Goal: Task Accomplishment & Management: Manage account settings

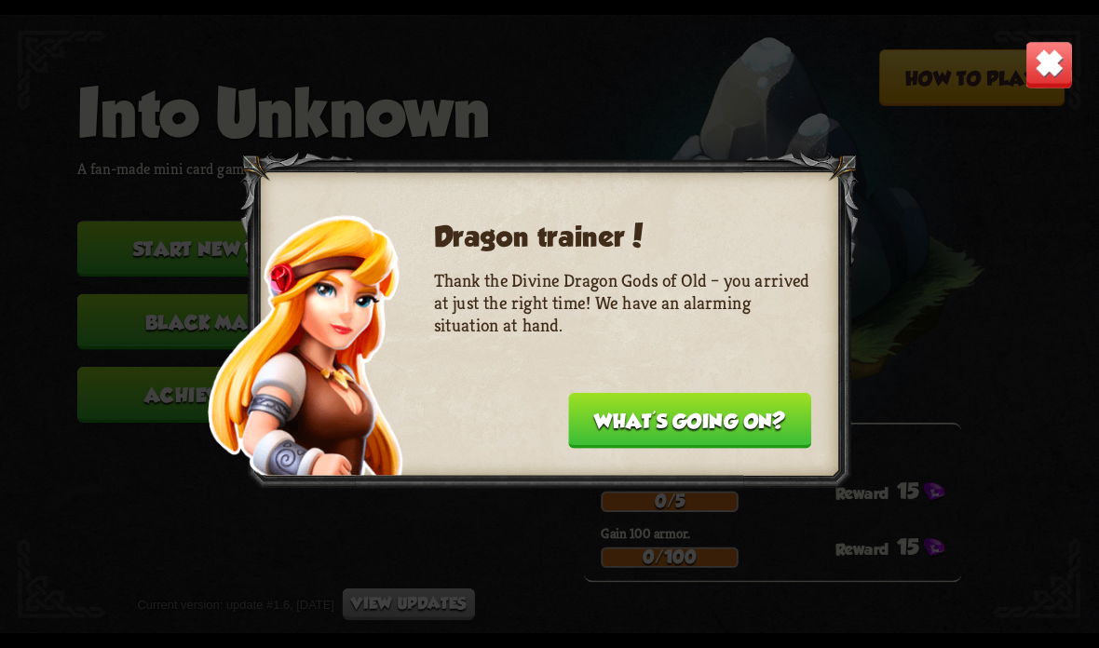
click at [691, 434] on button "What's going on?" at bounding box center [689, 421] width 243 height 56
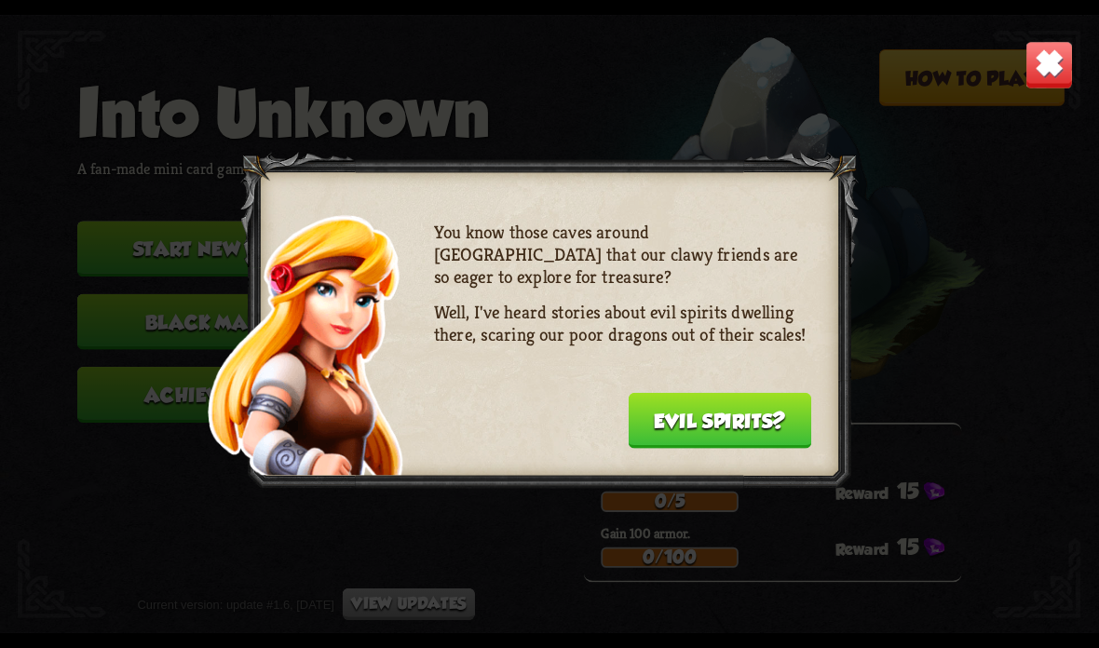
click at [711, 433] on button "Evil spirits?" at bounding box center [719, 421] width 183 height 56
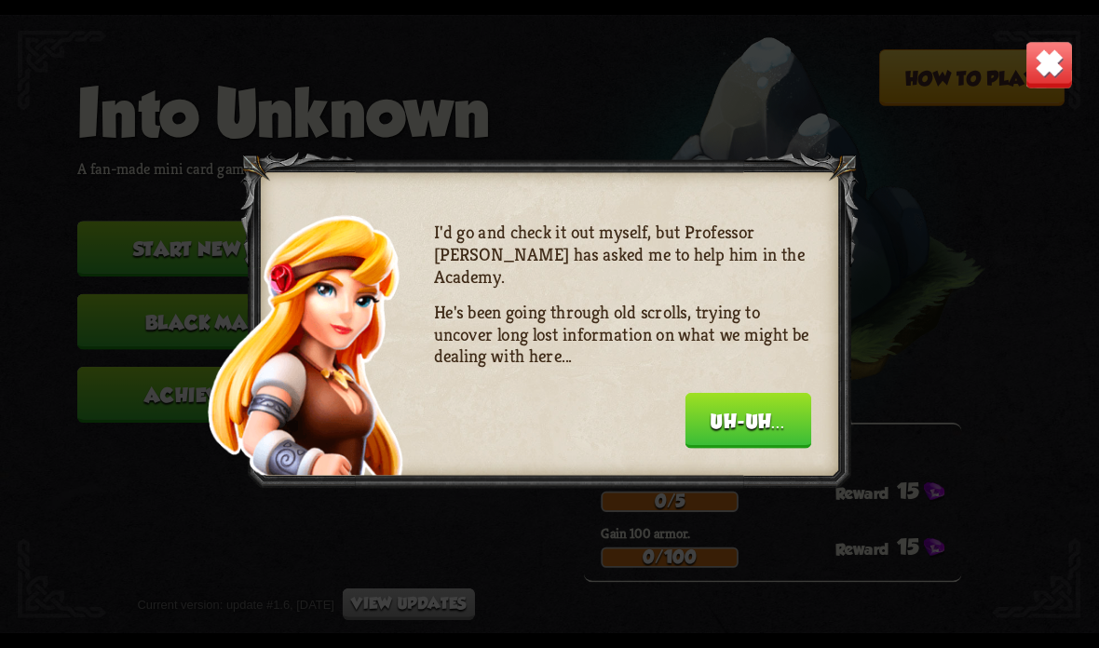
click at [732, 465] on div at bounding box center [549, 325] width 618 height 344
click at [764, 437] on button "Uh-uh..." at bounding box center [748, 421] width 127 height 56
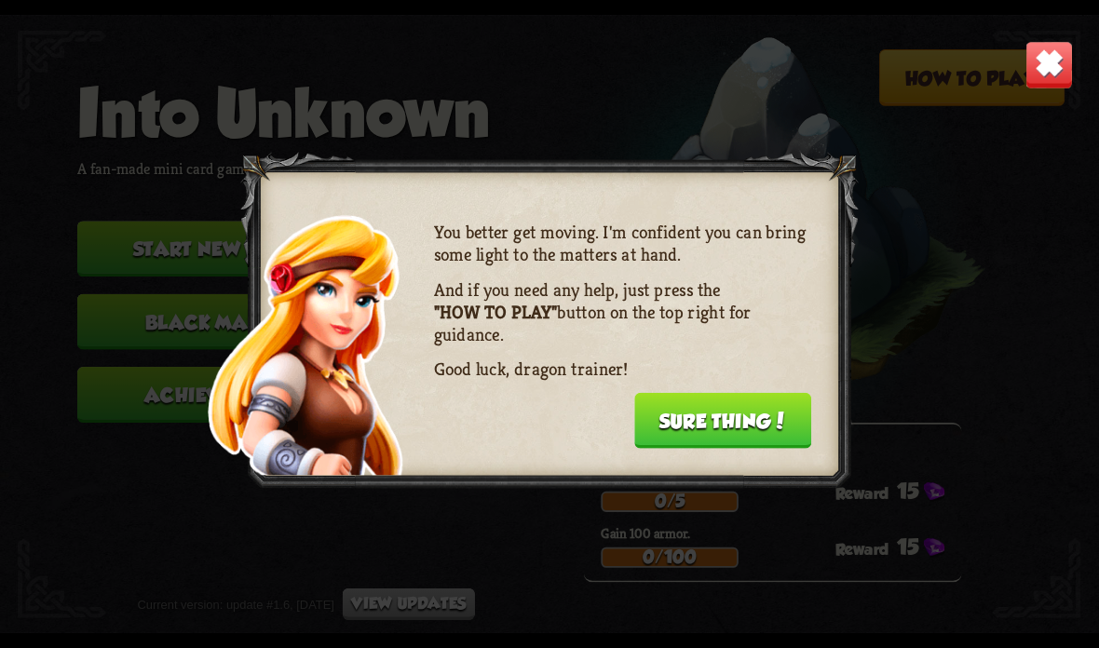
click at [765, 428] on button "Sure thing!" at bounding box center [722, 421] width 177 height 56
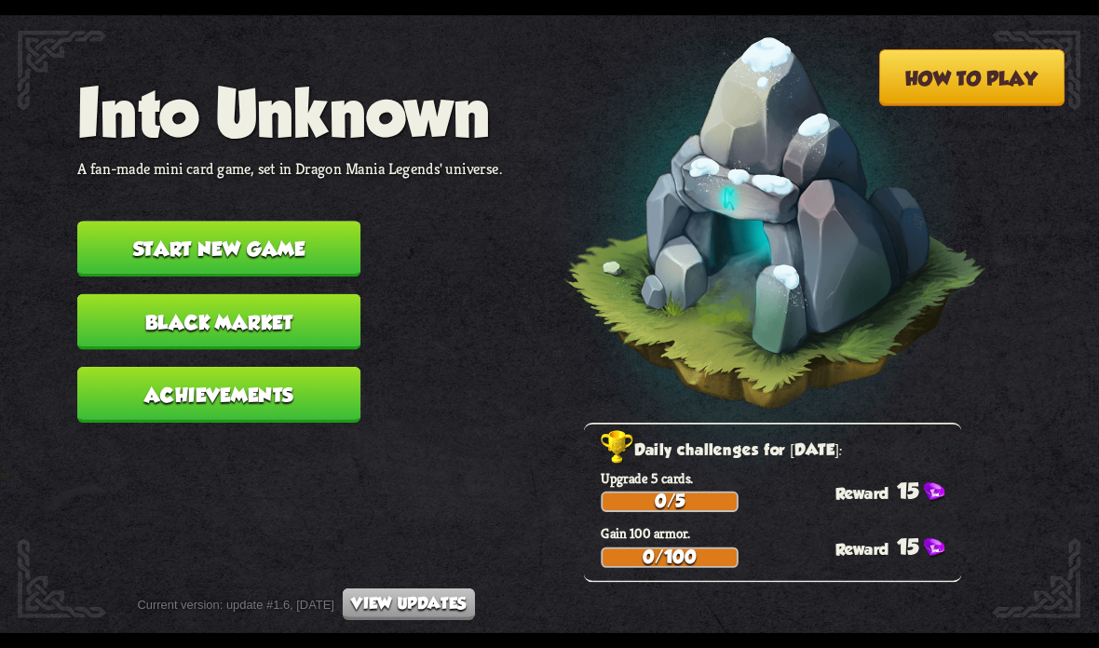
click at [131, 304] on button "Black Market" at bounding box center [218, 322] width 283 height 56
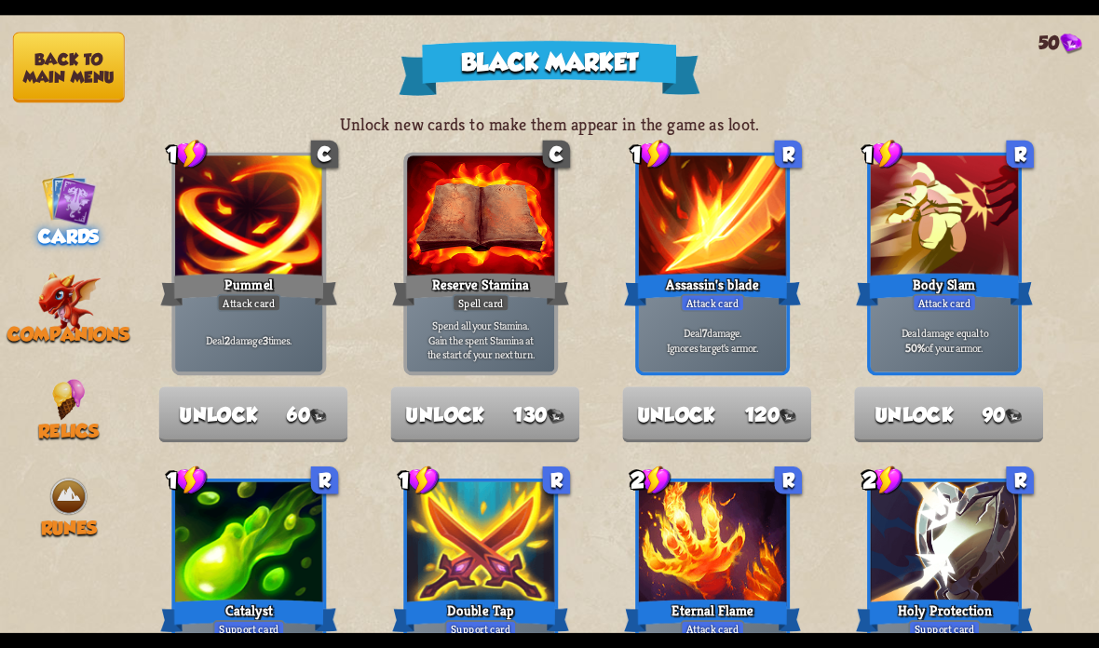
click at [24, 84] on button "Back to main menu" at bounding box center [69, 68] width 112 height 71
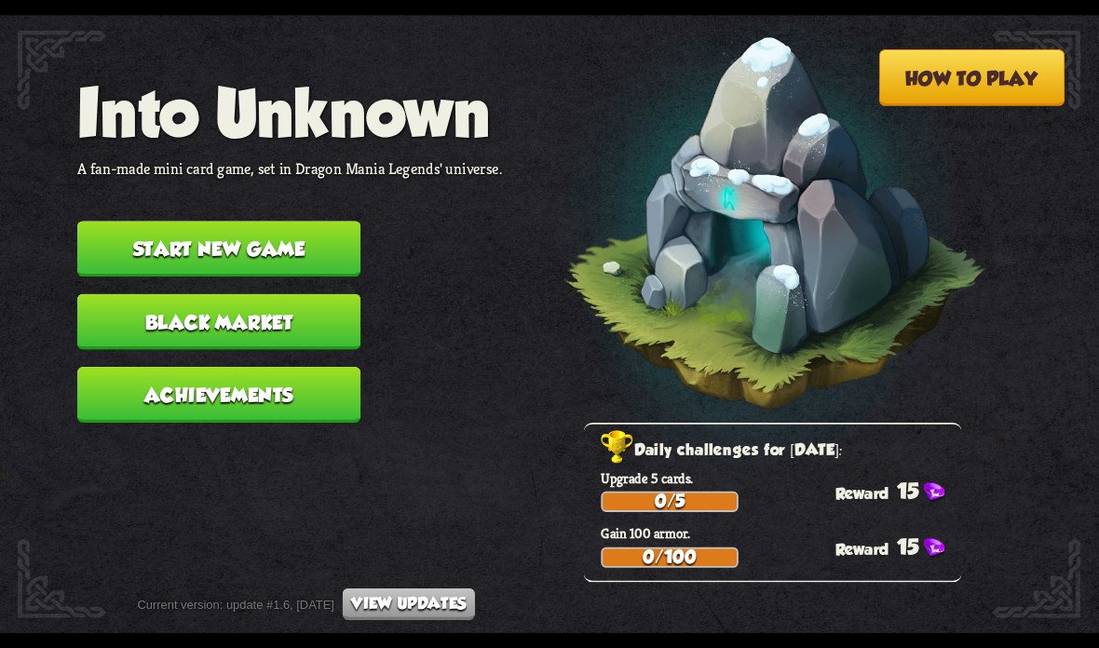
click at [156, 310] on button "Black Market" at bounding box center [218, 322] width 283 height 56
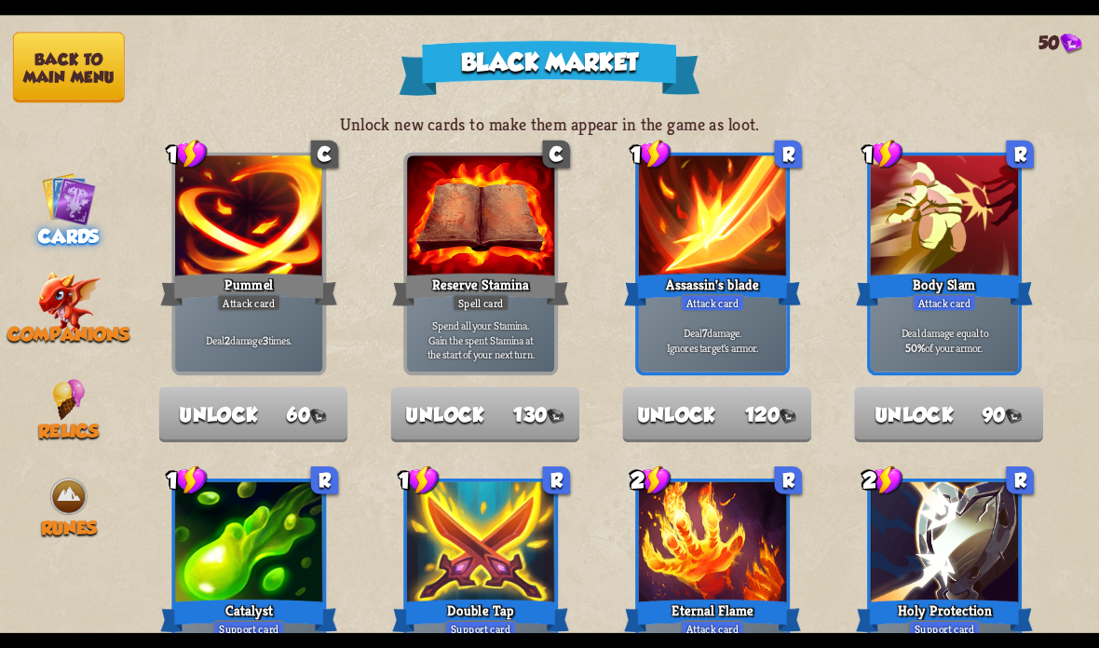
click at [50, 302] on img at bounding box center [68, 302] width 63 height 61
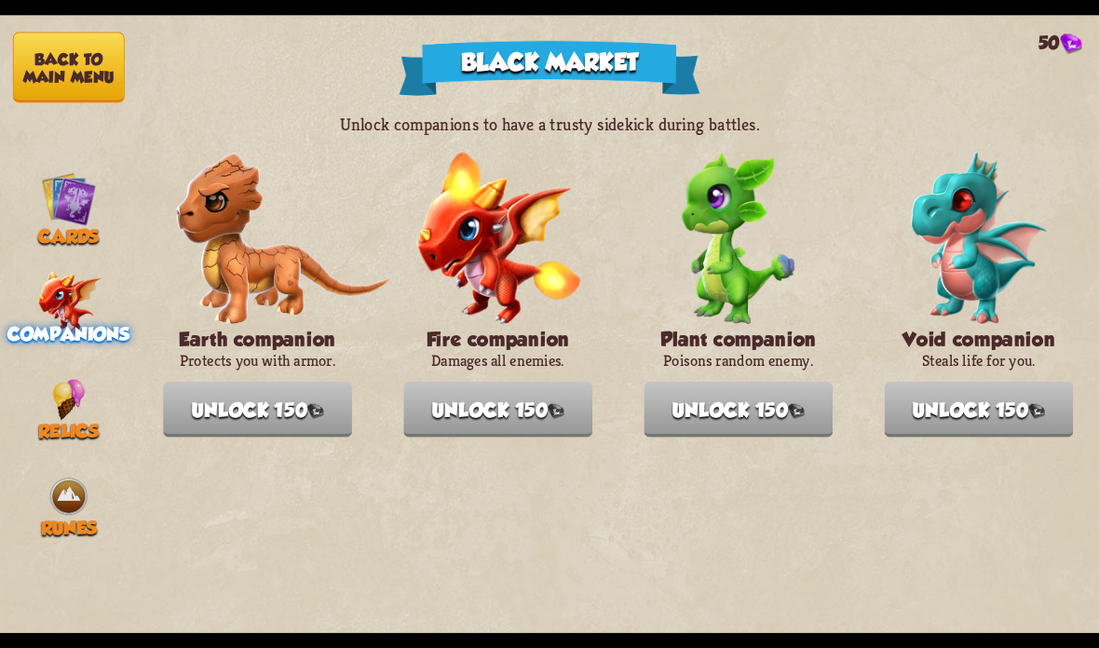
click at [65, 75] on button "Back to main menu" at bounding box center [69, 68] width 112 height 71
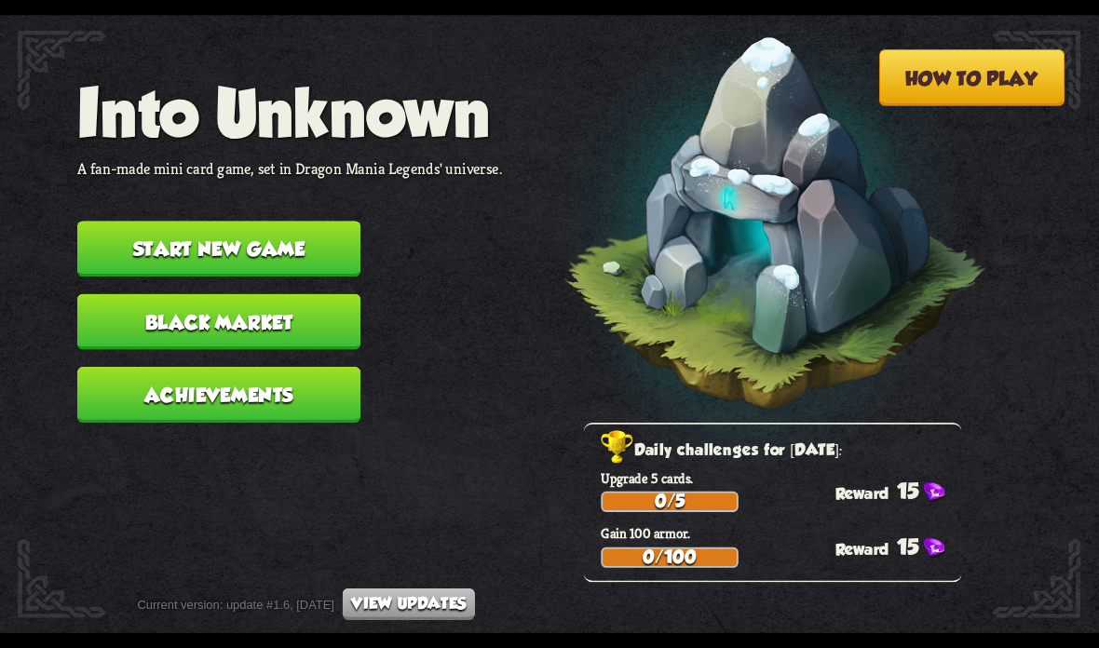
click at [138, 230] on button "Start new game" at bounding box center [218, 249] width 283 height 56
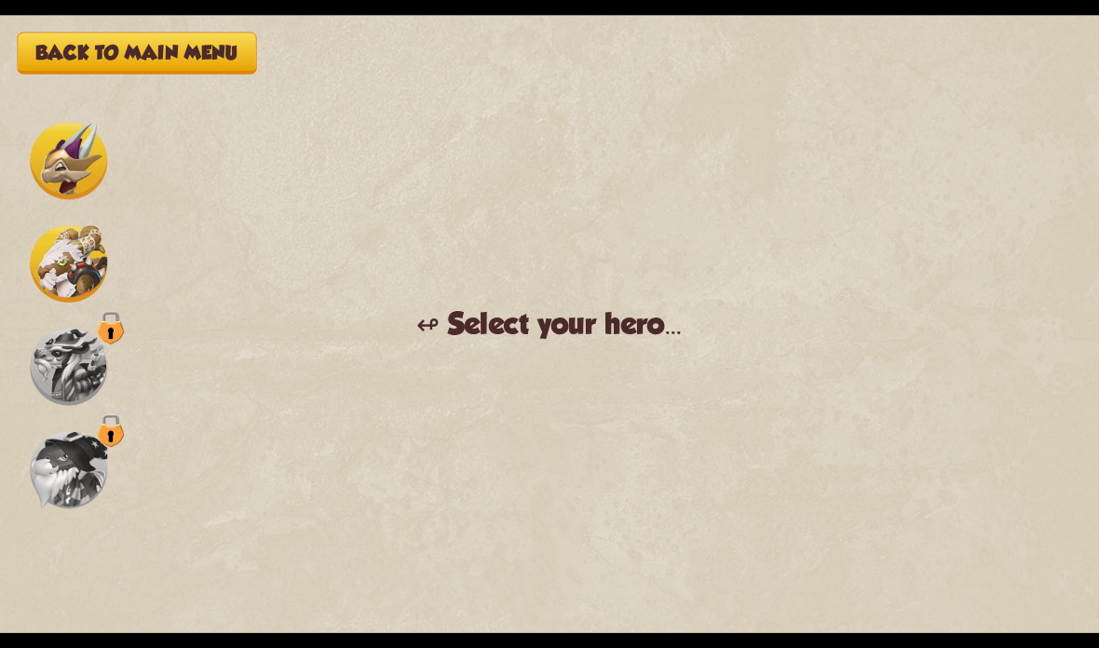
click at [58, 168] on img at bounding box center [68, 160] width 77 height 77
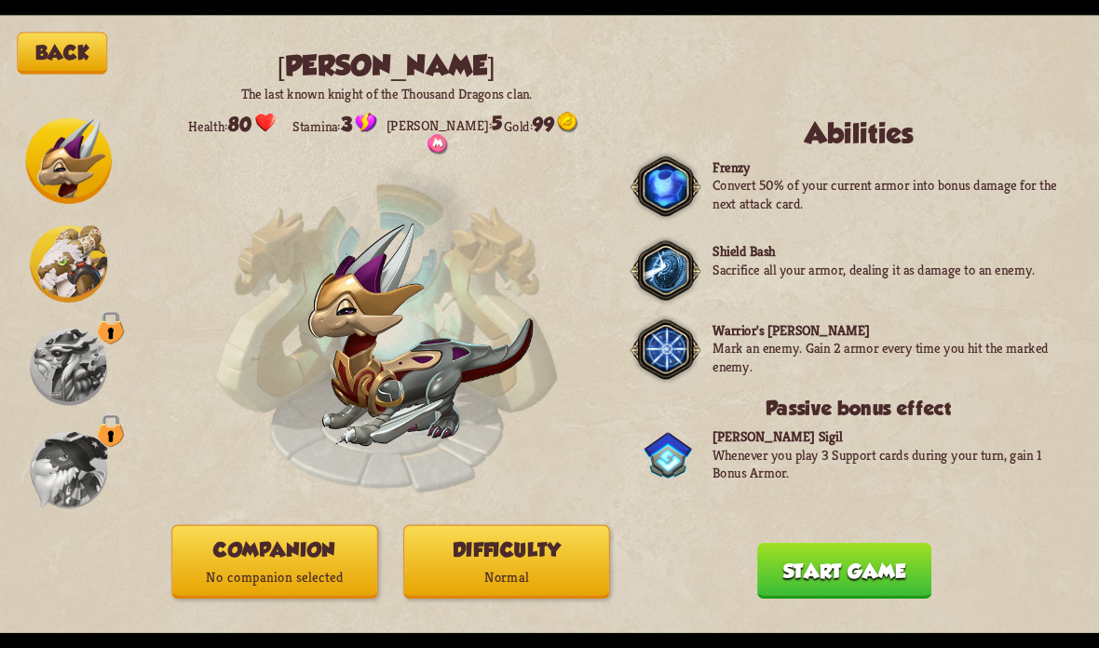
click at [832, 563] on button "Start game" at bounding box center [844, 571] width 174 height 56
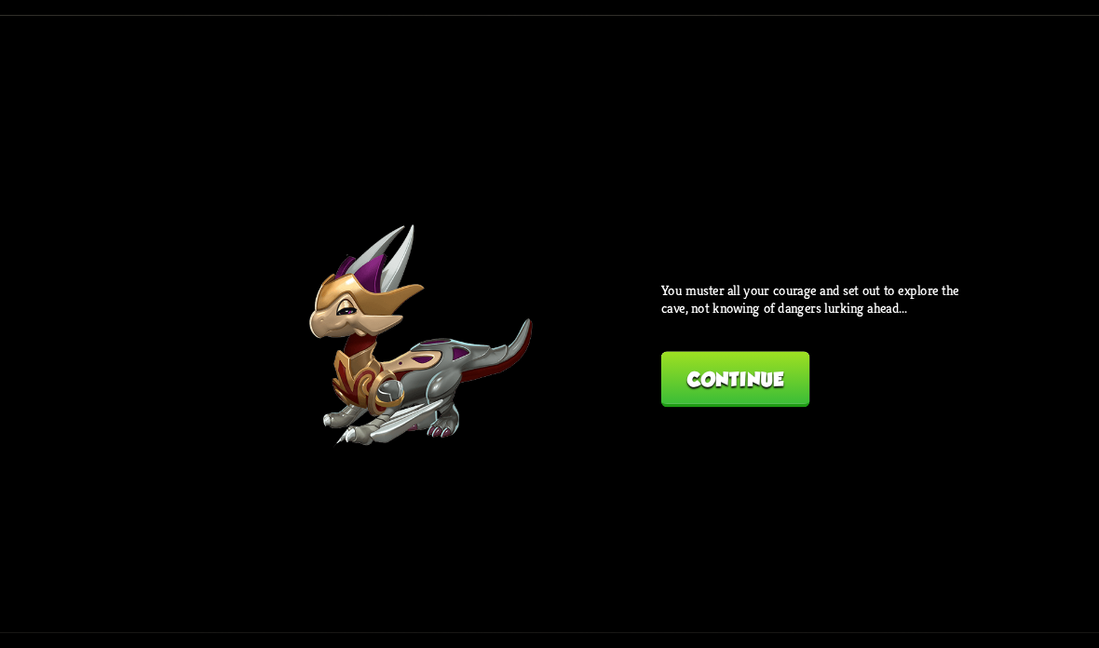
click at [752, 386] on button "Continue" at bounding box center [735, 380] width 148 height 56
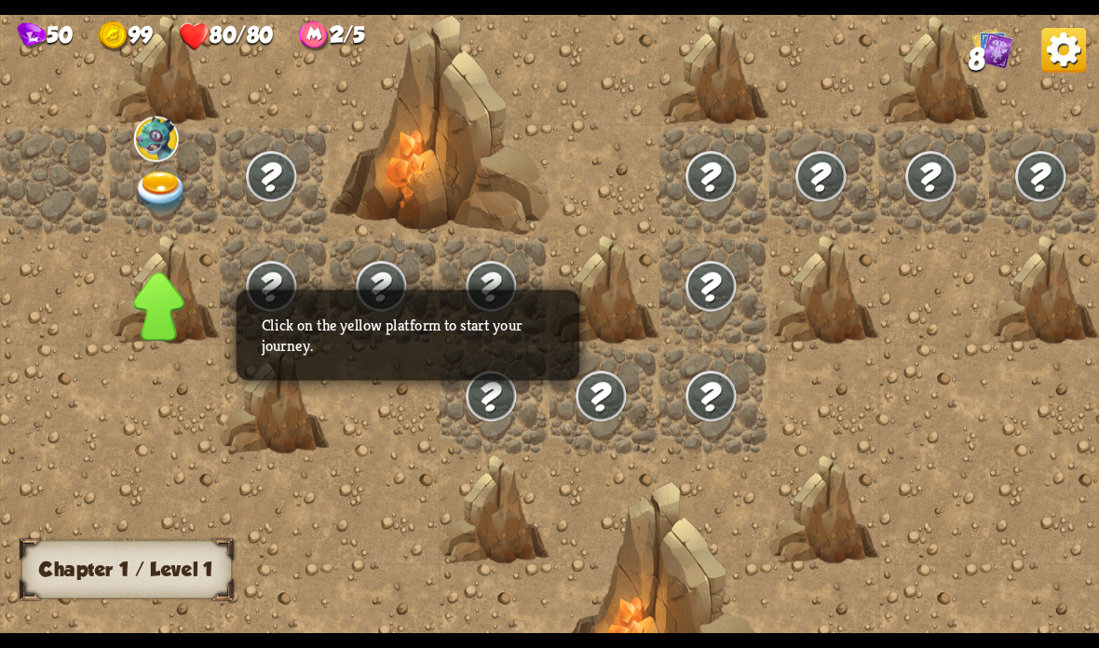
click at [164, 178] on img at bounding box center [161, 192] width 55 height 43
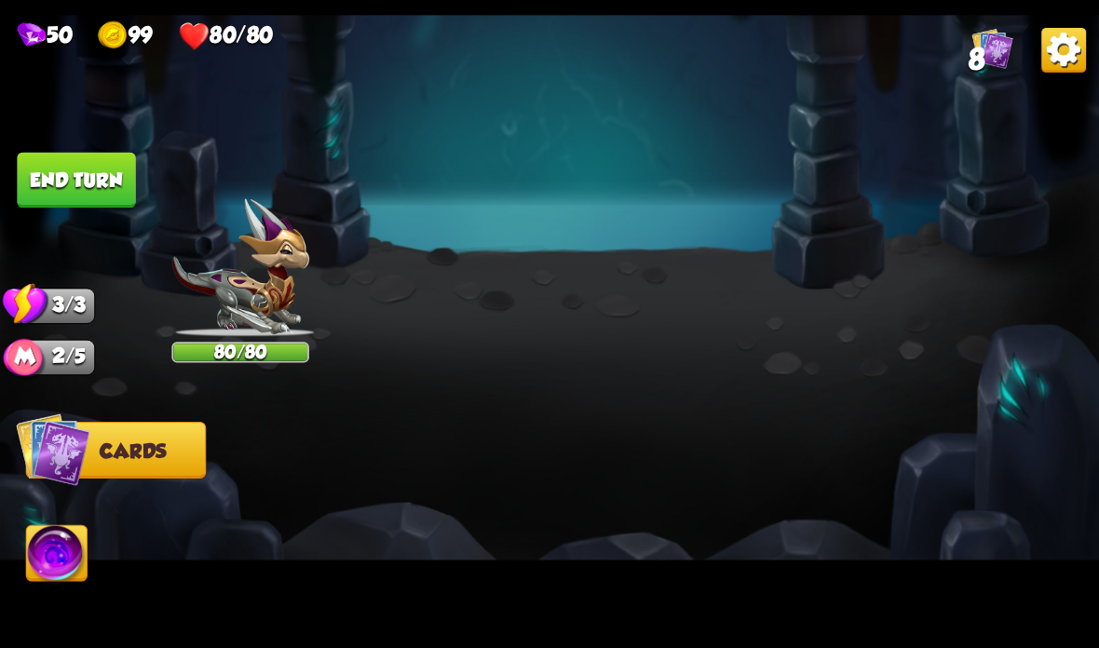
click at [828, 498] on button "Back to combat" at bounding box center [858, 505] width 224 height 56
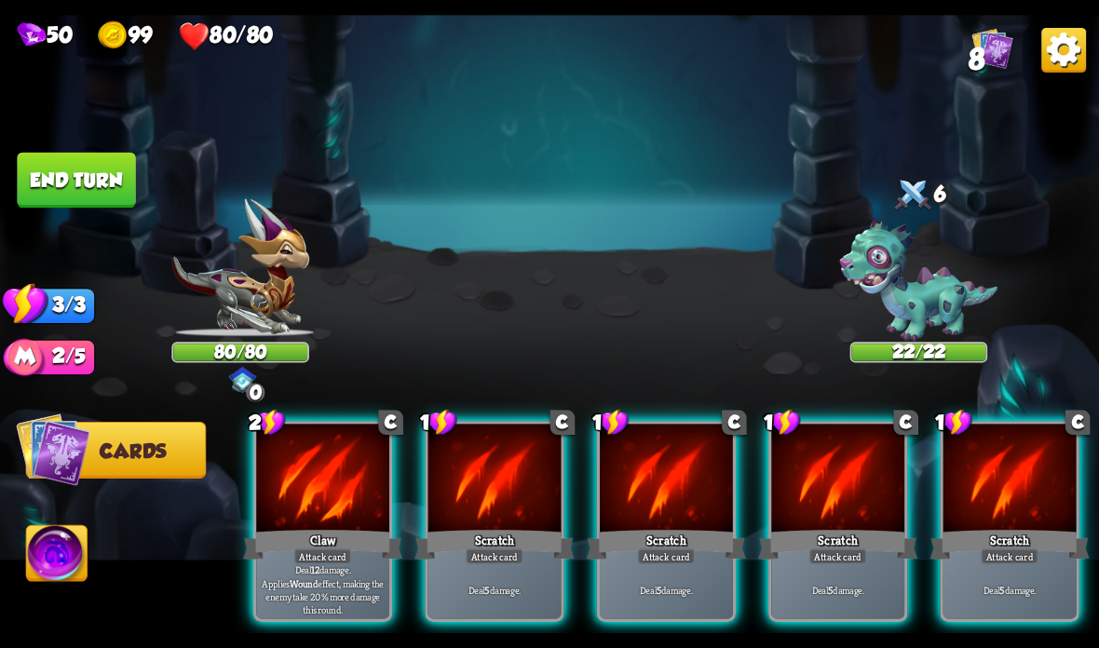
click at [335, 503] on div at bounding box center [322, 480] width 133 height 112
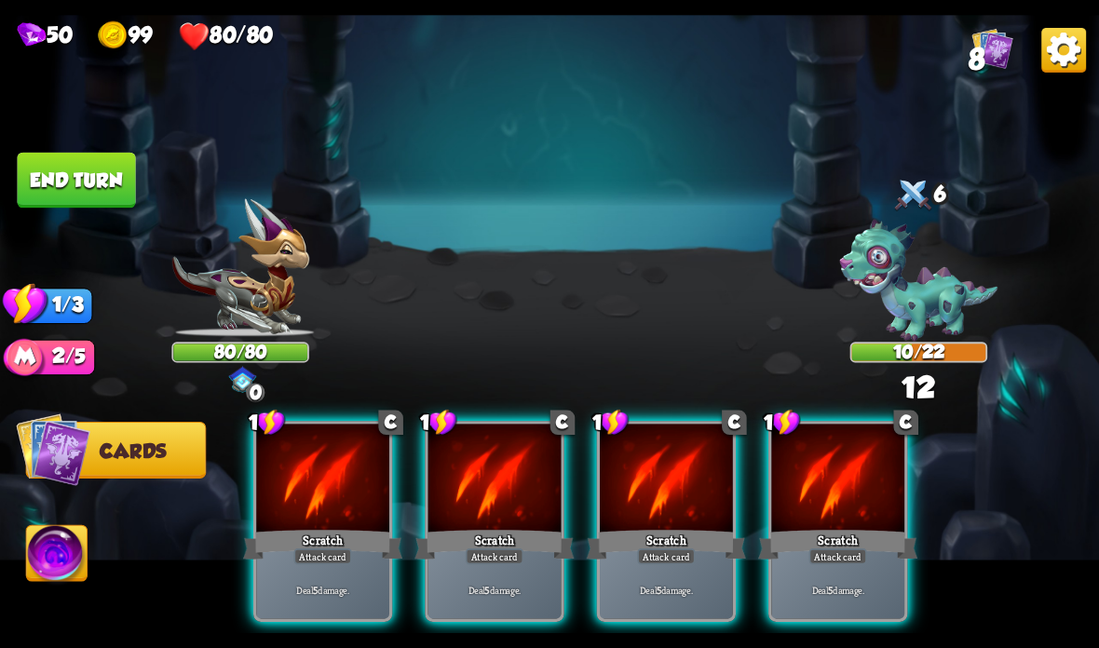
click at [319, 514] on div at bounding box center [322, 480] width 133 height 112
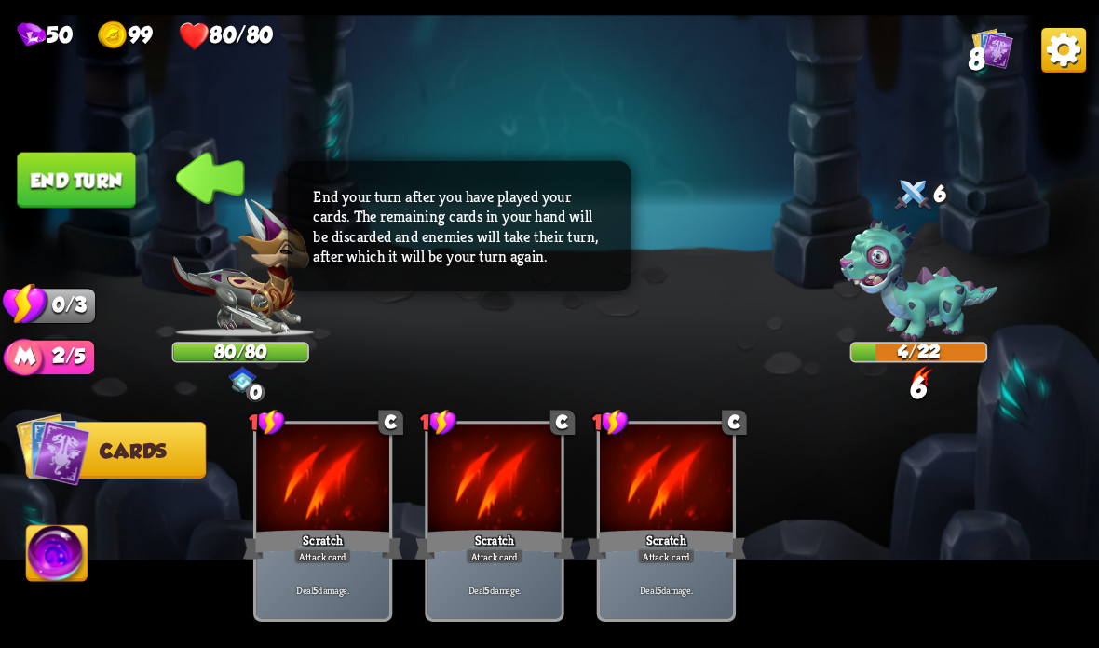
click at [91, 194] on button "End turn" at bounding box center [76, 181] width 118 height 56
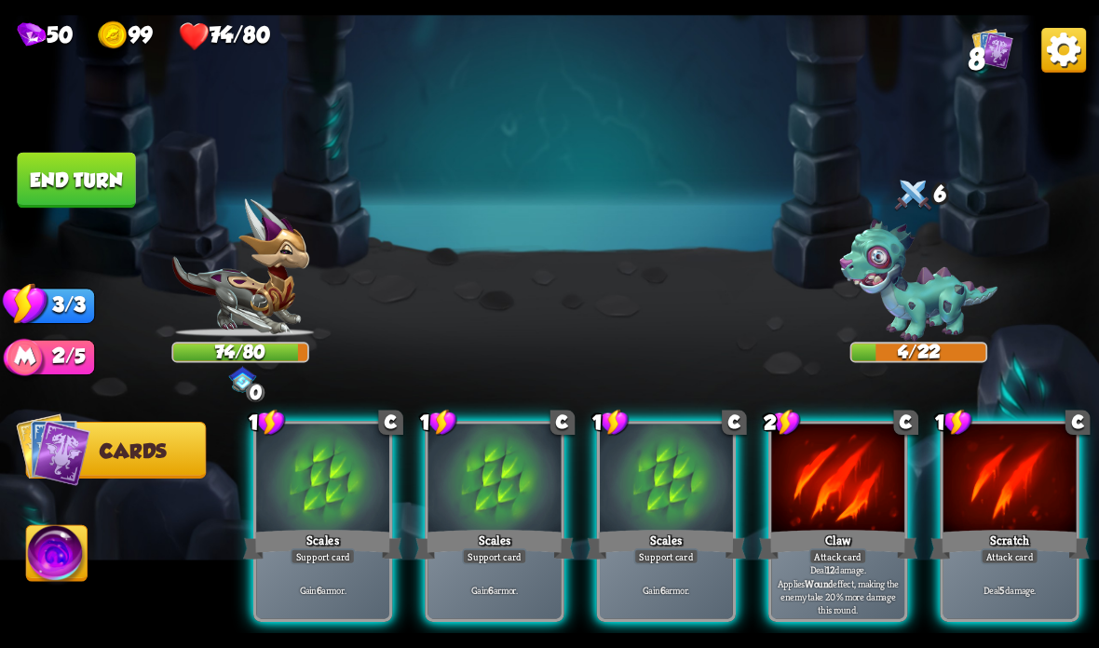
click at [847, 459] on div at bounding box center [837, 480] width 133 height 112
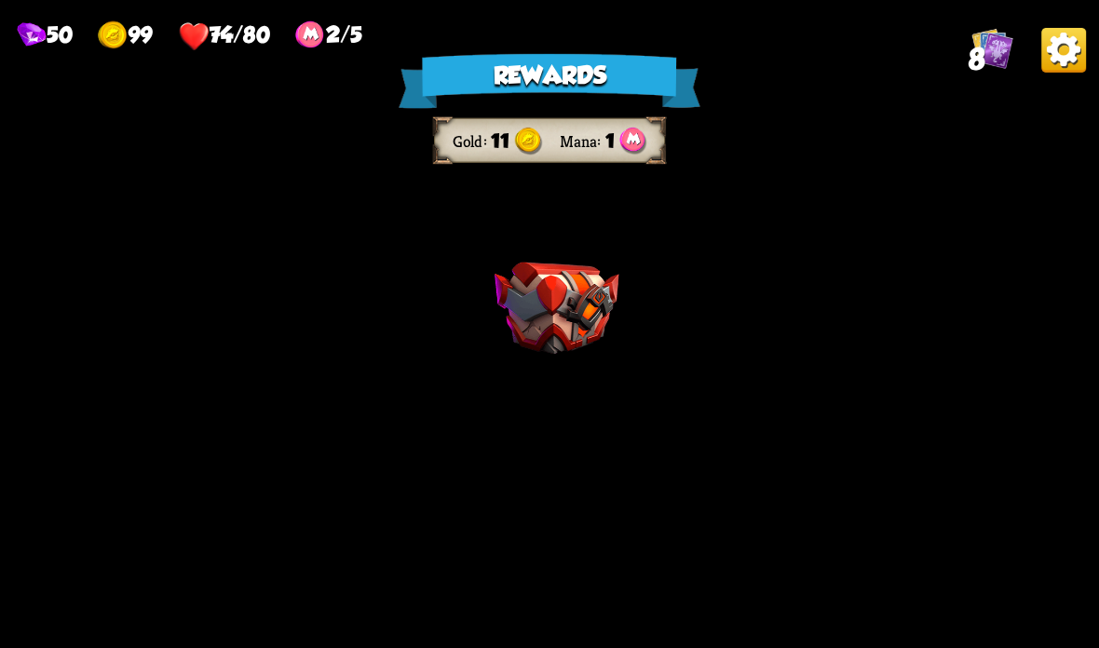
click at [584, 311] on img at bounding box center [556, 309] width 125 height 92
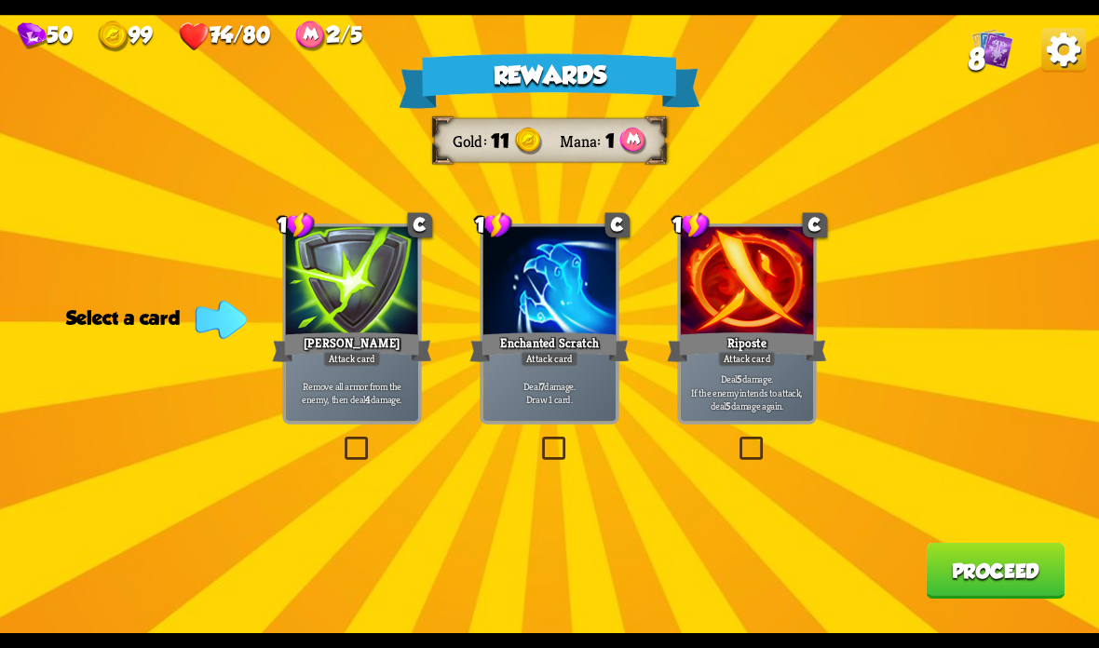
click at [366, 400] on b "4" at bounding box center [367, 398] width 5 height 13
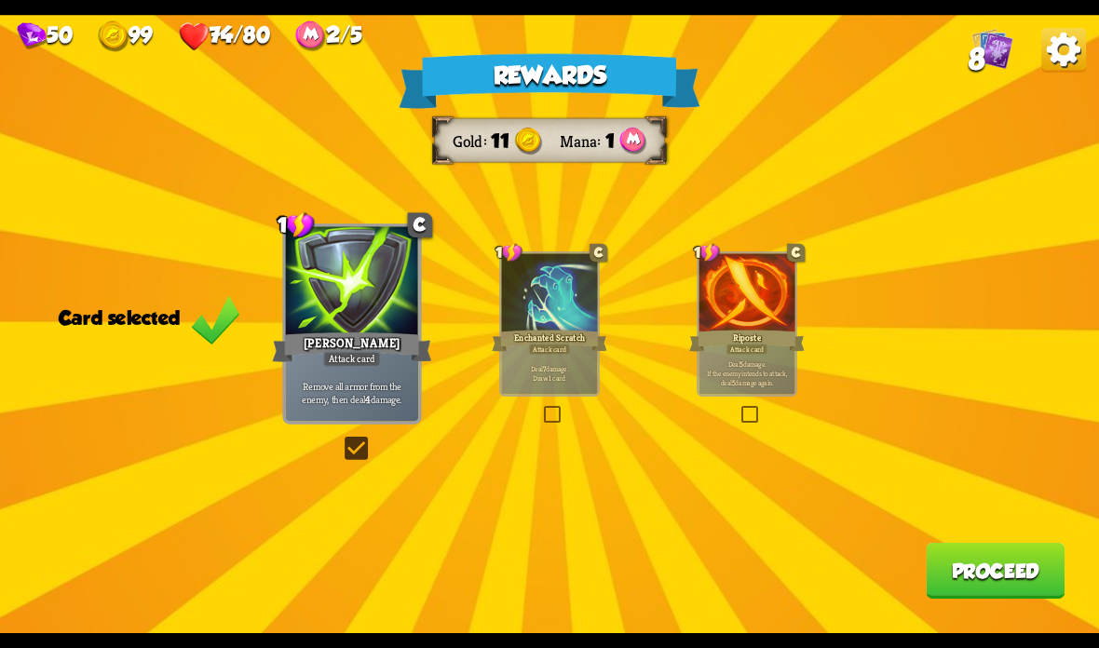
click at [972, 578] on button "Proceed" at bounding box center [995, 571] width 139 height 56
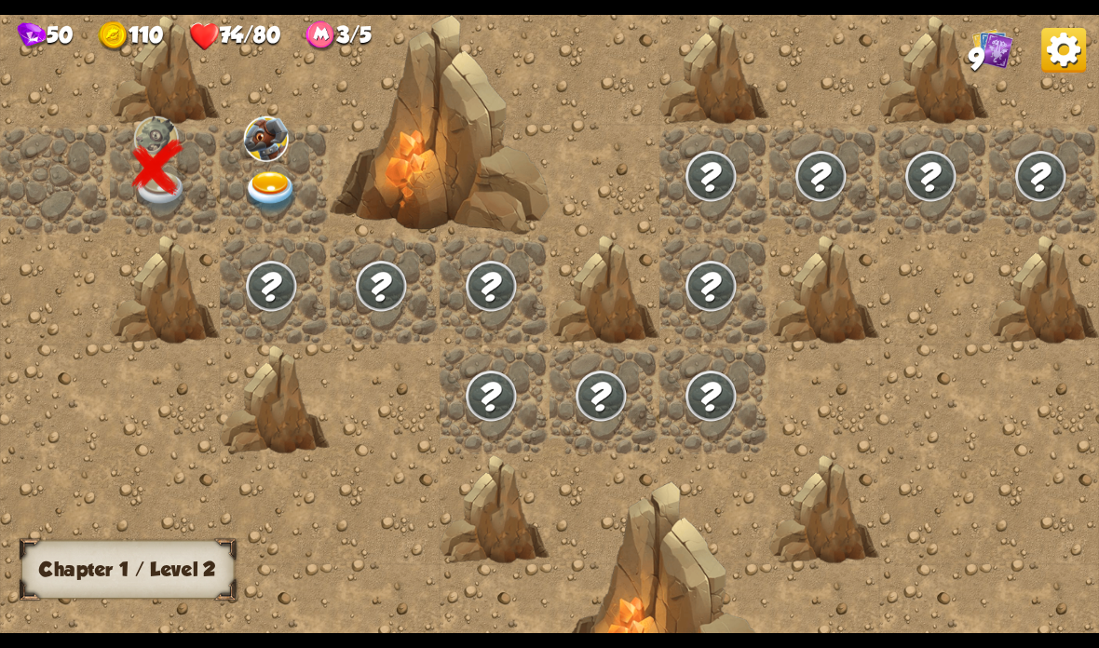
click at [267, 193] on img at bounding box center [271, 192] width 55 height 43
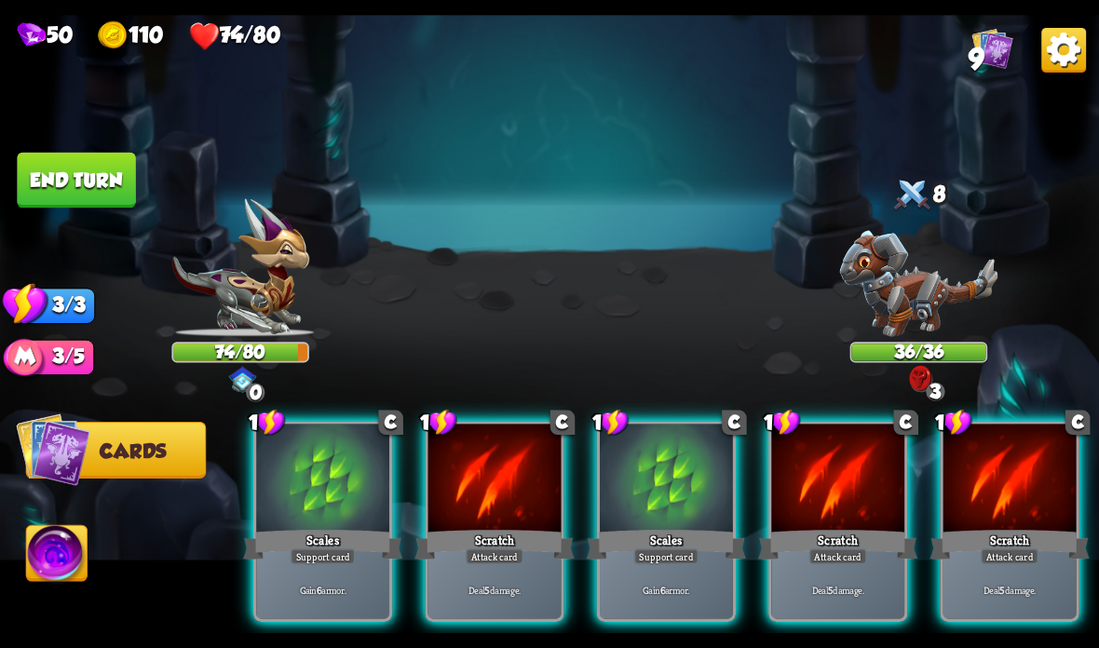
click at [928, 286] on div "Player turn" at bounding box center [549, 323] width 1099 height 169
click at [924, 313] on img at bounding box center [919, 283] width 158 height 106
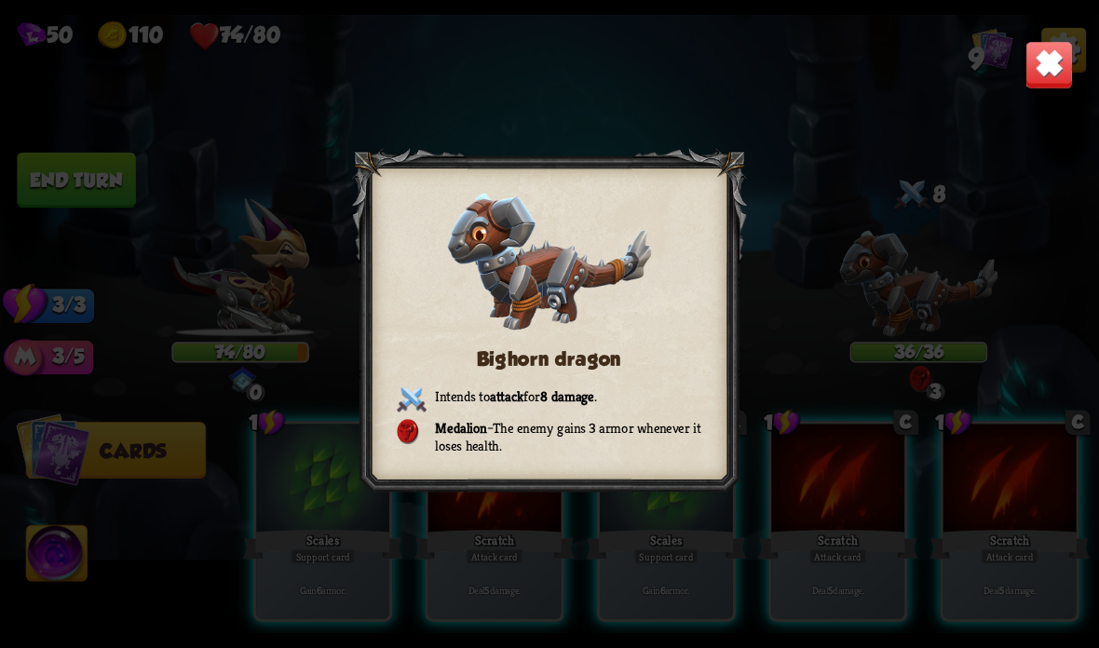
click at [1073, 59] on img at bounding box center [1049, 65] width 48 height 48
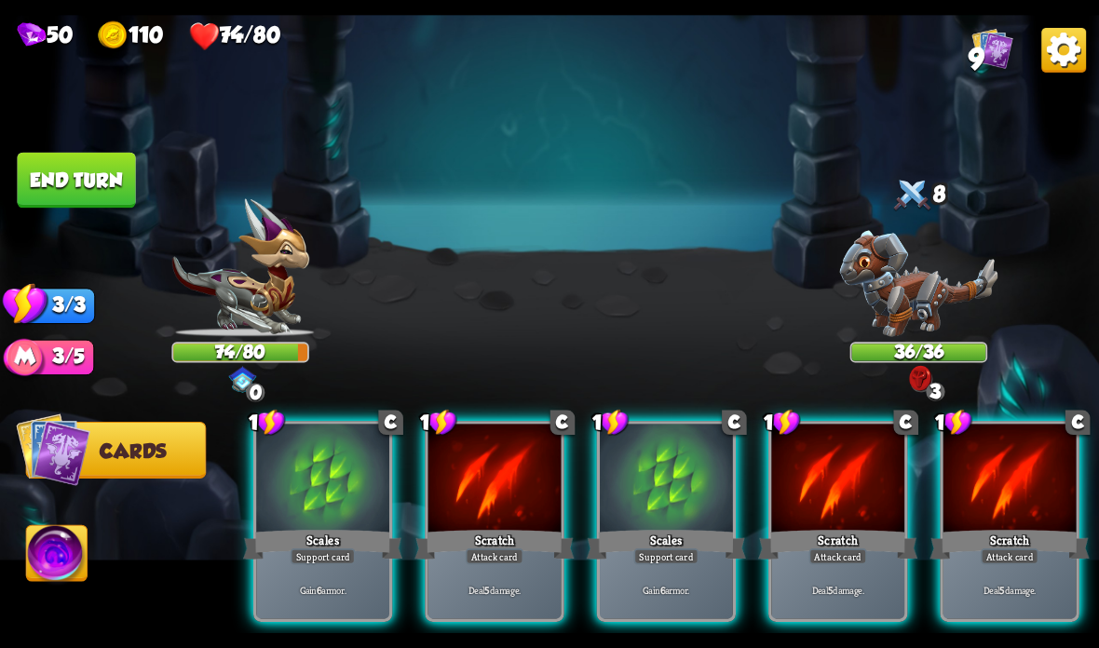
click at [685, 534] on div "Scales" at bounding box center [666, 544] width 159 height 35
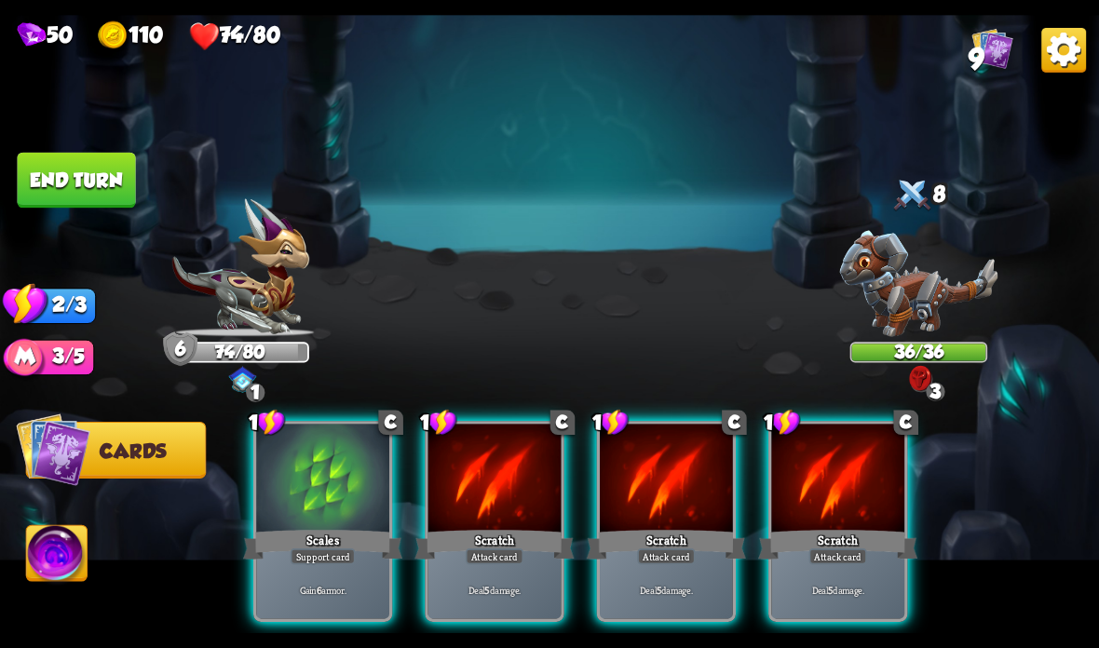
click at [299, 536] on div "Scales" at bounding box center [322, 544] width 159 height 35
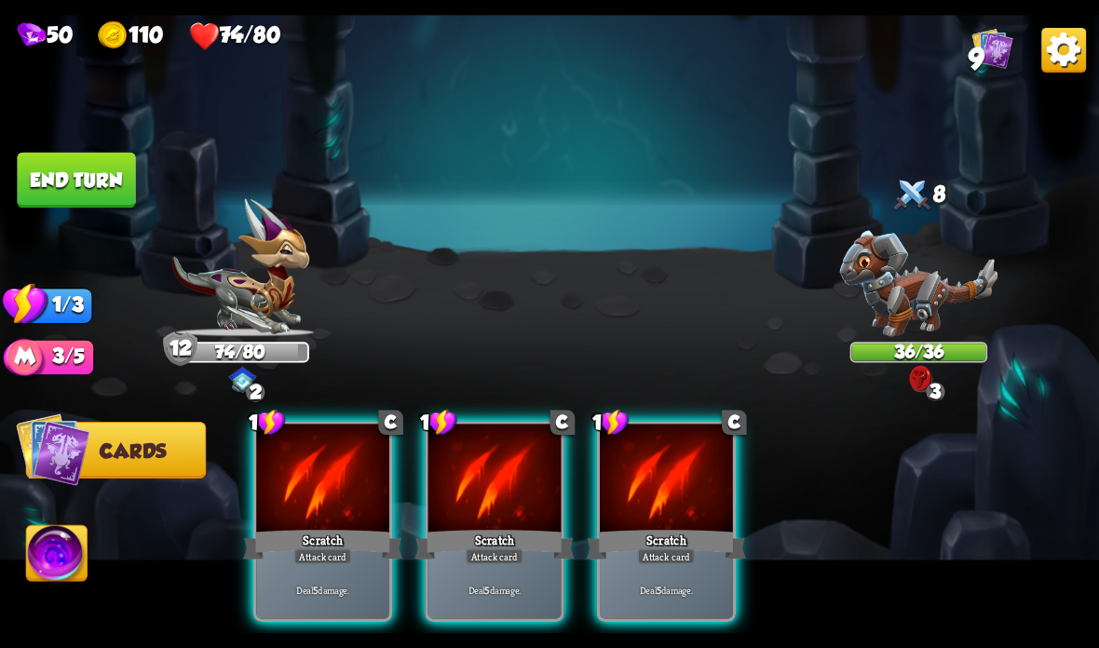
click at [324, 522] on div at bounding box center [322, 480] width 133 height 112
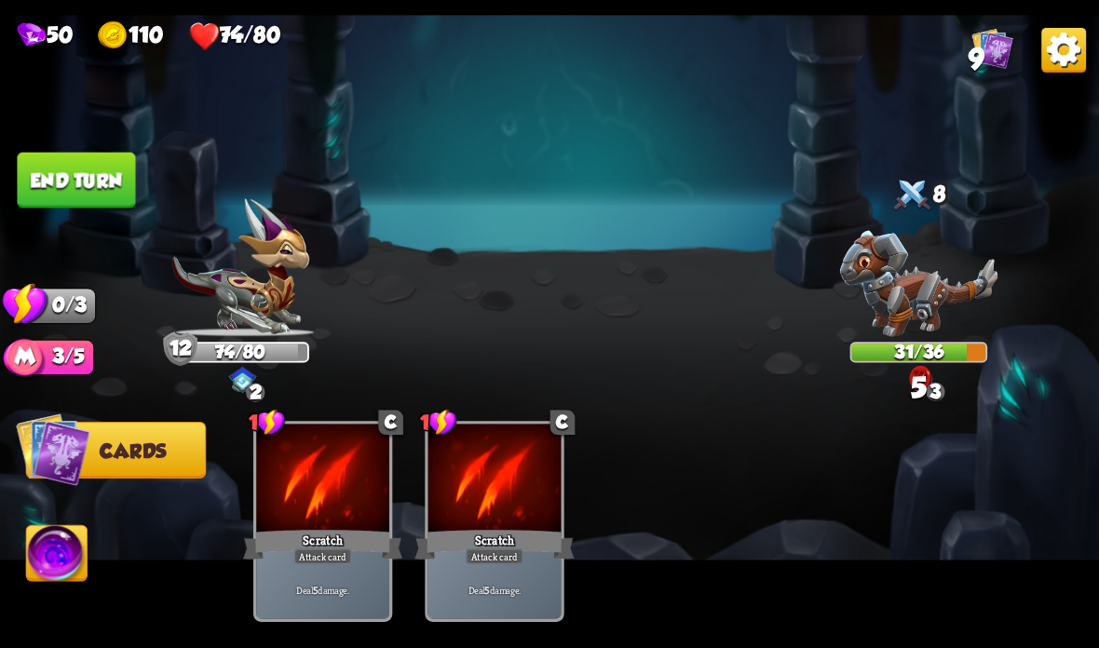
click at [76, 195] on button "End turn" at bounding box center [76, 181] width 118 height 56
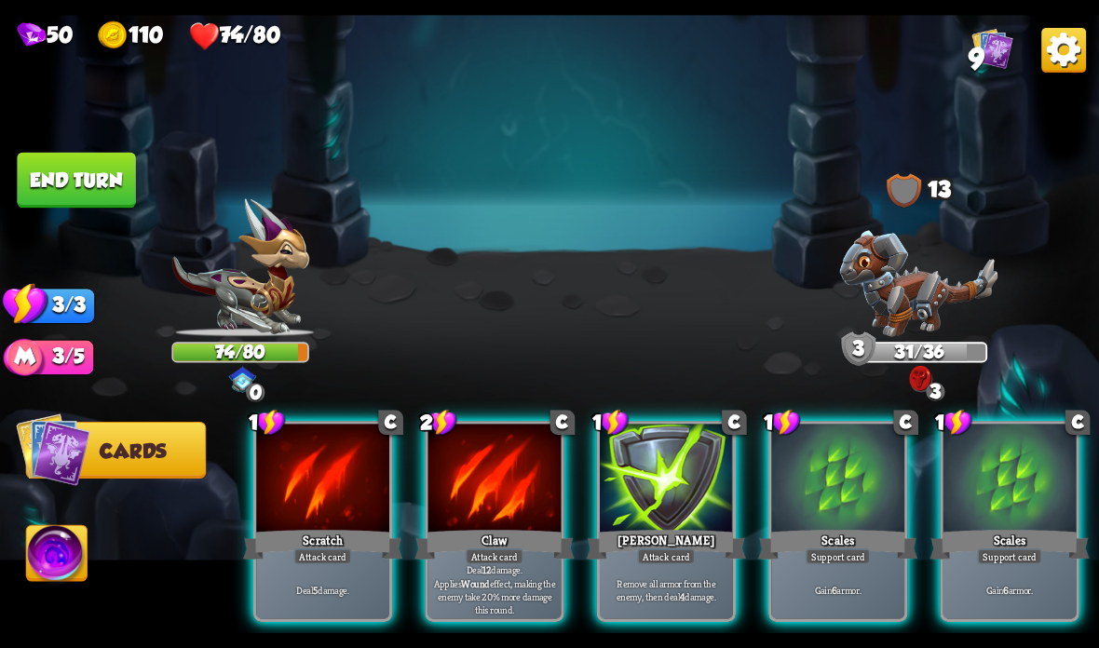
click at [665, 552] on div "Attack card" at bounding box center [666, 557] width 58 height 16
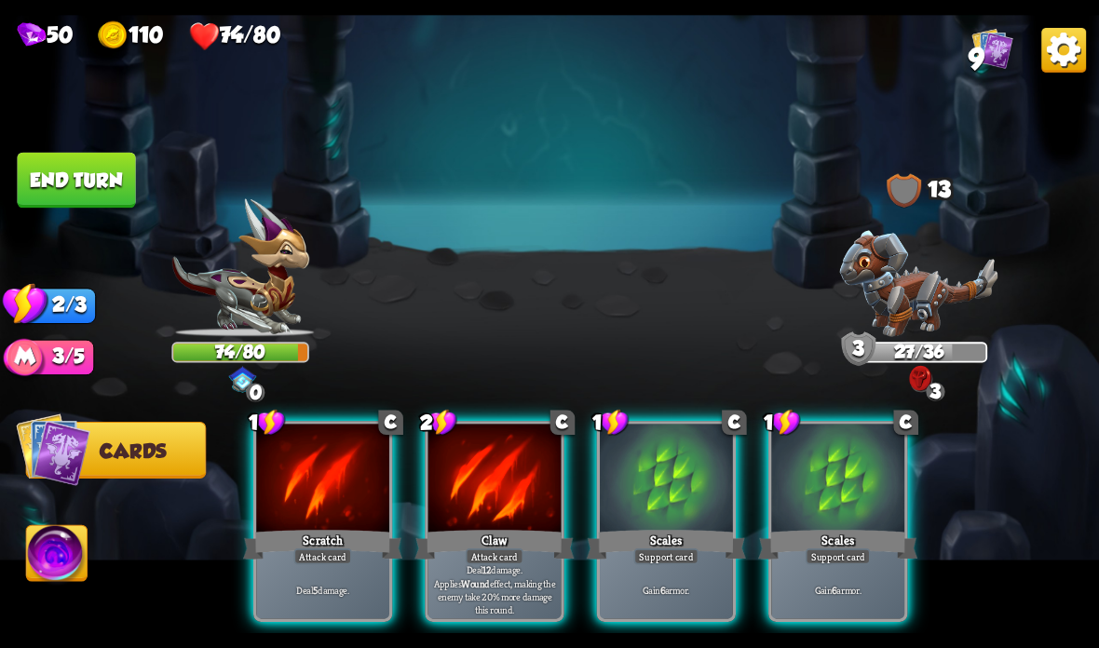
click at [501, 528] on div "Claw" at bounding box center [493, 544] width 159 height 35
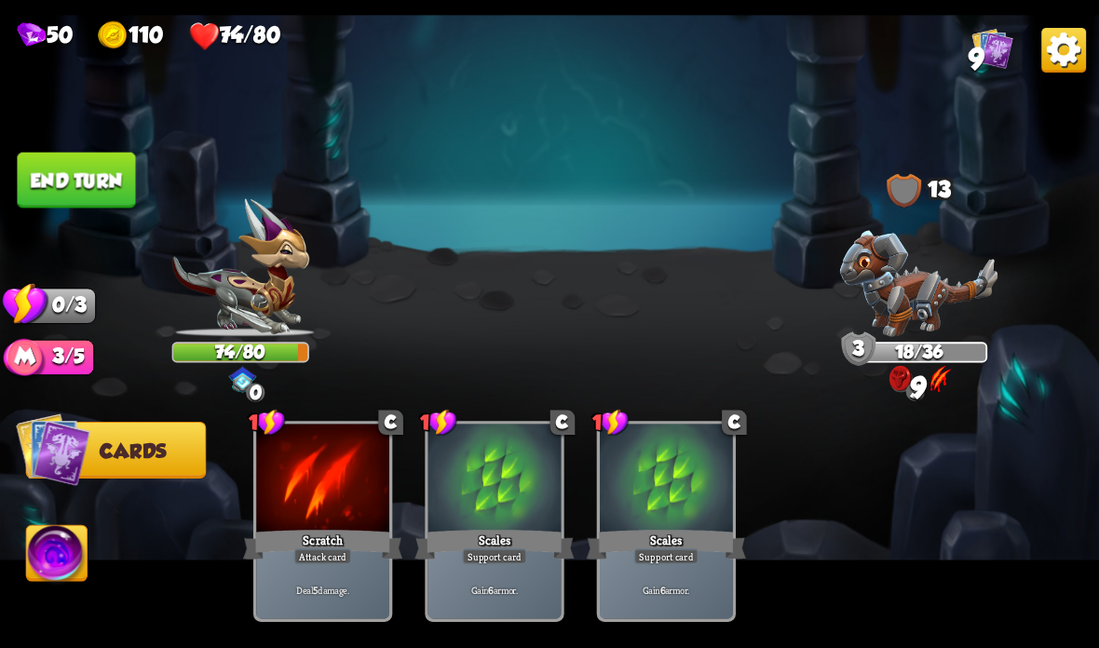
click at [65, 158] on button "End turn" at bounding box center [76, 181] width 118 height 56
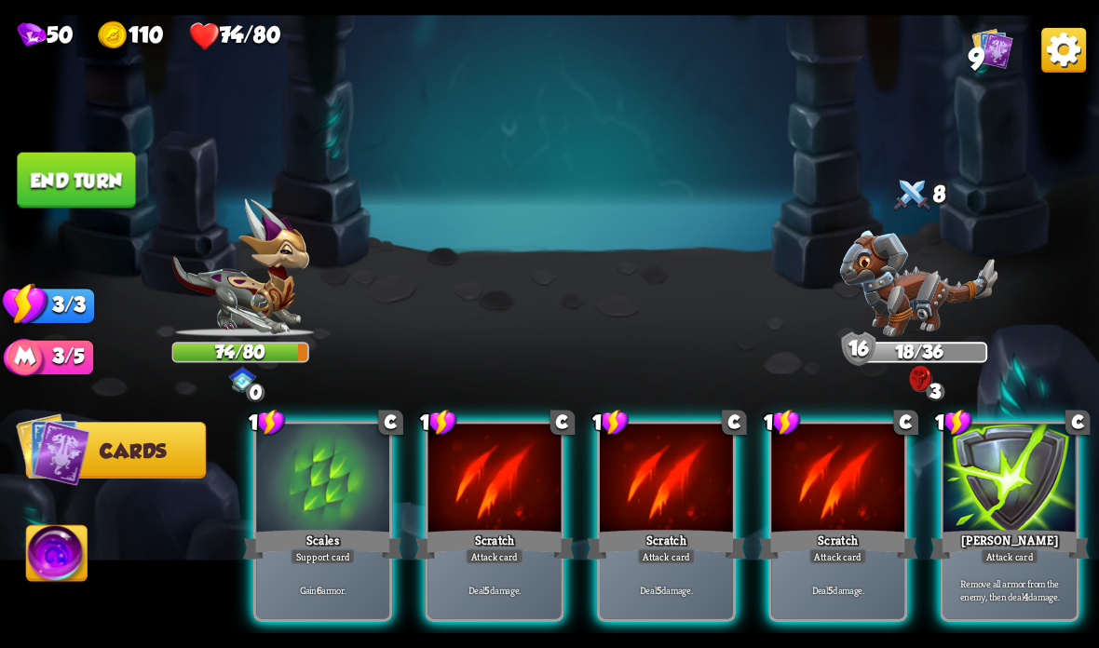
click at [303, 507] on div at bounding box center [322, 480] width 133 height 112
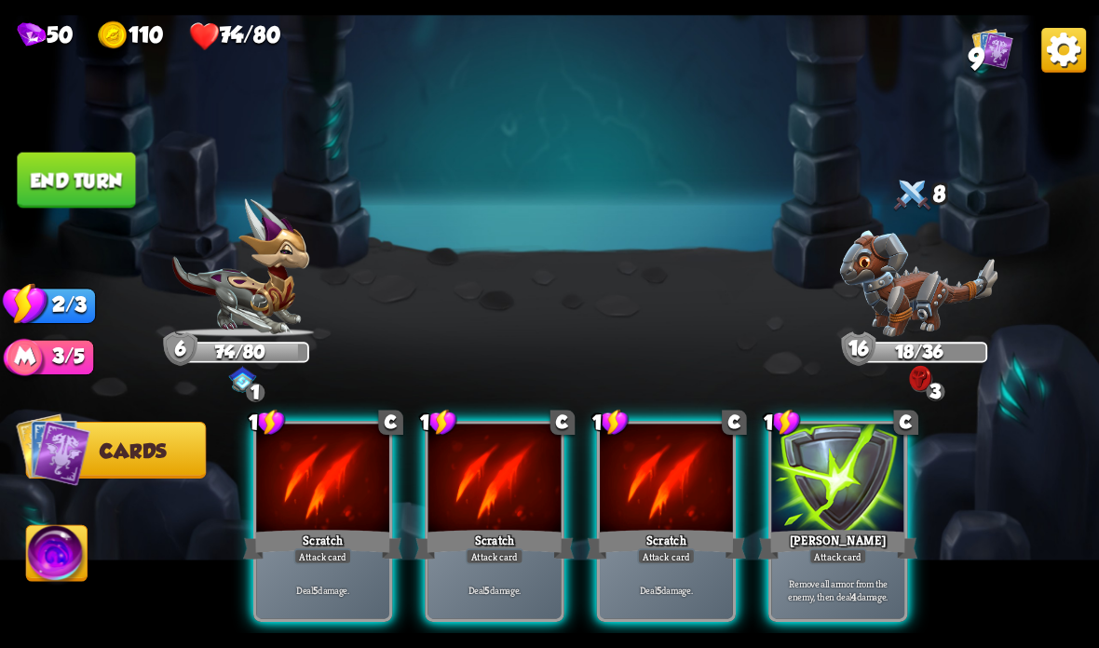
click at [839, 539] on div "[PERSON_NAME]" at bounding box center [837, 544] width 159 height 35
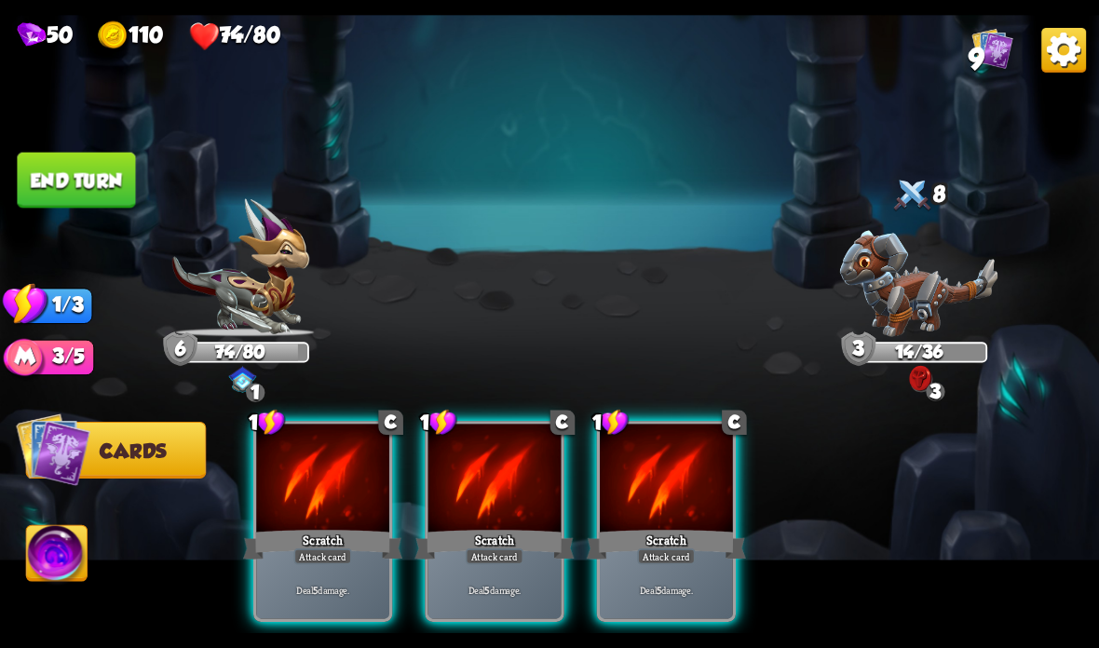
click at [677, 534] on div "Scratch" at bounding box center [666, 544] width 159 height 35
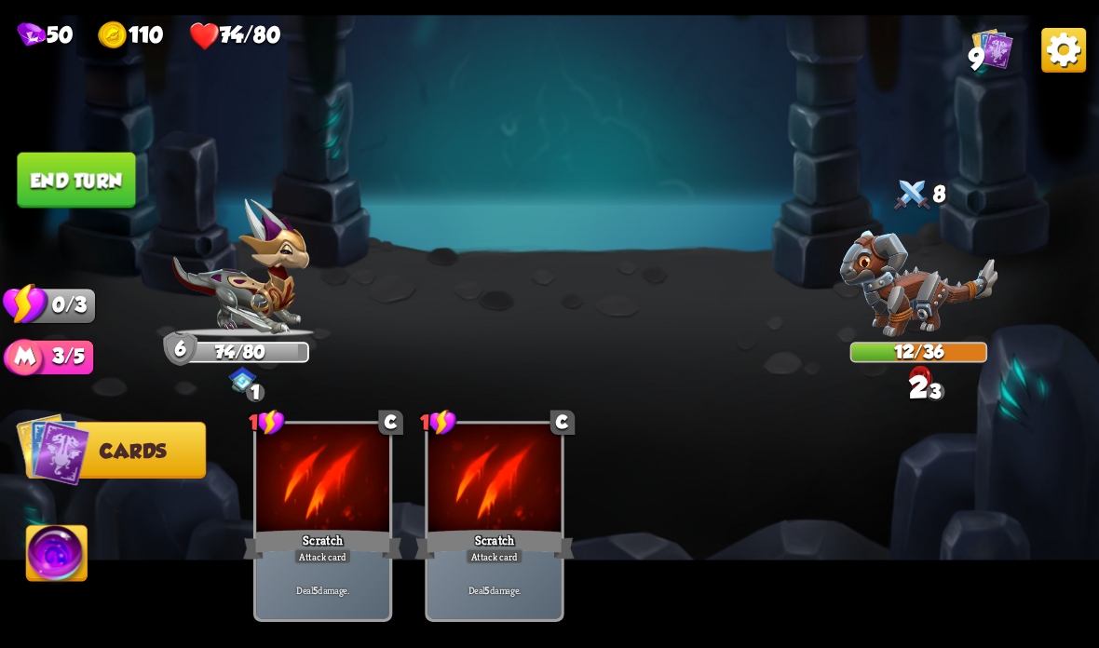
click at [67, 178] on button "End turn" at bounding box center [76, 181] width 118 height 56
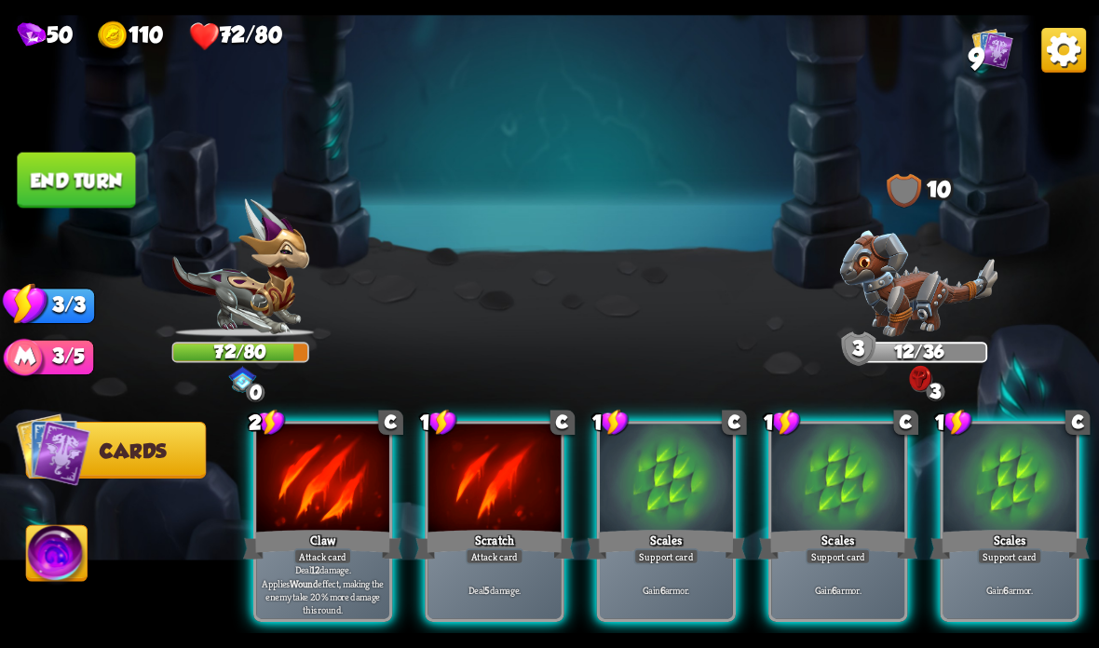
click at [315, 514] on div at bounding box center [322, 480] width 133 height 112
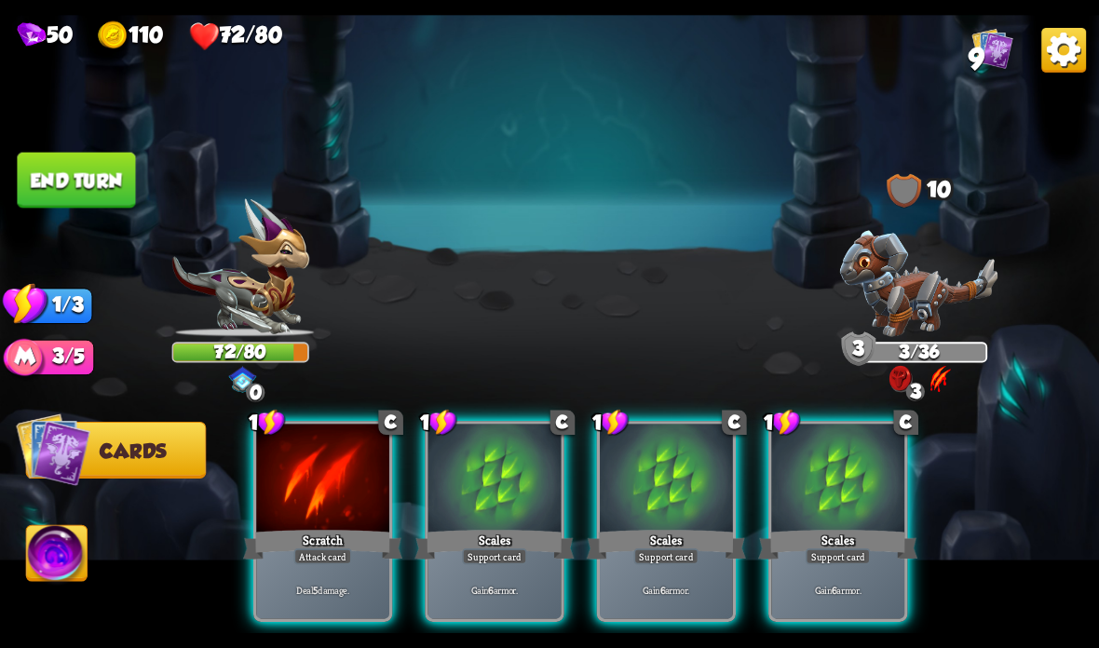
click at [281, 536] on div "Scratch" at bounding box center [322, 544] width 159 height 35
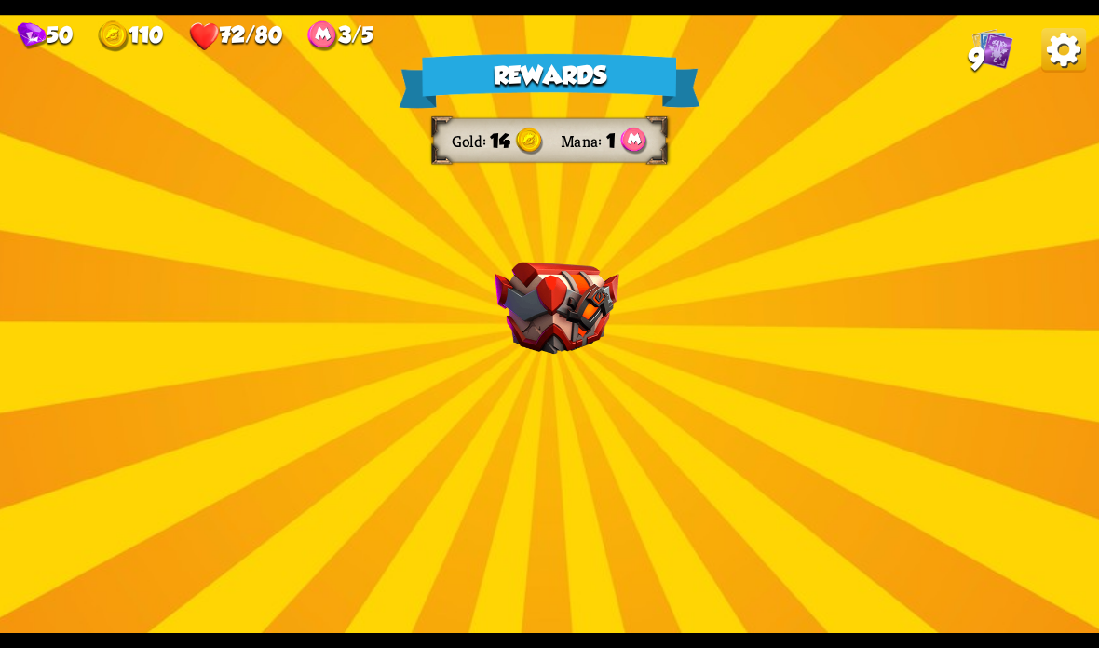
click at [544, 251] on div "Rewards Gold 14 Mana 1 Select a card 1 C Life Leech Support card Heal for 1 hea…" at bounding box center [549, 324] width 1099 height 618
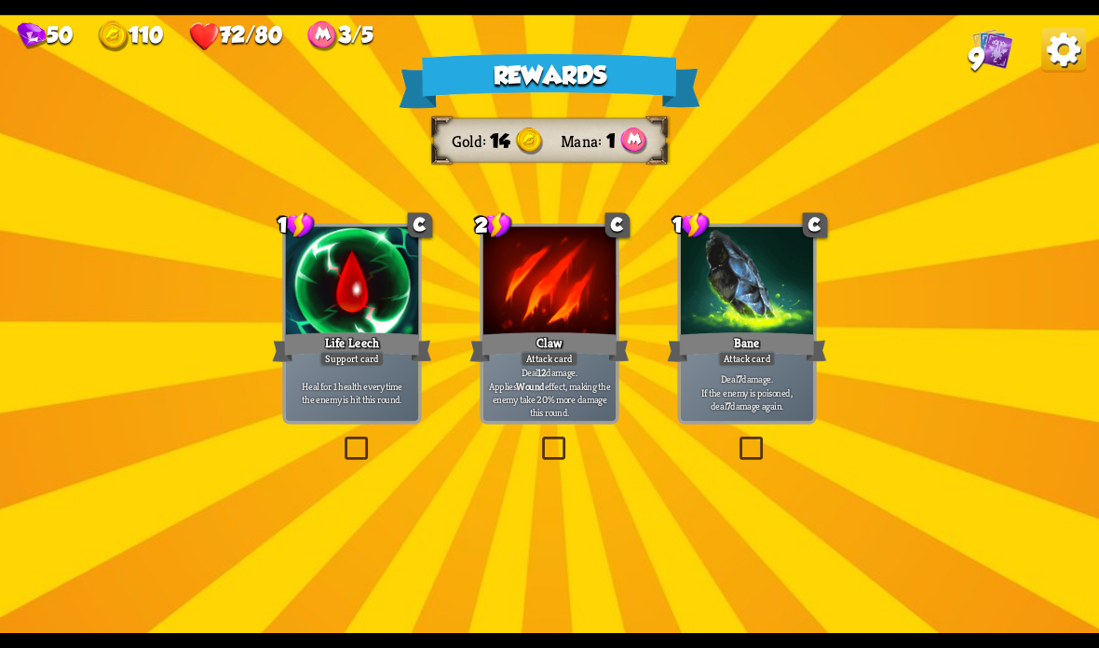
click at [350, 358] on div "Support card" at bounding box center [351, 359] width 65 height 16
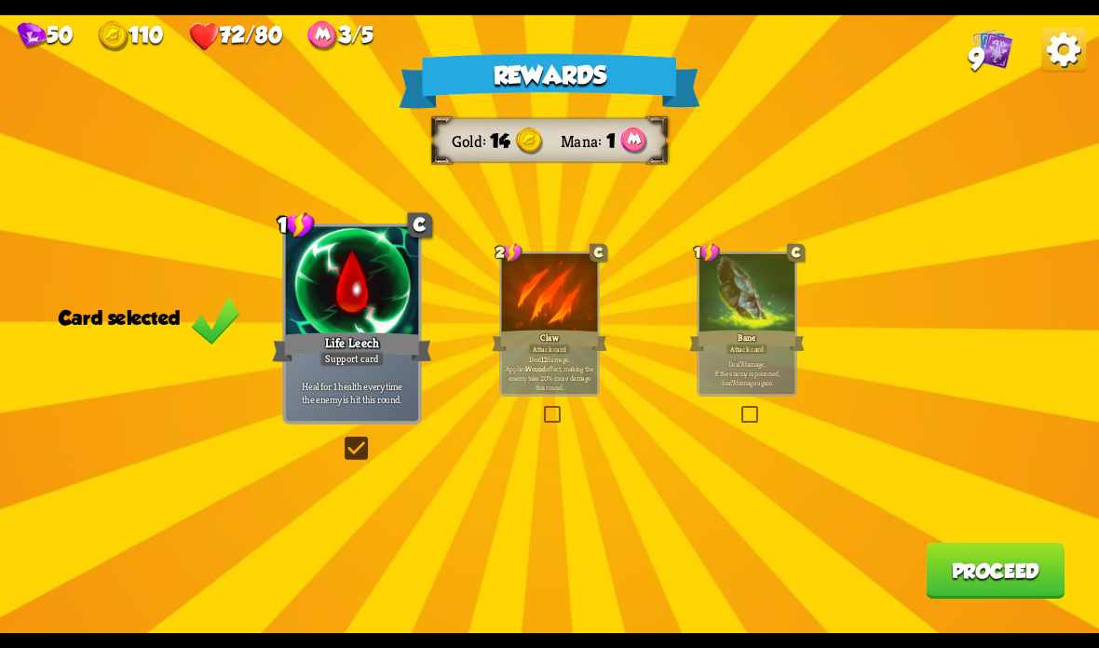
click at [935, 547] on button "Proceed" at bounding box center [995, 571] width 139 height 56
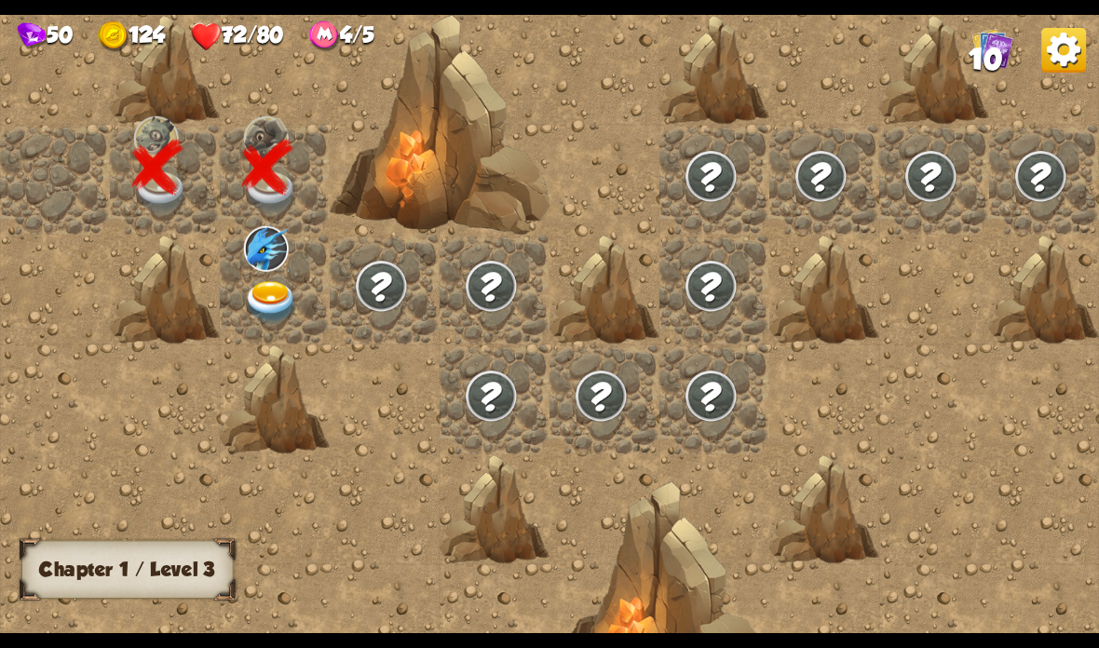
click at [282, 267] on img at bounding box center [266, 249] width 45 height 46
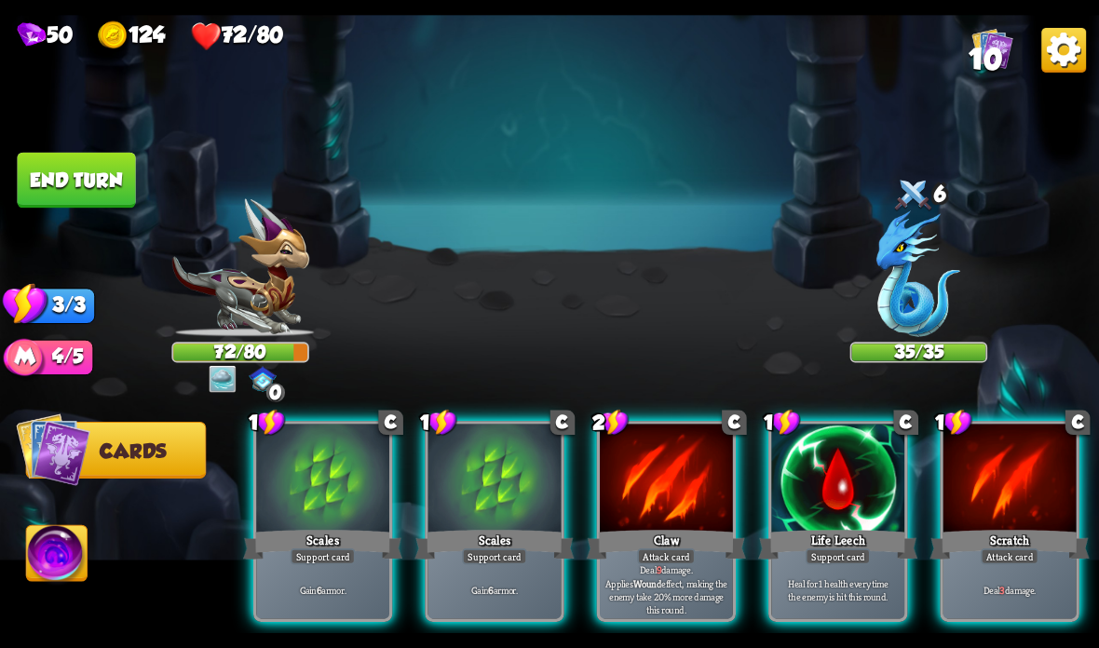
click at [496, 575] on div "Gain 6 armor." at bounding box center [494, 590] width 133 height 58
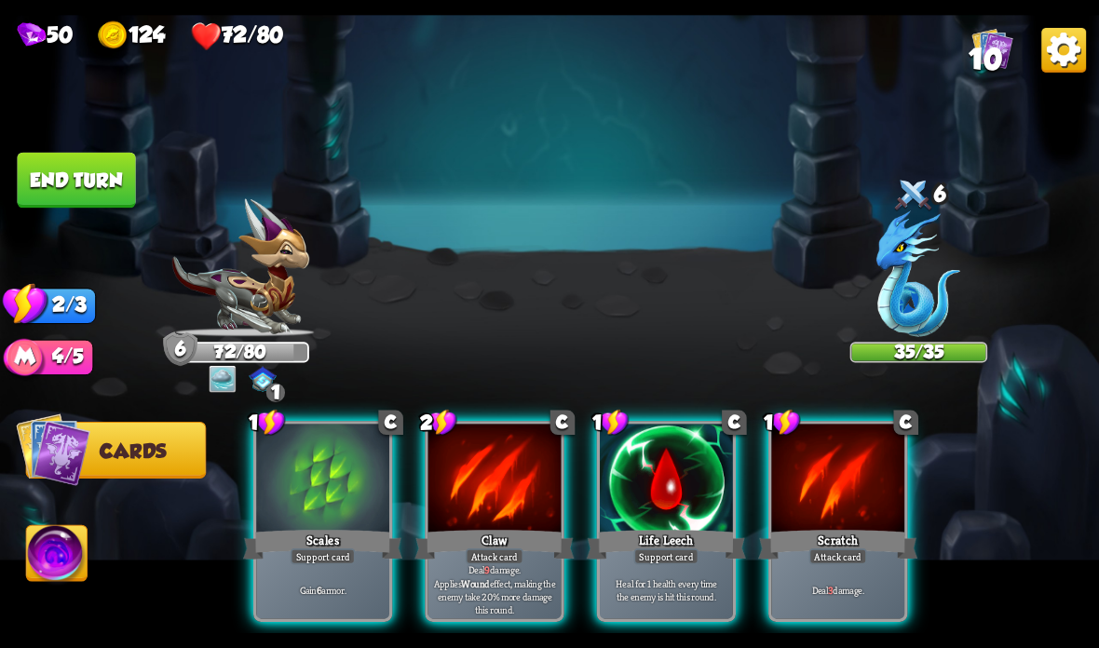
click at [498, 542] on div "Claw" at bounding box center [493, 544] width 159 height 35
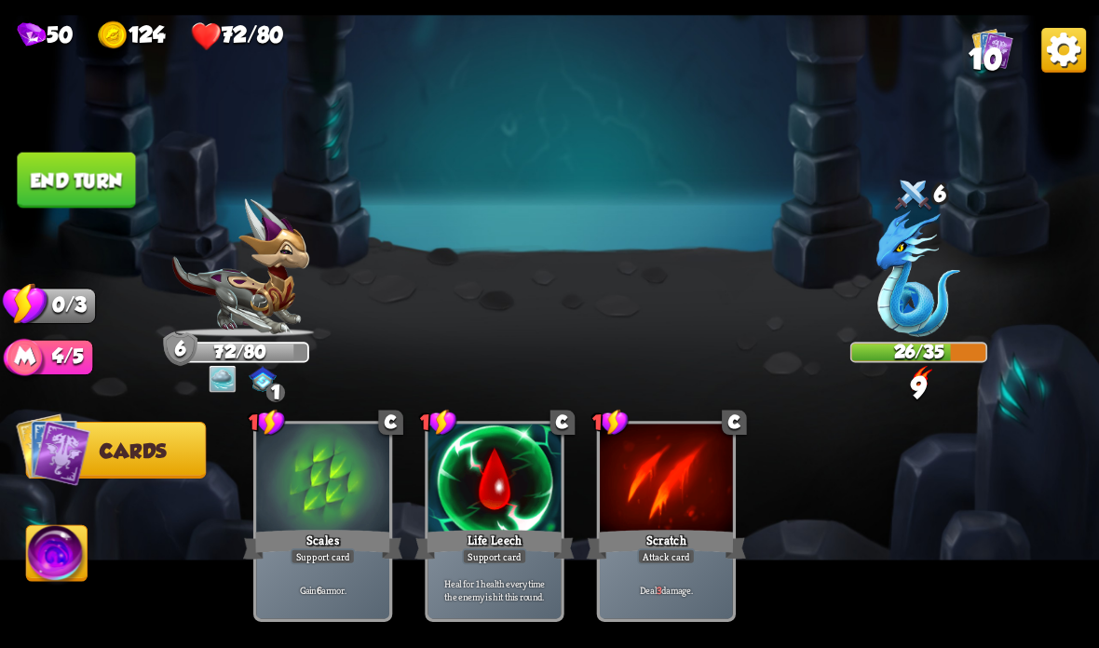
click at [91, 171] on button "End turn" at bounding box center [76, 181] width 118 height 56
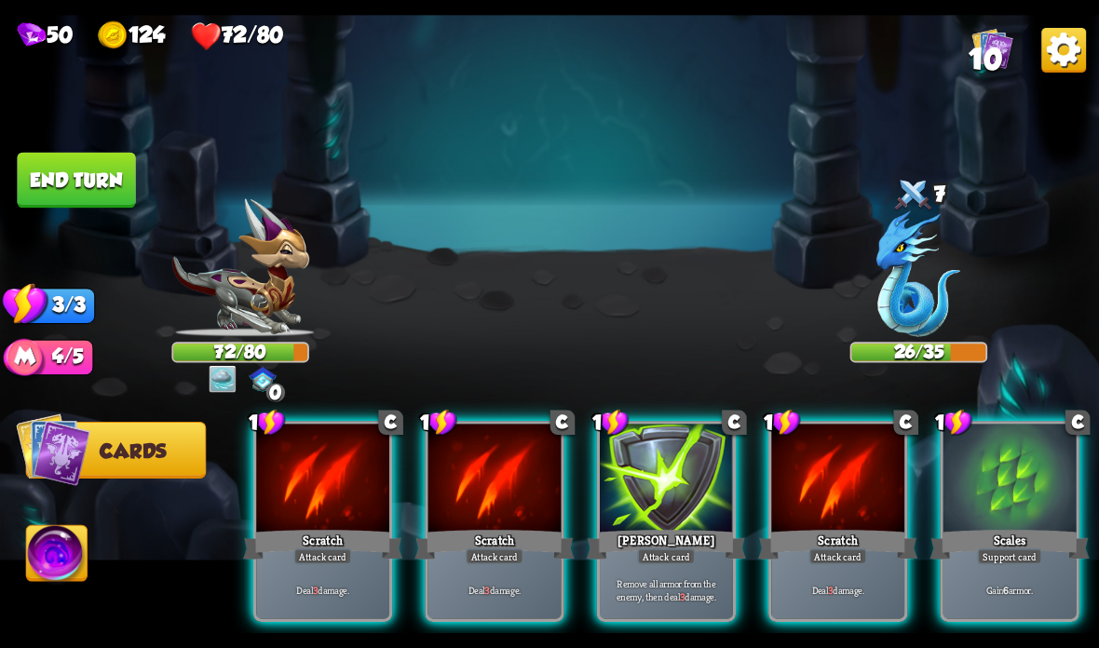
click at [969, 517] on div at bounding box center [1009, 480] width 133 height 112
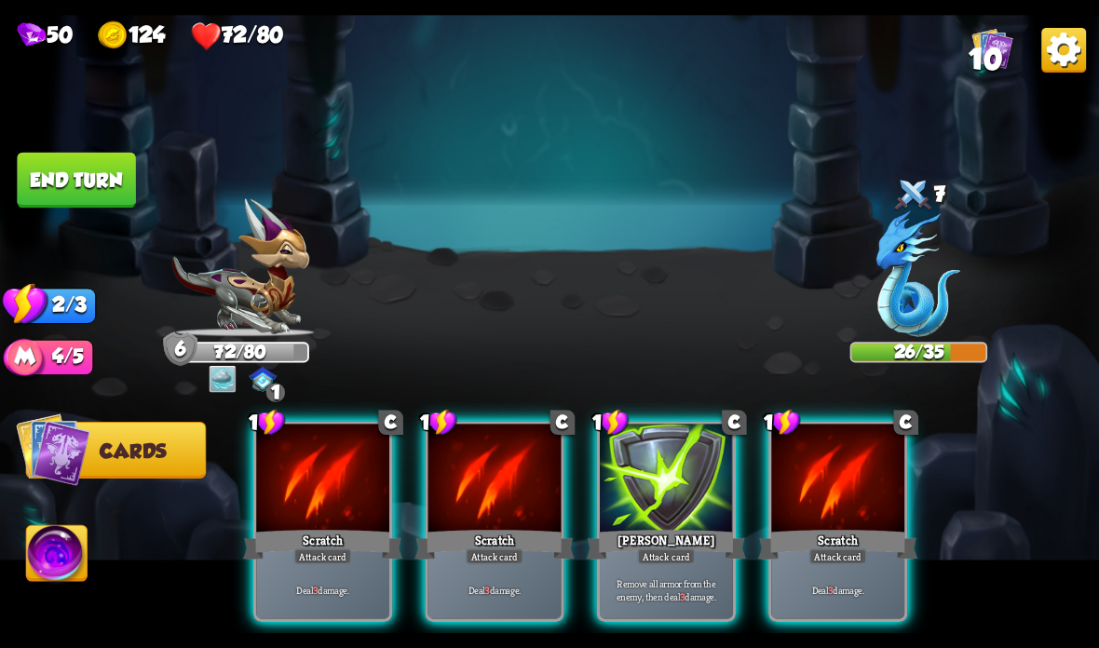
click at [853, 553] on div "Attack card" at bounding box center [838, 557] width 58 height 16
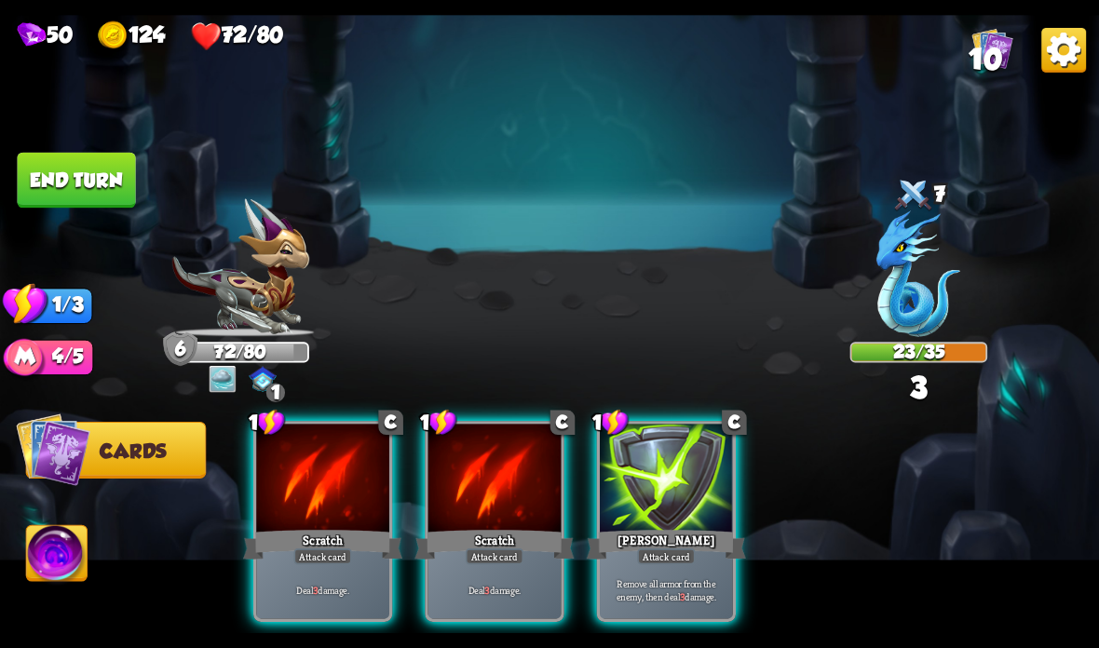
click at [652, 516] on div at bounding box center [666, 480] width 133 height 112
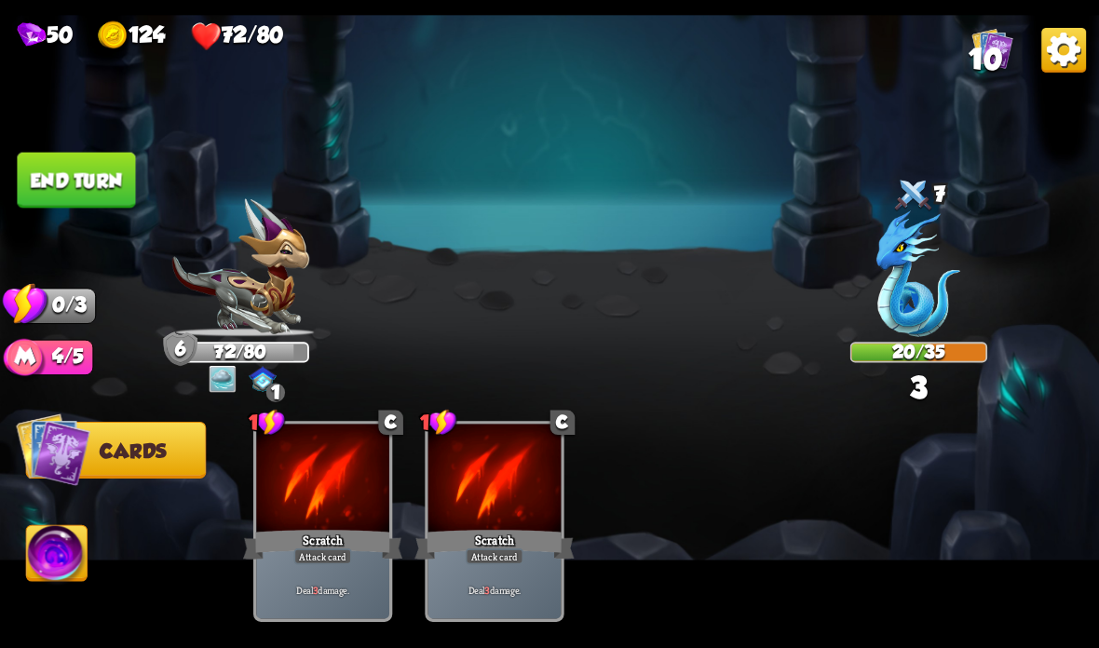
click at [74, 202] on button "End turn" at bounding box center [76, 181] width 118 height 56
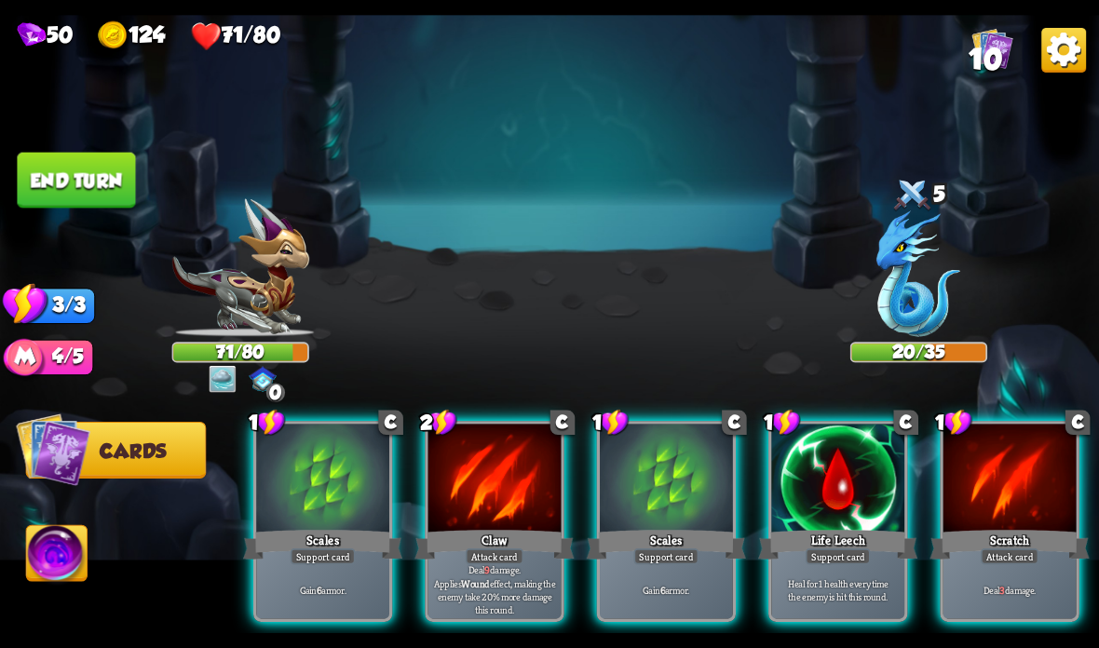
click at [356, 543] on div "Scales" at bounding box center [322, 544] width 159 height 35
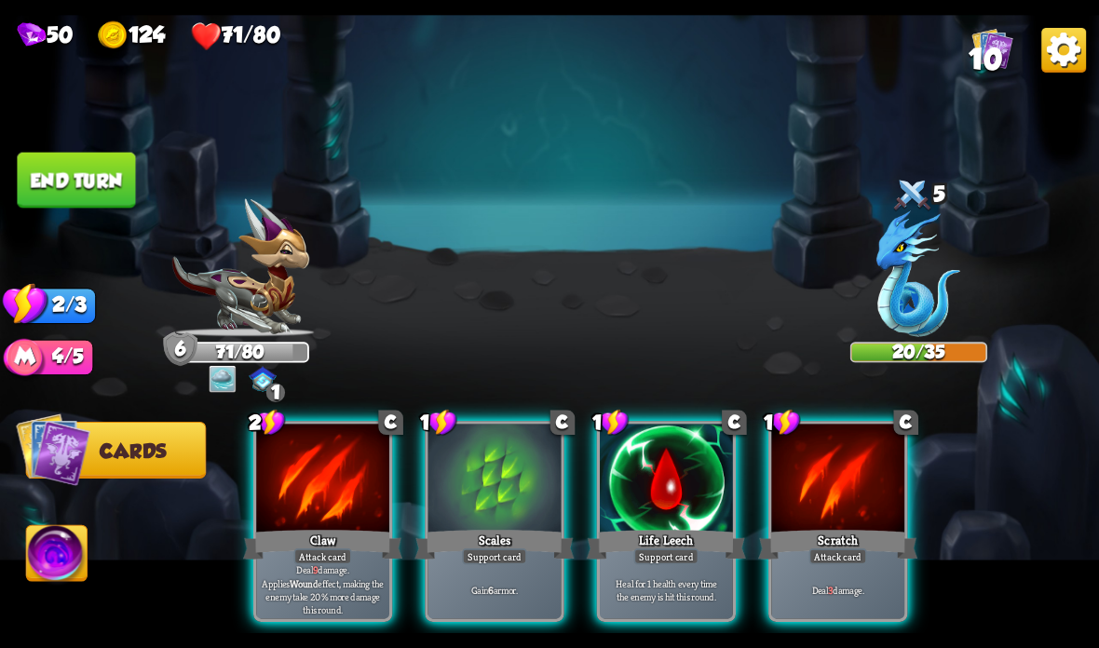
click at [644, 573] on div "Heal for 1 health every time the enemy is hit this round." at bounding box center [666, 590] width 133 height 58
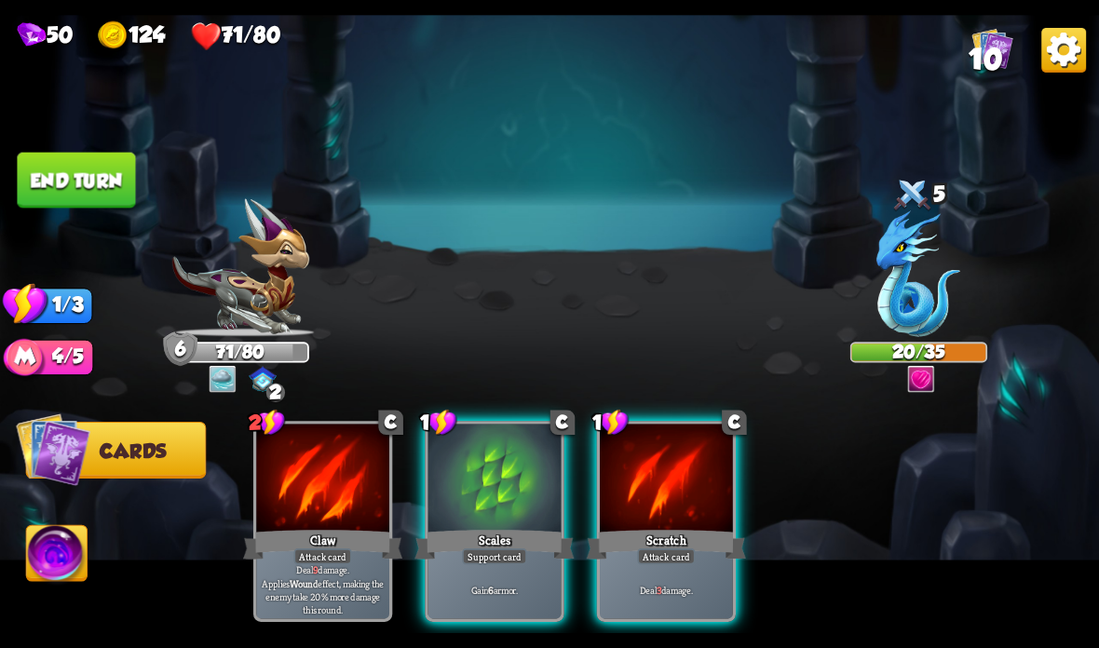
click at [668, 545] on div "Scratch" at bounding box center [666, 544] width 159 height 35
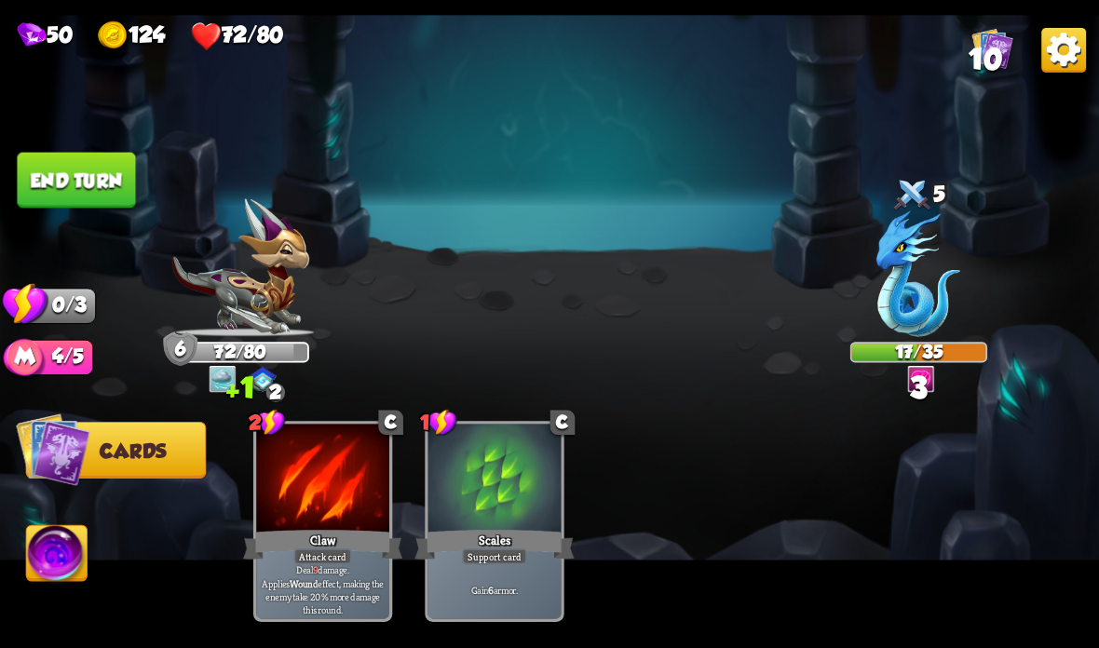
click at [65, 183] on button "End turn" at bounding box center [76, 181] width 118 height 56
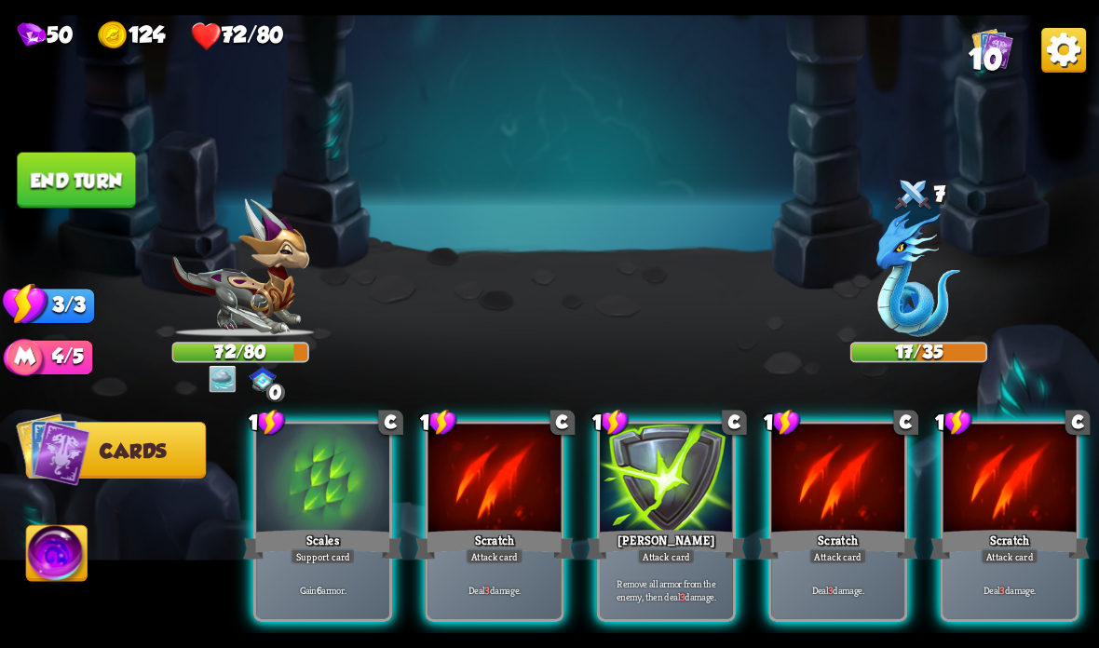
click at [307, 502] on div at bounding box center [322, 480] width 133 height 112
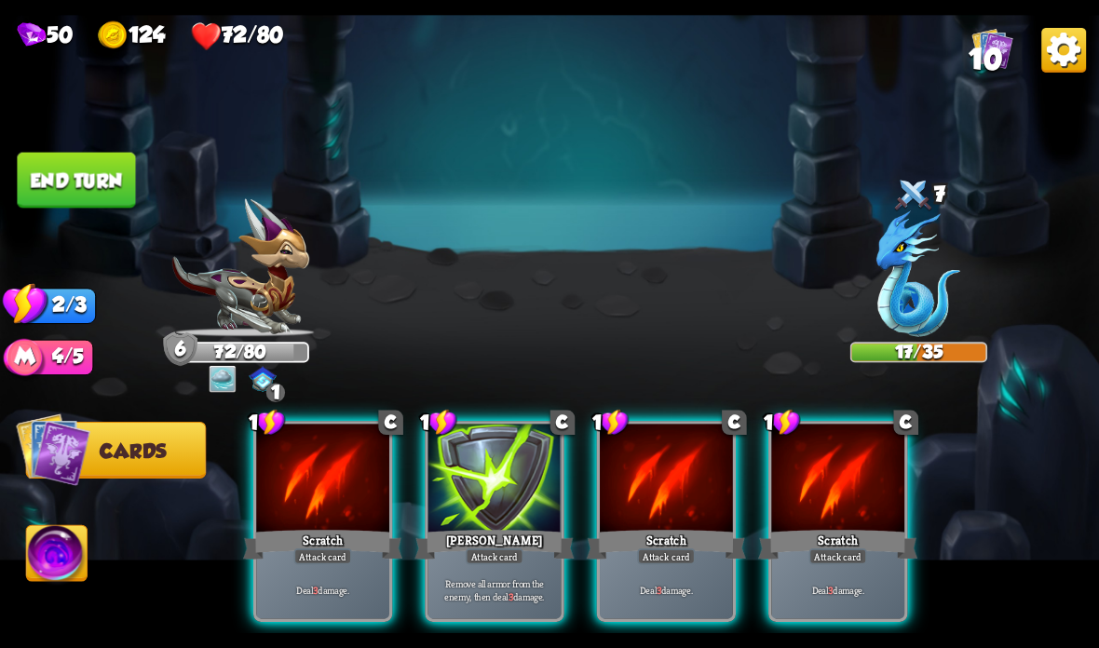
click at [279, 494] on div at bounding box center [322, 480] width 133 height 112
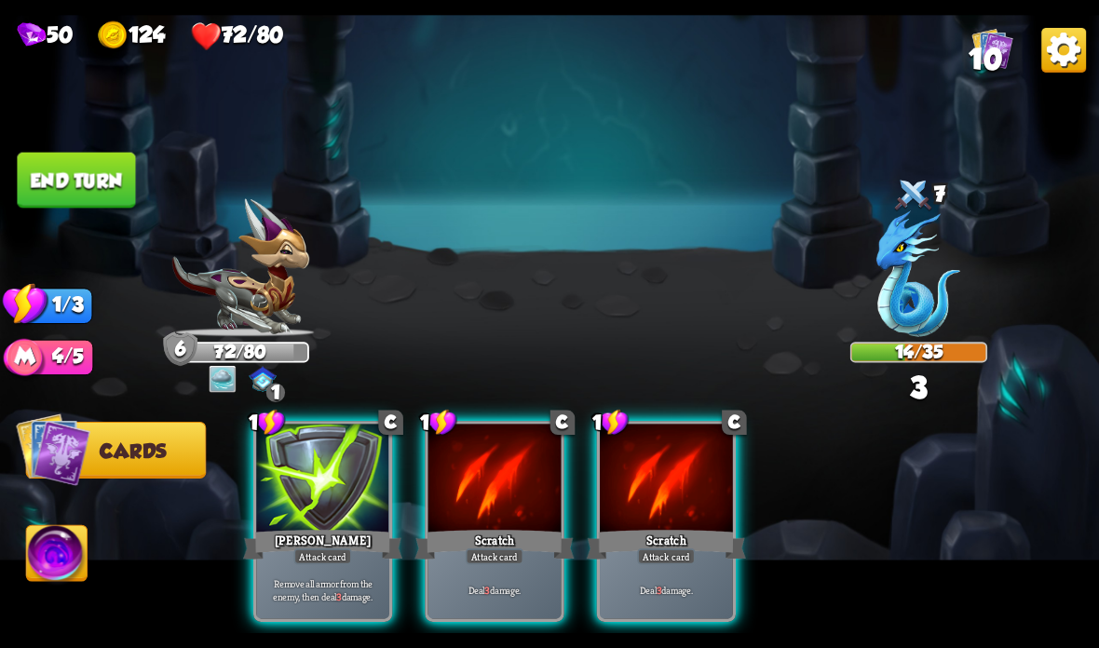
click at [264, 510] on div at bounding box center [322, 480] width 133 height 112
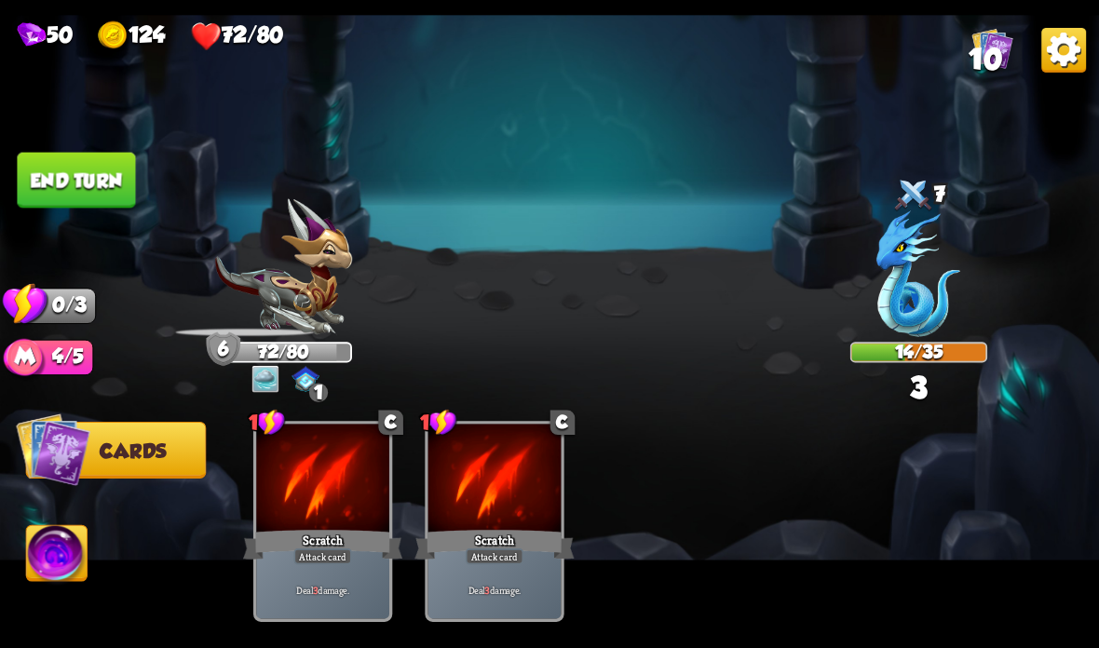
click at [59, 167] on button "End turn" at bounding box center [76, 181] width 118 height 56
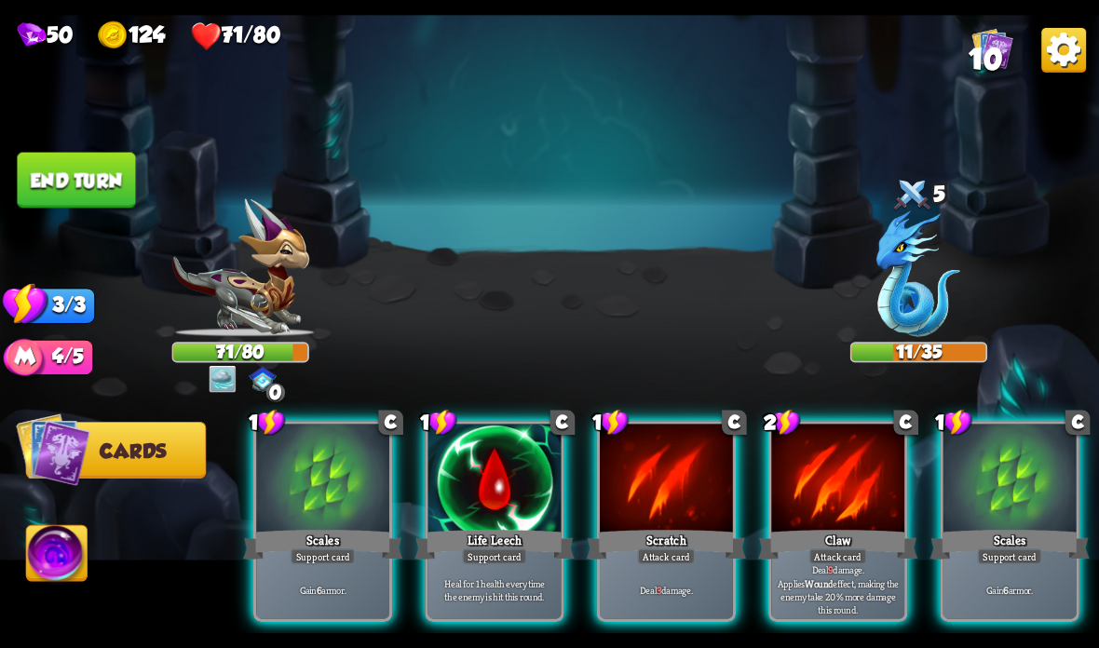
click at [309, 519] on div at bounding box center [322, 480] width 133 height 112
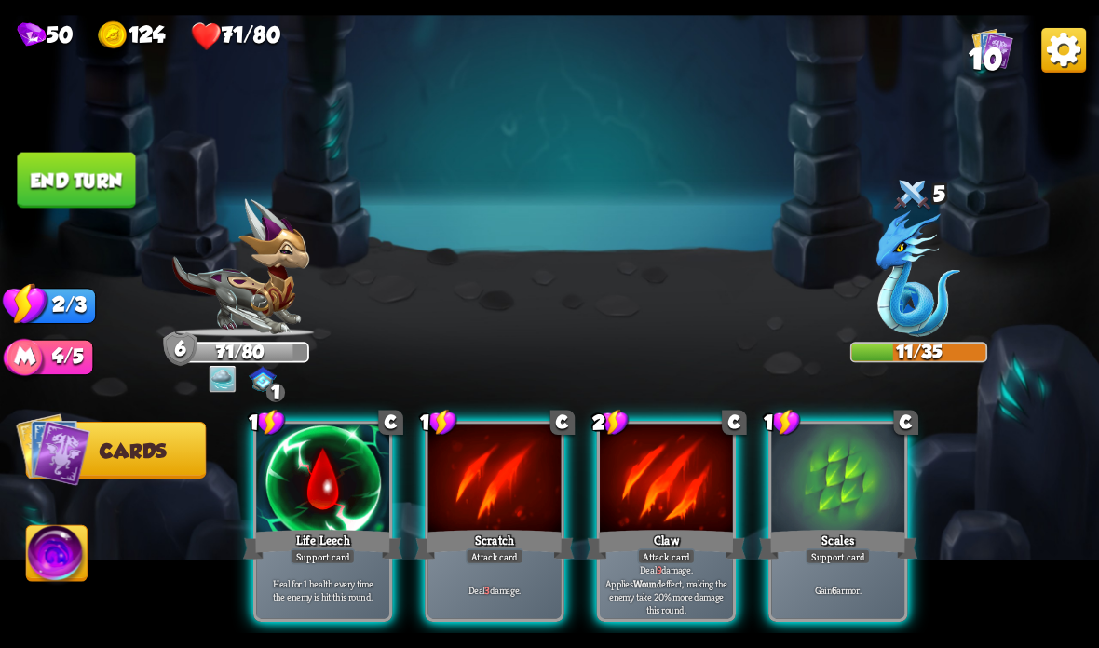
click at [278, 559] on div "Life Leech" at bounding box center [322, 544] width 159 height 35
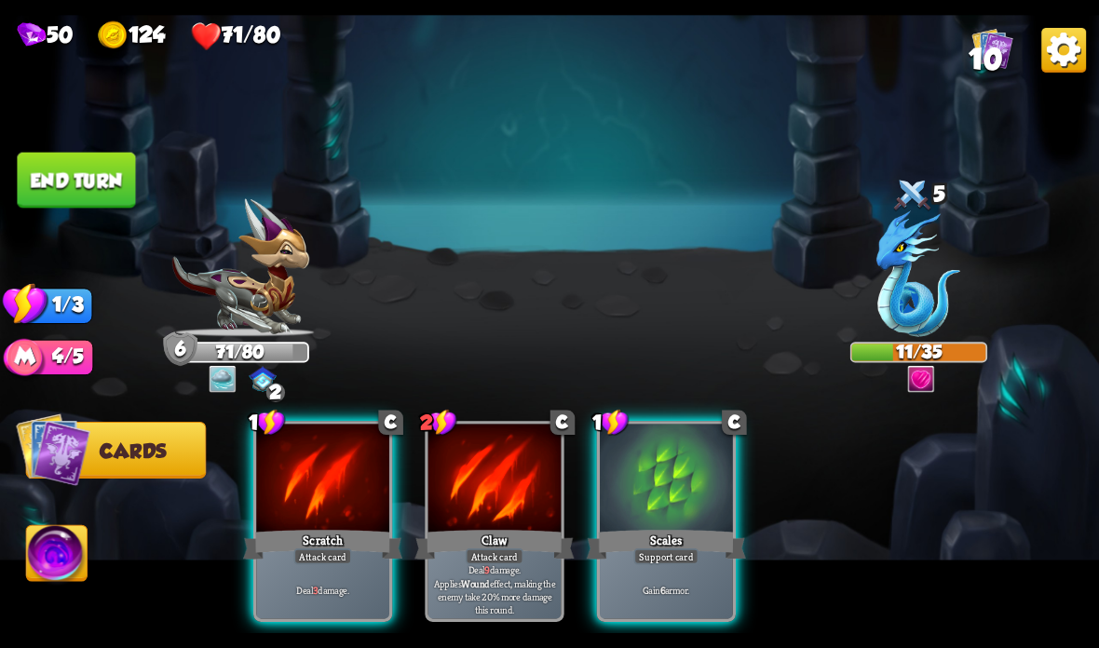
click at [276, 543] on div "Scratch" at bounding box center [322, 544] width 159 height 35
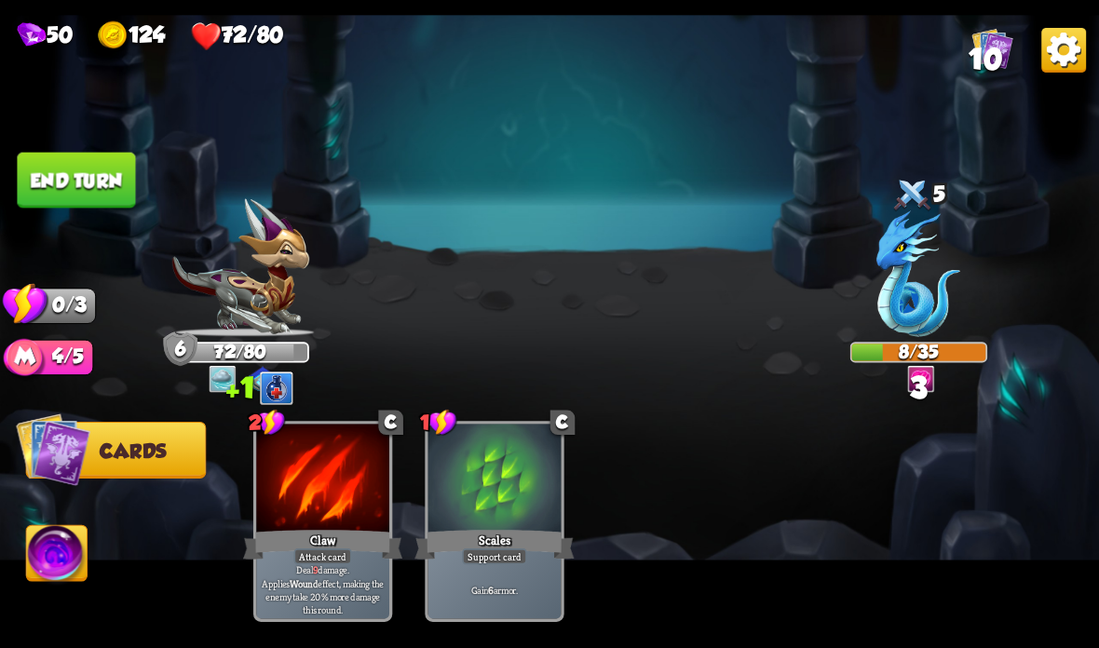
click at [73, 173] on button "End turn" at bounding box center [76, 181] width 118 height 56
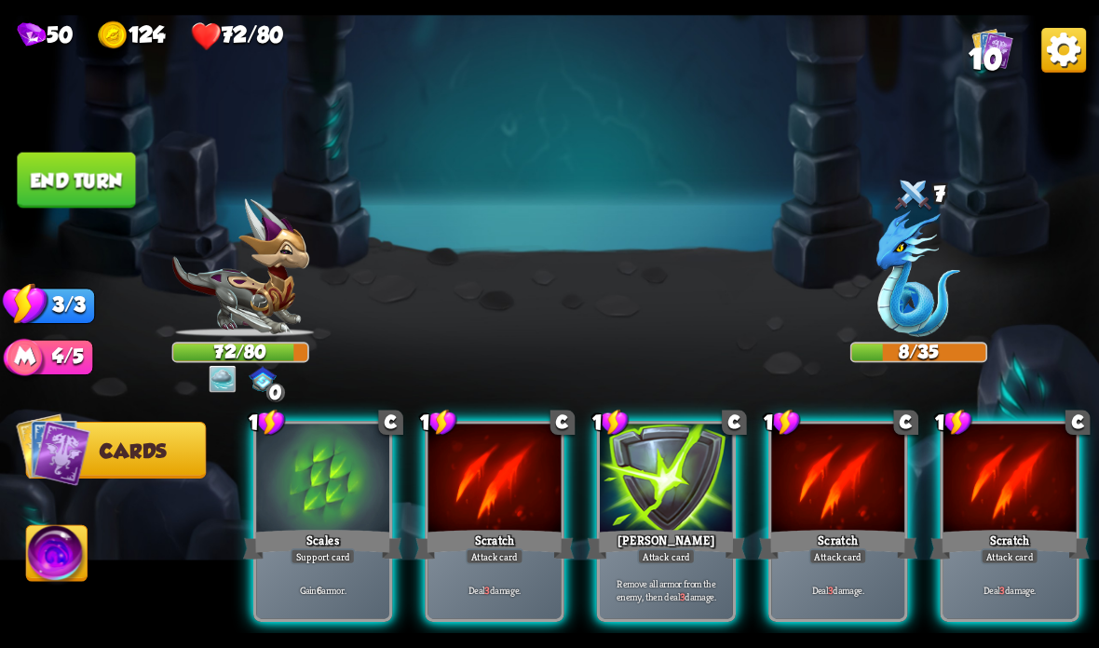
click at [870, 518] on div at bounding box center [837, 480] width 133 height 112
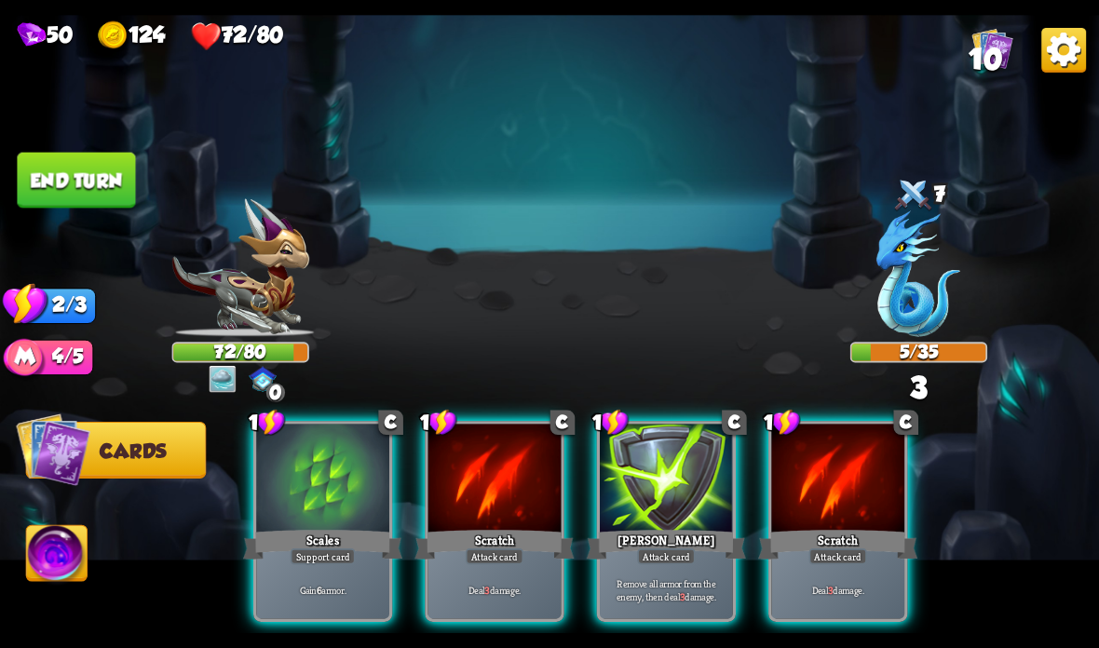
click at [810, 538] on div "Scratch" at bounding box center [837, 544] width 159 height 35
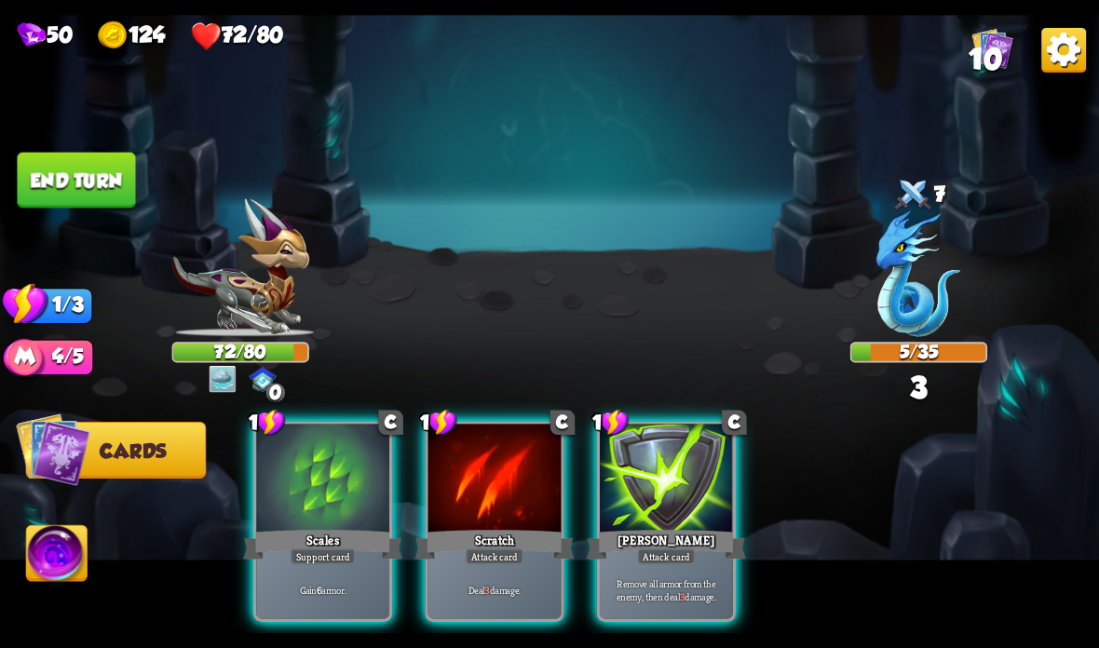
click at [696, 532] on div "[PERSON_NAME]" at bounding box center [666, 544] width 159 height 35
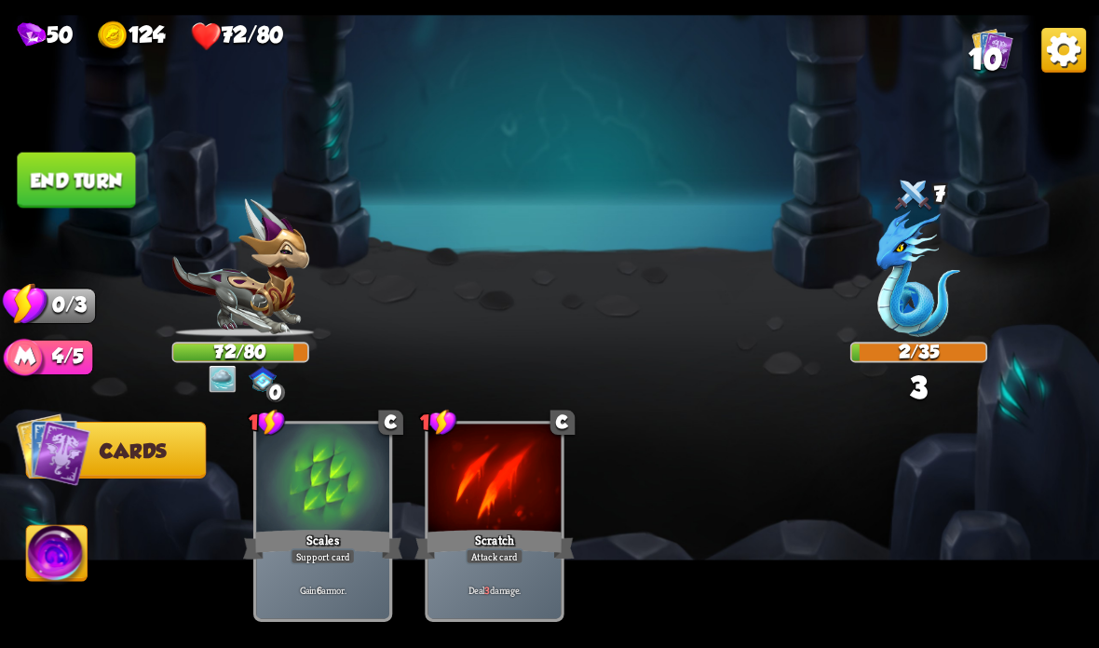
click at [75, 178] on button "End turn" at bounding box center [76, 181] width 118 height 56
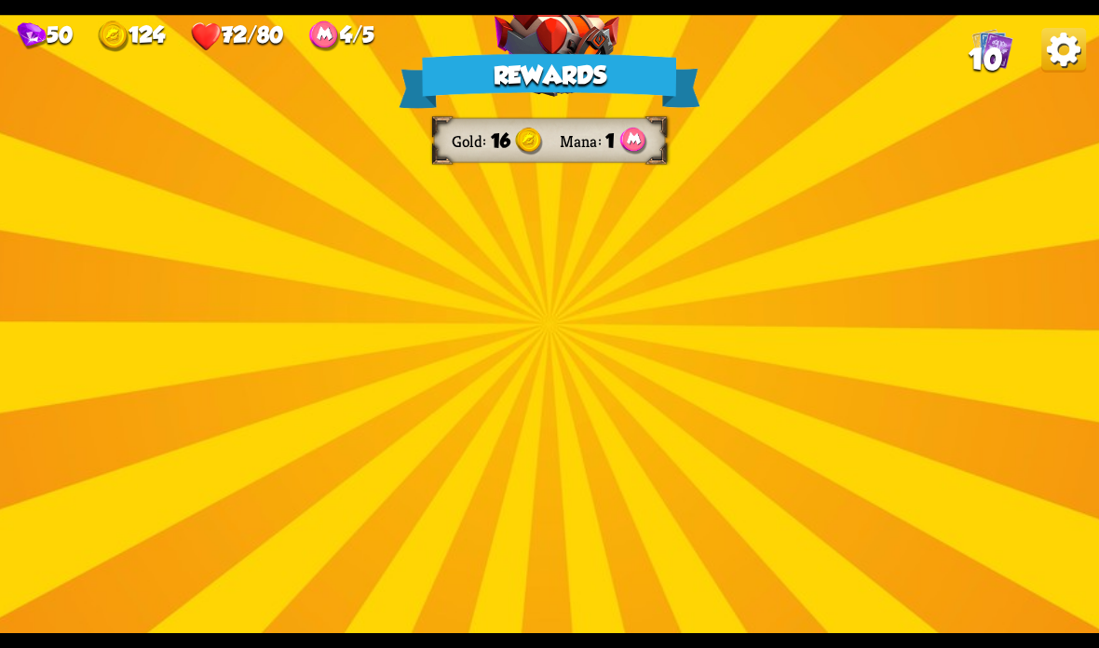
click at [567, 336] on img at bounding box center [556, 309] width 125 height 92
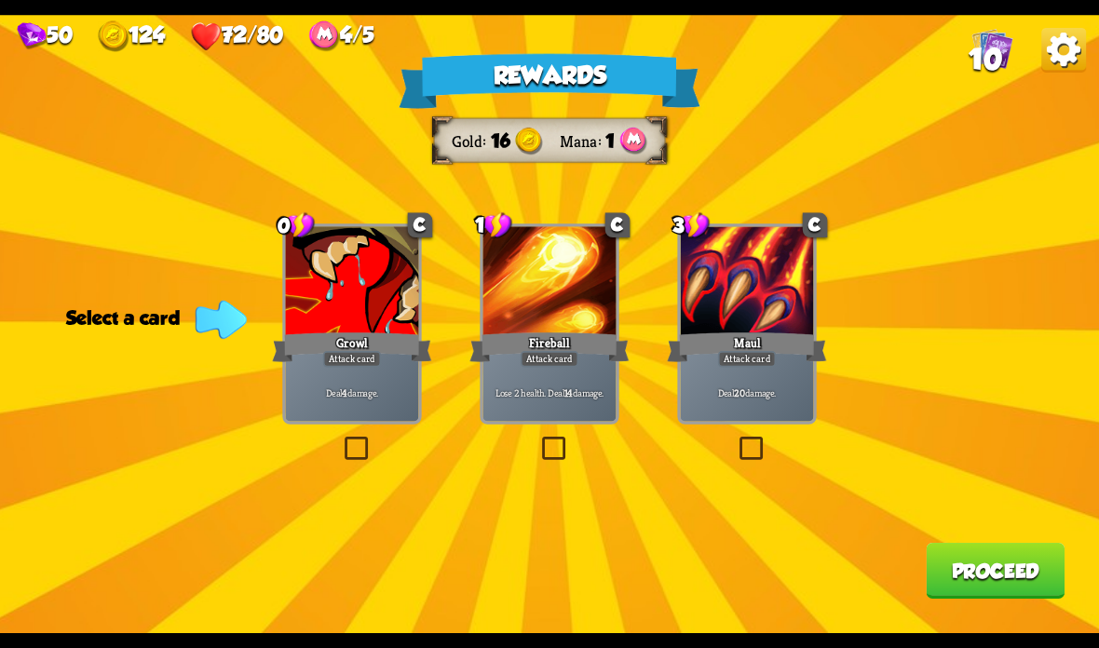
click at [323, 392] on p "Deal 4 damage." at bounding box center [352, 392] width 127 height 13
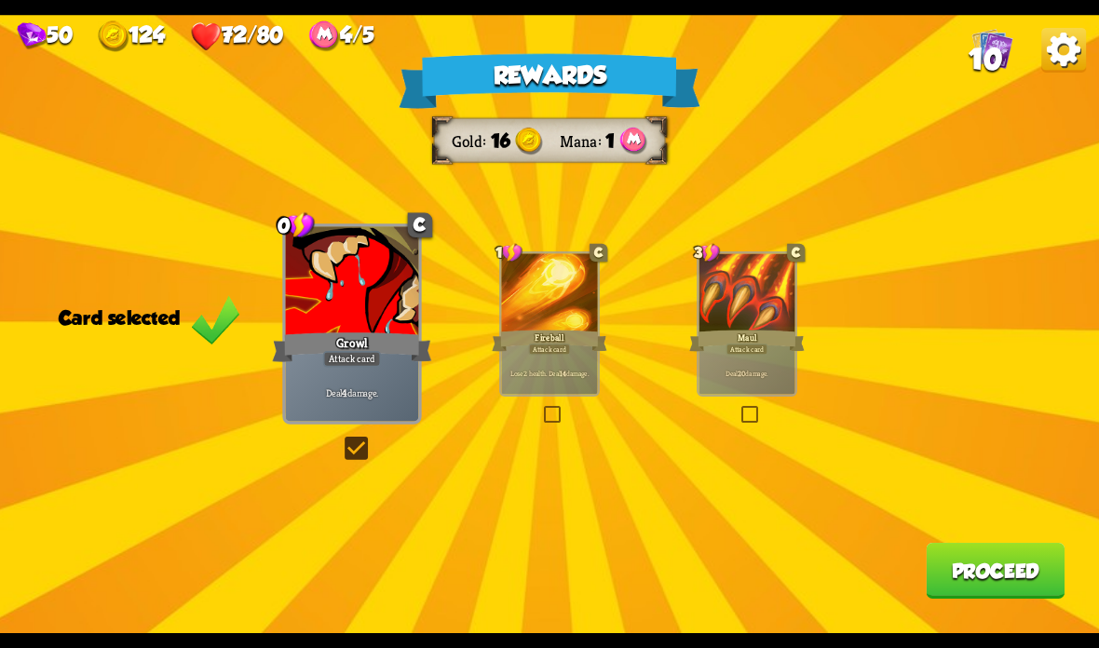
click at [981, 574] on button "Proceed" at bounding box center [995, 571] width 139 height 56
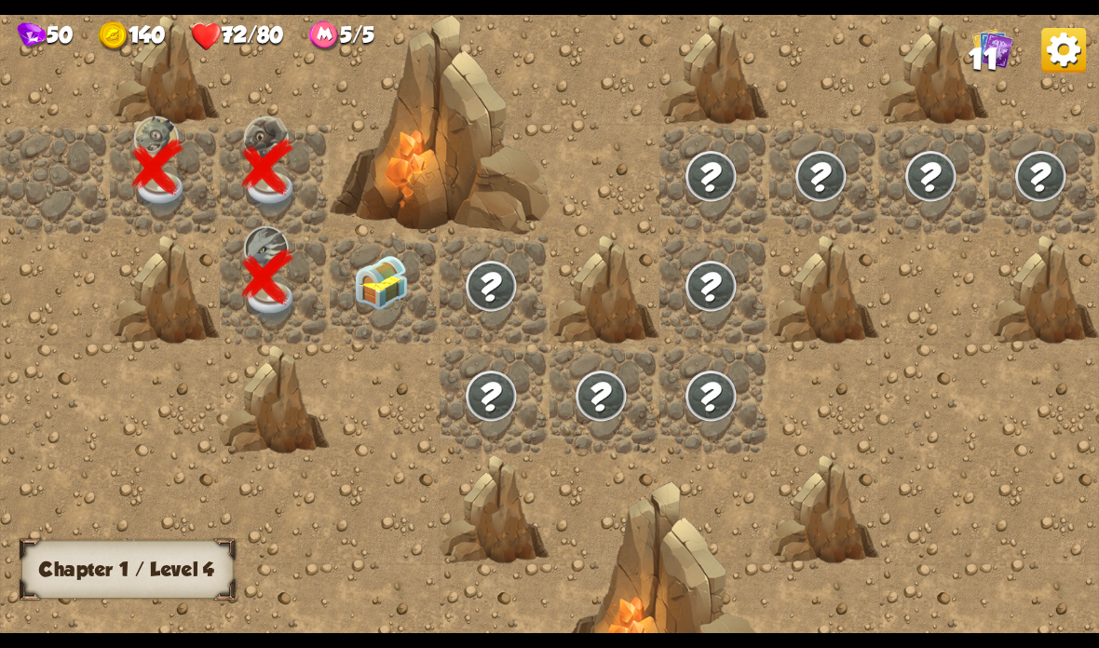
click at [378, 279] on img at bounding box center [381, 282] width 55 height 55
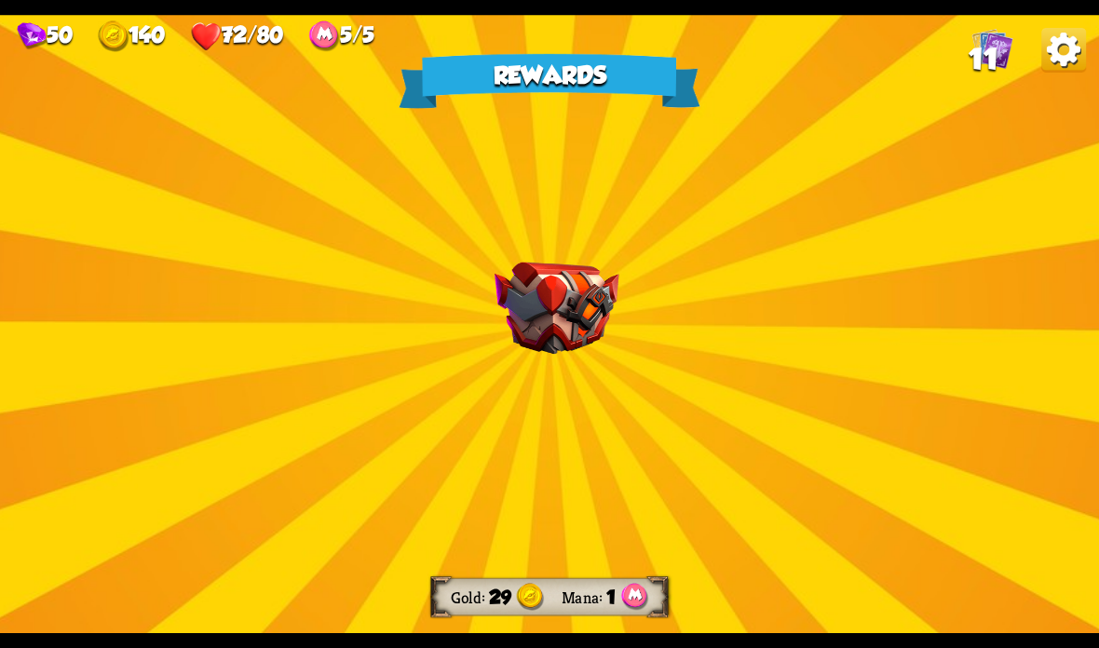
click at [542, 302] on img at bounding box center [556, 309] width 125 height 92
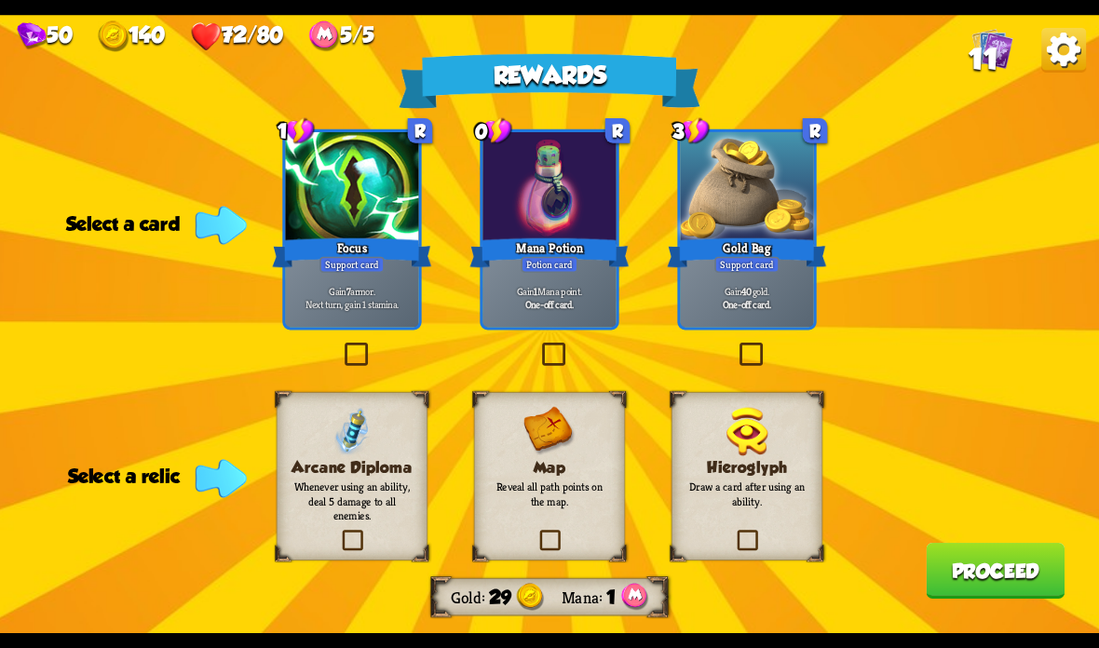
click at [375, 238] on div "Focus" at bounding box center [351, 252] width 159 height 35
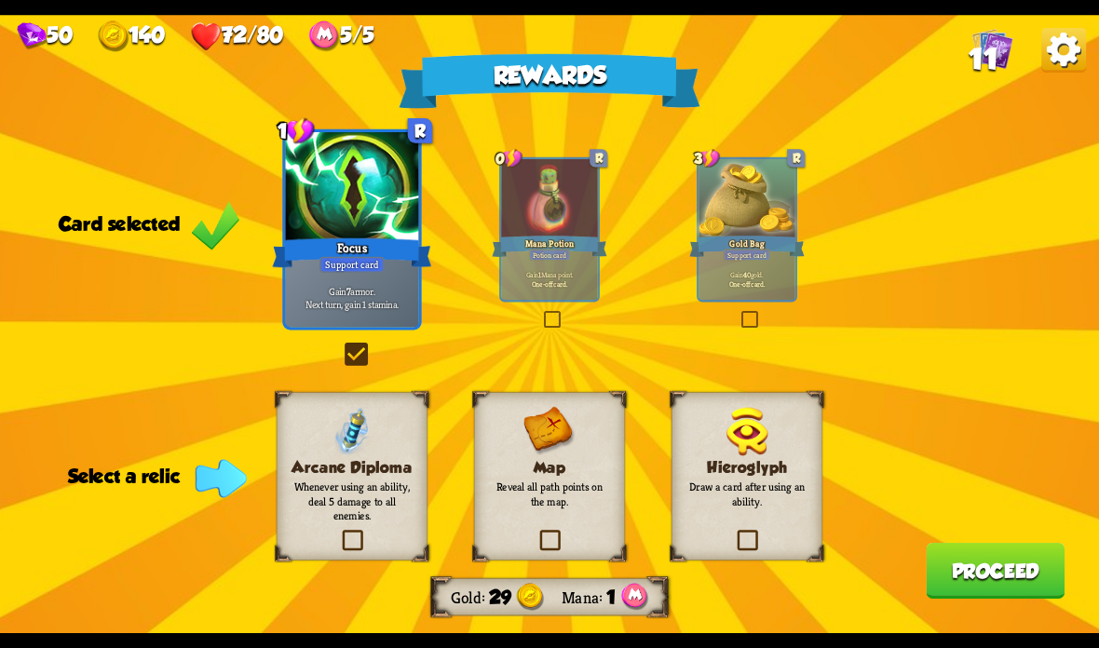
click at [536, 533] on label at bounding box center [536, 533] width 0 height 0
click at [0, 0] on input "checkbox" at bounding box center [0, 0] width 0 height 0
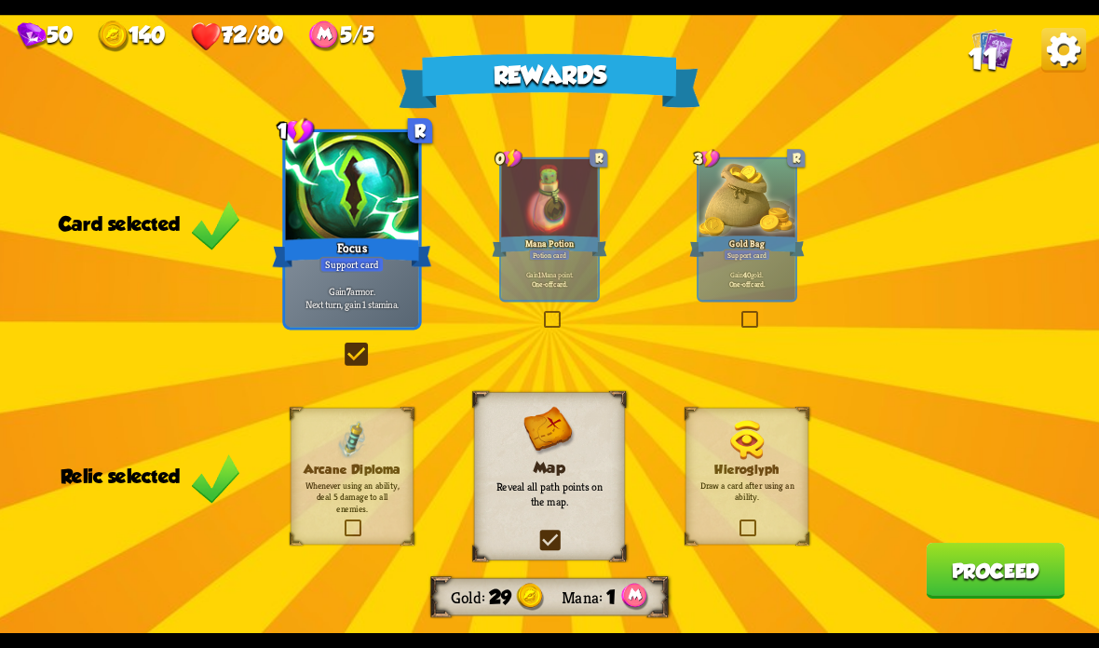
click at [990, 576] on button "Proceed" at bounding box center [995, 571] width 139 height 56
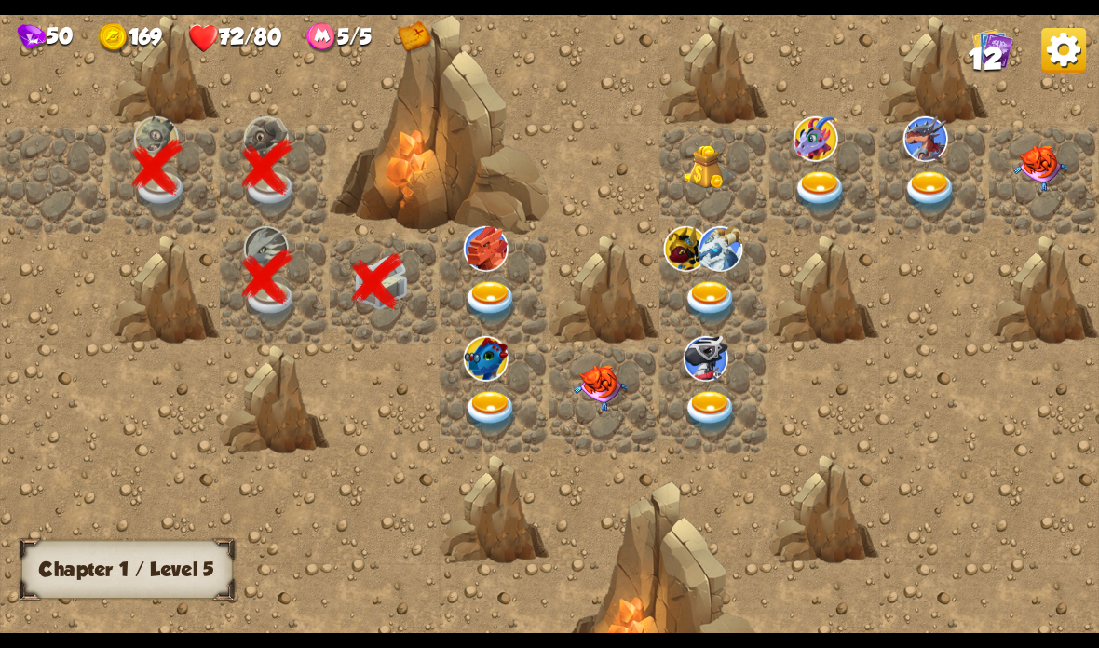
click at [481, 319] on img at bounding box center [491, 302] width 55 height 43
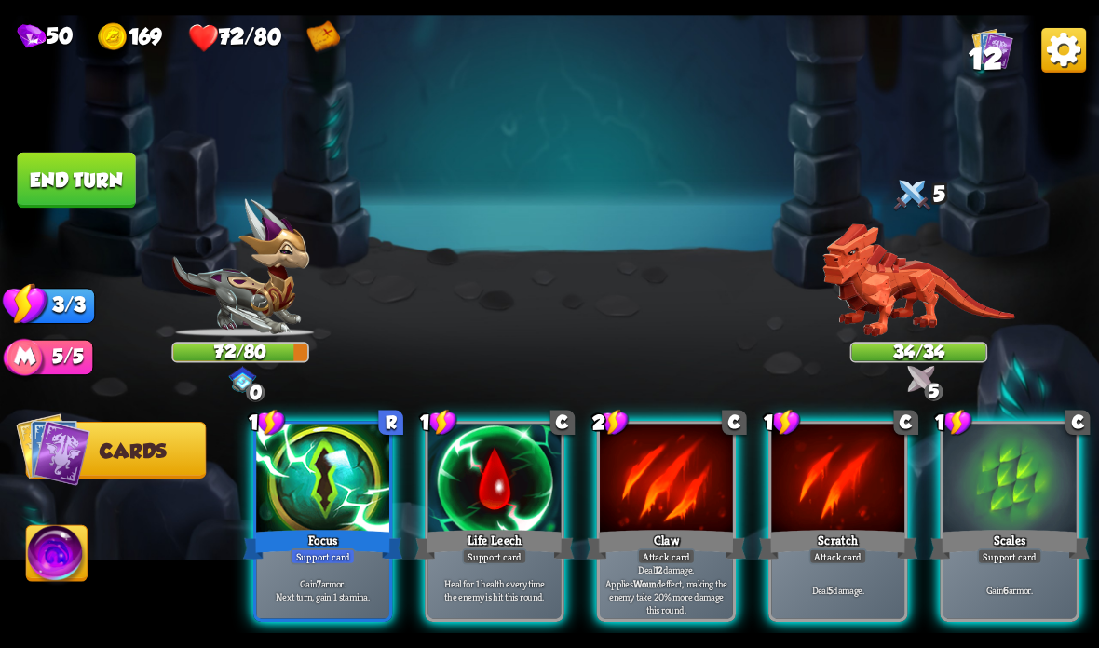
click at [945, 294] on div "Player turn" at bounding box center [549, 323] width 1099 height 169
click at [938, 289] on img at bounding box center [918, 281] width 193 height 114
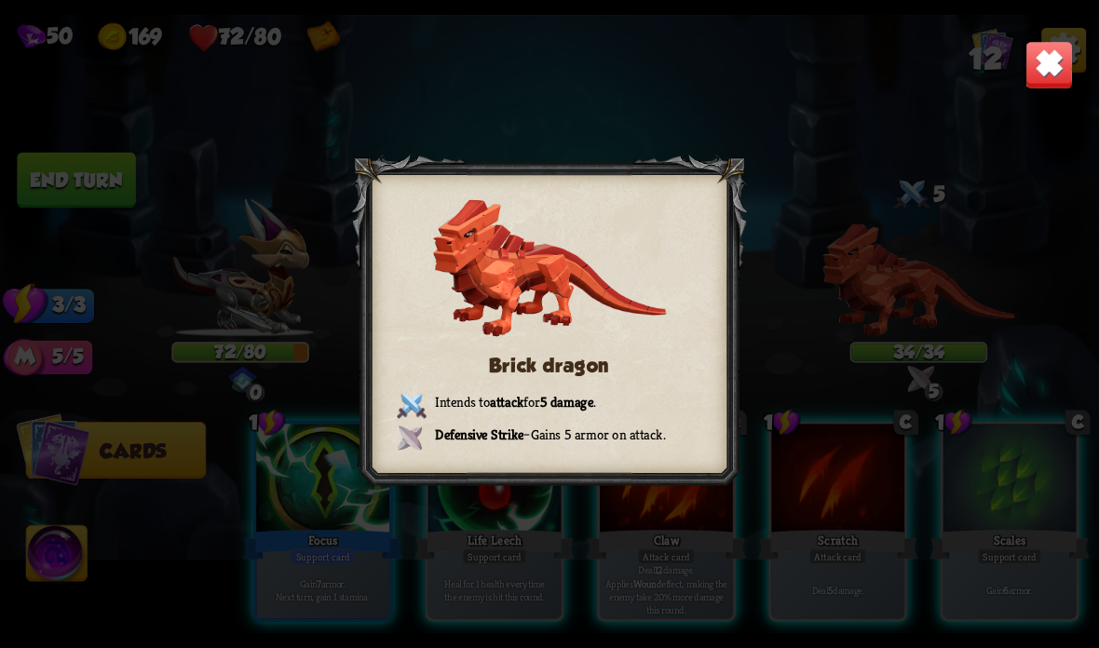
click at [1061, 66] on img at bounding box center [1049, 65] width 48 height 48
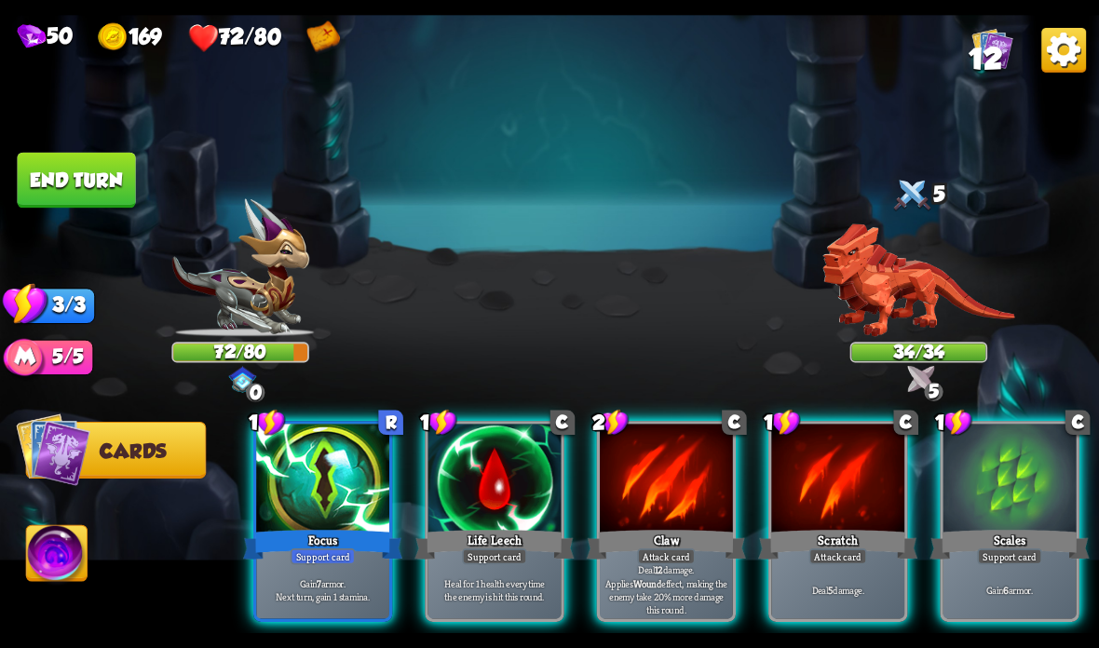
click at [983, 492] on div at bounding box center [1009, 480] width 133 height 112
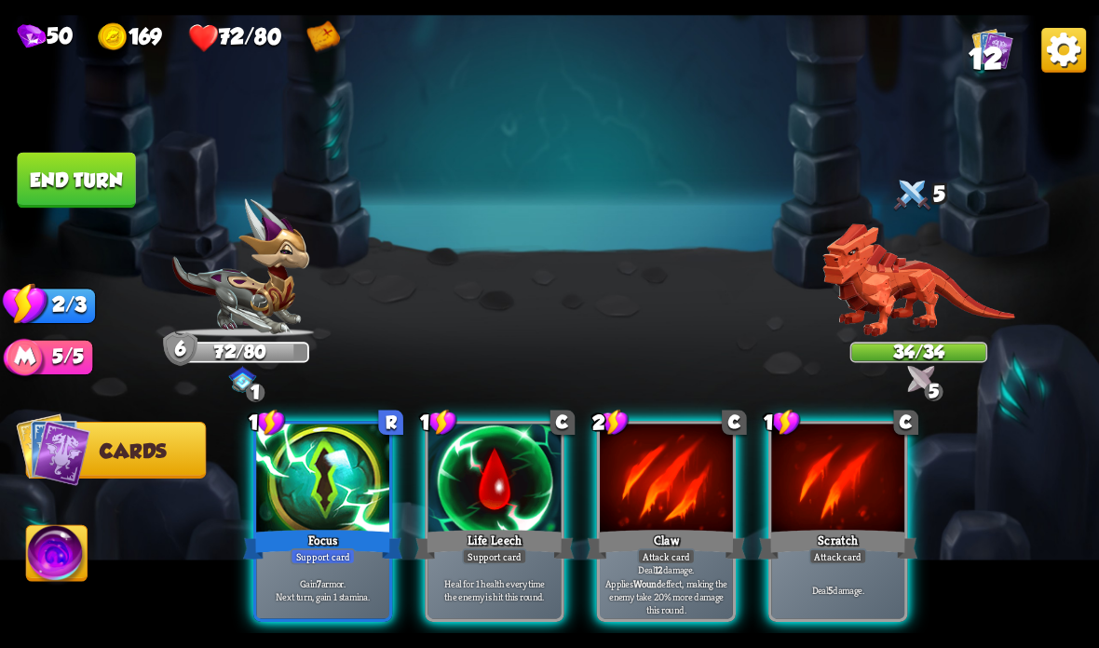
click at [492, 548] on div "Life Leech" at bounding box center [493, 544] width 159 height 35
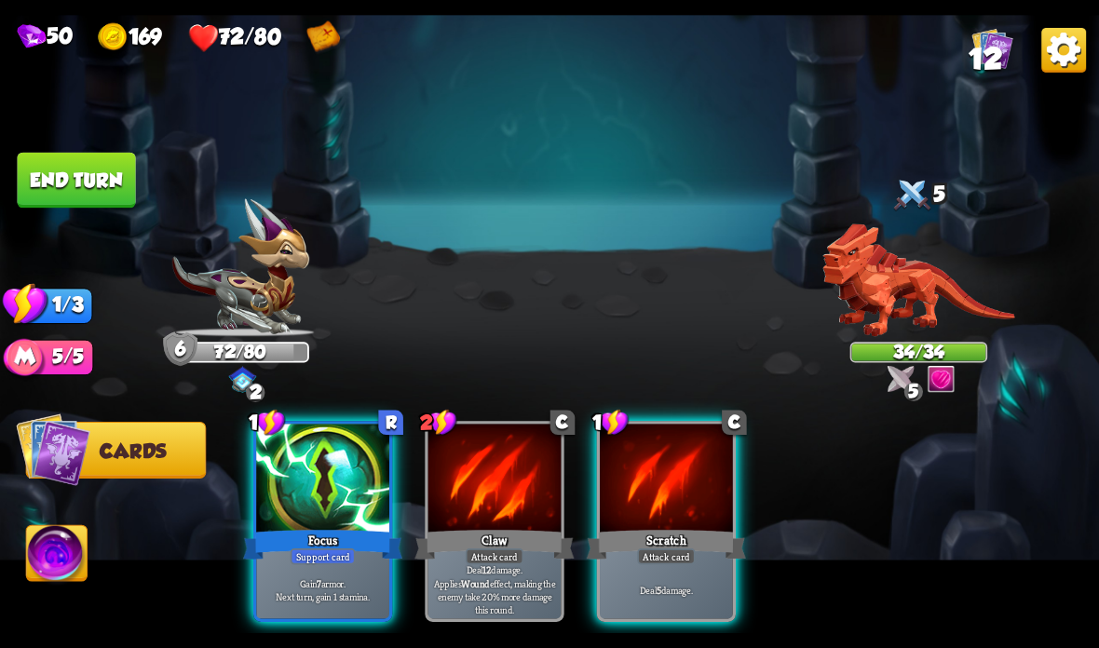
click at [678, 576] on div "Deal 5 damage." at bounding box center [666, 590] width 133 height 58
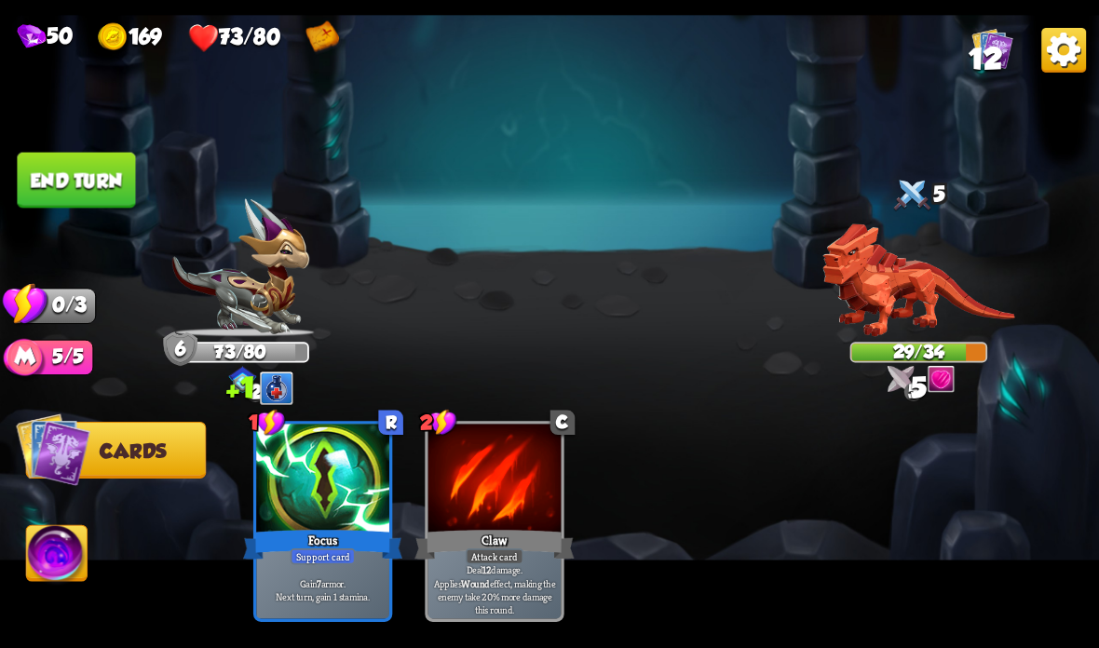
click at [85, 175] on button "End turn" at bounding box center [76, 181] width 118 height 56
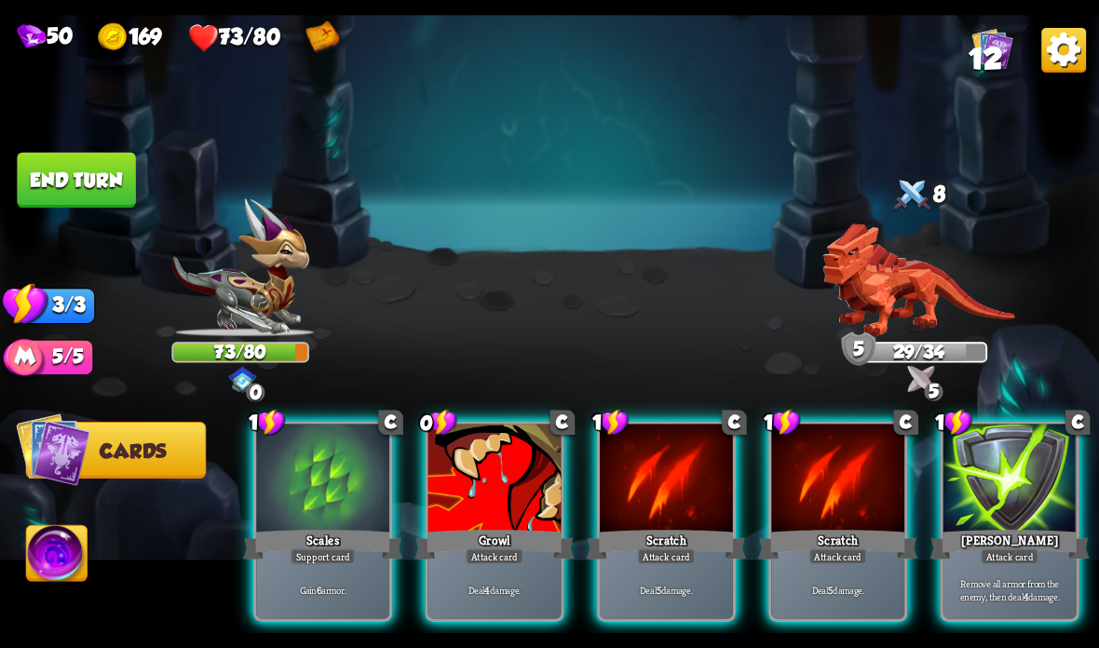
click at [300, 538] on div "Scales" at bounding box center [322, 544] width 159 height 35
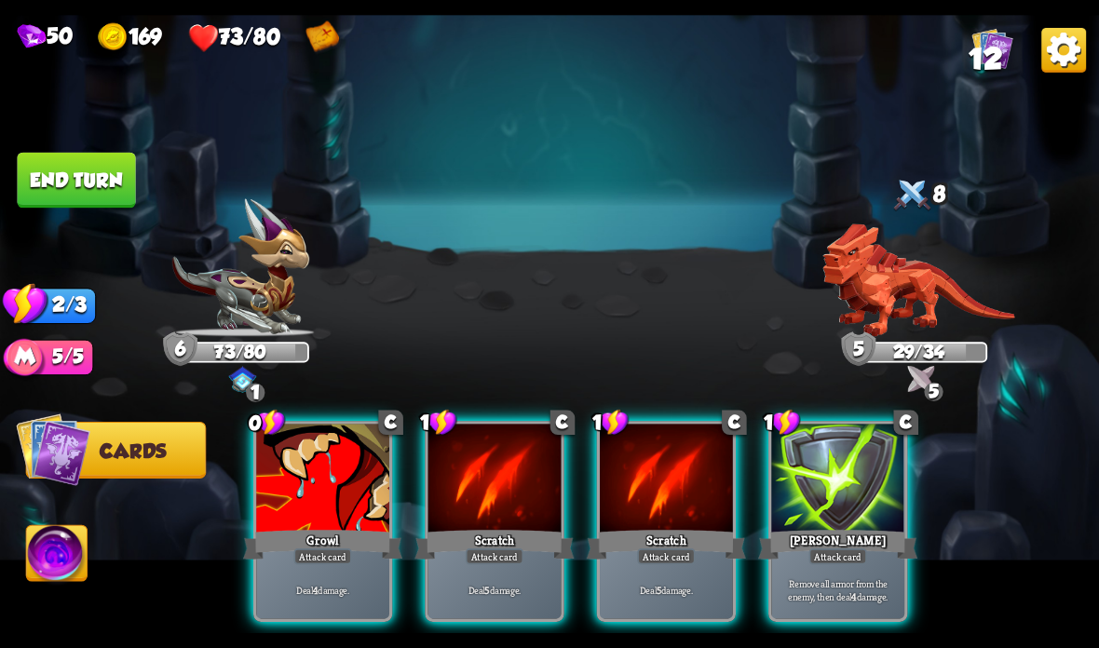
click at [839, 509] on div at bounding box center [837, 480] width 133 height 112
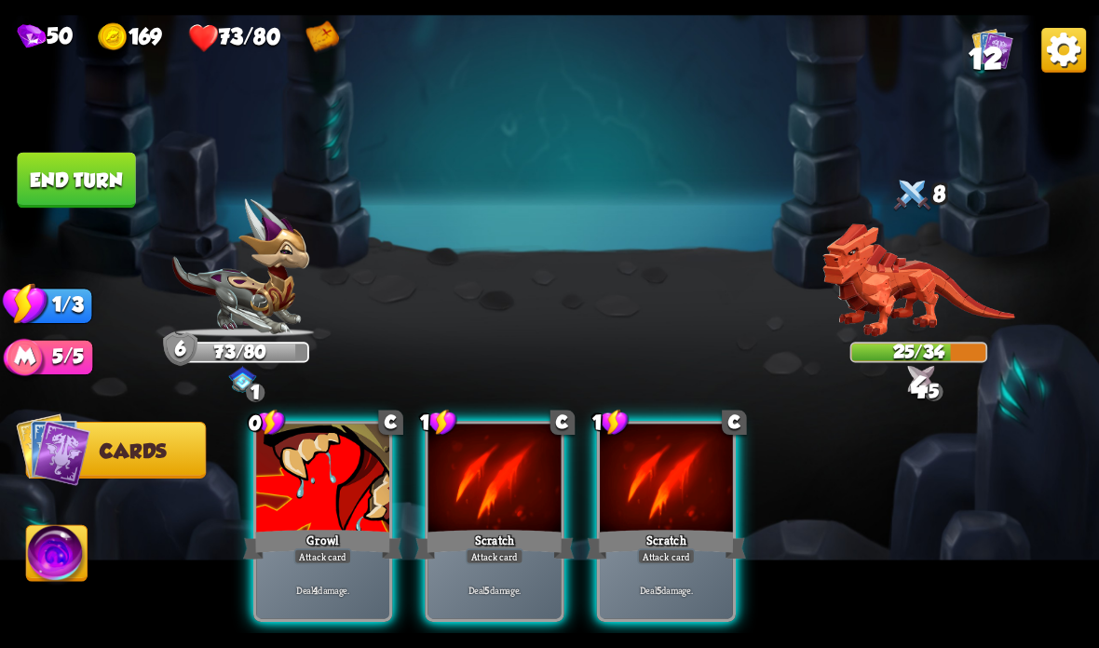
click at [278, 528] on div "Growl" at bounding box center [322, 544] width 159 height 35
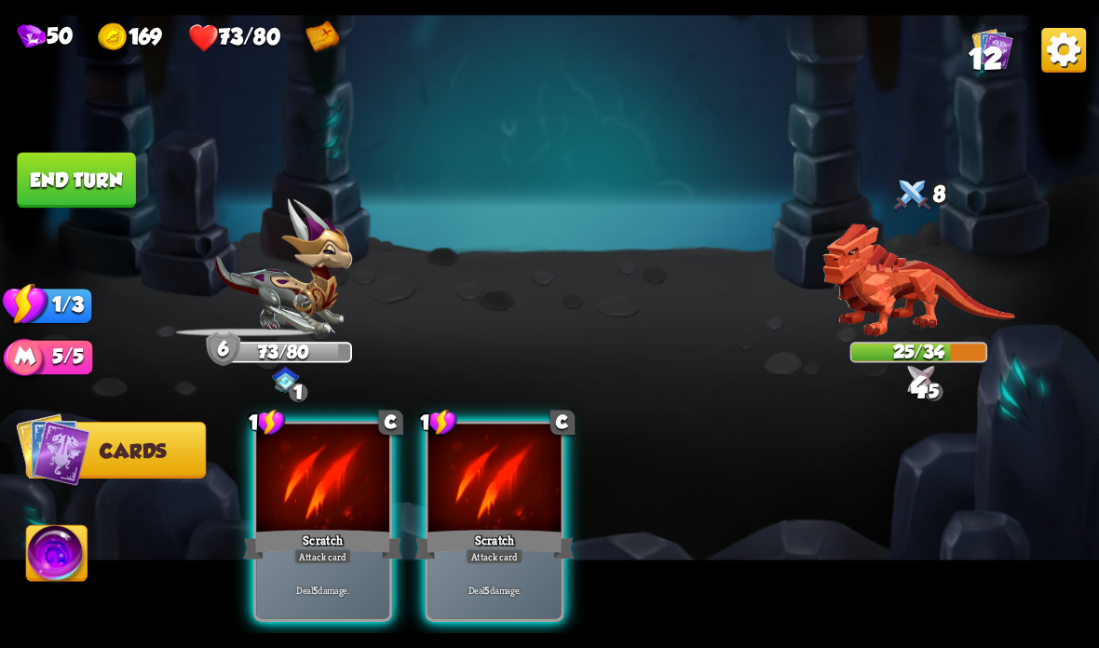
click at [282, 533] on div "Scratch" at bounding box center [322, 544] width 159 height 35
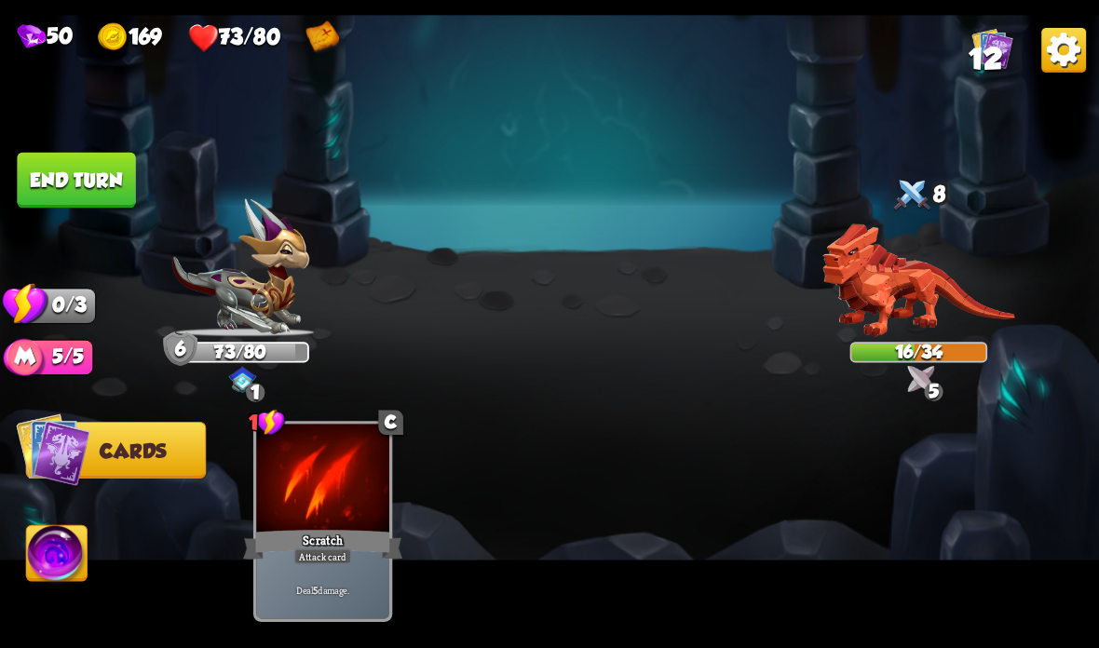
click at [63, 169] on button "End turn" at bounding box center [76, 181] width 118 height 56
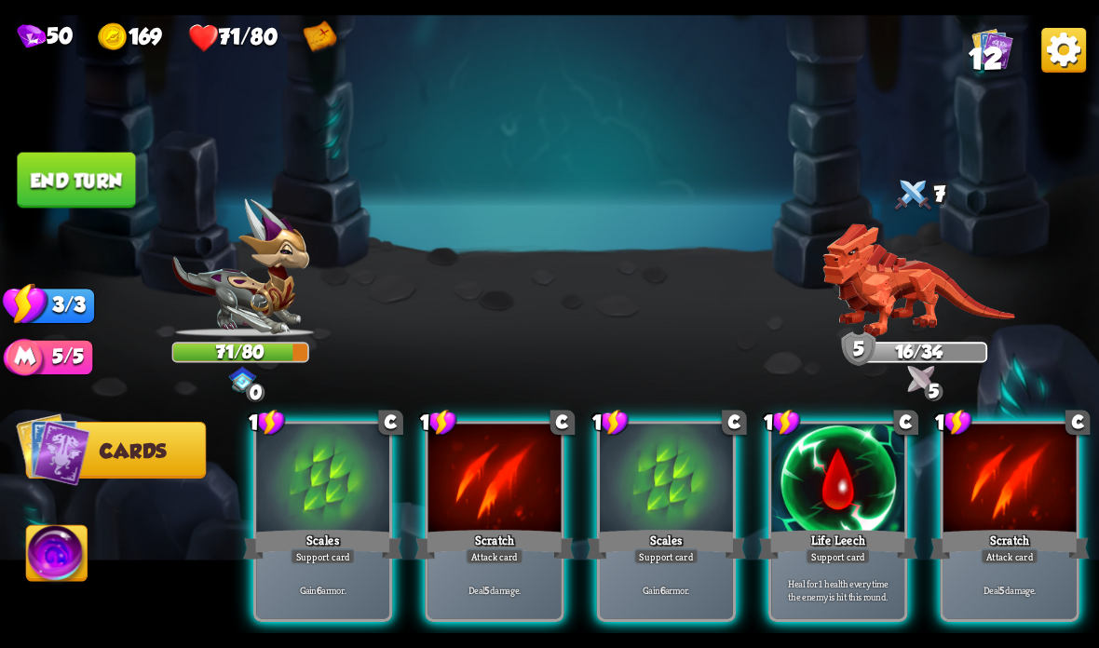
click at [680, 465] on div at bounding box center [666, 480] width 133 height 112
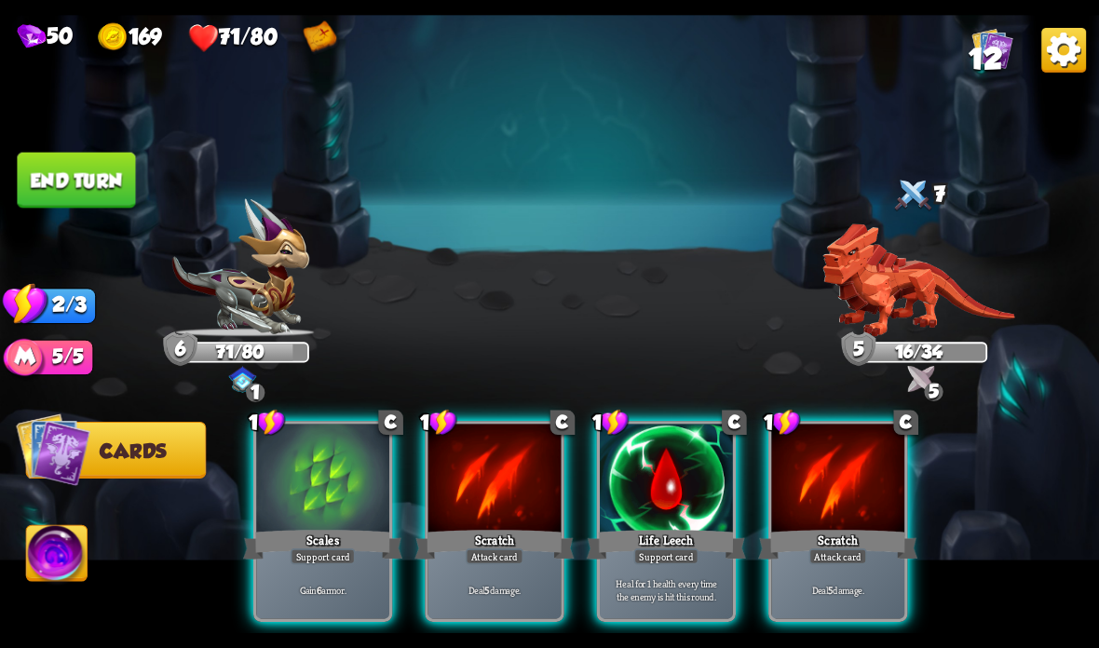
click at [311, 515] on div at bounding box center [322, 480] width 133 height 112
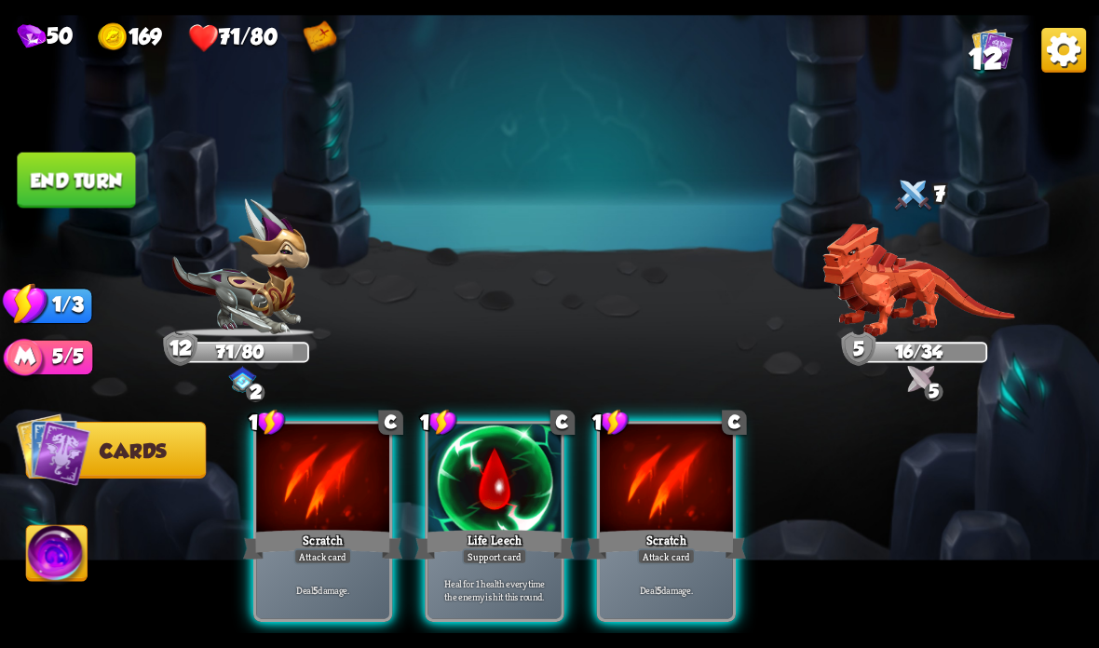
click at [275, 508] on div at bounding box center [322, 480] width 133 height 112
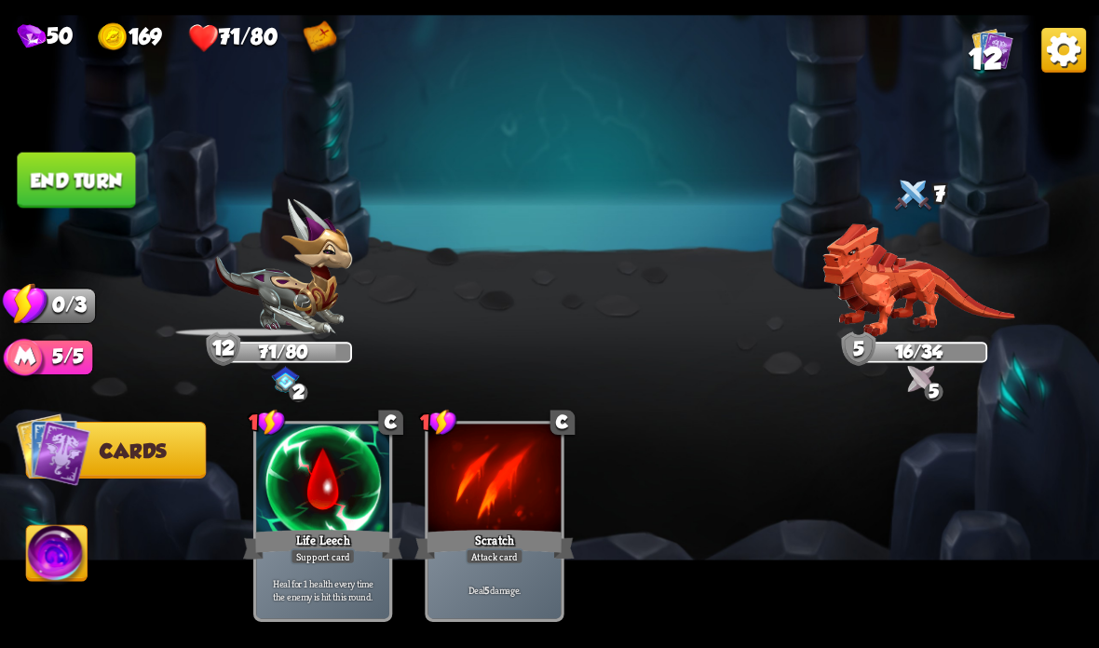
click at [47, 176] on button "End turn" at bounding box center [76, 181] width 118 height 56
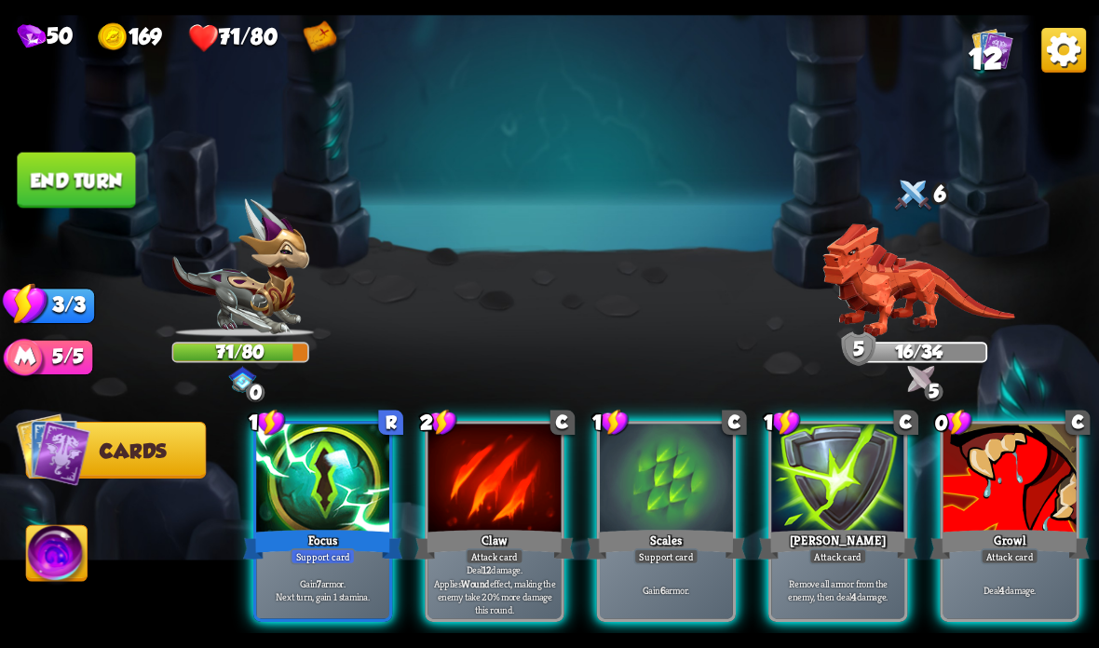
click at [283, 508] on div at bounding box center [322, 480] width 133 height 112
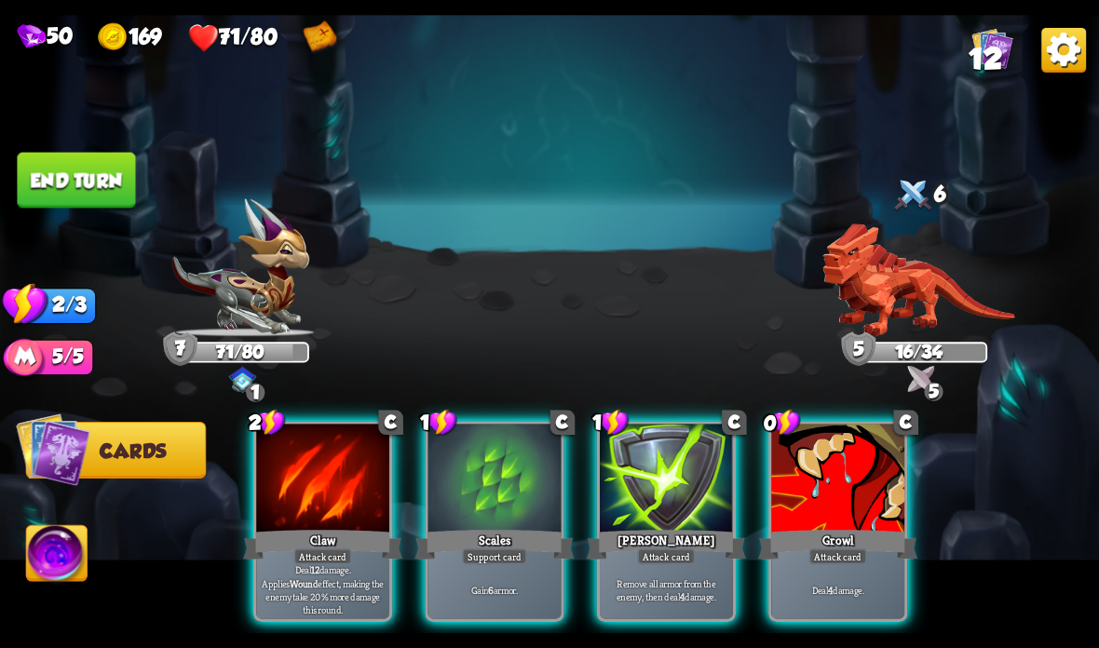
click at [345, 554] on div "Attack card" at bounding box center [323, 557] width 58 height 16
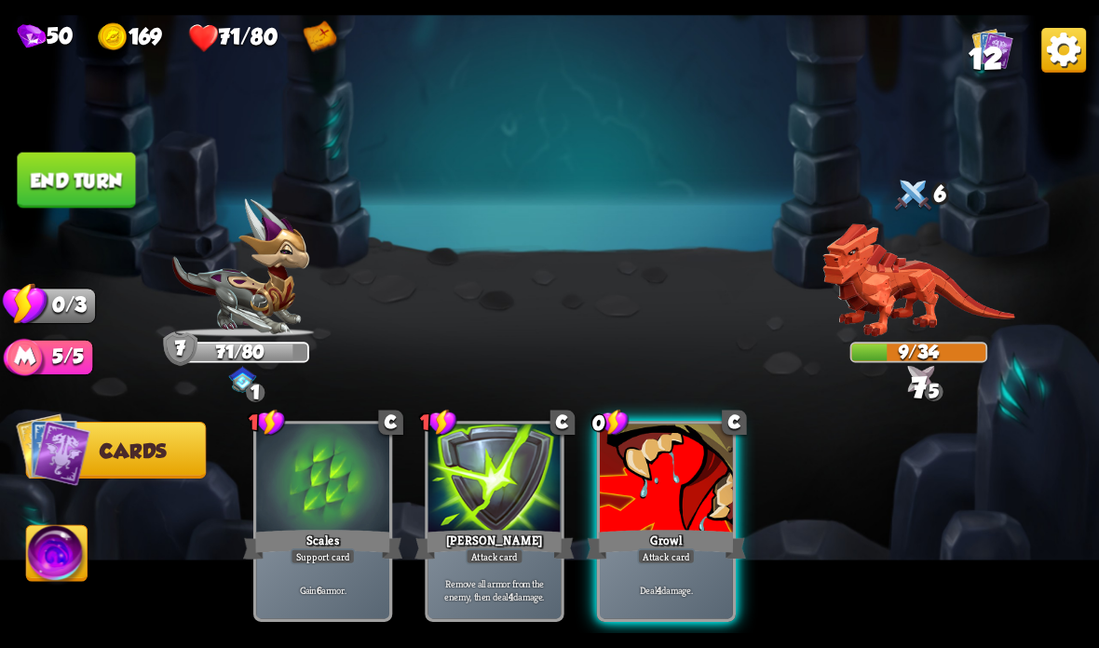
click at [661, 525] on div at bounding box center [666, 480] width 133 height 112
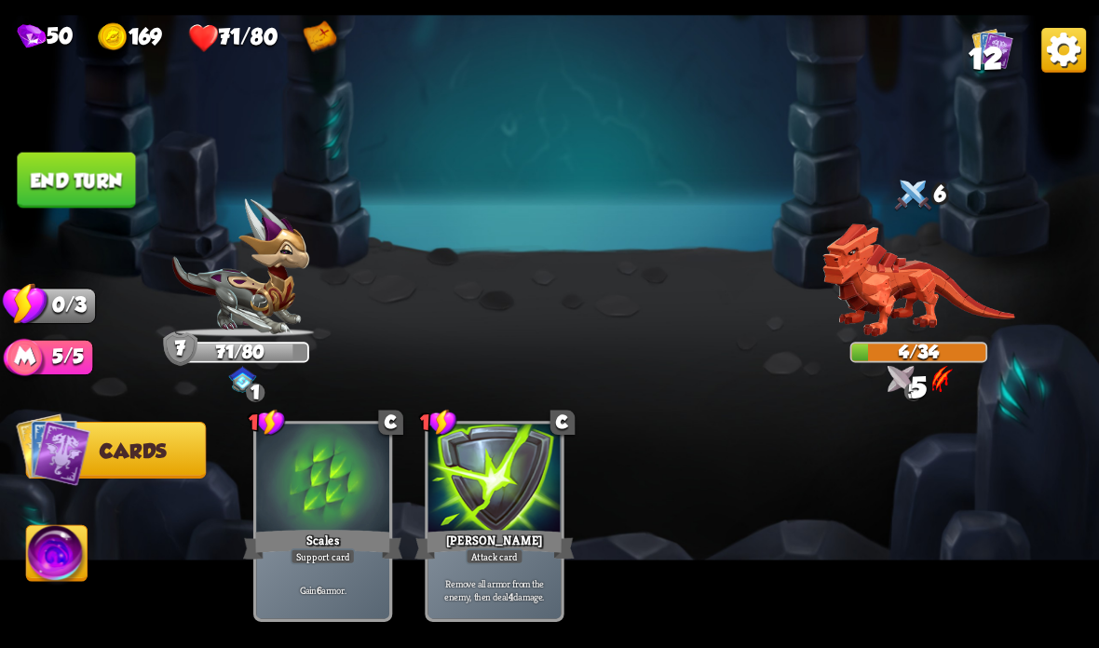
click at [47, 179] on button "End turn" at bounding box center [76, 181] width 118 height 56
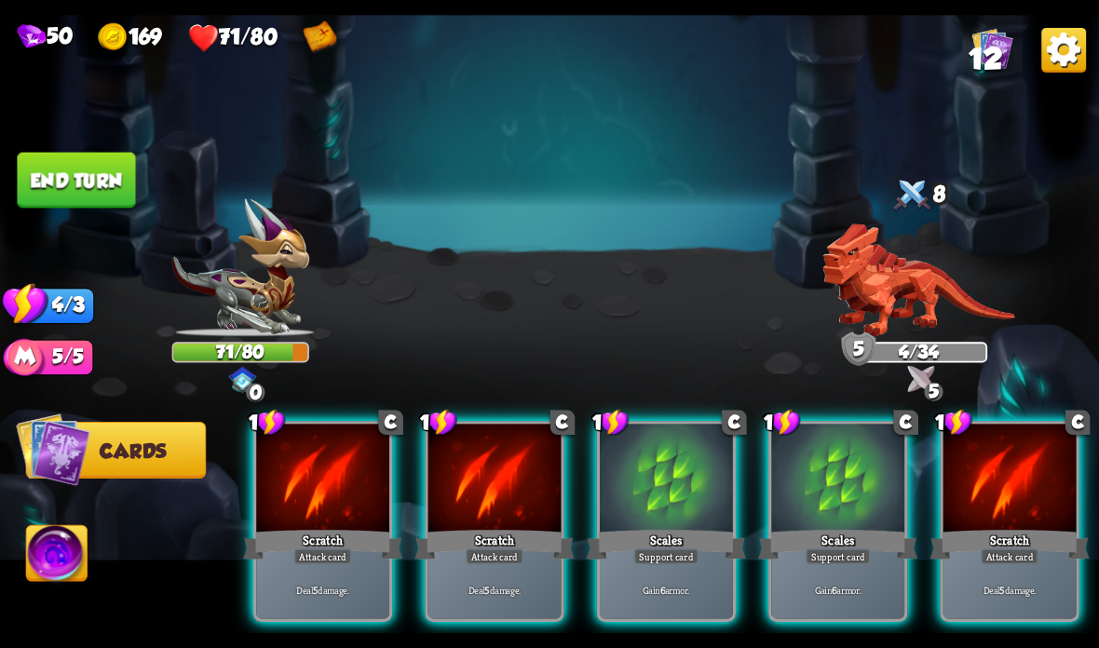
click at [307, 524] on div at bounding box center [322, 480] width 133 height 112
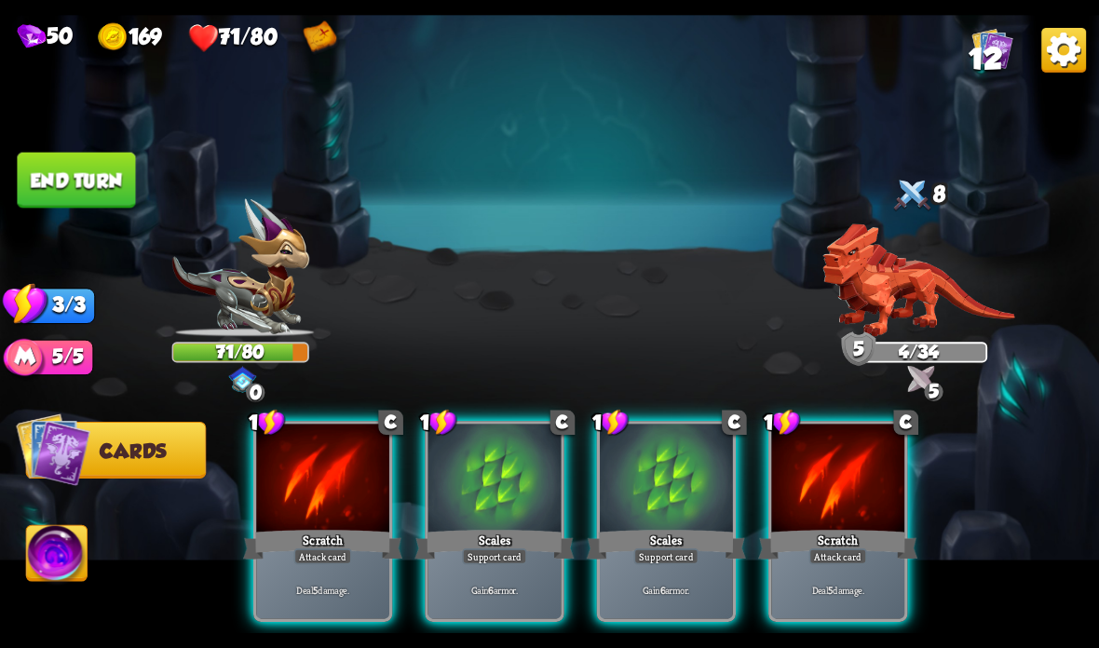
click at [991, 517] on div "1 C Scratch Attack card Deal 5 damage. 1 C Scales Support card Gain 6 armor. 1 …" at bounding box center [659, 496] width 879 height 275
click at [296, 523] on div at bounding box center [322, 480] width 133 height 112
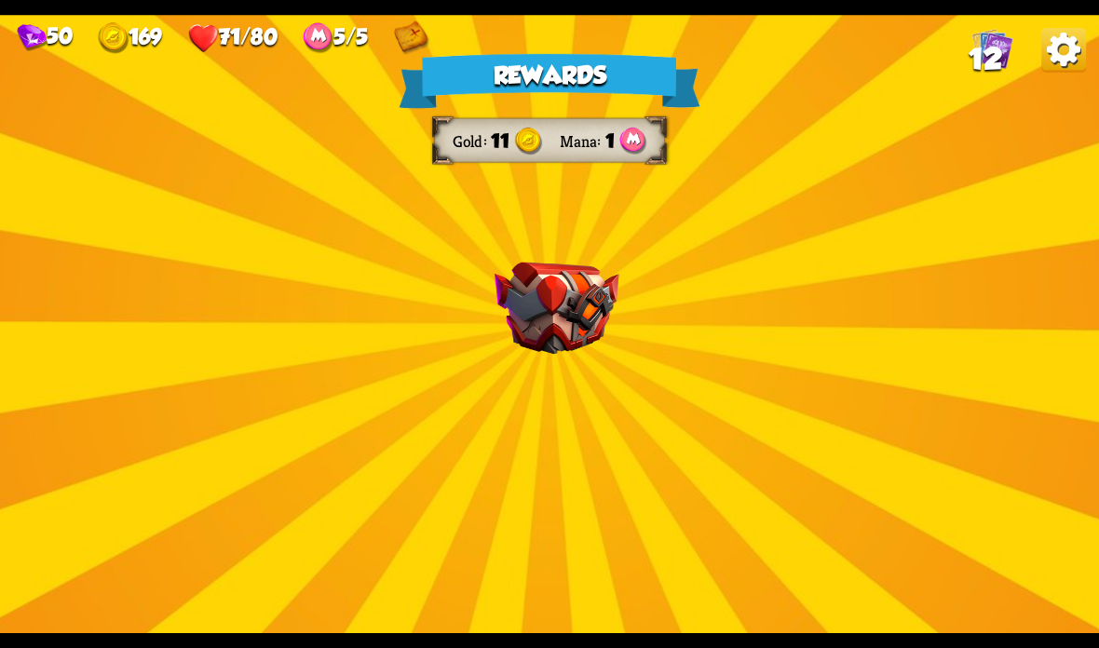
click at [550, 287] on img at bounding box center [556, 309] width 125 height 92
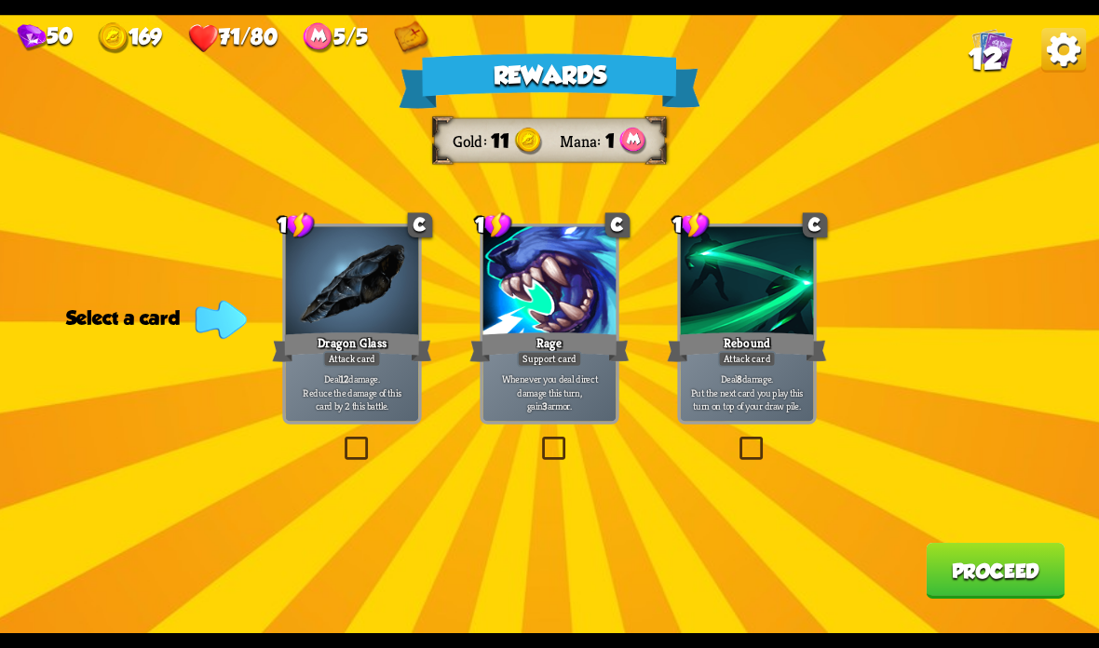
click at [373, 415] on div "Deal 12 damage. Reduce the damage of this card by 2 this battle." at bounding box center [352, 392] width 133 height 58
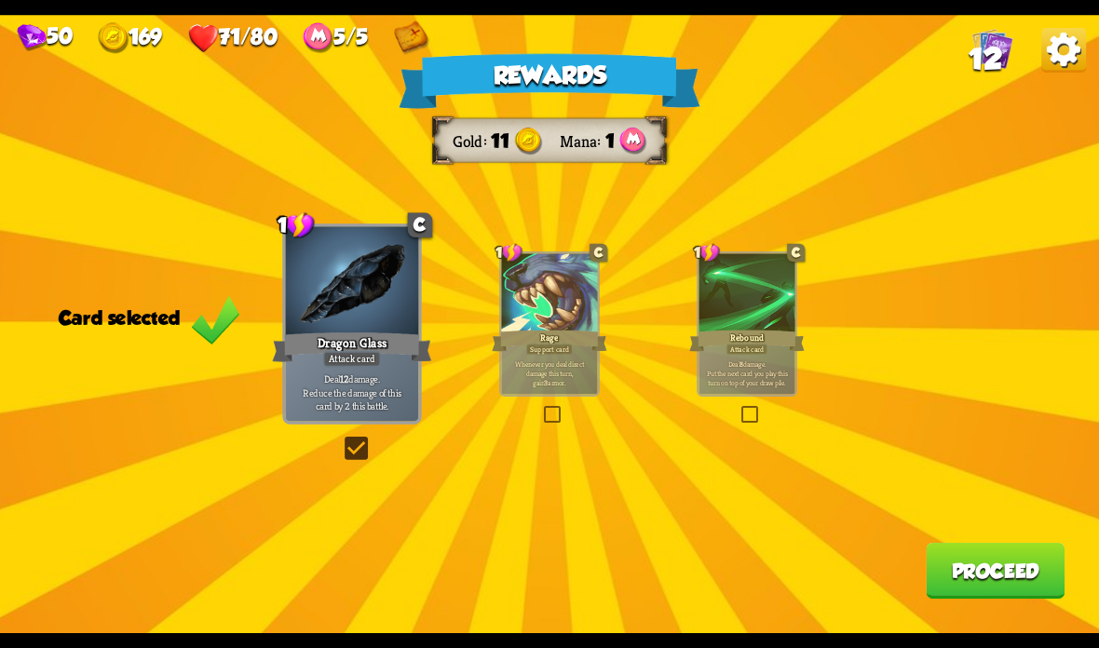
click at [985, 580] on button "Proceed" at bounding box center [995, 571] width 139 height 56
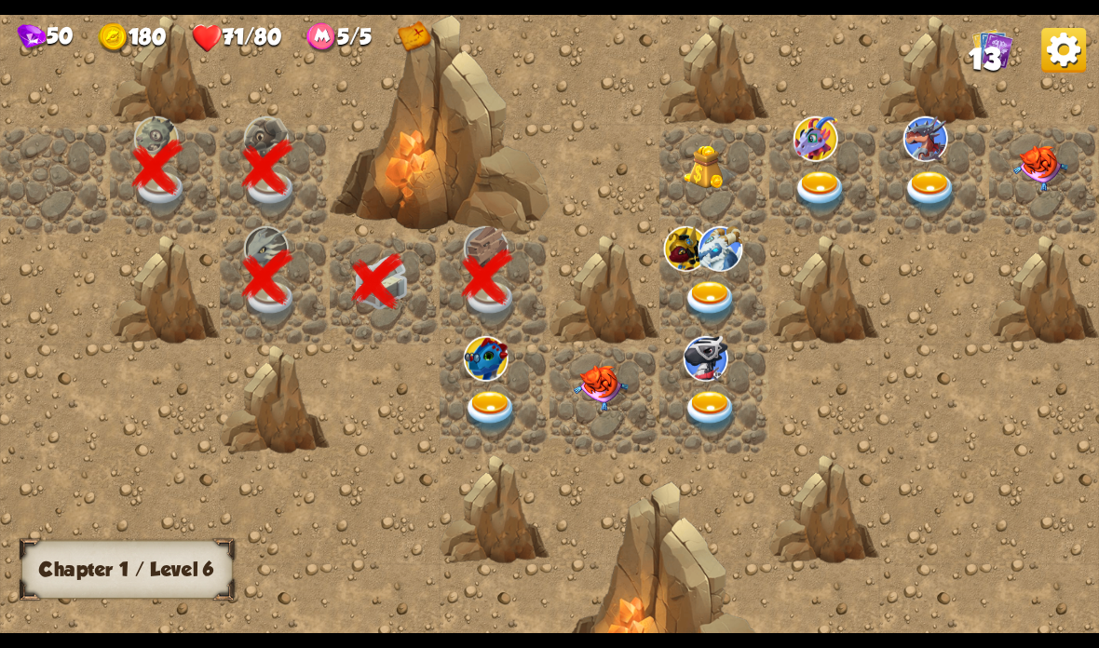
click at [509, 395] on img at bounding box center [491, 412] width 55 height 43
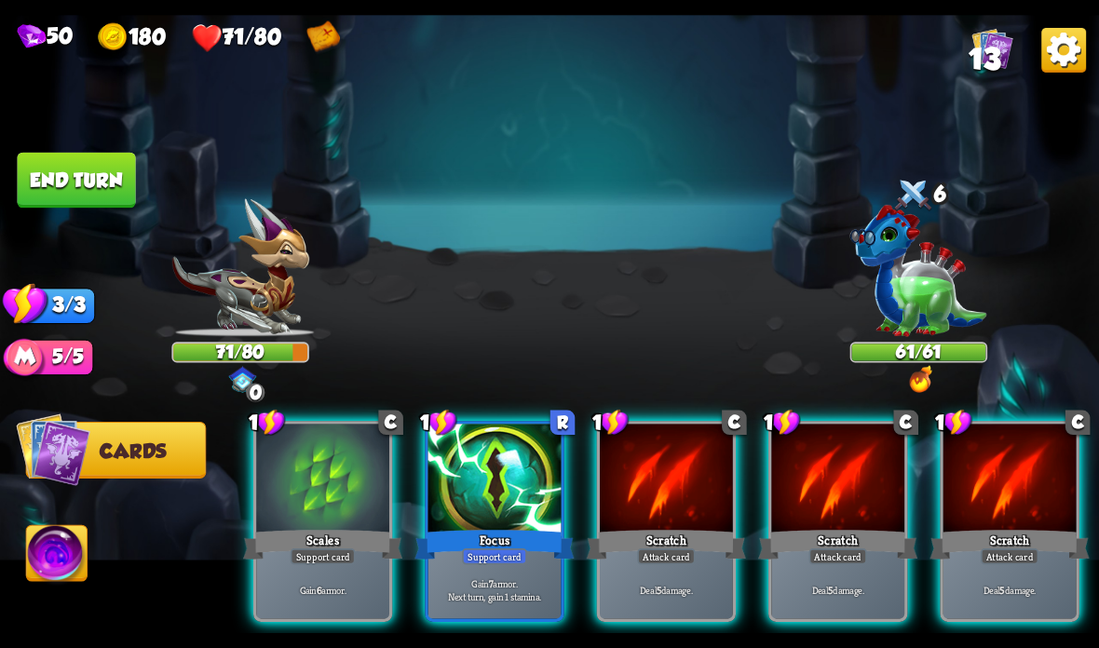
click at [495, 488] on div at bounding box center [494, 480] width 133 height 112
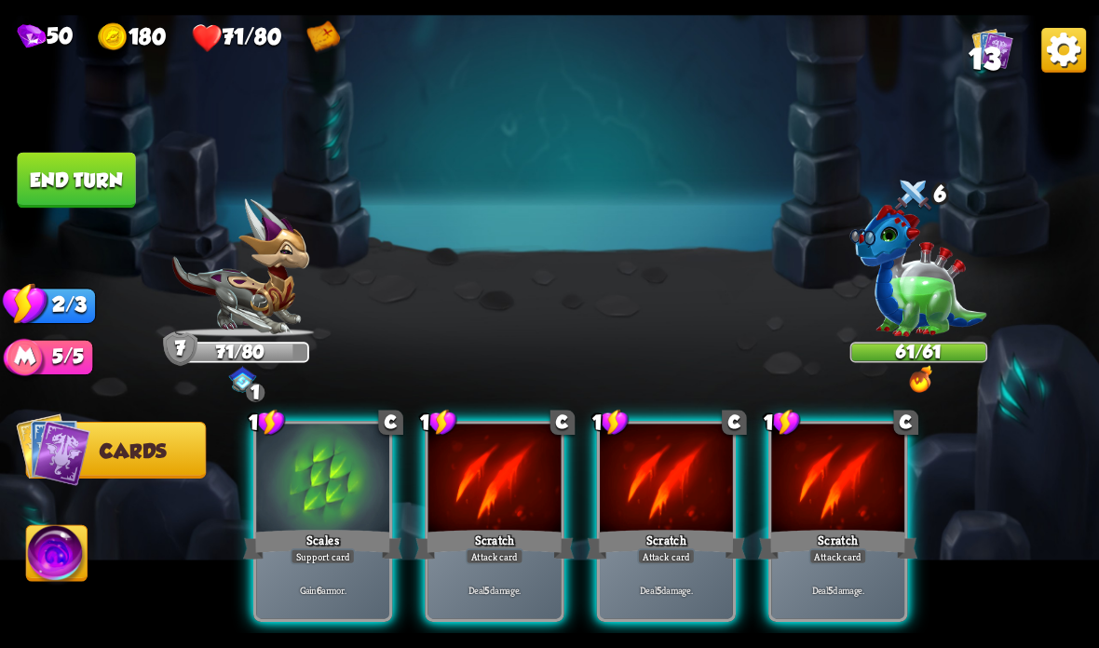
click at [478, 545] on div "Scratch" at bounding box center [493, 544] width 159 height 35
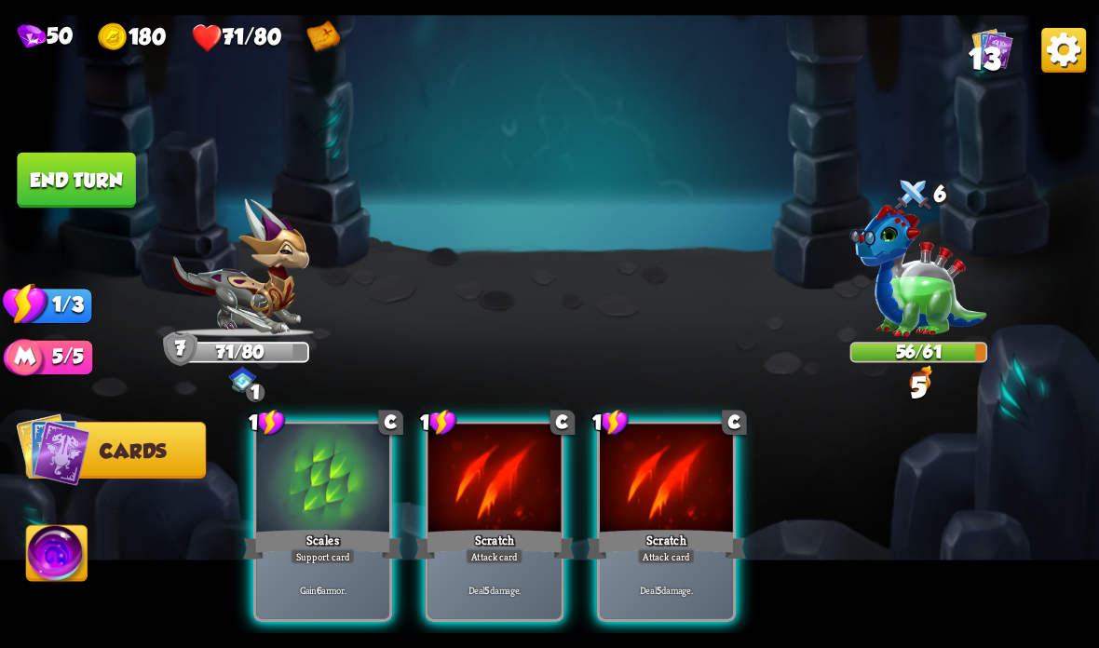
click at [498, 511] on div at bounding box center [494, 480] width 133 height 112
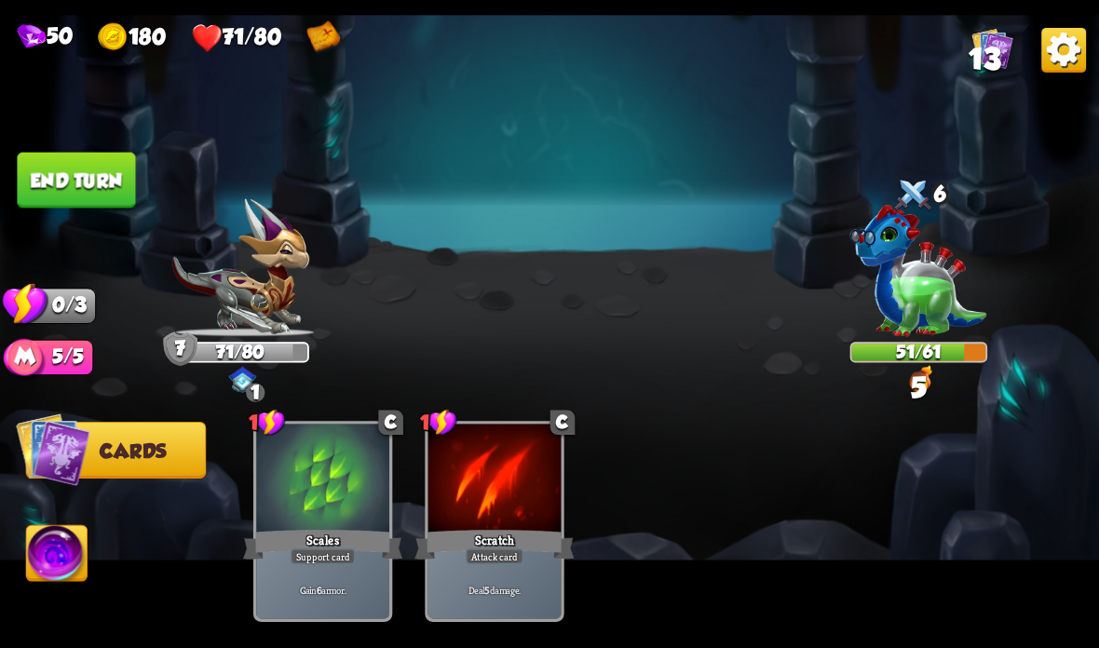
click at [100, 179] on button "End turn" at bounding box center [76, 181] width 118 height 56
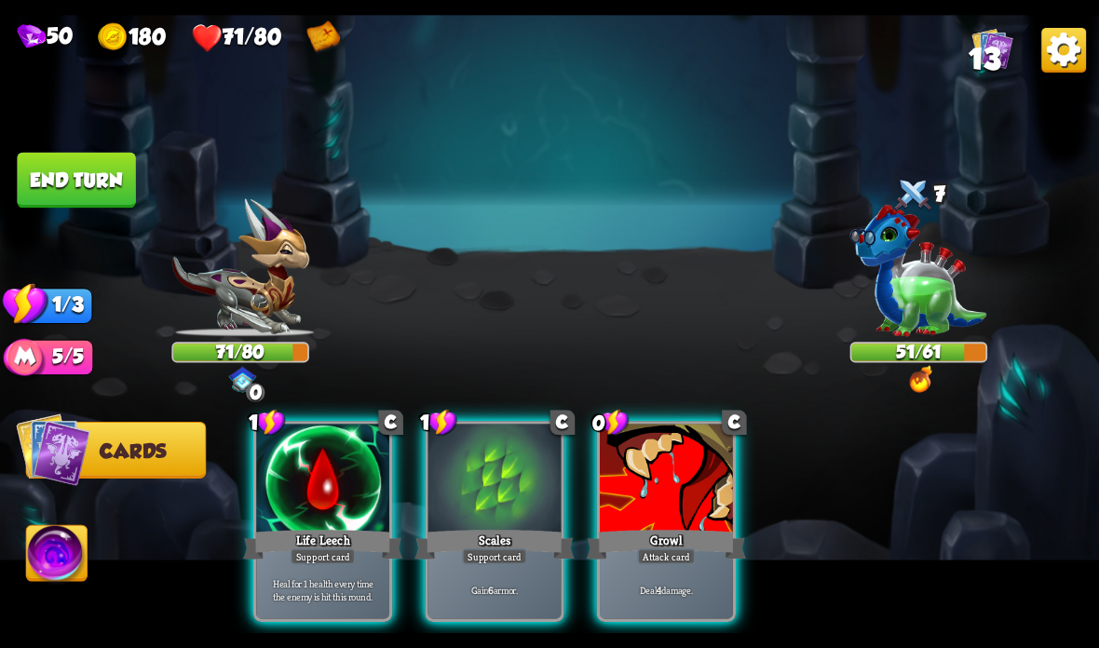
click at [916, 276] on div "Player turn" at bounding box center [549, 323] width 1099 height 169
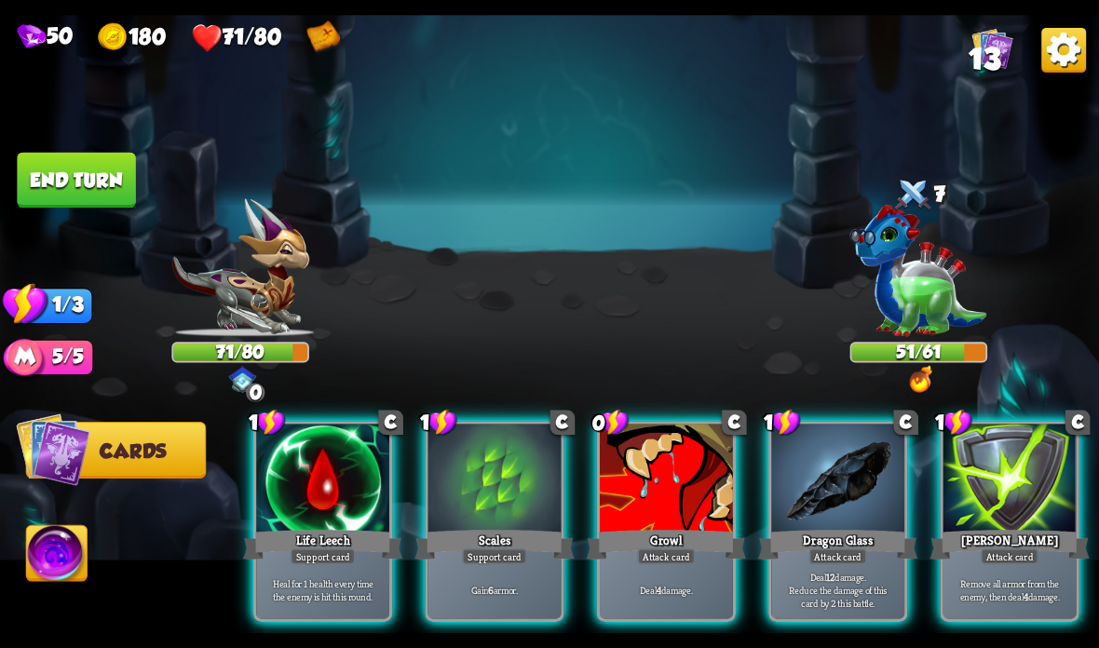
click at [920, 295] on img at bounding box center [918, 271] width 137 height 132
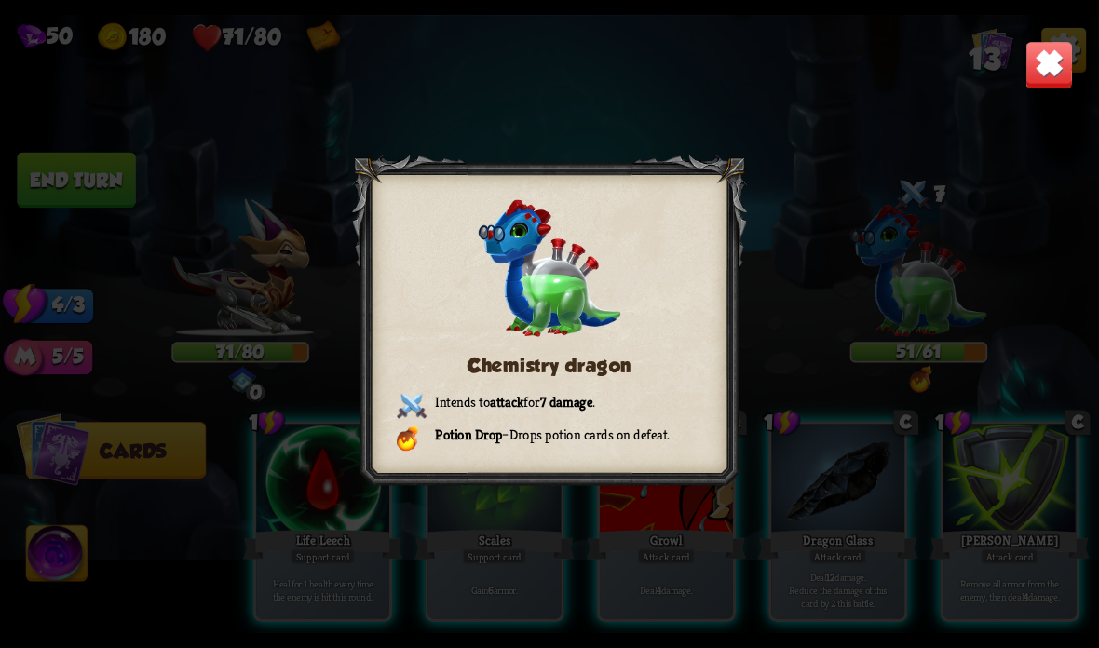
click at [1066, 68] on img at bounding box center [1049, 65] width 48 height 48
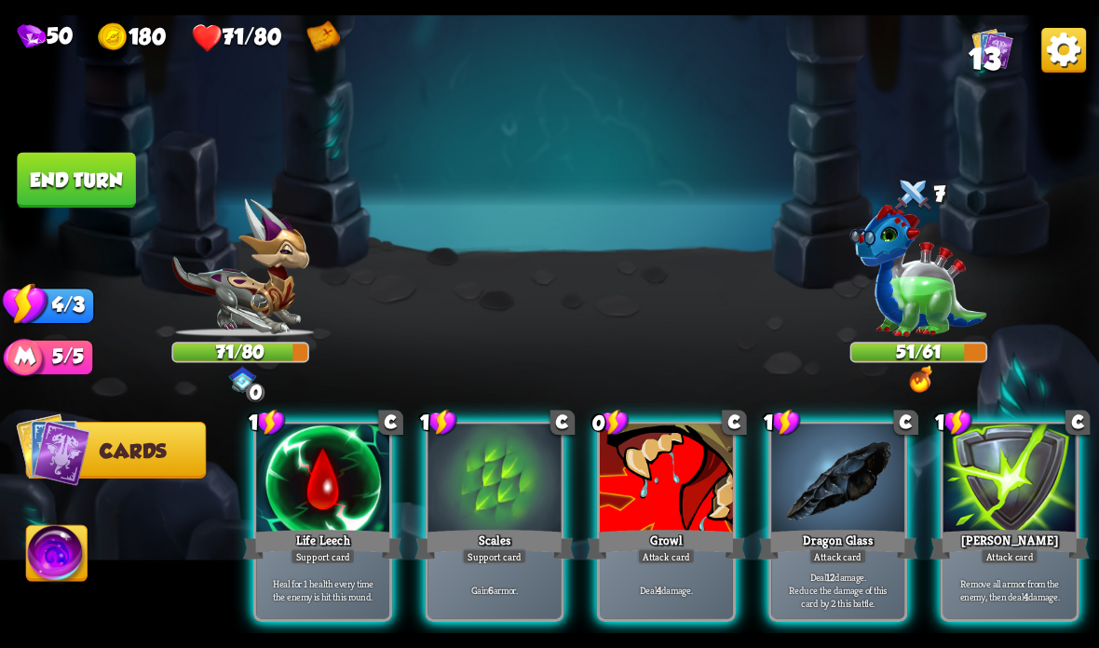
click at [462, 520] on div at bounding box center [494, 480] width 133 height 112
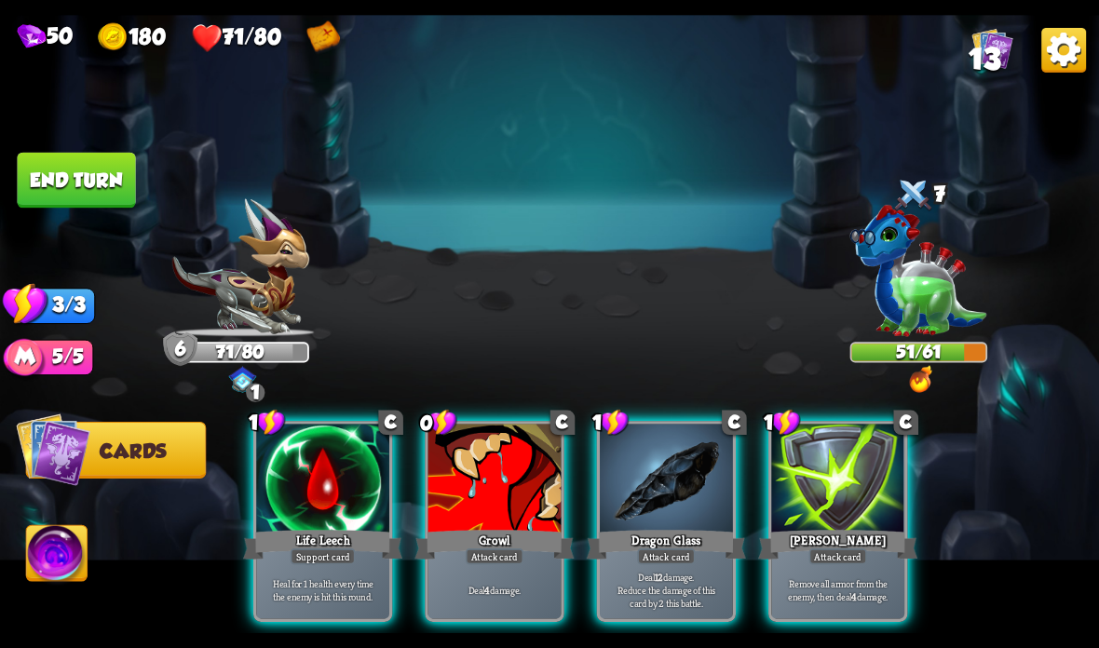
click at [333, 526] on div at bounding box center [322, 480] width 133 height 112
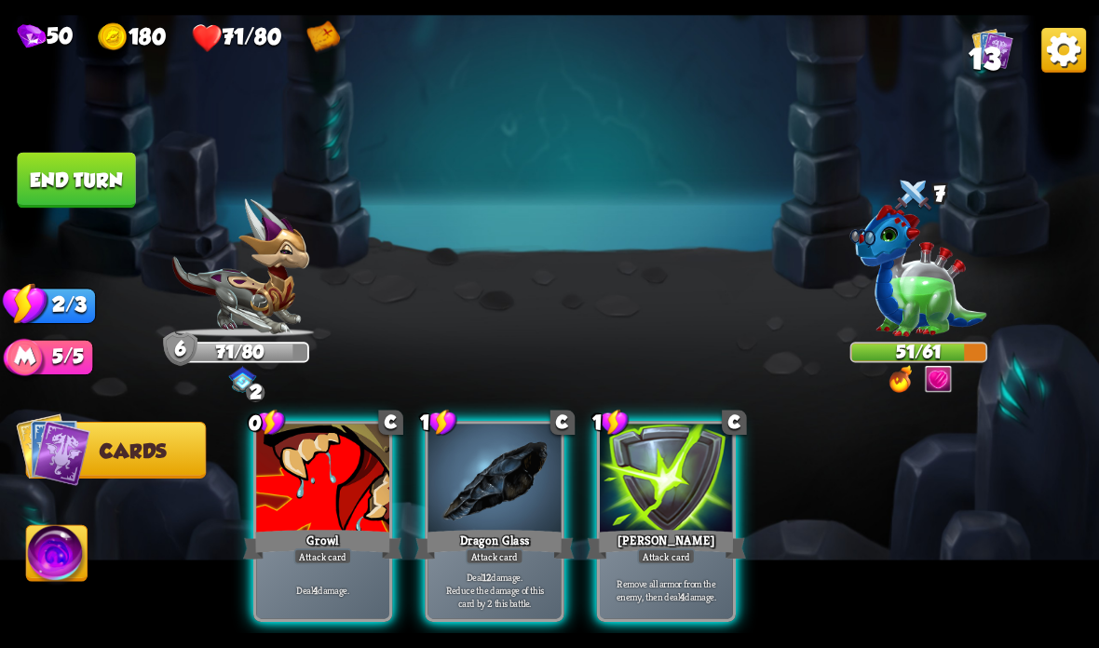
click at [339, 503] on div at bounding box center [322, 480] width 133 height 112
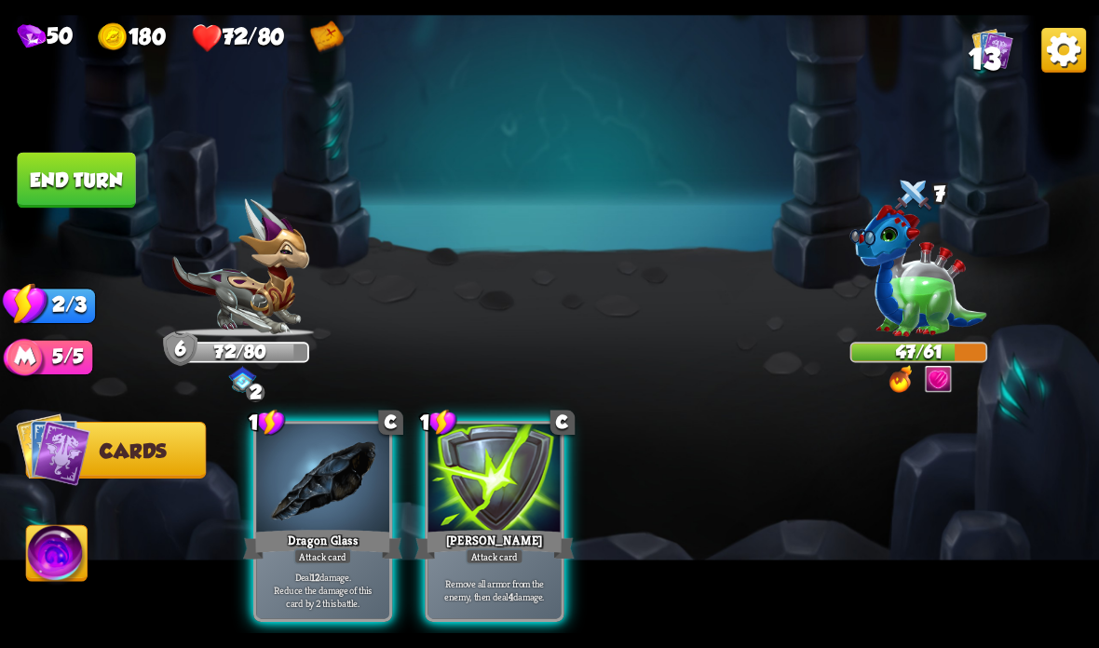
click at [454, 504] on div at bounding box center [494, 480] width 133 height 112
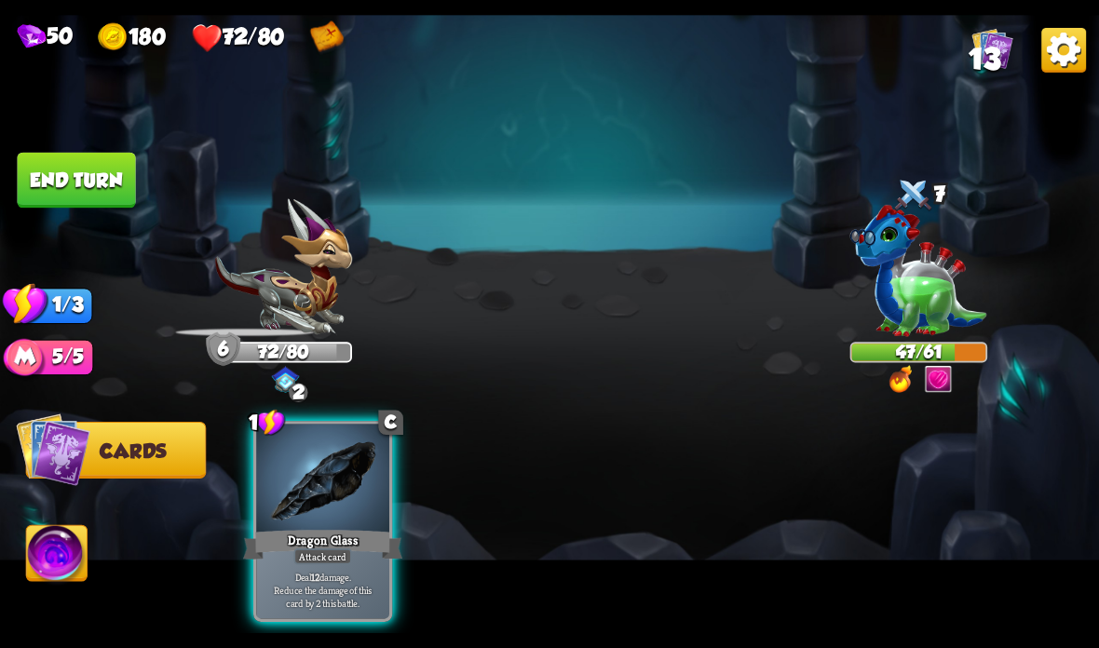
click at [310, 511] on div at bounding box center [322, 480] width 133 height 112
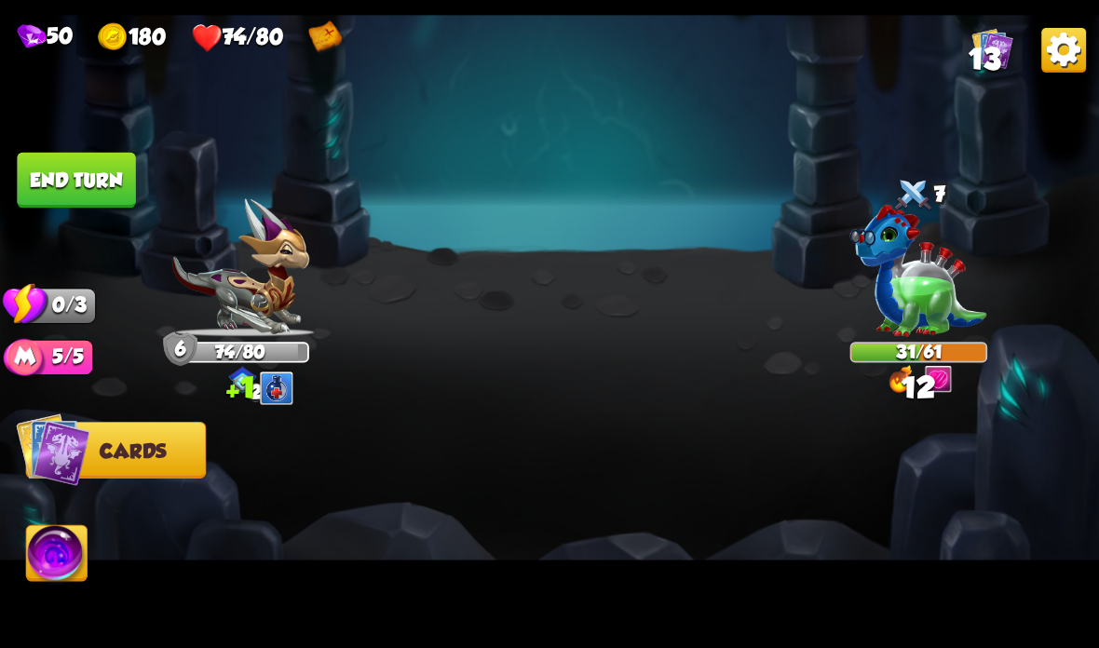
click at [69, 177] on button "End turn" at bounding box center [76, 181] width 118 height 56
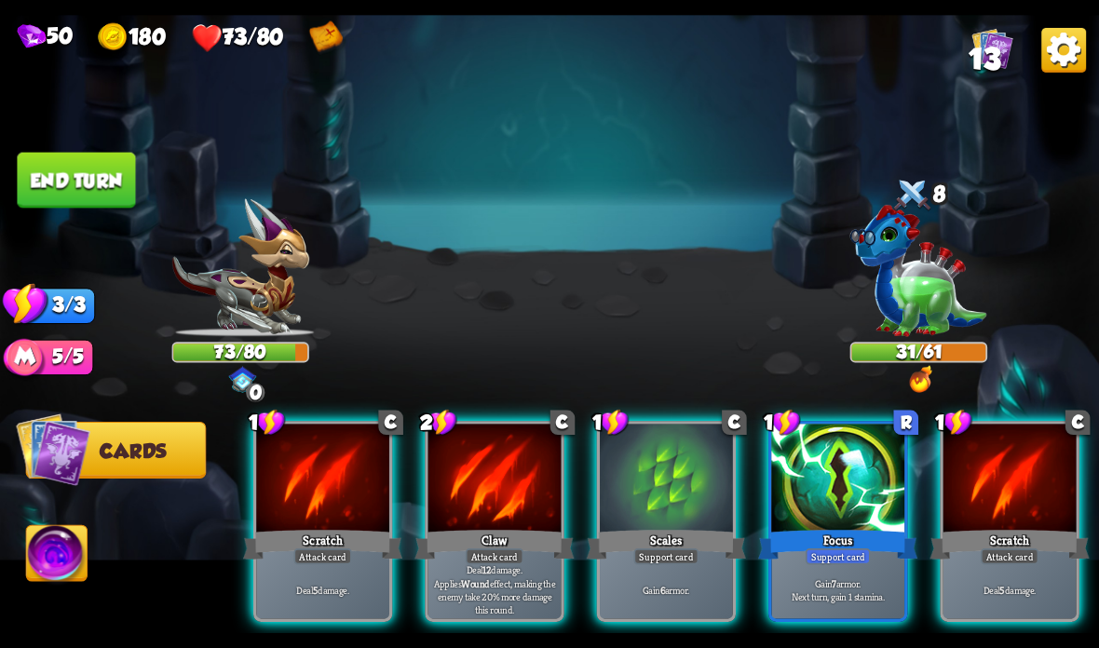
click at [797, 518] on div at bounding box center [837, 480] width 133 height 112
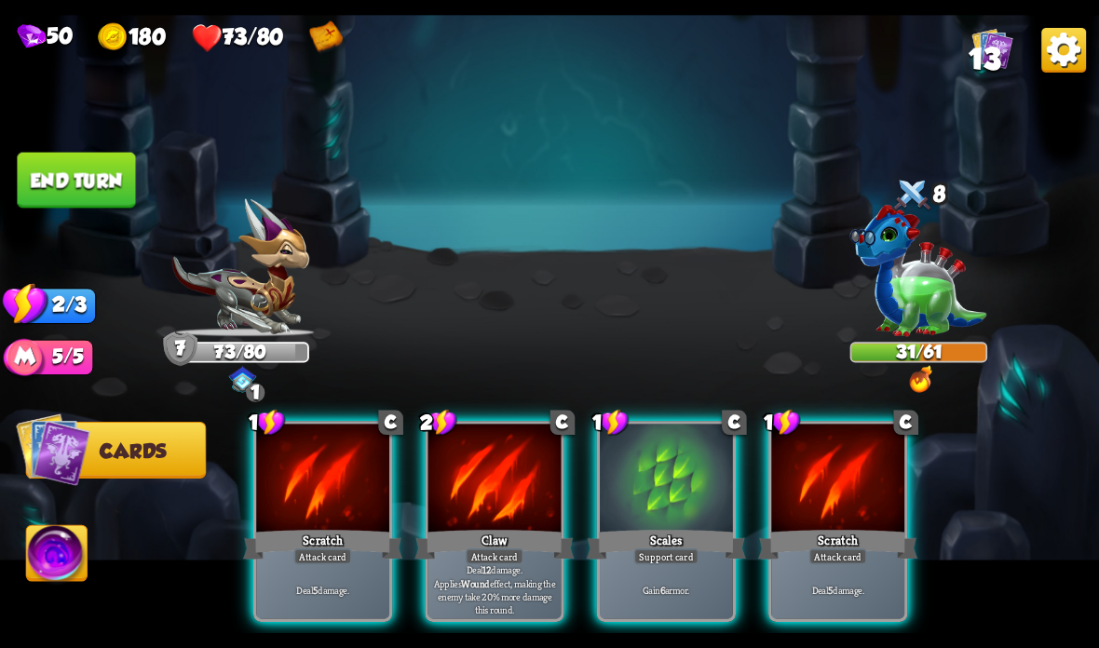
click at [672, 509] on div at bounding box center [666, 480] width 133 height 112
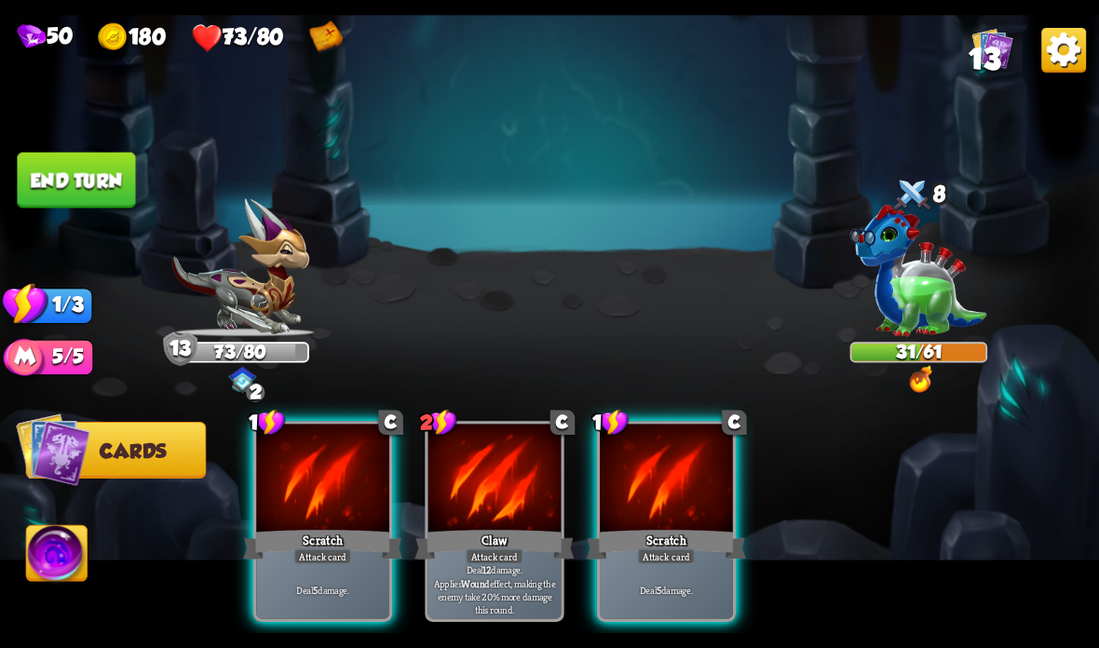
click at [648, 514] on div at bounding box center [666, 480] width 133 height 112
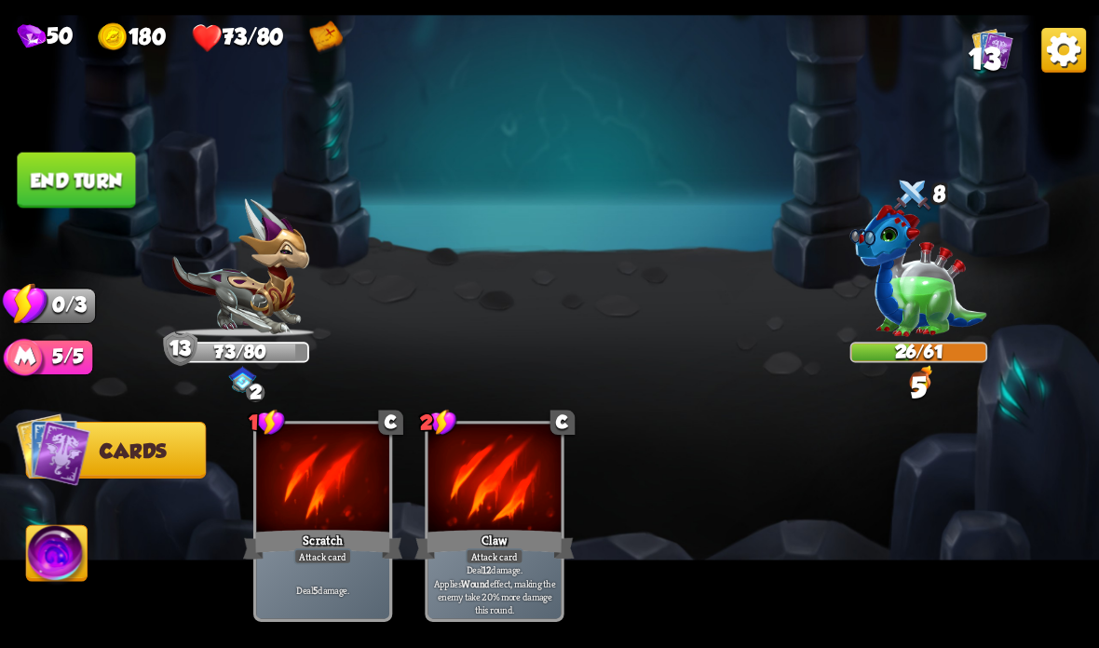
click at [95, 187] on button "End turn" at bounding box center [76, 181] width 118 height 56
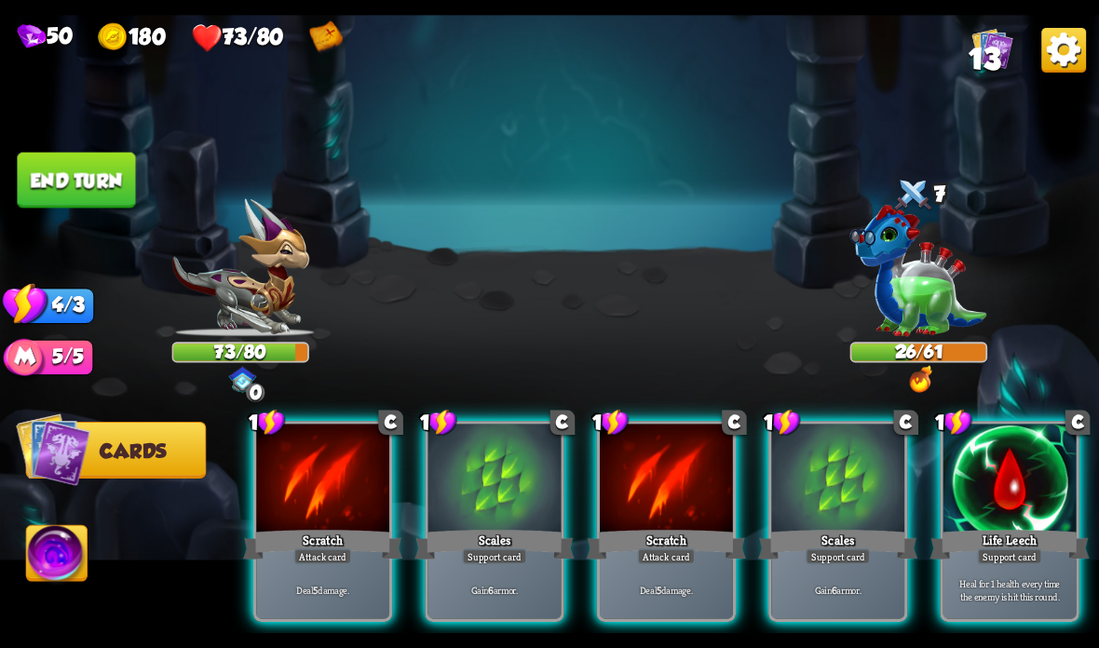
click at [989, 487] on div at bounding box center [1009, 480] width 133 height 112
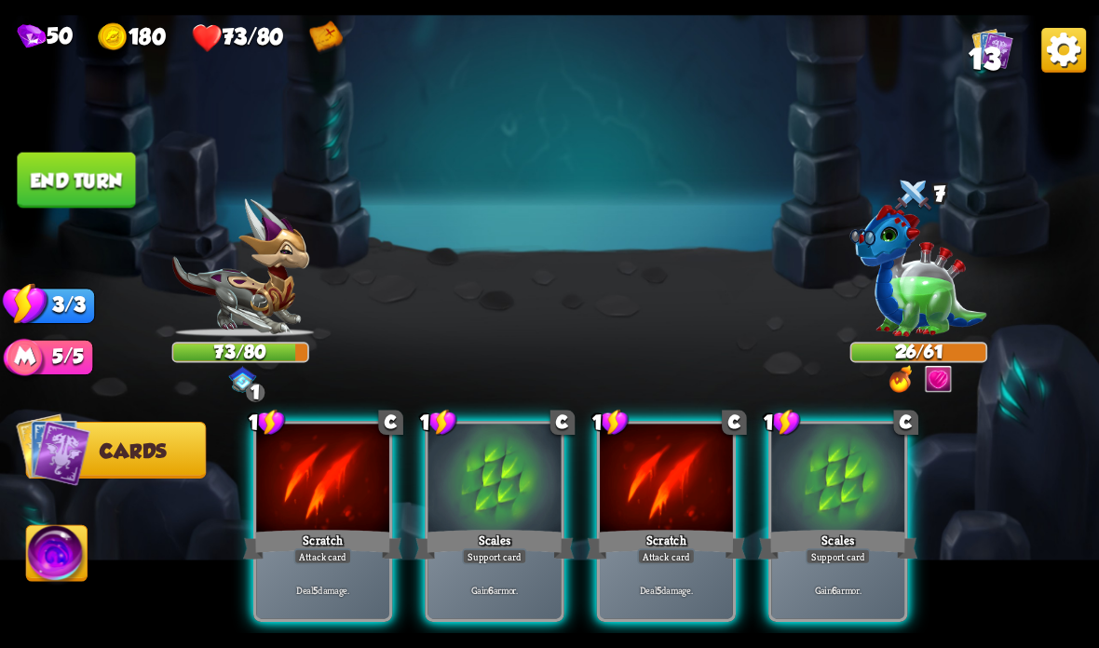
click at [847, 527] on div "Scales" at bounding box center [837, 544] width 159 height 35
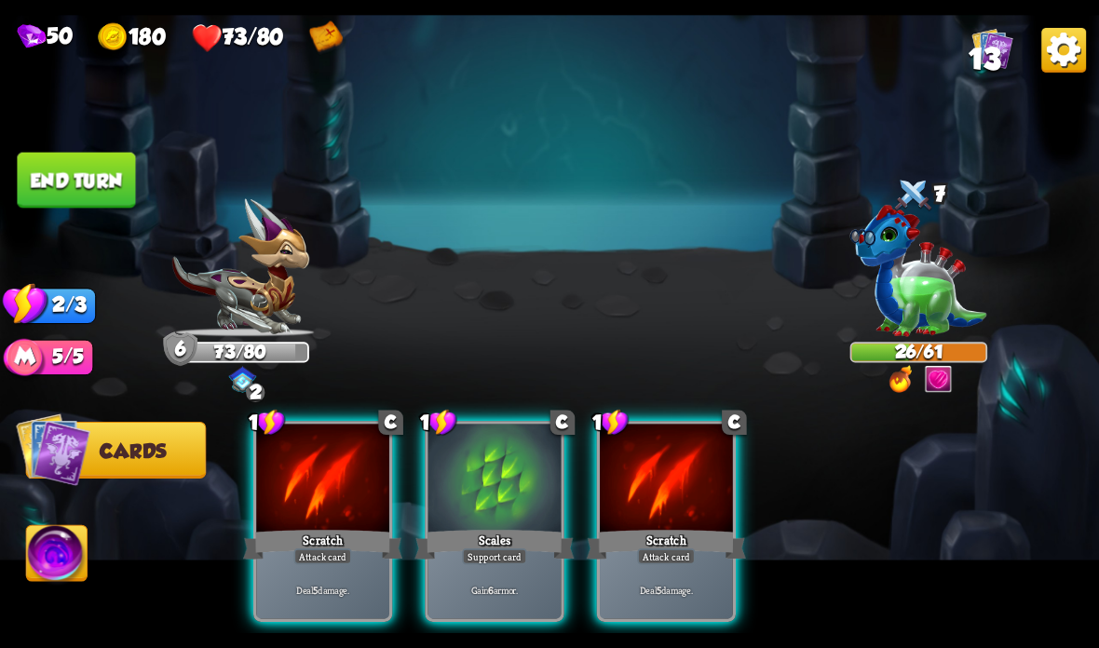
click at [657, 507] on div at bounding box center [666, 480] width 133 height 112
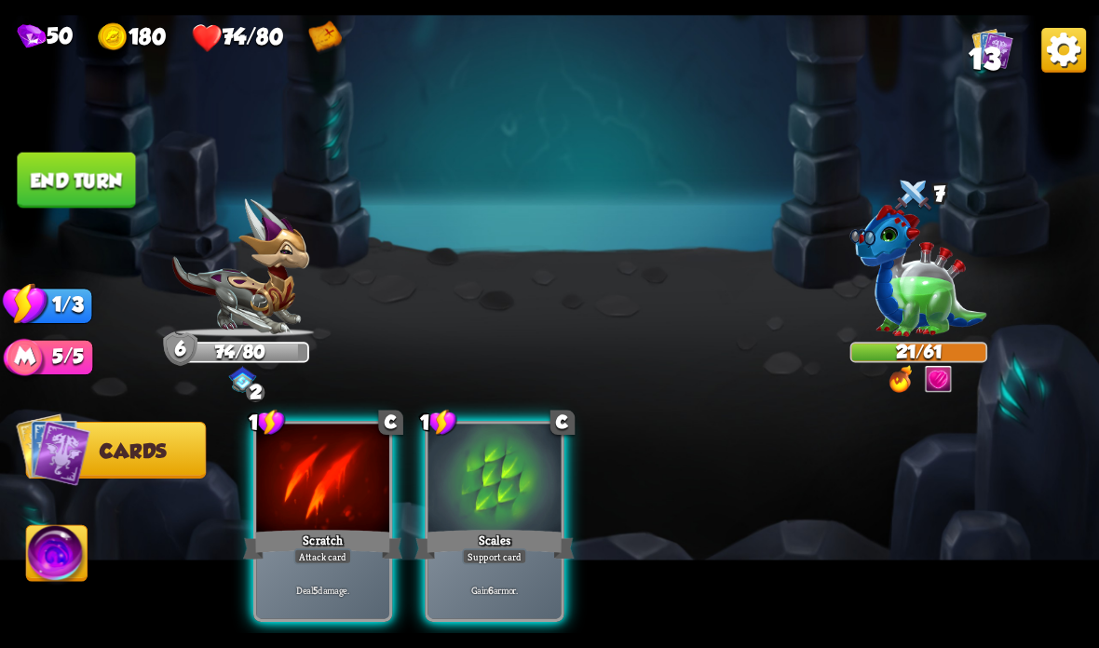
click at [340, 540] on div "Scratch" at bounding box center [322, 544] width 159 height 35
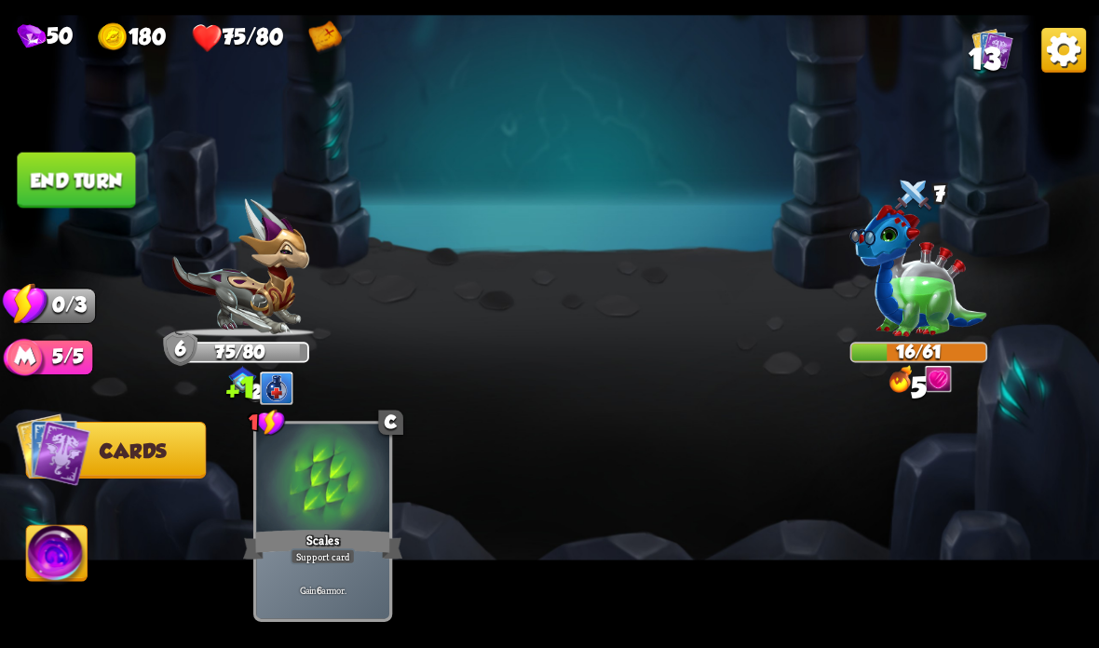
click at [61, 186] on button "End turn" at bounding box center [76, 181] width 118 height 56
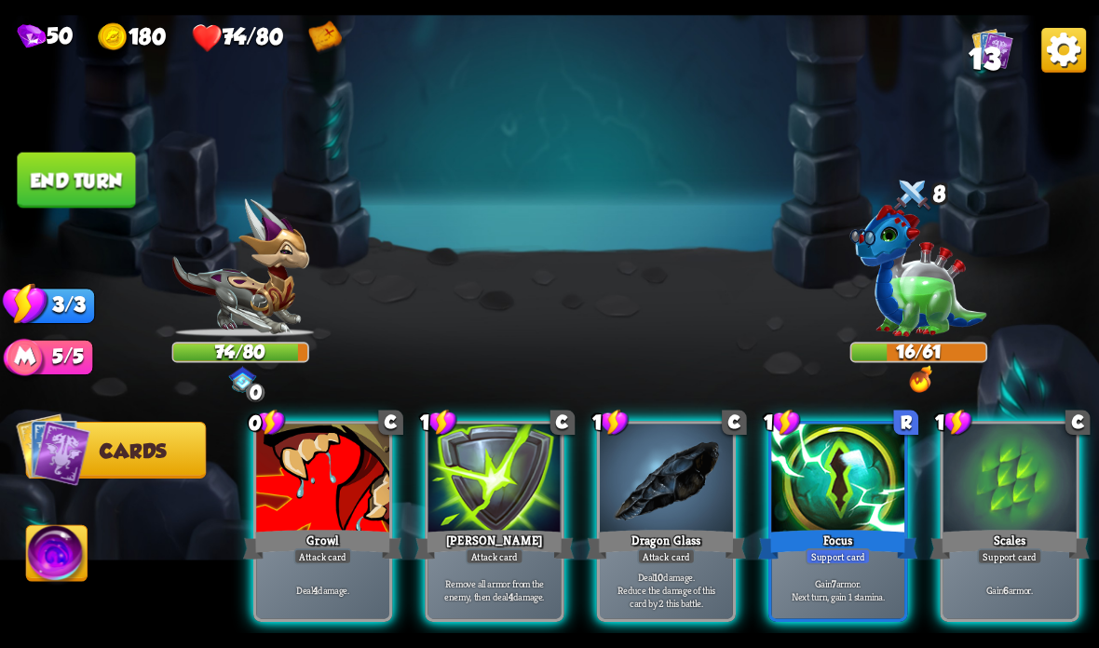
click at [292, 552] on div "Growl" at bounding box center [322, 544] width 159 height 35
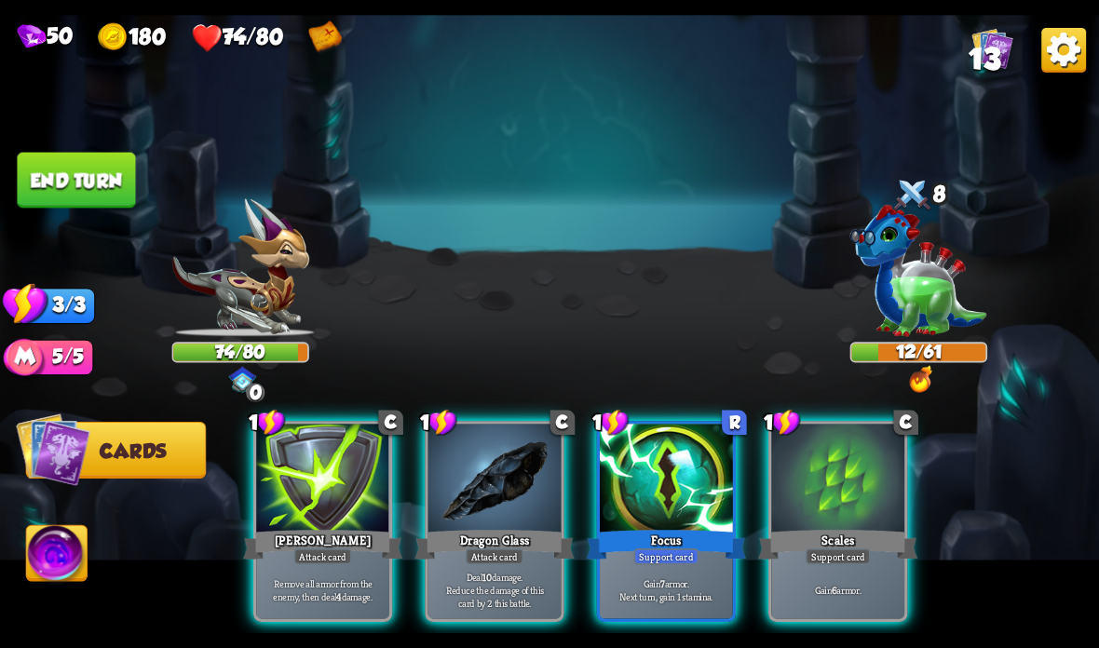
click at [280, 541] on div "[PERSON_NAME]" at bounding box center [322, 544] width 159 height 35
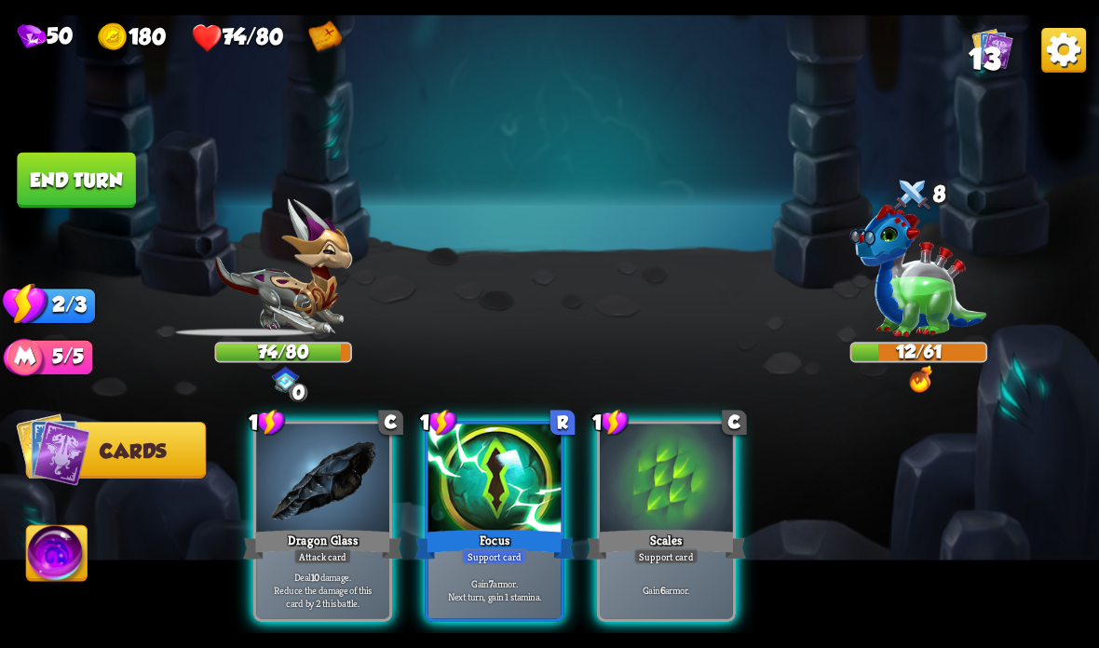
click at [286, 528] on div "Dragon Glass" at bounding box center [322, 544] width 159 height 35
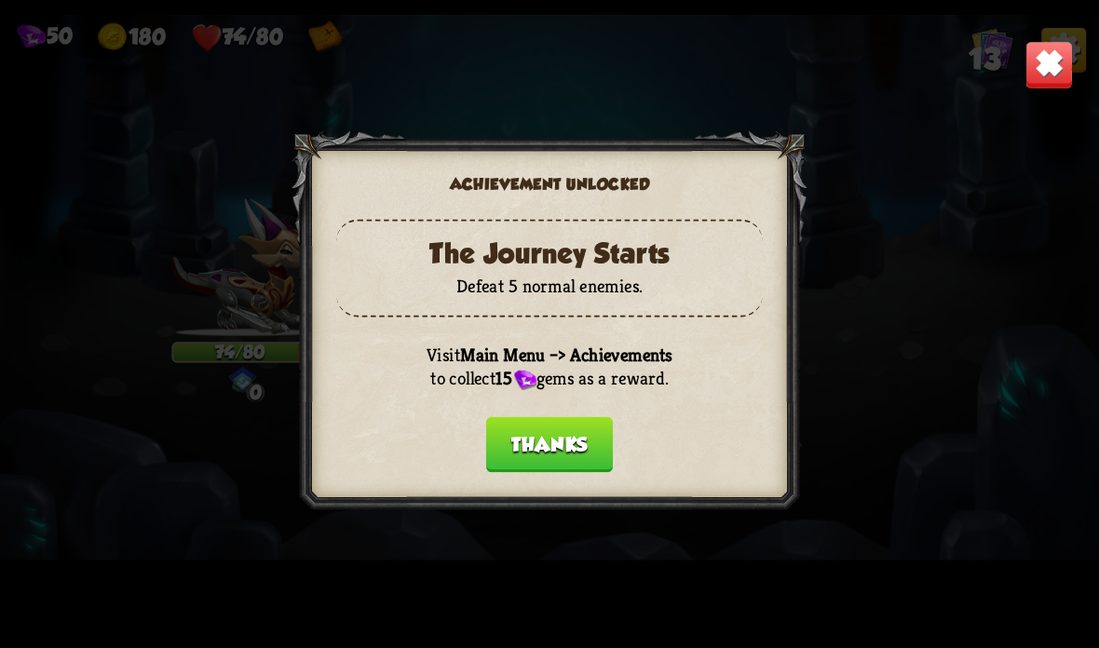
click at [565, 420] on button "Thanks" at bounding box center [549, 445] width 127 height 56
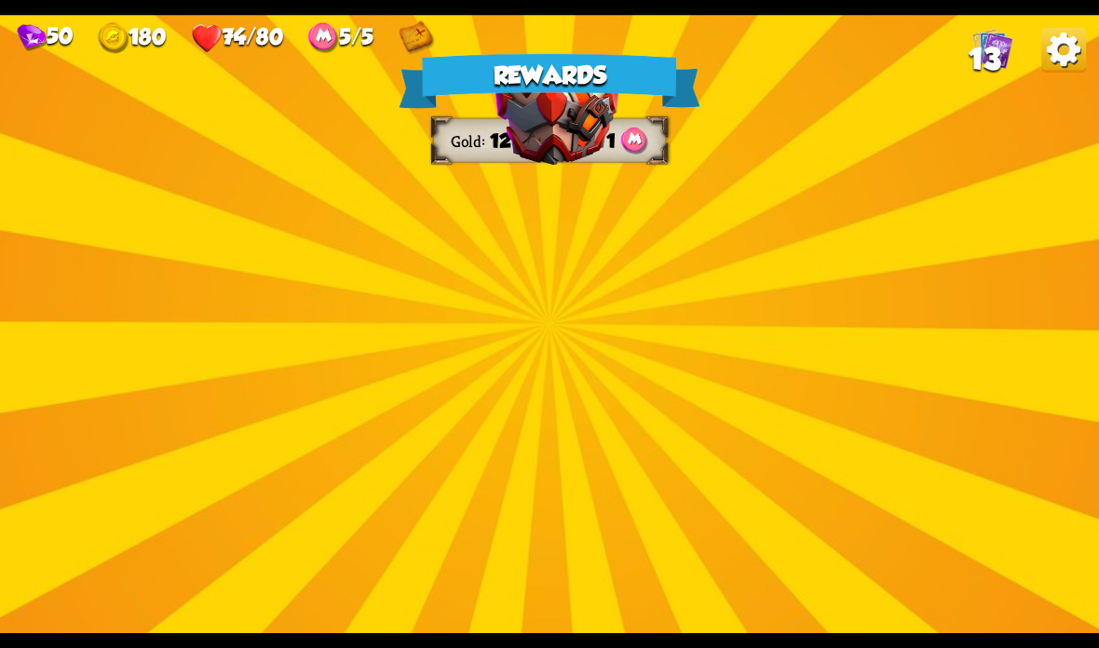
click at [572, 318] on img at bounding box center [556, 309] width 125 height 92
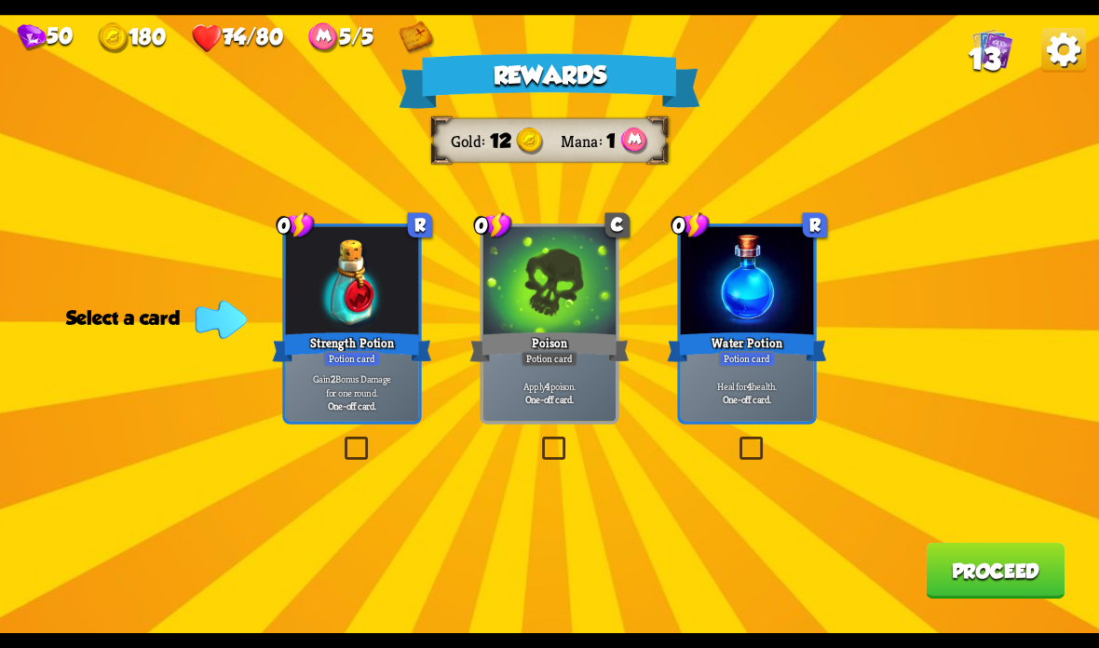
click at [755, 393] on b "One-off card." at bounding box center [747, 398] width 49 height 13
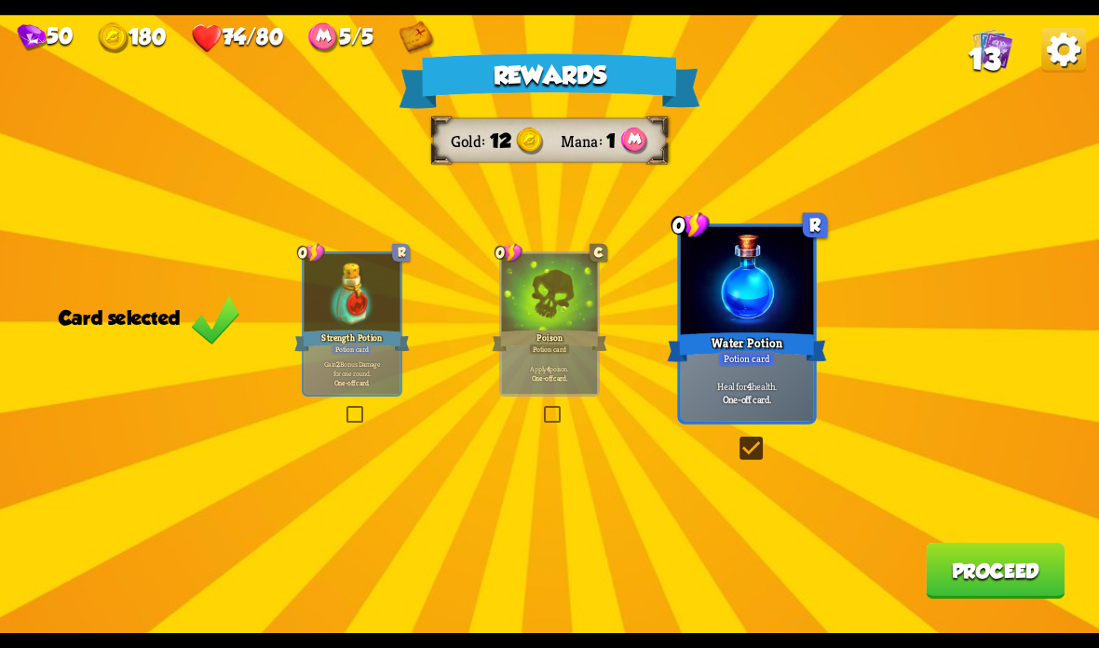
click at [1009, 570] on button "Proceed" at bounding box center [995, 571] width 139 height 56
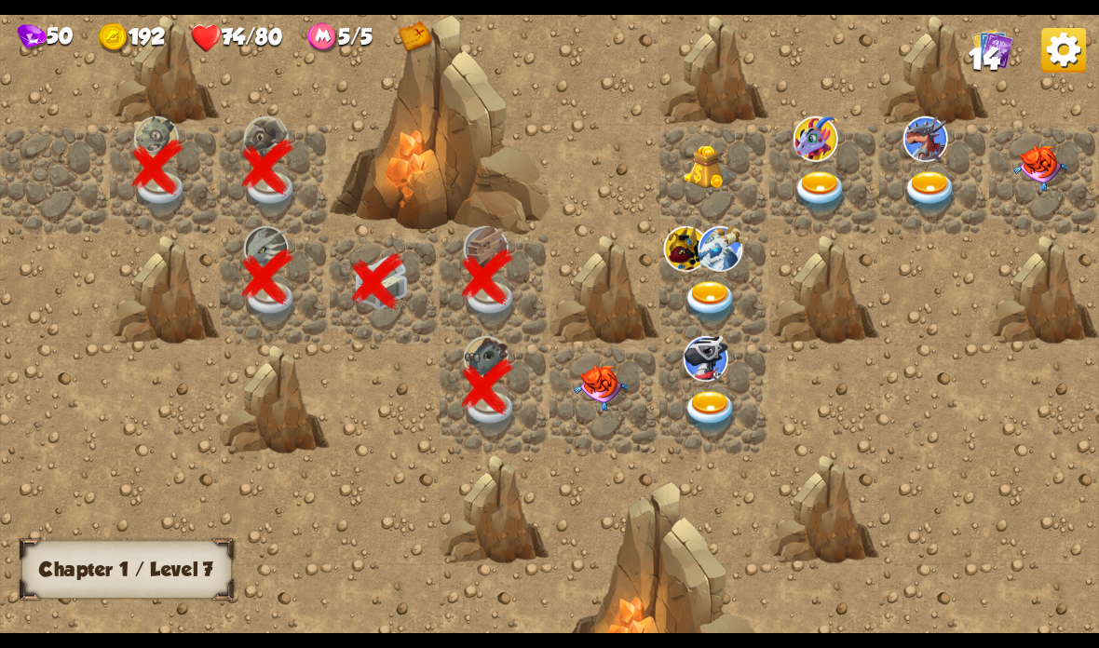
click at [604, 394] on img at bounding box center [601, 388] width 55 height 46
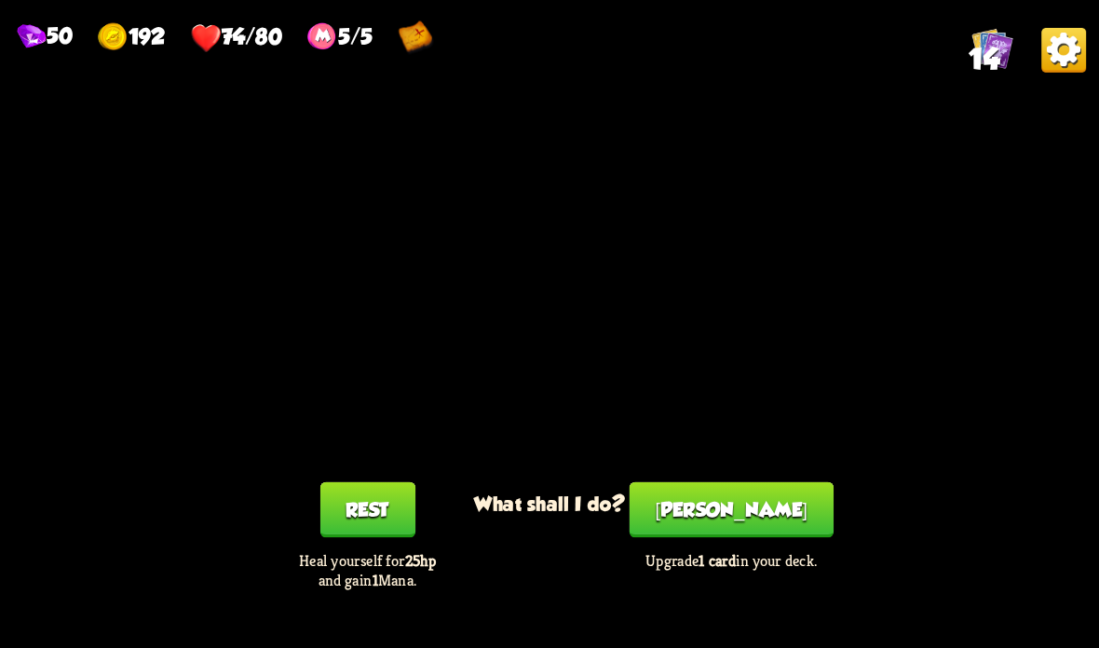
click at [720, 520] on button "[PERSON_NAME]" at bounding box center [732, 510] width 204 height 56
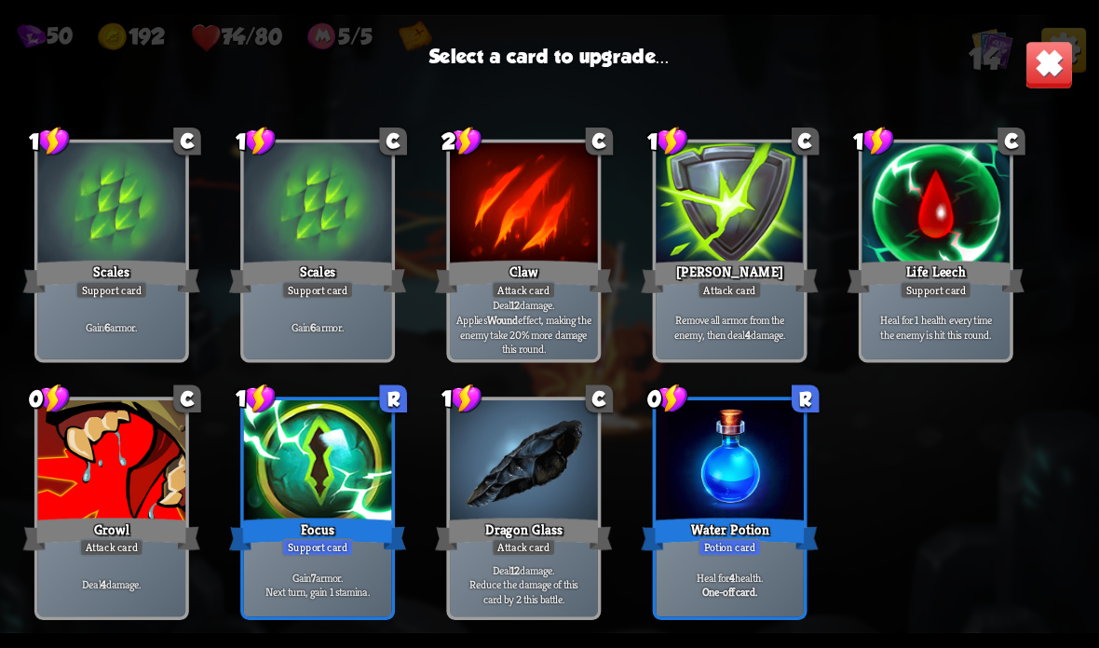
scroll to position [307, 0]
click at [733, 497] on div at bounding box center [730, 462] width 148 height 125
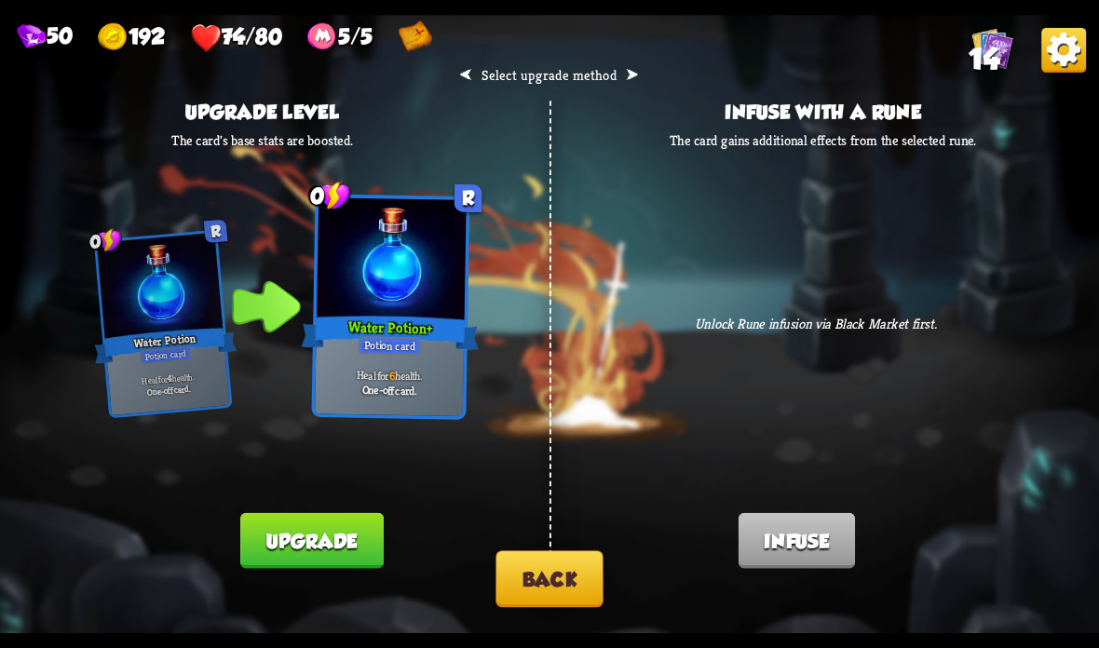
click at [576, 586] on button "Back" at bounding box center [548, 578] width 107 height 57
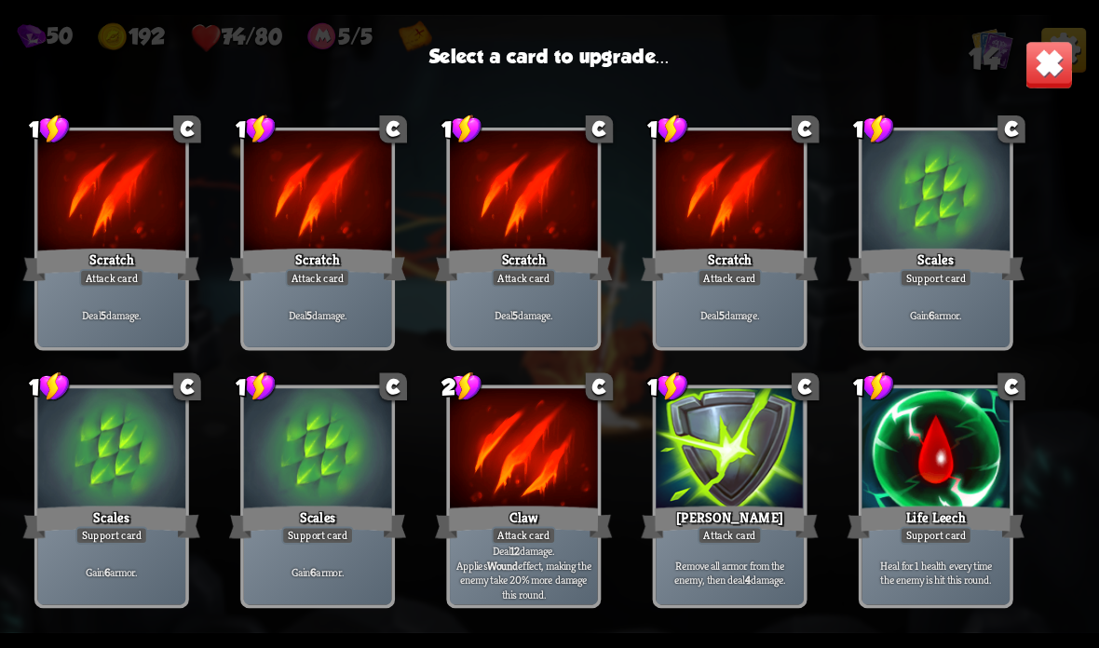
scroll to position [33, 0]
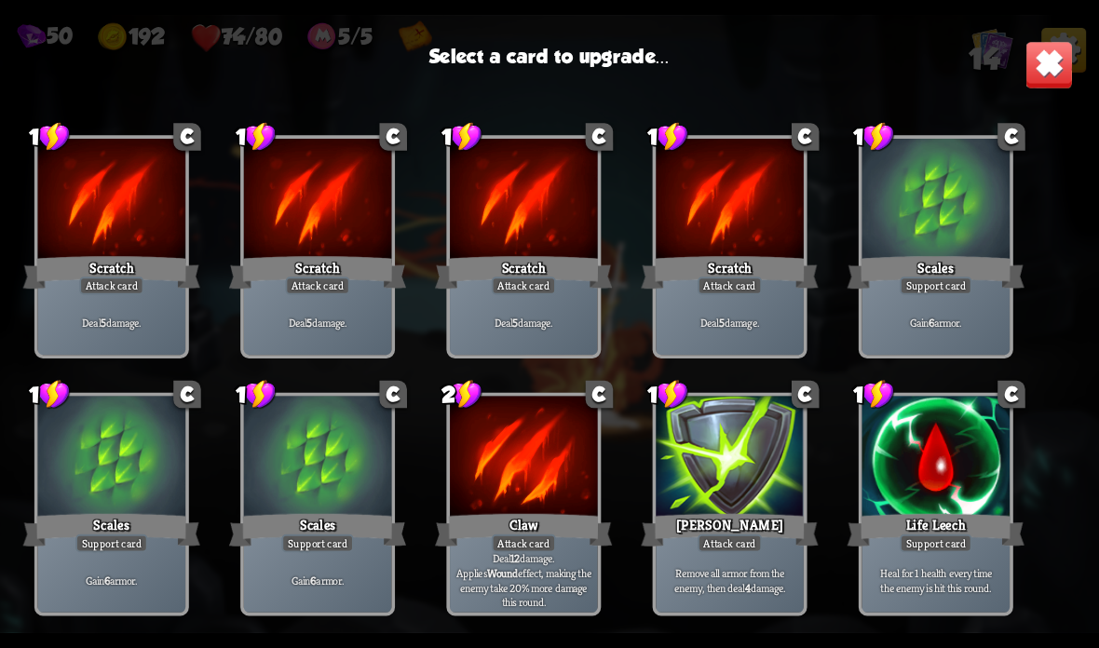
click at [517, 498] on div at bounding box center [524, 459] width 148 height 125
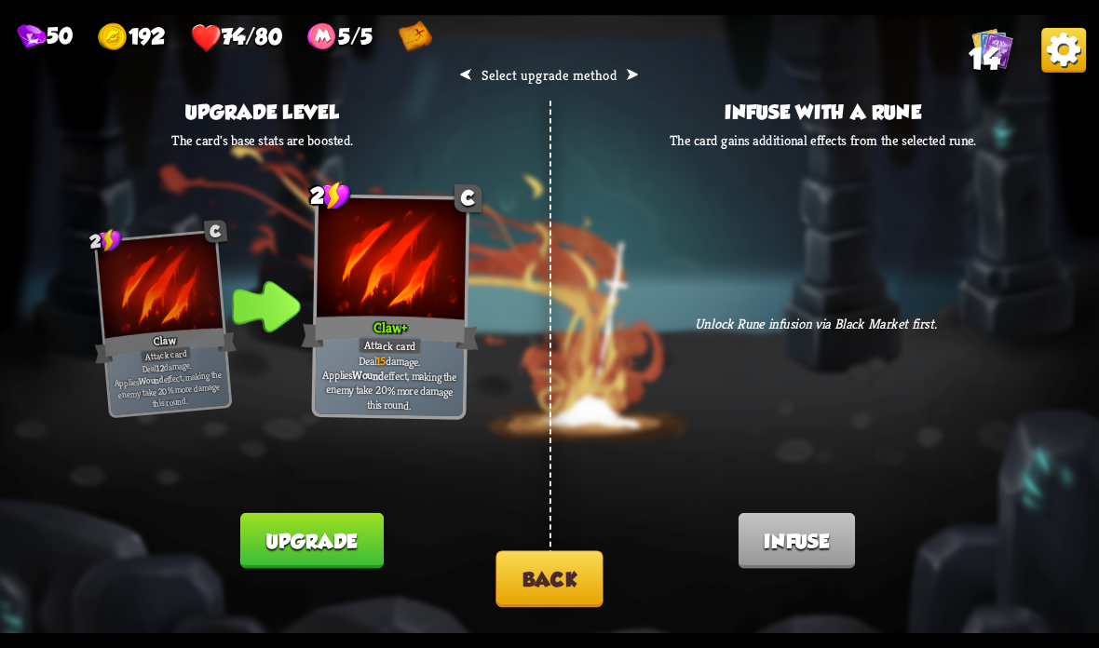
click at [549, 570] on button "Back" at bounding box center [548, 578] width 107 height 57
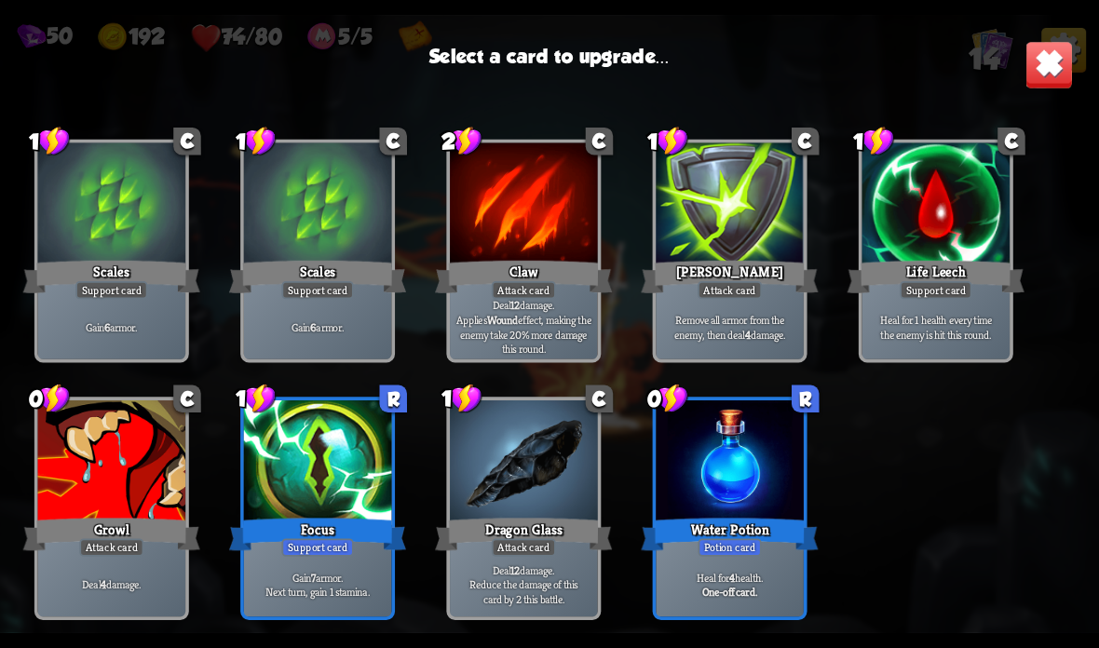
scroll to position [307, 0]
click at [354, 562] on div "Gain 7 armor. Next turn, gain 1 stamina." at bounding box center [318, 584] width 148 height 64
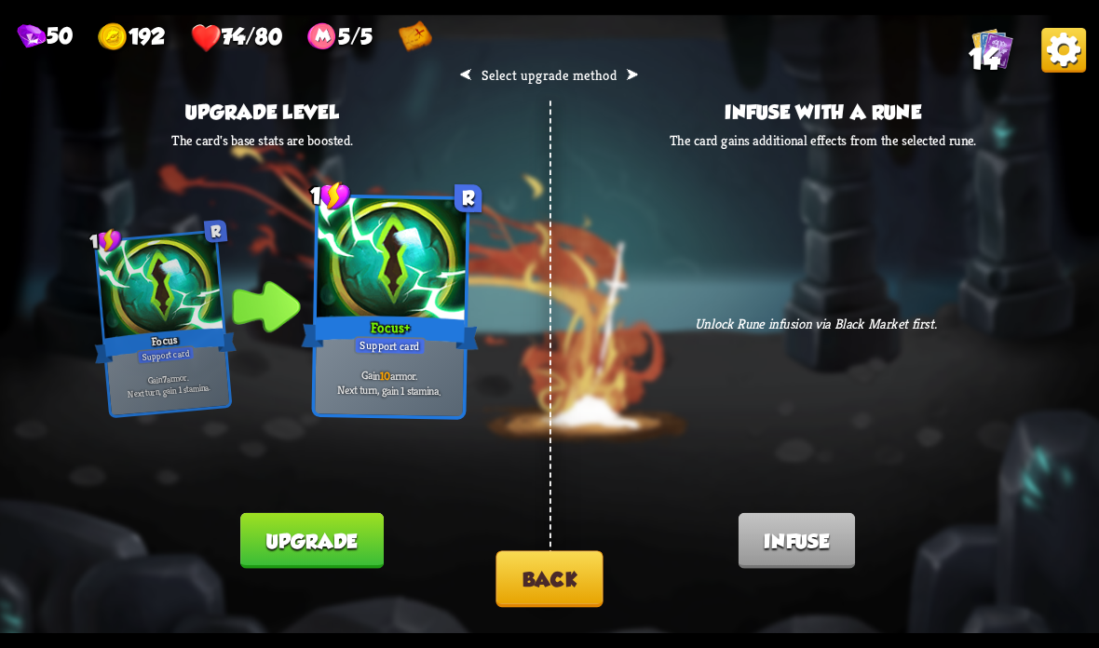
click at [539, 573] on button "Back" at bounding box center [548, 578] width 107 height 57
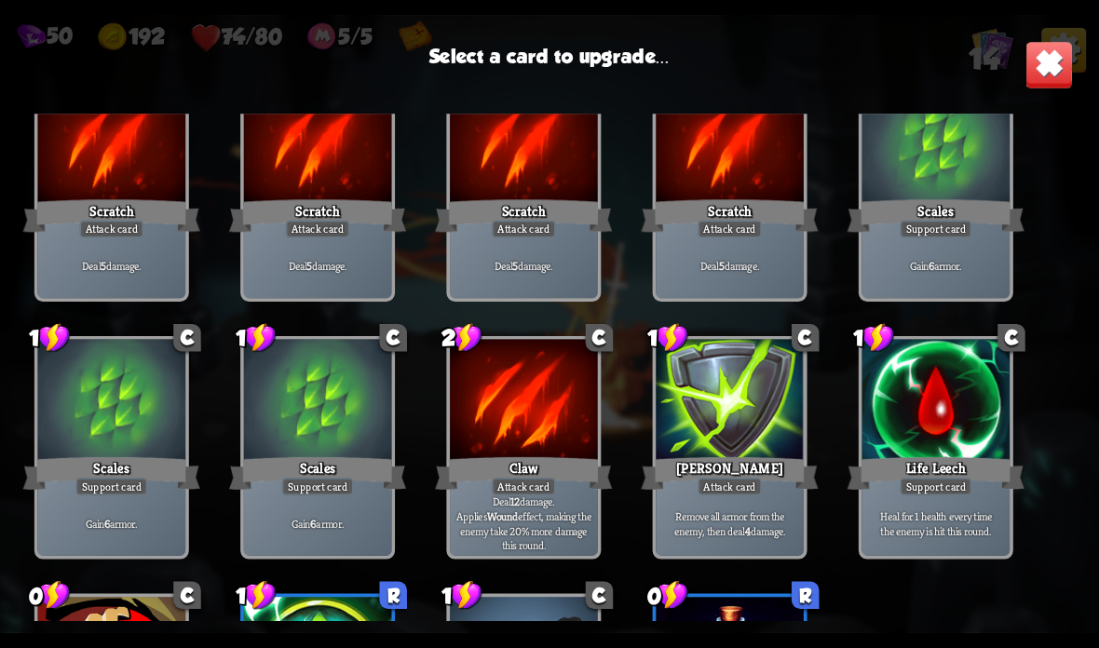
scroll to position [103, 0]
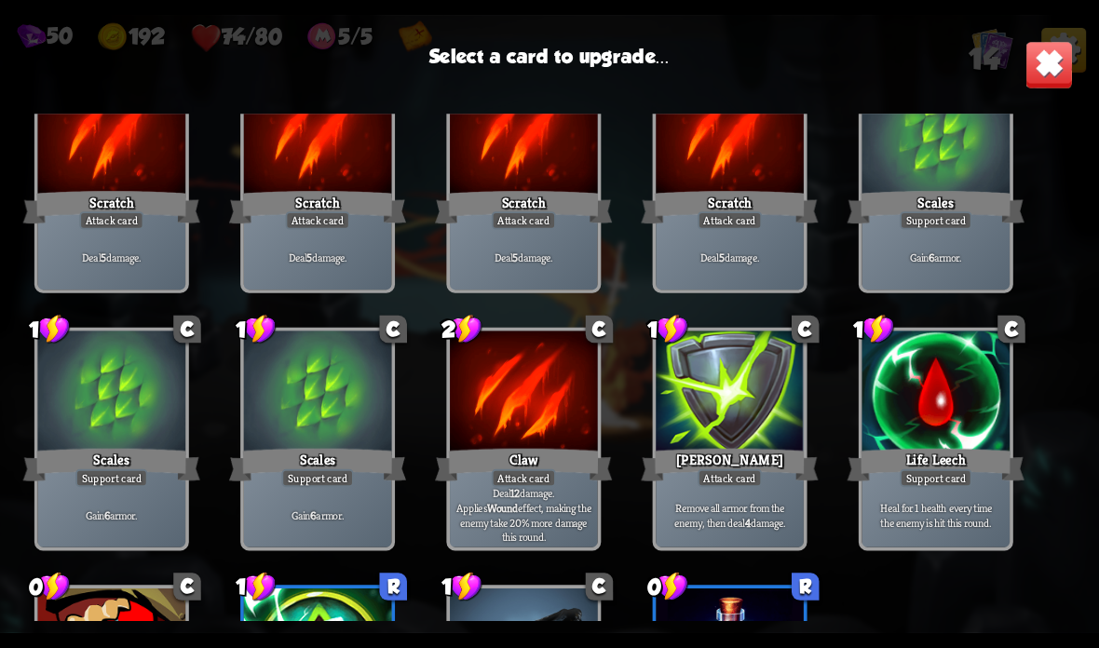
click at [334, 425] on div at bounding box center [318, 394] width 148 height 125
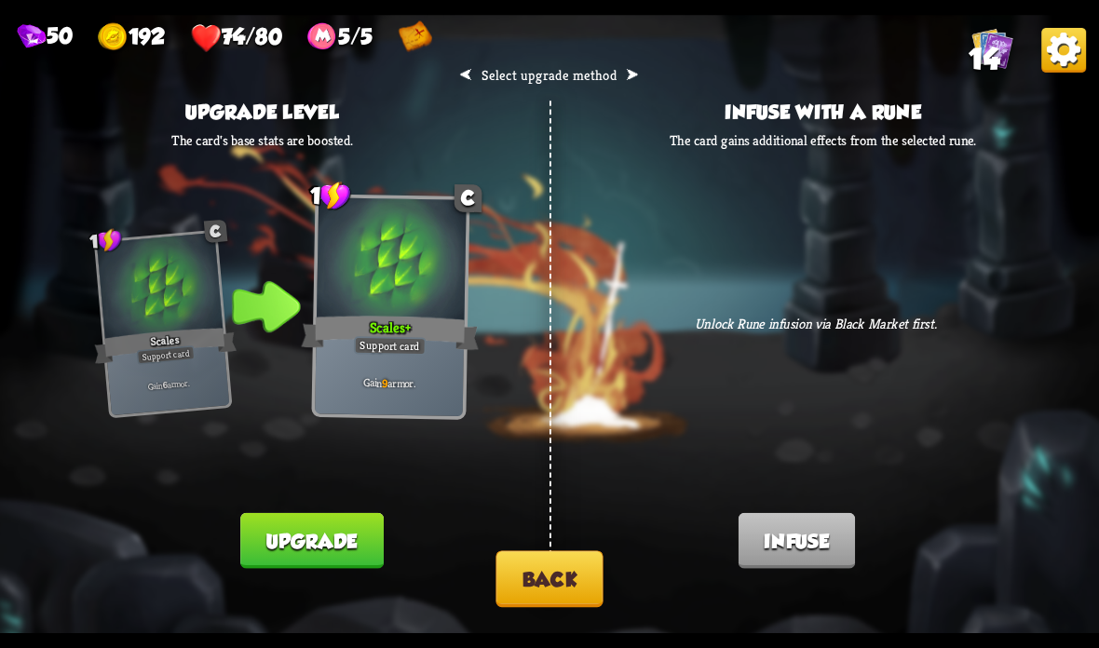
click at [335, 537] on button "Upgrade" at bounding box center [311, 541] width 142 height 56
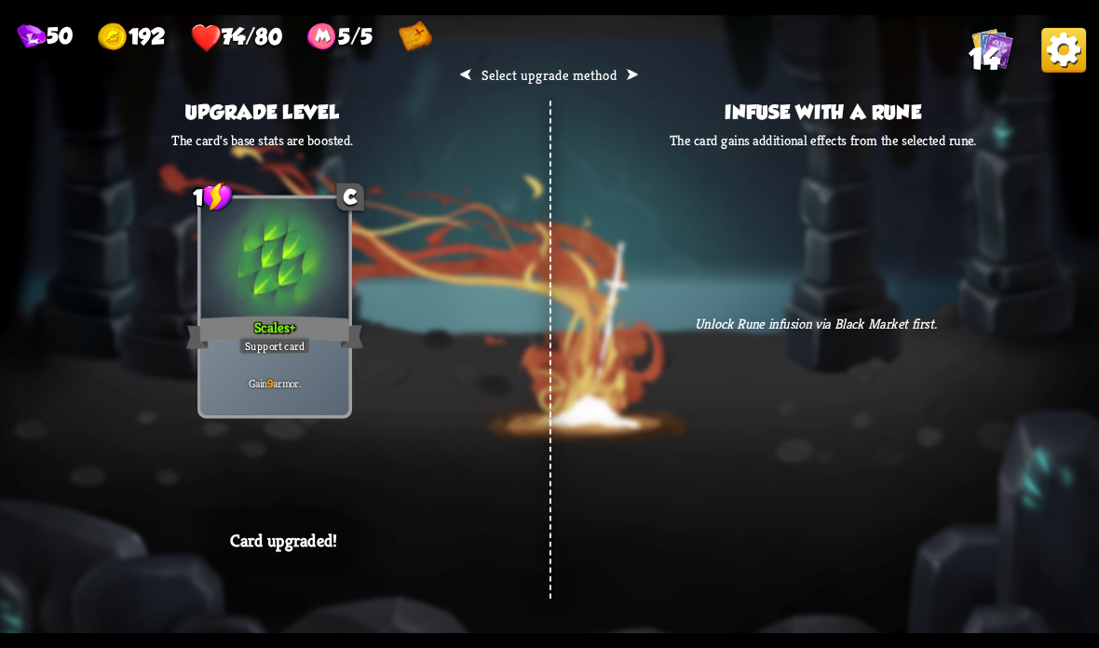
click at [569, 494] on div "⮜ Select upgrade method ⮞ Upgrade level The card's base stats are boosted. 1 C …" at bounding box center [549, 324] width 1099 height 618
click at [531, 572] on div "⮜ Select upgrade method ⮞ Upgrade level The card's base stats are boosted. 1 C …" at bounding box center [549, 324] width 1099 height 618
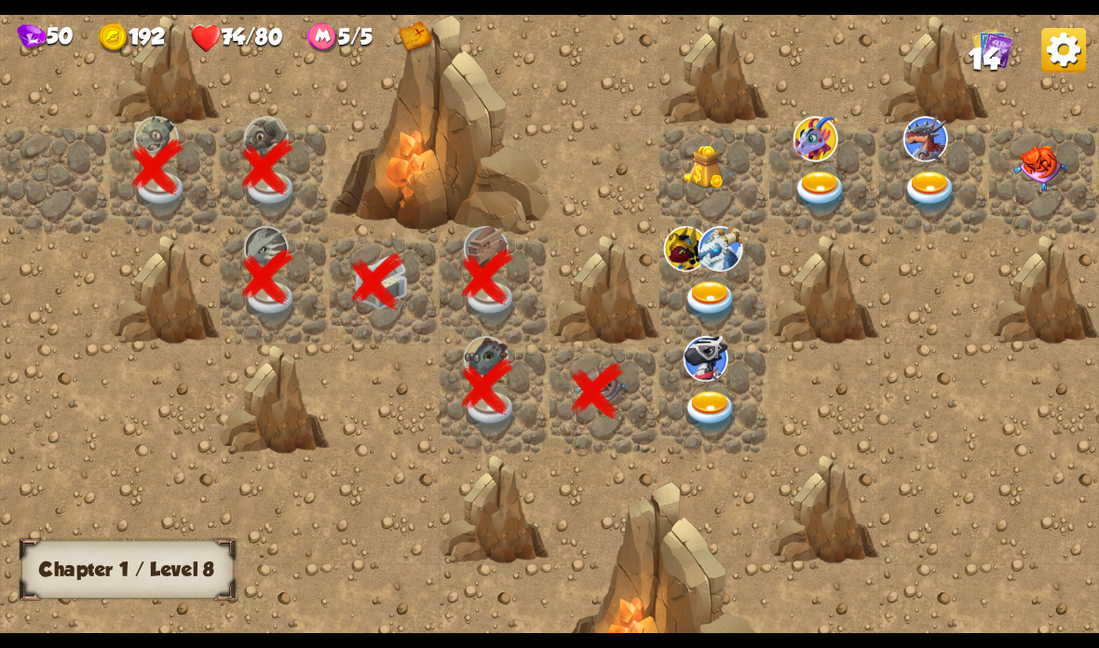
click at [706, 398] on img at bounding box center [711, 412] width 55 height 43
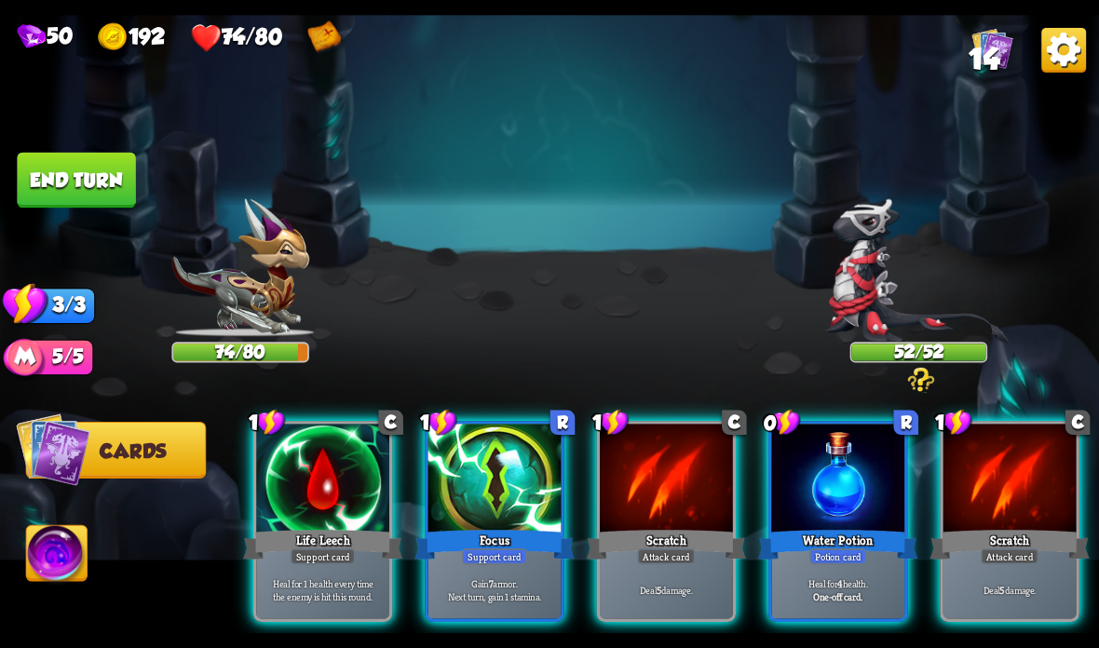
click at [883, 319] on div "Player turn" at bounding box center [549, 323] width 1099 height 169
click at [896, 281] on img at bounding box center [918, 272] width 185 height 148
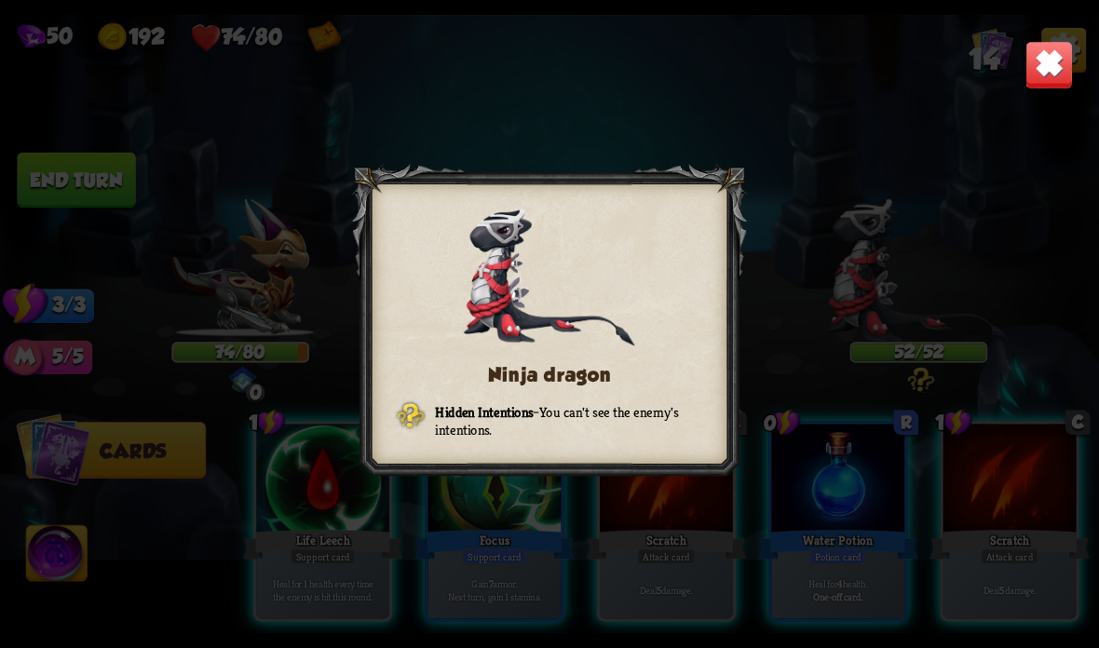
click at [1086, 59] on div "Ninja dragon Hidden Intentions – You can't see the enemy's intentions." at bounding box center [549, 324] width 1099 height 618
click at [1046, 84] on img at bounding box center [1049, 65] width 48 height 48
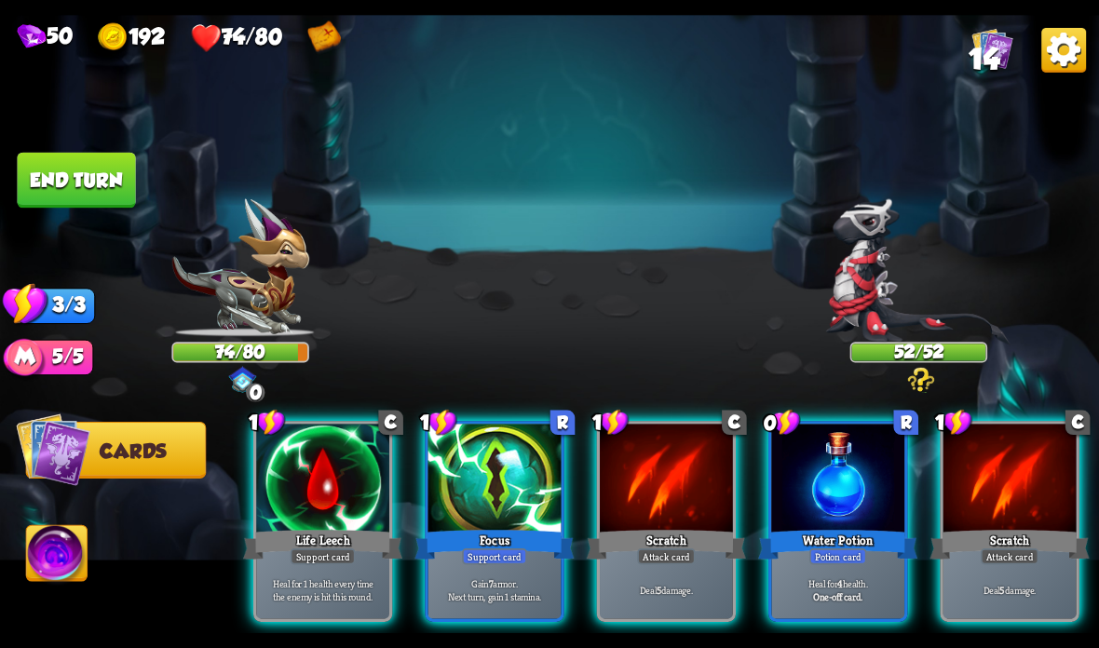
click at [480, 555] on div "Support card" at bounding box center [494, 557] width 65 height 16
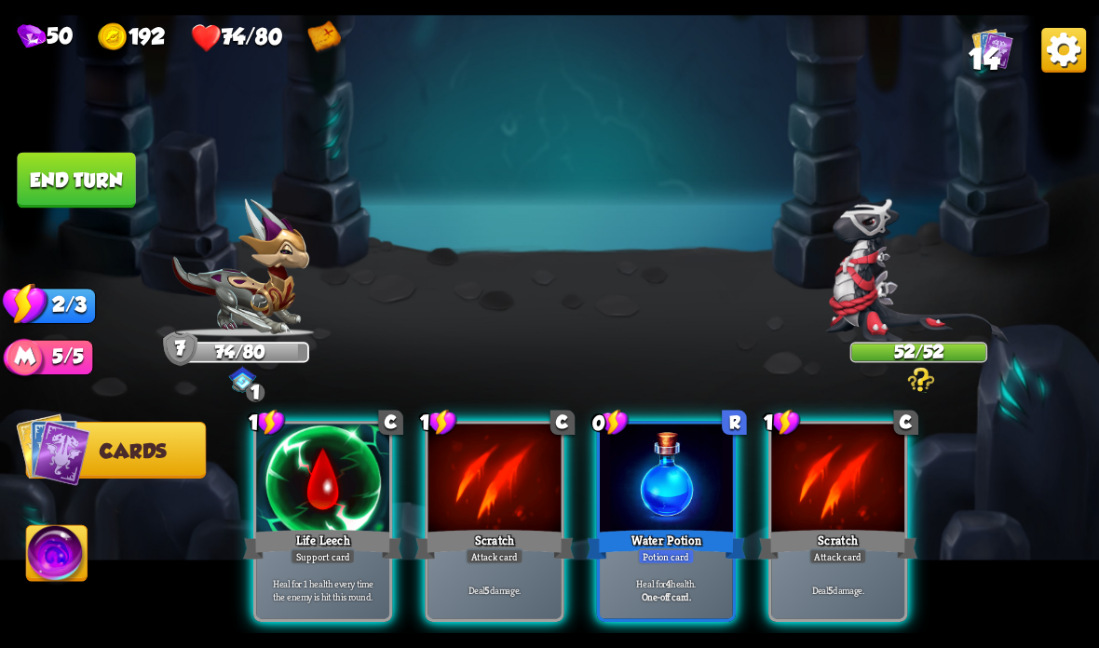
click at [342, 579] on p "Heal for 1 health every time the enemy is hit this round." at bounding box center [323, 589] width 127 height 26
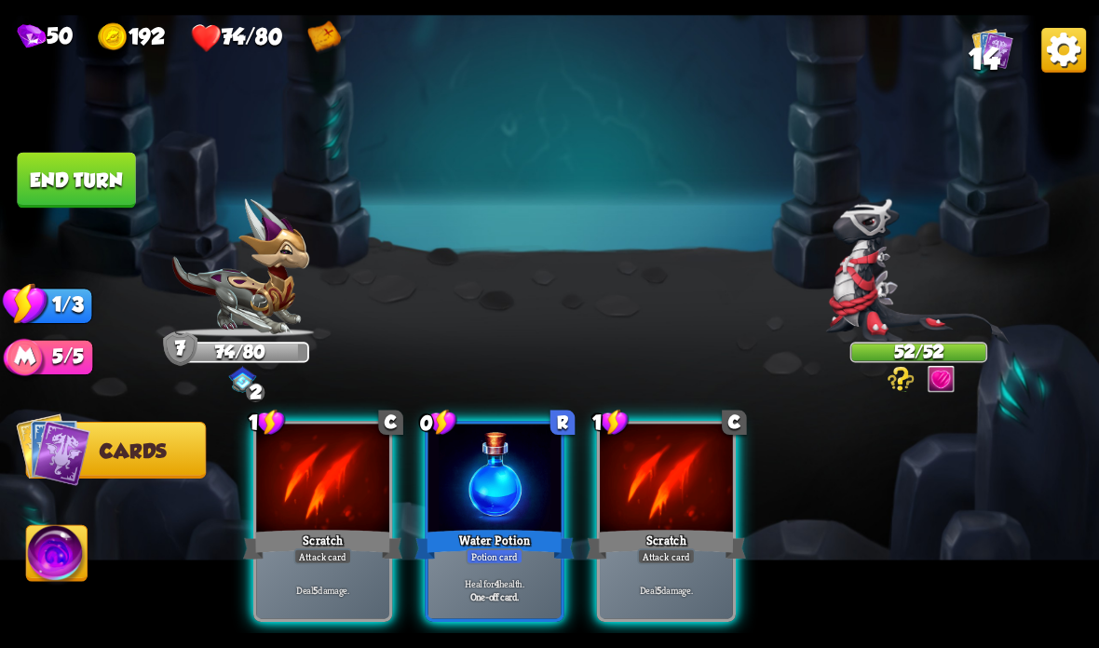
click at [338, 570] on div "Deal 5 damage." at bounding box center [322, 590] width 133 height 58
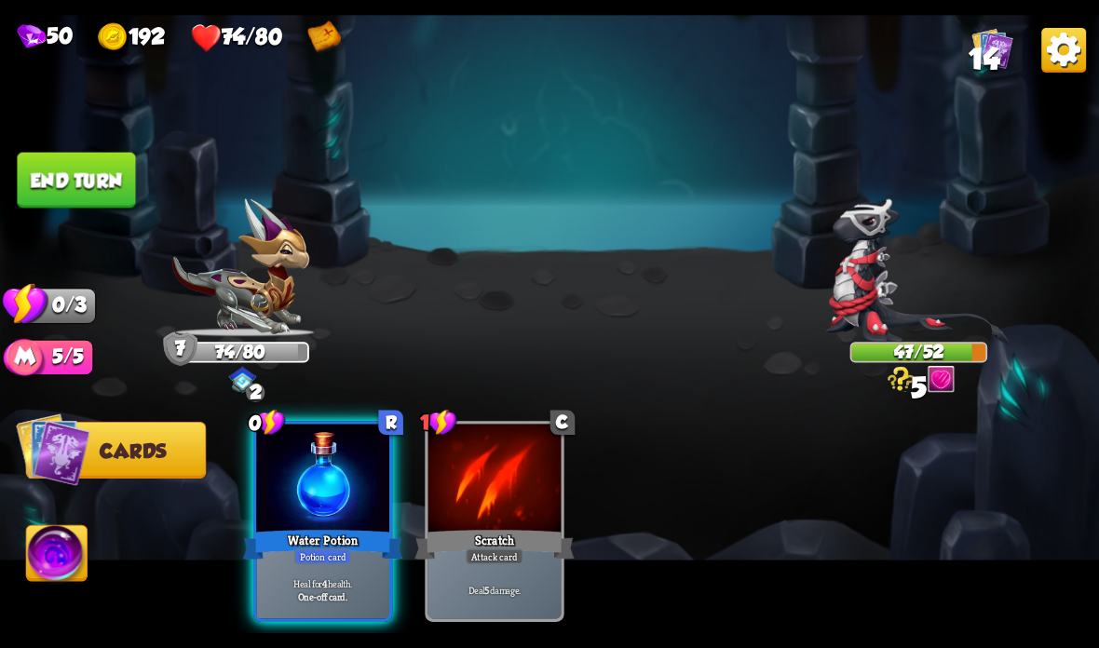
click at [323, 520] on div at bounding box center [322, 480] width 133 height 112
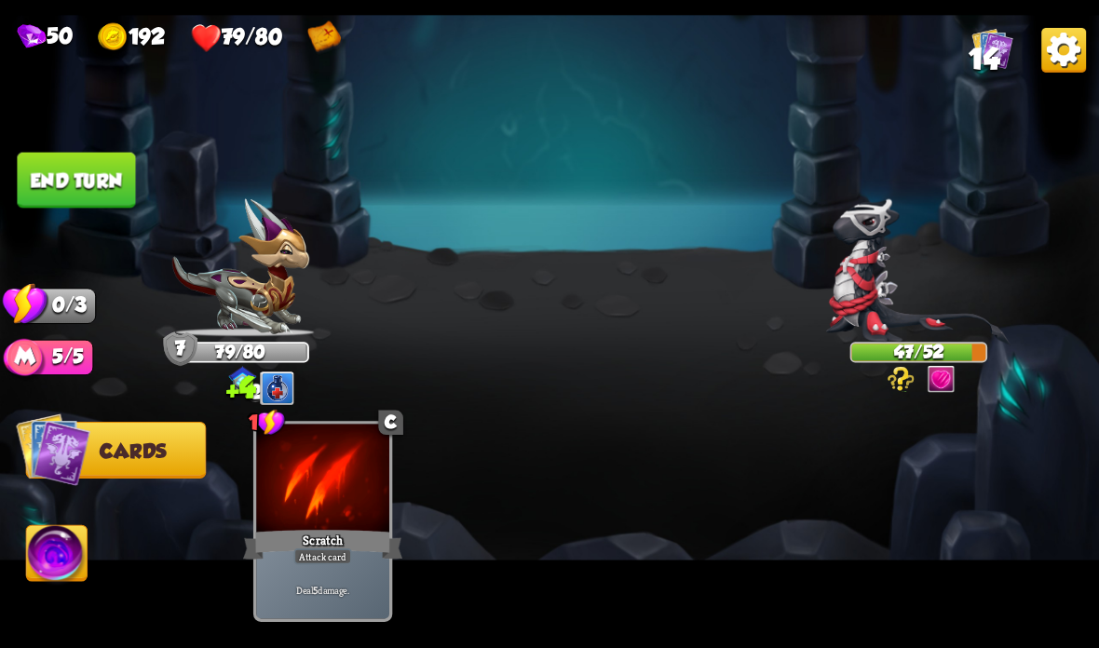
click at [56, 153] on button "End turn" at bounding box center [76, 181] width 118 height 56
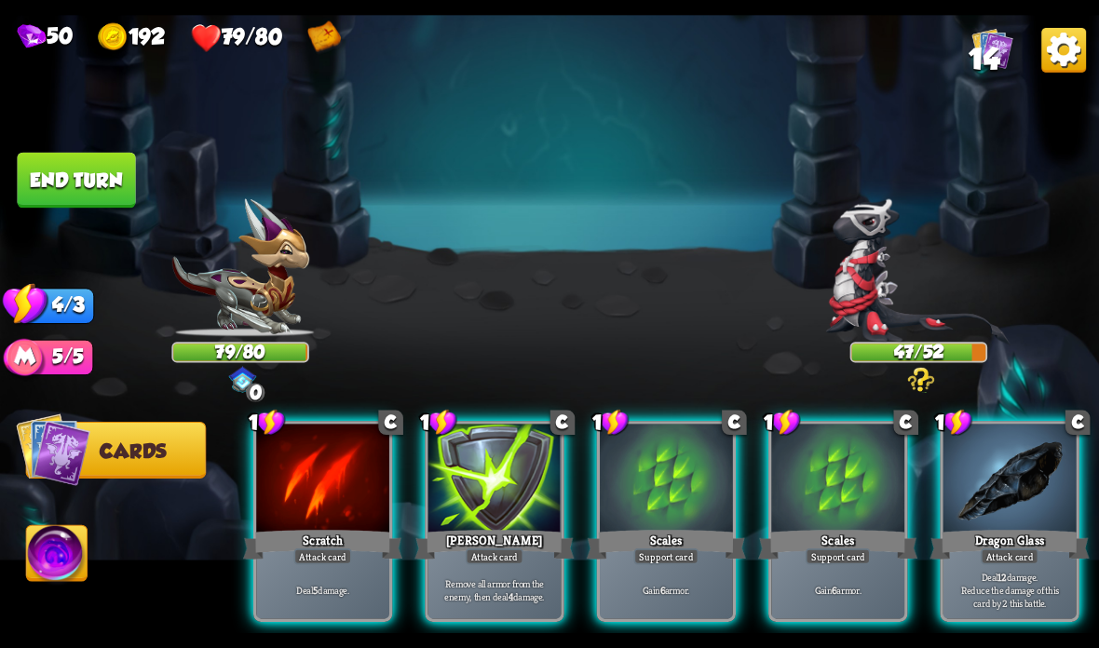
click at [658, 474] on div at bounding box center [666, 480] width 133 height 112
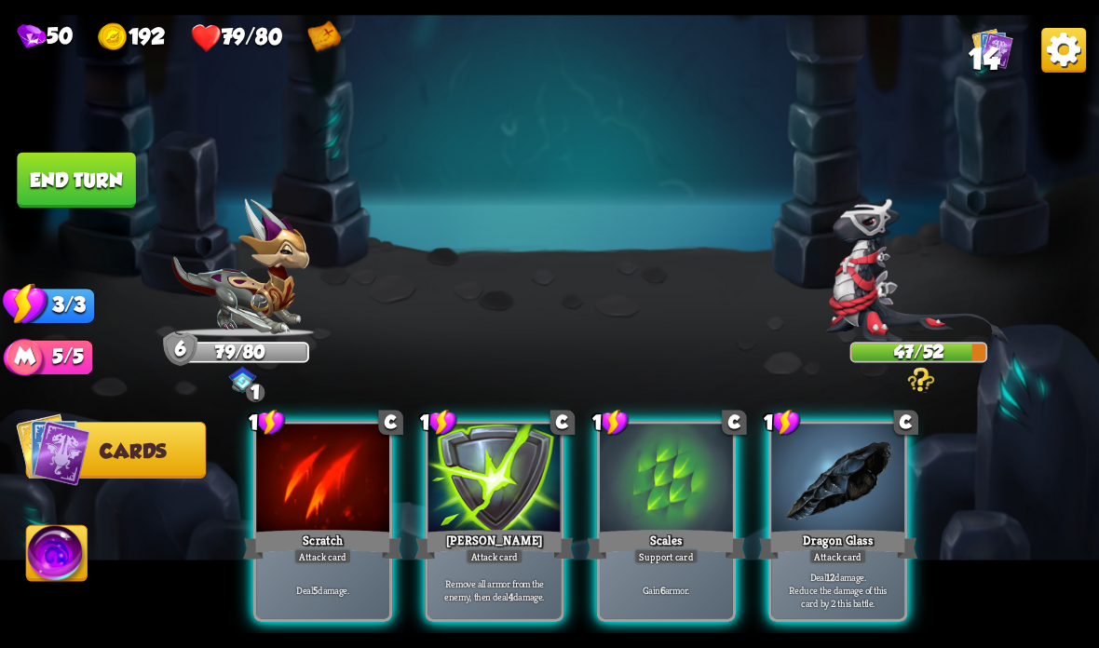
click at [634, 550] on div "Scales" at bounding box center [666, 544] width 159 height 35
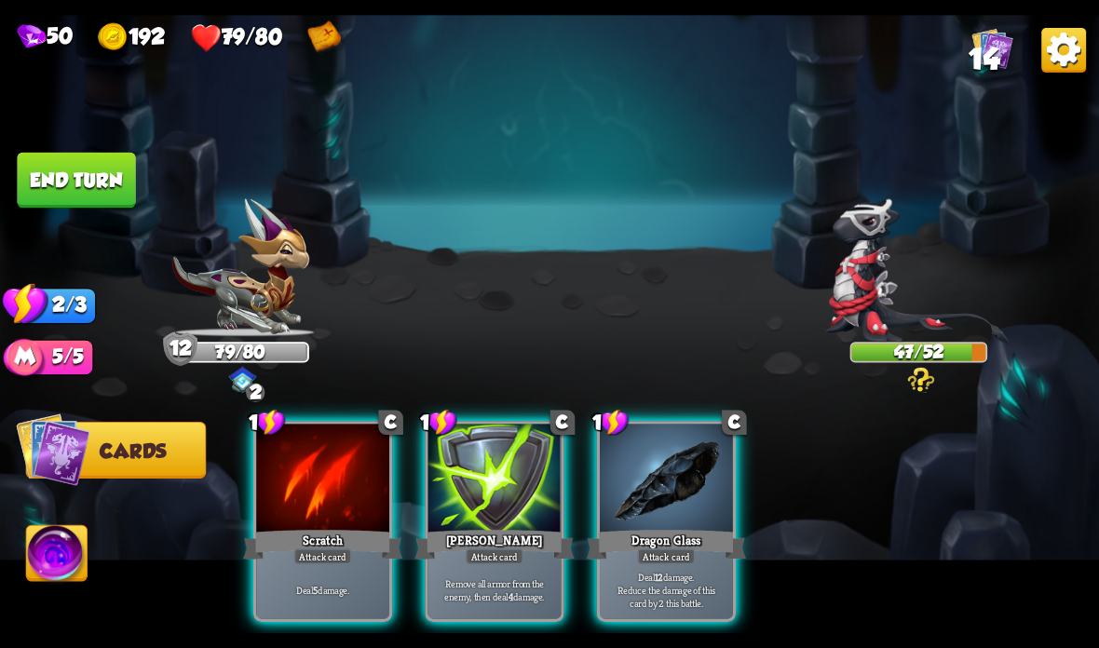
click at [647, 554] on div "Attack card" at bounding box center [666, 557] width 58 height 16
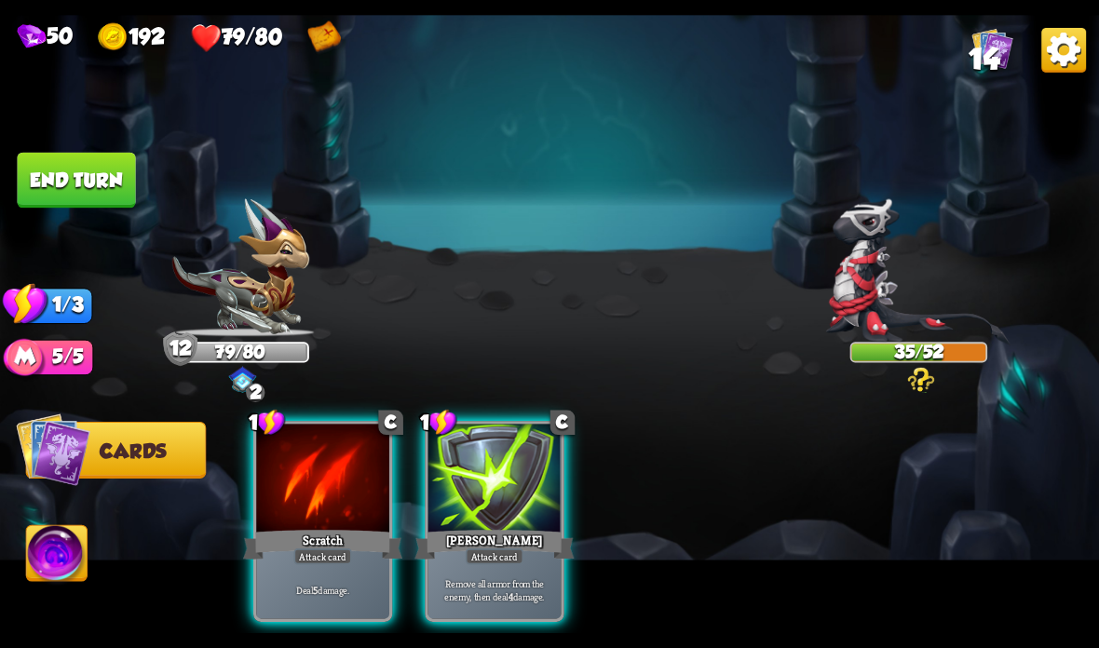
click at [350, 590] on p "Deal 5 damage." at bounding box center [323, 589] width 127 height 13
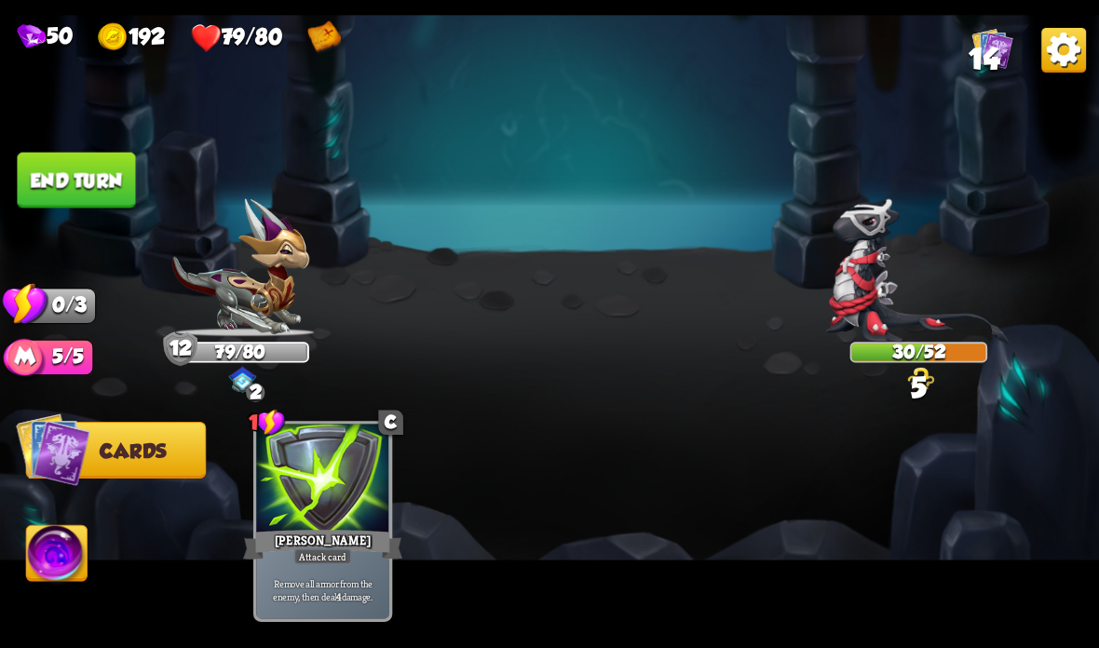
click at [96, 212] on img at bounding box center [549, 324] width 1099 height 618
click at [59, 169] on button "End turn" at bounding box center [76, 181] width 118 height 56
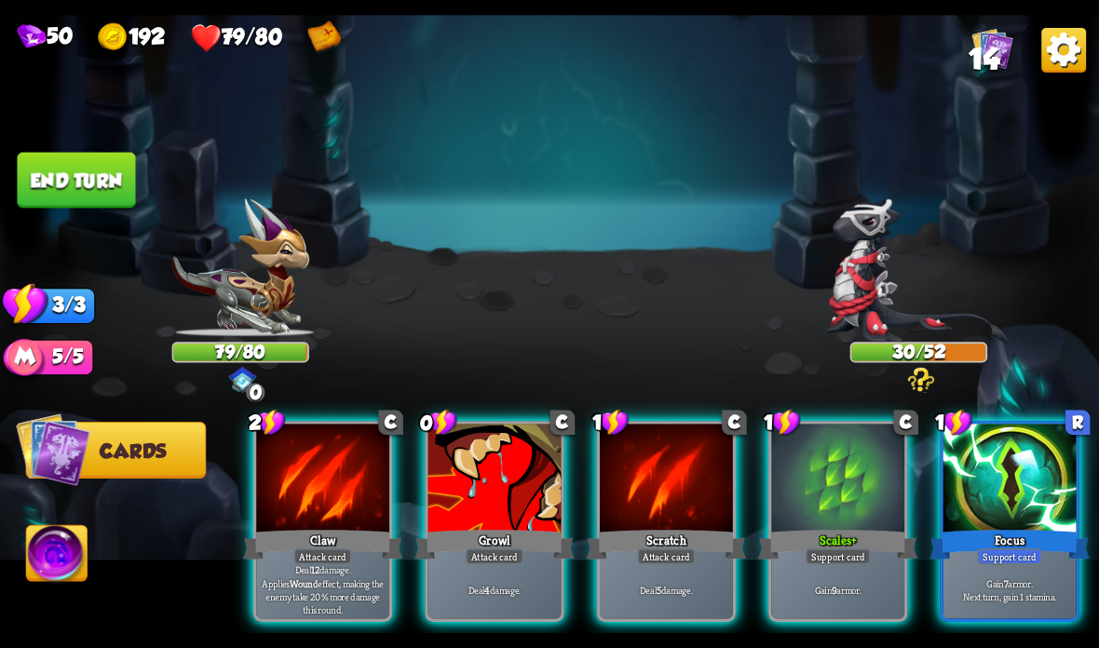
click at [982, 505] on div at bounding box center [1009, 480] width 133 height 112
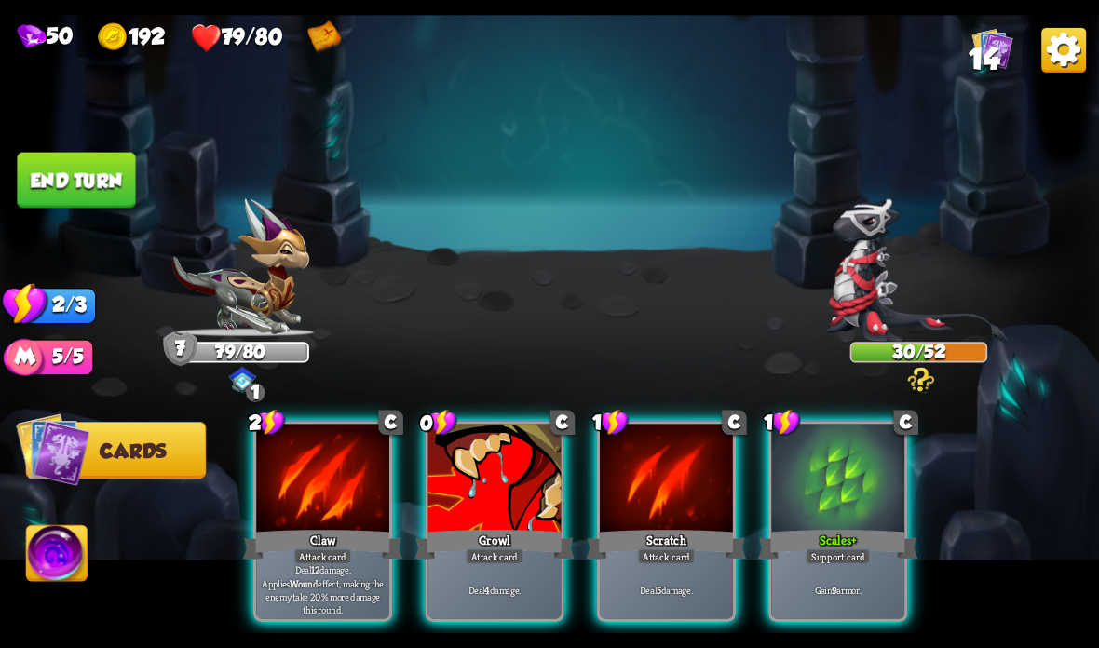
click at [842, 502] on div at bounding box center [837, 480] width 133 height 112
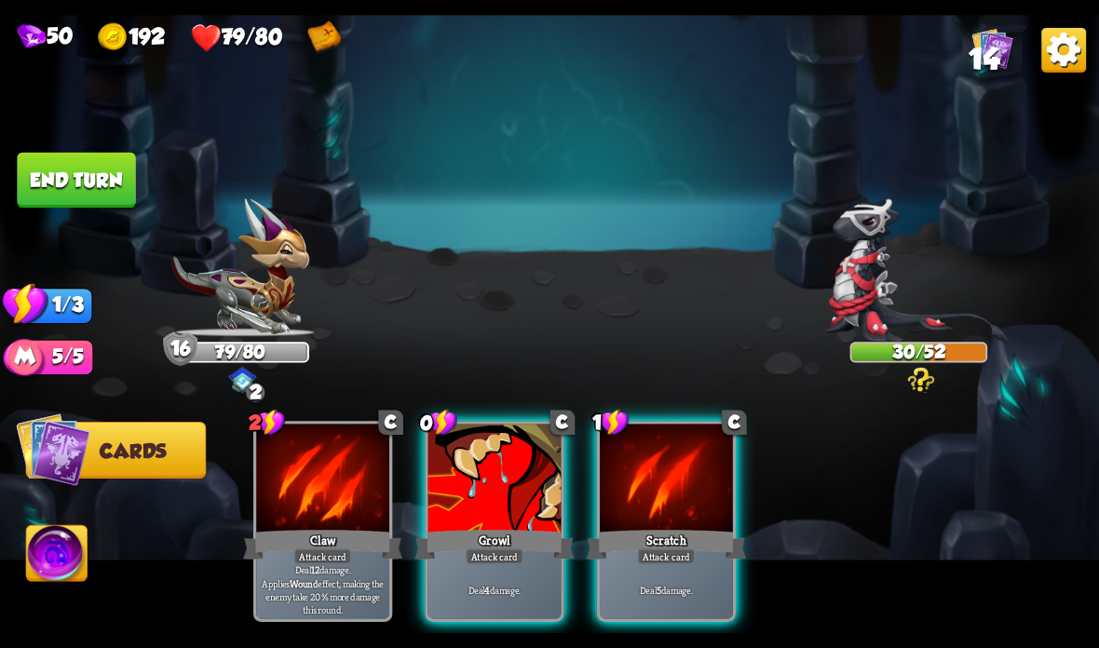
click at [507, 507] on div at bounding box center [494, 480] width 133 height 112
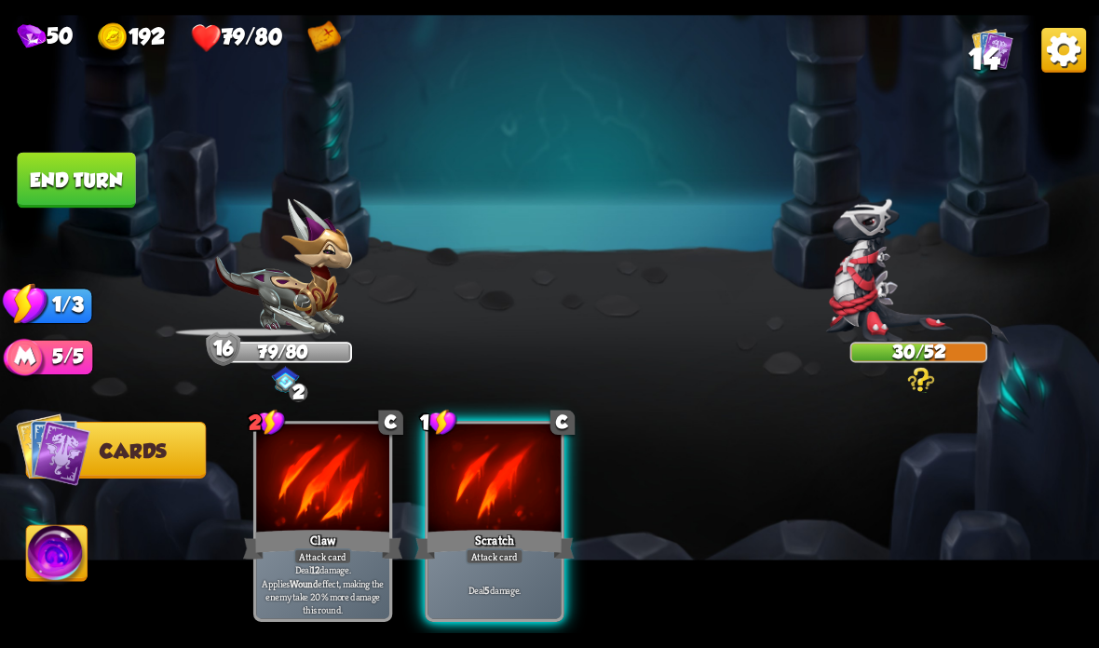
click at [482, 526] on div at bounding box center [494, 480] width 133 height 112
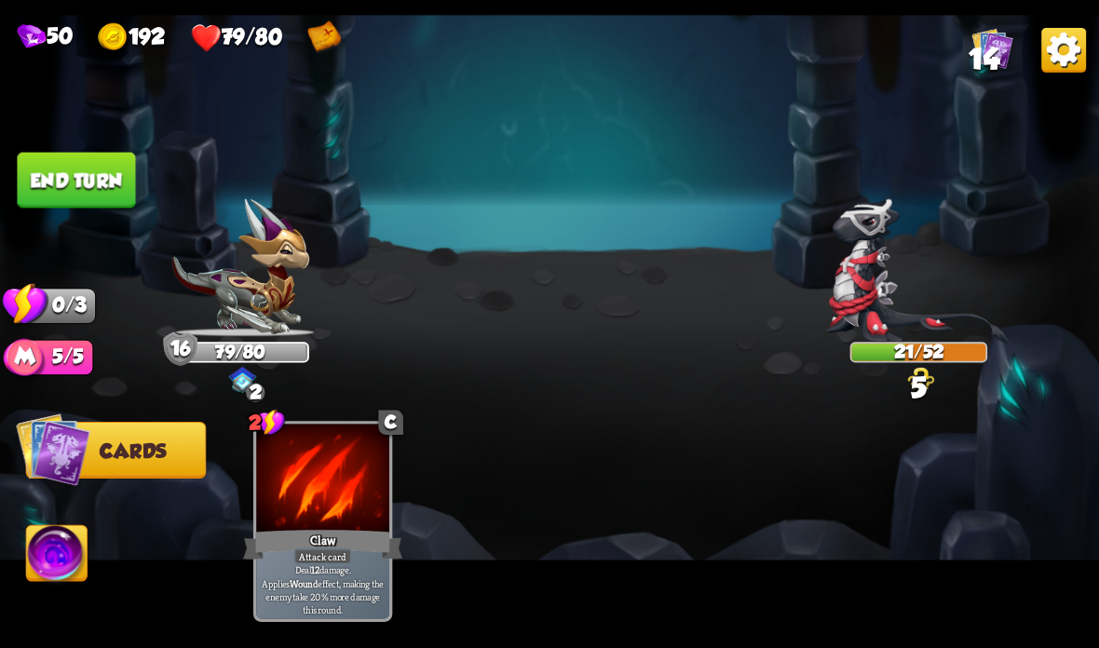
click at [52, 170] on button "End turn" at bounding box center [76, 181] width 118 height 56
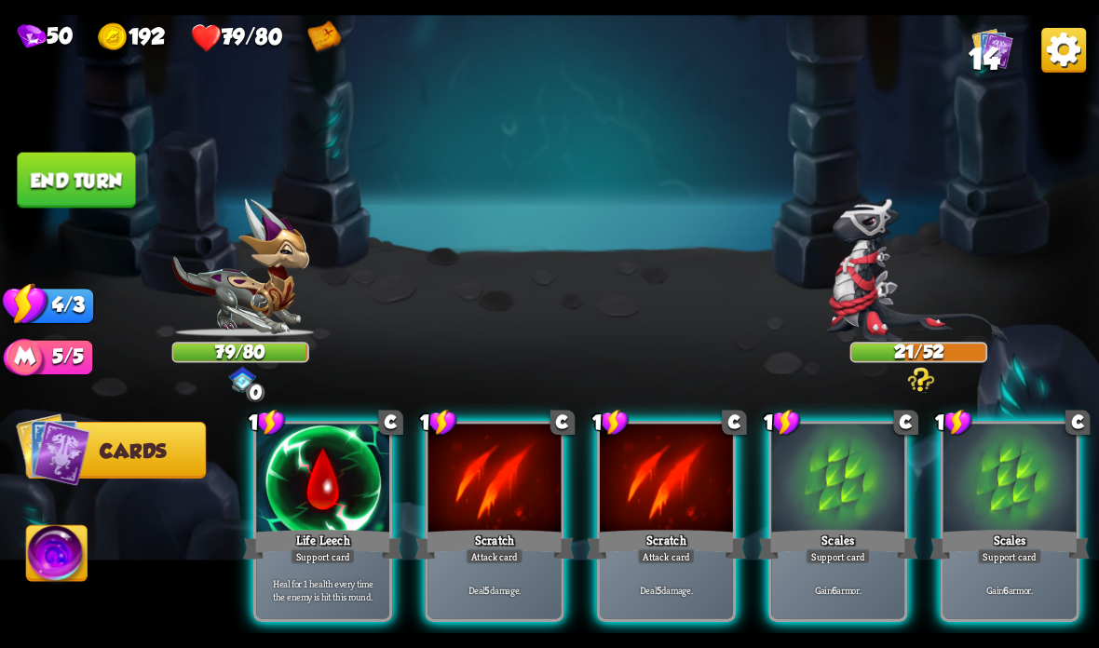
click at [981, 520] on div at bounding box center [1009, 480] width 133 height 112
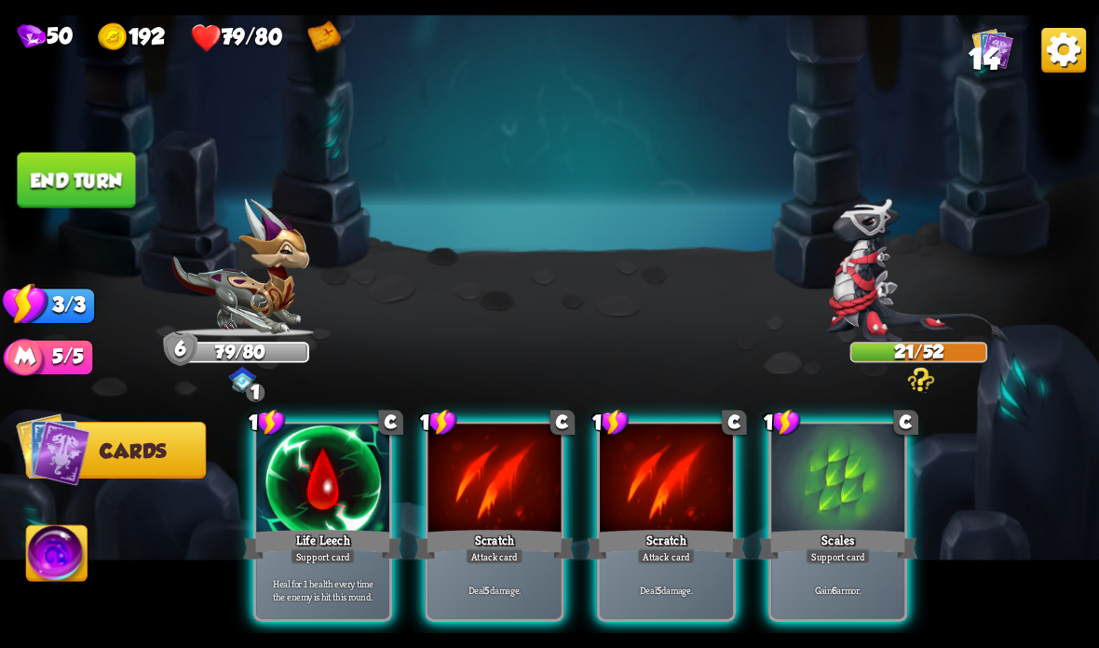
click at [832, 478] on div at bounding box center [837, 480] width 133 height 112
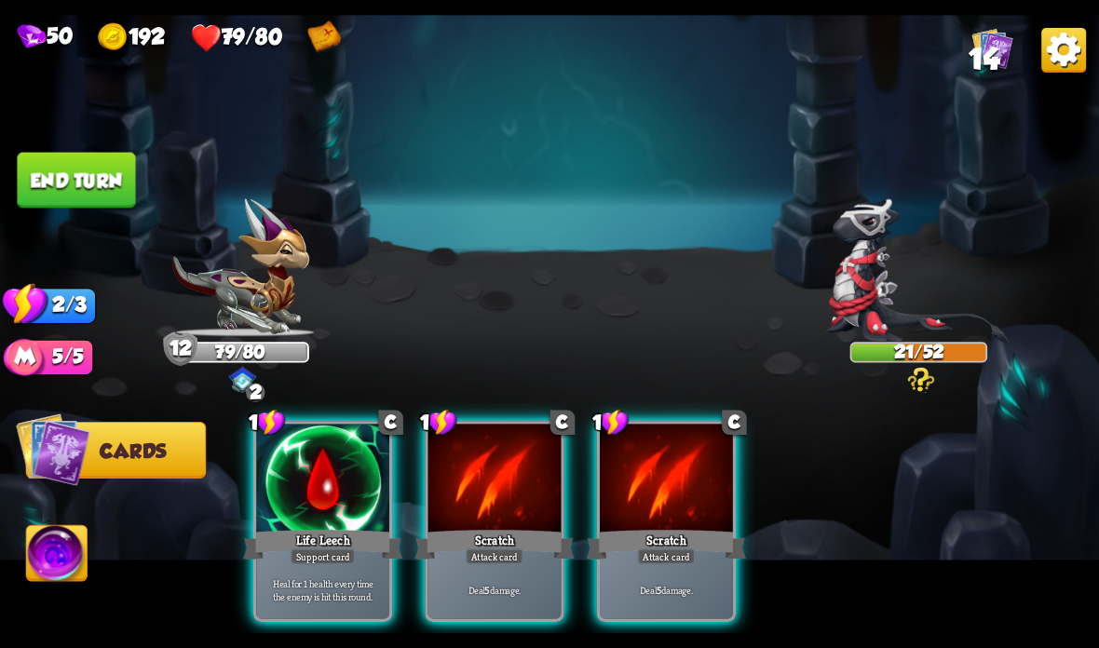
click at [333, 549] on div "Life Leech" at bounding box center [322, 544] width 159 height 35
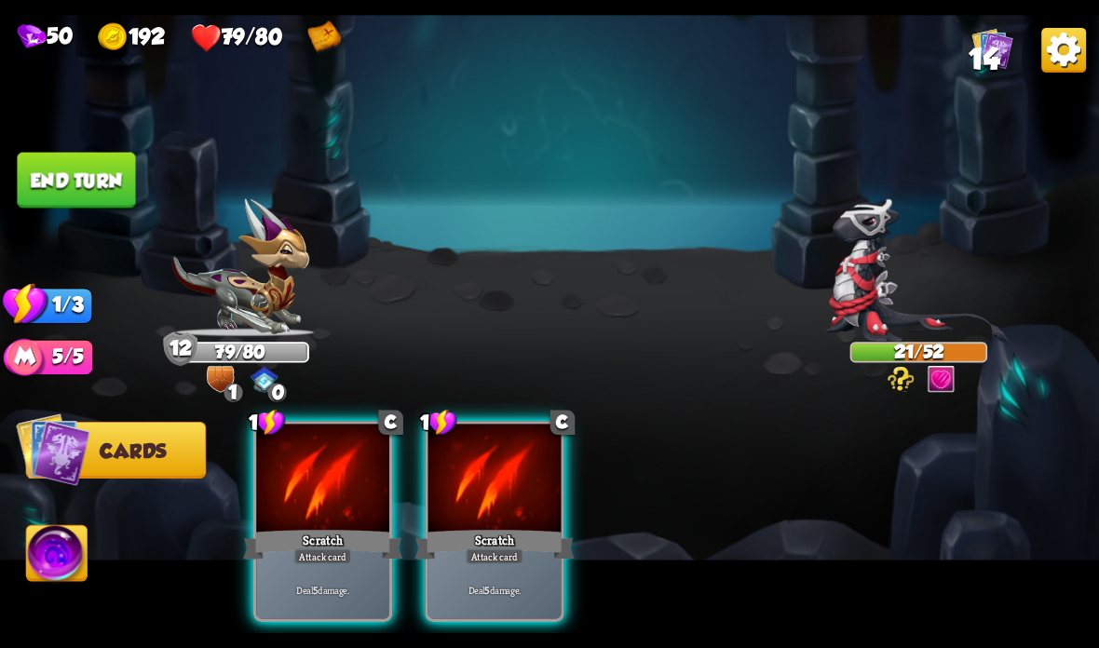
click at [342, 553] on div "Attack card" at bounding box center [323, 557] width 58 height 16
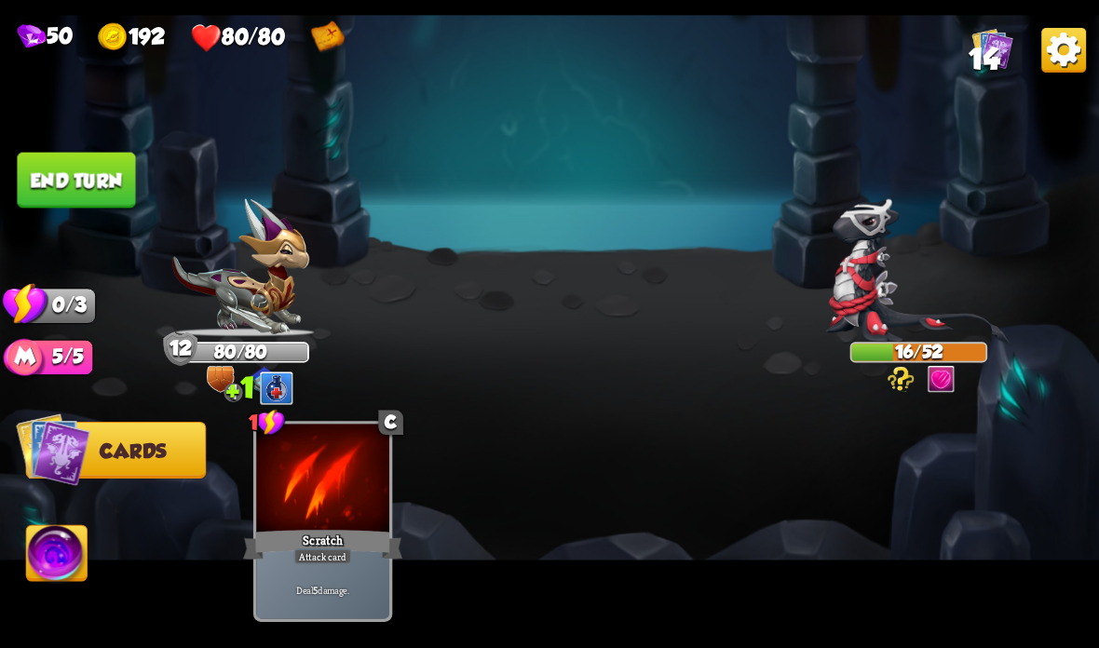
click at [107, 187] on button "End turn" at bounding box center [76, 181] width 118 height 56
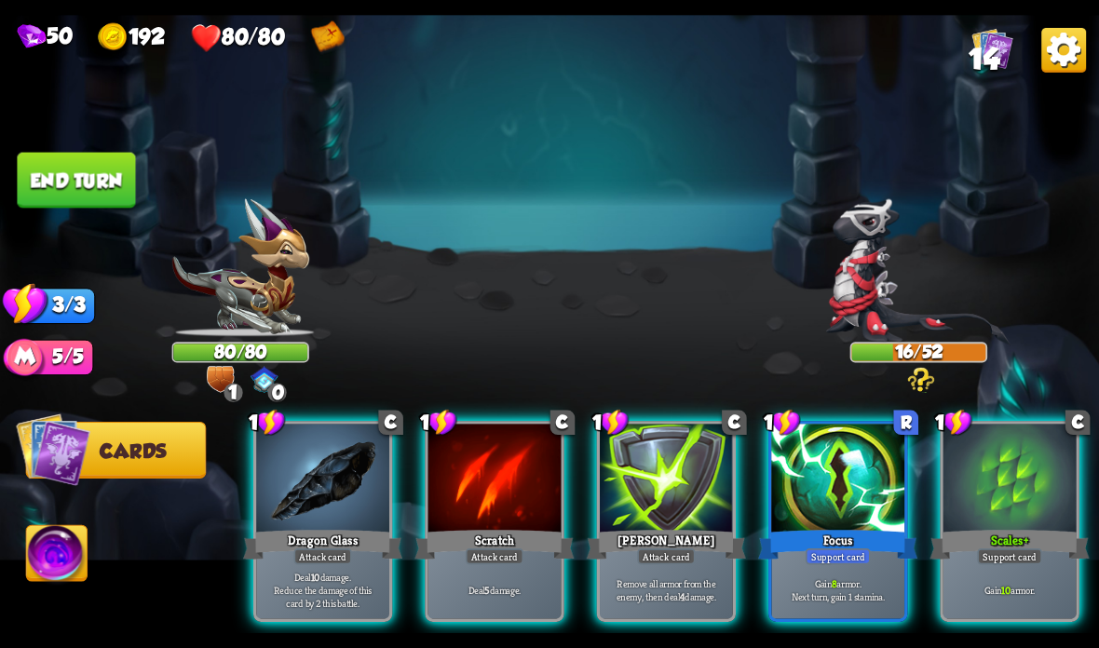
click at [310, 521] on div at bounding box center [322, 480] width 133 height 112
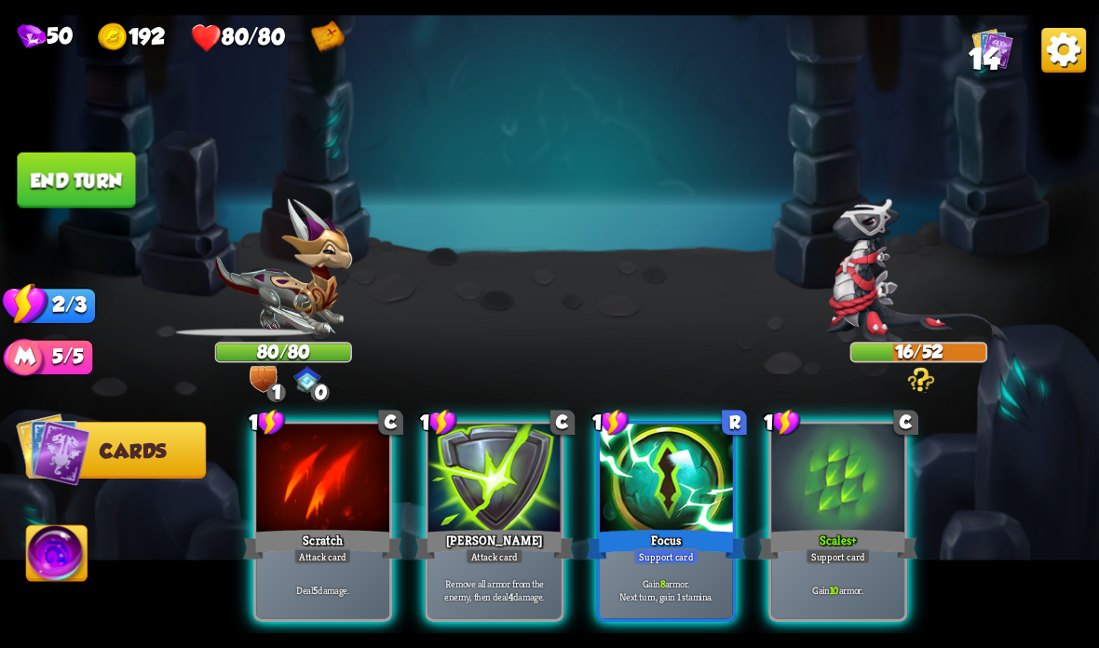
click at [310, 558] on div "Attack card" at bounding box center [323, 557] width 58 height 16
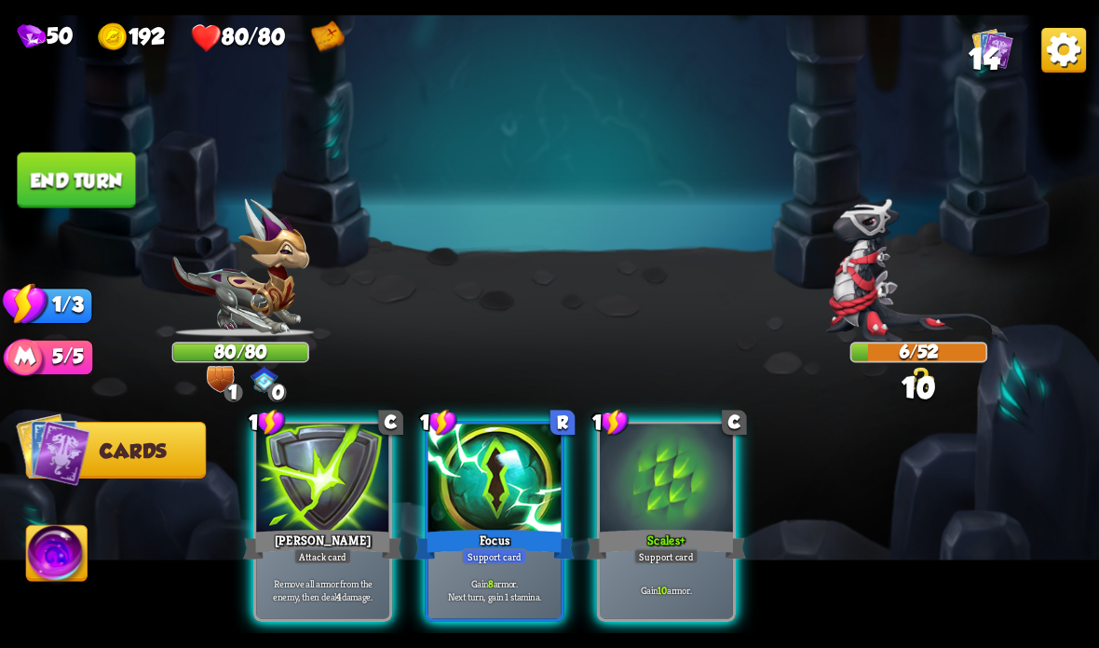
click at [319, 560] on div "Attack card" at bounding box center [323, 557] width 58 height 16
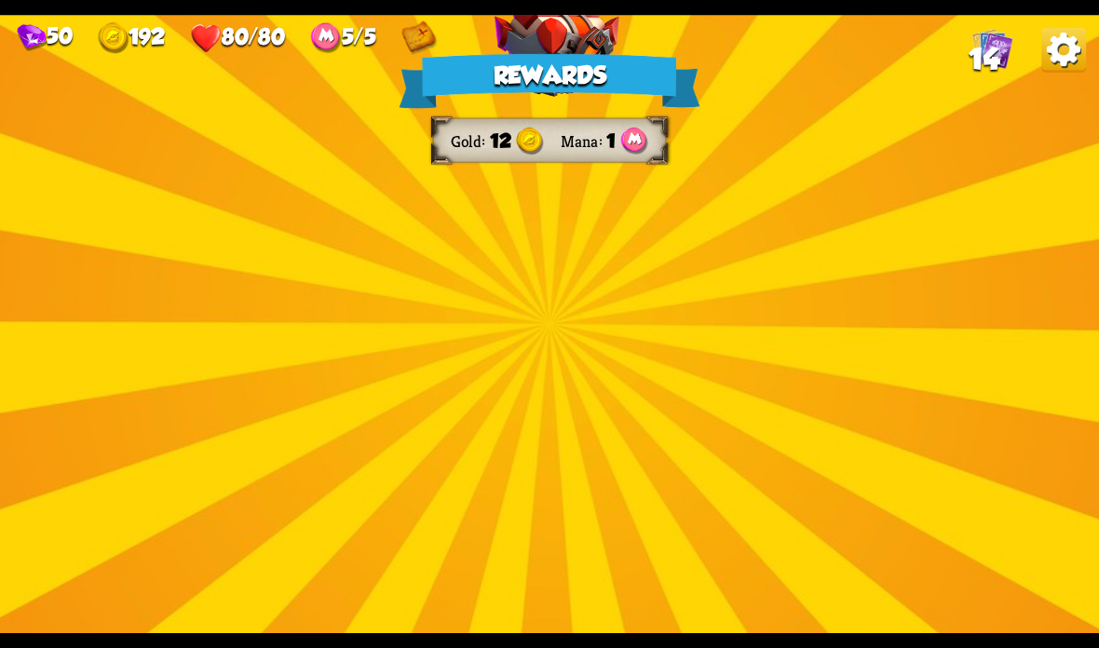
click at [571, 306] on img at bounding box center [556, 309] width 125 height 92
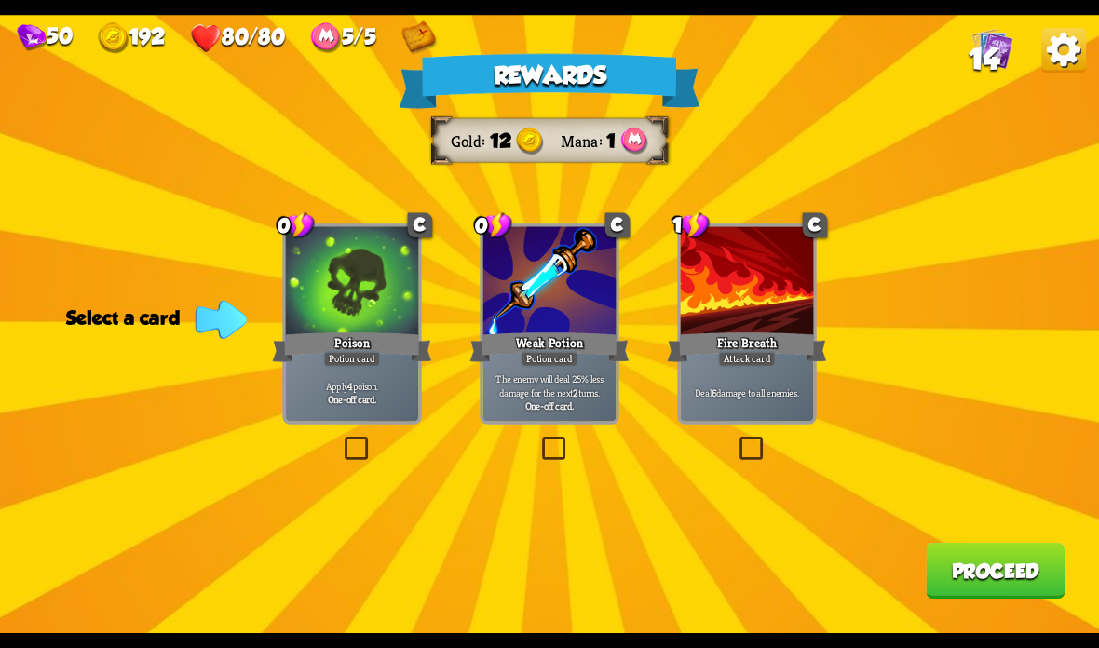
click at [341, 440] on label at bounding box center [341, 440] width 0 height 0
click at [0, 0] on input "checkbox" at bounding box center [0, 0] width 0 height 0
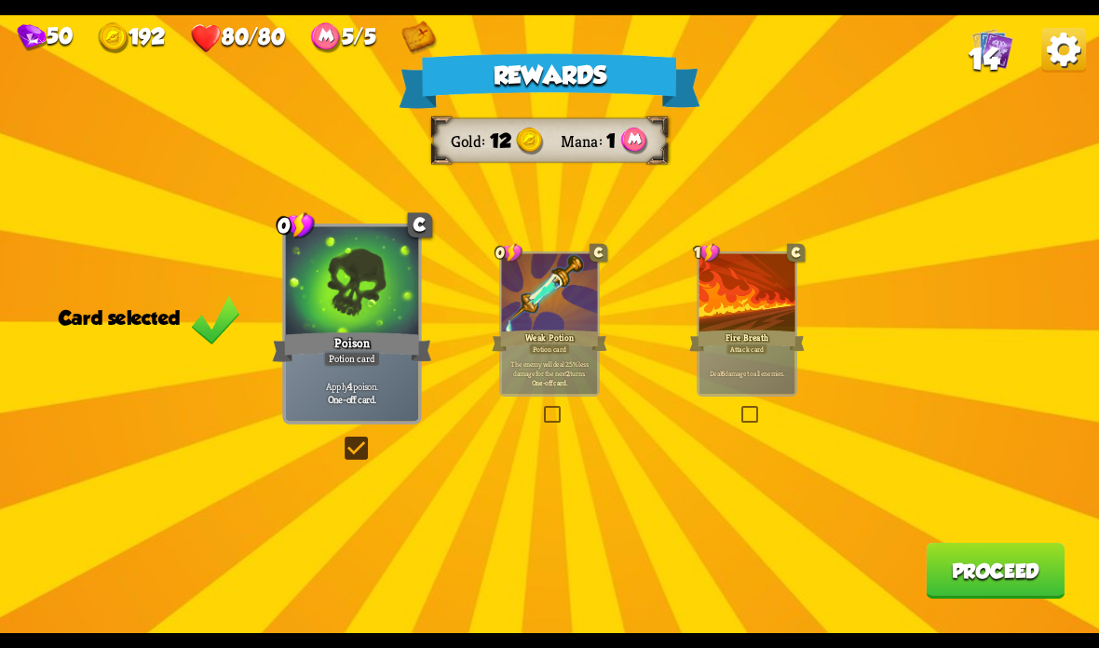
click at [979, 557] on button "Proceed" at bounding box center [995, 571] width 139 height 56
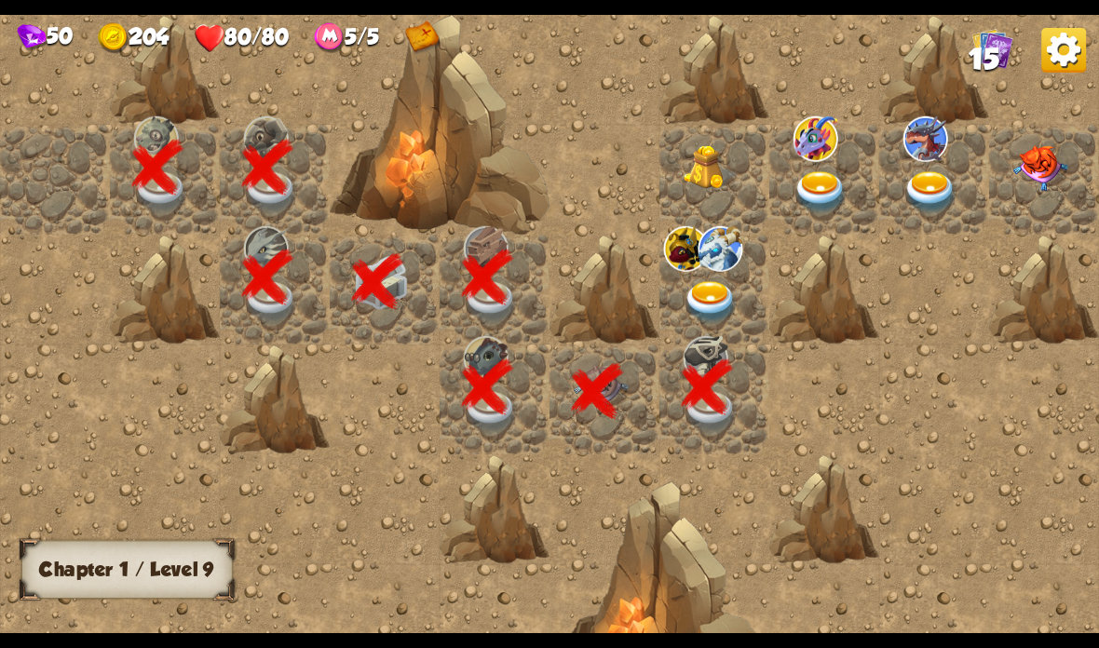
click at [713, 284] on img at bounding box center [711, 302] width 55 height 43
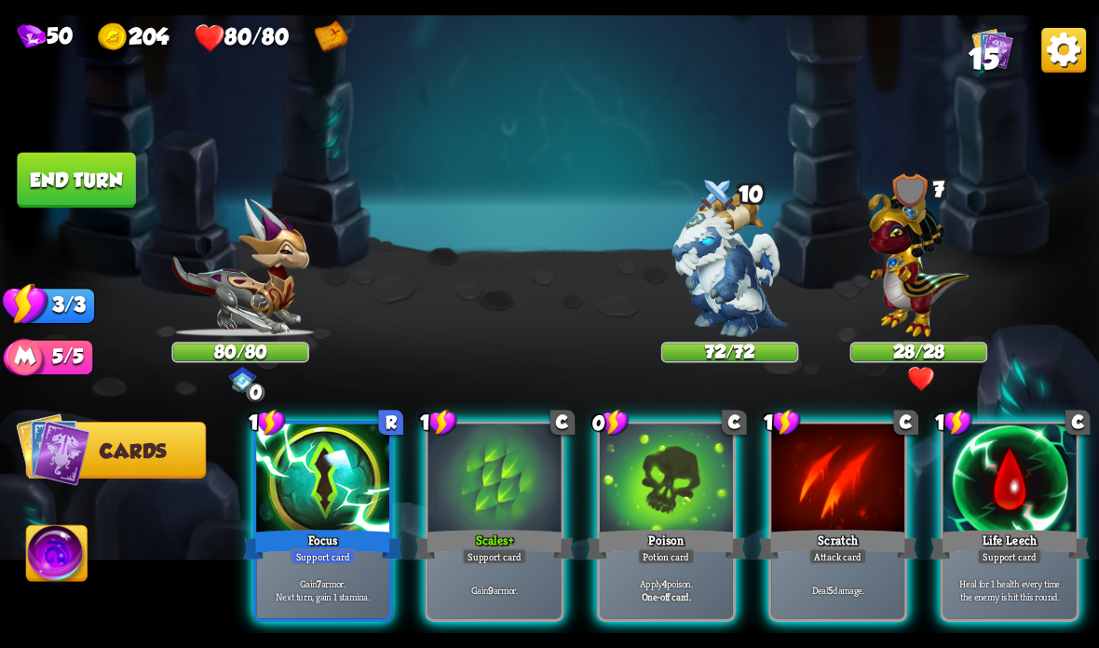
click at [319, 537] on div "Focus" at bounding box center [322, 544] width 159 height 35
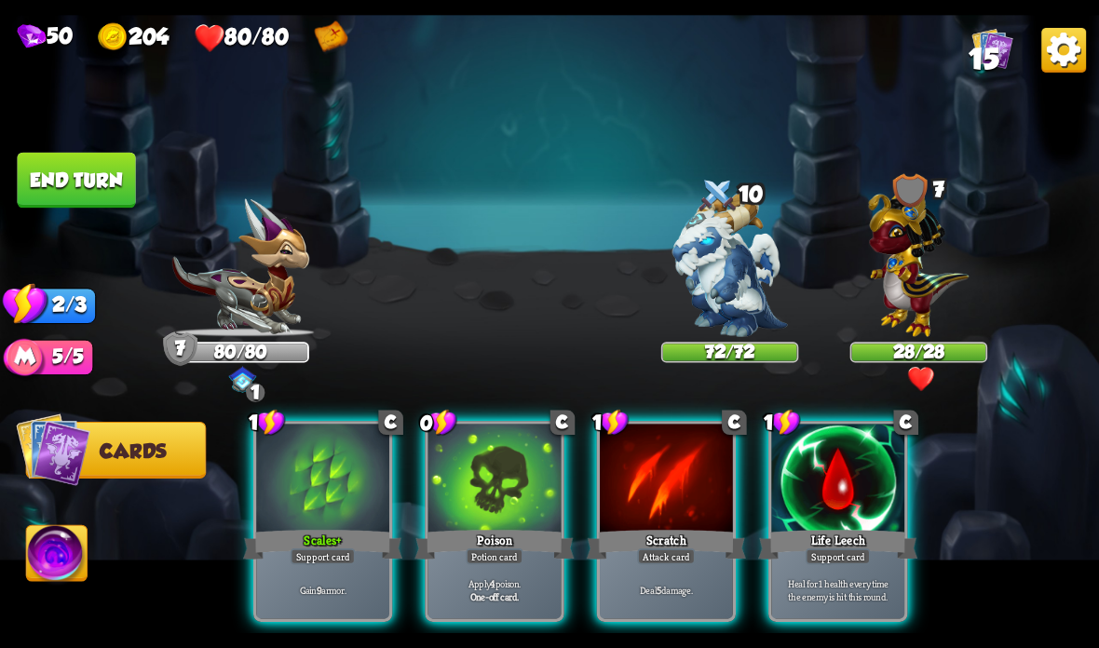
click at [306, 559] on div "Support card" at bounding box center [323, 557] width 65 height 16
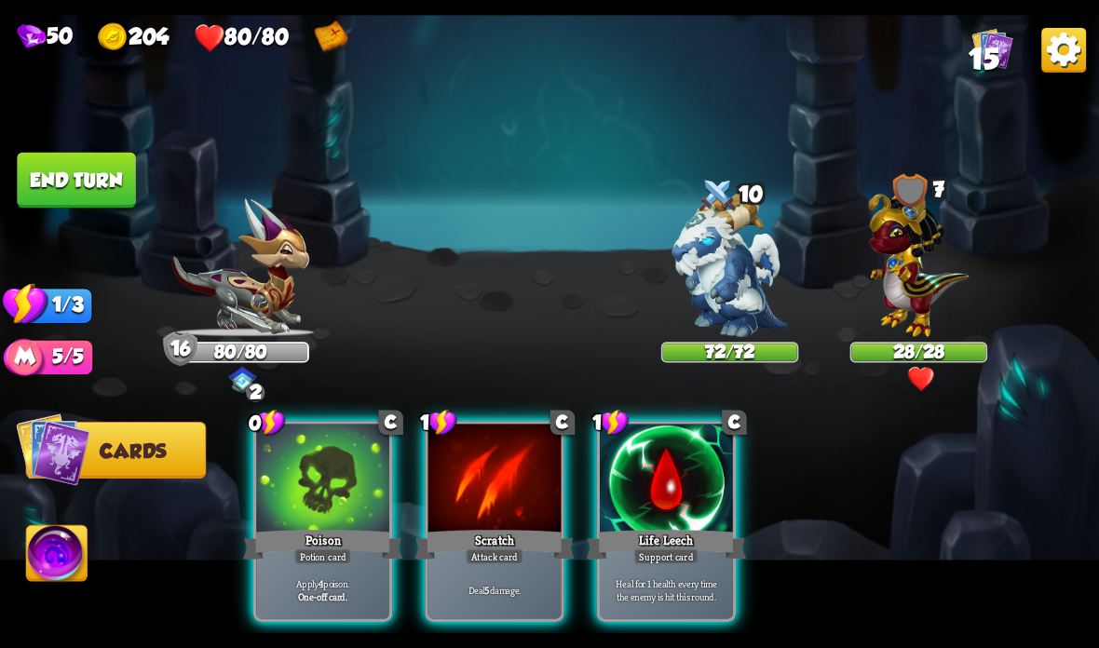
click at [307, 568] on div "Apply 4 poison. One-off card." at bounding box center [322, 590] width 133 height 58
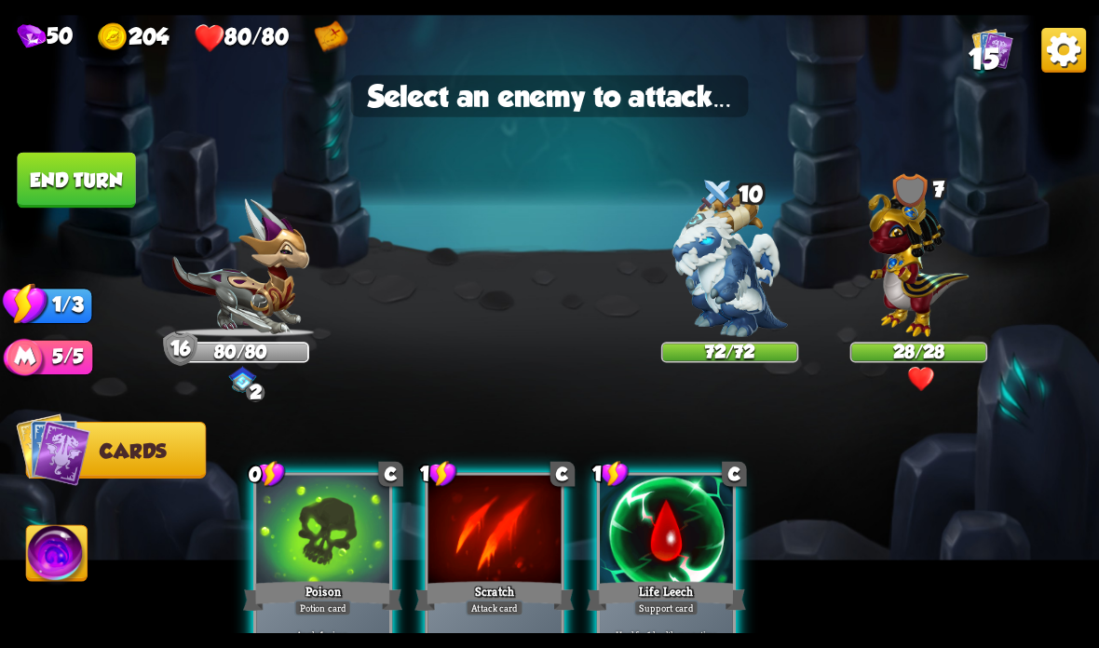
click at [914, 264] on img at bounding box center [919, 259] width 101 height 156
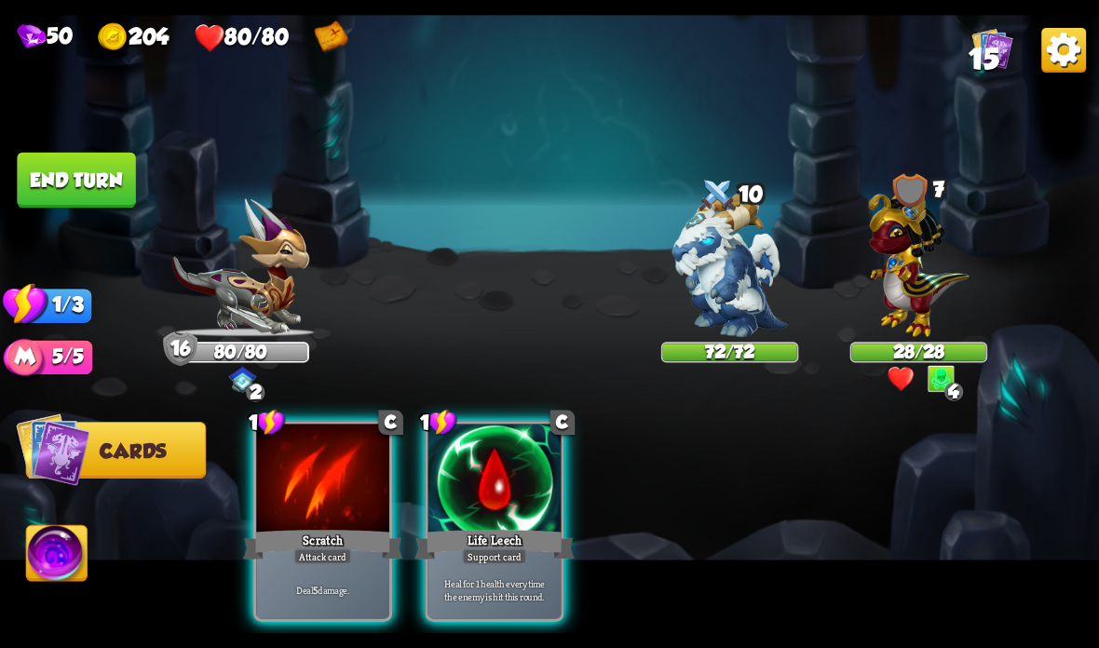
click at [320, 513] on div at bounding box center [322, 480] width 133 height 112
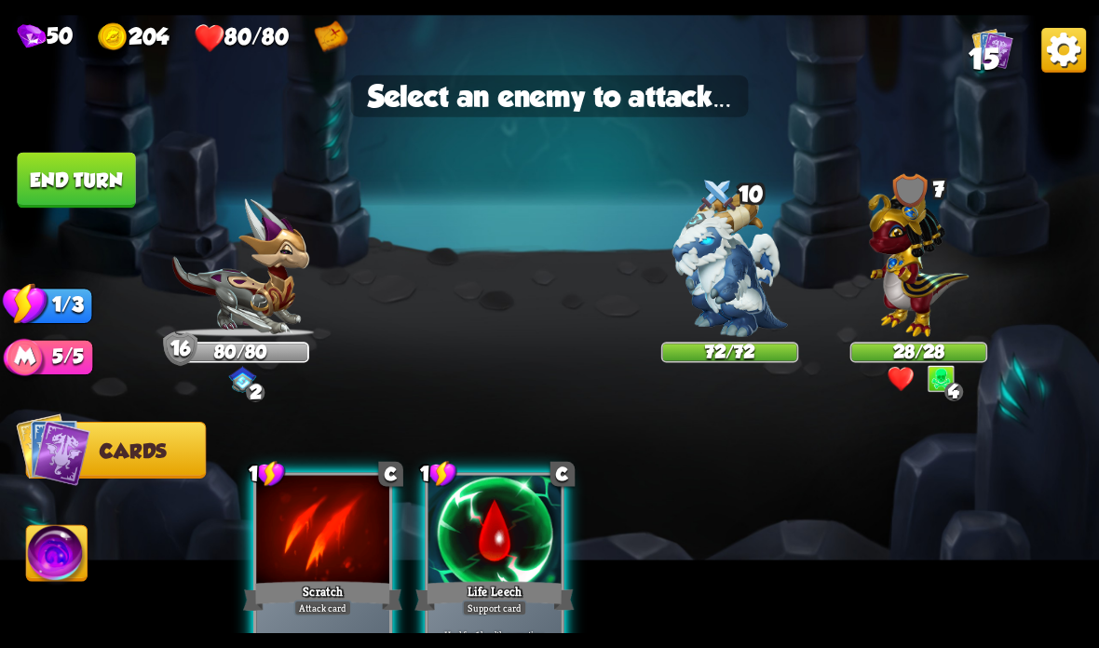
click at [916, 274] on img at bounding box center [919, 259] width 101 height 156
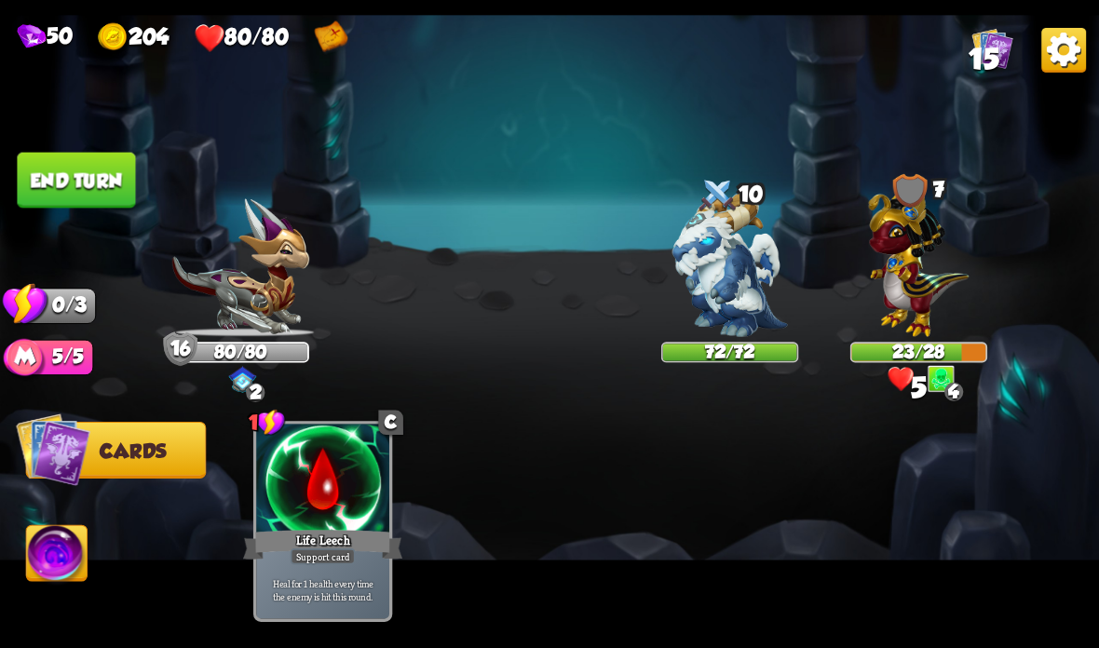
click at [87, 169] on button "End turn" at bounding box center [76, 181] width 118 height 56
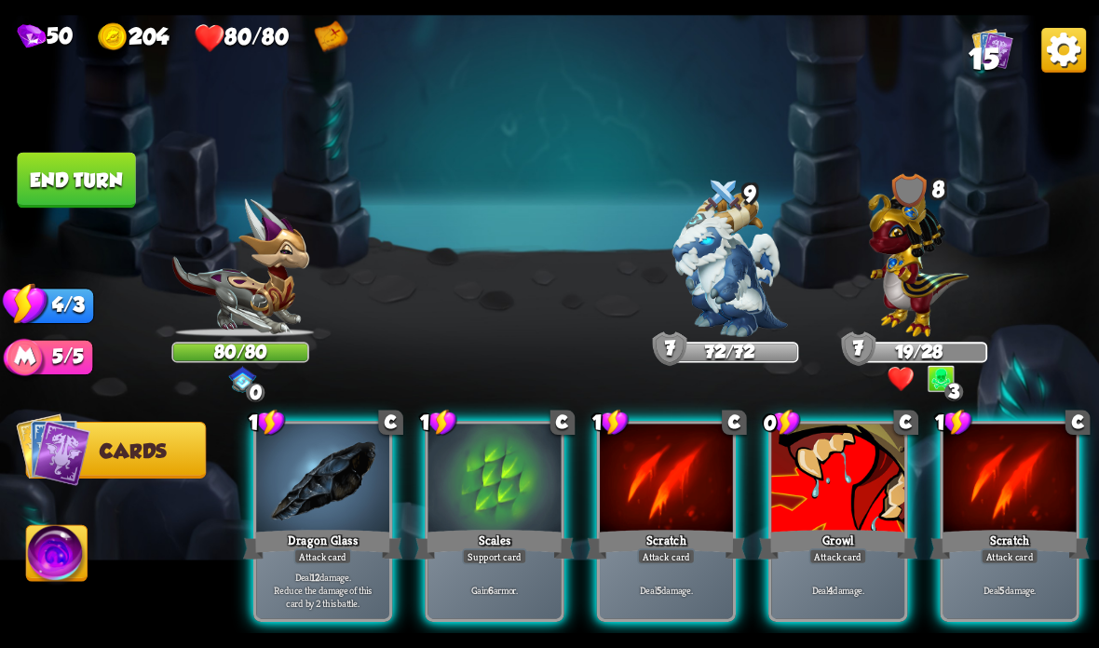
click at [460, 509] on div at bounding box center [494, 480] width 133 height 112
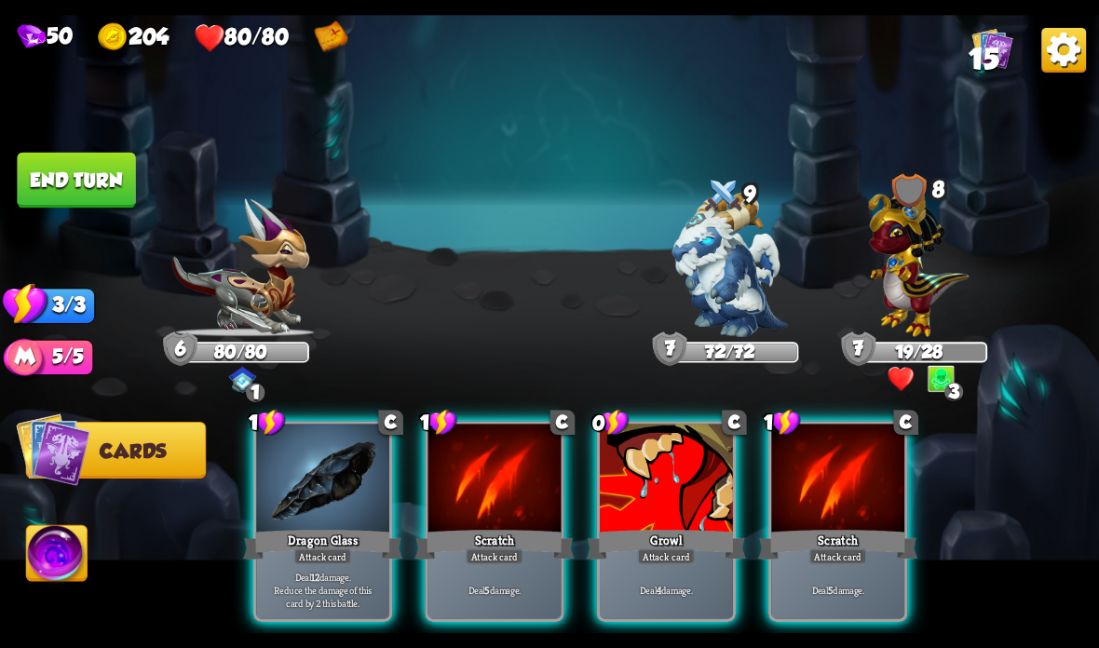
click at [322, 579] on p "Deal 12 damage. Reduce the damage of this card by 2 this battle." at bounding box center [323, 589] width 127 height 39
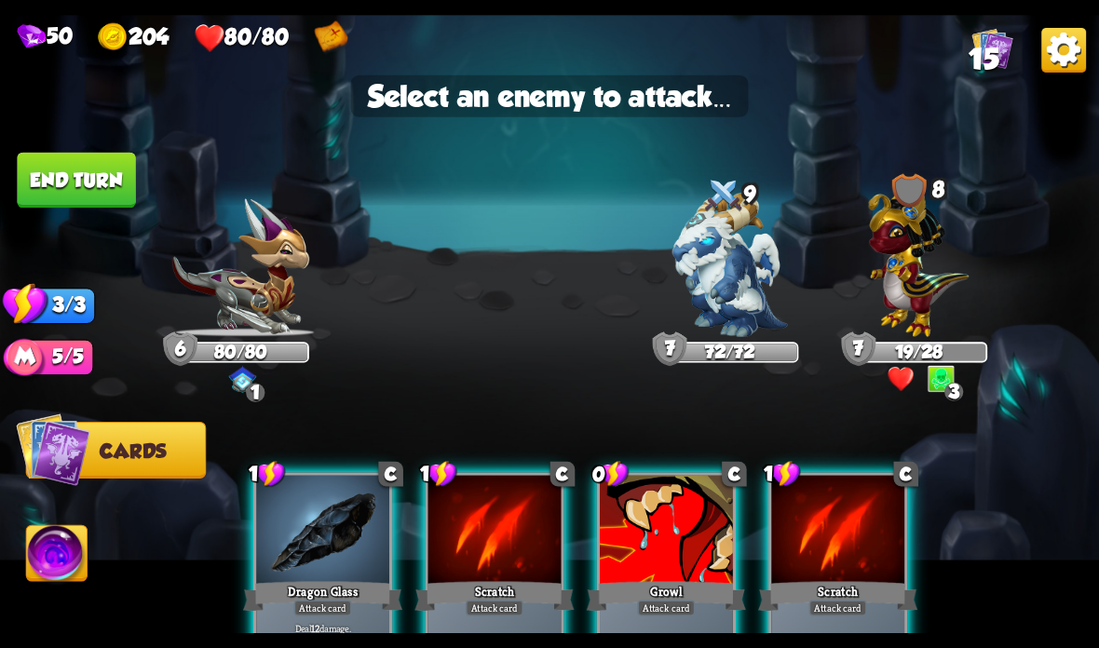
click at [902, 285] on img at bounding box center [919, 259] width 101 height 156
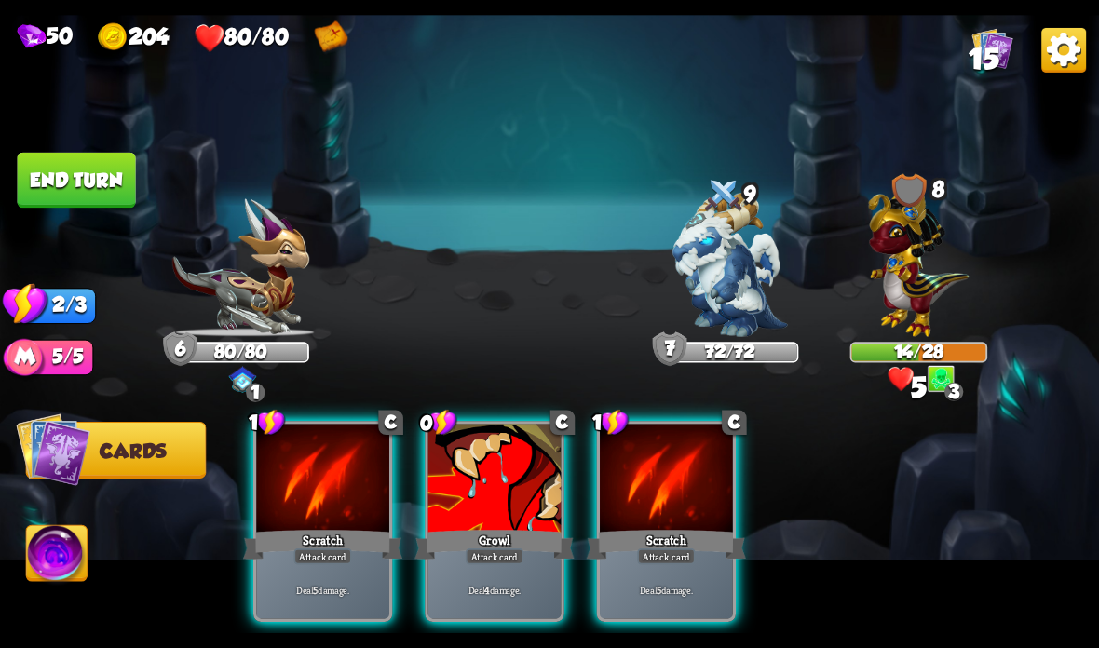
click at [491, 492] on div at bounding box center [494, 480] width 133 height 112
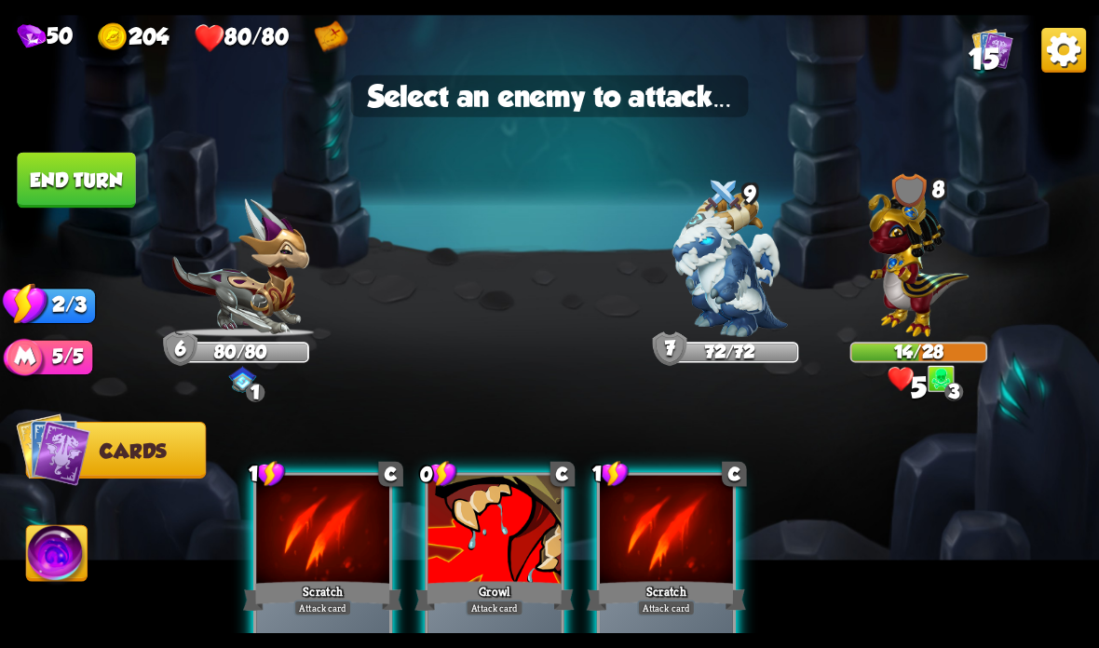
click at [954, 288] on img at bounding box center [919, 259] width 101 height 156
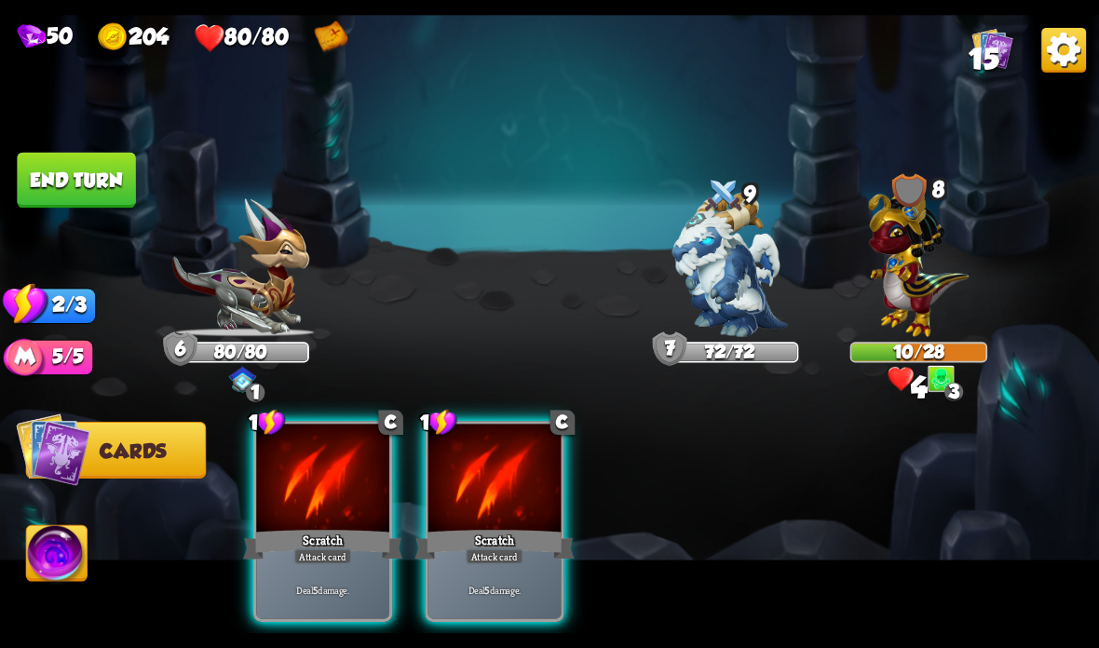
click at [488, 518] on div at bounding box center [494, 480] width 133 height 112
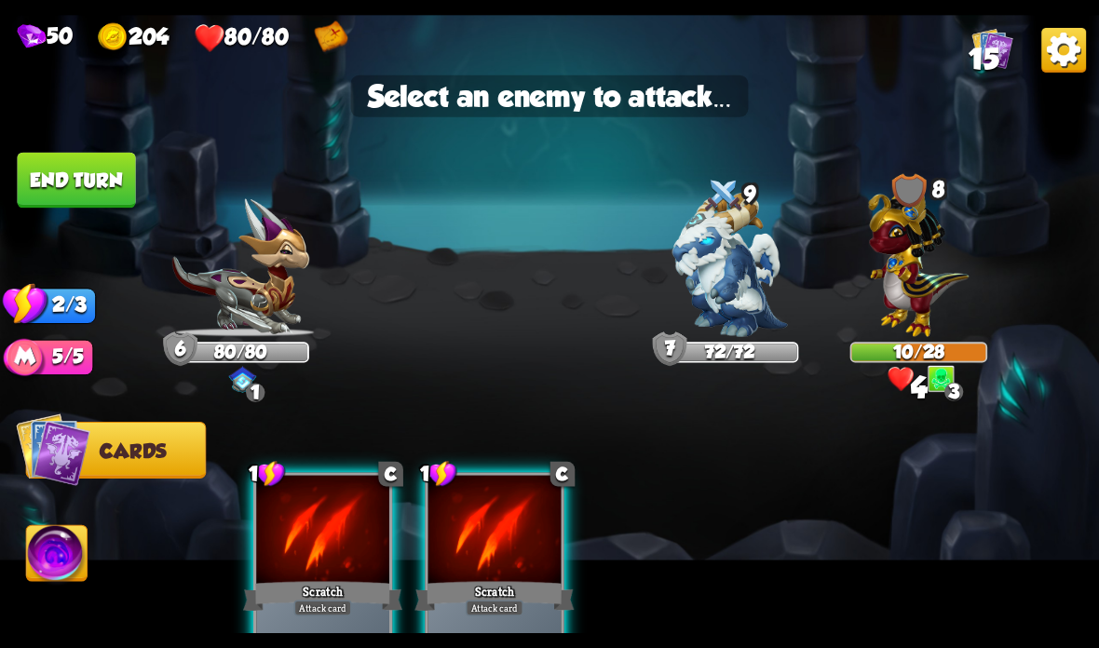
click at [937, 287] on img at bounding box center [919, 259] width 101 height 156
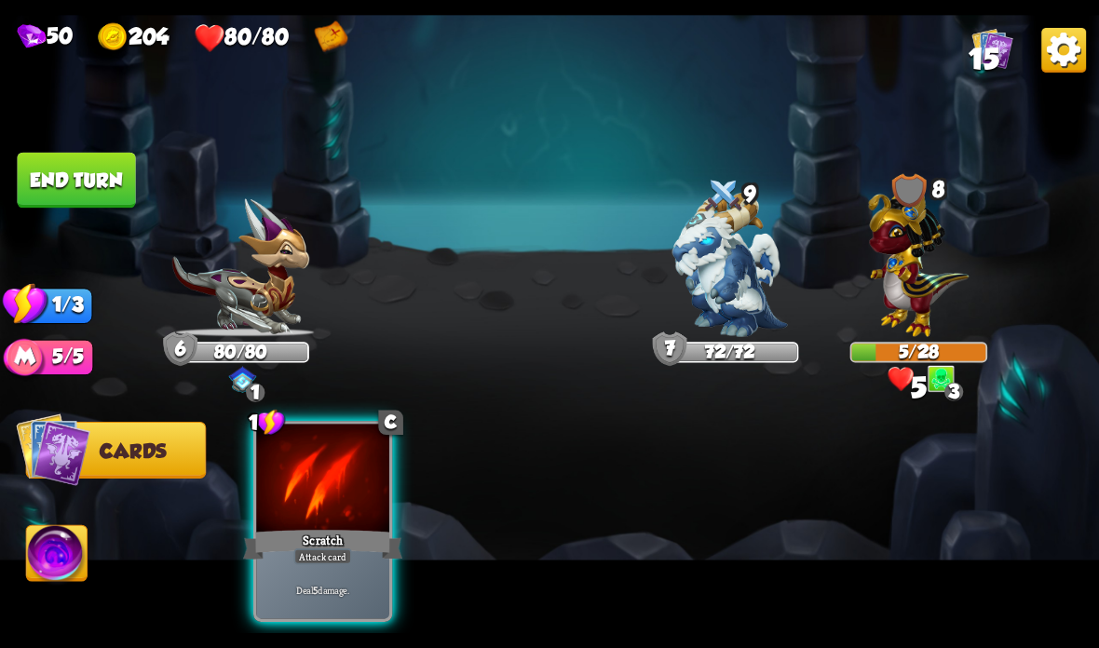
click at [318, 530] on div "Scratch" at bounding box center [322, 544] width 159 height 35
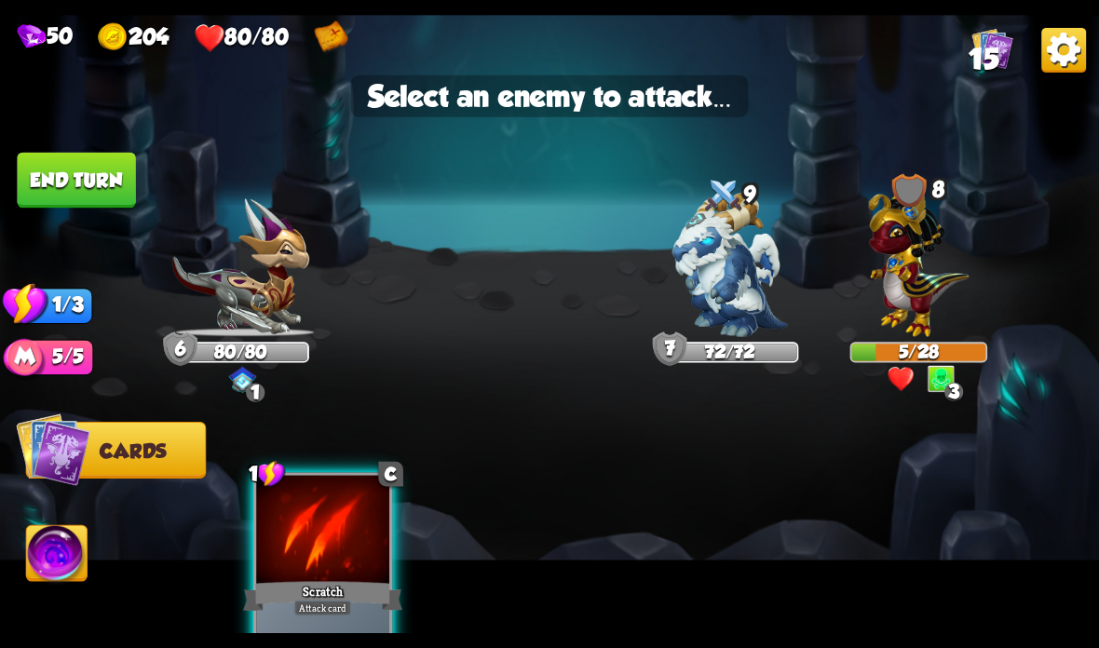
click at [918, 272] on img at bounding box center [919, 259] width 101 height 156
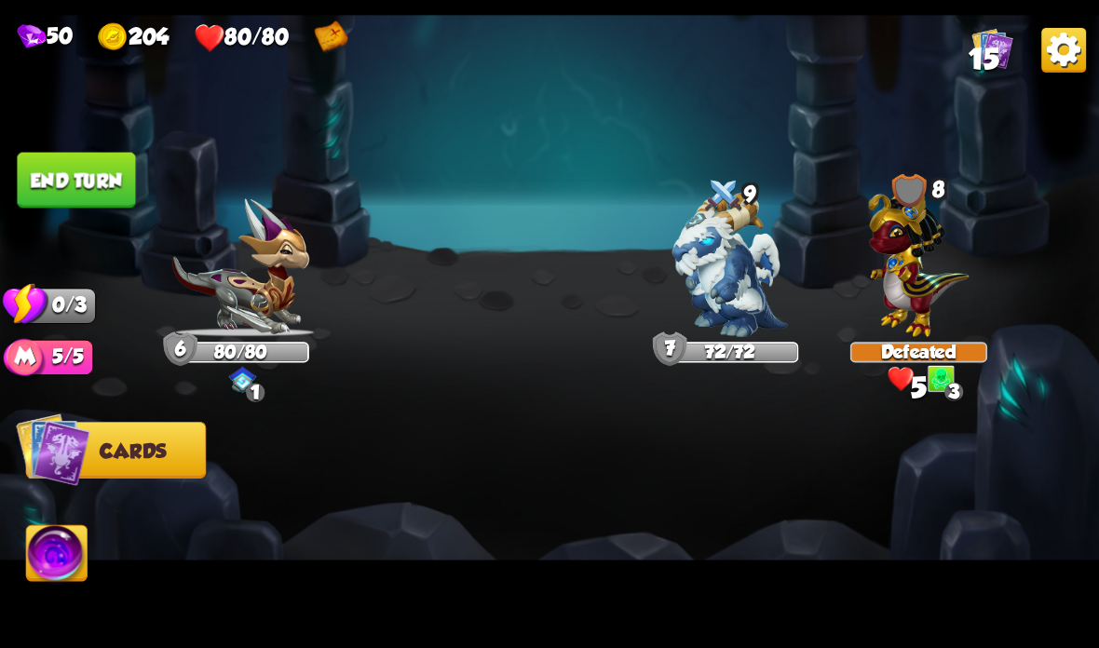
click at [109, 167] on button "End turn" at bounding box center [76, 181] width 118 height 56
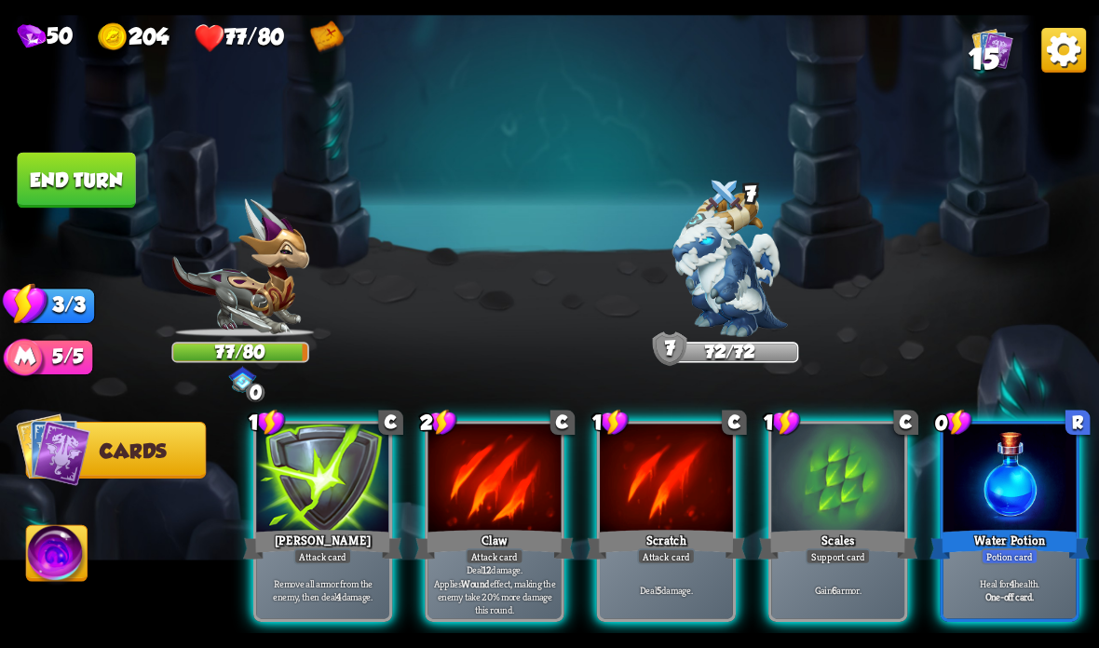
click at [838, 480] on div at bounding box center [837, 480] width 133 height 112
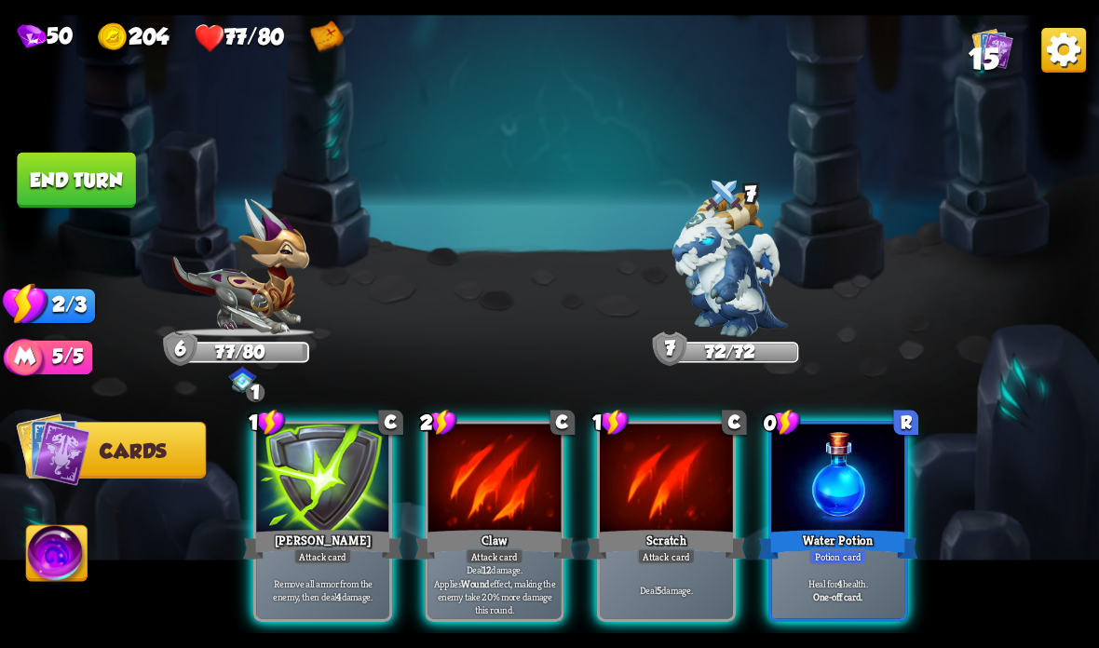
click at [496, 520] on div at bounding box center [494, 480] width 133 height 112
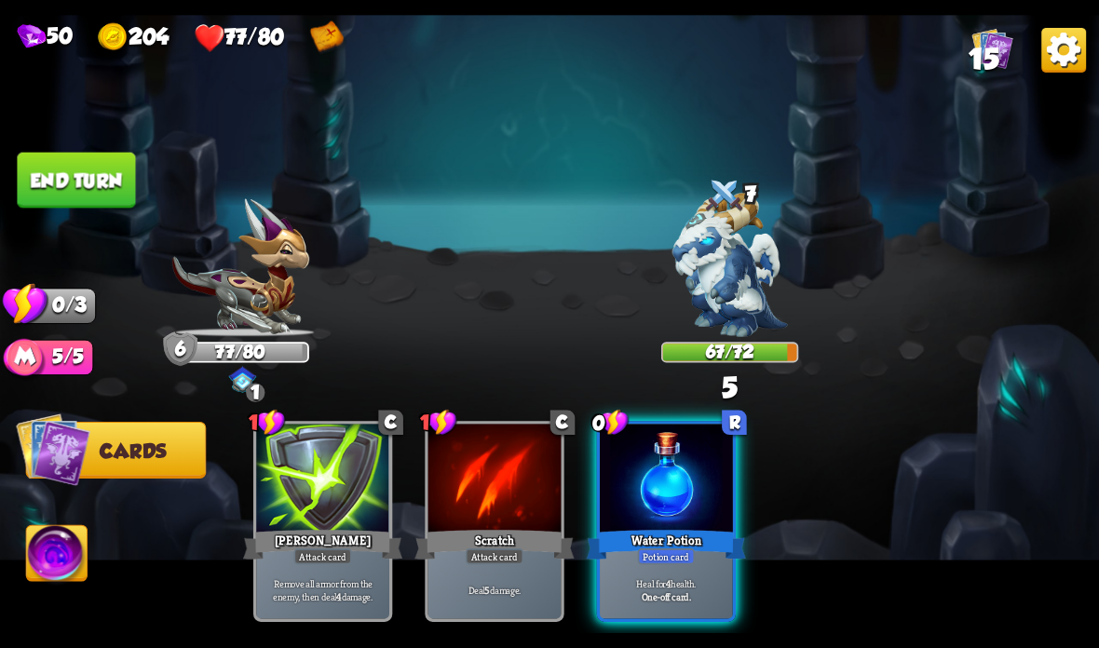
click at [100, 159] on button "End turn" at bounding box center [76, 181] width 118 height 56
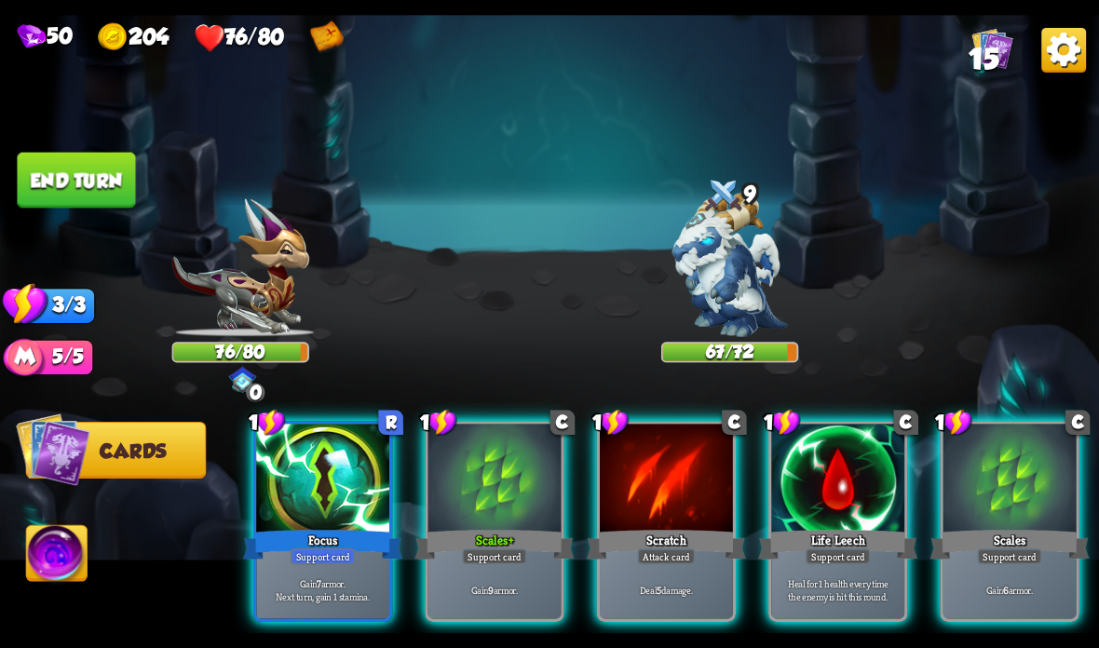
click at [298, 562] on div "Support card" at bounding box center [323, 557] width 65 height 16
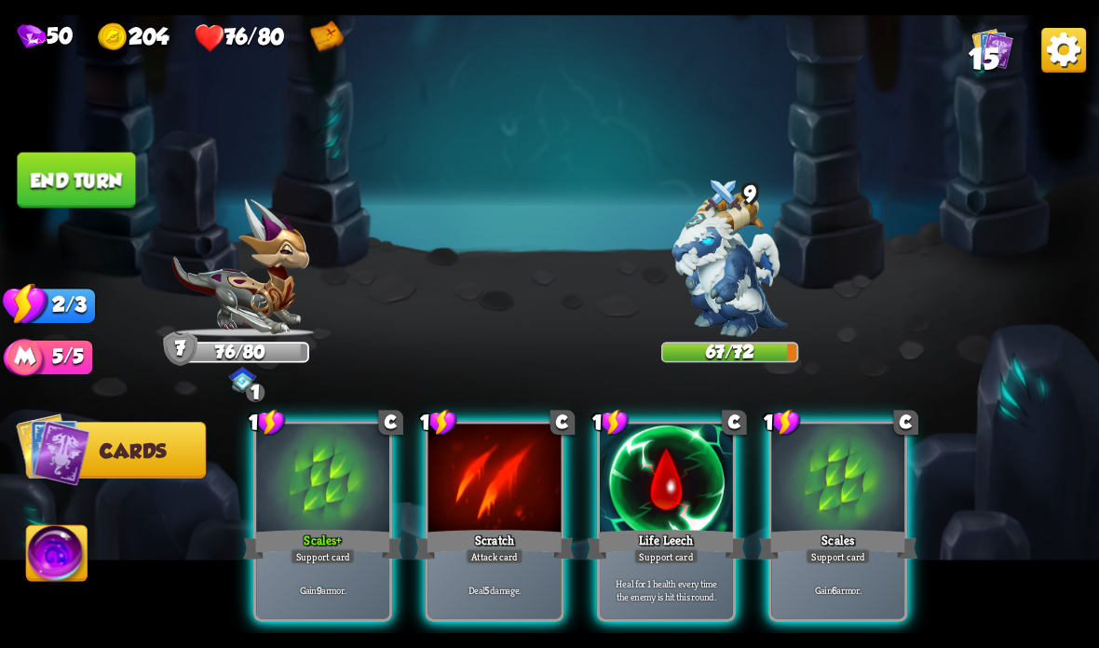
click at [306, 547] on div "Scales +" at bounding box center [322, 544] width 159 height 35
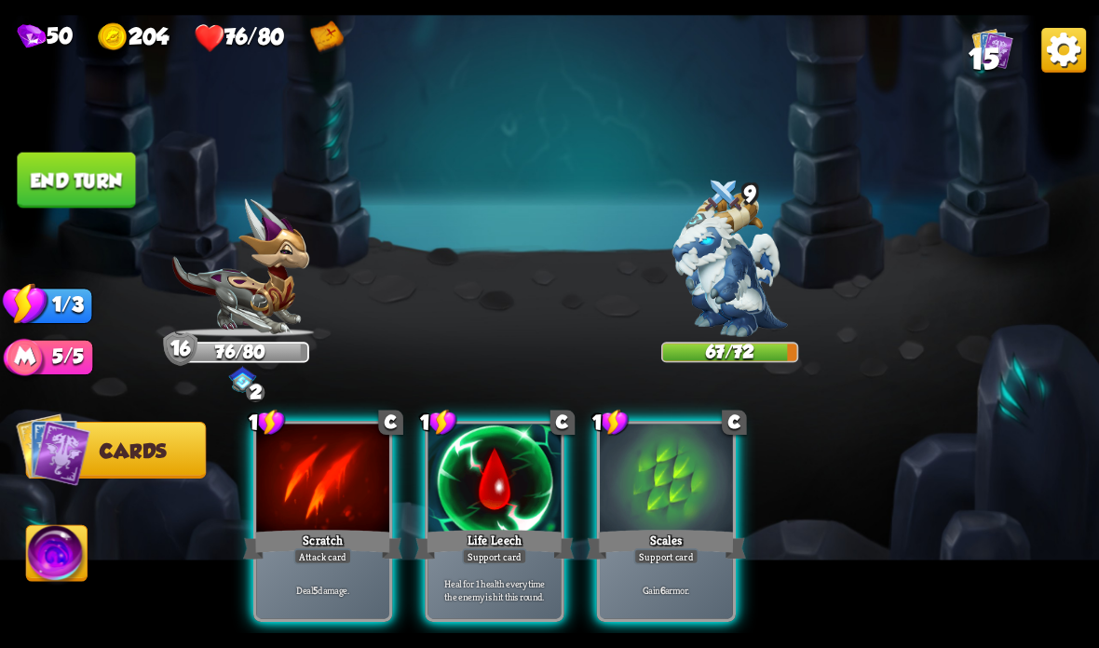
click at [255, 592] on div "1 C Scratch Attack card Deal 5 damage." at bounding box center [322, 521] width 139 height 201
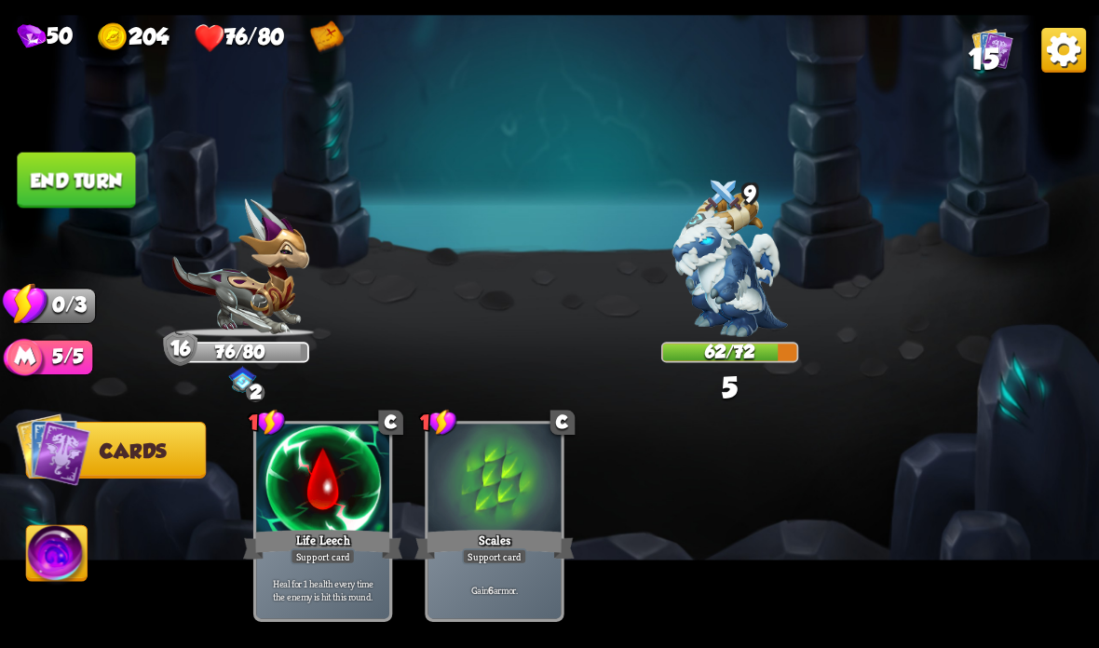
click at [89, 196] on button "End turn" at bounding box center [76, 181] width 118 height 56
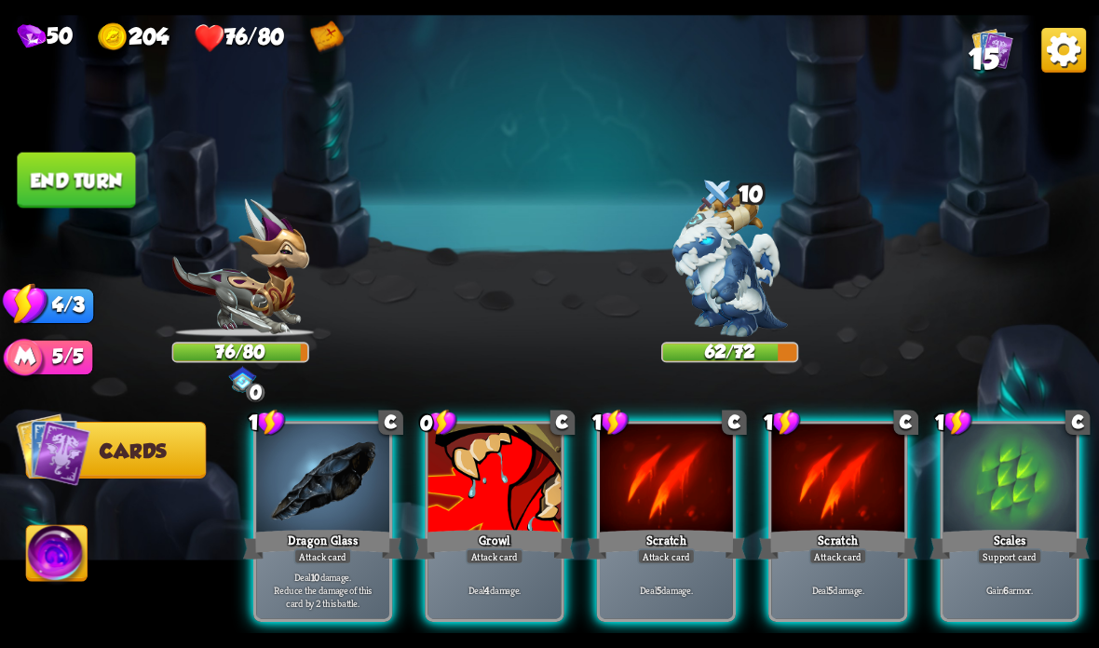
click at [1001, 538] on div "Scales" at bounding box center [1009, 544] width 159 height 35
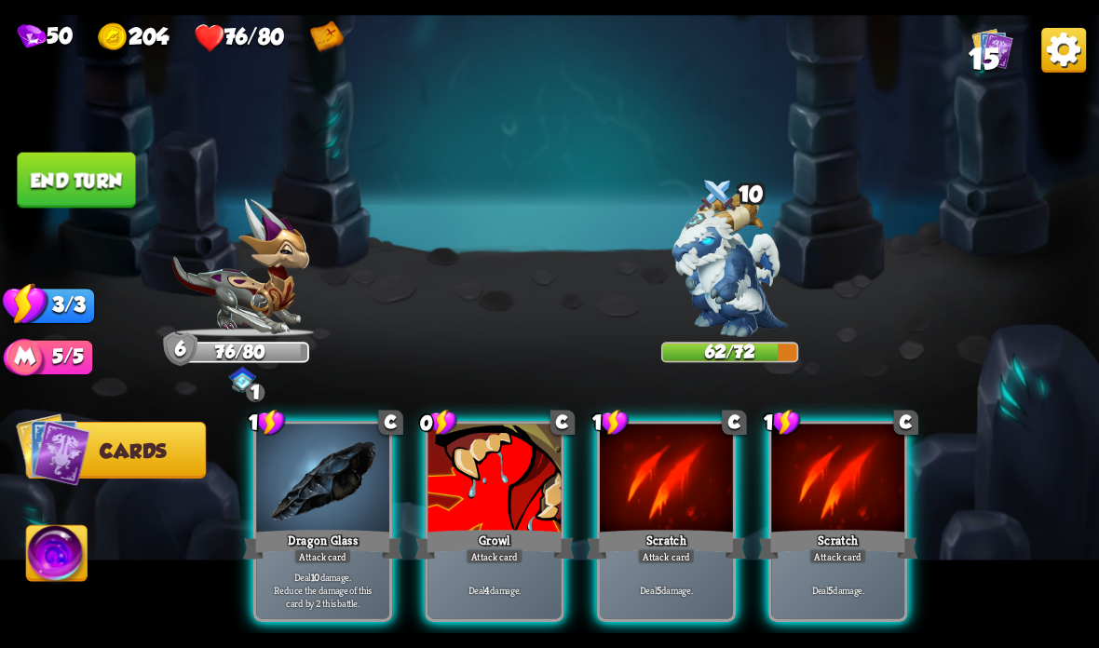
click at [455, 537] on div "Growl" at bounding box center [493, 544] width 159 height 35
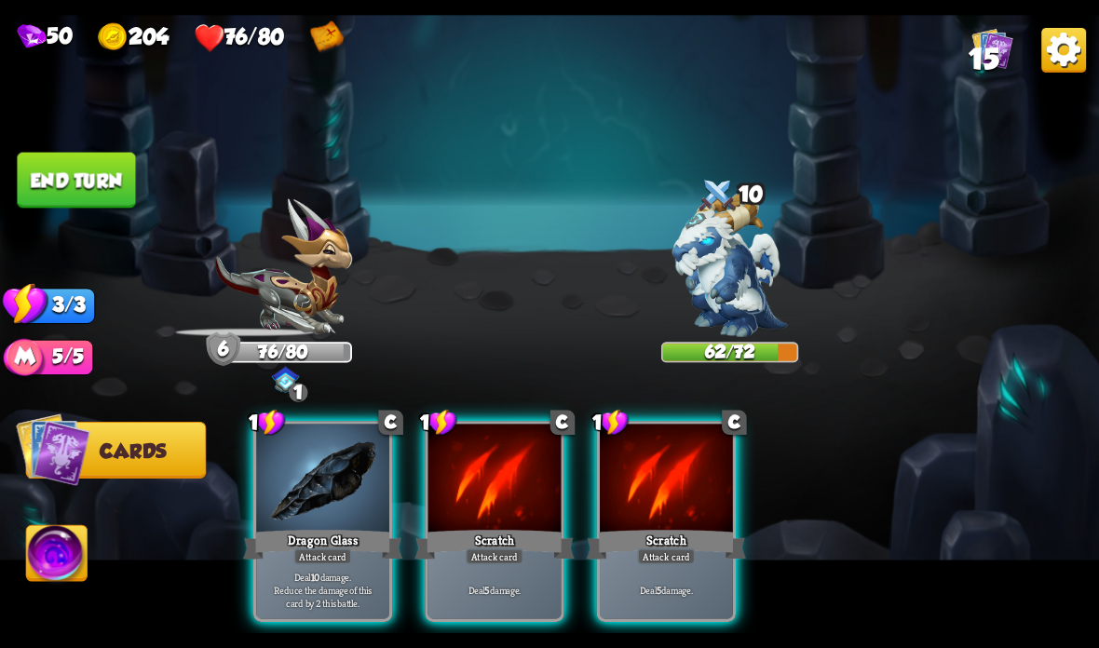
click at [352, 557] on div "Dragon Glass" at bounding box center [322, 544] width 159 height 35
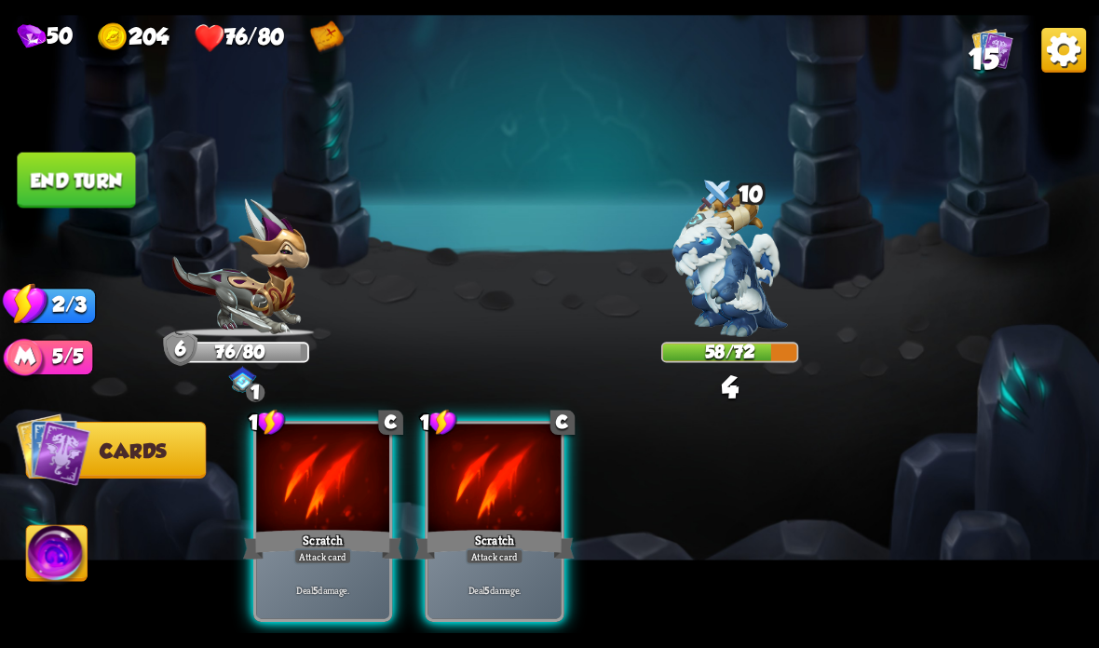
click at [328, 553] on div "Attack card" at bounding box center [323, 557] width 58 height 16
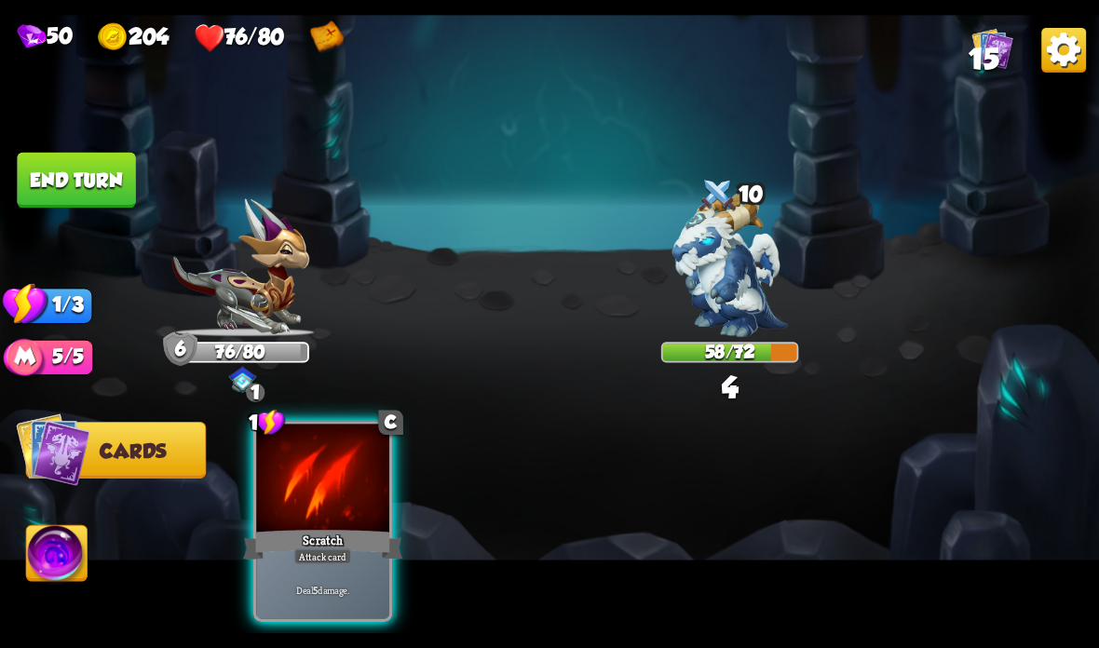
click at [328, 559] on div "Attack card" at bounding box center [323, 557] width 58 height 16
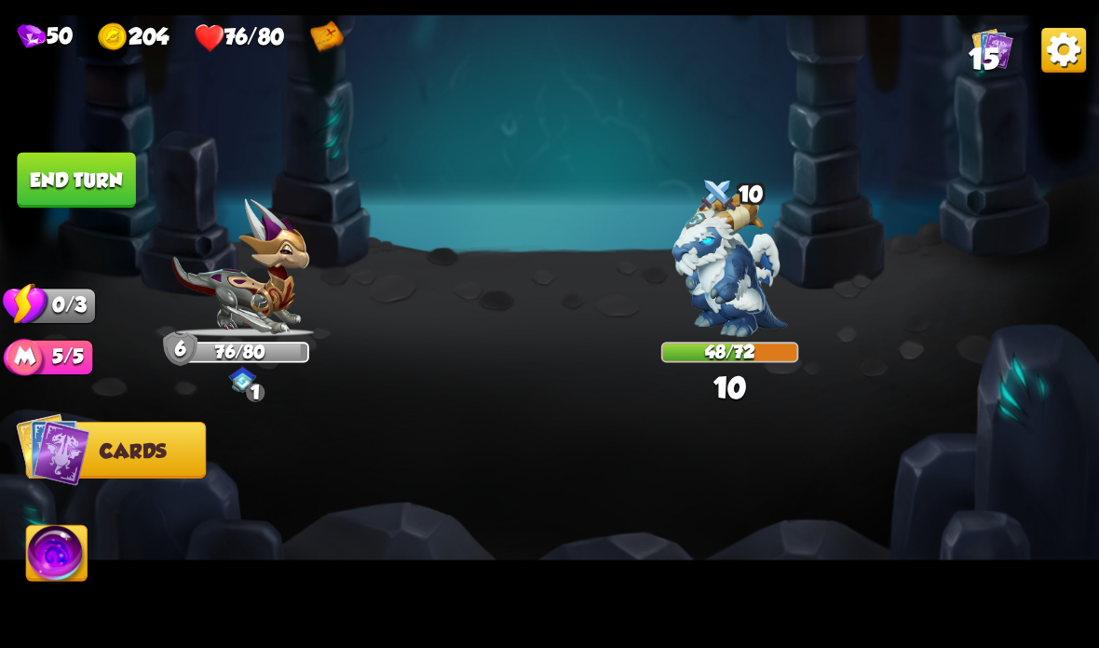
click at [85, 183] on button "End turn" at bounding box center [76, 181] width 118 height 56
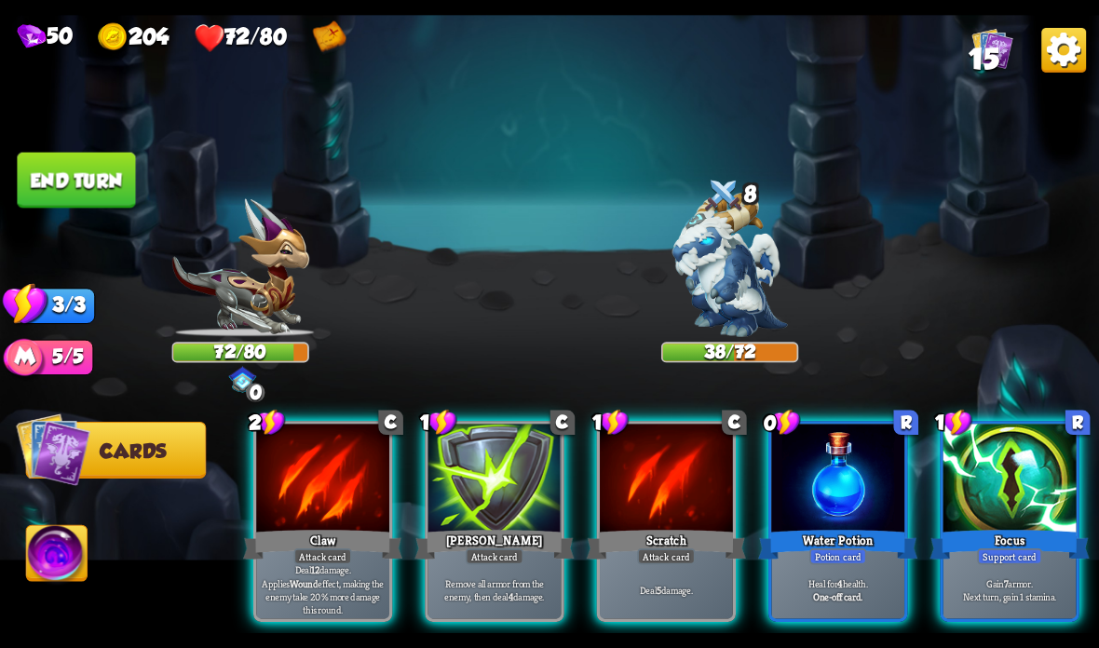
click at [829, 464] on div at bounding box center [837, 480] width 133 height 112
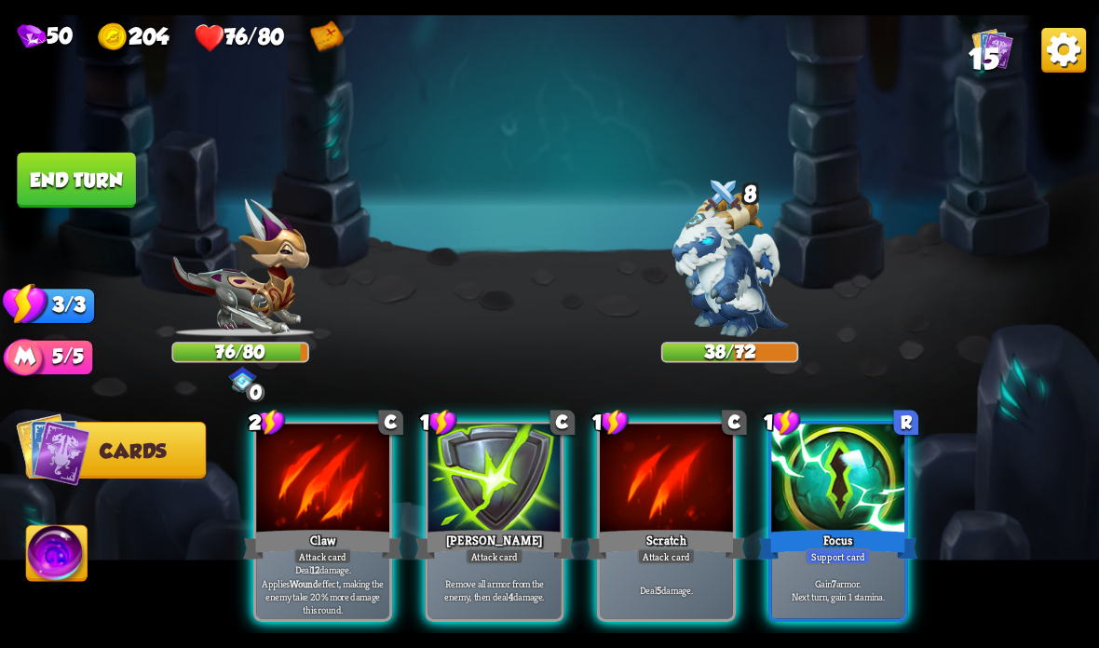
click at [847, 485] on div at bounding box center [837, 480] width 133 height 112
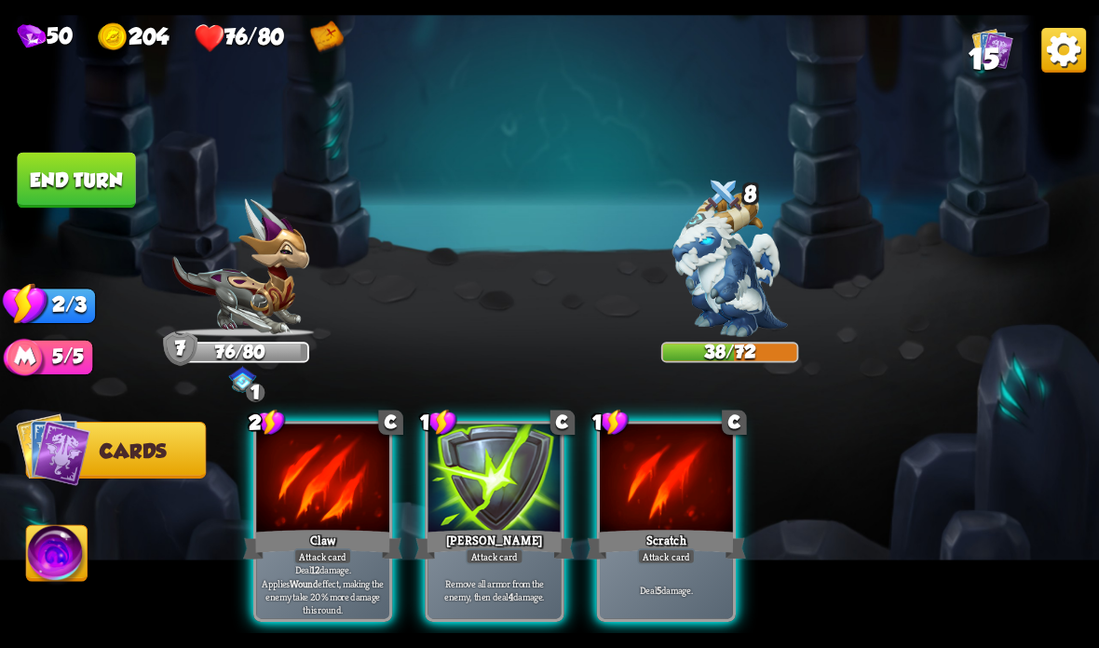
click at [351, 492] on div at bounding box center [322, 480] width 133 height 112
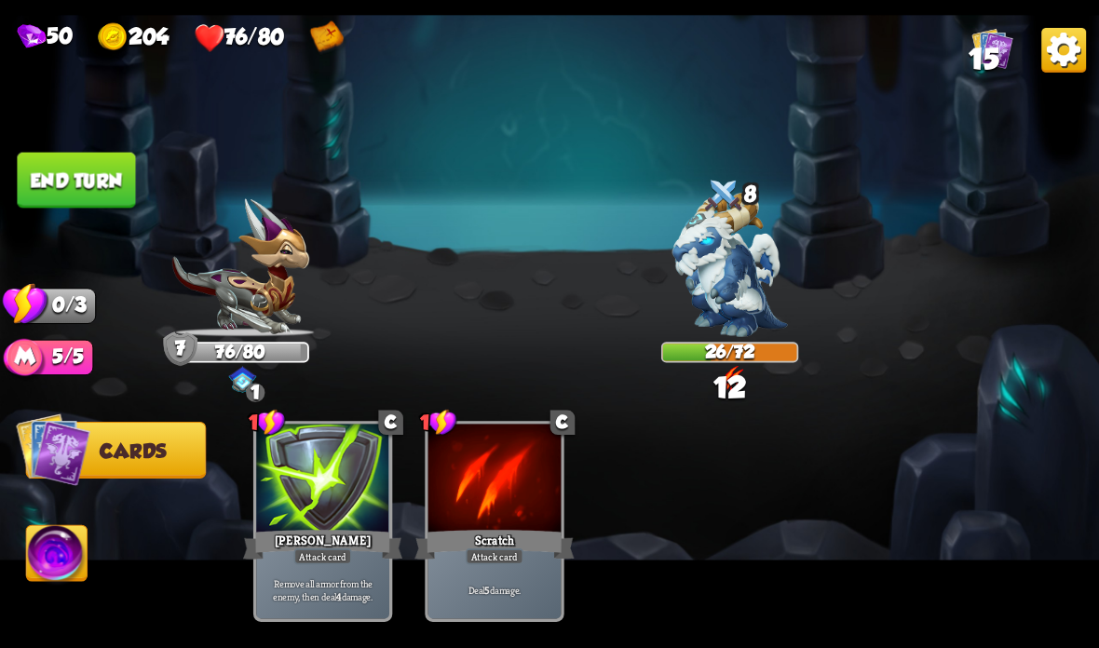
click at [82, 176] on button "End turn" at bounding box center [76, 181] width 118 height 56
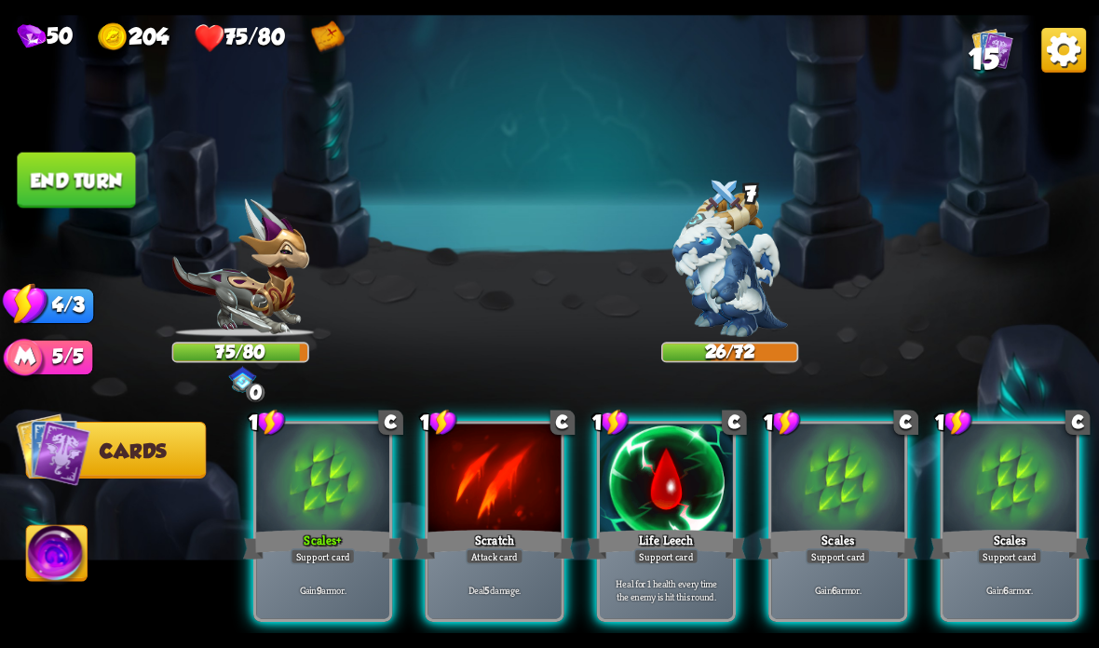
click at [784, 464] on div at bounding box center [837, 480] width 133 height 112
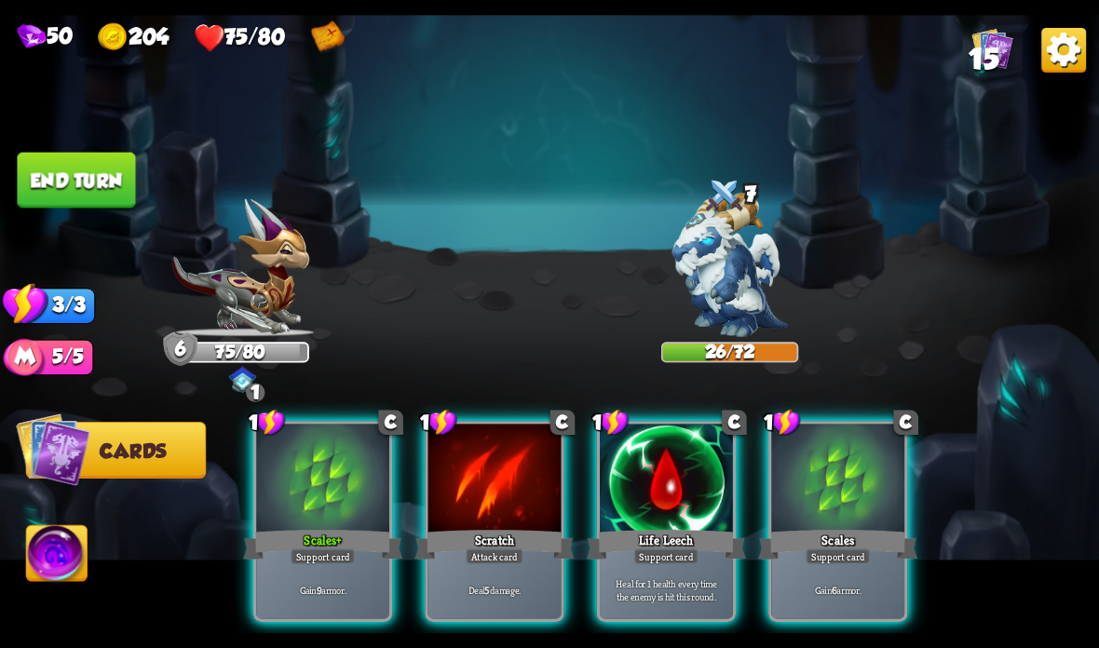
click at [290, 513] on div at bounding box center [322, 480] width 133 height 112
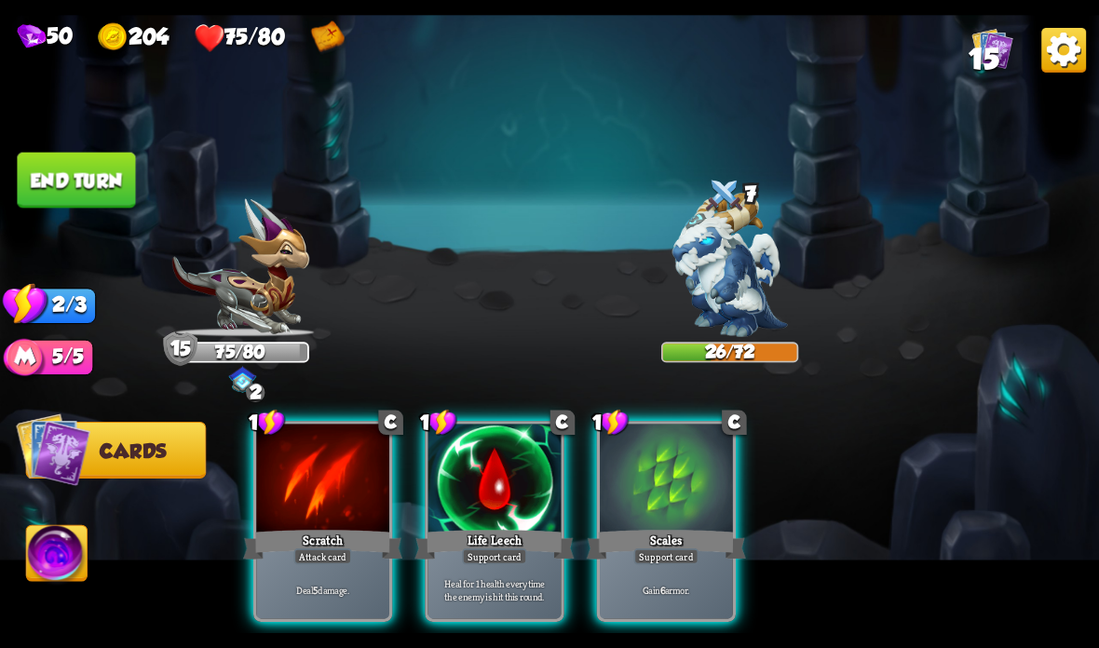
click at [335, 513] on div at bounding box center [322, 480] width 133 height 112
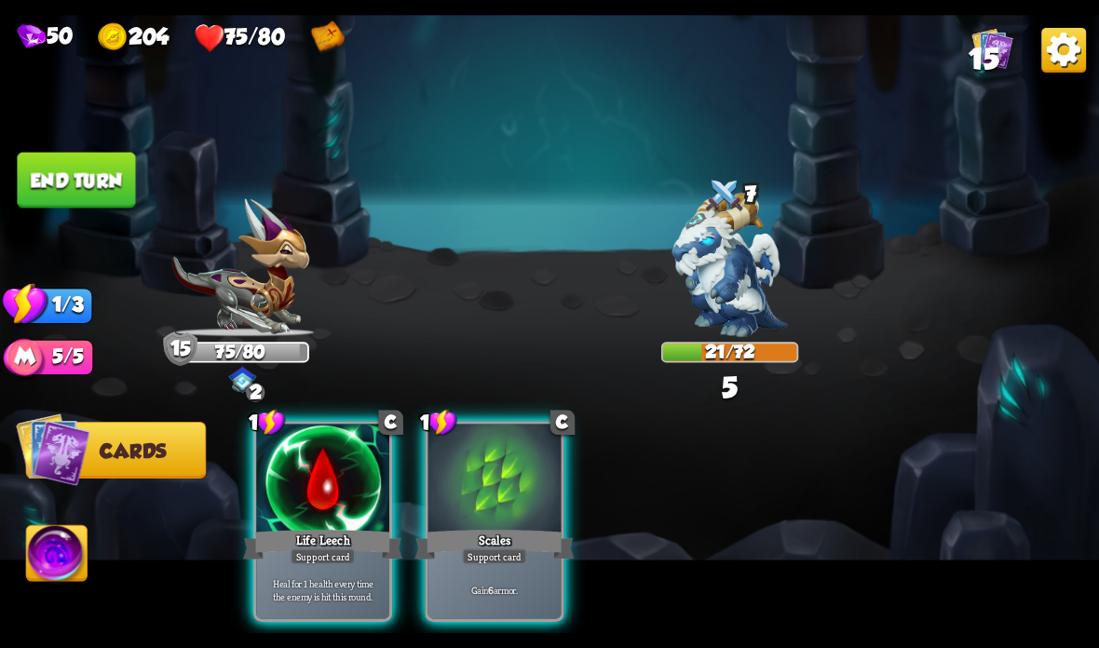
click at [99, 186] on button "End turn" at bounding box center [76, 181] width 118 height 56
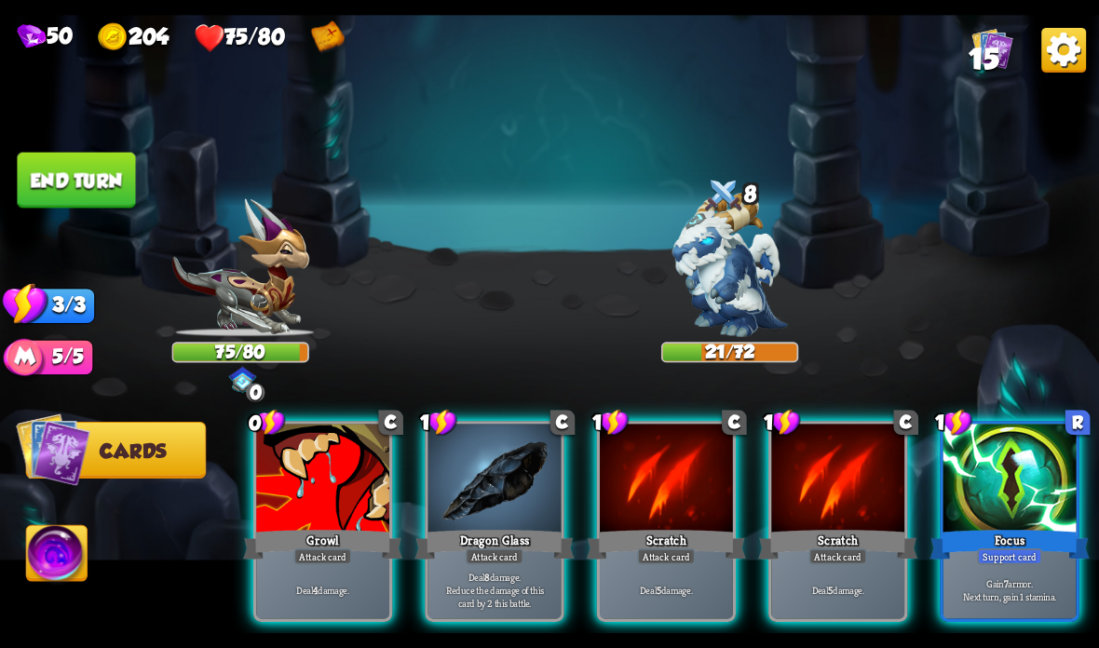
click at [484, 521] on div at bounding box center [494, 480] width 133 height 112
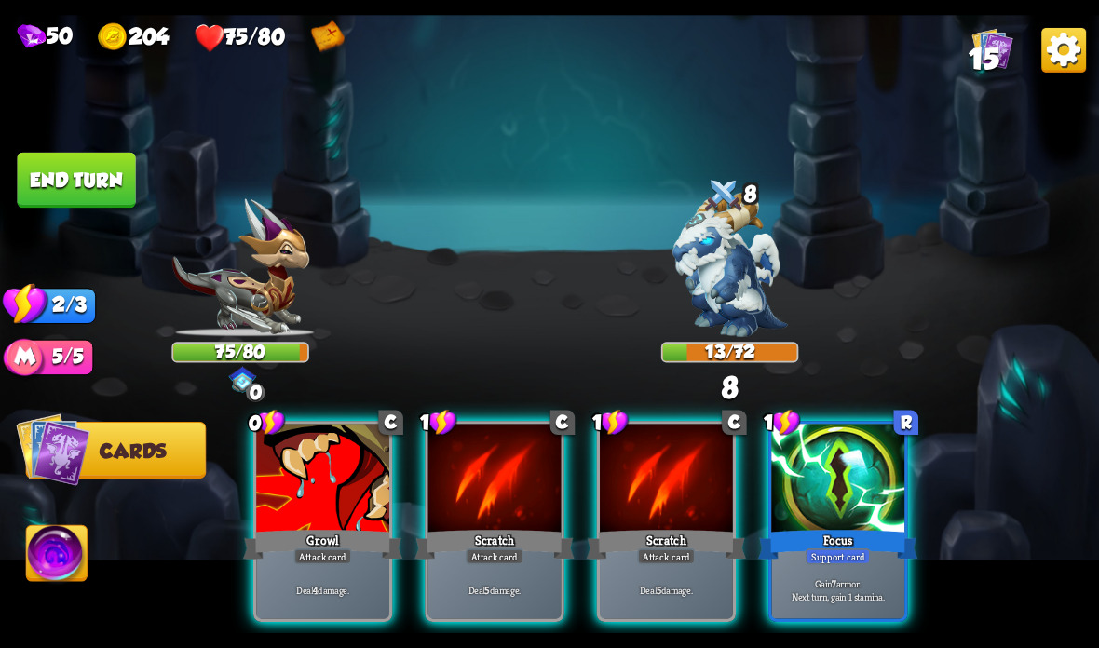
click at [445, 542] on div "Scratch" at bounding box center [493, 544] width 159 height 35
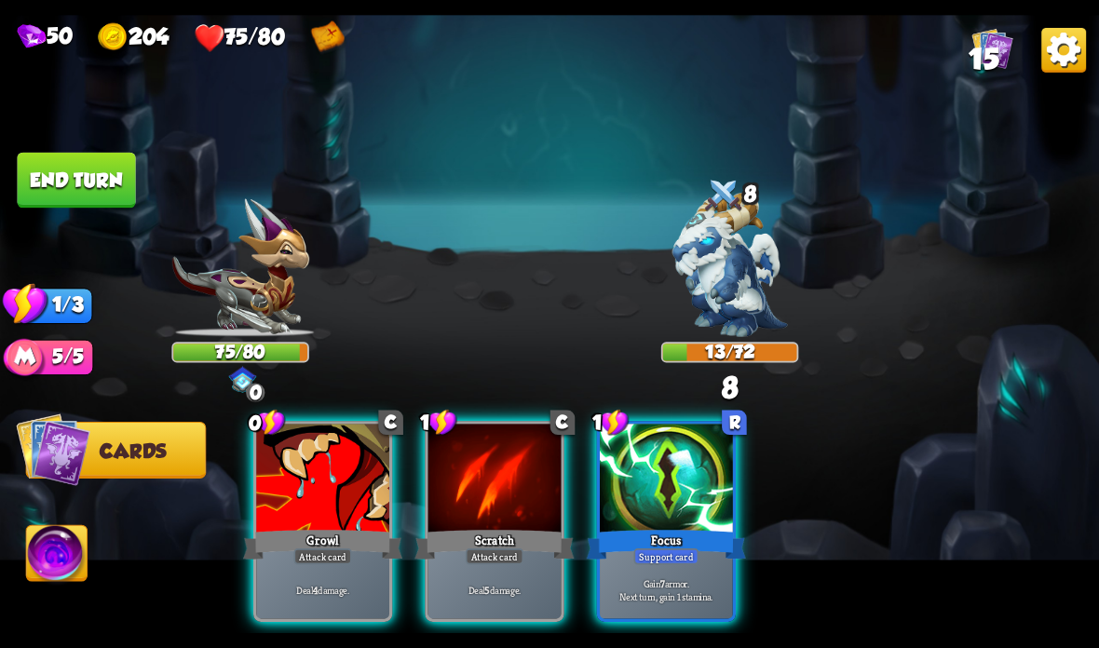
click at [447, 542] on div "Scratch" at bounding box center [493, 544] width 159 height 35
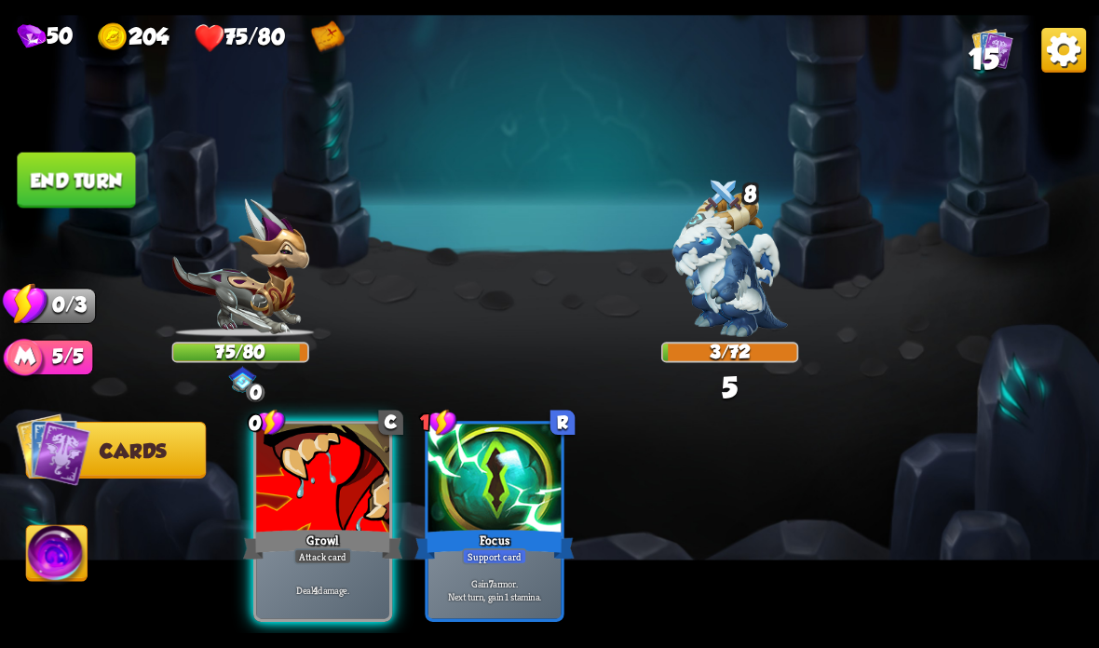
click at [323, 554] on div "Attack card" at bounding box center [323, 557] width 58 height 16
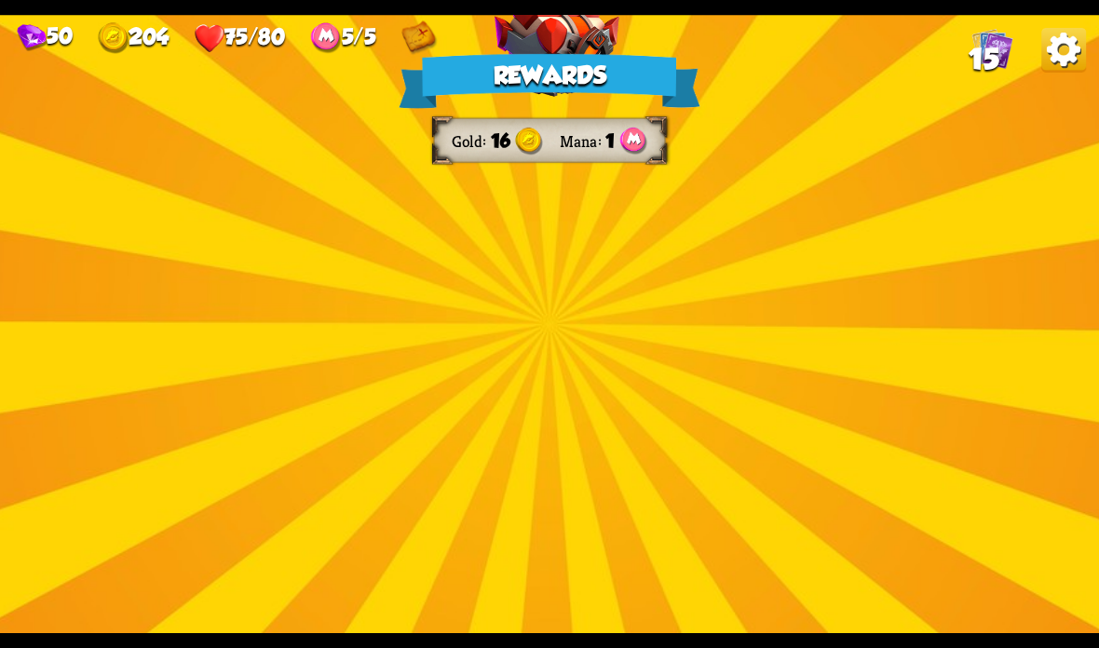
click at [570, 294] on img at bounding box center [556, 309] width 125 height 92
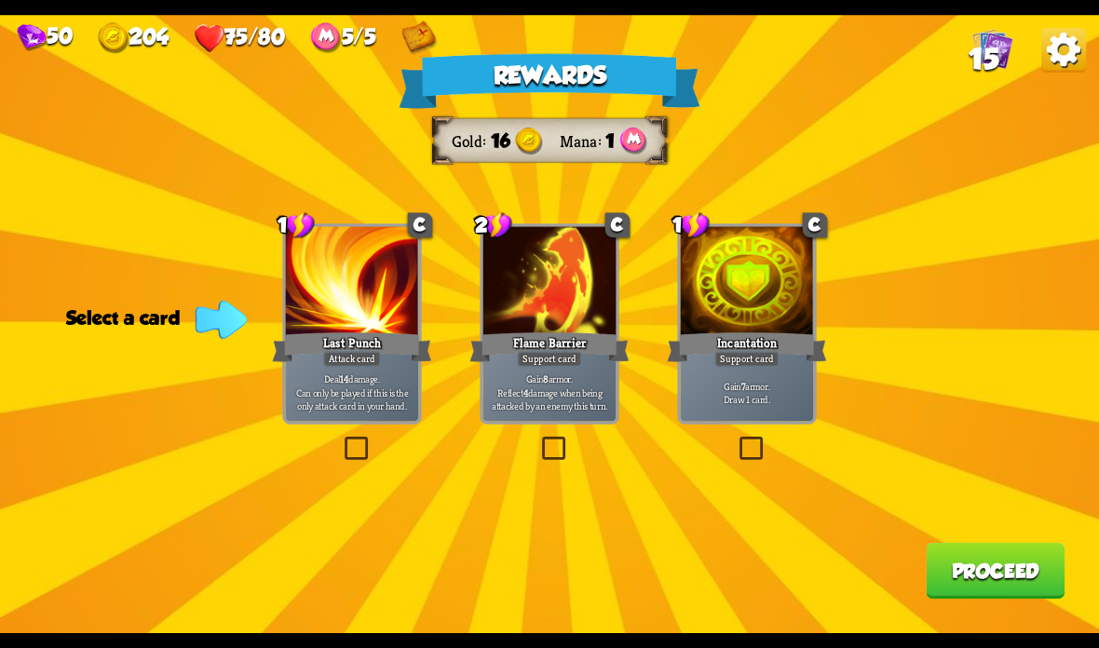
click at [535, 393] on p "Gain 8 armor. Reflect 4 damage when being attacked by an enemy this turn." at bounding box center [549, 392] width 127 height 39
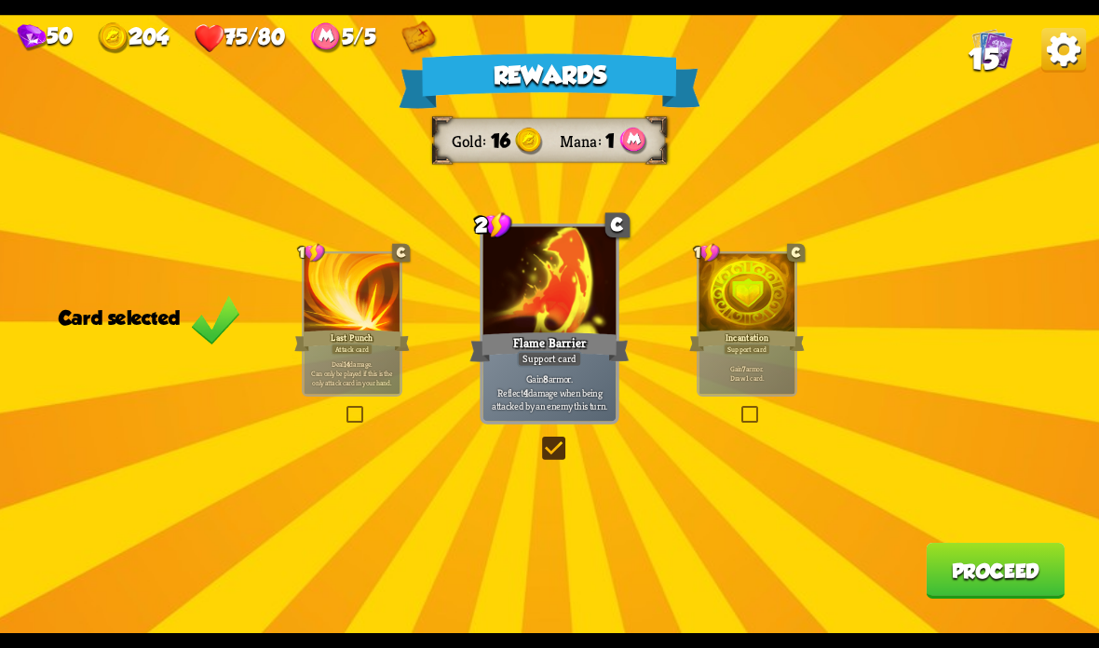
click at [993, 562] on button "Proceed" at bounding box center [995, 571] width 139 height 56
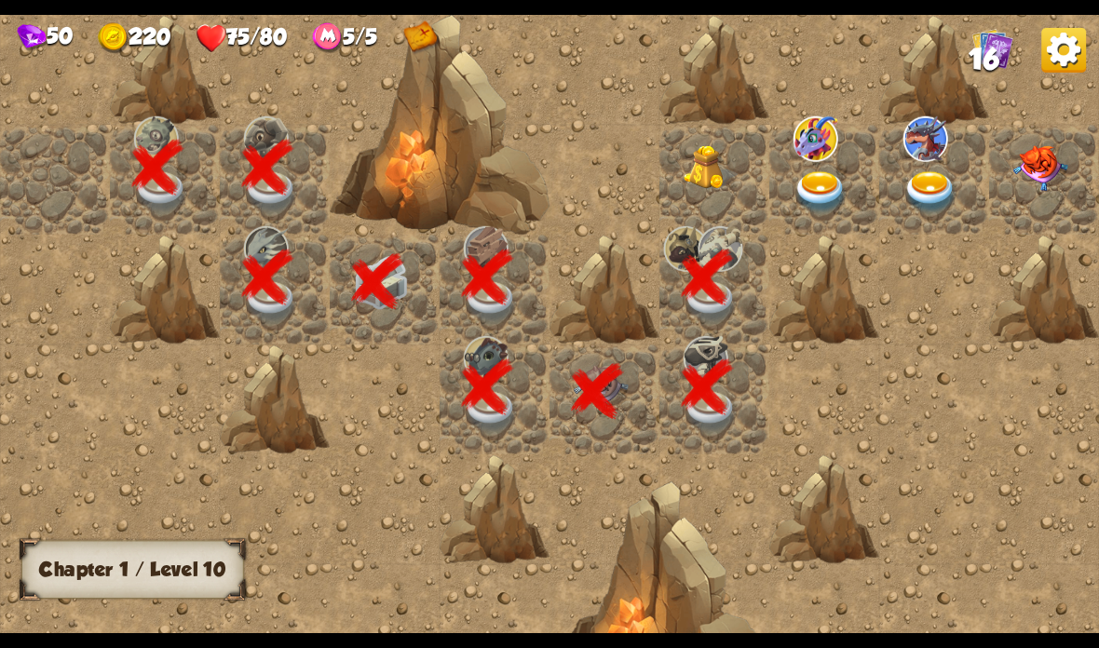
click at [738, 152] on img at bounding box center [711, 167] width 55 height 45
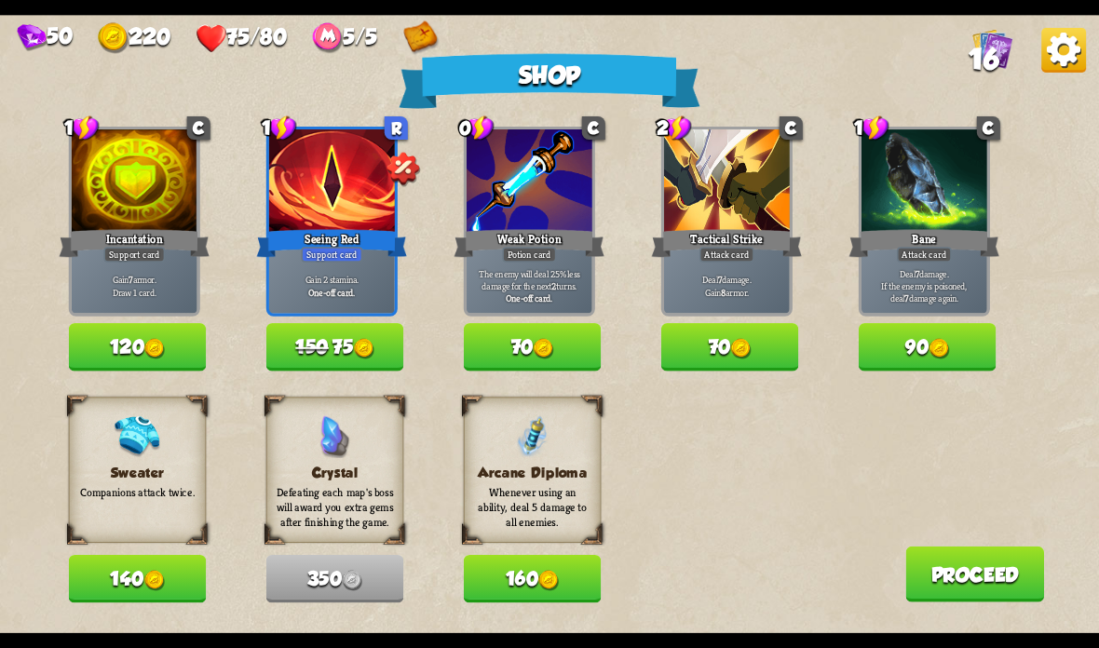
click at [291, 344] on button "150 75" at bounding box center [335, 346] width 138 height 47
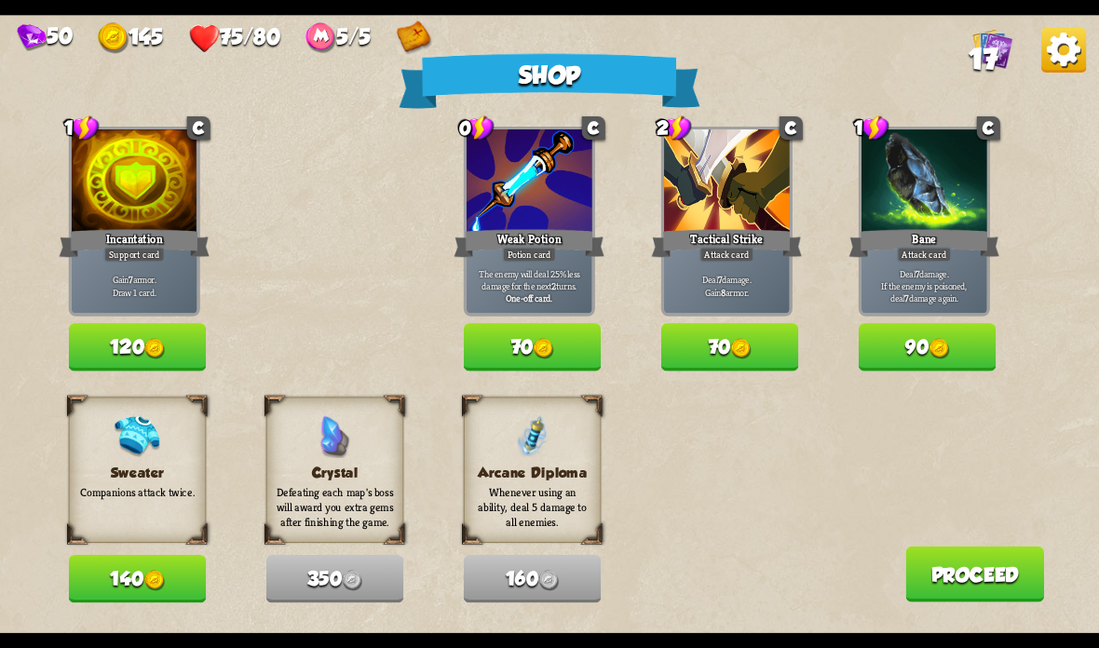
click at [928, 359] on button "90" at bounding box center [928, 346] width 138 height 47
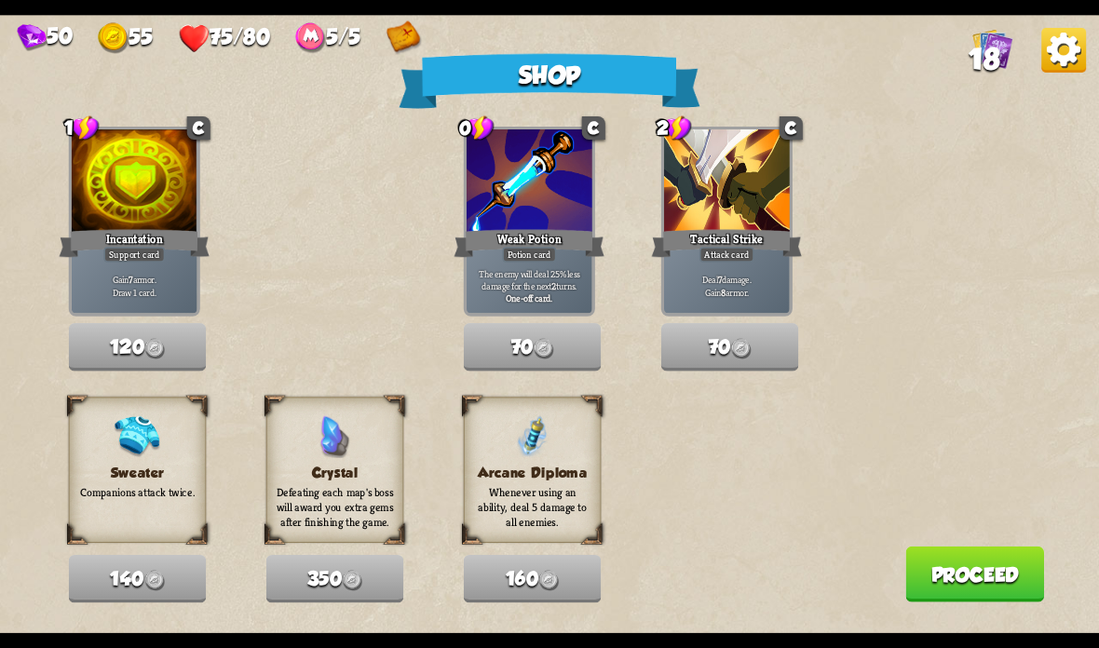
click at [976, 563] on button "Proceed" at bounding box center [974, 575] width 139 height 56
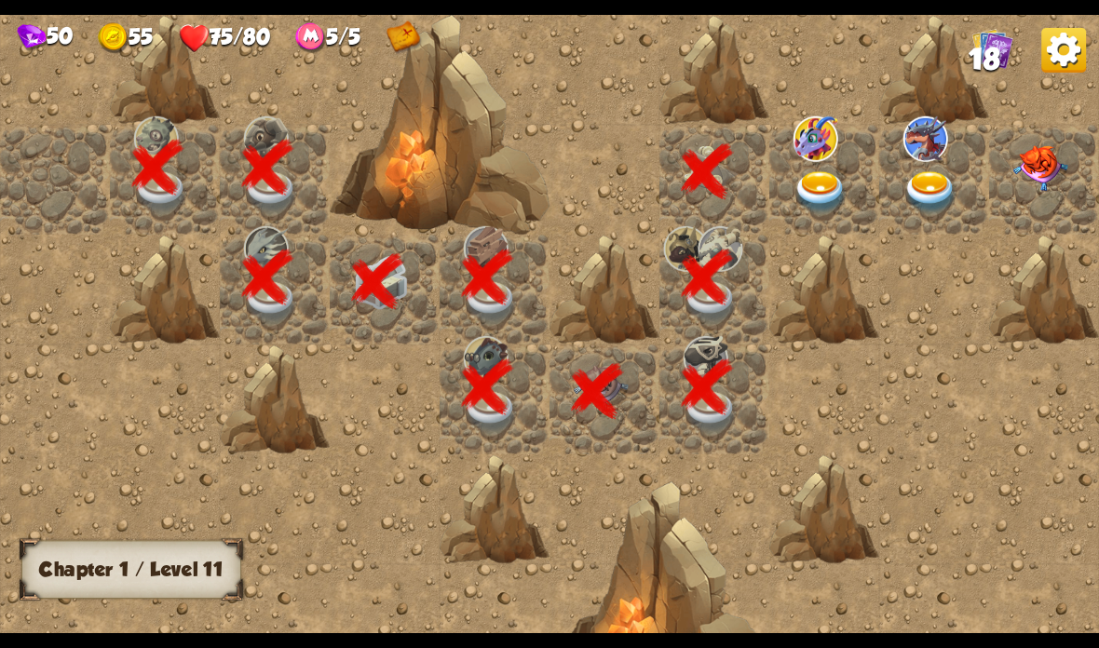
scroll to position [0, 358]
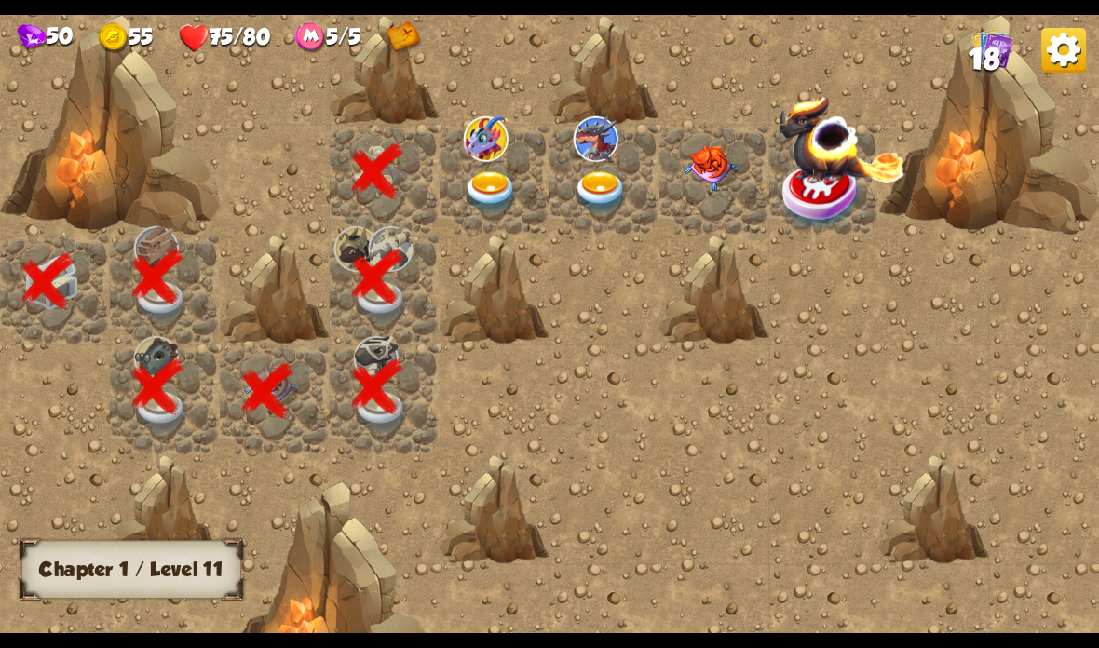
click at [481, 196] on img at bounding box center [491, 192] width 55 height 43
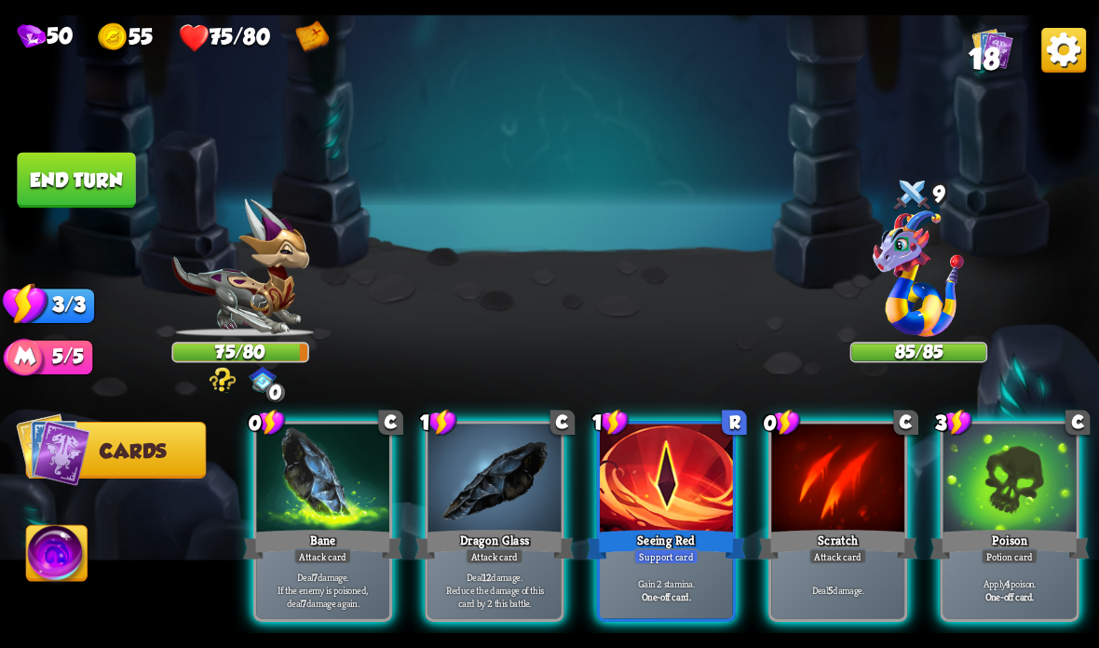
click at [844, 489] on div at bounding box center [837, 480] width 133 height 112
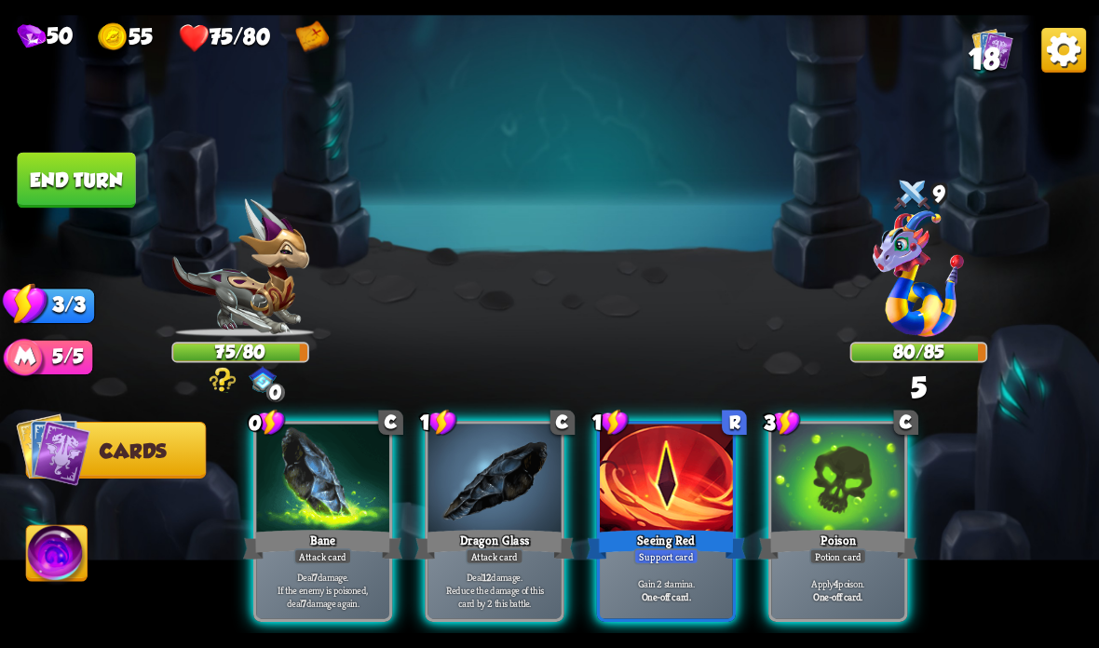
click at [846, 491] on div at bounding box center [837, 480] width 133 height 112
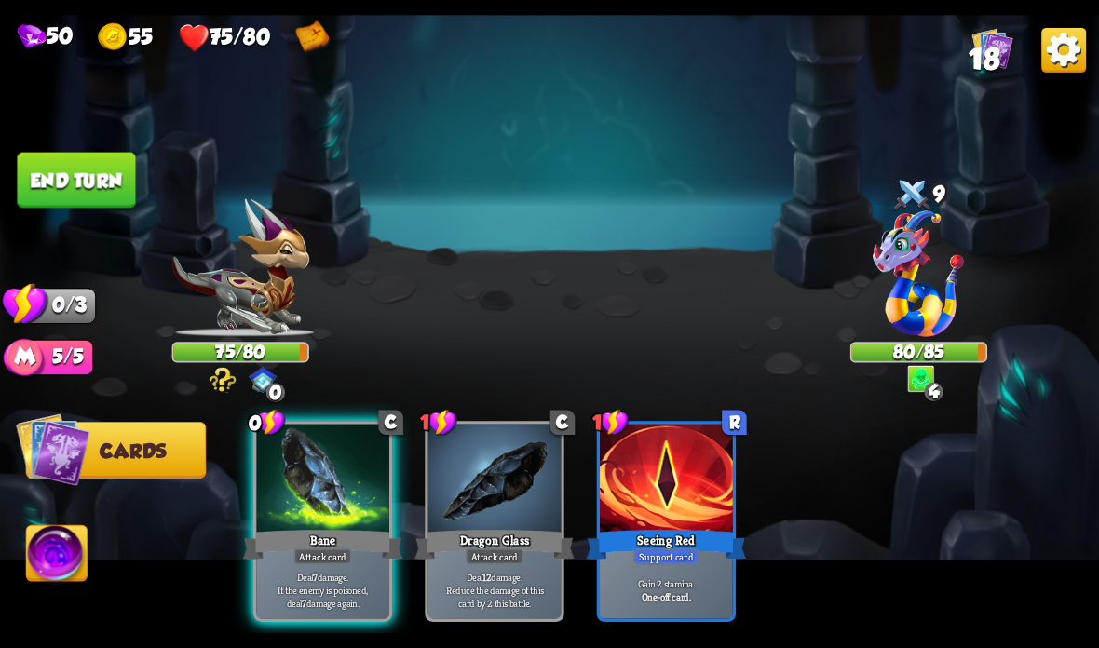
click at [316, 533] on div "Bane" at bounding box center [322, 544] width 159 height 35
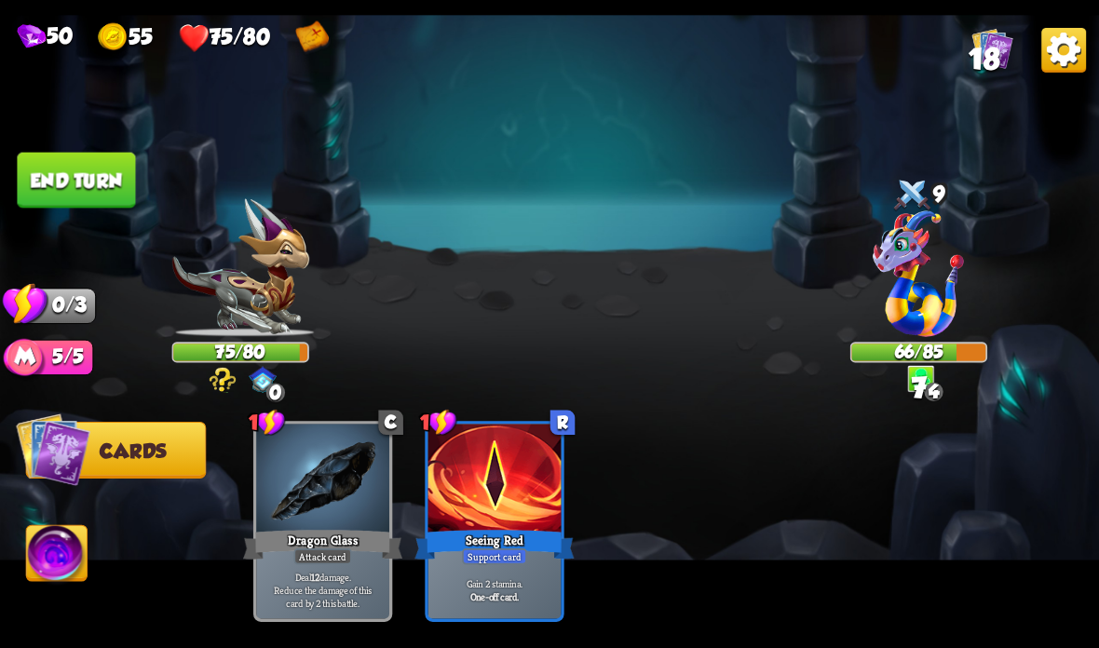
click at [87, 186] on button "End turn" at bounding box center [76, 181] width 118 height 56
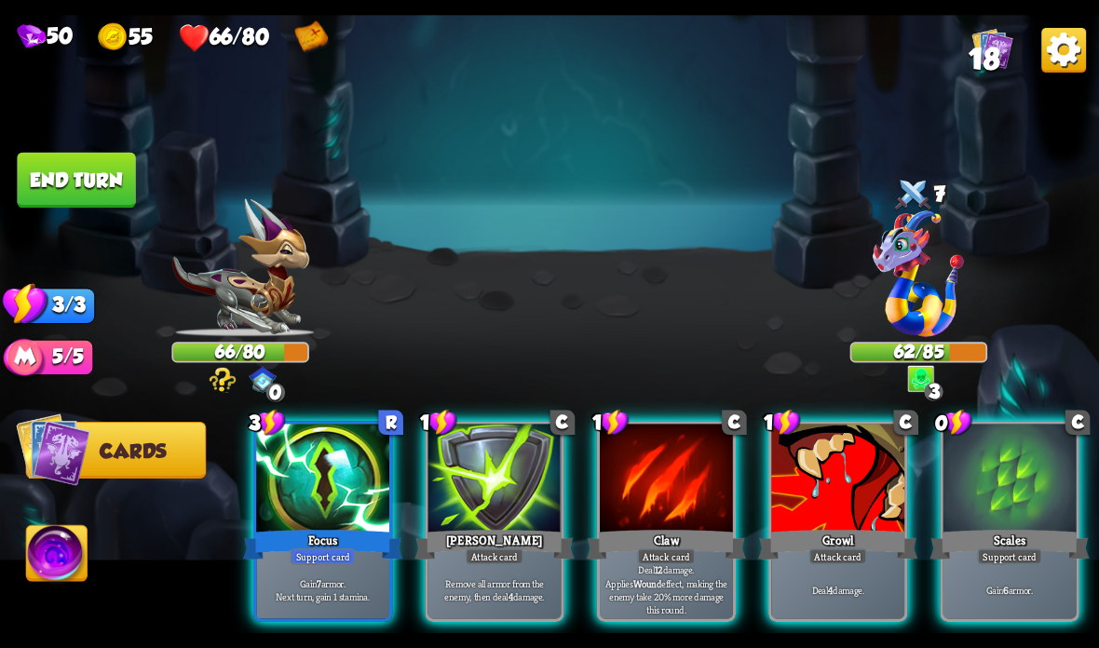
click at [959, 534] on div "Scales" at bounding box center [1009, 544] width 159 height 35
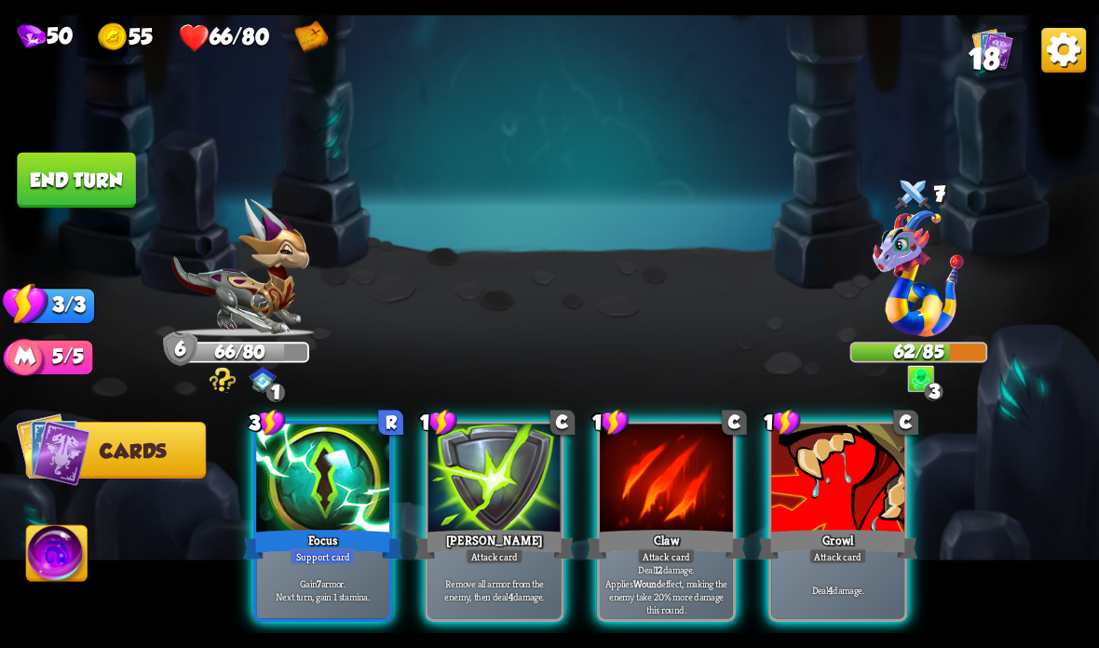
click at [309, 530] on div "Focus" at bounding box center [322, 544] width 159 height 35
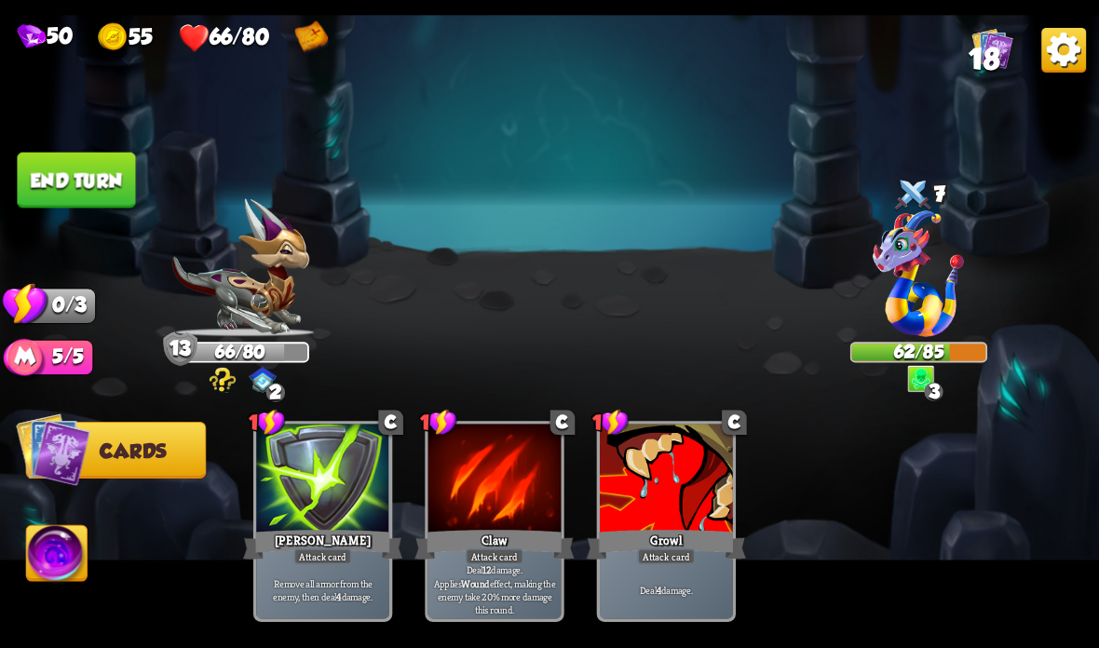
click at [91, 182] on button "End turn" at bounding box center [76, 181] width 118 height 56
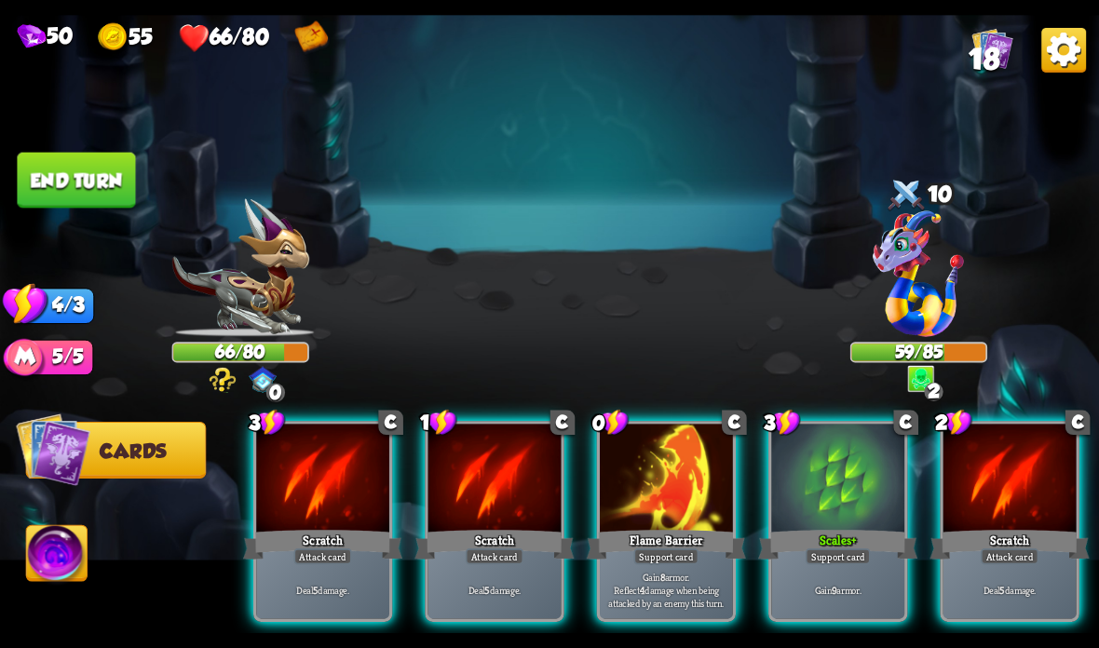
click at [650, 556] on div "Support card" at bounding box center [666, 557] width 65 height 16
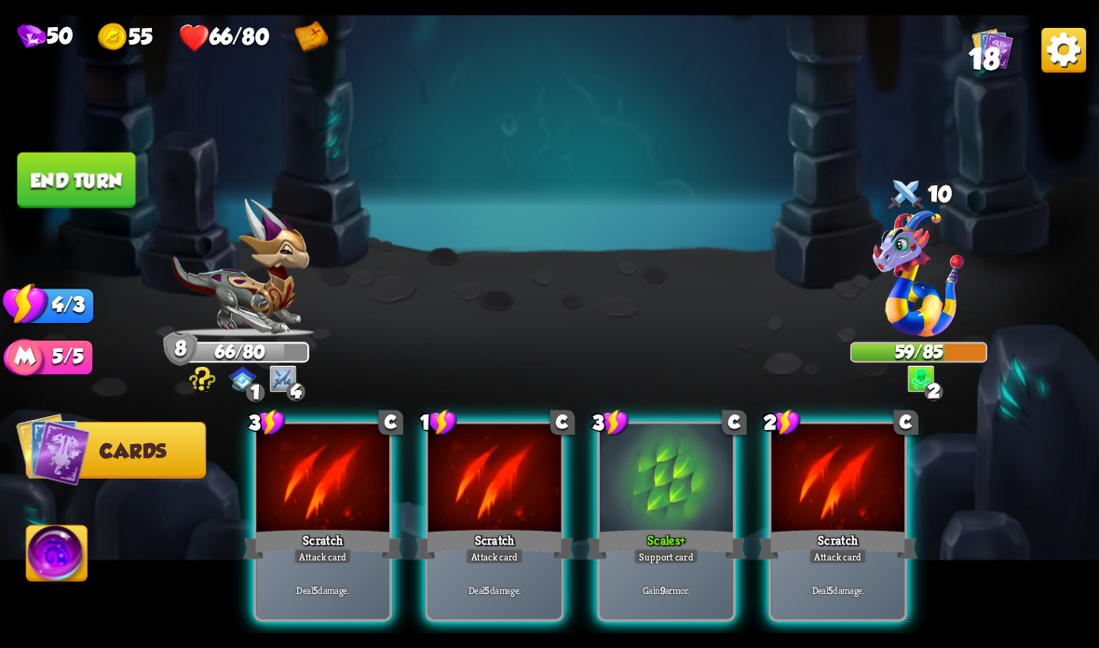
click at [680, 572] on div "Gain 9 armor." at bounding box center [666, 590] width 133 height 58
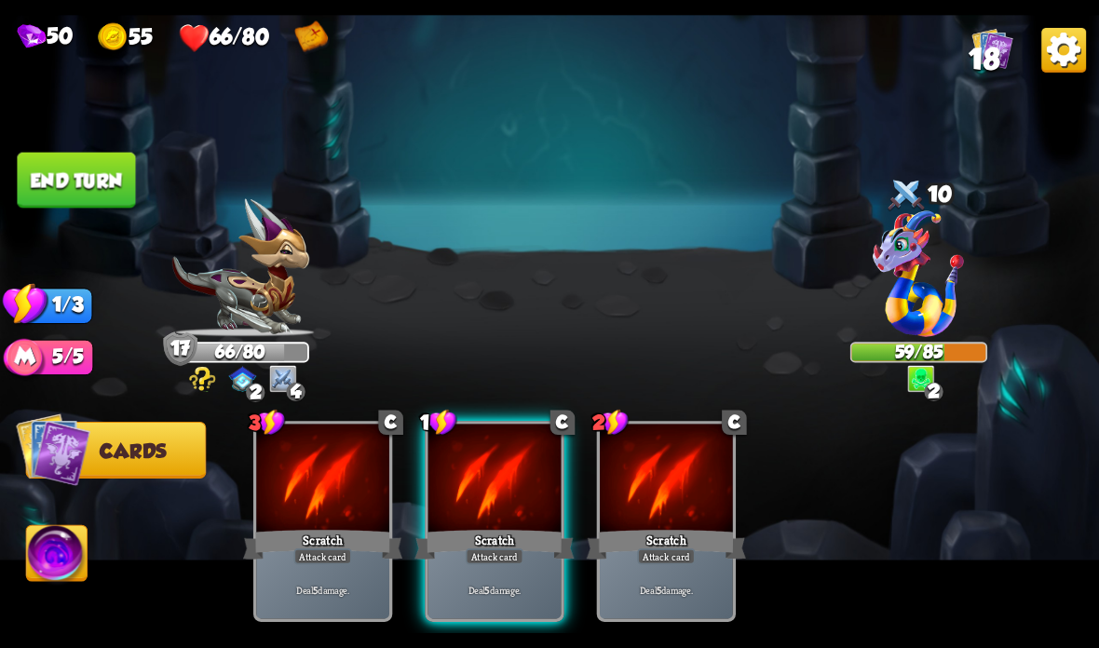
click at [517, 543] on div "Scratch" at bounding box center [493, 544] width 159 height 35
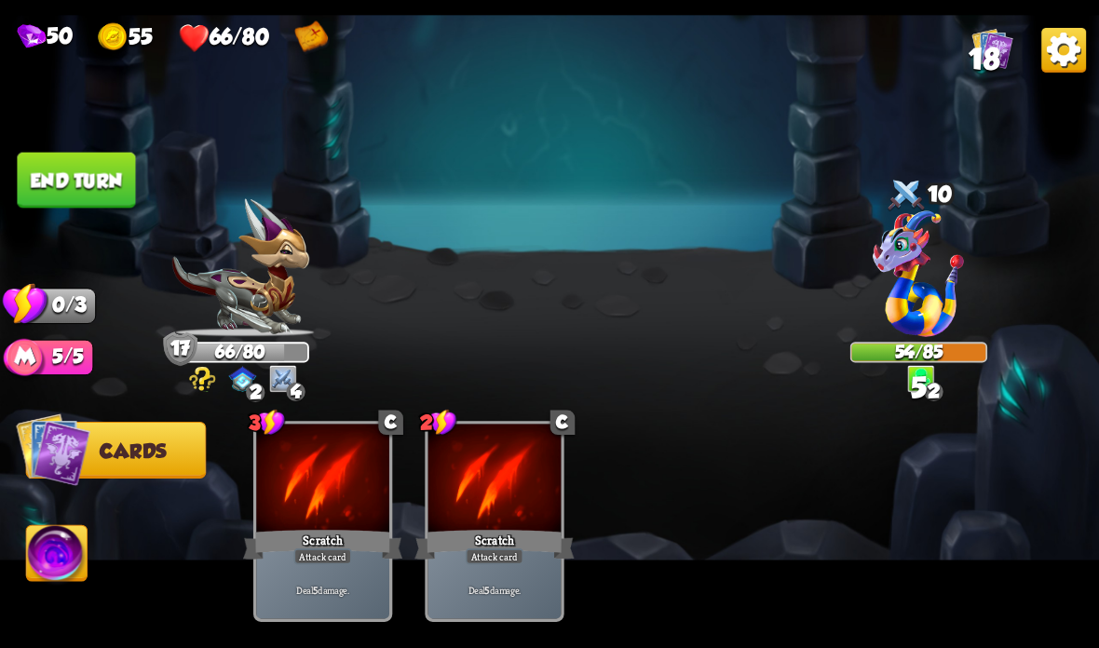
click at [62, 159] on button "End turn" at bounding box center [76, 181] width 118 height 56
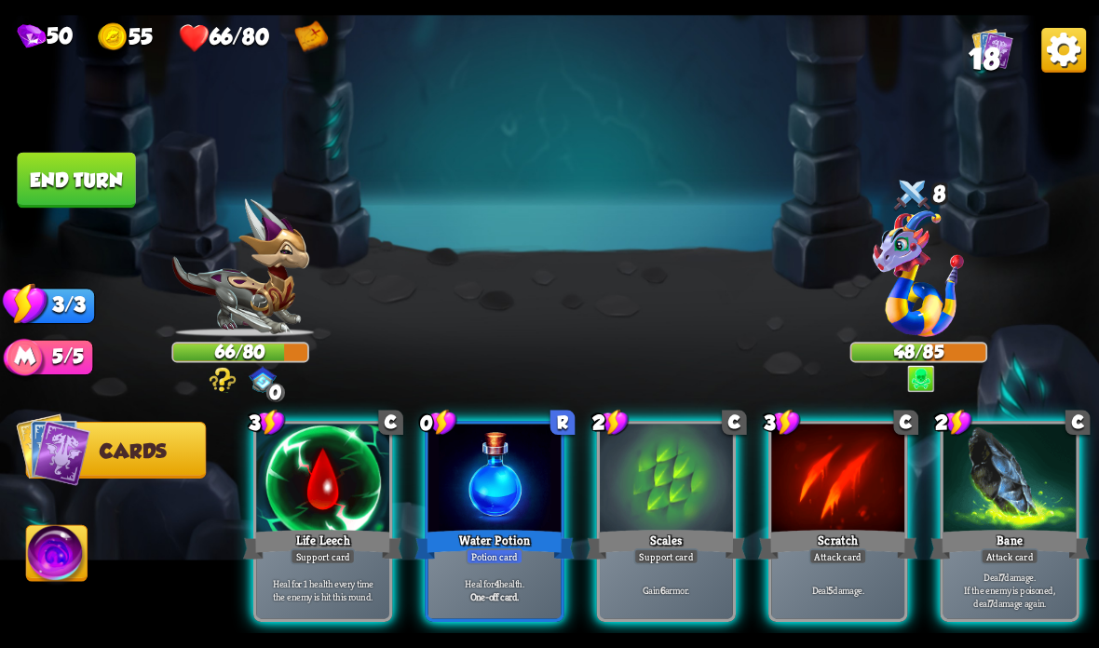
click at [467, 524] on div at bounding box center [494, 480] width 133 height 112
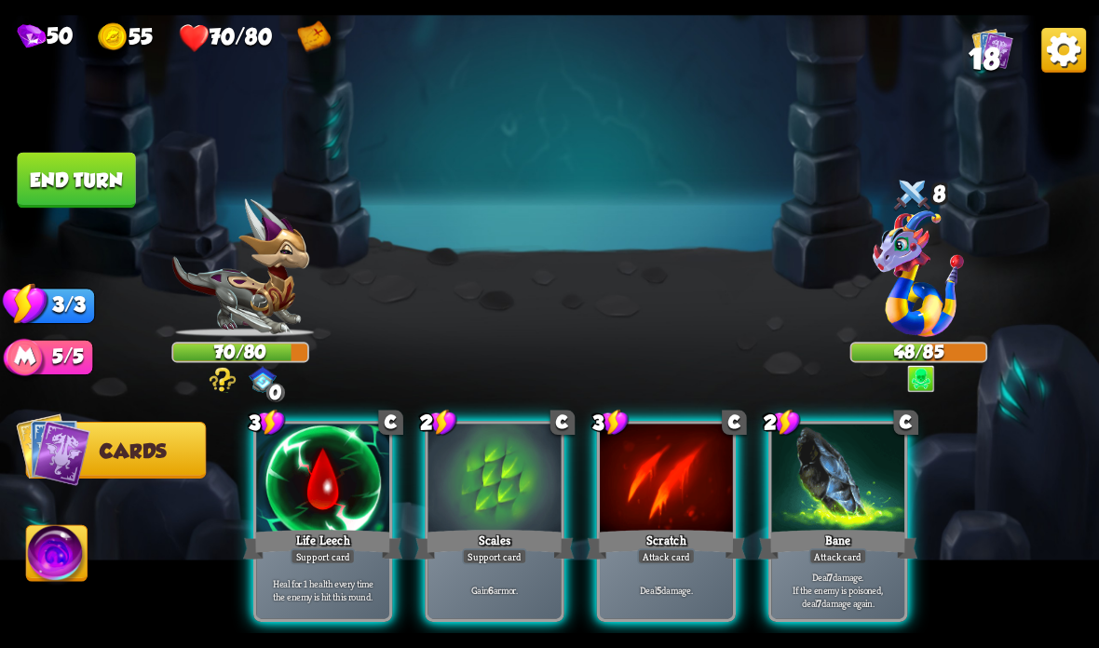
click at [487, 526] on div at bounding box center [494, 480] width 133 height 112
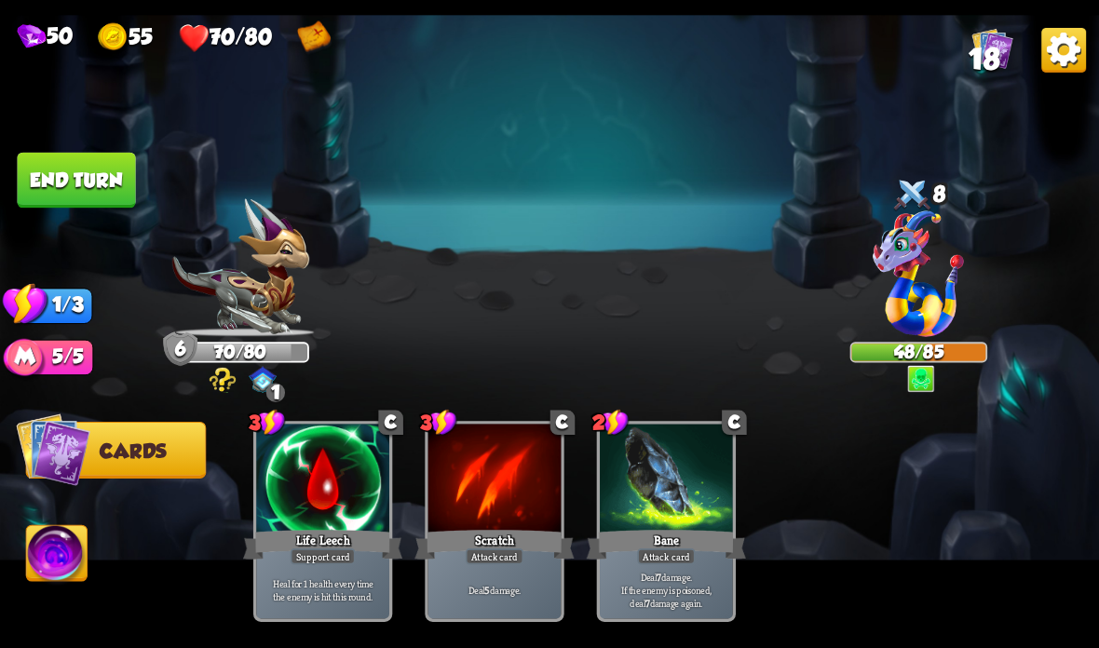
click at [74, 182] on button "End turn" at bounding box center [76, 181] width 118 height 56
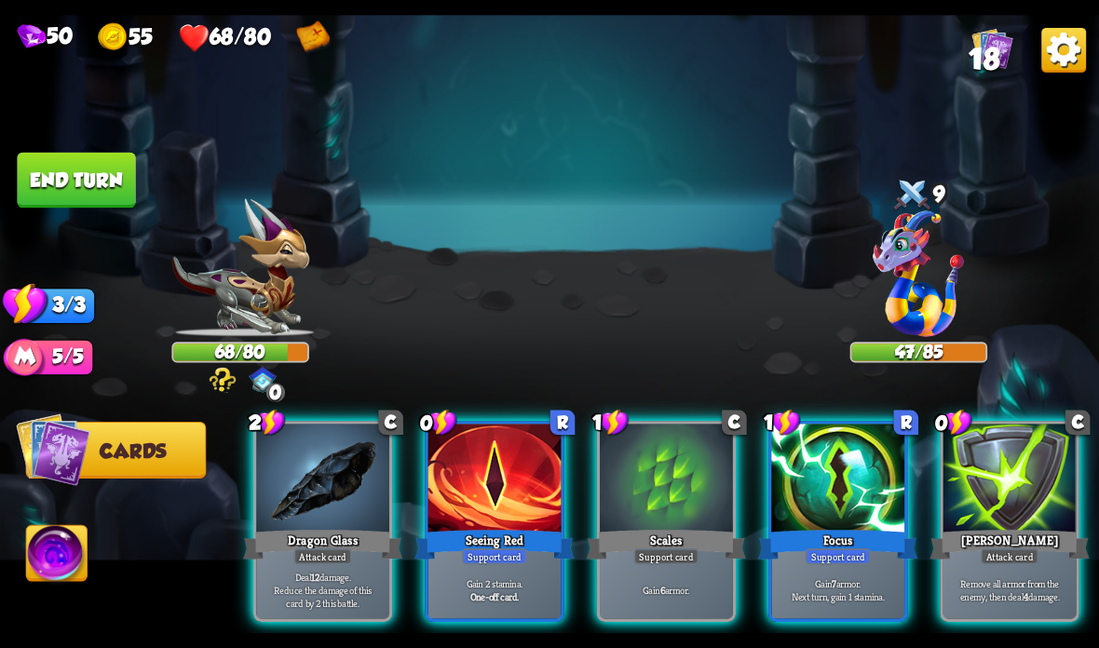
click at [860, 495] on div at bounding box center [837, 480] width 133 height 112
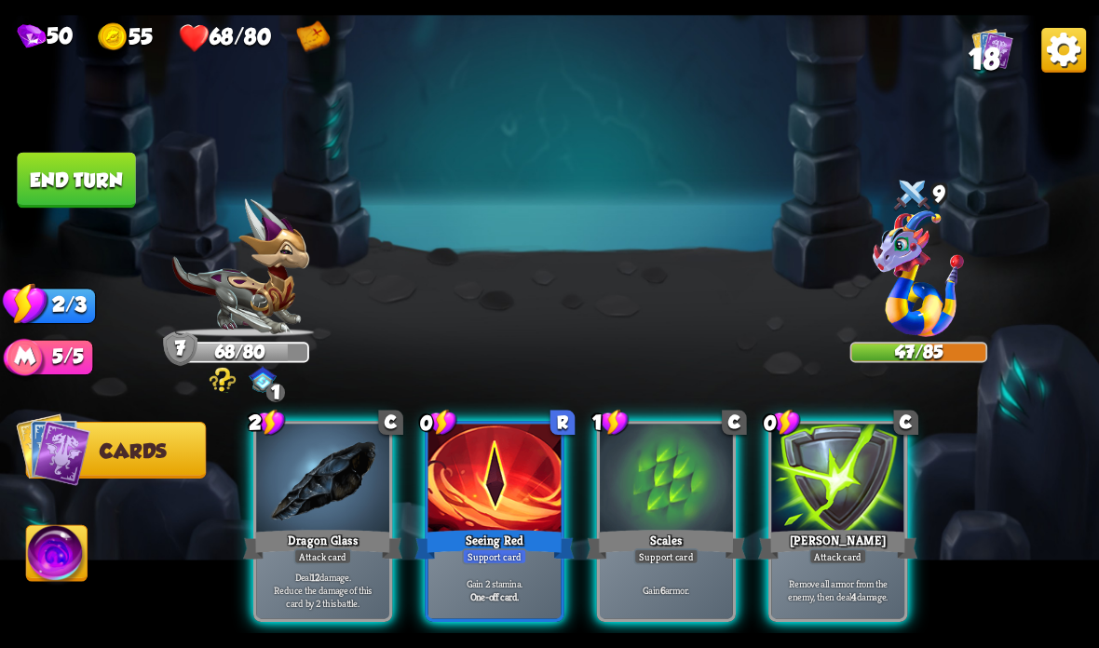
click at [858, 488] on div at bounding box center [837, 480] width 133 height 112
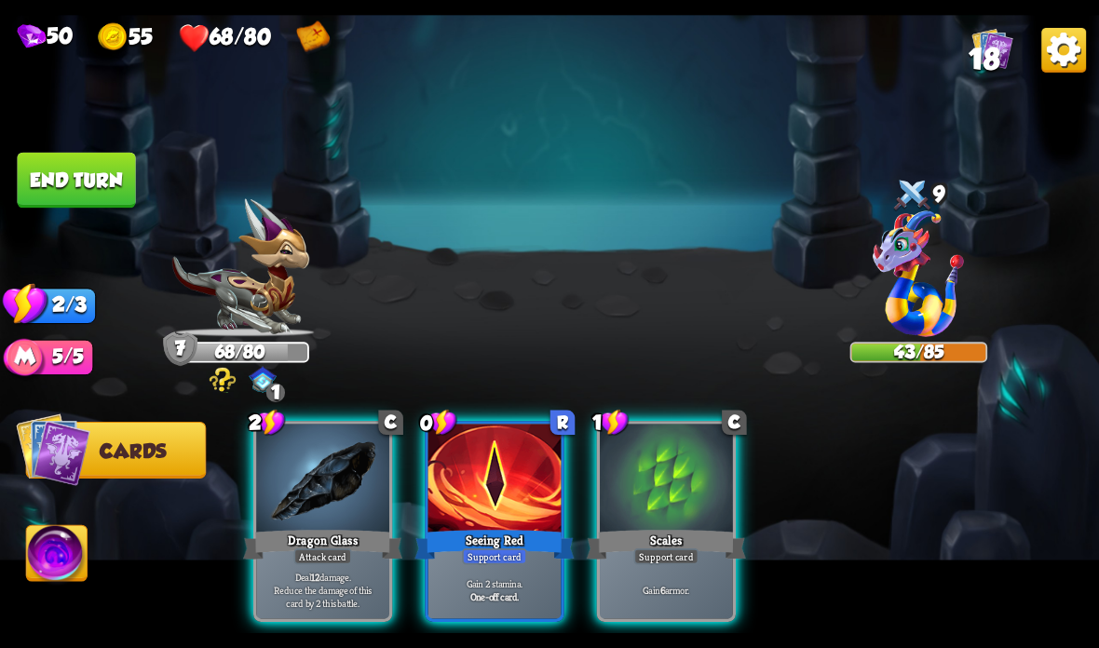
click at [687, 538] on div "Scales" at bounding box center [666, 544] width 159 height 35
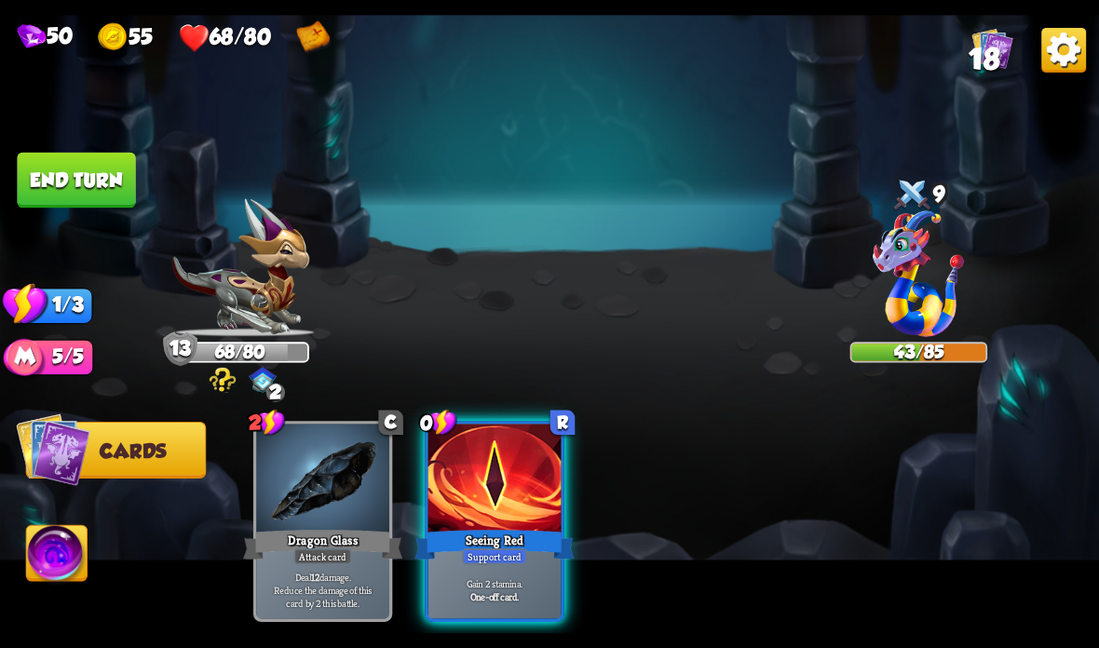
click at [502, 467] on div at bounding box center [494, 480] width 133 height 112
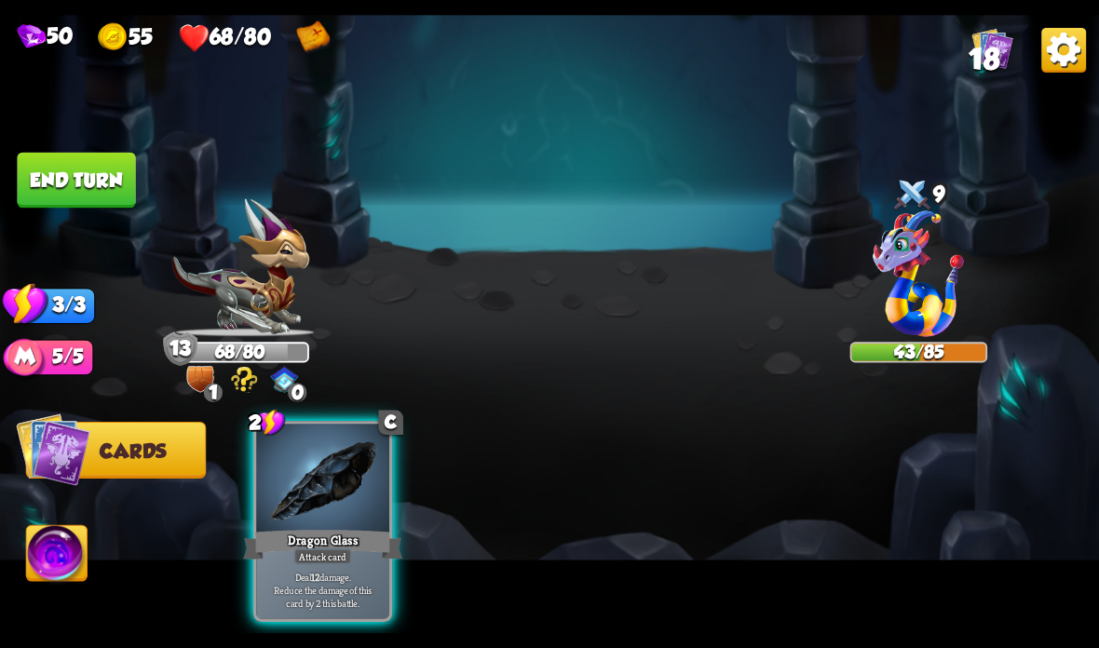
click at [337, 494] on div at bounding box center [322, 480] width 133 height 112
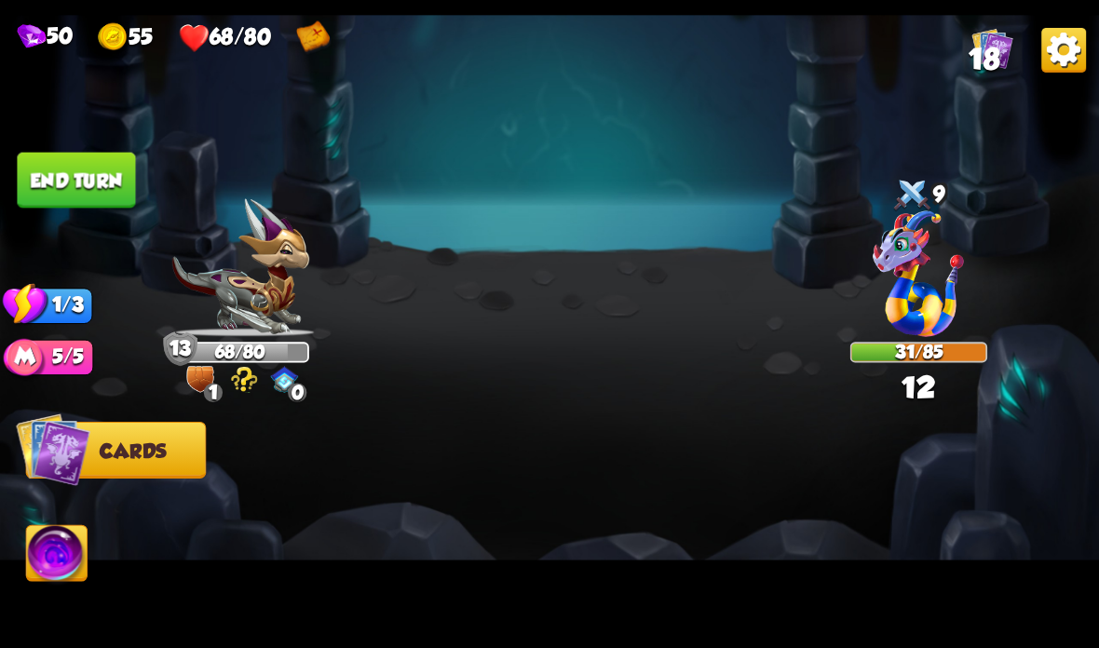
click at [102, 176] on button "End turn" at bounding box center [76, 181] width 118 height 56
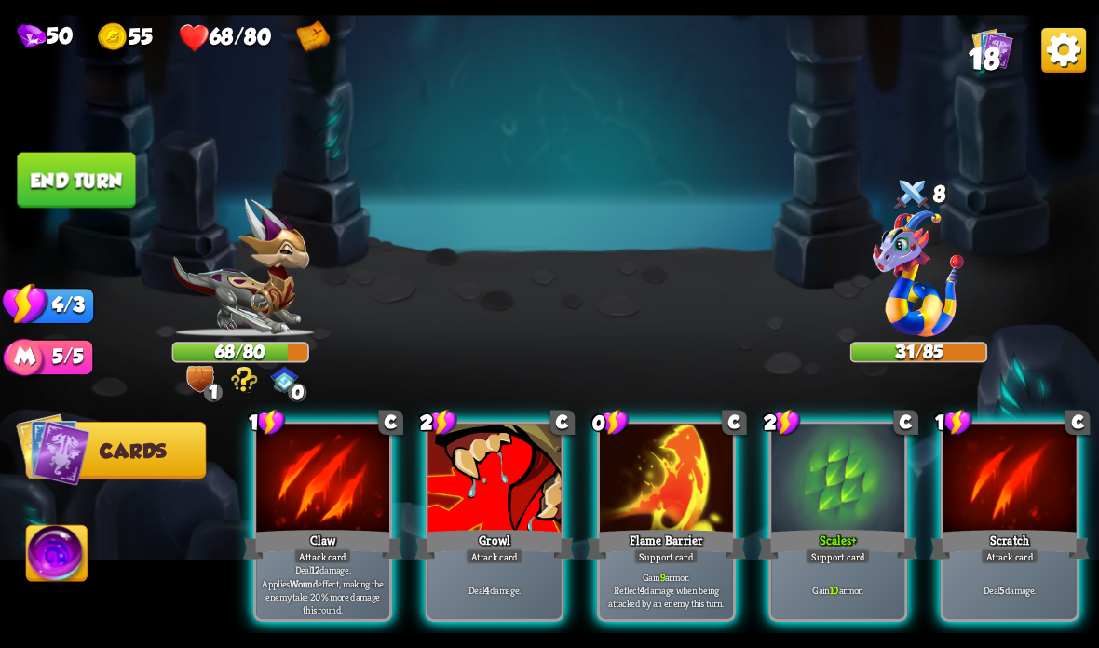
click at [684, 482] on div at bounding box center [666, 480] width 133 height 112
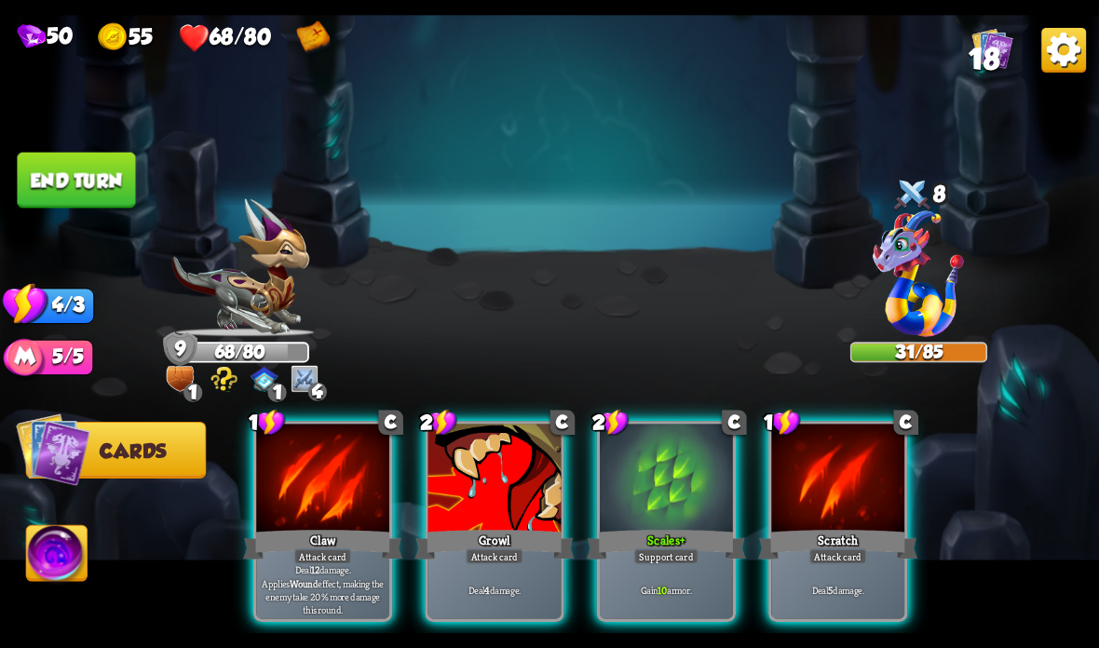
click at [360, 562] on div "Claw" at bounding box center [322, 544] width 159 height 35
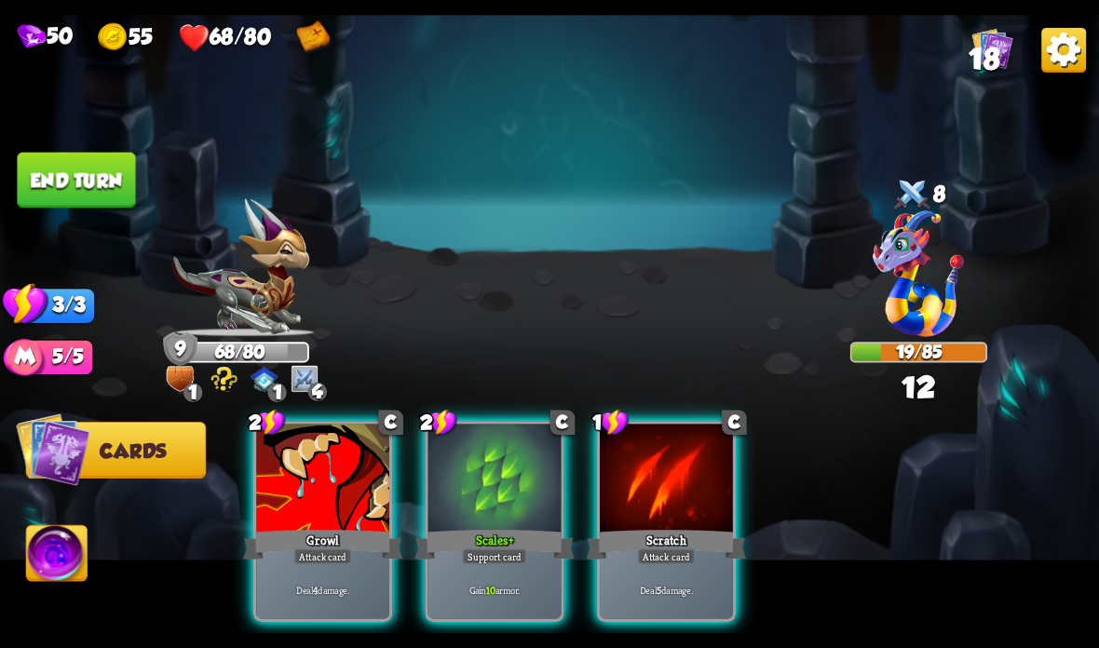
click at [354, 580] on div "Deal 4 damage." at bounding box center [322, 590] width 133 height 58
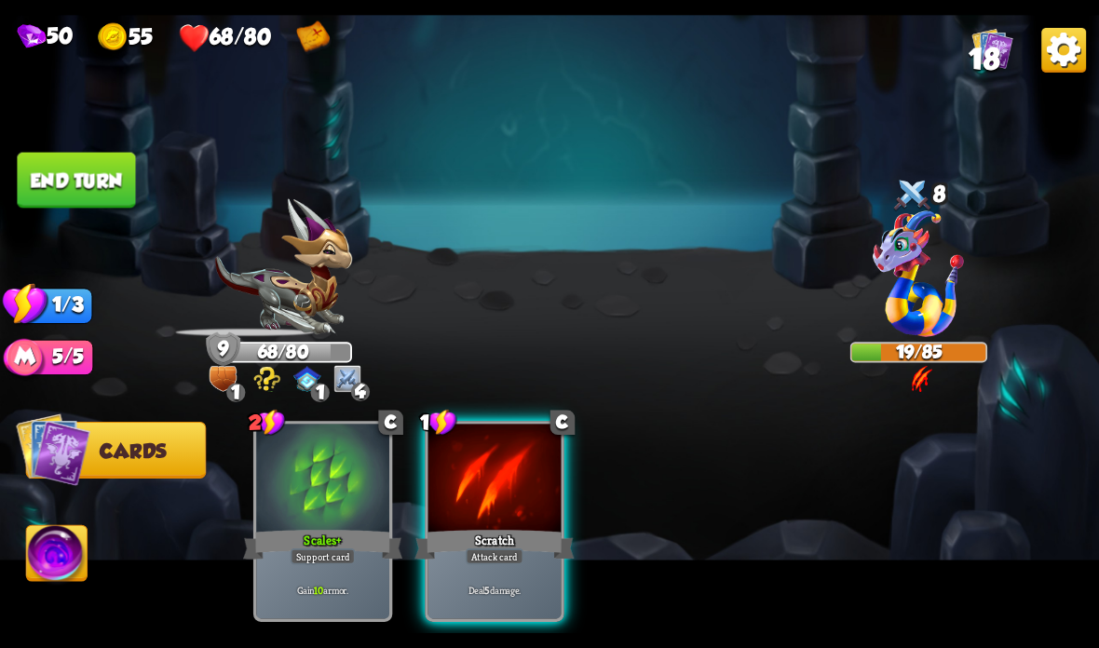
click at [490, 543] on div "Scratch" at bounding box center [493, 544] width 159 height 35
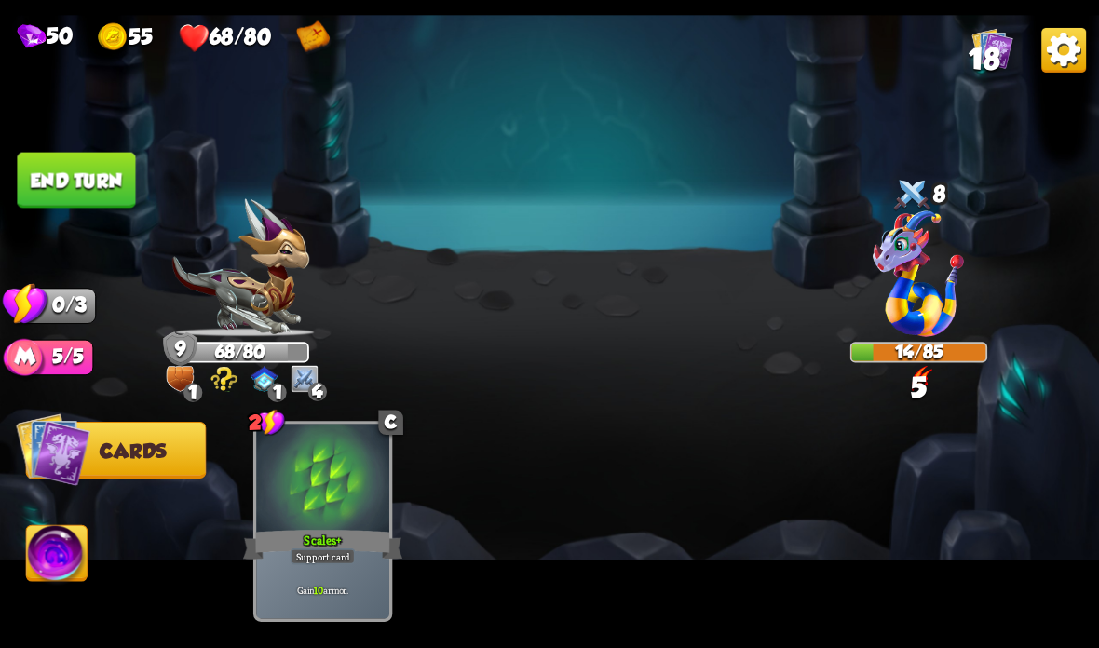
click at [94, 165] on button "End turn" at bounding box center [76, 181] width 118 height 56
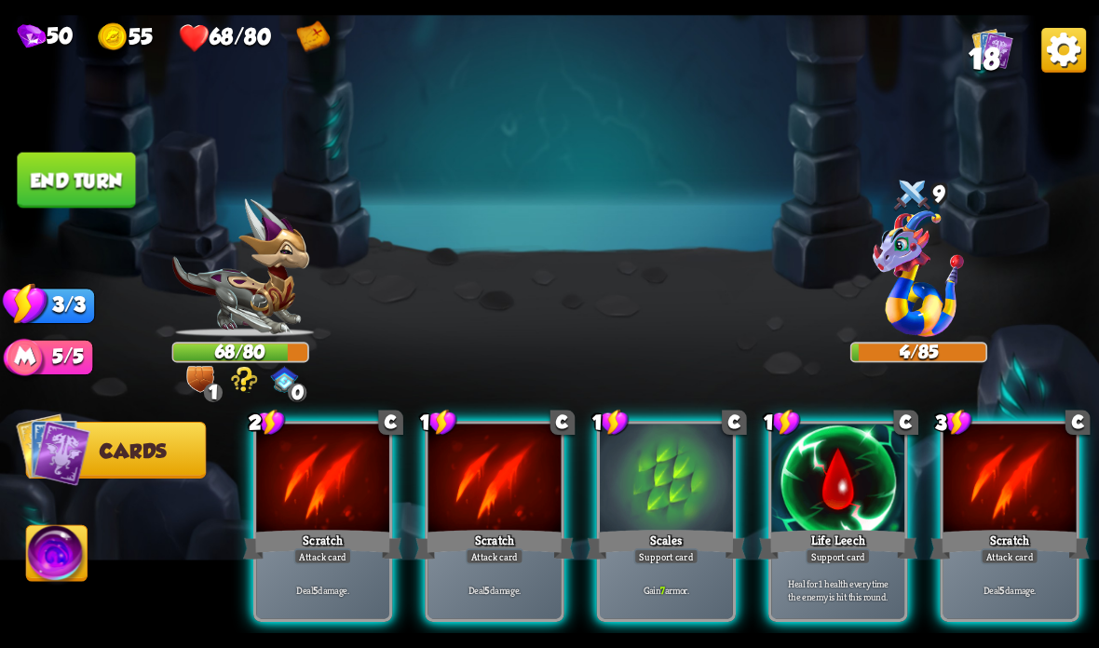
click at [844, 481] on div at bounding box center [837, 480] width 133 height 112
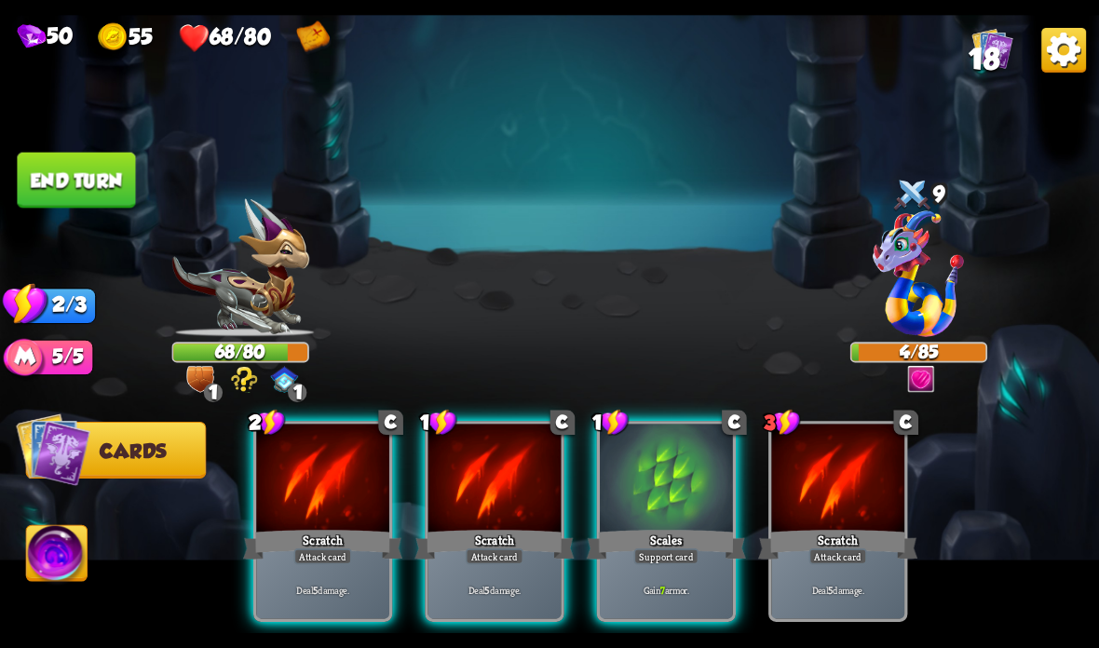
click at [478, 474] on div at bounding box center [494, 480] width 133 height 112
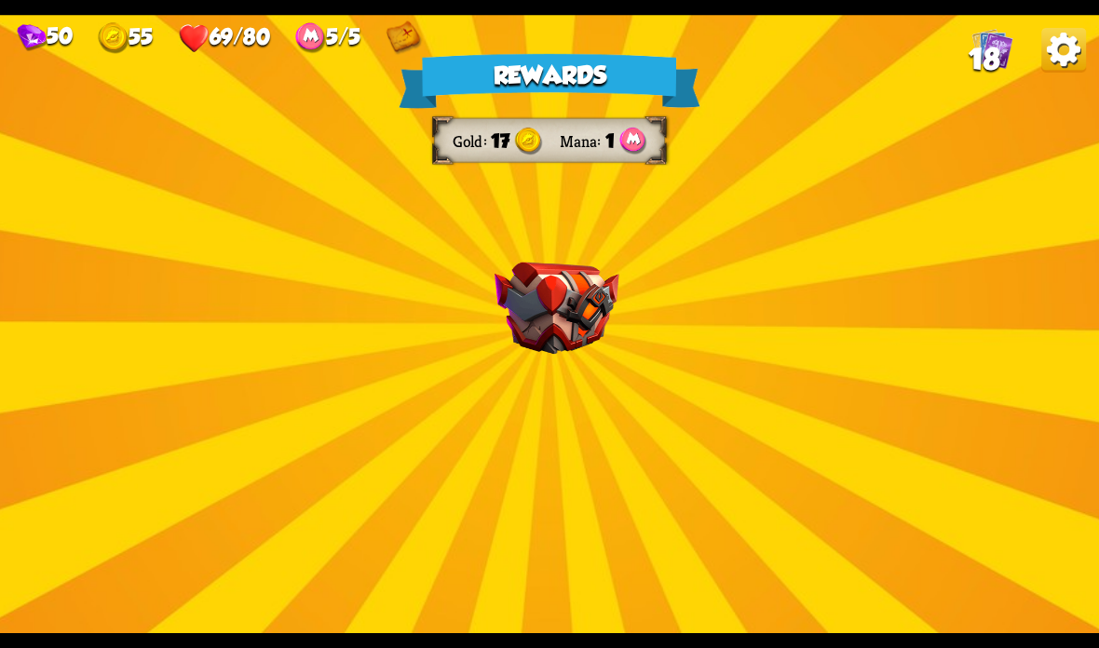
click at [607, 305] on img at bounding box center [556, 309] width 125 height 92
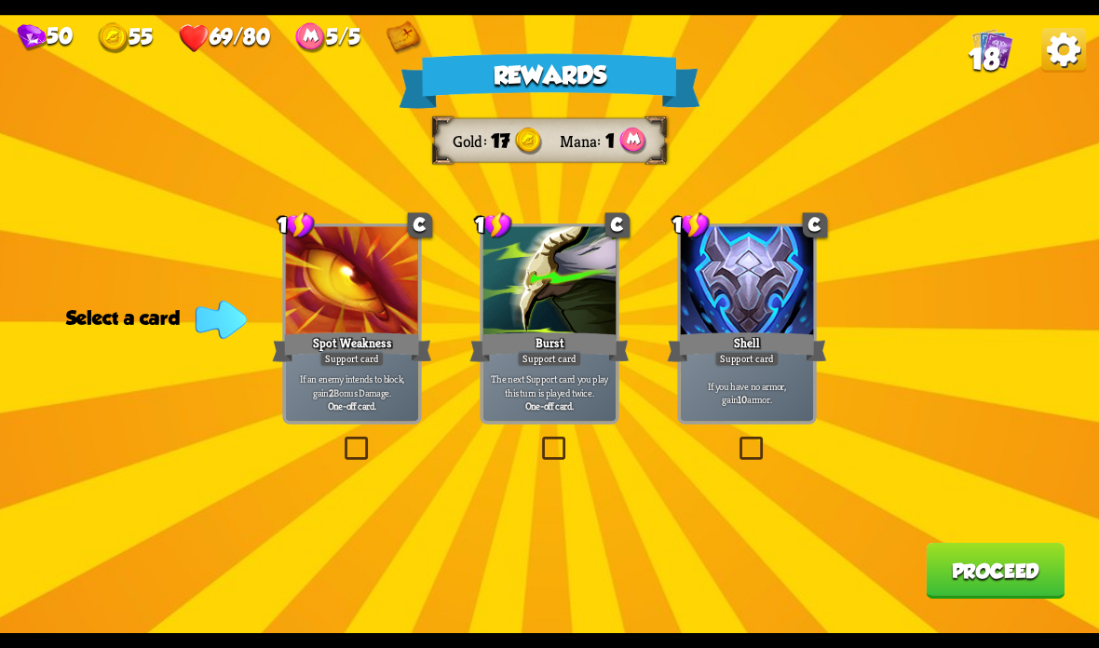
click at [736, 440] on label at bounding box center [736, 440] width 0 height 0
click at [0, 0] on input "checkbox" at bounding box center [0, 0] width 0 height 0
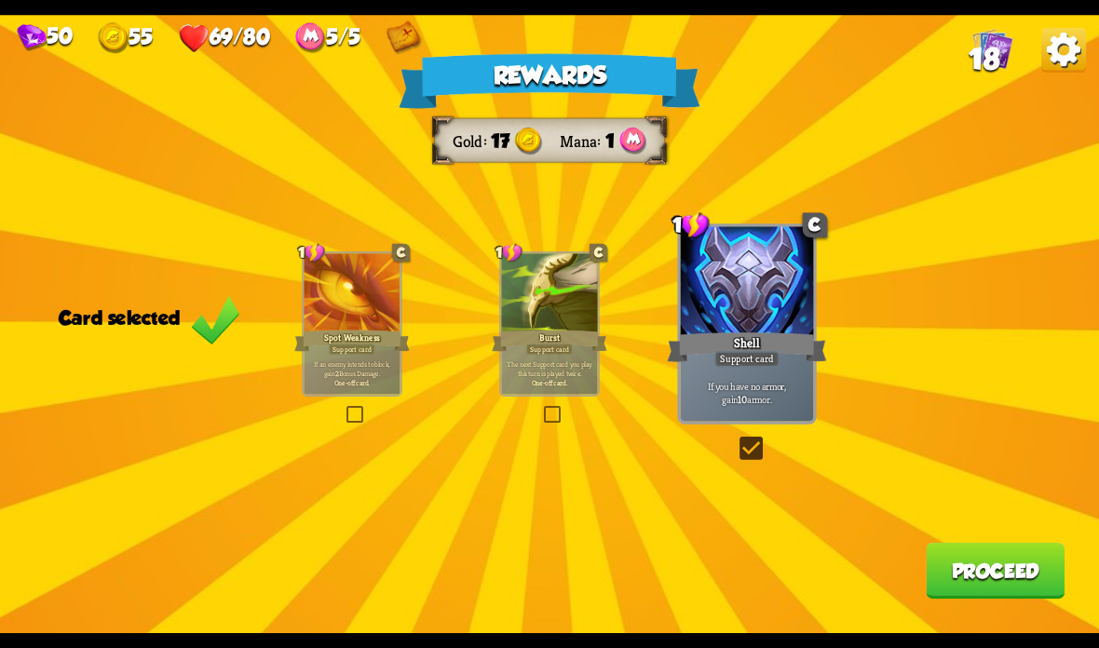
click at [1011, 575] on button "Proceed" at bounding box center [995, 571] width 139 height 56
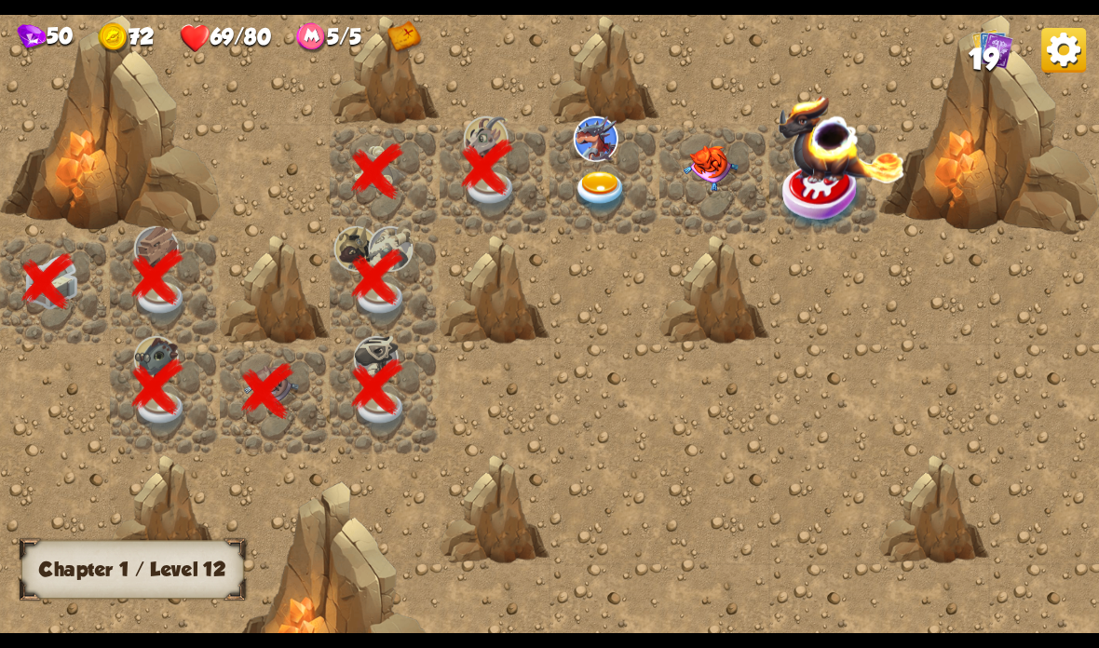
click at [612, 172] on img at bounding box center [601, 192] width 55 height 43
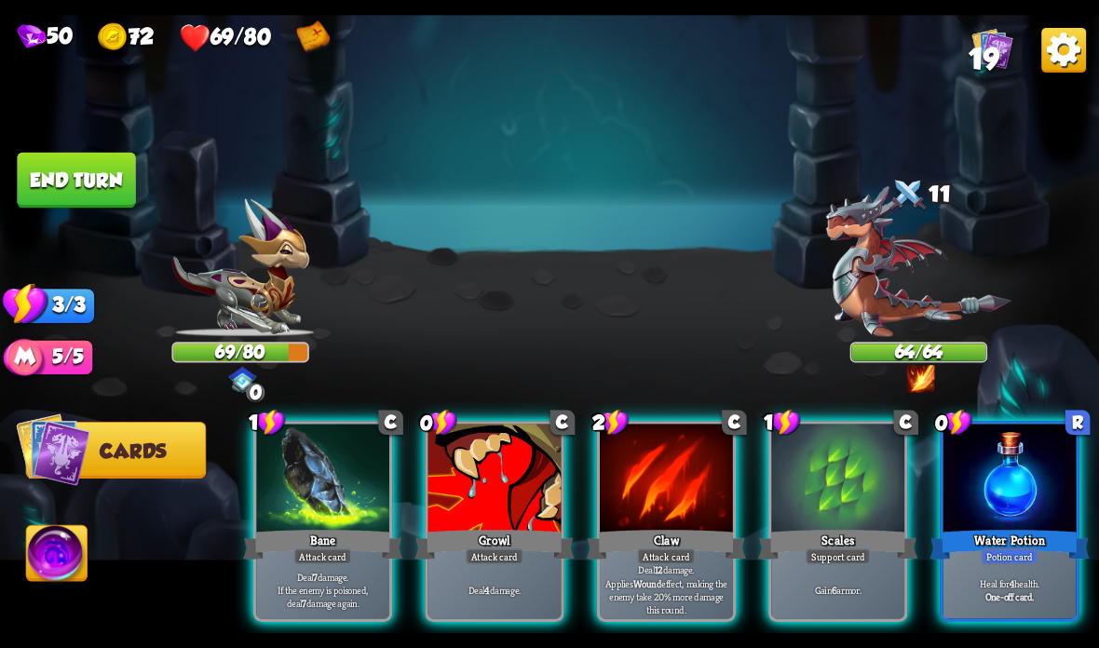
click at [908, 316] on img at bounding box center [918, 261] width 185 height 151
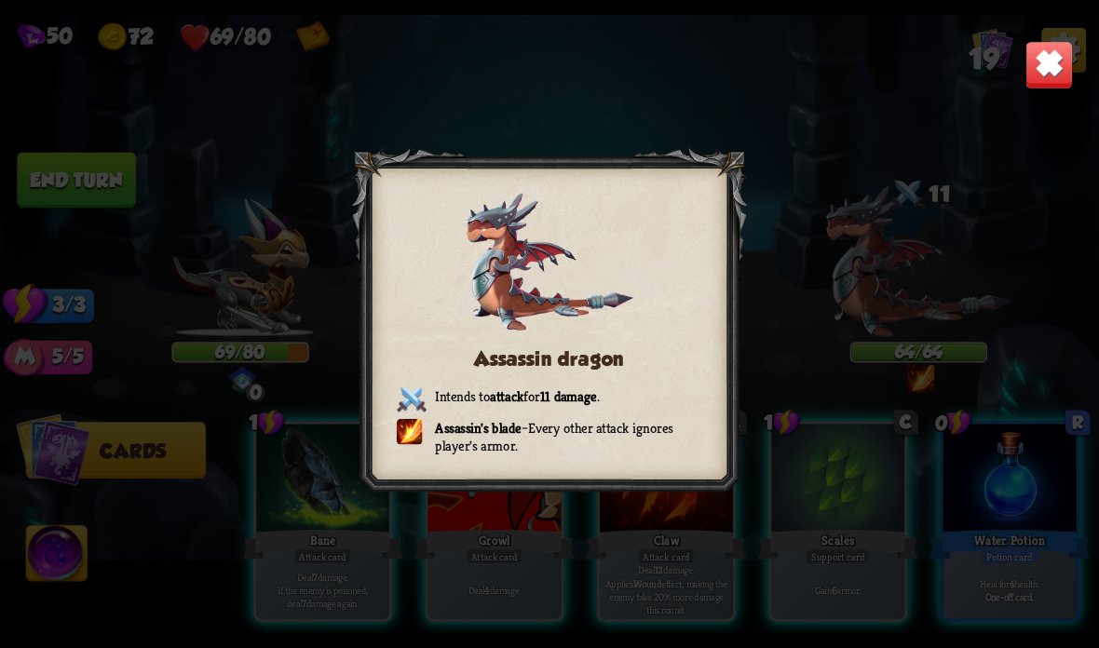
click at [1036, 69] on img at bounding box center [1049, 65] width 48 height 48
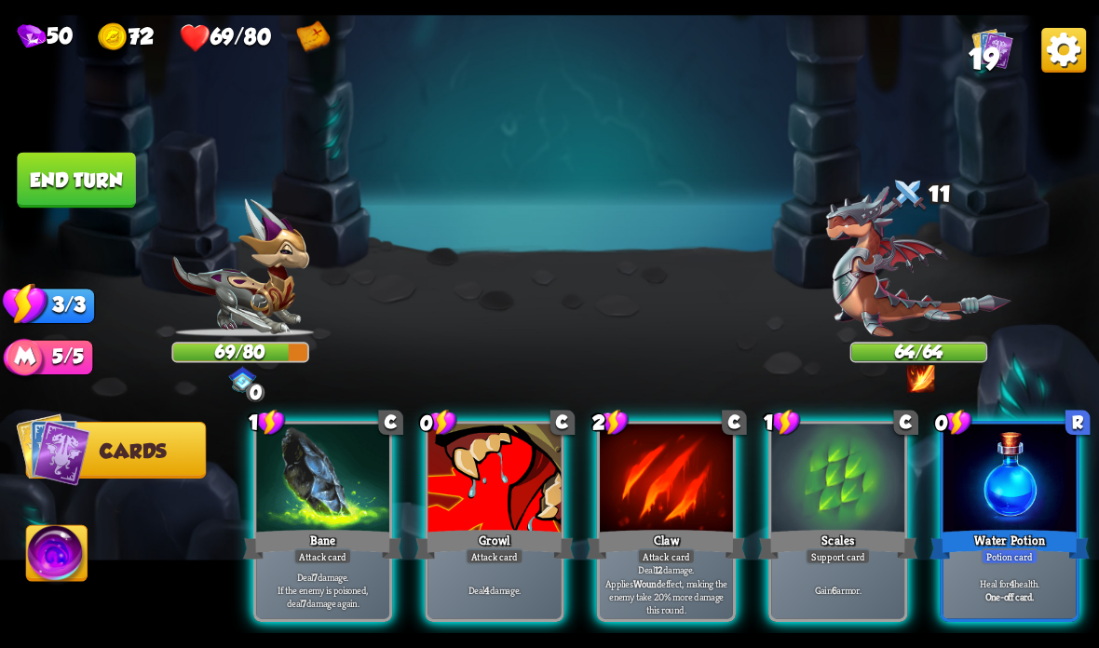
click at [988, 503] on div at bounding box center [1009, 480] width 133 height 112
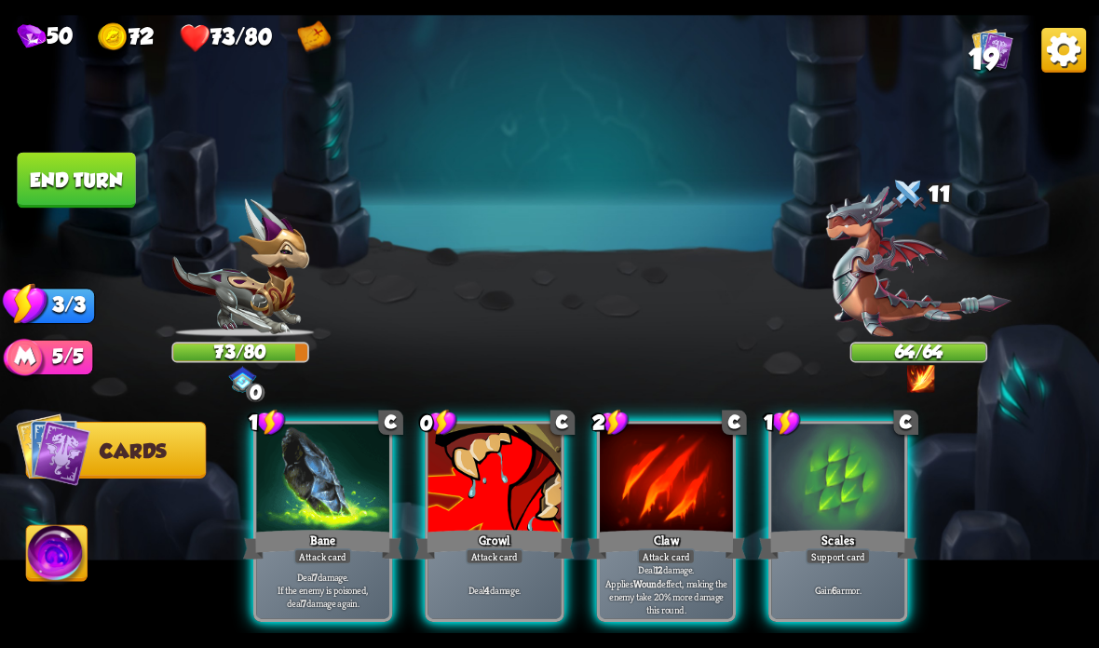
click at [833, 537] on div "Scales" at bounding box center [837, 544] width 159 height 35
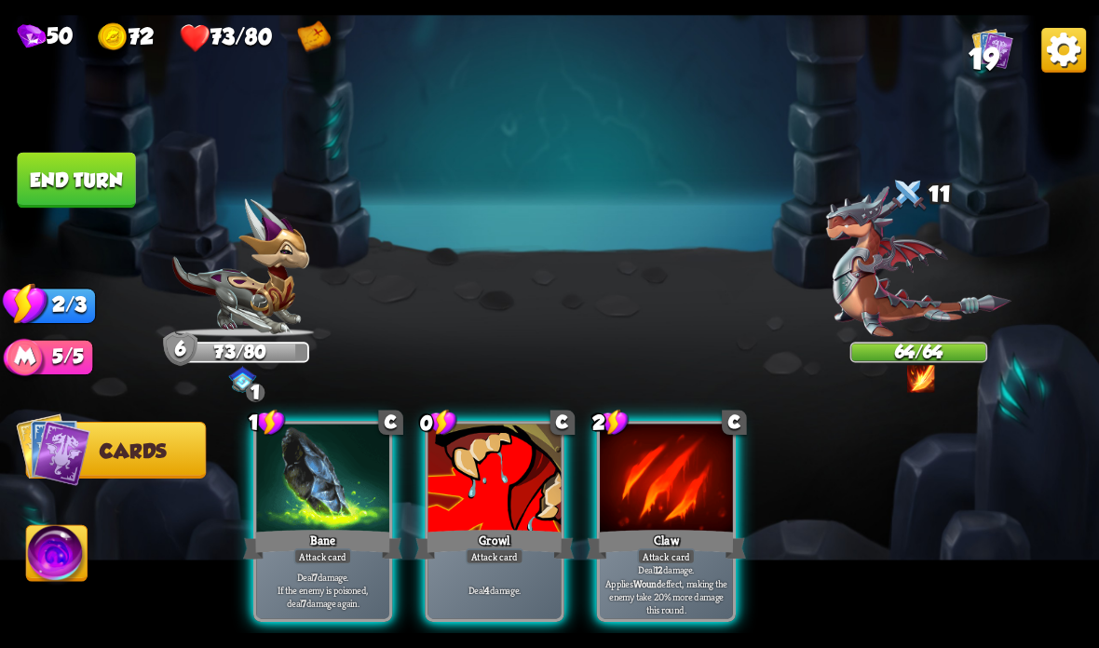
click at [668, 517] on div at bounding box center [666, 480] width 133 height 112
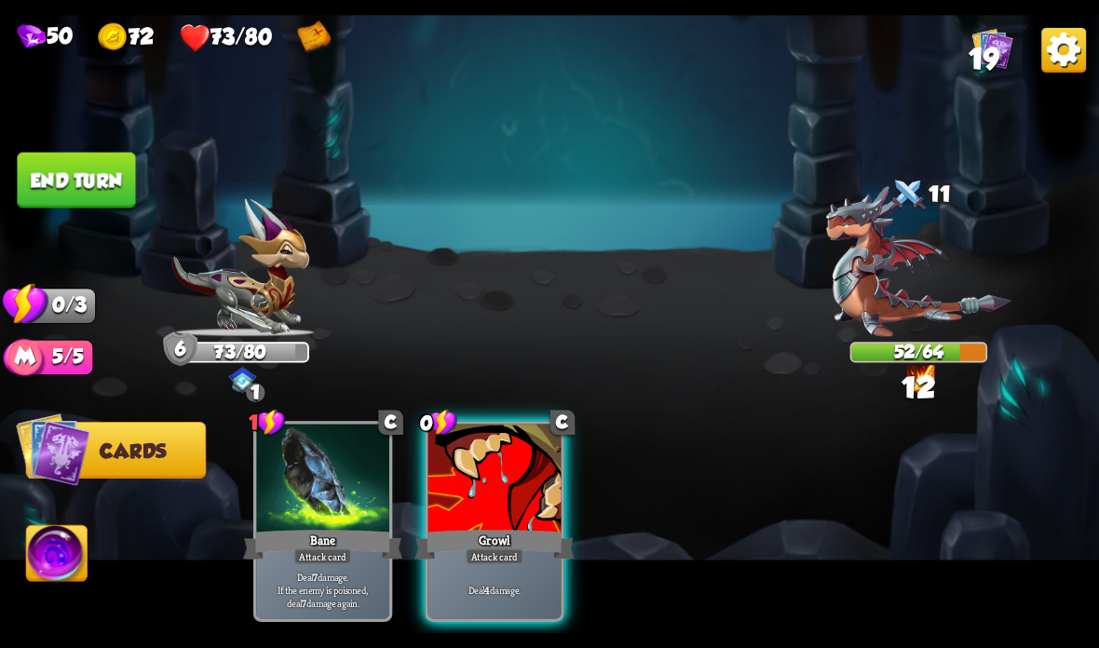
click at [508, 527] on div "Growl" at bounding box center [493, 544] width 159 height 35
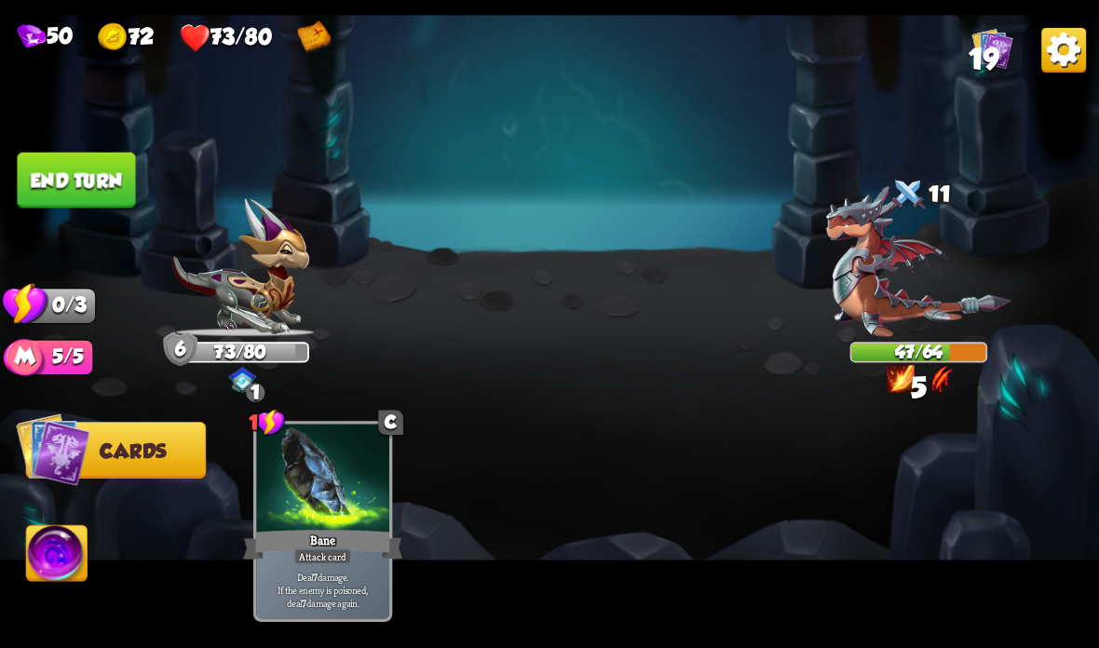
click at [40, 184] on button "End turn" at bounding box center [76, 181] width 118 height 56
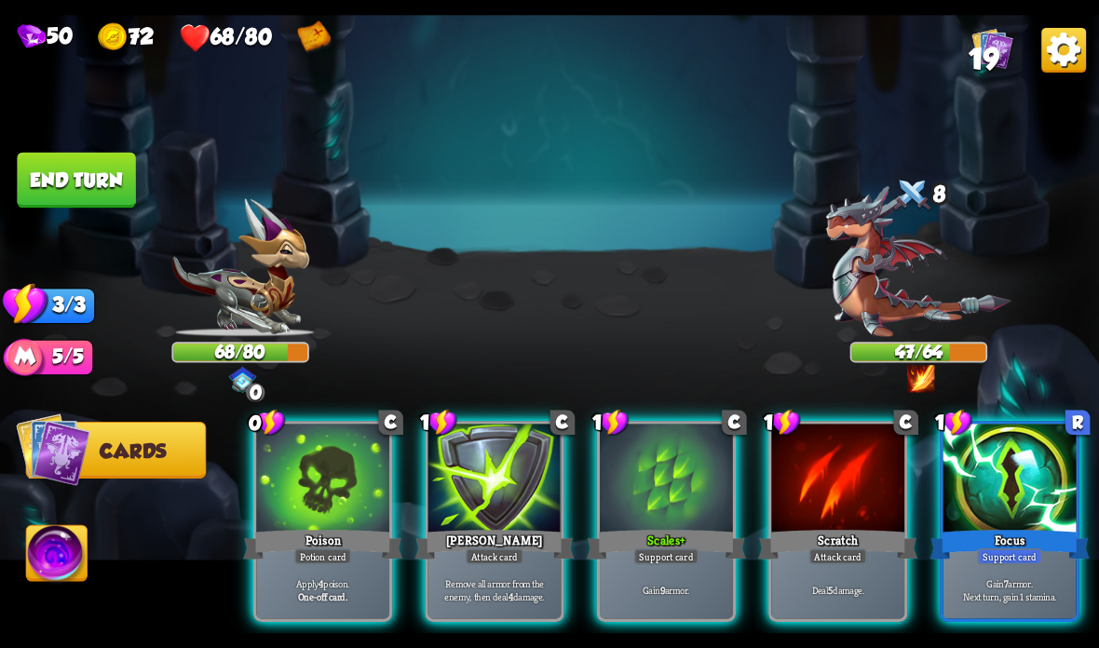
click at [298, 540] on div "Poison" at bounding box center [322, 544] width 159 height 35
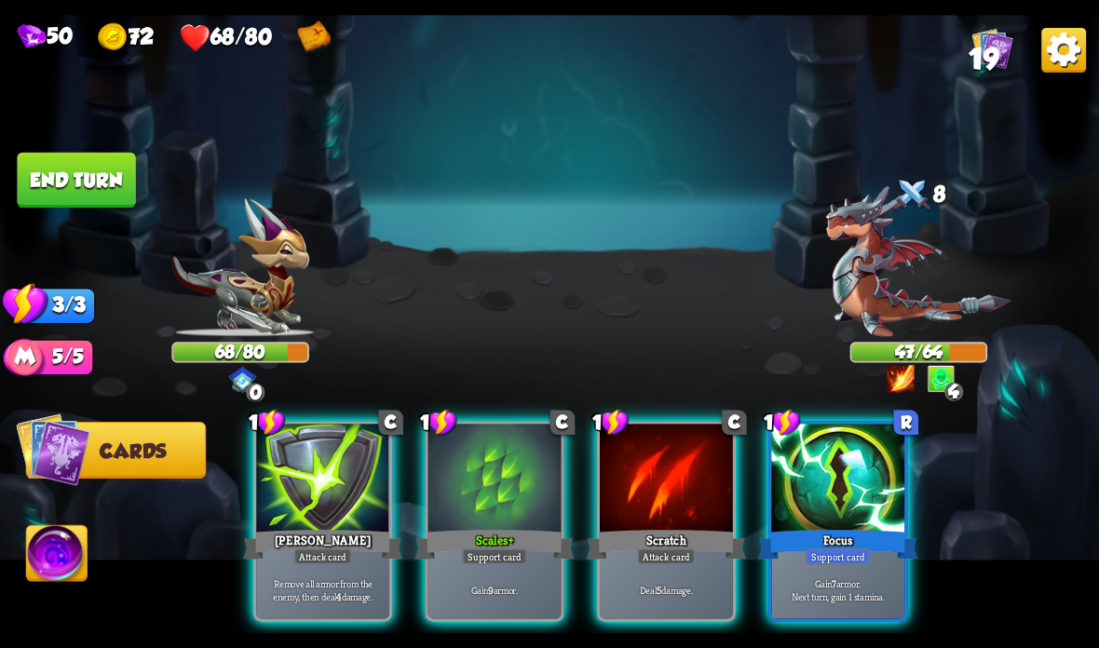
click at [325, 536] on div "[PERSON_NAME]" at bounding box center [322, 544] width 159 height 35
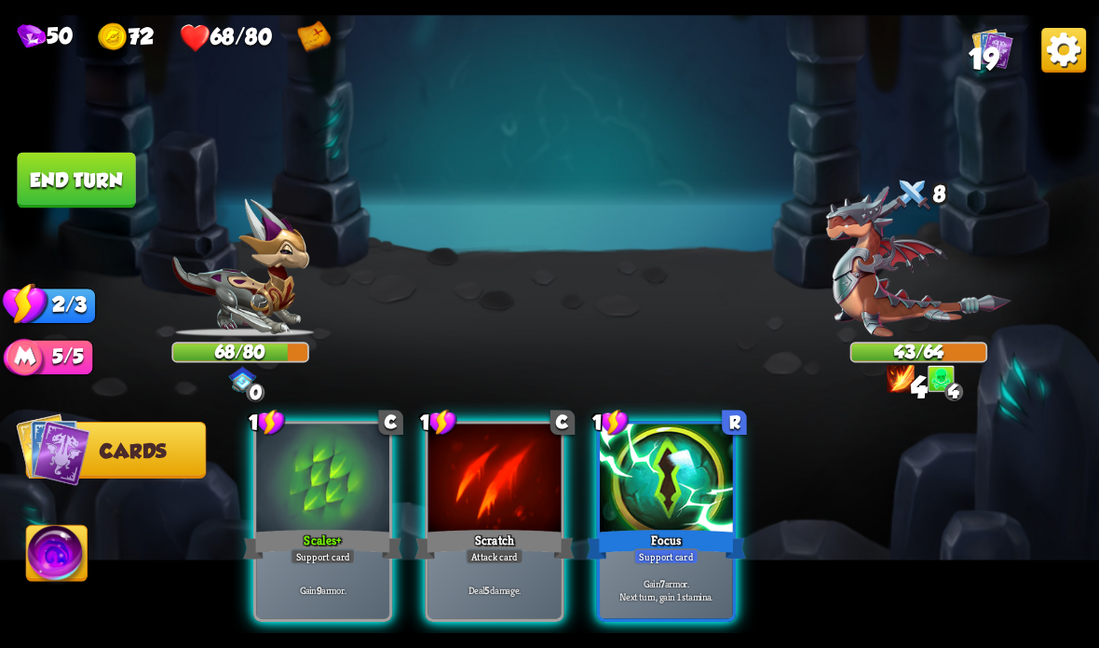
click at [436, 518] on div at bounding box center [494, 480] width 133 height 112
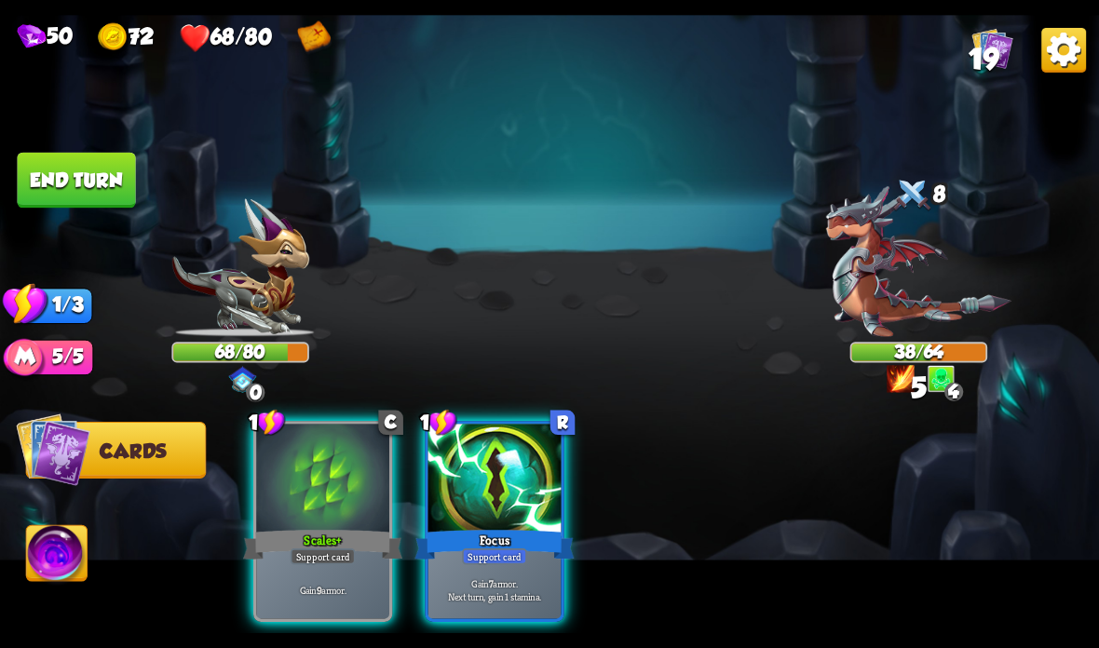
click at [487, 512] on div at bounding box center [494, 480] width 133 height 112
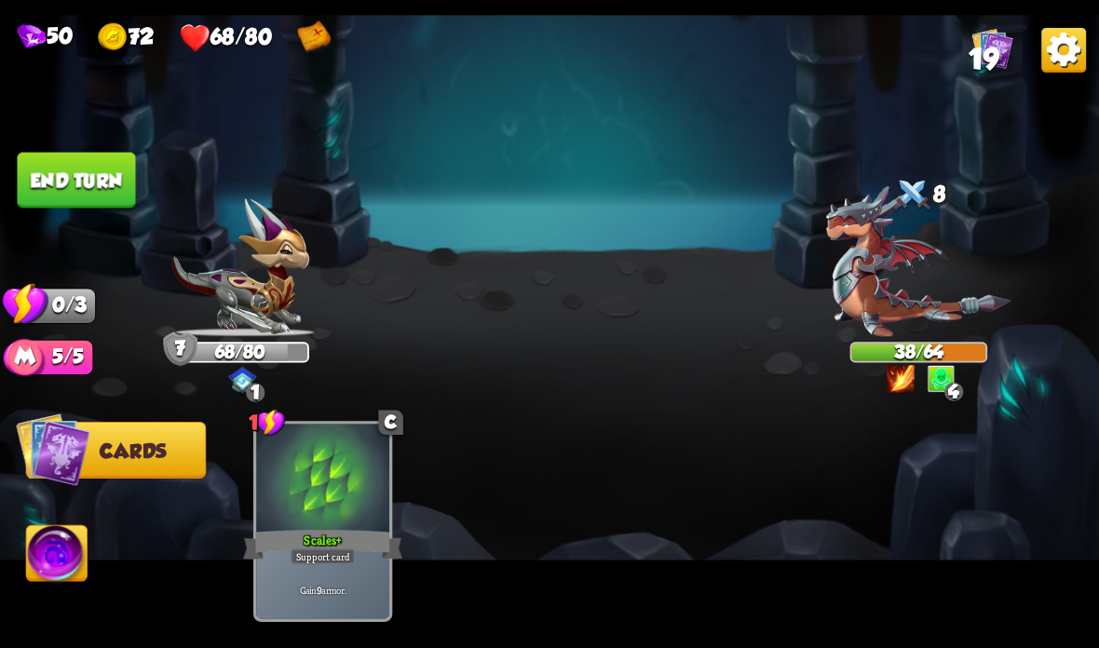
click at [43, 172] on button "End turn" at bounding box center [76, 181] width 118 height 56
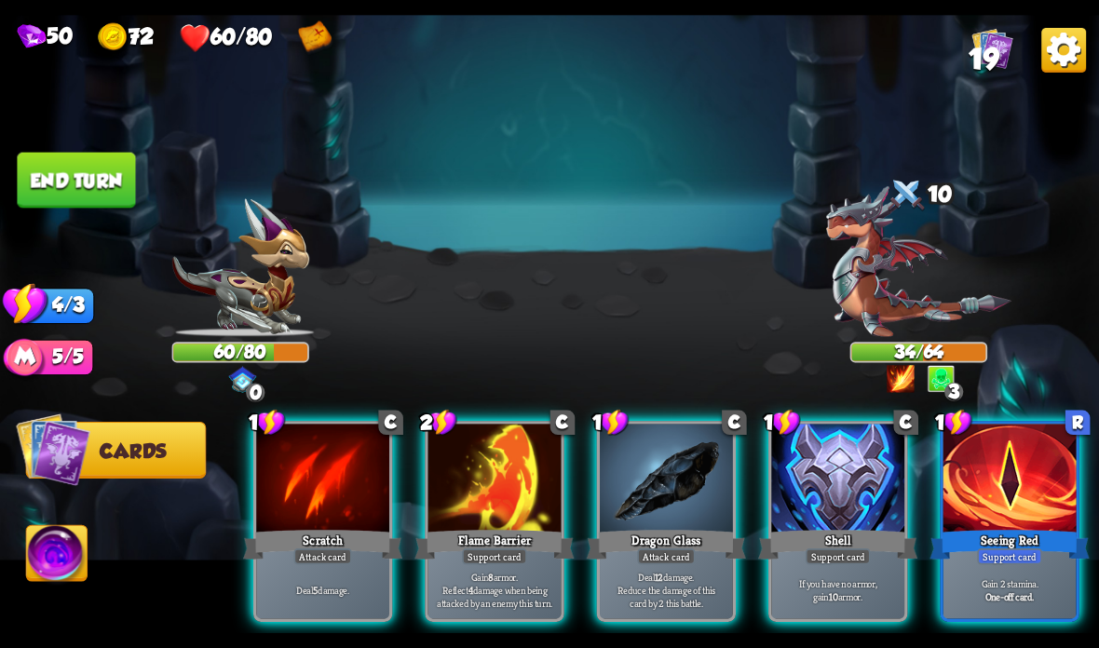
click at [820, 511] on div at bounding box center [837, 480] width 133 height 112
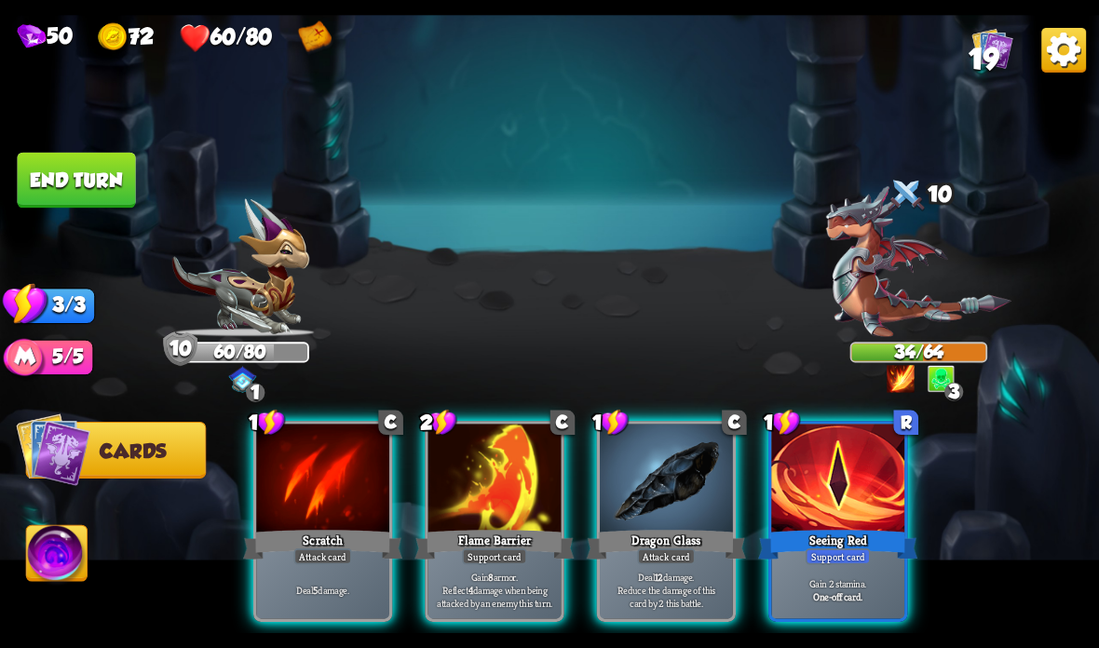
click at [859, 515] on div at bounding box center [837, 480] width 133 height 112
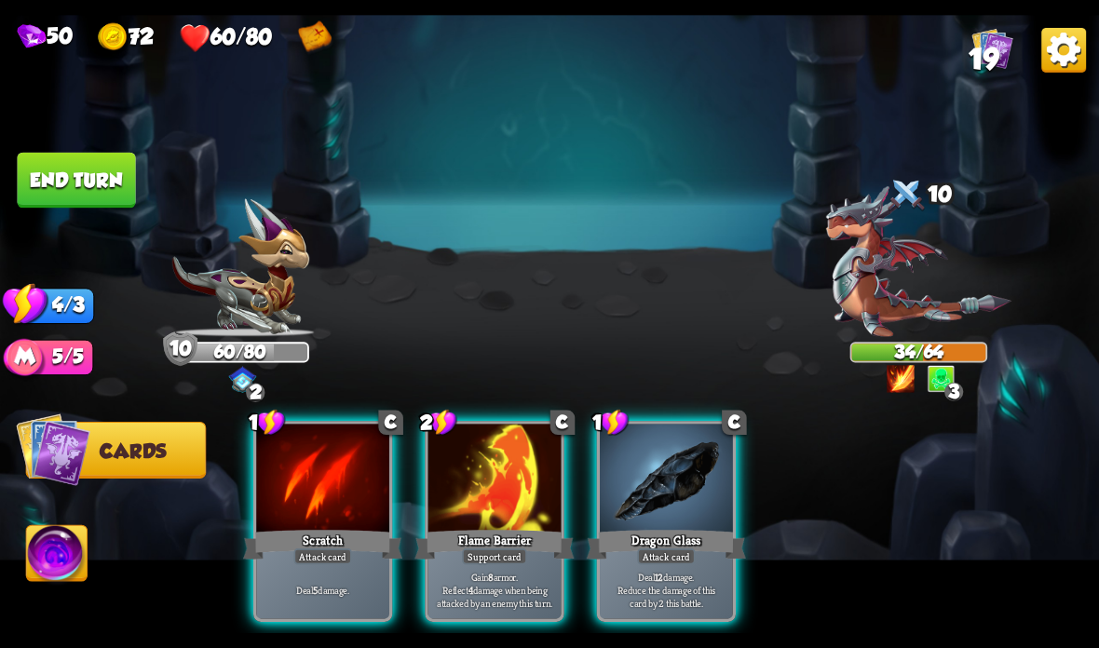
click at [523, 559] on div "Support card" at bounding box center [494, 557] width 65 height 16
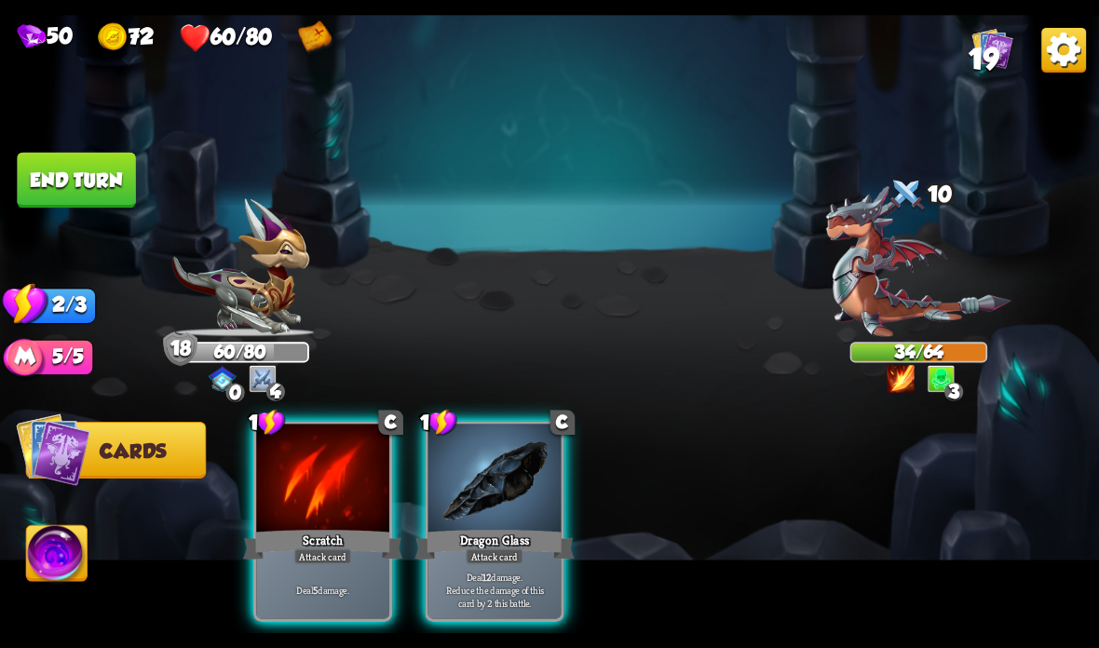
click at [444, 544] on div "Dragon Glass" at bounding box center [493, 544] width 159 height 35
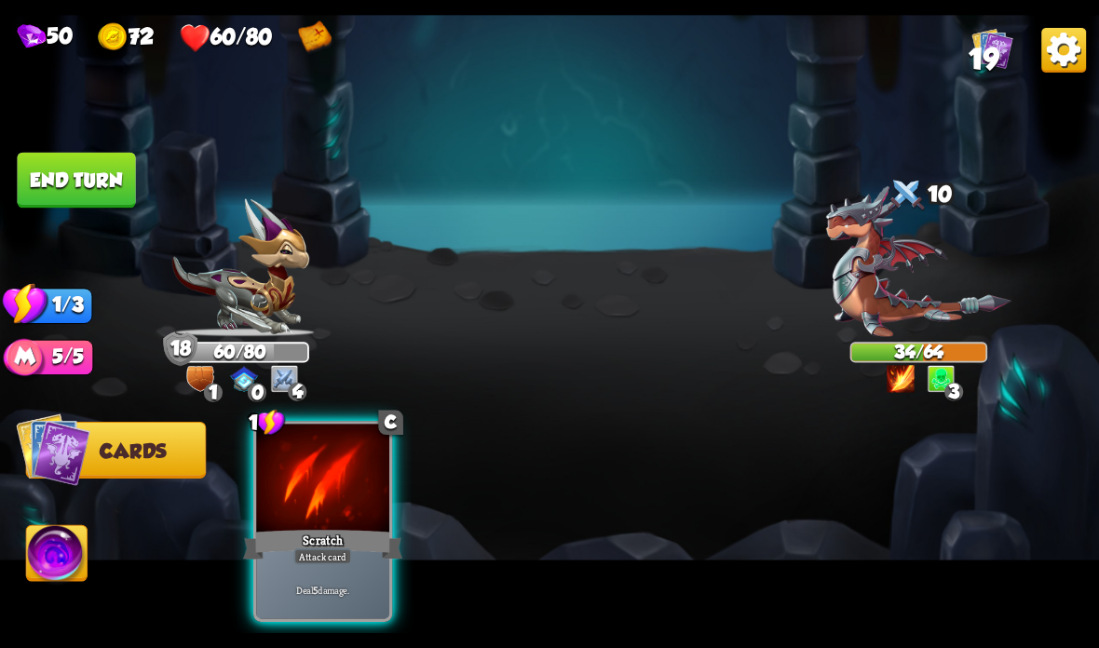
click at [328, 528] on div "Scratch" at bounding box center [322, 544] width 159 height 35
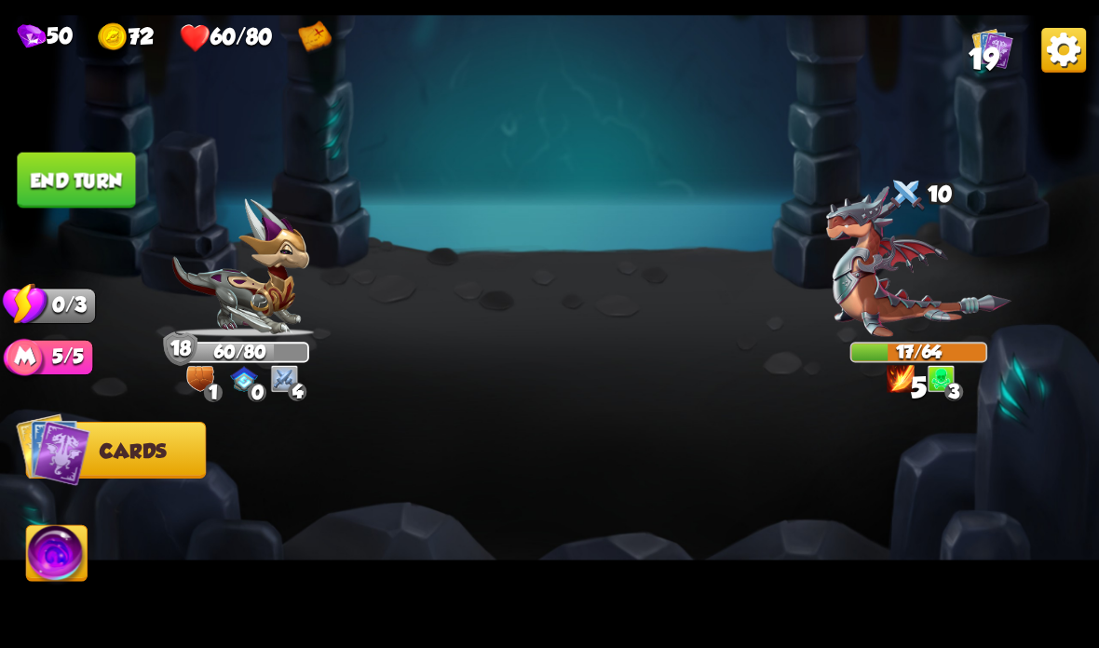
click at [65, 174] on button "End turn" at bounding box center [76, 181] width 118 height 56
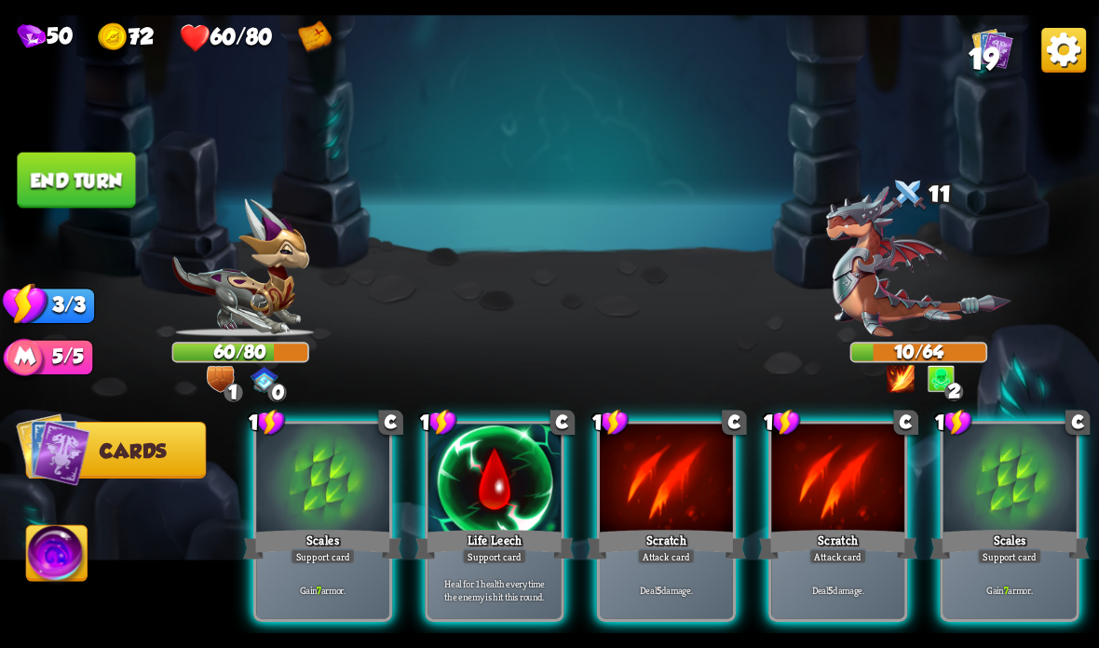
click at [510, 500] on div at bounding box center [494, 480] width 133 height 112
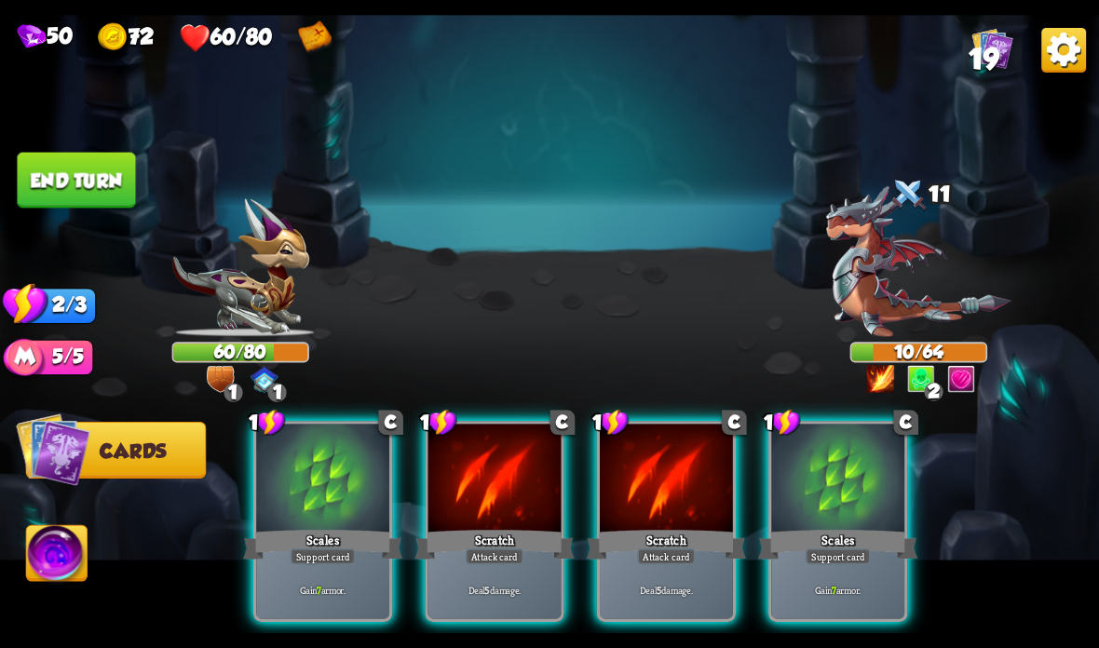
click at [487, 516] on div at bounding box center [494, 480] width 133 height 112
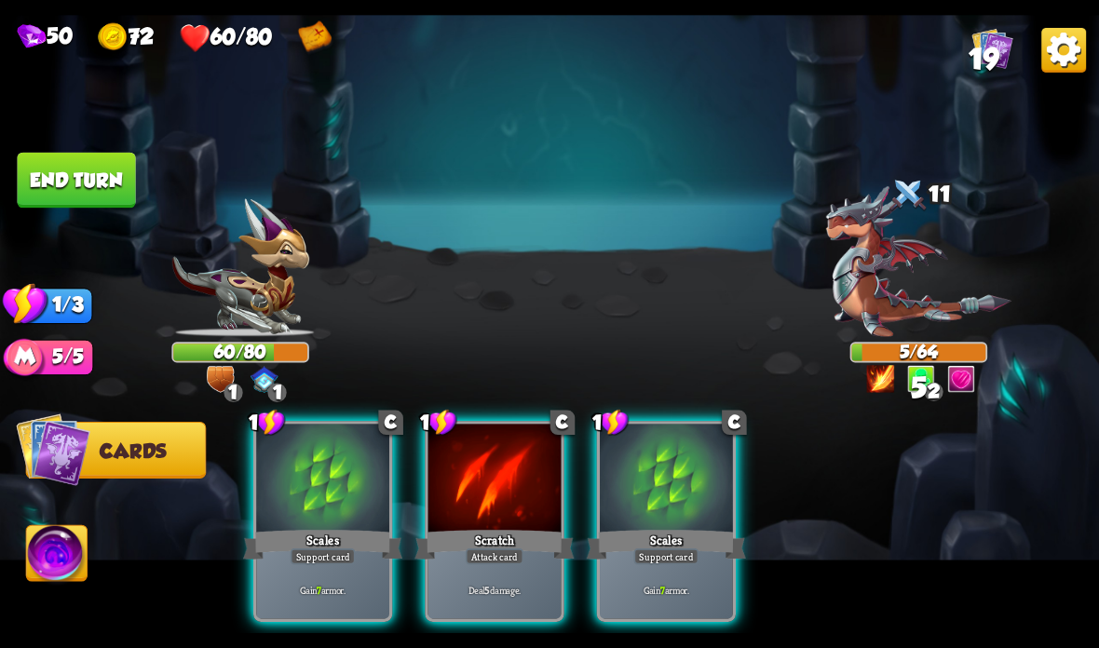
click at [478, 533] on div "Scratch" at bounding box center [493, 544] width 159 height 35
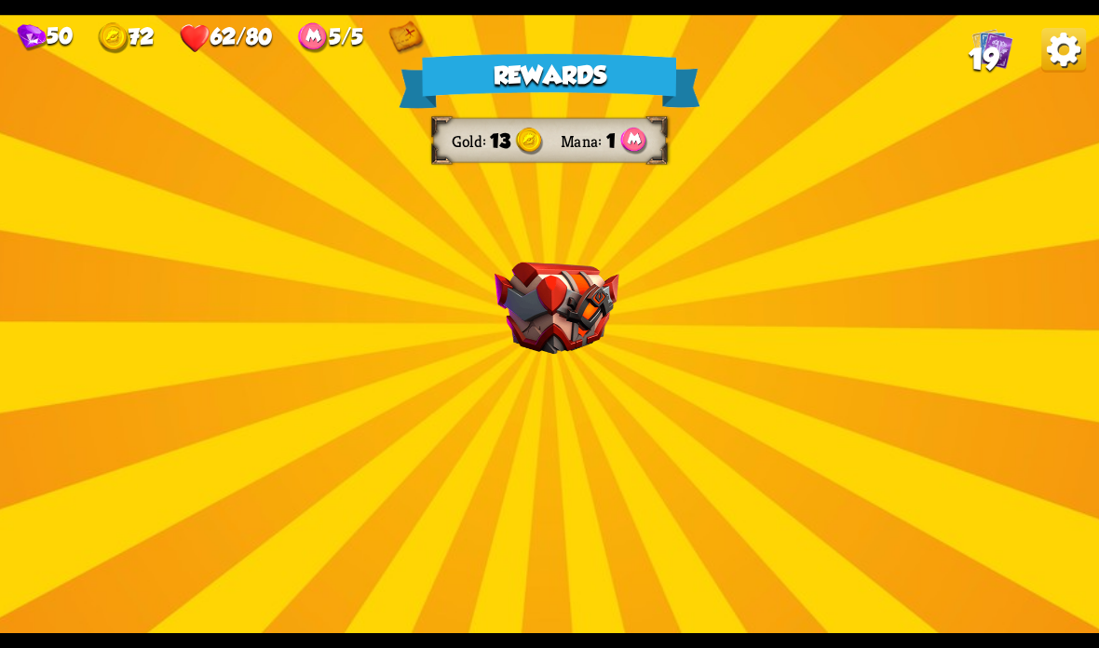
click at [568, 291] on img at bounding box center [556, 309] width 125 height 92
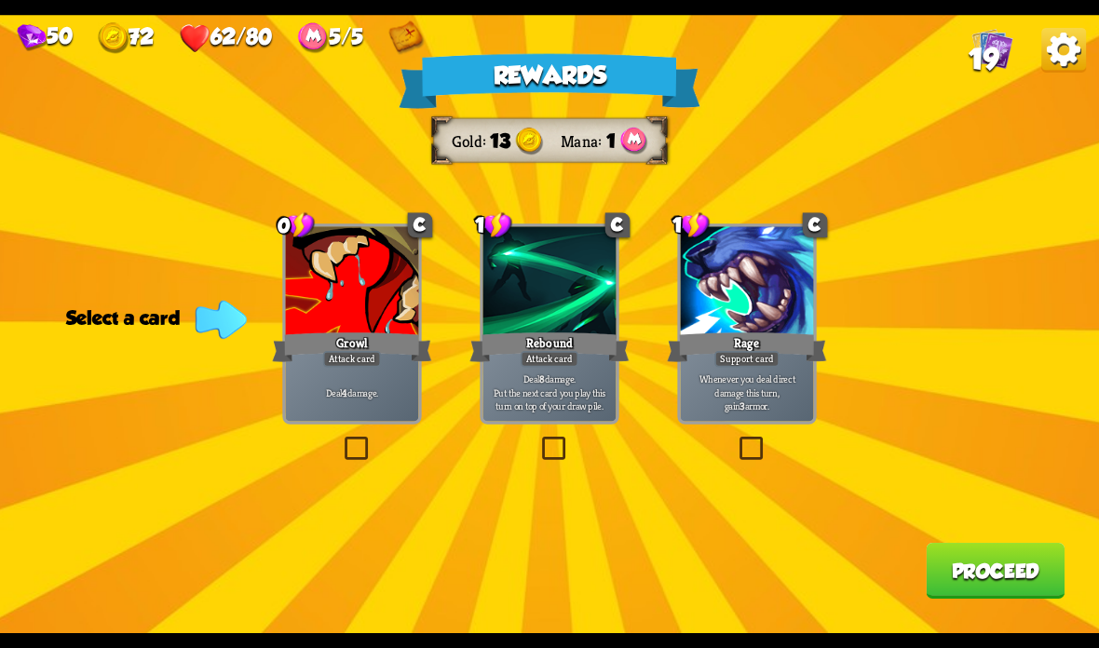
click at [380, 320] on div at bounding box center [352, 282] width 133 height 112
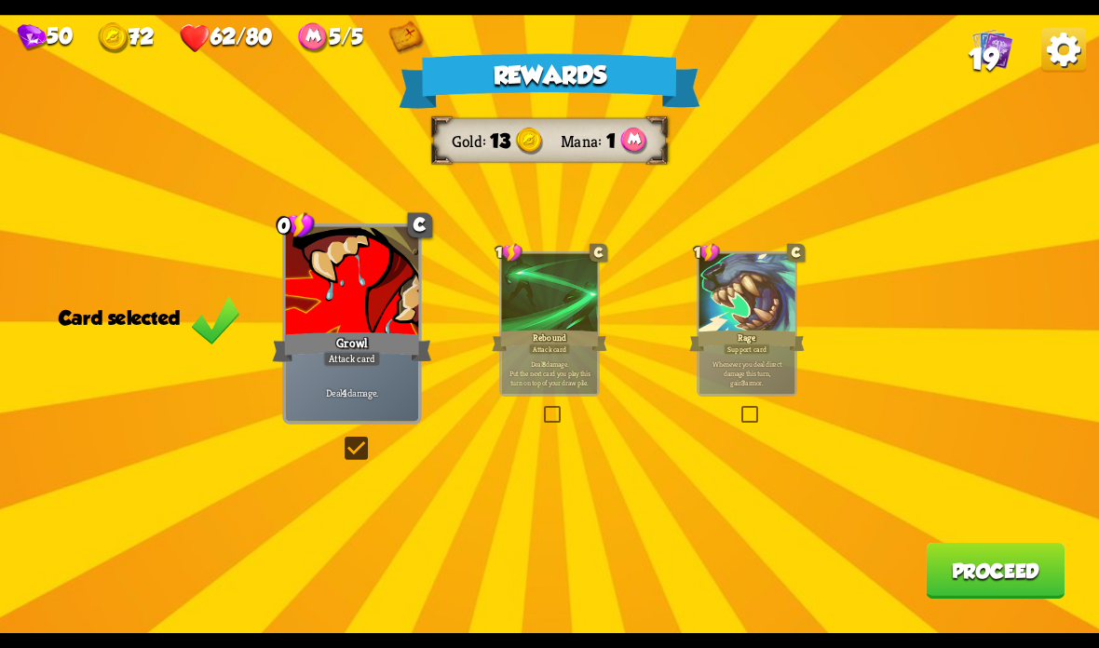
click at [546, 290] on div at bounding box center [549, 293] width 96 height 81
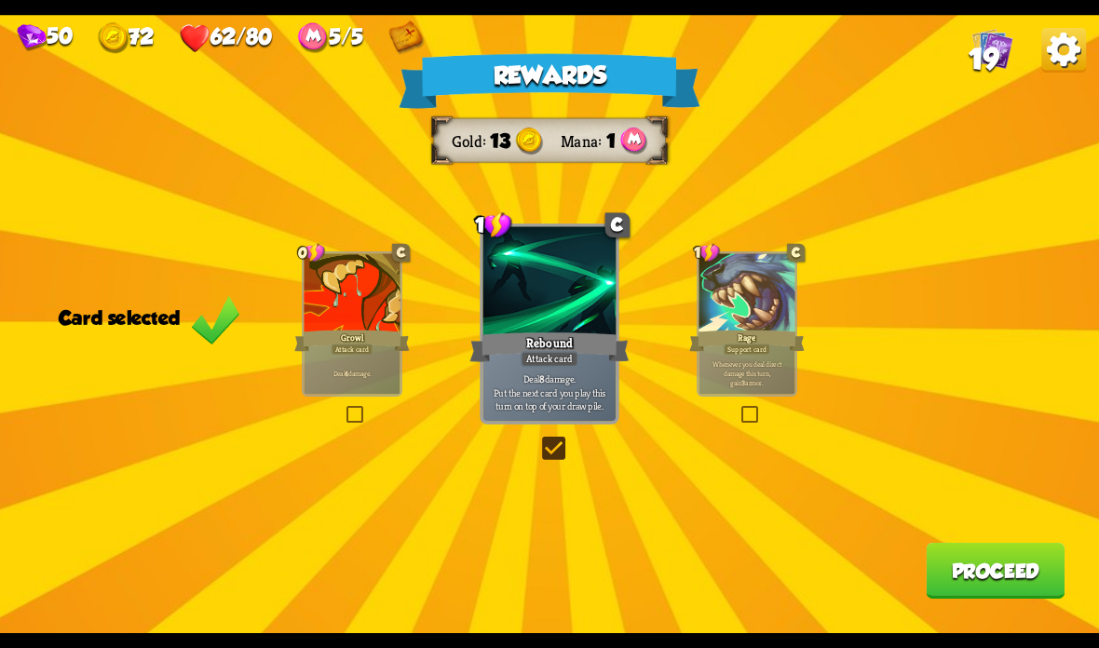
click at [931, 553] on button "Proceed" at bounding box center [995, 571] width 139 height 56
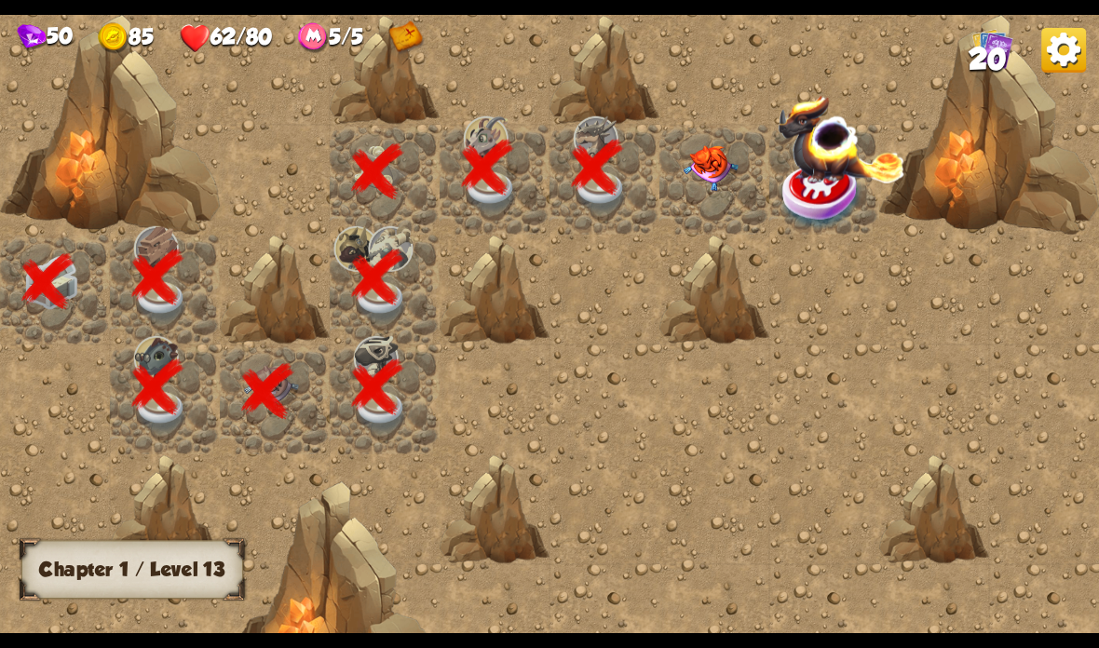
click at [702, 169] on img at bounding box center [711, 168] width 55 height 46
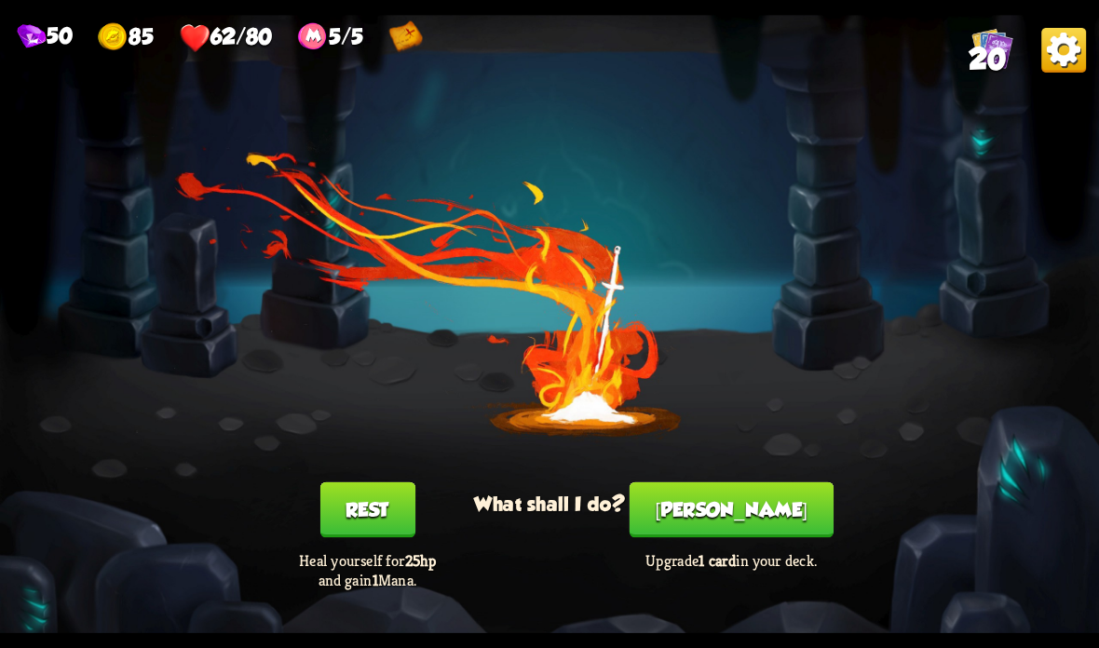
click at [398, 513] on button "Rest" at bounding box center [366, 510] width 95 height 56
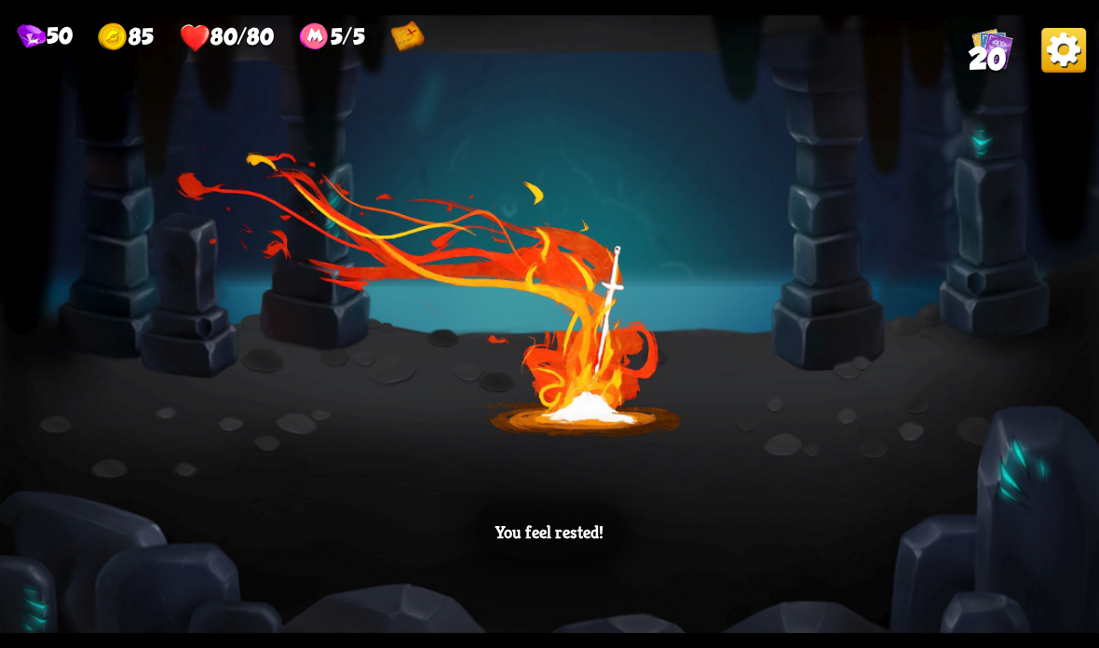
click at [467, 540] on div "You feel rested!" at bounding box center [549, 324] width 1099 height 618
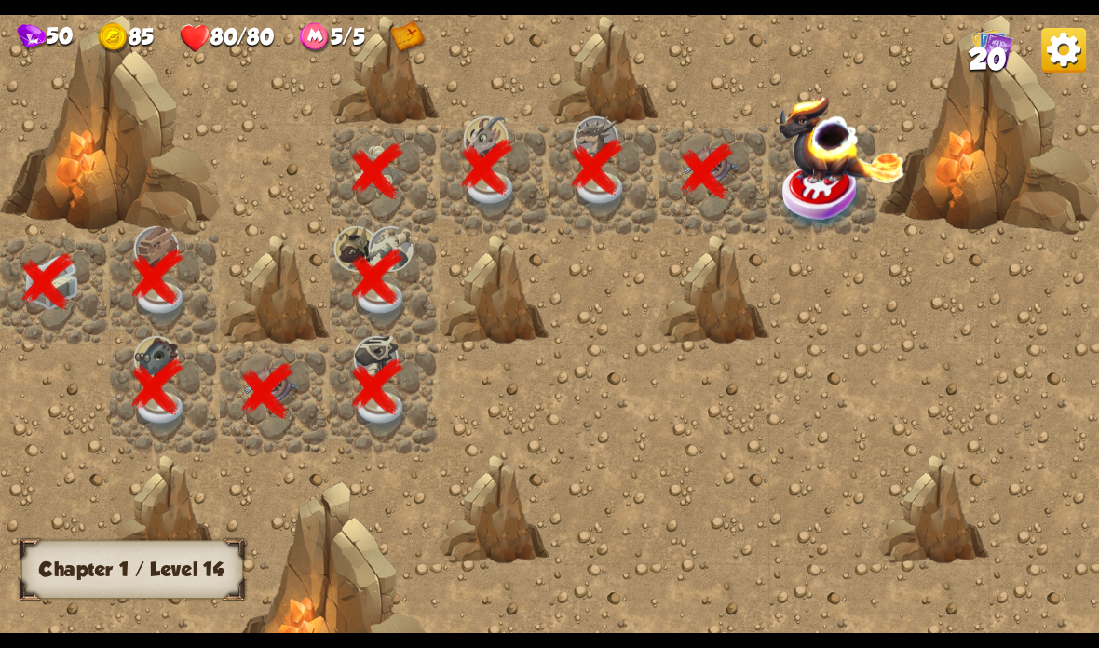
click at [847, 150] on img at bounding box center [841, 139] width 127 height 88
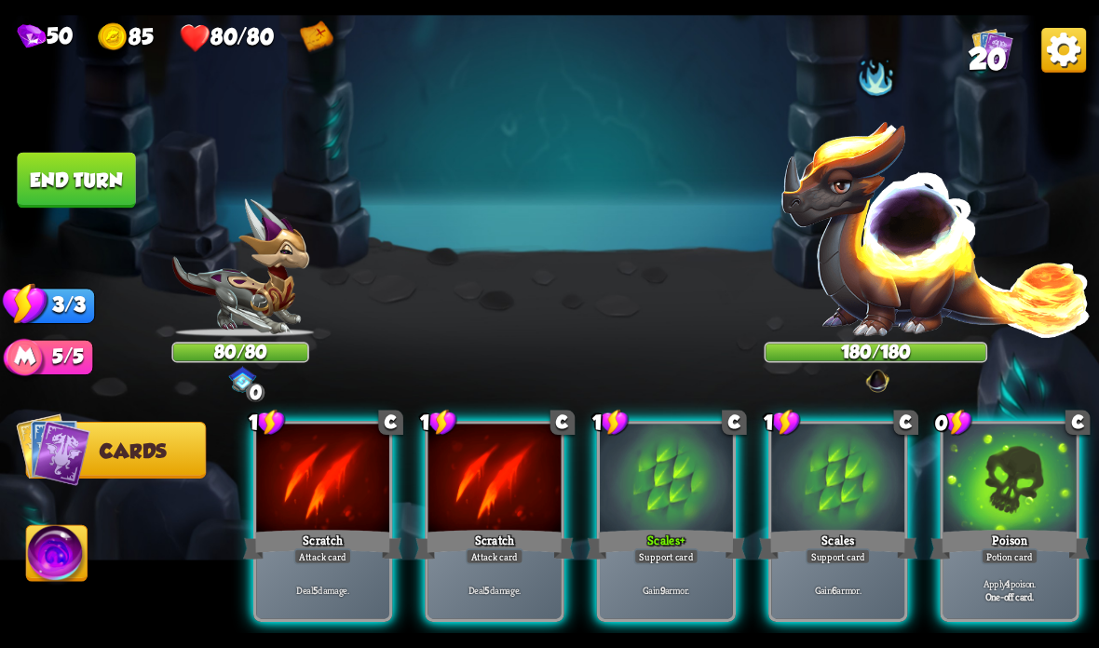
click at [987, 469] on div at bounding box center [1009, 480] width 133 height 112
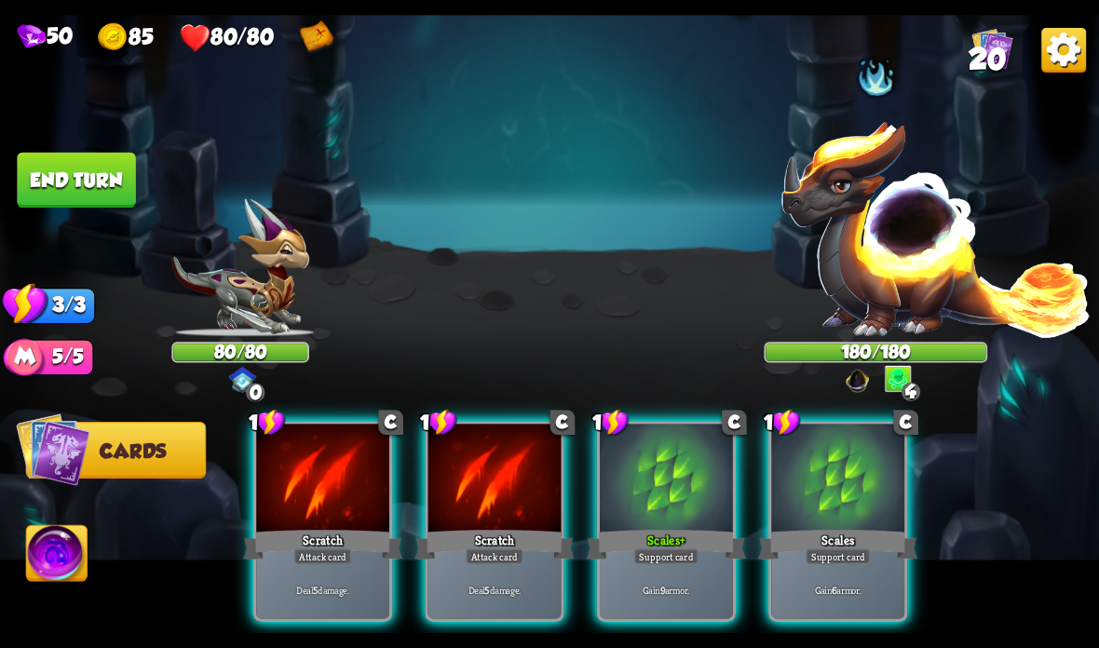
click at [480, 521] on div at bounding box center [494, 480] width 133 height 112
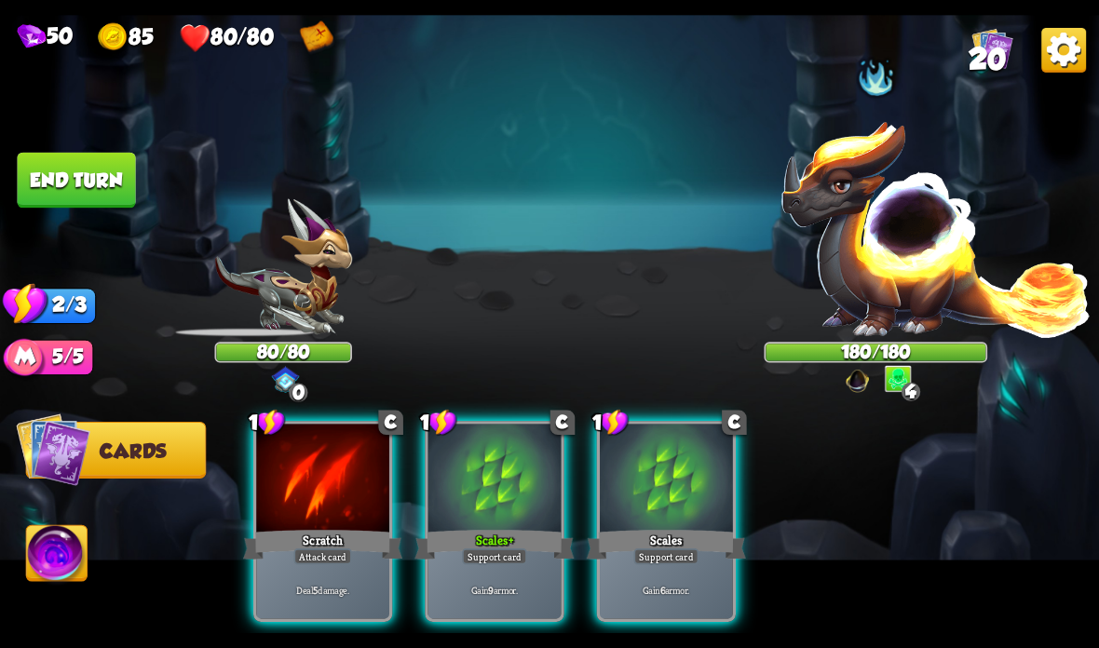
click at [320, 533] on div "Scratch" at bounding box center [322, 544] width 159 height 35
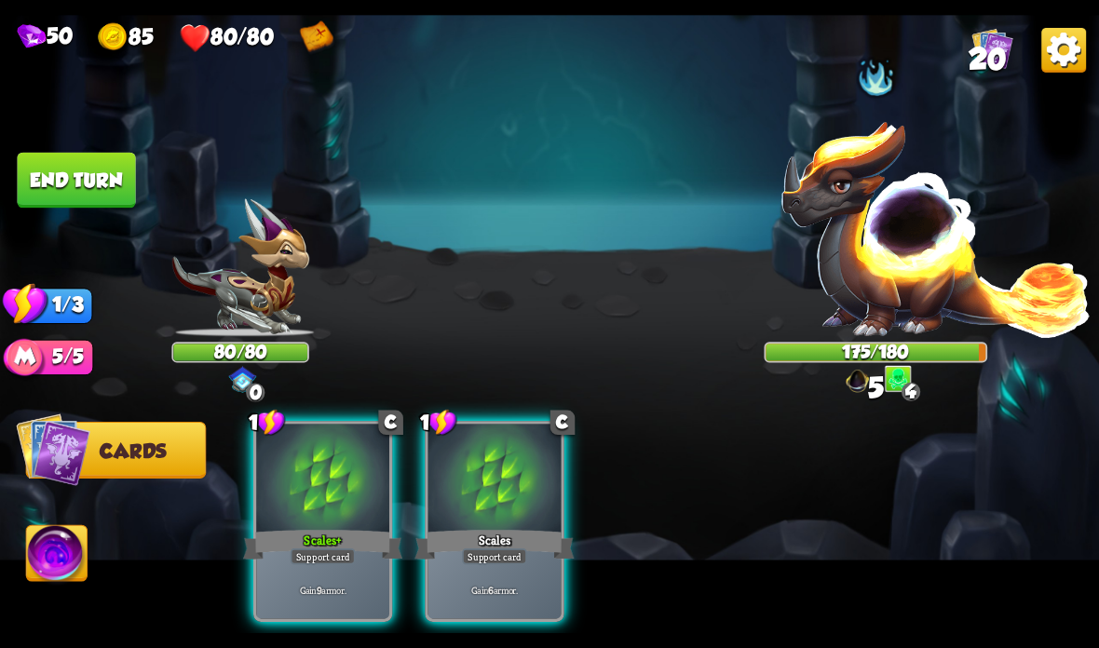
click at [91, 171] on button "End turn" at bounding box center [76, 181] width 118 height 56
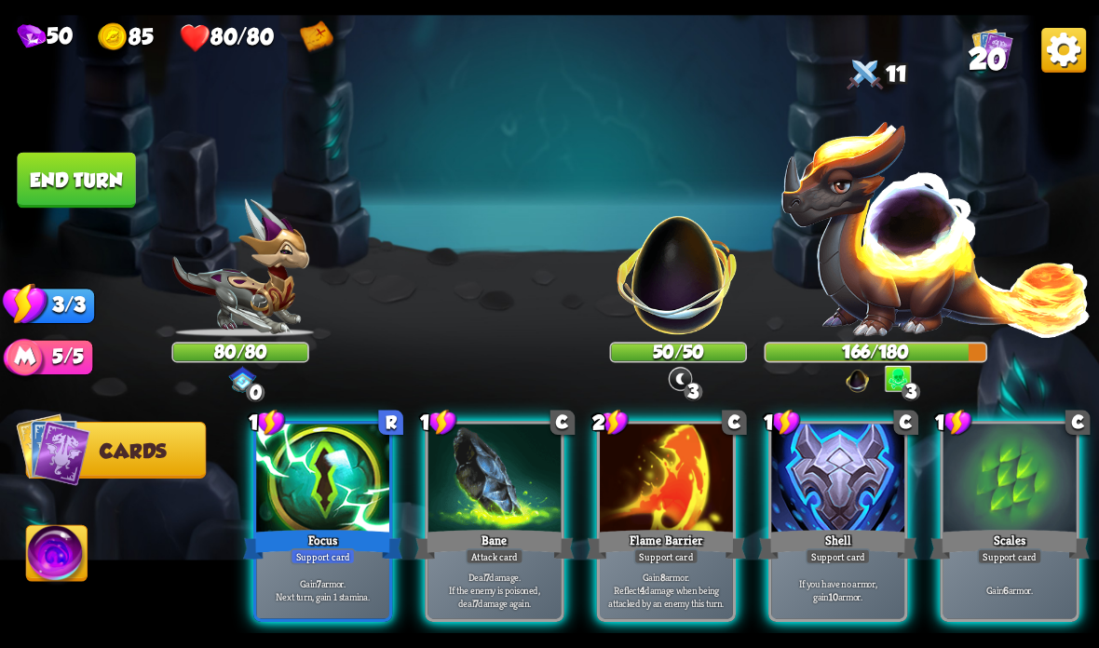
click at [806, 540] on div "Shell" at bounding box center [837, 544] width 159 height 35
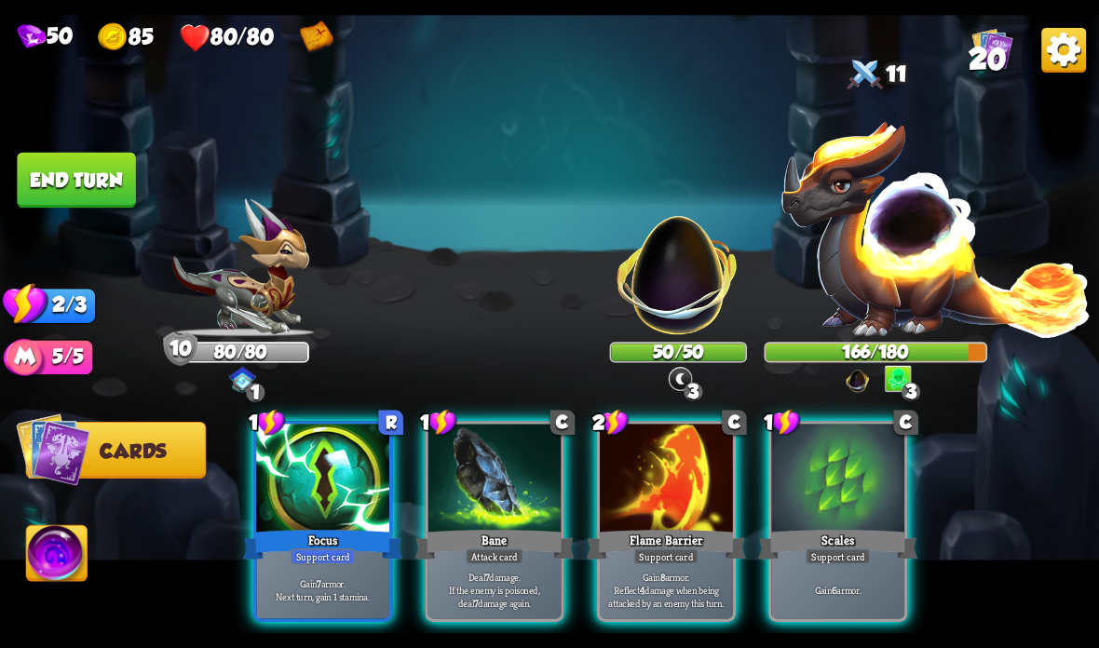
click at [305, 554] on div "Support card" at bounding box center [323, 557] width 65 height 16
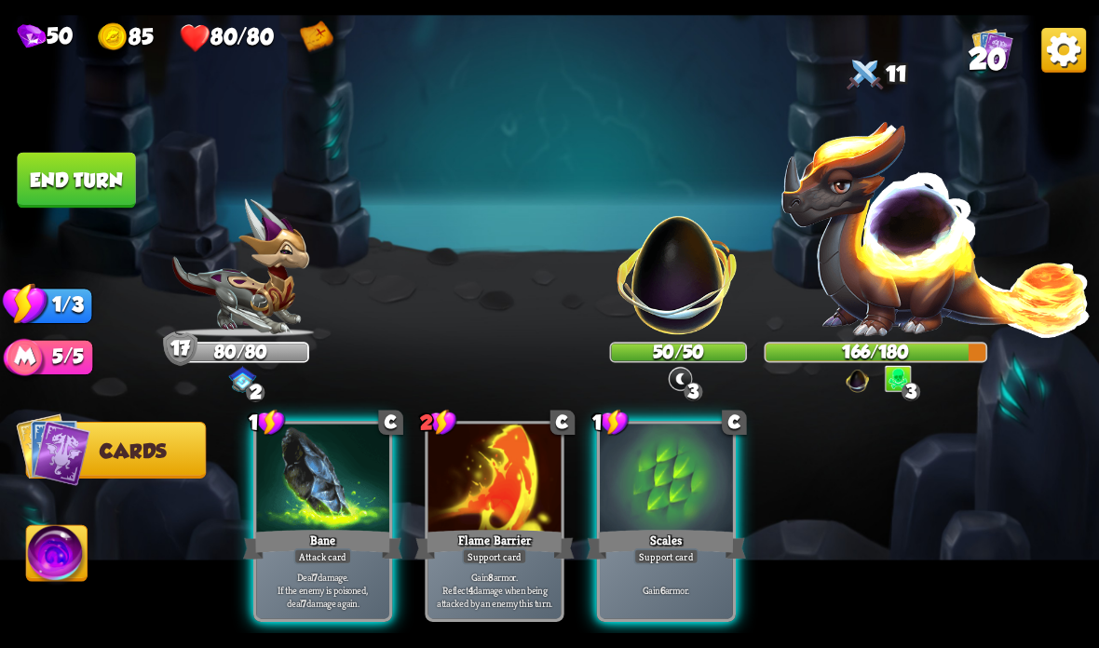
click at [297, 539] on div "Bane" at bounding box center [322, 544] width 159 height 35
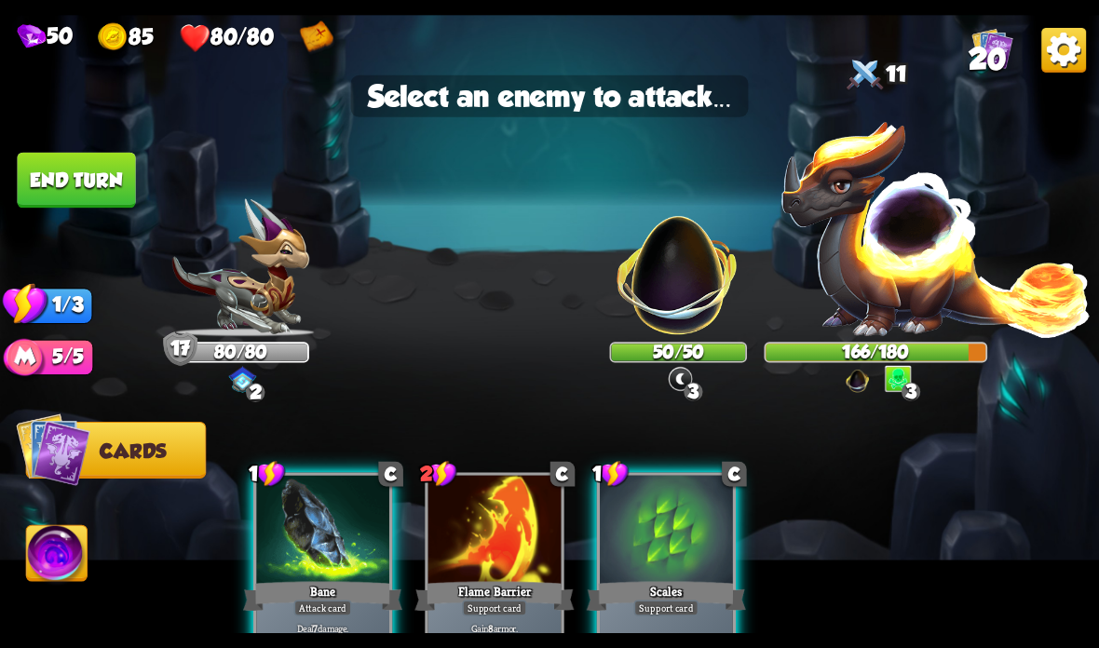
click at [696, 299] on img at bounding box center [678, 265] width 144 height 144
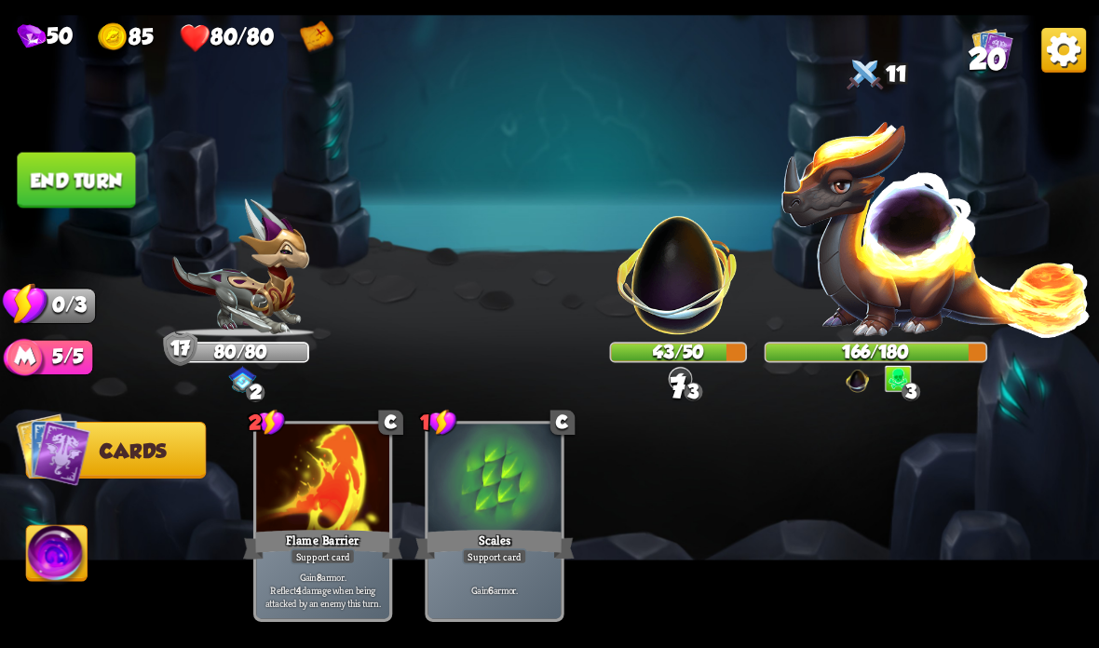
click at [96, 185] on button "End turn" at bounding box center [76, 181] width 118 height 56
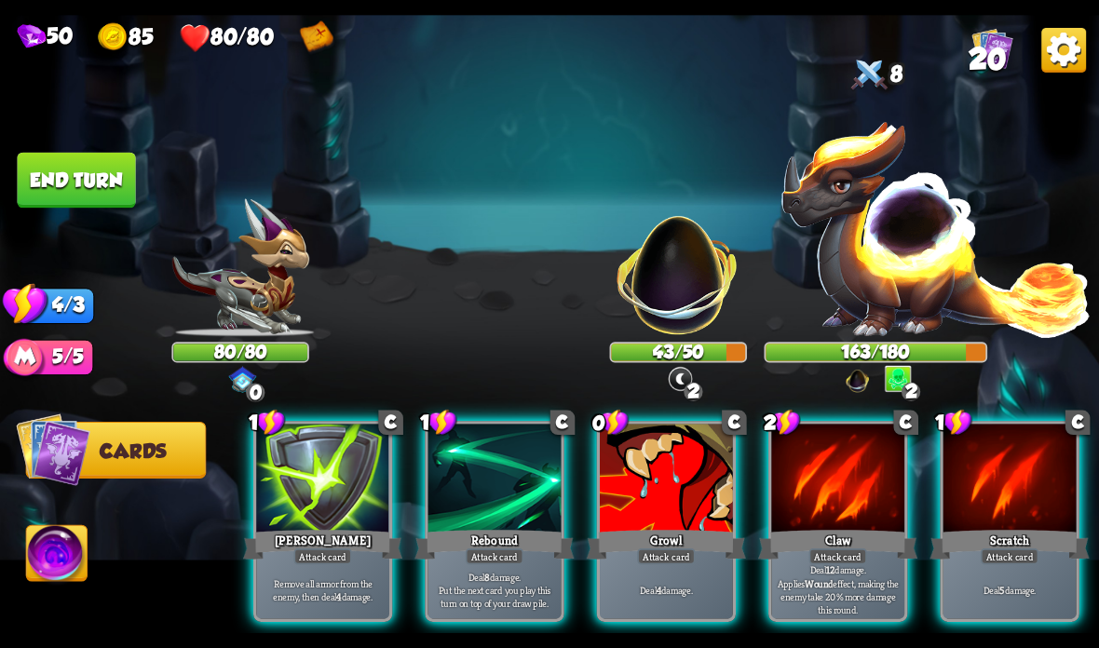
click at [830, 461] on div at bounding box center [837, 480] width 133 height 112
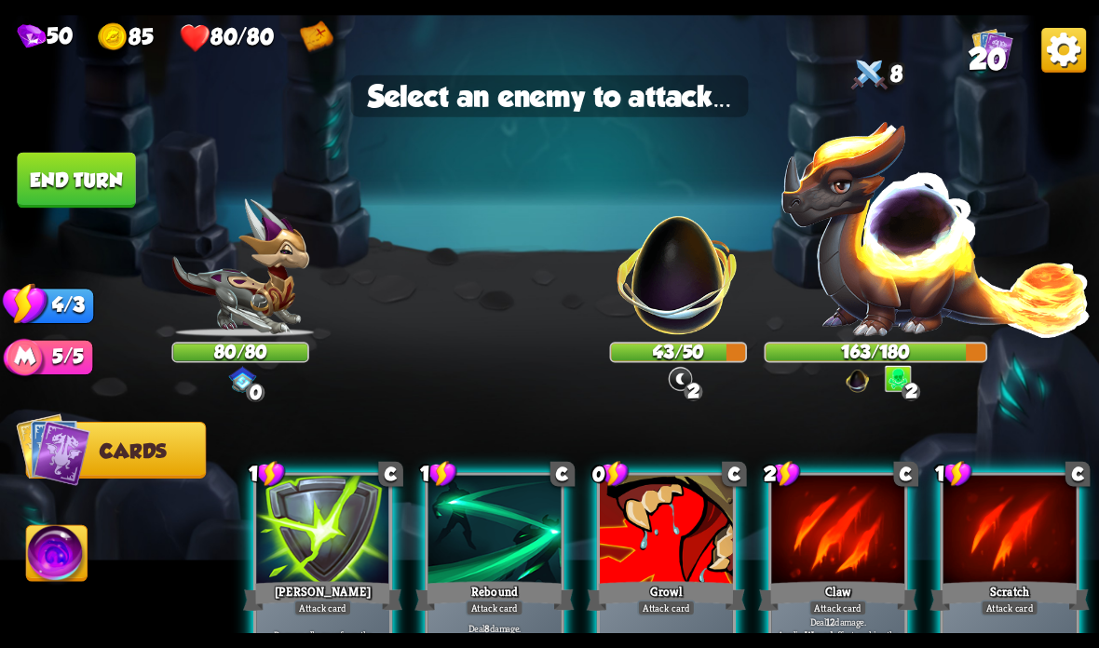
click at [669, 267] on img at bounding box center [678, 265] width 144 height 144
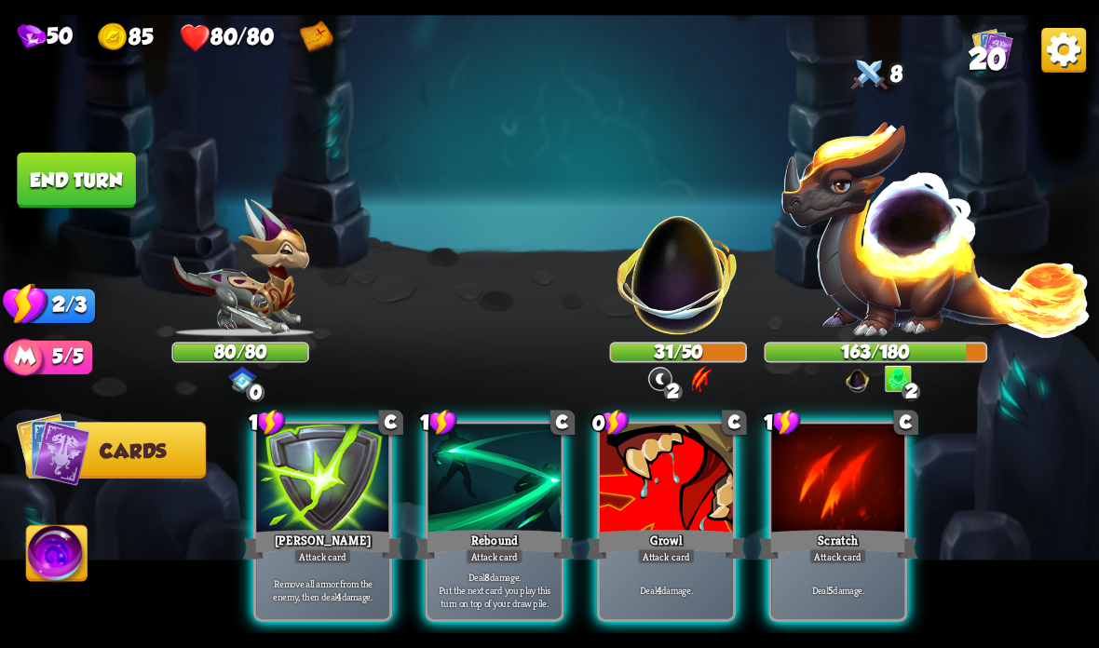
click at [683, 454] on div at bounding box center [666, 480] width 133 height 112
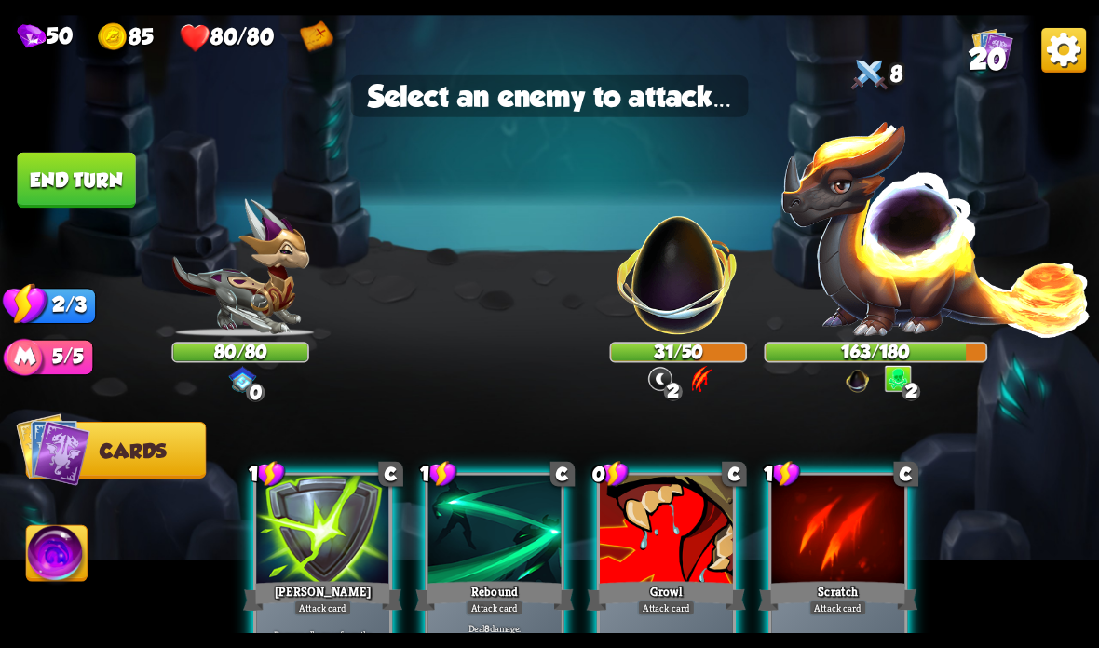
click at [698, 278] on img at bounding box center [678, 265] width 144 height 144
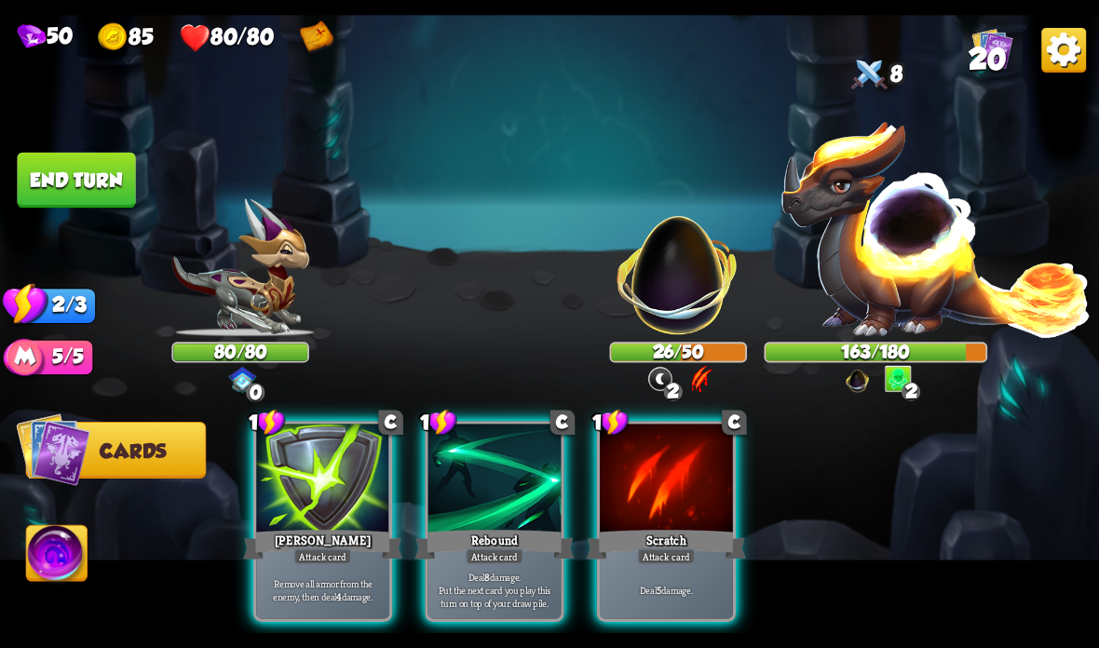
click at [466, 564] on div "Deal 8 damage. Put the next card you play this turn on top of your draw pile." at bounding box center [494, 590] width 133 height 58
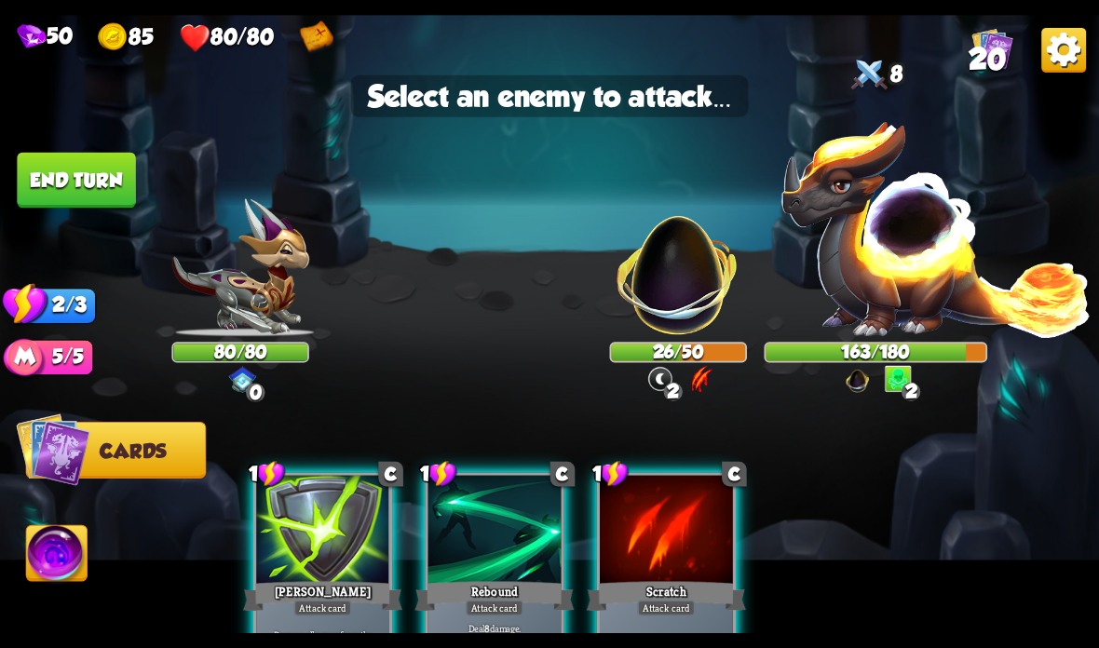
click at [680, 286] on img at bounding box center [678, 265] width 144 height 144
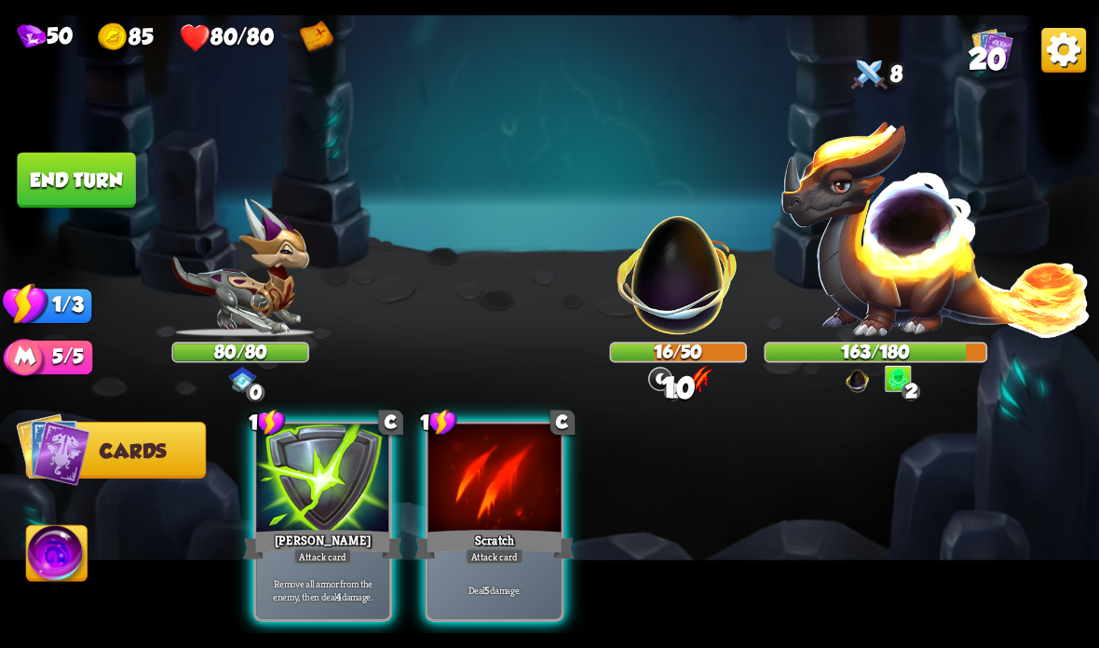
click at [470, 497] on div at bounding box center [494, 480] width 133 height 112
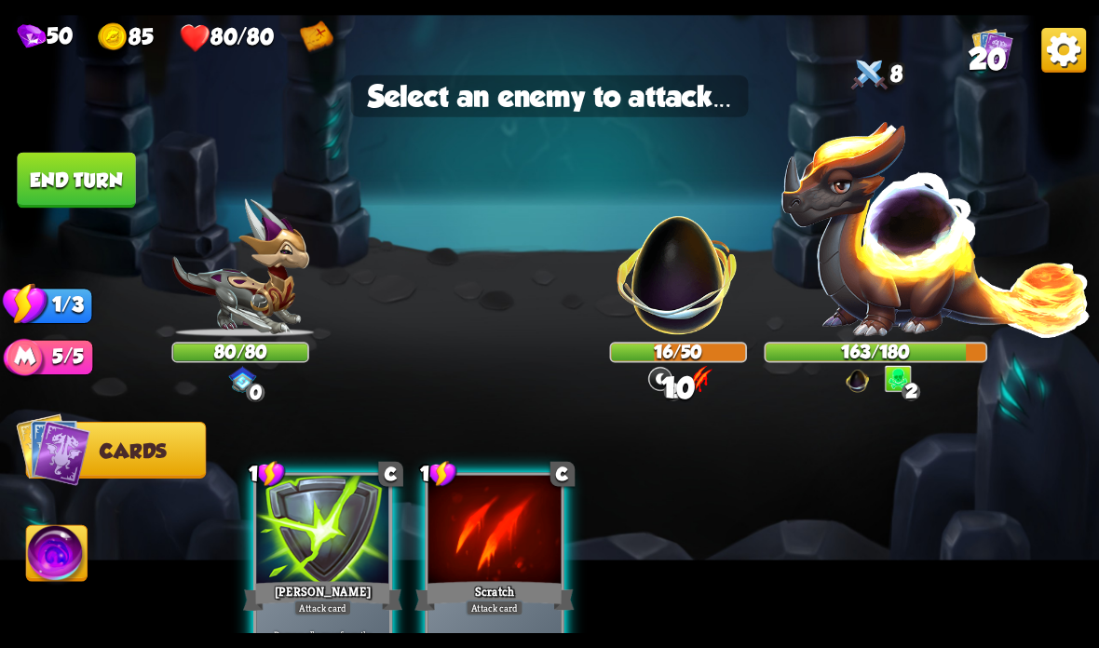
click at [675, 265] on img at bounding box center [678, 265] width 144 height 144
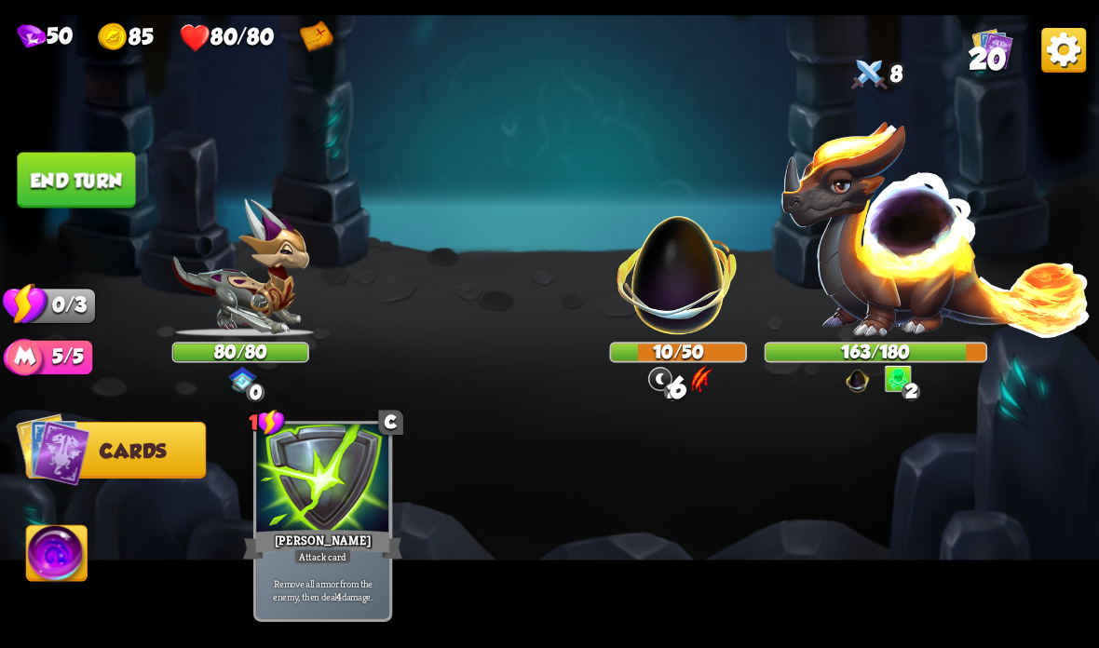
click at [88, 184] on button "End turn" at bounding box center [76, 181] width 118 height 56
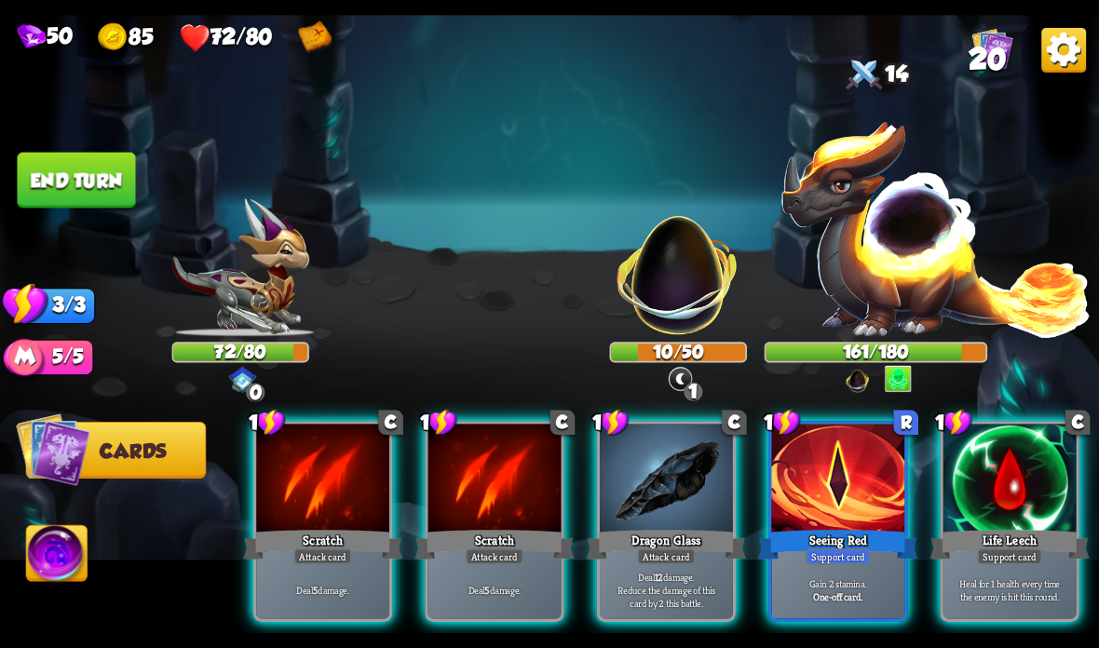
click at [832, 531] on div "Seeing Red" at bounding box center [837, 544] width 159 height 35
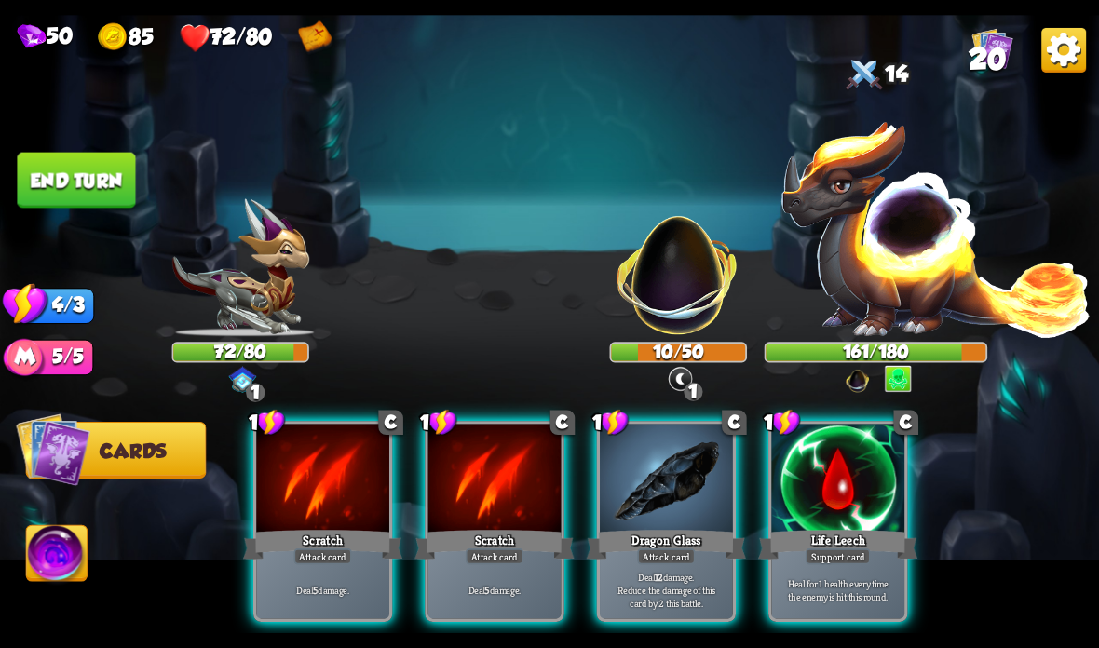
click at [851, 508] on div at bounding box center [837, 480] width 133 height 112
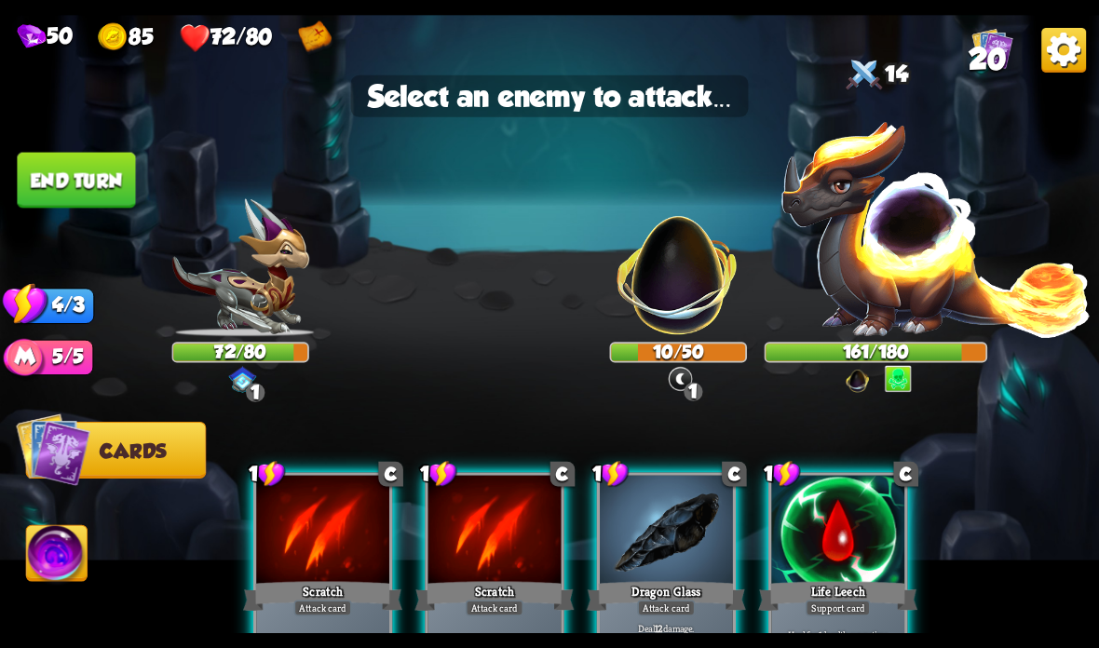
click at [672, 280] on img at bounding box center [678, 265] width 144 height 144
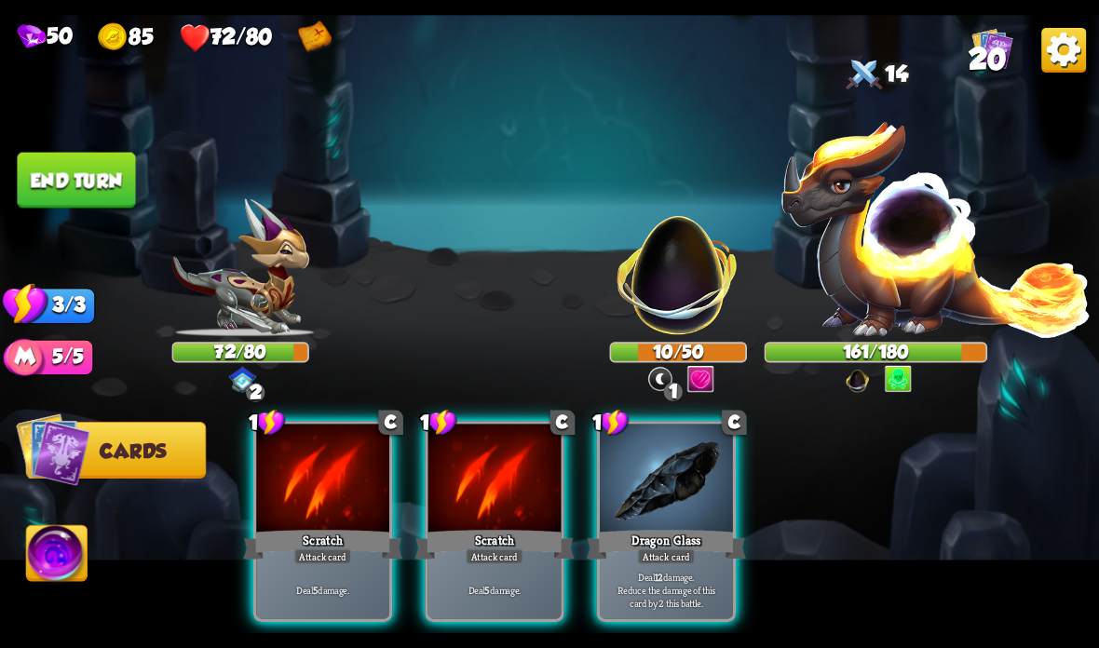
click at [498, 565] on div "Deal 5 damage." at bounding box center [494, 590] width 133 height 58
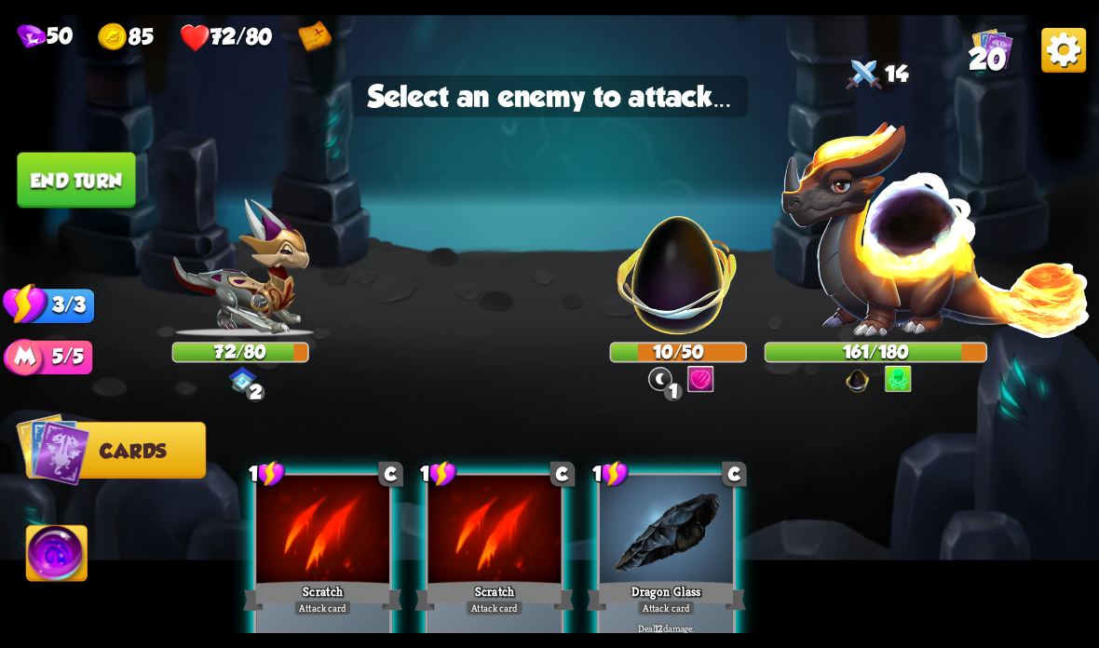
click at [663, 318] on img at bounding box center [678, 265] width 144 height 144
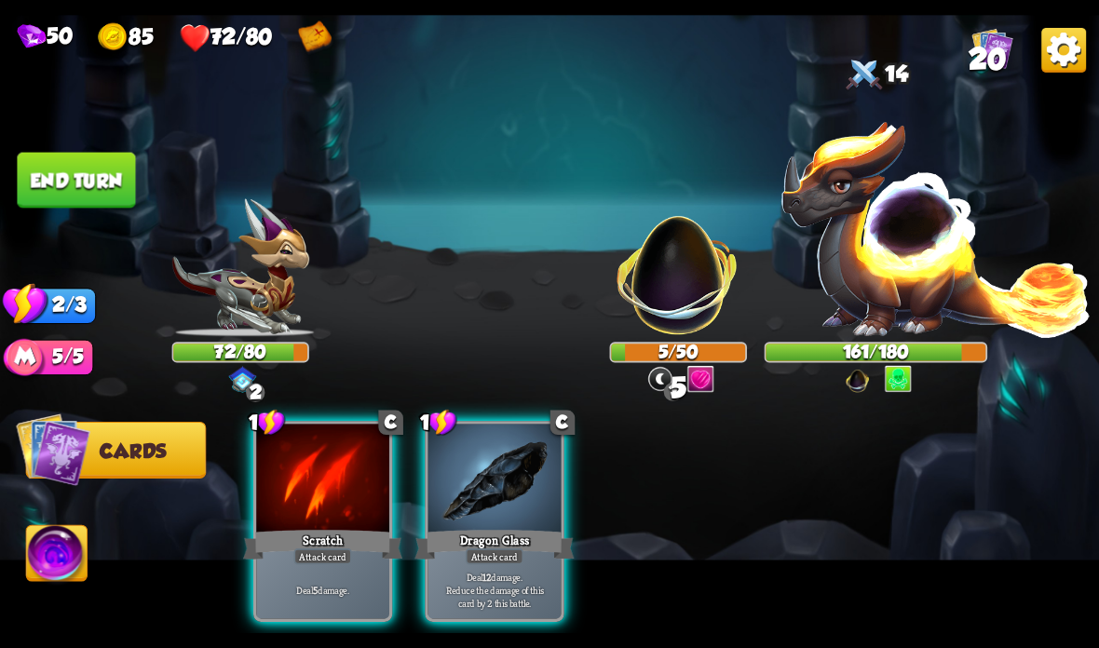
click at [327, 528] on div "Scratch" at bounding box center [322, 544] width 159 height 35
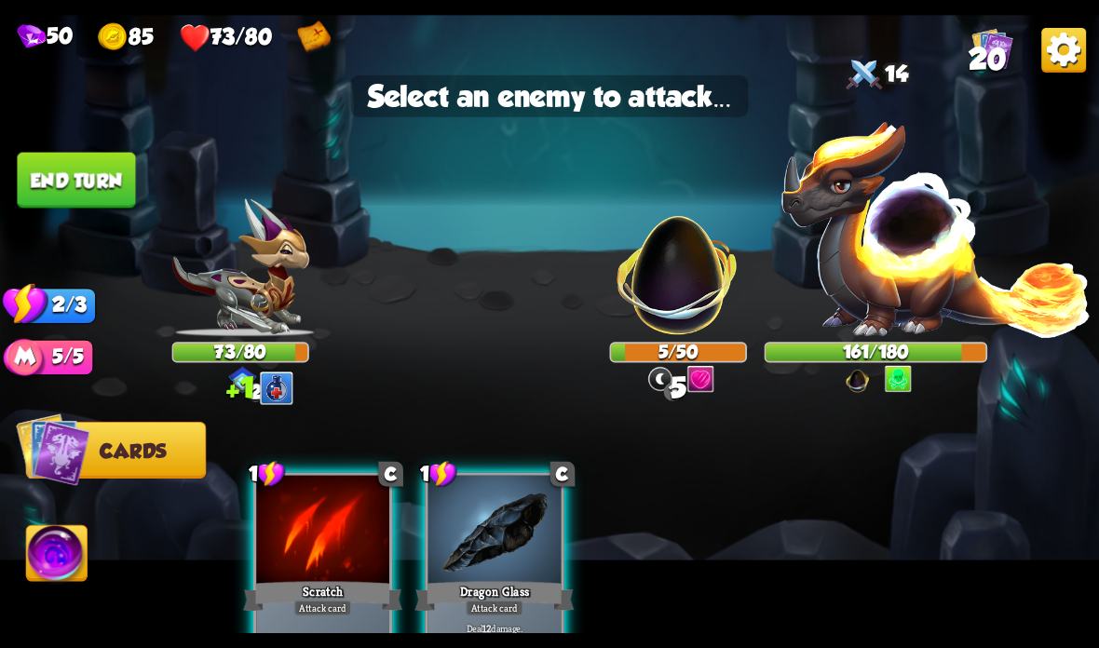
click at [662, 274] on img at bounding box center [678, 265] width 144 height 144
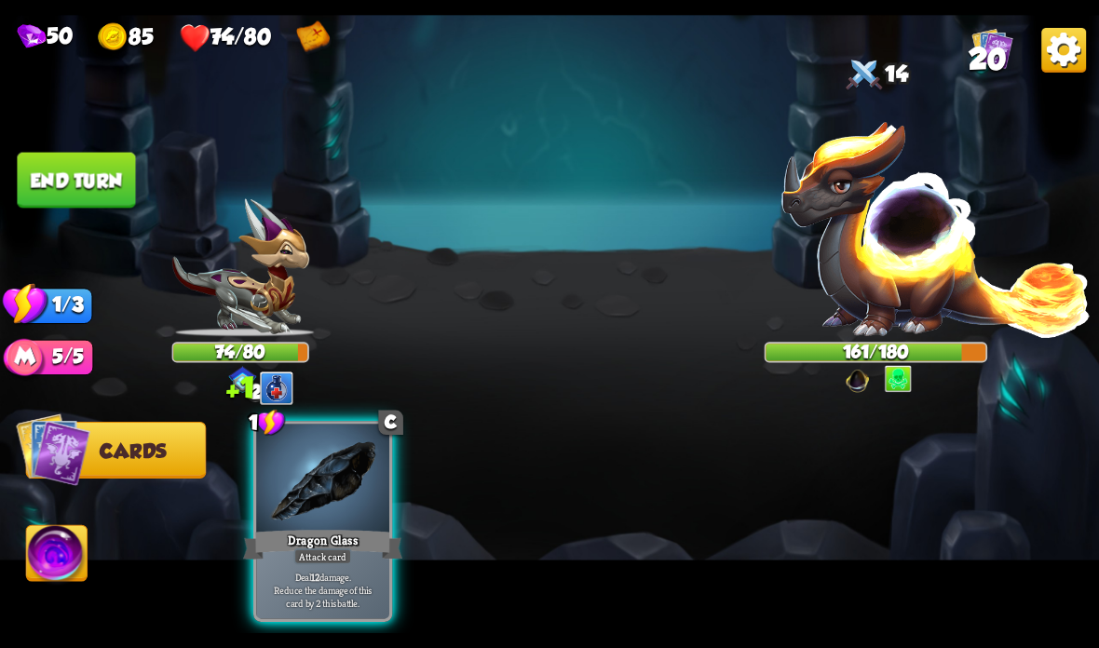
click at [325, 508] on div at bounding box center [322, 480] width 133 height 112
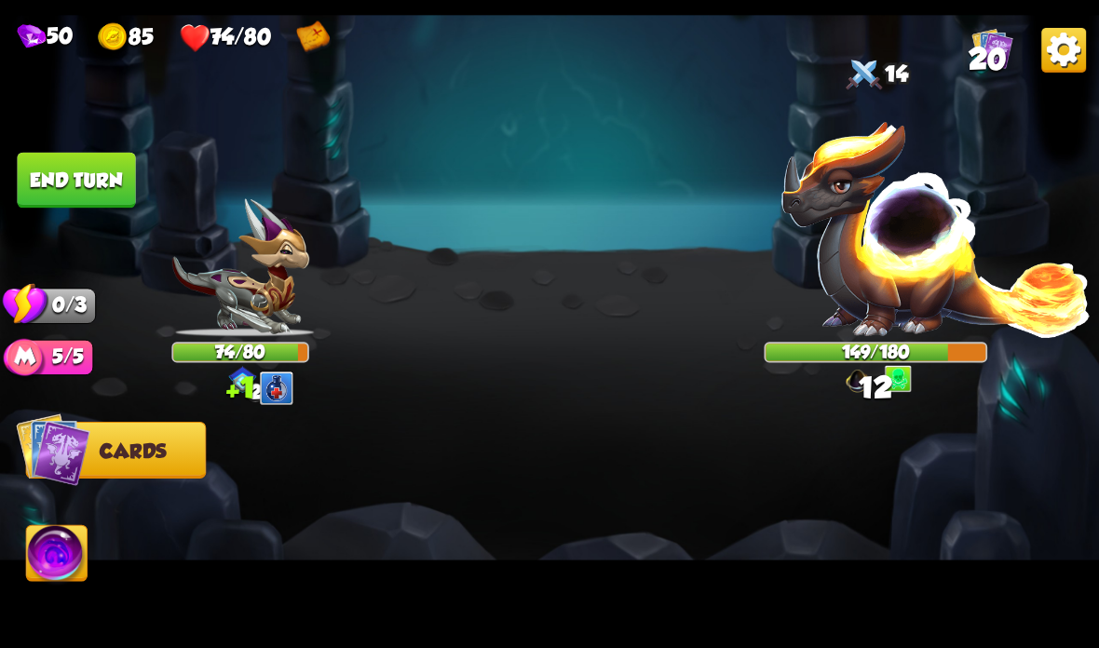
click at [894, 261] on img at bounding box center [935, 228] width 313 height 218
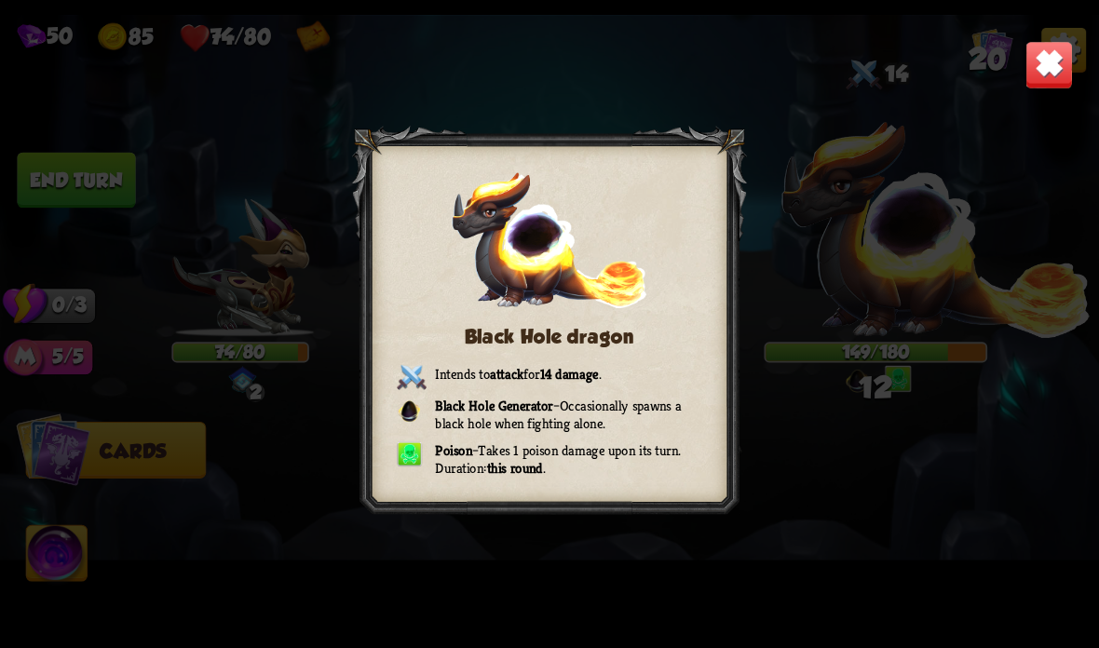
click at [1036, 70] on img at bounding box center [1049, 65] width 48 height 48
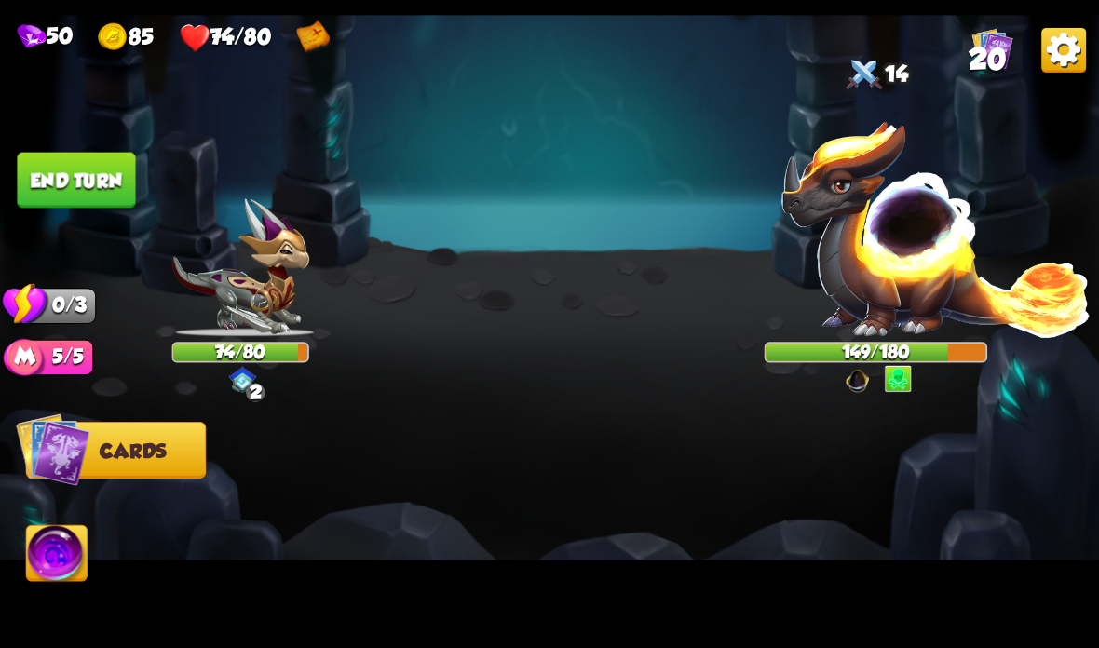
click at [95, 165] on button "End turn" at bounding box center [76, 181] width 118 height 56
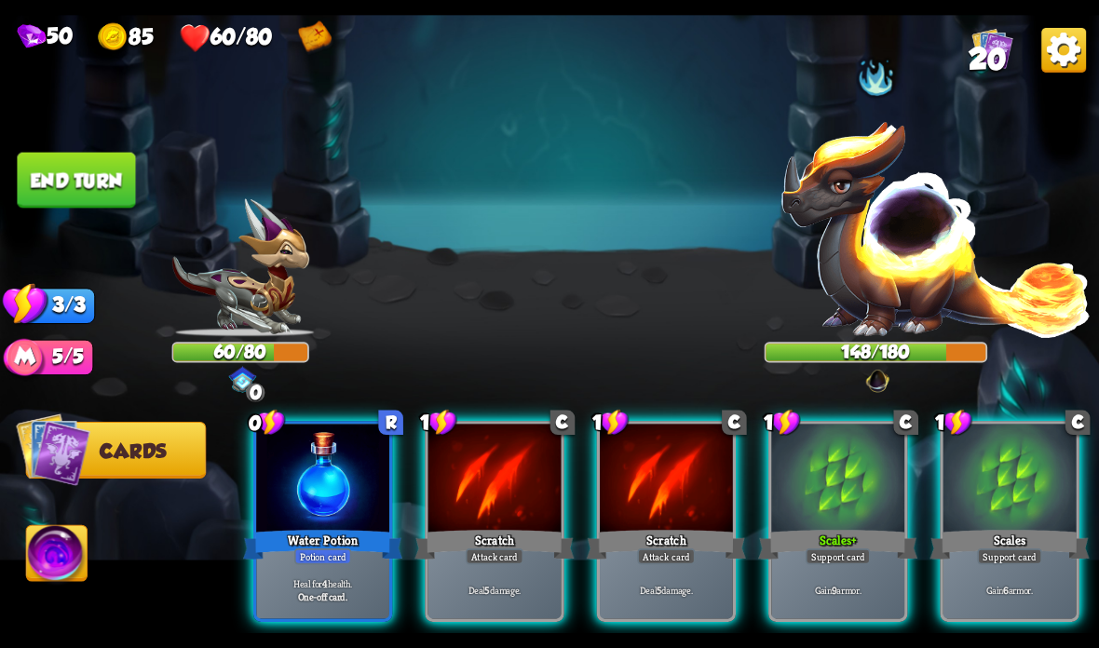
click at [304, 505] on div at bounding box center [322, 480] width 133 height 112
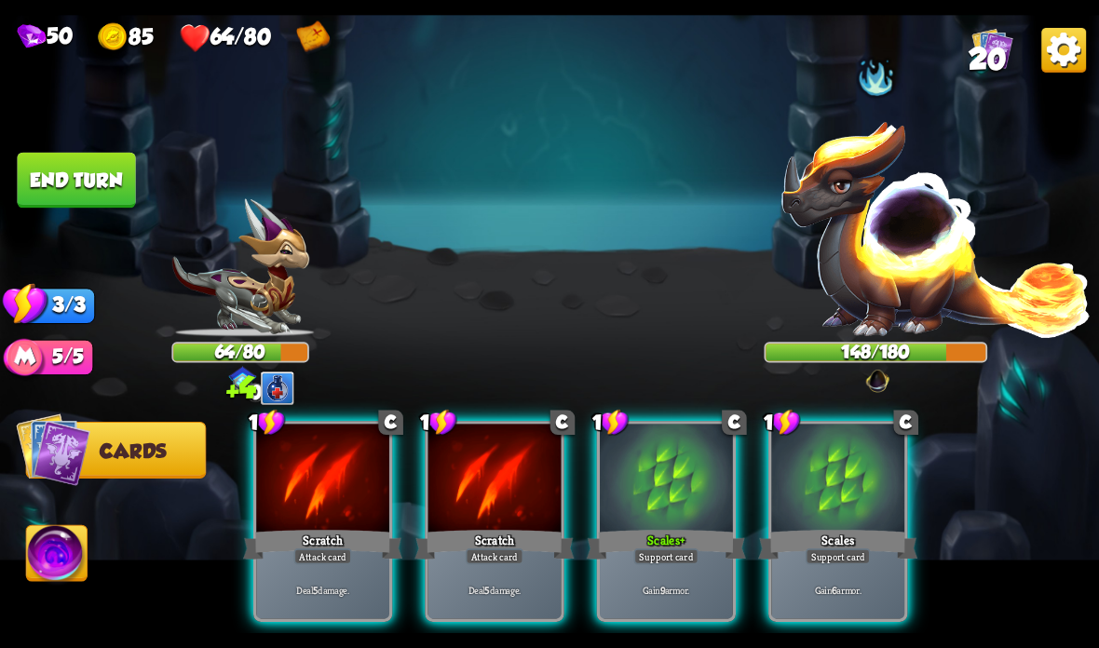
click at [306, 536] on div "Scratch" at bounding box center [322, 544] width 159 height 35
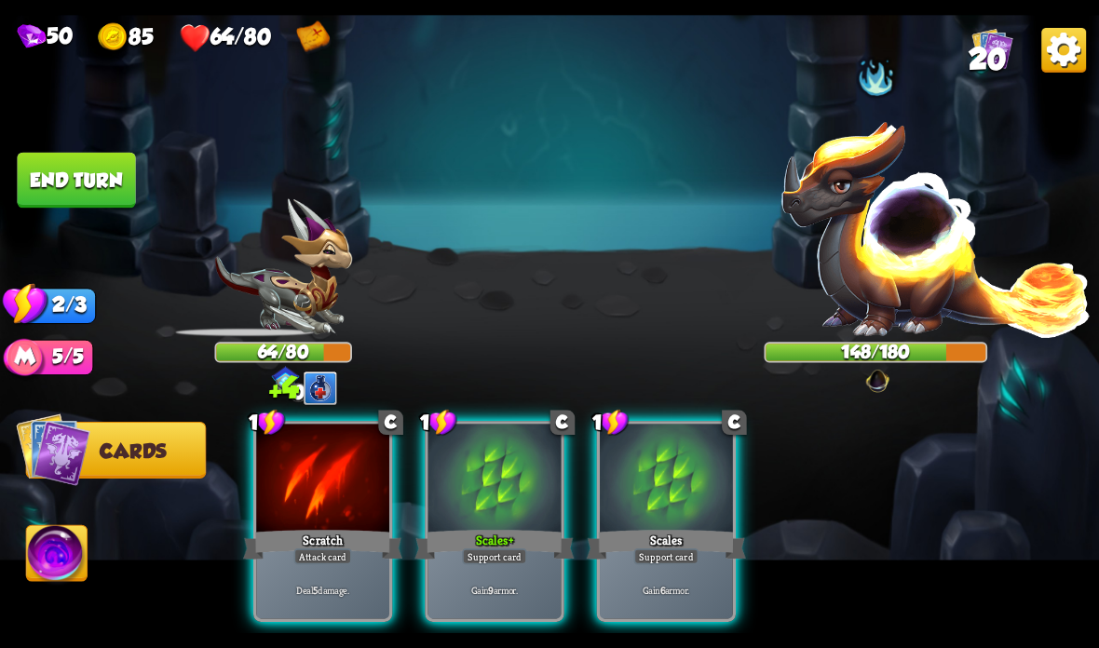
click at [295, 545] on div "Scratch" at bounding box center [322, 544] width 159 height 35
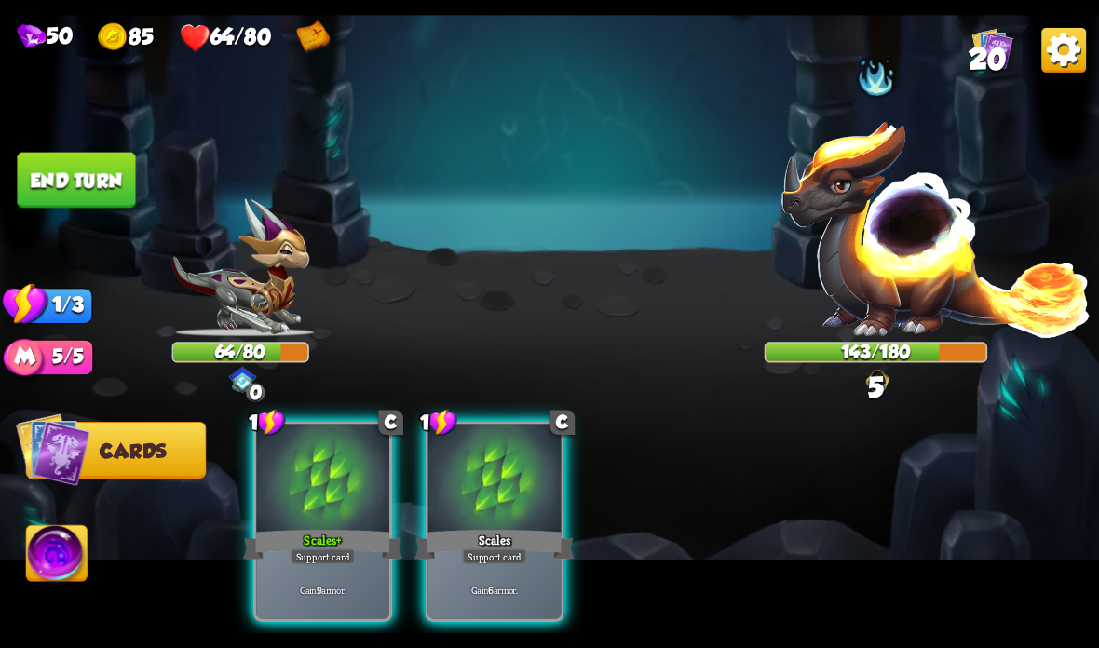
click at [58, 165] on button "End turn" at bounding box center [76, 181] width 118 height 56
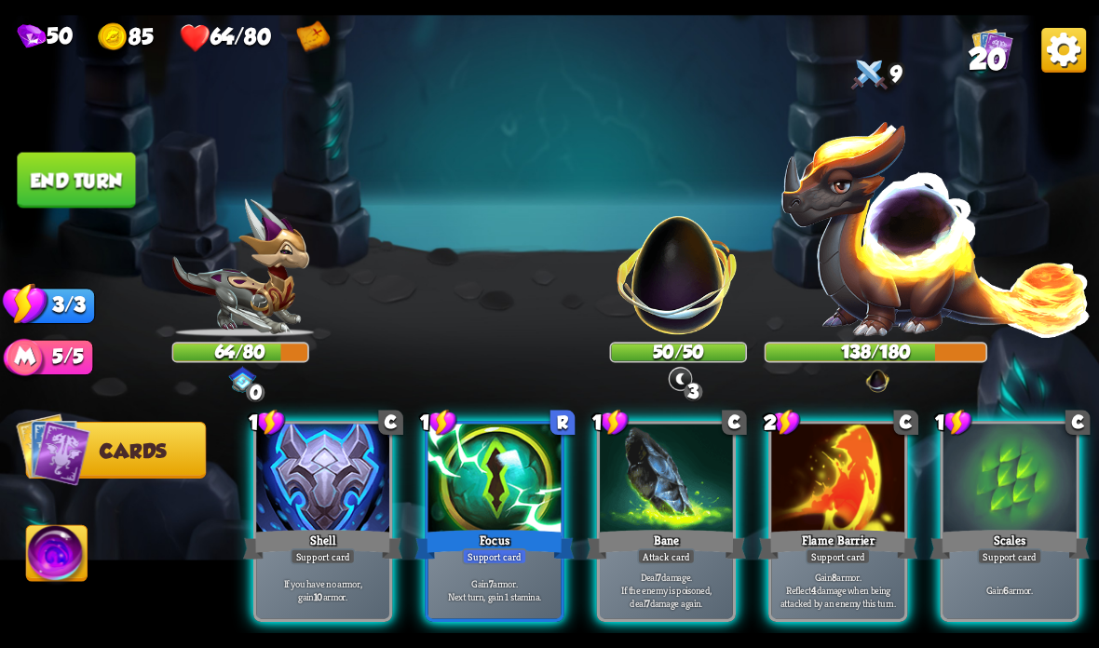
click at [285, 522] on div at bounding box center [322, 480] width 133 height 112
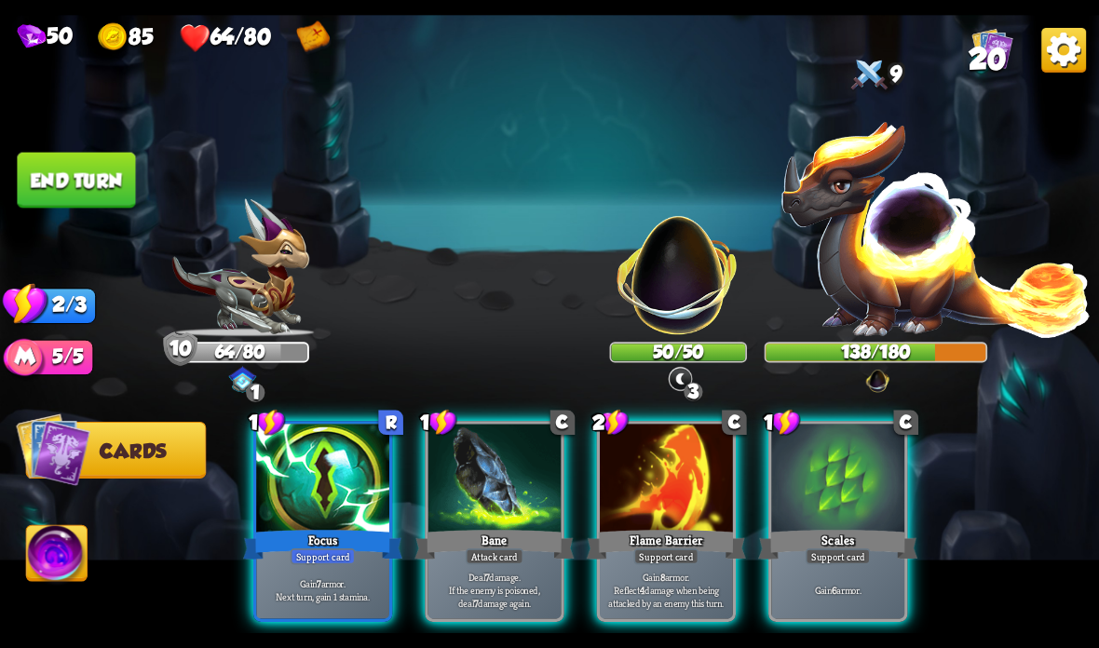
click at [461, 565] on div "Deal 7 damage. If the enemy is poisoned, deal 7 damage again." at bounding box center [494, 590] width 133 height 58
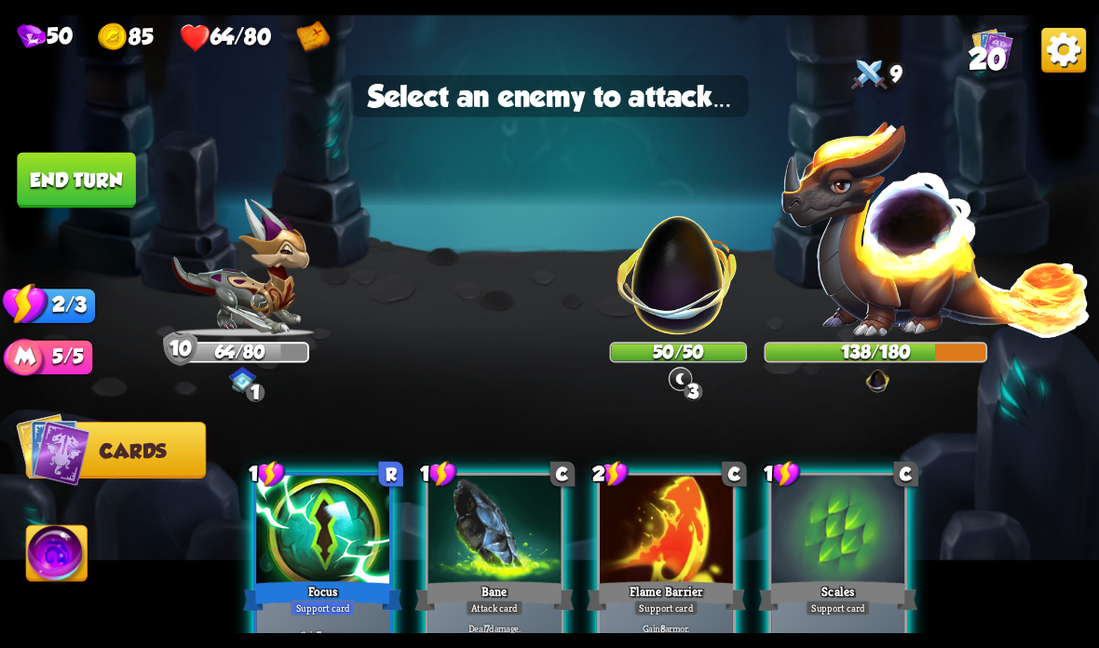
click at [693, 285] on img at bounding box center [678, 265] width 144 height 144
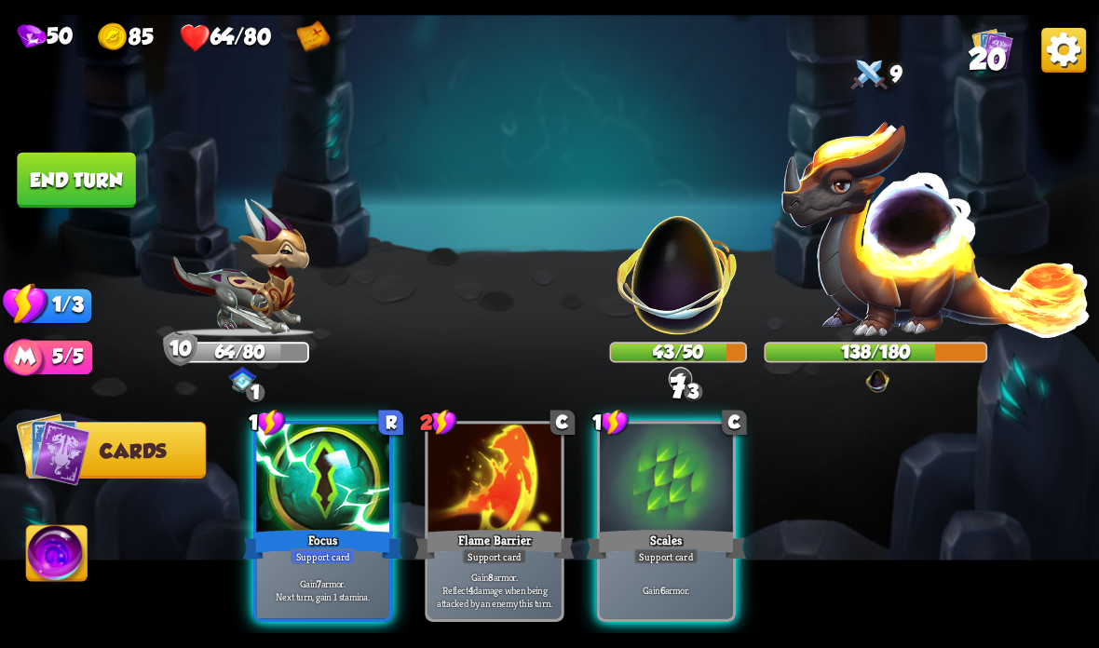
click at [318, 531] on div "Focus" at bounding box center [322, 544] width 159 height 35
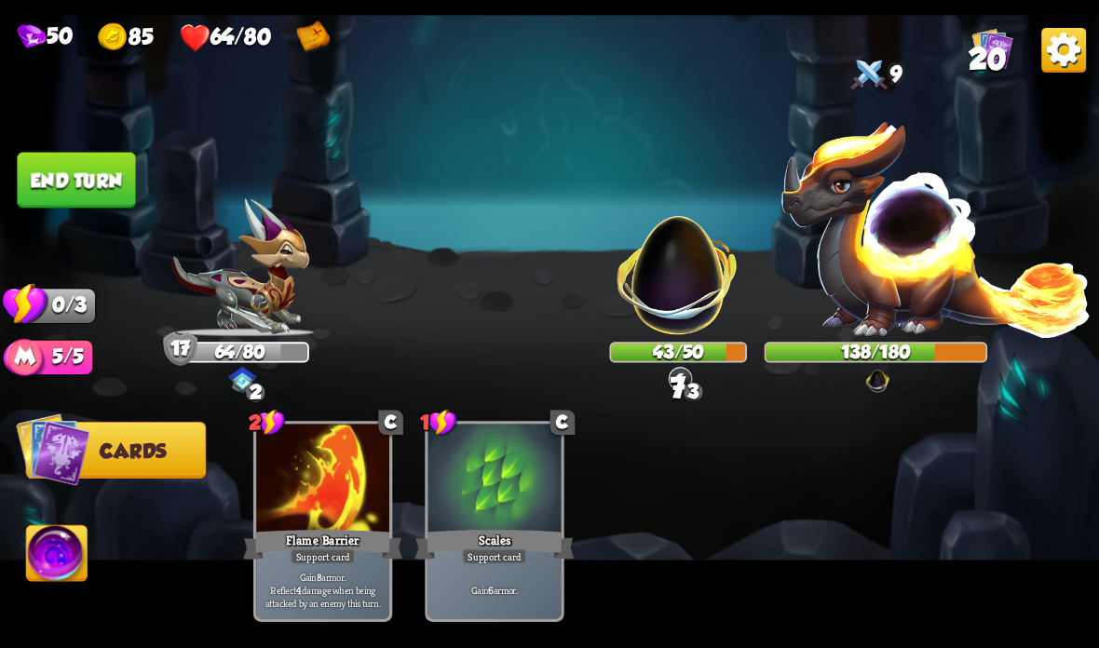
click at [61, 187] on button "End turn" at bounding box center [76, 181] width 118 height 56
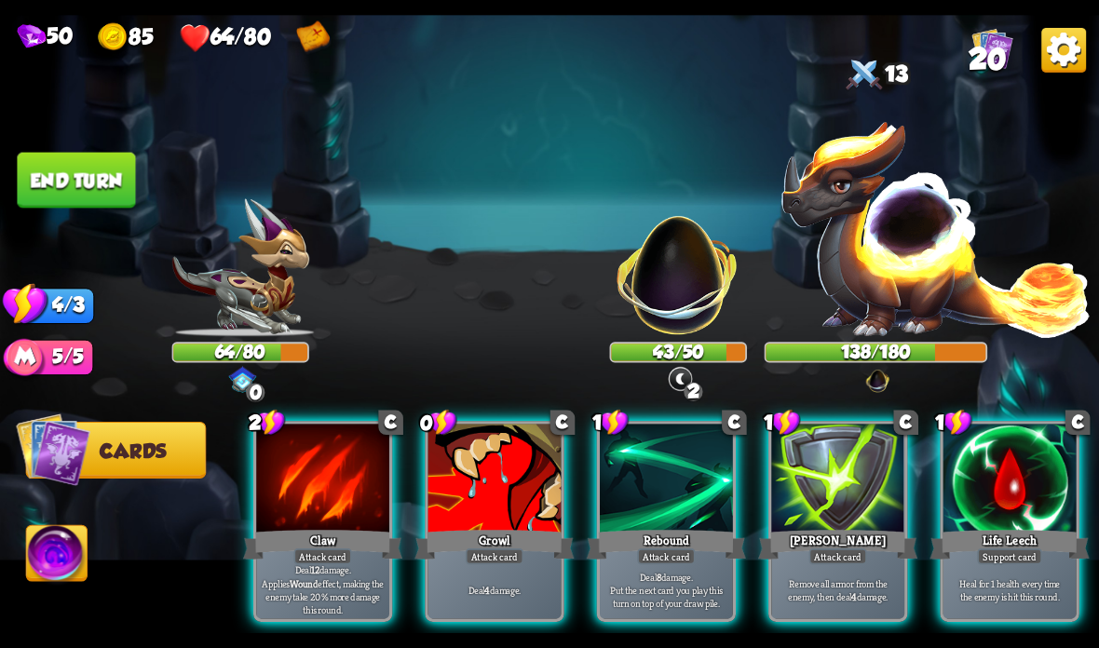
click at [1021, 508] on div at bounding box center [1009, 480] width 133 height 112
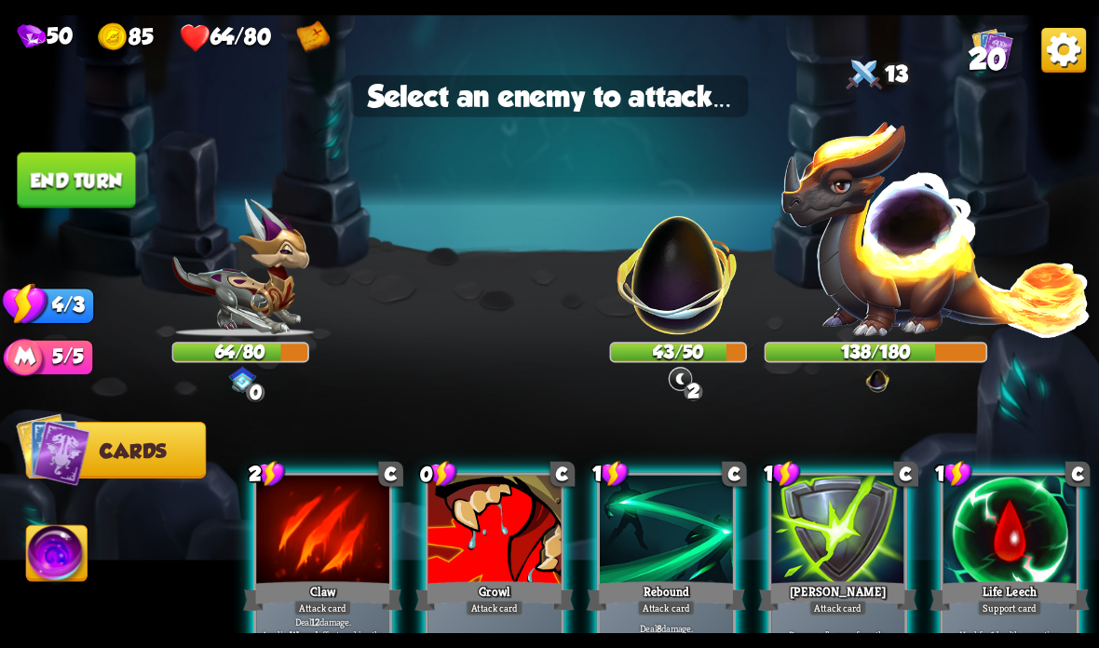
click at [661, 265] on img at bounding box center [678, 265] width 144 height 144
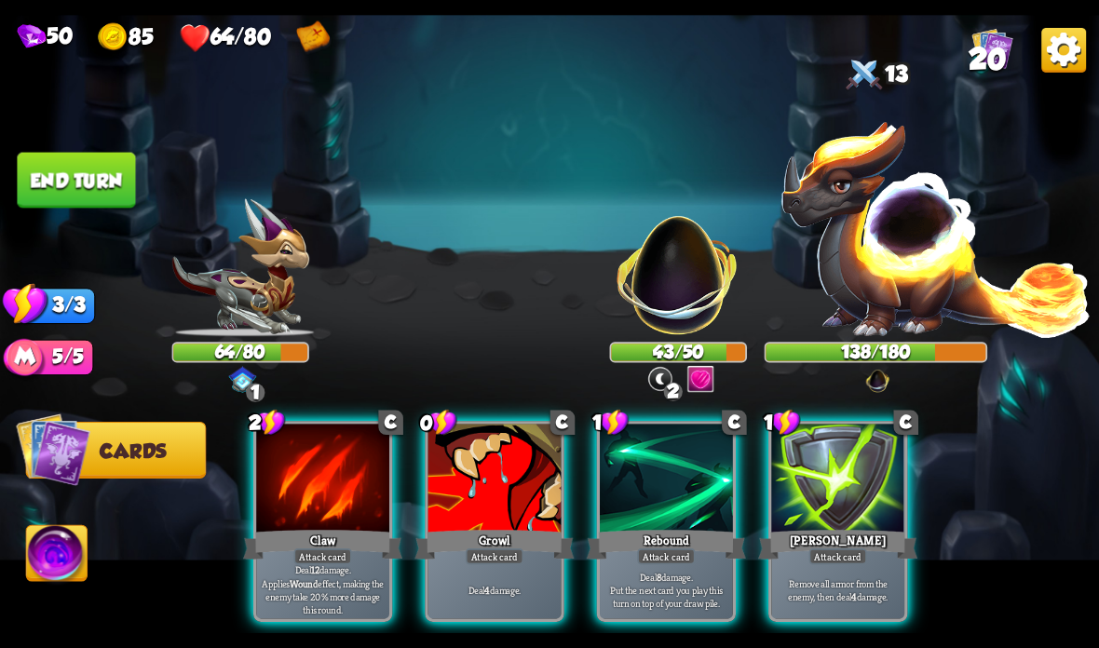
click at [481, 566] on div "Deal 4 damage." at bounding box center [494, 590] width 133 height 58
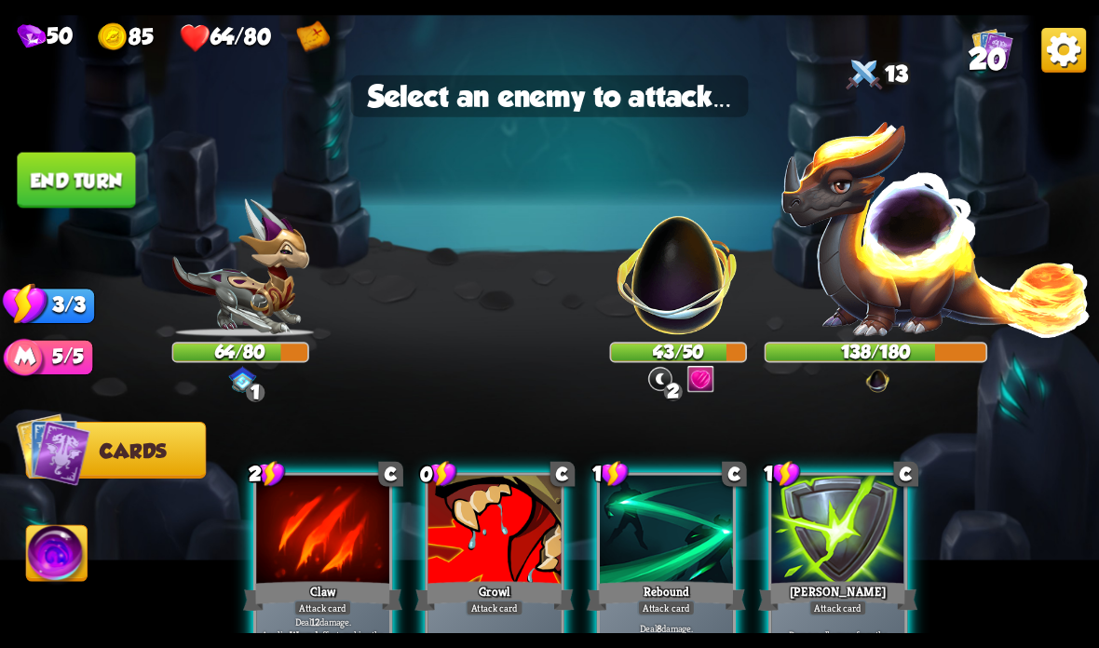
click at [671, 252] on img at bounding box center [678, 265] width 144 height 144
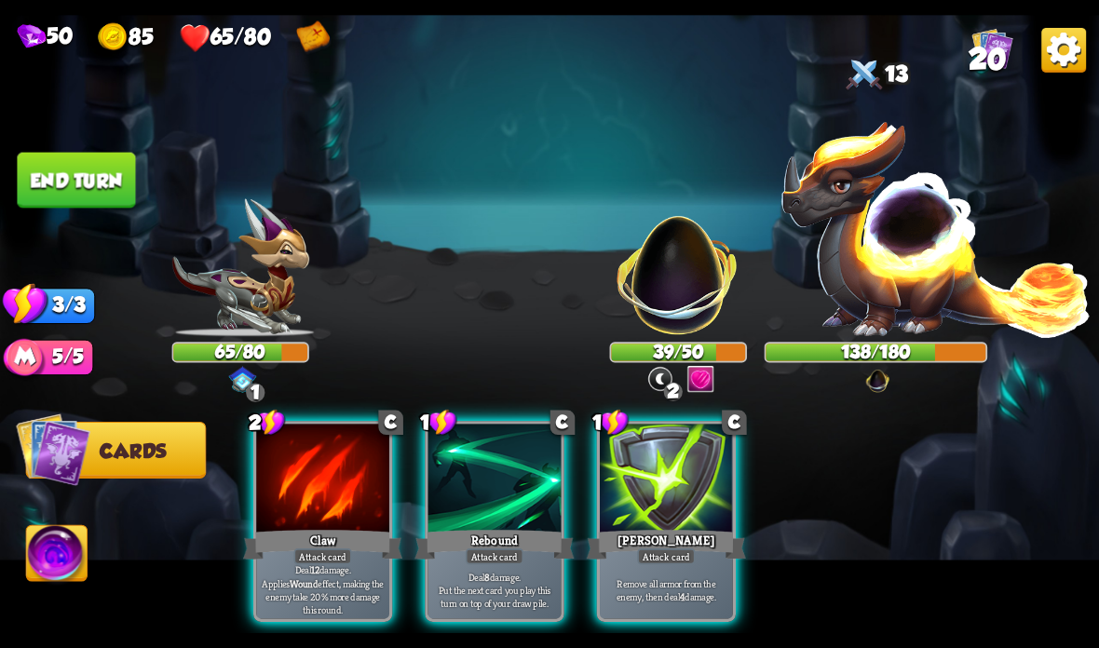
click at [339, 539] on div "Claw" at bounding box center [322, 544] width 159 height 35
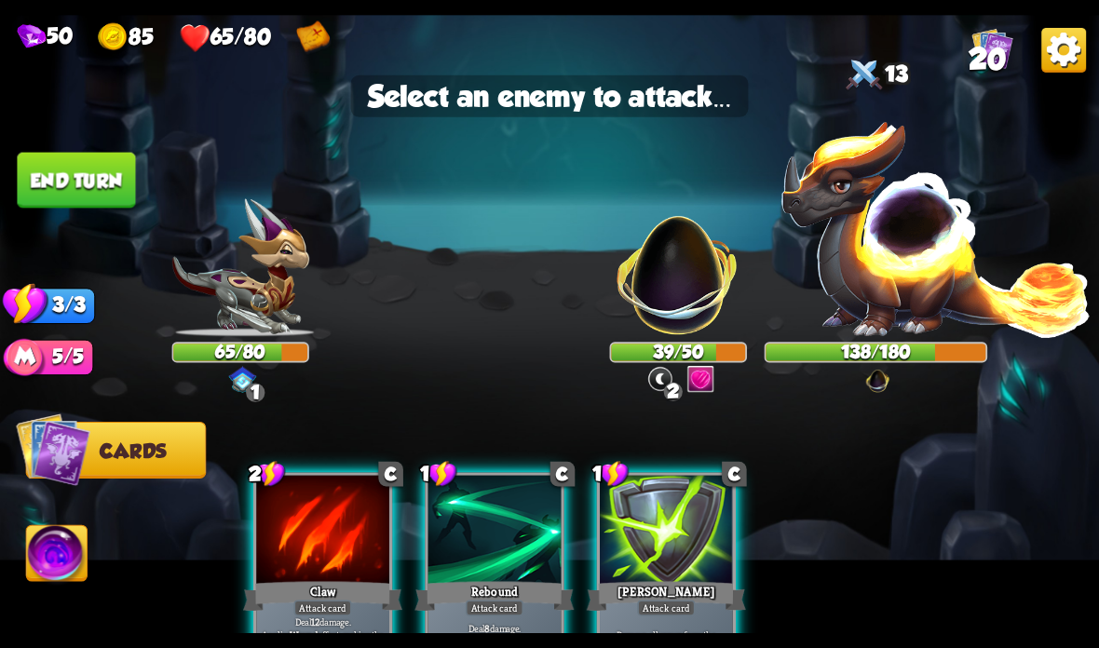
click at [692, 273] on img at bounding box center [678, 265] width 144 height 144
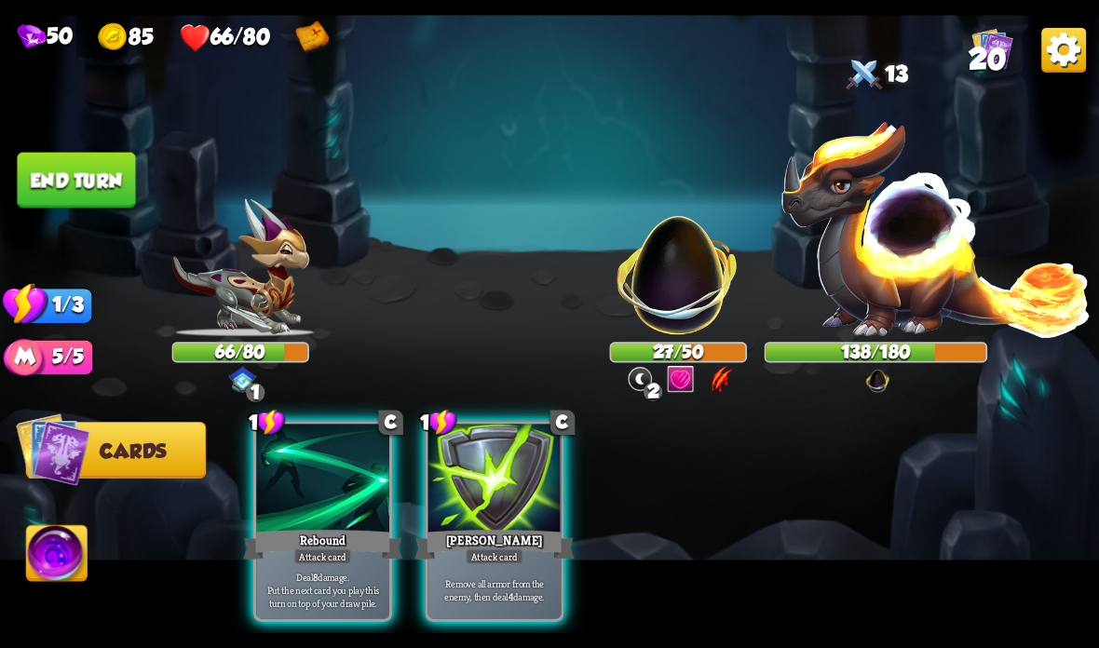
click at [337, 570] on div "Deal 8 damage. Put the next card you play this turn on top of your draw pile." at bounding box center [322, 590] width 133 height 58
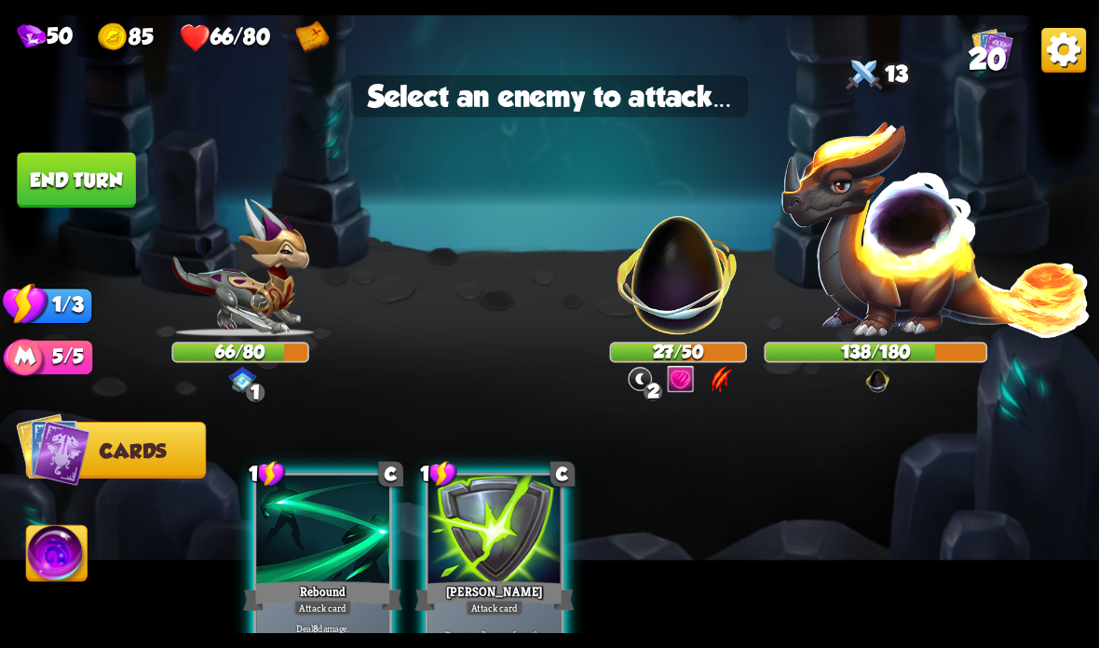
click at [651, 311] on img at bounding box center [678, 265] width 144 height 144
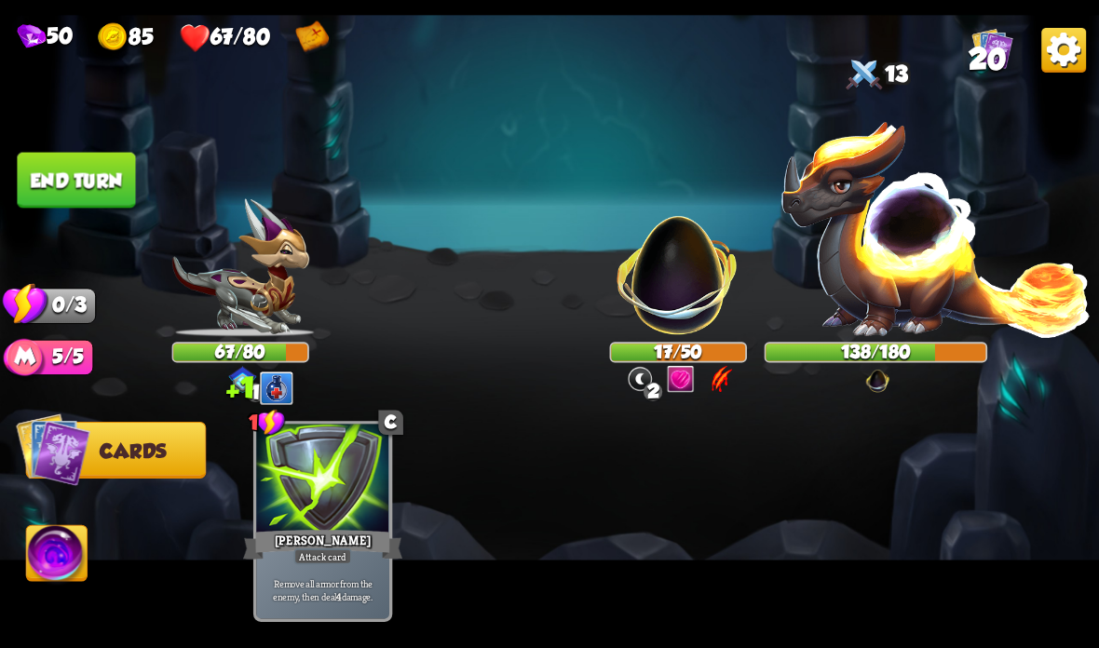
click at [91, 180] on button "End turn" at bounding box center [76, 181] width 118 height 56
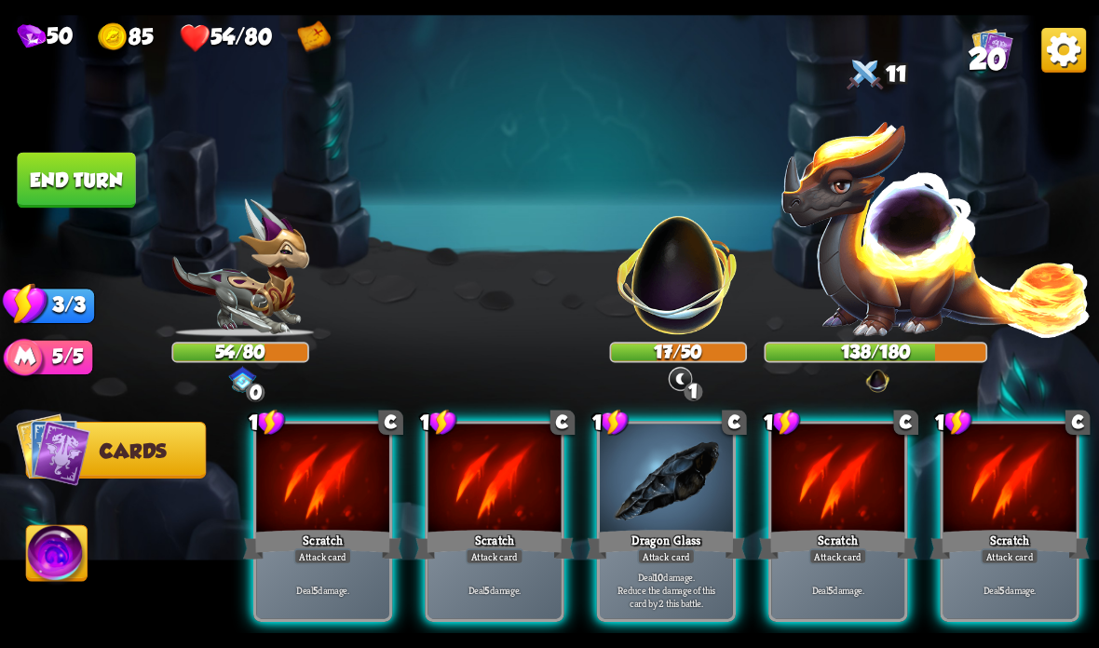
click at [660, 489] on div at bounding box center [666, 480] width 133 height 112
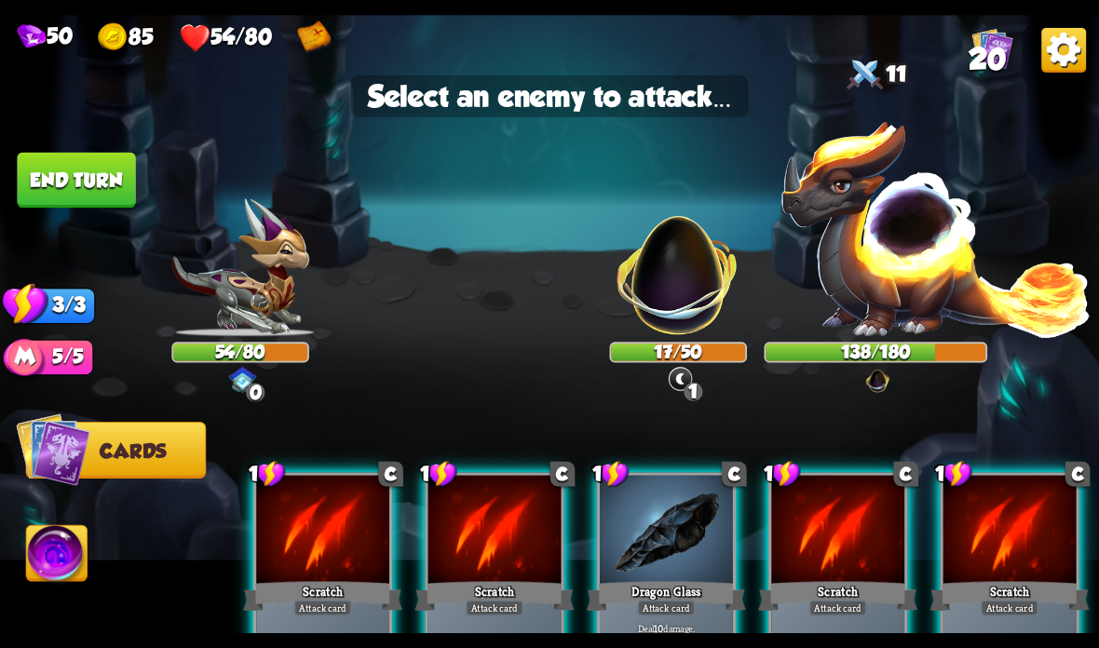
click at [662, 247] on img at bounding box center [678, 265] width 144 height 144
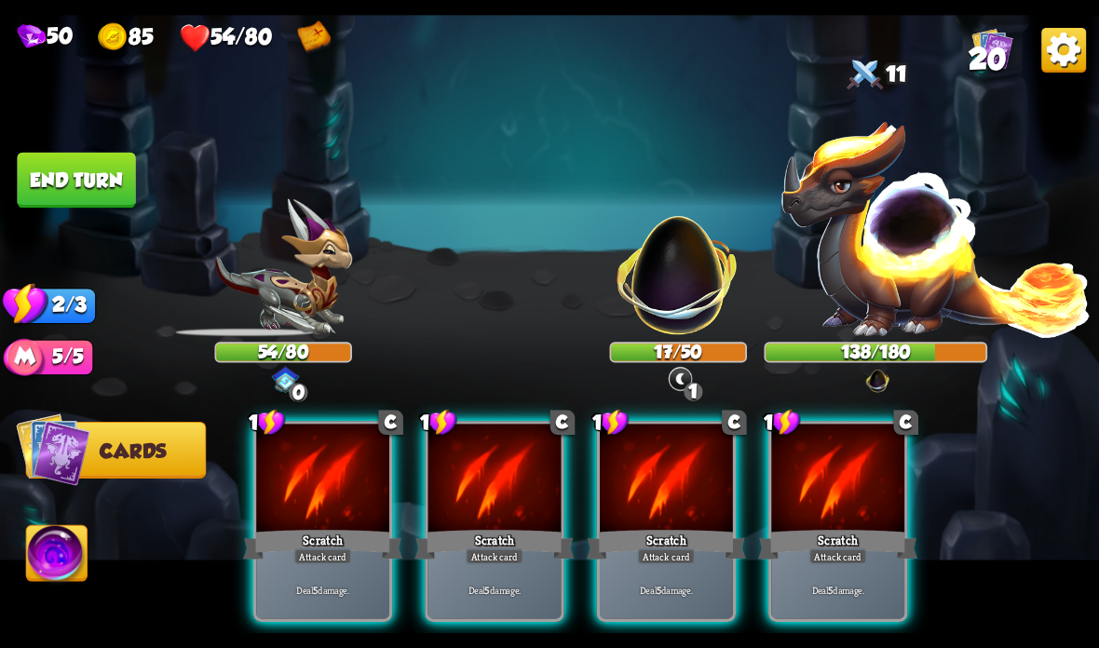
click at [639, 459] on div at bounding box center [666, 480] width 133 height 112
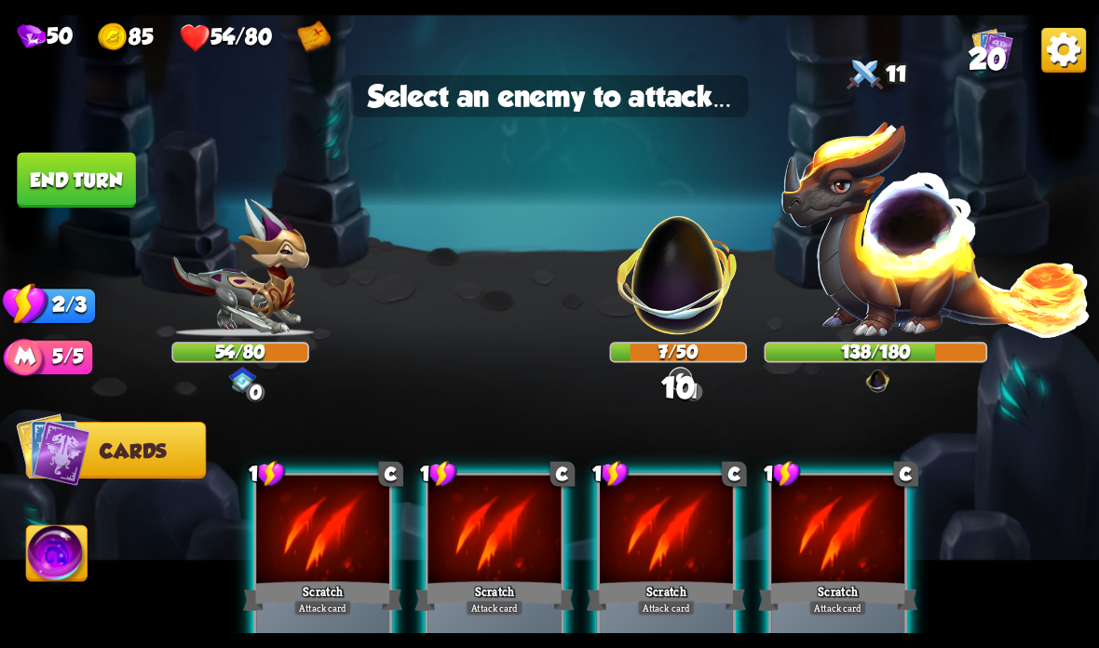
click at [674, 276] on img at bounding box center [678, 265] width 144 height 144
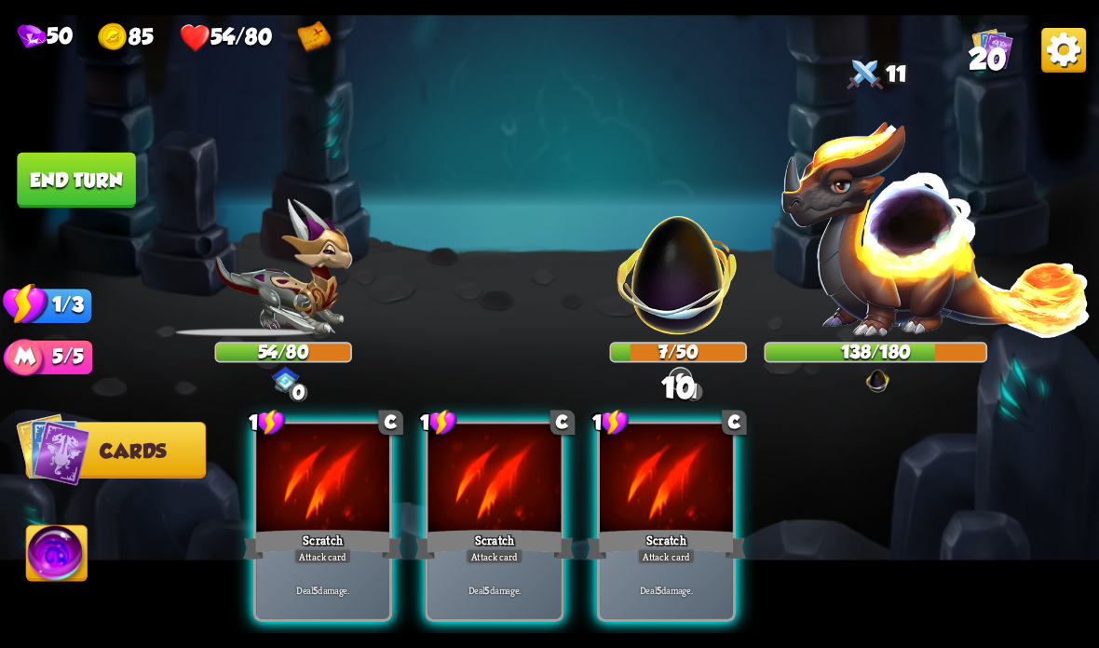
click at [650, 455] on div at bounding box center [666, 480] width 133 height 112
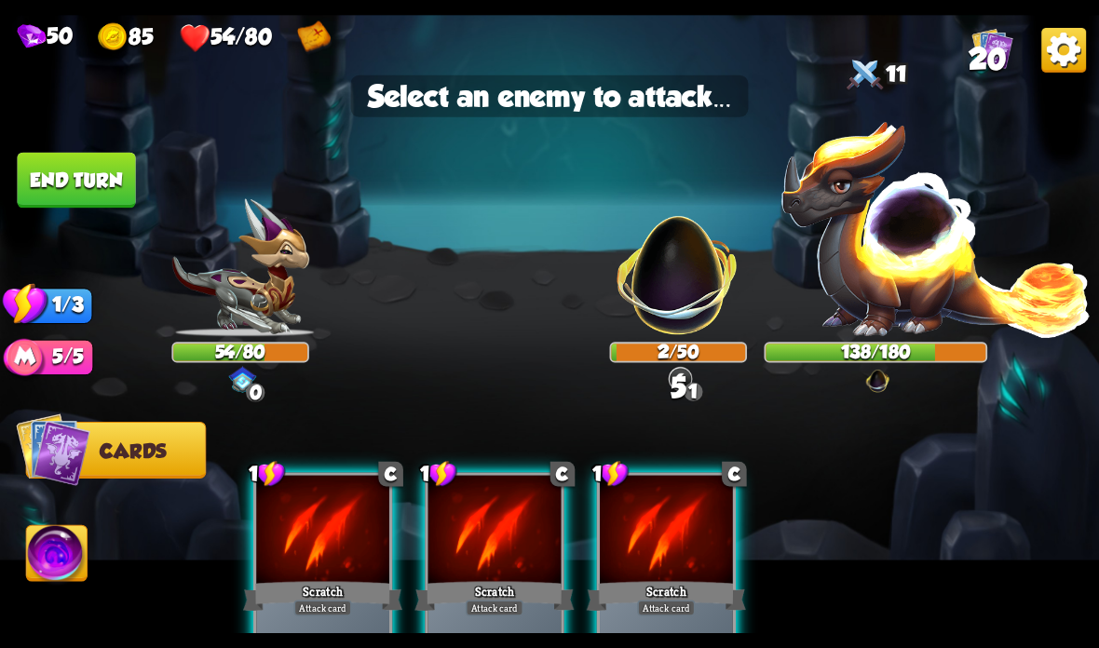
click at [683, 278] on img at bounding box center [678, 265] width 144 height 144
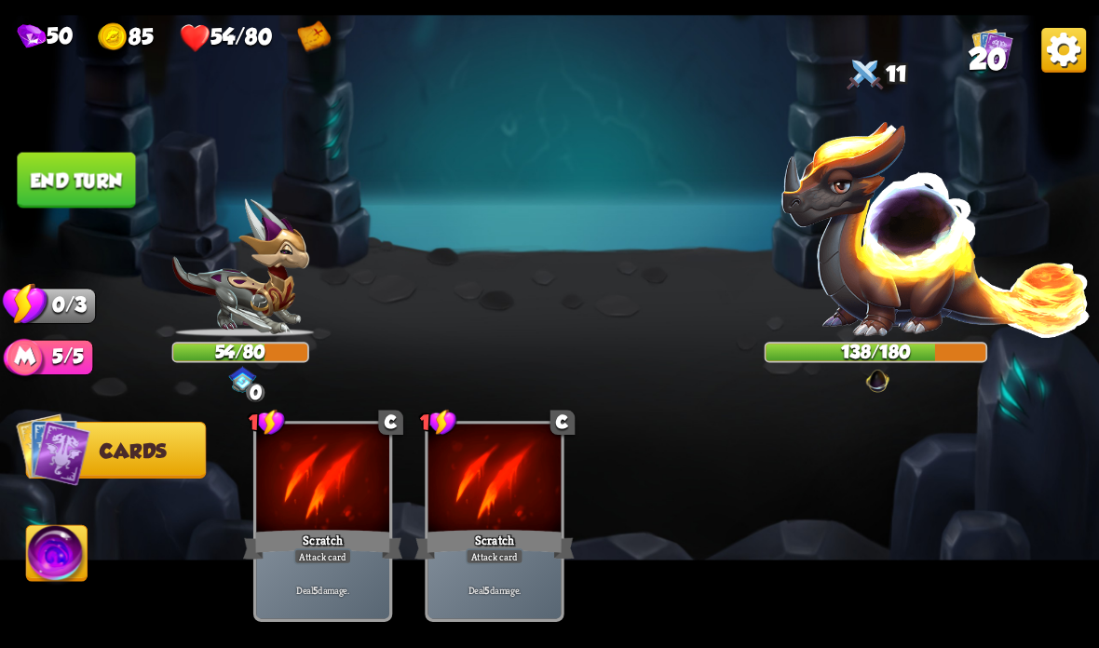
click at [104, 173] on button "End turn" at bounding box center [76, 181] width 118 height 56
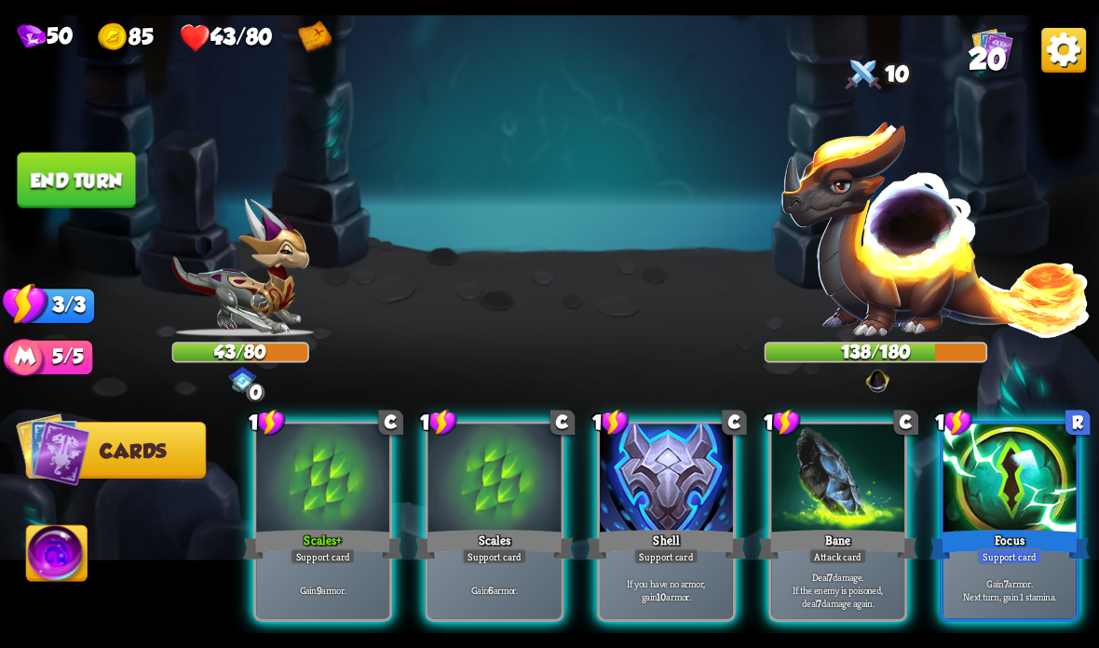
click at [684, 470] on div at bounding box center [666, 480] width 133 height 112
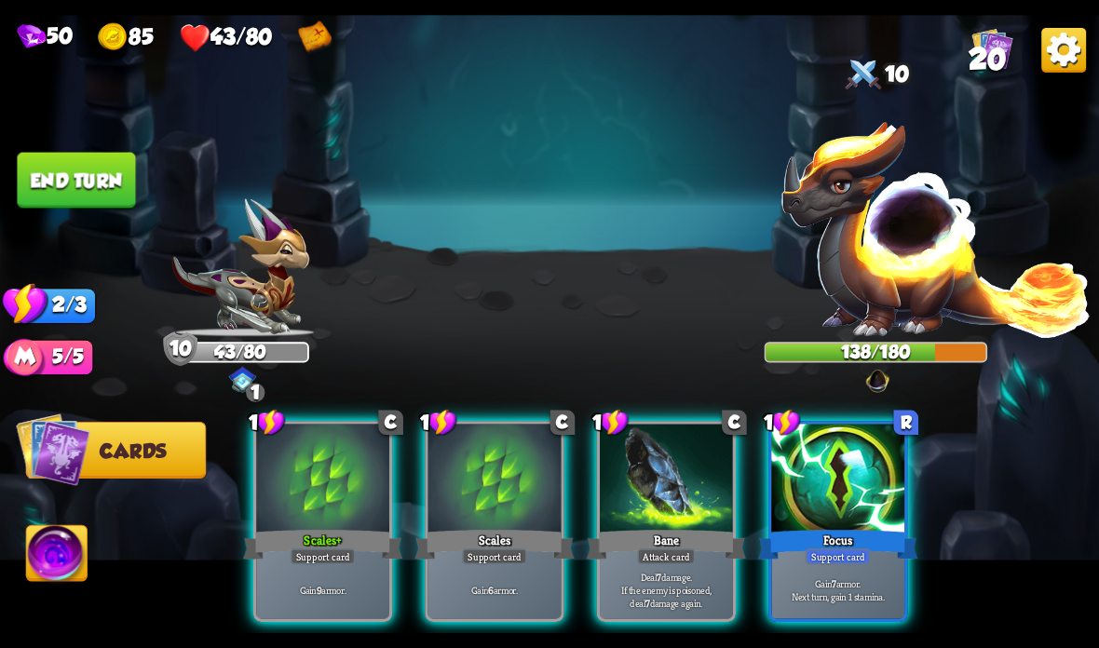
click at [615, 547] on div "Bane" at bounding box center [666, 544] width 159 height 35
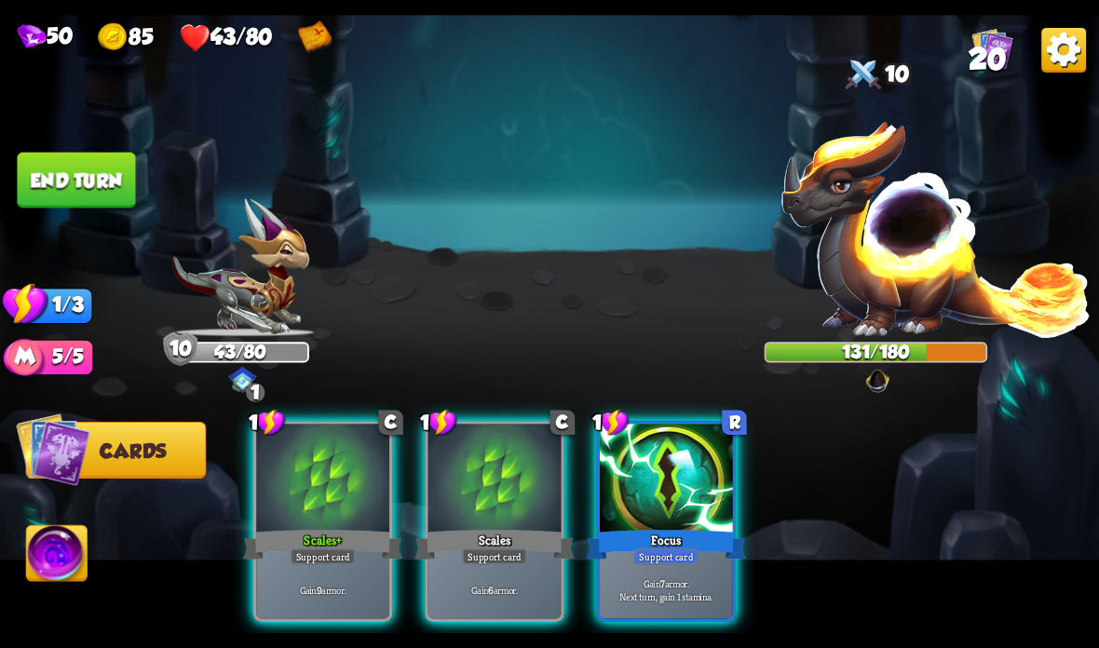
click at [698, 470] on div at bounding box center [666, 480] width 133 height 112
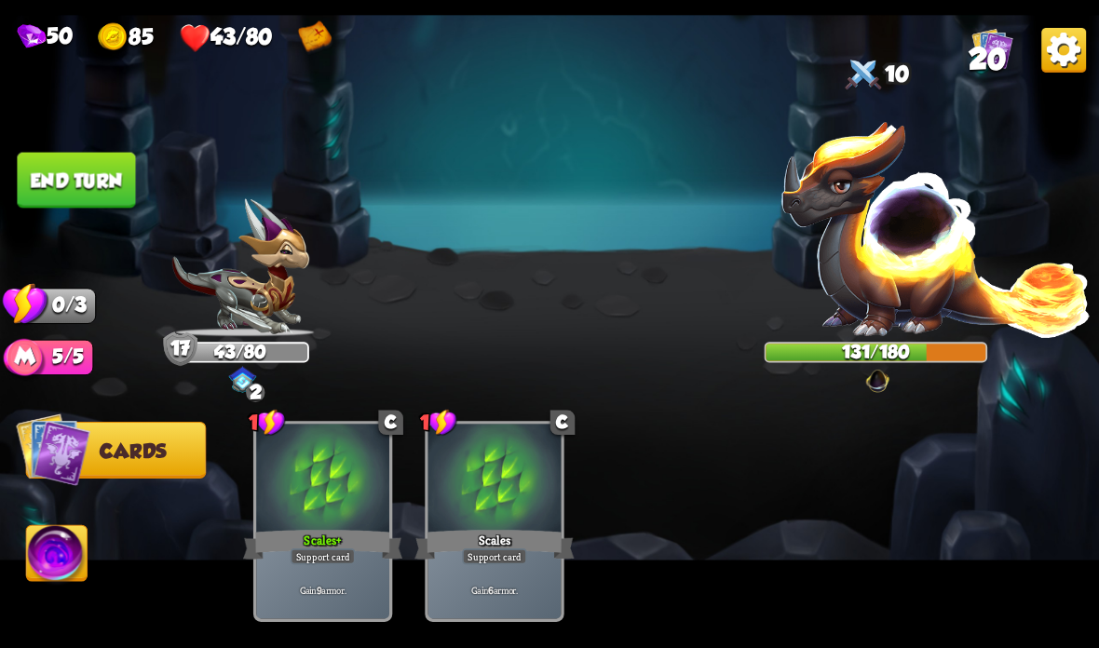
click at [91, 153] on button "End turn" at bounding box center [76, 181] width 118 height 56
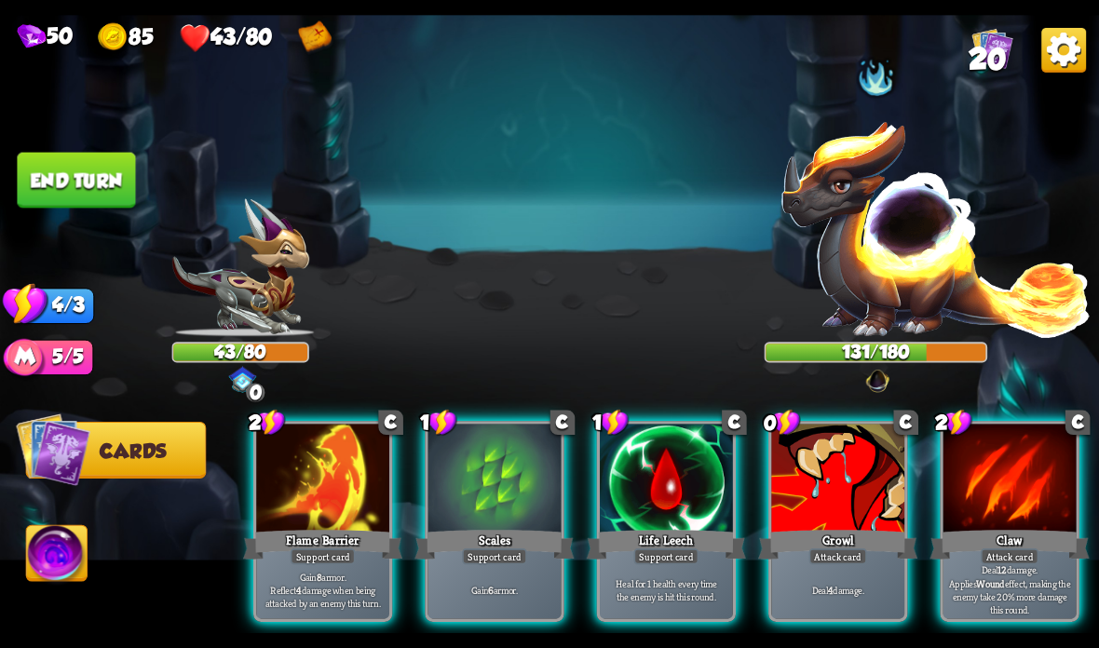
click at [643, 510] on div at bounding box center [666, 480] width 133 height 112
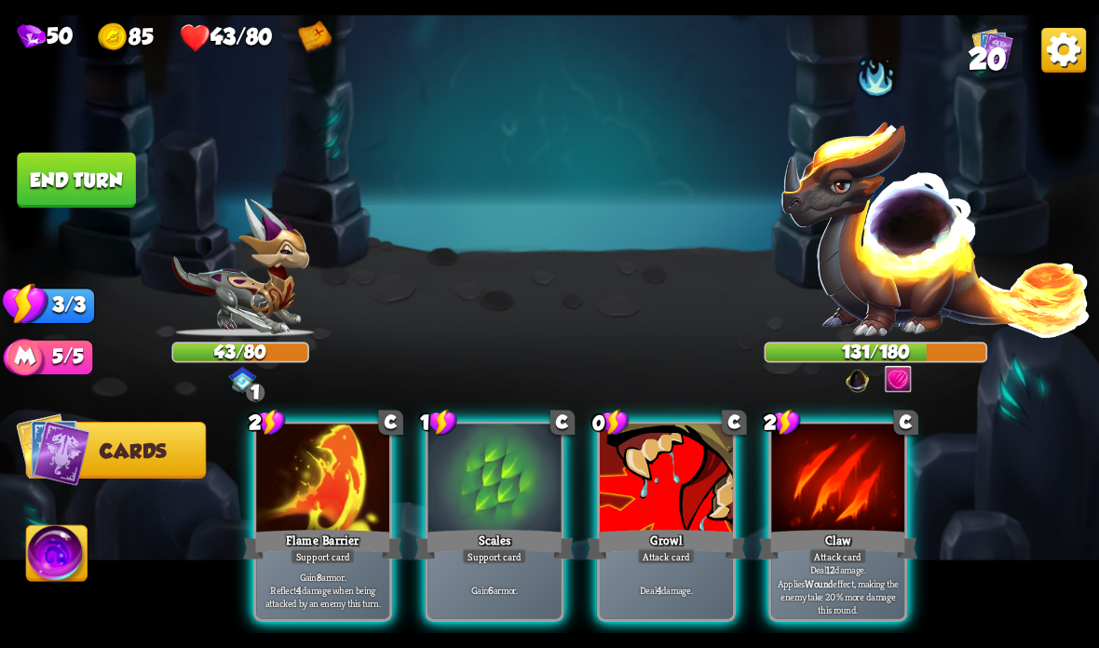
click at [801, 520] on div at bounding box center [837, 480] width 133 height 112
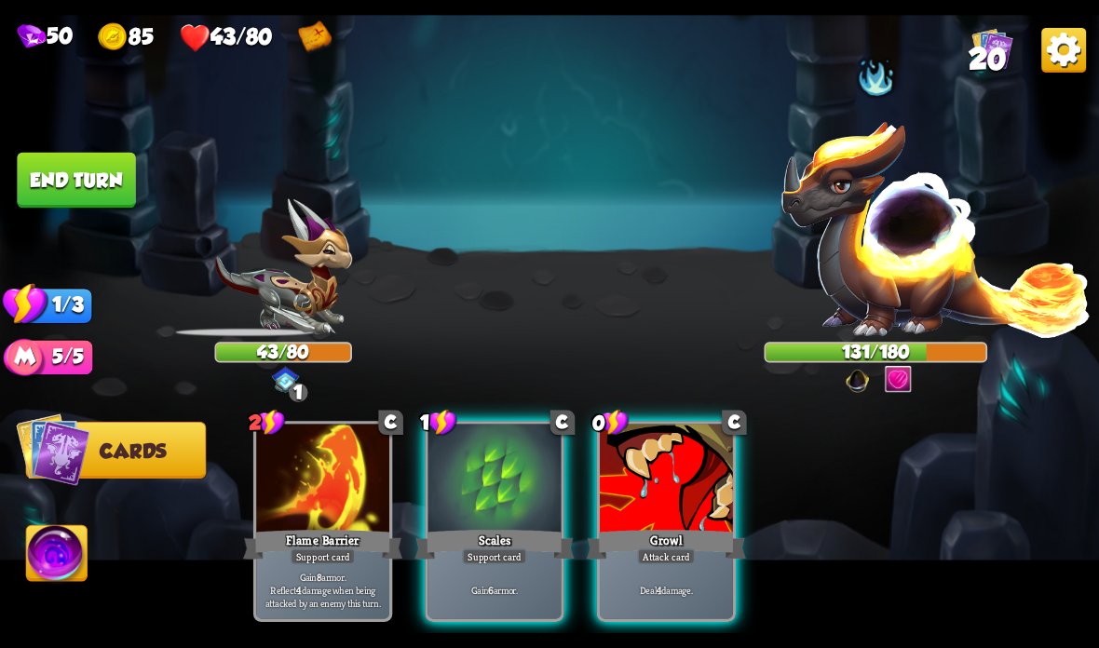
click at [671, 540] on div "Growl" at bounding box center [666, 544] width 159 height 35
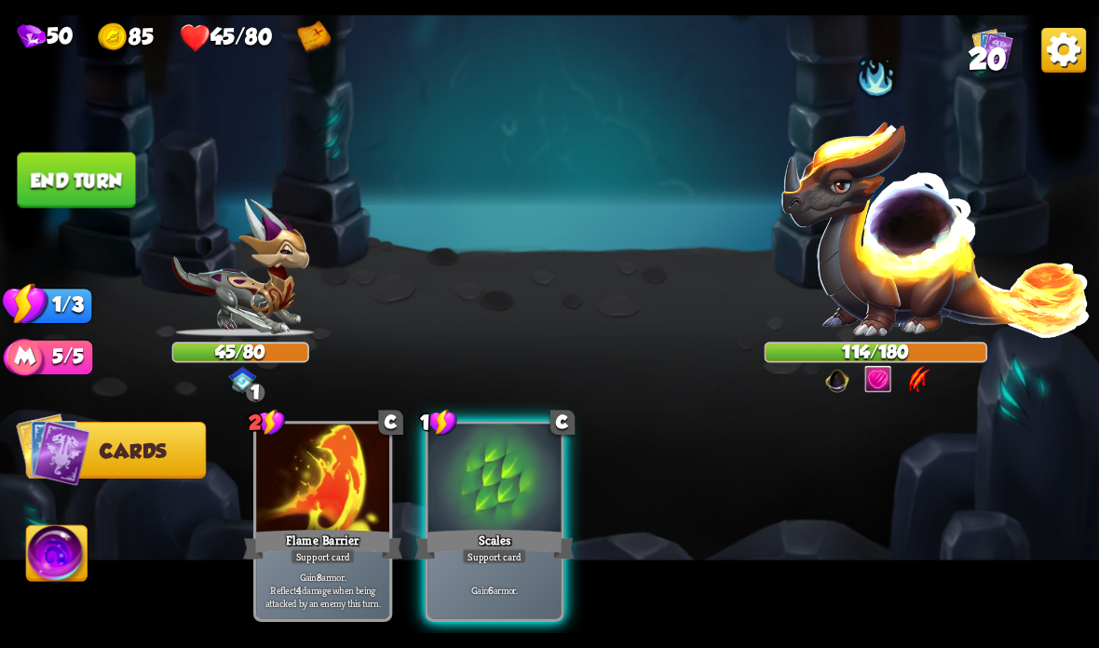
click at [77, 185] on button "End turn" at bounding box center [76, 181] width 118 height 56
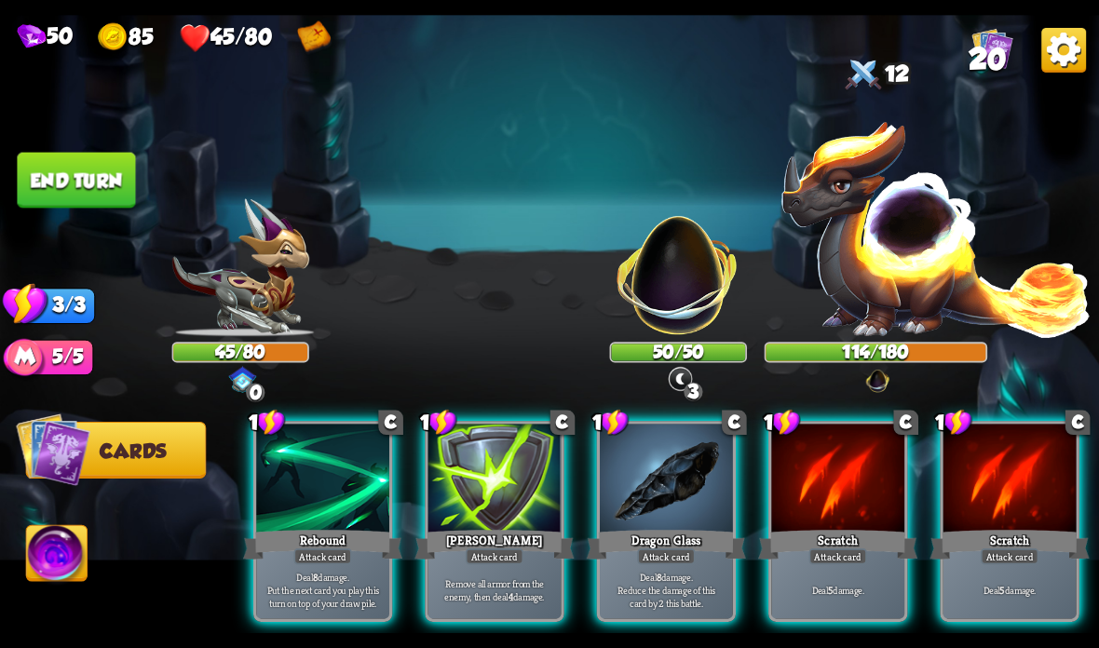
click at [1061, 71] on img at bounding box center [1063, 50] width 45 height 45
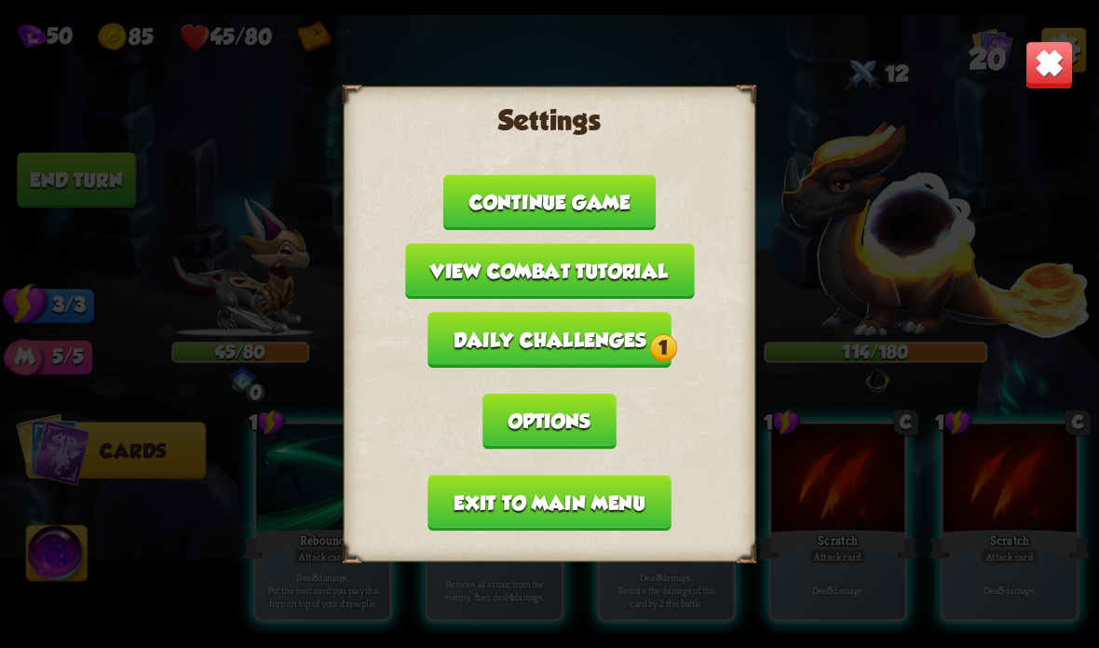
click at [1010, 193] on div "Settings Continue game View combat tutorial Daily challenges 1 Options Exit to …" at bounding box center [549, 324] width 1099 height 618
click at [1054, 71] on img at bounding box center [1049, 65] width 48 height 48
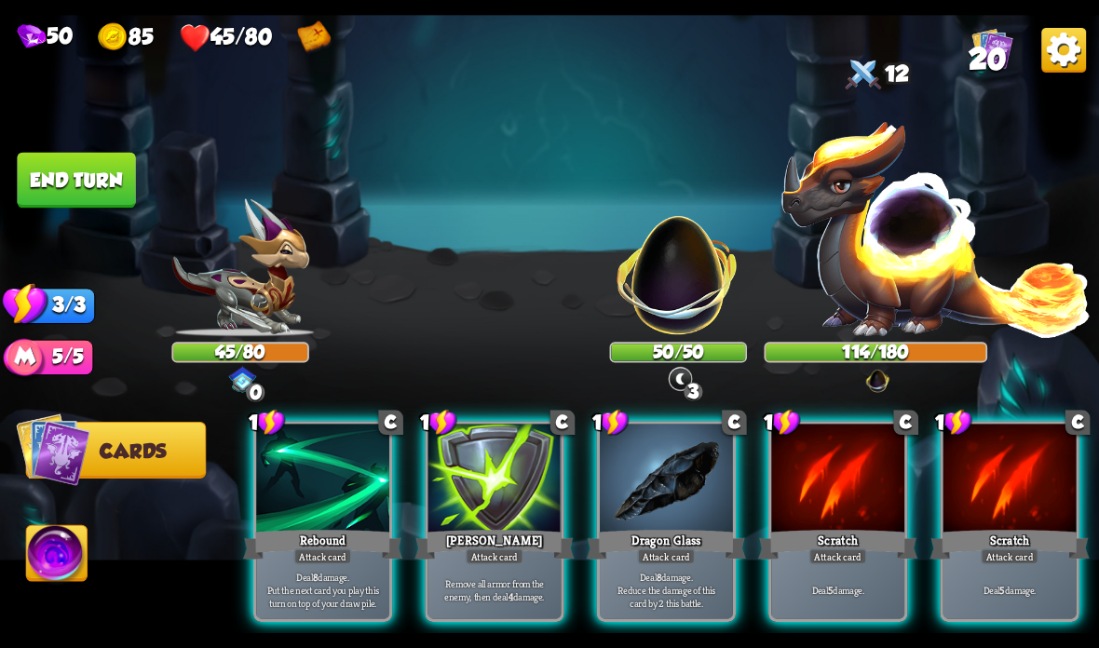
click at [623, 572] on p "Deal 8 damage. Reduce the damage of this card by 2 this battle." at bounding box center [666, 589] width 127 height 39
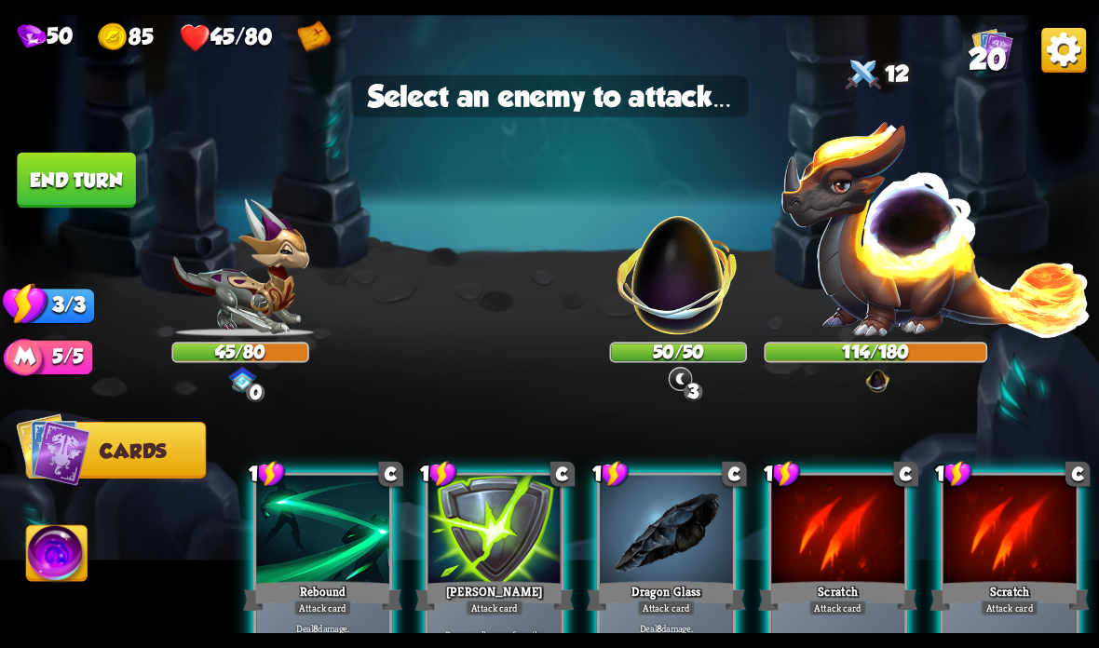
click at [656, 339] on img at bounding box center [549, 324] width 1099 height 618
click at [700, 286] on img at bounding box center [678, 265] width 144 height 144
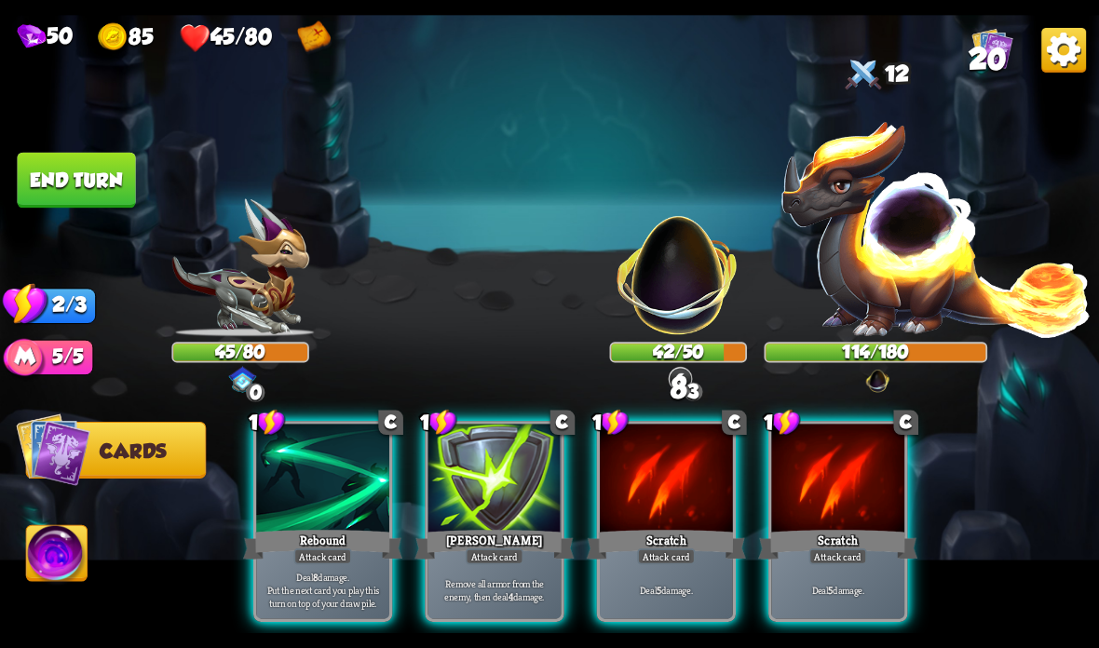
click at [513, 516] on div at bounding box center [494, 480] width 133 height 112
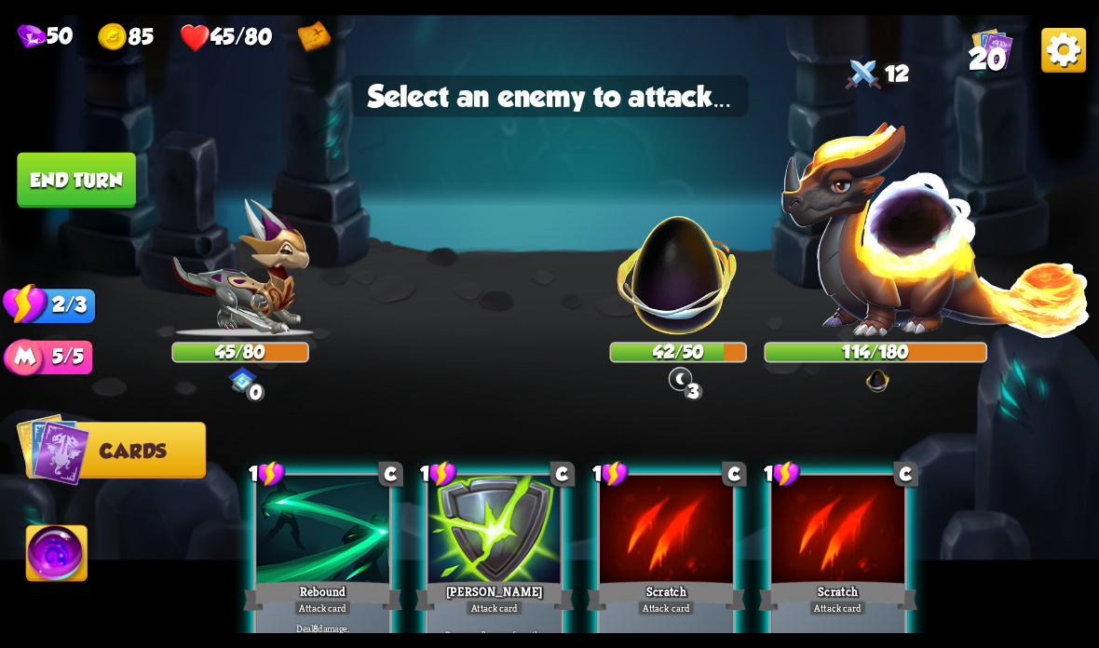
click at [656, 571] on div at bounding box center [666, 532] width 133 height 112
click at [330, 524] on div at bounding box center [322, 532] width 133 height 112
click at [345, 575] on div at bounding box center [322, 532] width 133 height 112
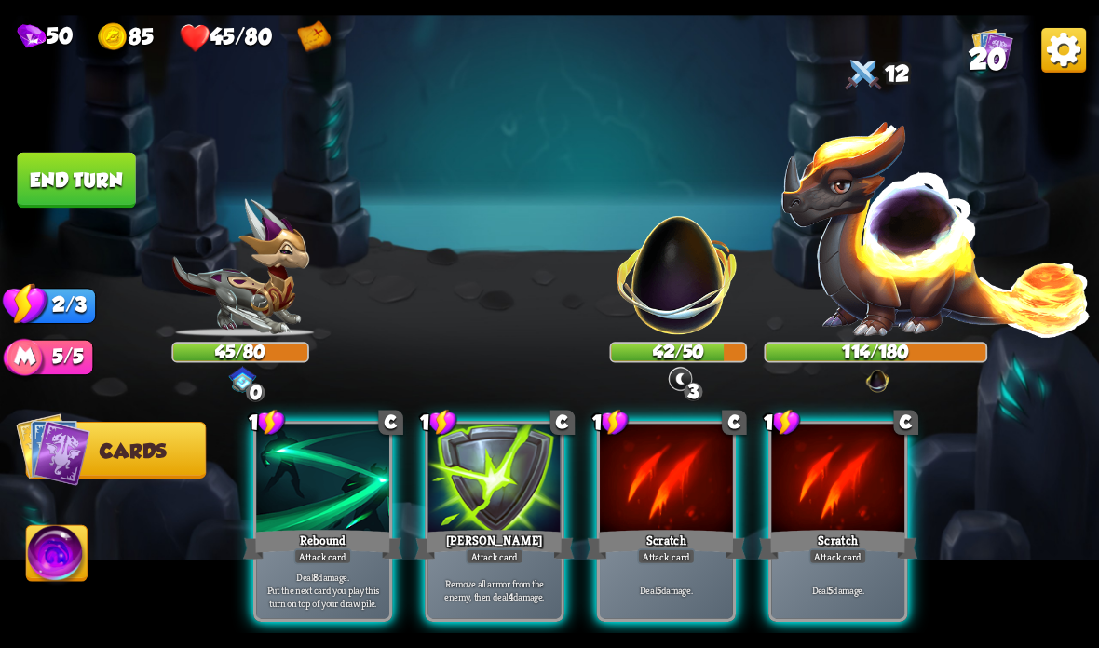
click at [332, 534] on div "Rebound" at bounding box center [322, 544] width 159 height 35
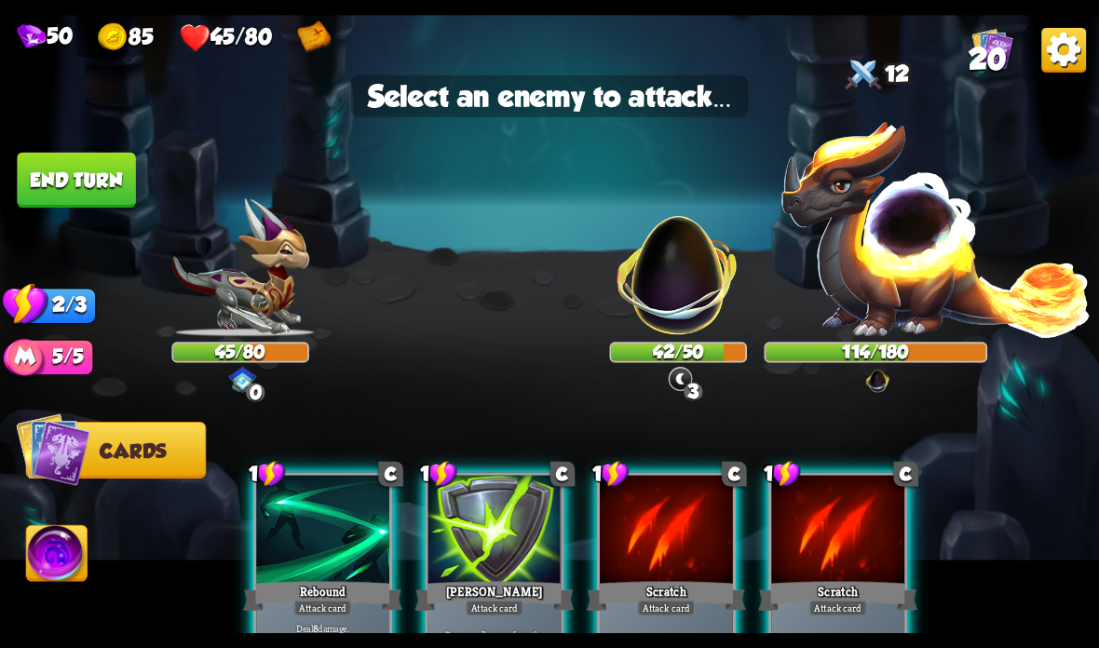
click at [696, 289] on img at bounding box center [678, 265] width 144 height 144
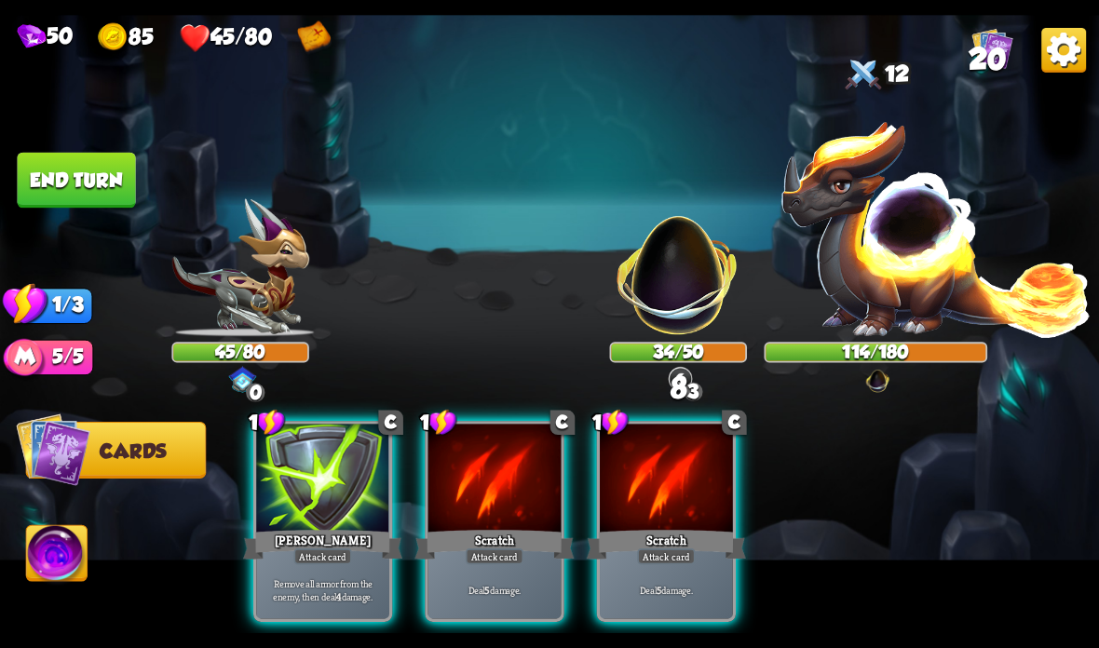
click at [456, 501] on div at bounding box center [494, 480] width 133 height 112
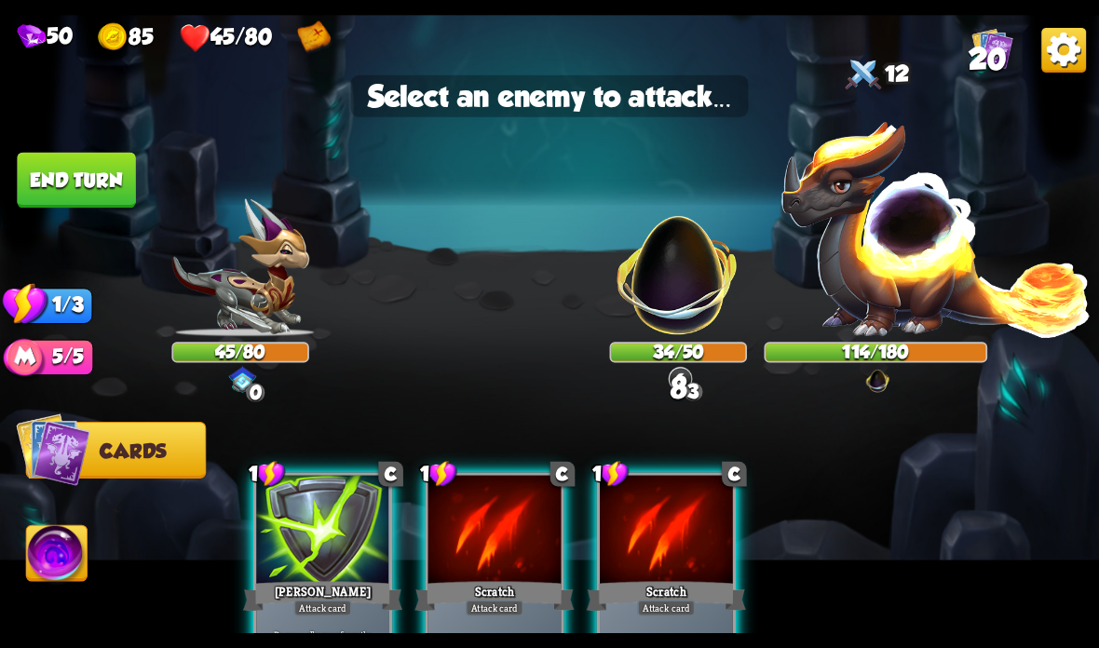
click at [676, 300] on img at bounding box center [678, 265] width 144 height 144
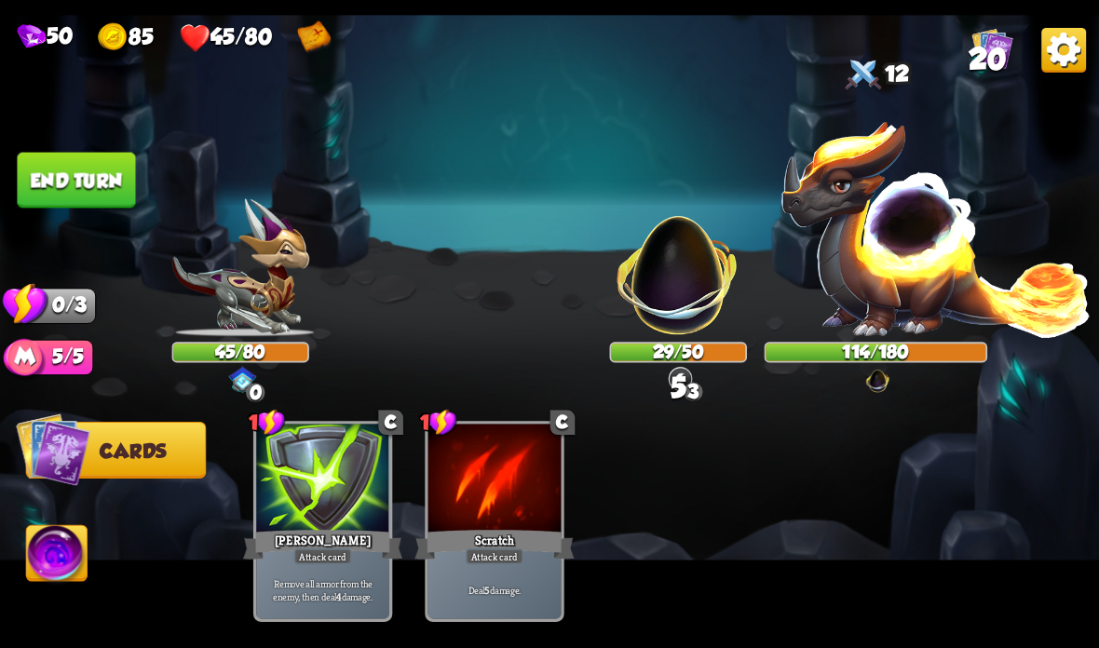
click at [112, 183] on button "End turn" at bounding box center [76, 181] width 118 height 56
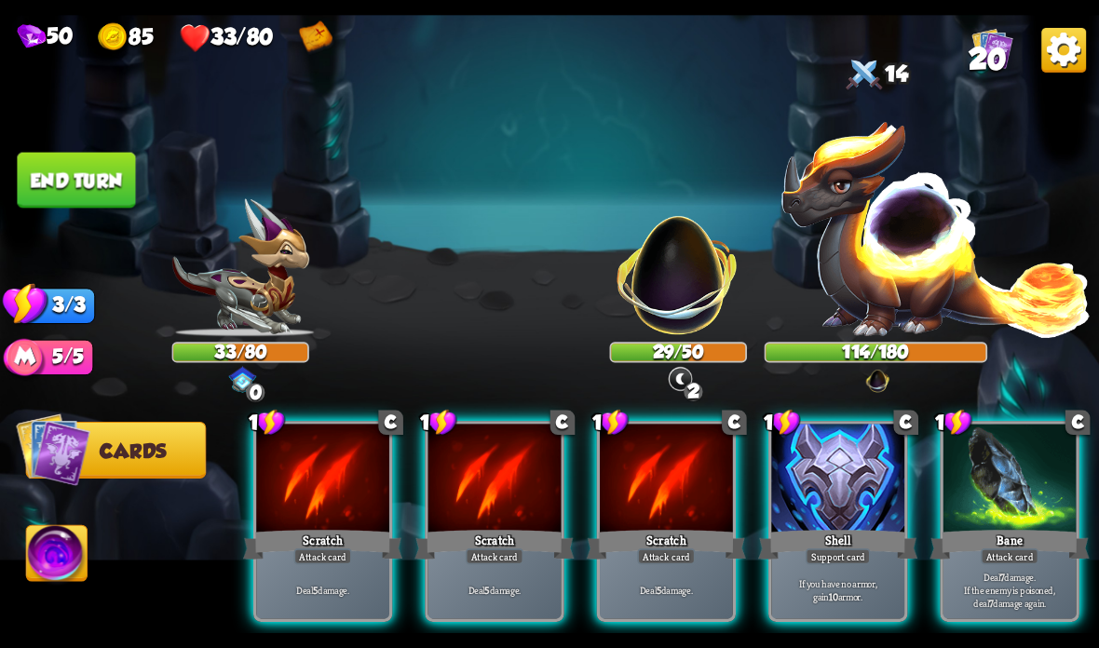
click at [856, 436] on div at bounding box center [837, 480] width 133 height 112
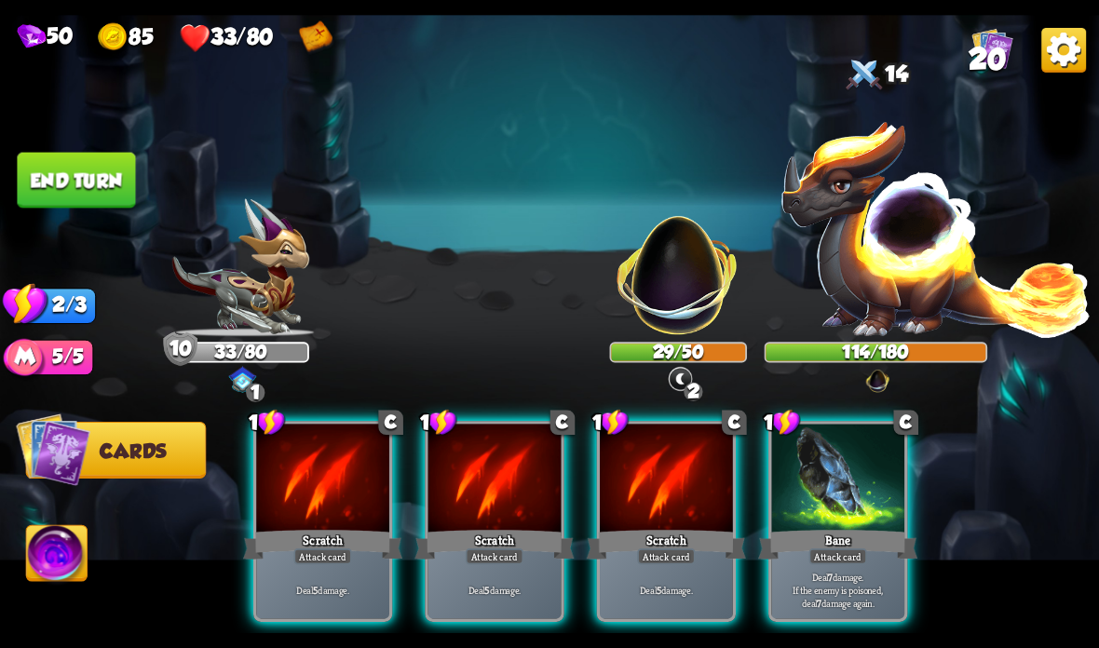
click at [845, 463] on div at bounding box center [837, 480] width 133 height 112
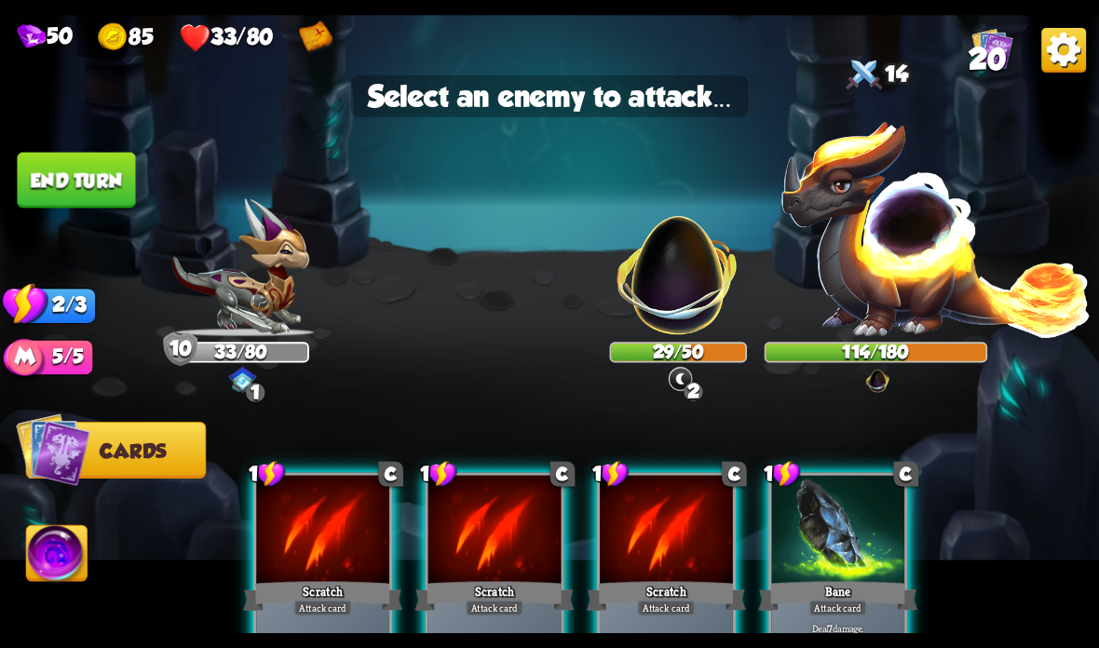
click at [705, 296] on img at bounding box center [678, 265] width 144 height 144
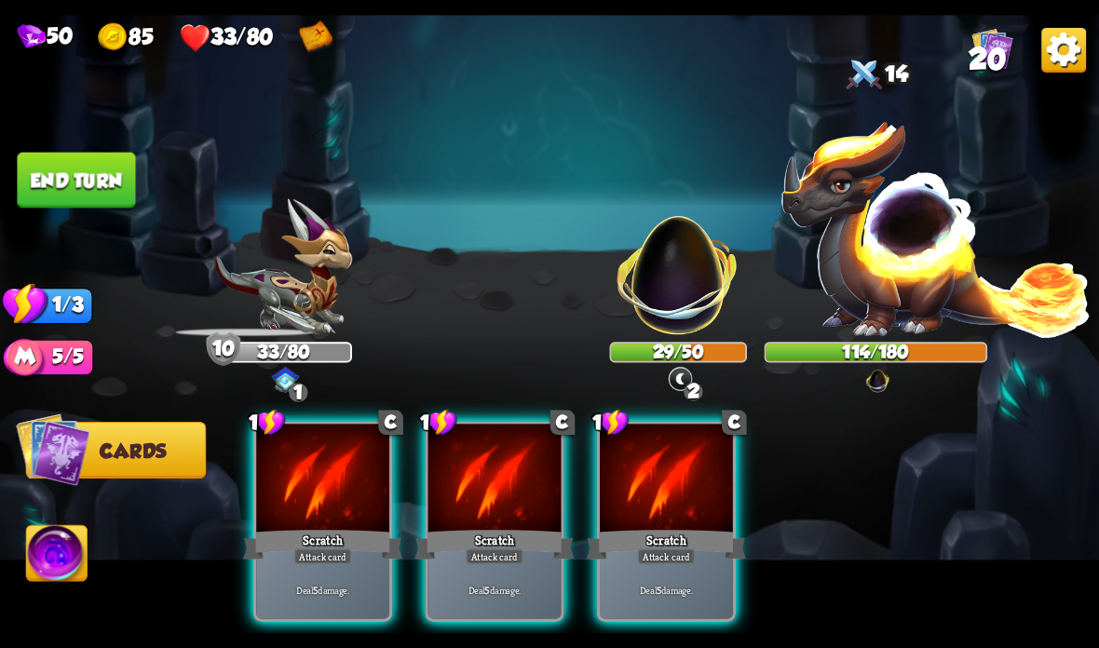
click at [655, 460] on div at bounding box center [666, 480] width 133 height 112
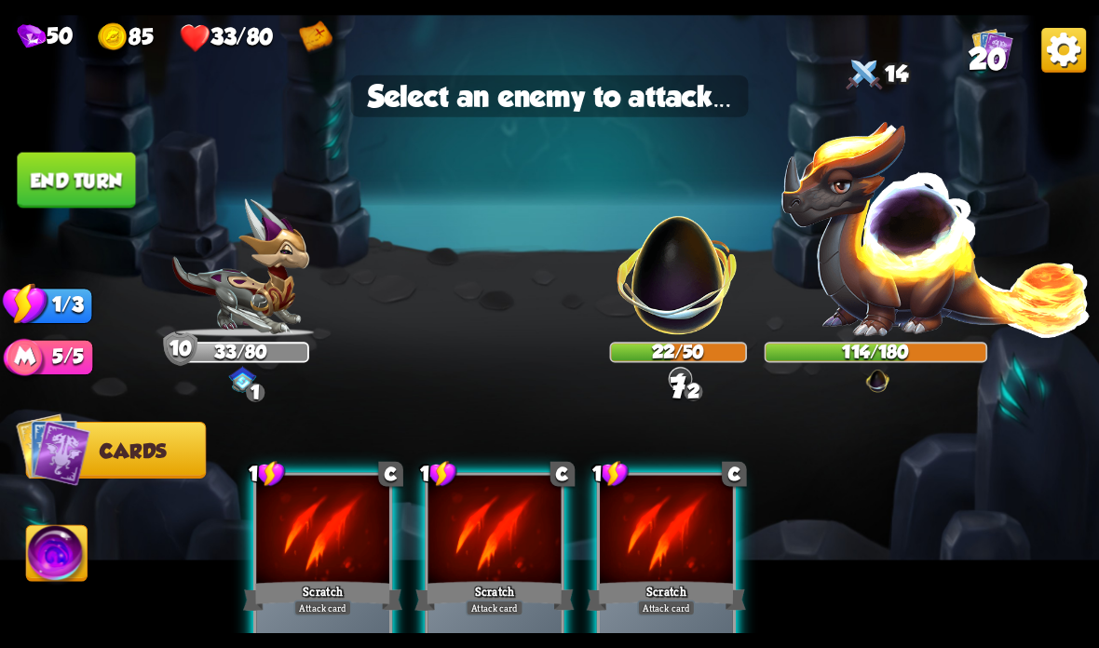
click at [687, 296] on img at bounding box center [678, 265] width 144 height 144
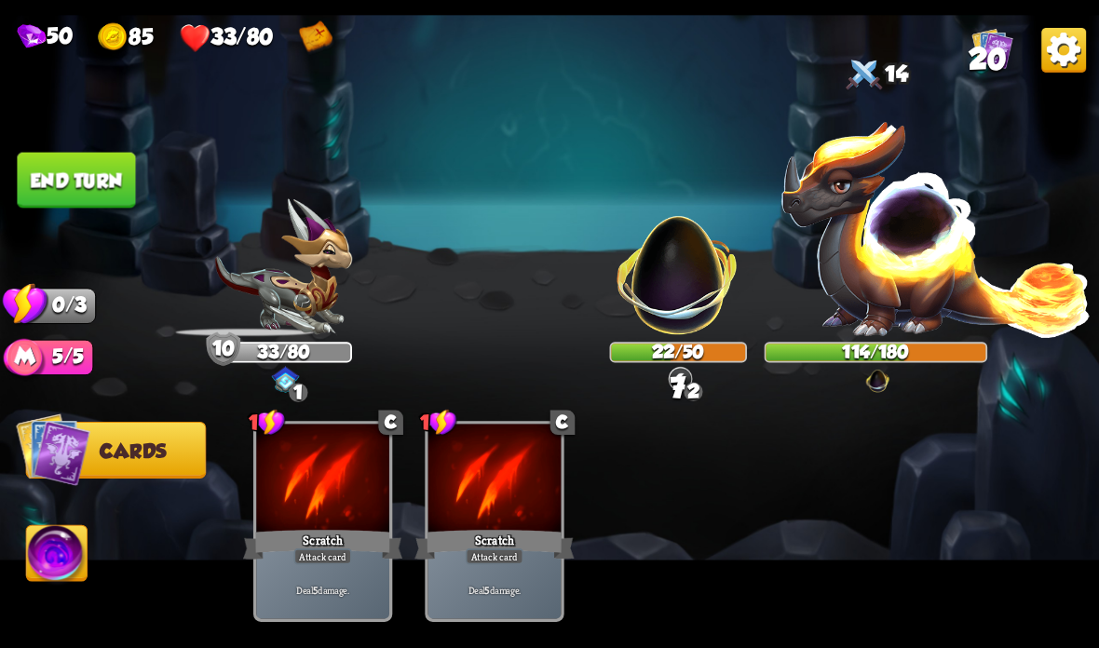
click at [76, 161] on button "End turn" at bounding box center [76, 181] width 118 height 56
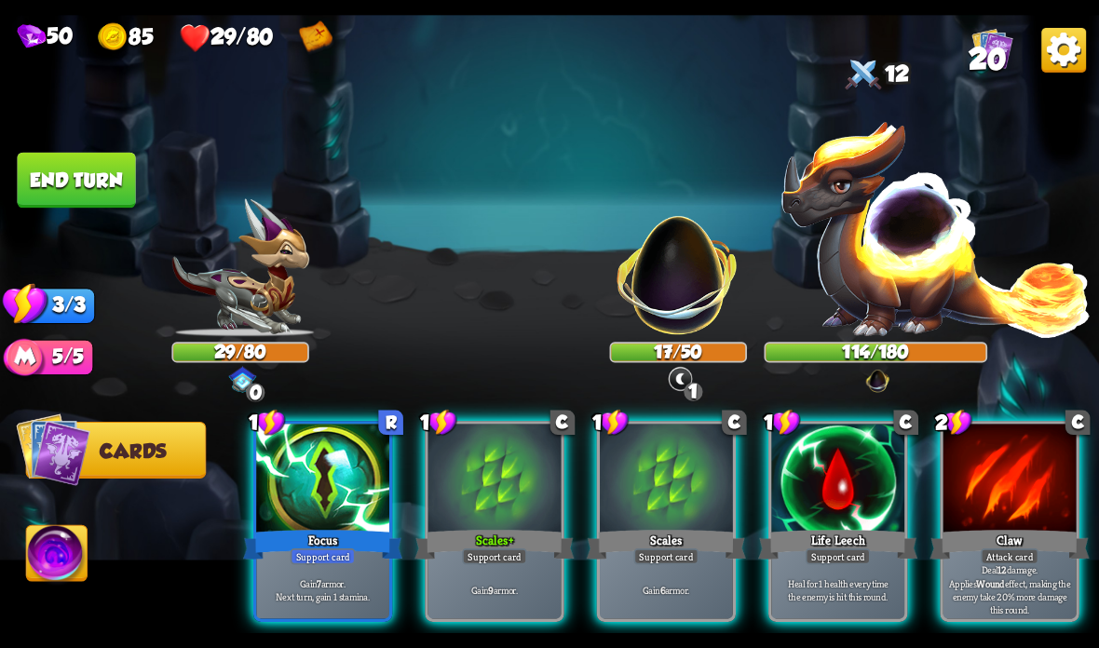
click at [487, 586] on p "Gain 9 armor." at bounding box center [494, 589] width 127 height 13
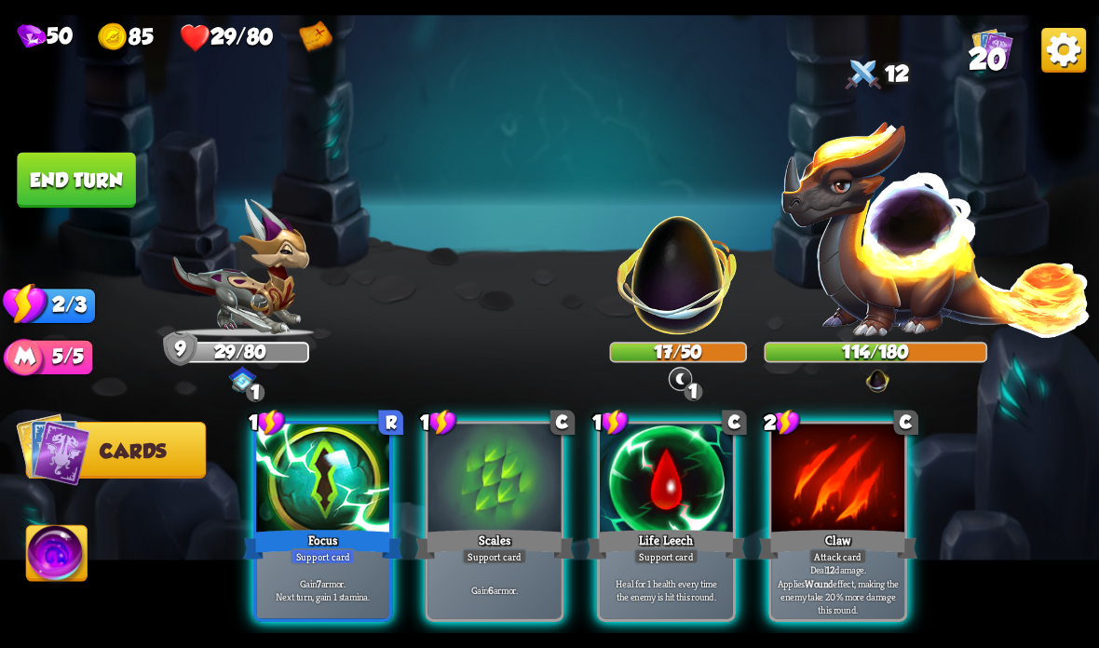
click at [293, 534] on div "Focus" at bounding box center [322, 544] width 159 height 35
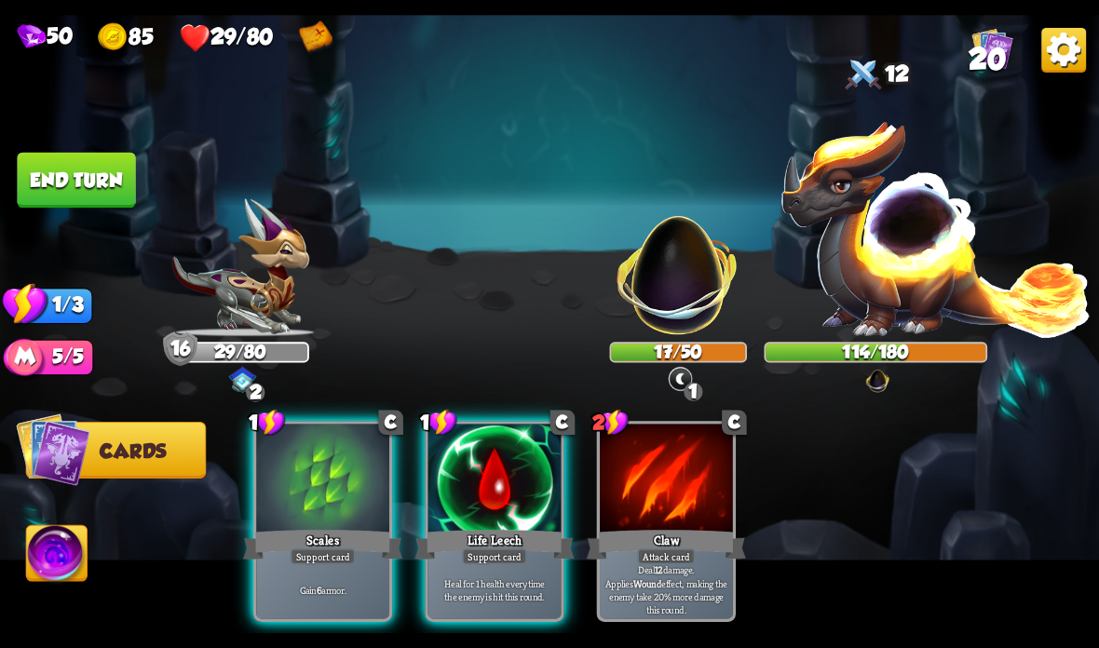
click at [329, 533] on div "Scales" at bounding box center [322, 544] width 159 height 35
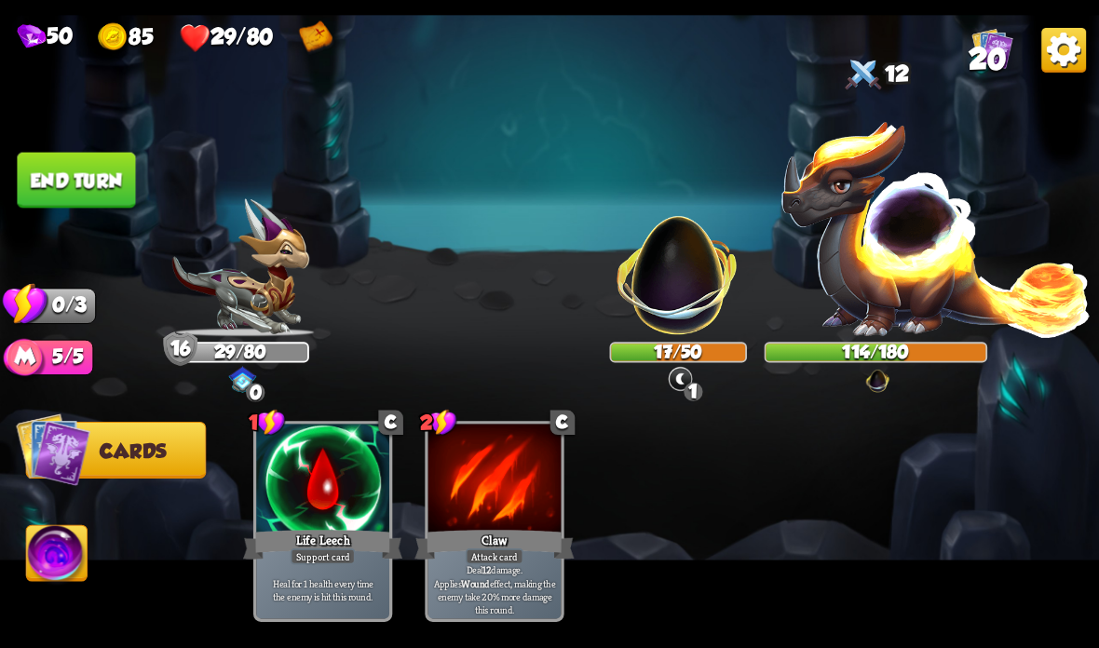
click at [62, 180] on button "End turn" at bounding box center [76, 181] width 118 height 56
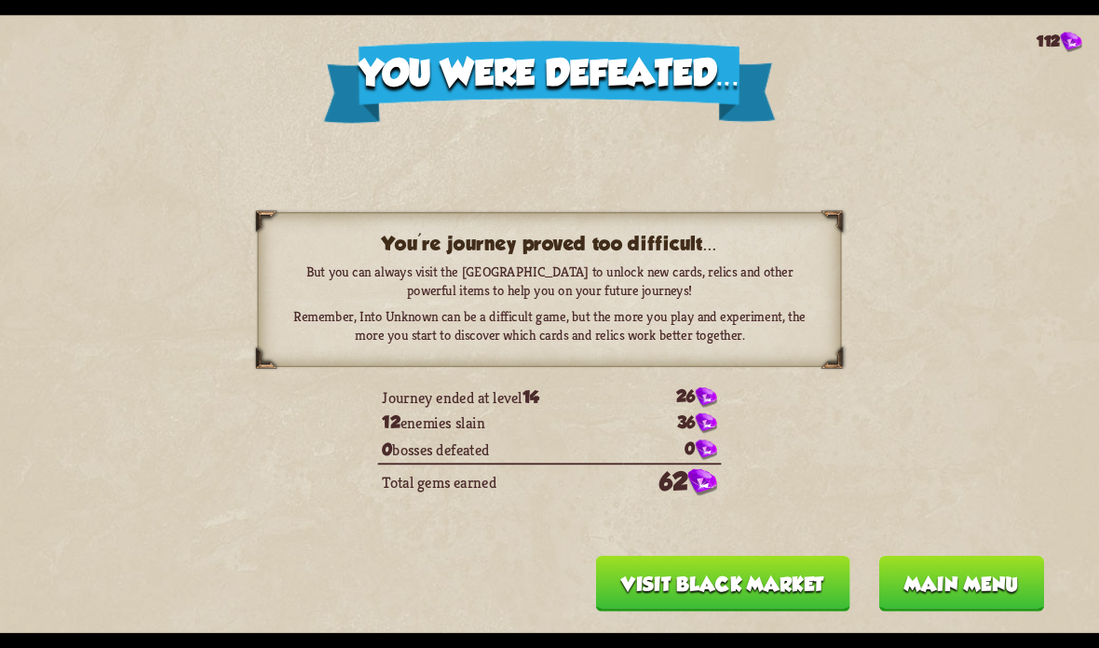
click at [796, 581] on button "Visit Black Market" at bounding box center [723, 584] width 254 height 56
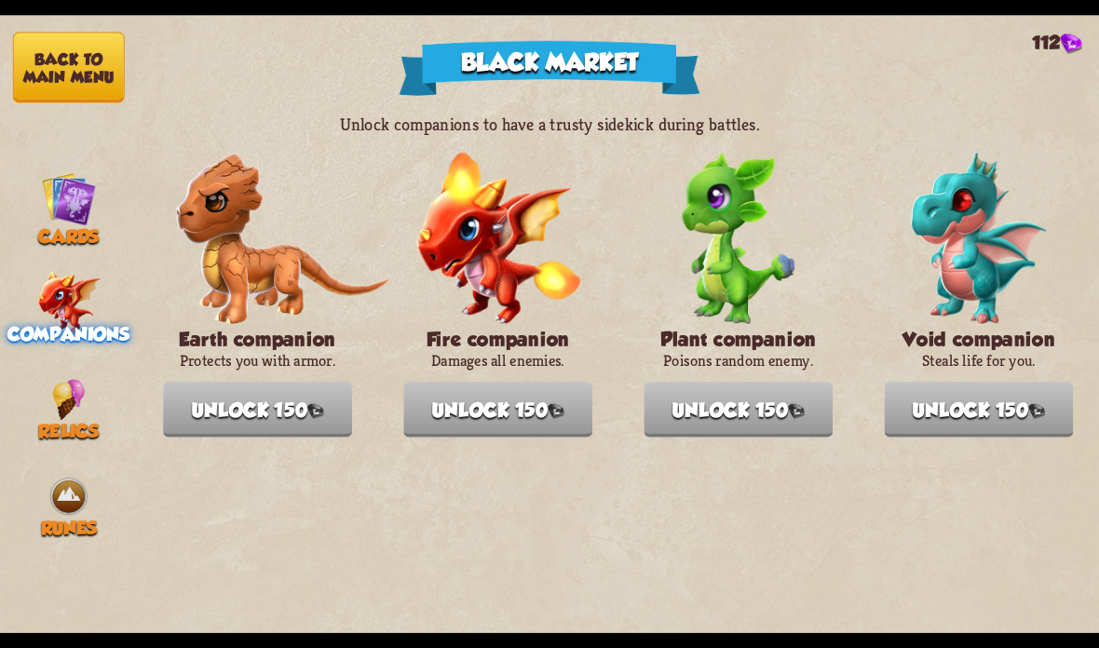
click at [82, 202] on img at bounding box center [68, 198] width 55 height 55
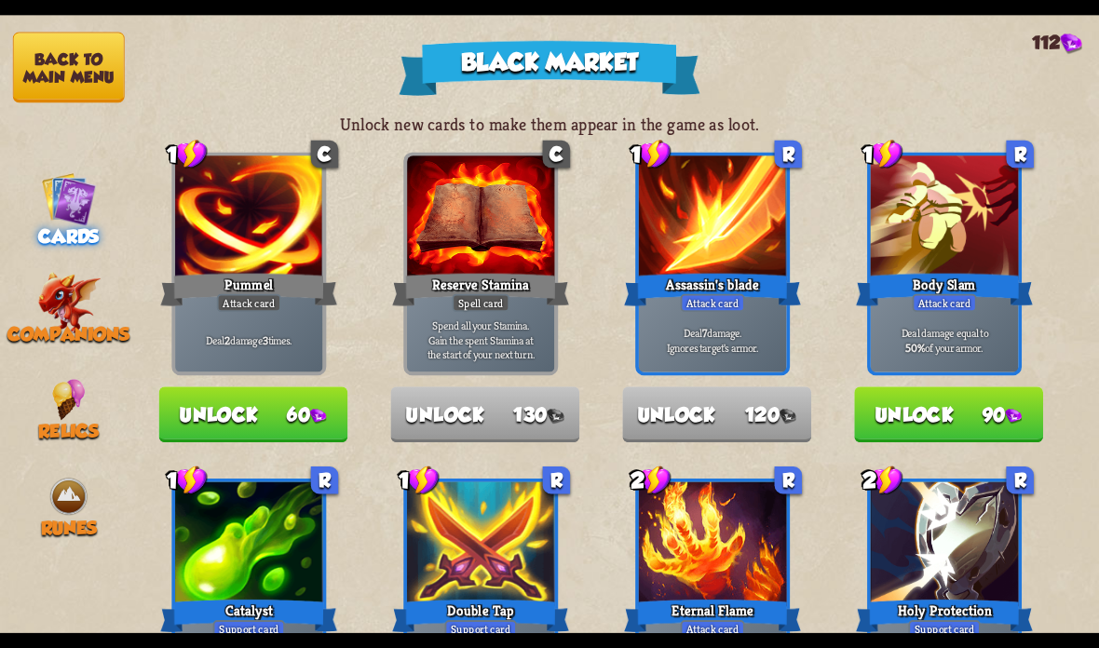
click at [90, 68] on button "Back to main menu" at bounding box center [69, 68] width 112 height 71
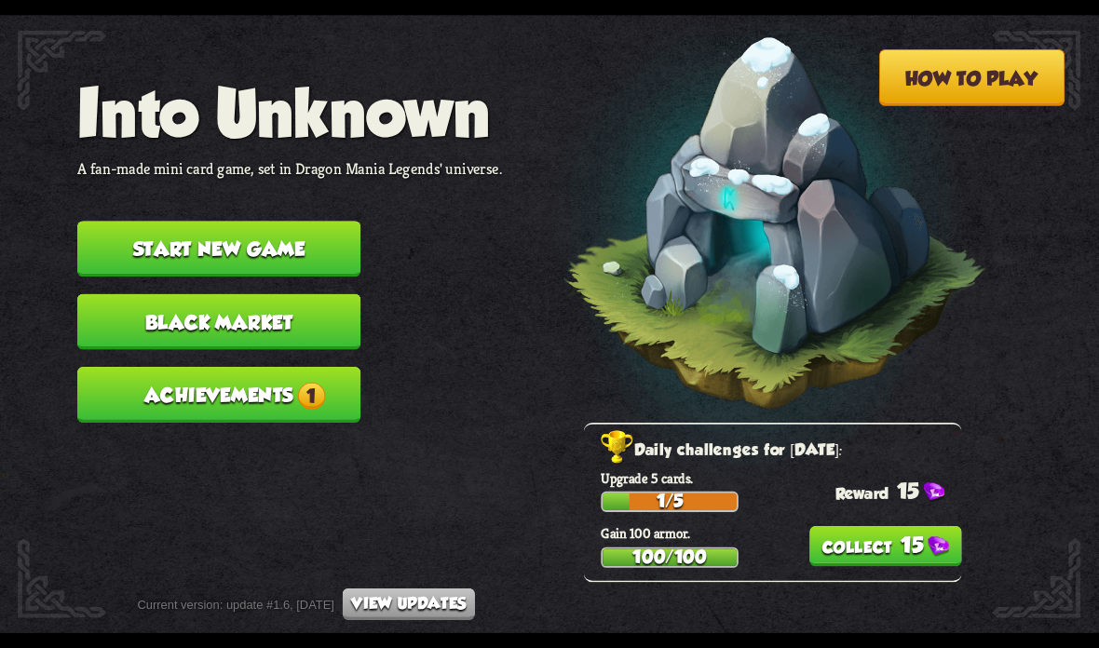
click at [305, 382] on span "1" at bounding box center [311, 396] width 28 height 28
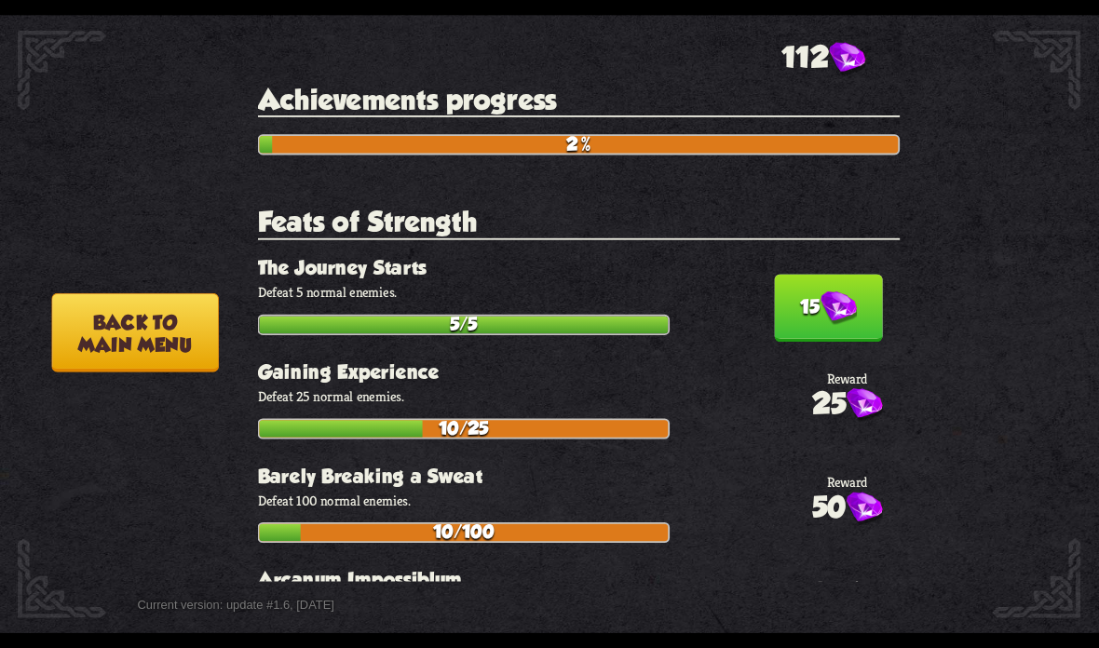
click at [825, 298] on img at bounding box center [838, 308] width 36 height 34
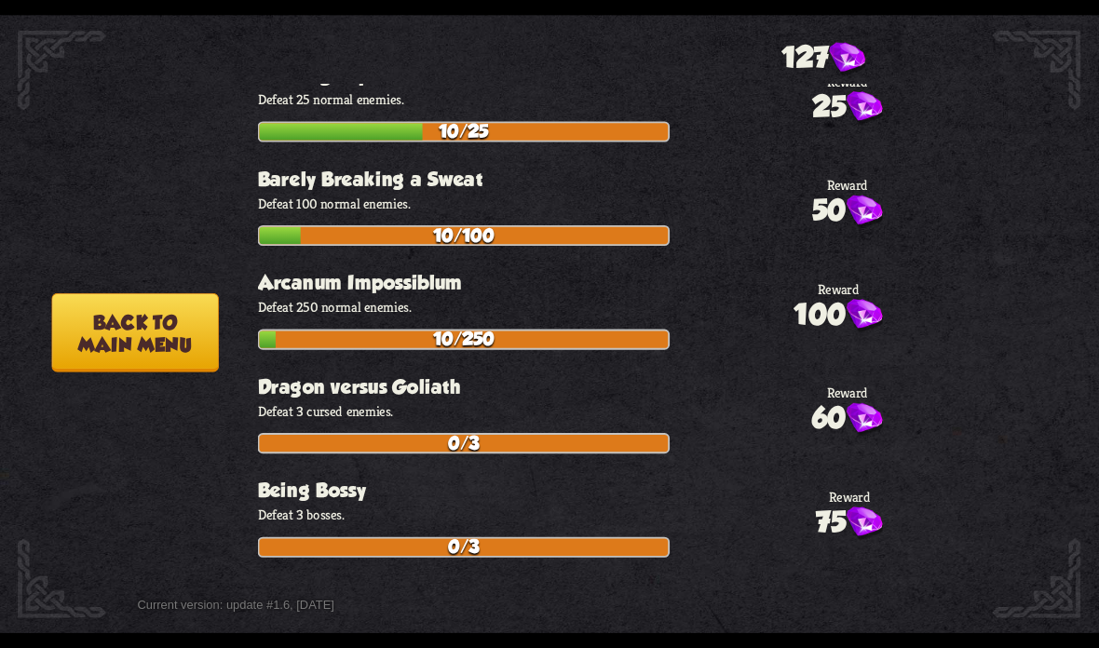
scroll to position [334, 0]
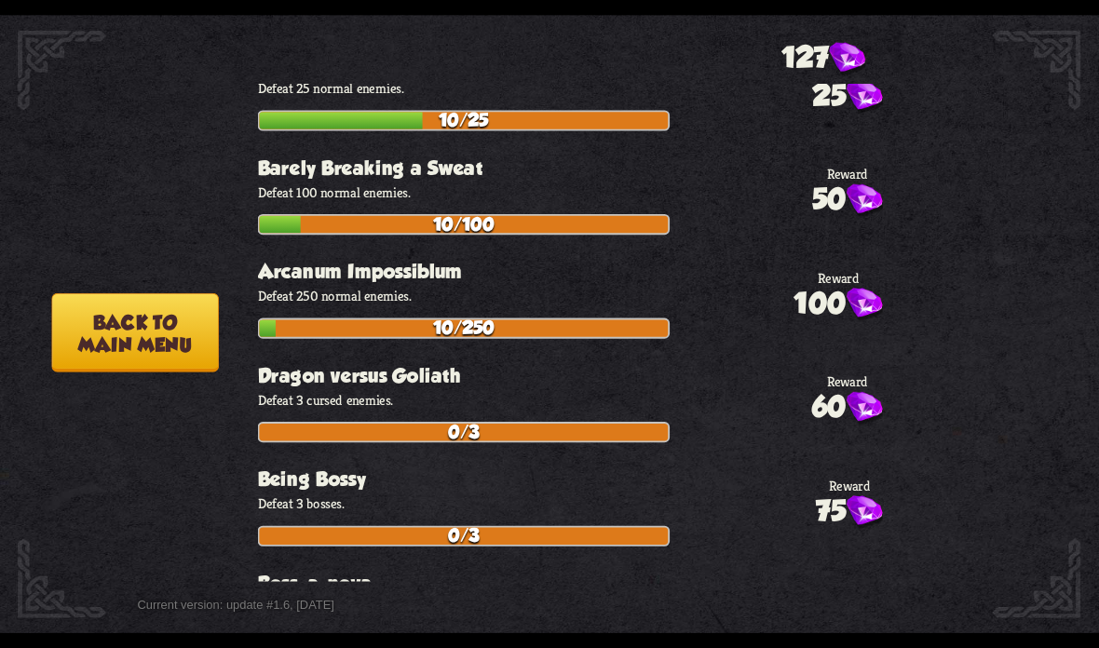
click at [191, 310] on button "Back to main menu" at bounding box center [134, 332] width 167 height 79
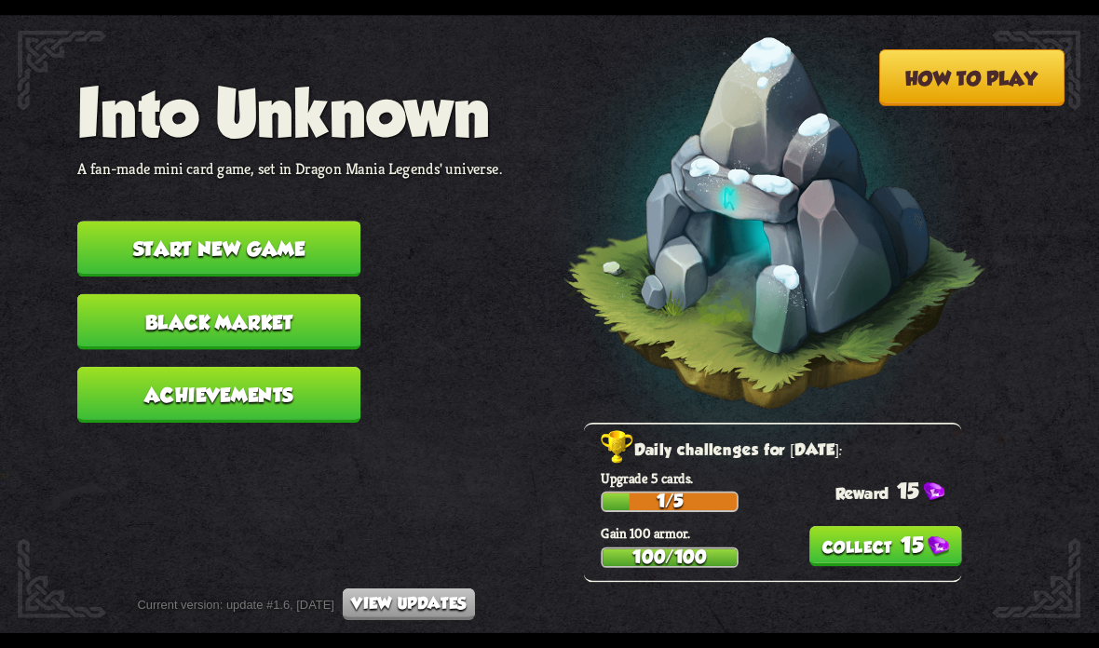
click at [879, 533] on button "15" at bounding box center [885, 546] width 153 height 40
click at [324, 316] on button "Black Market" at bounding box center [218, 322] width 283 height 56
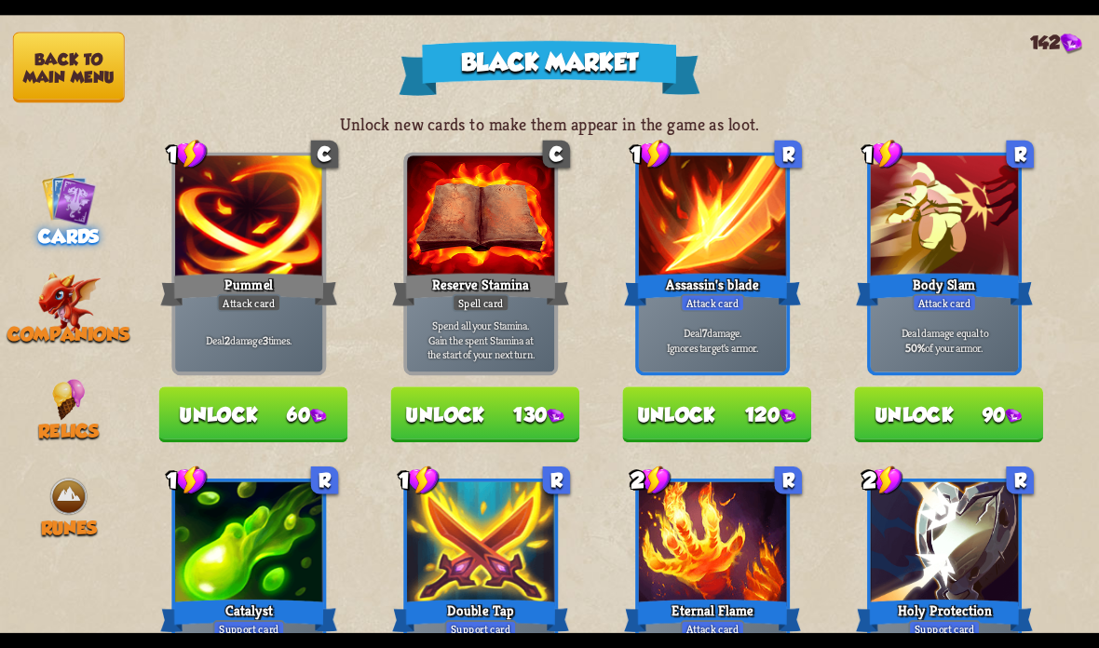
click at [86, 69] on button "Back to main menu" at bounding box center [69, 68] width 112 height 71
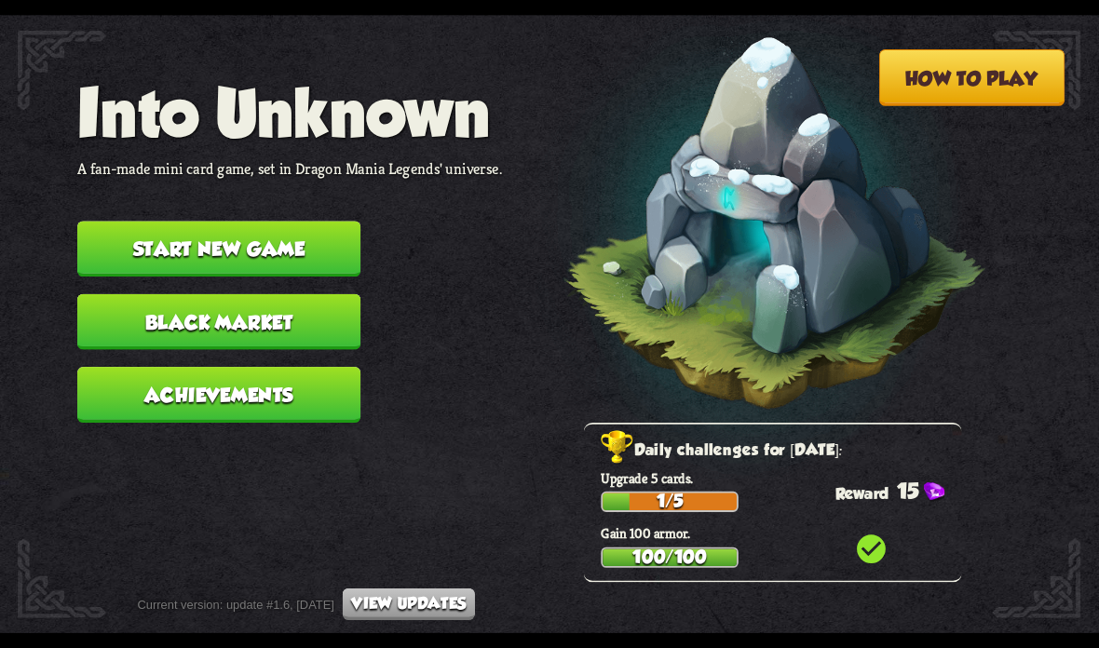
click at [950, 56] on button "How to play" at bounding box center [972, 77] width 186 height 57
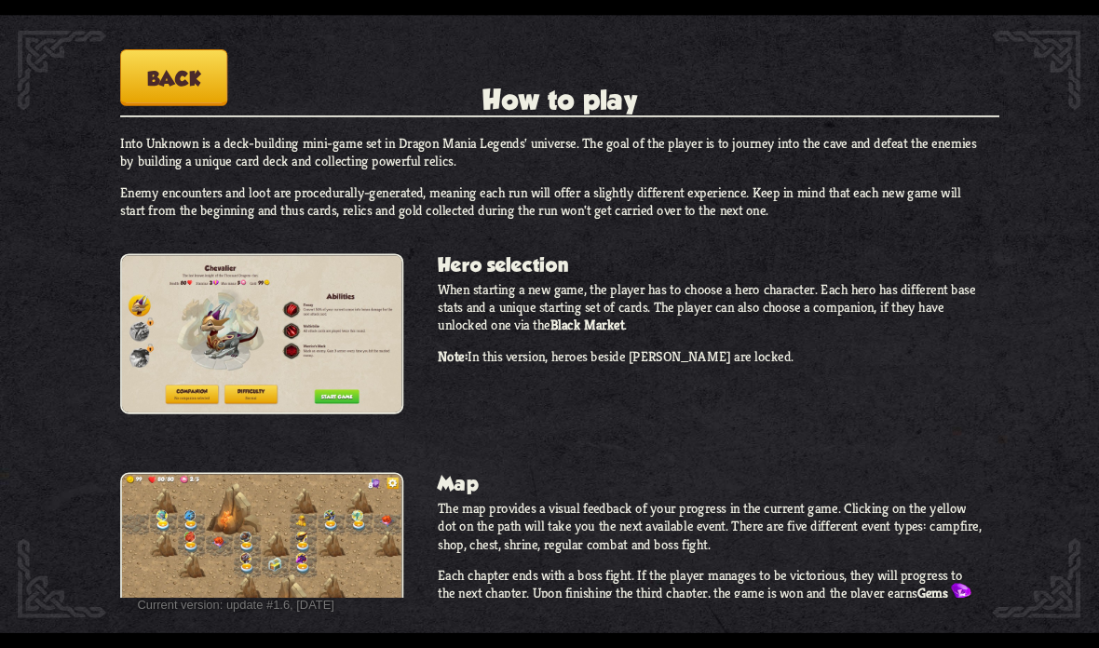
click at [199, 84] on button "Back" at bounding box center [173, 77] width 107 height 57
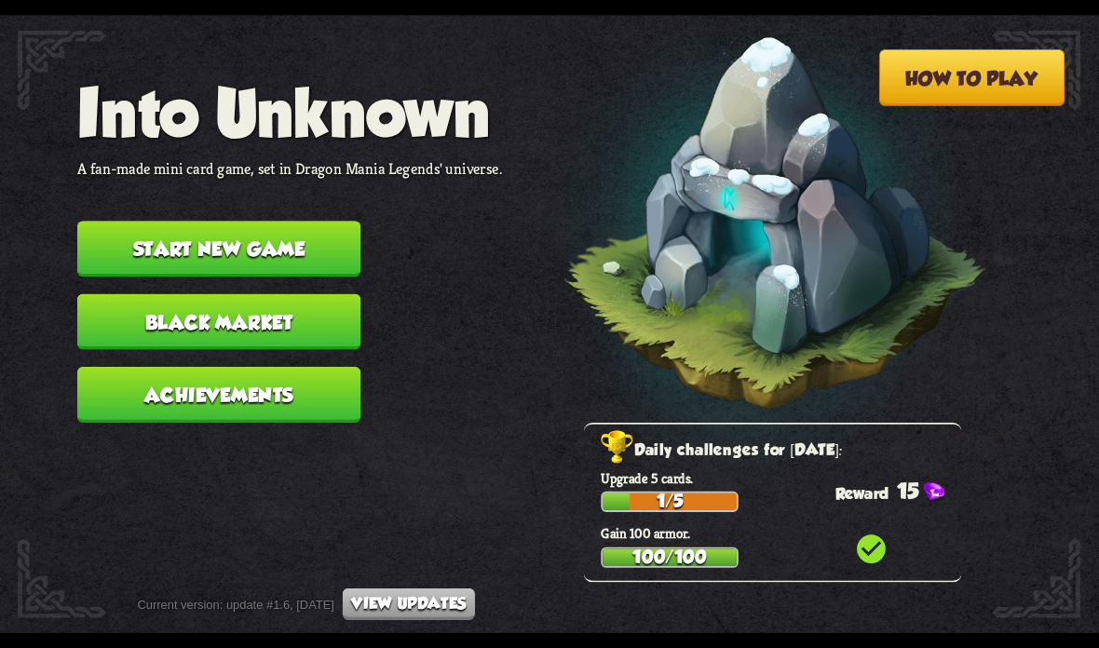
click at [314, 234] on button "Start new game" at bounding box center [218, 249] width 283 height 56
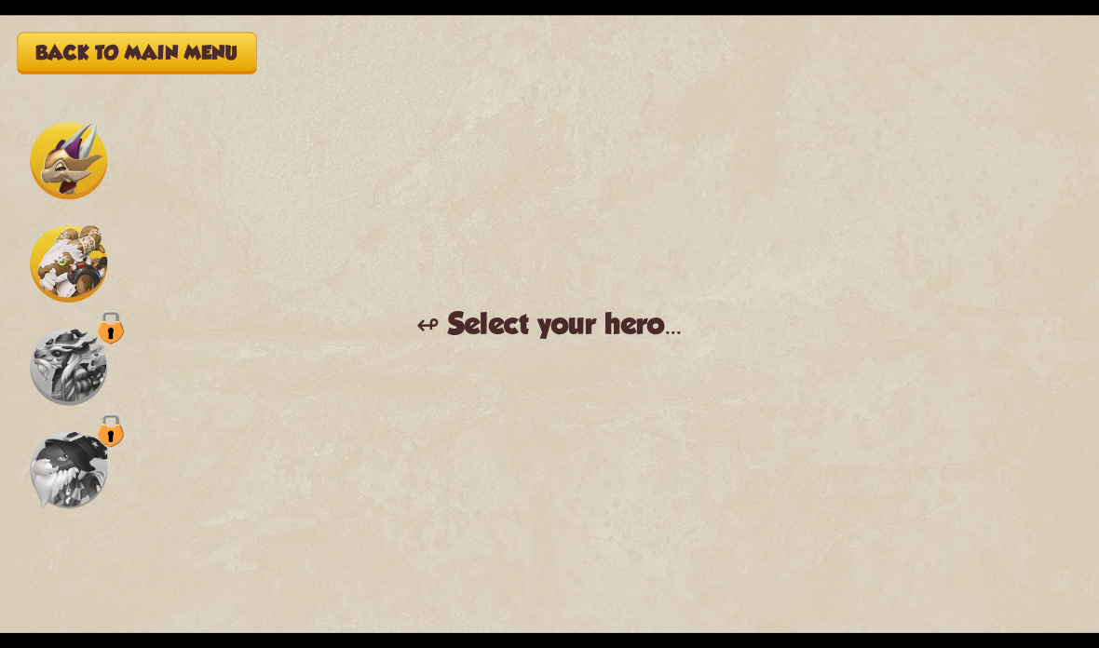
click at [54, 163] on img at bounding box center [68, 160] width 77 height 77
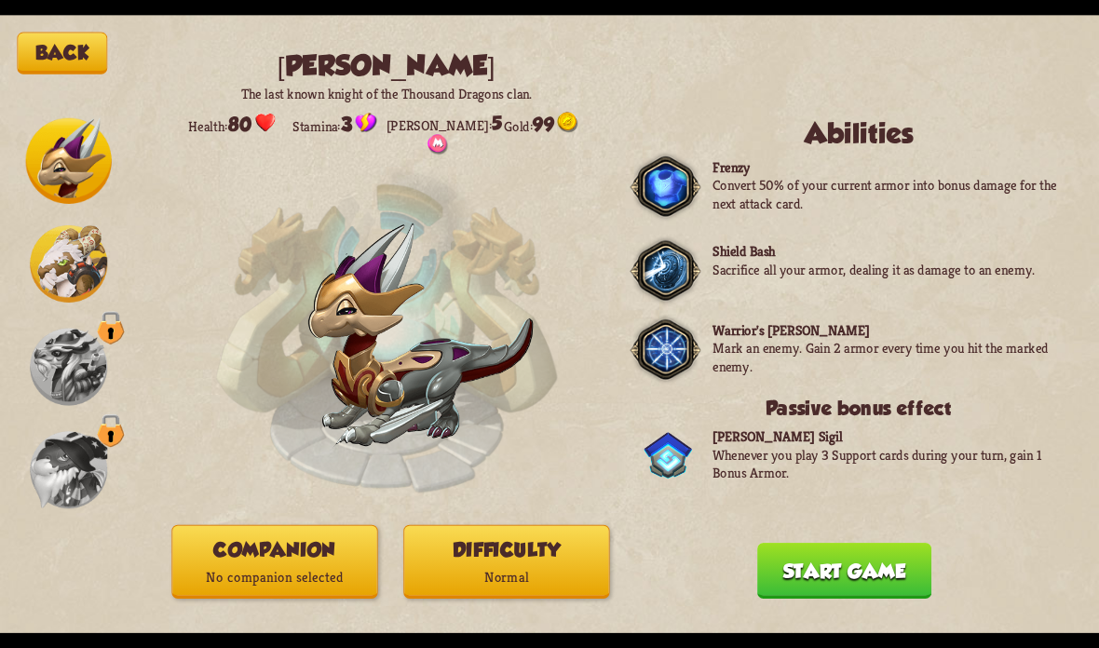
click at [847, 570] on button "Start game" at bounding box center [844, 571] width 174 height 56
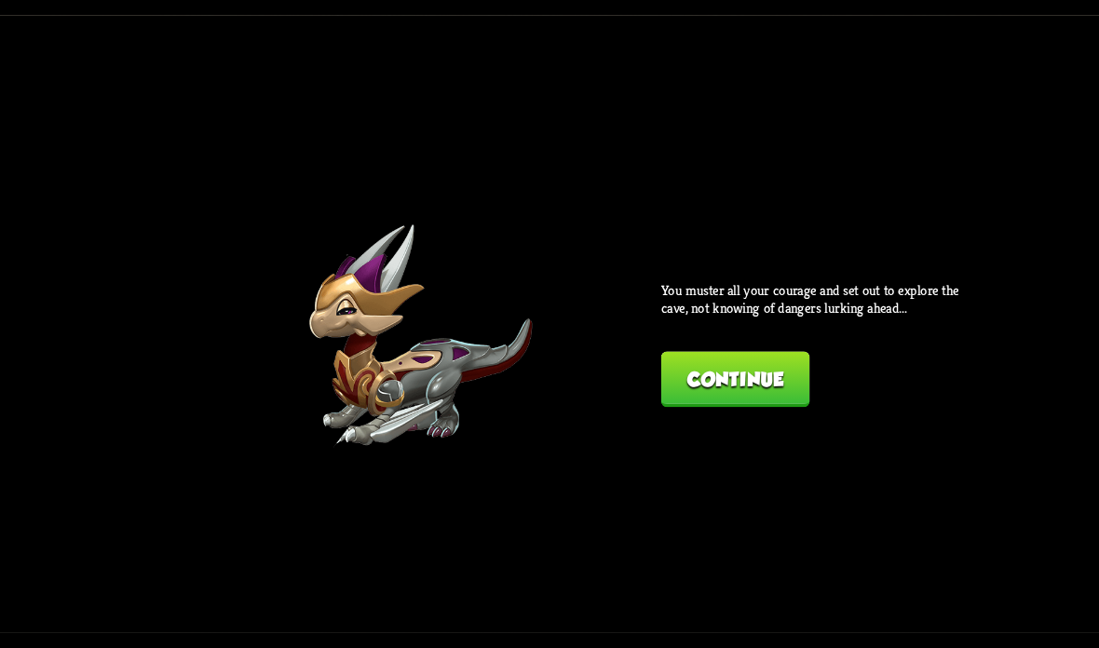
click at [790, 382] on button "Continue" at bounding box center [735, 380] width 148 height 56
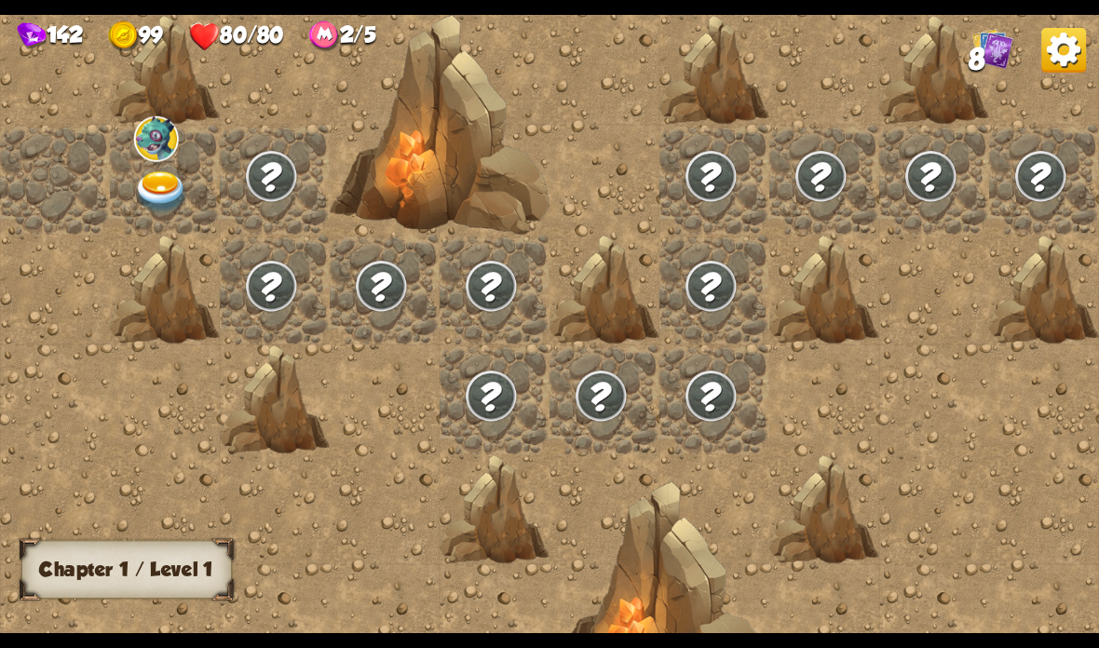
click at [163, 180] on img at bounding box center [161, 192] width 55 height 43
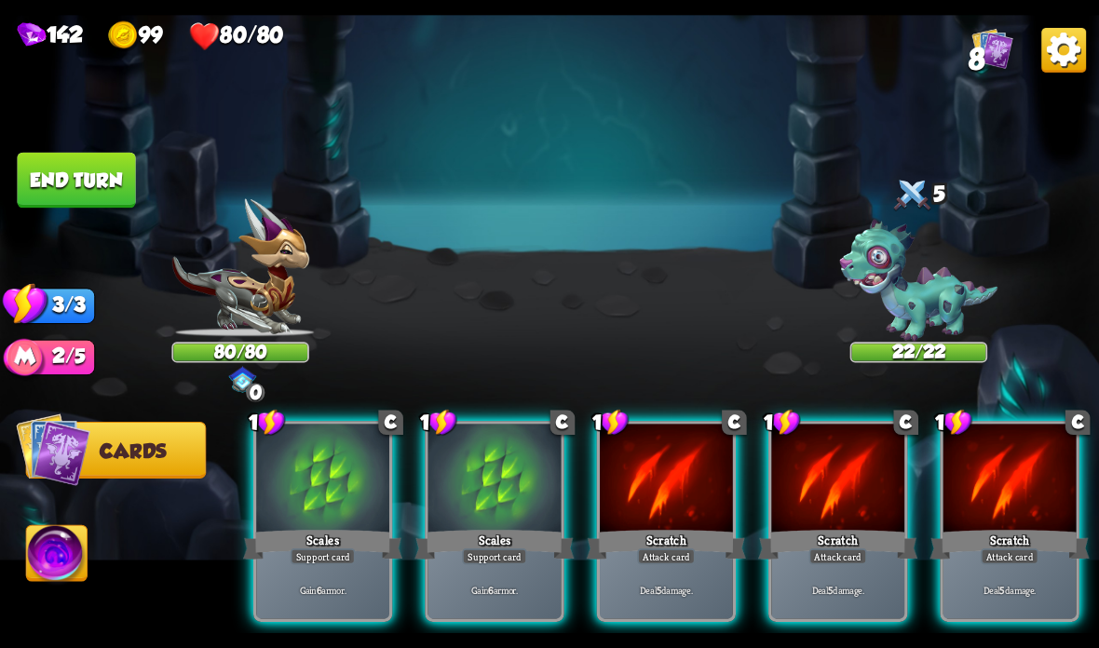
click at [512, 487] on div at bounding box center [494, 480] width 133 height 112
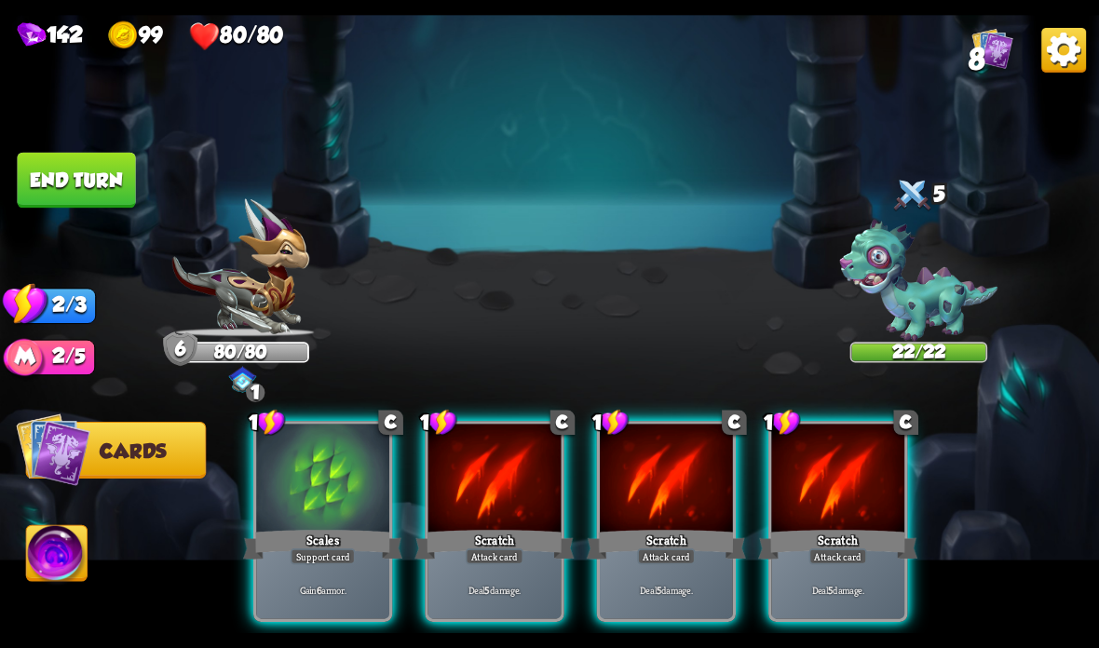
click at [510, 511] on div at bounding box center [494, 480] width 133 height 112
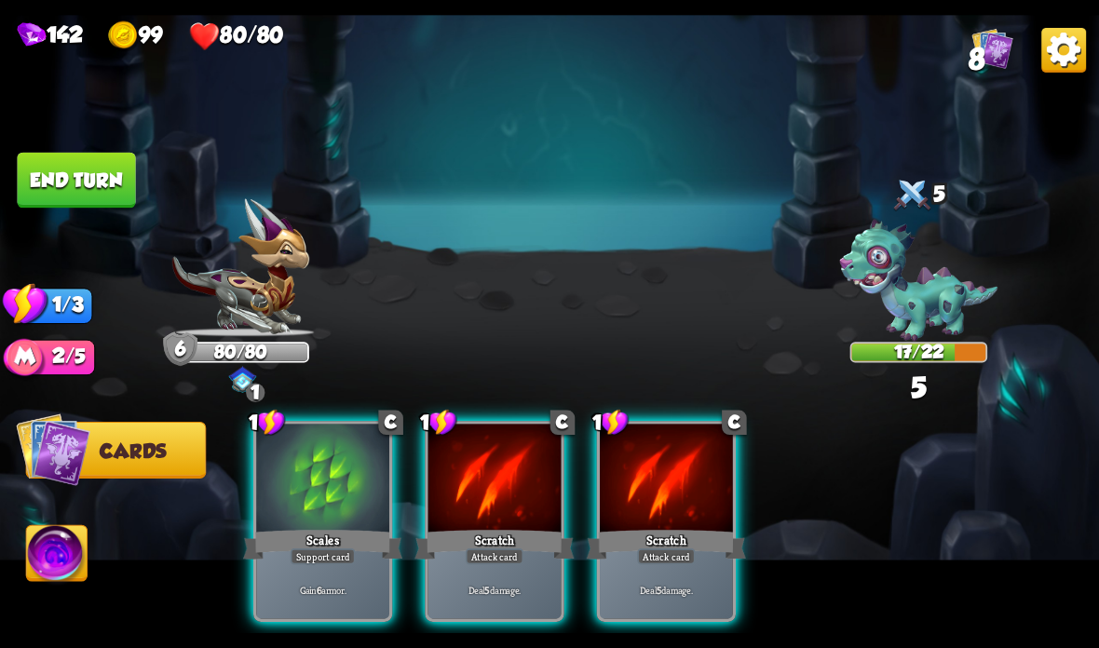
click at [498, 524] on div at bounding box center [494, 480] width 133 height 112
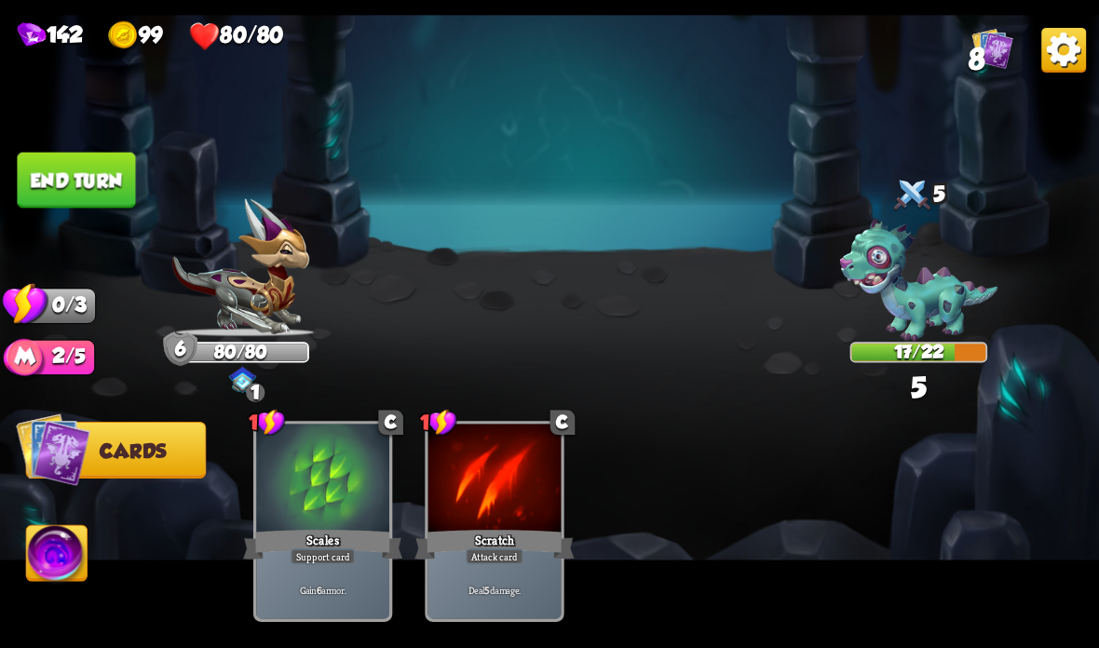
click at [89, 169] on button "End turn" at bounding box center [76, 181] width 118 height 56
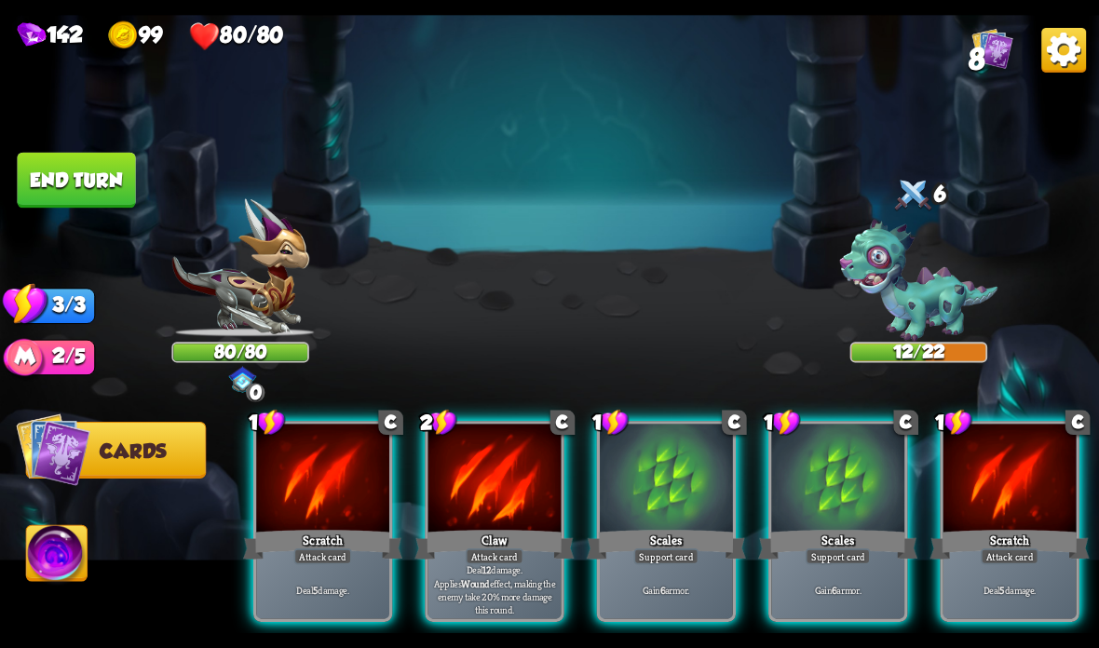
click at [687, 481] on div at bounding box center [666, 480] width 133 height 112
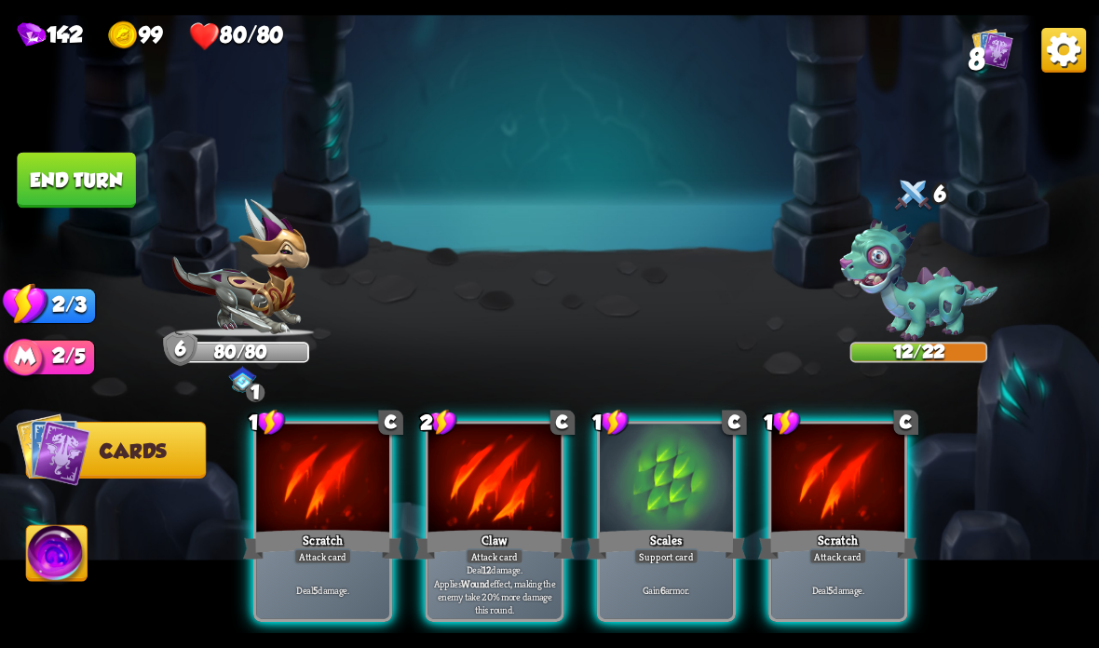
click at [478, 501] on div at bounding box center [494, 480] width 133 height 112
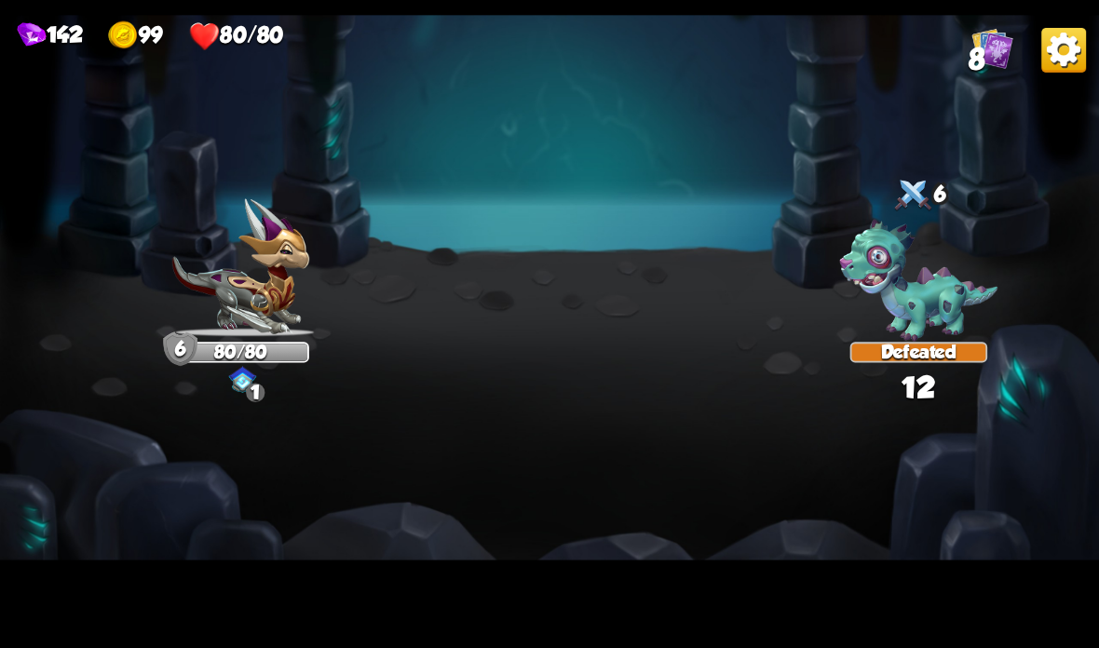
click at [100, 166] on img at bounding box center [549, 324] width 1099 height 618
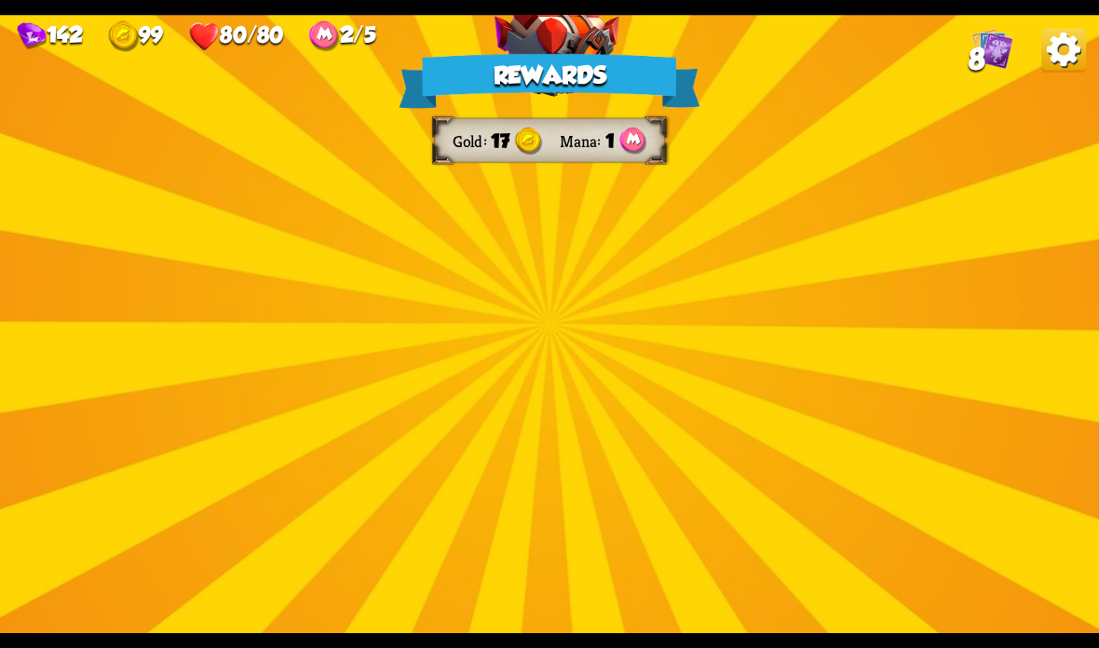
click at [591, 277] on img at bounding box center [556, 309] width 125 height 92
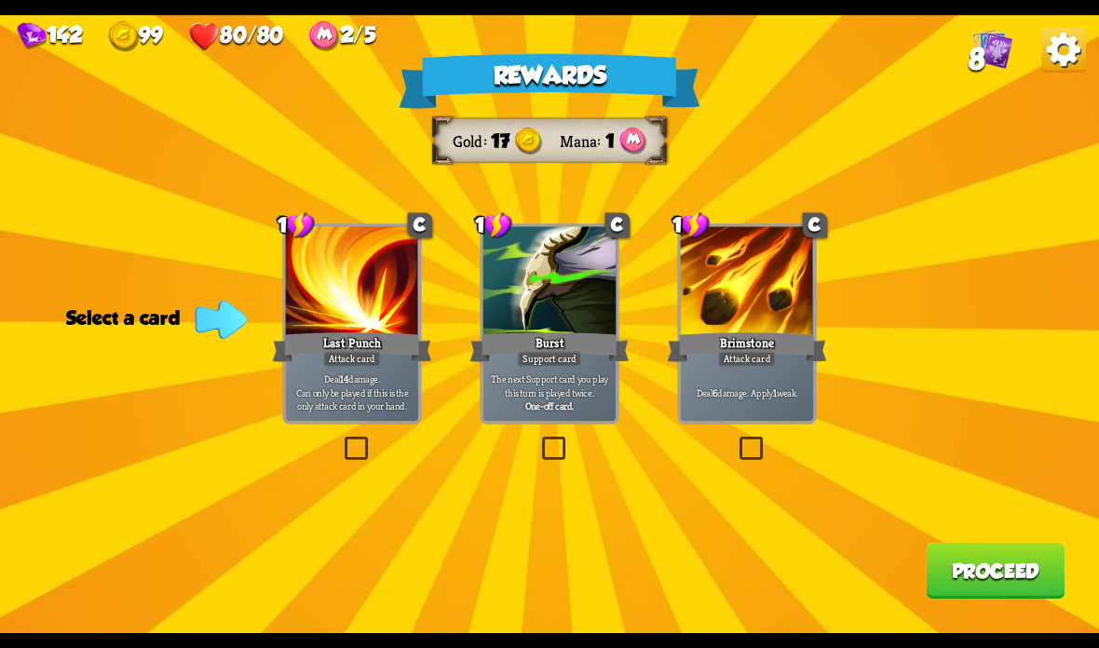
click at [772, 342] on div "Brimstone" at bounding box center [746, 347] width 159 height 35
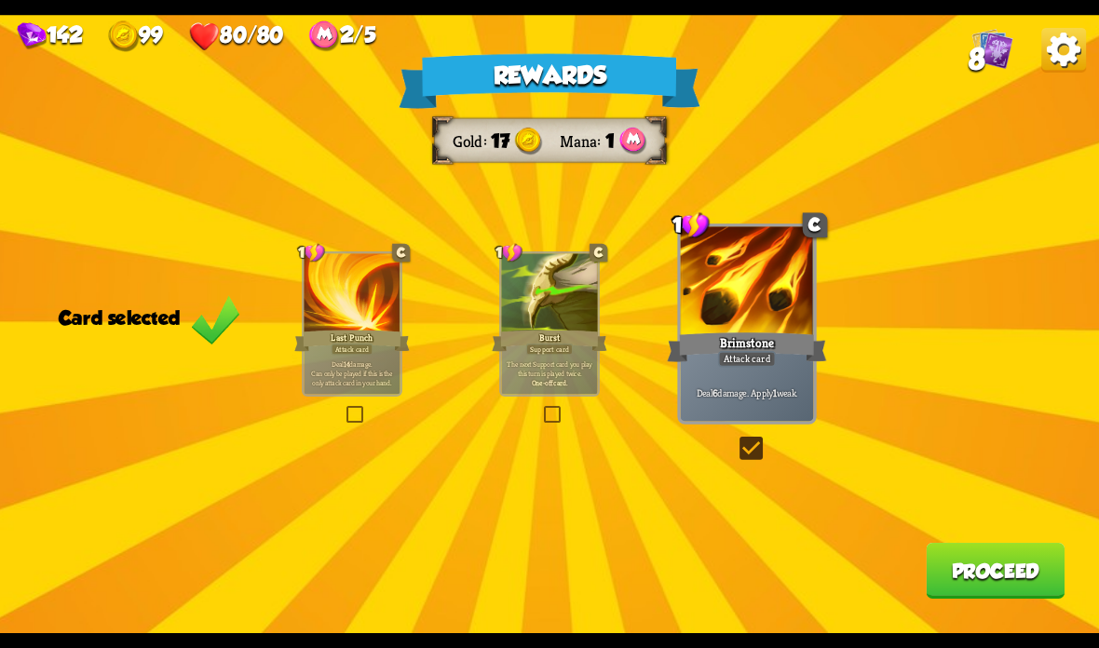
click at [957, 574] on button "Proceed" at bounding box center [995, 571] width 139 height 56
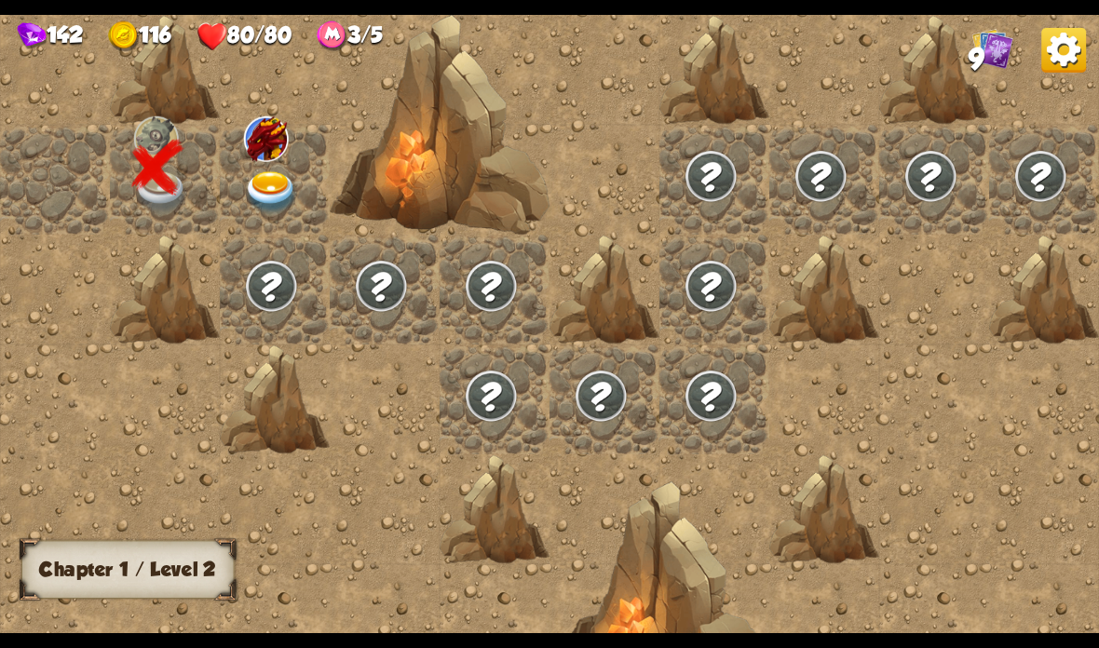
click at [276, 183] on img at bounding box center [271, 192] width 55 height 43
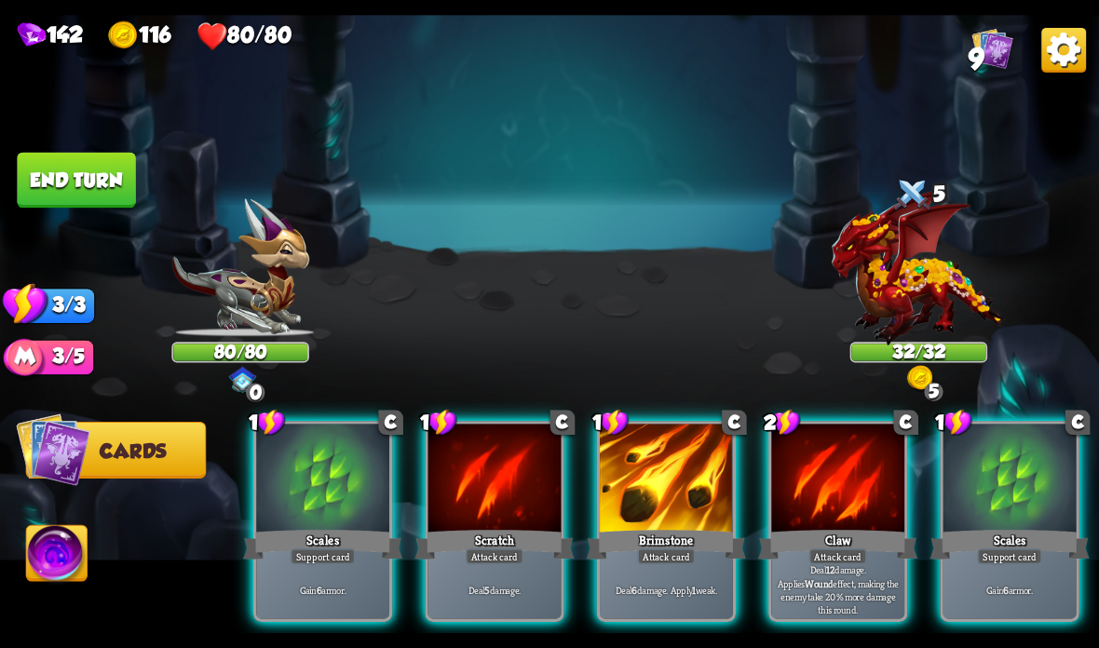
click at [333, 562] on div "Support card" at bounding box center [323, 557] width 65 height 16
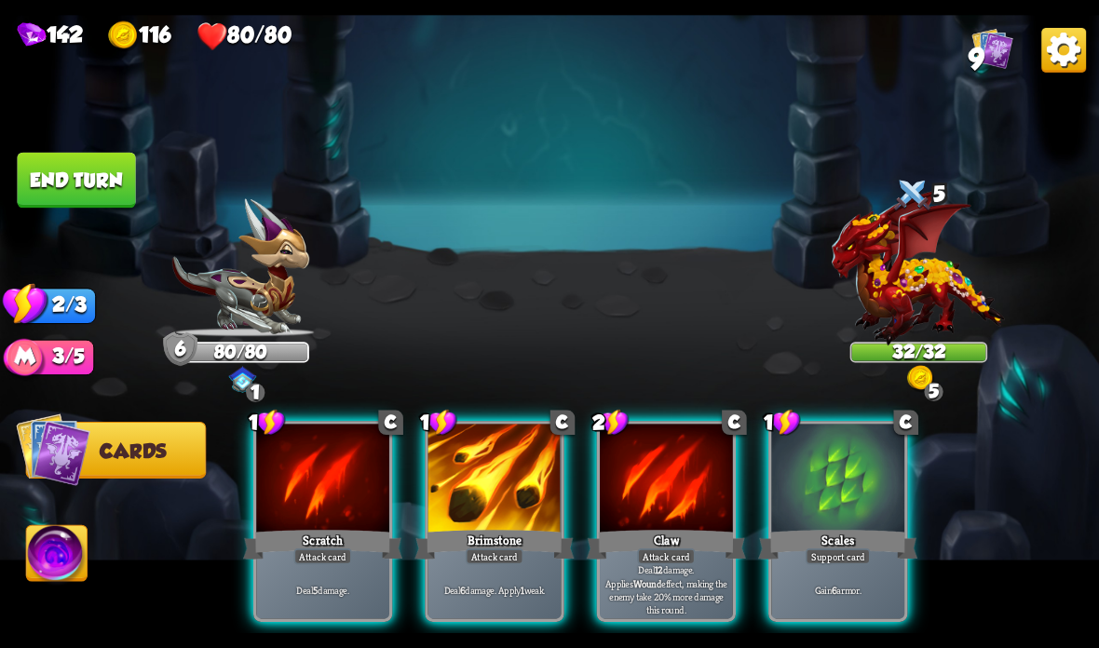
click at [457, 549] on div "Brimstone" at bounding box center [493, 544] width 159 height 35
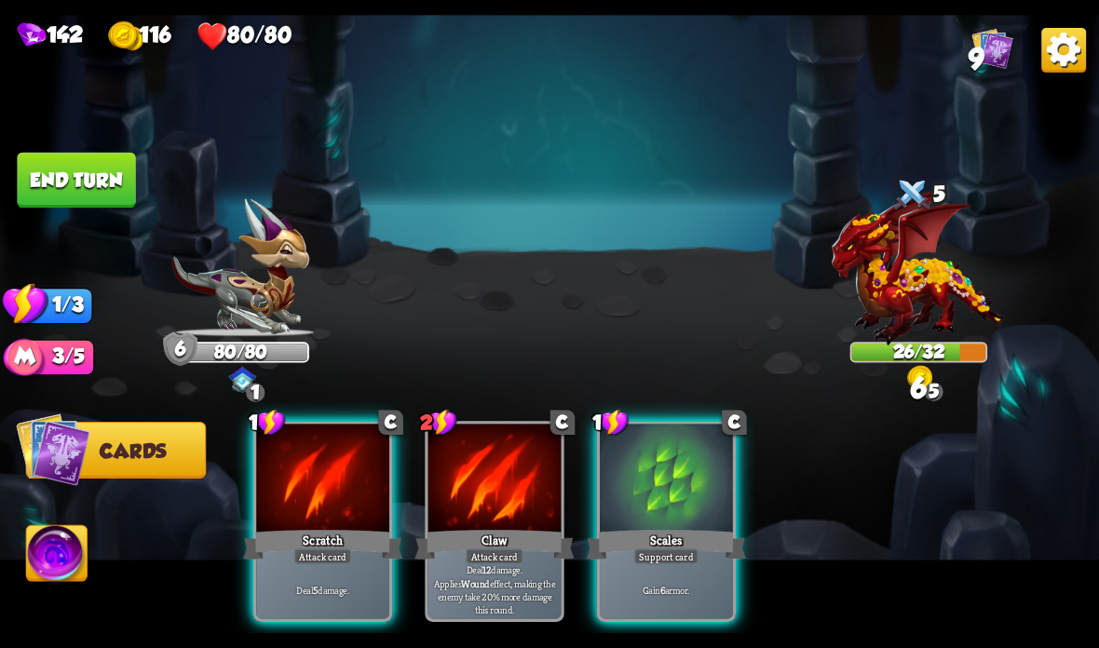
click at [326, 578] on div "Deal 5 damage." at bounding box center [322, 590] width 133 height 58
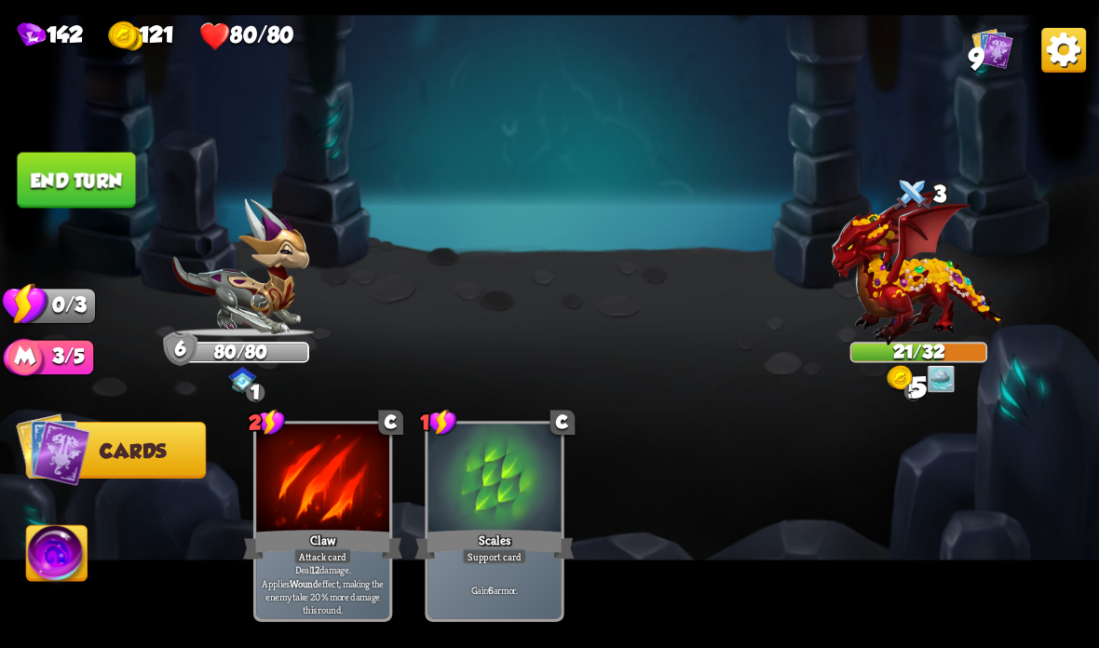
click at [102, 182] on button "End turn" at bounding box center [76, 181] width 118 height 56
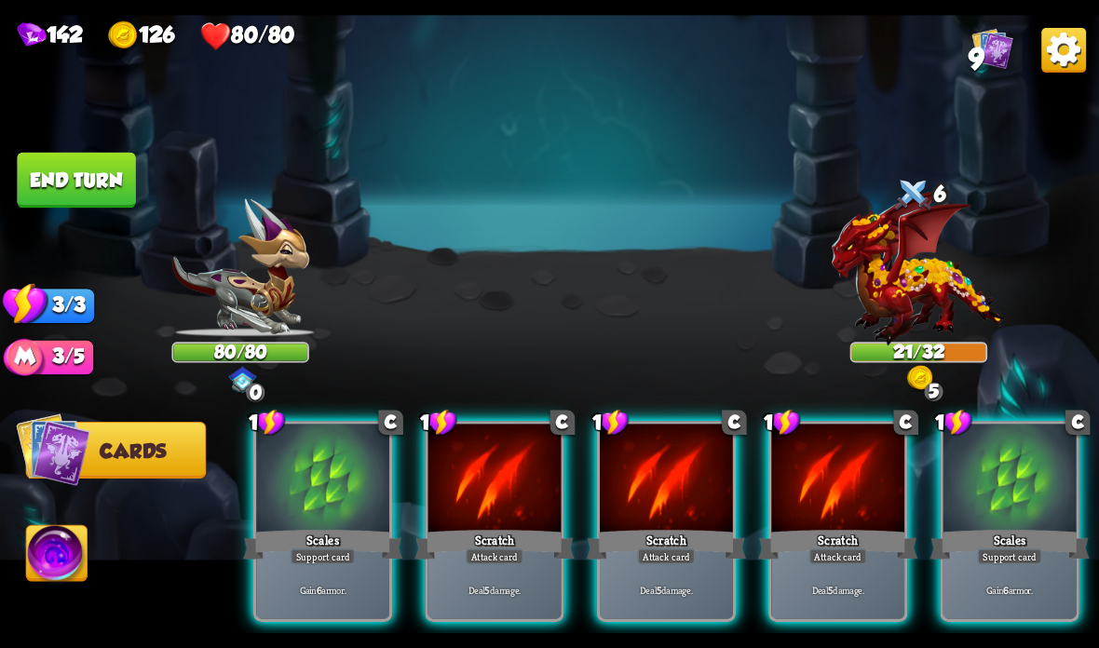
click at [977, 549] on div "Scales" at bounding box center [1009, 544] width 159 height 35
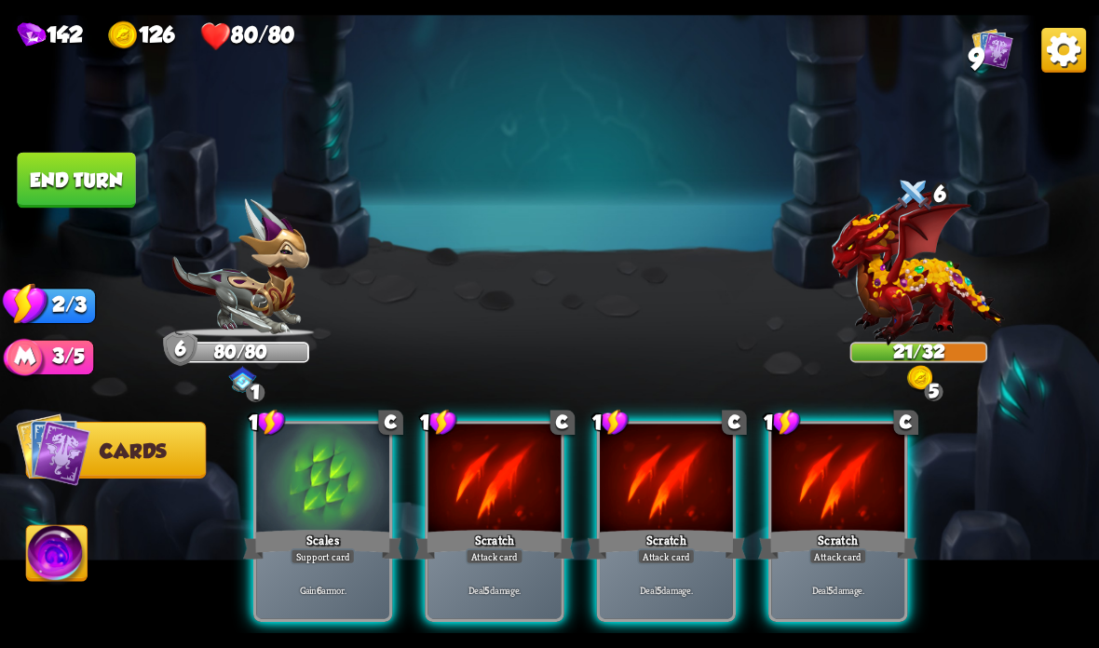
click at [487, 536] on div "Scratch" at bounding box center [493, 544] width 159 height 35
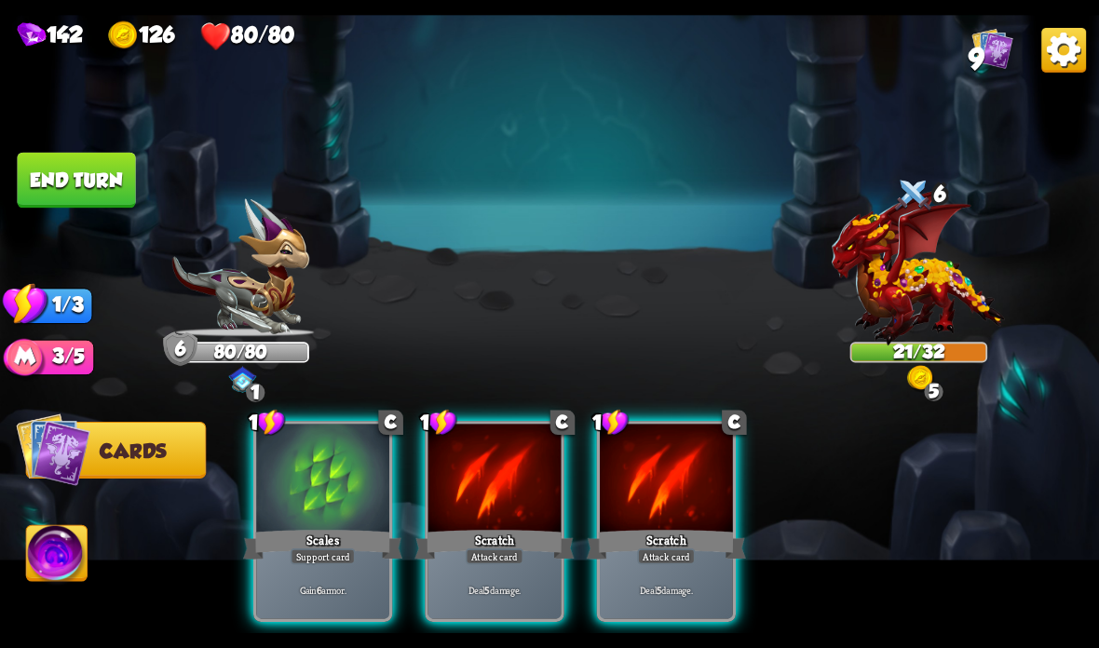
click at [484, 545] on div "Scratch" at bounding box center [493, 544] width 159 height 35
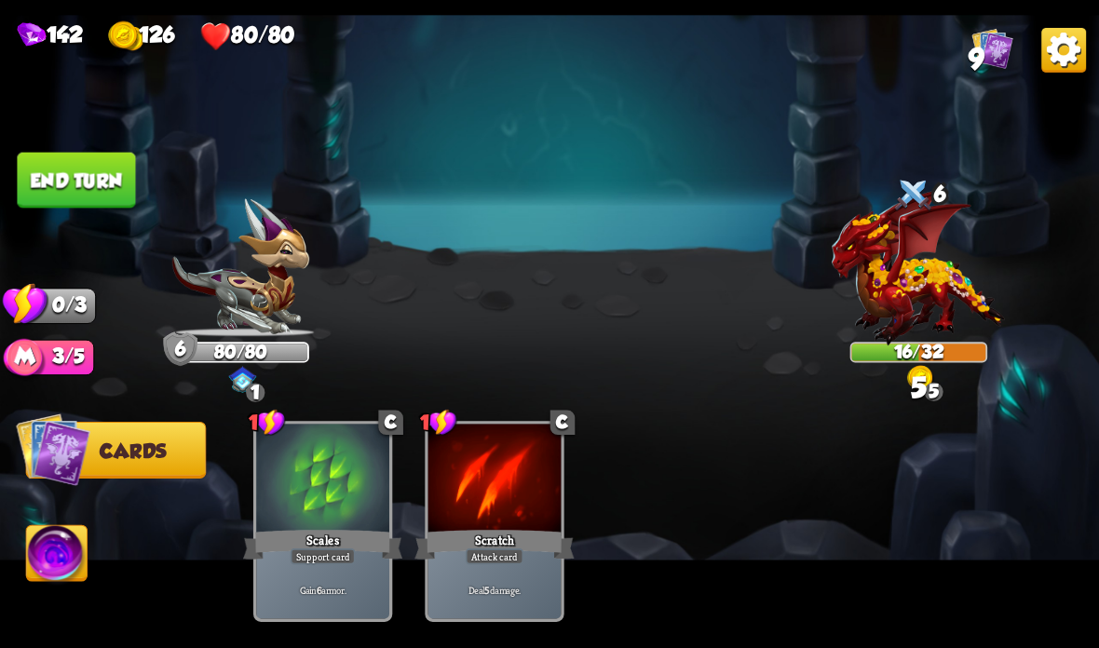
click at [69, 193] on button "End turn" at bounding box center [76, 181] width 118 height 56
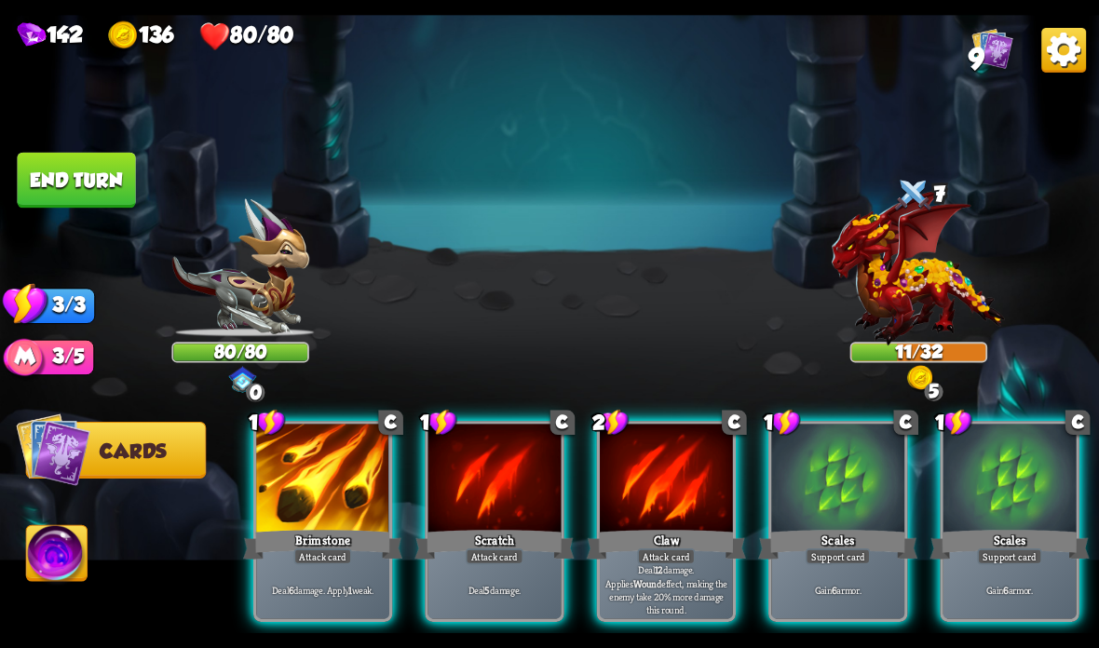
click at [813, 498] on div at bounding box center [837, 480] width 133 height 112
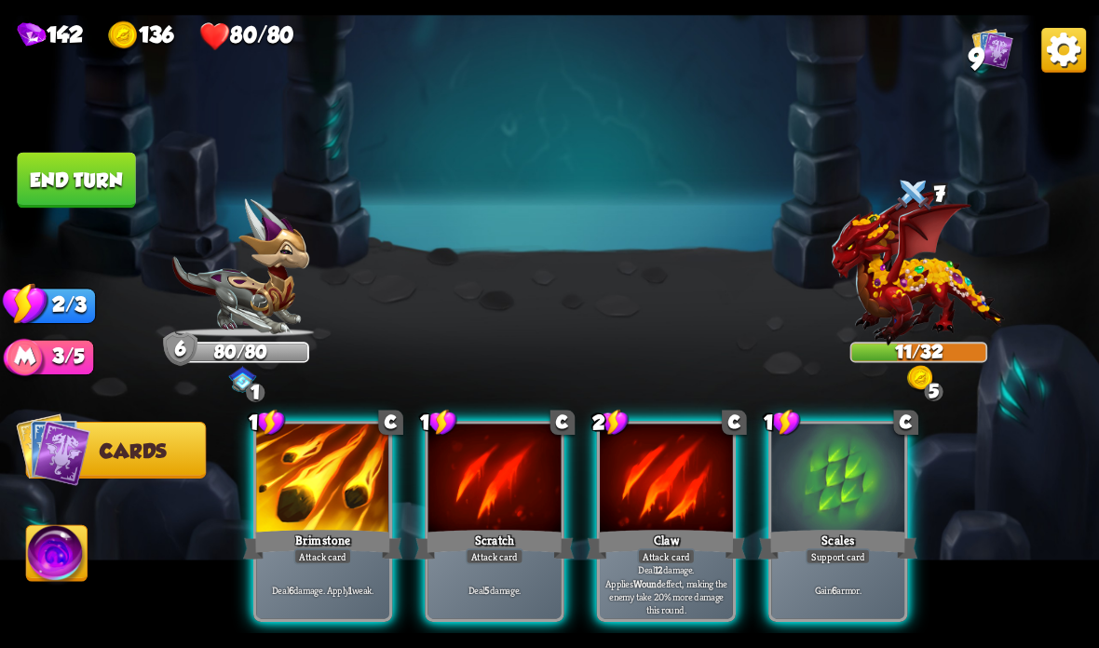
click at [316, 527] on div "Brimstone" at bounding box center [322, 544] width 159 height 35
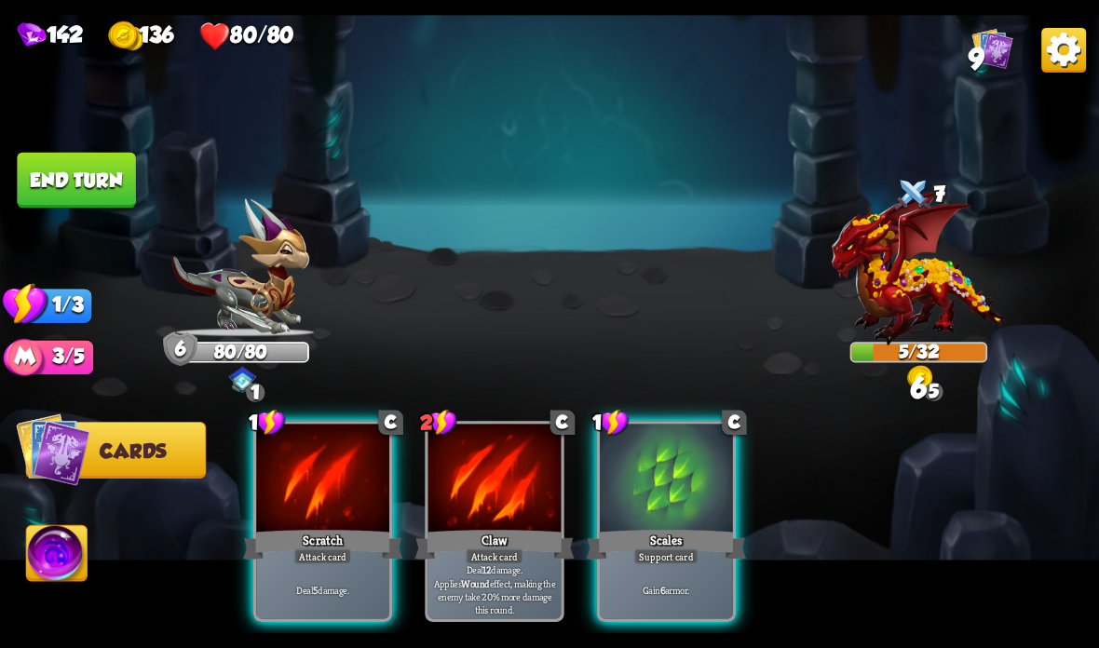
click at [328, 521] on div at bounding box center [322, 480] width 133 height 112
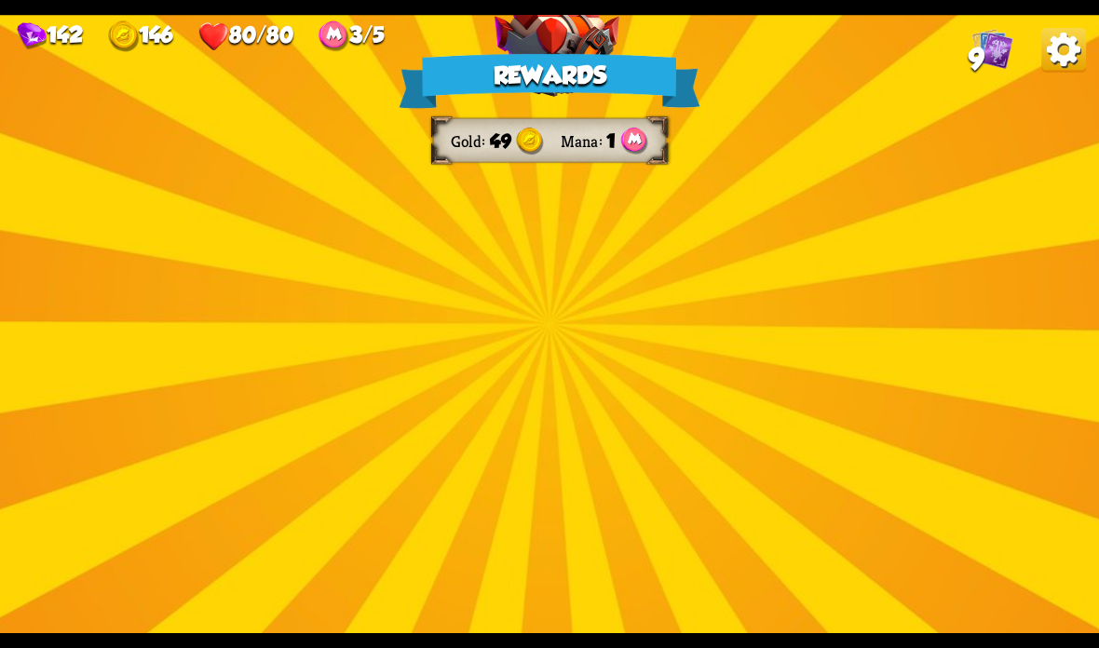
click at [572, 321] on img at bounding box center [556, 309] width 125 height 92
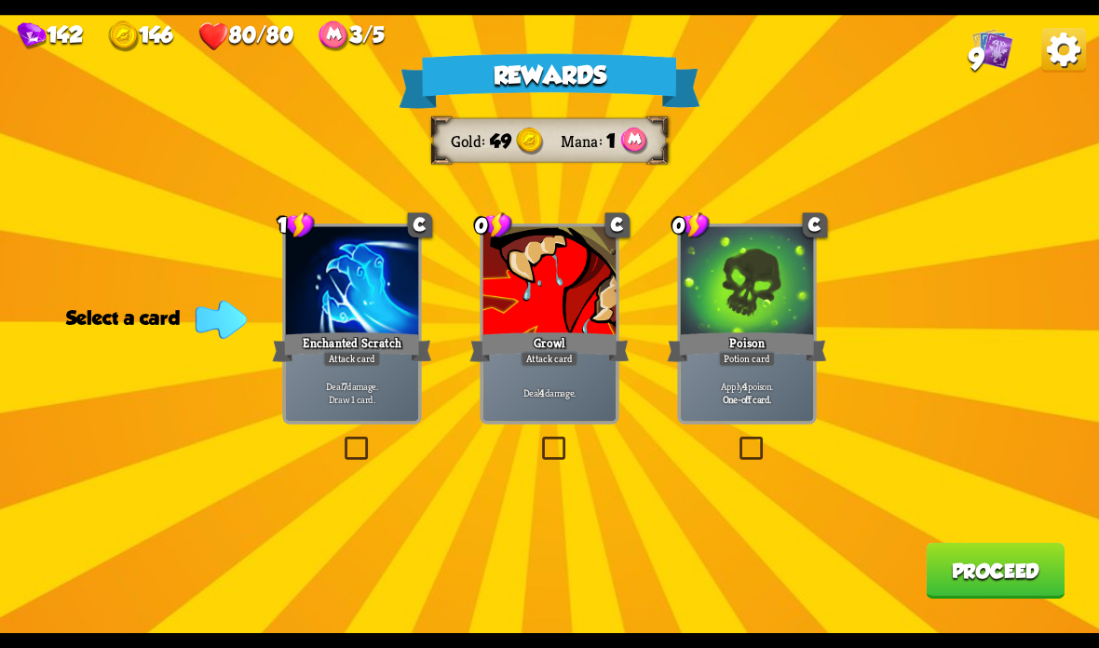
click at [767, 348] on div "Poison" at bounding box center [746, 347] width 159 height 35
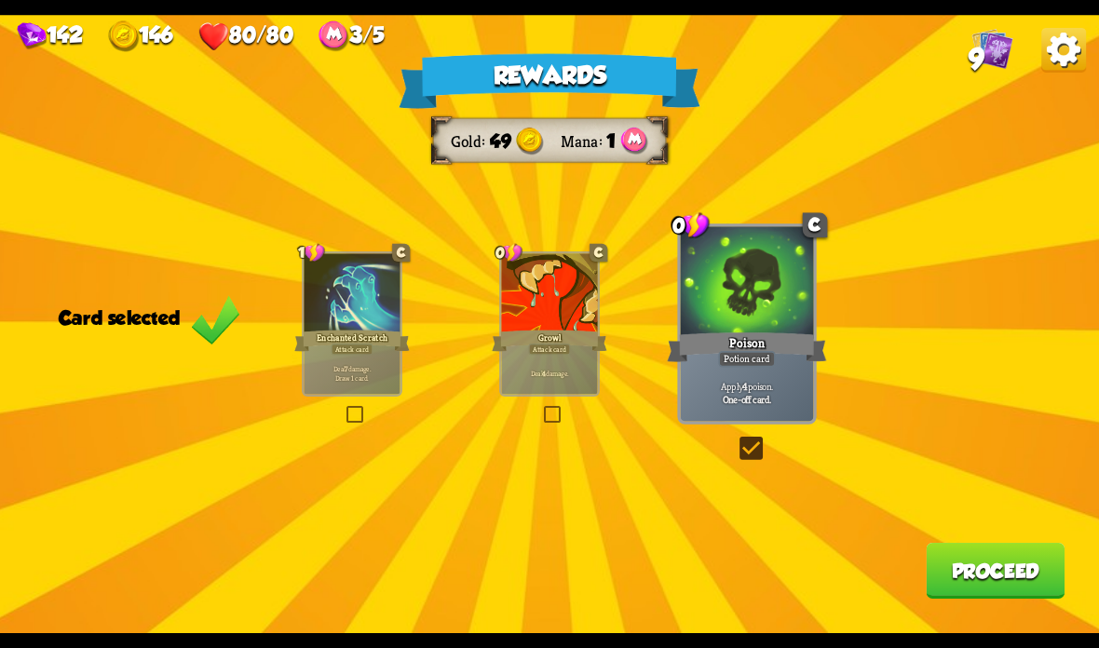
click at [962, 540] on div "Rewards Gold 49 Mana 1 Card selected 1 C Enchanted Scratch Attack card Deal 7 d…" at bounding box center [549, 324] width 1099 height 618
click at [982, 566] on button "Proceed" at bounding box center [995, 571] width 139 height 56
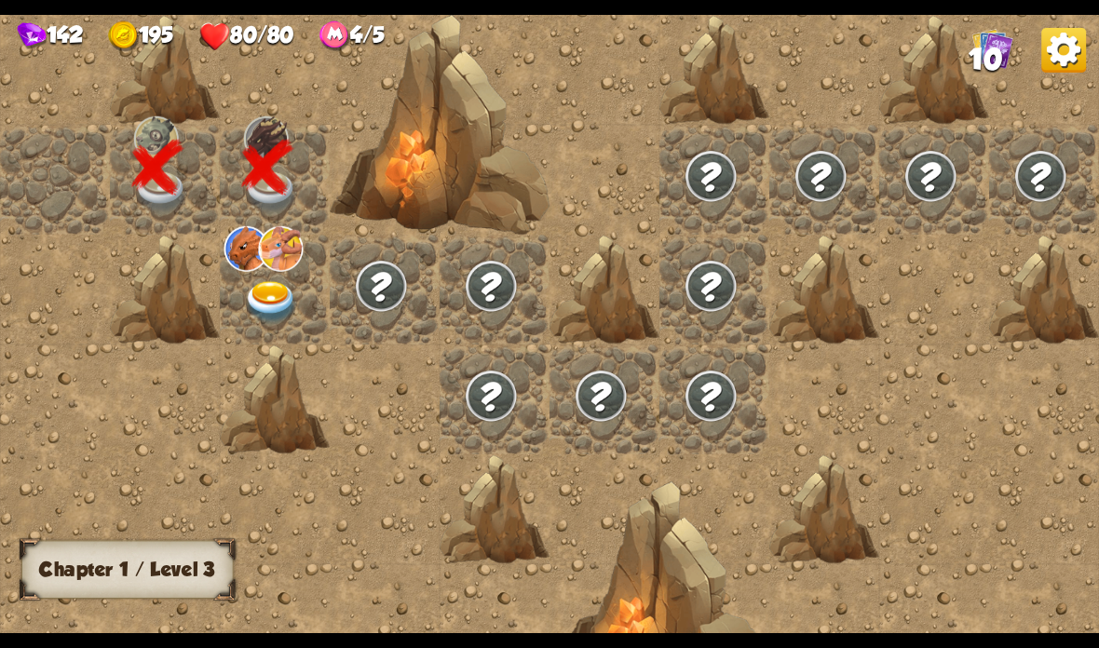
click at [296, 269] on img at bounding box center [280, 249] width 45 height 46
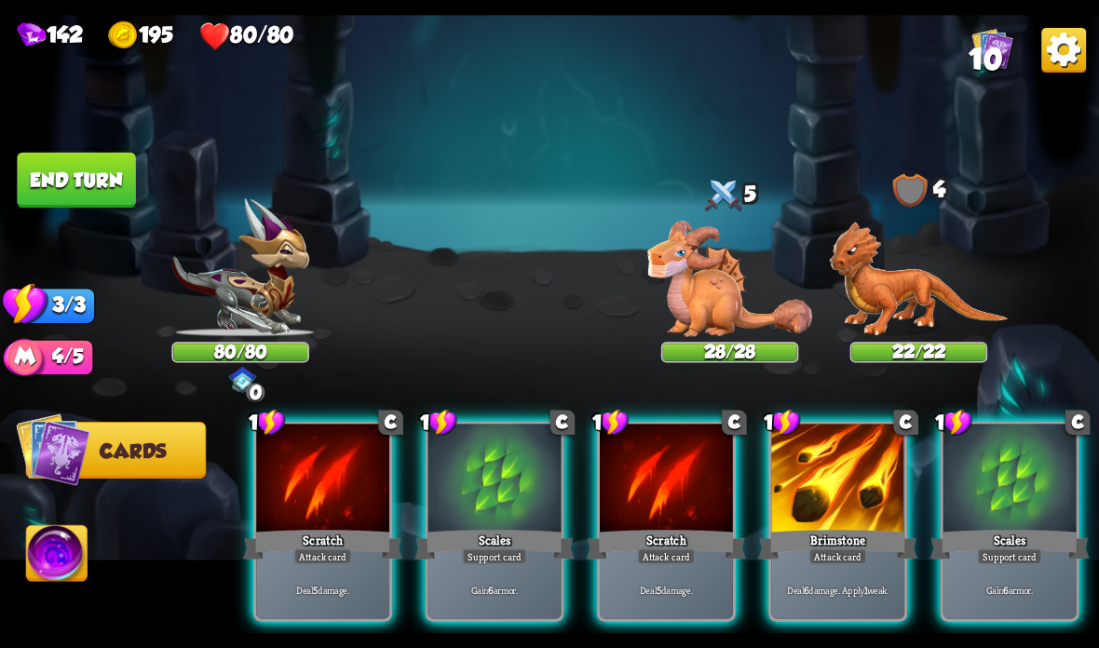
click at [495, 503] on div at bounding box center [494, 480] width 133 height 112
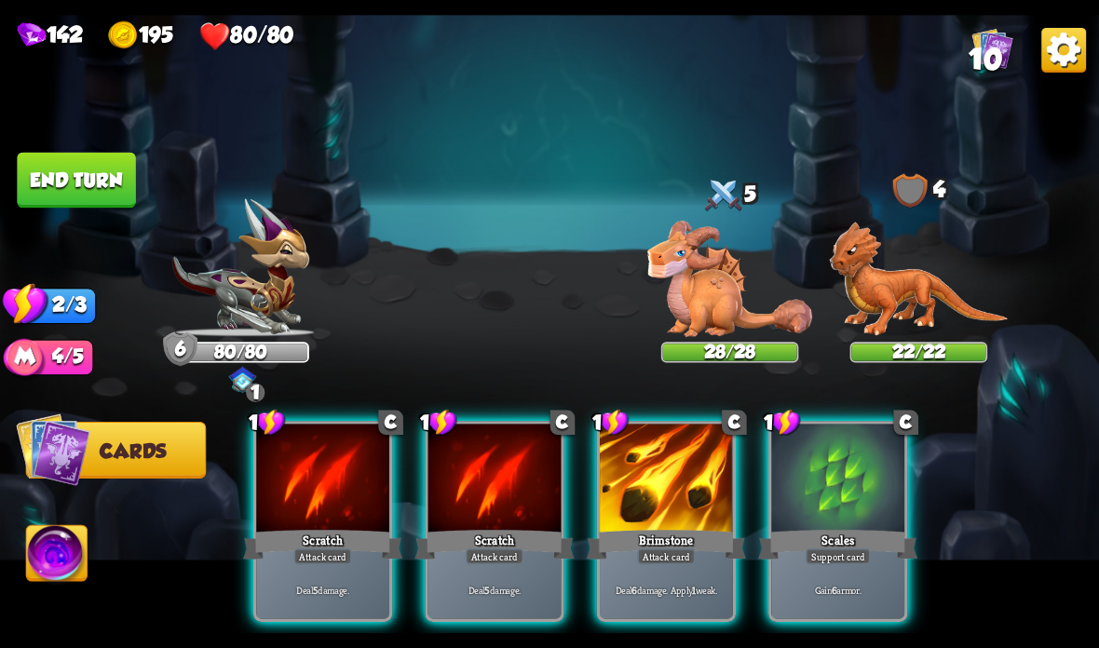
click at [651, 534] on div "Brimstone" at bounding box center [666, 544] width 159 height 35
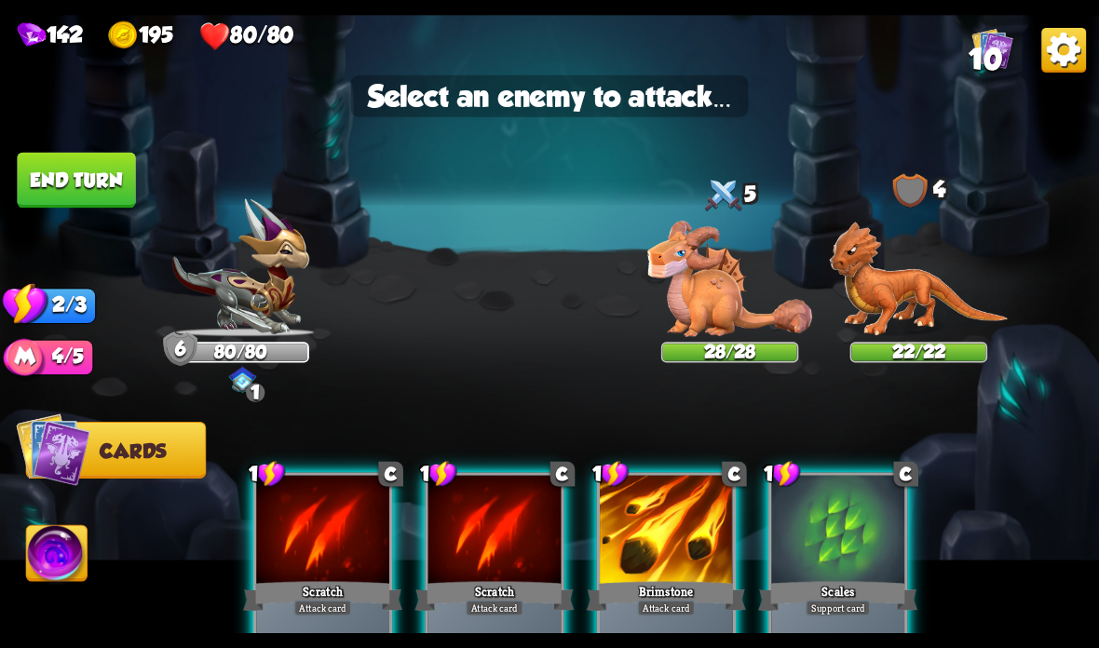
click at [899, 296] on img at bounding box center [919, 279] width 179 height 115
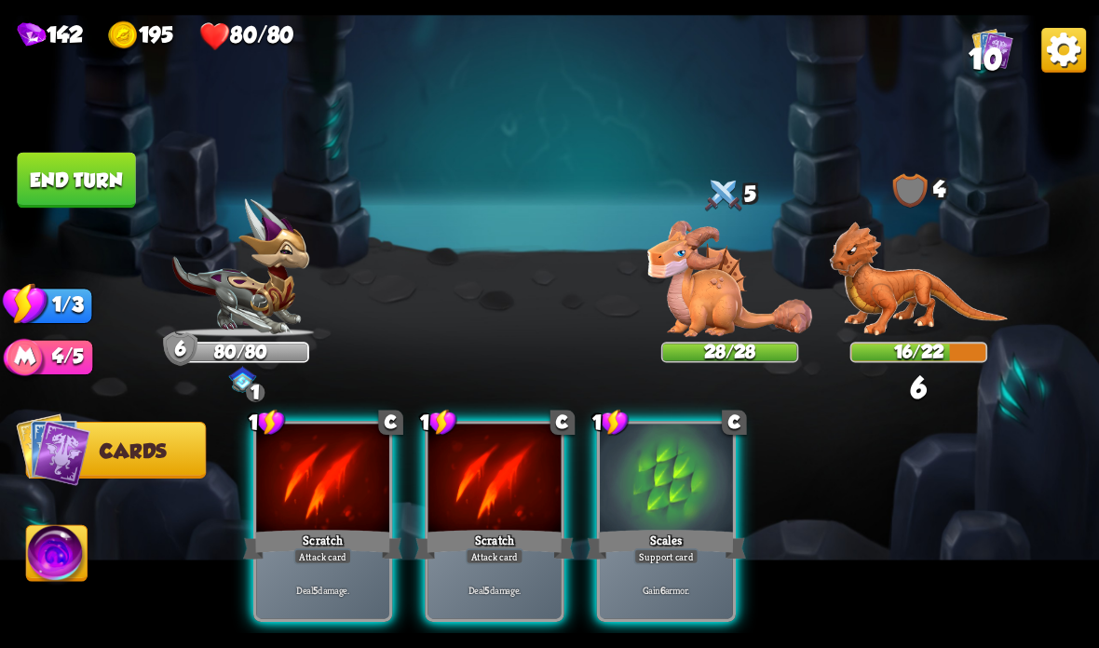
click at [461, 528] on div "Scratch" at bounding box center [493, 544] width 159 height 35
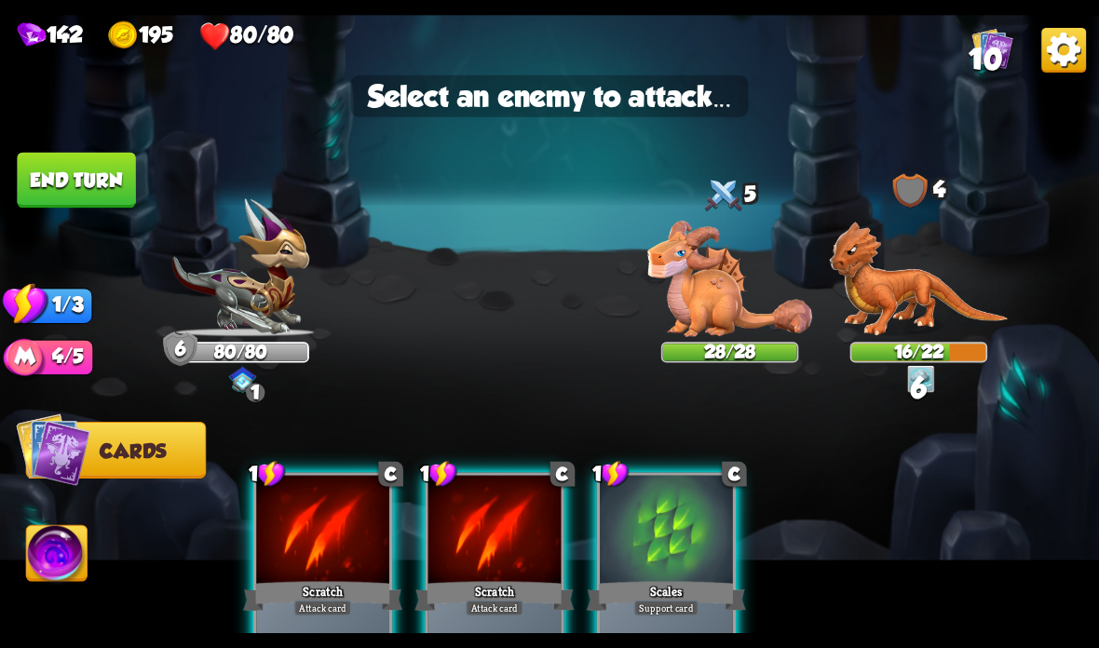
click at [914, 285] on img at bounding box center [919, 279] width 179 height 115
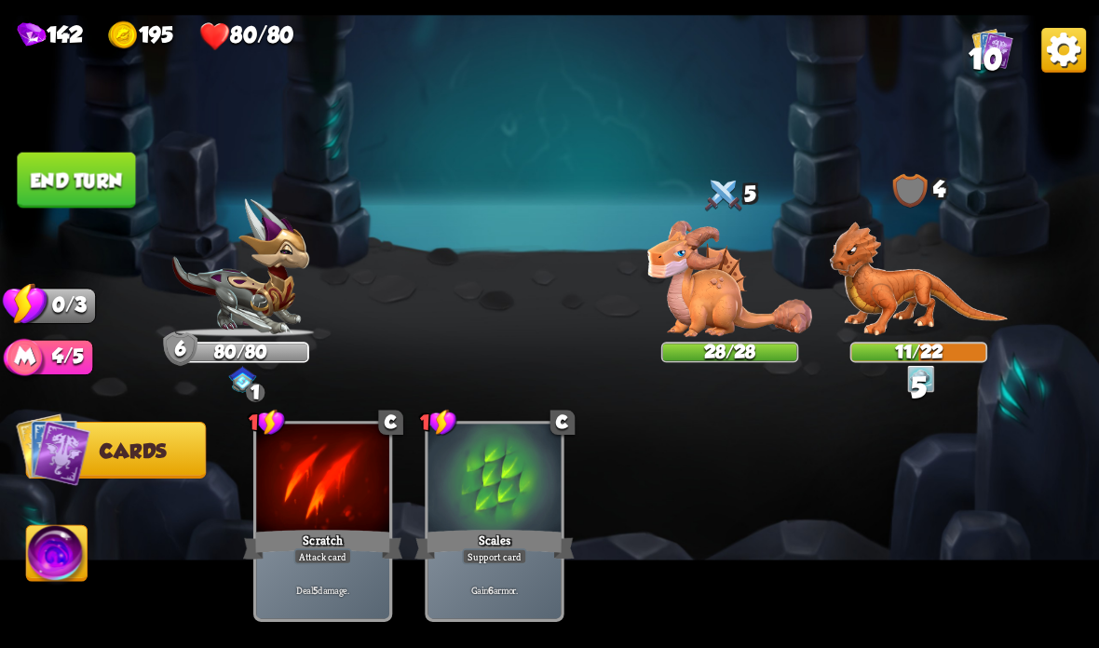
click at [98, 168] on button "End turn" at bounding box center [76, 181] width 118 height 56
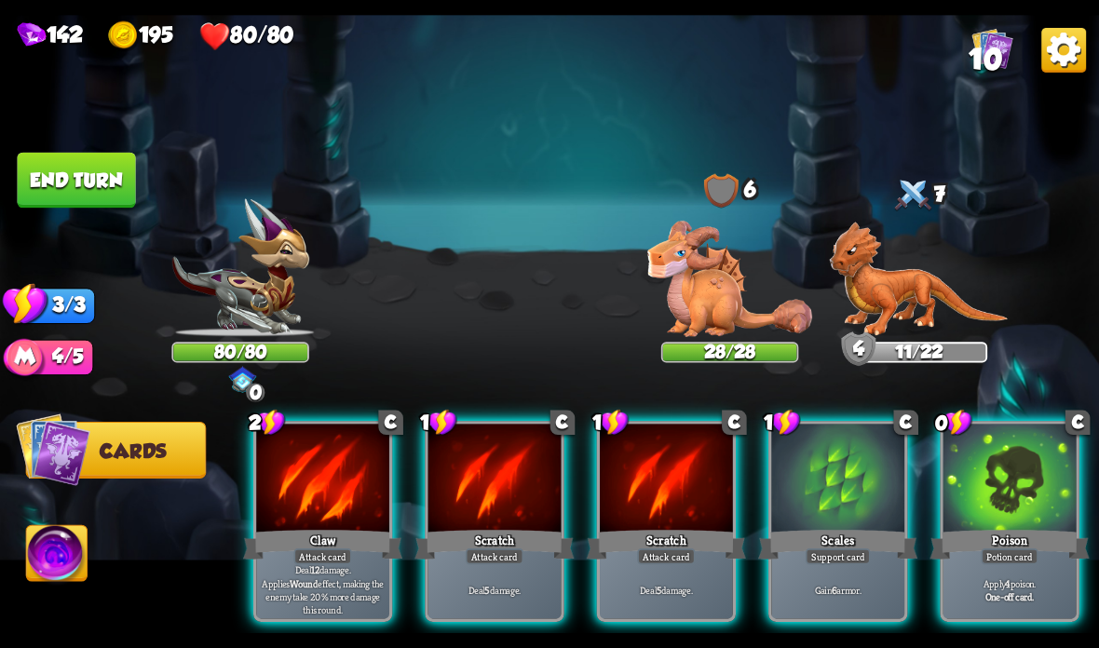
click at [311, 576] on b "12" at bounding box center [315, 569] width 8 height 13
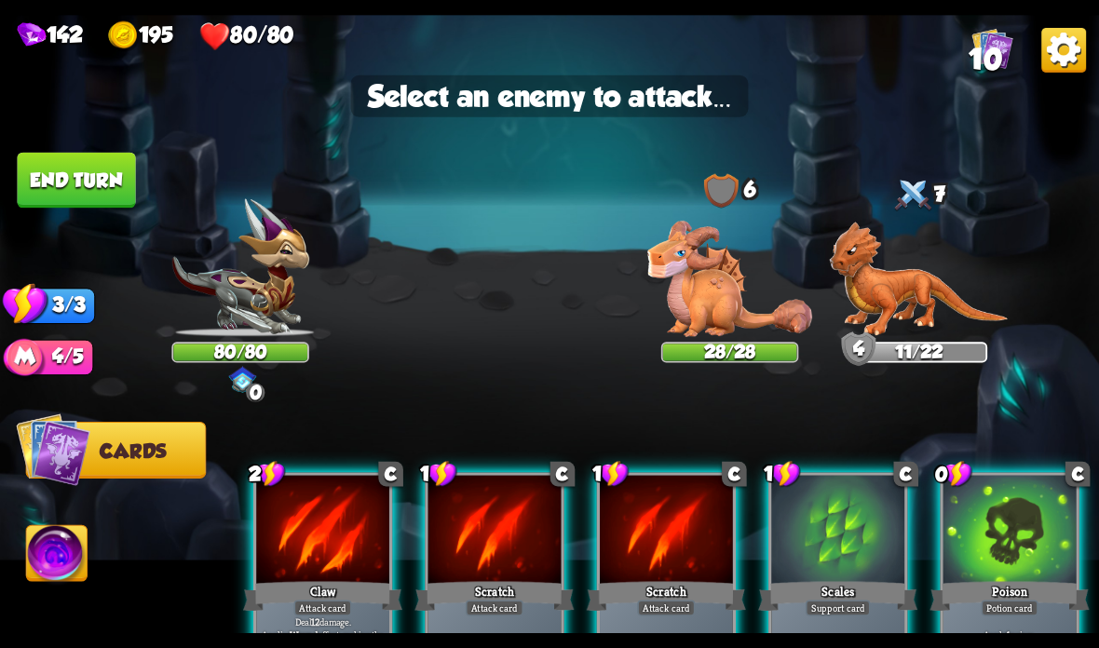
click at [921, 271] on img at bounding box center [919, 279] width 179 height 115
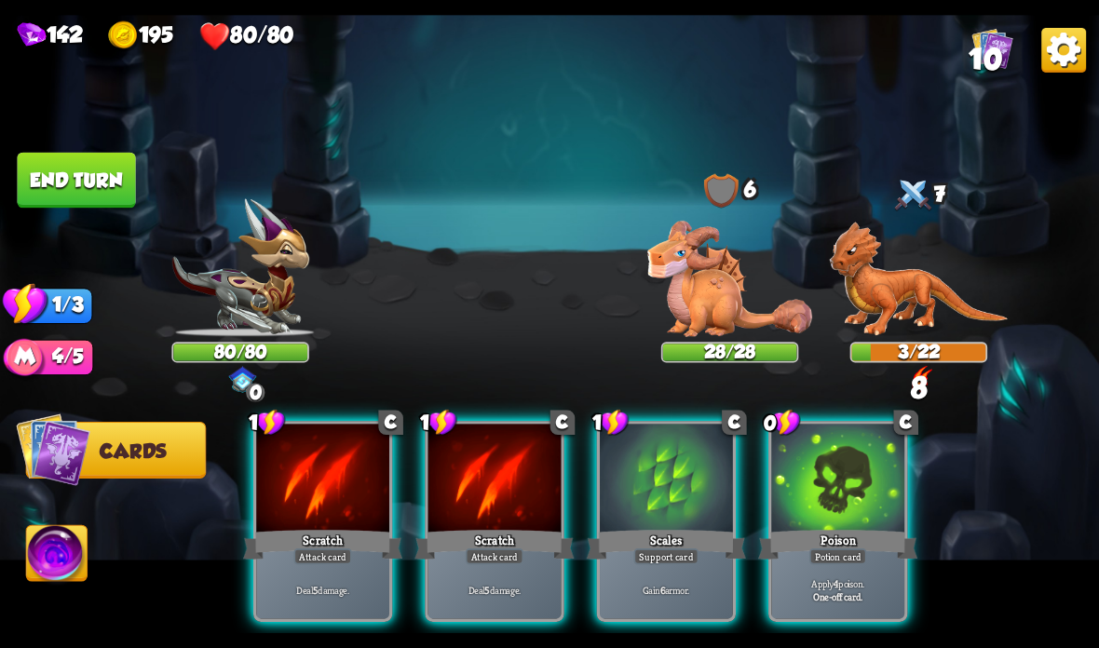
click at [340, 544] on div "Scratch" at bounding box center [322, 544] width 159 height 35
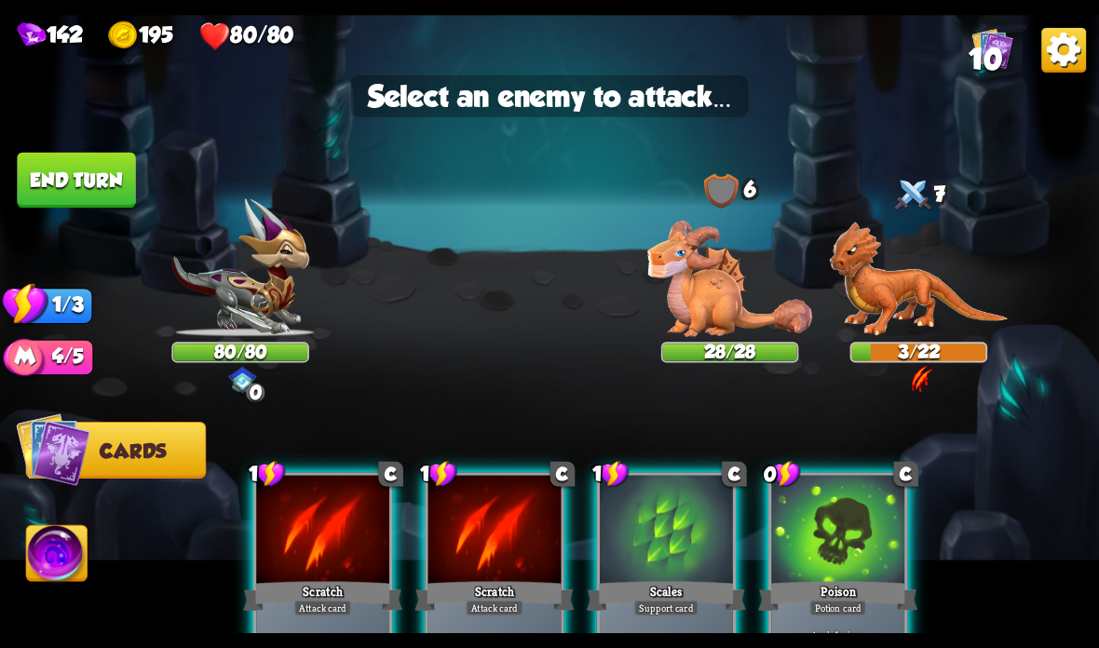
click at [884, 294] on img at bounding box center [919, 279] width 179 height 115
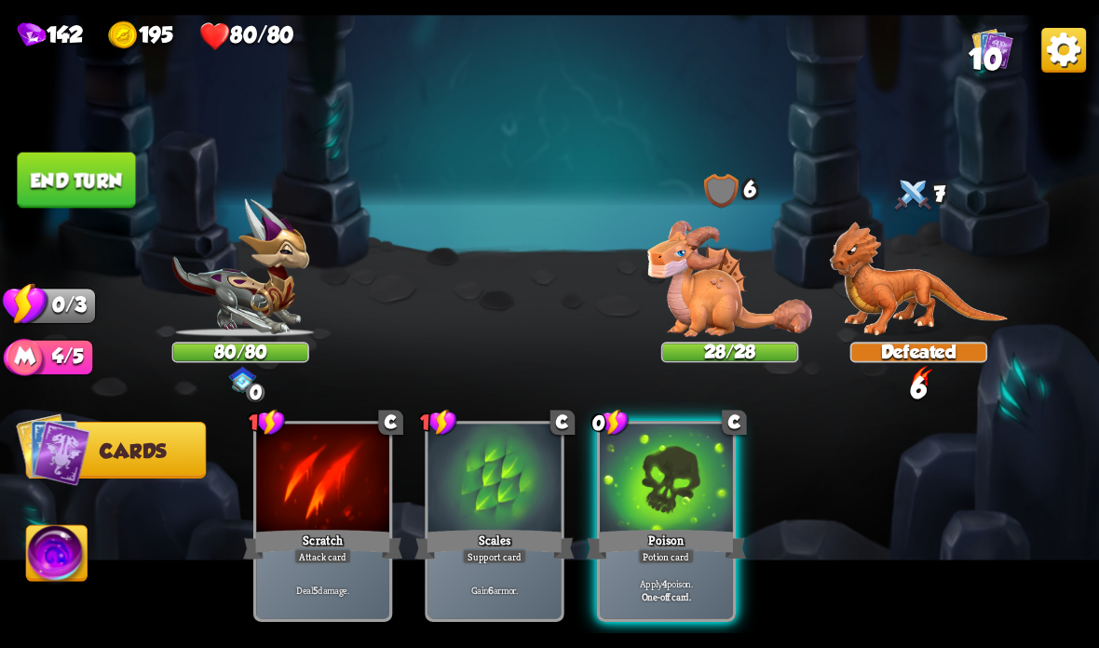
click at [645, 524] on div at bounding box center [666, 480] width 133 height 112
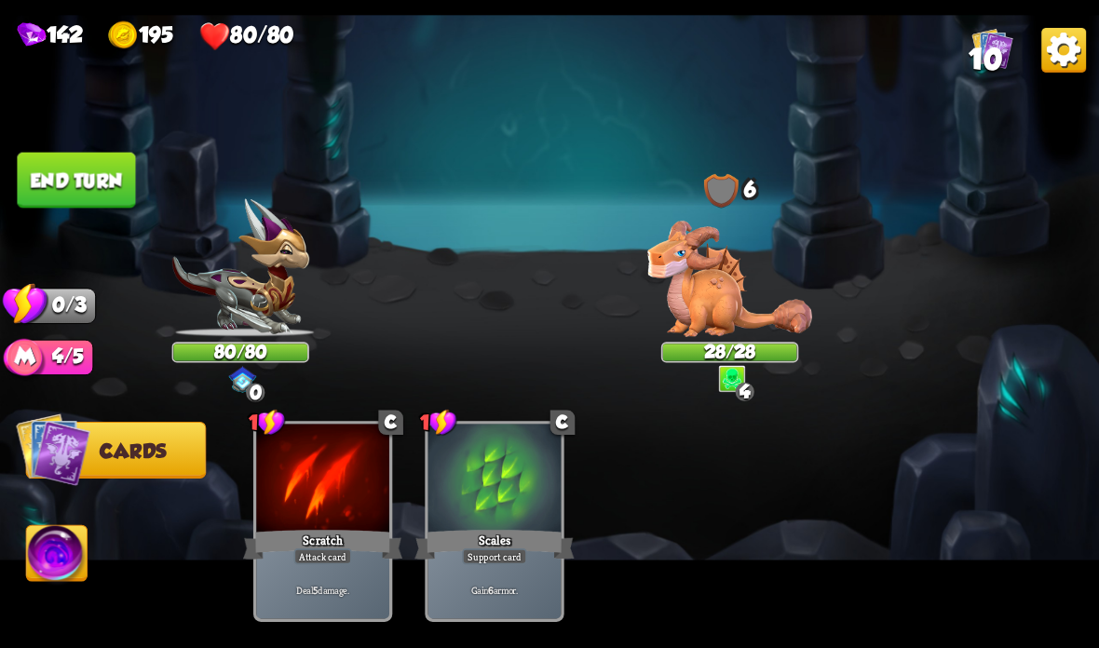
click at [731, 310] on img at bounding box center [729, 279] width 165 height 116
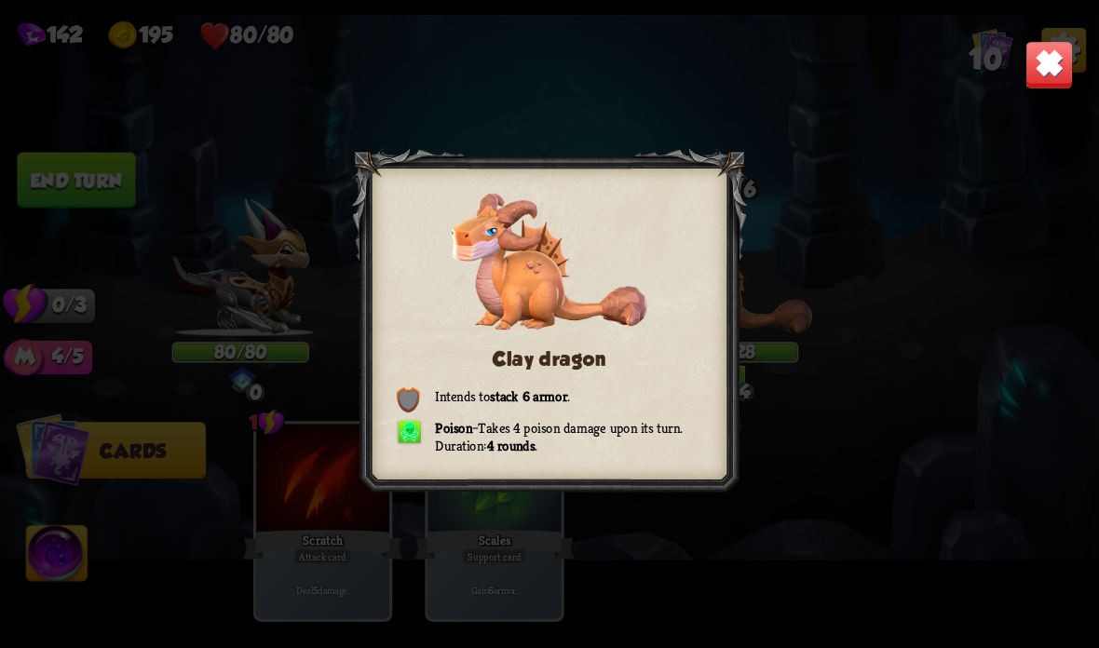
click at [1050, 78] on img at bounding box center [1049, 65] width 48 height 48
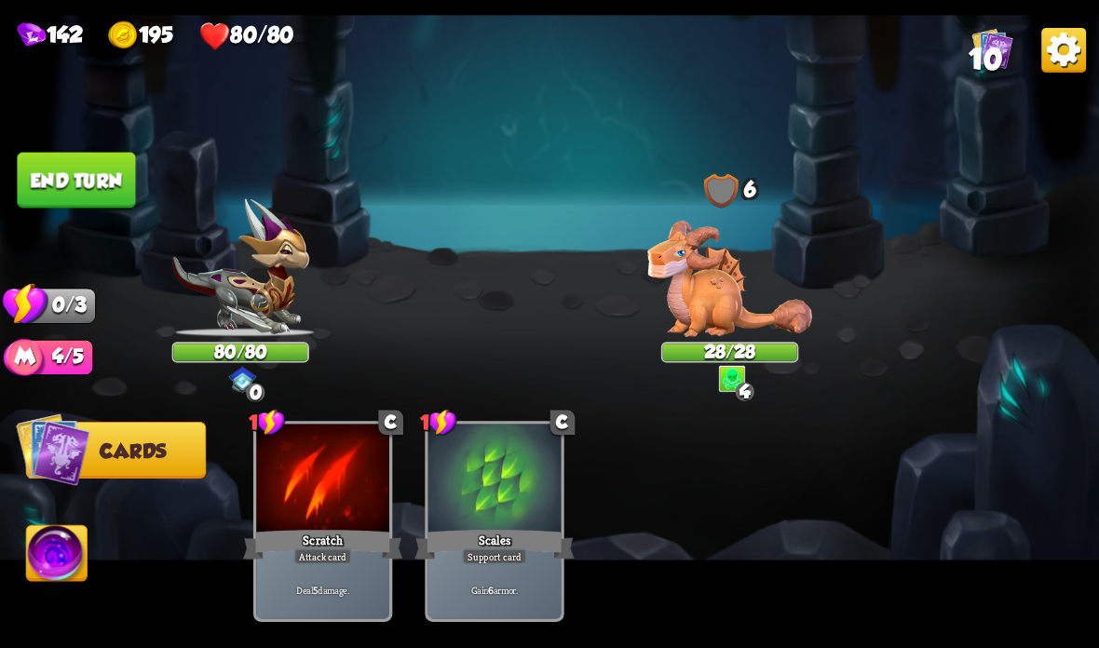
click at [102, 170] on button "End turn" at bounding box center [76, 181] width 118 height 56
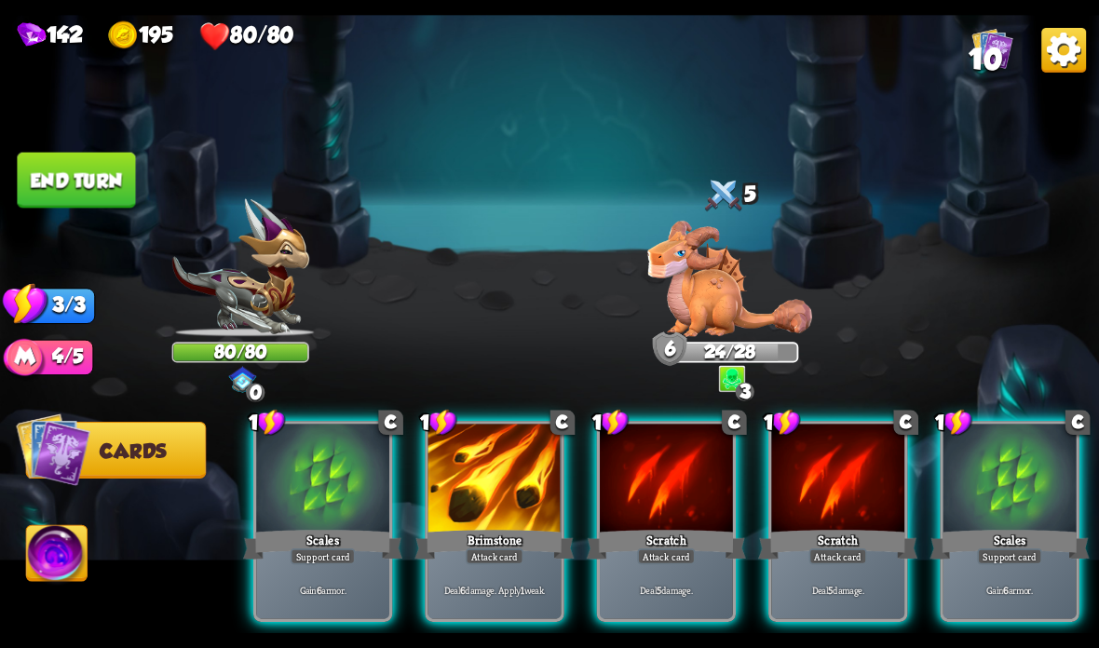
click at [304, 505] on div at bounding box center [322, 480] width 133 height 112
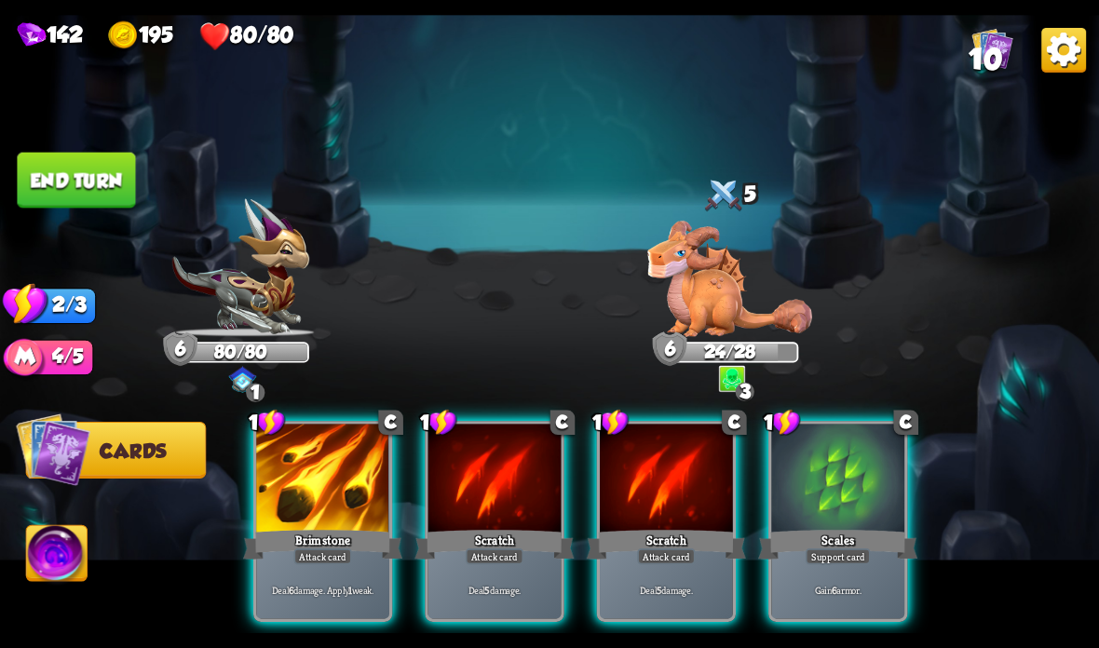
click at [335, 533] on div "Brimstone" at bounding box center [322, 544] width 159 height 35
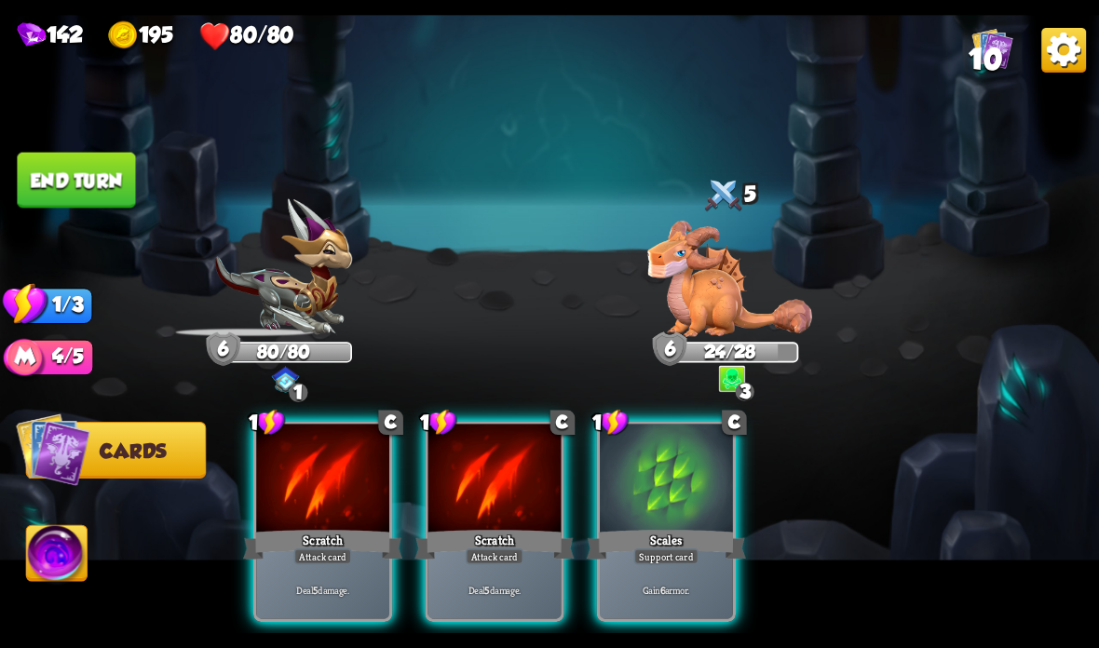
click at [349, 518] on div at bounding box center [322, 480] width 133 height 112
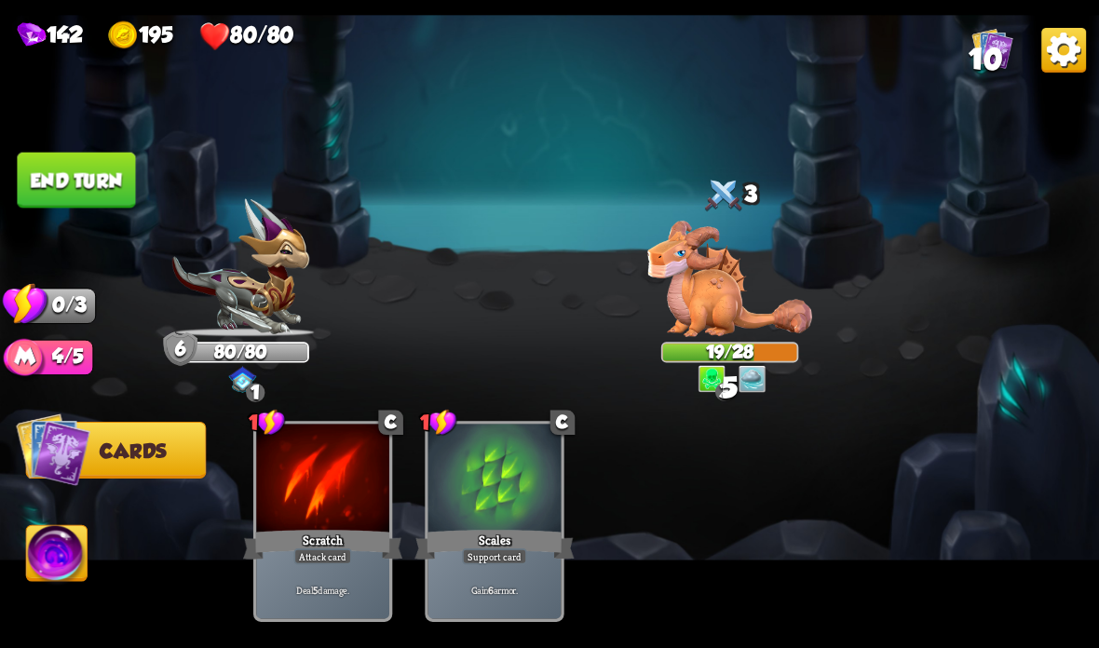
click at [51, 166] on button "End turn" at bounding box center [76, 181] width 118 height 56
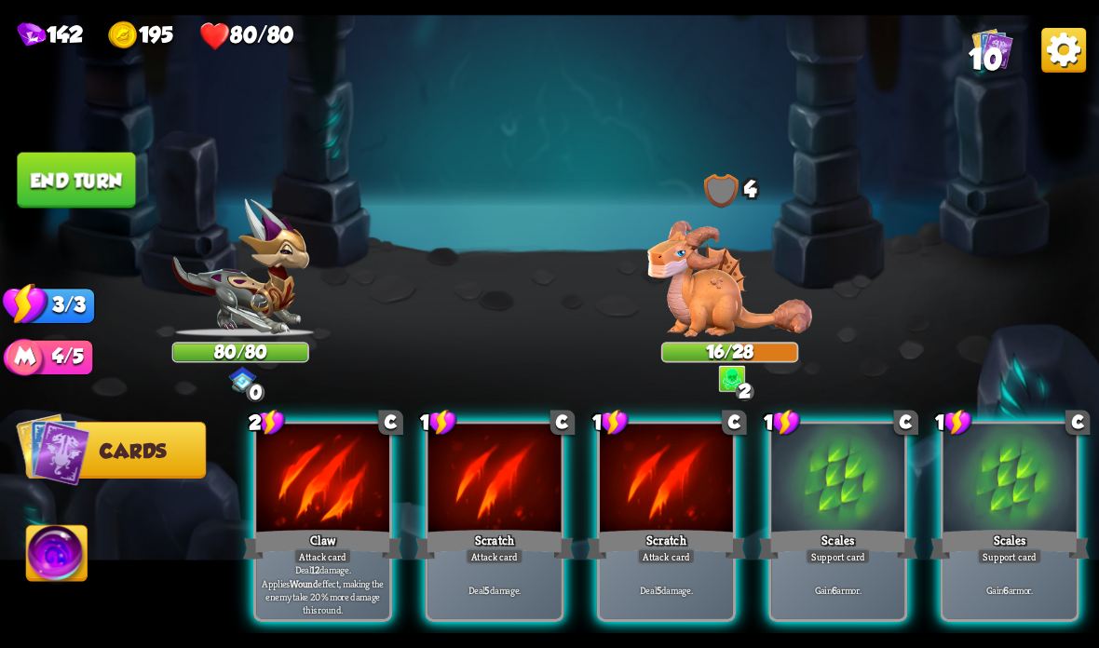
click at [313, 508] on div at bounding box center [322, 480] width 133 height 112
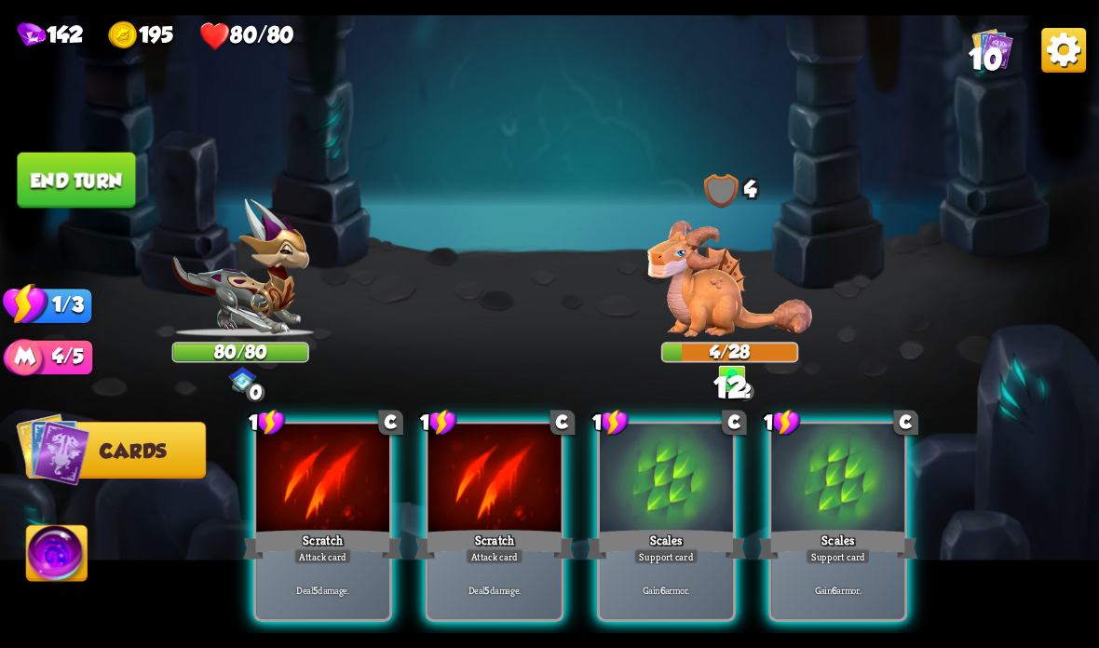
click at [303, 515] on div at bounding box center [322, 480] width 133 height 112
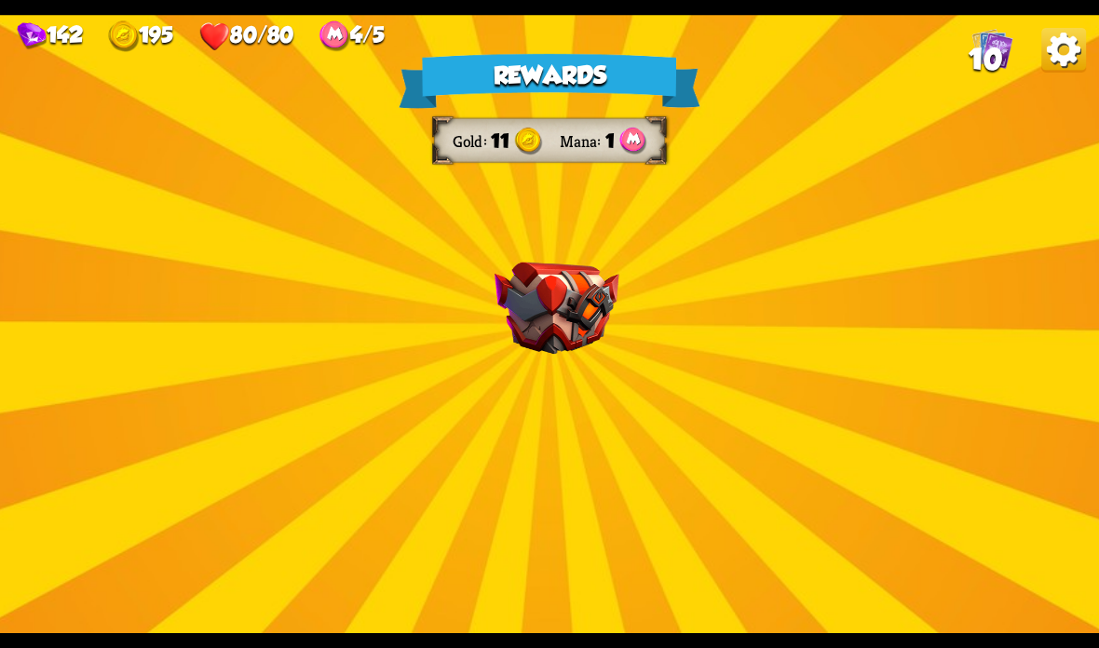
click at [575, 290] on img at bounding box center [556, 309] width 125 height 92
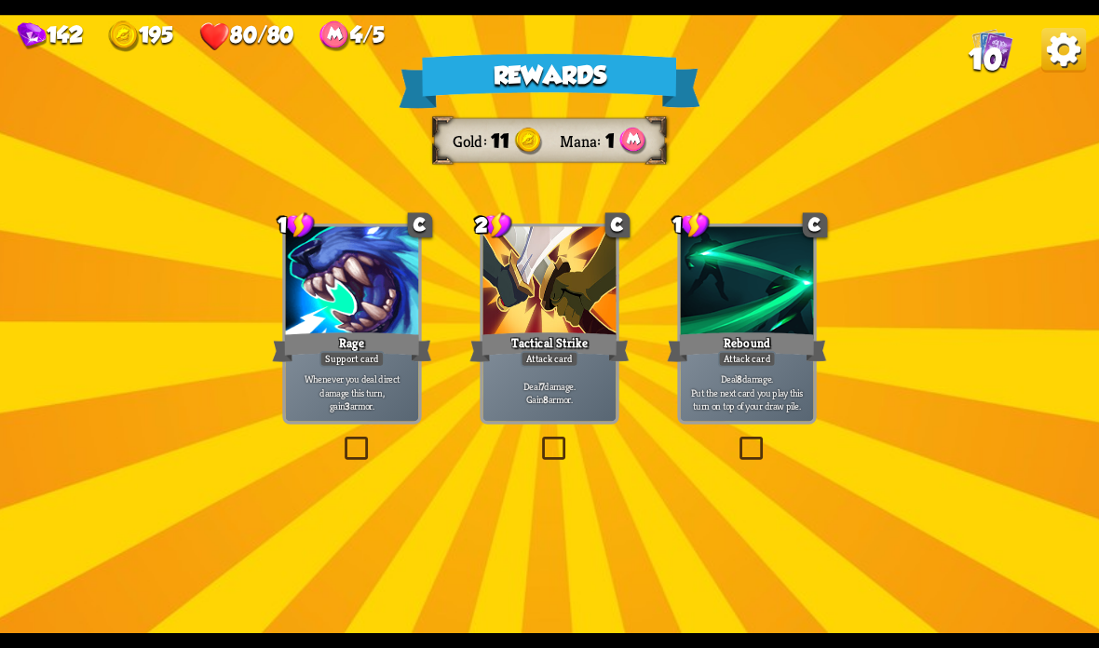
click at [537, 424] on div "2 C Tactical Strike Attack card Deal 7 damage. Gain 8 armor." at bounding box center [549, 324] width 139 height 201
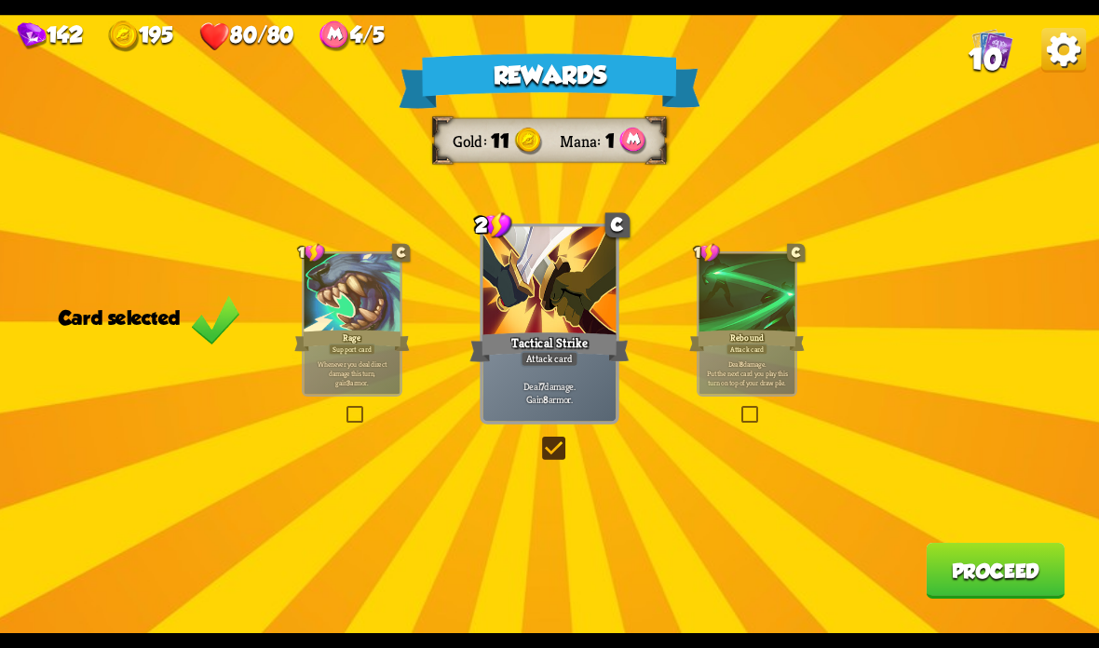
click at [978, 555] on button "Proceed" at bounding box center [995, 571] width 139 height 56
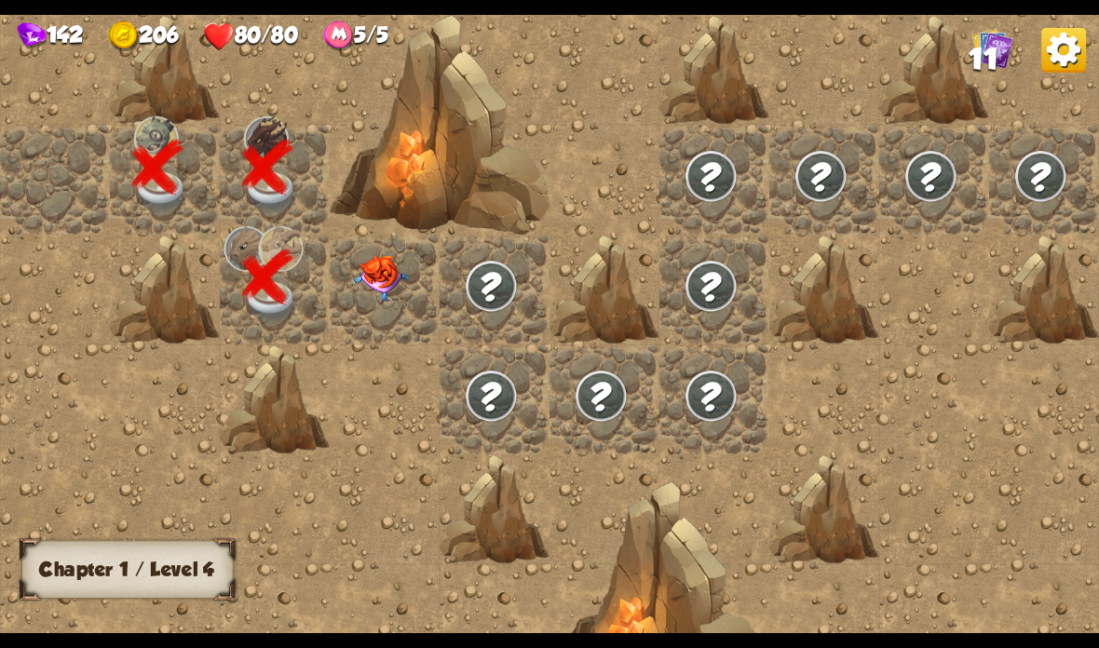
click at [394, 263] on img at bounding box center [381, 278] width 55 height 46
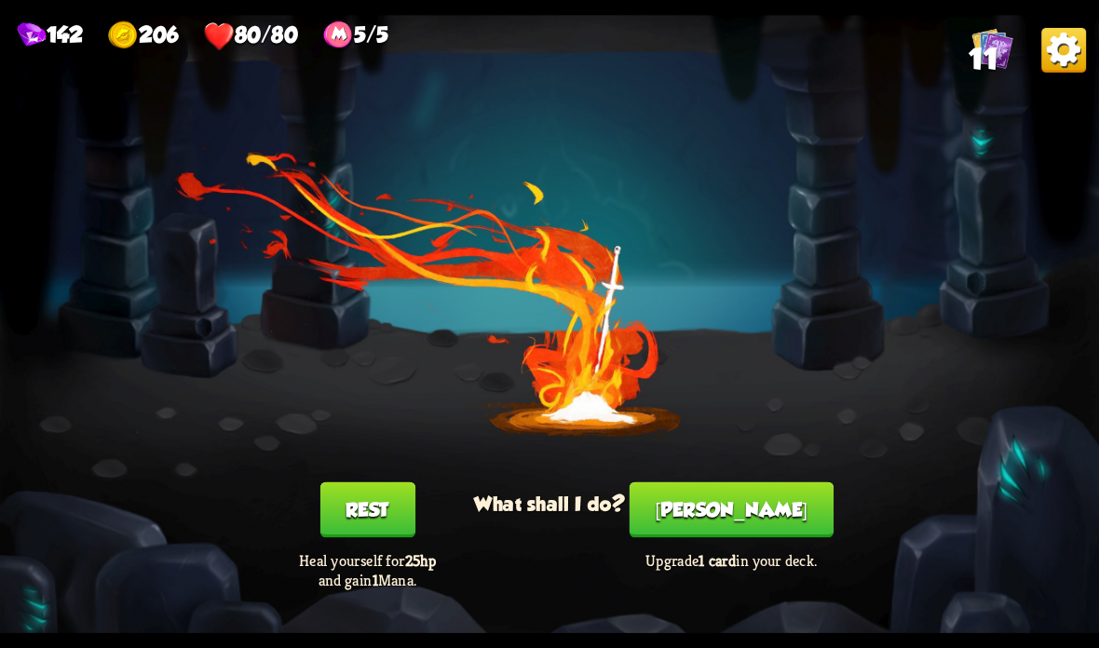
click at [715, 517] on button "[PERSON_NAME]" at bounding box center [732, 510] width 204 height 56
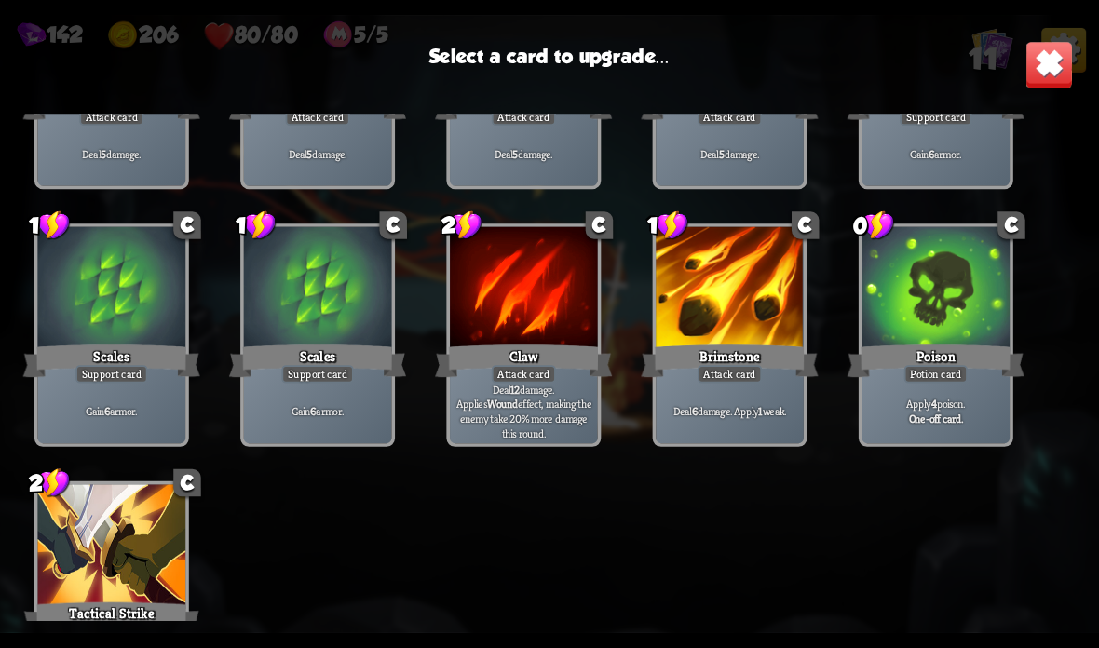
scroll to position [215, 0]
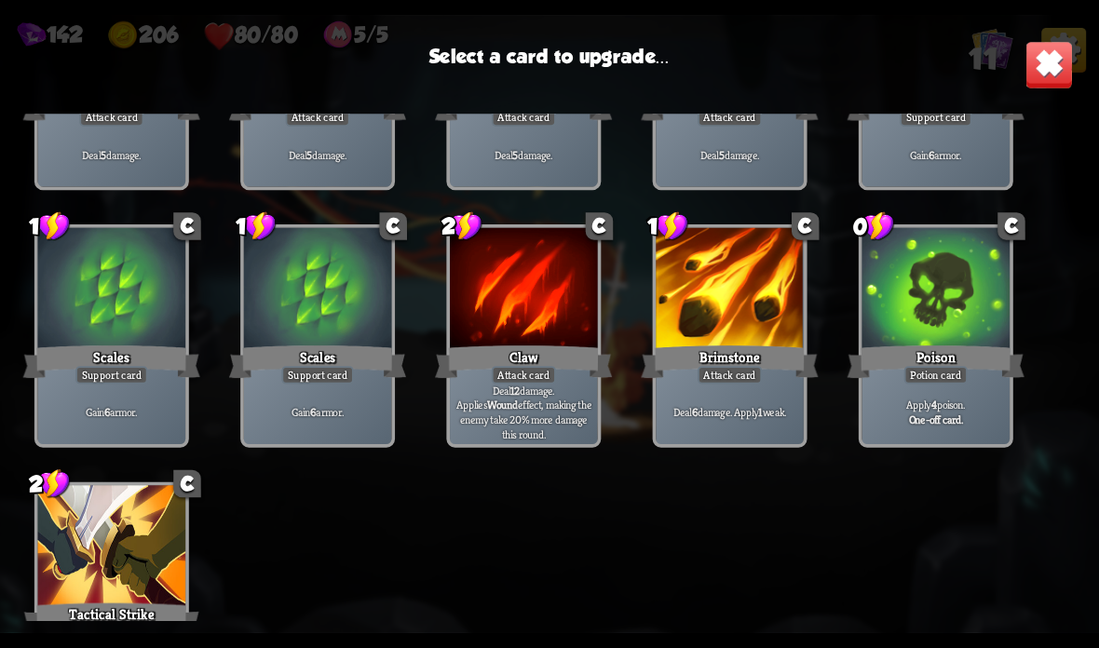
click at [119, 492] on div at bounding box center [112, 547] width 148 height 125
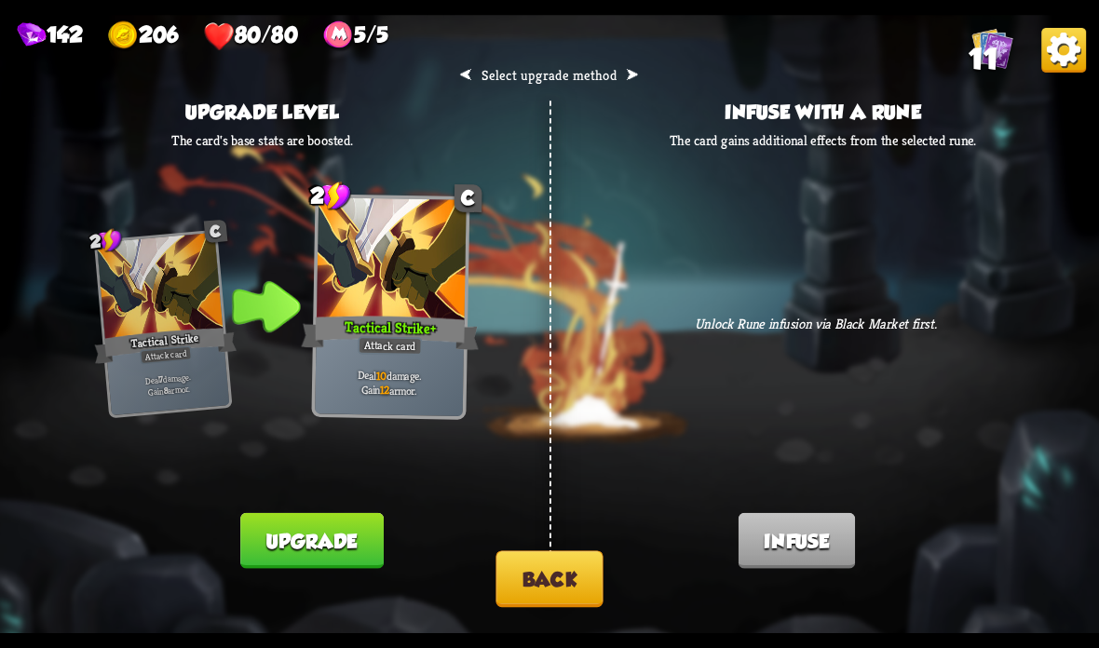
click at [569, 557] on button "Back" at bounding box center [548, 578] width 107 height 57
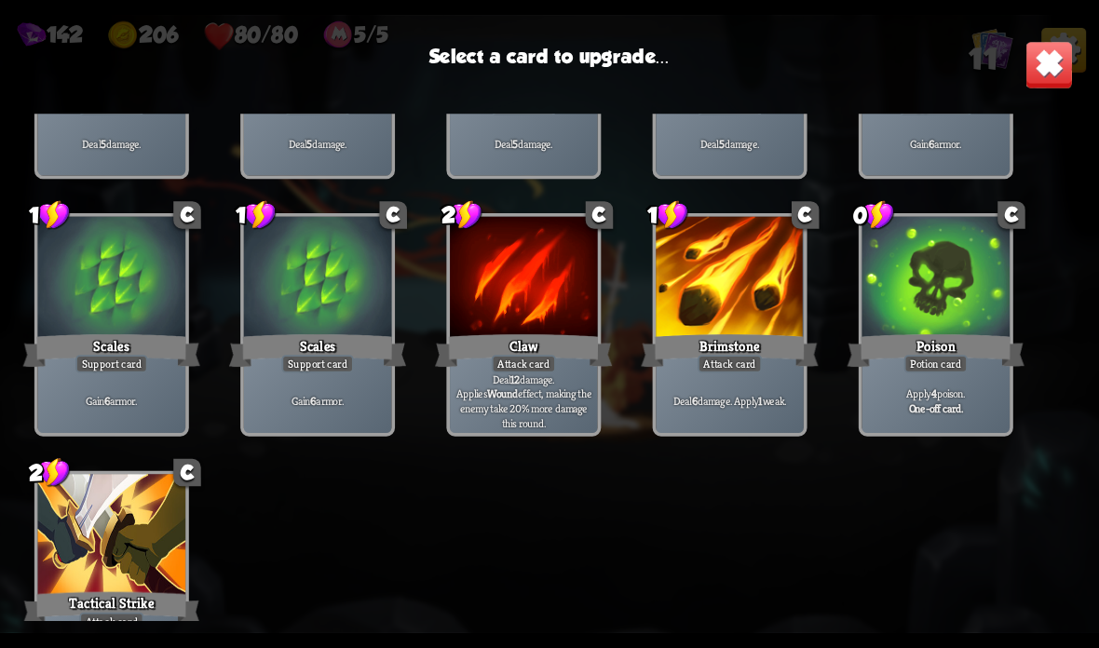
scroll to position [226, 0]
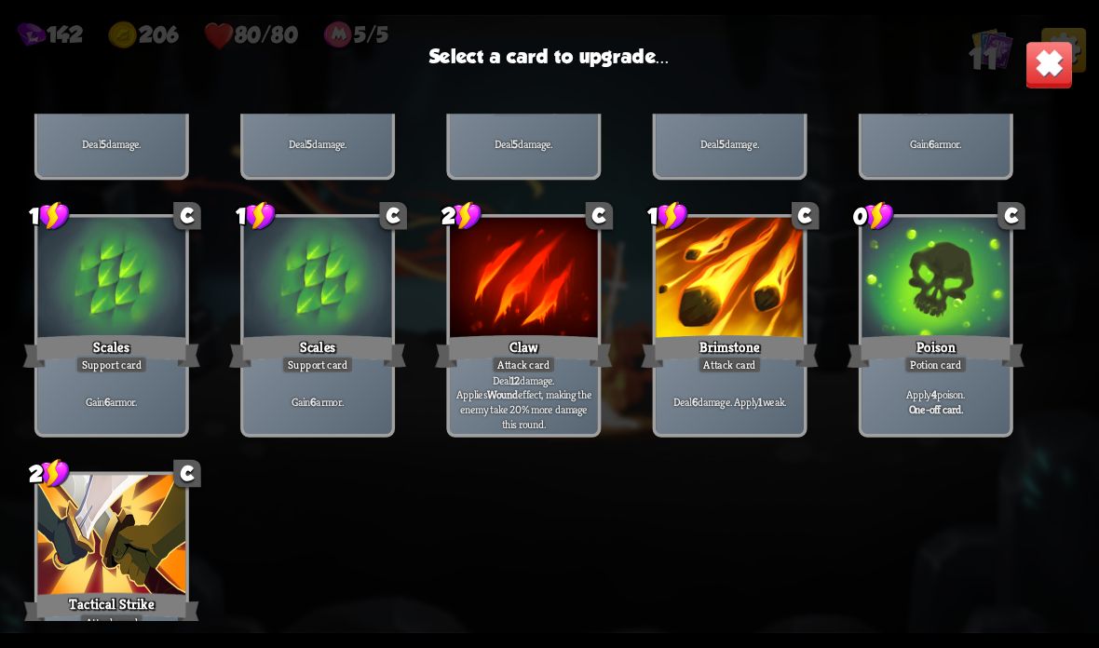
click at [958, 345] on div "Poison" at bounding box center [935, 351] width 177 height 39
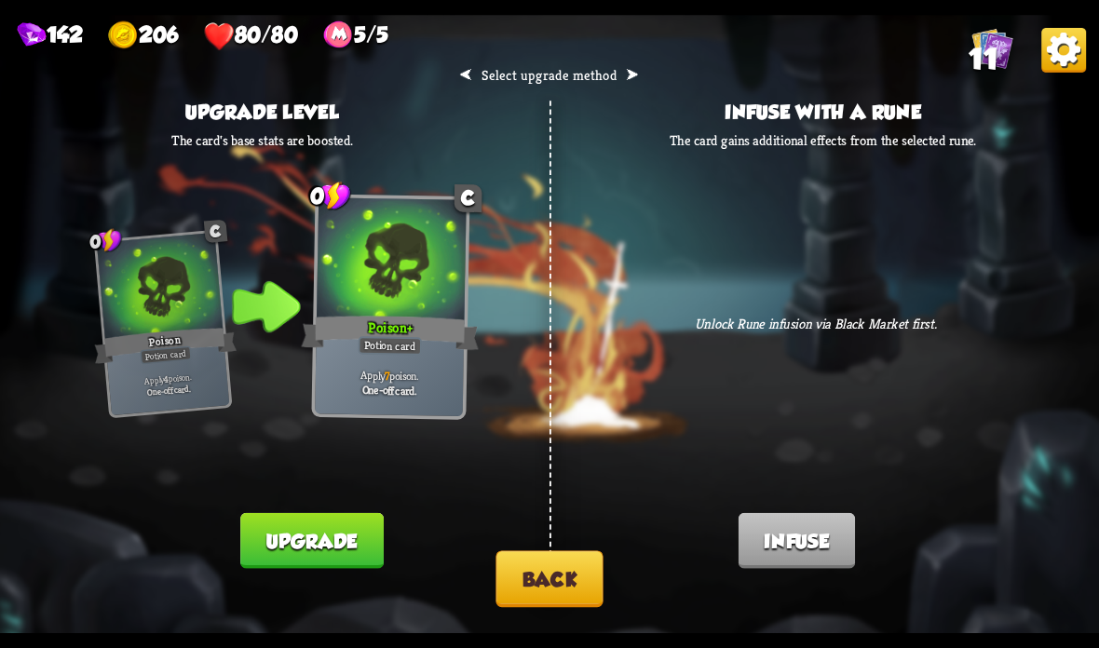
click at [573, 544] on div "⮜ Select upgrade method ⮞ Upgrade level The card's base stats are boosted. 0 C …" at bounding box center [549, 324] width 1099 height 618
click at [560, 571] on button "Back" at bounding box center [548, 578] width 107 height 57
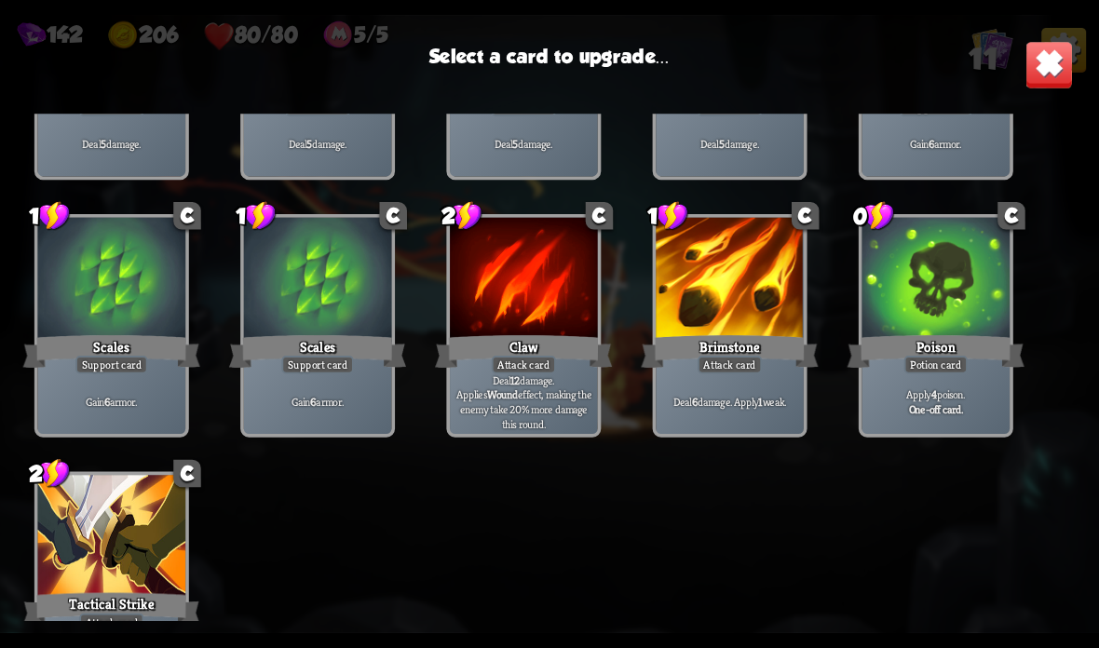
click at [144, 540] on div at bounding box center [112, 537] width 148 height 125
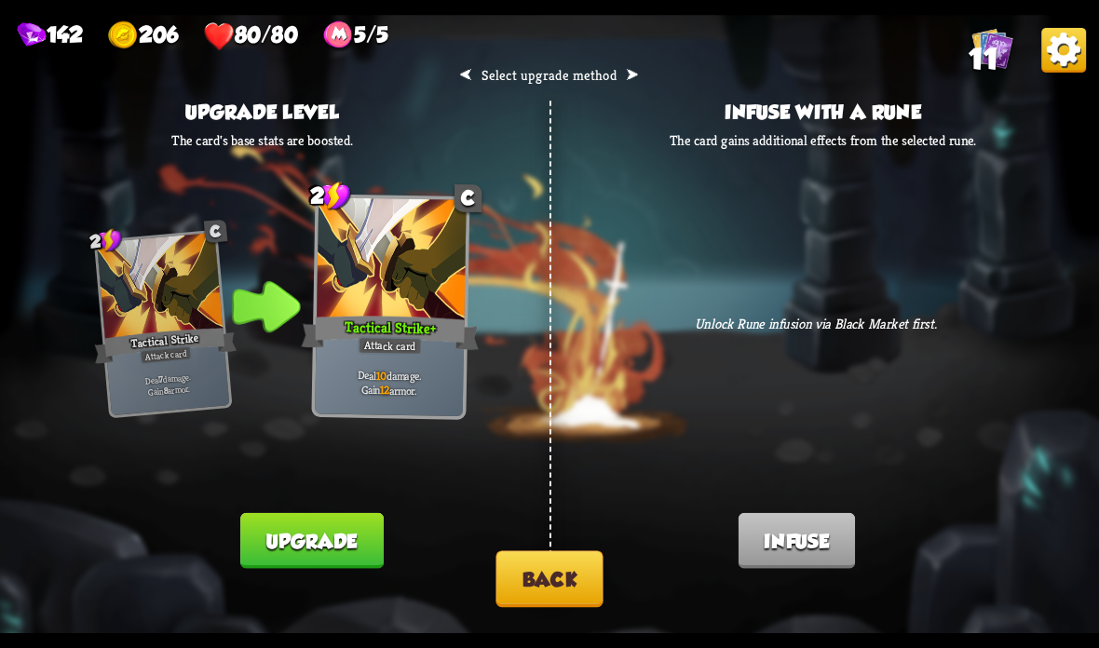
click at [320, 550] on button "Upgrade" at bounding box center [311, 541] width 142 height 56
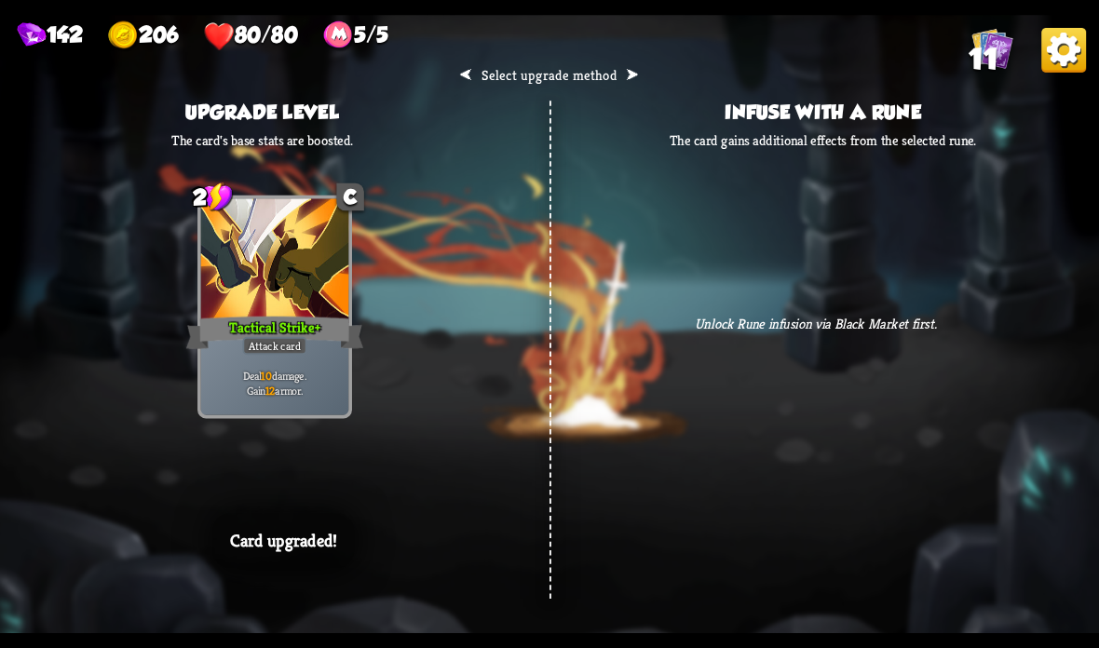
click at [546, 548] on div "⮜ Select upgrade method ⮞ Upgrade level The card's base stats are boosted. 2 C …" at bounding box center [549, 324] width 1099 height 618
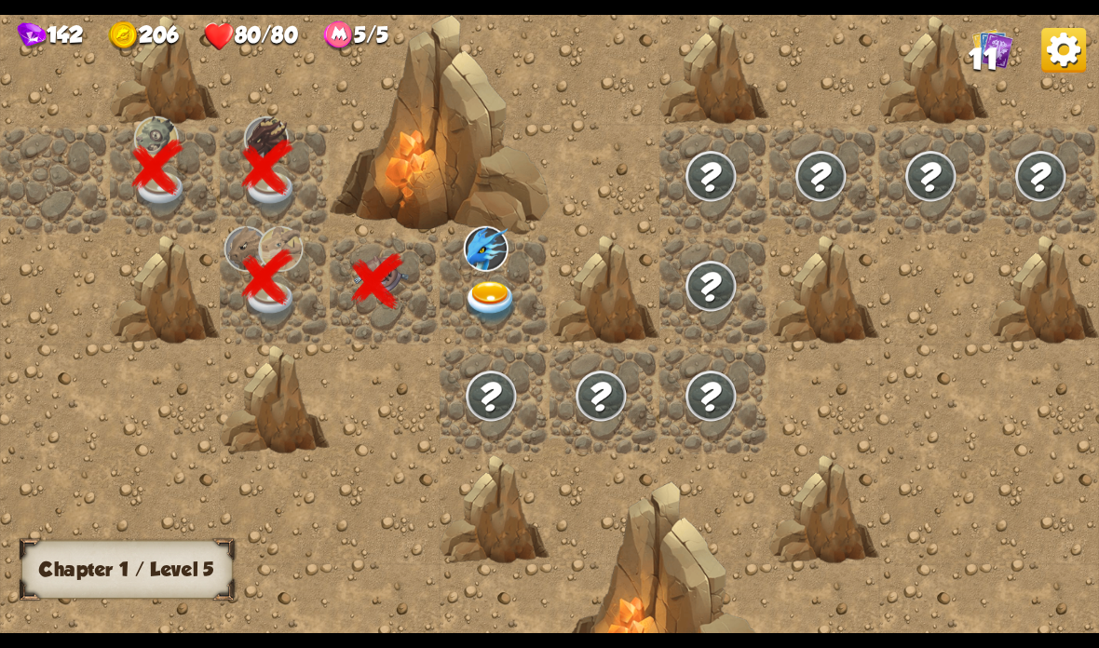
click at [495, 298] on img at bounding box center [491, 302] width 55 height 43
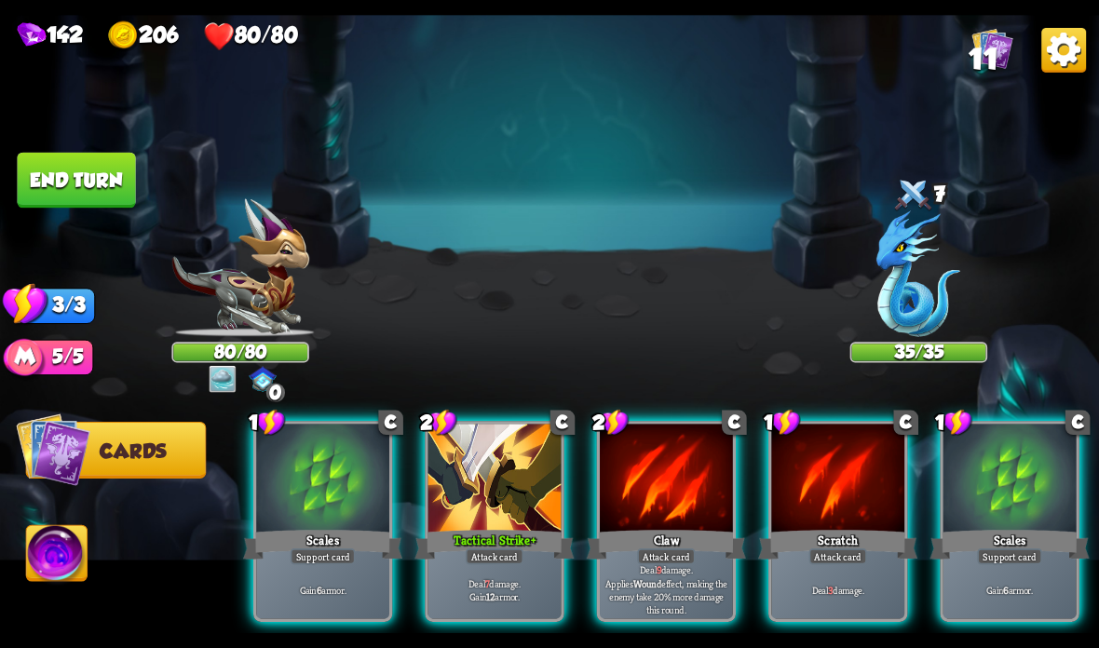
click at [531, 537] on div "Tactical Strike +" at bounding box center [493, 544] width 159 height 35
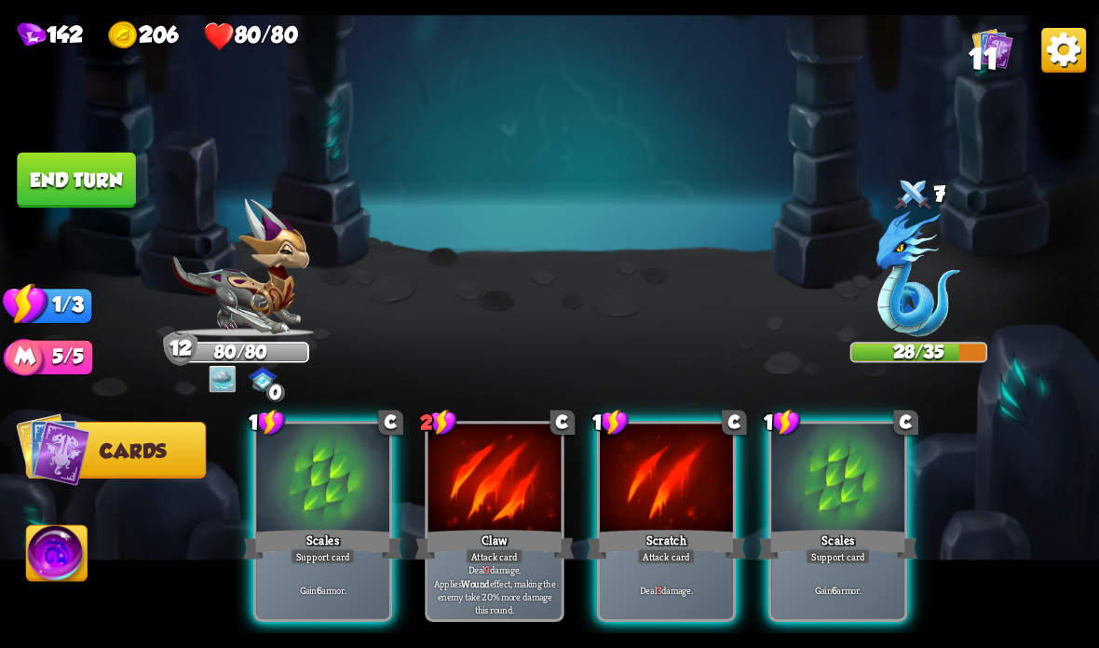
click at [645, 497] on div at bounding box center [666, 480] width 133 height 112
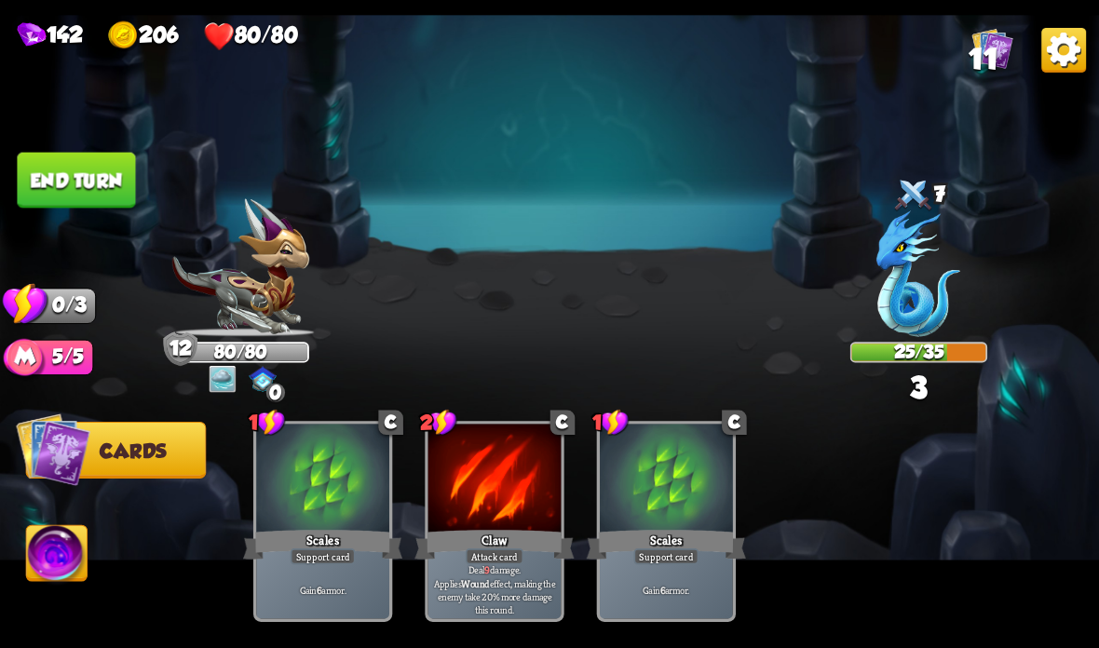
click at [79, 187] on button "End turn" at bounding box center [76, 181] width 118 height 56
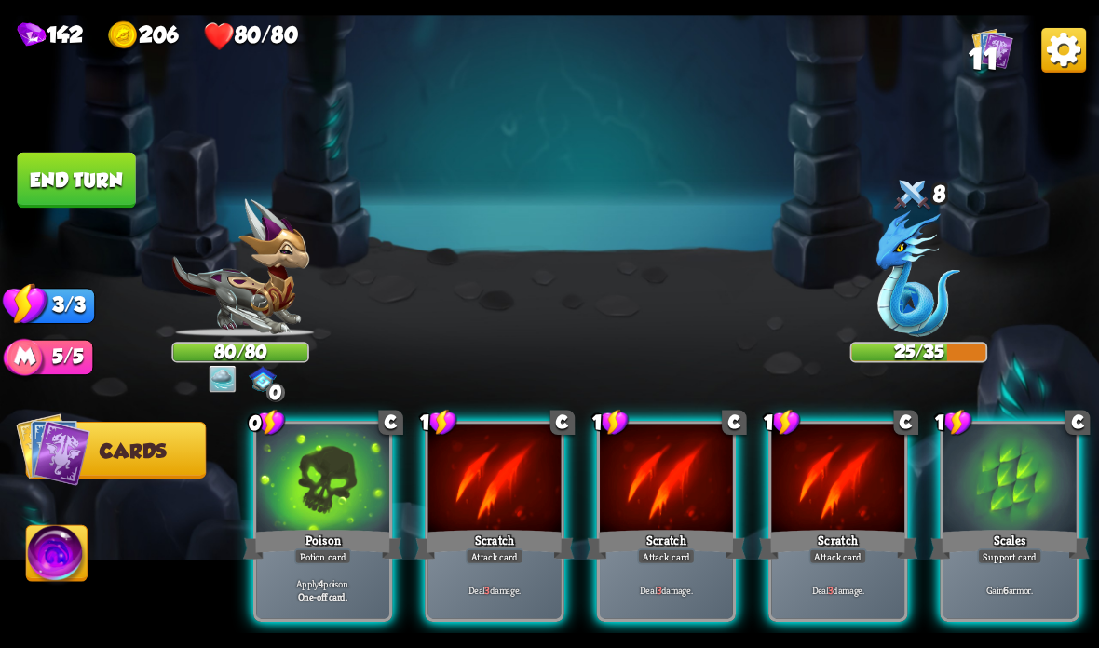
click at [992, 532] on div "Scales" at bounding box center [1009, 544] width 159 height 35
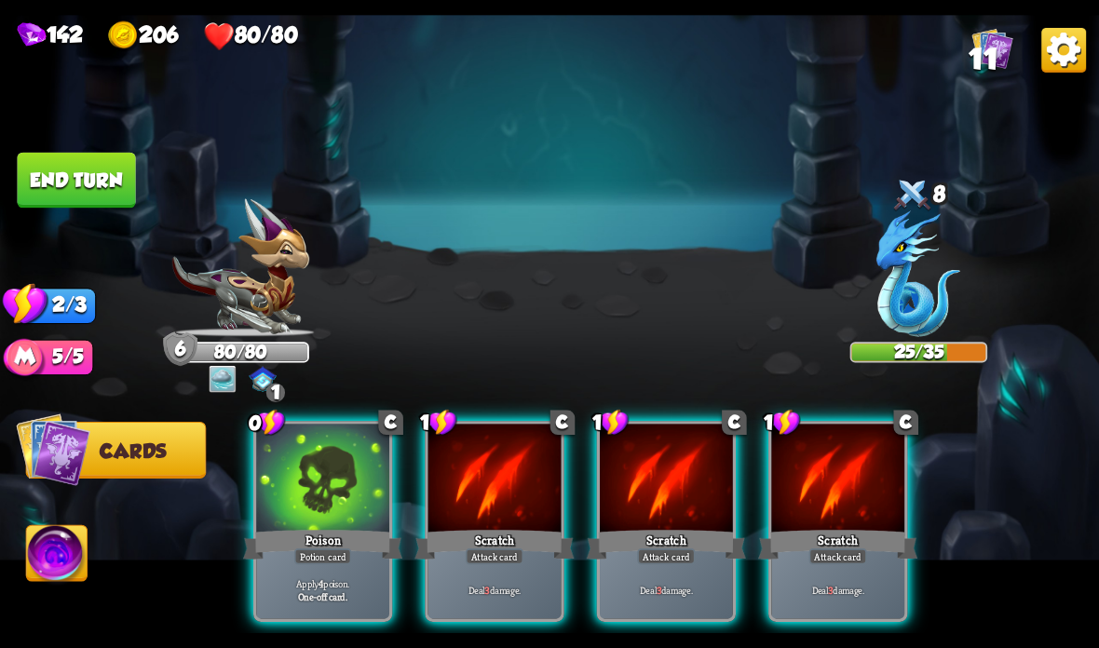
click at [852, 516] on div at bounding box center [837, 480] width 133 height 112
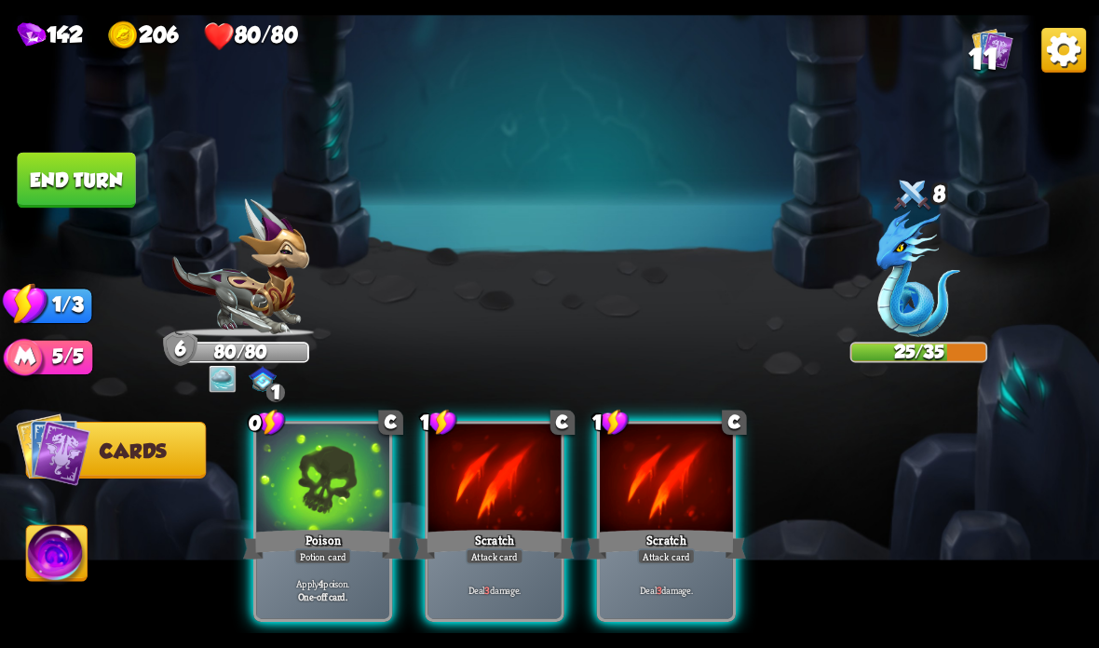
click at [705, 511] on div at bounding box center [666, 480] width 133 height 112
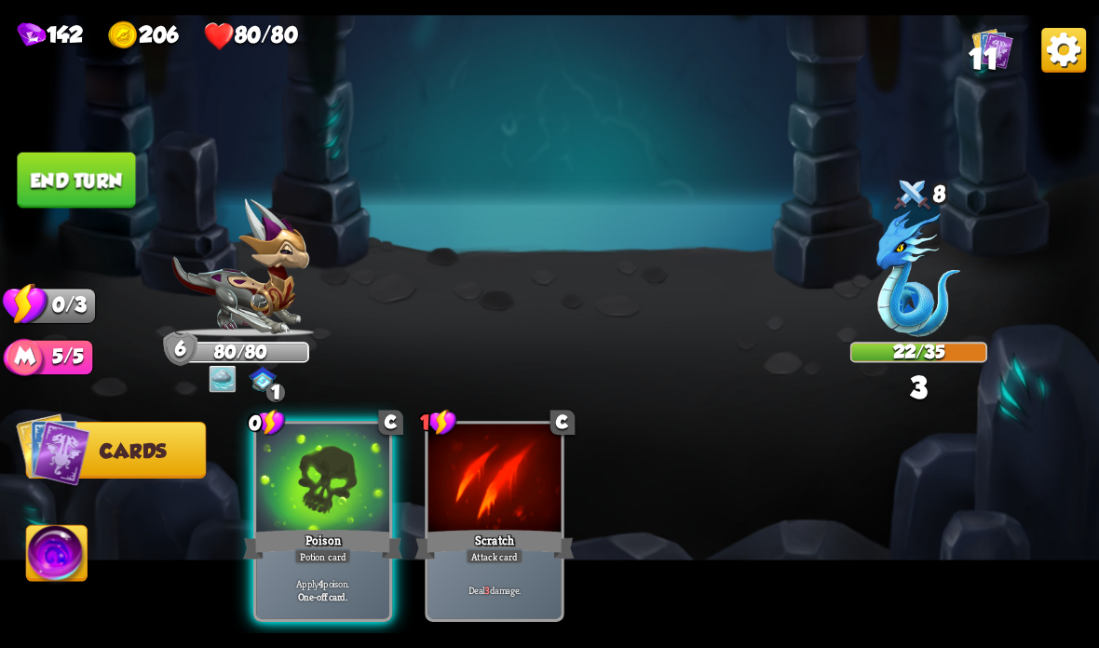
click at [358, 501] on div at bounding box center [322, 480] width 133 height 112
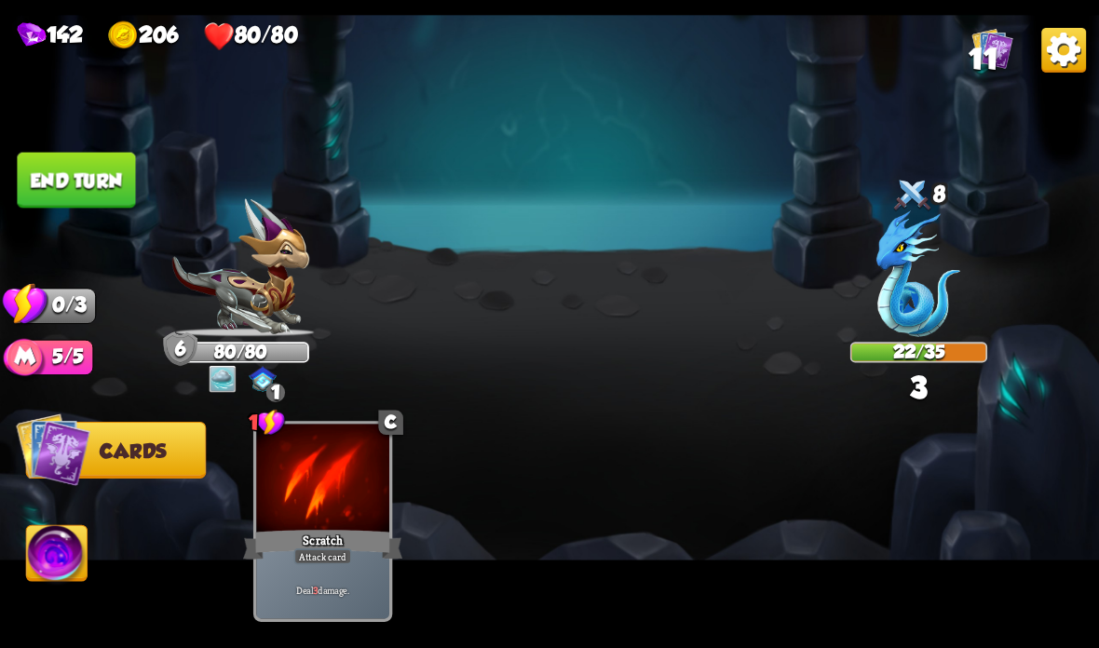
click at [84, 163] on button "End turn" at bounding box center [76, 181] width 118 height 56
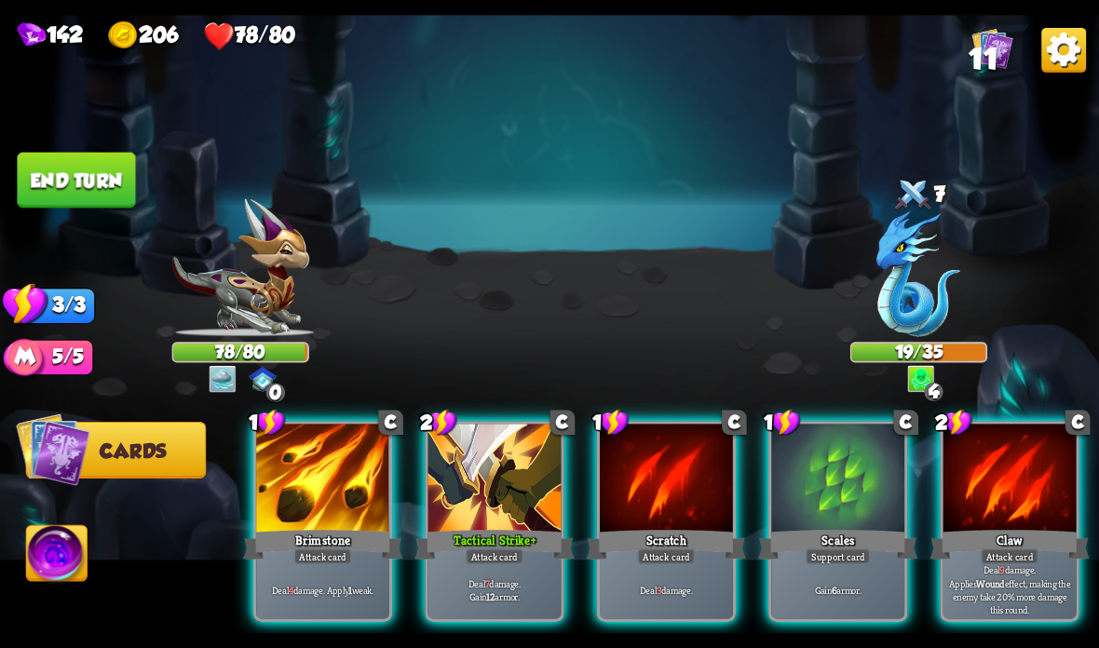
click at [487, 545] on div "Tactical Strike +" at bounding box center [493, 544] width 159 height 35
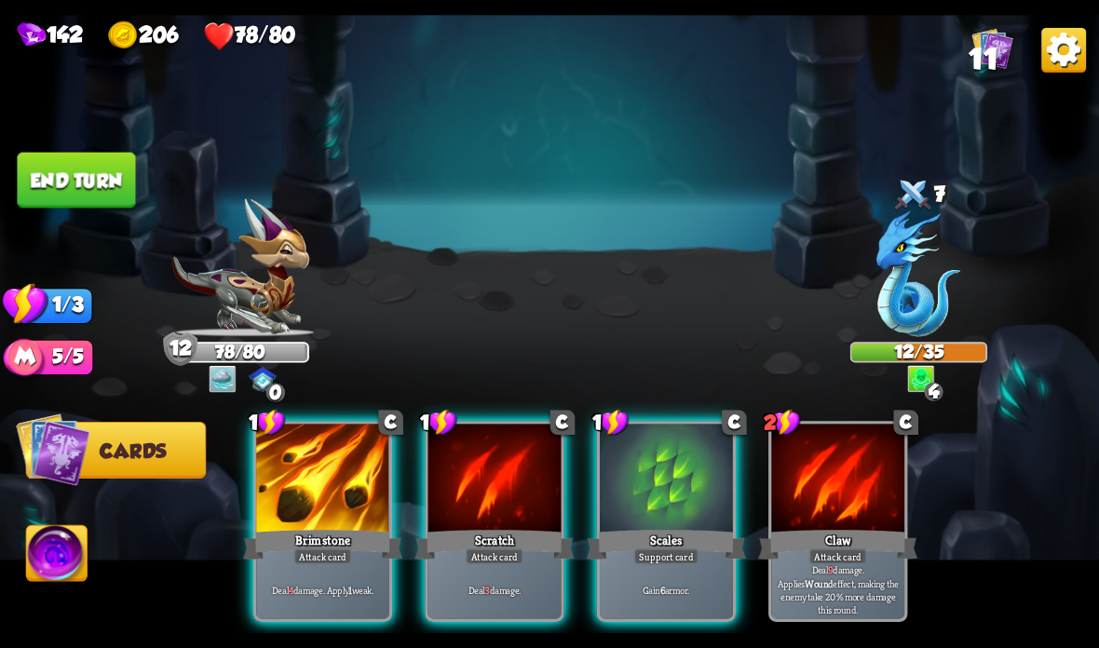
click at [349, 589] on p "Deal 4 damage. Apply 1 weak." at bounding box center [323, 589] width 127 height 13
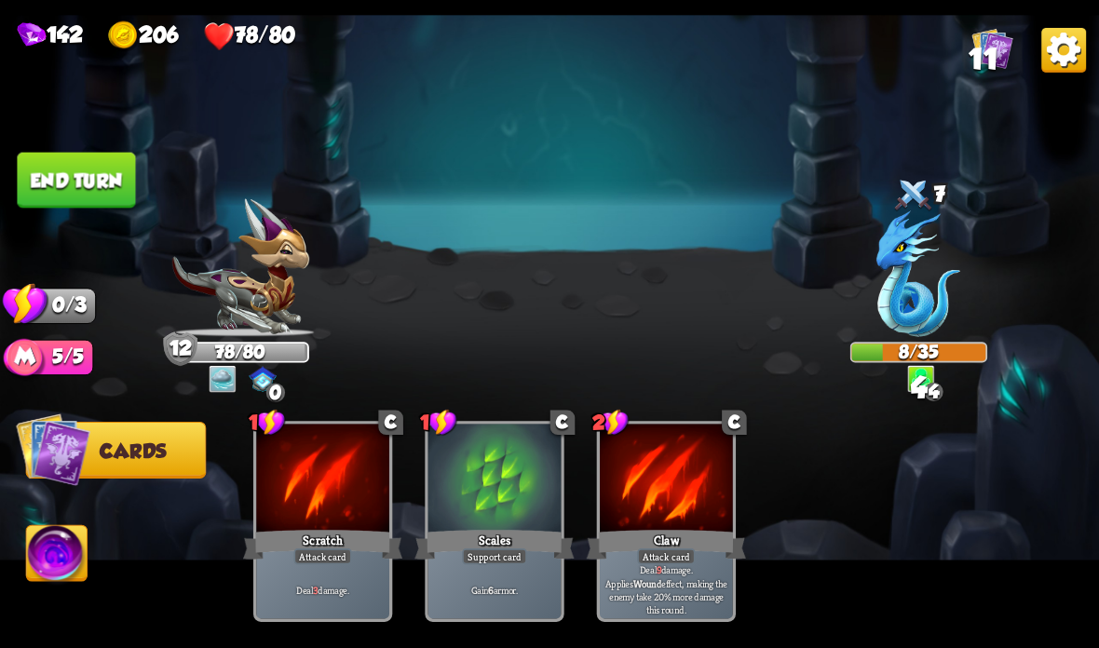
click at [80, 178] on button "End turn" at bounding box center [76, 181] width 118 height 56
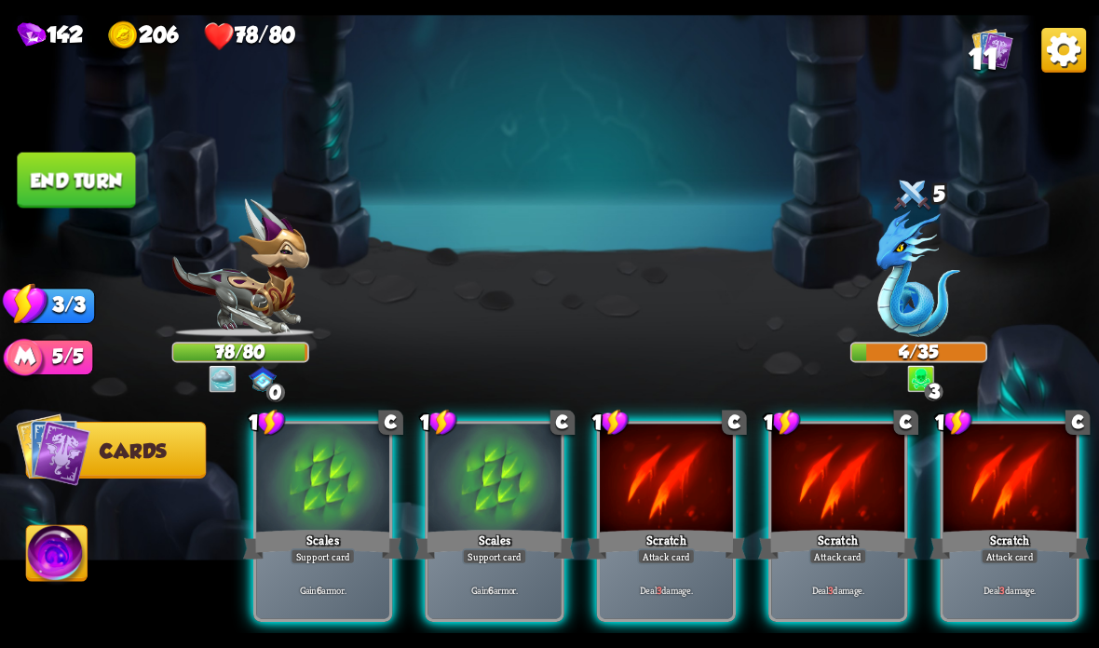
click at [795, 484] on div at bounding box center [837, 480] width 133 height 112
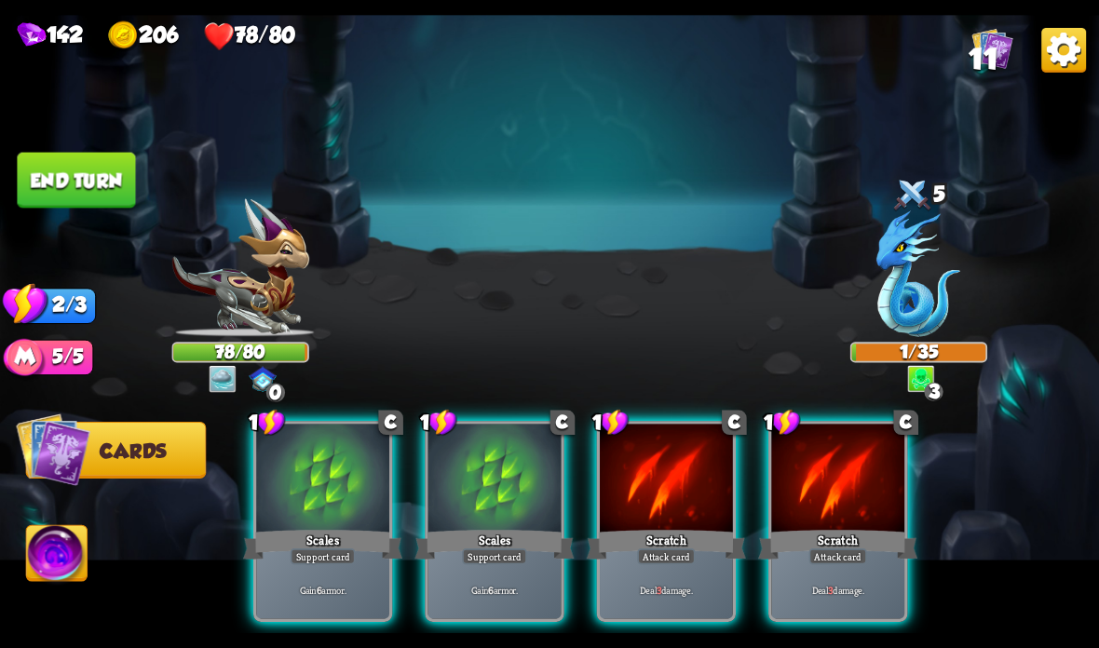
click at [856, 439] on div at bounding box center [837, 480] width 133 height 112
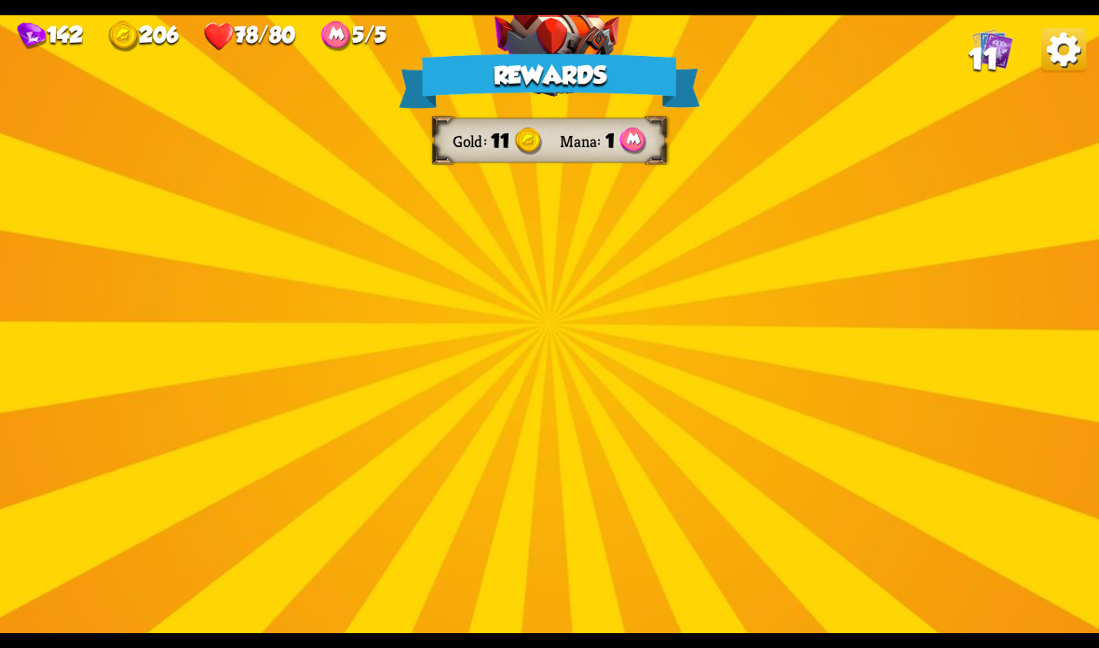
click at [560, 324] on img at bounding box center [556, 309] width 125 height 92
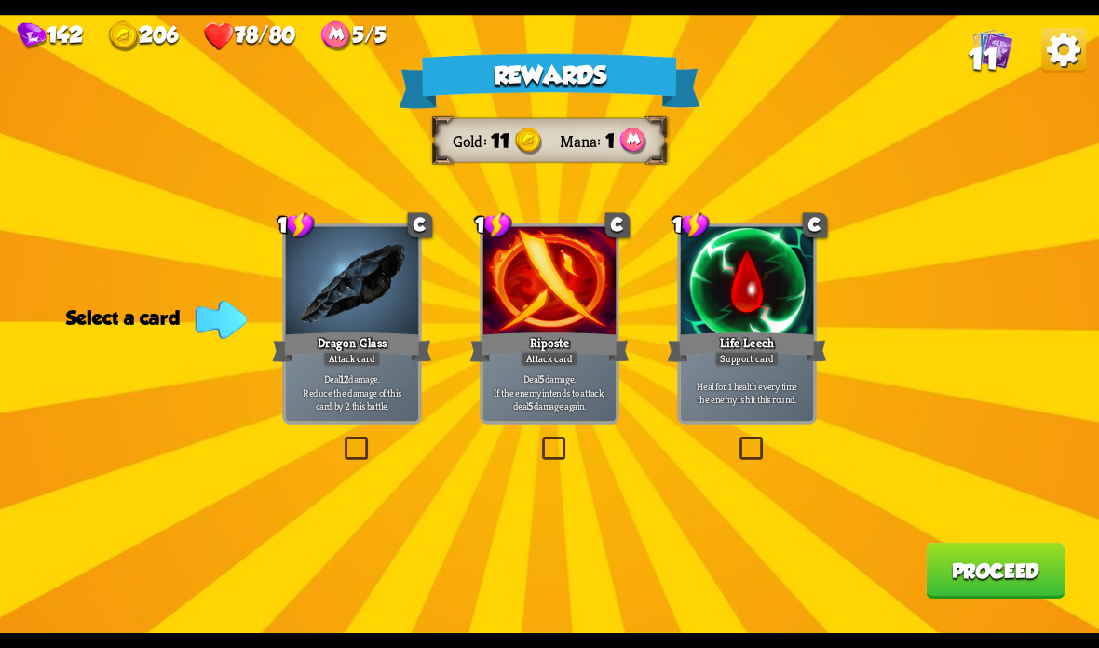
click at [740, 415] on div "Heal for 1 health every time the enemy is hit this round." at bounding box center [747, 392] width 133 height 58
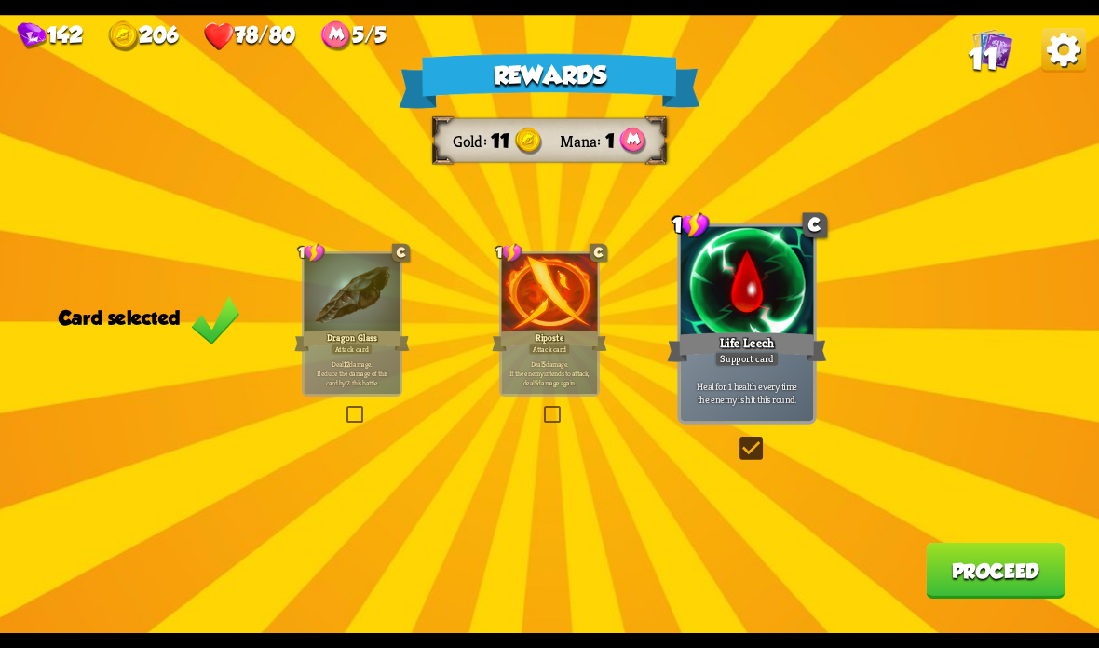
click at [940, 562] on button "Proceed" at bounding box center [995, 571] width 139 height 56
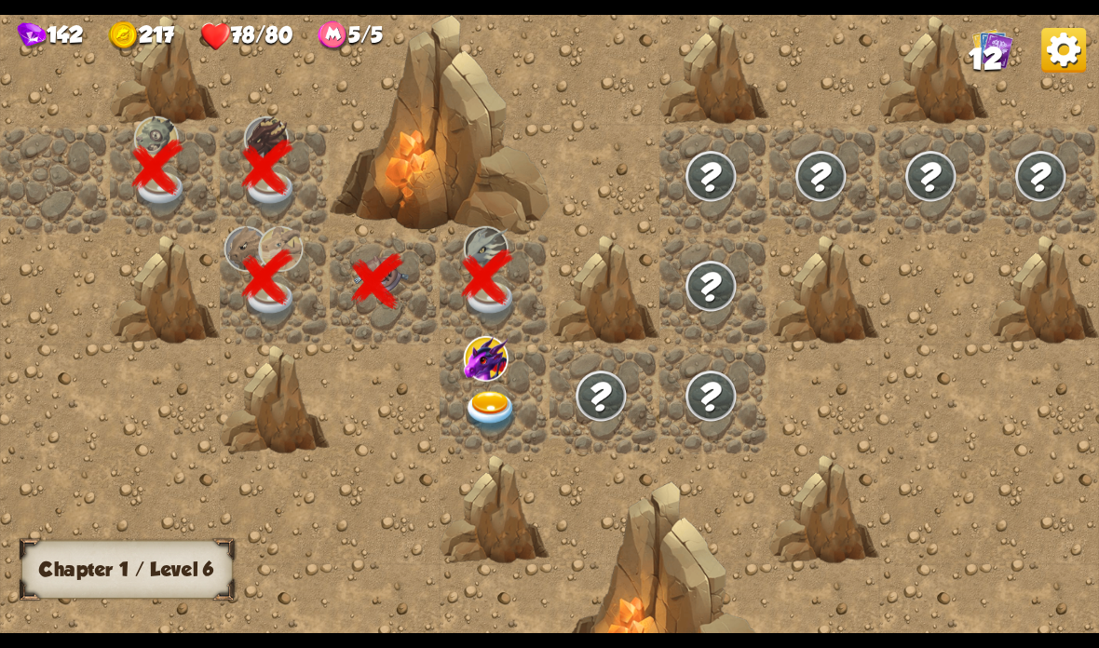
click at [488, 400] on img at bounding box center [491, 412] width 55 height 43
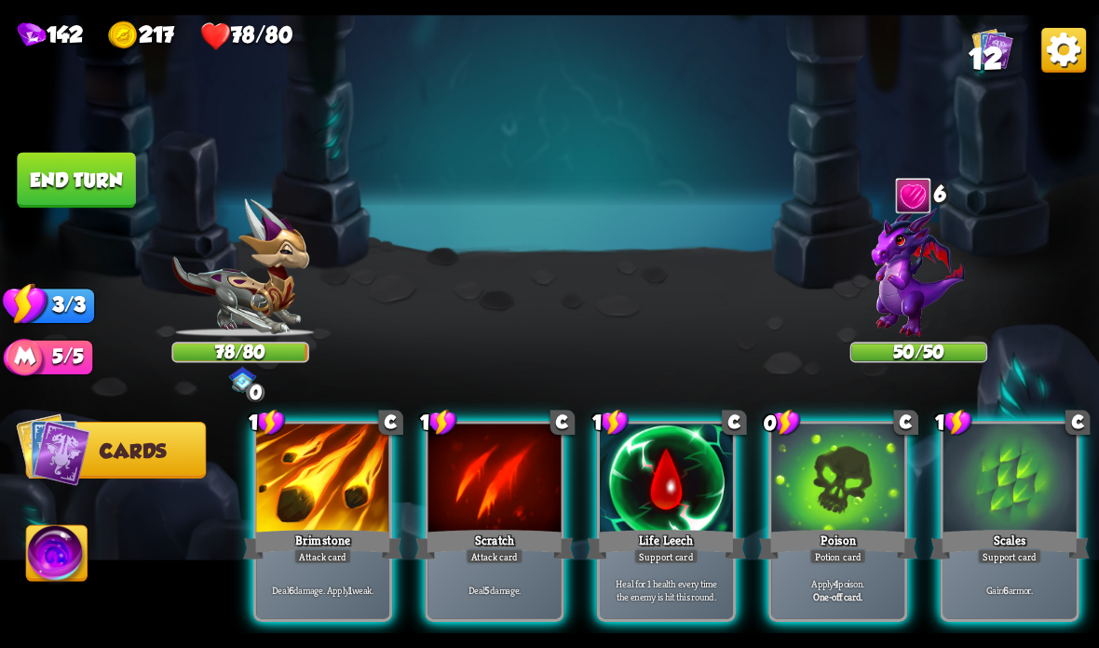
click at [1025, 489] on div at bounding box center [1009, 480] width 133 height 112
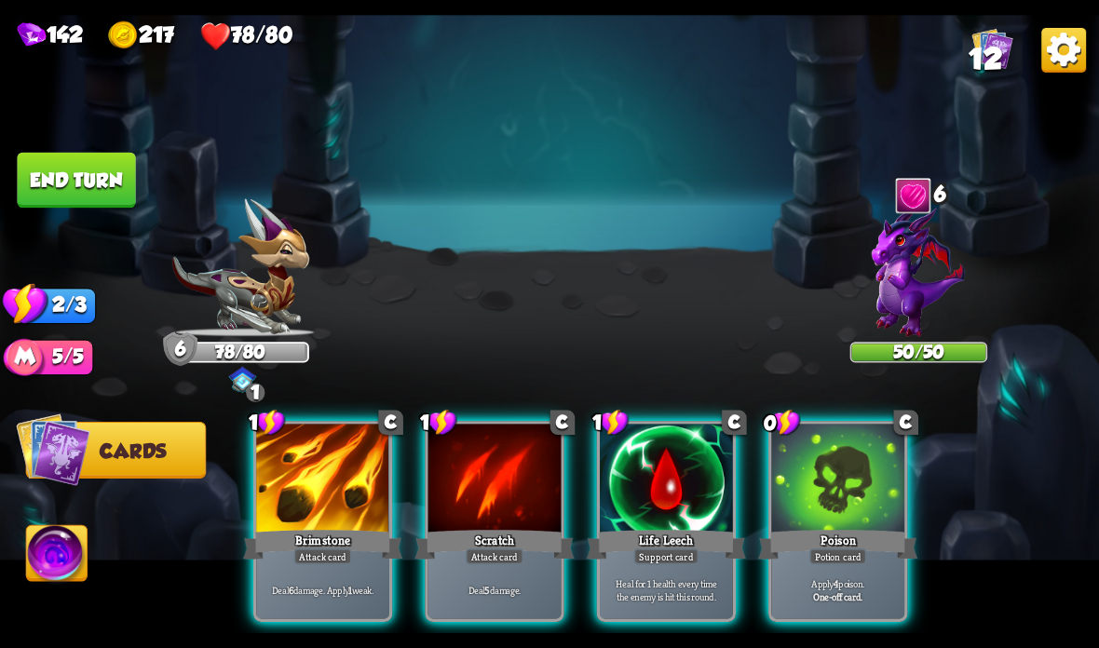
click at [901, 250] on img at bounding box center [918, 271] width 93 height 132
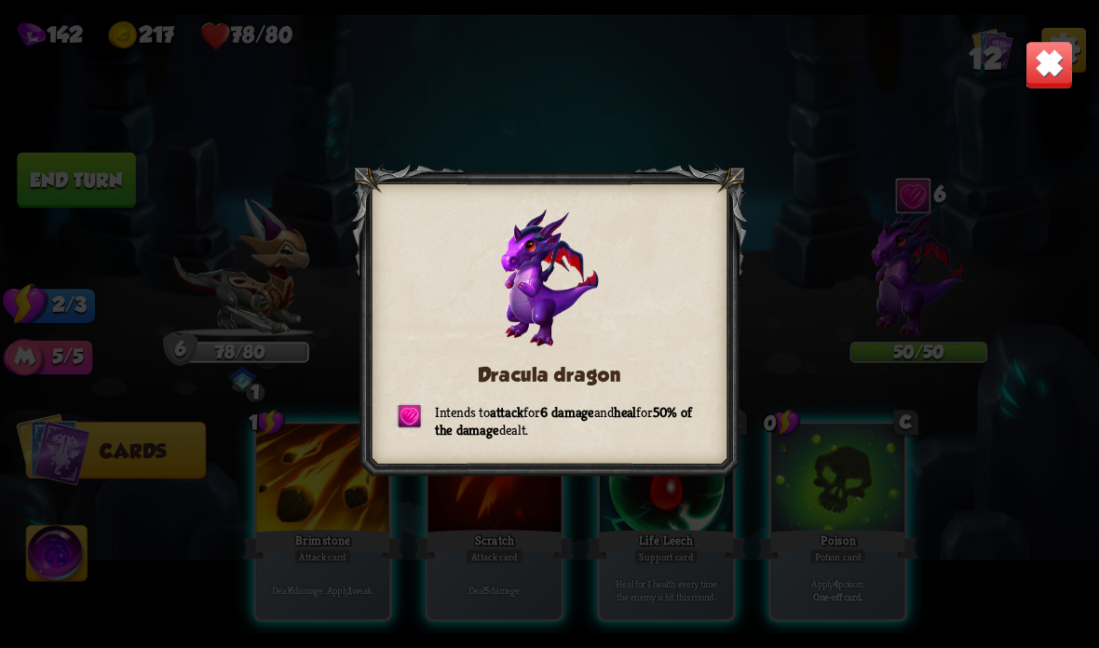
click at [1051, 62] on img at bounding box center [1049, 65] width 48 height 48
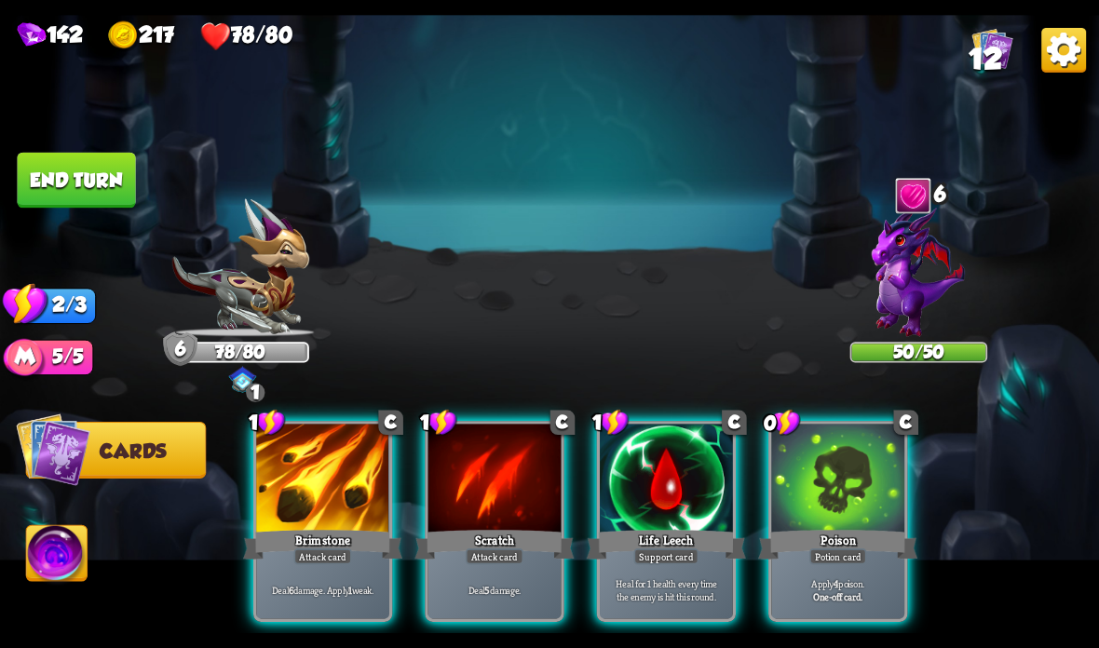
click at [681, 524] on div at bounding box center [666, 480] width 133 height 112
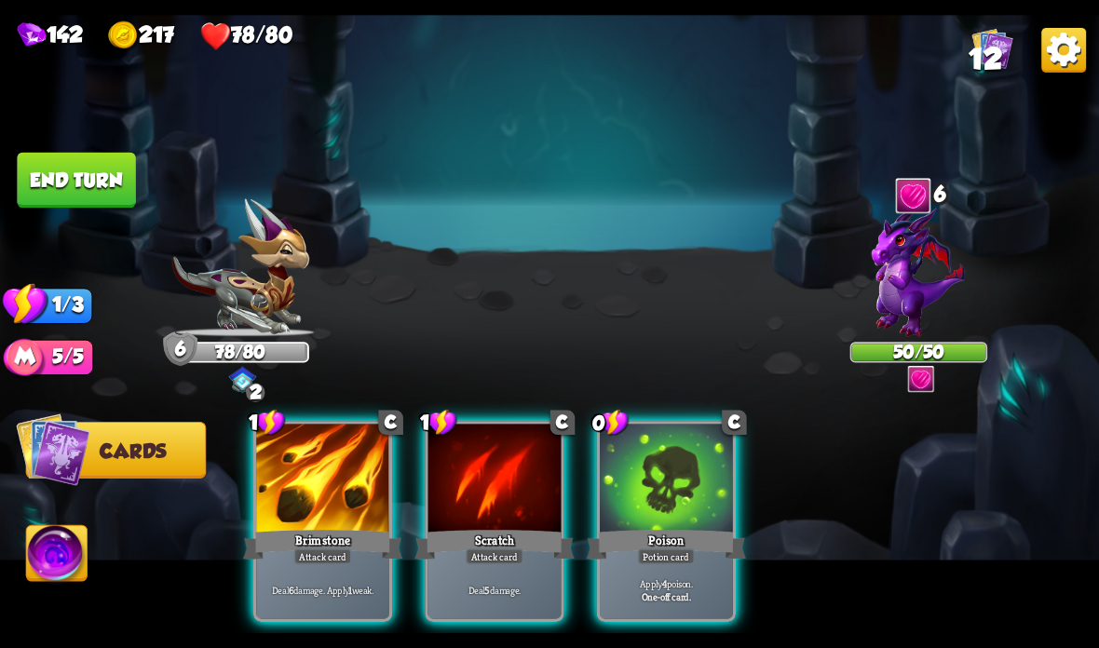
click at [323, 571] on div "Deal 6 damage. Apply 1 weak." at bounding box center [322, 590] width 133 height 58
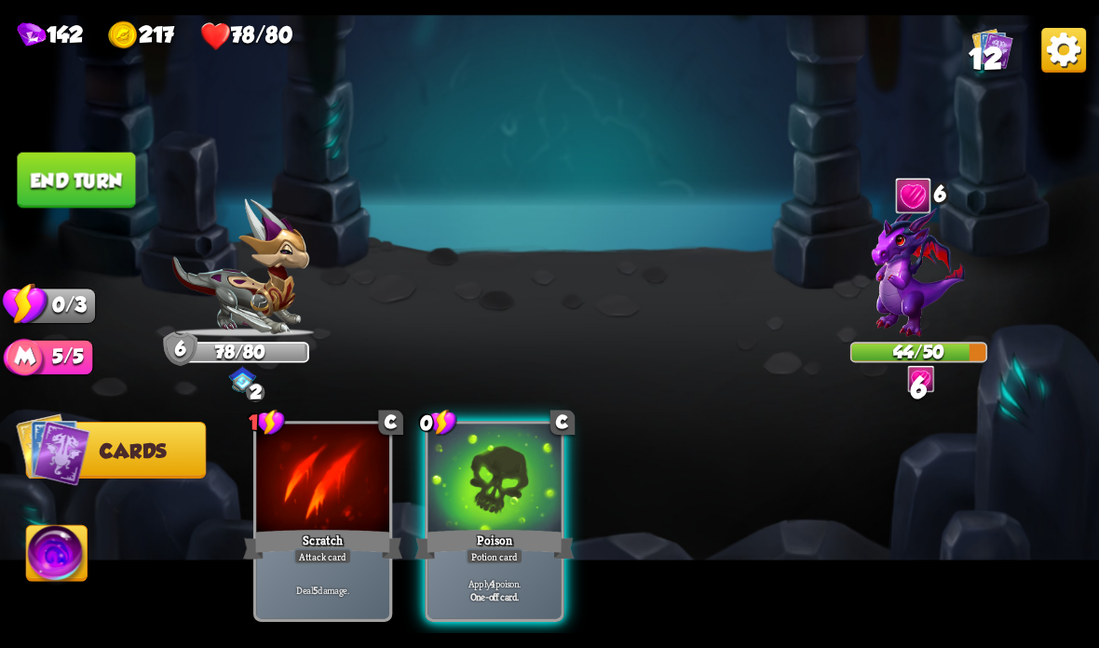
click at [496, 535] on div "Poison" at bounding box center [493, 544] width 159 height 35
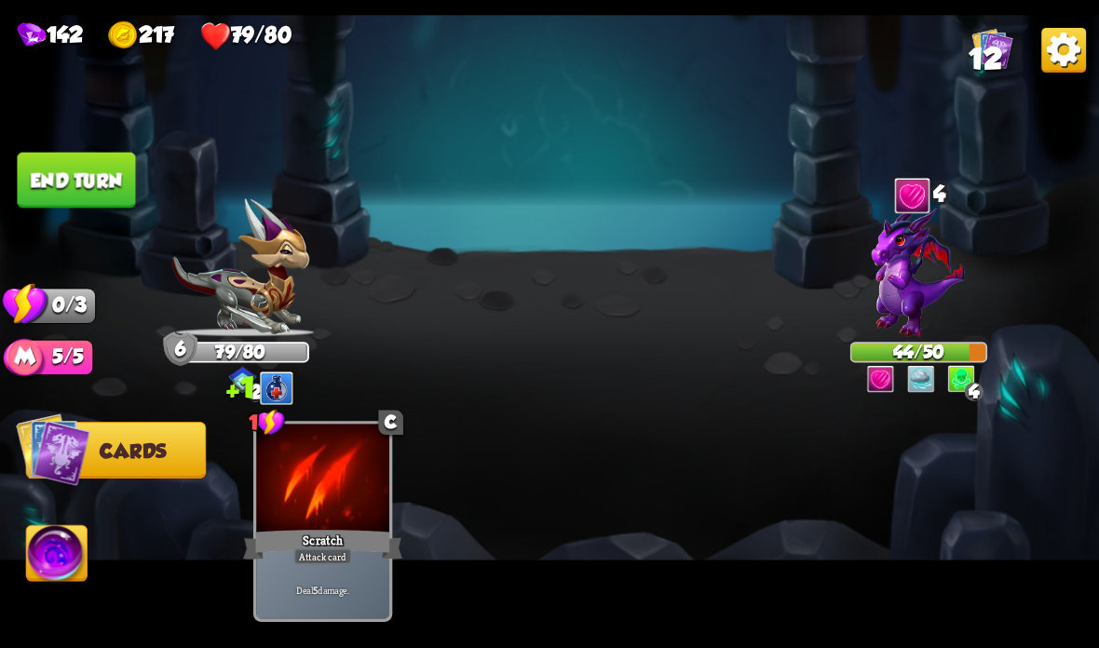
click at [124, 188] on button "End turn" at bounding box center [76, 181] width 118 height 56
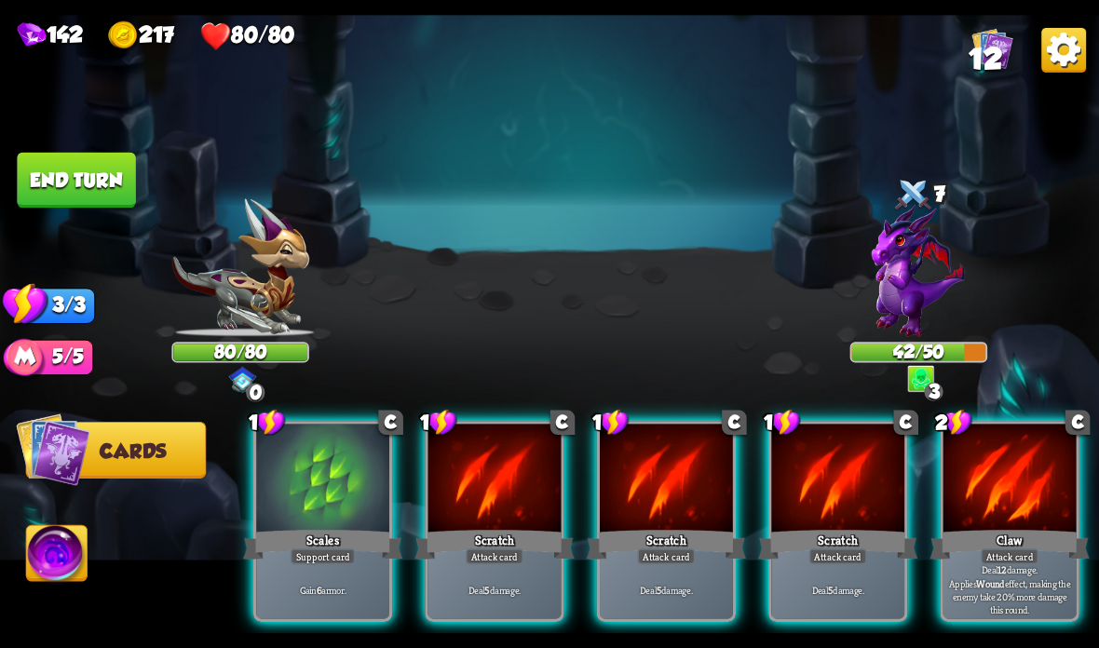
click at [332, 522] on div at bounding box center [322, 480] width 133 height 112
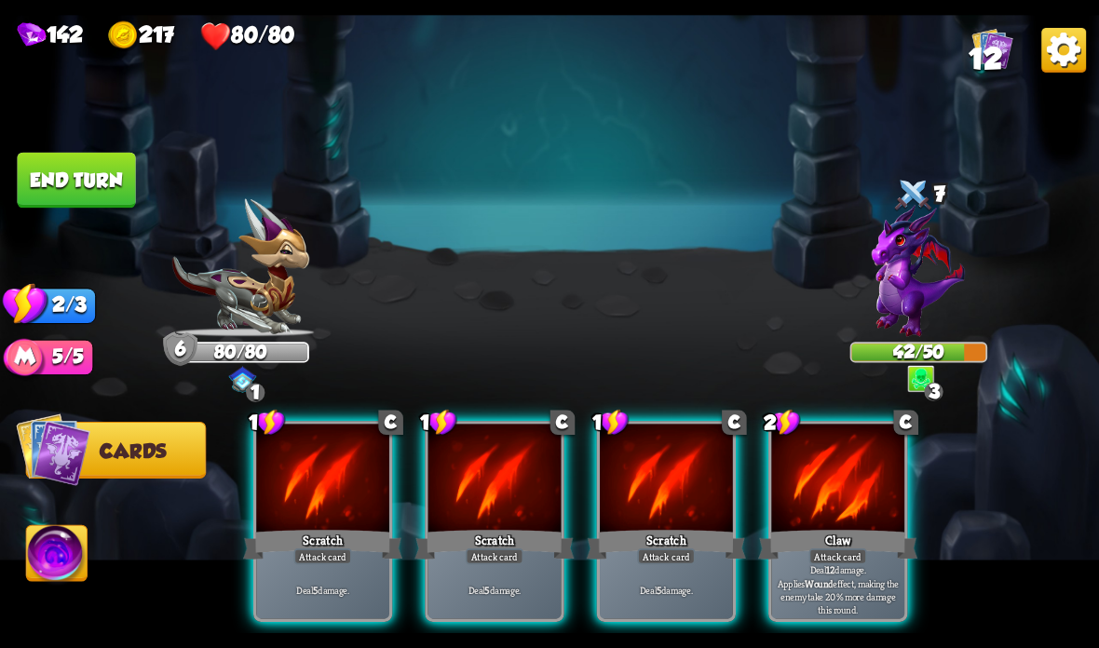
click at [804, 513] on div at bounding box center [837, 480] width 133 height 112
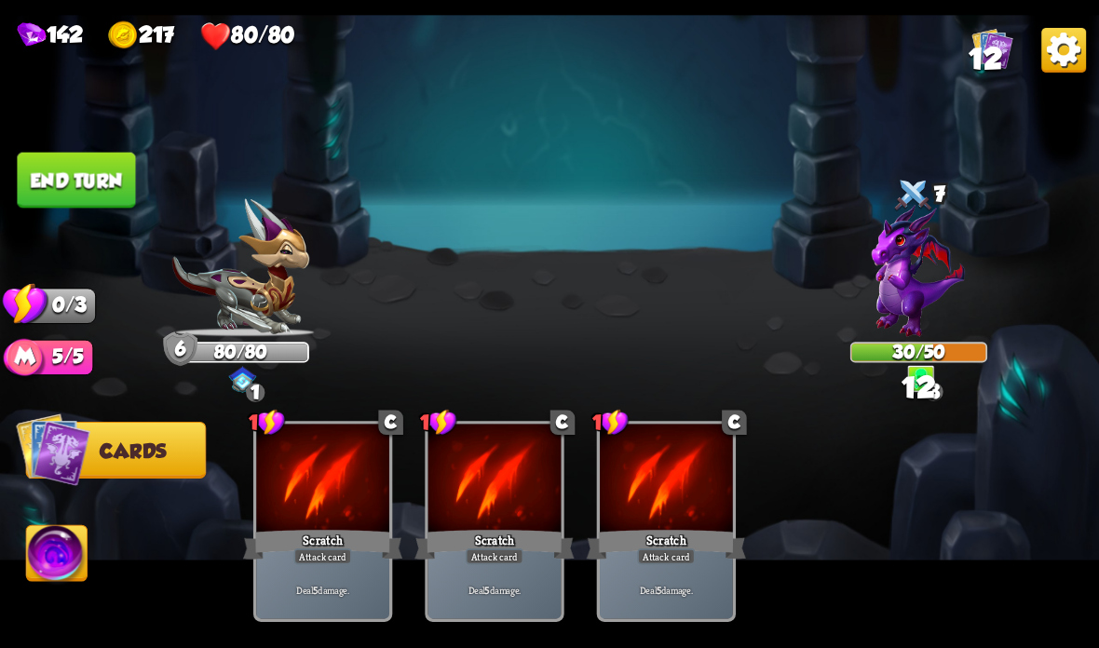
click at [112, 170] on button "End turn" at bounding box center [76, 181] width 118 height 56
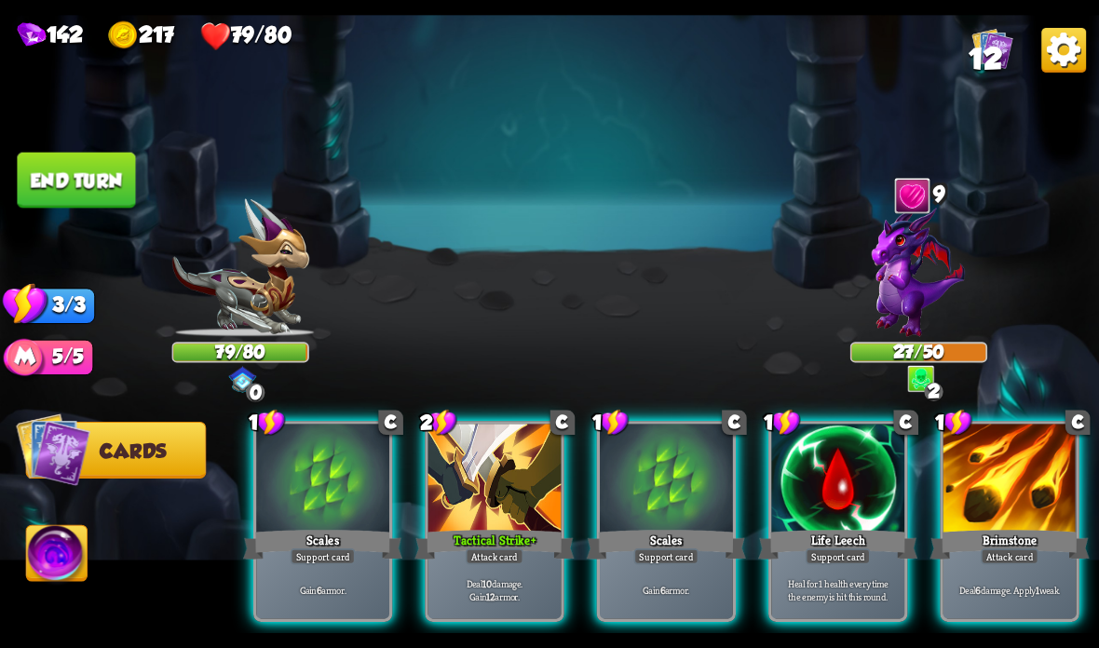
click at [835, 524] on div at bounding box center [837, 480] width 133 height 112
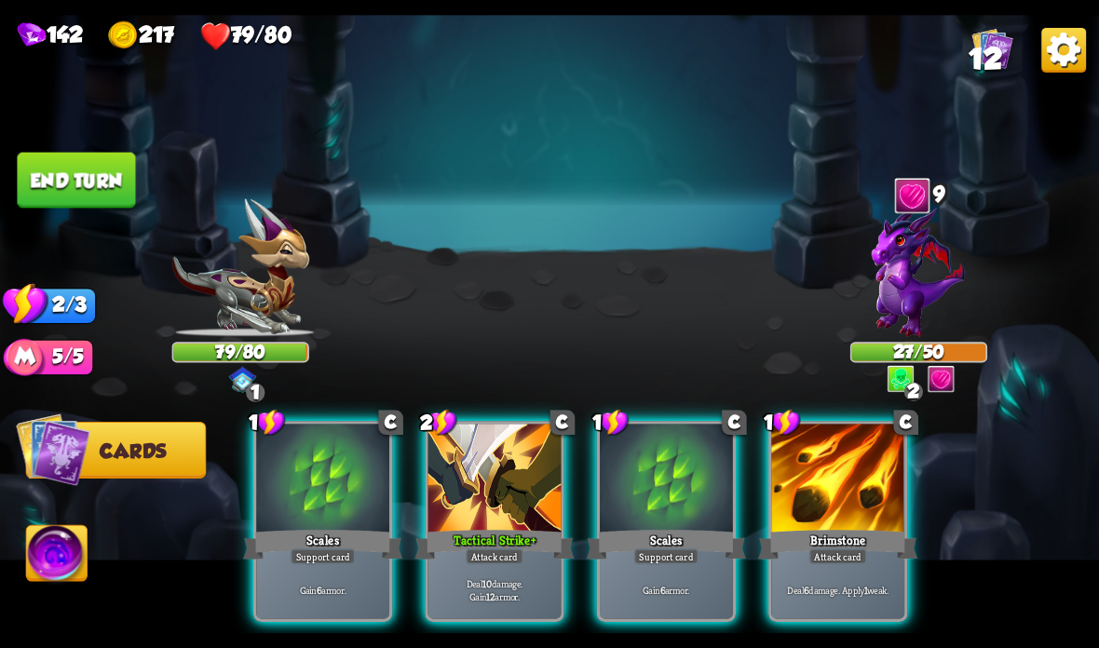
click at [482, 495] on div at bounding box center [494, 480] width 133 height 112
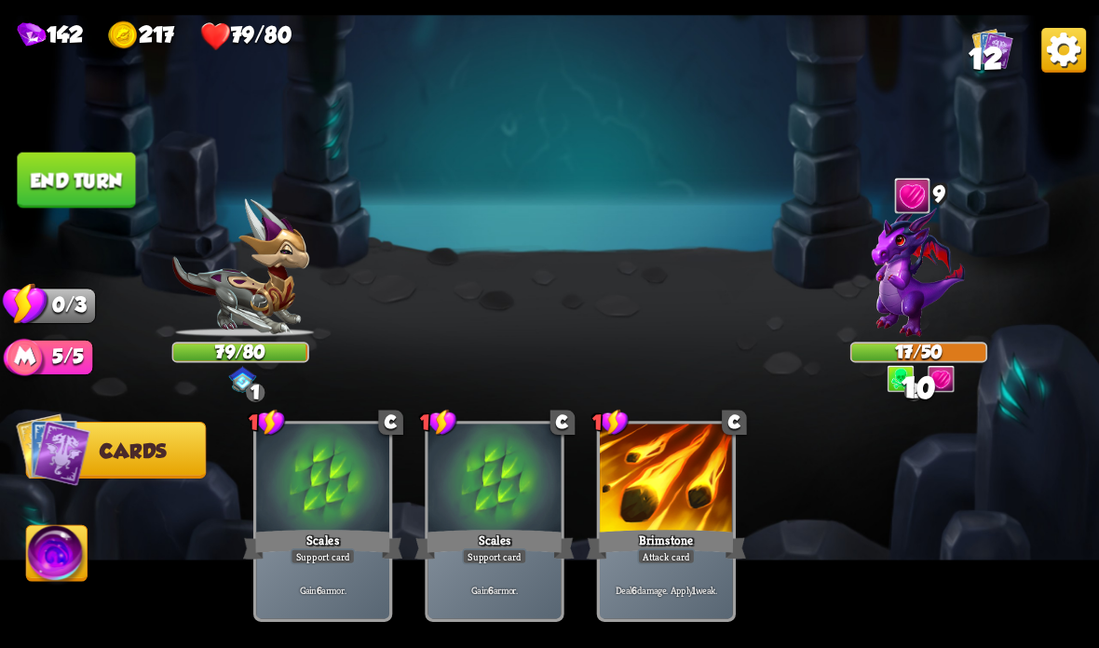
click at [84, 184] on button "End turn" at bounding box center [76, 181] width 118 height 56
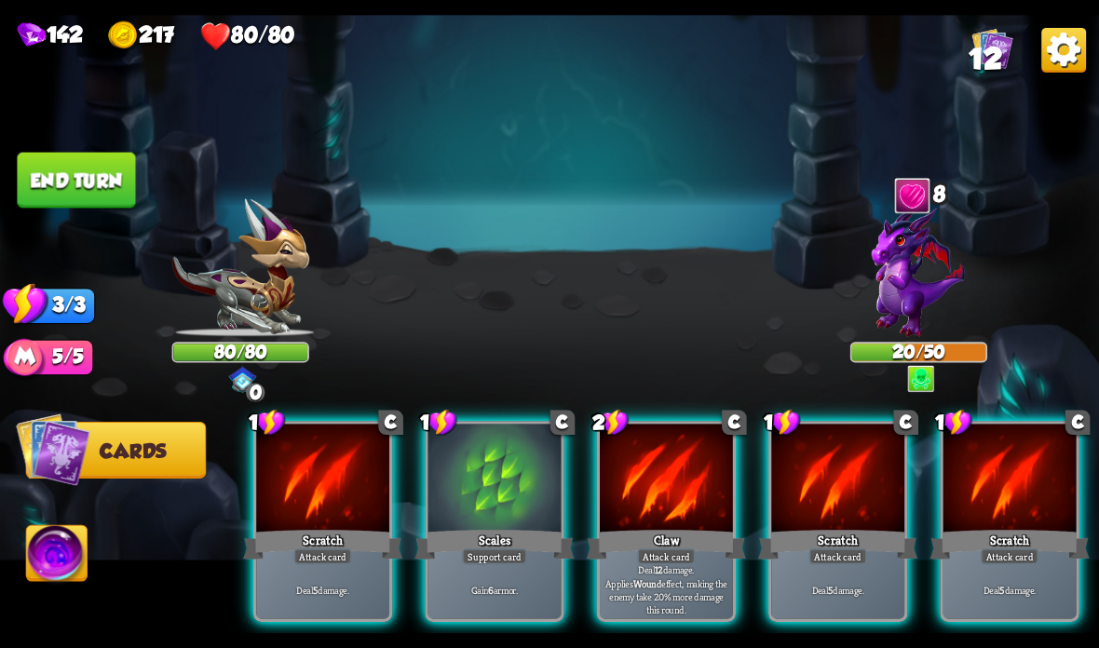
click at [669, 552] on div "Attack card" at bounding box center [666, 557] width 58 height 16
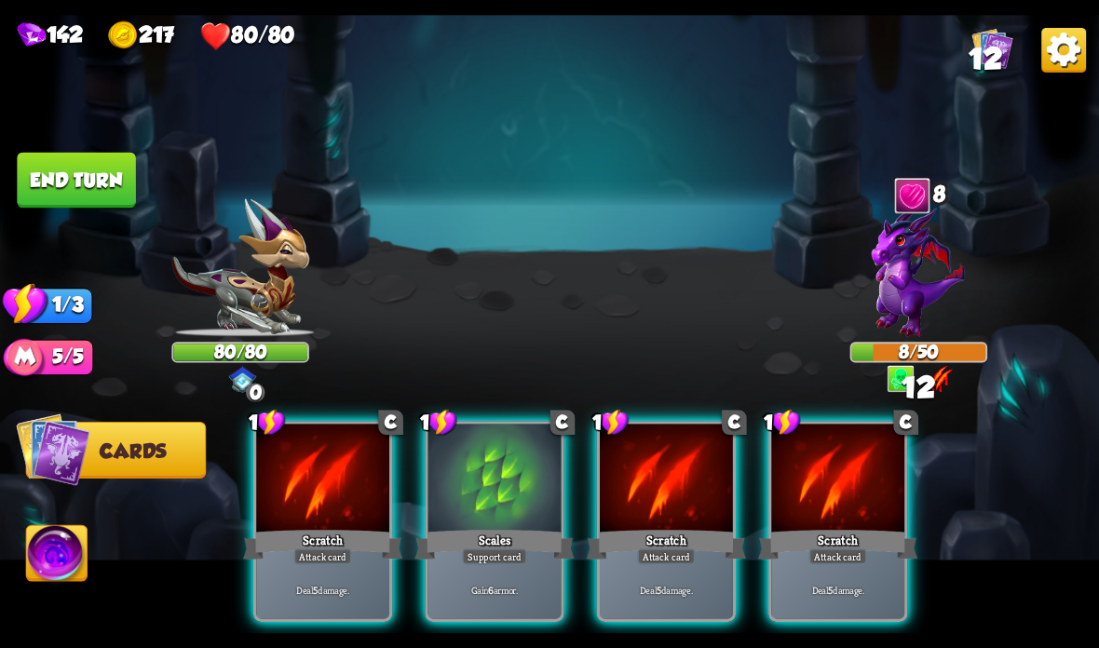
click at [673, 481] on div at bounding box center [666, 480] width 133 height 112
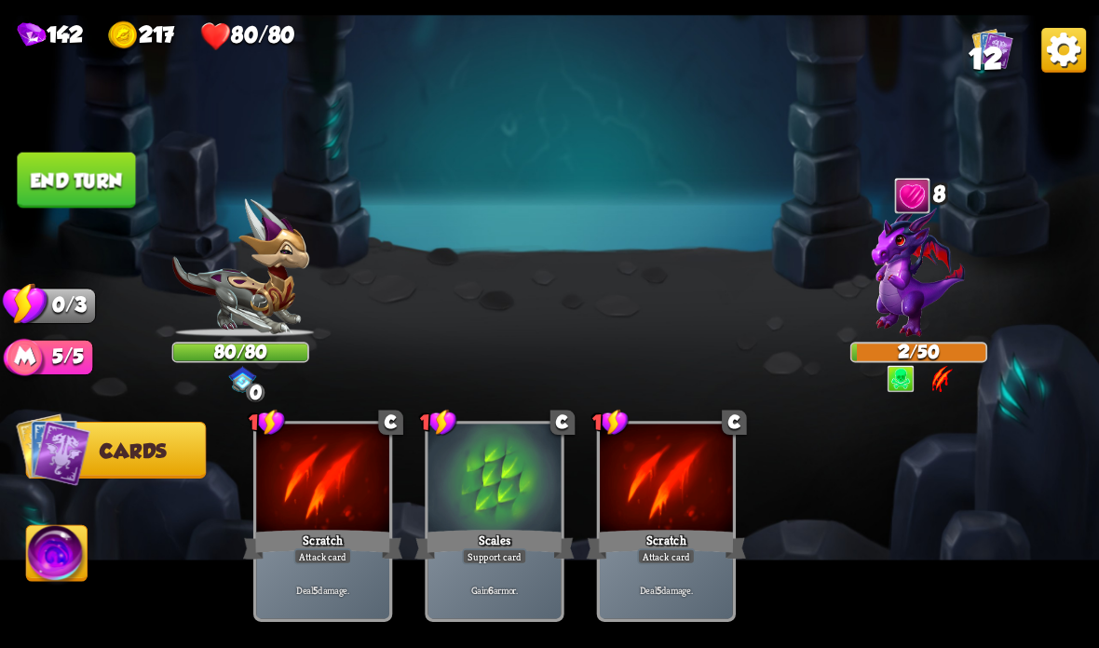
click at [106, 160] on button "End turn" at bounding box center [76, 181] width 118 height 56
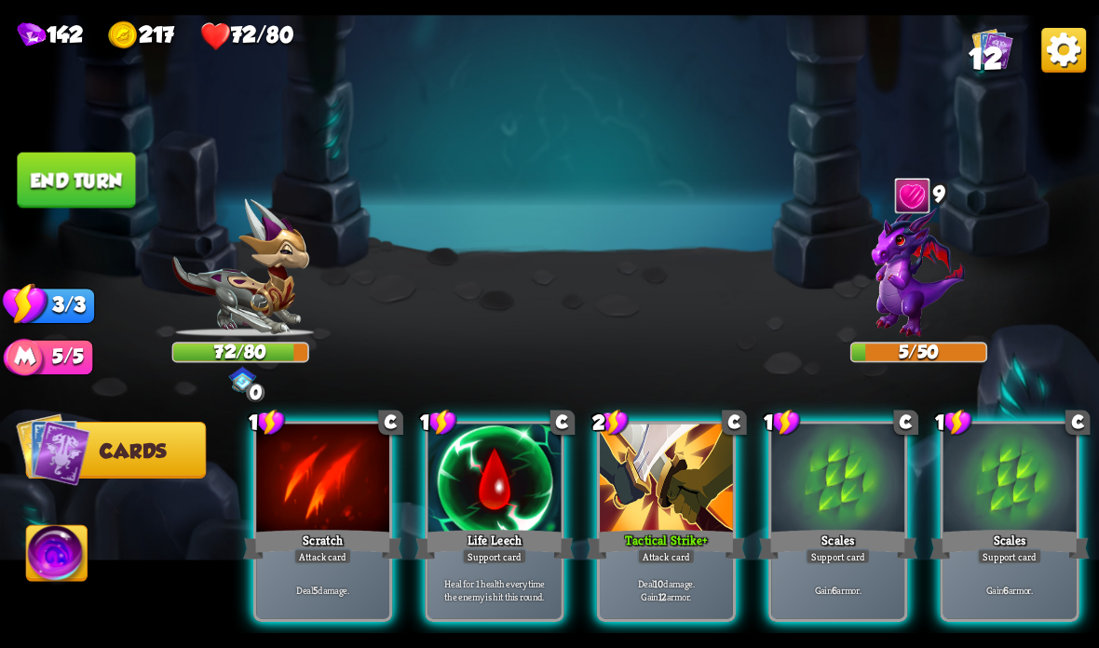
click at [505, 536] on div "Life Leech" at bounding box center [493, 544] width 159 height 35
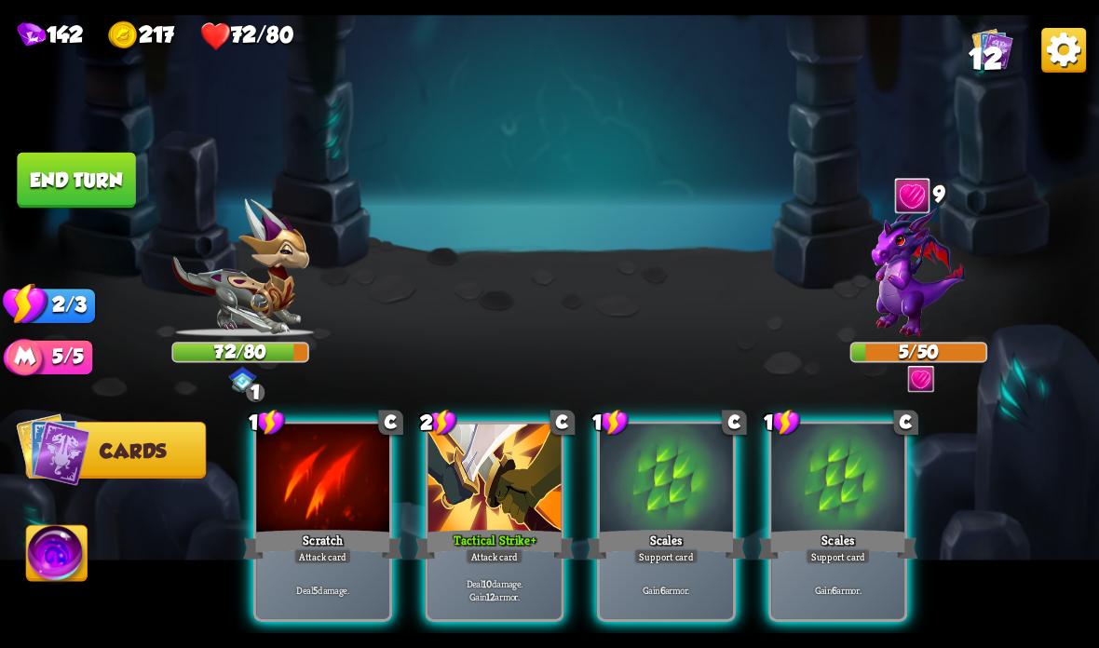
click at [325, 579] on div "Deal 5 damage." at bounding box center [322, 590] width 133 height 58
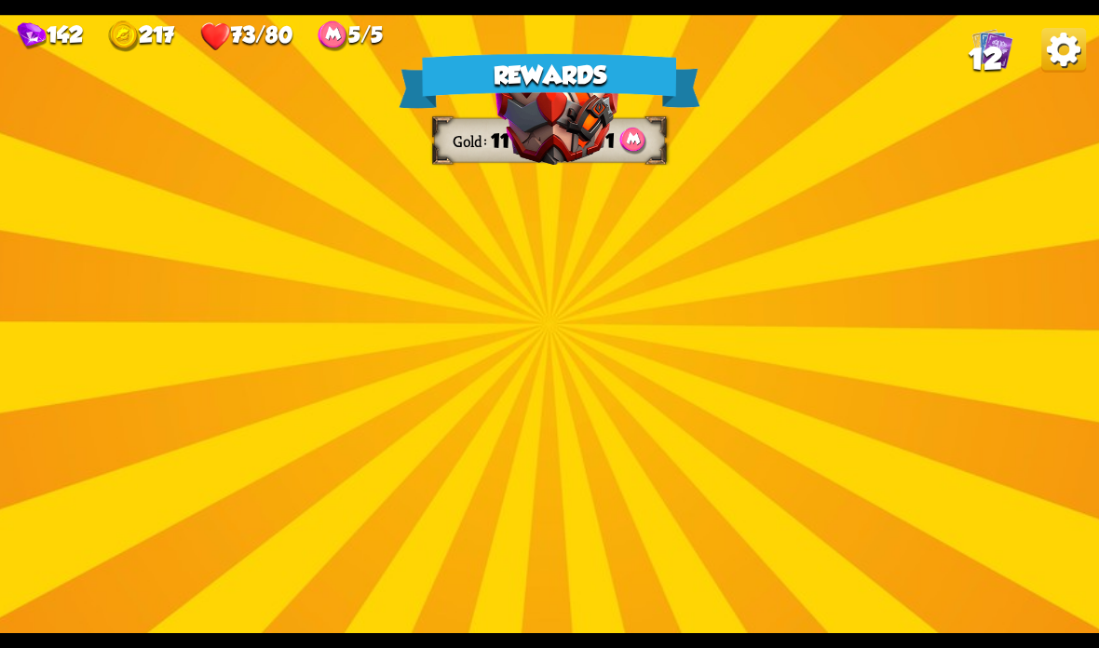
click at [597, 289] on img at bounding box center [556, 309] width 125 height 92
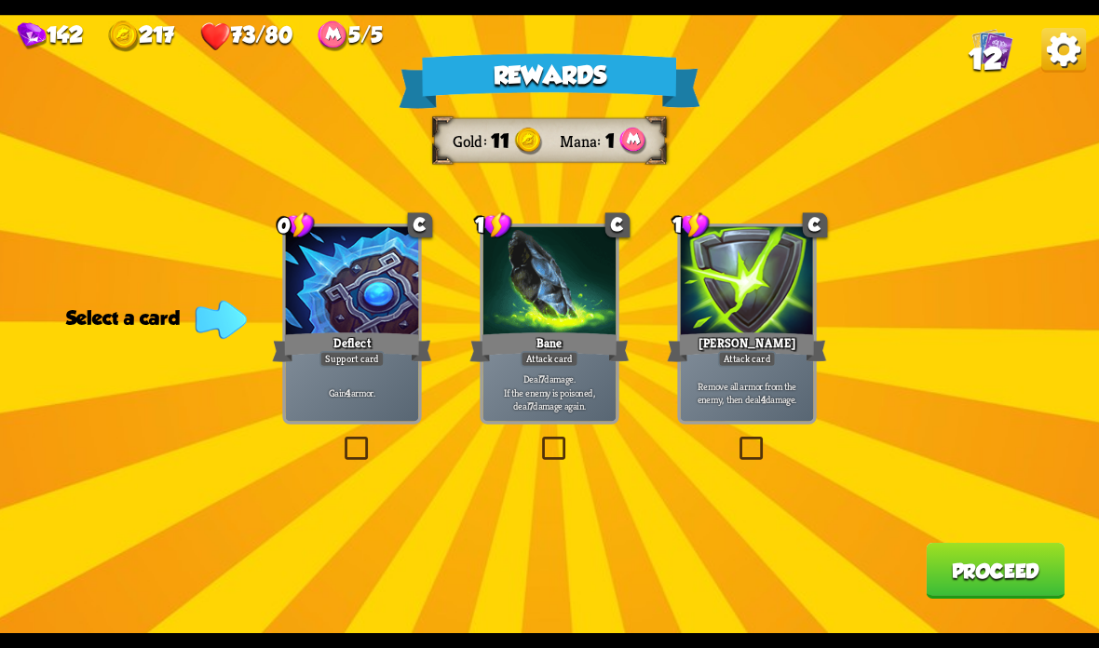
click at [373, 396] on p "Gain 4 armor." at bounding box center [352, 392] width 127 height 13
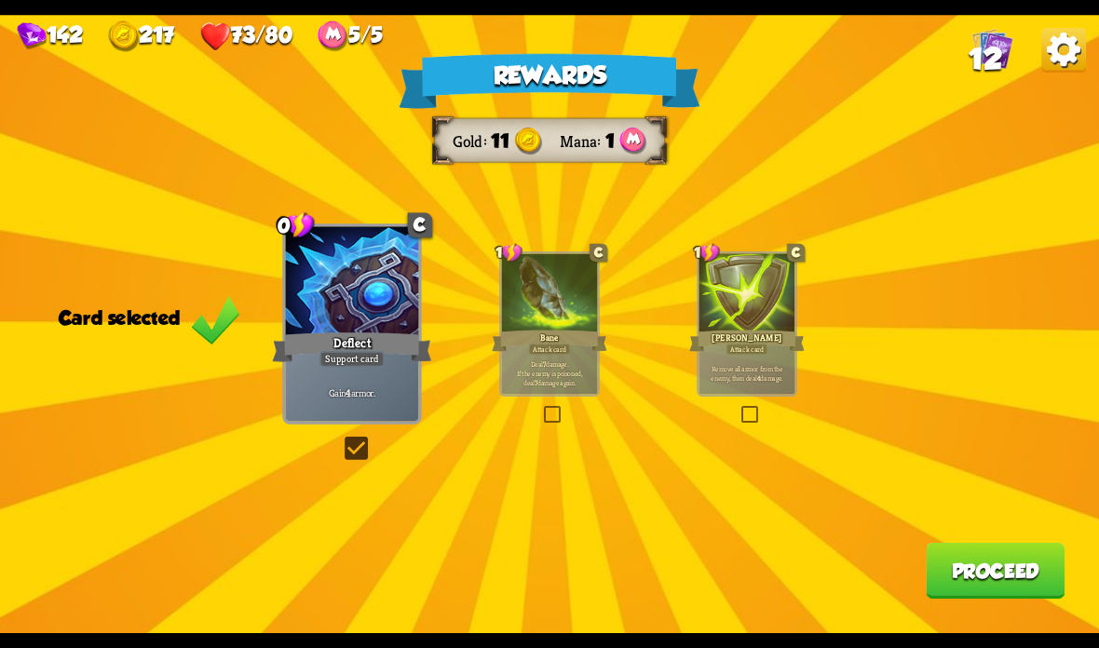
click at [942, 571] on button "Proceed" at bounding box center [995, 571] width 139 height 56
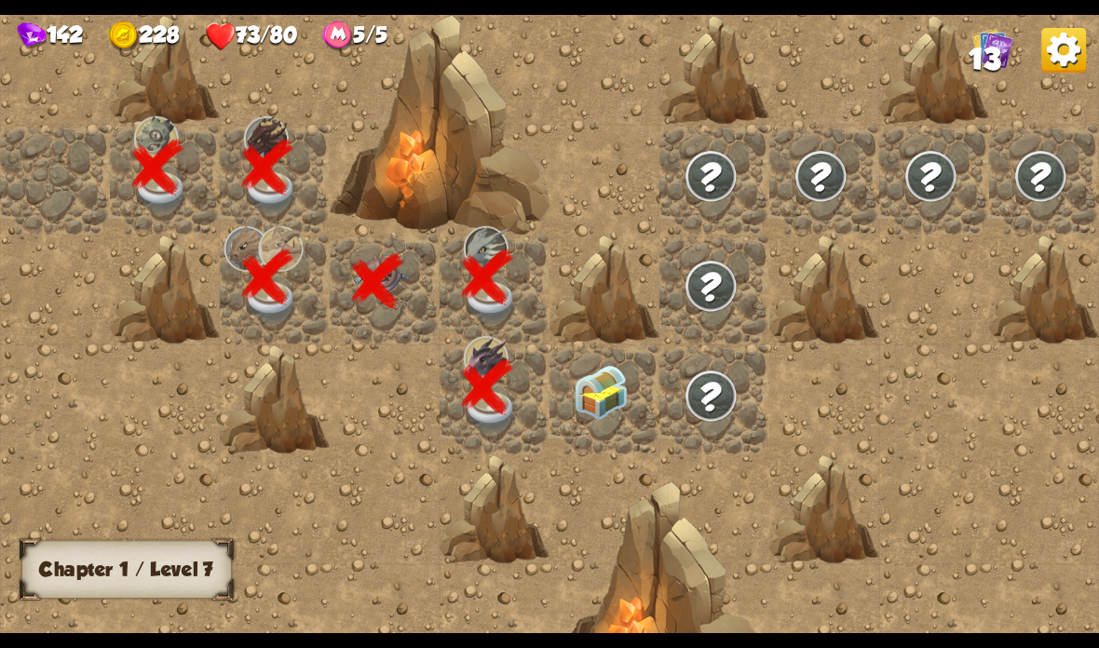
click at [600, 402] on img at bounding box center [601, 392] width 55 height 55
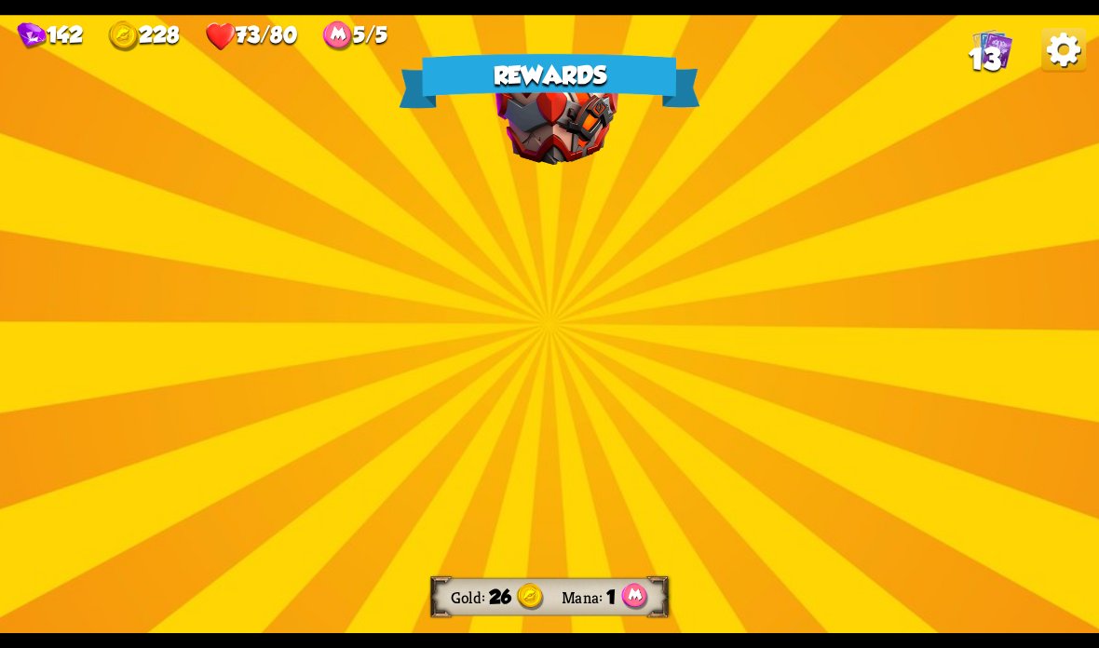
click at [597, 301] on img at bounding box center [556, 309] width 125 height 92
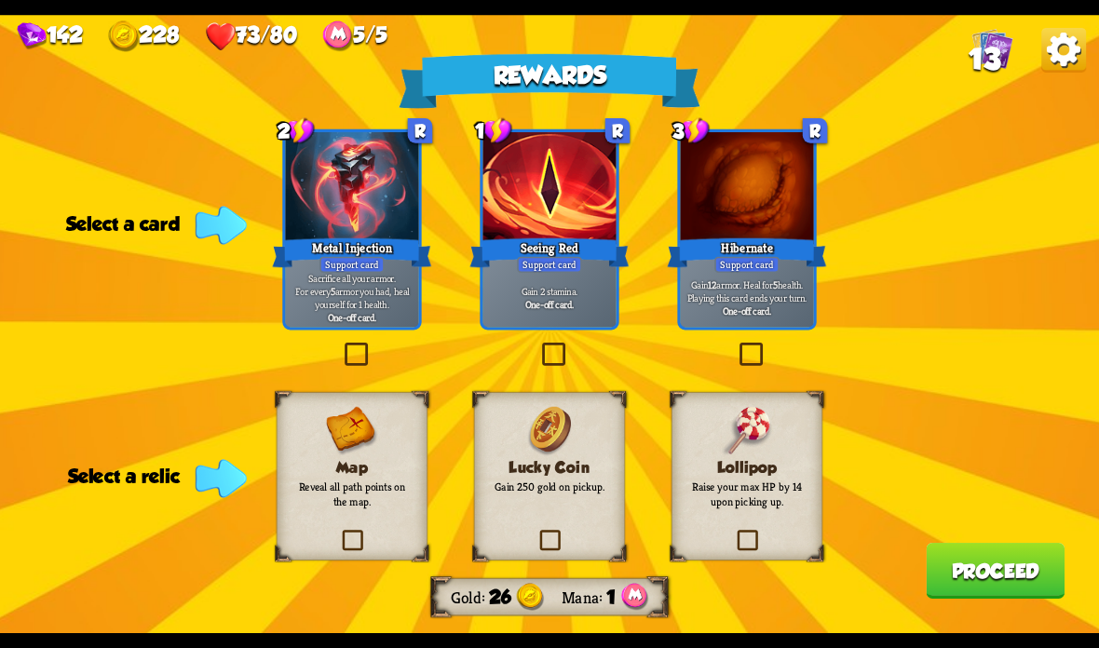
click at [748, 301] on p "Gain 12 armor. Heal for 5 health. Playing this card ends your turn." at bounding box center [747, 291] width 127 height 26
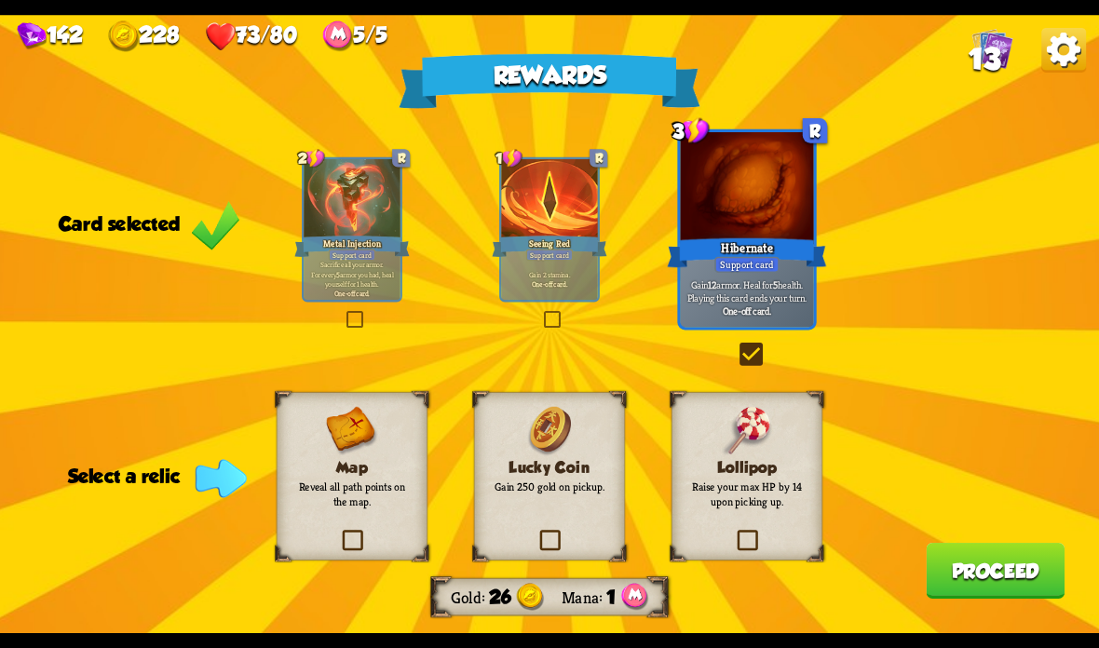
click at [762, 446] on img at bounding box center [747, 431] width 50 height 49
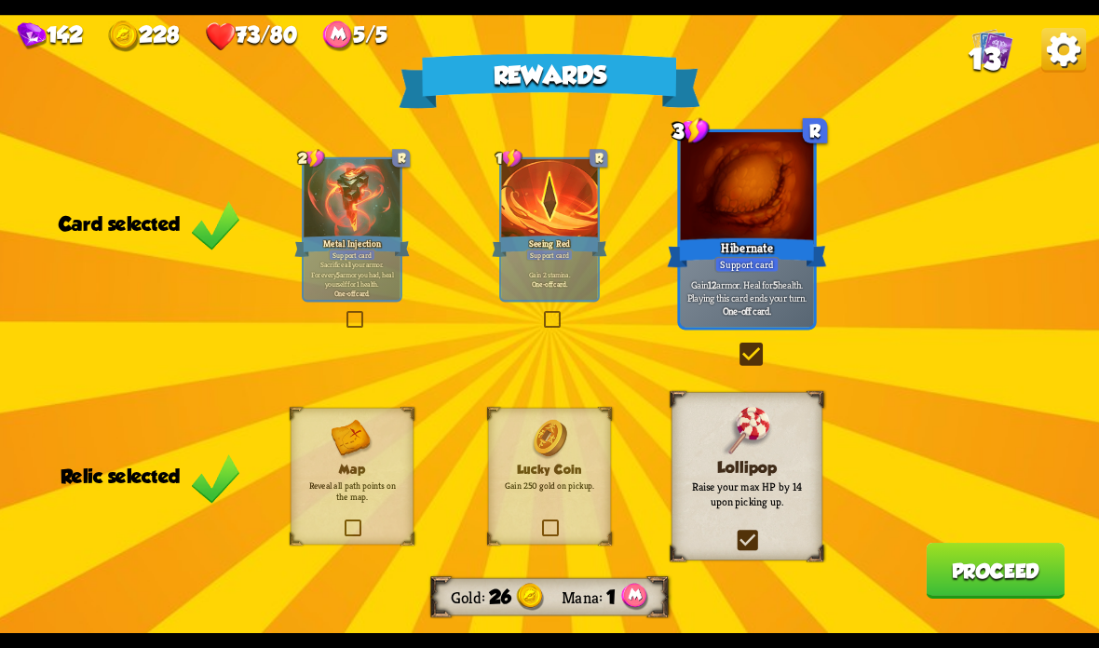
click at [991, 570] on button "Proceed" at bounding box center [995, 571] width 139 height 56
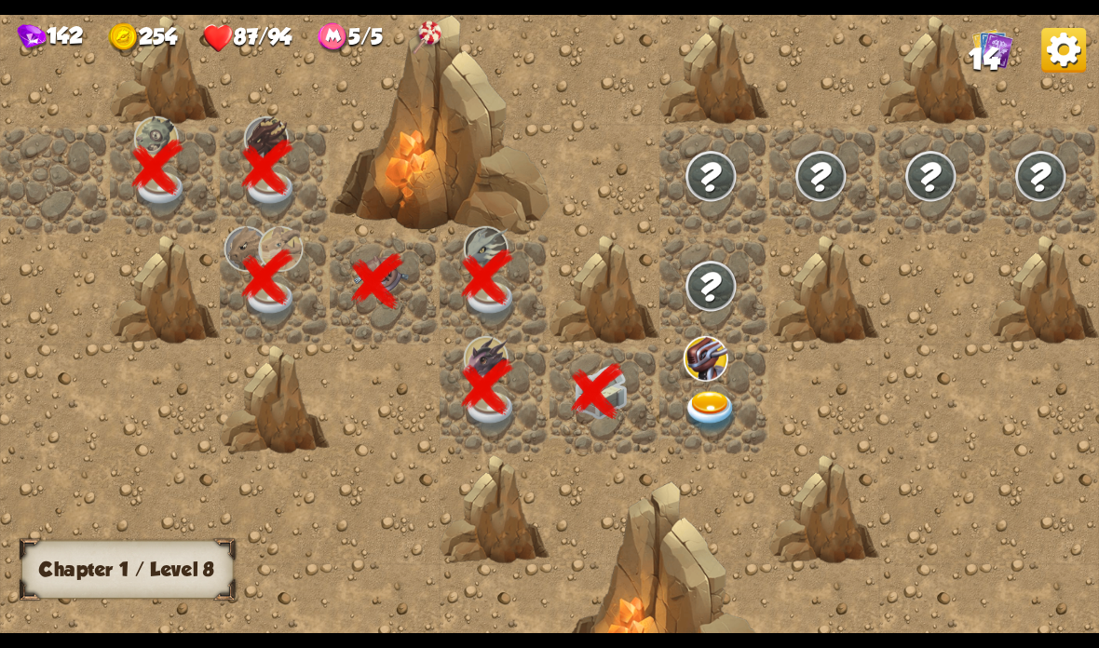
click at [703, 378] on img at bounding box center [706, 359] width 45 height 46
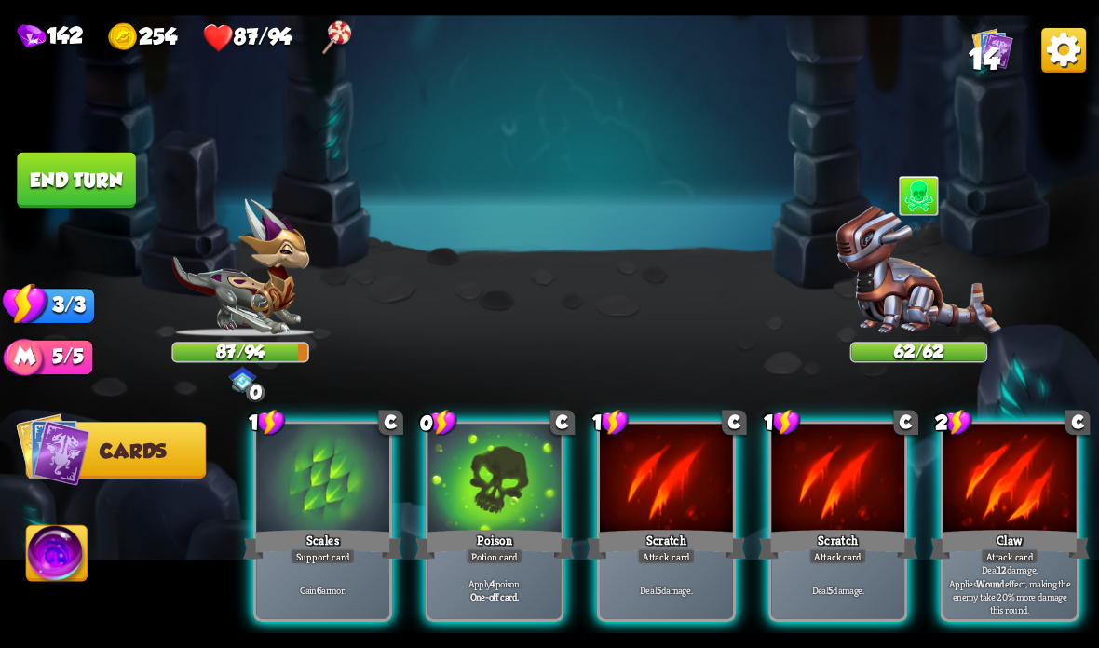
click at [308, 522] on div at bounding box center [322, 480] width 133 height 112
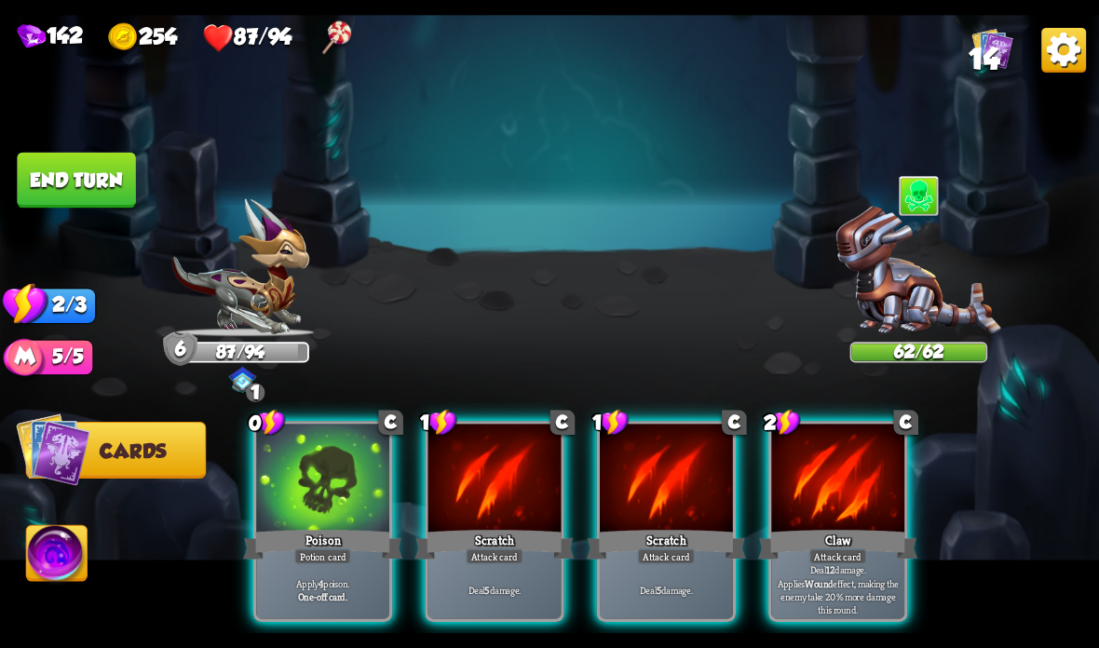
click at [340, 522] on div at bounding box center [322, 480] width 133 height 112
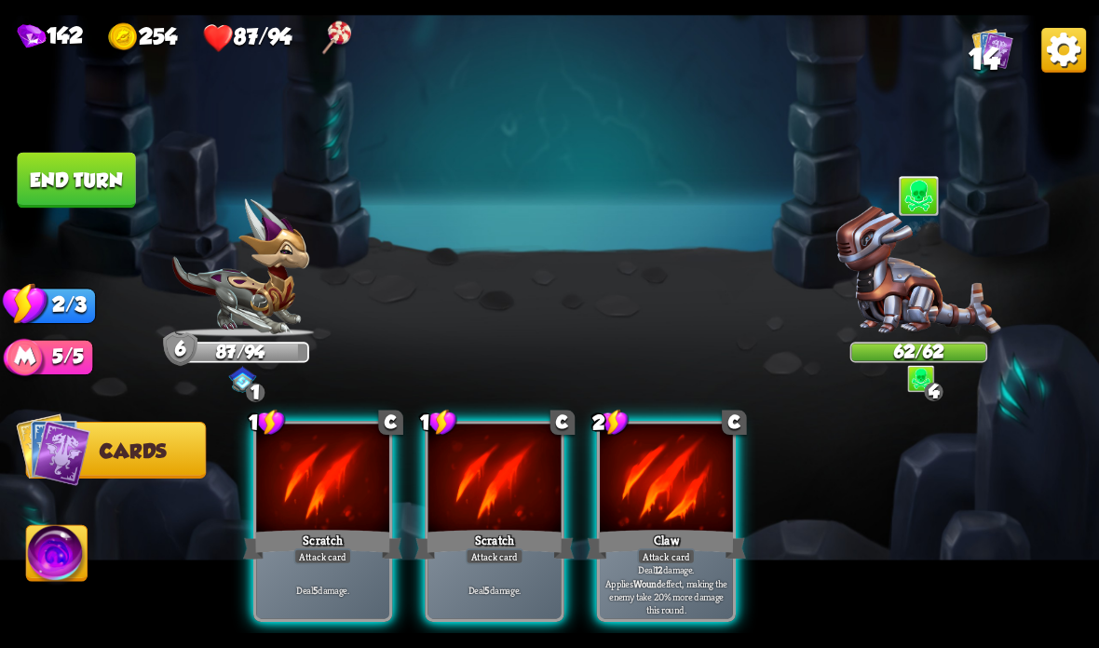
click at [618, 541] on div "Claw" at bounding box center [666, 544] width 159 height 35
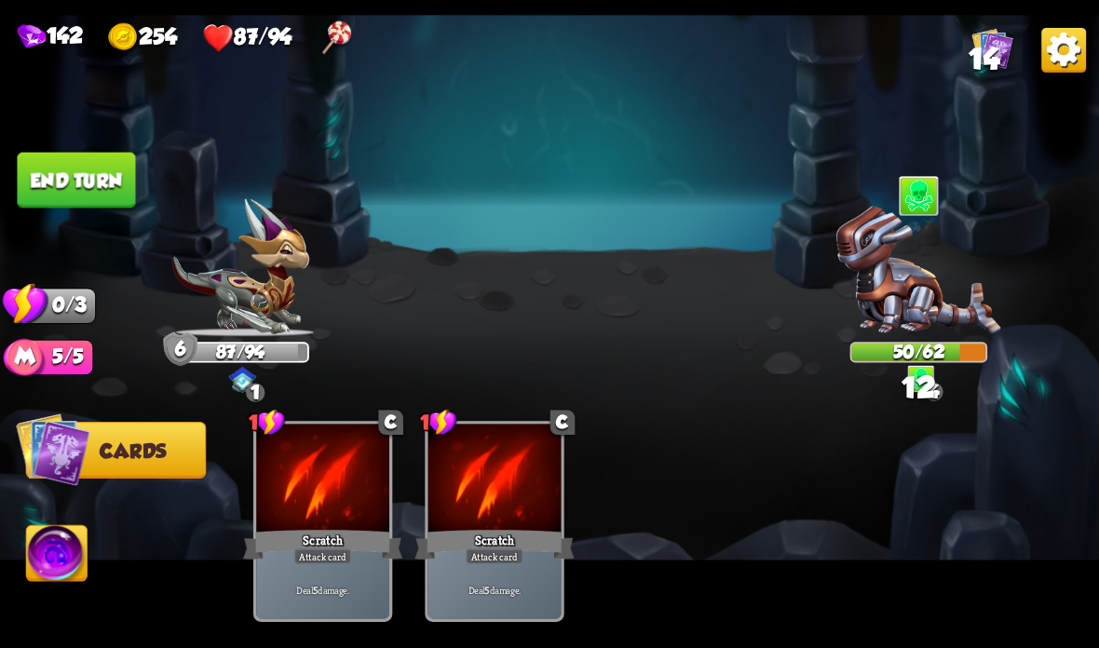
click at [108, 176] on button "End turn" at bounding box center [76, 181] width 118 height 56
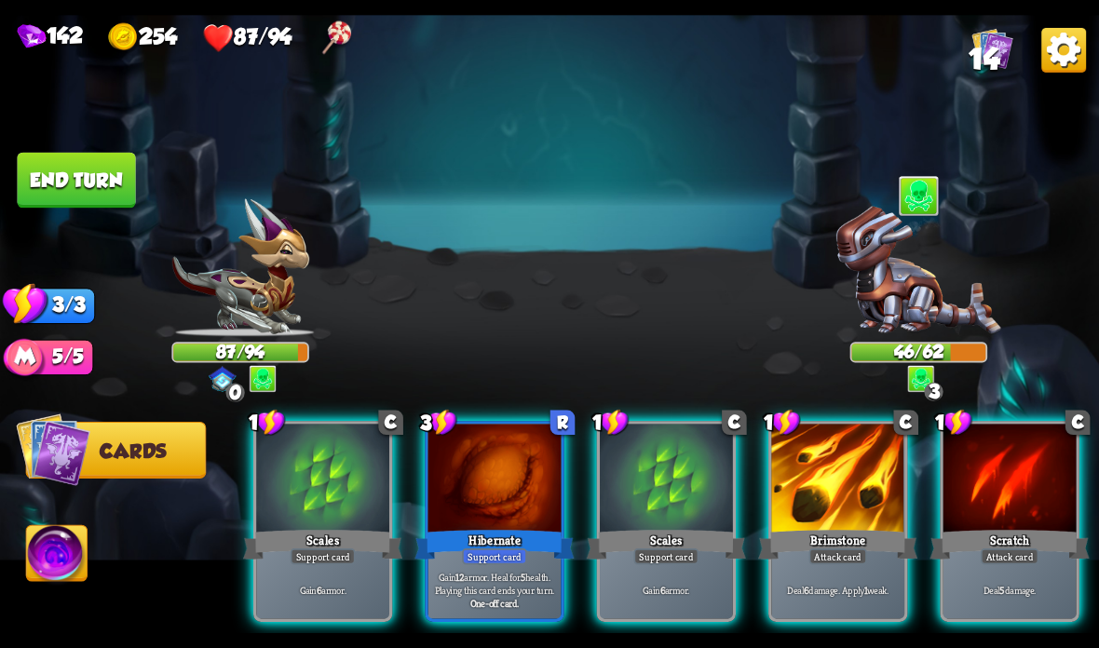
click at [520, 552] on div "Support card" at bounding box center [494, 557] width 65 height 16
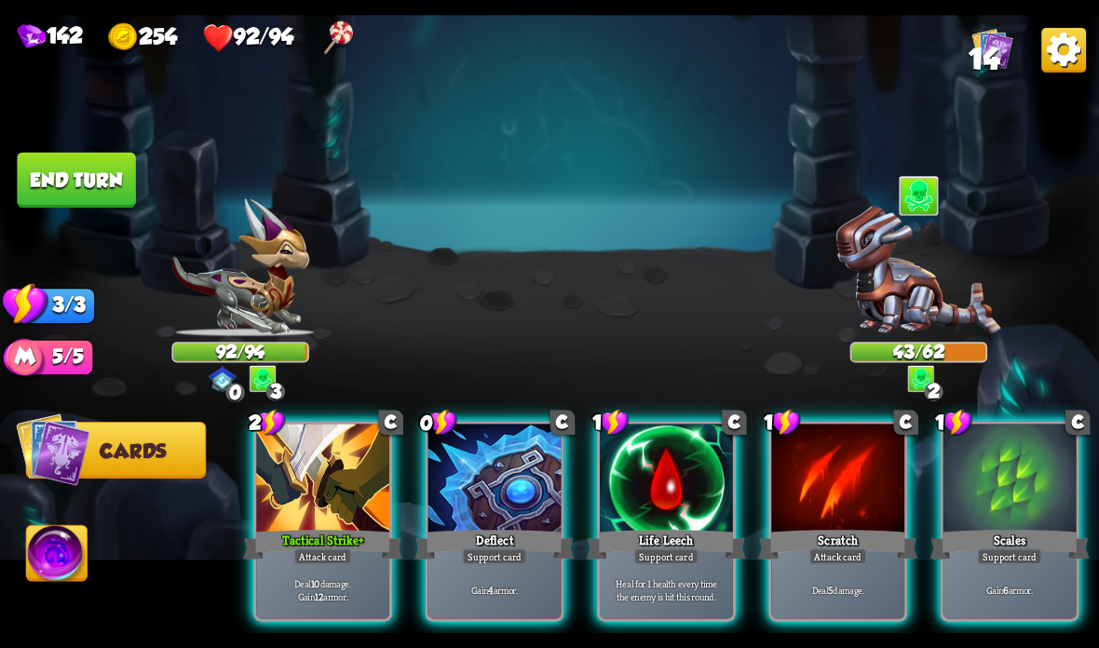
click at [502, 560] on div "Support card" at bounding box center [494, 557] width 65 height 16
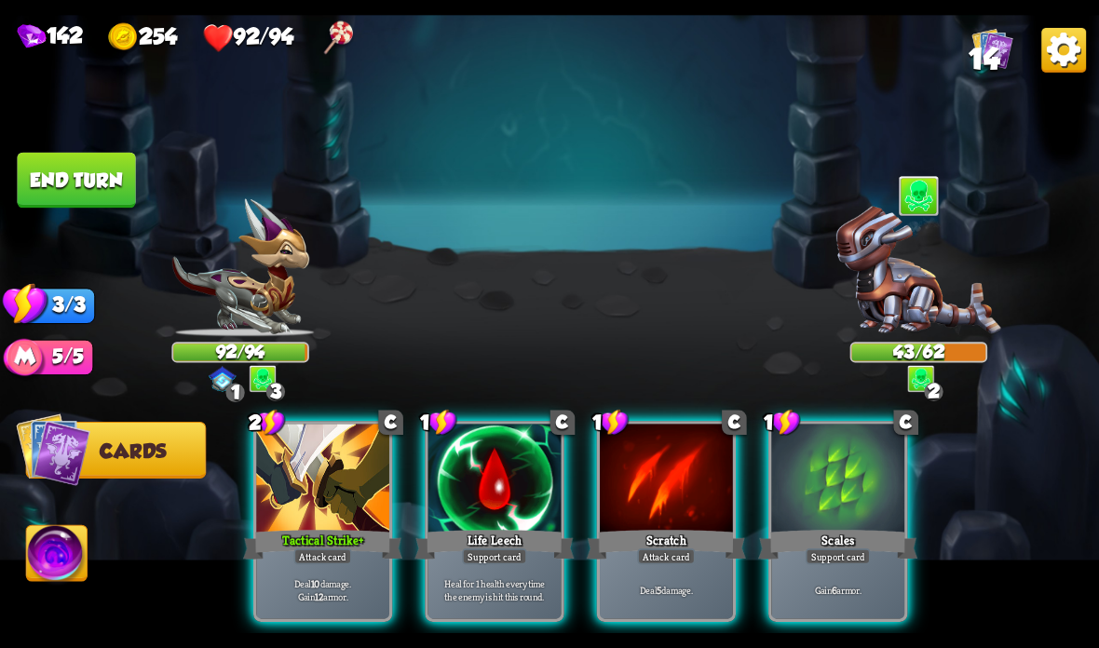
click at [475, 550] on div "Support card" at bounding box center [494, 557] width 65 height 16
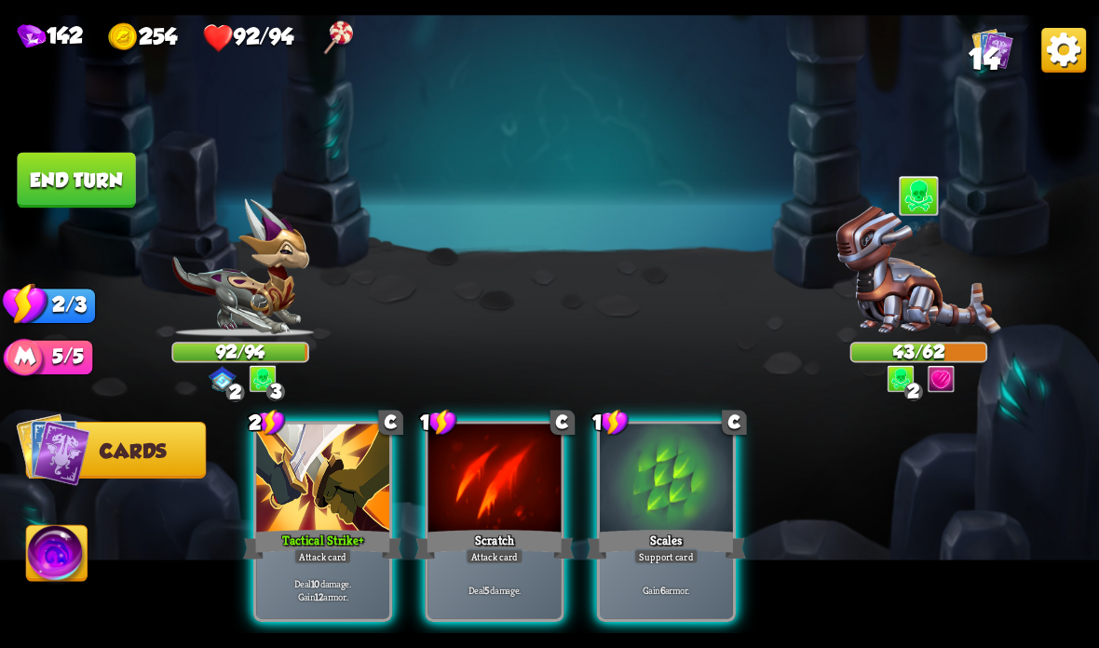
click at [347, 562] on div "Attack card" at bounding box center [323, 557] width 58 height 16
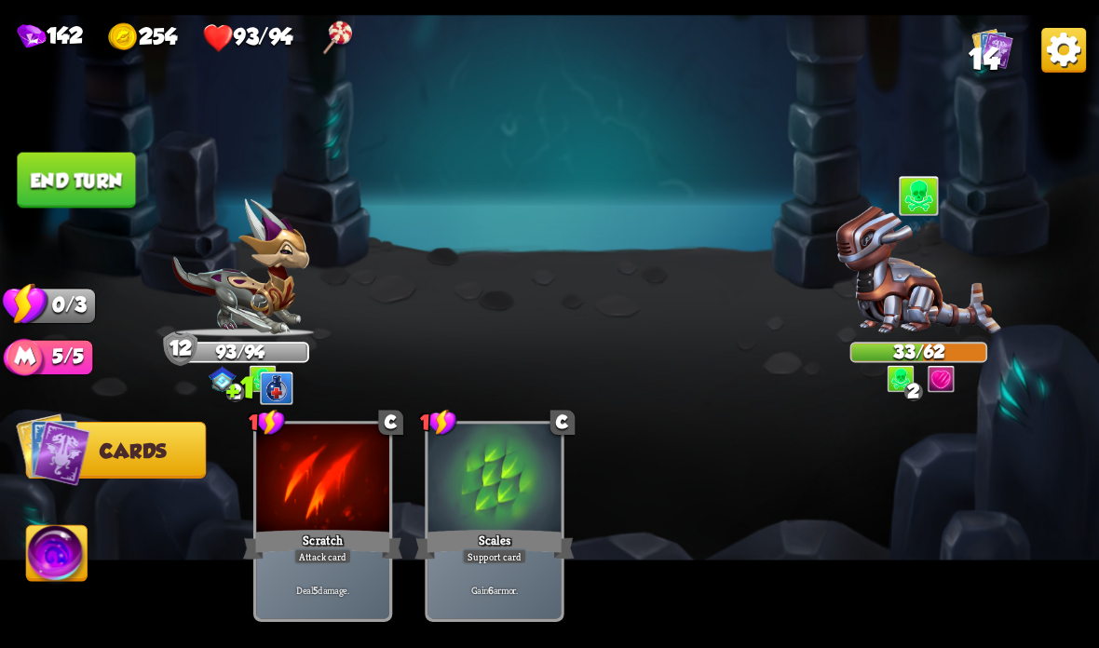
click at [95, 163] on button "End turn" at bounding box center [76, 181] width 118 height 56
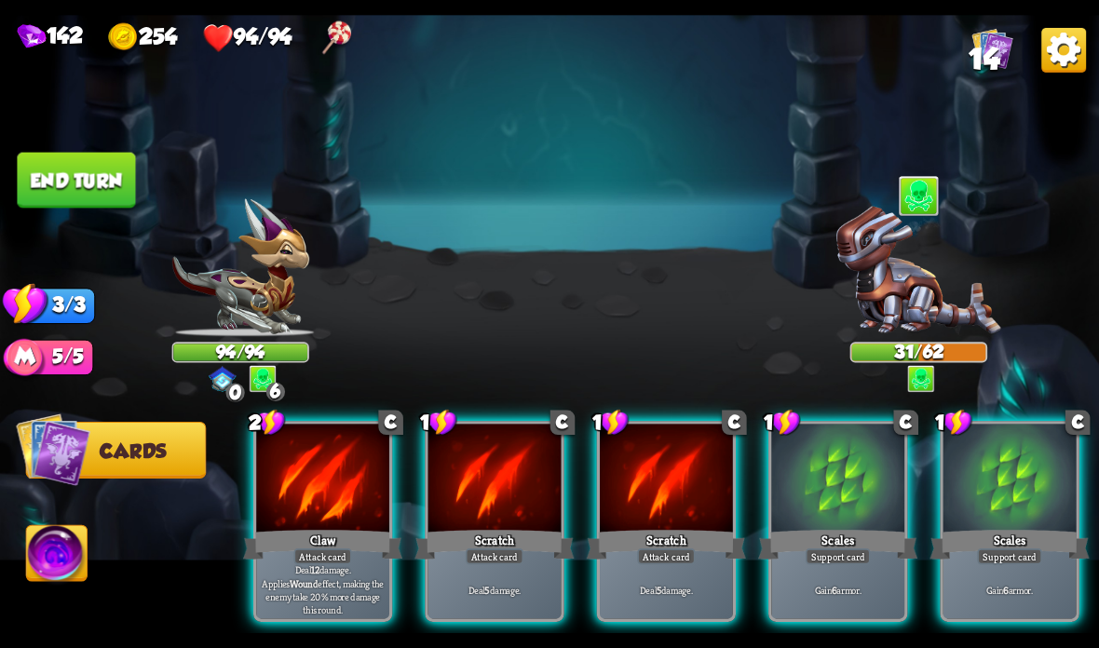
click at [811, 521] on div at bounding box center [837, 480] width 133 height 112
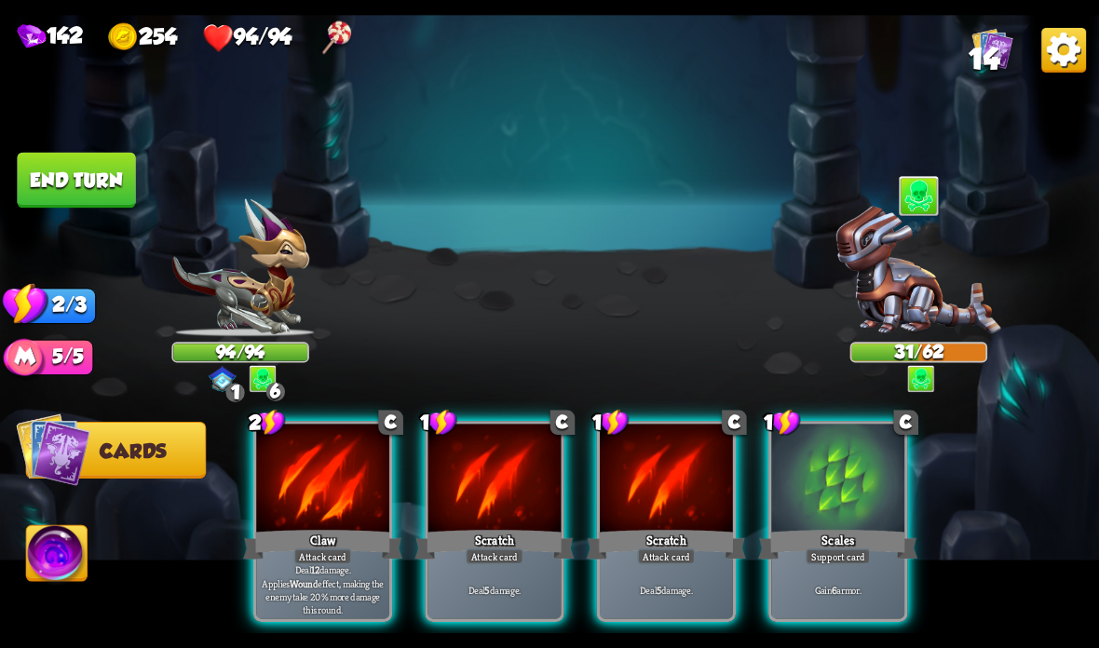
click at [814, 518] on div at bounding box center [837, 480] width 133 height 112
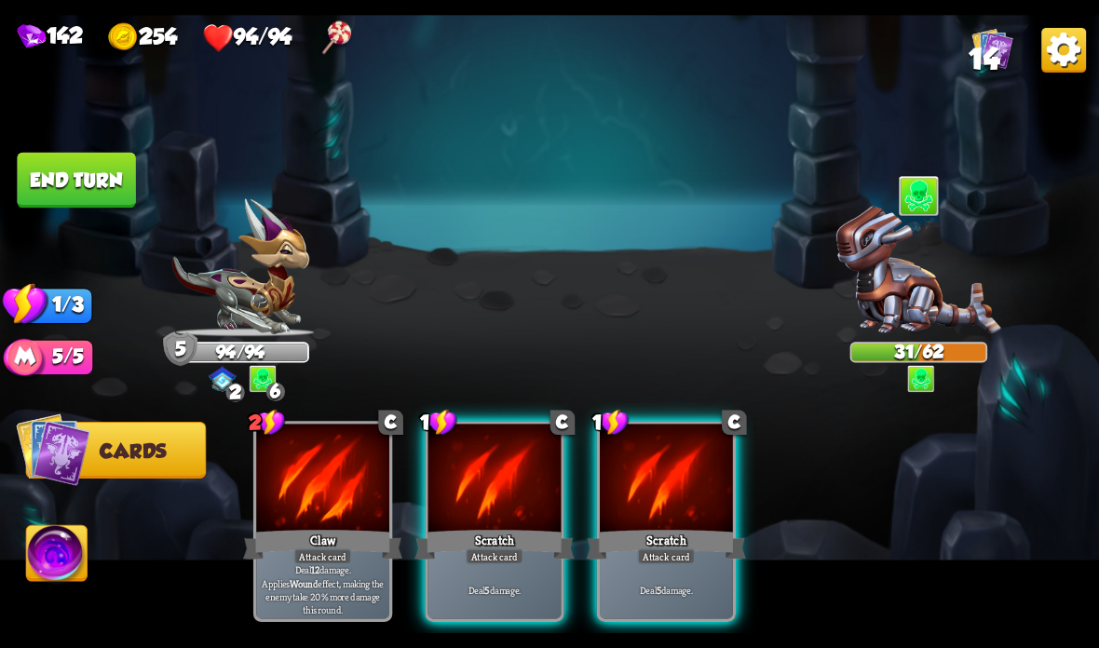
click at [468, 537] on div "Scratch" at bounding box center [493, 544] width 159 height 35
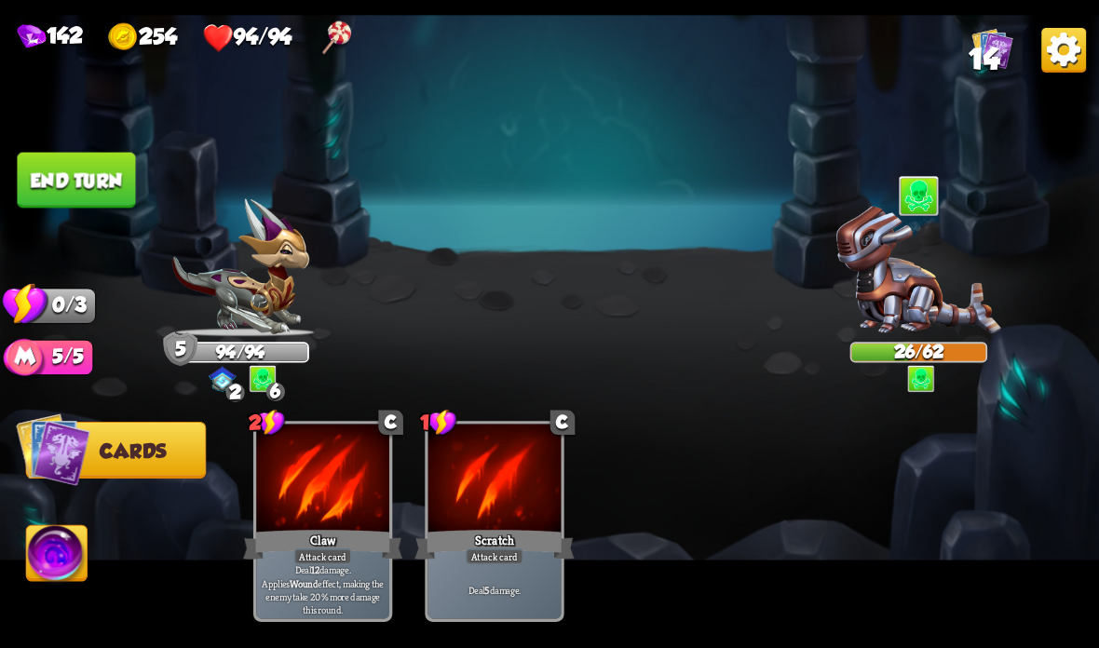
click at [100, 187] on button "End turn" at bounding box center [76, 181] width 118 height 56
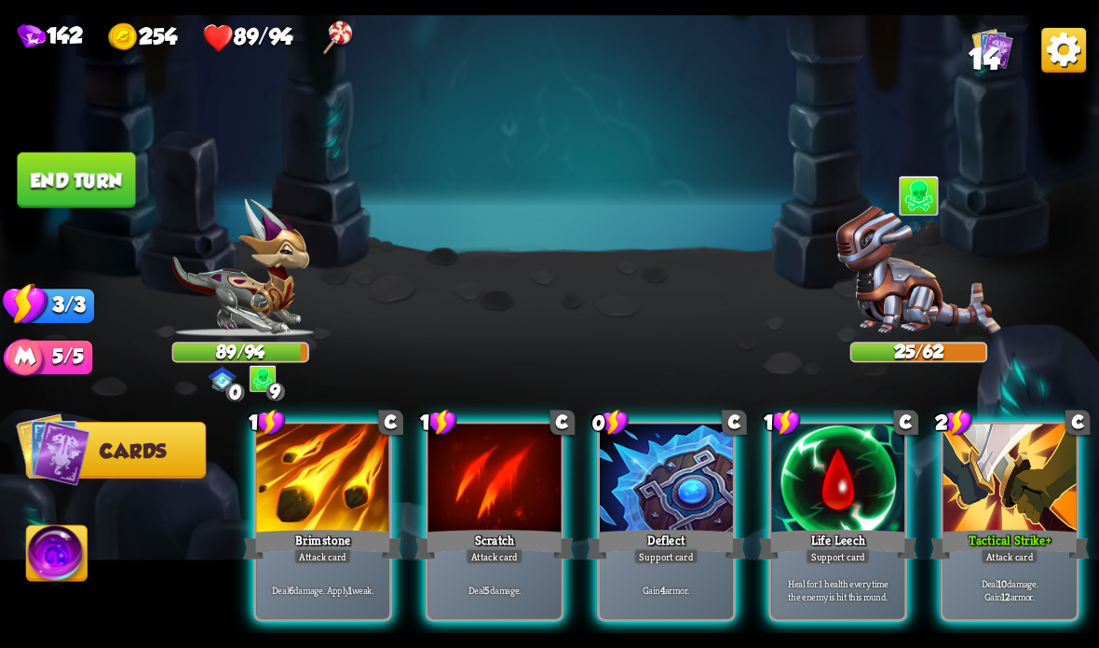
click at [670, 500] on div at bounding box center [666, 480] width 133 height 112
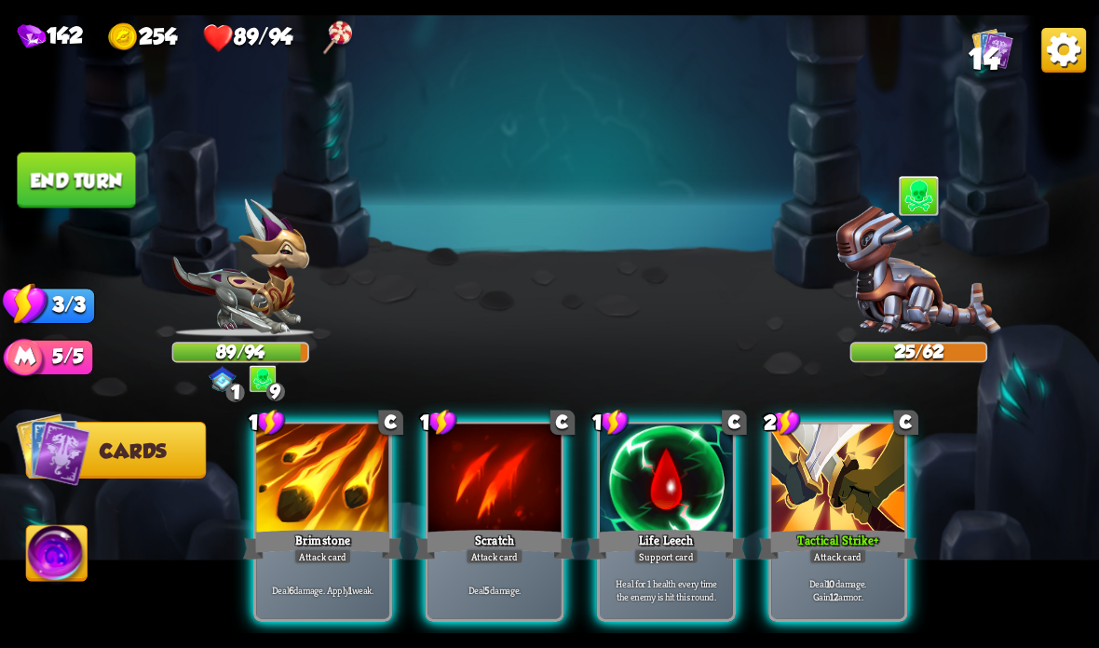
click at [272, 289] on img at bounding box center [239, 267] width 137 height 138
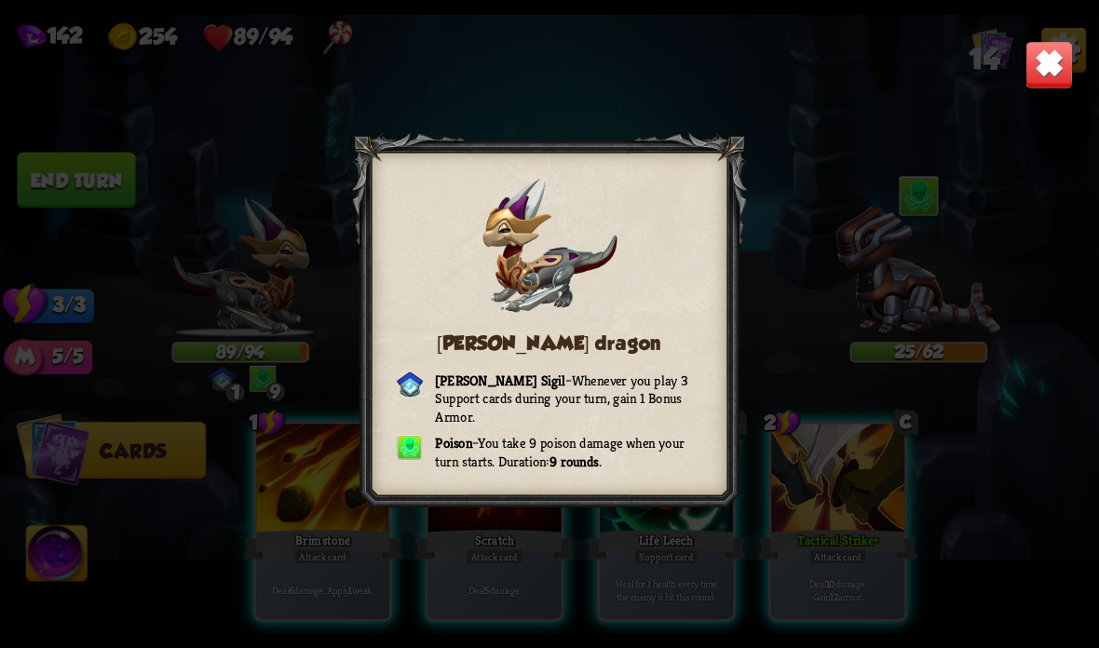
click at [1063, 43] on img at bounding box center [1049, 65] width 48 height 48
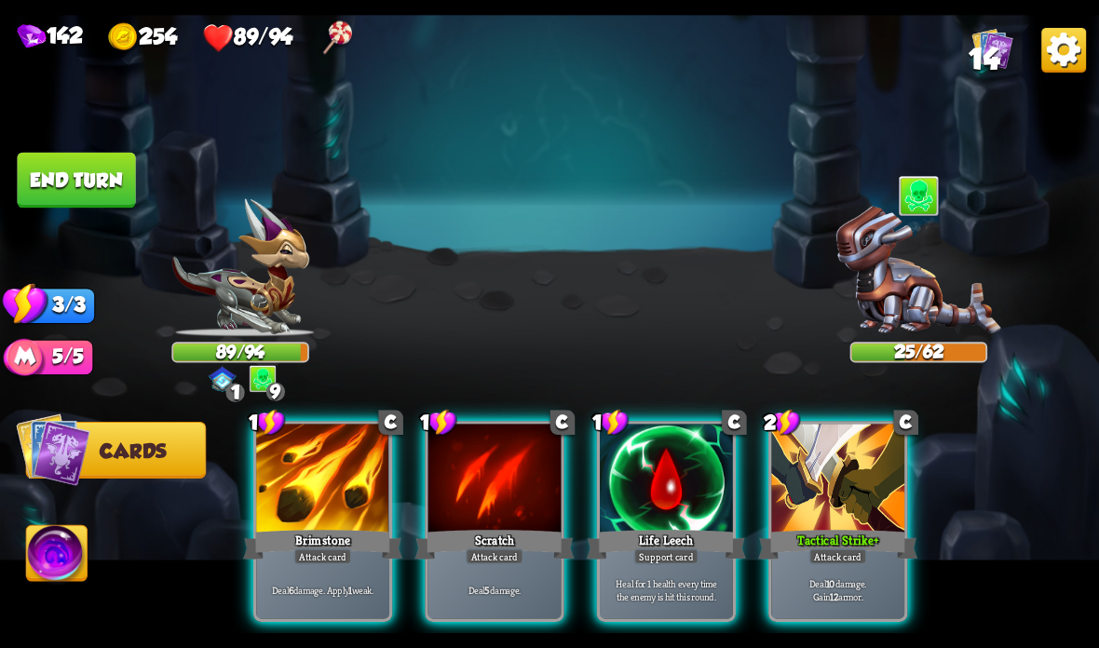
click at [295, 287] on img at bounding box center [239, 267] width 137 height 138
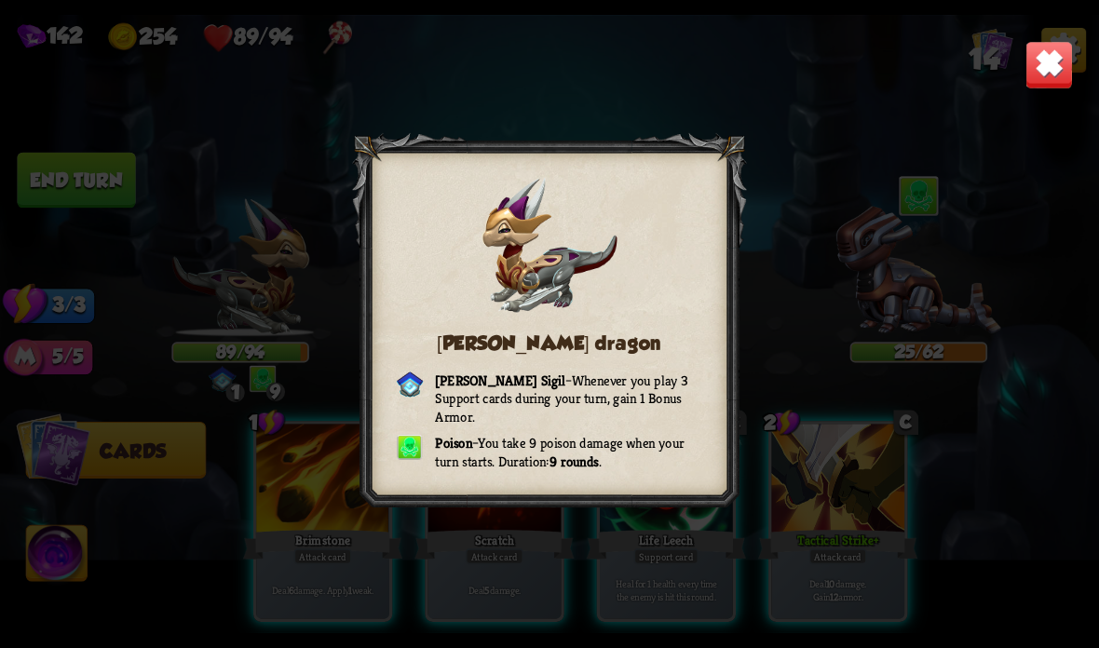
click at [1044, 63] on img at bounding box center [1049, 65] width 48 height 48
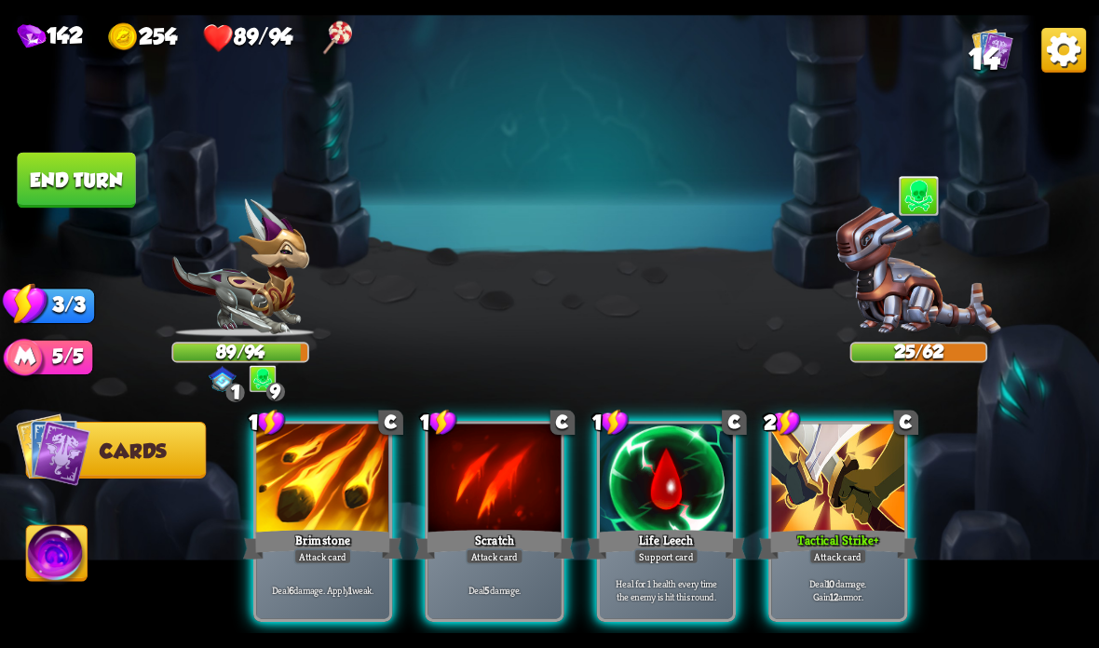
click at [875, 310] on img at bounding box center [918, 272] width 165 height 130
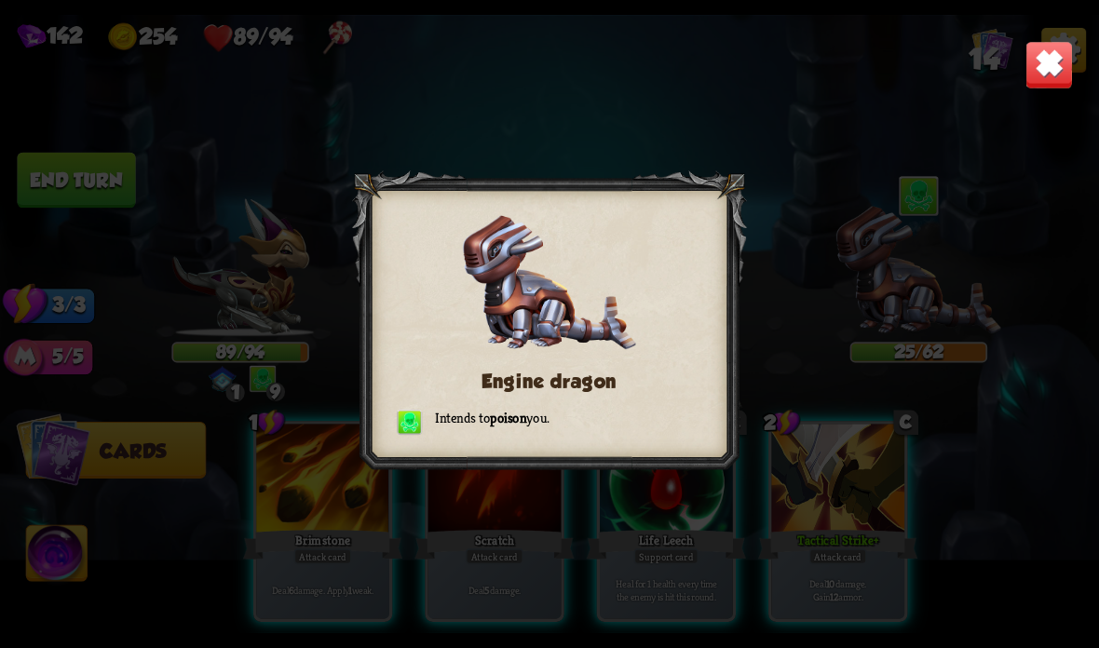
click at [1071, 67] on img at bounding box center [1049, 65] width 48 height 48
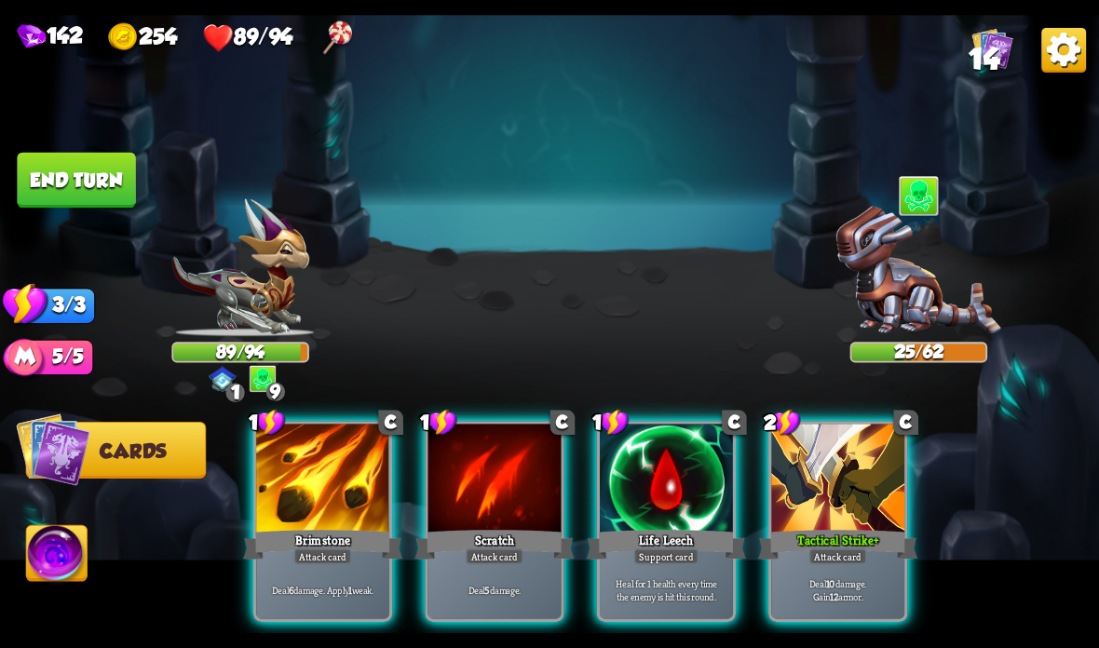
click at [841, 498] on div at bounding box center [837, 480] width 133 height 112
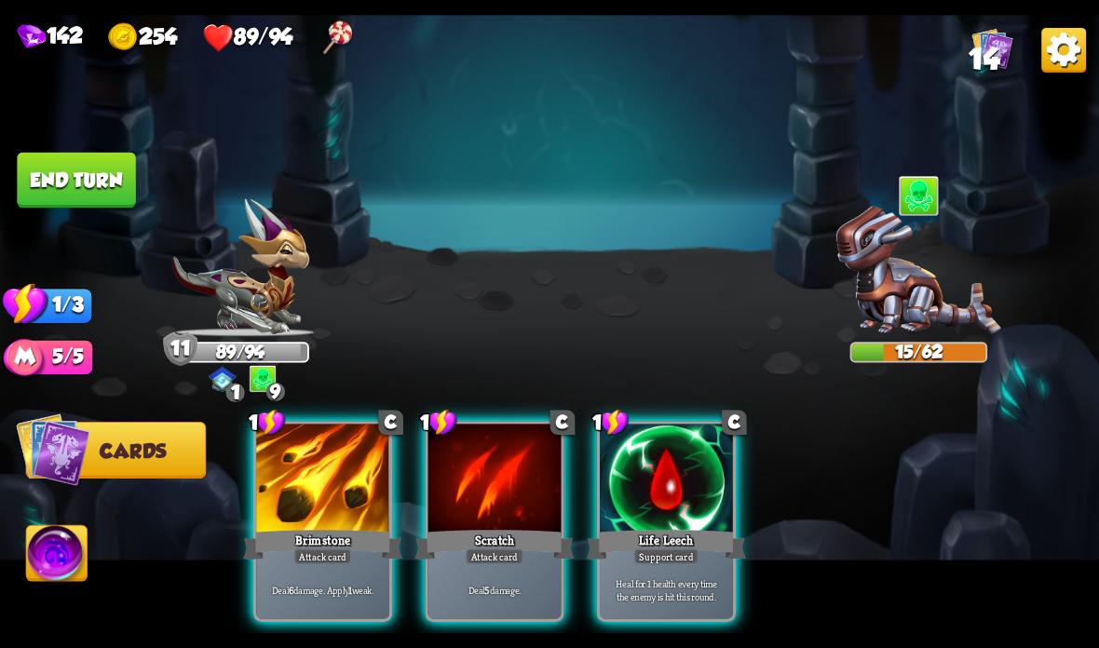
click at [300, 561] on div "Attack card" at bounding box center [323, 557] width 58 height 16
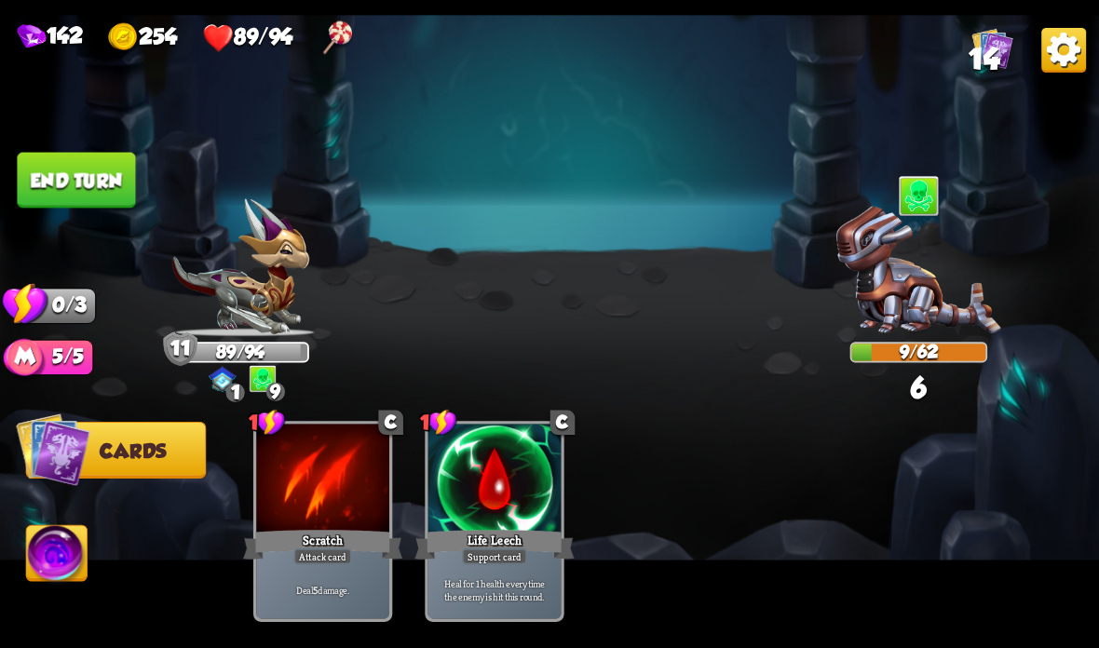
click at [122, 159] on button "End turn" at bounding box center [76, 181] width 118 height 56
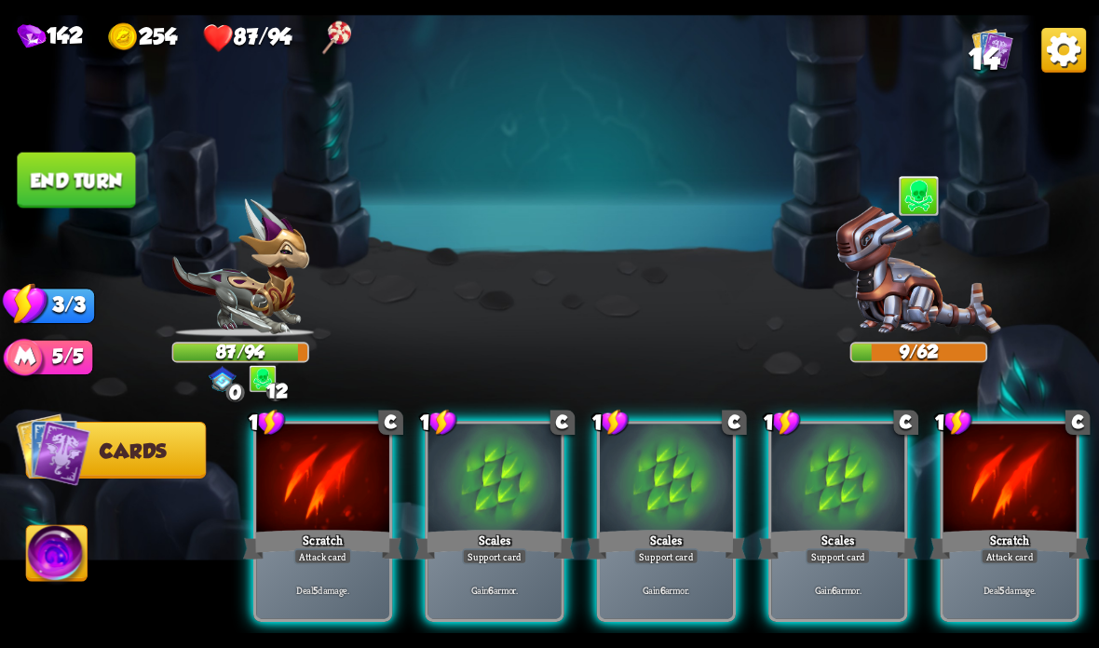
click at [826, 508] on div at bounding box center [837, 480] width 133 height 112
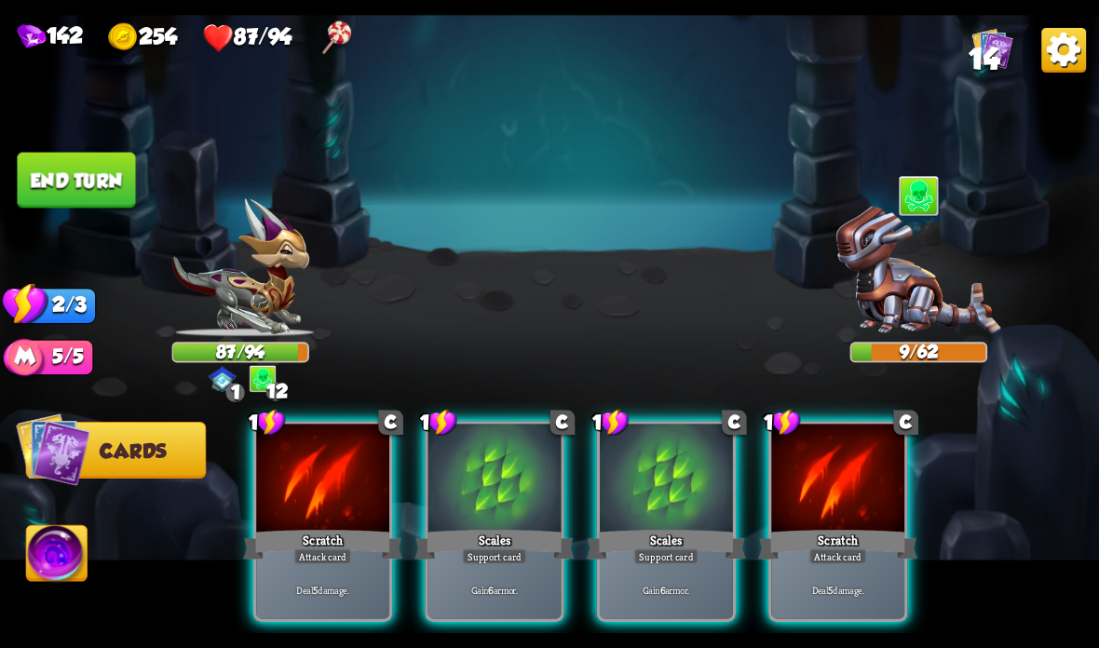
click at [699, 549] on div "Scales" at bounding box center [666, 544] width 159 height 35
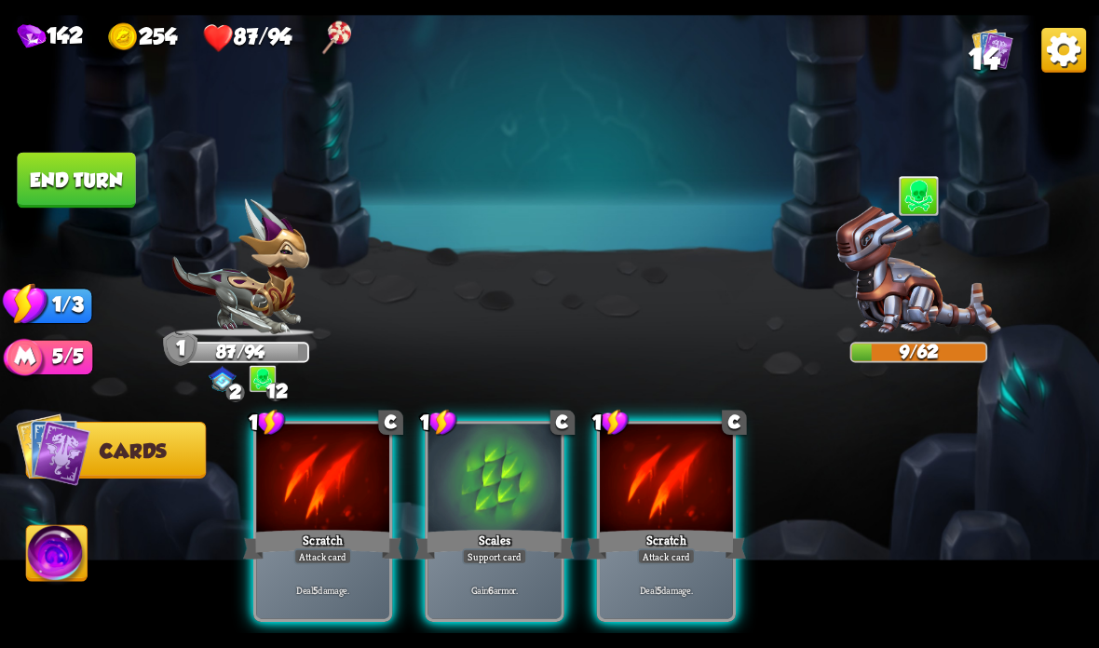
click at [518, 526] on div at bounding box center [494, 480] width 133 height 112
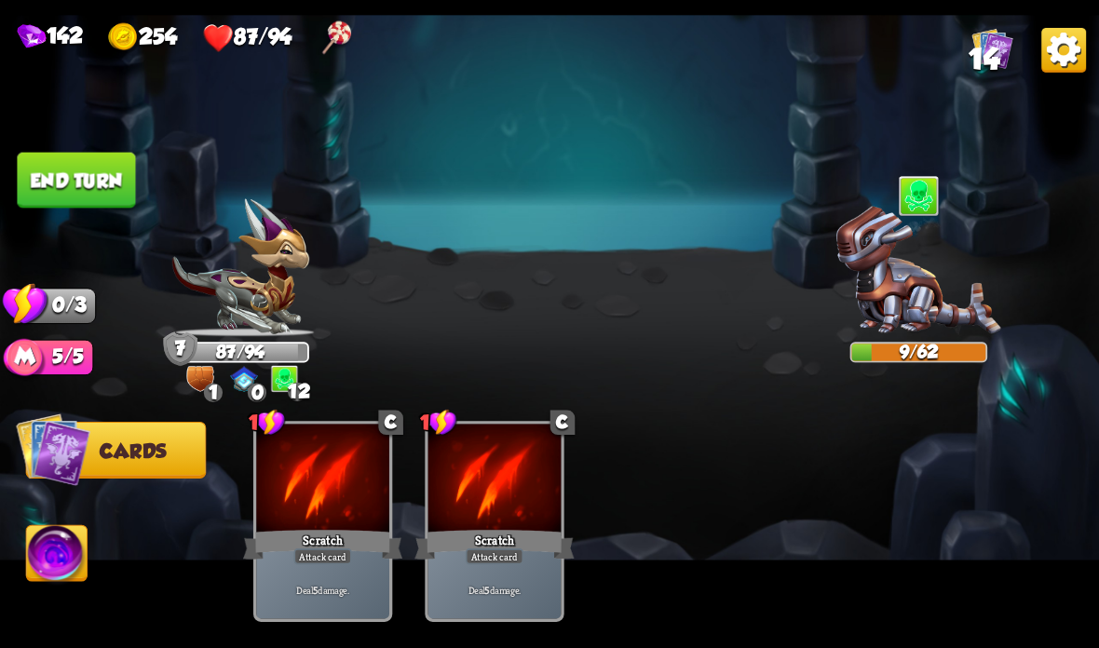
click at [94, 182] on button "End turn" at bounding box center [76, 181] width 118 height 56
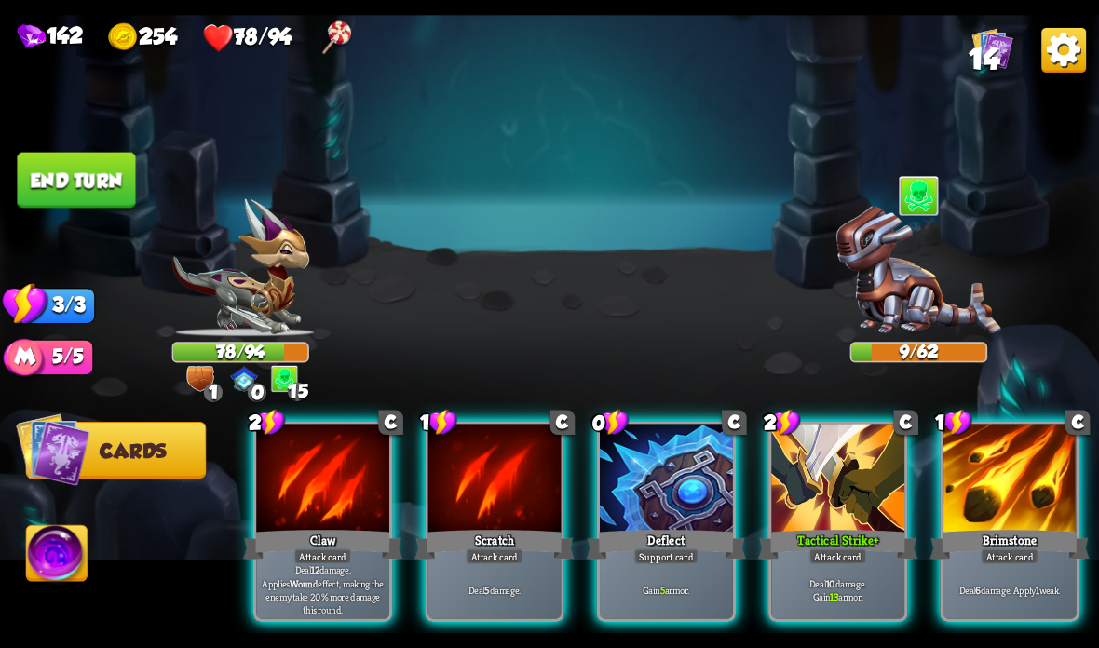
click at [300, 496] on div at bounding box center [322, 480] width 133 height 112
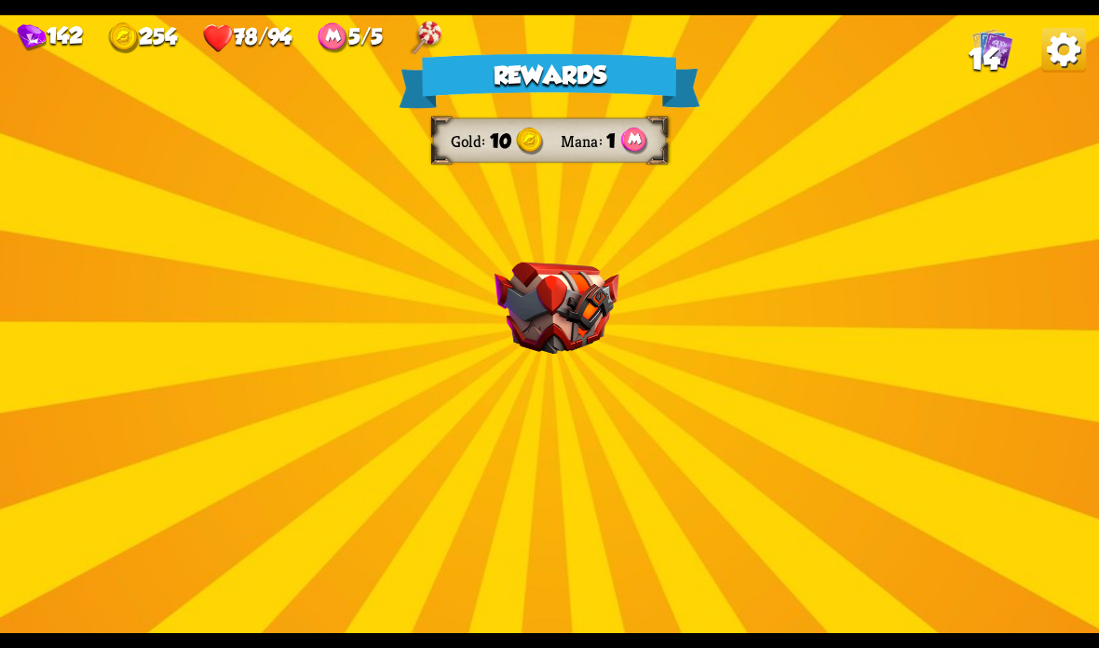
click at [548, 302] on img at bounding box center [556, 309] width 125 height 92
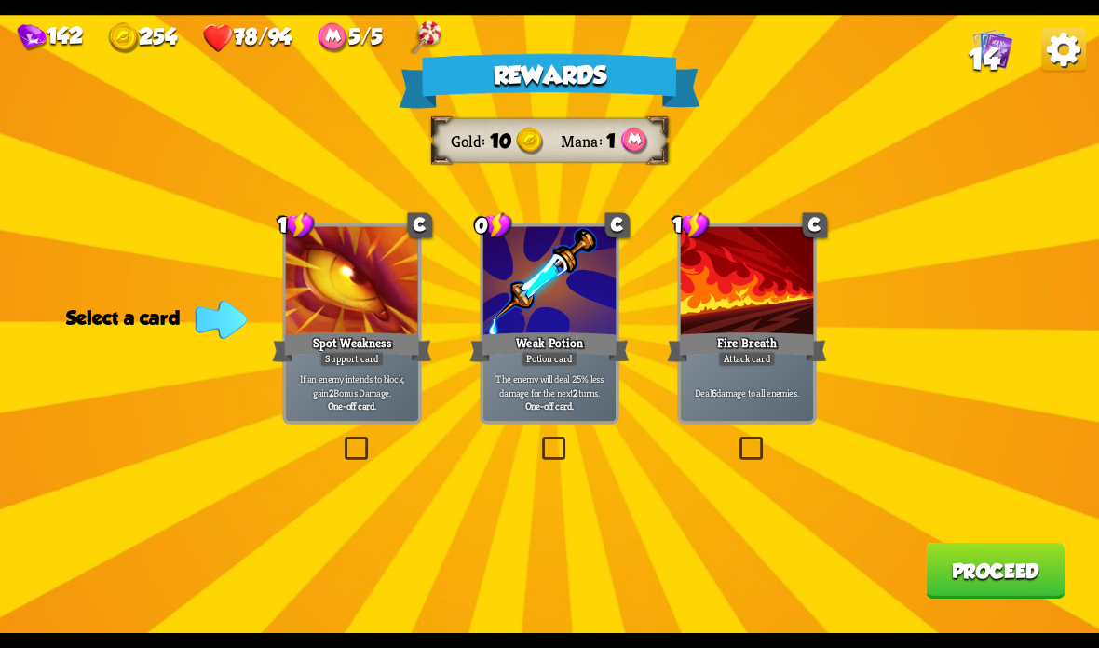
click at [546, 390] on p "The enemy will deal 25% less damage for the next 2 turns." at bounding box center [549, 386] width 127 height 26
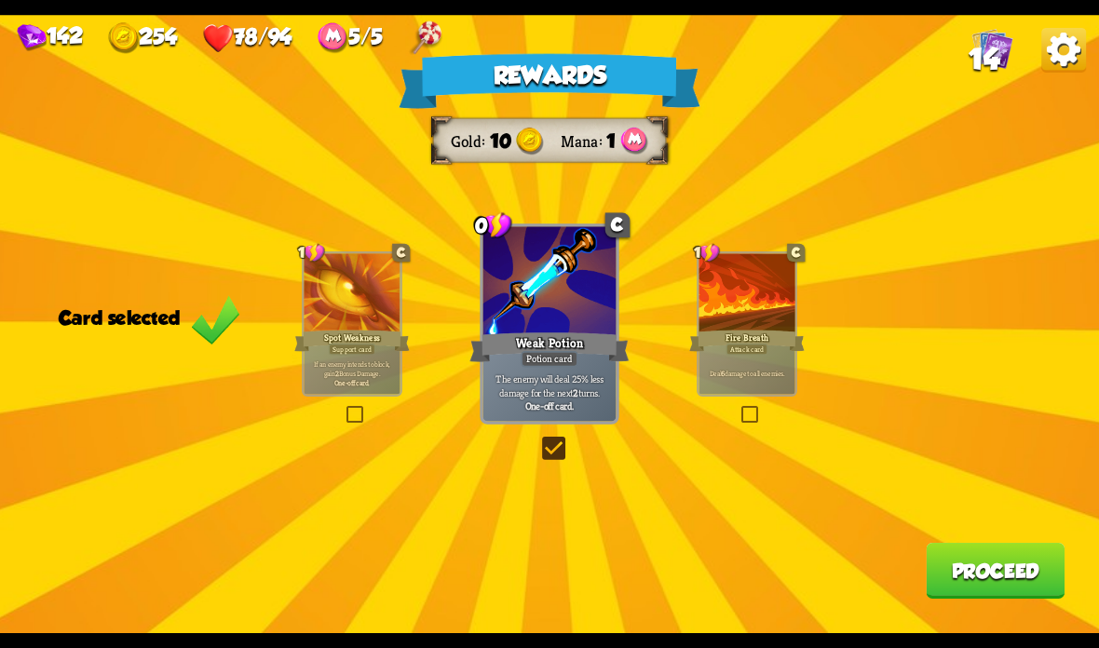
click at [982, 554] on button "Proceed" at bounding box center [995, 571] width 139 height 56
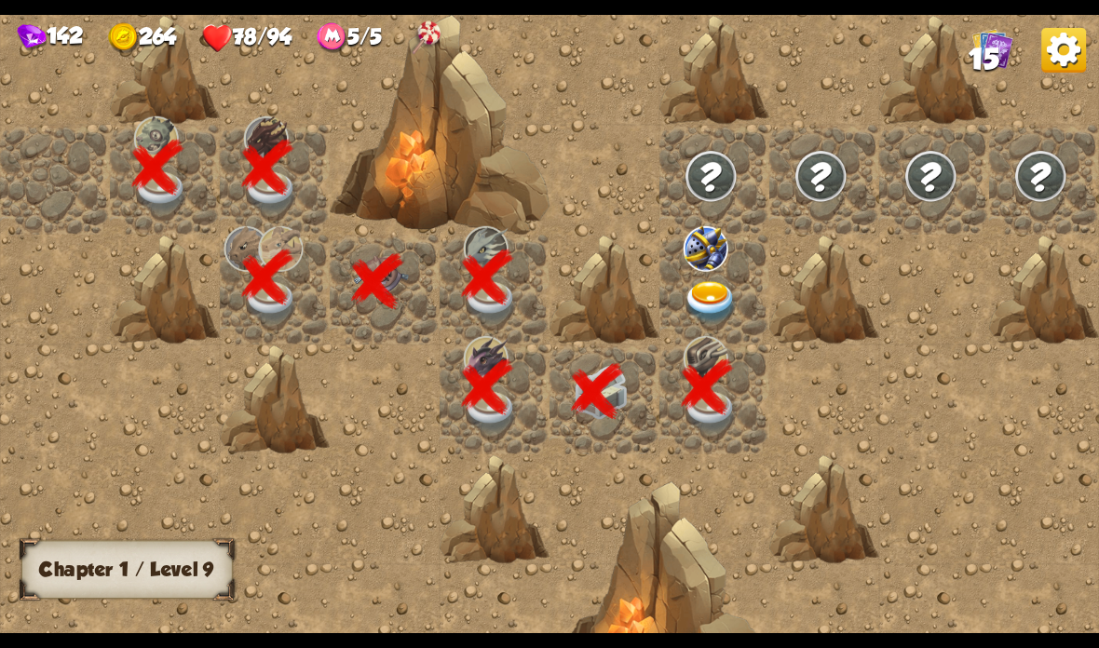
click at [709, 294] on img at bounding box center [711, 302] width 55 height 43
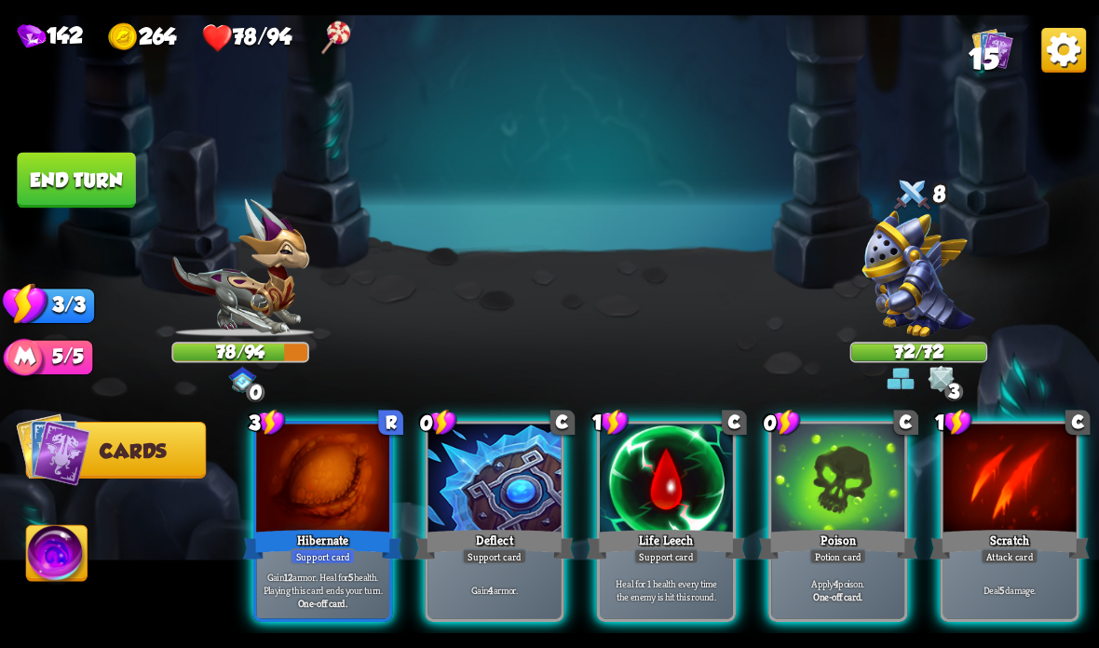
click at [937, 300] on img at bounding box center [918, 273] width 113 height 127
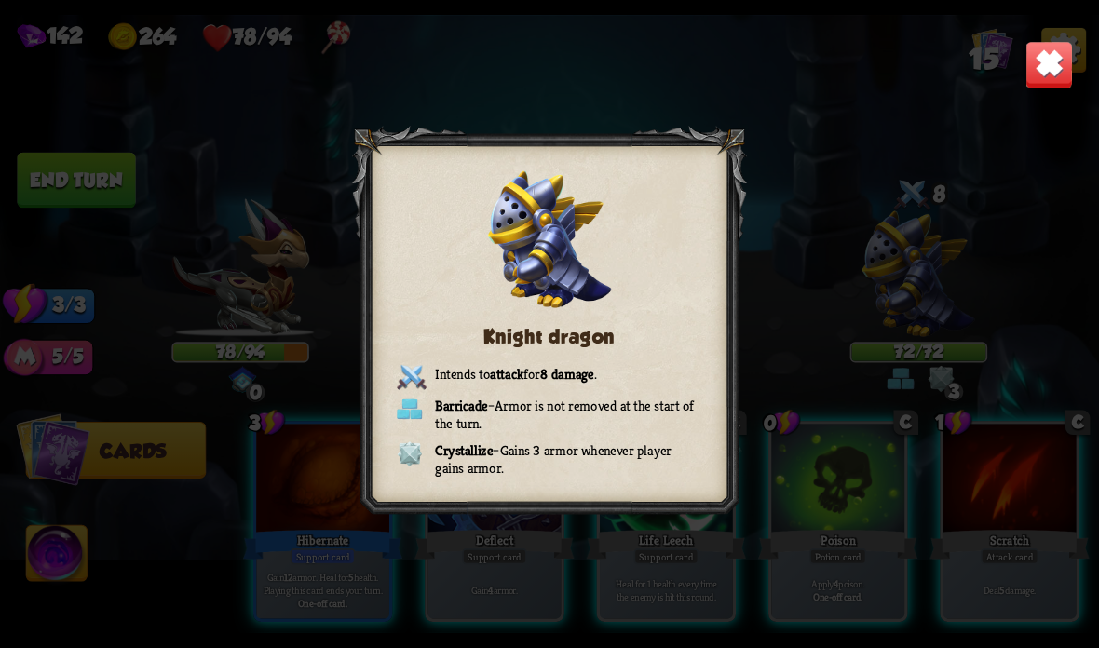
click at [1059, 62] on img at bounding box center [1049, 65] width 48 height 48
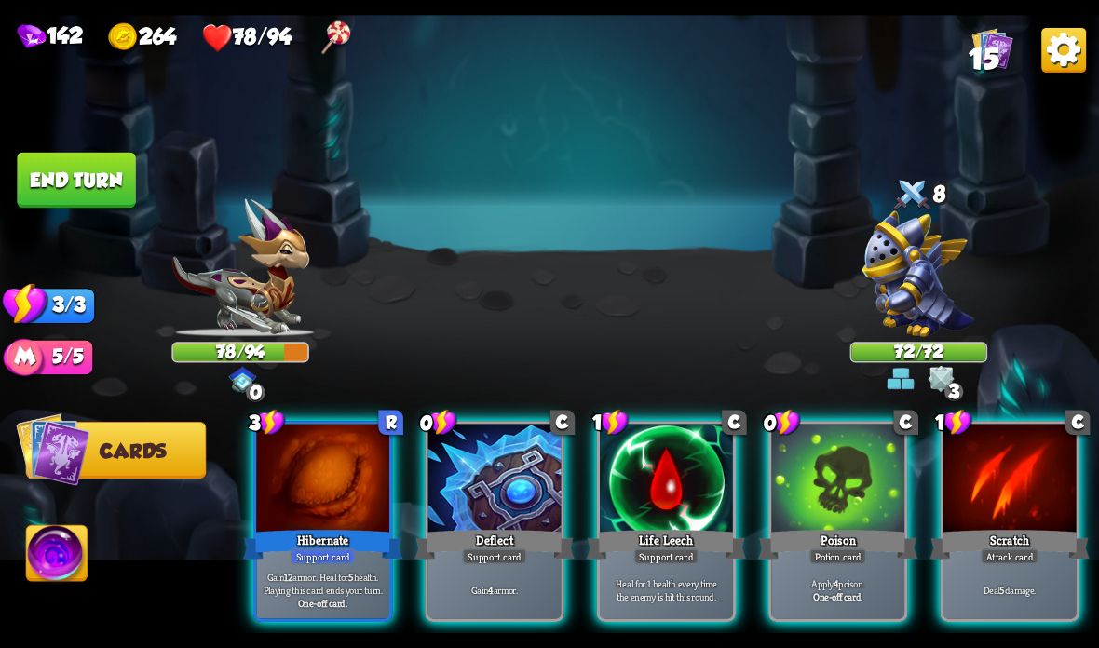
click at [823, 485] on div at bounding box center [837, 480] width 133 height 112
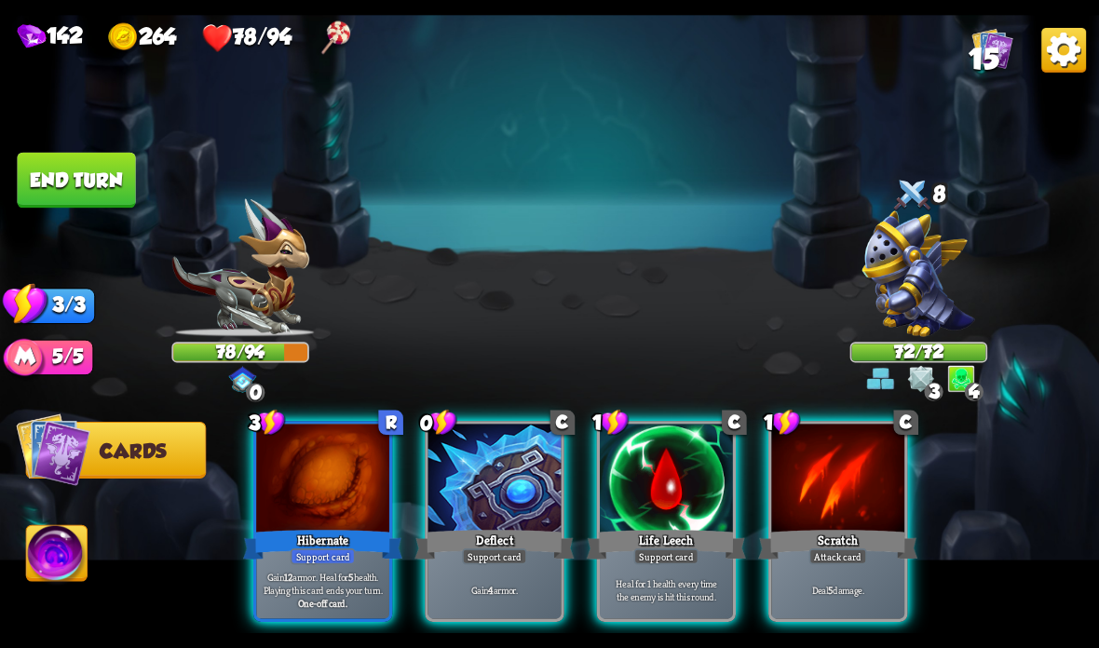
click at [355, 552] on div "Support card" at bounding box center [323, 557] width 65 height 16
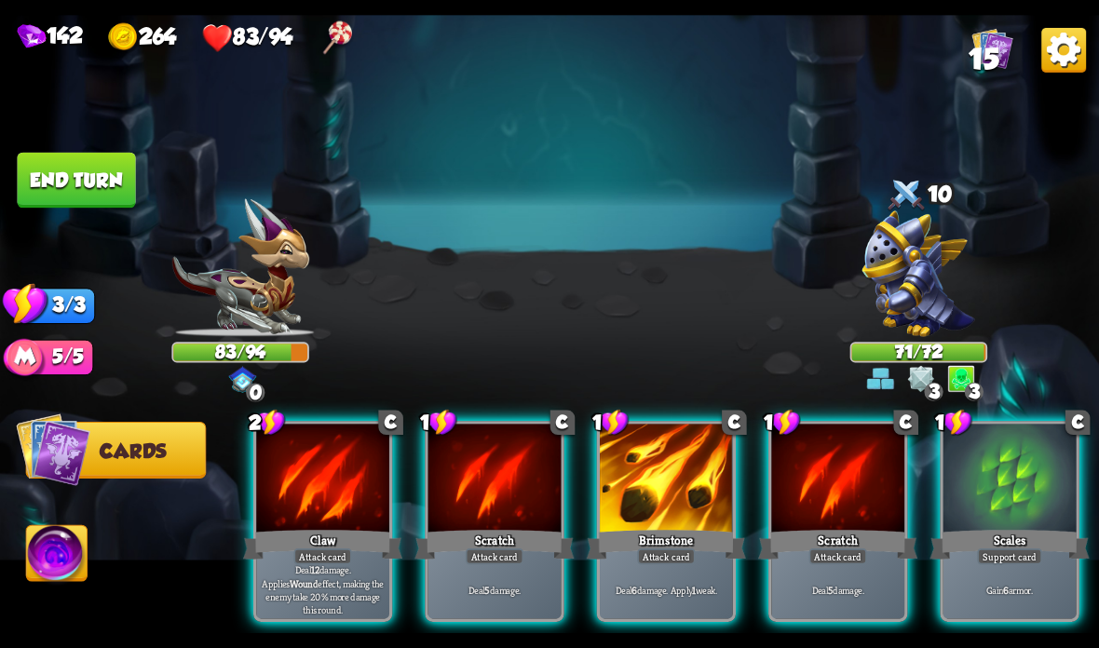
click at [650, 544] on div "Brimstone" at bounding box center [666, 544] width 159 height 35
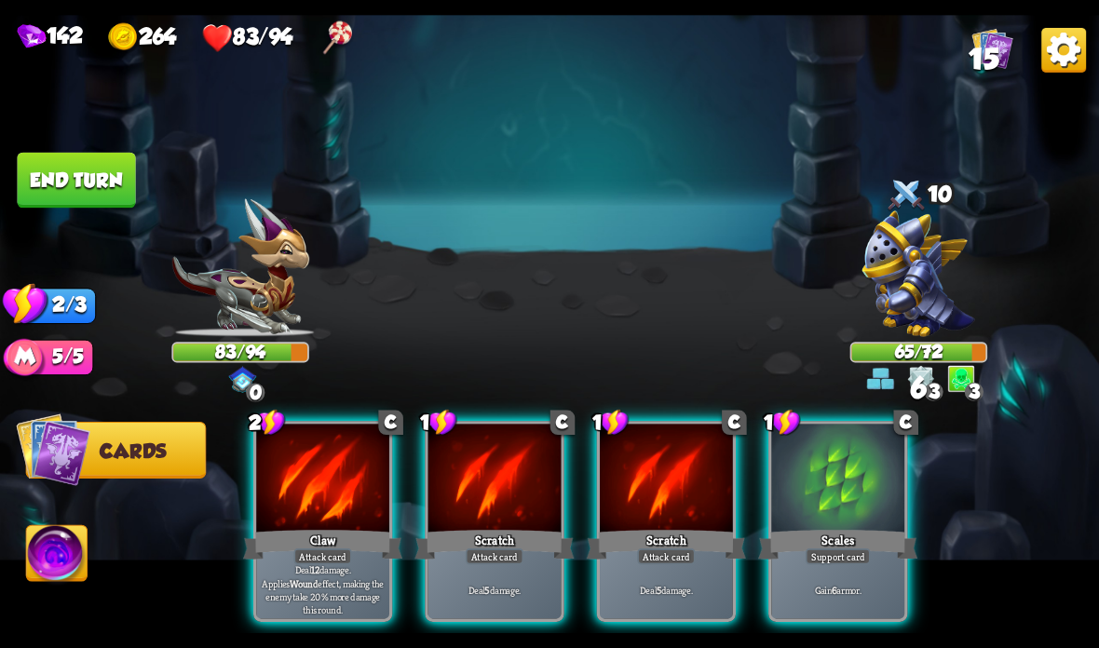
click at [485, 541] on div "Scratch" at bounding box center [493, 544] width 159 height 35
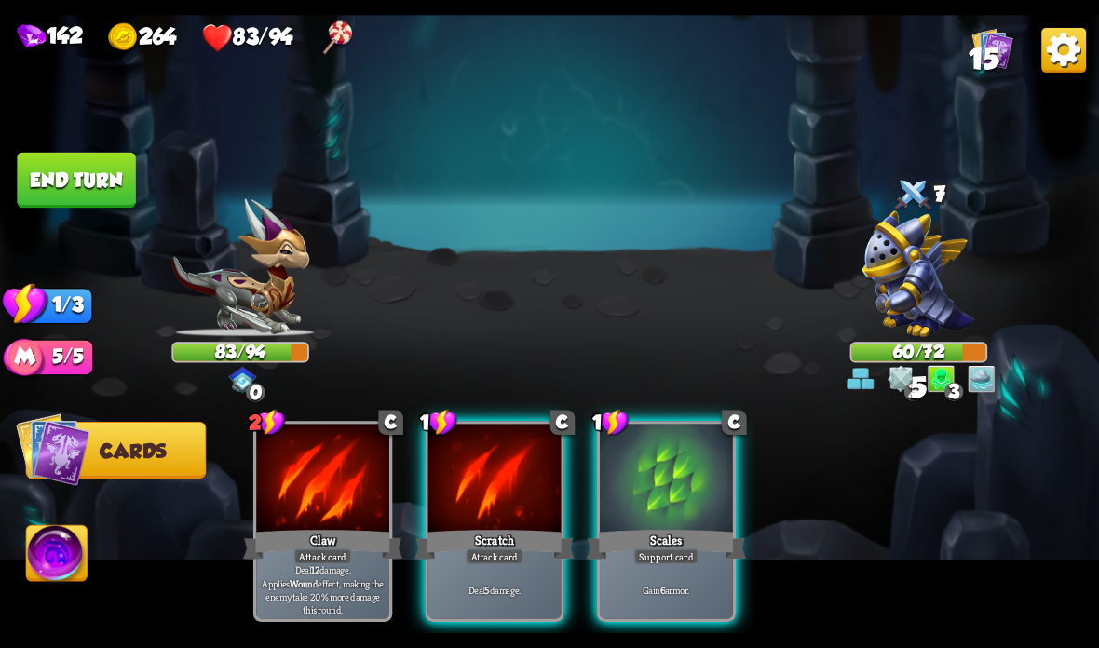
click at [650, 545] on div "Scales" at bounding box center [666, 544] width 159 height 35
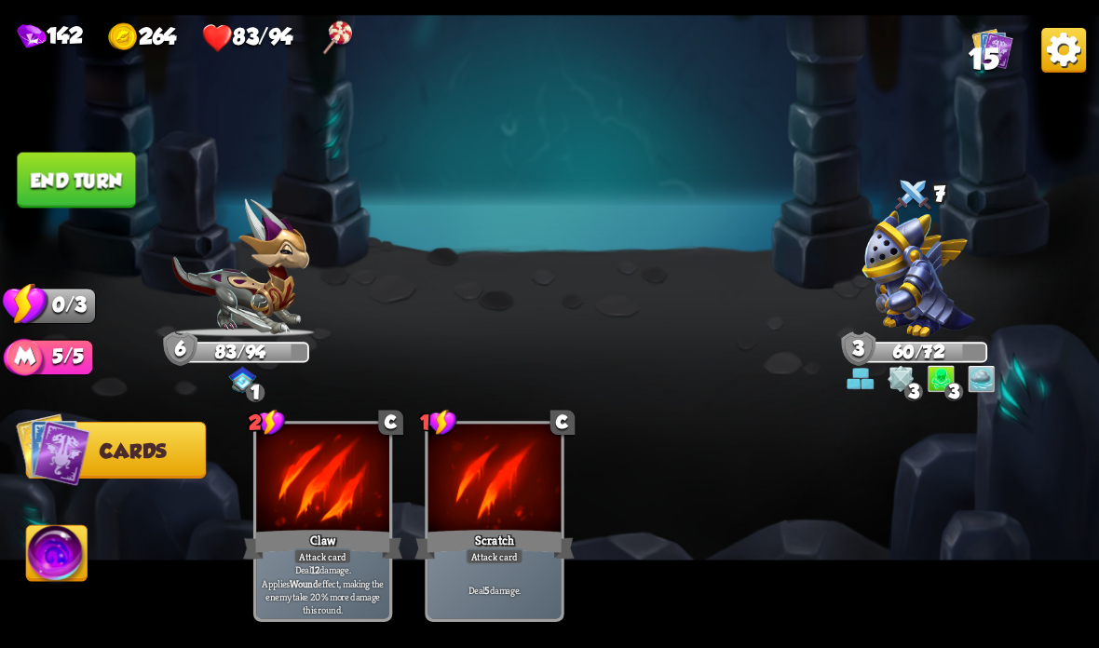
click at [46, 186] on button "End turn" at bounding box center [76, 181] width 118 height 56
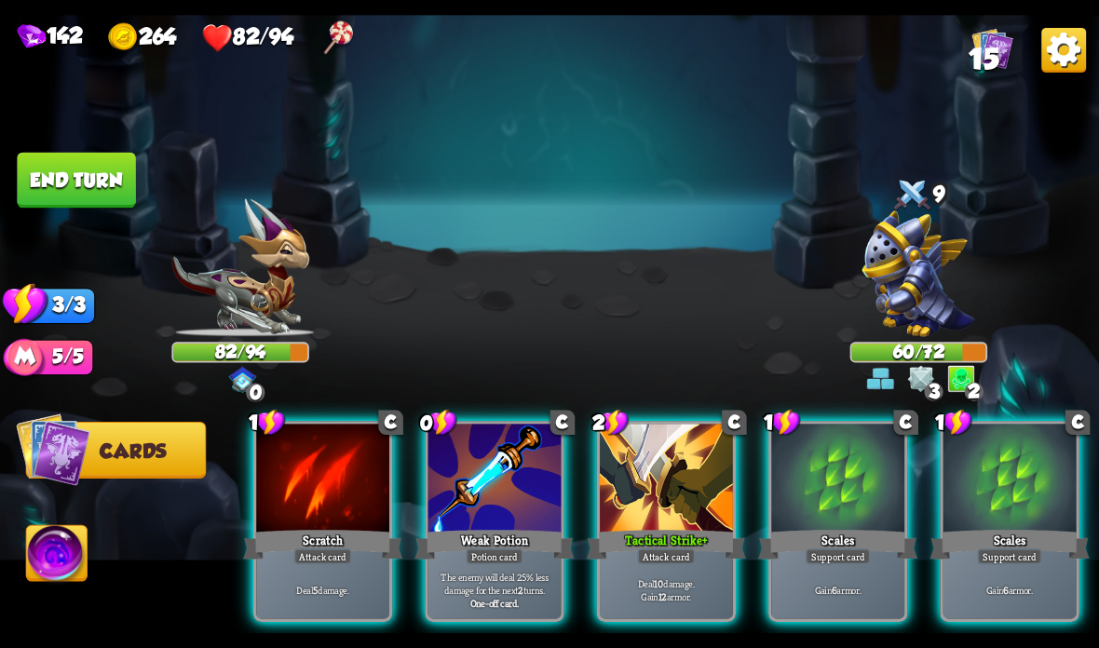
click at [285, 554] on div "Scratch" at bounding box center [322, 544] width 159 height 35
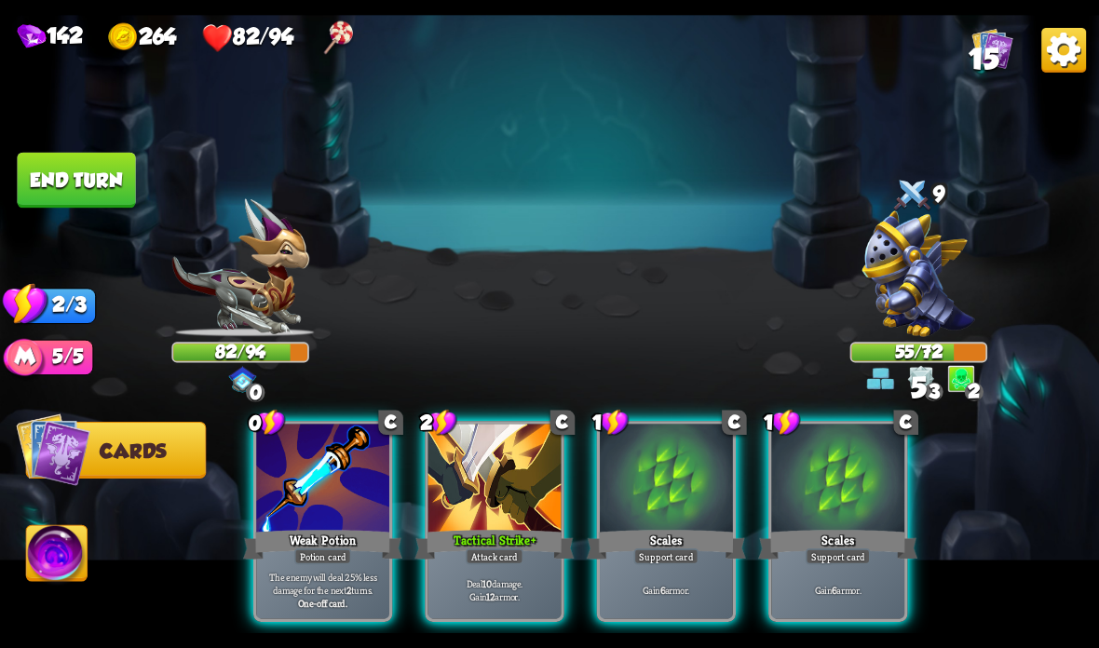
click at [443, 540] on div "Tactical Strike +" at bounding box center [493, 544] width 159 height 35
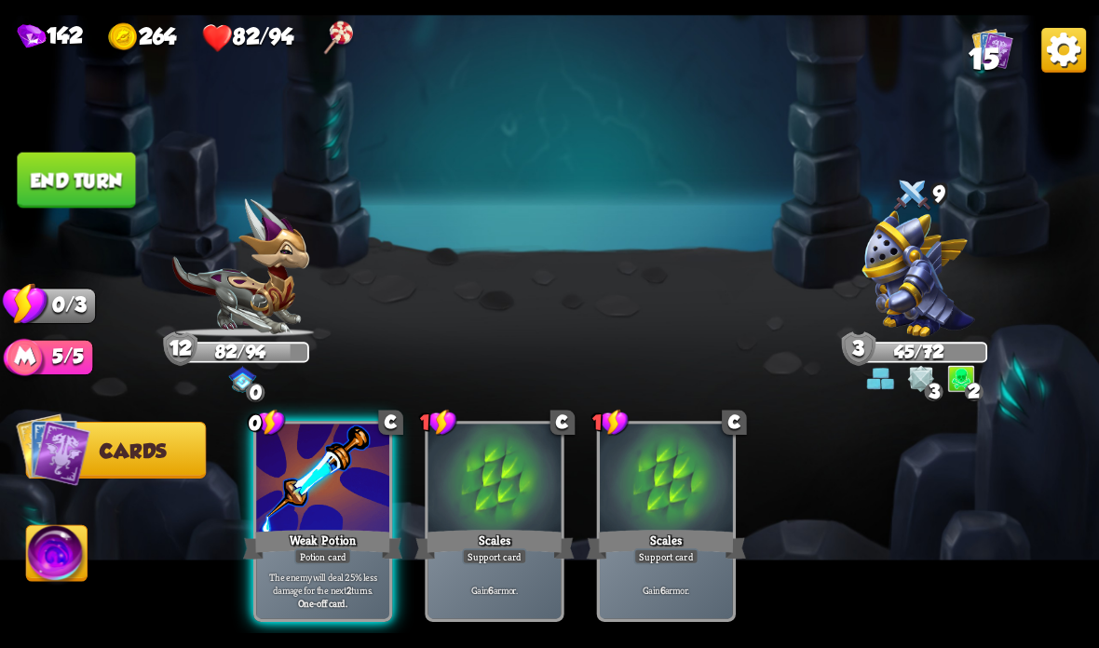
click at [98, 173] on button "End turn" at bounding box center [76, 181] width 118 height 56
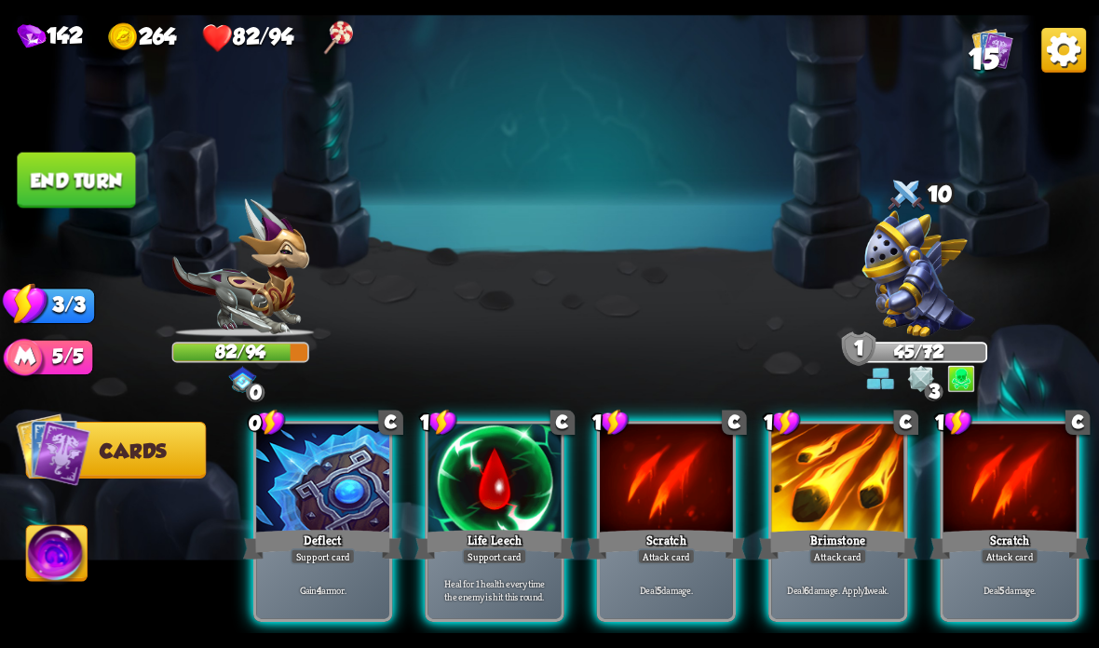
click at [485, 538] on div "Life Leech" at bounding box center [493, 544] width 159 height 35
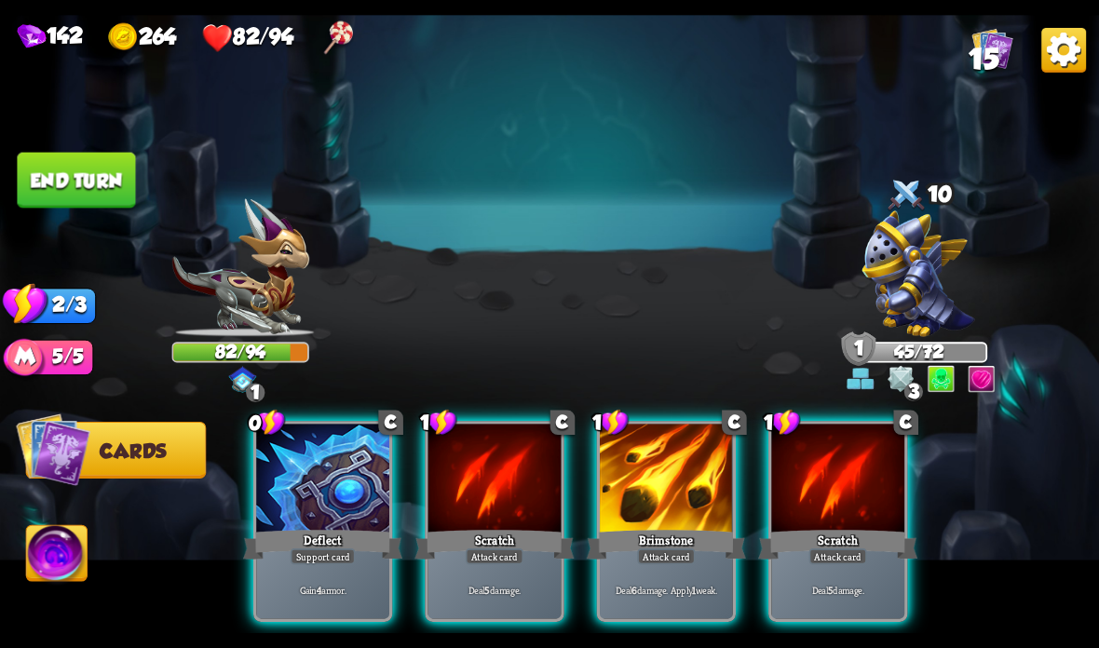
click at [630, 507] on div at bounding box center [666, 480] width 133 height 112
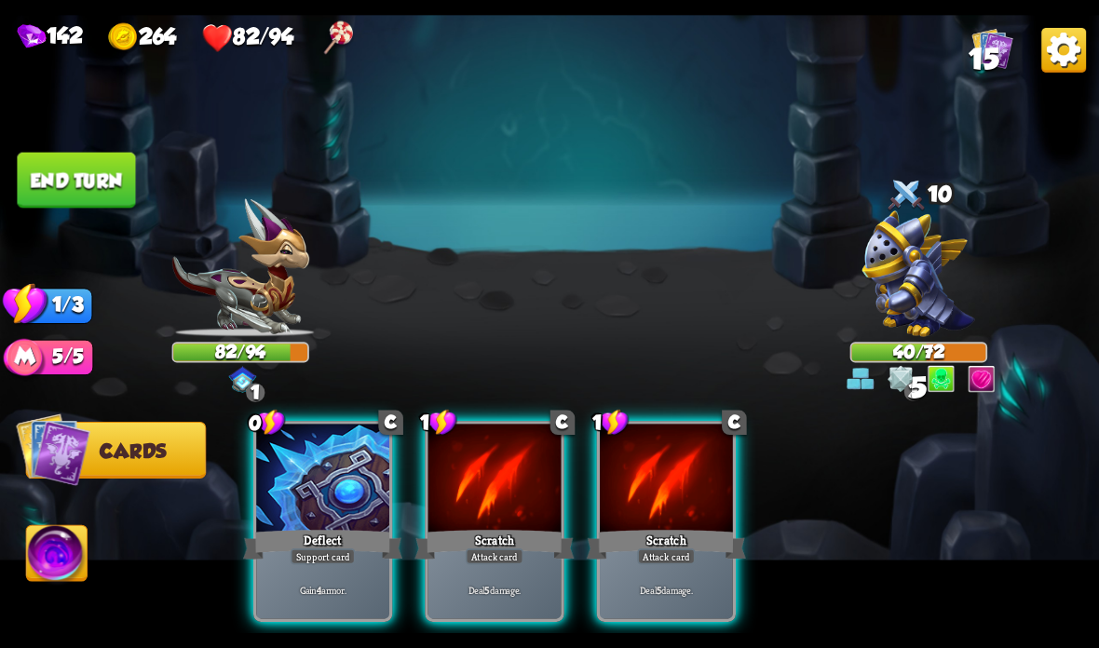
click at [661, 499] on div at bounding box center [666, 480] width 133 height 112
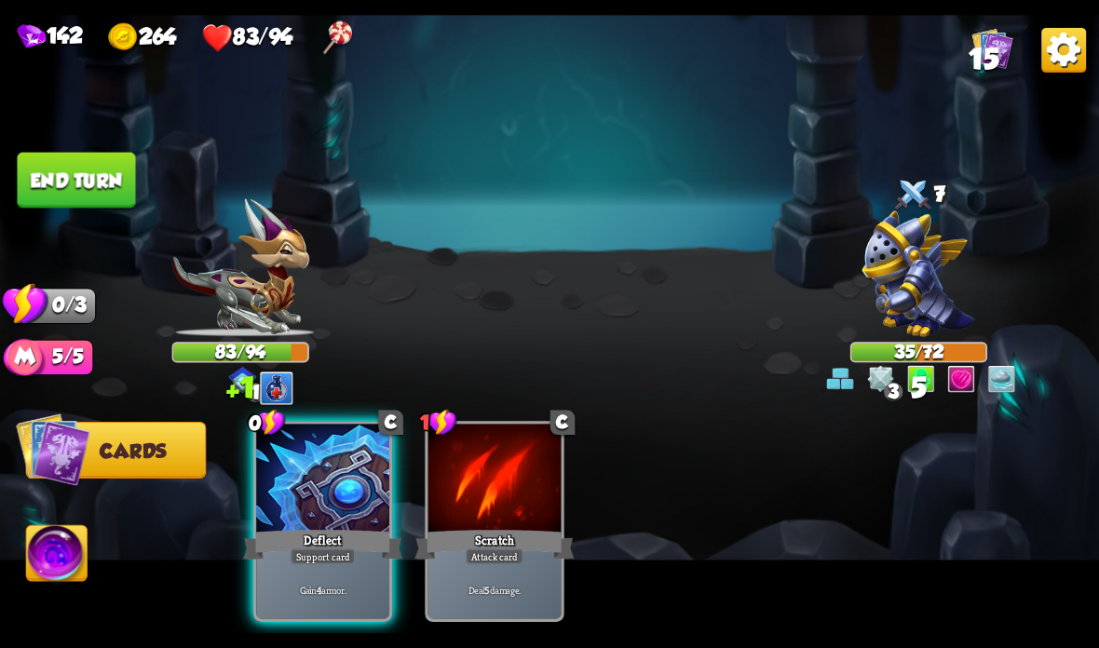
click at [315, 539] on div "Deflect" at bounding box center [322, 544] width 159 height 35
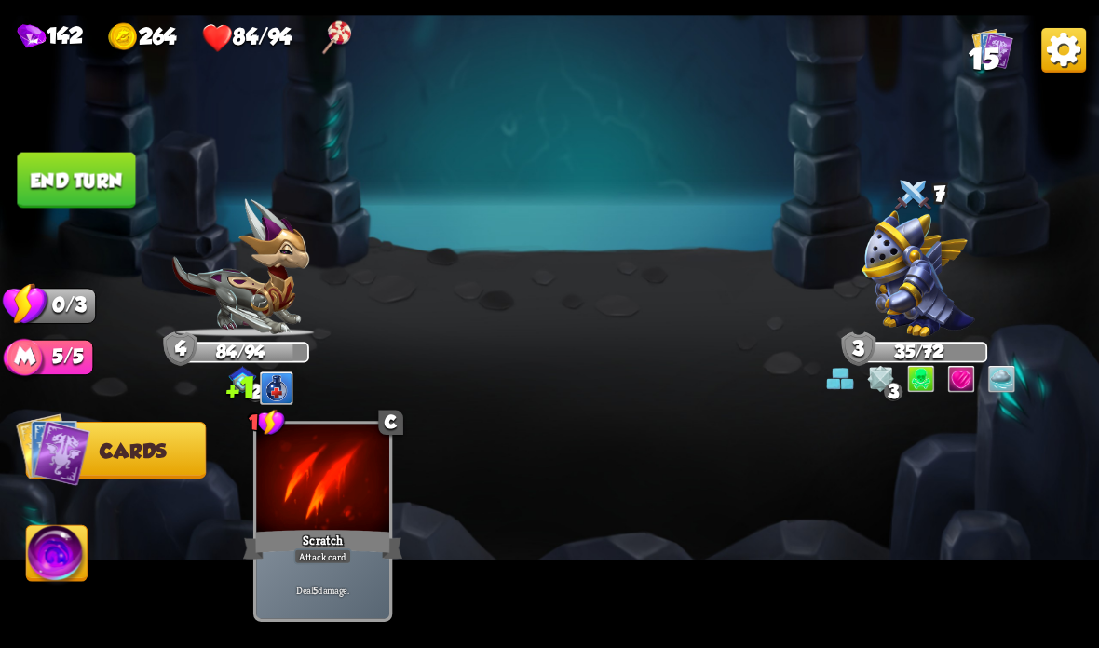
click at [92, 169] on button "End turn" at bounding box center [76, 181] width 118 height 56
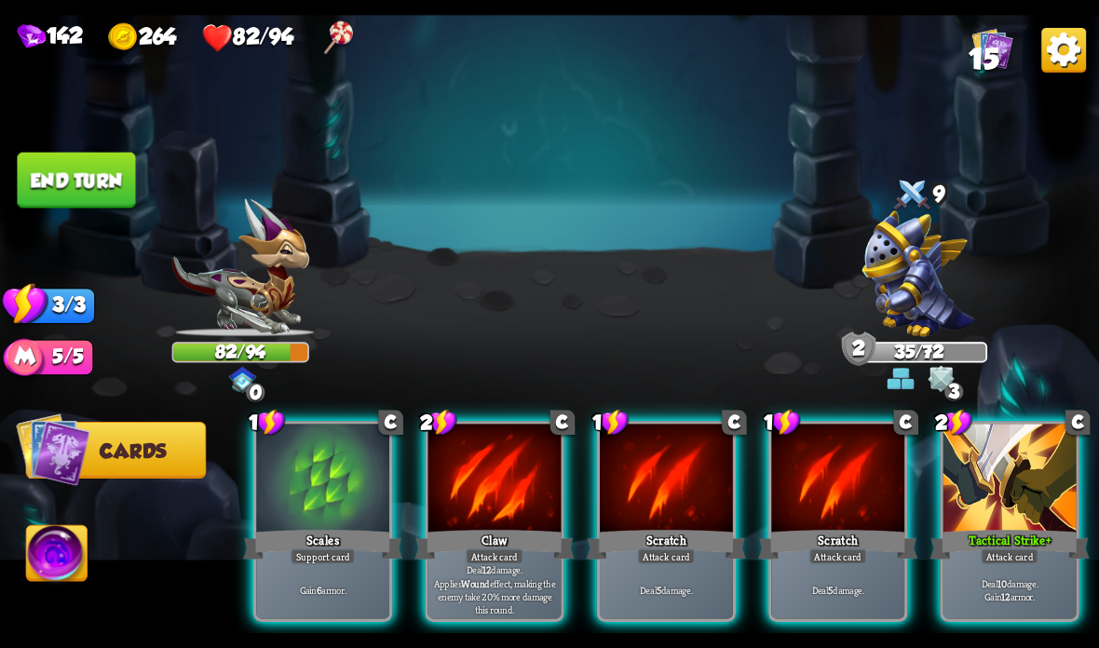
click at [818, 479] on div at bounding box center [837, 480] width 133 height 112
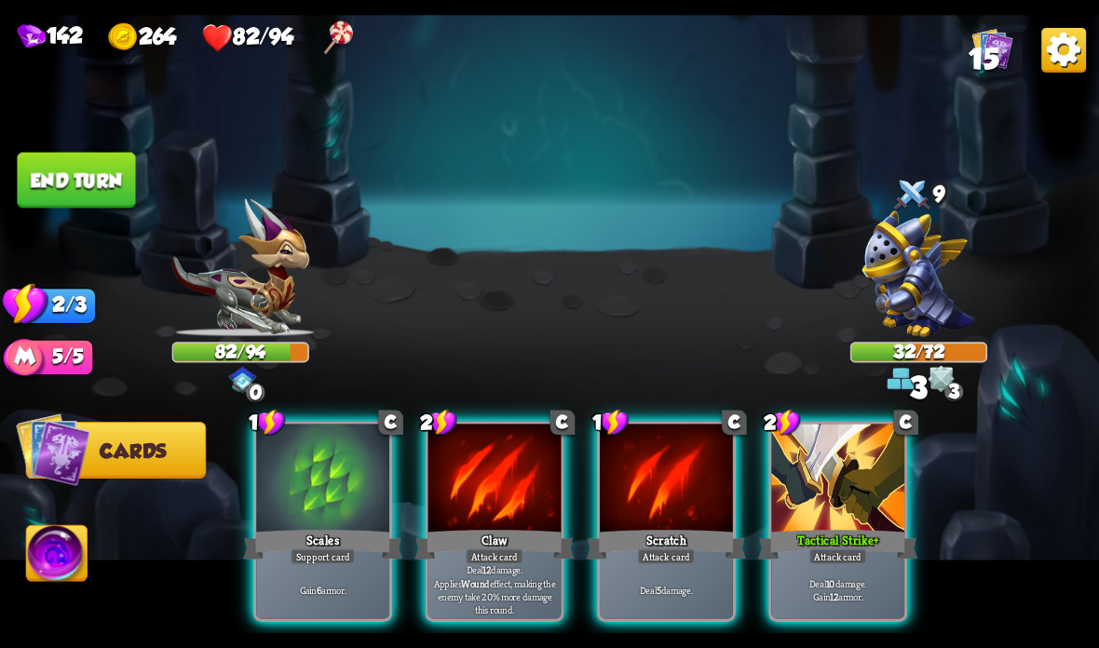
click at [838, 481] on div at bounding box center [837, 480] width 133 height 112
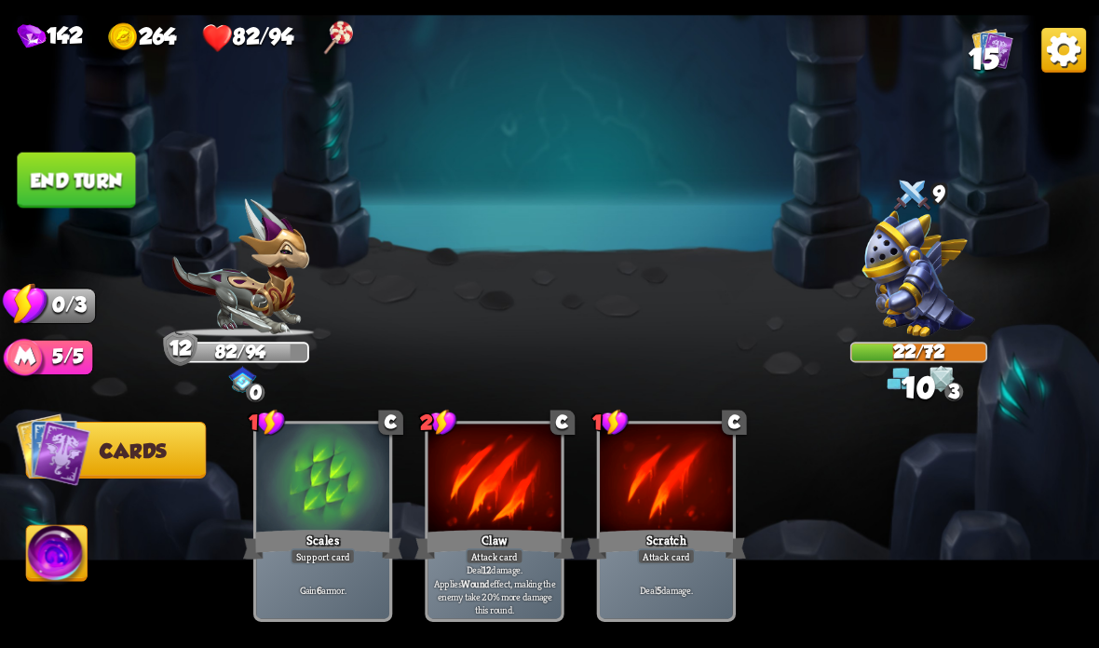
click at [84, 153] on button "End turn" at bounding box center [76, 181] width 118 height 56
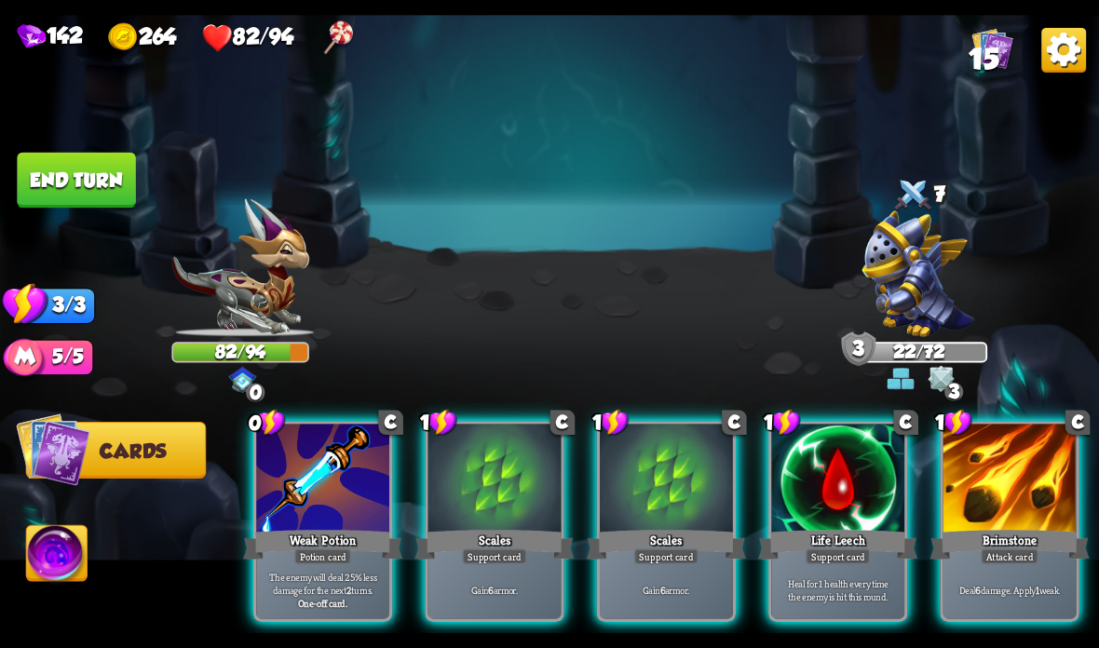
click at [289, 581] on p "The enemy will deal 25% less damage for the next 2 turns." at bounding box center [323, 583] width 127 height 26
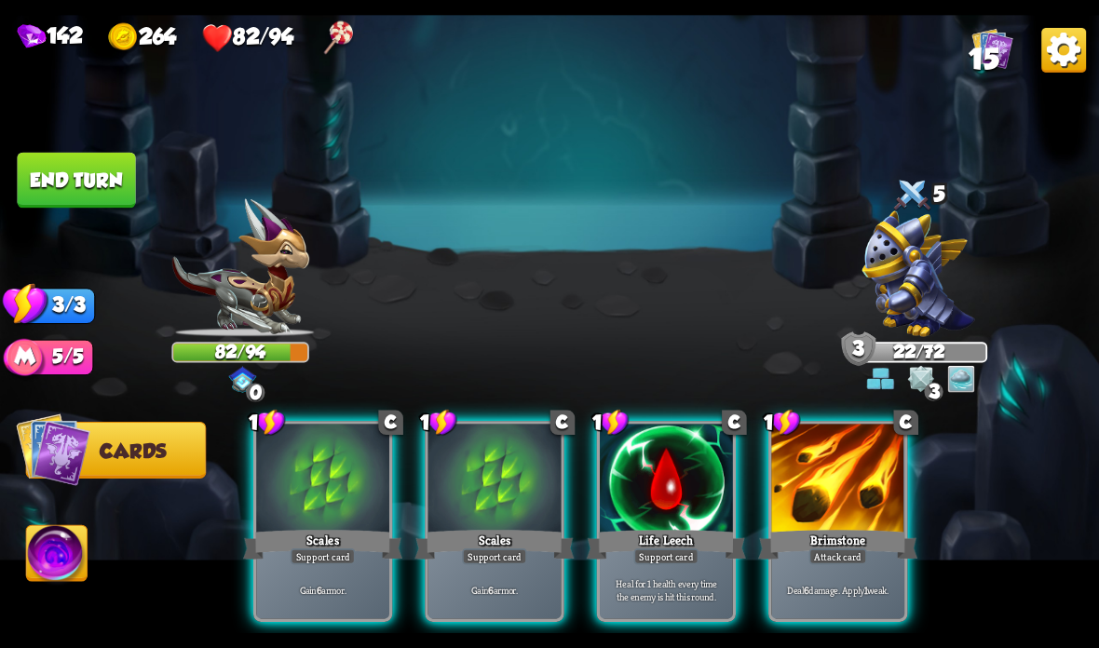
click at [652, 550] on div "Support card" at bounding box center [666, 557] width 65 height 16
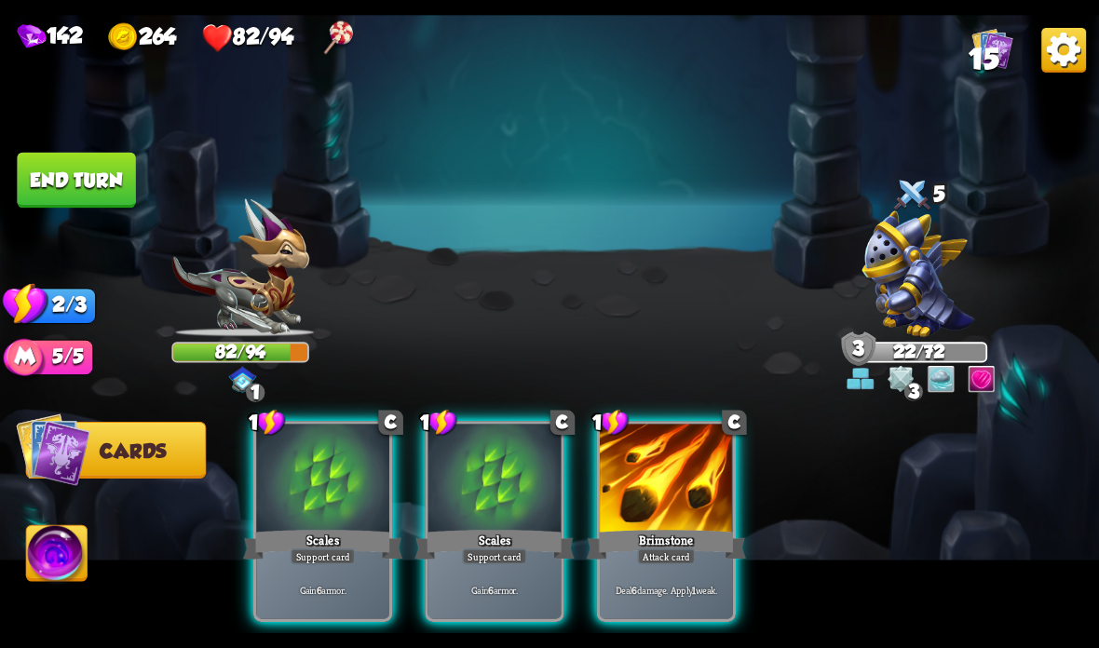
click at [647, 559] on div "Attack card" at bounding box center [666, 557] width 58 height 16
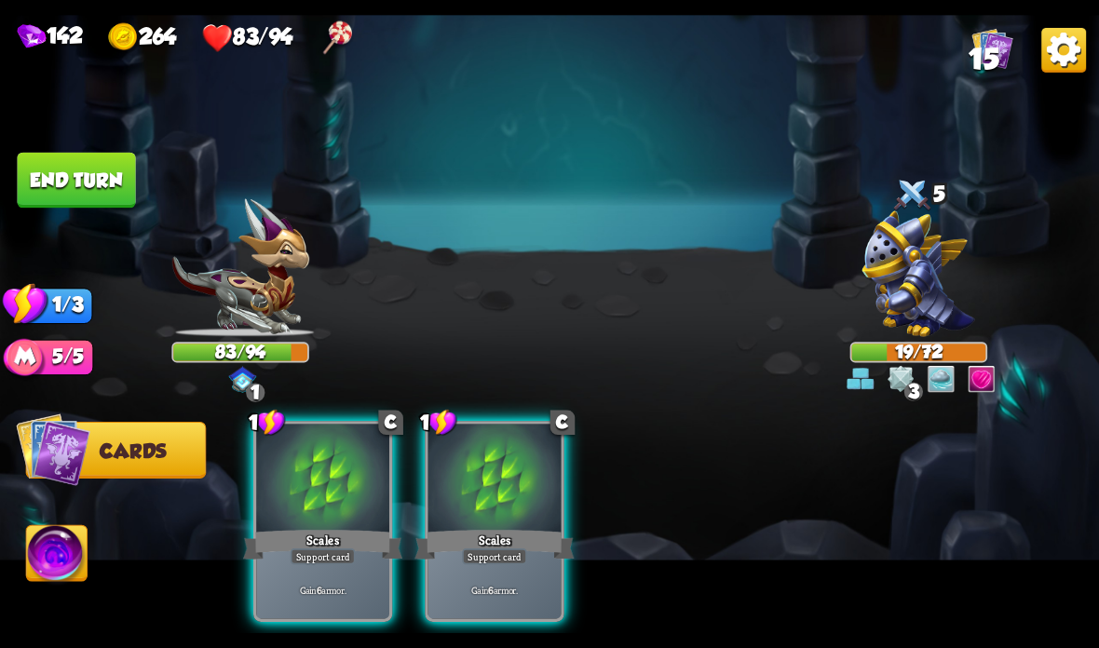
click at [482, 574] on div "Gain 6 armor." at bounding box center [494, 590] width 133 height 58
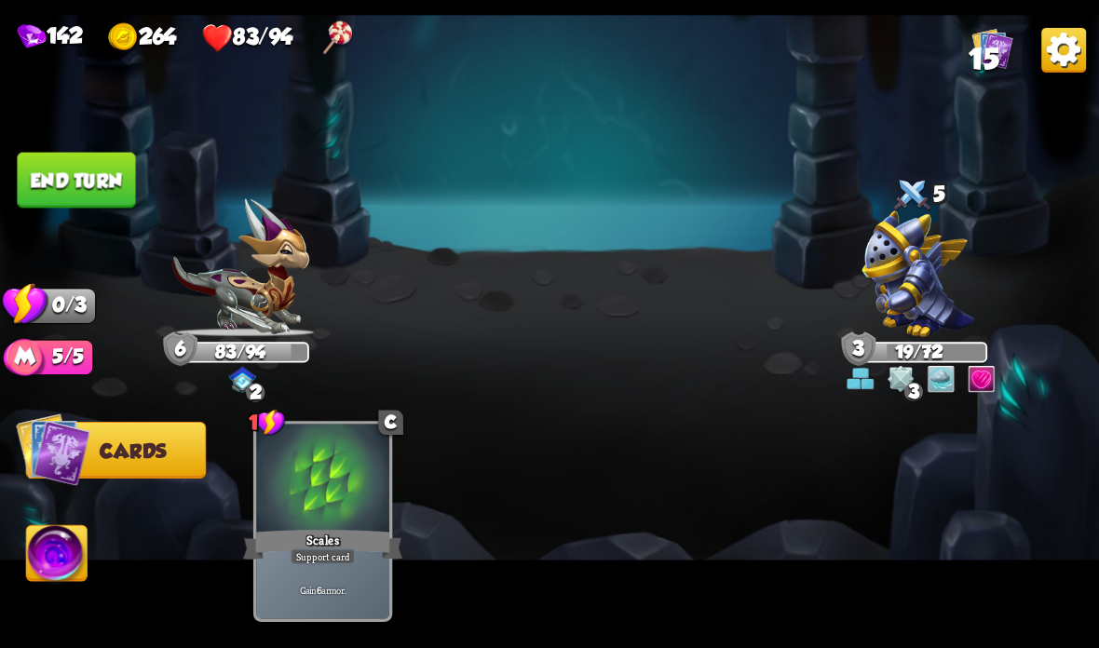
click at [88, 178] on button "End turn" at bounding box center [76, 181] width 118 height 56
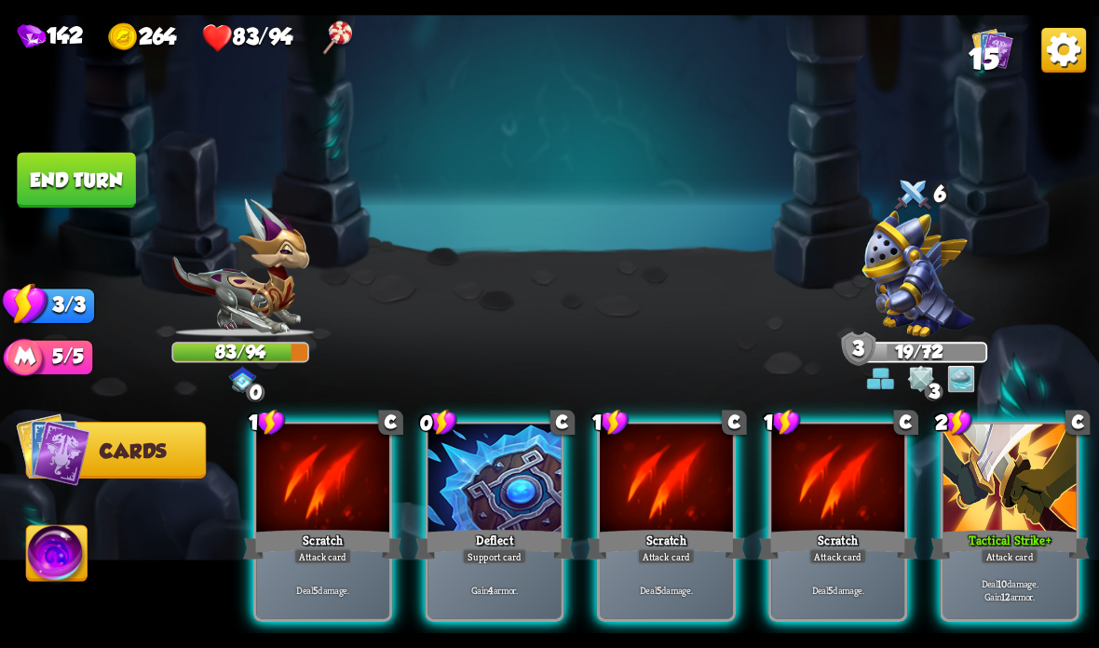
click at [805, 531] on div "Scratch" at bounding box center [837, 544] width 159 height 35
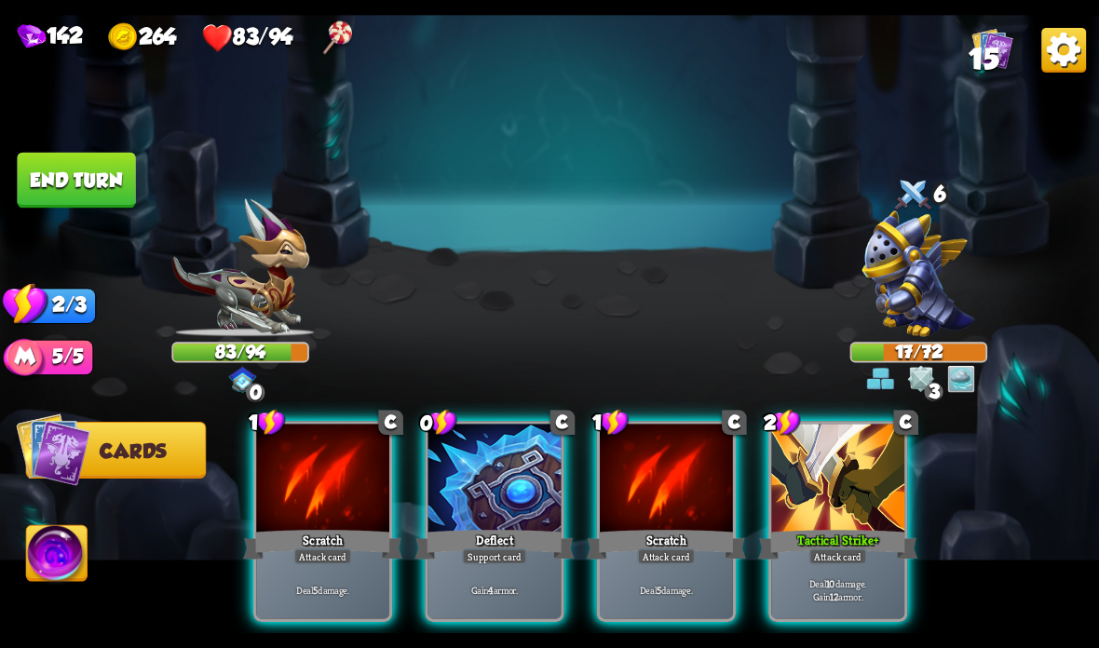
click at [827, 491] on div at bounding box center [837, 480] width 133 height 112
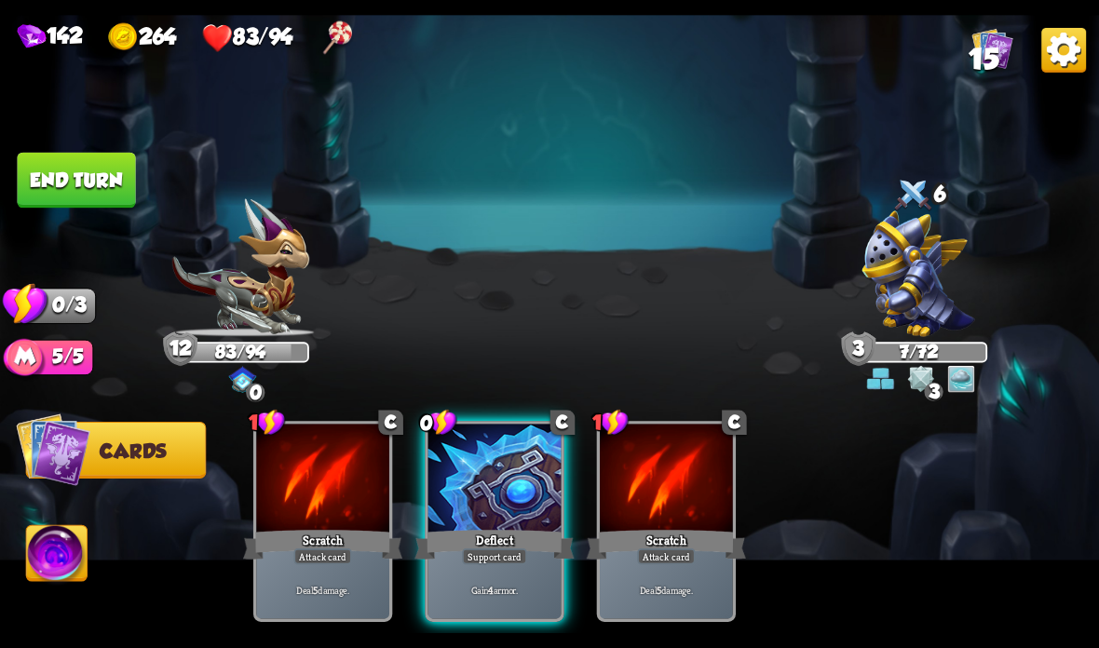
click at [89, 163] on button "End turn" at bounding box center [76, 181] width 118 height 56
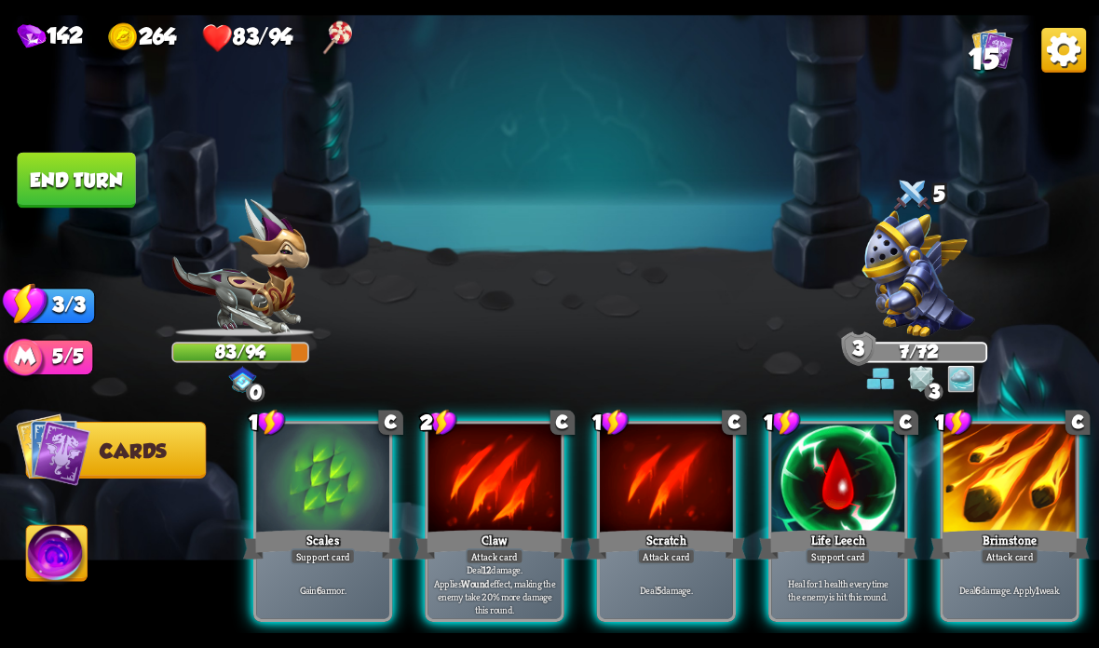
click at [837, 484] on div at bounding box center [837, 480] width 133 height 112
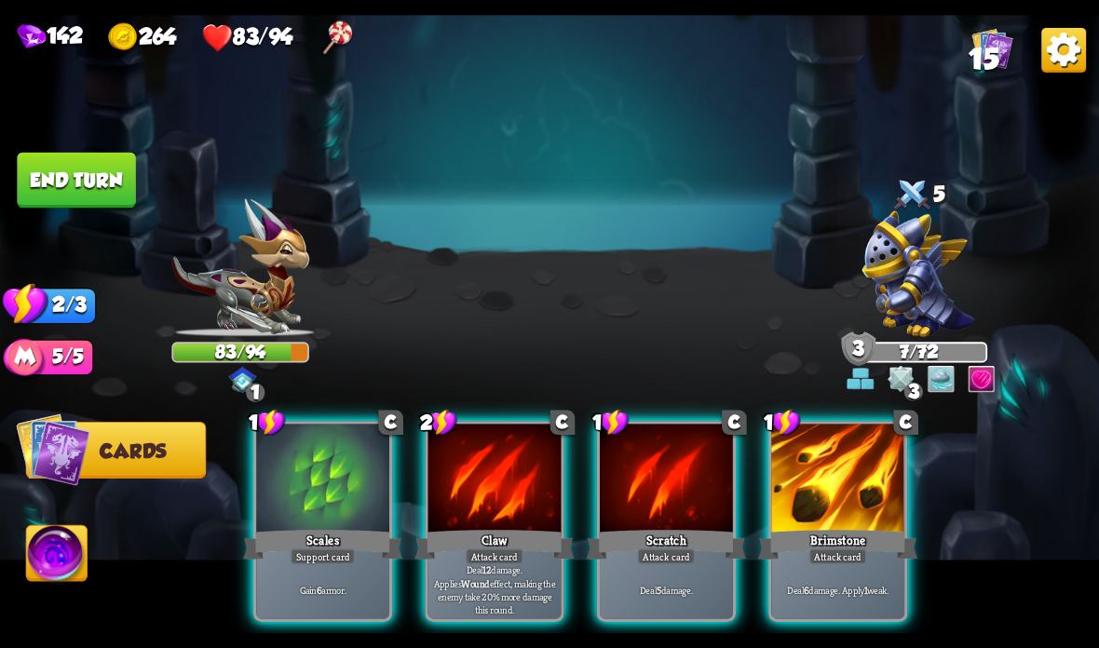
click at [485, 534] on div "Claw" at bounding box center [493, 544] width 159 height 35
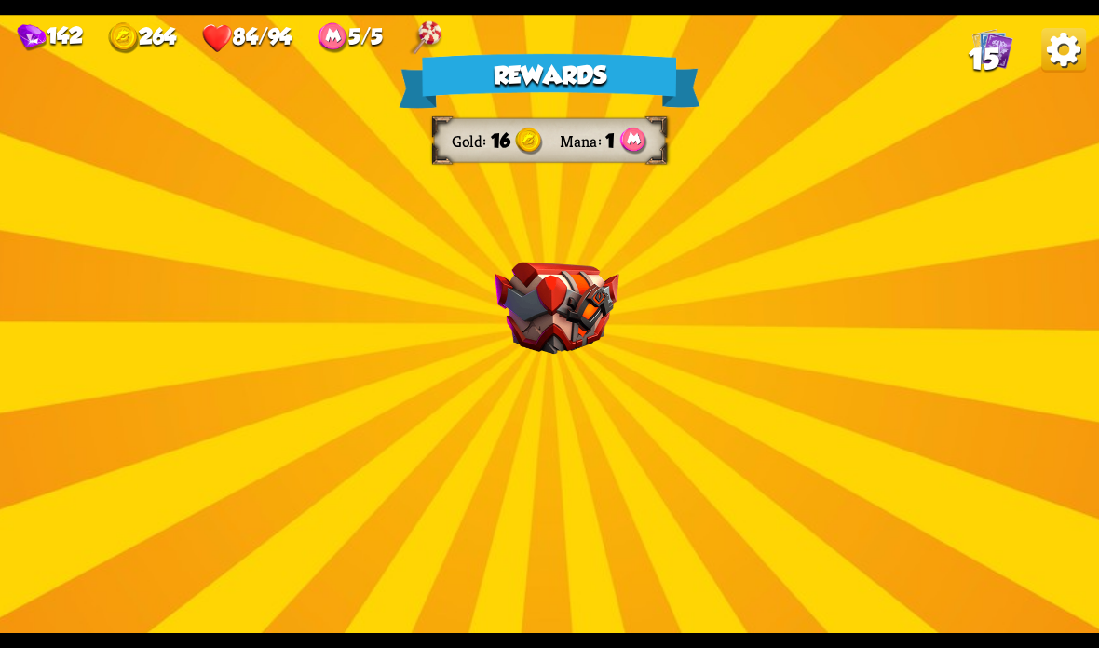
click at [566, 316] on img at bounding box center [556, 309] width 125 height 92
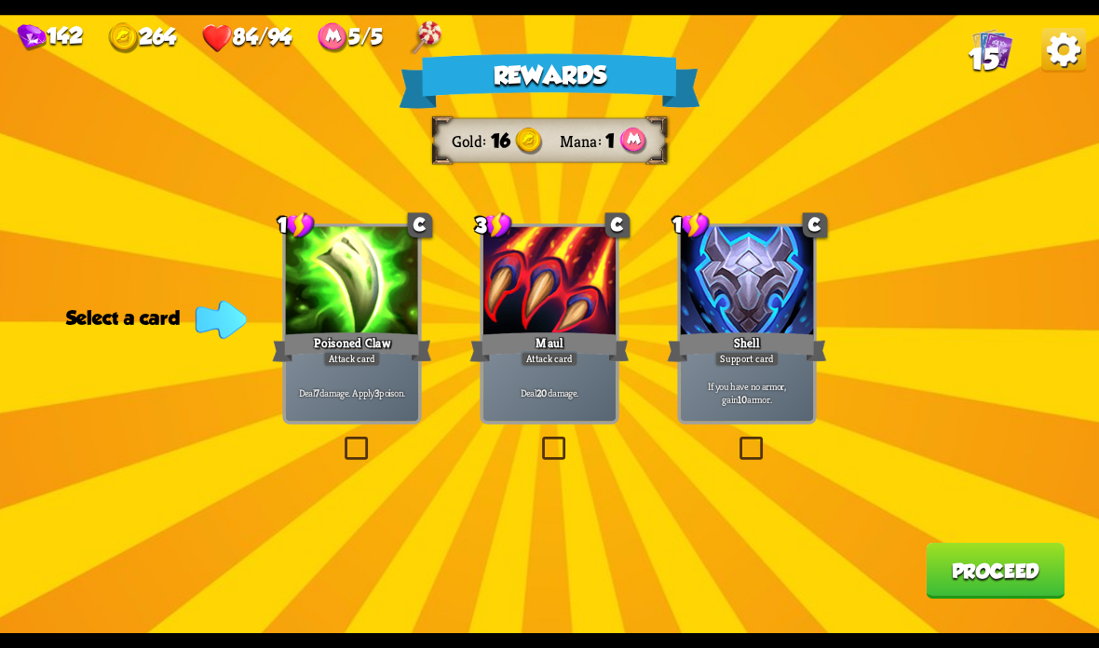
click at [757, 353] on div "Support card" at bounding box center [746, 359] width 65 height 16
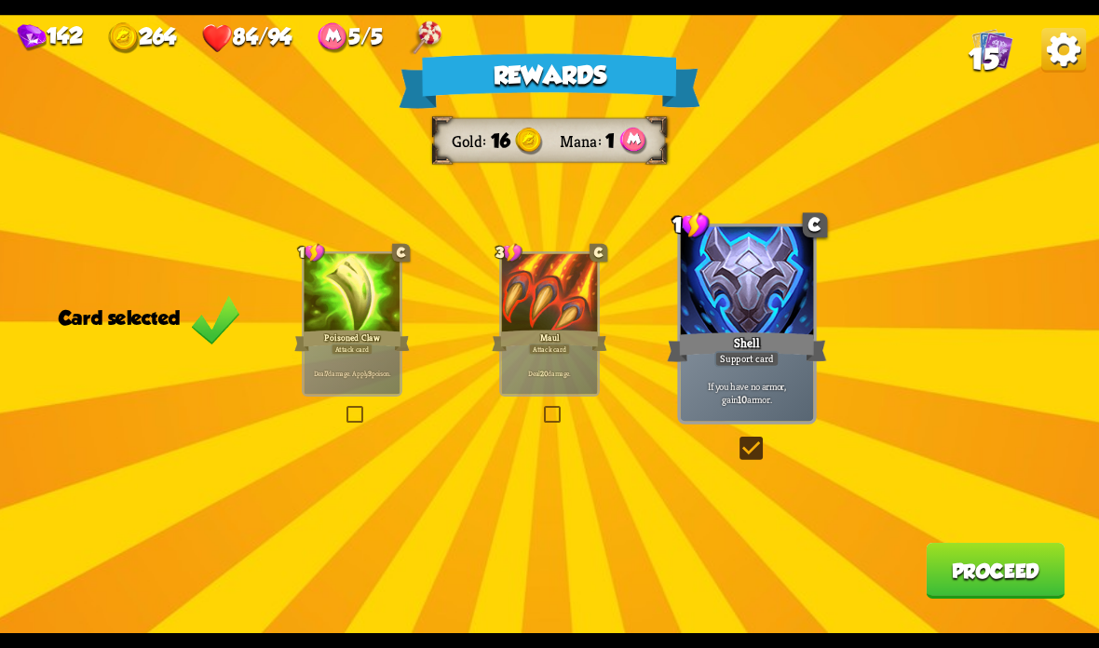
click at [958, 562] on button "Proceed" at bounding box center [995, 571] width 139 height 56
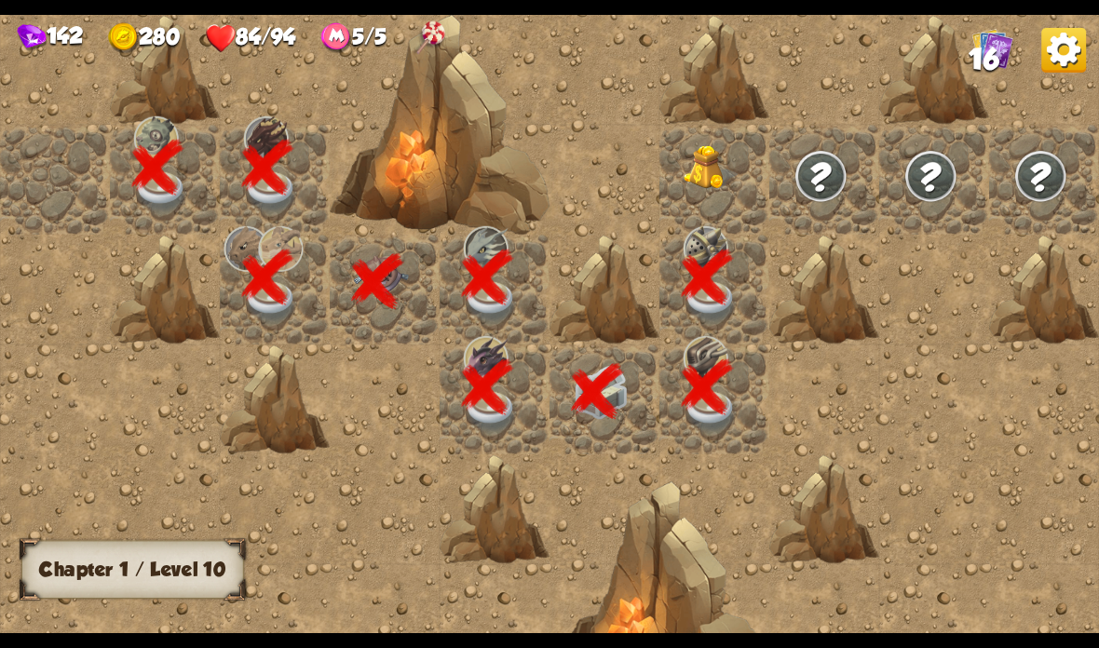
click at [701, 138] on div at bounding box center [714, 180] width 110 height 110
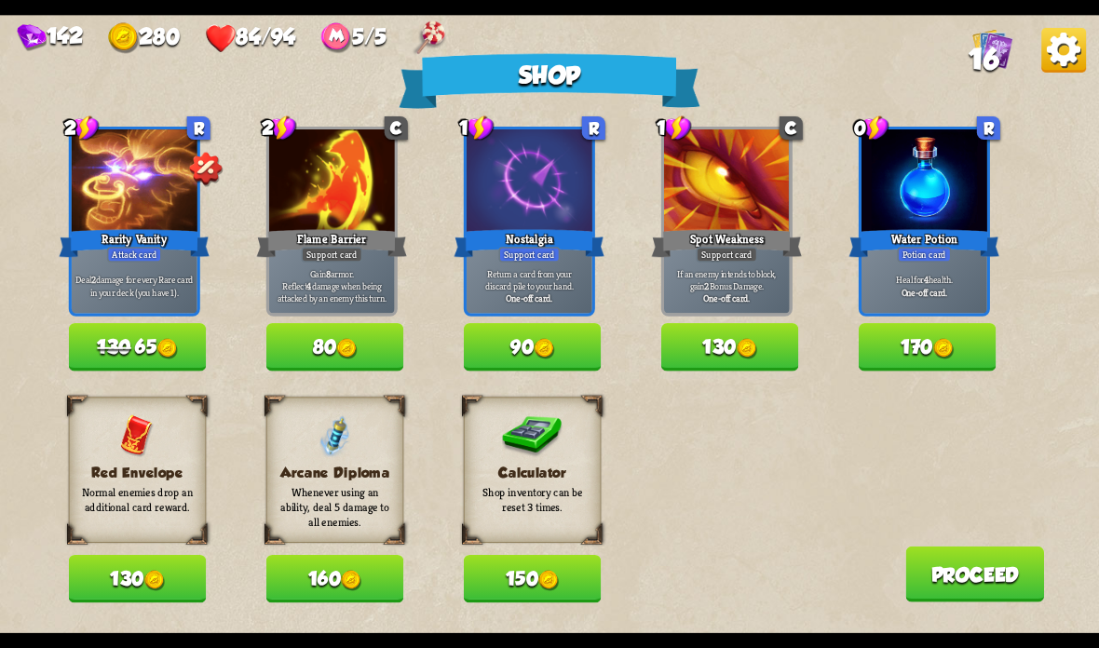
click at [180, 589] on button "130" at bounding box center [138, 578] width 138 height 47
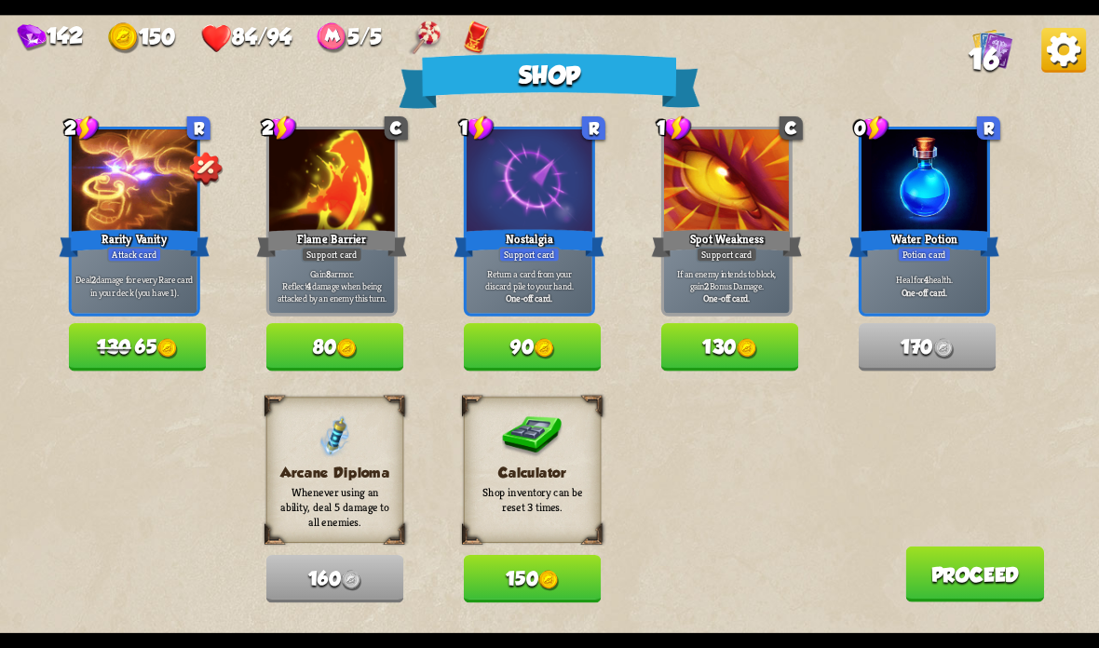
click at [998, 573] on button "Proceed" at bounding box center [974, 575] width 139 height 56
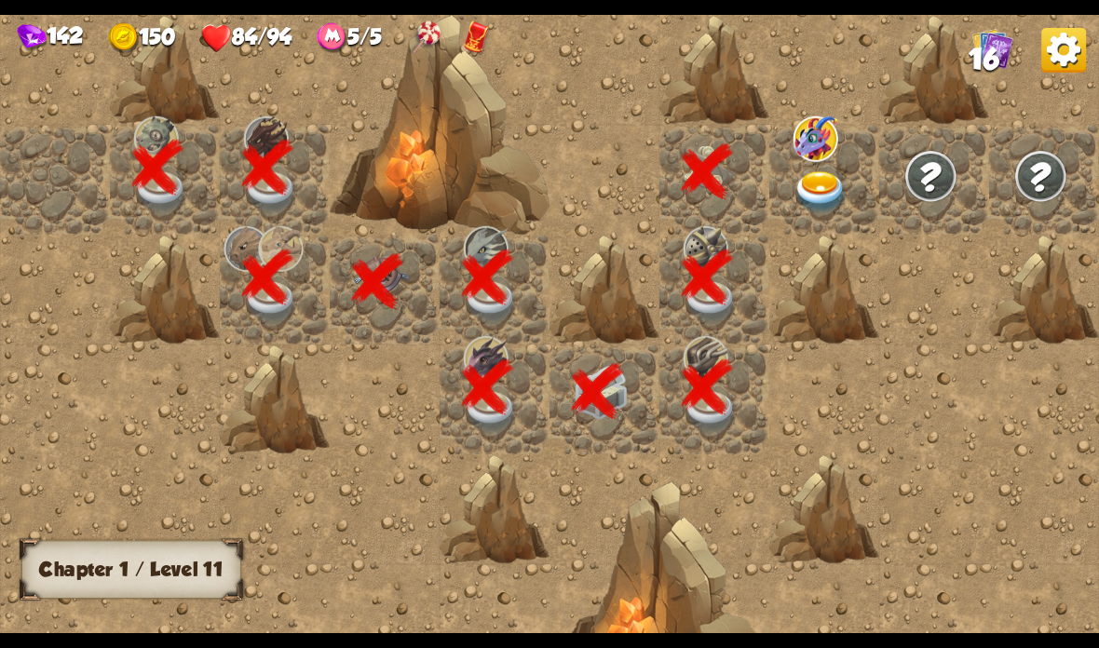
scroll to position [0, 358]
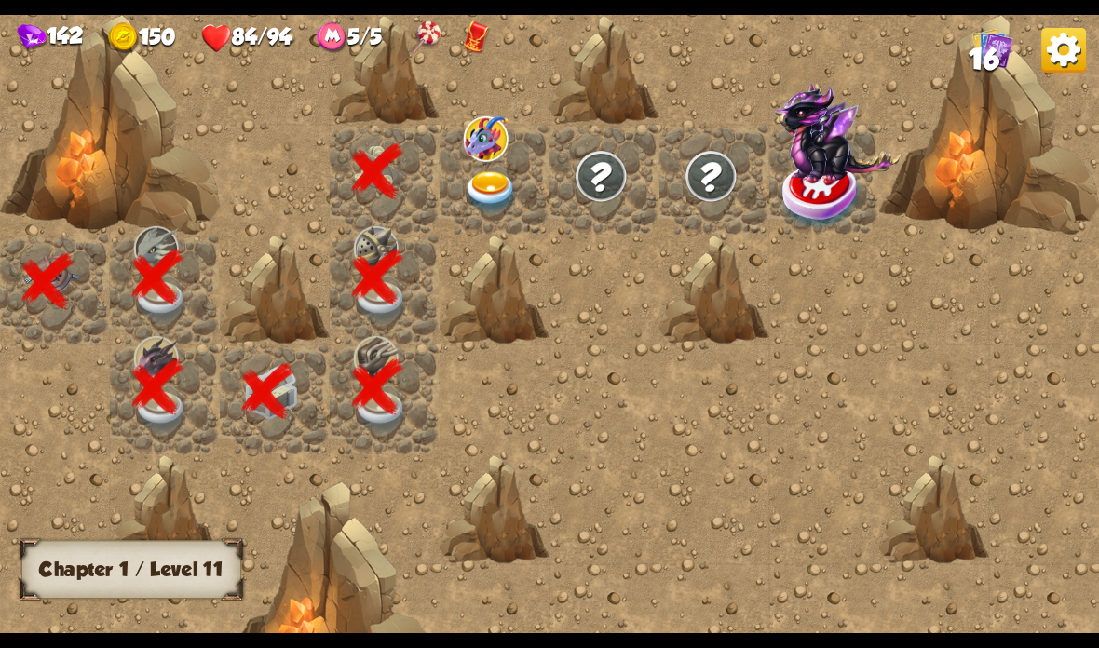
click at [496, 171] on img at bounding box center [491, 192] width 55 height 43
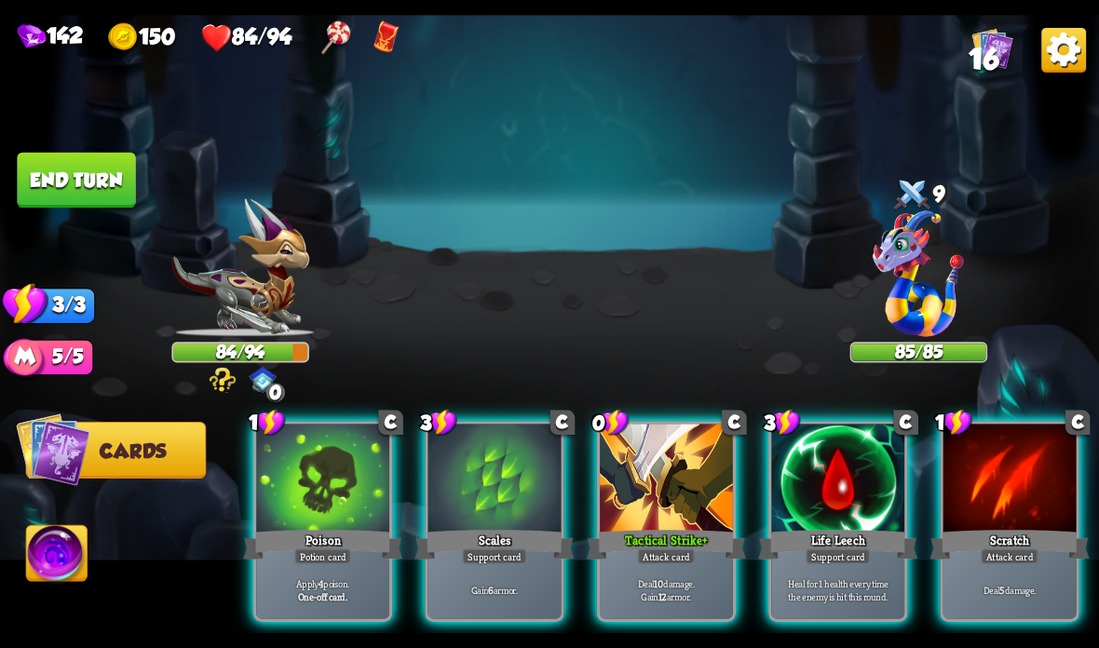
click at [844, 476] on div at bounding box center [837, 480] width 133 height 112
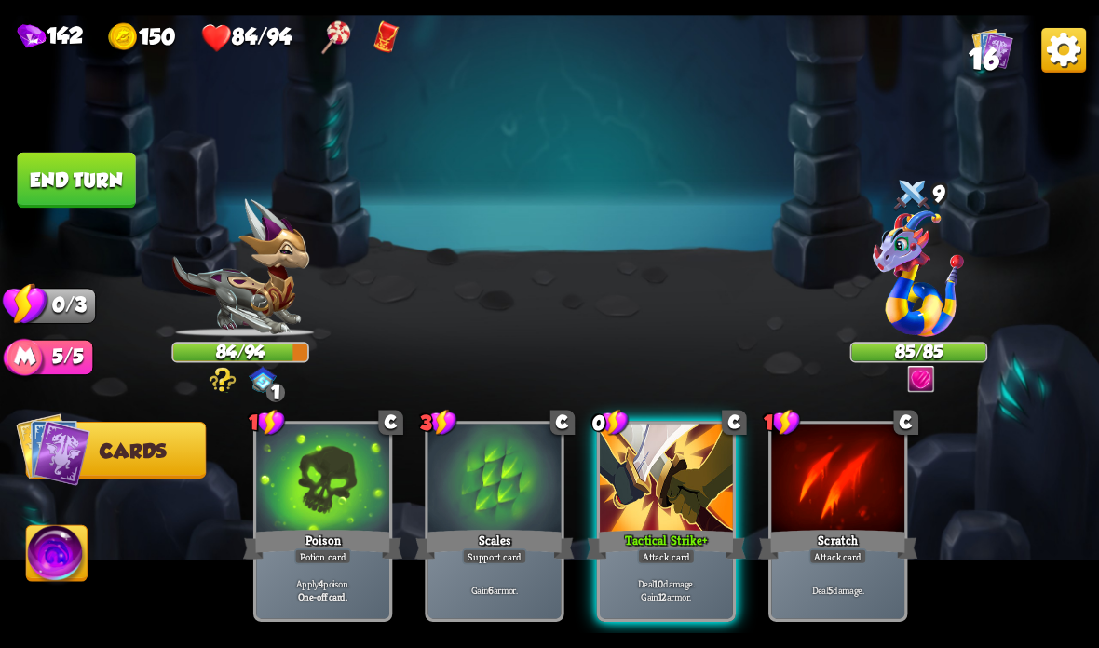
click at [654, 511] on div at bounding box center [666, 480] width 133 height 112
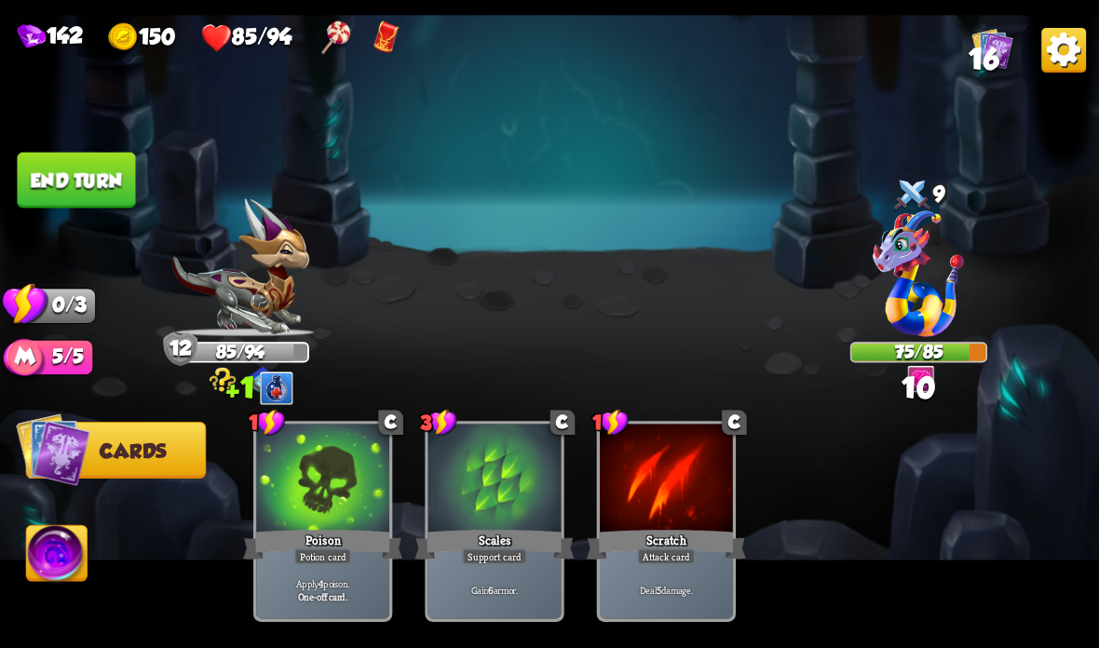
click at [67, 173] on button "End turn" at bounding box center [76, 181] width 118 height 56
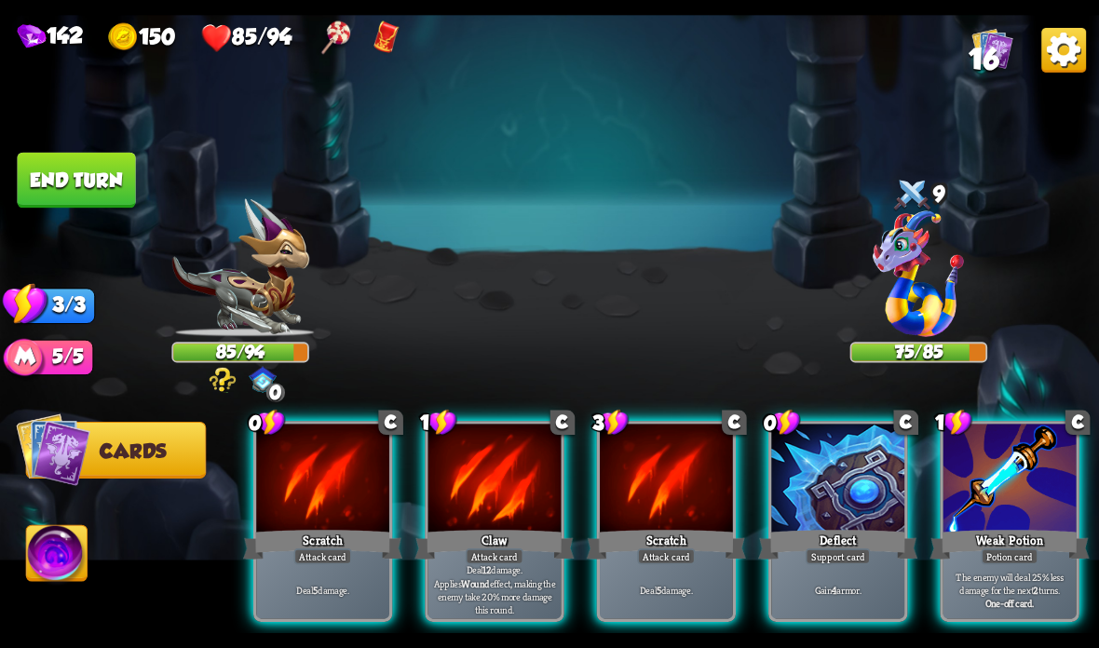
click at [802, 493] on div at bounding box center [837, 480] width 133 height 112
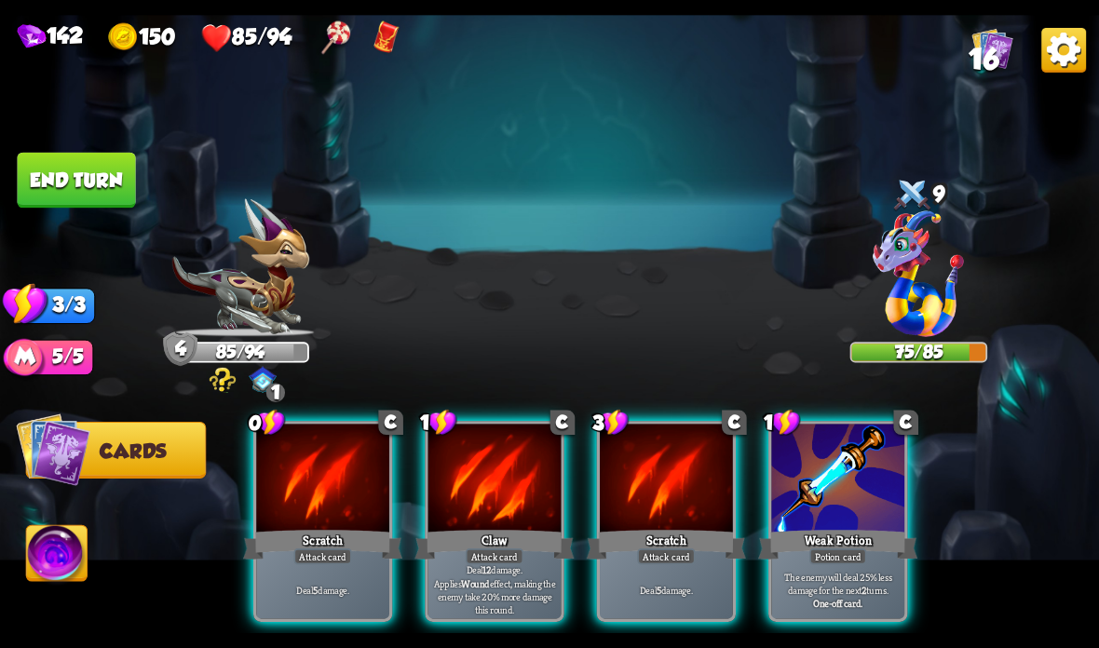
click at [839, 488] on div at bounding box center [837, 480] width 133 height 112
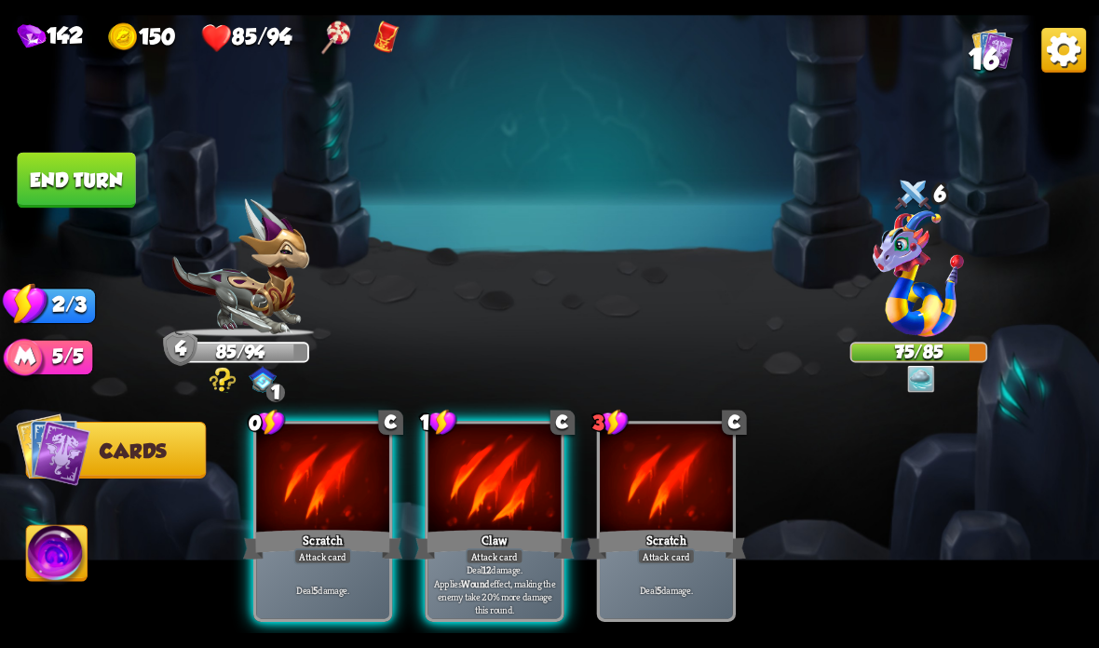
click at [501, 518] on div at bounding box center [494, 480] width 133 height 112
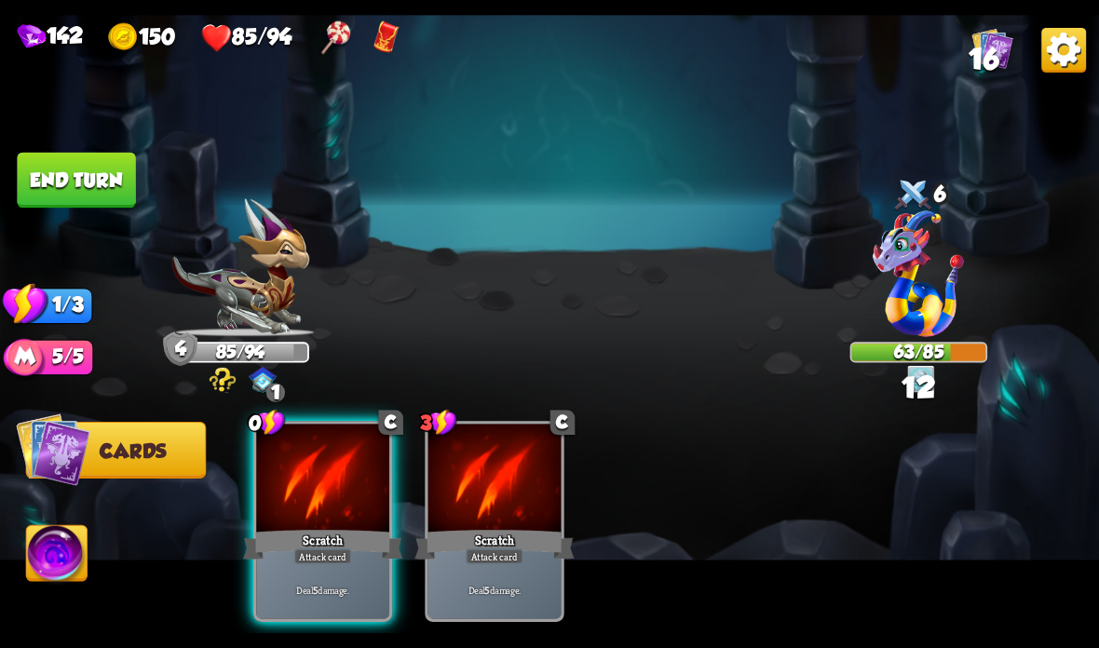
click at [279, 543] on div "Scratch" at bounding box center [322, 544] width 159 height 35
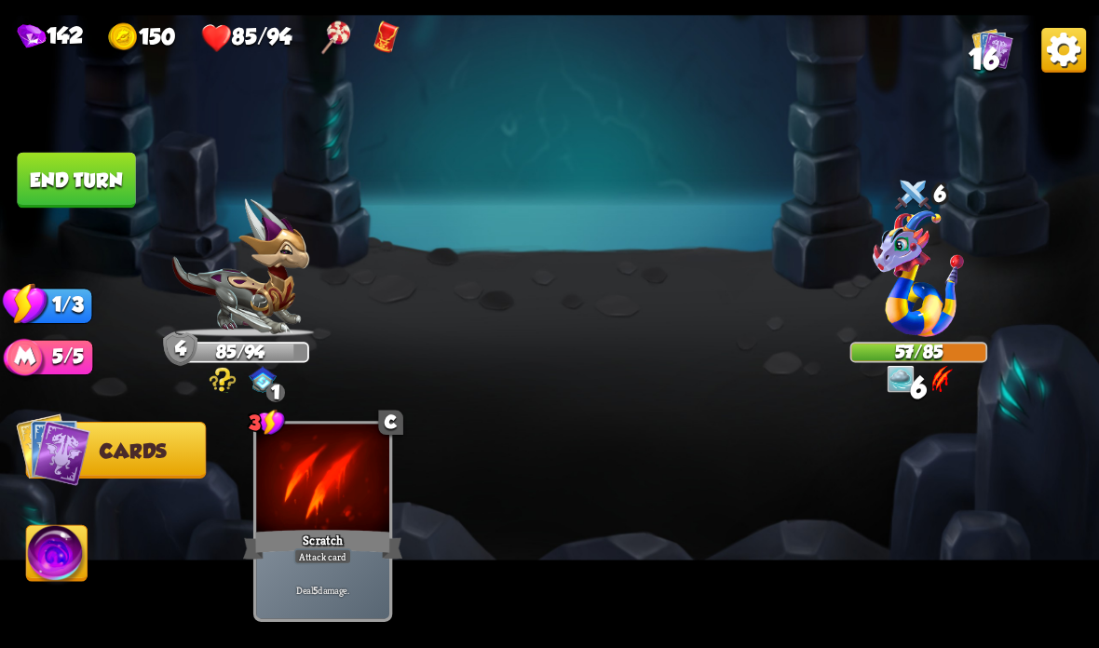
click at [68, 170] on button "End turn" at bounding box center [76, 181] width 118 height 56
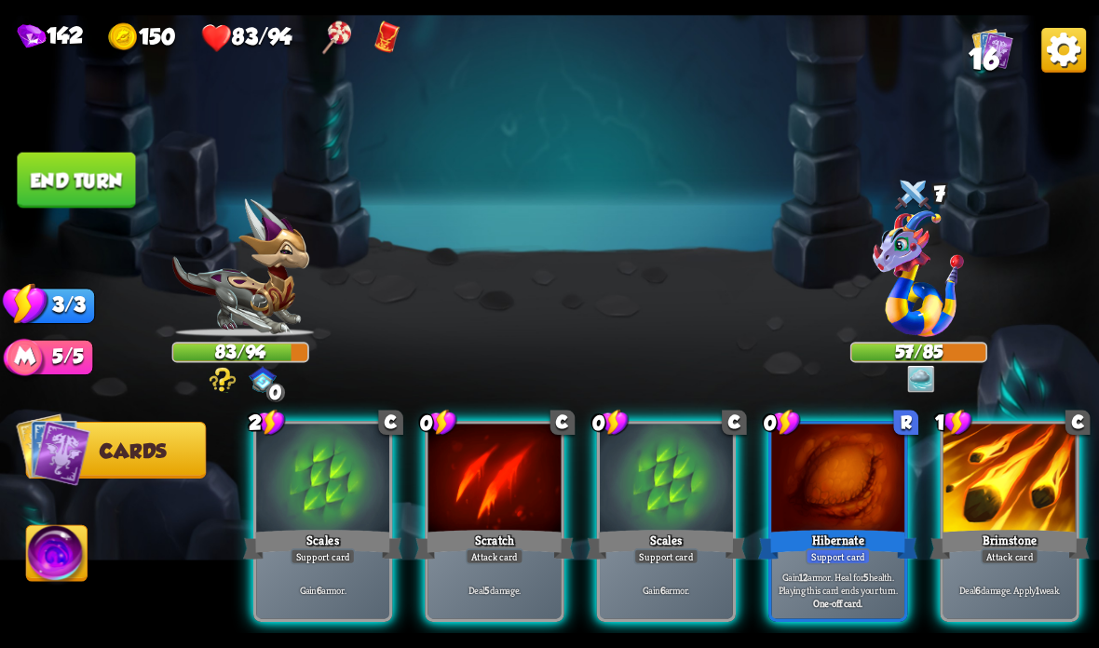
click at [982, 481] on div at bounding box center [1009, 480] width 133 height 112
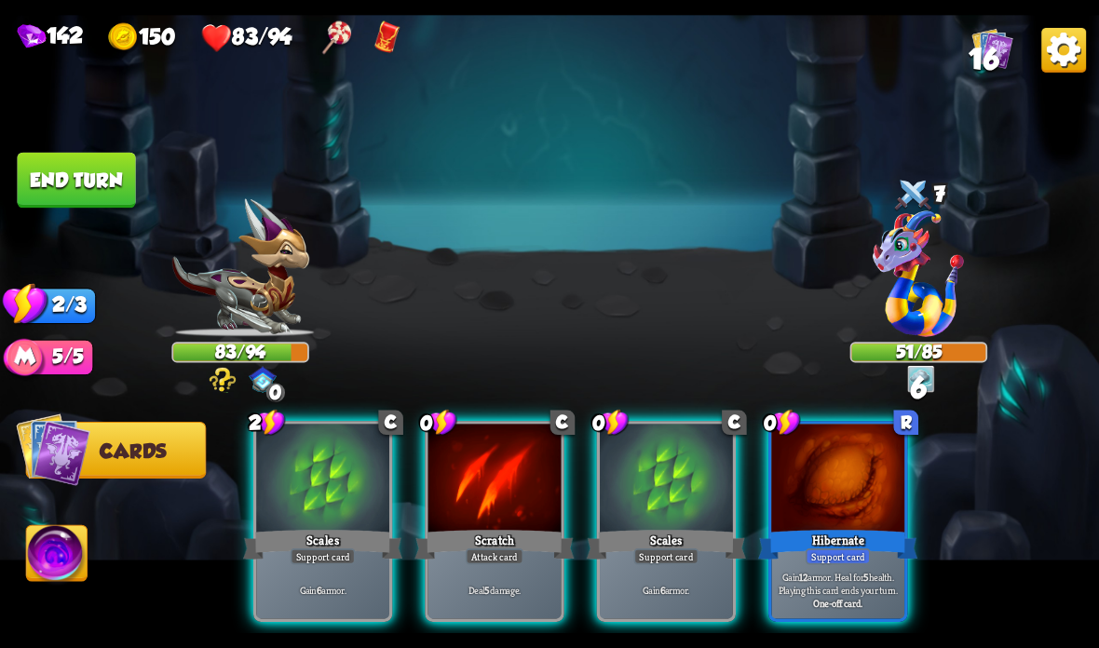
click at [455, 539] on div "Scratch" at bounding box center [493, 544] width 159 height 35
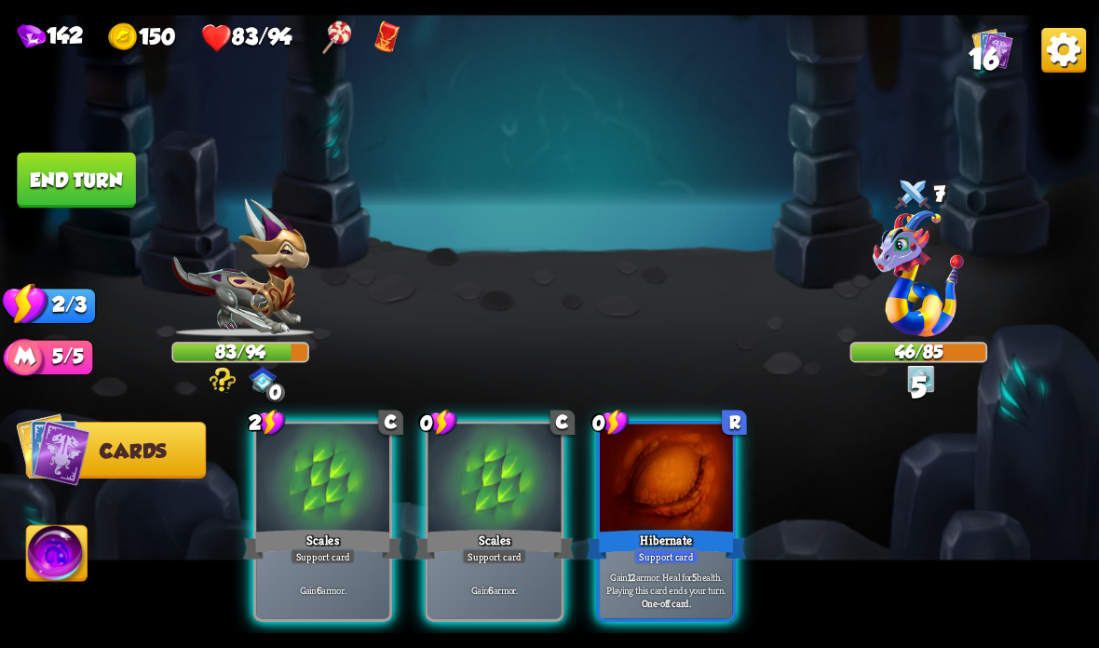
click at [671, 527] on div "Hibernate" at bounding box center [666, 544] width 159 height 35
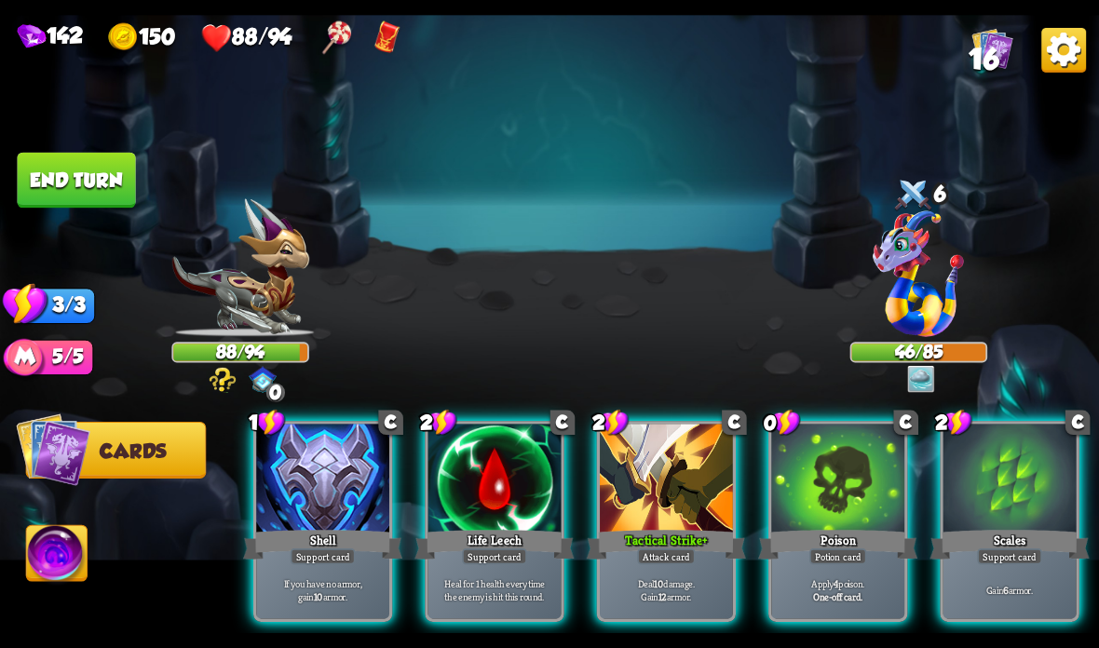
click at [835, 518] on div at bounding box center [837, 480] width 133 height 112
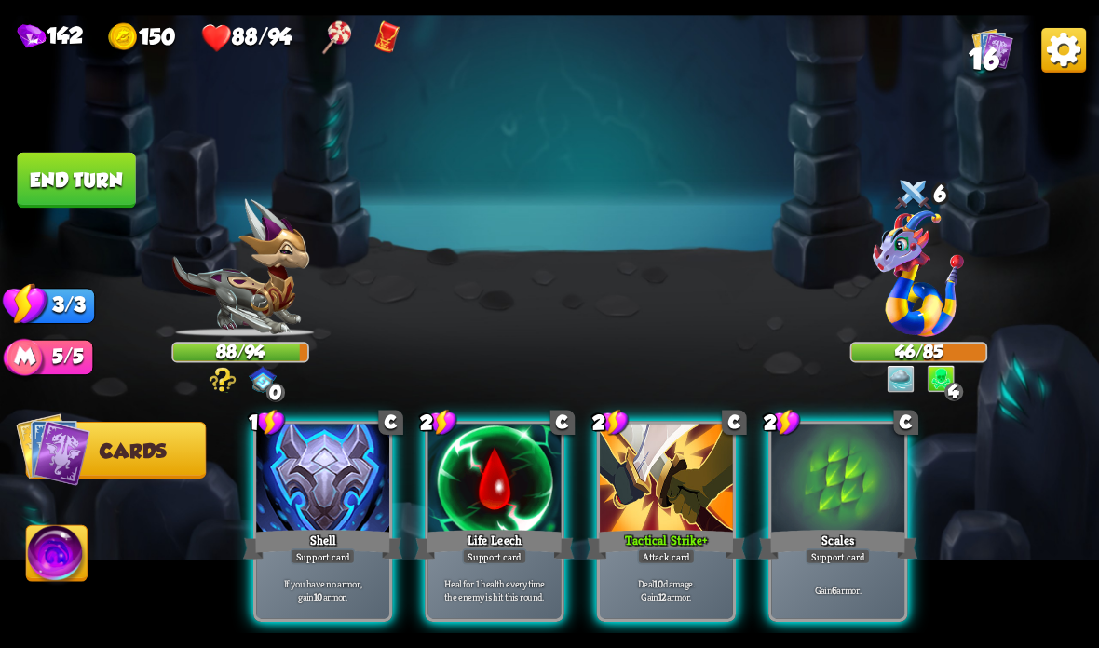
click at [286, 508] on div at bounding box center [322, 480] width 133 height 112
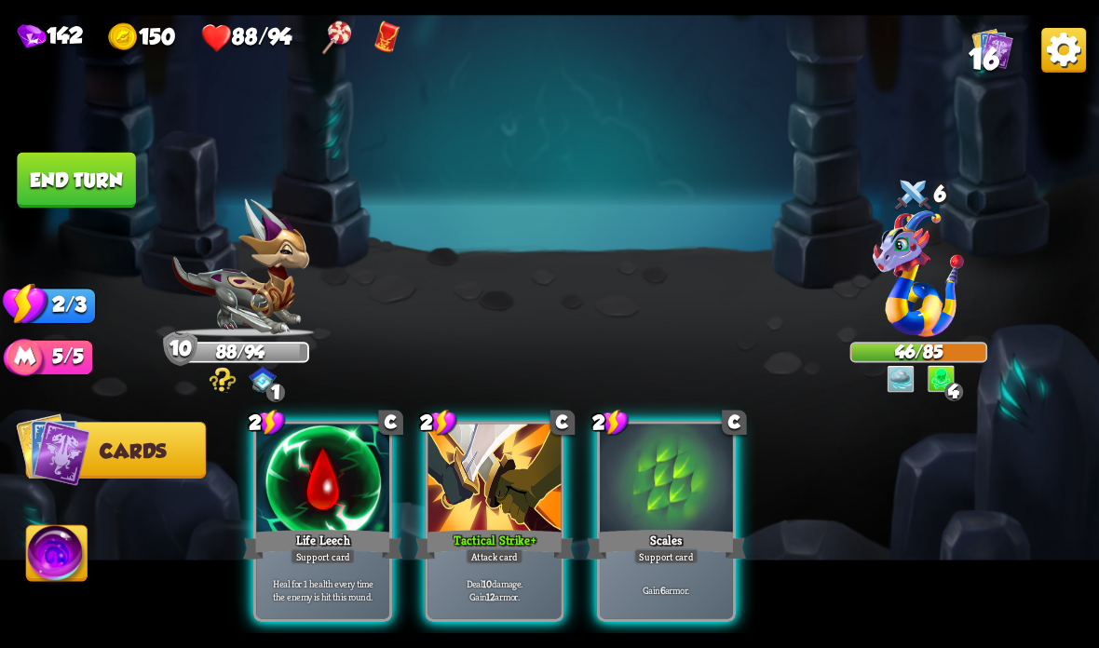
click at [285, 518] on div at bounding box center [322, 480] width 133 height 112
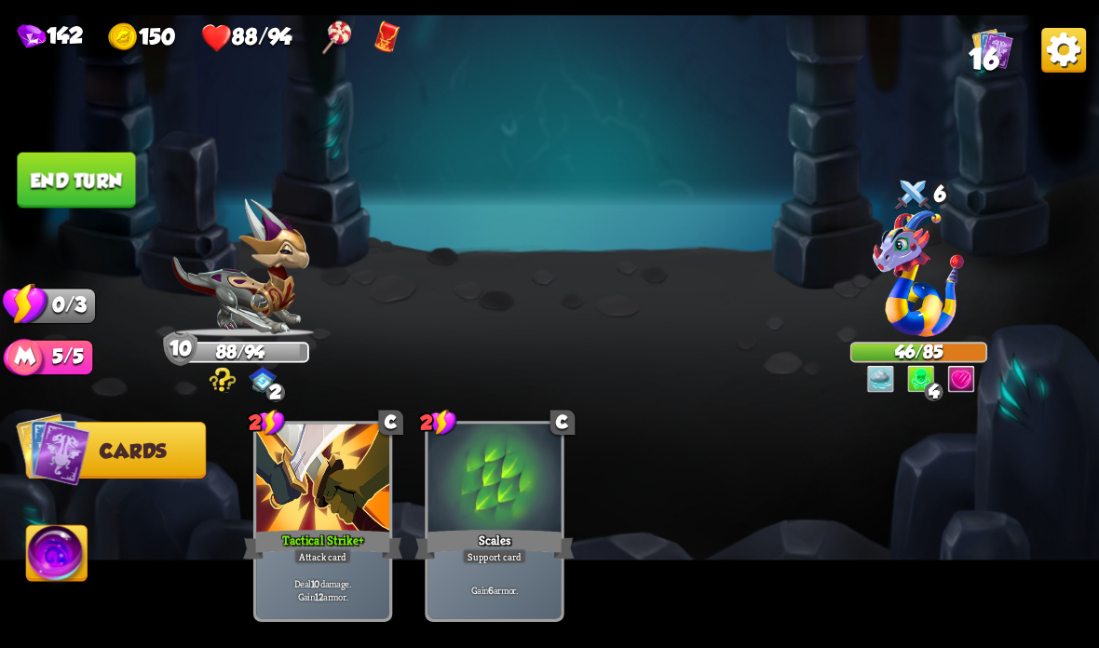
click at [44, 179] on button "End turn" at bounding box center [76, 181] width 118 height 56
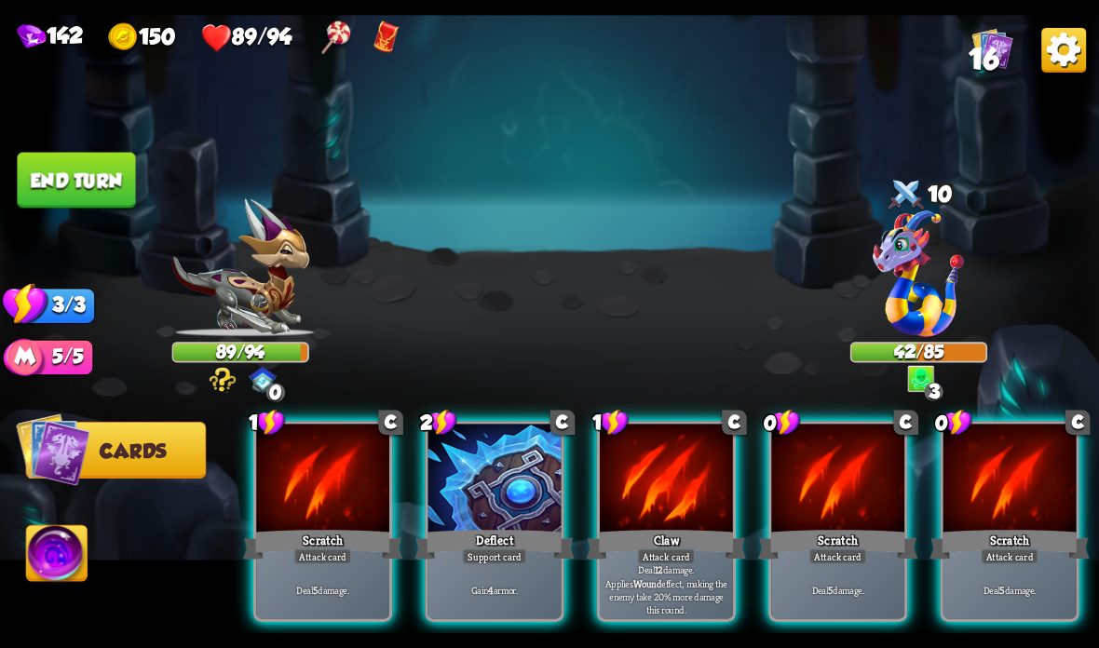
click at [655, 505] on div at bounding box center [666, 480] width 133 height 112
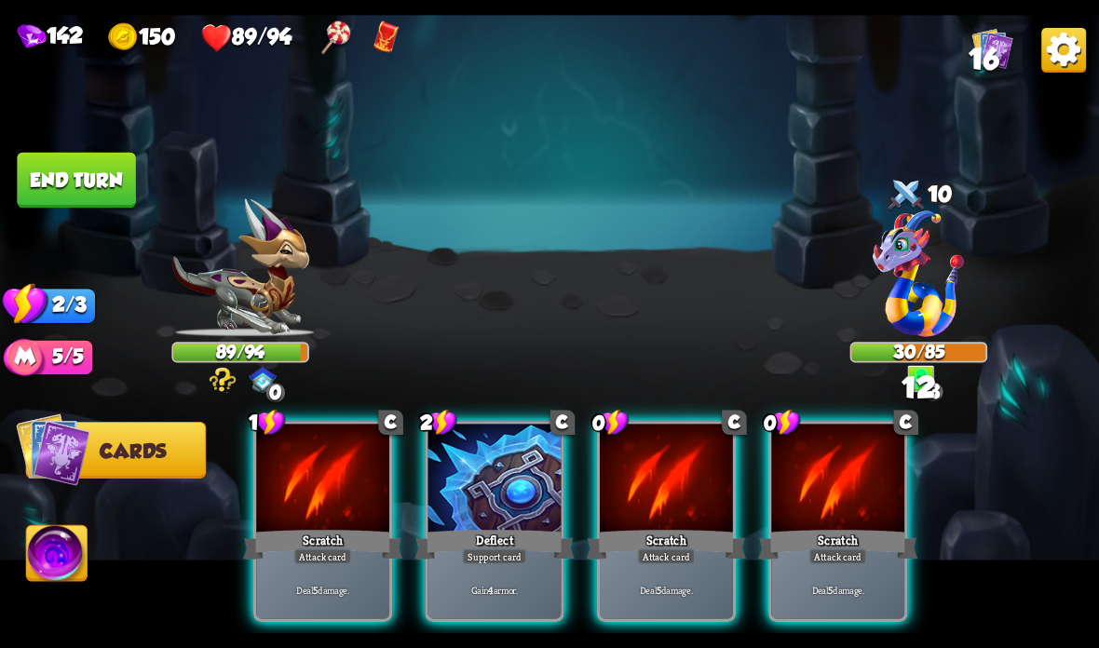
click at [666, 508] on div at bounding box center [666, 480] width 133 height 112
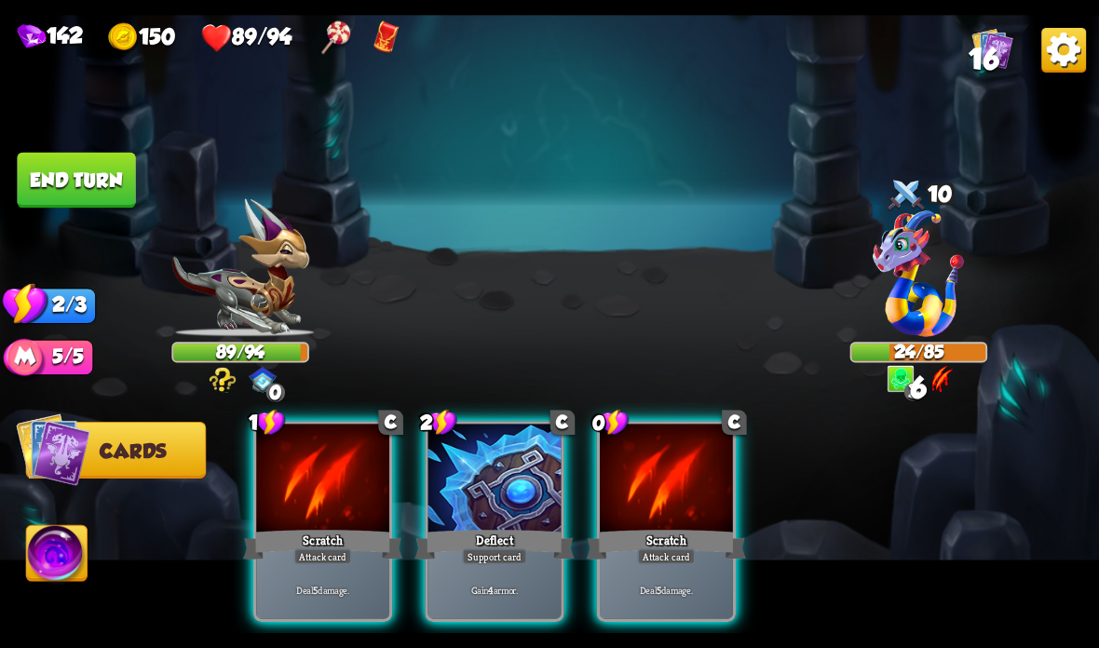
click at [661, 530] on div "Scratch" at bounding box center [666, 544] width 159 height 35
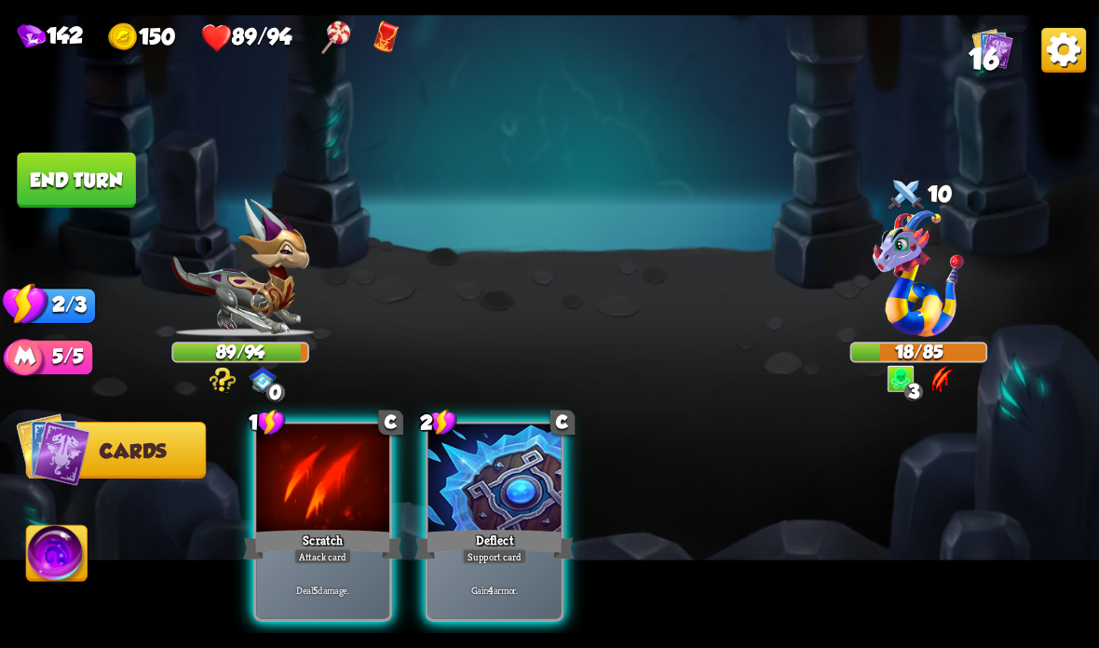
click at [522, 497] on div at bounding box center [494, 480] width 133 height 112
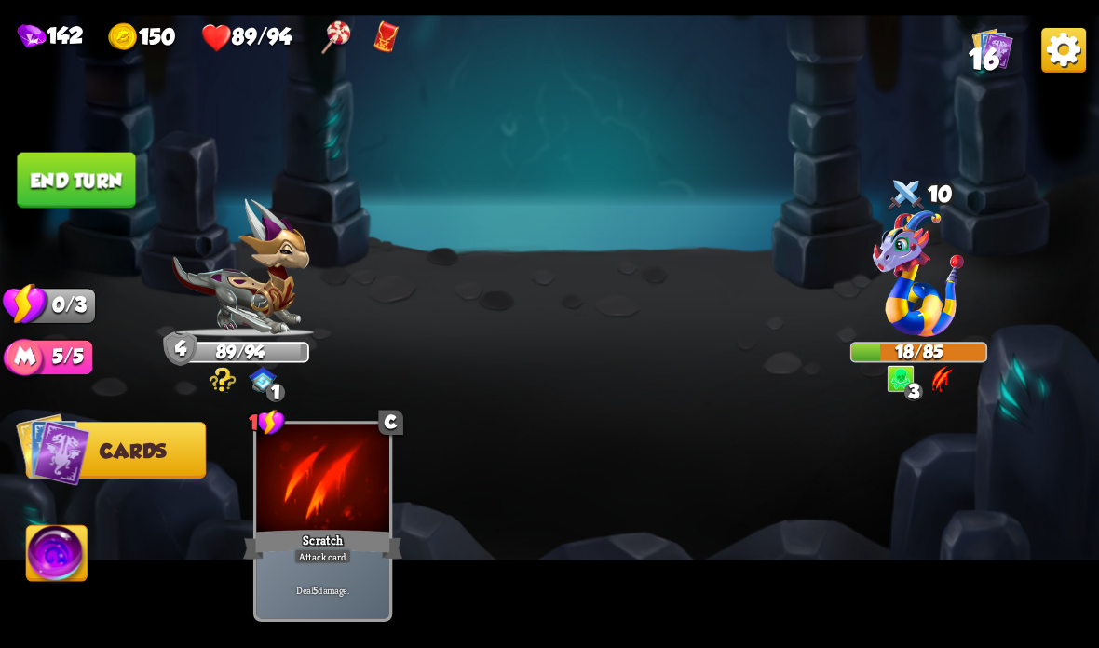
click at [75, 169] on button "End turn" at bounding box center [76, 181] width 118 height 56
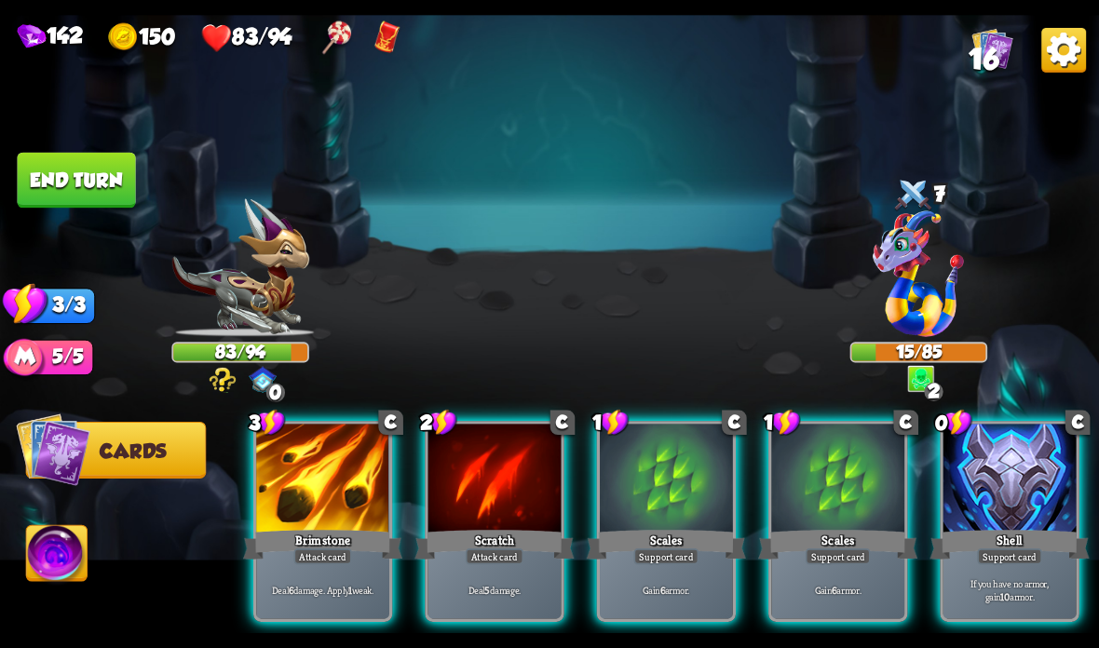
click at [982, 543] on div "Shell" at bounding box center [1009, 544] width 159 height 35
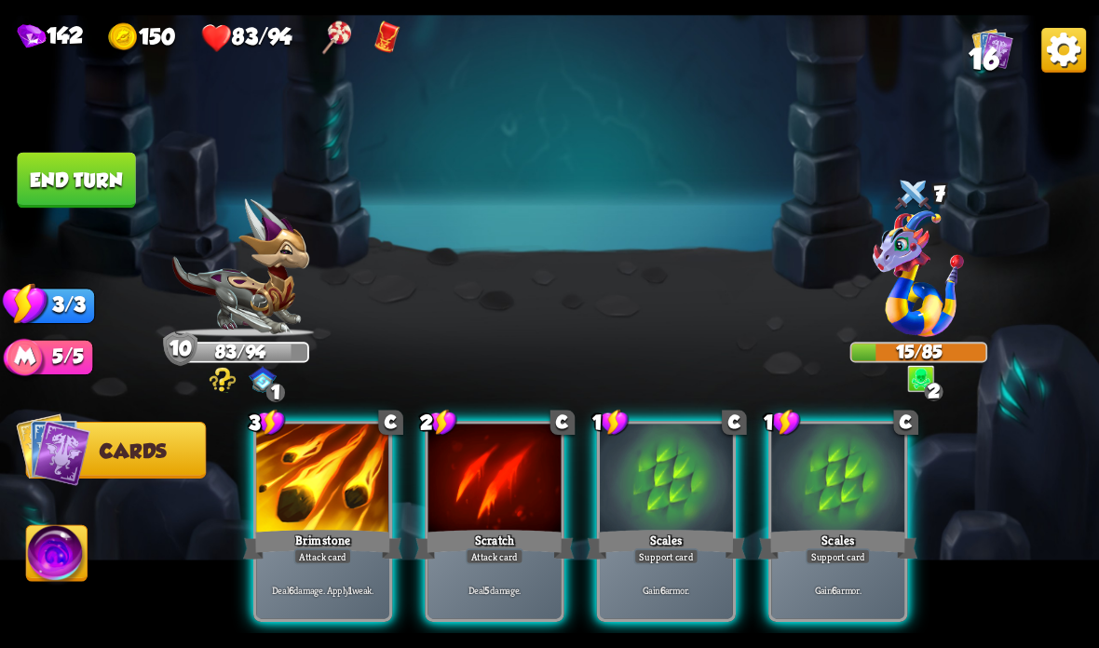
click at [288, 494] on div at bounding box center [322, 480] width 133 height 112
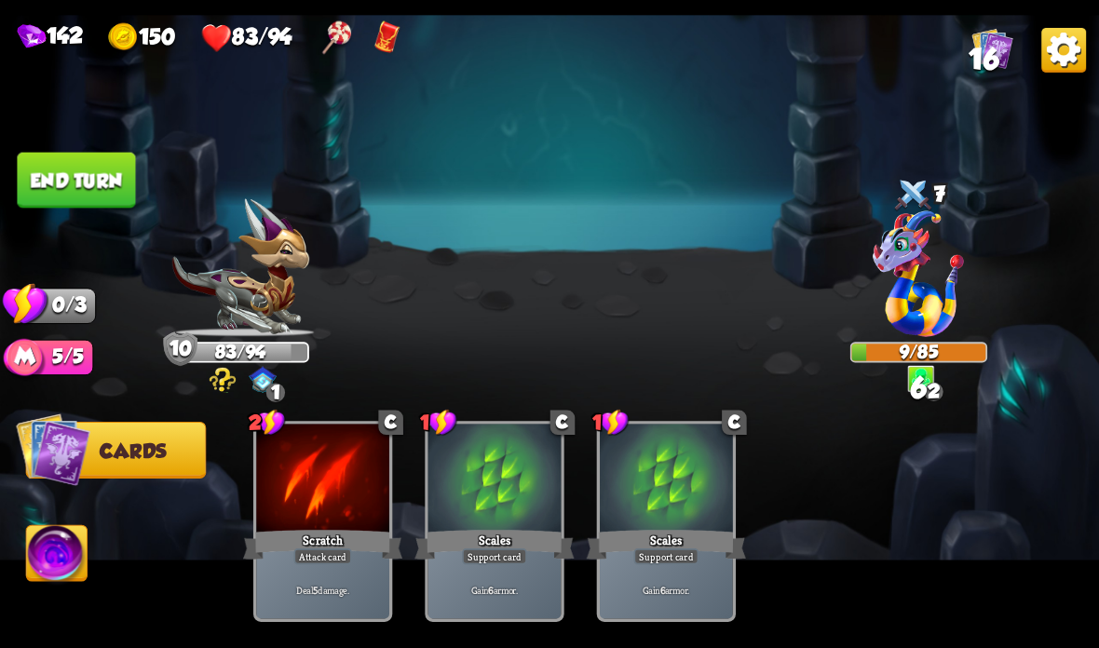
click at [74, 173] on button "End turn" at bounding box center [76, 181] width 118 height 56
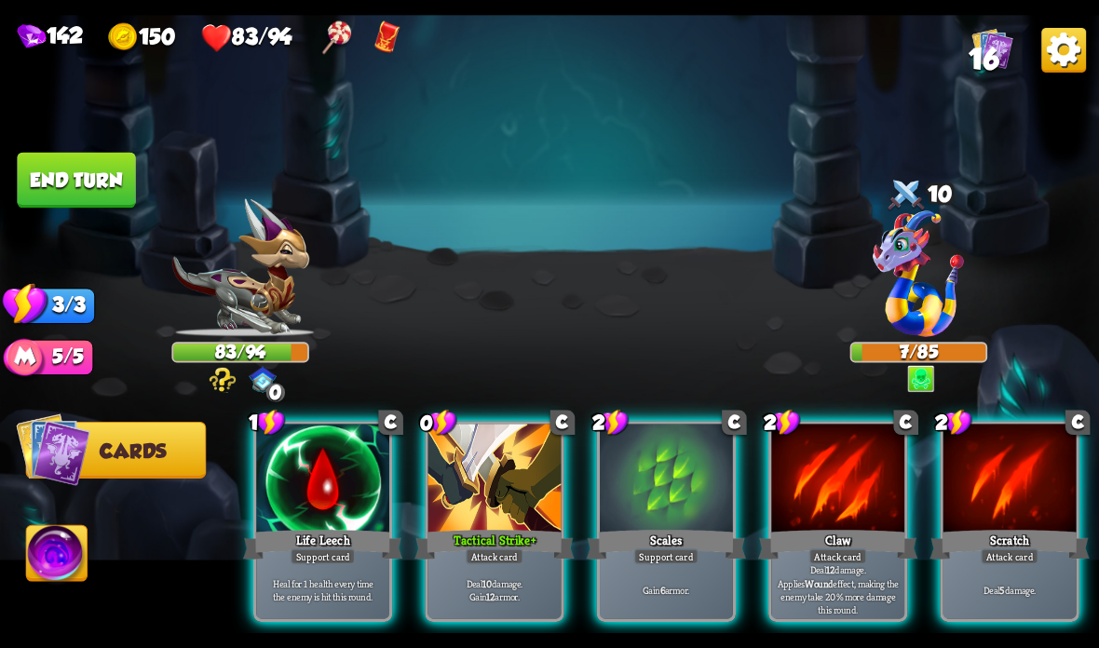
click at [293, 546] on div "Life Leech" at bounding box center [322, 544] width 159 height 35
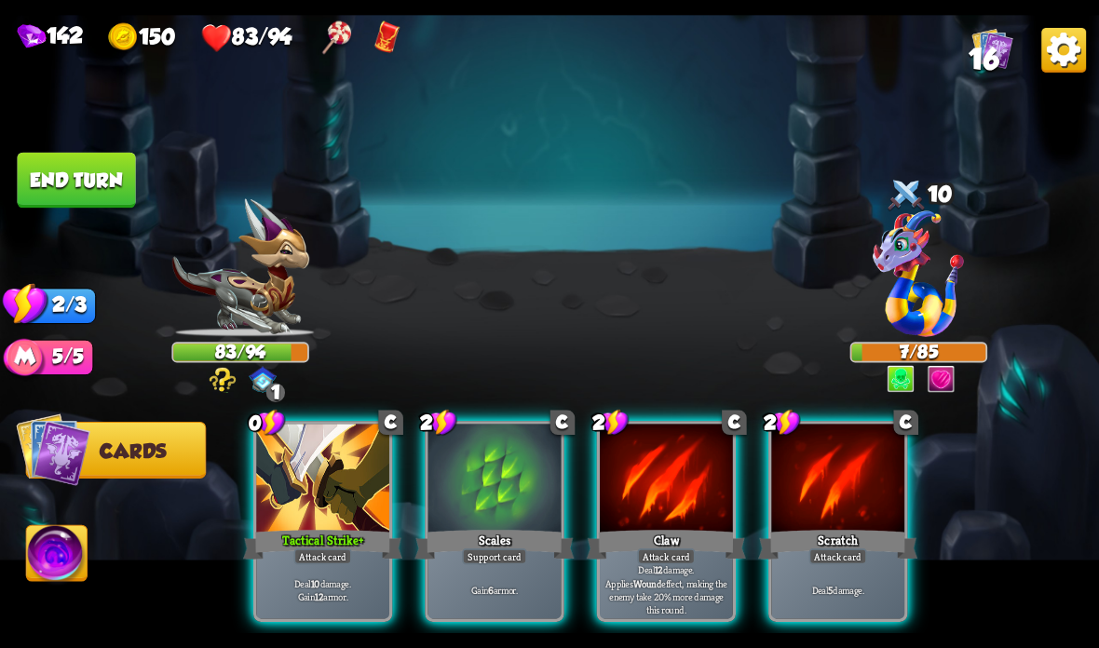
click at [839, 557] on div "Attack card" at bounding box center [838, 557] width 58 height 16
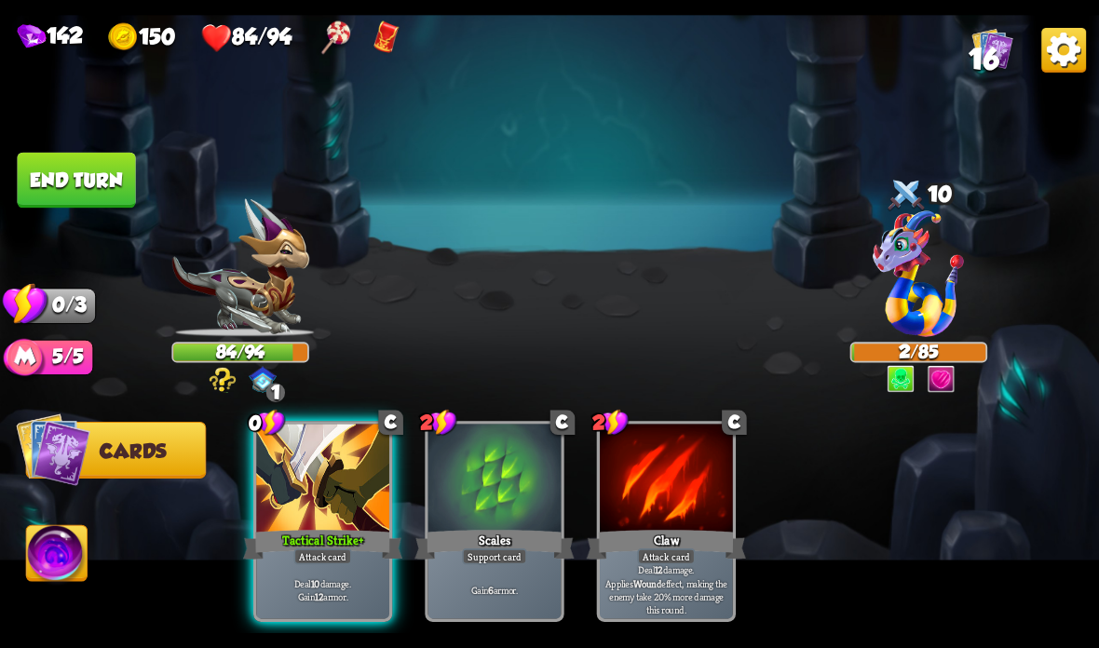
click at [273, 528] on div "Tactical Strike +" at bounding box center [322, 544] width 159 height 35
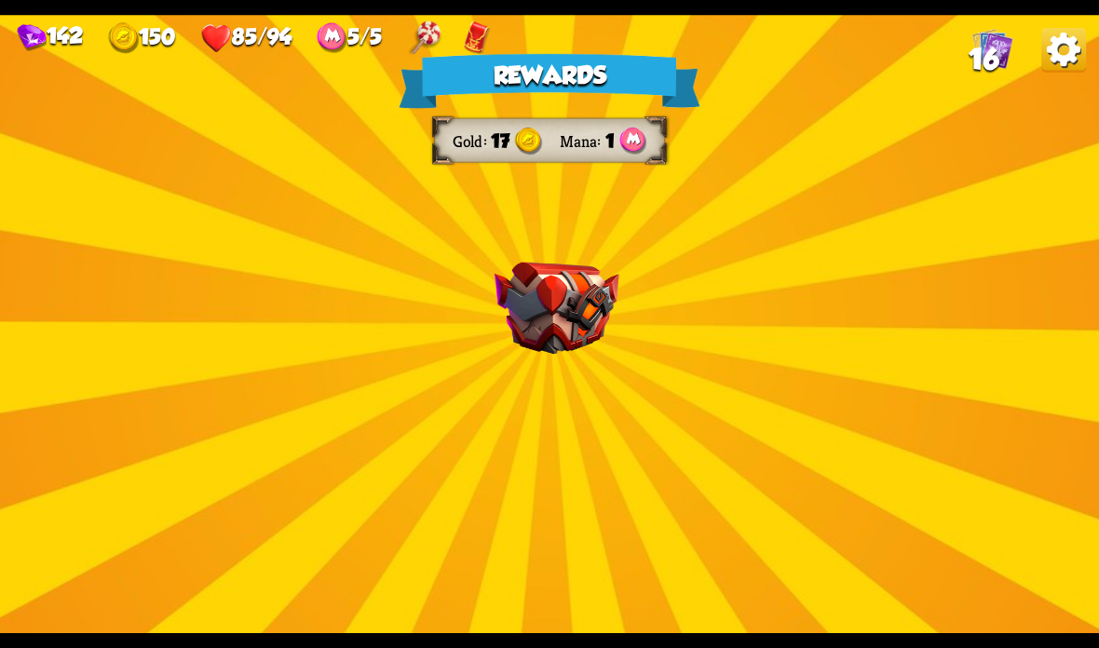
click at [555, 303] on img at bounding box center [556, 309] width 125 height 92
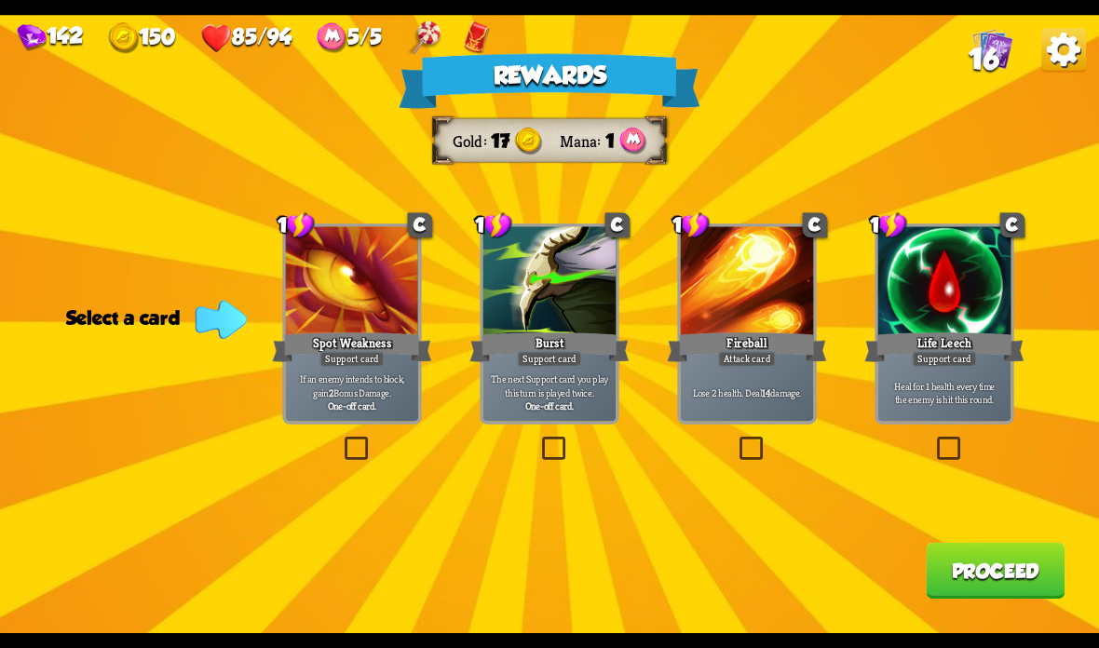
click at [522, 396] on p "The next Support card you play this turn is played twice." at bounding box center [549, 386] width 127 height 26
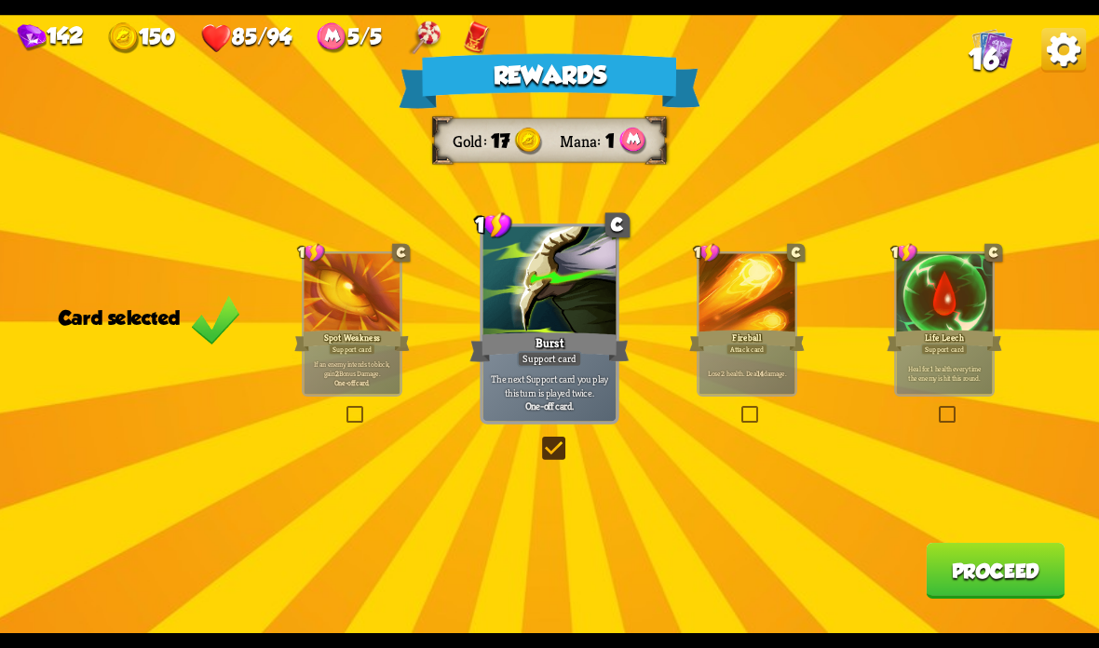
click at [962, 555] on button "Proceed" at bounding box center [995, 571] width 139 height 56
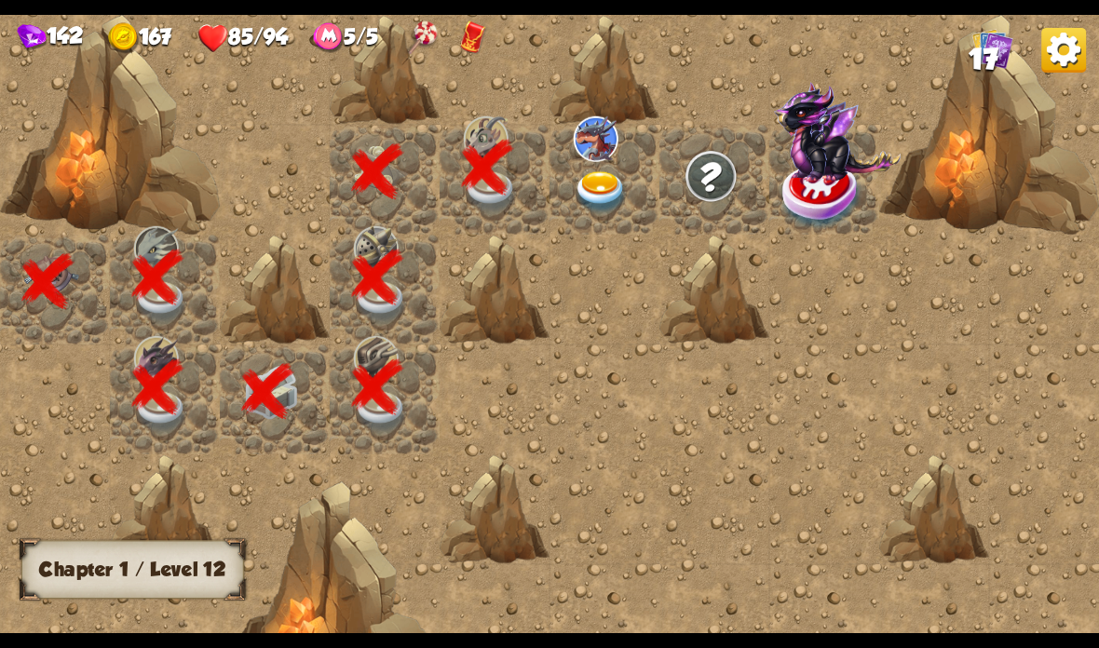
click at [615, 185] on img at bounding box center [601, 192] width 55 height 43
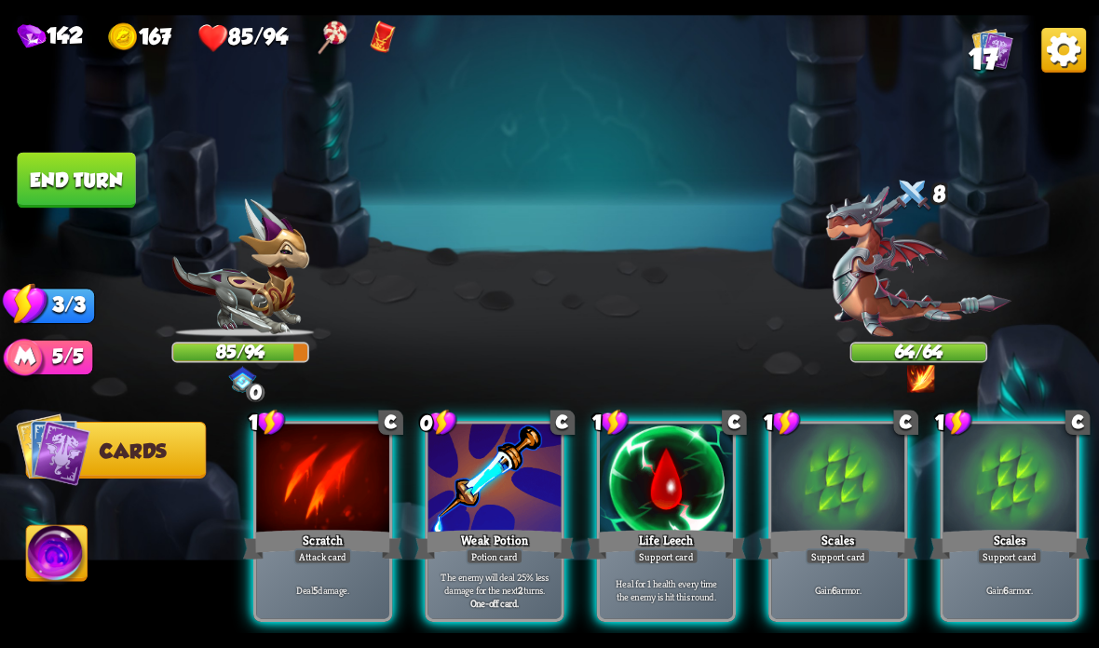
click at [844, 498] on div at bounding box center [837, 480] width 133 height 112
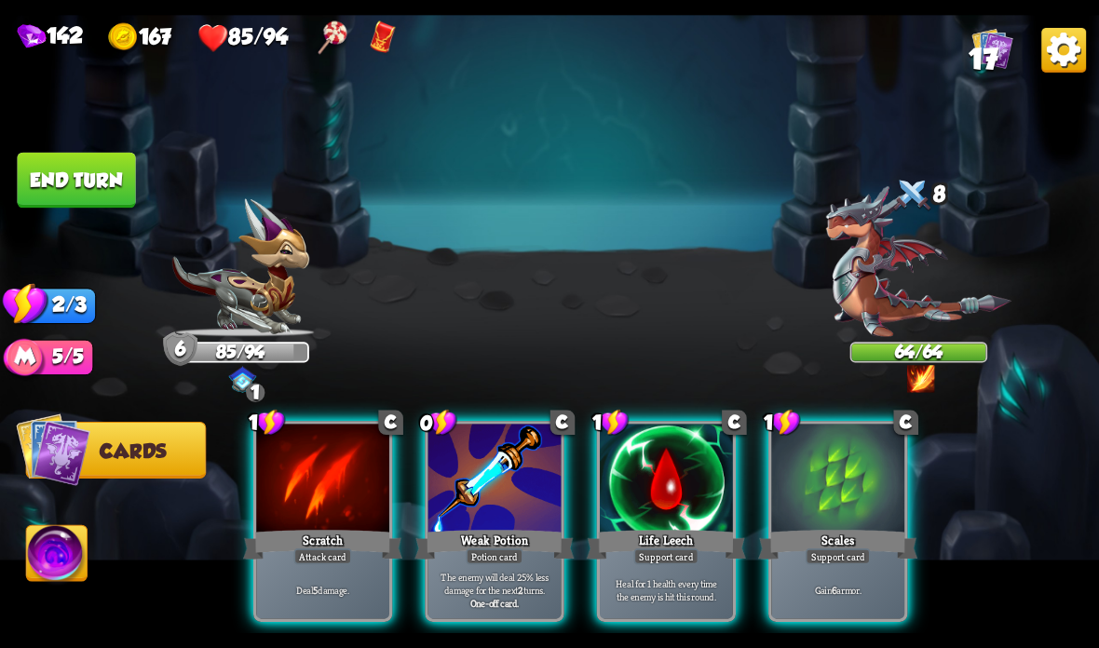
click at [837, 533] on div "Scales" at bounding box center [837, 544] width 159 height 35
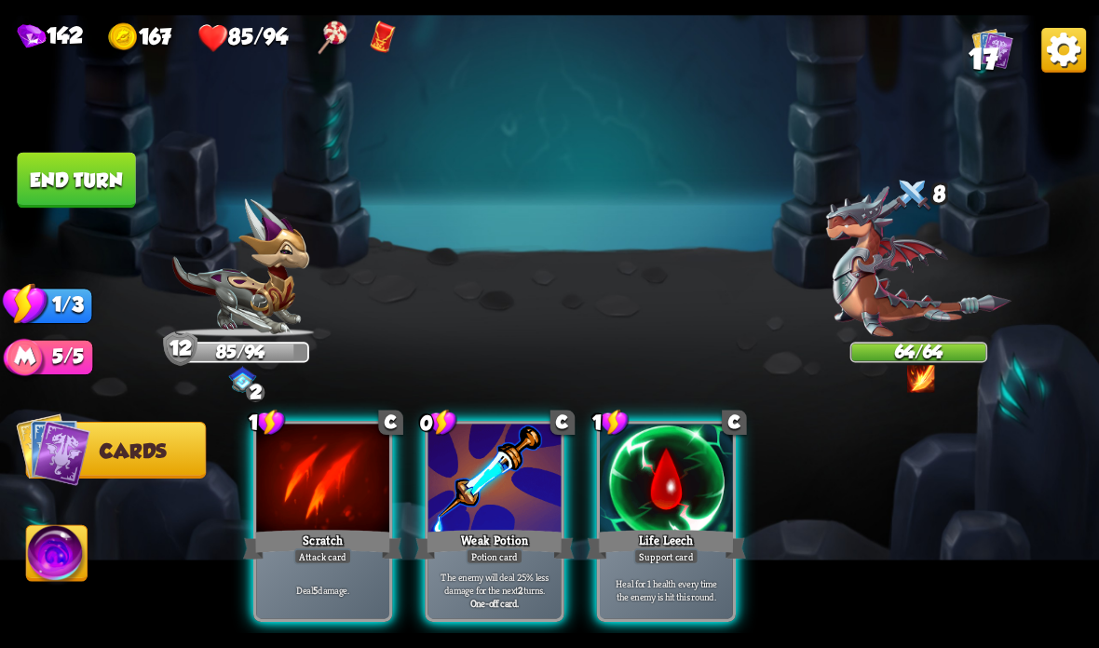
click at [504, 575] on p "The enemy will deal 25% less damage for the next 2 turns." at bounding box center [494, 583] width 127 height 26
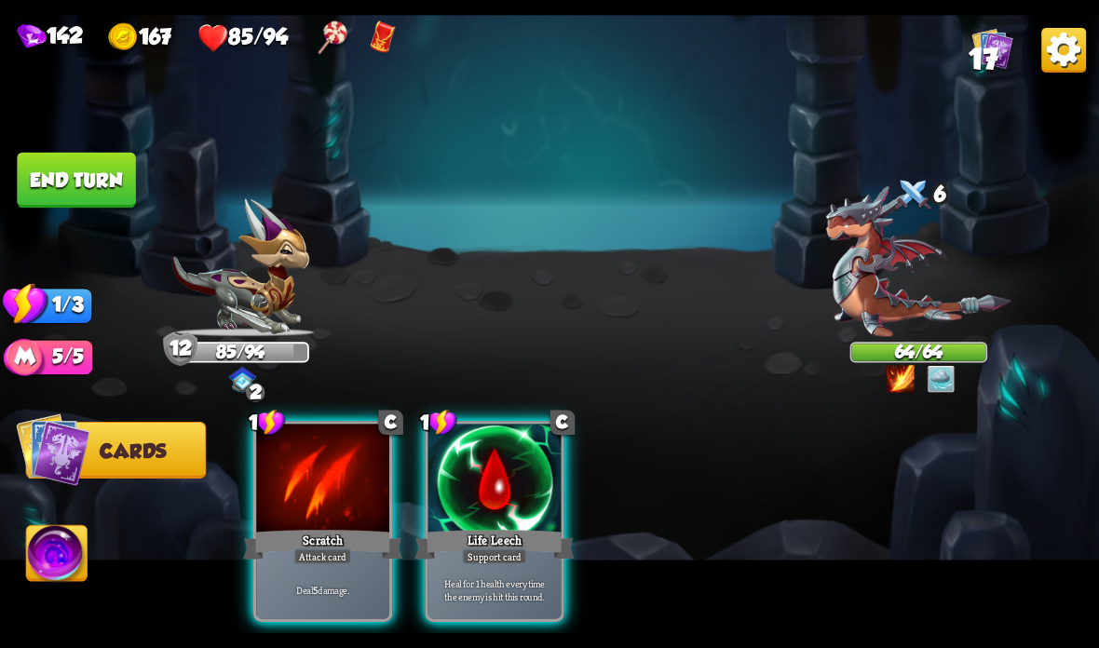
click at [318, 568] on div "Deal 5 damage." at bounding box center [322, 590] width 133 height 58
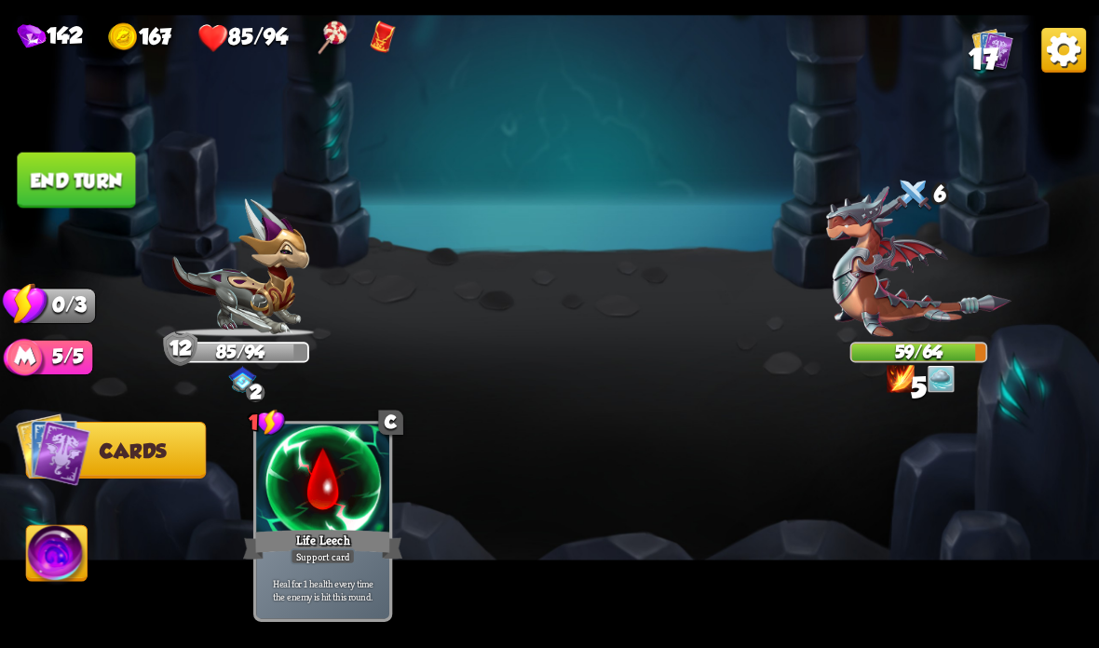
click at [45, 161] on button "End turn" at bounding box center [76, 181] width 118 height 56
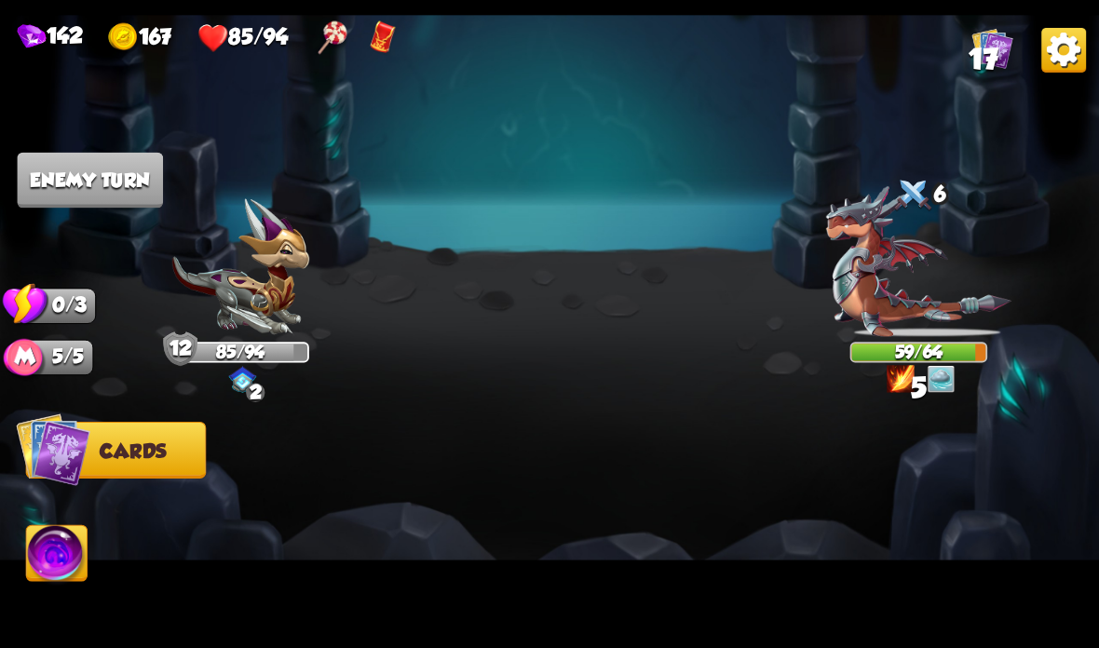
click at [30, 149] on img at bounding box center [549, 324] width 1099 height 618
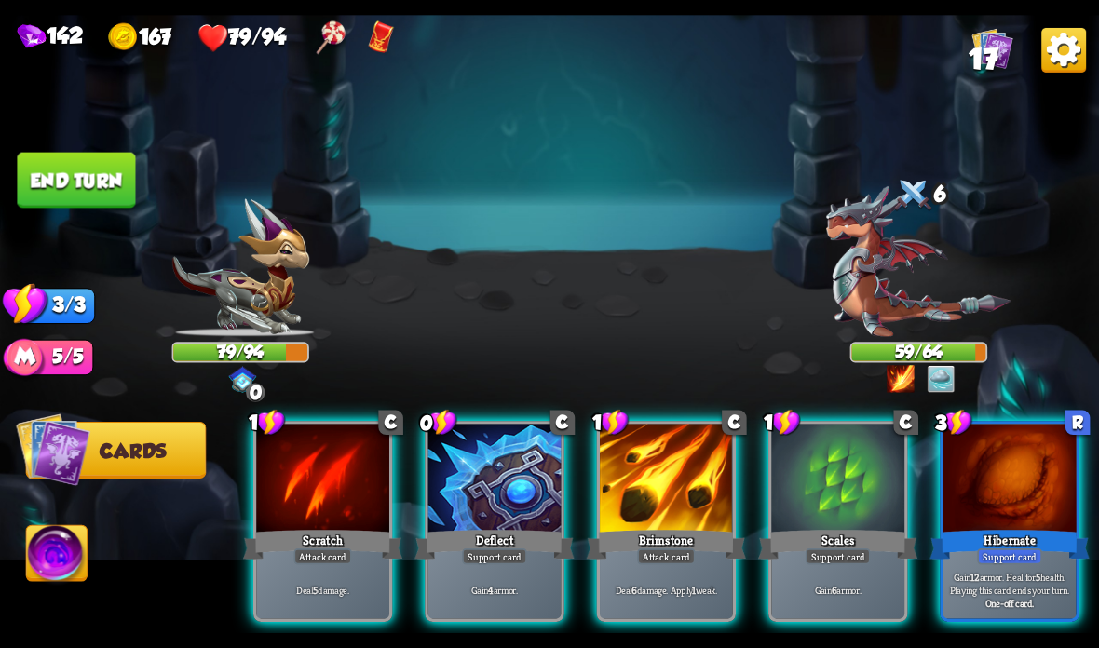
click at [651, 526] on div at bounding box center [666, 480] width 133 height 112
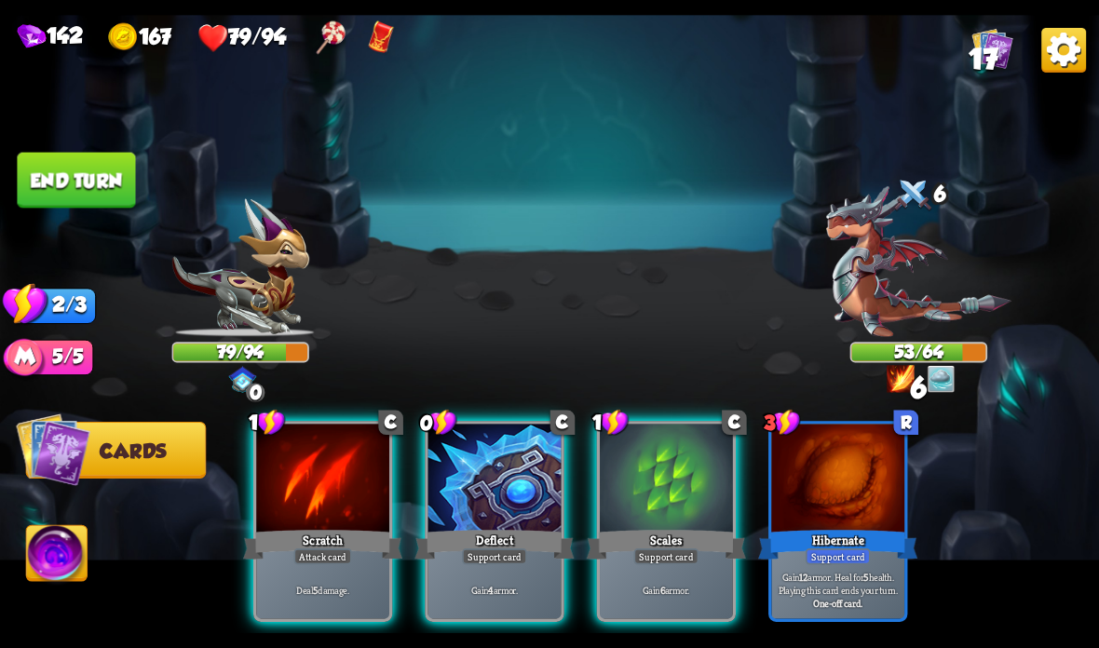
click at [322, 546] on div "Scratch" at bounding box center [322, 544] width 159 height 35
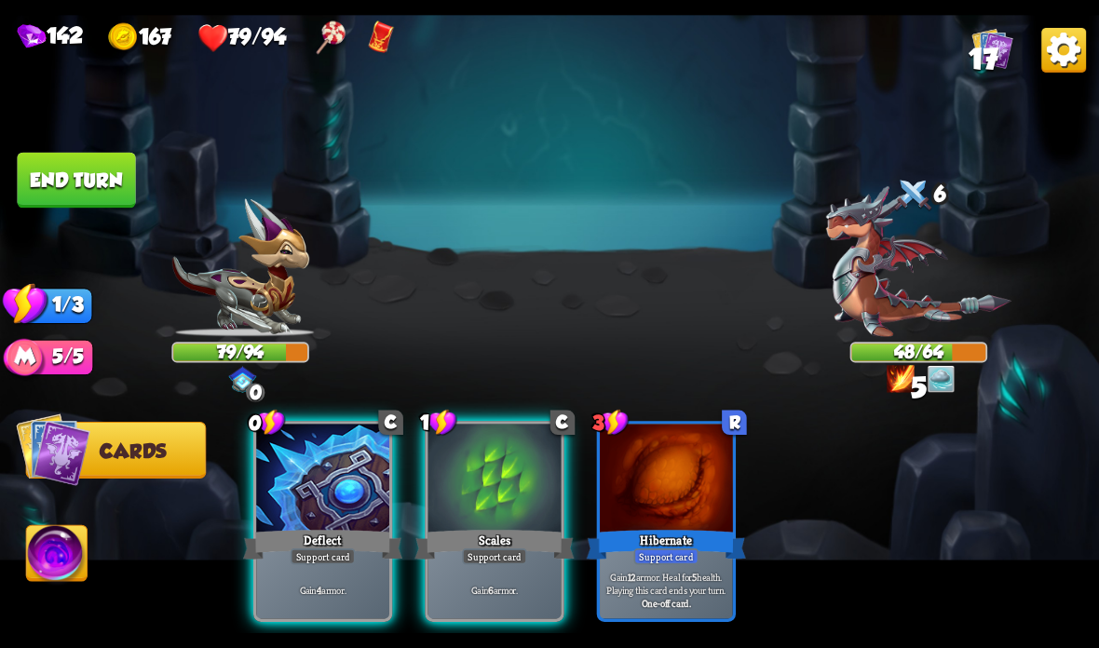
click at [87, 168] on button "End turn" at bounding box center [76, 181] width 118 height 56
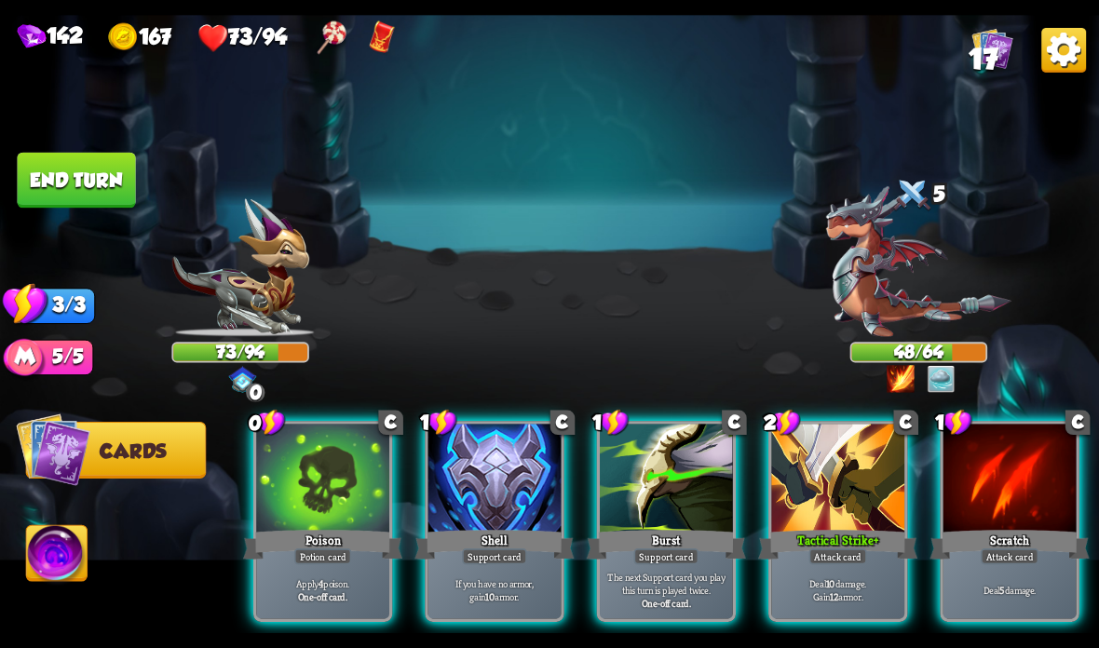
click at [678, 491] on div at bounding box center [666, 480] width 133 height 112
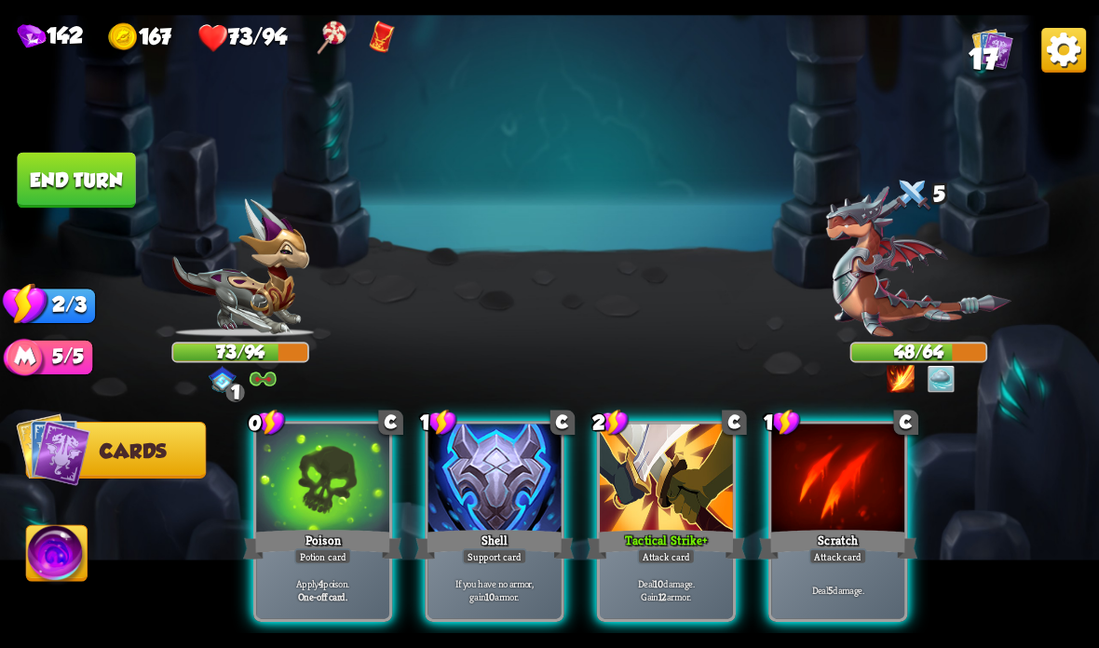
click at [683, 500] on div at bounding box center [666, 480] width 133 height 112
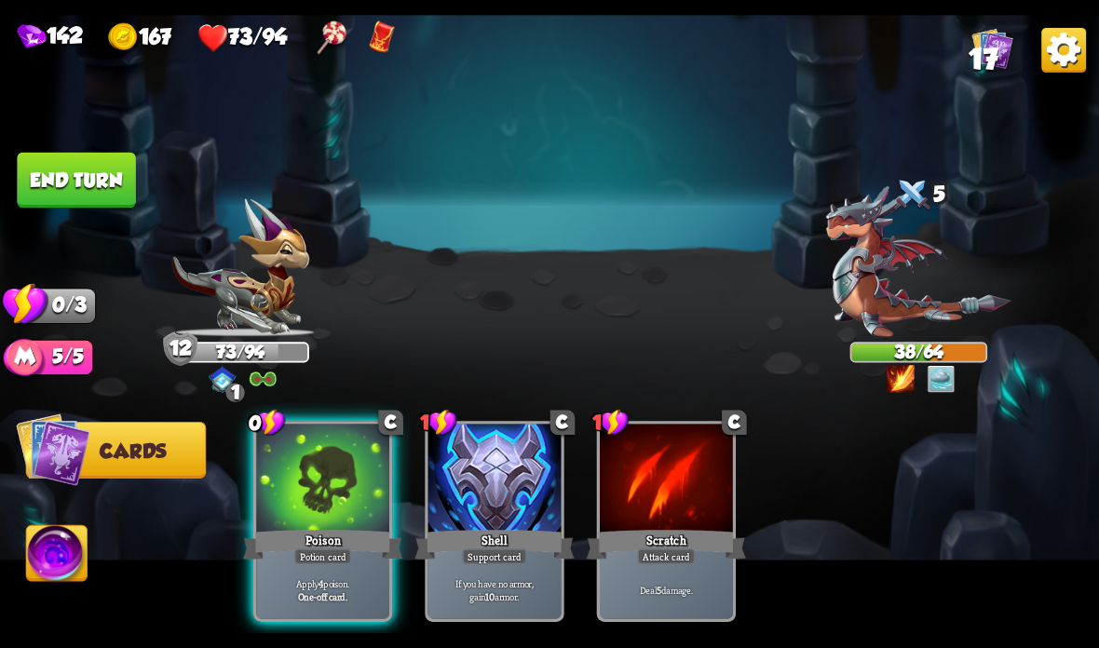
click at [335, 526] on div at bounding box center [322, 480] width 133 height 112
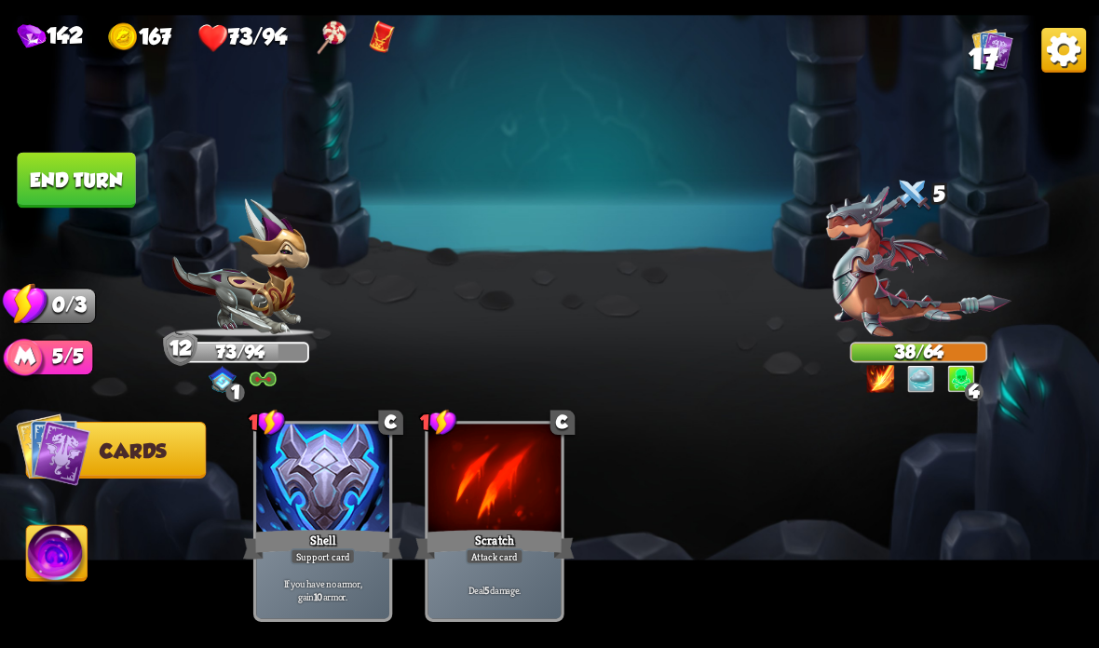
click at [258, 359] on div "73/94" at bounding box center [240, 352] width 134 height 17
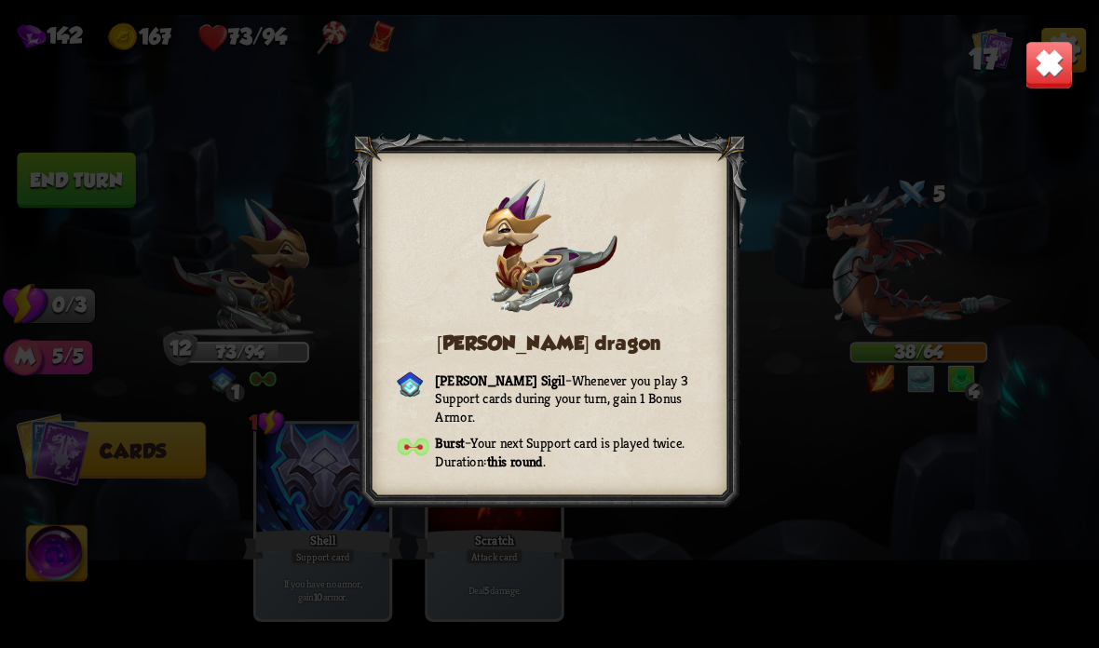
click at [1071, 54] on img at bounding box center [1049, 65] width 48 height 48
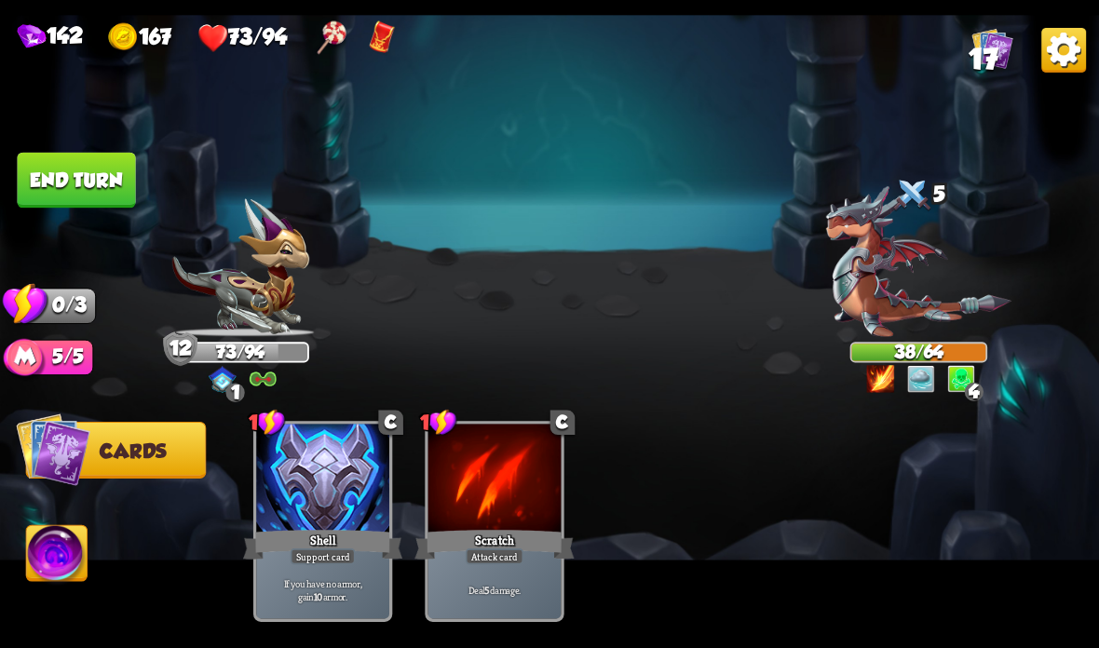
click at [95, 167] on button "End turn" at bounding box center [76, 181] width 118 height 56
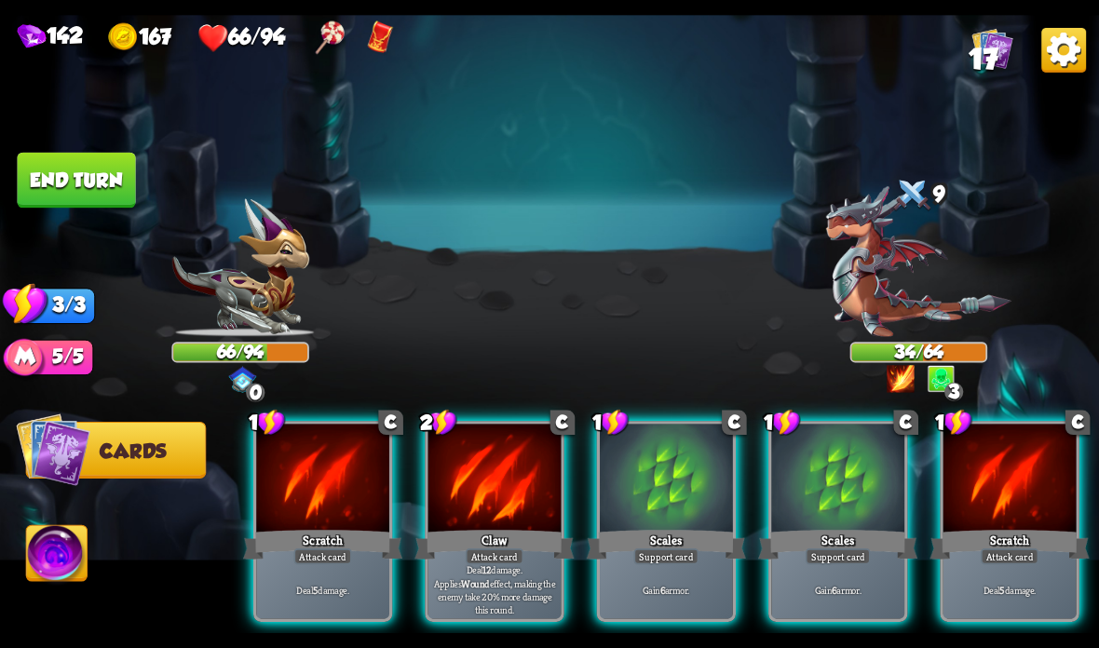
click at [870, 302] on img at bounding box center [918, 261] width 185 height 151
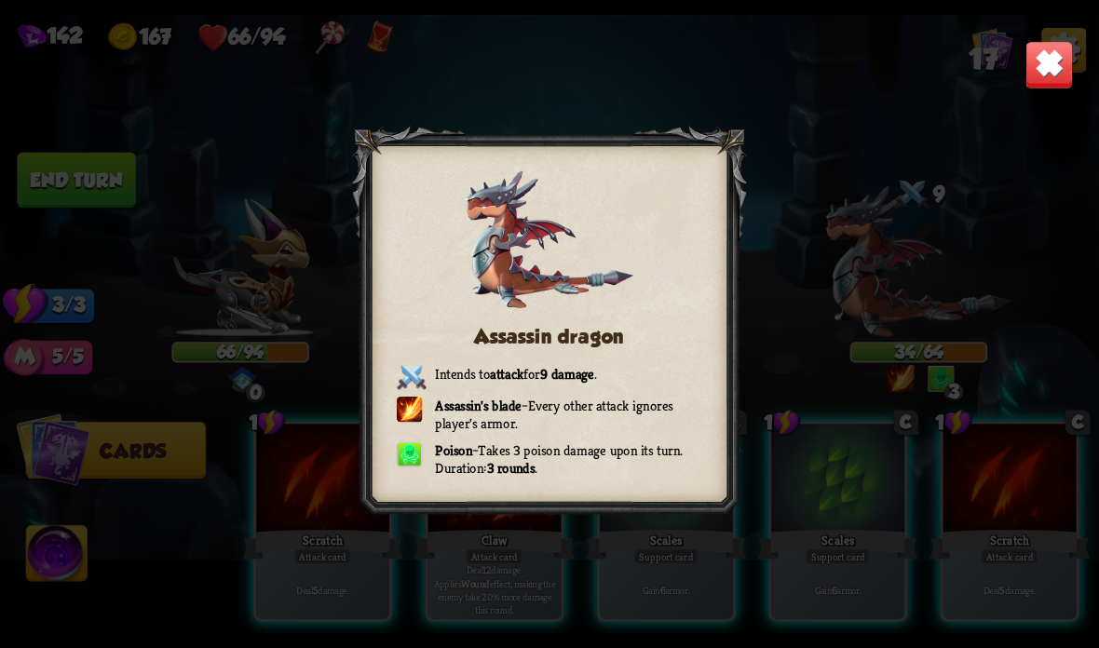
click at [1035, 64] on img at bounding box center [1049, 65] width 48 height 48
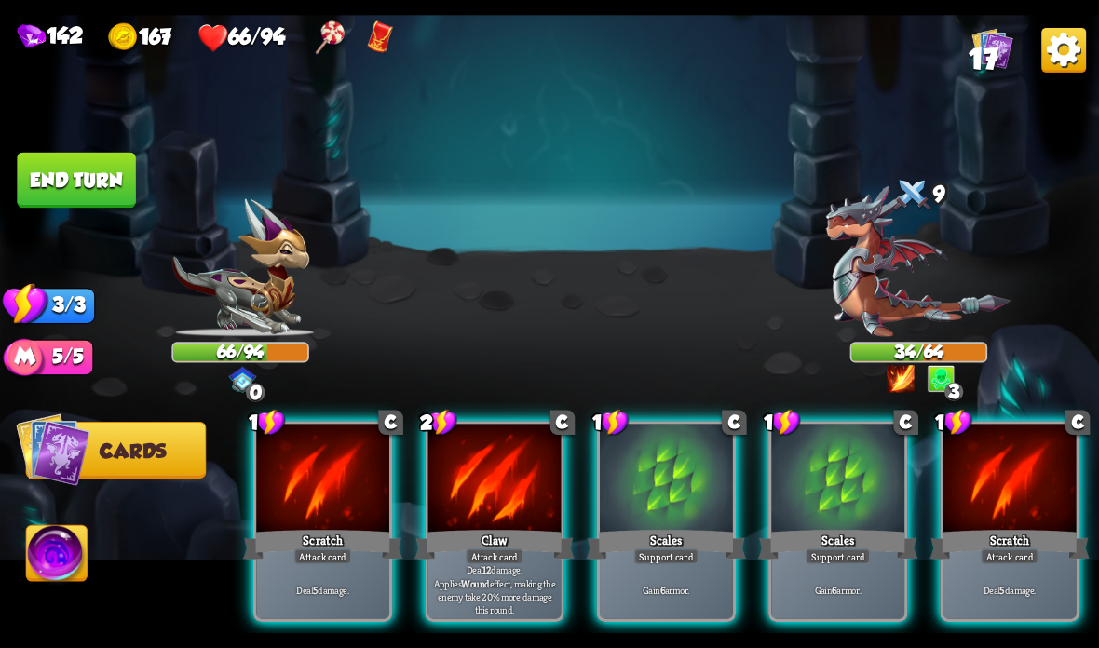
click at [683, 499] on div at bounding box center [666, 480] width 133 height 112
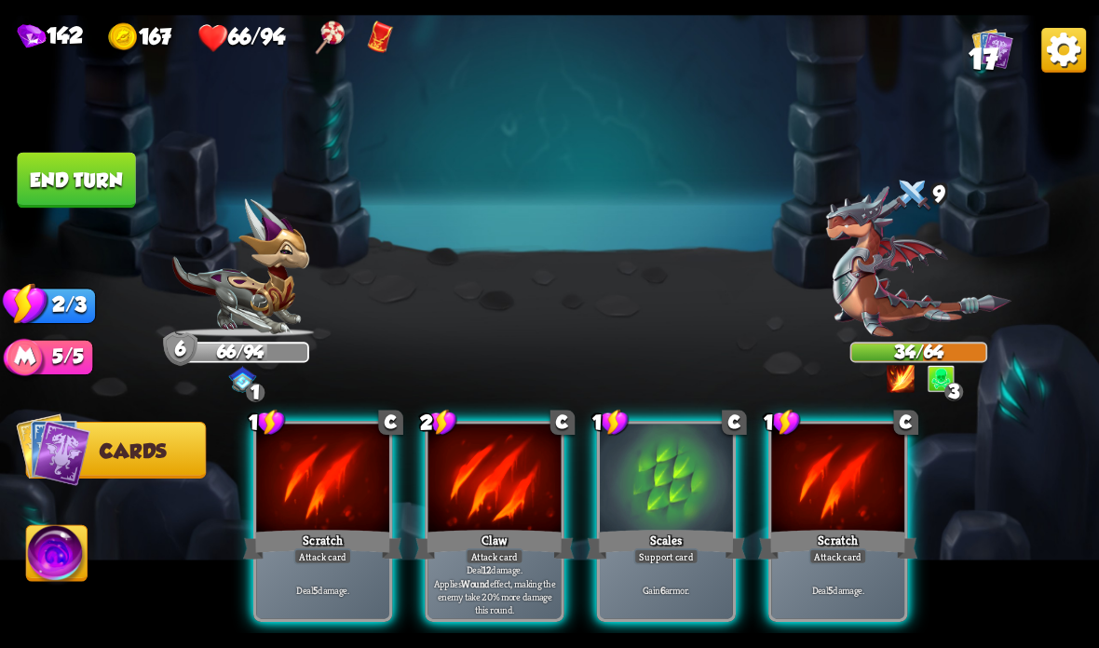
click at [632, 531] on div "Scales" at bounding box center [666, 544] width 159 height 35
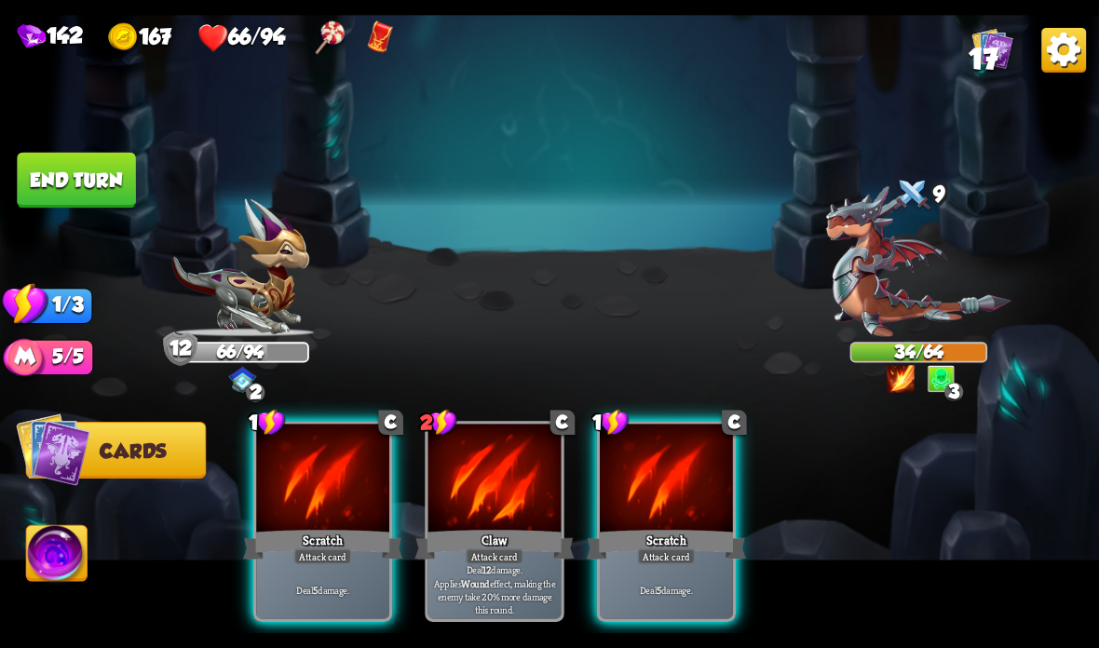
click at [337, 532] on div "Scratch" at bounding box center [322, 544] width 159 height 35
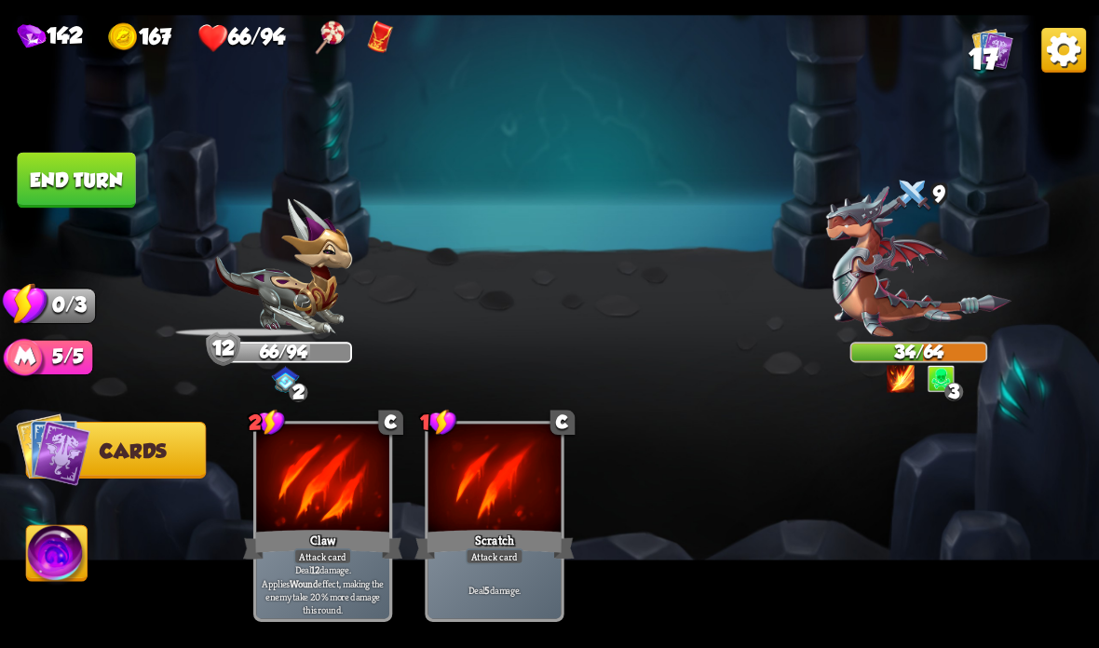
click at [82, 178] on button "End turn" at bounding box center [76, 181] width 118 height 56
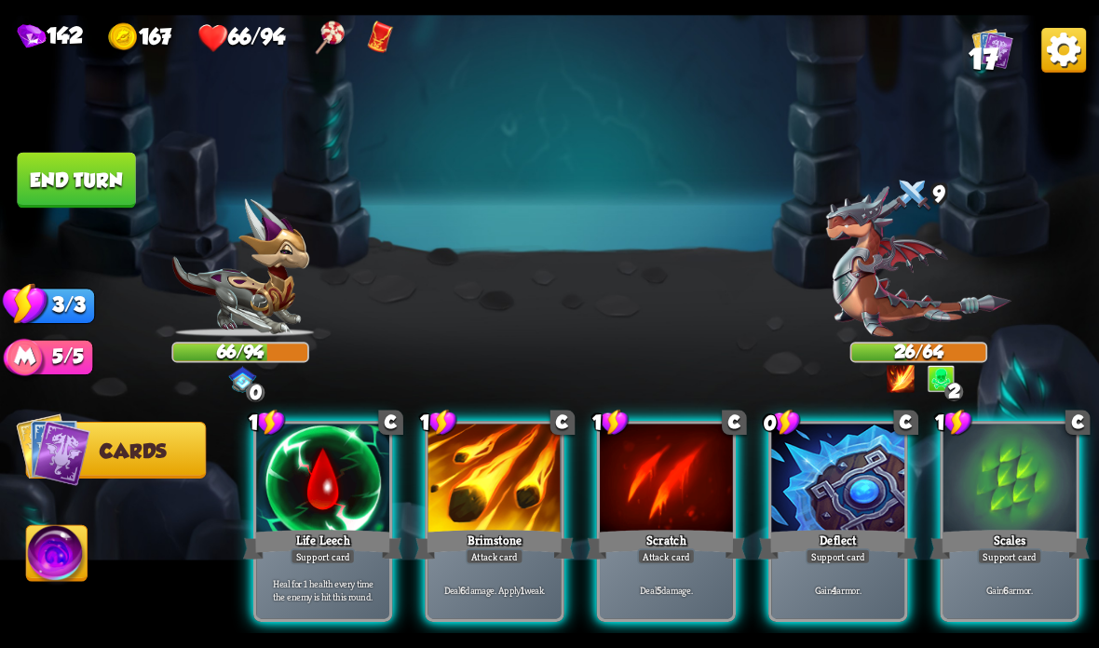
click at [304, 572] on div "Heal for 1 health every time the enemy is hit this round." at bounding box center [322, 590] width 133 height 58
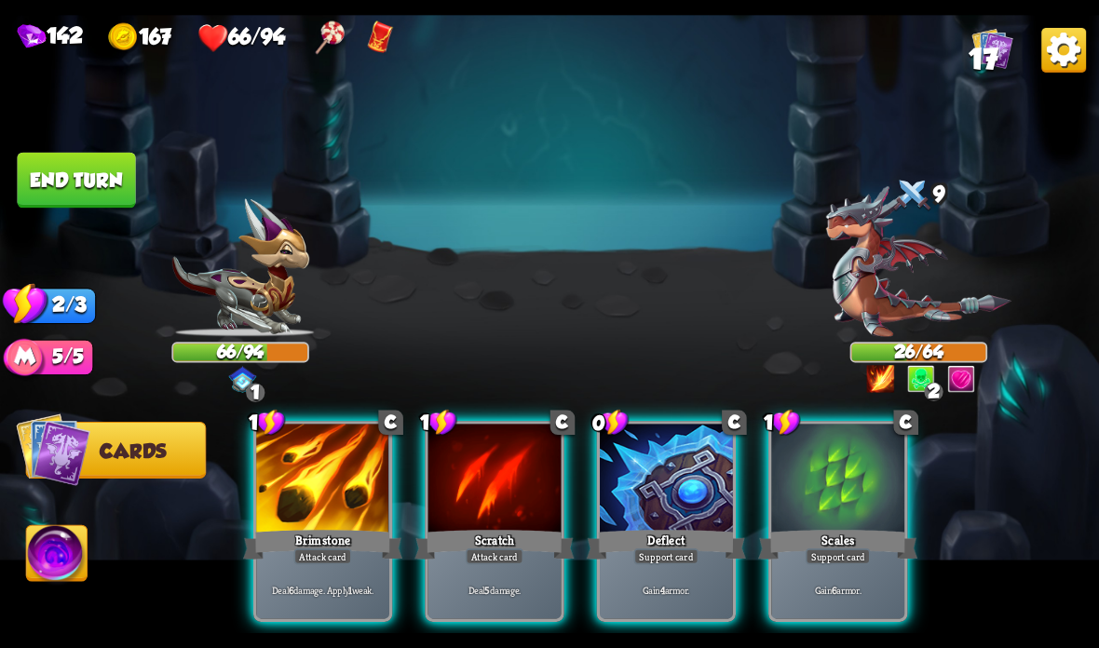
click at [305, 541] on div "Brimstone" at bounding box center [322, 544] width 159 height 35
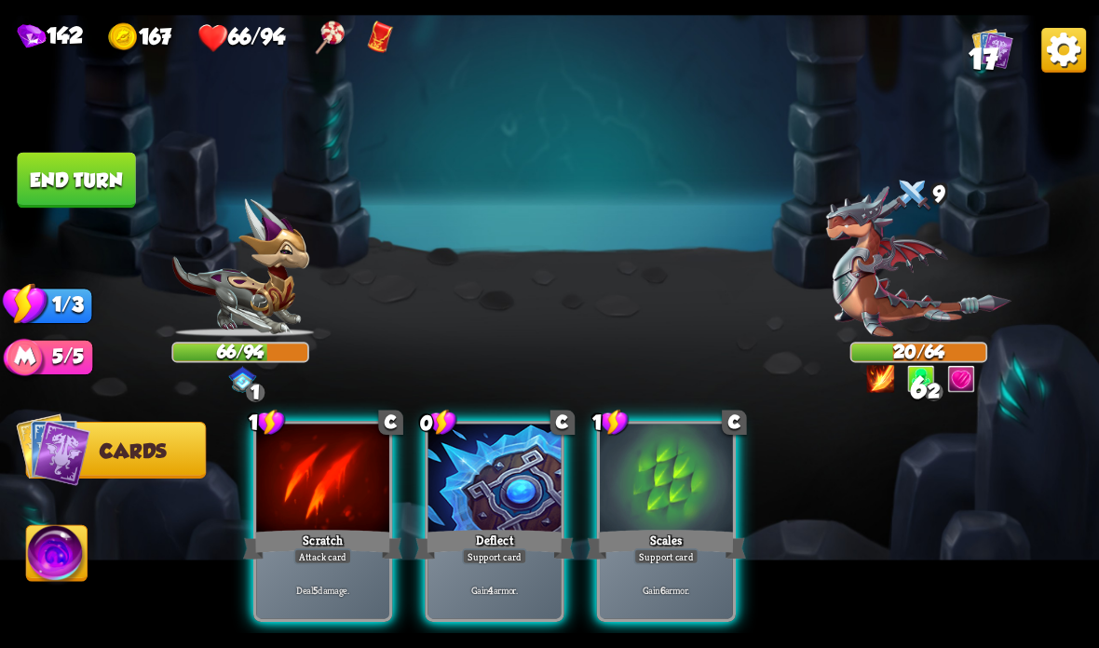
click at [305, 557] on div "Attack card" at bounding box center [323, 557] width 58 height 16
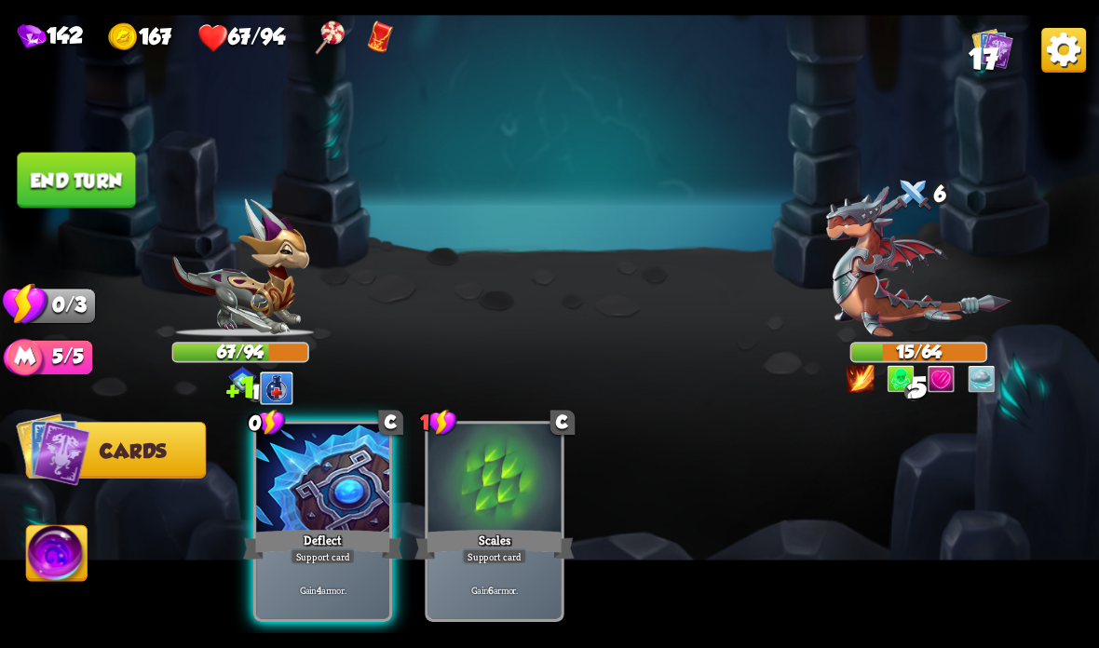
click at [322, 572] on div "Gain 4 armor." at bounding box center [322, 590] width 133 height 58
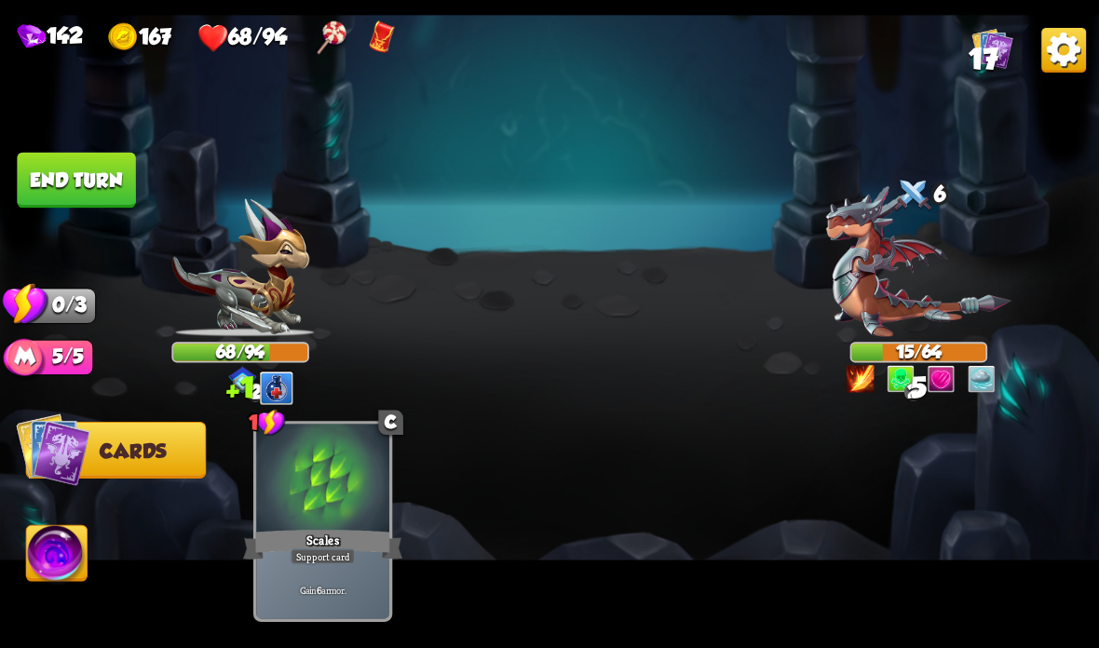
click at [87, 172] on button "End turn" at bounding box center [76, 181] width 118 height 56
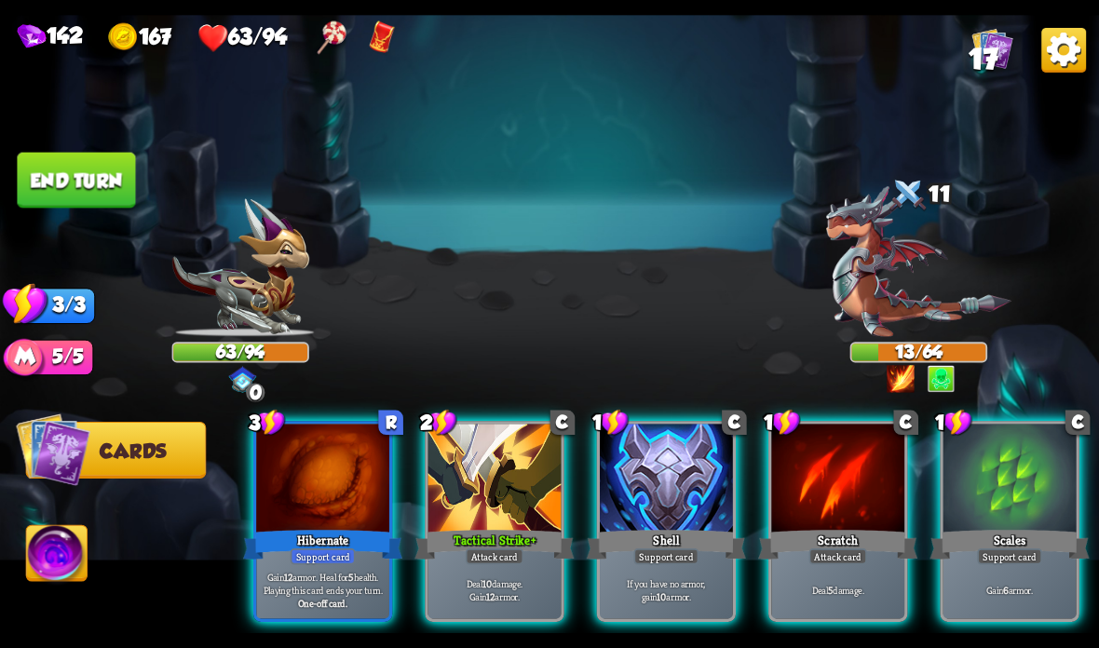
click at [305, 523] on div at bounding box center [322, 480] width 133 height 112
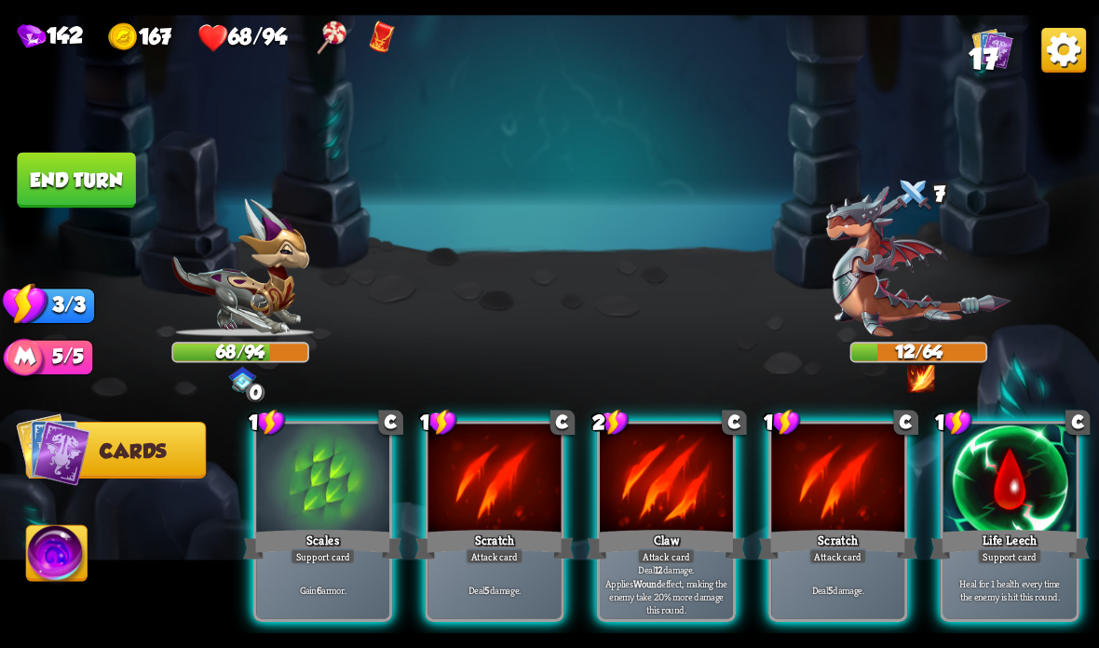
click at [1010, 546] on div "Life Leech" at bounding box center [1009, 544] width 159 height 35
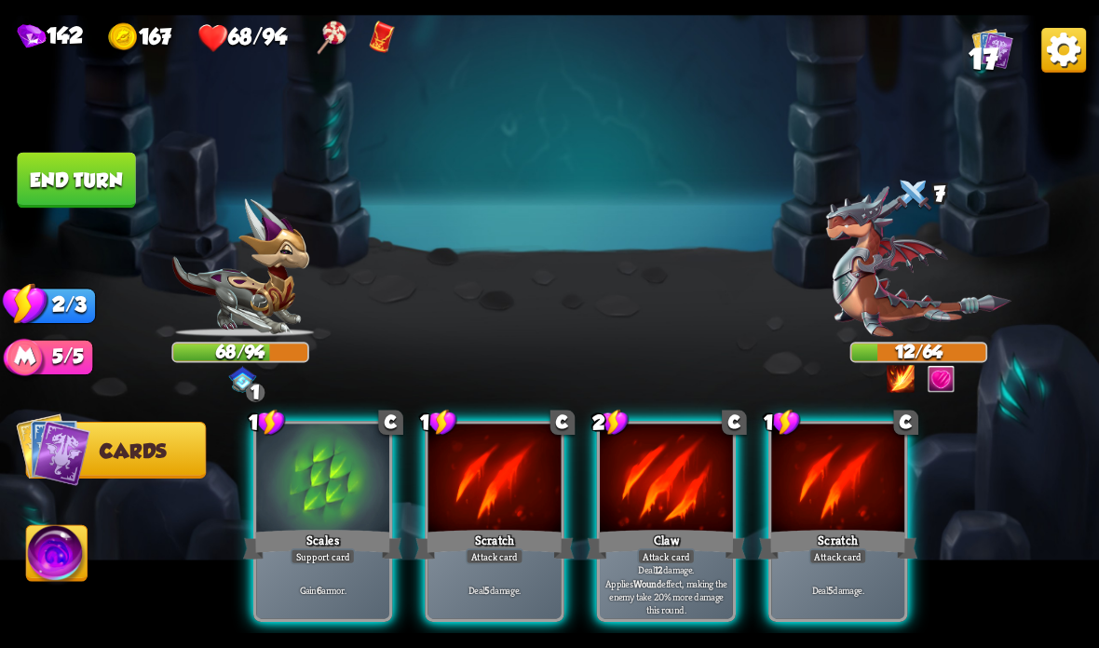
click at [639, 494] on div at bounding box center [666, 480] width 133 height 112
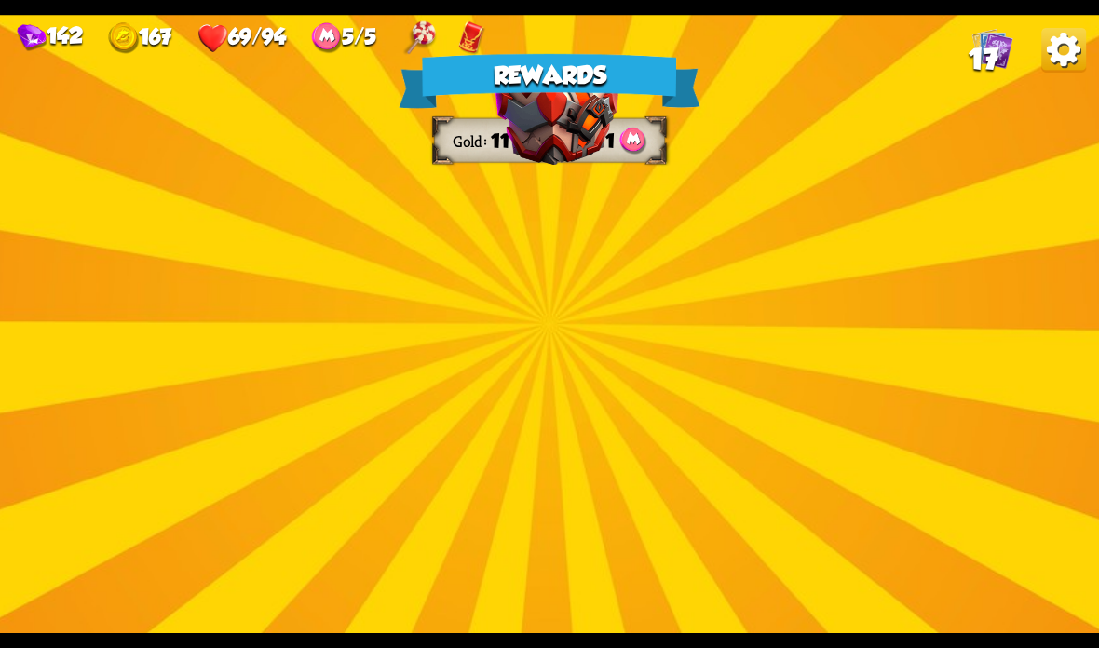
click at [564, 281] on img at bounding box center [556, 309] width 125 height 92
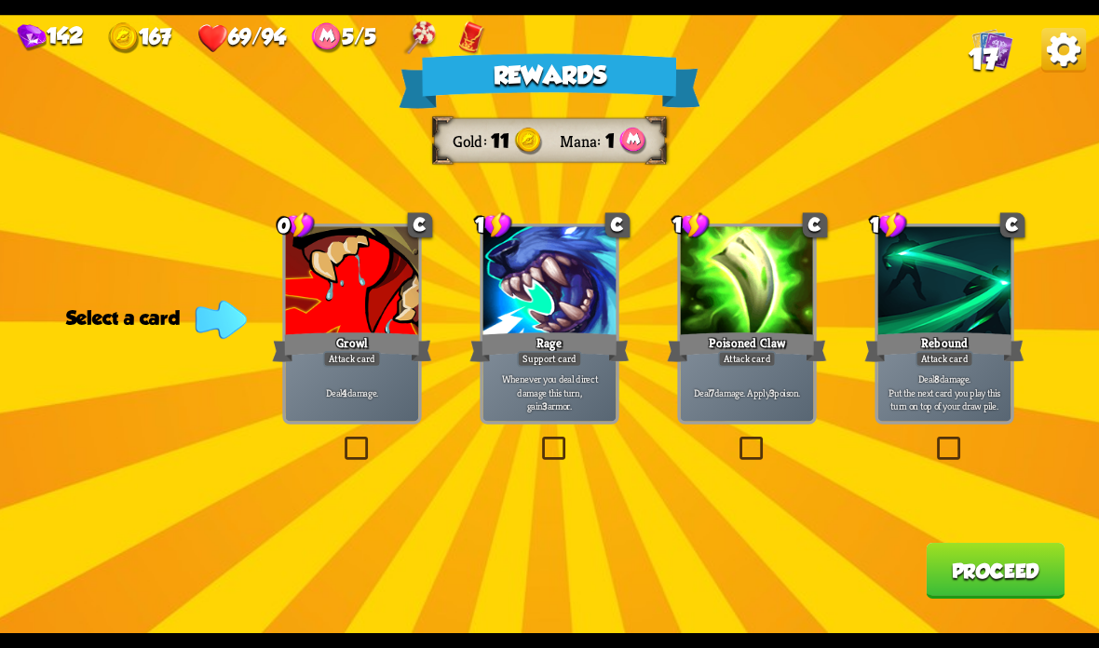
click at [749, 382] on div "Deal 7 damage. Apply 3 poison." at bounding box center [747, 392] width 133 height 58
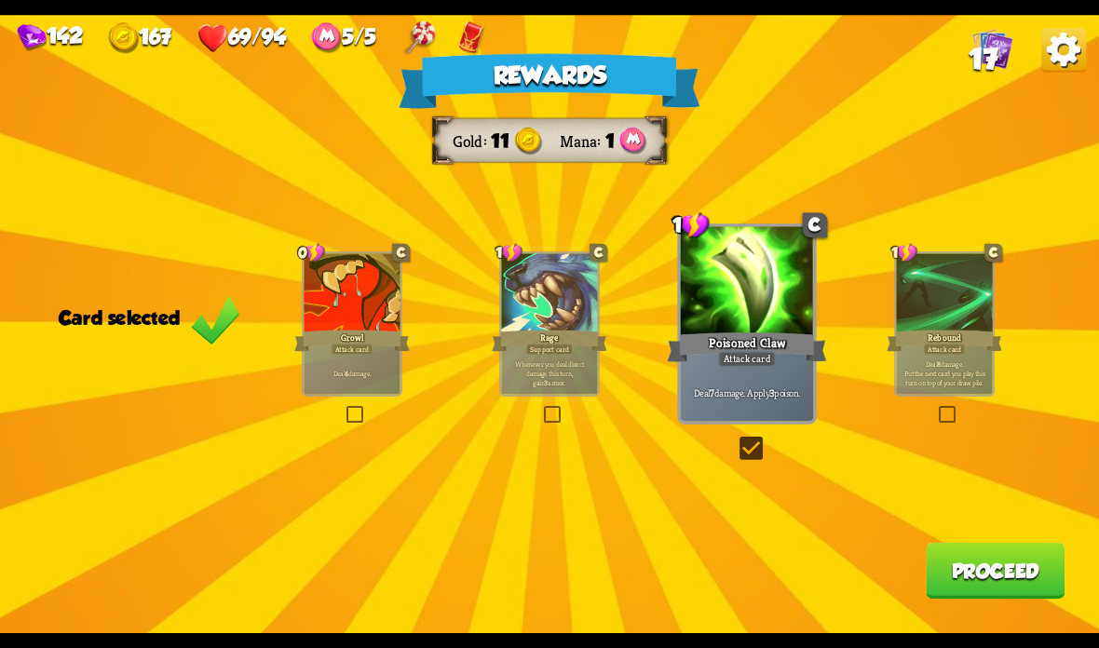
click at [995, 565] on button "Proceed" at bounding box center [995, 571] width 139 height 56
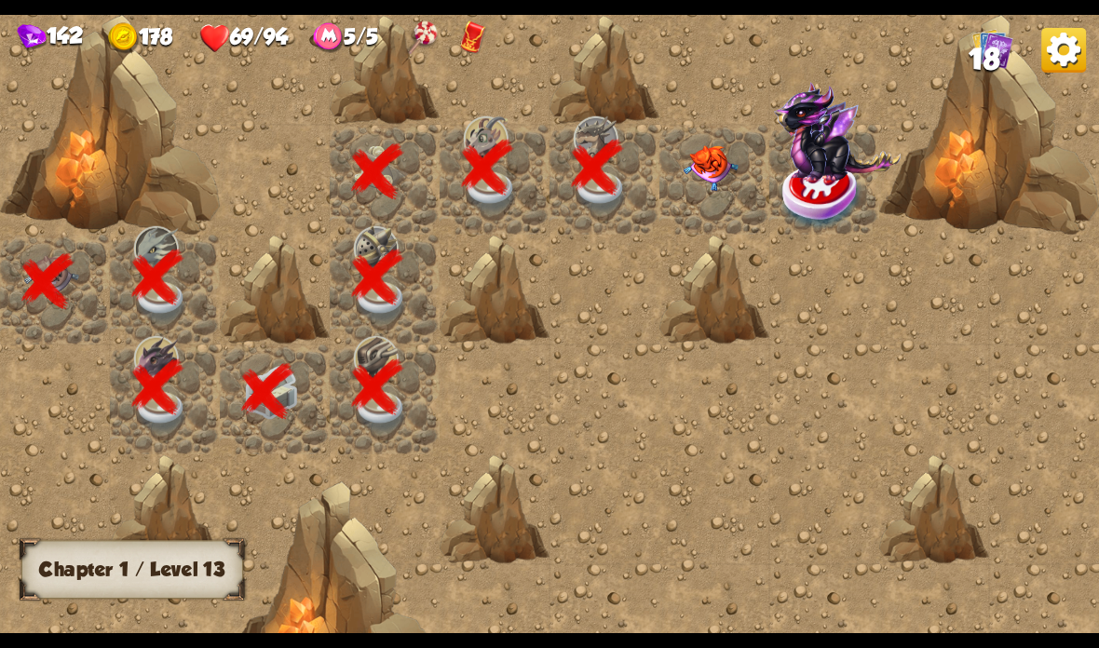
click at [723, 173] on img at bounding box center [711, 168] width 55 height 46
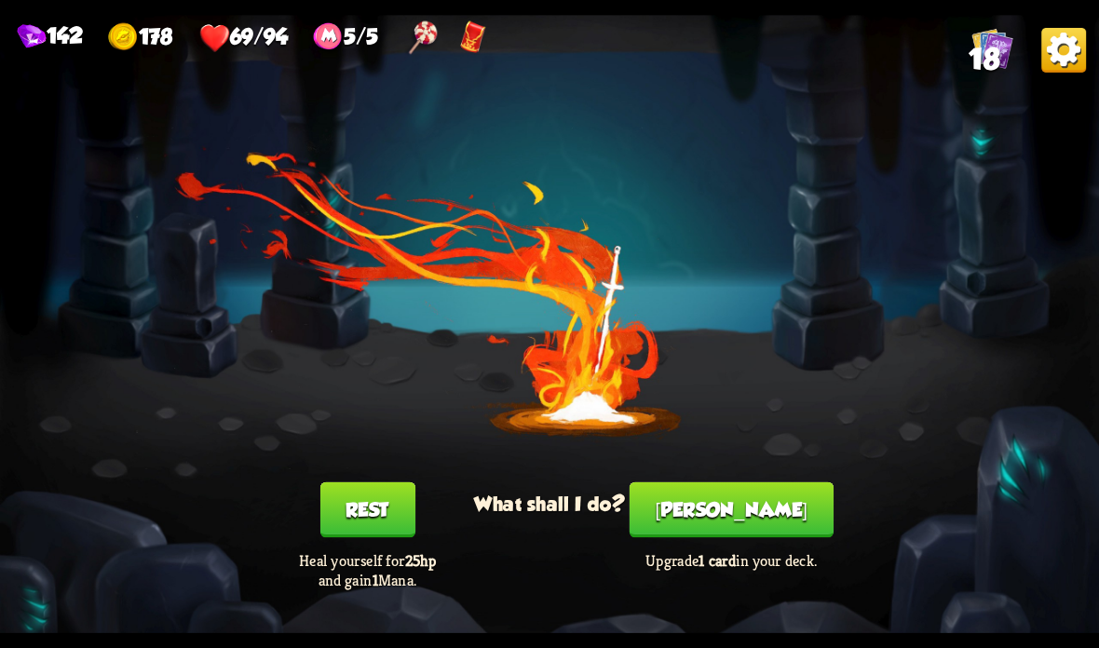
click at [389, 502] on button "Rest" at bounding box center [366, 510] width 95 height 56
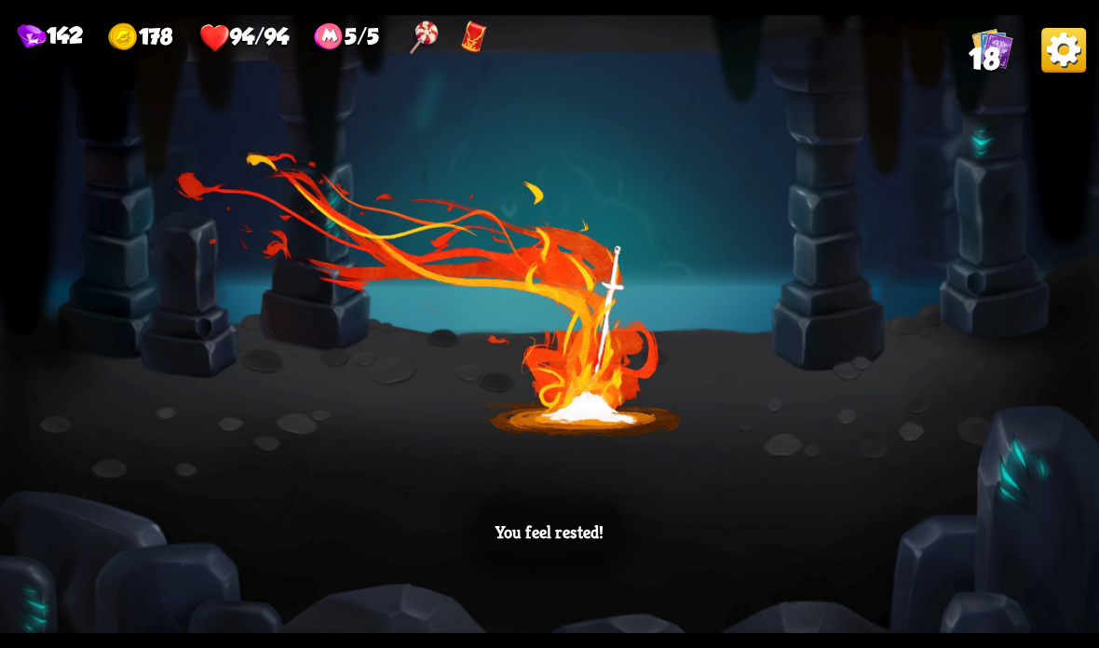
click at [511, 560] on div "You feel rested!" at bounding box center [549, 533] width 142 height 56
click at [579, 390] on div "You feel rested!" at bounding box center [549, 324] width 1099 height 618
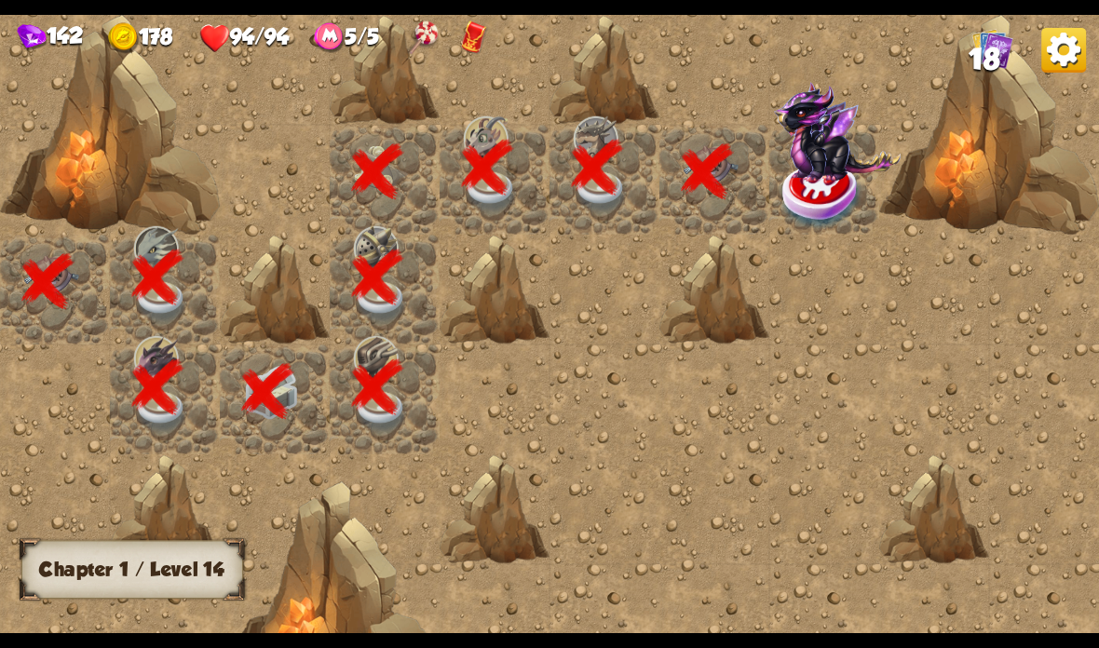
click at [819, 182] on img at bounding box center [822, 195] width 83 height 72
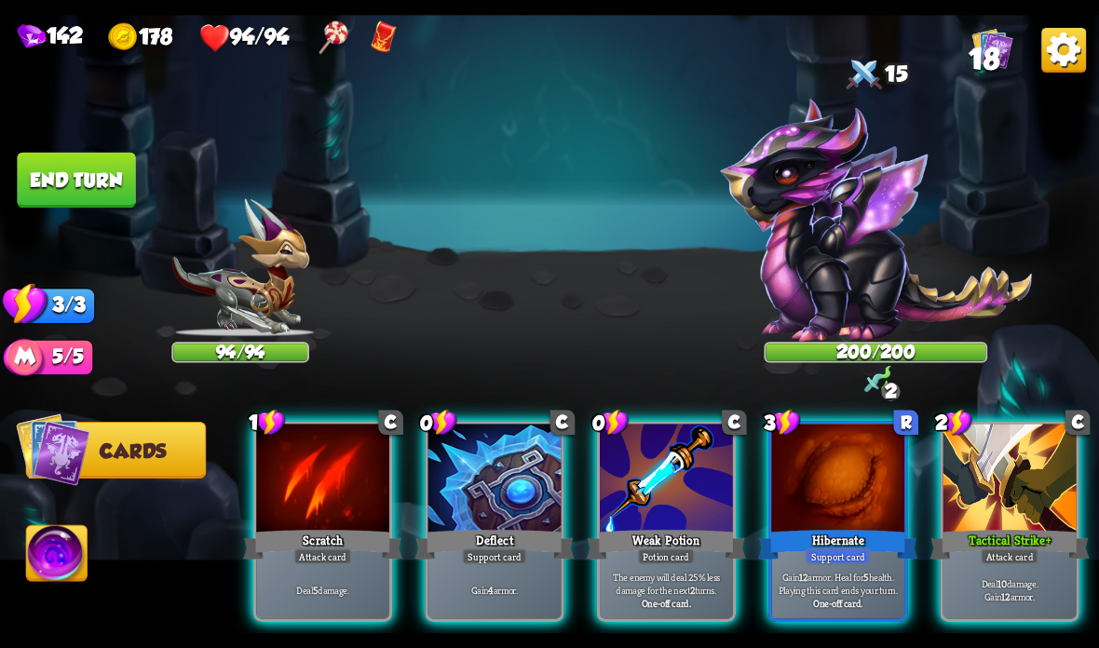
click at [844, 305] on div "Player turn" at bounding box center [549, 323] width 1099 height 169
click at [865, 291] on img at bounding box center [876, 220] width 313 height 244
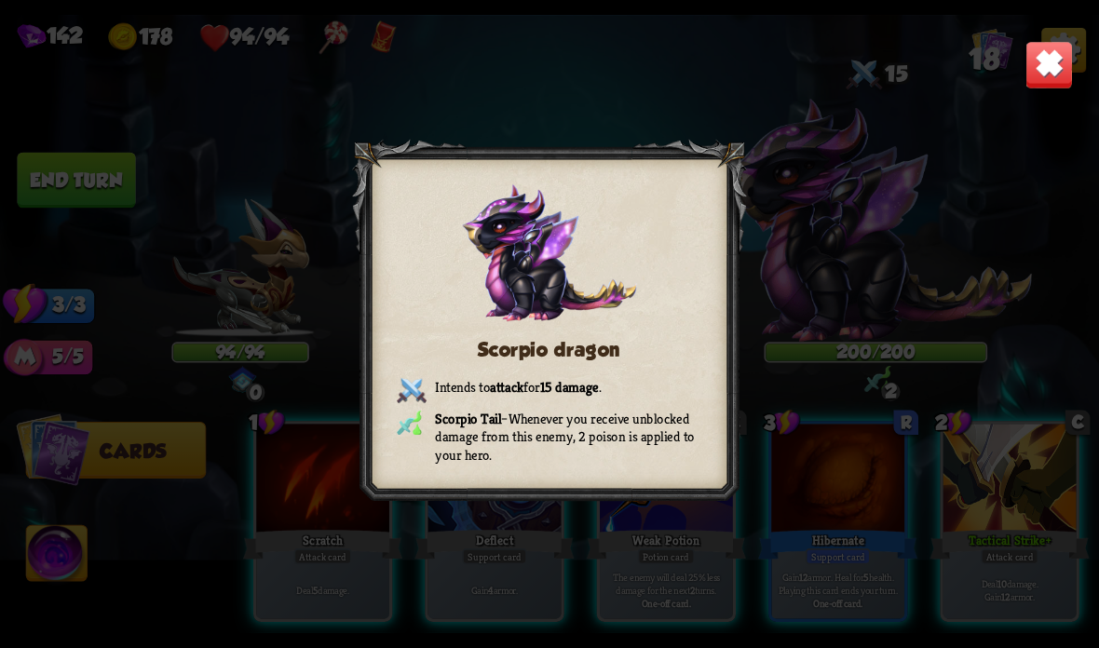
click at [1063, 52] on img at bounding box center [1049, 65] width 48 height 48
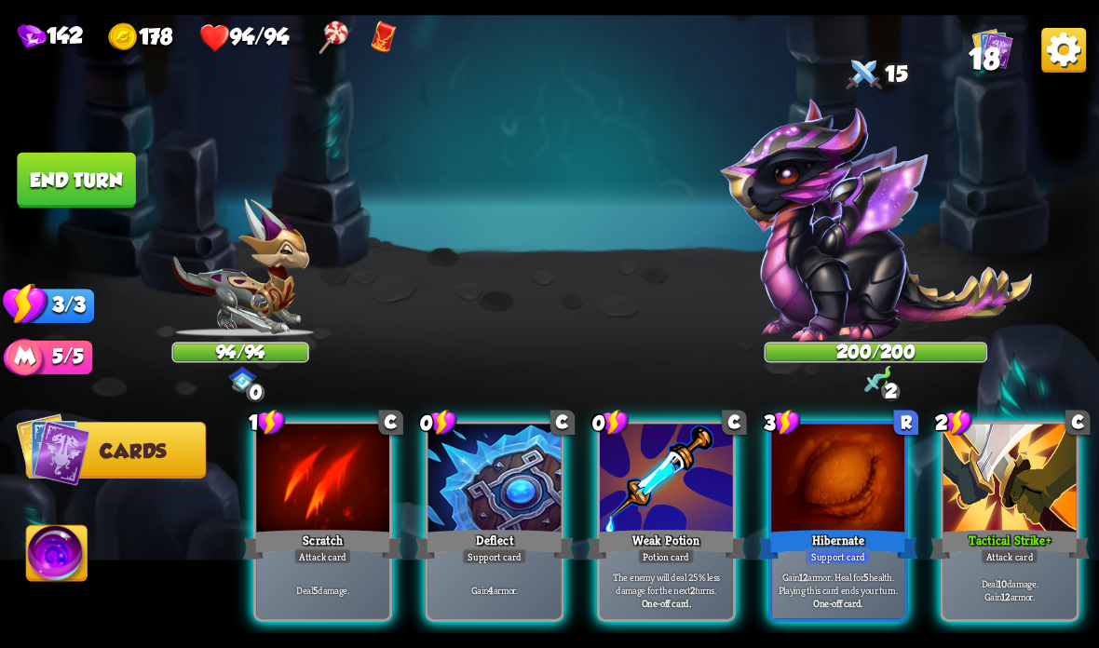
click at [664, 470] on div at bounding box center [666, 480] width 133 height 112
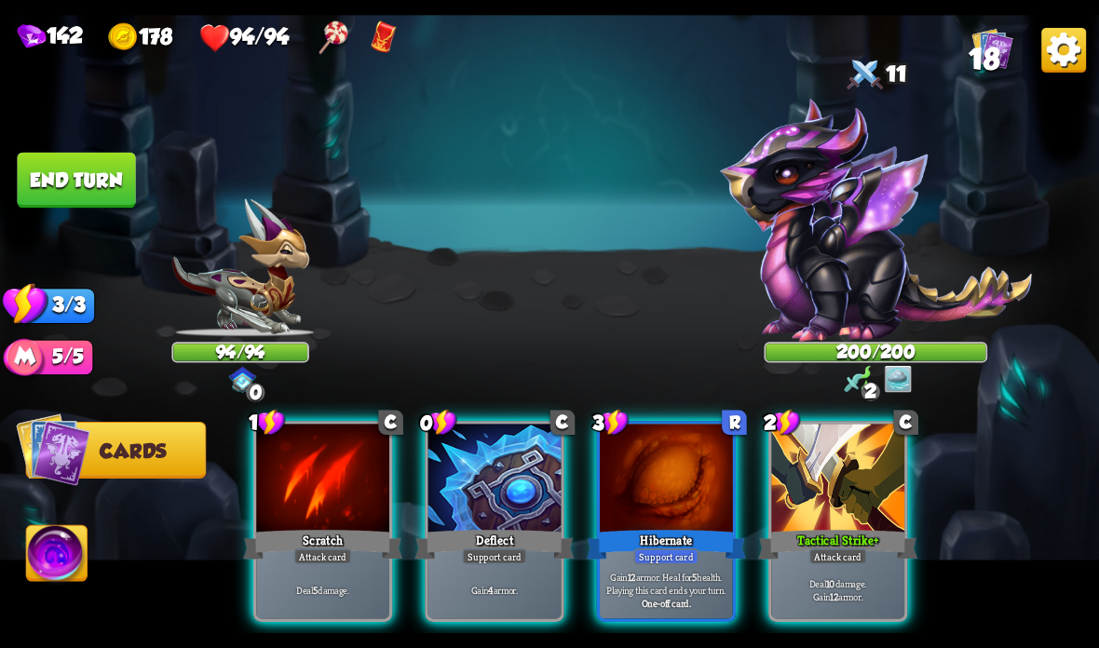
click at [839, 454] on div at bounding box center [837, 480] width 133 height 112
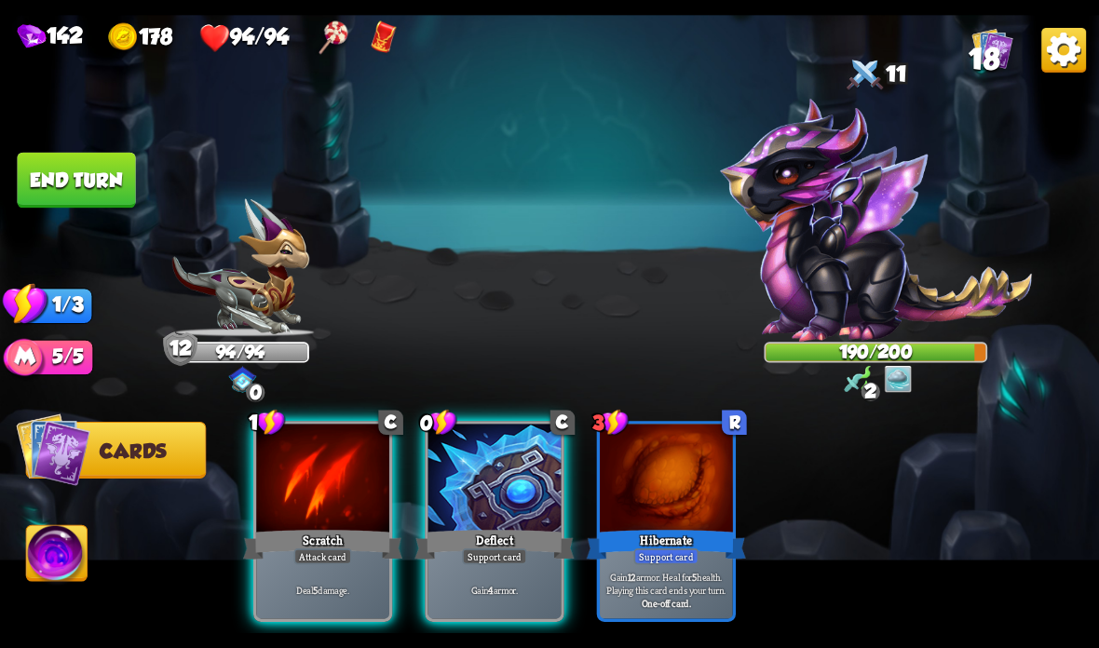
click at [311, 545] on div "Scratch" at bounding box center [322, 544] width 159 height 35
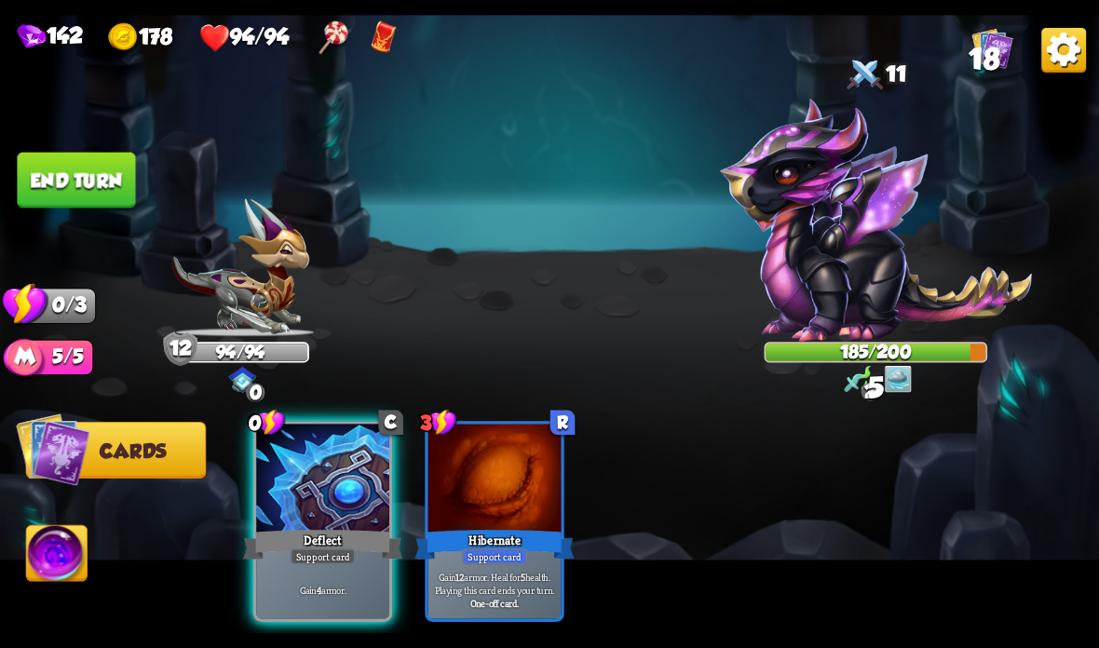
click at [77, 174] on button "End turn" at bounding box center [76, 181] width 118 height 56
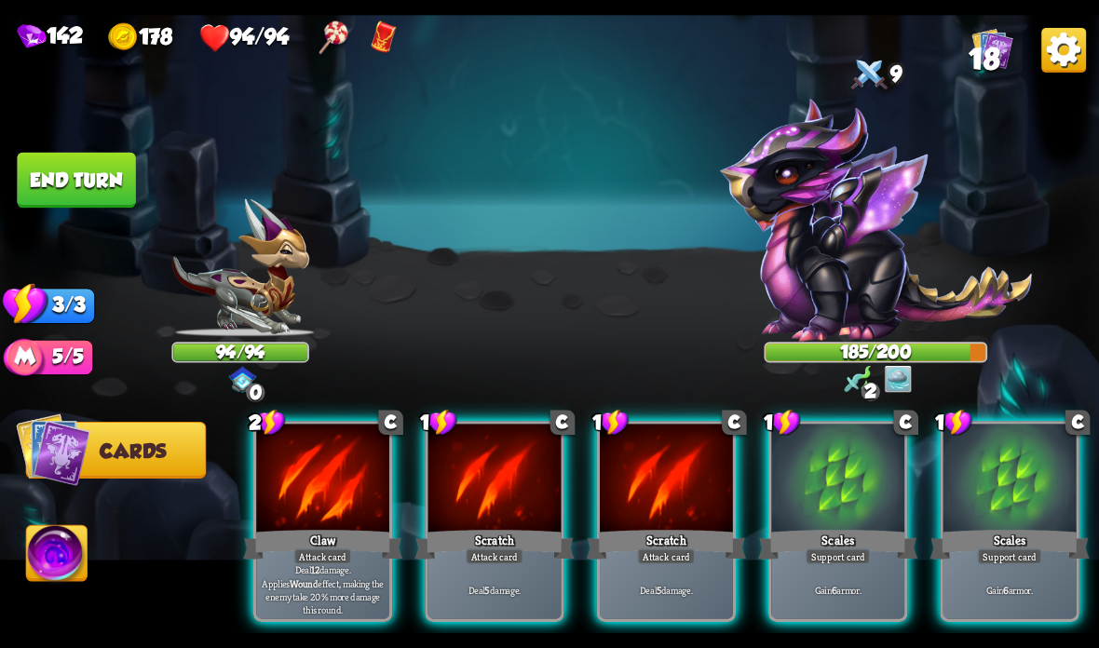
click at [848, 533] on div "Scales" at bounding box center [837, 544] width 159 height 35
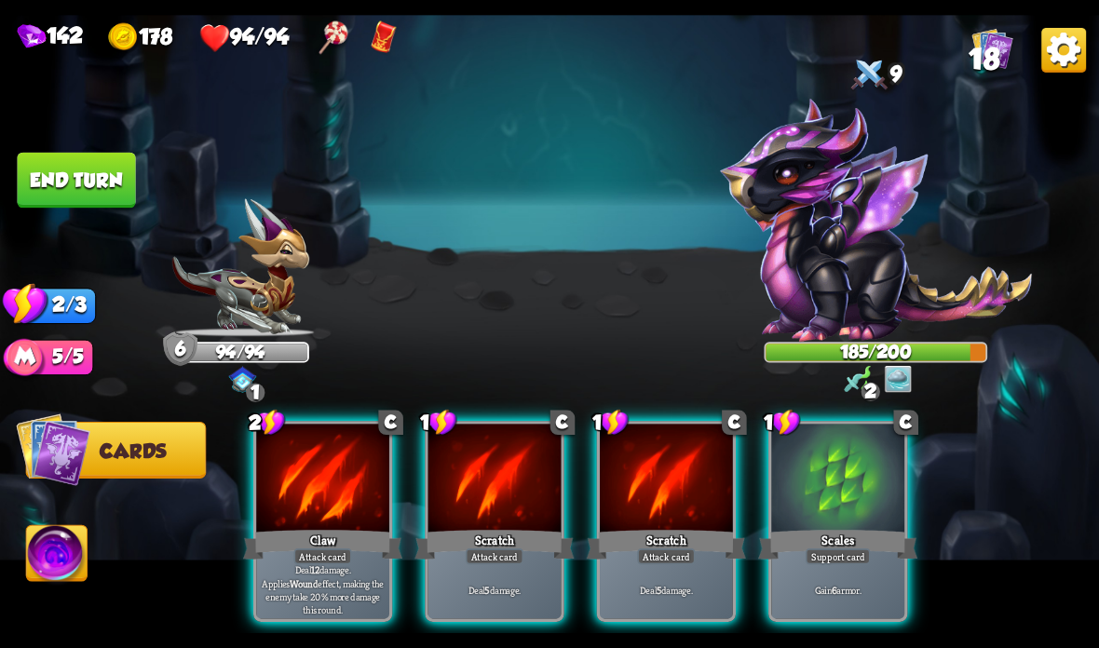
click at [845, 532] on div "Scales" at bounding box center [837, 544] width 159 height 35
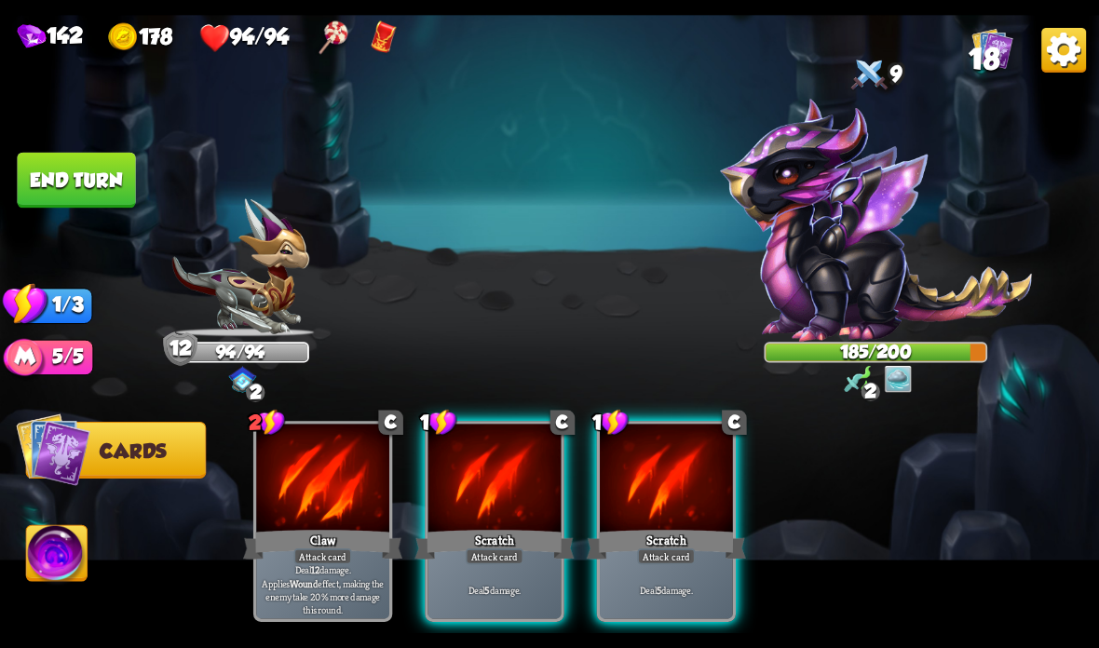
click at [449, 524] on div at bounding box center [494, 480] width 133 height 112
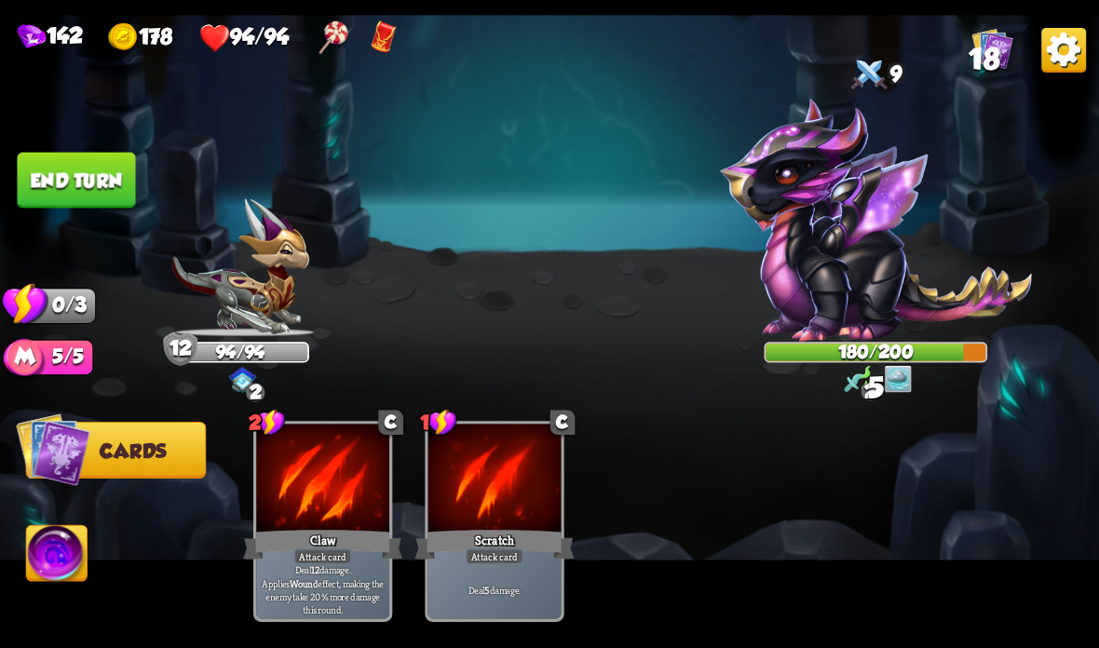
click at [70, 189] on button "End turn" at bounding box center [76, 181] width 118 height 56
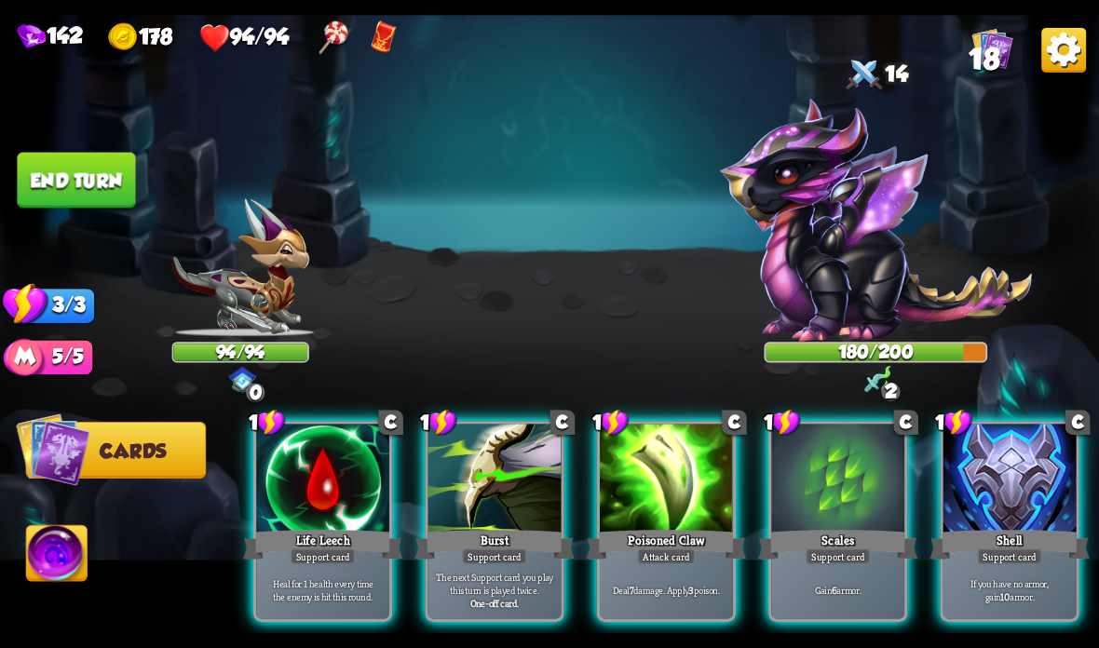
click at [506, 482] on div at bounding box center [494, 480] width 133 height 112
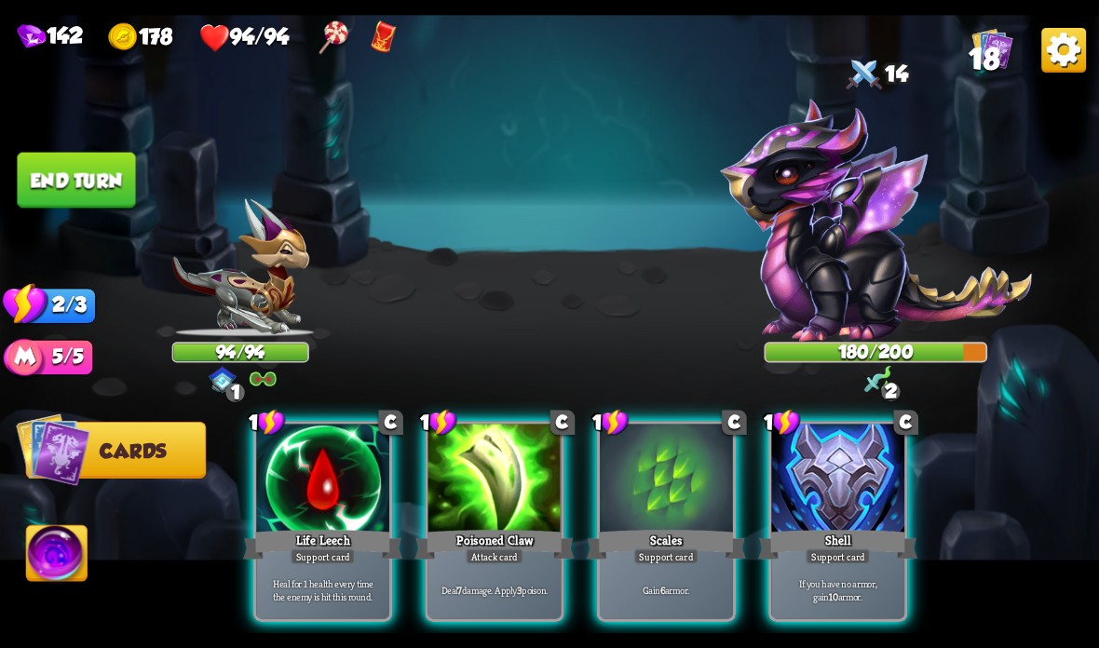
click at [833, 522] on div at bounding box center [837, 480] width 133 height 112
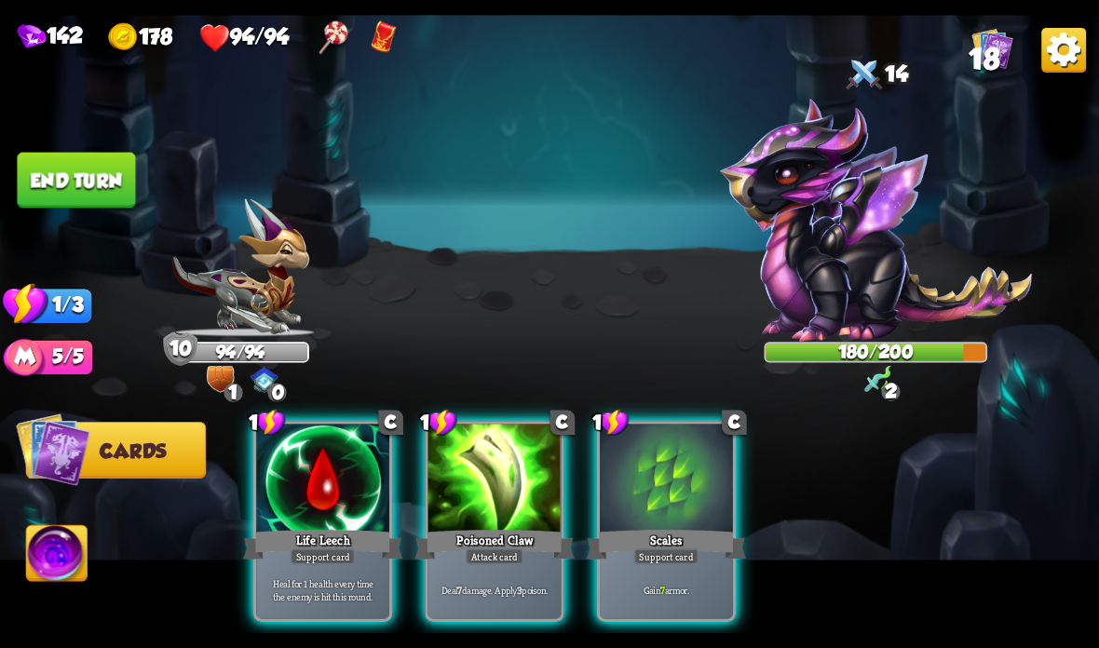
click at [656, 504] on div at bounding box center [666, 480] width 133 height 112
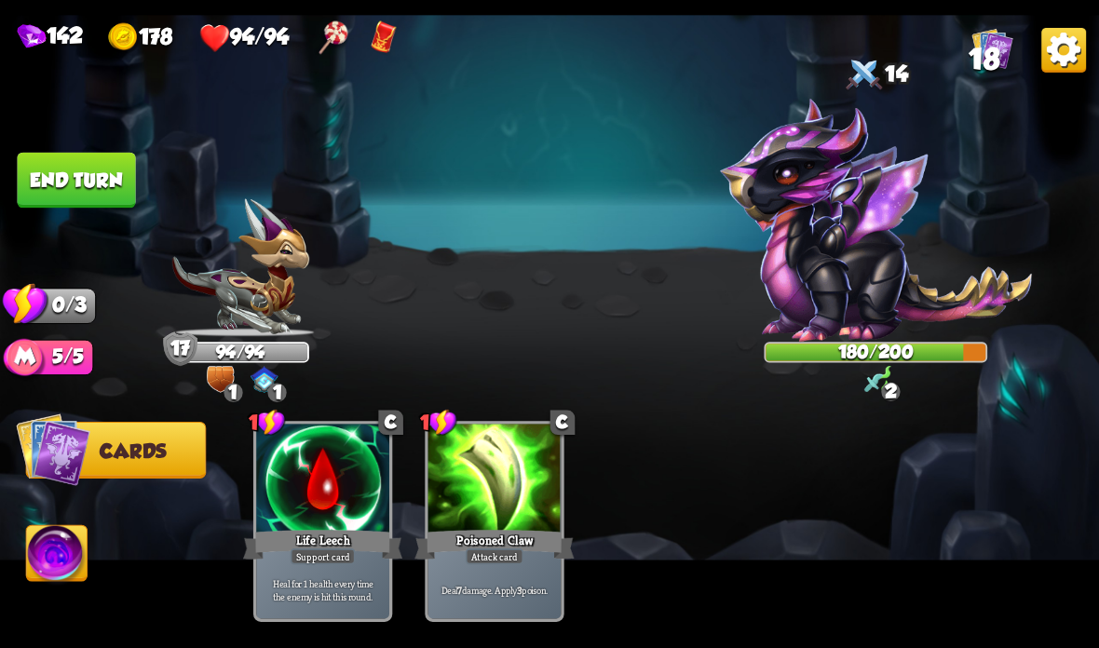
click at [102, 176] on button "End turn" at bounding box center [76, 181] width 118 height 56
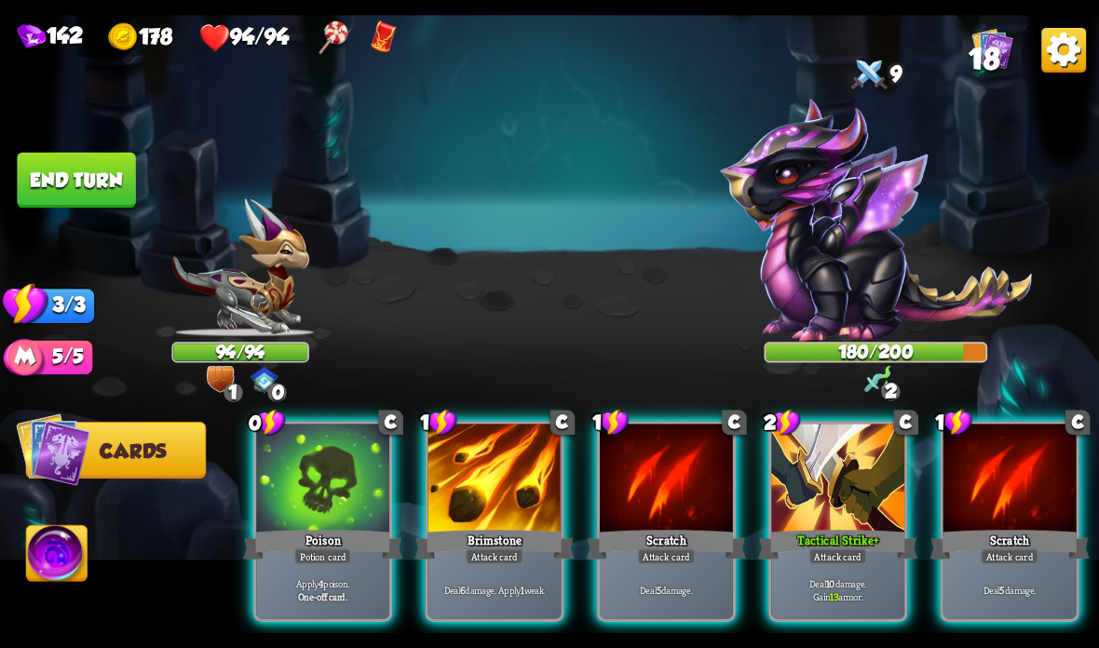
click at [329, 514] on div at bounding box center [322, 480] width 133 height 112
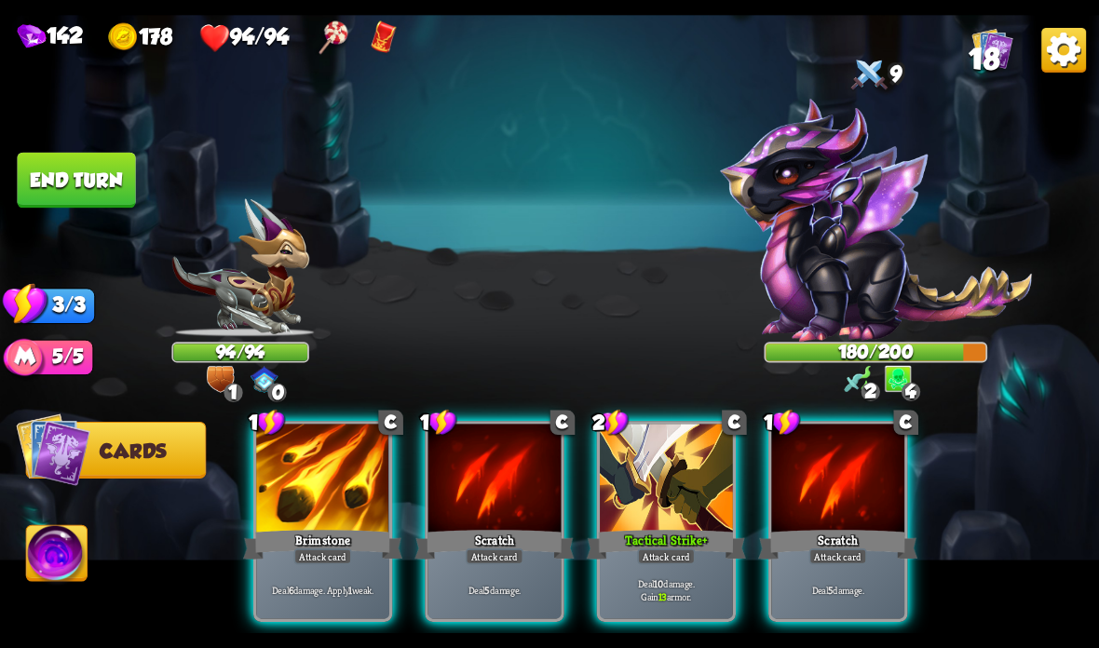
click at [286, 575] on div "Deal 6 damage. Apply 1 weak." at bounding box center [322, 590] width 133 height 58
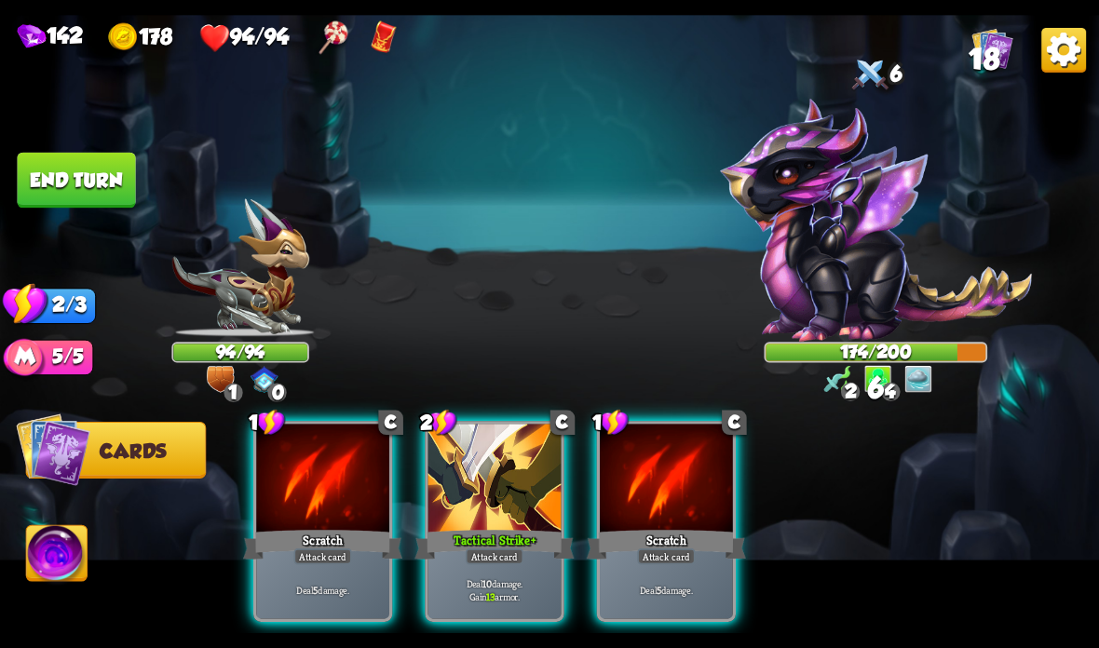
click at [475, 566] on div "Deal 10 damage. Gain 13 armor." at bounding box center [494, 590] width 133 height 58
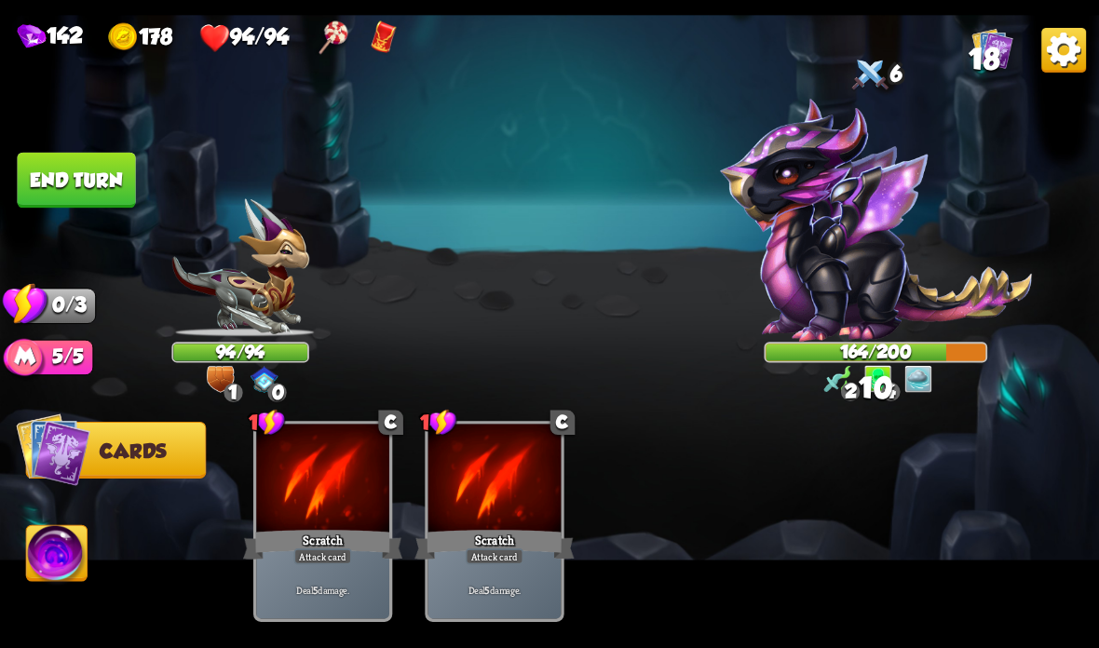
click at [96, 186] on button "End turn" at bounding box center [76, 181] width 118 height 56
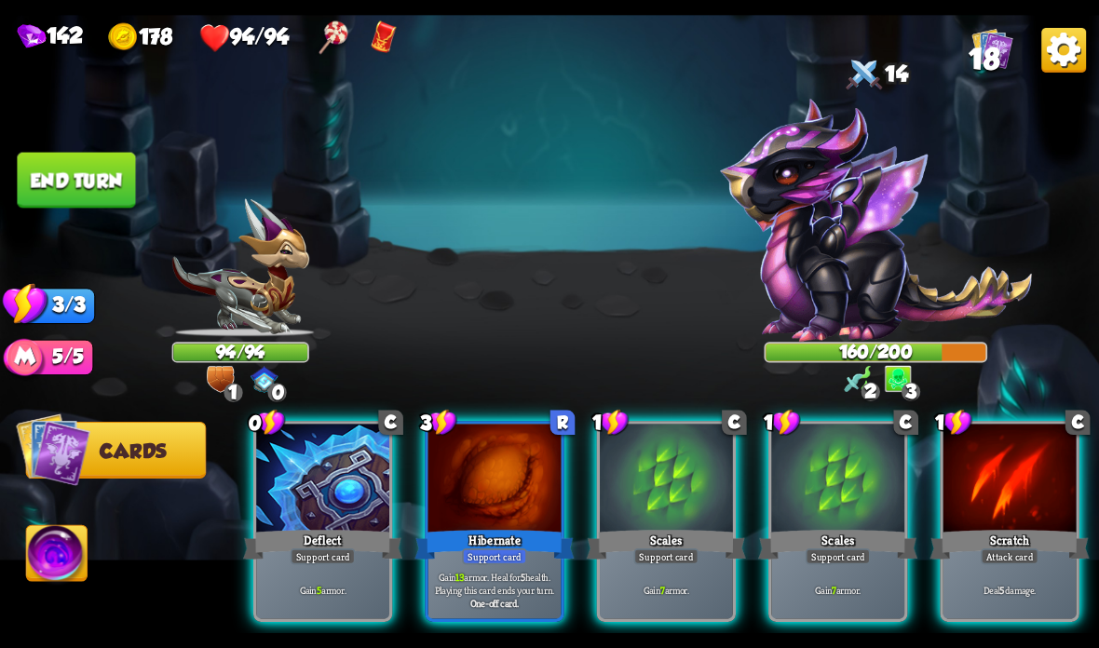
click at [680, 531] on div "Scales" at bounding box center [666, 544] width 159 height 35
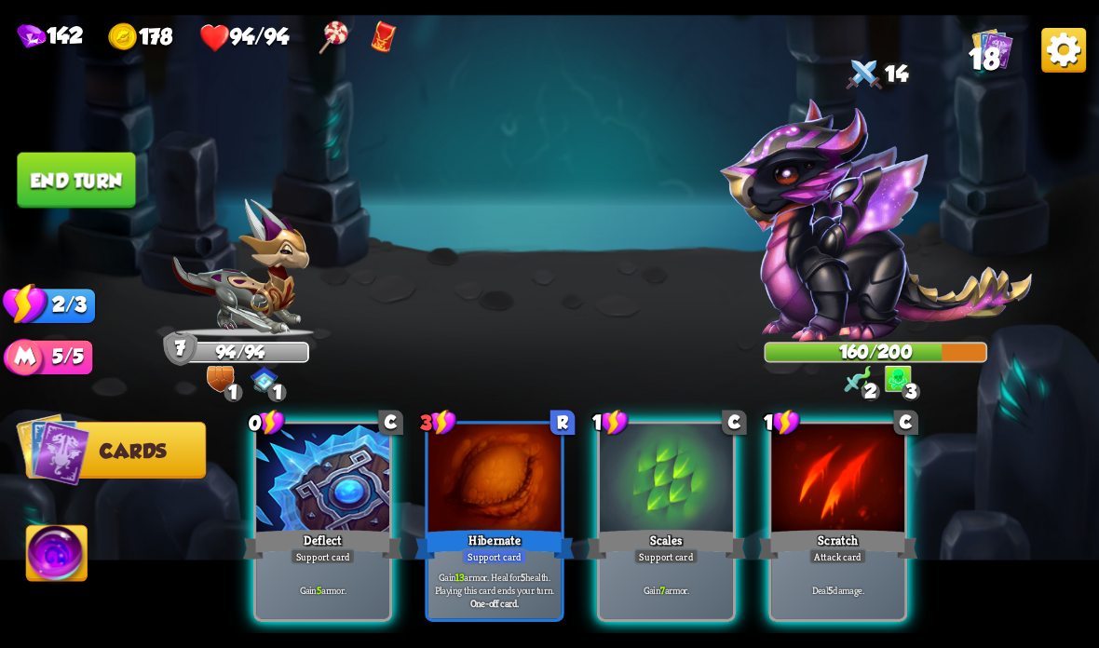
click at [645, 549] on div "Scales" at bounding box center [666, 544] width 159 height 35
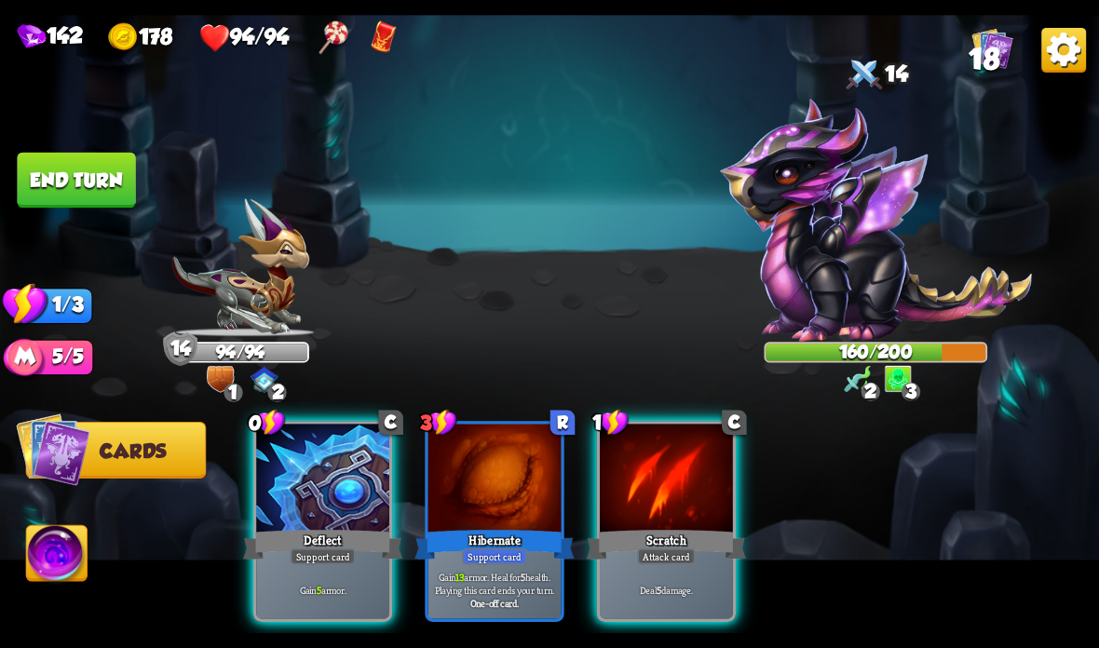
click at [665, 546] on div "Scratch" at bounding box center [666, 544] width 159 height 35
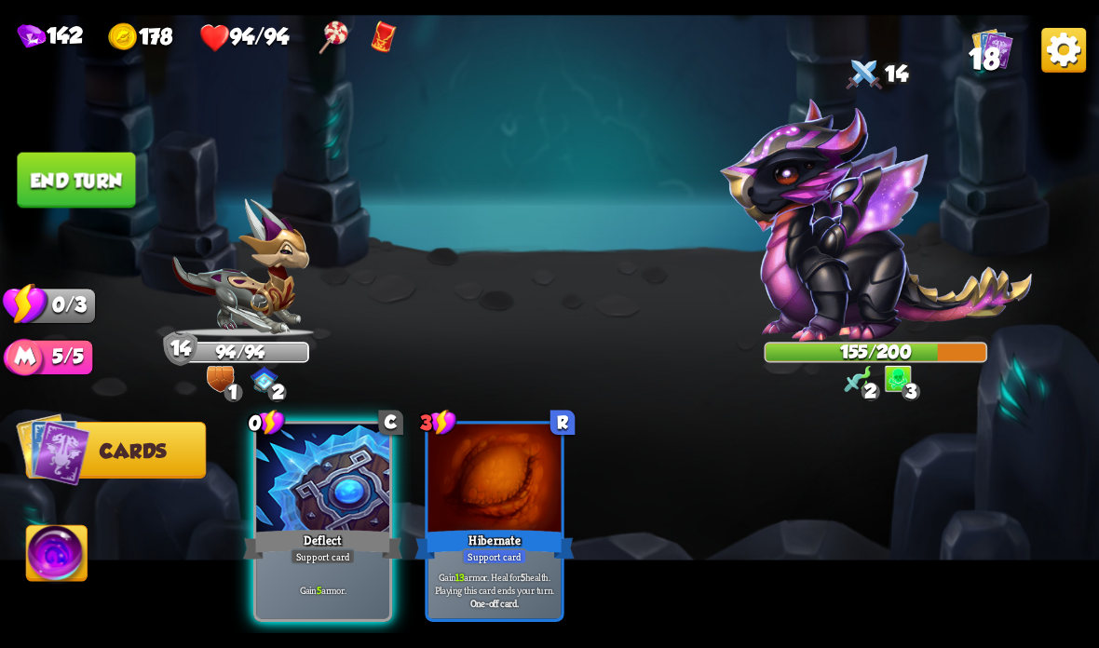
click at [100, 165] on button "End turn" at bounding box center [76, 181] width 118 height 56
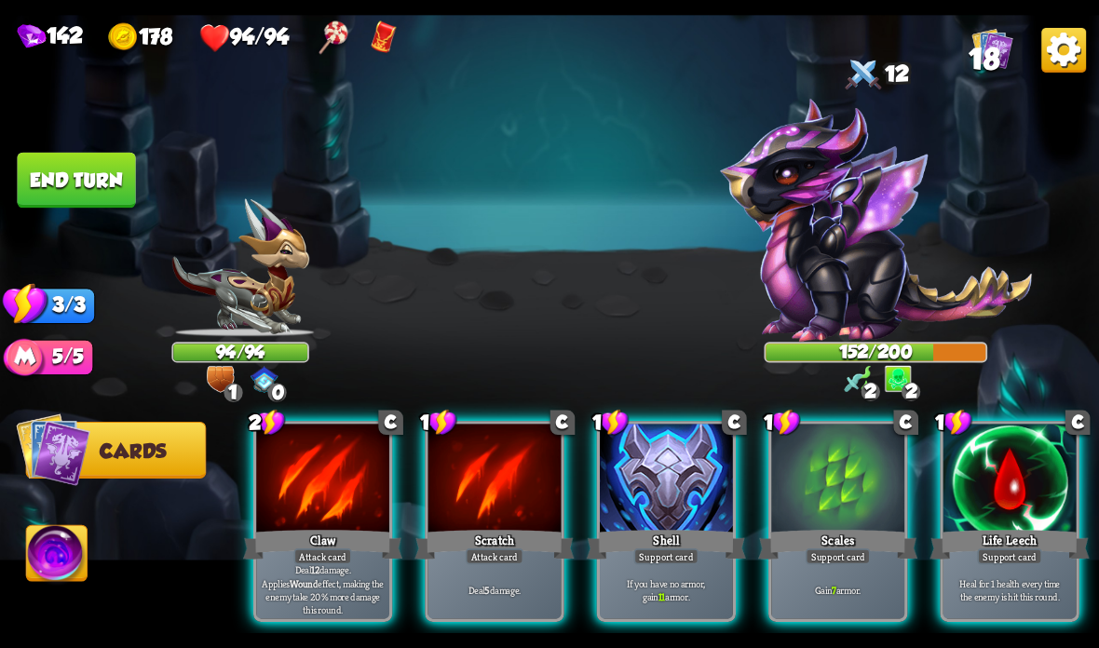
click at [719, 522] on div at bounding box center [666, 480] width 133 height 112
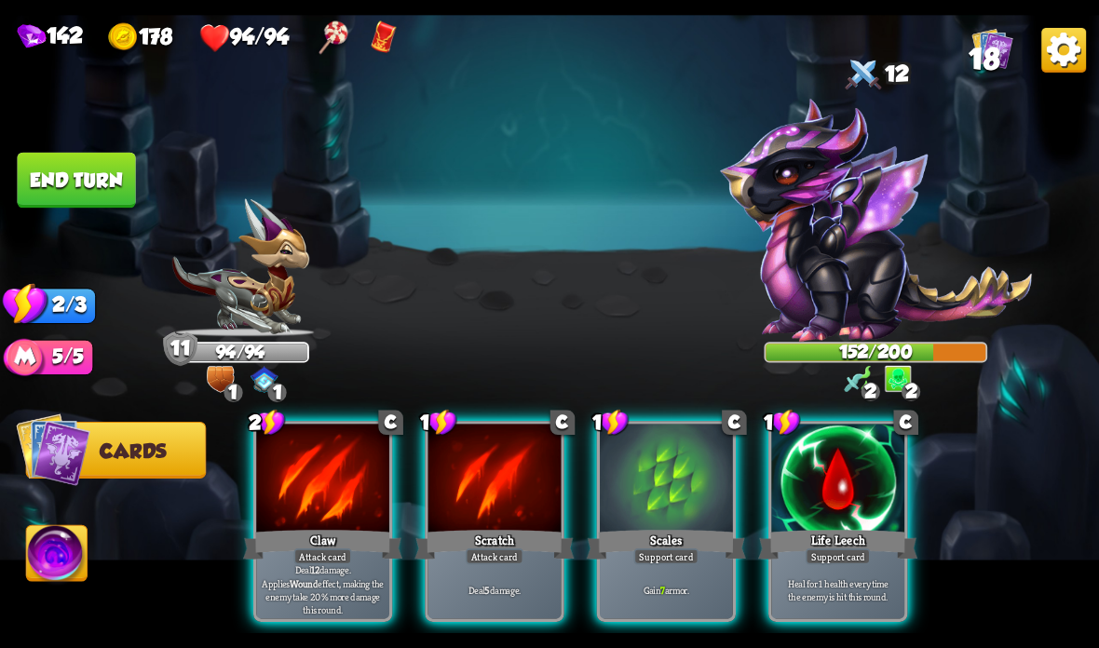
click at [660, 576] on div "Gain 7 armor." at bounding box center [666, 590] width 133 height 58
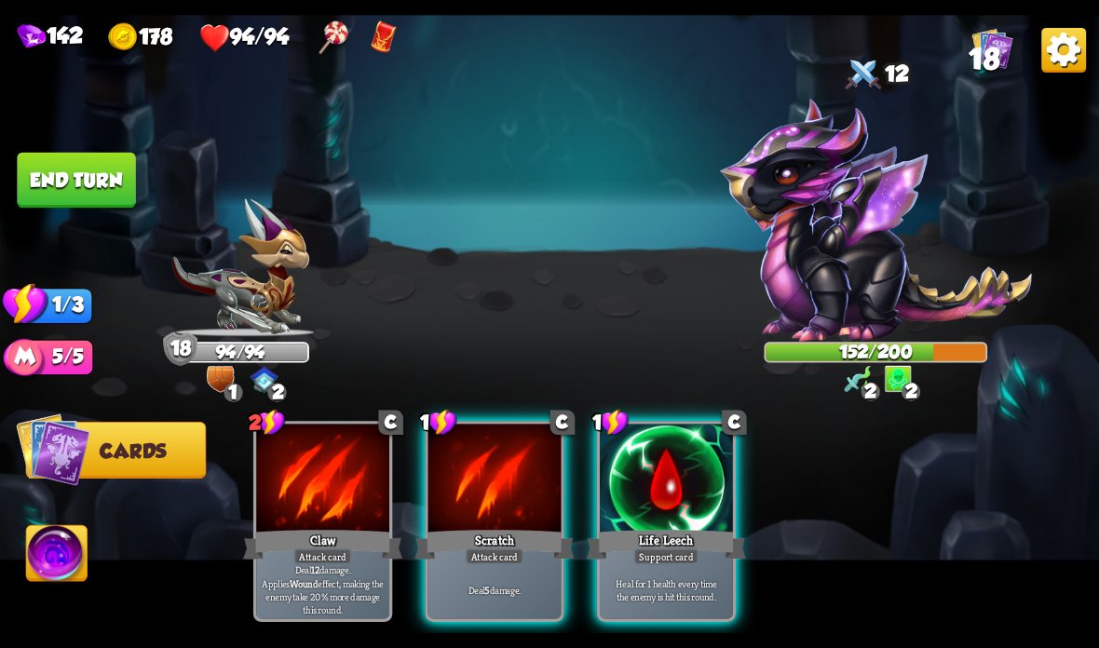
click at [508, 556] on div "Attack card" at bounding box center [495, 557] width 58 height 16
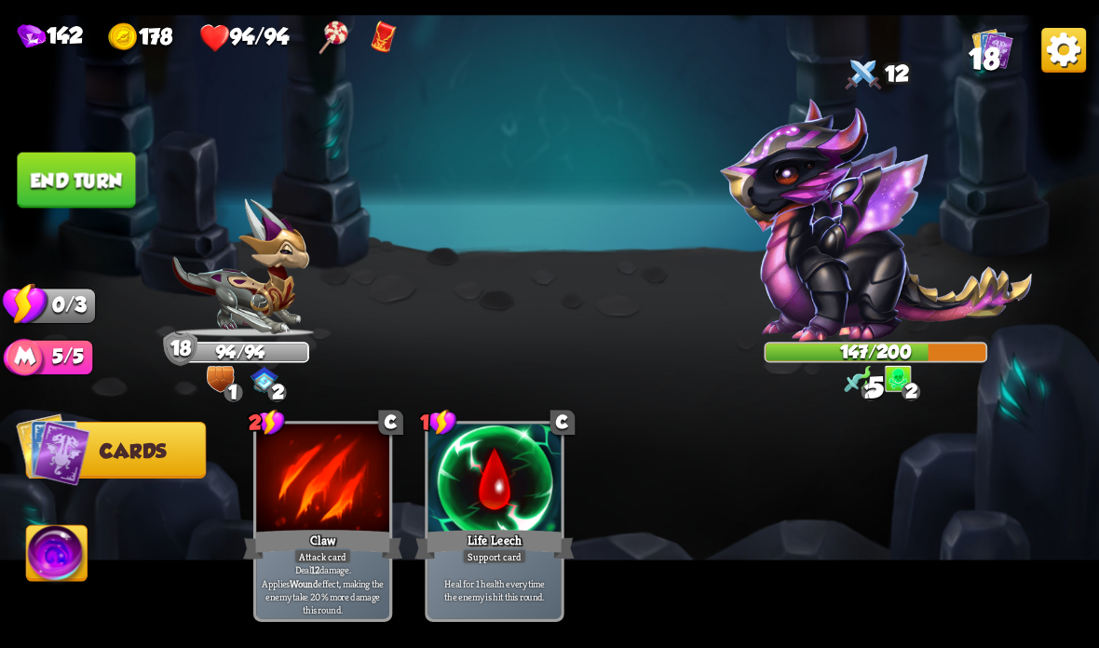
click at [68, 188] on button "End turn" at bounding box center [76, 181] width 118 height 56
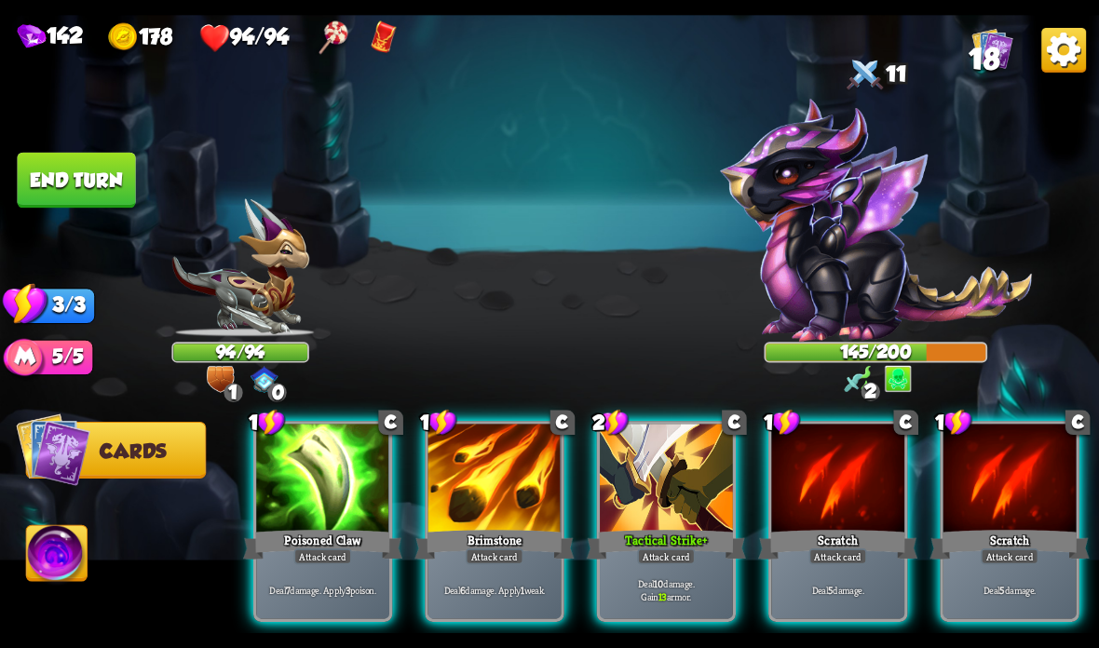
click at [663, 535] on div "Tactical Strike +" at bounding box center [666, 544] width 159 height 35
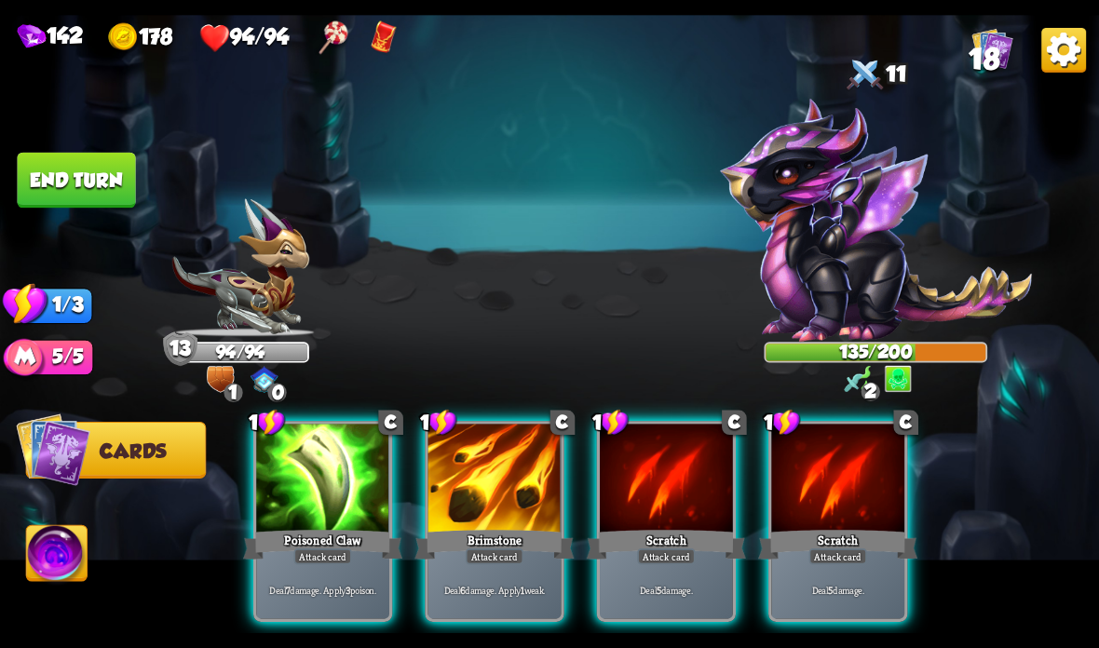
click at [296, 471] on div at bounding box center [322, 480] width 133 height 112
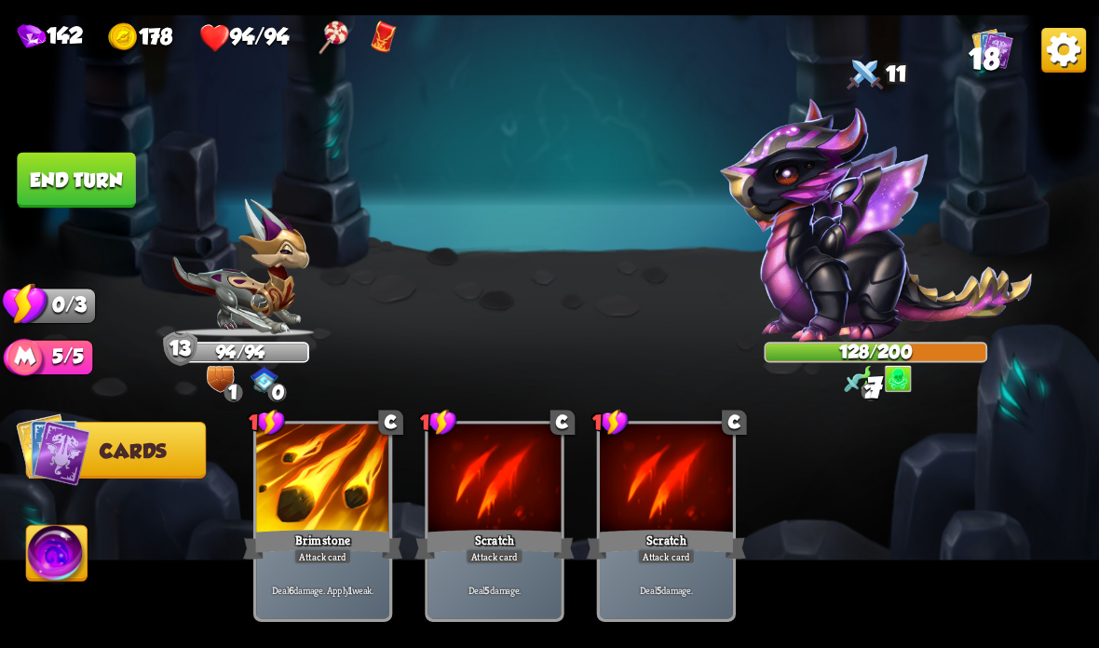
click at [75, 182] on button "End turn" at bounding box center [76, 181] width 118 height 56
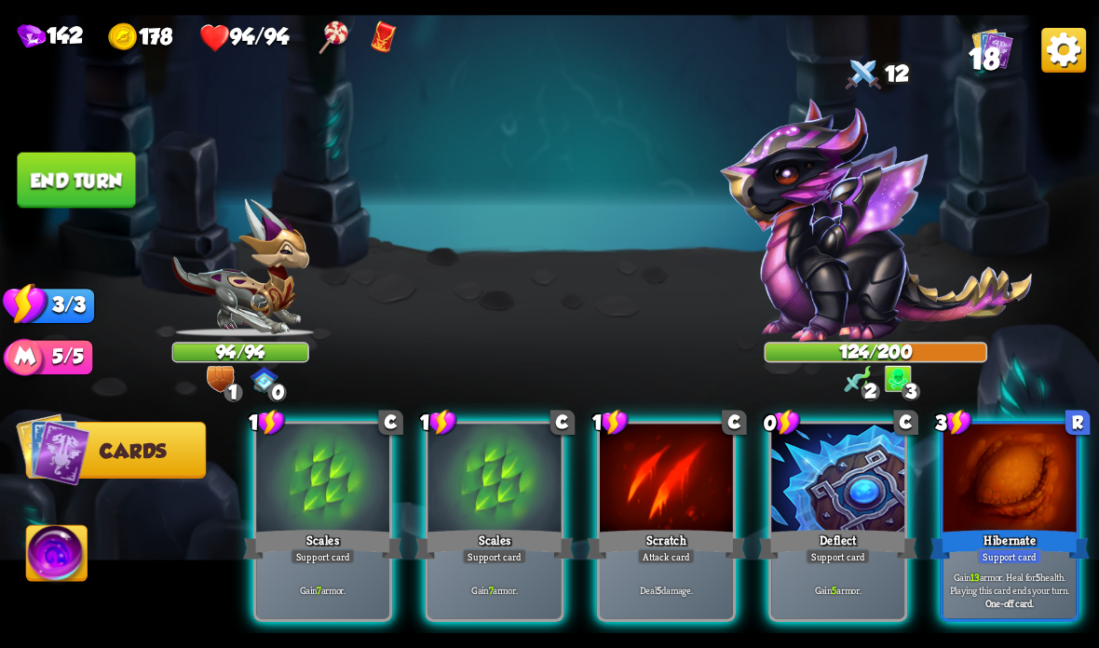
click at [472, 499] on div at bounding box center [494, 480] width 133 height 112
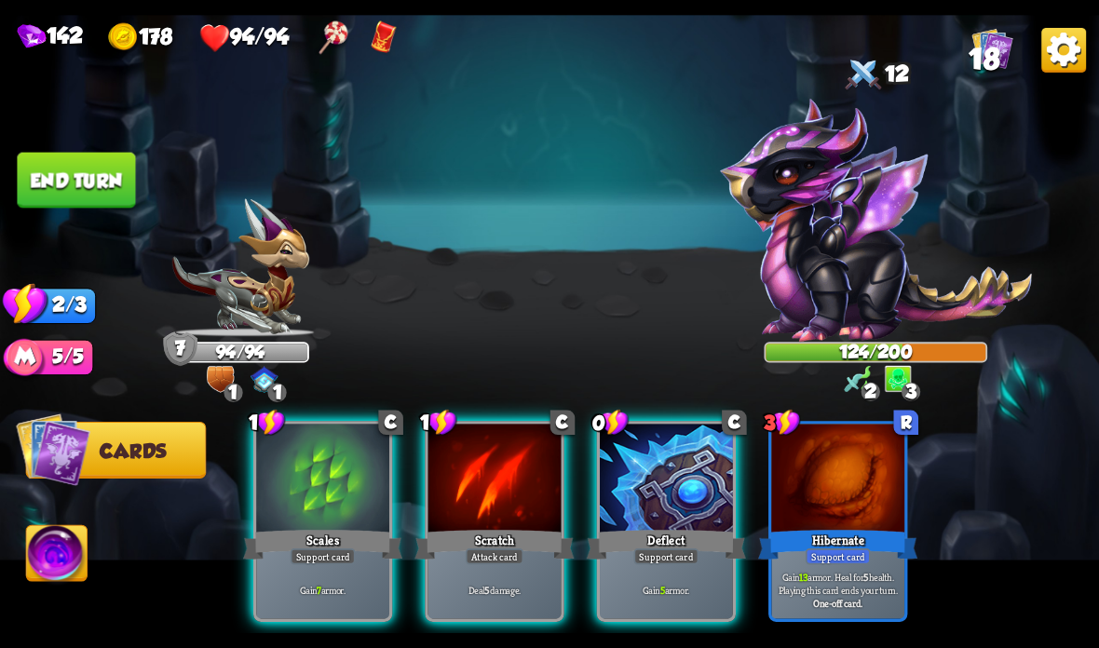
click at [469, 522] on div at bounding box center [494, 480] width 133 height 112
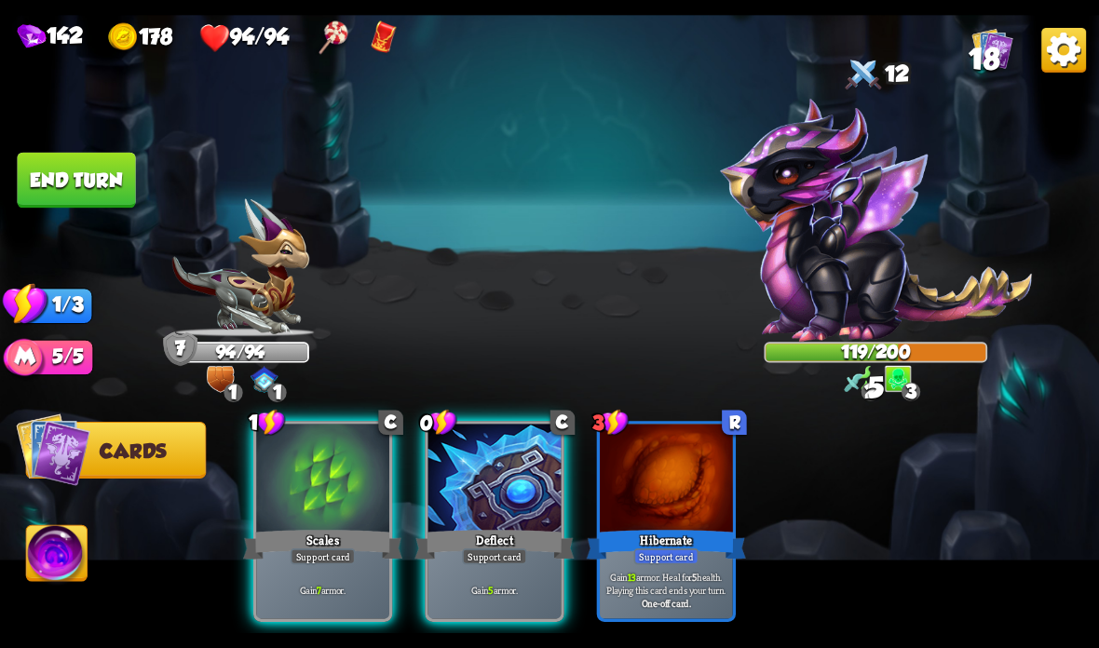
click at [466, 504] on div at bounding box center [494, 480] width 133 height 112
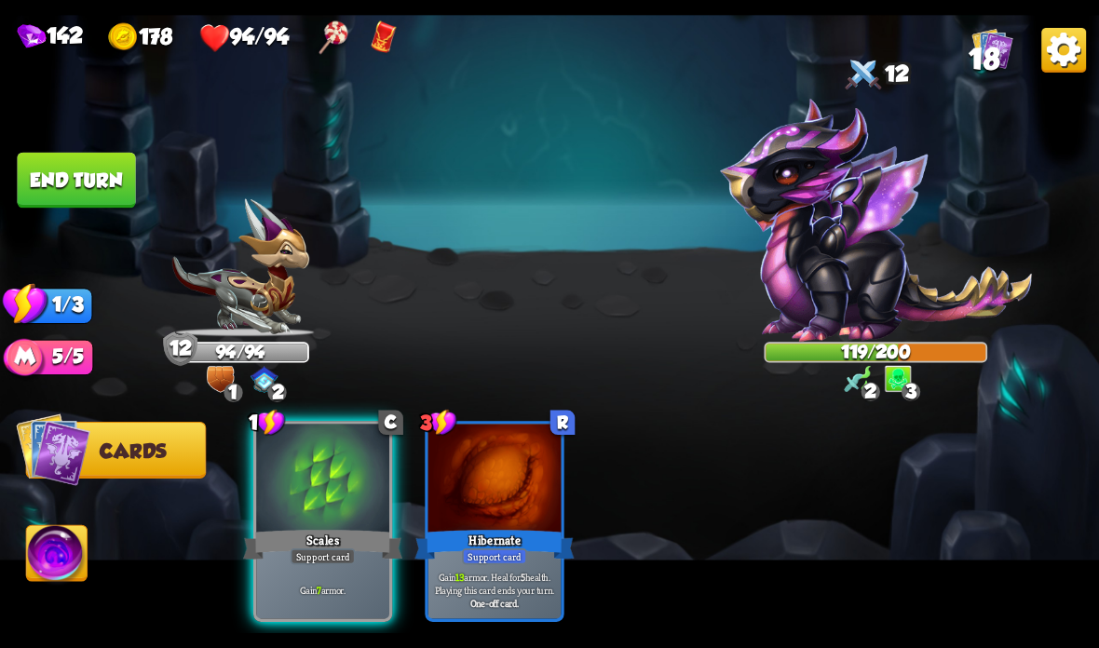
click at [70, 160] on button "End turn" at bounding box center [76, 181] width 118 height 56
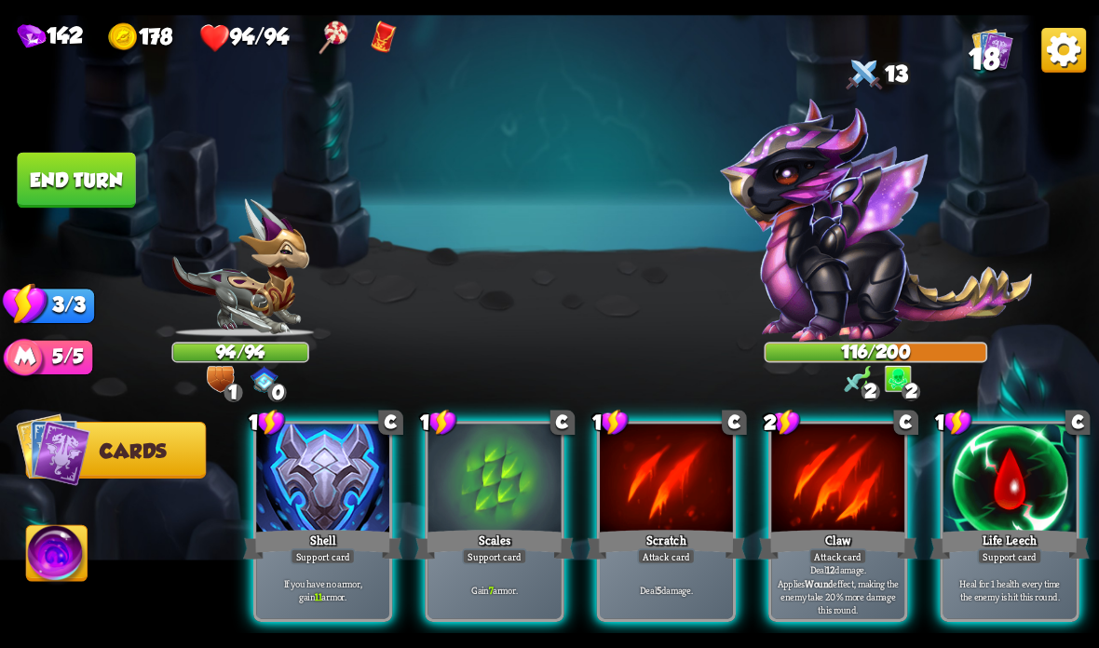
click at [298, 516] on div at bounding box center [322, 480] width 133 height 112
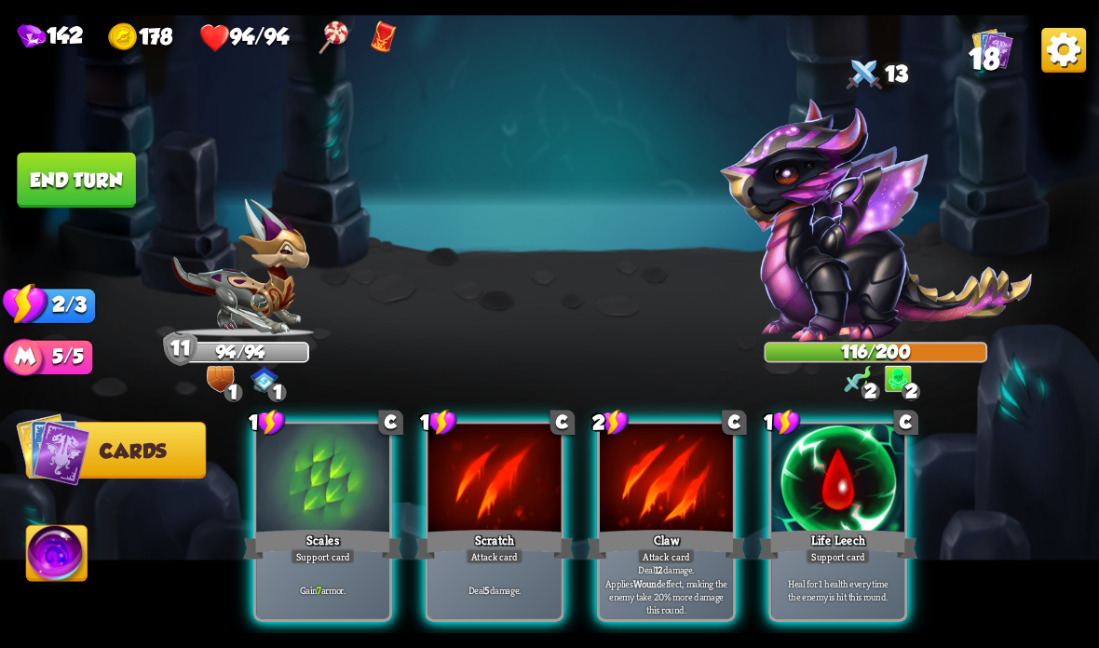
click at [308, 505] on div at bounding box center [322, 480] width 133 height 112
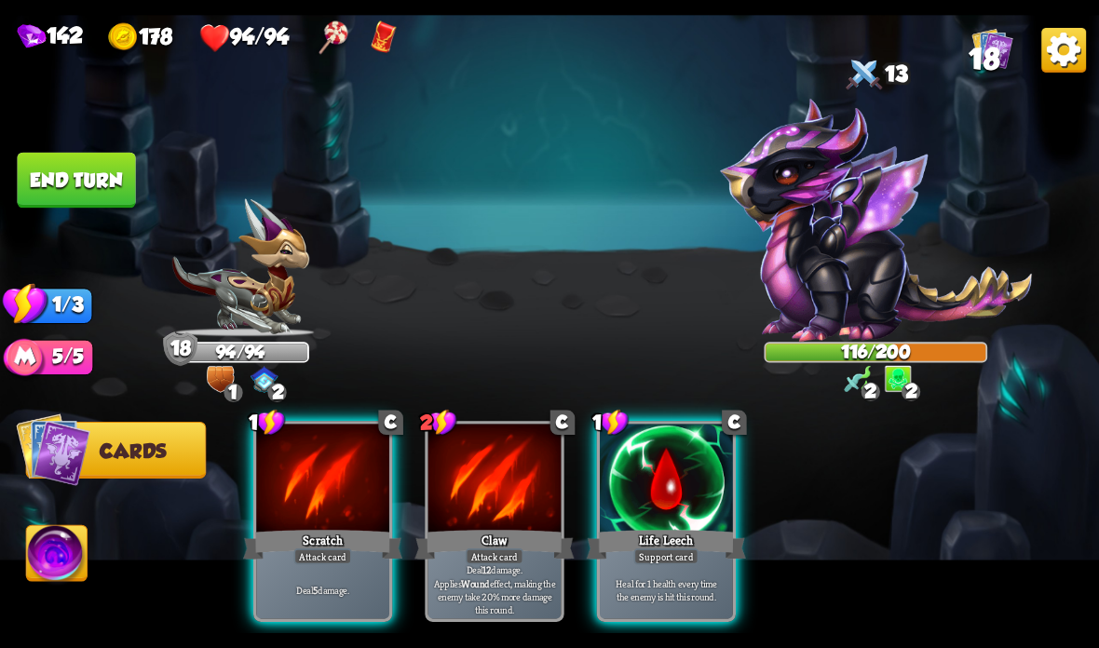
click at [302, 520] on div at bounding box center [322, 480] width 133 height 112
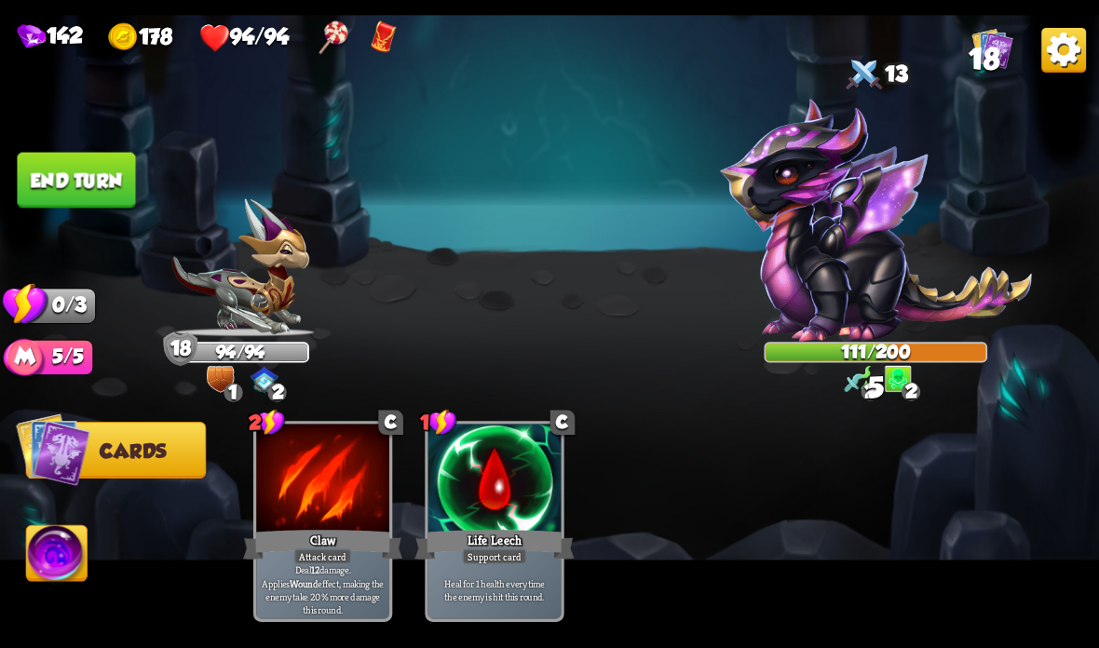
click at [54, 189] on button "End turn" at bounding box center [76, 181] width 118 height 56
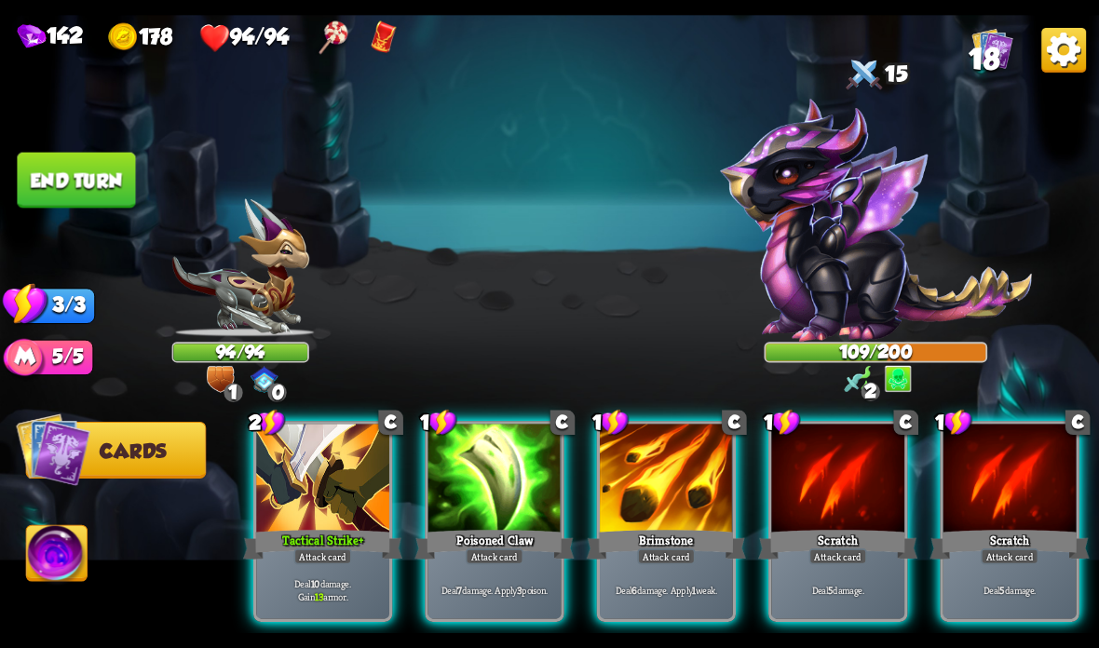
click at [340, 576] on div "Deal 10 damage. Gain 13 armor." at bounding box center [322, 590] width 133 height 58
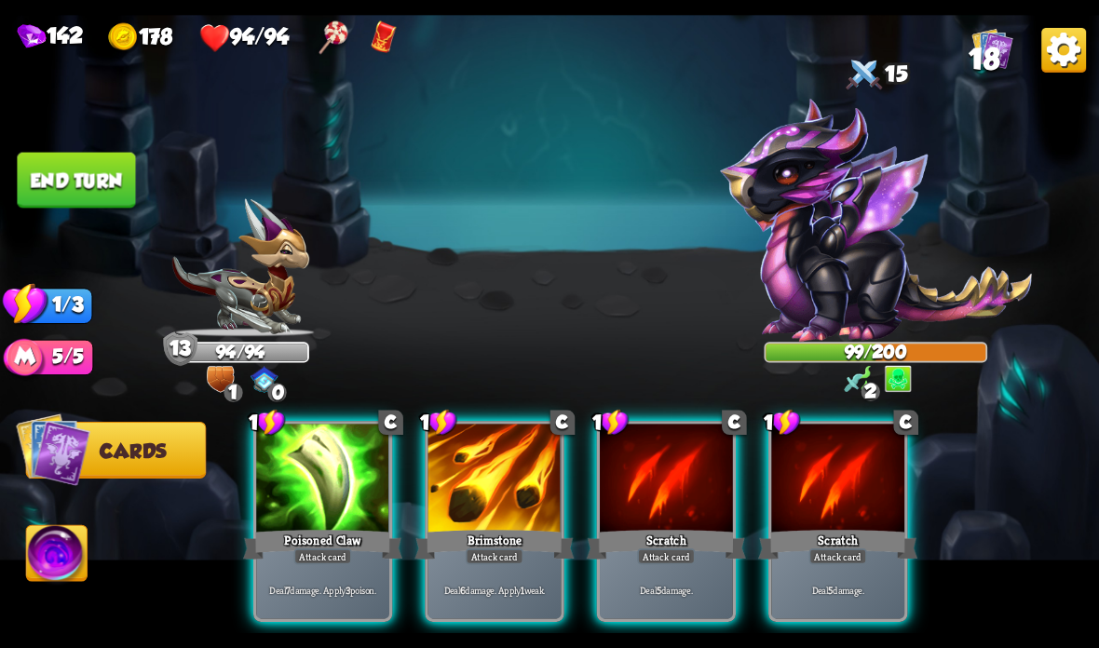
click at [489, 489] on div at bounding box center [494, 480] width 133 height 112
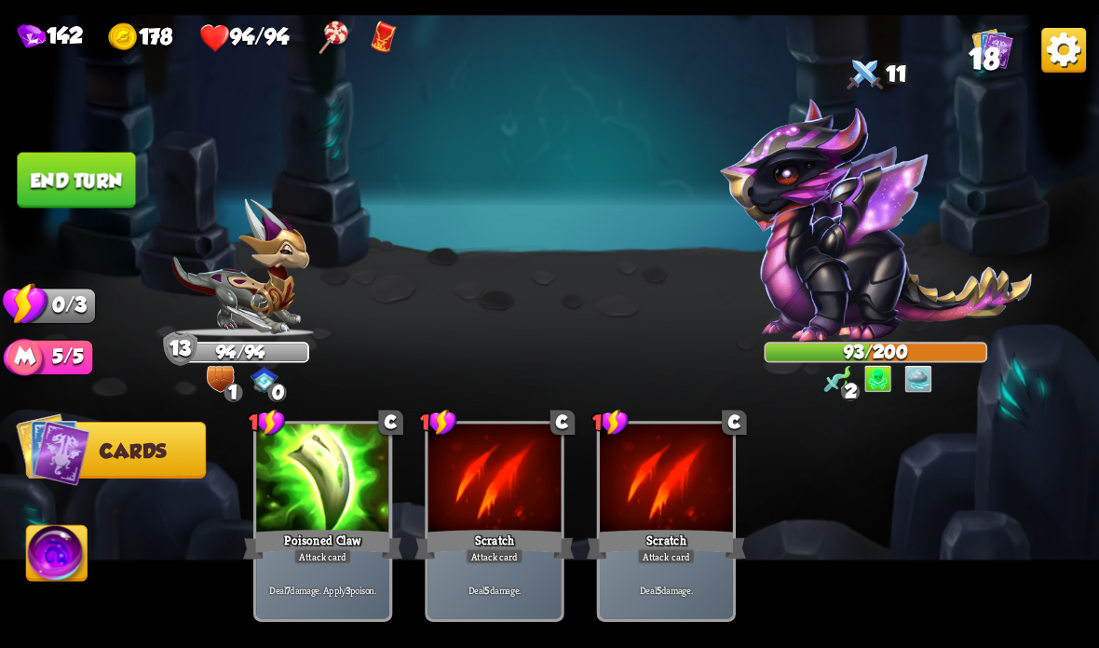
click at [71, 188] on button "End turn" at bounding box center [76, 181] width 118 height 56
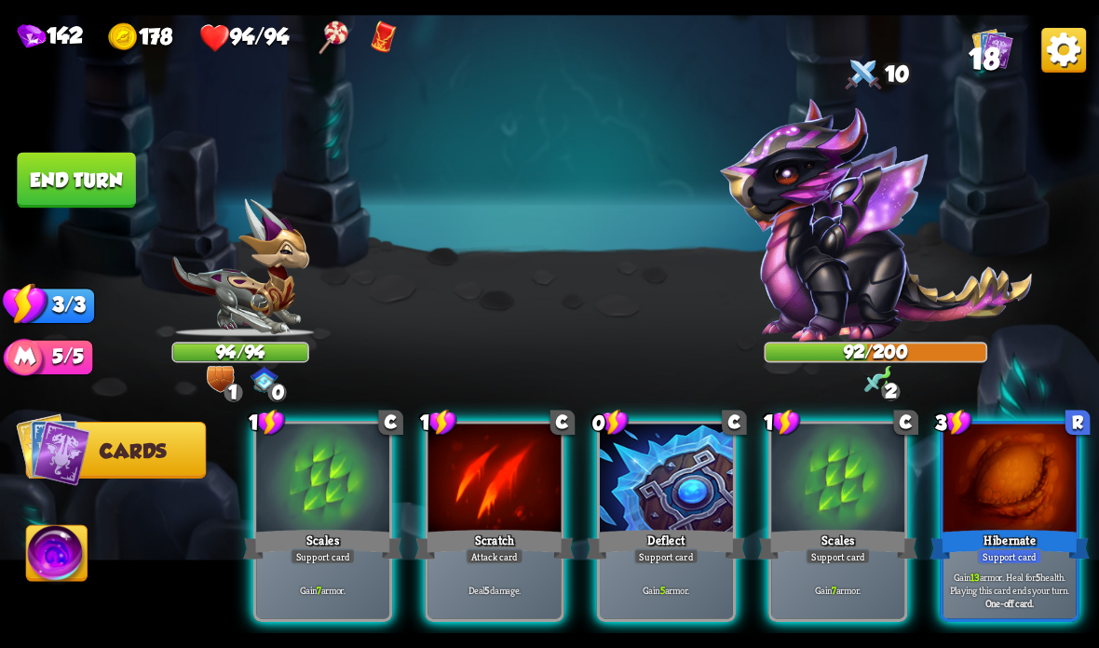
click at [820, 489] on div at bounding box center [837, 480] width 133 height 112
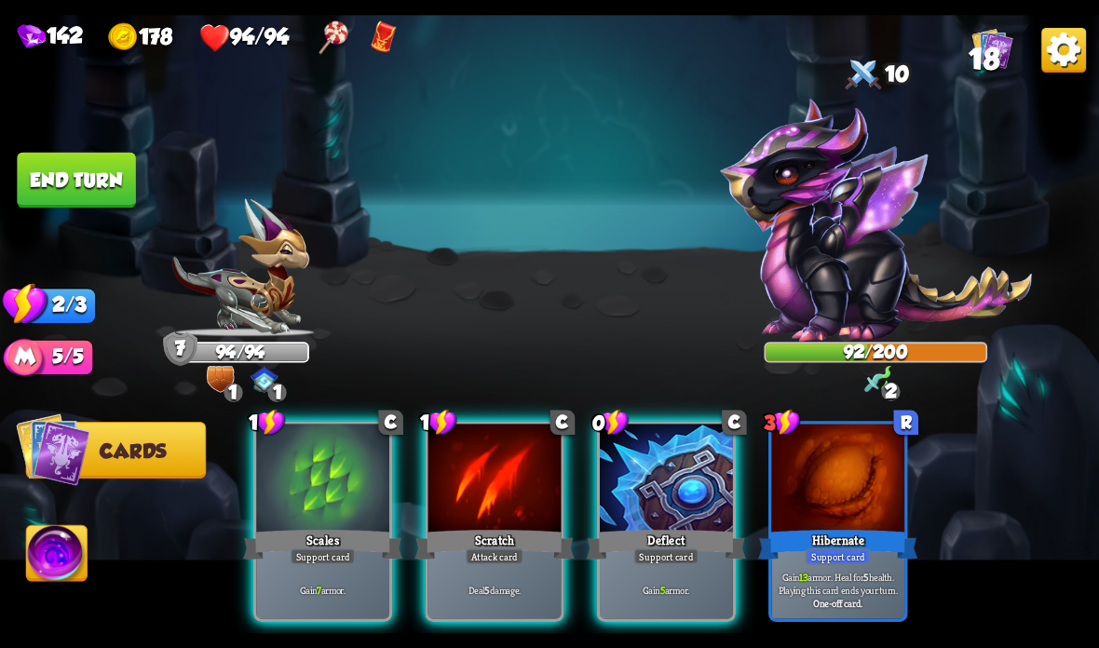
click at [667, 486] on div at bounding box center [666, 480] width 133 height 112
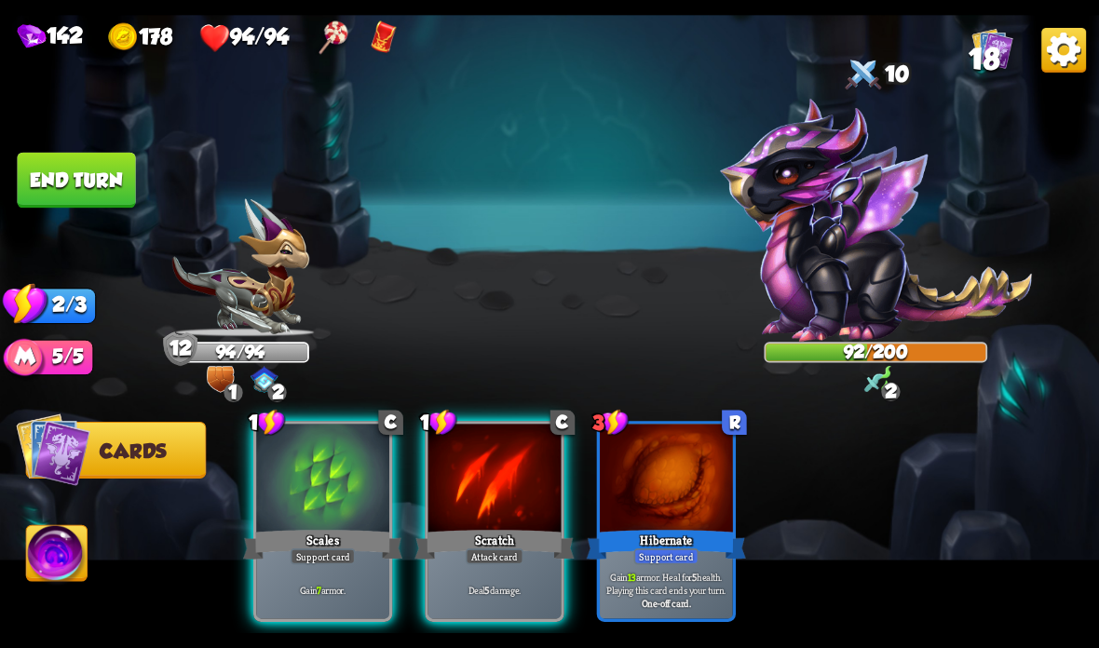
click at [477, 522] on div at bounding box center [494, 480] width 133 height 112
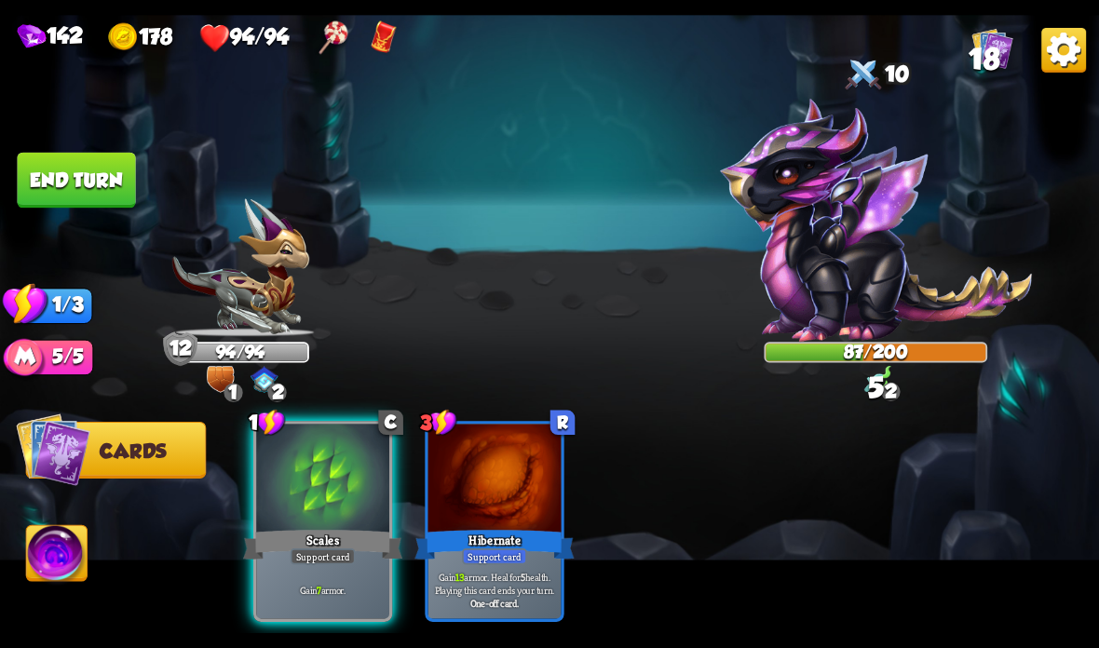
click at [61, 175] on button "End turn" at bounding box center [76, 181] width 118 height 56
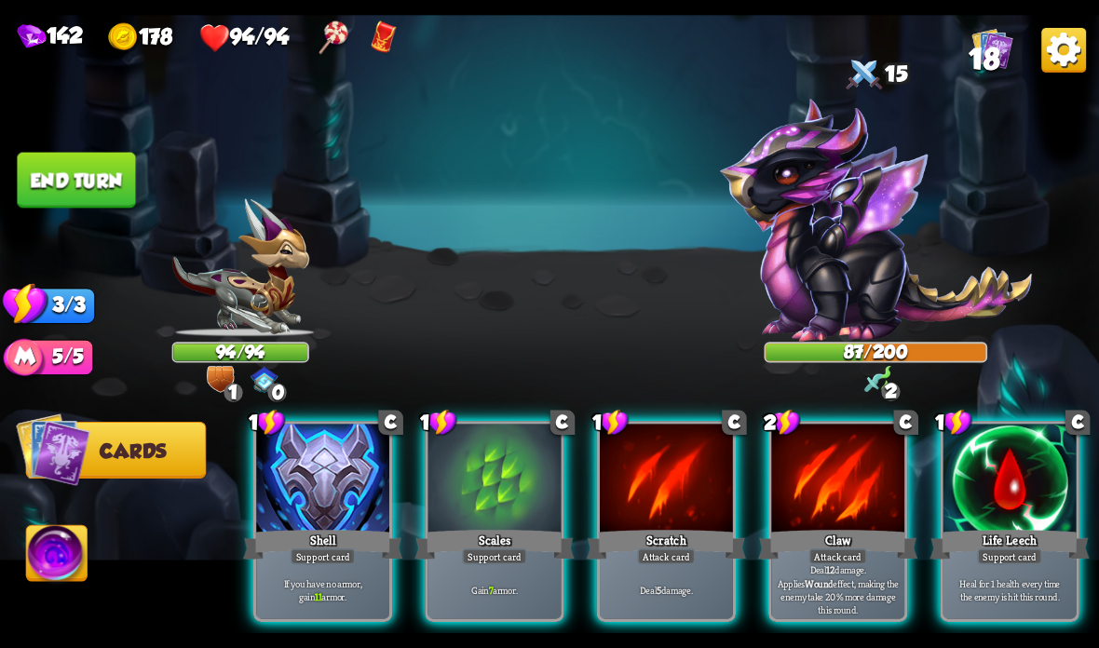
click at [315, 547] on div "Shell" at bounding box center [322, 544] width 159 height 35
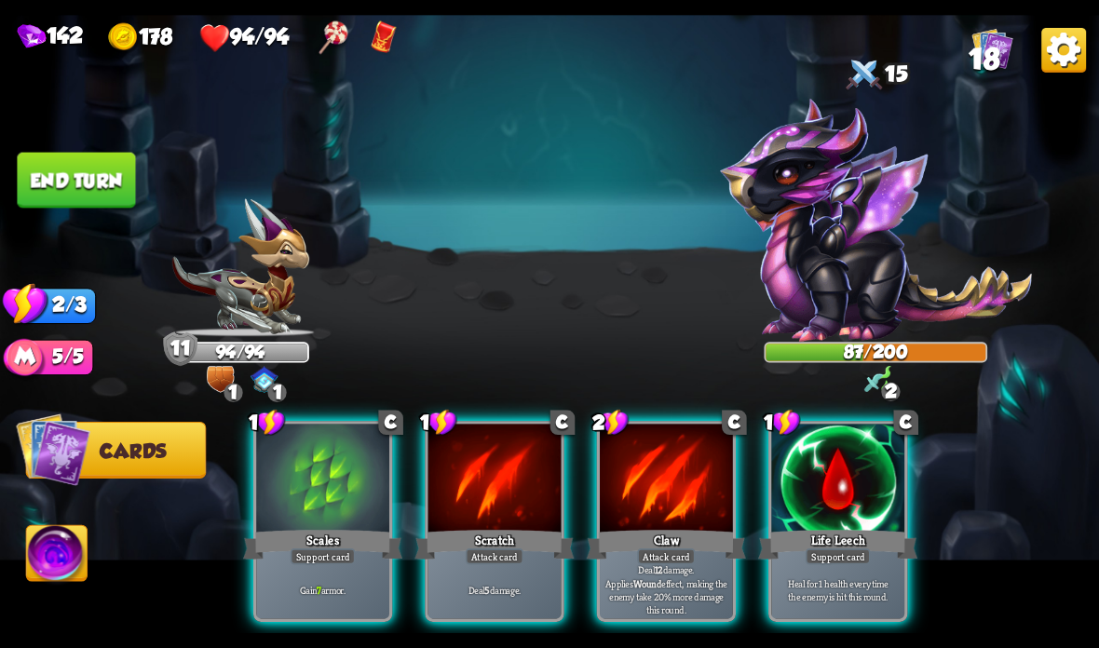
click at [311, 523] on div at bounding box center [322, 480] width 133 height 112
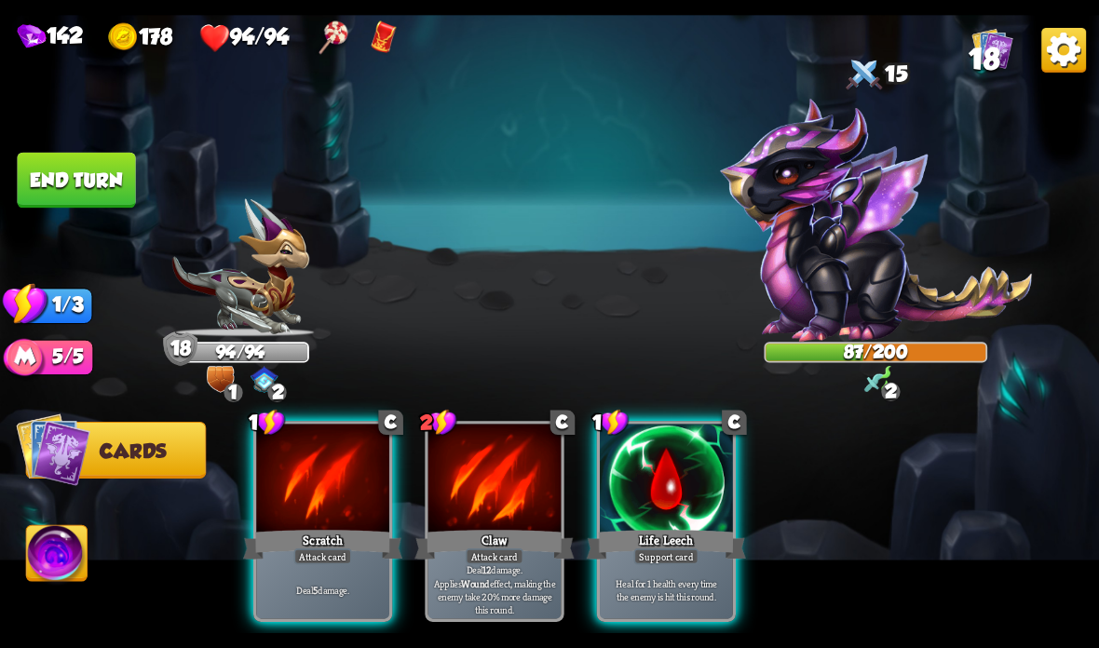
click at [308, 526] on div at bounding box center [322, 480] width 133 height 112
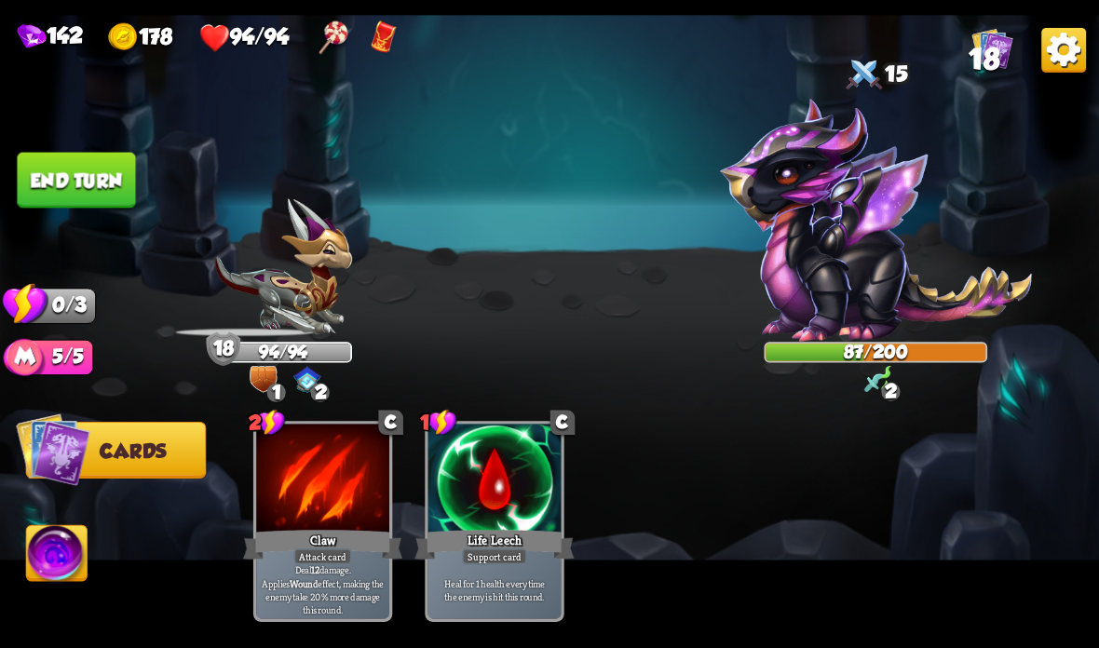
click at [61, 176] on button "End turn" at bounding box center [76, 181] width 118 height 56
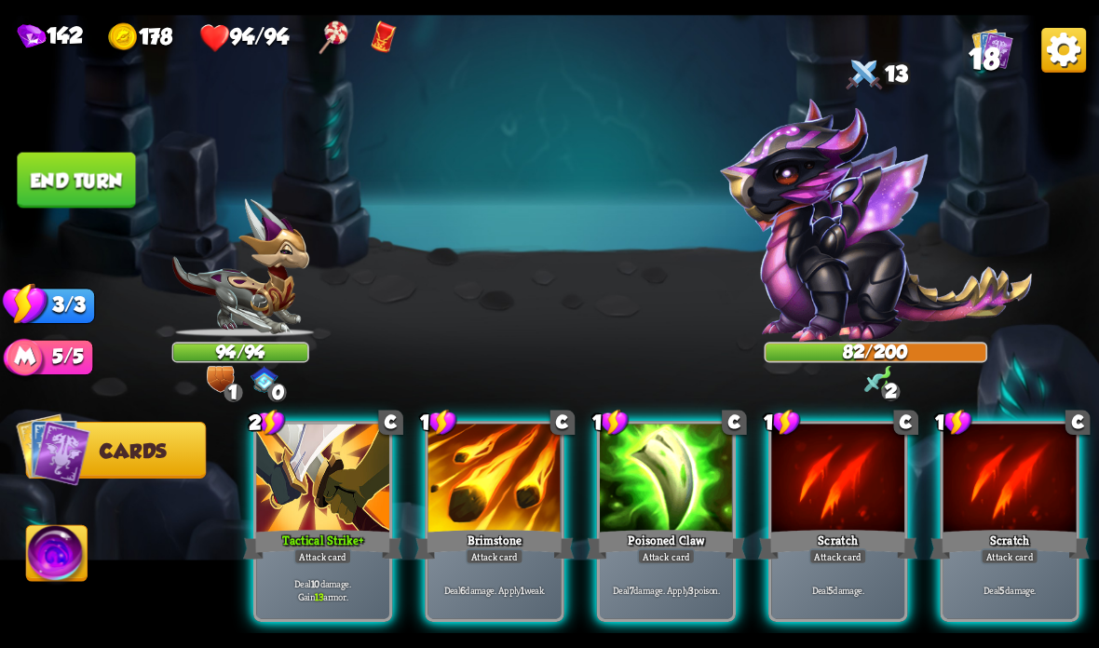
click at [287, 491] on div at bounding box center [322, 480] width 133 height 112
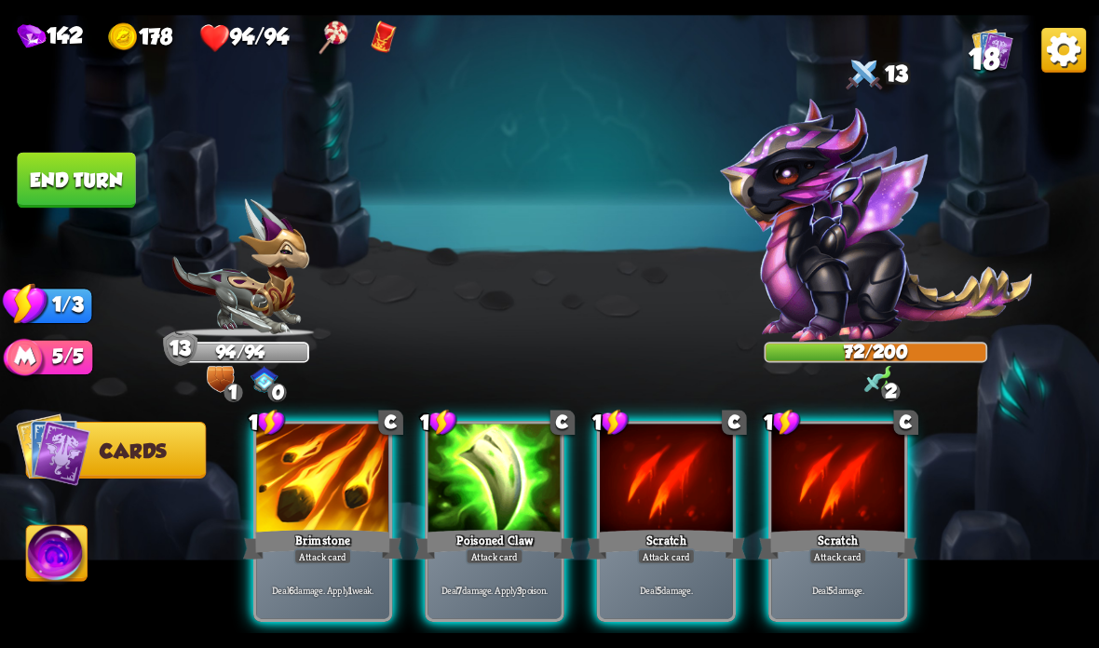
click at [458, 505] on div at bounding box center [494, 480] width 133 height 112
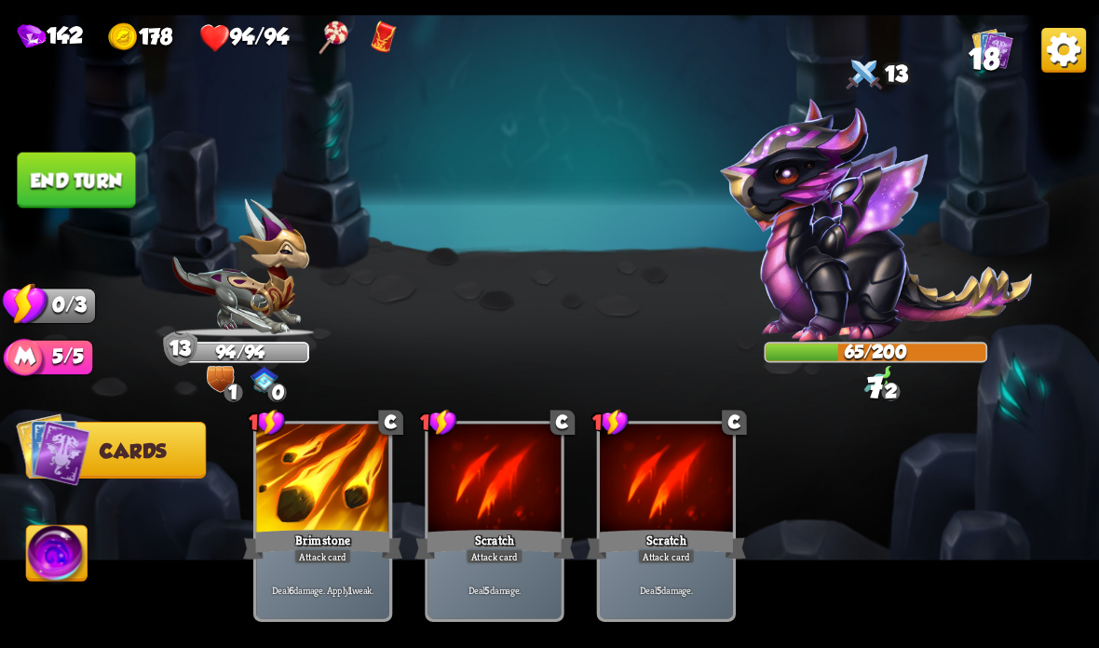
click at [75, 183] on button "End turn" at bounding box center [76, 181] width 118 height 56
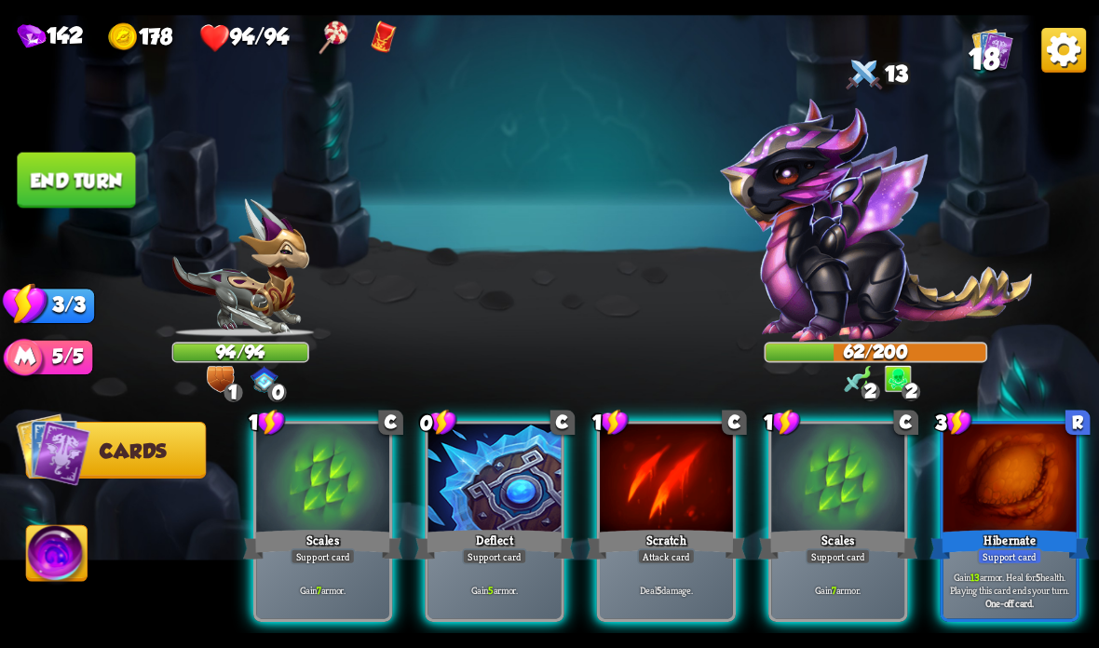
click at [822, 513] on div at bounding box center [837, 480] width 133 height 112
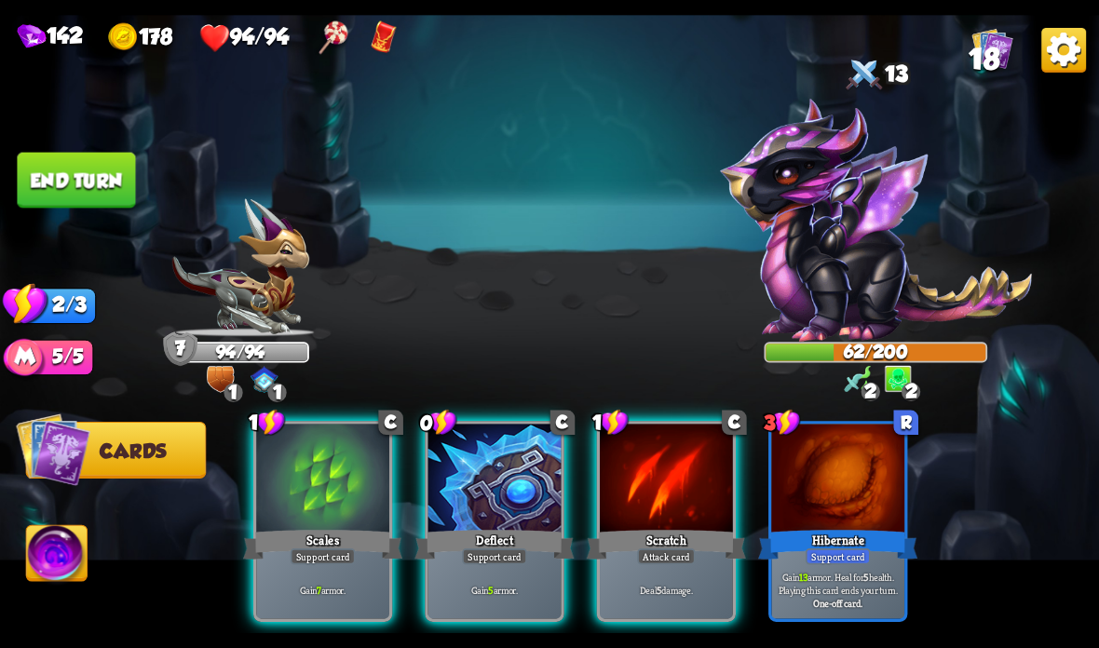
click at [639, 489] on div at bounding box center [666, 480] width 133 height 112
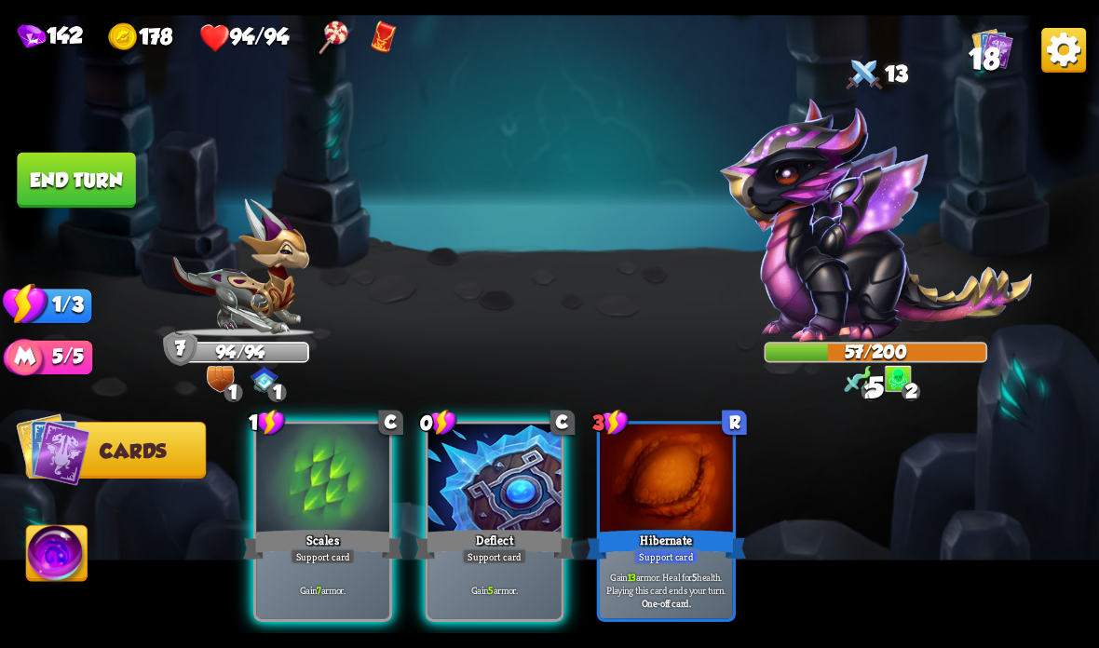
click at [481, 514] on div at bounding box center [494, 480] width 133 height 112
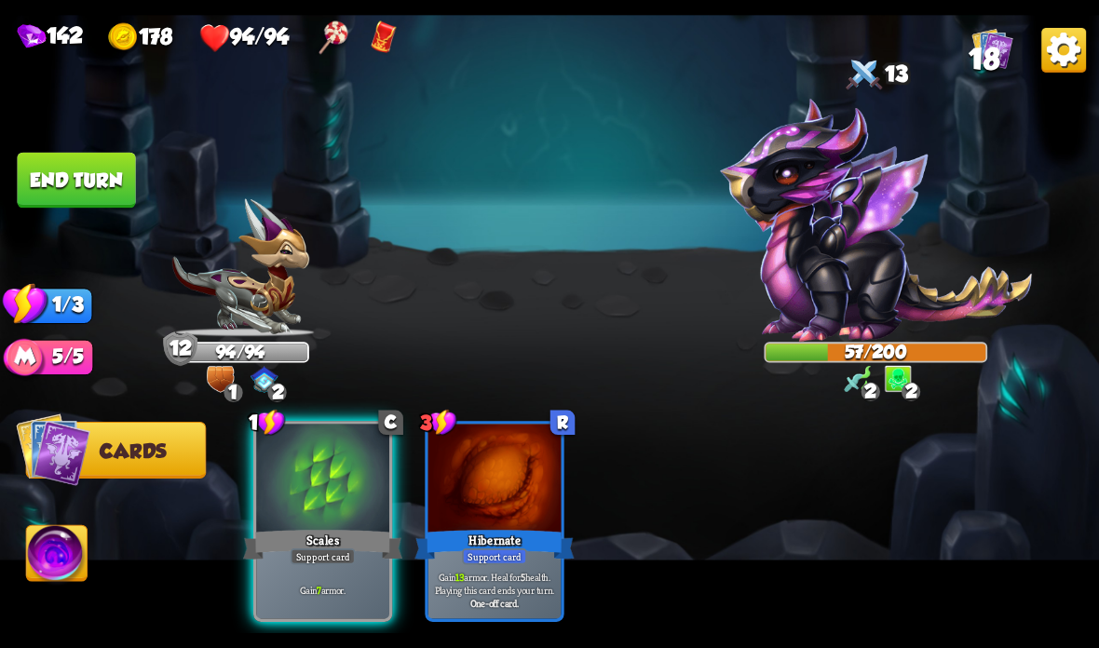
click at [316, 558] on div "Support card" at bounding box center [323, 557] width 65 height 16
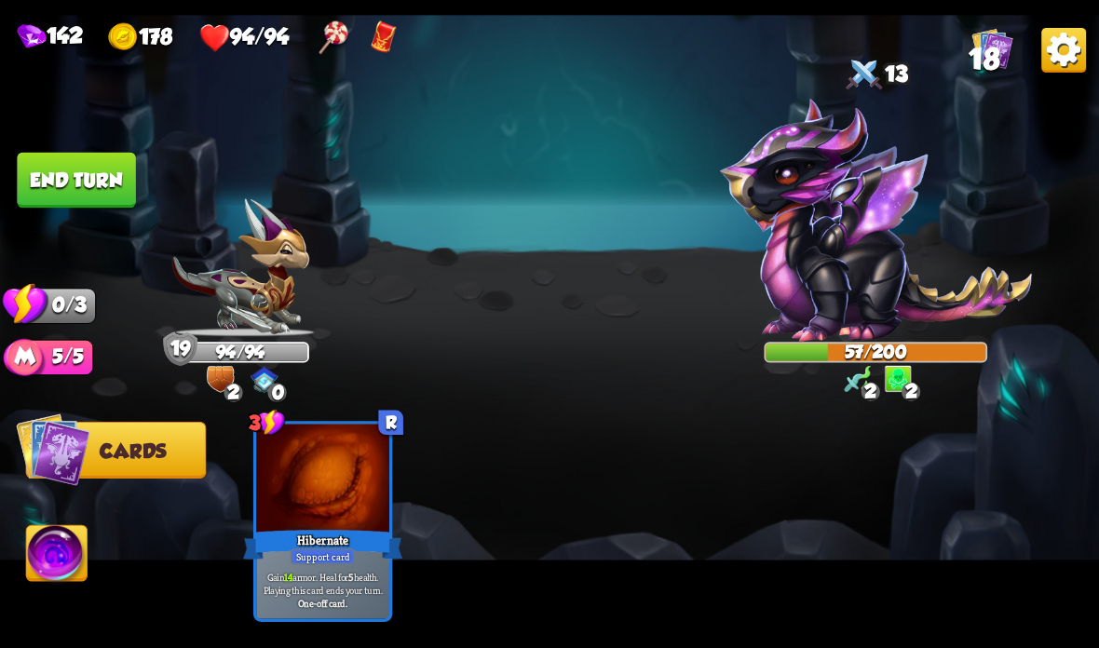
click at [76, 160] on button "End turn" at bounding box center [76, 181] width 118 height 56
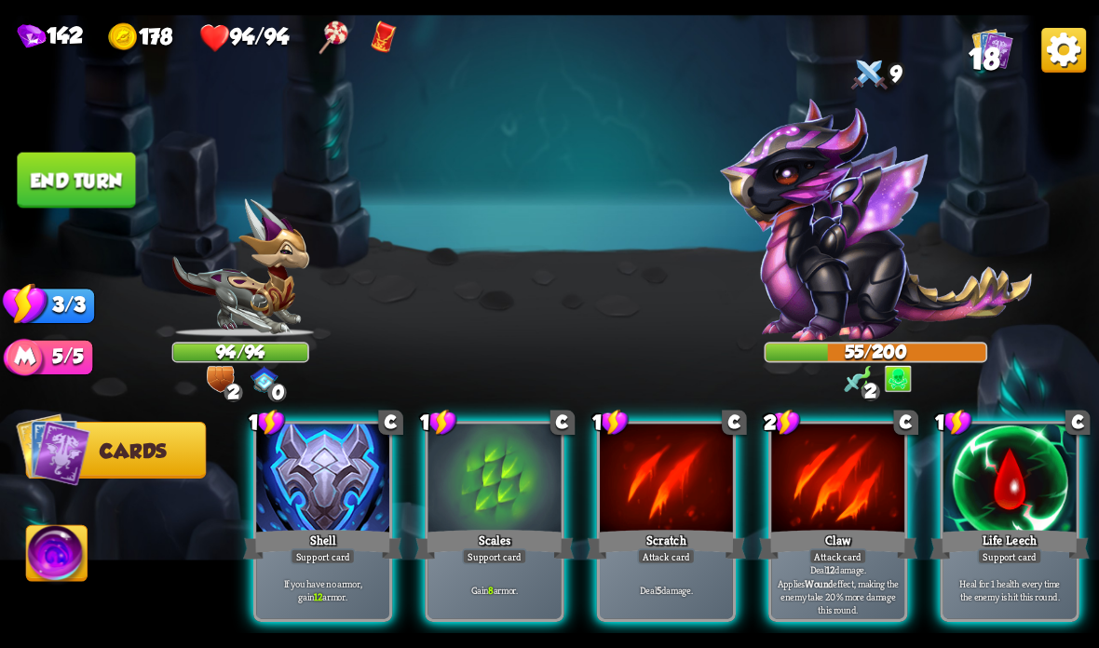
click at [328, 546] on div "Shell" at bounding box center [322, 544] width 159 height 35
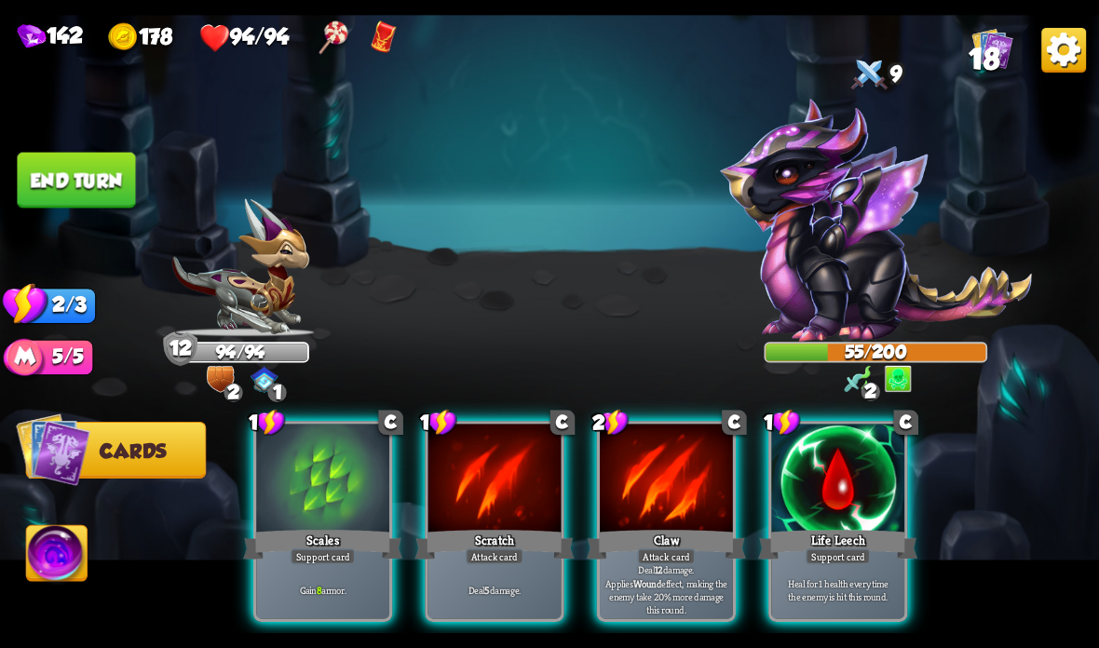
click at [628, 537] on div "Claw" at bounding box center [666, 544] width 159 height 35
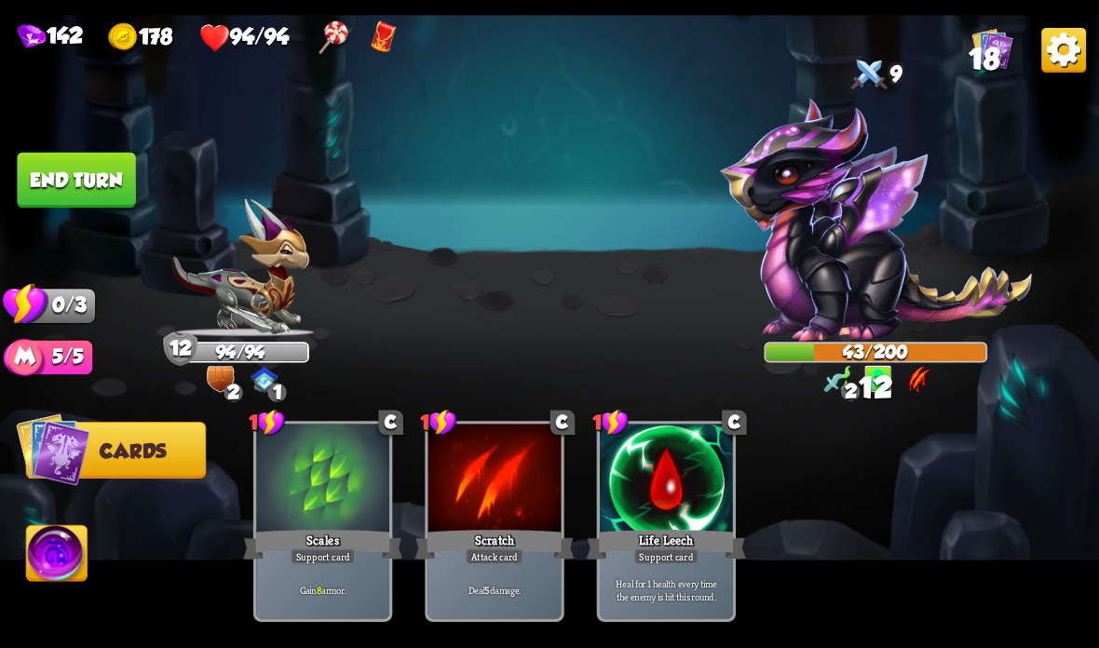
click at [104, 196] on button "End turn" at bounding box center [76, 181] width 118 height 56
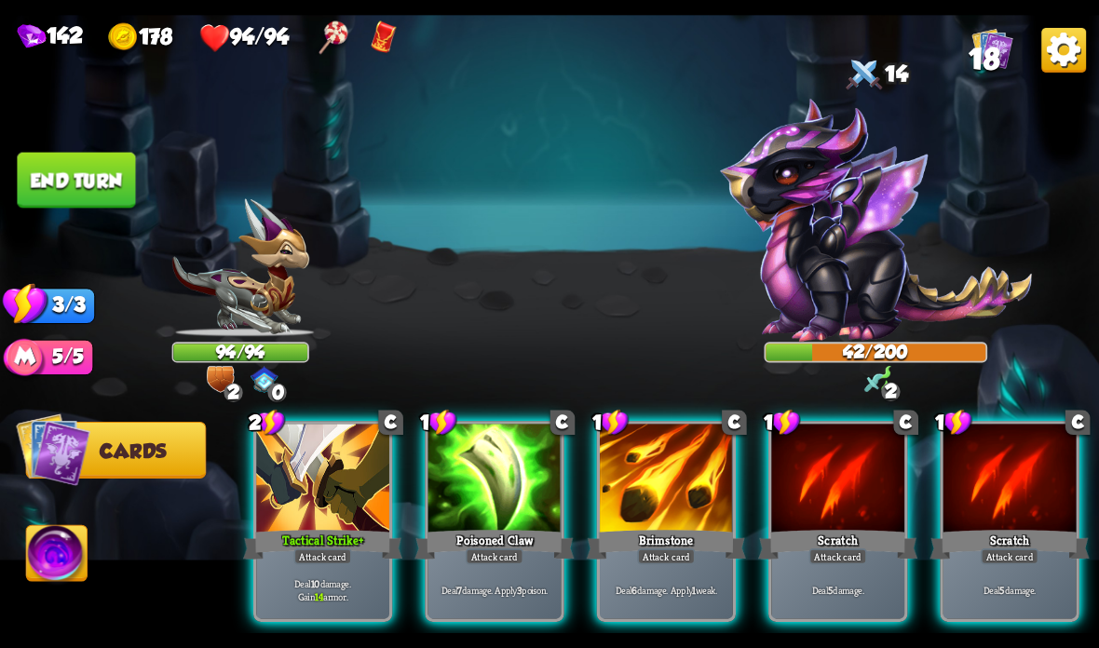
click at [303, 534] on div "Tactical Strike +" at bounding box center [322, 544] width 159 height 35
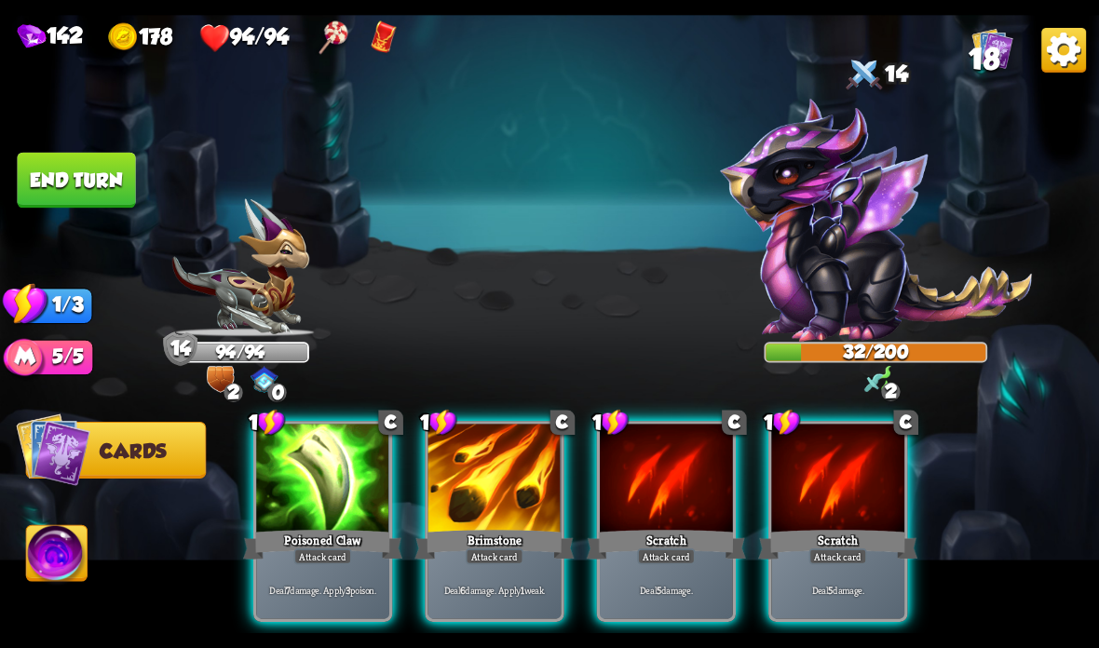
click at [334, 551] on div "Attack card" at bounding box center [323, 557] width 58 height 16
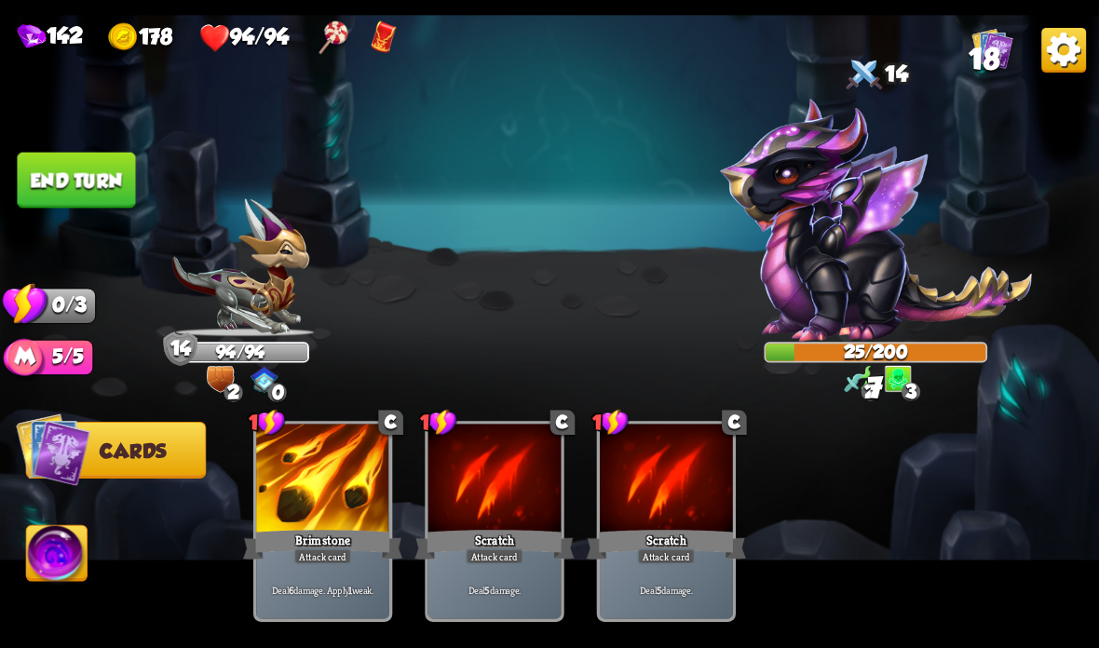
click at [88, 169] on button "End turn" at bounding box center [76, 181] width 118 height 56
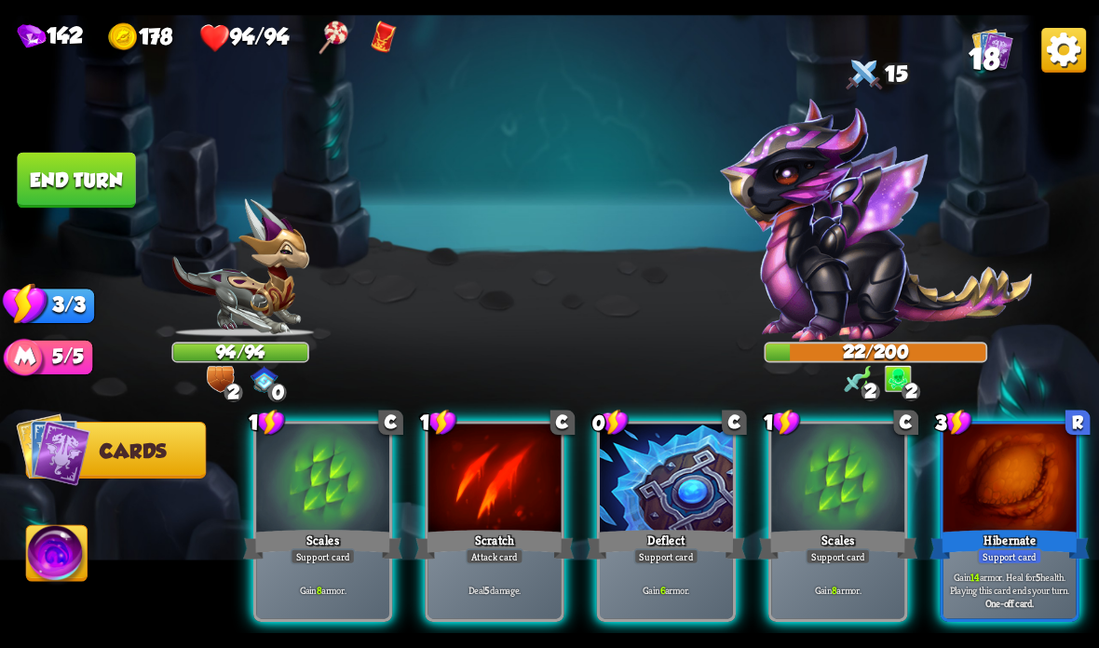
click at [665, 480] on div at bounding box center [666, 480] width 133 height 112
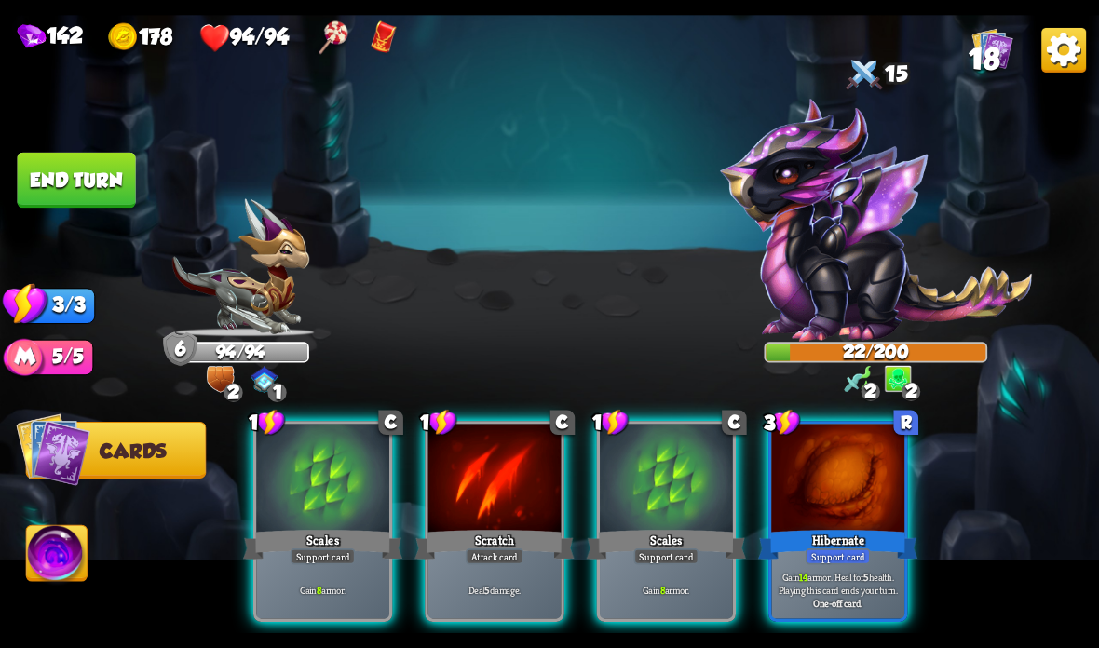
click at [626, 476] on div at bounding box center [666, 480] width 133 height 112
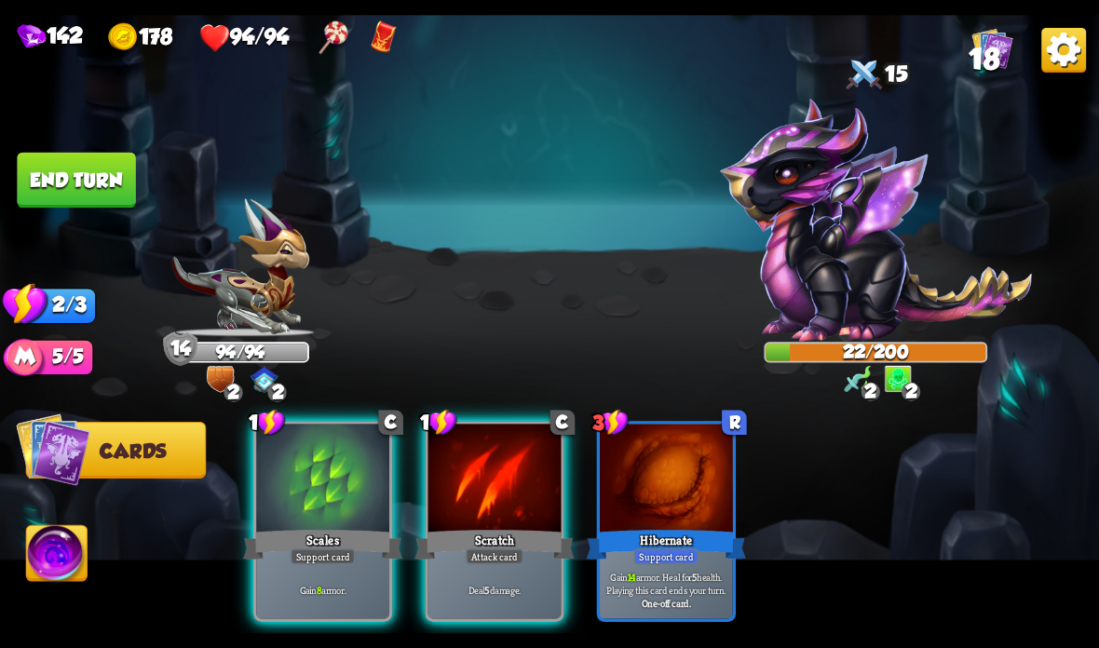
click at [311, 525] on div at bounding box center [322, 480] width 133 height 112
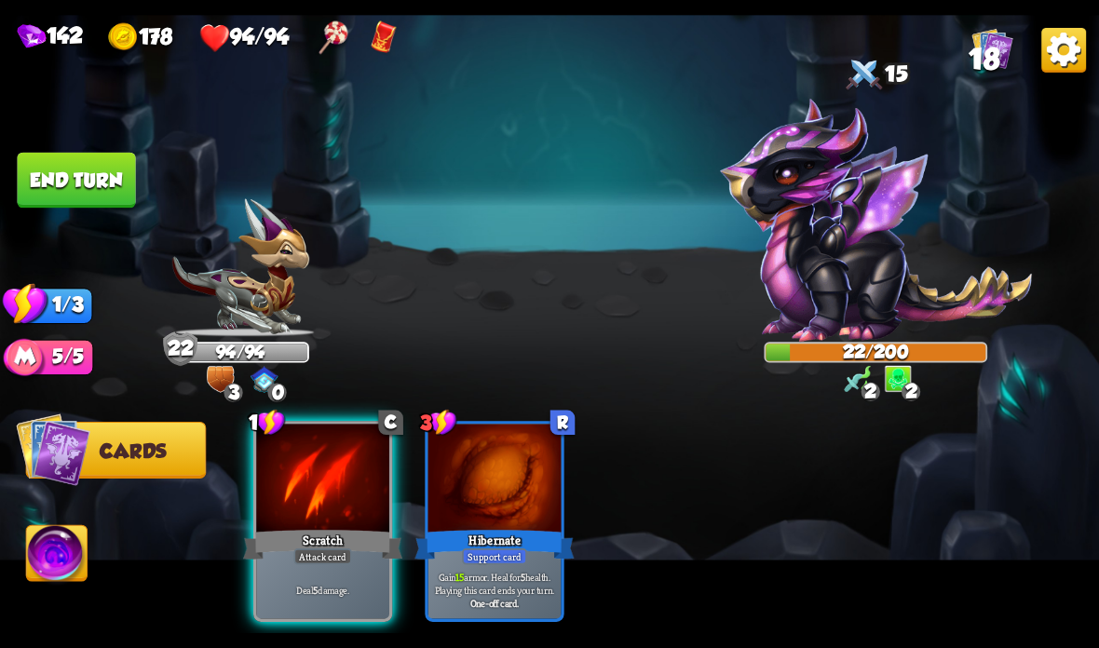
click at [308, 535] on div "Scratch" at bounding box center [322, 544] width 159 height 35
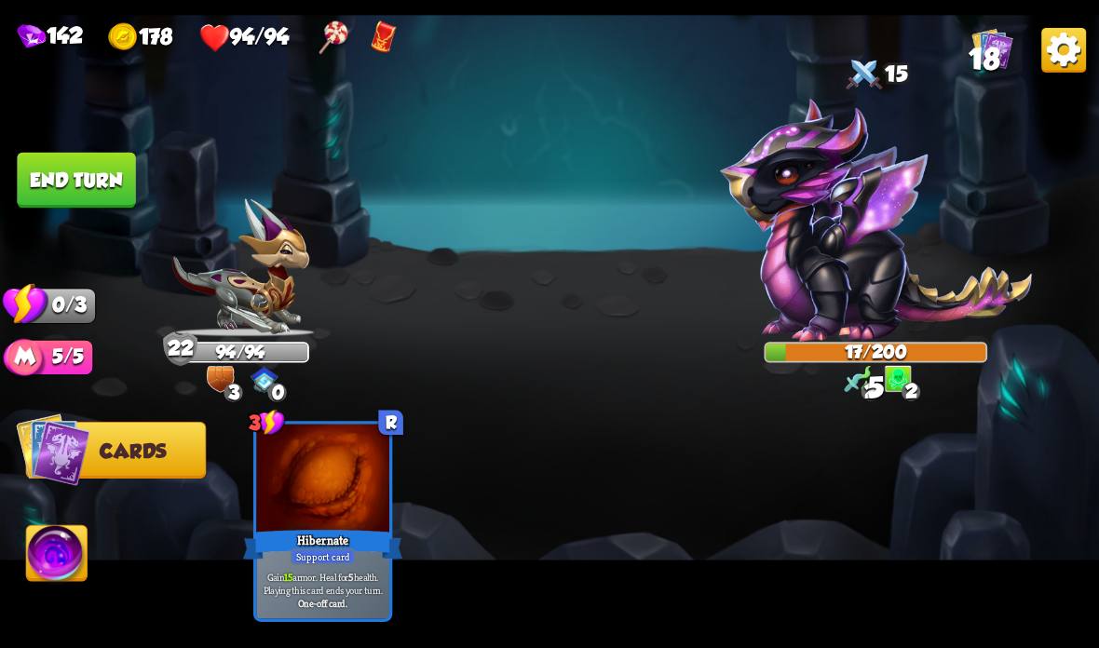
click at [109, 170] on button "End turn" at bounding box center [76, 181] width 118 height 56
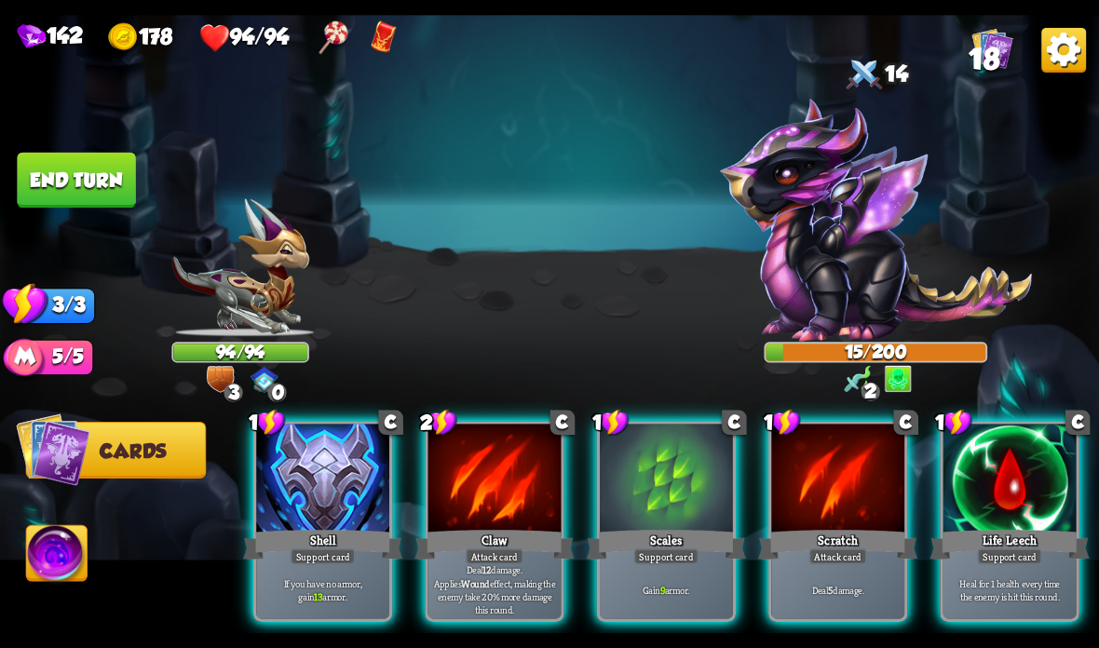
click at [492, 509] on div at bounding box center [494, 480] width 133 height 112
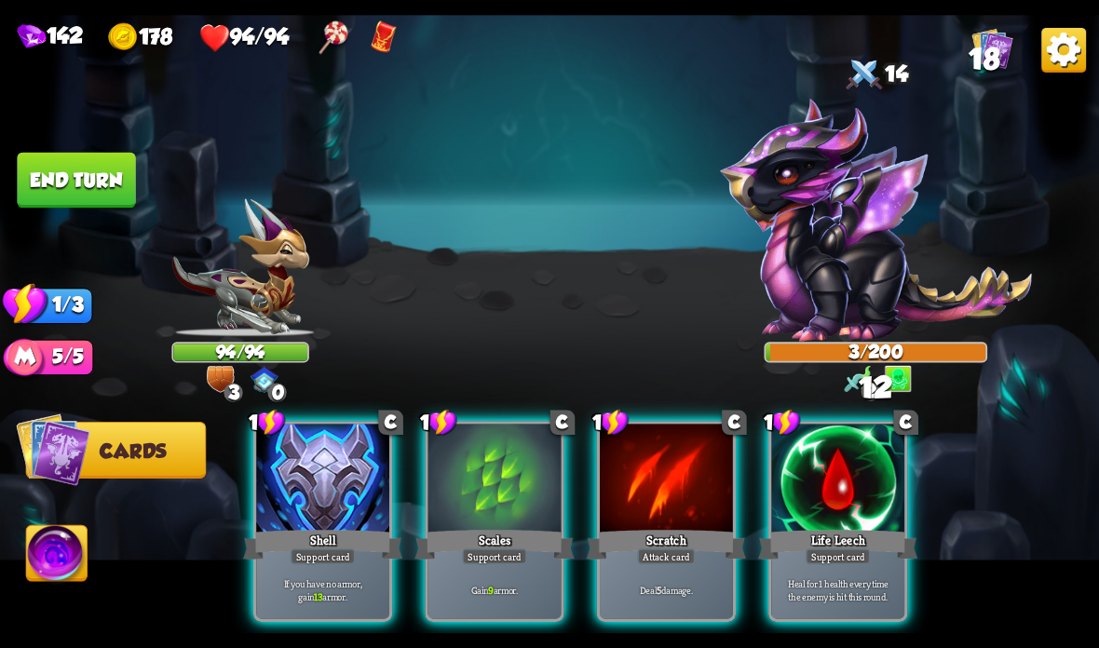
click at [610, 539] on div "Scratch" at bounding box center [666, 544] width 159 height 35
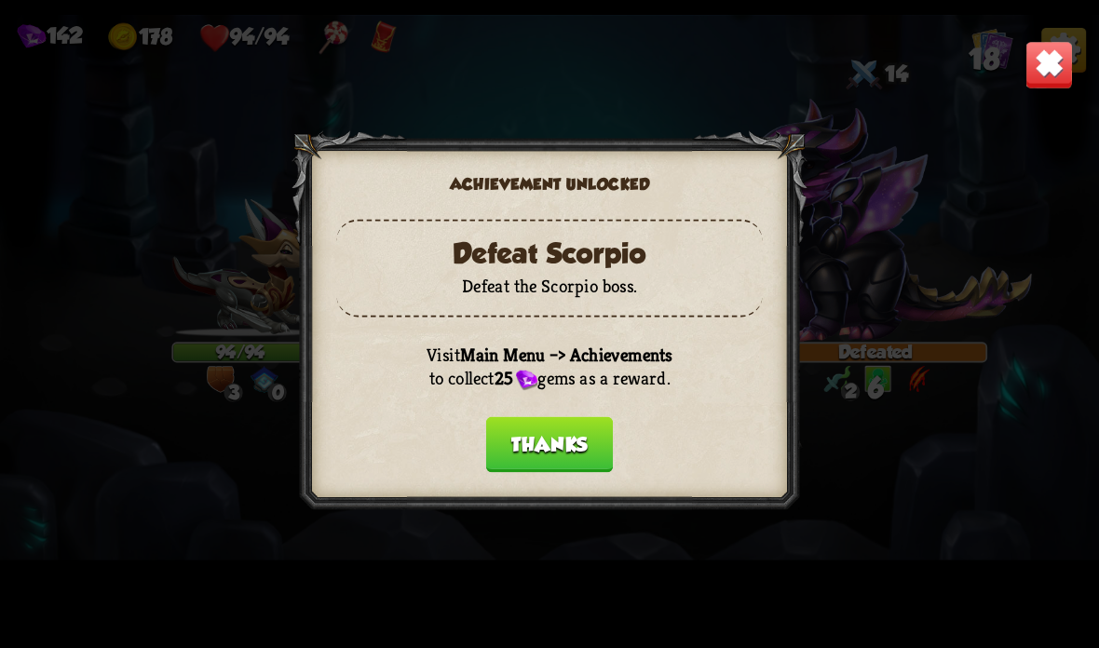
click at [540, 438] on button "Thanks" at bounding box center [549, 445] width 127 height 56
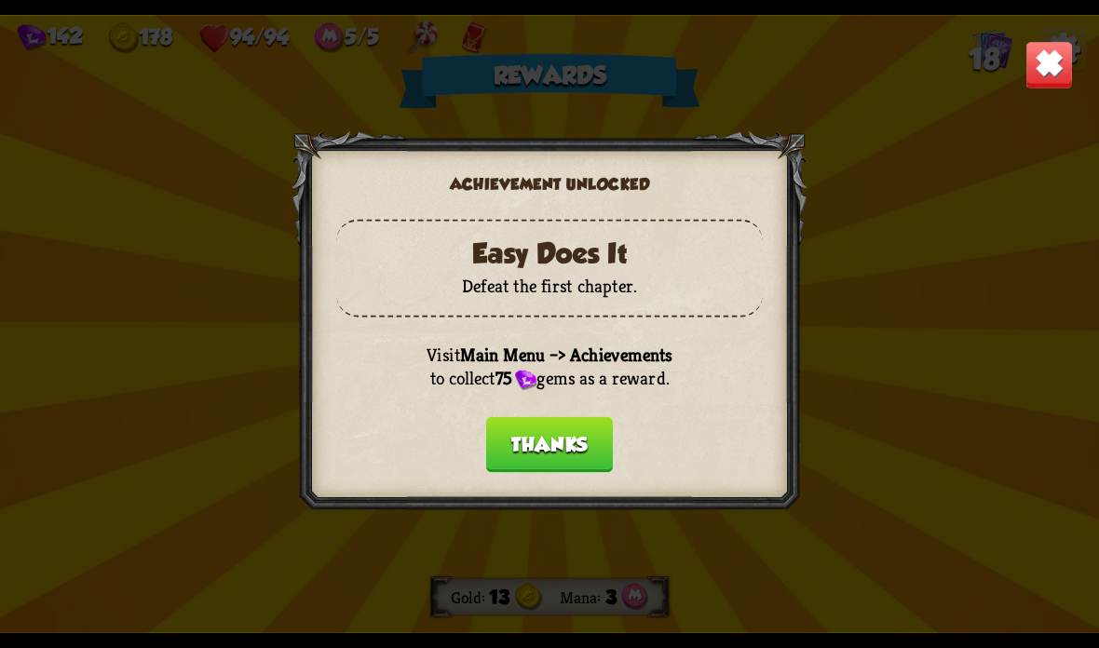
click at [549, 435] on button "Thanks" at bounding box center [549, 445] width 127 height 56
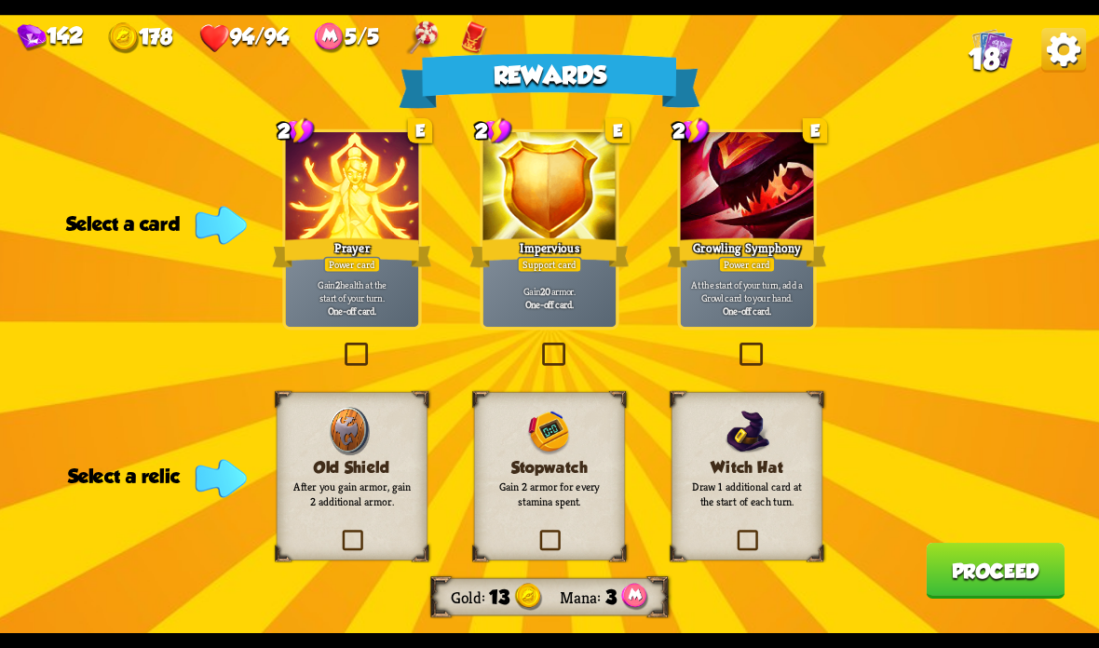
click at [378, 217] on div at bounding box center [352, 188] width 133 height 112
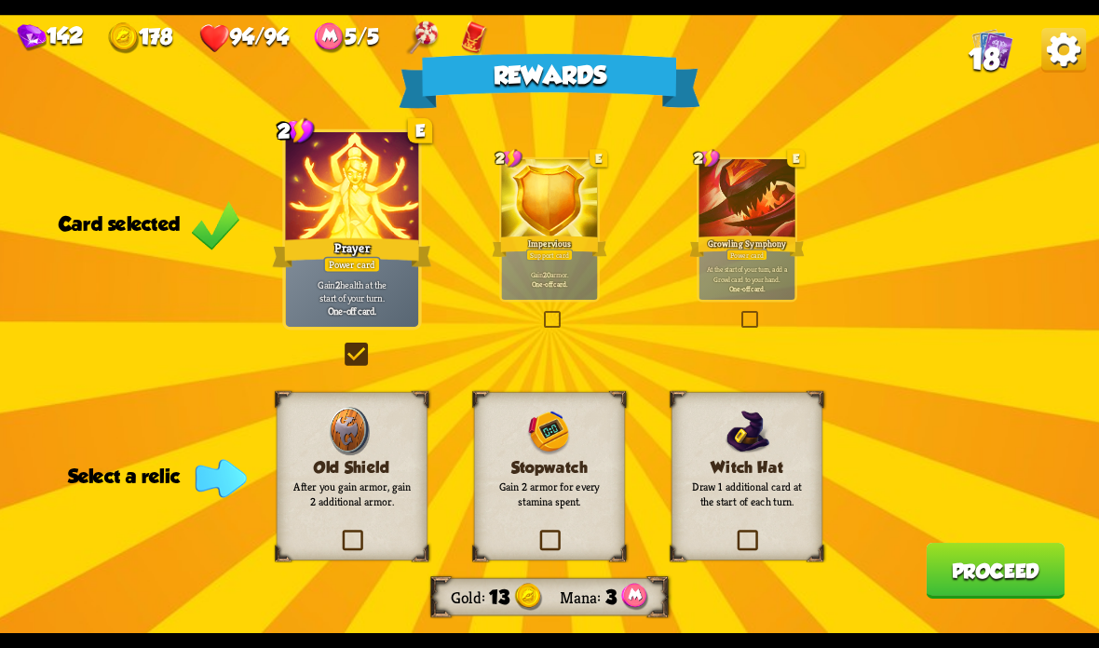
click at [534, 453] on img at bounding box center [548, 431] width 49 height 49
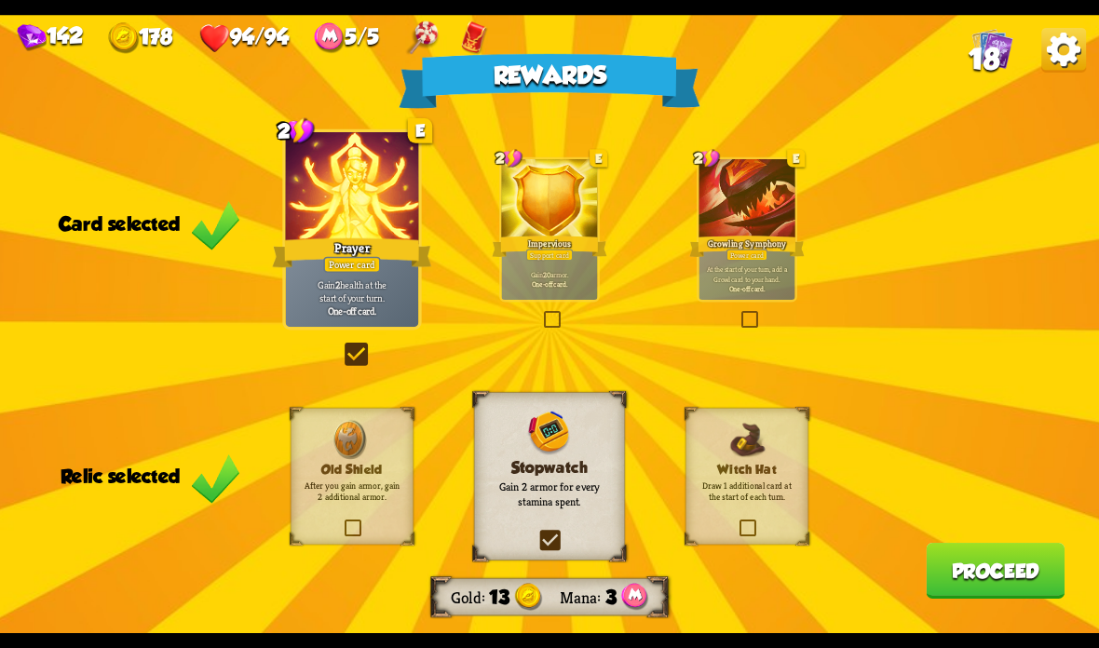
click at [959, 576] on button "Proceed" at bounding box center [995, 571] width 139 height 56
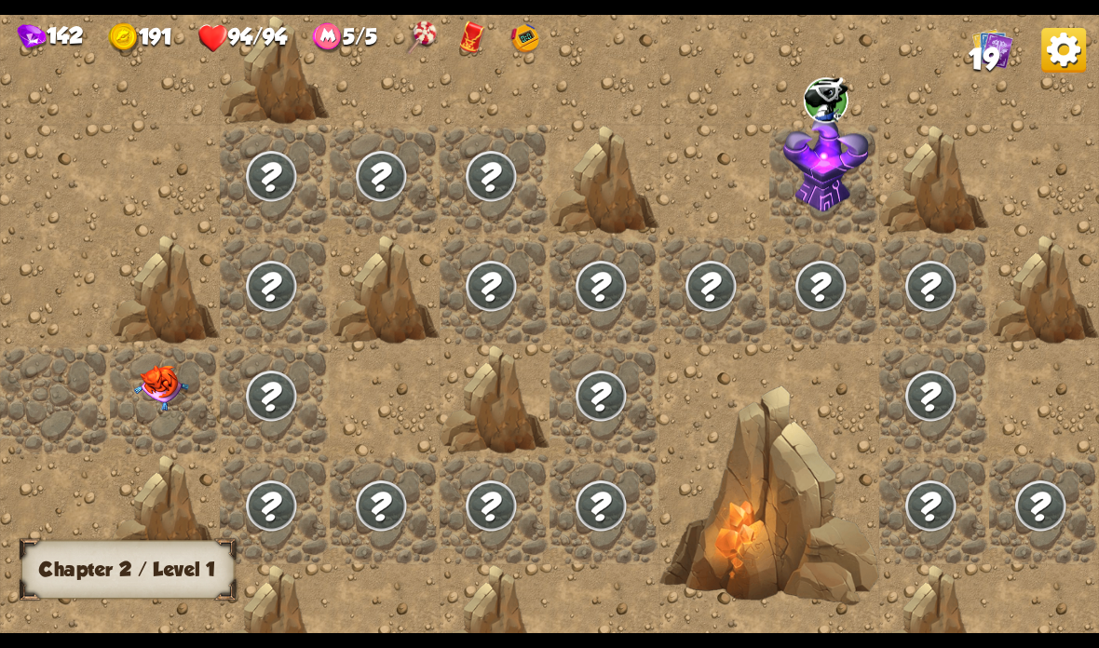
click at [166, 404] on img at bounding box center [161, 388] width 55 height 46
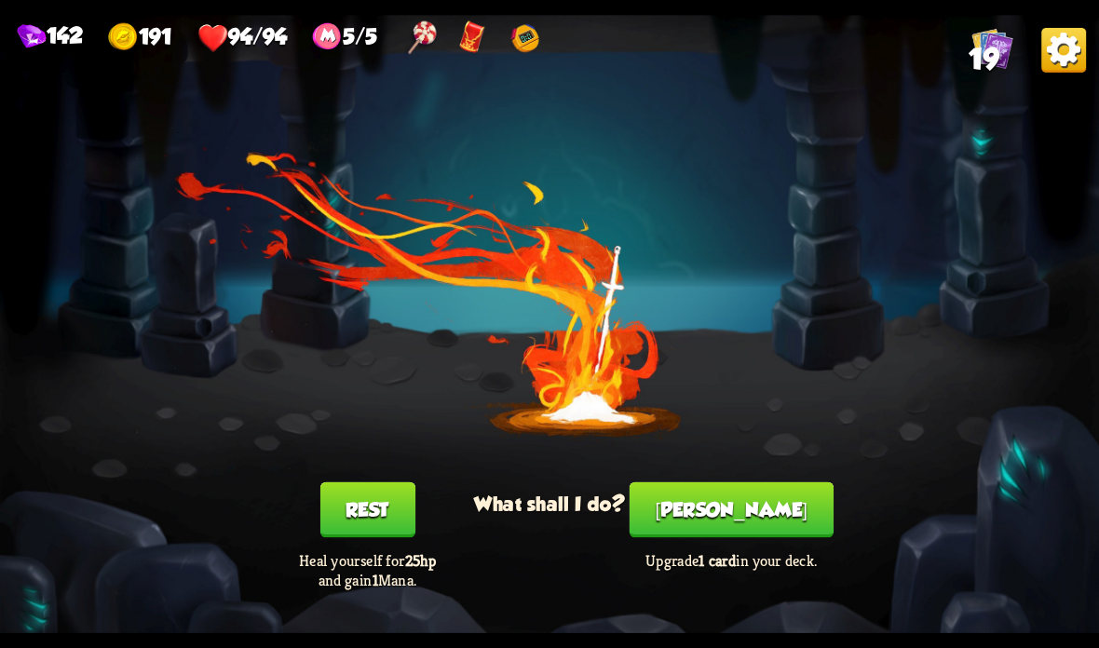
click at [741, 508] on button "[PERSON_NAME]" at bounding box center [732, 510] width 204 height 56
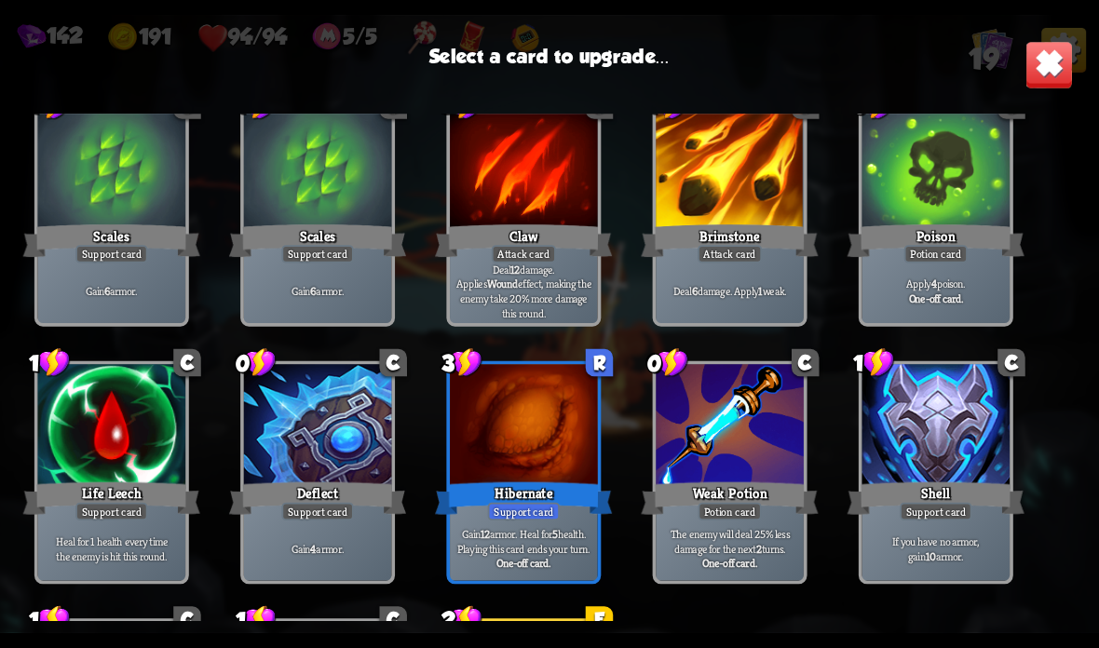
scroll to position [371, 0]
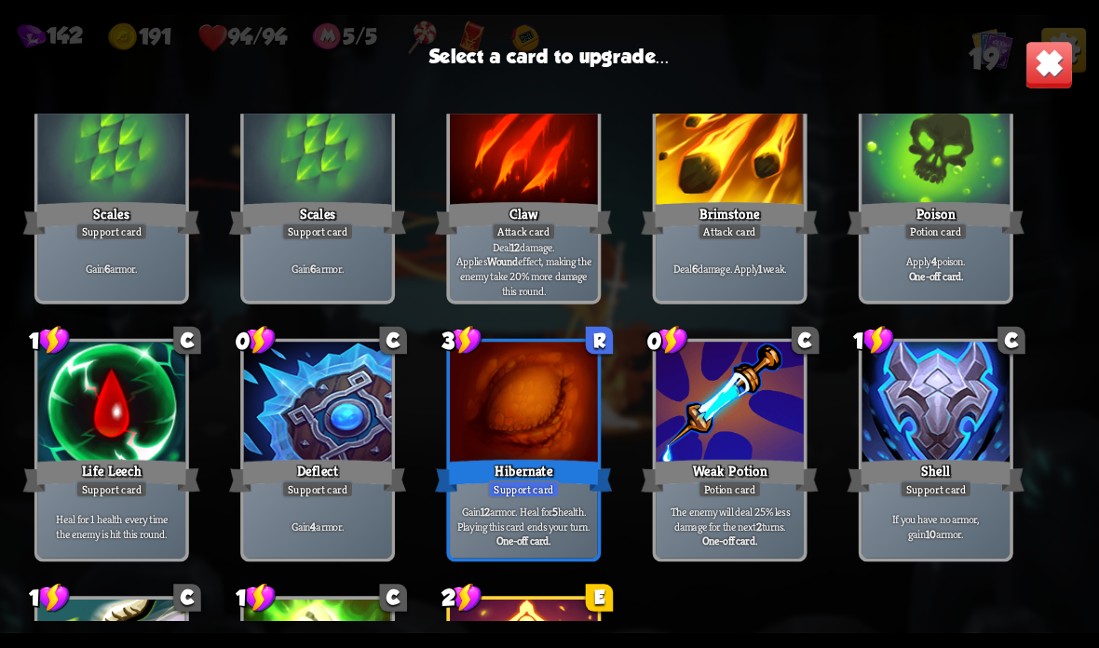
click at [532, 464] on div "Hibernate" at bounding box center [523, 475] width 177 height 39
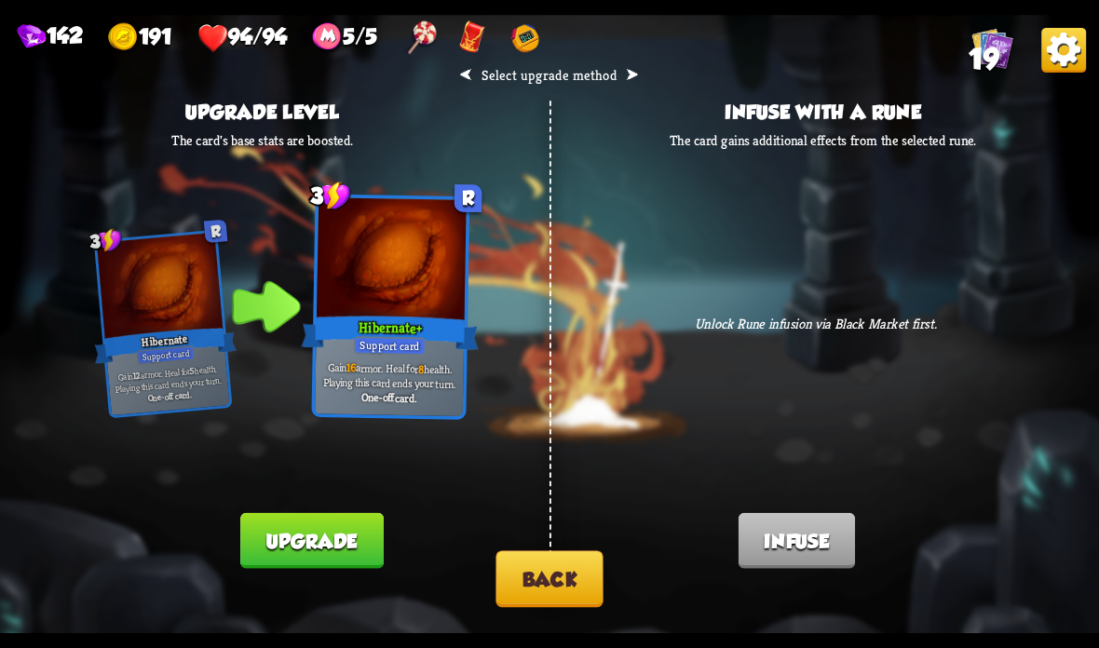
click at [547, 575] on button "Back" at bounding box center [548, 578] width 107 height 57
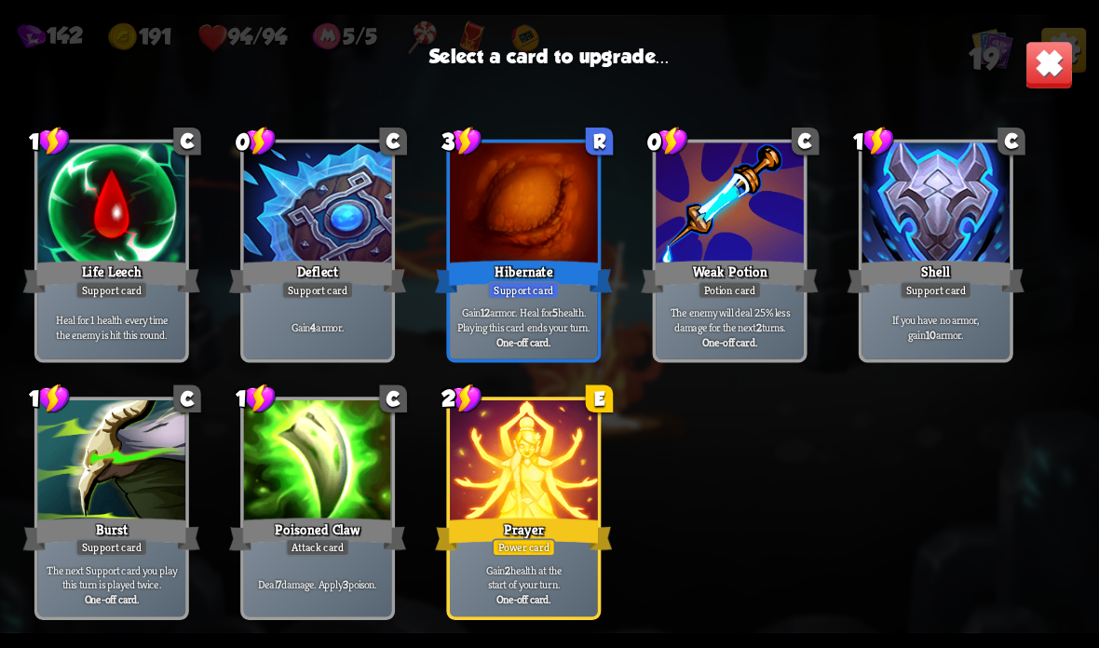
scroll to position [587, 0]
click at [534, 532] on div "Prayer" at bounding box center [523, 534] width 177 height 39
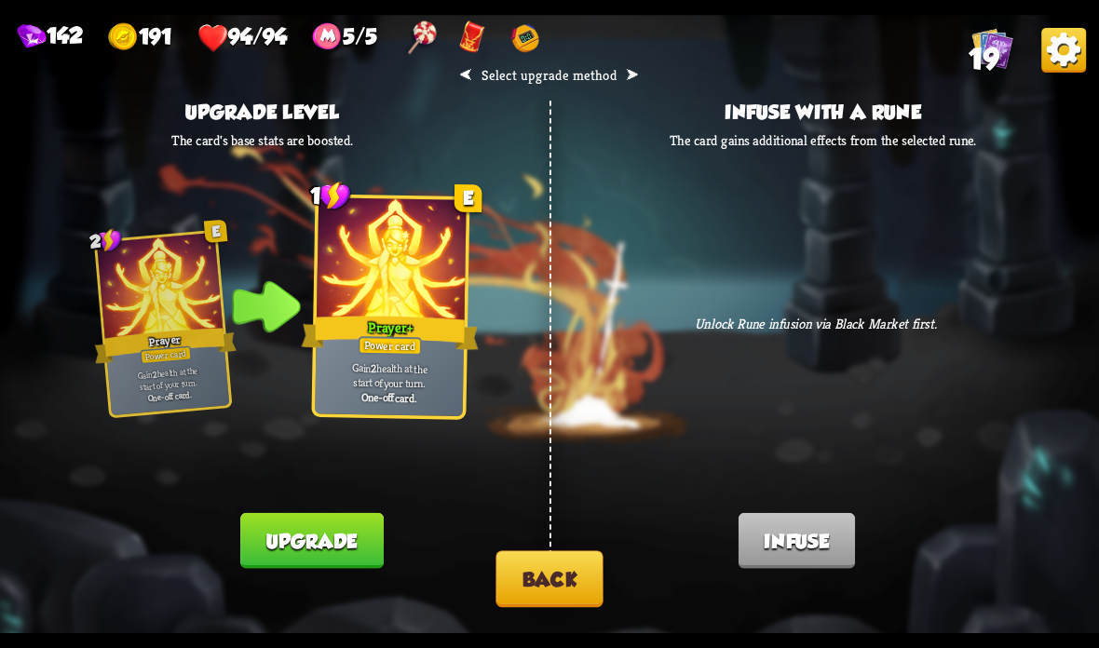
click at [539, 574] on button "Back" at bounding box center [548, 578] width 107 height 57
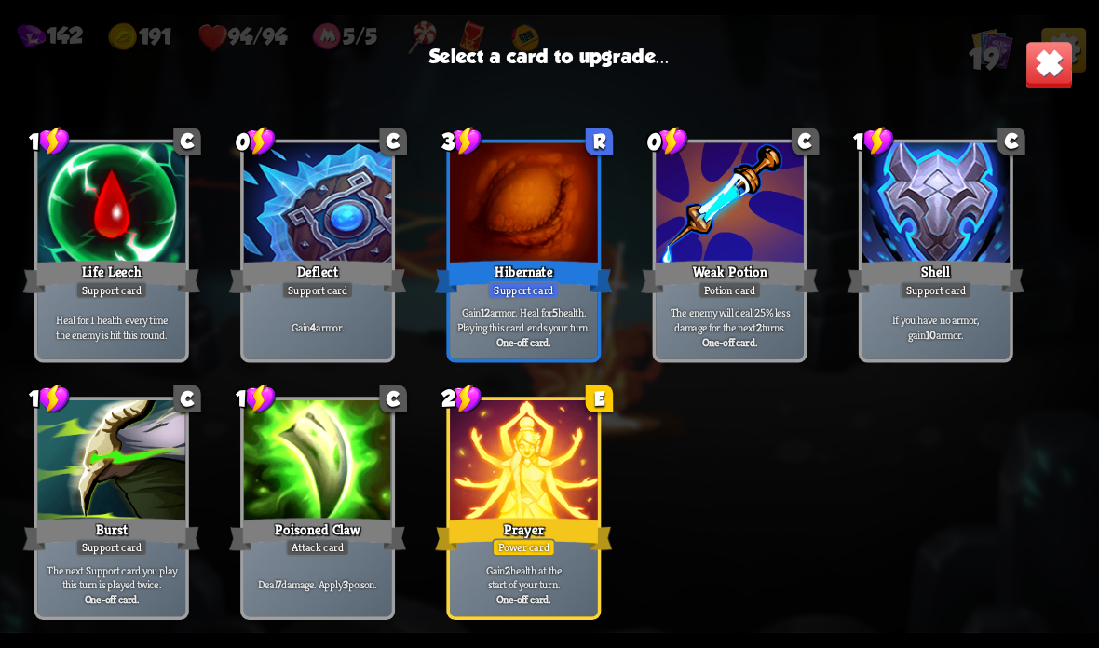
click at [540, 494] on div at bounding box center [524, 462] width 148 height 125
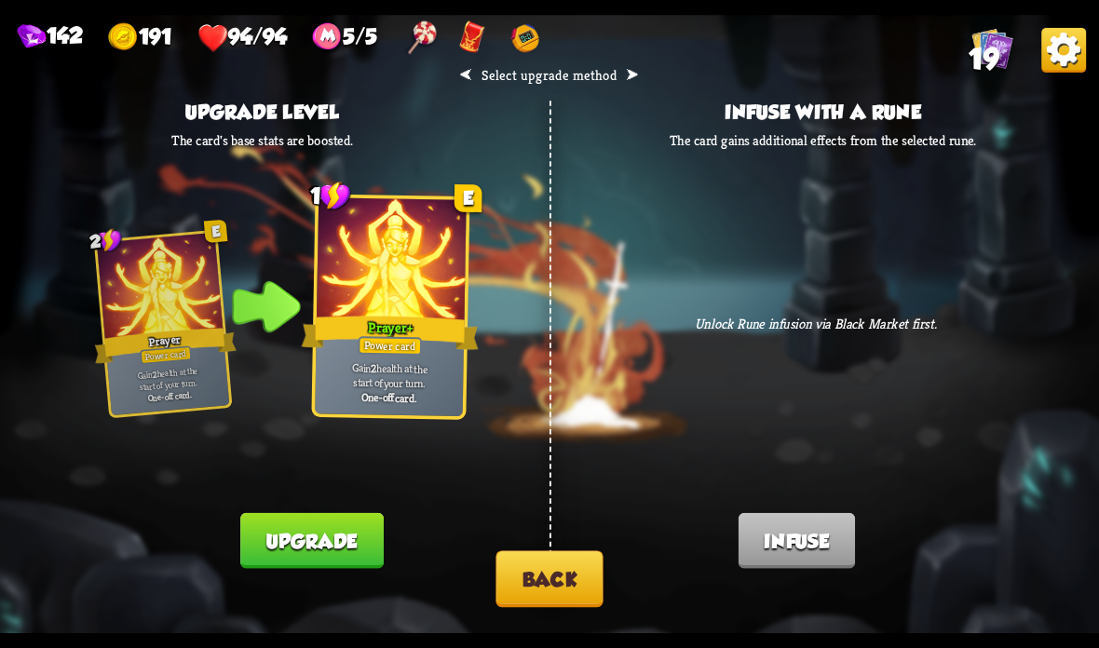
click at [342, 528] on button "Upgrade" at bounding box center [311, 541] width 142 height 56
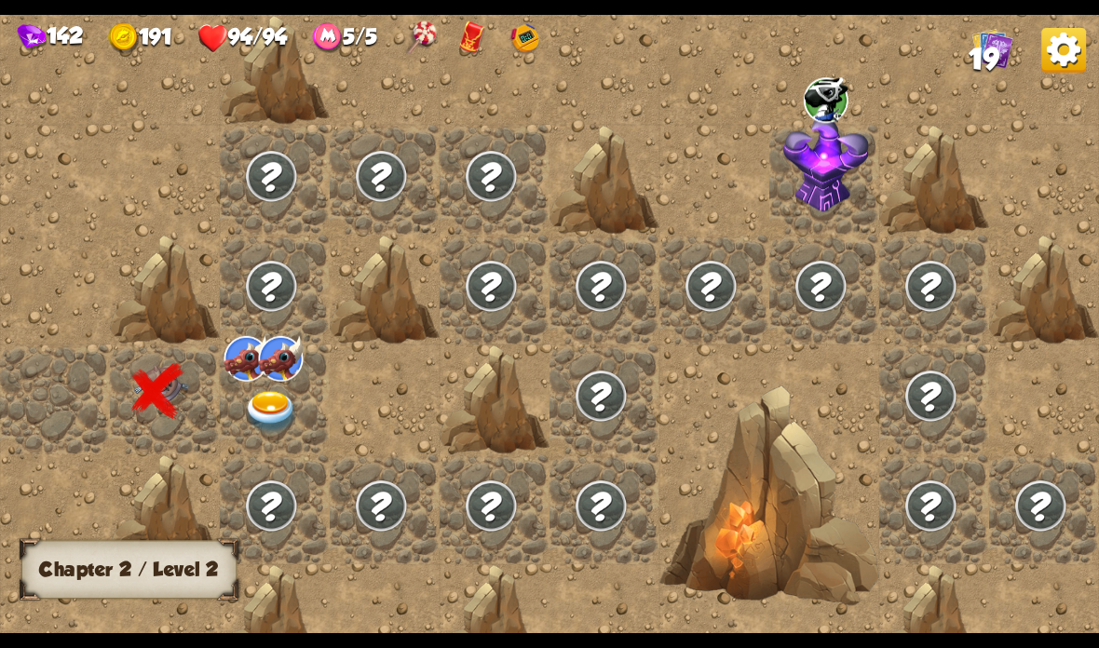
click at [261, 400] on img at bounding box center [271, 412] width 55 height 43
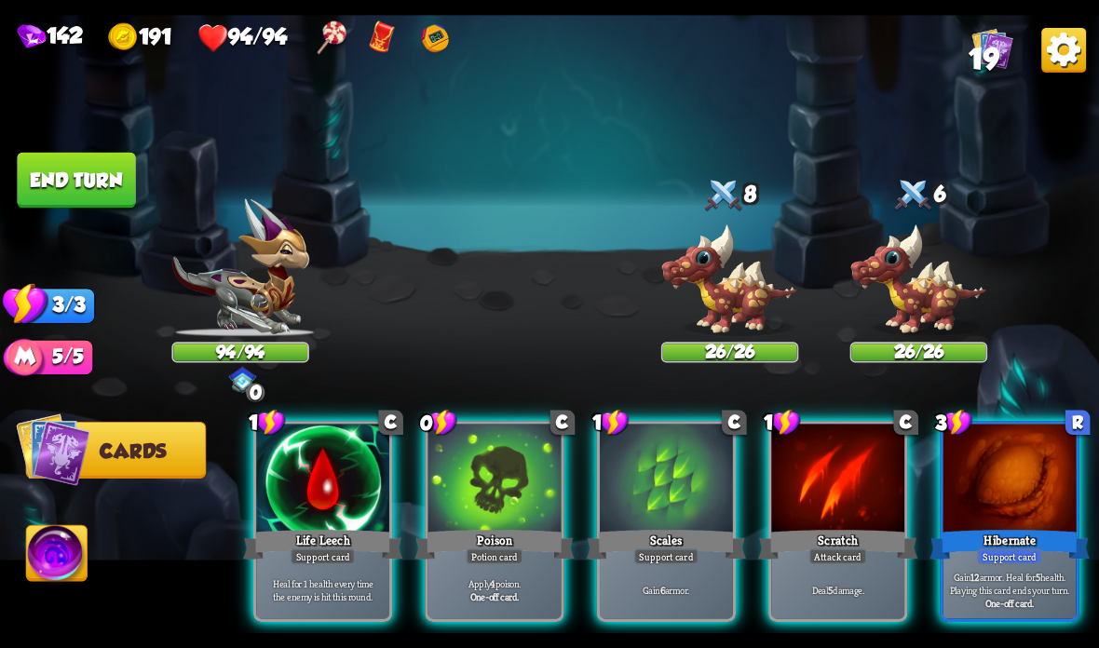
click at [479, 558] on div "Potion card" at bounding box center [494, 557] width 57 height 16
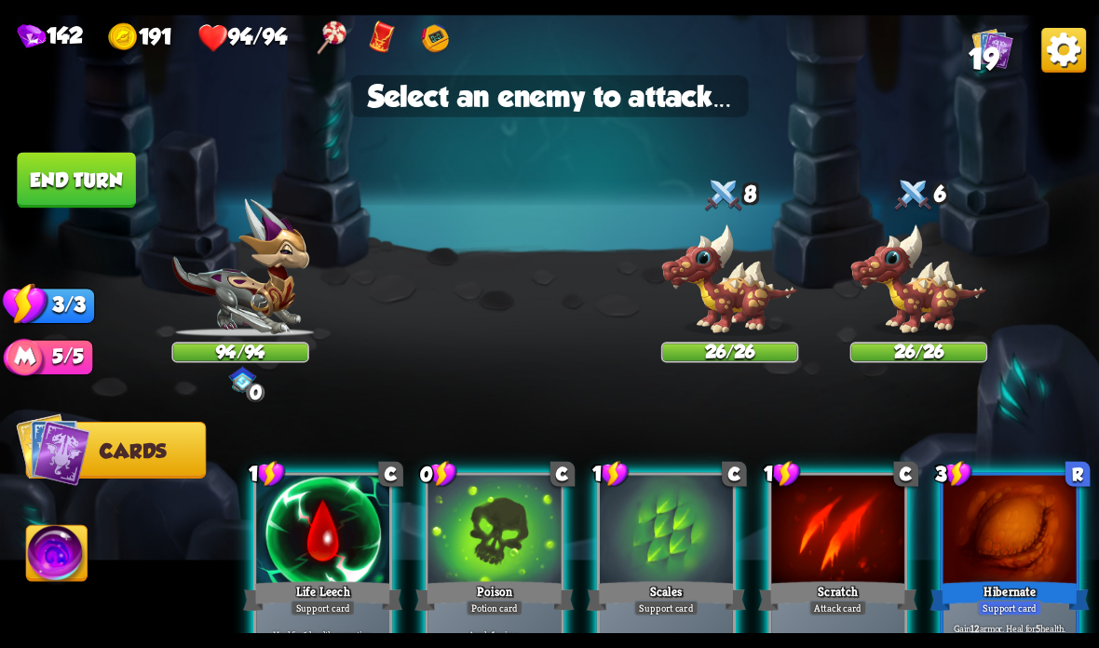
click at [739, 313] on img at bounding box center [730, 281] width 138 height 114
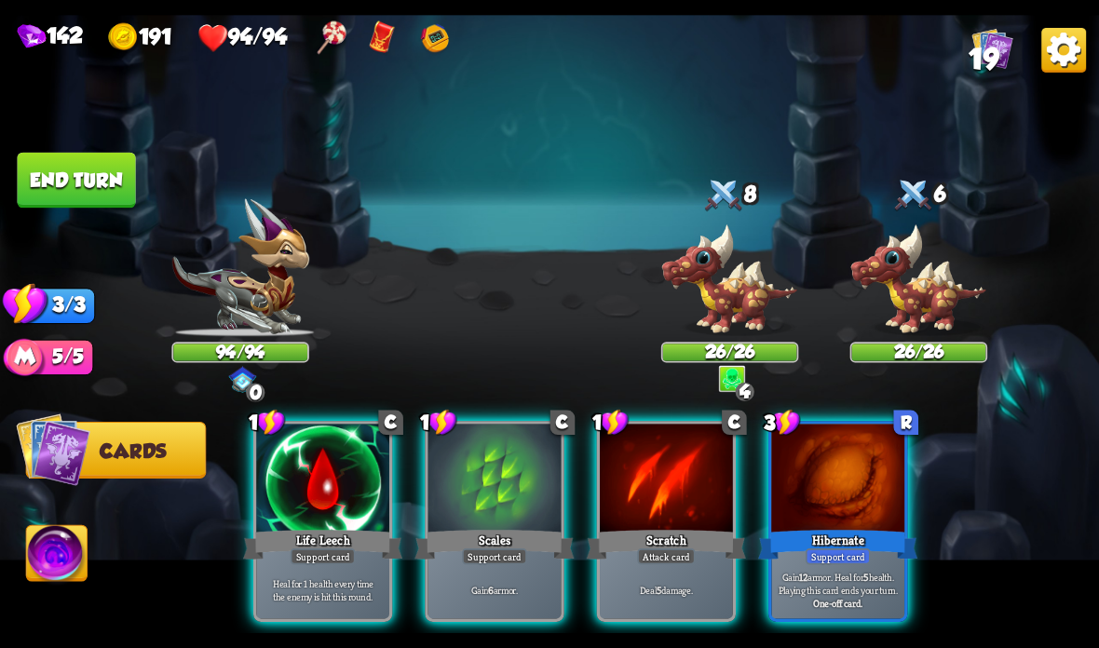
click at [853, 463] on div at bounding box center [837, 480] width 133 height 112
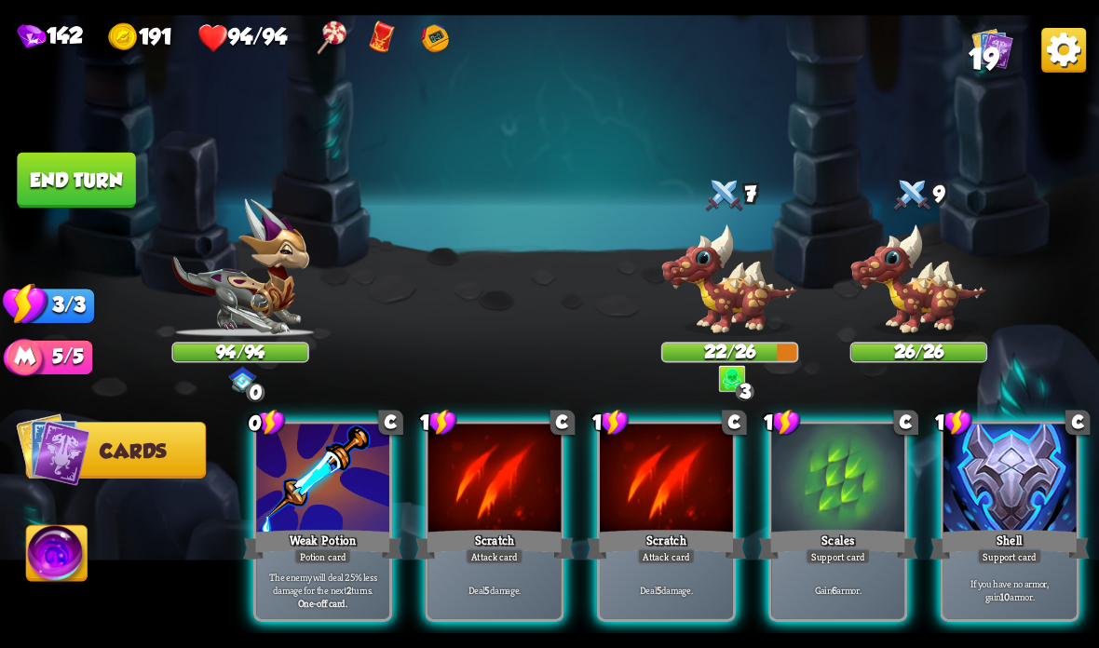
click at [969, 550] on div "Shell" at bounding box center [1009, 544] width 159 height 35
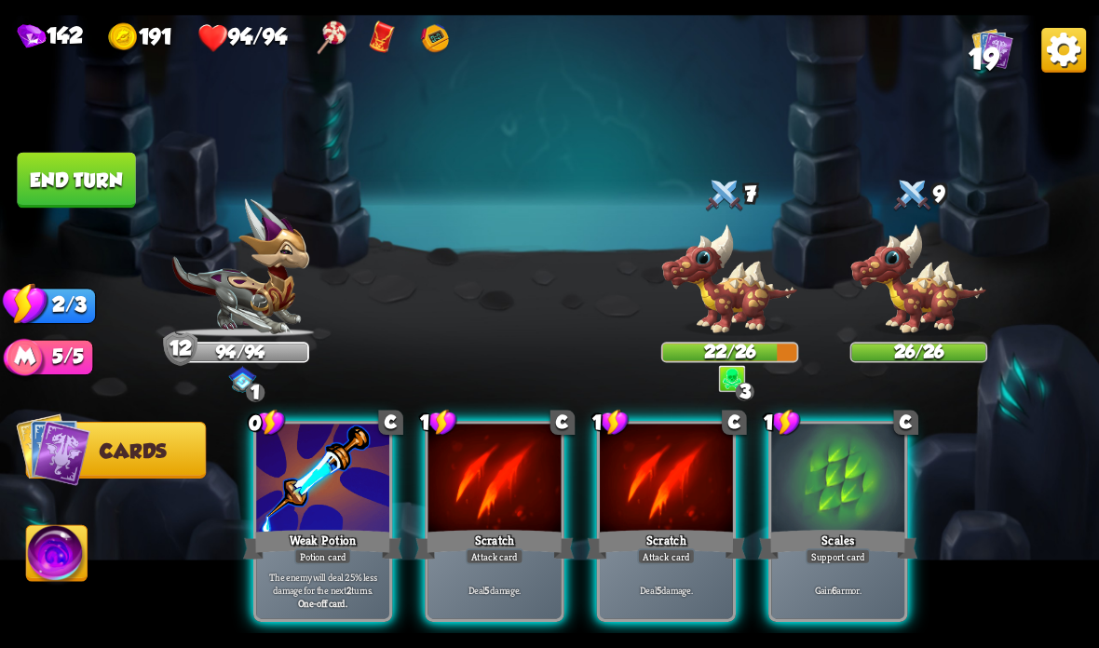
click at [833, 509] on div at bounding box center [837, 480] width 133 height 112
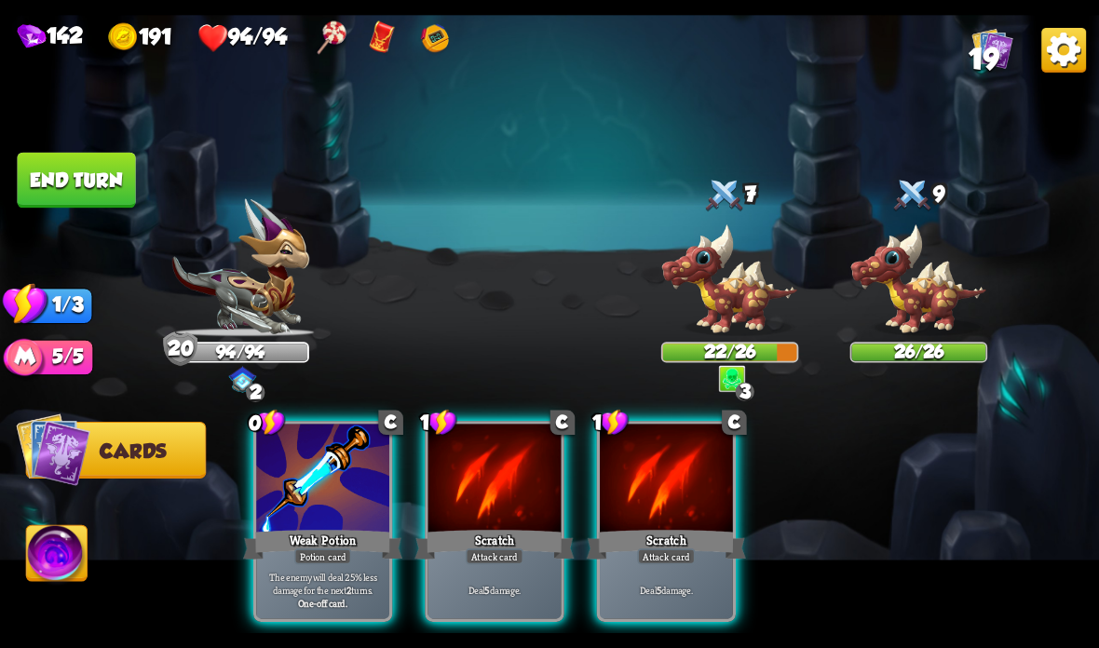
click at [472, 519] on div at bounding box center [494, 480] width 133 height 112
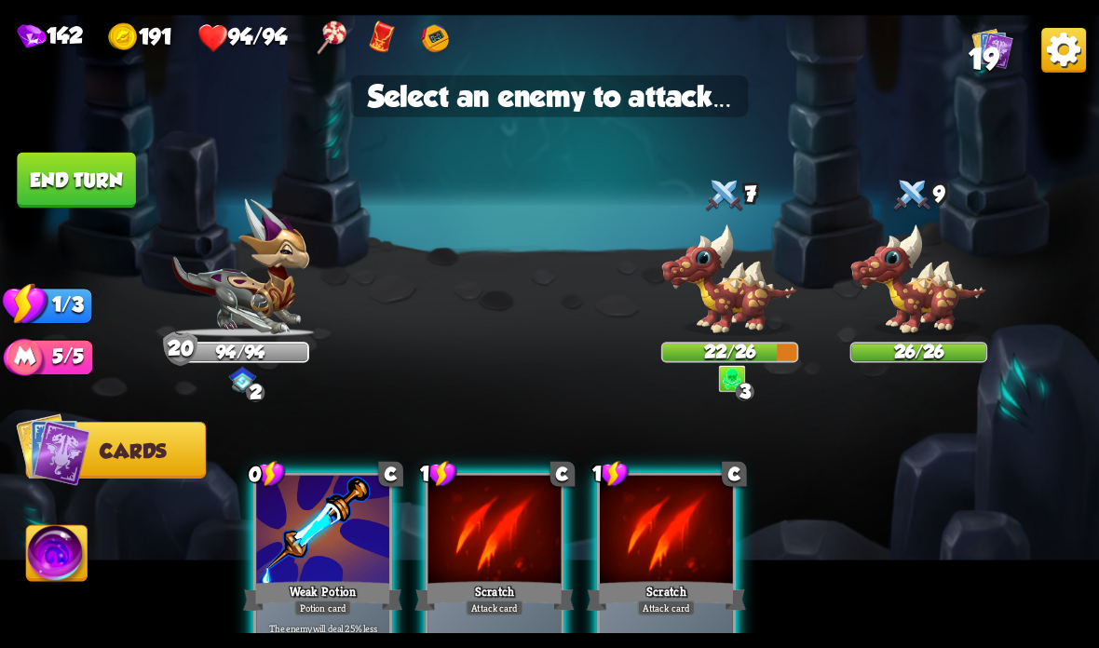
click at [735, 265] on img at bounding box center [730, 281] width 138 height 114
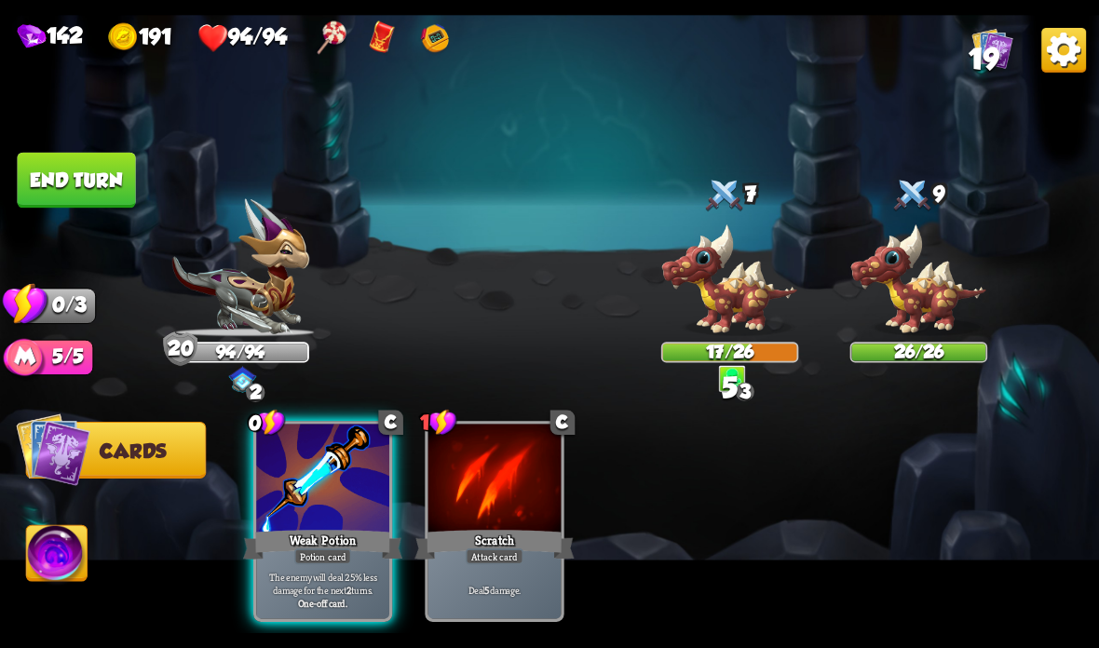
click at [81, 173] on button "End turn" at bounding box center [76, 181] width 118 height 56
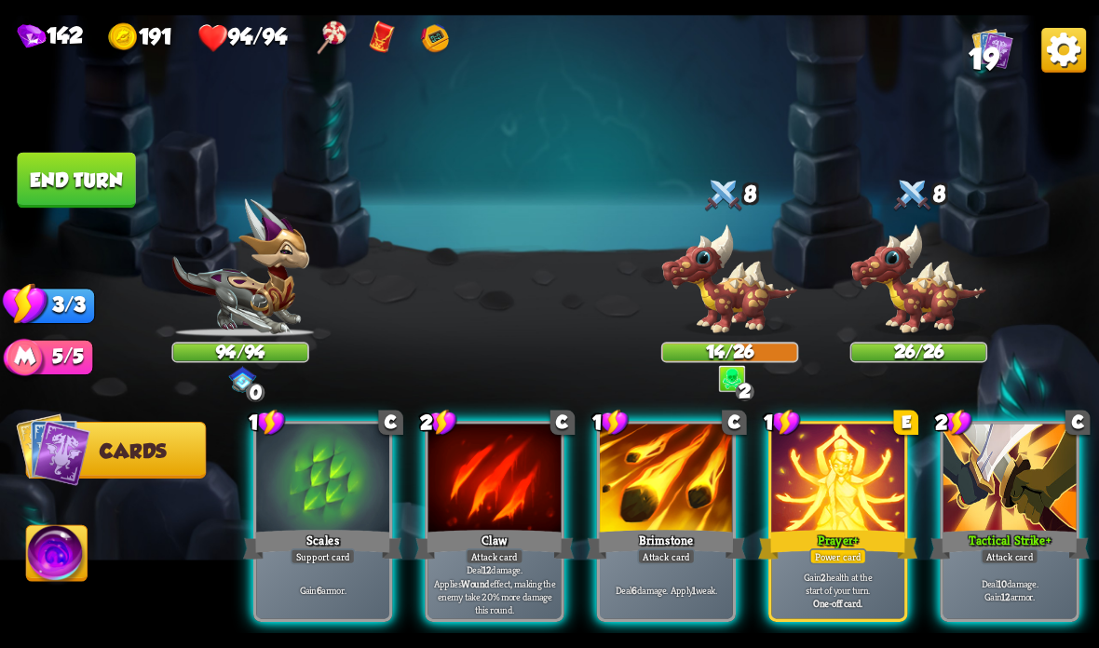
click at [847, 489] on div at bounding box center [837, 480] width 133 height 112
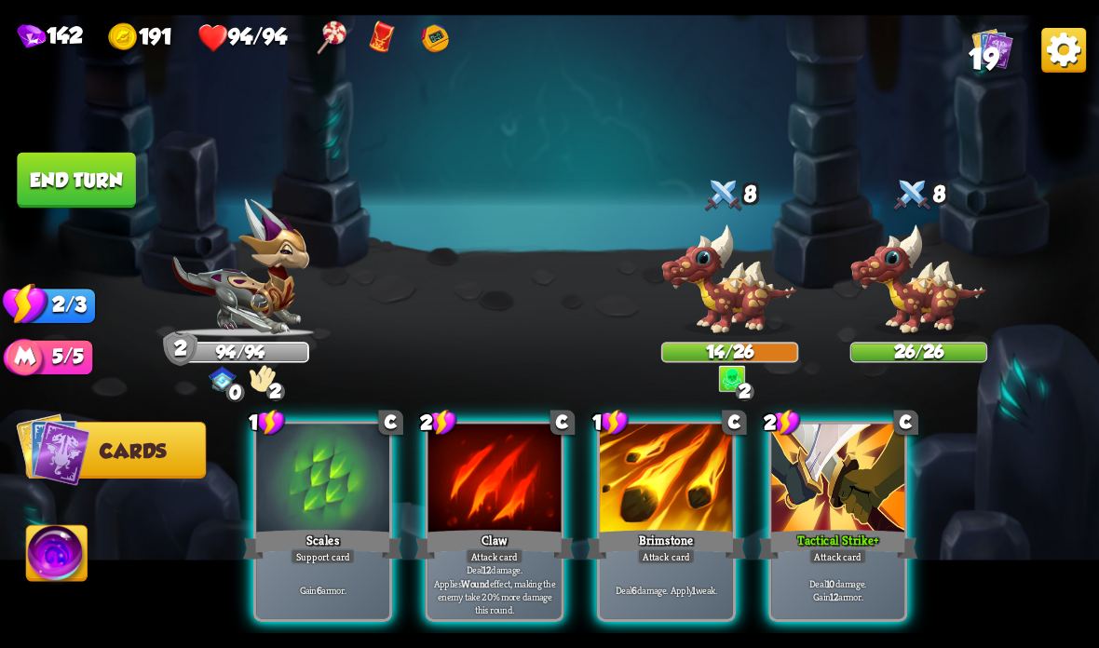
click at [855, 469] on div at bounding box center [837, 480] width 133 height 112
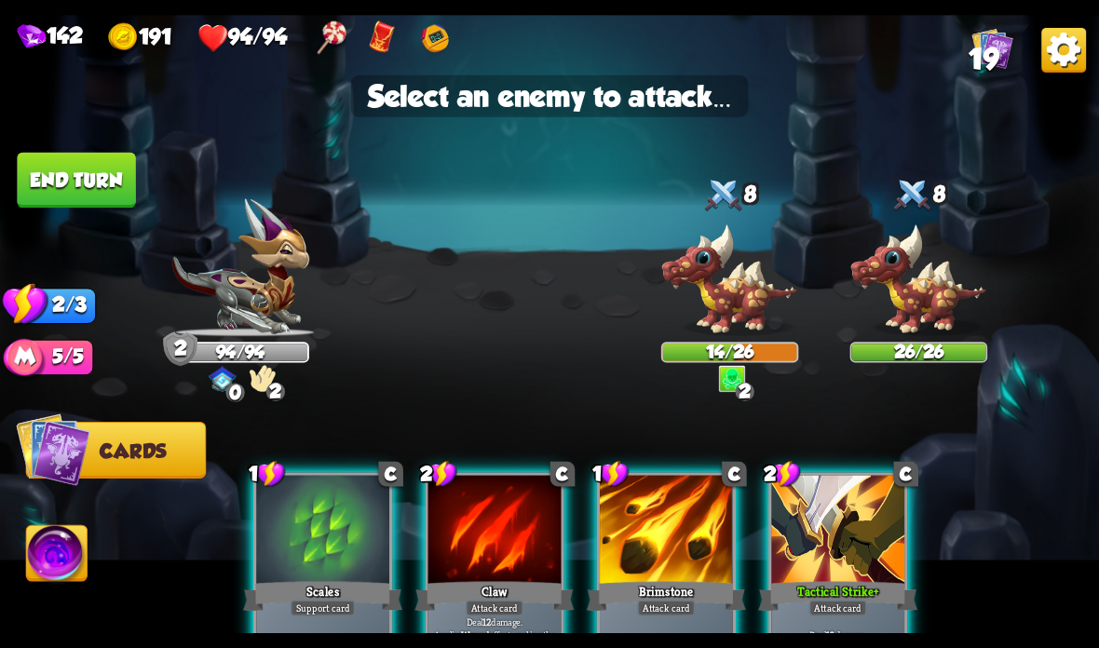
click at [751, 291] on img at bounding box center [730, 281] width 138 height 114
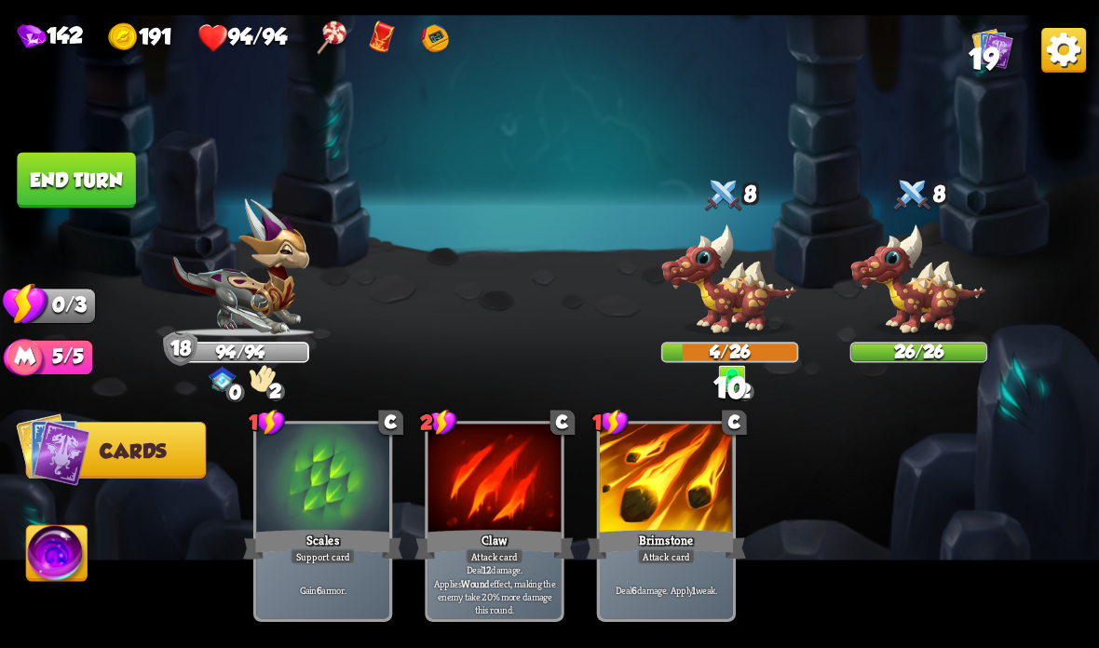
click at [76, 167] on button "End turn" at bounding box center [76, 181] width 118 height 56
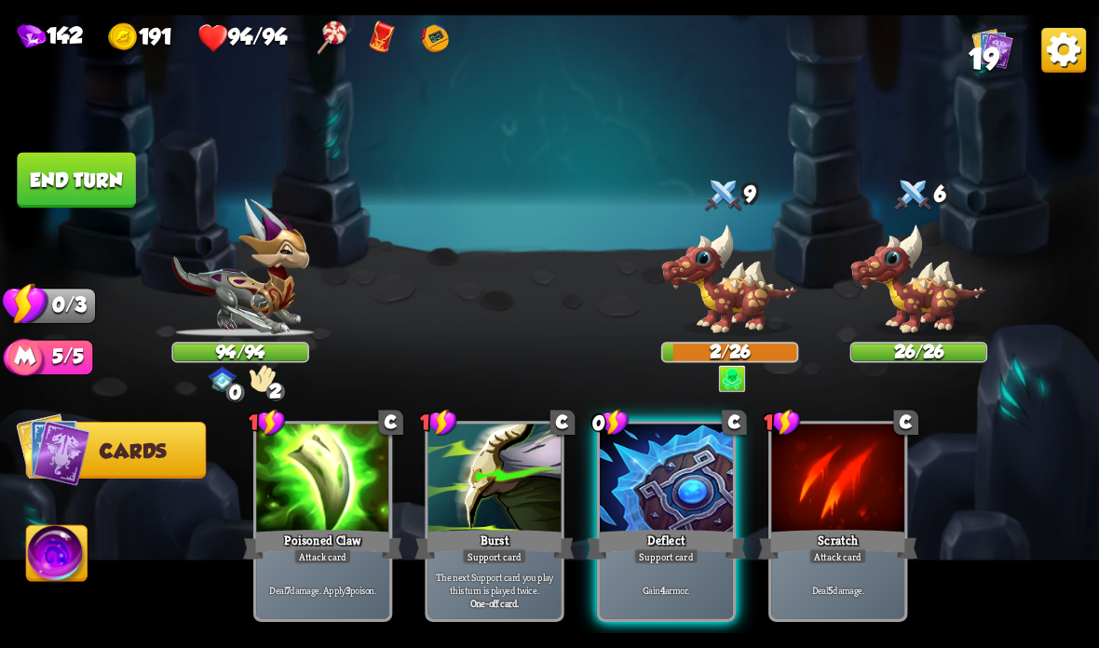
click at [270, 269] on div "Player turn" at bounding box center [549, 323] width 1099 height 169
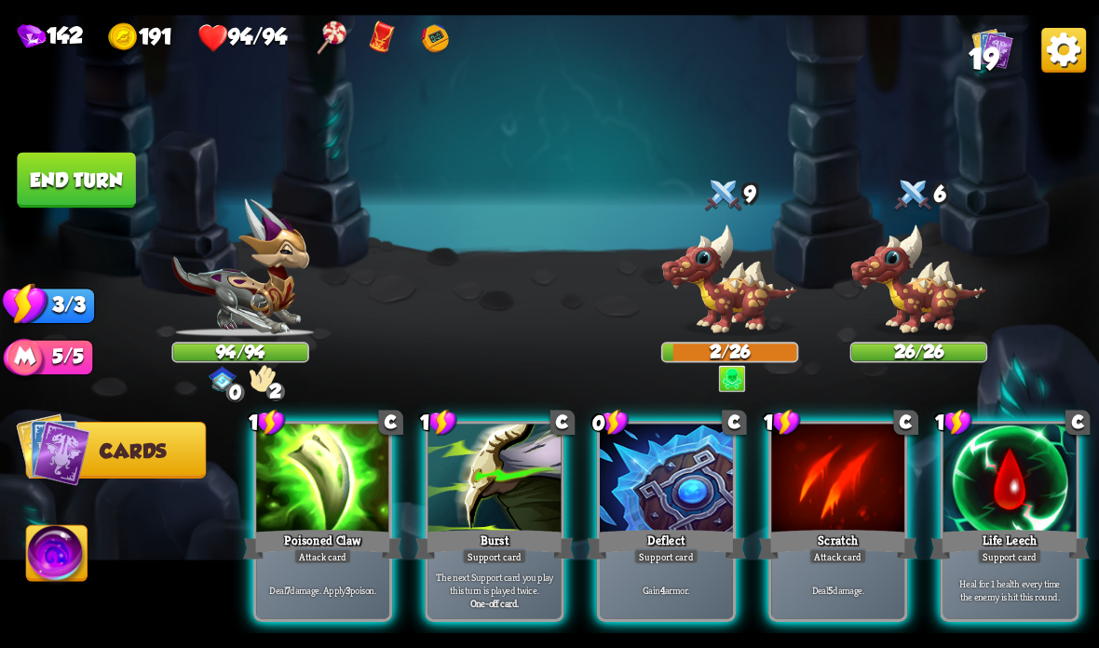
click at [264, 267] on img at bounding box center [239, 267] width 137 height 138
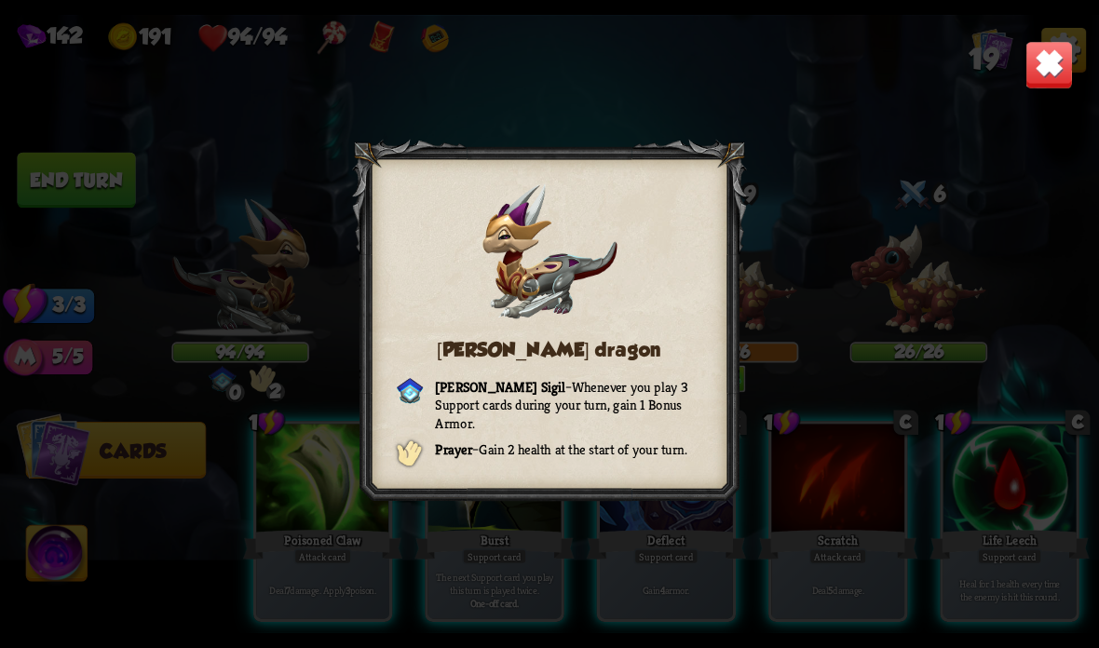
click at [1048, 48] on img at bounding box center [1049, 65] width 48 height 48
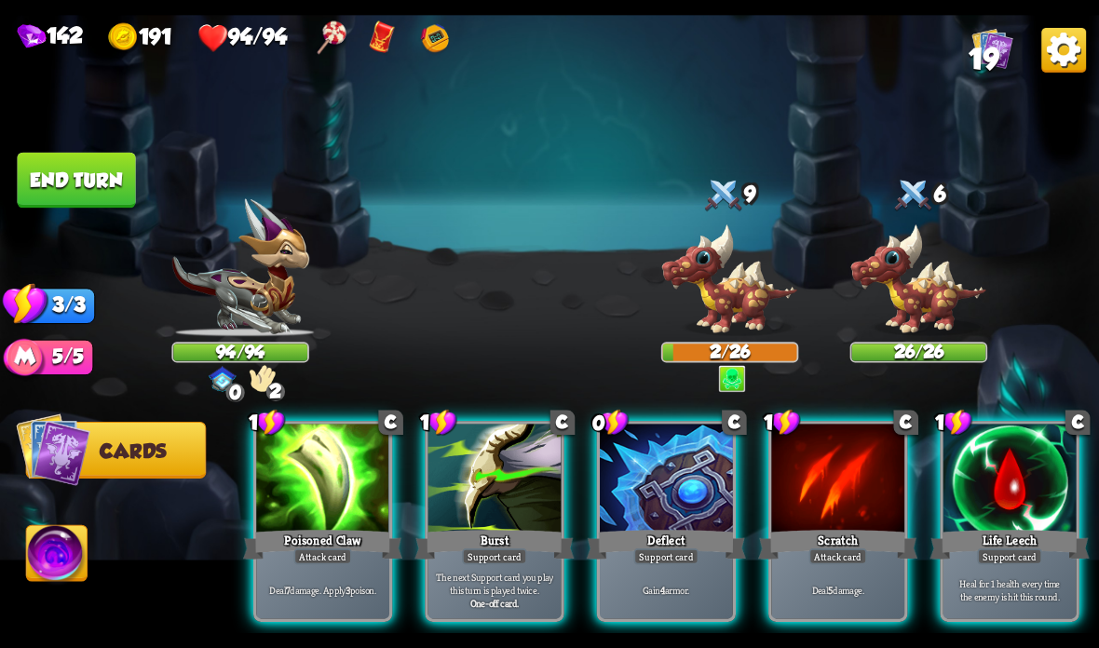
click at [502, 532] on div "Burst" at bounding box center [493, 544] width 159 height 35
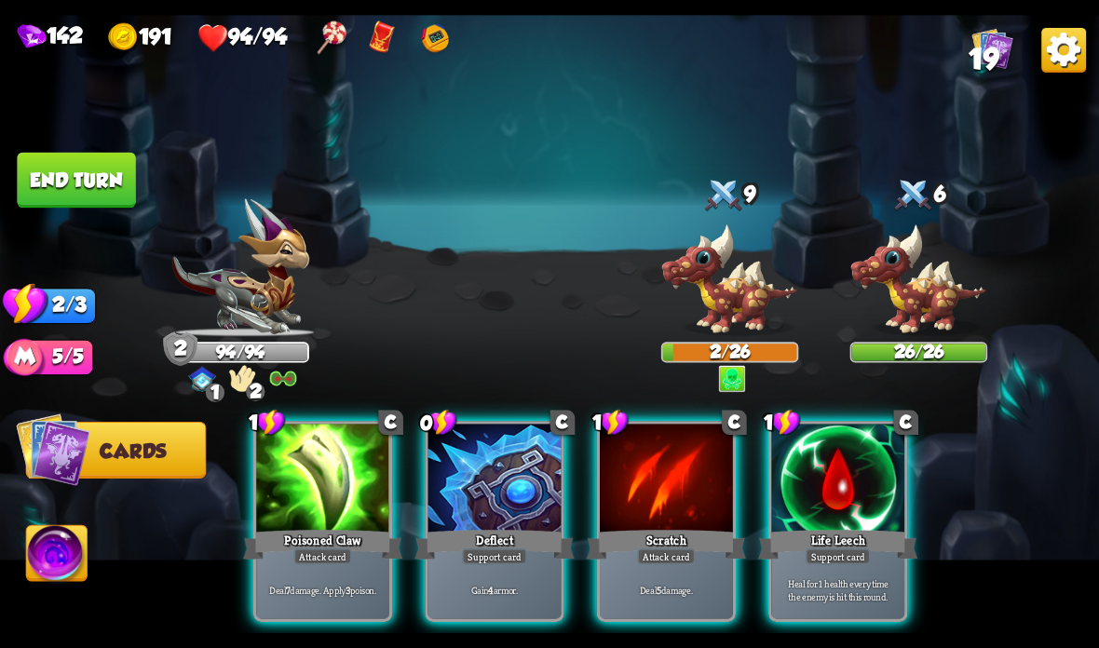
click at [500, 504] on div at bounding box center [494, 480] width 133 height 112
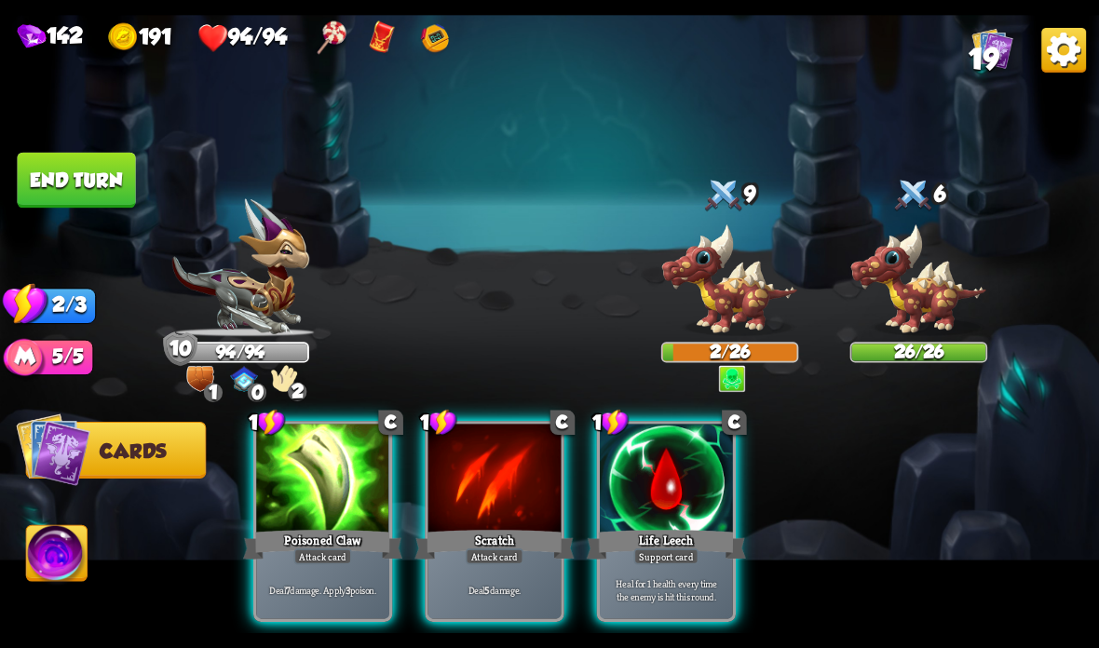
click at [481, 570] on div "Deal 5 damage." at bounding box center [494, 590] width 133 height 58
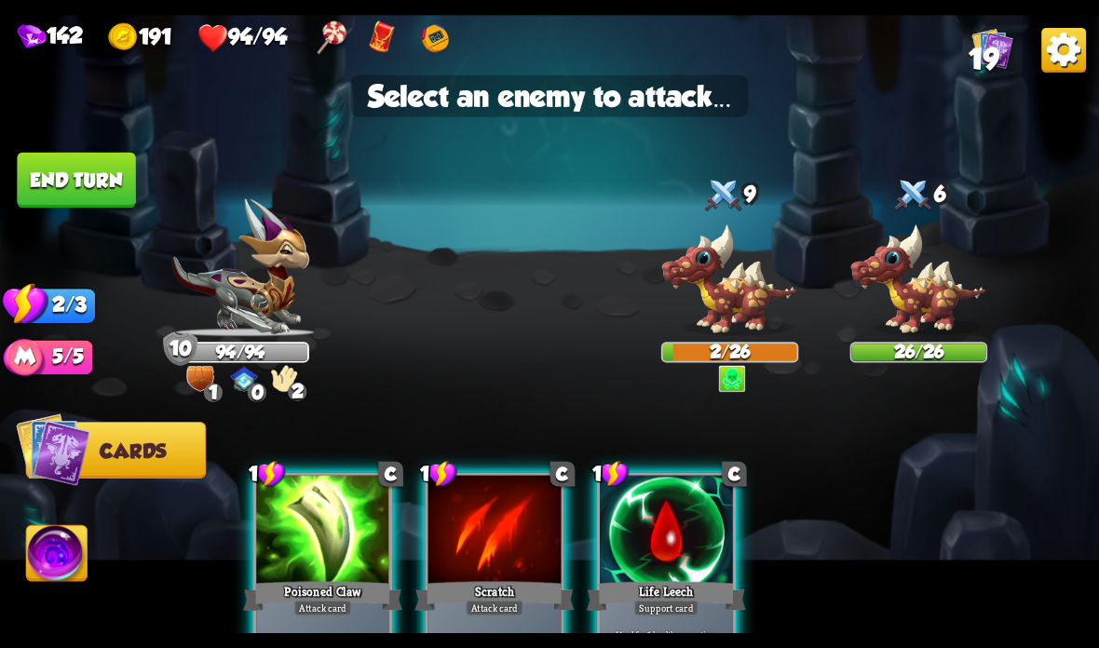
click at [722, 307] on img at bounding box center [730, 281] width 138 height 114
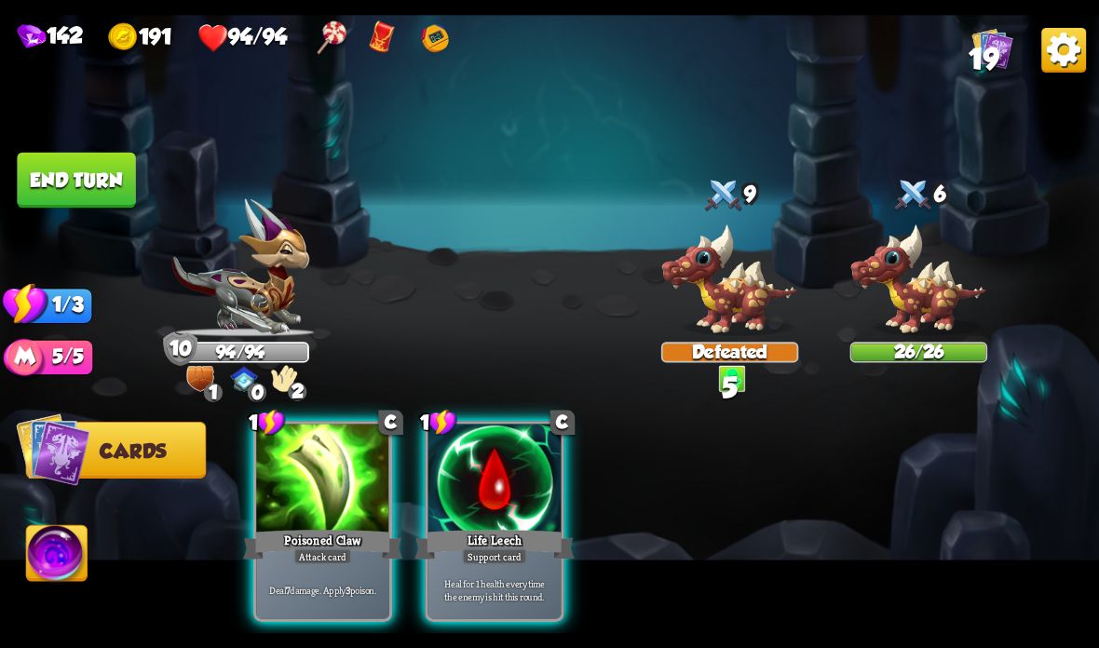
click at [331, 529] on div "Poisoned Claw" at bounding box center [322, 544] width 159 height 35
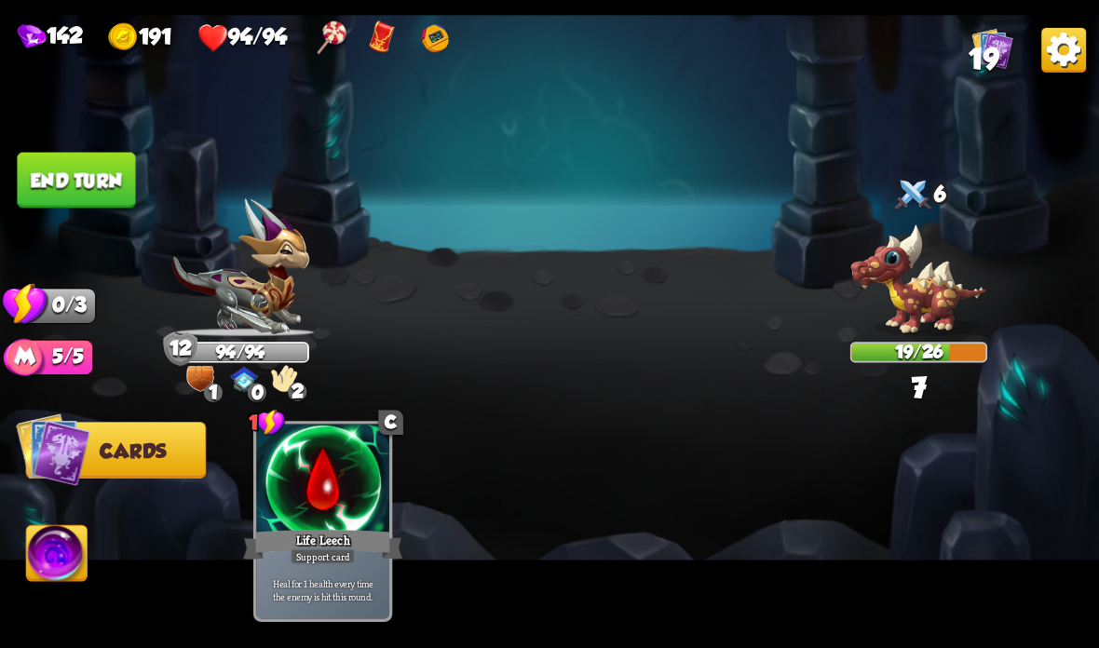
click at [99, 165] on button "End turn" at bounding box center [76, 181] width 118 height 56
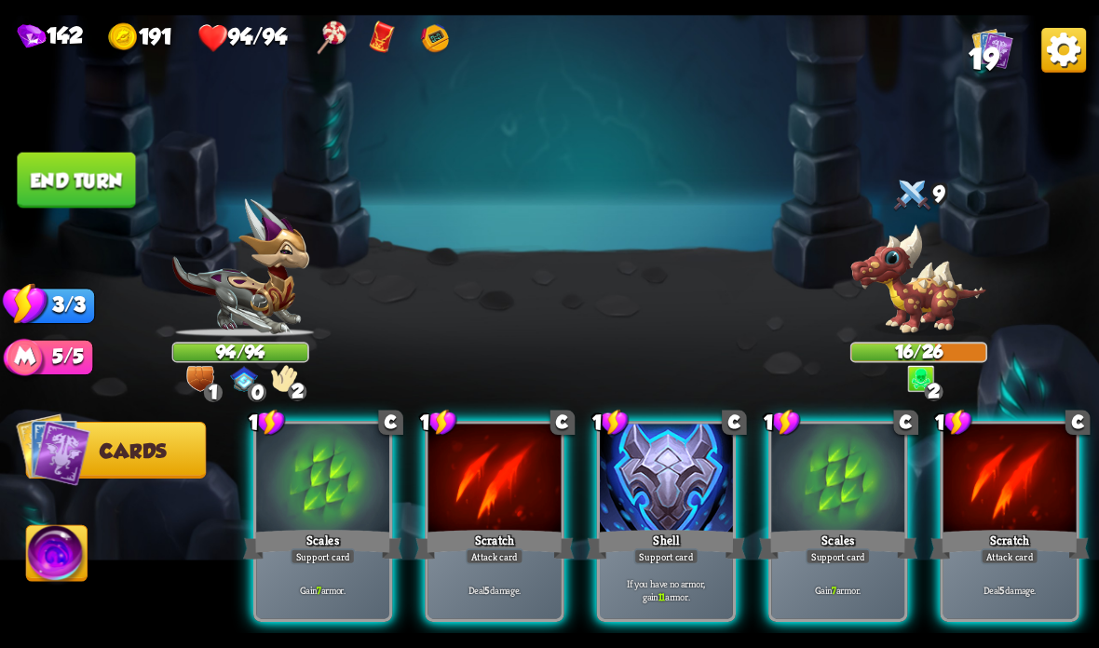
click at [684, 457] on div at bounding box center [666, 480] width 133 height 112
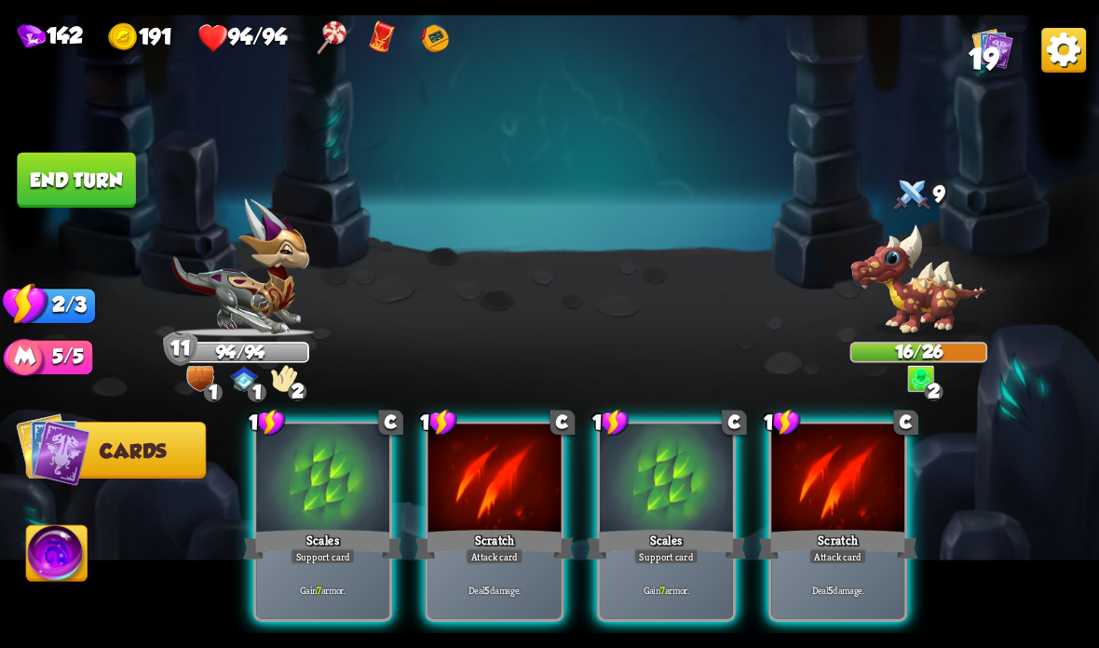
click at [469, 518] on div at bounding box center [494, 480] width 133 height 112
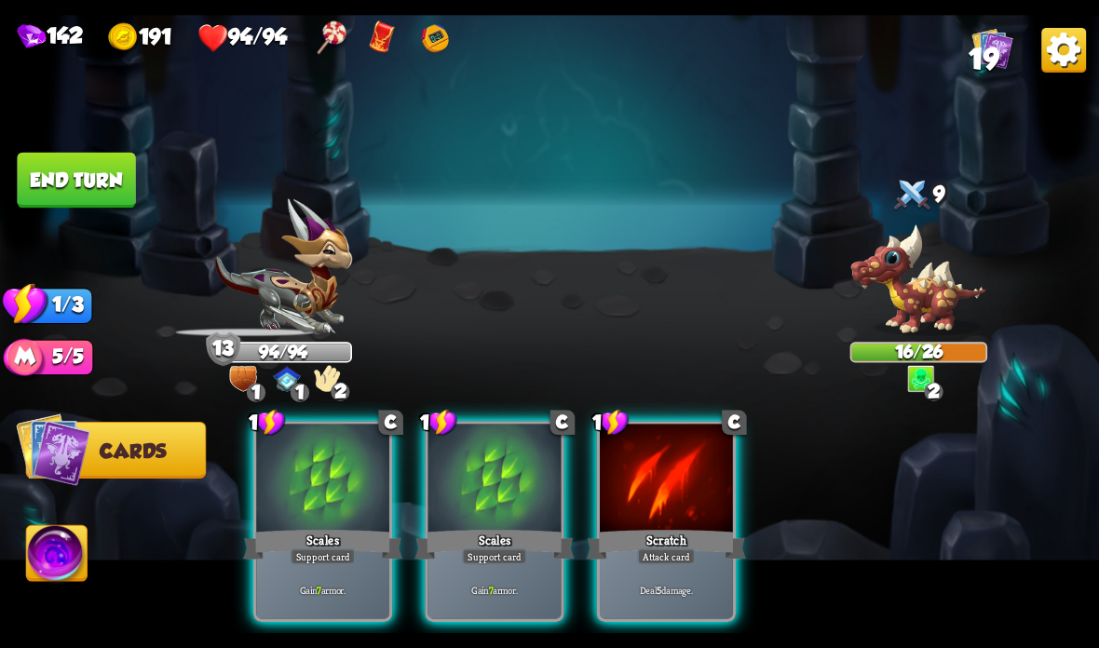
click at [669, 508] on div at bounding box center [666, 480] width 133 height 112
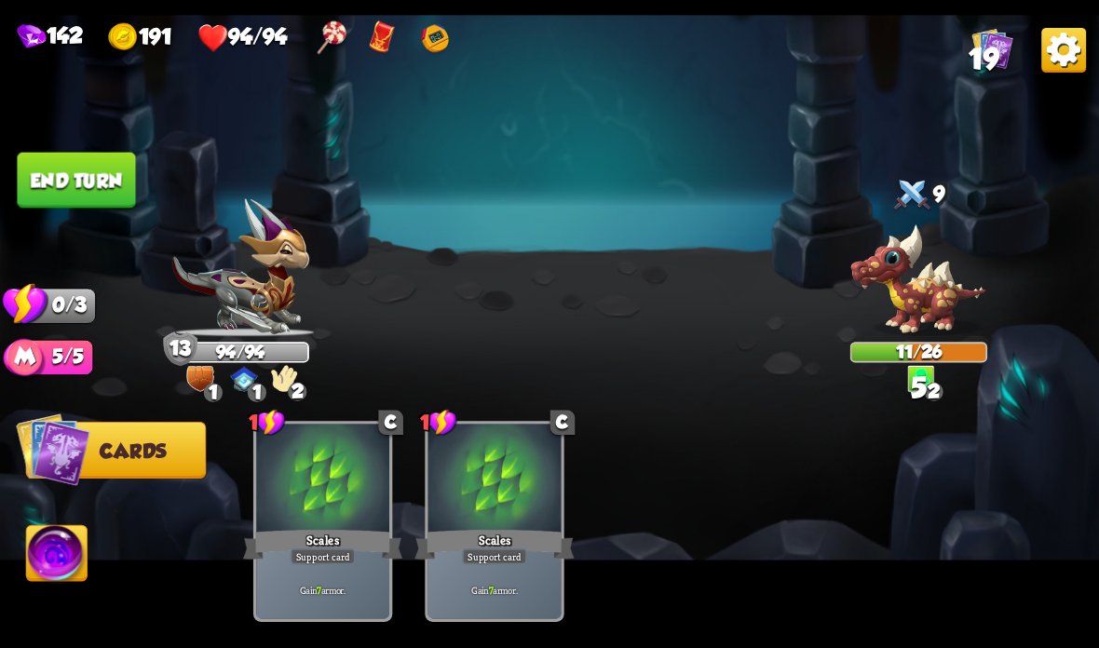
click at [115, 175] on button "End turn" at bounding box center [76, 181] width 118 height 56
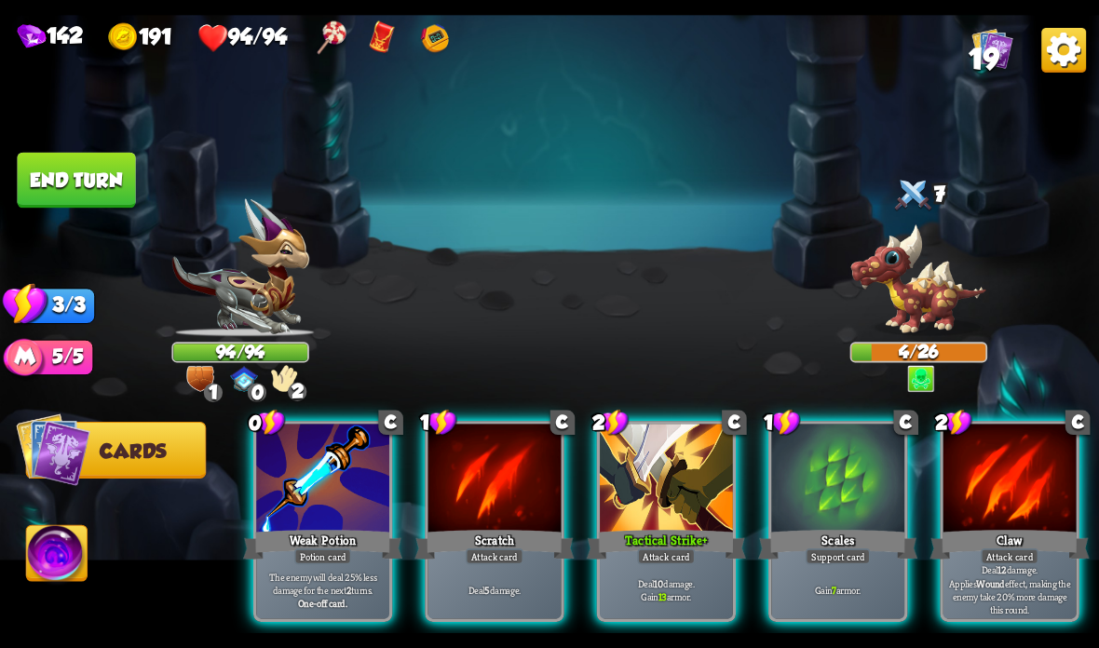
click at [498, 455] on div at bounding box center [494, 480] width 133 height 112
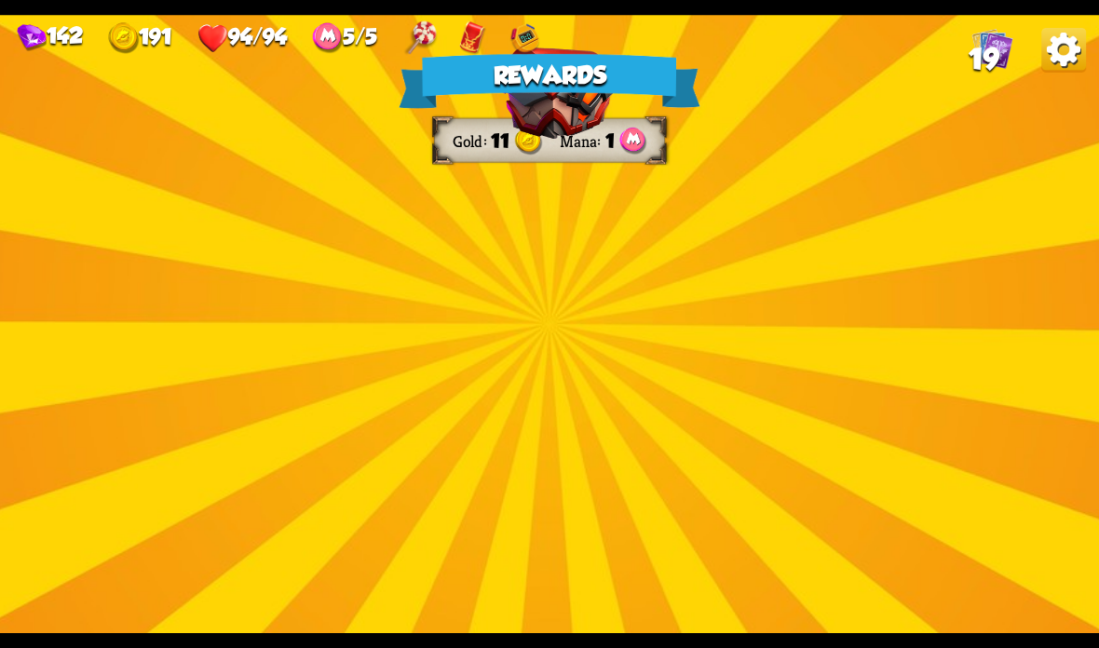
click at [571, 316] on img at bounding box center [556, 309] width 125 height 92
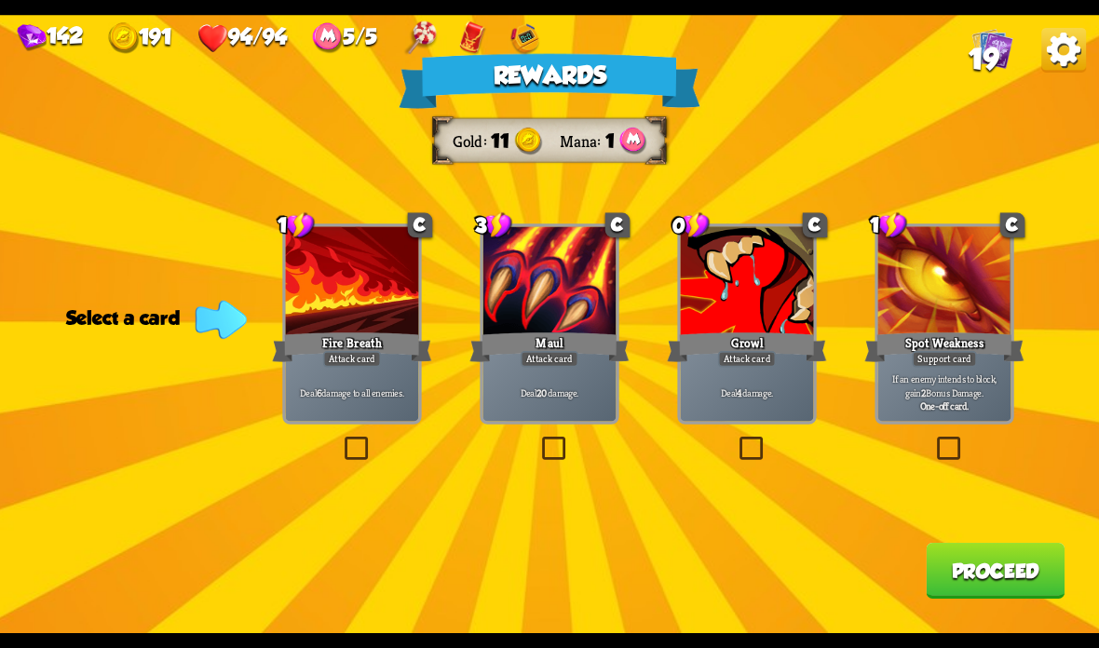
click at [538, 440] on label at bounding box center [538, 440] width 0 height 0
click at [0, 0] on input "checkbox" at bounding box center [0, 0] width 0 height 0
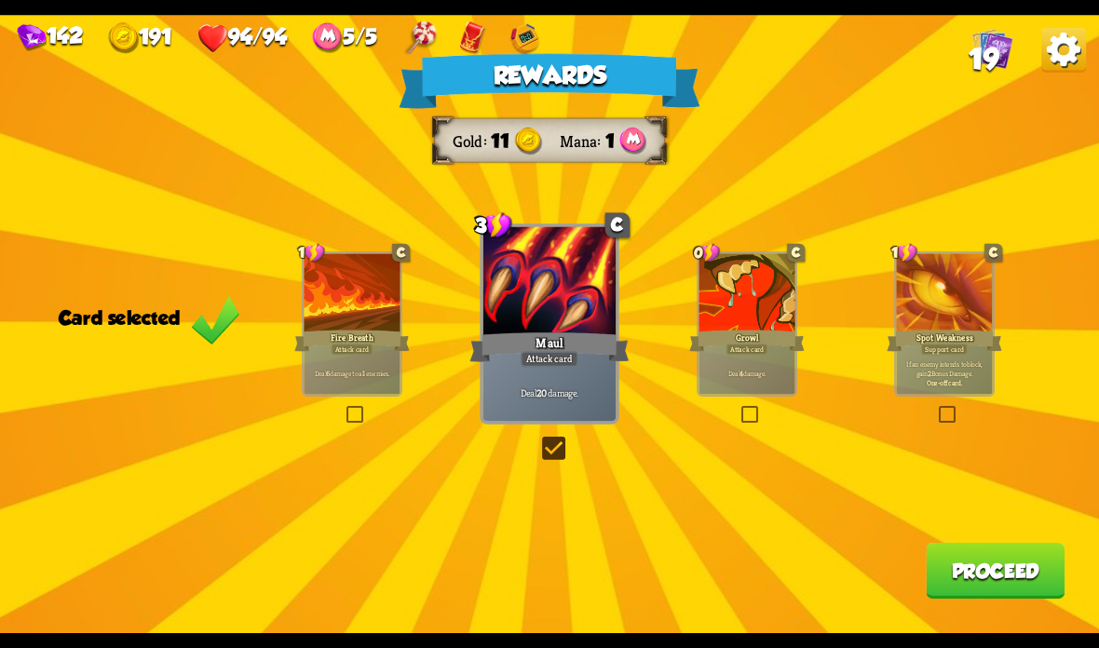
click at [987, 291] on div at bounding box center [945, 293] width 96 height 81
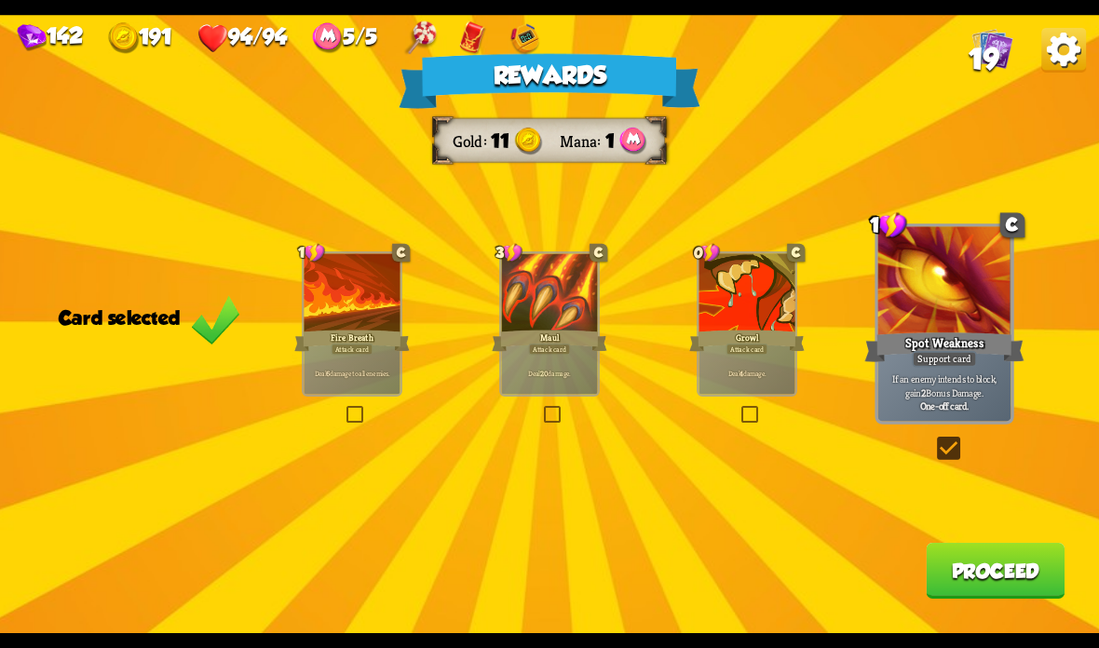
click at [969, 576] on button "Proceed" at bounding box center [995, 571] width 139 height 56
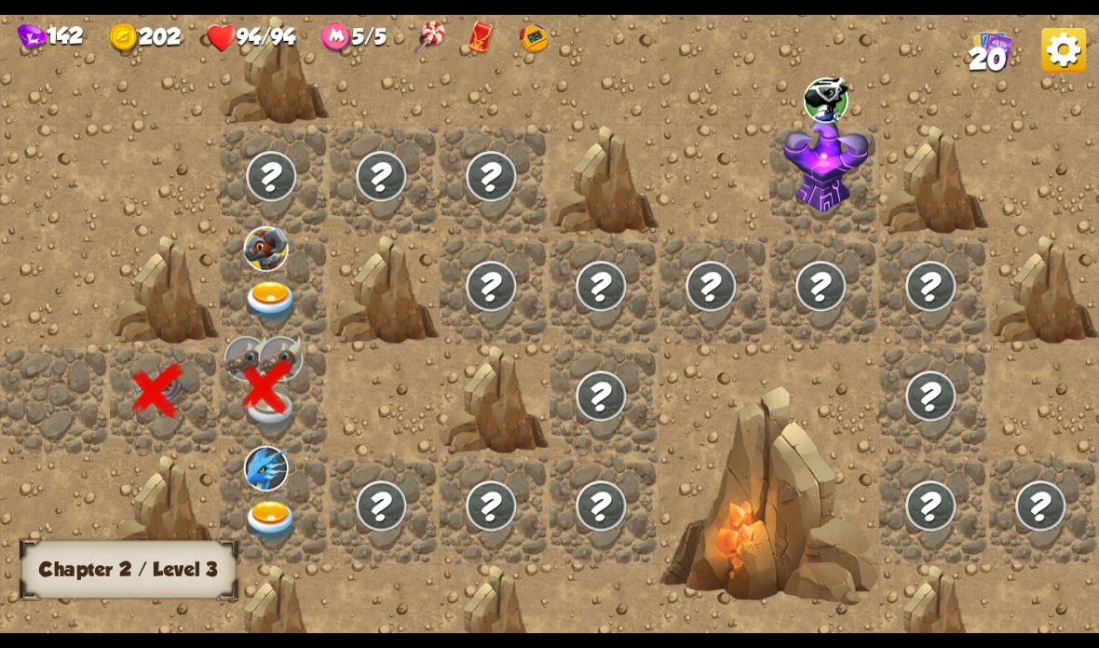
click at [261, 267] on img at bounding box center [266, 249] width 45 height 46
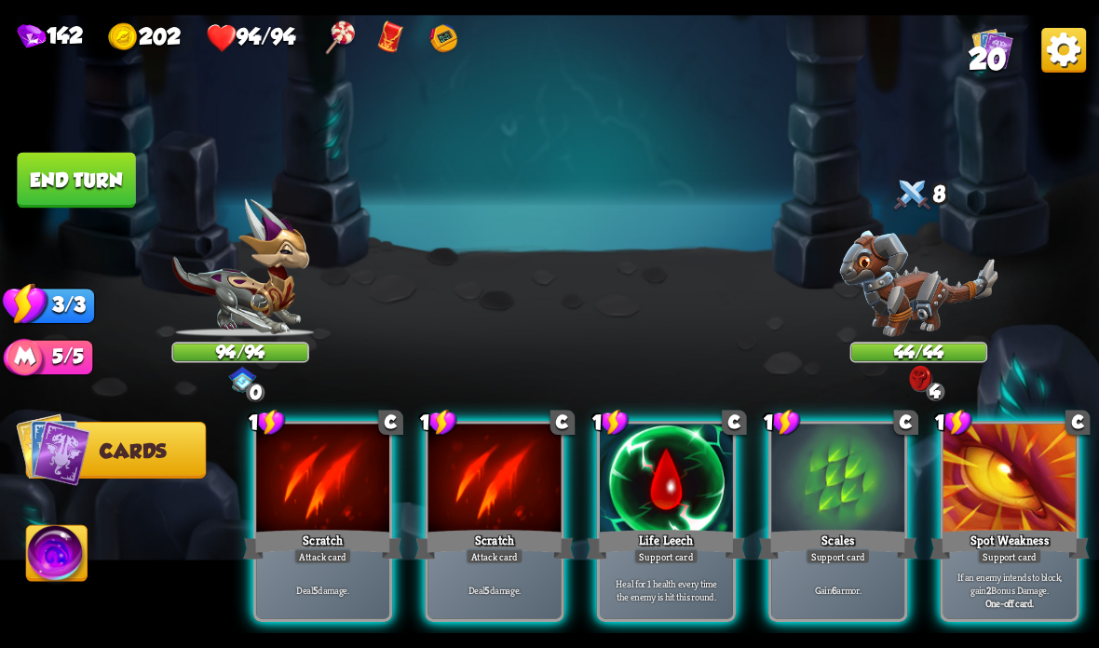
click at [820, 489] on div at bounding box center [837, 480] width 133 height 112
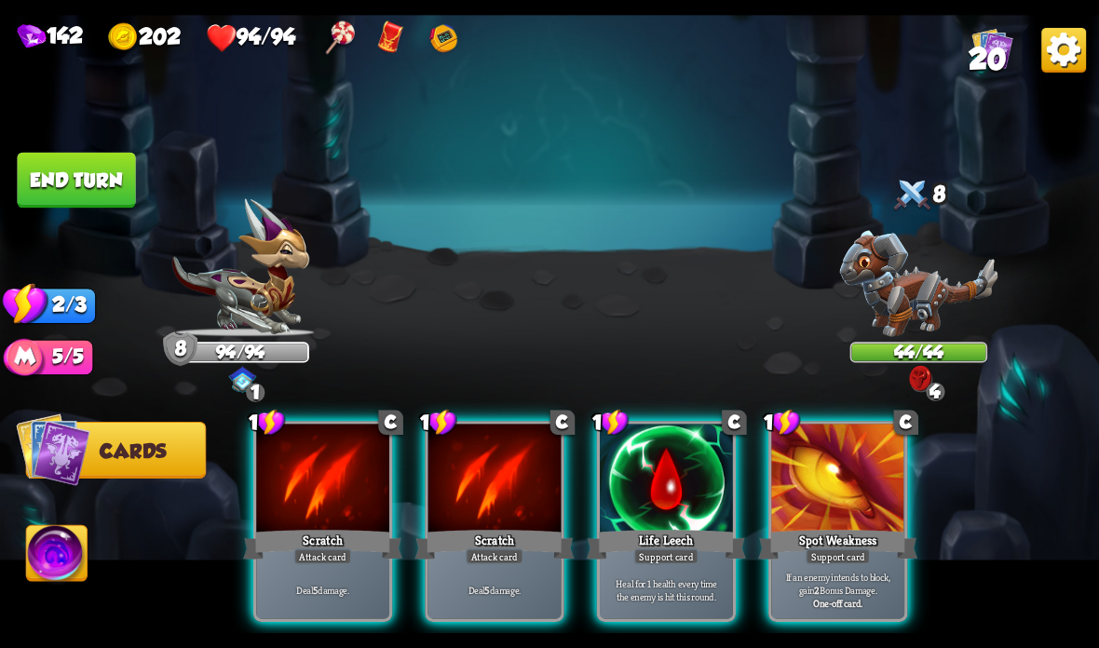
click at [492, 507] on div at bounding box center [494, 480] width 133 height 112
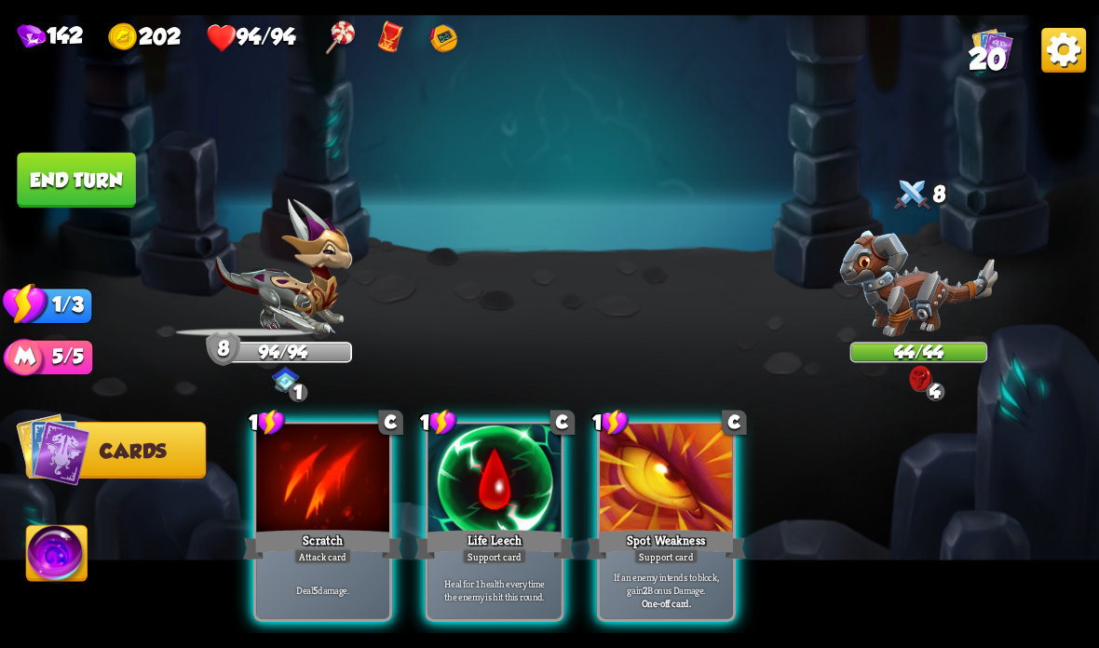
click at [289, 557] on div "Scratch" at bounding box center [322, 544] width 159 height 35
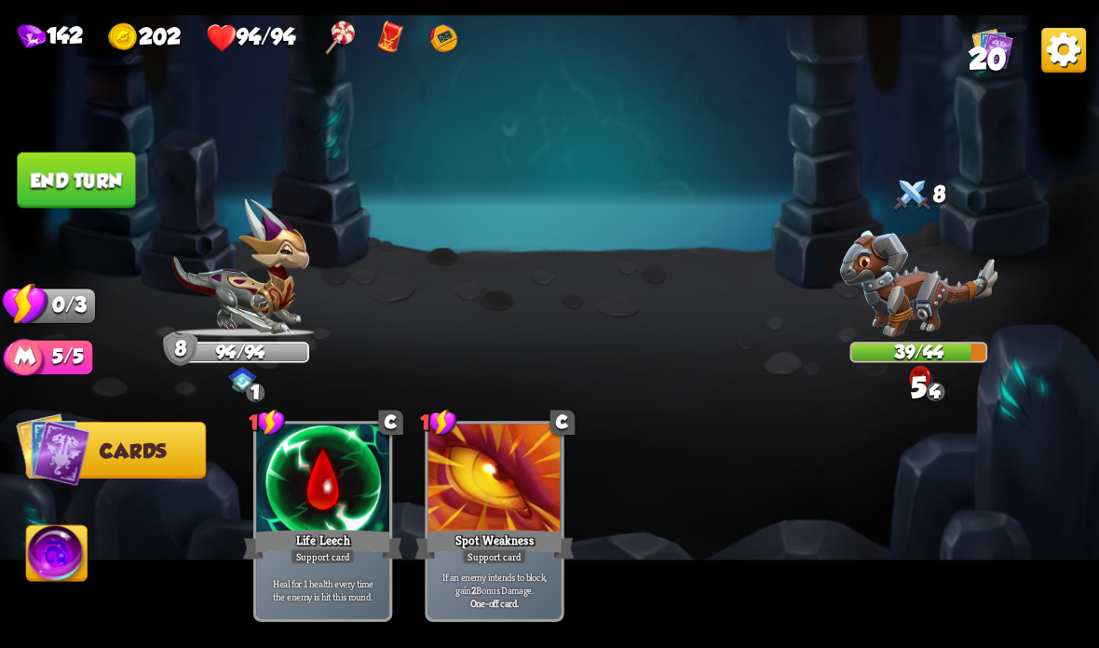
click at [63, 192] on button "End turn" at bounding box center [76, 181] width 118 height 56
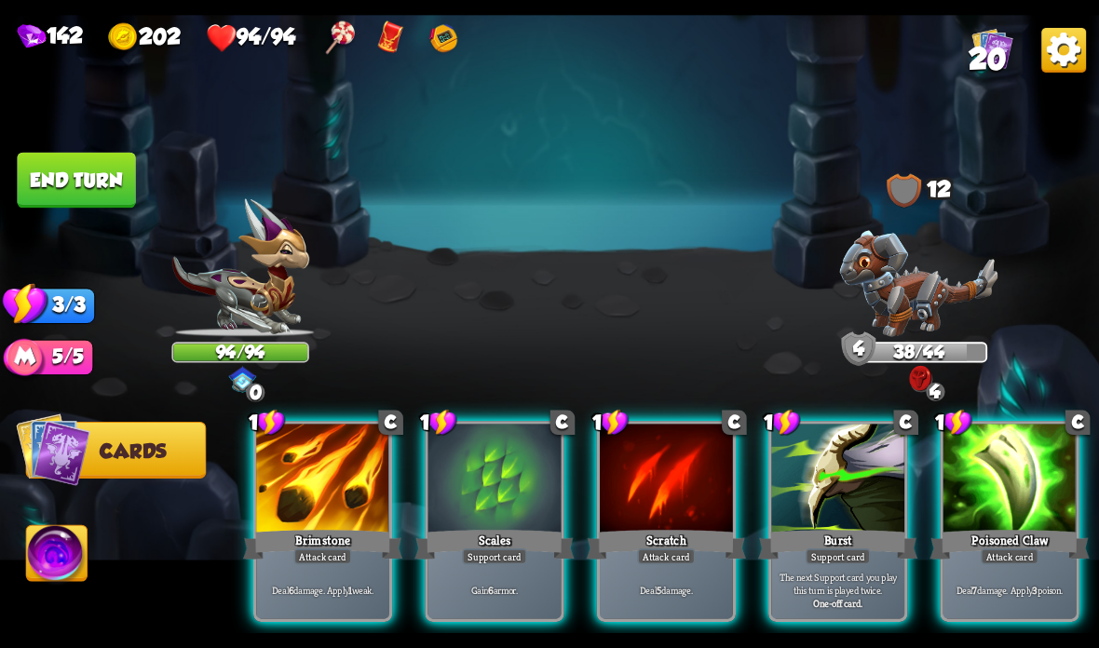
click at [1011, 489] on div at bounding box center [1009, 480] width 133 height 112
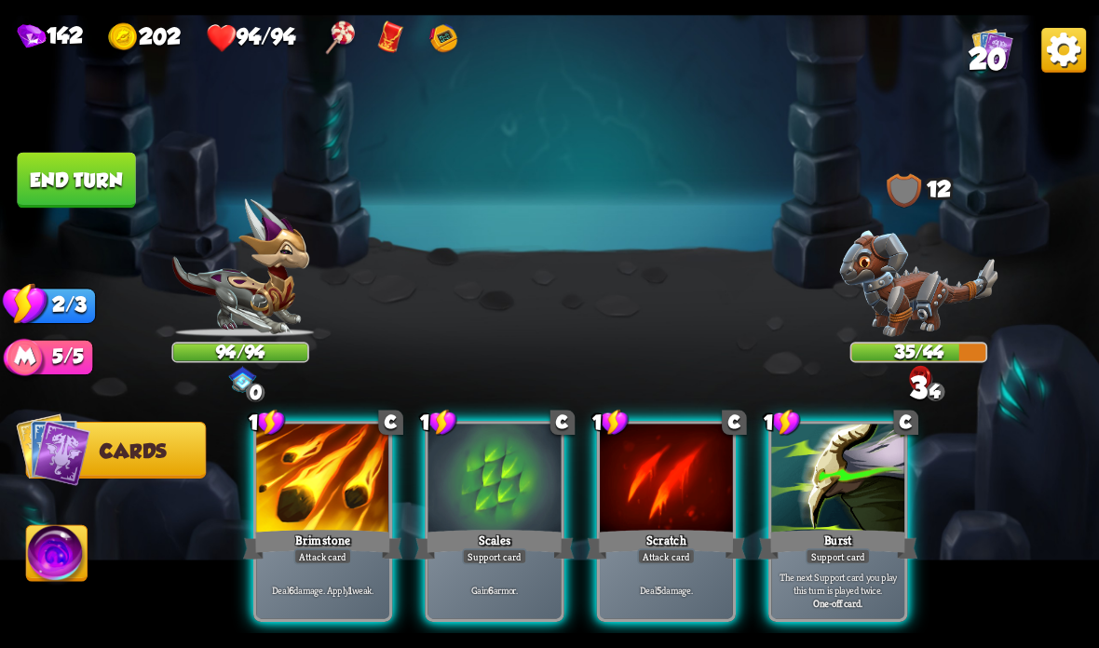
click at [291, 541] on div "Brimstone" at bounding box center [322, 544] width 159 height 35
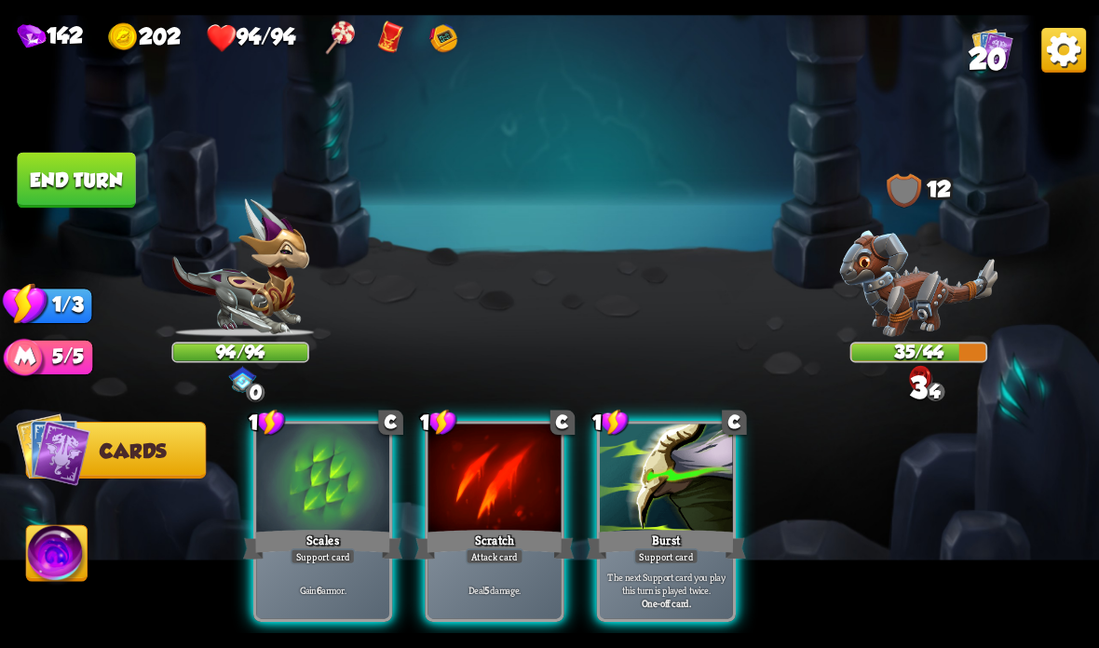
click at [494, 526] on div at bounding box center [494, 480] width 133 height 112
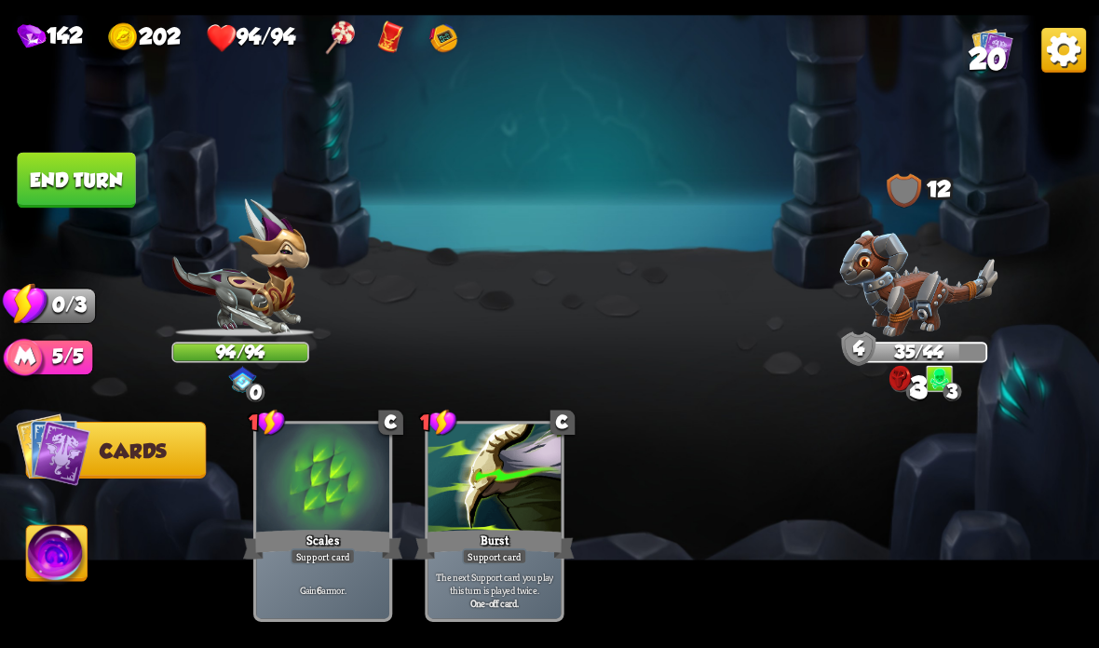
click at [101, 171] on button "End turn" at bounding box center [76, 181] width 118 height 56
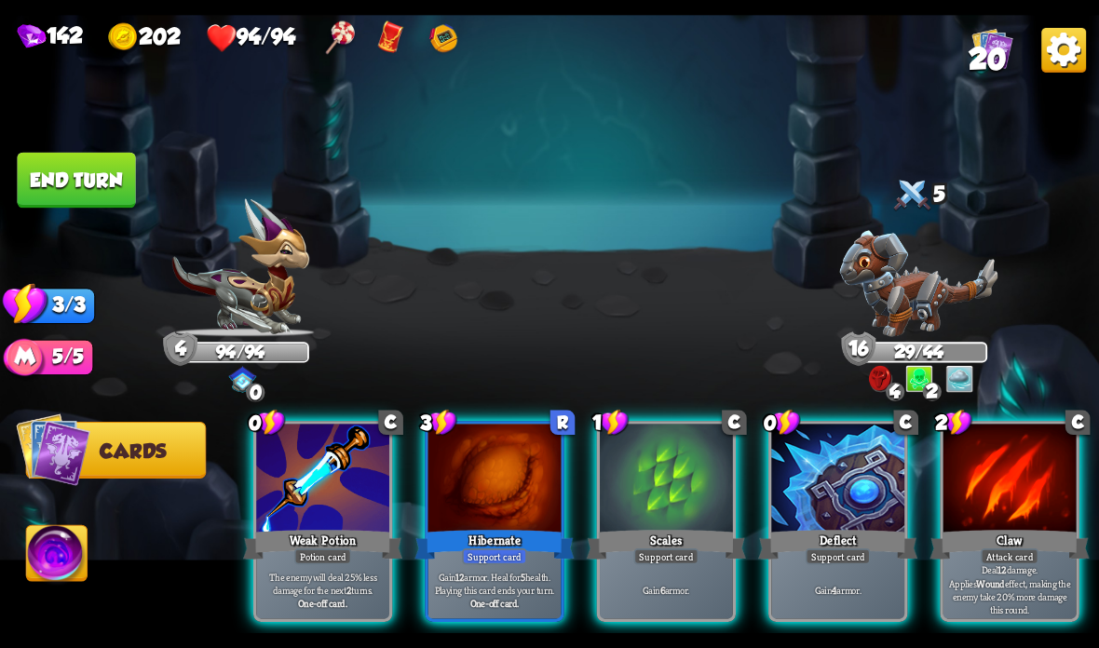
click at [285, 536] on div "Weak Potion" at bounding box center [322, 544] width 159 height 35
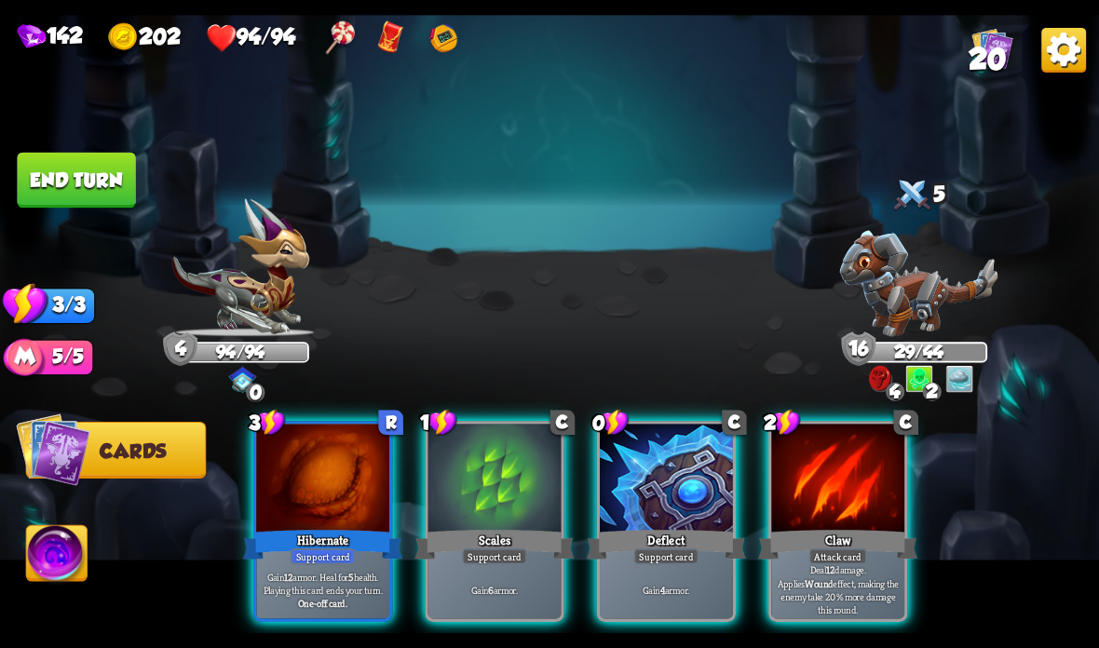
click at [894, 296] on img at bounding box center [919, 283] width 158 height 106
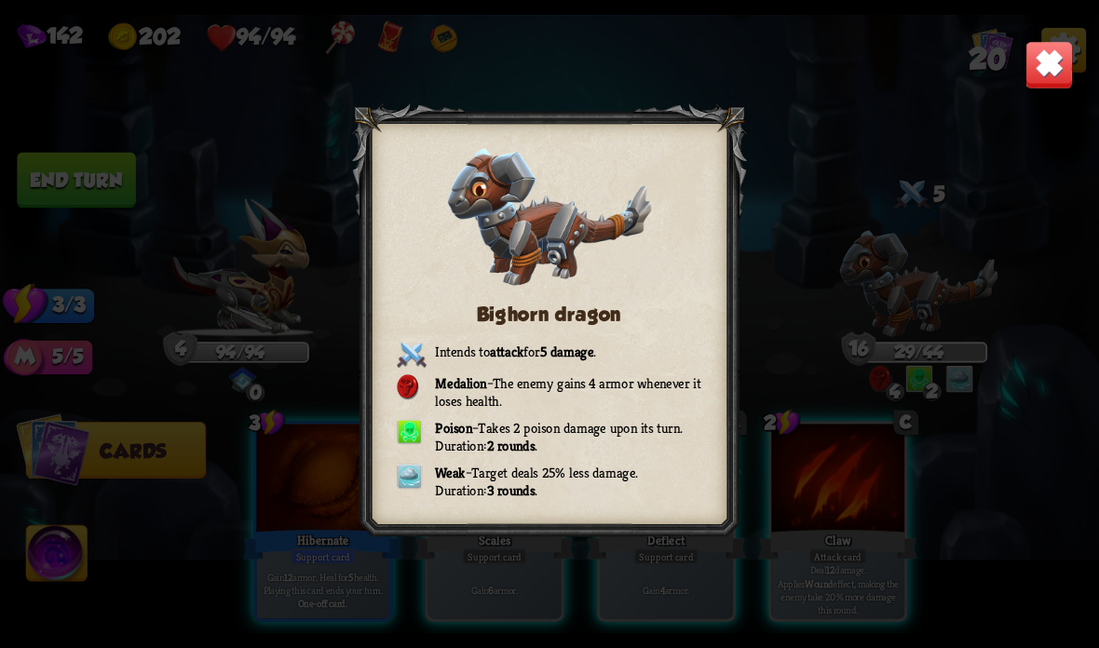
click at [1056, 74] on img at bounding box center [1049, 65] width 48 height 48
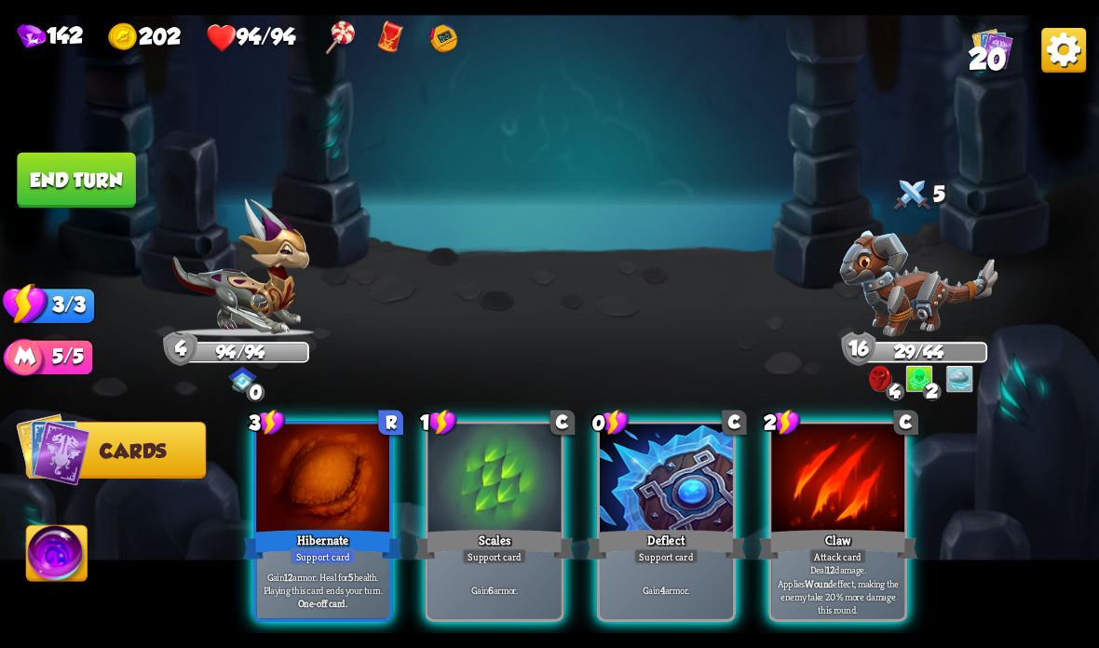
click at [510, 537] on div "Scales" at bounding box center [493, 544] width 159 height 35
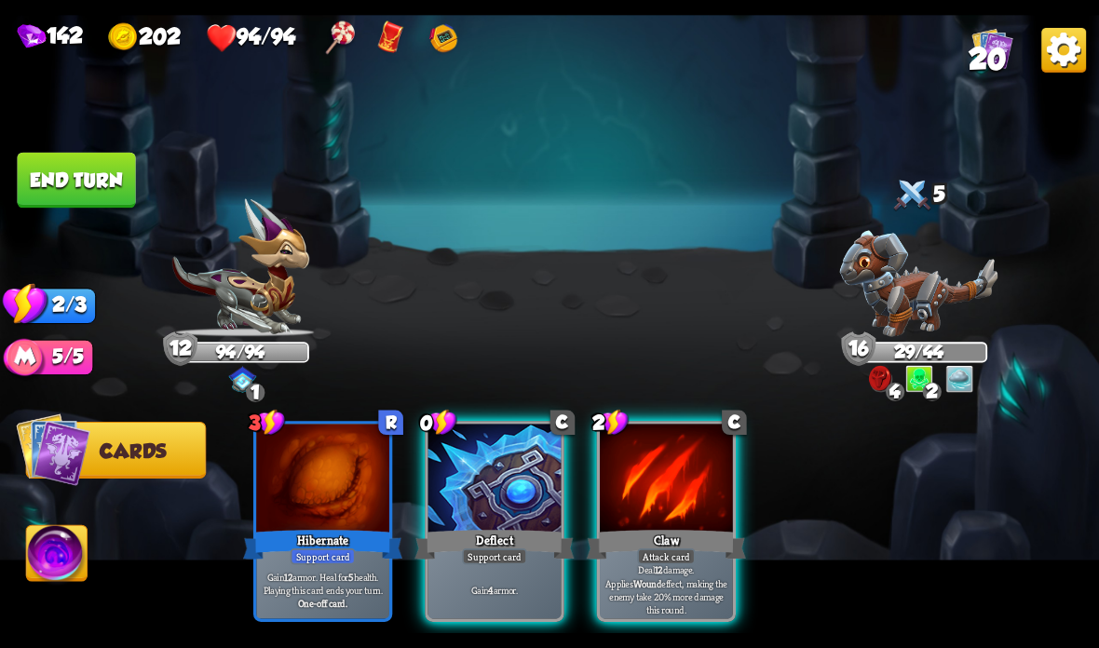
click at [653, 533] on div "Claw" at bounding box center [666, 544] width 159 height 35
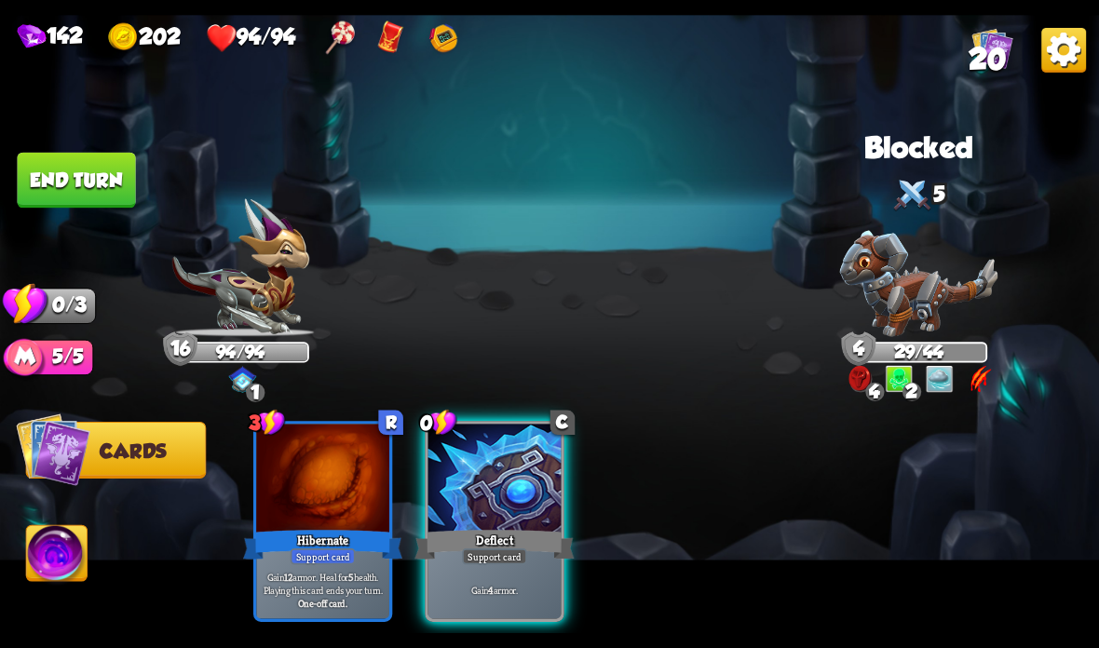
click at [90, 165] on button "End turn" at bounding box center [76, 181] width 118 height 56
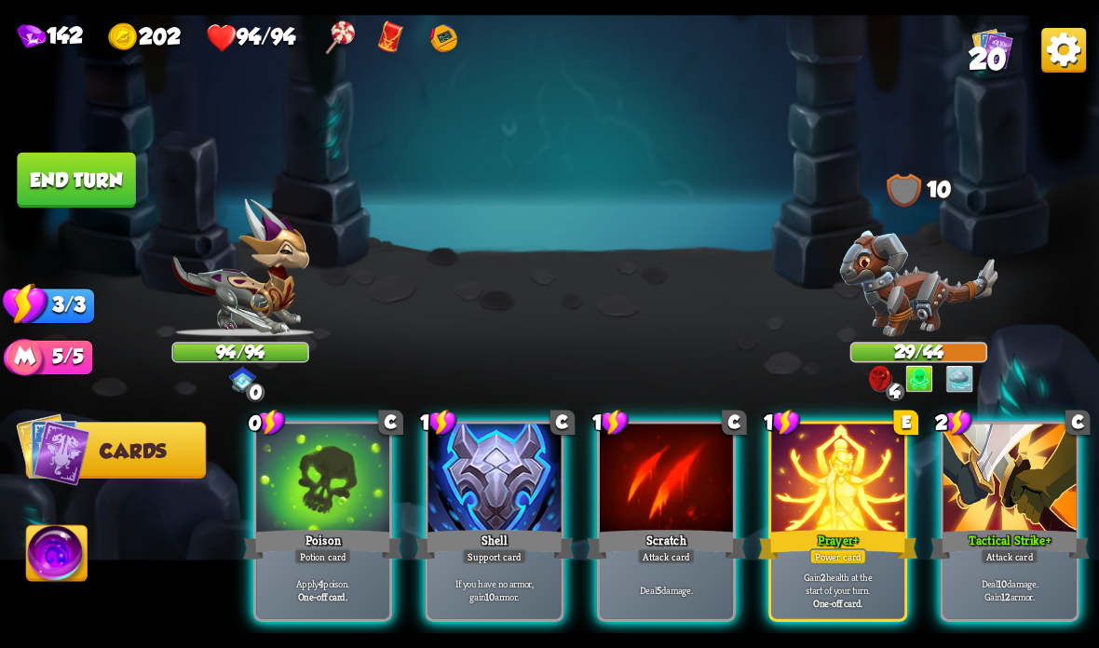
click at [296, 539] on div "Poison" at bounding box center [322, 544] width 159 height 35
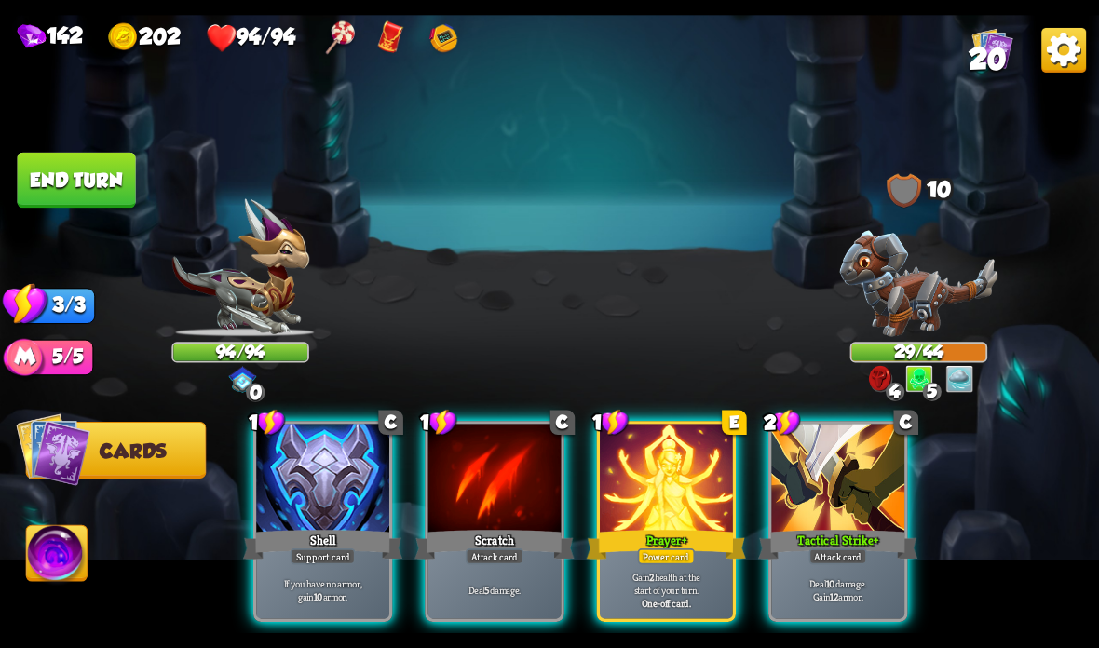
click at [687, 550] on div "Power card" at bounding box center [666, 557] width 57 height 16
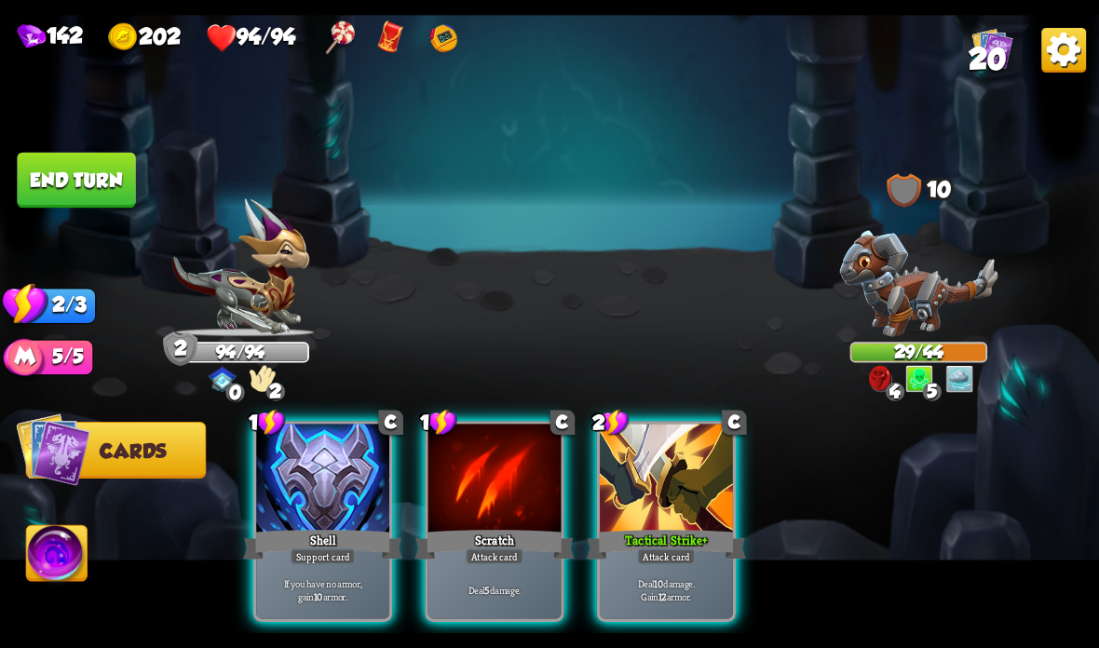
click at [684, 552] on div "Attack card" at bounding box center [666, 557] width 58 height 16
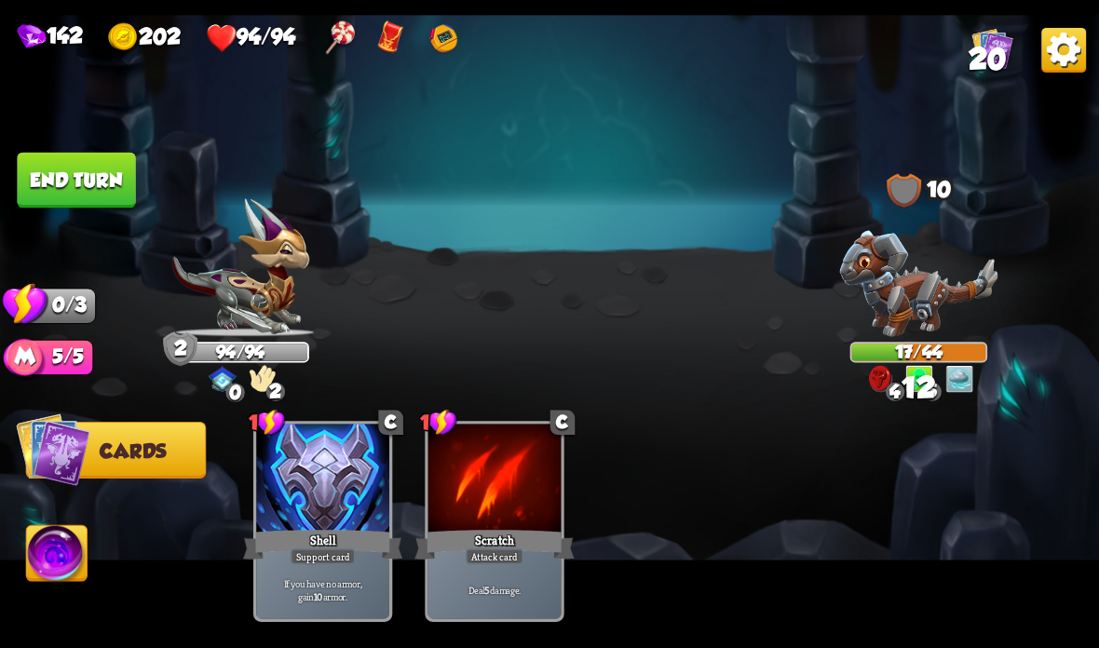
click at [102, 144] on img at bounding box center [549, 324] width 1099 height 618
click at [88, 191] on button "End turn" at bounding box center [76, 181] width 118 height 56
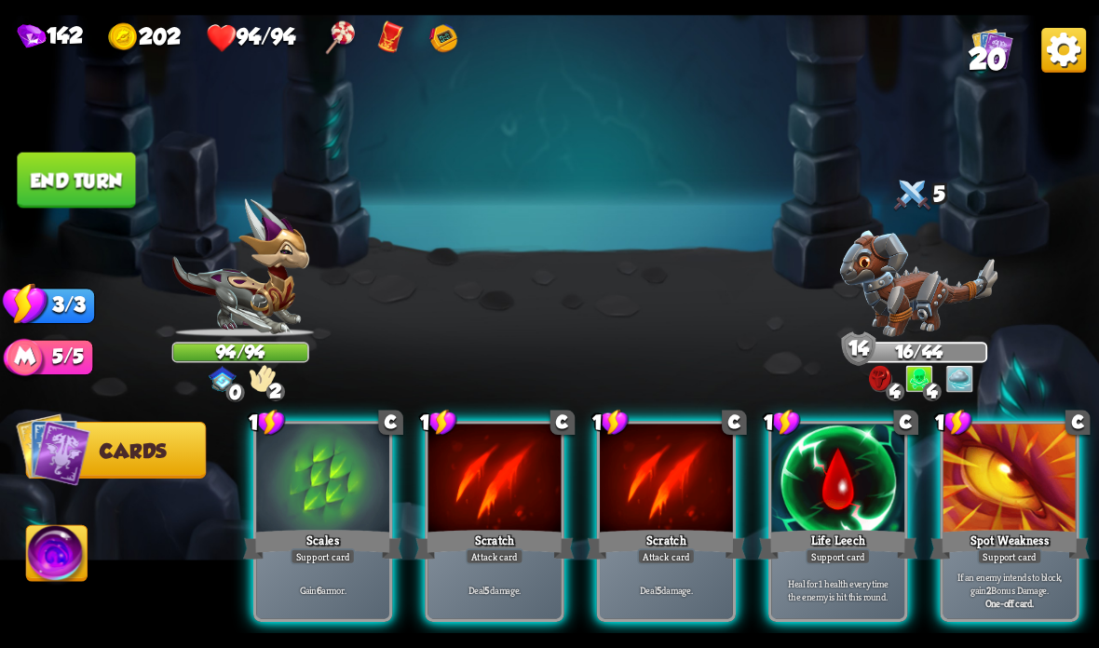
click at [300, 572] on div "Gain 6 armor." at bounding box center [322, 590] width 133 height 58
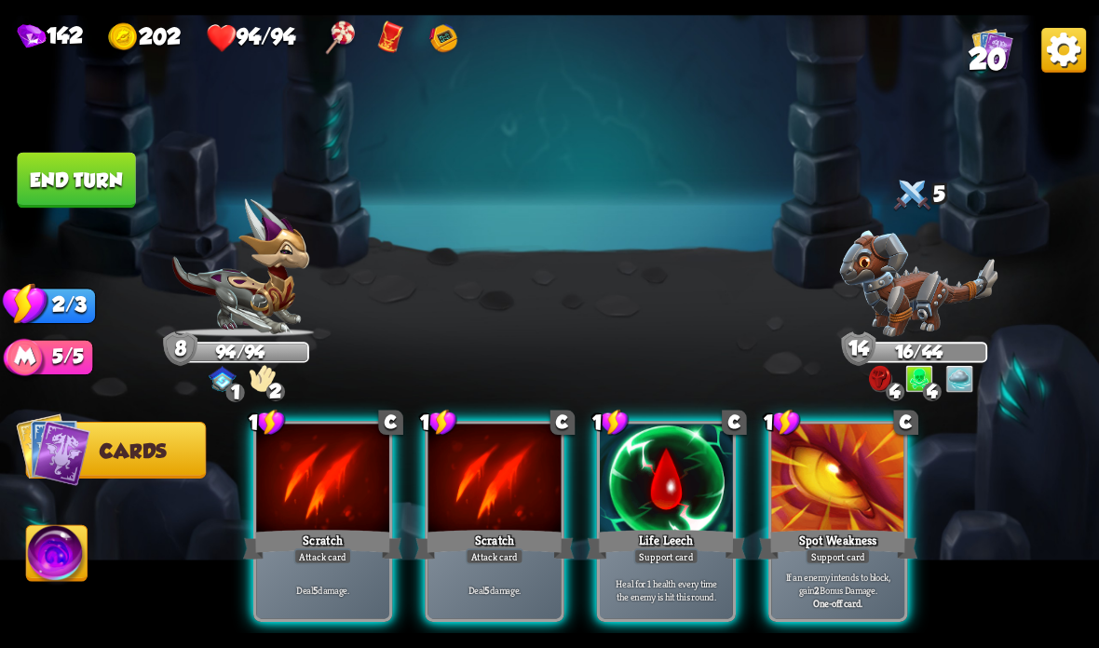
click at [329, 496] on div at bounding box center [322, 480] width 133 height 112
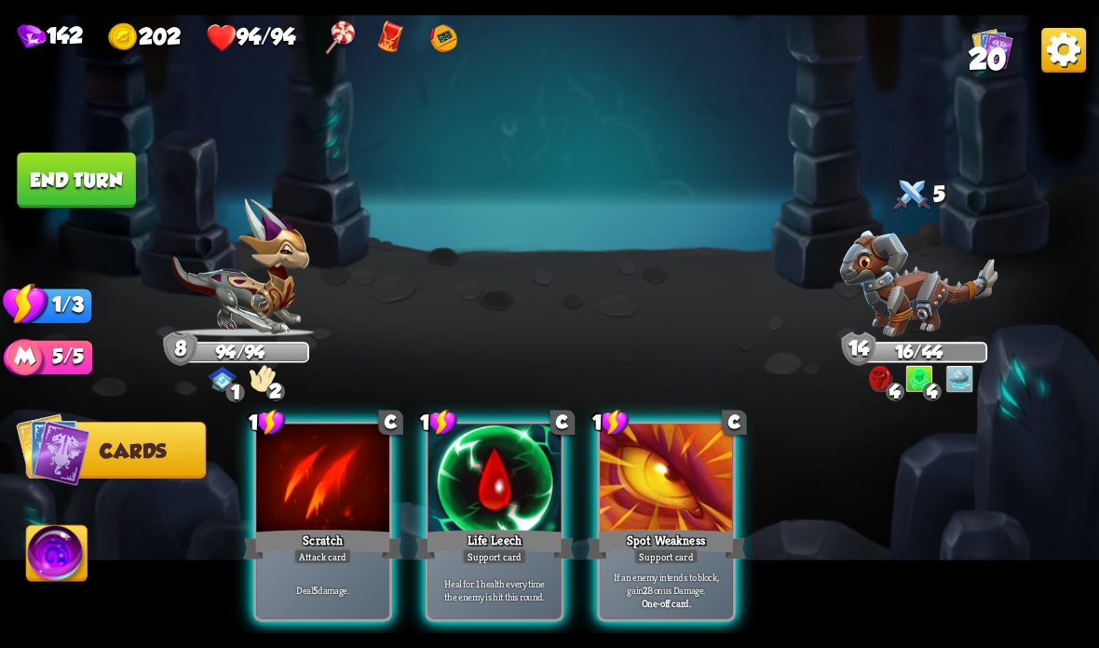
click at [485, 463] on div at bounding box center [494, 480] width 133 height 112
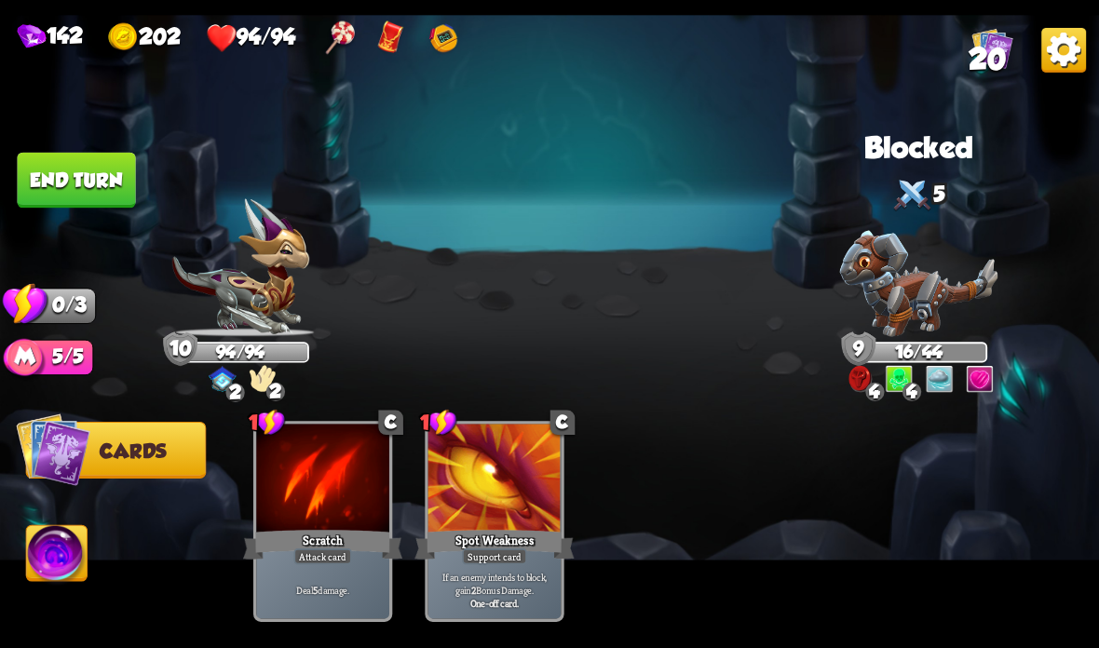
click at [99, 193] on button "End turn" at bounding box center [76, 181] width 118 height 56
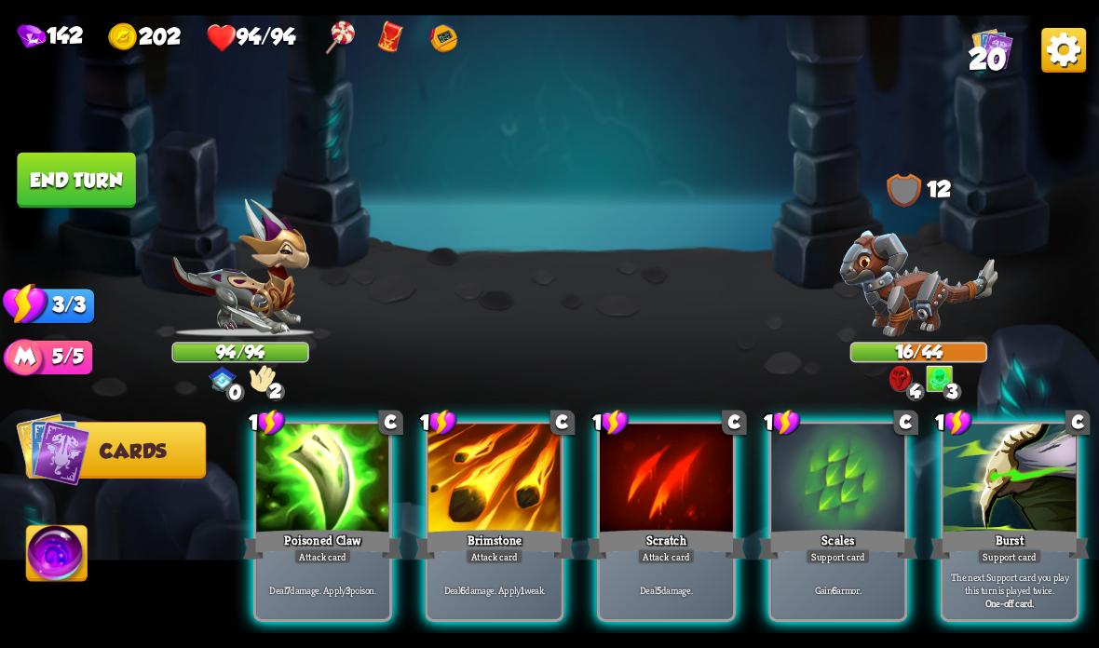
click at [452, 547] on div "Brimstone" at bounding box center [493, 544] width 159 height 35
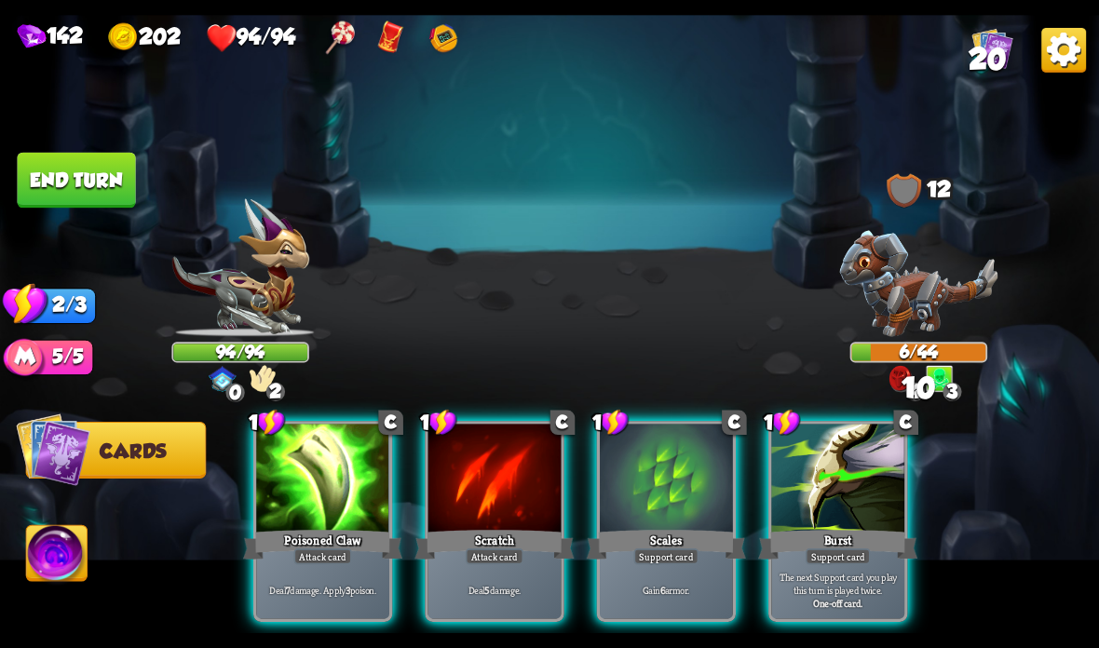
click at [300, 534] on div "Poisoned Claw" at bounding box center [322, 544] width 159 height 35
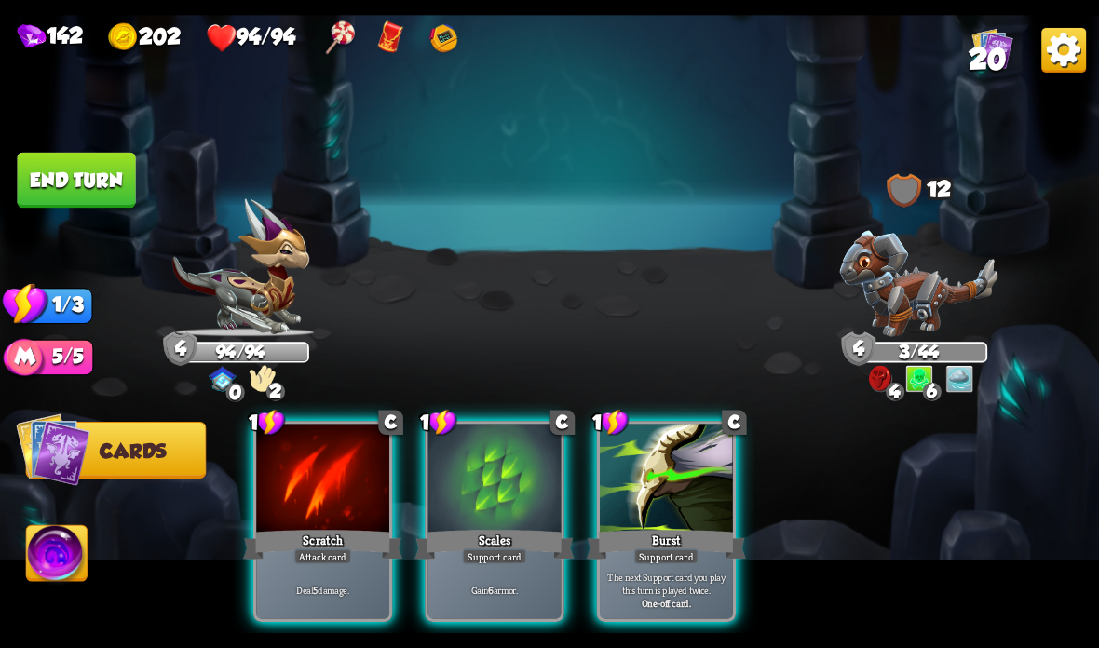
click at [334, 543] on div "Scratch" at bounding box center [322, 544] width 159 height 35
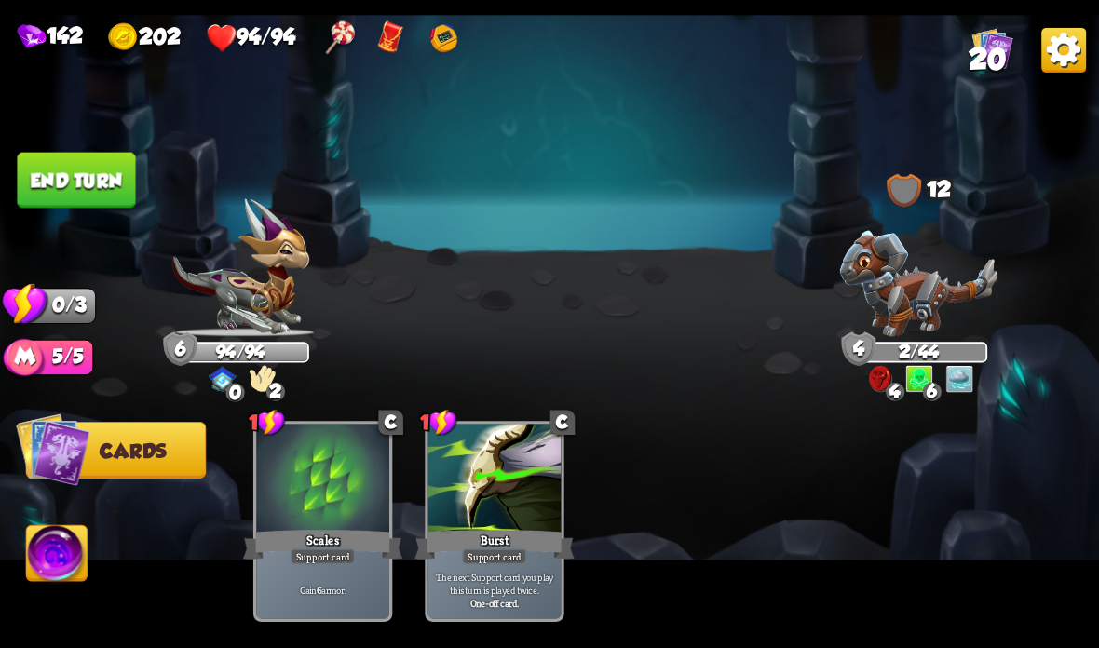
click at [106, 169] on button "End turn" at bounding box center [76, 181] width 118 height 56
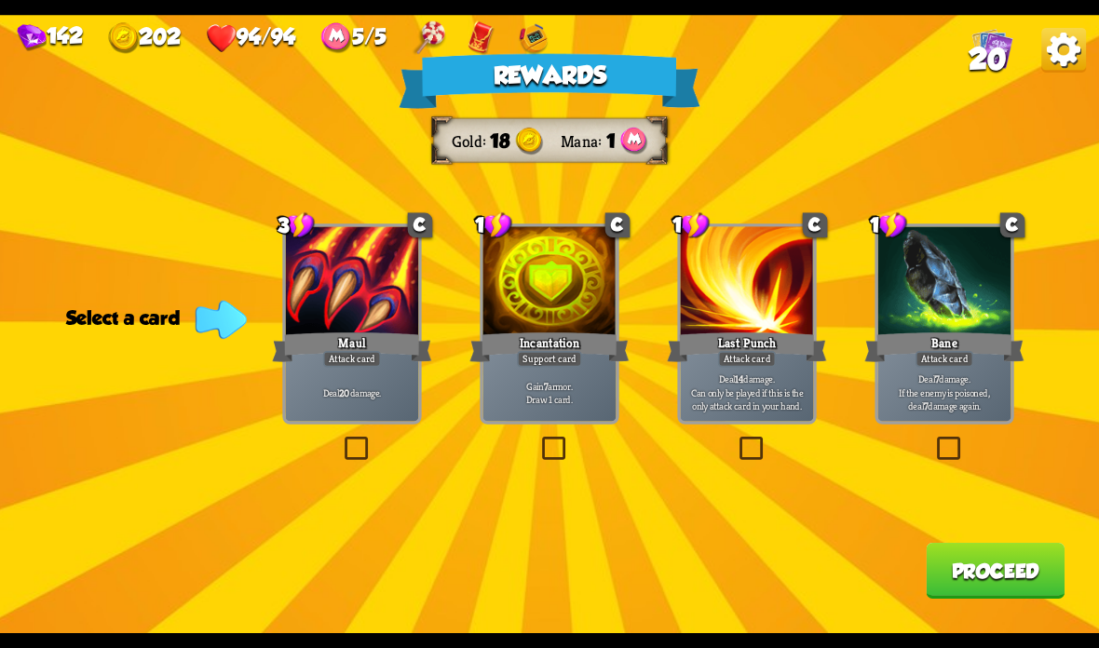
click at [324, 375] on div "Deal 20 damage." at bounding box center [352, 392] width 133 height 58
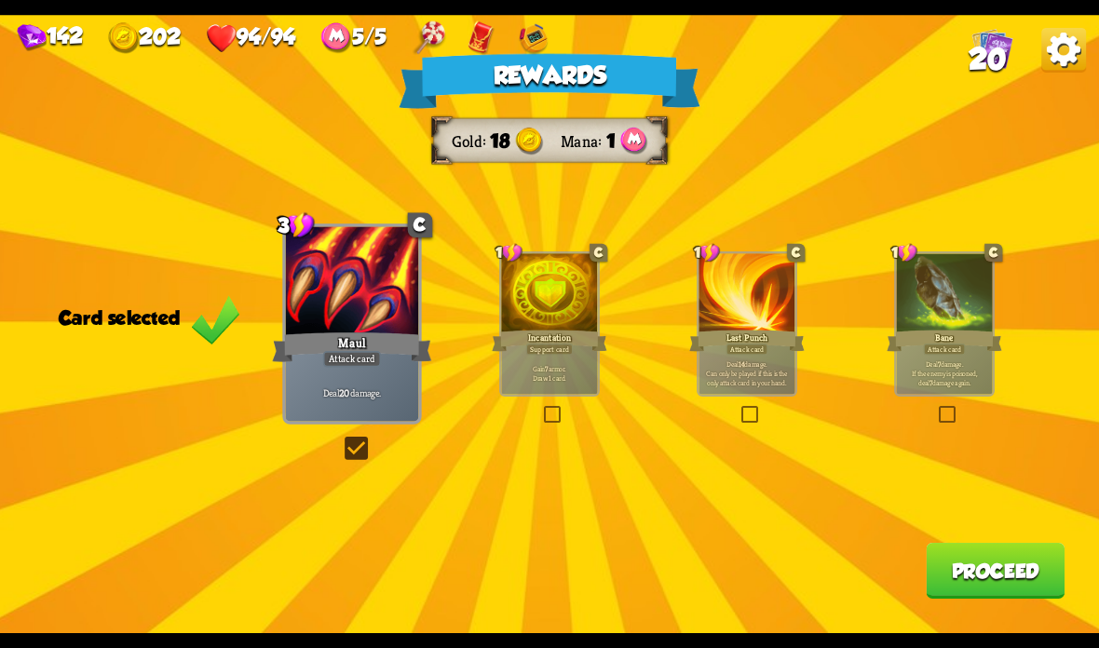
click at [914, 343] on div "Bane" at bounding box center [944, 341] width 115 height 26
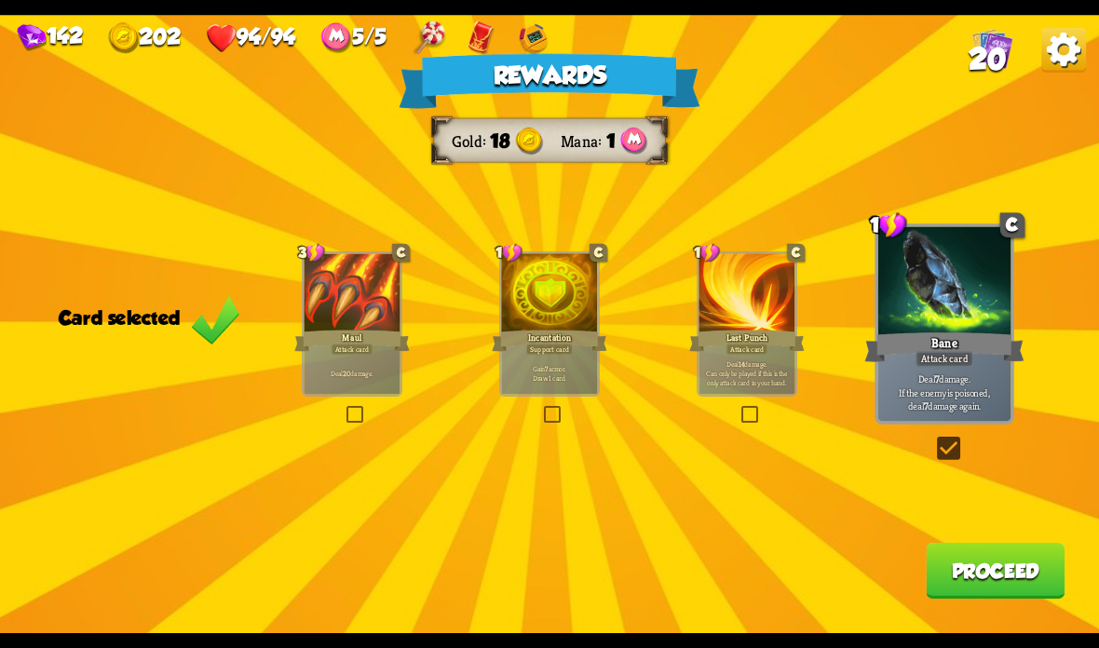
click at [378, 299] on div at bounding box center [352, 293] width 96 height 81
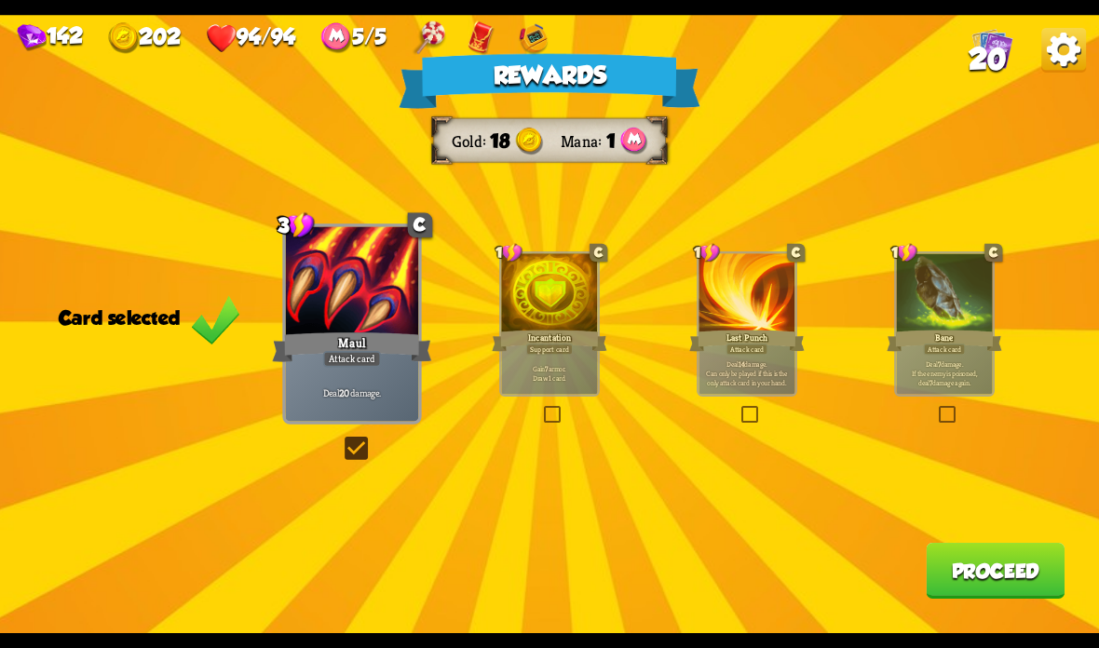
click at [959, 551] on button "Proceed" at bounding box center [995, 571] width 139 height 56
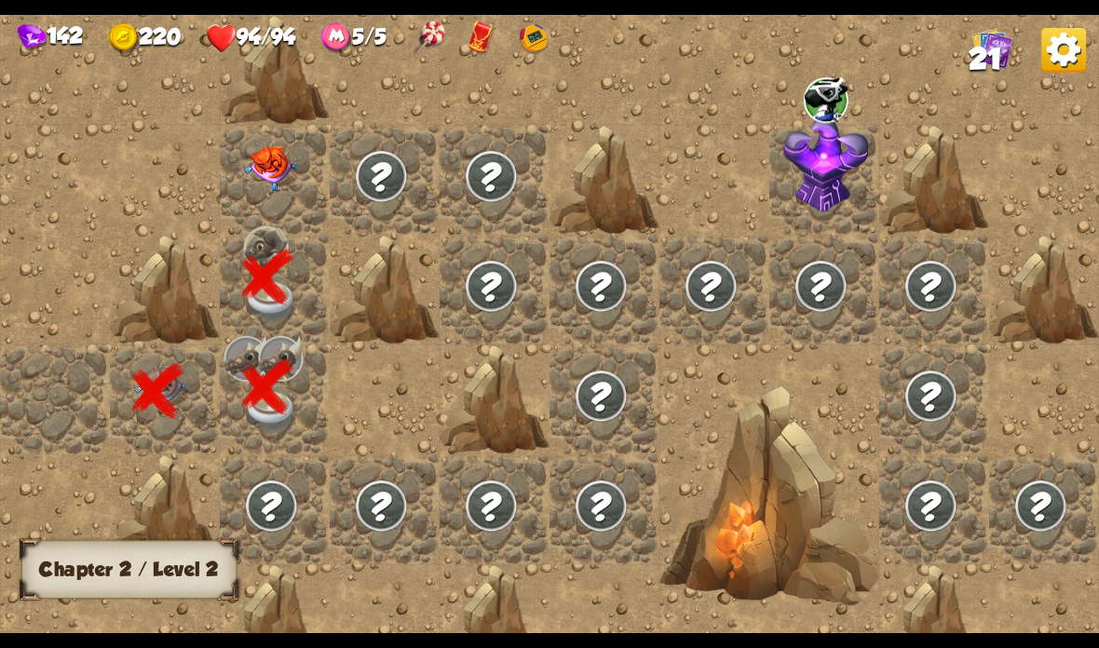
click at [274, 163] on img at bounding box center [271, 168] width 55 height 46
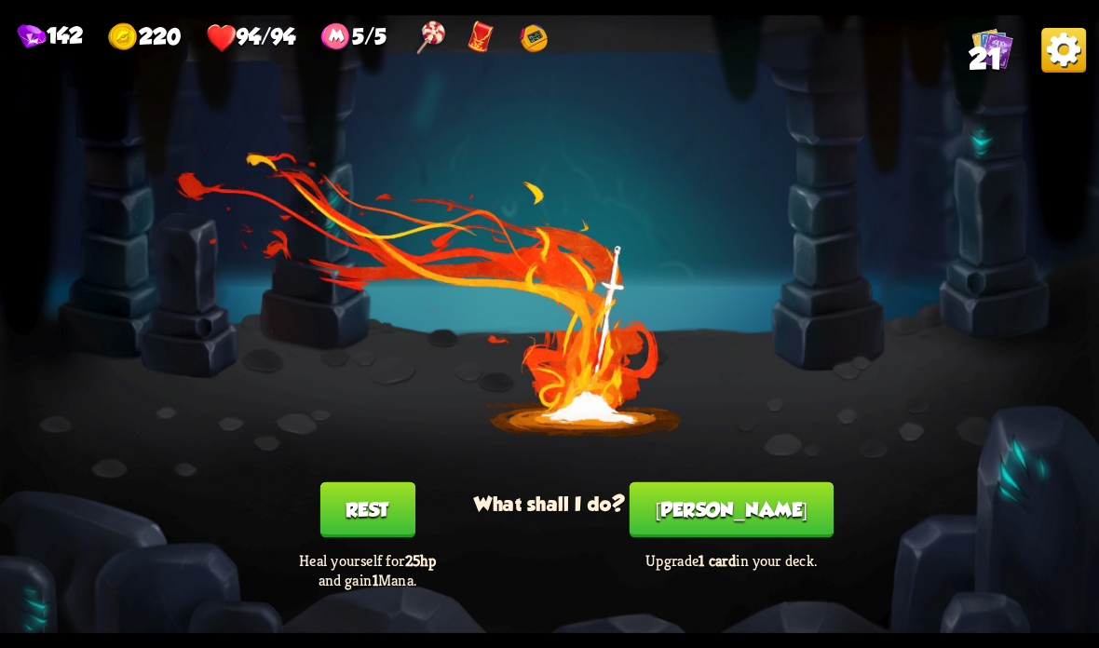
click at [713, 535] on button "[PERSON_NAME]" at bounding box center [732, 510] width 204 height 56
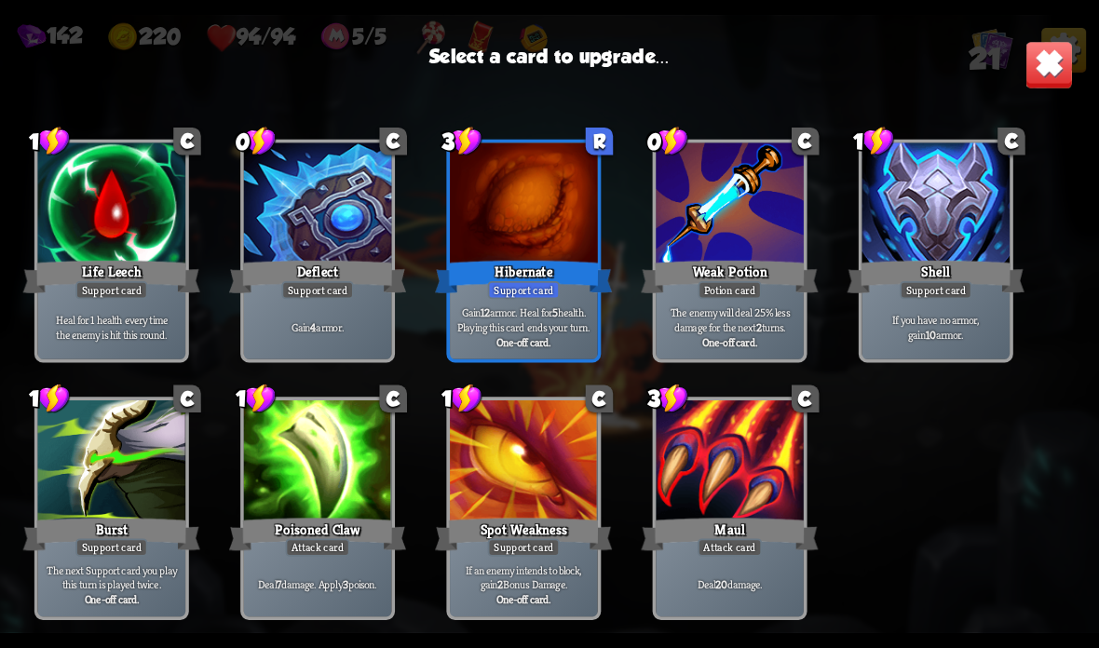
scroll to position [581, 0]
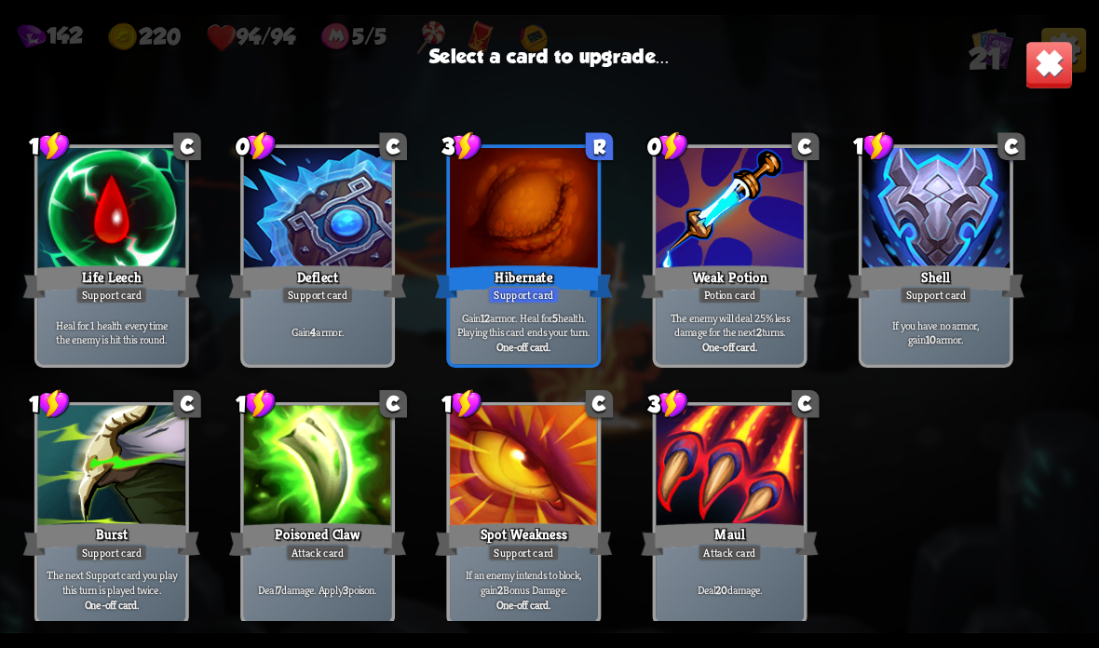
click at [510, 541] on div "Spot Weakness" at bounding box center [523, 539] width 177 height 39
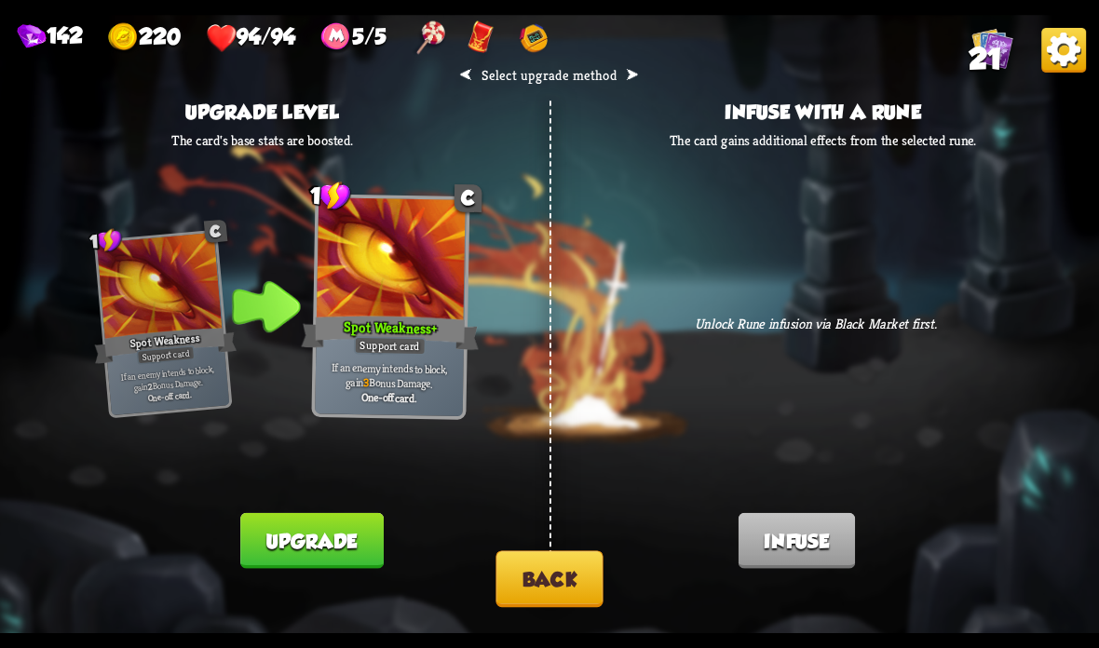
click at [534, 574] on button "Back" at bounding box center [548, 578] width 107 height 57
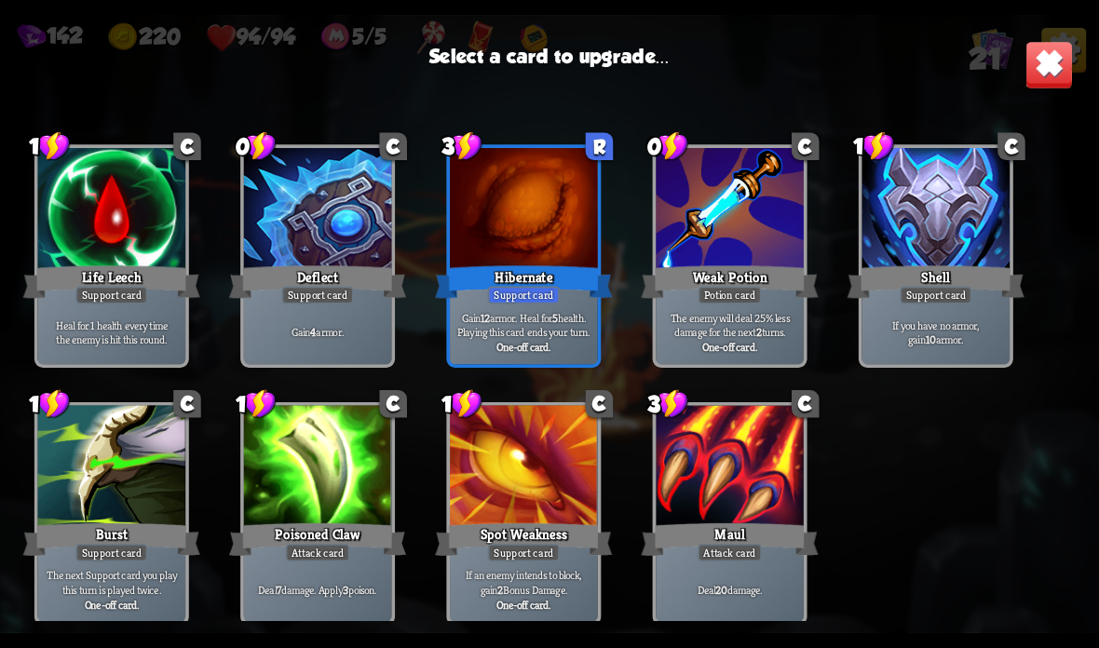
click at [140, 512] on div at bounding box center [112, 468] width 148 height 125
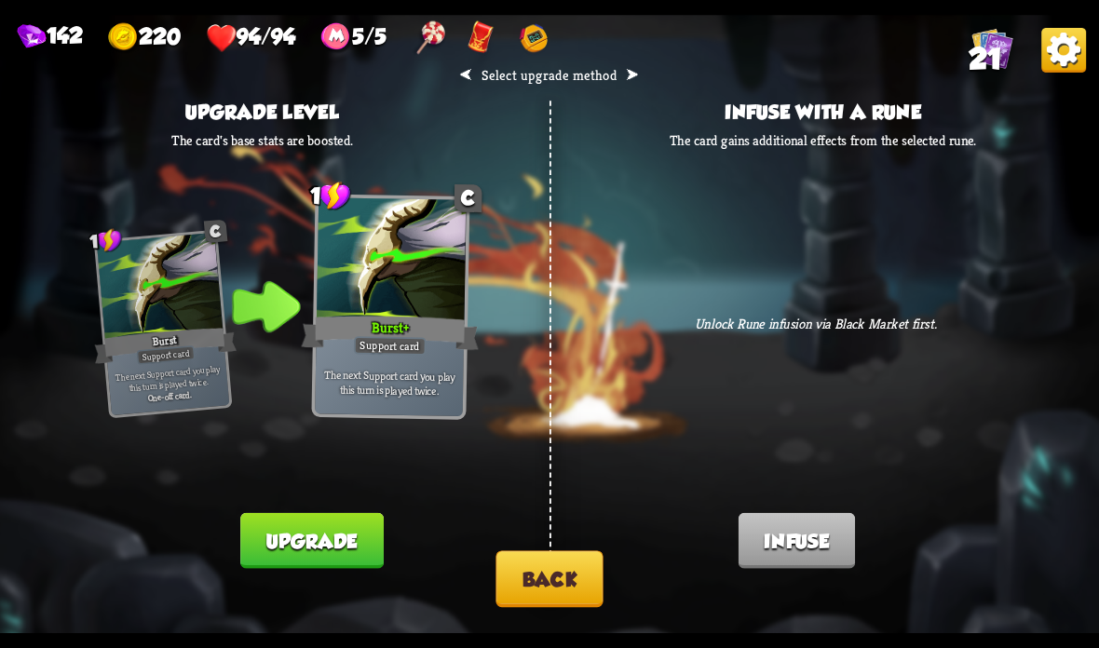
click at [535, 574] on button "Back" at bounding box center [548, 578] width 107 height 57
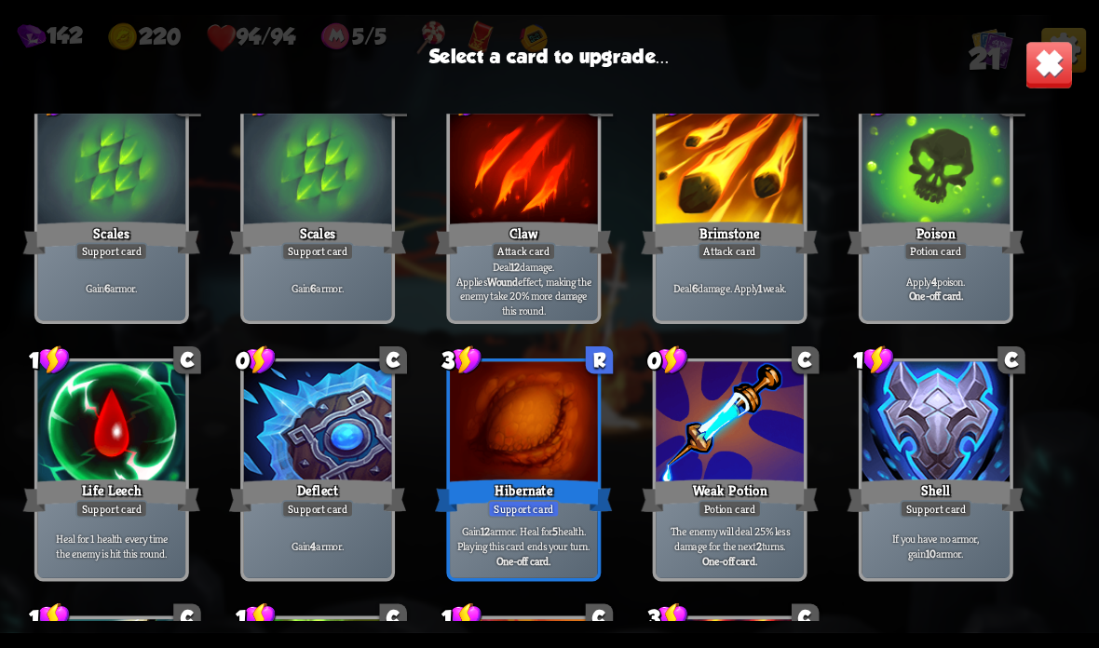
scroll to position [354, 0]
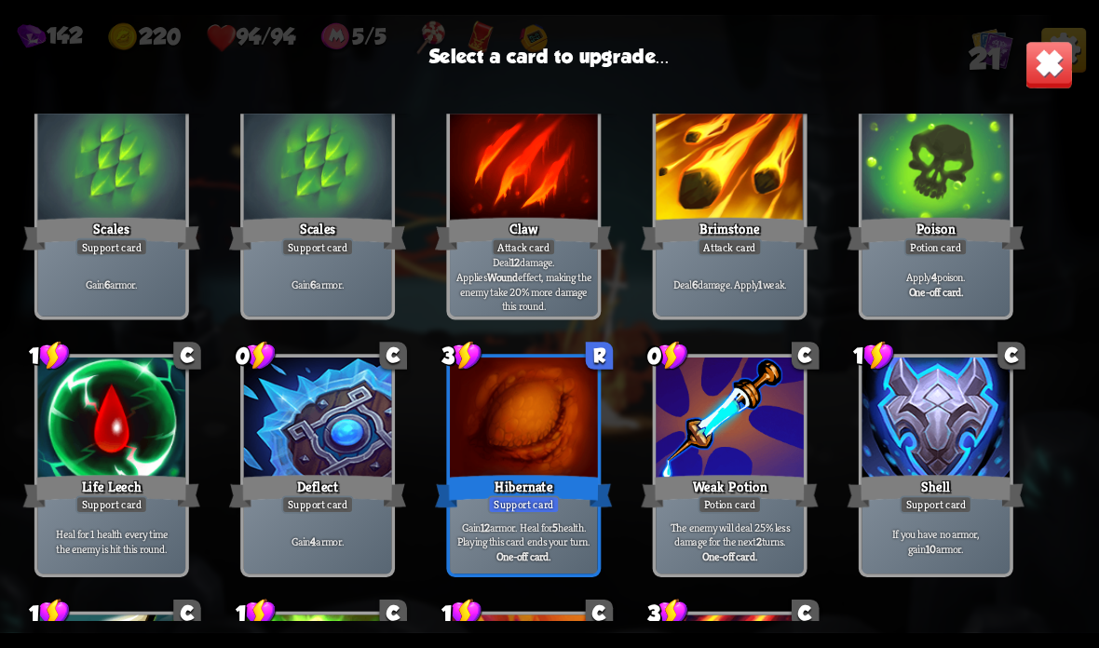
click at [305, 471] on div at bounding box center [318, 420] width 148 height 125
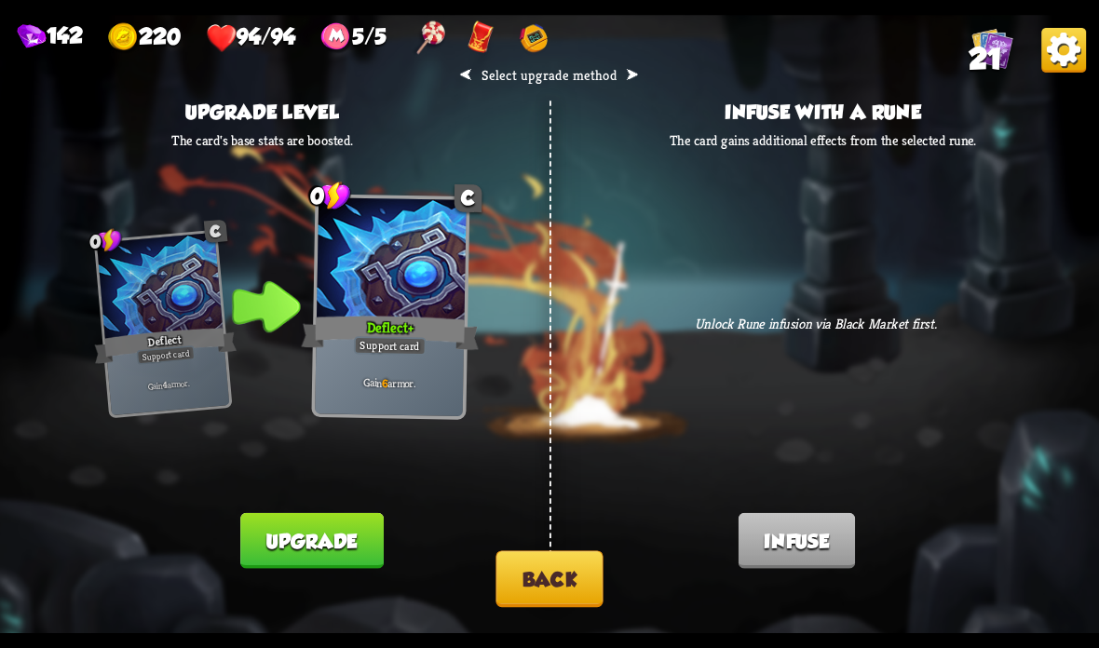
click at [544, 572] on button "Back" at bounding box center [548, 578] width 107 height 57
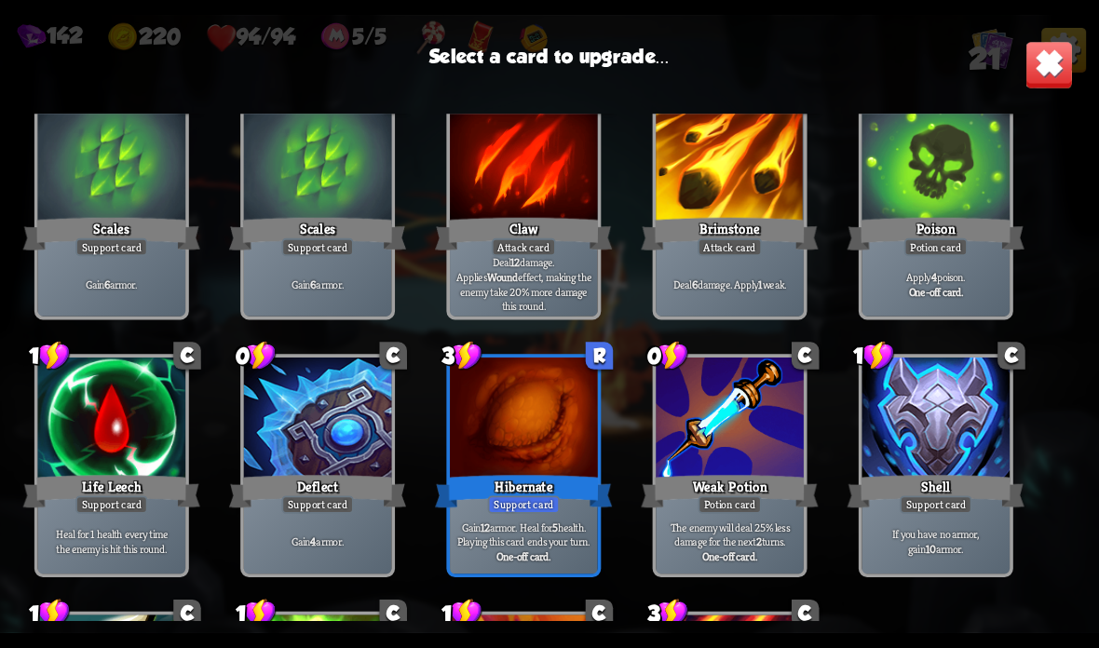
scroll to position [243, 0]
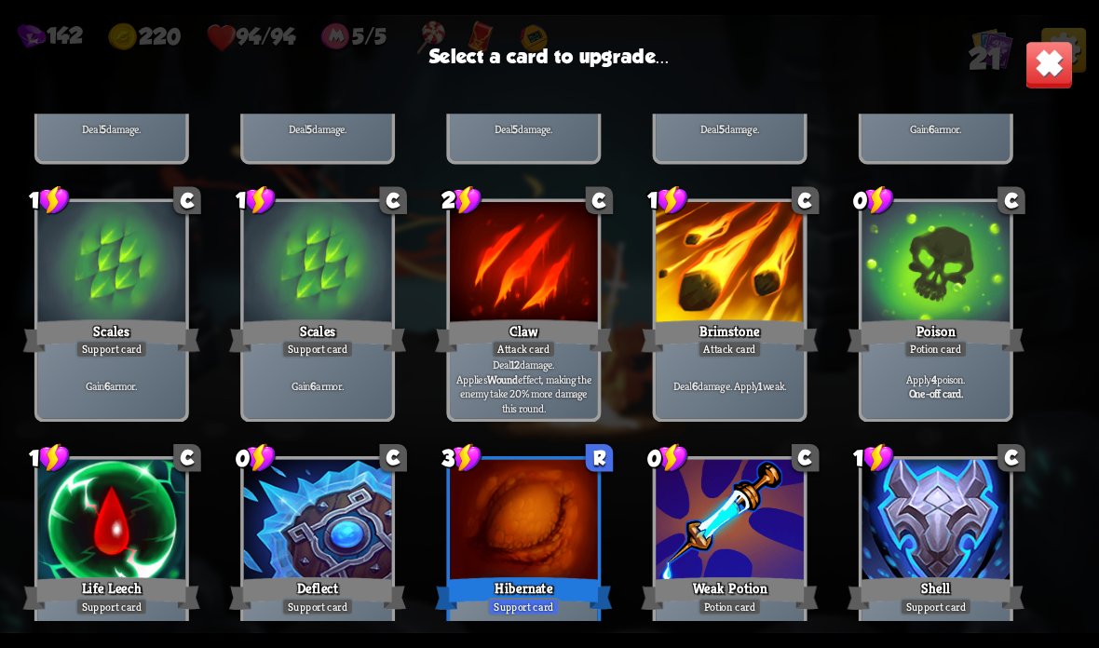
click at [326, 569] on div at bounding box center [318, 522] width 148 height 125
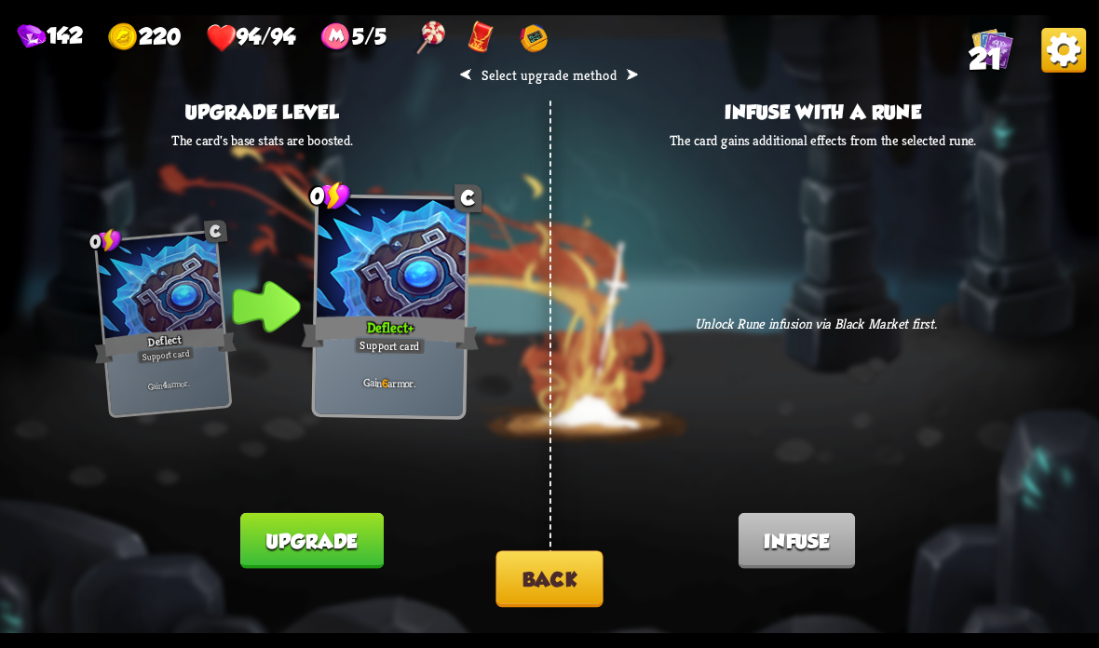
click at [564, 561] on button "Back" at bounding box center [548, 578] width 107 height 57
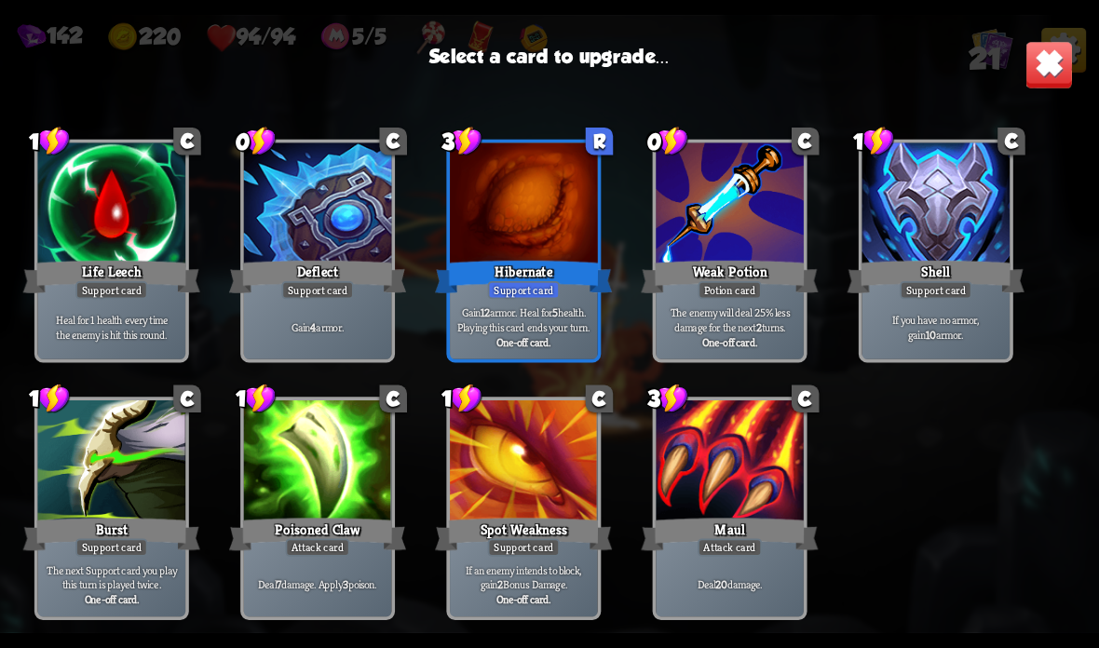
scroll to position [587, 0]
click at [349, 550] on div "Attack card" at bounding box center [318, 548] width 64 height 18
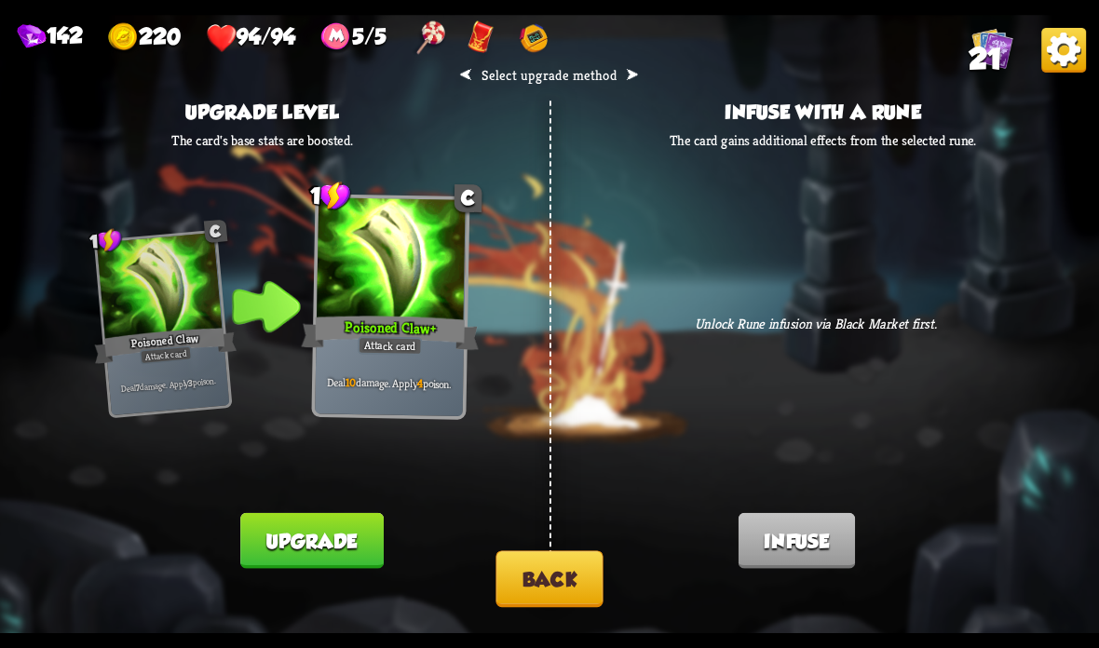
click at [358, 529] on button "Upgrade" at bounding box center [311, 541] width 142 height 56
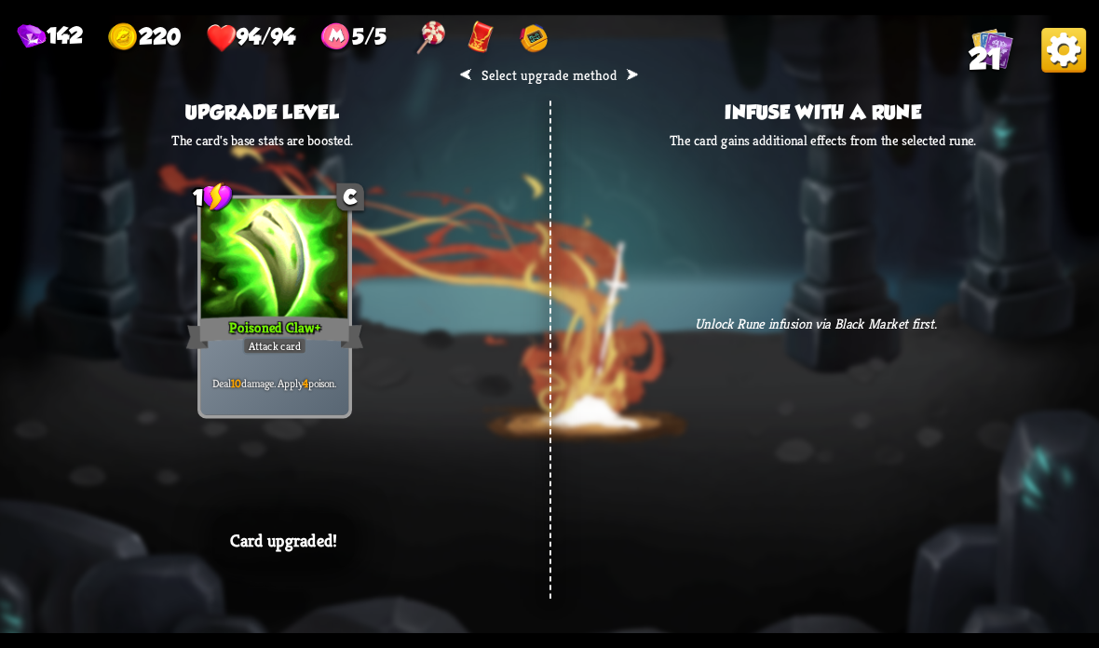
click at [573, 504] on div "⮜ Select upgrade method ⮞ Upgrade level The card's base stats are boosted. 1 C …" at bounding box center [549, 324] width 1099 height 618
click at [526, 528] on div "⮜ Select upgrade method ⮞ Upgrade level The card's base stats are boosted. 1 C …" at bounding box center [549, 324] width 1099 height 618
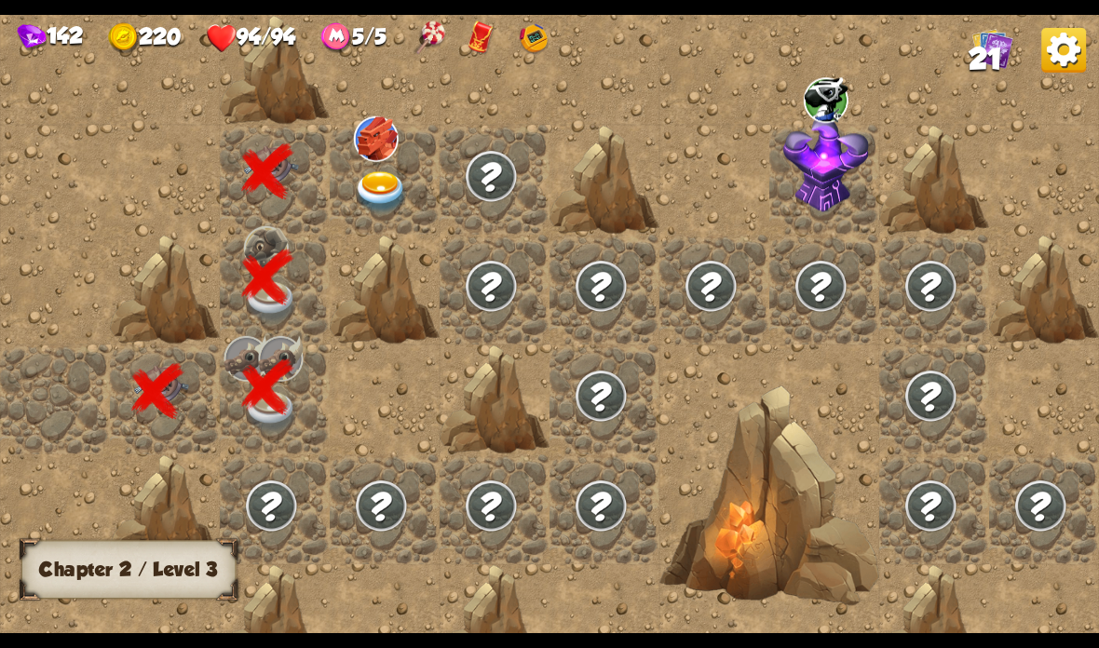
click at [385, 192] on img at bounding box center [381, 192] width 55 height 43
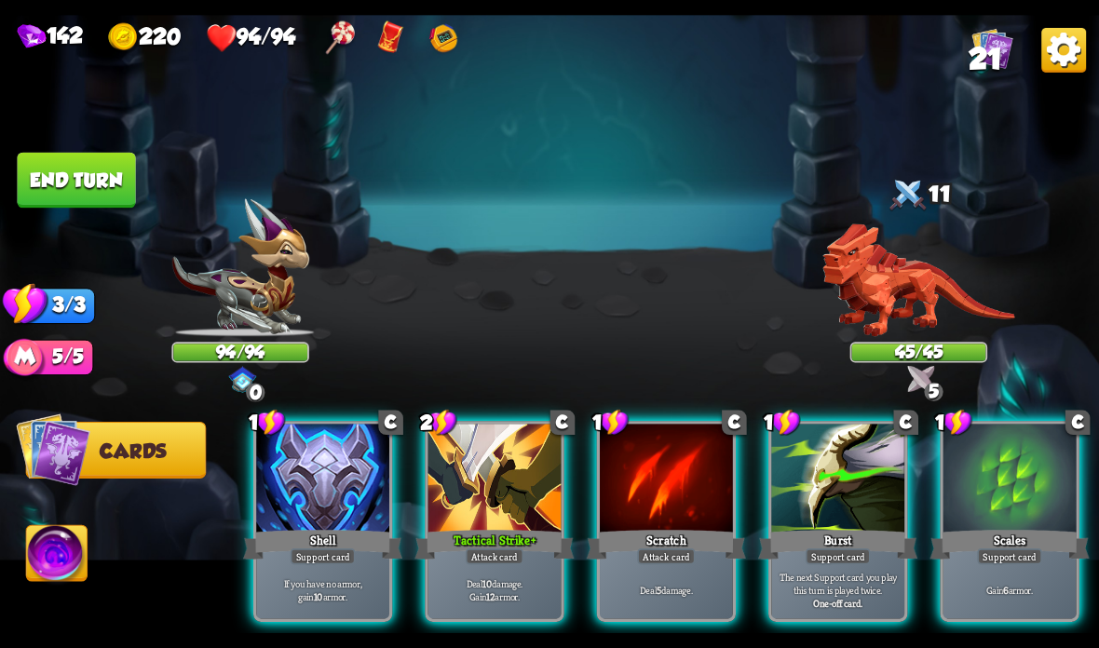
click at [615, 522] on div at bounding box center [666, 480] width 133 height 112
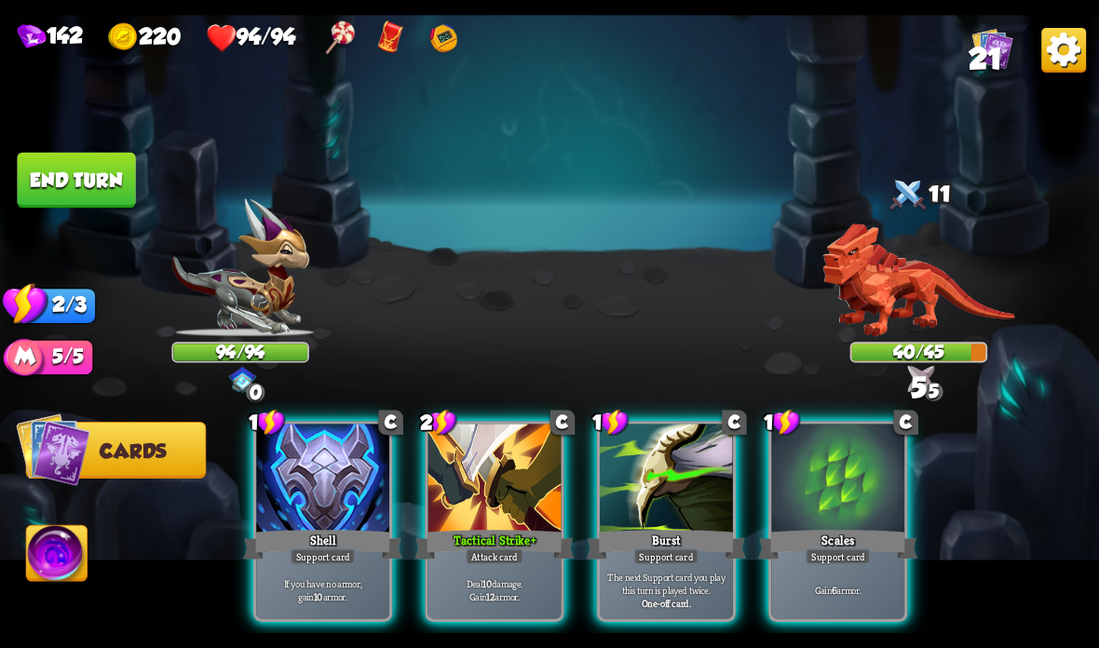
click at [471, 520] on div at bounding box center [494, 480] width 133 height 112
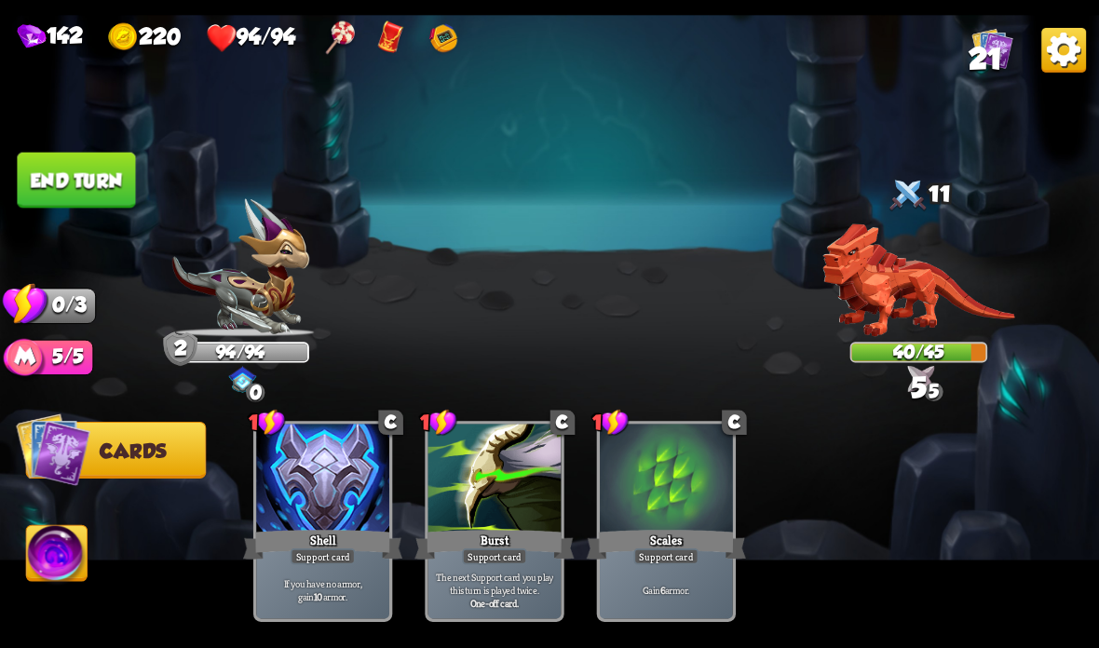
click at [70, 171] on button "End turn" at bounding box center [76, 181] width 118 height 56
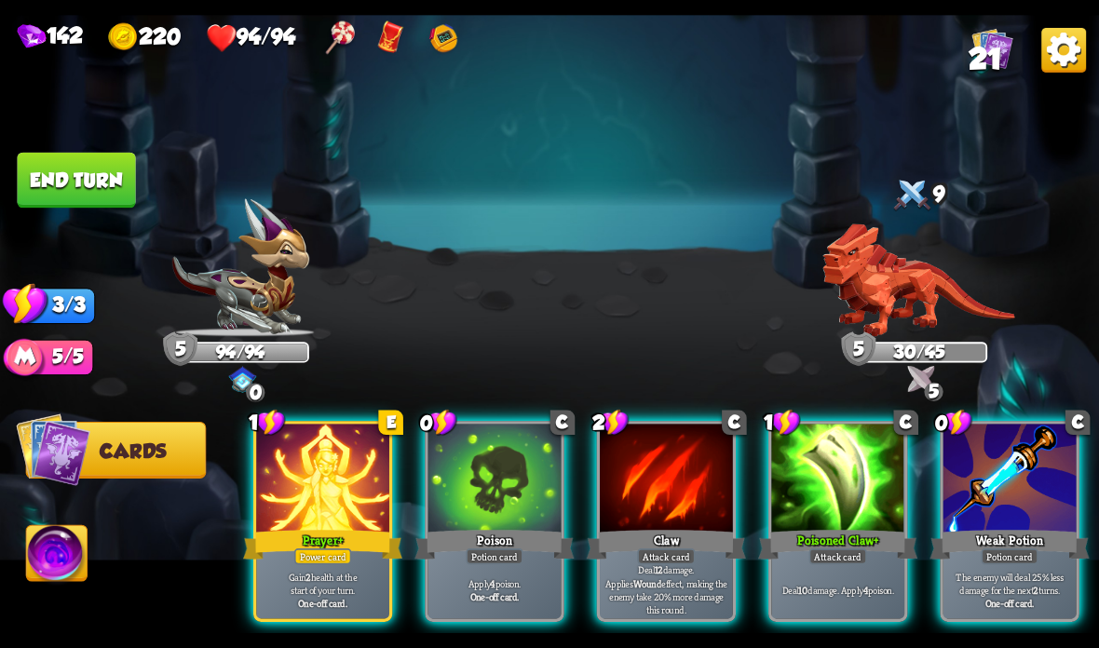
click at [953, 549] on div "Weak Potion" at bounding box center [1009, 544] width 159 height 35
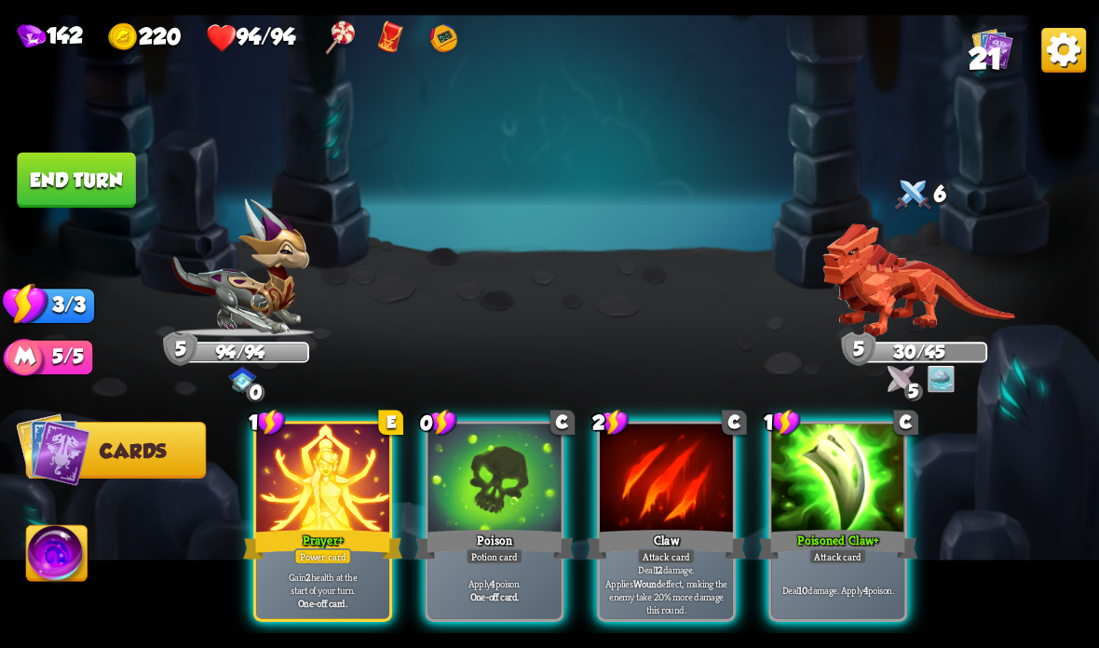
click at [645, 512] on div at bounding box center [666, 480] width 133 height 112
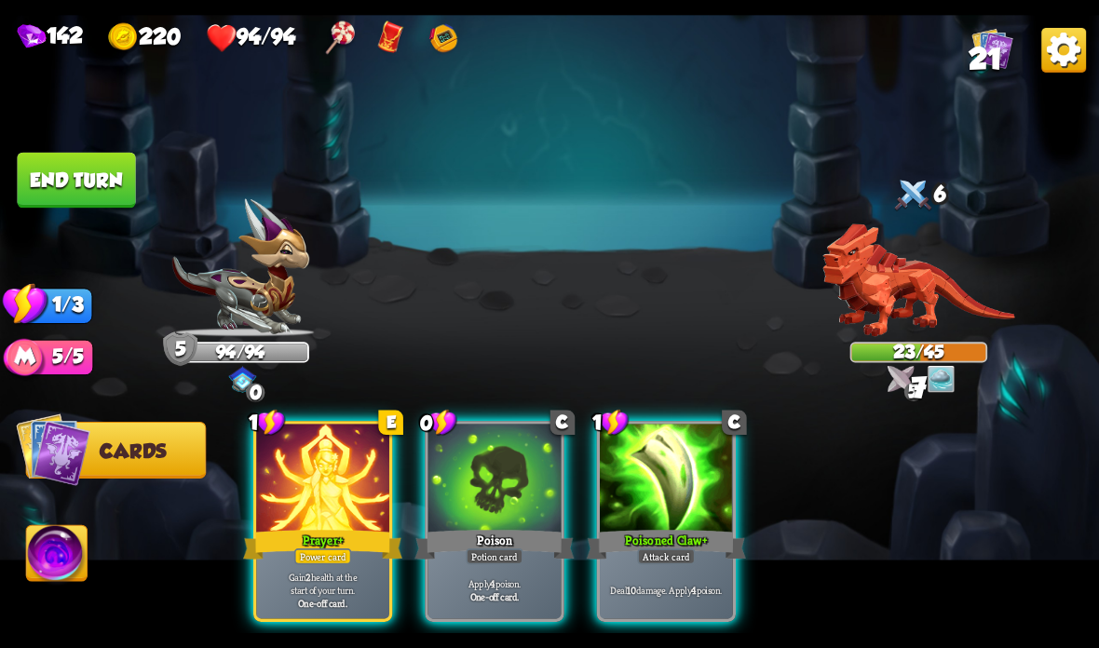
click at [657, 509] on div at bounding box center [666, 480] width 133 height 112
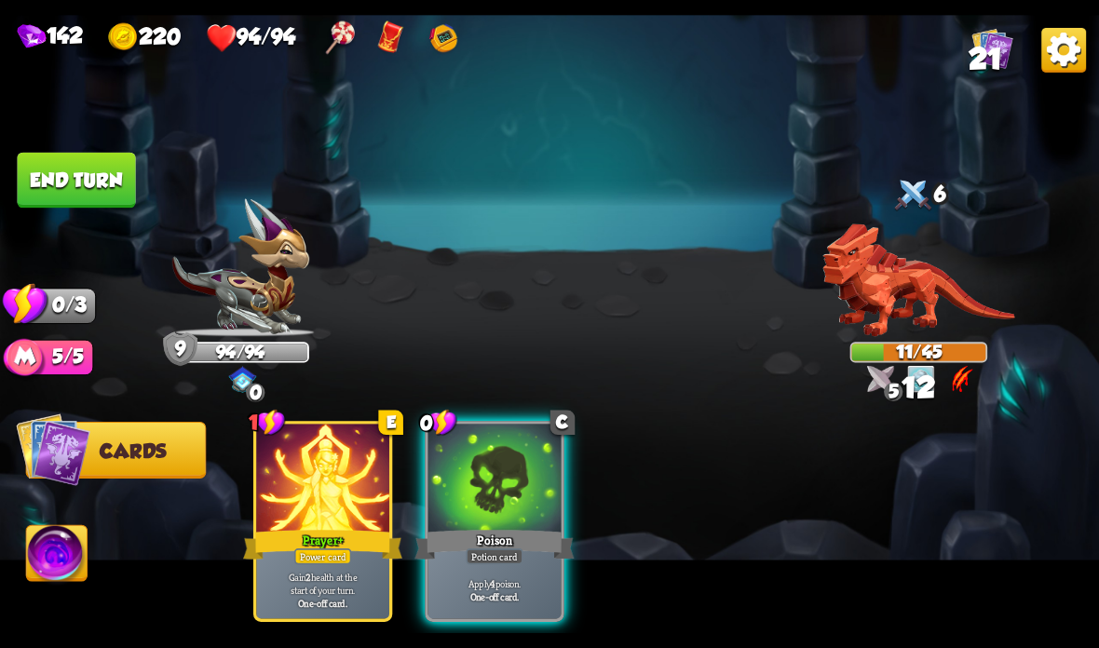
click at [523, 508] on div at bounding box center [494, 480] width 133 height 112
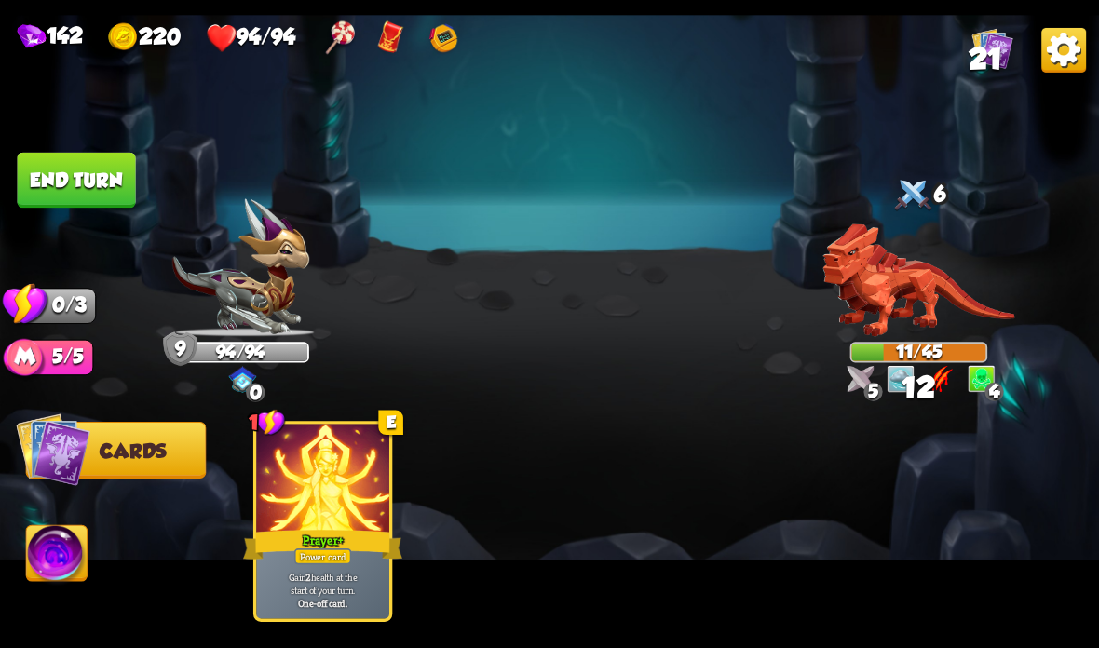
click at [99, 182] on button "End turn" at bounding box center [76, 181] width 118 height 56
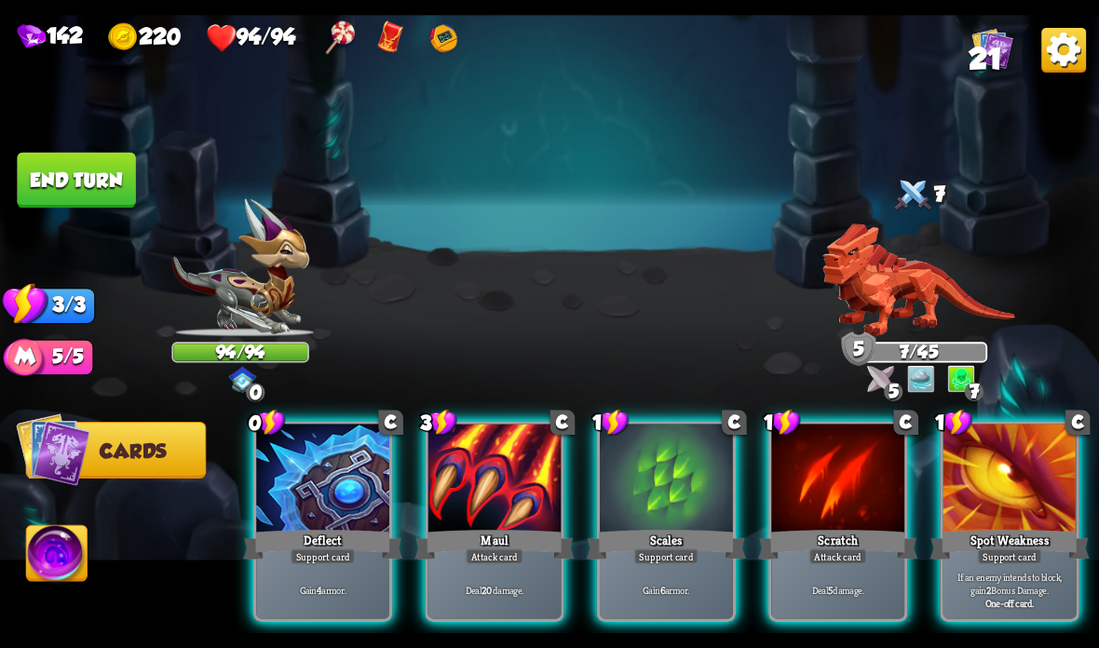
click at [487, 505] on div at bounding box center [494, 480] width 133 height 112
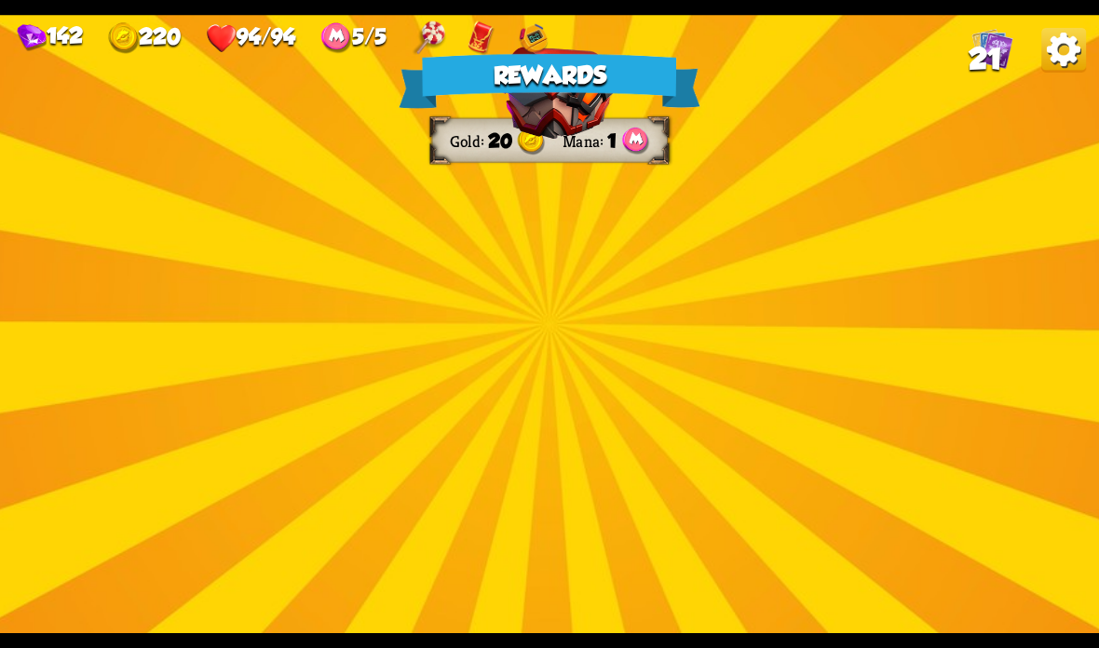
click at [573, 298] on img at bounding box center [556, 309] width 125 height 92
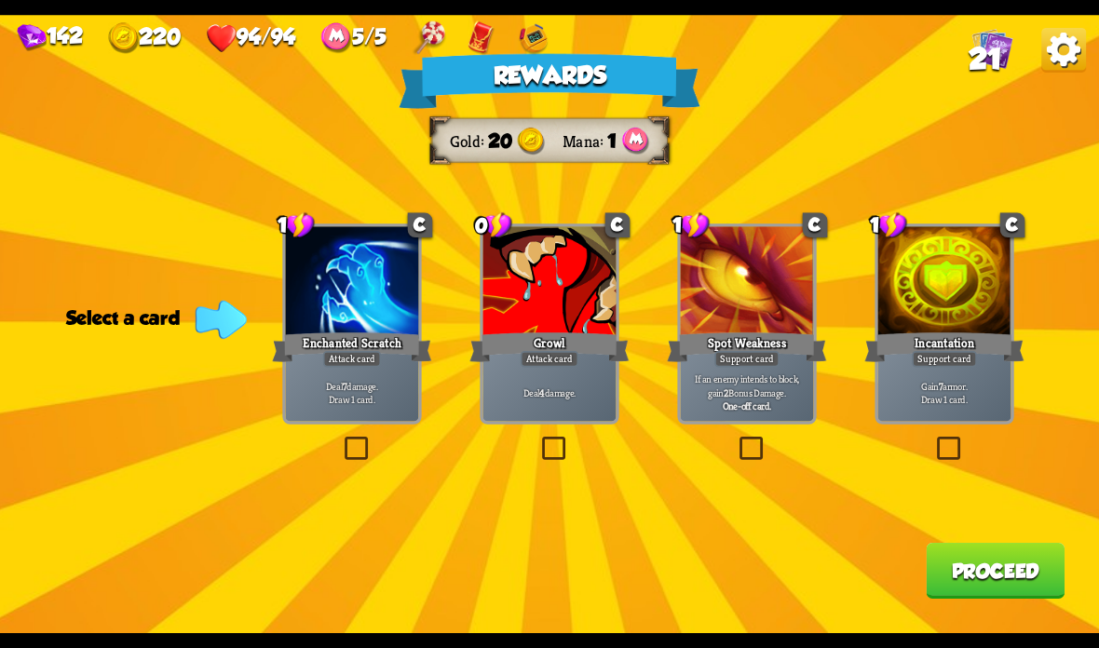
click at [338, 374] on div "Deal 7 damage. Draw 1 card." at bounding box center [352, 392] width 133 height 58
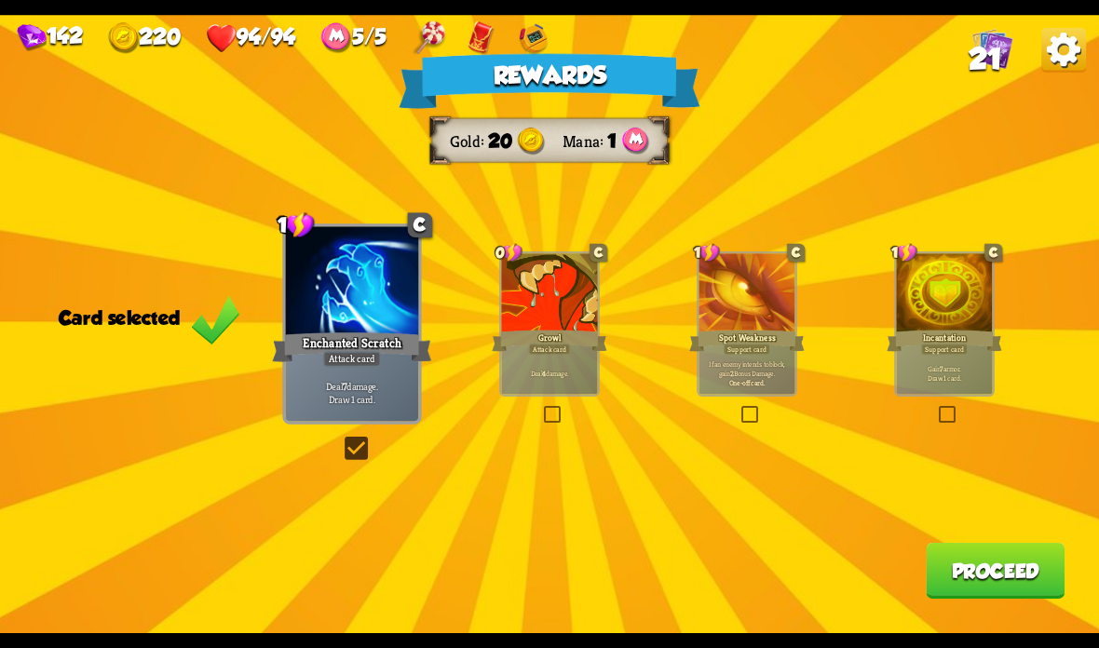
click at [968, 571] on button "Proceed" at bounding box center [995, 571] width 139 height 56
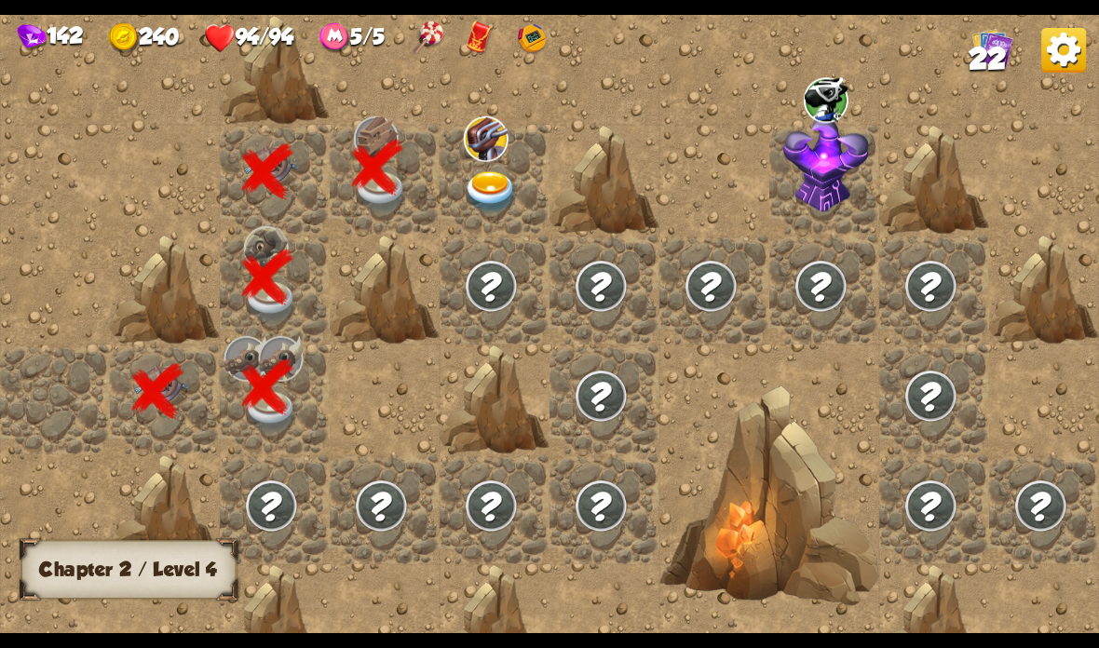
click at [497, 188] on img at bounding box center [491, 192] width 55 height 43
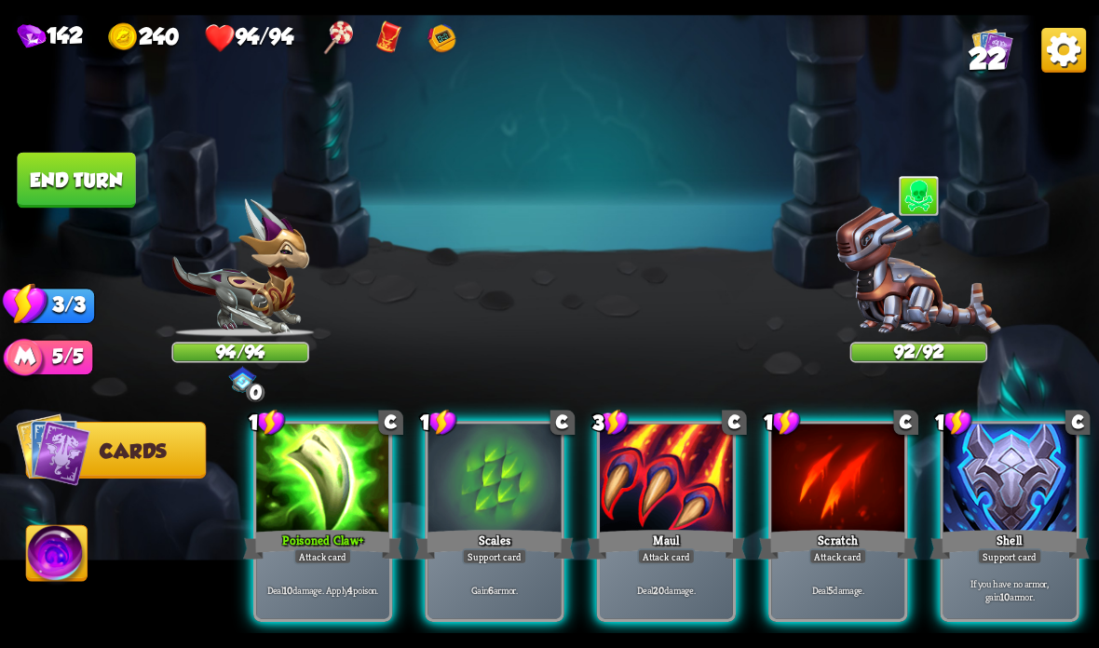
click at [870, 277] on img at bounding box center [918, 272] width 165 height 130
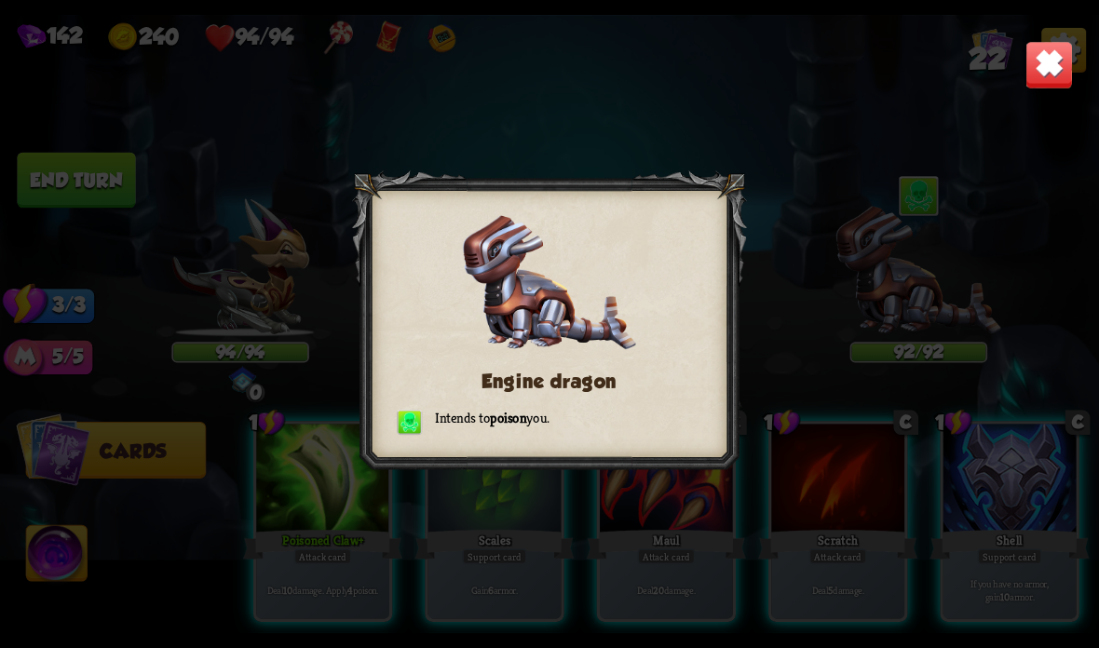
click at [1053, 64] on img at bounding box center [1049, 65] width 48 height 48
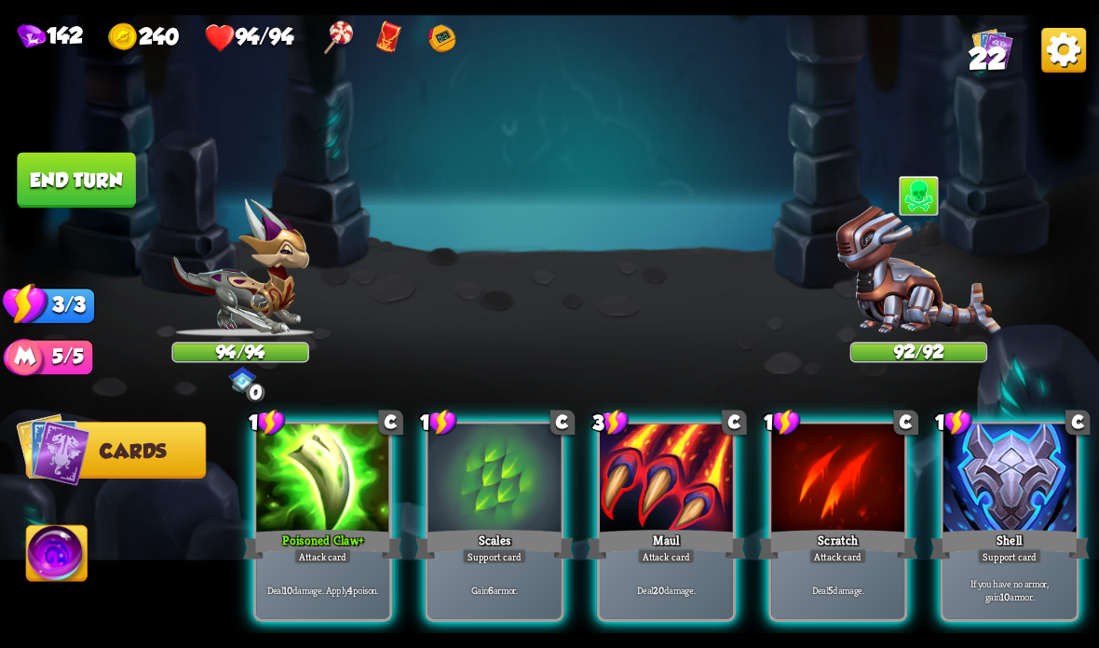
click at [967, 534] on div "Shell" at bounding box center [1009, 544] width 159 height 35
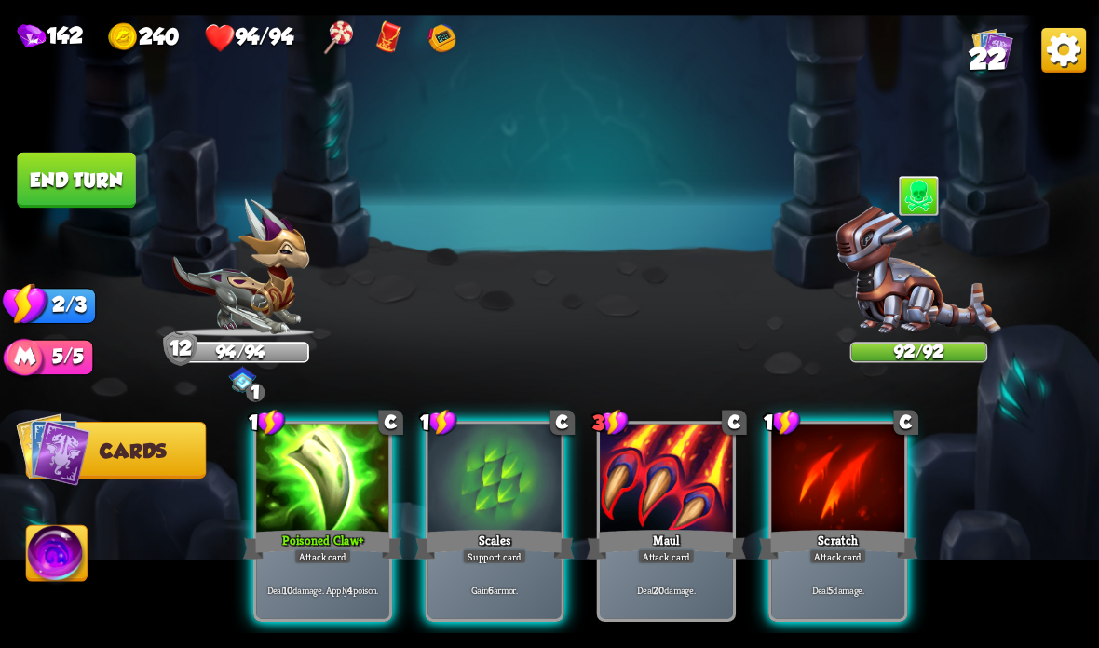
click at [305, 526] on div at bounding box center [322, 480] width 133 height 112
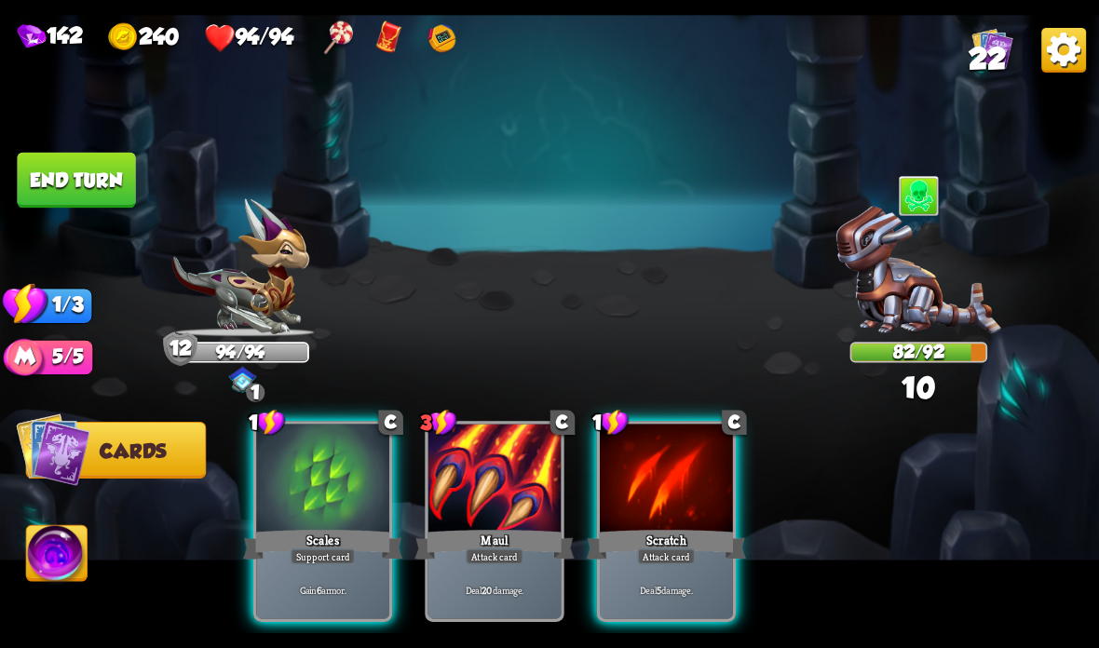
click at [675, 542] on div "Scratch" at bounding box center [666, 544] width 159 height 35
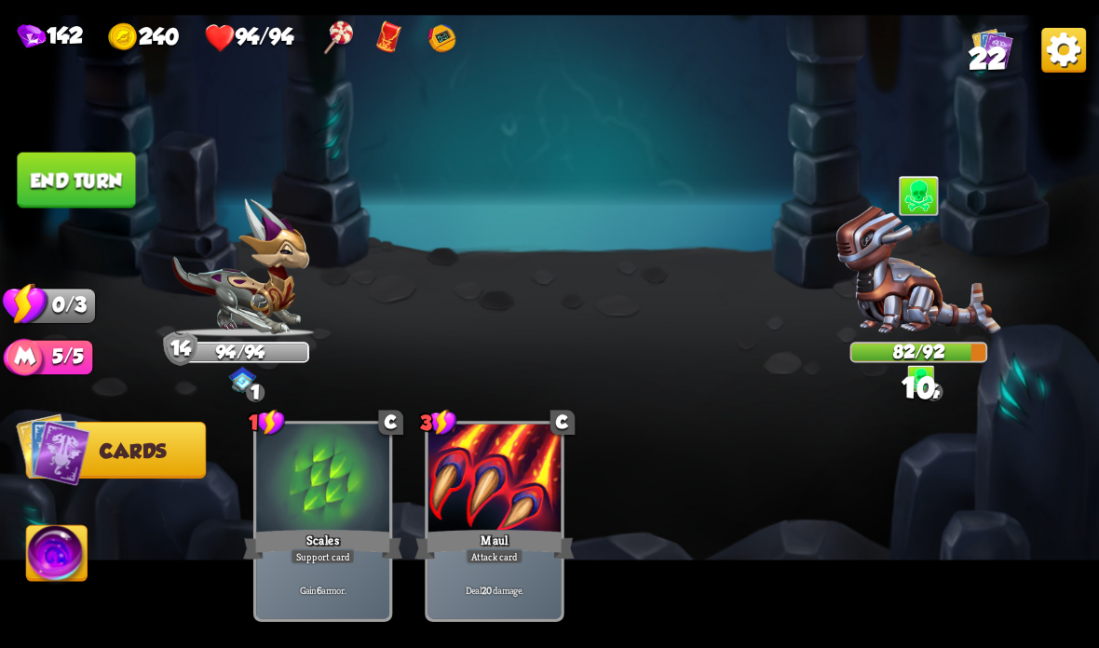
click at [73, 169] on button "End turn" at bounding box center [76, 181] width 118 height 56
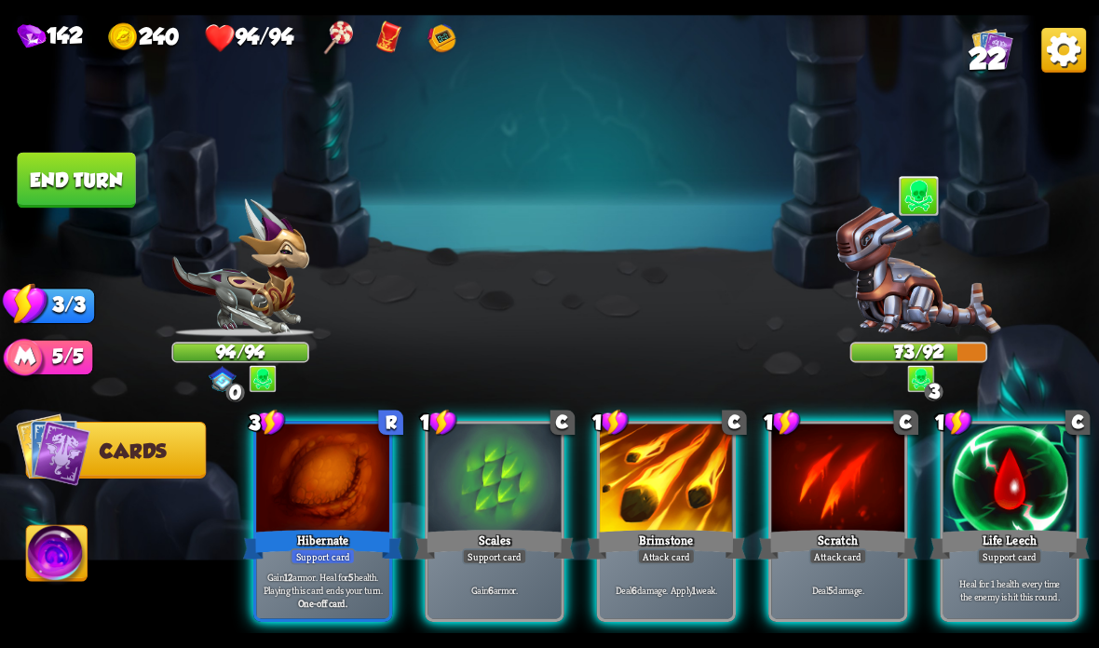
click at [473, 526] on div at bounding box center [494, 480] width 133 height 112
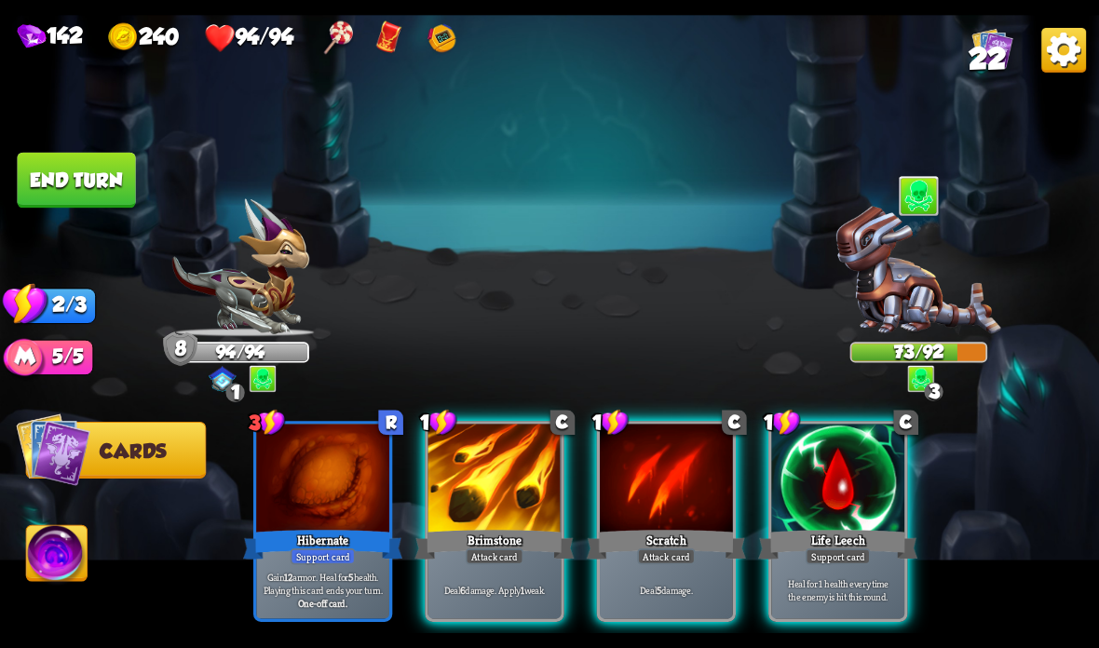
click at [494, 522] on div at bounding box center [494, 480] width 133 height 112
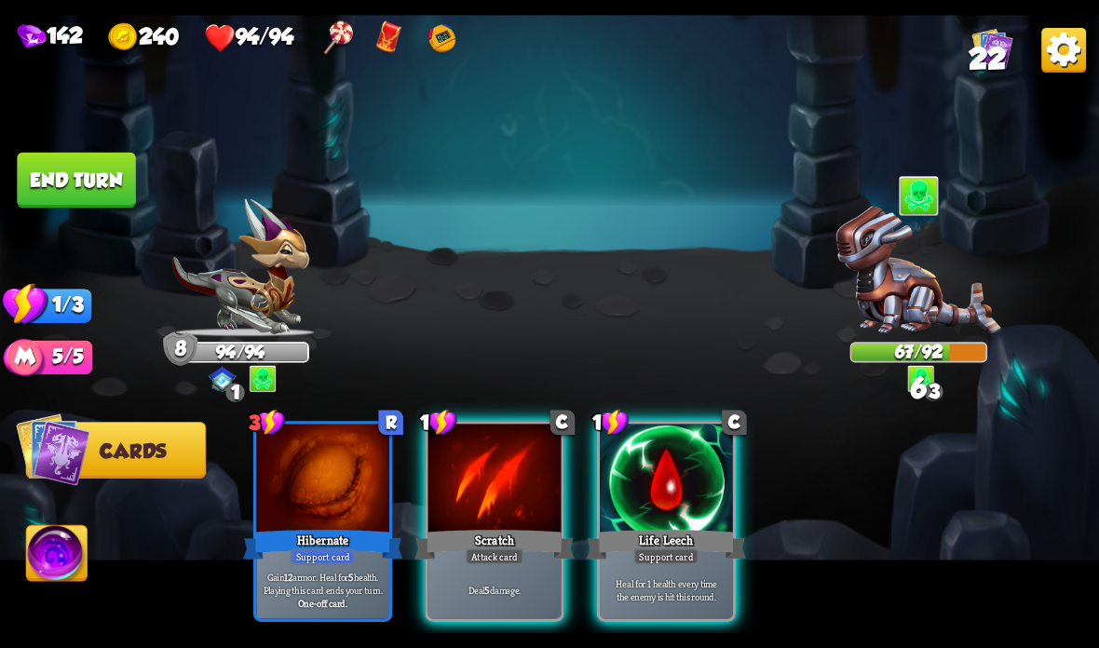
click at [479, 522] on div at bounding box center [494, 480] width 133 height 112
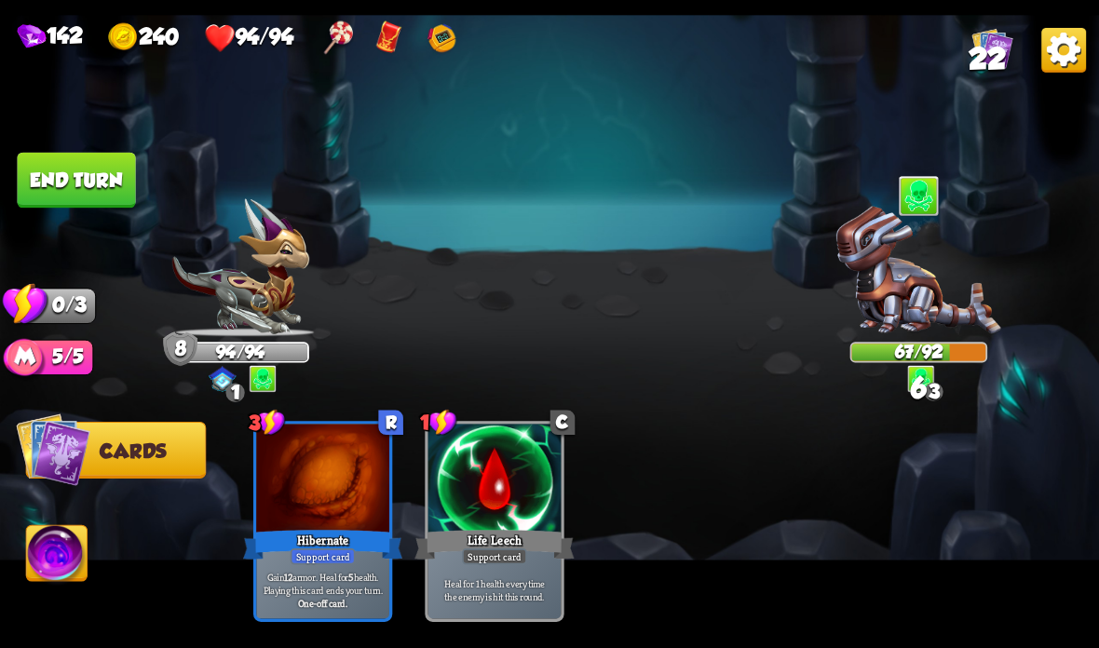
click at [89, 183] on button "End turn" at bounding box center [76, 181] width 118 height 56
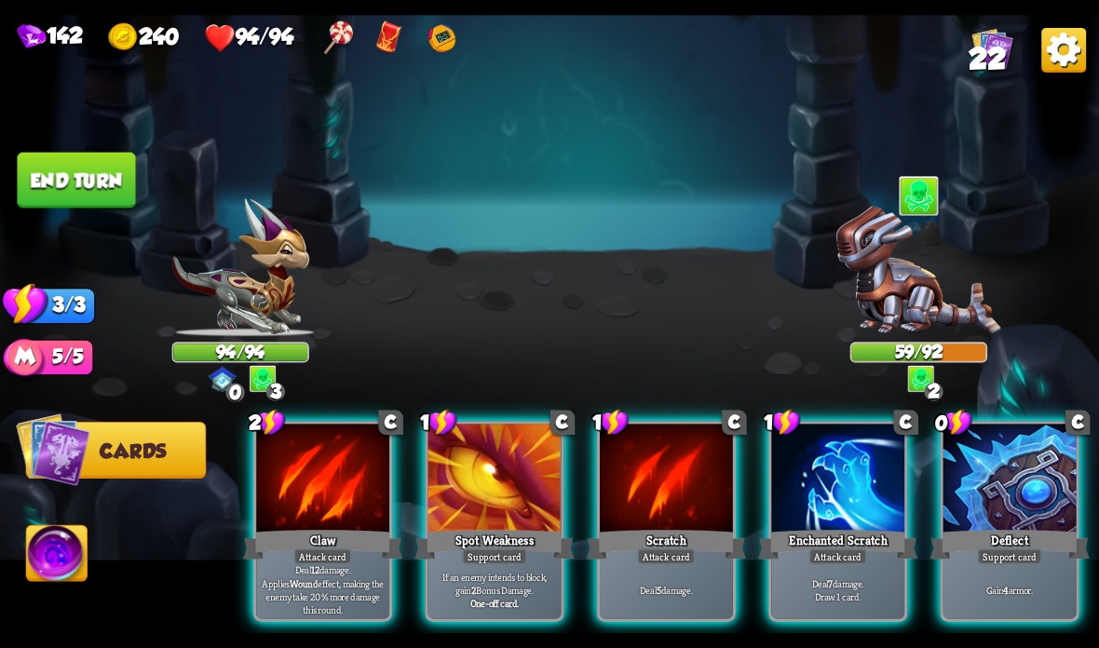
click at [837, 486] on div at bounding box center [837, 480] width 133 height 112
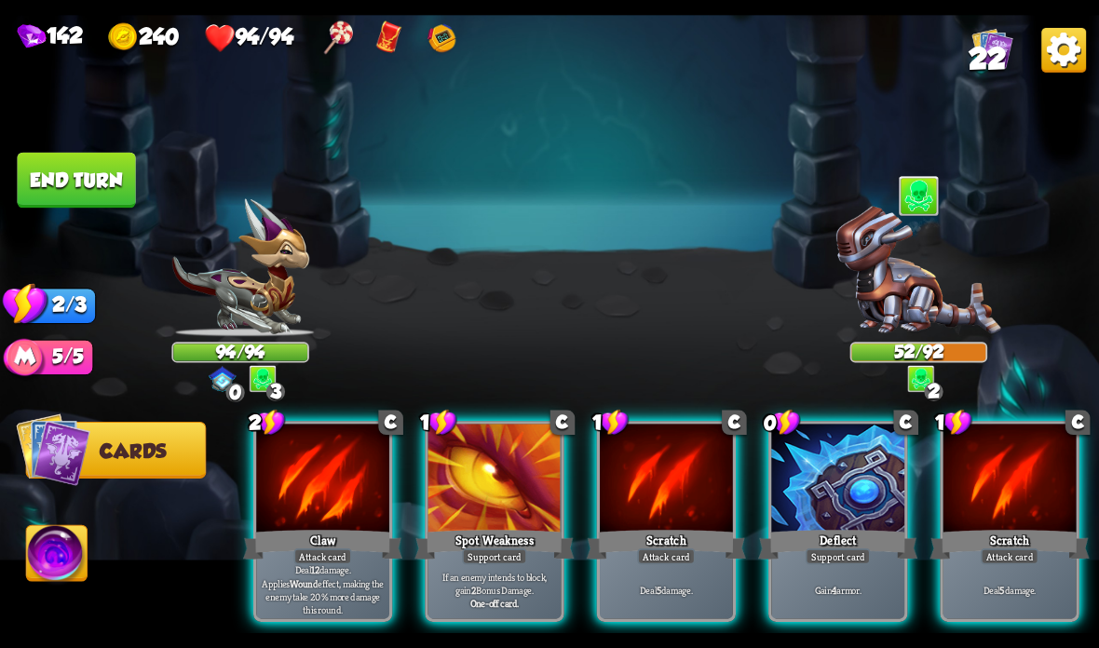
click at [863, 526] on div at bounding box center [837, 480] width 133 height 112
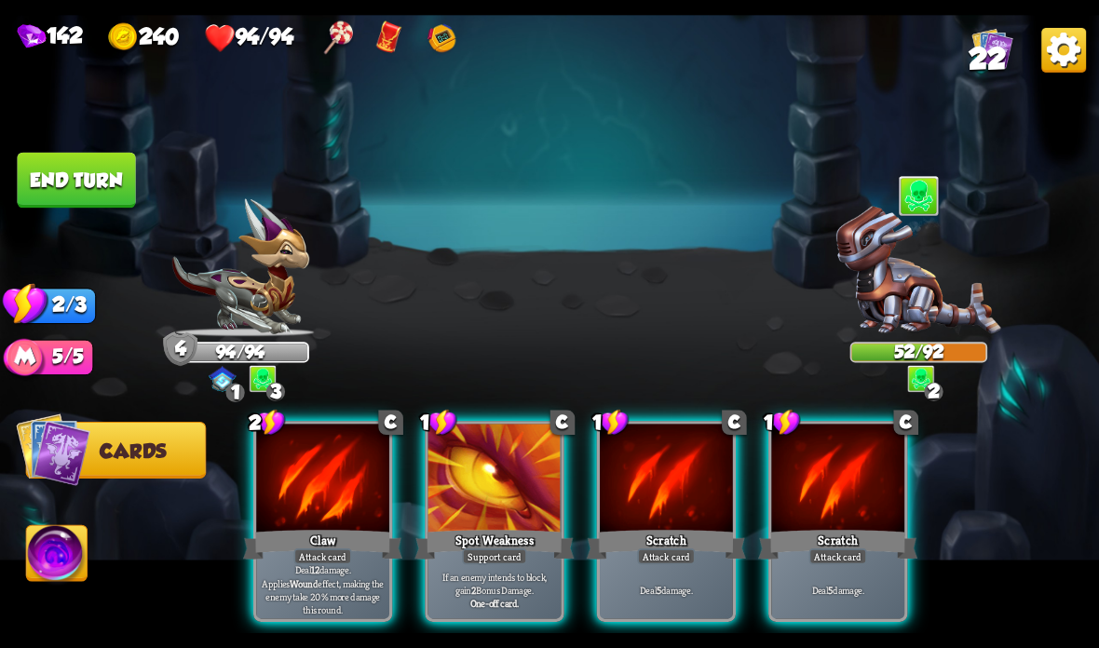
click at [305, 523] on div at bounding box center [322, 480] width 133 height 112
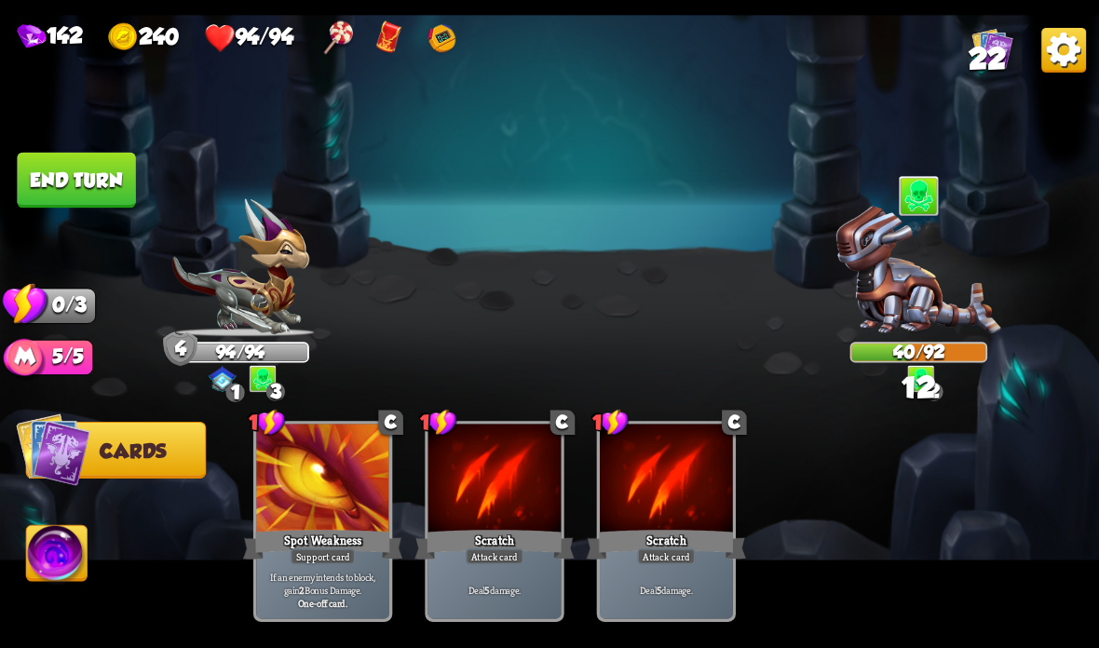
click at [101, 183] on button "End turn" at bounding box center [76, 181] width 118 height 56
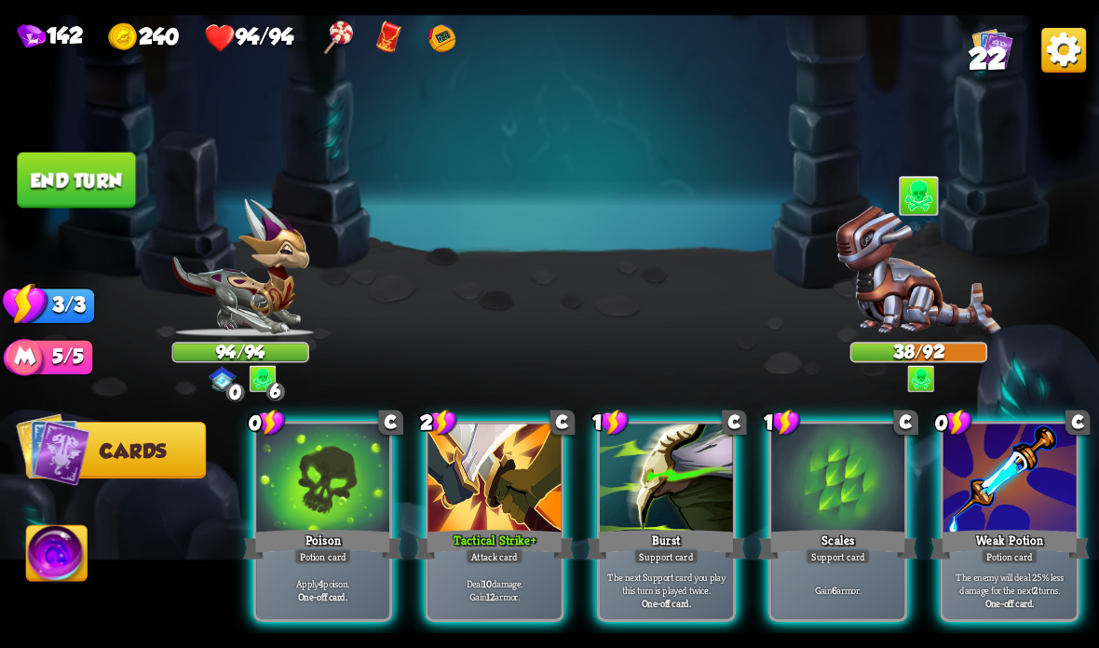
click at [308, 537] on div "Poison" at bounding box center [322, 544] width 159 height 35
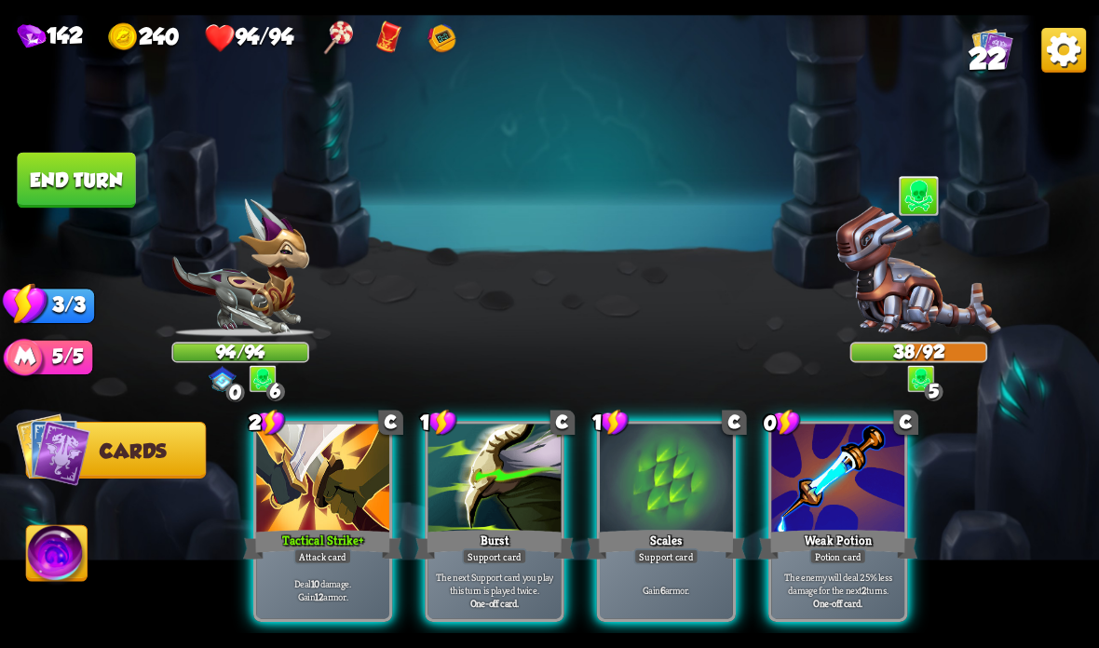
click at [310, 544] on div "Tactical Strike +" at bounding box center [322, 544] width 159 height 35
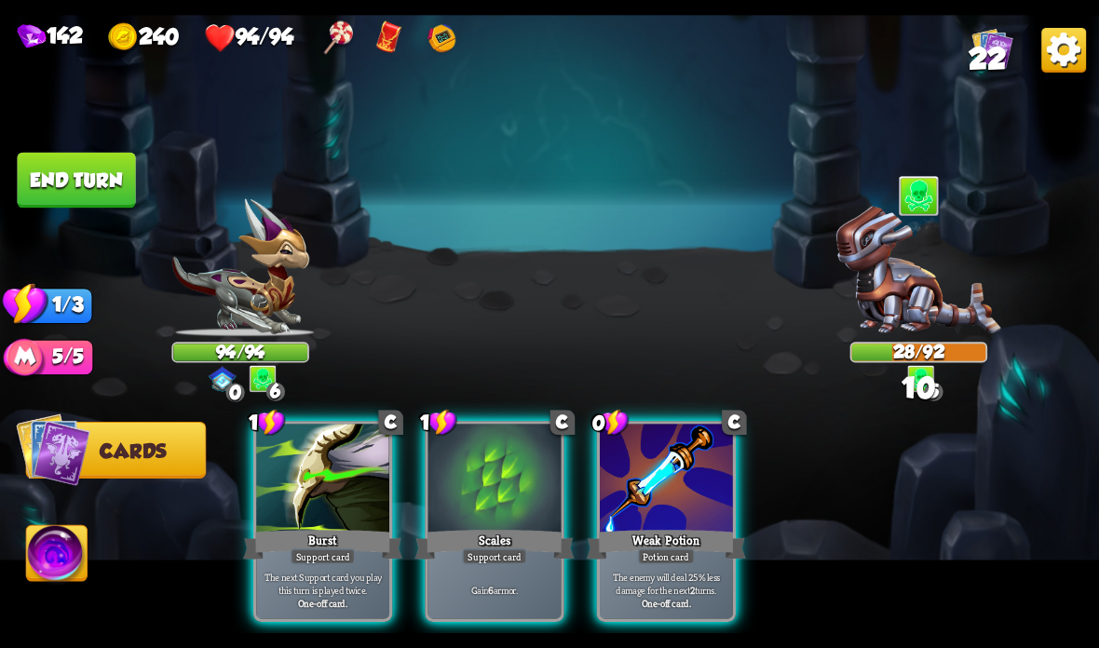
click at [71, 176] on button "End turn" at bounding box center [76, 181] width 118 height 56
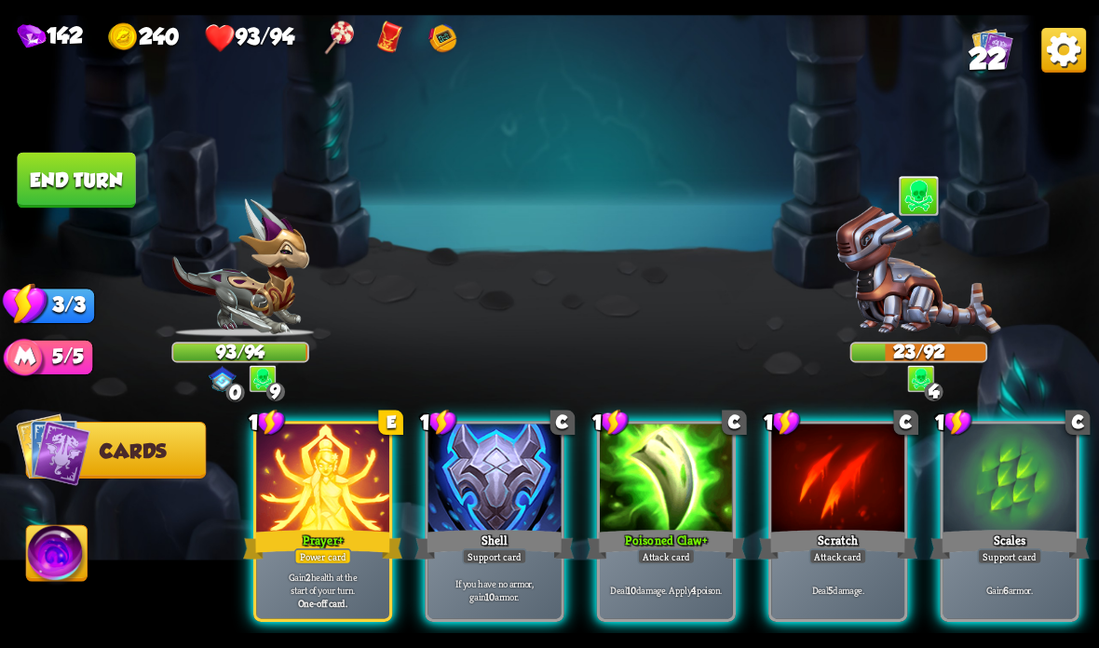
click at [299, 545] on div "Prayer +" at bounding box center [322, 544] width 159 height 35
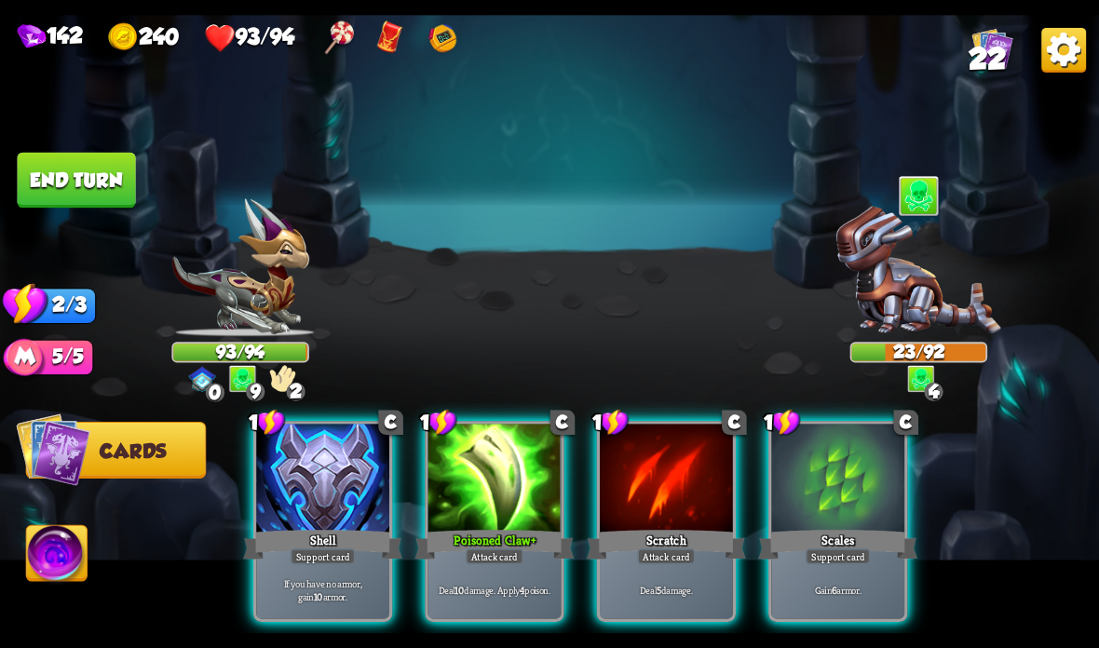
click at [325, 549] on div "Support card" at bounding box center [323, 557] width 65 height 16
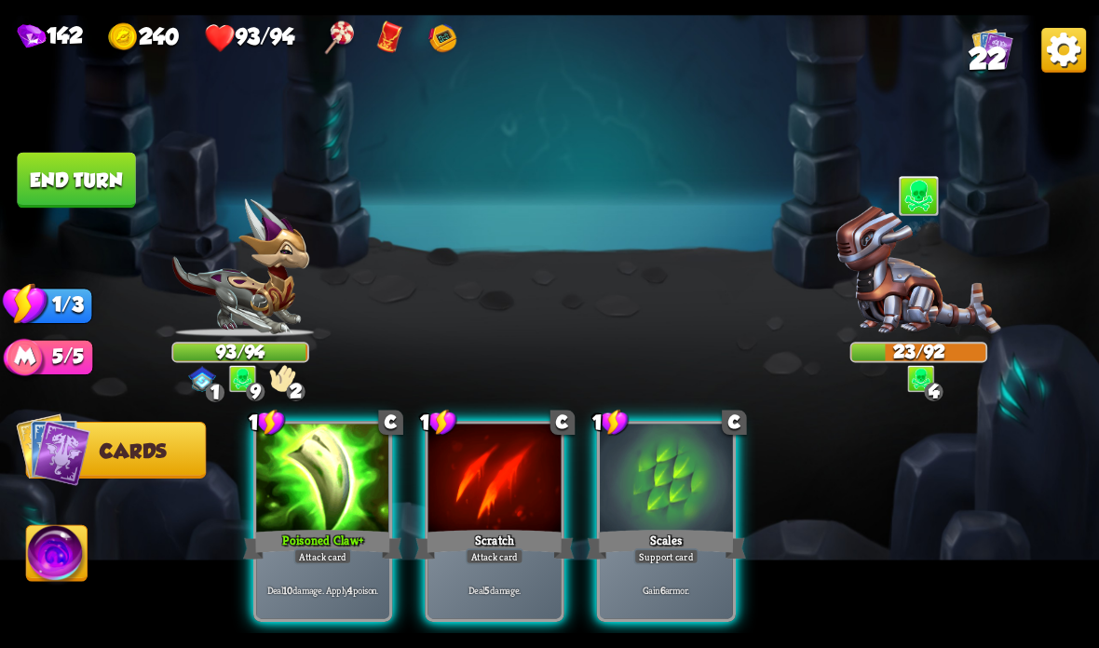
click at [243, 358] on div "93/94" at bounding box center [240, 352] width 134 height 17
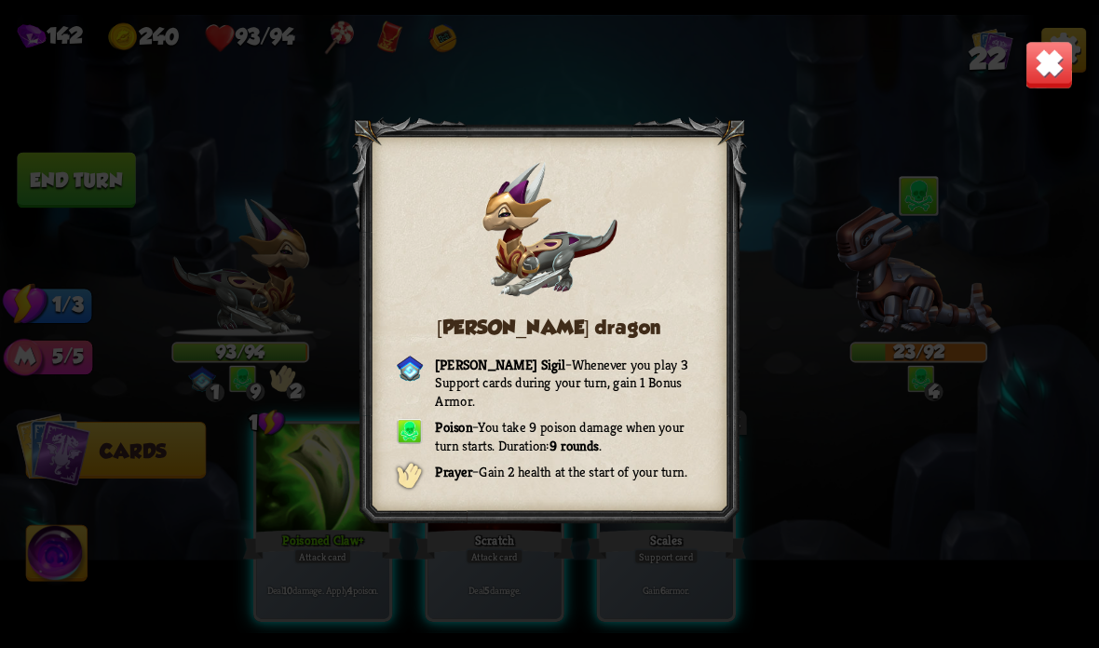
click at [1049, 75] on img at bounding box center [1049, 65] width 48 height 48
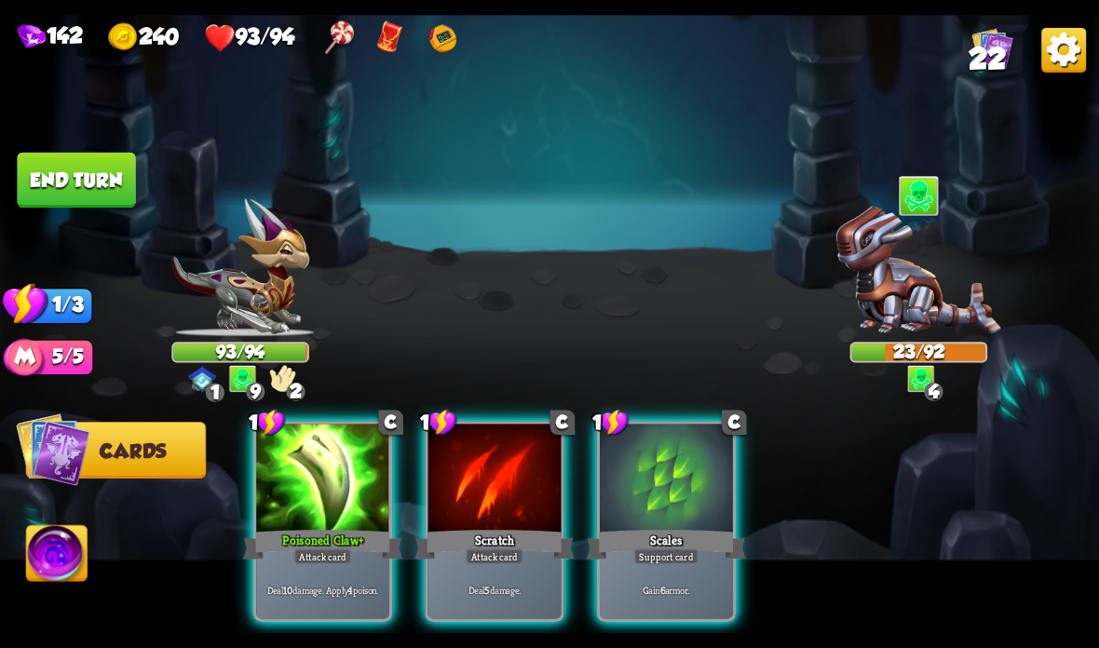
click at [647, 505] on div at bounding box center [666, 480] width 133 height 112
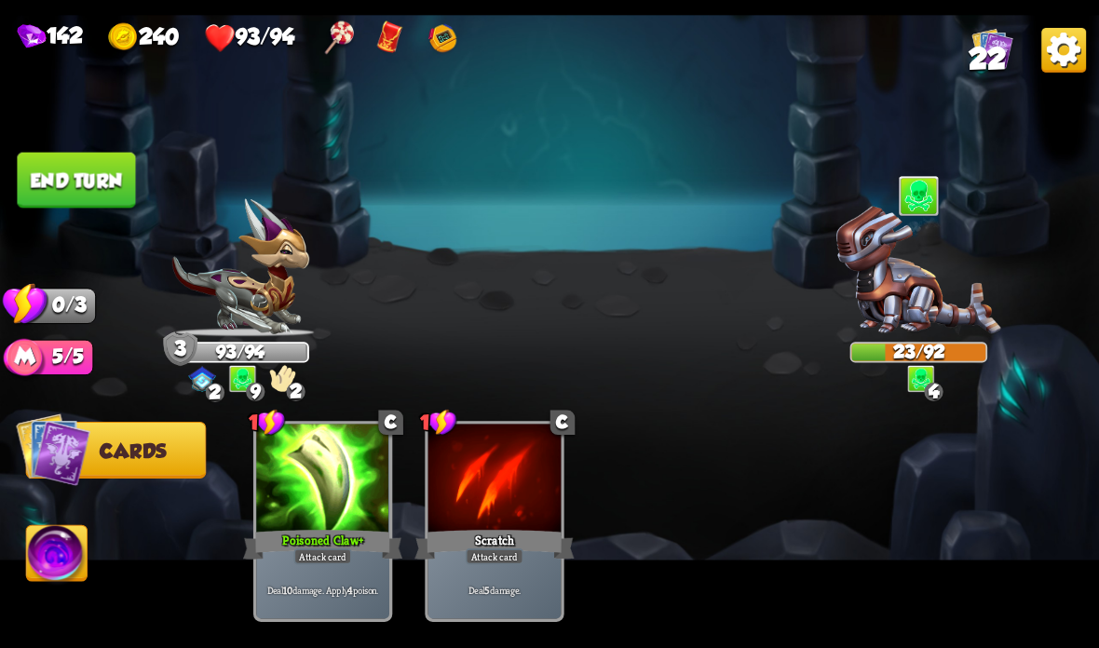
click at [442, 56] on img at bounding box center [549, 324] width 1099 height 618
click at [460, 37] on img at bounding box center [443, 38] width 34 height 34
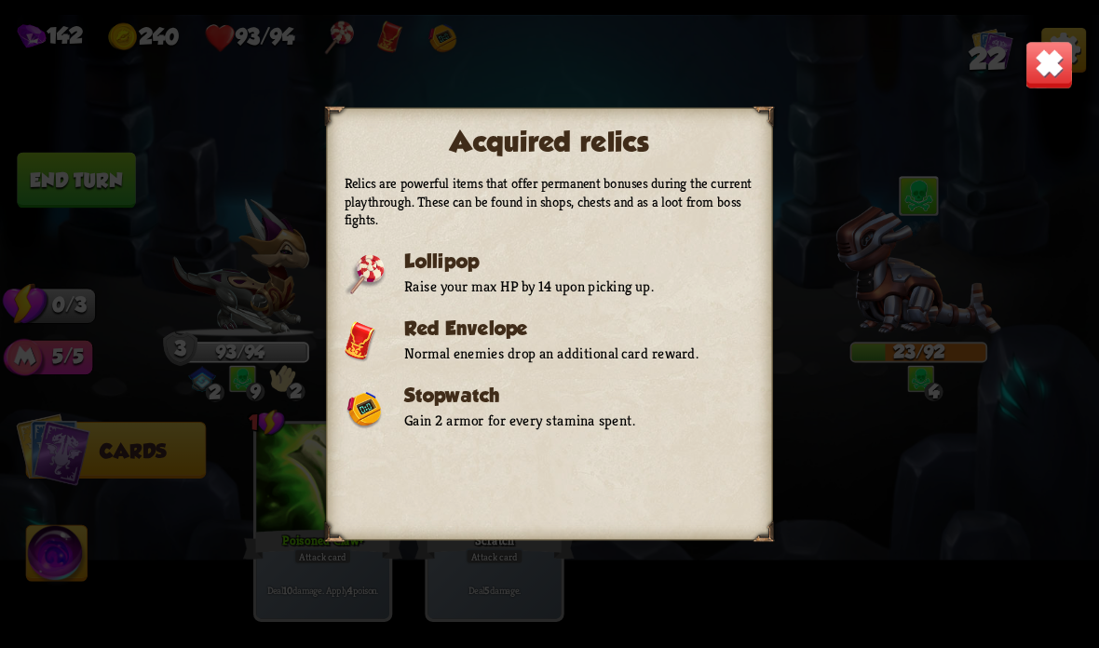
click at [1047, 63] on img at bounding box center [1049, 65] width 48 height 48
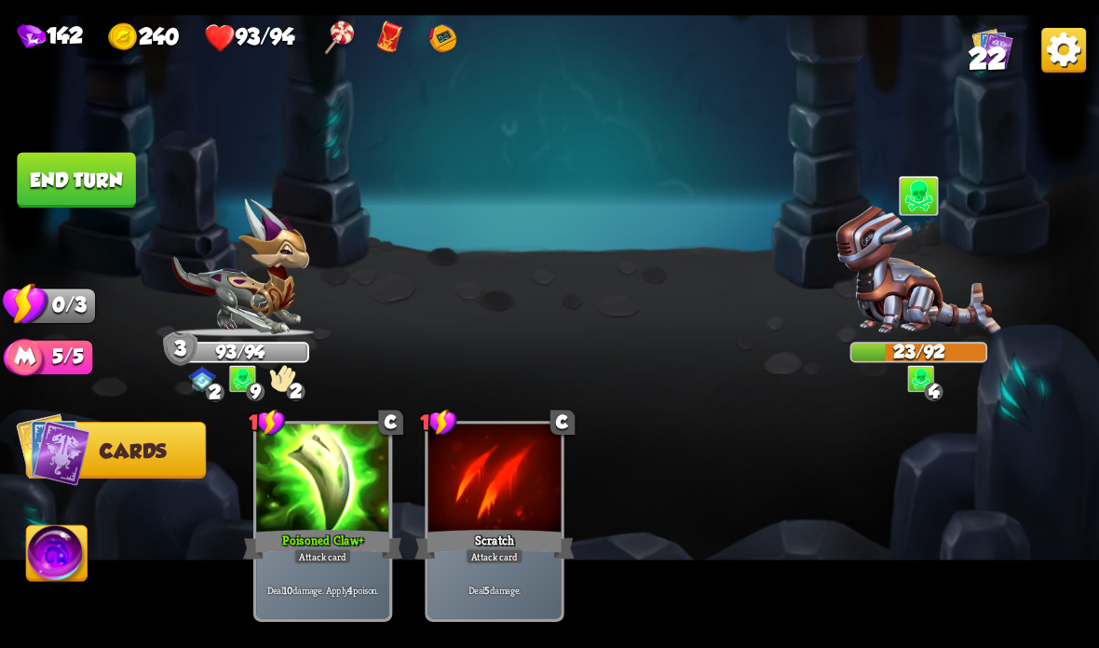
click at [54, 557] on img at bounding box center [57, 556] width 61 height 61
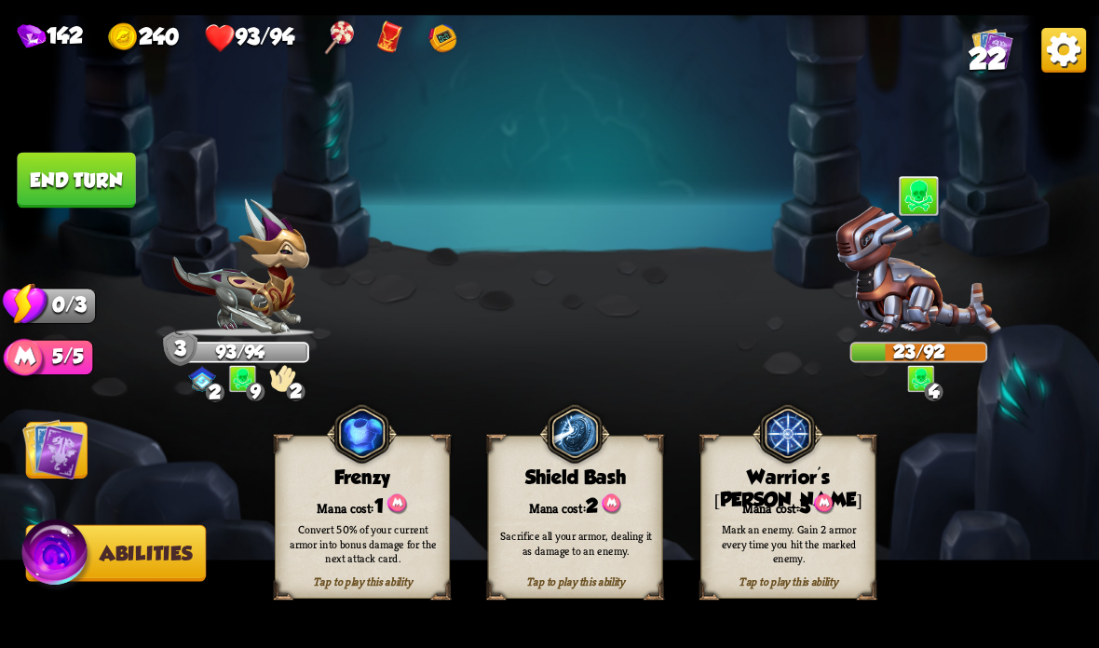
click at [95, 183] on button "End turn" at bounding box center [76, 181] width 118 height 56
click at [607, 280] on img at bounding box center [549, 324] width 1099 height 618
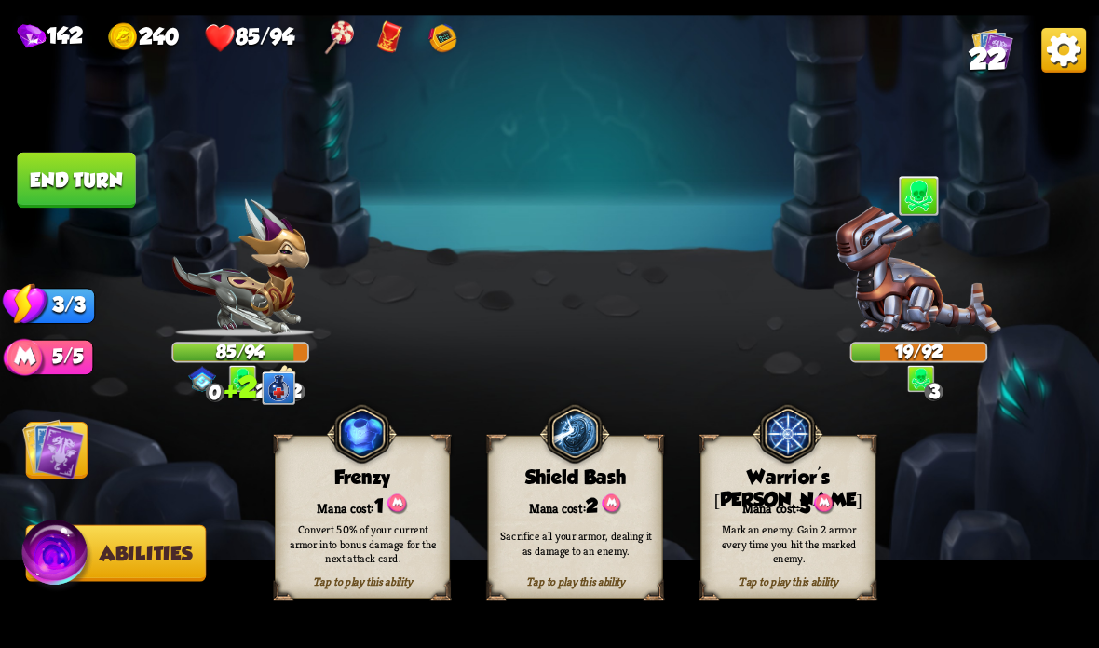
click at [37, 454] on img at bounding box center [52, 448] width 61 height 61
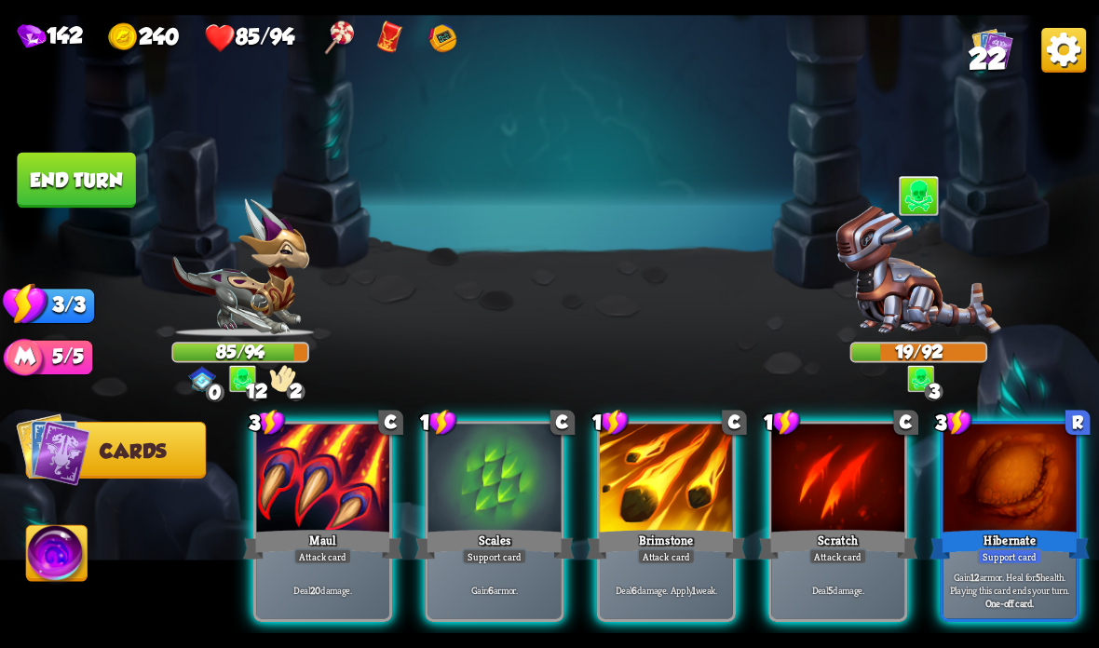
click at [992, 472] on div at bounding box center [1009, 480] width 133 height 112
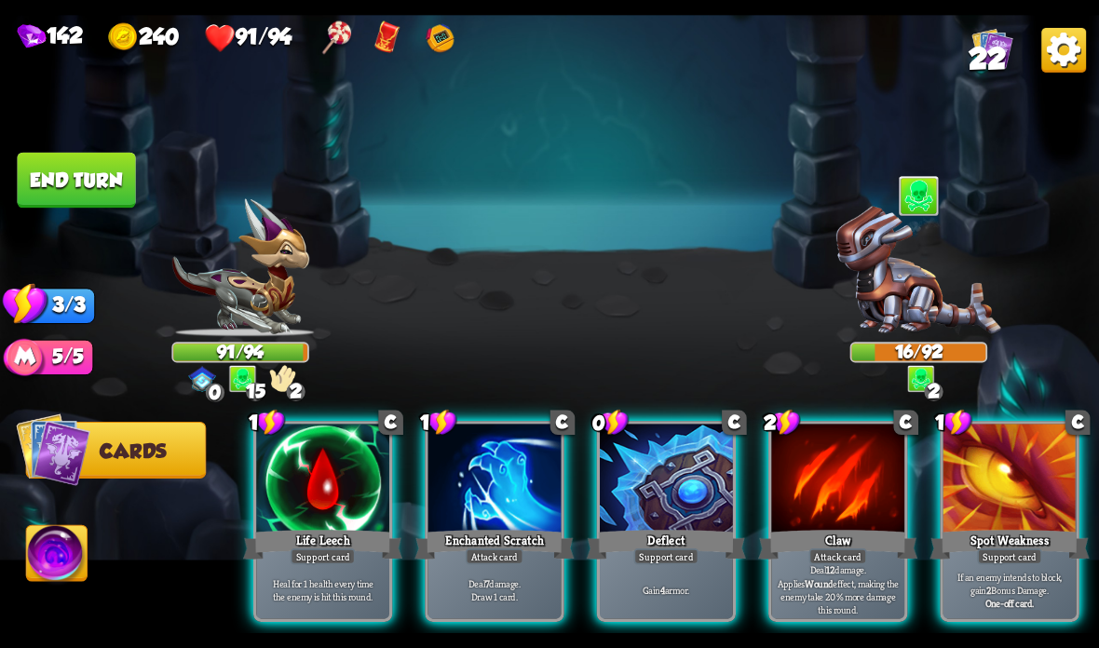
click at [296, 518] on div at bounding box center [322, 480] width 133 height 112
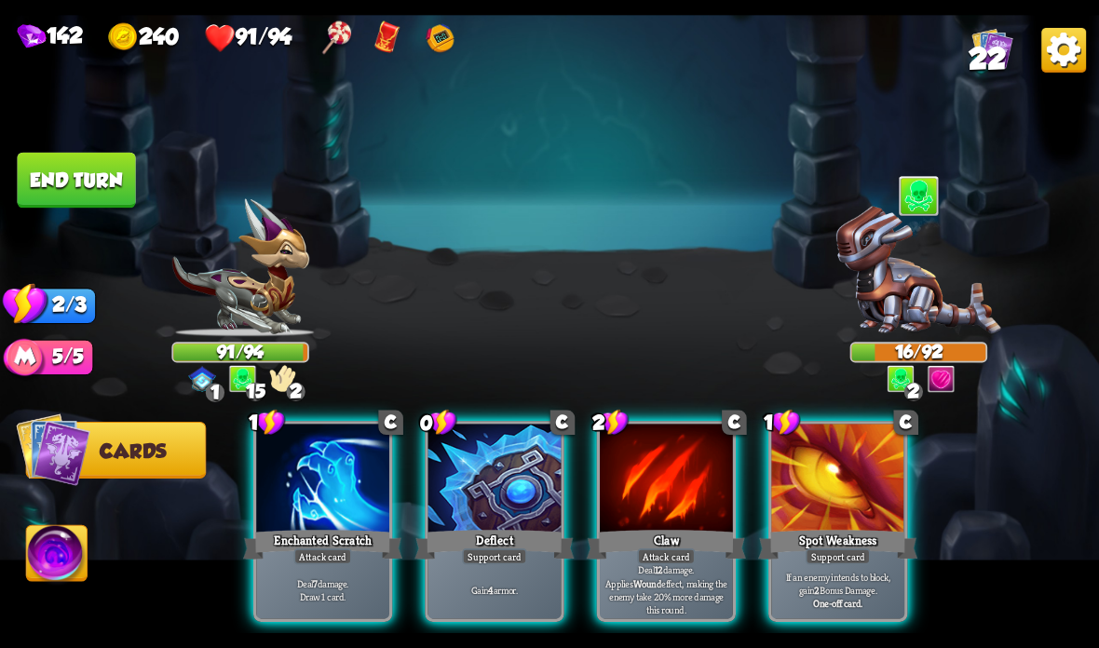
click at [305, 558] on div "Attack card" at bounding box center [323, 557] width 58 height 16
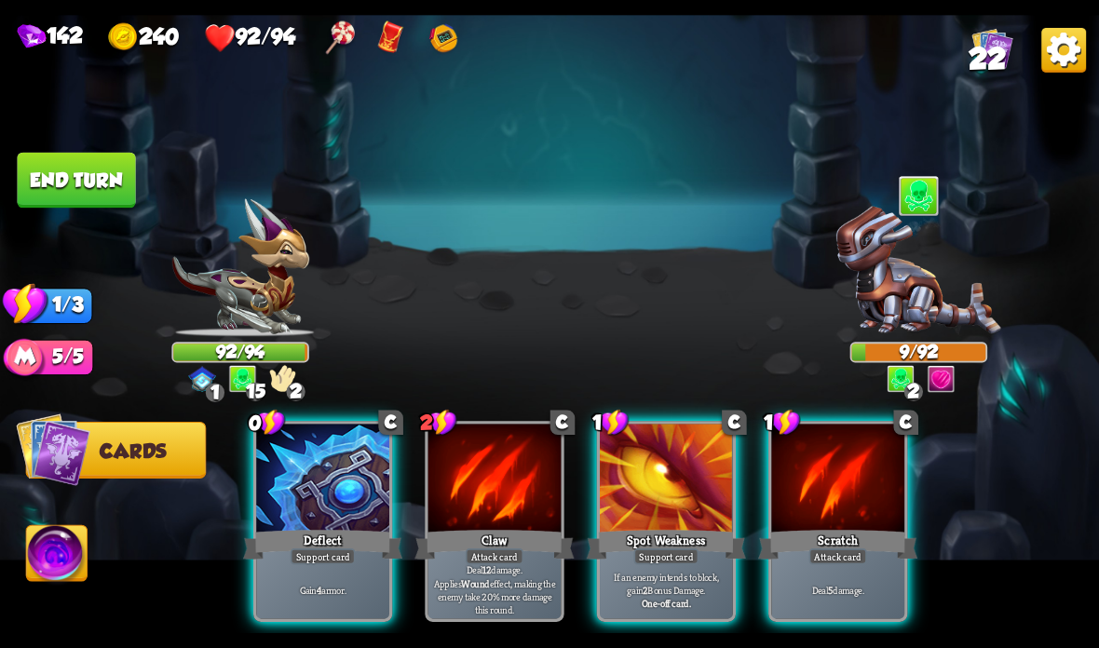
click at [830, 539] on div "Scratch" at bounding box center [837, 544] width 159 height 35
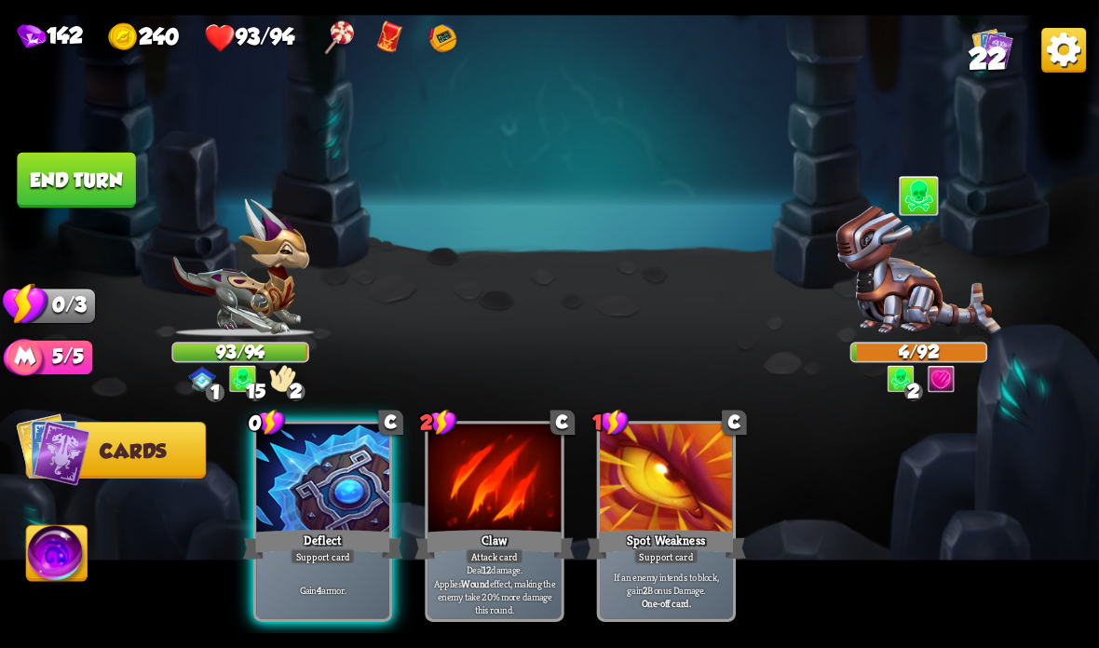
click at [71, 191] on button "End turn" at bounding box center [76, 181] width 118 height 56
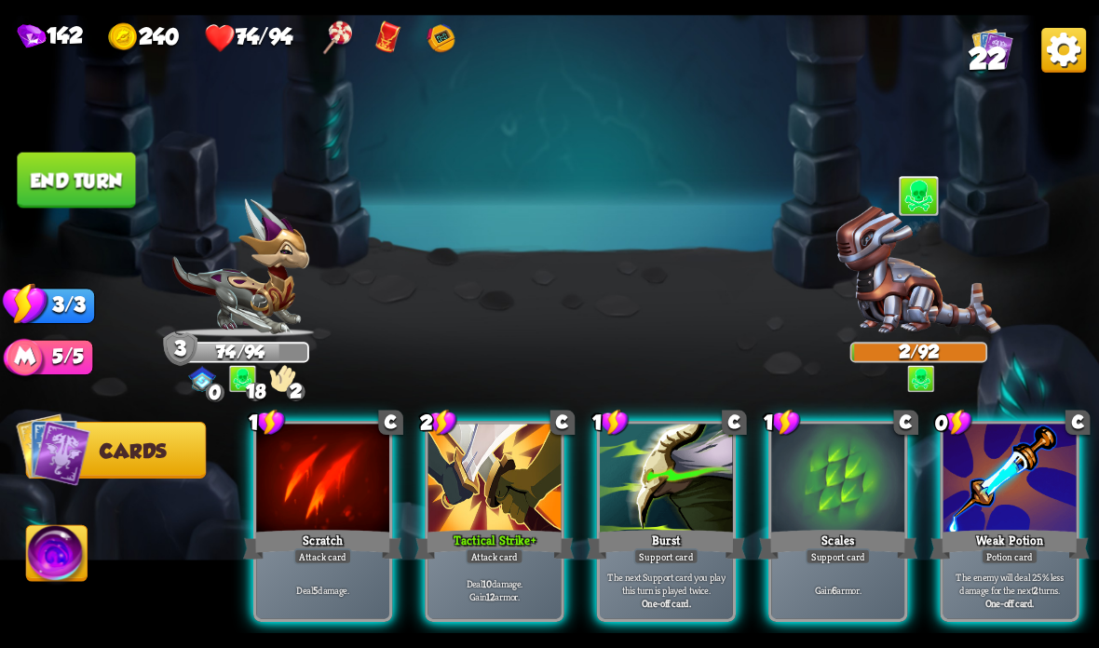
click at [675, 503] on div at bounding box center [666, 480] width 133 height 112
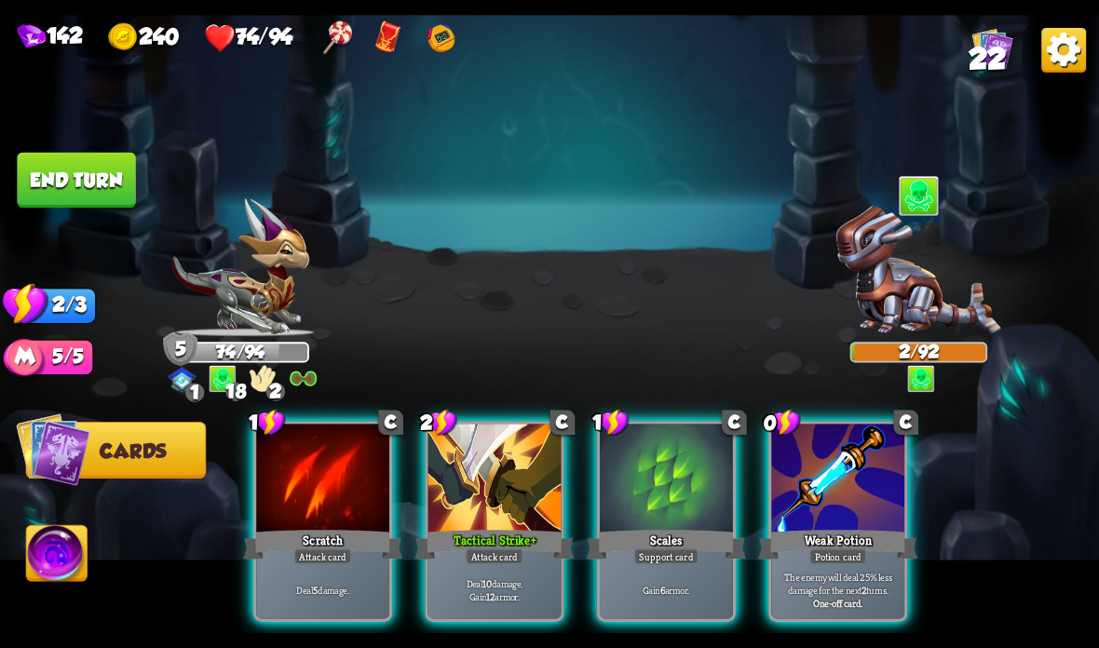
click at [665, 519] on div at bounding box center [666, 480] width 133 height 112
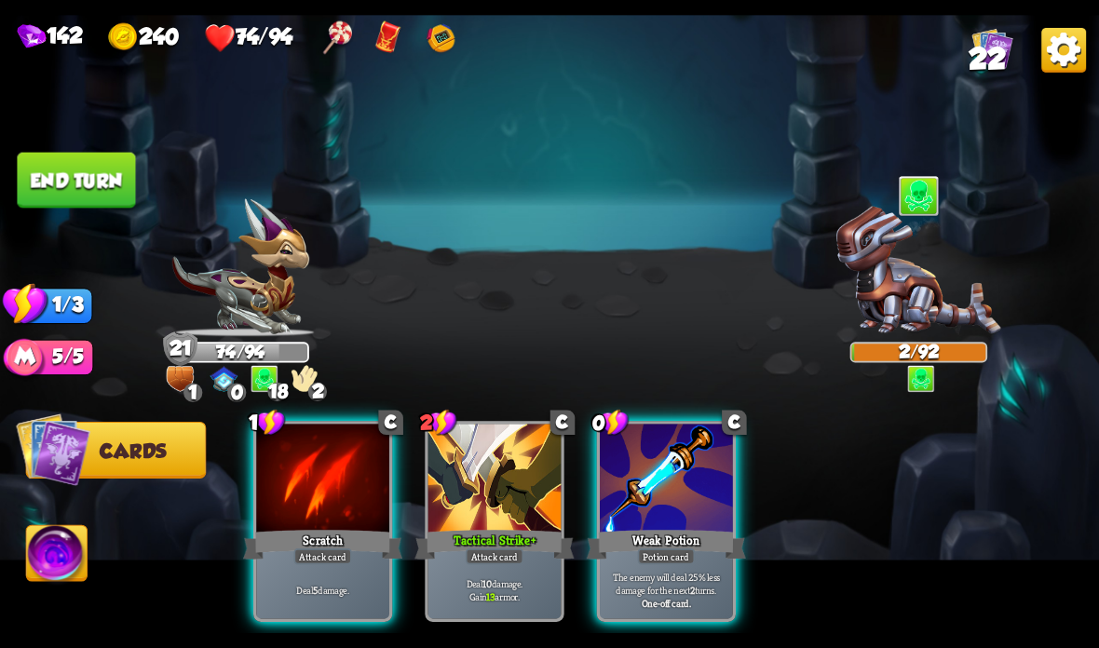
click at [106, 180] on button "End turn" at bounding box center [76, 181] width 118 height 56
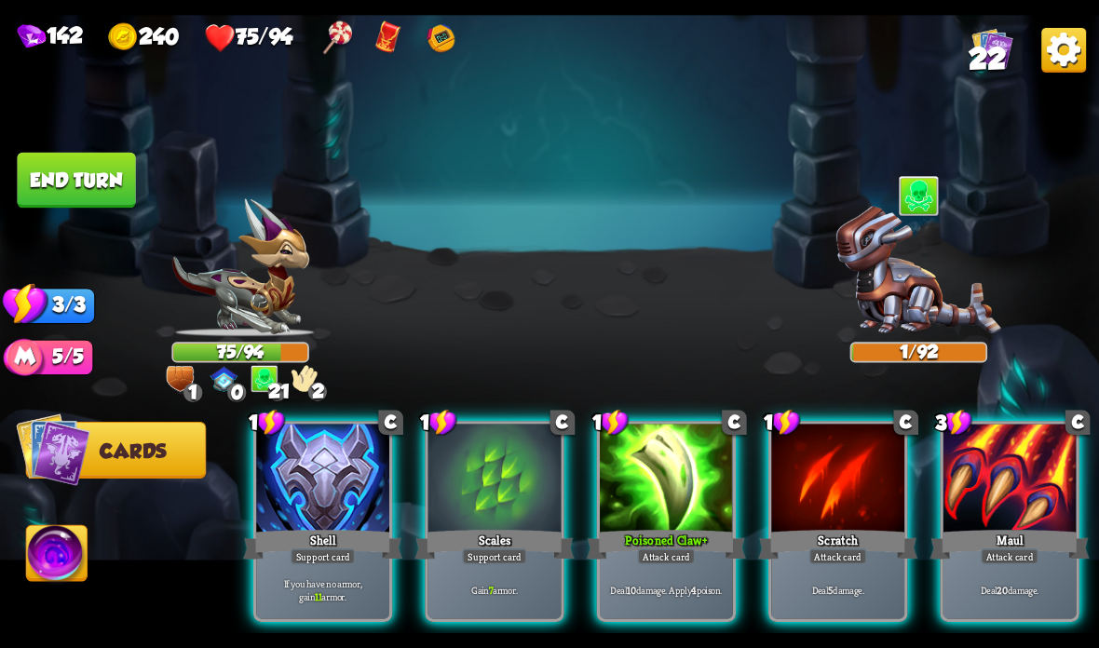
click at [614, 463] on div at bounding box center [666, 480] width 133 height 112
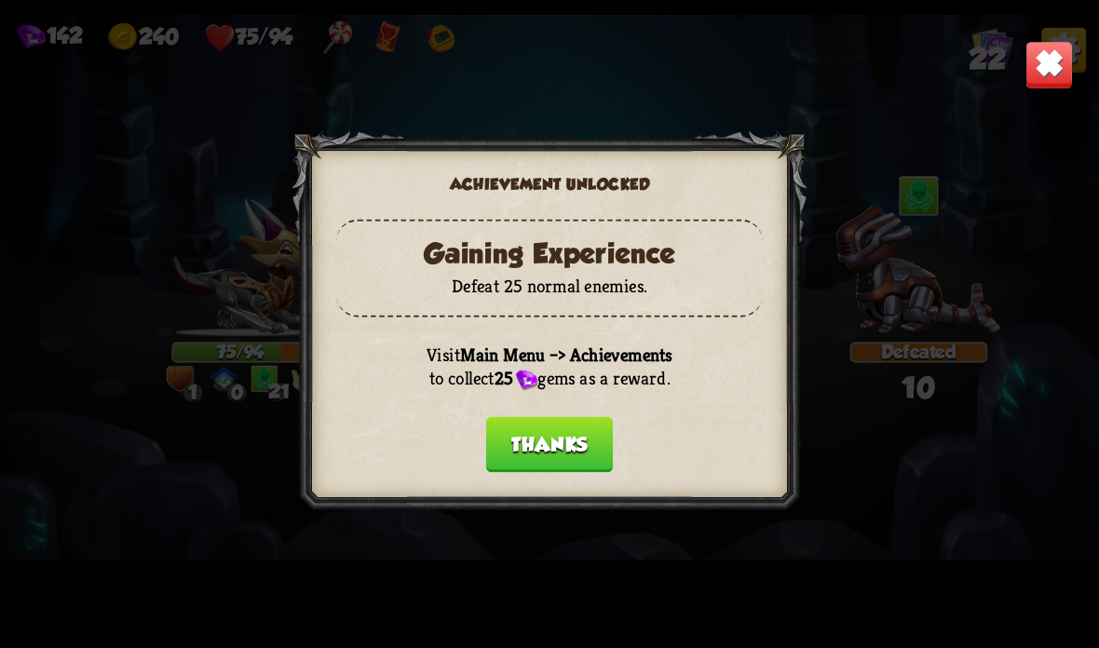
click at [588, 448] on button "Thanks" at bounding box center [549, 445] width 127 height 56
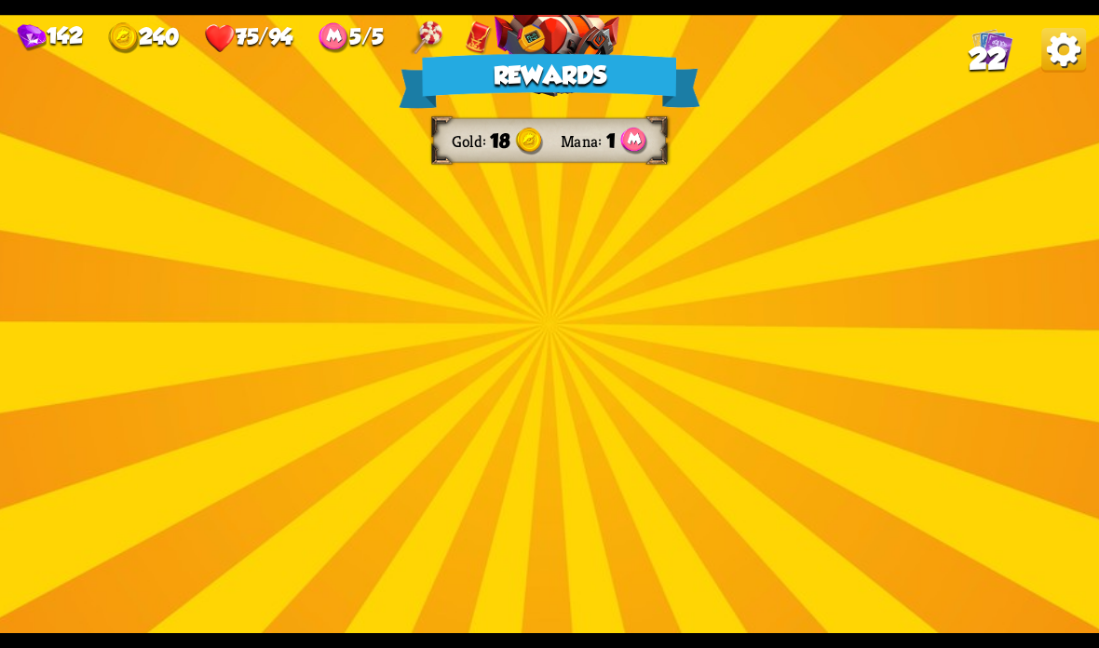
click at [562, 271] on img at bounding box center [556, 309] width 125 height 92
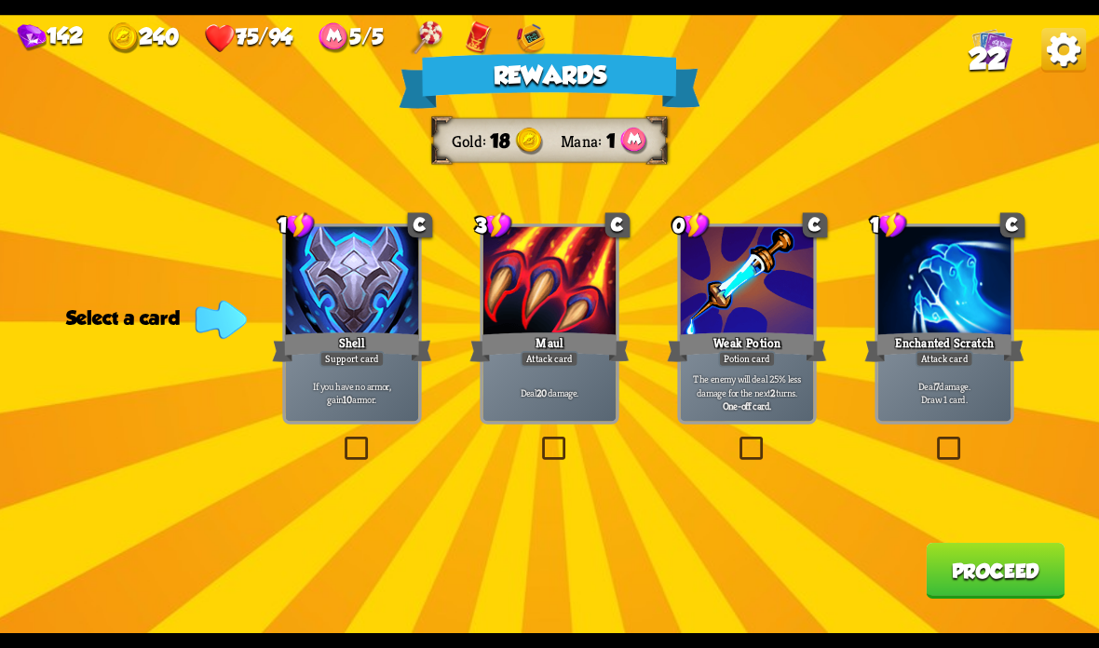
click at [744, 365] on div "Potion card" at bounding box center [746, 359] width 57 height 16
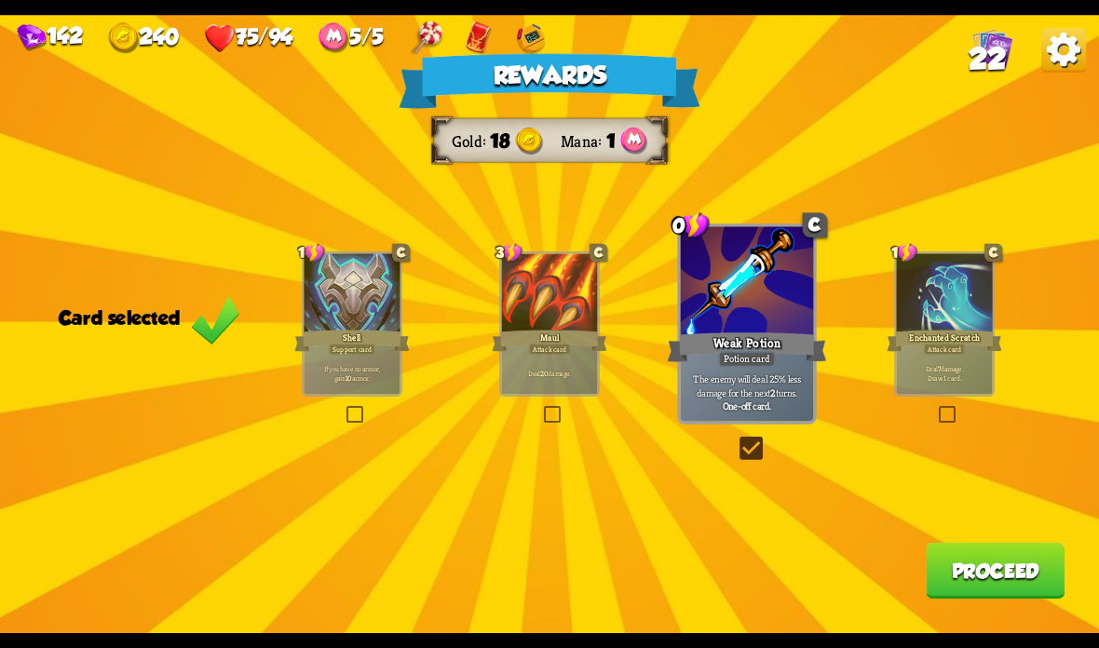
click at [996, 531] on div "Rewards Gold 18 Mana 1 Card selected 1 C Shell Support card If you have no armo…" at bounding box center [549, 324] width 1099 height 618
click at [1006, 568] on button "Proceed" at bounding box center [995, 571] width 139 height 56
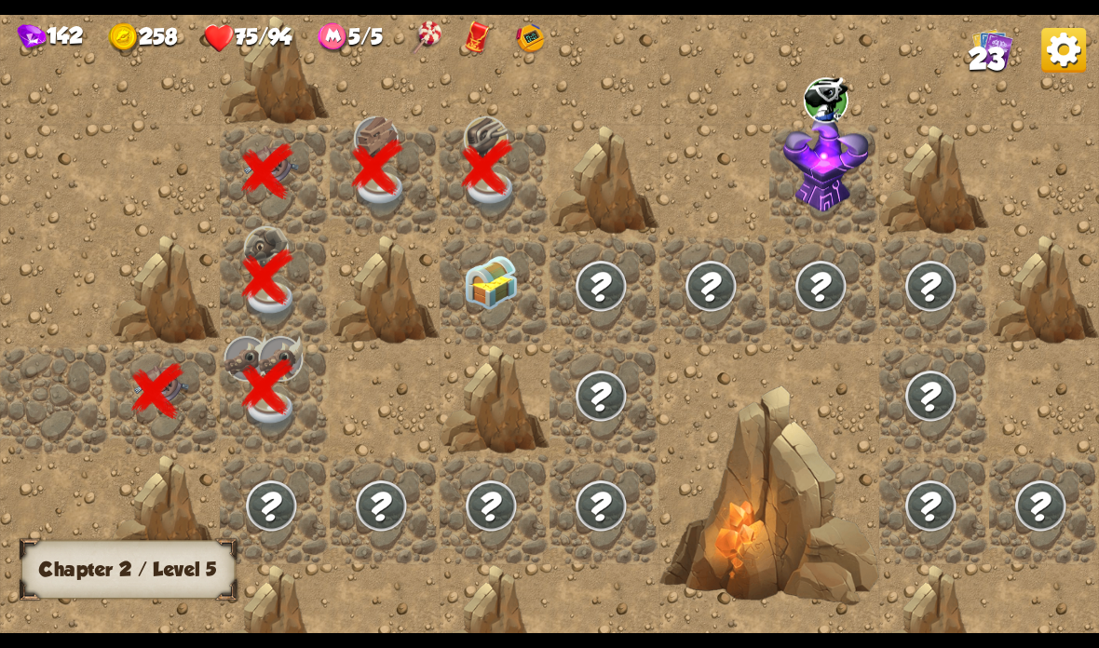
click at [511, 276] on img at bounding box center [491, 282] width 55 height 55
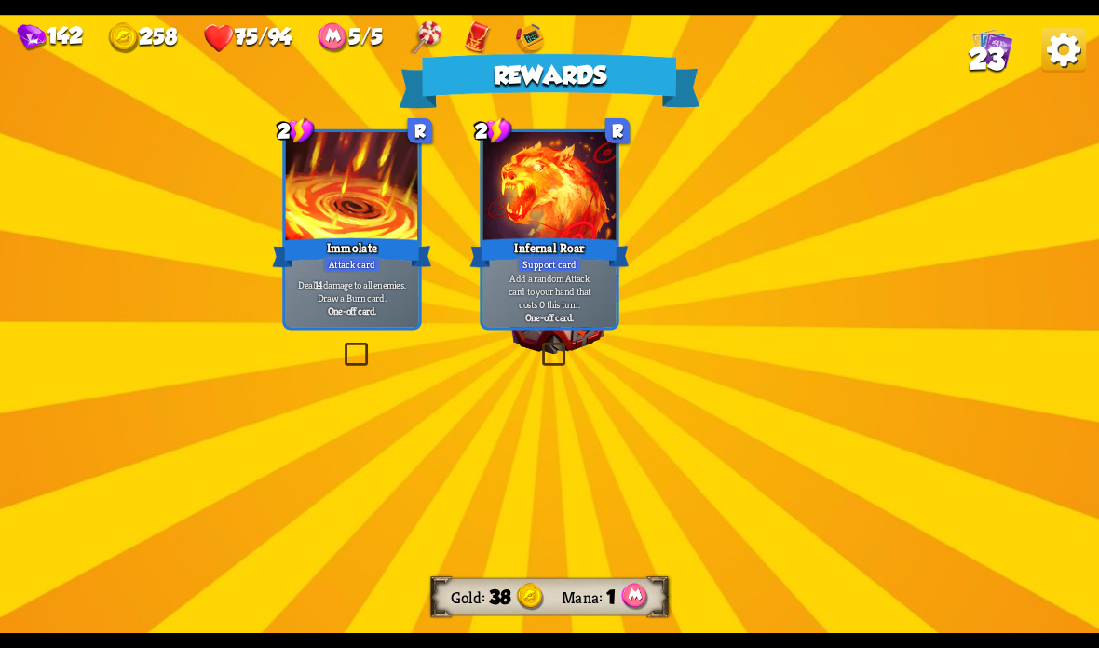
click at [571, 327] on div "Add a random Attack card to your hand that costs 0 this turn. One-off card." at bounding box center [549, 298] width 133 height 58
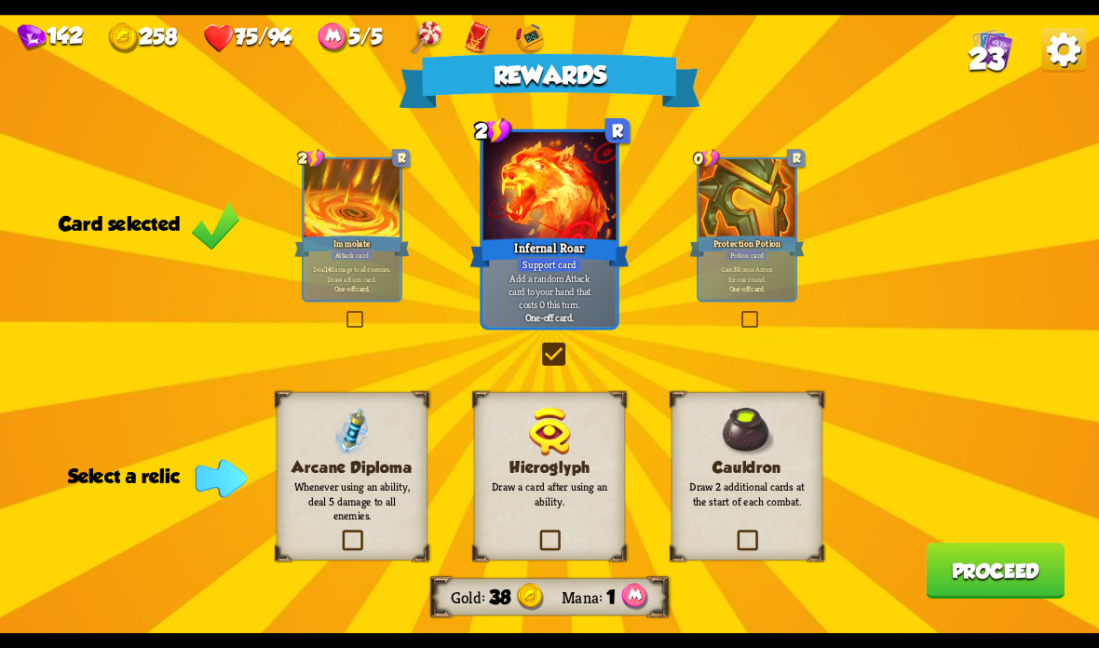
click at [580, 305] on p "Add a random Attack card to your hand that costs 0 this turn." at bounding box center [549, 291] width 127 height 39
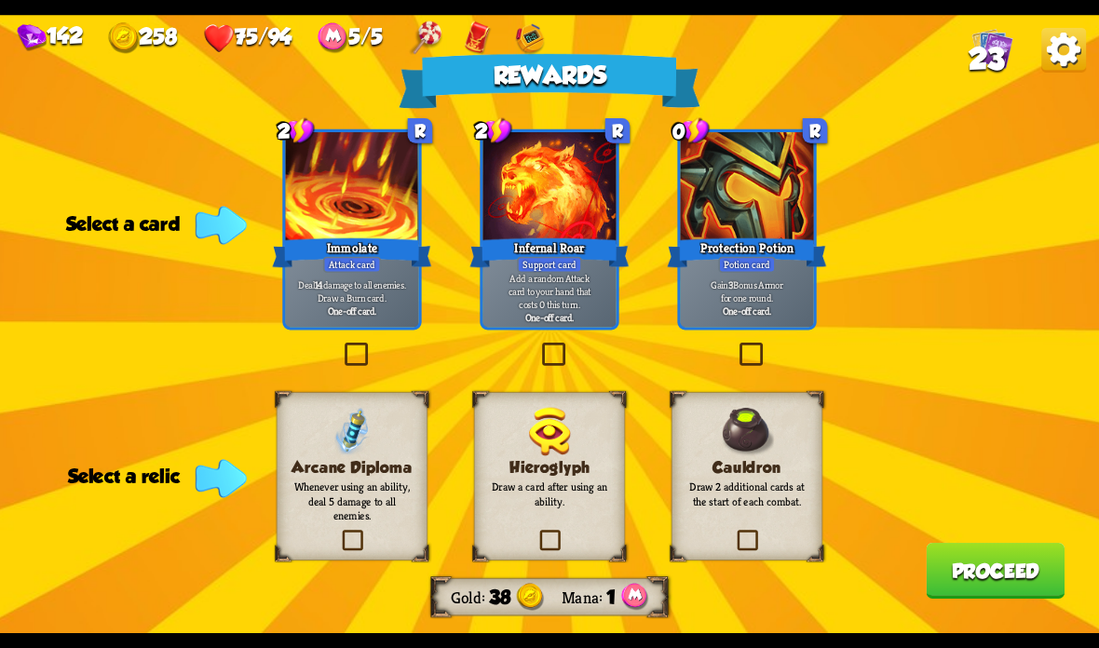
click at [734, 533] on label at bounding box center [734, 533] width 0 height 0
click at [0, 0] on input "checkbox" at bounding box center [0, 0] width 0 height 0
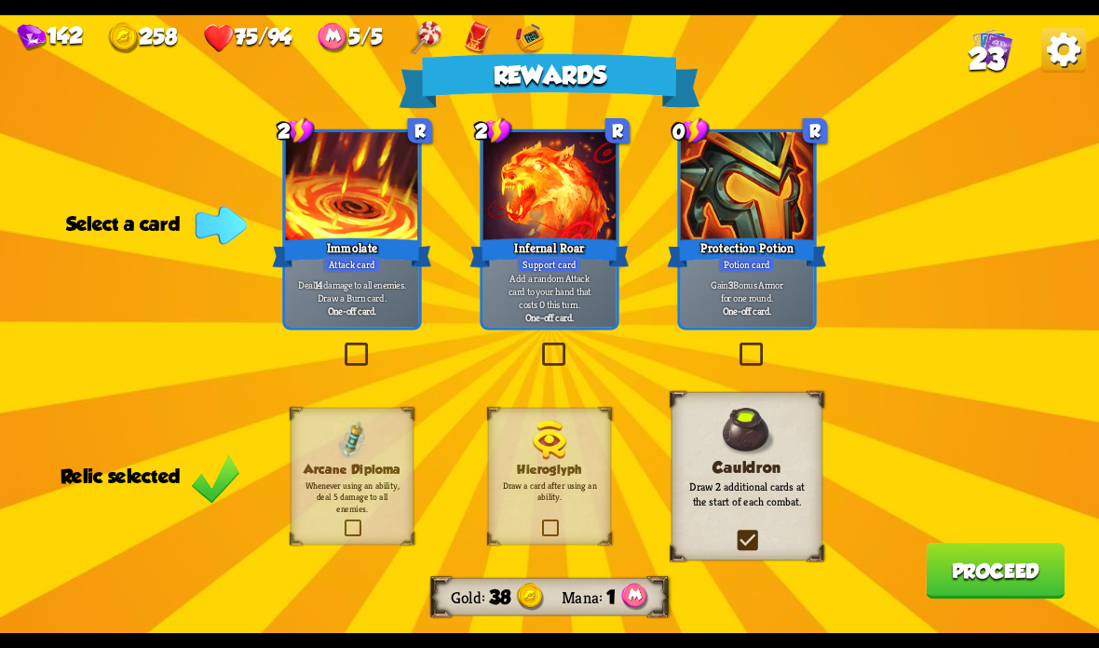
click at [544, 321] on b "One-off card." at bounding box center [549, 317] width 49 height 13
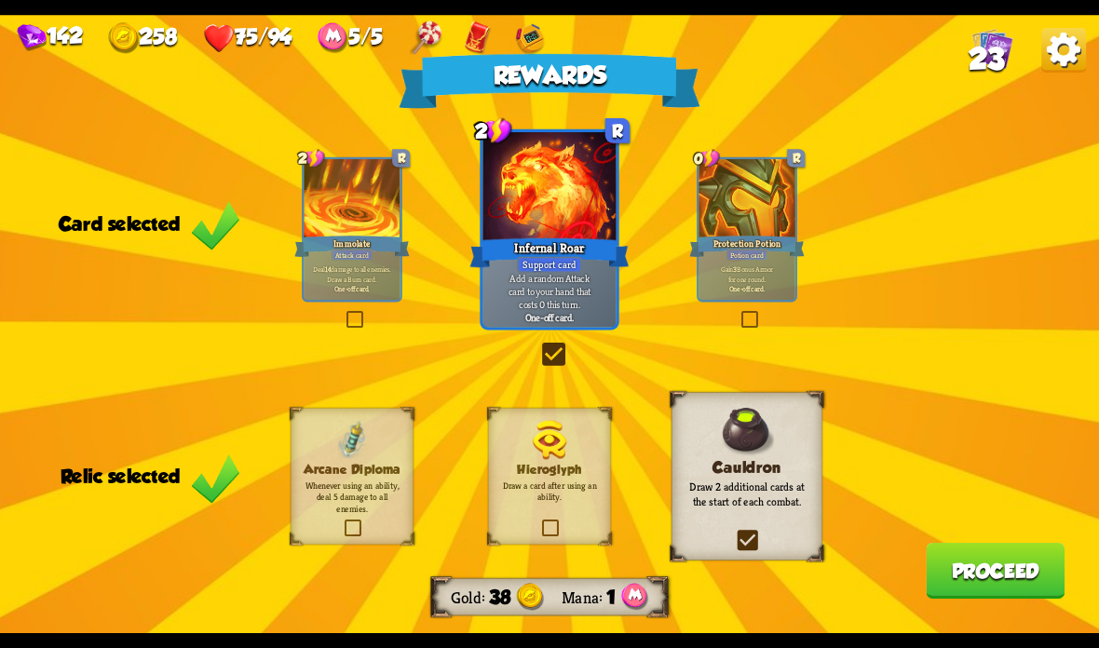
click at [1001, 568] on button "Proceed" at bounding box center [995, 571] width 139 height 56
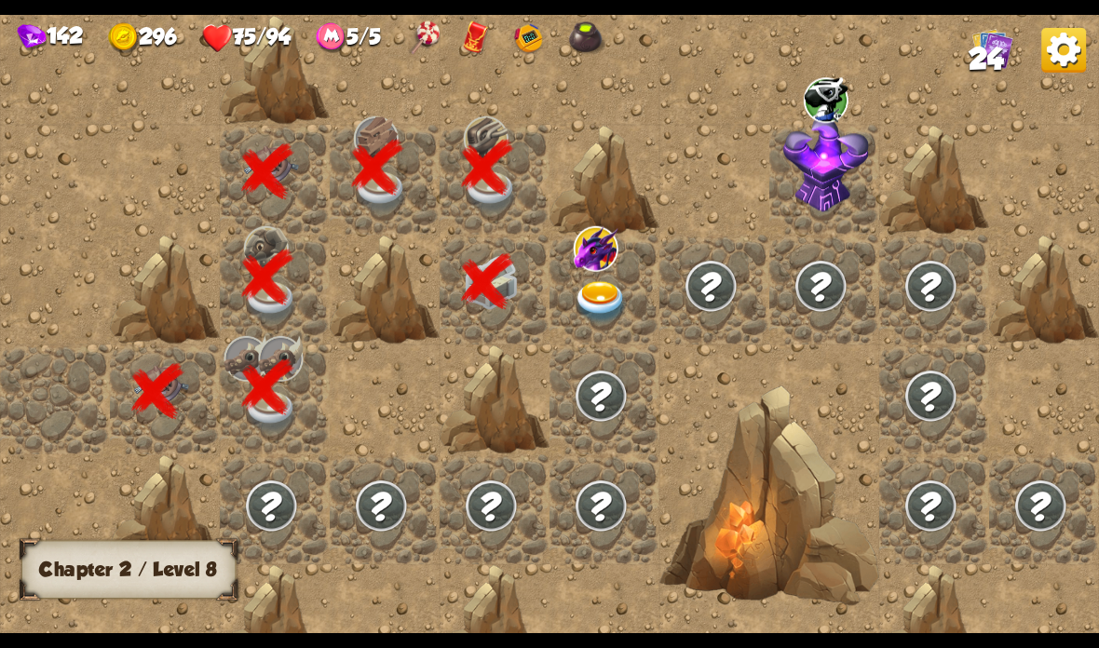
click at [591, 318] on img at bounding box center [601, 302] width 55 height 43
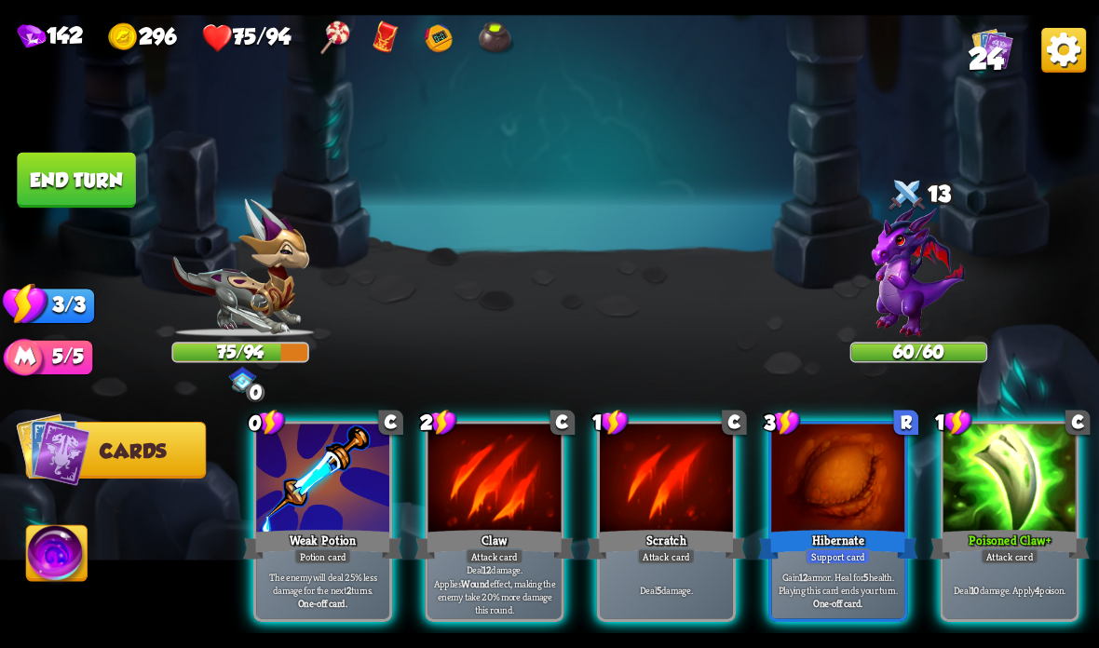
click at [304, 505] on div at bounding box center [322, 480] width 133 height 112
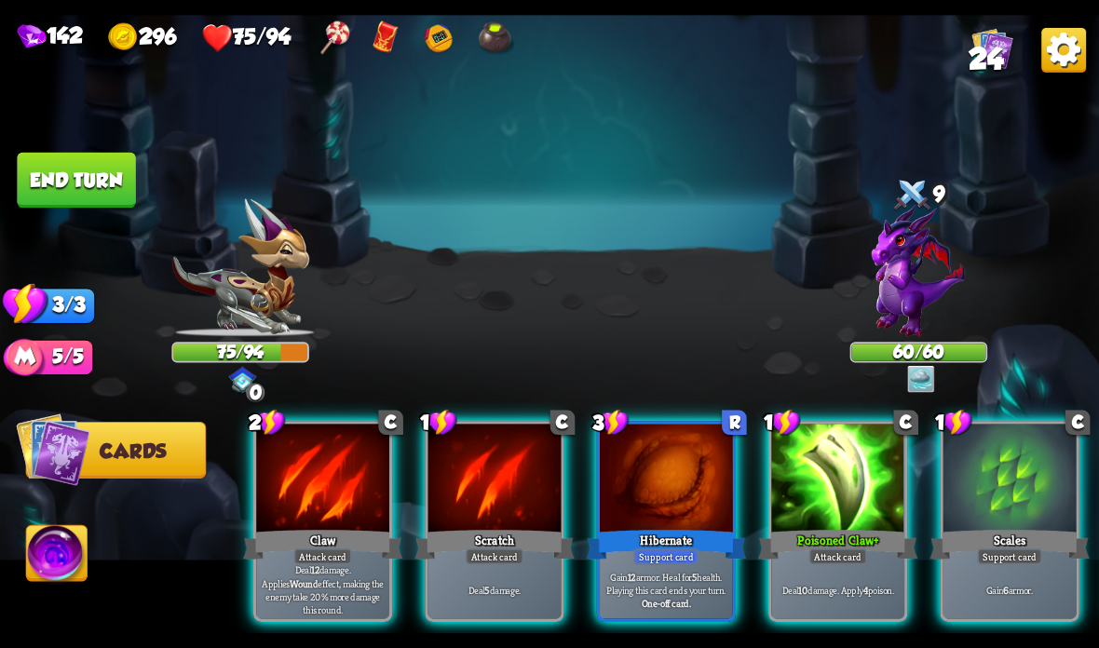
click at [654, 549] on div "Support card" at bounding box center [666, 557] width 65 height 16
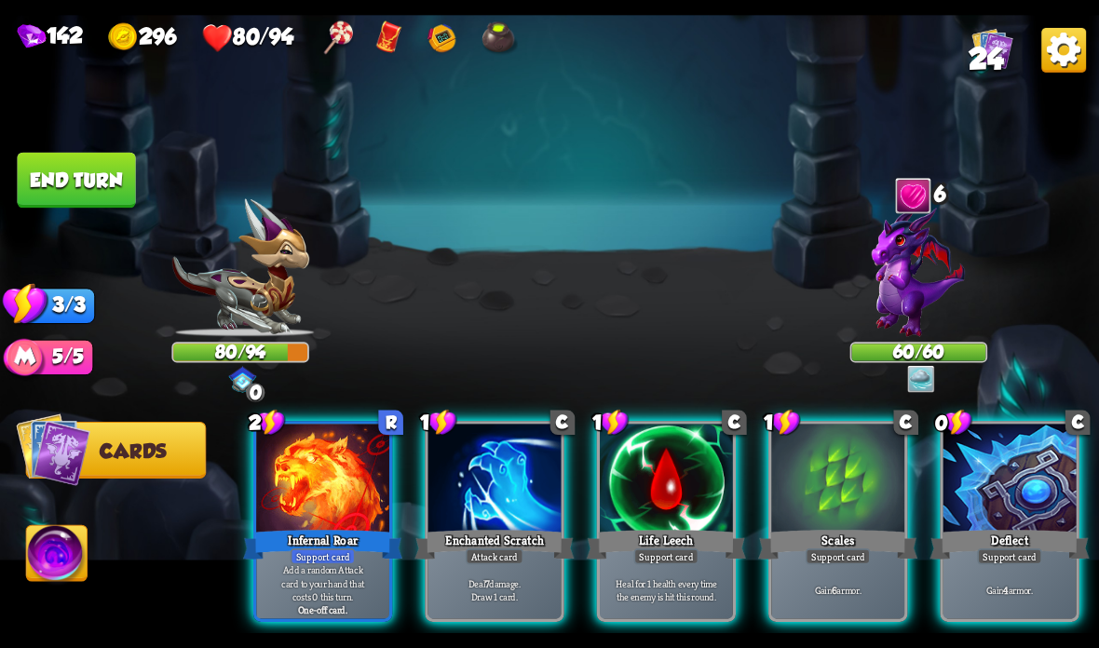
click at [839, 482] on div at bounding box center [837, 480] width 133 height 112
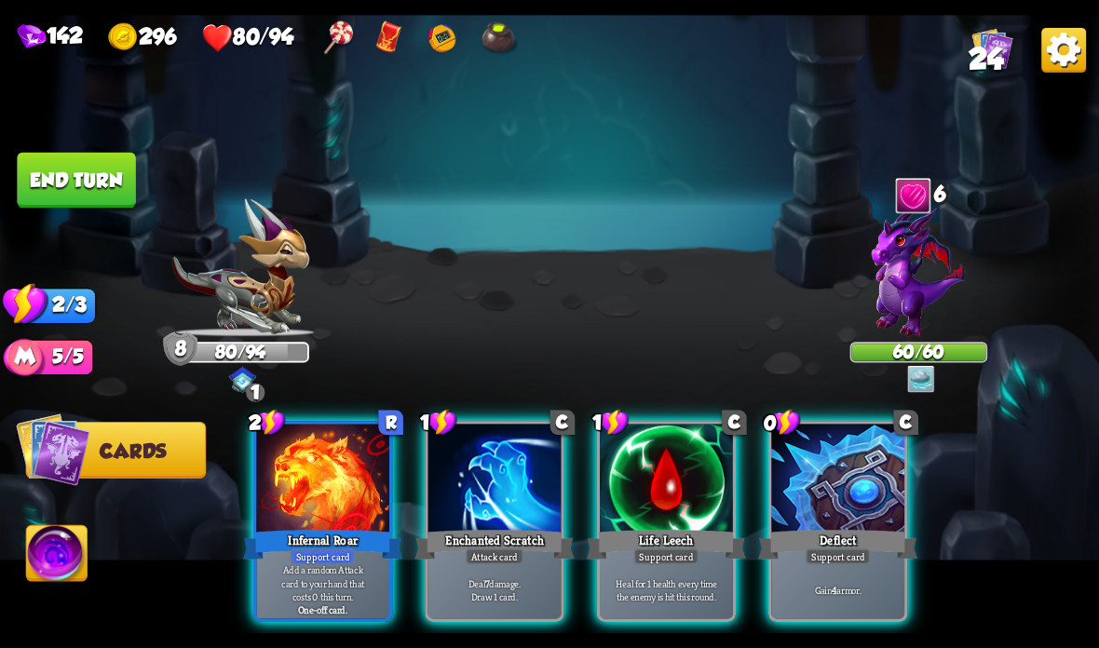
click at [291, 537] on div "Infernal Roar" at bounding box center [322, 544] width 159 height 35
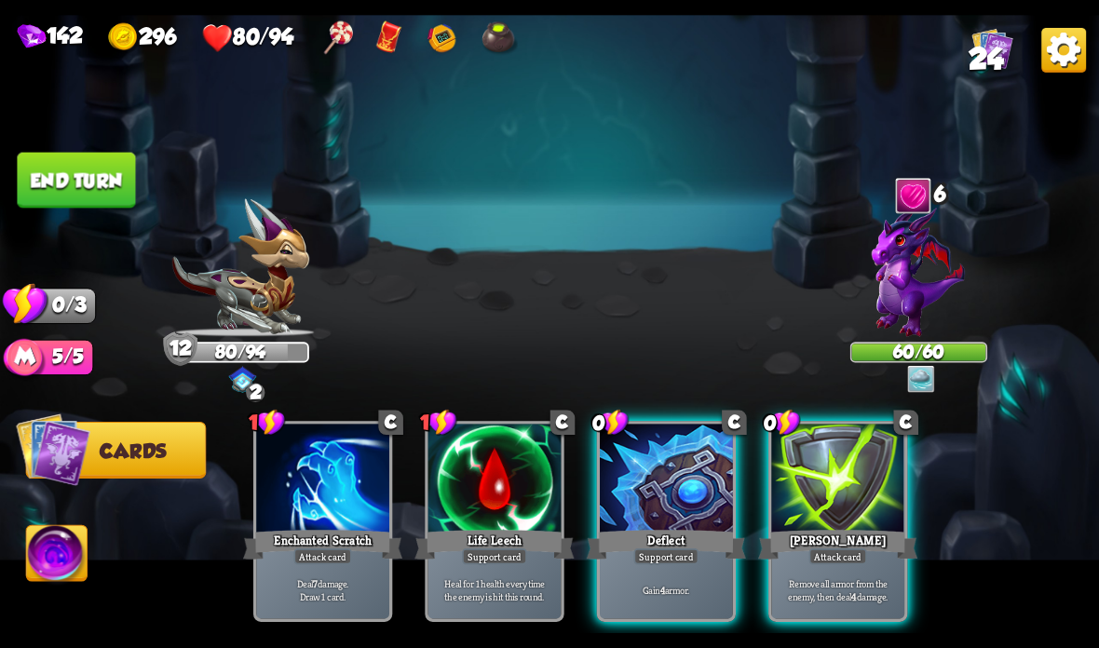
click at [858, 526] on div at bounding box center [837, 480] width 133 height 112
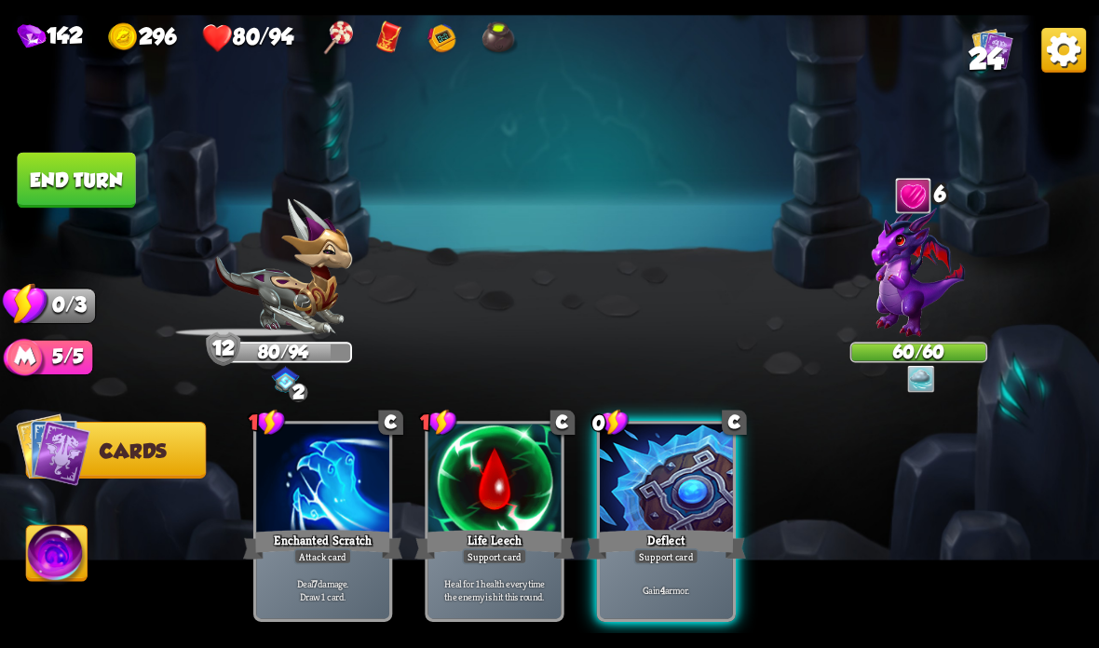
click at [68, 178] on button "End turn" at bounding box center [76, 181] width 118 height 56
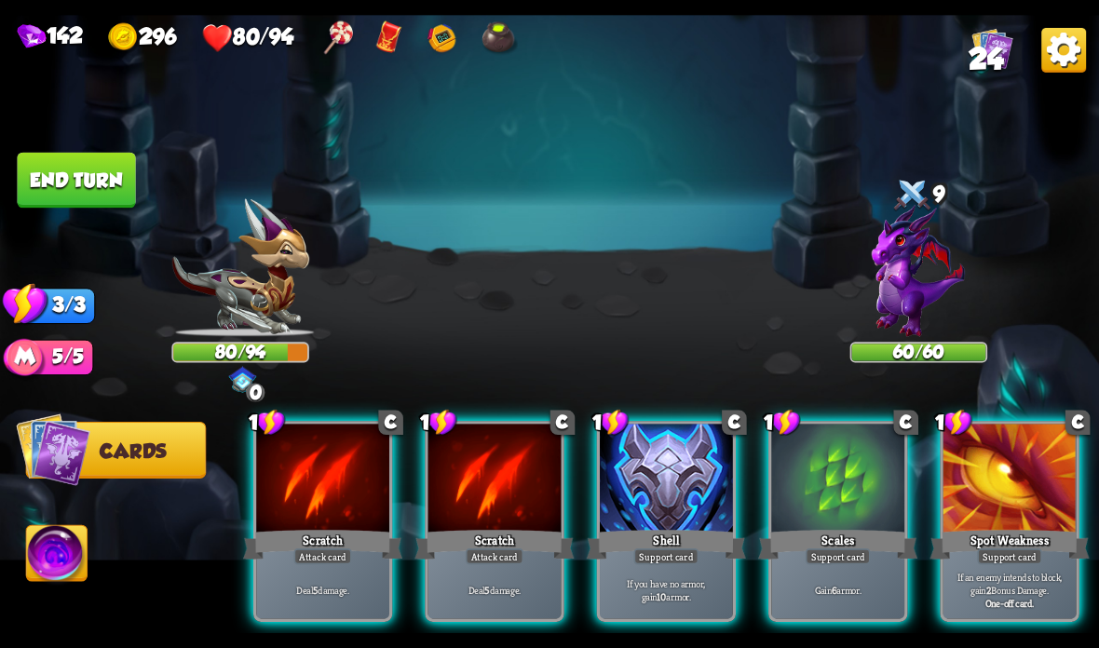
click at [682, 494] on div at bounding box center [666, 480] width 133 height 112
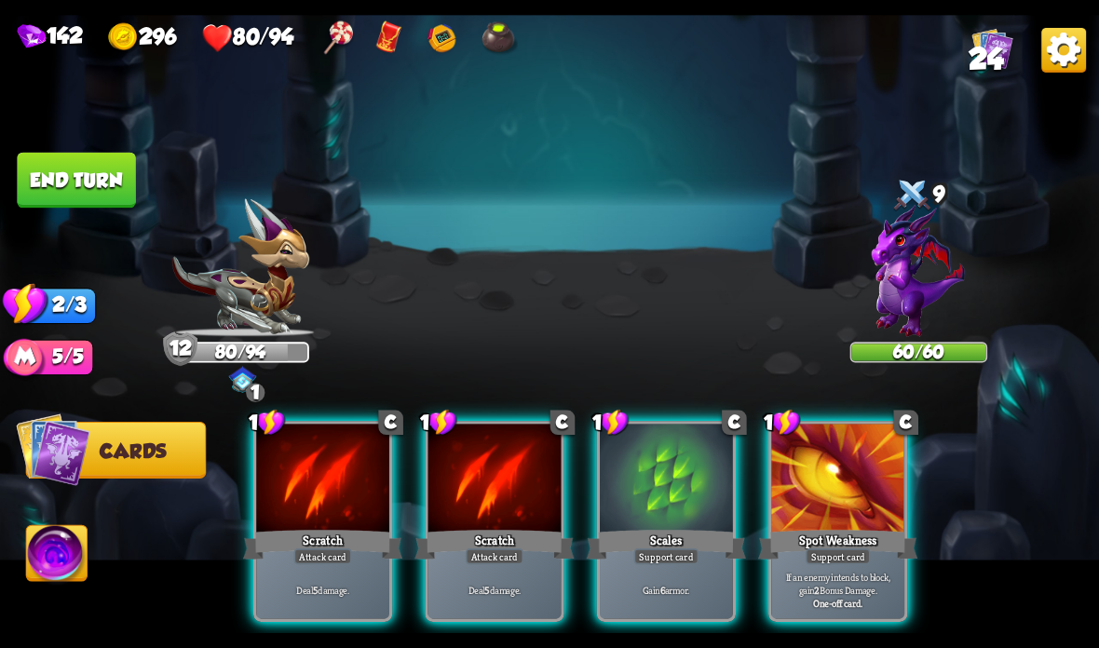
click at [450, 502] on div at bounding box center [494, 480] width 133 height 112
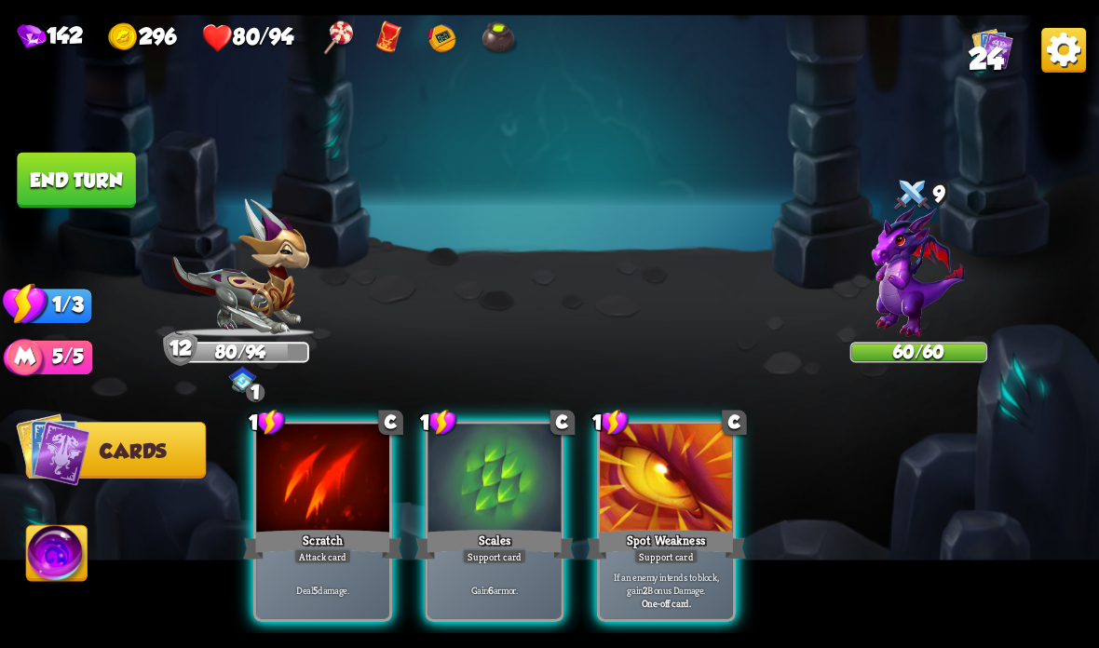
click at [312, 512] on div at bounding box center [322, 480] width 133 height 112
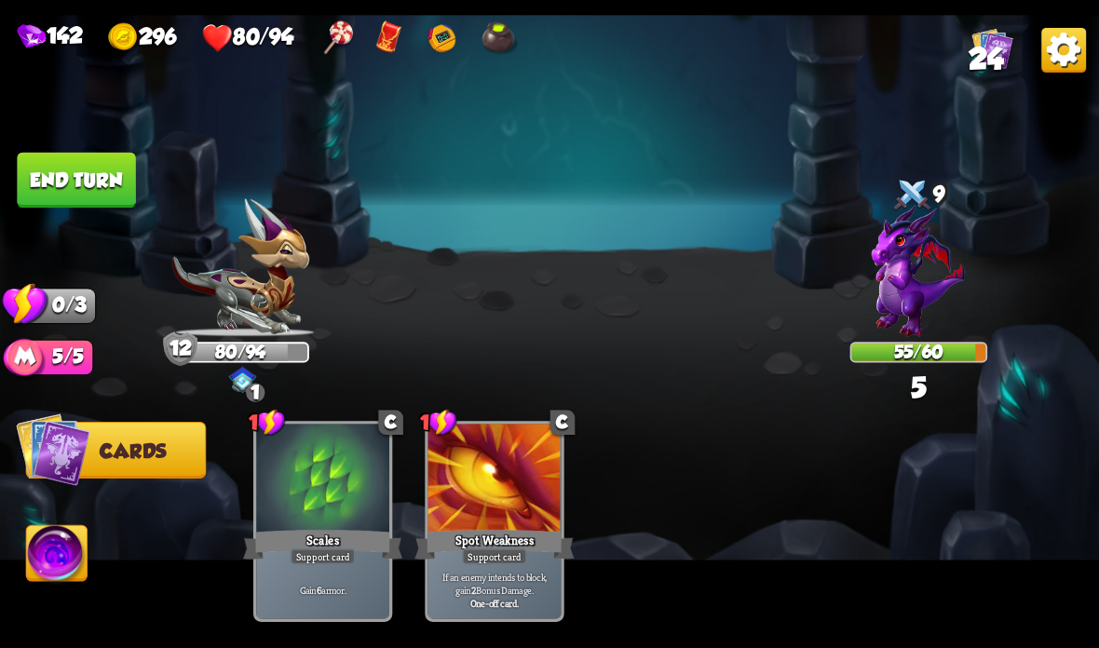
click at [80, 192] on button "End turn" at bounding box center [76, 181] width 118 height 56
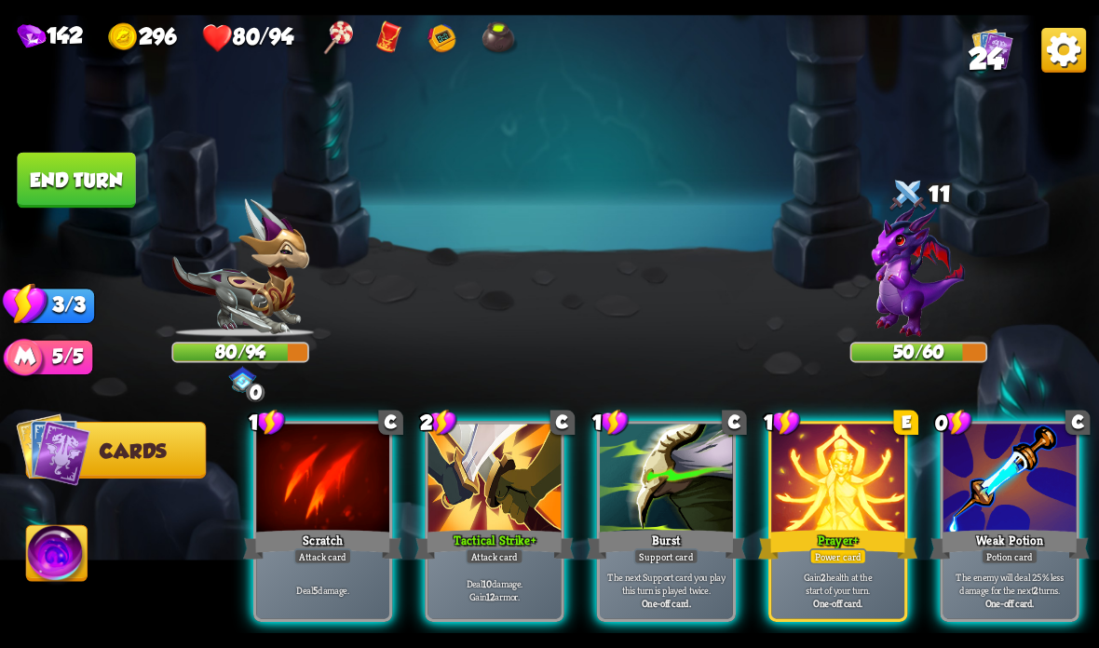
click at [849, 507] on div at bounding box center [837, 480] width 133 height 112
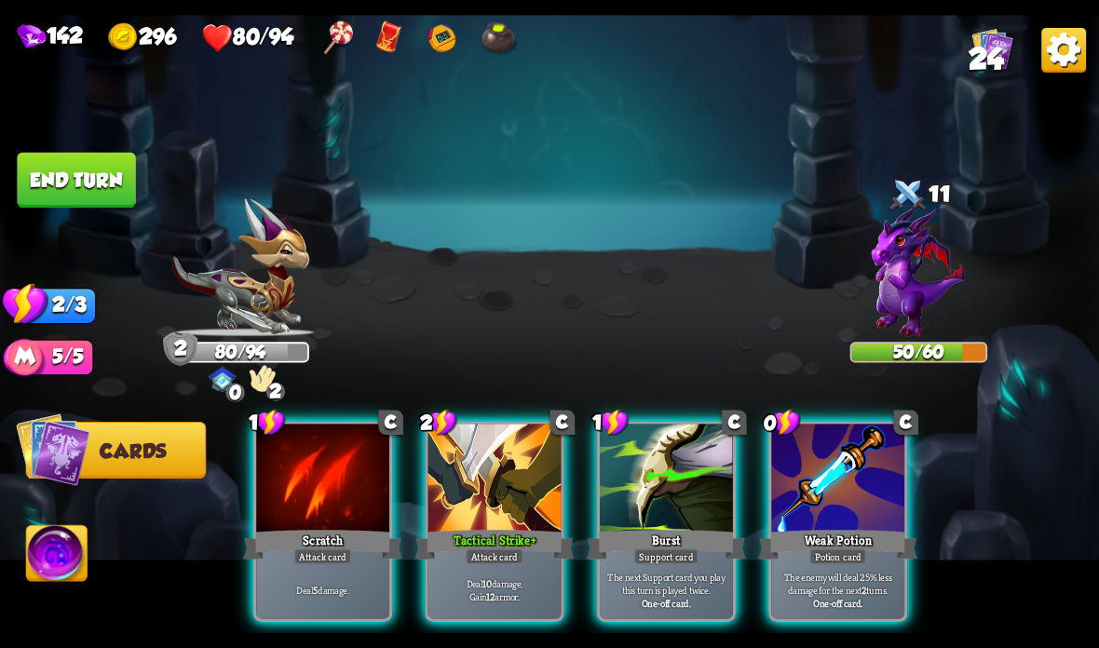
click at [820, 527] on div "Weak Potion" at bounding box center [837, 544] width 159 height 35
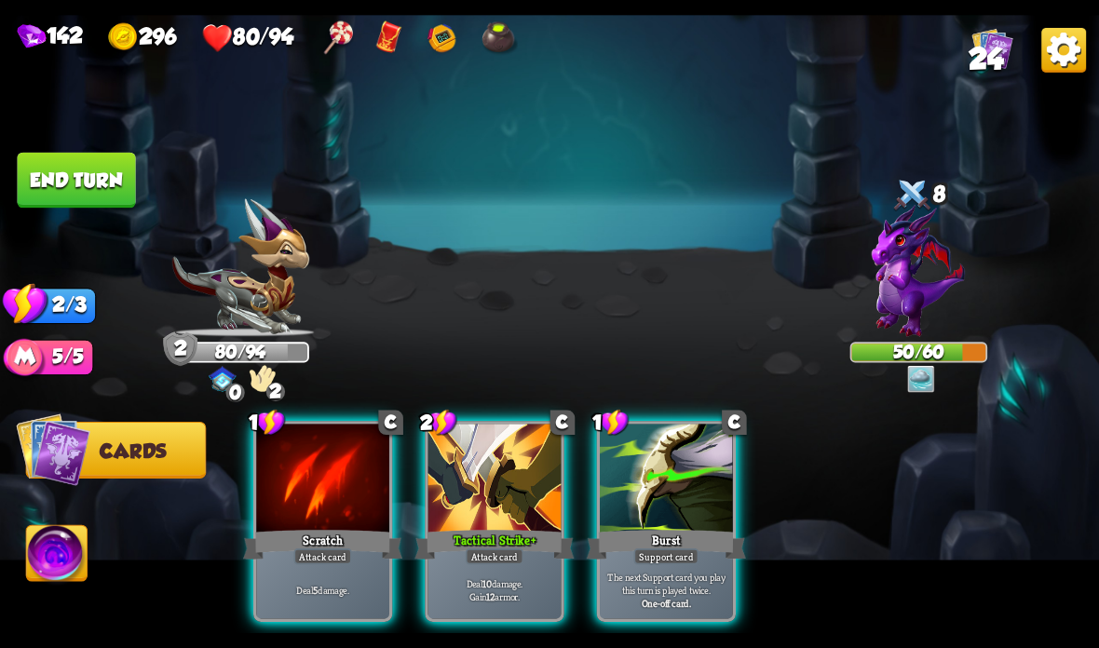
click at [487, 559] on div "Attack card" at bounding box center [495, 557] width 58 height 16
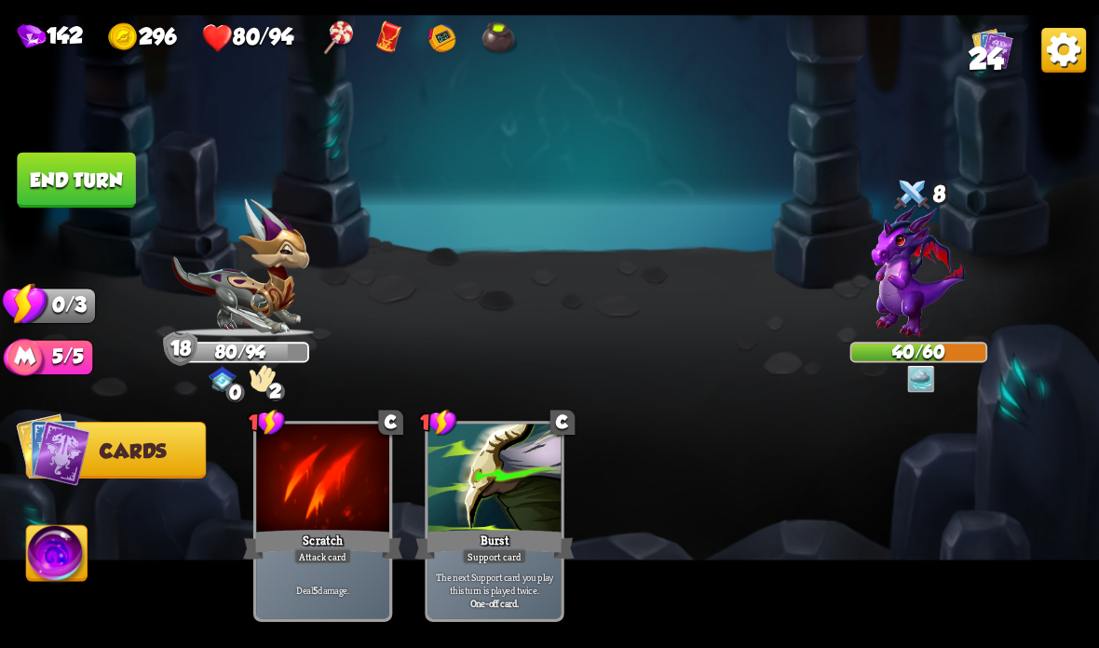
click at [78, 181] on button "End turn" at bounding box center [76, 181] width 118 height 56
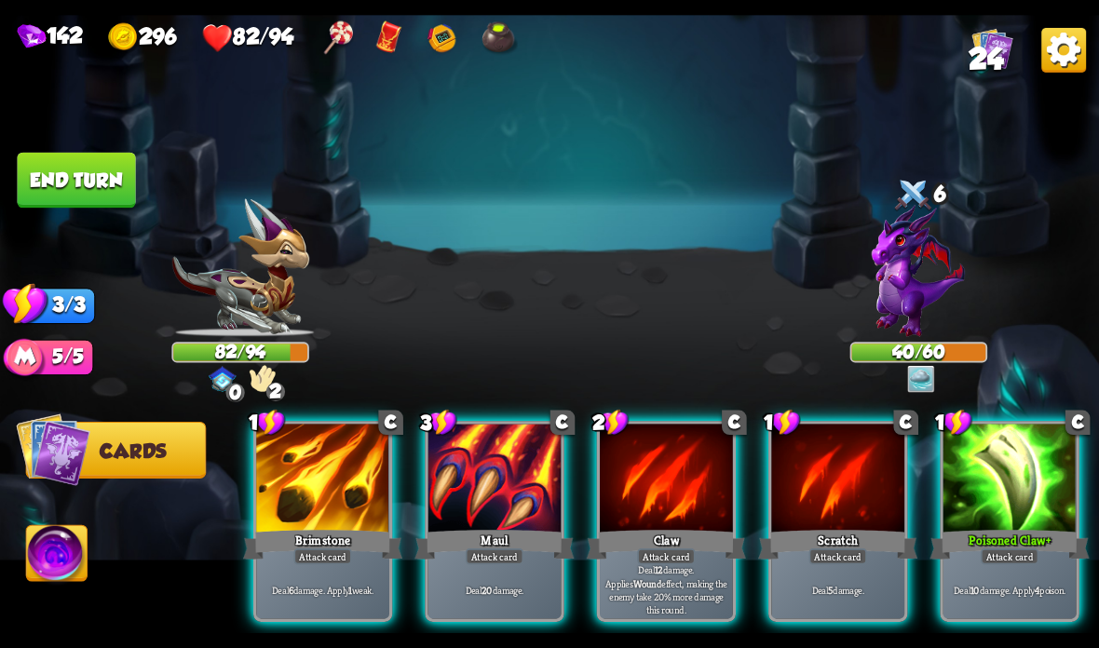
click at [677, 570] on div "Deal 12 damage. Applies Wound effect, making the enemy take 20% more damage thi…" at bounding box center [666, 590] width 133 height 58
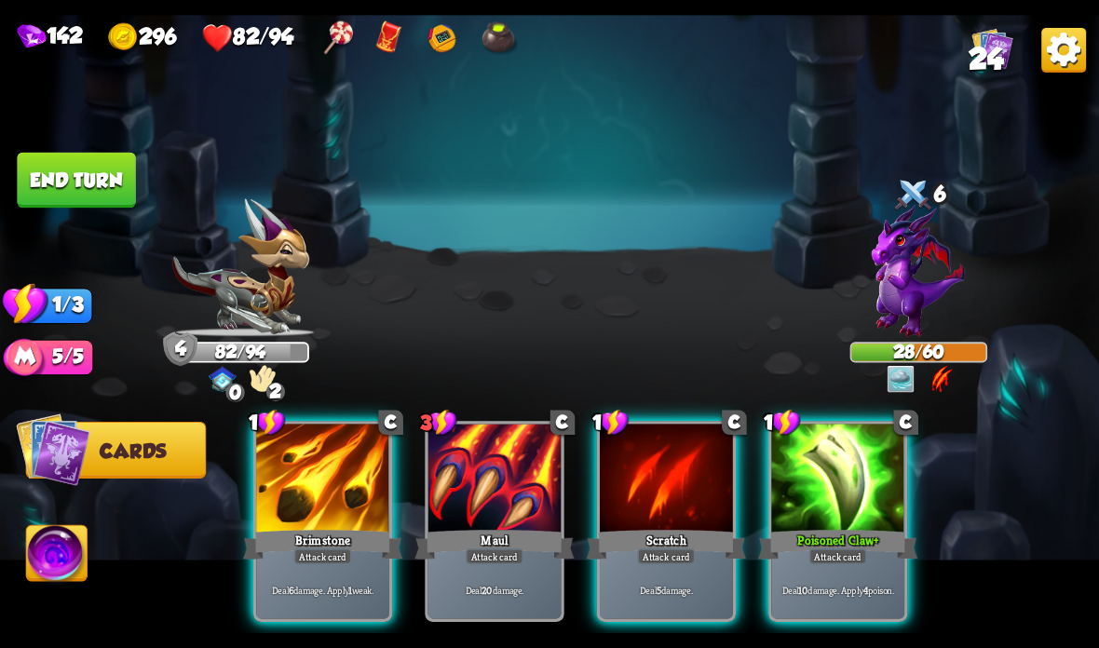
click at [846, 532] on div "Poisoned Claw +" at bounding box center [837, 544] width 159 height 35
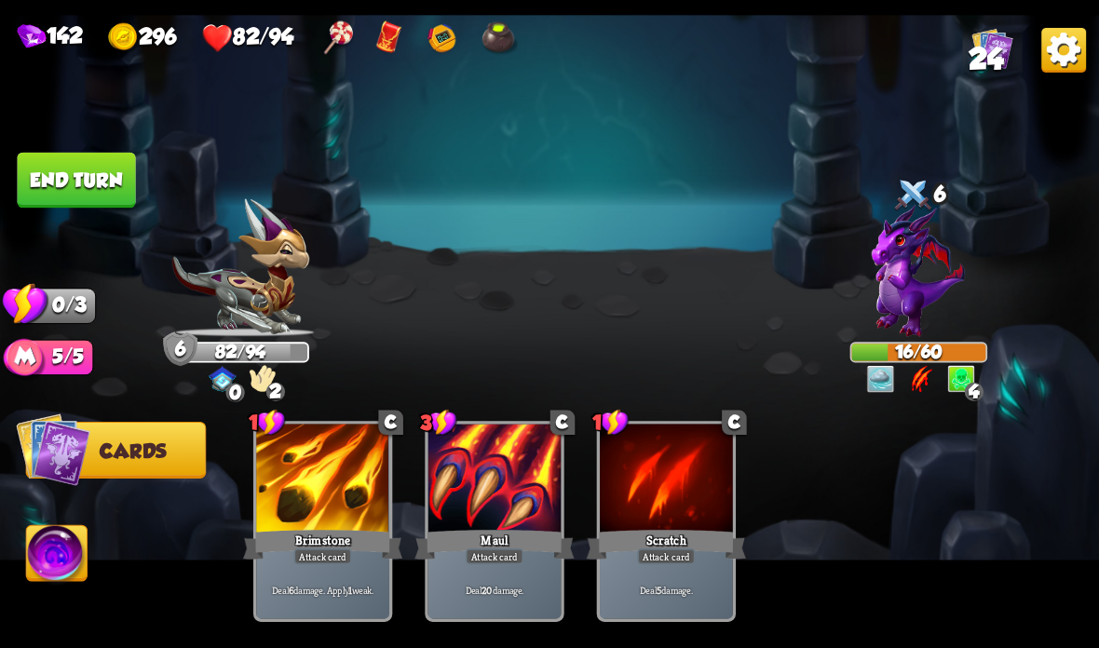
click at [59, 173] on button "End turn" at bounding box center [76, 181] width 118 height 56
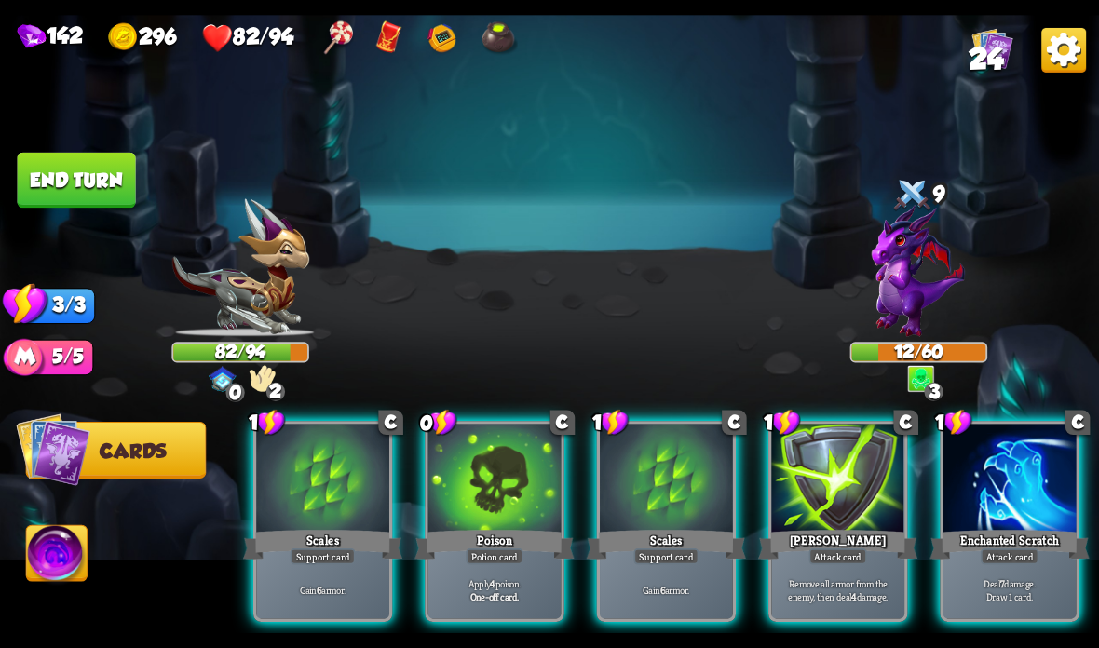
click at [667, 521] on div at bounding box center [666, 480] width 133 height 112
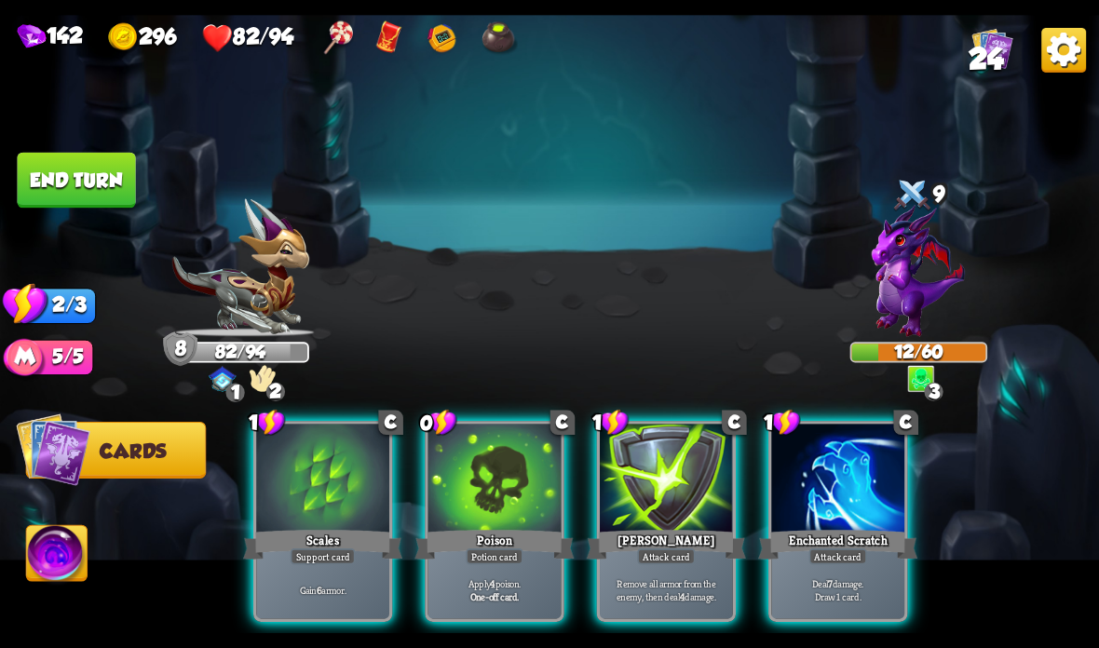
click at [323, 567] on div "Gain 6 armor." at bounding box center [322, 590] width 133 height 58
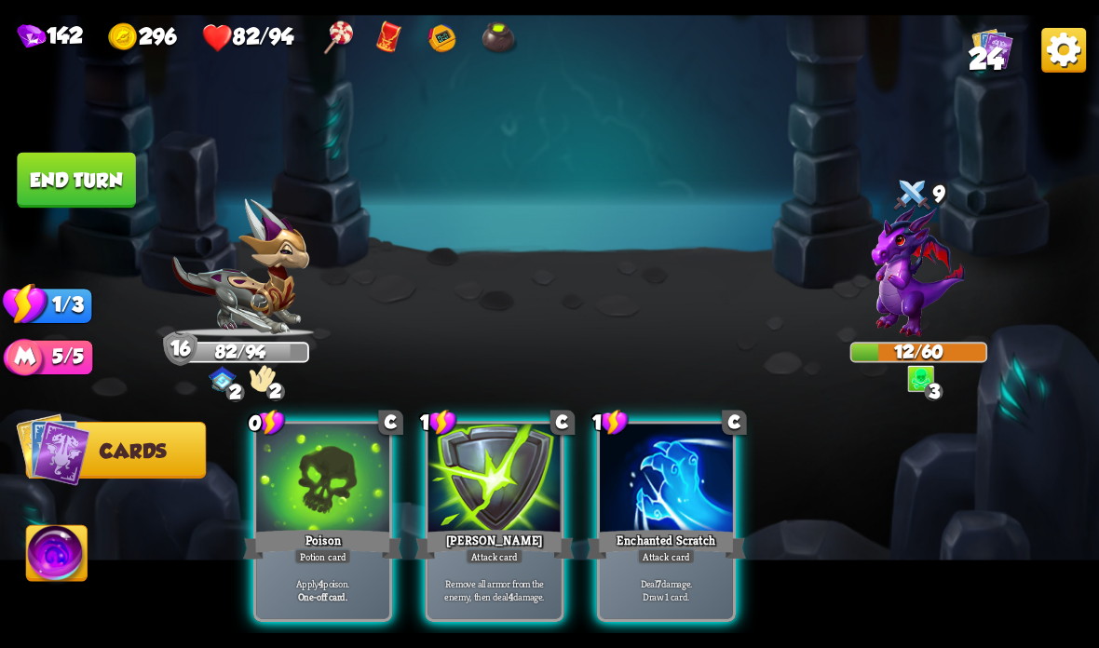
click at [91, 159] on button "End turn" at bounding box center [76, 181] width 118 height 56
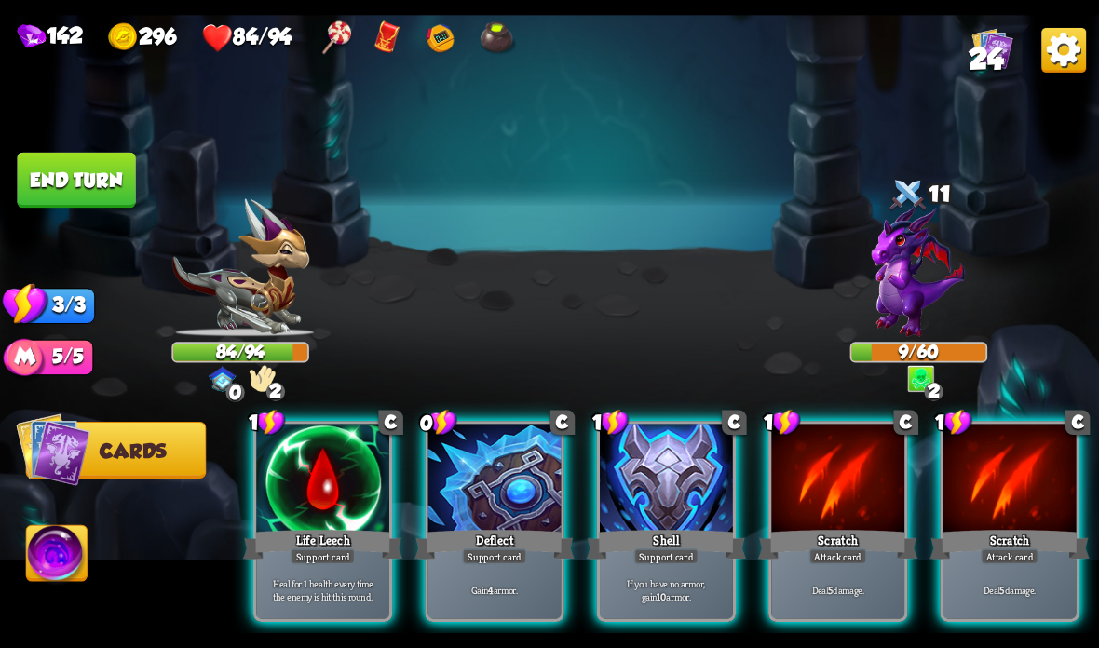
click at [620, 544] on div "Shell" at bounding box center [666, 544] width 159 height 35
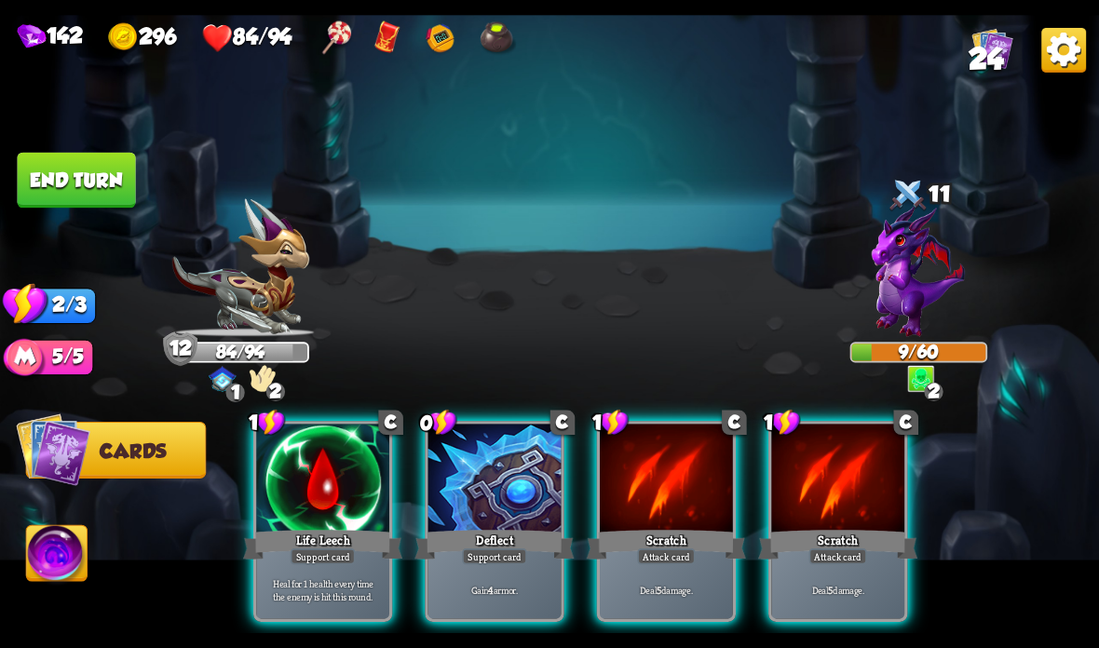
click at [325, 584] on p "Heal for 1 health every time the enemy is hit this round." at bounding box center [323, 589] width 127 height 26
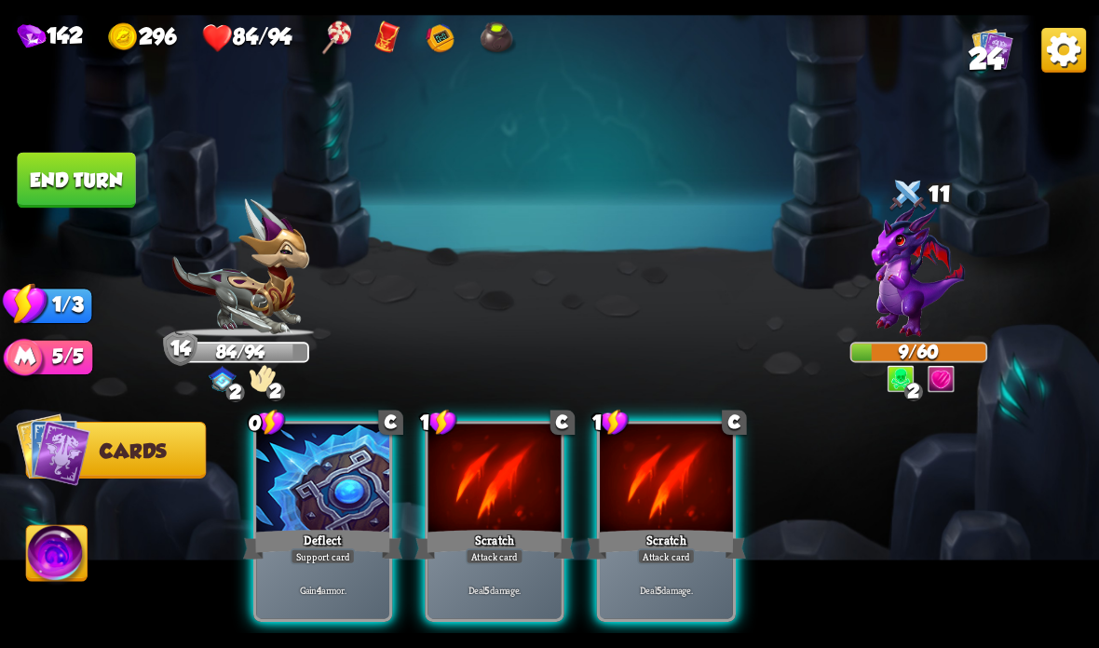
click at [479, 563] on div "Attack card" at bounding box center [495, 557] width 58 height 16
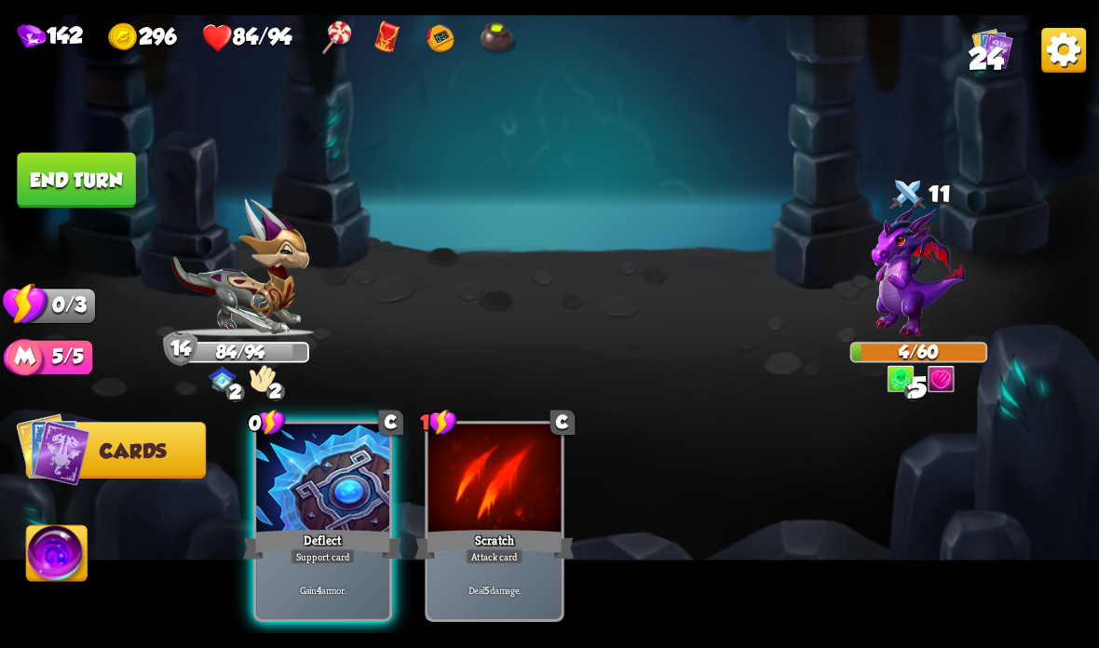
click at [100, 155] on button "End turn" at bounding box center [76, 181] width 118 height 56
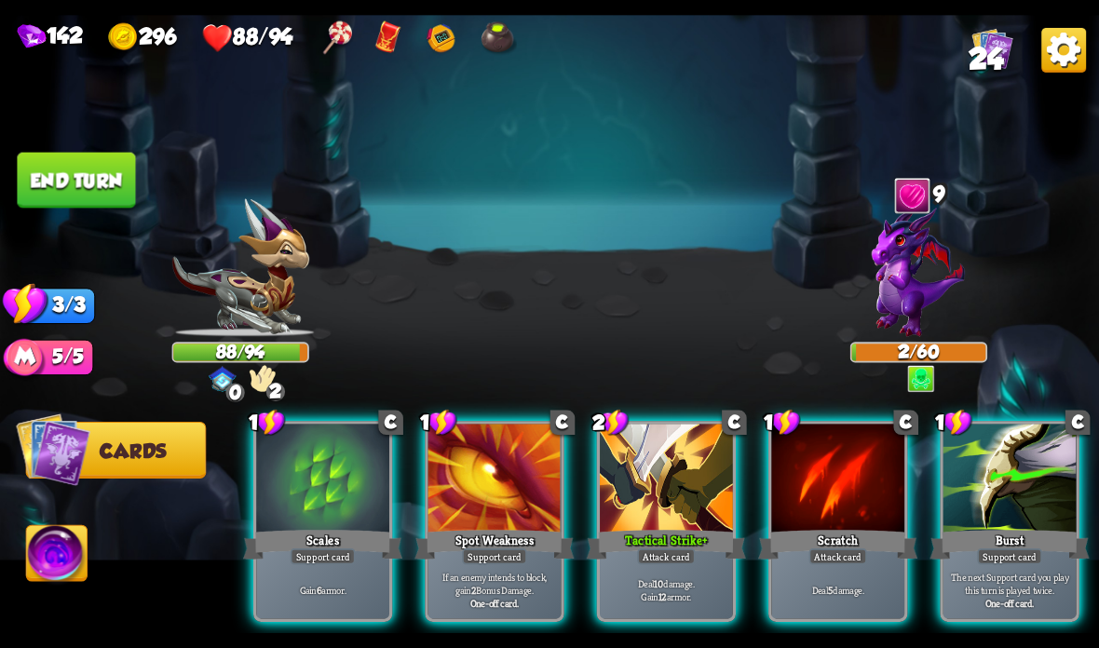
click at [992, 503] on div at bounding box center [1009, 480] width 133 height 112
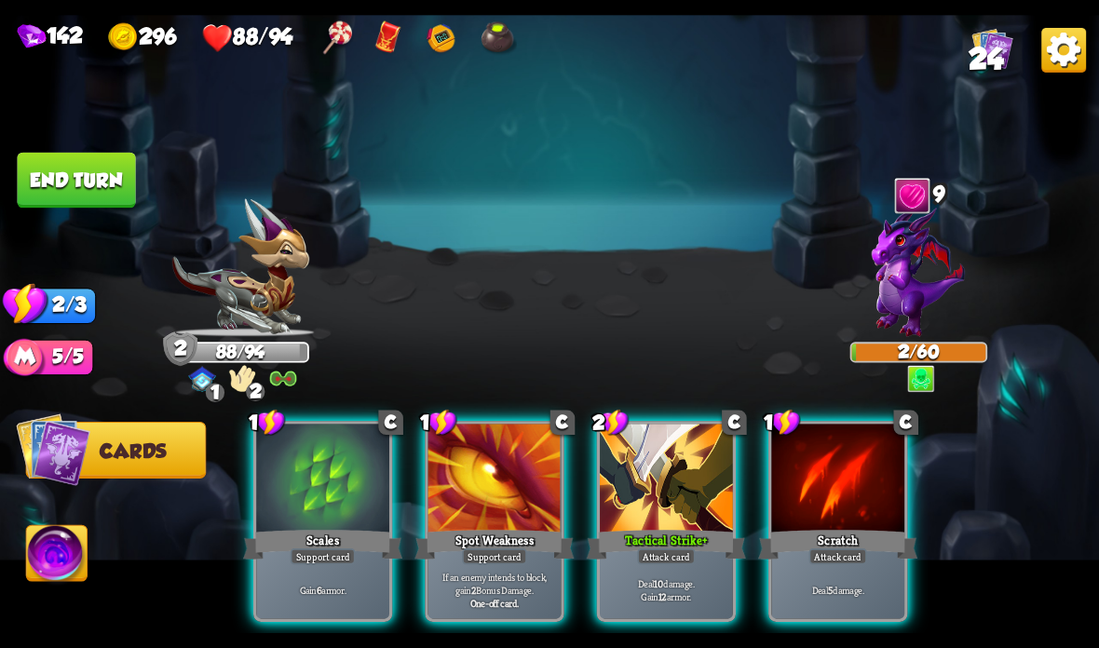
click at [321, 549] on div "Support card" at bounding box center [323, 557] width 65 height 16
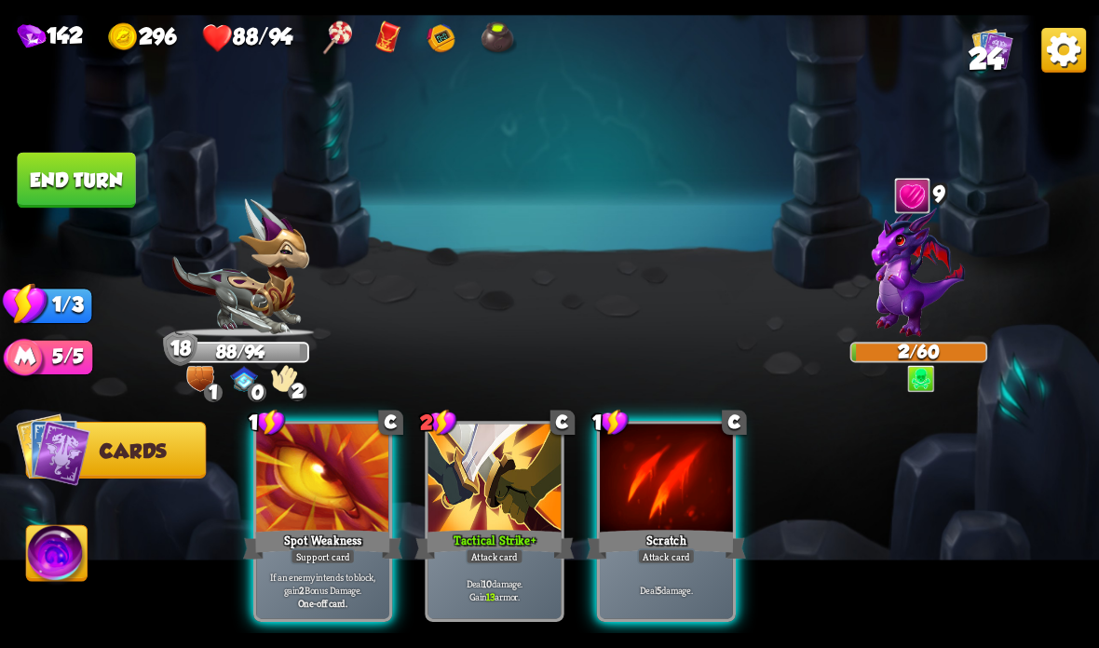
click at [90, 166] on button "End turn" at bounding box center [76, 181] width 118 height 56
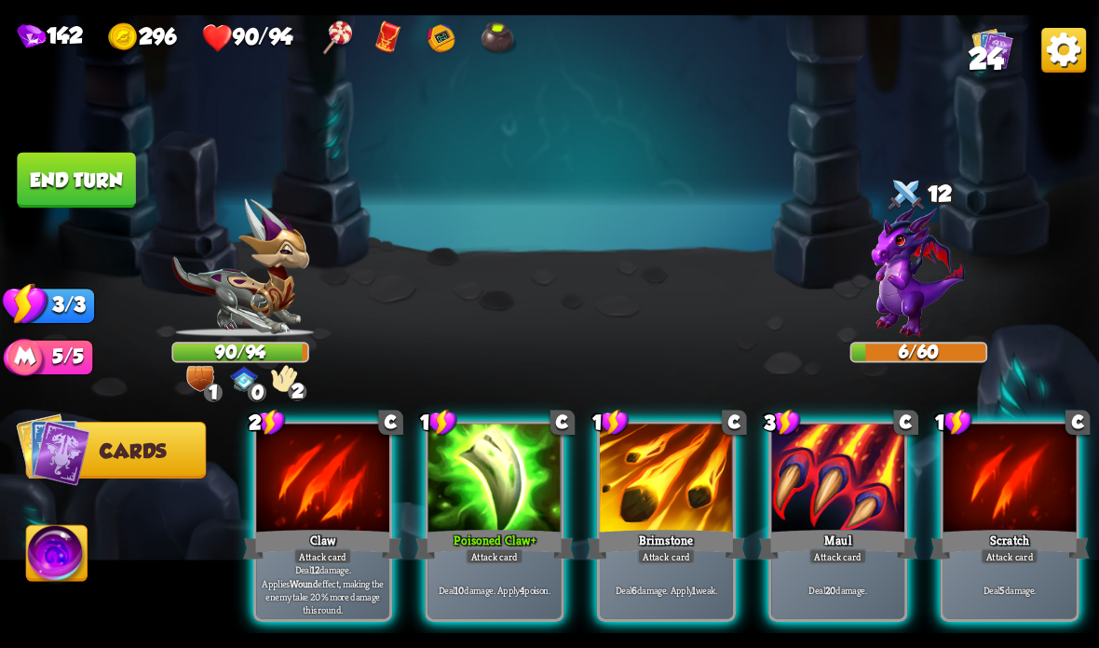
click at [970, 529] on div "Scratch" at bounding box center [1009, 544] width 159 height 35
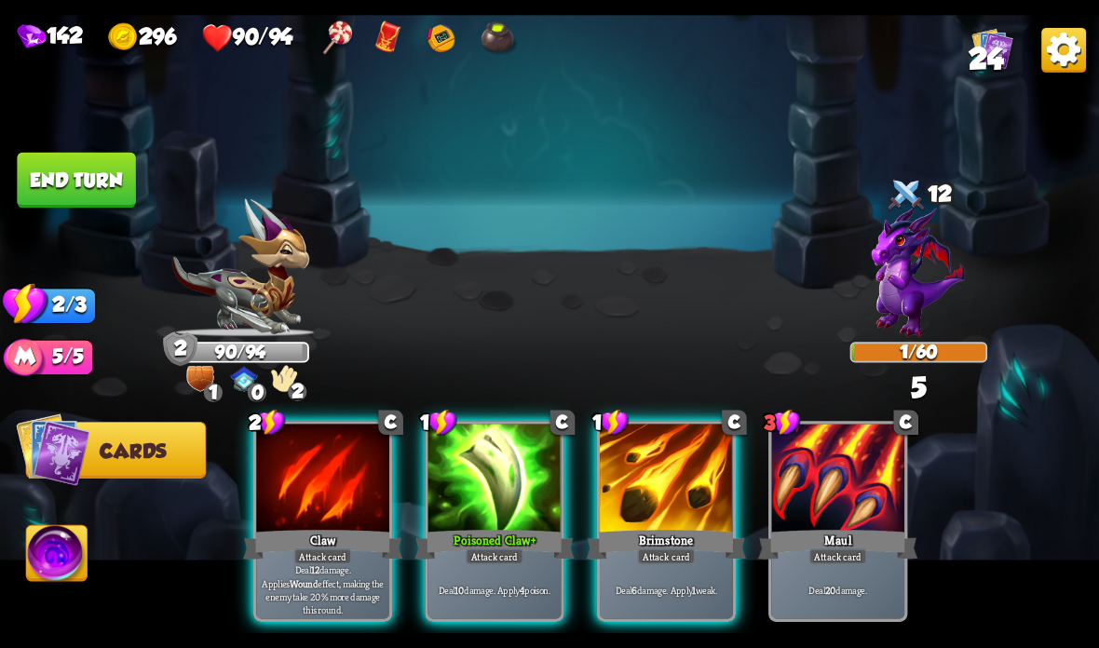
click at [662, 510] on div at bounding box center [666, 480] width 133 height 112
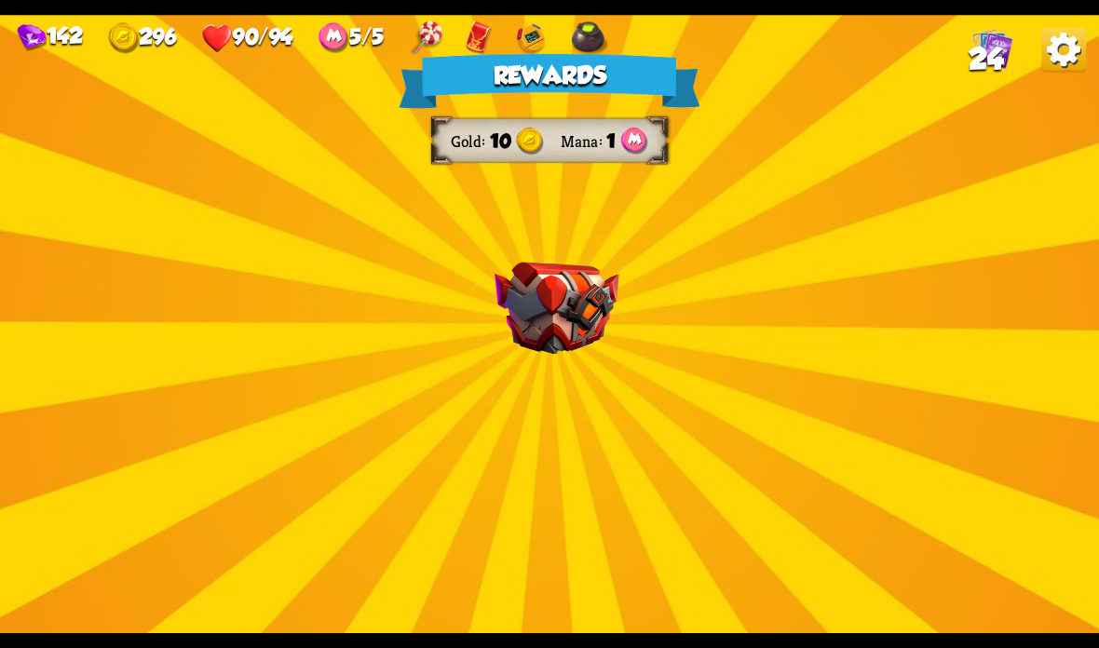
click at [582, 416] on div "Rewards Gold 10 Mana 1 Select a card 1 C Poisoned Claw Attack card Deal 7 damag…" at bounding box center [549, 324] width 1099 height 618
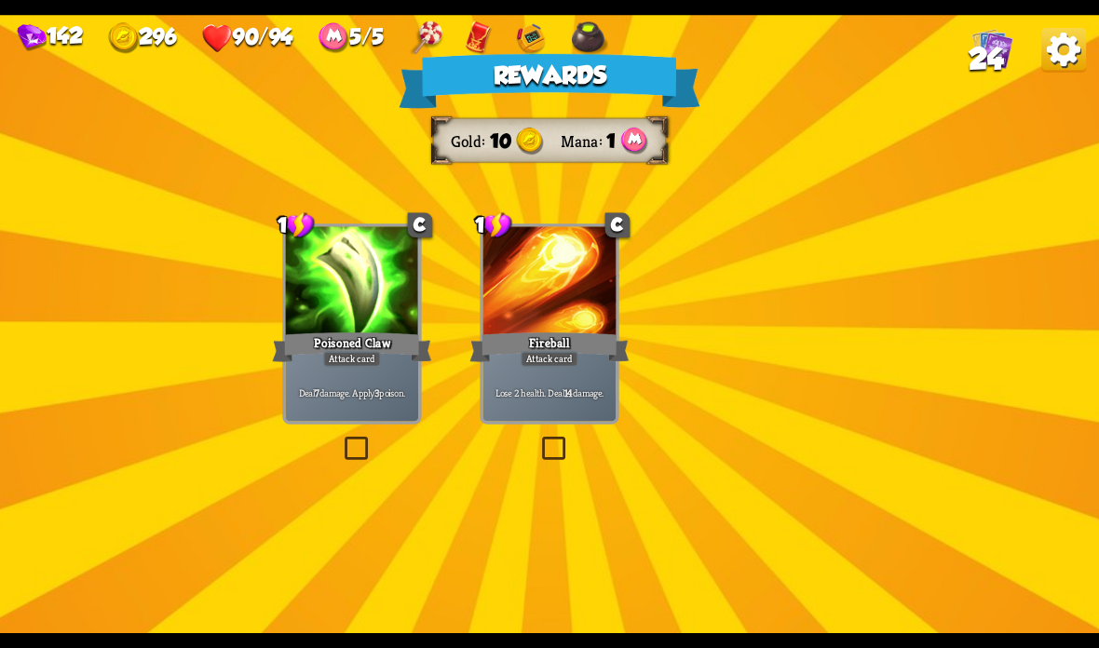
click at [575, 327] on div at bounding box center [549, 282] width 133 height 112
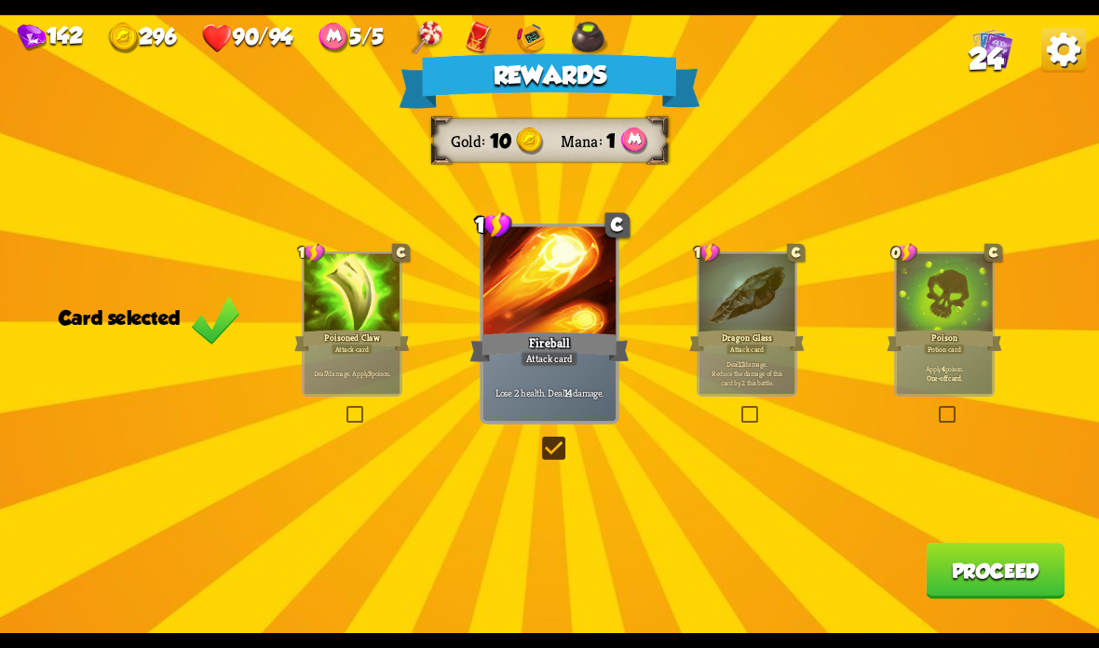
click at [766, 342] on div "Dragon Glass" at bounding box center [746, 341] width 115 height 26
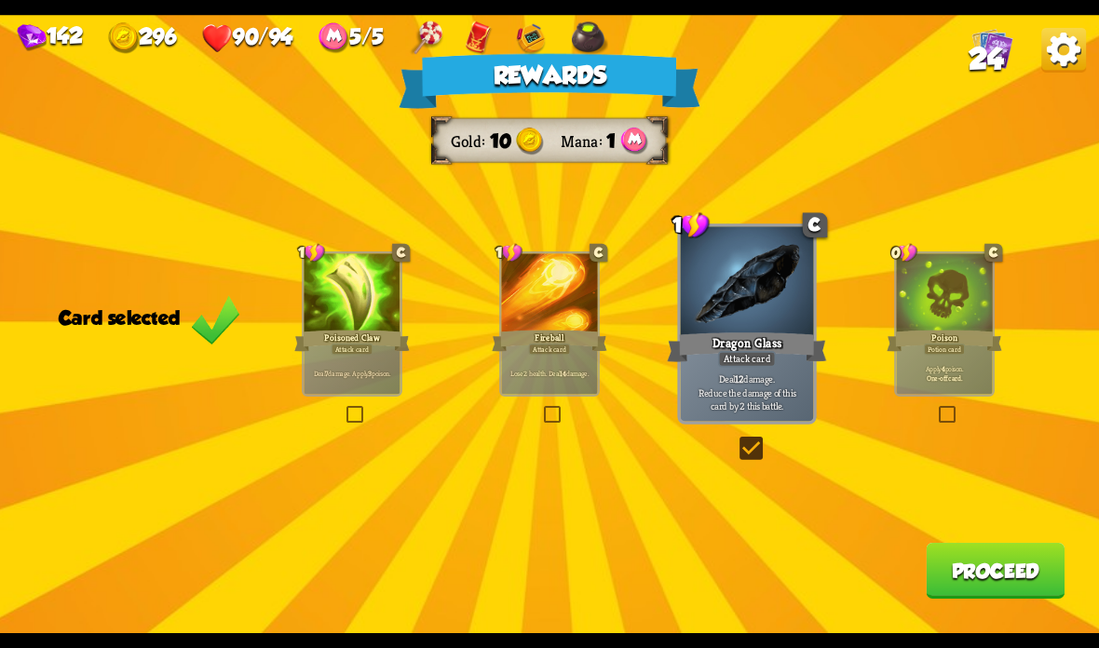
click at [1006, 579] on button "Proceed" at bounding box center [995, 571] width 139 height 56
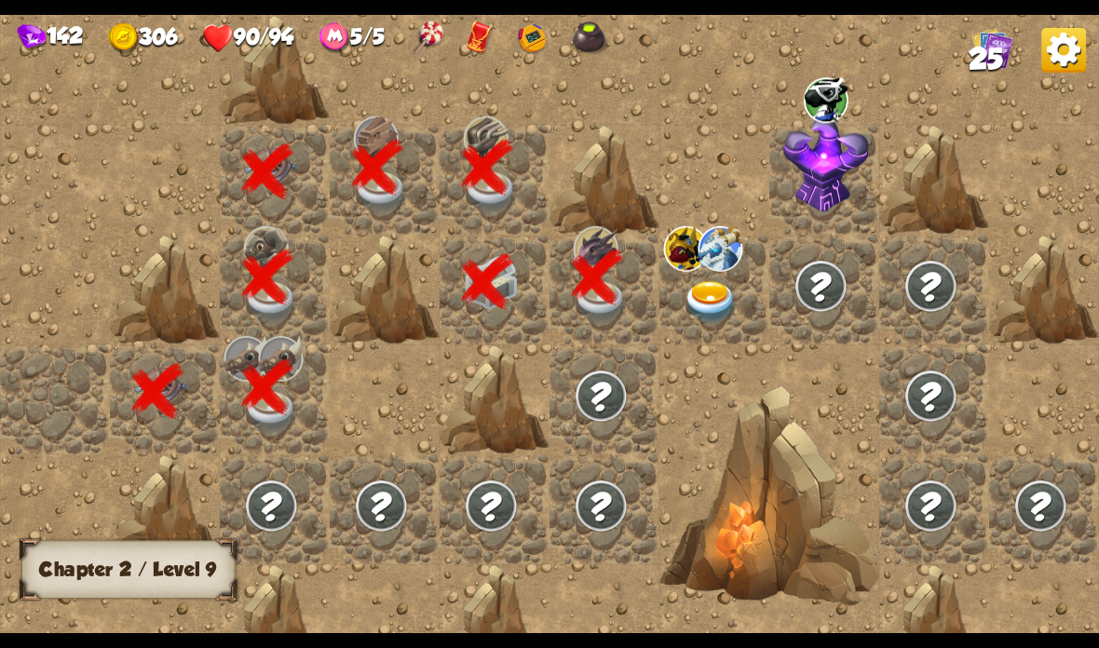
click at [728, 287] on img at bounding box center [711, 302] width 55 height 43
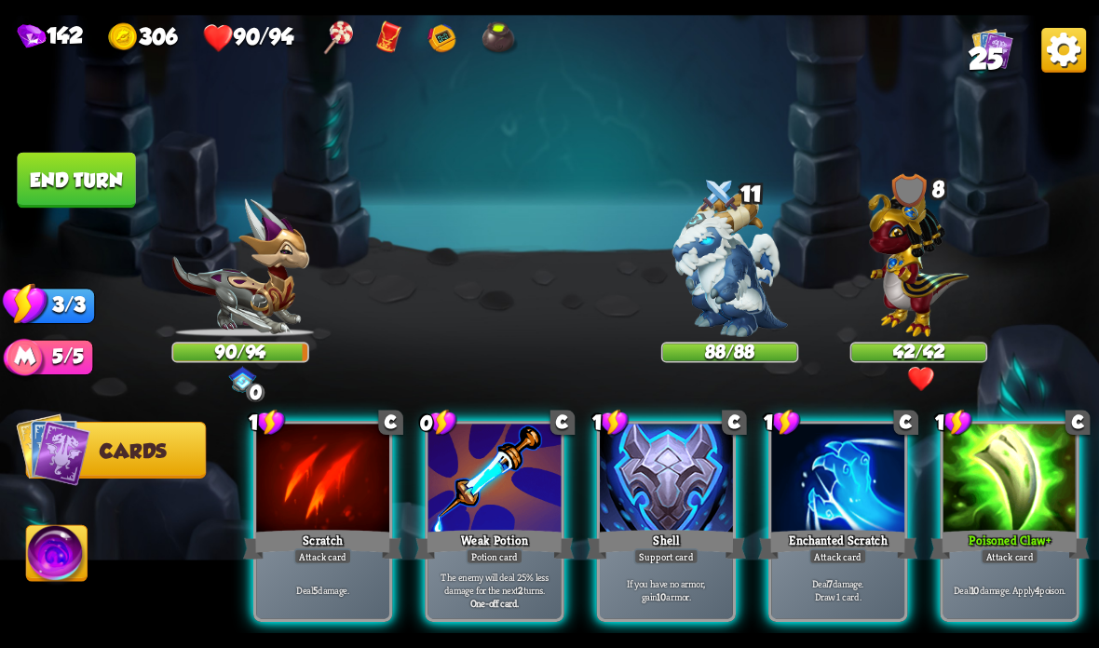
click at [672, 527] on div "Shell" at bounding box center [666, 544] width 159 height 35
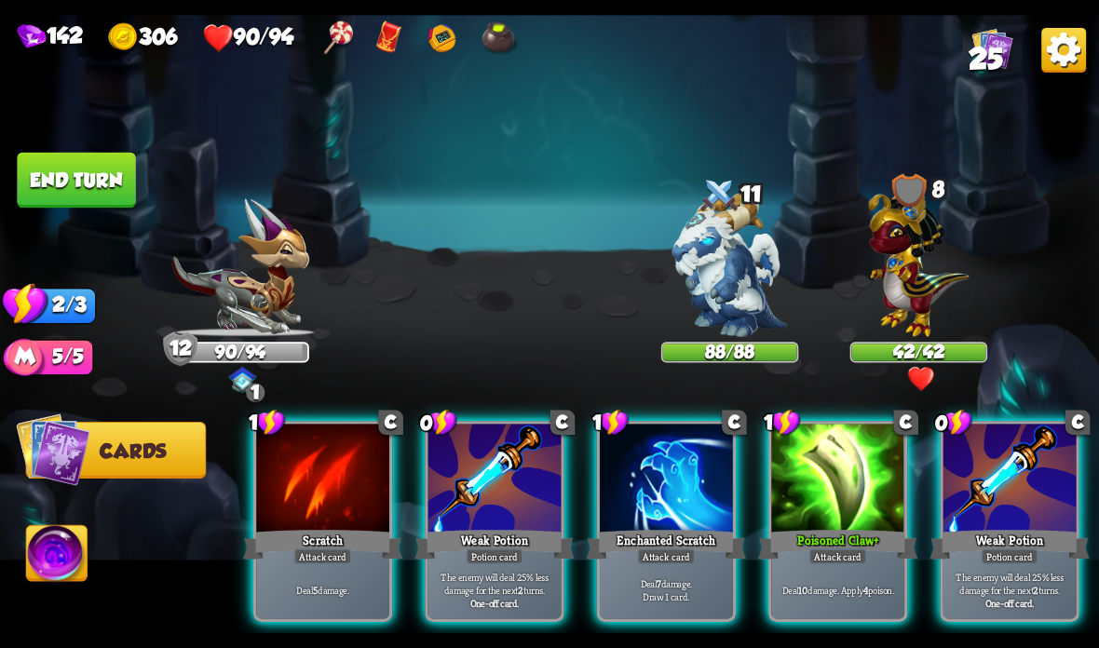
click at [488, 514] on div at bounding box center [494, 480] width 133 height 112
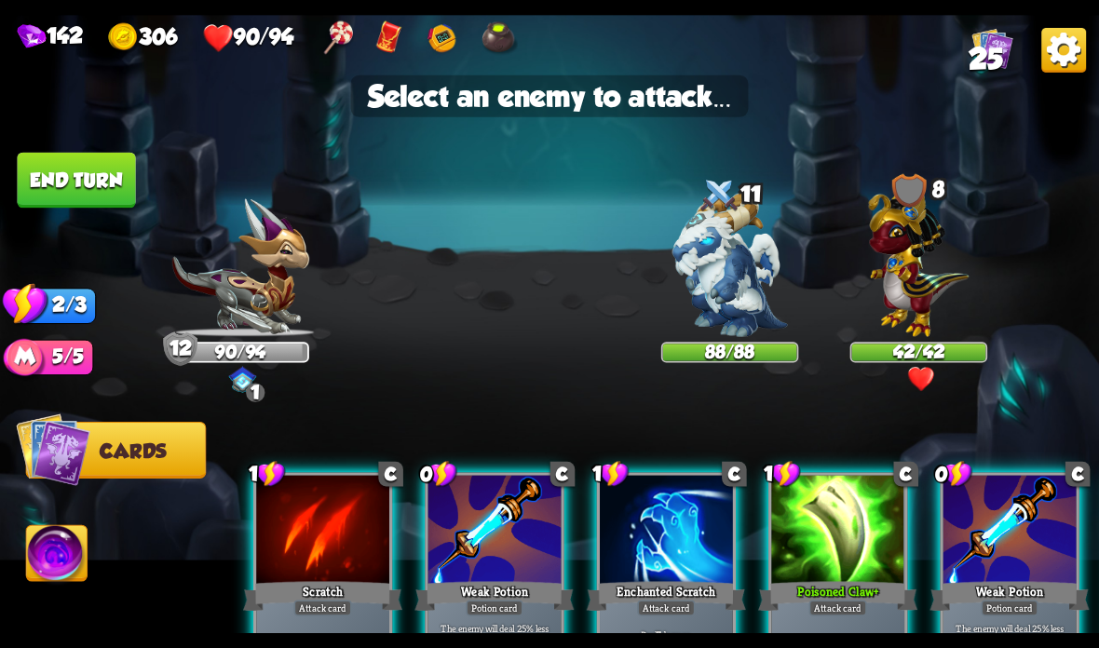
scroll to position [0, -1]
click at [742, 243] on img at bounding box center [729, 265] width 115 height 144
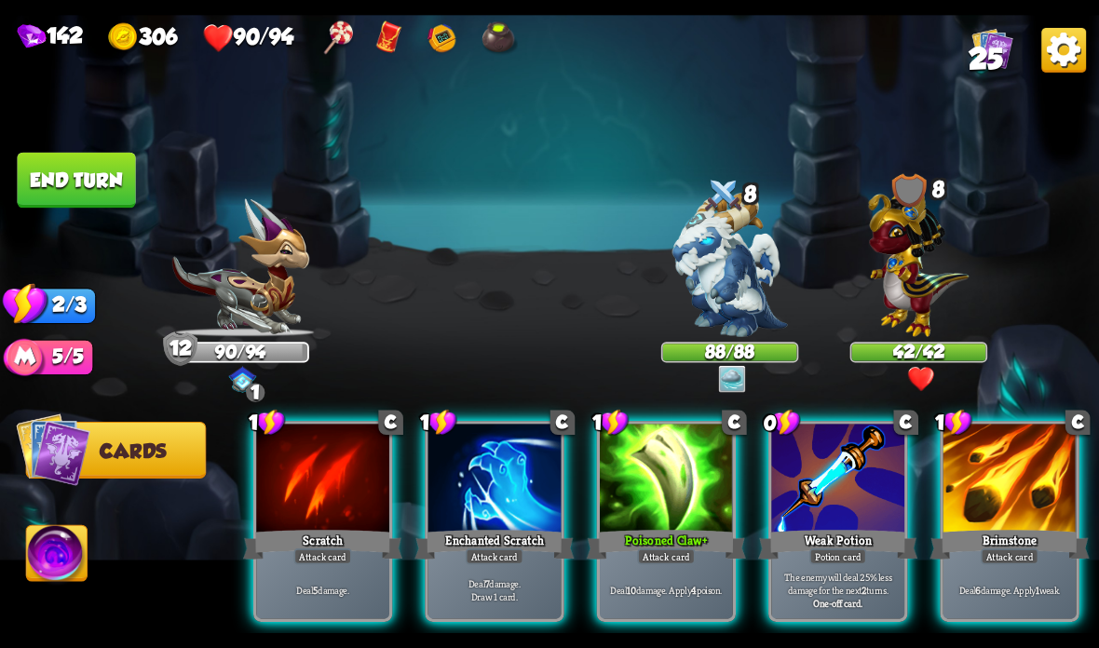
click at [472, 530] on div "Enchanted Scratch" at bounding box center [493, 544] width 159 height 35
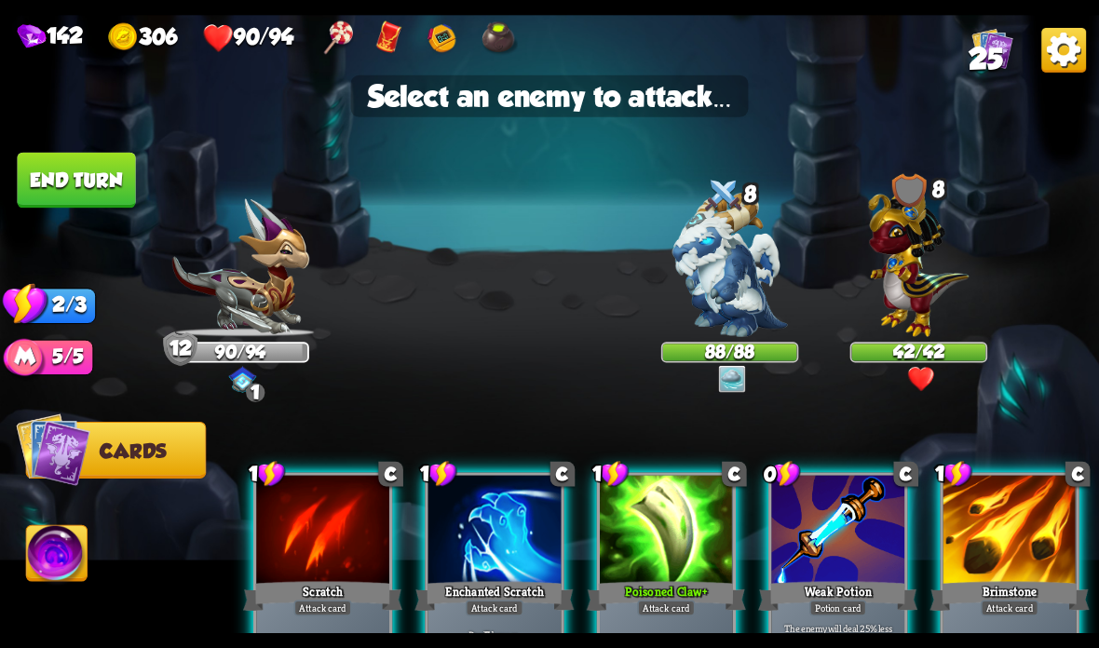
click at [914, 280] on img at bounding box center [919, 259] width 101 height 156
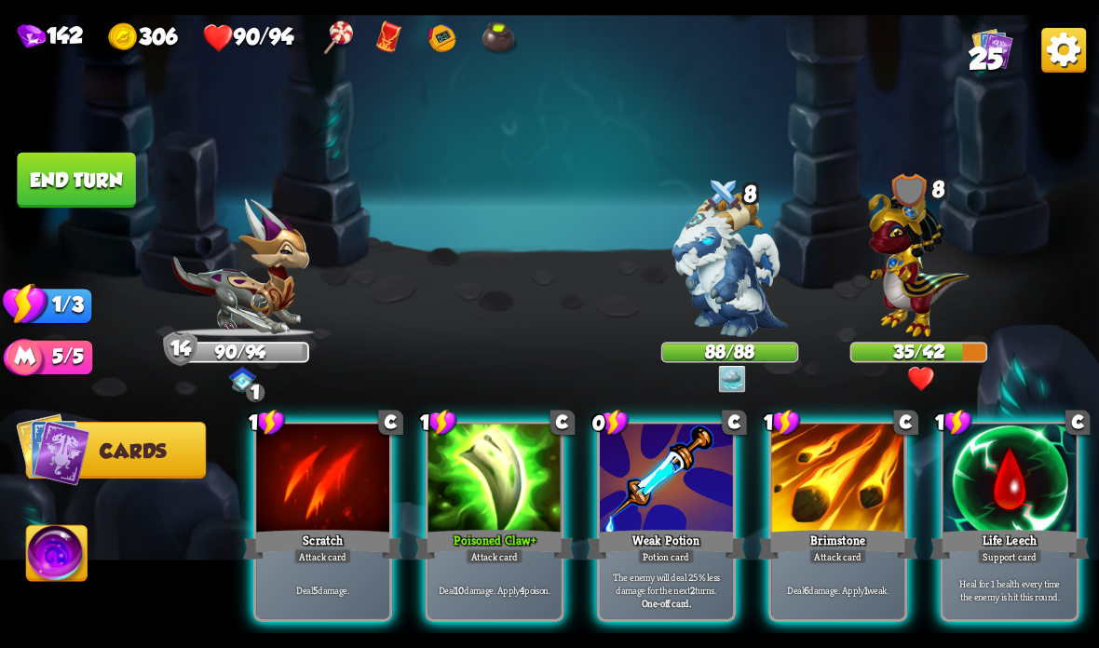
click at [496, 570] on div "Deal 10 damage. Apply 4 poison." at bounding box center [494, 590] width 133 height 58
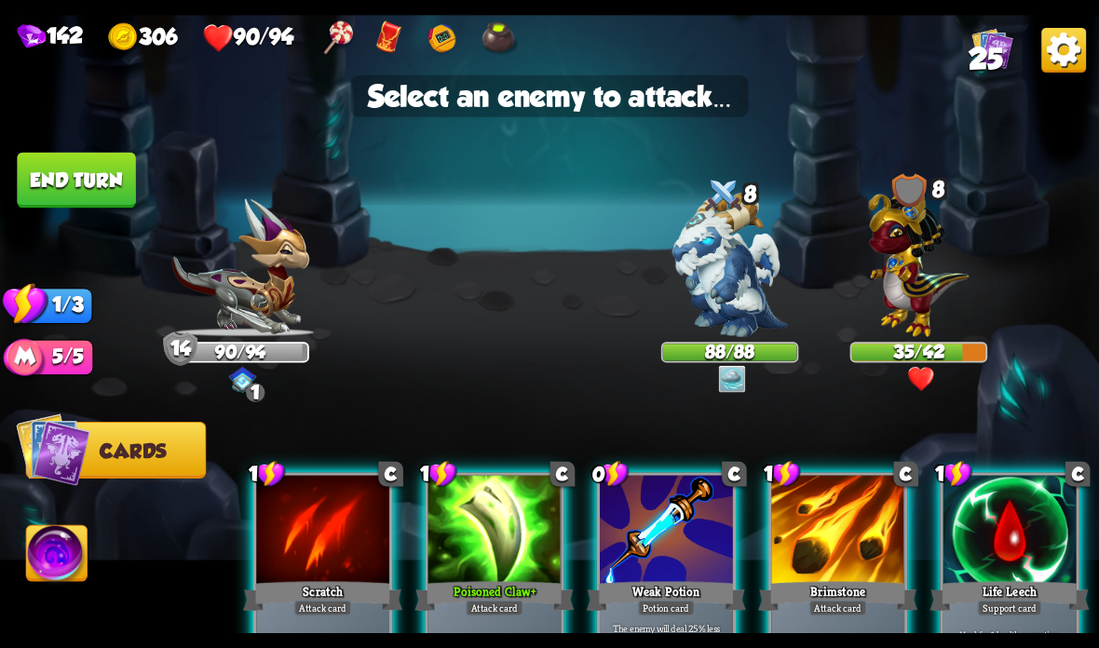
click at [935, 256] on img at bounding box center [919, 259] width 101 height 156
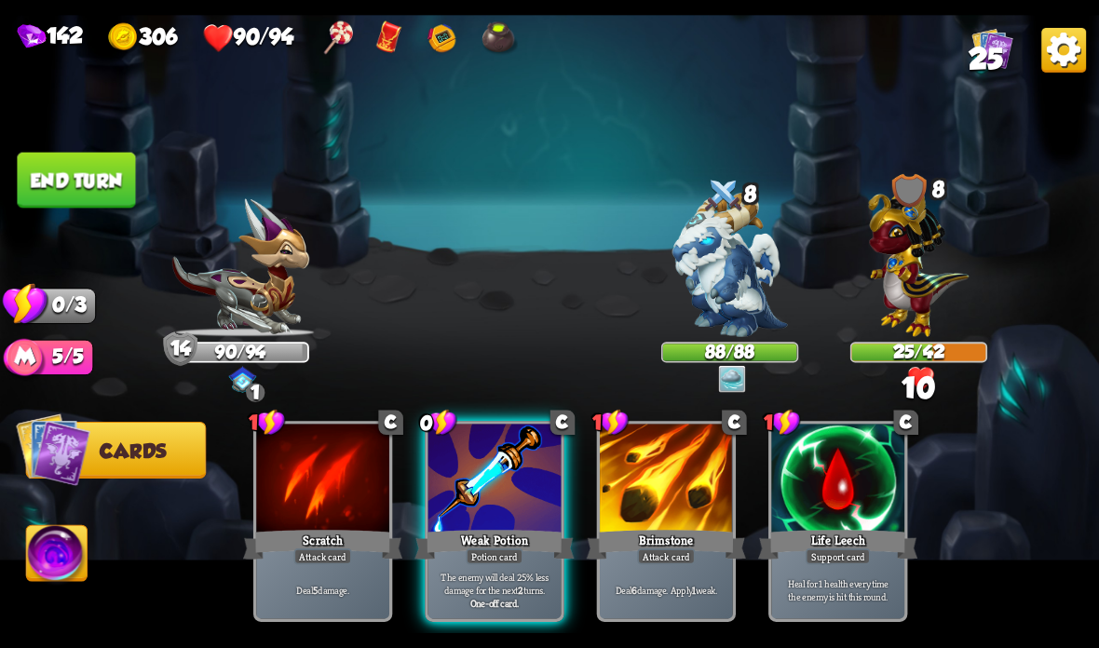
click at [88, 186] on button "End turn" at bounding box center [76, 181] width 118 height 56
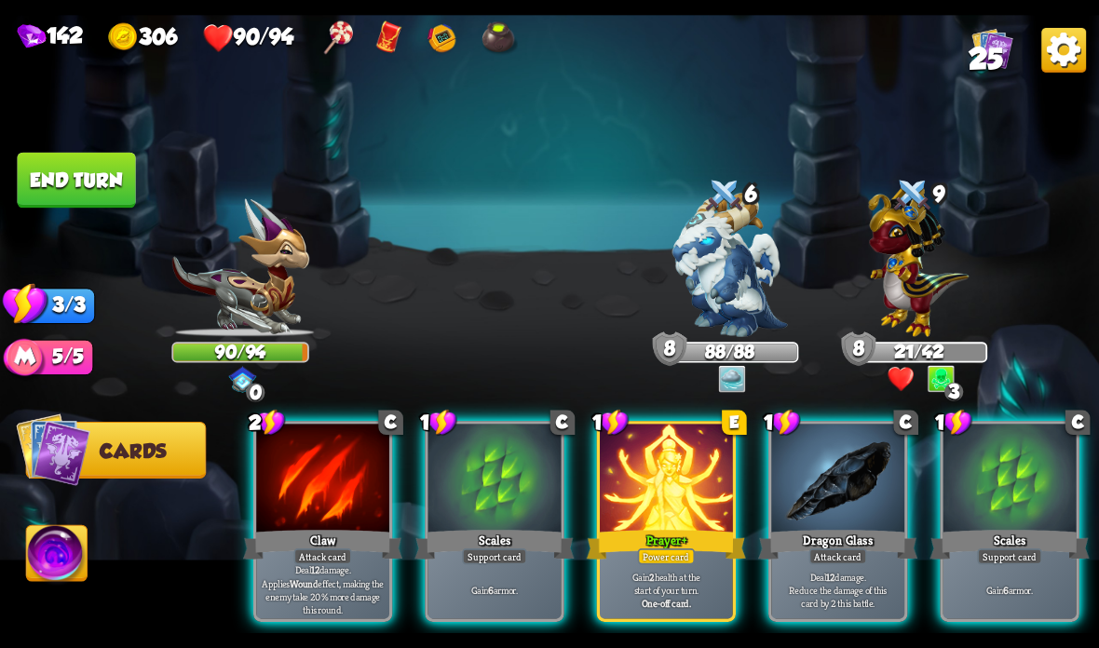
click at [636, 498] on div at bounding box center [666, 480] width 133 height 112
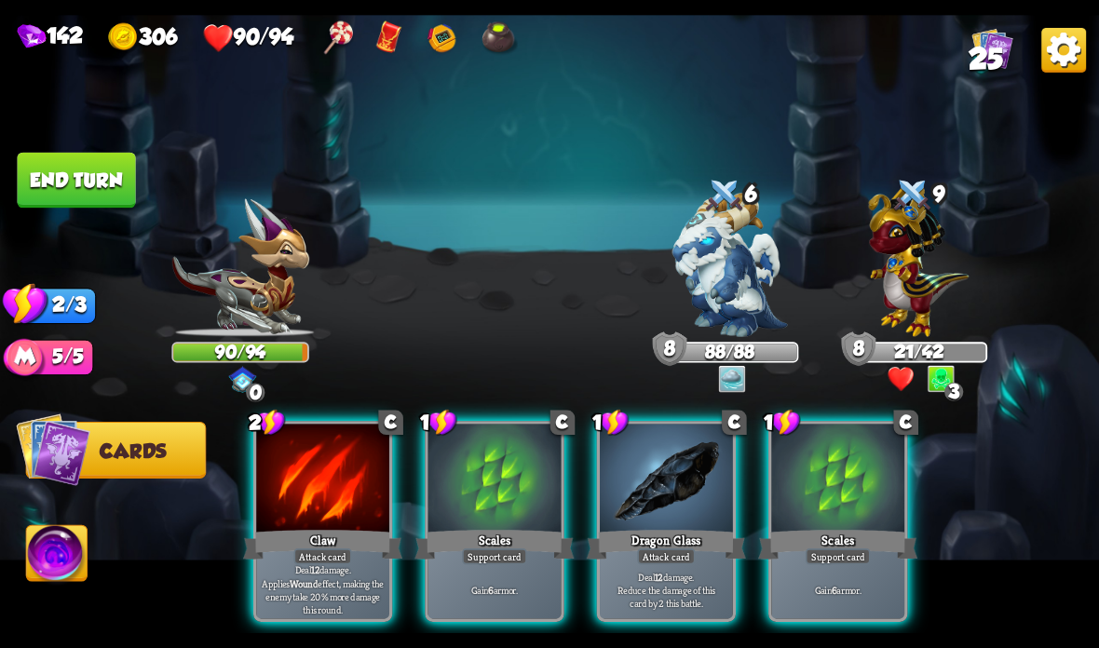
click at [482, 529] on div "Scales" at bounding box center [493, 544] width 159 height 35
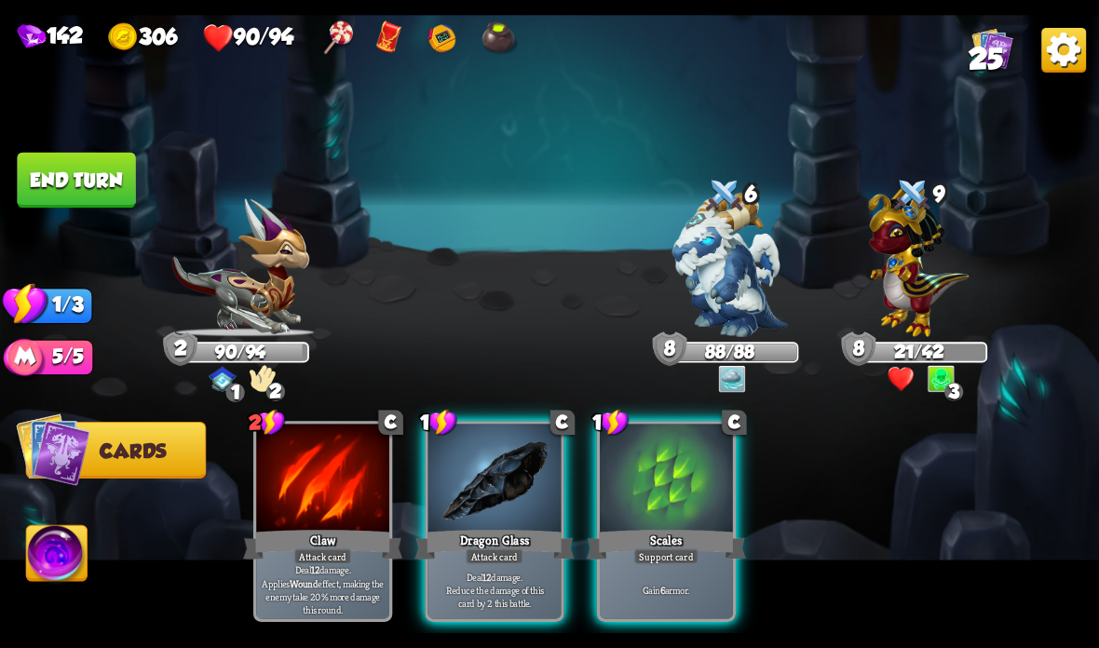
click at [808, 496] on div "2 C Claw Attack card Deal 12 damage. Applies Wound effect, making the enemy tak…" at bounding box center [659, 496] width 879 height 275
click at [689, 544] on div "Scales" at bounding box center [666, 544] width 159 height 35
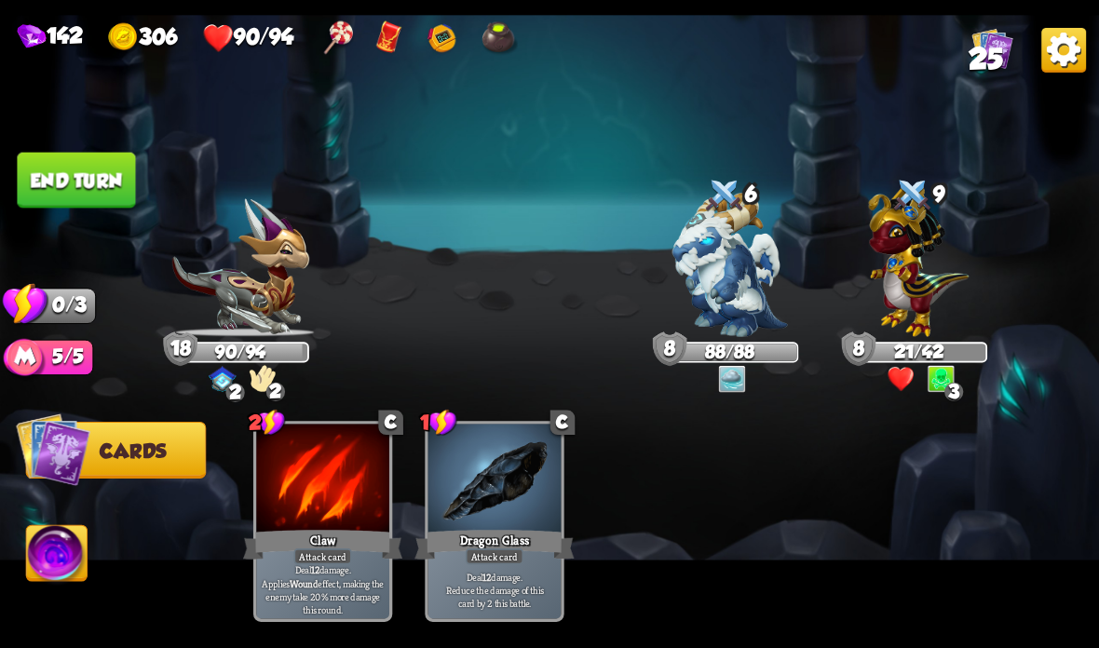
click at [80, 152] on img at bounding box center [549, 324] width 1099 height 618
click at [115, 184] on button "End turn" at bounding box center [76, 181] width 118 height 56
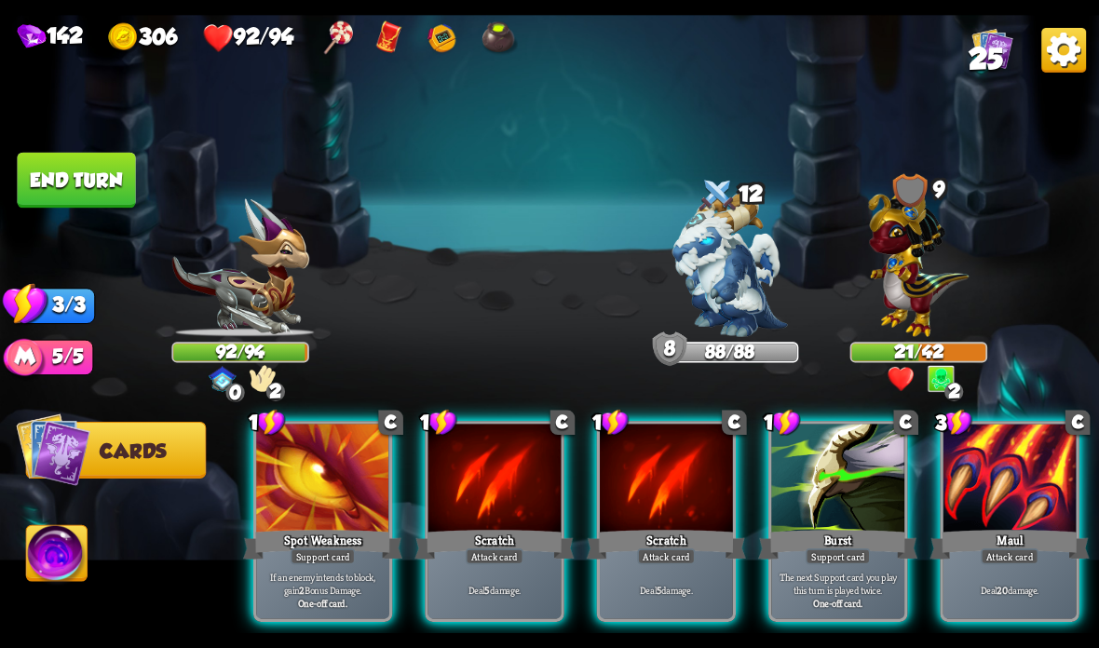
click at [274, 535] on div "Spot Weakness" at bounding box center [322, 544] width 159 height 35
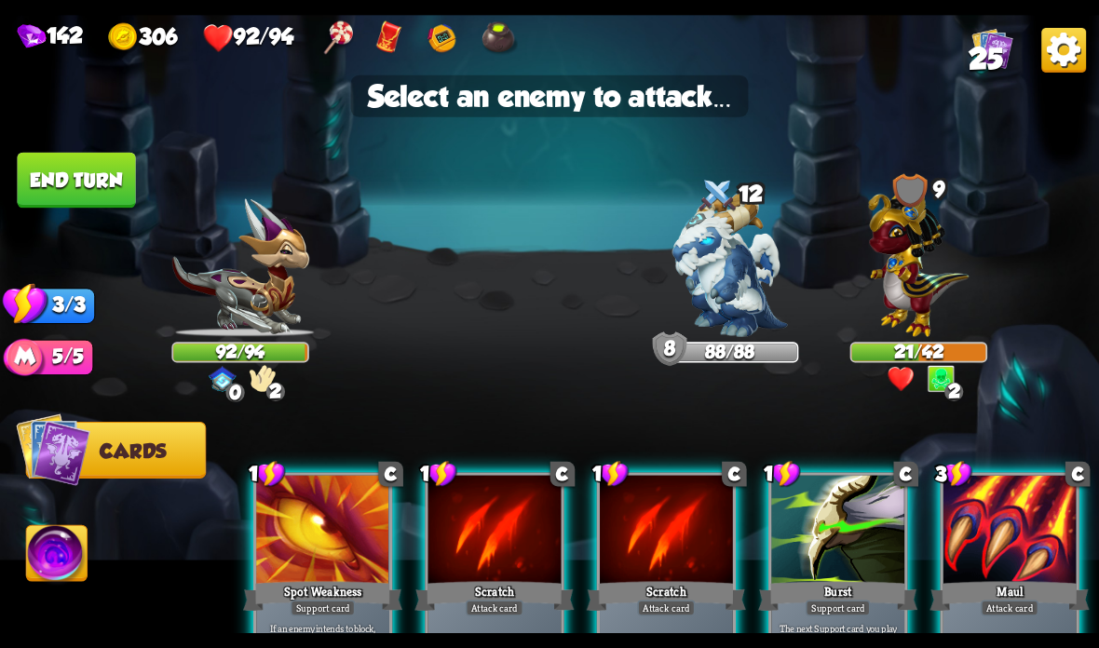
click at [906, 300] on img at bounding box center [919, 259] width 101 height 156
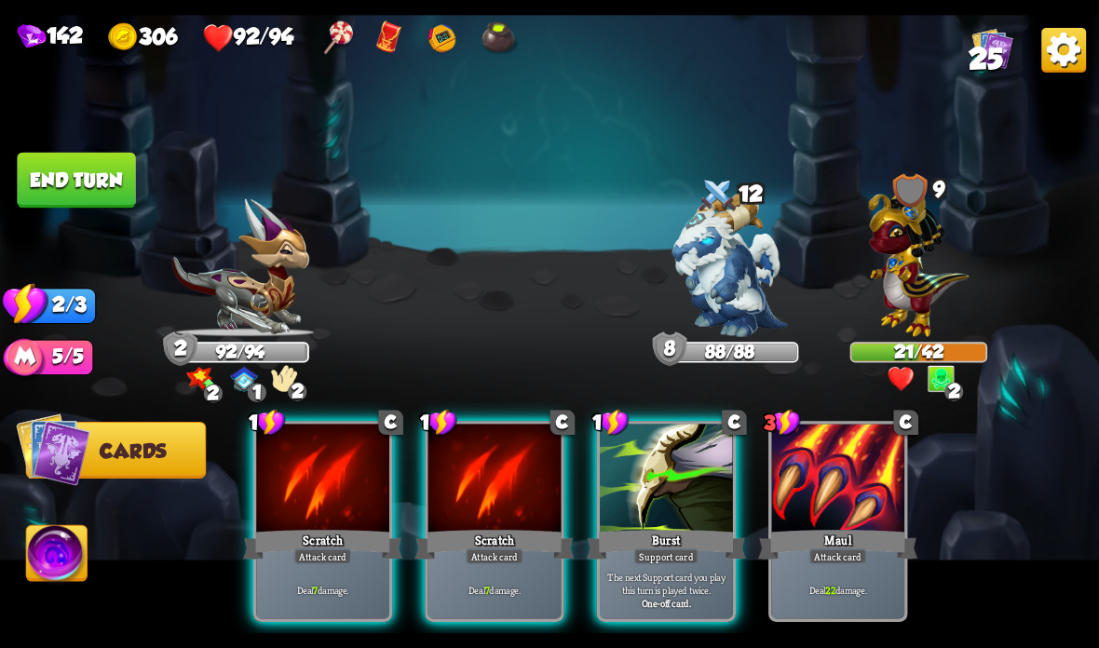
click at [467, 515] on div at bounding box center [494, 480] width 133 height 112
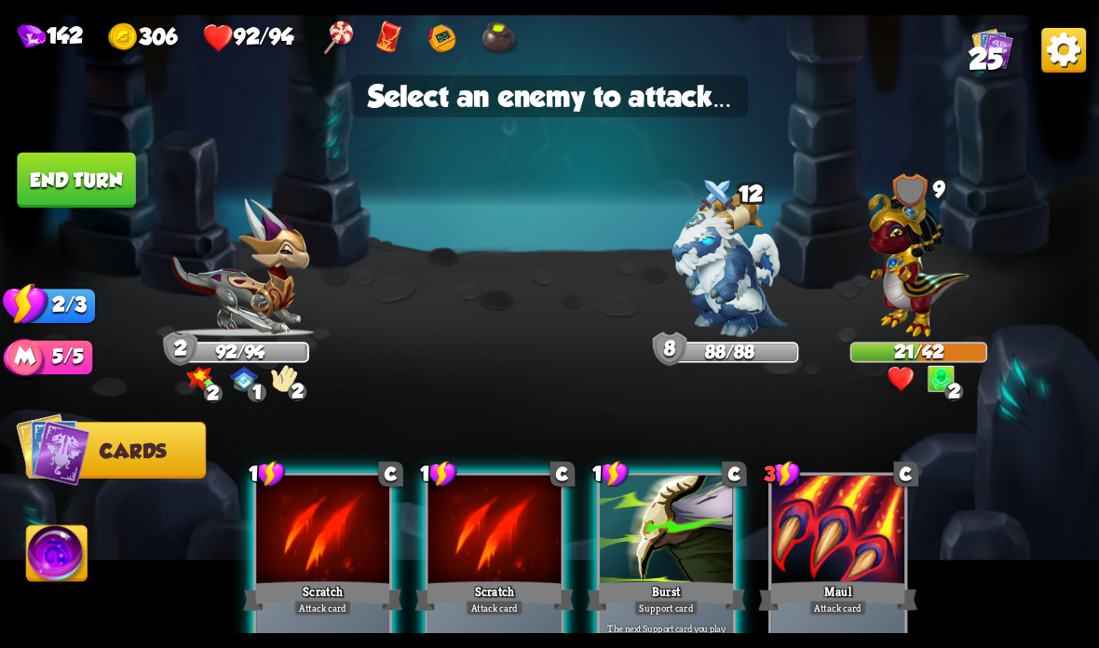
click at [913, 298] on img at bounding box center [919, 259] width 101 height 156
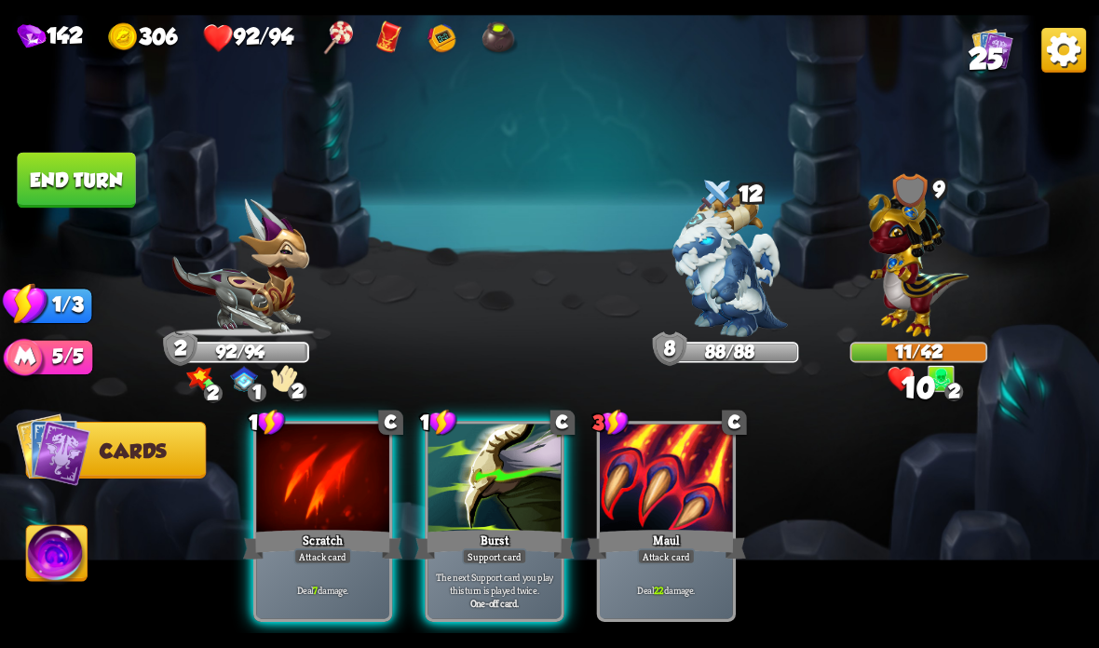
click at [320, 536] on div "Scratch" at bounding box center [322, 544] width 159 height 35
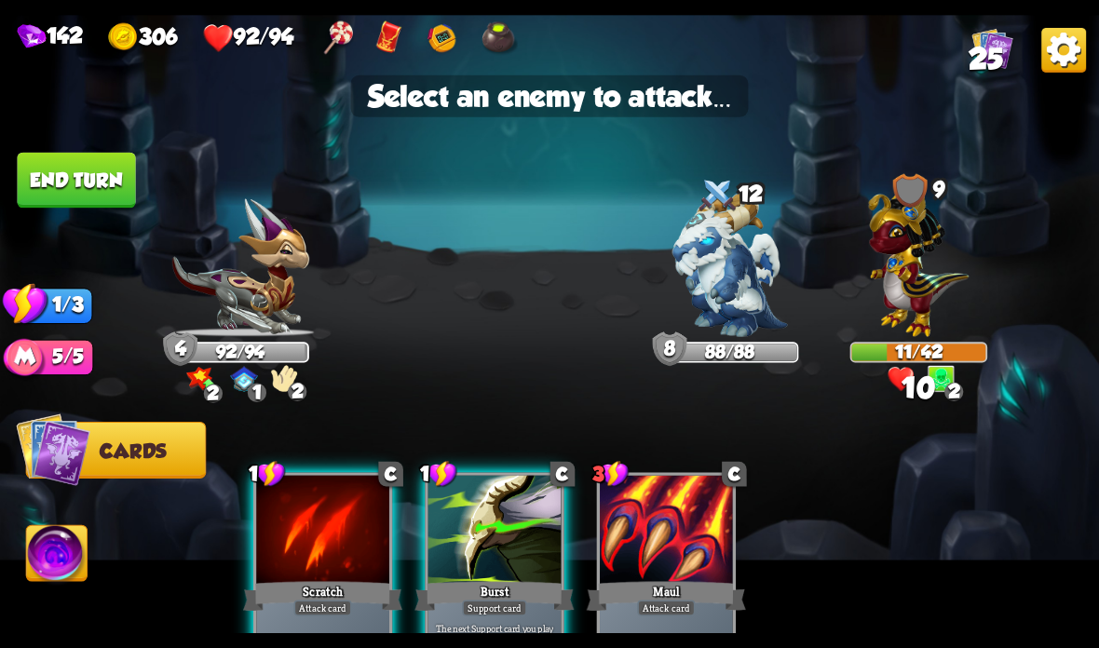
click at [915, 309] on img at bounding box center [919, 259] width 101 height 156
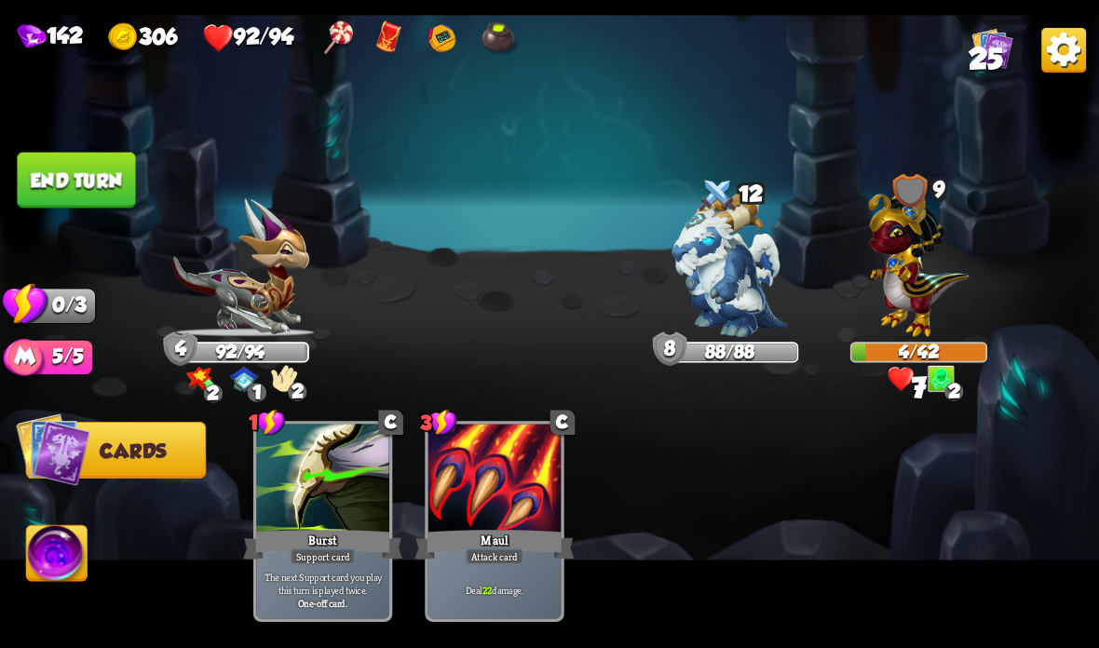
click at [79, 188] on button "End turn" at bounding box center [76, 181] width 118 height 56
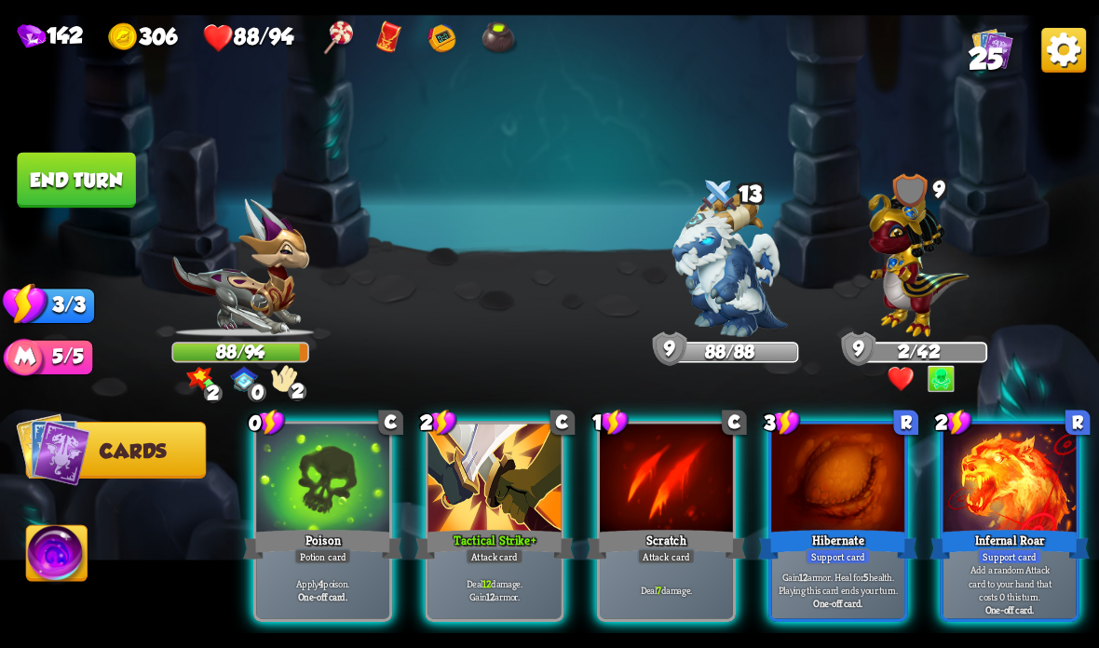
click at [302, 559] on div "Potion card" at bounding box center [322, 557] width 57 height 16
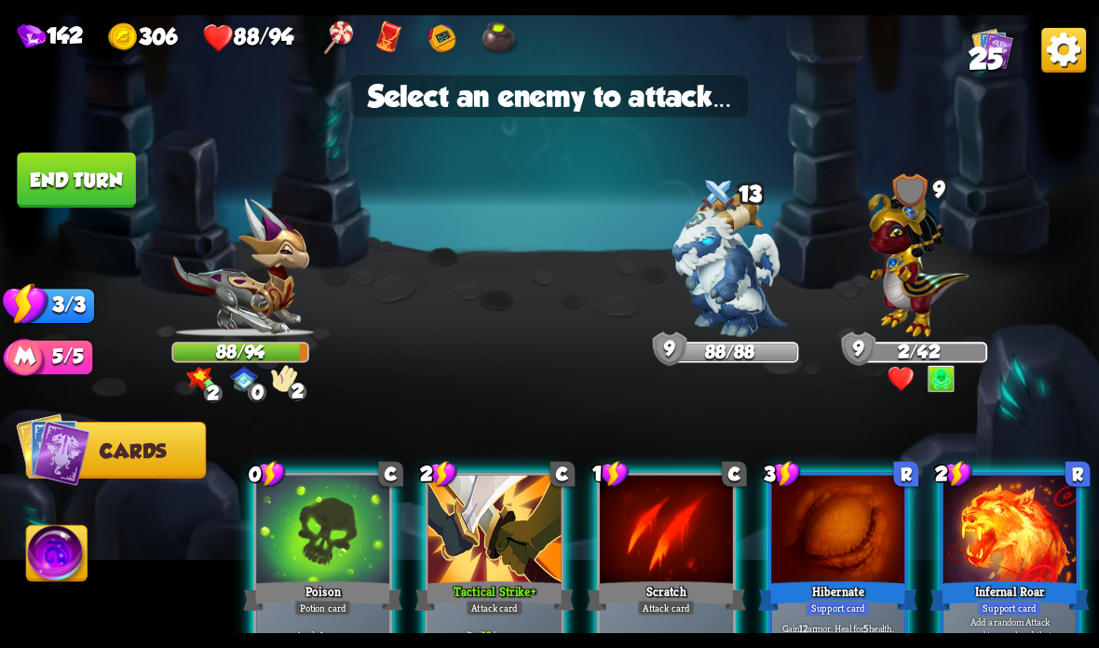
click at [916, 301] on img at bounding box center [919, 259] width 101 height 156
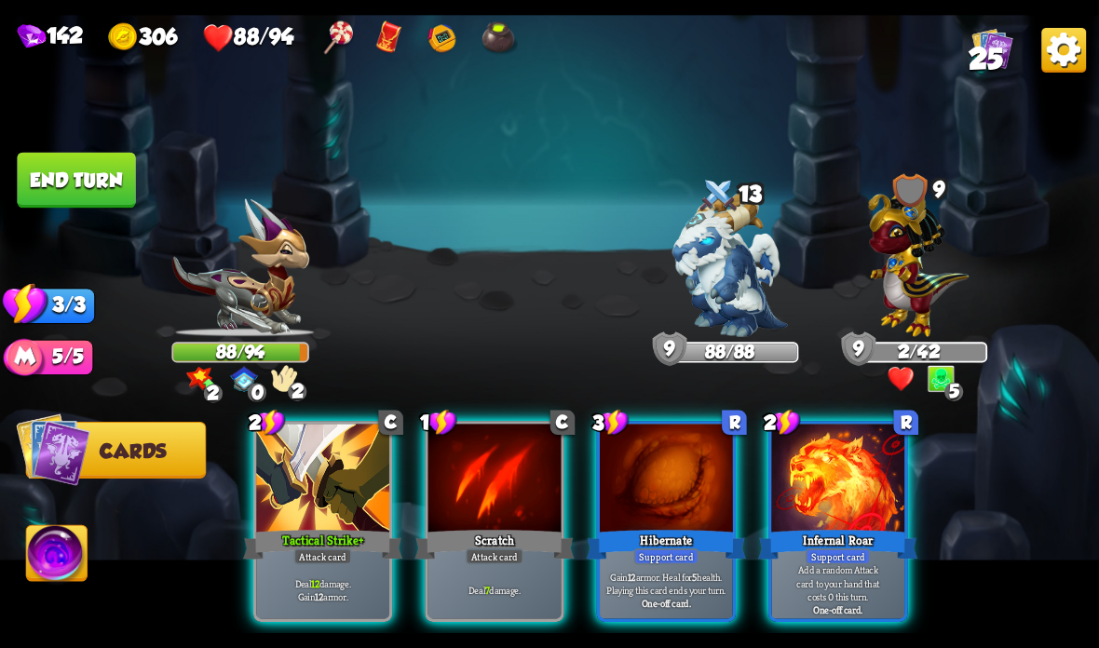
click at [641, 550] on div "Support card" at bounding box center [666, 557] width 65 height 16
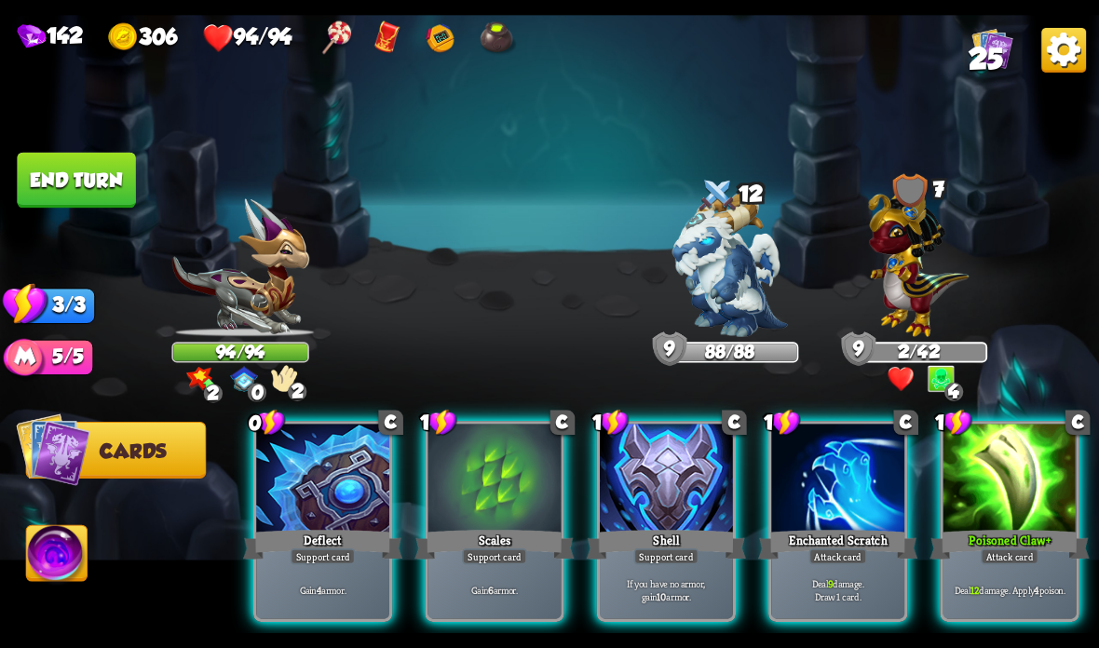
click at [639, 516] on div at bounding box center [666, 480] width 133 height 112
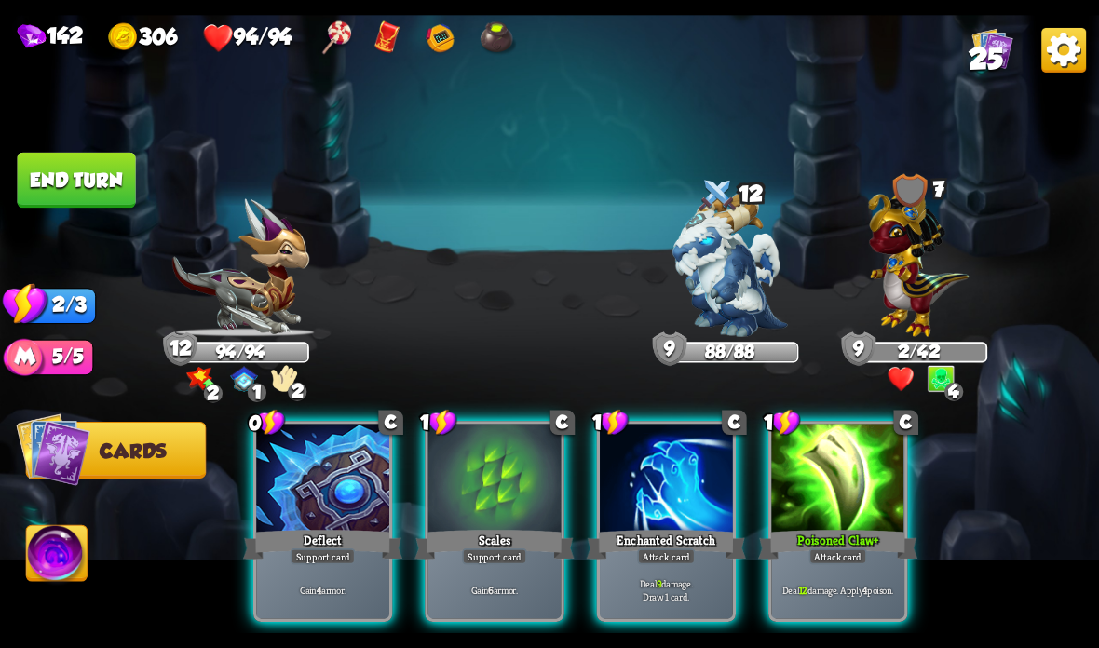
click at [812, 548] on div "Poisoned Claw +" at bounding box center [837, 544] width 159 height 35
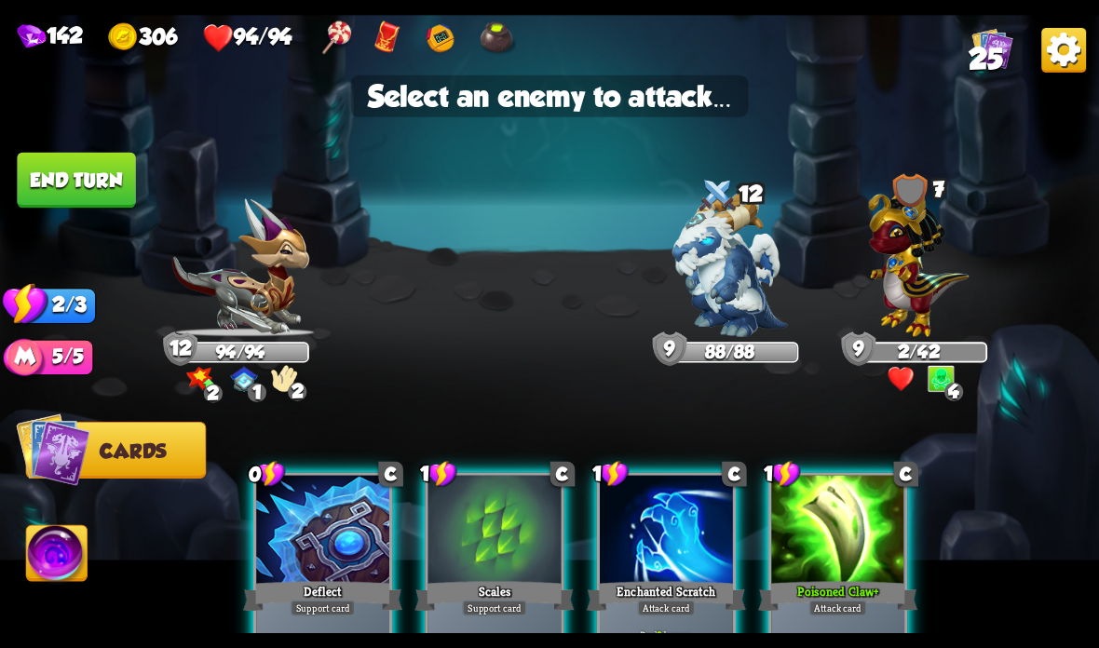
click at [668, 531] on div at bounding box center [666, 532] width 133 height 112
click at [680, 541] on div at bounding box center [666, 532] width 133 height 112
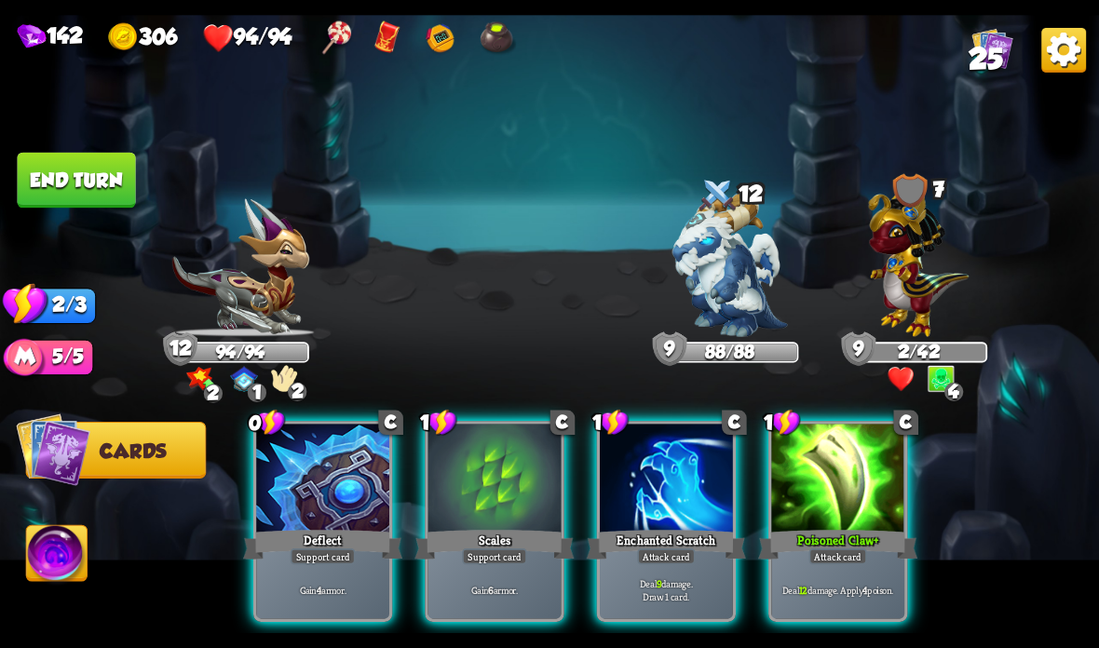
click at [672, 506] on div at bounding box center [666, 480] width 133 height 112
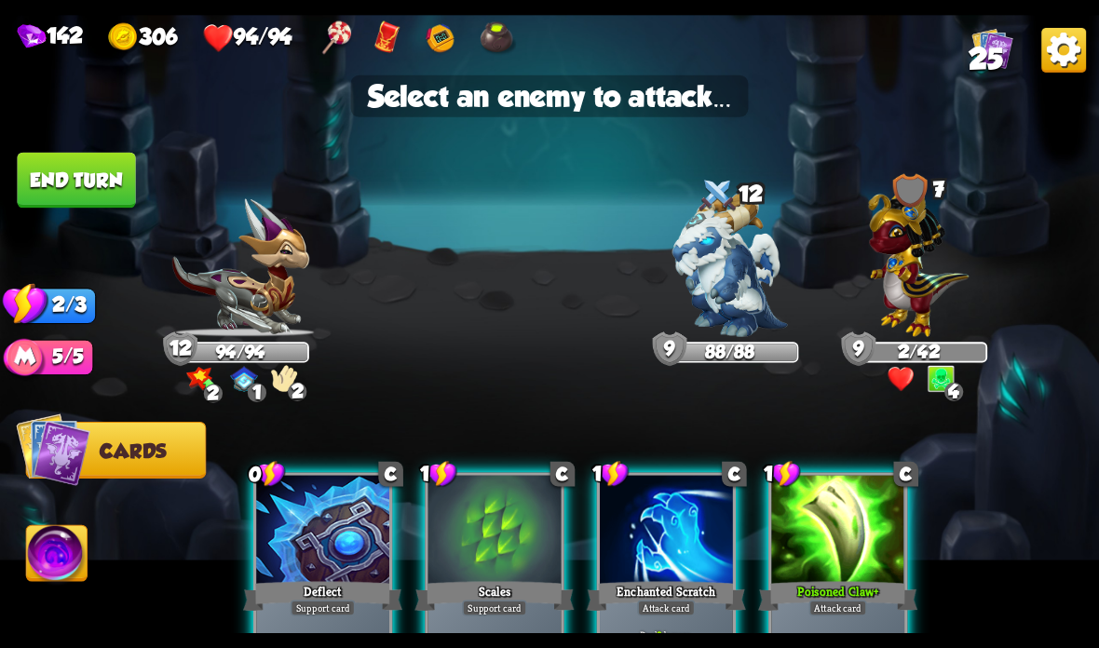
click at [914, 267] on img at bounding box center [919, 259] width 101 height 156
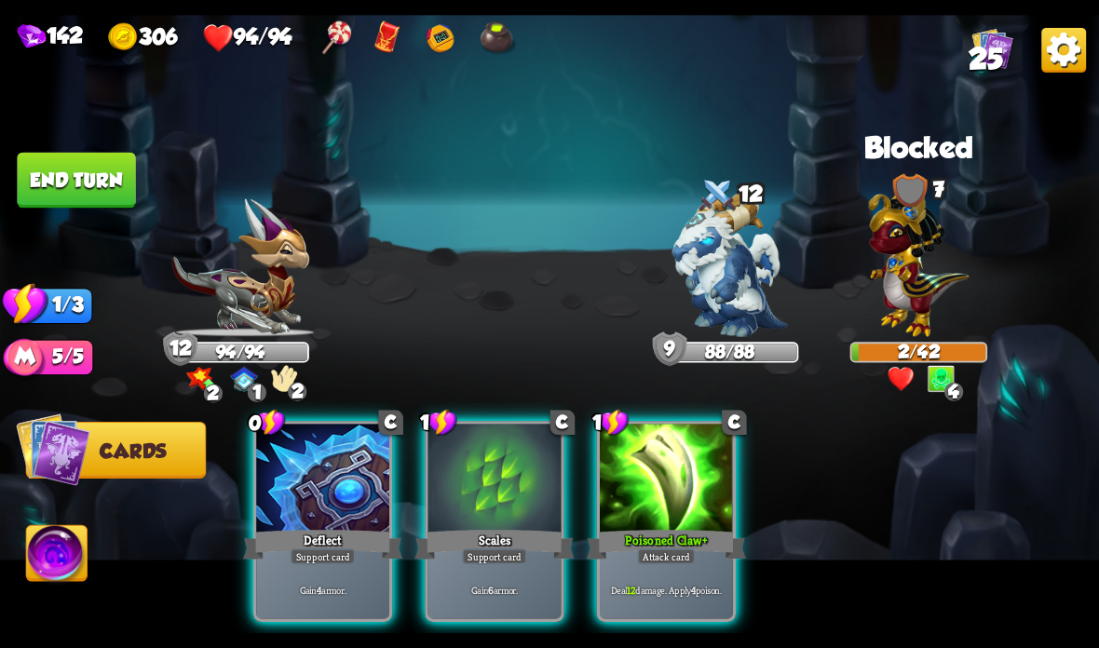
click at [651, 515] on div at bounding box center [666, 480] width 133 height 112
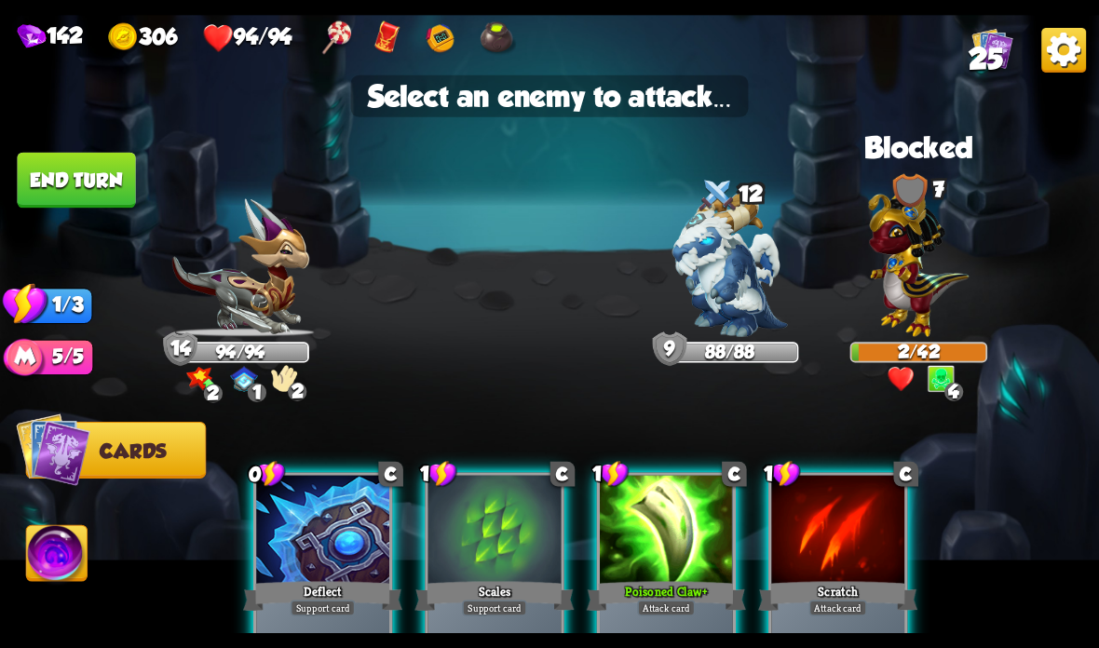
click at [743, 274] on img at bounding box center [729, 265] width 115 height 144
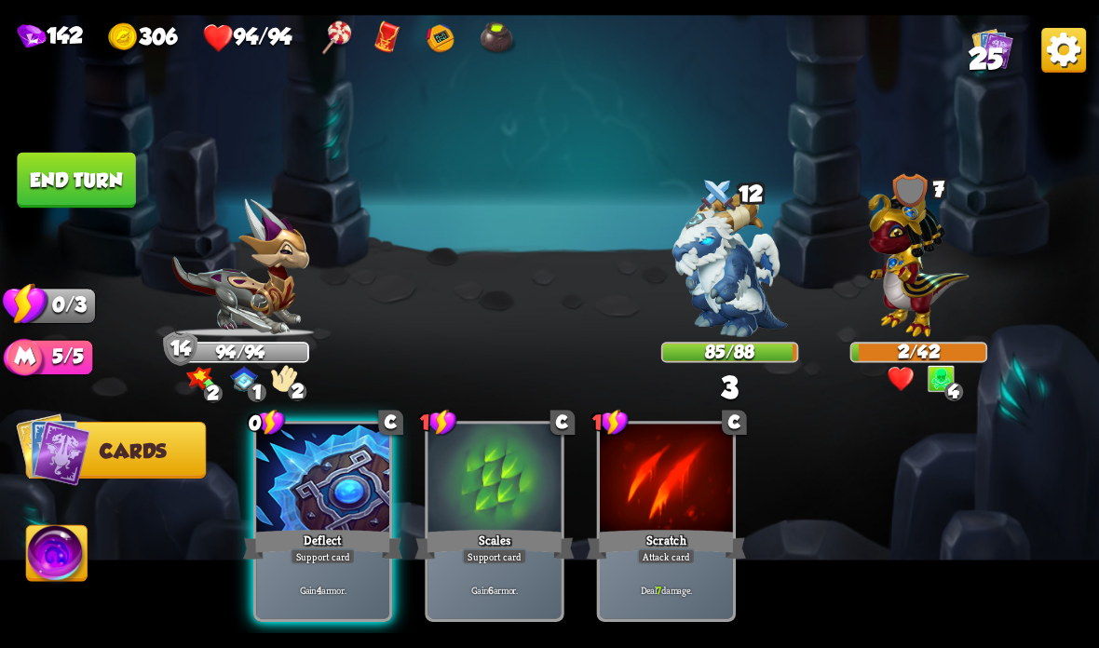
click at [80, 166] on button "End turn" at bounding box center [76, 181] width 118 height 56
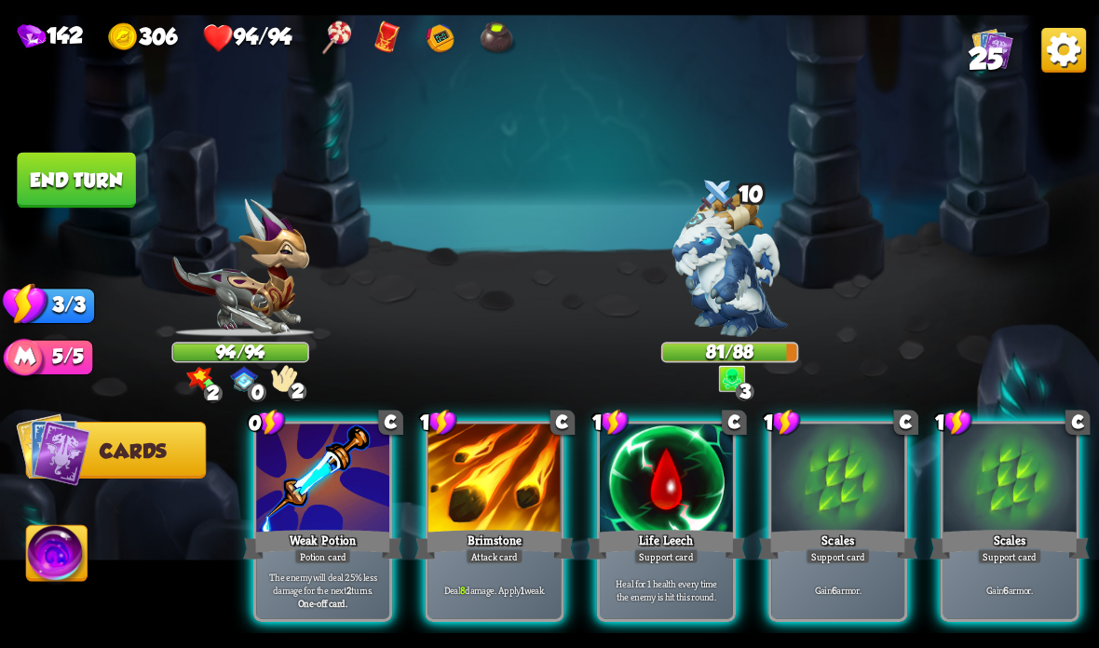
click at [467, 493] on div at bounding box center [494, 480] width 133 height 112
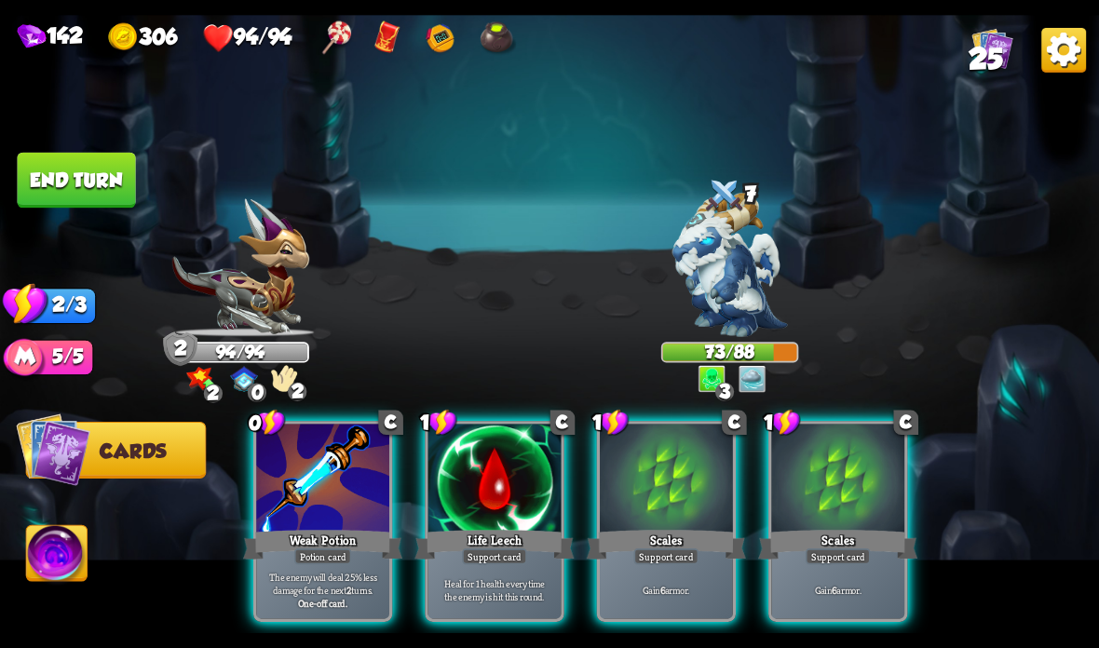
click at [642, 536] on div "Scales" at bounding box center [666, 544] width 159 height 35
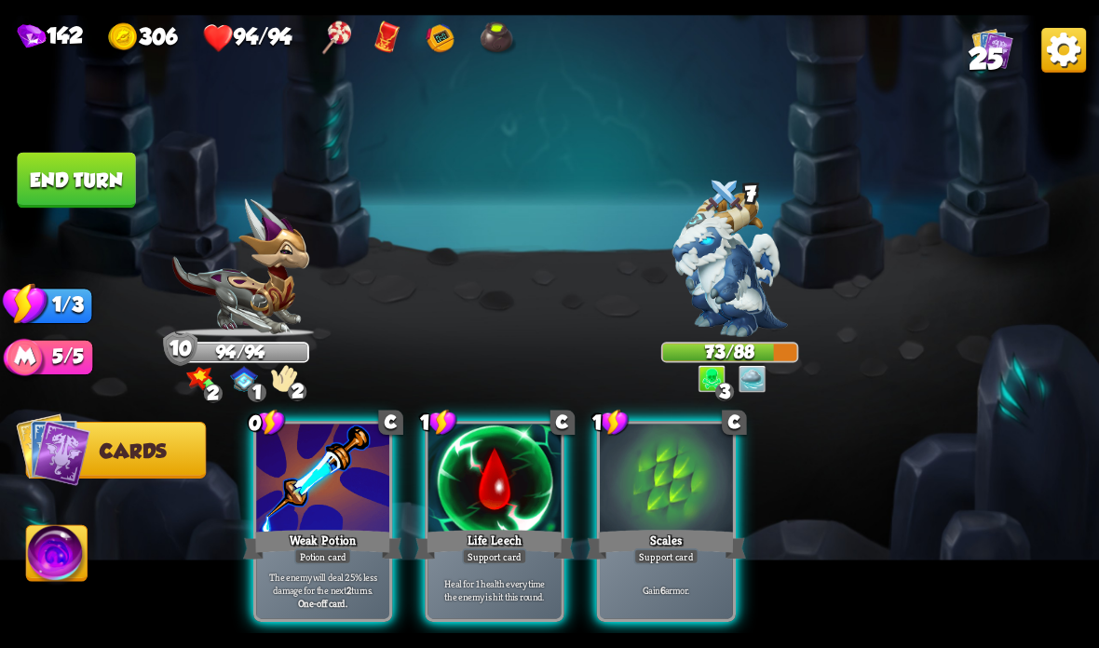
click at [66, 176] on button "End turn" at bounding box center [76, 181] width 118 height 56
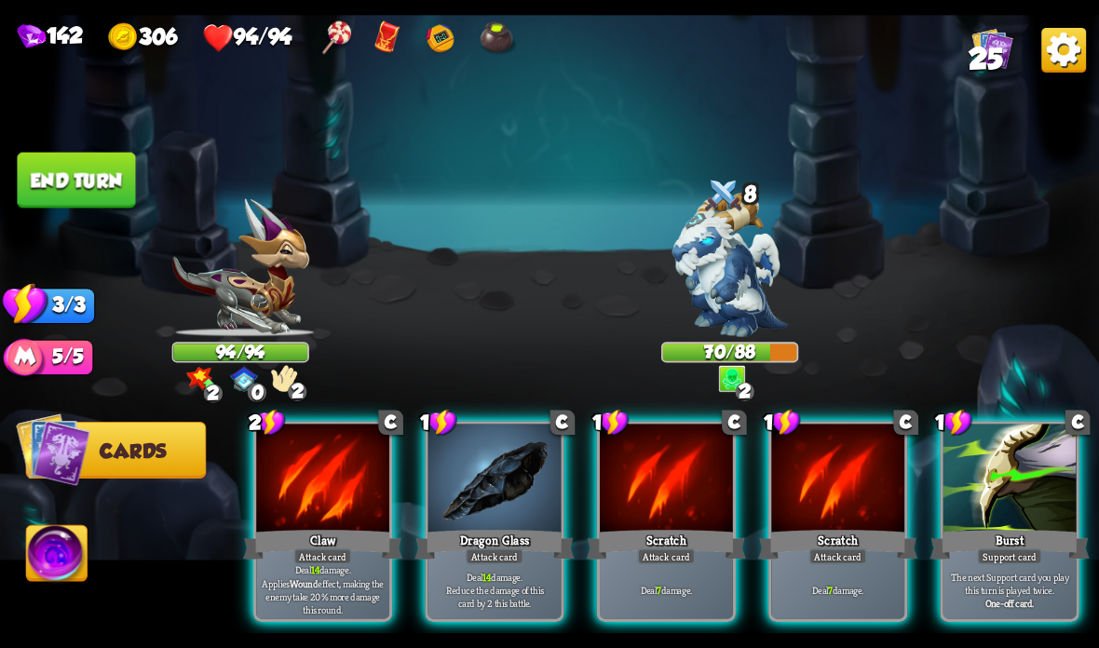
click at [328, 546] on div "Claw" at bounding box center [322, 544] width 159 height 35
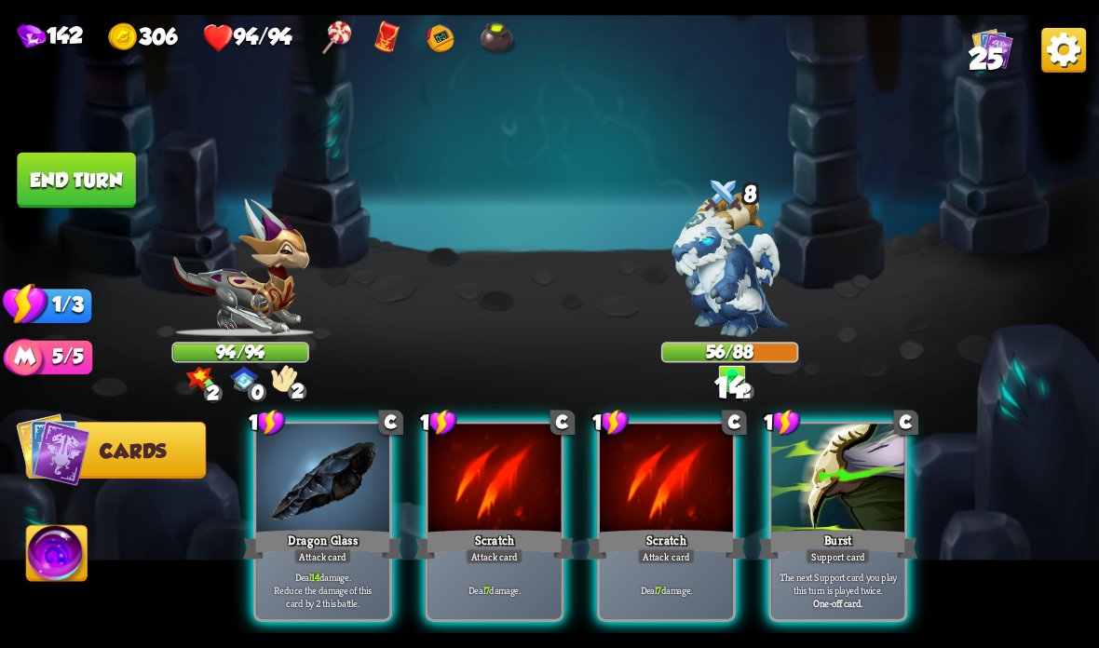
click at [317, 563] on div "Attack card" at bounding box center [323, 557] width 58 height 16
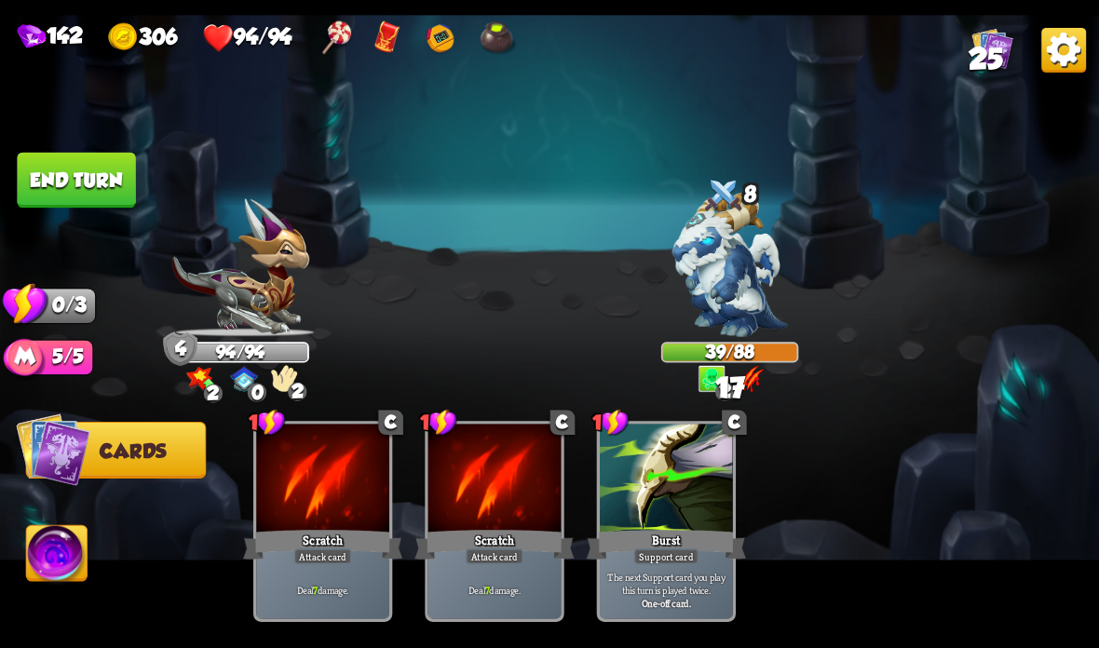
click at [96, 180] on button "End turn" at bounding box center [76, 181] width 118 height 56
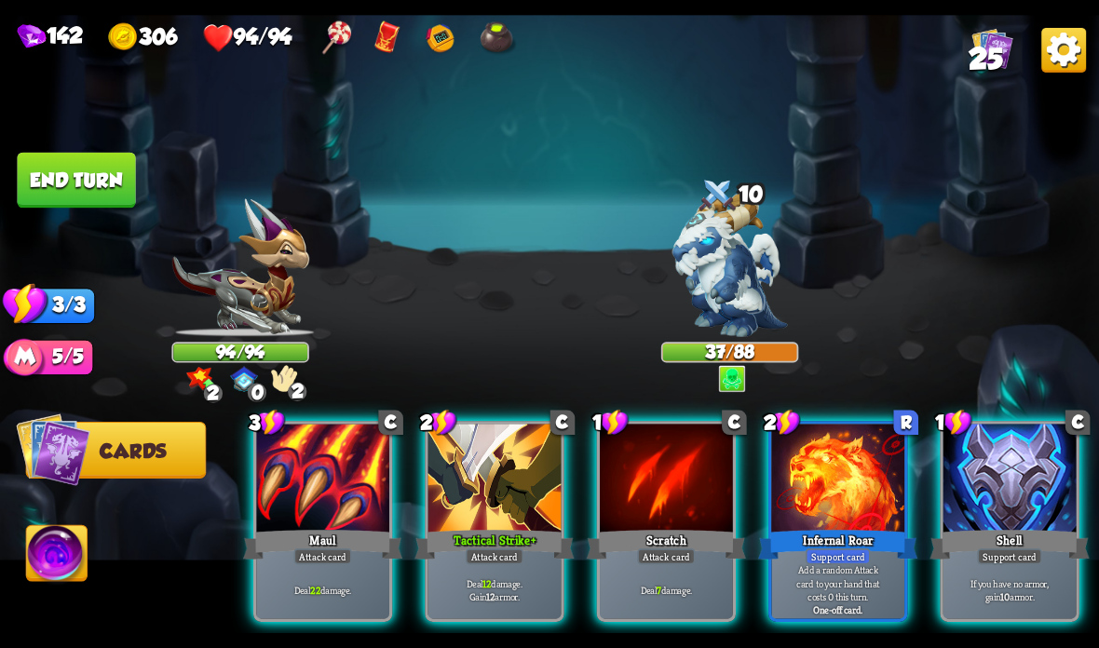
click at [1031, 478] on div at bounding box center [1009, 480] width 133 height 112
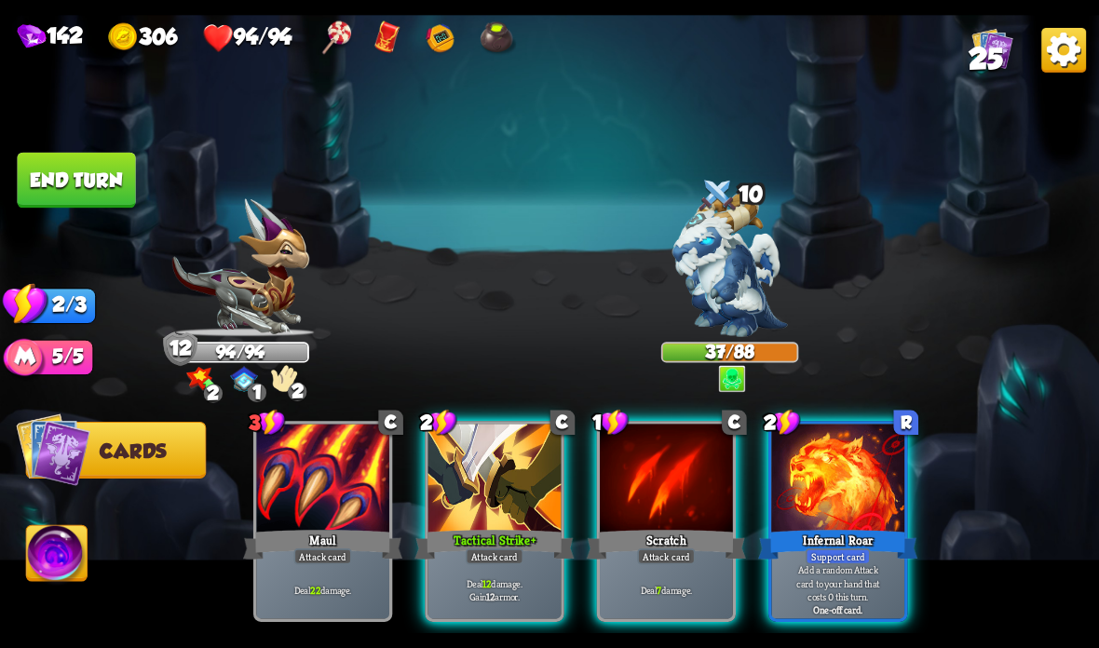
click at [508, 539] on div "Tactical Strike +" at bounding box center [493, 544] width 159 height 35
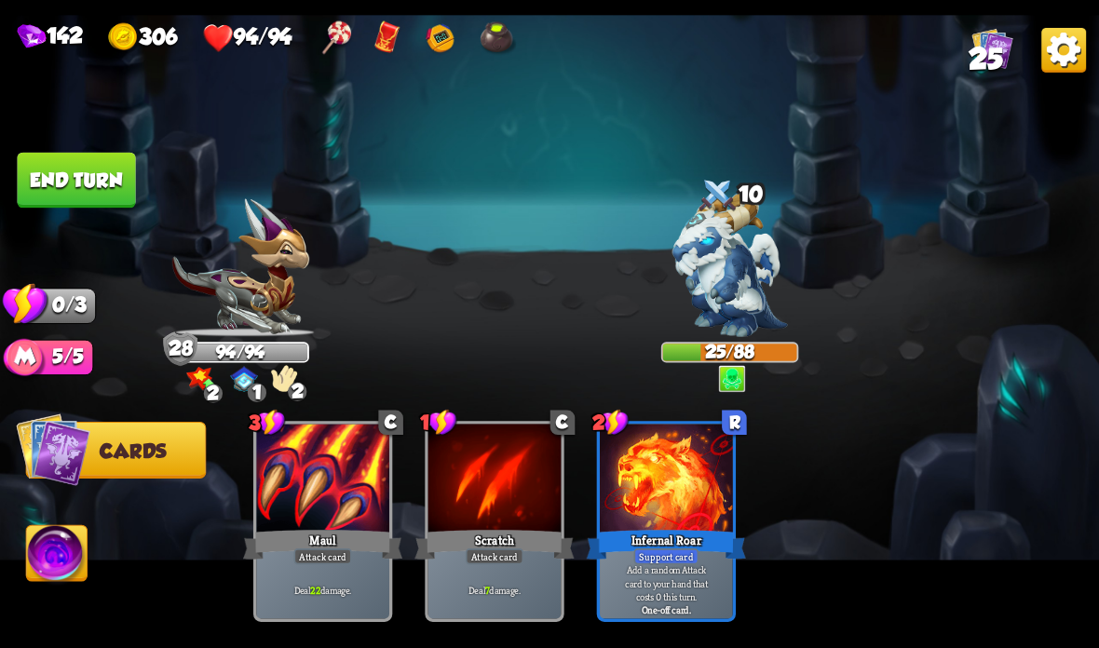
click at [70, 181] on button "End turn" at bounding box center [76, 181] width 118 height 56
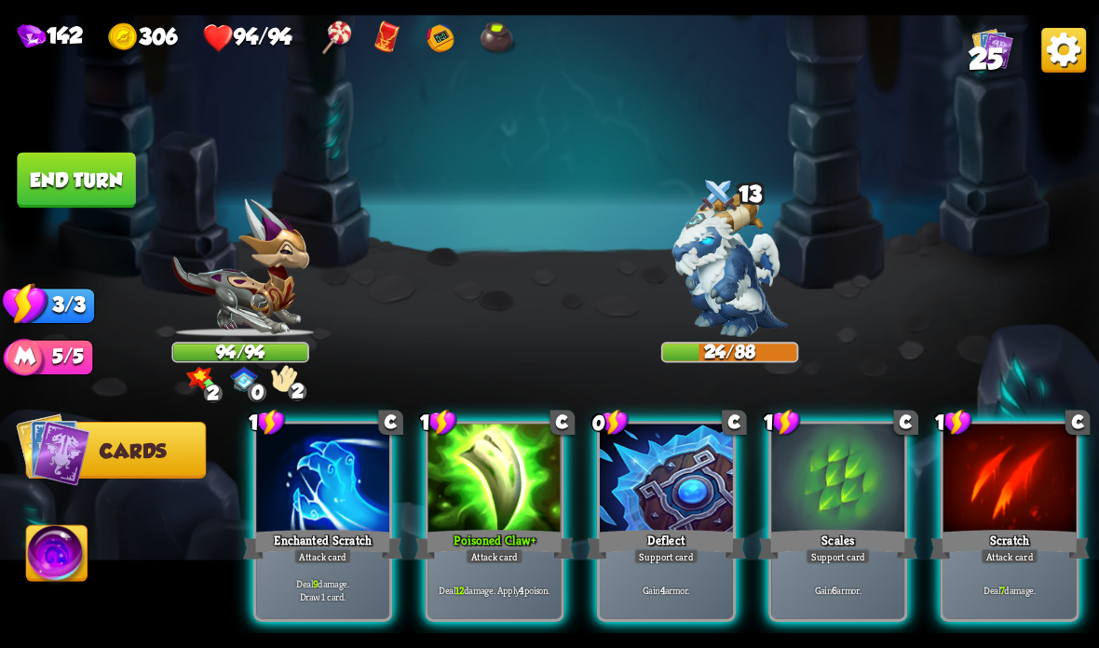
click at [488, 497] on div at bounding box center [494, 480] width 133 height 112
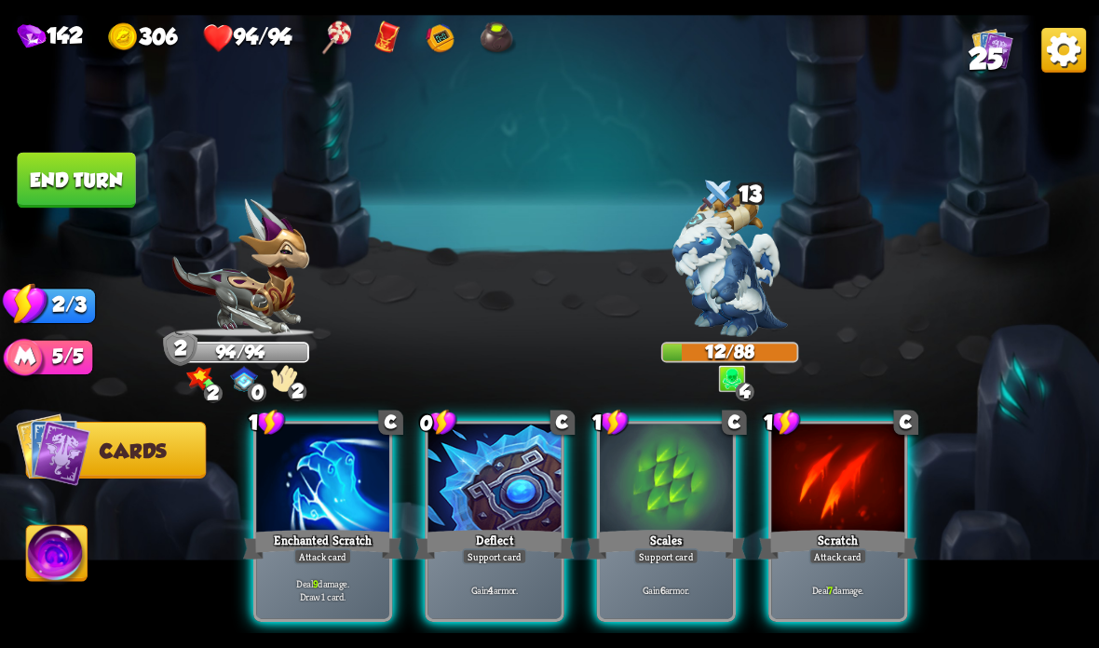
click at [340, 559] on div "Attack card" at bounding box center [323, 557] width 58 height 16
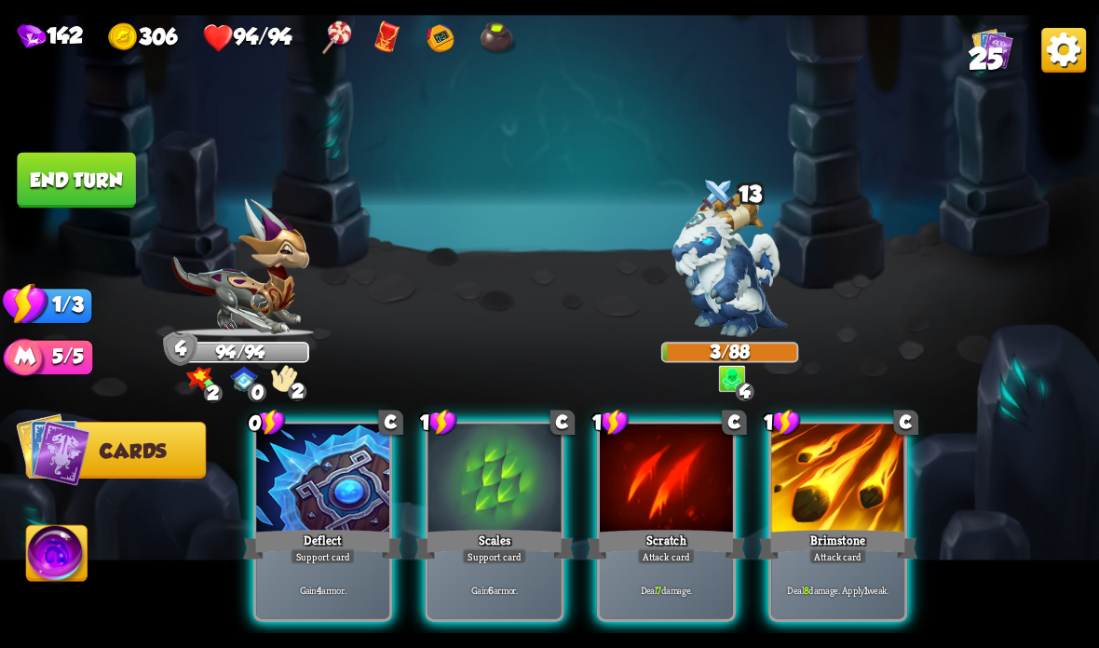
click at [104, 176] on button "End turn" at bounding box center [76, 181] width 118 height 56
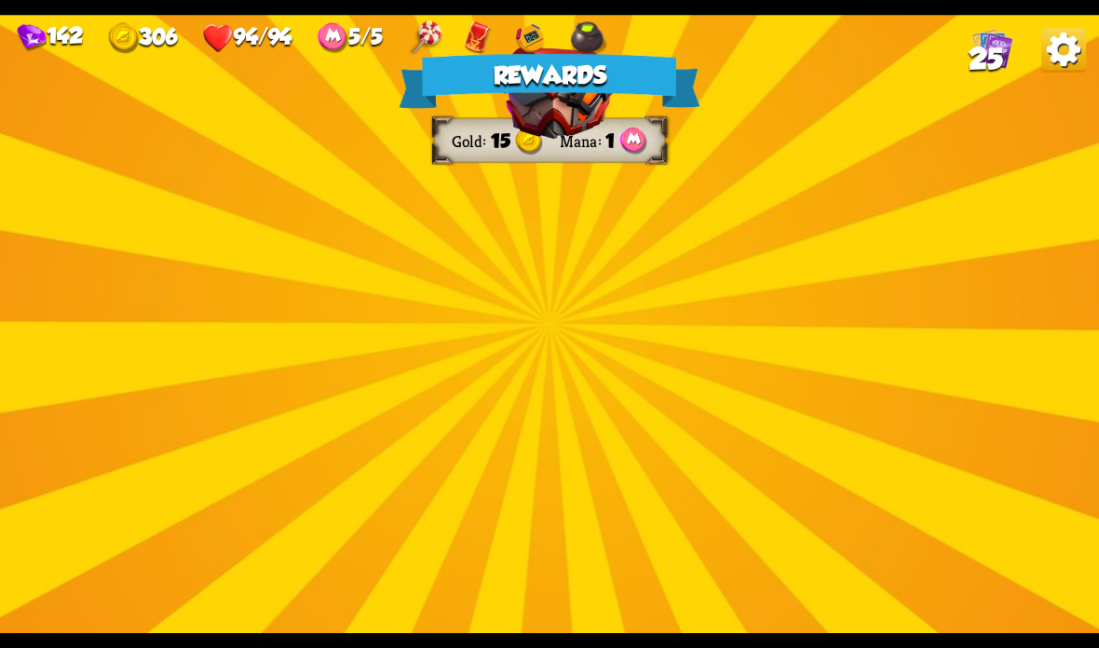
click at [616, 330] on img at bounding box center [556, 309] width 125 height 92
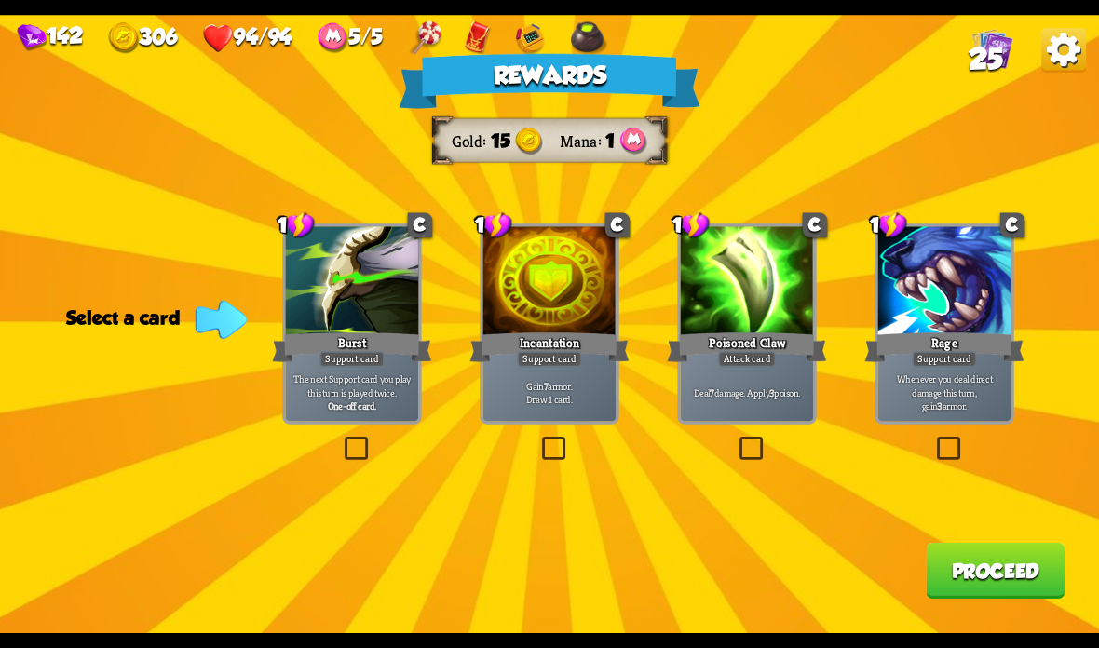
click at [559, 396] on p "Gain 7 armor. Draw 1 card." at bounding box center [549, 392] width 127 height 26
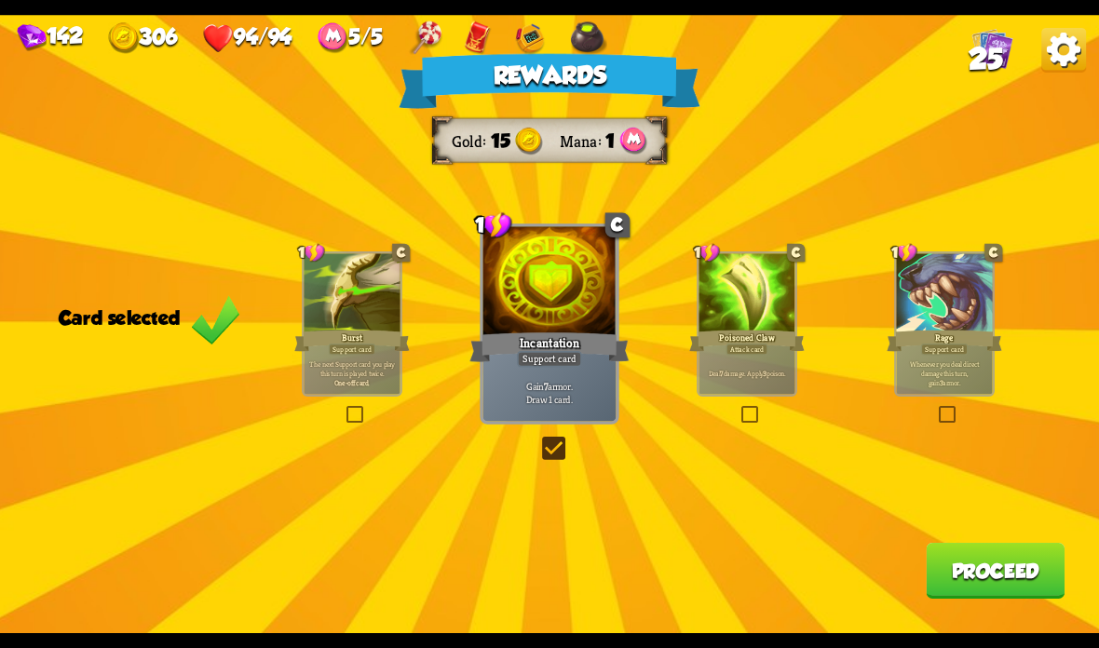
click at [982, 566] on button "Proceed" at bounding box center [995, 571] width 139 height 56
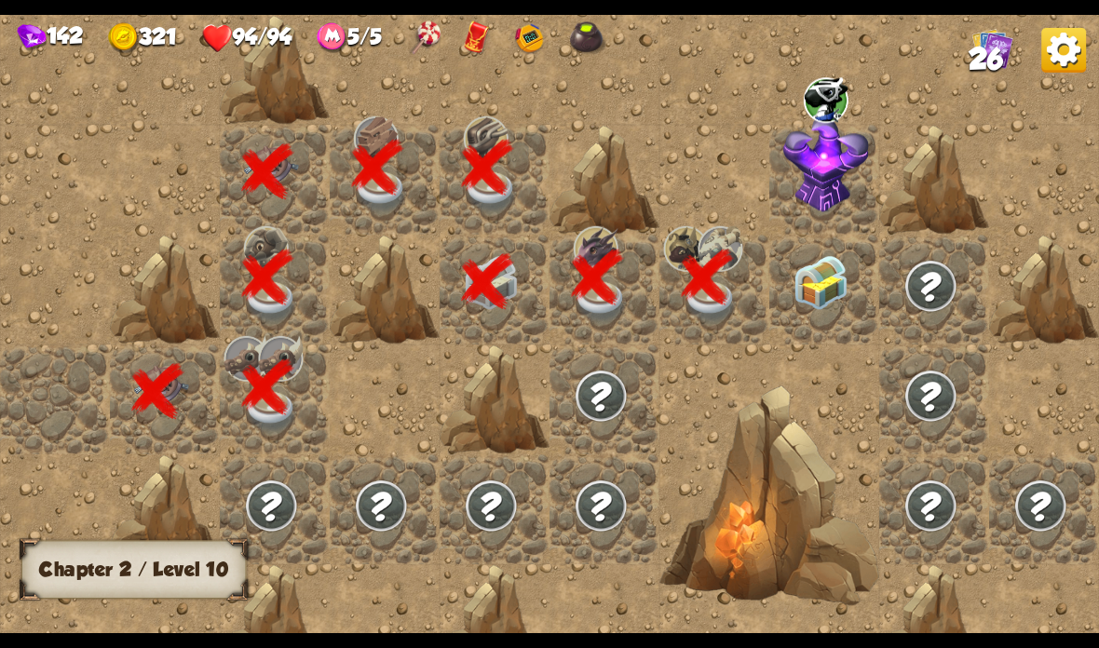
click at [818, 288] on img at bounding box center [820, 282] width 55 height 55
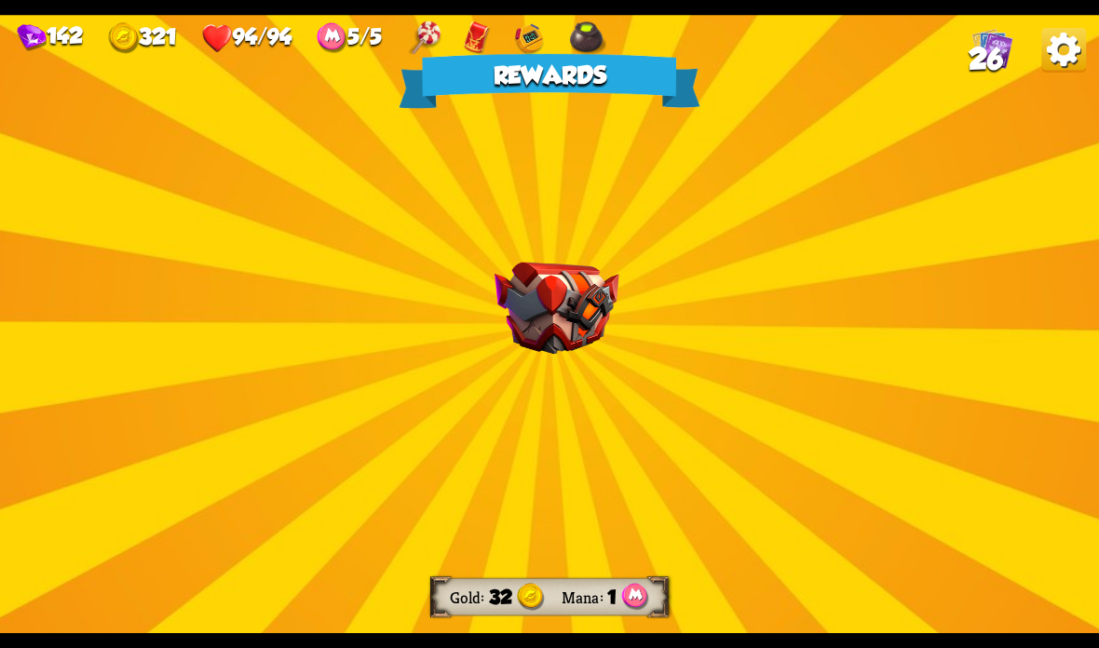
click at [613, 265] on img at bounding box center [556, 309] width 125 height 92
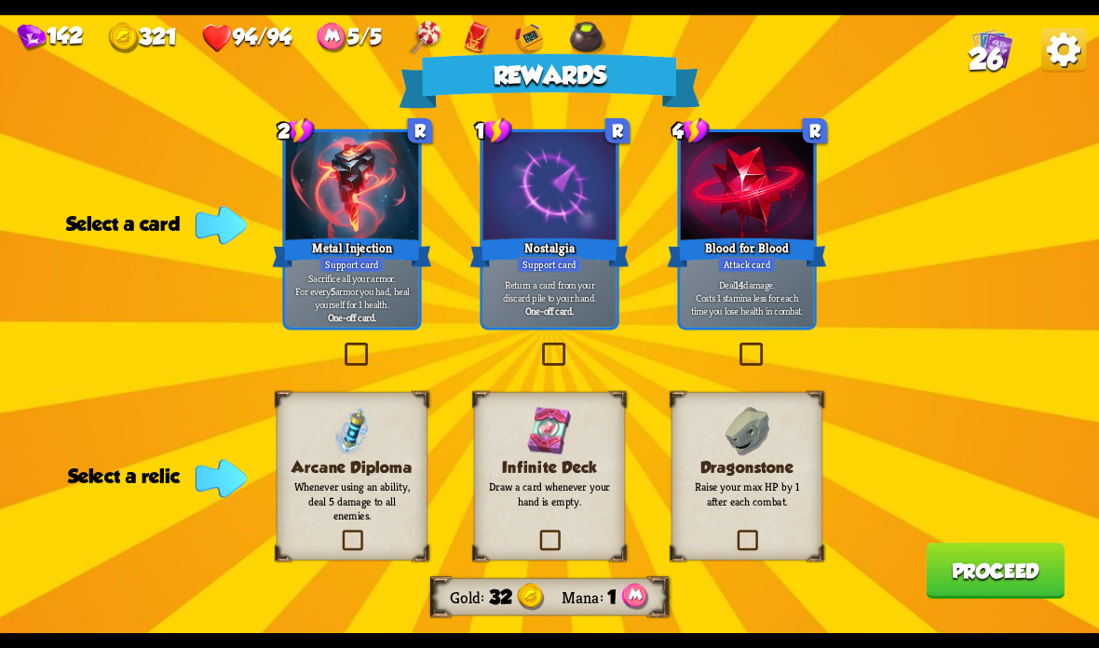
click at [780, 276] on div "Deal 14 damage. Costs 1 stamina less for each time you lose health in combat." at bounding box center [747, 298] width 133 height 58
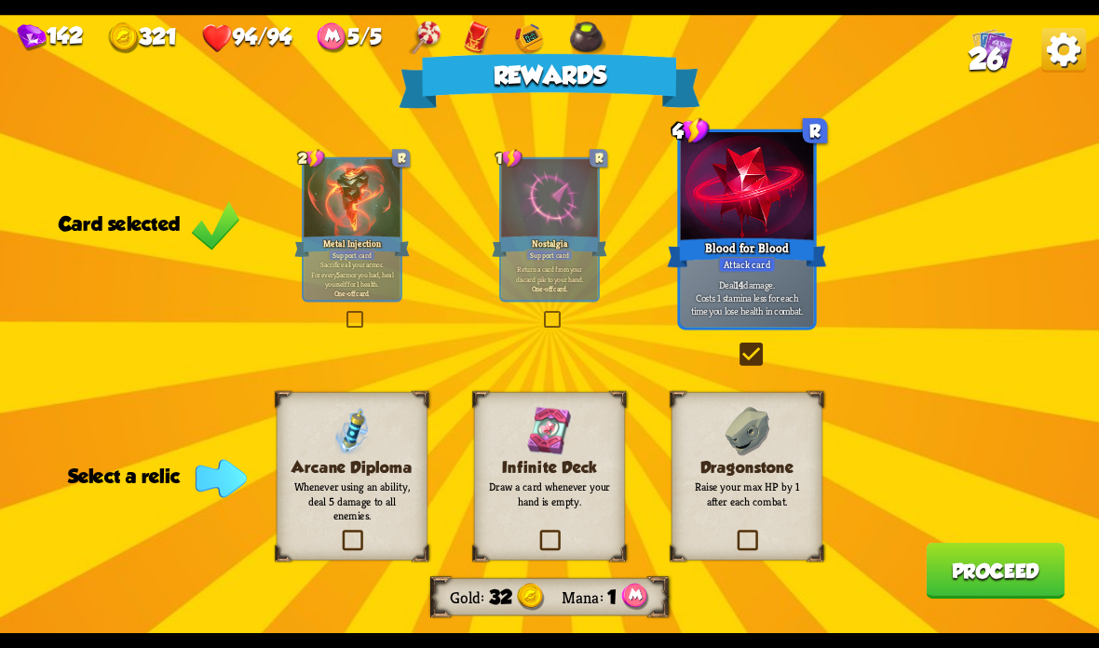
click at [784, 454] on div "Dragonstone Raise your max HP by 1 after each combat." at bounding box center [746, 476] width 151 height 169
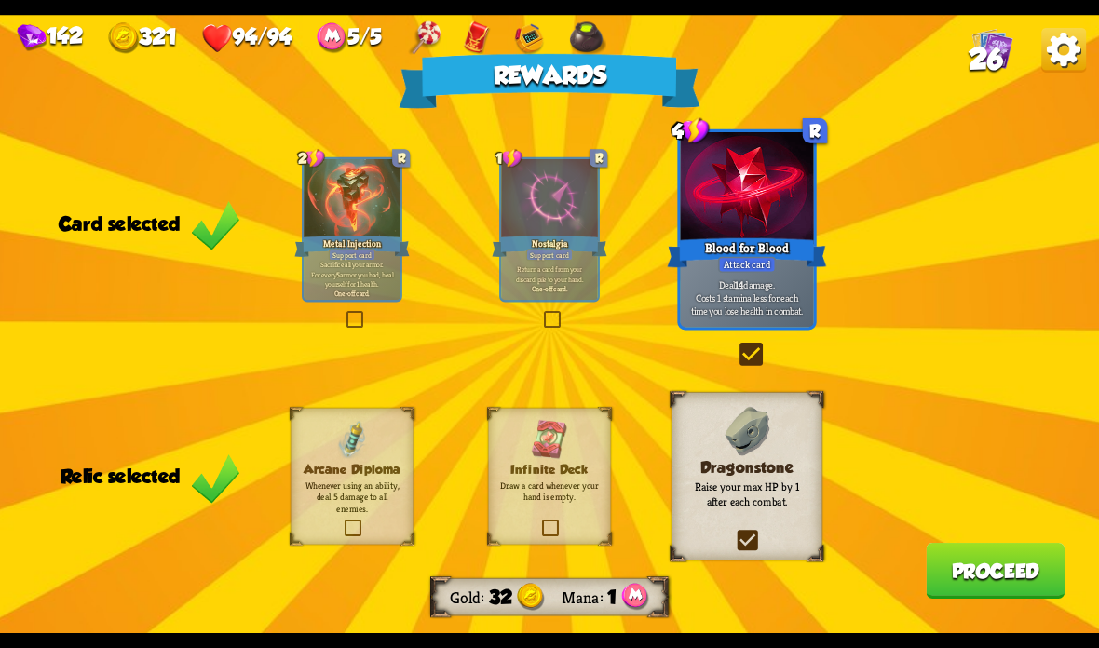
click at [973, 561] on button "Proceed" at bounding box center [995, 571] width 139 height 56
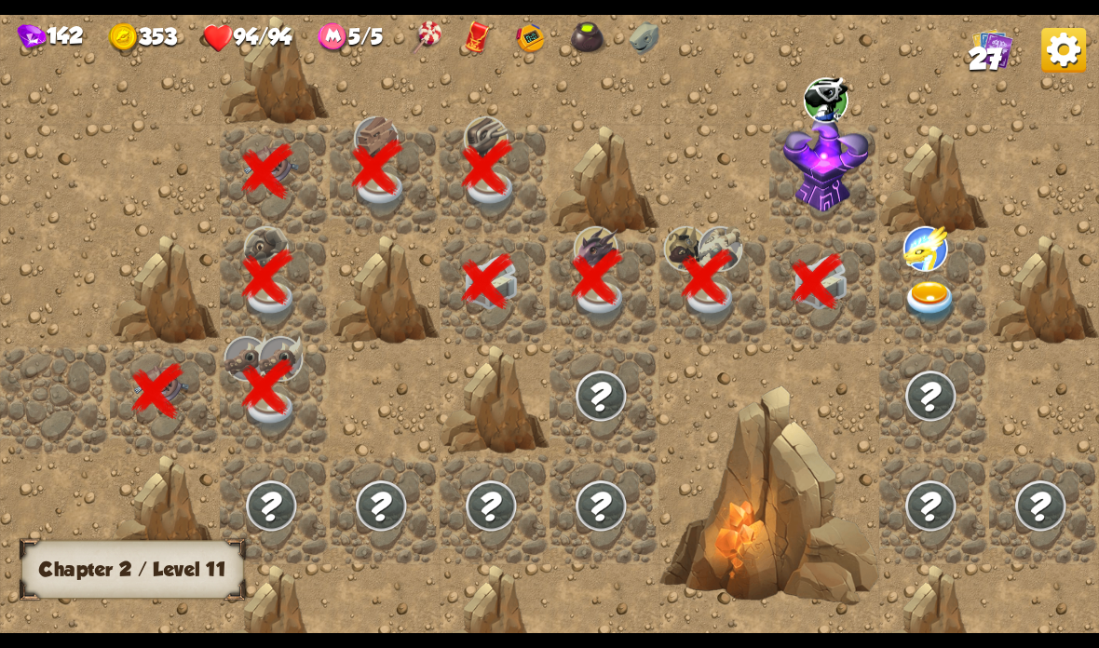
scroll to position [0, 358]
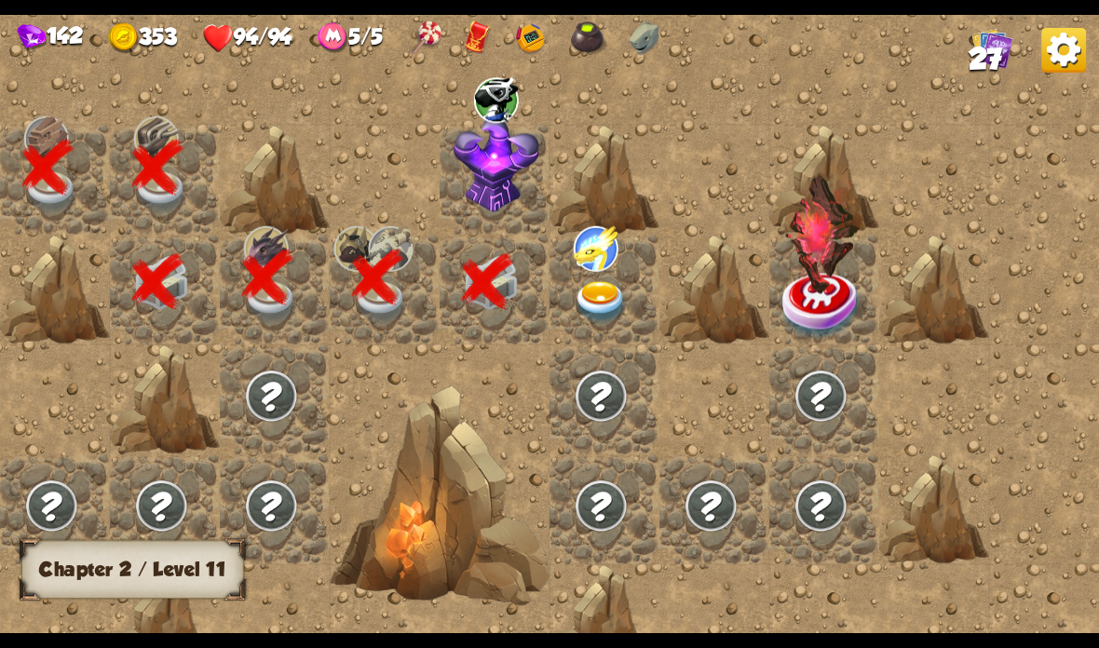
click at [511, 160] on img at bounding box center [497, 164] width 86 height 96
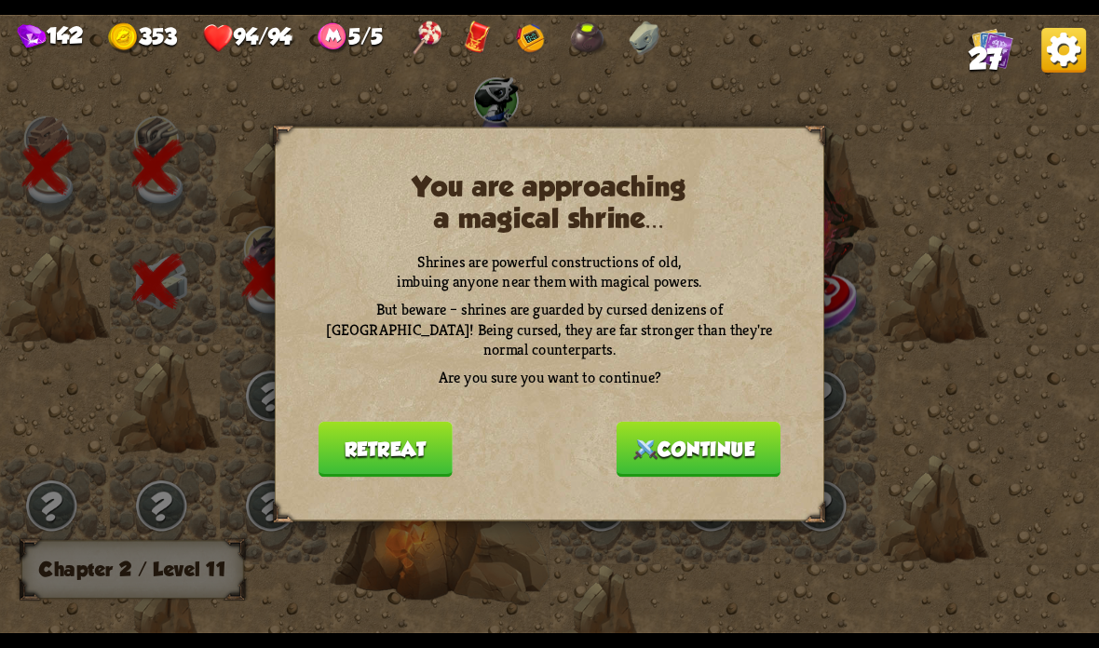
click at [661, 438] on button "Continue" at bounding box center [698, 450] width 164 height 56
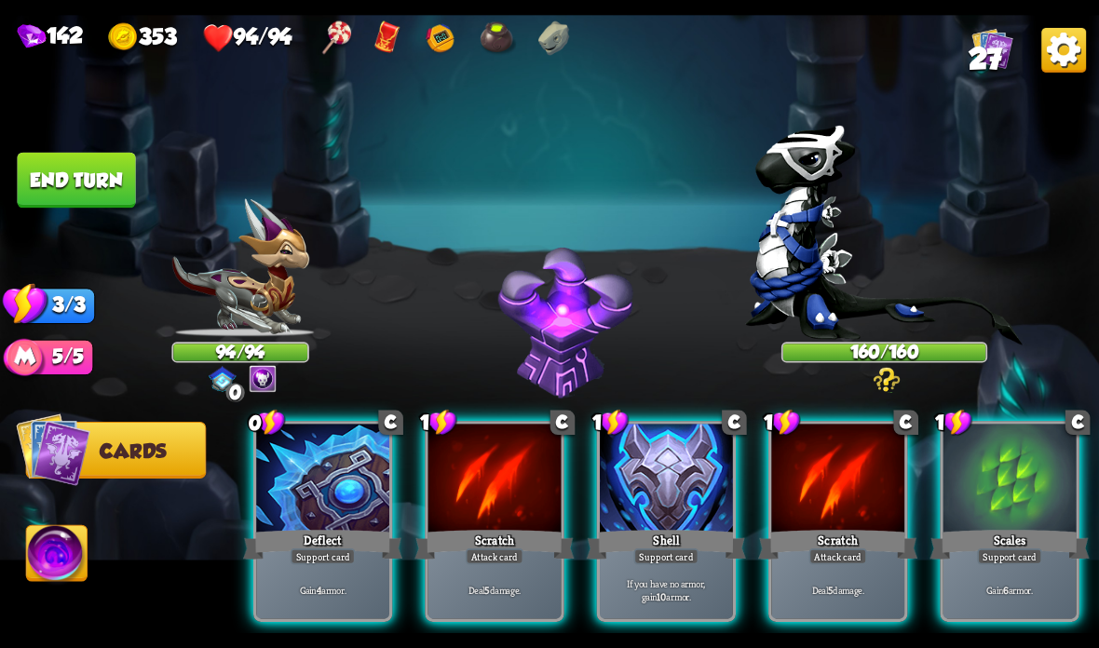
click at [651, 508] on div at bounding box center [666, 480] width 133 height 112
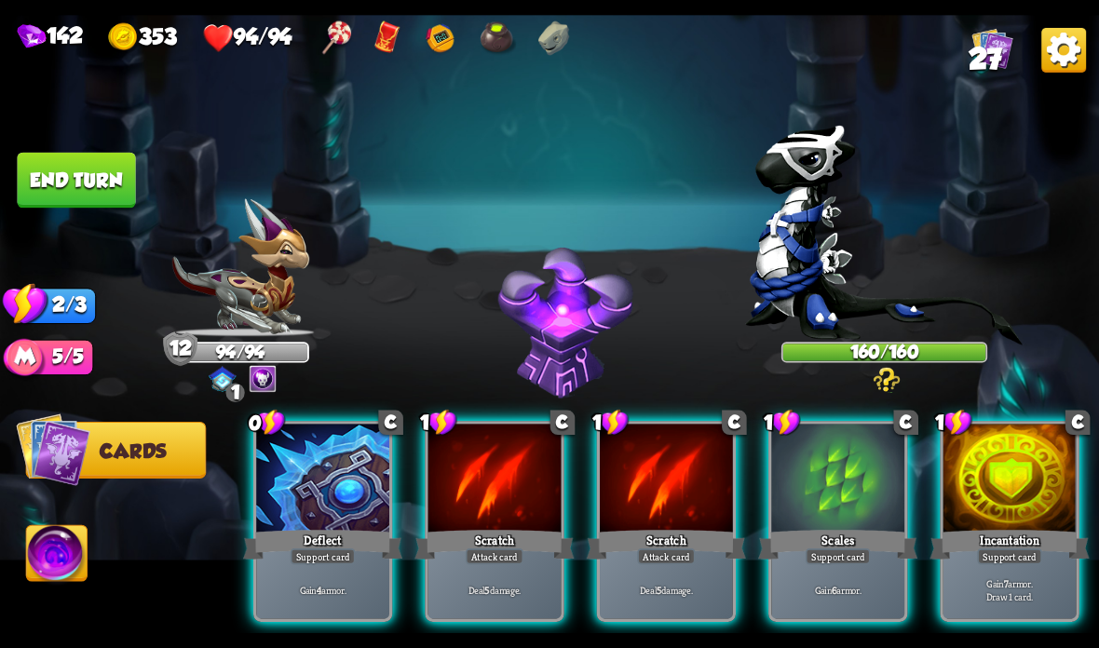
click at [507, 527] on div "Scratch" at bounding box center [493, 544] width 159 height 35
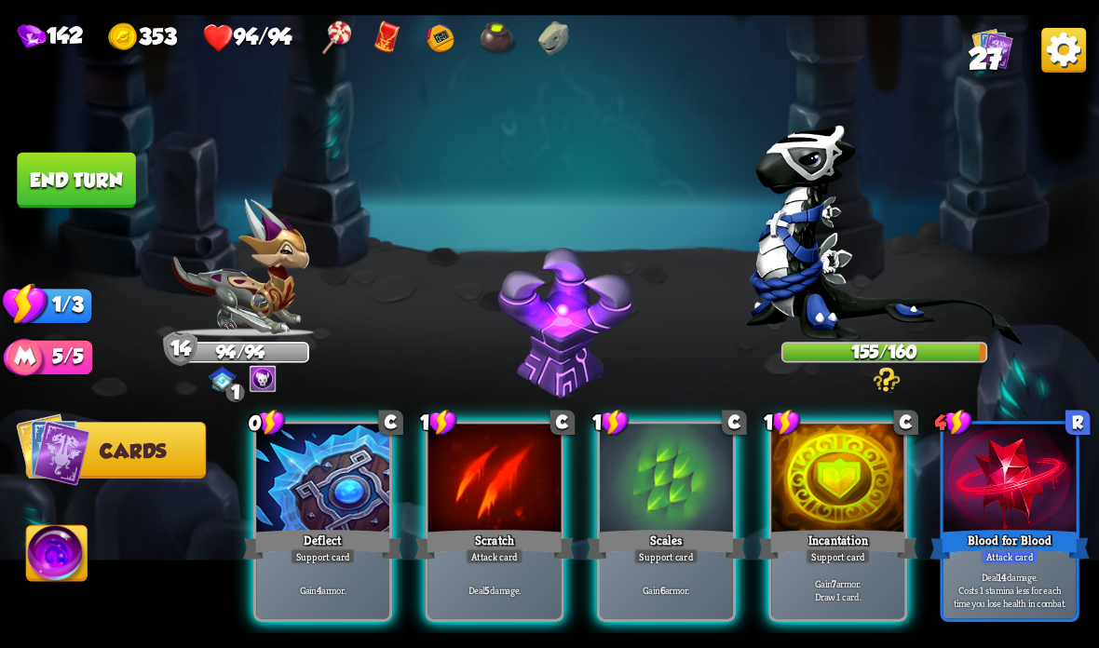
click at [483, 544] on div "Scratch" at bounding box center [493, 544] width 159 height 35
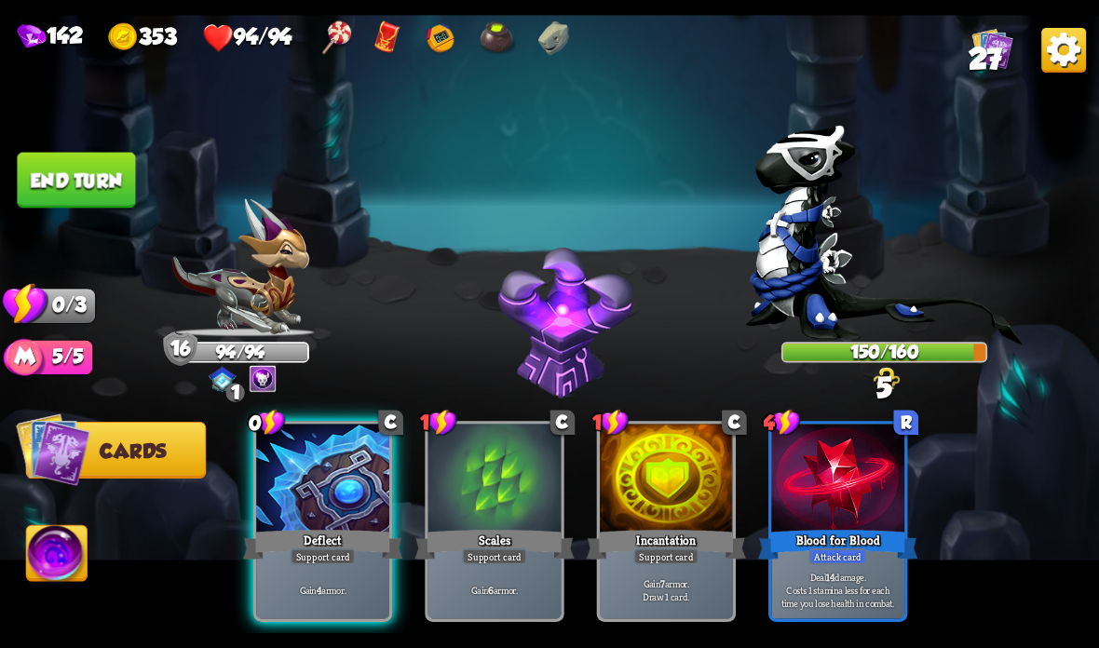
click at [346, 572] on div "Gain 4 armor." at bounding box center [322, 590] width 133 height 58
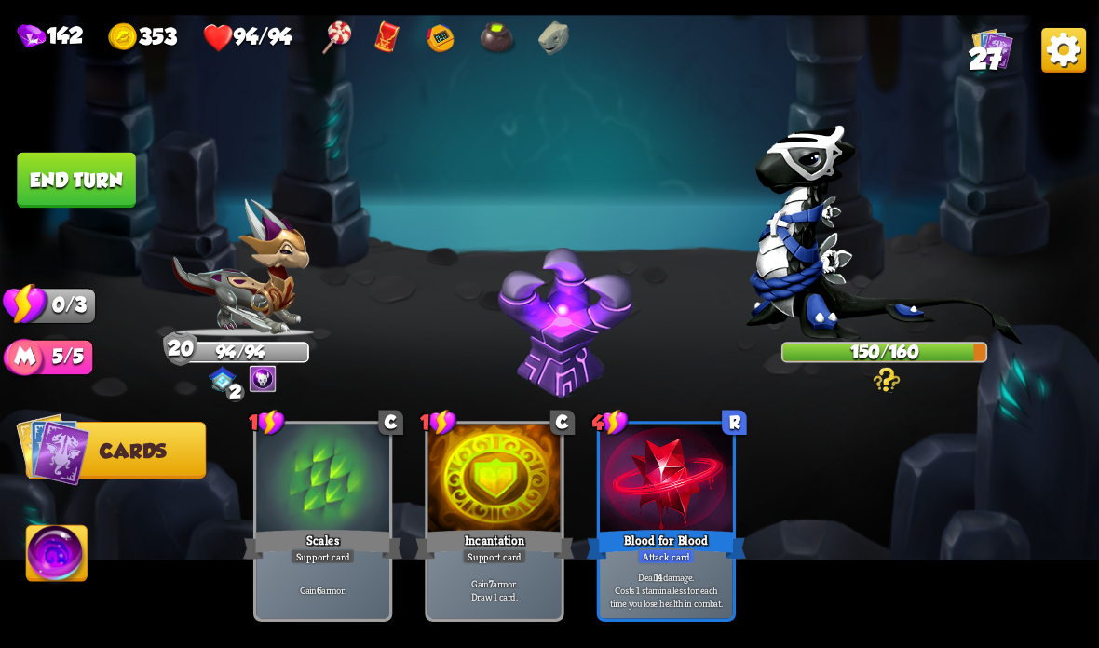
click at [76, 170] on button "End turn" at bounding box center [76, 181] width 118 height 56
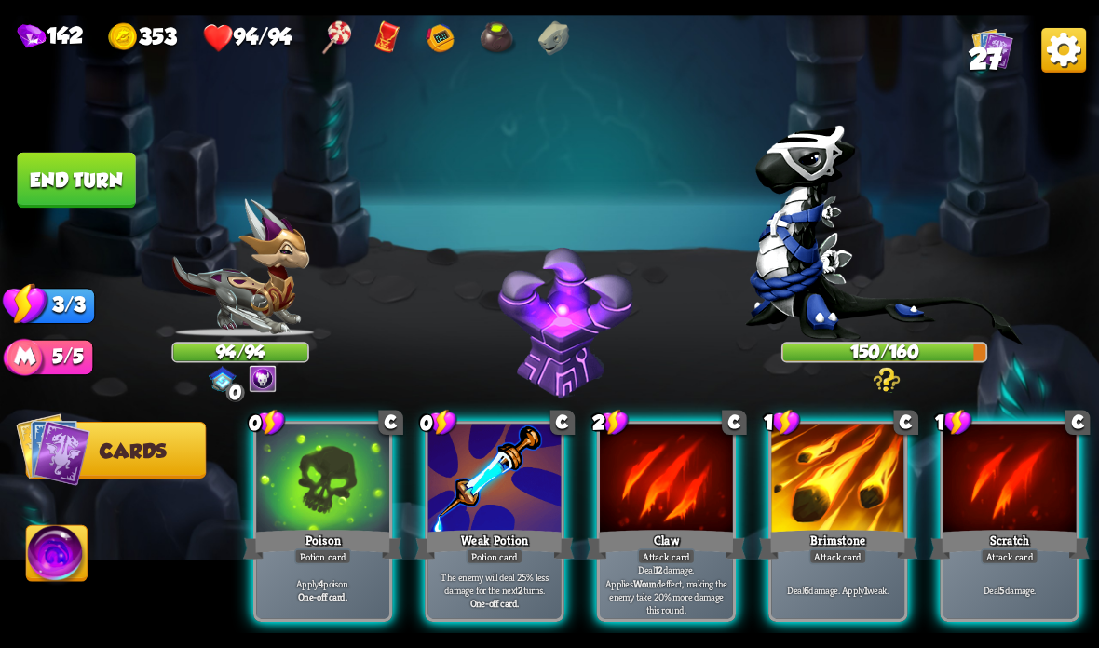
click at [481, 490] on div at bounding box center [494, 480] width 133 height 112
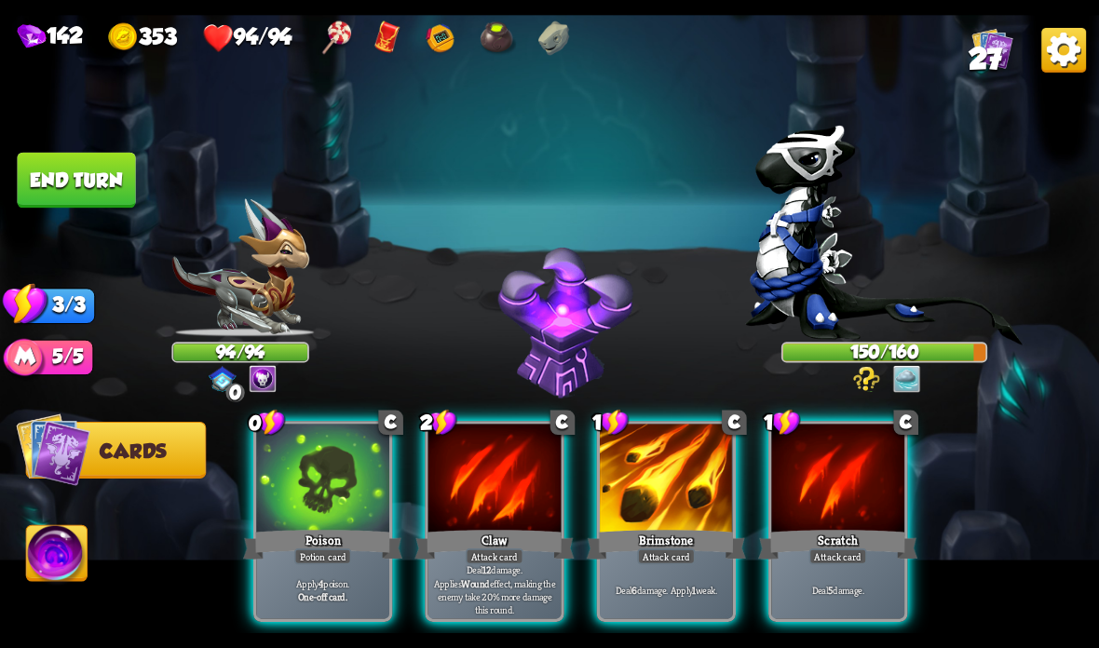
click at [505, 534] on div "Claw" at bounding box center [493, 544] width 159 height 35
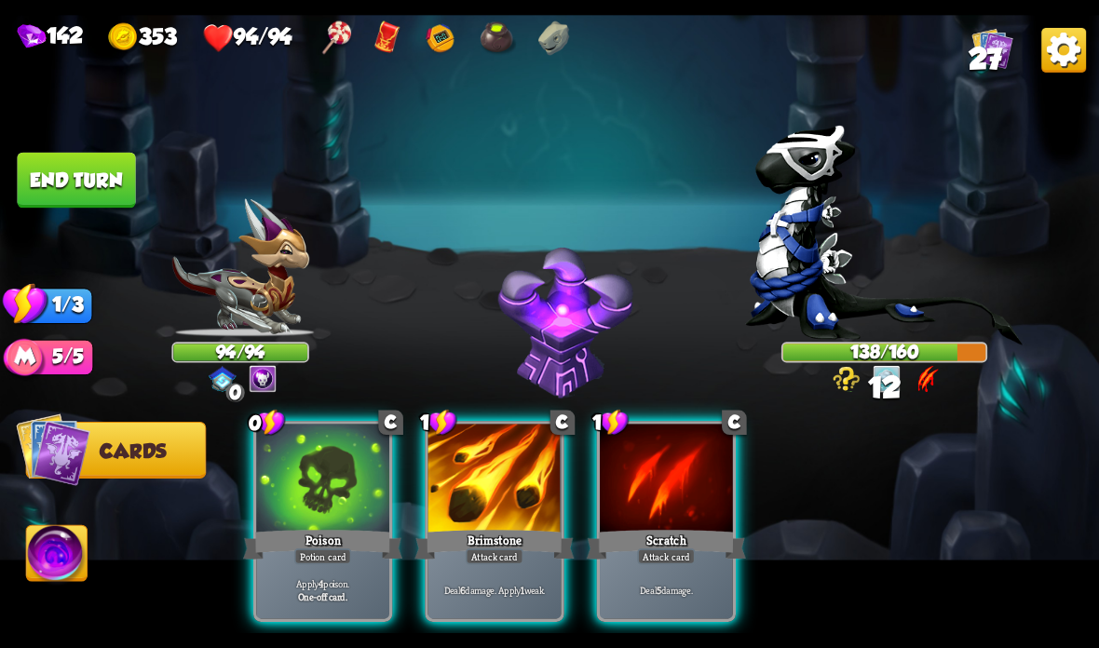
click at [483, 526] on div at bounding box center [494, 480] width 133 height 112
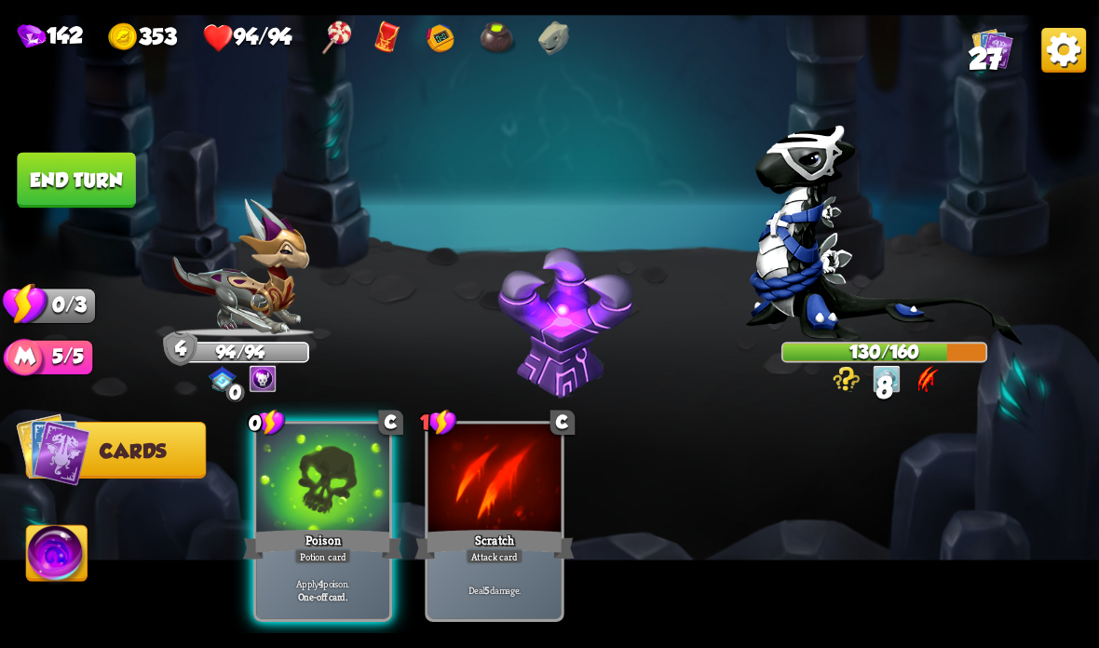
click at [332, 572] on div "Apply 4 poison. One-off card." at bounding box center [322, 590] width 133 height 58
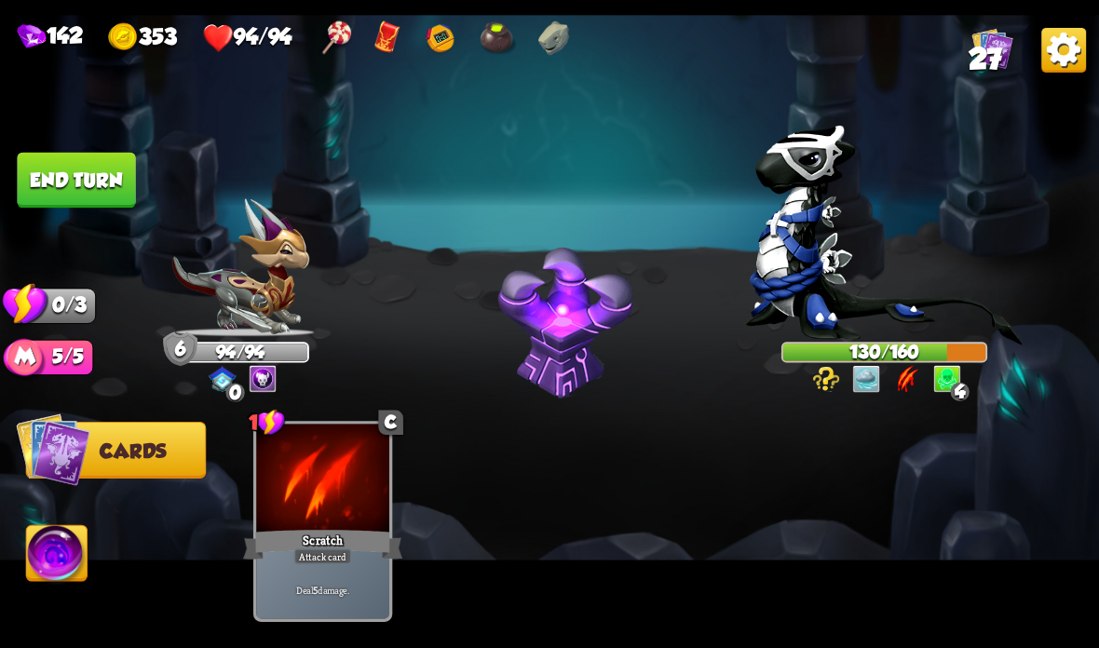
click at [93, 176] on button "End turn" at bounding box center [76, 181] width 118 height 56
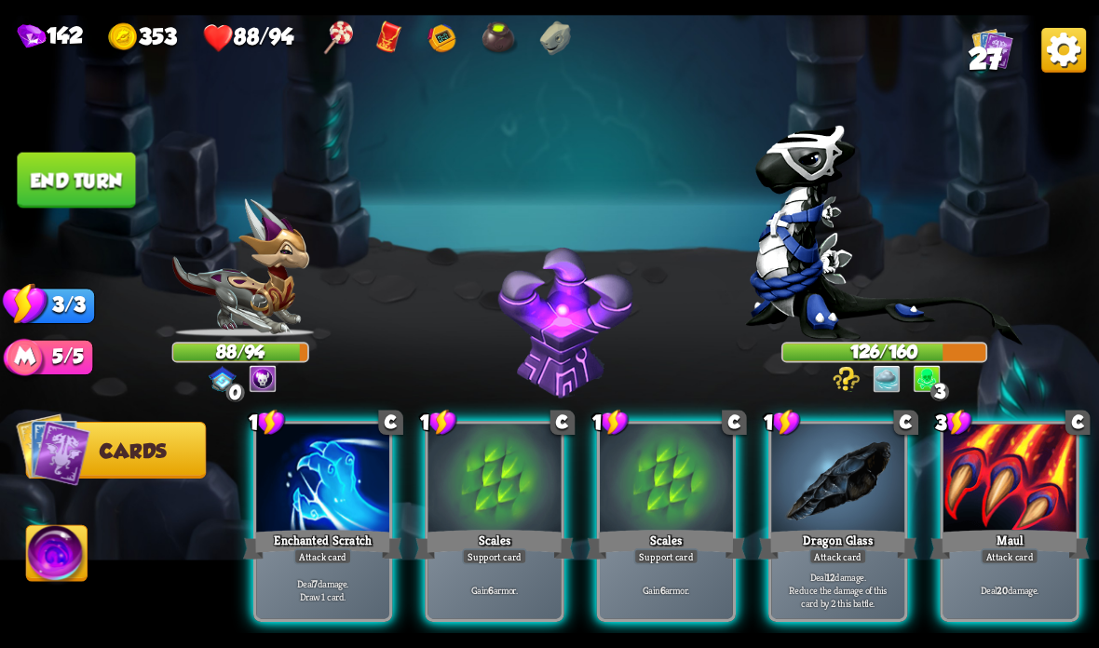
click at [483, 535] on div "Scales" at bounding box center [493, 544] width 159 height 35
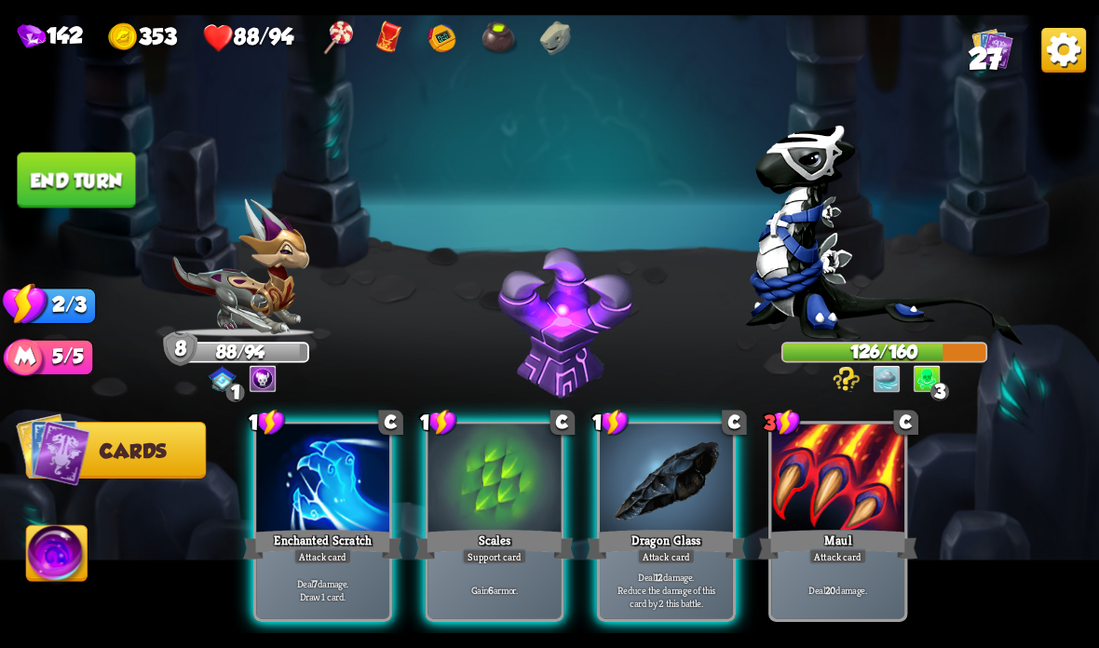
click at [454, 549] on div "Scales" at bounding box center [493, 544] width 159 height 35
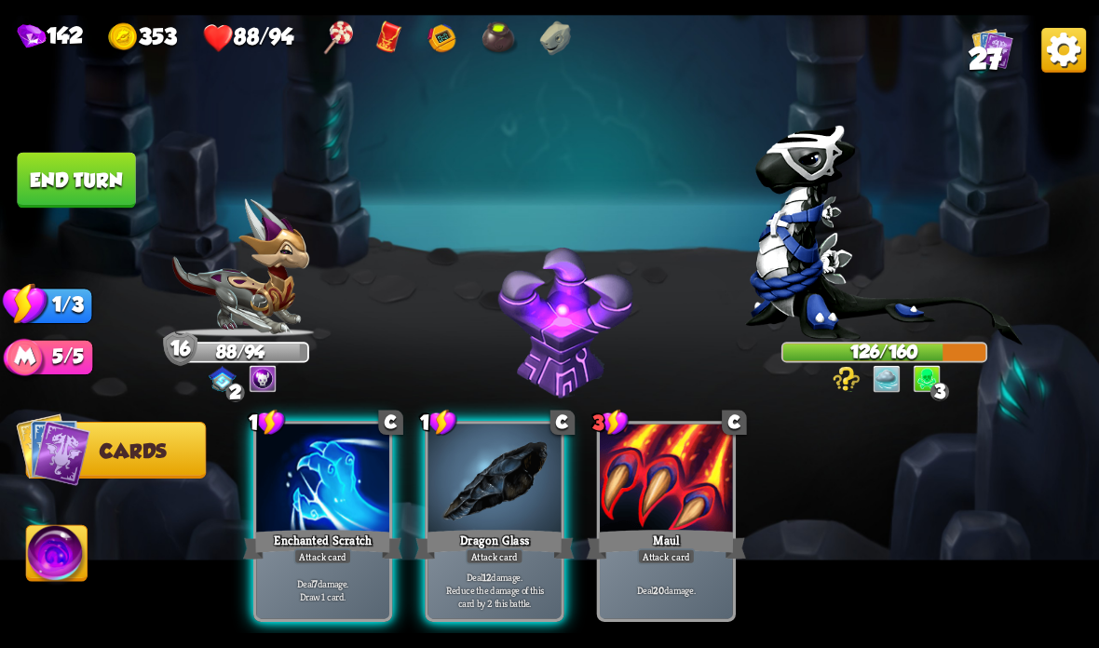
click at [482, 534] on div "Dragon Glass" at bounding box center [493, 544] width 159 height 35
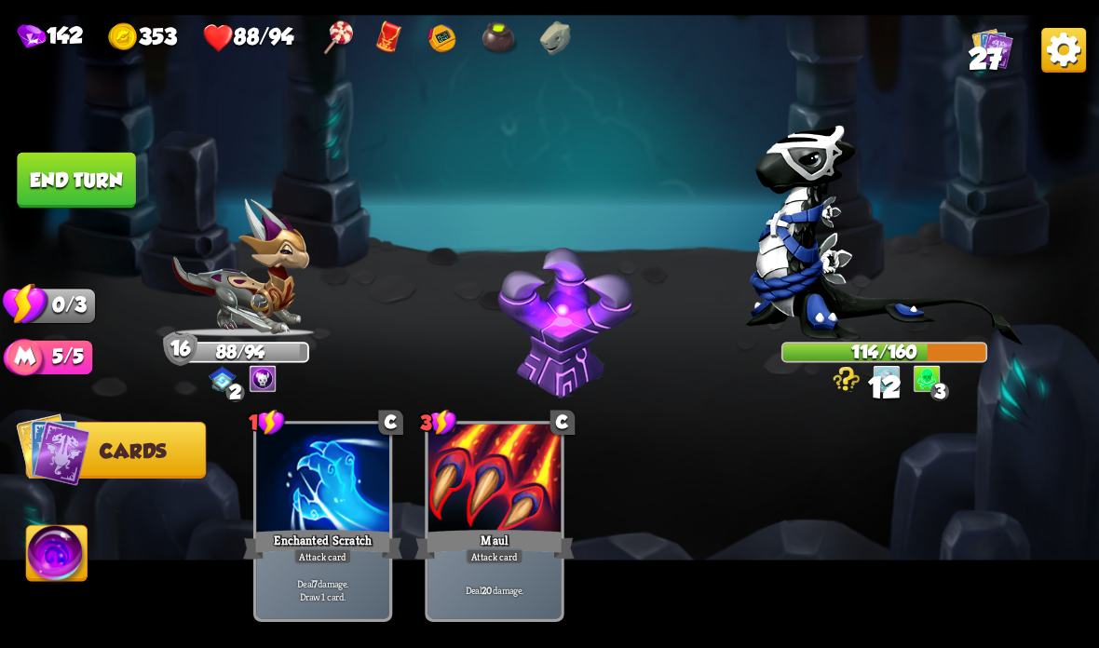
click at [100, 173] on button "End turn" at bounding box center [76, 181] width 118 height 56
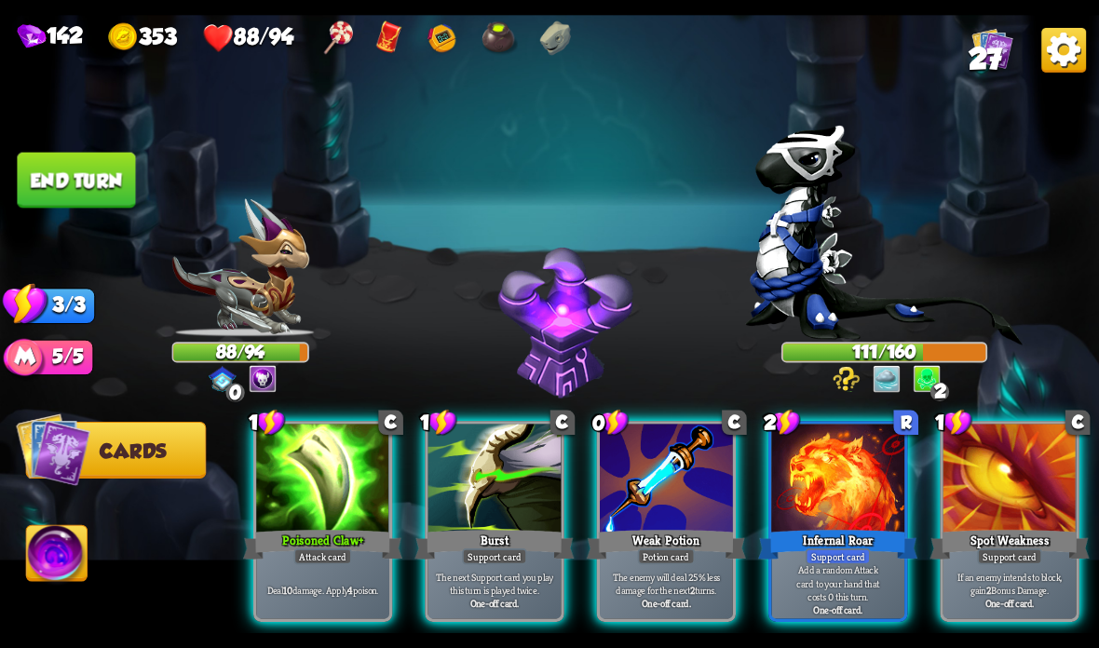
click at [604, 519] on div at bounding box center [666, 480] width 133 height 112
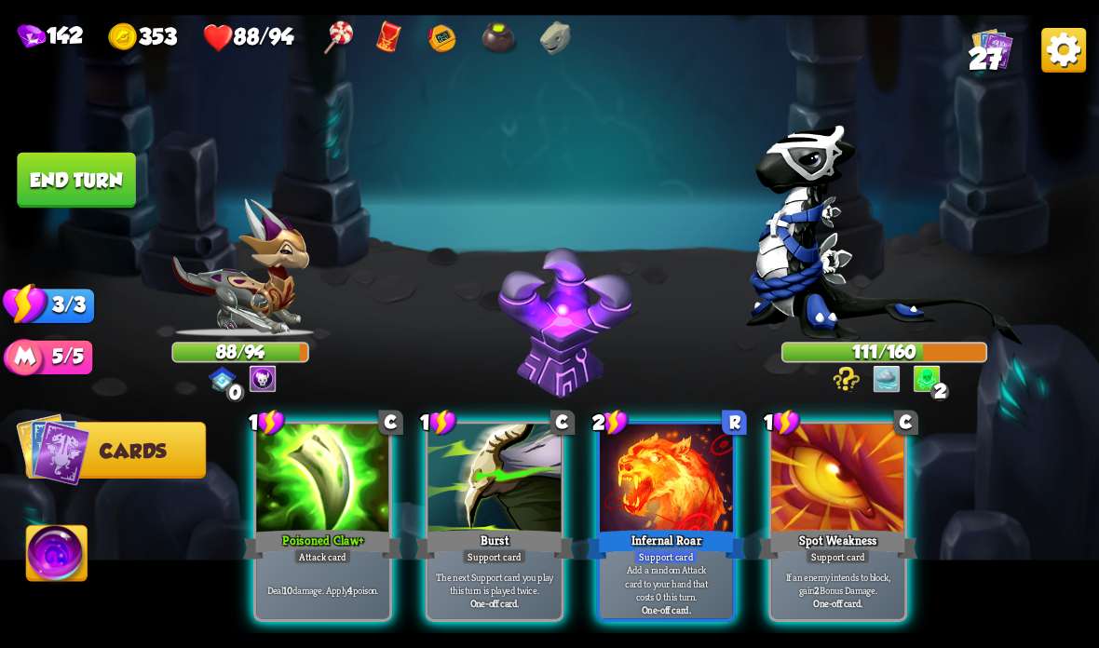
click at [631, 539] on div "Infernal Roar" at bounding box center [666, 544] width 159 height 35
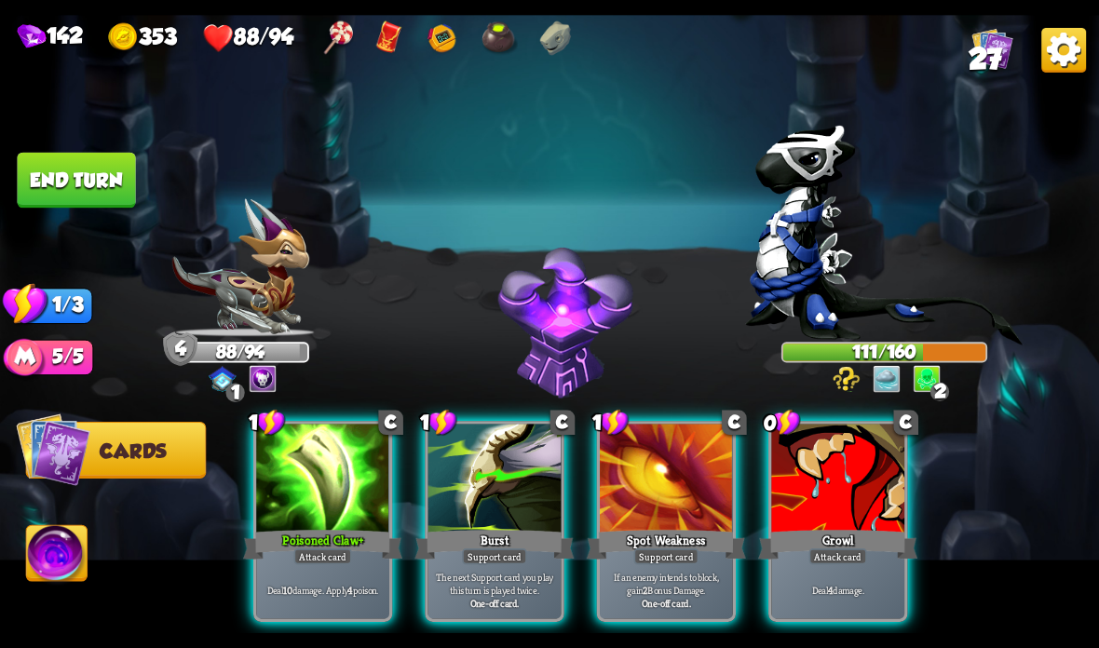
click at [808, 504] on div at bounding box center [837, 480] width 133 height 112
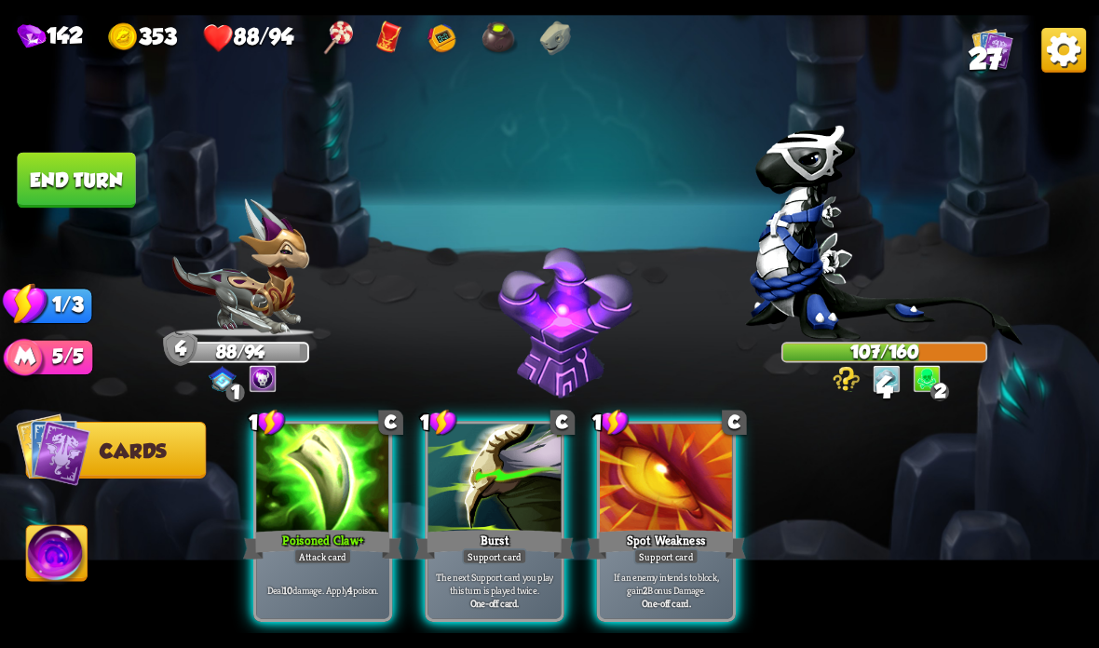
click at [351, 577] on div "Deal 10 damage. Apply 4 poison." at bounding box center [322, 590] width 133 height 58
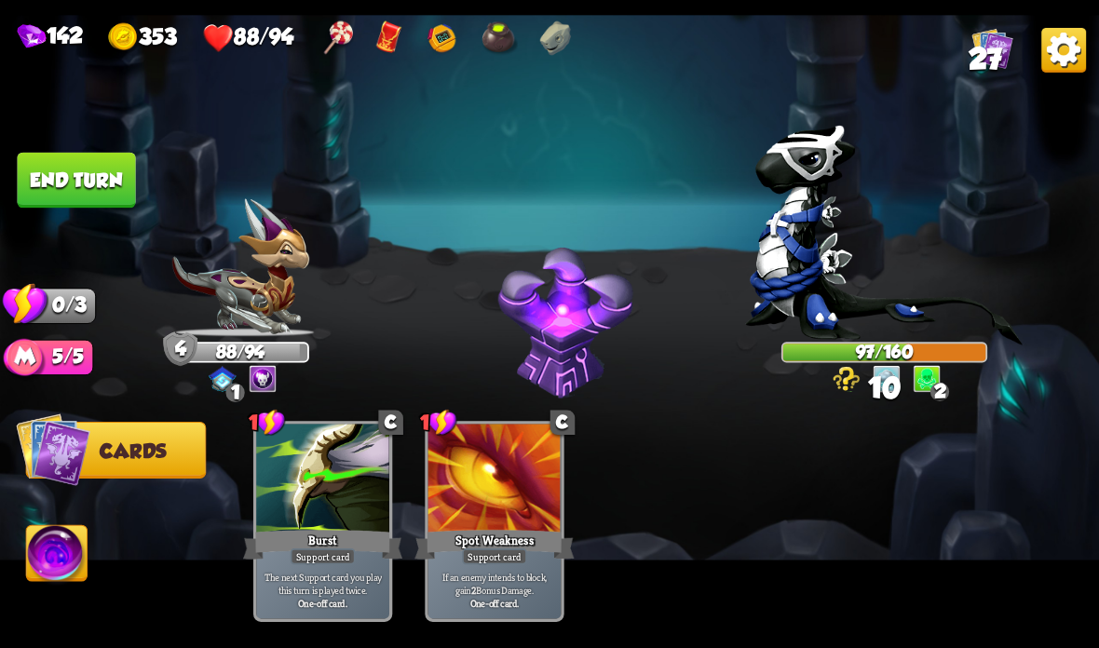
click at [101, 203] on button "End turn" at bounding box center [76, 181] width 118 height 56
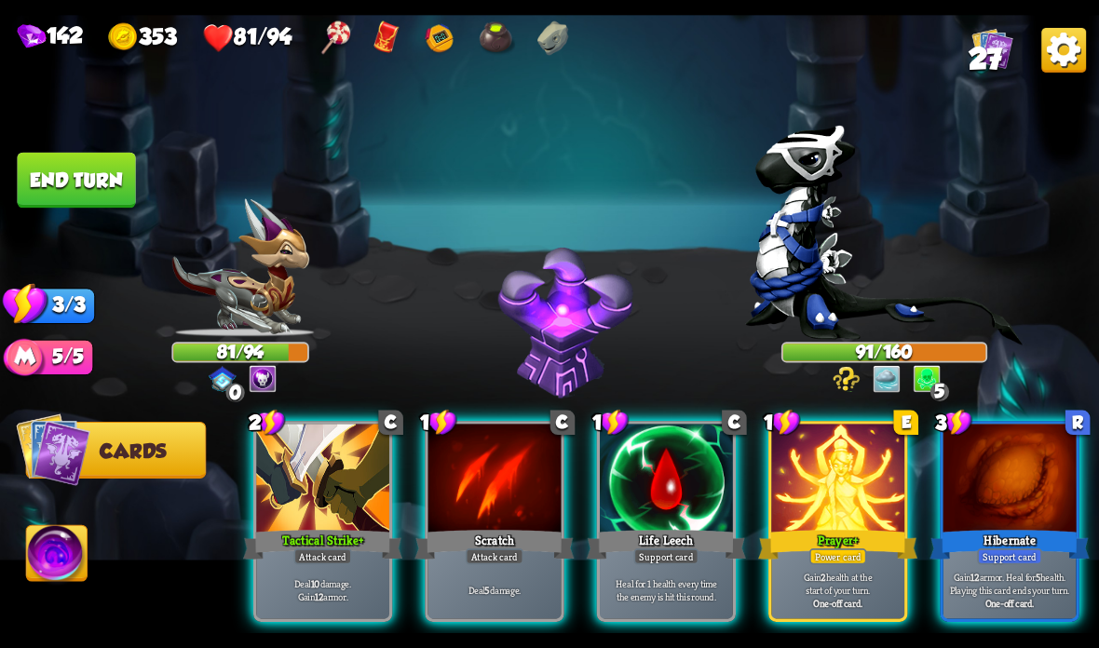
click at [345, 568] on div "Deal 10 damage. Gain 12 armor." at bounding box center [322, 590] width 133 height 58
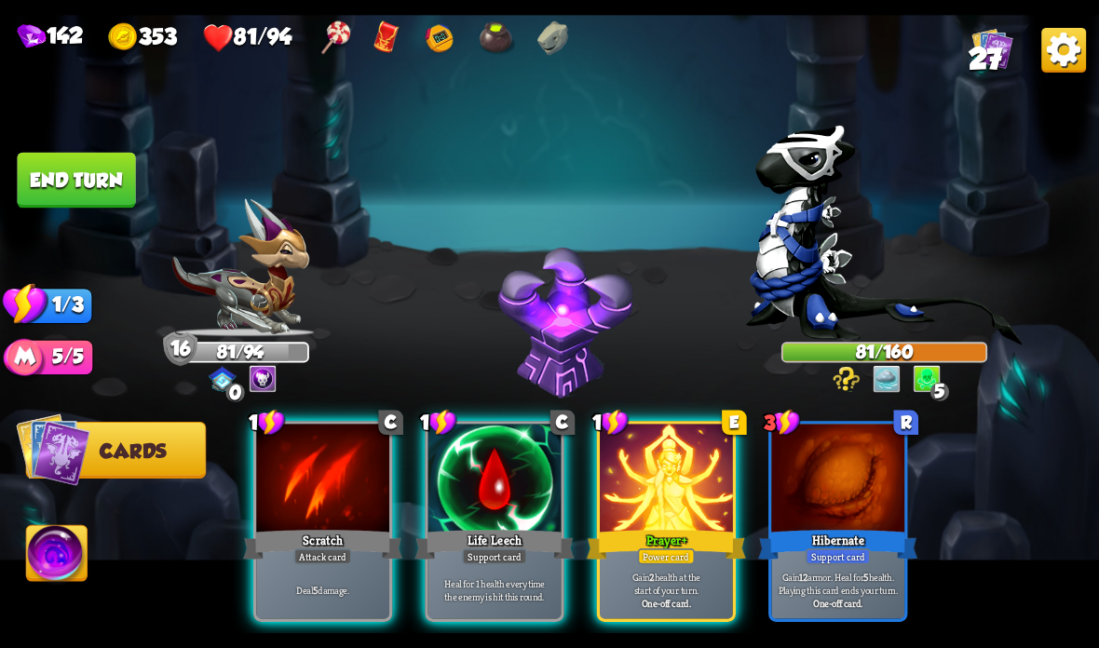
click at [646, 527] on div "Prayer +" at bounding box center [666, 544] width 159 height 35
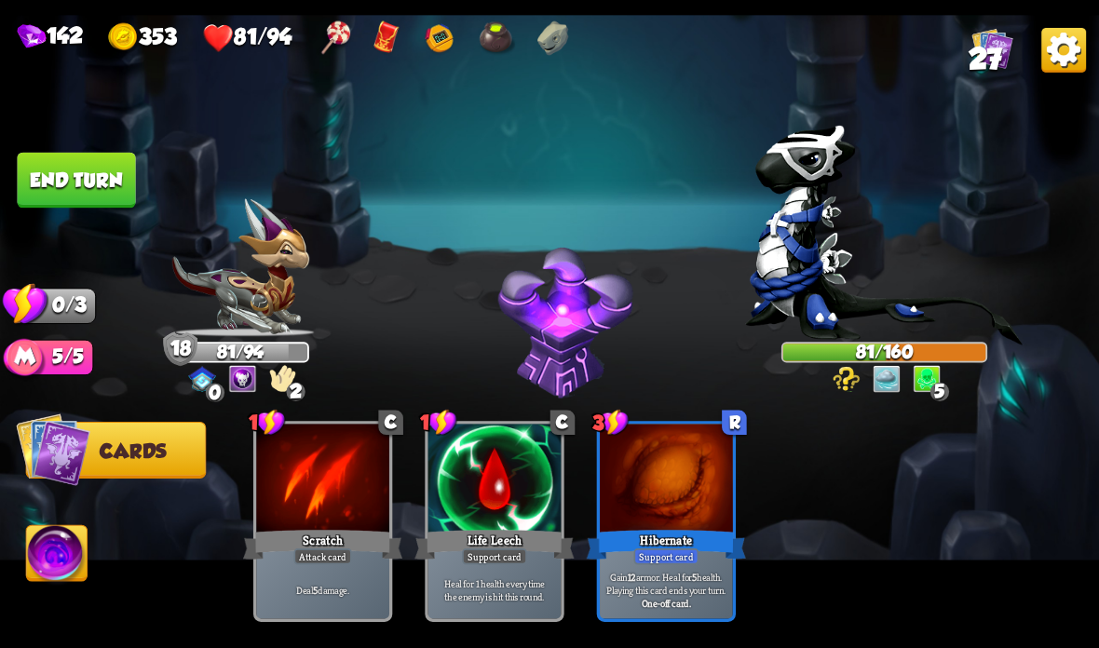
click at [90, 169] on button "End turn" at bounding box center [76, 181] width 118 height 56
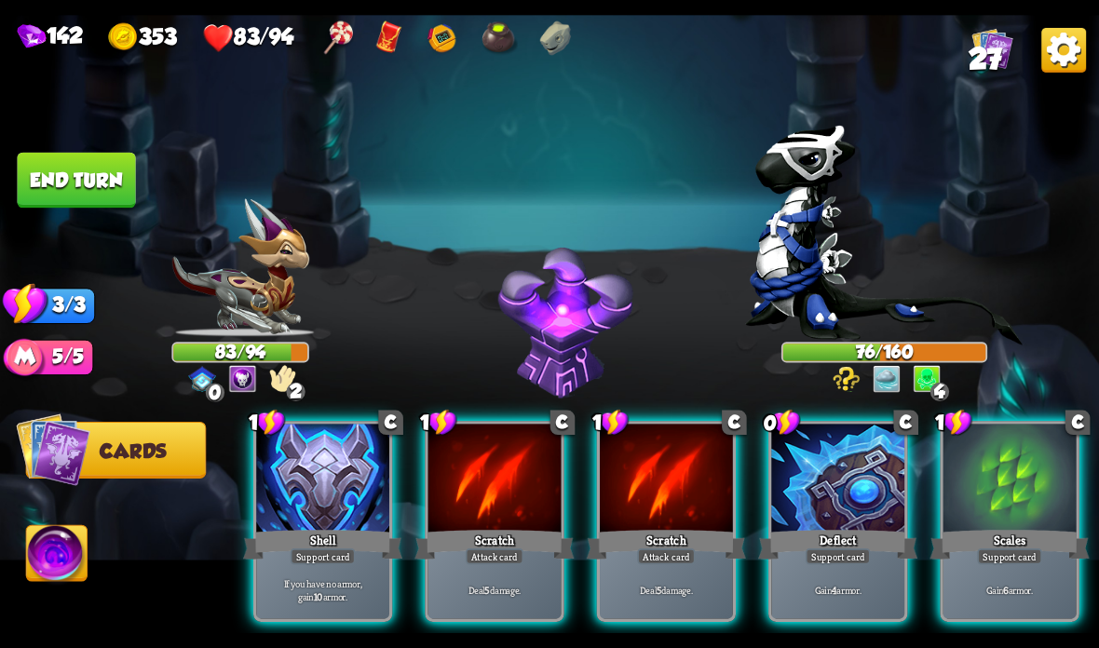
click at [318, 503] on div at bounding box center [322, 480] width 133 height 112
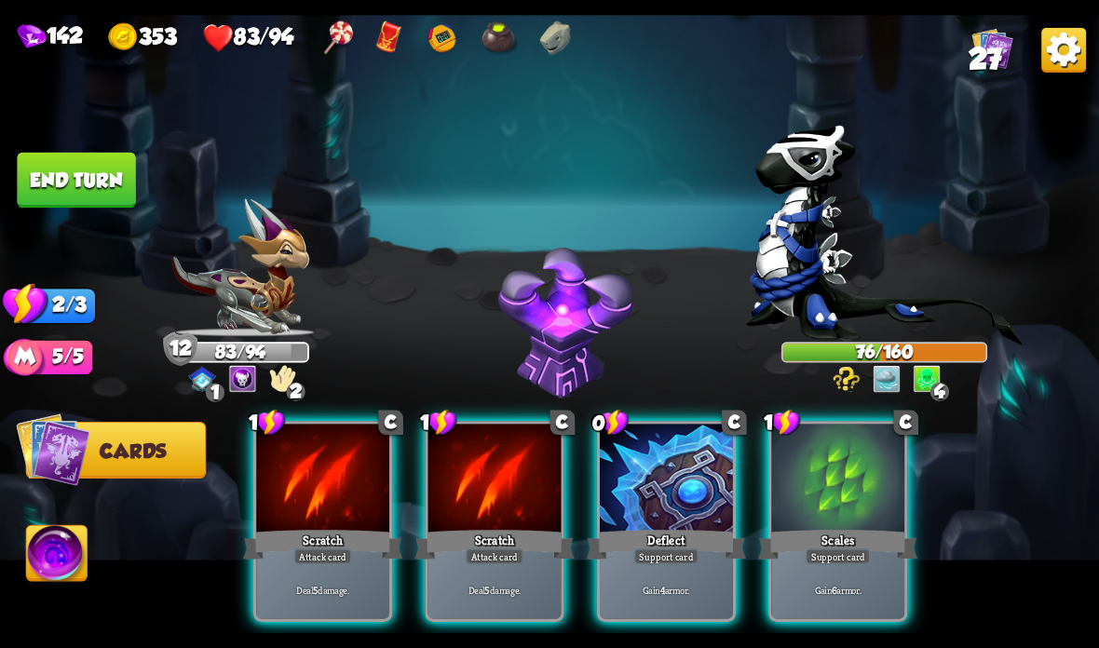
click at [450, 510] on div at bounding box center [494, 480] width 133 height 112
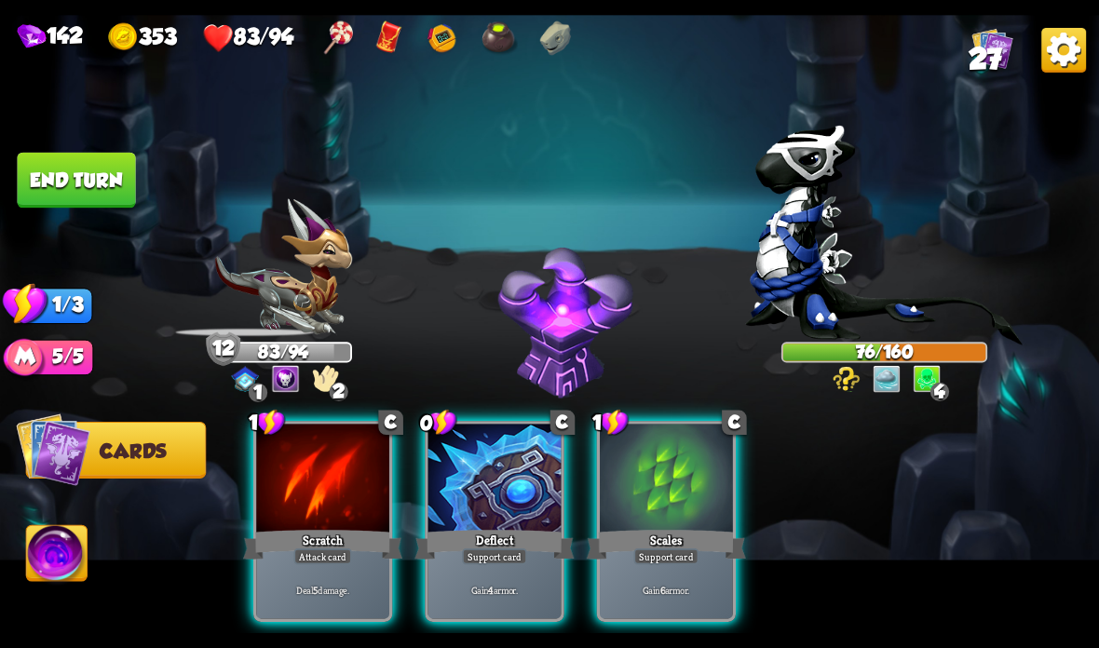
click at [312, 532] on div "Scratch" at bounding box center [322, 544] width 159 height 35
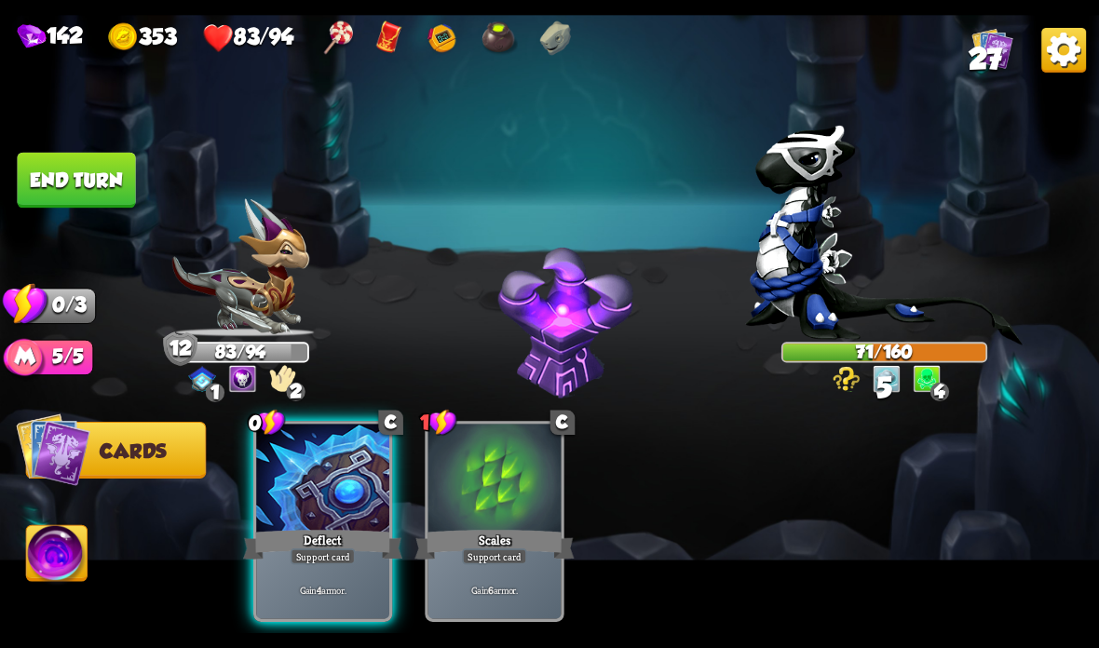
click at [305, 555] on div "Support card" at bounding box center [323, 557] width 65 height 16
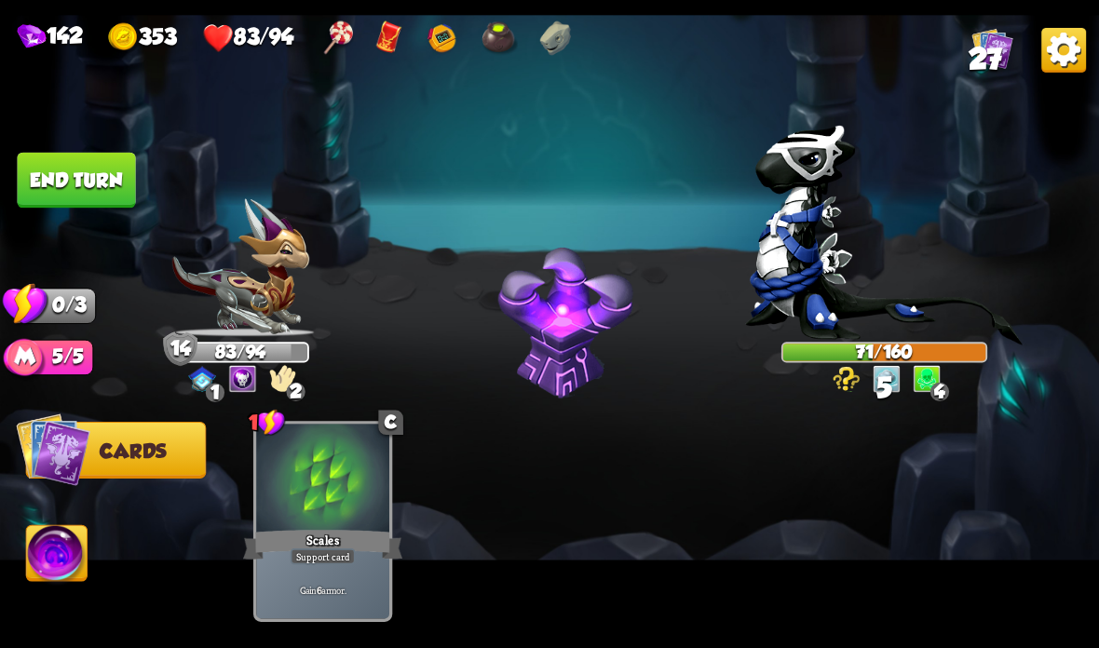
click at [81, 172] on button "End turn" at bounding box center [76, 181] width 118 height 56
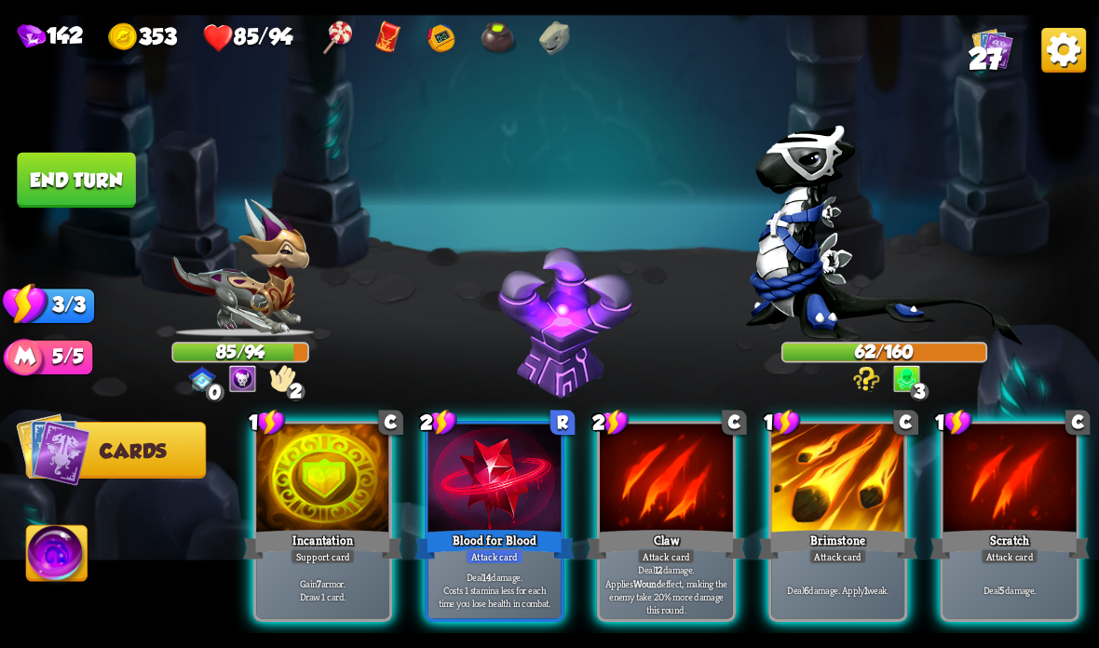
click at [325, 511] on div at bounding box center [322, 480] width 133 height 112
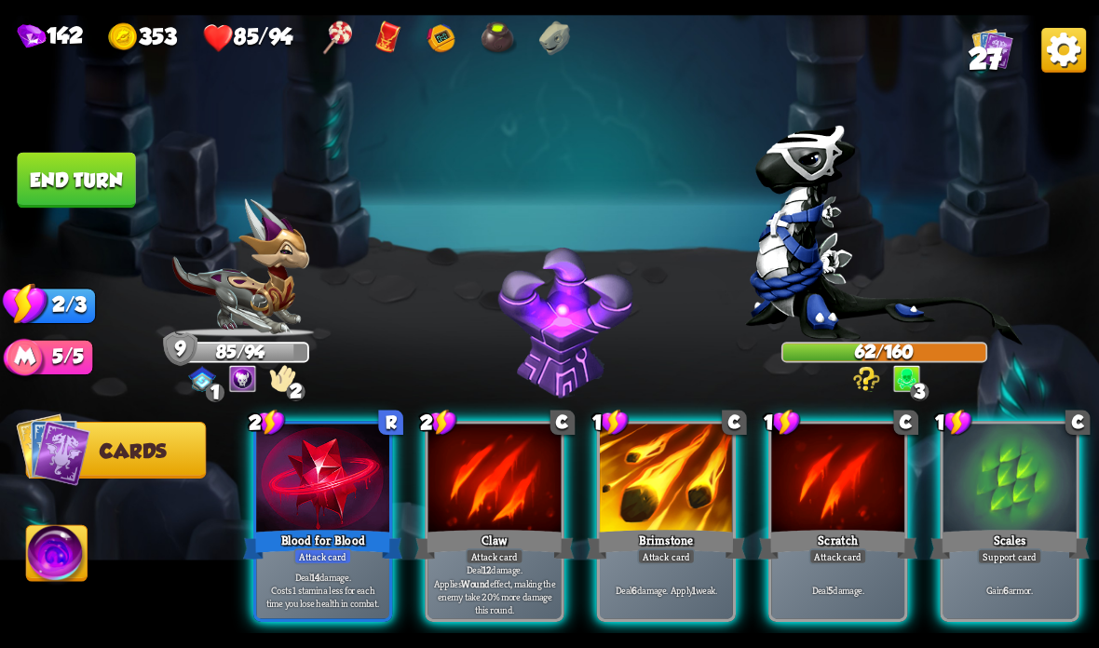
click at [994, 508] on div at bounding box center [1009, 480] width 133 height 112
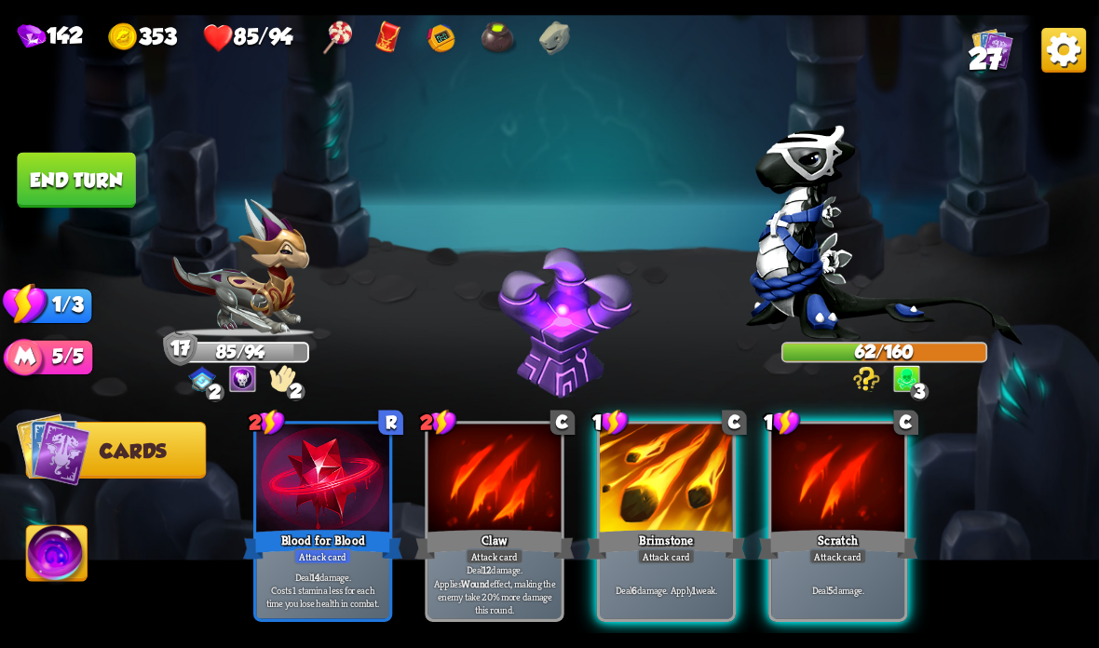
click at [644, 549] on div "Brimstone" at bounding box center [666, 544] width 159 height 35
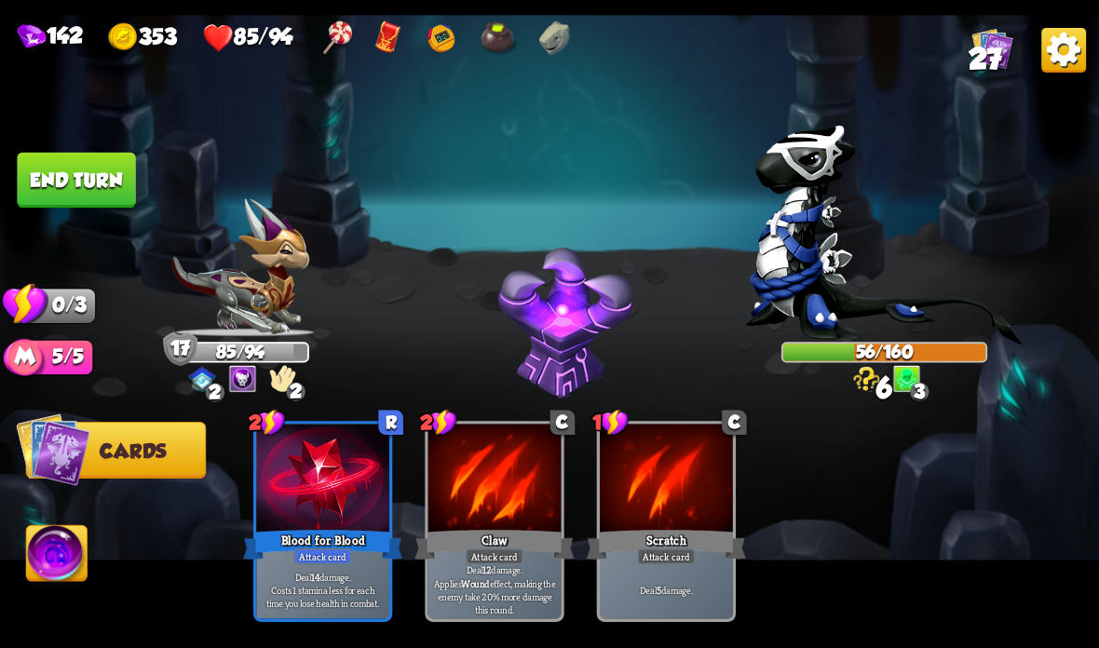
click at [116, 179] on button "End turn" at bounding box center [76, 181] width 118 height 56
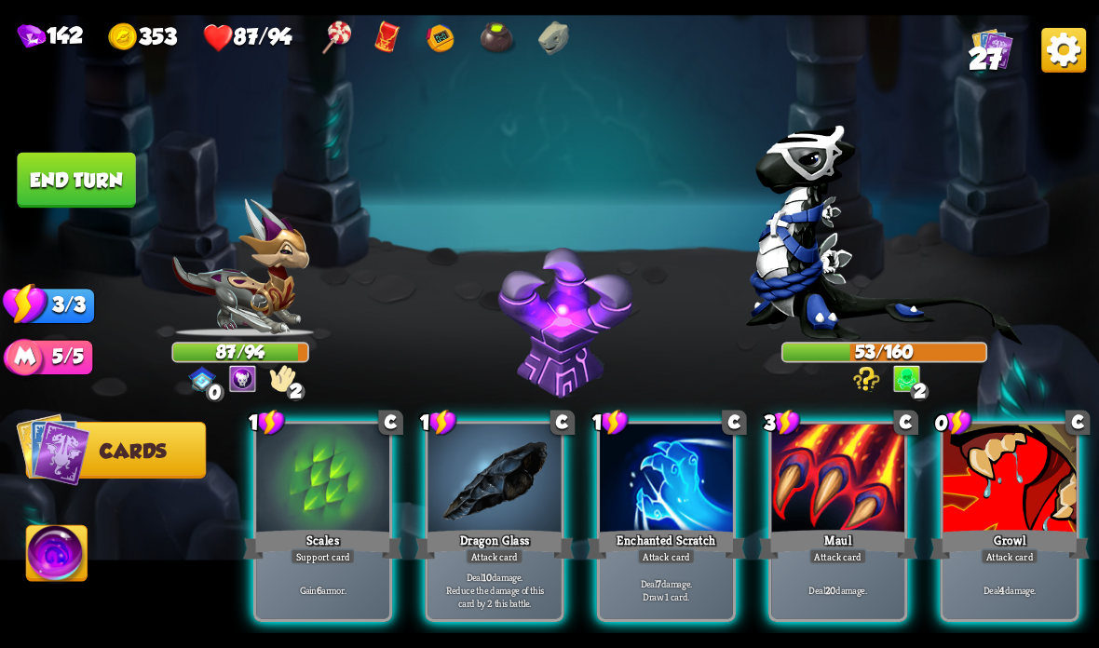
click at [987, 513] on div at bounding box center [1009, 480] width 133 height 112
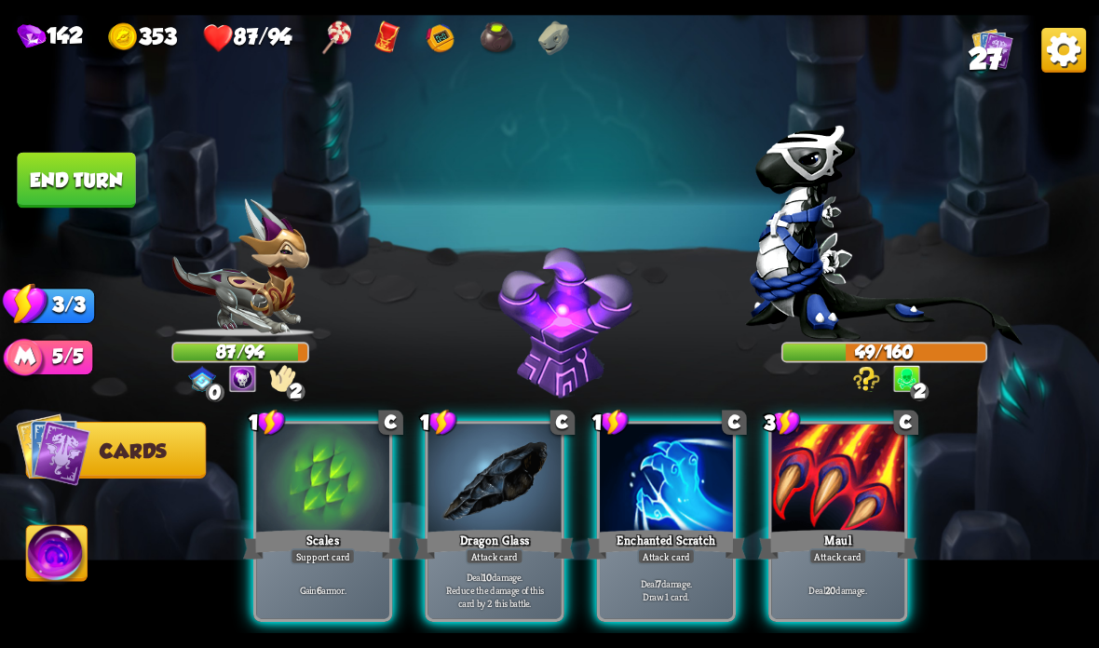
click at [660, 490] on div at bounding box center [666, 480] width 133 height 112
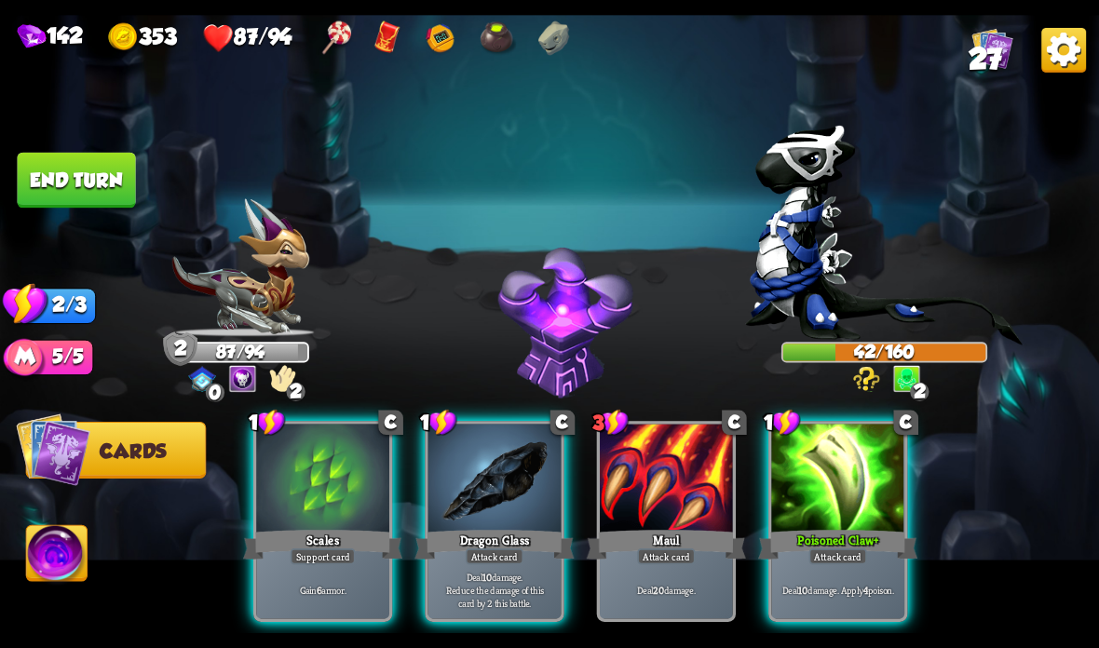
click at [321, 546] on div "Scales" at bounding box center [322, 544] width 159 height 35
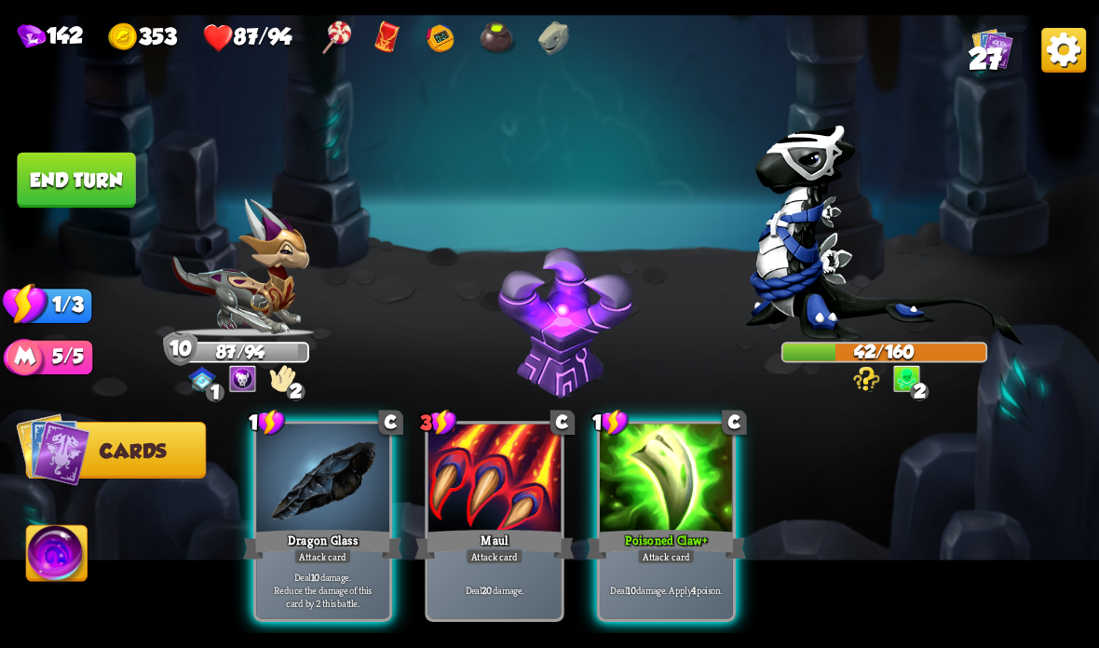
click at [632, 540] on div "Poisoned Claw +" at bounding box center [666, 544] width 159 height 35
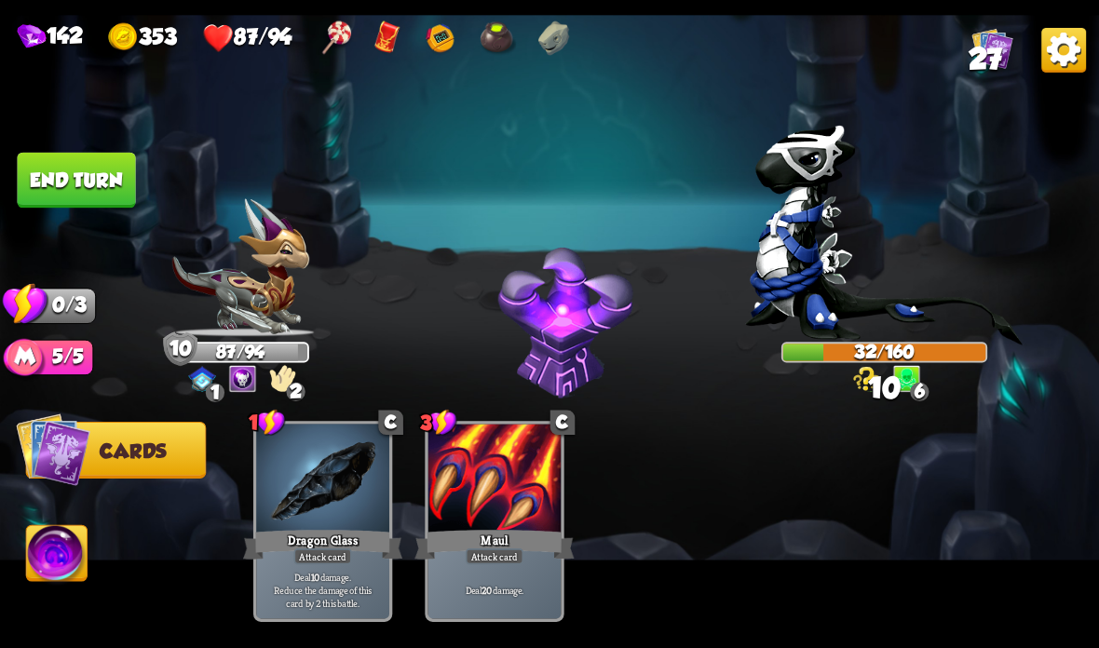
click at [82, 178] on button "End turn" at bounding box center [76, 181] width 118 height 56
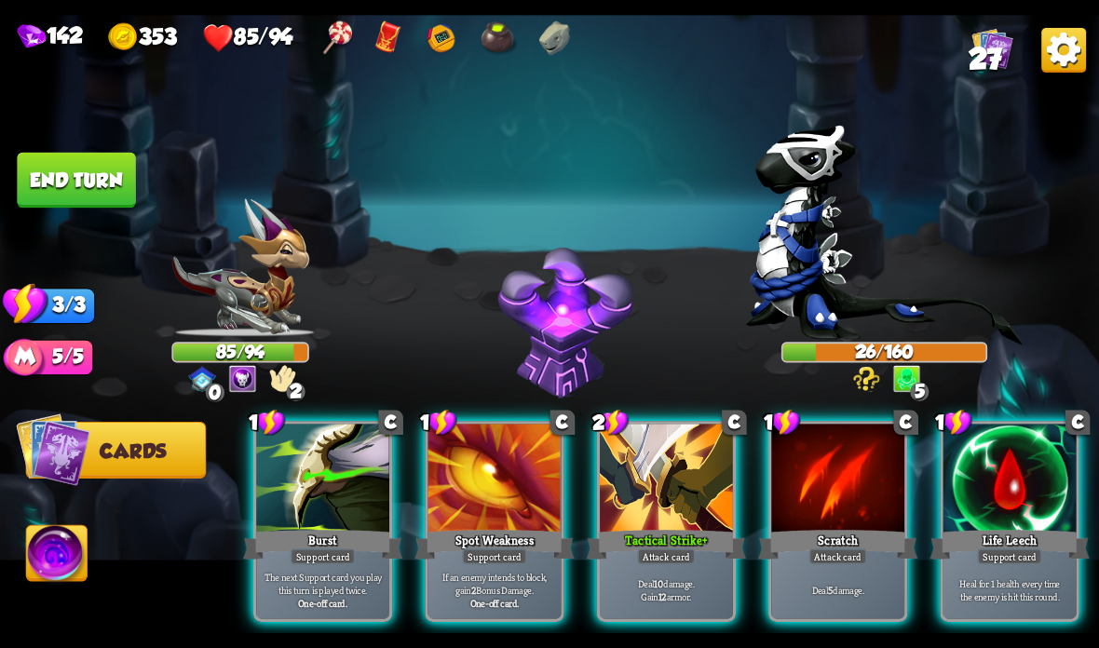
click at [978, 467] on div at bounding box center [1009, 480] width 133 height 112
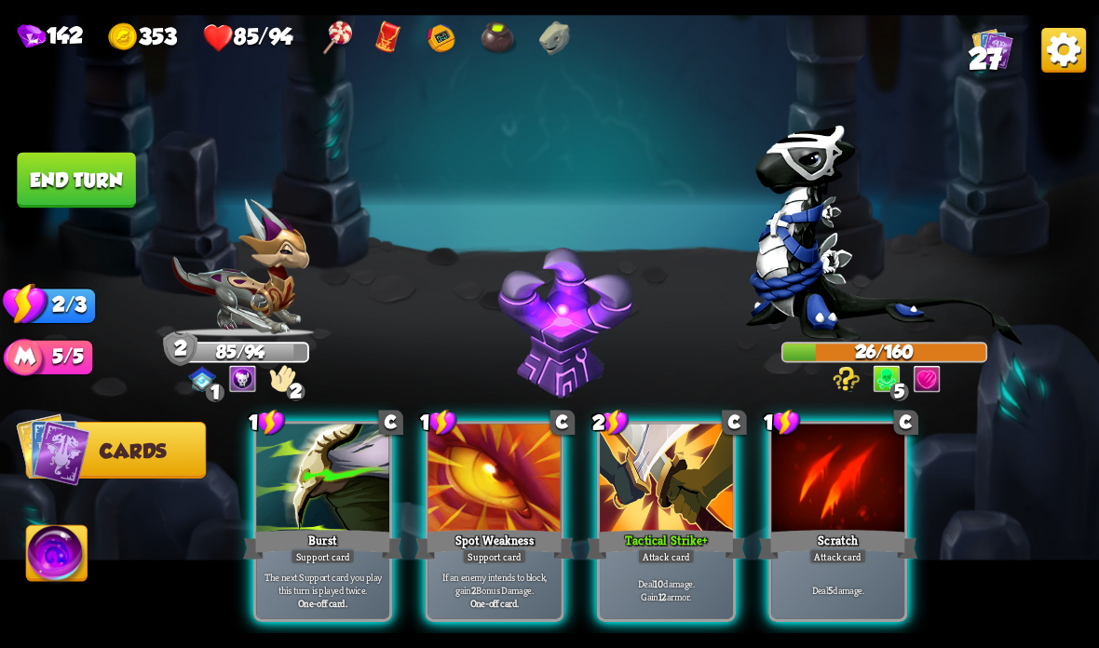
click at [672, 492] on div at bounding box center [666, 480] width 133 height 112
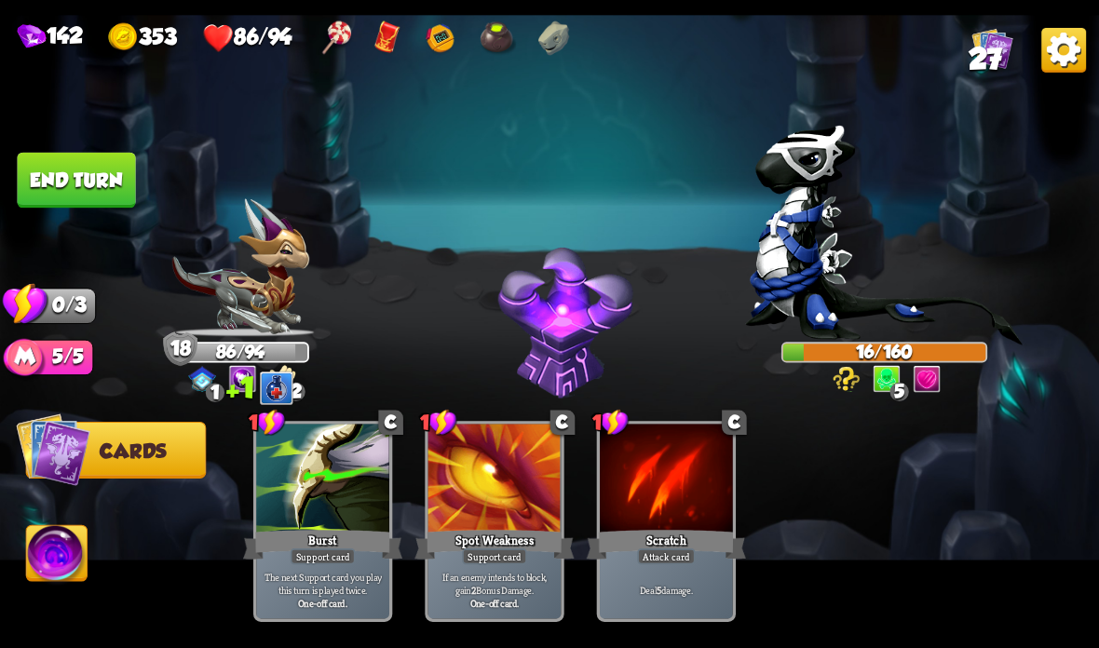
click at [77, 193] on button "End turn" at bounding box center [76, 181] width 118 height 56
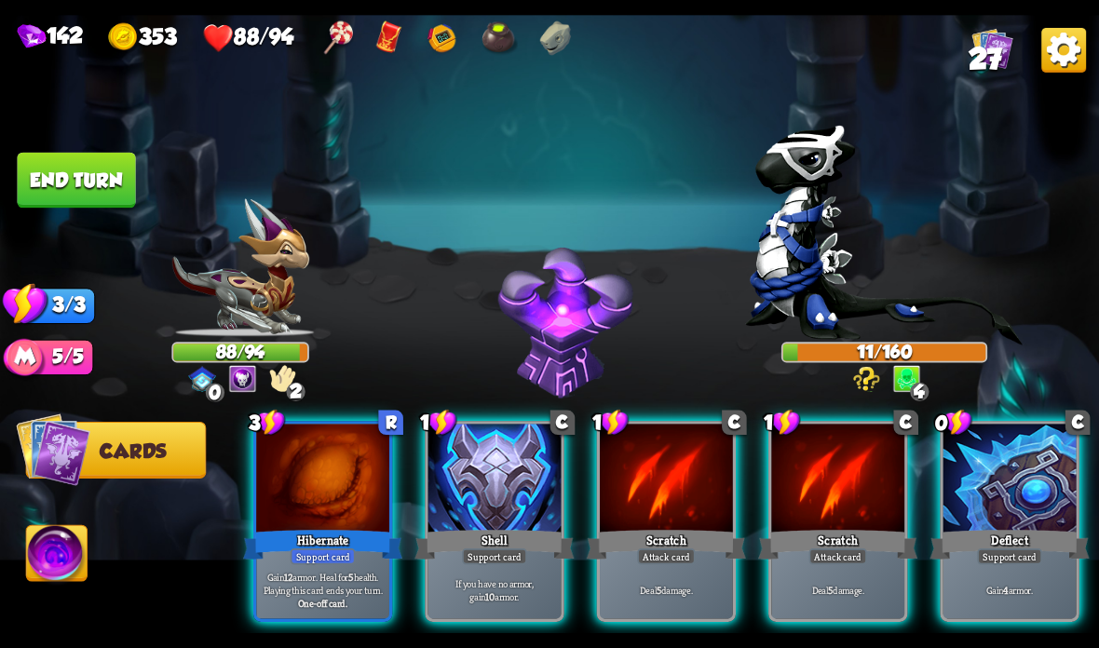
click at [999, 520] on div at bounding box center [1009, 480] width 133 height 112
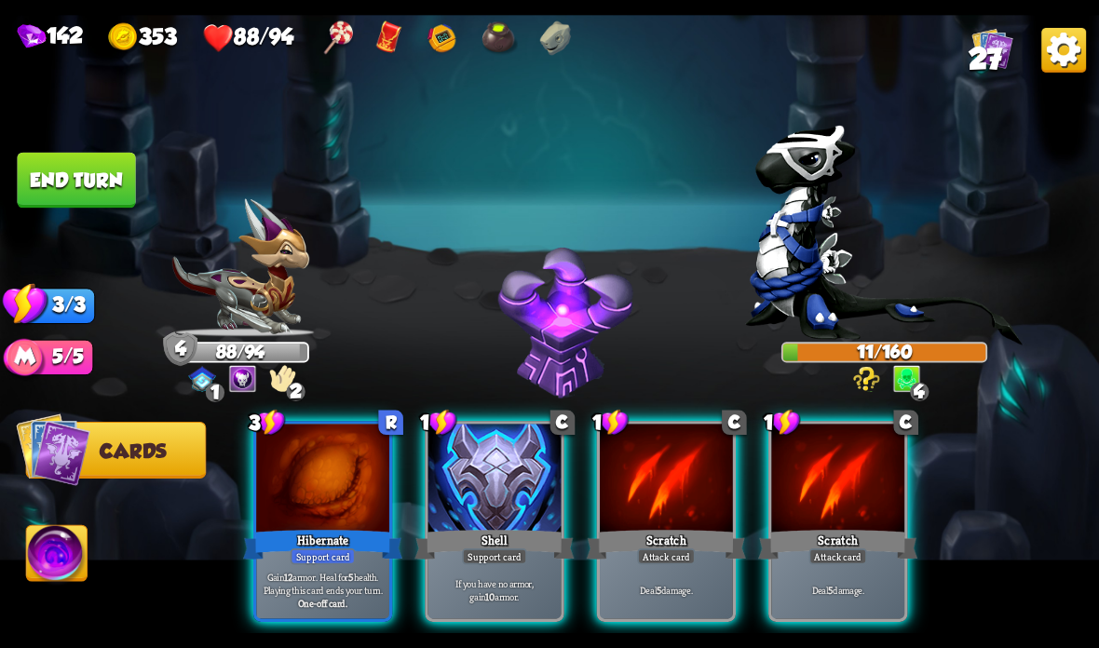
click at [305, 538] on div "Hibernate" at bounding box center [322, 544] width 159 height 35
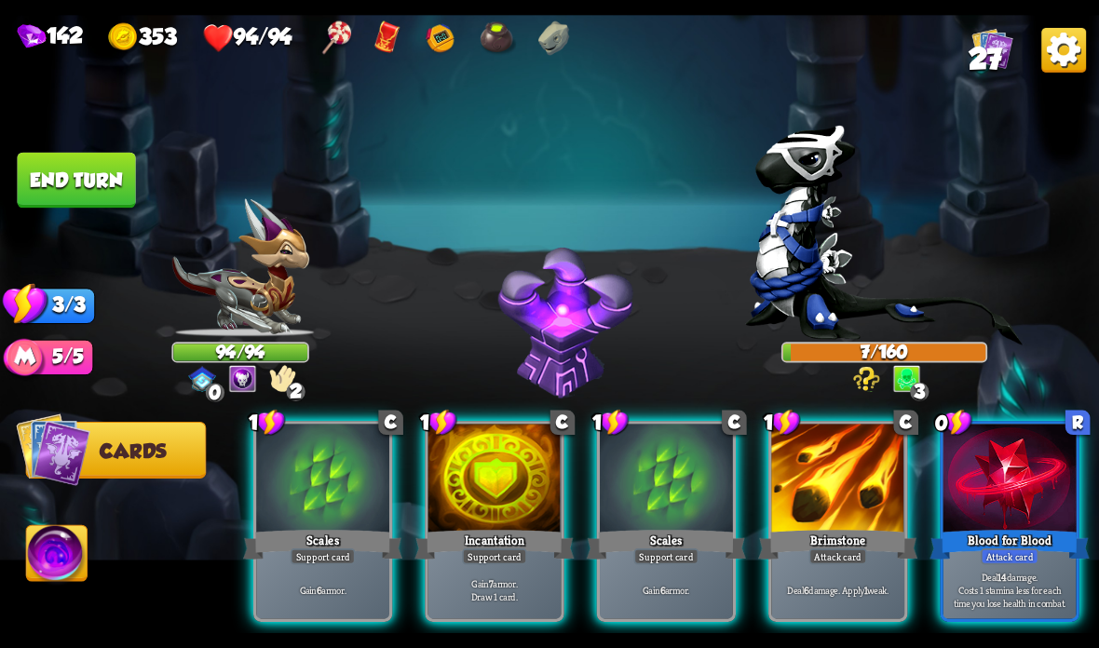
click at [489, 495] on div at bounding box center [494, 480] width 133 height 112
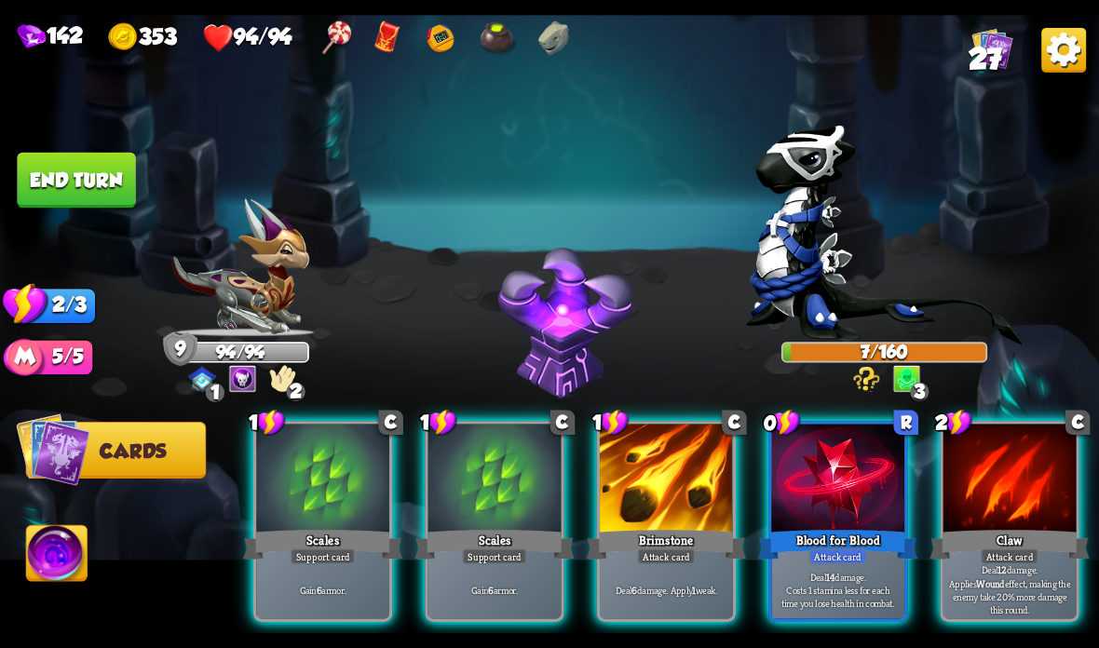
click at [838, 524] on div at bounding box center [837, 480] width 133 height 112
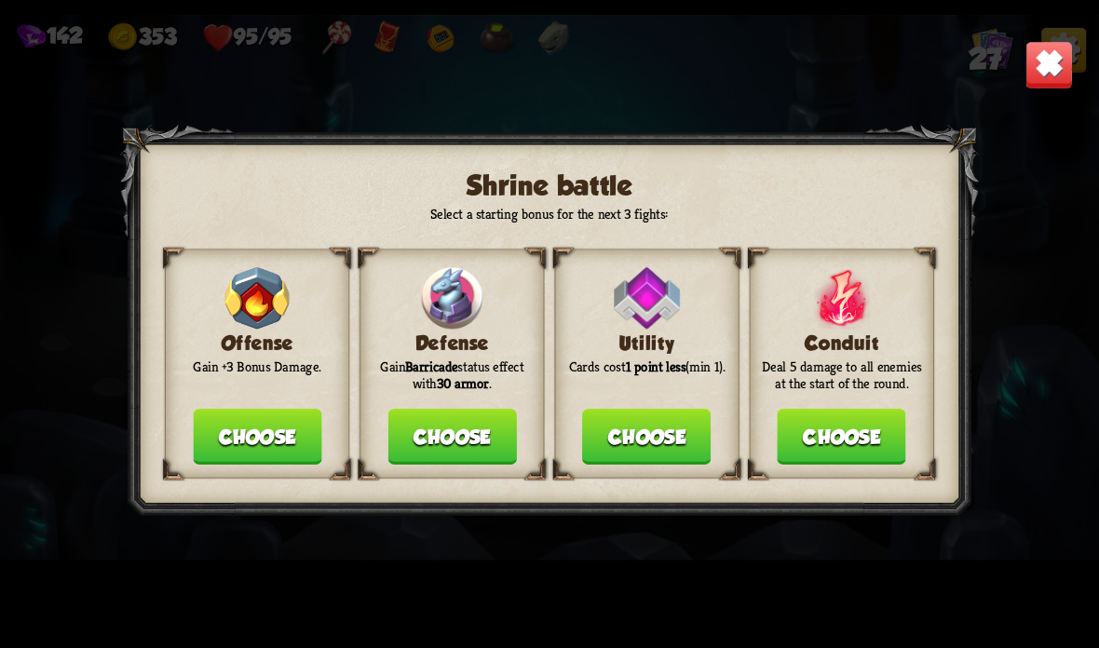
click at [441, 437] on button "Choose" at bounding box center [451, 437] width 129 height 56
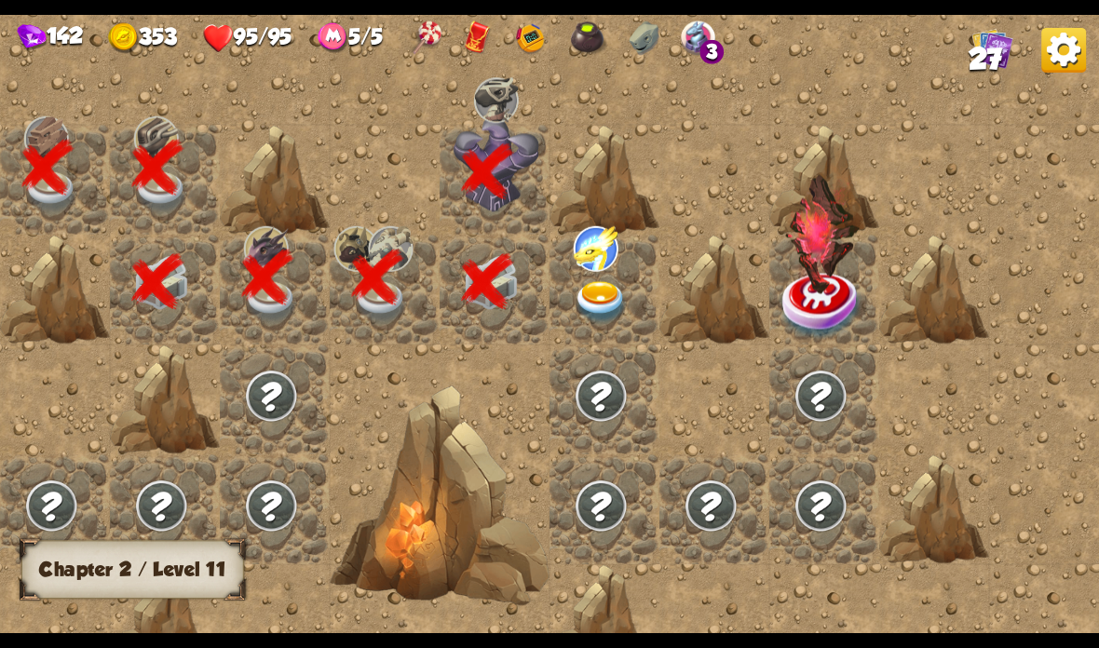
click at [615, 291] on img at bounding box center [601, 302] width 55 height 43
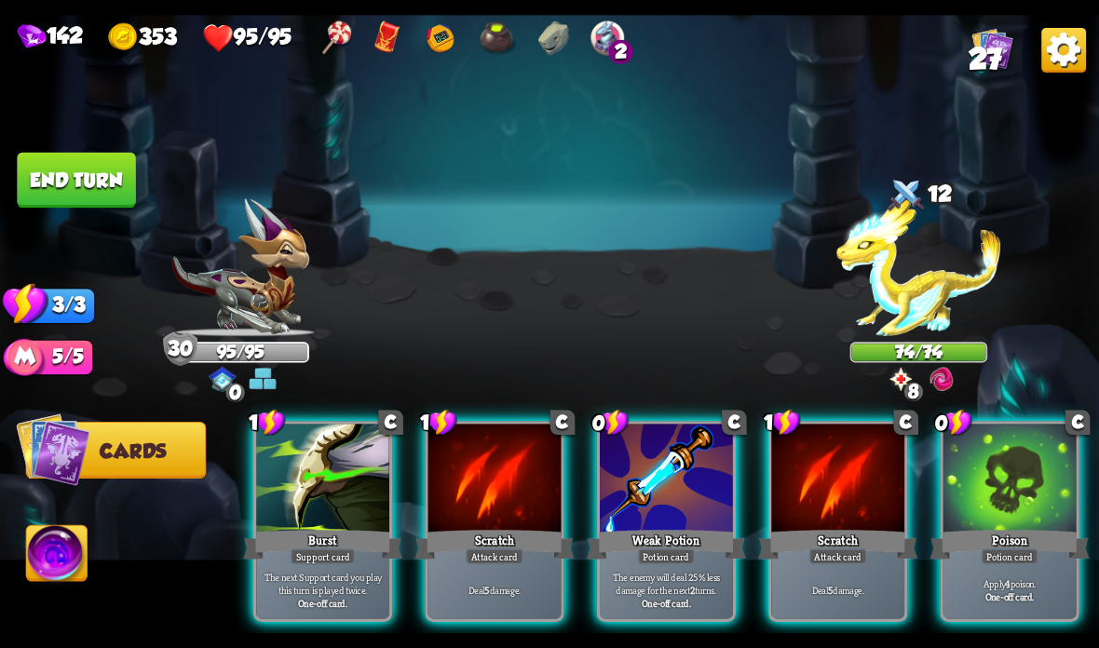
click at [920, 271] on img at bounding box center [918, 268] width 165 height 138
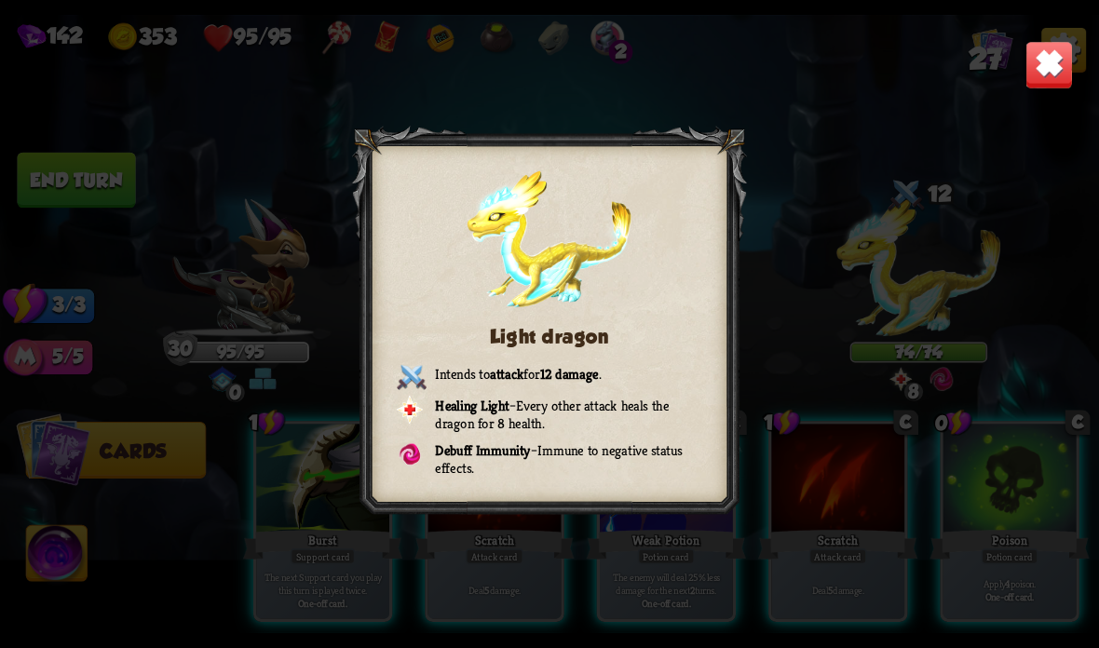
click at [1057, 61] on img at bounding box center [1049, 65] width 48 height 48
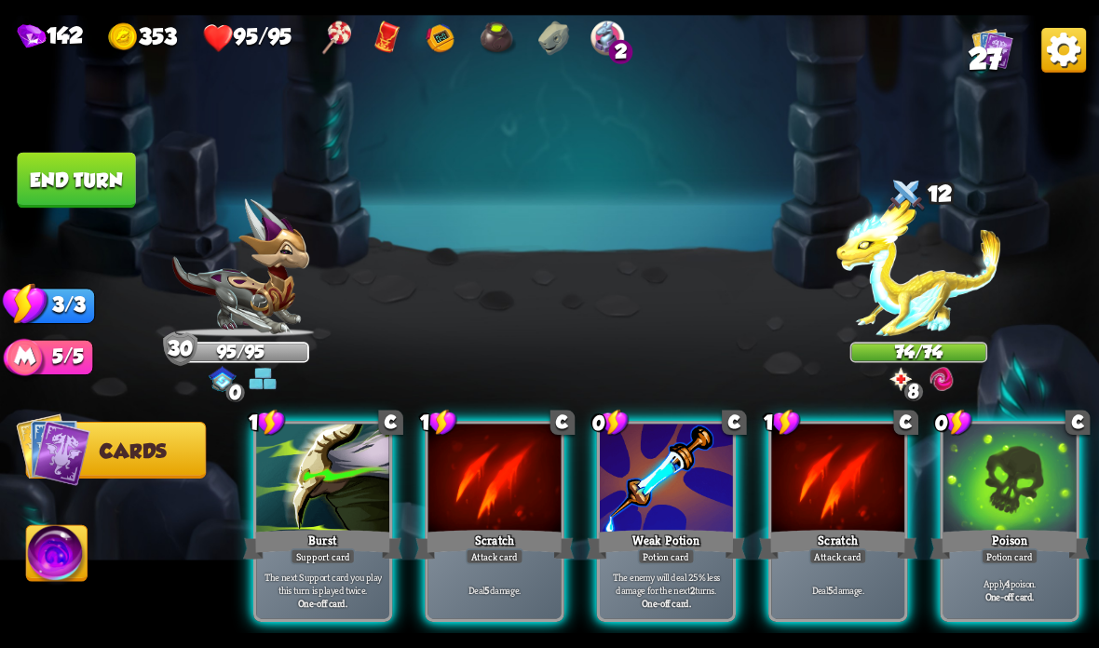
click at [987, 481] on div at bounding box center [1009, 480] width 133 height 112
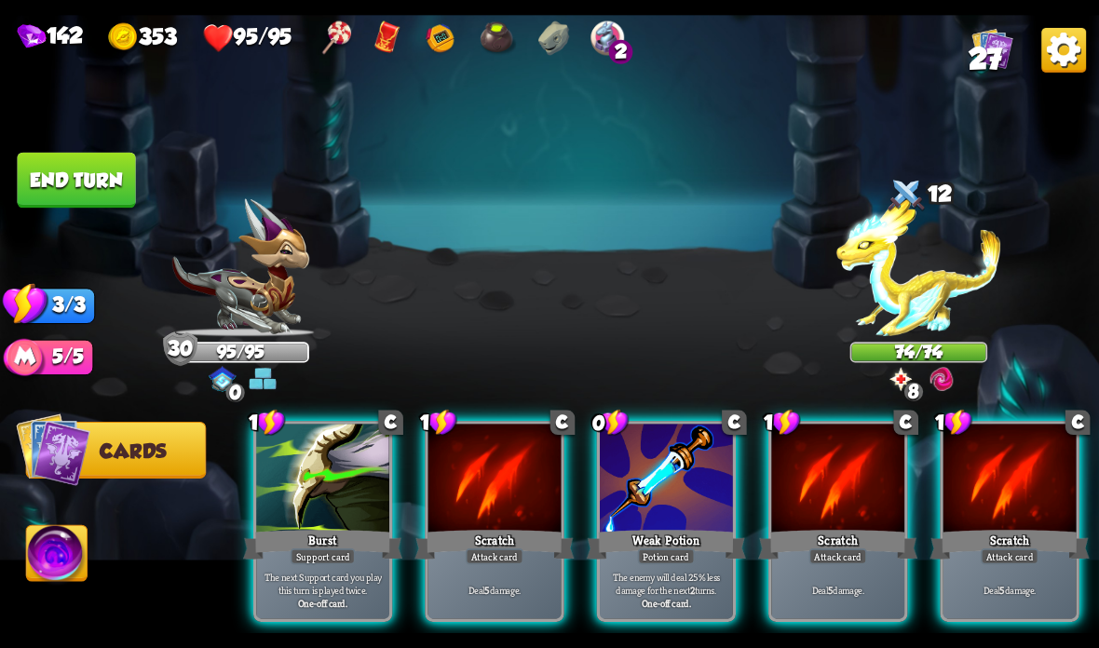
click at [842, 524] on div at bounding box center [837, 480] width 133 height 112
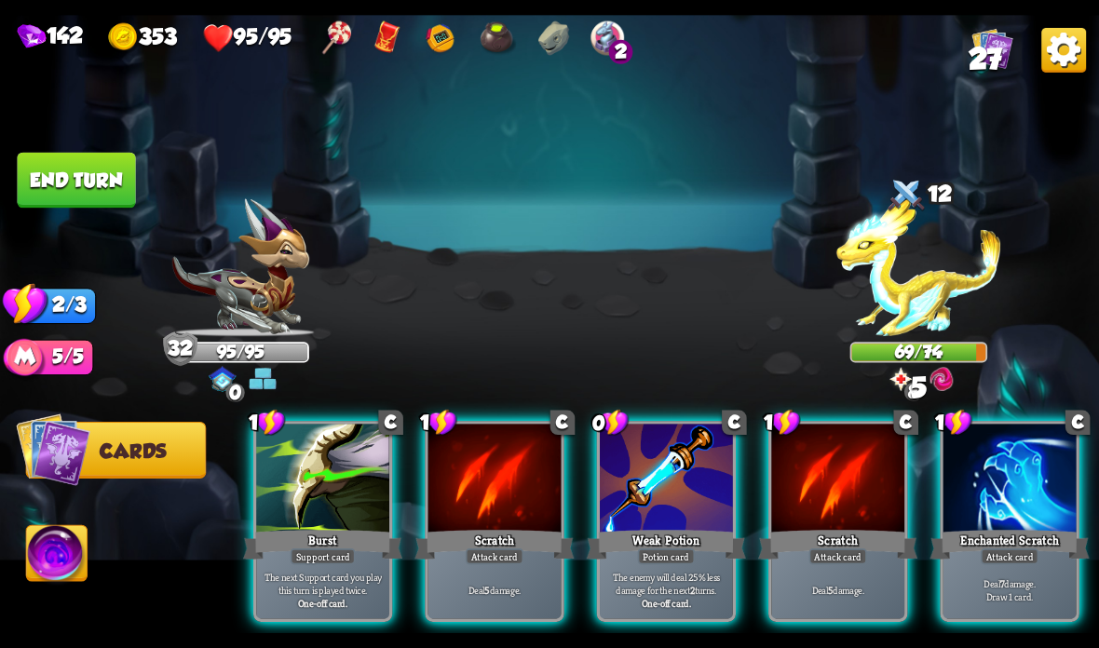
click at [1012, 524] on div at bounding box center [1009, 480] width 133 height 112
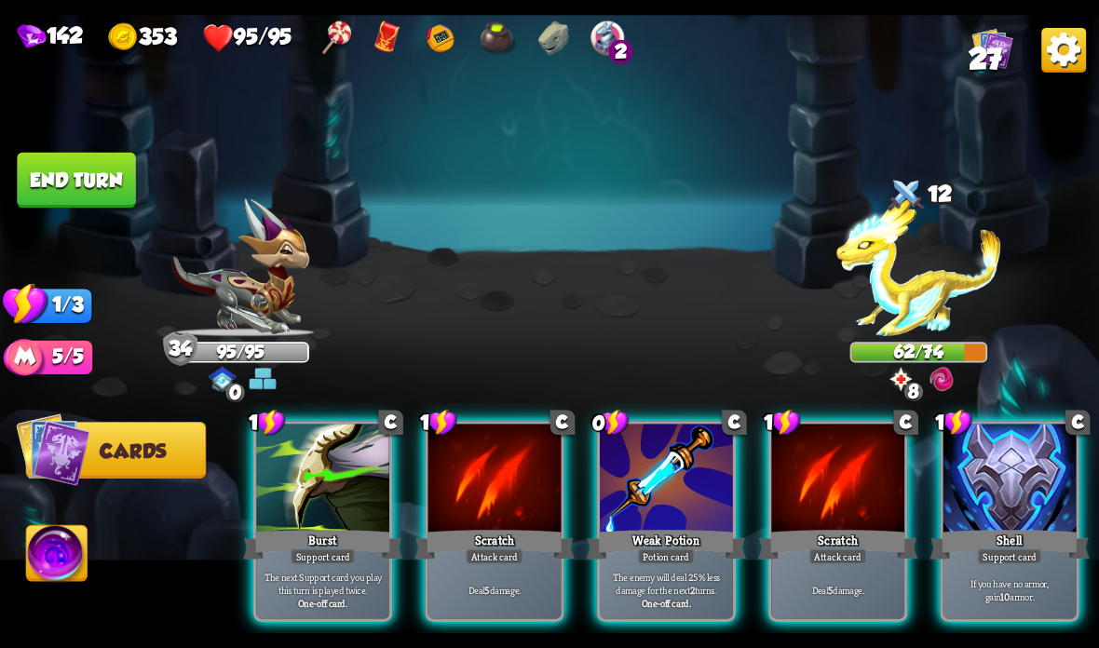
click at [815, 474] on div at bounding box center [837, 480] width 133 height 112
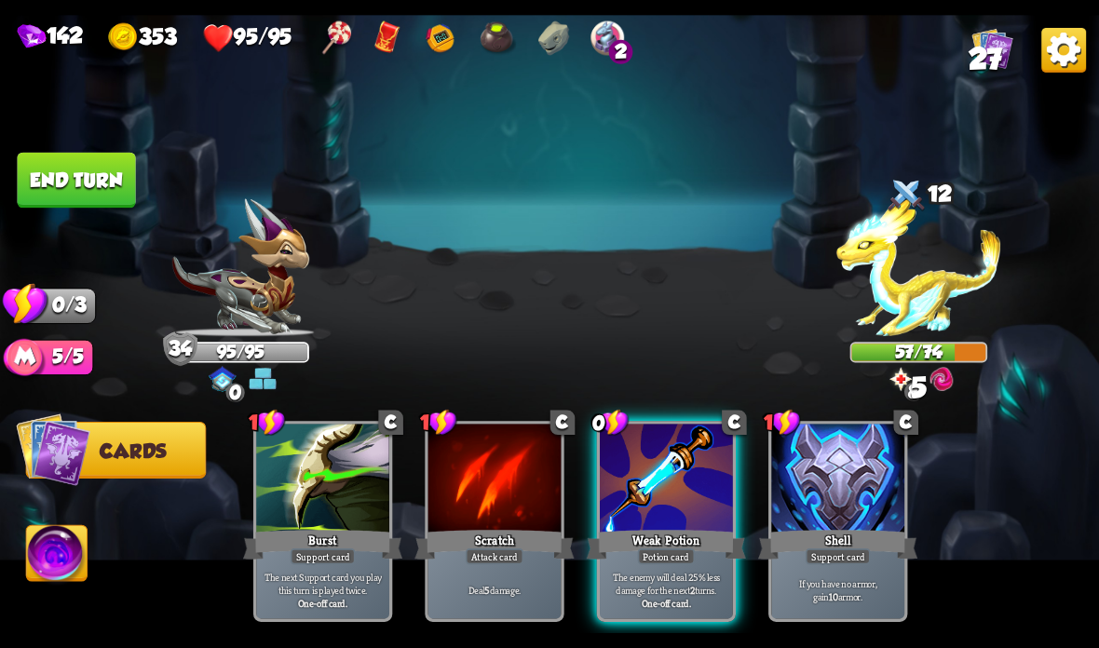
click at [84, 186] on button "End turn" at bounding box center [76, 181] width 118 height 56
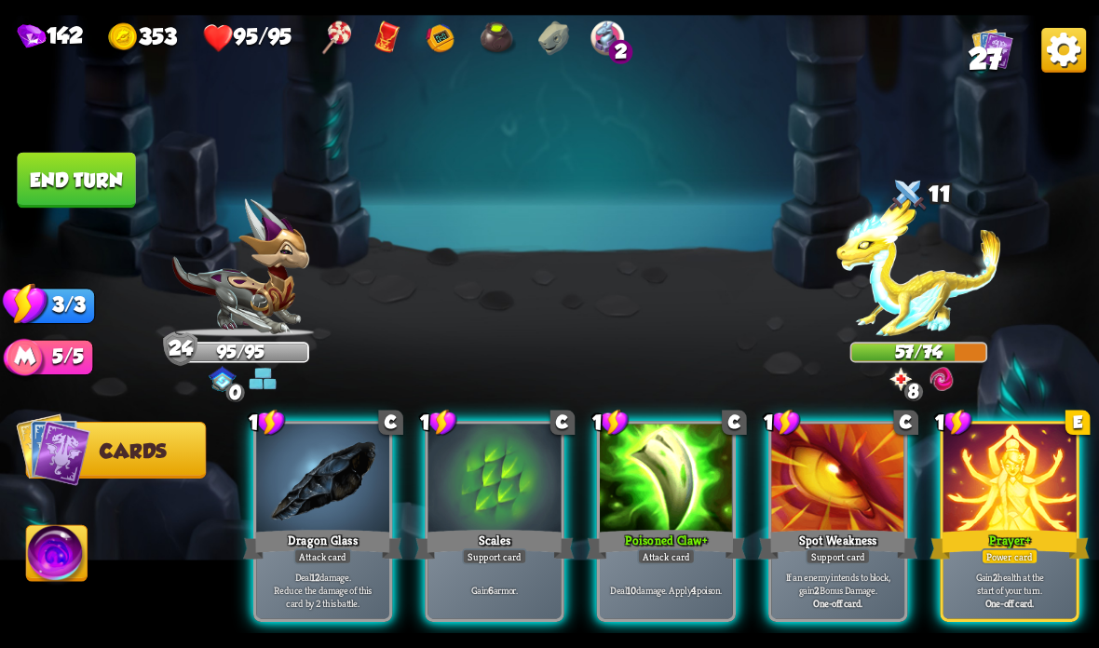
click at [640, 519] on div at bounding box center [666, 480] width 133 height 112
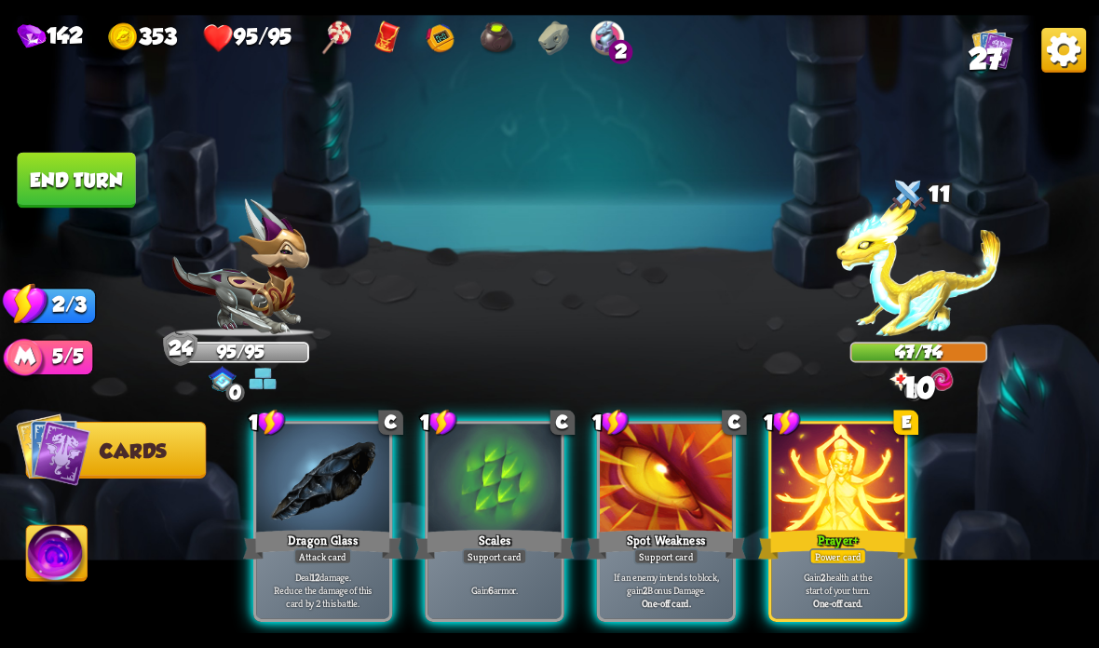
click at [332, 587] on p "Deal 12 damage. Reduce the damage of this card by 2 this battle." at bounding box center [323, 589] width 127 height 39
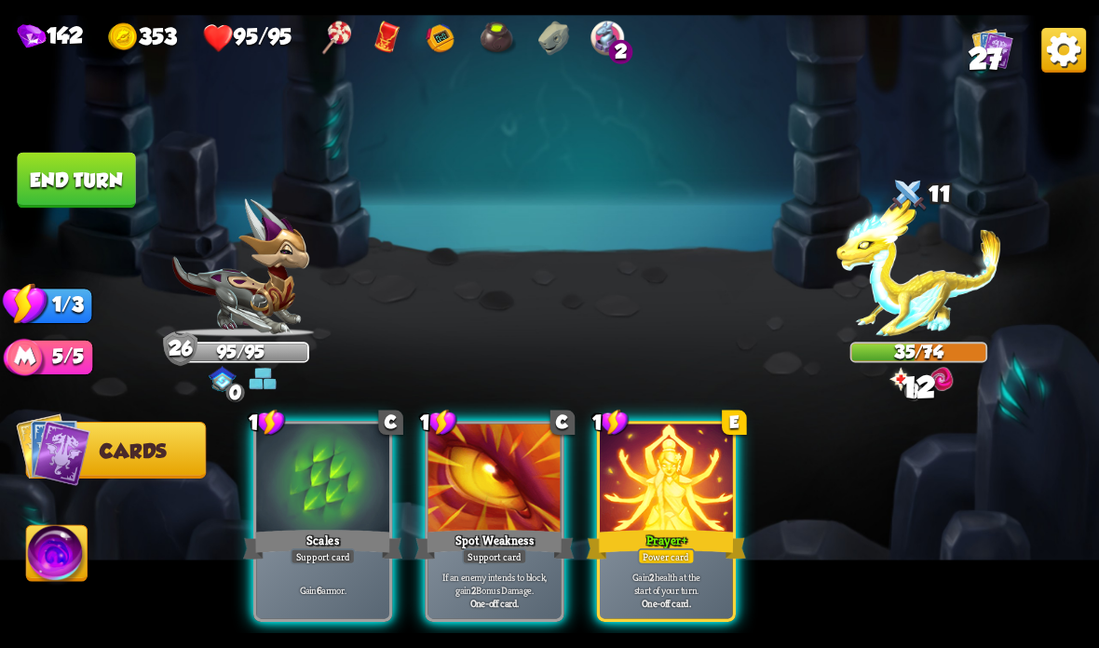
click at [346, 555] on div "Support card" at bounding box center [323, 557] width 65 height 16
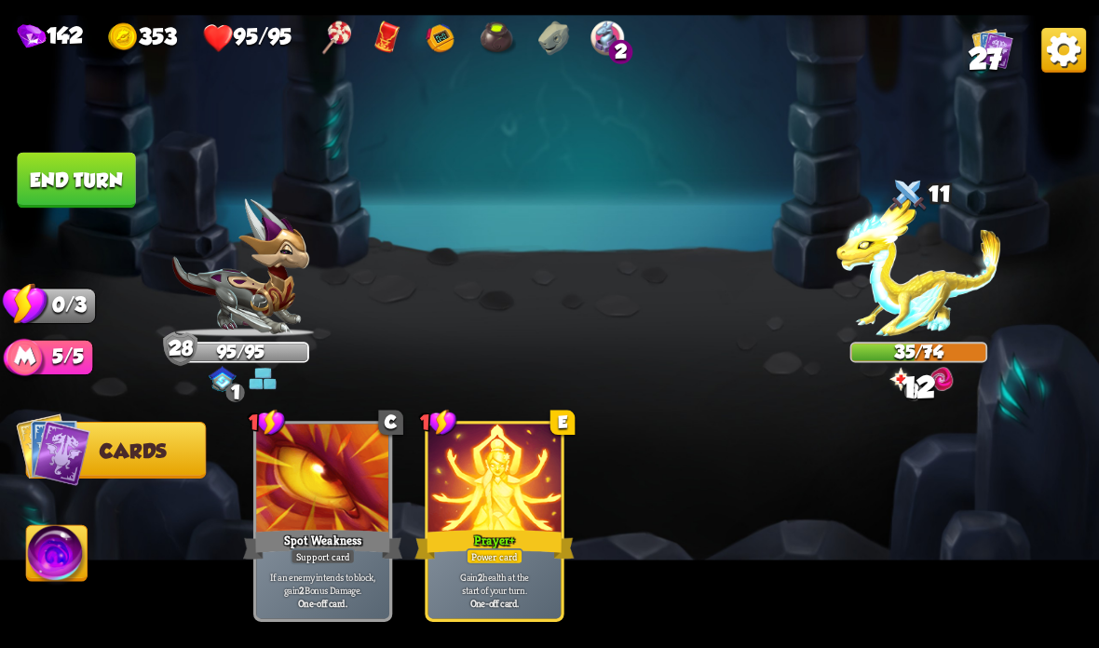
click at [78, 192] on button "End turn" at bounding box center [76, 181] width 118 height 56
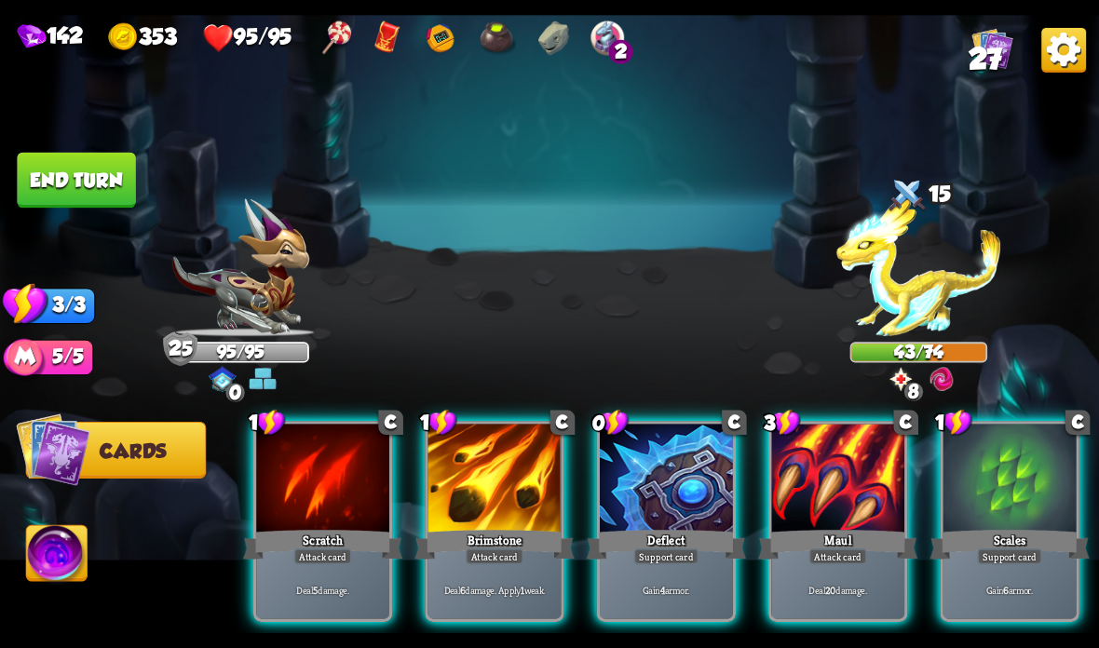
click at [658, 511] on div at bounding box center [666, 480] width 133 height 112
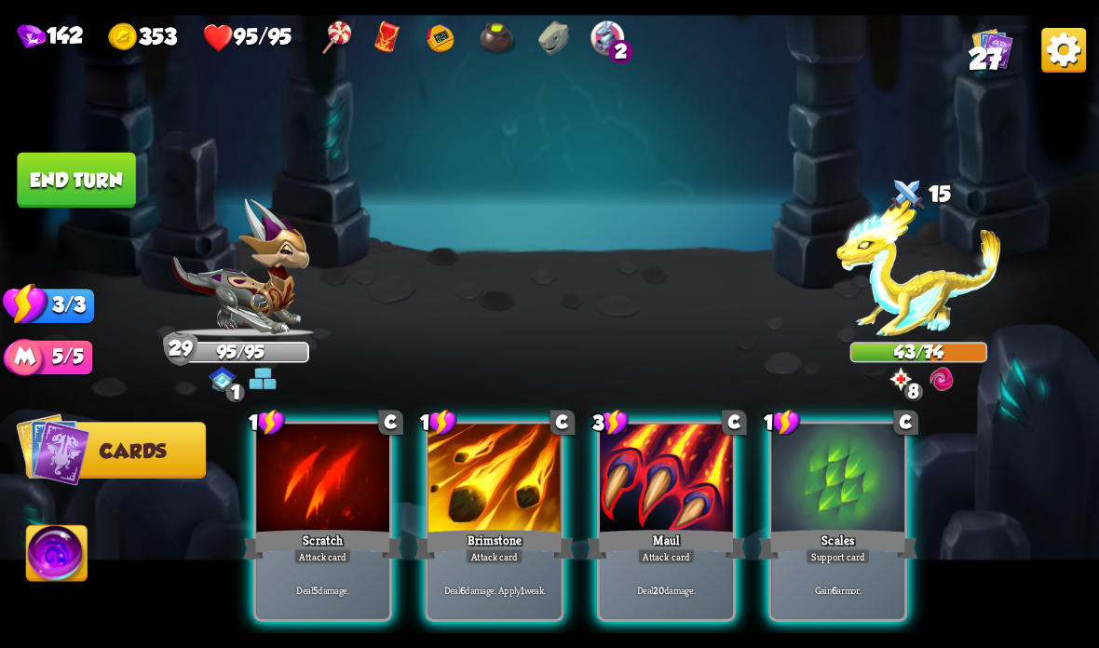
click at [634, 528] on div "Maul" at bounding box center [666, 544] width 159 height 35
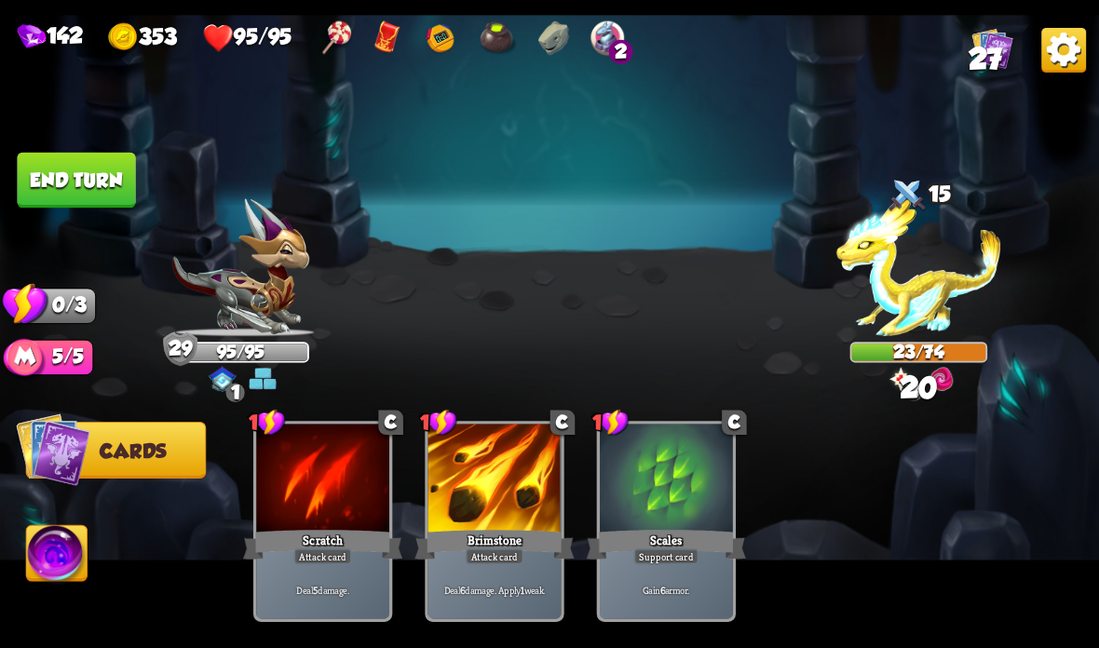
click at [128, 167] on button "End turn" at bounding box center [76, 181] width 118 height 56
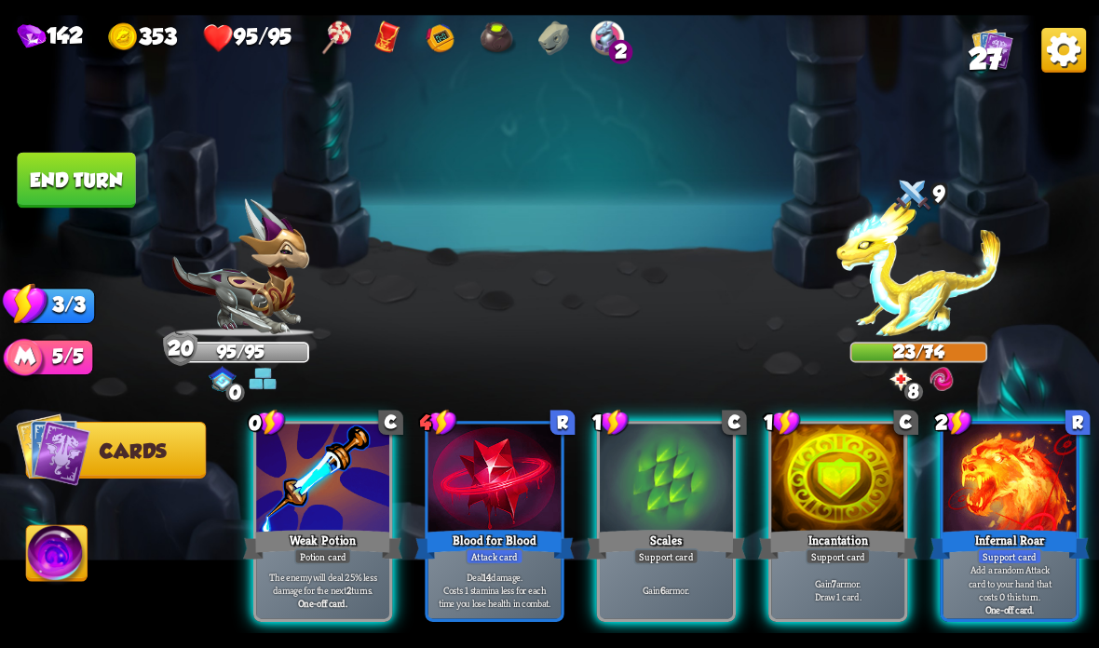
click at [997, 480] on div at bounding box center [1009, 480] width 133 height 112
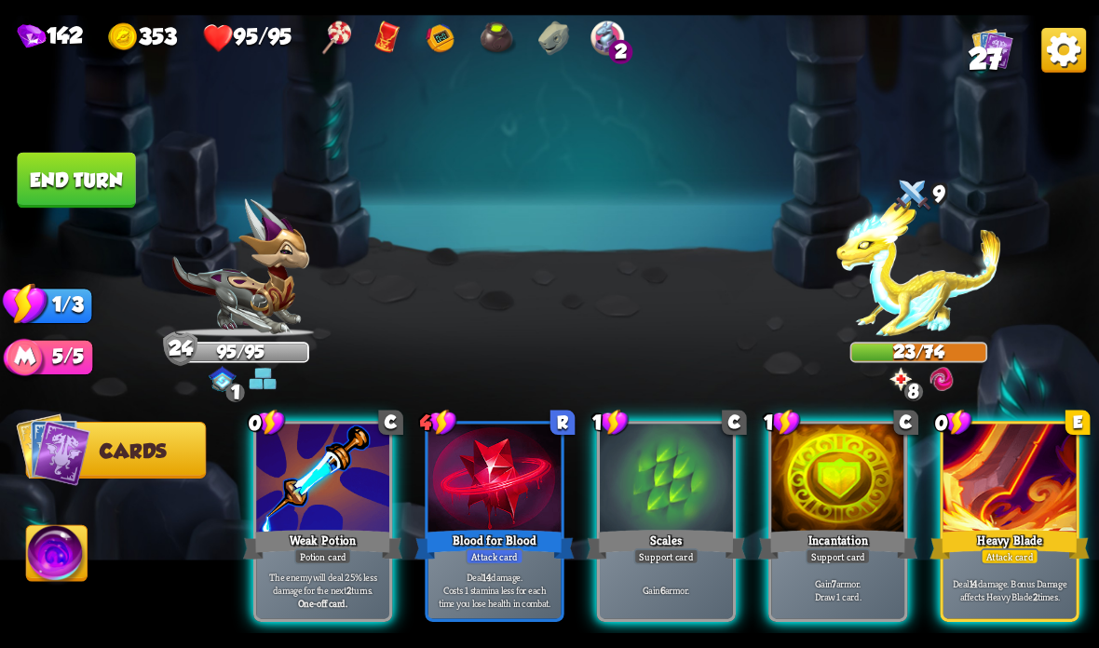
click at [1009, 516] on div at bounding box center [1009, 480] width 133 height 112
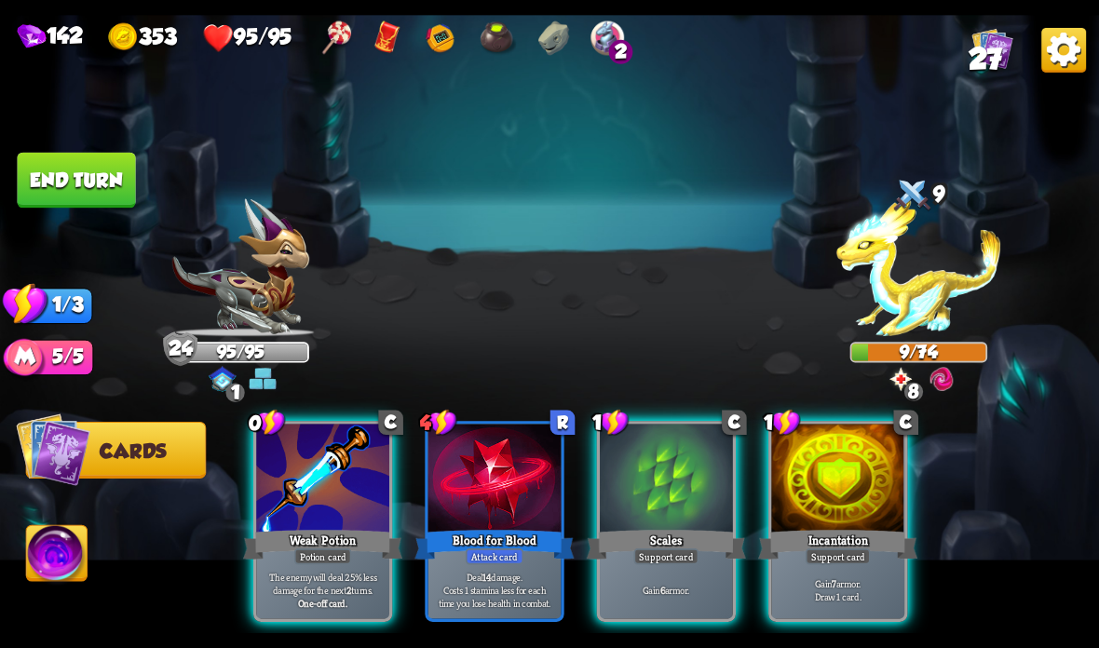
click at [643, 539] on div "Scales" at bounding box center [666, 544] width 159 height 35
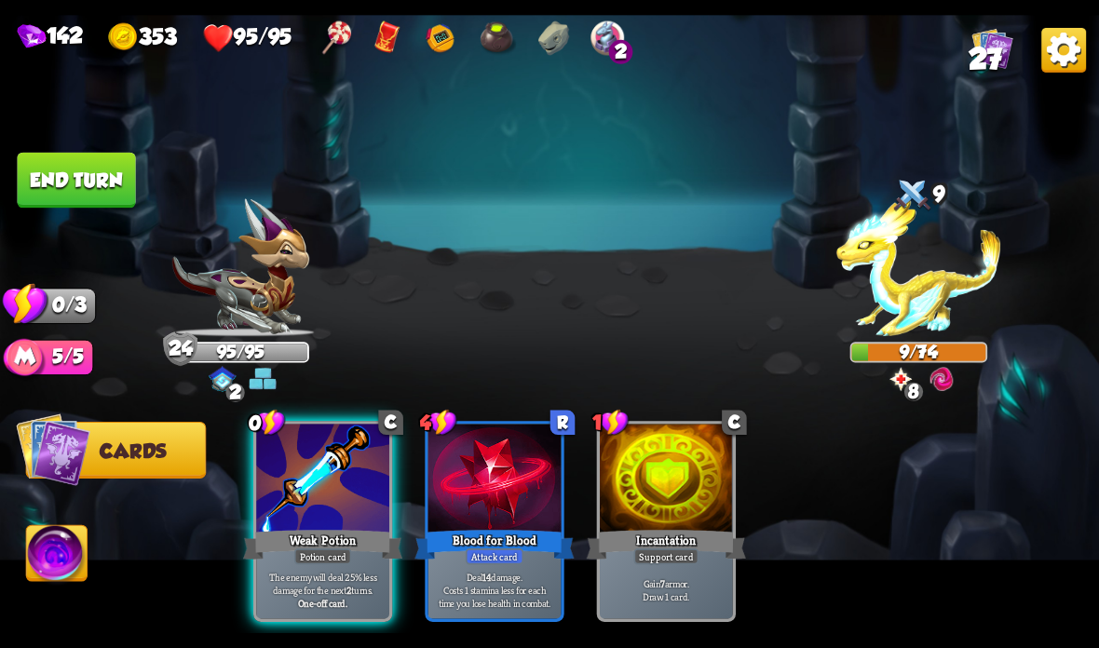
click at [65, 172] on button "End turn" at bounding box center [76, 181] width 118 height 56
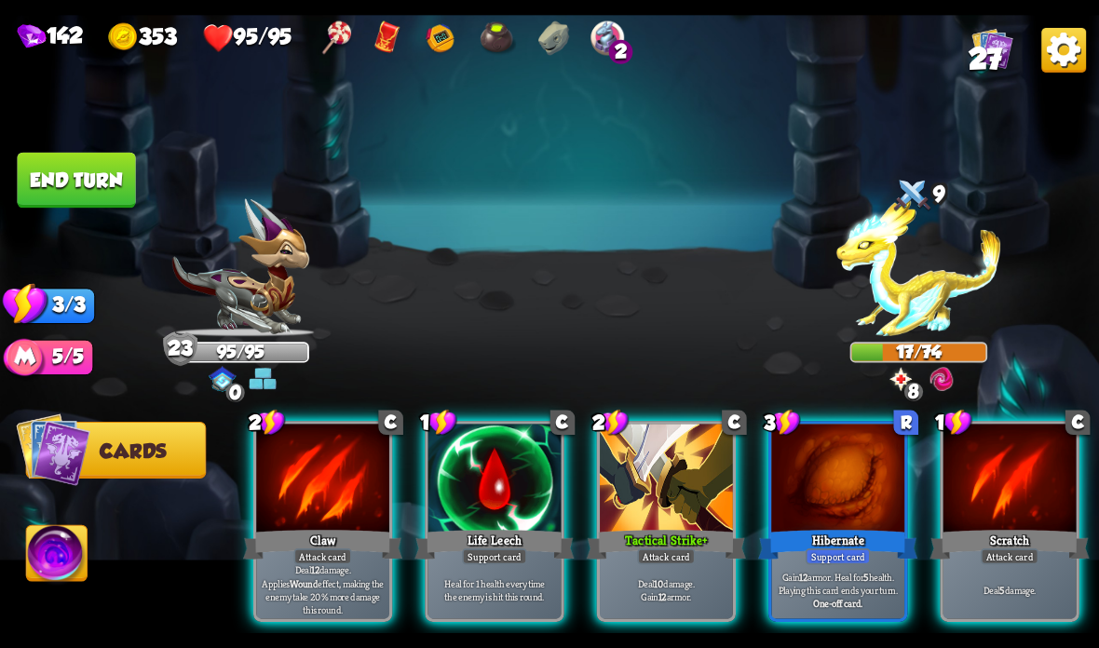
click at [327, 522] on div at bounding box center [322, 480] width 133 height 112
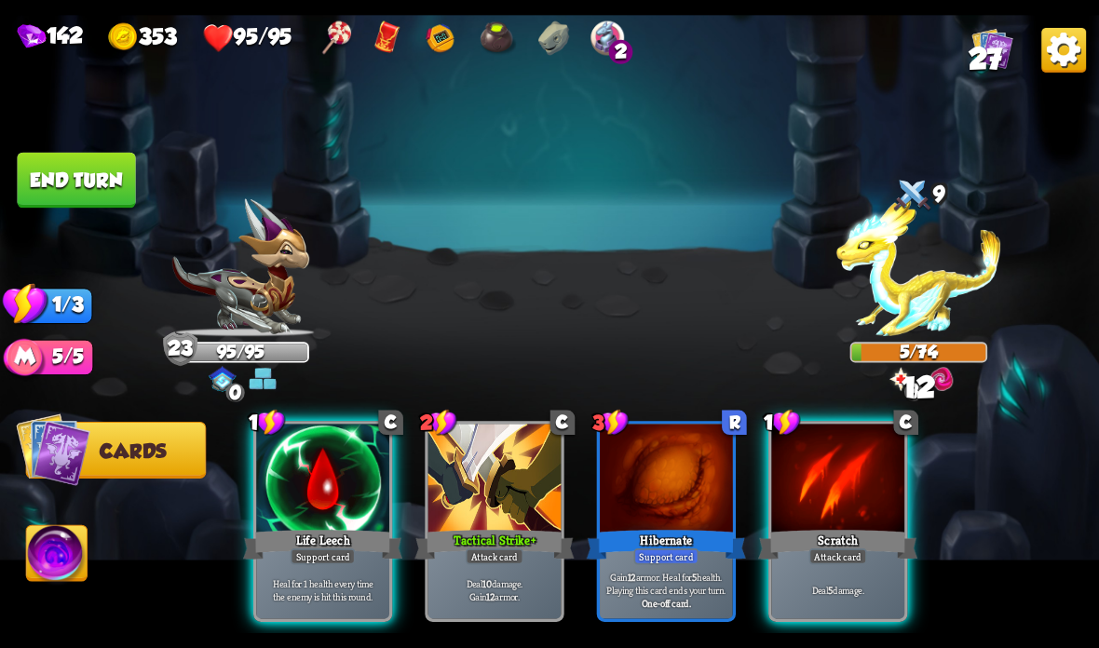
click at [811, 530] on div "Scratch" at bounding box center [837, 544] width 159 height 35
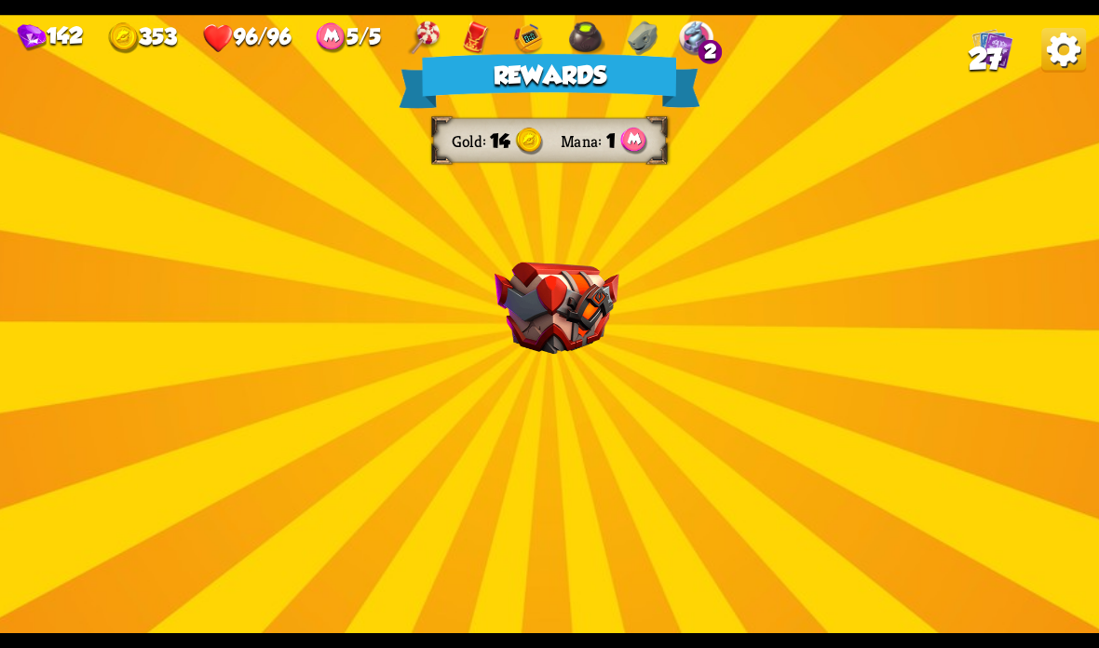
click at [580, 292] on img at bounding box center [556, 309] width 125 height 92
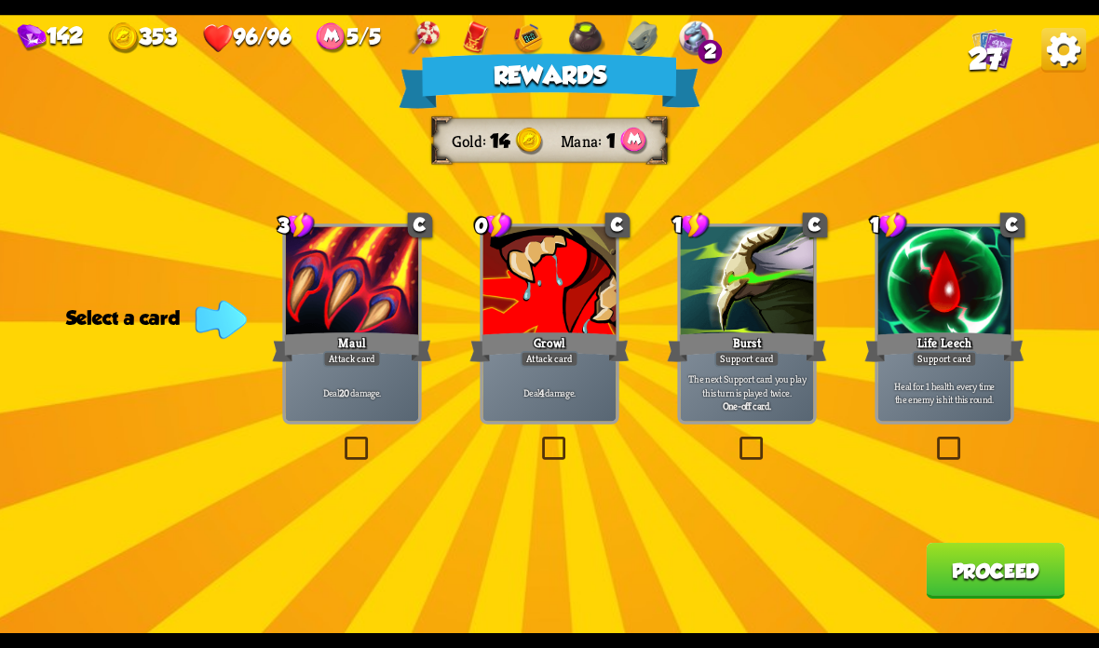
click at [581, 310] on div at bounding box center [549, 282] width 133 height 112
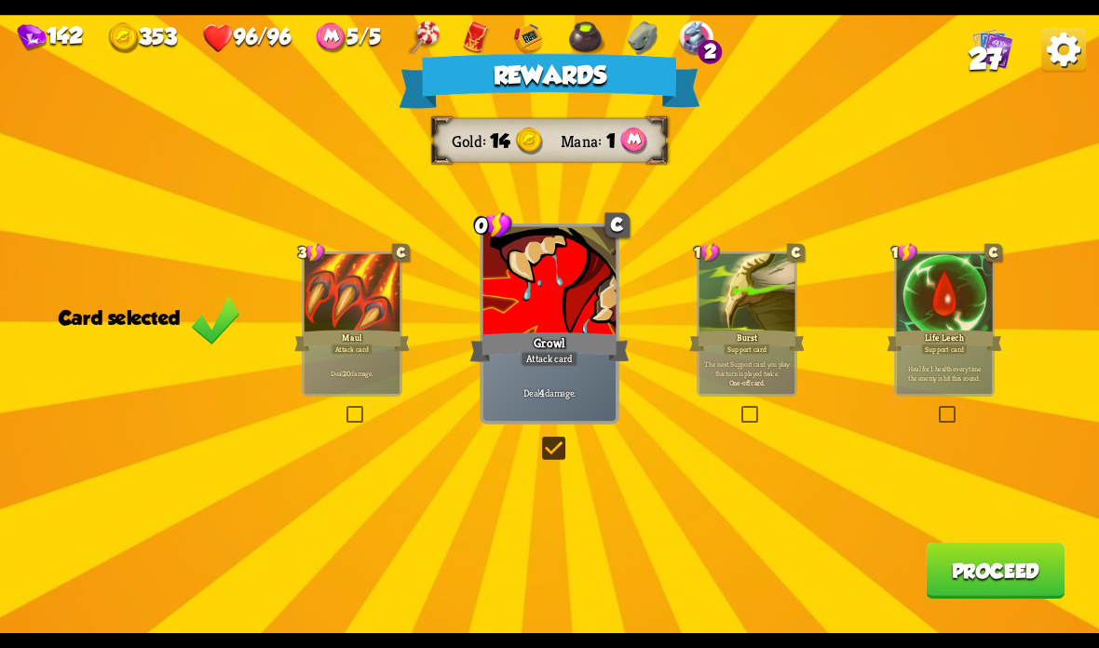
click at [966, 572] on button "Proceed" at bounding box center [995, 571] width 139 height 56
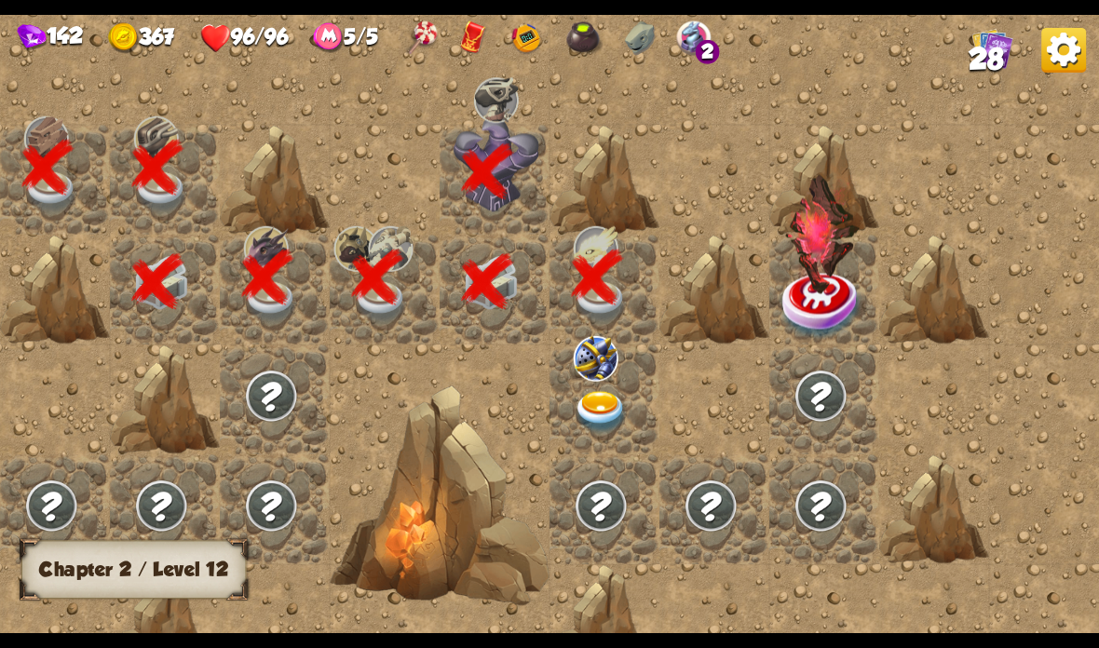
click at [970, 52] on span "28" at bounding box center [986, 60] width 35 height 34
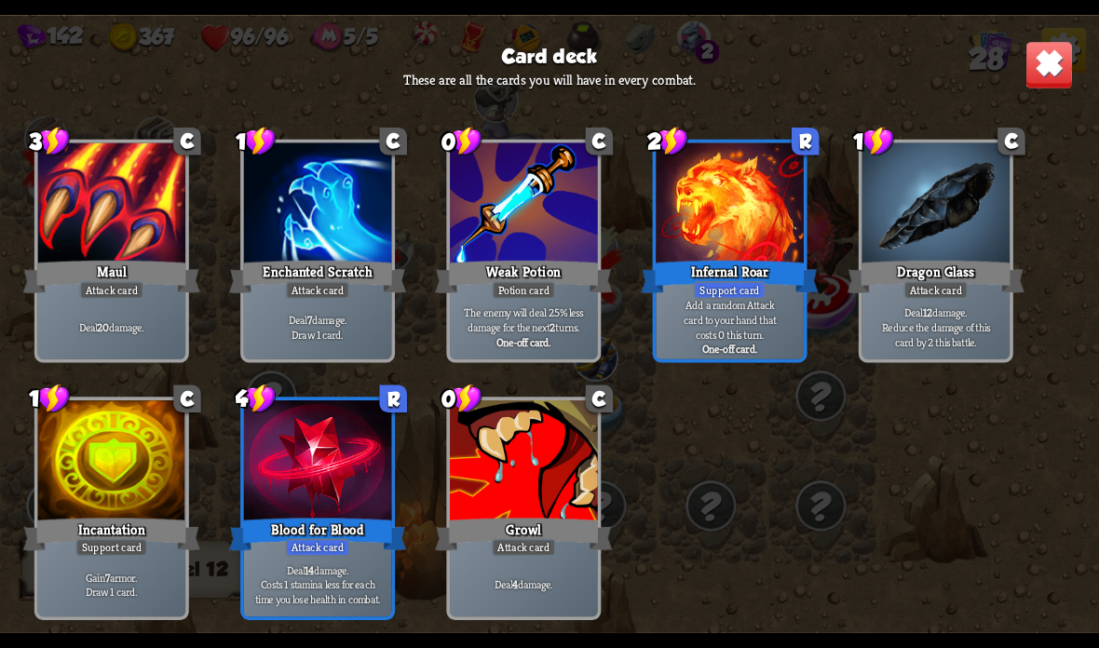
scroll to position [1146, 0]
click at [1050, 71] on img at bounding box center [1049, 65] width 48 height 48
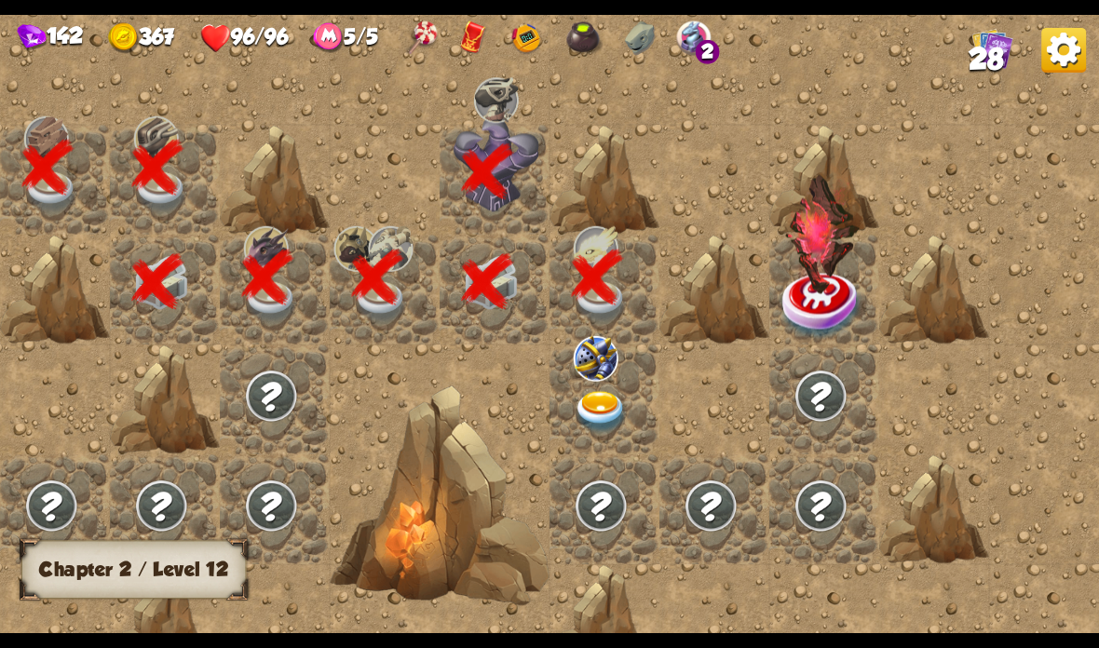
click at [616, 374] on img at bounding box center [596, 359] width 45 height 46
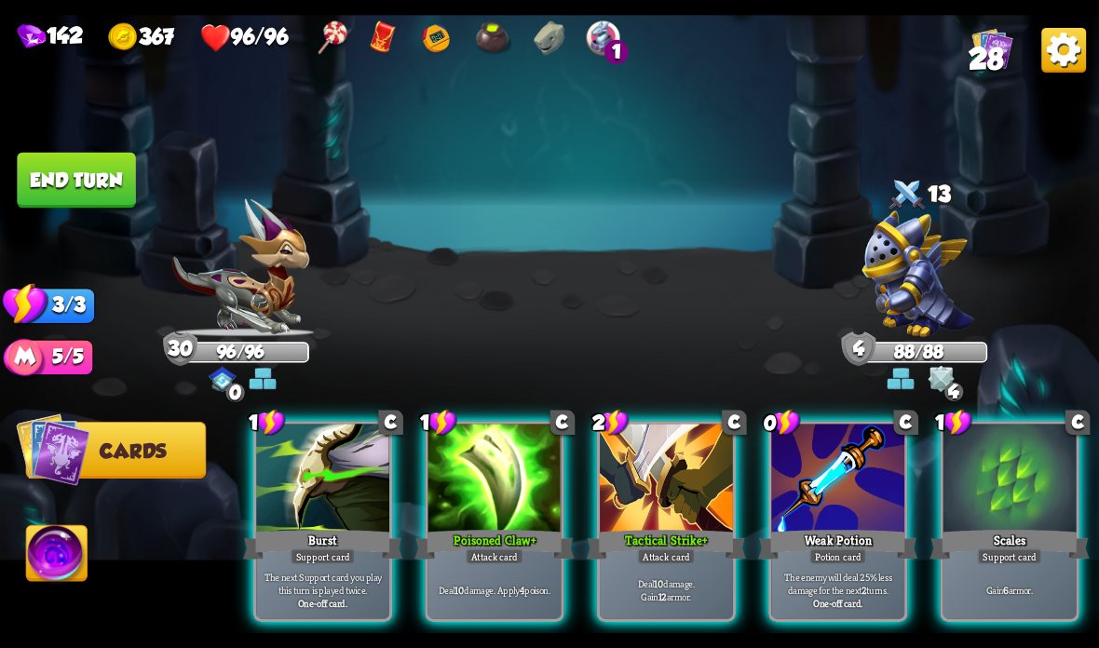
click at [812, 489] on div at bounding box center [837, 480] width 133 height 112
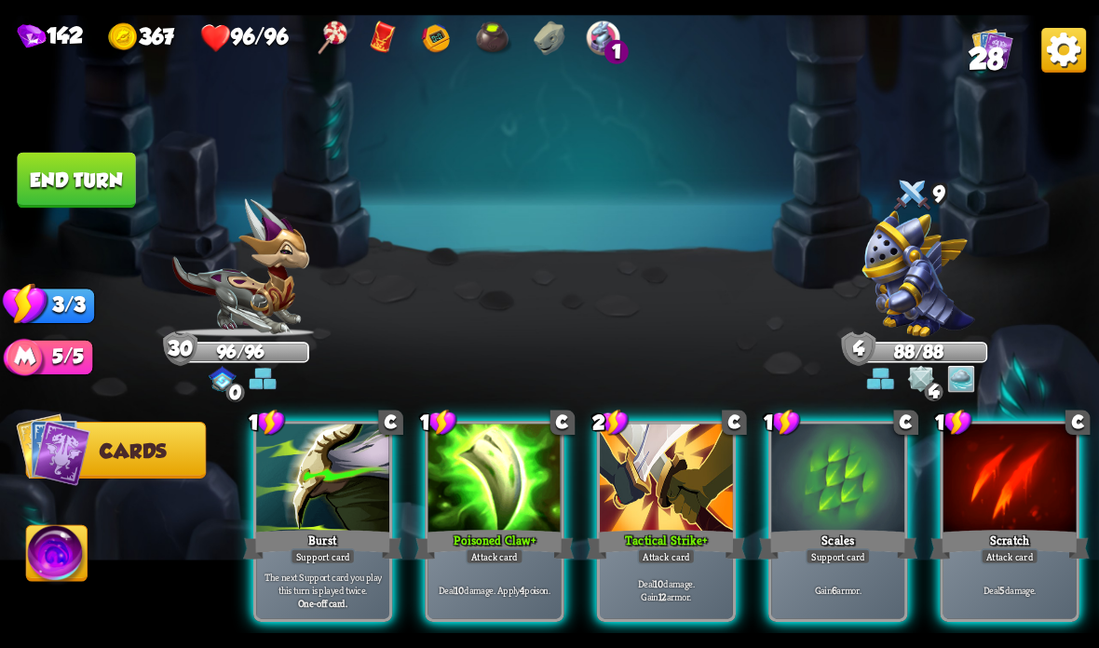
click at [494, 527] on div "Poisoned Claw +" at bounding box center [493, 544] width 159 height 35
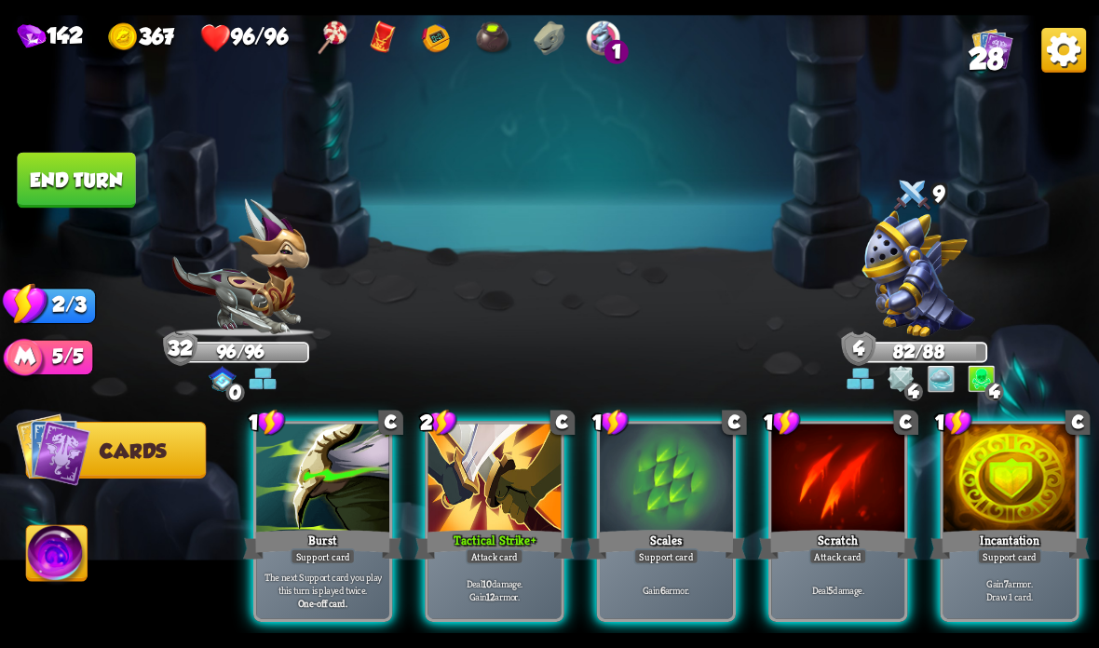
click at [840, 514] on div at bounding box center [837, 480] width 133 height 112
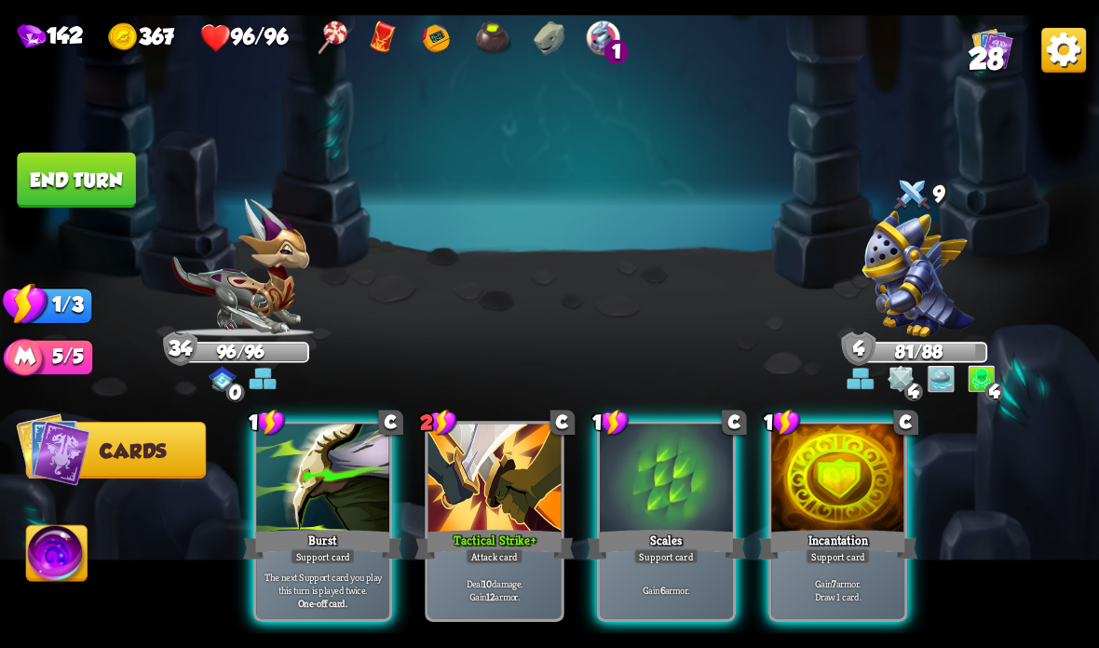
click at [51, 163] on button "End turn" at bounding box center [76, 181] width 118 height 56
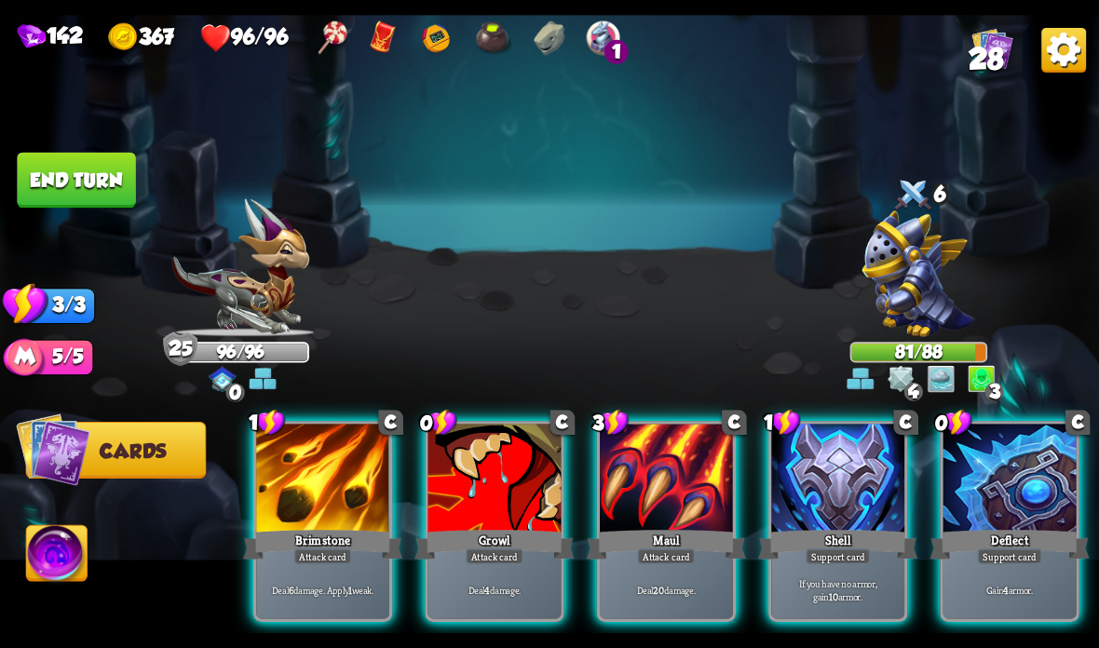
click at [481, 575] on div "Deal 4 damage." at bounding box center [494, 590] width 133 height 58
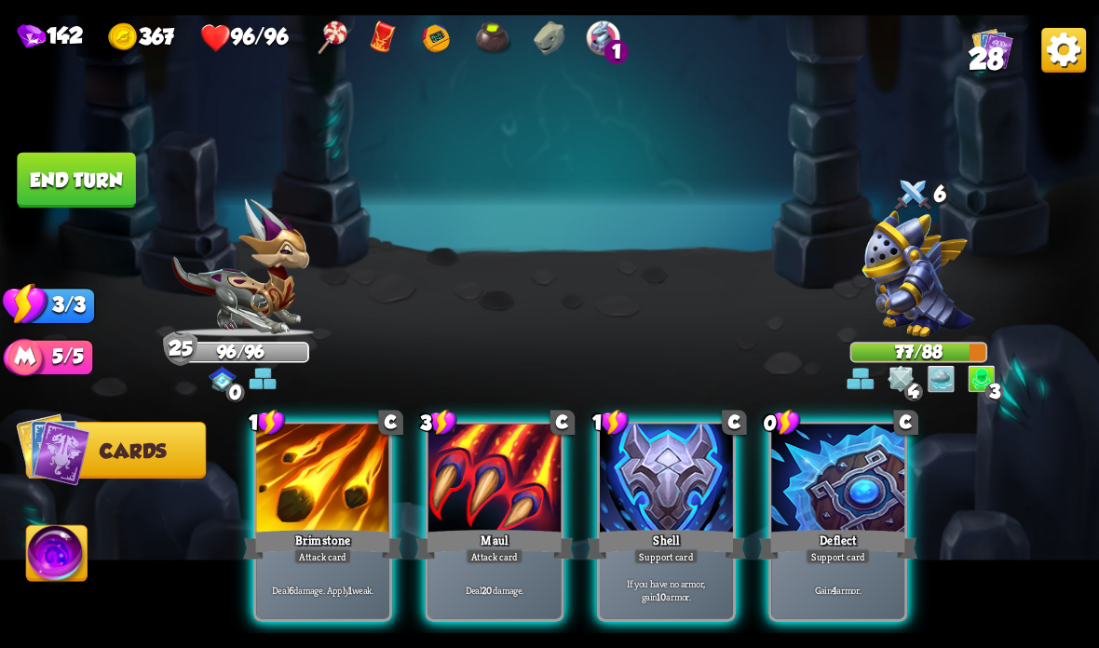
click at [469, 531] on div "Maul" at bounding box center [493, 544] width 159 height 35
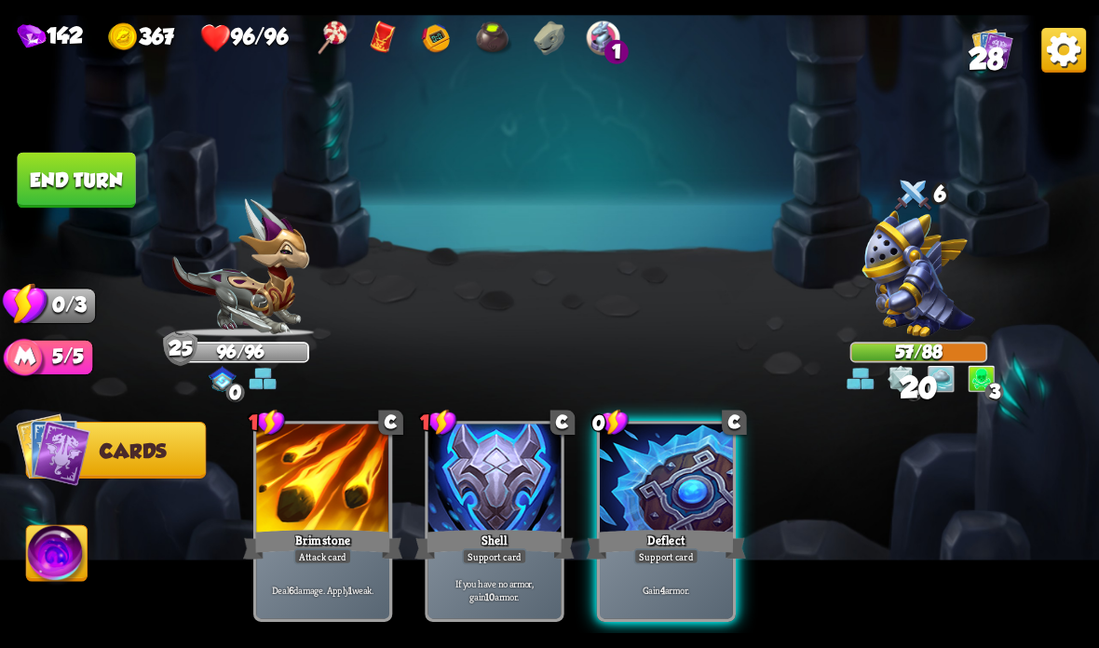
click at [88, 170] on button "End turn" at bounding box center [76, 181] width 118 height 56
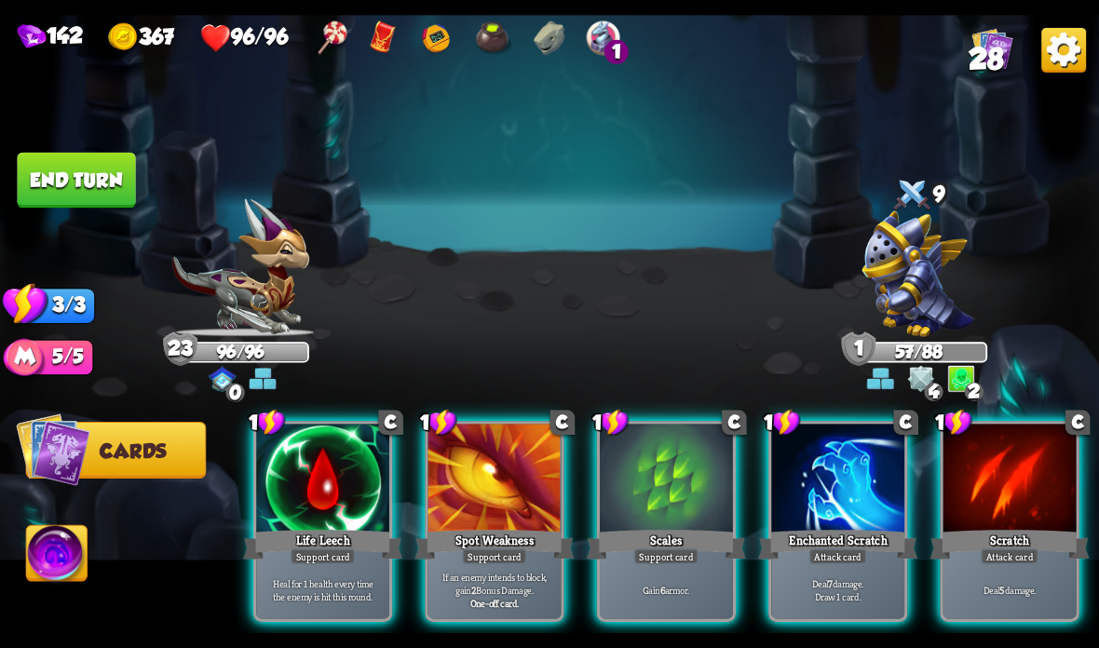
click at [842, 510] on div at bounding box center [837, 480] width 133 height 112
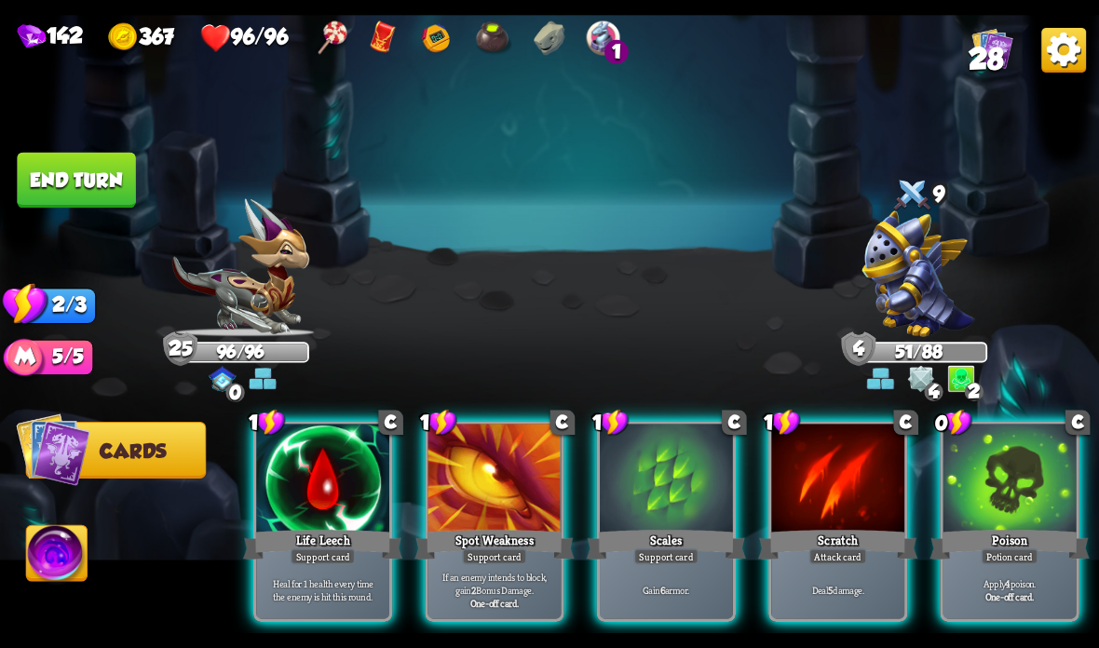
click at [982, 514] on div at bounding box center [1009, 480] width 133 height 112
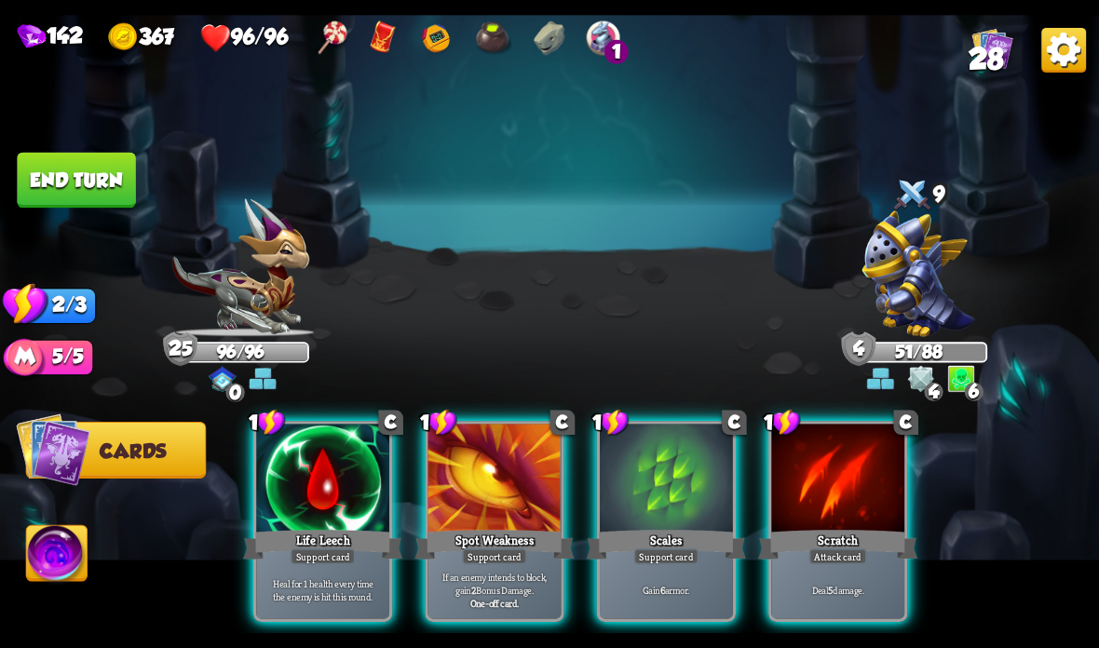
click at [869, 487] on div at bounding box center [837, 480] width 133 height 112
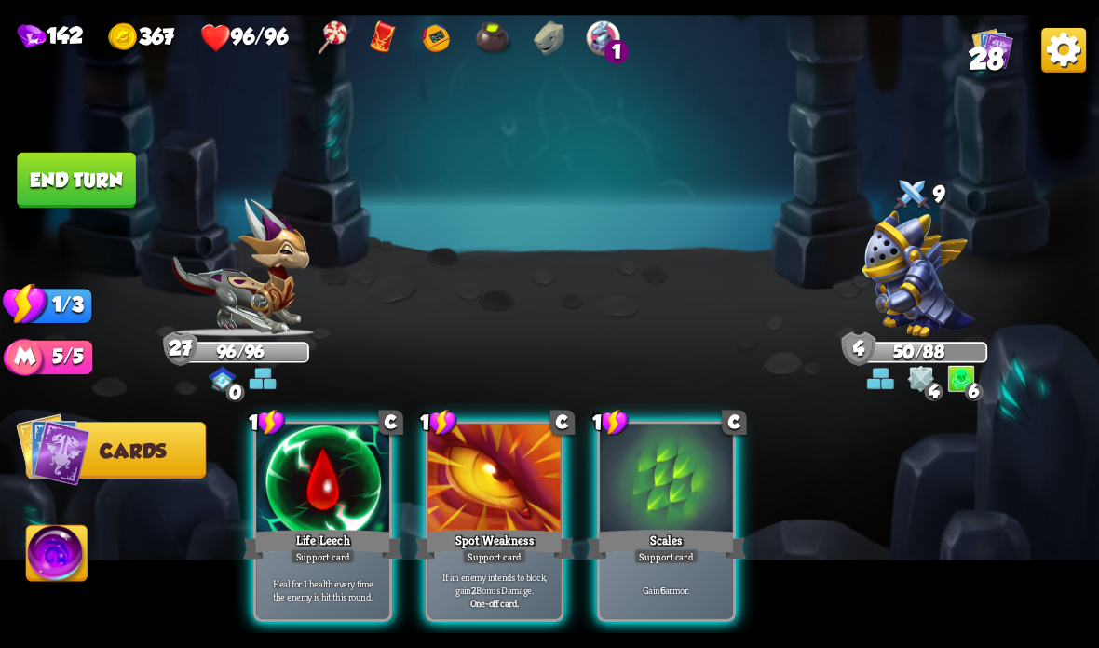
click at [91, 160] on button "End turn" at bounding box center [76, 181] width 118 height 56
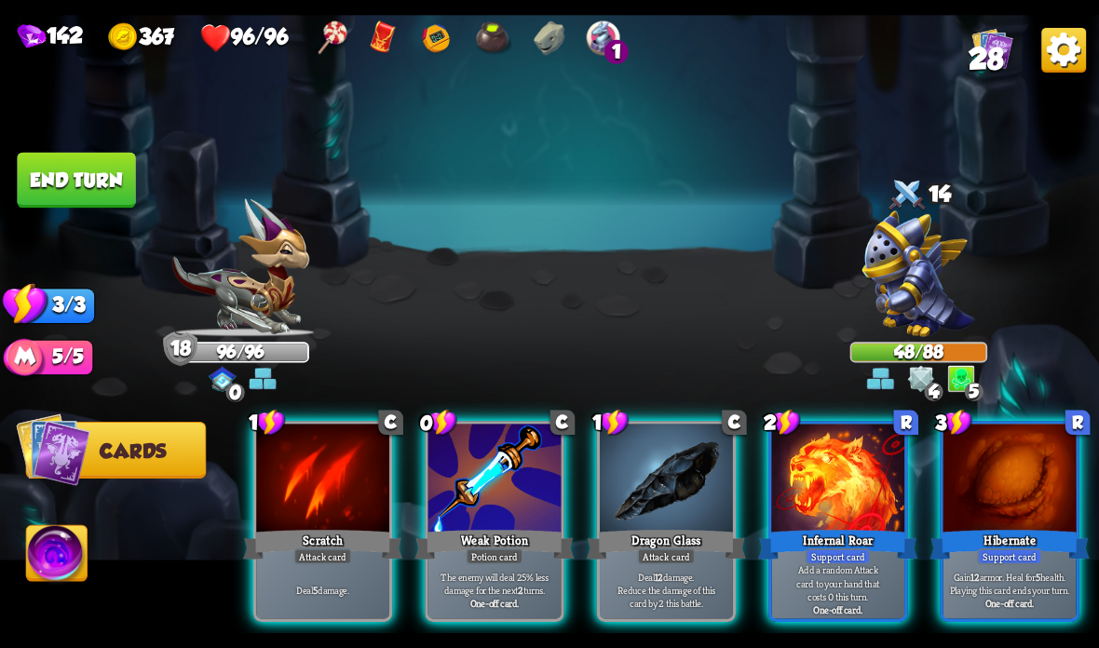
click at [485, 549] on div "Potion card" at bounding box center [494, 557] width 57 height 16
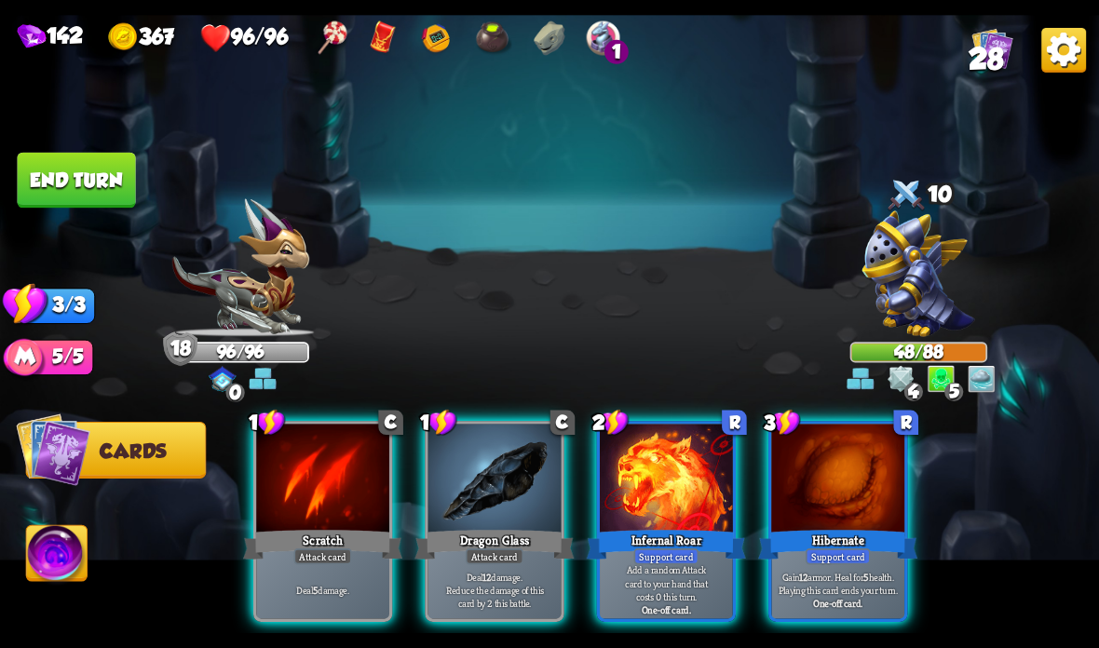
click at [498, 541] on div "Dragon Glass" at bounding box center [493, 544] width 159 height 35
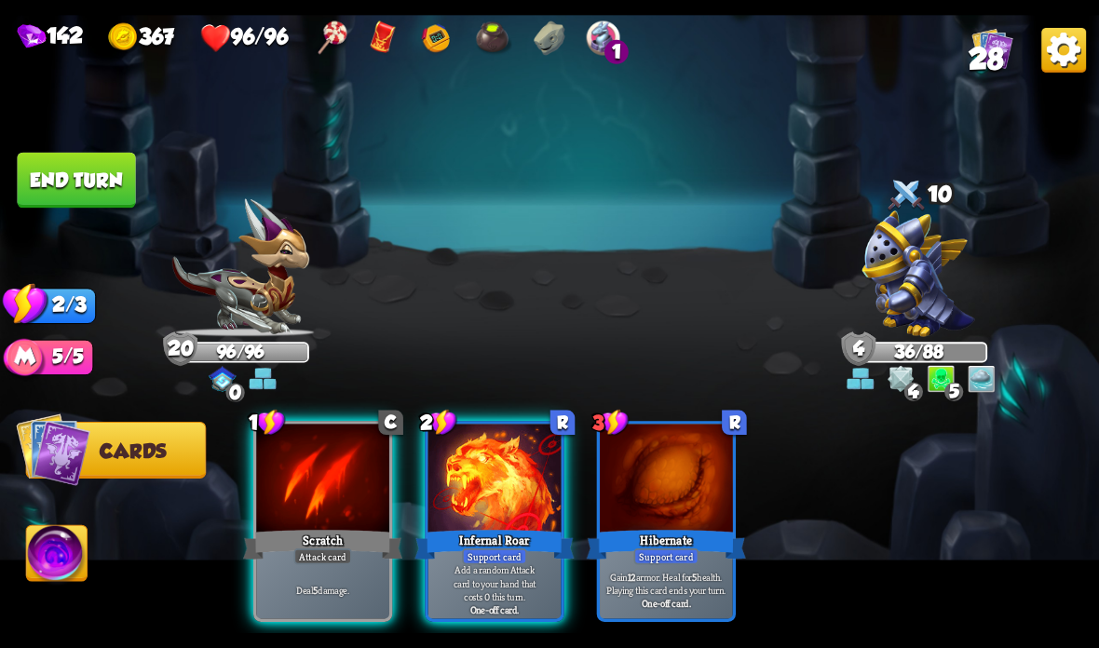
click at [326, 546] on div "Scratch" at bounding box center [322, 544] width 159 height 35
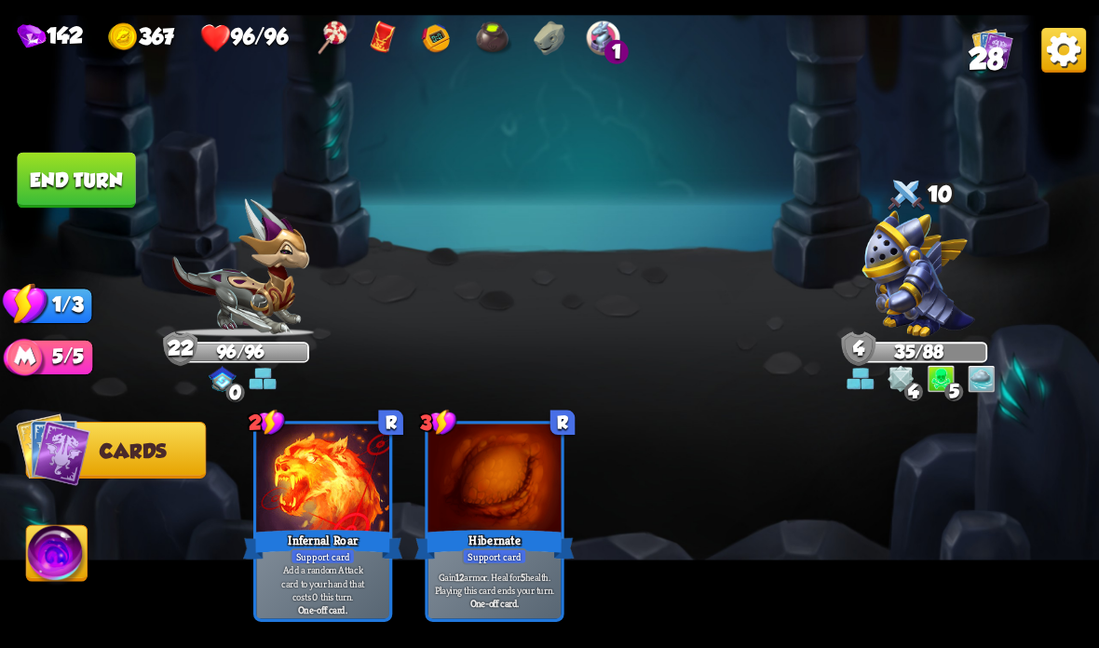
click at [100, 165] on button "End turn" at bounding box center [76, 181] width 118 height 56
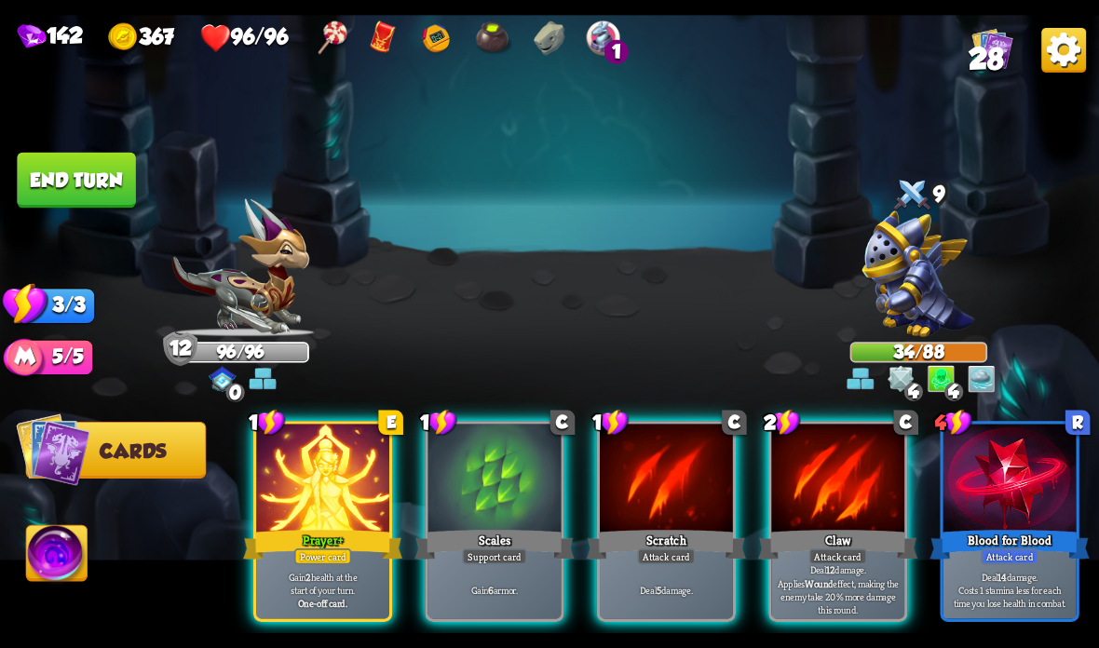
click at [806, 539] on div "Claw" at bounding box center [837, 544] width 159 height 35
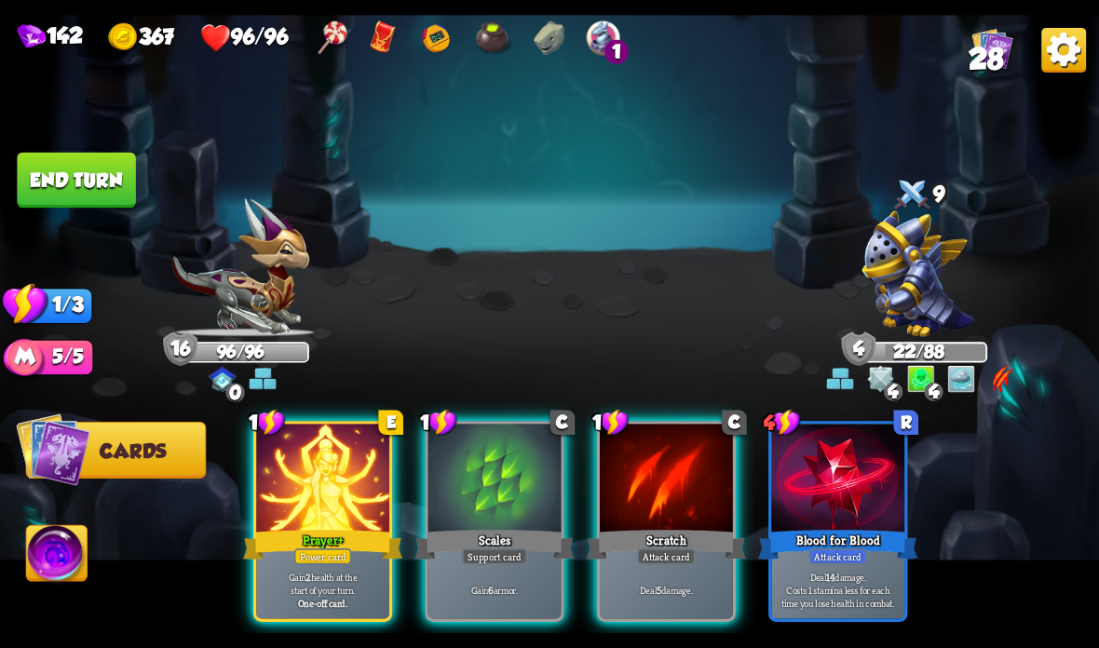
click at [671, 522] on div at bounding box center [666, 480] width 133 height 112
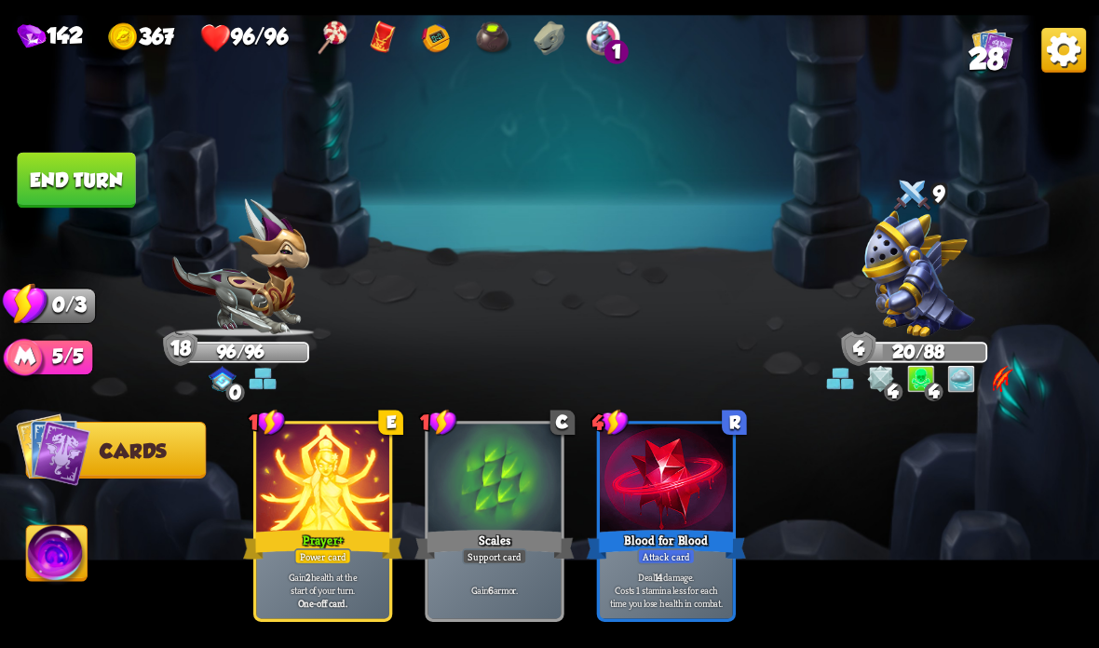
click at [67, 180] on button "End turn" at bounding box center [76, 181] width 118 height 56
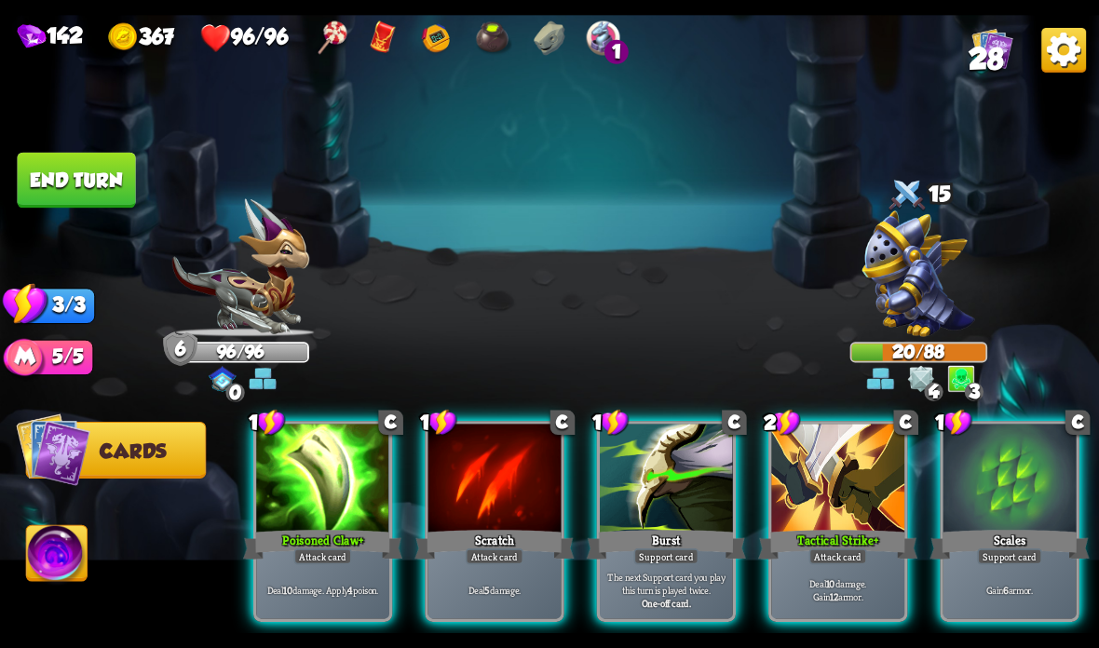
click at [281, 540] on div "Poisoned Claw +" at bounding box center [322, 544] width 159 height 35
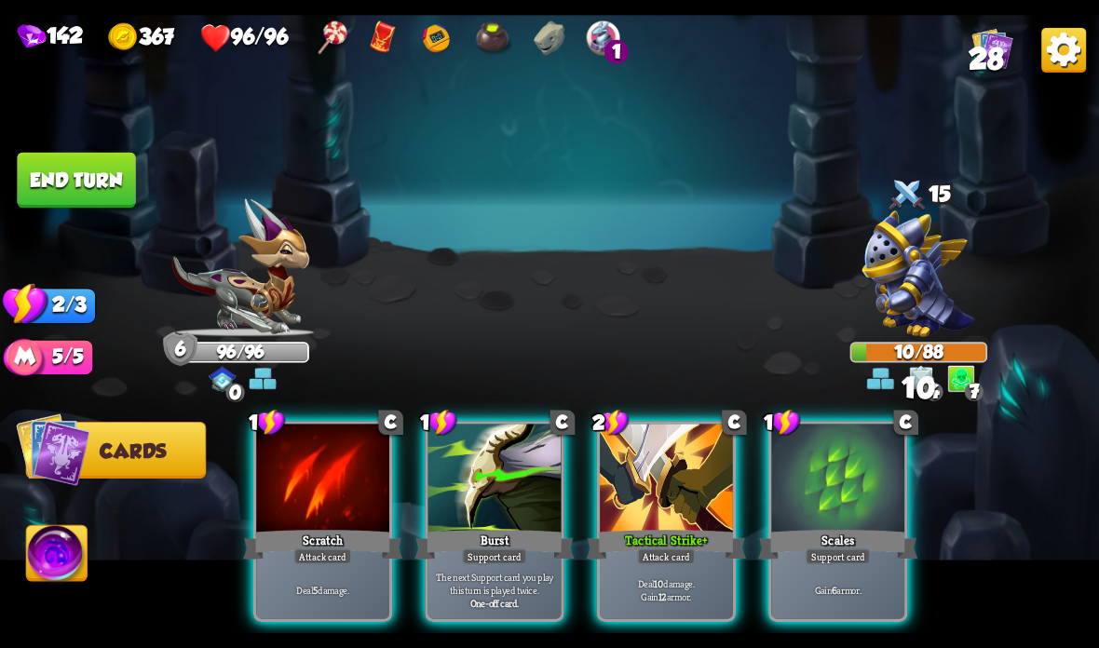
click at [271, 531] on div "Scratch" at bounding box center [322, 544] width 159 height 35
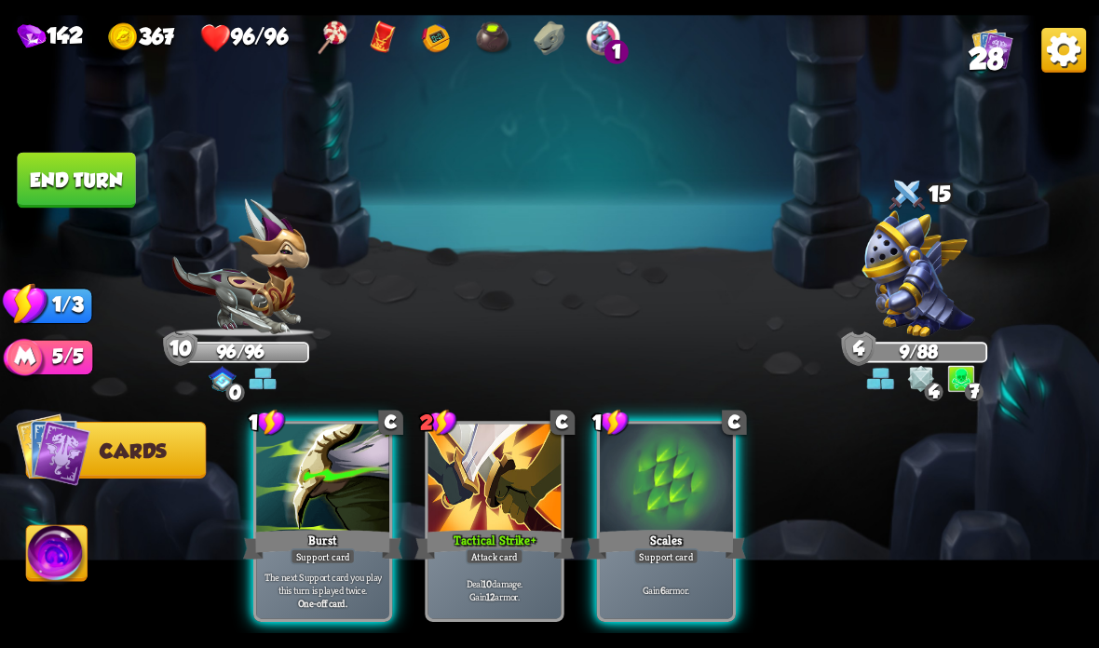
click at [677, 500] on div at bounding box center [666, 480] width 133 height 112
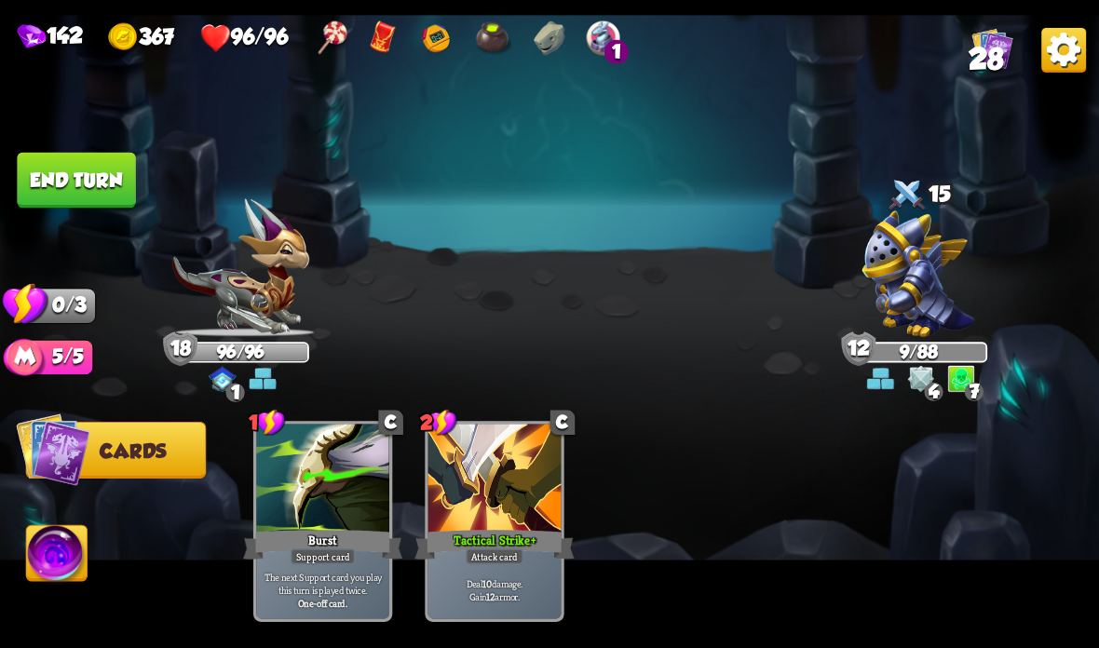
click at [63, 160] on button "End turn" at bounding box center [76, 181] width 118 height 56
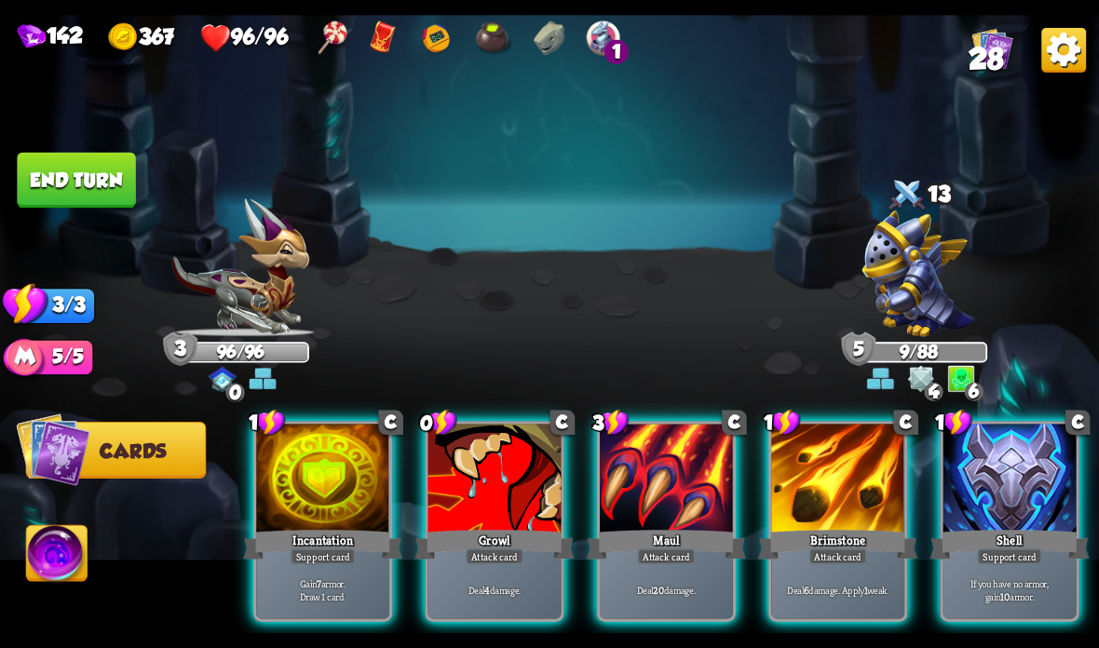
click at [676, 489] on div at bounding box center [666, 480] width 133 height 112
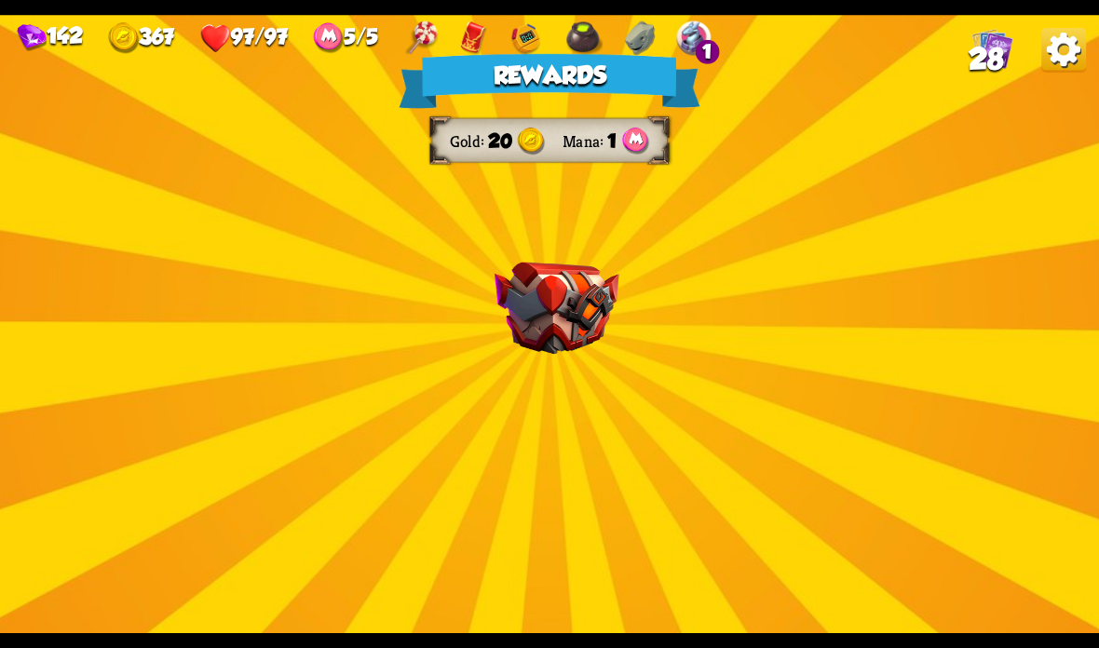
click at [576, 316] on img at bounding box center [556, 309] width 125 height 92
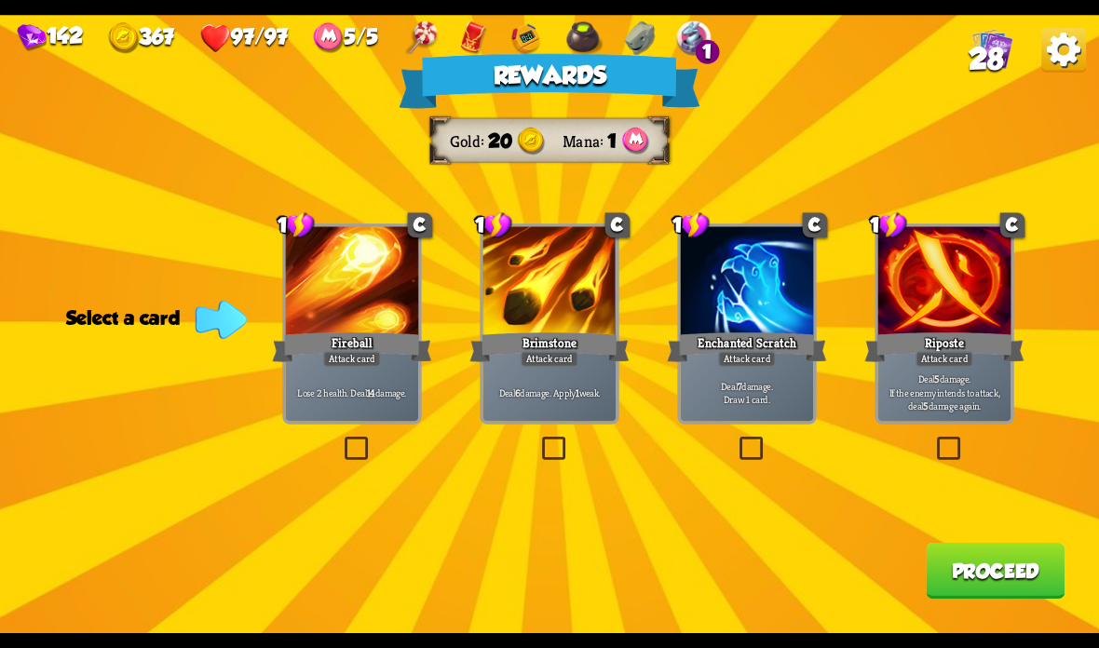
click at [932, 322] on div at bounding box center [944, 282] width 133 height 112
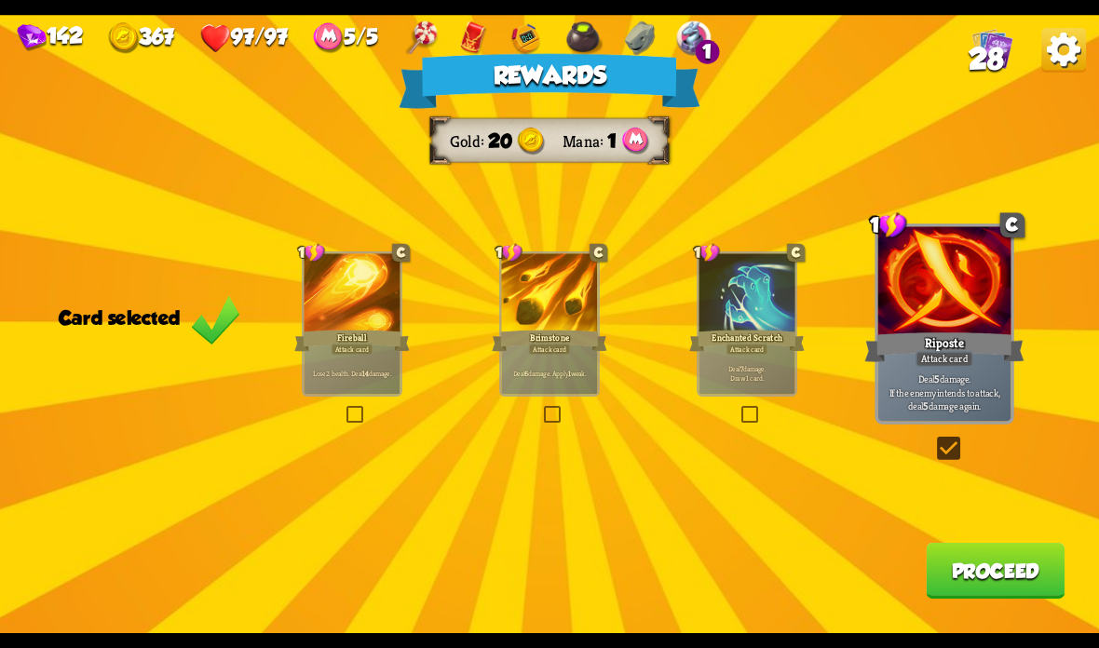
click at [988, 578] on button "Proceed" at bounding box center [995, 571] width 139 height 56
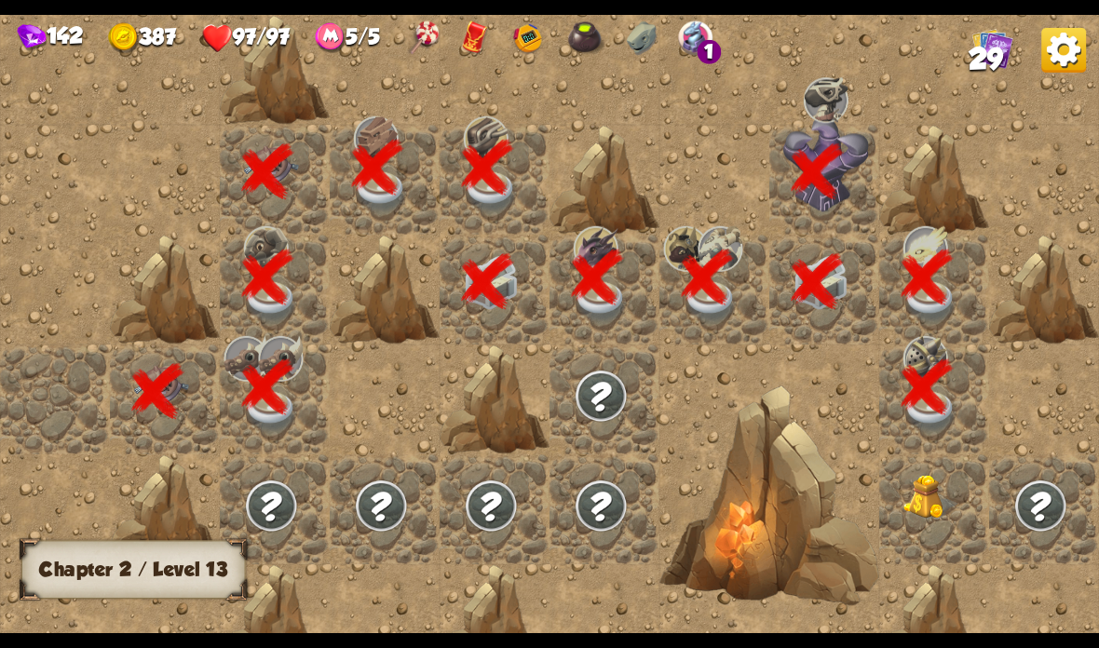
scroll to position [0, 358]
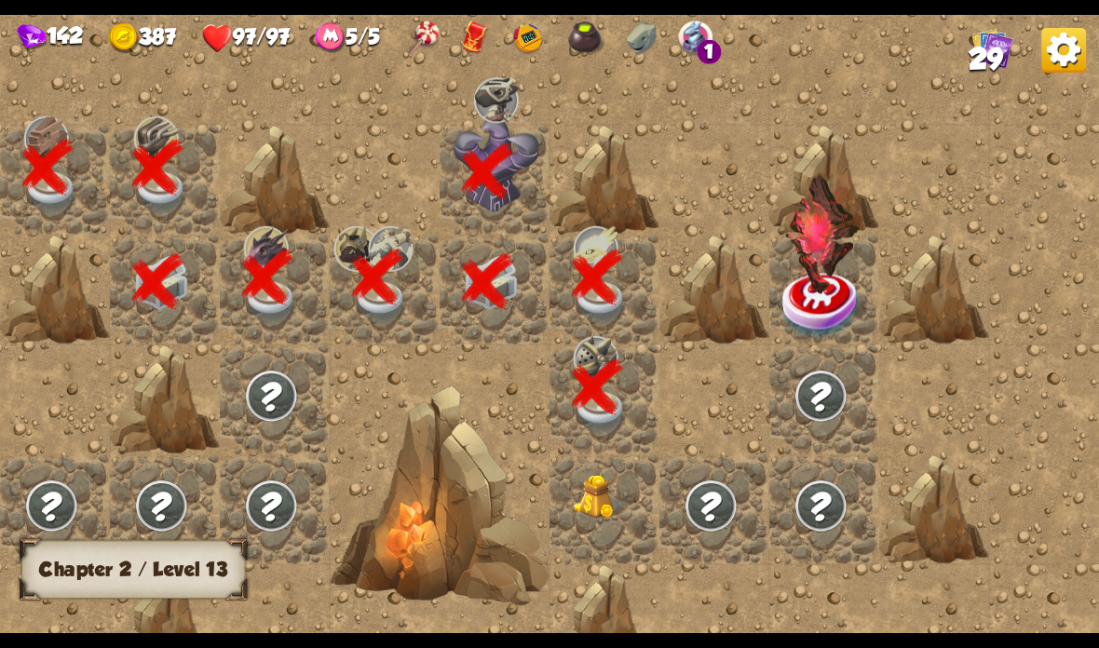
click at [599, 502] on img at bounding box center [601, 497] width 55 height 45
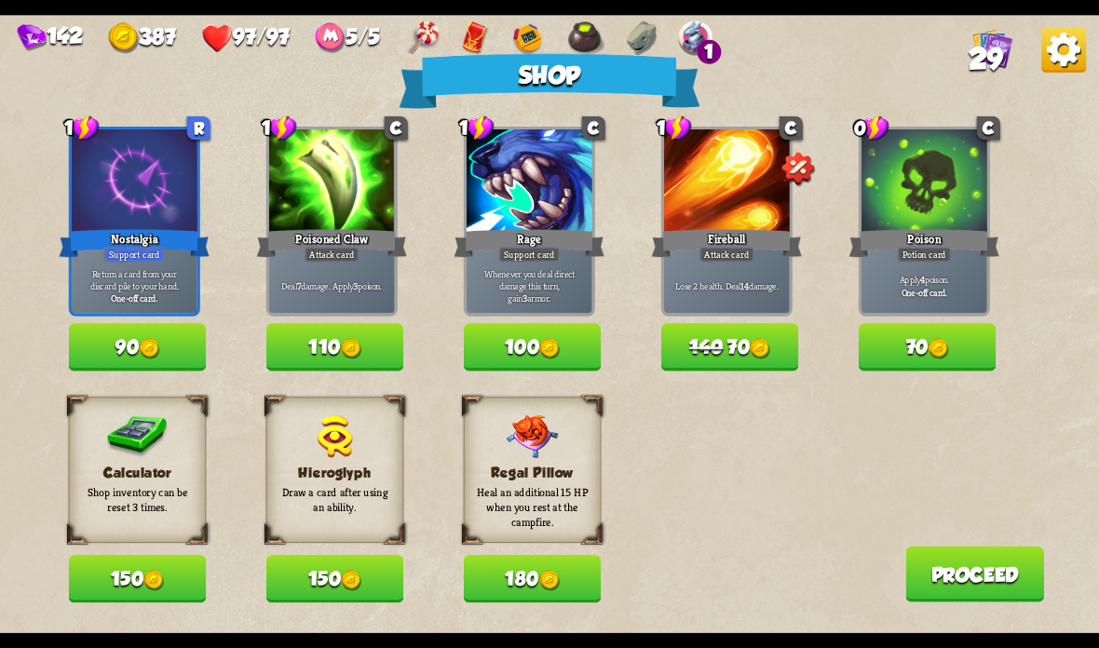
click at [931, 585] on button "Proceed" at bounding box center [974, 575] width 139 height 56
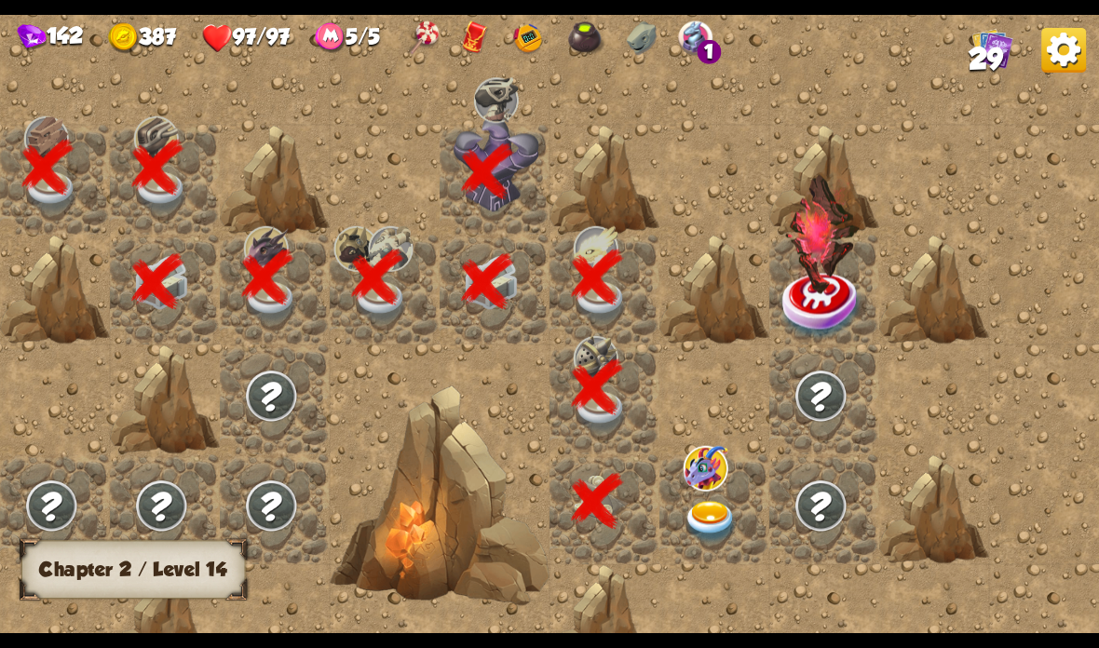
click at [713, 524] on img at bounding box center [711, 522] width 55 height 43
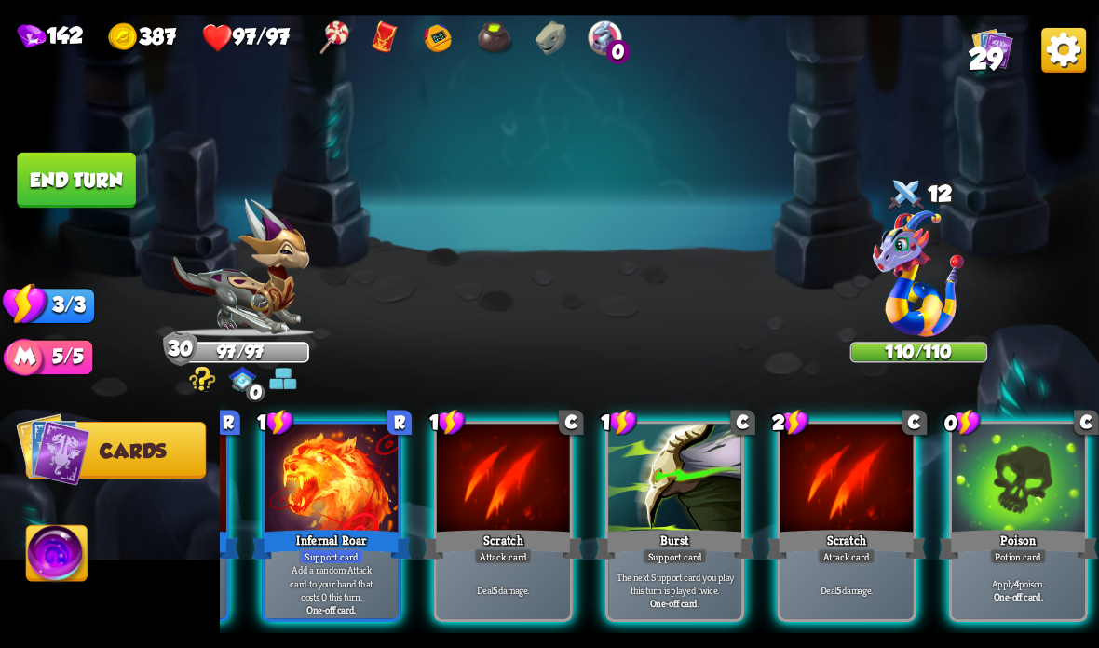
scroll to position [0, 363]
click at [1014, 512] on div at bounding box center [1018, 480] width 133 height 112
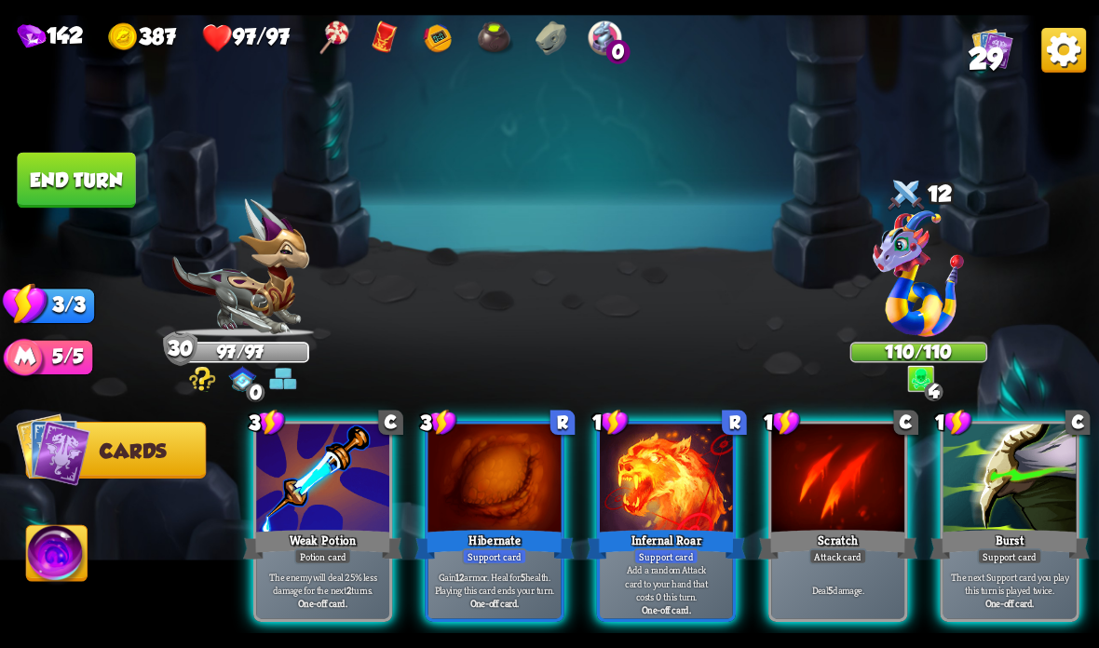
scroll to position [0, 0]
click at [681, 486] on div at bounding box center [666, 480] width 133 height 112
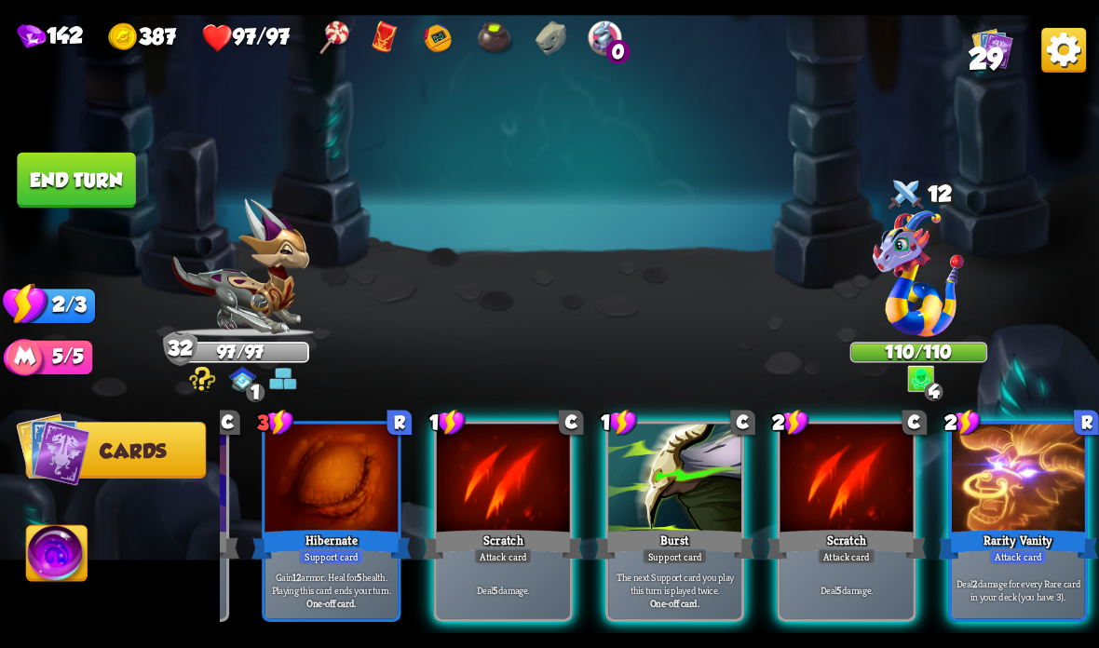
scroll to position [0, 177]
click at [982, 499] on div at bounding box center [1018, 480] width 133 height 112
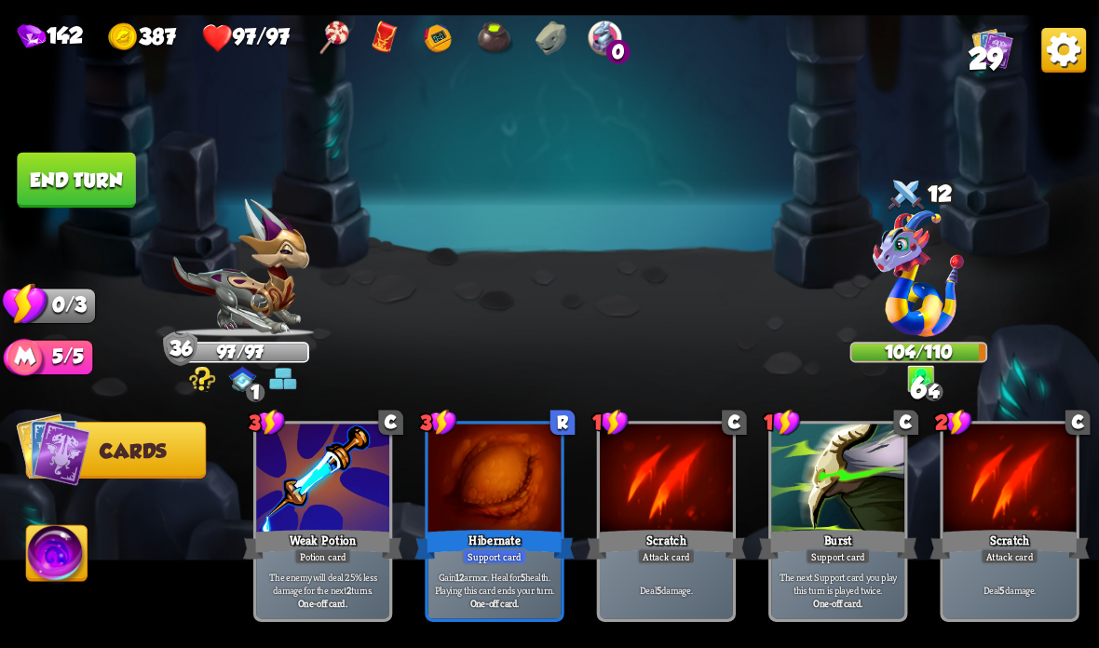
click at [80, 152] on img at bounding box center [549, 324] width 1099 height 618
click at [106, 167] on button "End turn" at bounding box center [76, 181] width 118 height 56
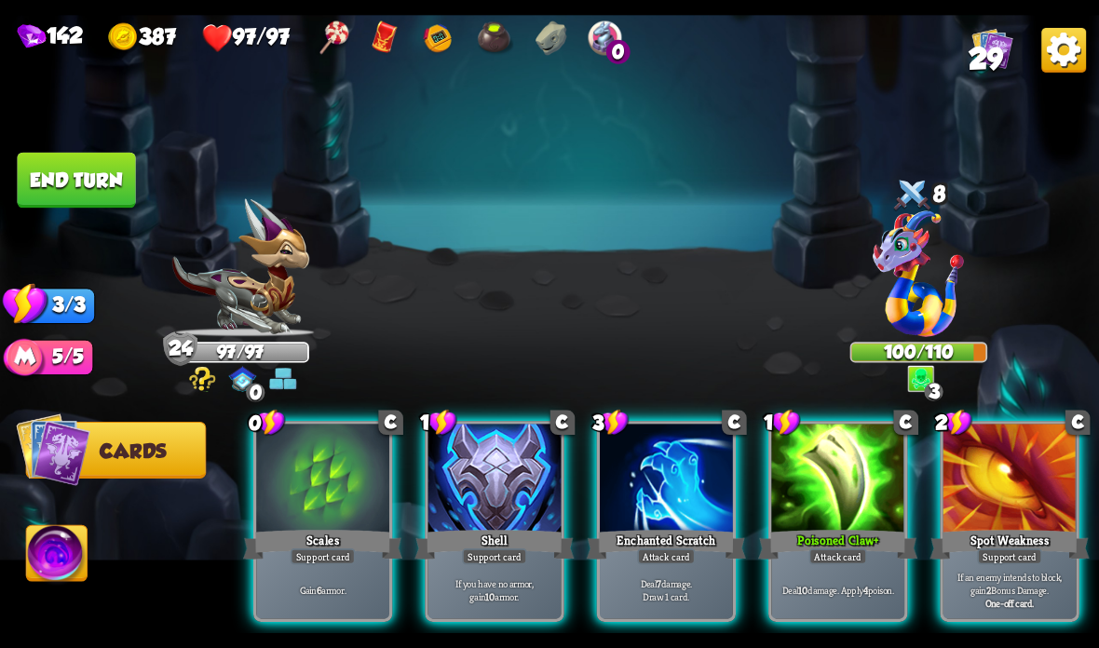
click at [645, 546] on div "Enchanted Scratch" at bounding box center [666, 544] width 159 height 35
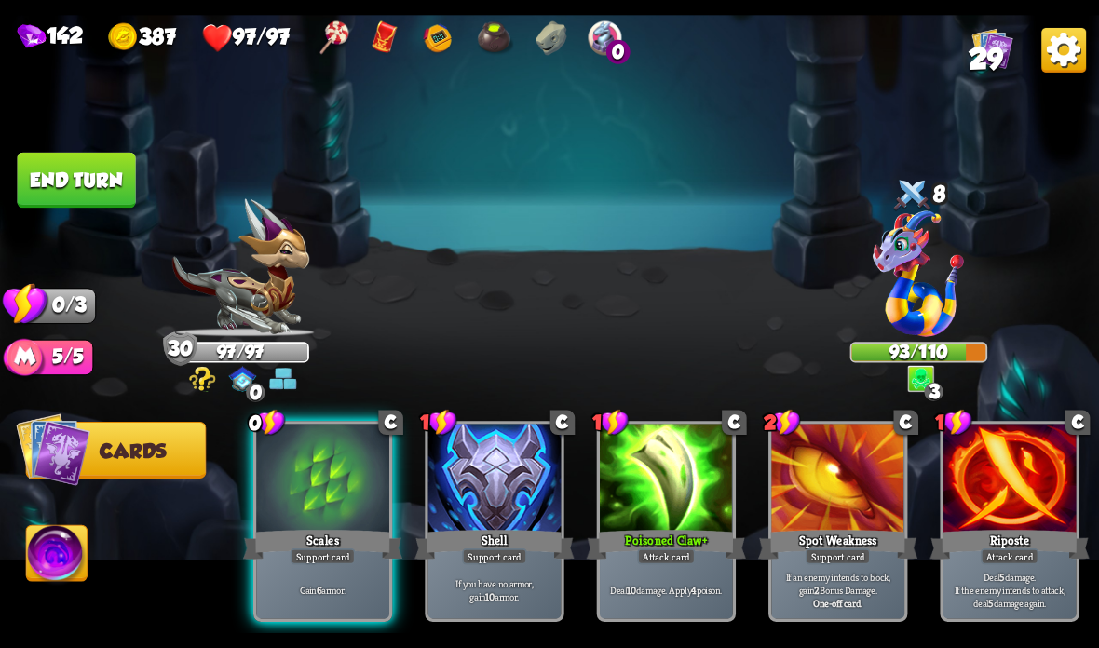
click at [295, 508] on div at bounding box center [322, 480] width 133 height 112
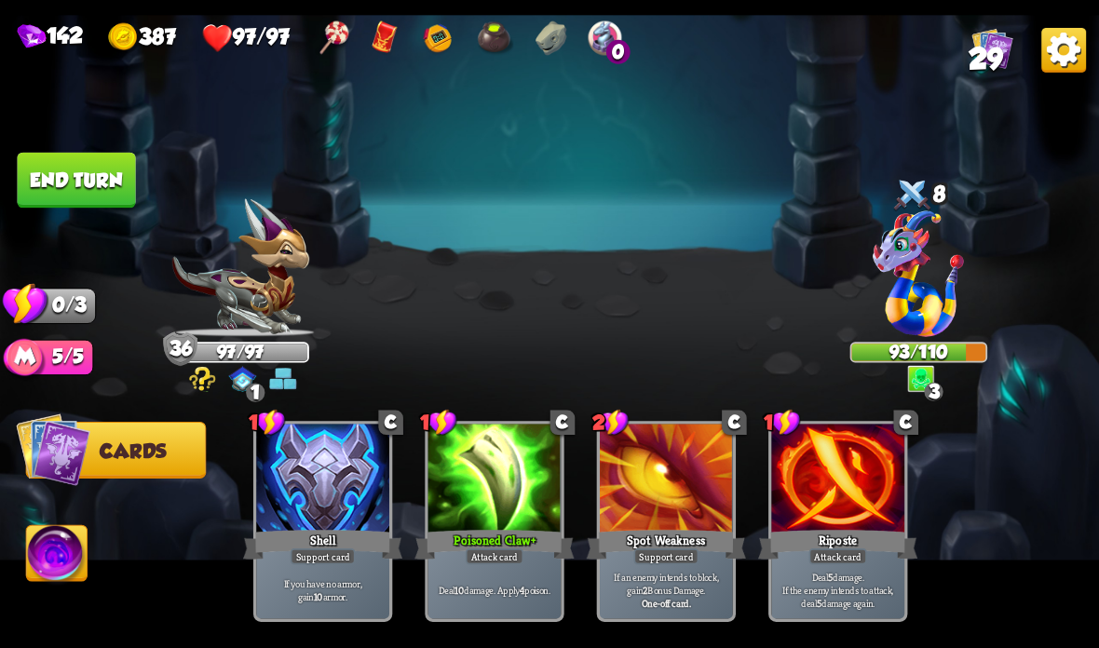
click at [107, 166] on button "End turn" at bounding box center [76, 181] width 118 height 56
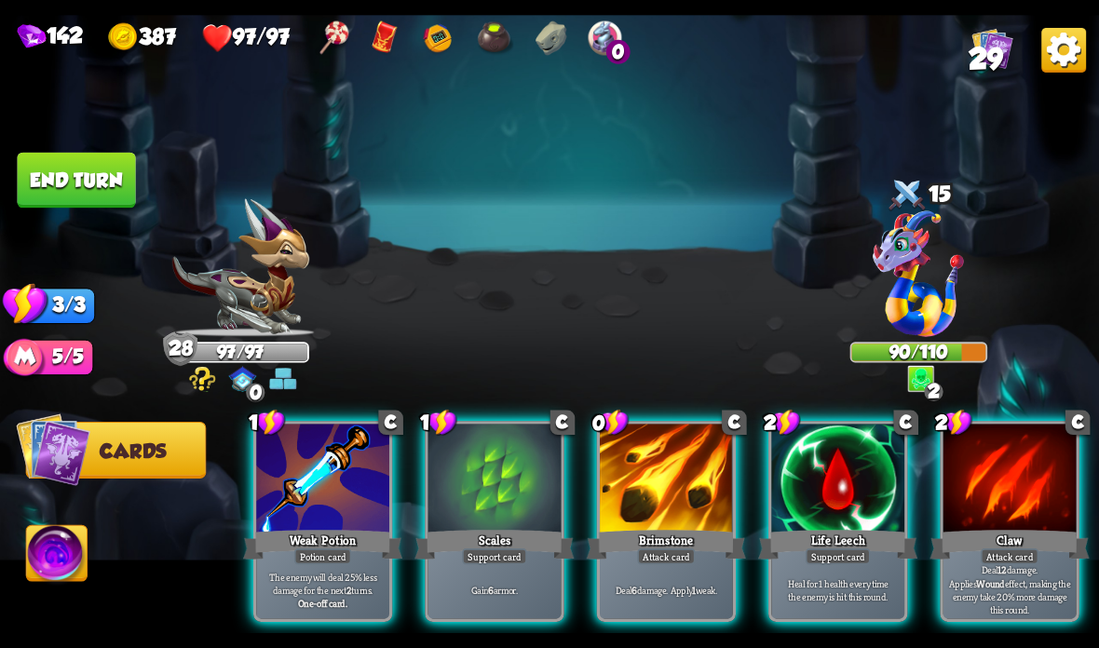
click at [651, 523] on div at bounding box center [666, 480] width 133 height 112
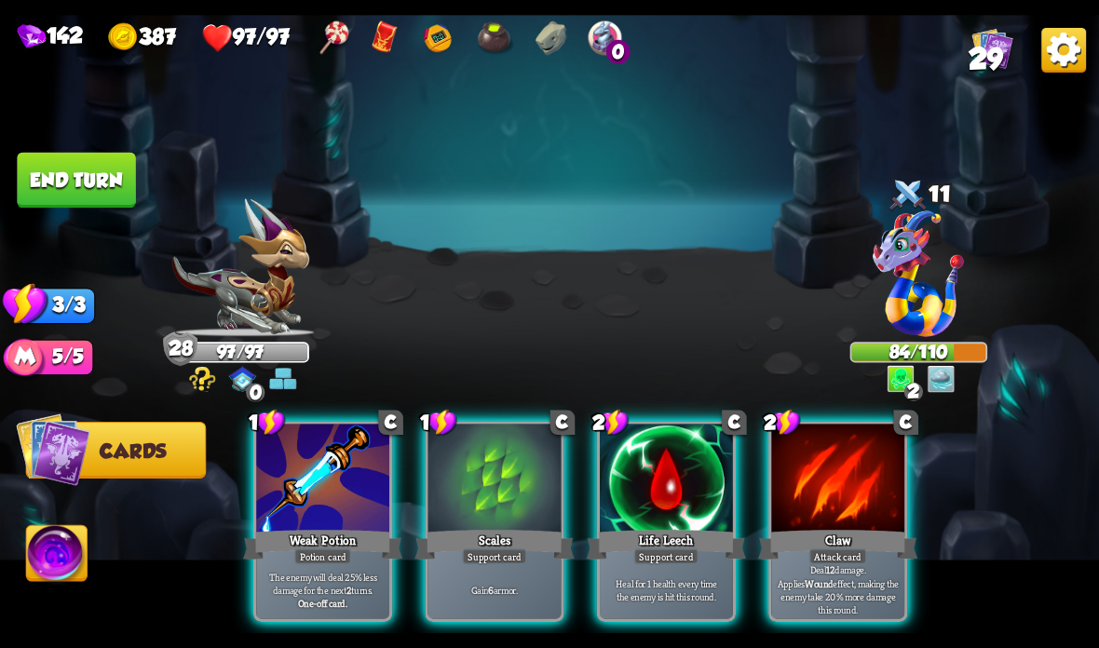
click at [850, 488] on div at bounding box center [837, 480] width 133 height 112
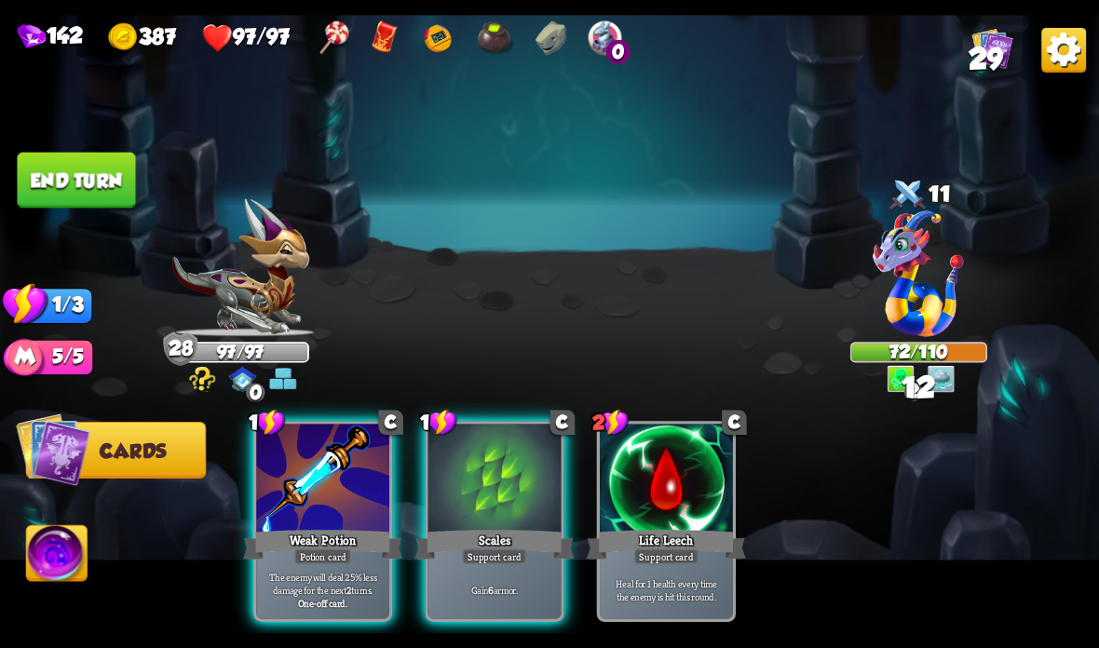
click at [62, 171] on button "End turn" at bounding box center [76, 181] width 118 height 56
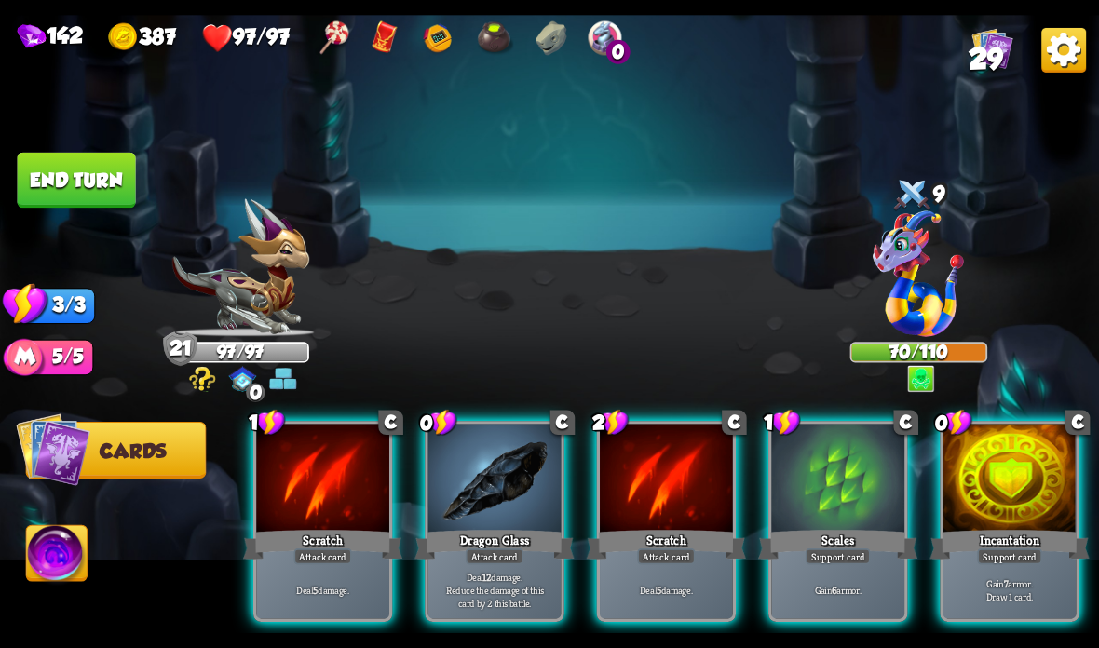
click at [996, 481] on div at bounding box center [1009, 480] width 133 height 112
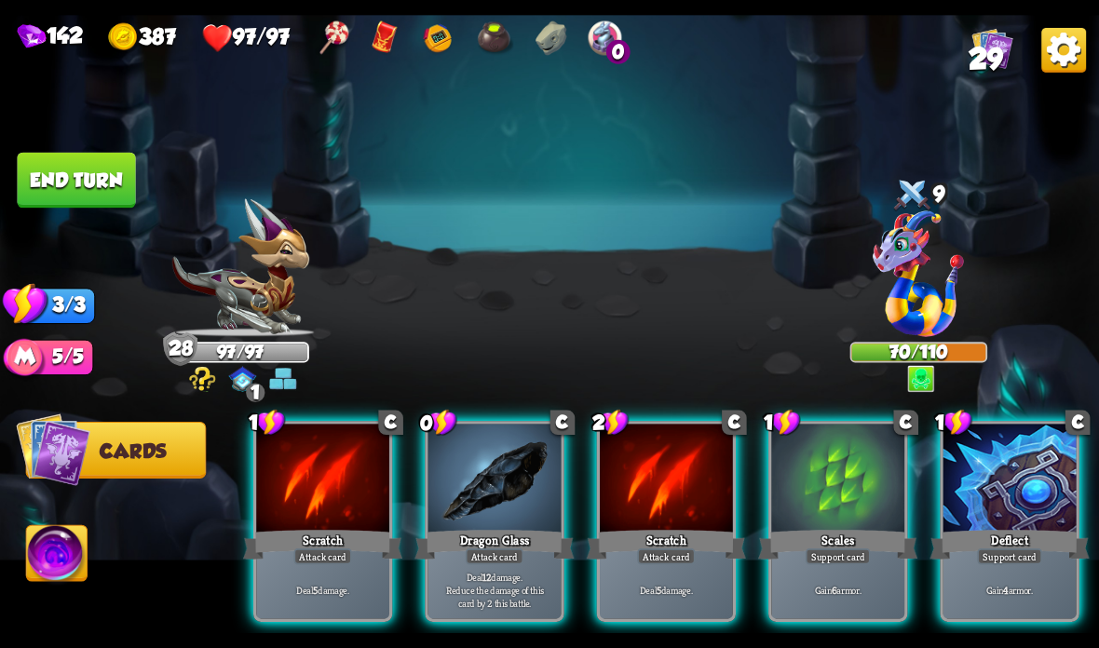
click at [446, 495] on div at bounding box center [494, 480] width 133 height 112
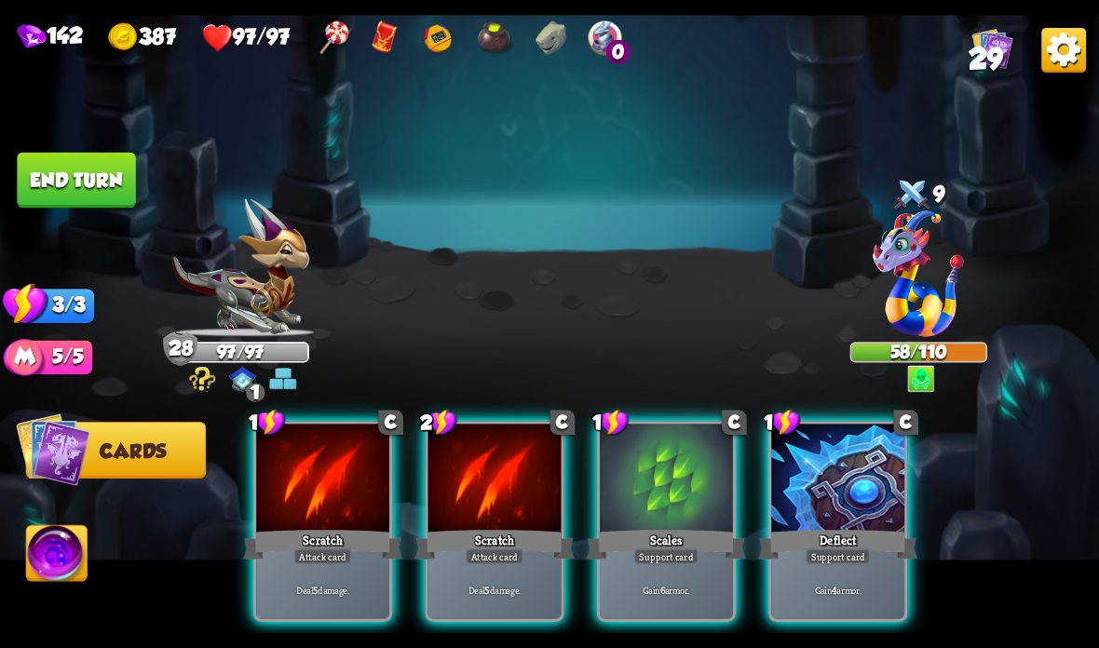
click at [482, 549] on div "Attack card" at bounding box center [495, 557] width 58 height 16
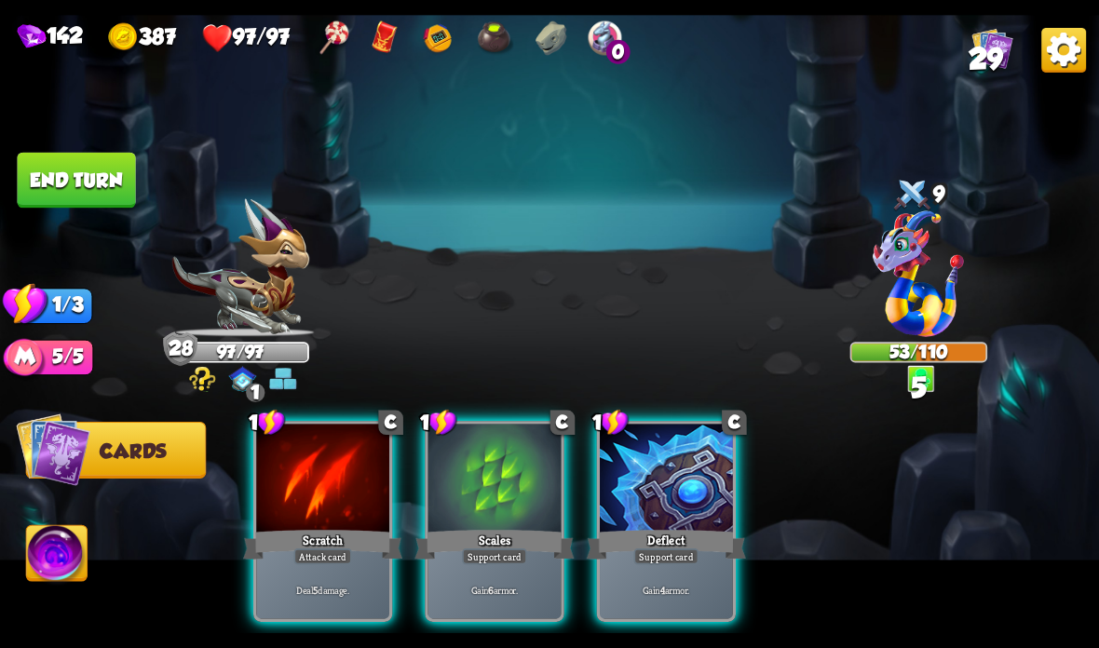
click at [316, 518] on div at bounding box center [322, 480] width 133 height 112
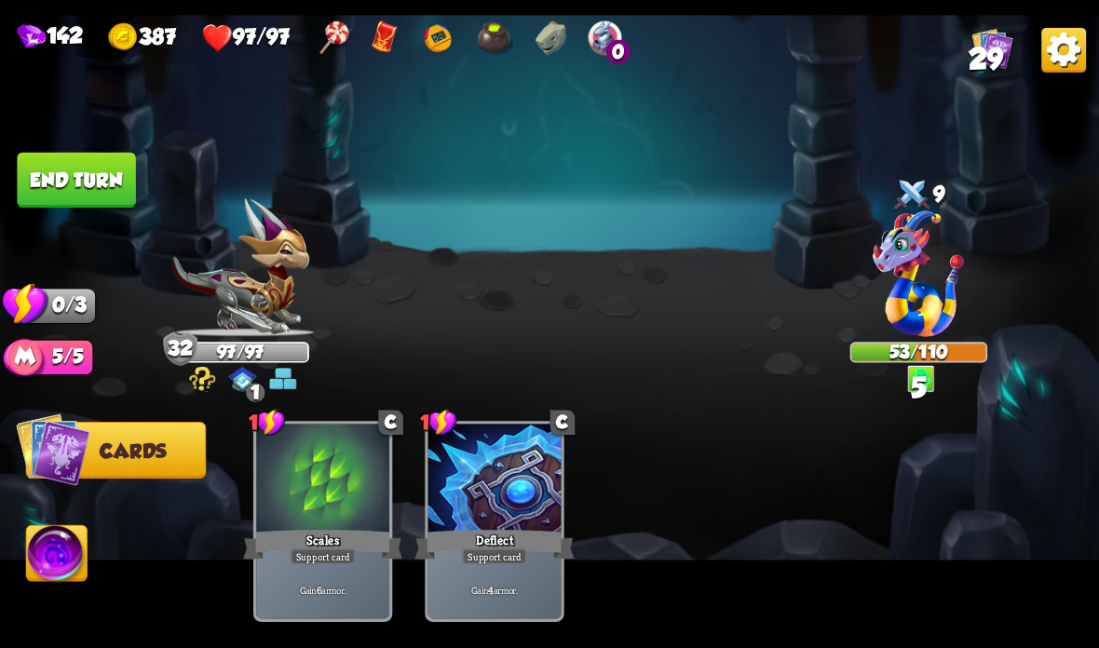
click at [96, 164] on button "End turn" at bounding box center [76, 181] width 118 height 56
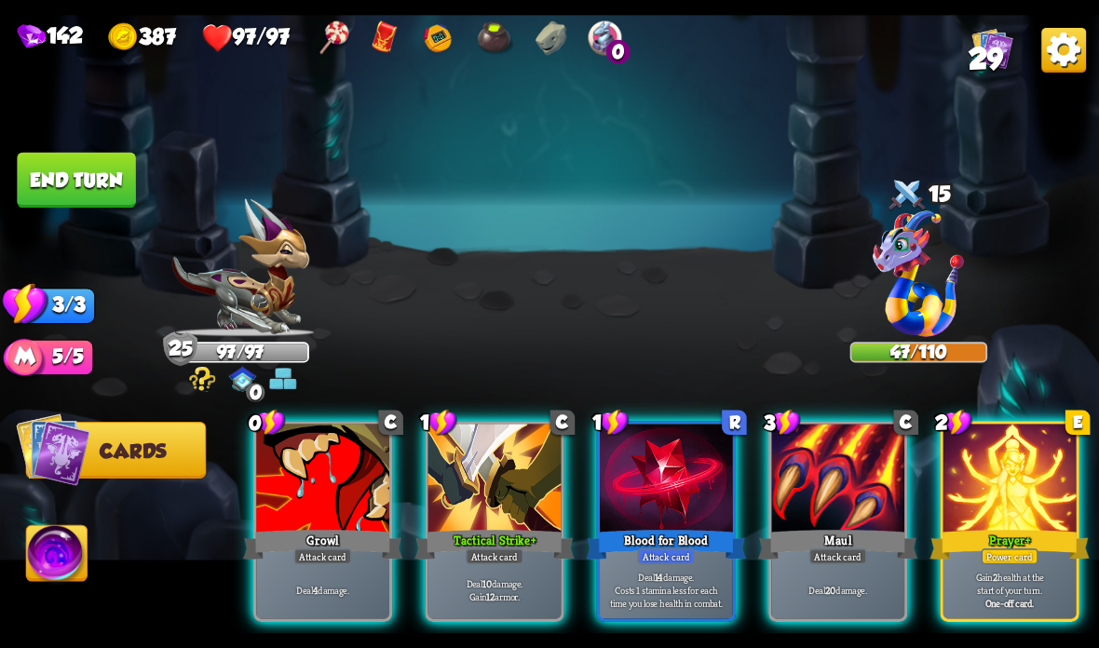
click at [330, 482] on div at bounding box center [322, 480] width 133 height 112
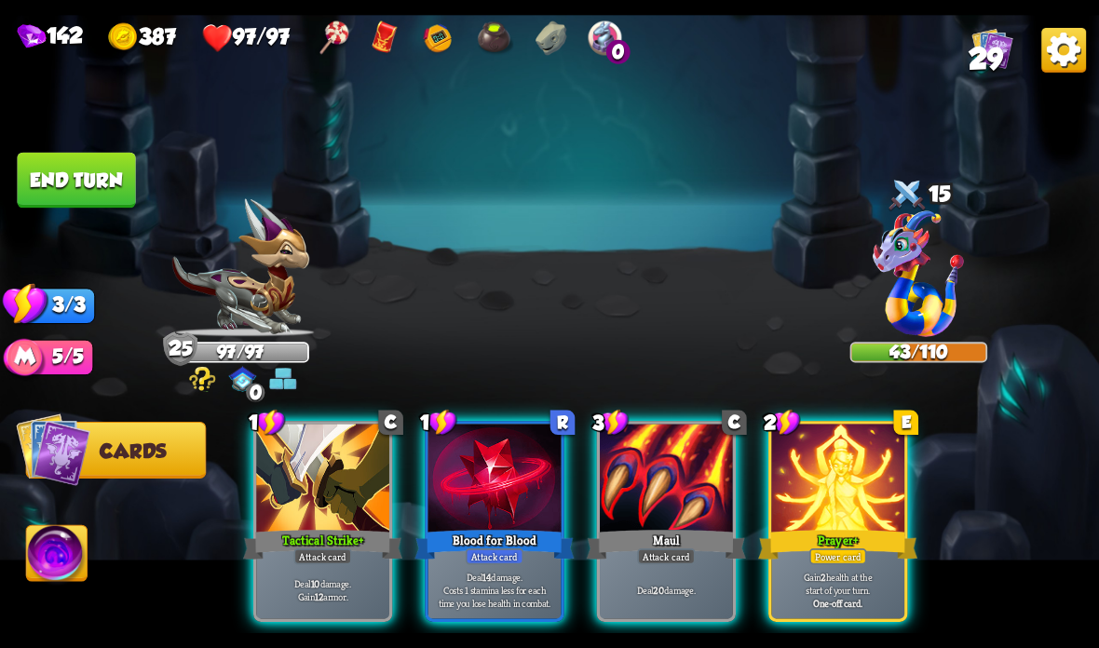
click at [345, 544] on div "Tactical Strike +" at bounding box center [322, 544] width 159 height 35
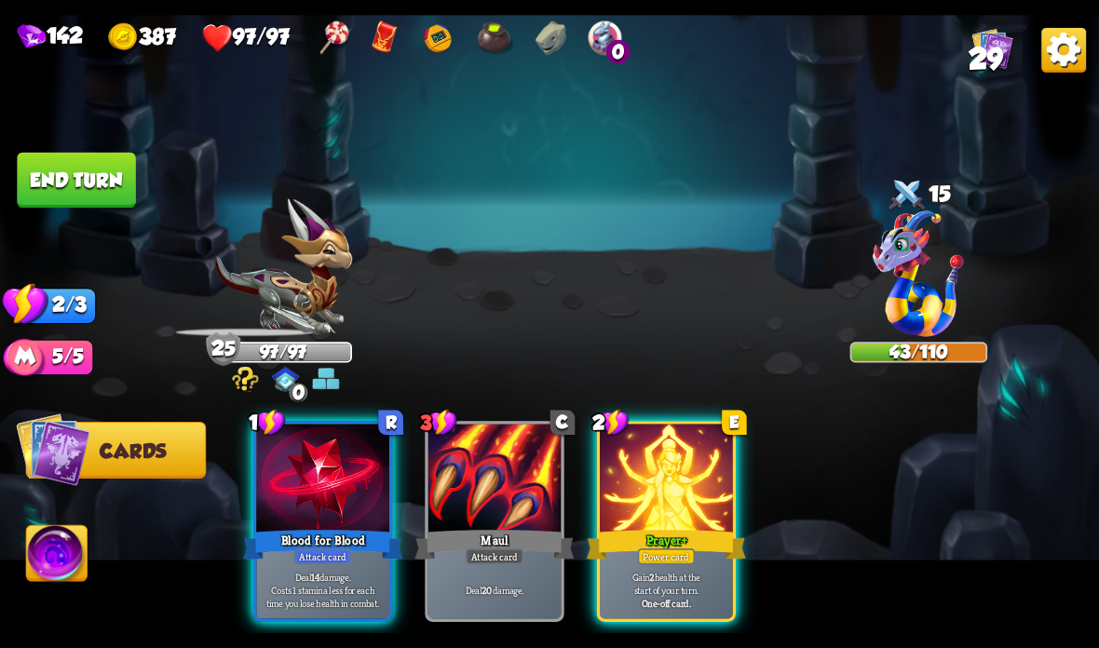
click at [305, 556] on div "Attack card" at bounding box center [323, 557] width 58 height 16
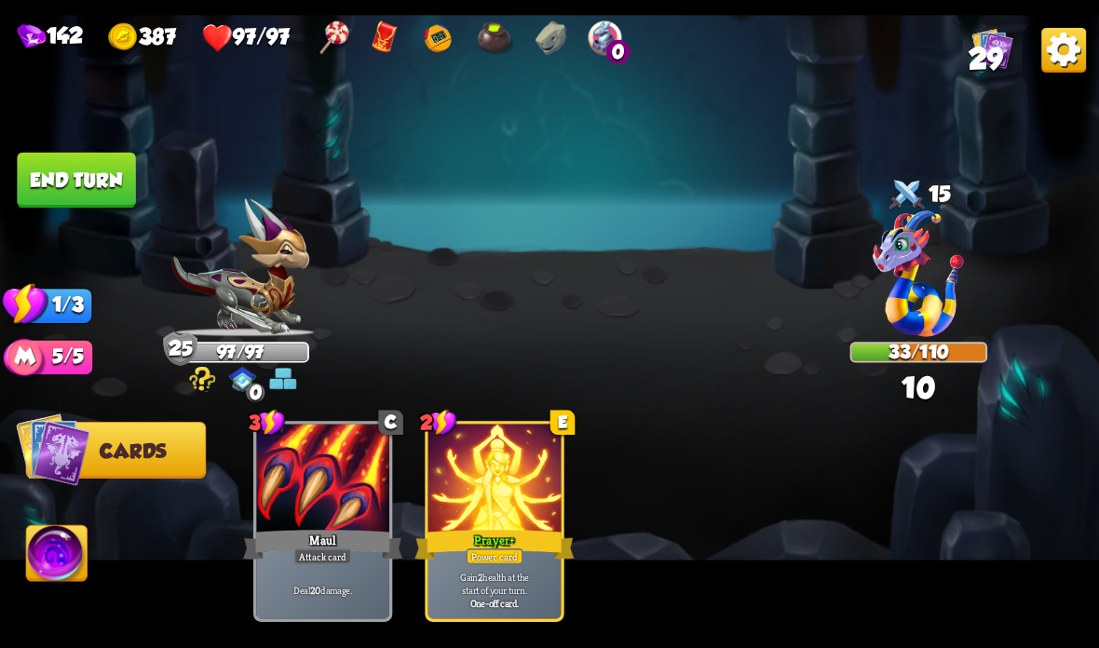
click at [101, 161] on button "End turn" at bounding box center [76, 181] width 118 height 56
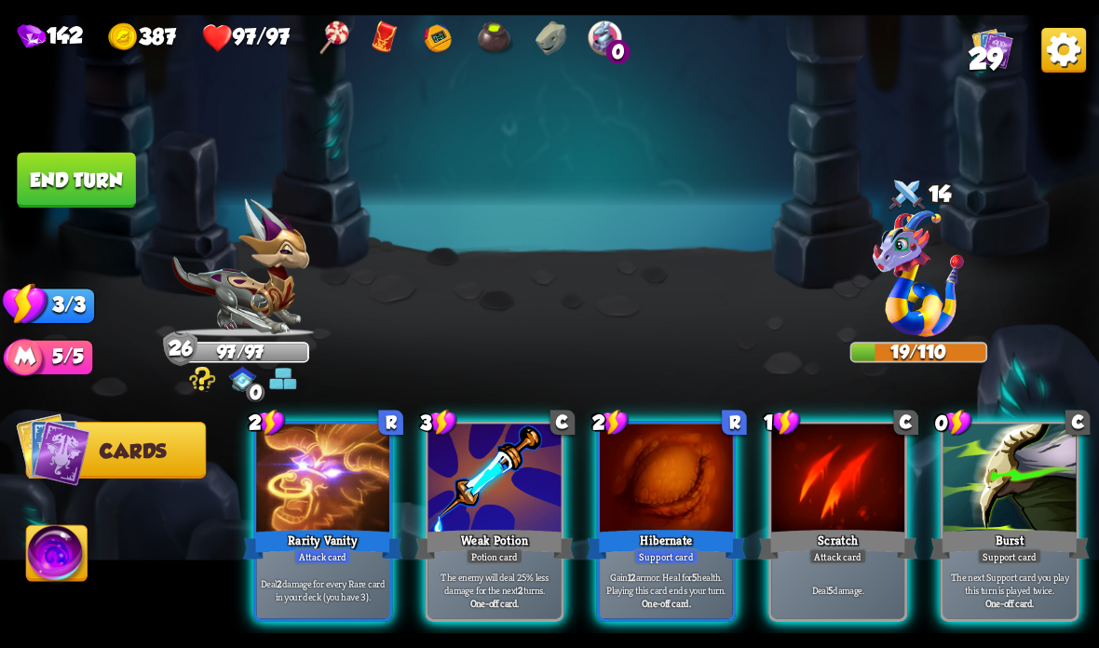
click at [287, 543] on div "Rarity Vanity" at bounding box center [322, 544] width 159 height 35
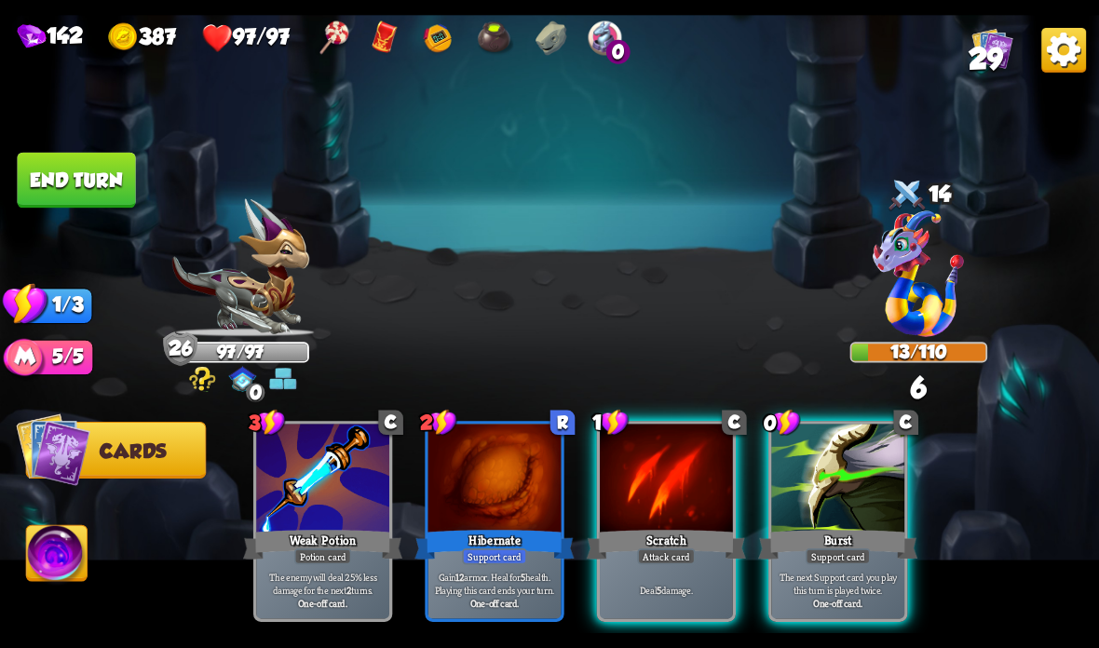
click at [639, 522] on div at bounding box center [666, 480] width 133 height 112
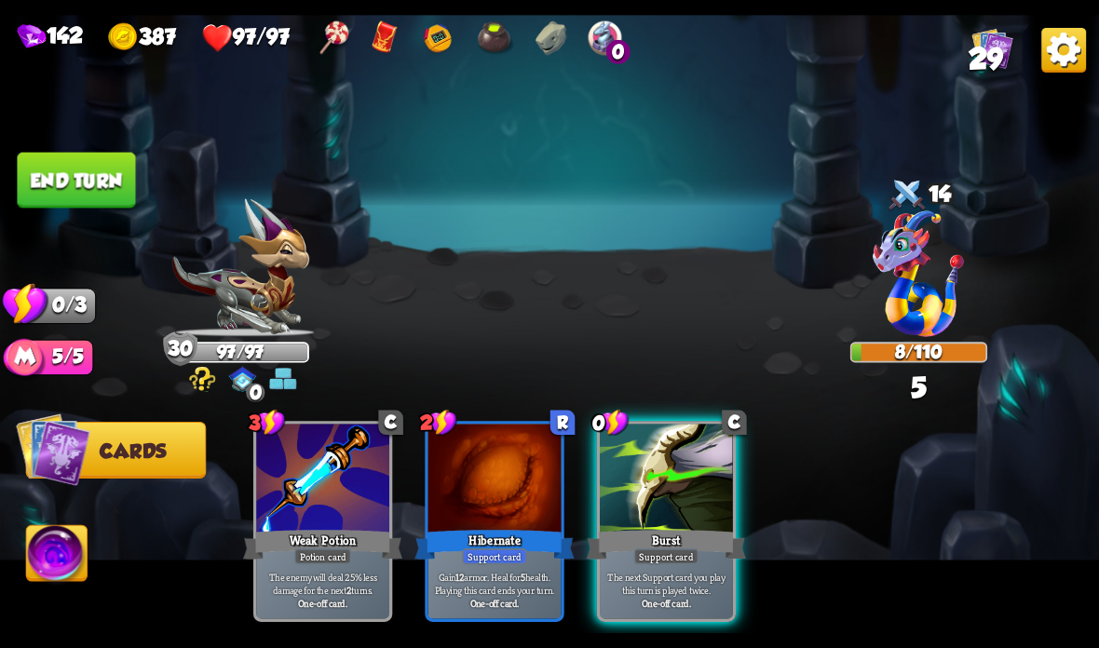
click at [54, 173] on button "End turn" at bounding box center [76, 181] width 118 height 56
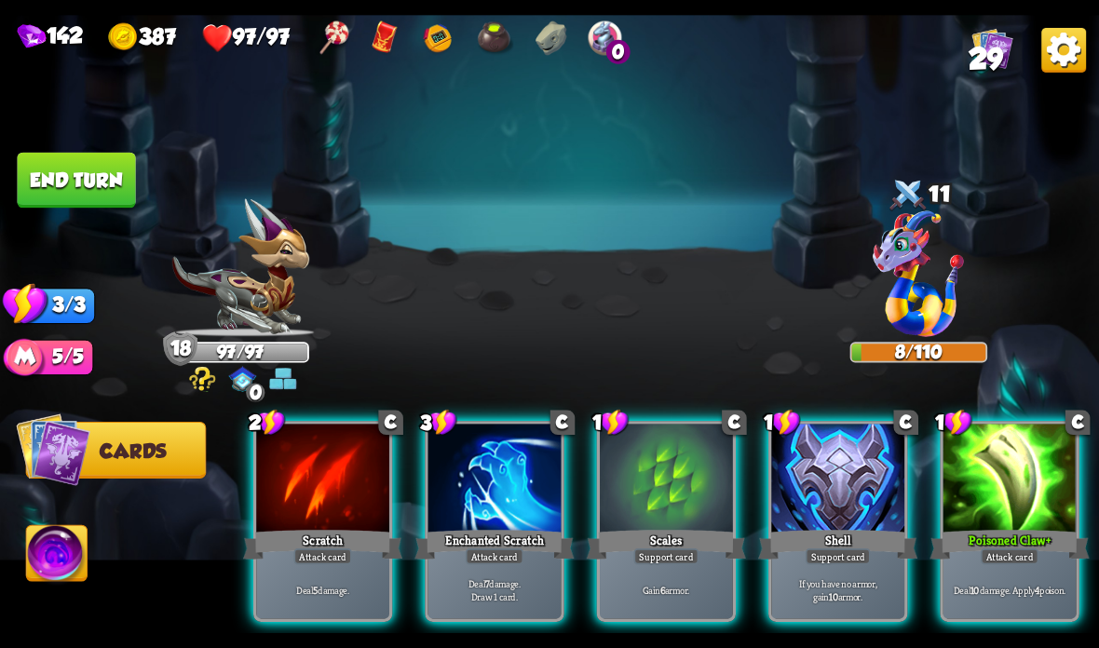
click at [291, 559] on div "Scratch" at bounding box center [322, 544] width 159 height 35
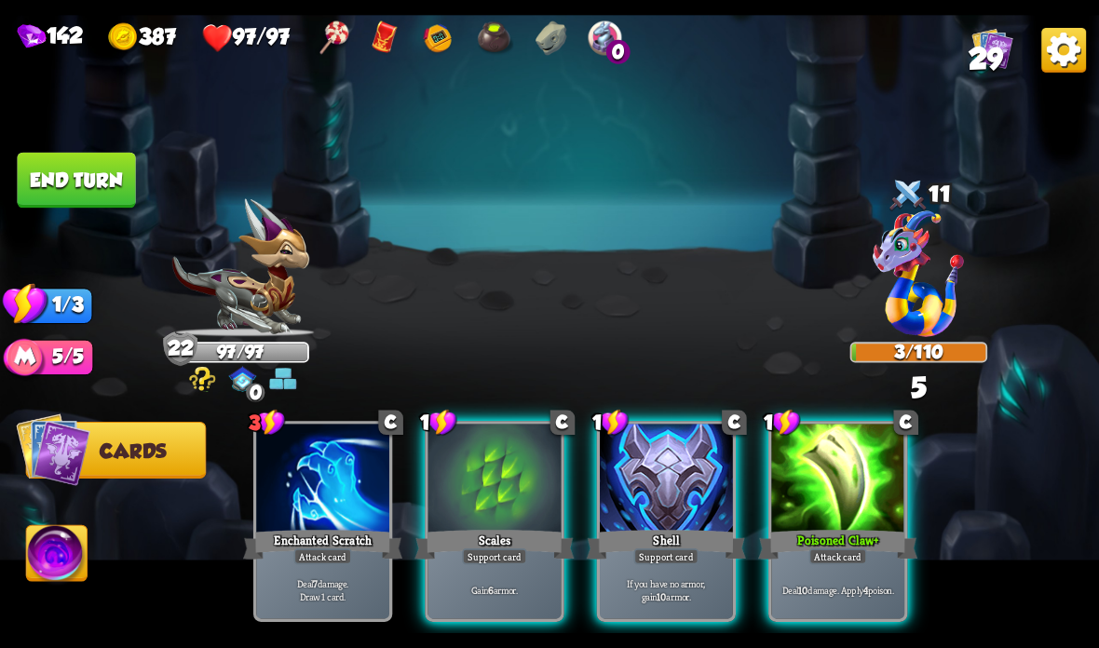
click at [839, 493] on div at bounding box center [837, 480] width 133 height 112
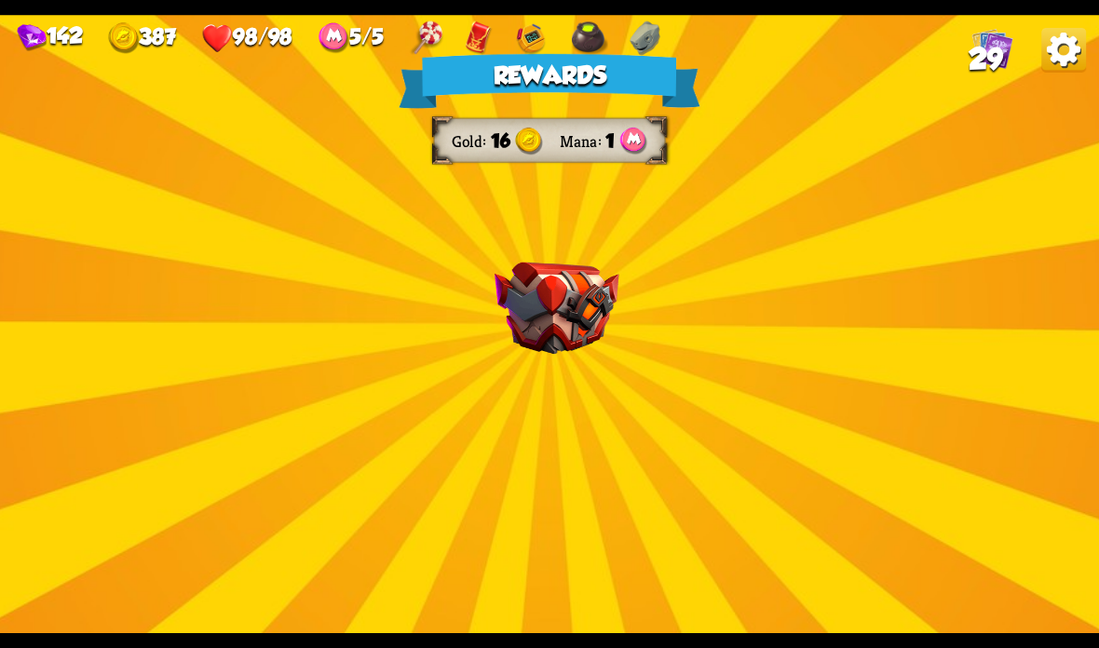
click at [600, 258] on div "Rewards Gold 16 Mana 1 Select a card 1 C Rage Support card Whenever you deal di…" at bounding box center [549, 324] width 1099 height 618
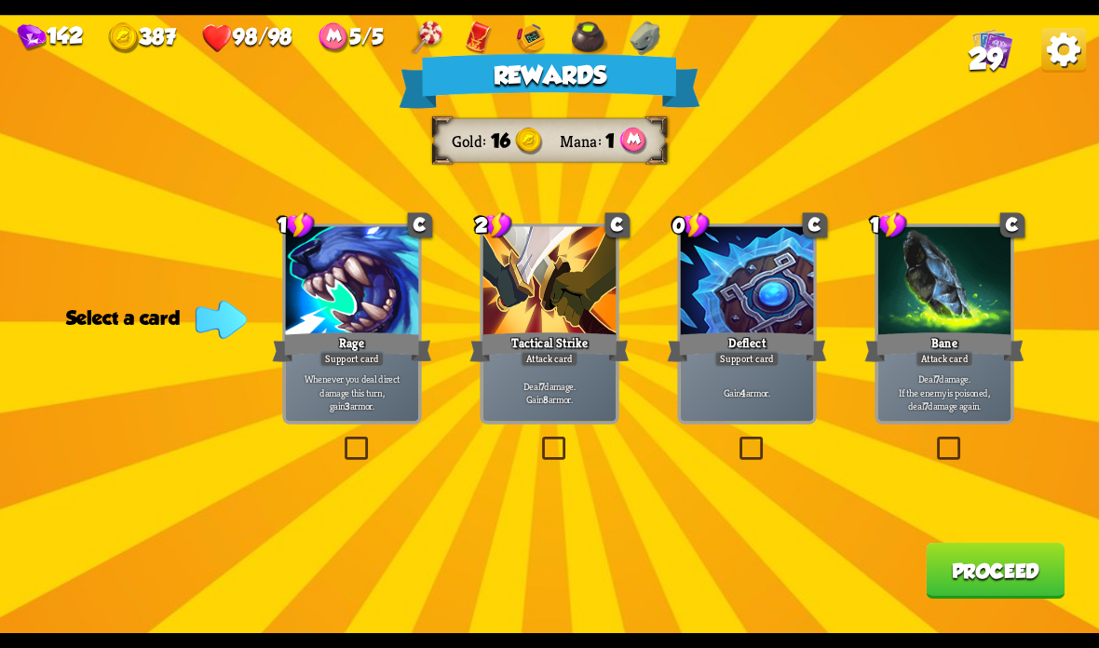
click at [935, 341] on div "Bane" at bounding box center [943, 347] width 159 height 35
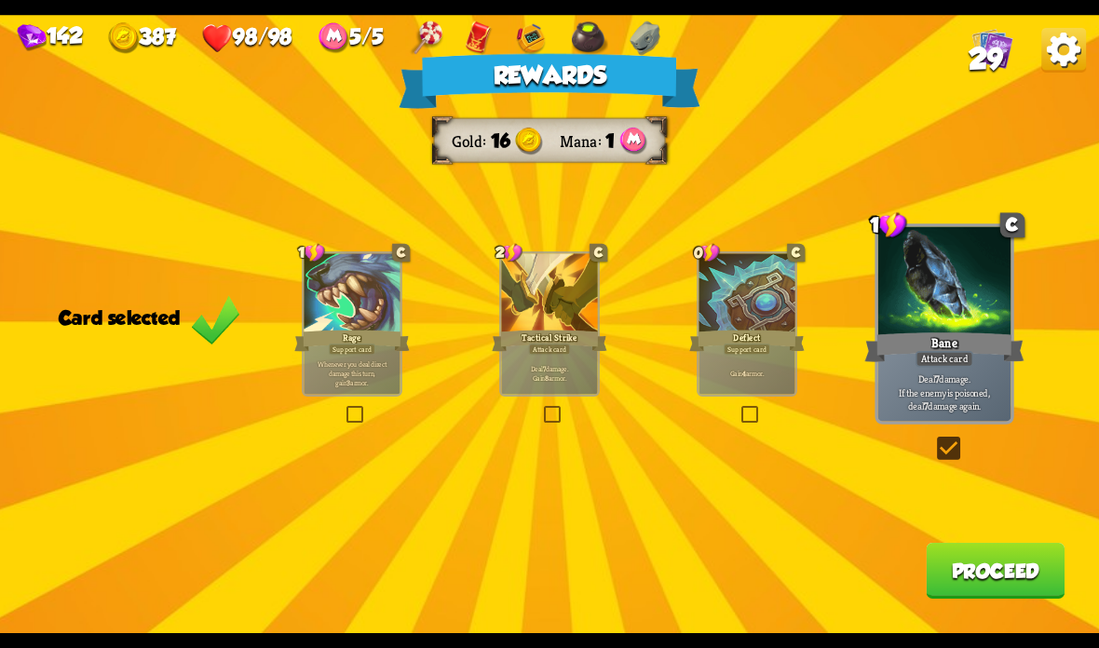
click at [992, 562] on button "Proceed" at bounding box center [995, 571] width 139 height 56
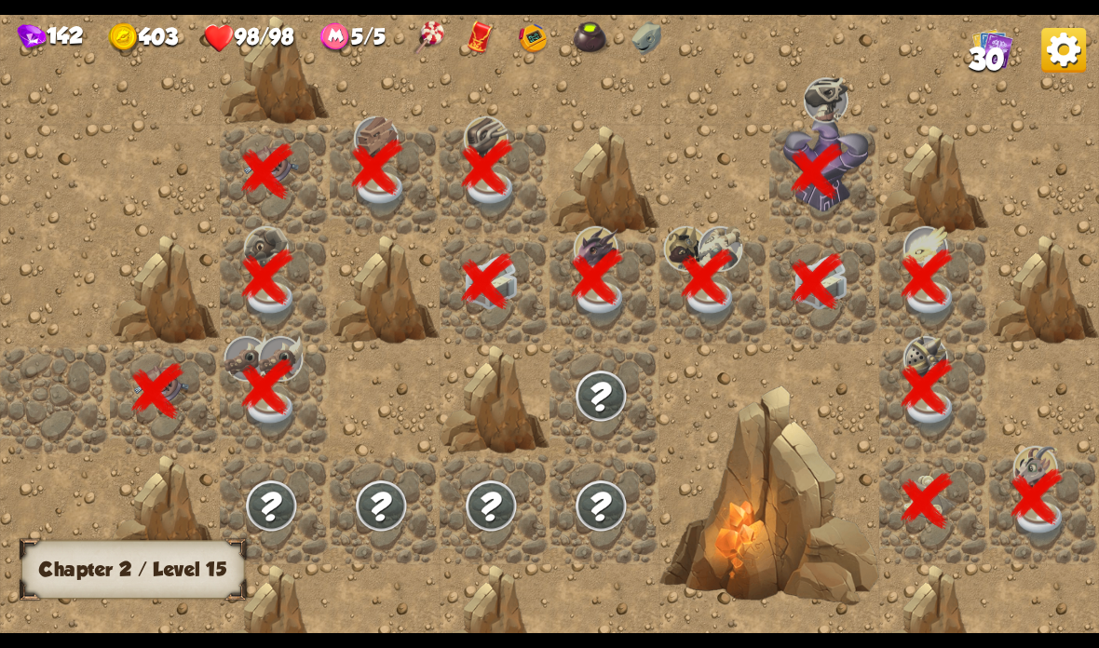
scroll to position [0, 358]
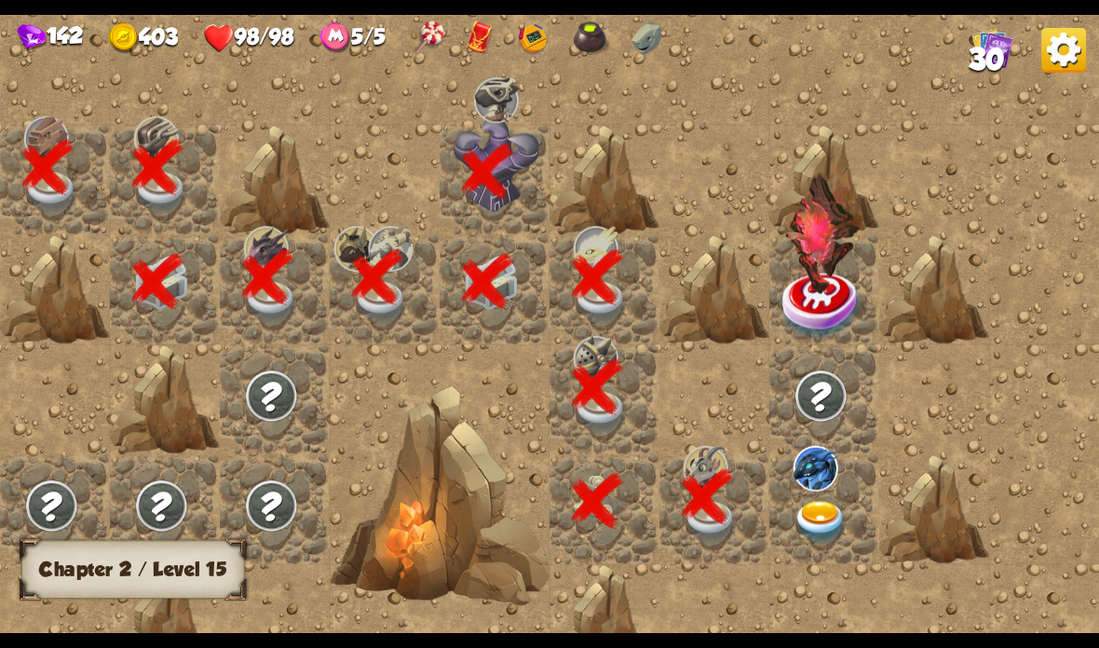
click at [992, 71] on span "30" at bounding box center [987, 60] width 36 height 34
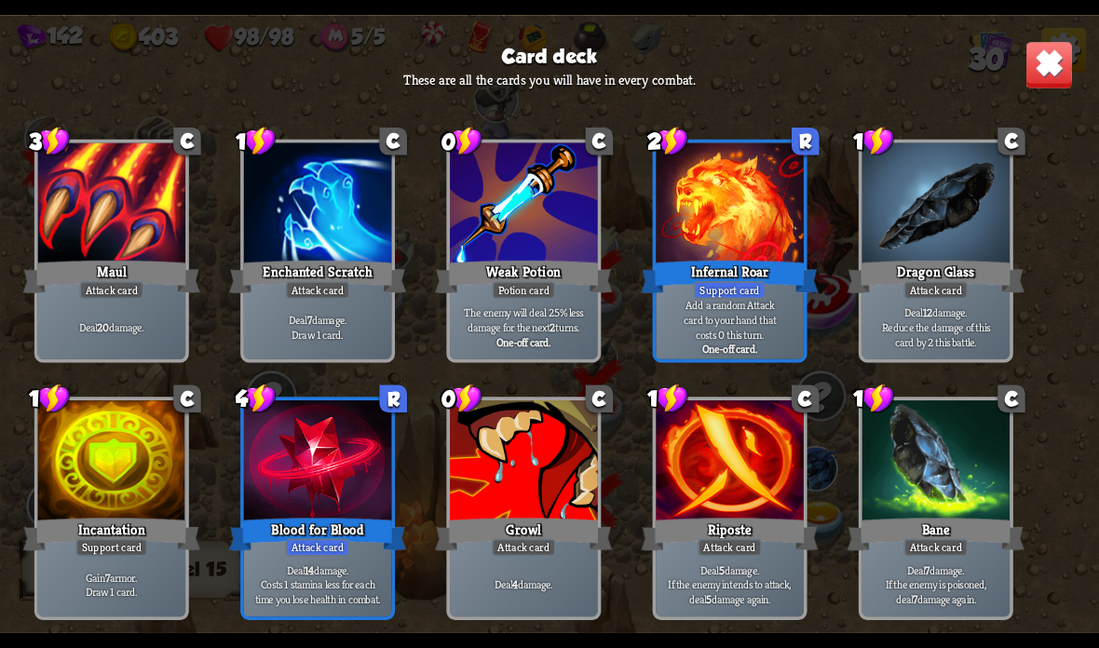
scroll to position [1145, 0]
click at [1049, 62] on img at bounding box center [1049, 65] width 48 height 48
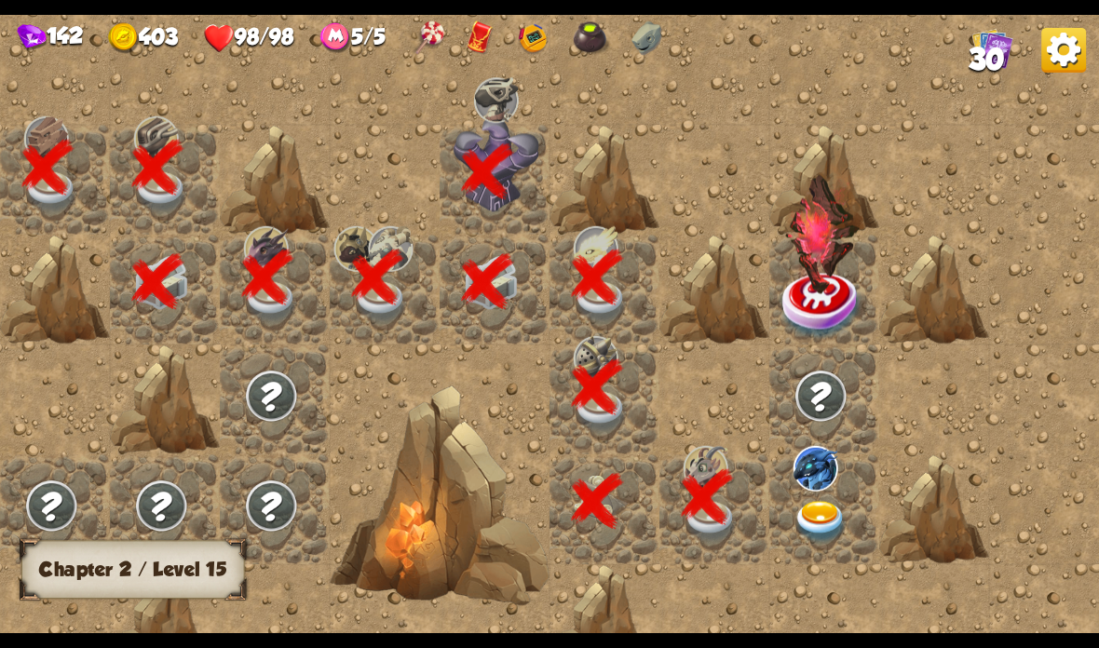
click at [827, 272] on img at bounding box center [822, 234] width 75 height 119
click at [1063, 47] on img at bounding box center [1063, 50] width 45 height 45
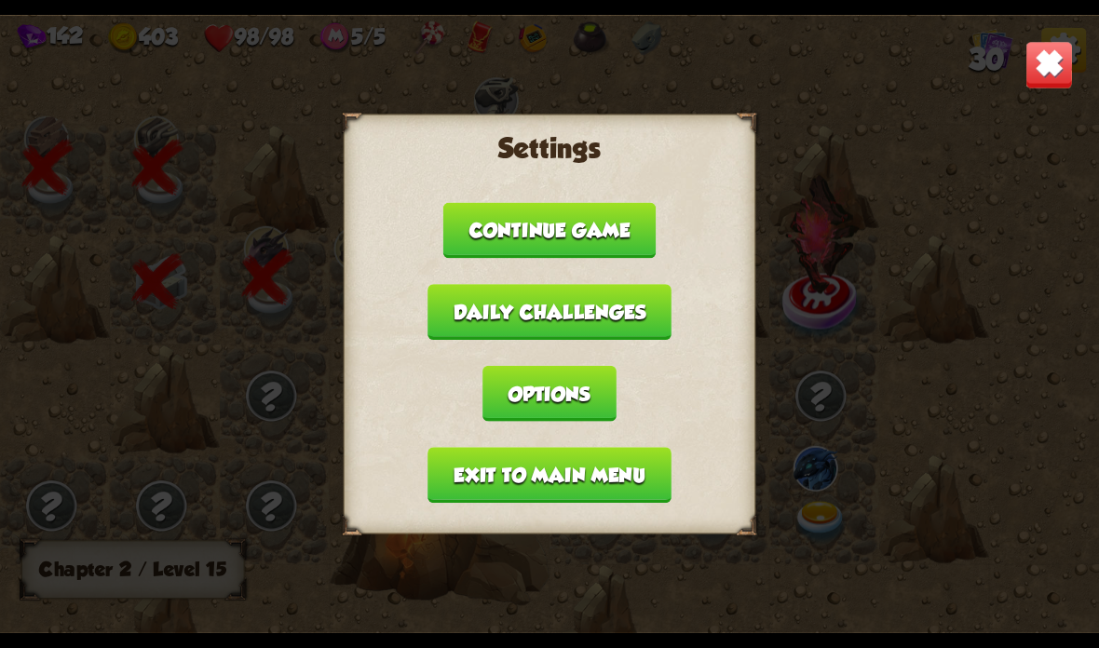
click at [626, 467] on button "Exit to main menu" at bounding box center [548, 475] width 243 height 56
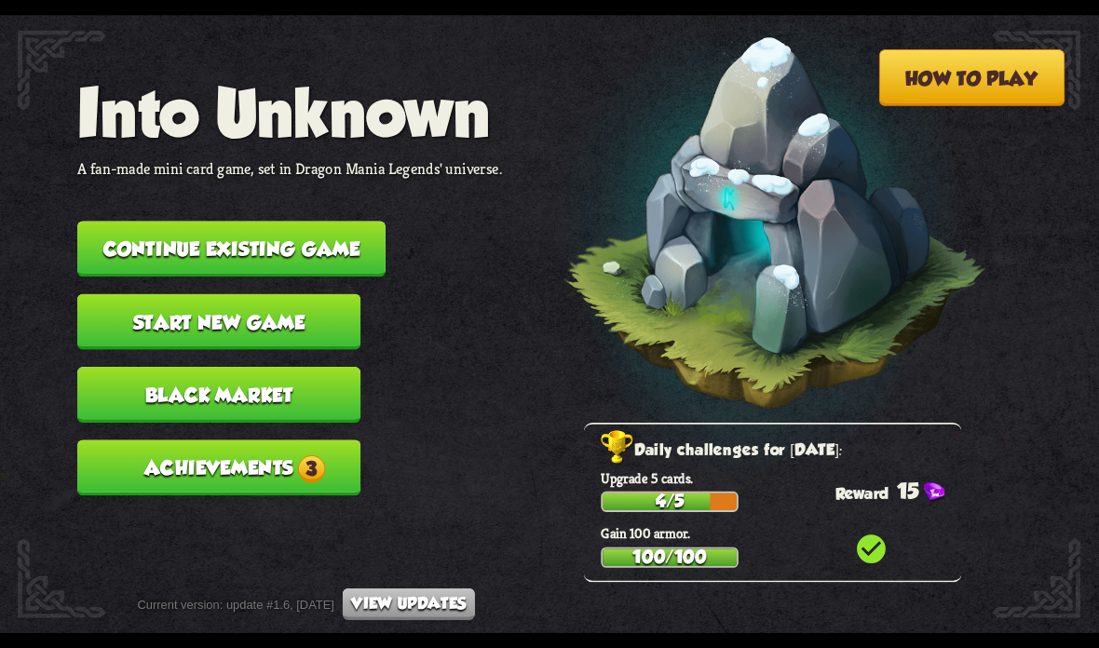
click at [190, 444] on button "Achievements 3" at bounding box center [218, 468] width 283 height 56
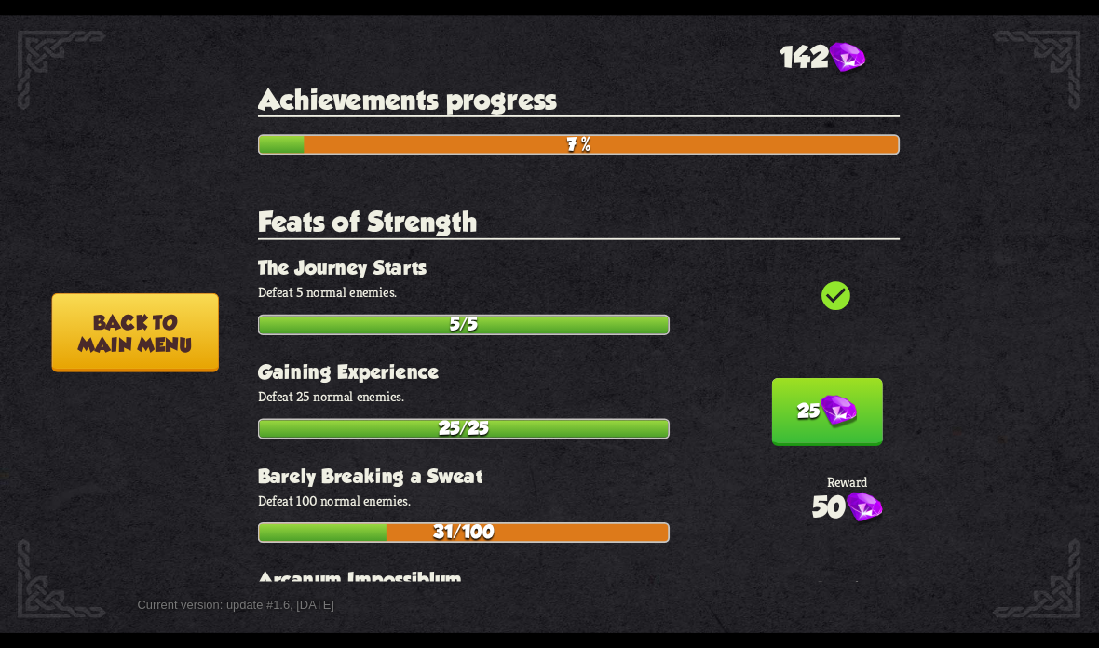
click at [817, 378] on button "25" at bounding box center [826, 412] width 111 height 68
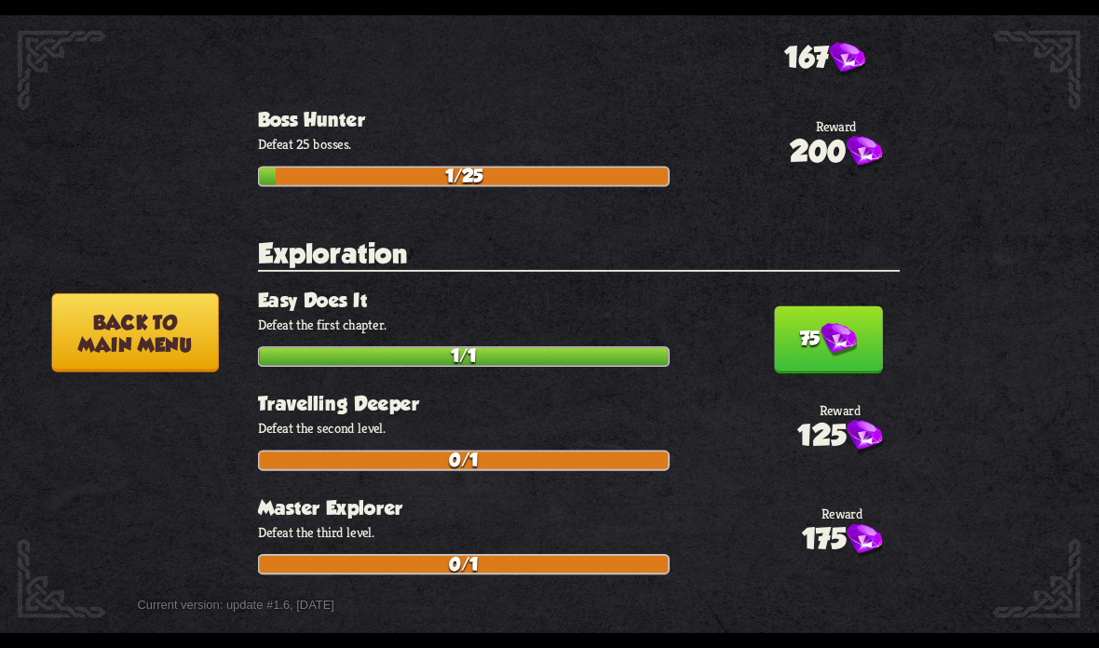
scroll to position [887, 0]
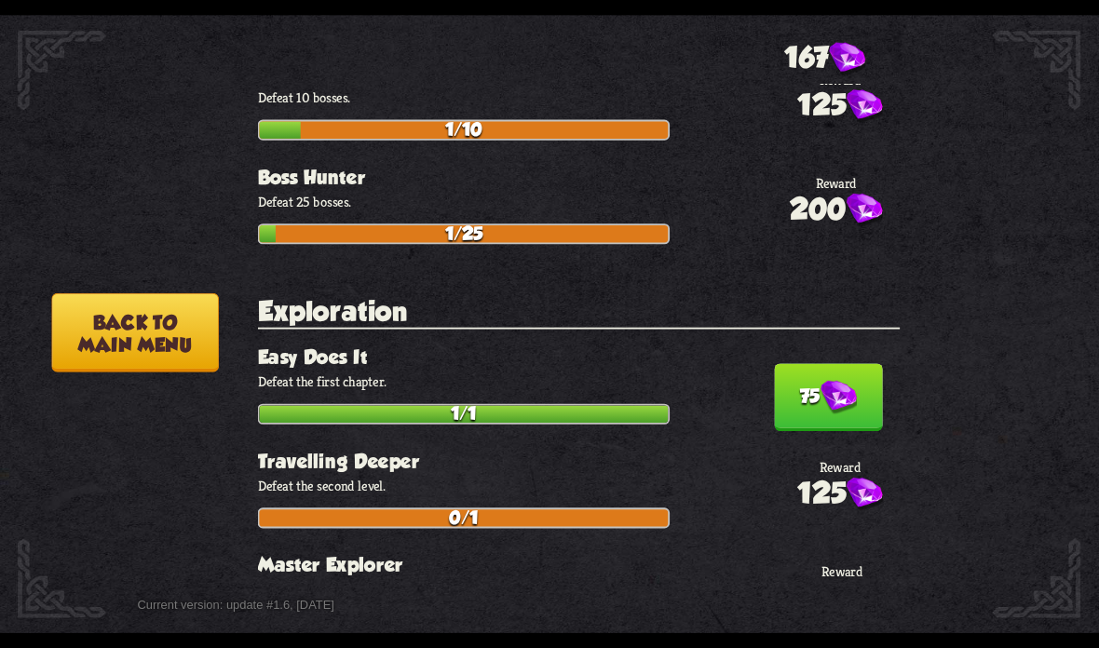
click at [828, 381] on img at bounding box center [838, 398] width 36 height 34
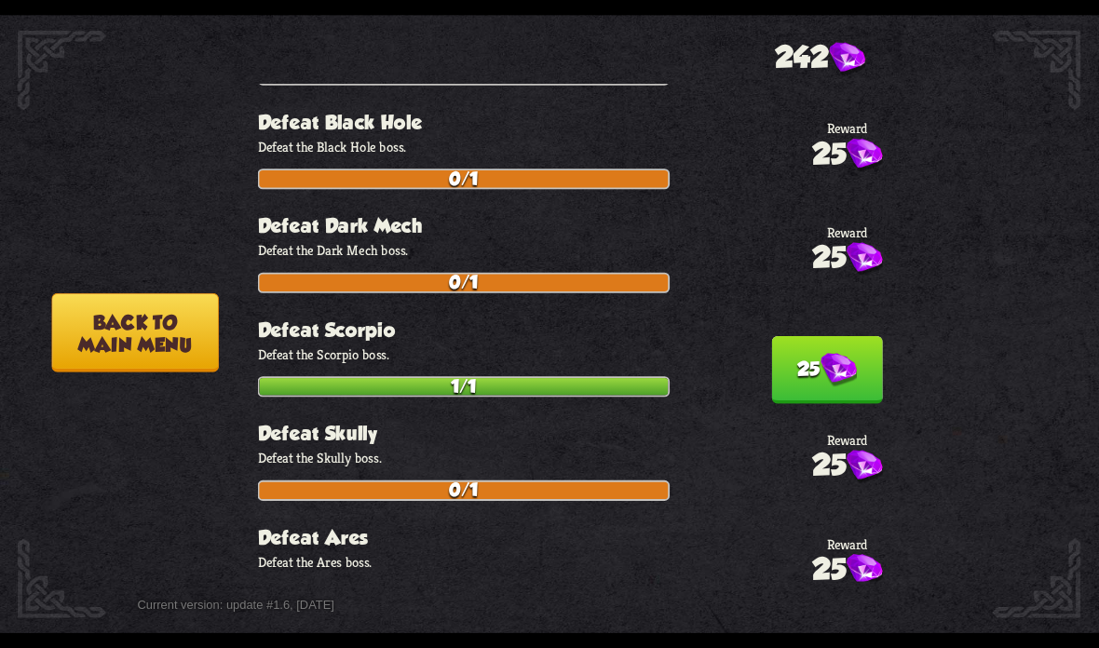
click at [856, 353] on img at bounding box center [838, 370] width 36 height 34
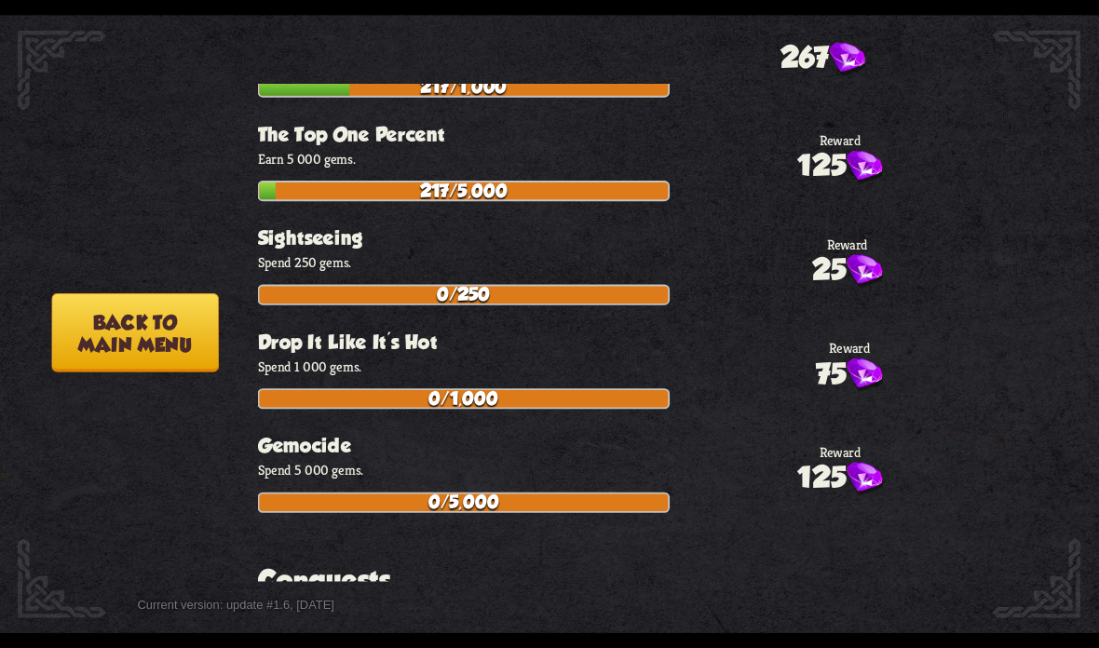
click at [104, 341] on button "Back to main menu" at bounding box center [134, 332] width 167 height 79
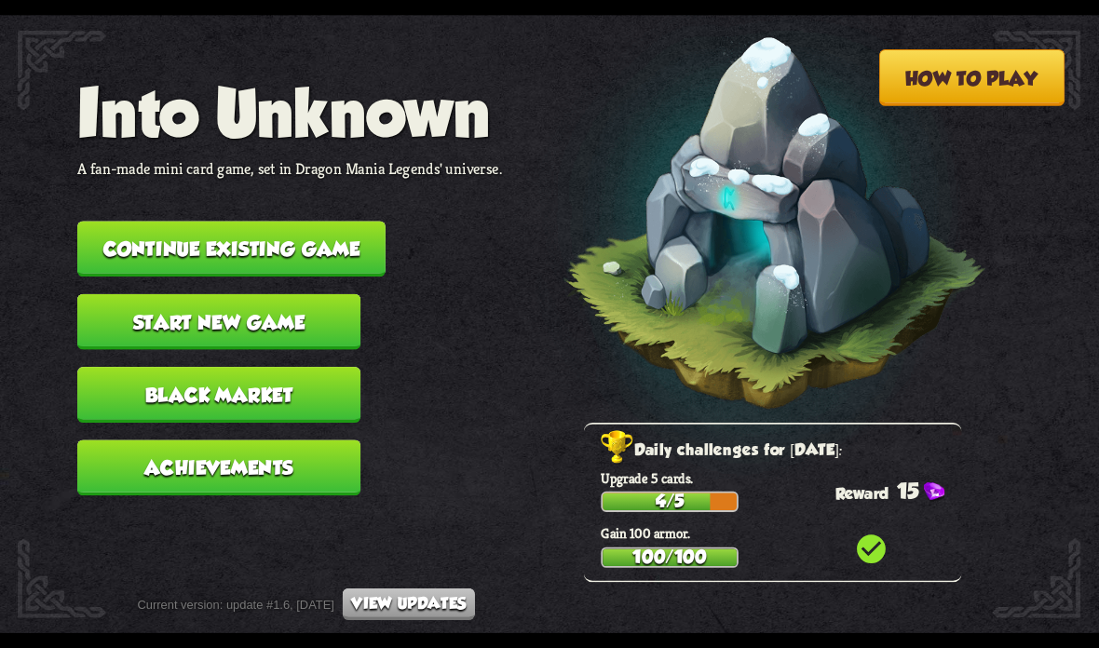
scroll to position [5903, 0]
click at [152, 455] on button "Achievements" at bounding box center [218, 468] width 283 height 56
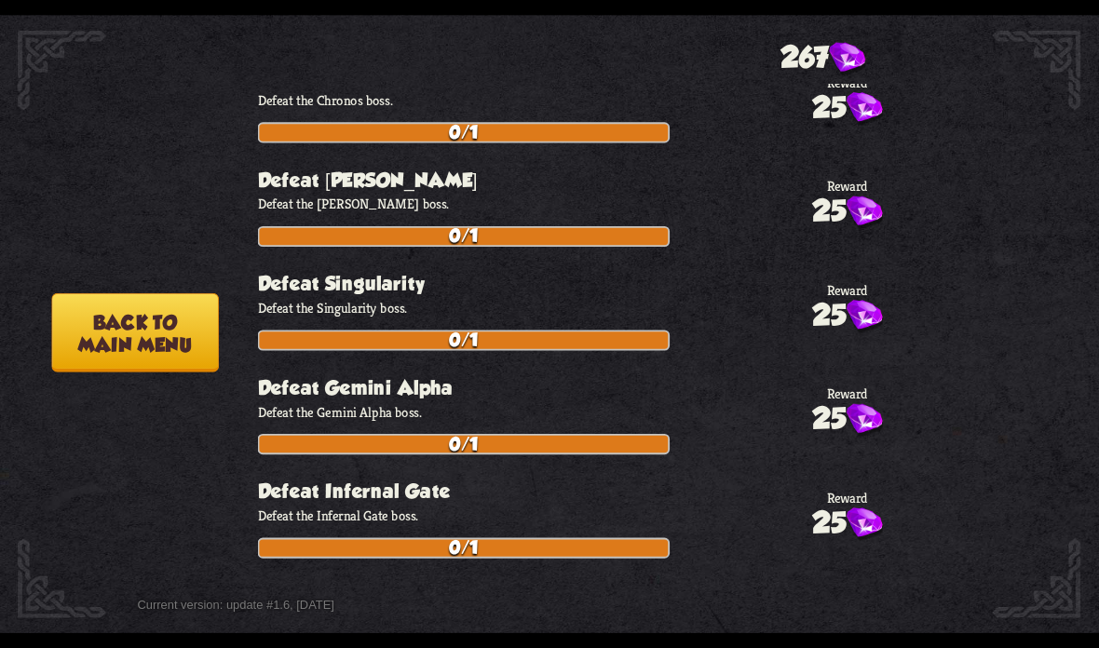
scroll to position [1630, 0]
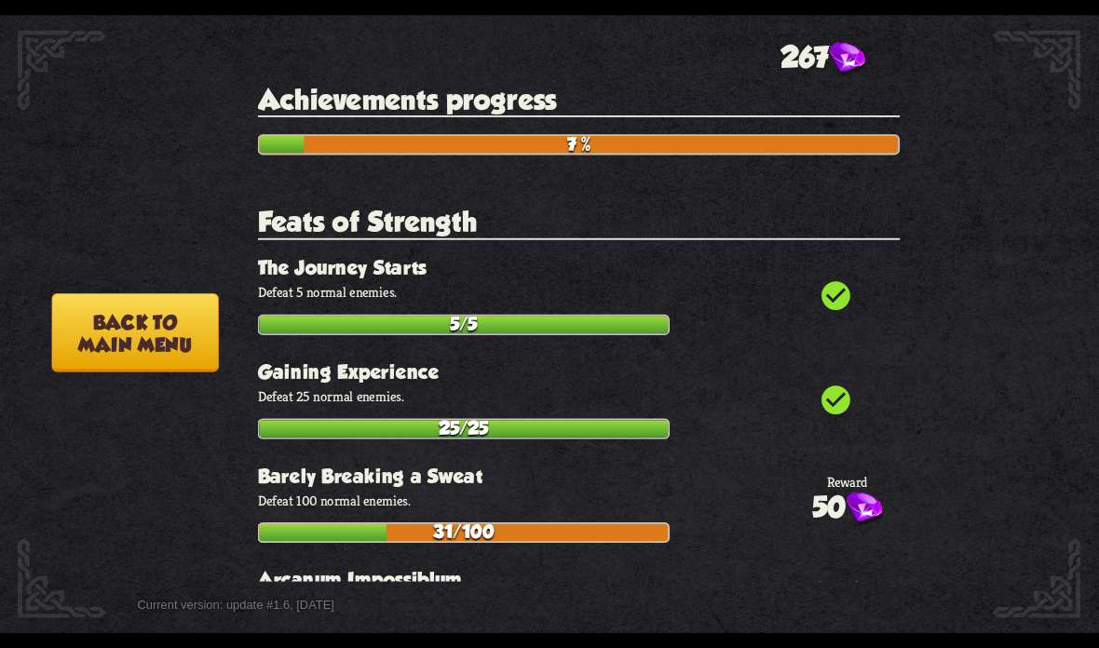
click at [183, 338] on button "Back to main menu" at bounding box center [134, 332] width 167 height 79
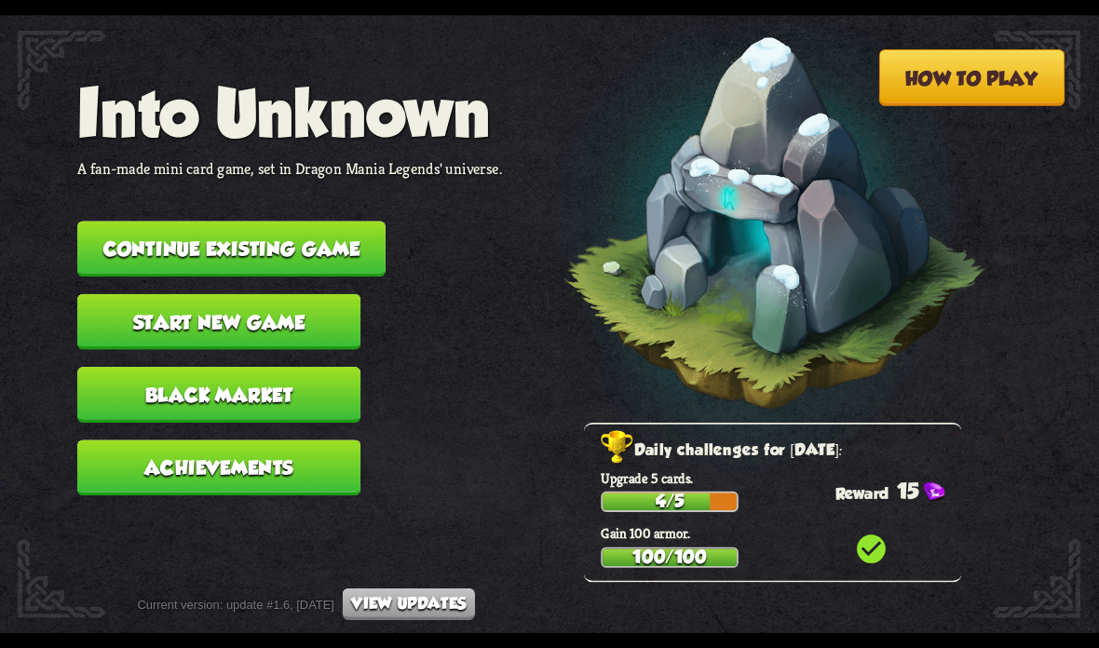
click at [316, 375] on button "Black Market" at bounding box center [218, 395] width 283 height 56
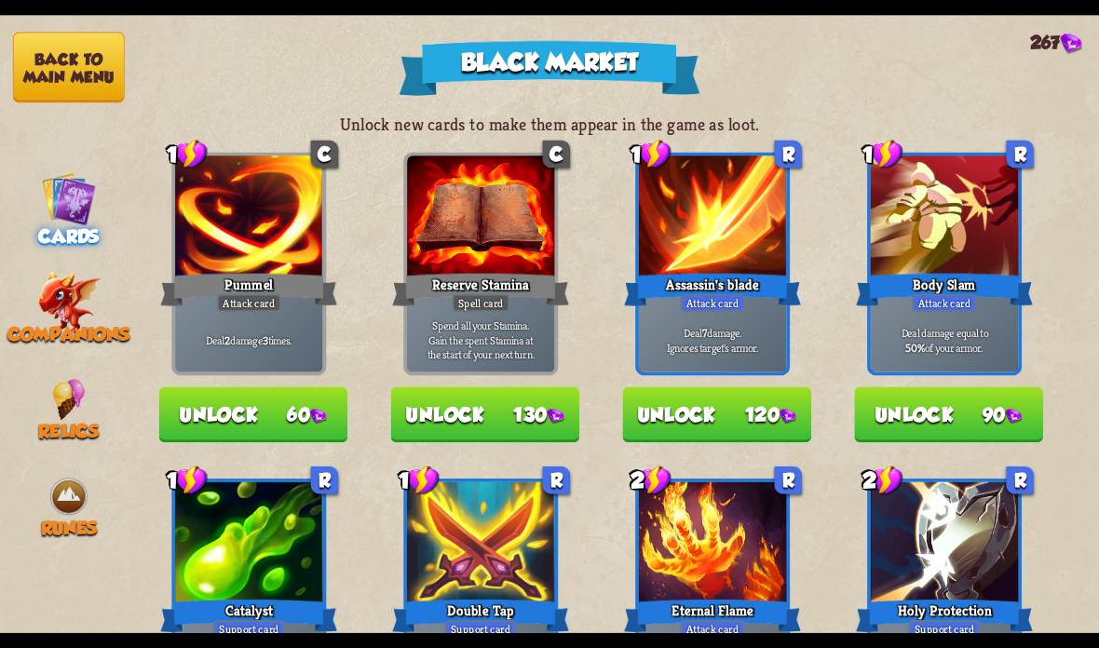
click at [79, 280] on img at bounding box center [68, 302] width 63 height 61
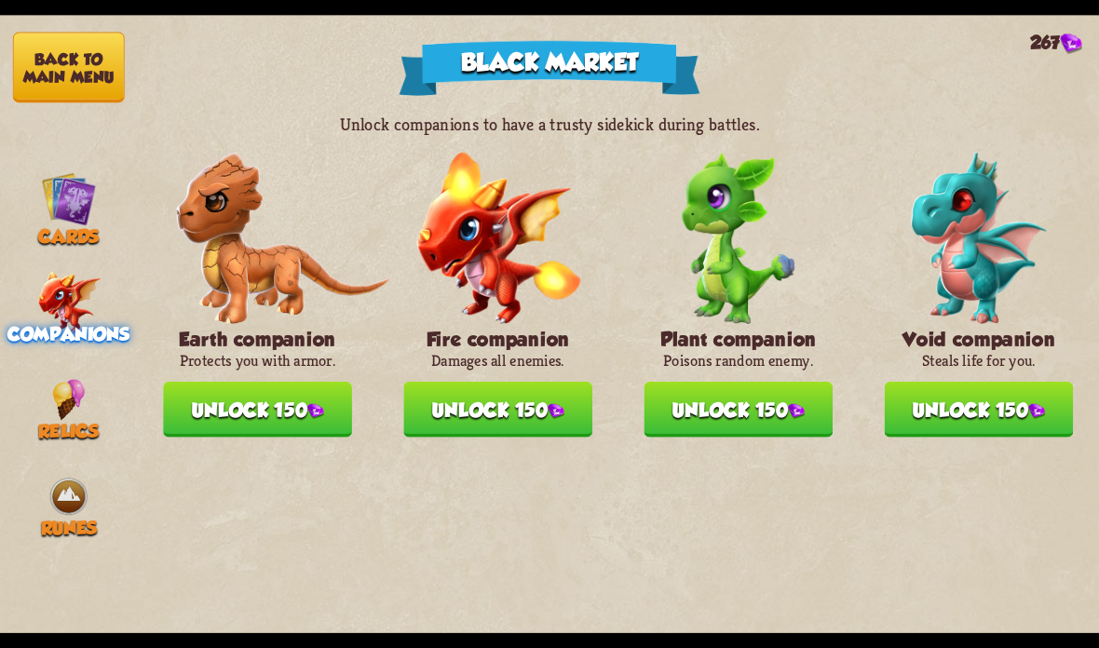
click at [975, 396] on button "Unlock 150" at bounding box center [979, 410] width 189 height 56
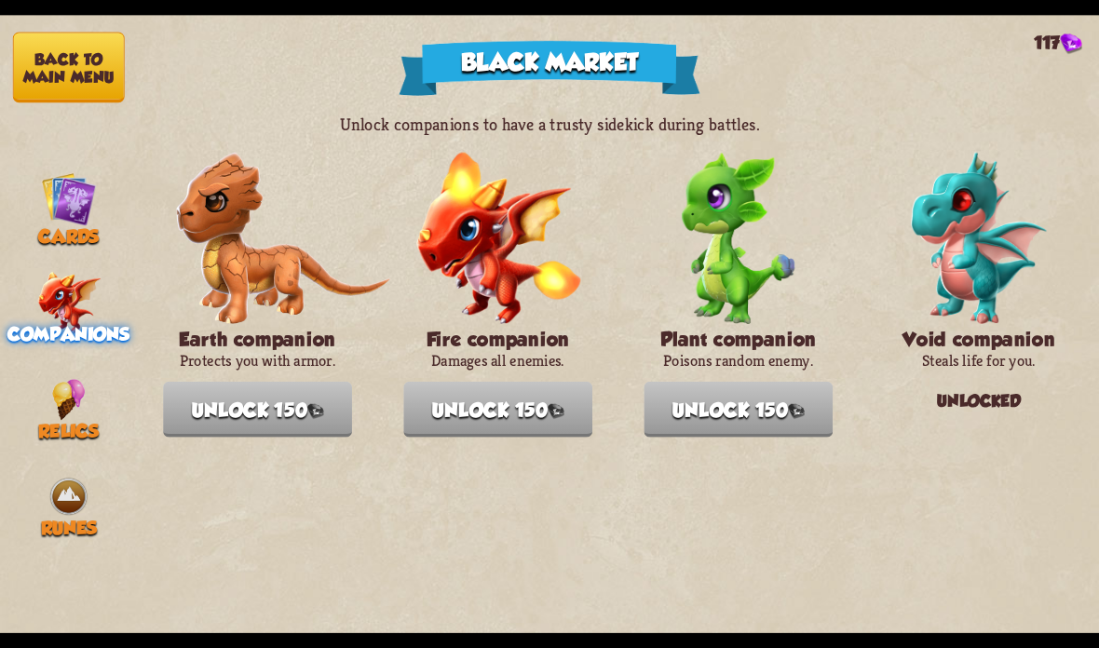
click at [94, 200] on img at bounding box center [68, 198] width 55 height 55
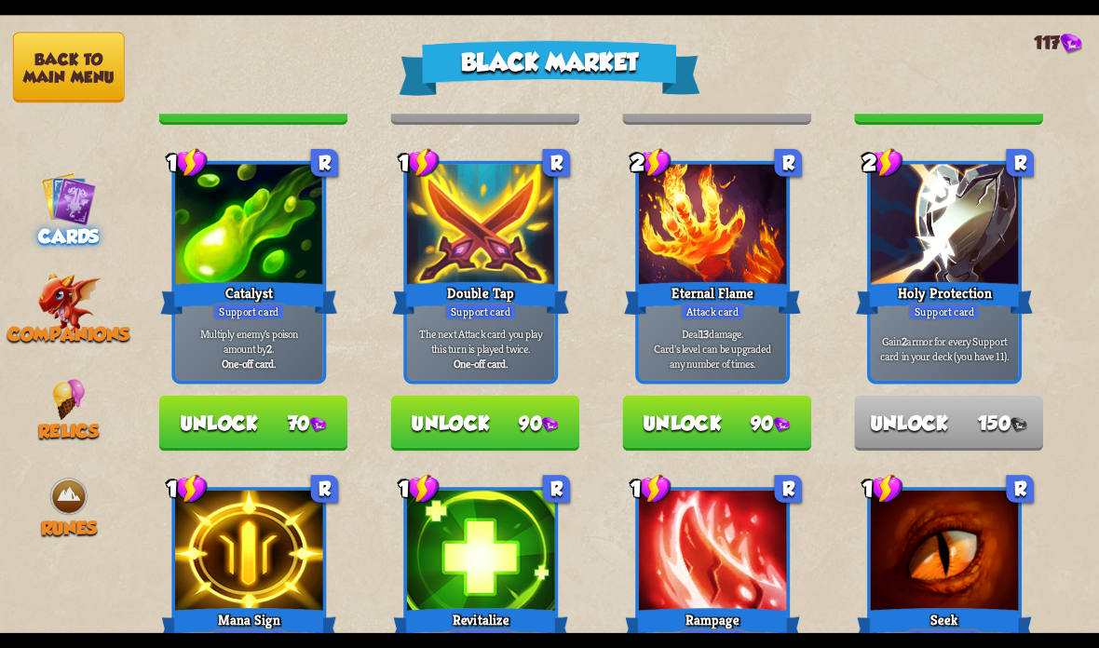
scroll to position [344, 0]
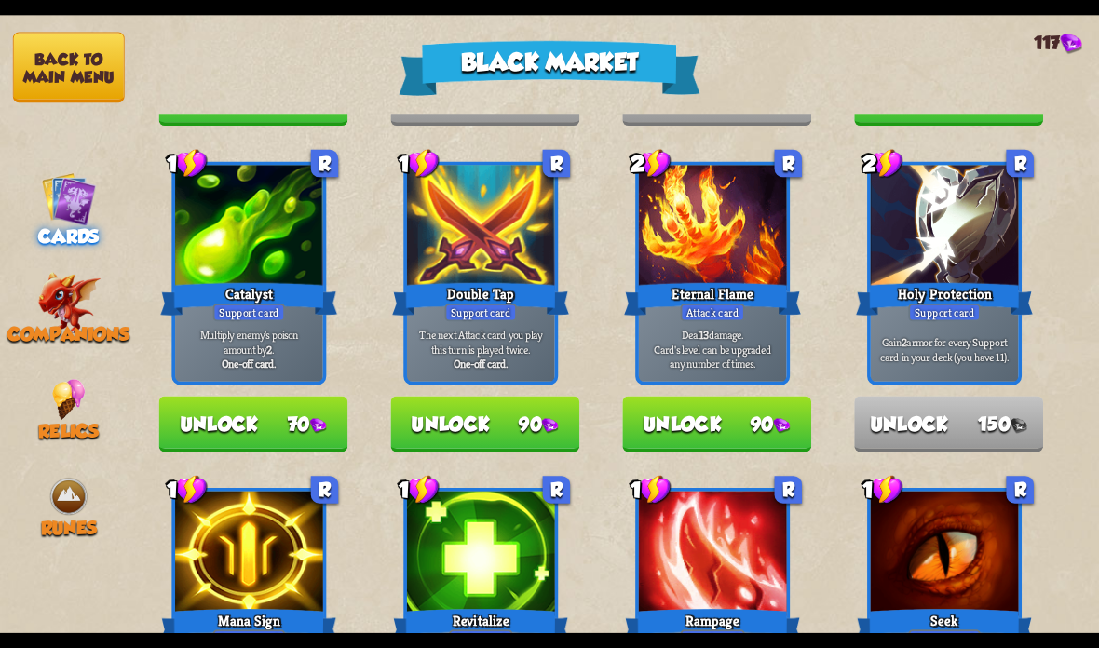
click at [81, 379] on img at bounding box center [69, 399] width 34 height 41
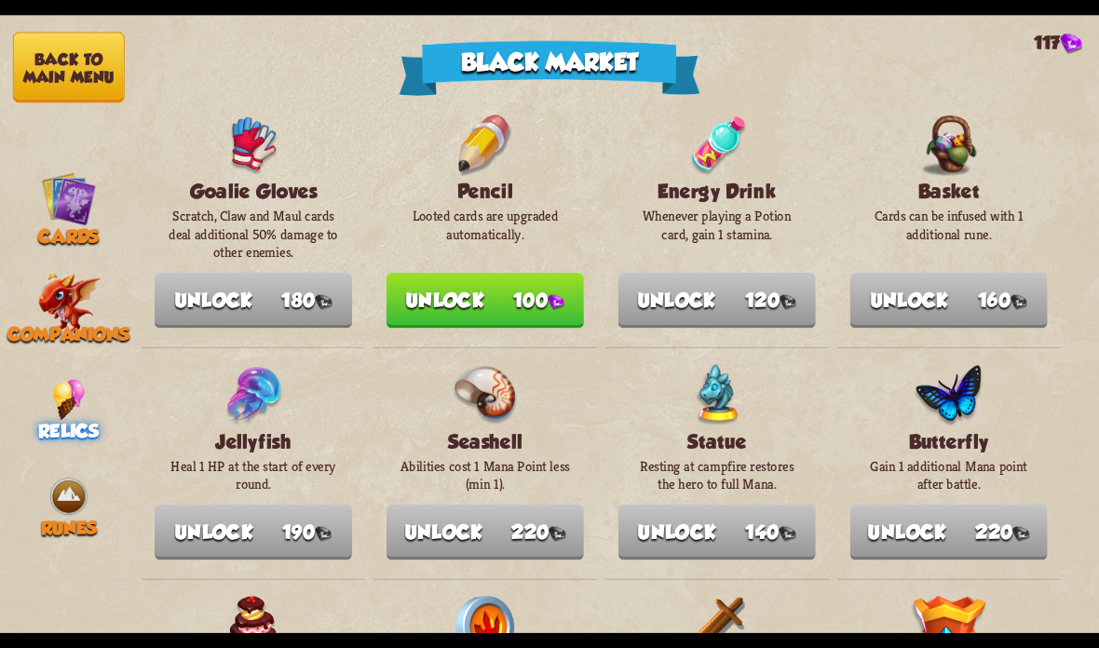
scroll to position [311, 0]
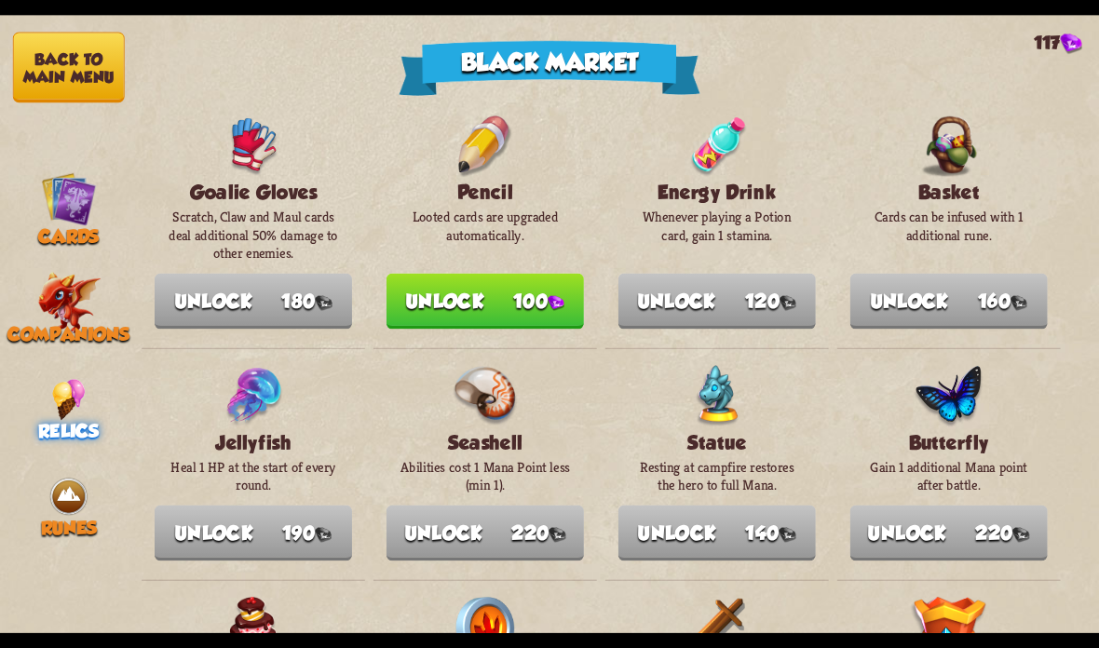
click at [69, 481] on img at bounding box center [68, 496] width 41 height 41
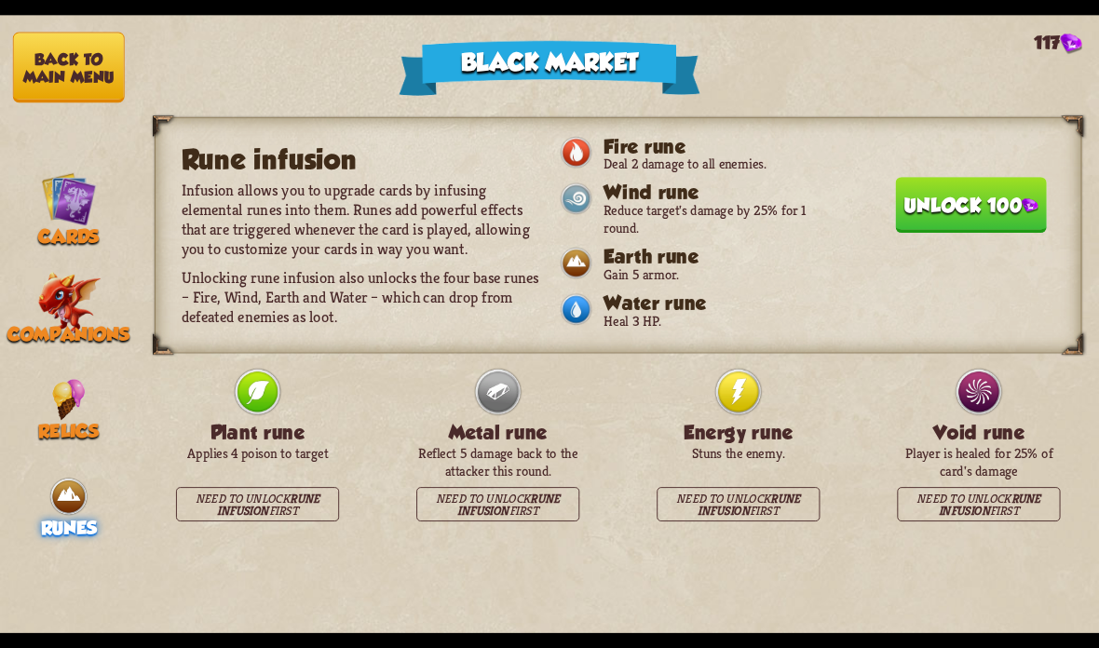
click at [948, 212] on button "Unlock 100" at bounding box center [970, 205] width 151 height 56
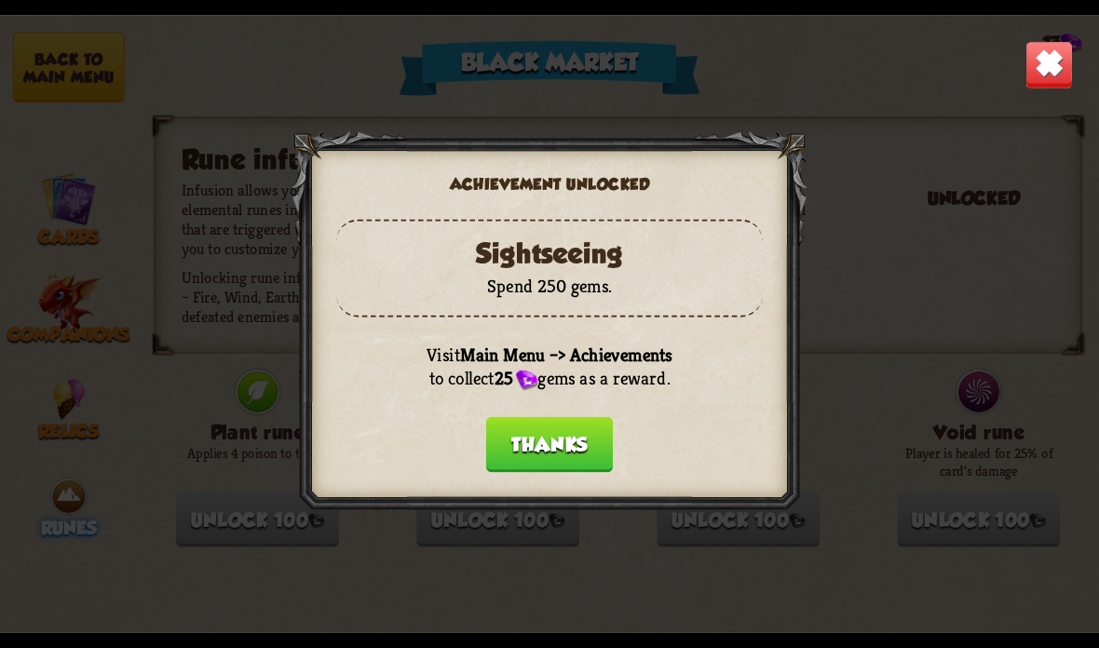
click at [564, 432] on button "Thanks" at bounding box center [549, 445] width 127 height 56
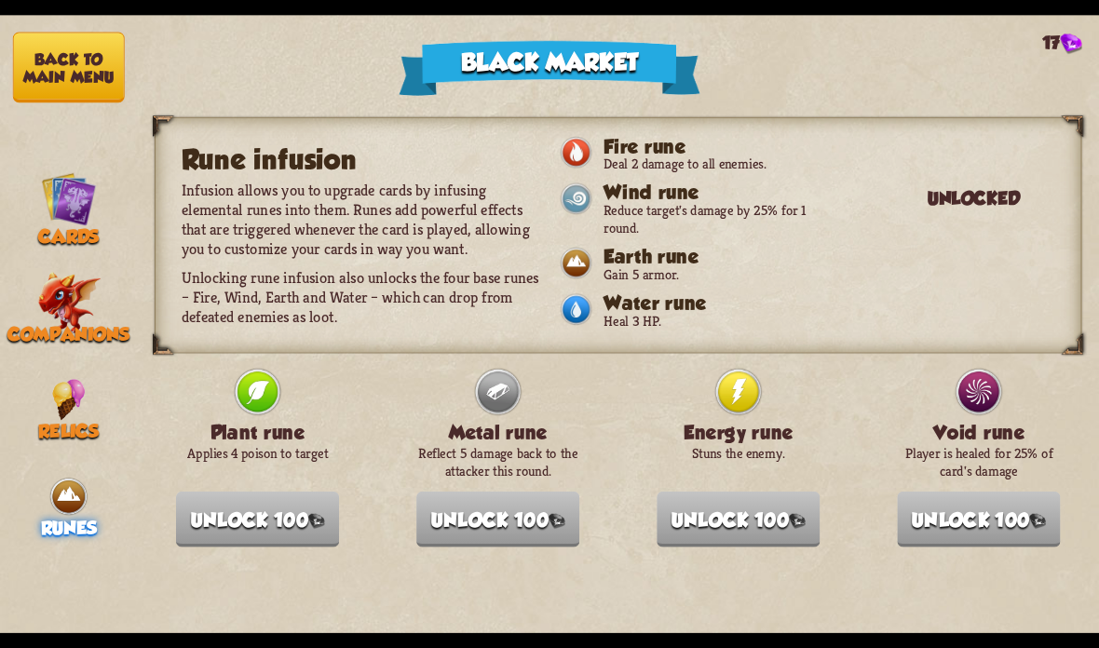
click at [81, 66] on button "Back to main menu" at bounding box center [69, 68] width 112 height 71
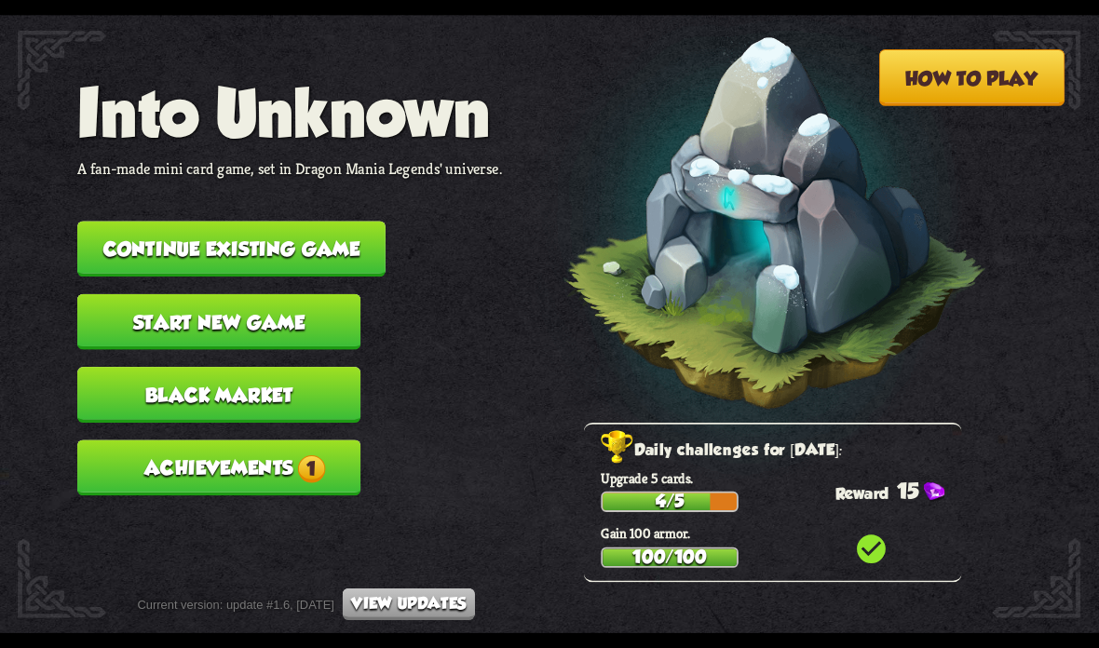
click at [307, 467] on button "Achievements 1" at bounding box center [218, 468] width 283 height 56
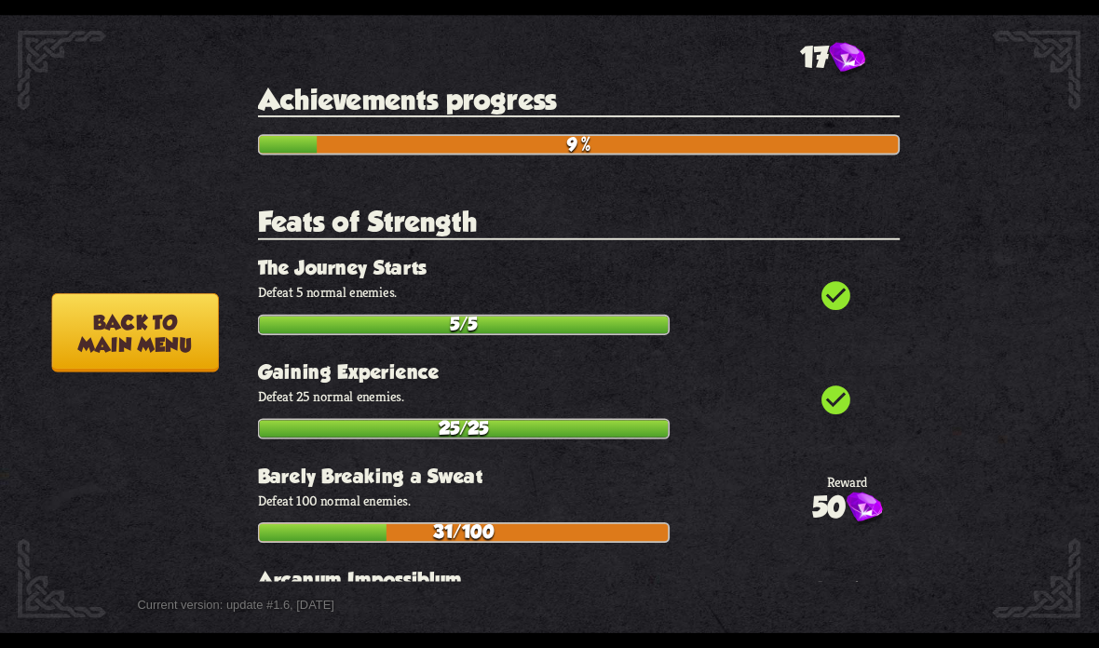
click at [183, 345] on button "Back to main menu" at bounding box center [134, 332] width 167 height 79
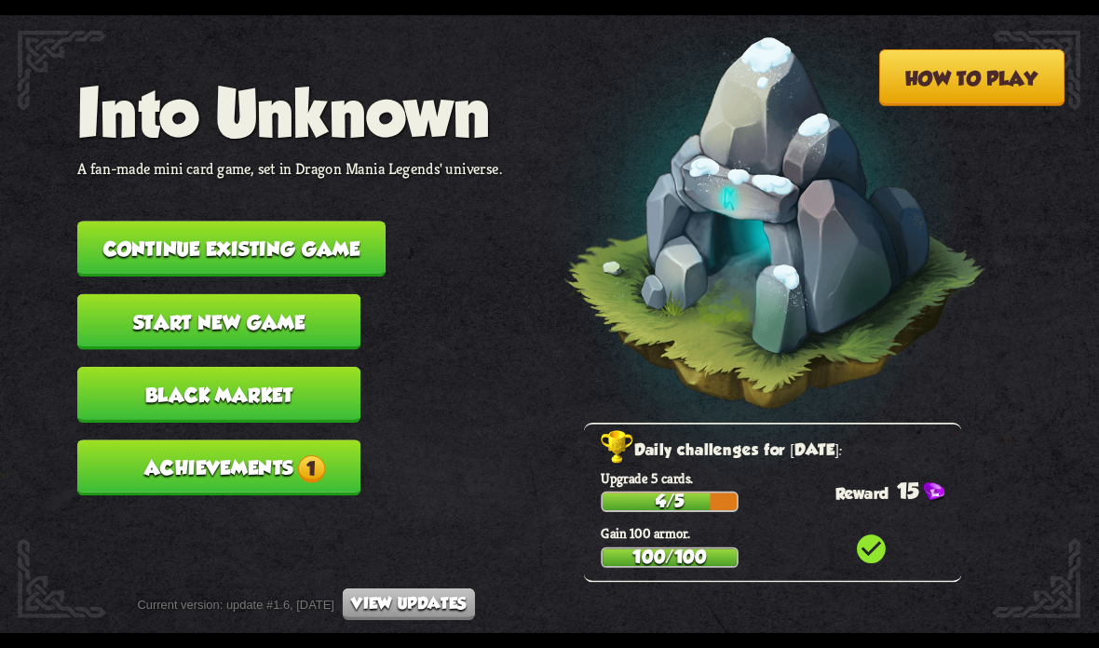
click at [248, 375] on button "Black Market" at bounding box center [218, 395] width 283 height 56
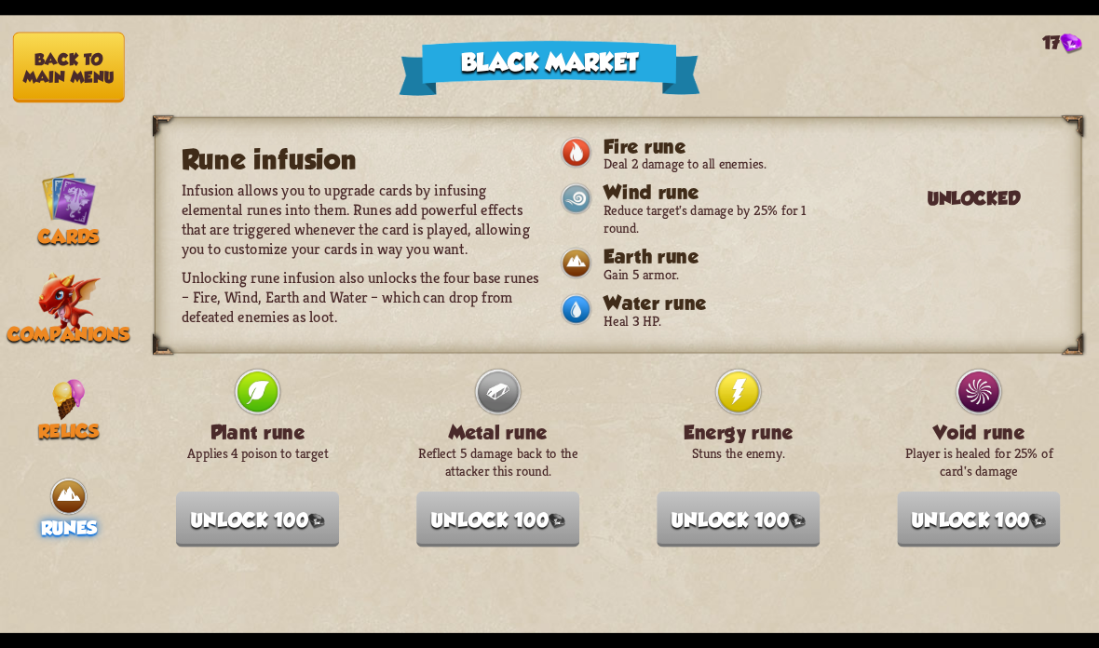
click at [79, 63] on button "Back to main menu" at bounding box center [69, 68] width 112 height 71
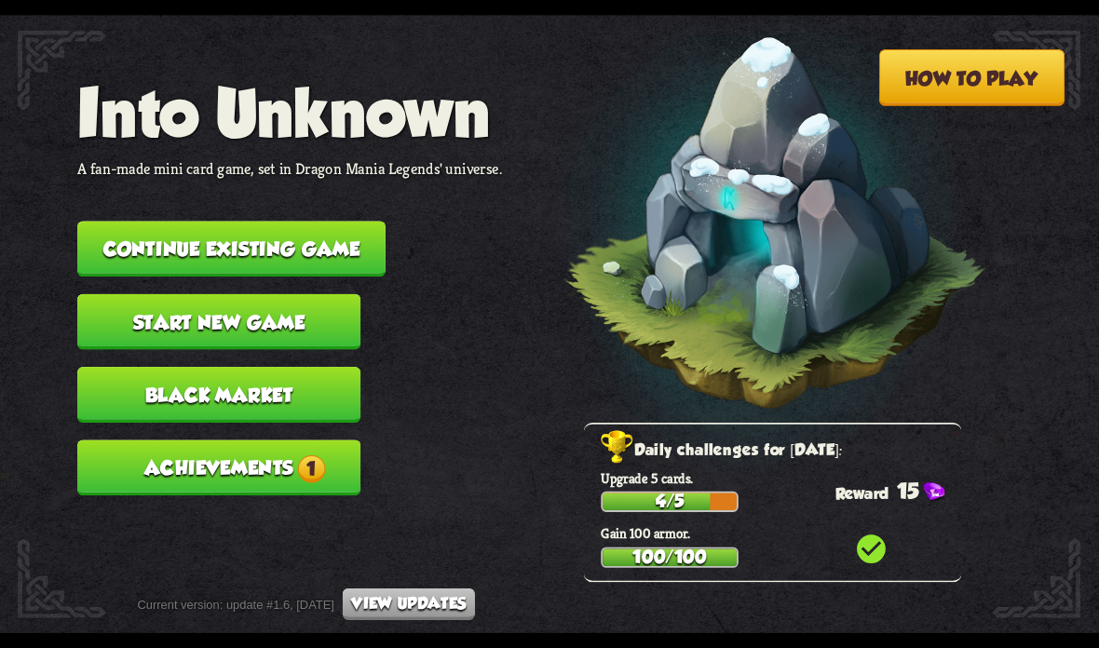
click at [249, 454] on button "Achievements 1" at bounding box center [218, 468] width 283 height 56
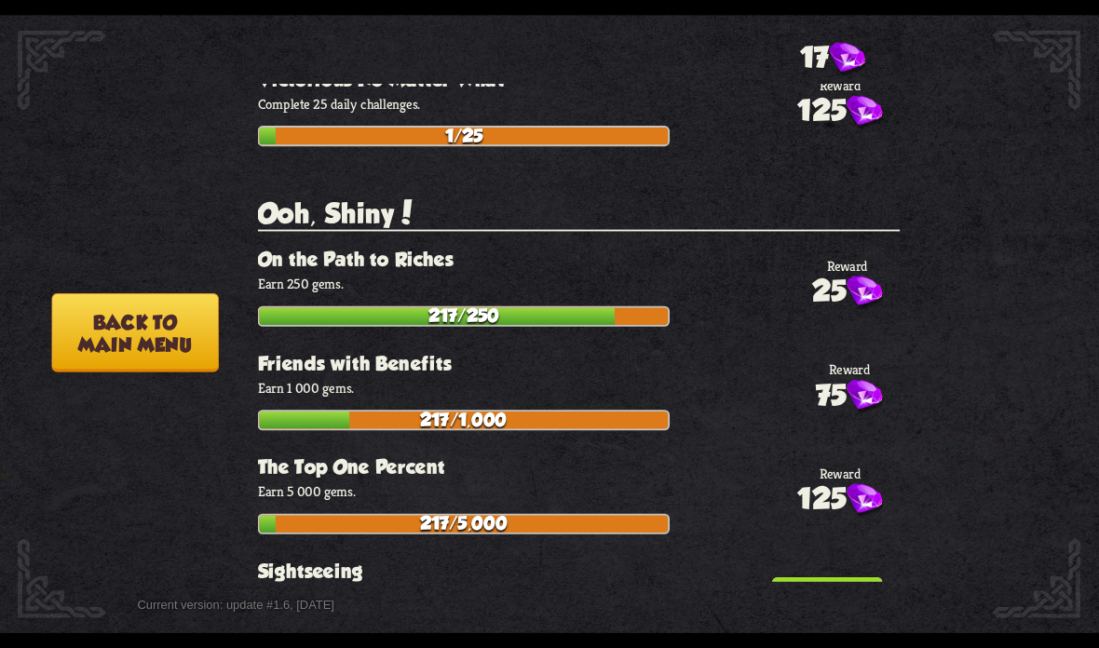
scroll to position [5290, 0]
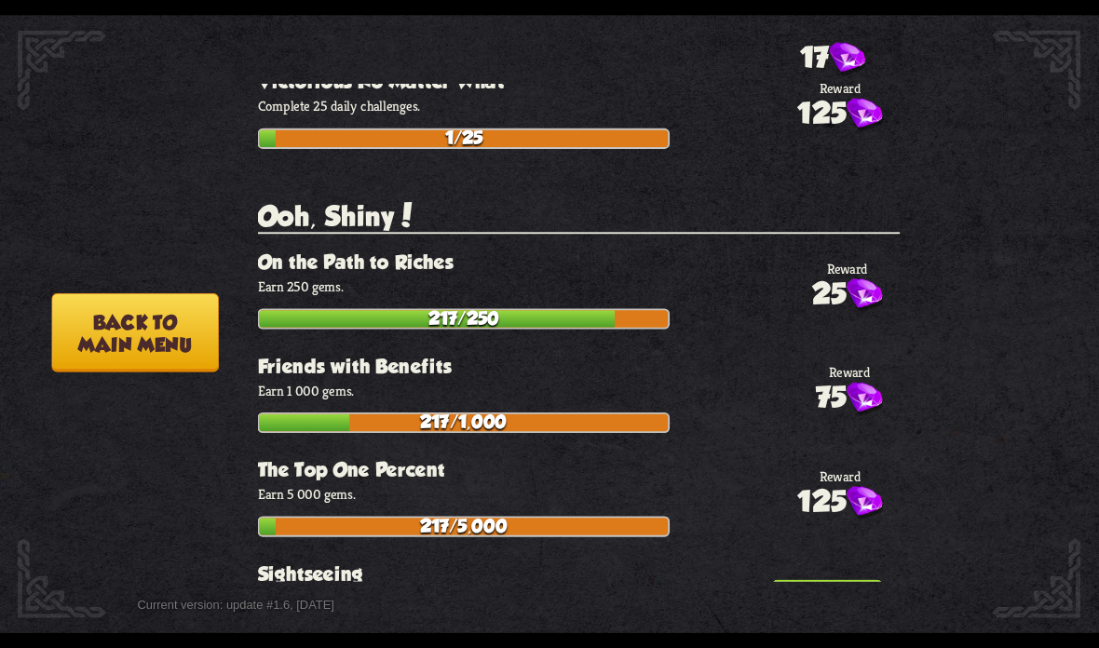
click at [811, 580] on button "25" at bounding box center [826, 614] width 111 height 68
click at [162, 349] on button "Back to main menu" at bounding box center [134, 332] width 167 height 79
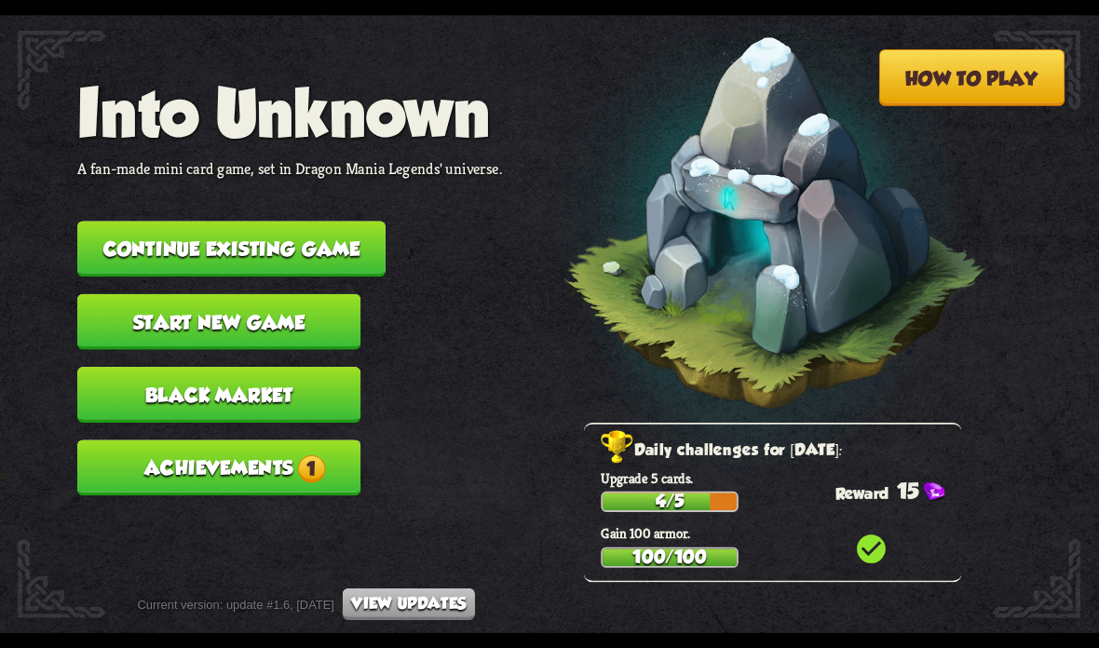
click at [304, 469] on button "Achievements 1" at bounding box center [218, 468] width 283 height 56
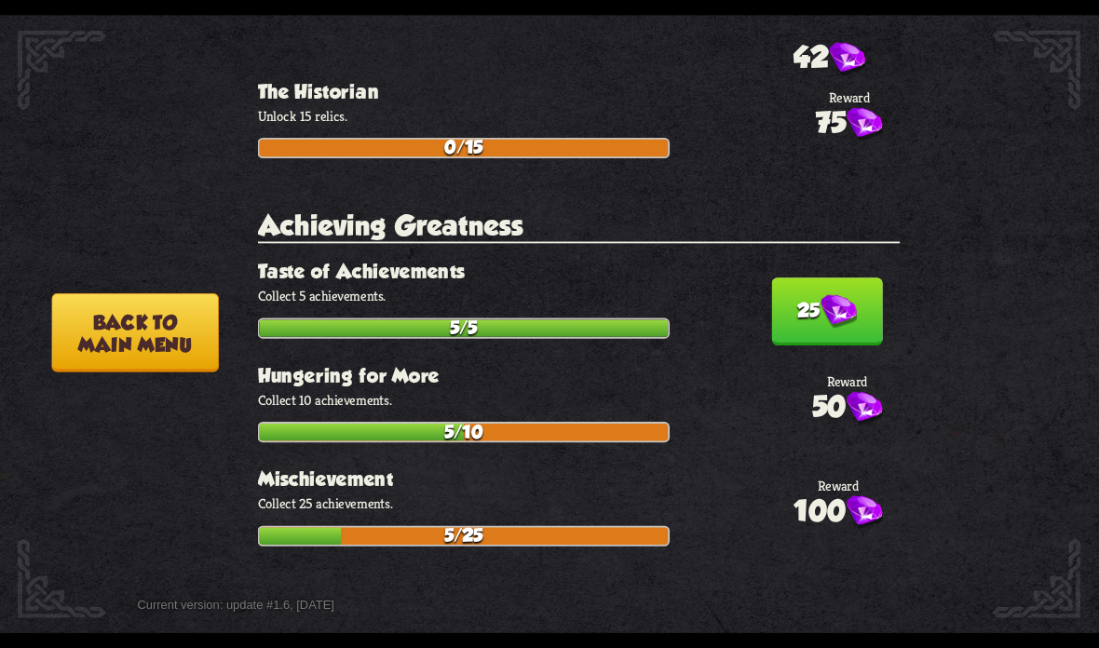
scroll to position [4398, 0]
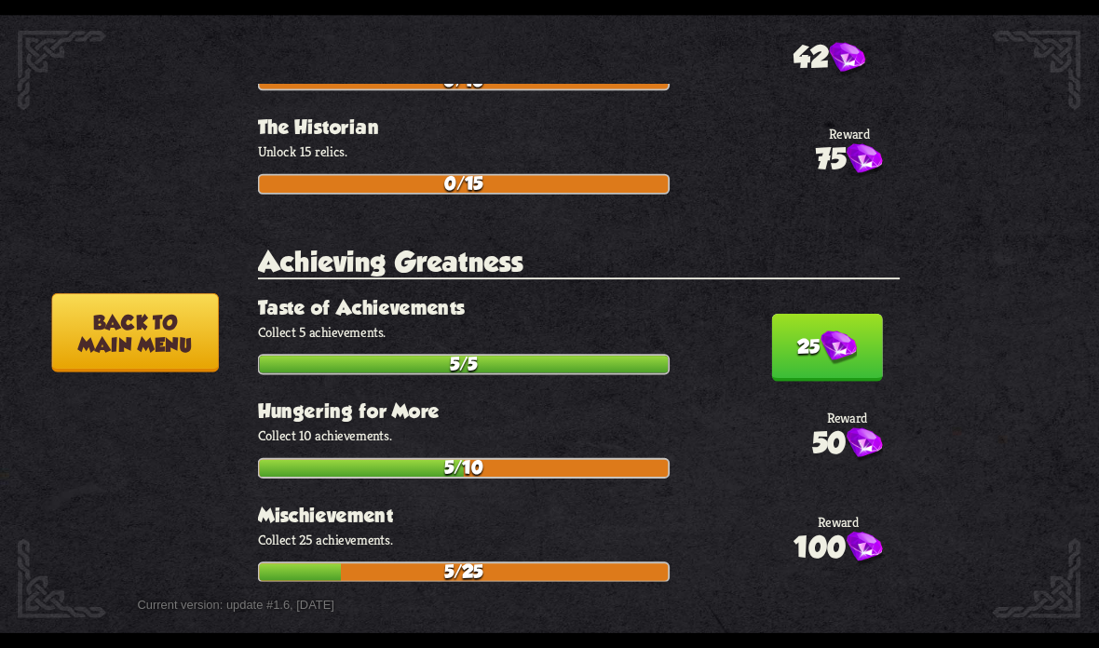
click at [774, 314] on button "25" at bounding box center [826, 348] width 111 height 68
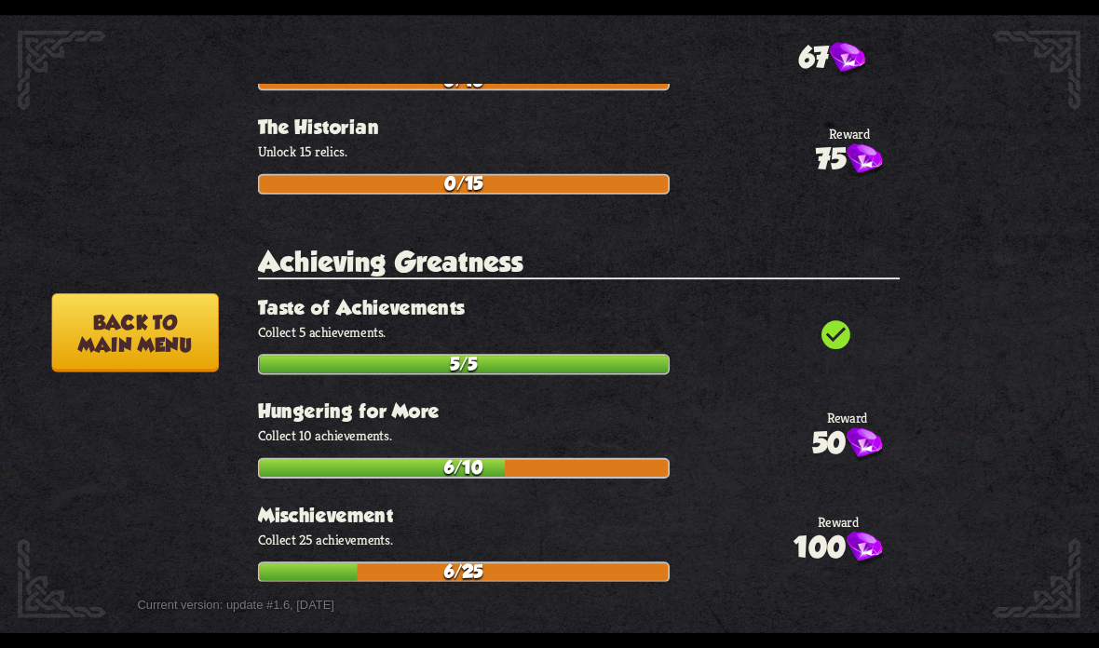
click at [176, 307] on button "Back to main menu" at bounding box center [134, 332] width 167 height 79
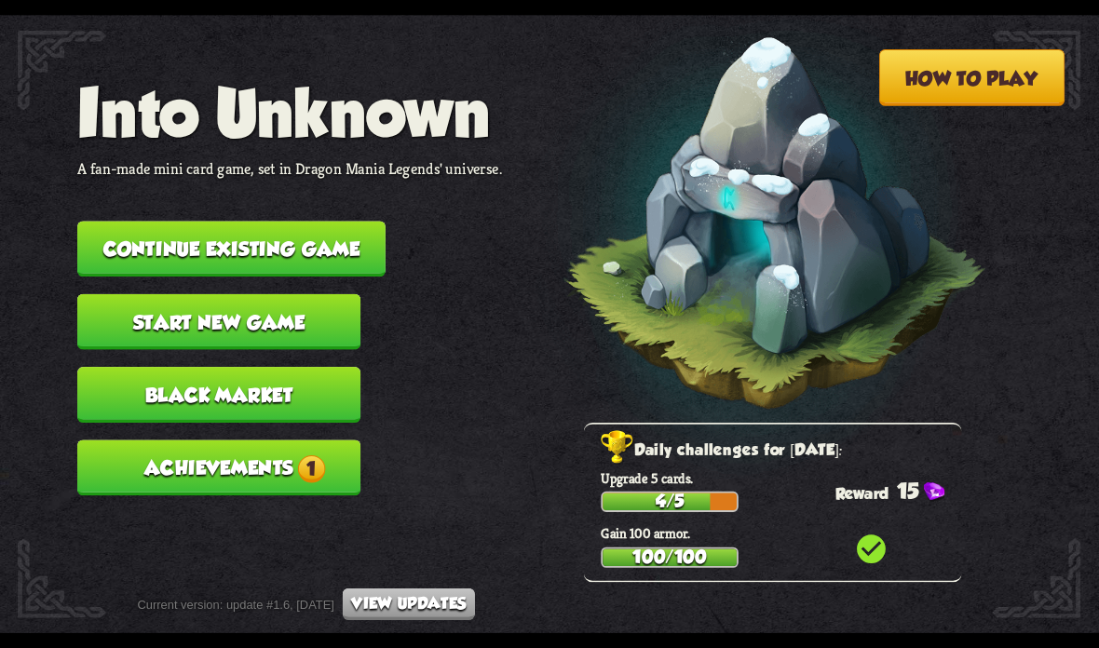
click at [294, 447] on button "Achievements 1" at bounding box center [218, 468] width 283 height 56
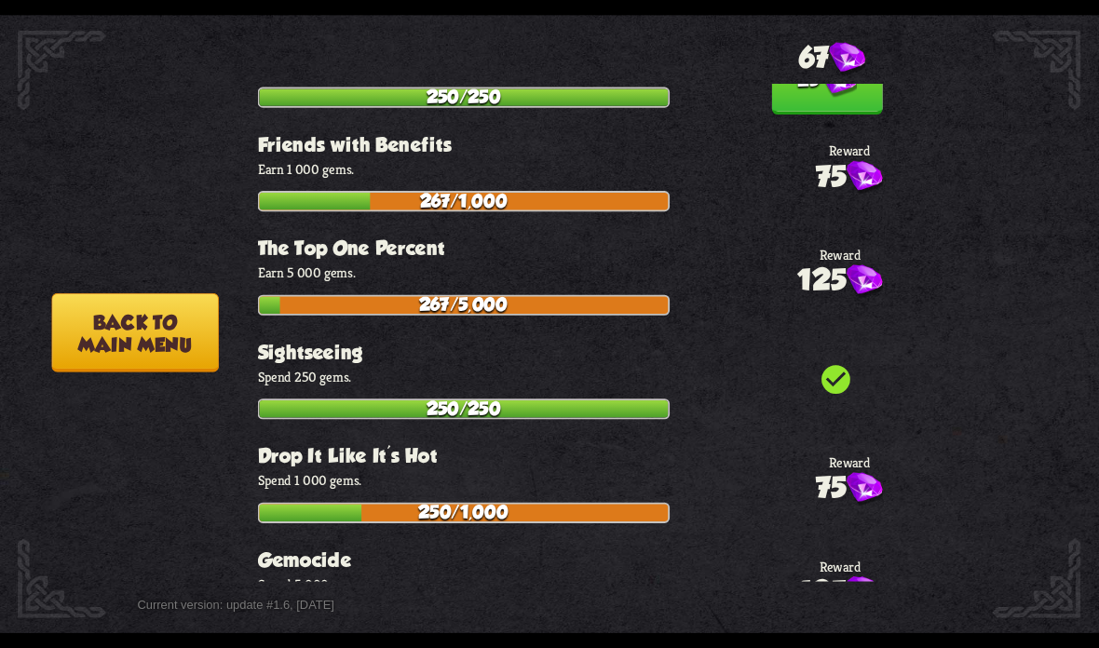
scroll to position [5093, 0]
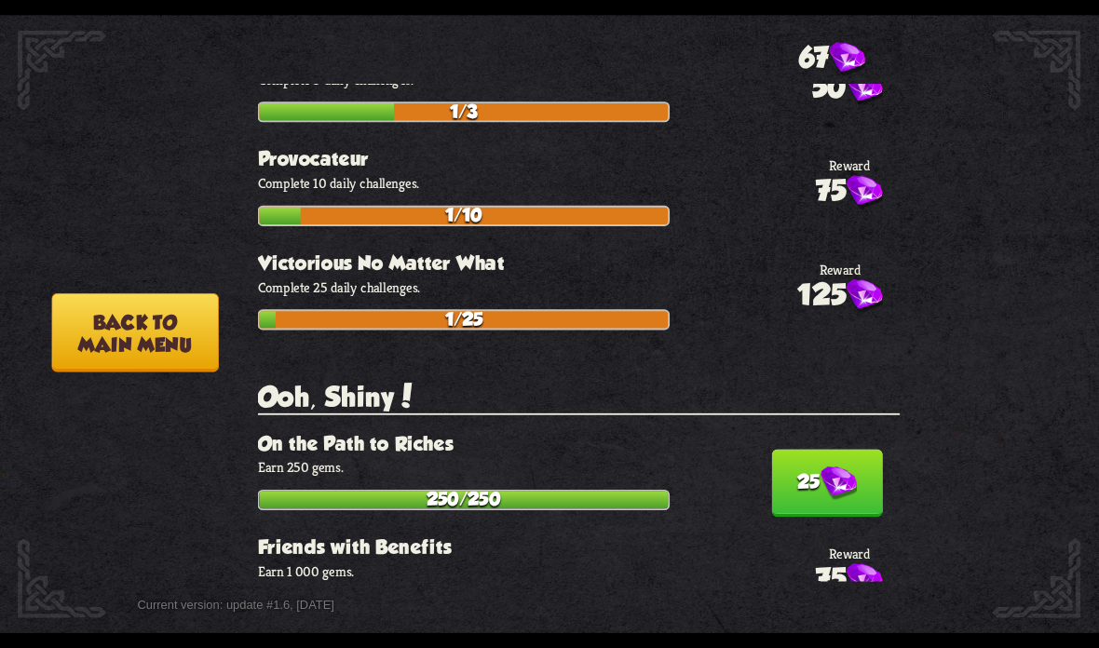
click at [790, 450] on button "25" at bounding box center [826, 484] width 111 height 68
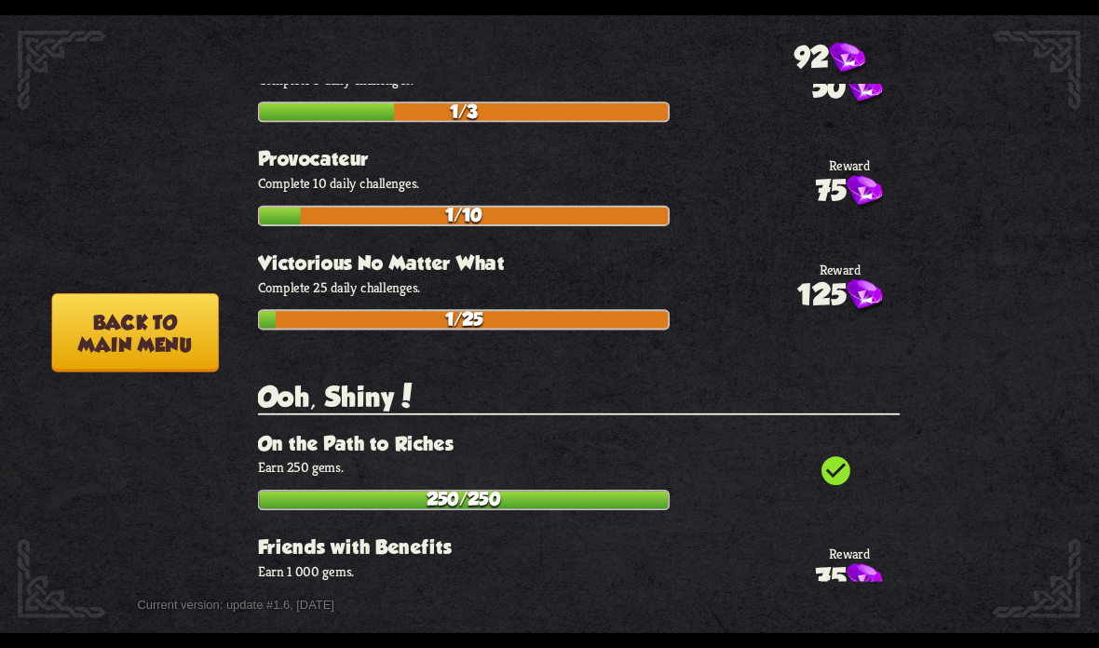
click at [165, 332] on button "Back to main menu" at bounding box center [134, 332] width 167 height 79
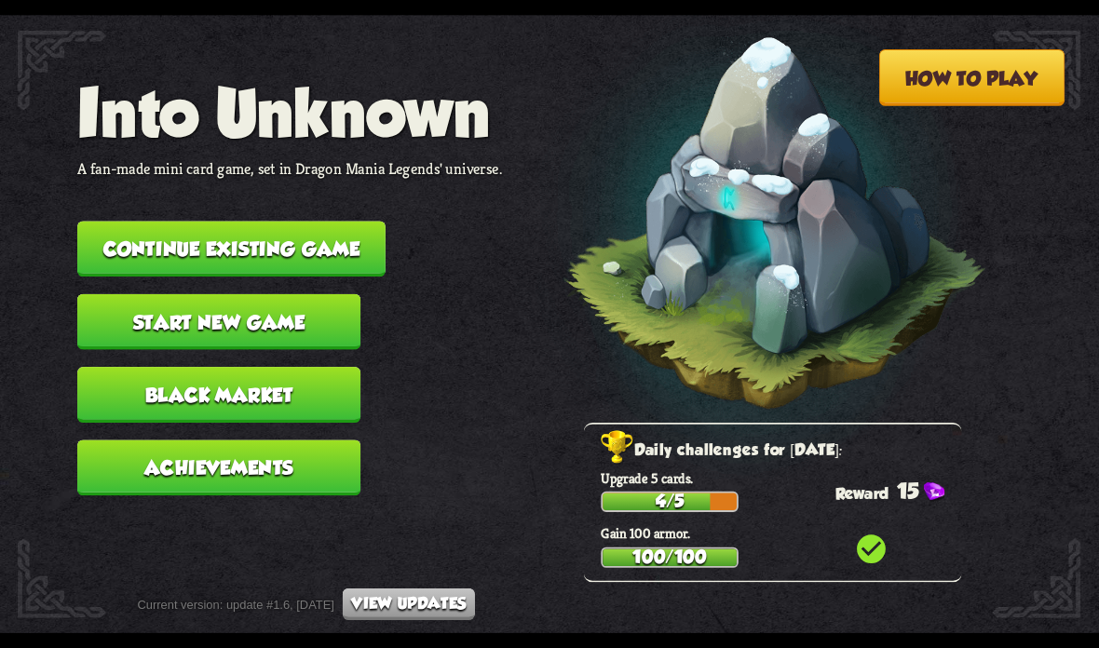
click at [349, 228] on button "Continue existing game" at bounding box center [231, 249] width 308 height 56
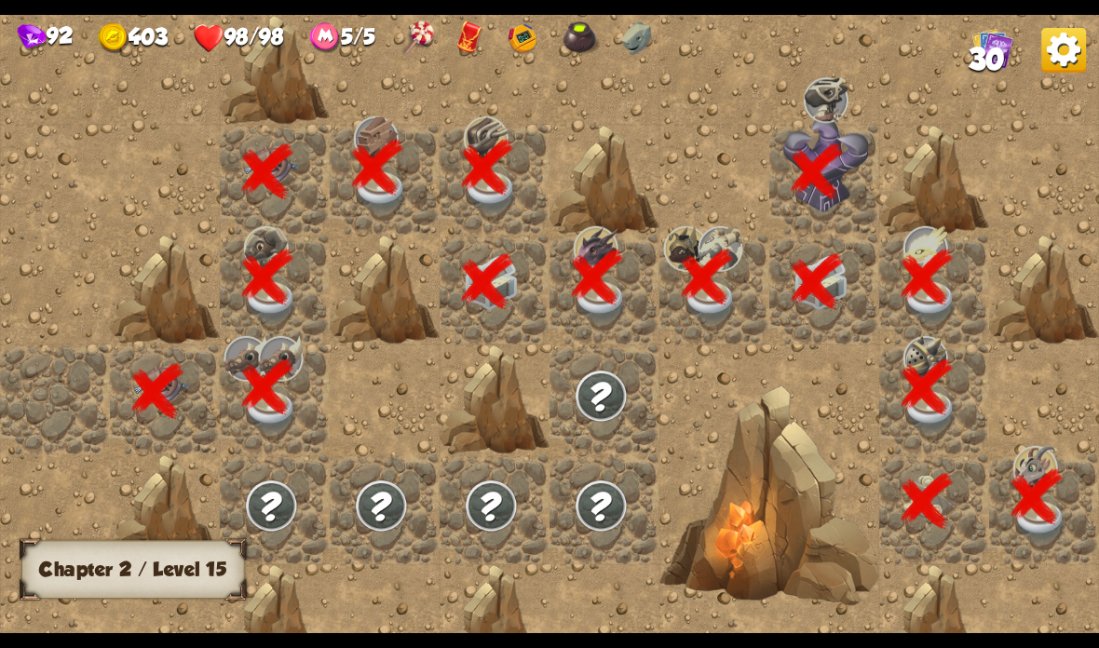
scroll to position [0, 358]
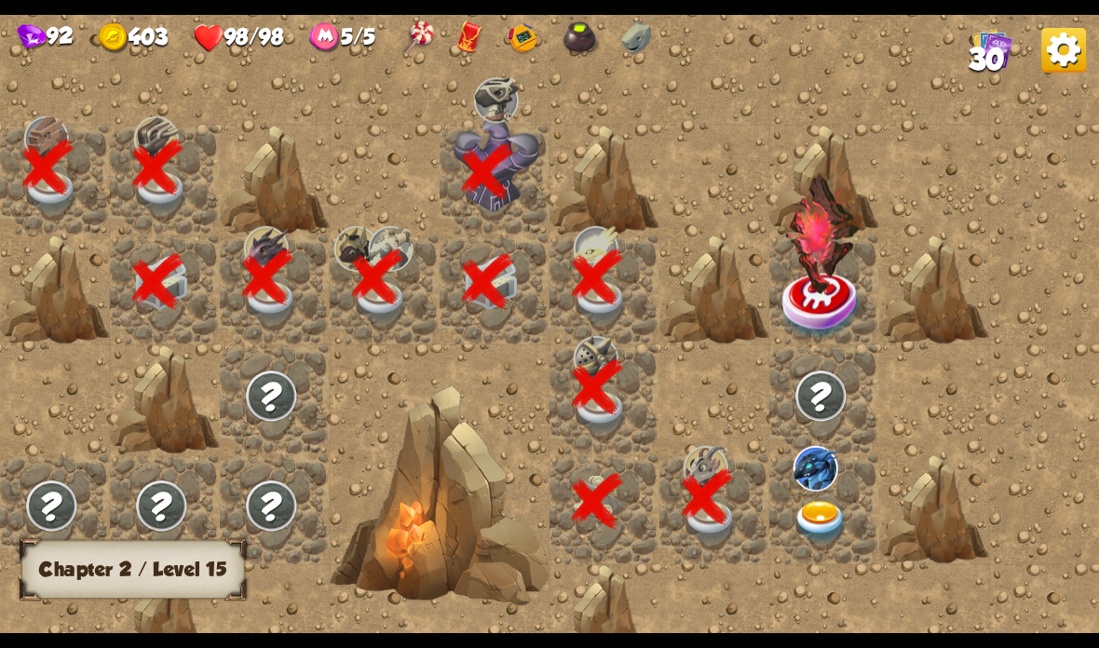
click at [821, 515] on img at bounding box center [820, 522] width 55 height 43
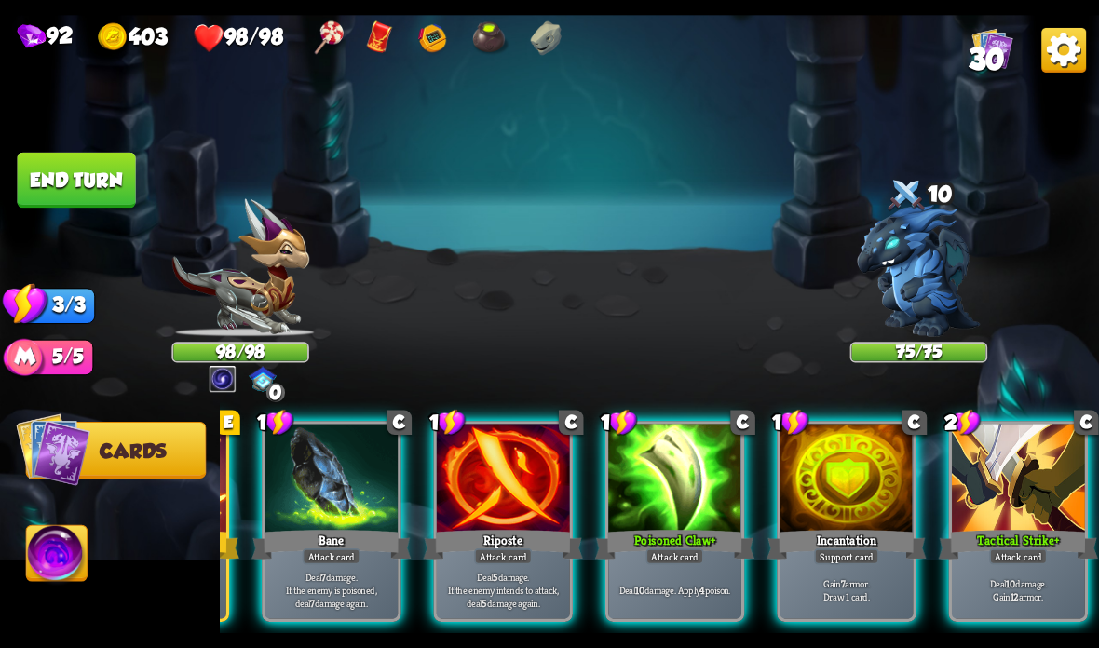
scroll to position [0, 363]
click at [1020, 476] on div at bounding box center [1018, 480] width 133 height 112
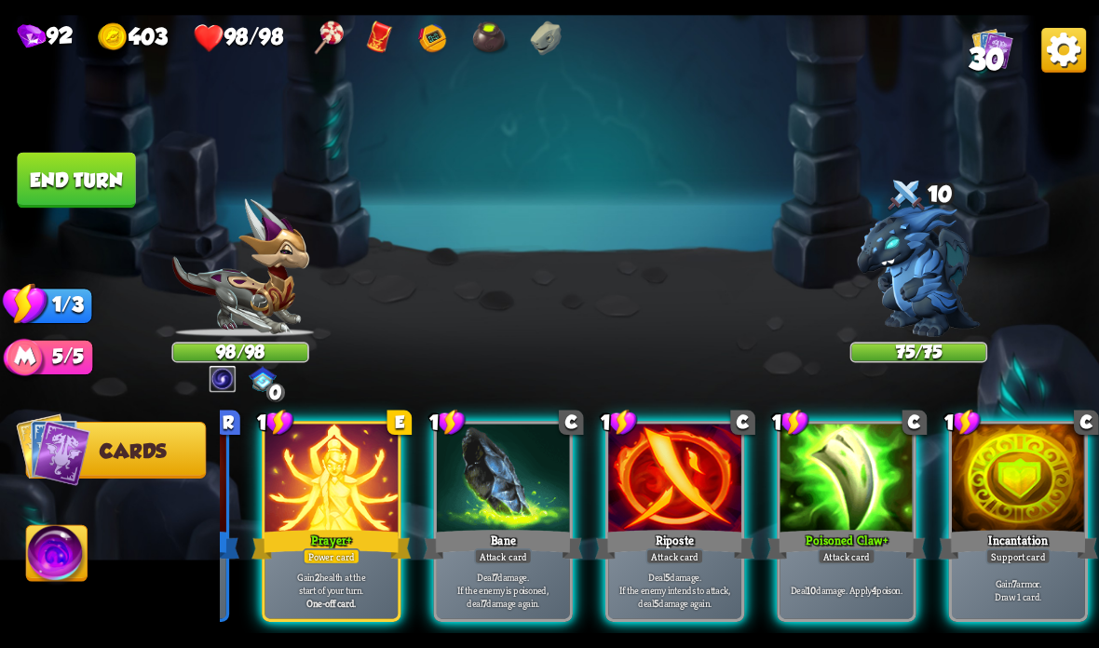
scroll to position [0, 177]
click at [235, 333] on img at bounding box center [239, 267] width 137 height 138
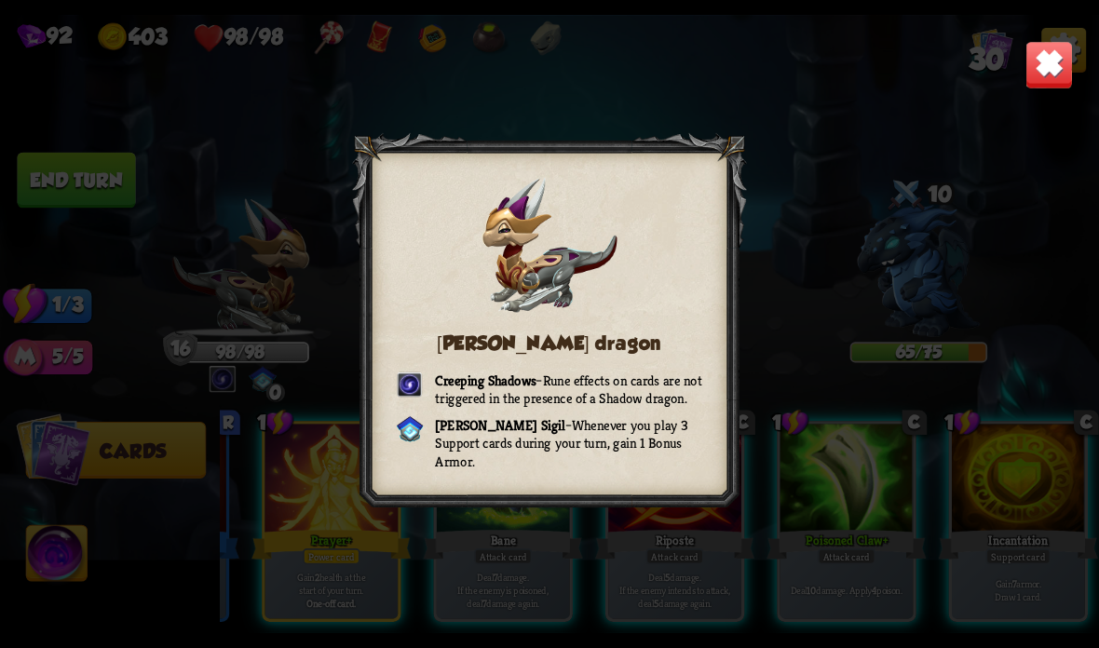
click at [1064, 69] on img at bounding box center [1049, 65] width 48 height 48
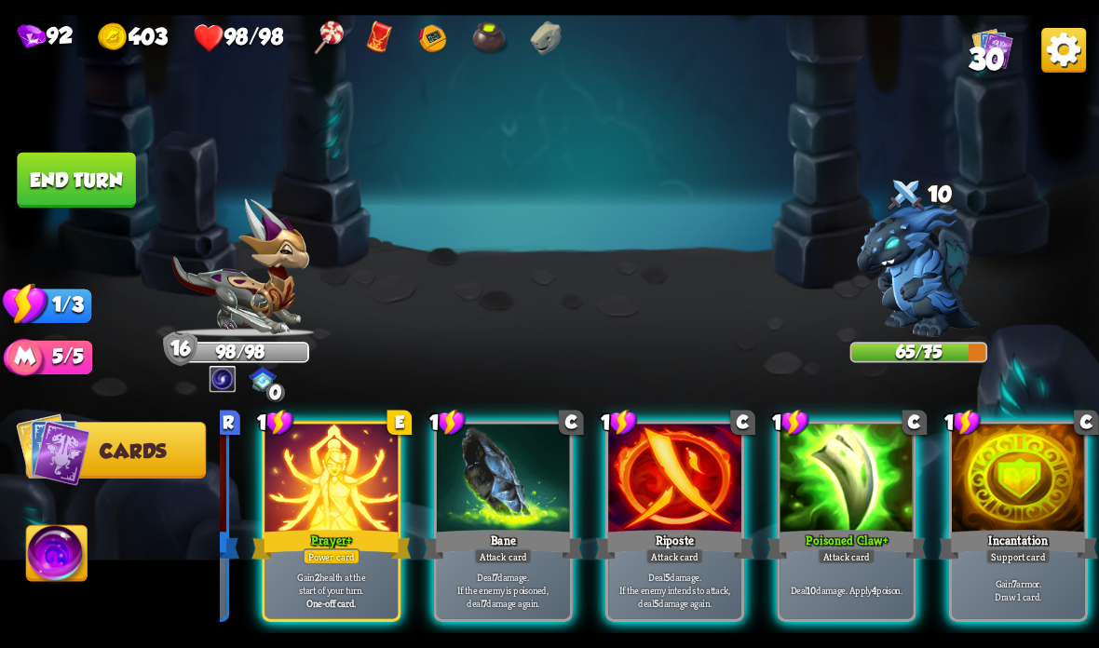
click at [852, 466] on div at bounding box center [846, 480] width 133 height 112
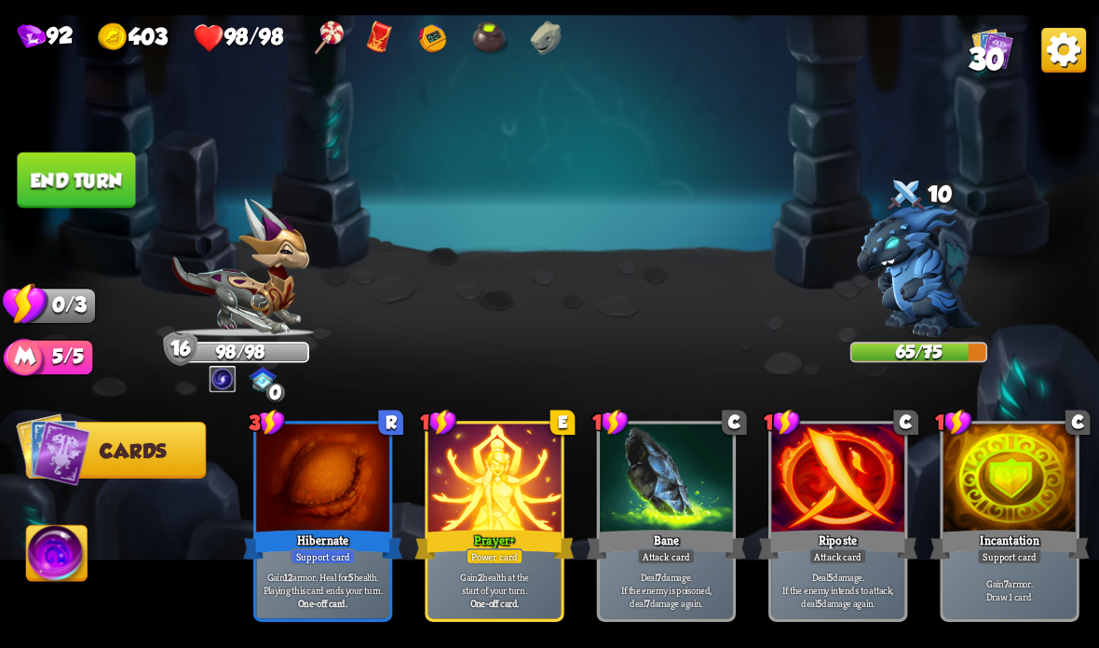
scroll to position [0, 0]
click at [88, 193] on button "End turn" at bounding box center [76, 181] width 118 height 56
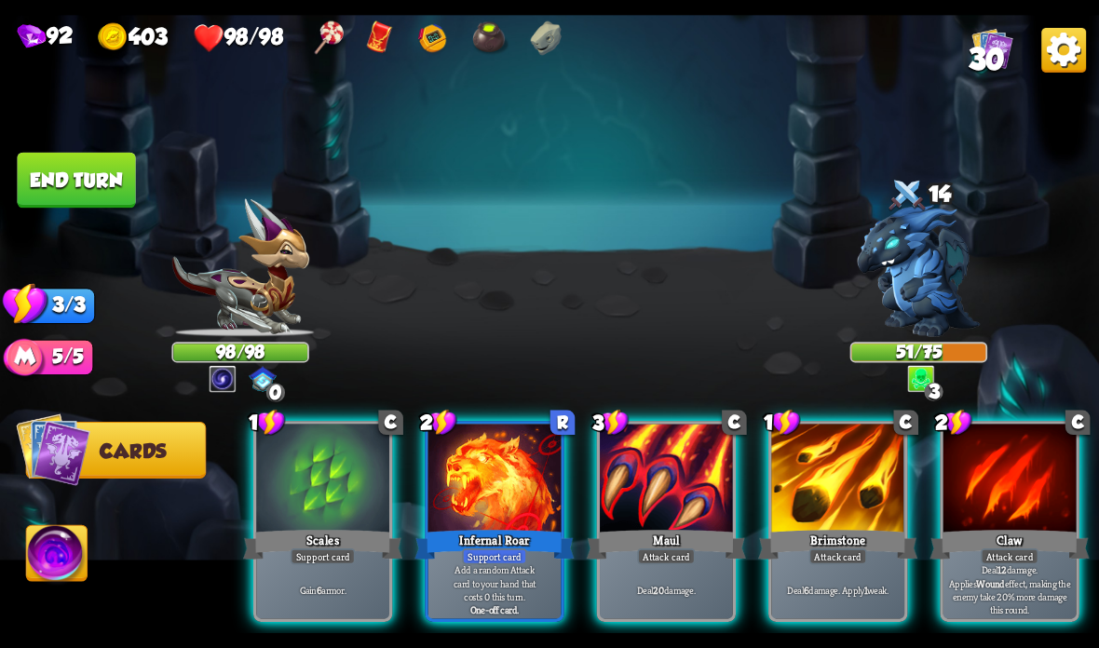
click at [492, 518] on div at bounding box center [494, 480] width 133 height 112
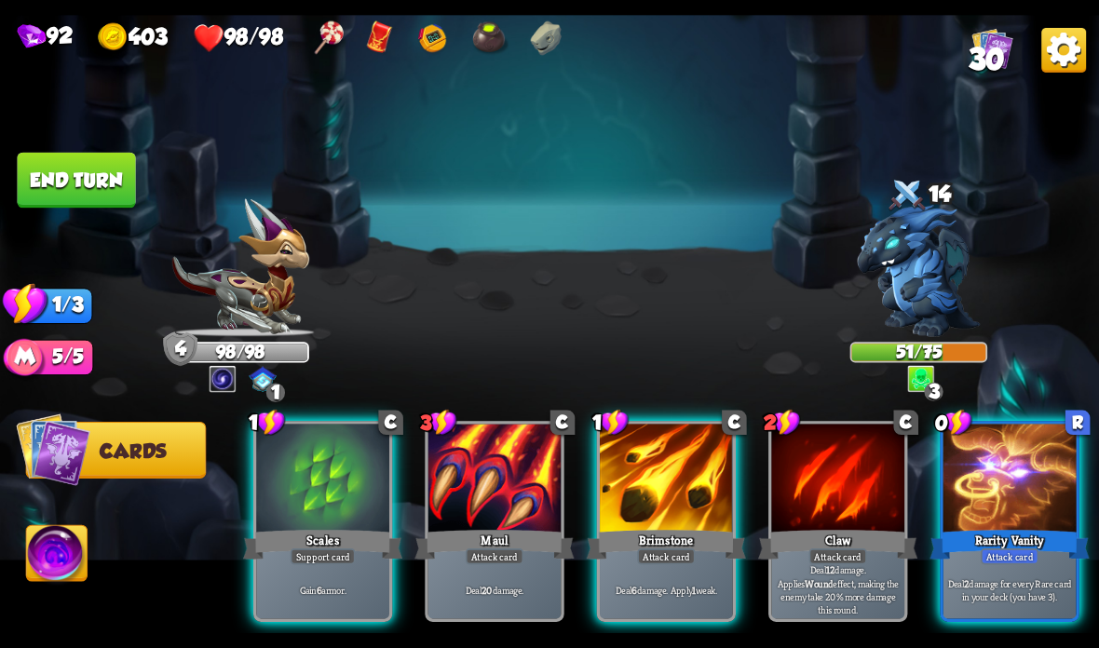
click at [993, 480] on div at bounding box center [1009, 480] width 133 height 112
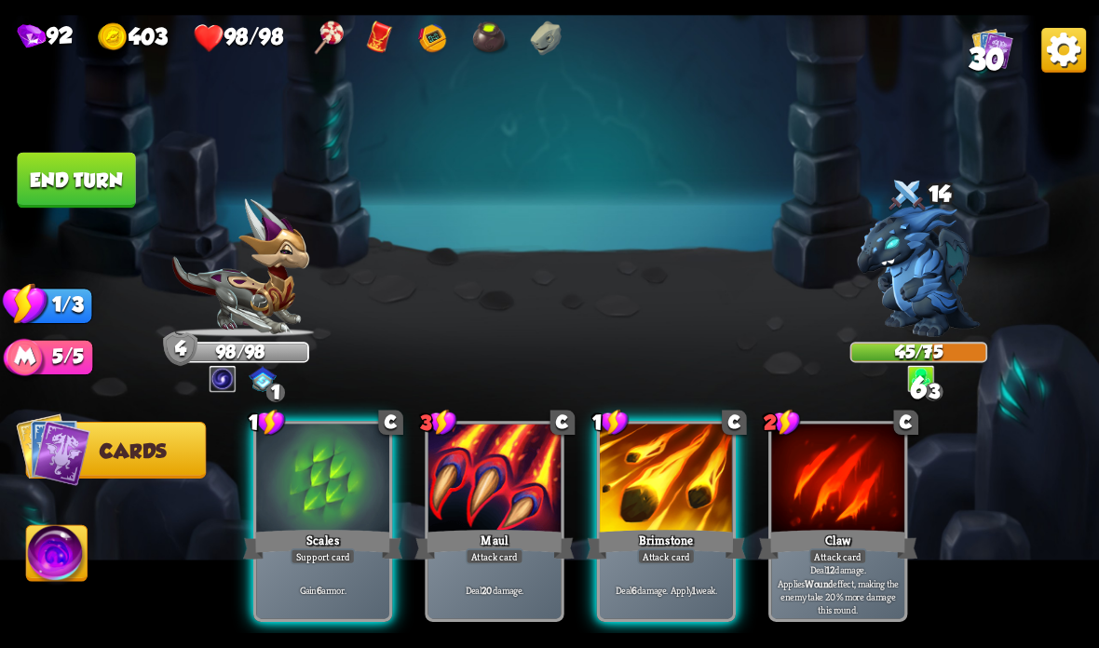
click at [306, 522] on div at bounding box center [322, 480] width 133 height 112
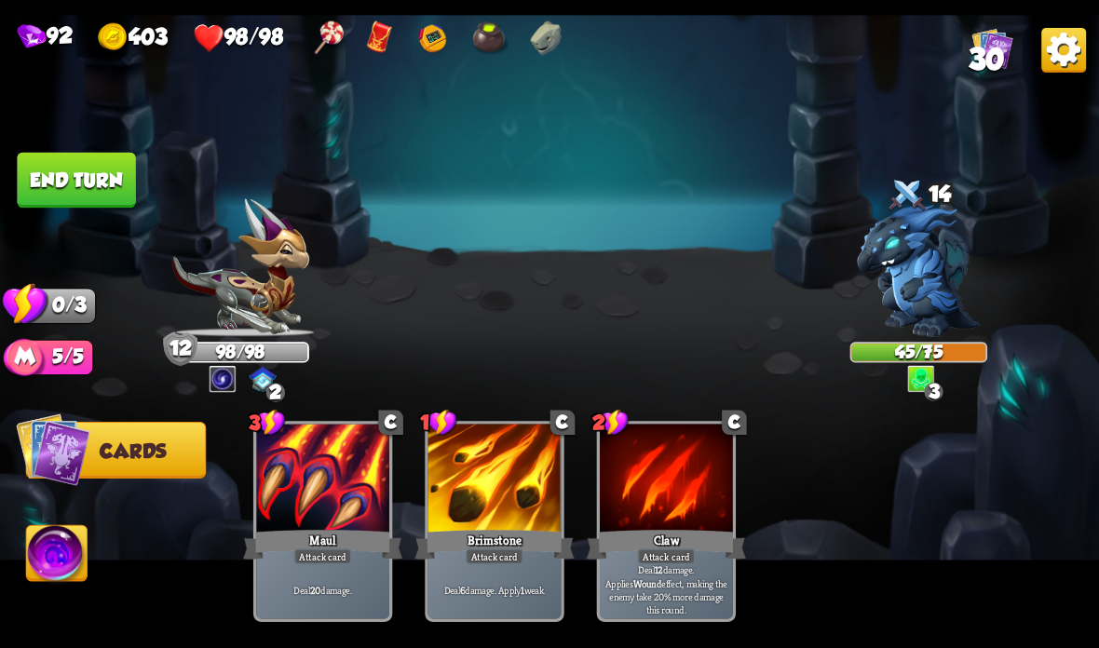
click at [87, 153] on button "End turn" at bounding box center [76, 181] width 118 height 56
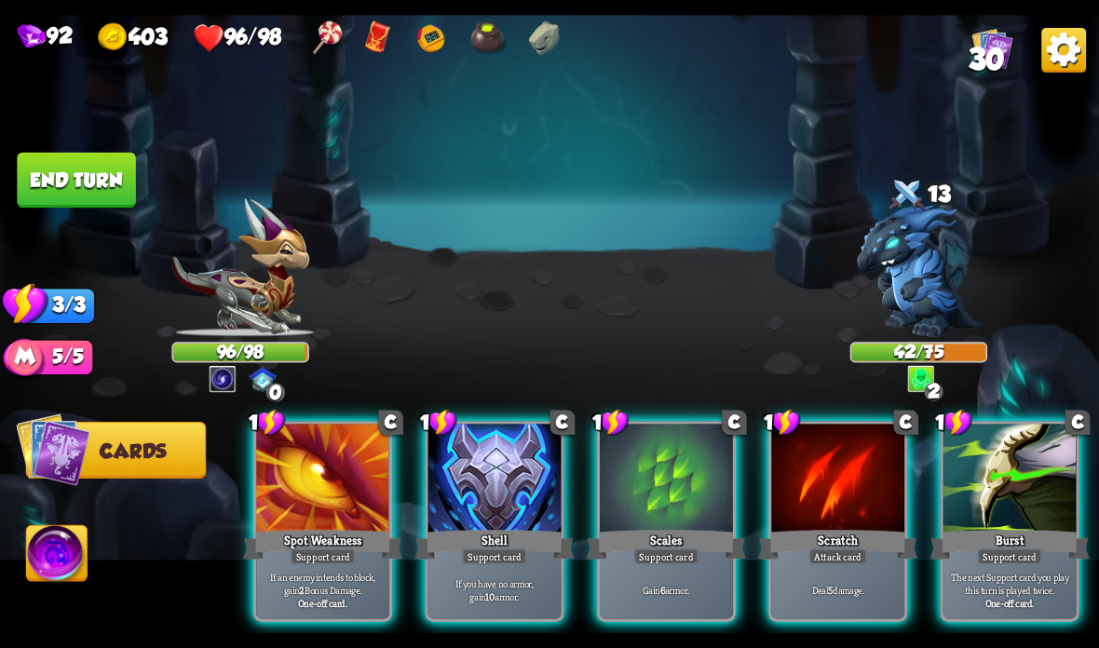
click at [448, 563] on div "If you have no armor, gain 10 armor." at bounding box center [494, 590] width 133 height 58
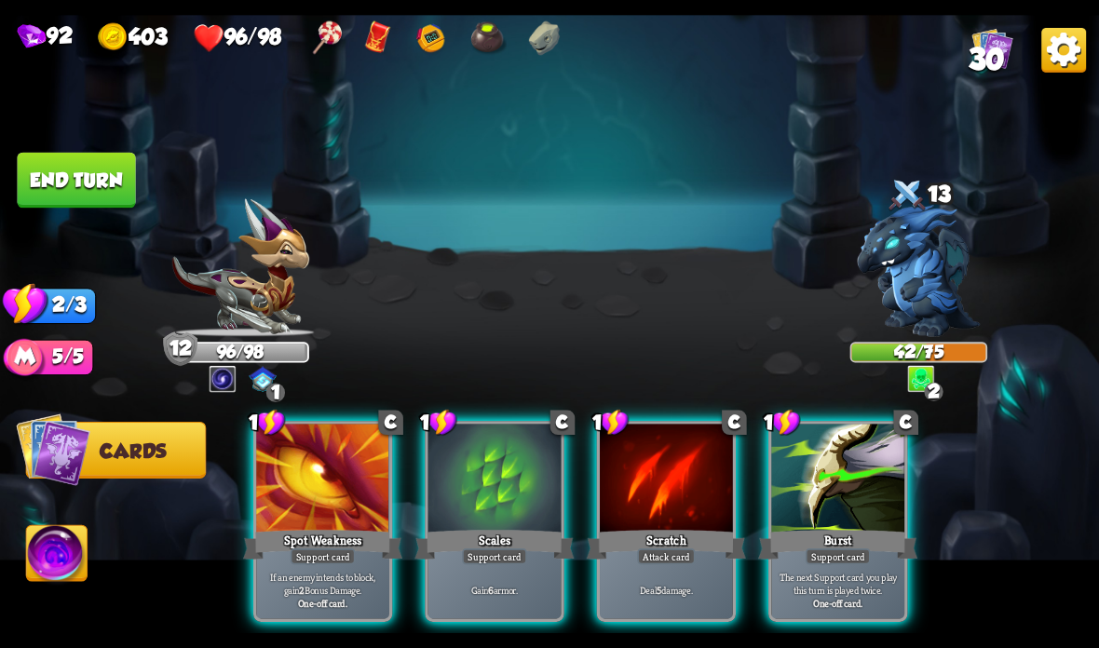
click at [457, 524] on div at bounding box center [494, 480] width 133 height 112
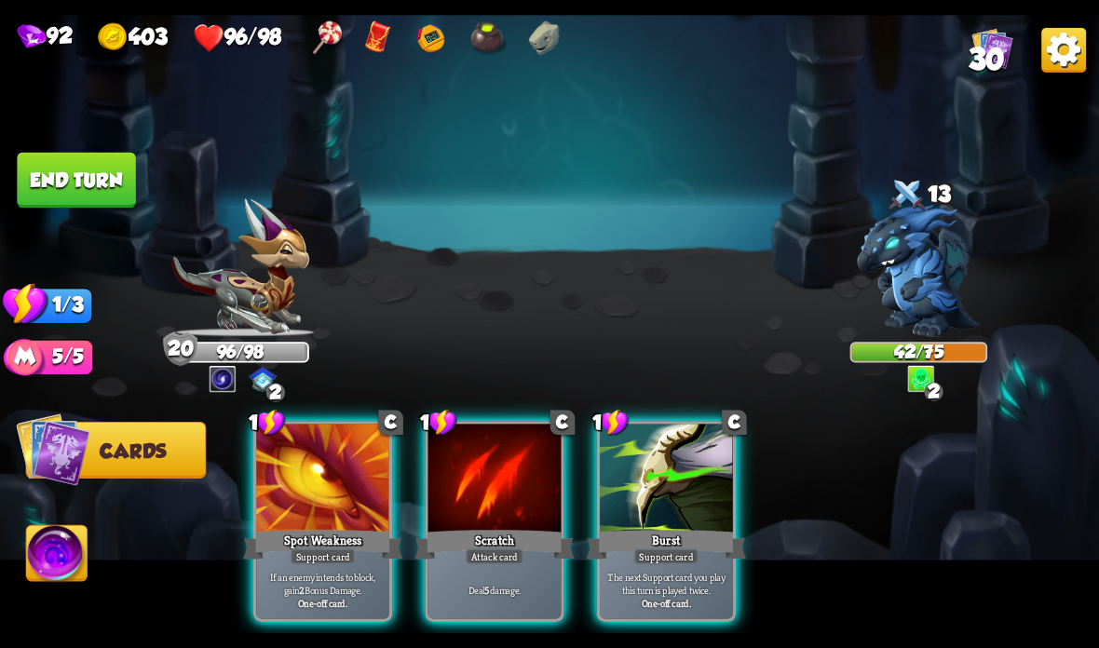
click at [468, 550] on div "Attack card" at bounding box center [495, 557] width 58 height 16
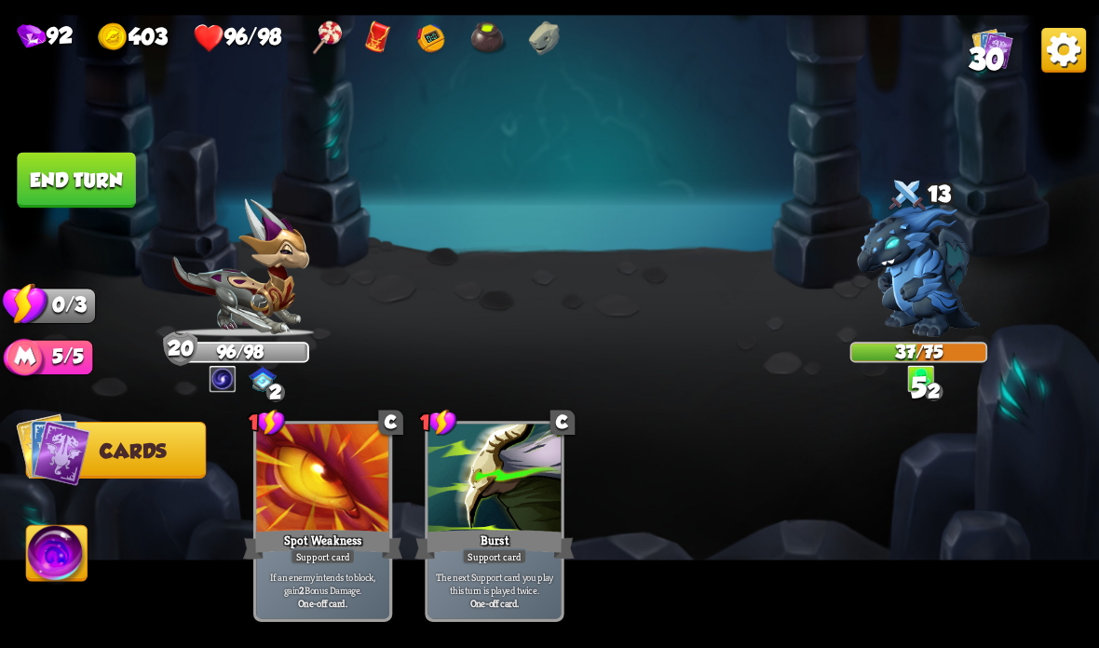
click at [78, 173] on button "End turn" at bounding box center [76, 181] width 118 height 56
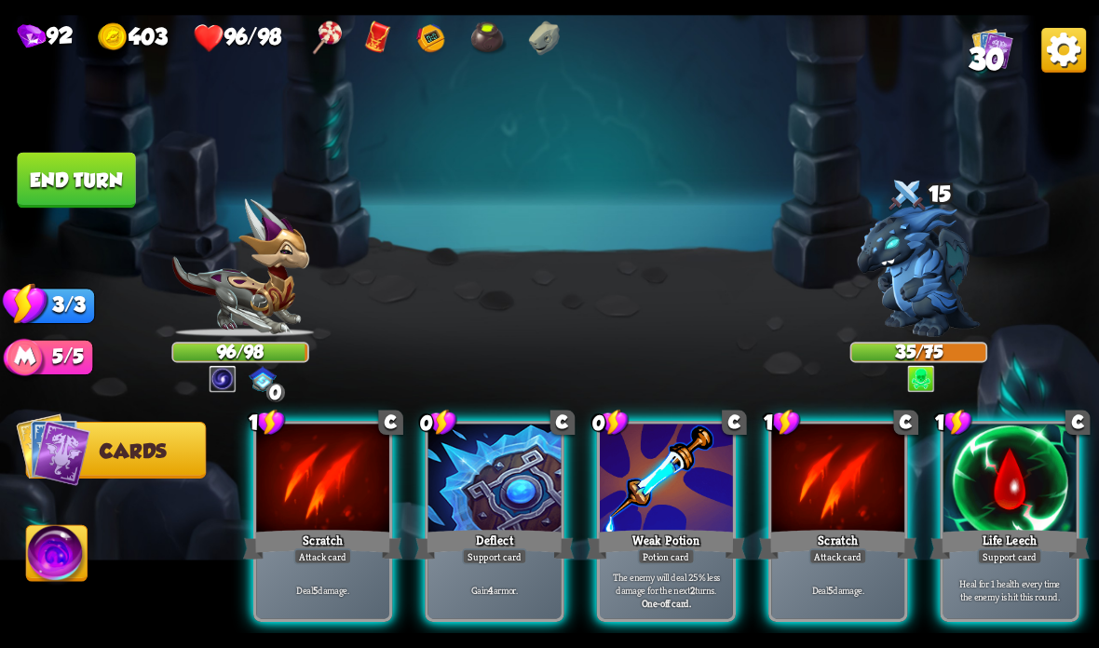
click at [641, 551] on div "Potion card" at bounding box center [666, 557] width 57 height 16
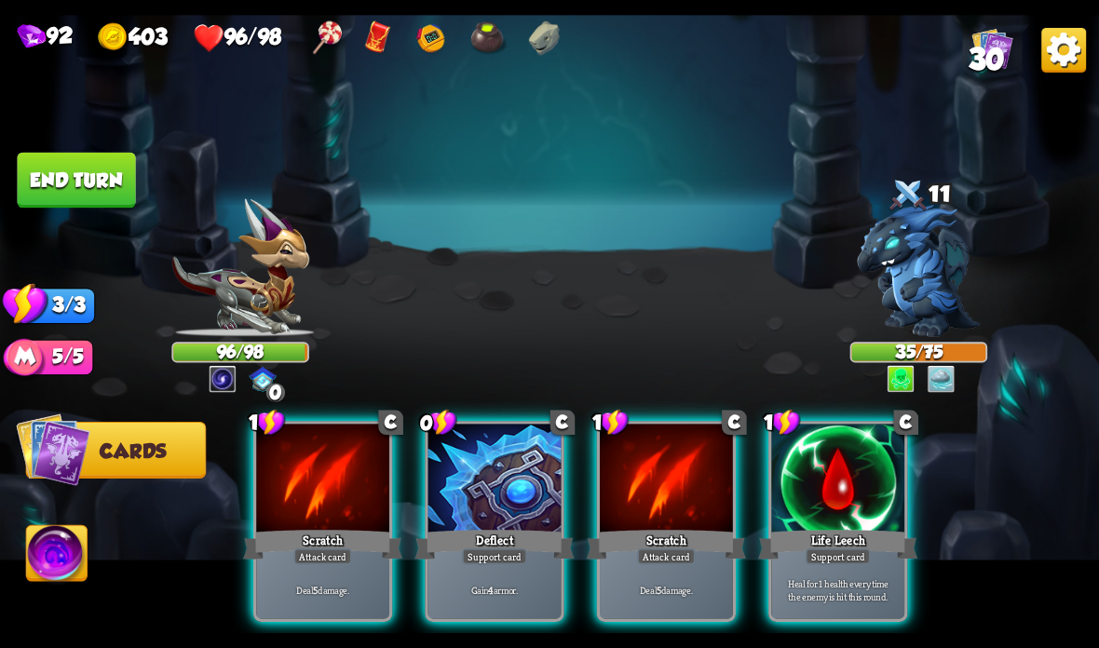
click at [508, 548] on div "Deflect" at bounding box center [493, 544] width 159 height 35
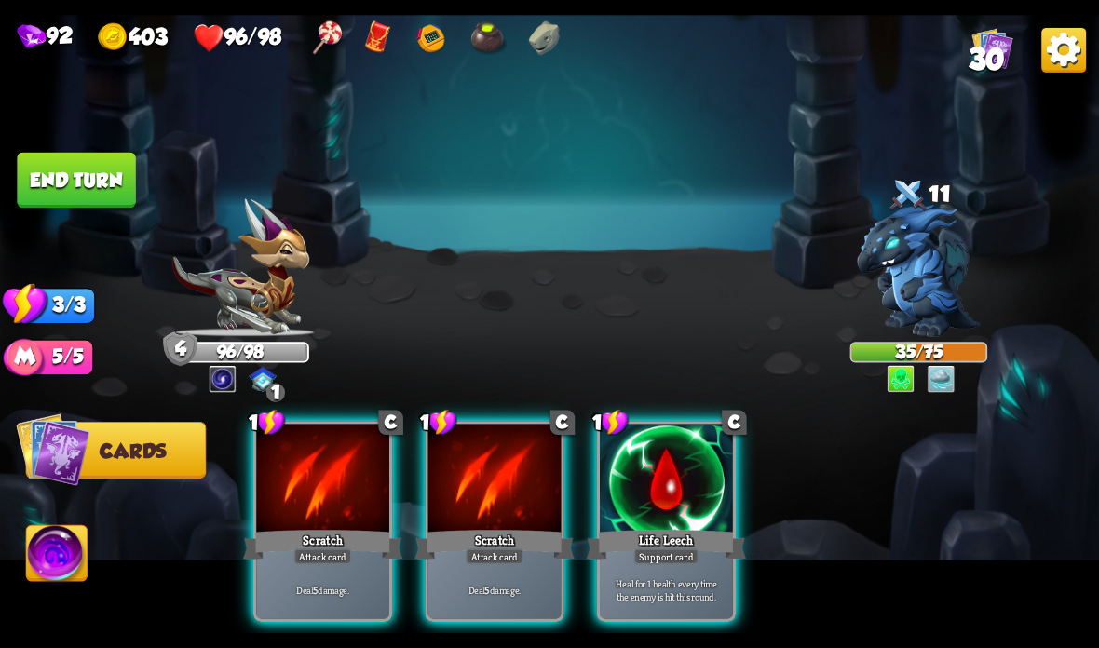
click at [643, 543] on div "Life Leech" at bounding box center [666, 544] width 159 height 35
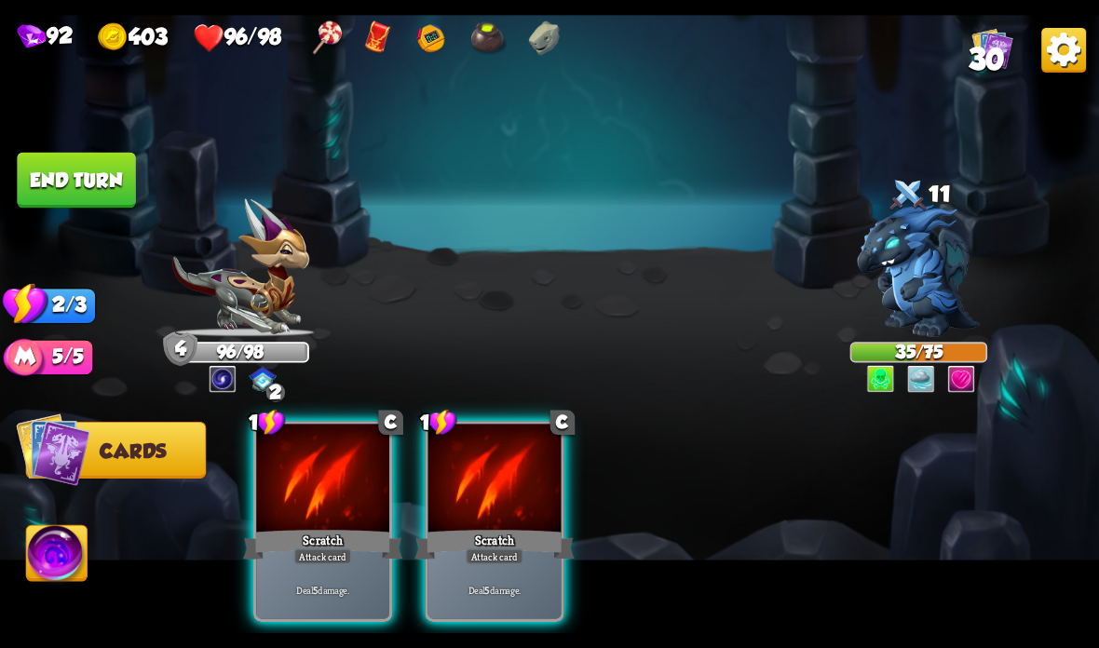
click at [488, 552] on div "Attack card" at bounding box center [495, 557] width 58 height 16
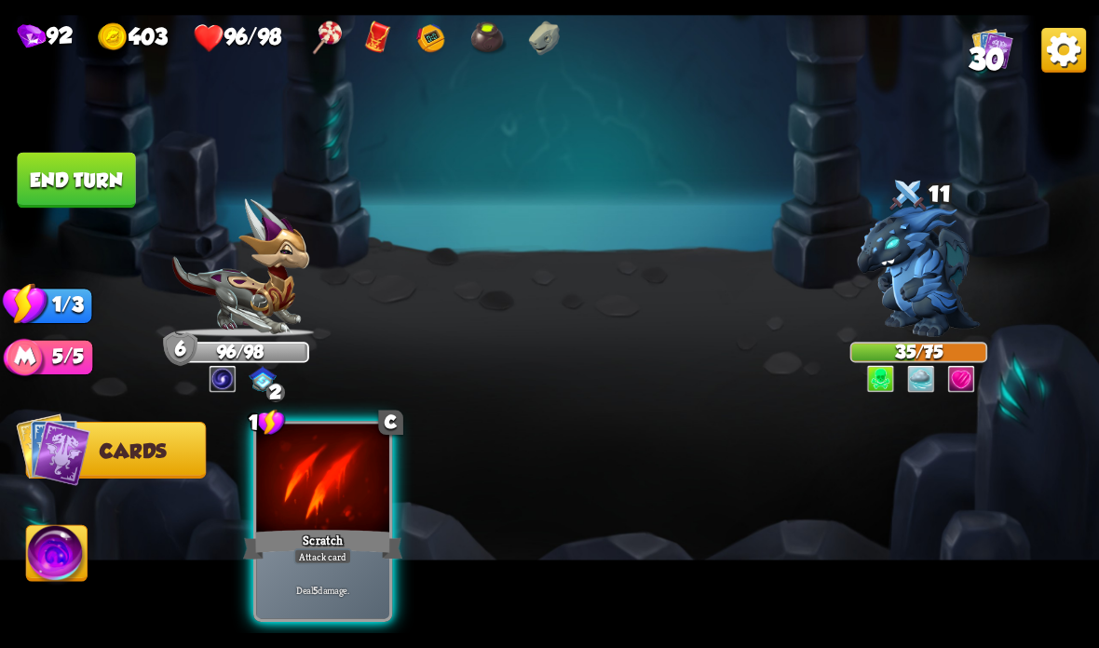
click at [311, 549] on div "Attack card" at bounding box center [323, 557] width 58 height 16
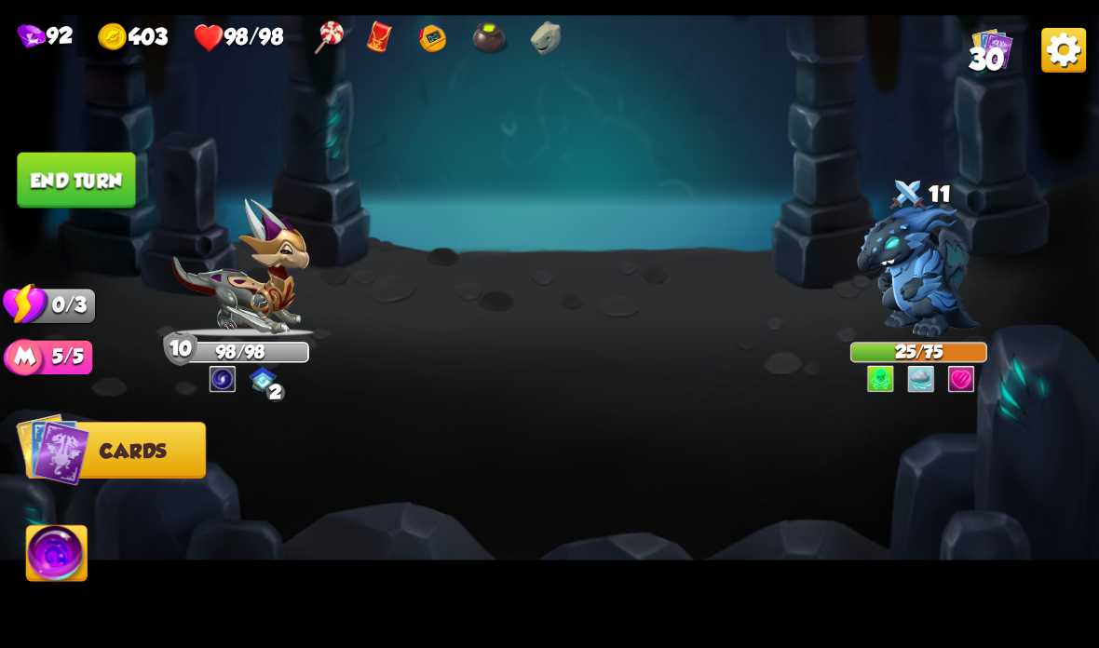
click at [94, 167] on button "End turn" at bounding box center [76, 181] width 118 height 56
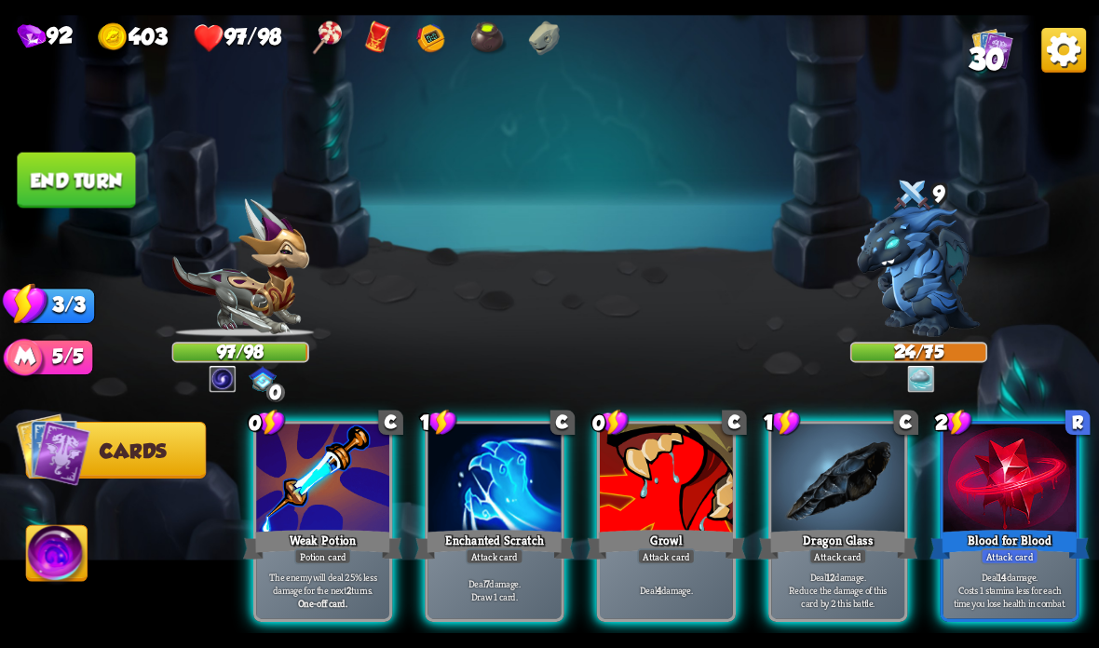
click at [327, 547] on div "Weak Potion" at bounding box center [322, 544] width 159 height 35
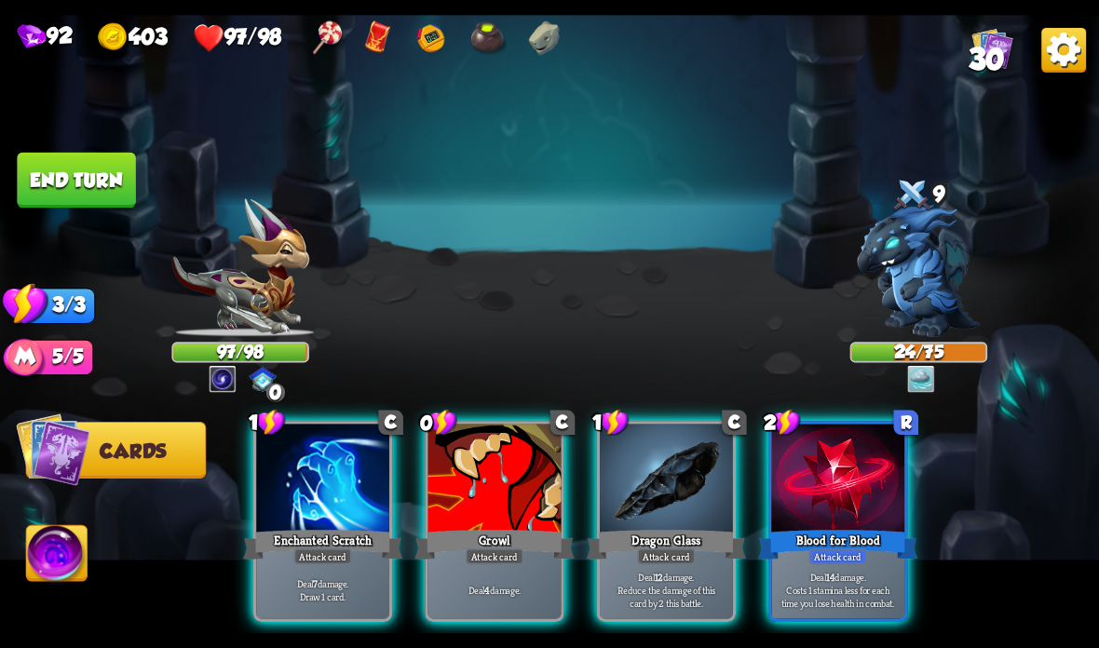
click at [488, 546] on div "Growl" at bounding box center [493, 544] width 159 height 35
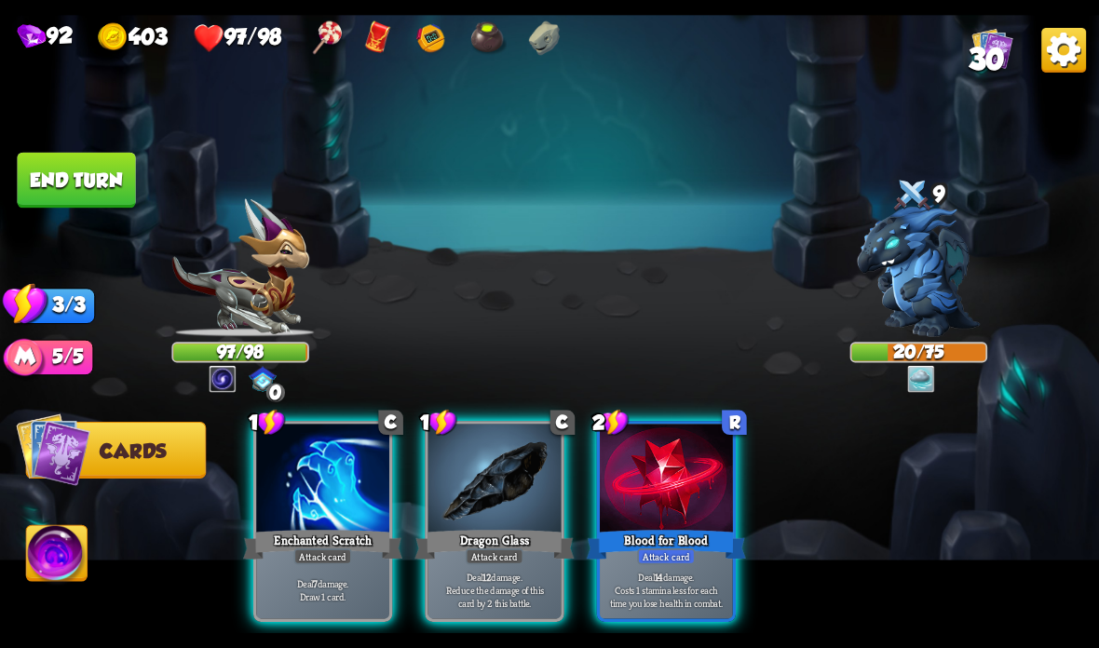
click at [317, 570] on div "Deal 7 damage. Draw 1 card." at bounding box center [322, 590] width 133 height 58
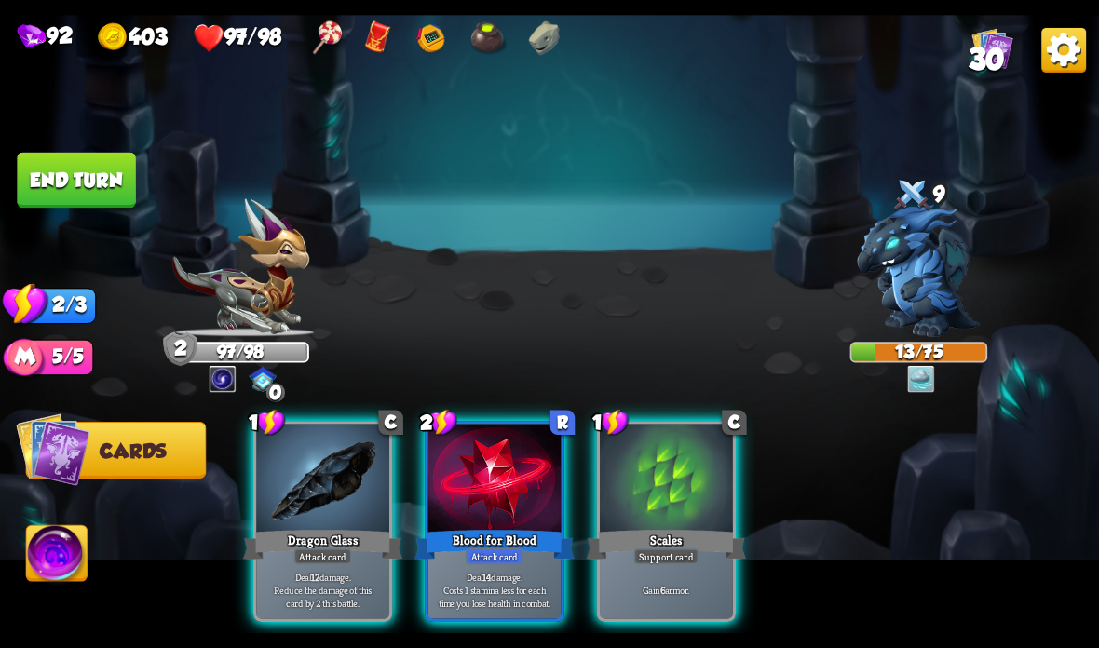
click at [626, 533] on div "Scales" at bounding box center [666, 544] width 159 height 35
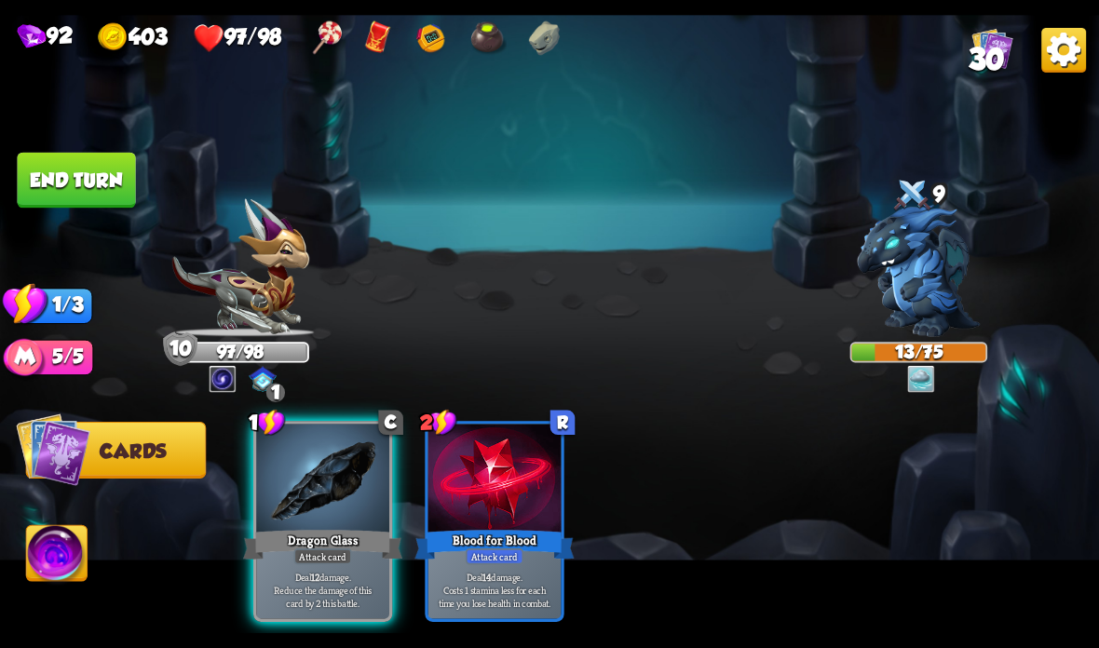
click at [326, 515] on div at bounding box center [322, 480] width 133 height 112
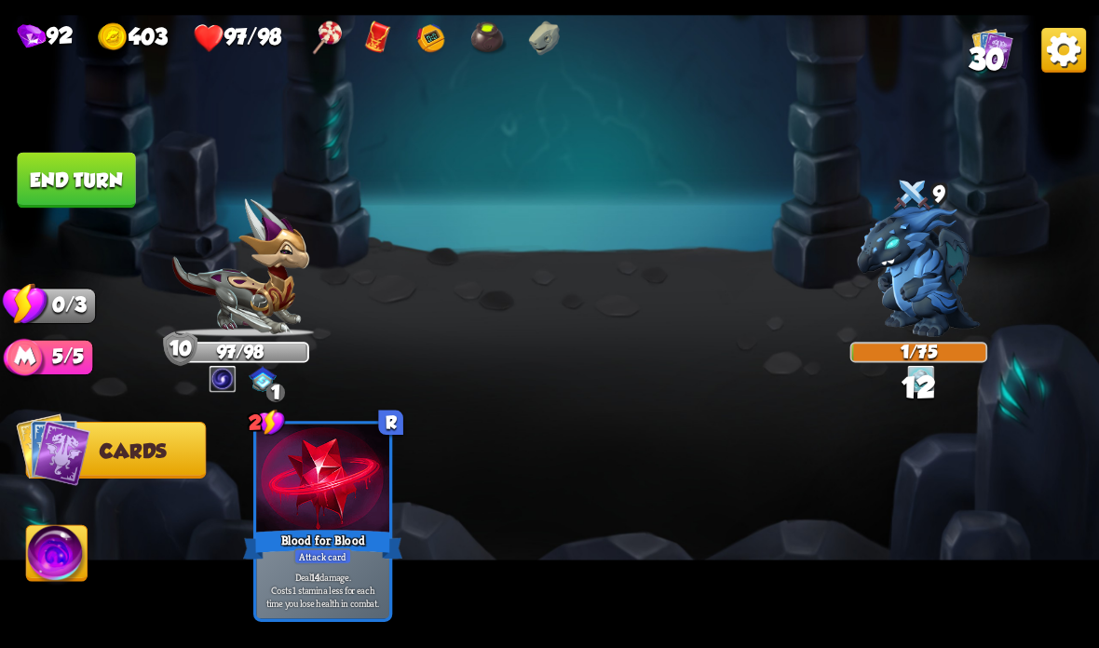
click at [107, 167] on button "End turn" at bounding box center [76, 181] width 118 height 56
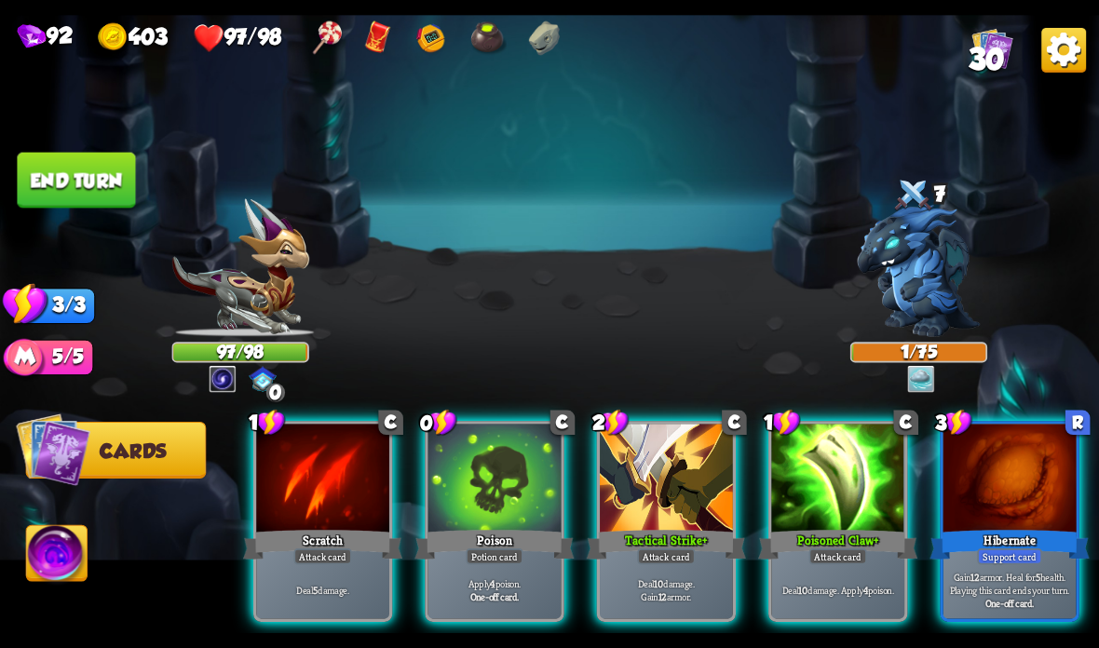
click at [487, 538] on div "Poison" at bounding box center [493, 544] width 159 height 35
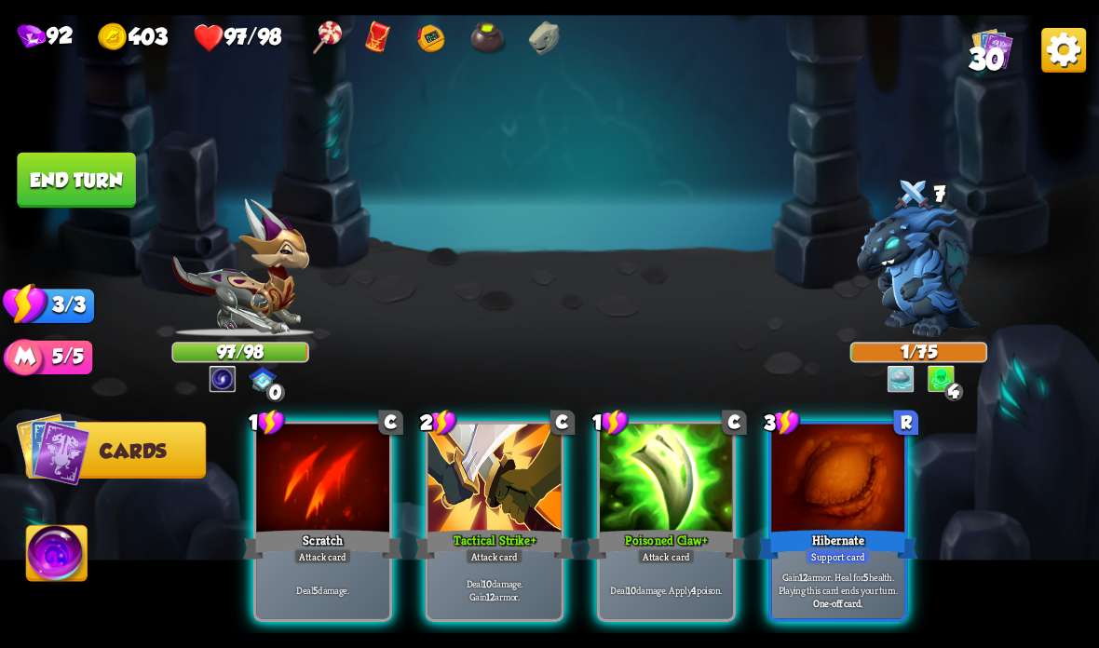
click at [850, 515] on div at bounding box center [837, 480] width 133 height 112
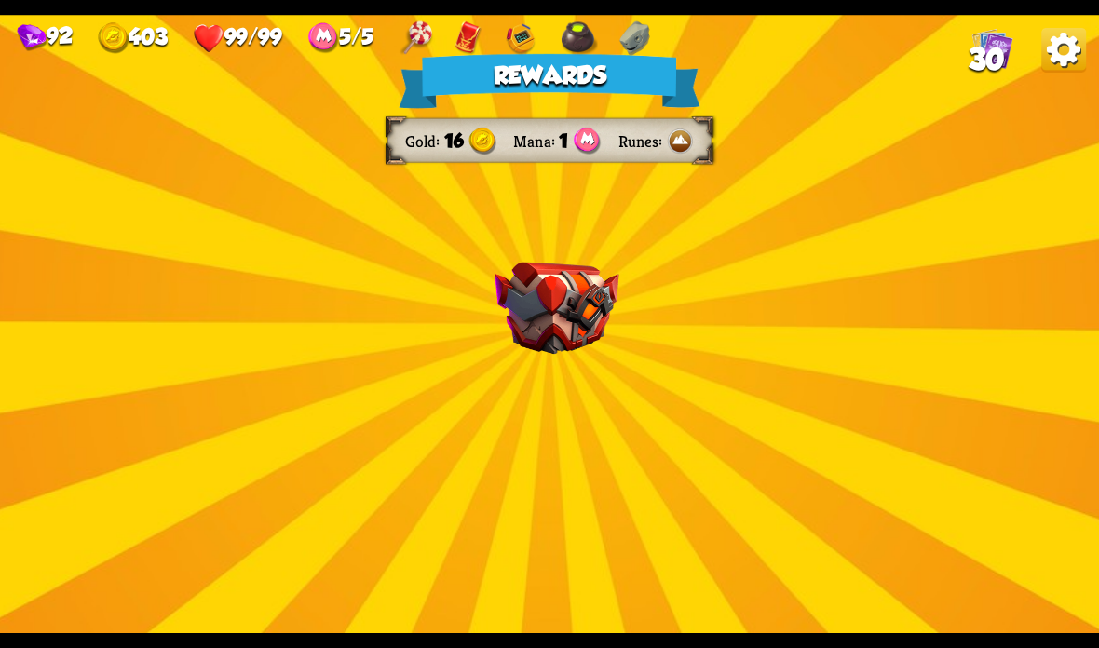
click at [563, 315] on img at bounding box center [556, 309] width 125 height 92
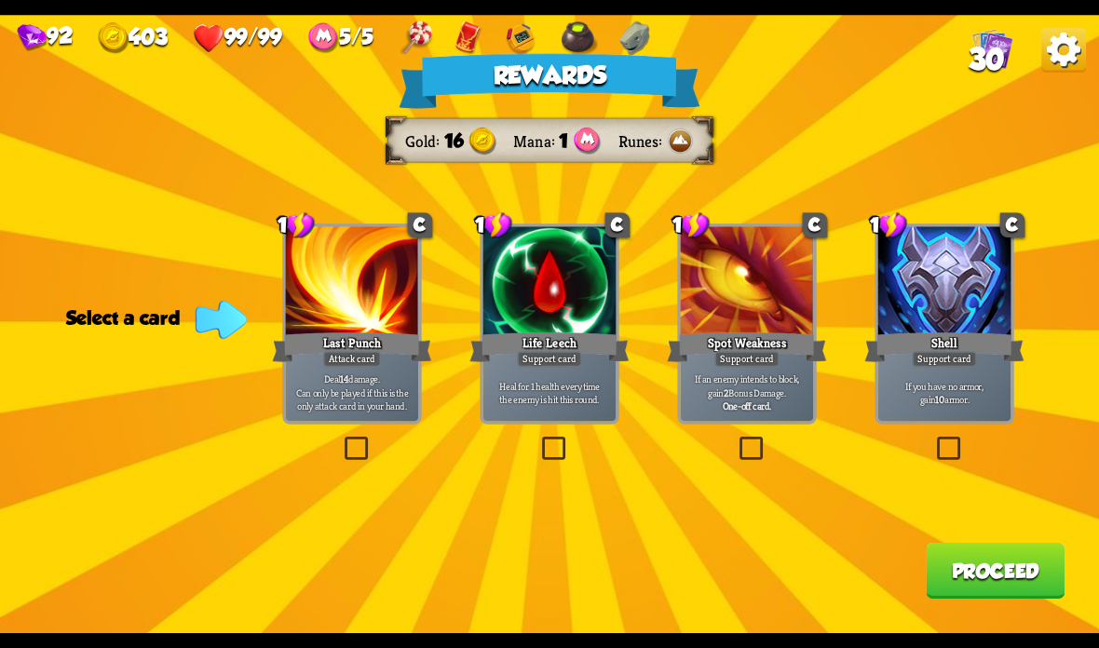
click at [538, 440] on label at bounding box center [538, 440] width 0 height 0
click at [0, 0] on input "checkbox" at bounding box center [0, 0] width 0 height 0
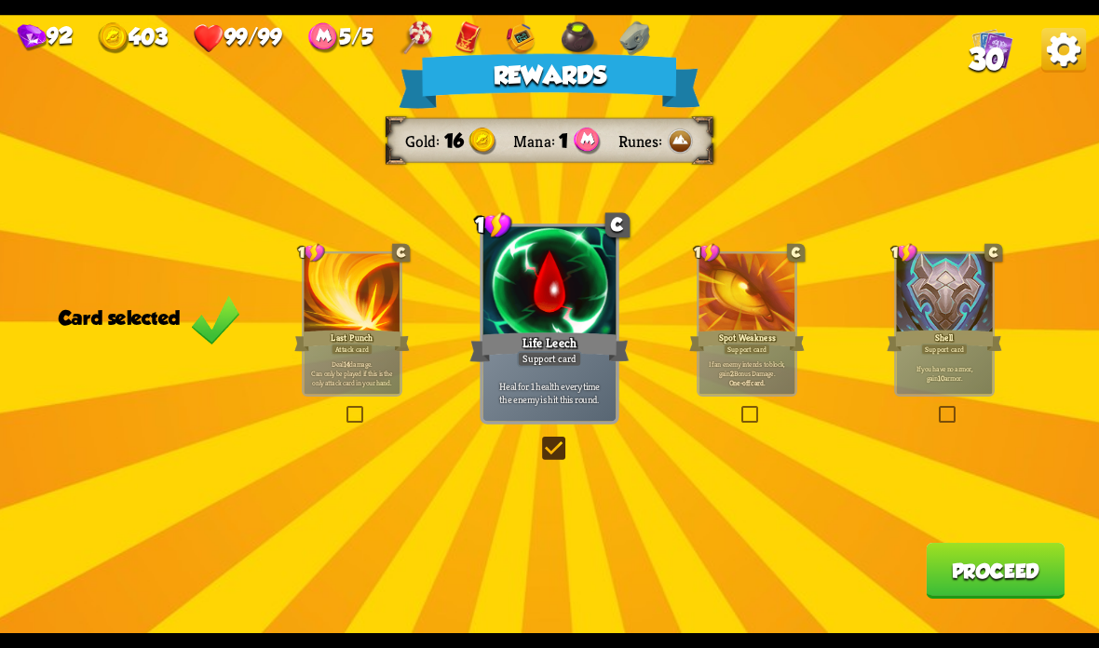
click at [996, 551] on button "Proceed" at bounding box center [995, 571] width 139 height 56
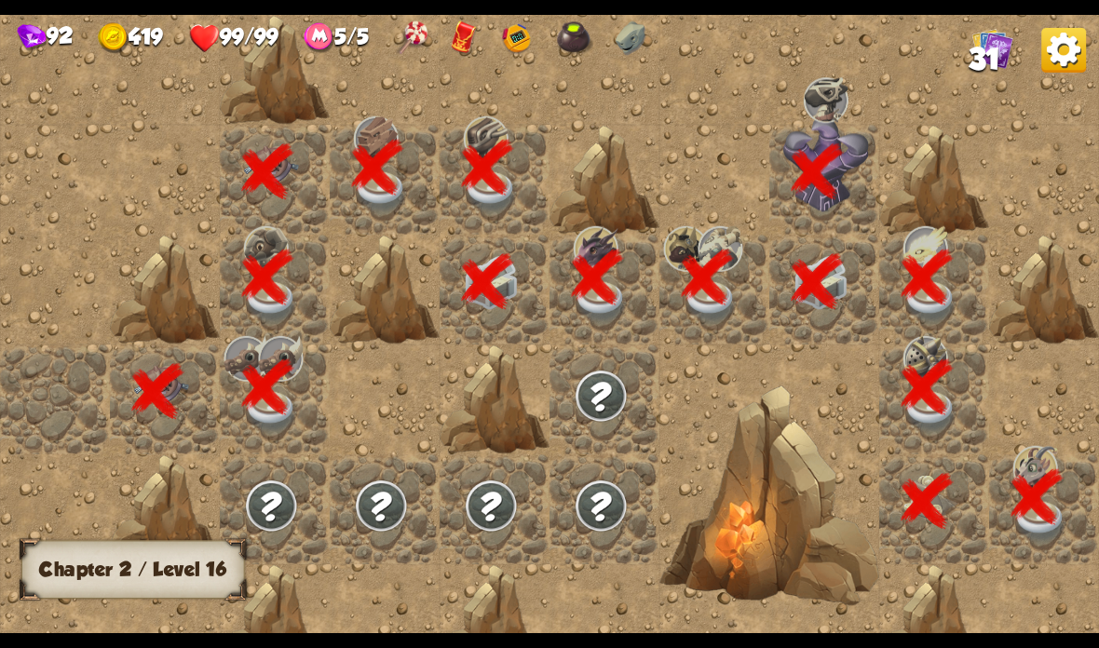
scroll to position [0, 358]
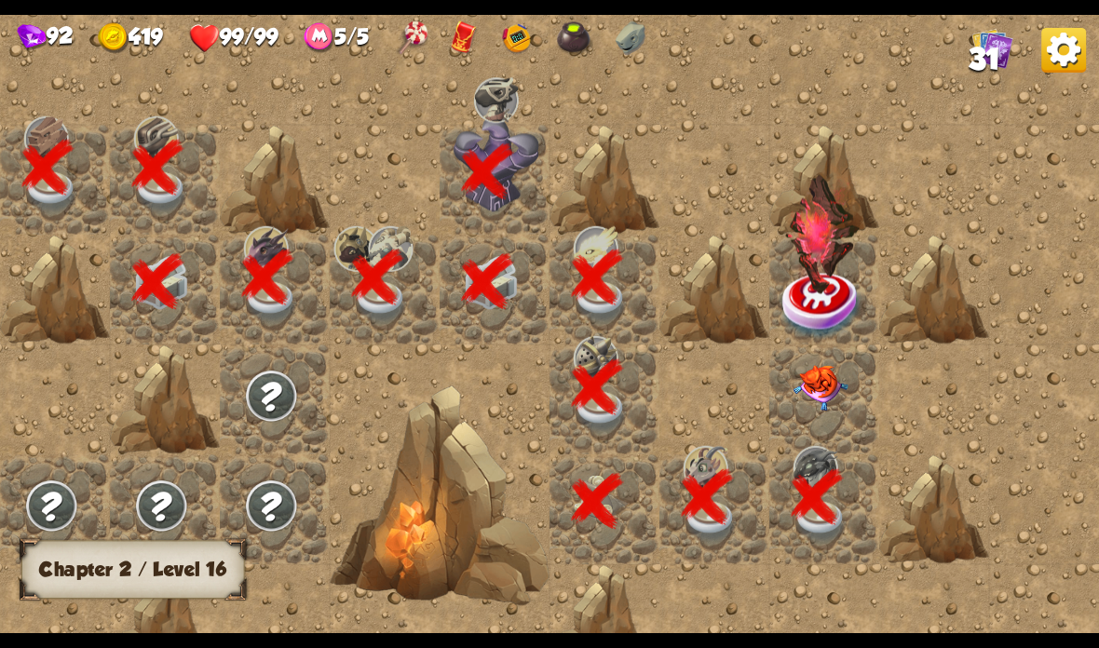
click at [817, 393] on img at bounding box center [820, 388] width 55 height 46
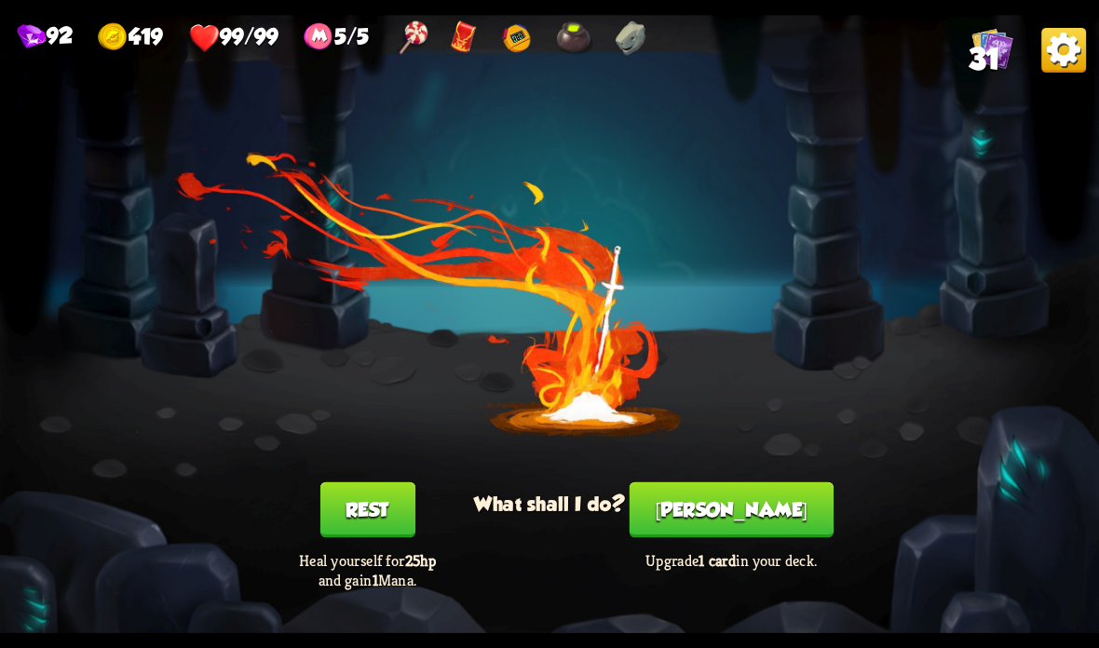
click at [731, 499] on button "[PERSON_NAME]" at bounding box center [732, 510] width 204 height 56
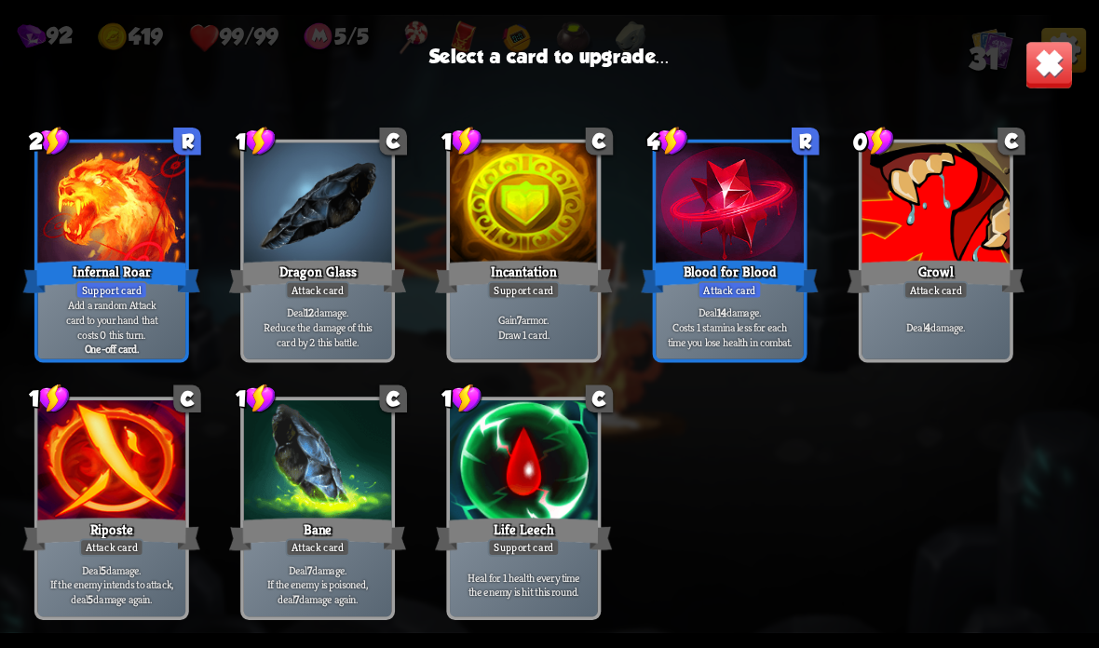
scroll to position [1145, 0]
click at [768, 256] on div at bounding box center [730, 205] width 148 height 125
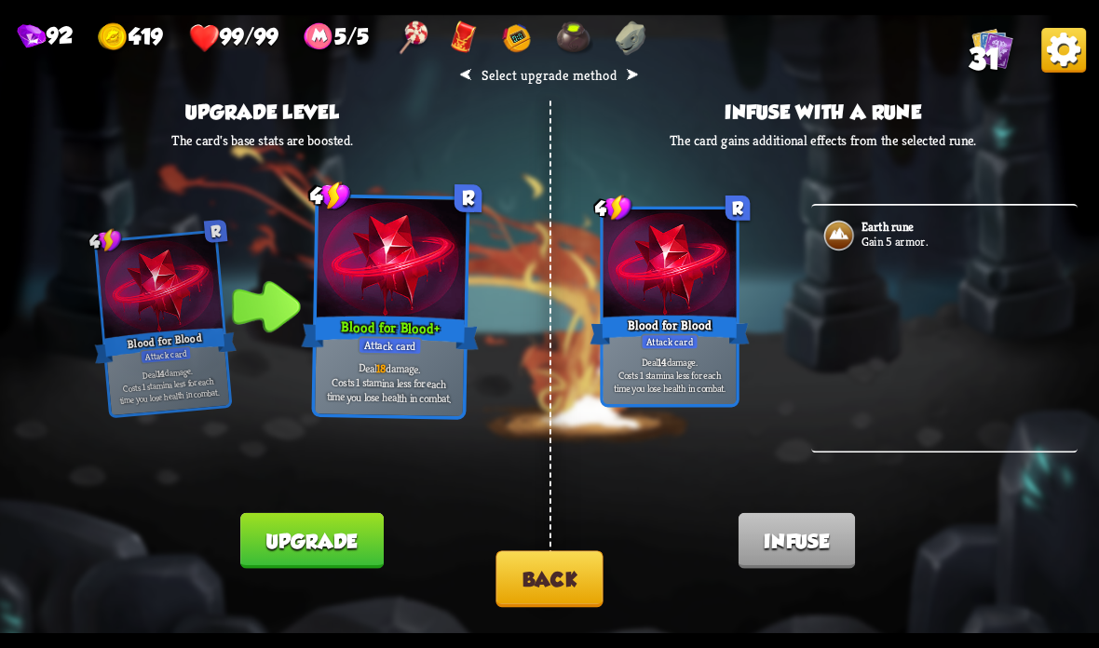
click at [544, 573] on button "Back" at bounding box center [548, 578] width 107 height 57
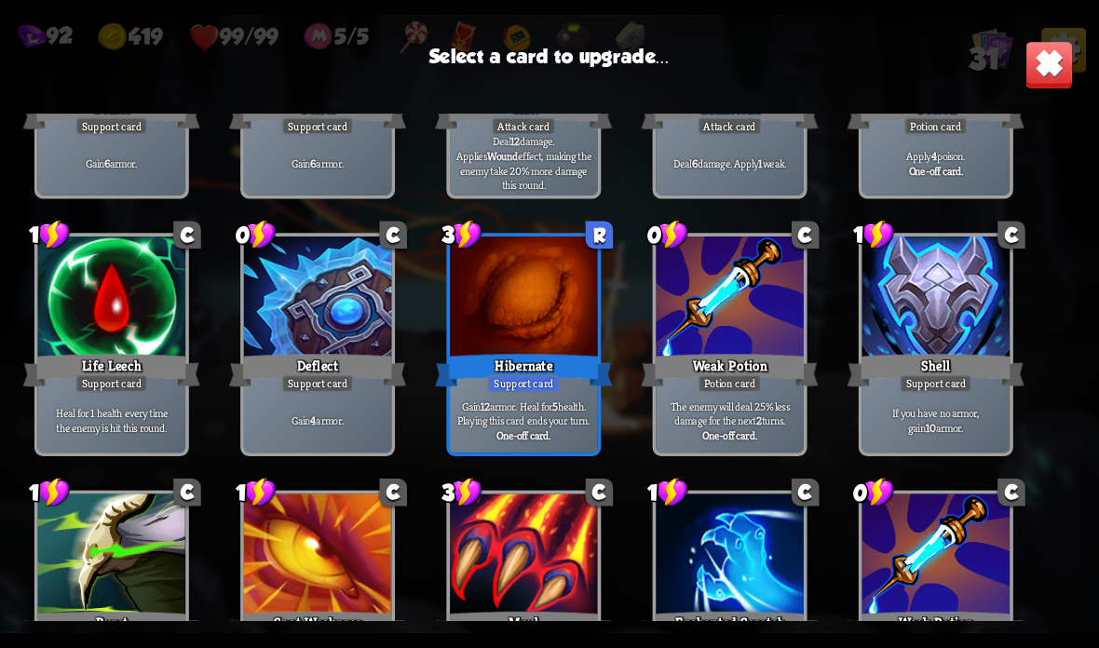
scroll to position [502, 0]
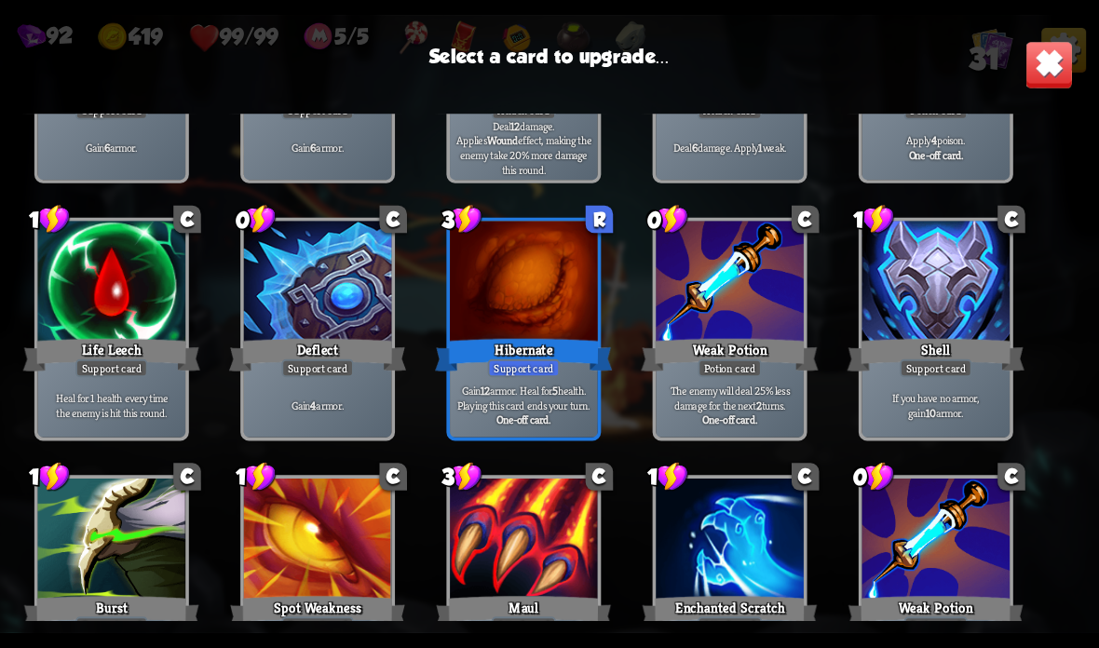
click at [312, 377] on div "Support card" at bounding box center [317, 368] width 72 height 18
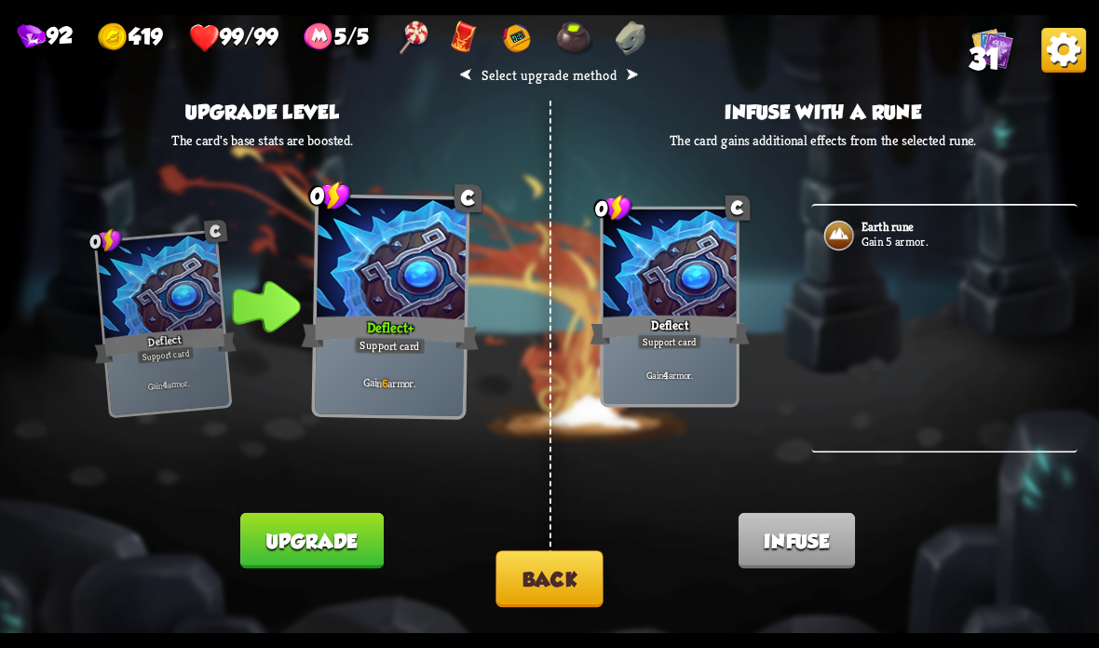
click at [544, 575] on button "Back" at bounding box center [548, 578] width 107 height 57
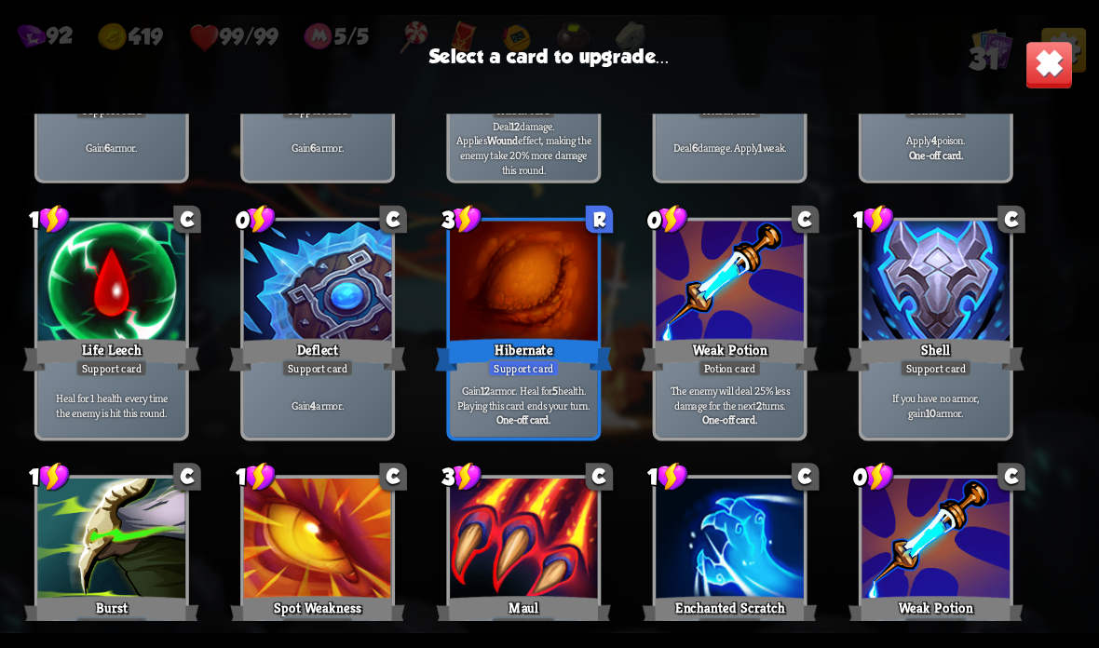
click at [519, 386] on p "Gain 12 armor. Heal for 5 health. Playing this card ends your turn." at bounding box center [524, 398] width 141 height 29
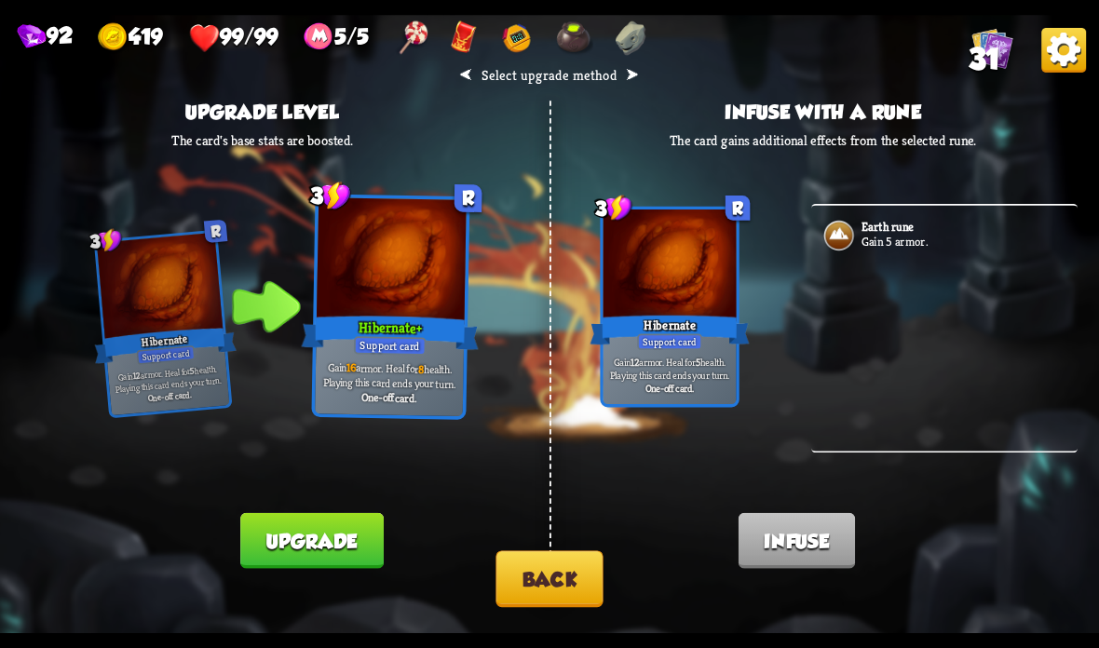
click at [345, 531] on button "Upgrade" at bounding box center [311, 541] width 142 height 56
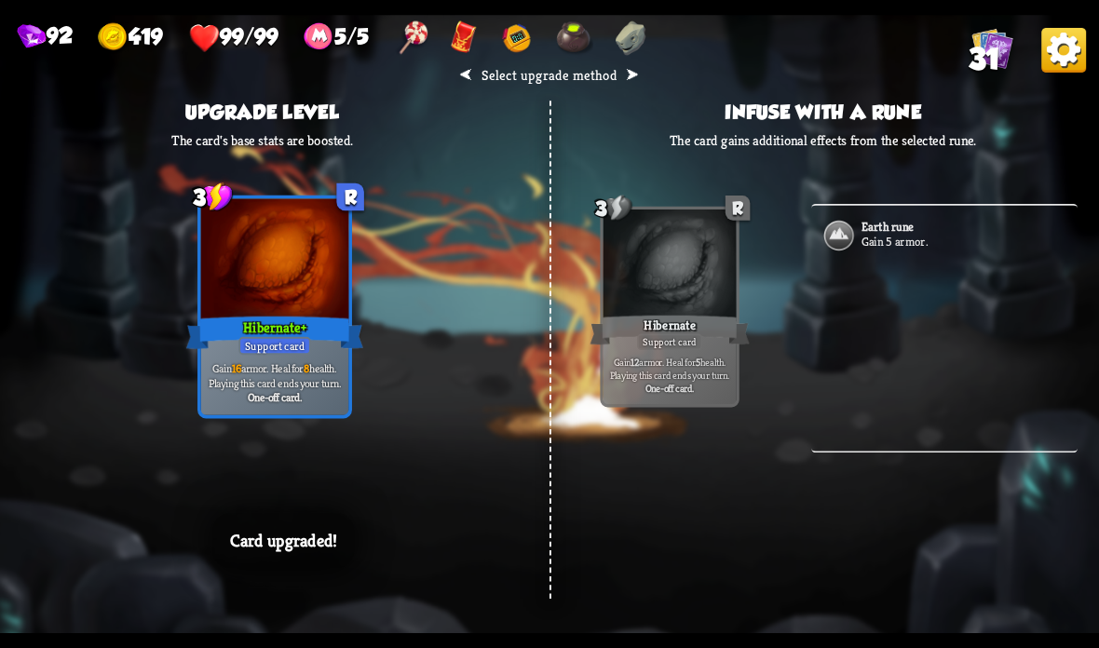
click at [576, 547] on div "⮜ Select upgrade method ⮞ Upgrade level The card's base stats are boosted. 3 R …" at bounding box center [549, 324] width 1099 height 618
click at [550, 544] on div at bounding box center [550, 350] width 2 height 498
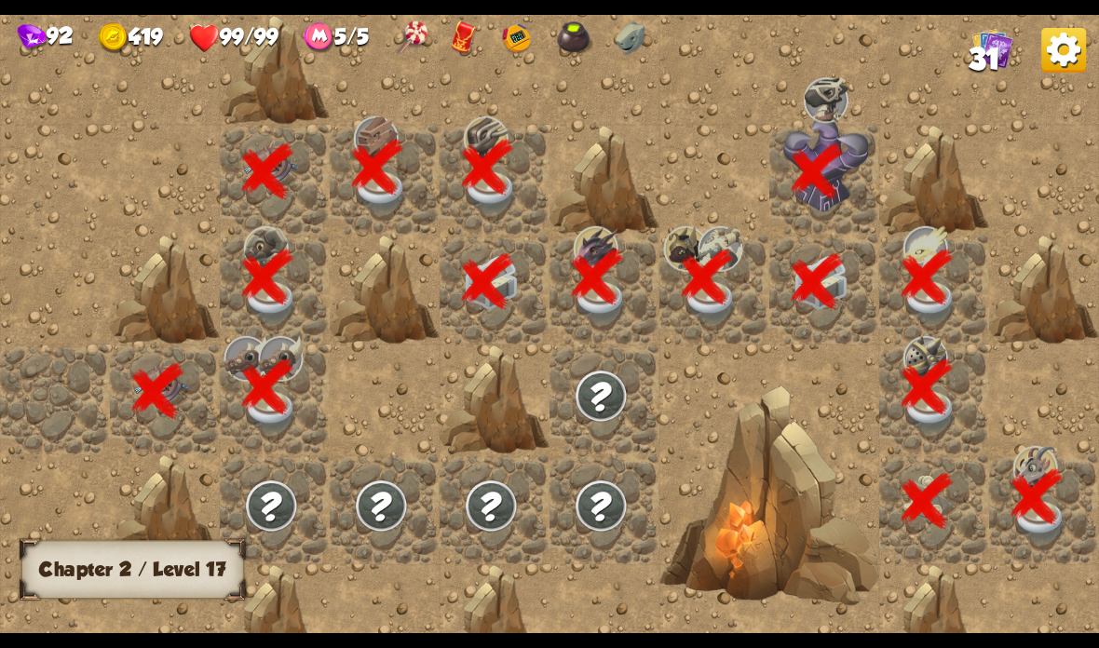
scroll to position [0, 358]
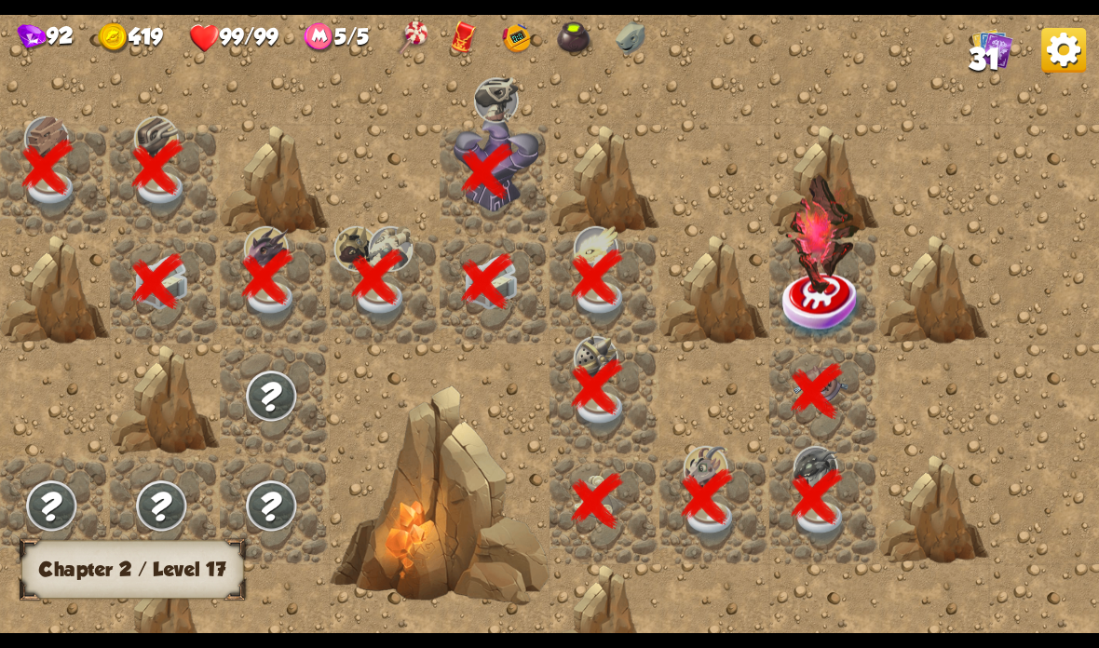
click at [816, 292] on img at bounding box center [822, 234] width 75 height 119
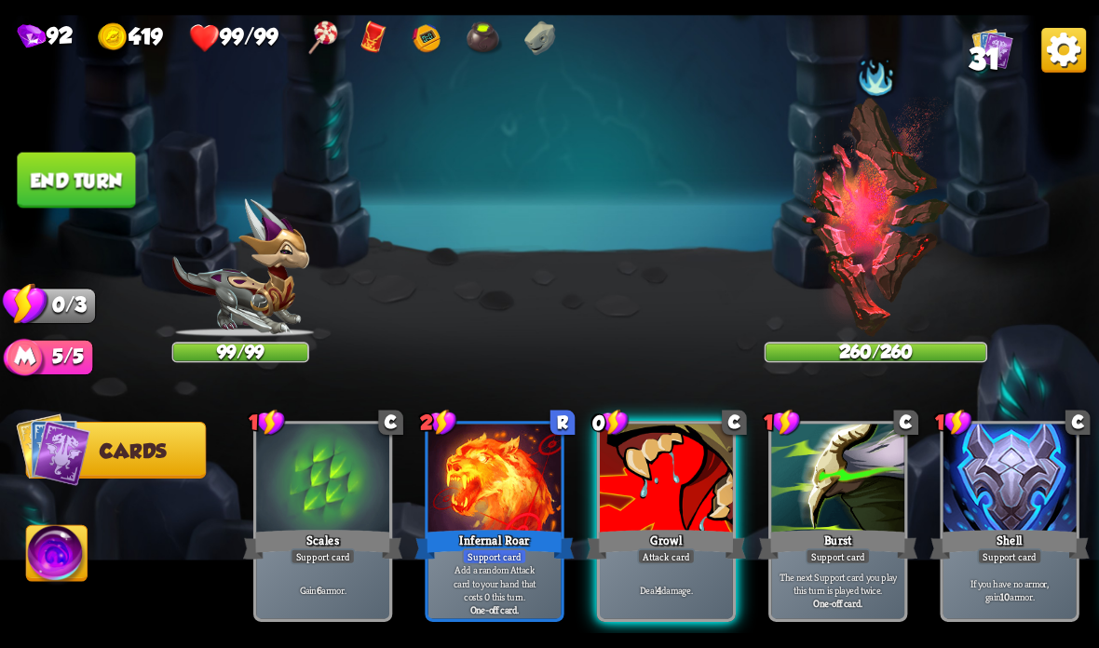
click at [868, 201] on img at bounding box center [876, 217] width 152 height 240
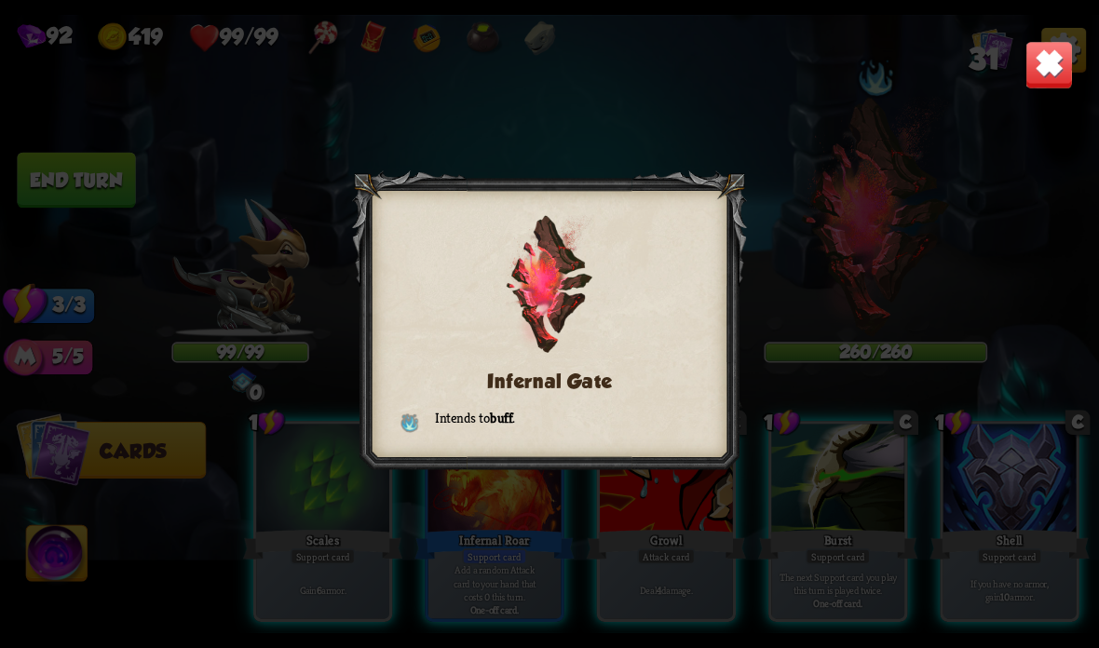
click at [1043, 60] on img at bounding box center [1049, 65] width 48 height 48
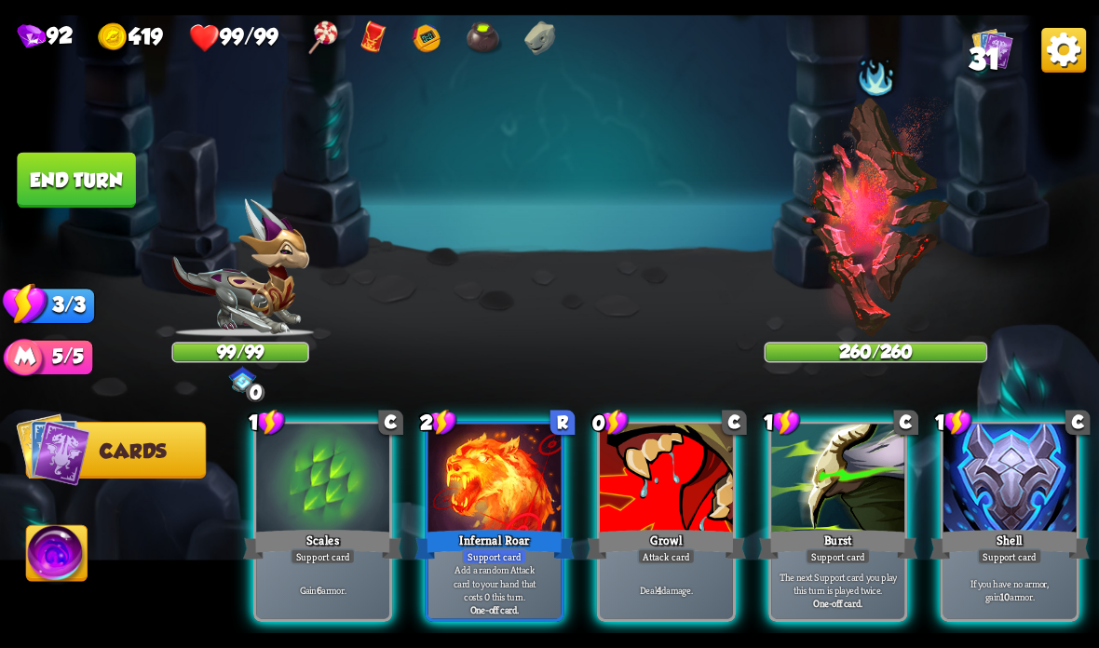
click at [459, 527] on div "Infernal Roar" at bounding box center [493, 544] width 159 height 35
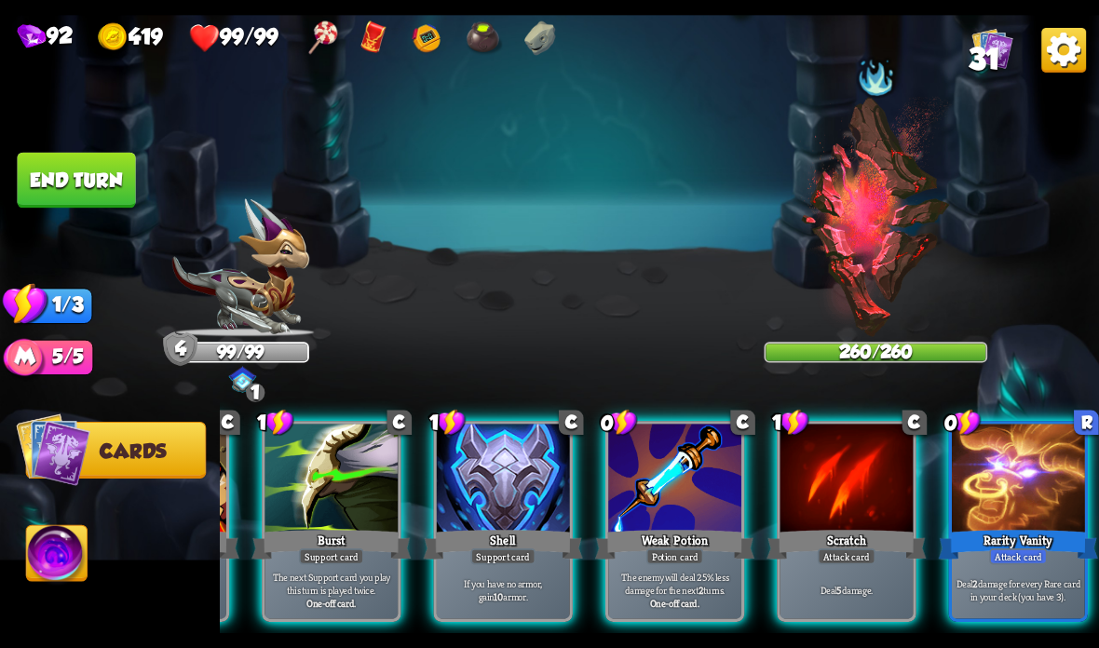
click at [1015, 487] on div at bounding box center [1018, 480] width 133 height 112
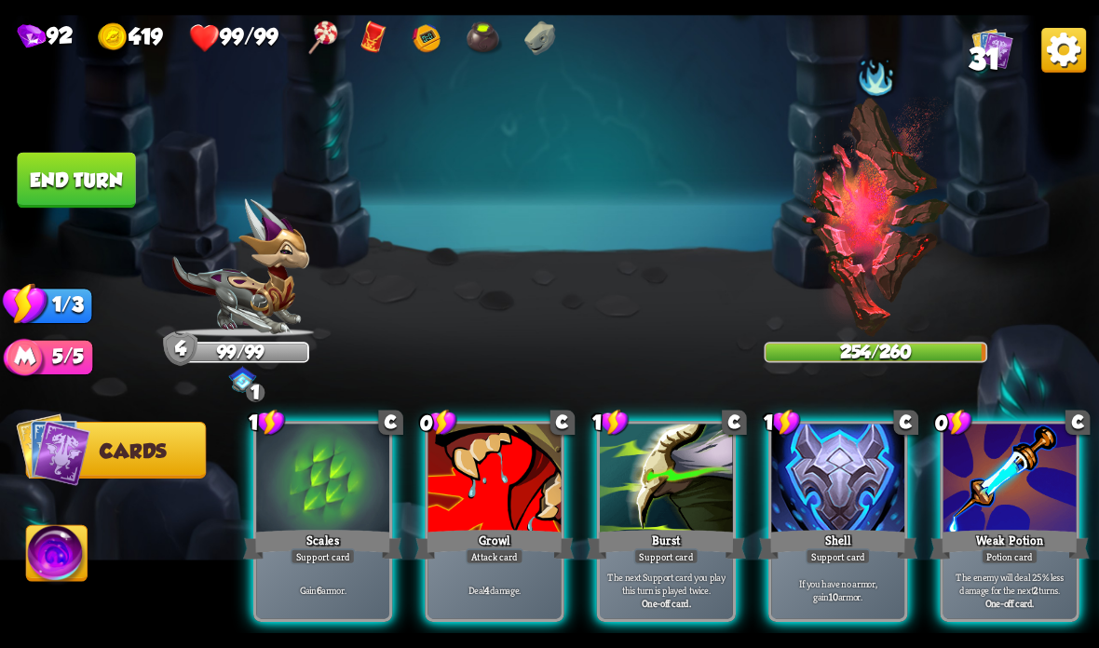
scroll to position [0, 0]
click at [441, 533] on div "Growl" at bounding box center [493, 544] width 159 height 35
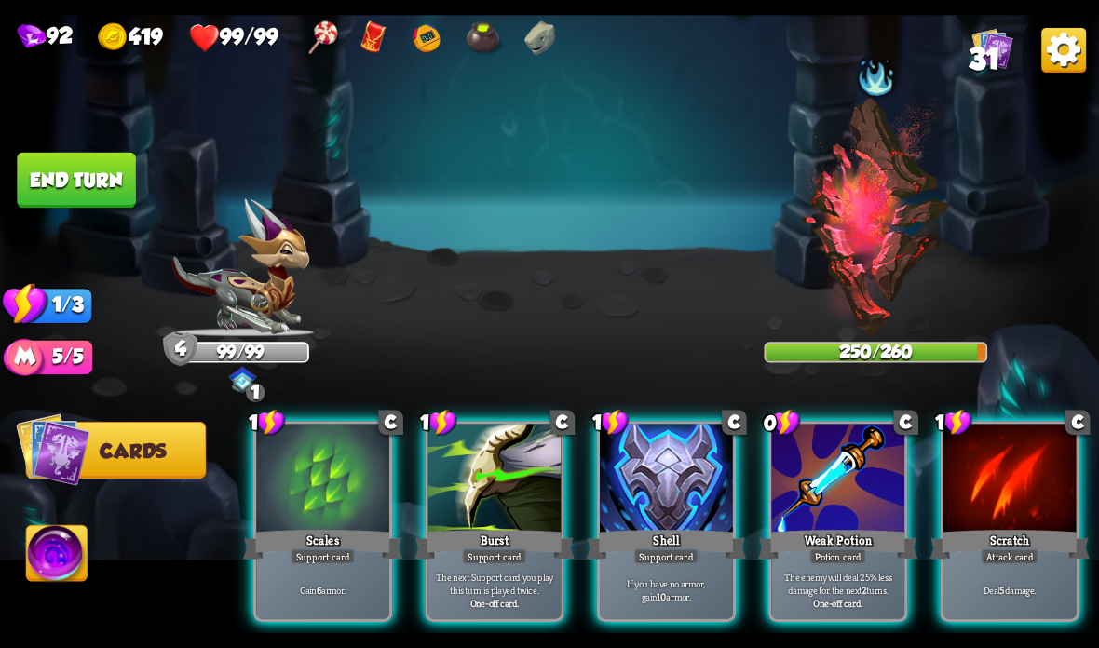
click at [1000, 476] on div at bounding box center [1009, 480] width 133 height 112
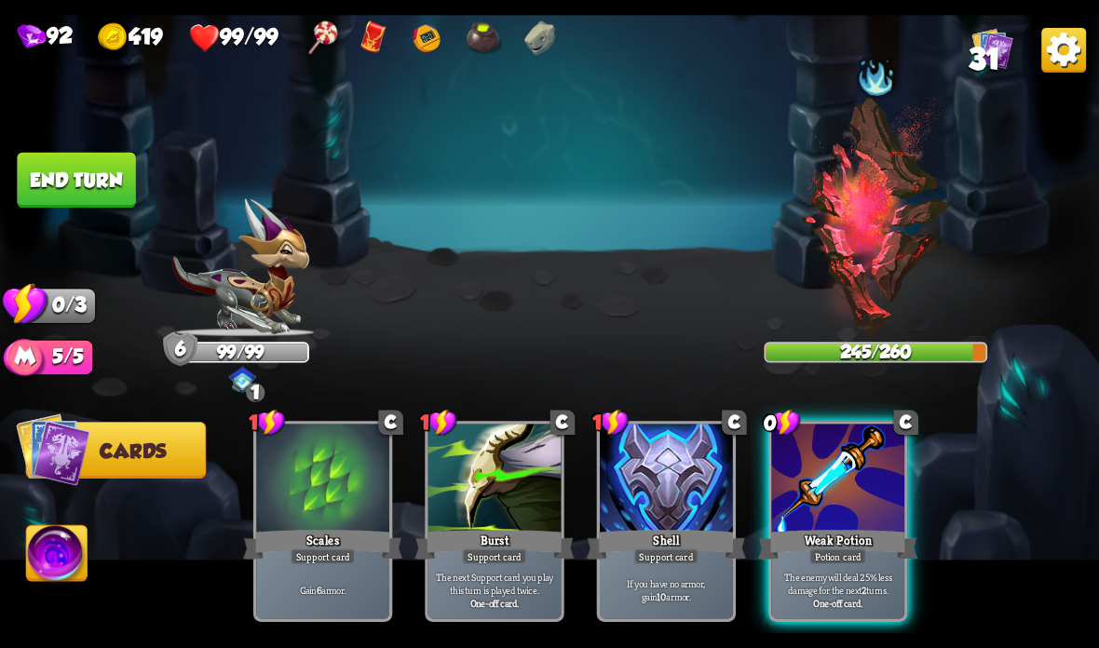
click at [88, 188] on button "End turn" at bounding box center [76, 181] width 118 height 56
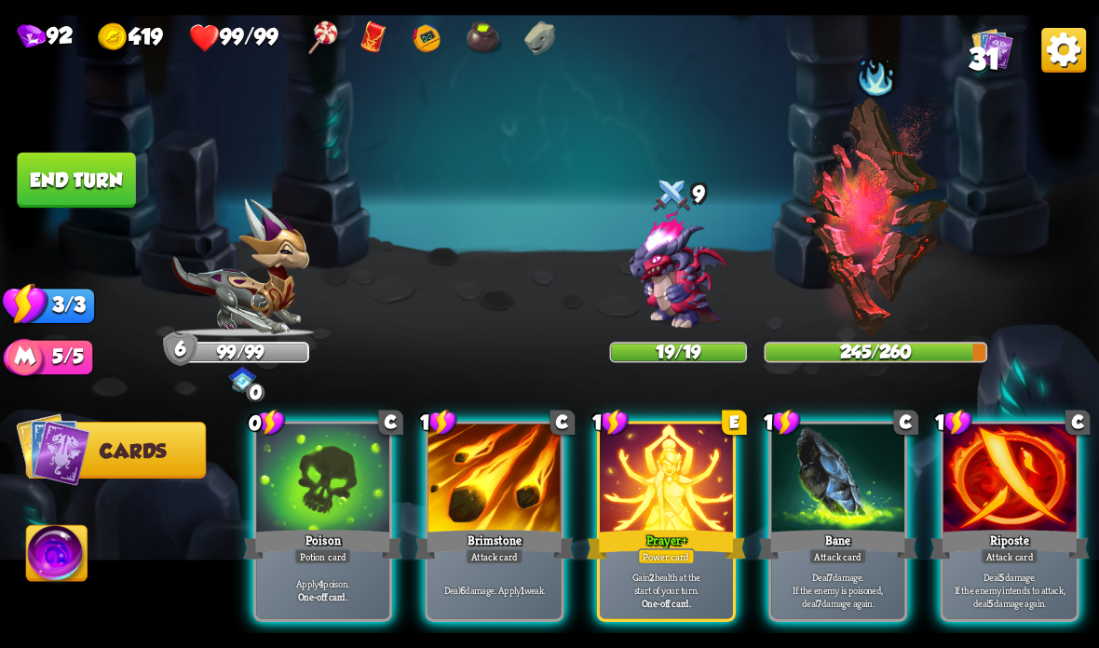
click at [861, 249] on img at bounding box center [876, 217] width 152 height 240
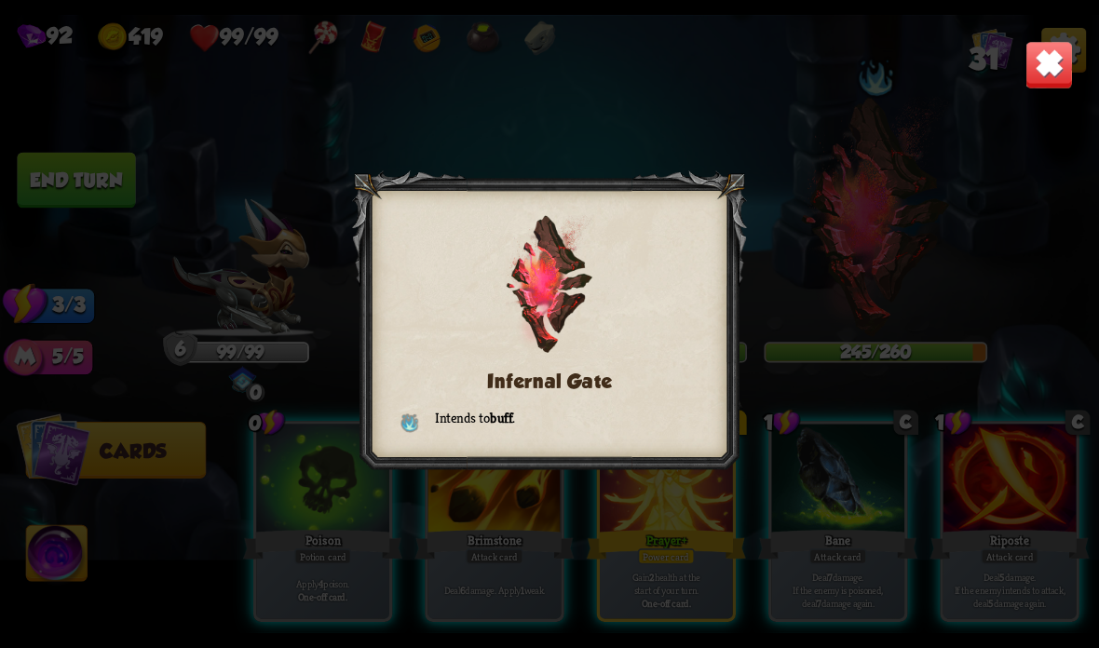
click at [1042, 61] on img at bounding box center [1049, 65] width 48 height 48
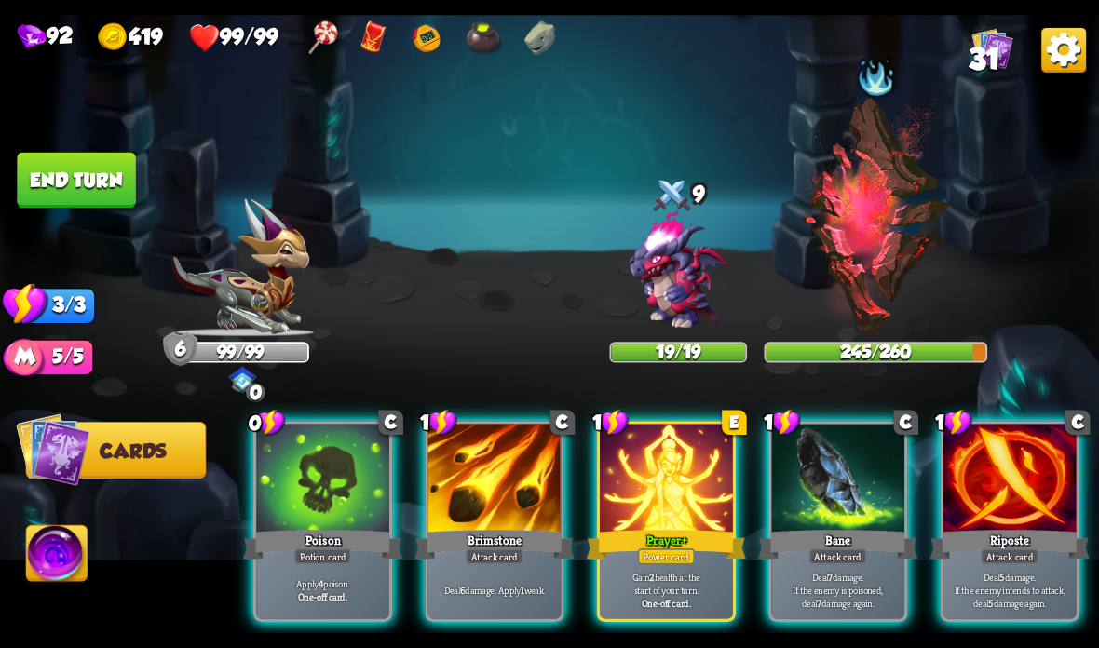
click at [342, 556] on div "Potion card" at bounding box center [322, 557] width 57 height 16
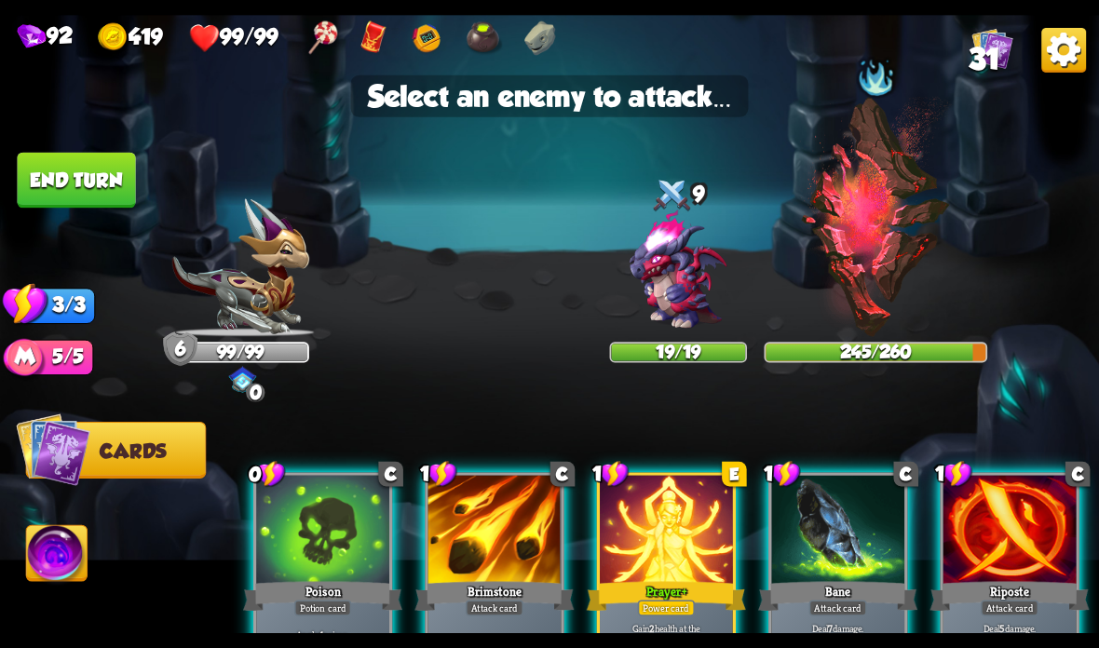
click at [683, 282] on img at bounding box center [678, 271] width 132 height 132
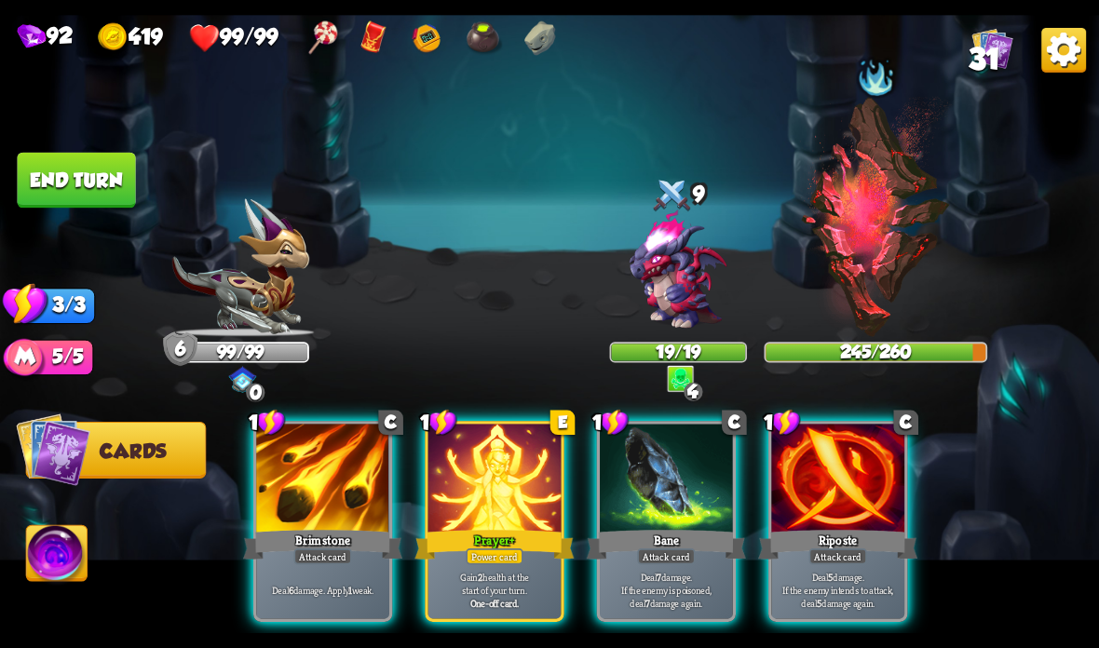
click at [290, 503] on div at bounding box center [322, 480] width 133 height 112
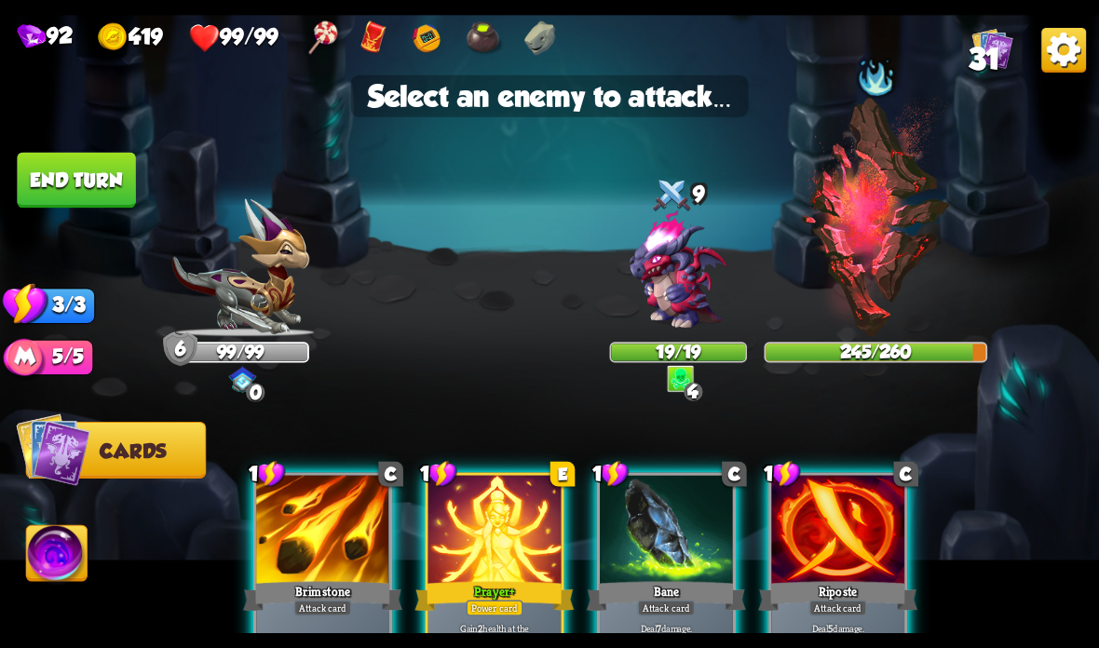
click at [661, 266] on img at bounding box center [678, 271] width 132 height 132
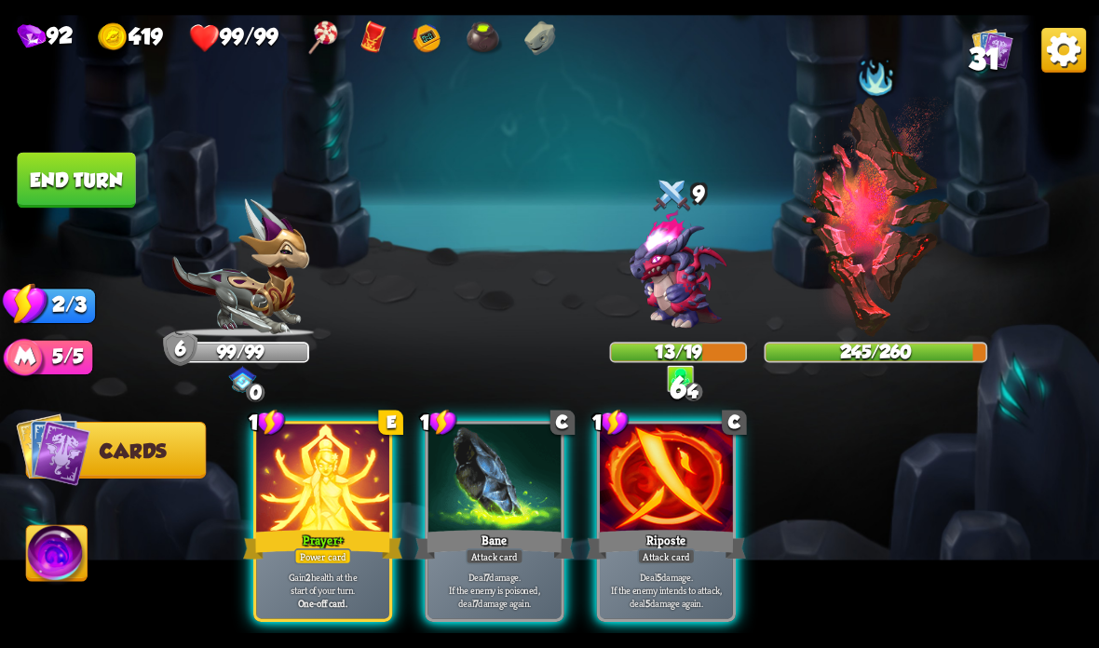
click at [674, 576] on p "Deal 5 damage. If the enemy intends to attack, deal 5 damage again." at bounding box center [666, 589] width 127 height 39
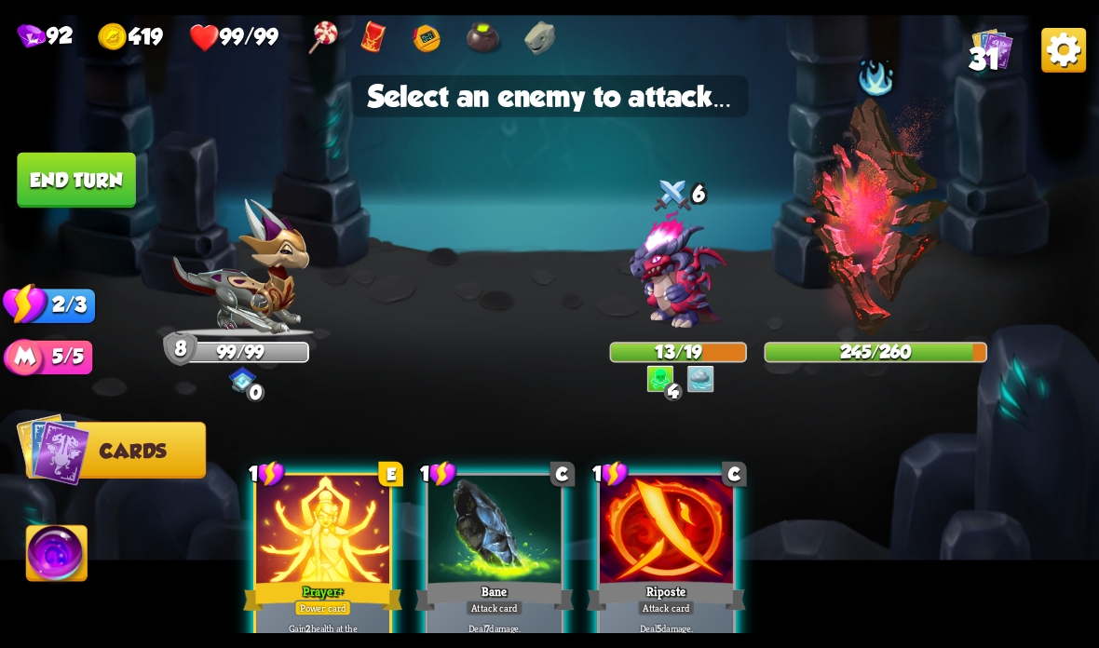
click at [495, 566] on div at bounding box center [494, 532] width 133 height 112
click at [520, 562] on div at bounding box center [494, 532] width 133 height 112
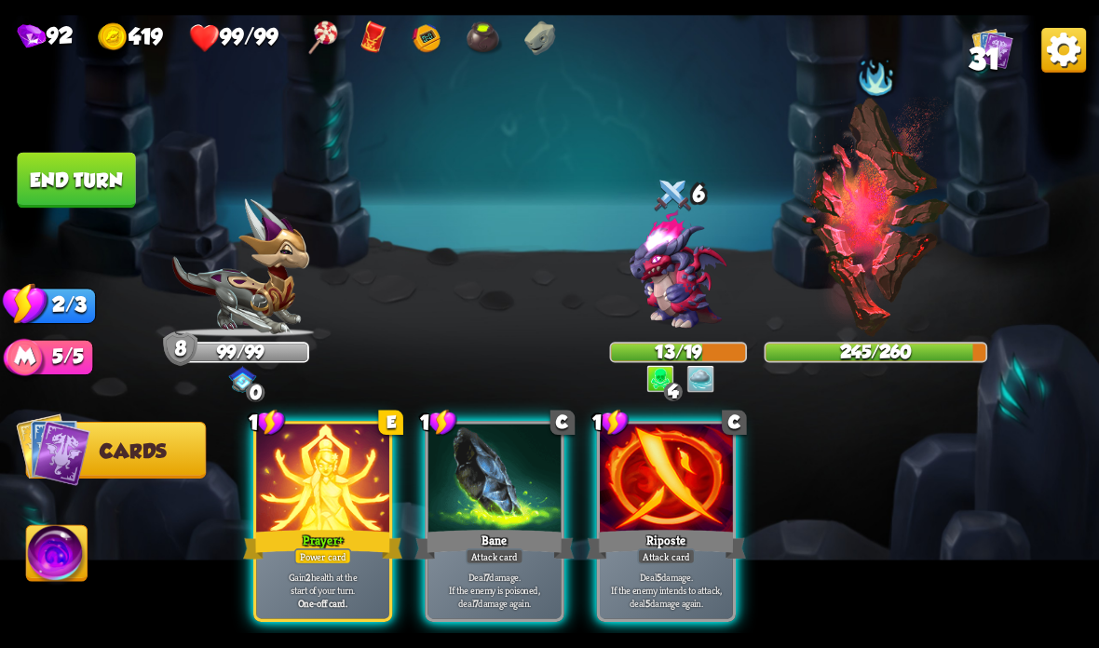
click at [479, 555] on div "Attack card" at bounding box center [495, 557] width 58 height 16
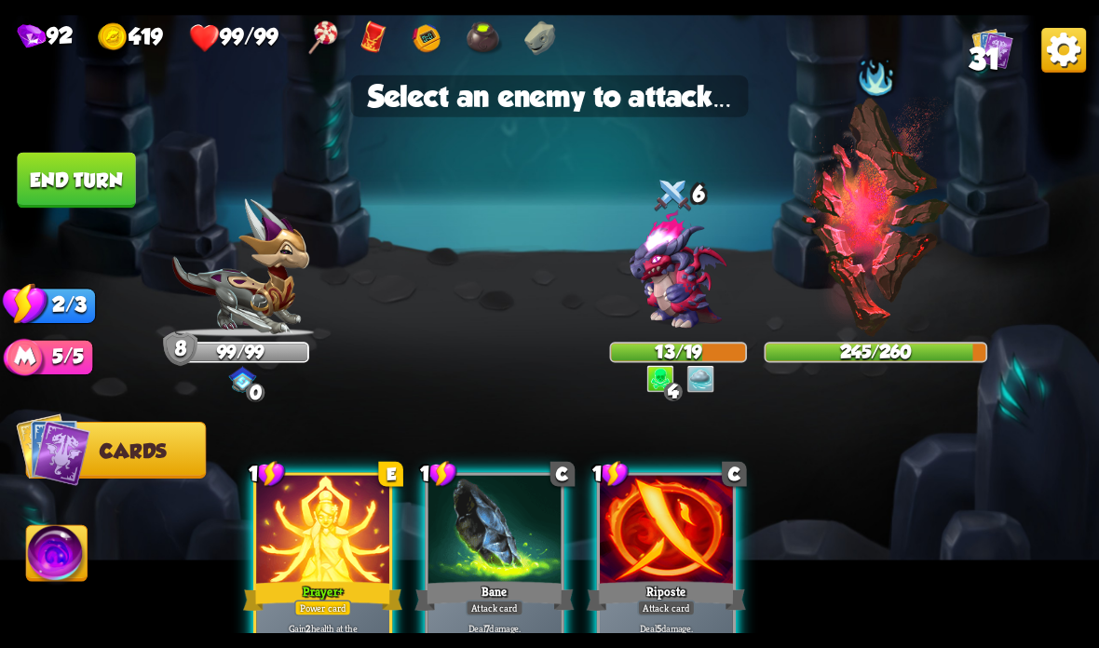
click at [665, 554] on div at bounding box center [666, 532] width 133 height 112
click at [648, 553] on div at bounding box center [666, 532] width 133 height 112
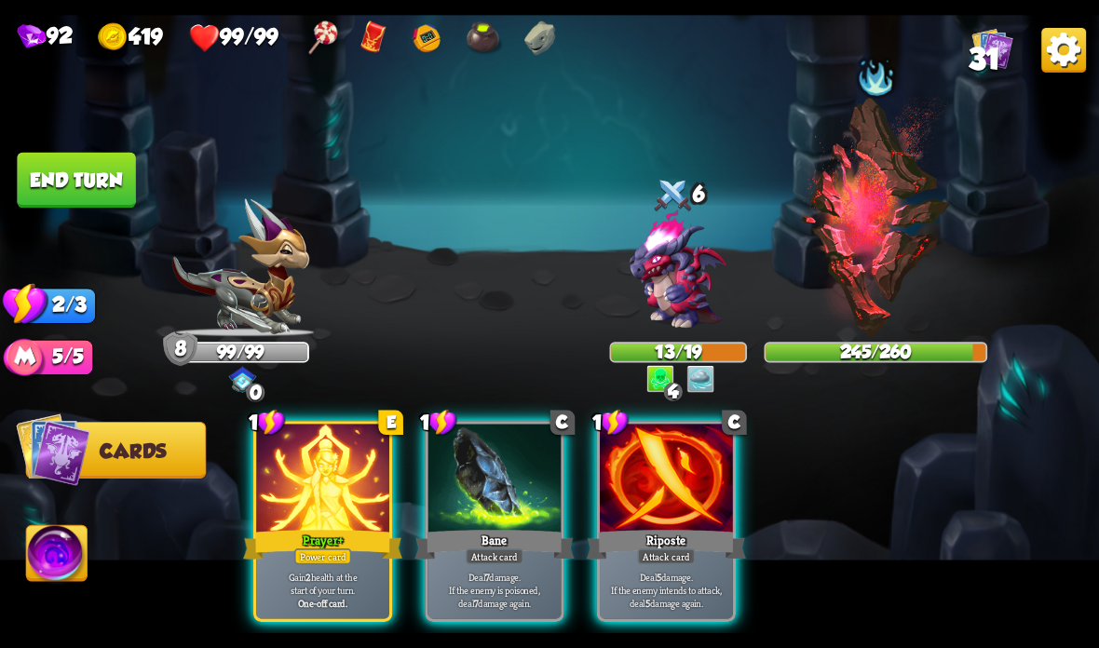
click at [648, 531] on div "Riposte" at bounding box center [666, 544] width 159 height 35
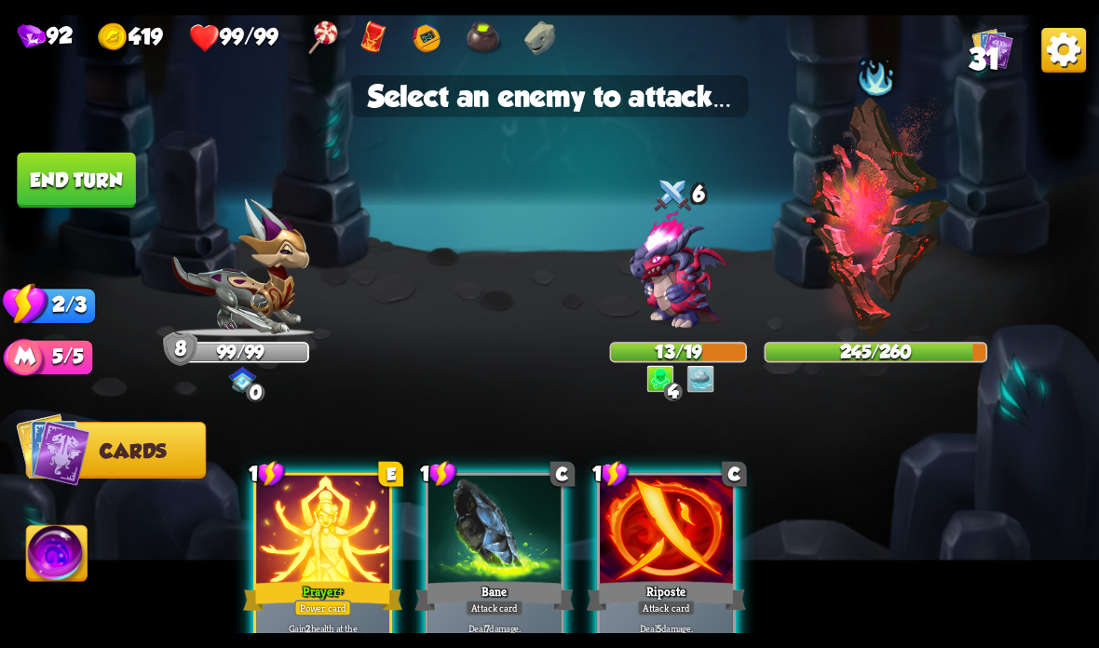
click at [673, 297] on img at bounding box center [678, 271] width 132 height 132
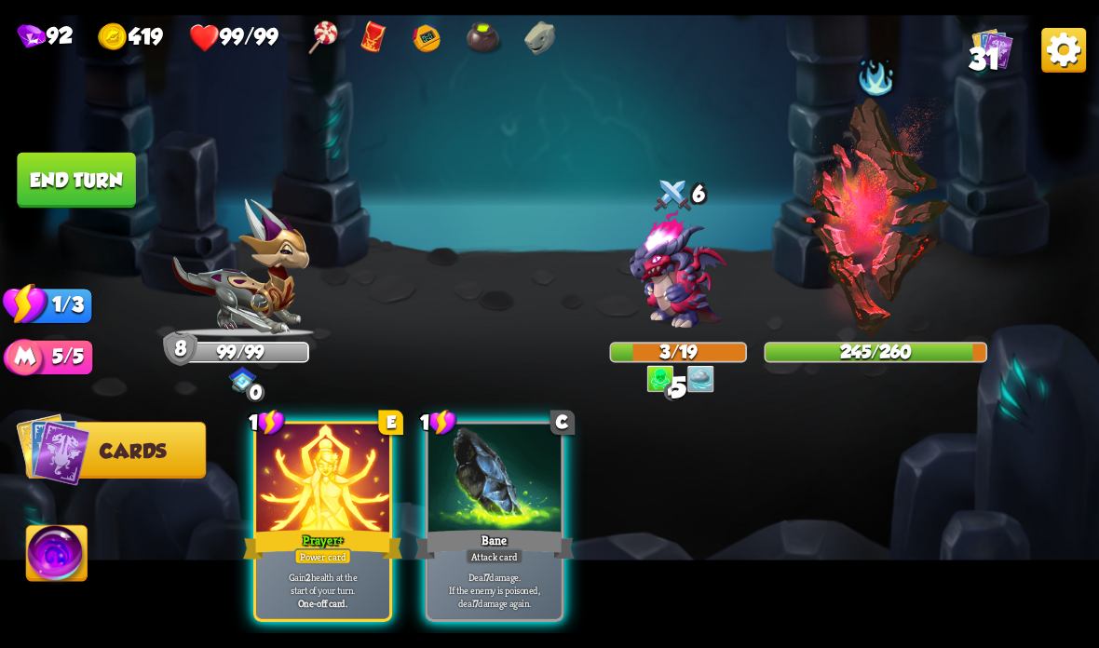
click at [488, 539] on div "Bane" at bounding box center [493, 544] width 159 height 35
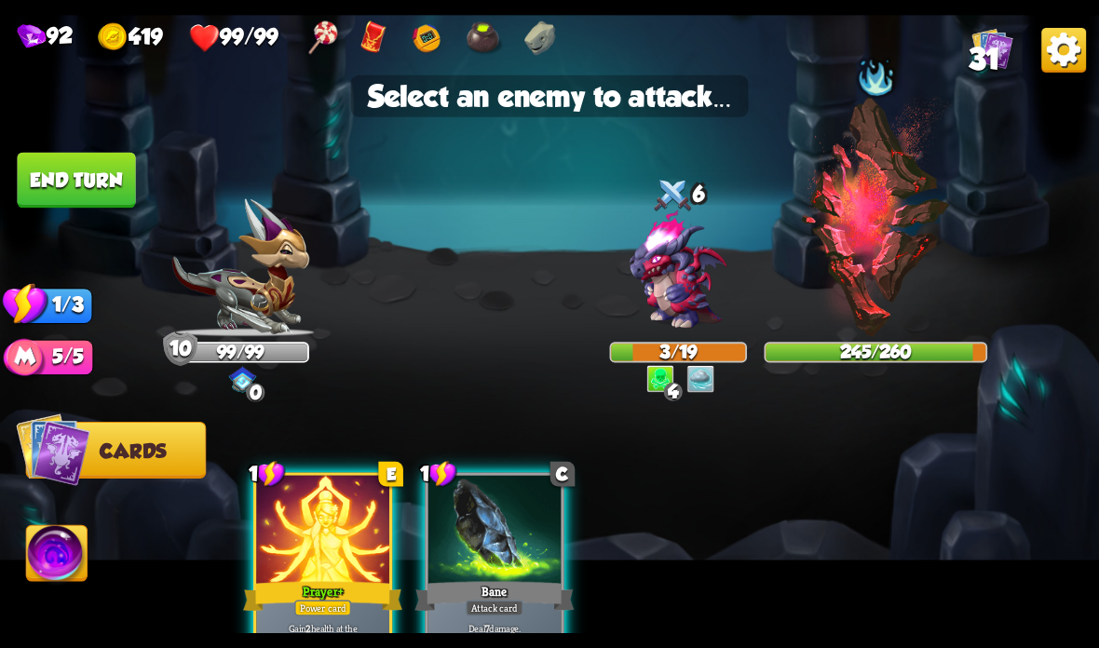
click at [885, 269] on img at bounding box center [876, 217] width 152 height 240
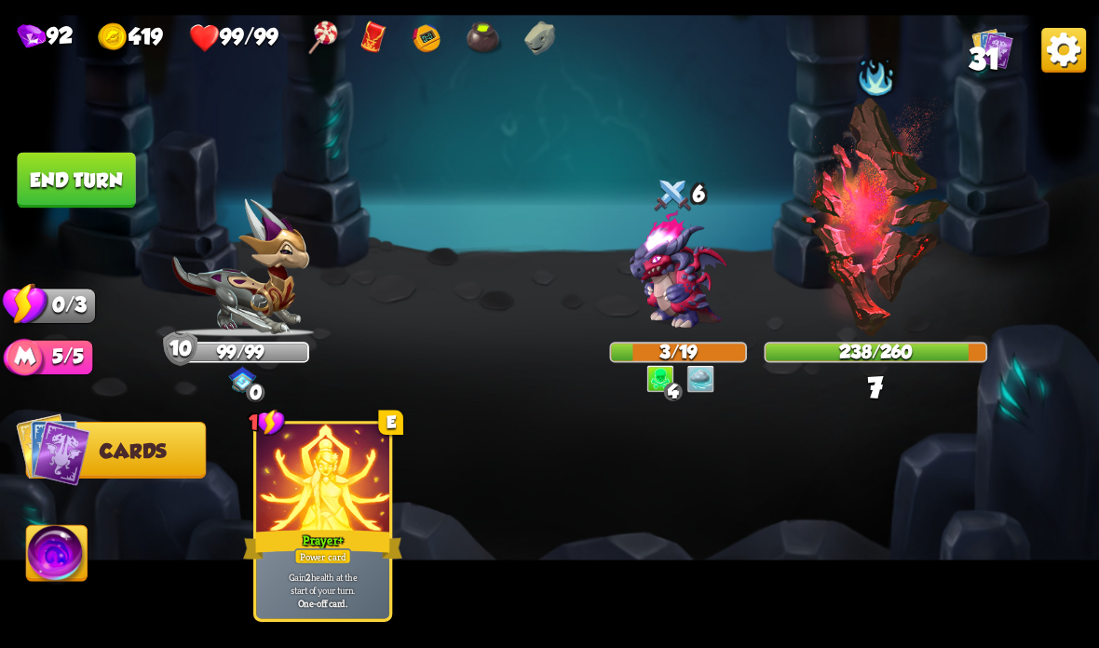
click at [119, 177] on button "End turn" at bounding box center [76, 181] width 118 height 56
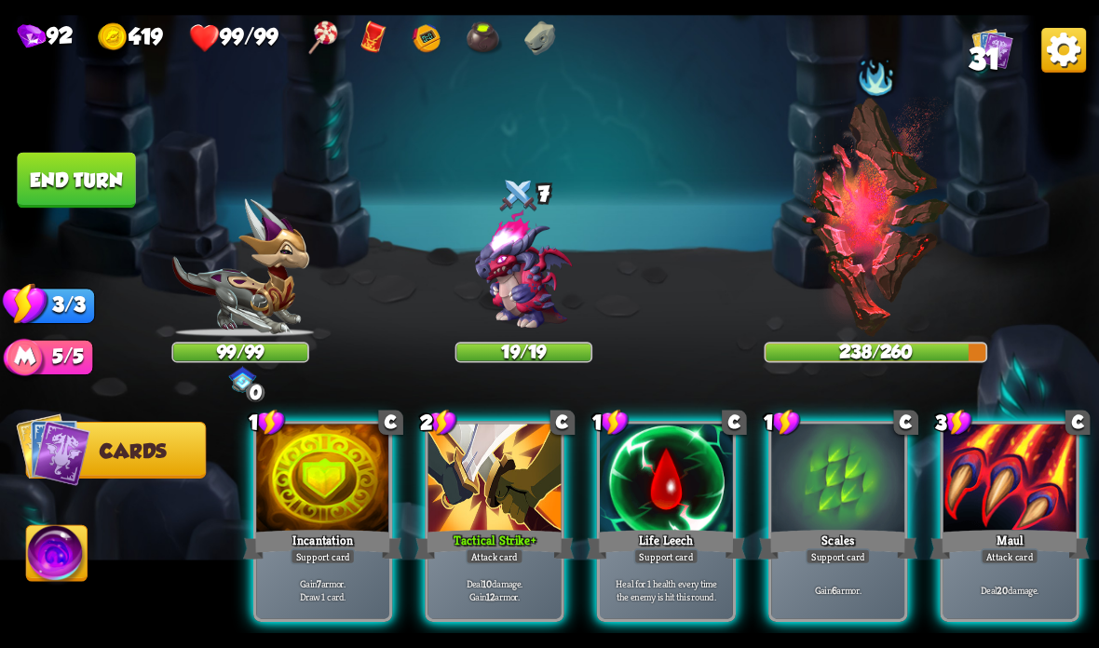
click at [992, 486] on div at bounding box center [1009, 480] width 133 height 112
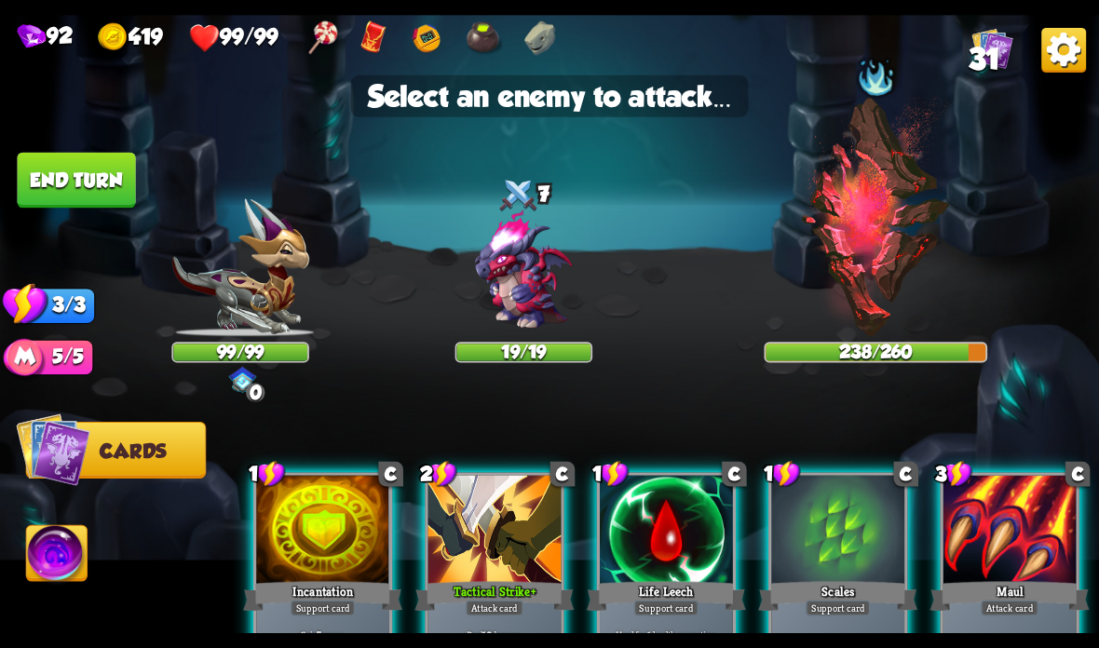
click at [522, 269] on img at bounding box center [523, 271] width 132 height 132
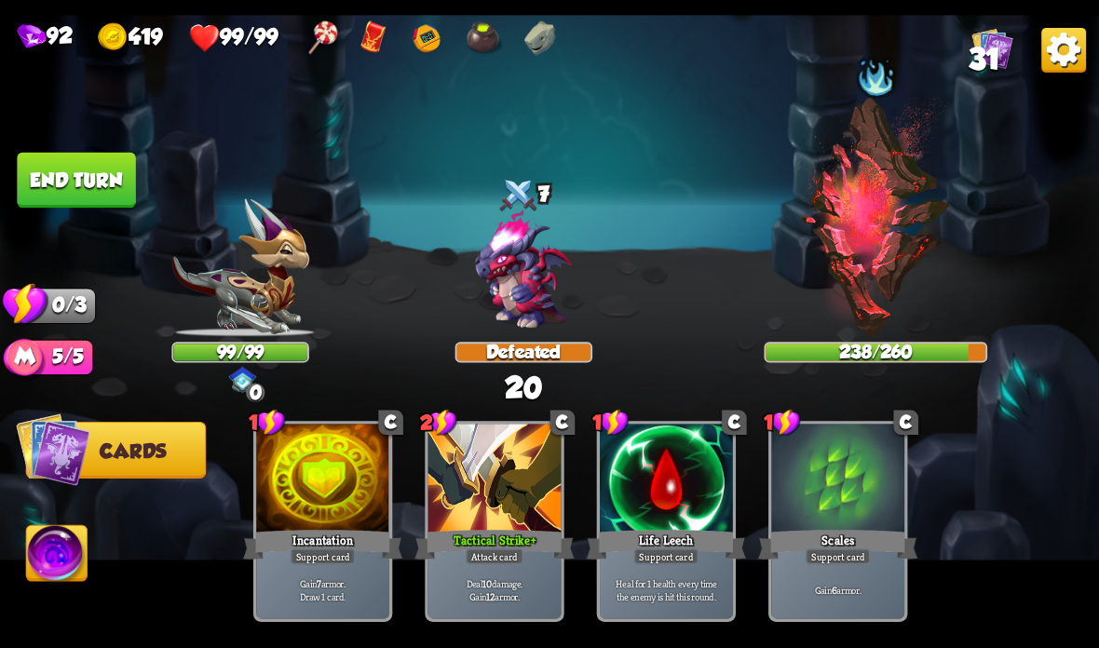
click at [83, 177] on button "End turn" at bounding box center [76, 181] width 118 height 56
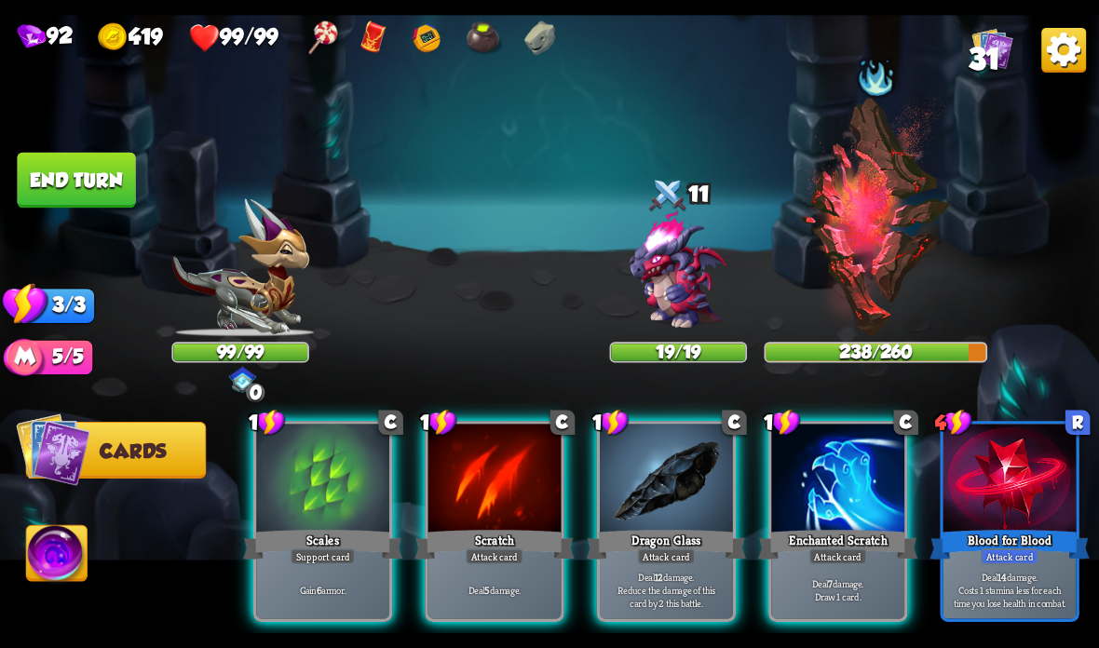
click at [849, 502] on div at bounding box center [837, 480] width 133 height 112
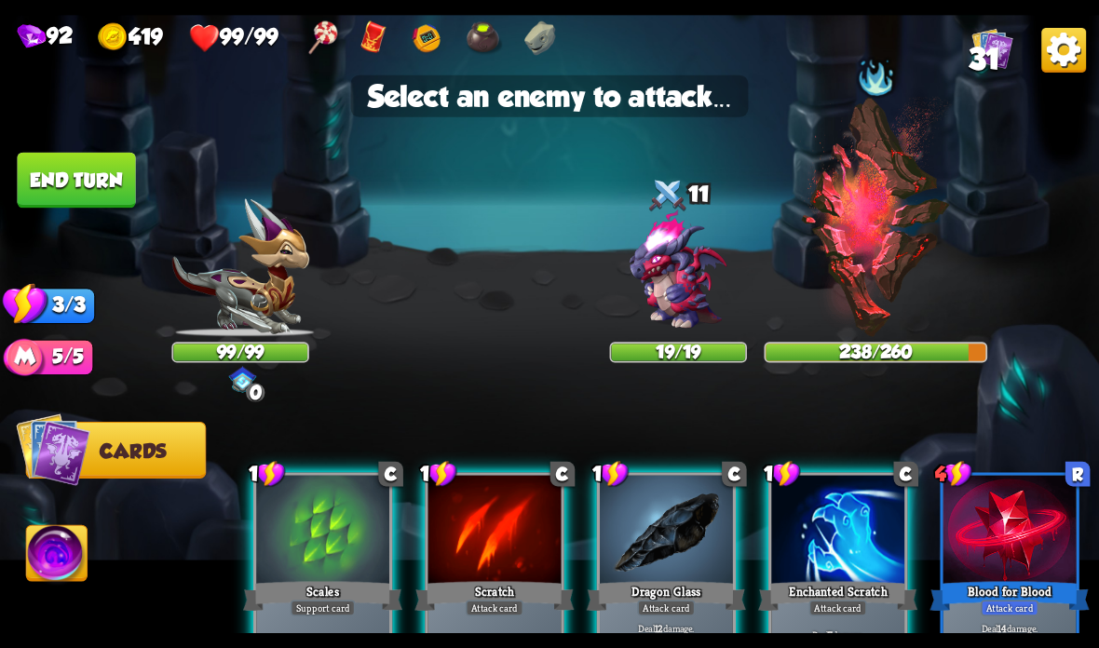
click at [675, 291] on img at bounding box center [678, 271] width 132 height 132
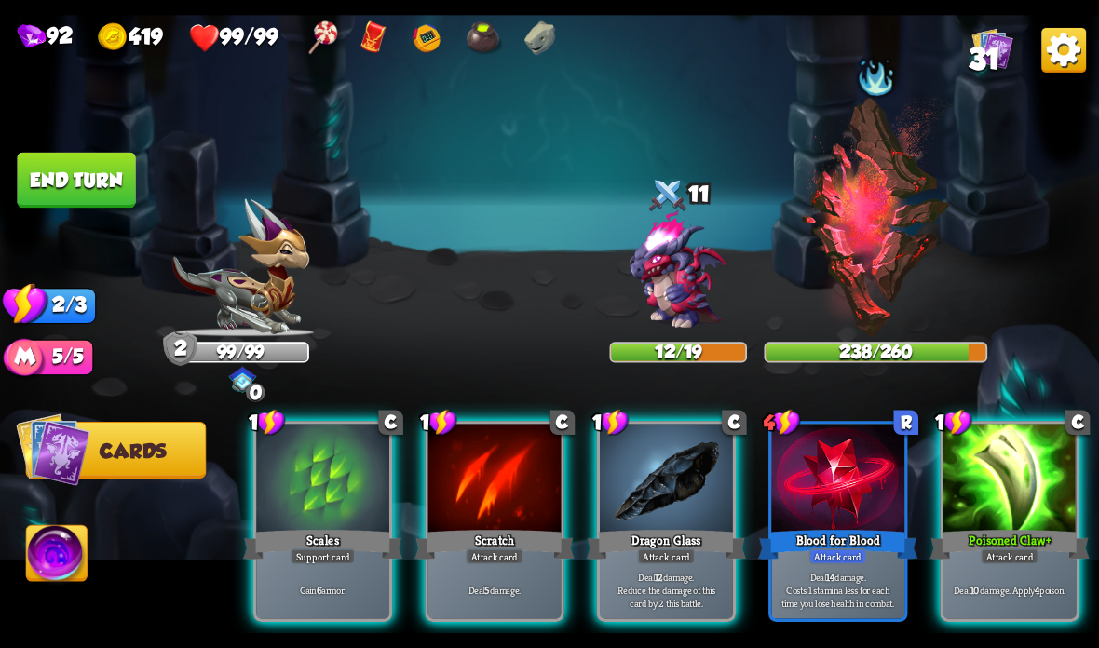
click at [999, 496] on div at bounding box center [1009, 480] width 133 height 112
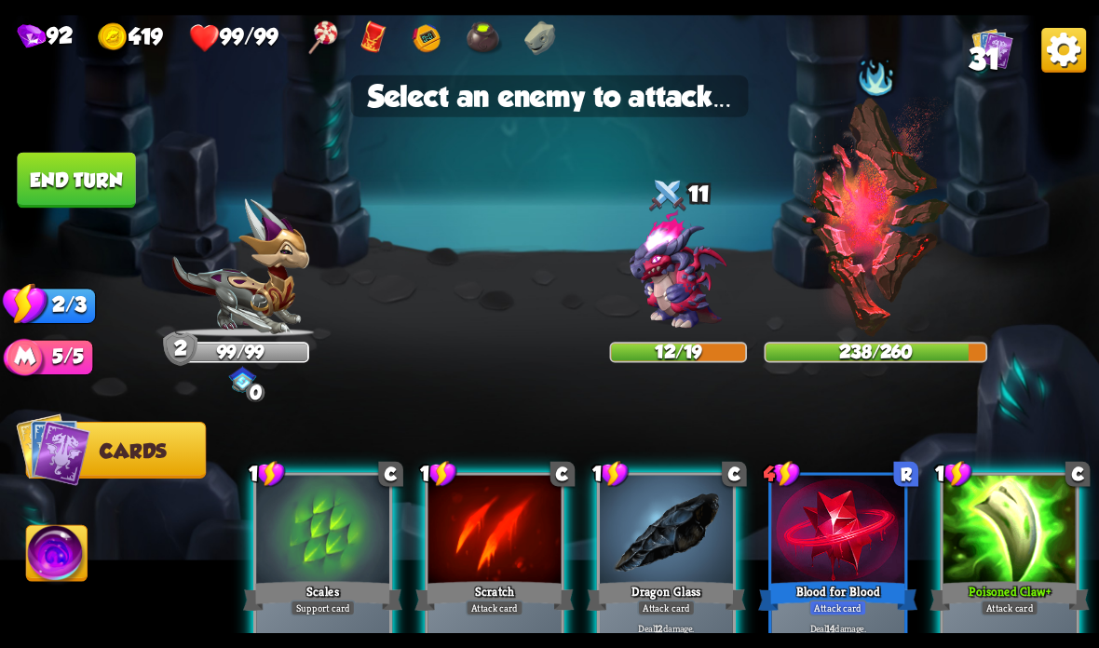
click at [664, 259] on img at bounding box center [678, 271] width 132 height 132
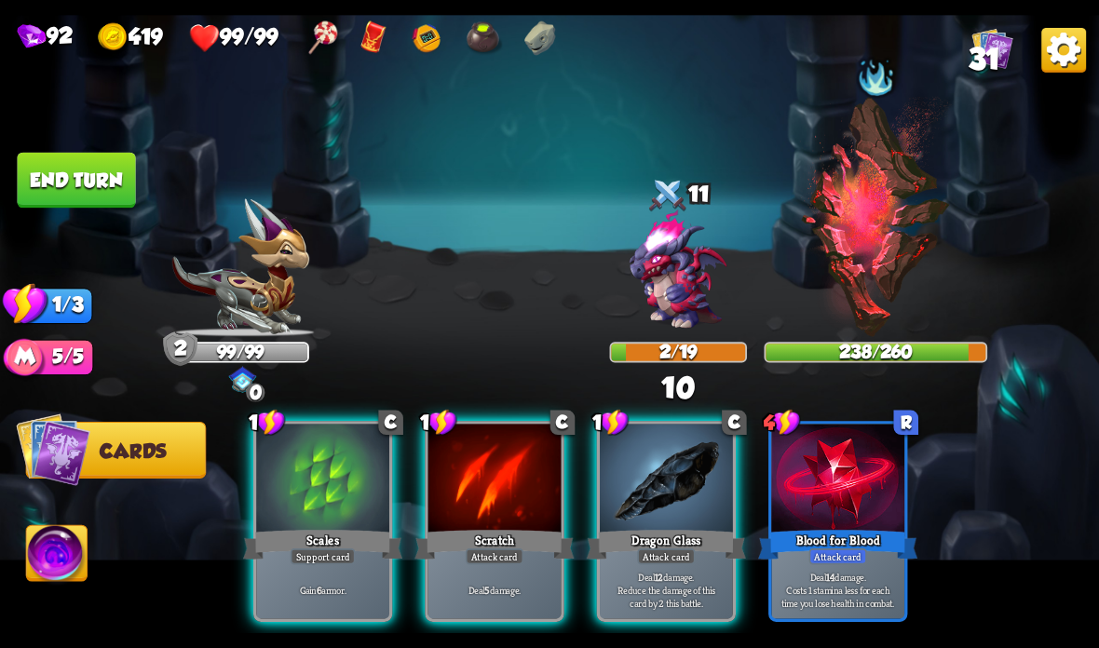
click at [456, 535] on div "Scratch" at bounding box center [493, 544] width 159 height 35
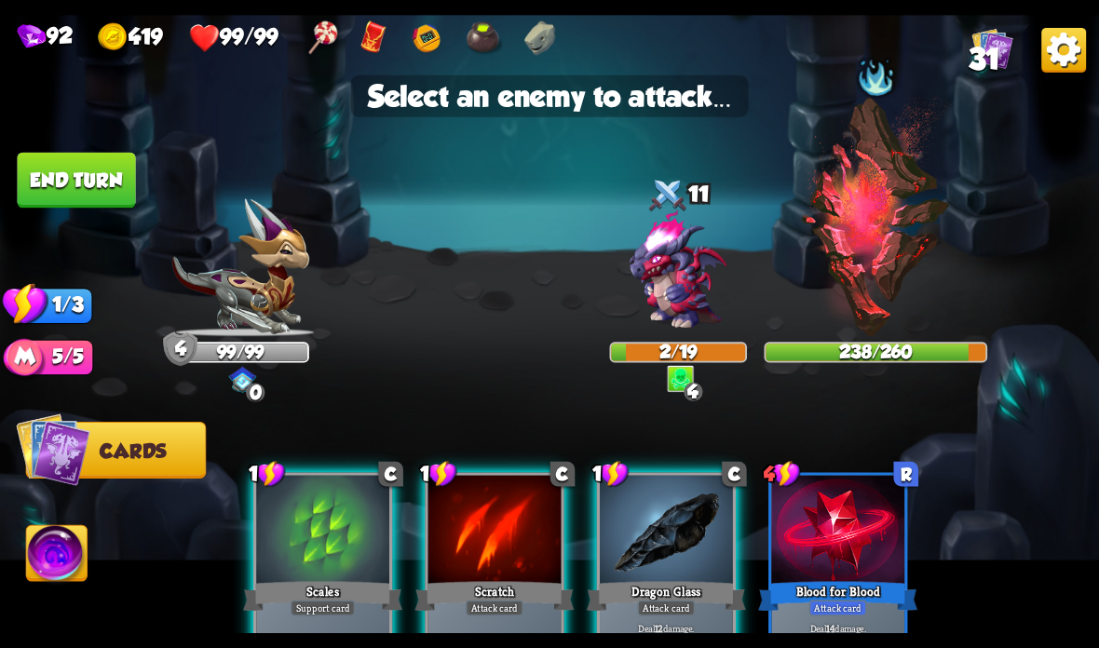
click at [876, 248] on img at bounding box center [876, 217] width 152 height 240
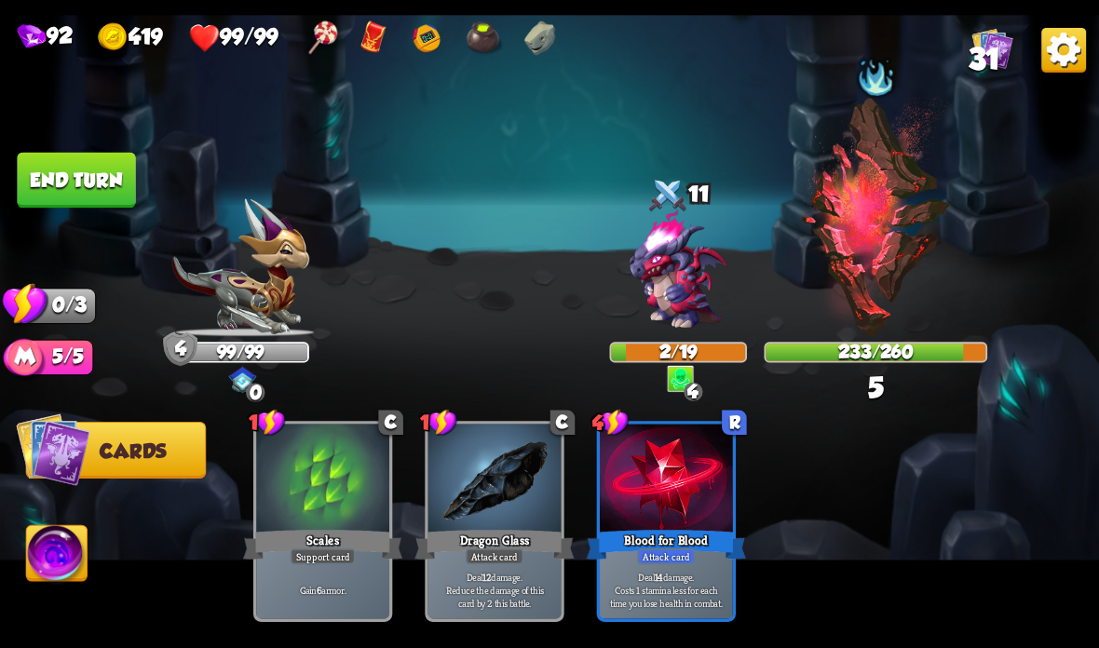
click at [105, 193] on button "End turn" at bounding box center [76, 181] width 118 height 56
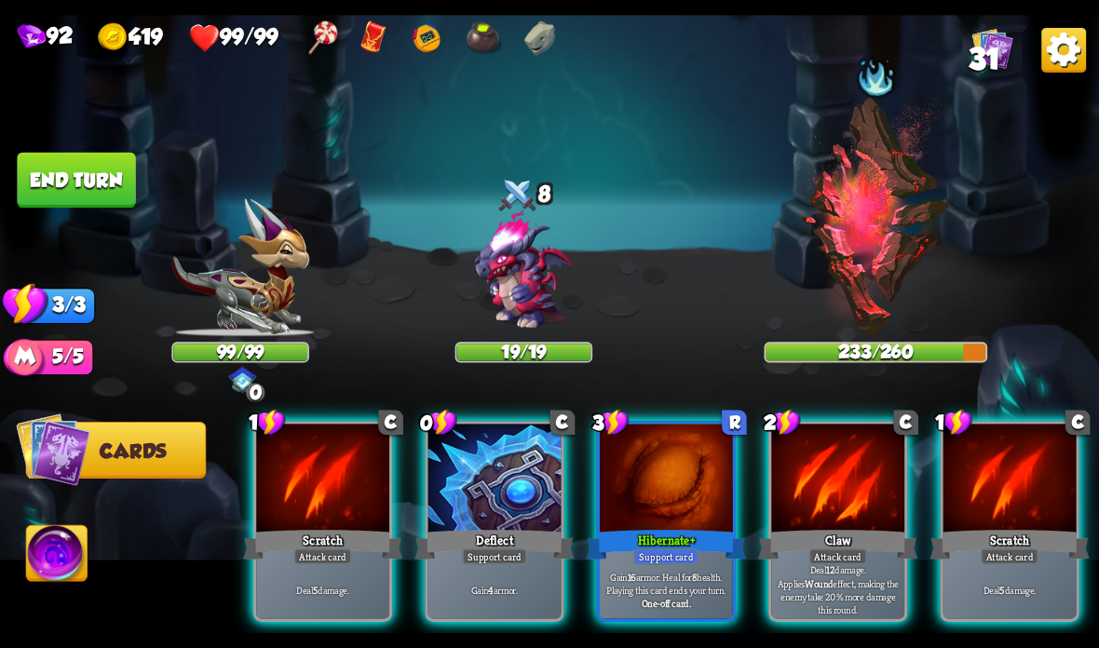
click at [822, 498] on div at bounding box center [837, 480] width 133 height 112
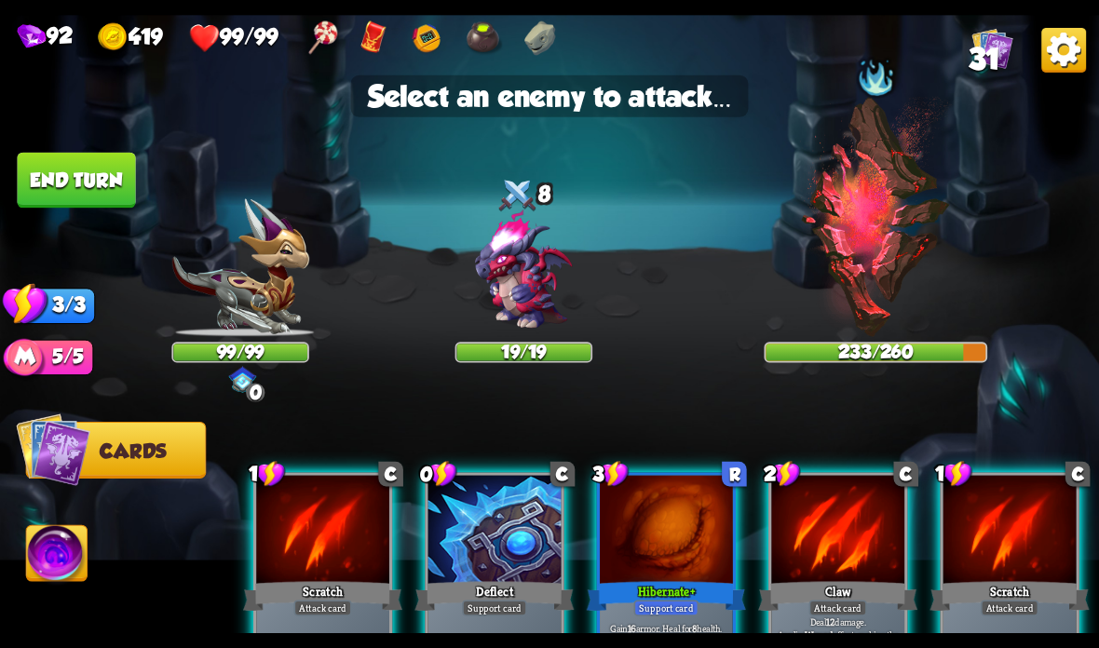
click at [500, 304] on img at bounding box center [523, 271] width 132 height 132
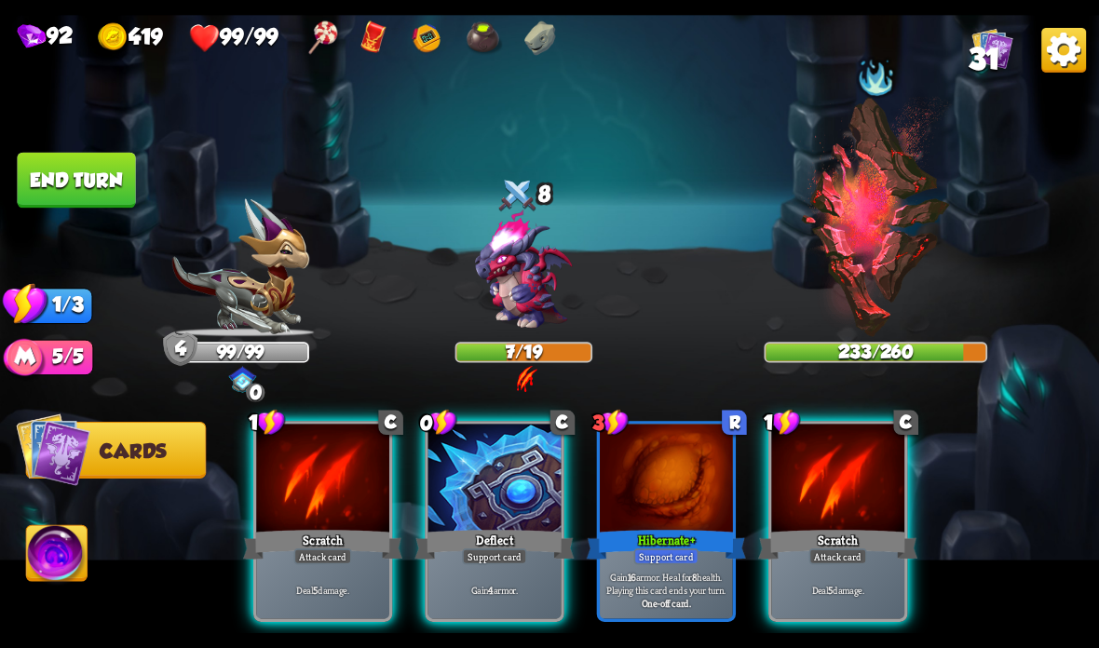
click at [837, 509] on div at bounding box center [837, 480] width 133 height 112
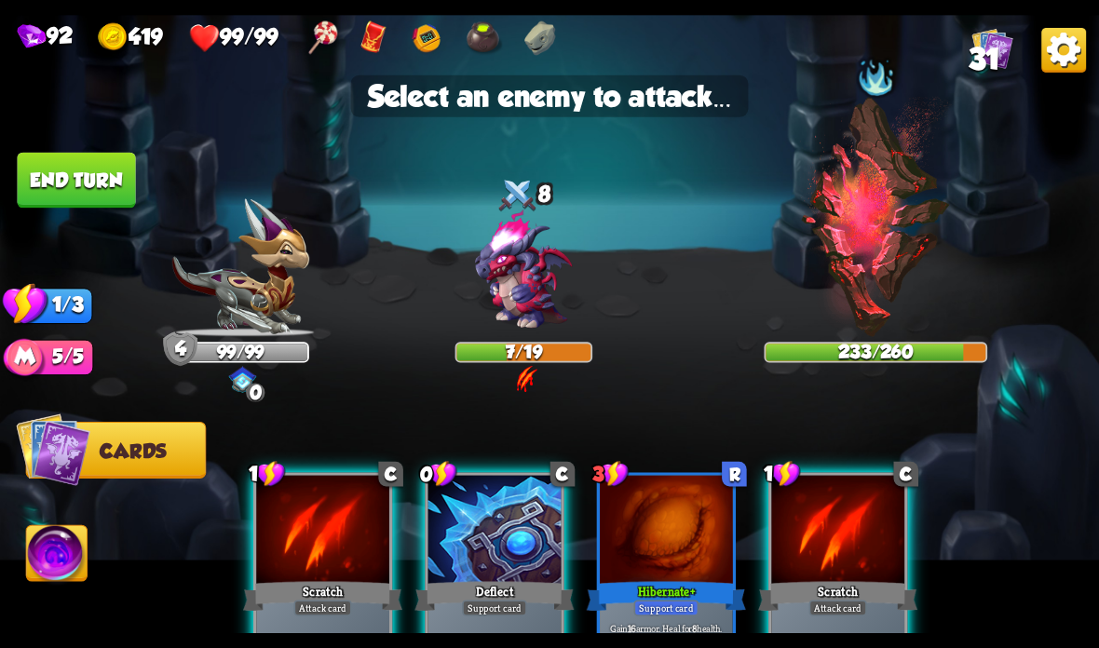
click at [537, 269] on img at bounding box center [523, 271] width 132 height 132
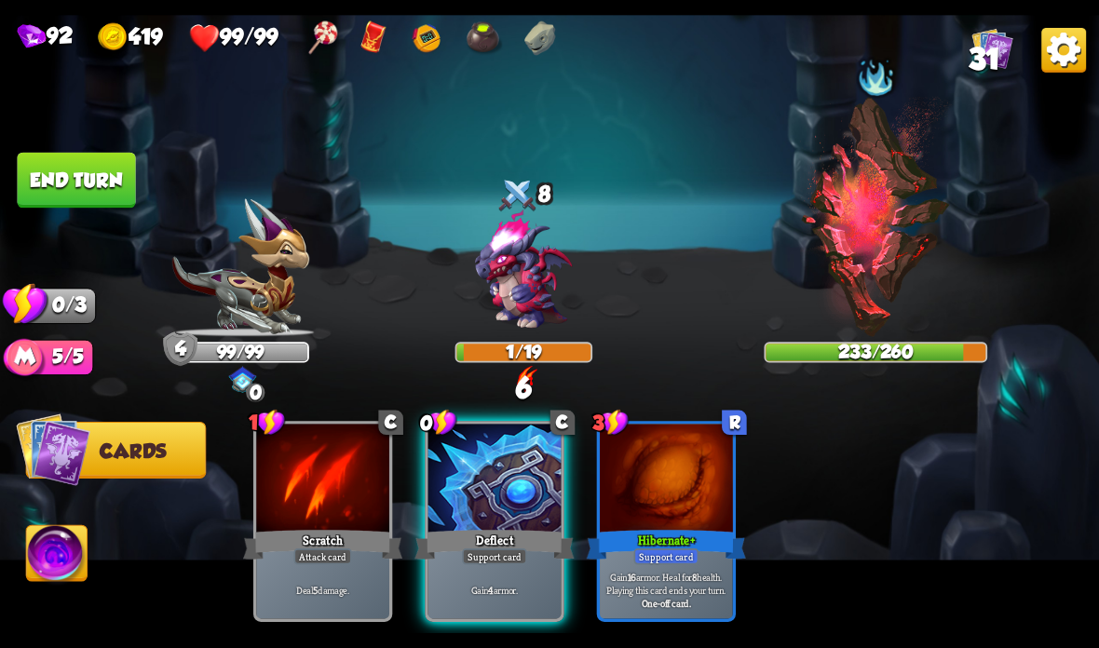
click at [467, 518] on div at bounding box center [494, 480] width 133 height 112
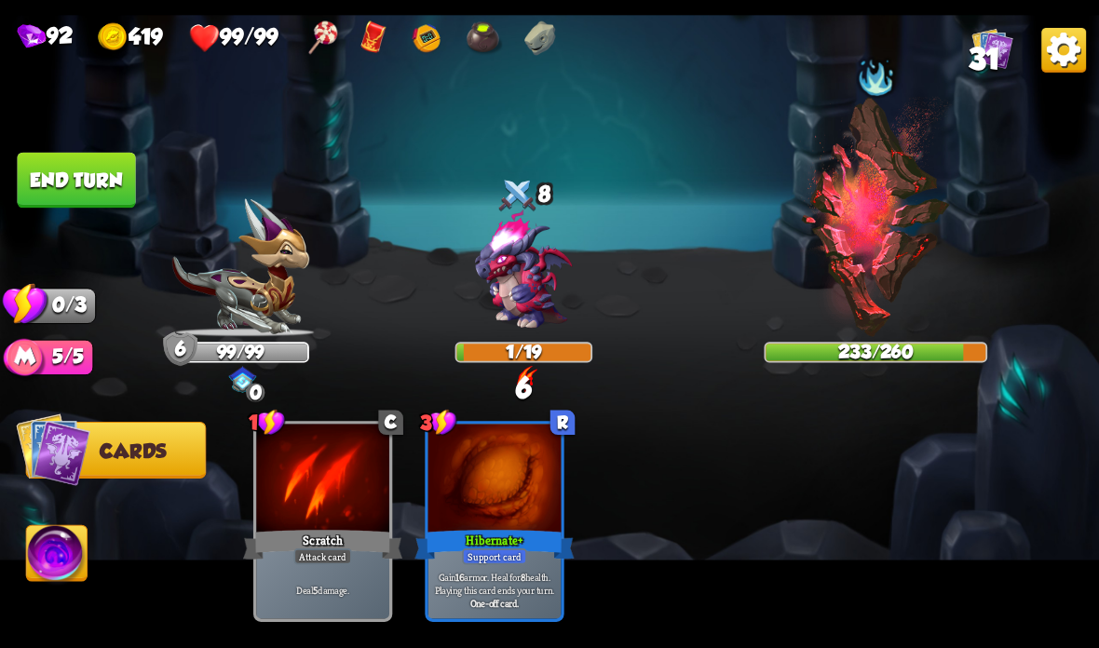
click at [19, 177] on button "End turn" at bounding box center [76, 181] width 118 height 56
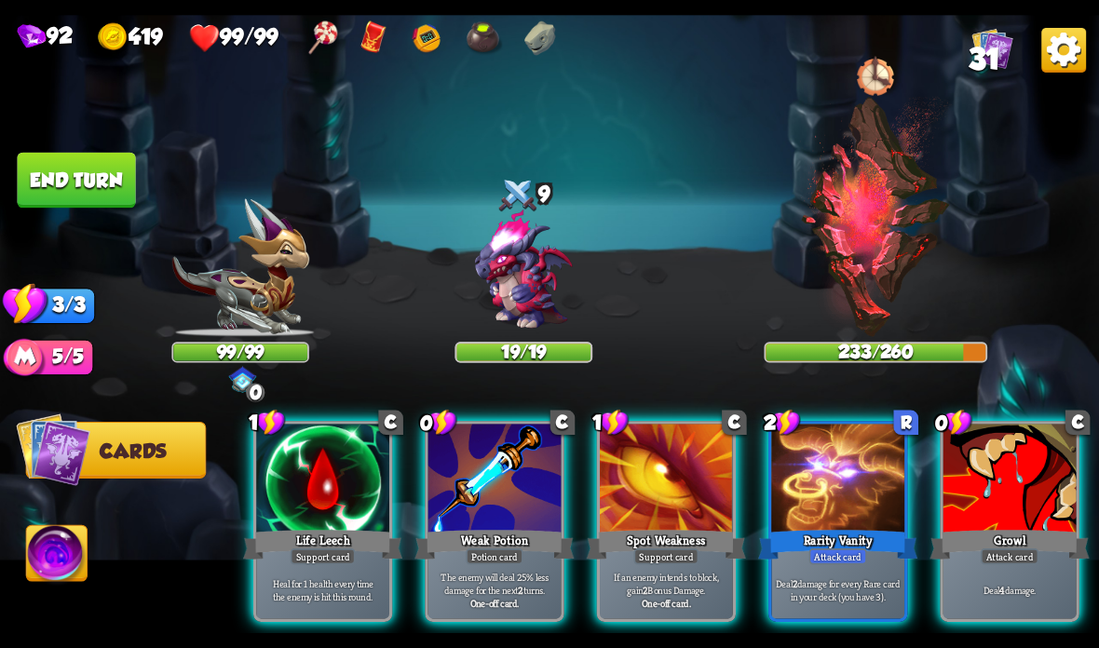
click at [470, 507] on div at bounding box center [494, 480] width 133 height 112
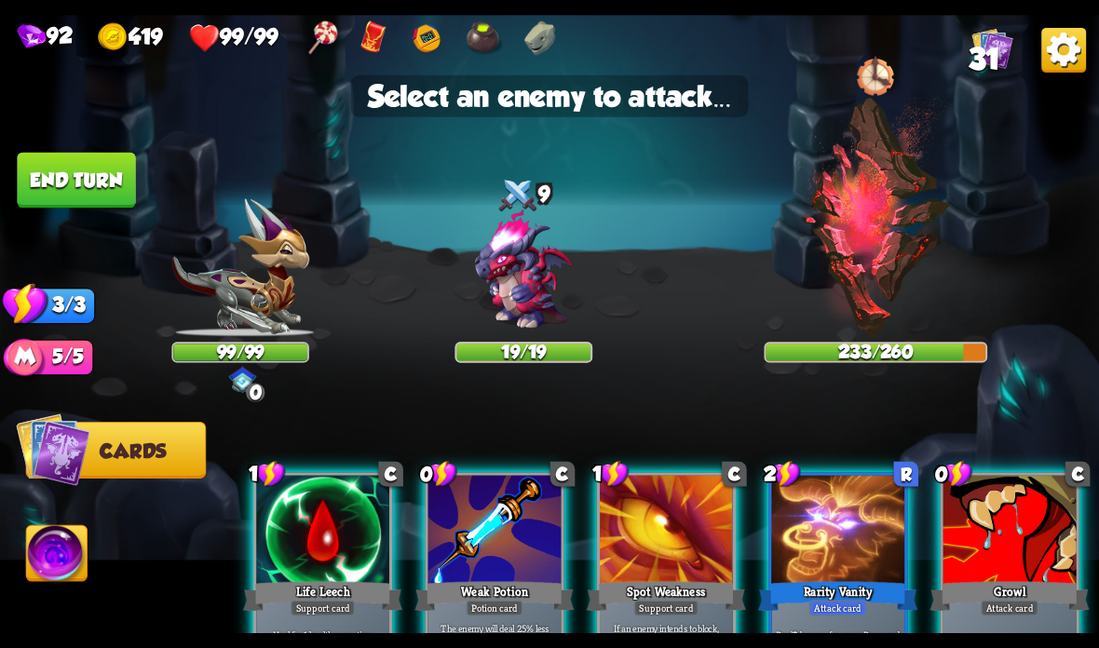
click at [517, 302] on img at bounding box center [523, 271] width 132 height 132
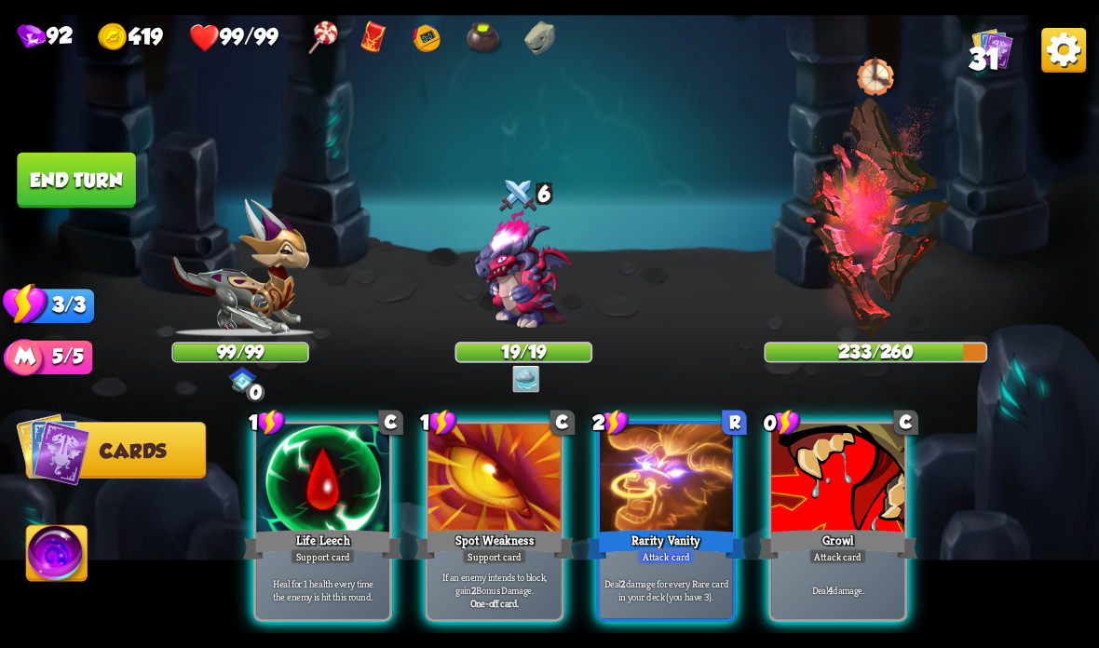
click at [842, 491] on div at bounding box center [837, 480] width 133 height 112
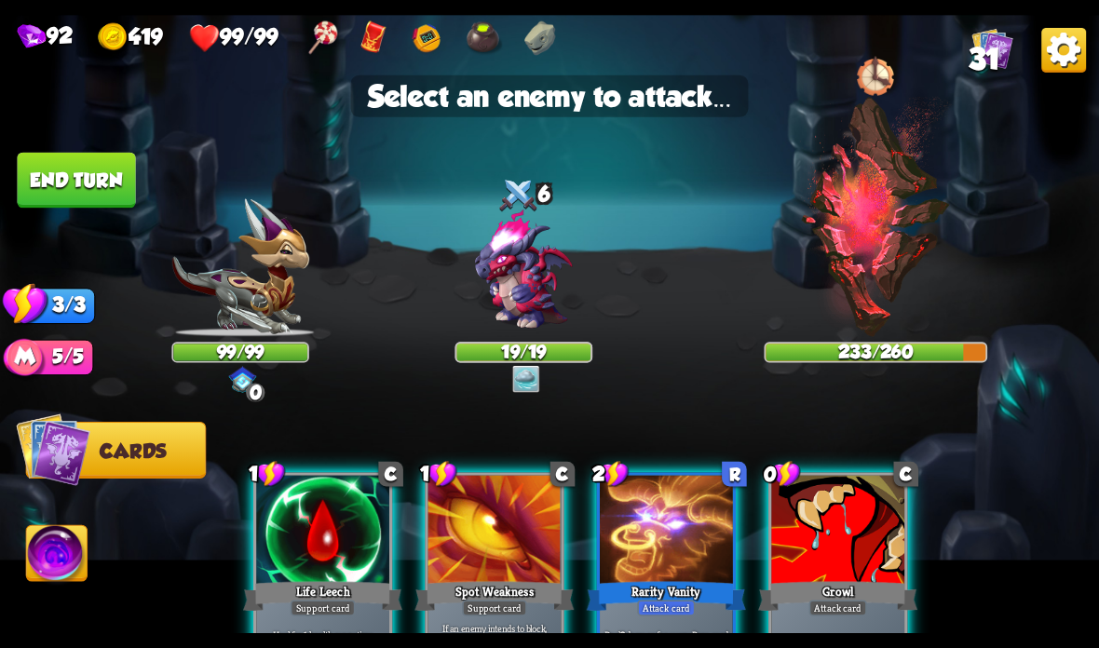
click at [506, 291] on img at bounding box center [523, 271] width 132 height 132
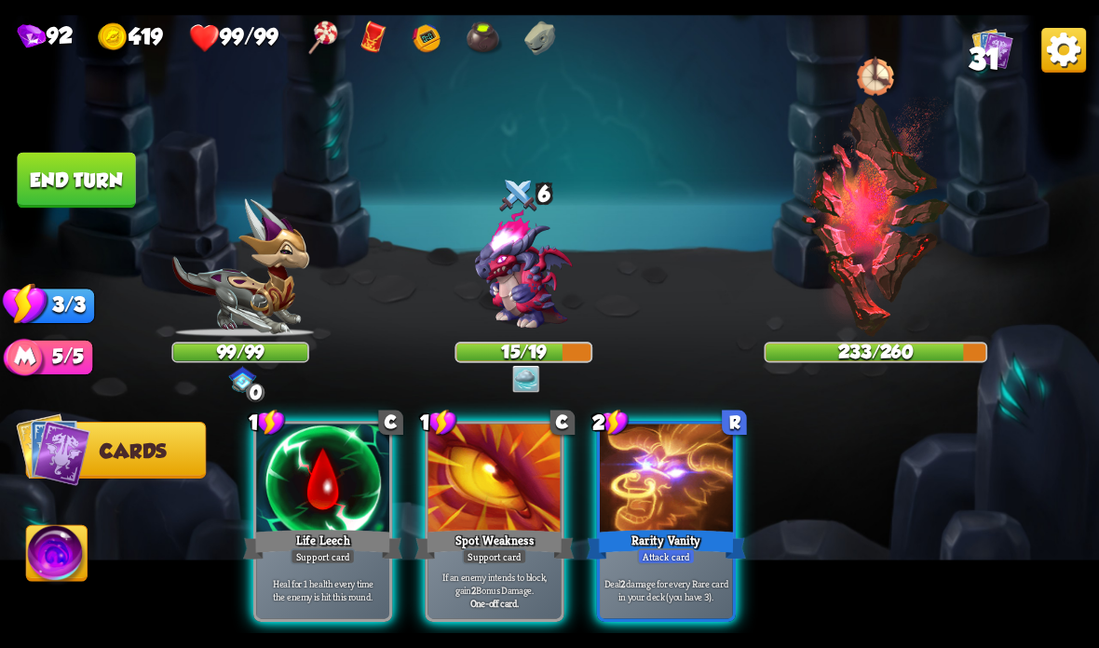
click at [835, 233] on img at bounding box center [876, 217] width 152 height 240
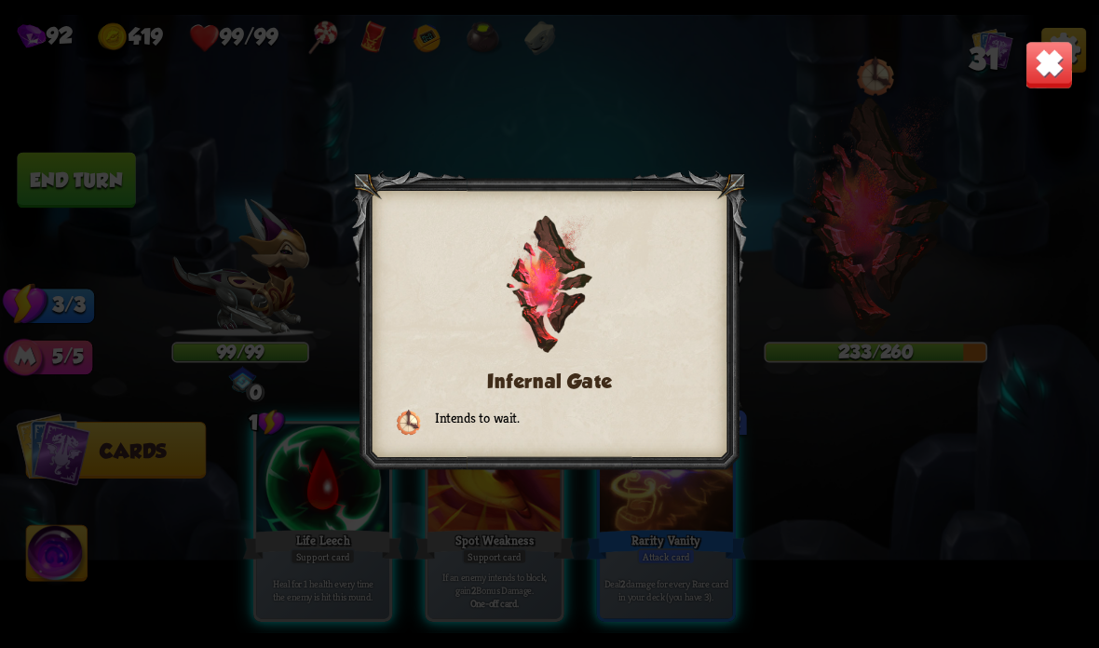
click at [1041, 66] on img at bounding box center [1049, 65] width 48 height 48
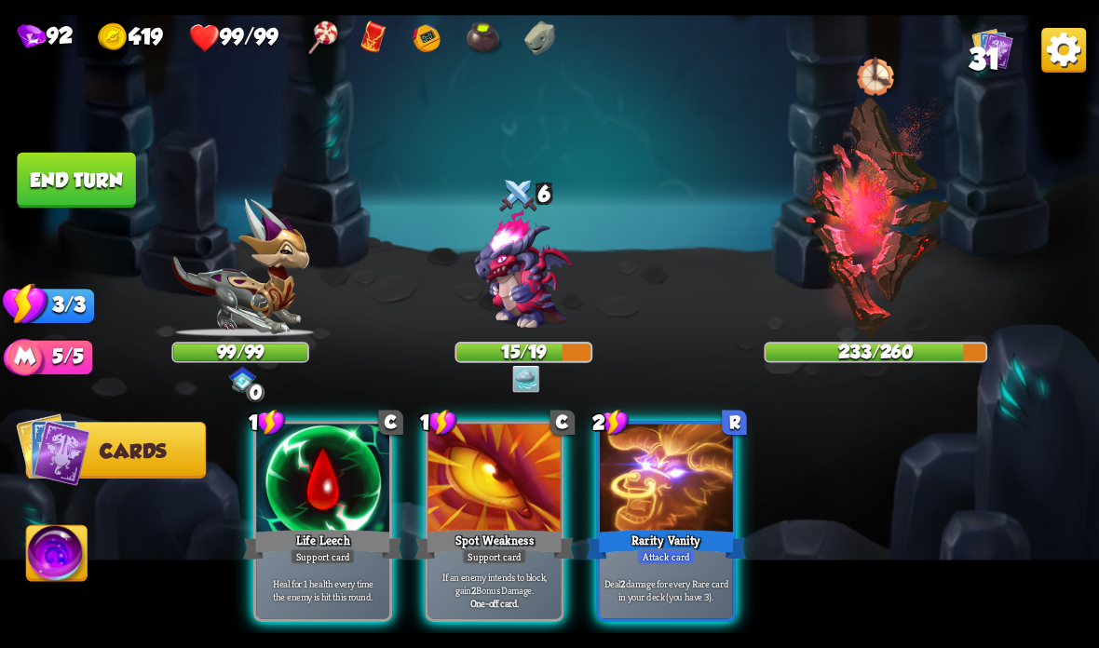
click at [666, 531] on div "Rarity Vanity" at bounding box center [666, 544] width 159 height 35
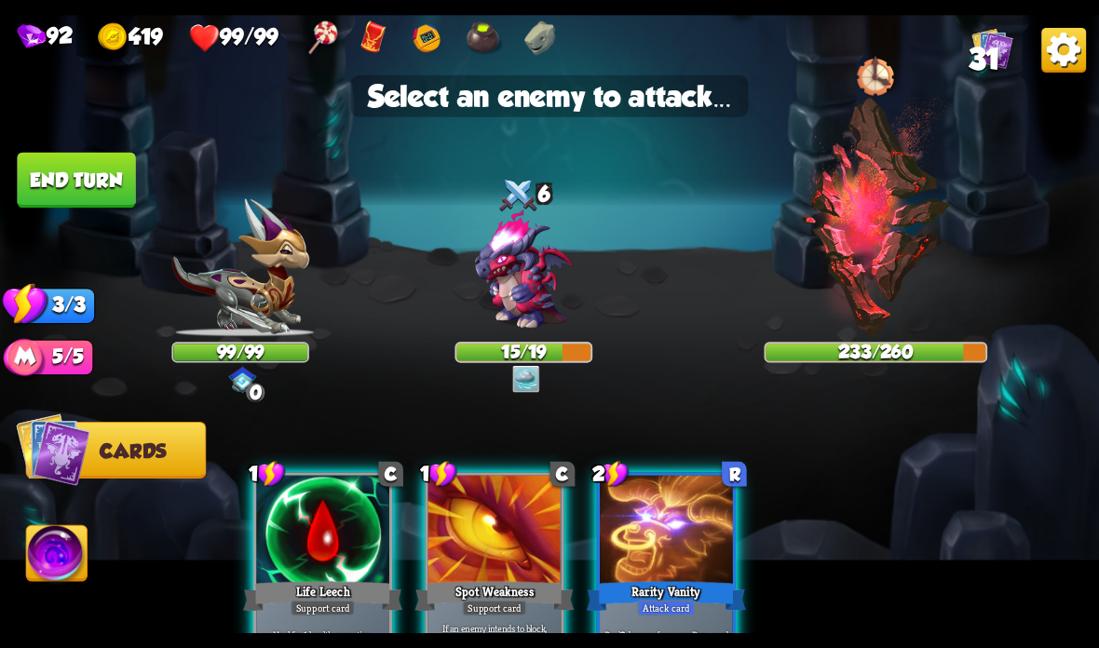
click at [531, 281] on img at bounding box center [523, 271] width 132 height 132
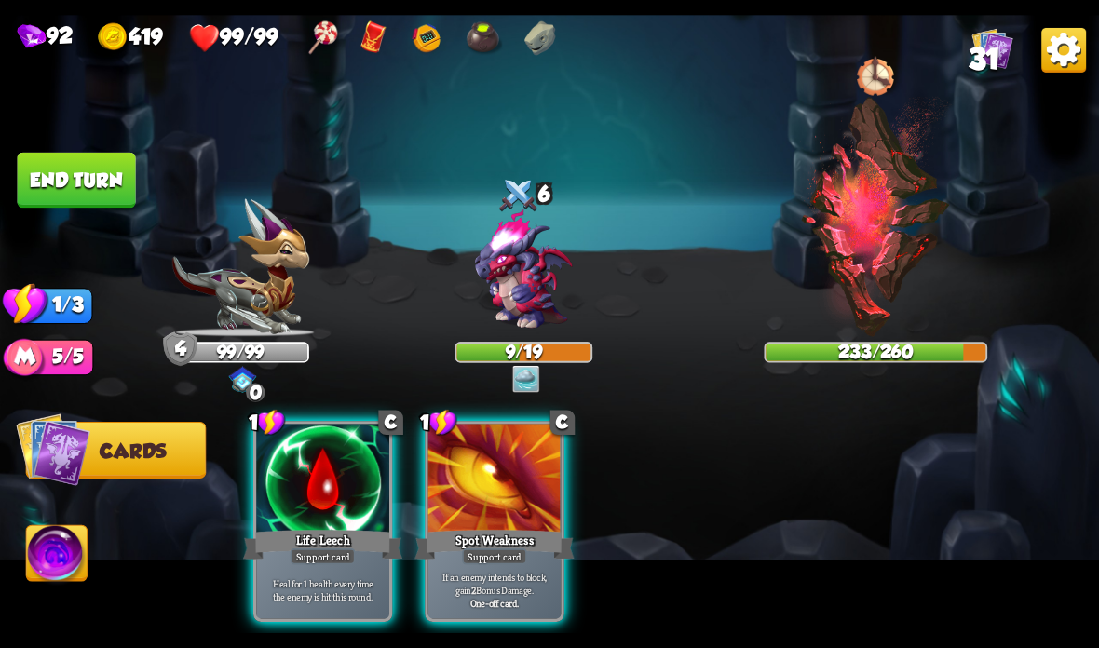
click at [484, 491] on div at bounding box center [494, 480] width 133 height 112
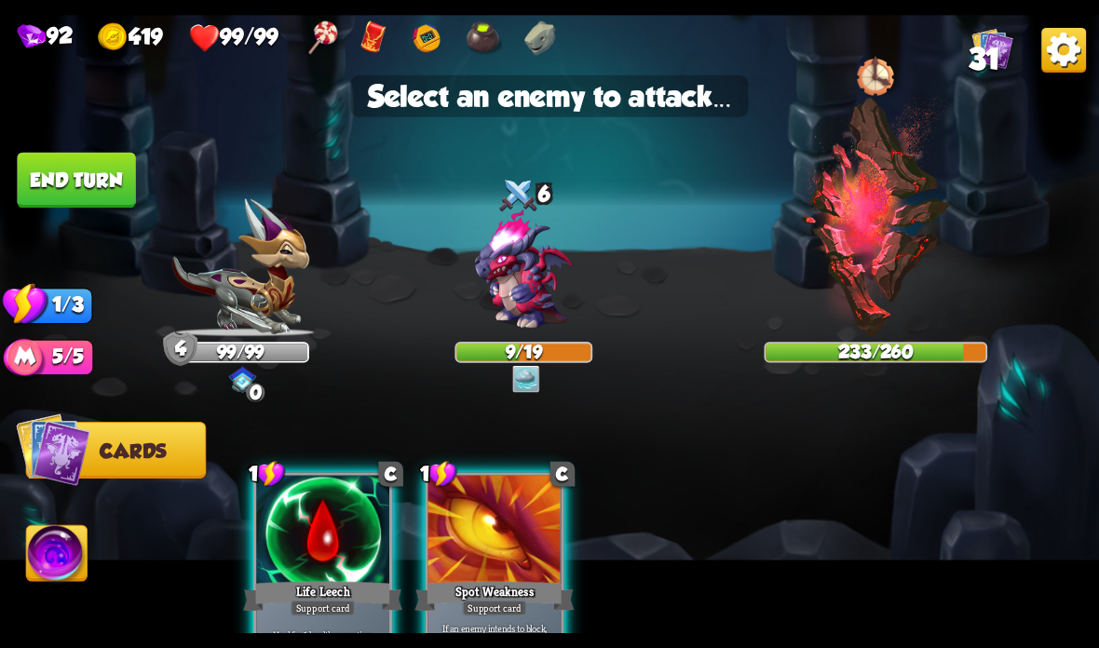
click at [501, 302] on img at bounding box center [523, 271] width 132 height 132
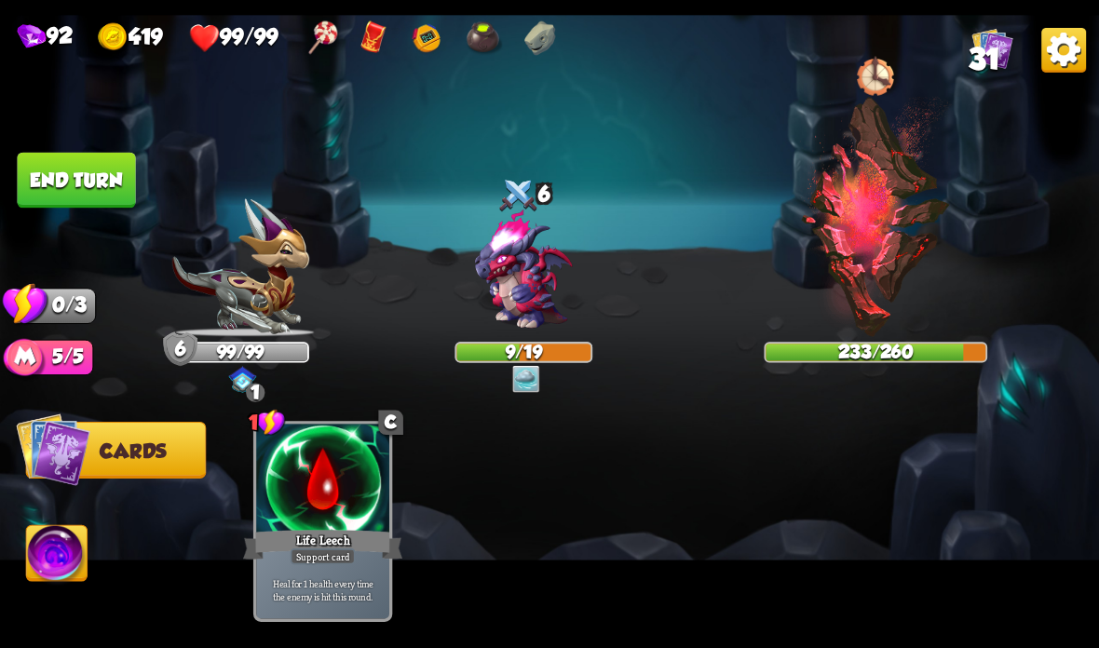
click at [85, 183] on button "End turn" at bounding box center [76, 181] width 118 height 56
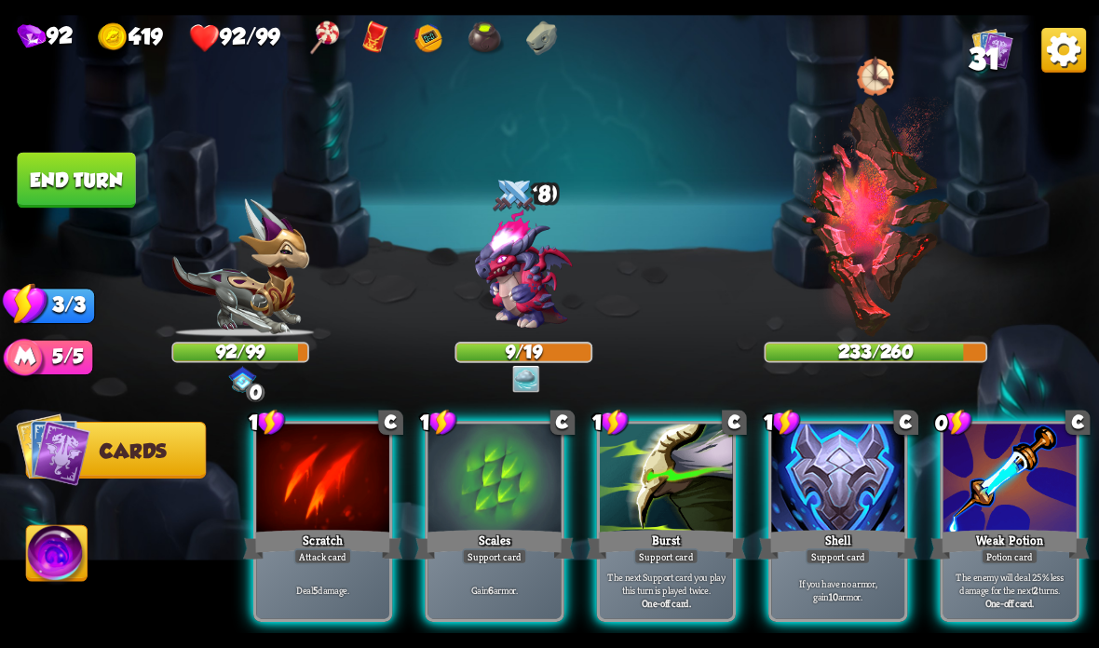
click at [858, 470] on div at bounding box center [837, 480] width 133 height 112
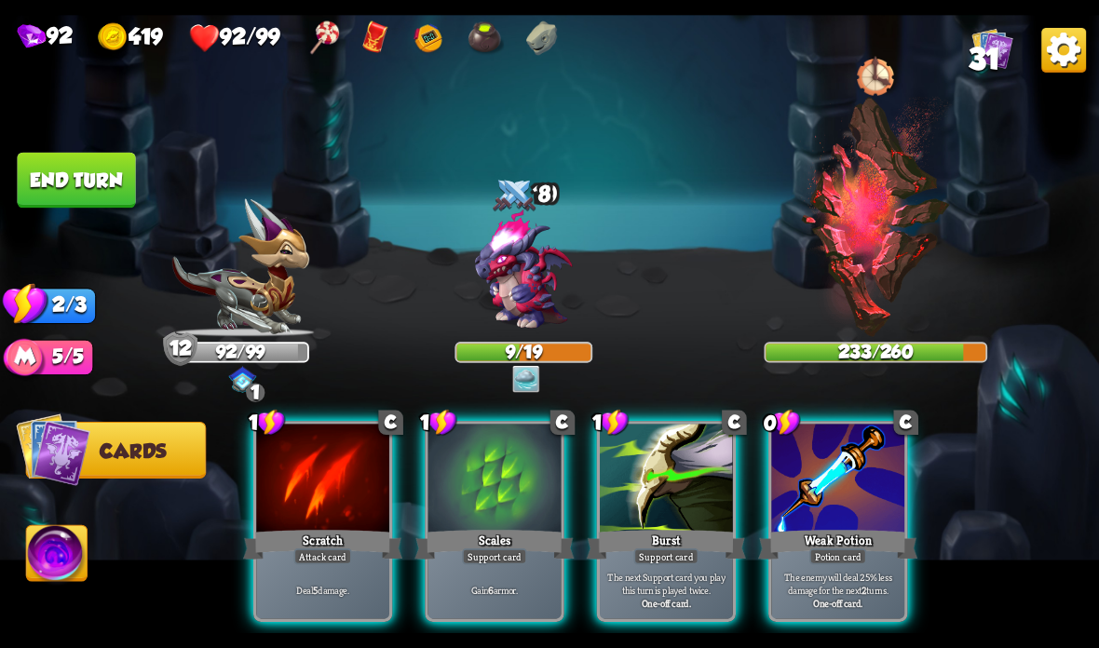
click at [836, 478] on div at bounding box center [837, 480] width 133 height 112
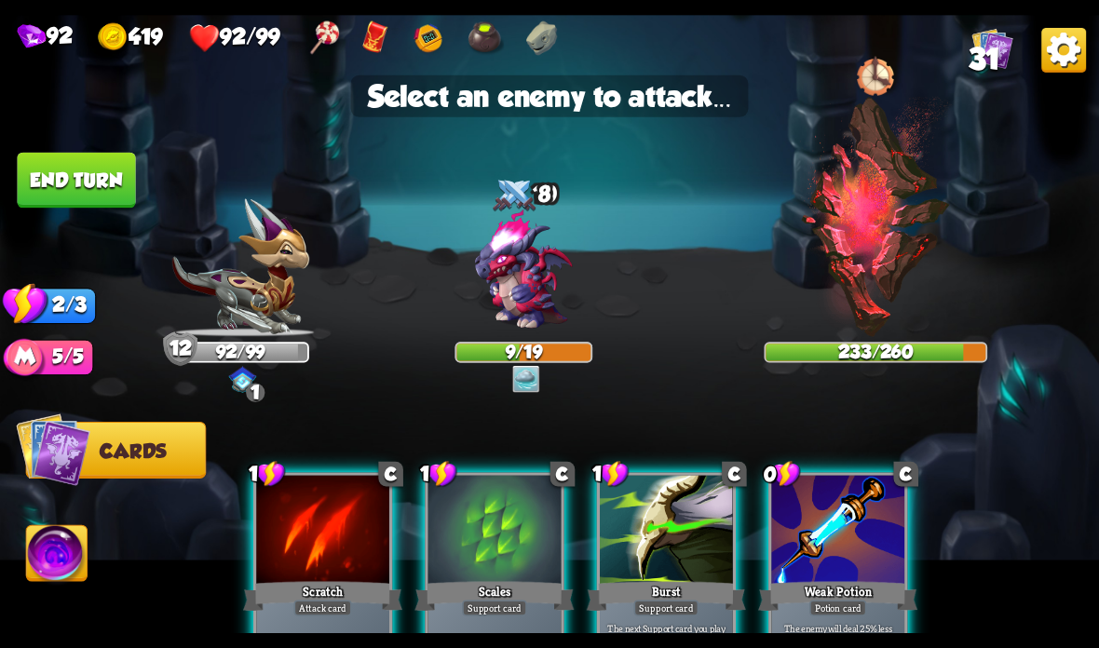
click at [512, 280] on img at bounding box center [523, 271] width 132 height 132
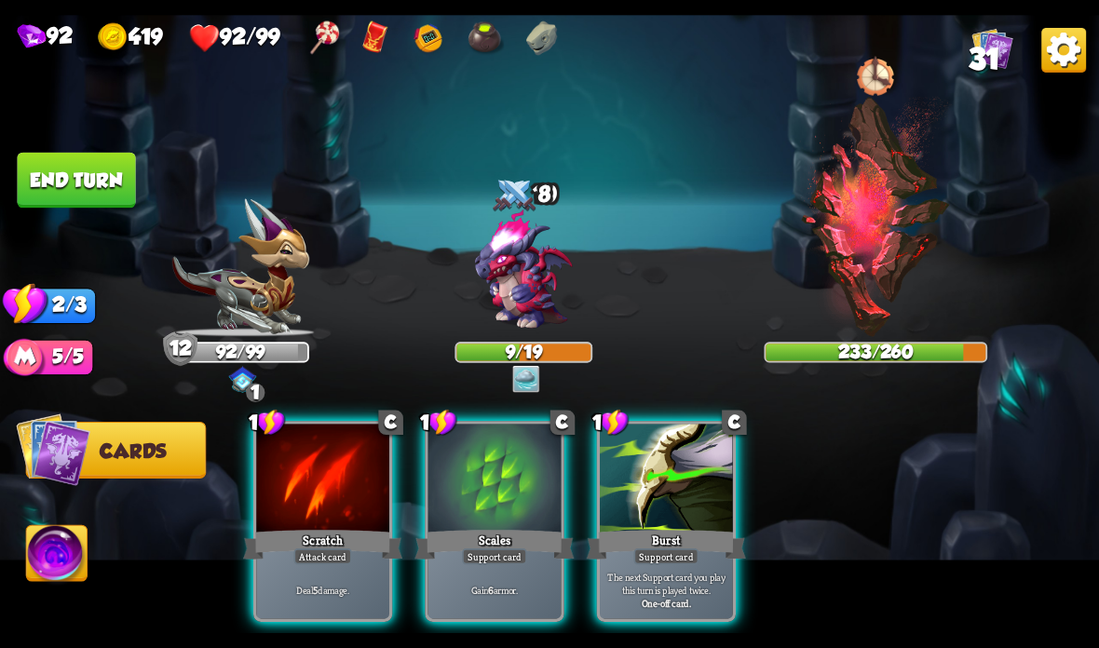
click at [519, 530] on div "Scales" at bounding box center [493, 544] width 159 height 35
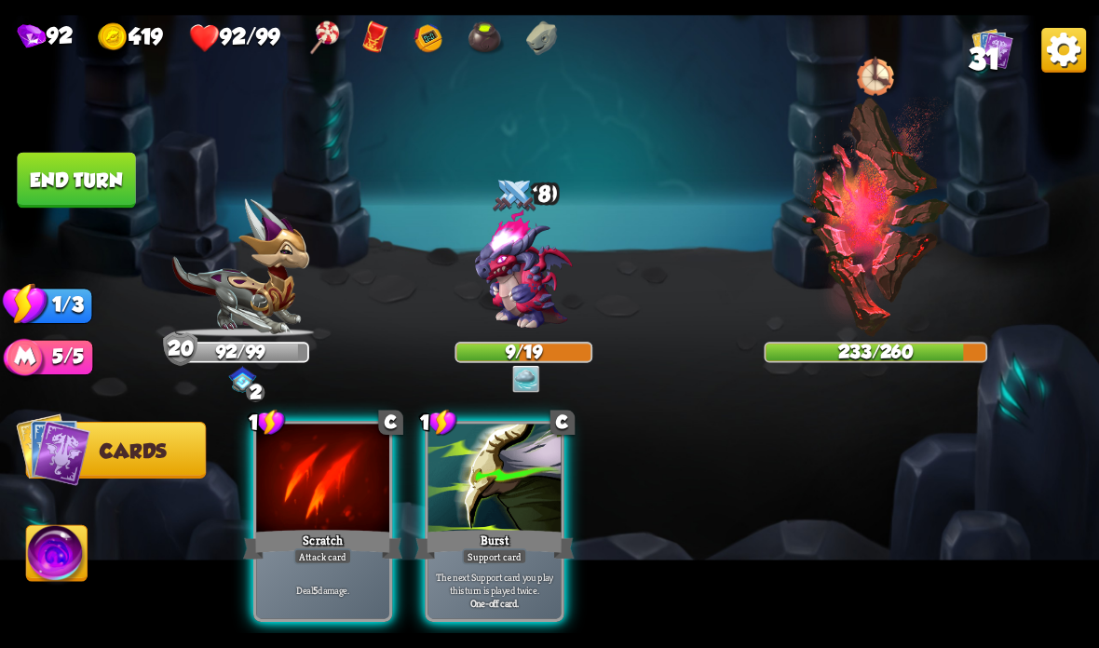
click at [322, 544] on div "Scratch" at bounding box center [322, 544] width 159 height 35
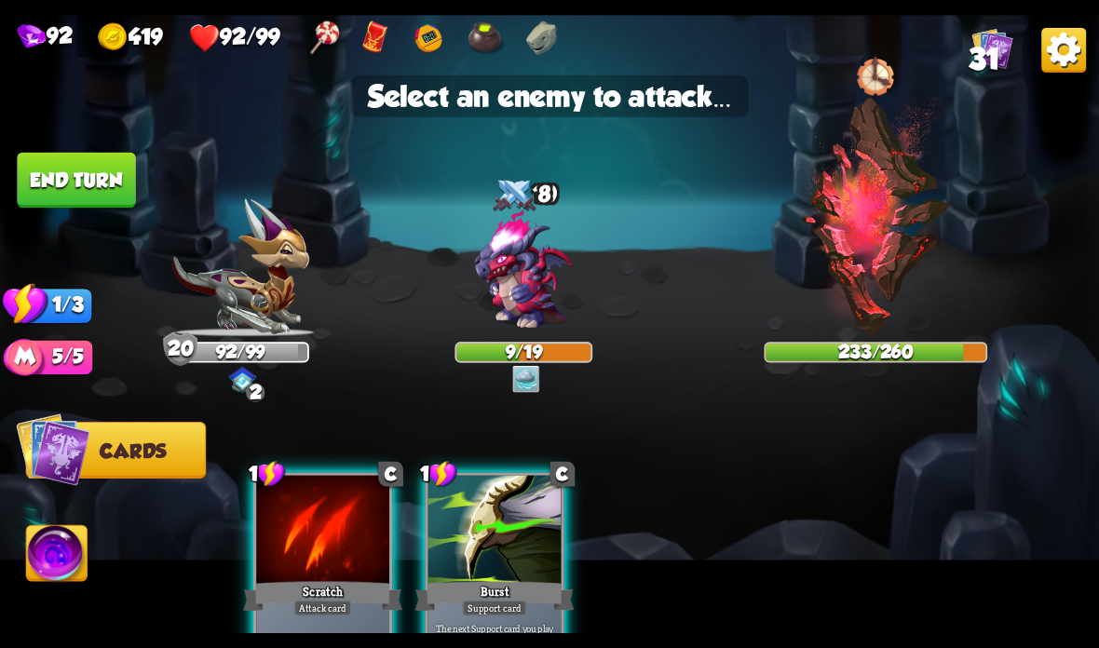
click at [521, 267] on img at bounding box center [523, 271] width 132 height 132
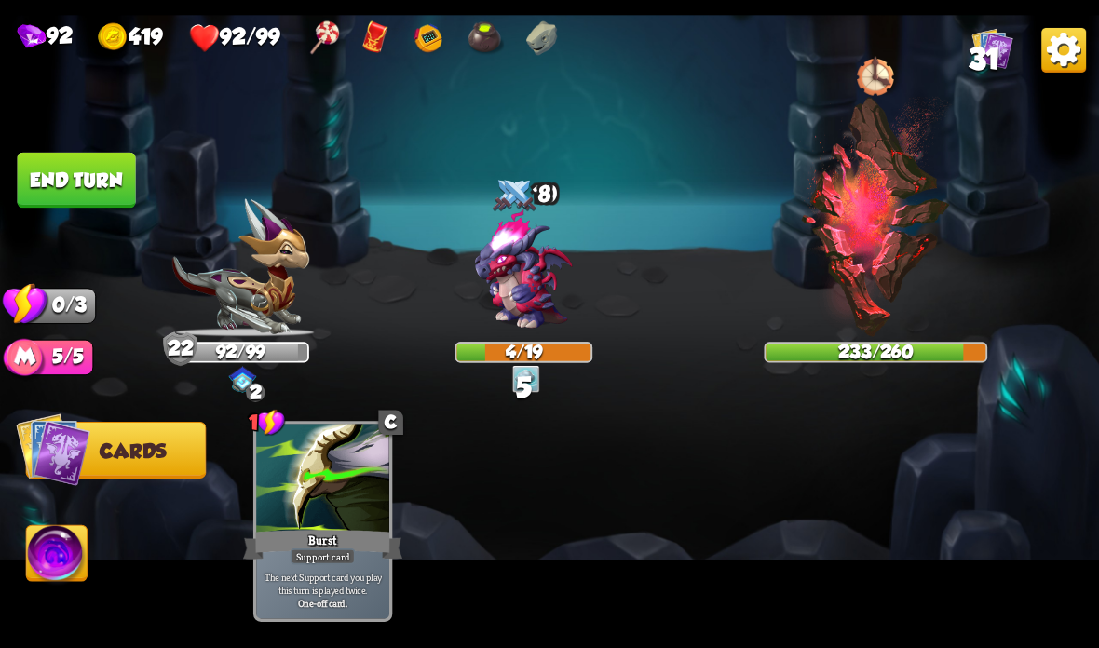
click at [97, 163] on button "End turn" at bounding box center [76, 181] width 118 height 56
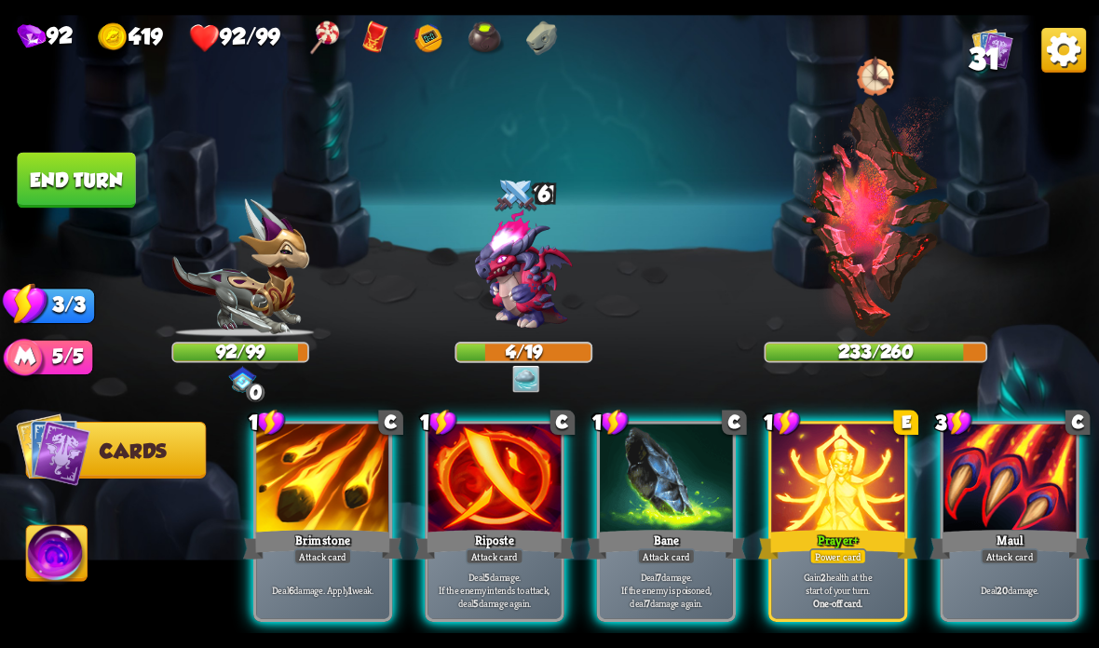
click at [805, 495] on div at bounding box center [837, 480] width 133 height 112
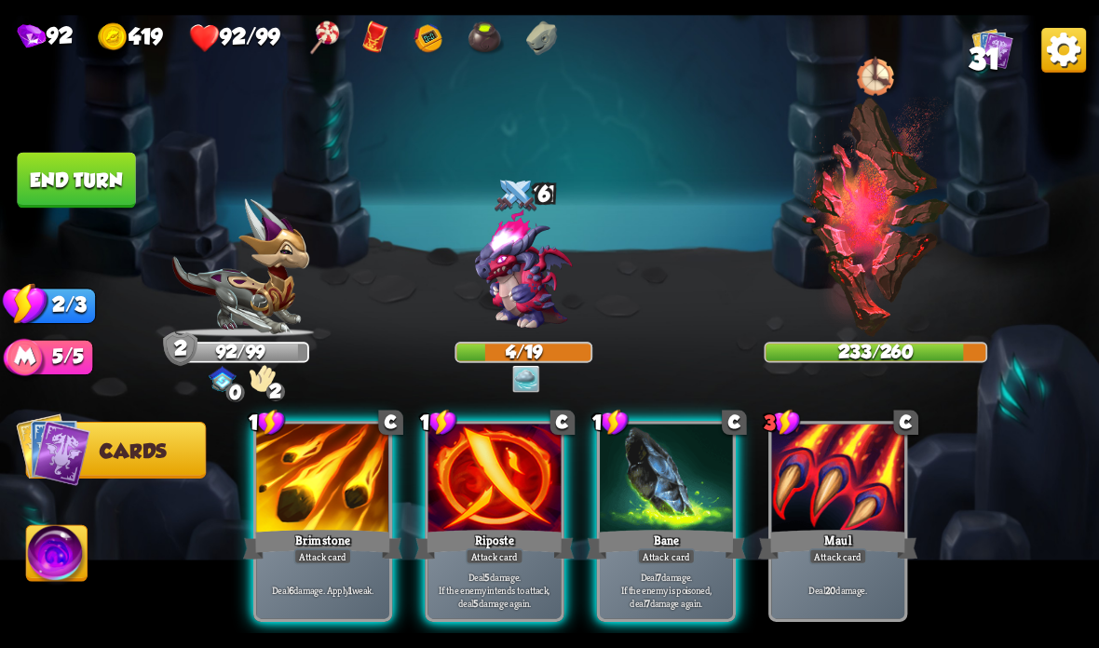
click at [472, 536] on div "Riposte" at bounding box center [493, 544] width 159 height 35
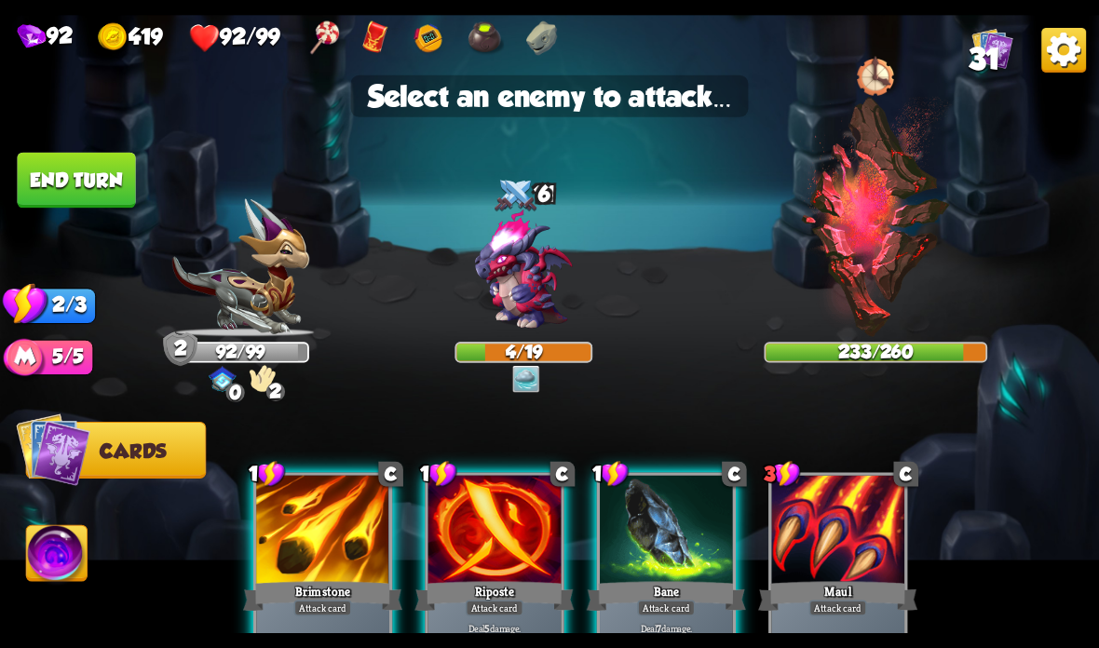
click at [516, 291] on img at bounding box center [523, 271] width 132 height 132
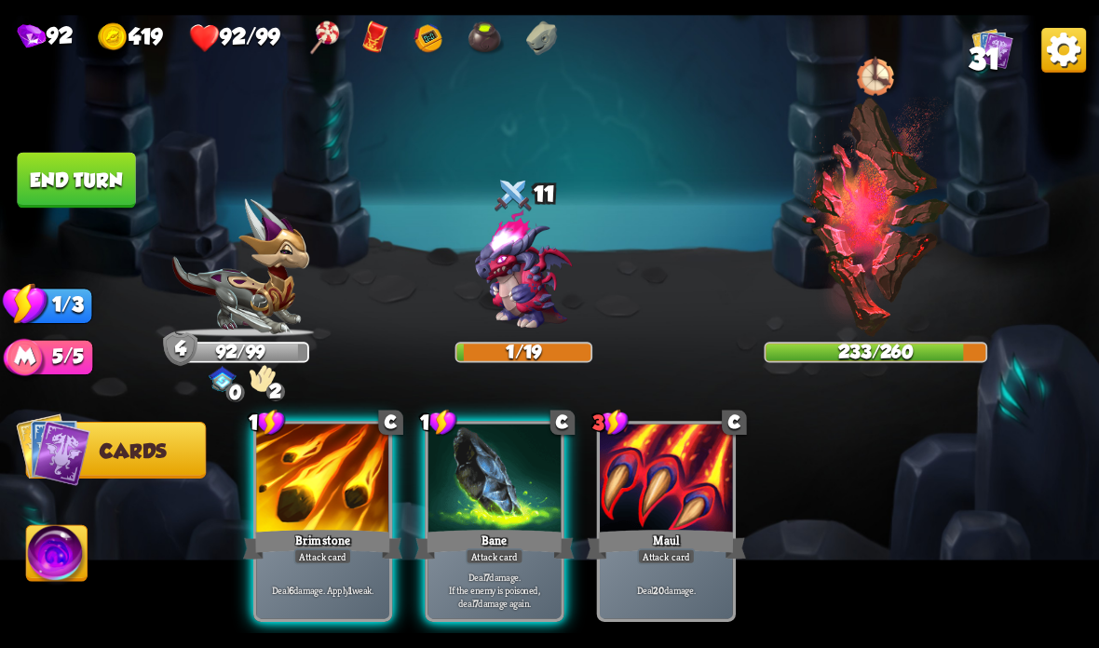
click at [356, 594] on p "Deal 6 damage. Apply 1 weak." at bounding box center [323, 589] width 127 height 13
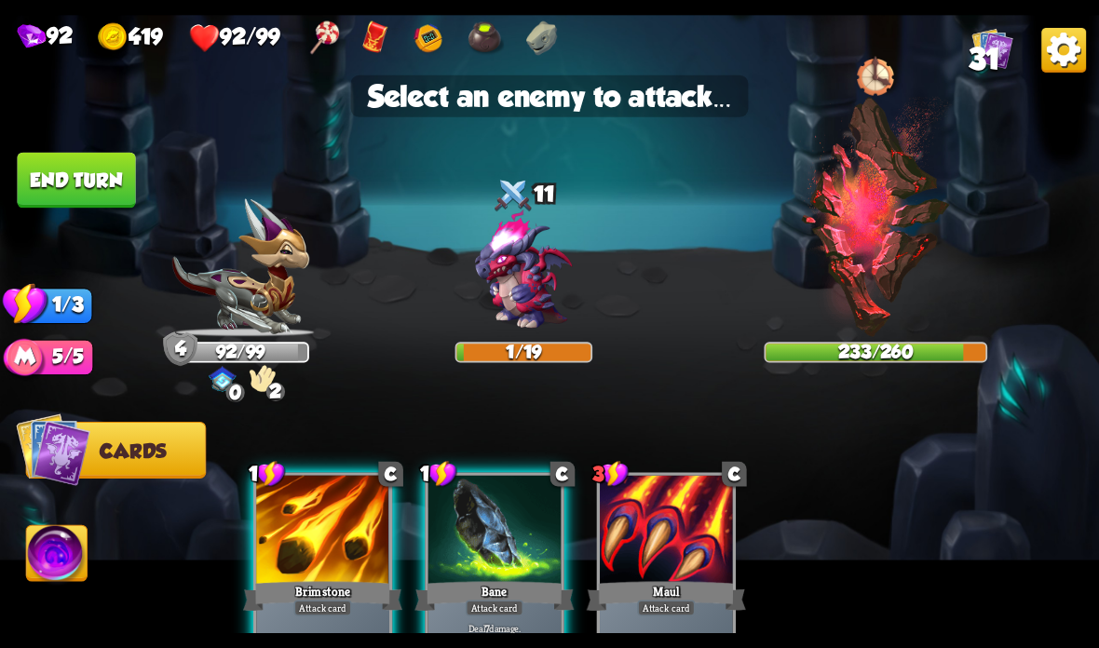
click at [521, 312] on img at bounding box center [523, 271] width 132 height 132
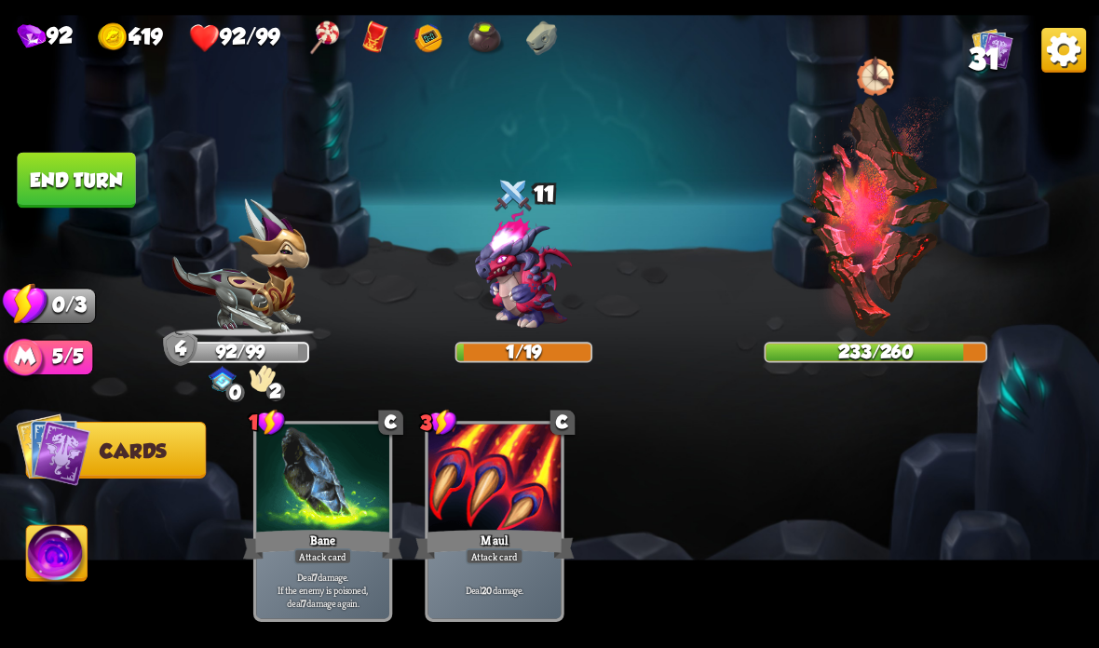
click at [111, 180] on button "End turn" at bounding box center [76, 181] width 118 height 56
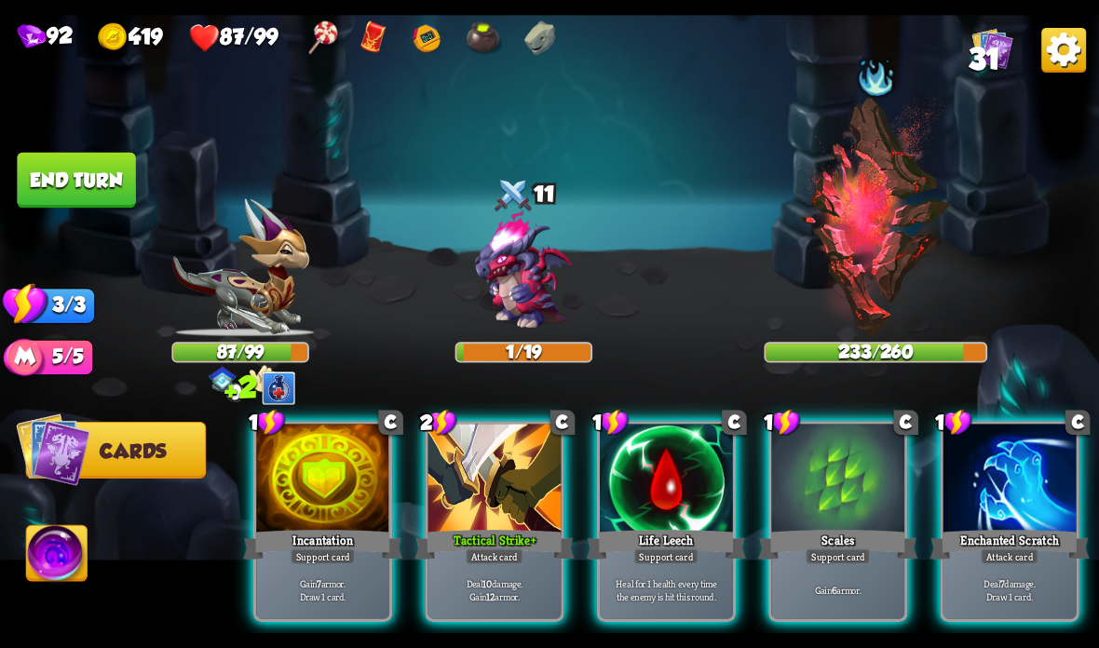
click at [509, 524] on div at bounding box center [494, 480] width 133 height 112
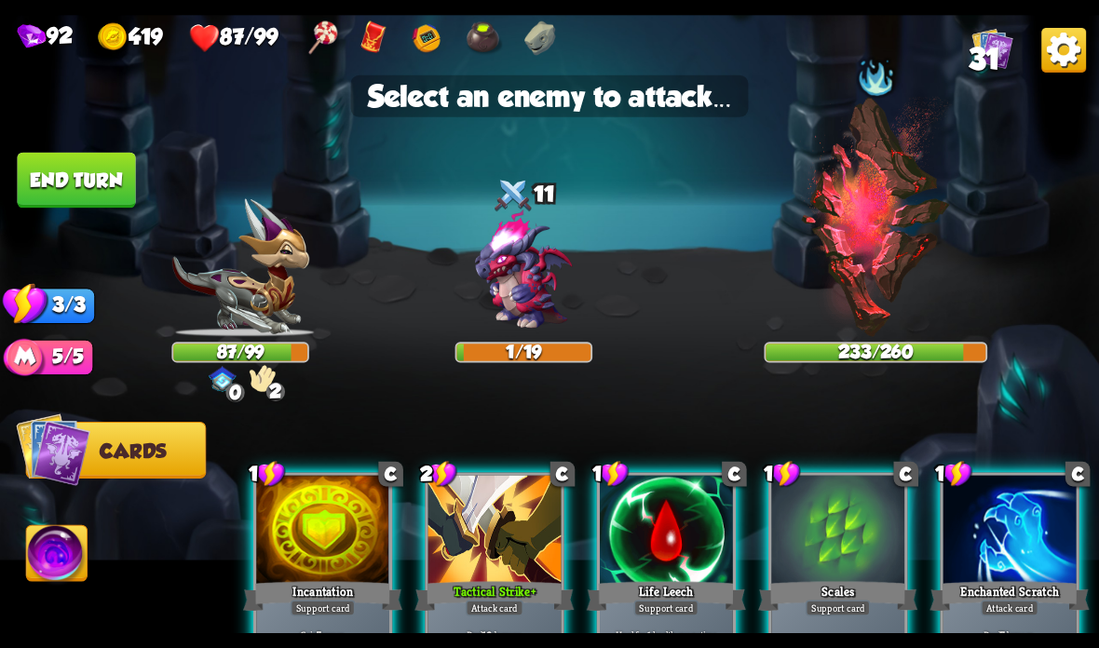
click at [486, 308] on img at bounding box center [523, 271] width 132 height 132
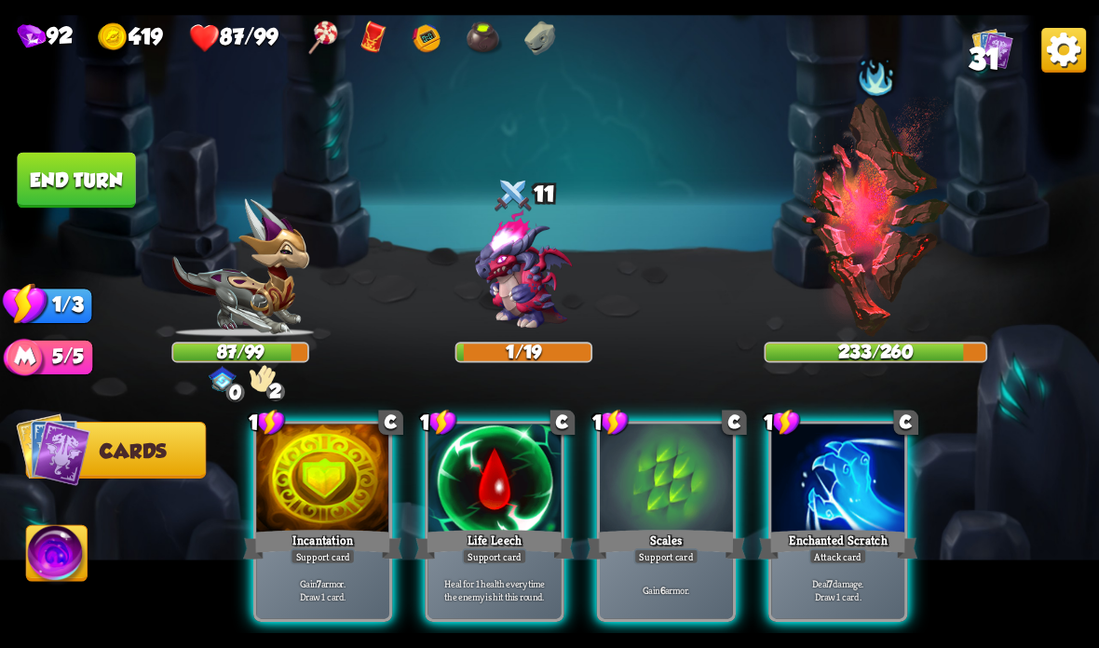
click at [833, 542] on div "Enchanted Scratch" at bounding box center [837, 544] width 159 height 35
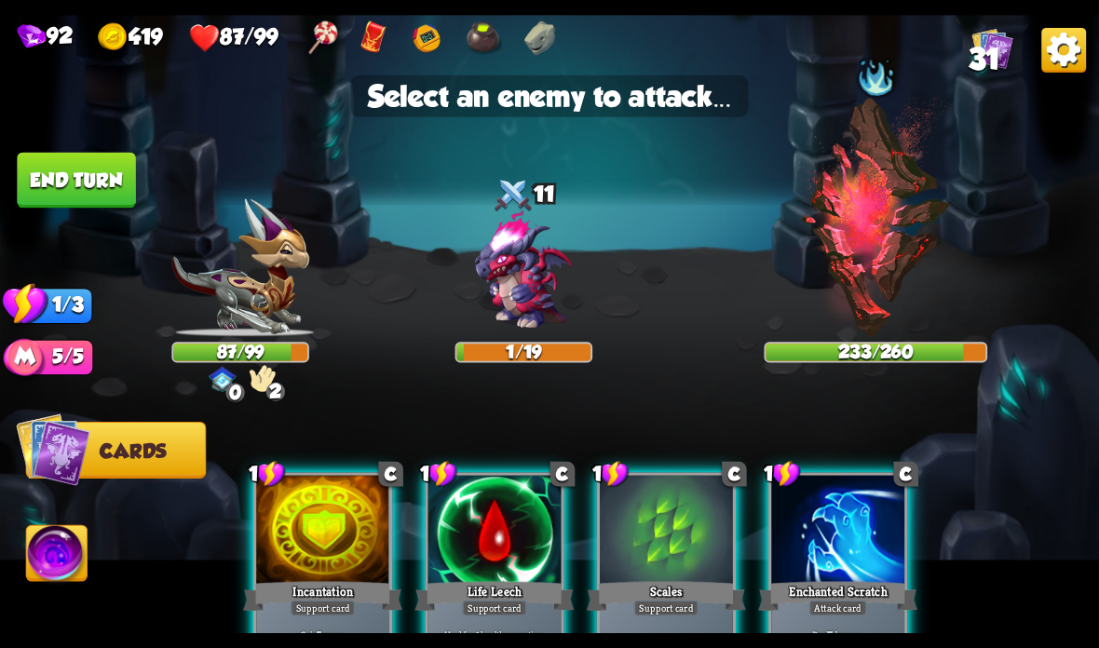
click at [504, 287] on img at bounding box center [523, 271] width 132 height 132
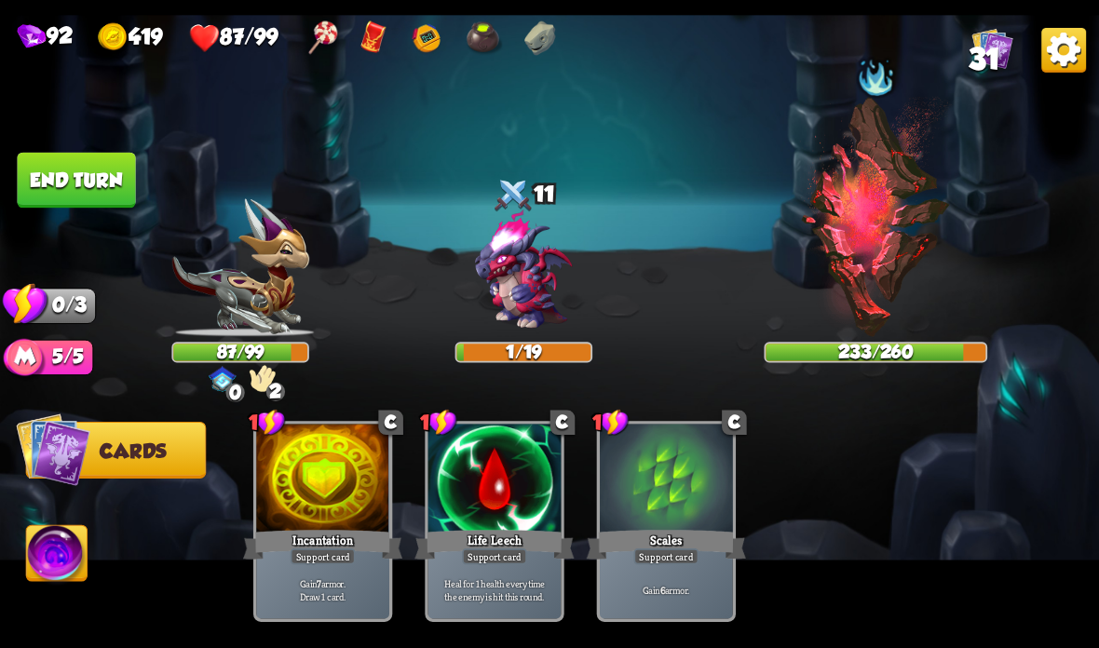
click at [77, 182] on button "End turn" at bounding box center [76, 181] width 118 height 56
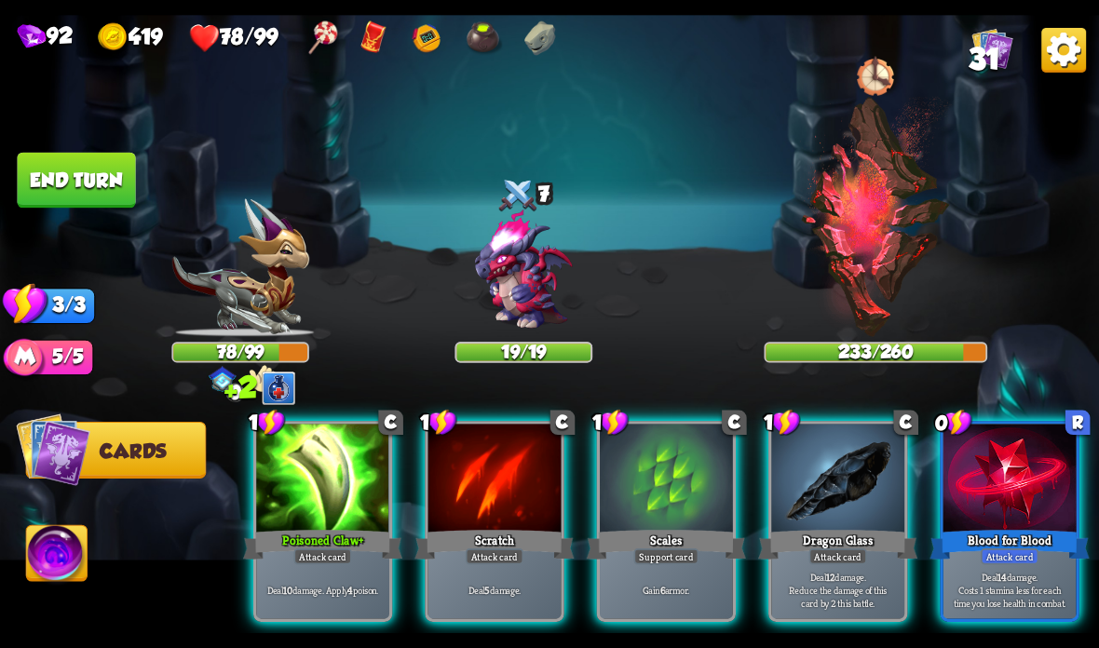
click at [995, 510] on div at bounding box center [1009, 480] width 133 height 112
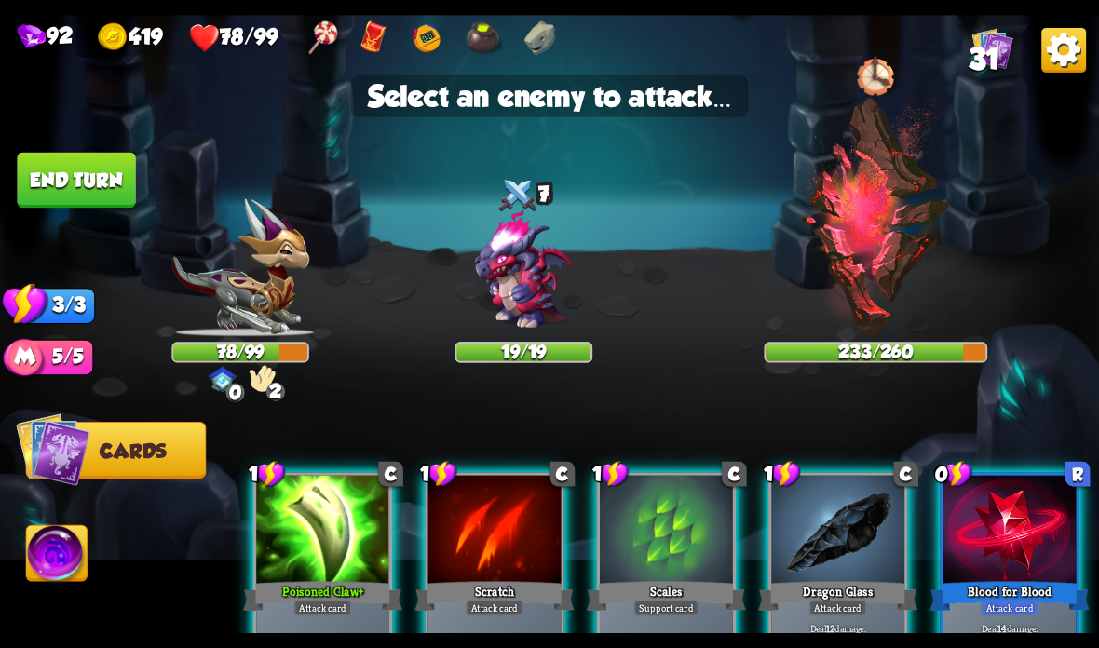
click at [509, 263] on img at bounding box center [523, 271] width 132 height 132
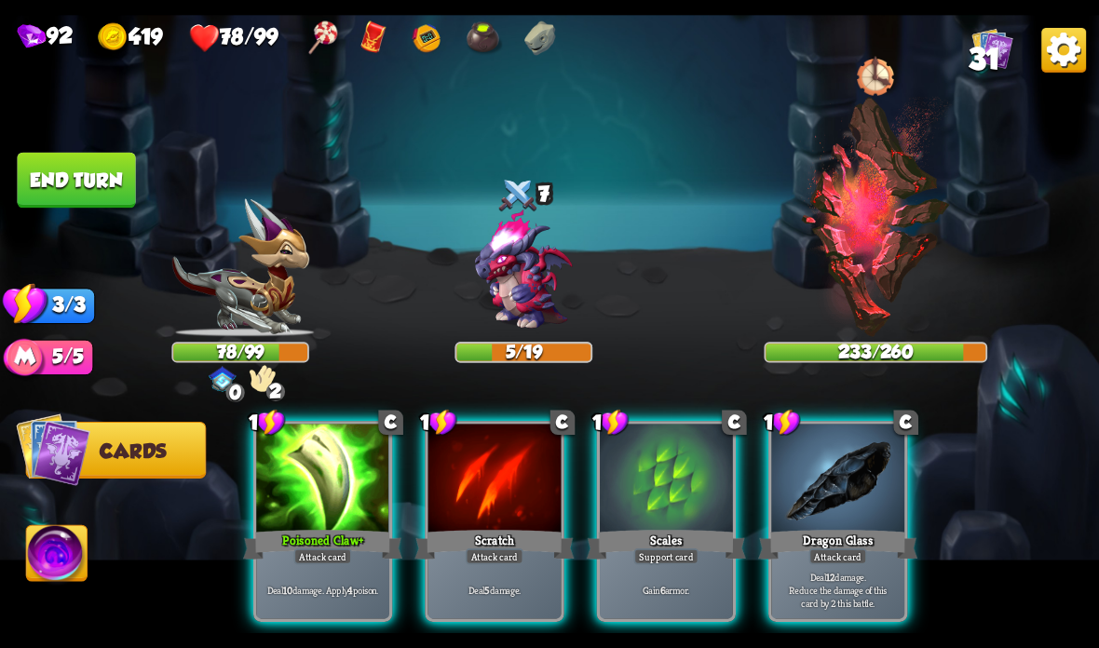
click at [487, 535] on div "Scratch" at bounding box center [493, 544] width 159 height 35
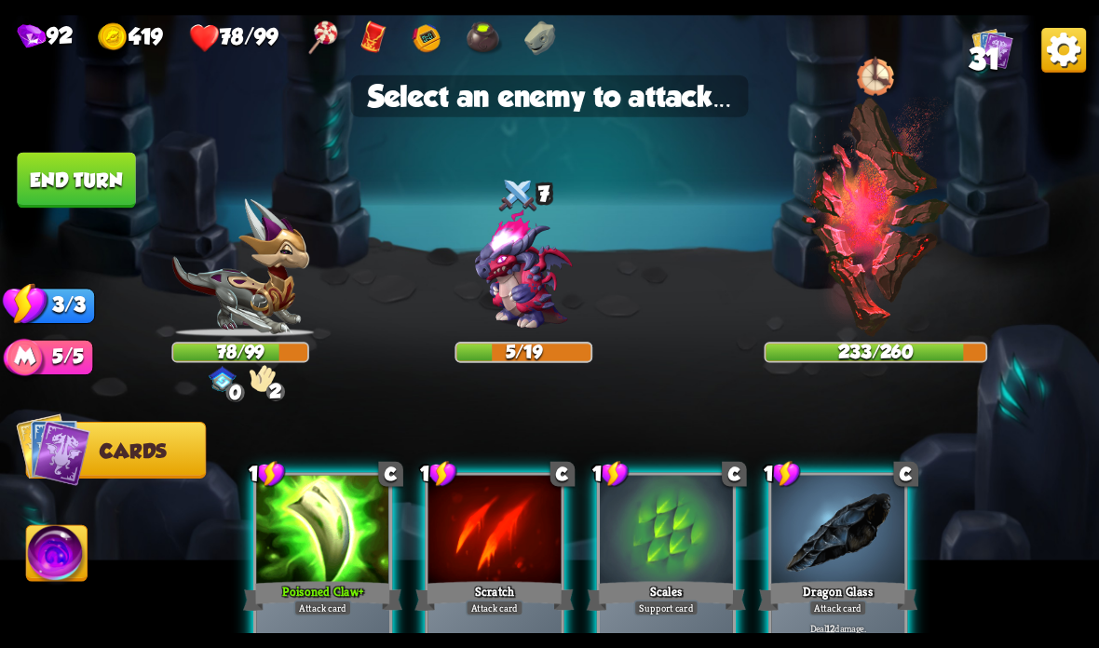
click at [483, 266] on img at bounding box center [523, 271] width 132 height 132
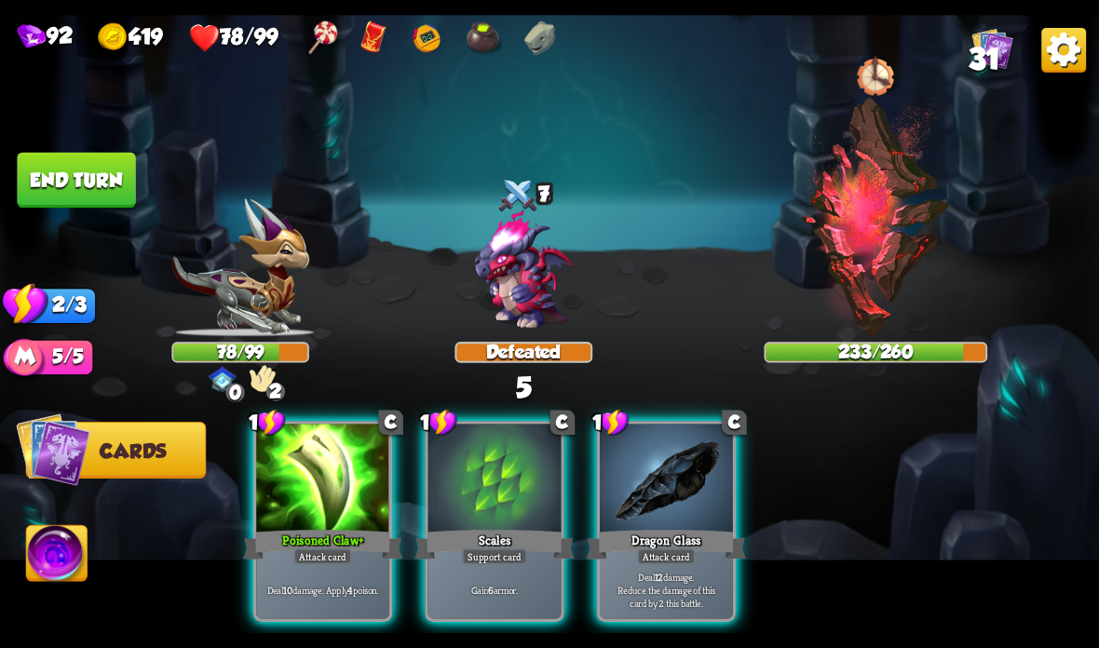
click at [472, 533] on div "Scales" at bounding box center [493, 544] width 159 height 35
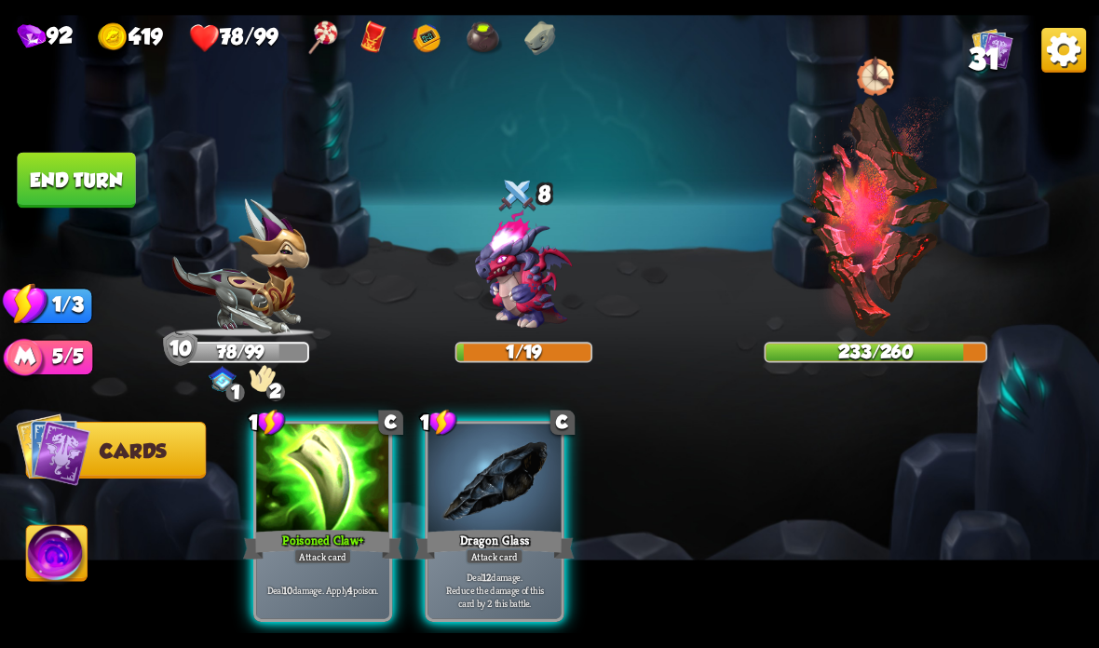
click at [104, 180] on button "End turn" at bounding box center [76, 181] width 118 height 56
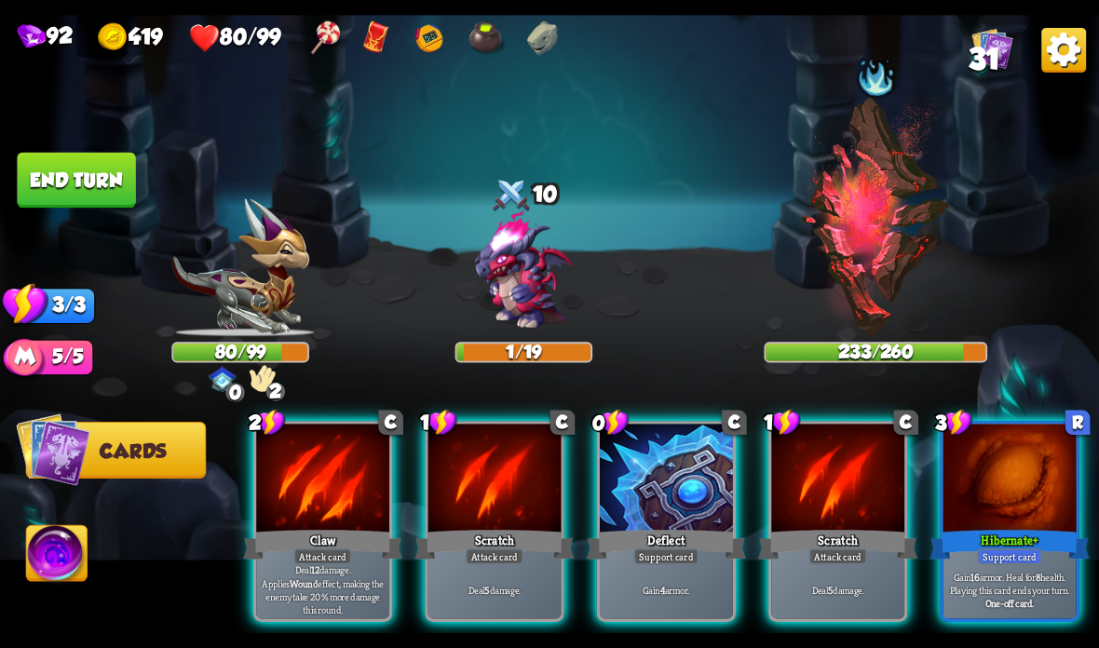
click at [995, 503] on div at bounding box center [1009, 480] width 133 height 112
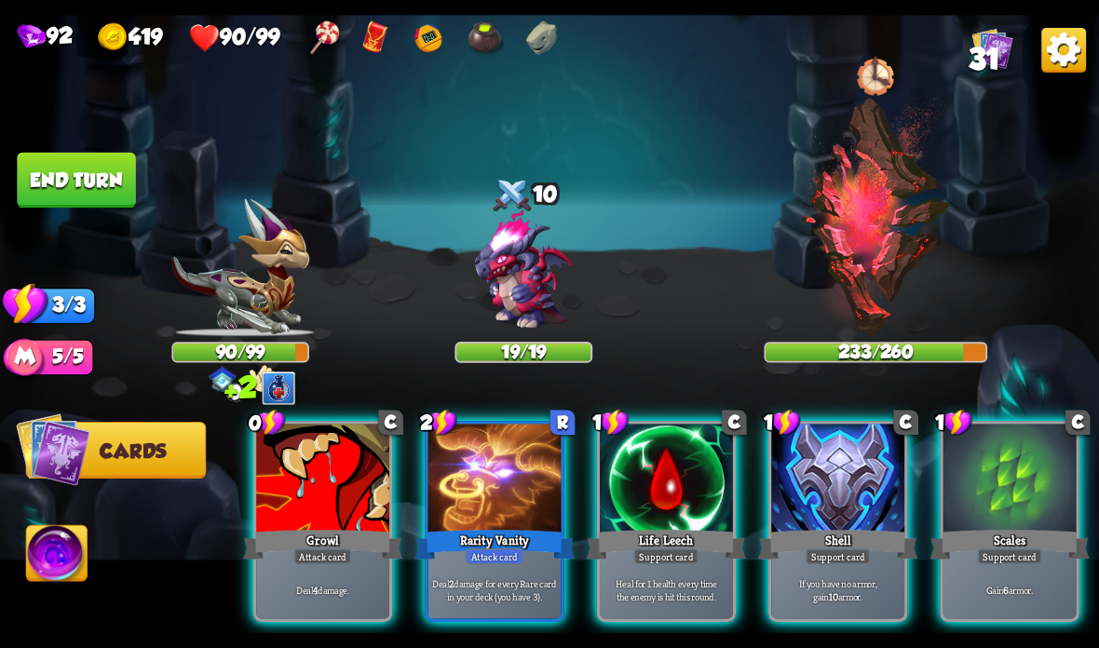
click at [522, 251] on img at bounding box center [523, 271] width 132 height 132
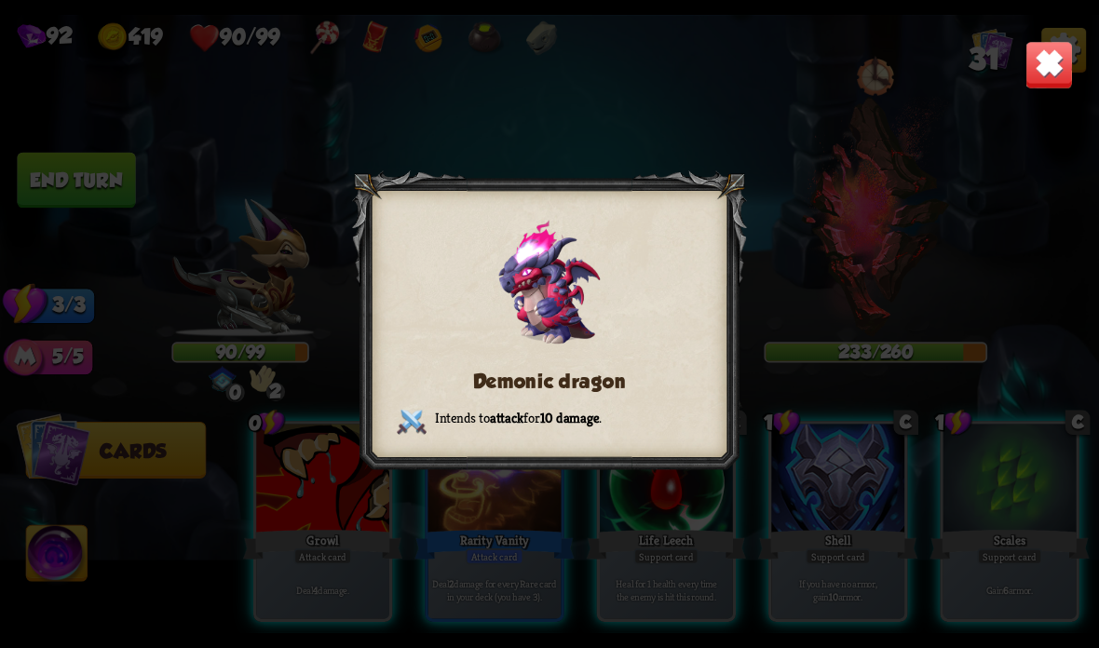
click at [1050, 59] on img at bounding box center [1049, 65] width 48 height 48
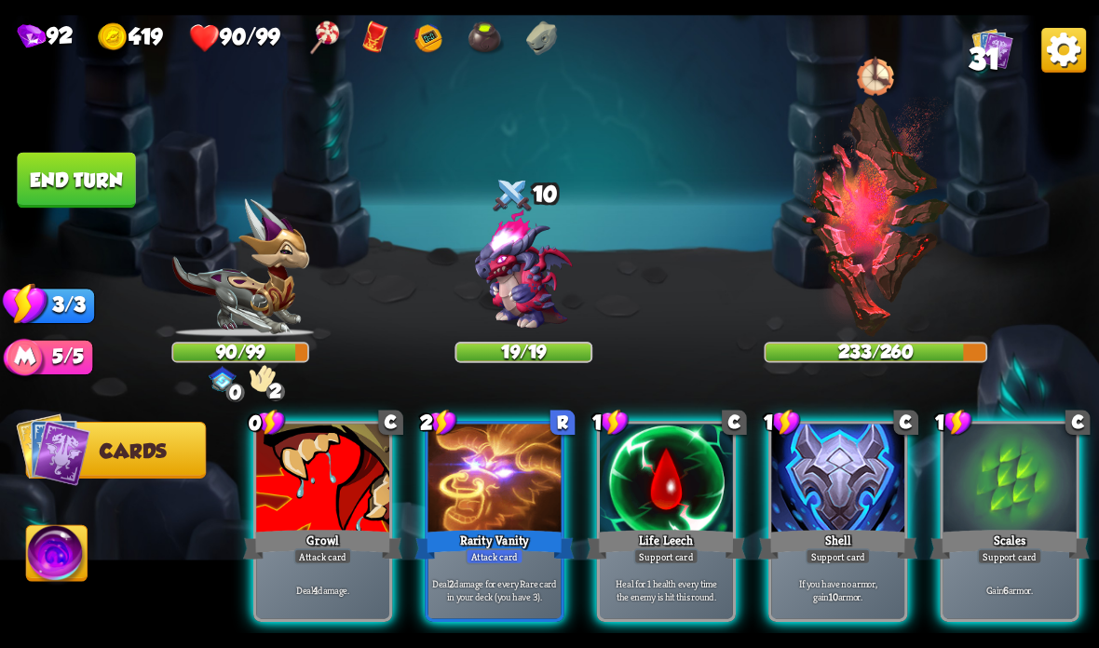
click at [785, 490] on div at bounding box center [837, 480] width 133 height 112
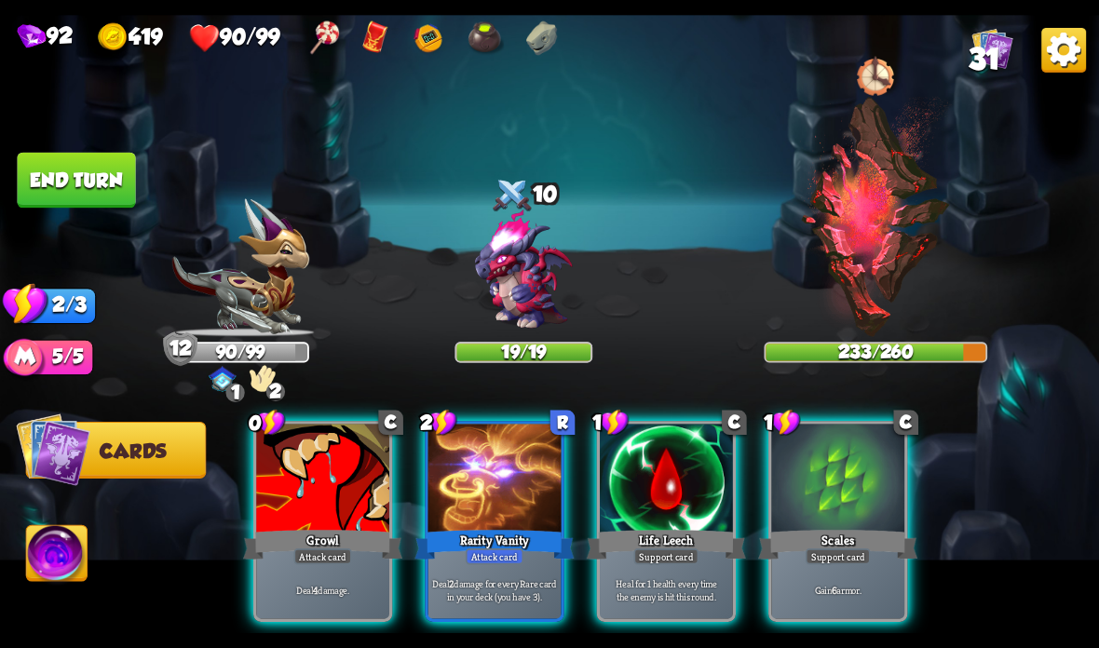
click at [827, 487] on div at bounding box center [837, 480] width 133 height 112
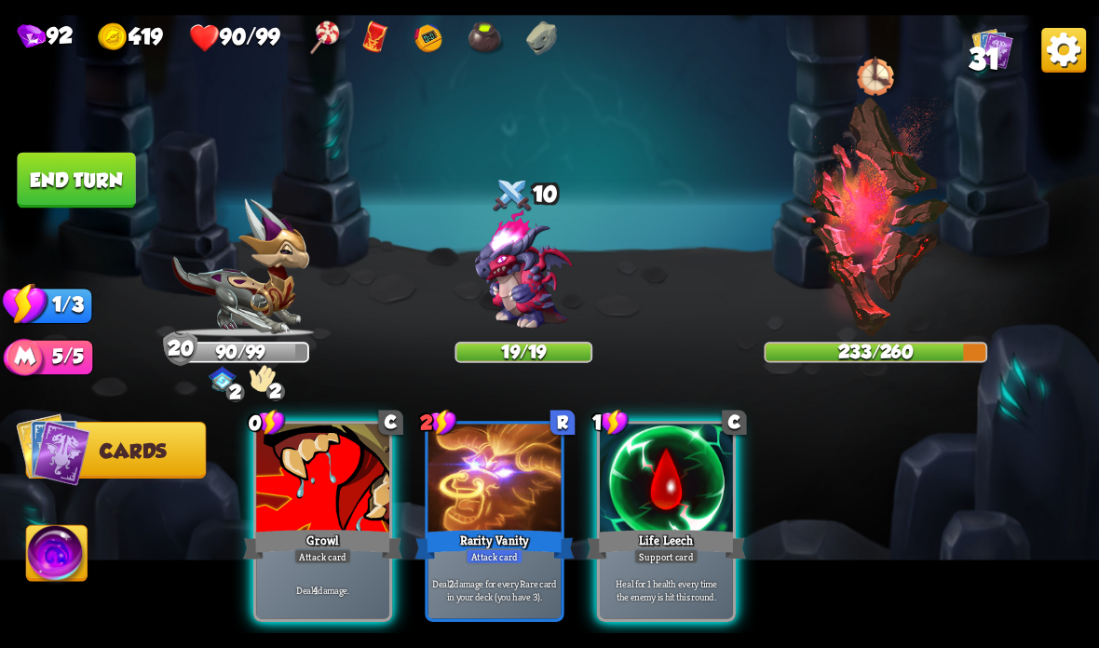
click at [324, 562] on div "Attack card" at bounding box center [323, 557] width 58 height 16
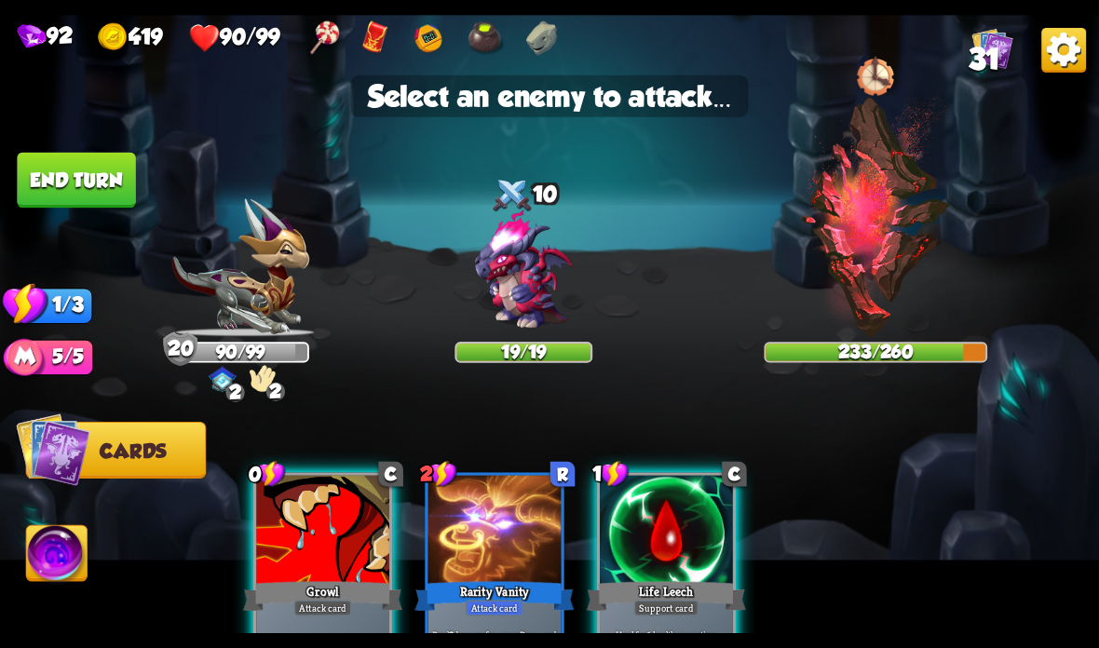
click at [507, 291] on img at bounding box center [523, 271] width 132 height 132
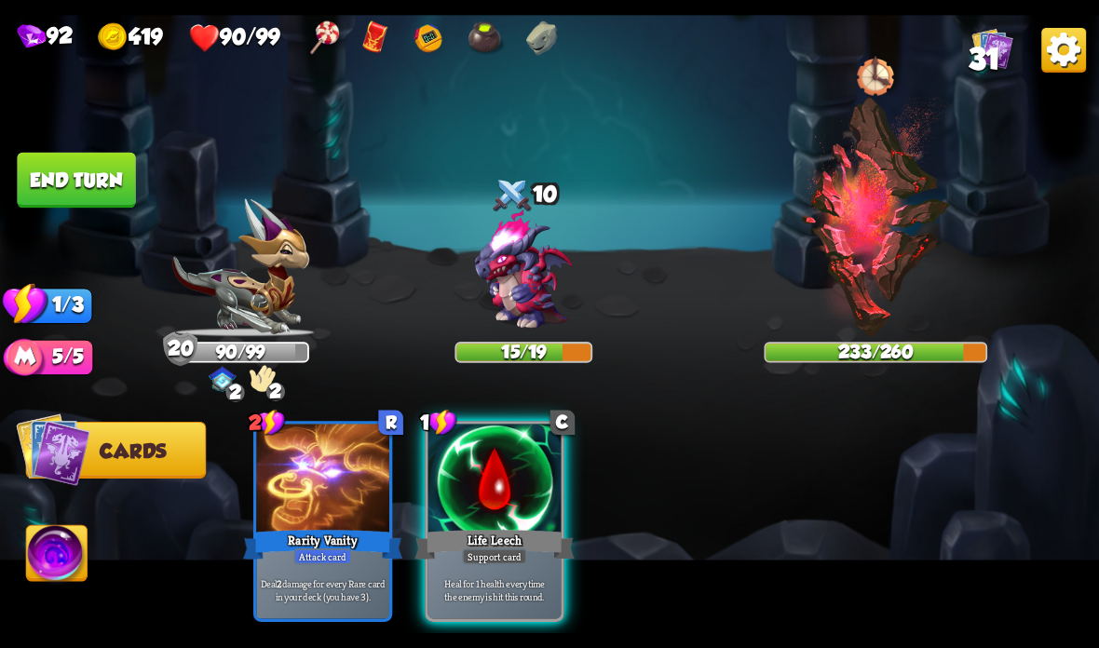
click at [88, 189] on button "End turn" at bounding box center [76, 181] width 118 height 56
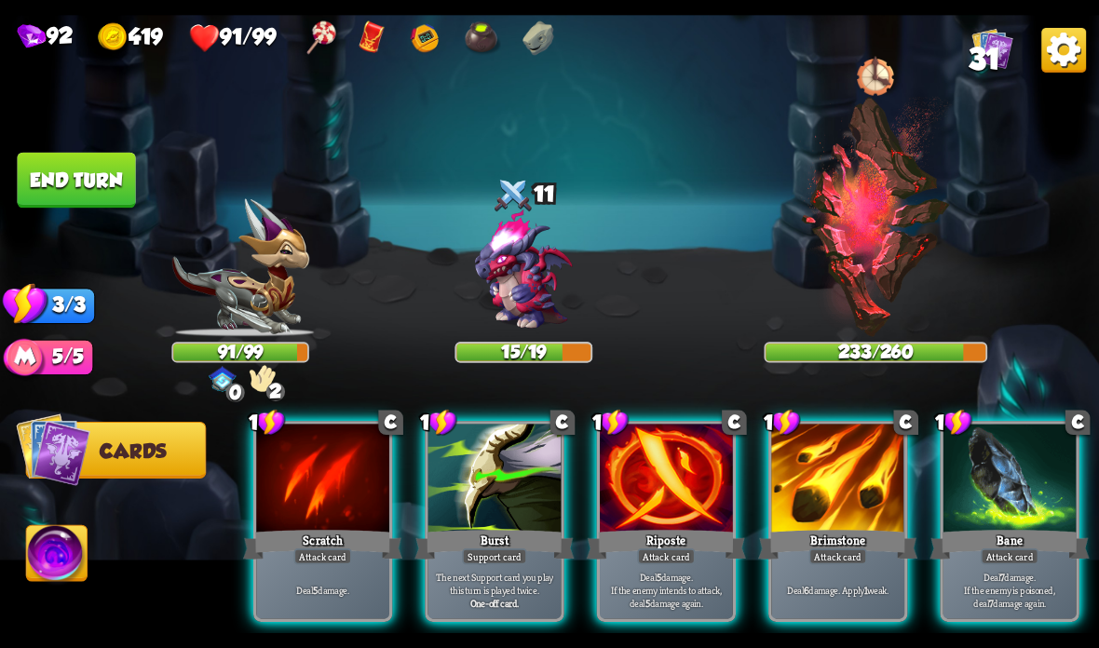
click at [818, 523] on div at bounding box center [837, 480] width 133 height 112
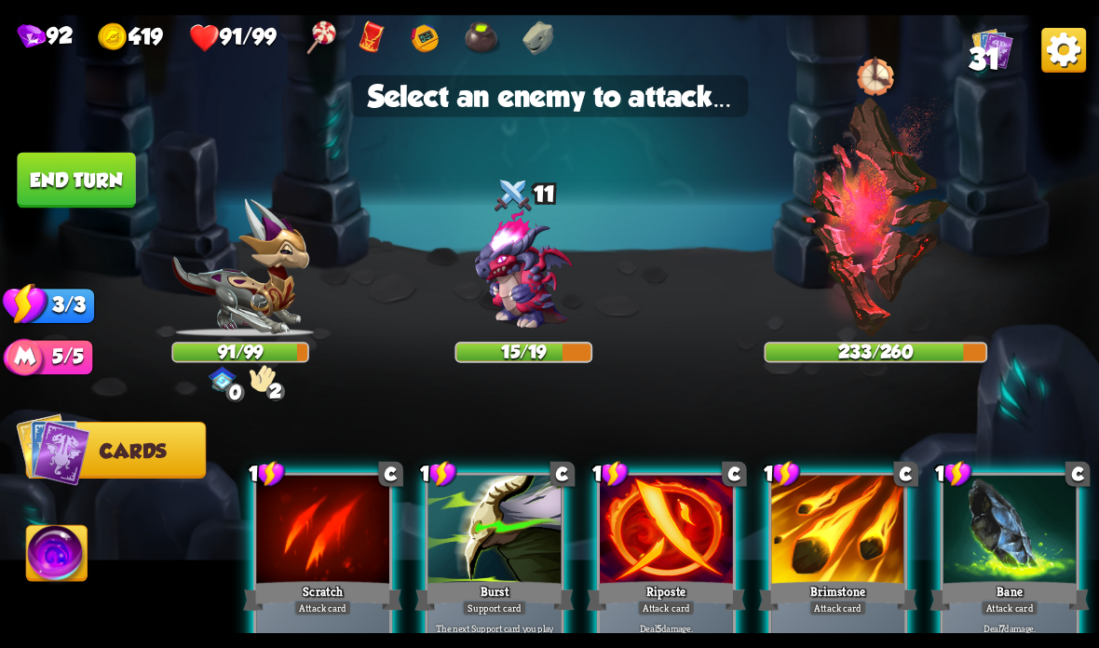
click at [522, 277] on img at bounding box center [523, 271] width 132 height 132
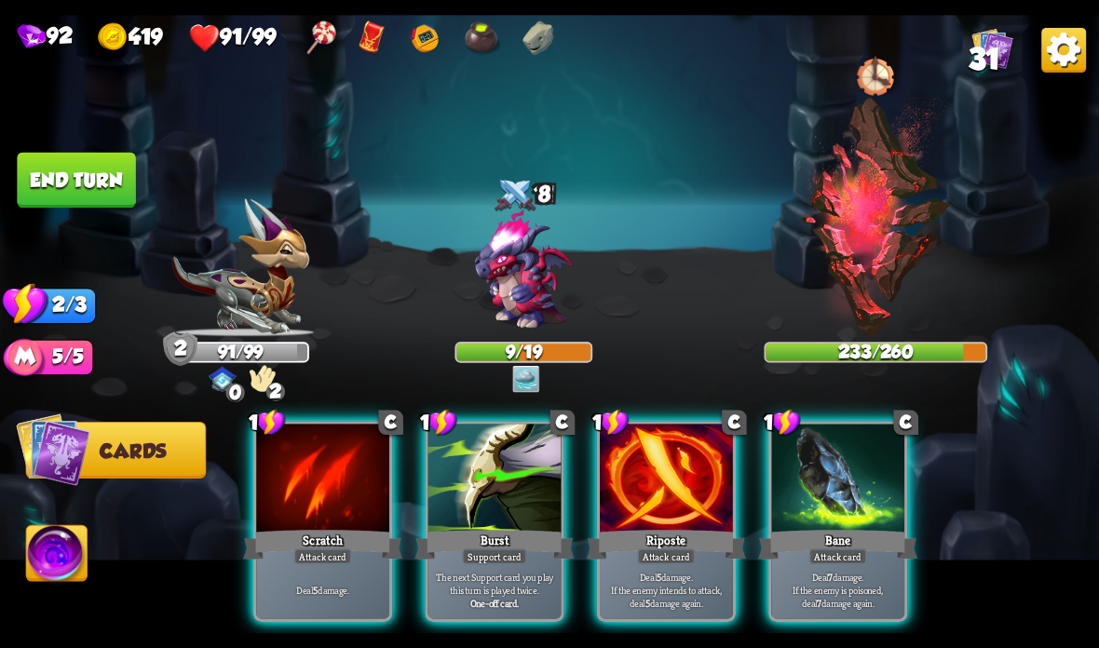
click at [324, 547] on div "Scratch" at bounding box center [322, 544] width 159 height 35
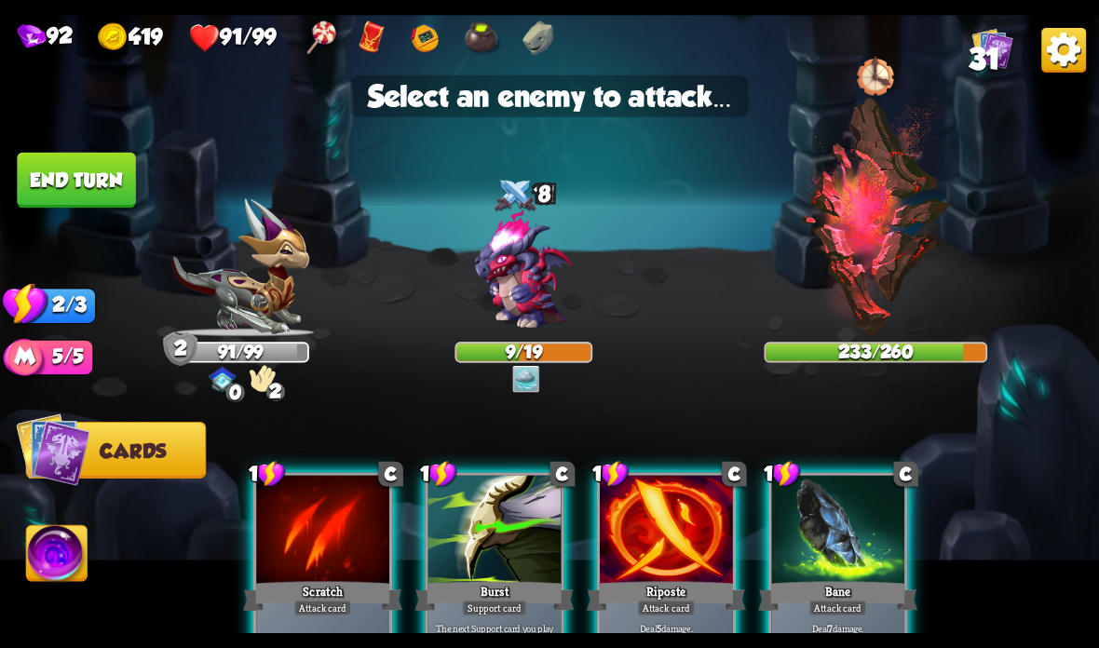
click at [691, 536] on div at bounding box center [666, 532] width 133 height 112
click at [645, 558] on div at bounding box center [666, 532] width 133 height 112
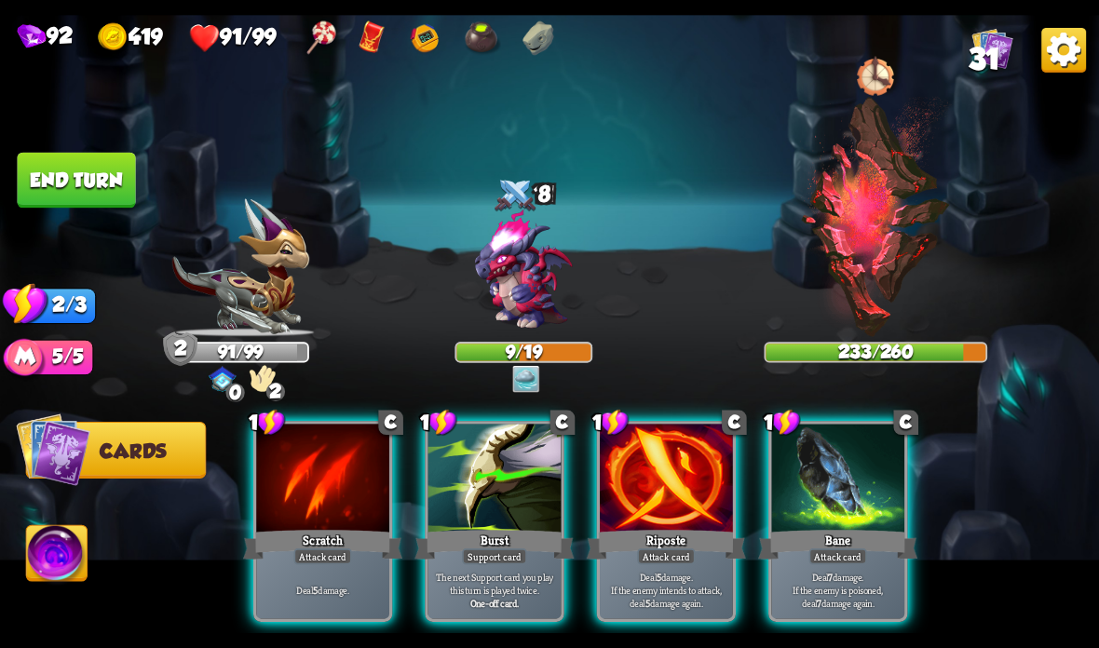
click at [651, 531] on div "Riposte" at bounding box center [666, 544] width 159 height 35
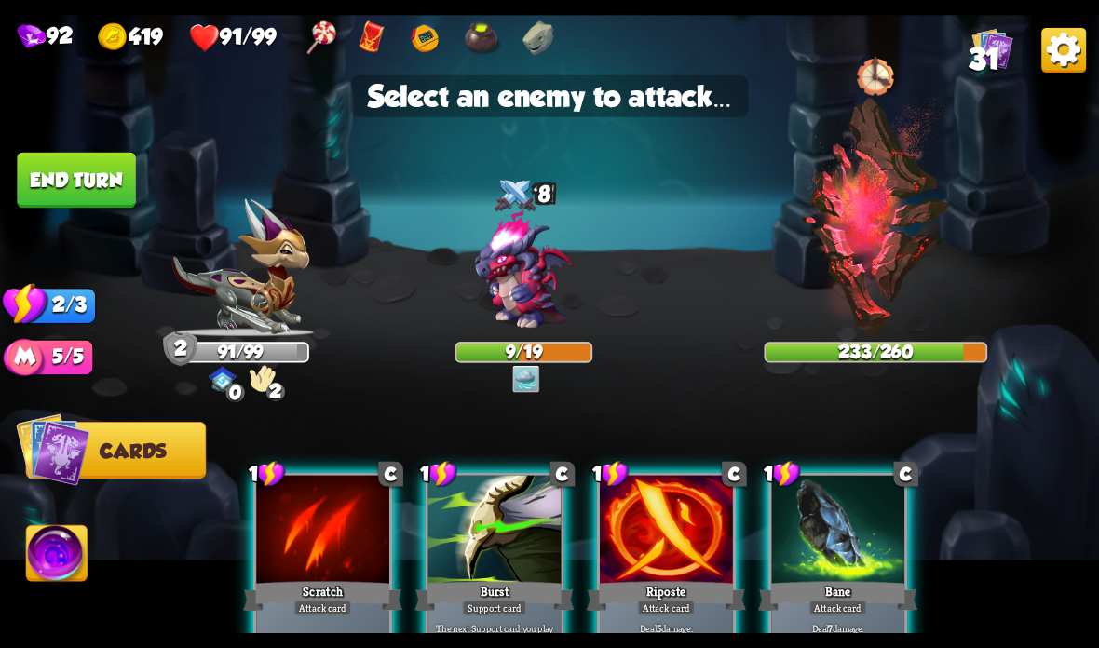
click at [522, 287] on img at bounding box center [523, 271] width 132 height 132
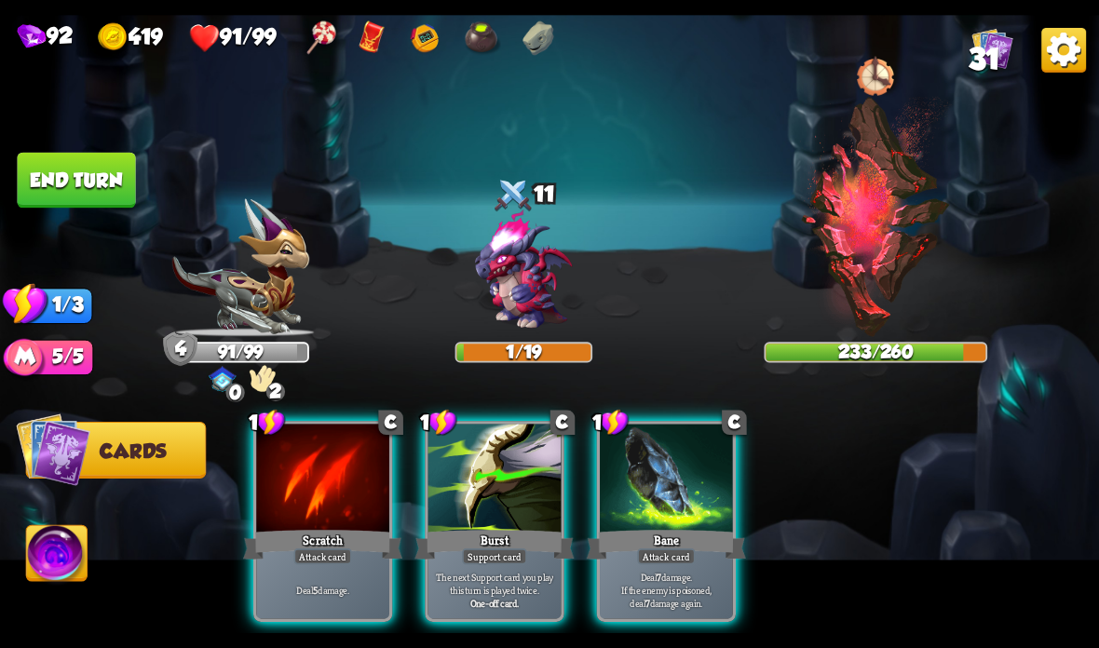
click at [325, 561] on div "Attack card" at bounding box center [323, 557] width 58 height 16
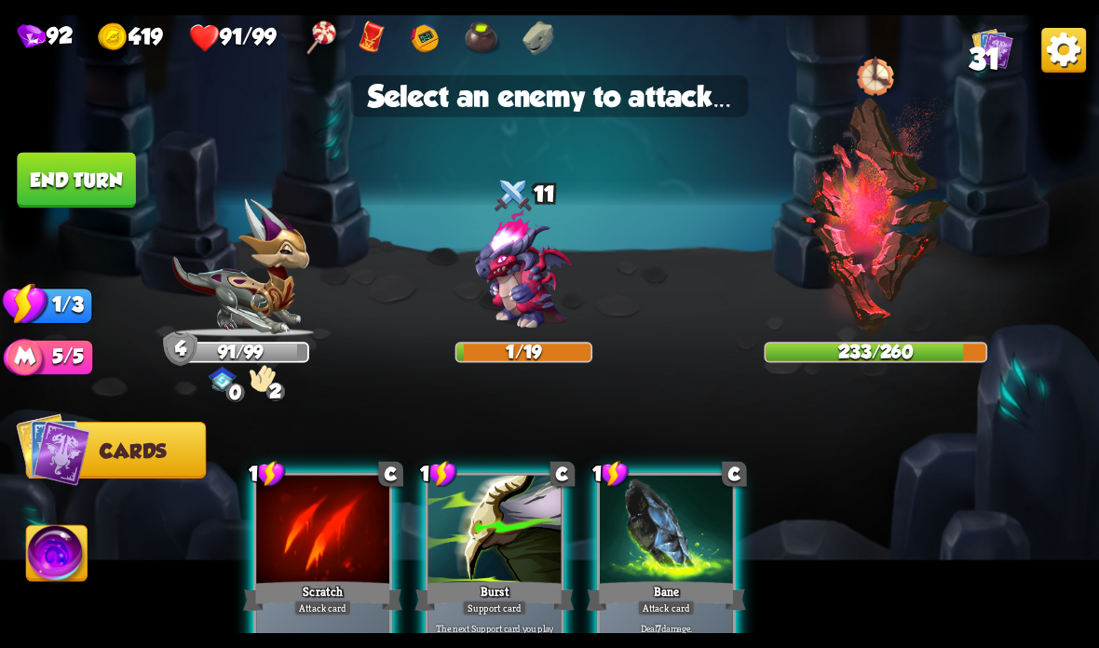
click at [670, 531] on div at bounding box center [666, 532] width 133 height 112
click at [658, 545] on div at bounding box center [666, 532] width 133 height 112
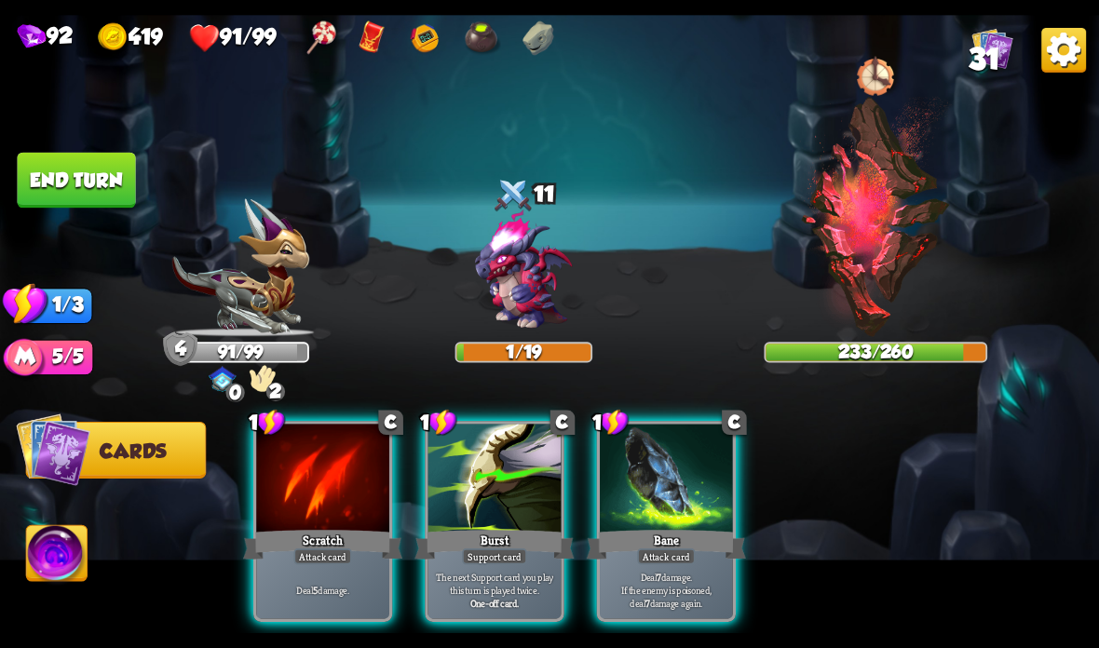
click at [661, 530] on div "Bane" at bounding box center [666, 544] width 159 height 35
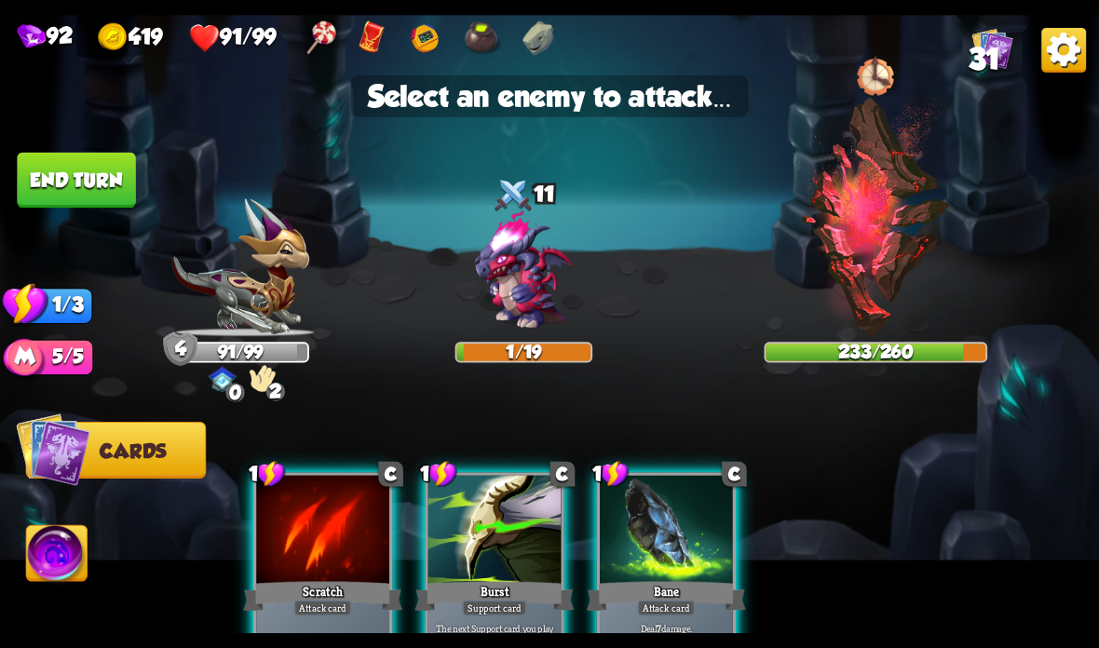
click at [880, 278] on img at bounding box center [876, 217] width 152 height 240
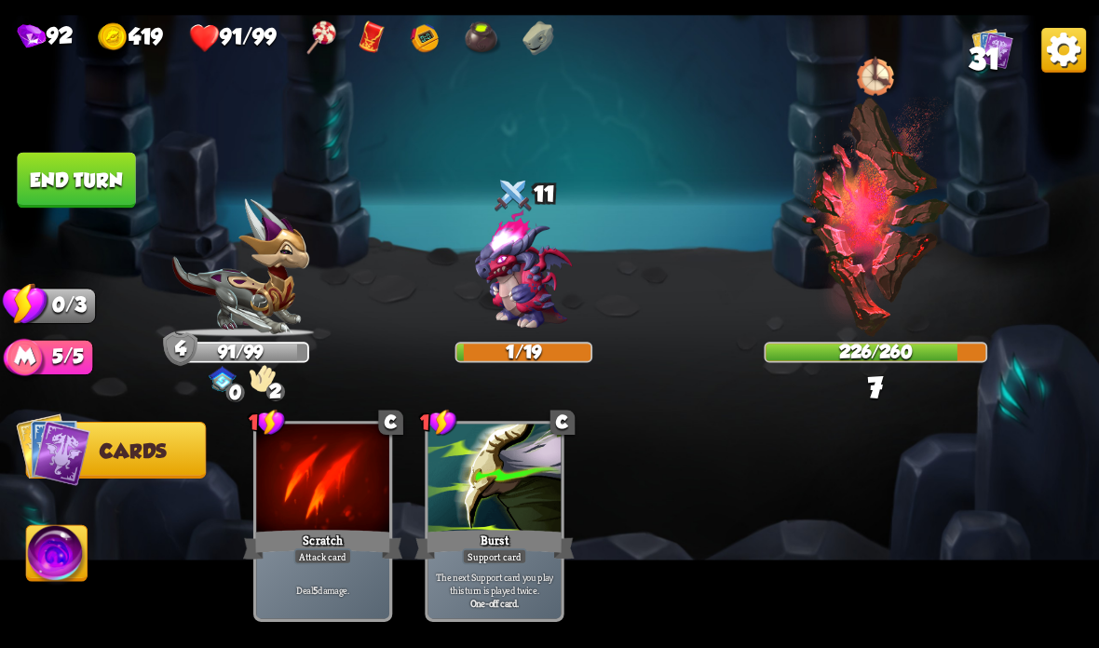
click at [43, 174] on button "End turn" at bounding box center [76, 181] width 118 height 56
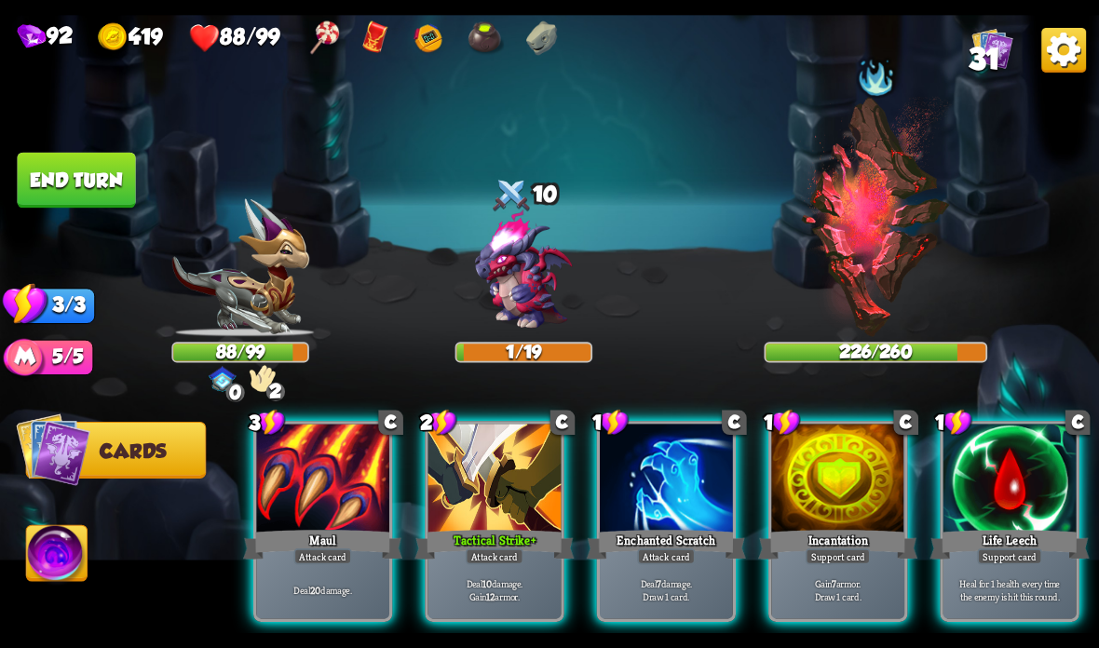
click at [512, 522] on div at bounding box center [494, 480] width 133 height 112
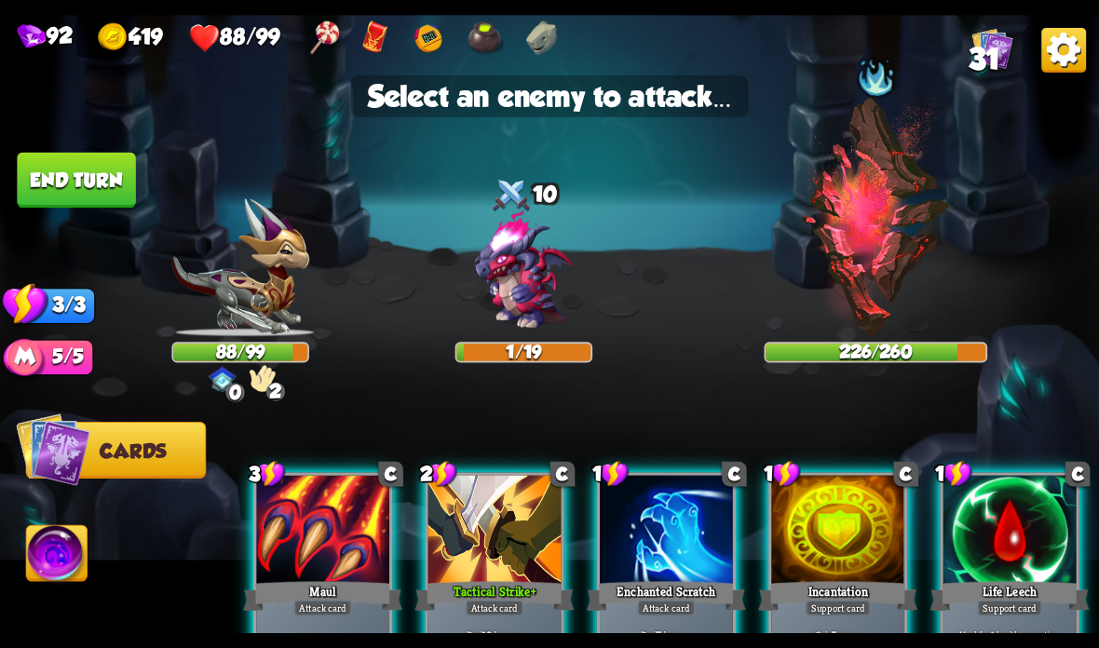
click at [865, 270] on img at bounding box center [876, 217] width 152 height 240
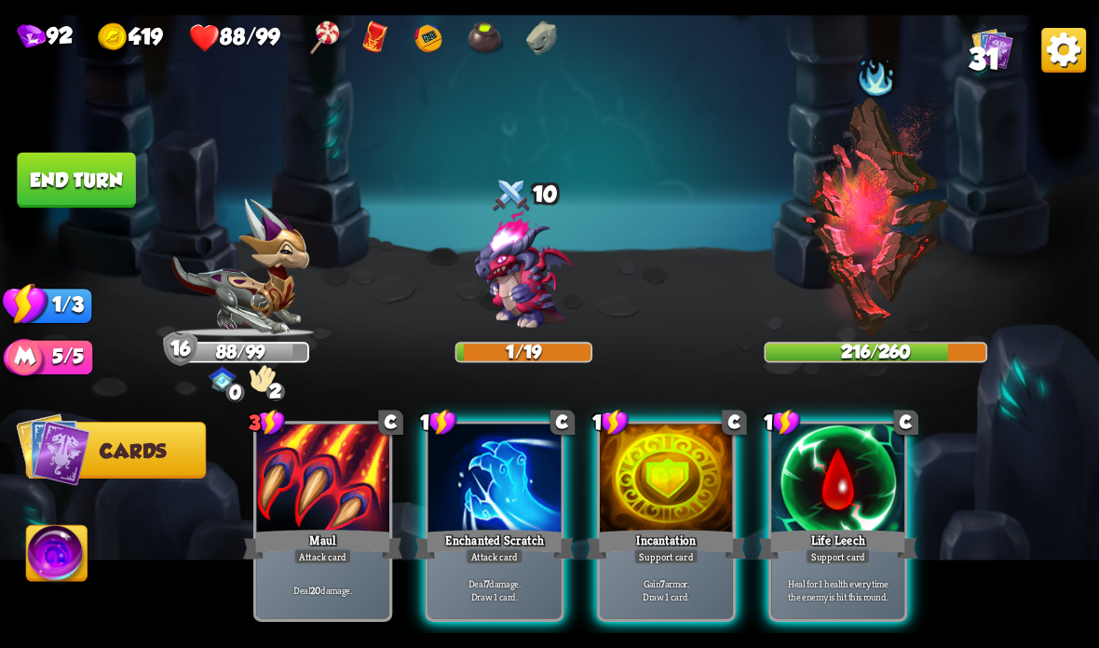
click at [455, 536] on div "Enchanted Scratch" at bounding box center [493, 544] width 159 height 35
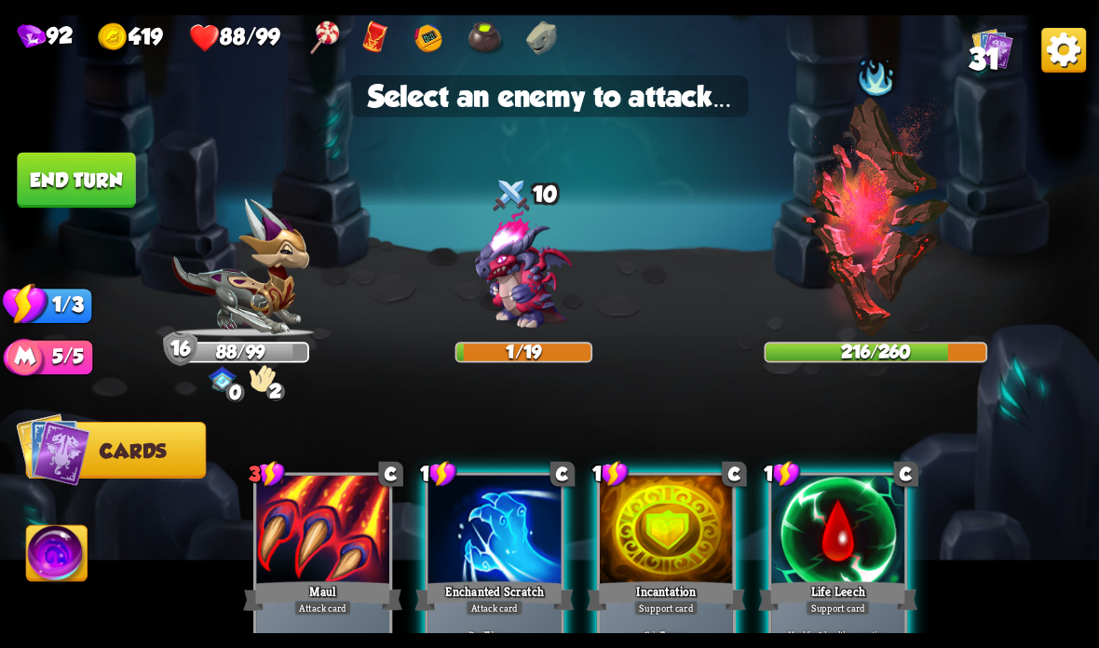
click at [891, 234] on img at bounding box center [876, 217] width 152 height 240
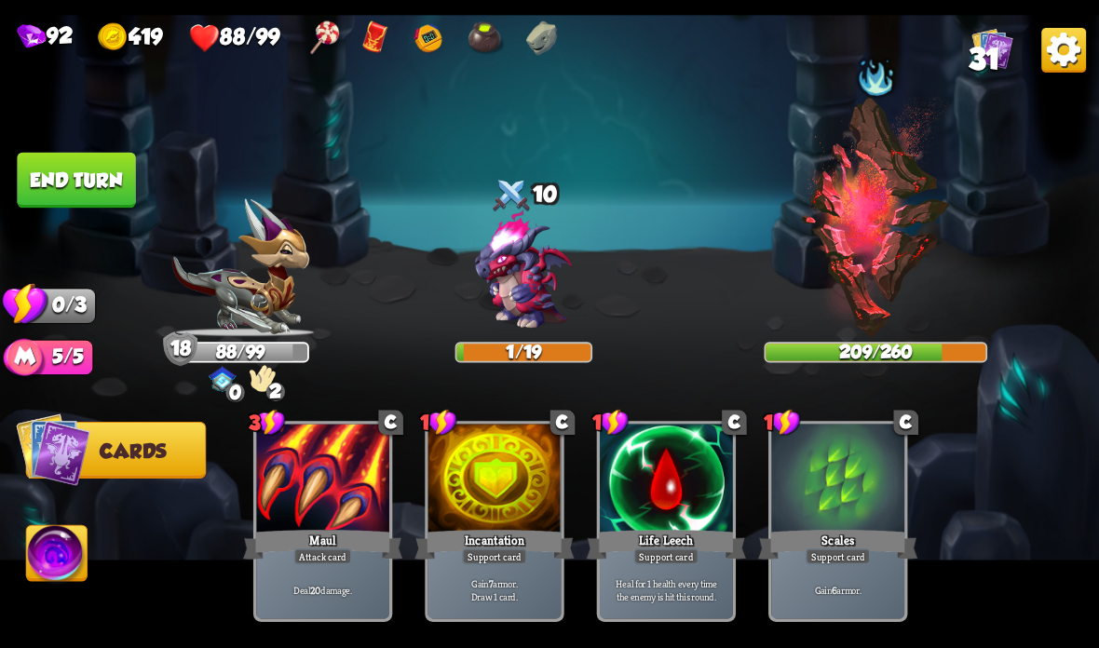
click at [76, 162] on button "End turn" at bounding box center [76, 181] width 118 height 56
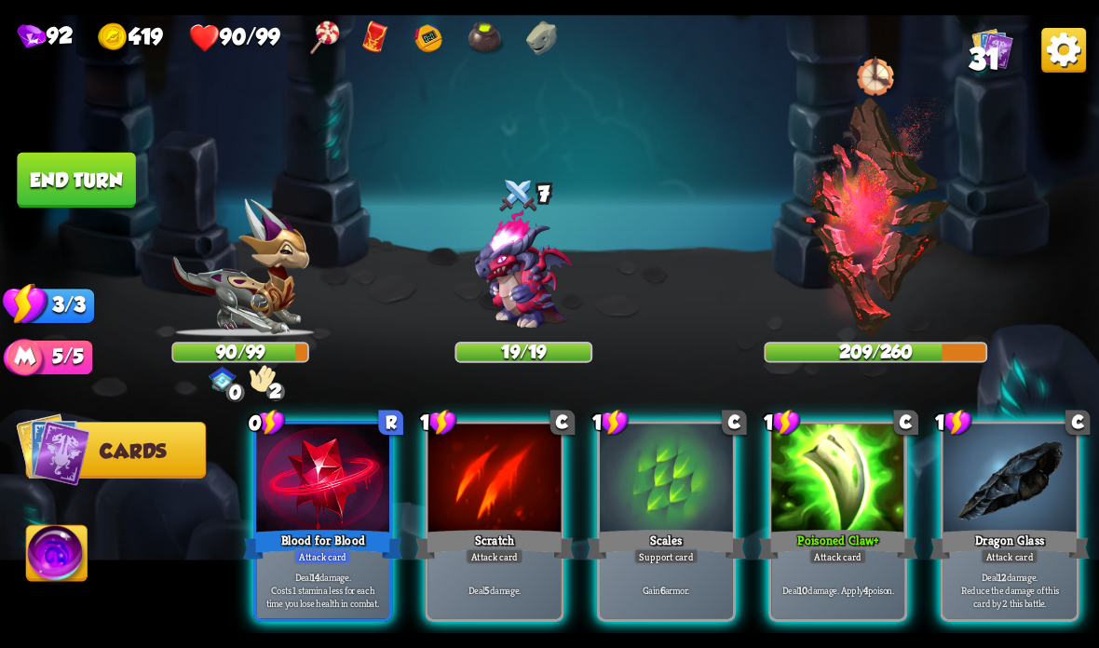
click at [653, 534] on div "Scales" at bounding box center [666, 544] width 159 height 35
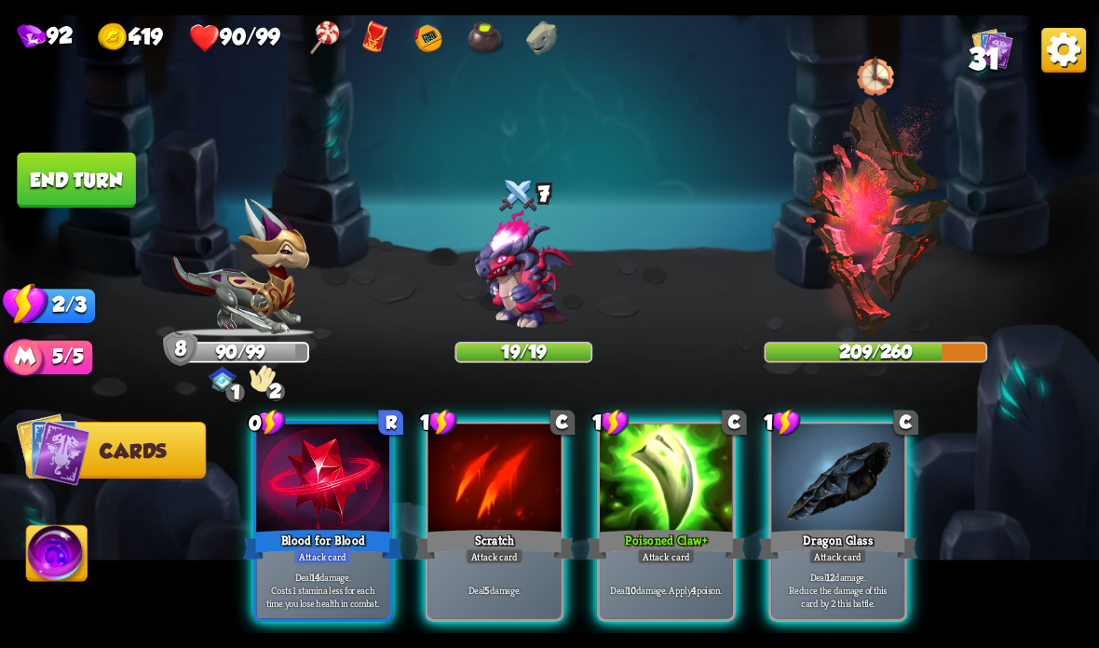
click at [342, 538] on div "Blood for Blood" at bounding box center [322, 544] width 159 height 35
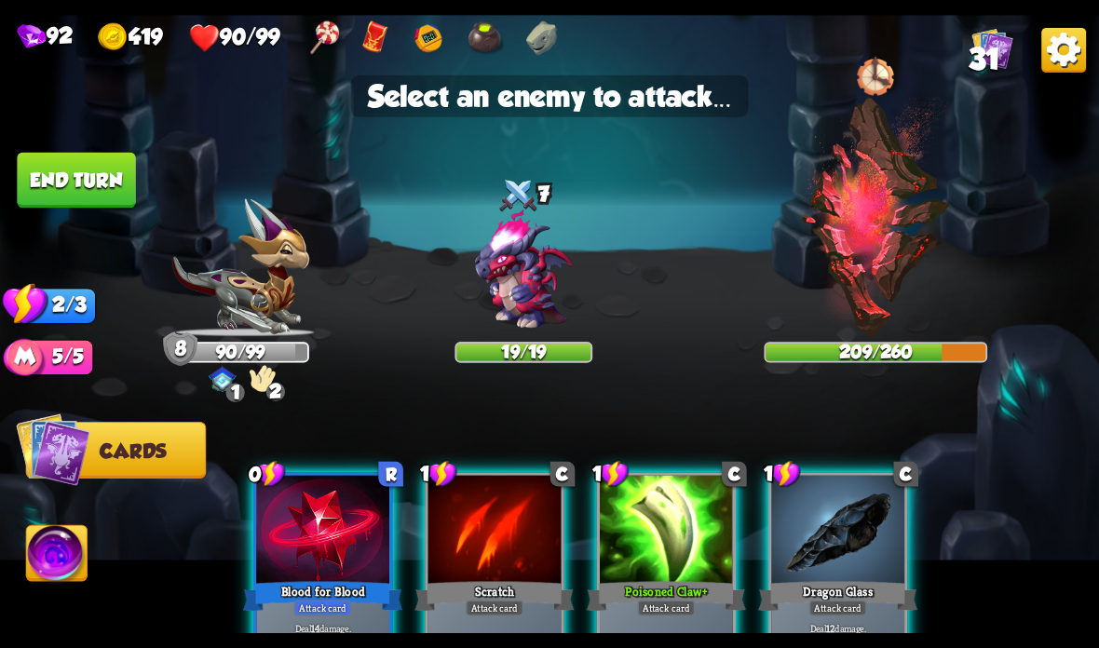
click at [521, 280] on img at bounding box center [523, 271] width 132 height 132
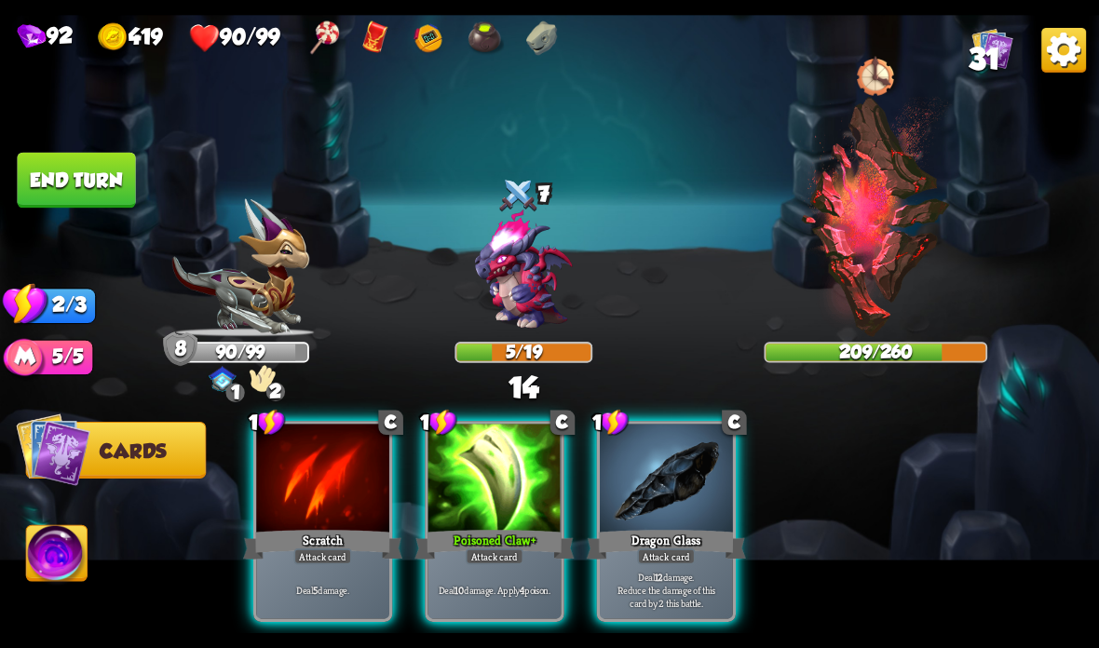
click at [322, 546] on div "Scratch" at bounding box center [322, 544] width 159 height 35
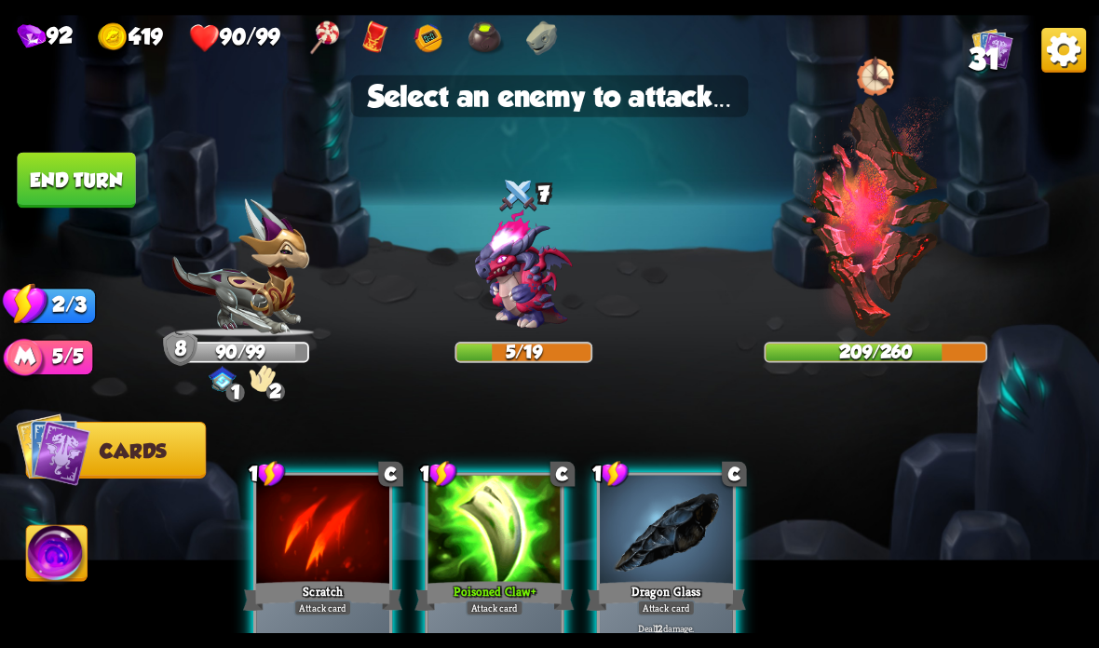
click at [530, 279] on img at bounding box center [523, 271] width 132 height 132
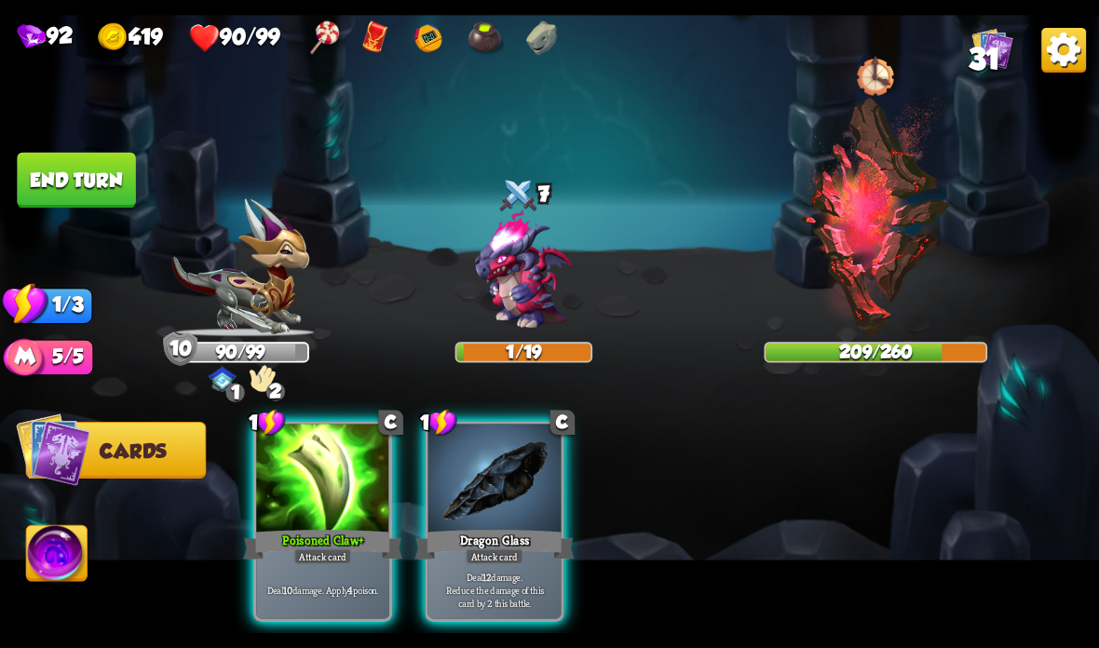
click at [345, 561] on div "Attack card" at bounding box center [323, 557] width 58 height 16
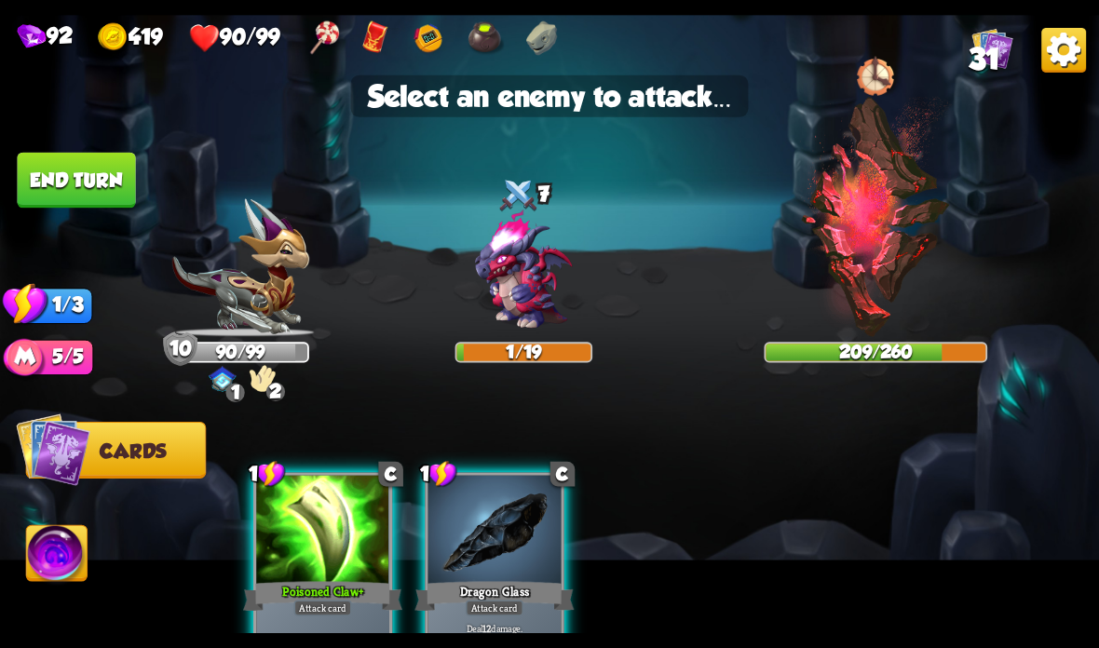
click at [874, 232] on img at bounding box center [876, 217] width 152 height 240
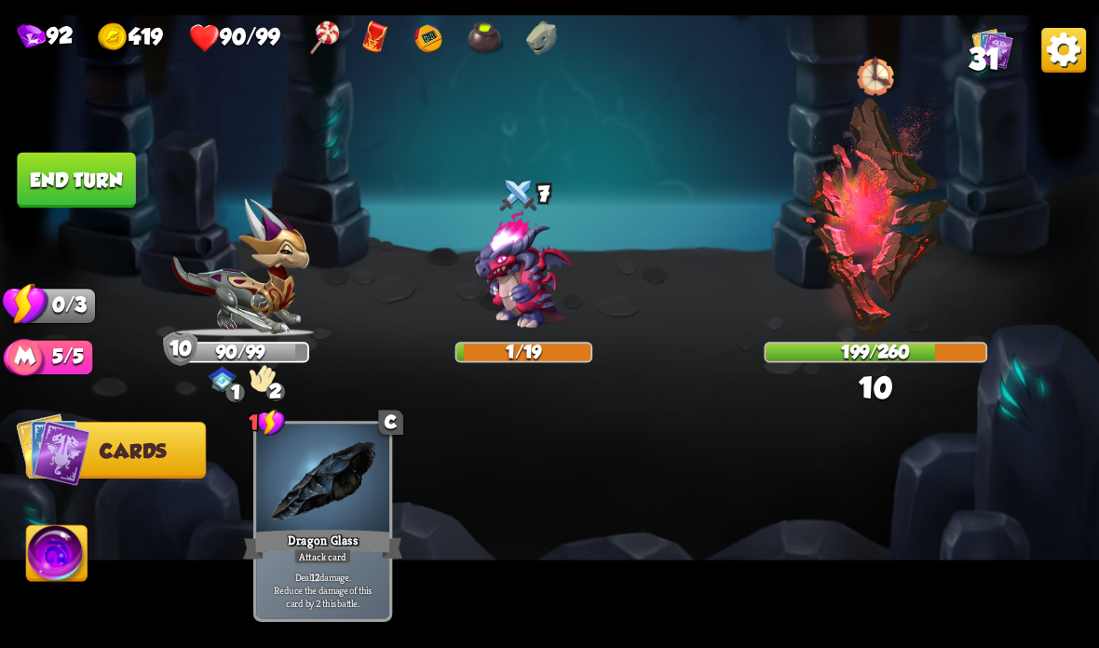
click at [98, 171] on button "End turn" at bounding box center [76, 181] width 118 height 56
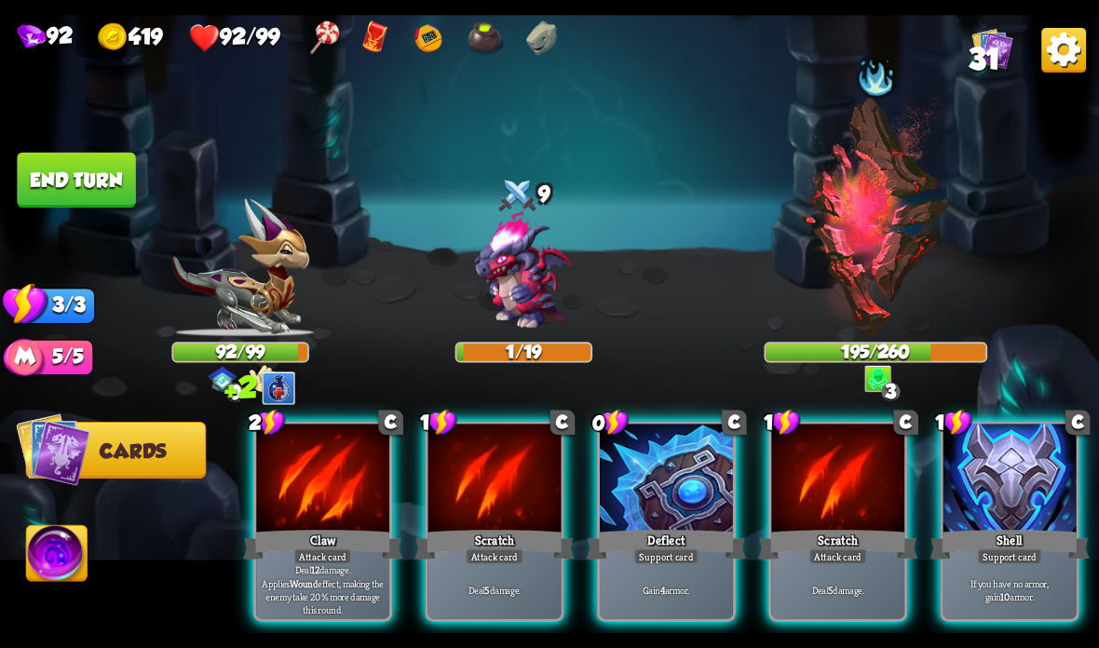
click at [1000, 526] on div at bounding box center [1009, 480] width 133 height 112
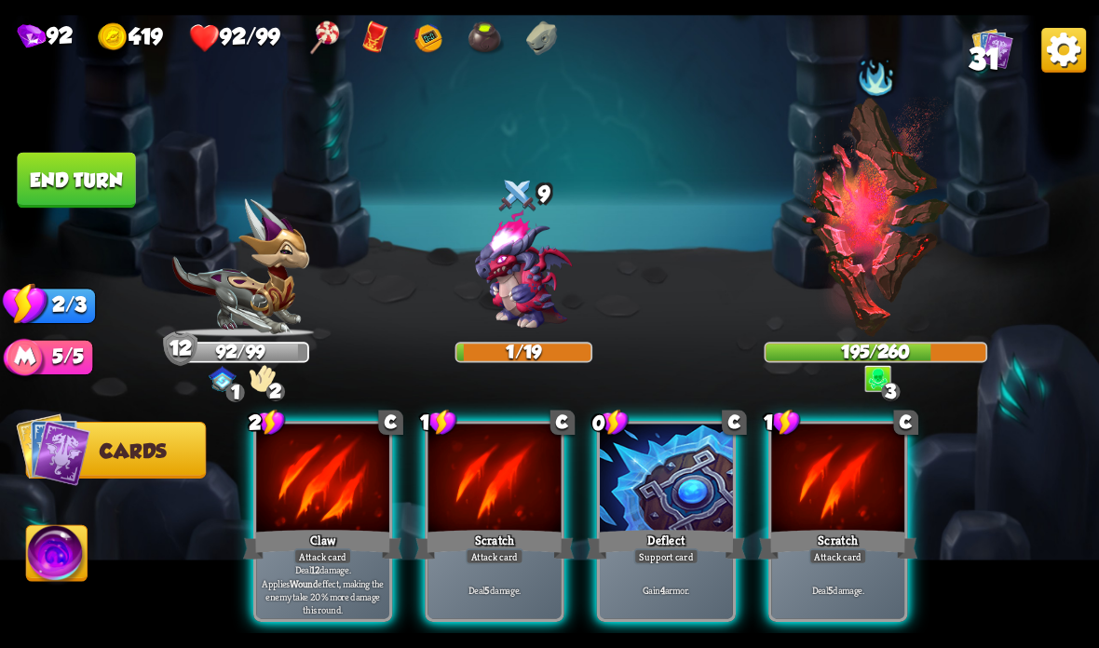
click at [301, 530] on div "Claw" at bounding box center [322, 544] width 159 height 35
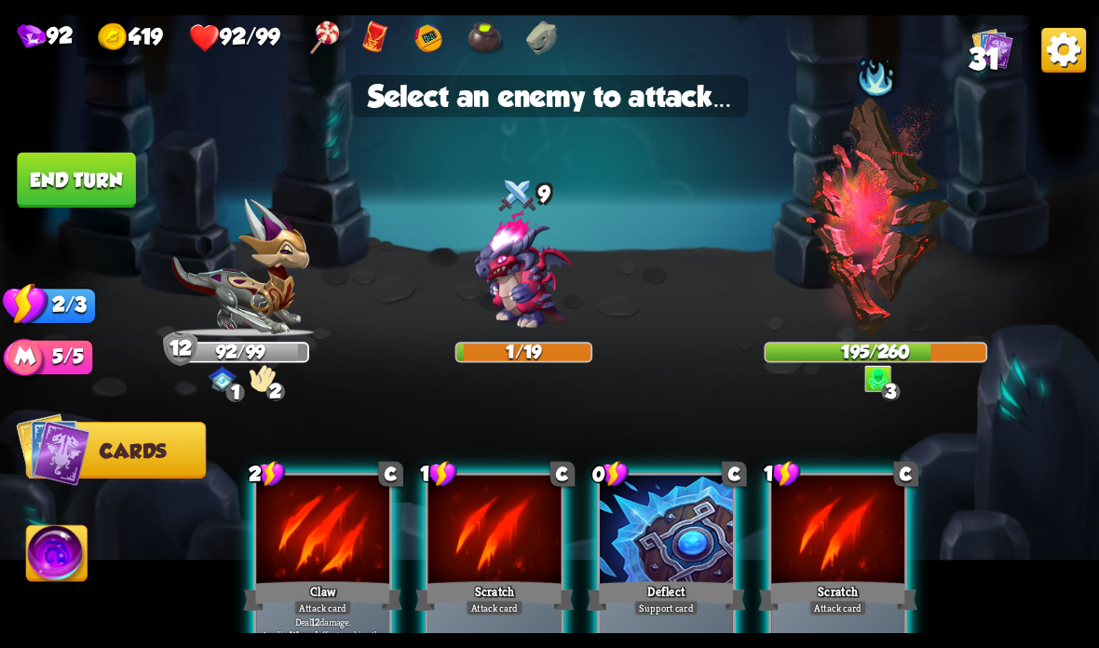
click at [874, 270] on img at bounding box center [876, 217] width 152 height 240
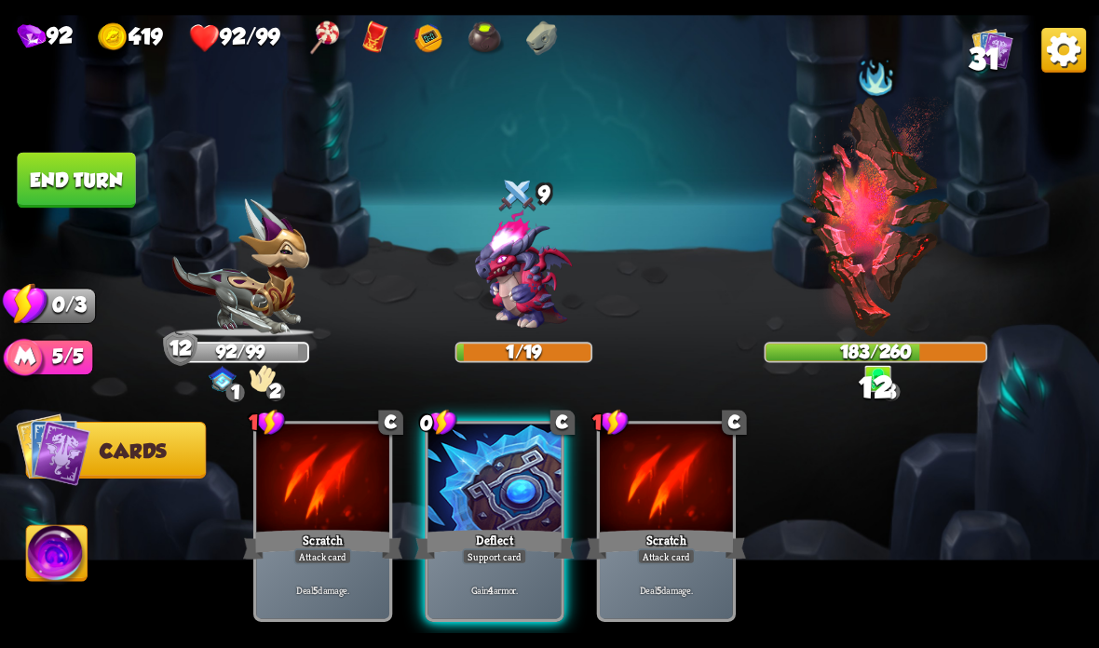
click at [83, 175] on button "End turn" at bounding box center [76, 181] width 118 height 56
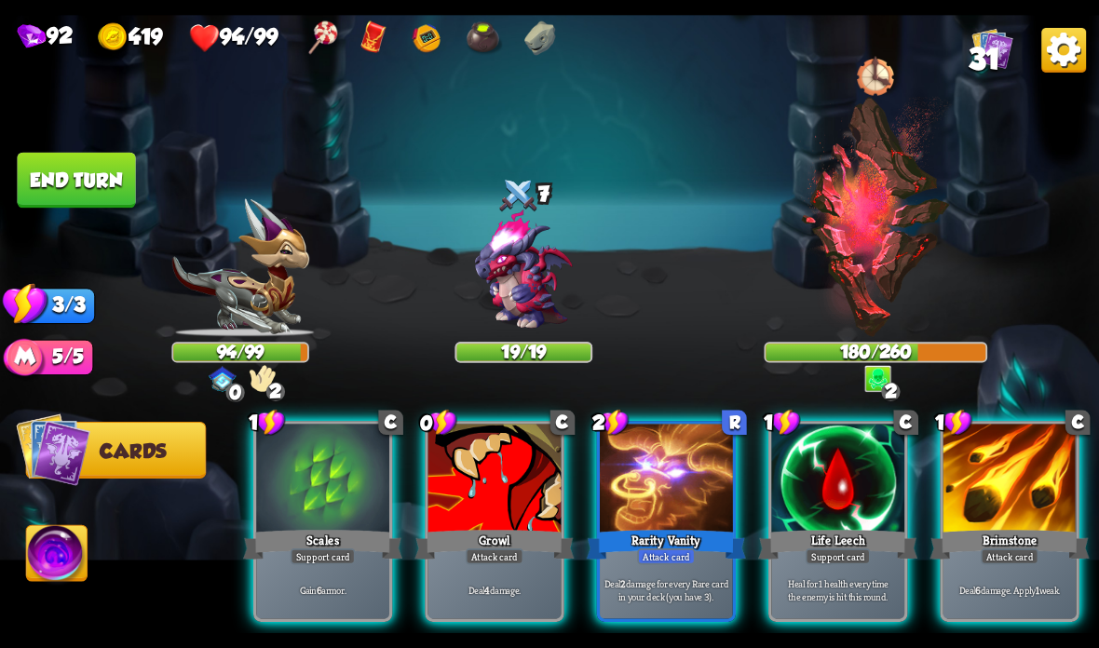
click at [828, 508] on div at bounding box center [837, 480] width 133 height 112
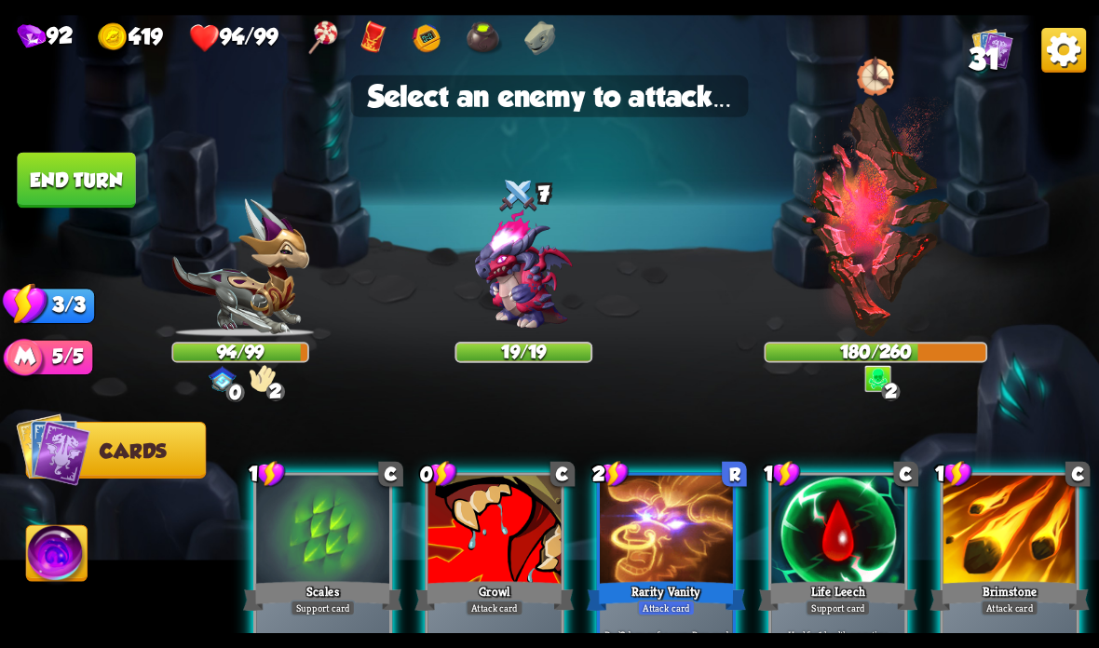
click at [512, 276] on img at bounding box center [523, 271] width 132 height 132
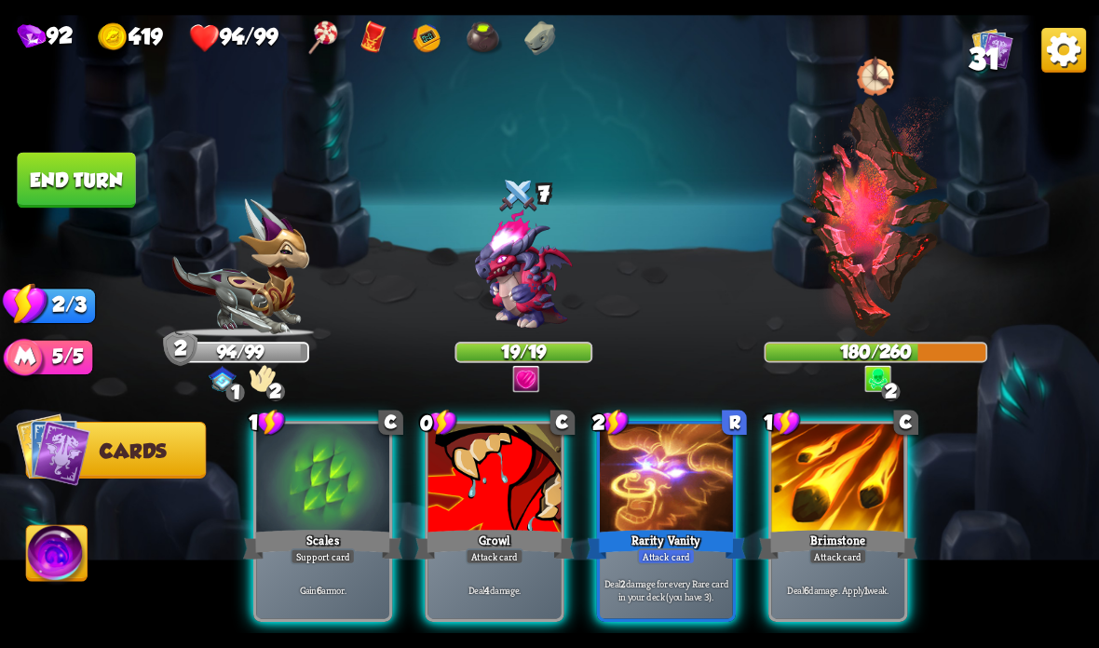
click at [810, 510] on div at bounding box center [837, 480] width 133 height 112
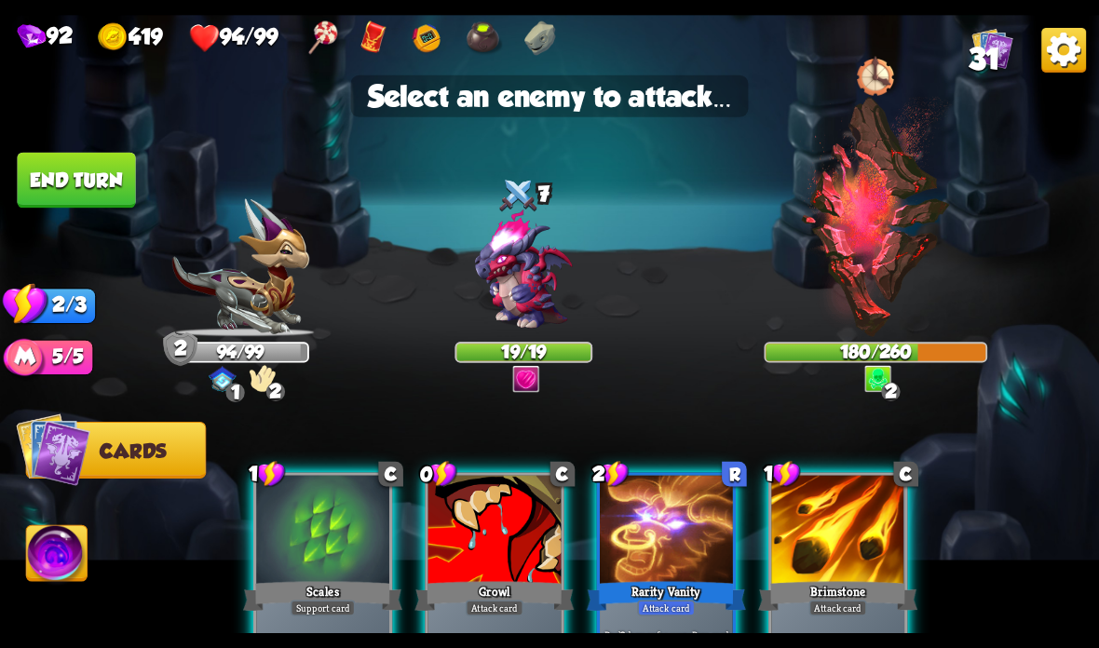
click at [558, 291] on img at bounding box center [523, 271] width 132 height 132
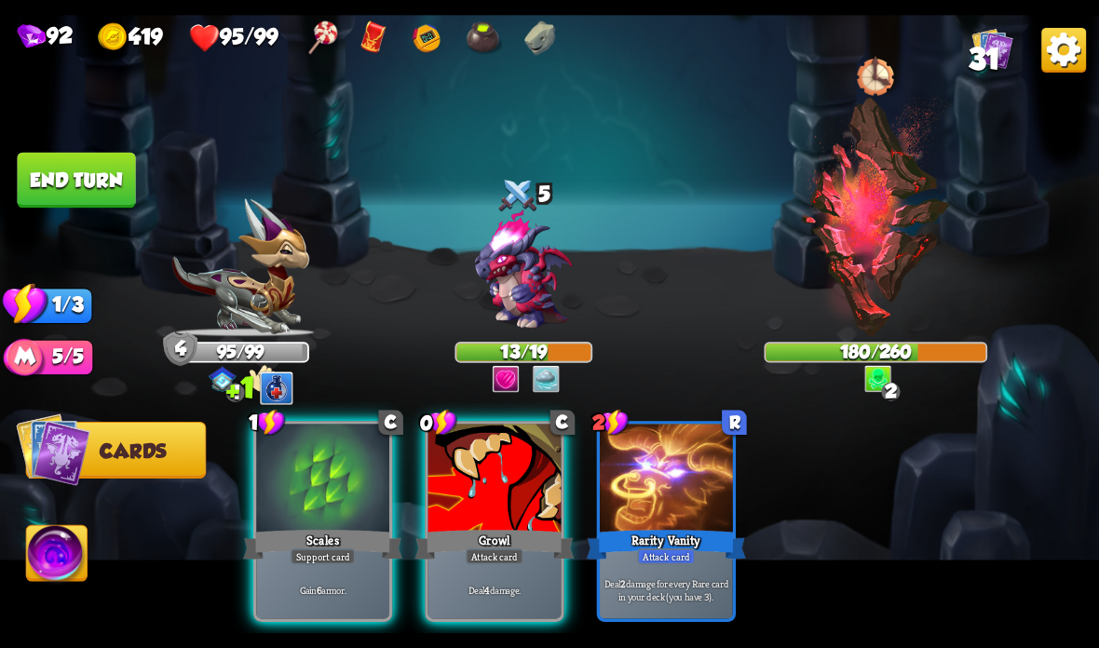
click at [491, 540] on div "Growl" at bounding box center [493, 544] width 159 height 35
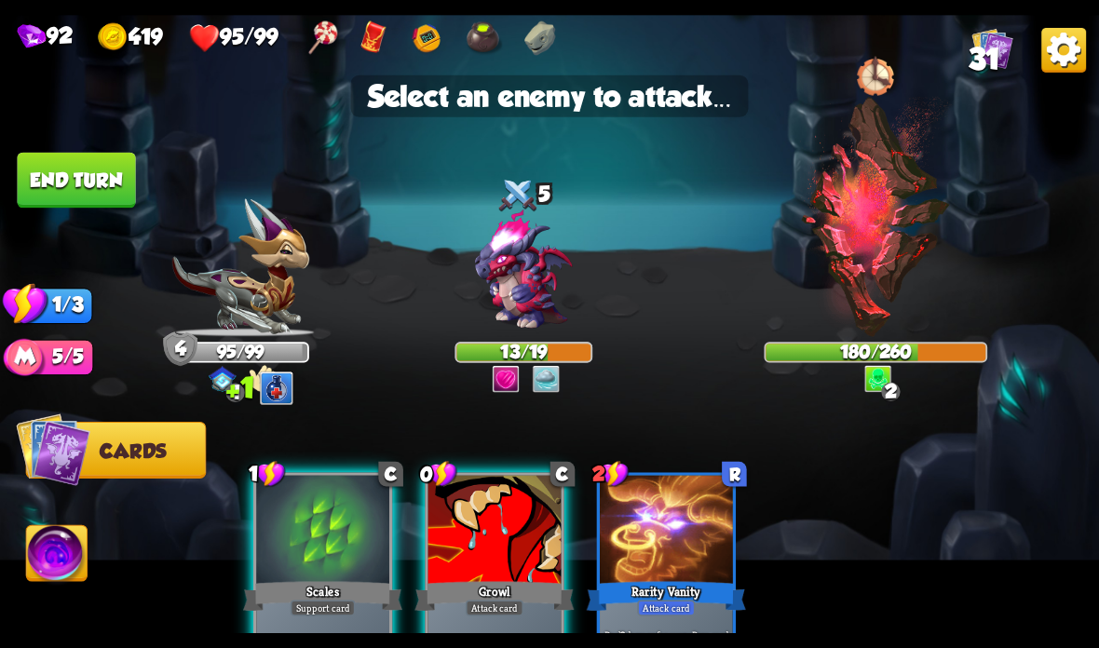
click at [529, 298] on img at bounding box center [523, 271] width 132 height 132
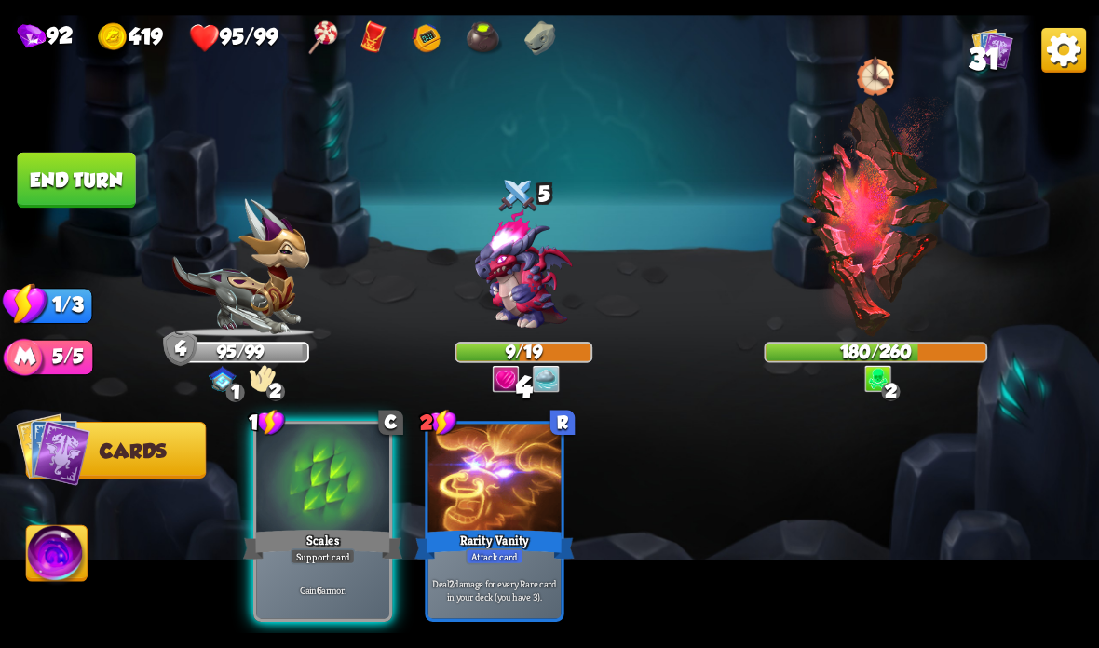
click at [322, 545] on div "Scales" at bounding box center [322, 544] width 159 height 35
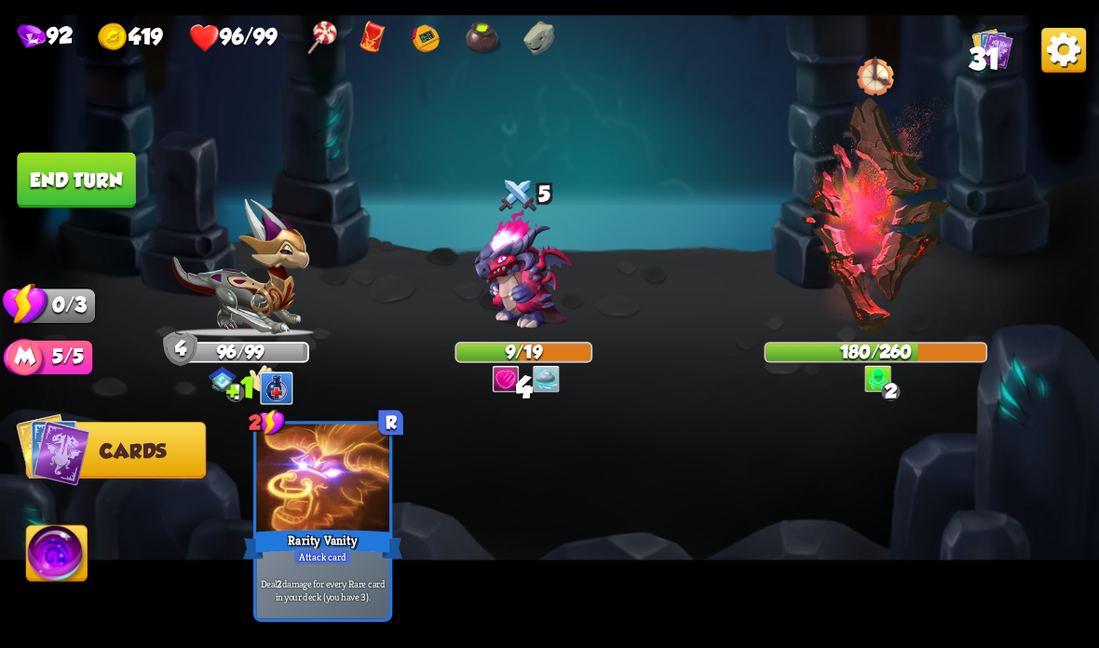
click at [90, 164] on button "End turn" at bounding box center [76, 181] width 118 height 56
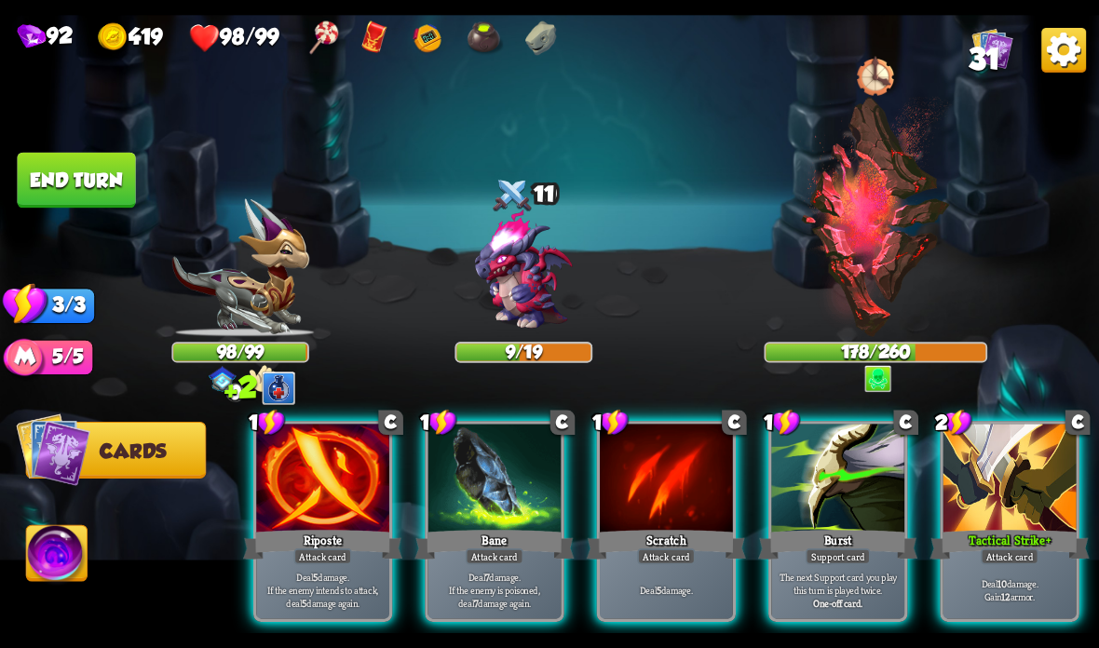
click at [333, 549] on div "Riposte" at bounding box center [322, 544] width 159 height 35
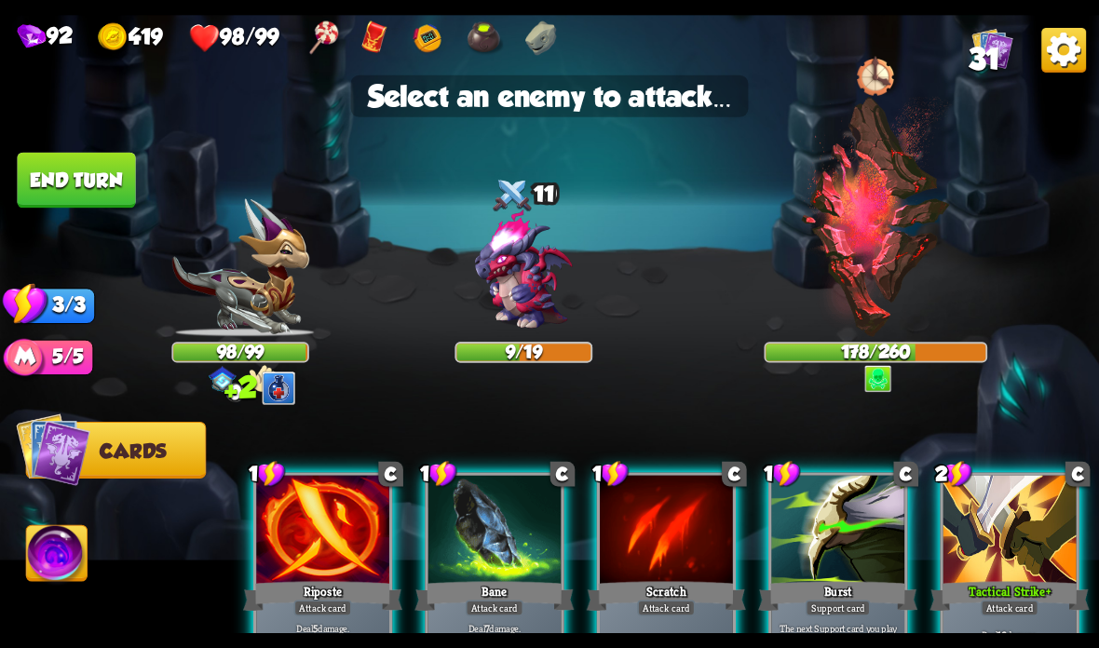
click at [522, 295] on img at bounding box center [523, 271] width 132 height 132
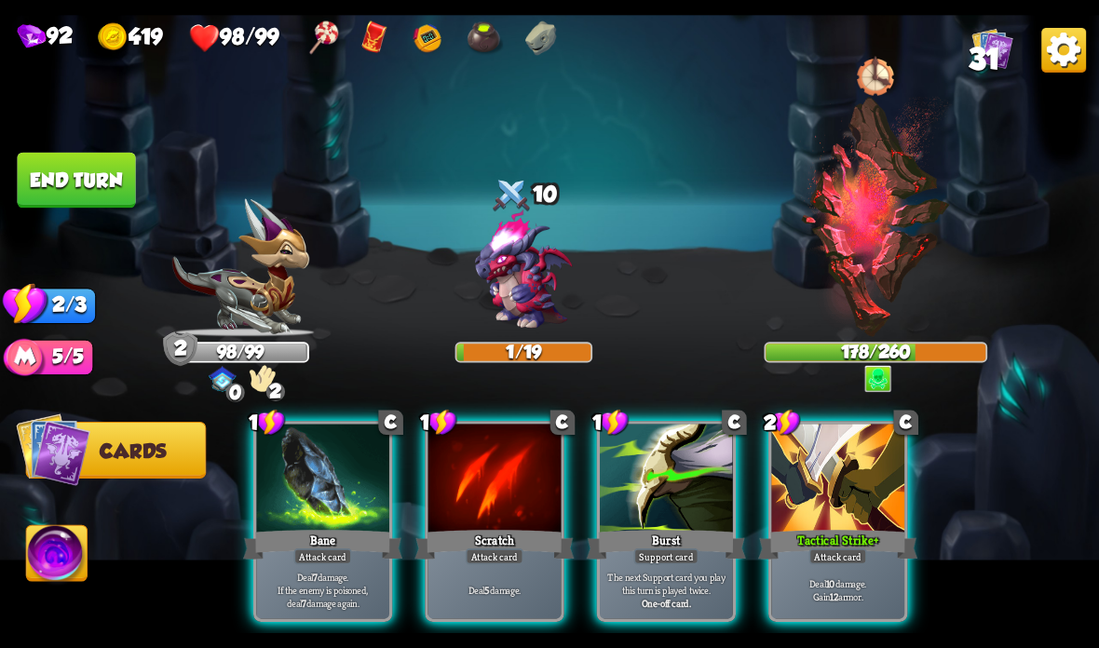
click at [846, 495] on div at bounding box center [837, 480] width 133 height 112
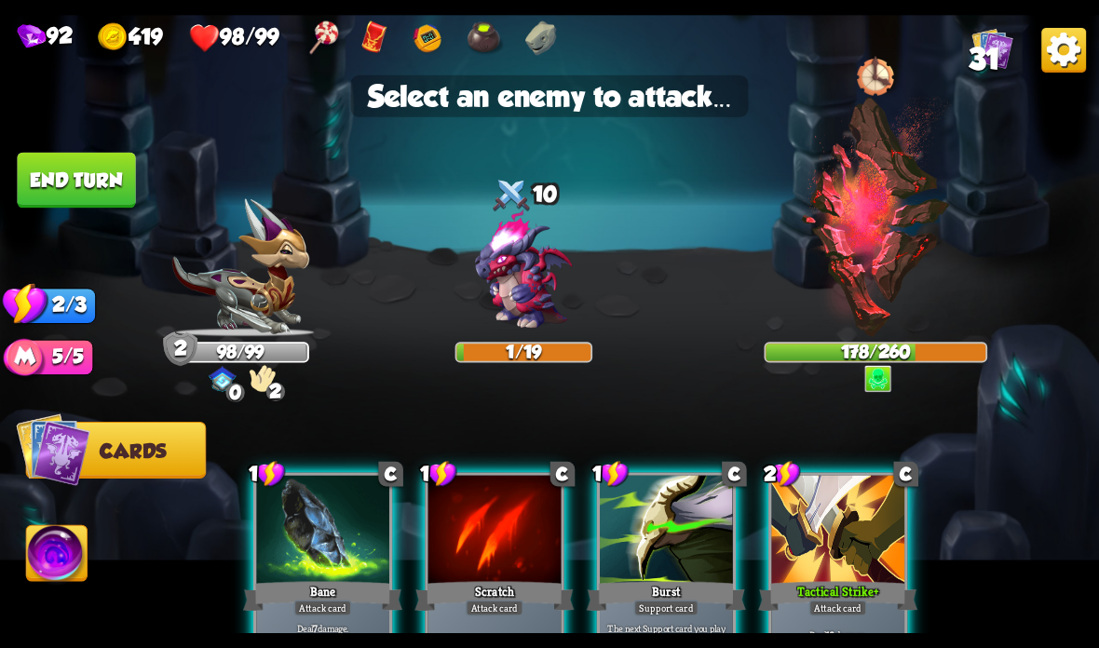
click at [878, 262] on img at bounding box center [876, 217] width 152 height 240
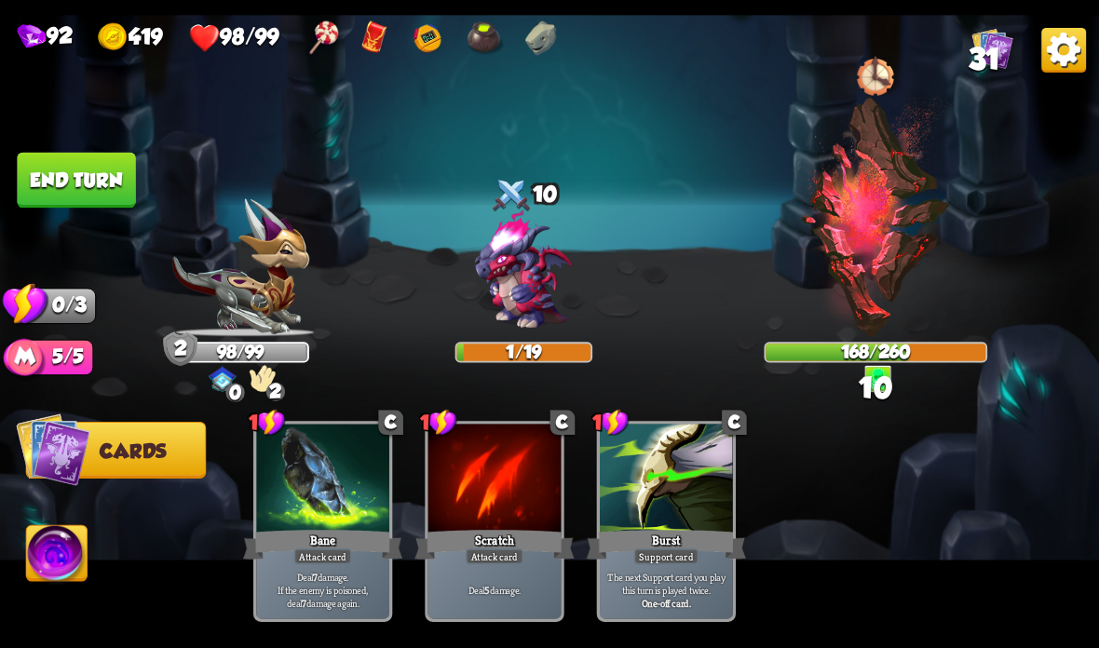
click at [55, 172] on button "End turn" at bounding box center [76, 181] width 118 height 56
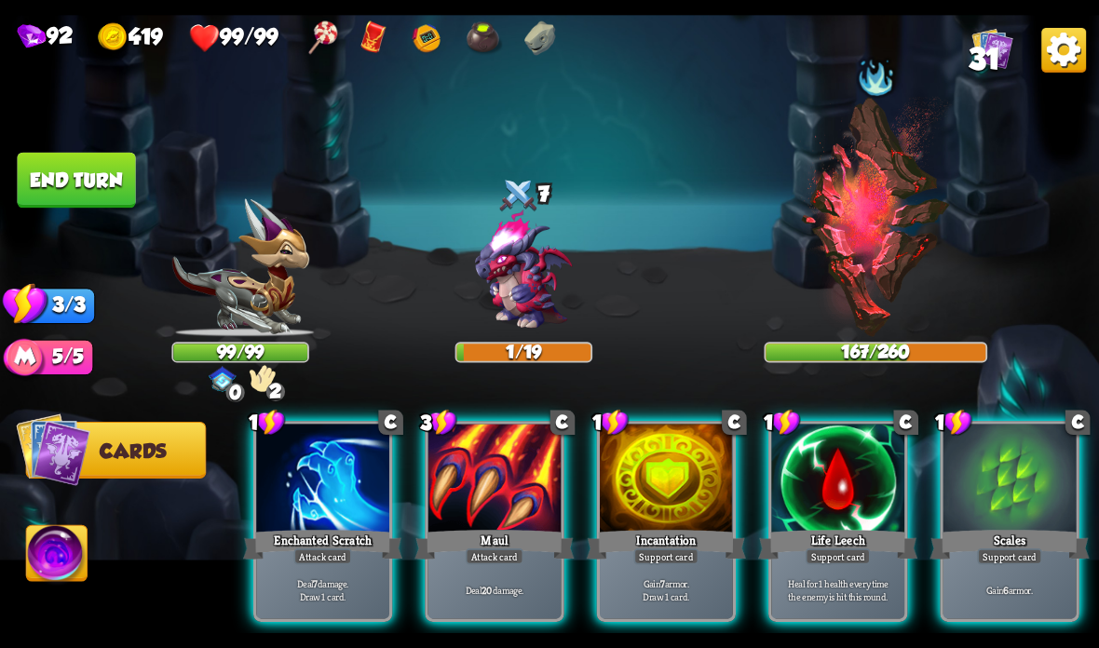
click at [641, 533] on div "Incantation" at bounding box center [666, 544] width 159 height 35
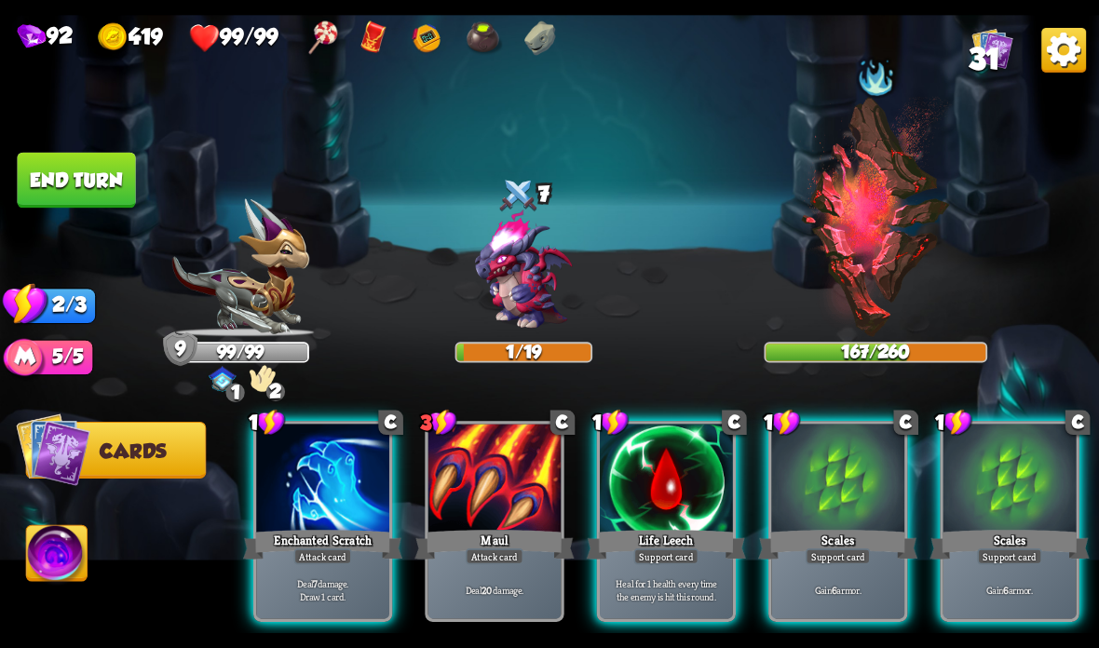
click at [324, 557] on div "Attack card" at bounding box center [323, 557] width 58 height 16
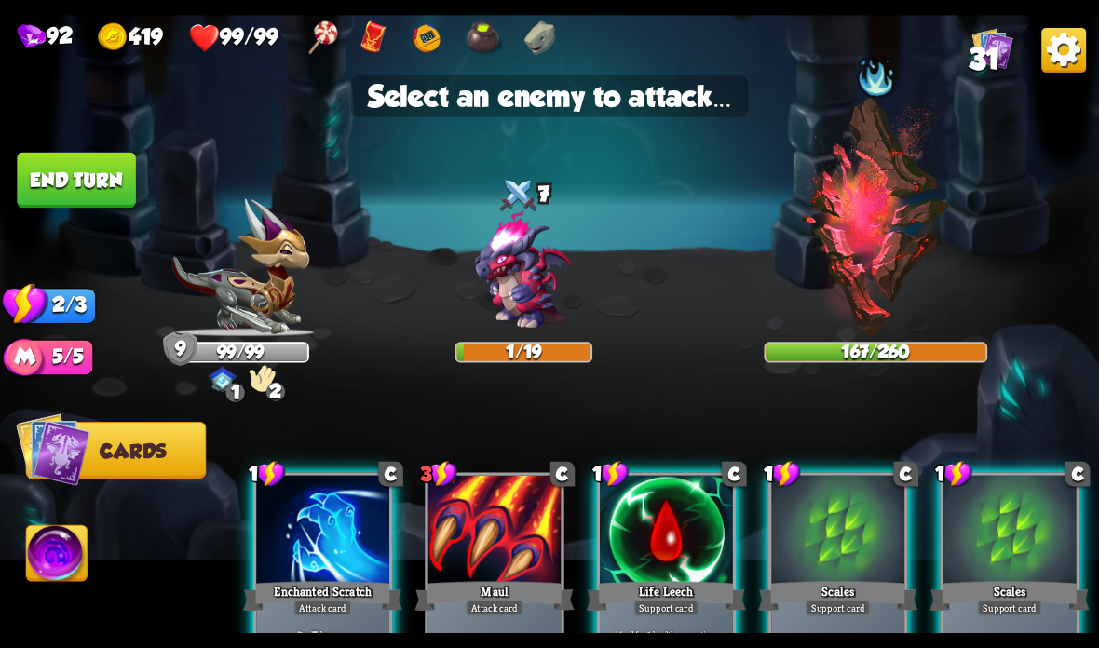
click at [894, 224] on img at bounding box center [876, 217] width 152 height 240
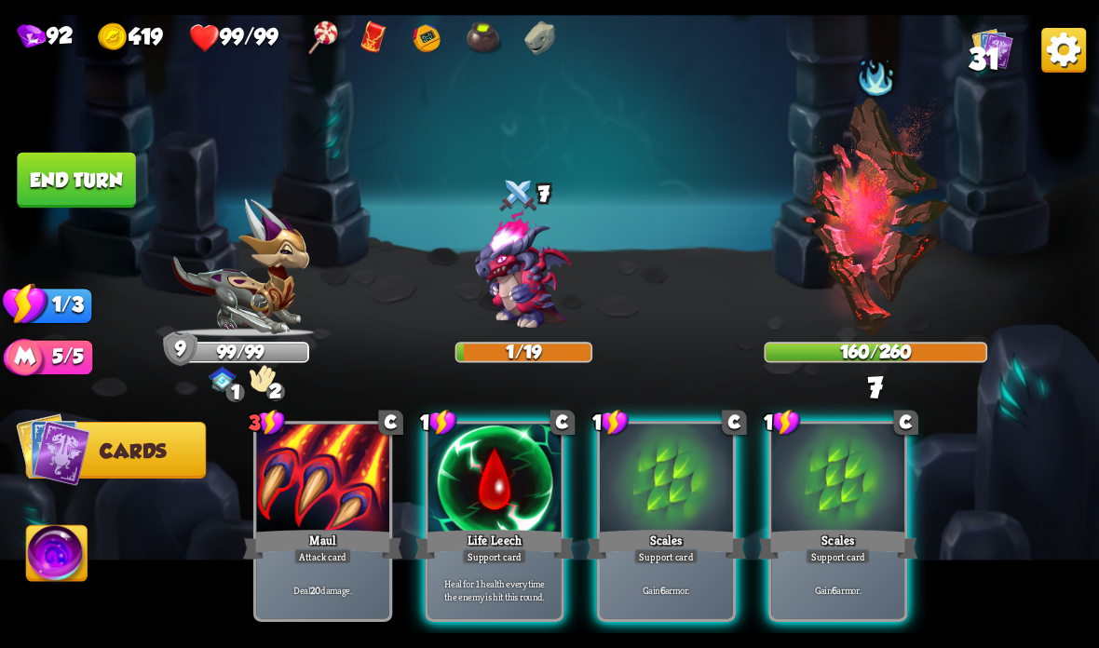
click at [98, 158] on button "End turn" at bounding box center [76, 181] width 118 height 56
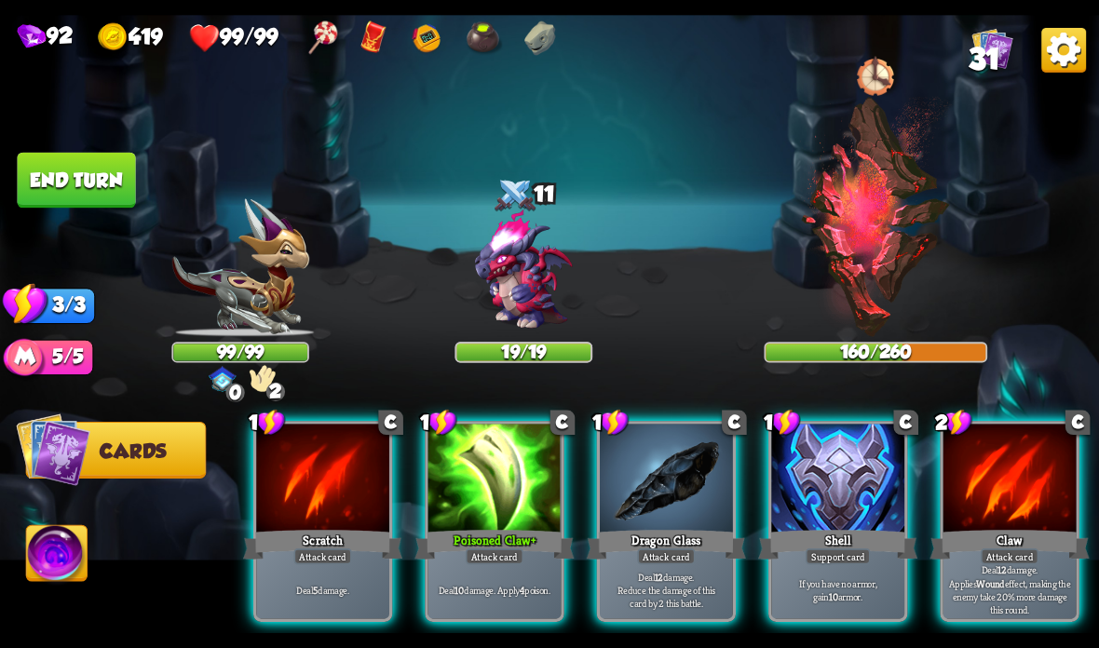
click at [825, 480] on div at bounding box center [837, 480] width 133 height 112
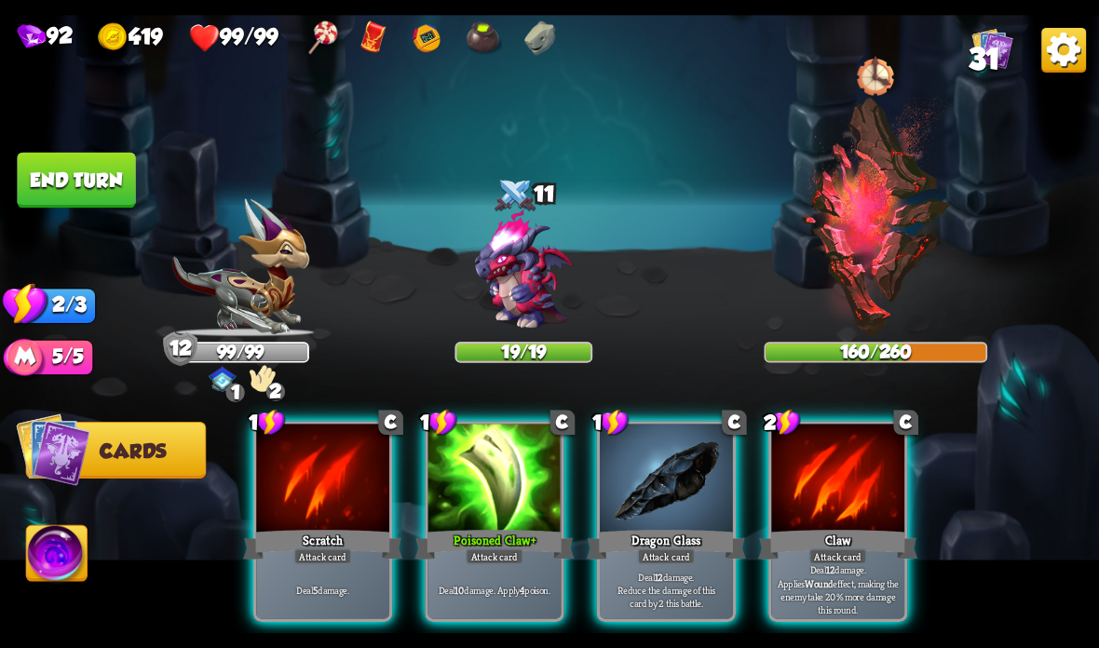
click at [705, 478] on div at bounding box center [666, 480] width 133 height 112
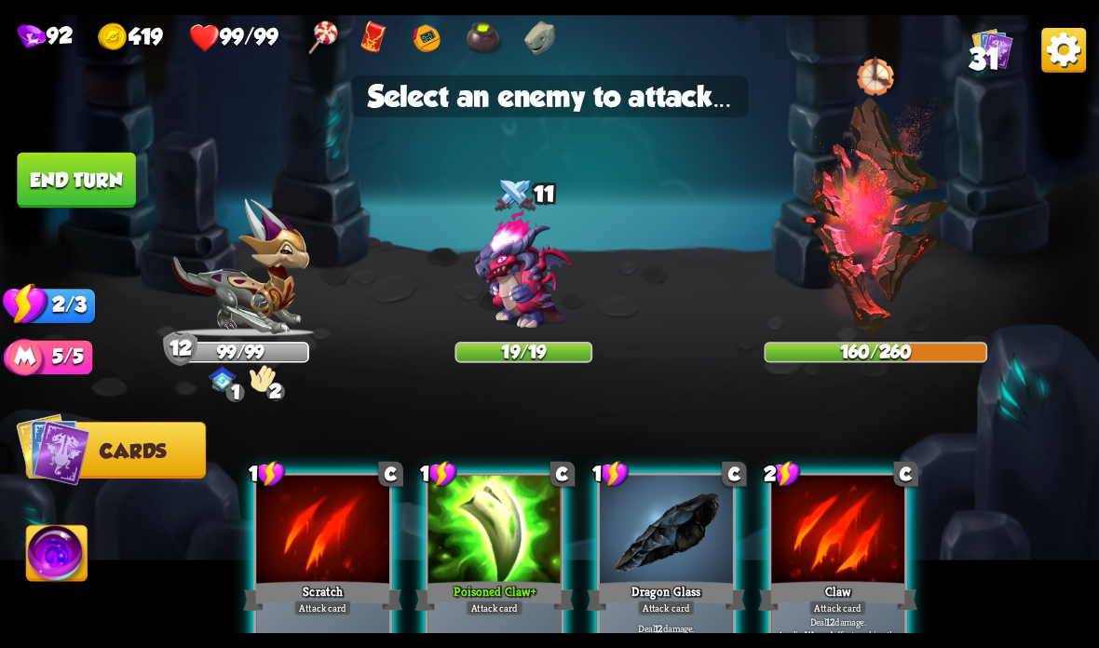
click at [548, 256] on img at bounding box center [523, 271] width 132 height 132
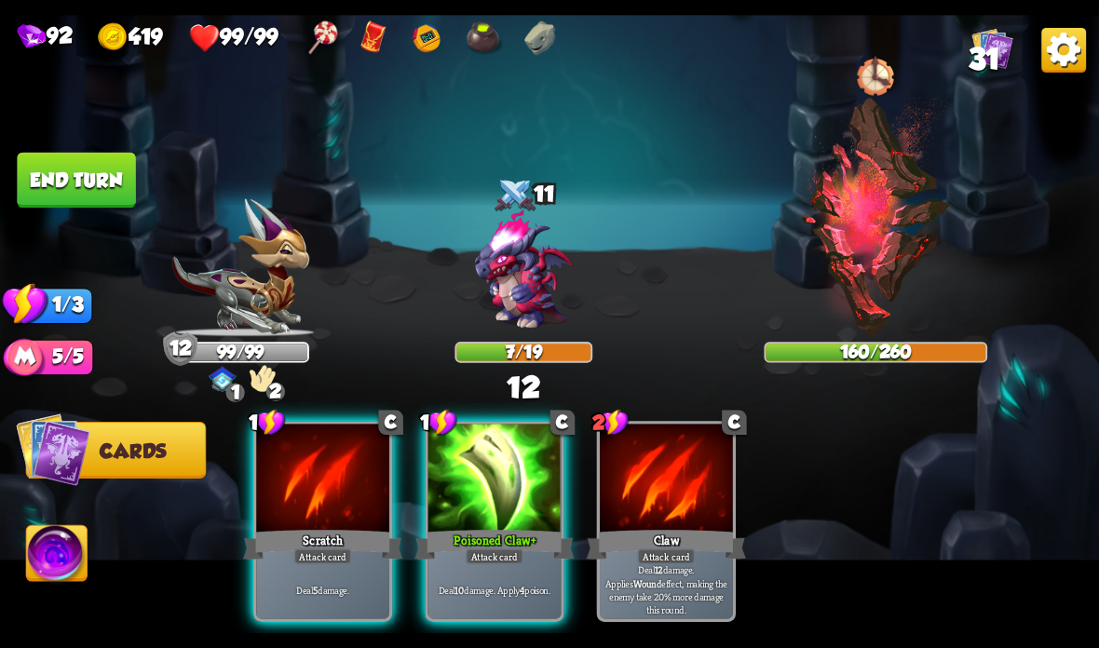
click at [491, 508] on div at bounding box center [494, 480] width 133 height 112
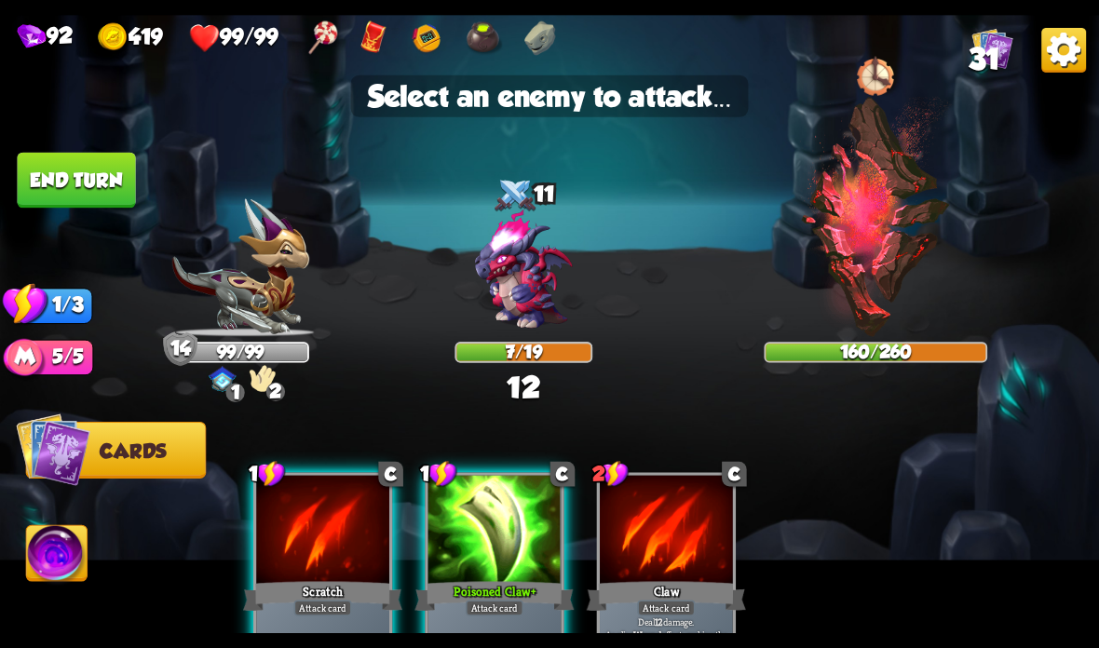
click at [521, 271] on img at bounding box center [523, 271] width 132 height 132
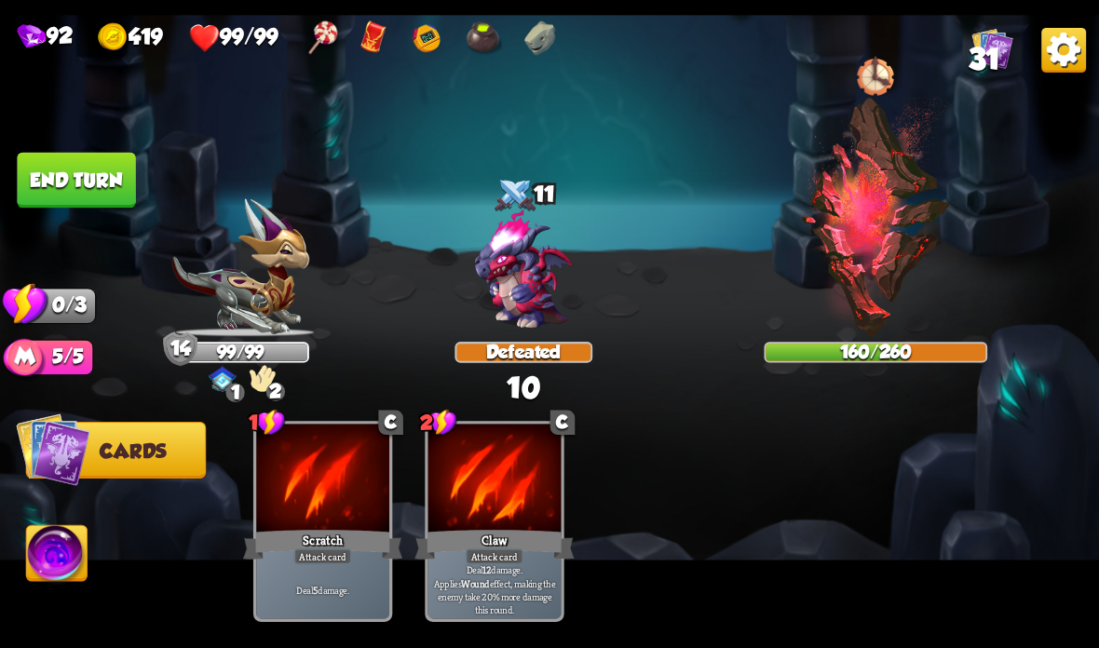
click at [92, 169] on button "End turn" at bounding box center [76, 181] width 118 height 56
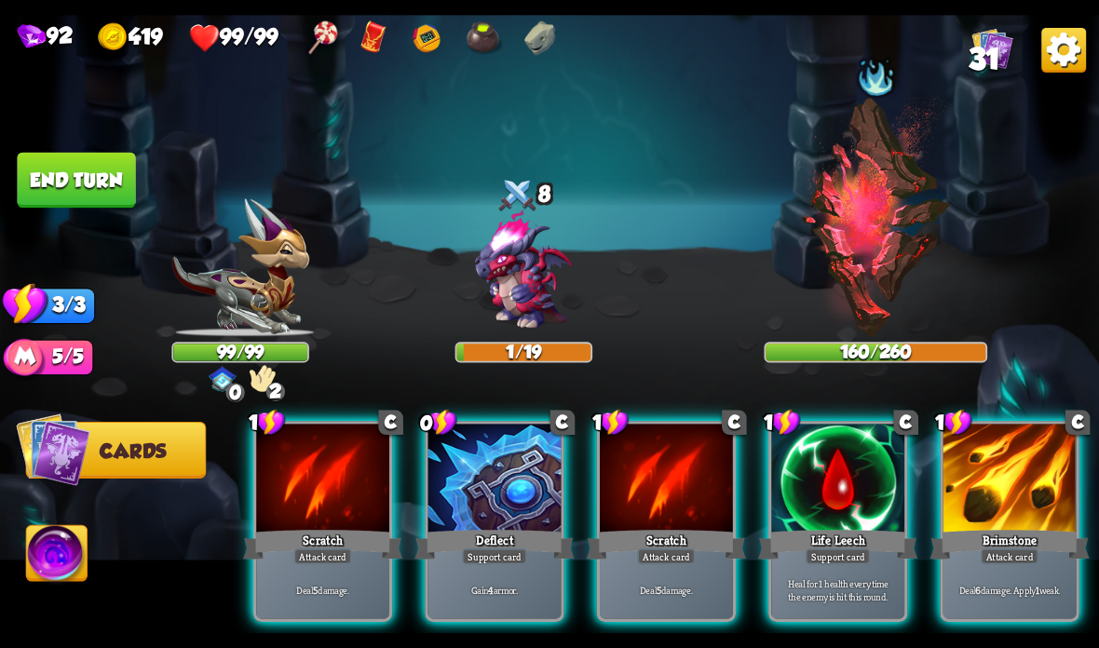
click at [437, 571] on div "Gain 4 armor." at bounding box center [494, 590] width 133 height 58
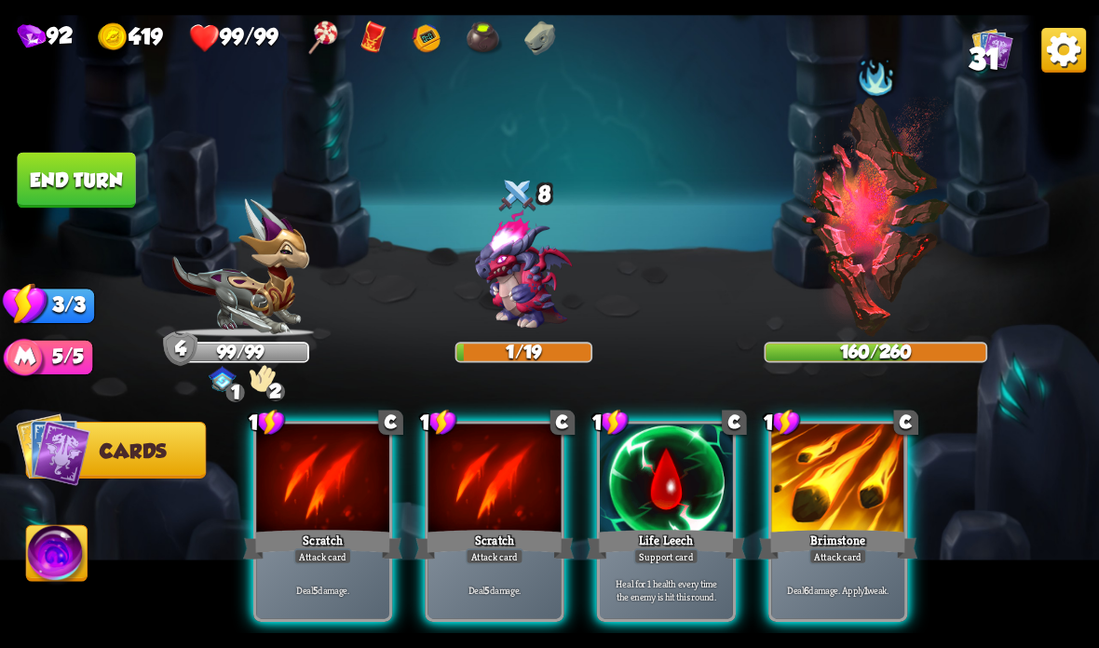
click at [844, 513] on div at bounding box center [837, 480] width 133 height 112
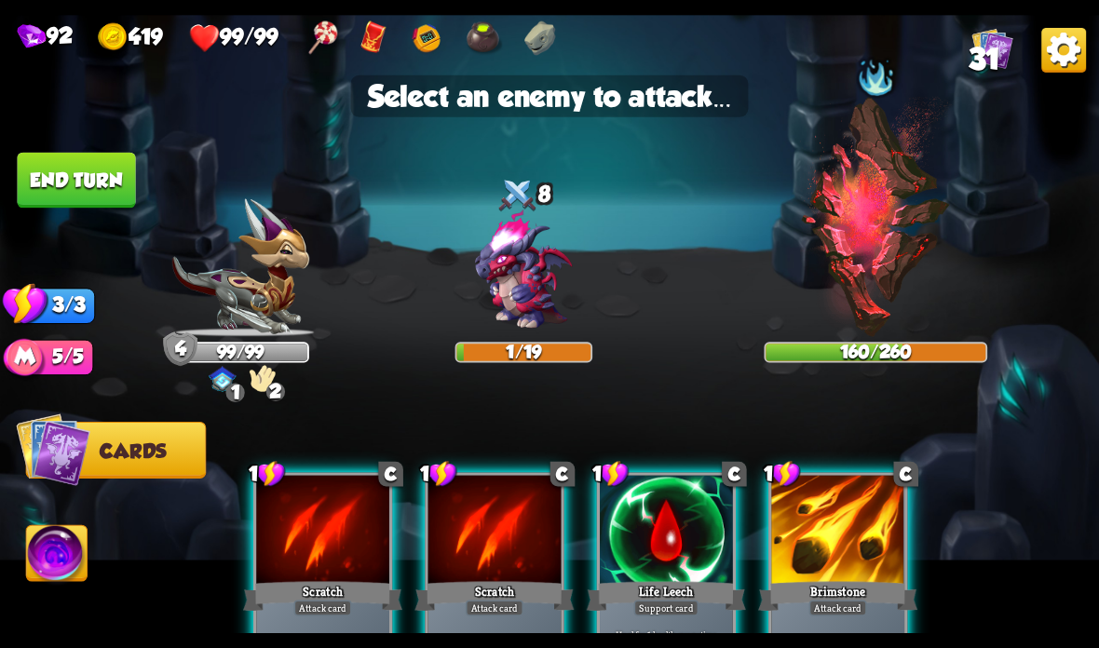
click at [542, 295] on img at bounding box center [523, 271] width 132 height 132
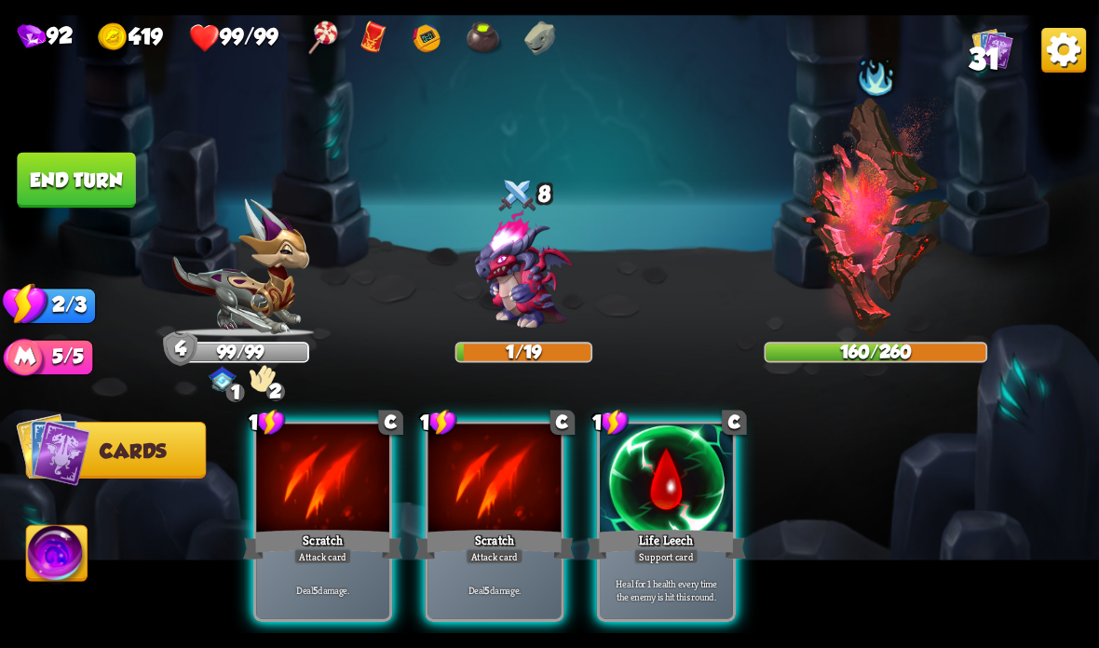
click at [481, 563] on div "Attack card" at bounding box center [495, 557] width 58 height 16
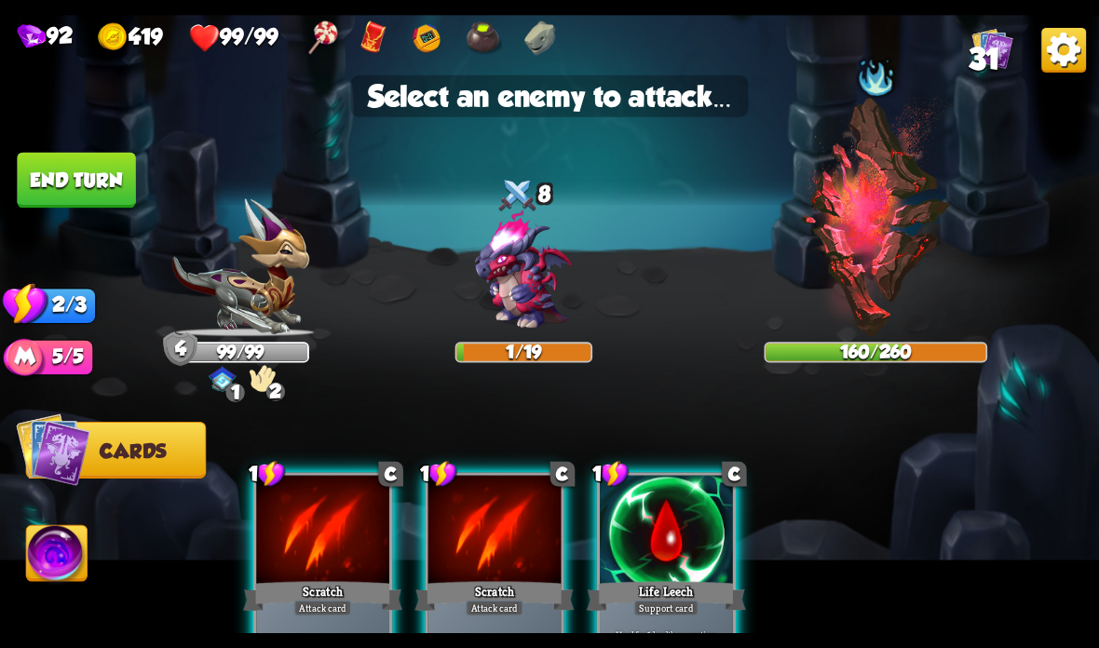
click at [877, 270] on img at bounding box center [876, 217] width 152 height 240
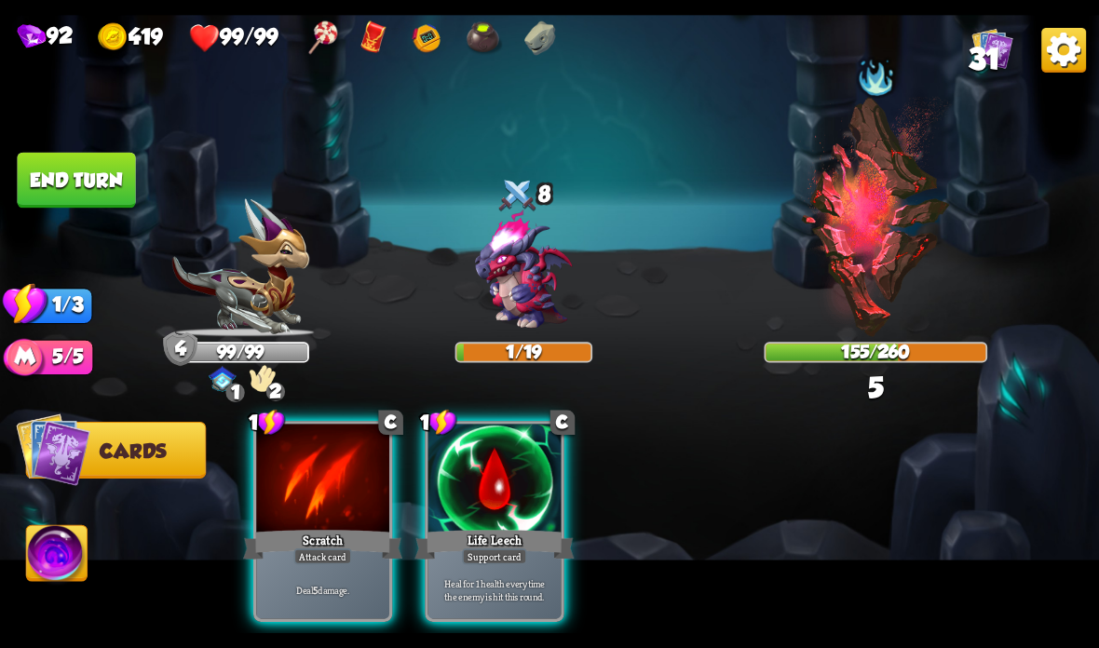
click at [322, 541] on div "Scratch" at bounding box center [322, 544] width 159 height 35
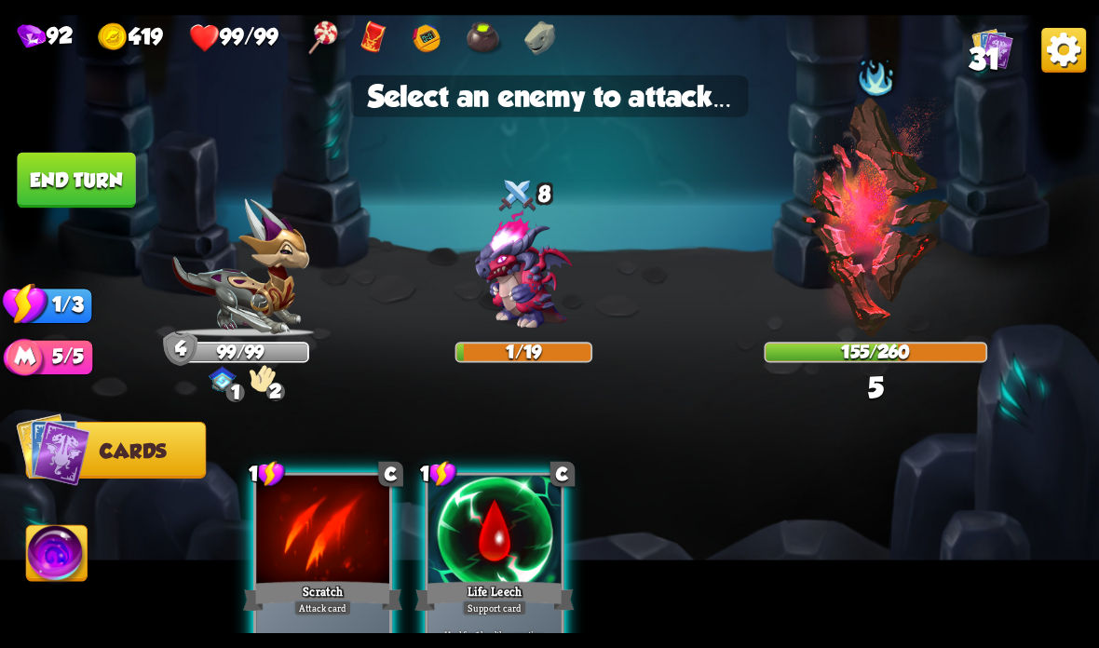
click at [892, 261] on img at bounding box center [876, 217] width 152 height 240
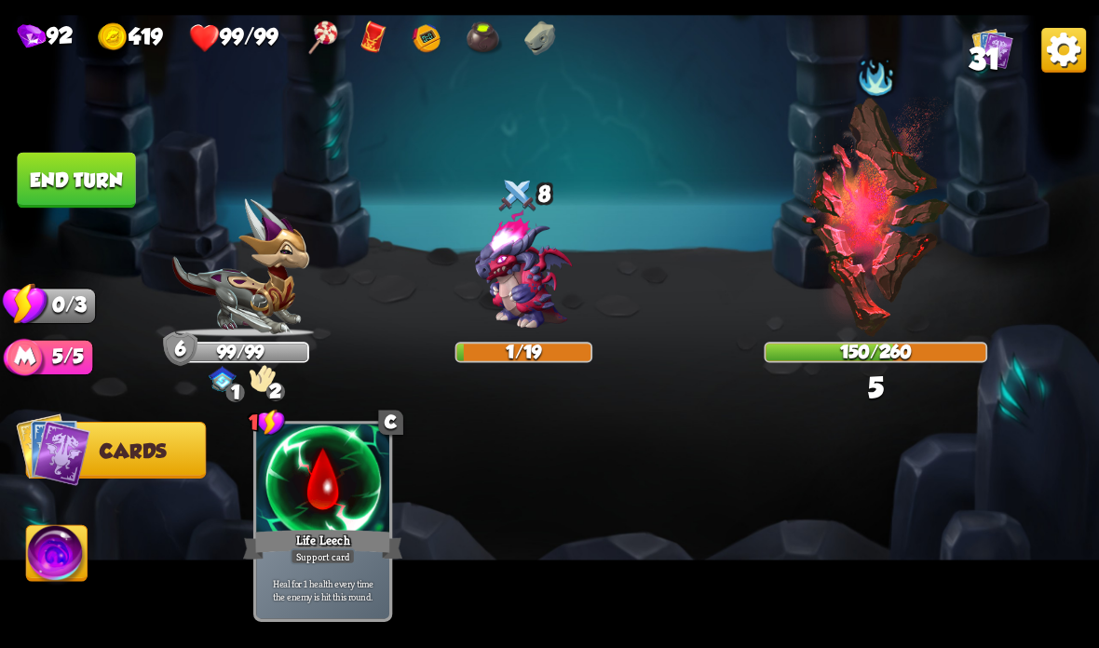
click at [73, 187] on button "End turn" at bounding box center [76, 181] width 118 height 56
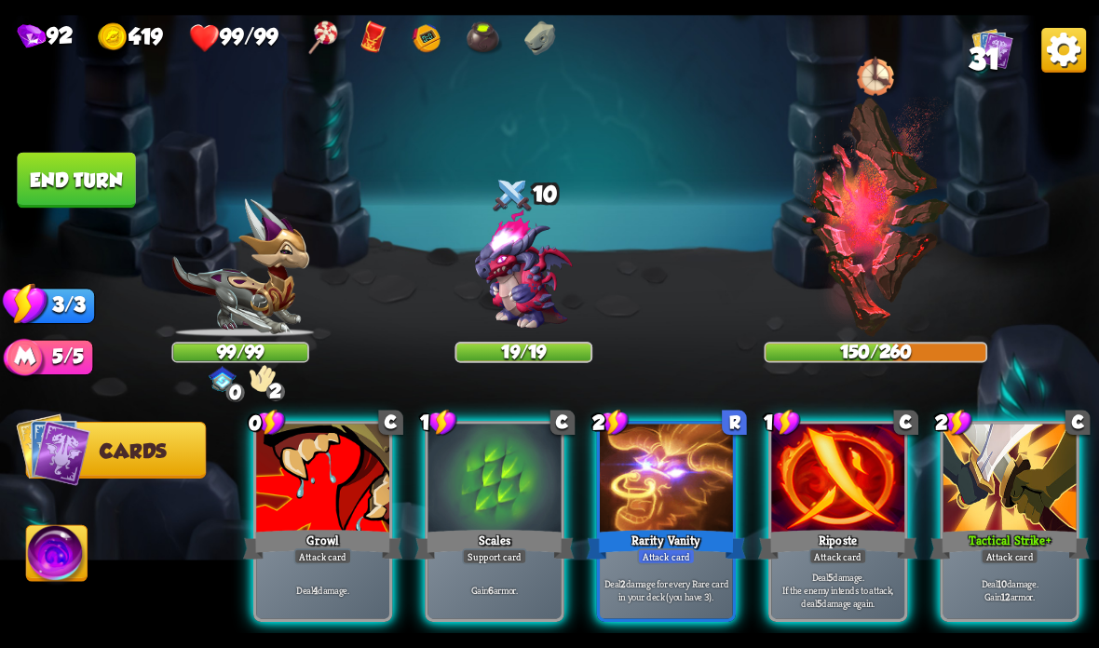
click at [1014, 496] on div at bounding box center [1009, 480] width 133 height 112
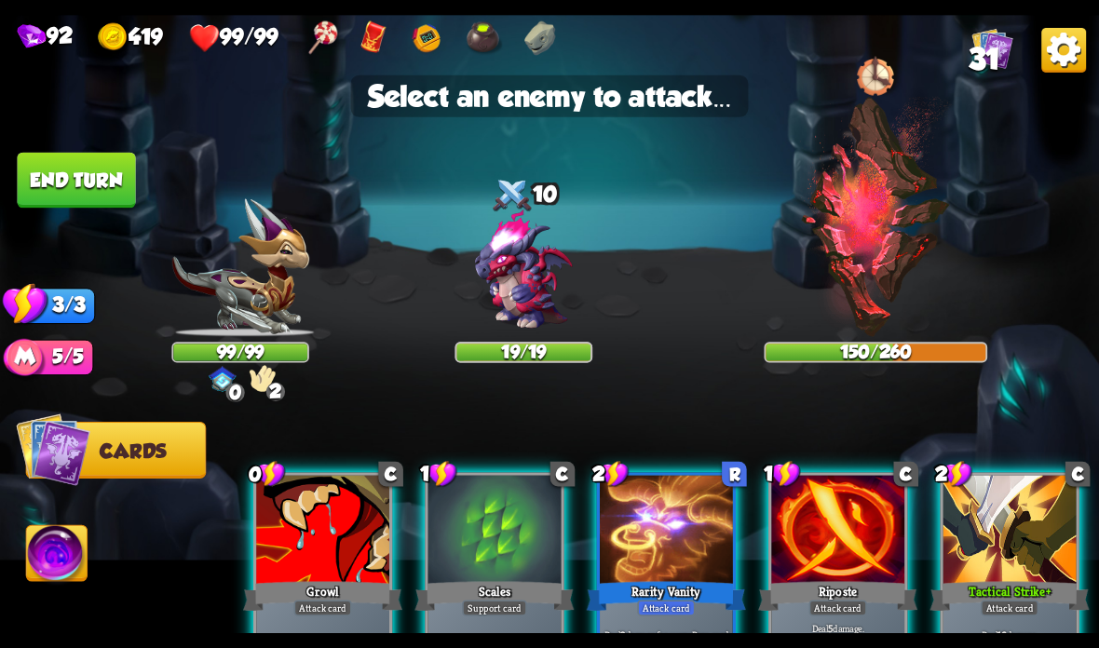
click at [507, 310] on img at bounding box center [523, 271] width 132 height 132
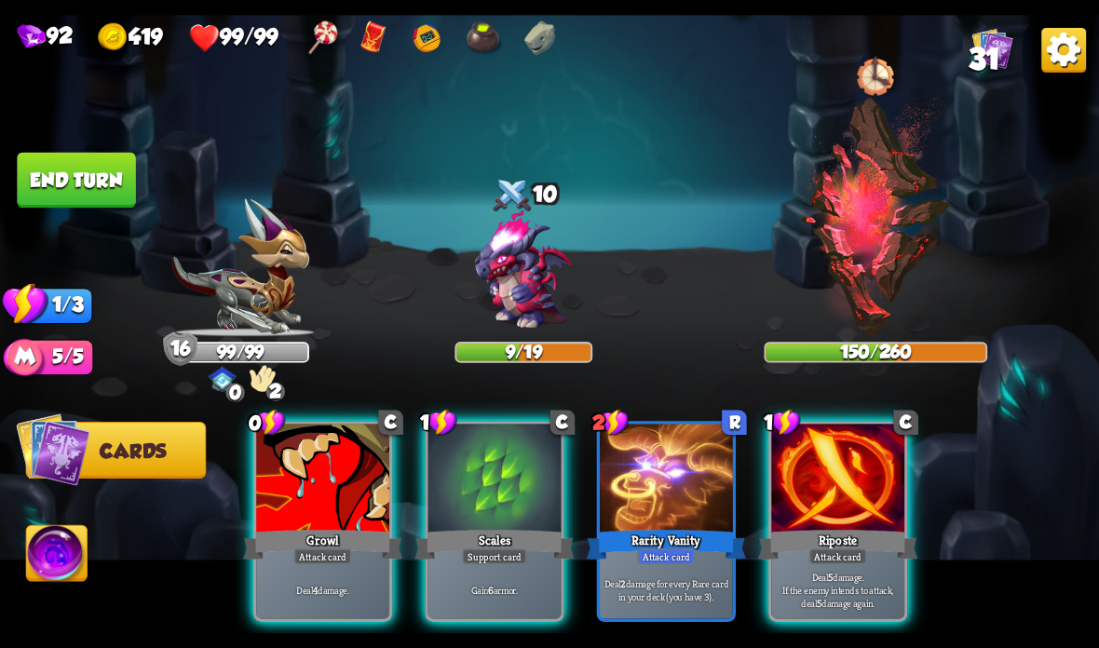
click at [799, 540] on div "Riposte" at bounding box center [837, 544] width 159 height 35
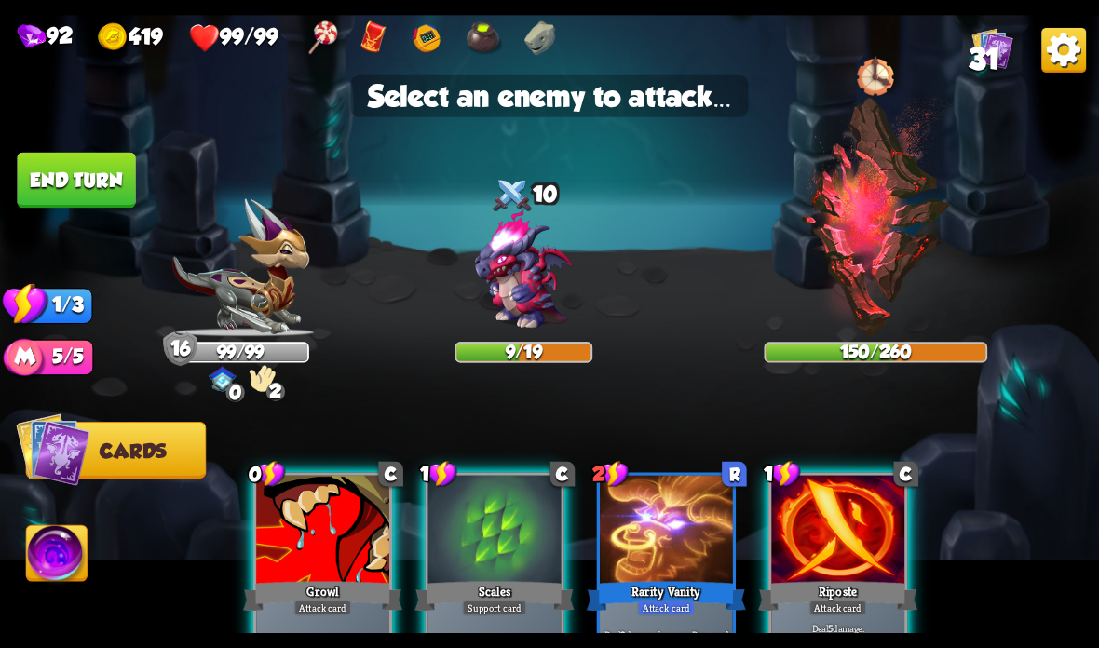
click at [518, 293] on img at bounding box center [523, 271] width 132 height 132
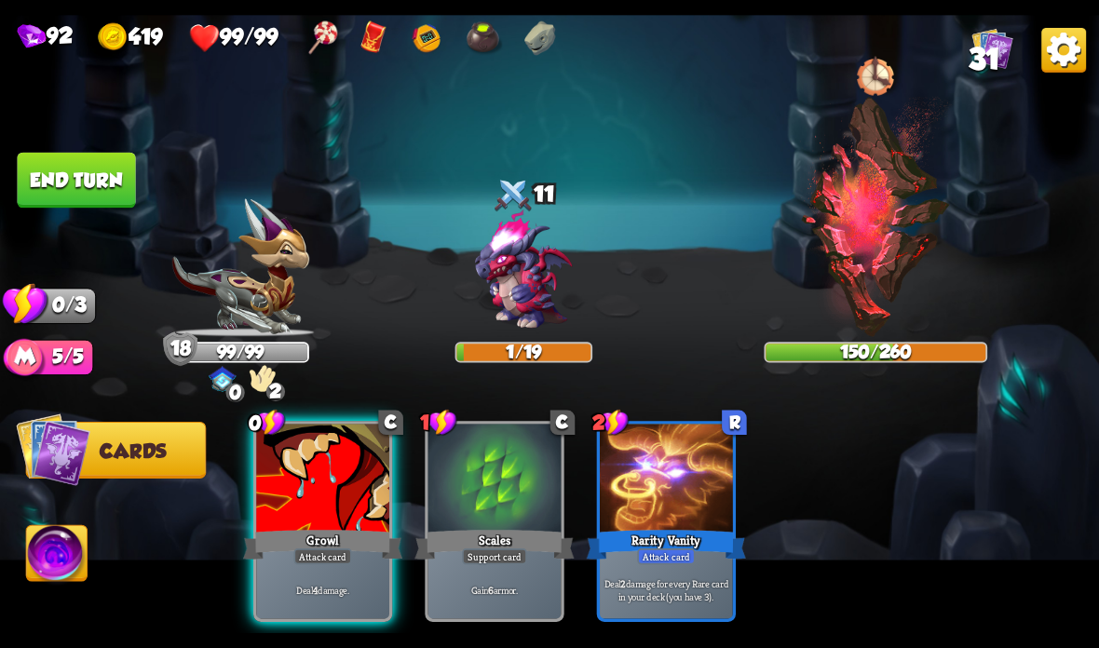
click at [332, 539] on div "Growl" at bounding box center [322, 544] width 159 height 35
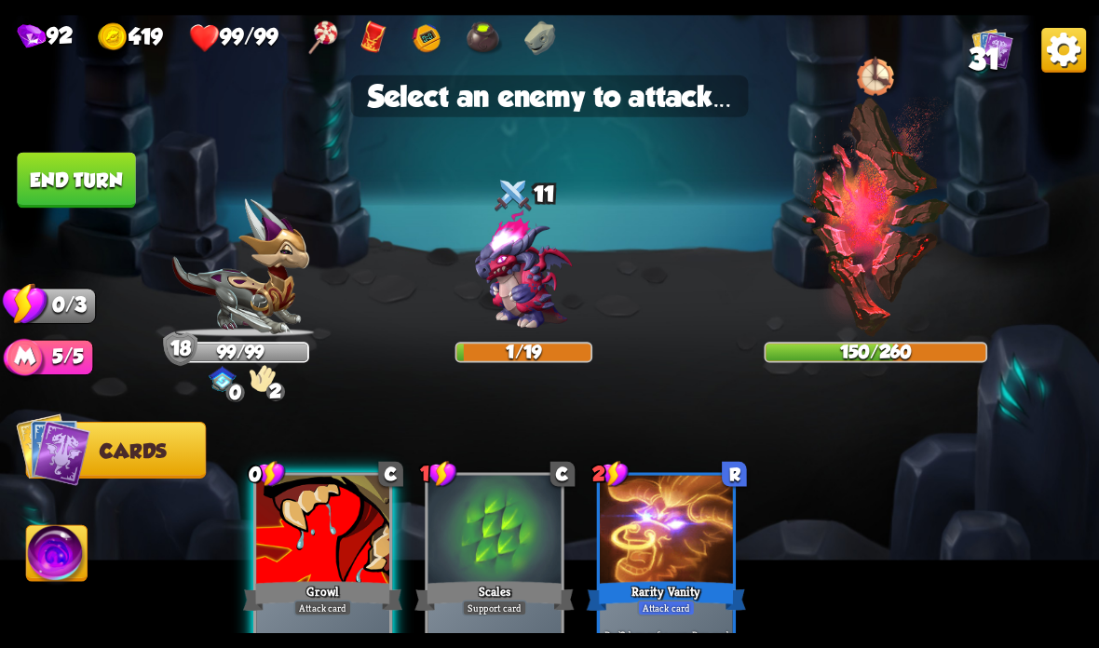
click at [909, 236] on img at bounding box center [876, 217] width 152 height 240
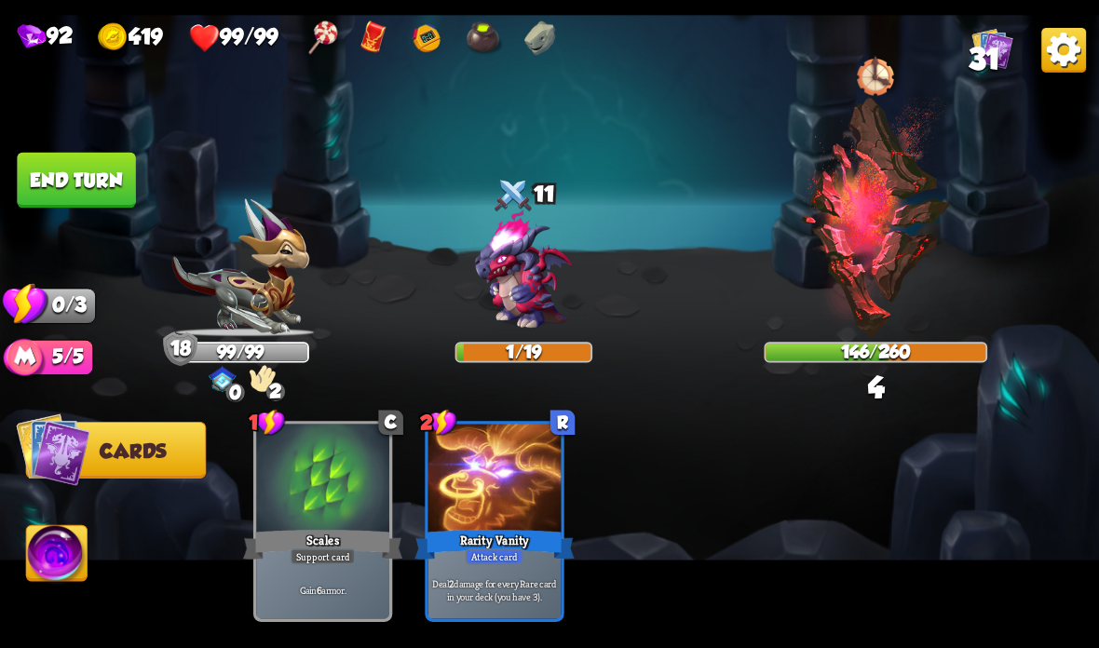
click at [53, 175] on button "End turn" at bounding box center [76, 181] width 118 height 56
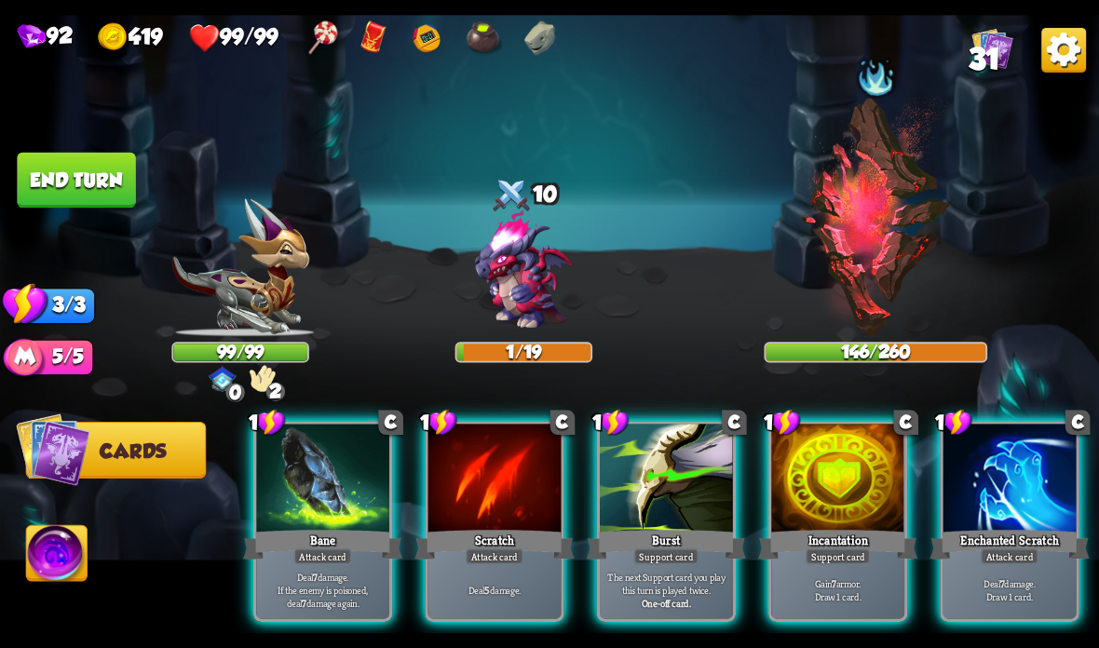
click at [816, 499] on div at bounding box center [837, 480] width 133 height 112
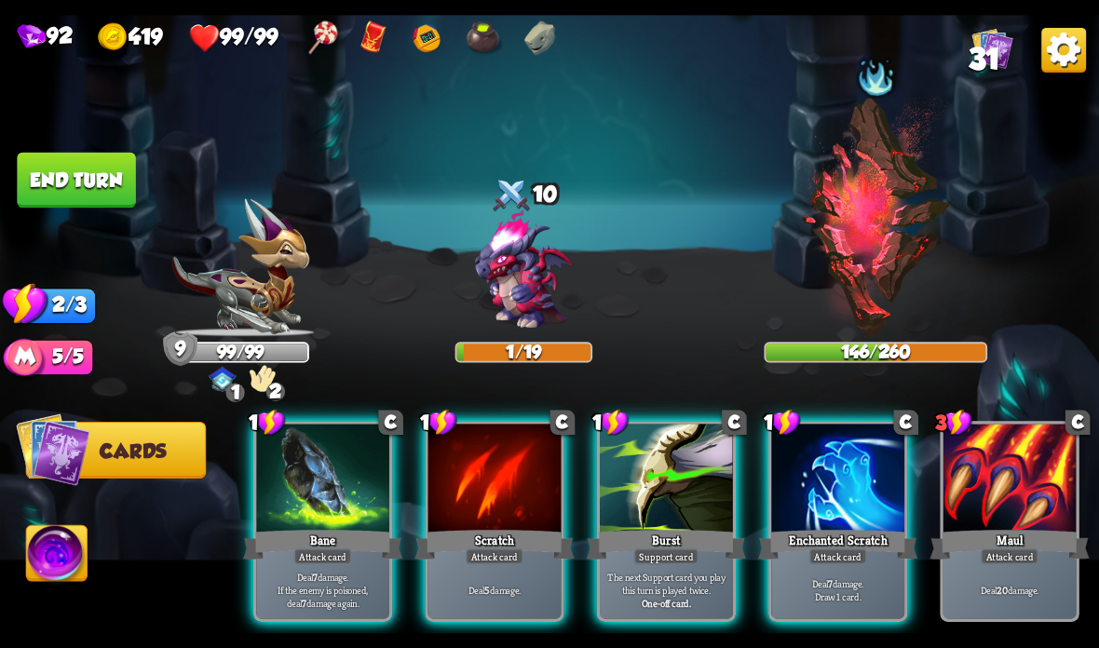
click at [867, 520] on div at bounding box center [837, 480] width 133 height 112
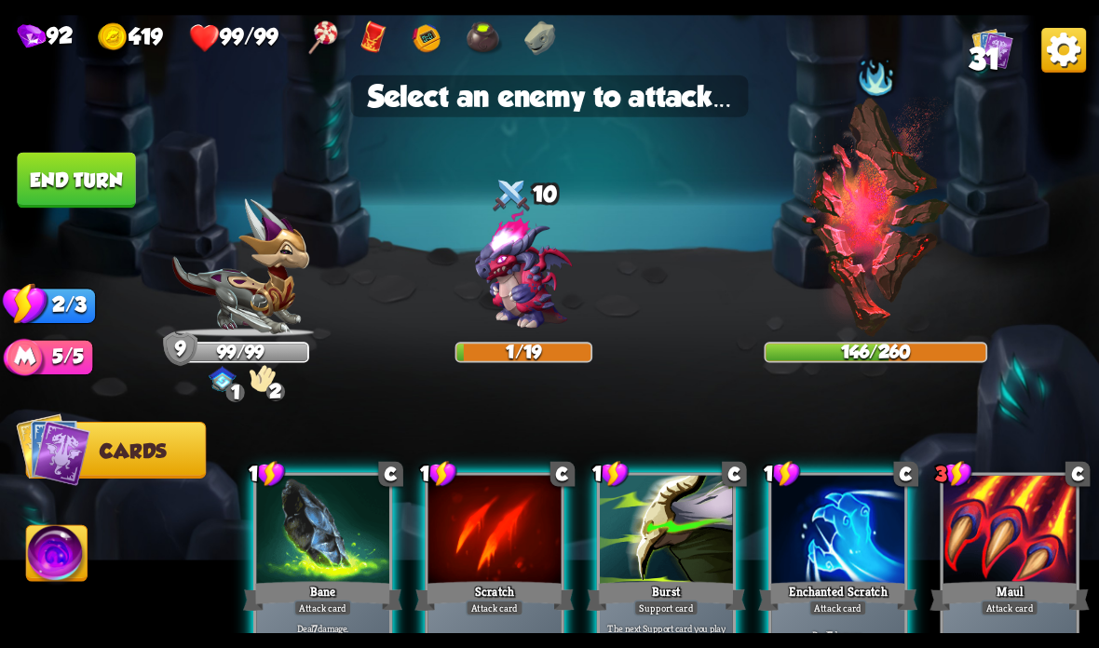
click at [901, 287] on img at bounding box center [876, 217] width 152 height 240
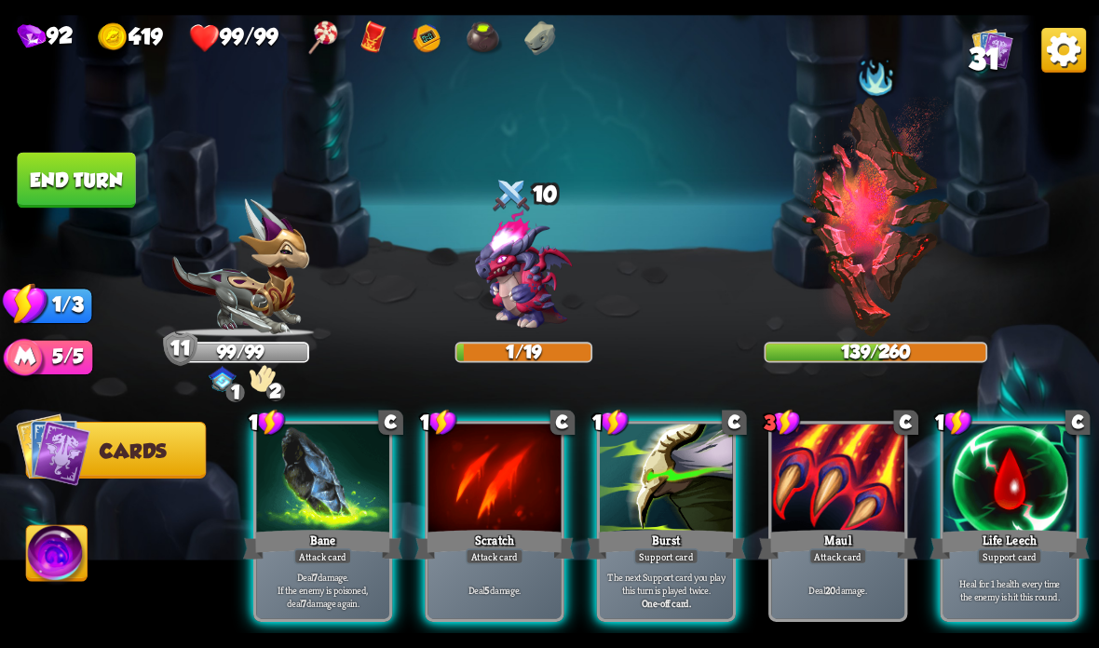
click at [336, 531] on div "Bane" at bounding box center [322, 544] width 159 height 35
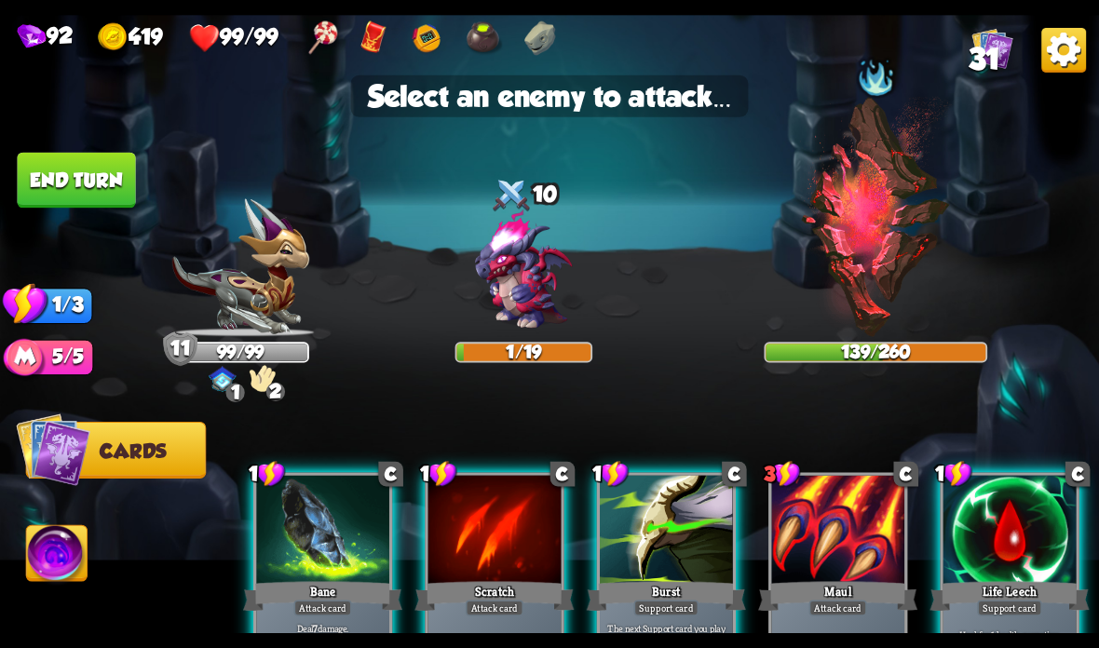
click at [880, 224] on img at bounding box center [876, 217] width 152 height 240
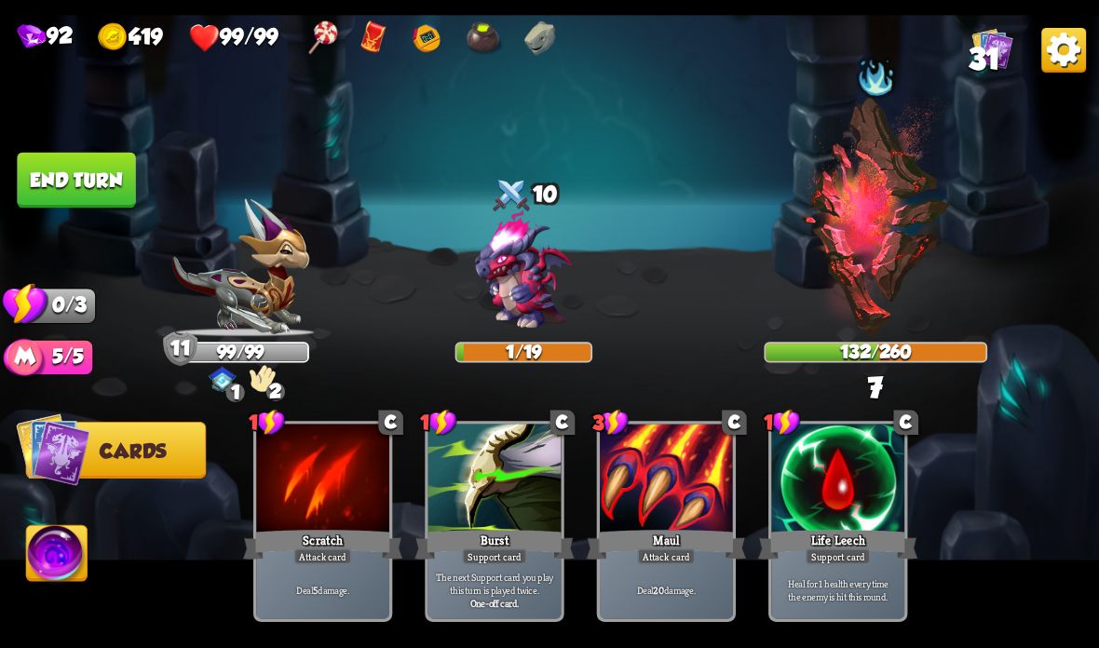
click at [39, 169] on button "End turn" at bounding box center [76, 181] width 118 height 56
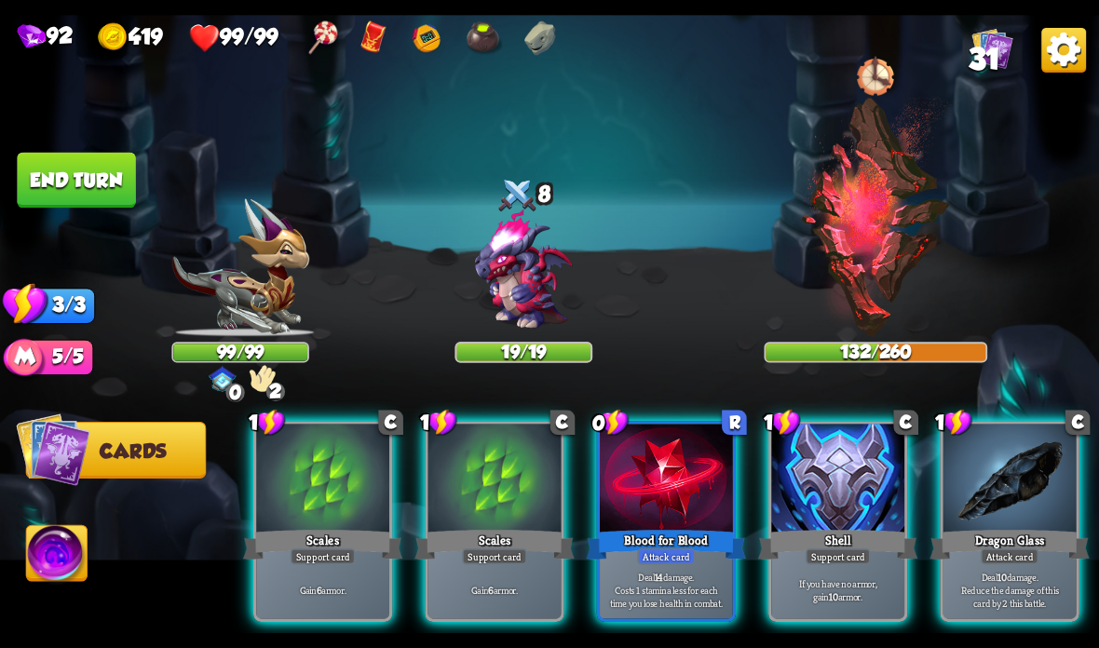
click at [813, 520] on div at bounding box center [837, 480] width 133 height 112
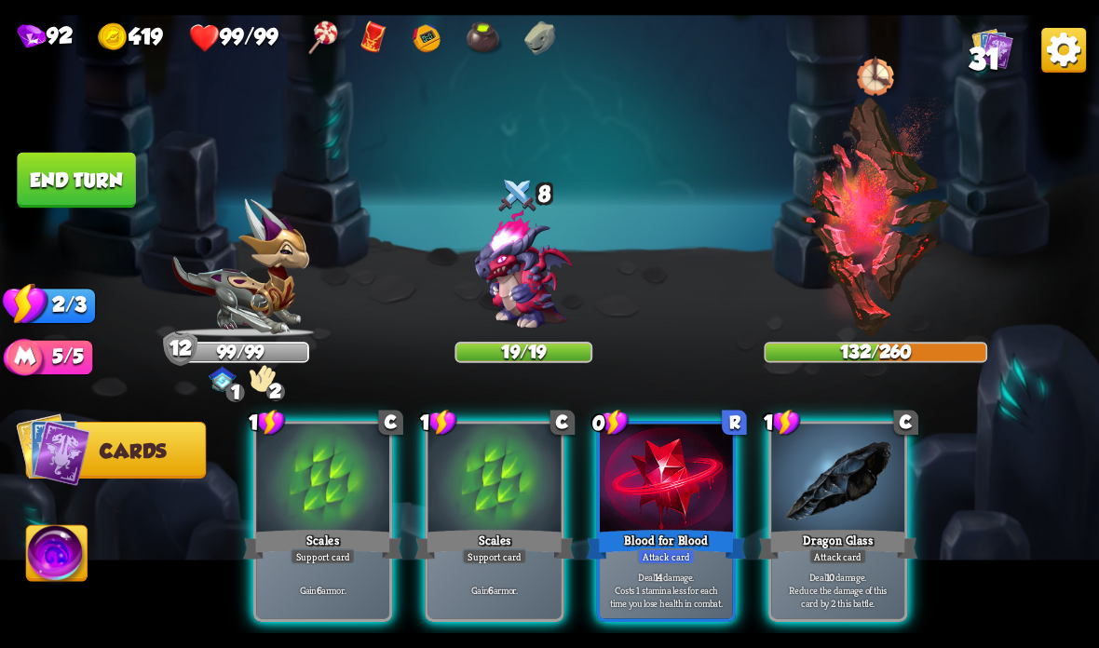
click at [826, 517] on div at bounding box center [837, 480] width 133 height 112
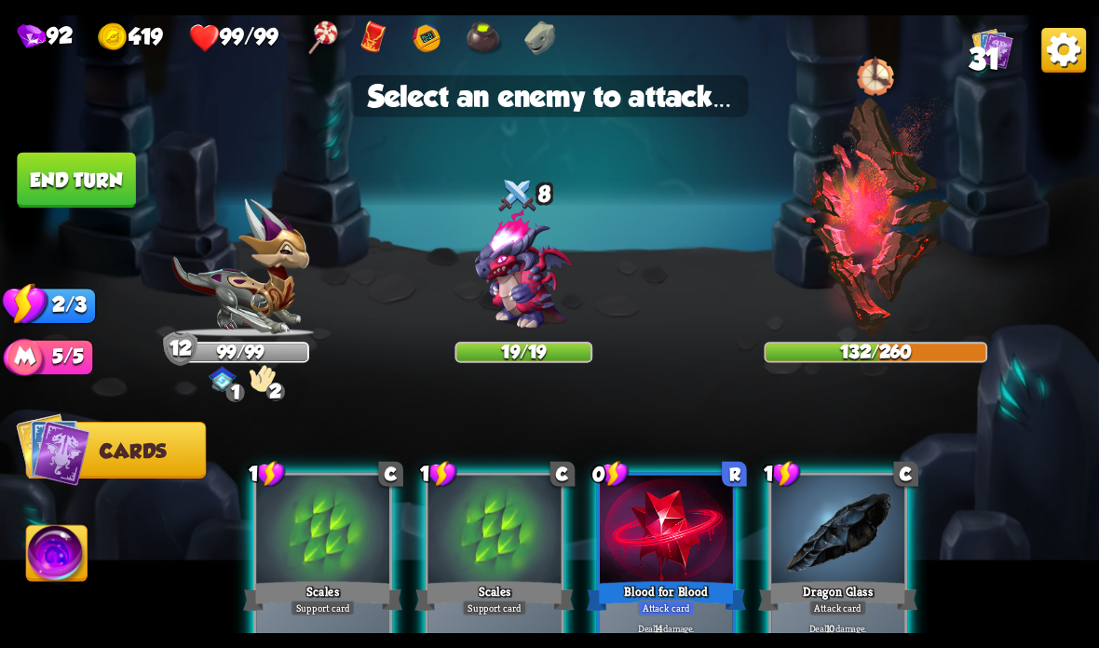
click at [535, 295] on img at bounding box center [523, 271] width 132 height 132
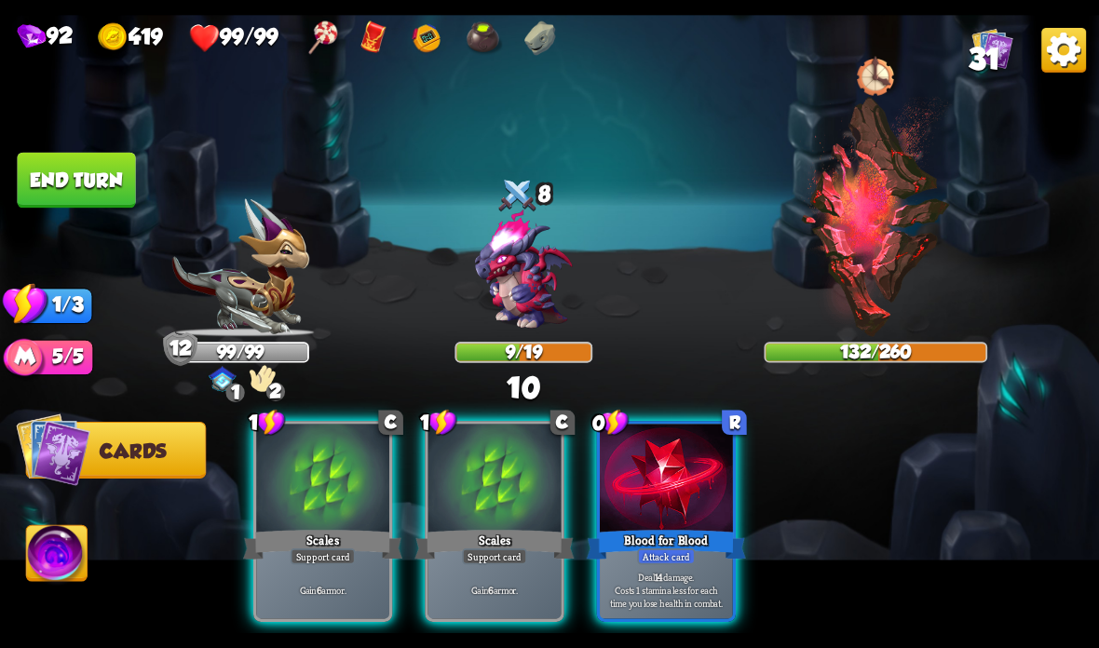
click at [663, 507] on div at bounding box center [666, 480] width 133 height 112
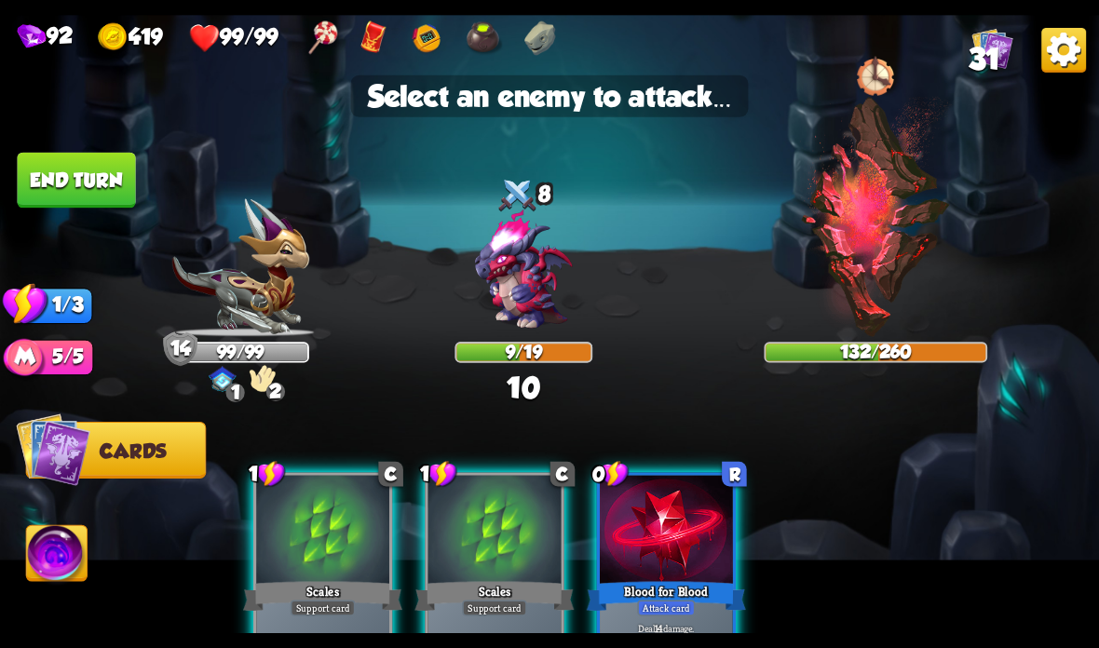
click at [511, 305] on img at bounding box center [523, 271] width 132 height 132
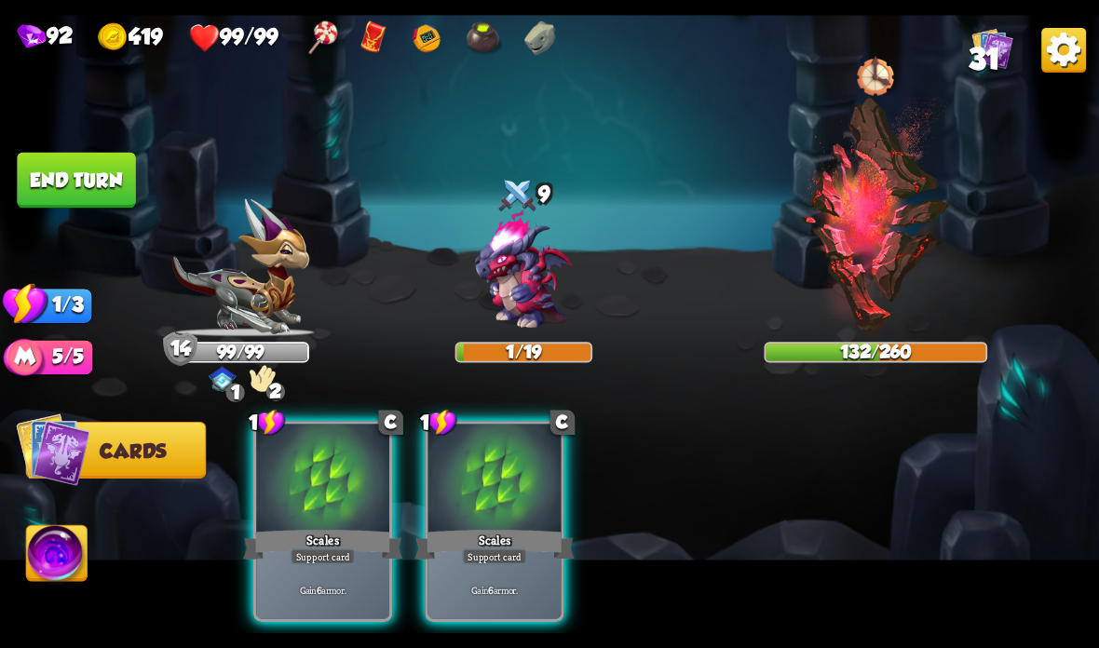
click at [68, 183] on button "End turn" at bounding box center [76, 181] width 118 height 56
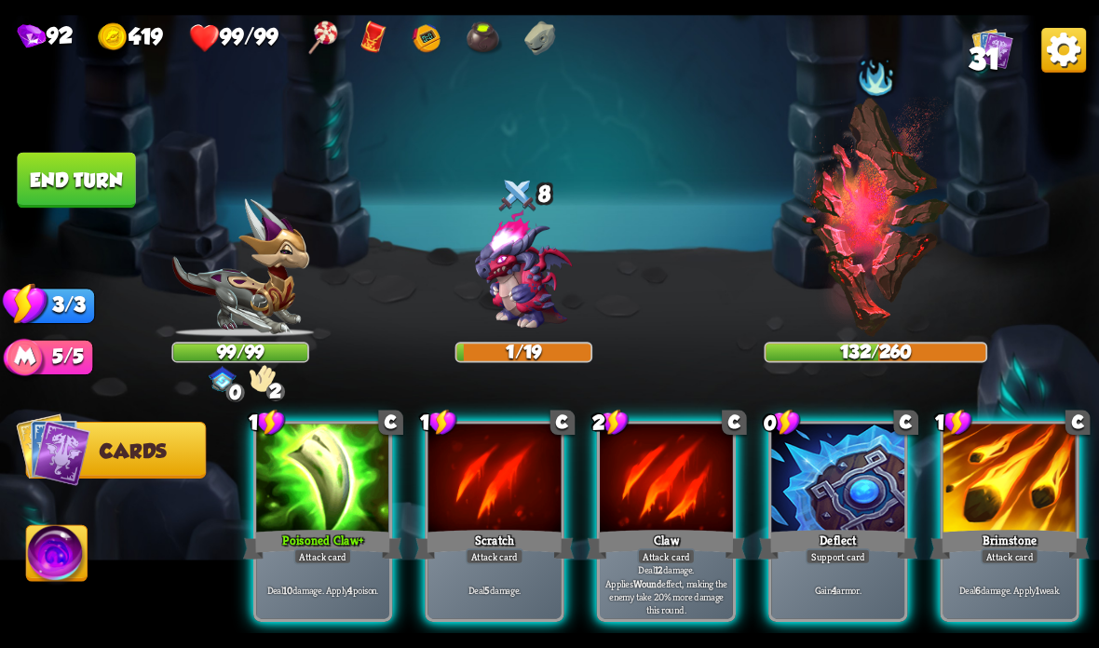
click at [837, 522] on div at bounding box center [837, 480] width 133 height 112
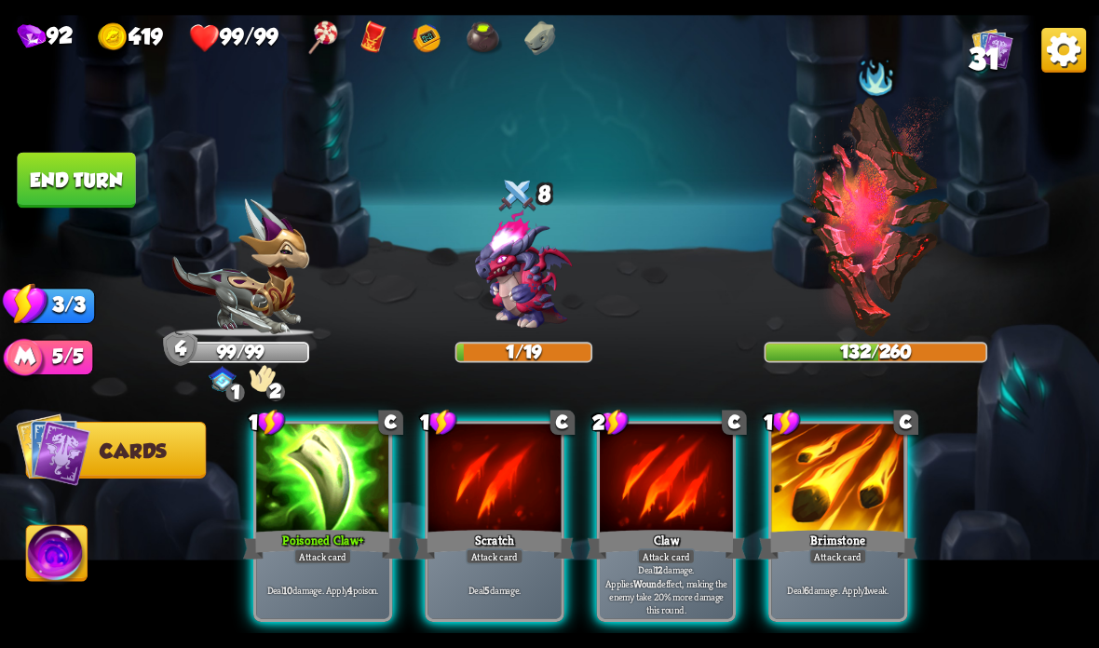
click at [294, 529] on div "Poisoned Claw +" at bounding box center [322, 544] width 159 height 35
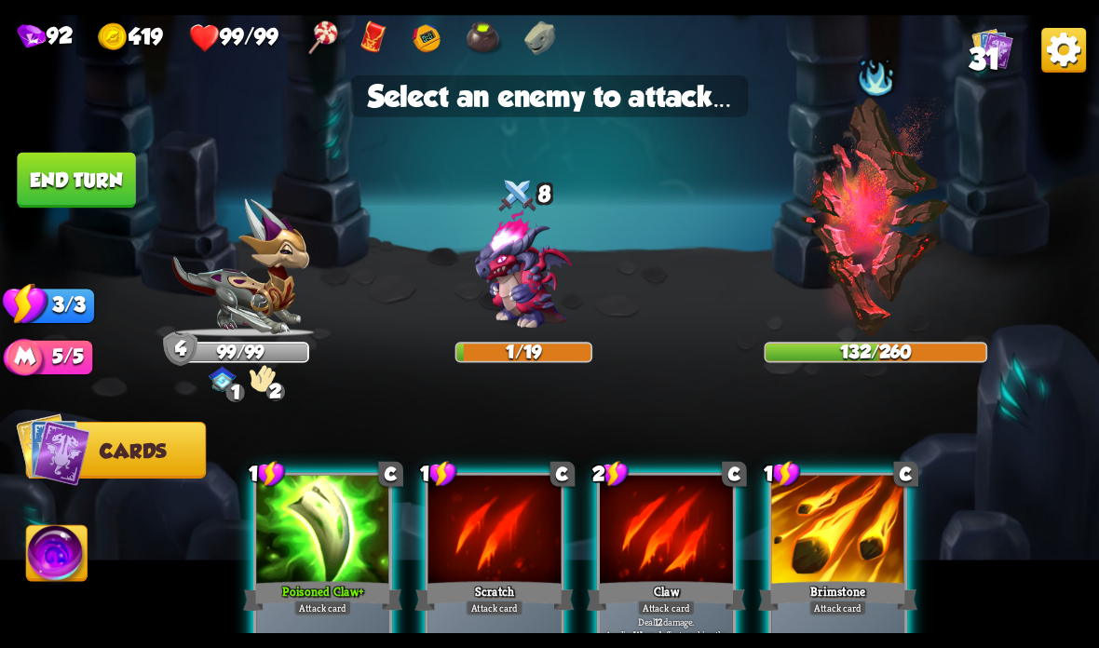
click at [905, 224] on img at bounding box center [876, 217] width 152 height 240
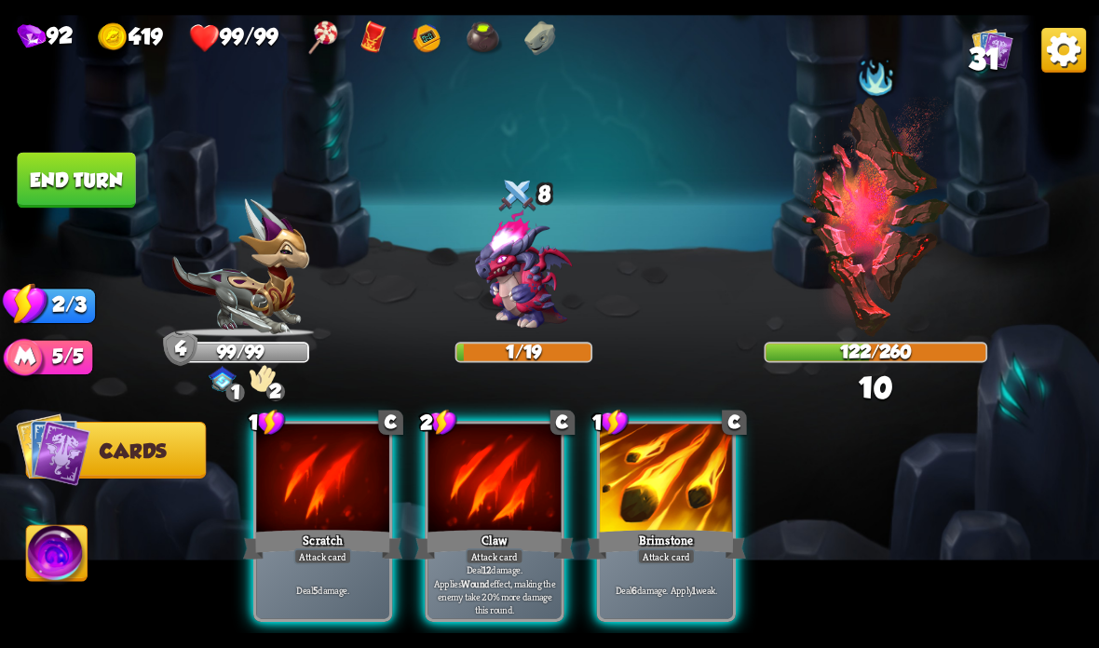
click at [503, 541] on div "Claw" at bounding box center [493, 544] width 159 height 35
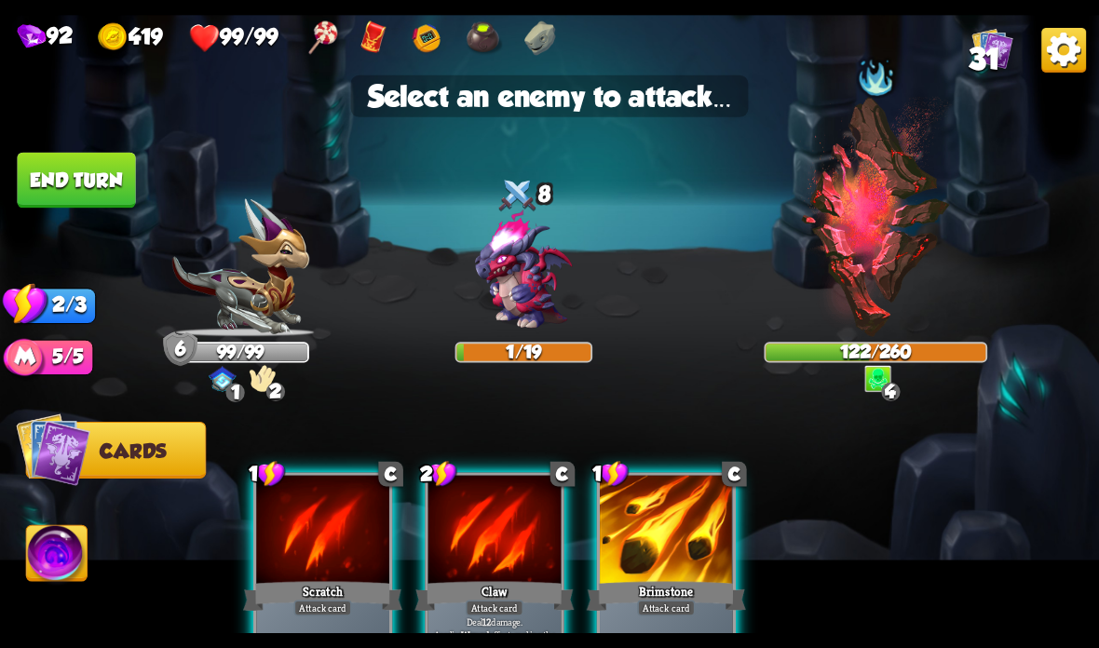
click at [876, 214] on img at bounding box center [876, 217] width 152 height 240
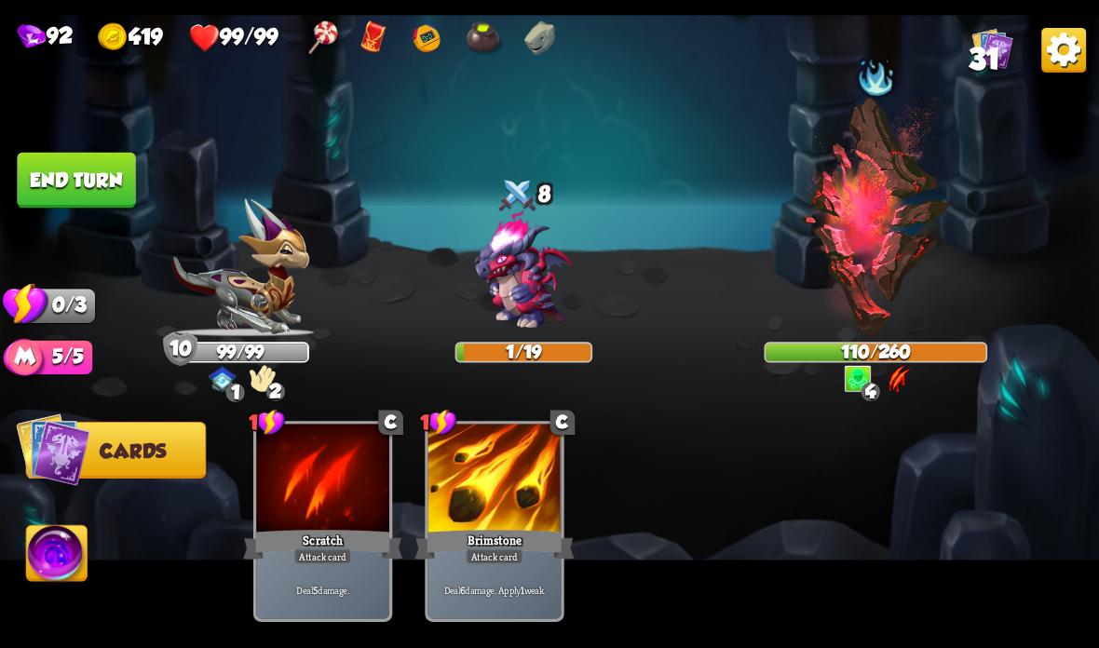
click at [102, 189] on button "End turn" at bounding box center [76, 181] width 118 height 56
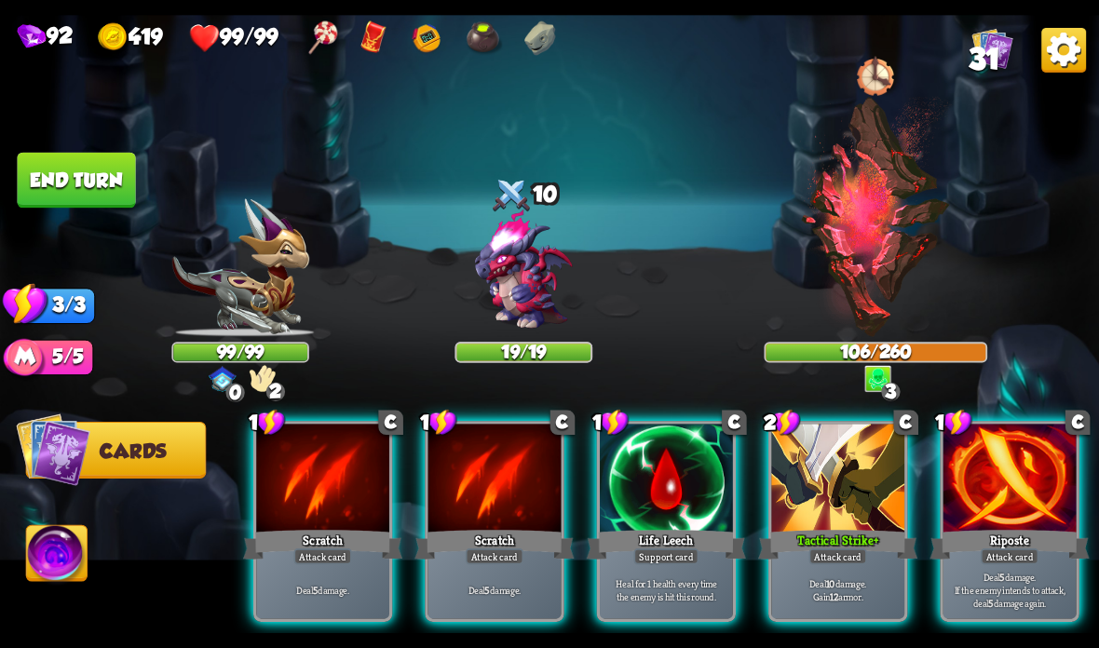
click at [836, 483] on div at bounding box center [837, 480] width 133 height 112
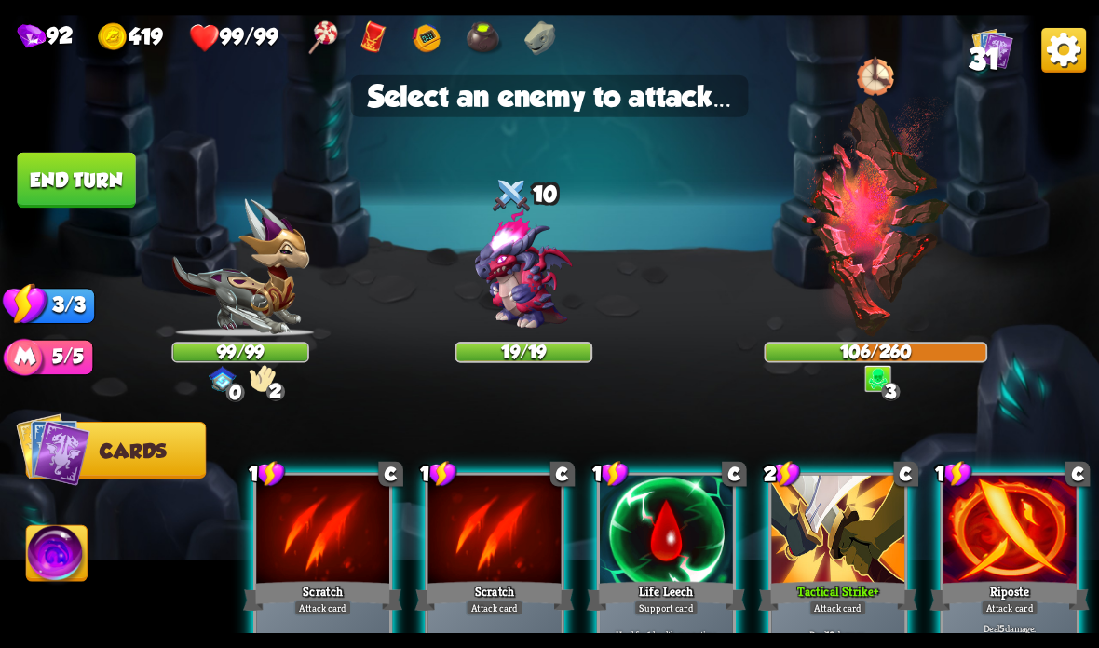
click at [527, 264] on img at bounding box center [523, 271] width 132 height 132
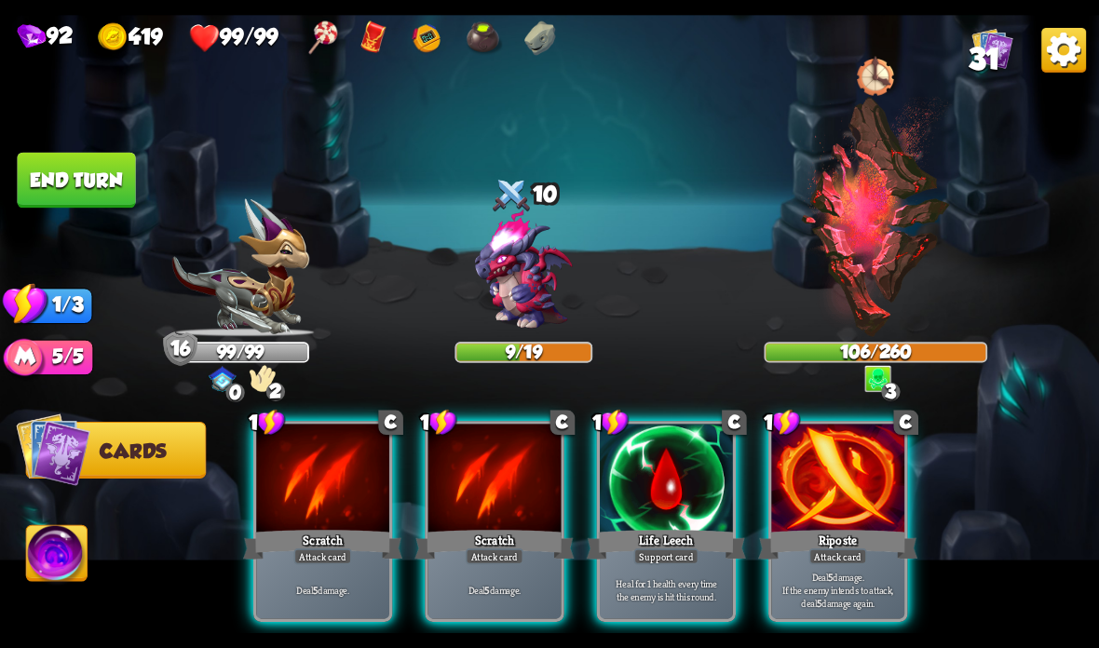
click at [832, 513] on div at bounding box center [837, 480] width 133 height 112
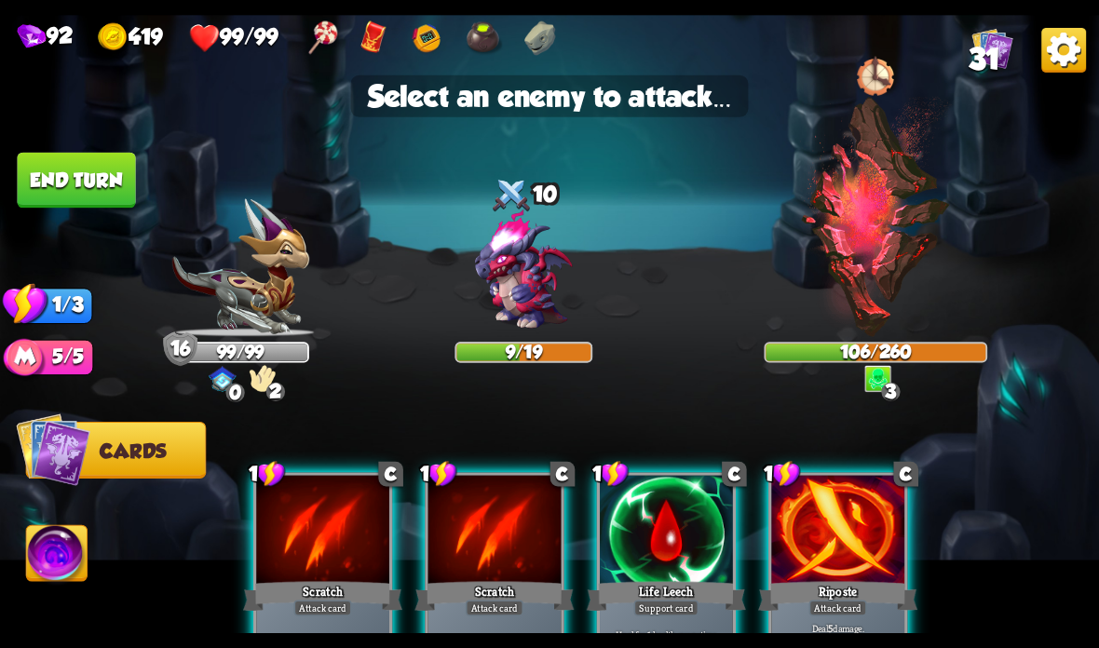
click at [545, 255] on img at bounding box center [523, 271] width 132 height 132
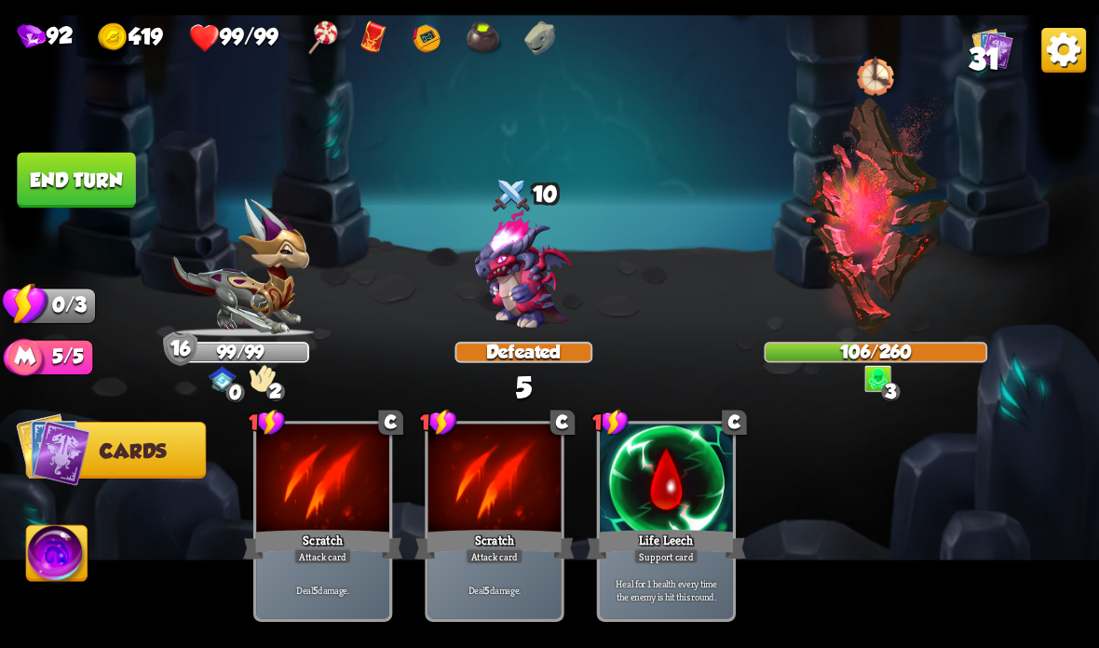
click at [93, 183] on button "End turn" at bounding box center [76, 181] width 118 height 56
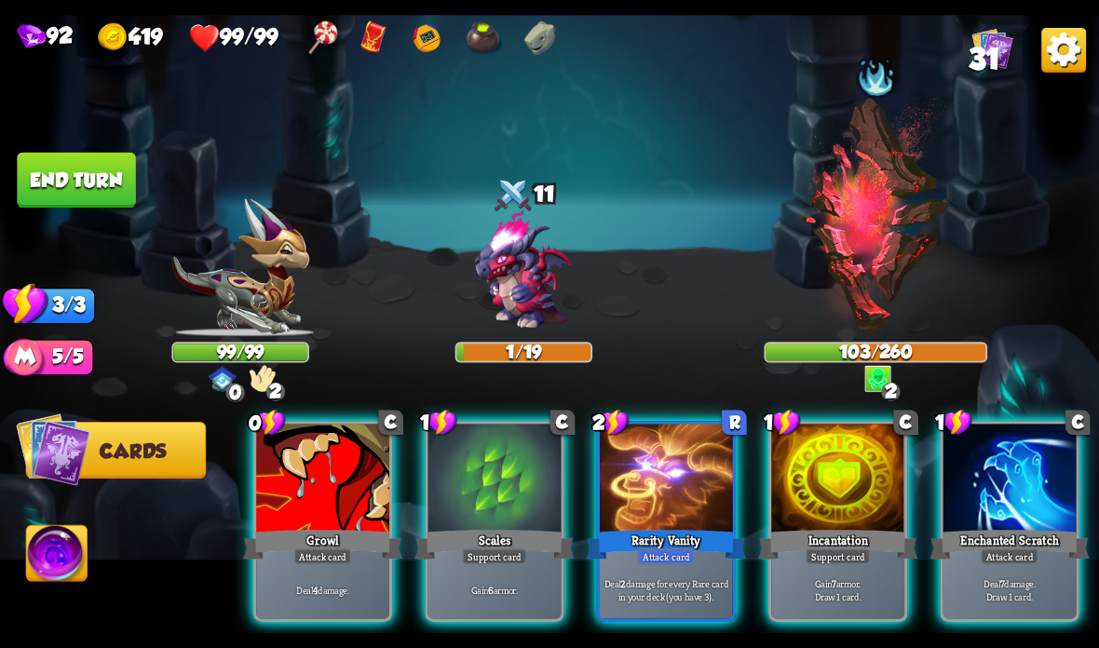
click at [819, 509] on div at bounding box center [837, 480] width 133 height 112
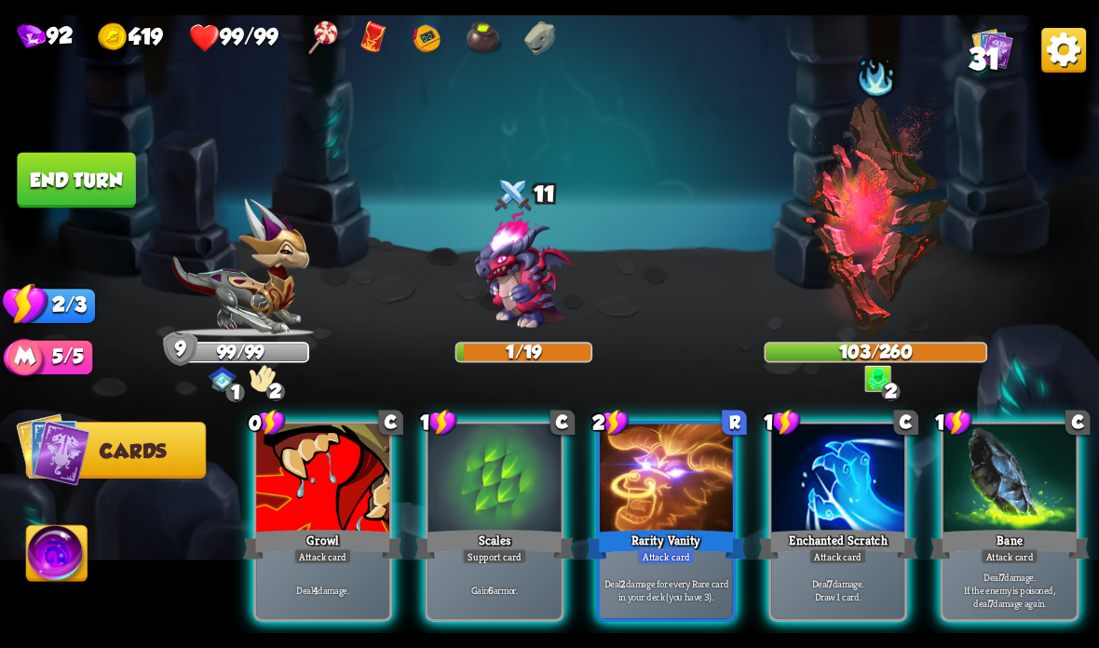
click at [287, 530] on div "Growl" at bounding box center [322, 544] width 159 height 35
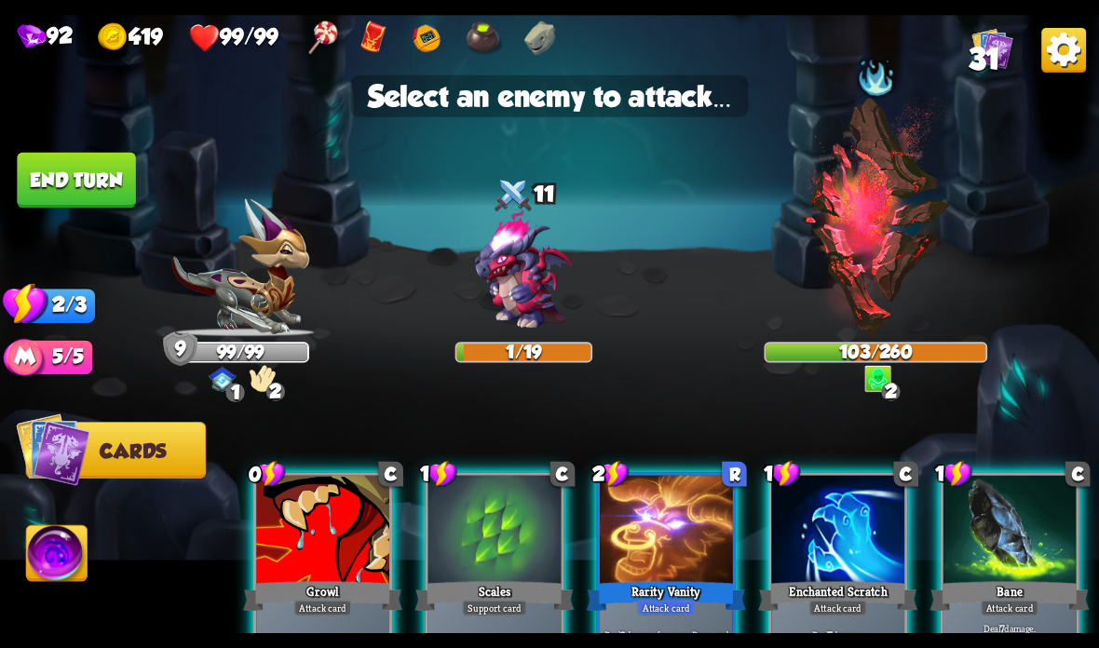
click at [889, 243] on img at bounding box center [876, 217] width 152 height 240
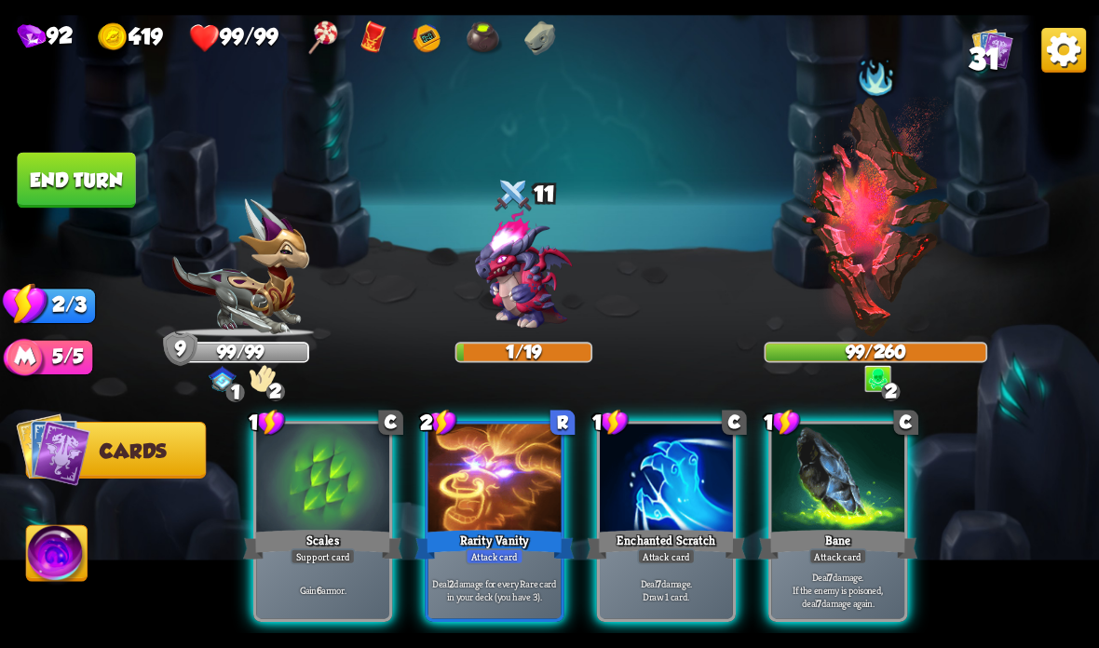
click at [851, 494] on div at bounding box center [837, 480] width 133 height 112
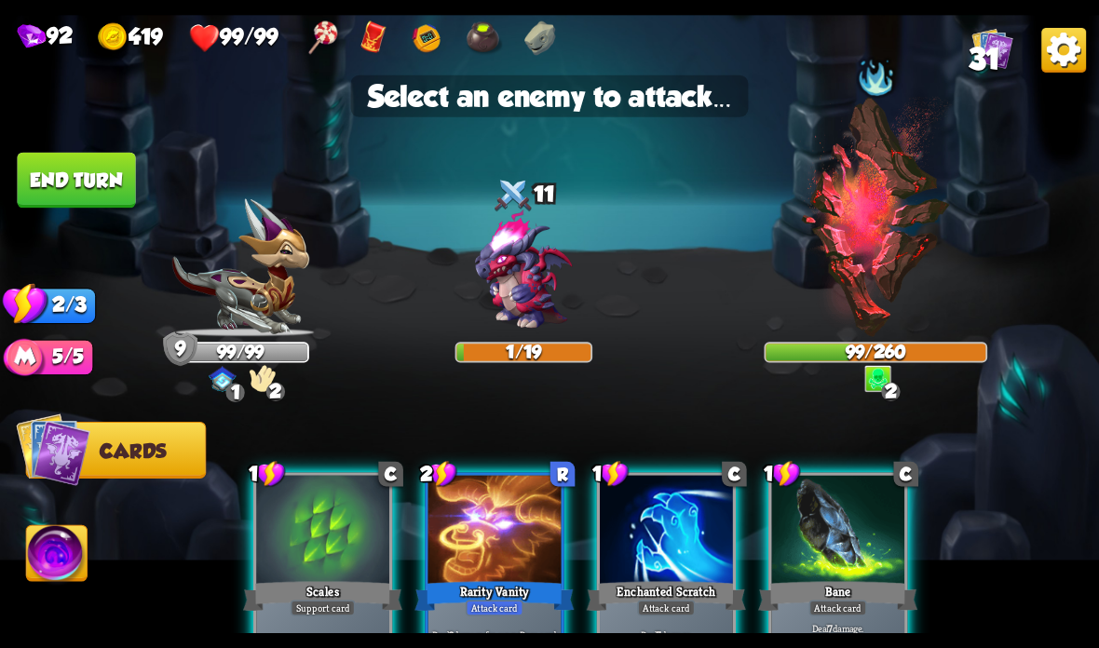
click at [865, 291] on img at bounding box center [876, 217] width 152 height 240
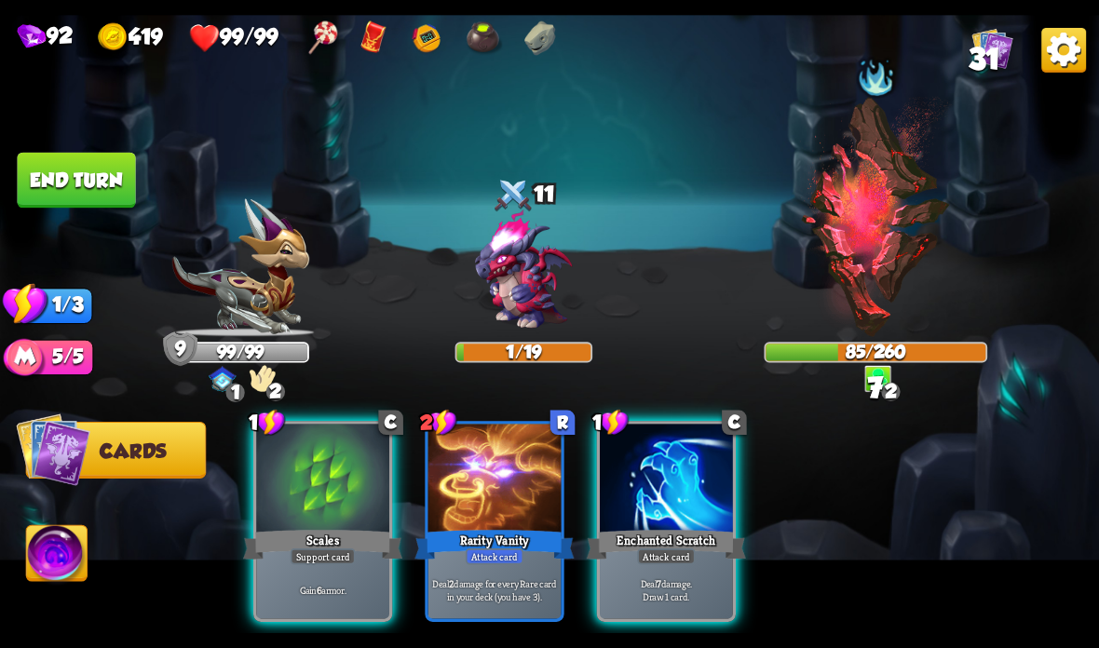
click at [85, 192] on button "End turn" at bounding box center [76, 181] width 118 height 56
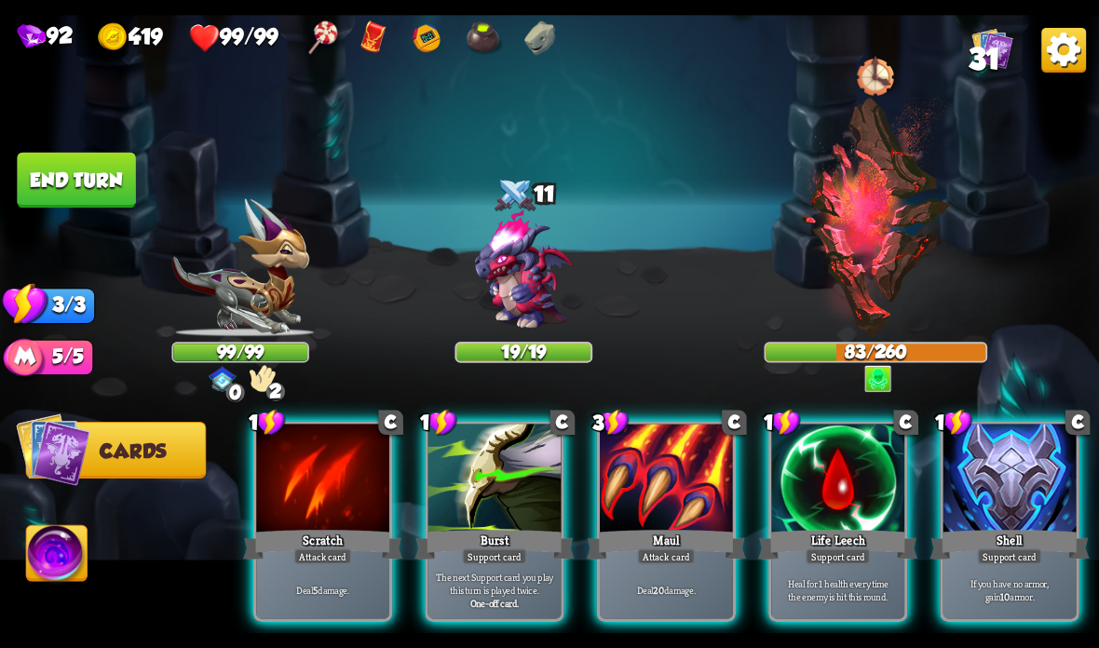
click at [1006, 478] on div at bounding box center [1009, 480] width 133 height 112
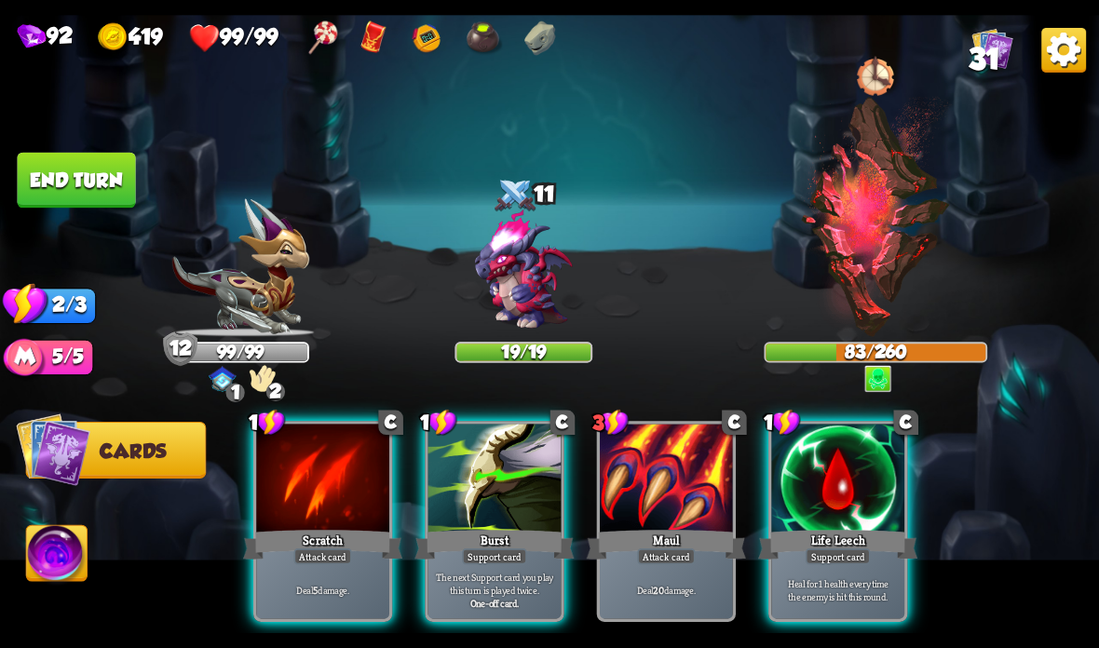
click at [324, 511] on div at bounding box center [322, 480] width 133 height 112
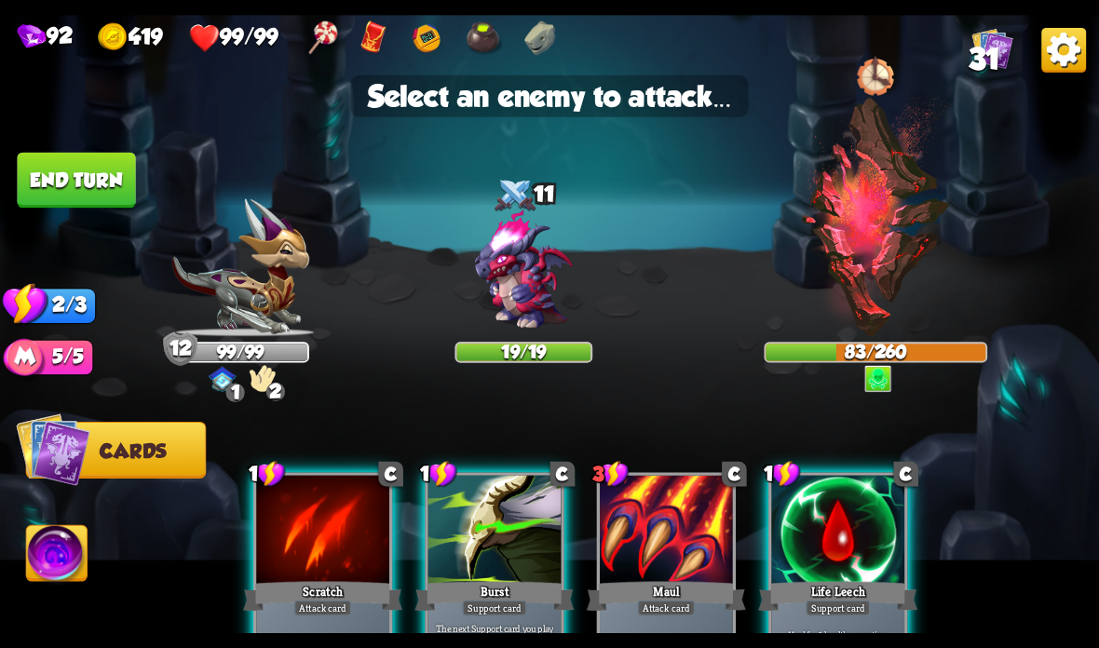
click at [544, 287] on img at bounding box center [523, 271] width 132 height 132
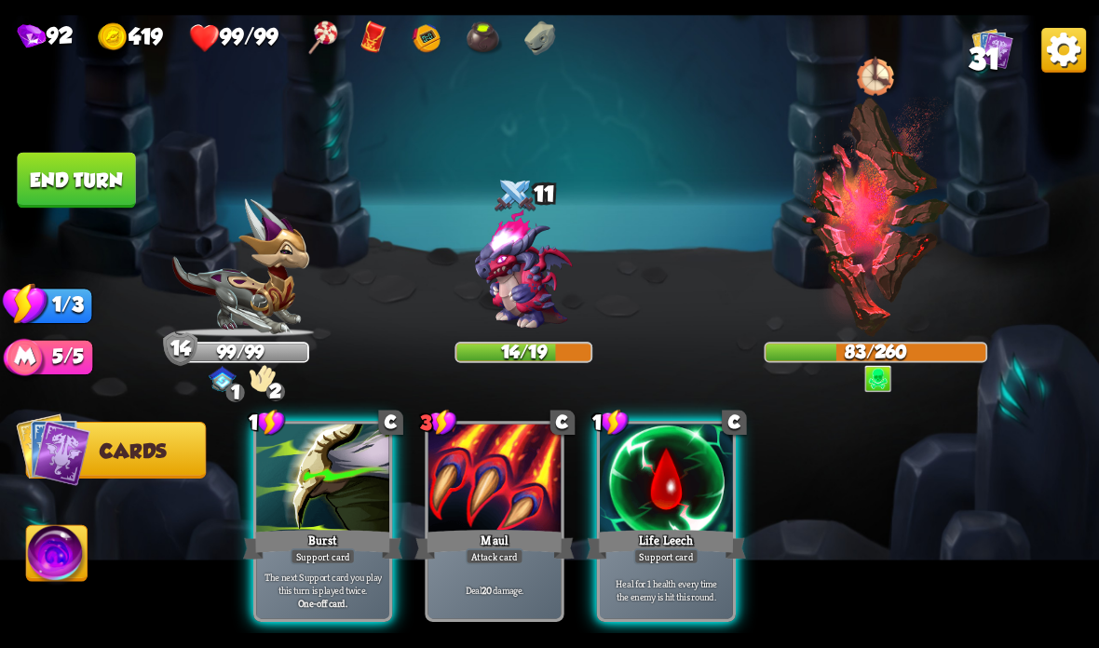
click at [67, 164] on button "End turn" at bounding box center [76, 181] width 118 height 56
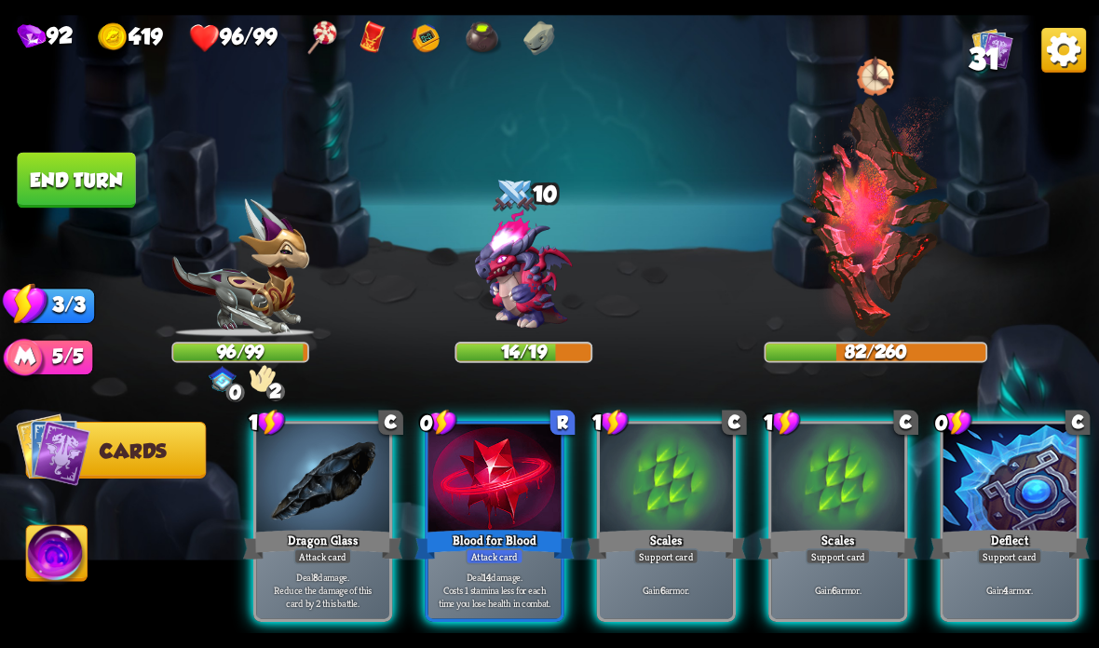
click at [503, 529] on div "Blood for Blood" at bounding box center [493, 544] width 159 height 35
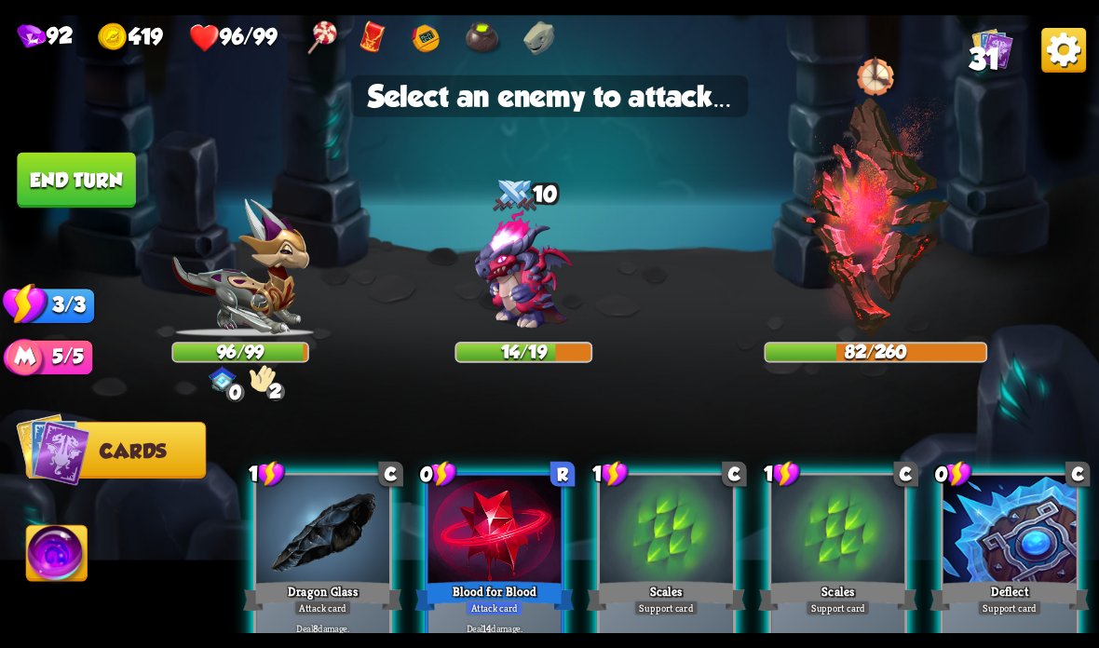
click at [537, 248] on img at bounding box center [523, 271] width 132 height 132
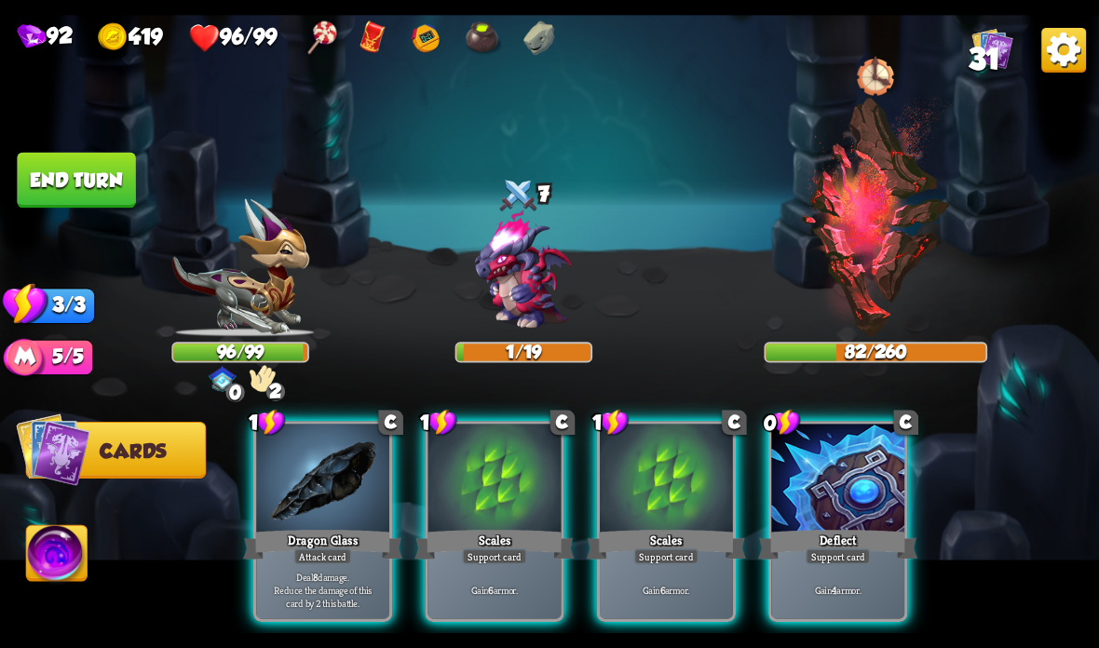
click at [450, 535] on div "Scales" at bounding box center [493, 544] width 159 height 35
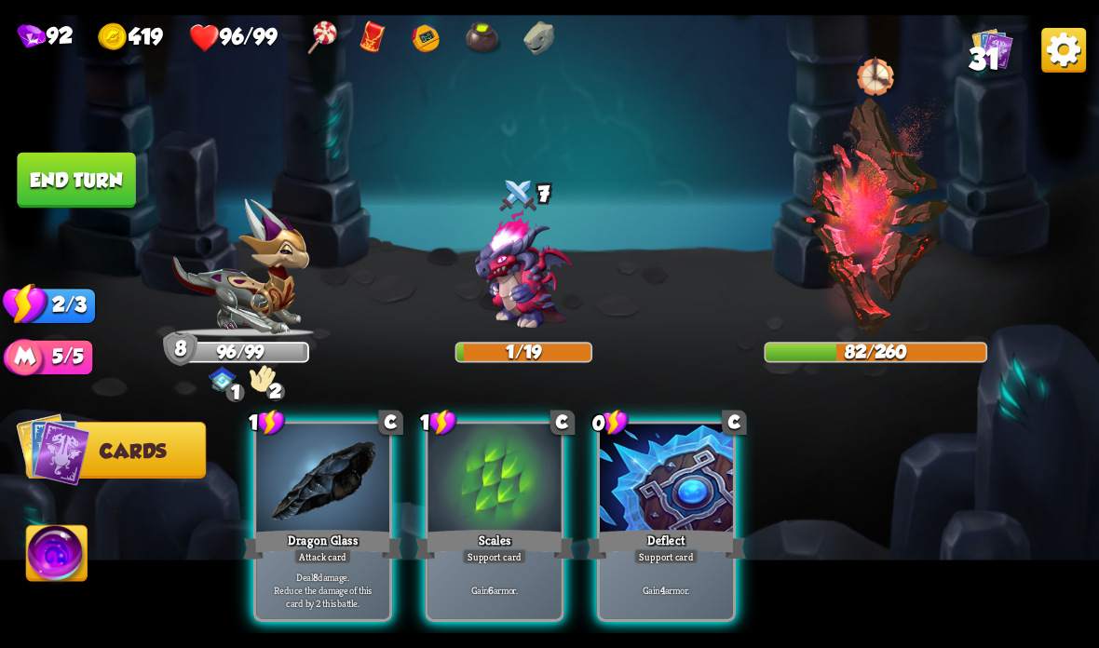
click at [349, 577] on p "Deal 8 damage. Reduce the damage of this card by 2 this battle." at bounding box center [323, 589] width 127 height 39
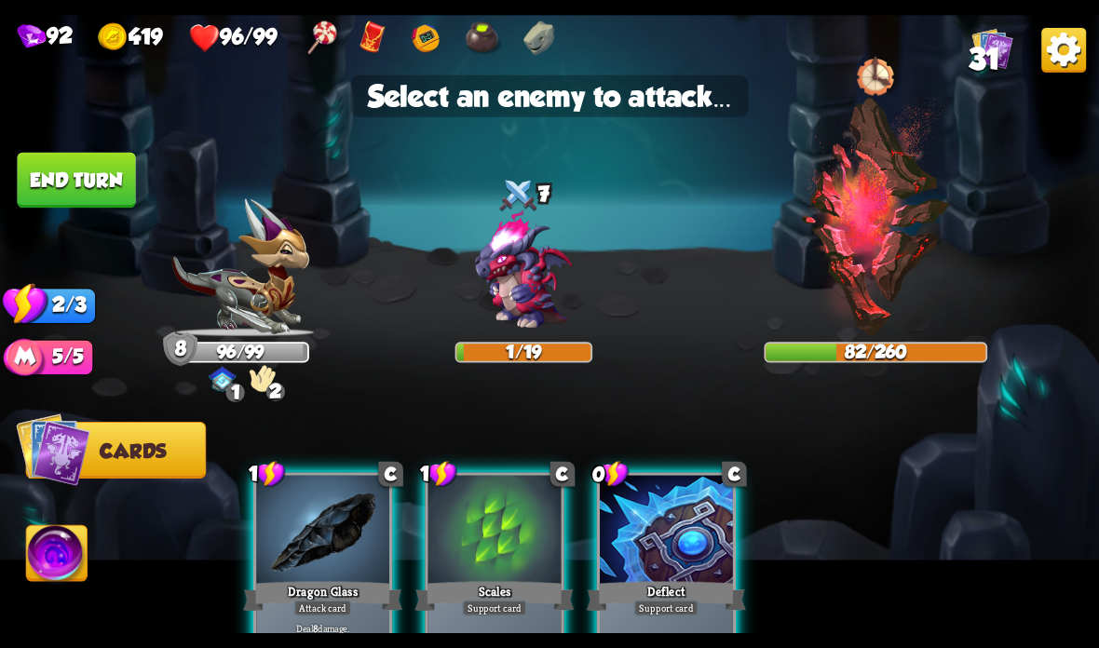
click at [872, 250] on img at bounding box center [876, 217] width 152 height 240
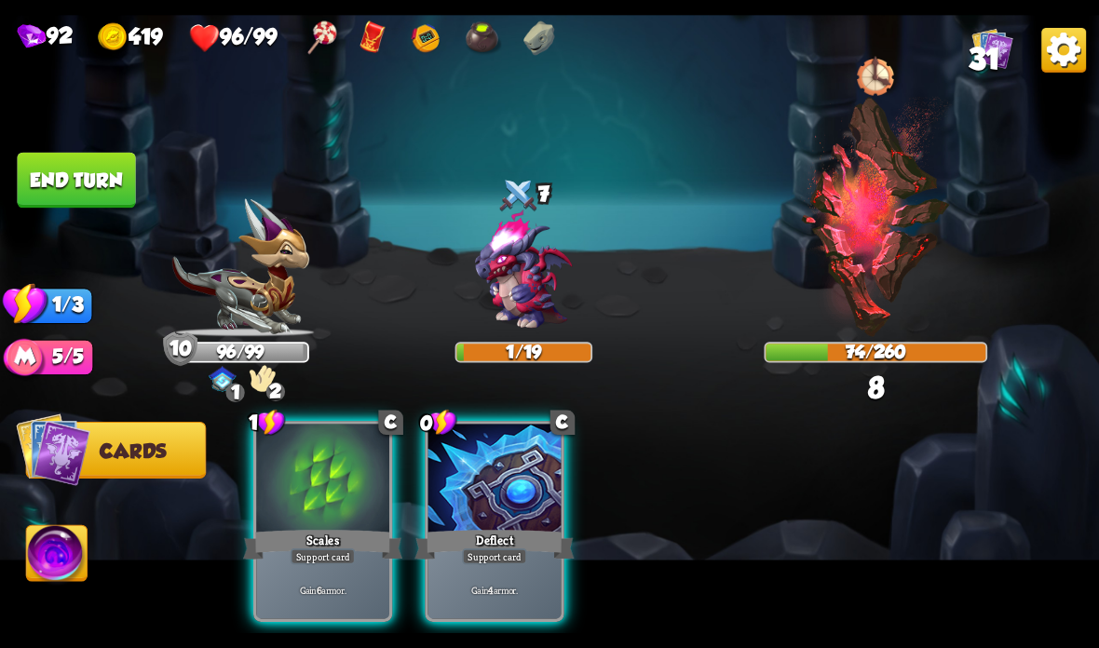
click at [491, 548] on div "Deflect" at bounding box center [493, 544] width 159 height 35
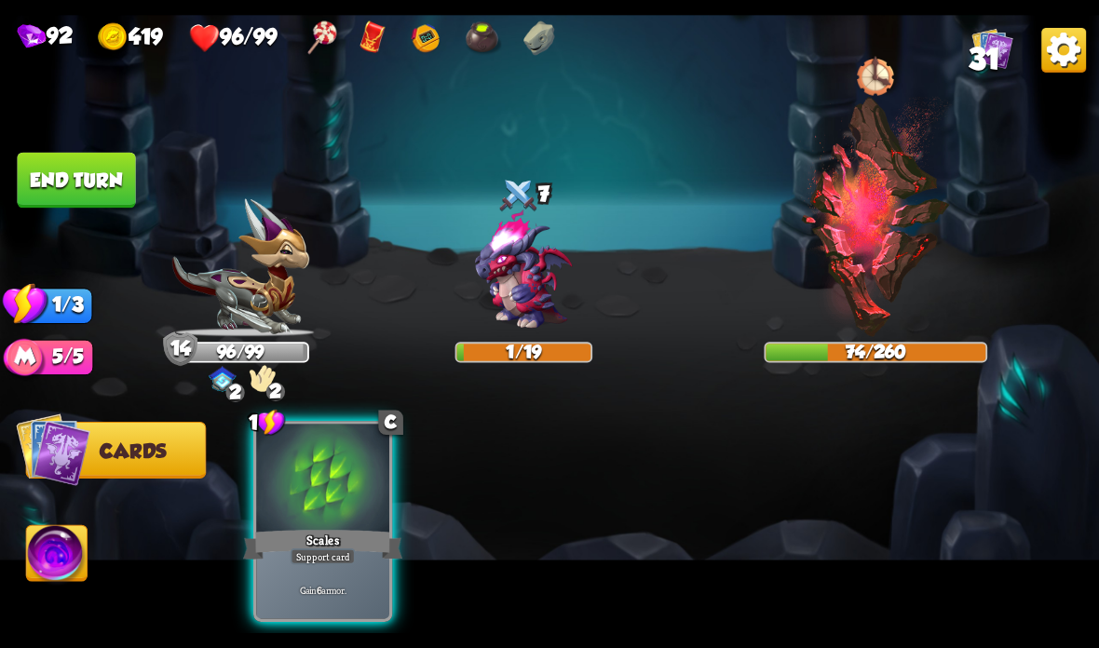
click at [42, 163] on button "End turn" at bounding box center [76, 181] width 118 height 56
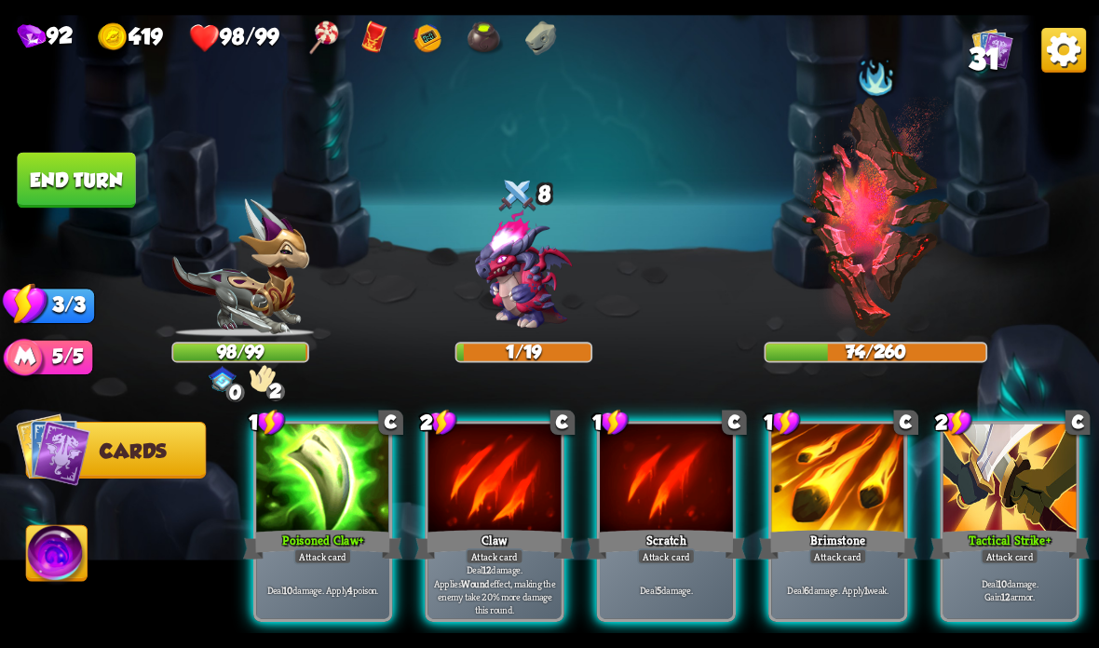
click at [969, 549] on div "Tactical Strike +" at bounding box center [1009, 544] width 159 height 35
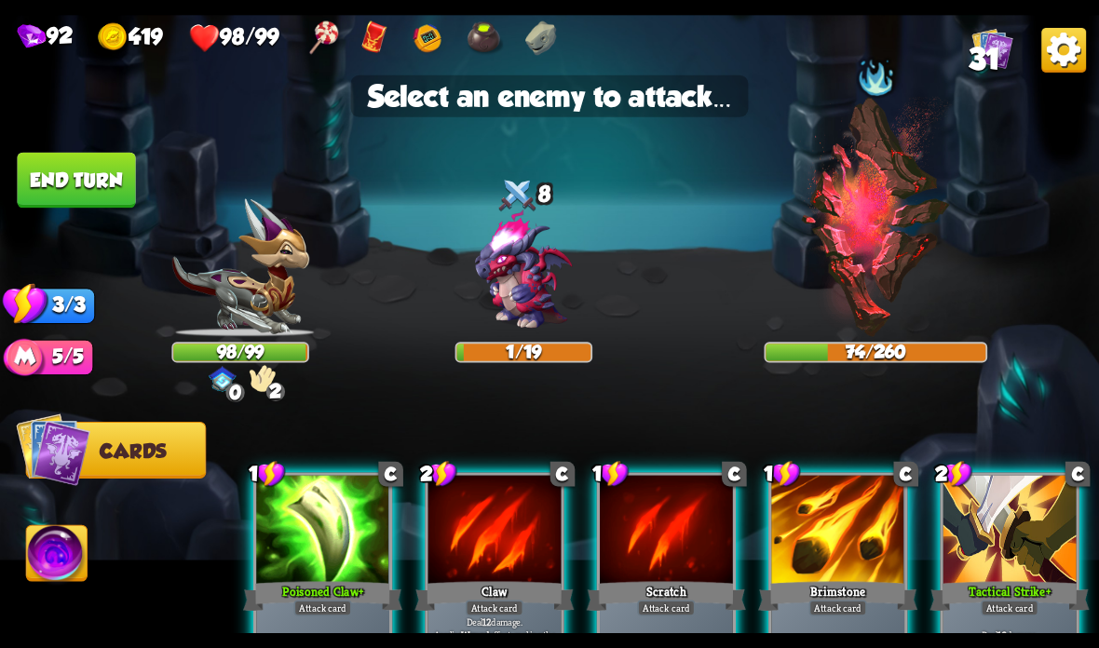
click at [860, 291] on img at bounding box center [876, 217] width 152 height 240
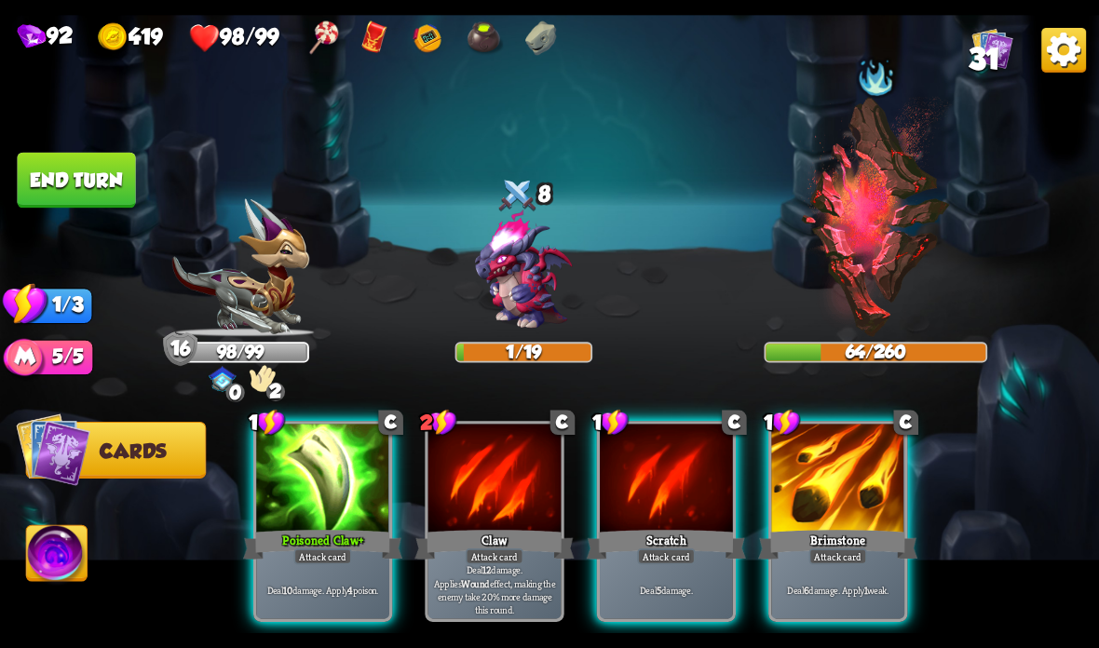
click at [320, 498] on div at bounding box center [322, 480] width 133 height 112
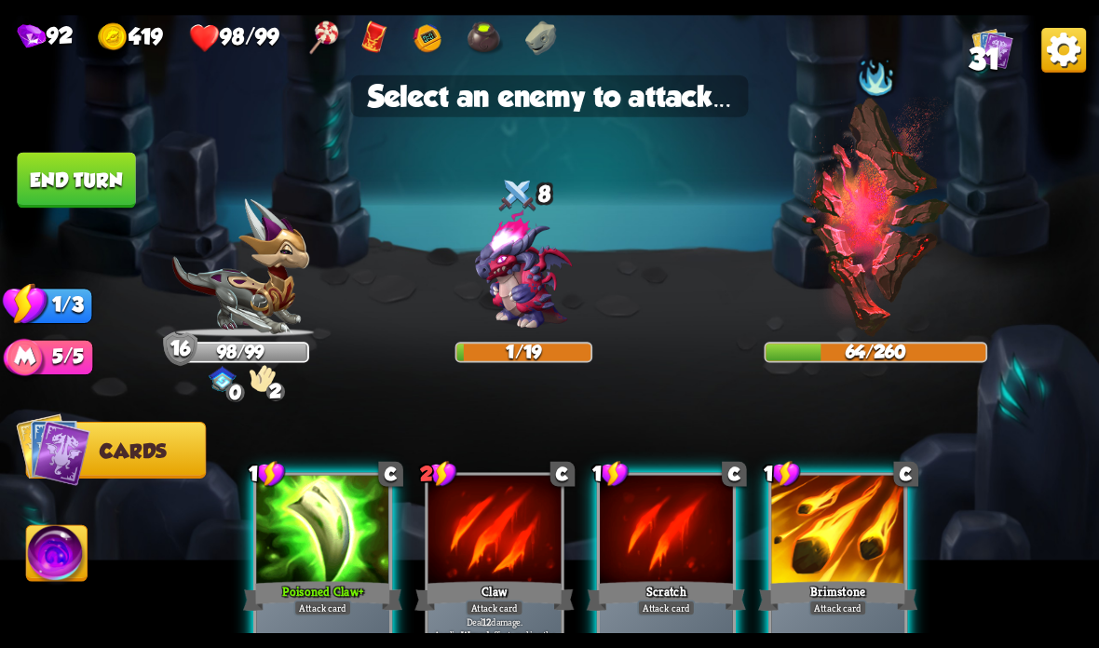
click at [873, 257] on img at bounding box center [876, 217] width 152 height 240
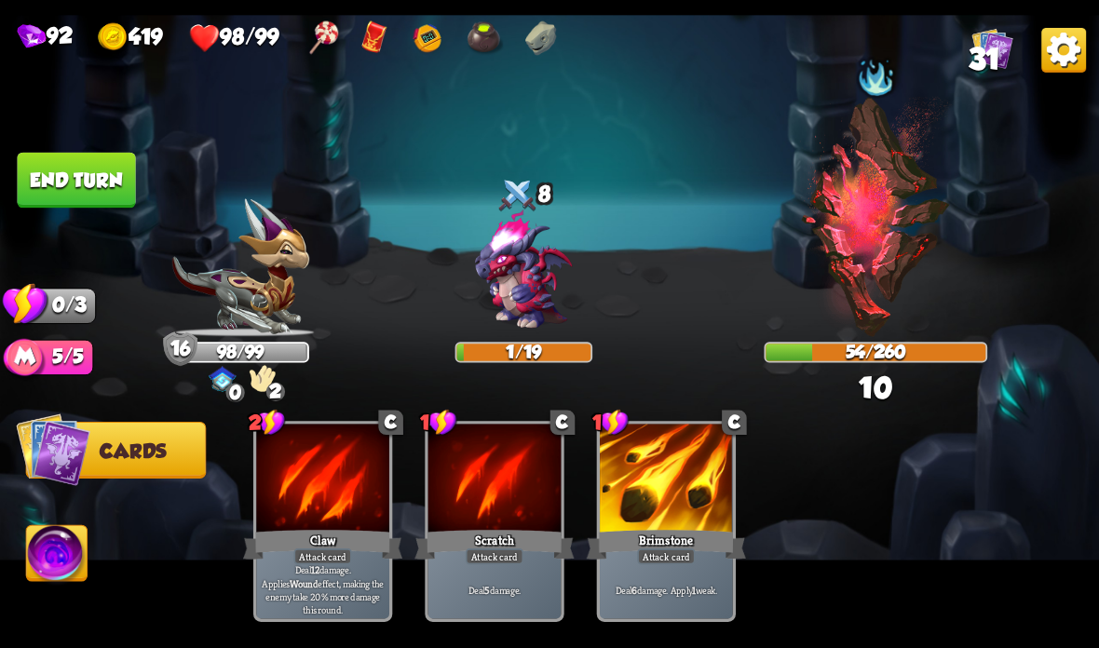
click at [44, 173] on button "End turn" at bounding box center [76, 181] width 118 height 56
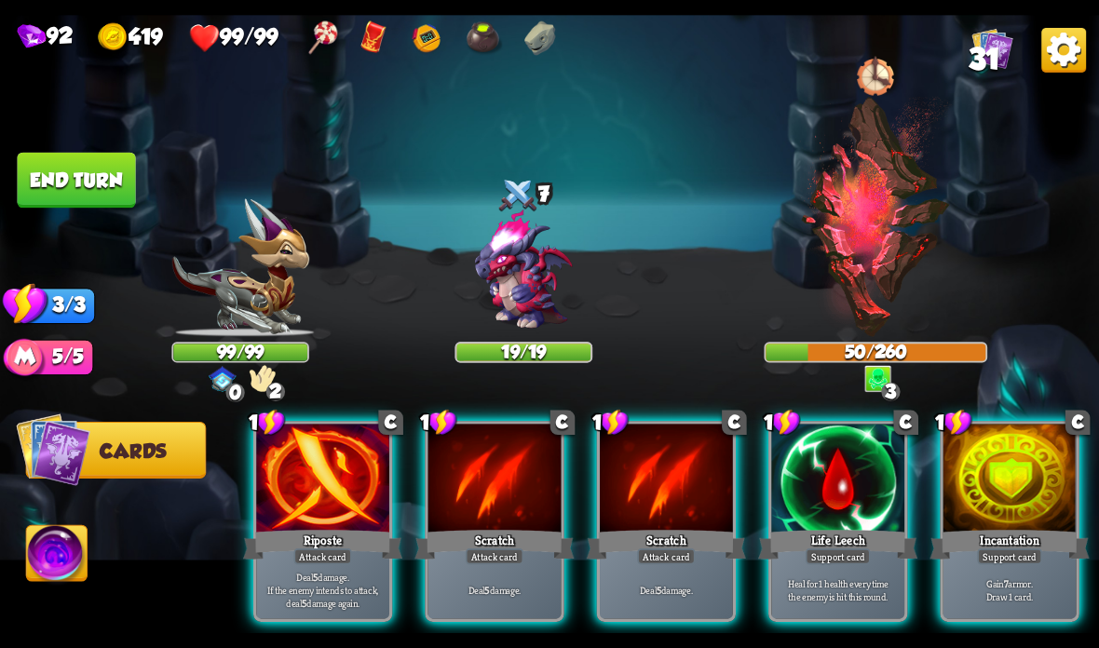
click at [1001, 482] on div at bounding box center [1009, 480] width 133 height 112
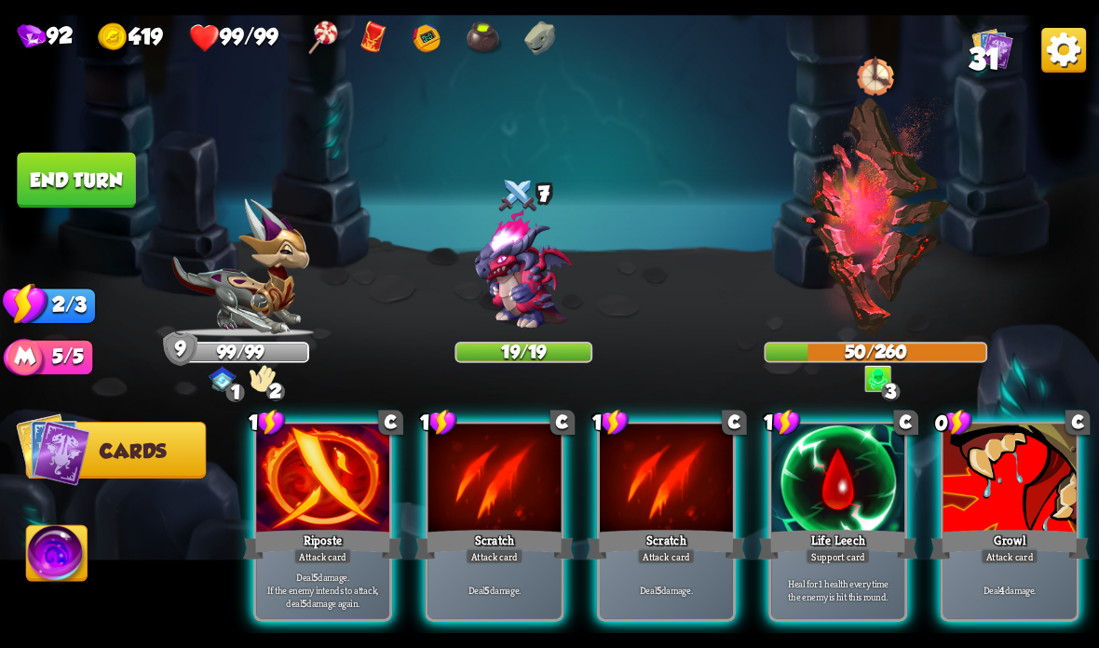
click at [1015, 519] on div at bounding box center [1009, 480] width 133 height 112
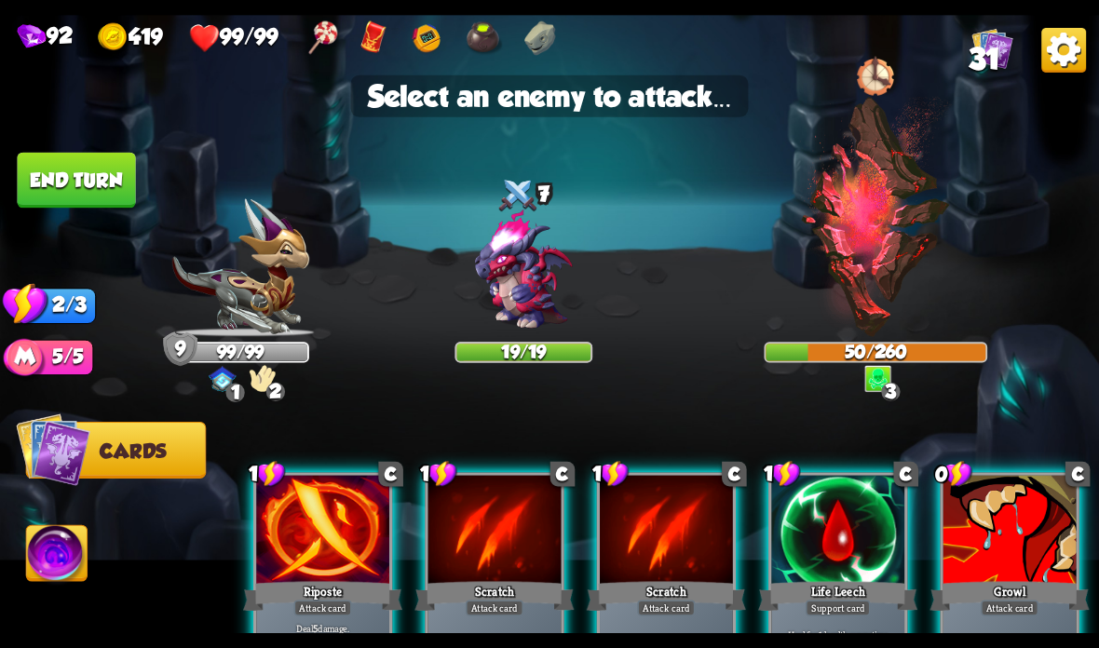
click at [531, 259] on img at bounding box center [523, 271] width 132 height 132
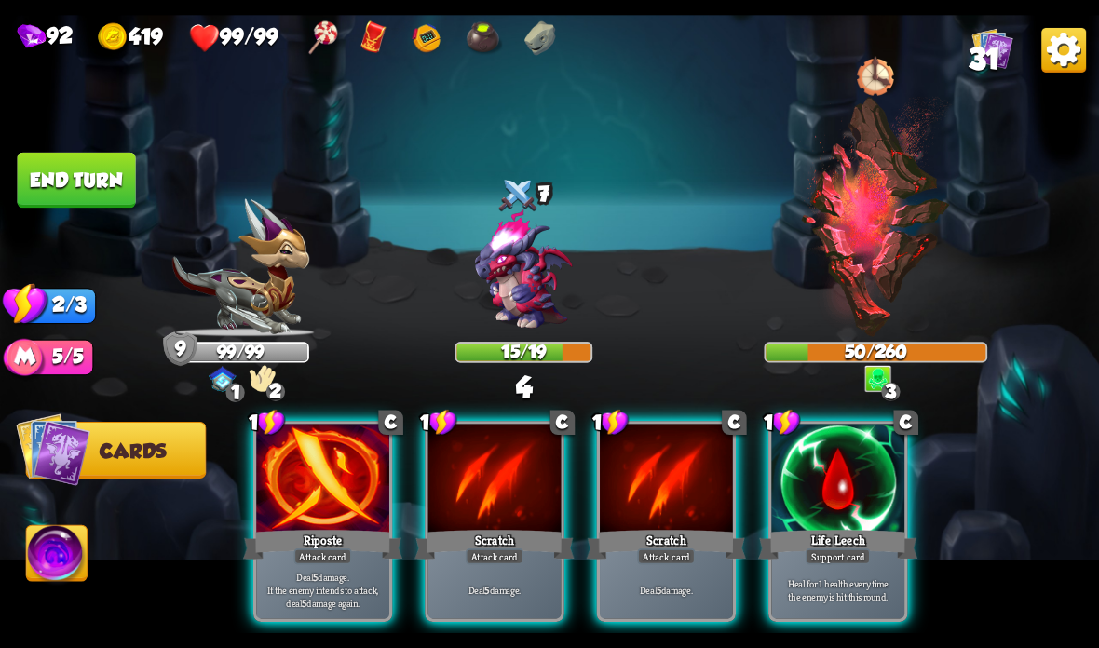
click at [487, 527] on div "Scratch" at bounding box center [493, 544] width 159 height 35
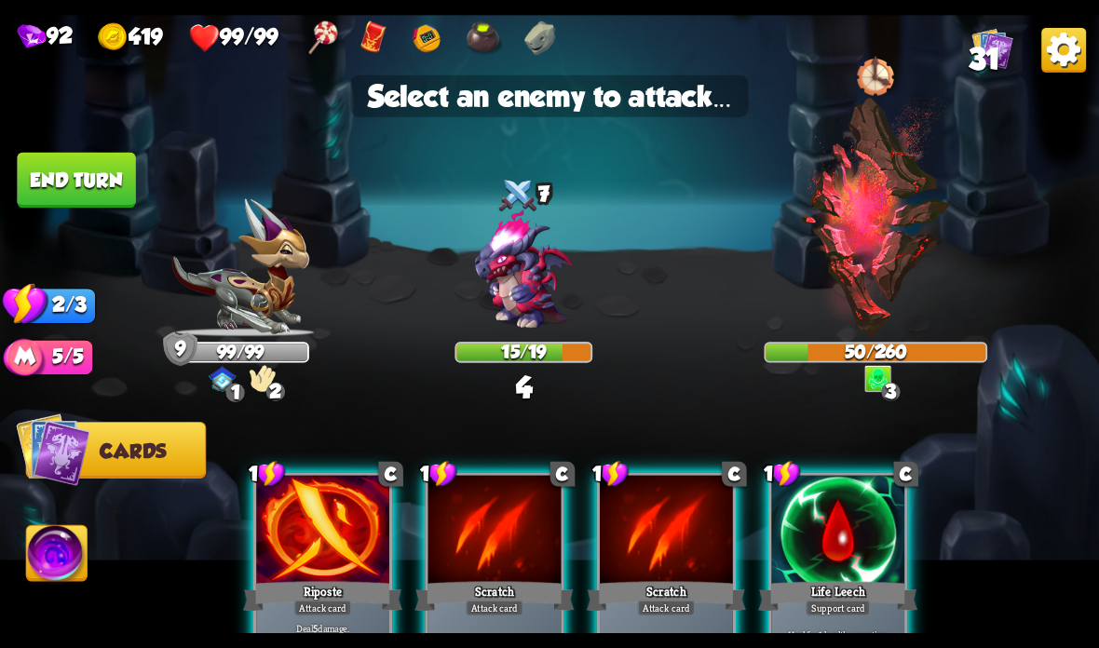
click at [516, 295] on img at bounding box center [523, 271] width 132 height 132
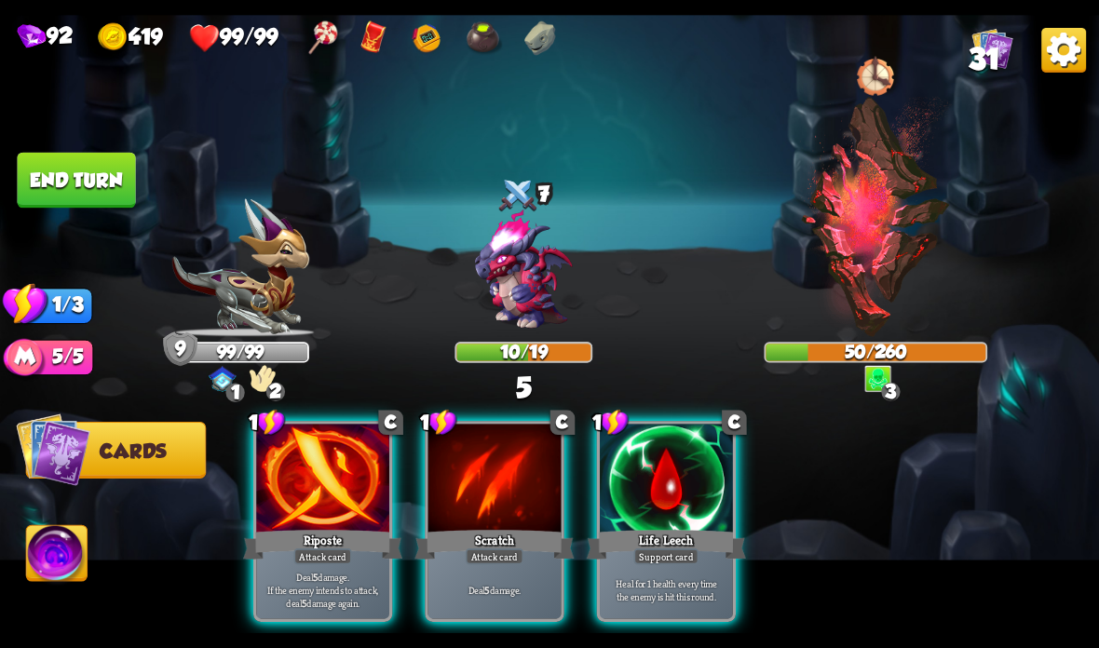
click at [330, 530] on div "Riposte" at bounding box center [322, 544] width 159 height 35
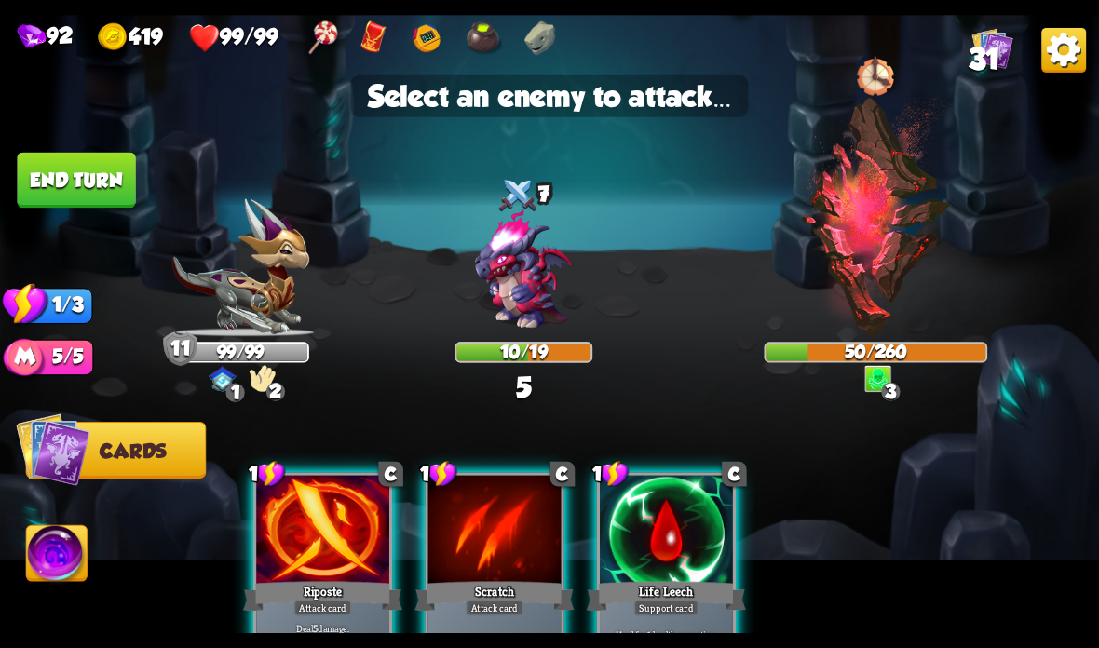
click at [520, 284] on img at bounding box center [523, 271] width 132 height 132
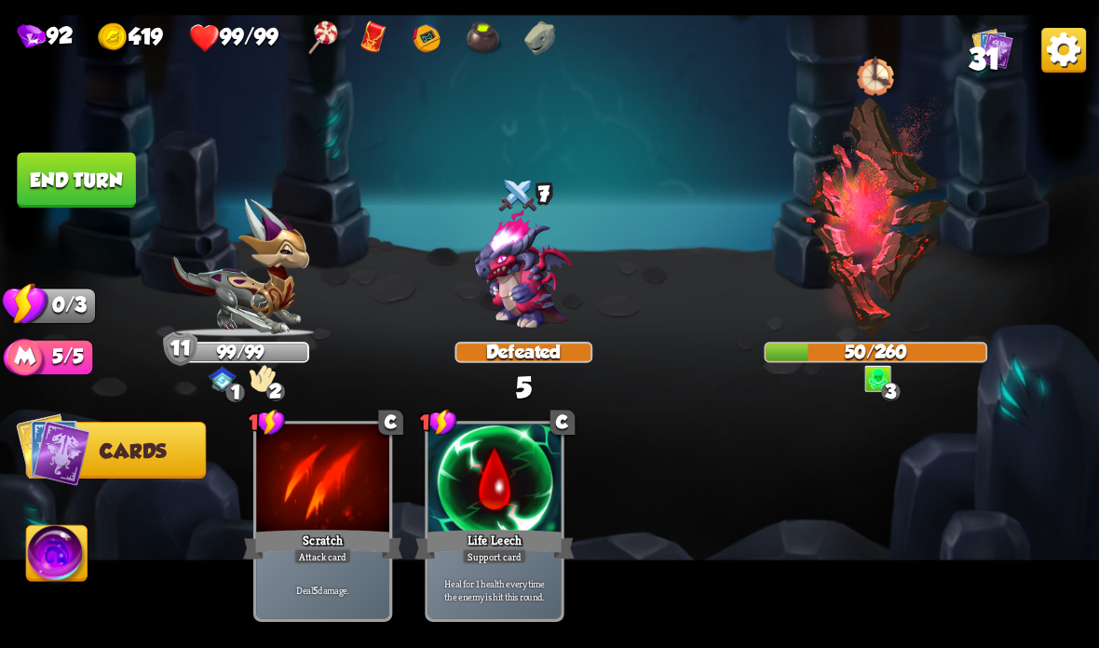
click at [101, 183] on button "End turn" at bounding box center [76, 181] width 118 height 56
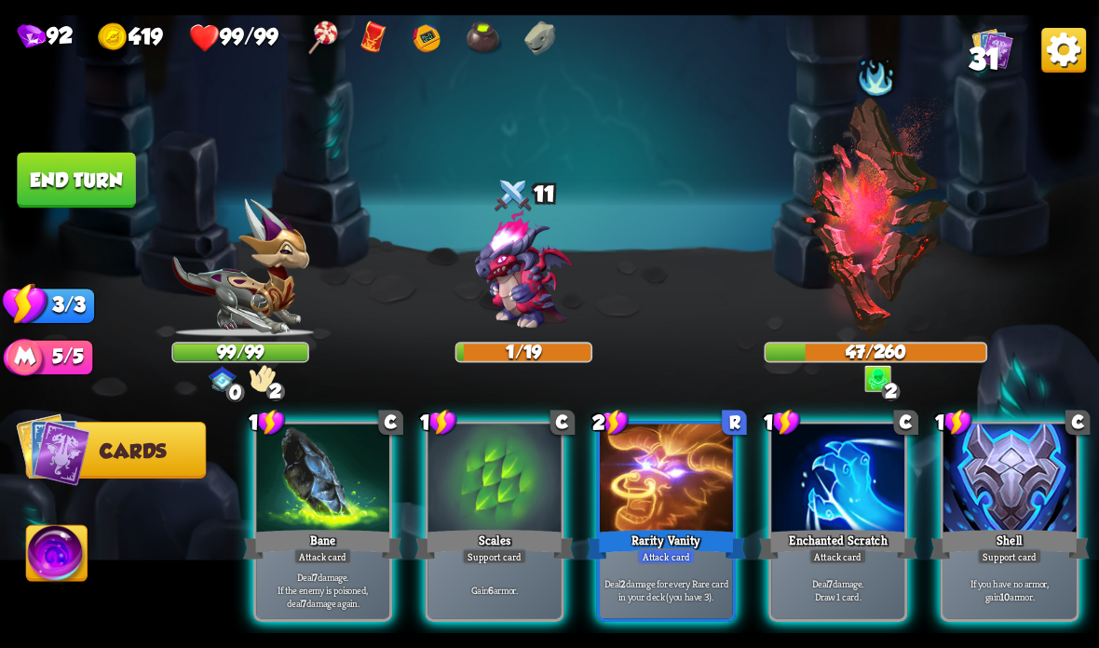
click at [1001, 487] on div at bounding box center [1009, 480] width 133 height 112
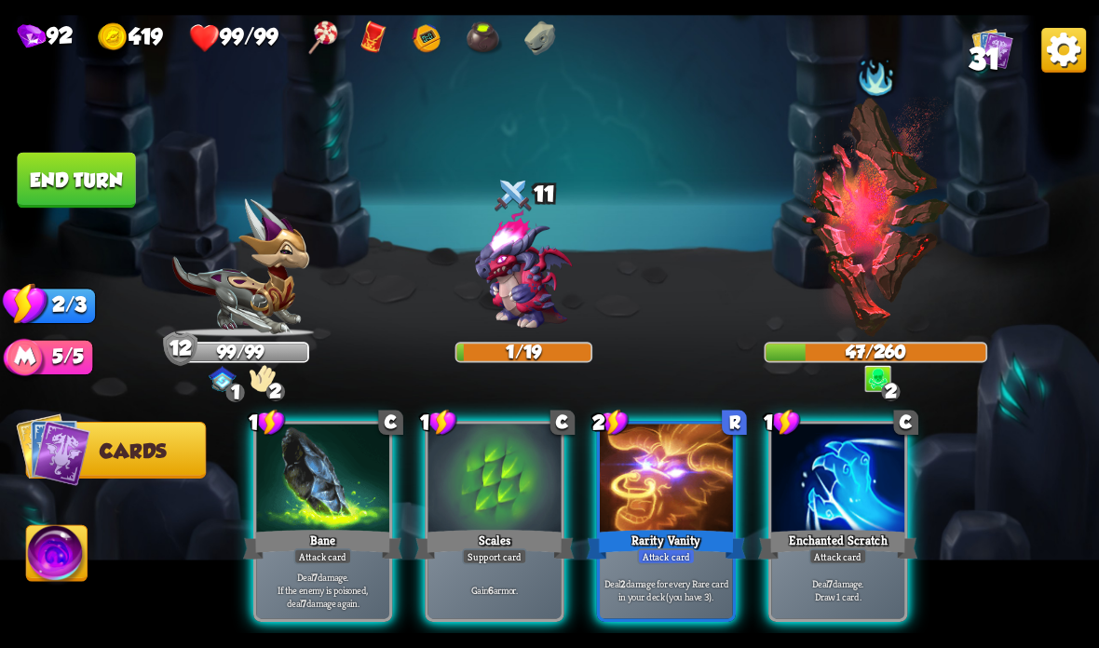
click at [321, 560] on div "Attack card" at bounding box center [323, 557] width 58 height 16
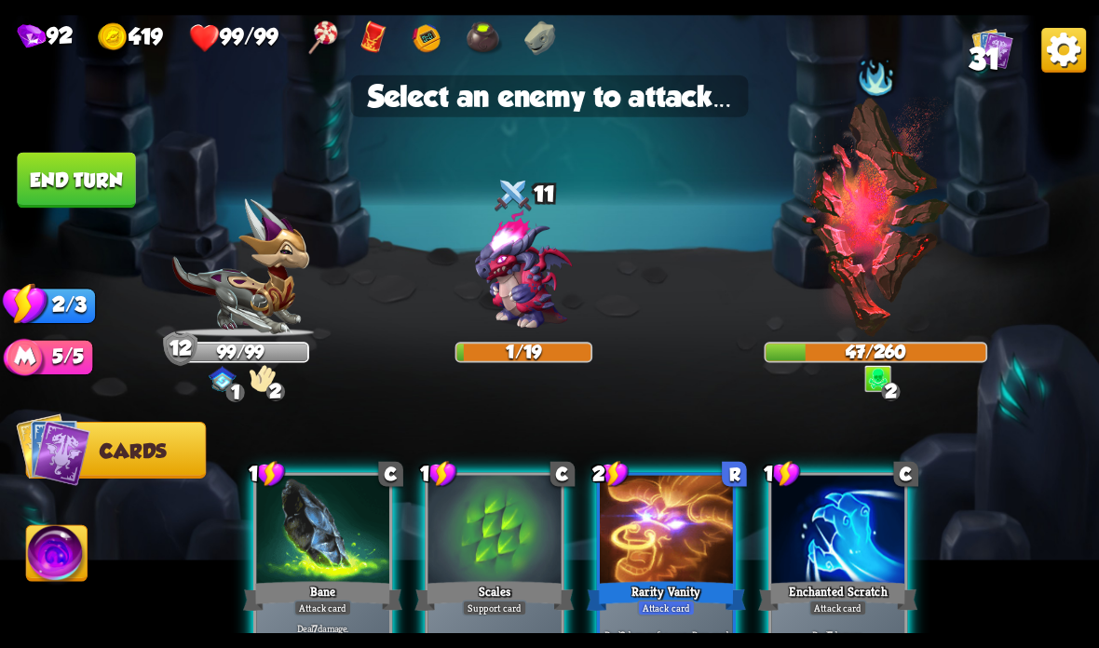
click at [896, 248] on img at bounding box center [876, 217] width 152 height 240
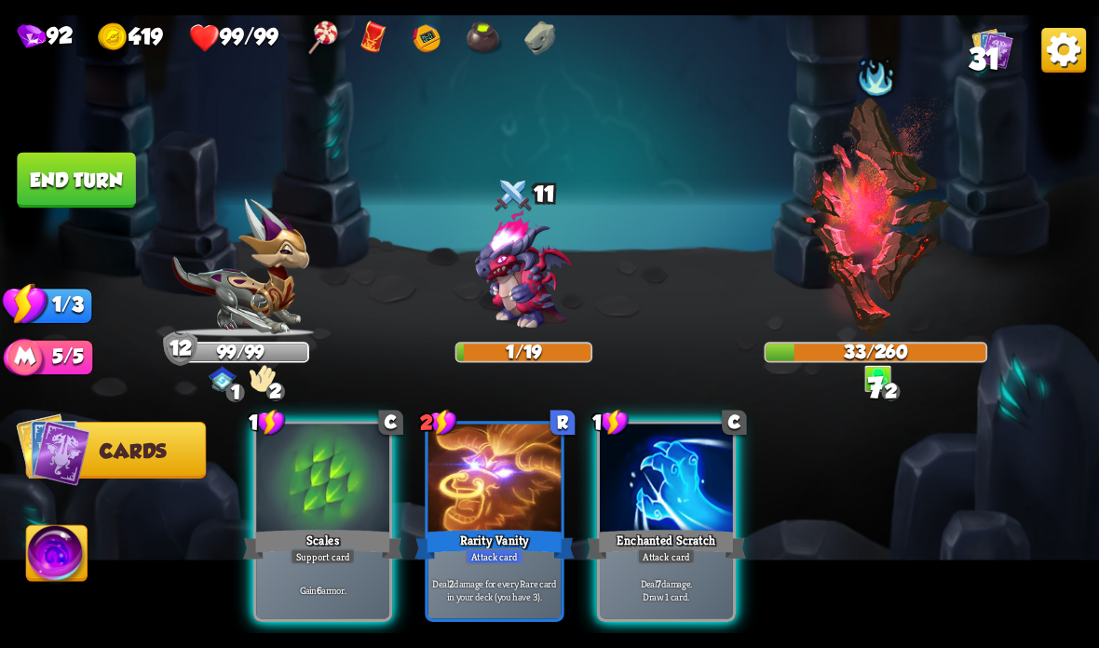
click at [658, 512] on div at bounding box center [666, 480] width 133 height 112
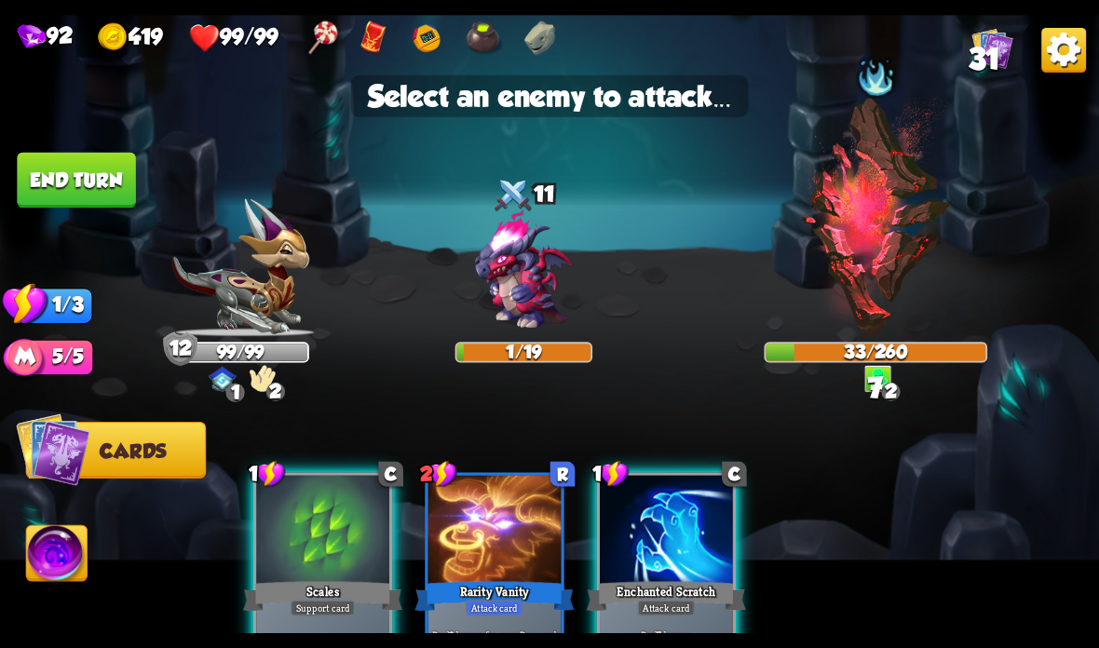
click at [841, 261] on img at bounding box center [876, 217] width 152 height 240
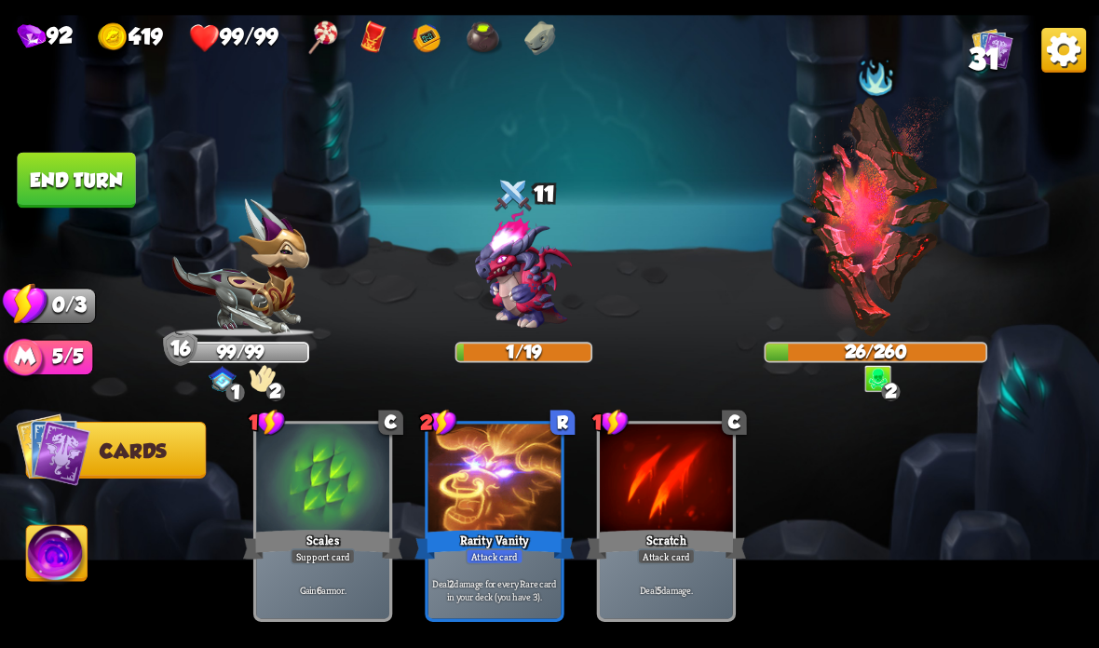
click at [104, 191] on button "End turn" at bounding box center [76, 181] width 118 height 56
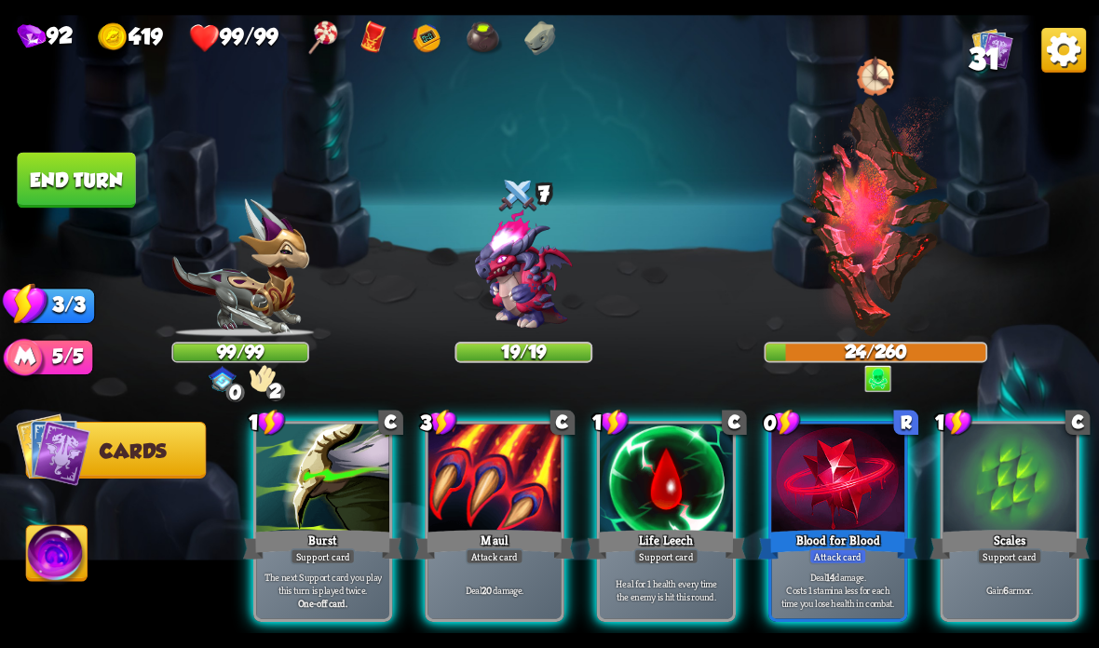
click at [1033, 511] on div at bounding box center [1009, 480] width 133 height 112
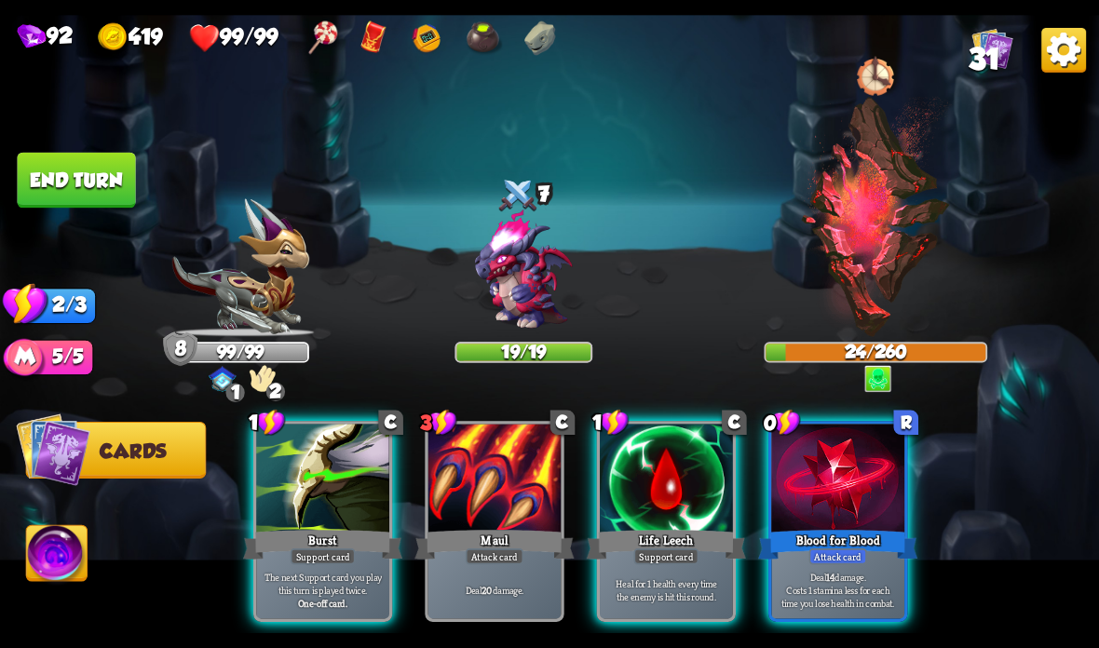
click at [839, 482] on div at bounding box center [837, 480] width 133 height 112
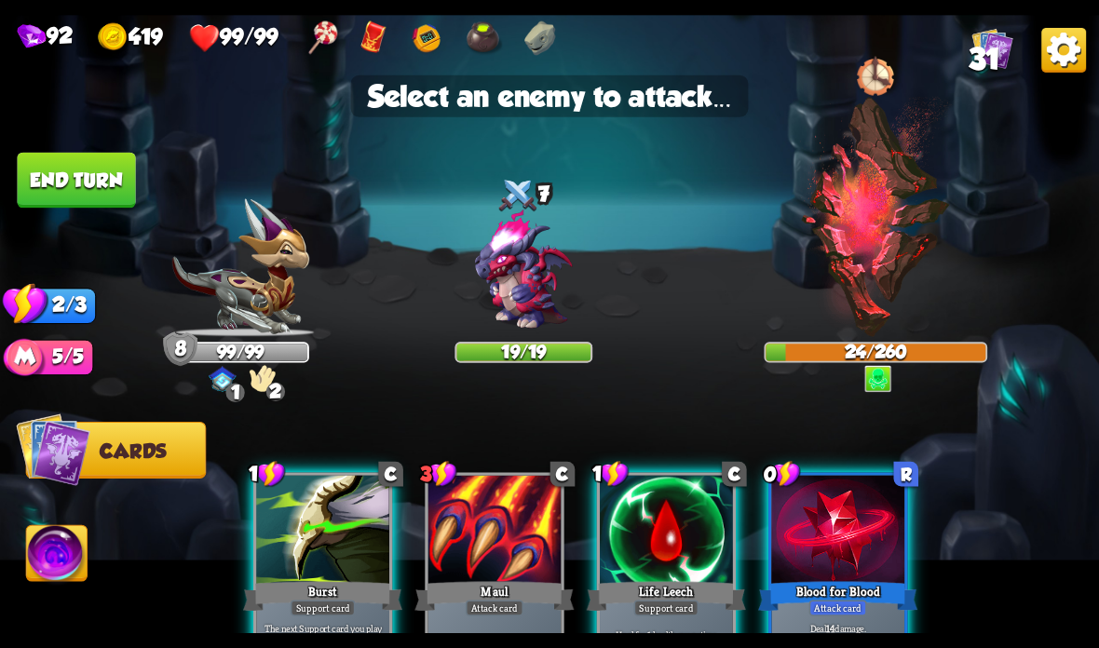
click at [885, 274] on img at bounding box center [876, 217] width 152 height 240
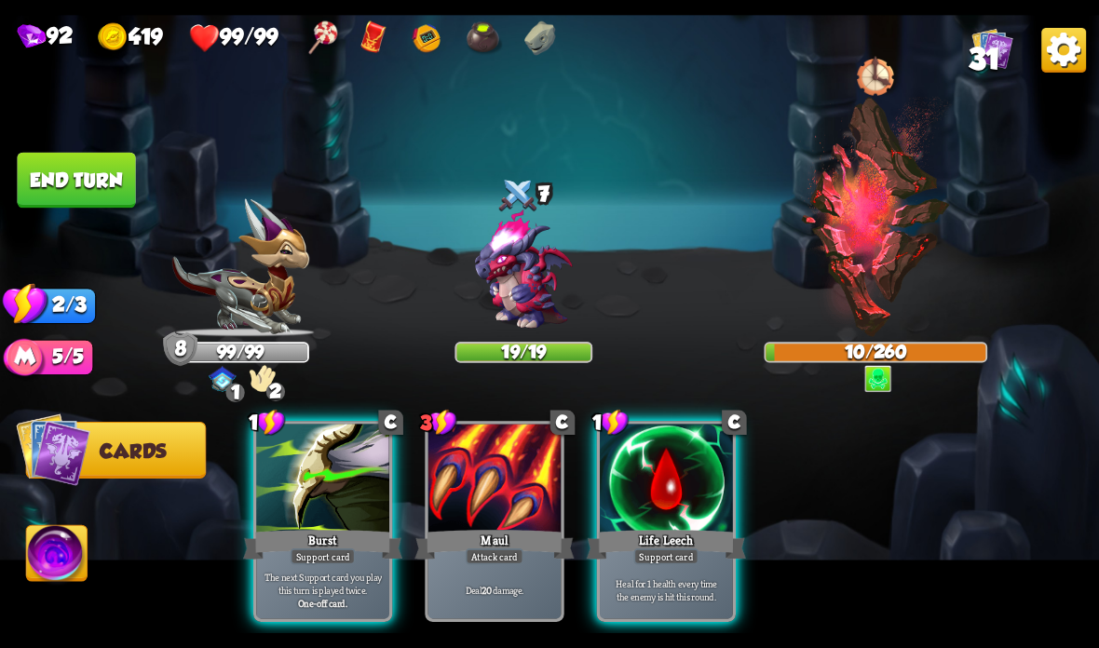
click at [319, 541] on div "Burst" at bounding box center [322, 544] width 159 height 35
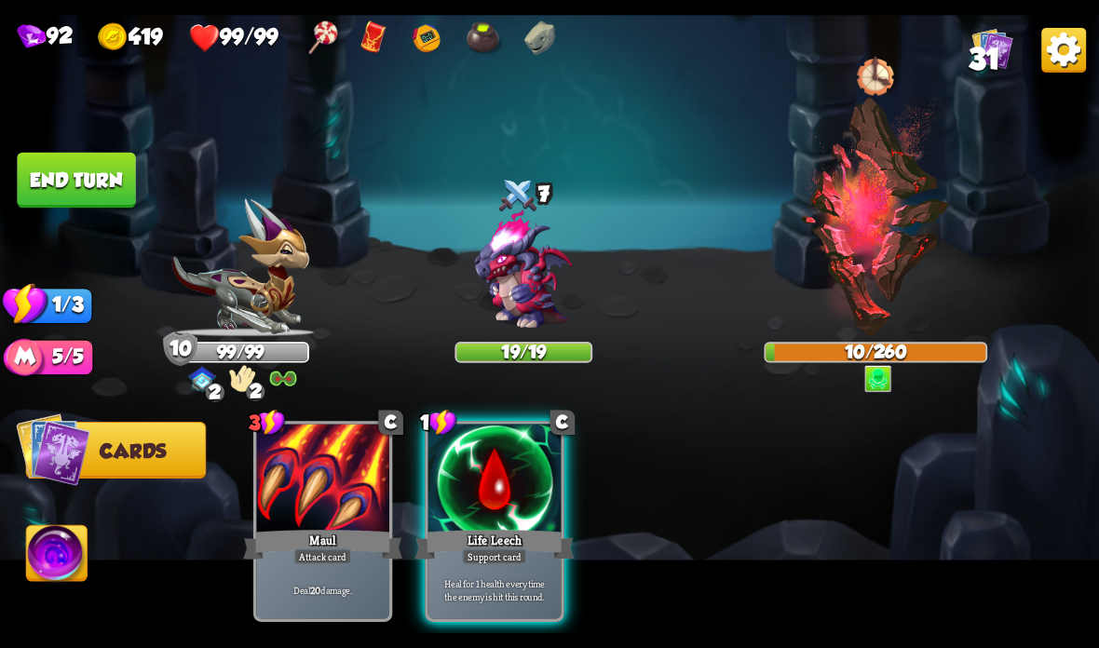
click at [471, 539] on div "Life Leech" at bounding box center [493, 544] width 159 height 35
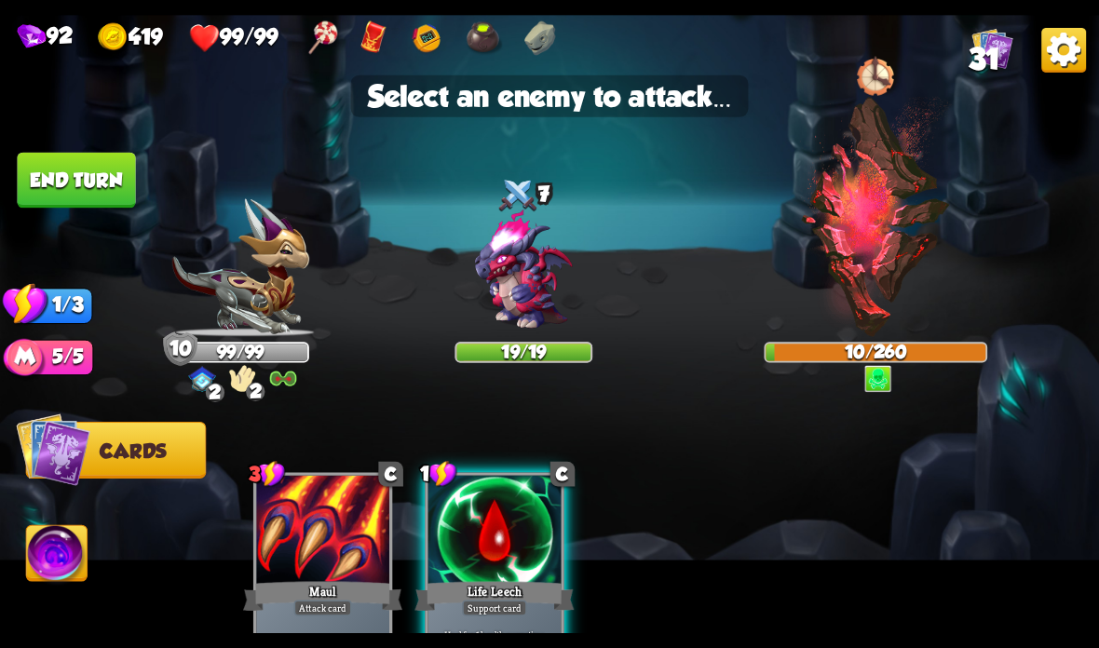
click at [864, 251] on img at bounding box center [876, 217] width 152 height 240
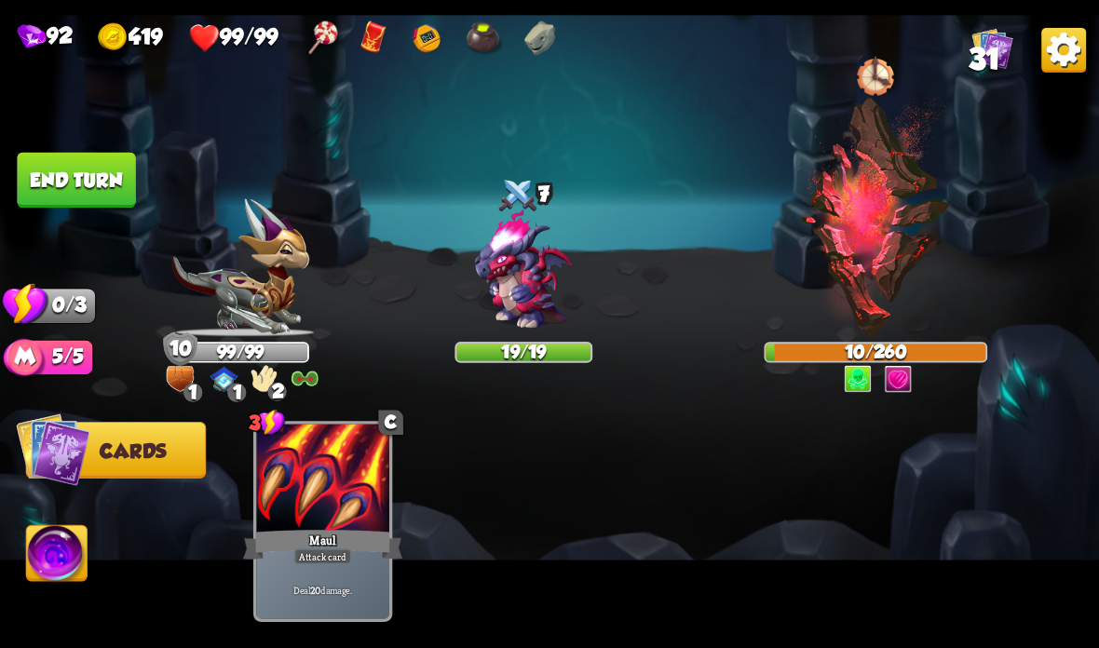
click at [88, 189] on button "End turn" at bounding box center [76, 181] width 118 height 56
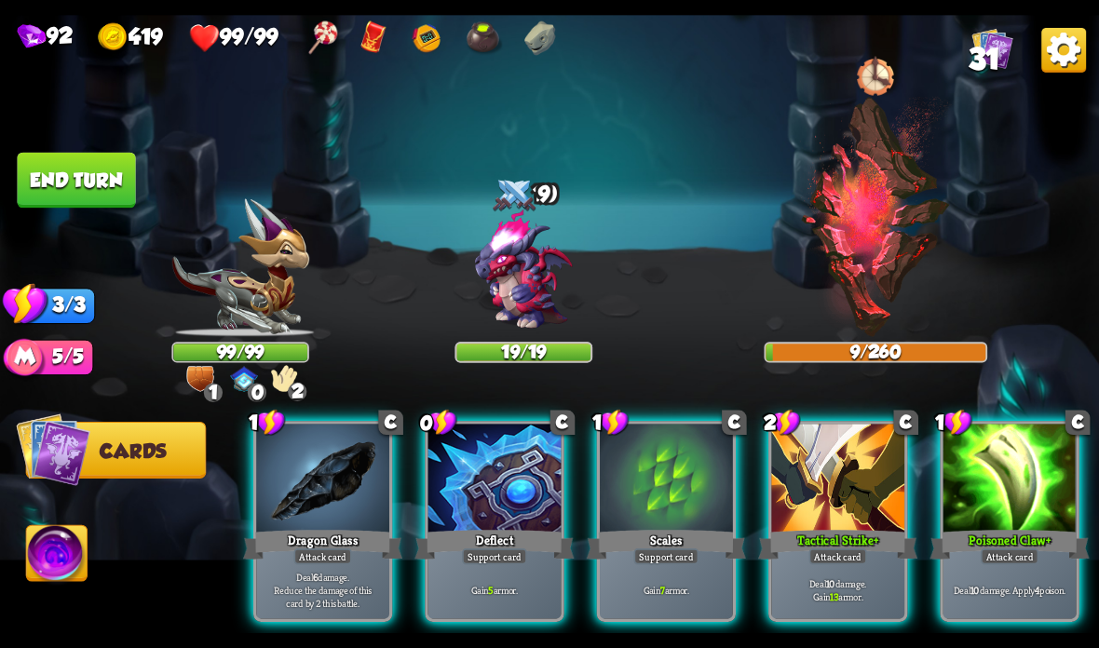
click at [483, 532] on div "Deflect" at bounding box center [493, 544] width 159 height 35
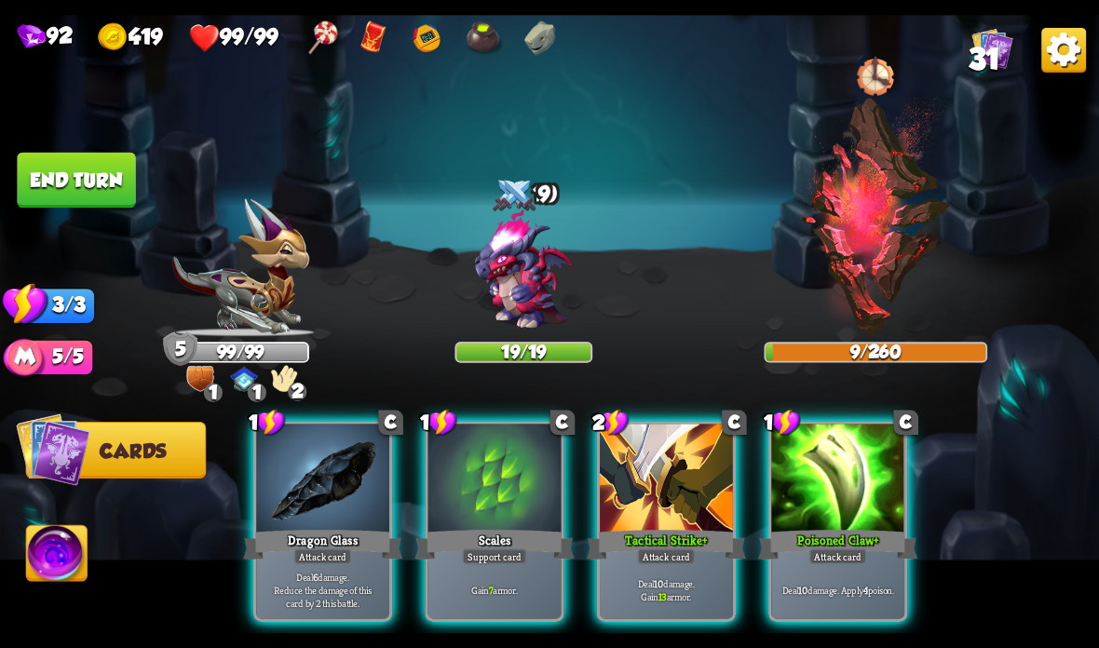
click at [666, 561] on div "Attack card" at bounding box center [666, 557] width 58 height 16
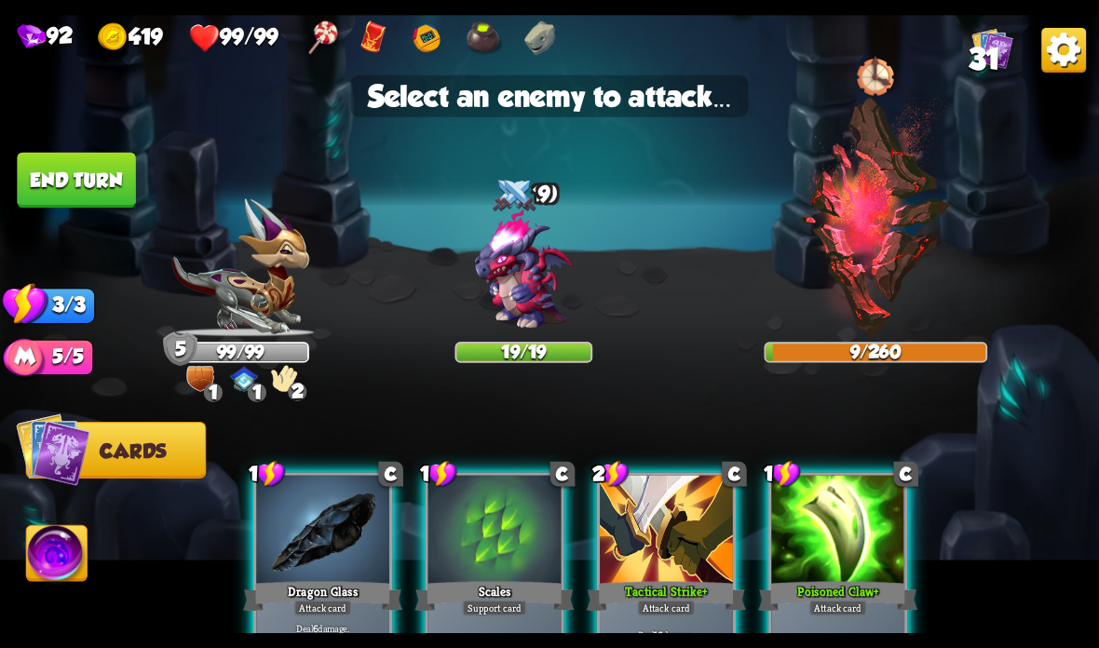
click at [876, 269] on img at bounding box center [876, 217] width 152 height 240
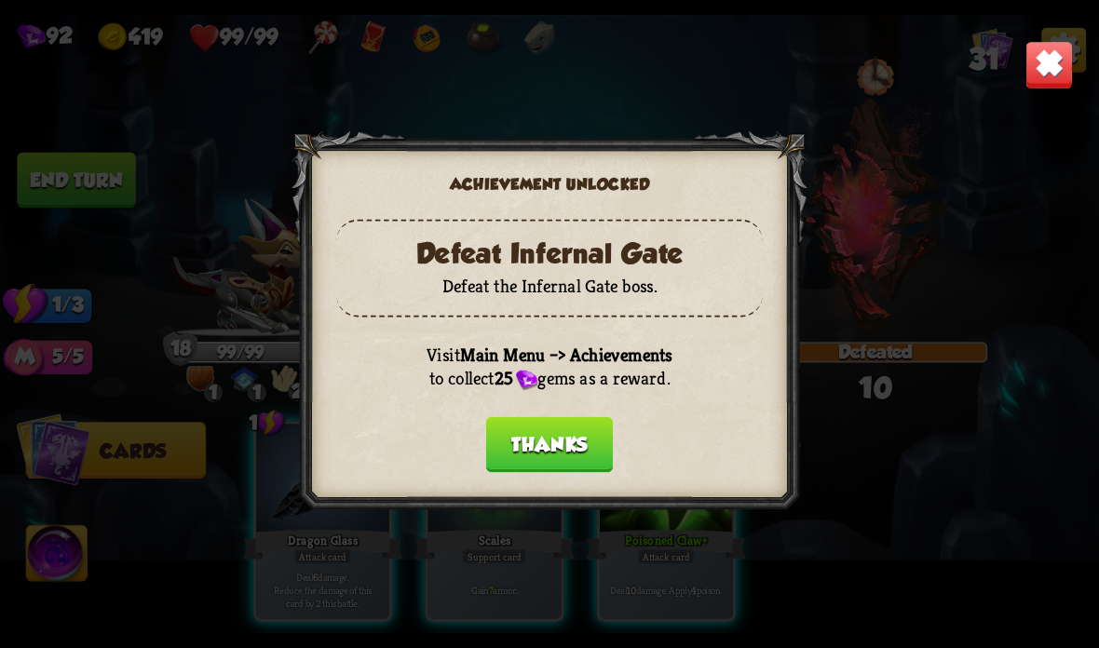
click at [562, 433] on button "Thanks" at bounding box center [549, 445] width 127 height 56
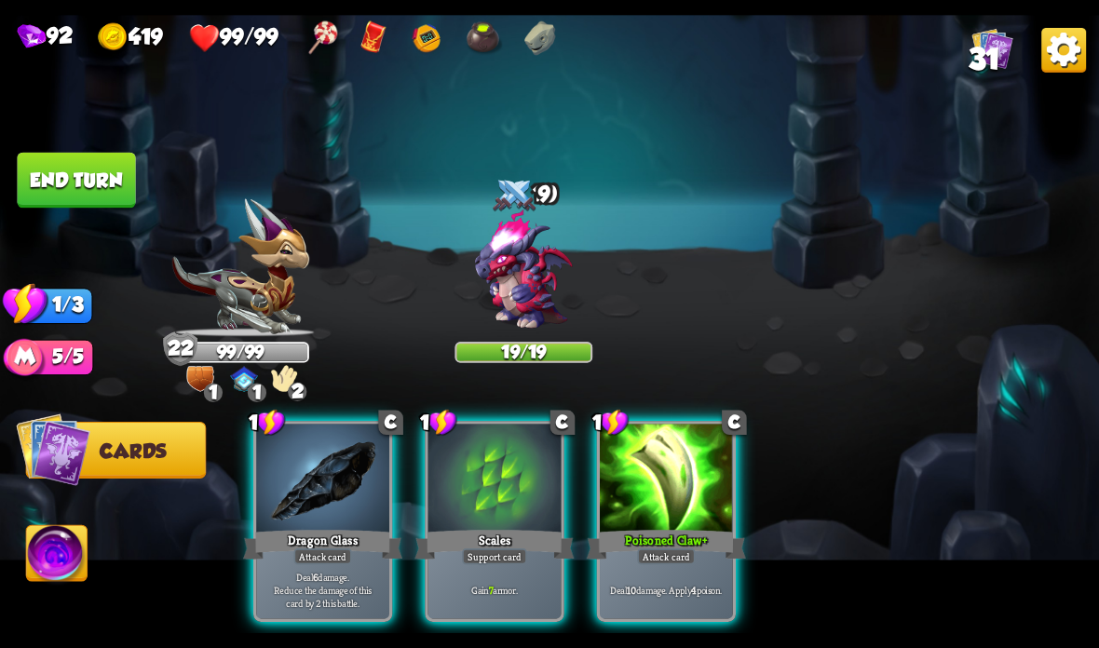
click at [665, 485] on div at bounding box center [666, 480] width 133 height 112
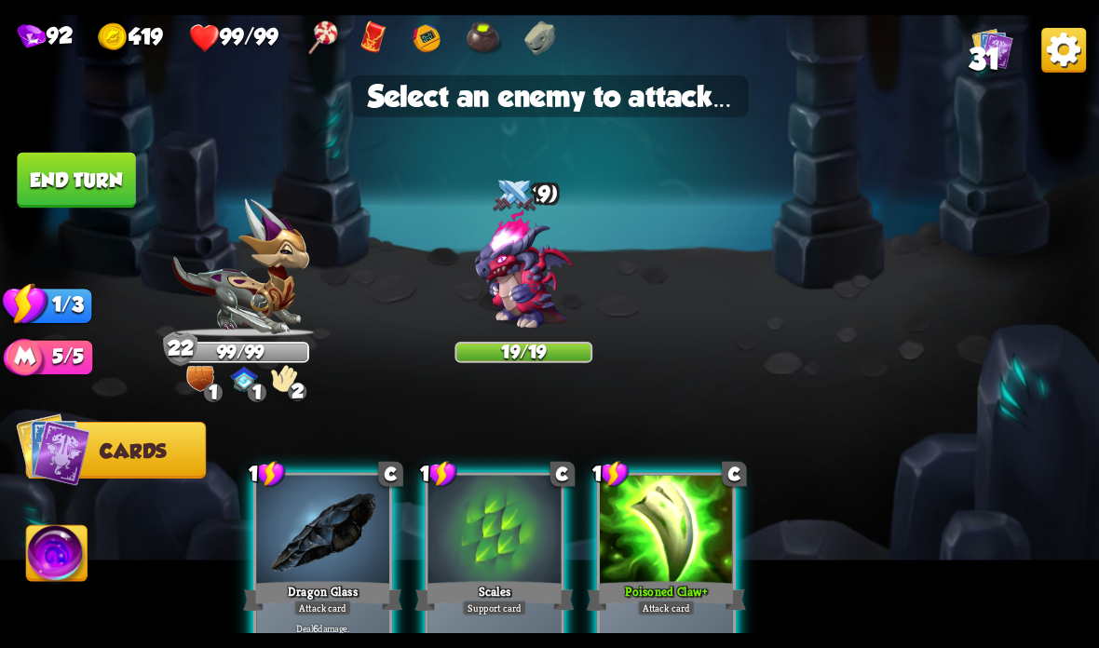
click at [516, 268] on img at bounding box center [523, 271] width 132 height 132
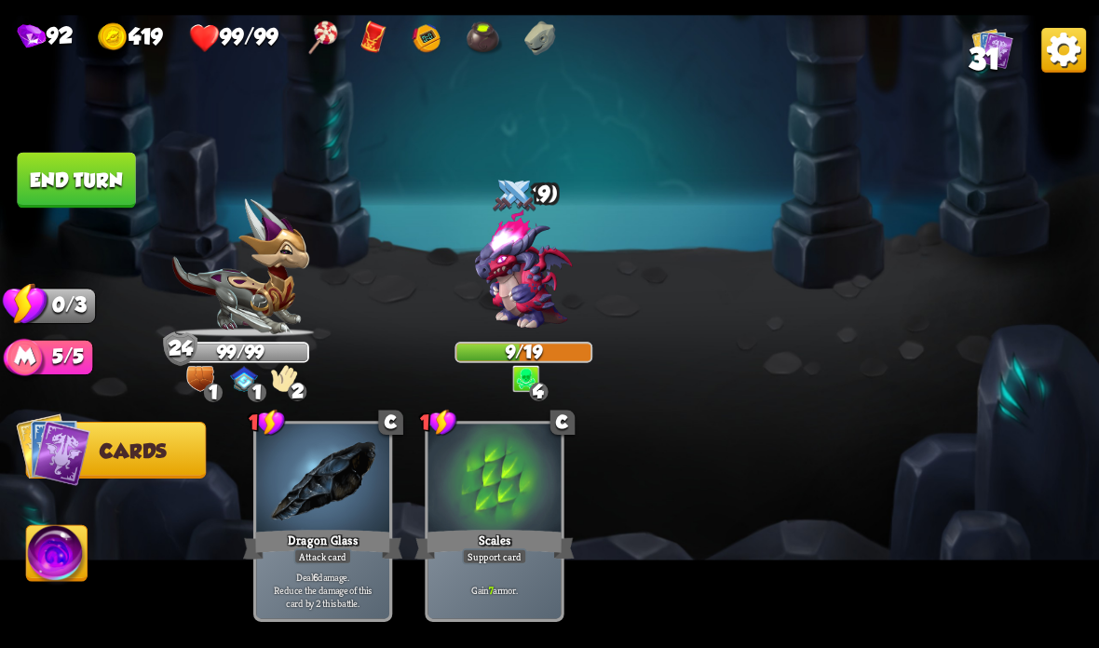
click at [84, 169] on button "End turn" at bounding box center [76, 181] width 118 height 56
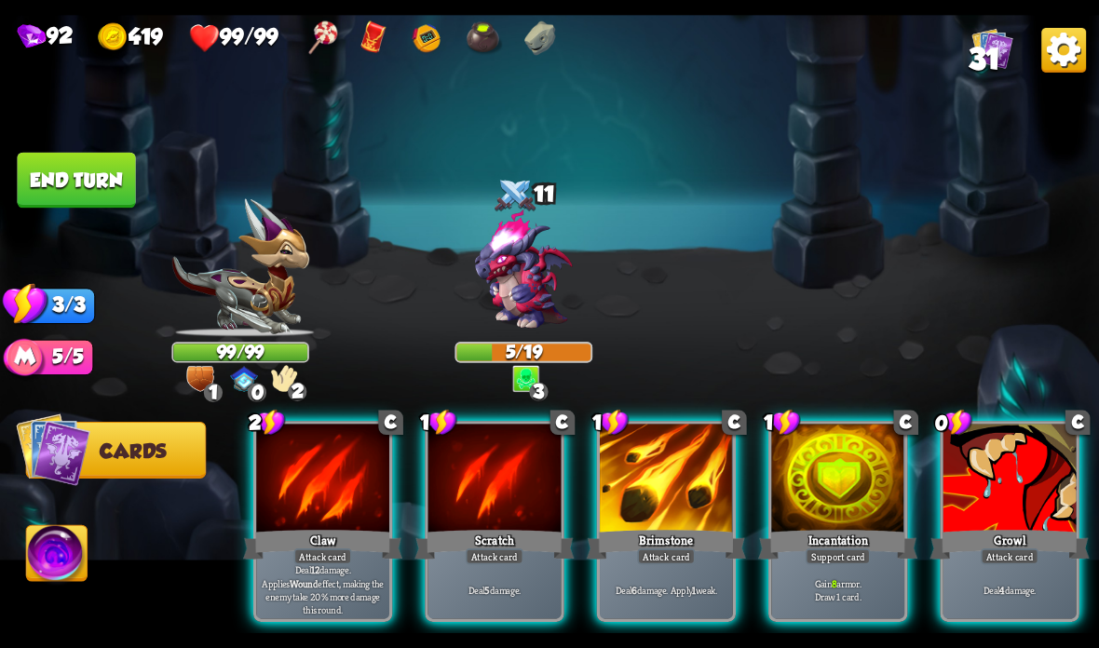
click at [859, 472] on div at bounding box center [837, 480] width 133 height 112
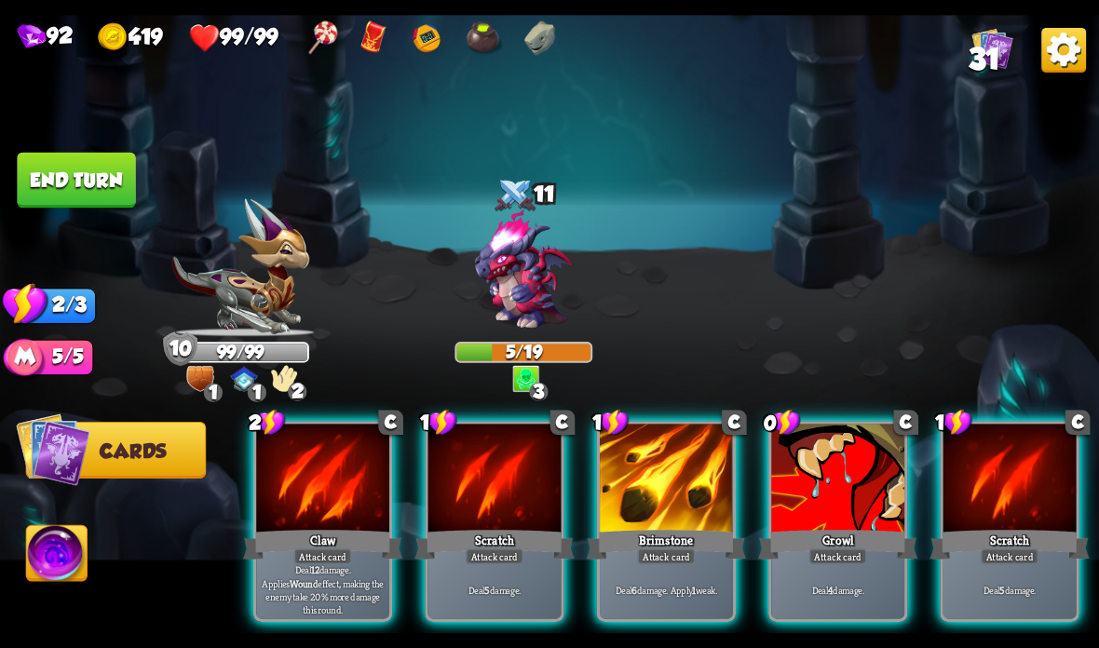
click at [853, 505] on div at bounding box center [837, 480] width 133 height 112
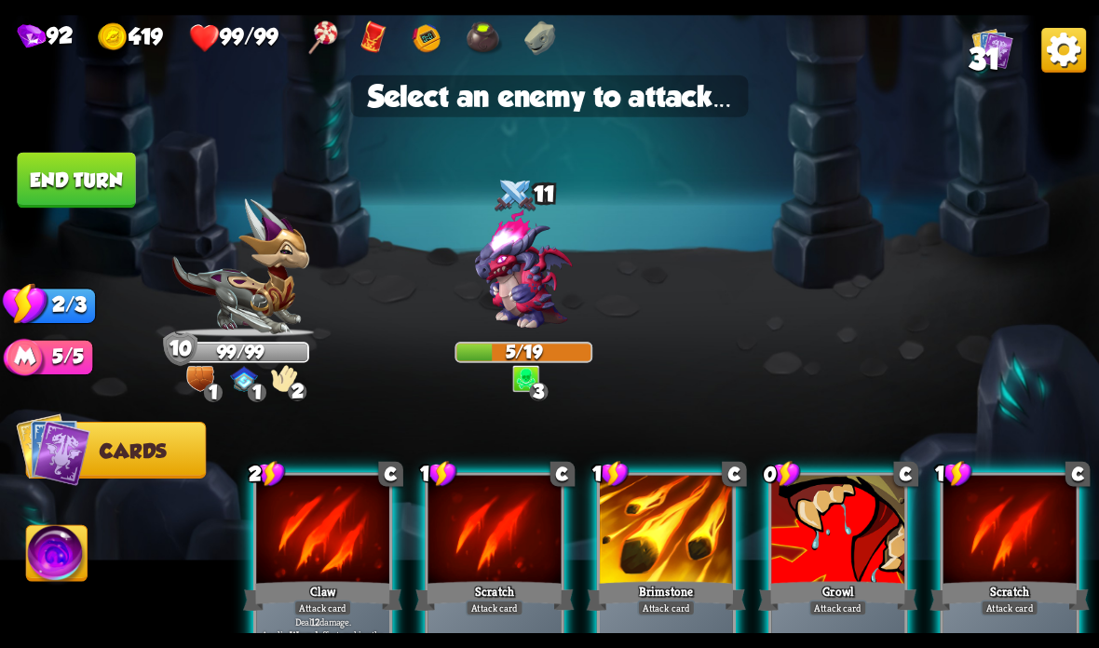
click at [514, 275] on img at bounding box center [523, 271] width 132 height 132
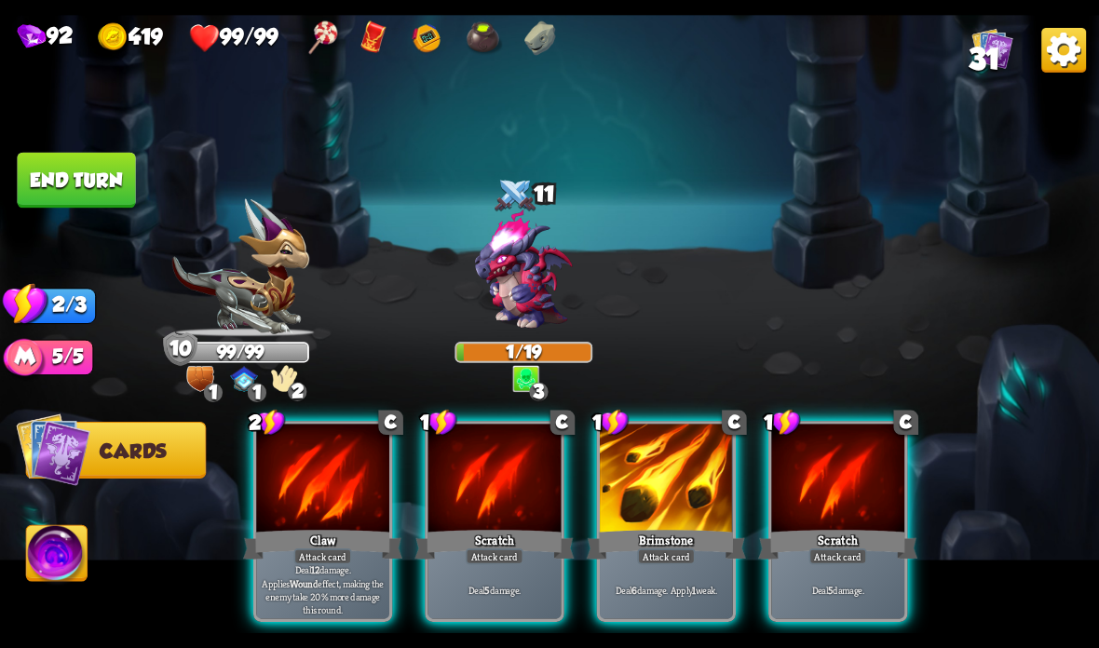
click at [480, 536] on div "Scratch" at bounding box center [493, 544] width 159 height 35
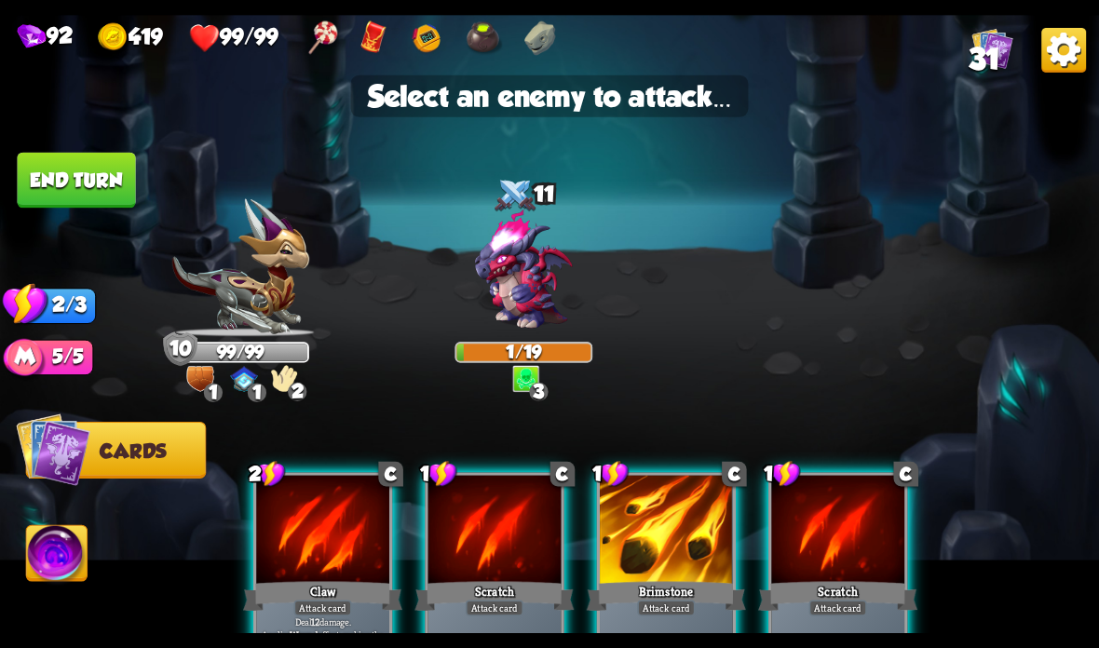
click at [521, 267] on img at bounding box center [523, 271] width 132 height 132
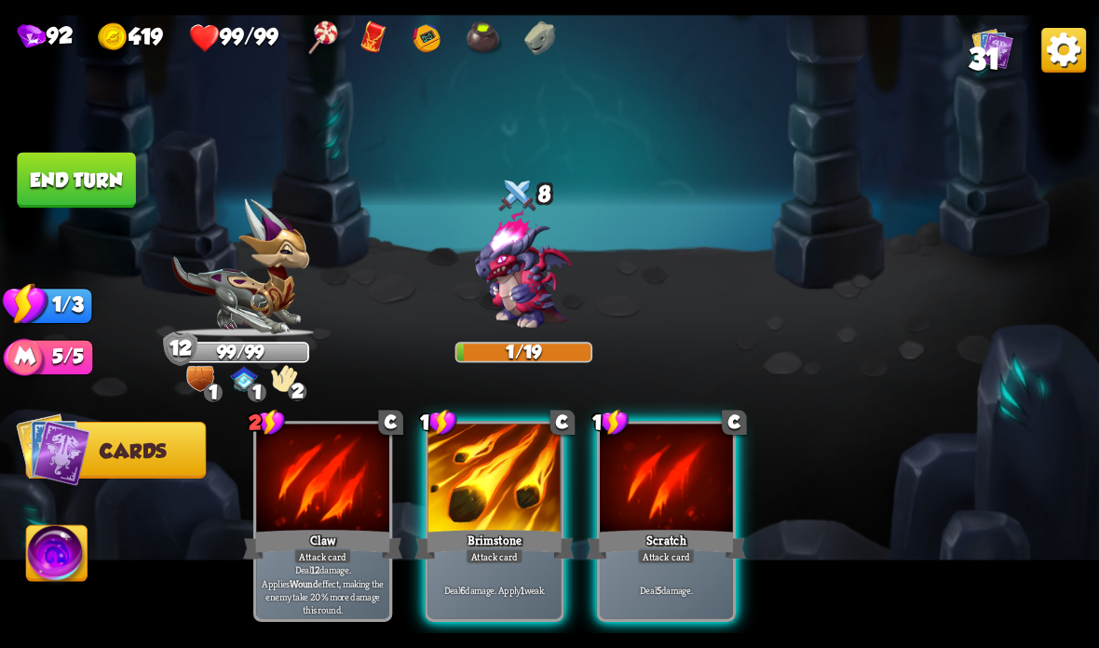
click at [511, 515] on div at bounding box center [494, 480] width 133 height 112
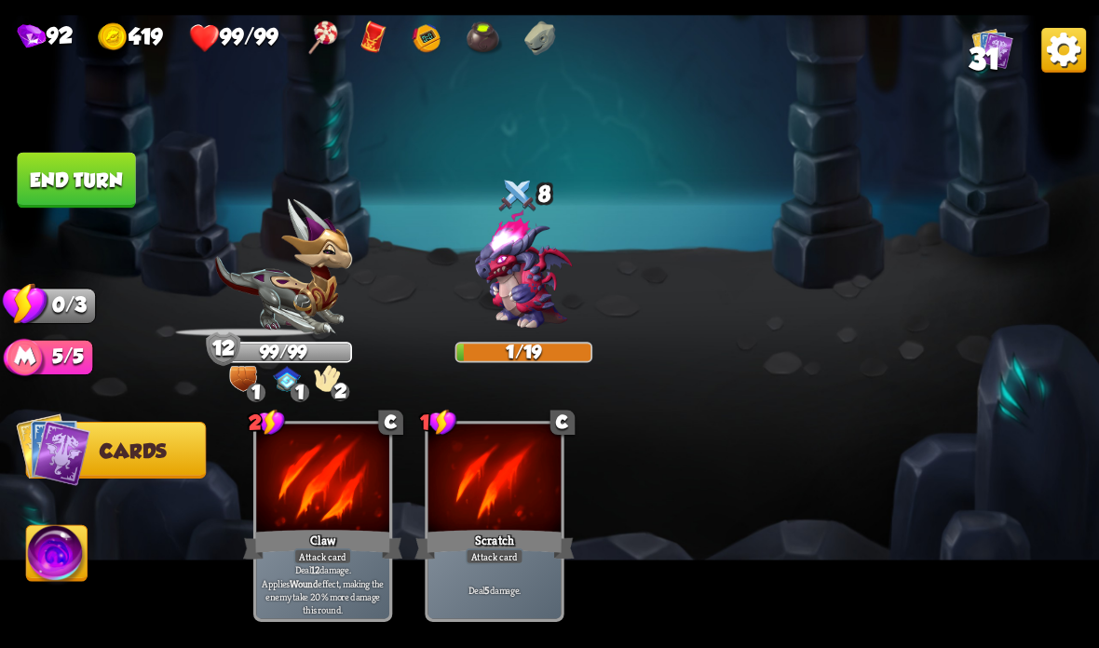
click at [526, 293] on img at bounding box center [523, 271] width 132 height 132
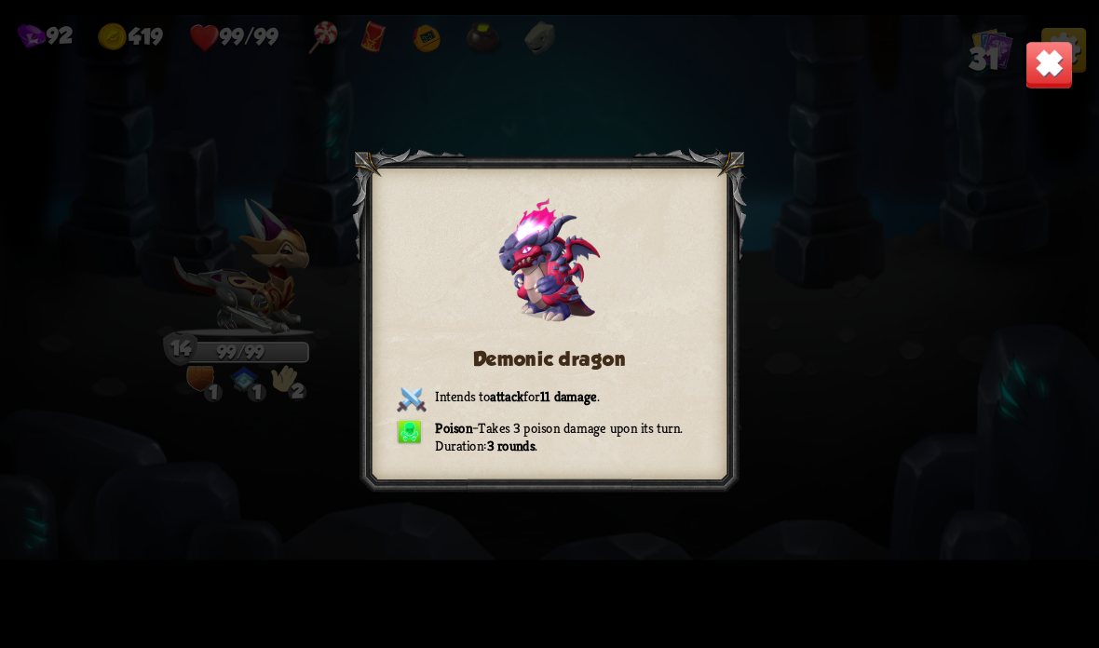
click at [955, 126] on div "Demonic dragon Intends to attack for 11 damage . Poison – Takes 3 poison damage…" at bounding box center [549, 324] width 1099 height 618
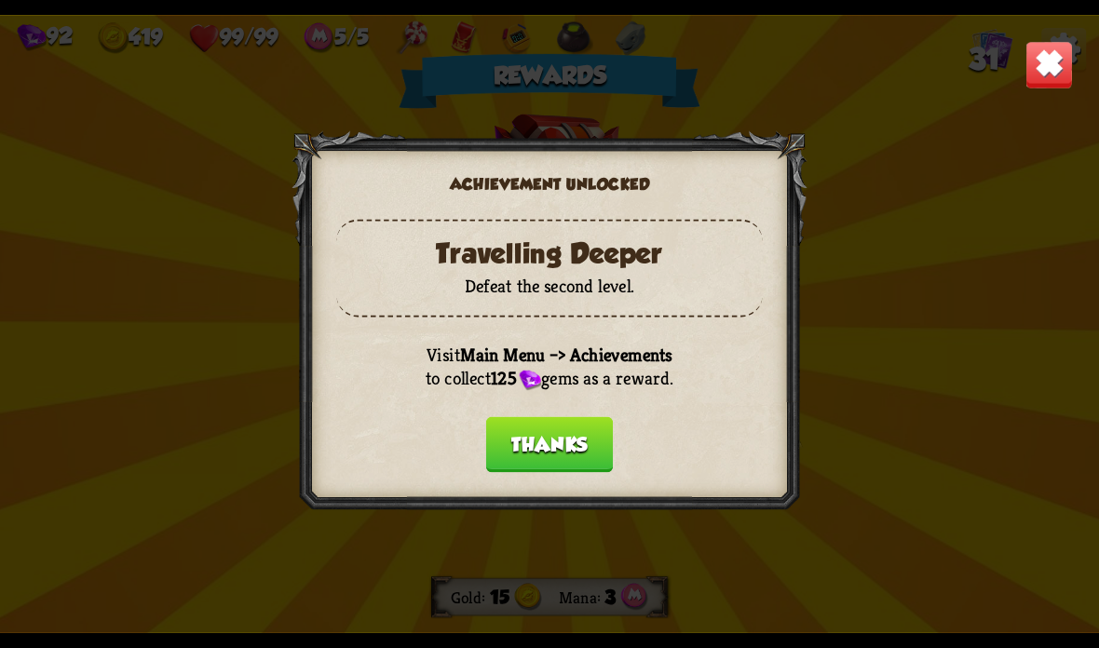
click at [1049, 60] on img at bounding box center [1049, 65] width 48 height 48
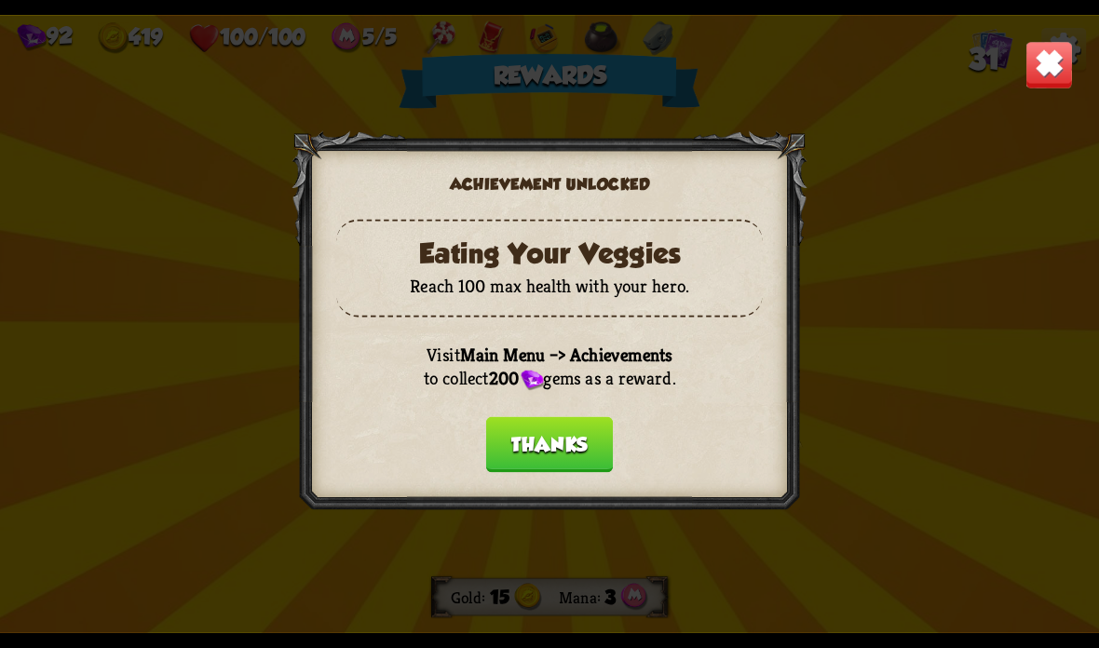
click at [547, 456] on button "Thanks" at bounding box center [549, 445] width 127 height 56
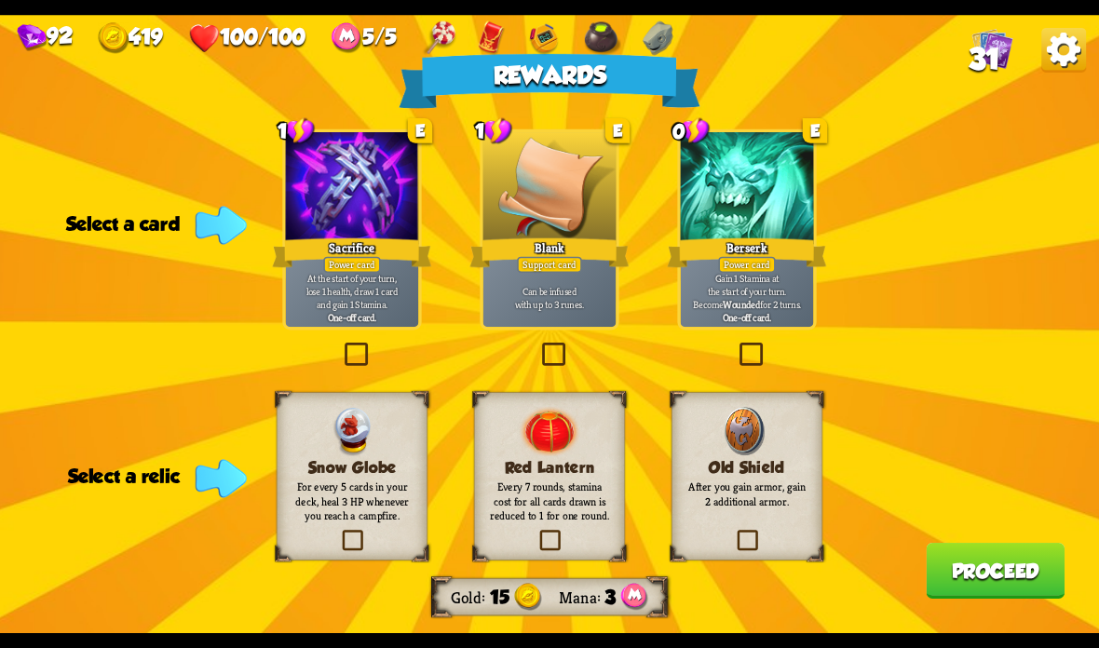
click at [589, 222] on div at bounding box center [549, 188] width 133 height 112
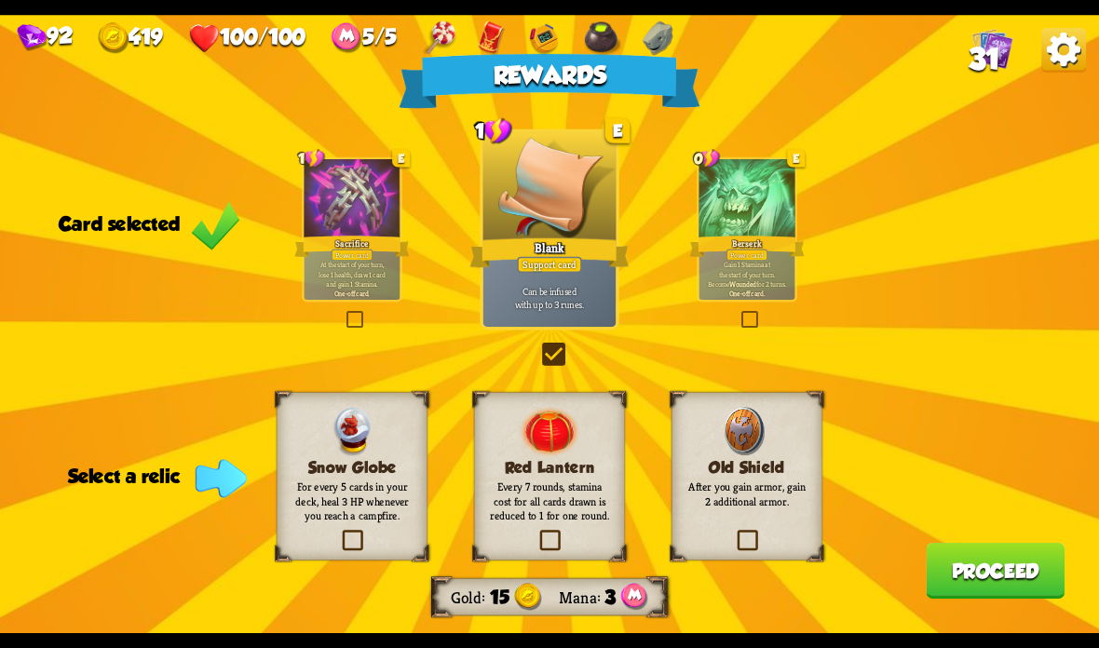
click at [572, 225] on div at bounding box center [549, 188] width 133 height 112
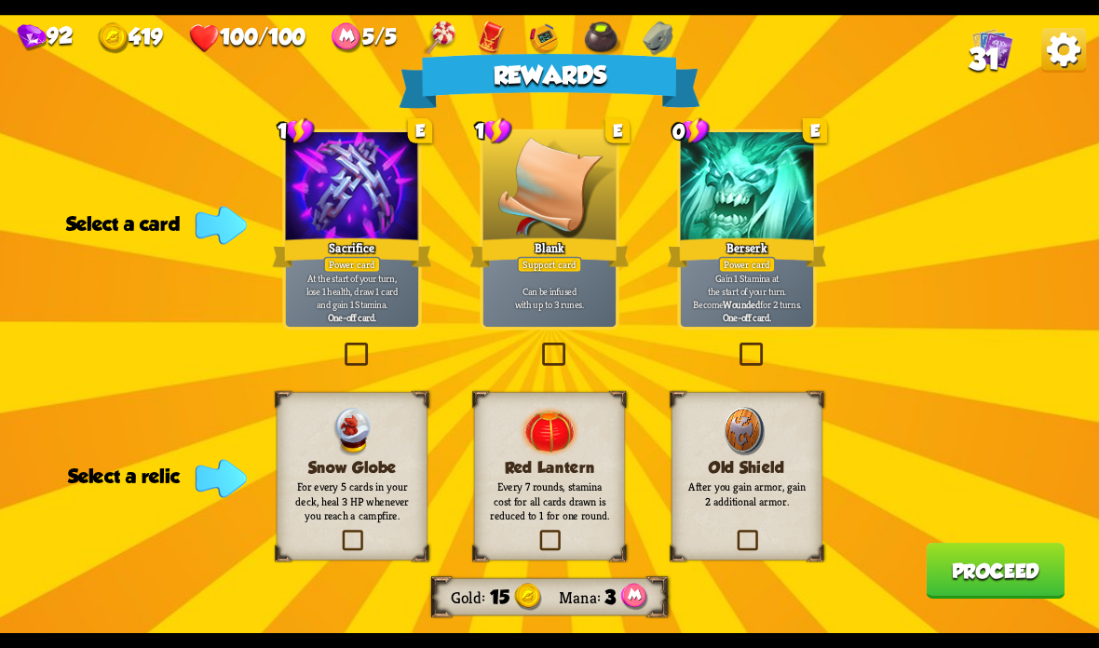
click at [376, 472] on h3 "Snow Globe" at bounding box center [352, 468] width 122 height 18
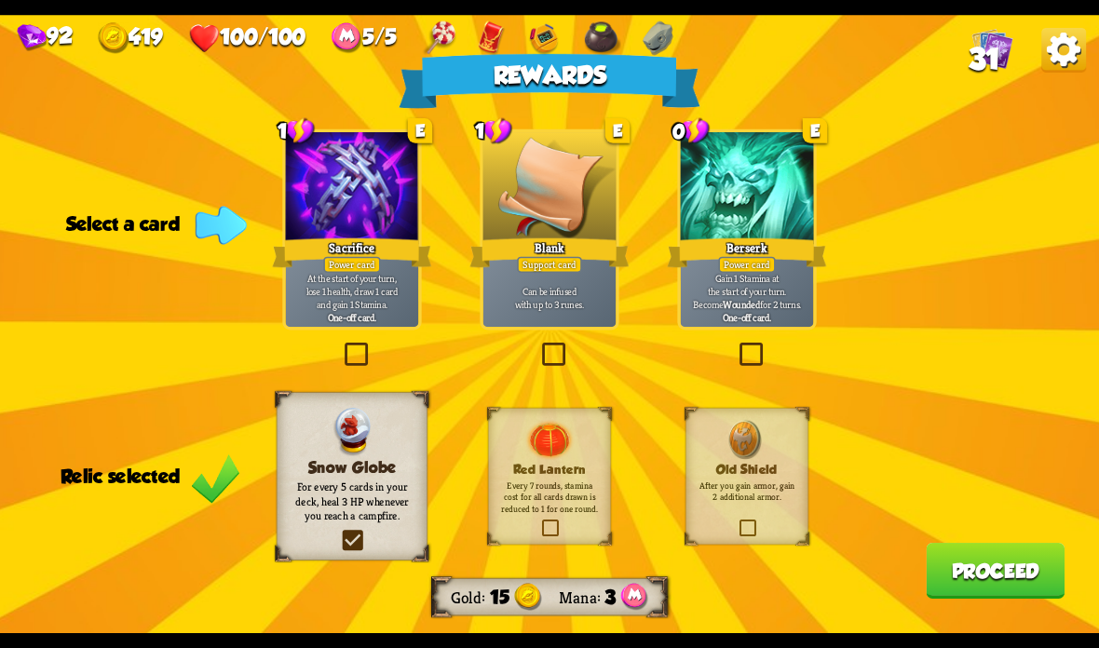
click at [955, 555] on button "Proceed" at bounding box center [995, 571] width 139 height 56
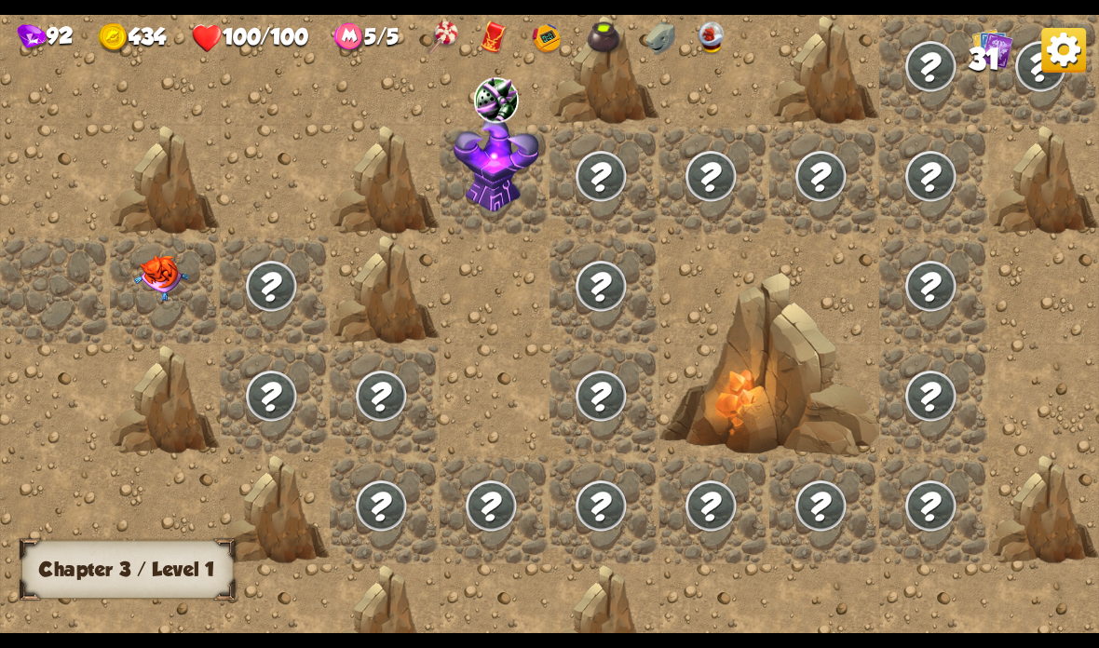
click at [177, 260] on img at bounding box center [161, 278] width 55 height 46
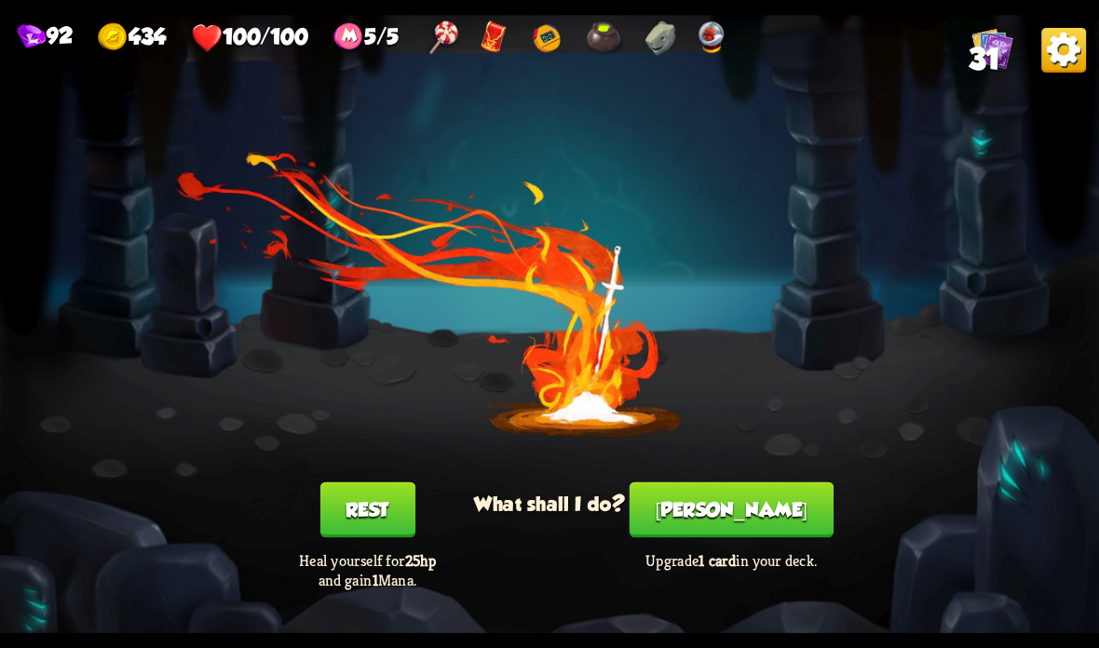
click at [697, 517] on button "[PERSON_NAME]" at bounding box center [732, 510] width 204 height 56
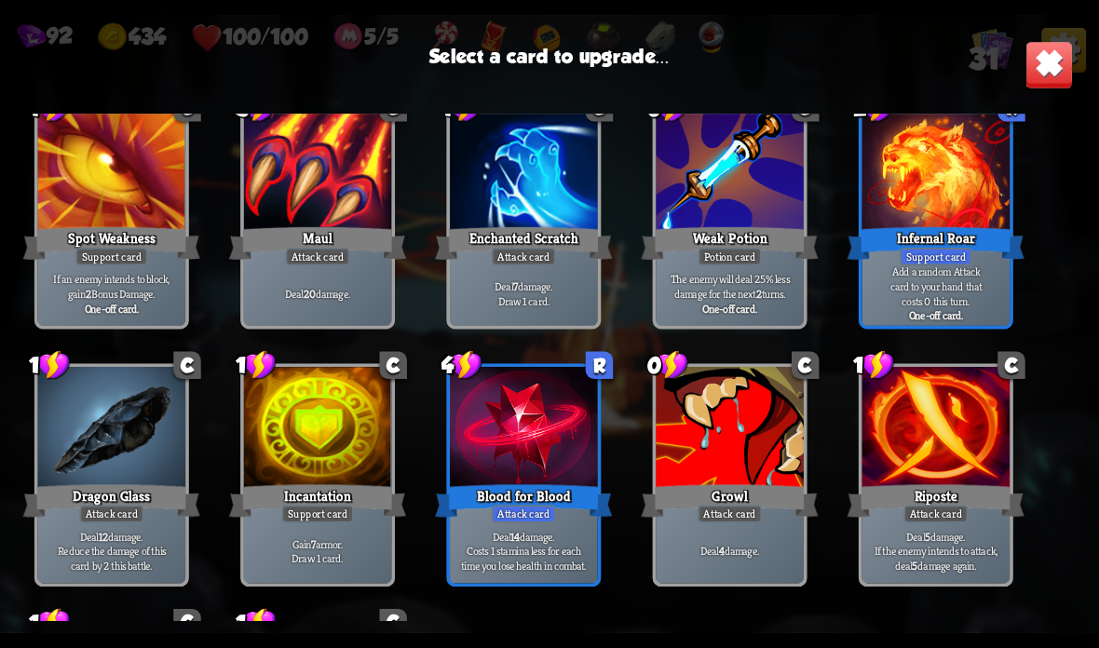
scroll to position [941, 0]
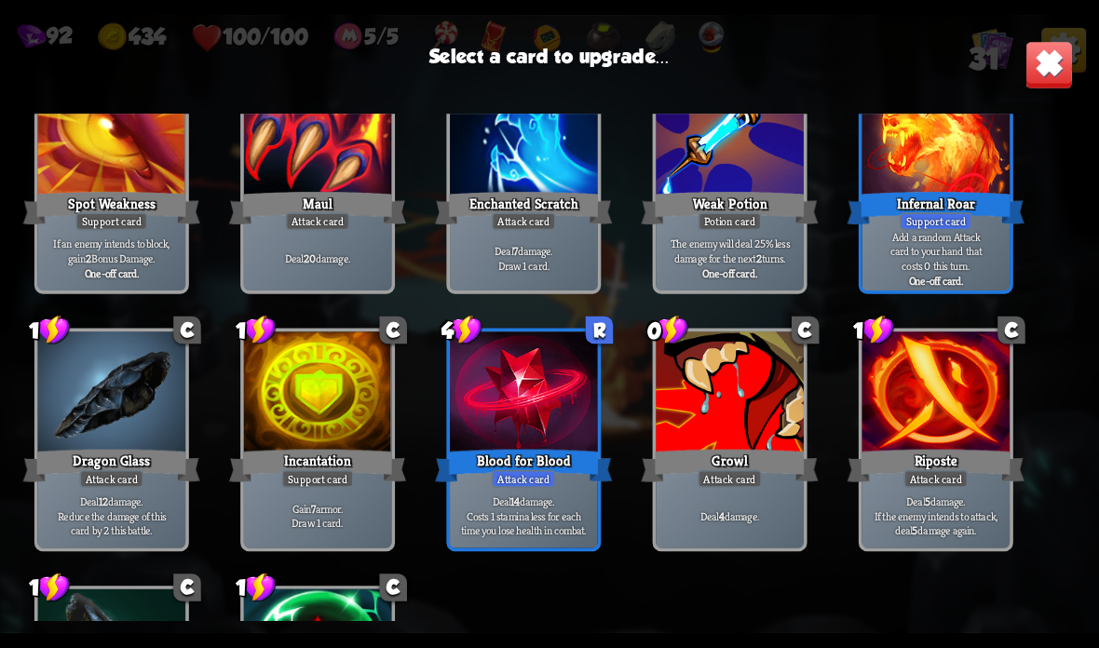
click at [548, 436] on div at bounding box center [524, 394] width 148 height 125
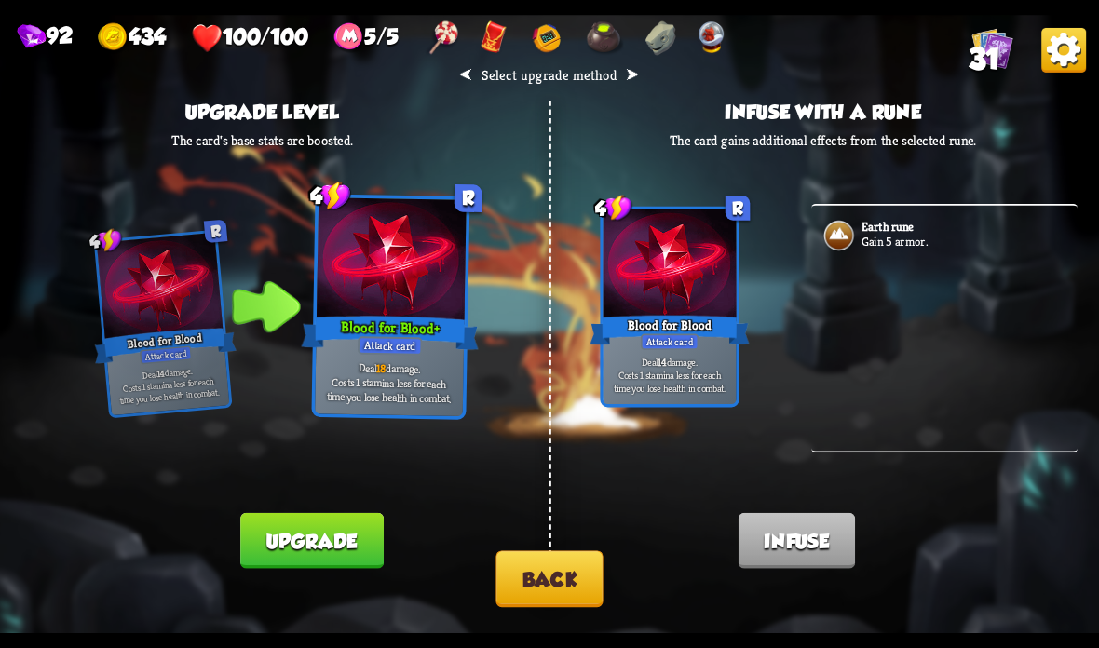
click at [535, 598] on button "Back" at bounding box center [548, 578] width 107 height 57
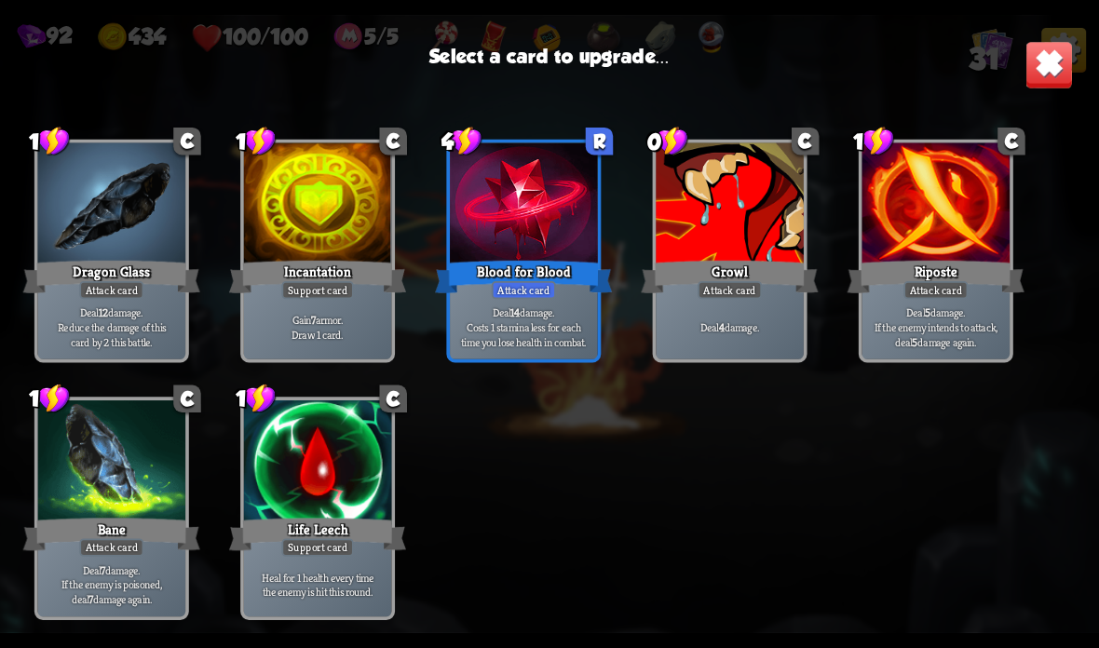
scroll to position [1145, 0]
click at [332, 524] on div "Life Leech" at bounding box center [317, 534] width 177 height 39
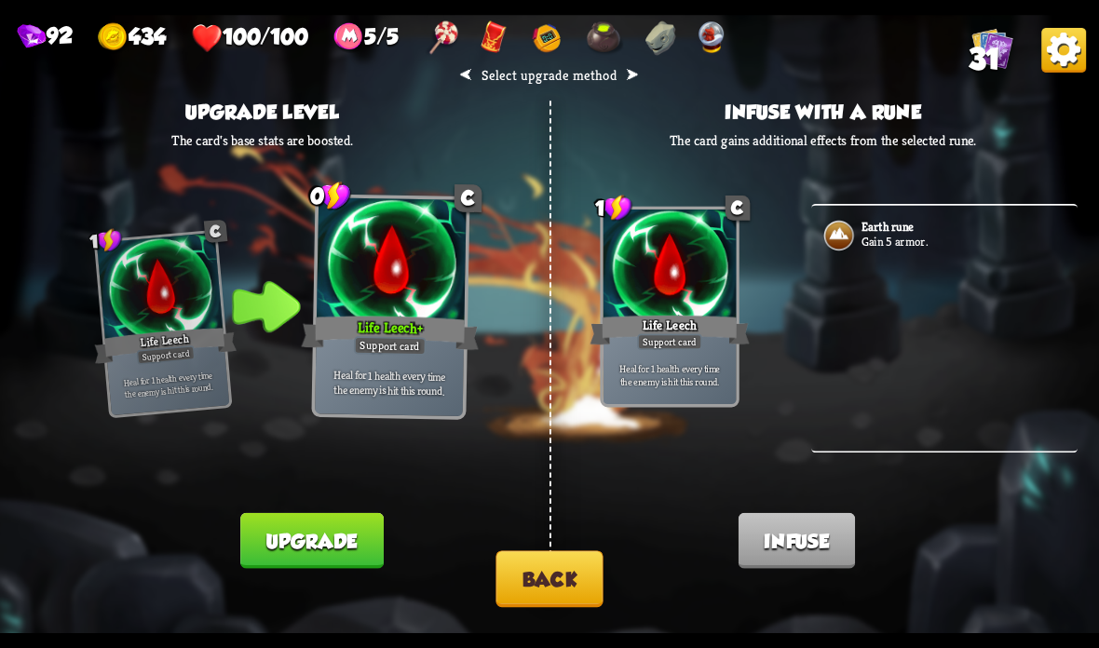
click at [547, 537] on div "⮜ Select upgrade method ⮞ Upgrade level The card's base stats are boosted. 1 C …" at bounding box center [549, 324] width 1099 height 618
click at [550, 566] on button "Back" at bounding box center [548, 578] width 107 height 57
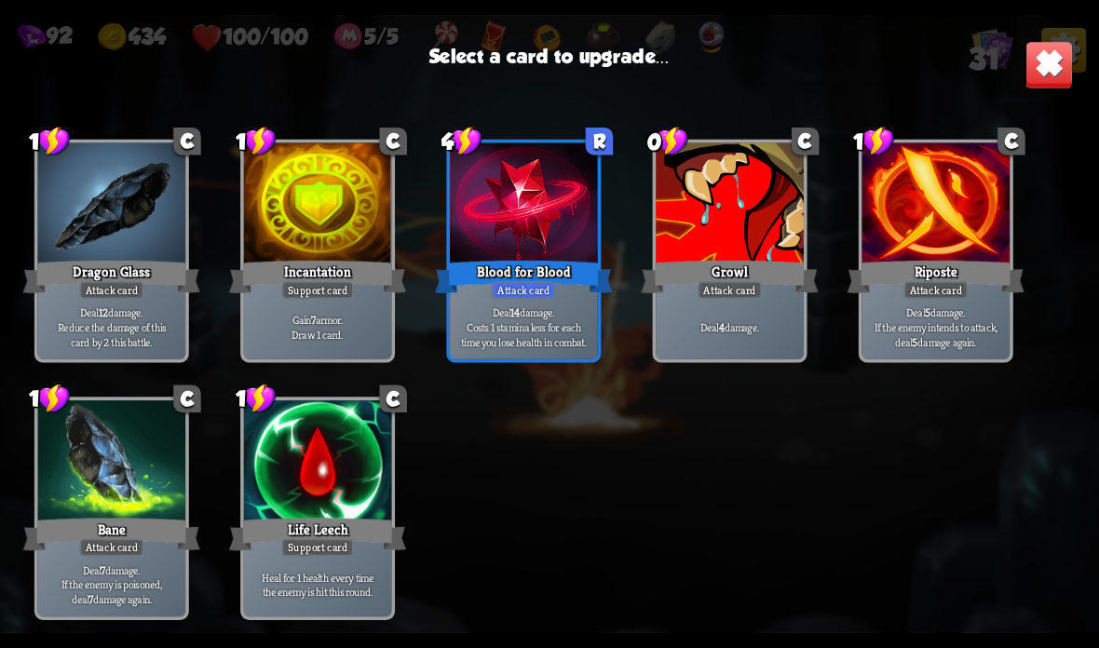
click at [324, 507] on div at bounding box center [318, 462] width 148 height 125
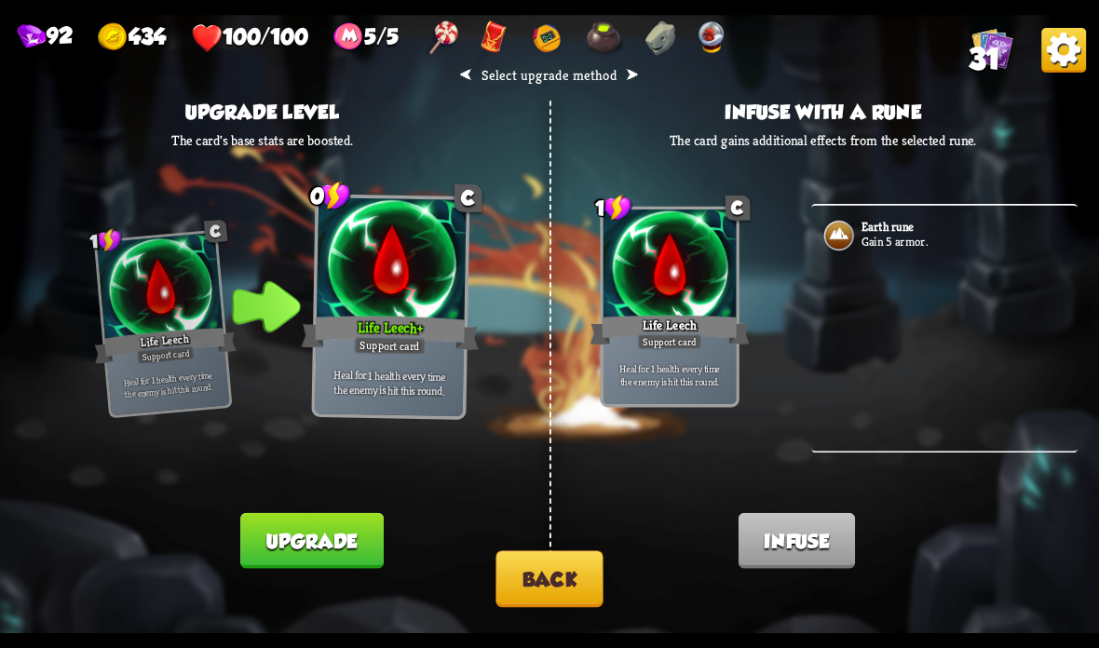
click at [296, 522] on button "Upgrade" at bounding box center [311, 541] width 142 height 56
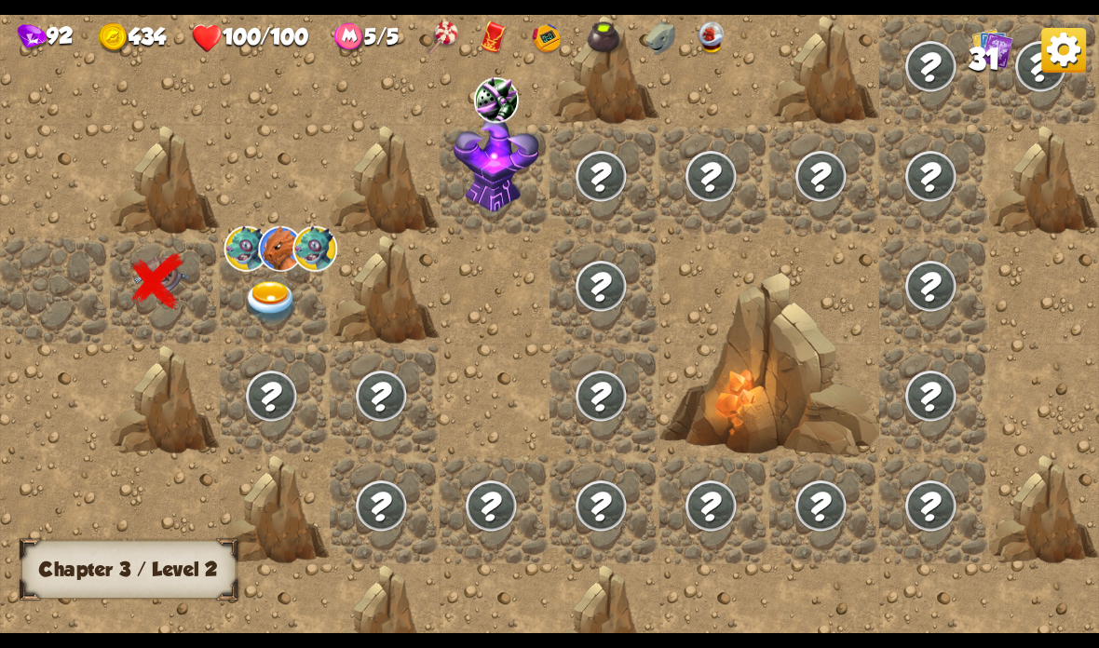
click at [280, 302] on img at bounding box center [271, 302] width 55 height 43
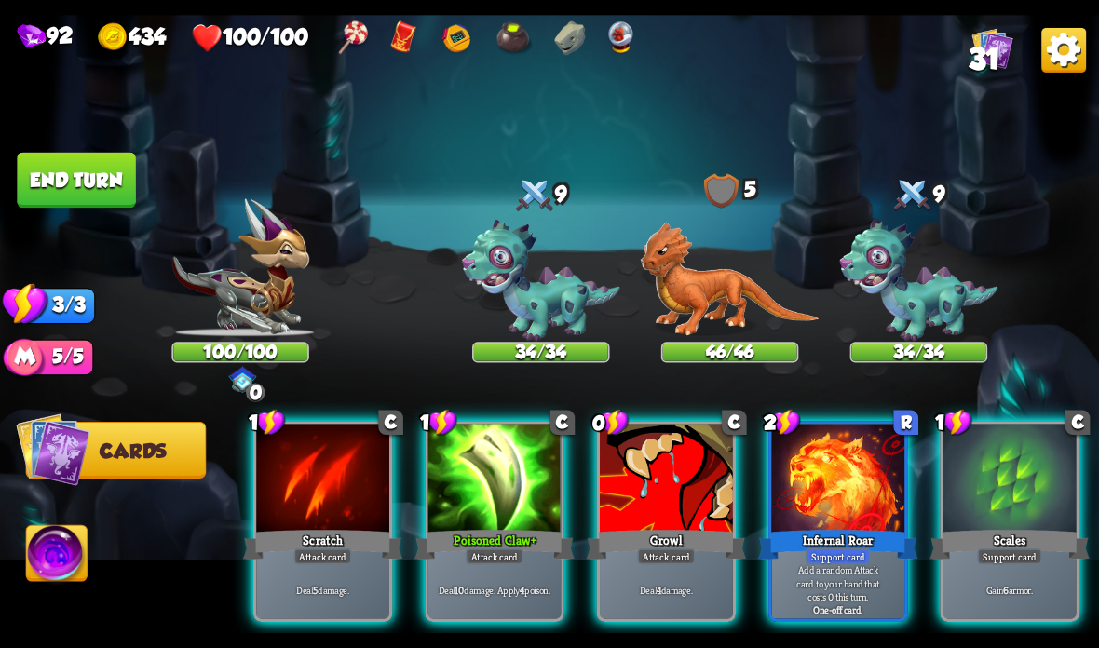
click at [1011, 494] on div at bounding box center [1009, 480] width 133 height 112
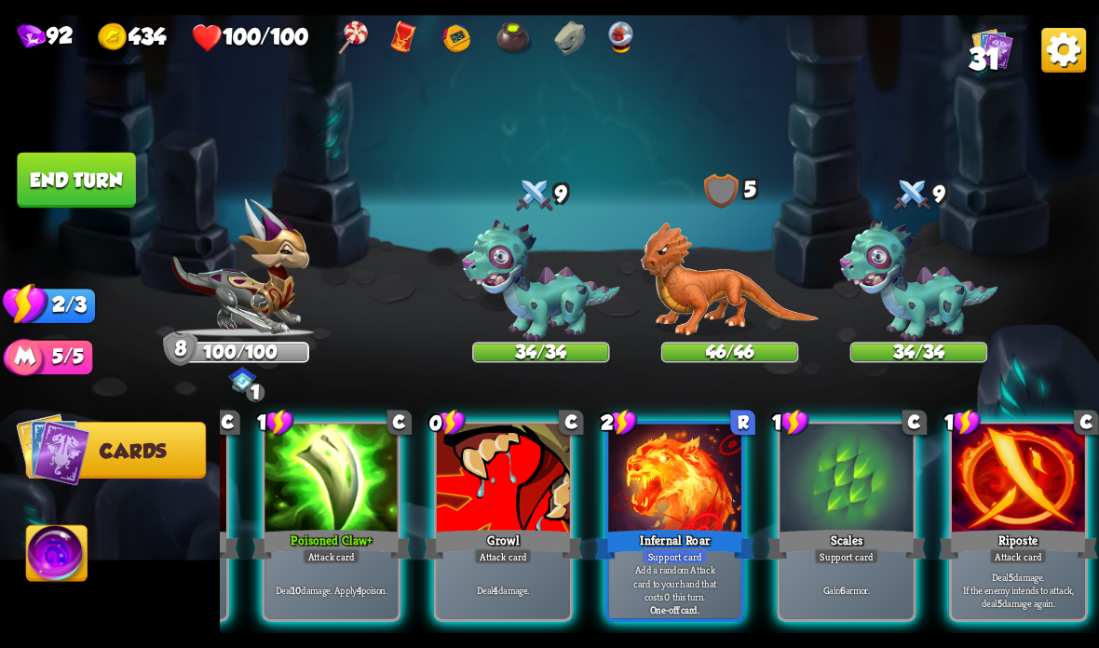
scroll to position [0, 177]
click at [828, 487] on div at bounding box center [846, 480] width 133 height 112
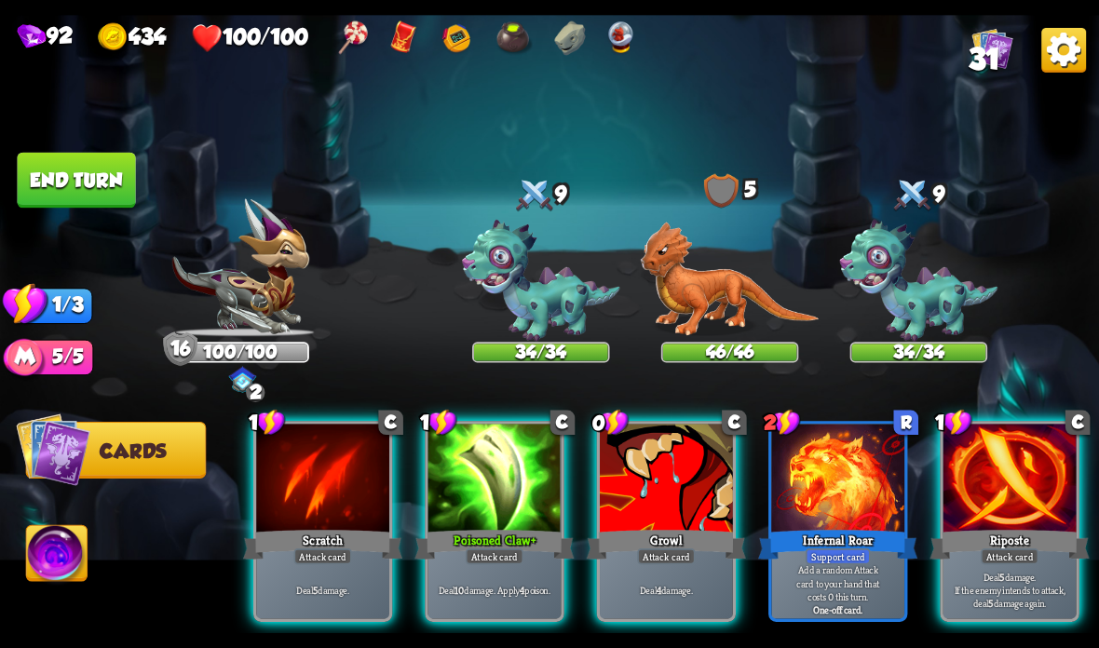
click at [689, 520] on div at bounding box center [666, 480] width 133 height 112
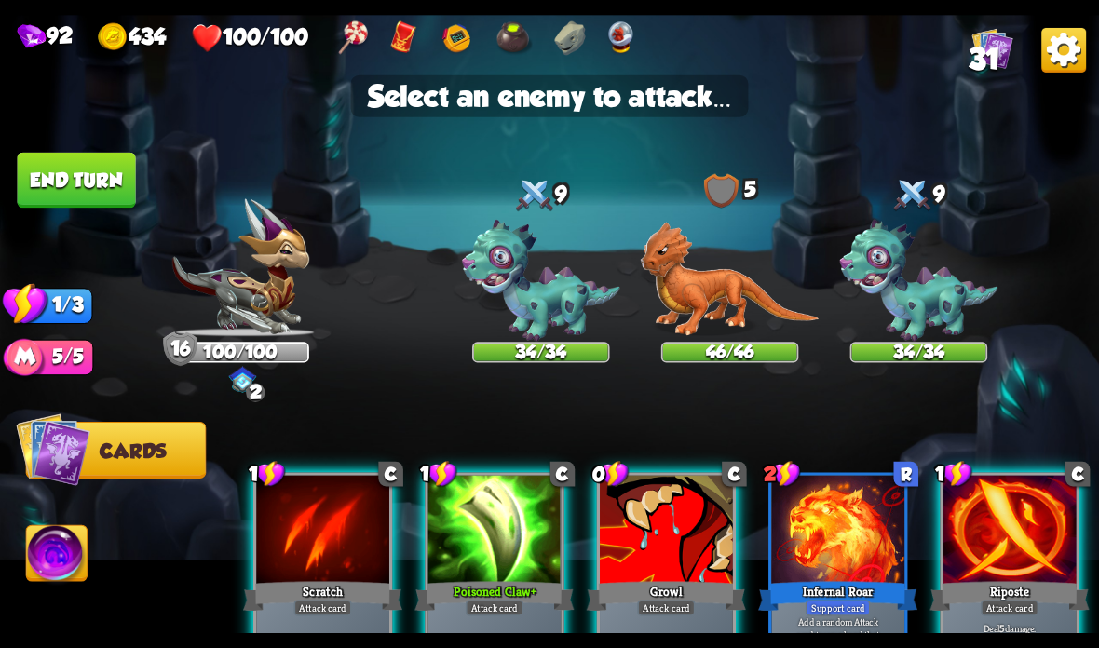
click at [537, 285] on img at bounding box center [541, 281] width 158 height 122
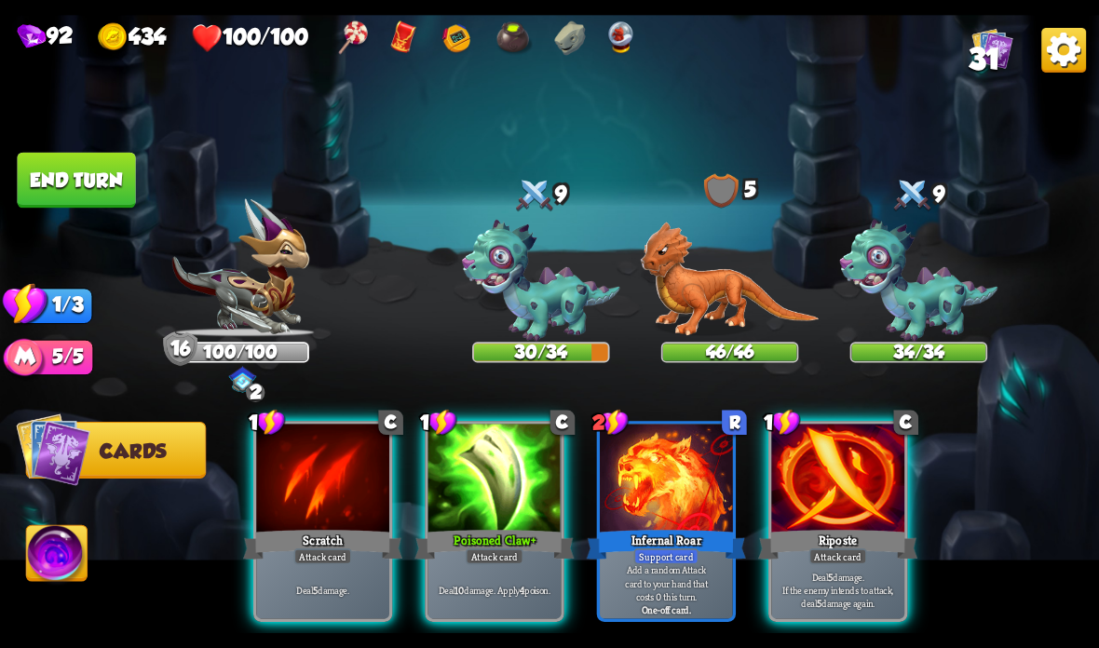
click at [858, 504] on div at bounding box center [837, 480] width 133 height 112
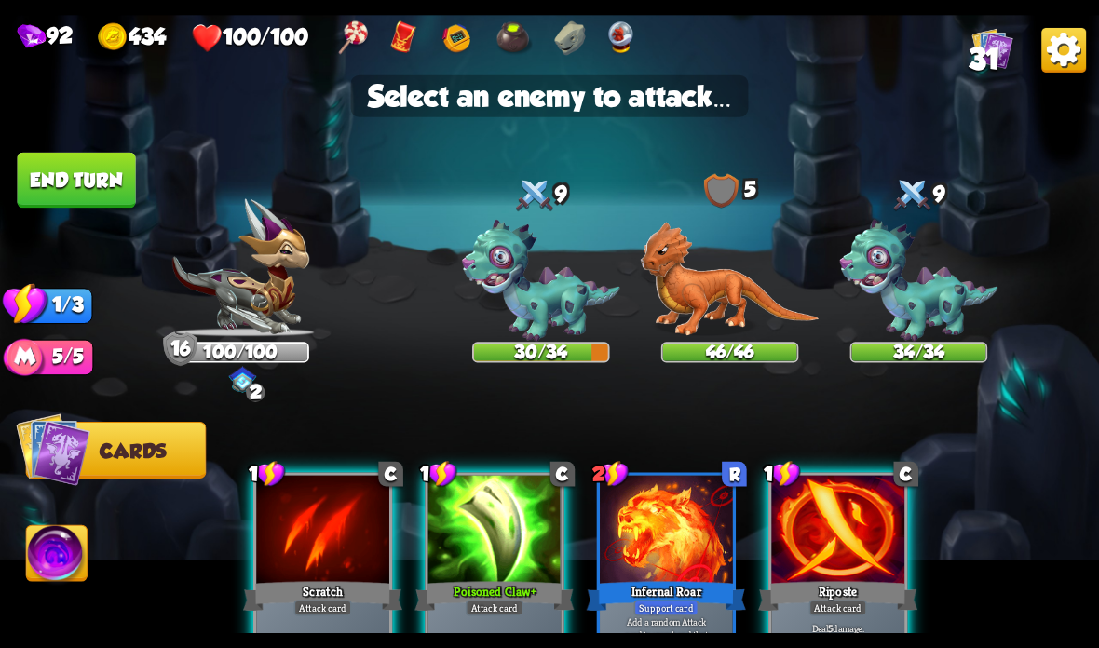
click at [509, 524] on div at bounding box center [494, 532] width 133 height 112
click at [516, 555] on div at bounding box center [494, 532] width 133 height 112
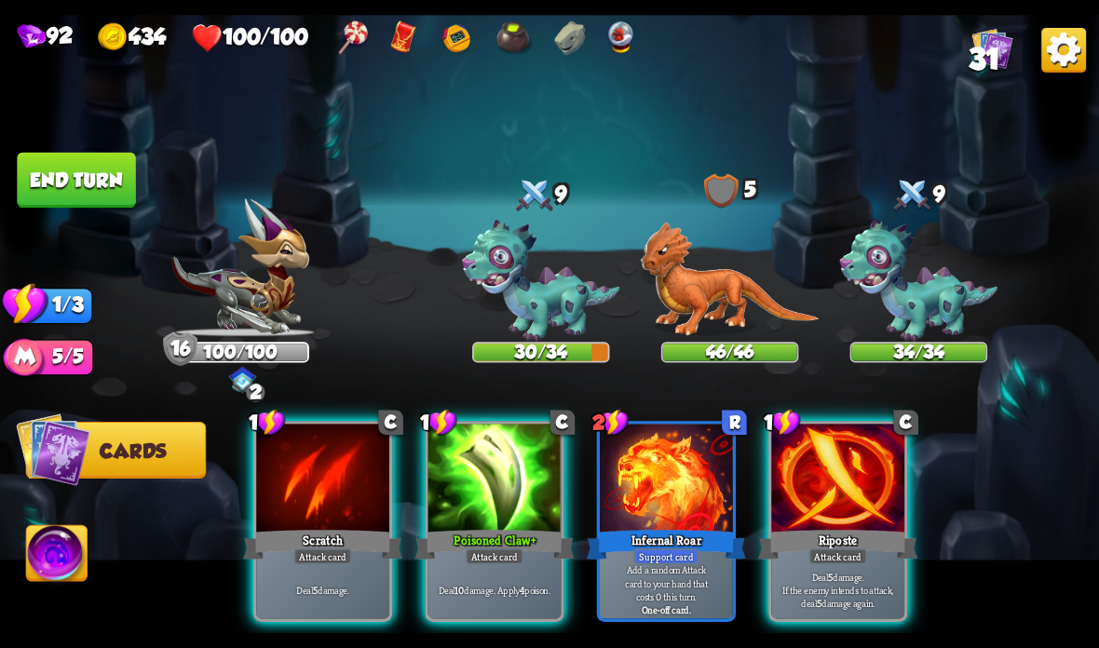
click at [510, 506] on div at bounding box center [494, 480] width 133 height 112
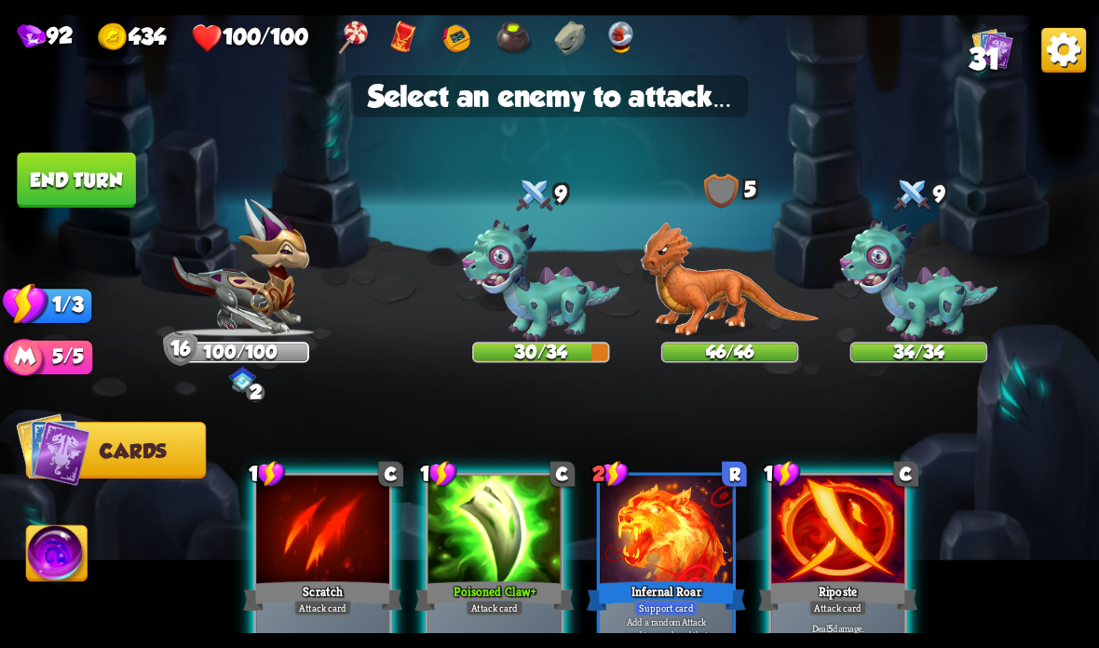
click at [531, 295] on img at bounding box center [541, 281] width 158 height 122
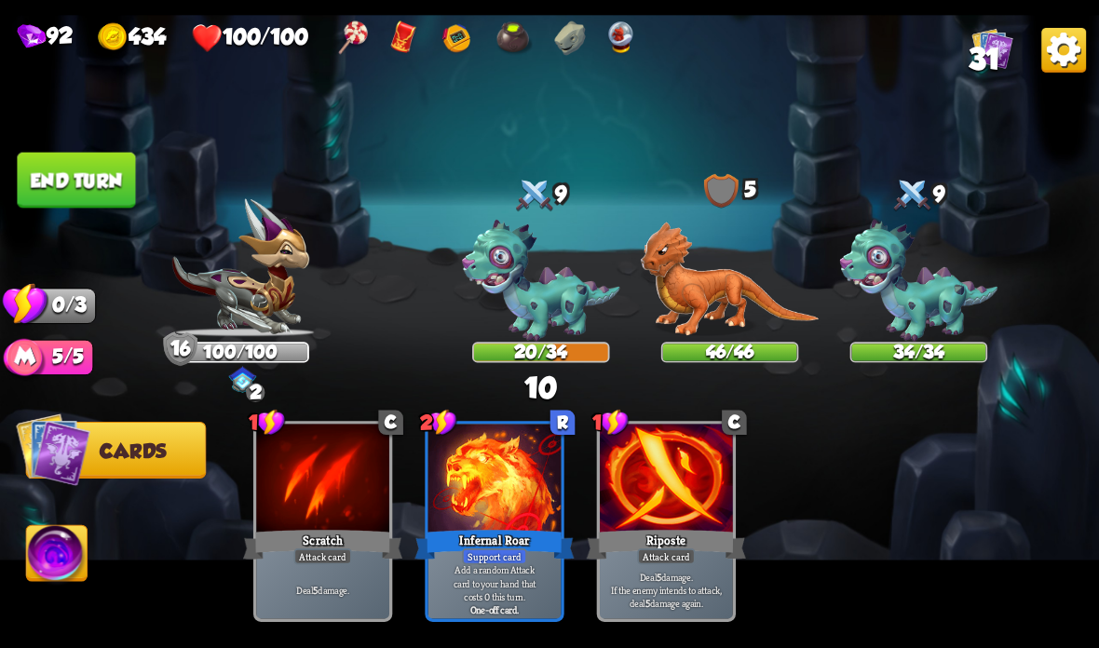
click at [103, 176] on button "End turn" at bounding box center [76, 181] width 118 height 56
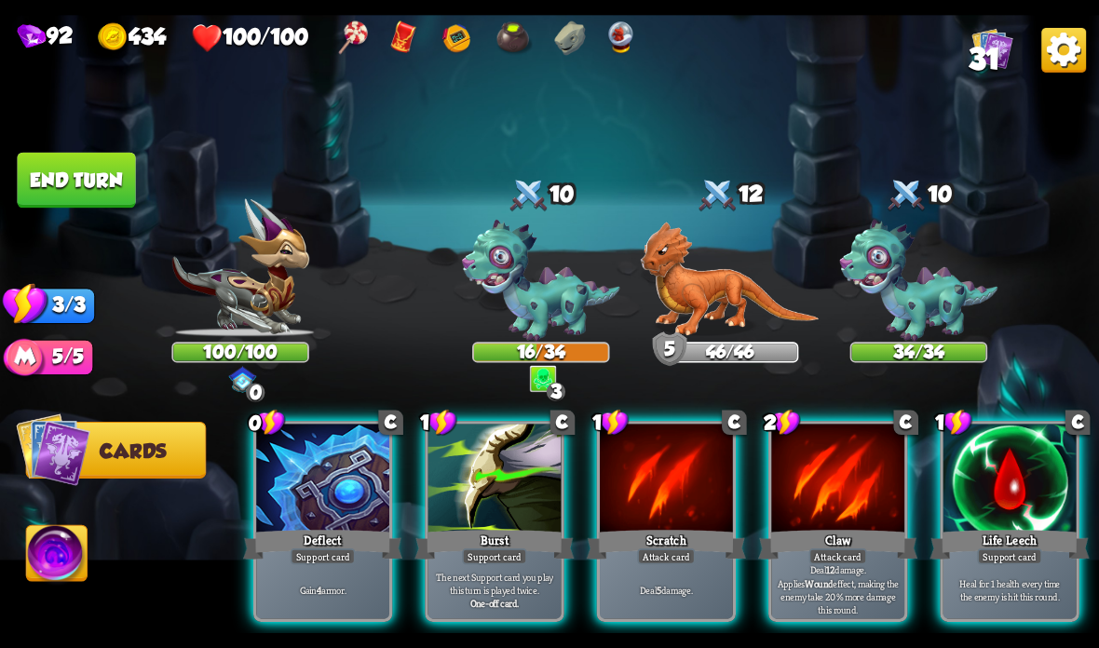
click at [490, 585] on p "The next Support card you play this turn is played twice." at bounding box center [494, 583] width 127 height 26
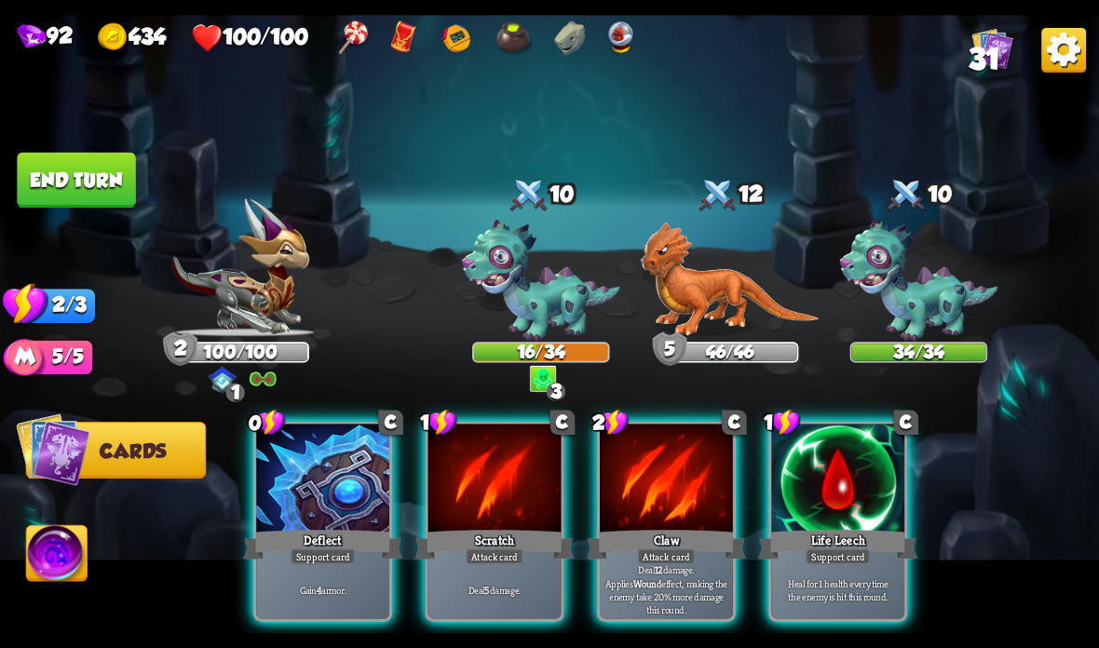
click at [323, 535] on div "Deflect" at bounding box center [322, 544] width 159 height 35
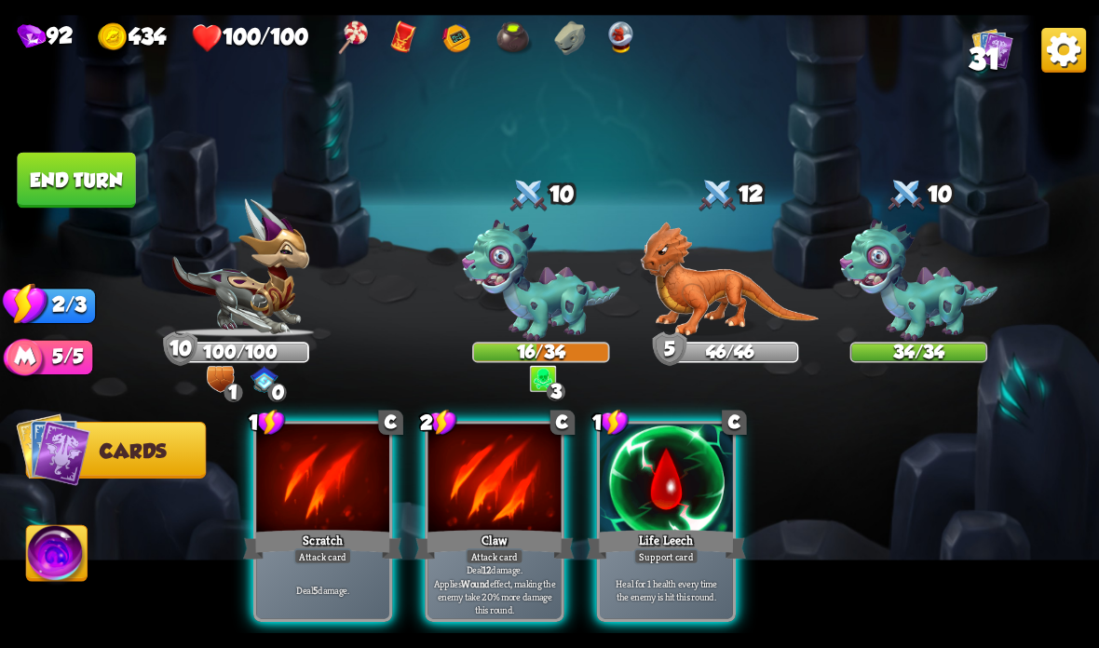
click at [503, 490] on div at bounding box center [494, 480] width 133 height 112
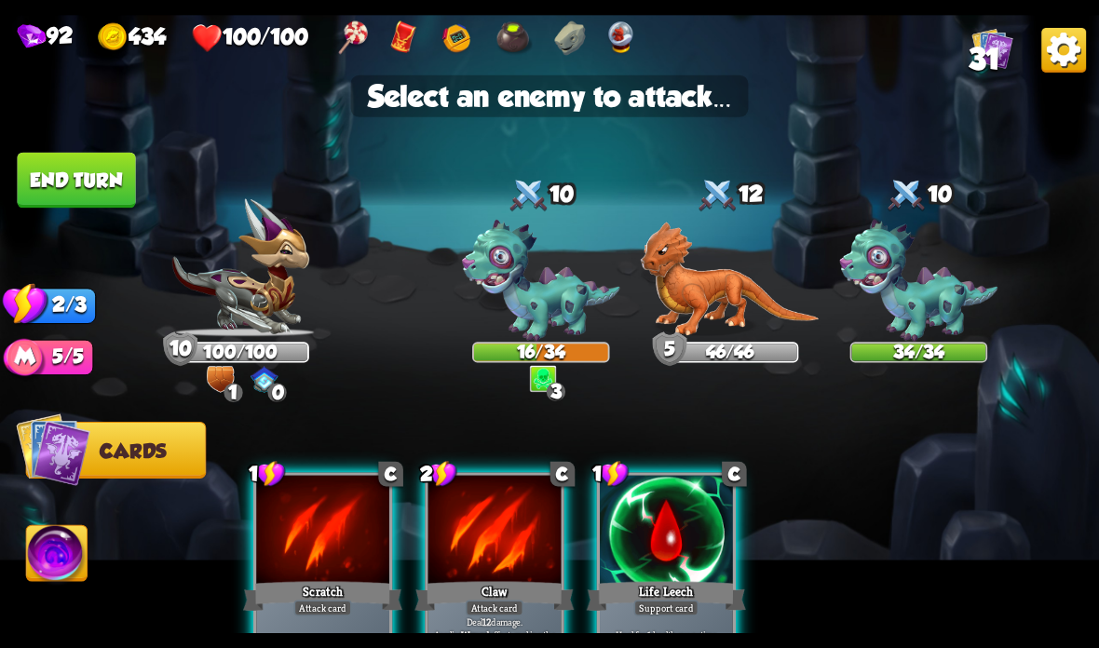
click at [550, 287] on img at bounding box center [541, 281] width 158 height 122
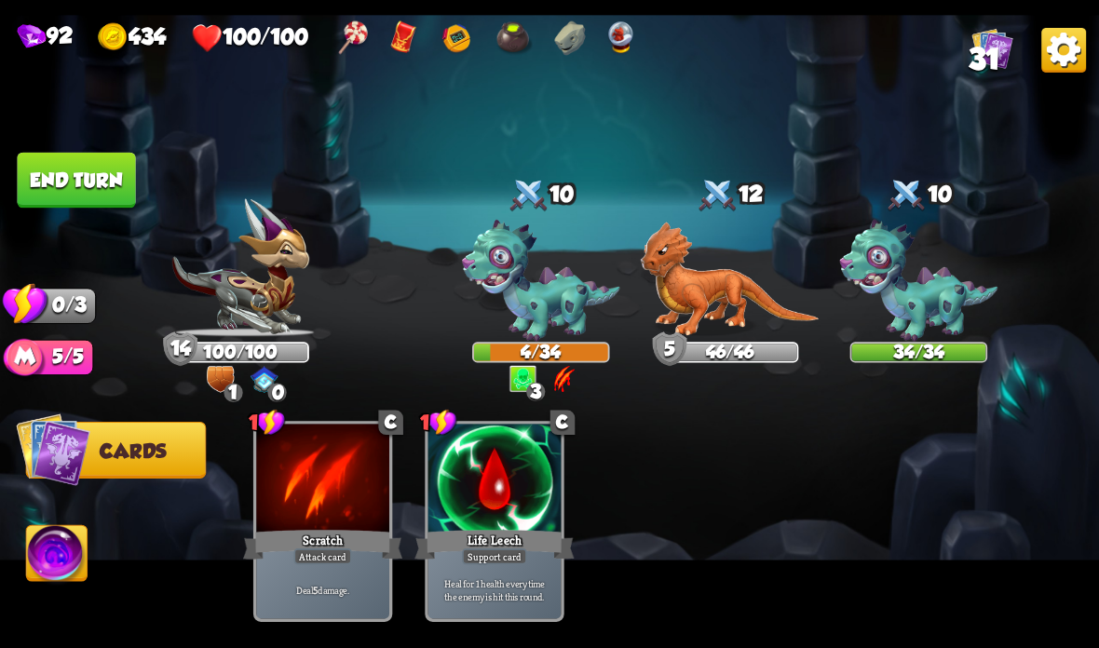
click at [70, 180] on button "End turn" at bounding box center [76, 181] width 118 height 56
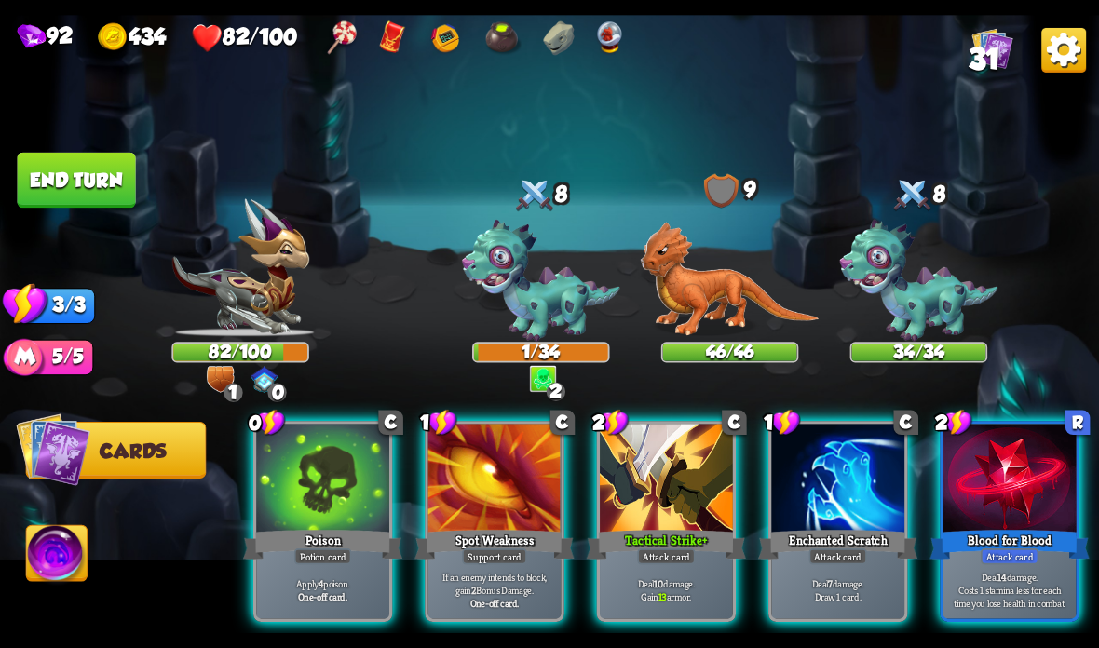
click at [456, 522] on div at bounding box center [494, 480] width 133 height 112
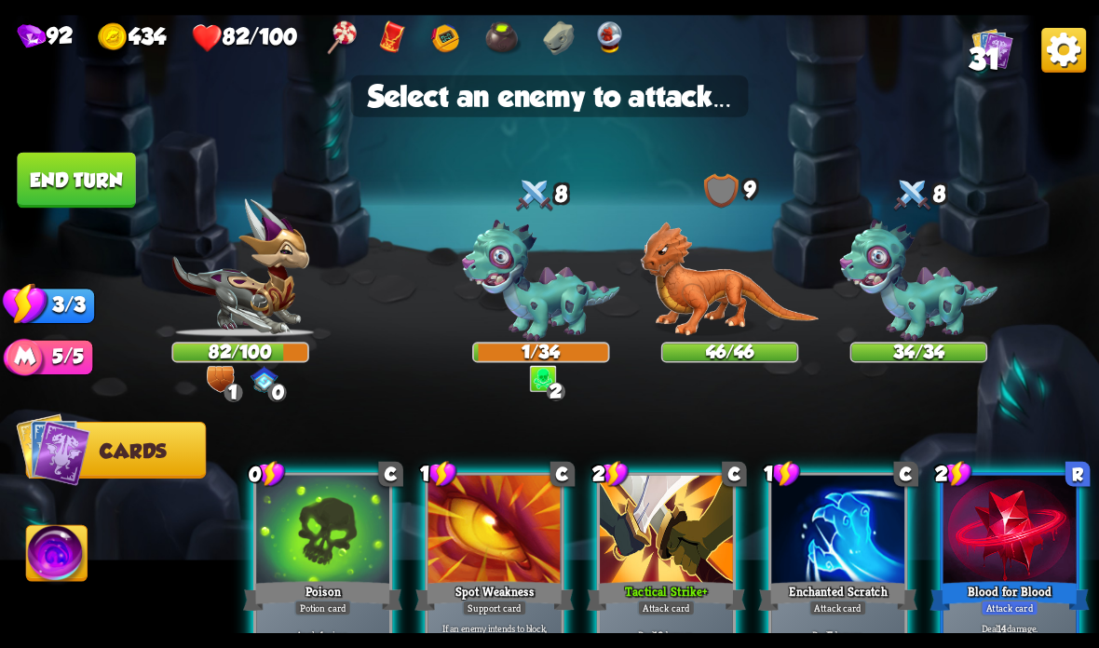
click at [732, 285] on img at bounding box center [730, 279] width 179 height 115
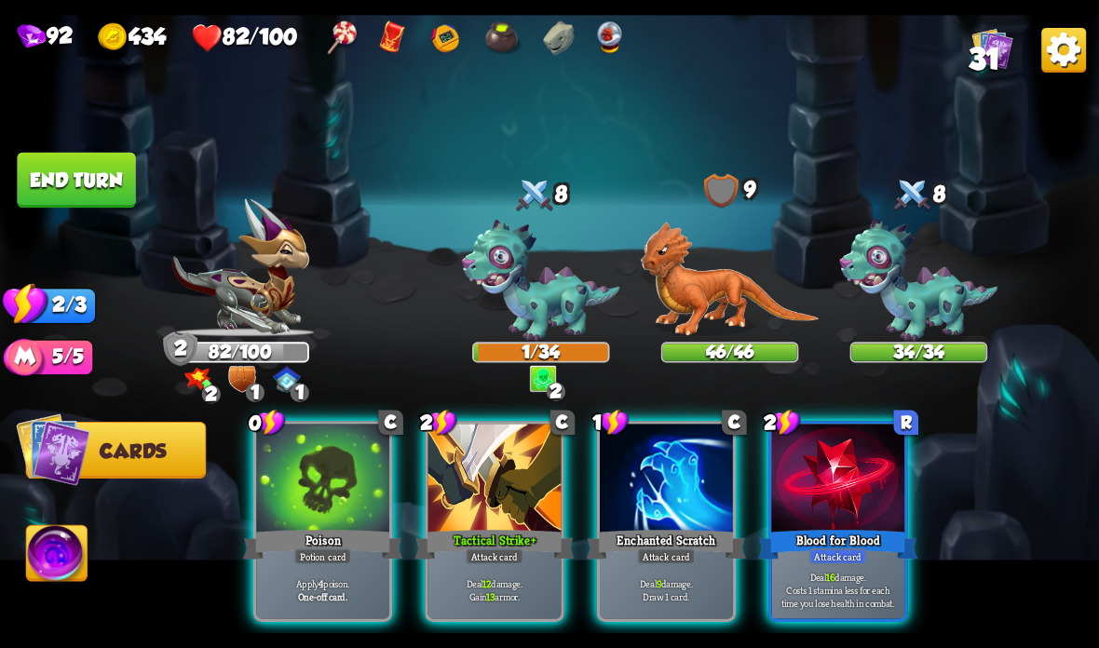
click at [504, 531] on div "Tactical Strike +" at bounding box center [493, 544] width 159 height 35
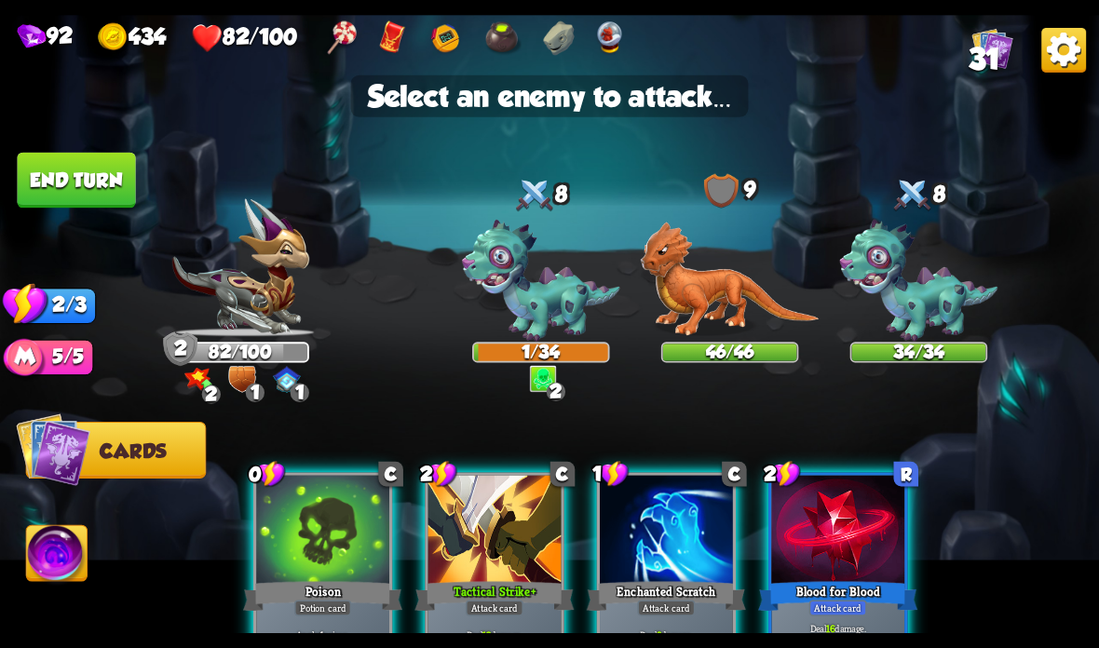
click at [951, 302] on img at bounding box center [919, 281] width 158 height 122
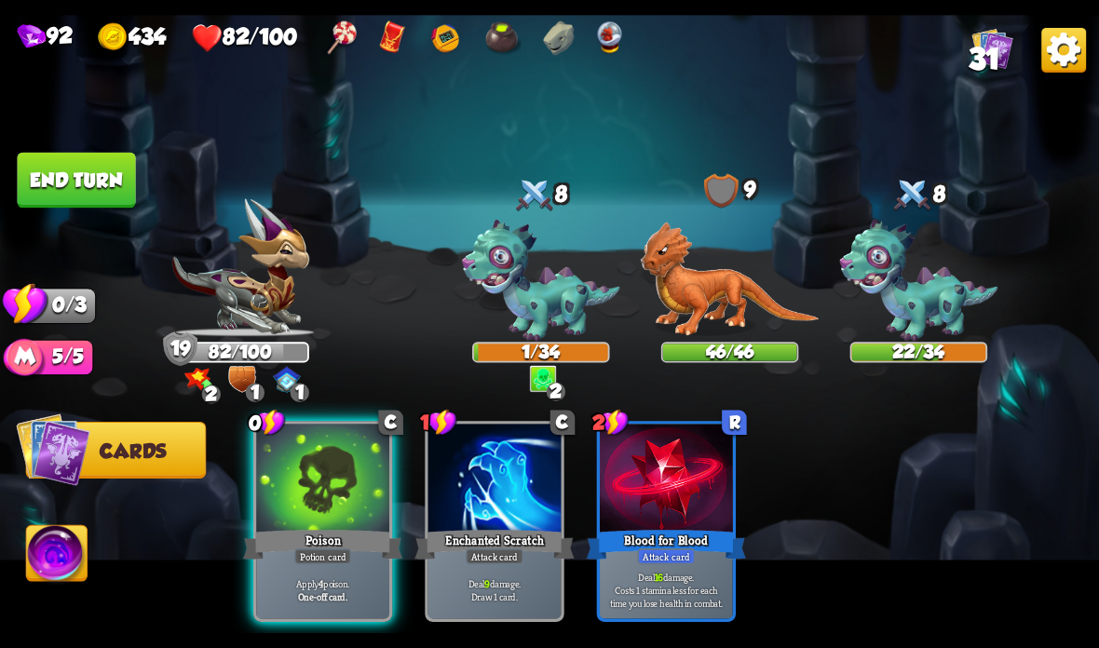
click at [329, 535] on div "Poison" at bounding box center [322, 544] width 159 height 35
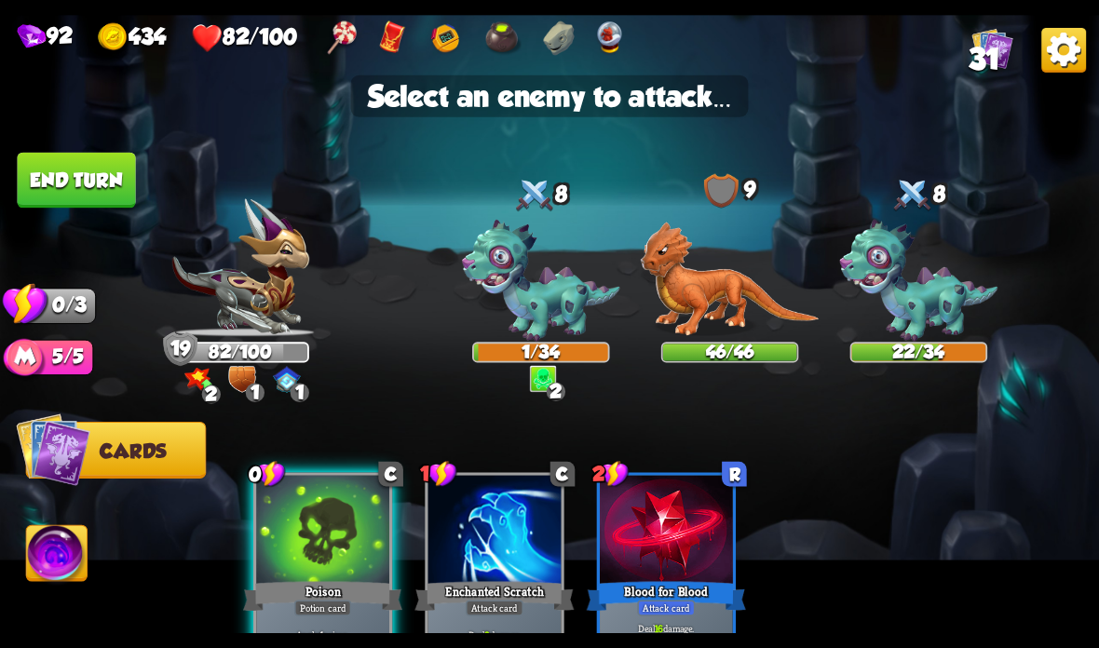
click at [917, 301] on img at bounding box center [919, 281] width 158 height 122
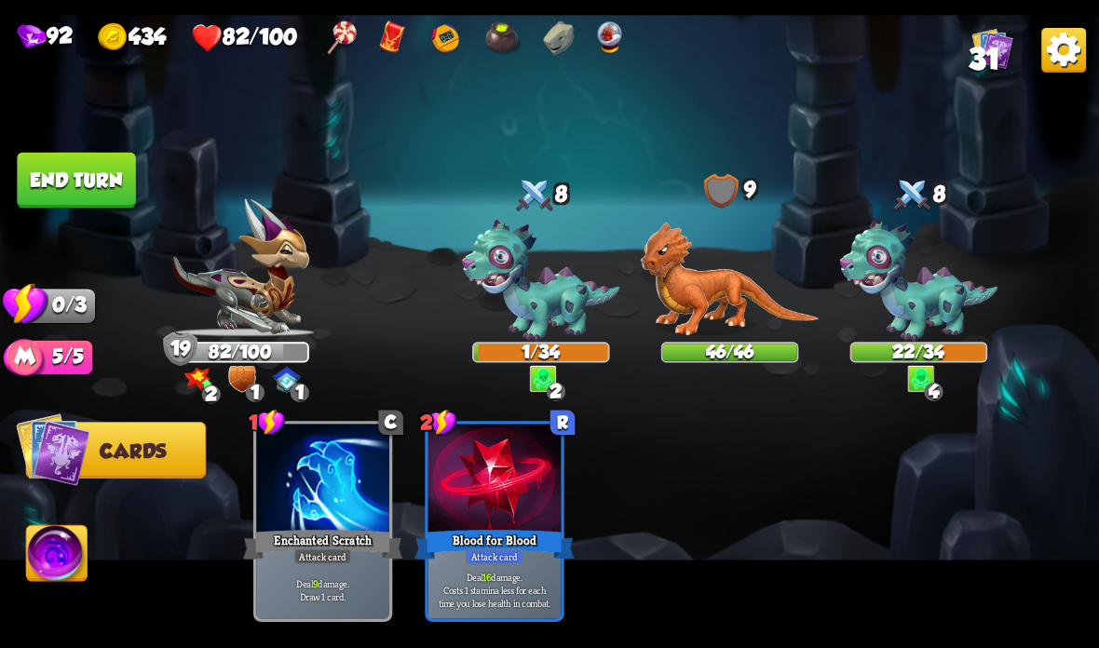
click at [78, 176] on button "End turn" at bounding box center [76, 181] width 118 height 56
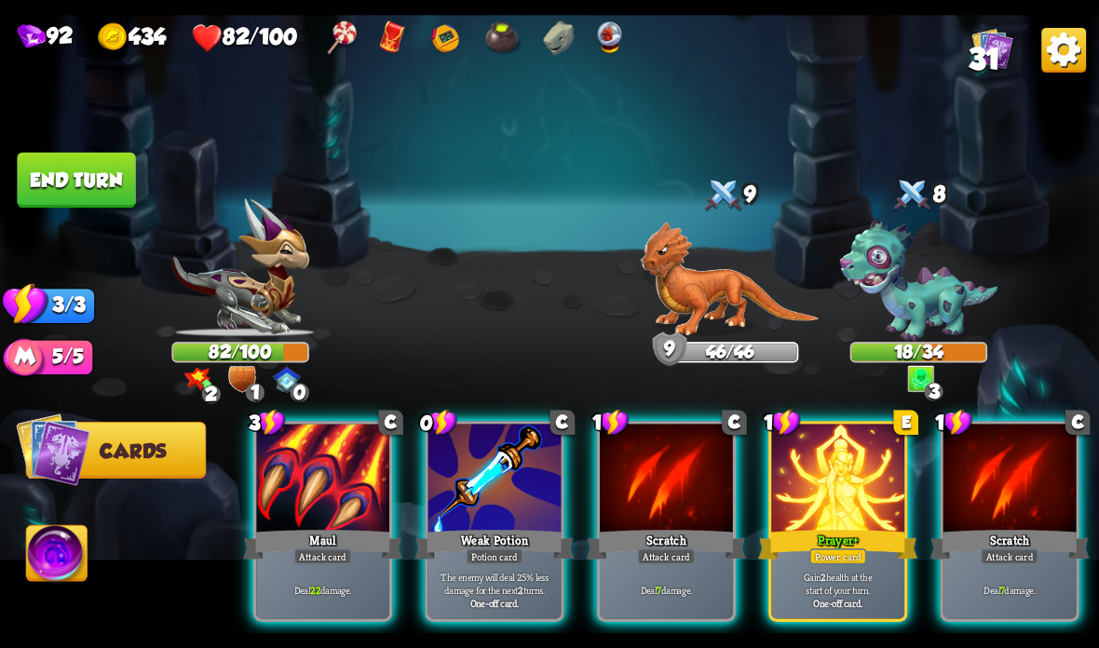
click at [822, 522] on div at bounding box center [837, 480] width 133 height 112
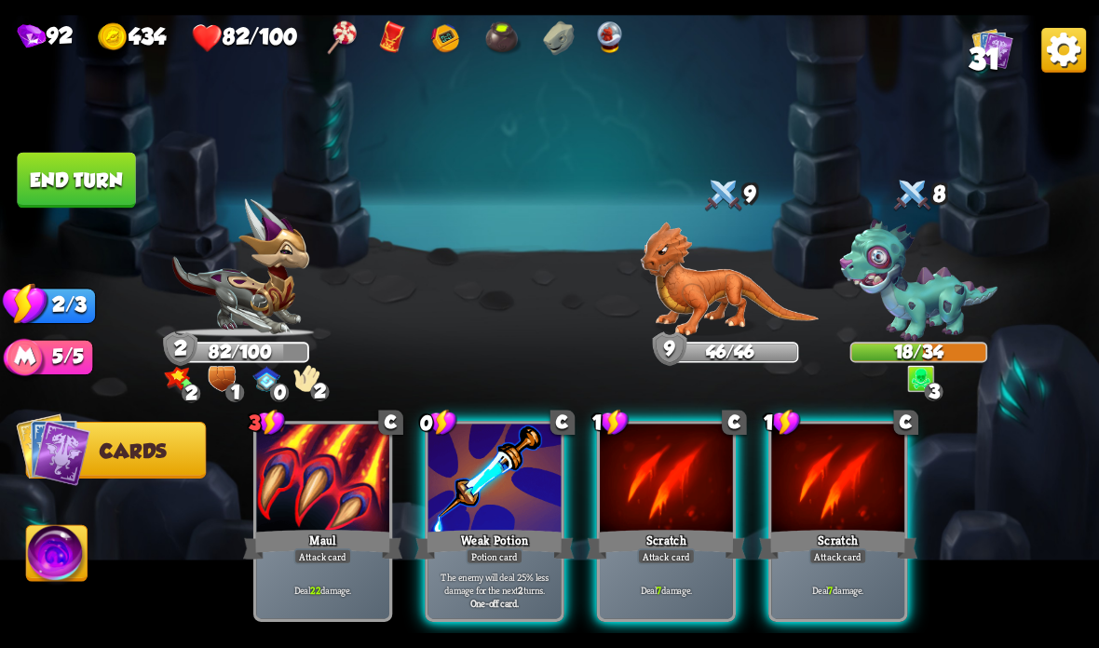
click at [513, 525] on div at bounding box center [494, 480] width 133 height 112
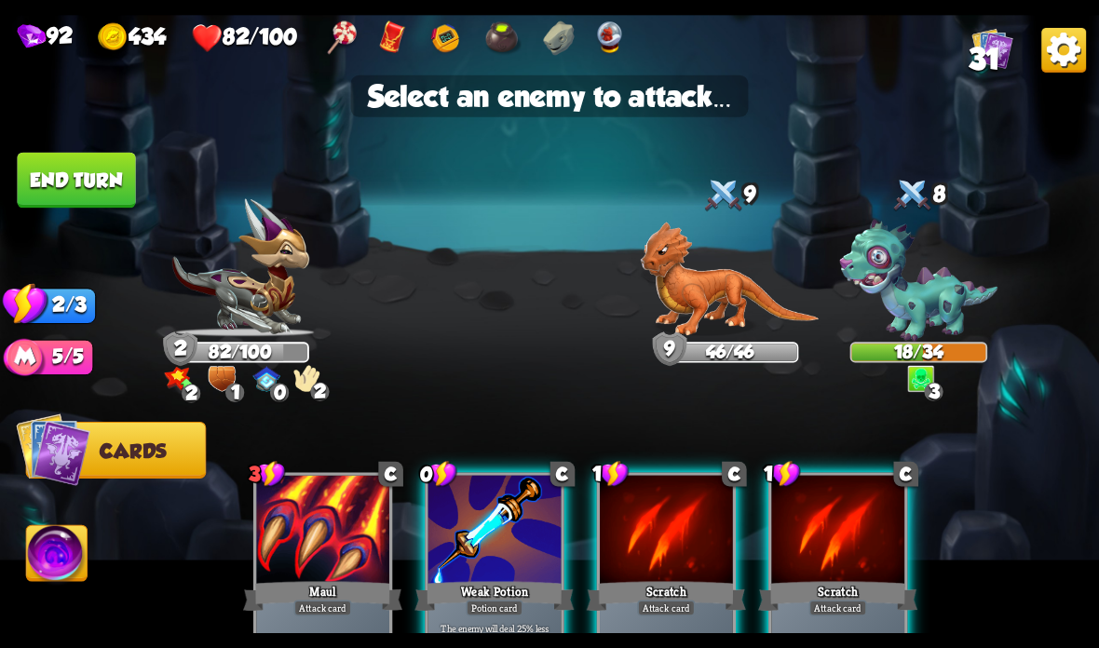
click at [920, 291] on img at bounding box center [919, 281] width 158 height 122
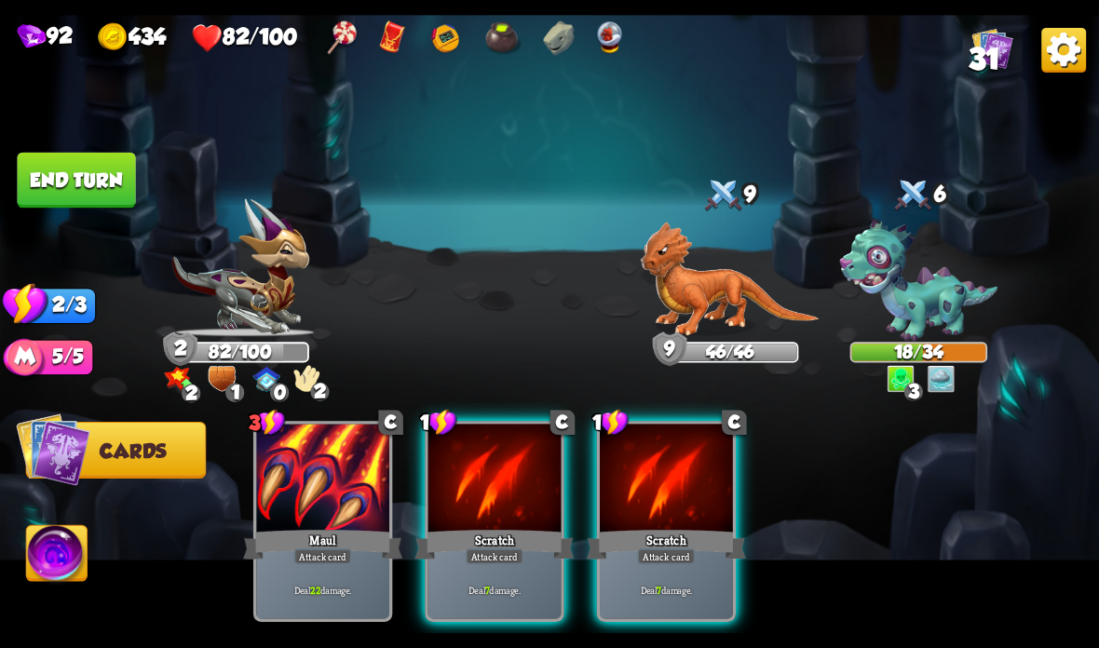
click at [494, 523] on div at bounding box center [494, 480] width 133 height 112
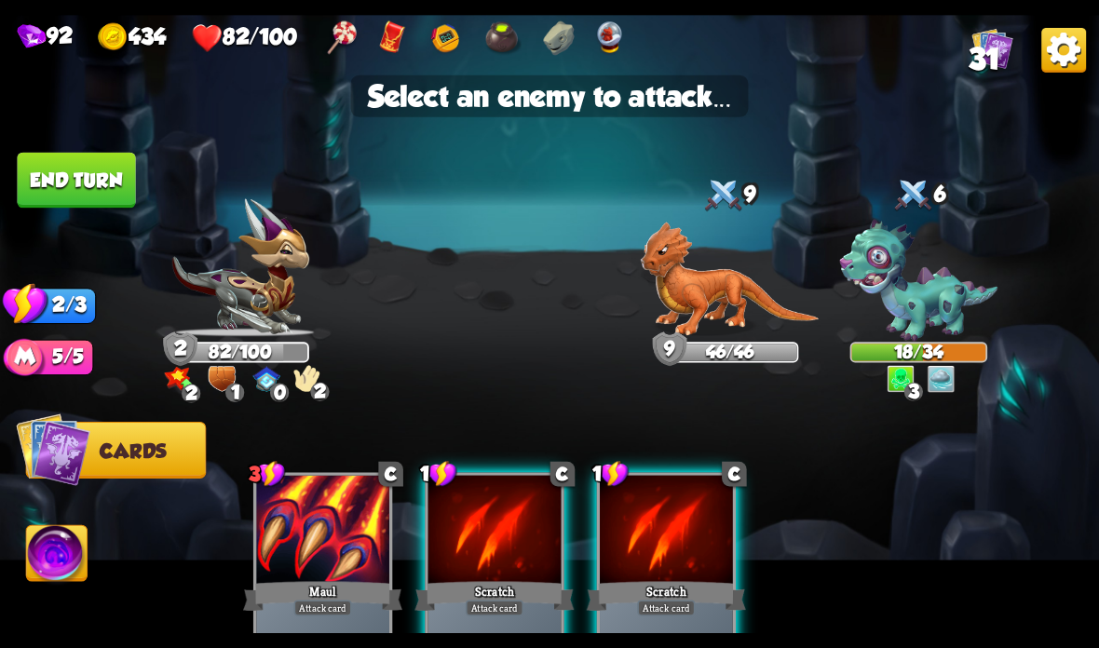
click at [898, 295] on img at bounding box center [919, 281] width 158 height 122
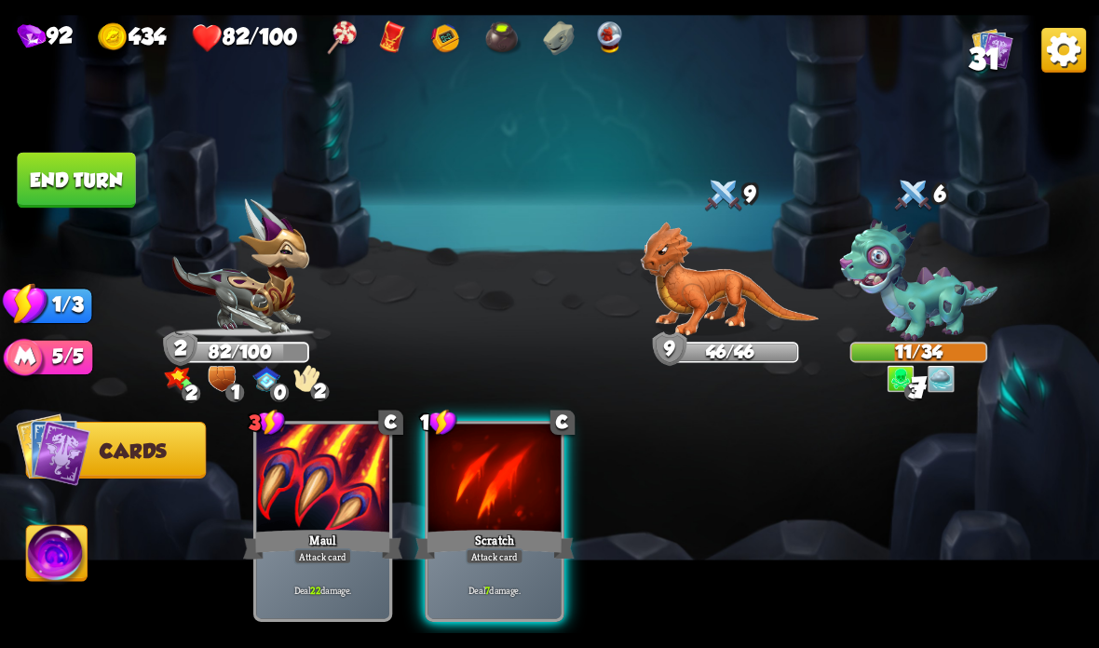
click at [507, 497] on div at bounding box center [494, 480] width 133 height 112
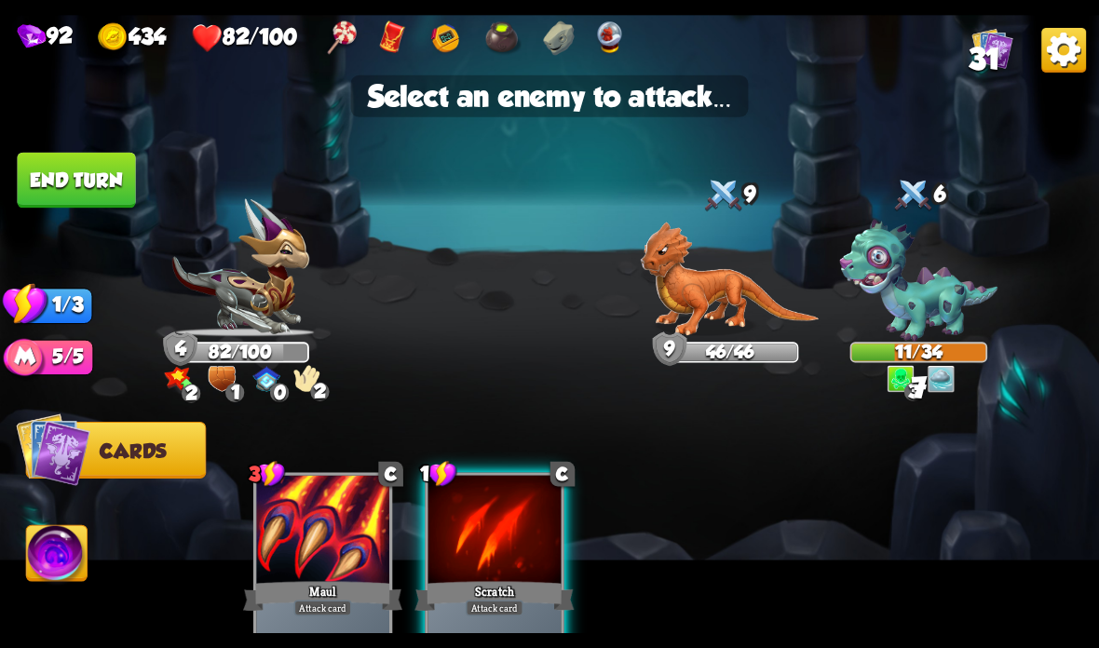
click at [924, 284] on img at bounding box center [919, 281] width 158 height 122
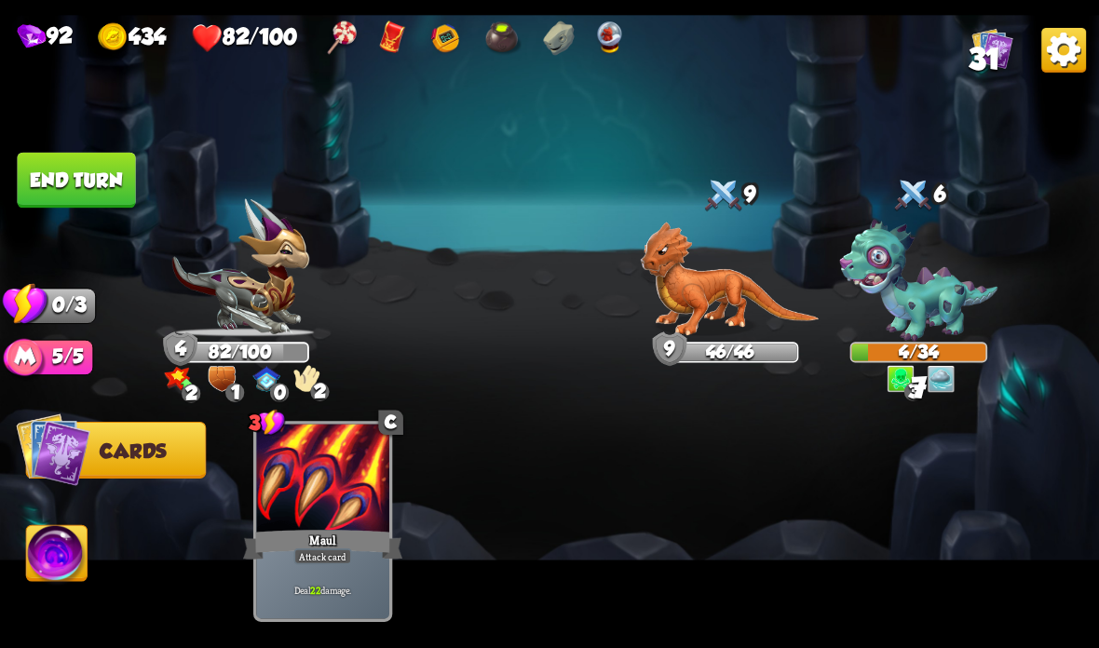
click at [101, 163] on button "End turn" at bounding box center [76, 181] width 118 height 56
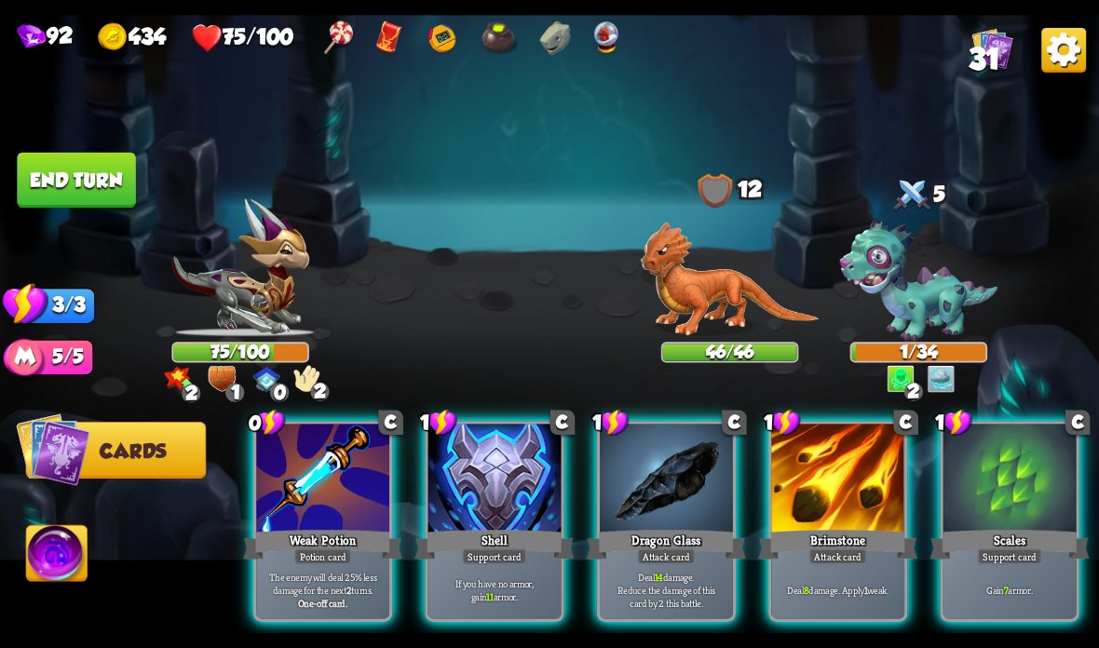
click at [507, 516] on div at bounding box center [494, 480] width 133 height 112
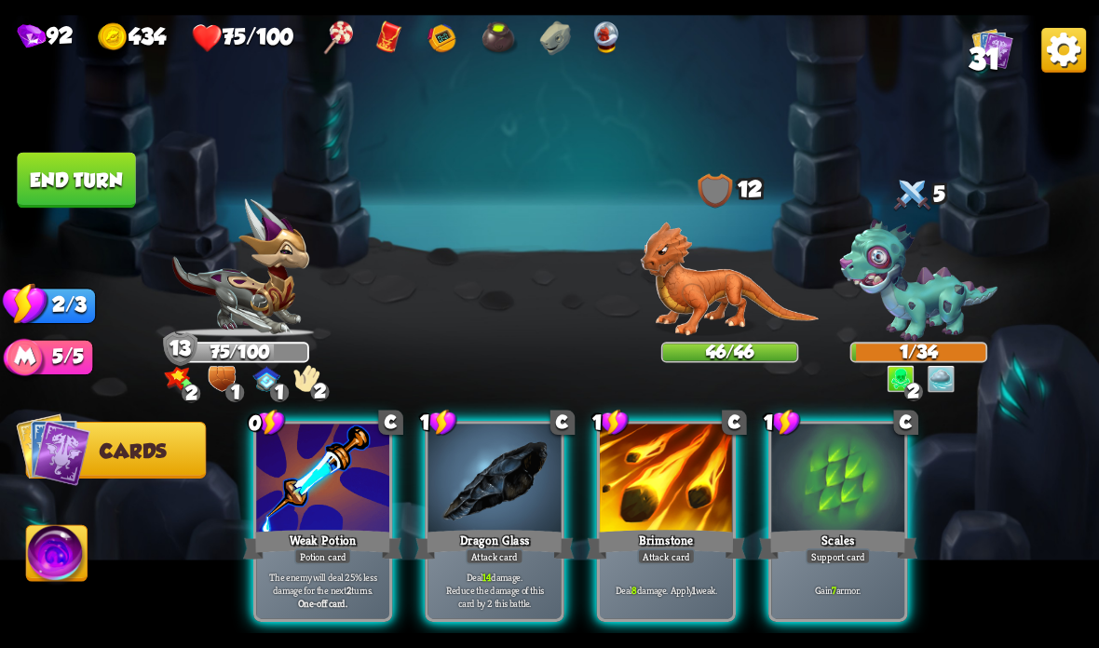
click at [328, 573] on p "The enemy will deal 25% less damage for the next 2 turns." at bounding box center [323, 583] width 127 height 26
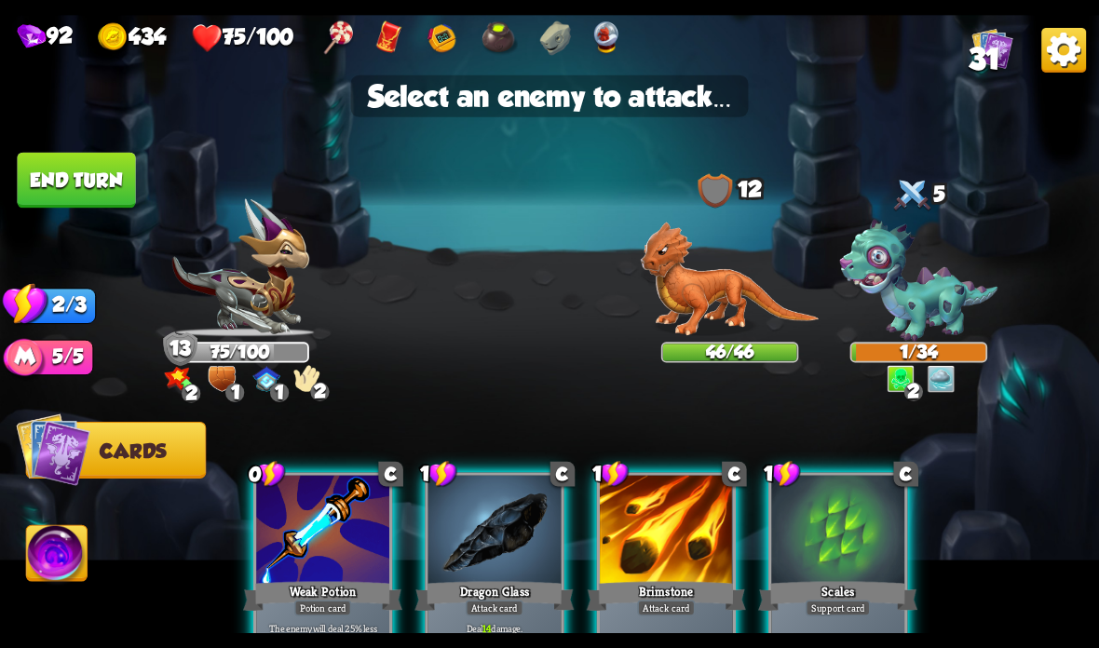
click at [925, 299] on img at bounding box center [919, 281] width 158 height 122
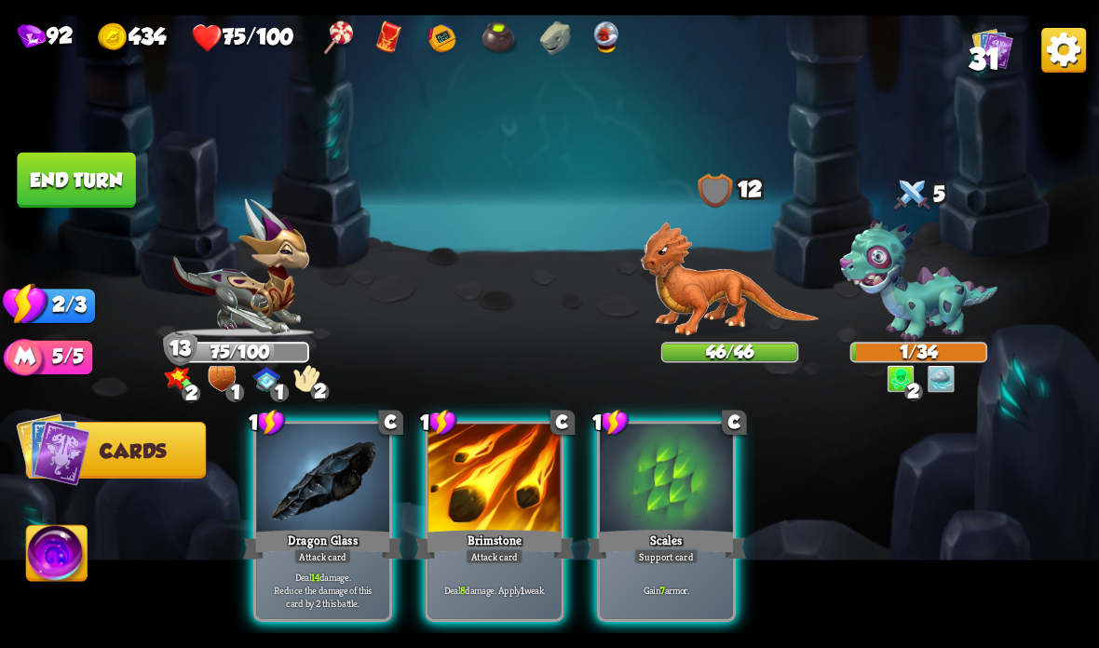
click at [344, 512] on div at bounding box center [322, 480] width 133 height 112
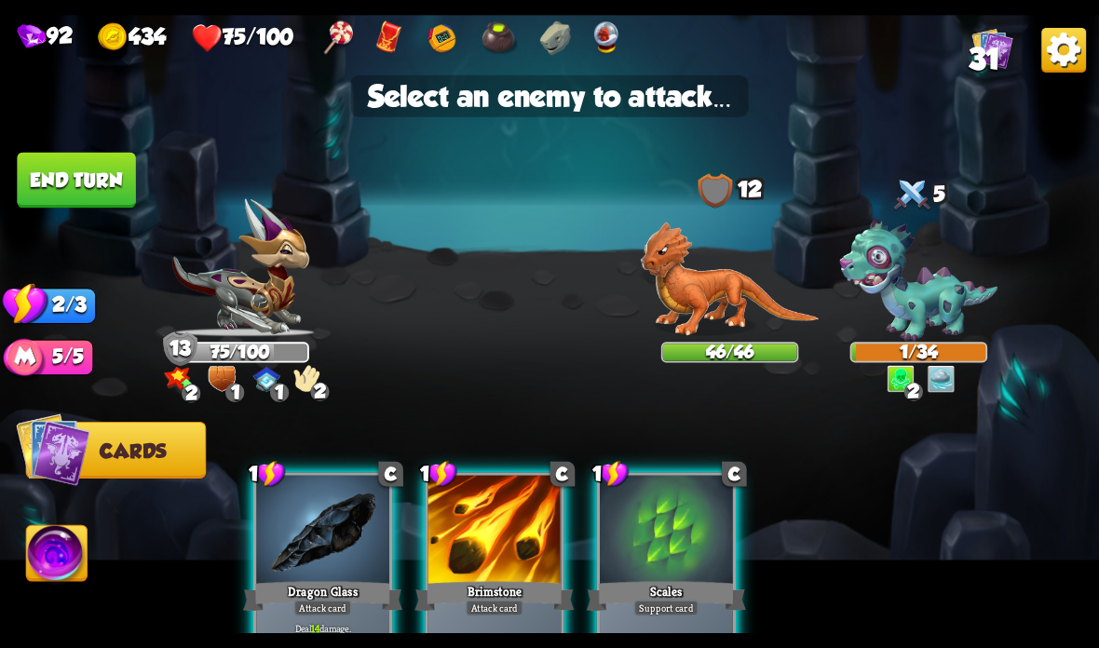
click at [700, 291] on img at bounding box center [730, 279] width 179 height 115
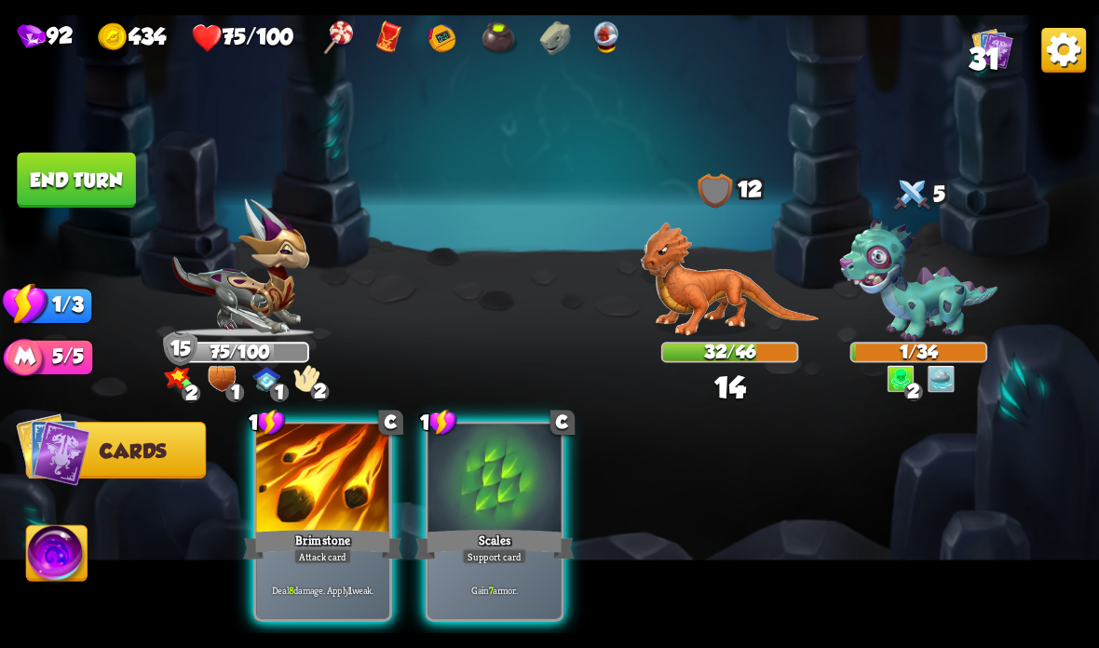
click at [348, 567] on div "Deal 8 damage. Apply 1 weak." at bounding box center [322, 590] width 133 height 58
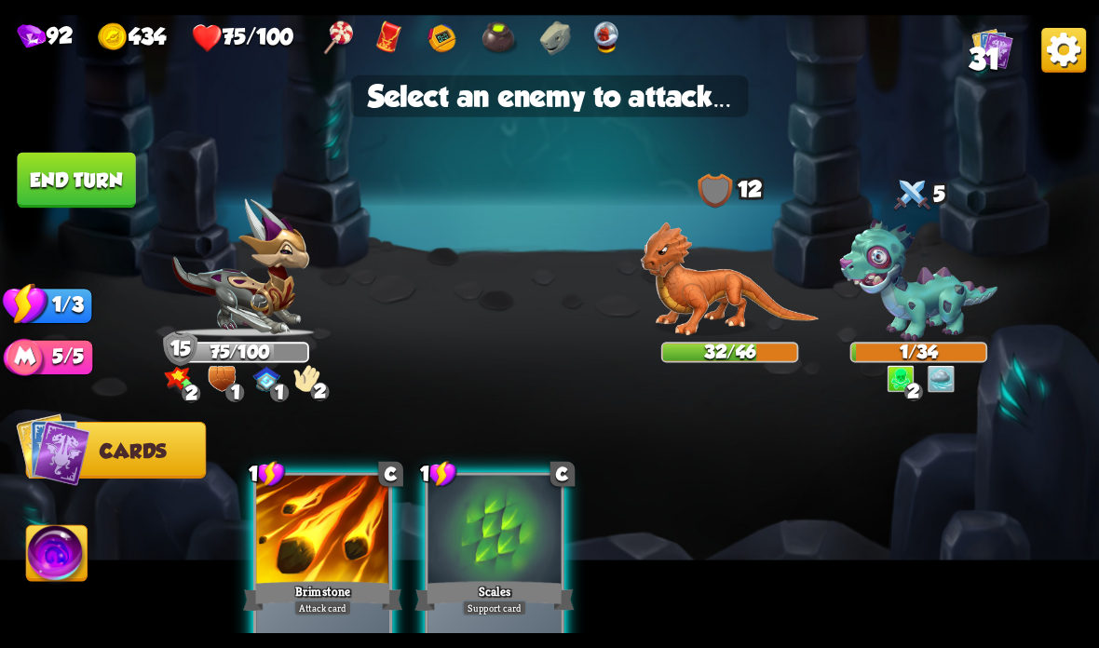
click at [718, 306] on img at bounding box center [730, 279] width 179 height 115
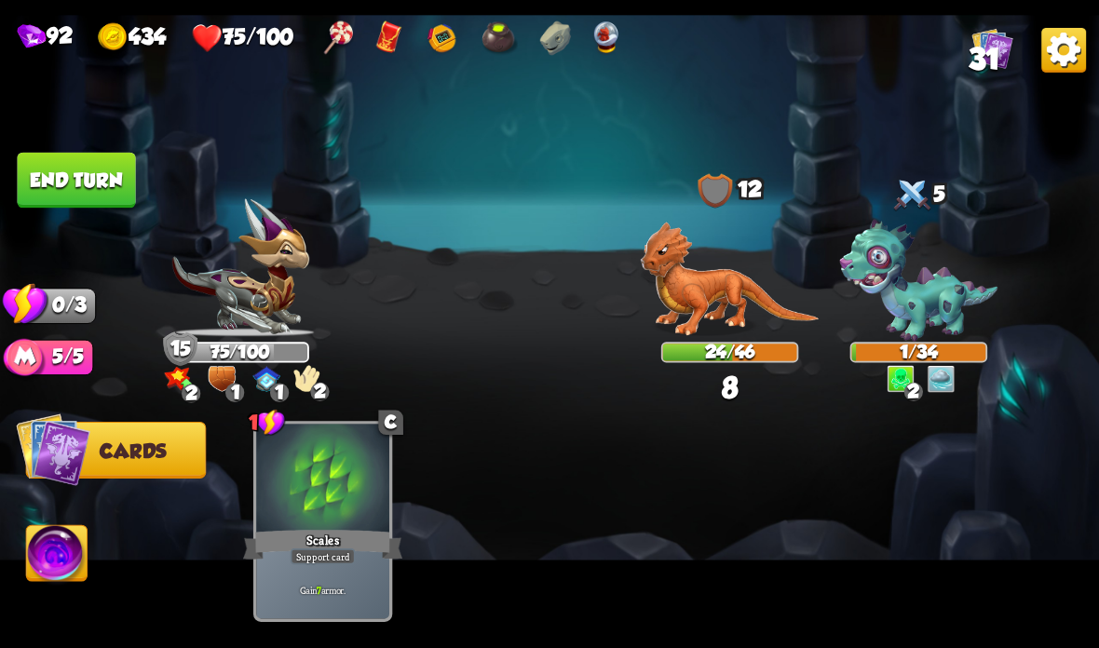
click at [80, 169] on button "End turn" at bounding box center [76, 181] width 118 height 56
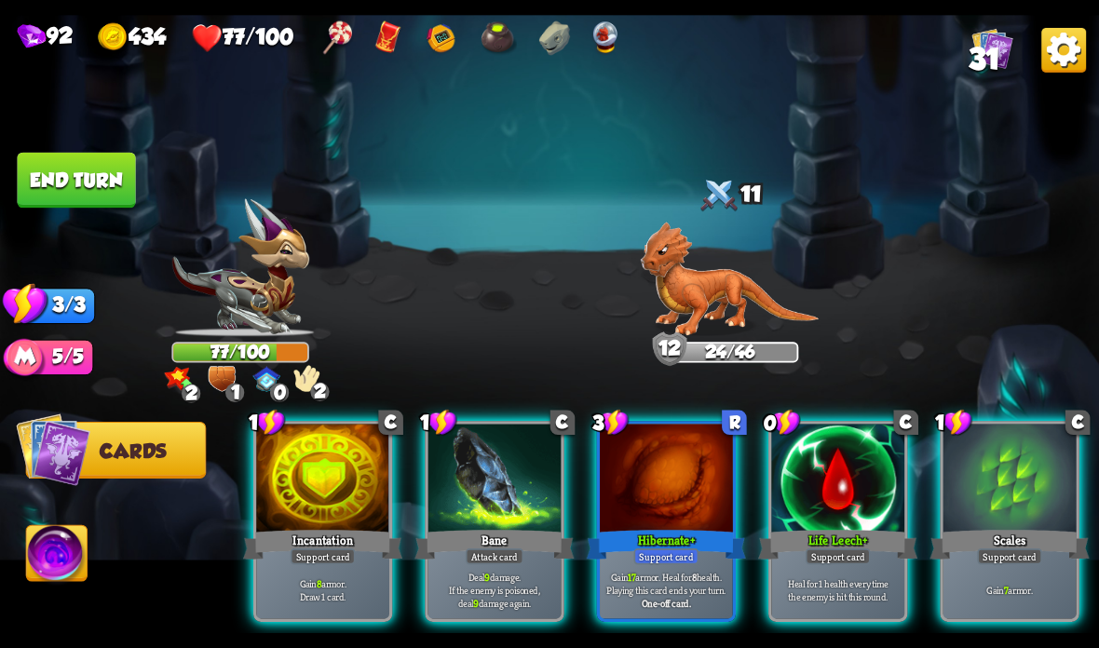
click at [666, 526] on div at bounding box center [666, 480] width 133 height 112
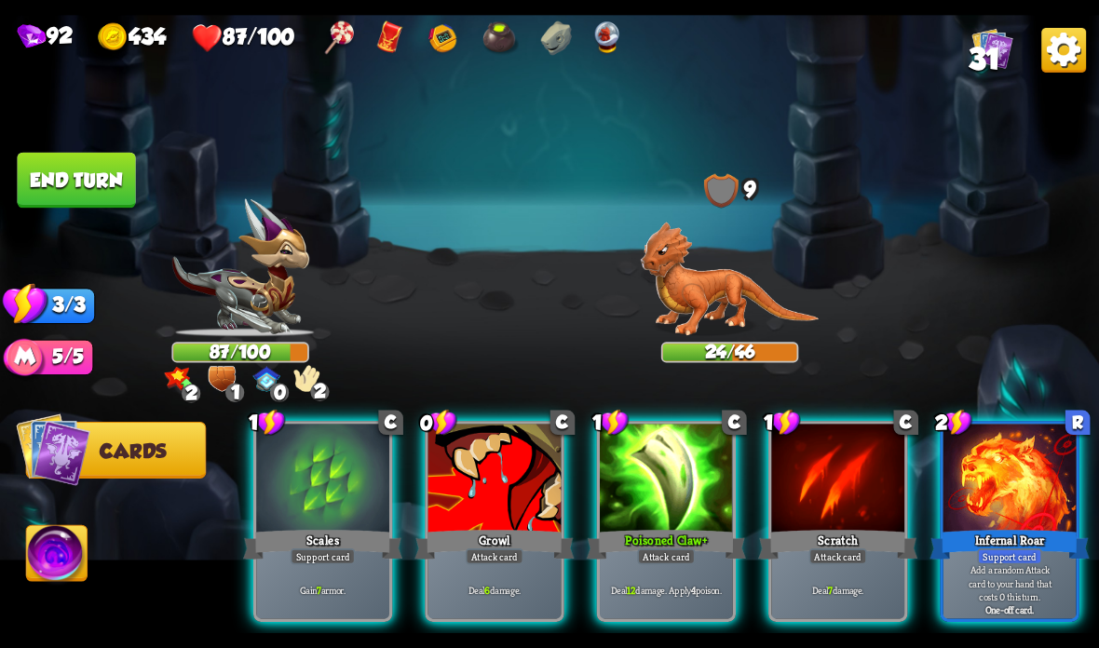
click at [475, 549] on div "Attack card" at bounding box center [495, 557] width 58 height 16
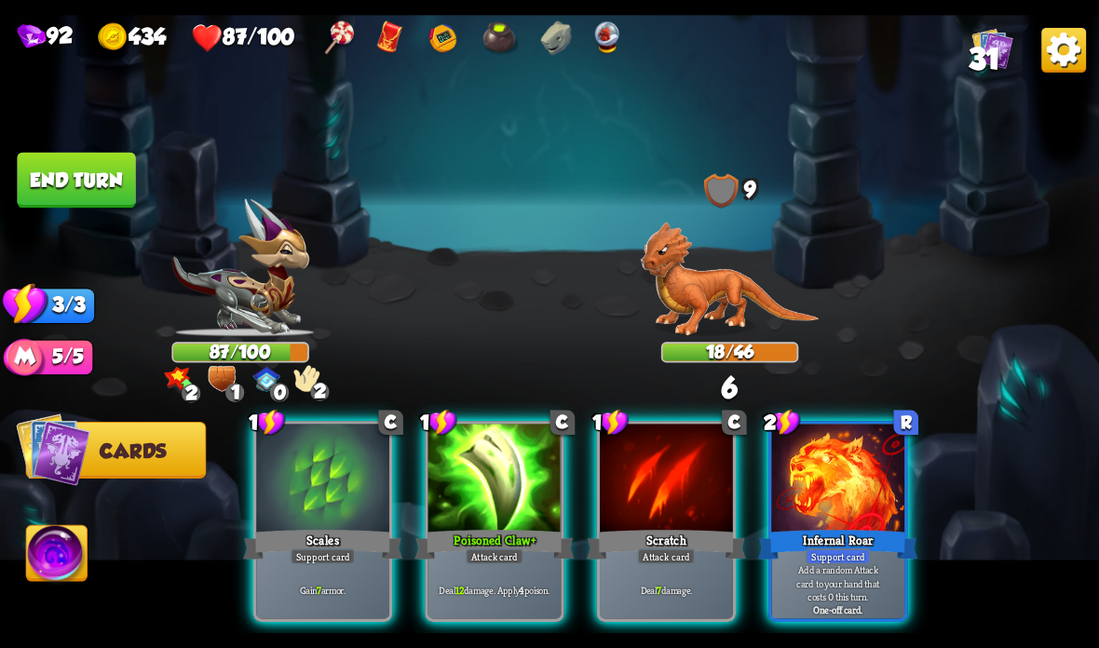
click at [500, 546] on div "Poisoned Claw +" at bounding box center [493, 544] width 159 height 35
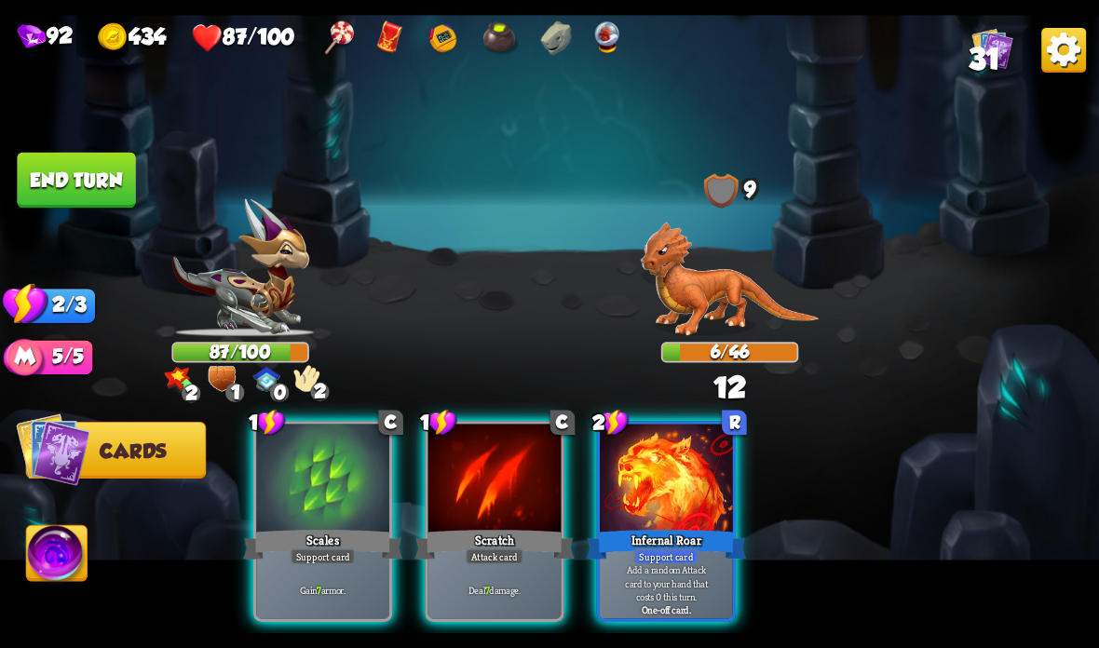
click at [664, 553] on div "Support card" at bounding box center [666, 557] width 65 height 16
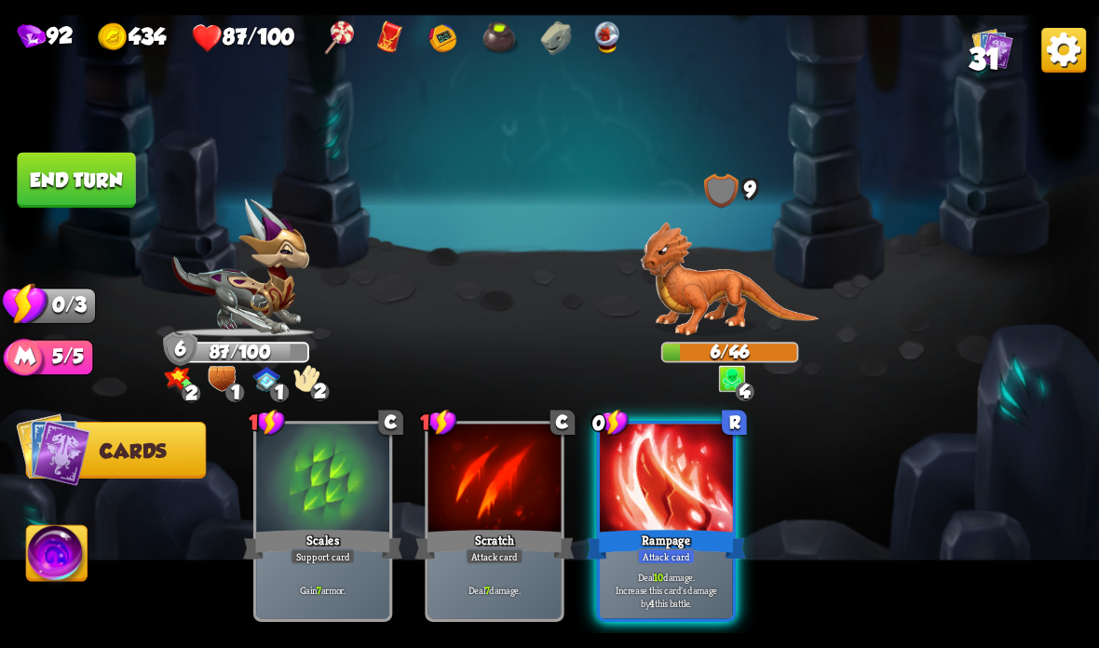
click at [673, 558] on div "Attack card" at bounding box center [666, 557] width 58 height 16
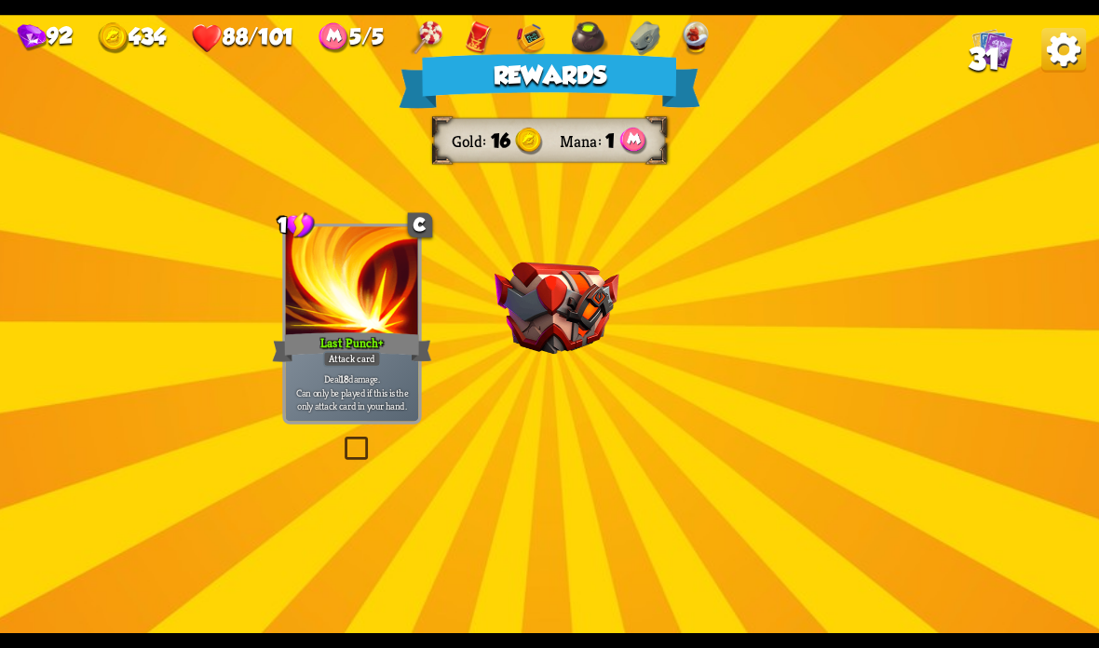
click at [600, 318] on img at bounding box center [556, 309] width 125 height 92
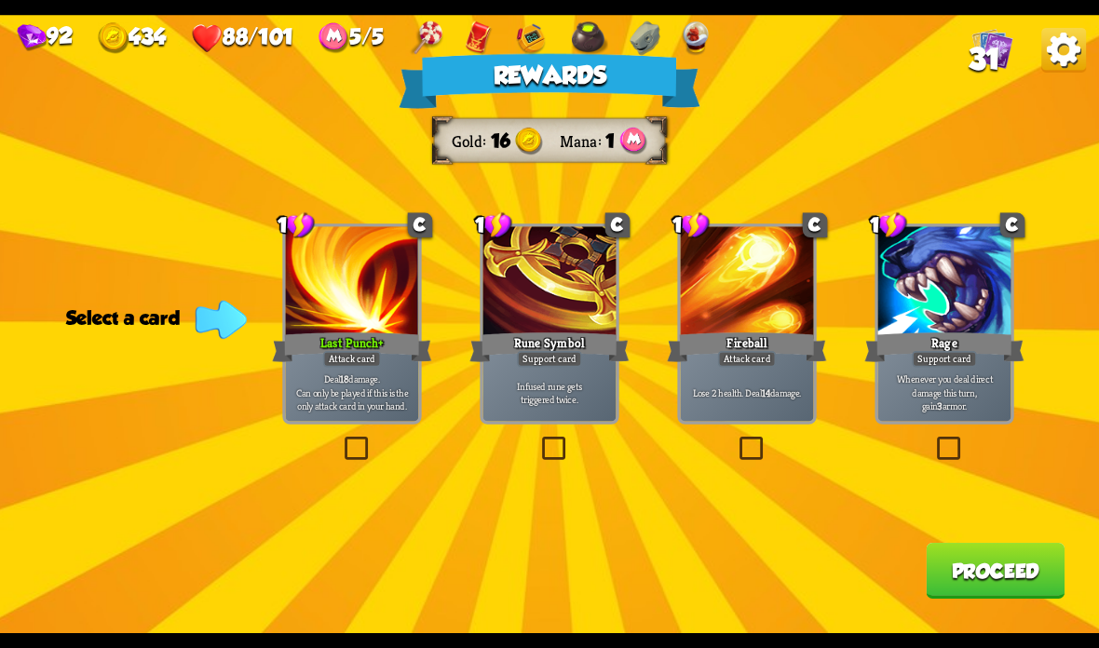
click at [961, 334] on div "Rage" at bounding box center [943, 347] width 159 height 35
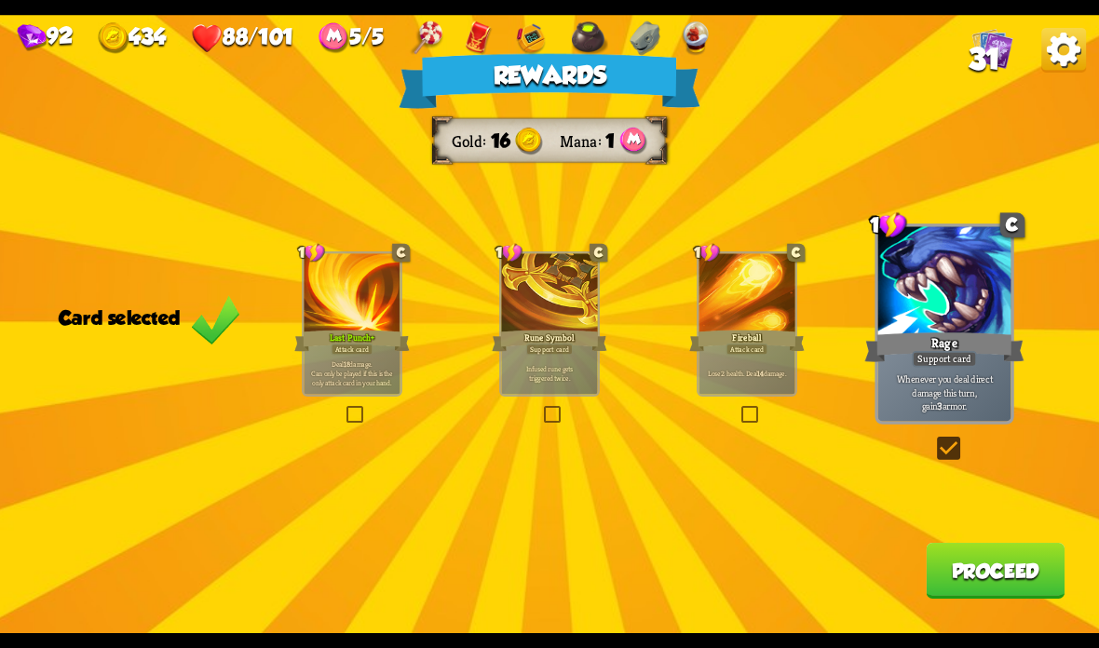
click at [959, 581] on button "Proceed" at bounding box center [995, 571] width 139 height 56
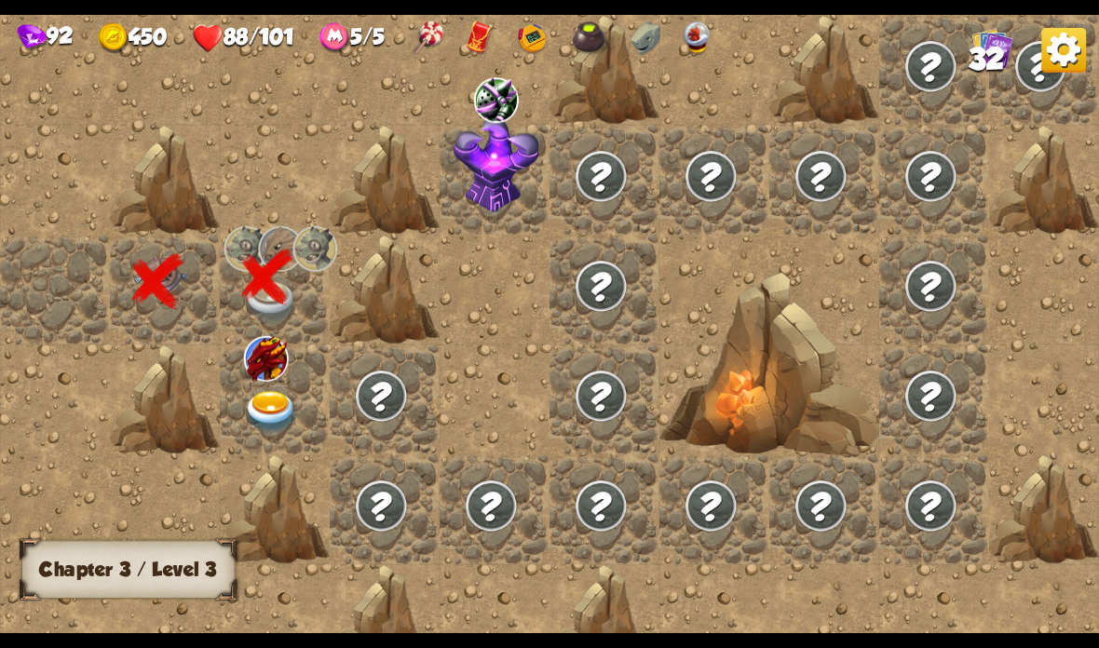
click at [289, 401] on img at bounding box center [271, 412] width 55 height 43
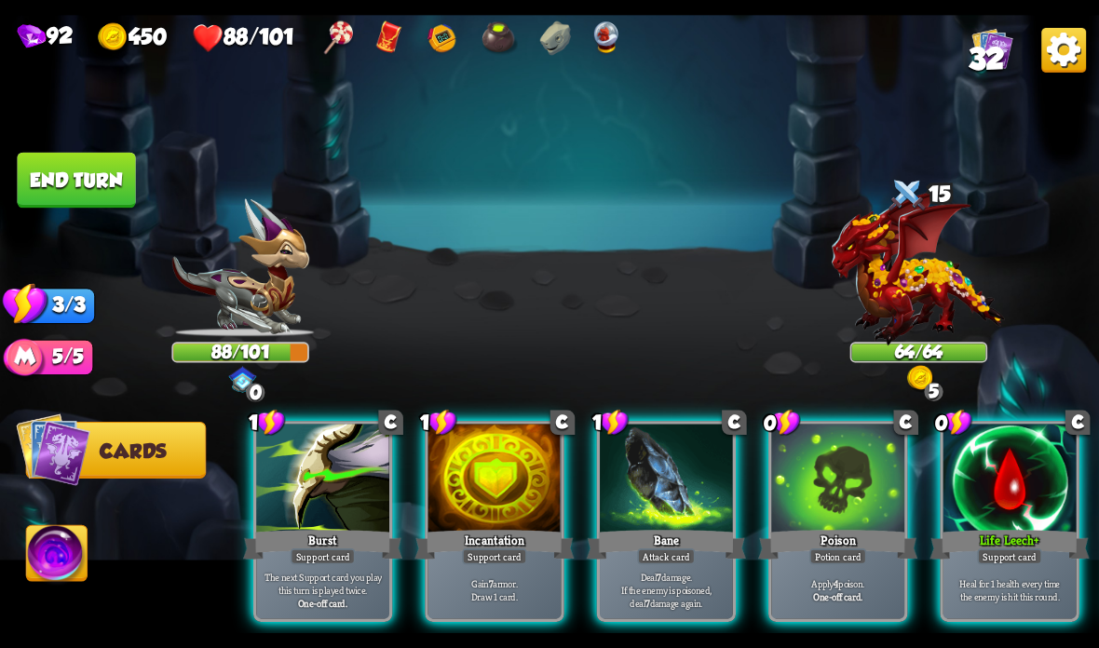
click at [1009, 507] on div at bounding box center [1009, 480] width 133 height 112
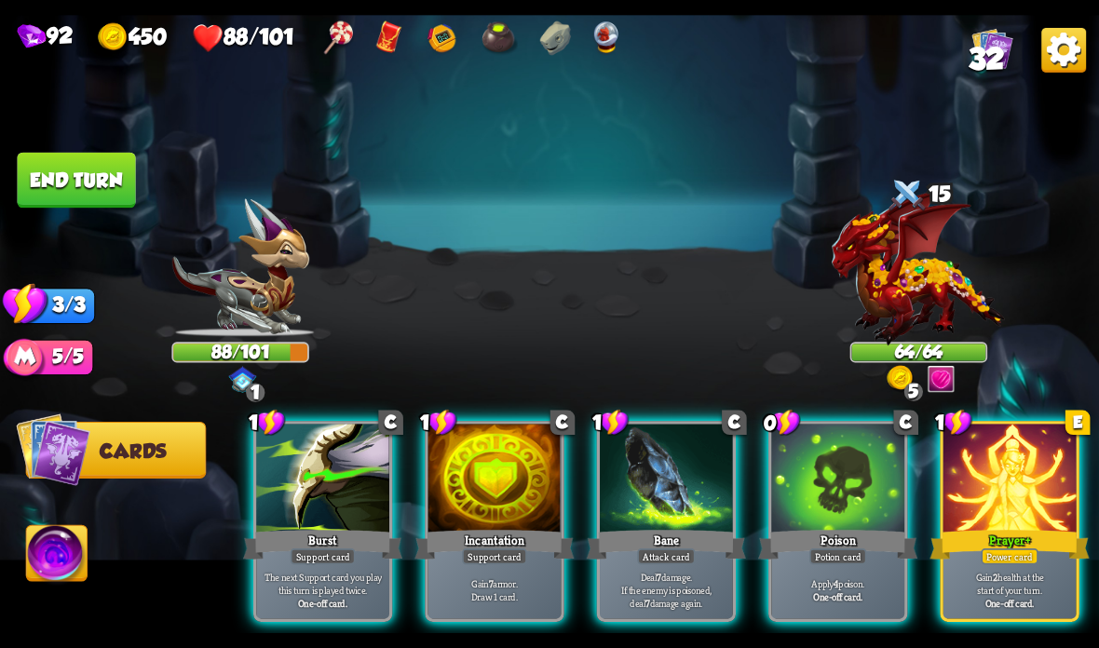
click at [318, 508] on div at bounding box center [322, 480] width 133 height 112
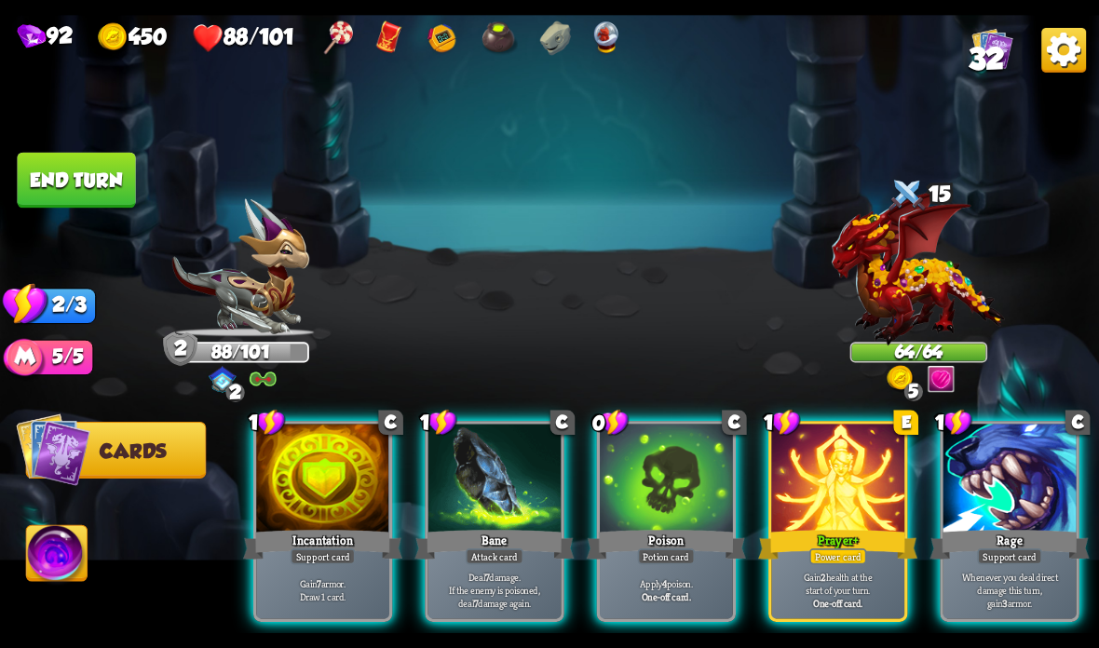
click at [302, 527] on div "Incantation" at bounding box center [322, 544] width 159 height 35
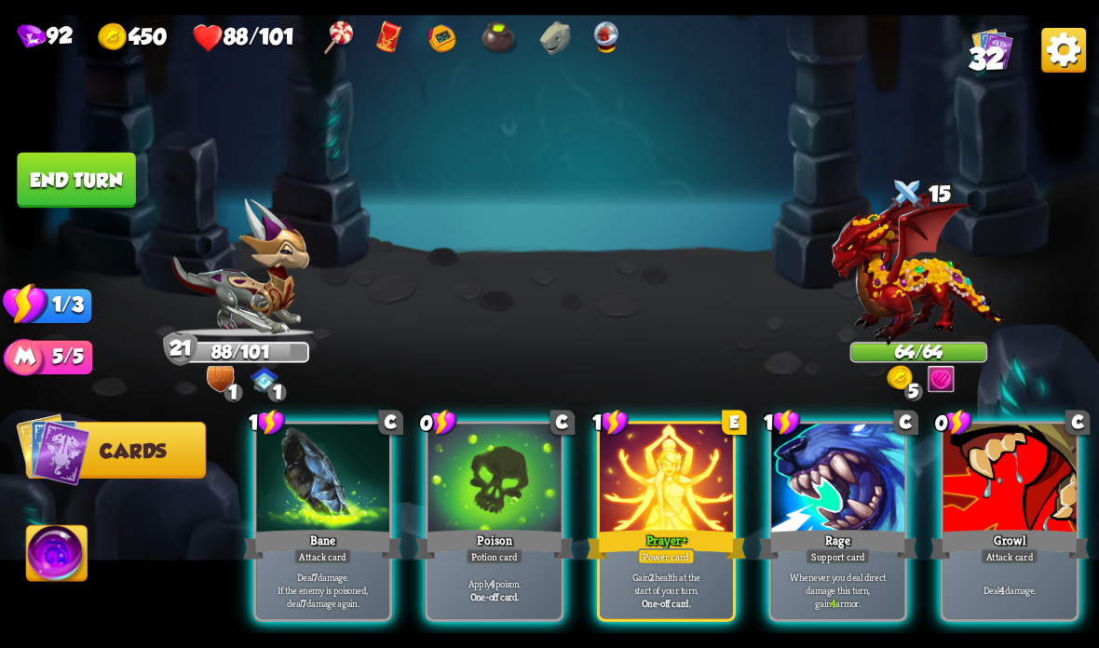
click at [1026, 511] on div at bounding box center [1009, 480] width 133 height 112
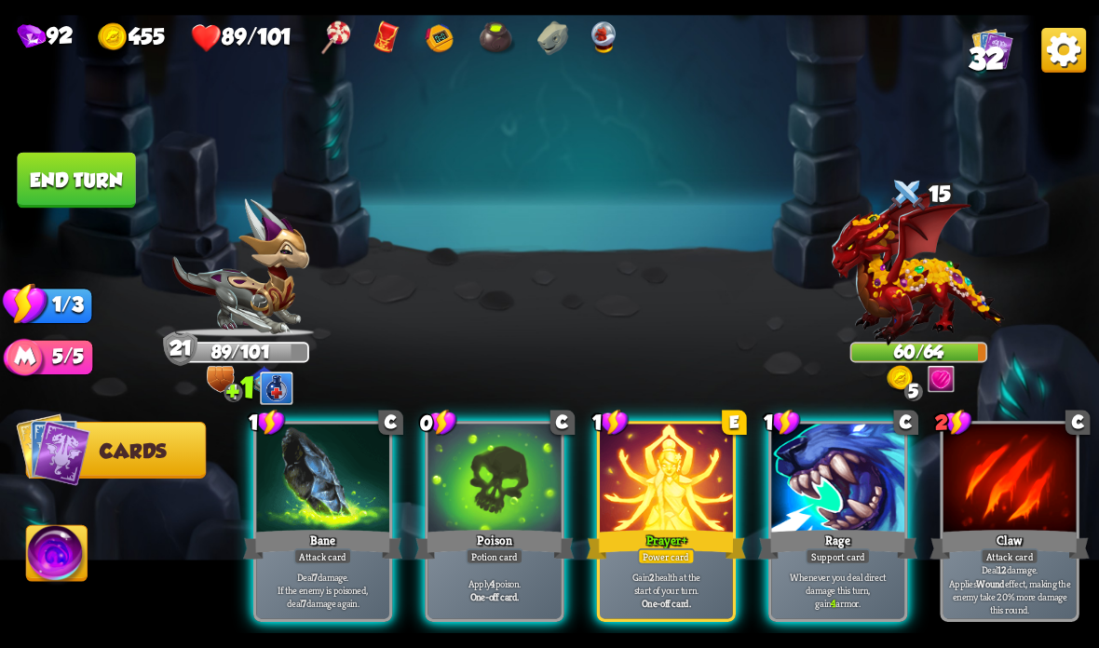
click at [475, 538] on div "Poison" at bounding box center [493, 544] width 159 height 35
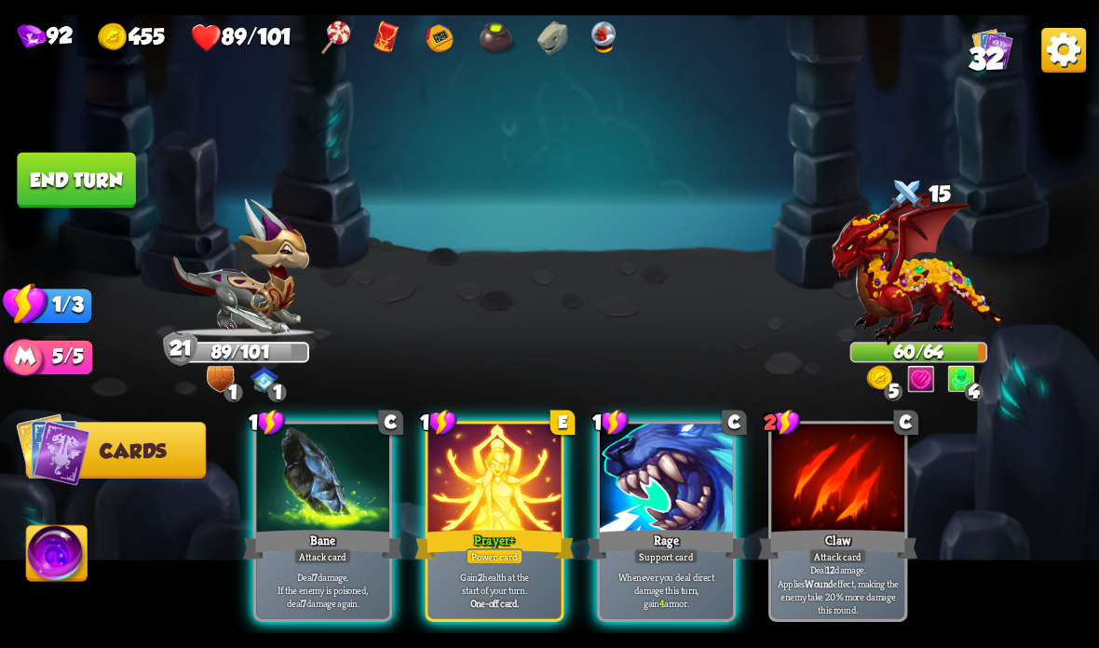
click at [499, 575] on p "Gain 2 health at the start of your turn." at bounding box center [494, 583] width 127 height 26
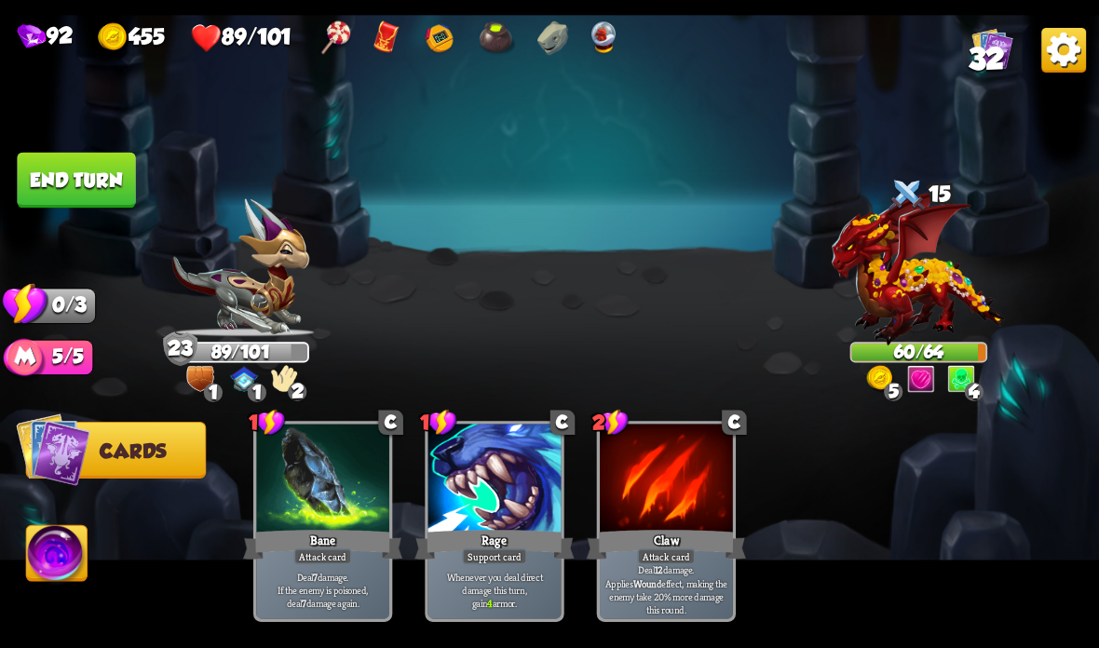
click at [92, 187] on button "End turn" at bounding box center [76, 181] width 118 height 56
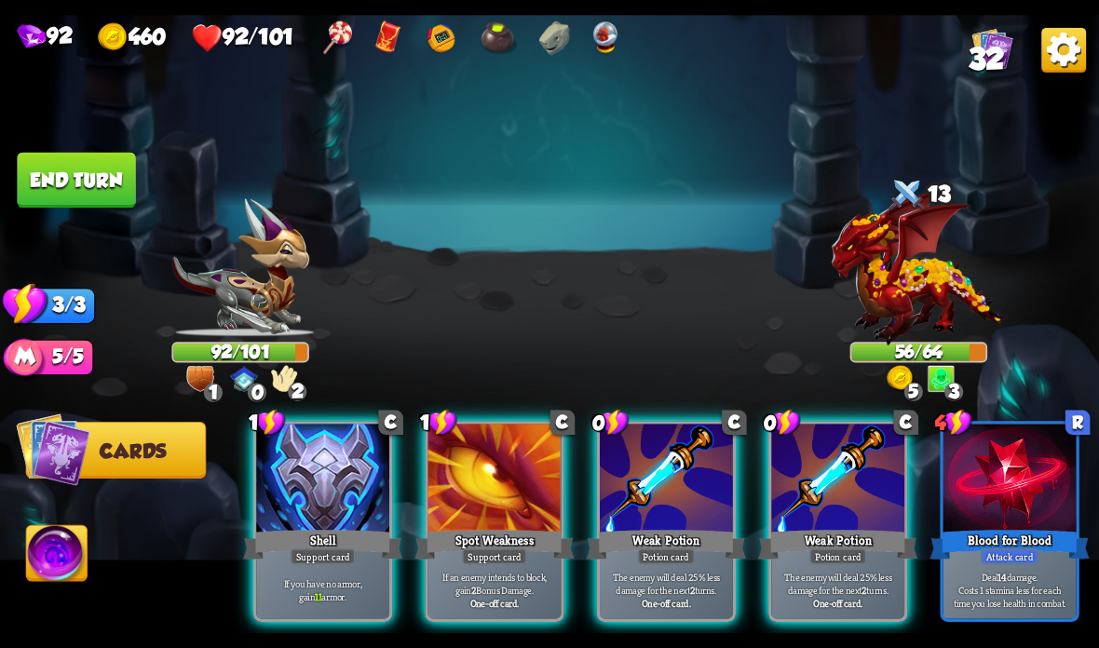
click at [314, 565] on div "If you have no armor, gain 11 armor." at bounding box center [322, 590] width 133 height 58
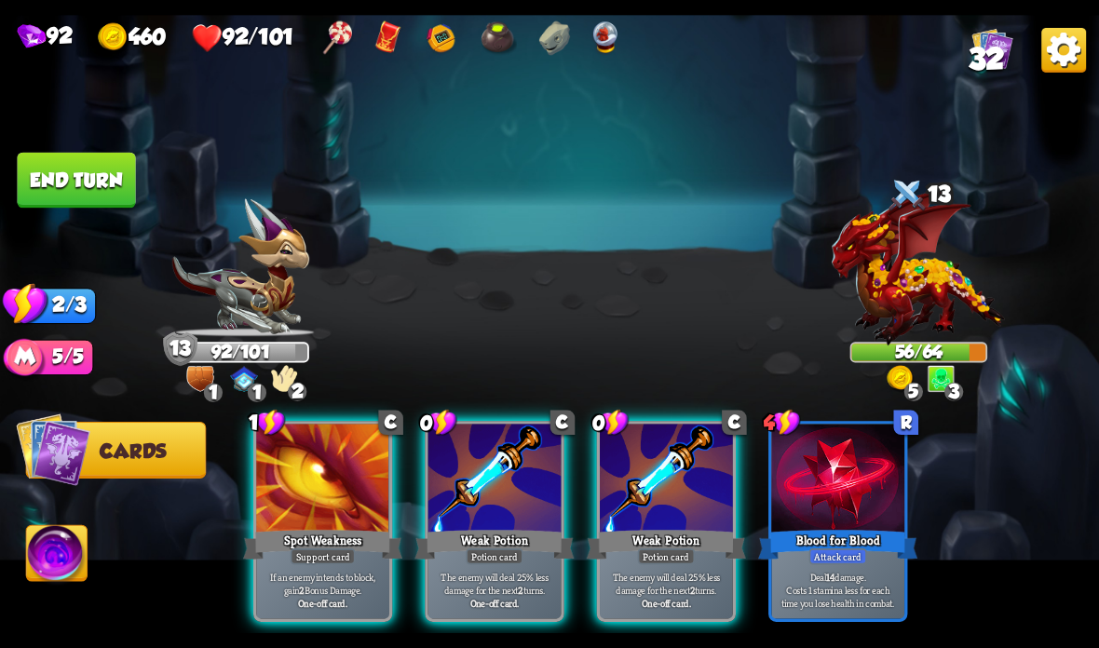
click at [488, 529] on div "Weak Potion" at bounding box center [493, 544] width 159 height 35
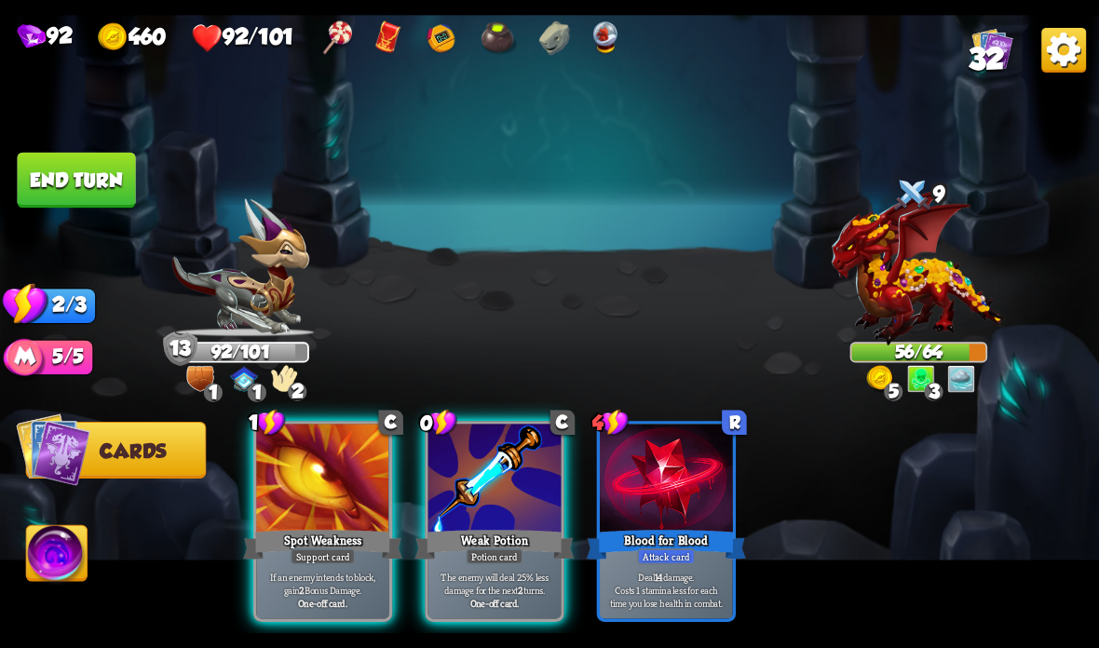
click at [83, 193] on button "End turn" at bounding box center [76, 181] width 118 height 56
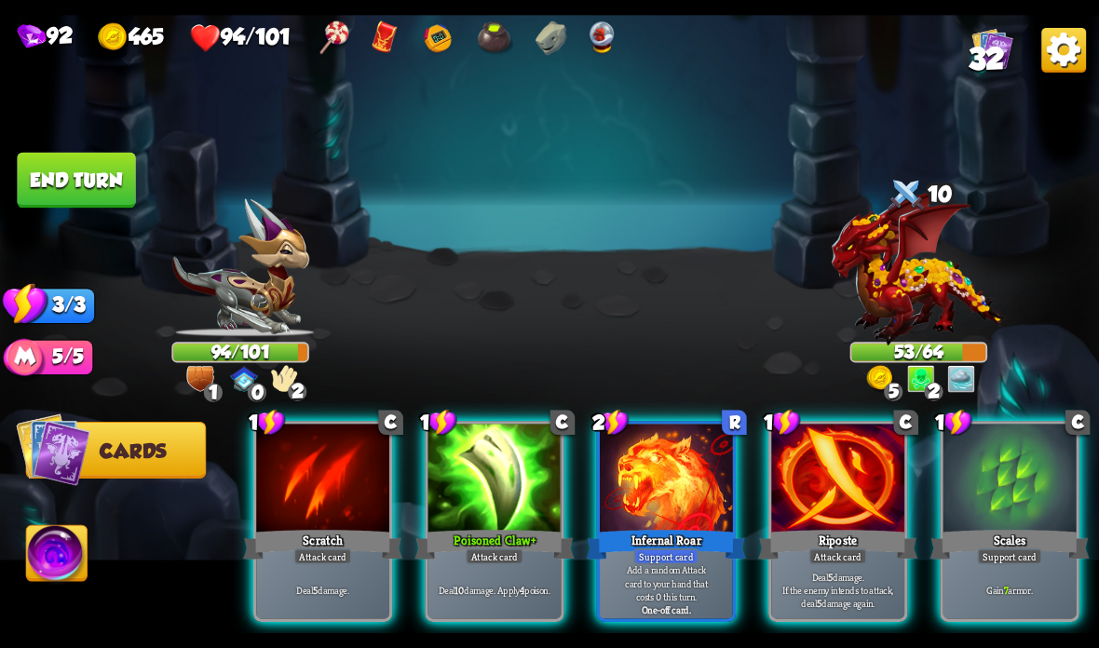
click at [999, 507] on div at bounding box center [1009, 480] width 133 height 112
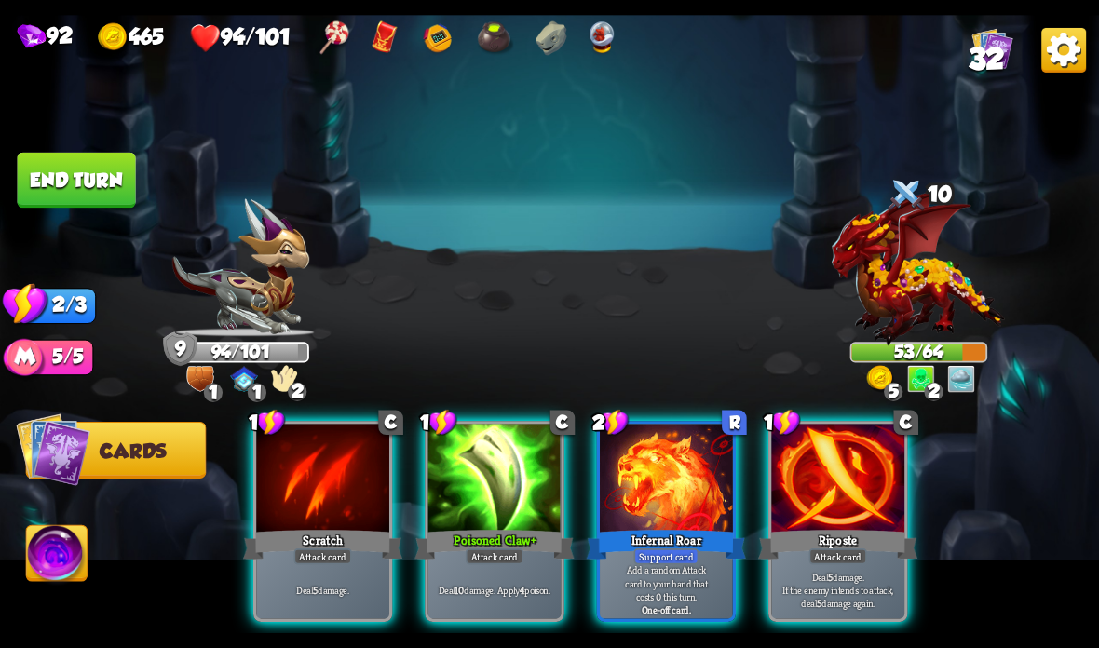
click at [839, 535] on div "Riposte" at bounding box center [837, 544] width 159 height 35
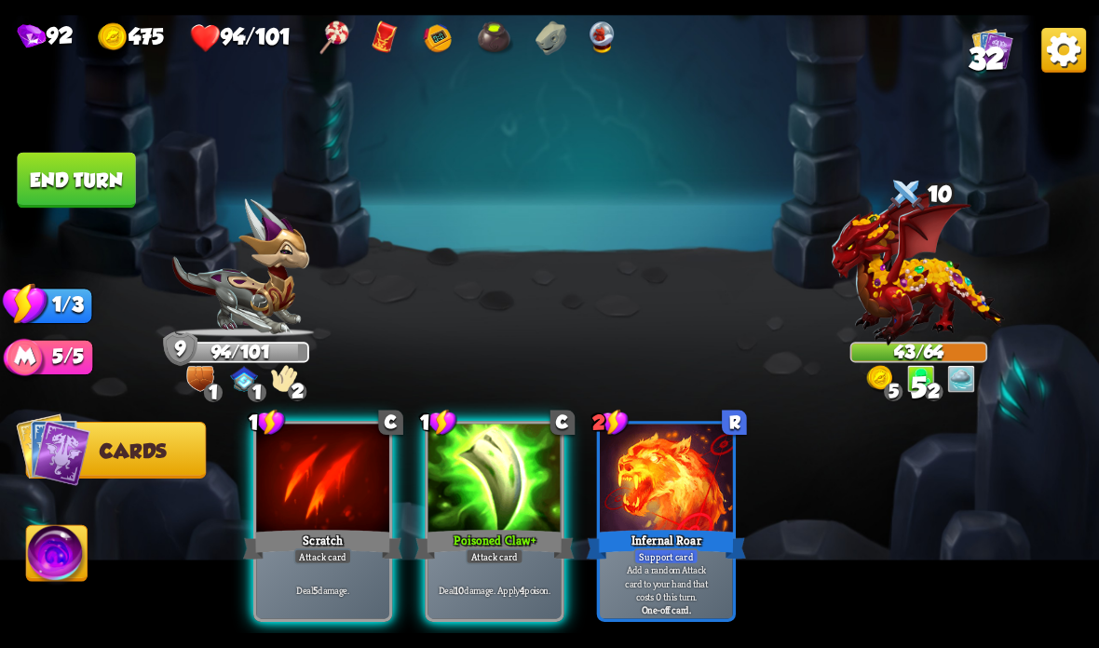
click at [87, 201] on button "End turn" at bounding box center [76, 181] width 118 height 56
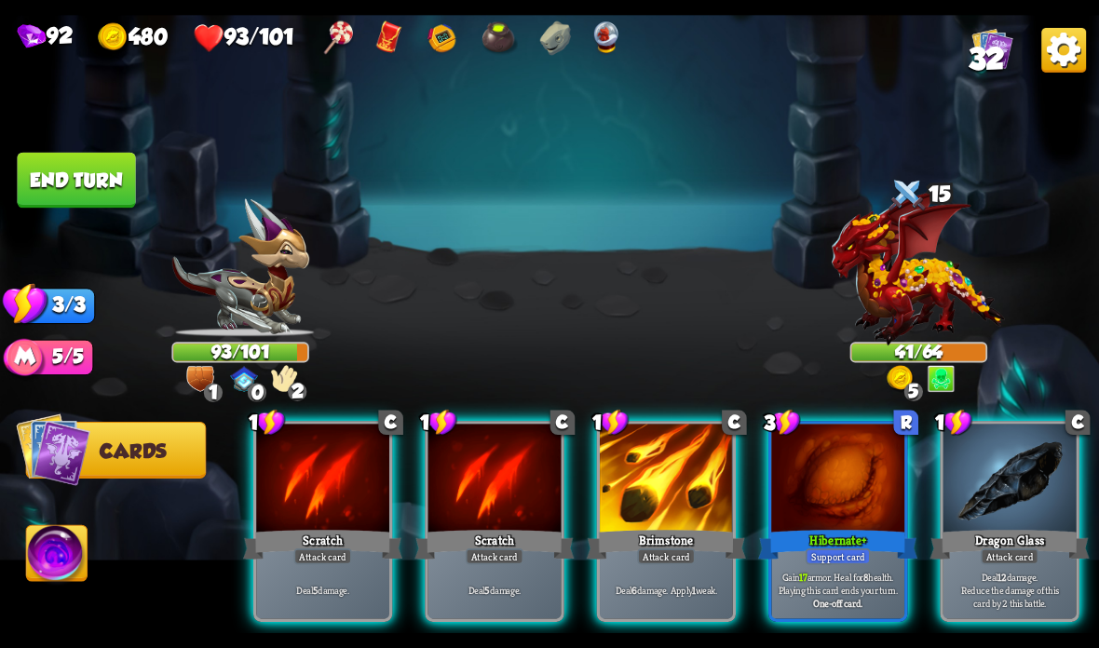
click at [839, 513] on div at bounding box center [837, 480] width 133 height 112
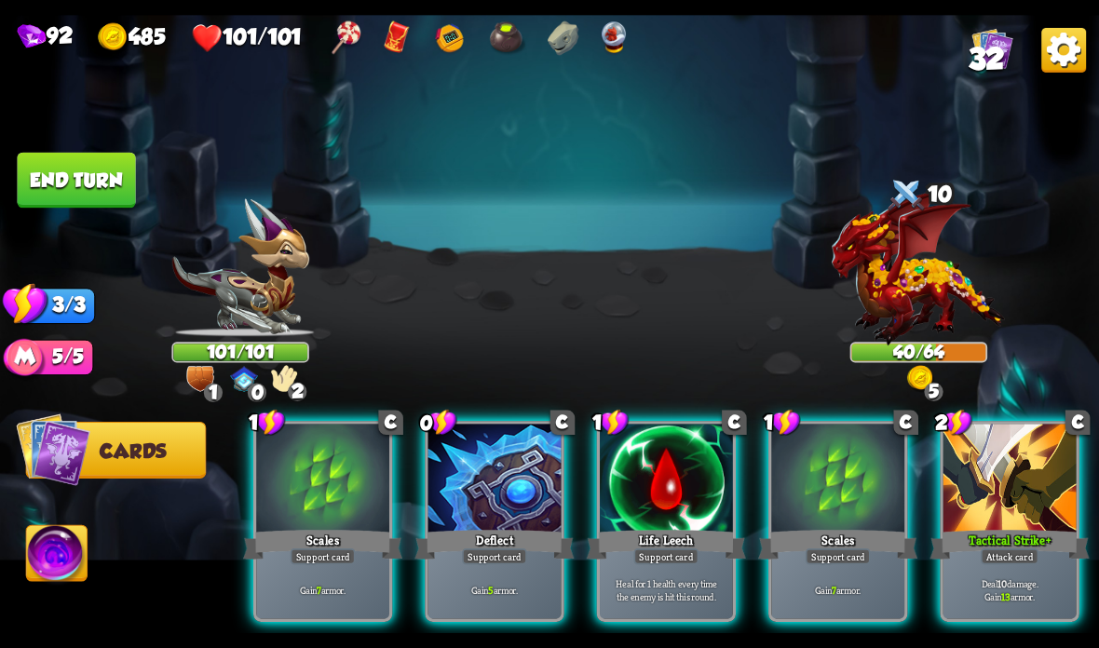
click at [851, 551] on div "Support card" at bounding box center [838, 557] width 65 height 16
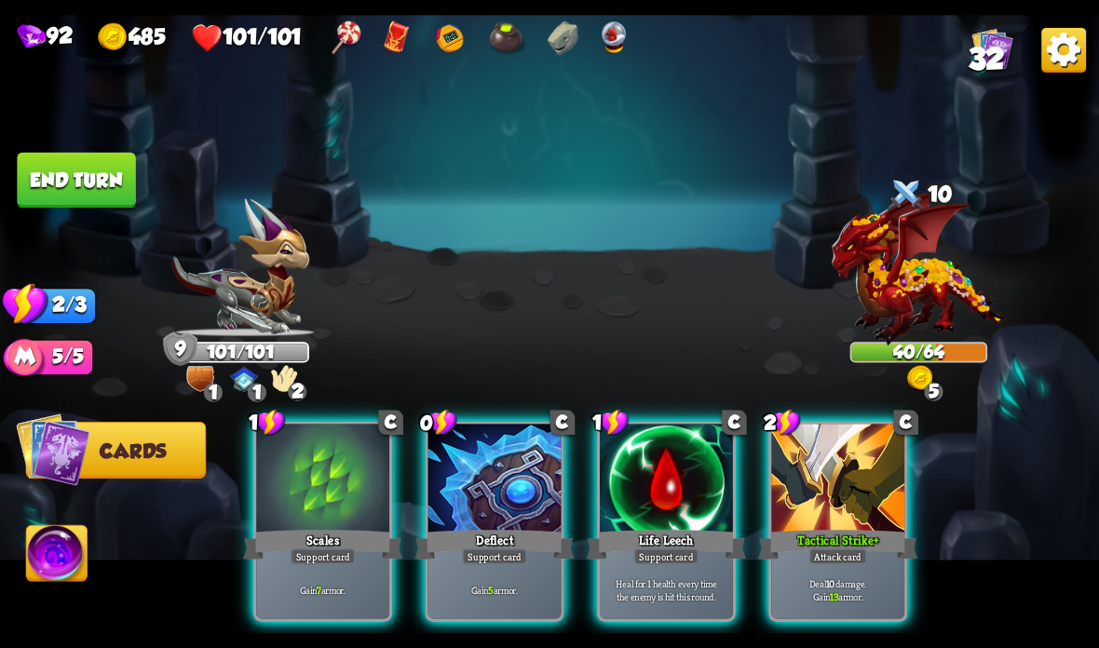
click at [472, 559] on div "Support card" at bounding box center [494, 557] width 65 height 16
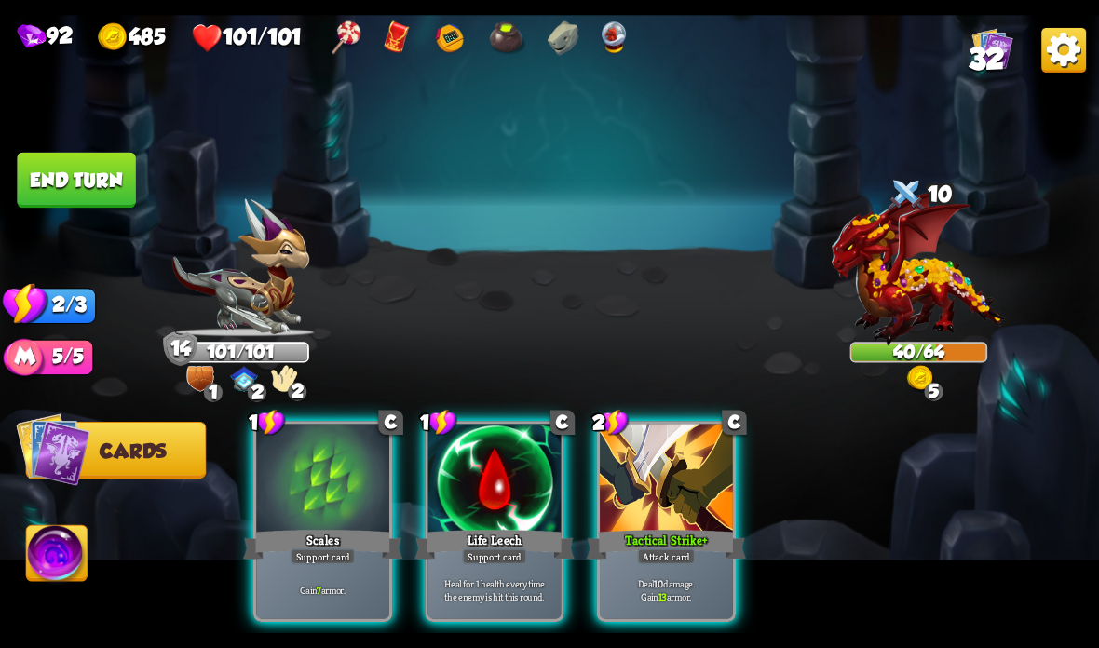
click at [87, 155] on button "End turn" at bounding box center [76, 181] width 118 height 56
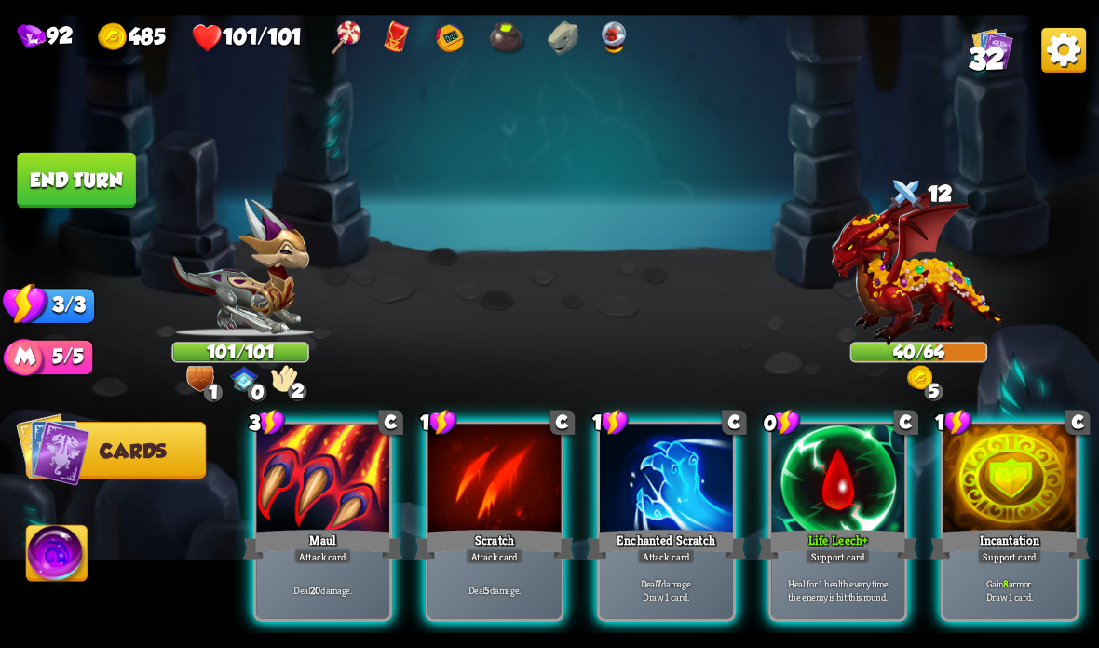
click at [1005, 471] on div at bounding box center [1009, 480] width 133 height 112
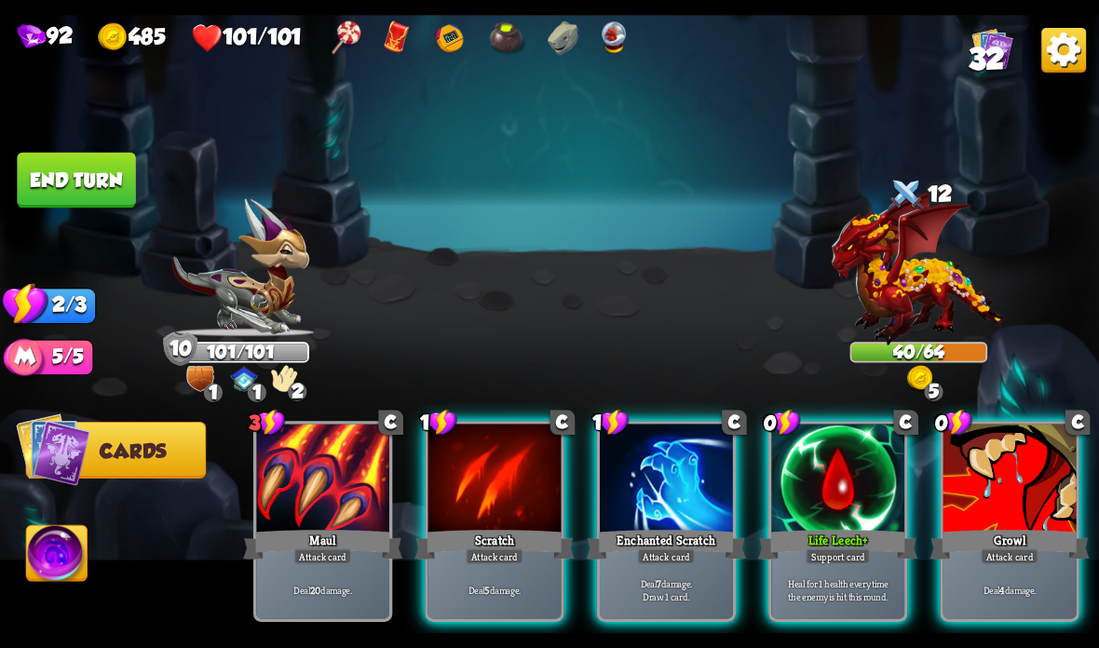
click at [1002, 495] on div at bounding box center [1009, 480] width 133 height 112
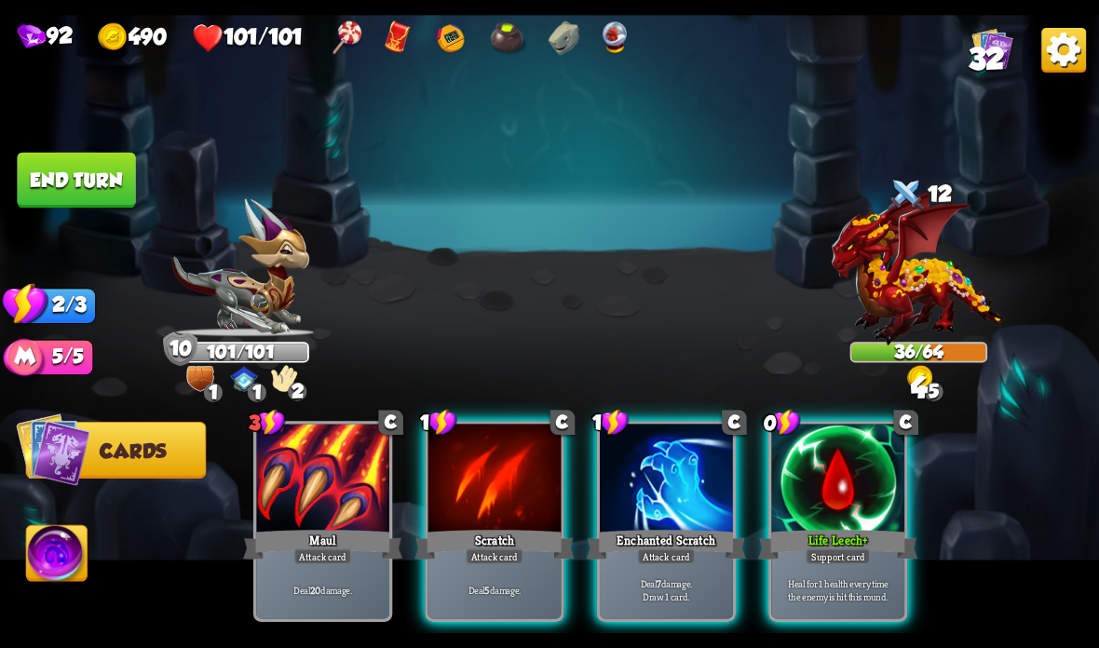
click at [493, 535] on div "Scratch" at bounding box center [493, 544] width 159 height 35
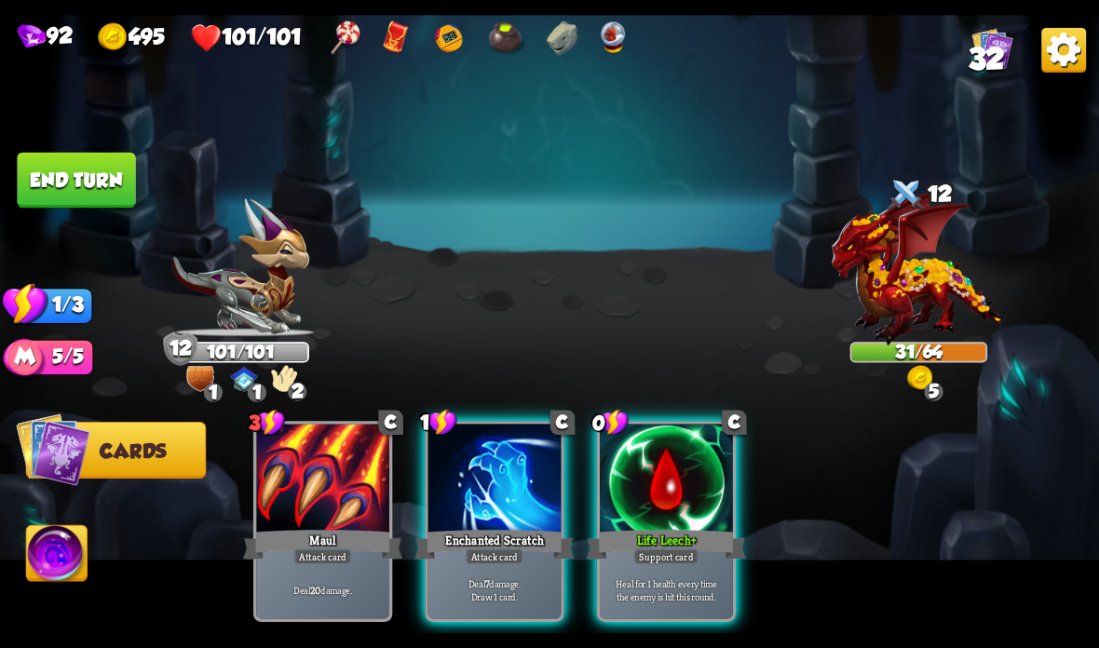
click at [51, 173] on button "End turn" at bounding box center [76, 181] width 118 height 56
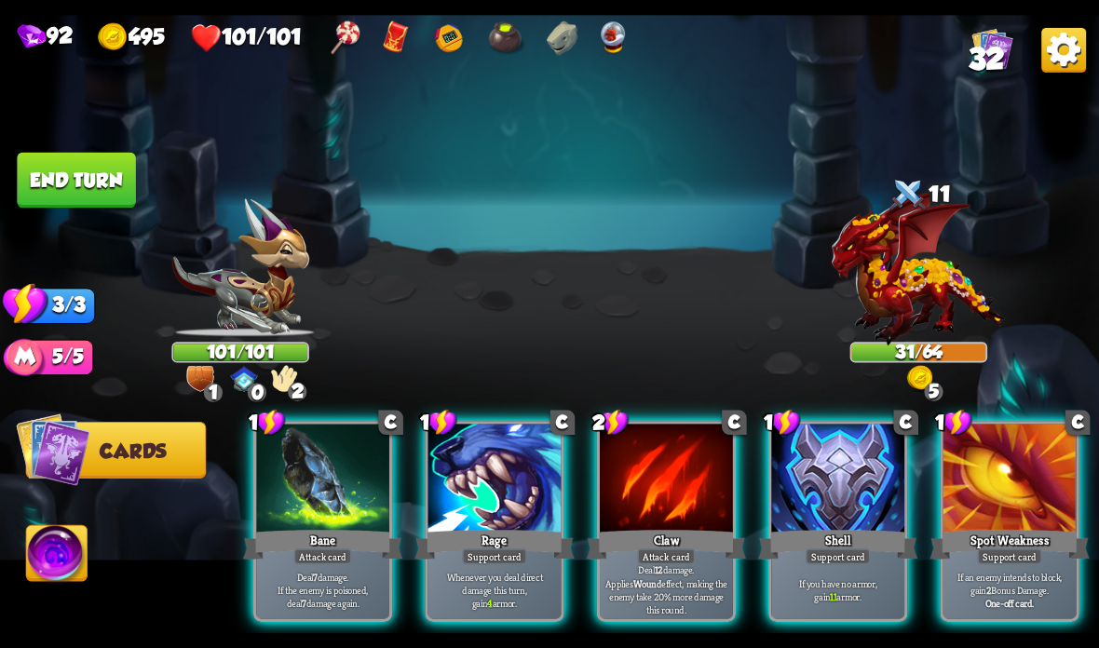
click at [874, 511] on div at bounding box center [837, 480] width 133 height 112
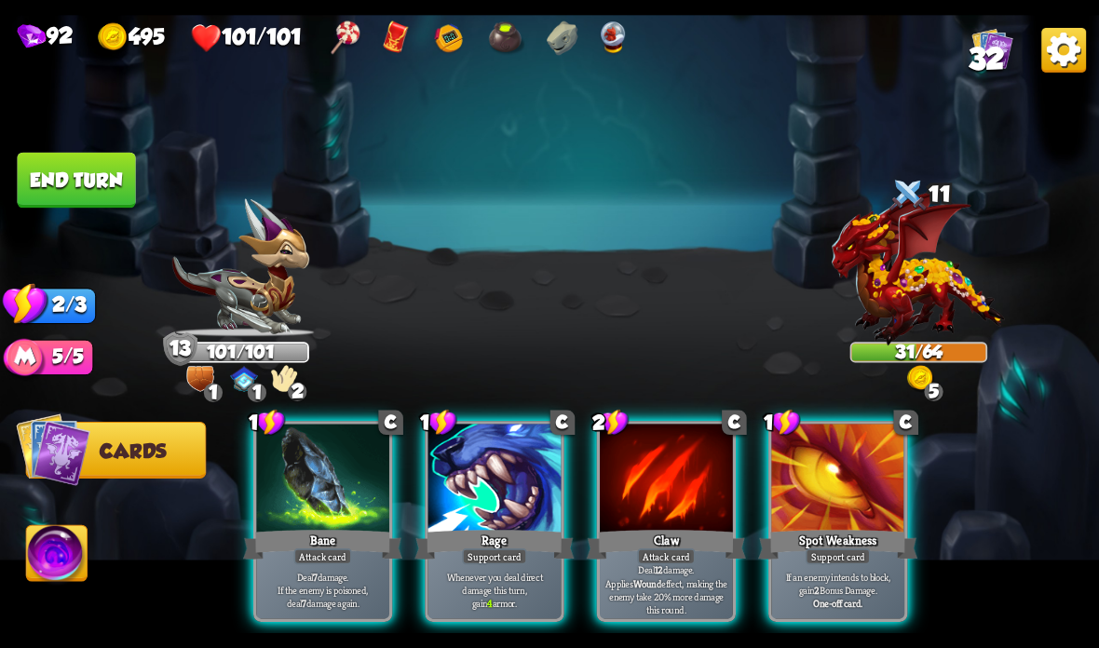
click at [54, 174] on button "End turn" at bounding box center [76, 181] width 118 height 56
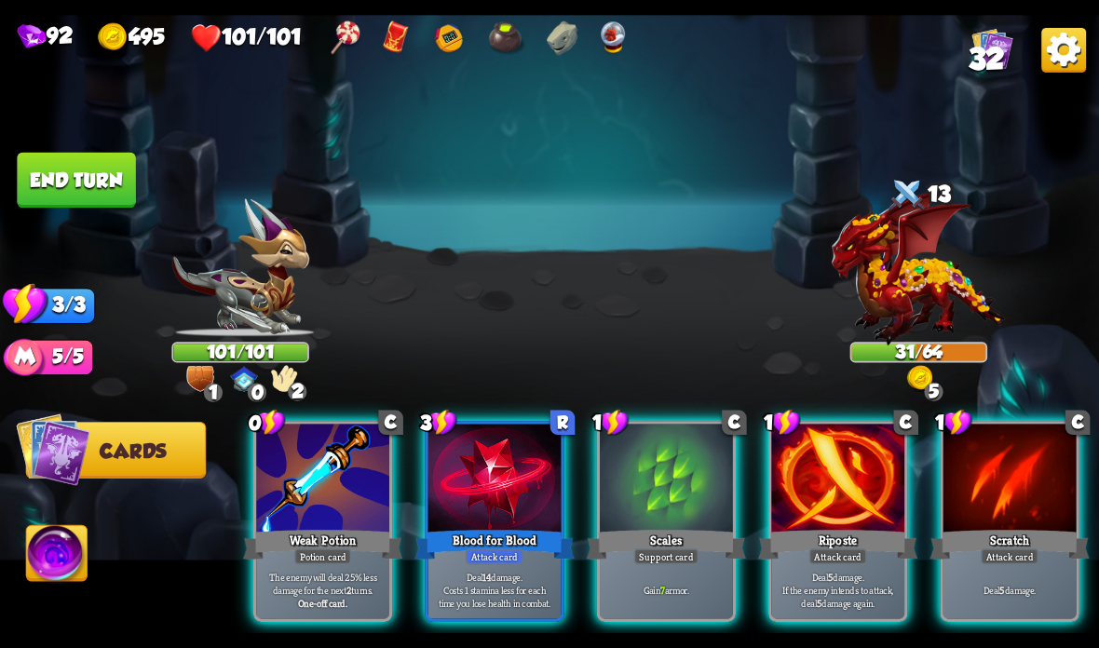
click at [332, 496] on div at bounding box center [322, 480] width 133 height 112
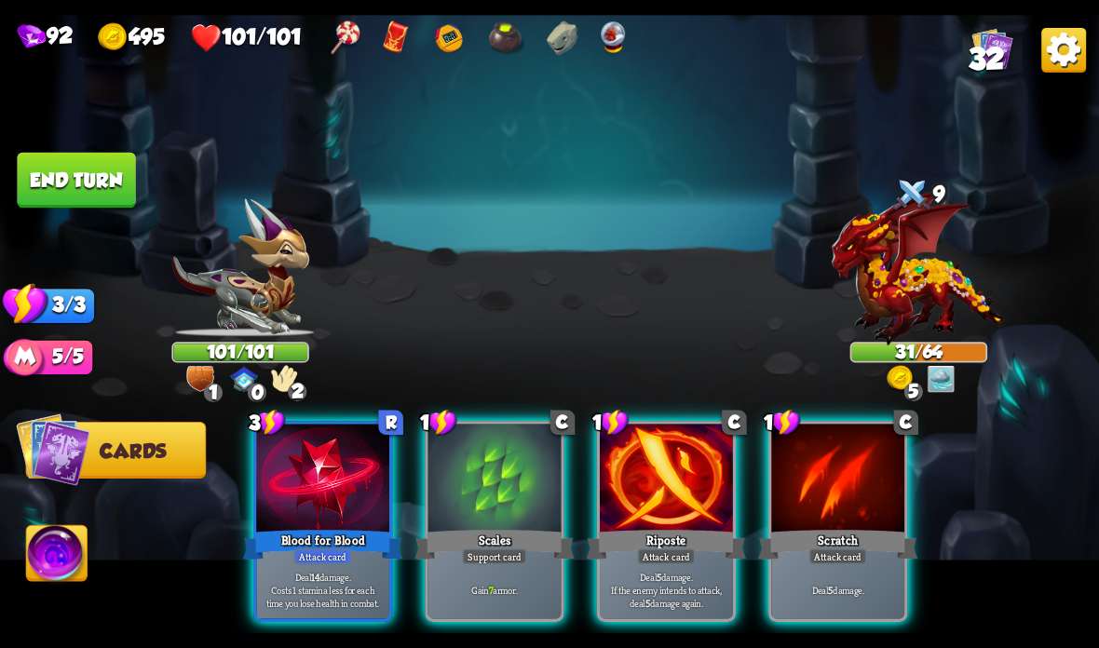
click at [632, 516] on div at bounding box center [666, 480] width 133 height 112
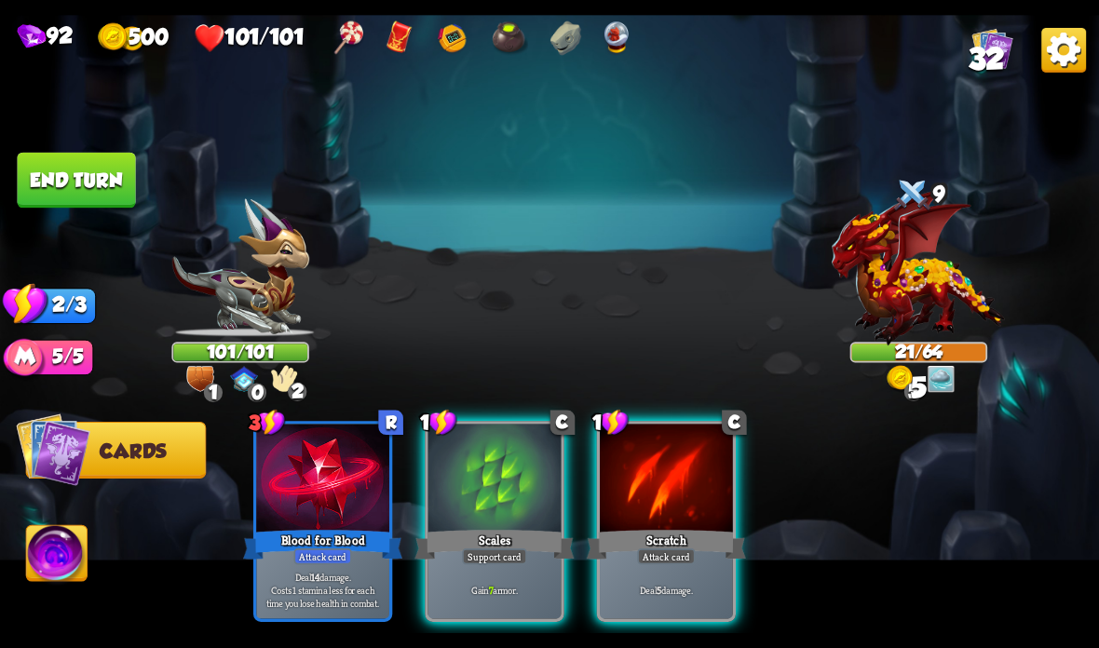
click at [652, 498] on div at bounding box center [666, 480] width 133 height 112
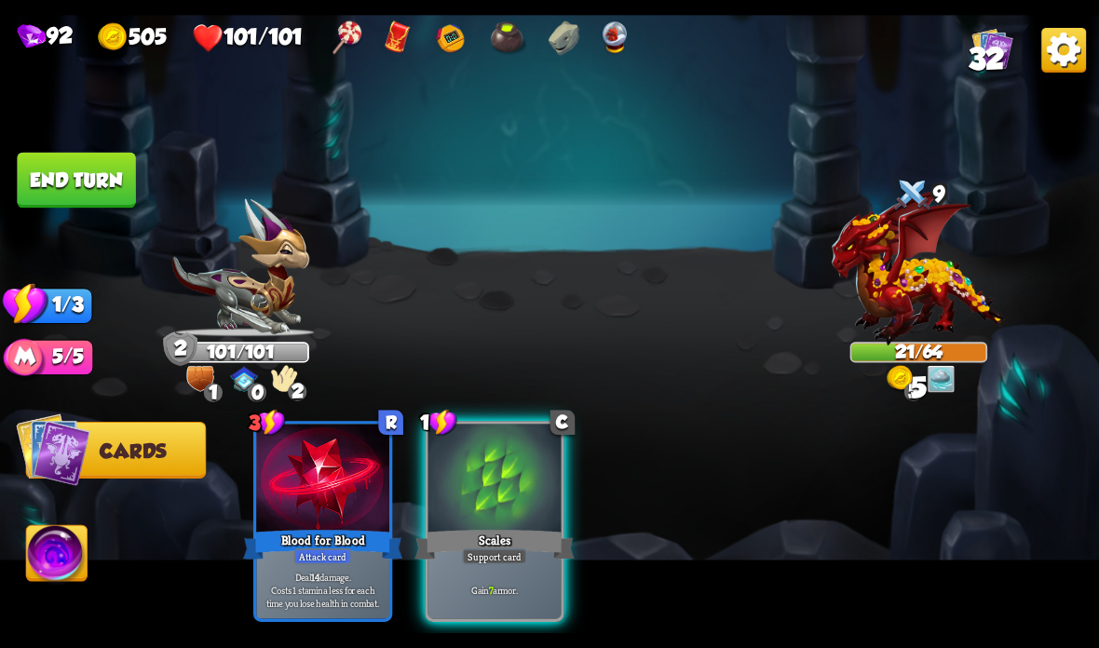
click at [462, 559] on div "Scales" at bounding box center [493, 544] width 159 height 35
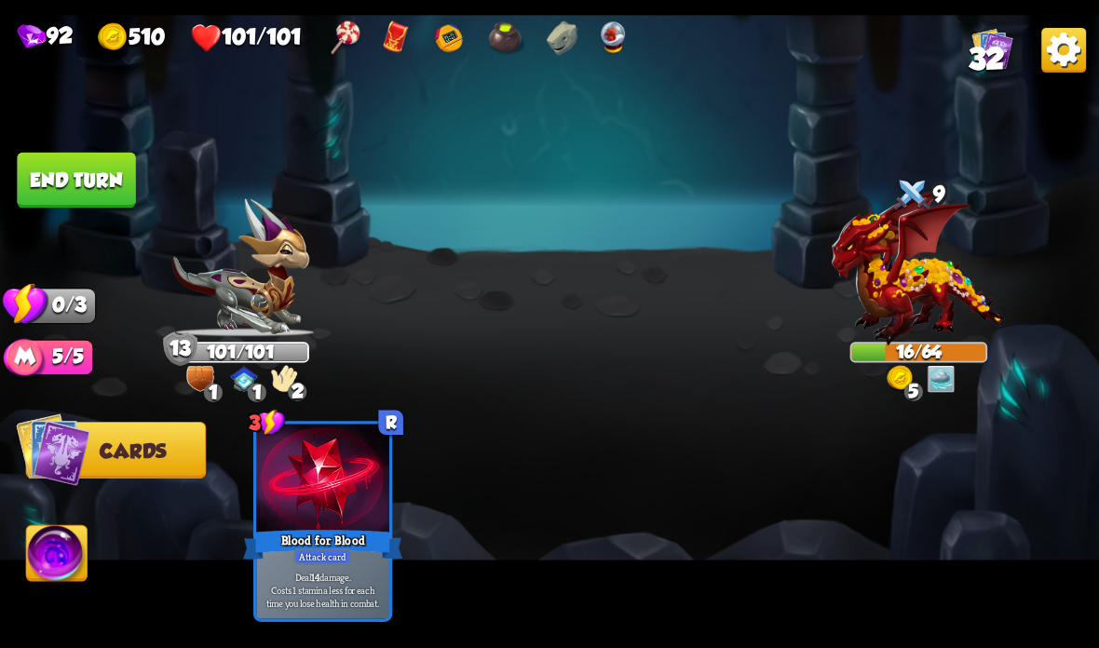
click at [76, 172] on button "End turn" at bounding box center [76, 181] width 118 height 56
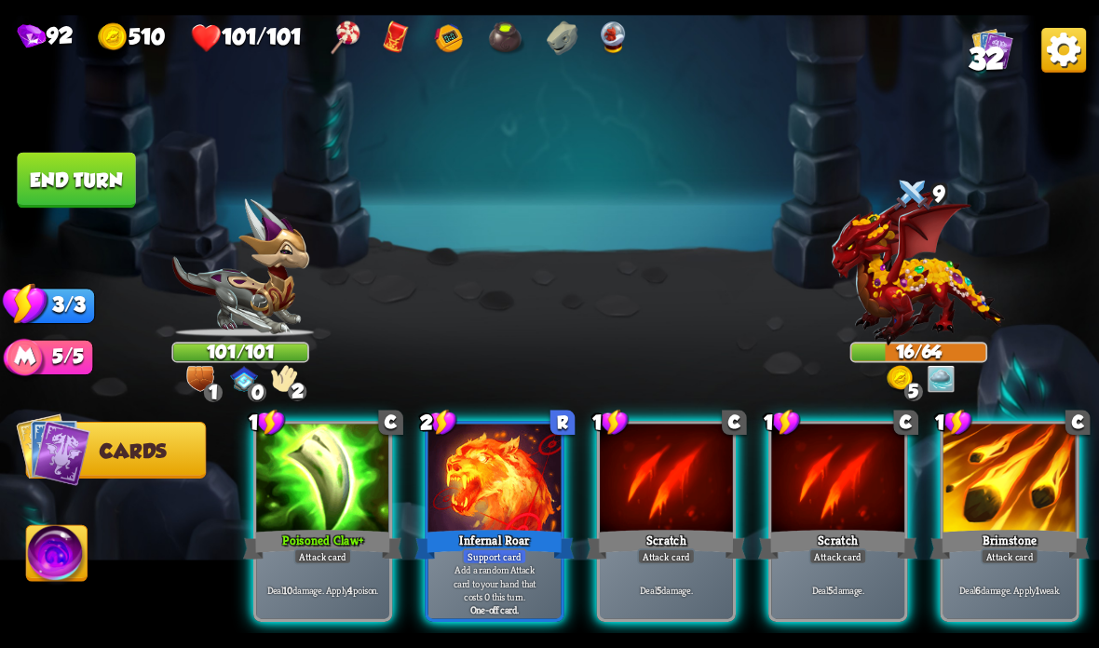
click at [485, 546] on div "Infernal Roar" at bounding box center [493, 544] width 159 height 35
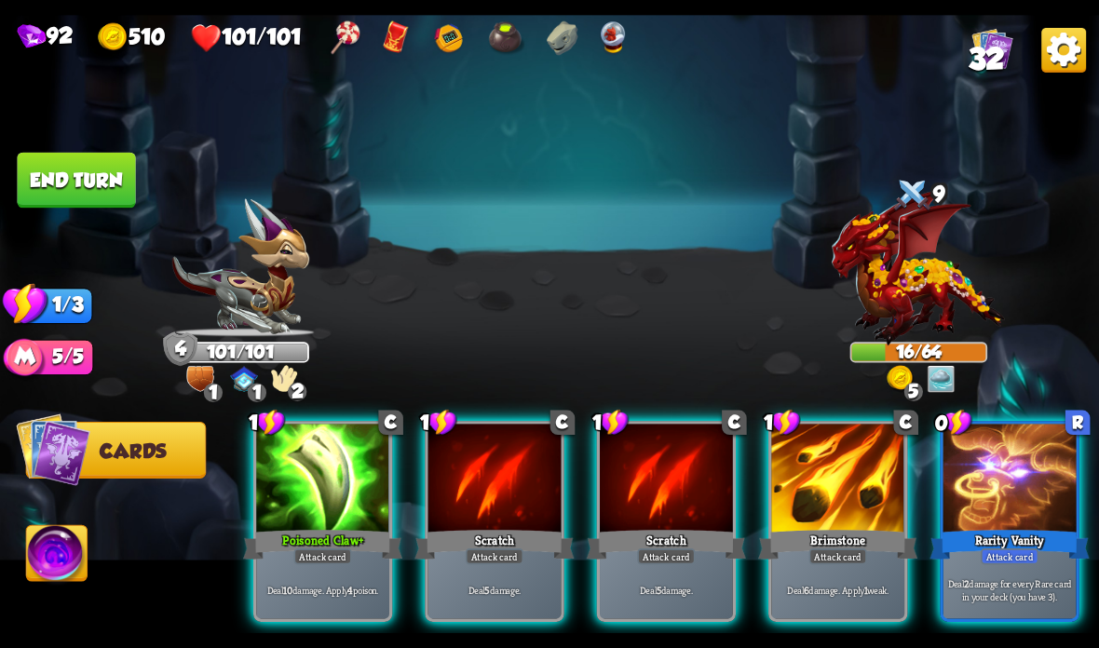
click at [1005, 487] on div at bounding box center [1009, 480] width 133 height 112
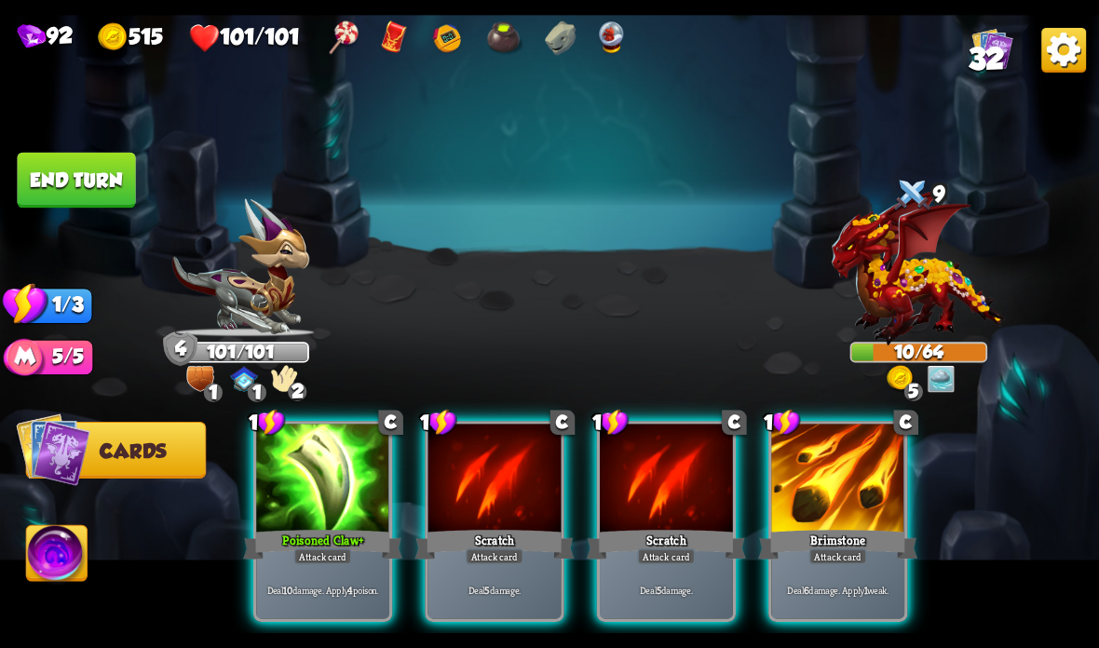
click at [847, 527] on div "Brimstone" at bounding box center [837, 544] width 159 height 35
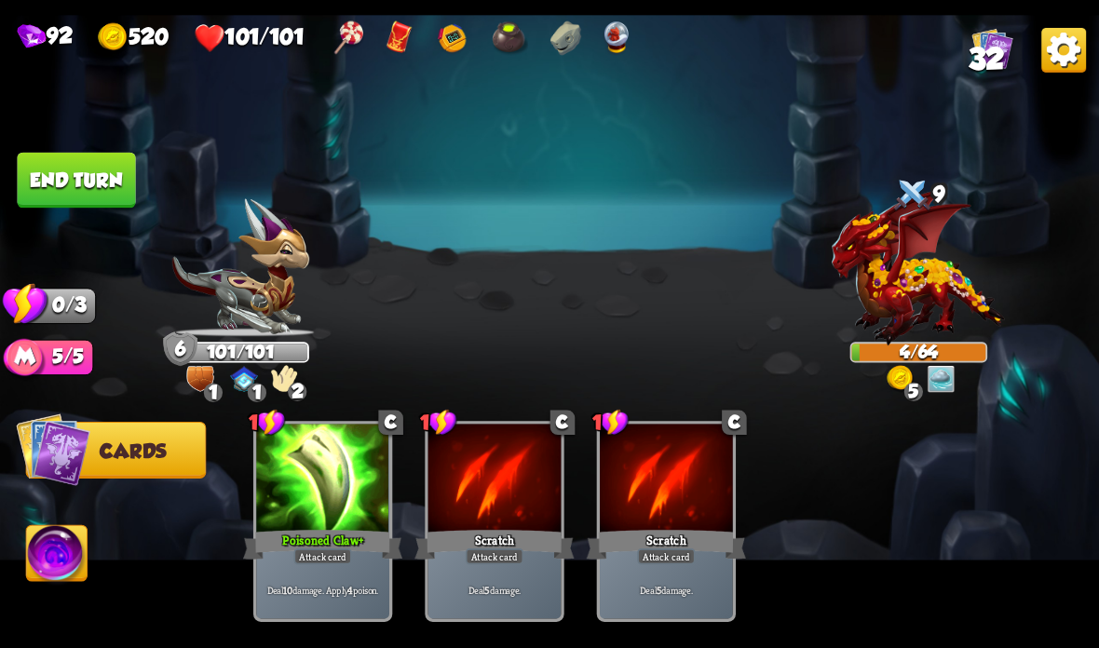
click at [46, 165] on button "End turn" at bounding box center [76, 181] width 118 height 56
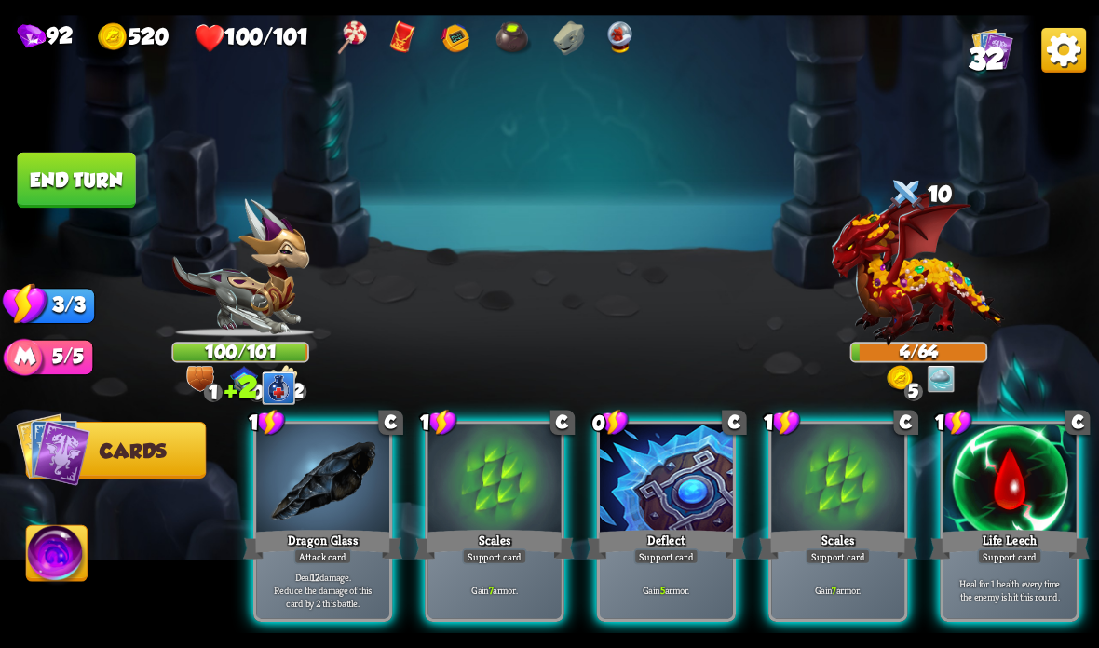
click at [1015, 535] on div "Life Leech" at bounding box center [1009, 544] width 159 height 35
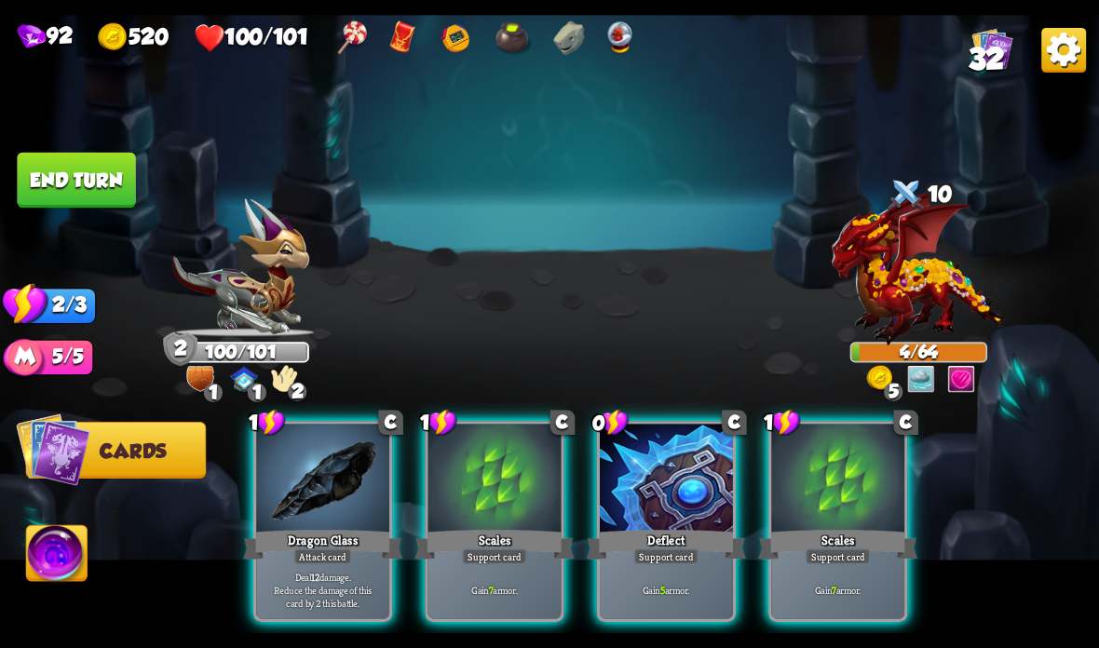
click at [331, 501] on div at bounding box center [322, 480] width 133 height 112
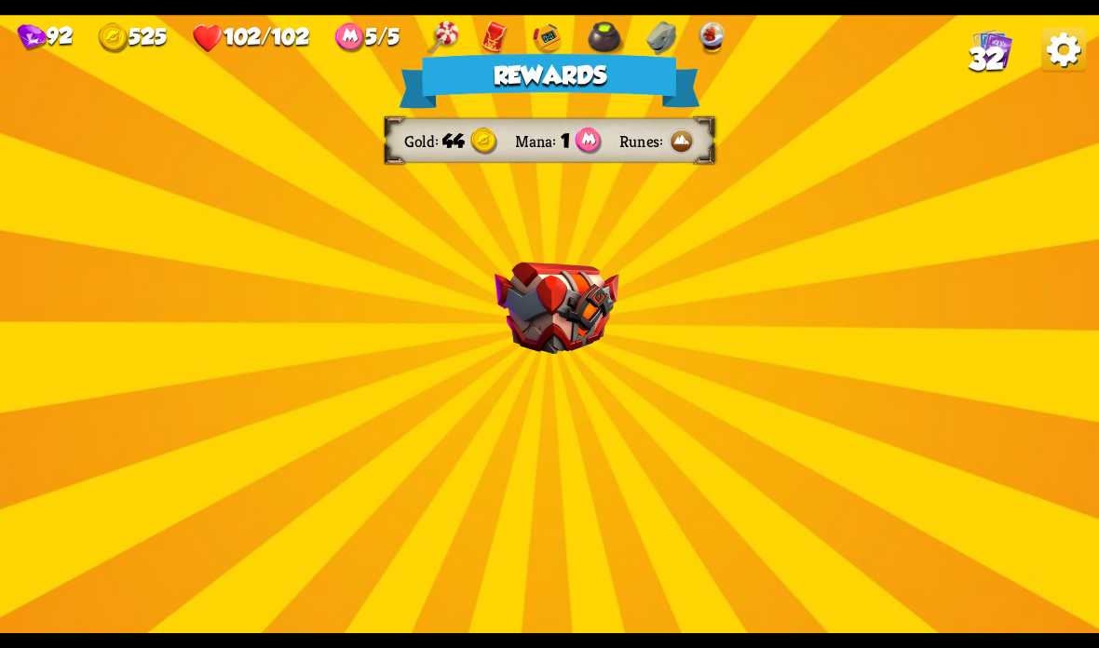
click at [573, 315] on img at bounding box center [556, 309] width 125 height 92
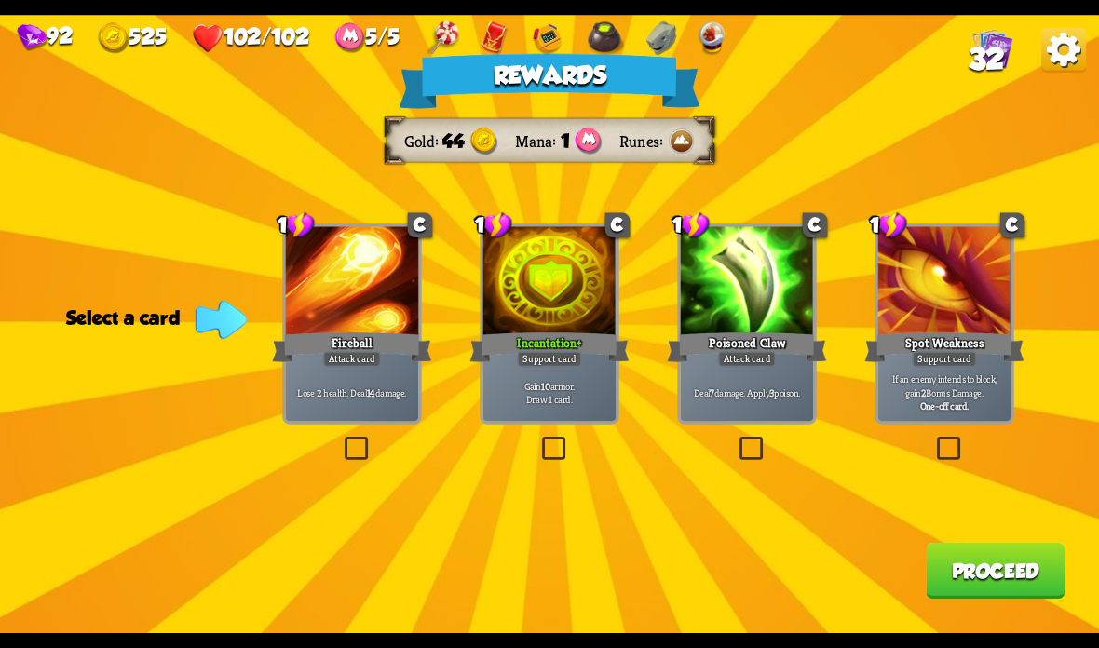
click at [765, 422] on div "1 C Poisoned Claw Attack card Deal 7 damage. Apply 3 poison." at bounding box center [746, 324] width 139 height 201
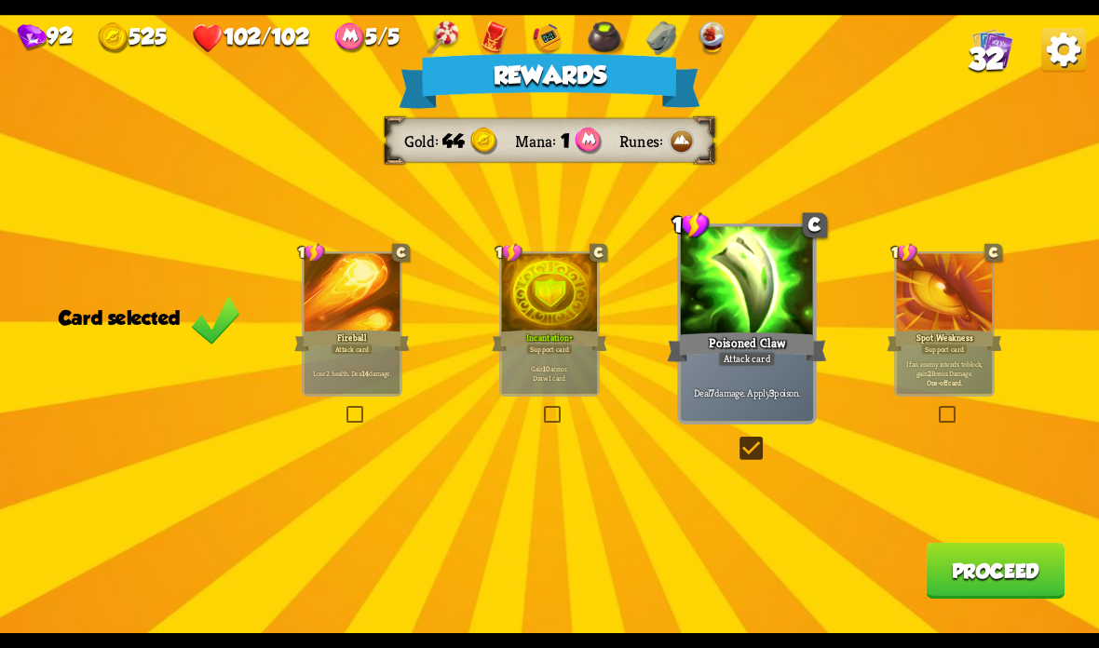
click at [960, 572] on button "Proceed" at bounding box center [995, 571] width 139 height 56
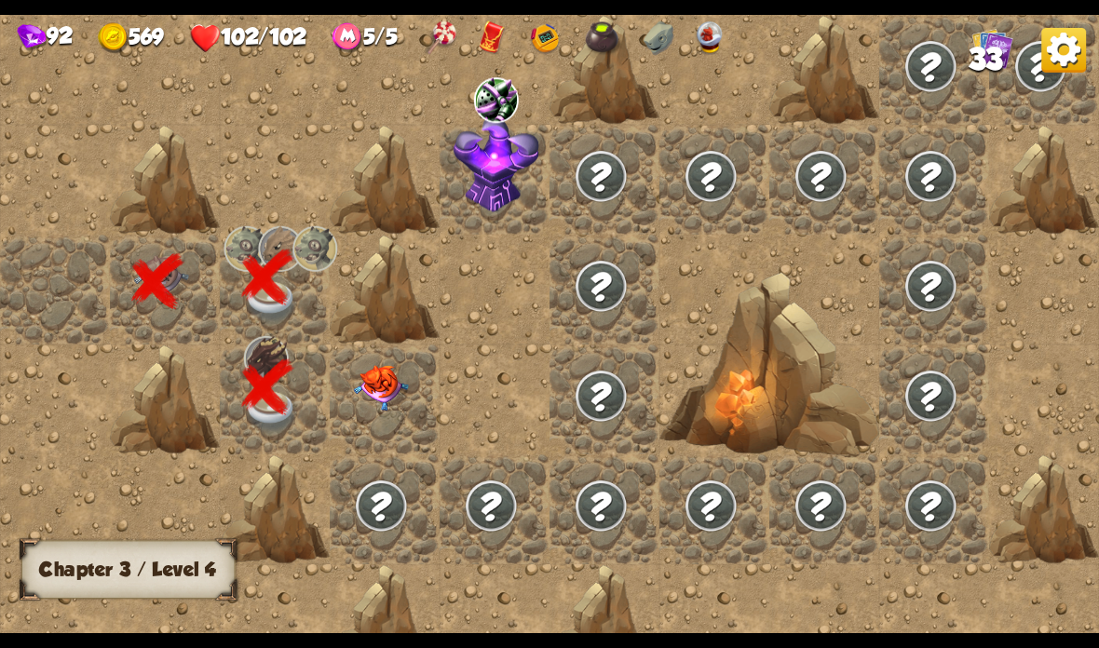
click at [407, 379] on img at bounding box center [381, 388] width 55 height 46
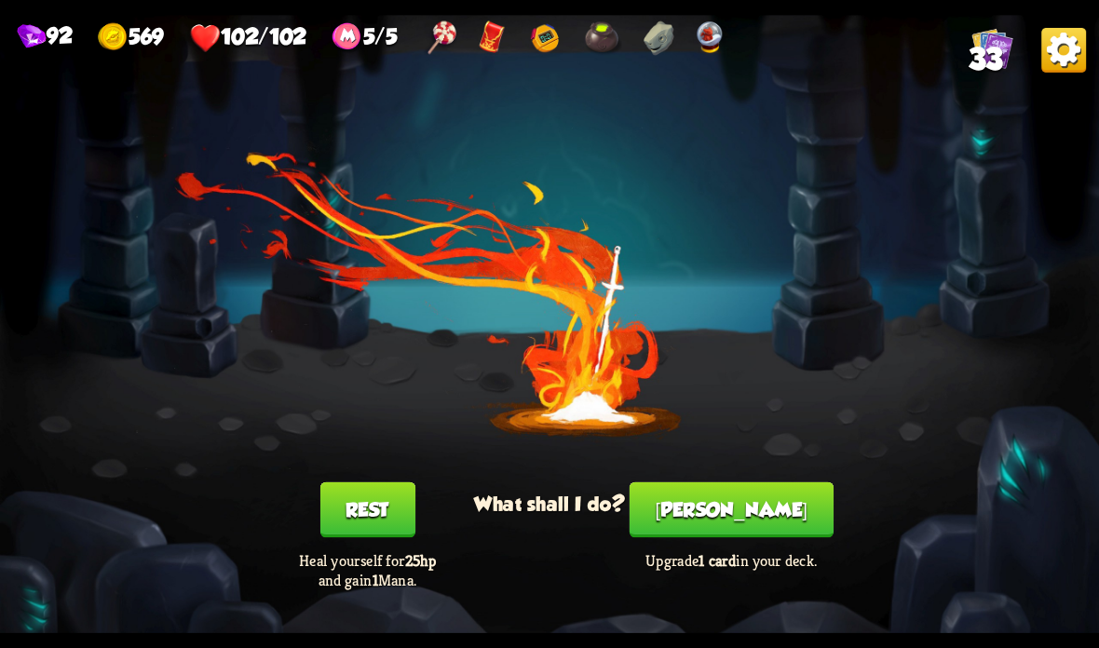
click at [722, 498] on button "[PERSON_NAME]" at bounding box center [732, 510] width 204 height 56
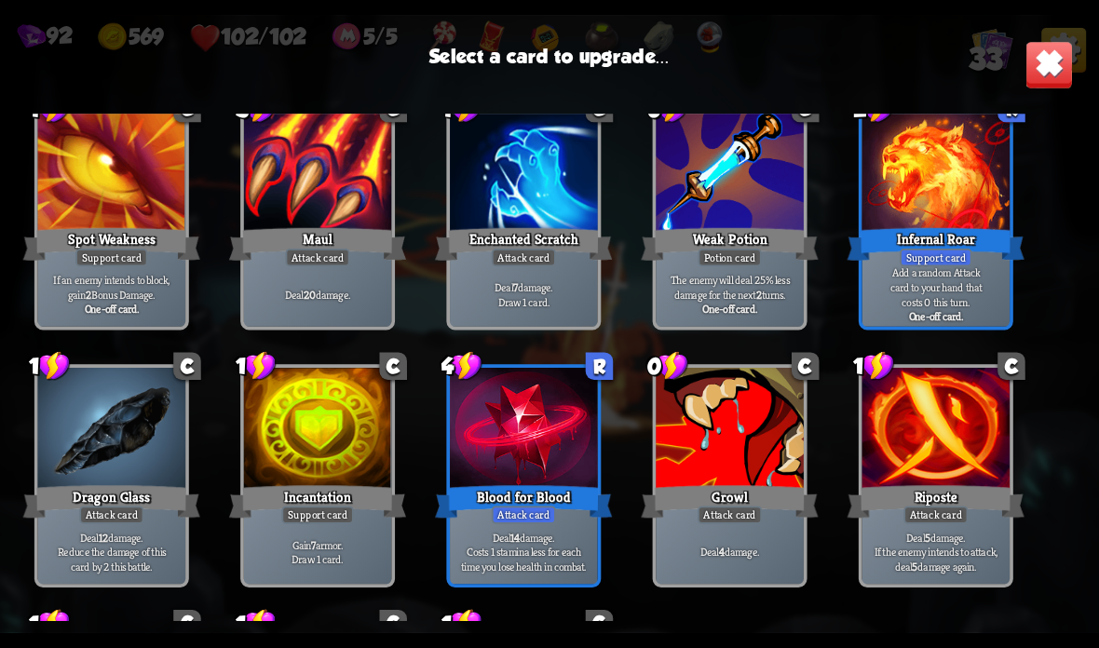
scroll to position [902, 0]
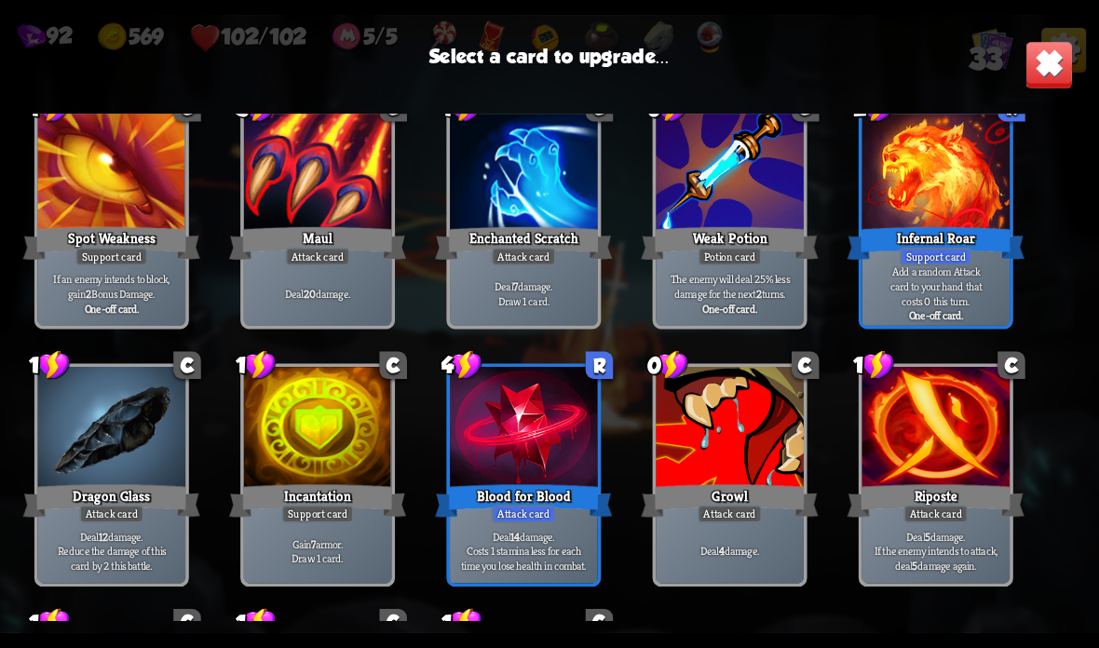
click at [967, 251] on div "Support card" at bounding box center [936, 257] width 72 height 18
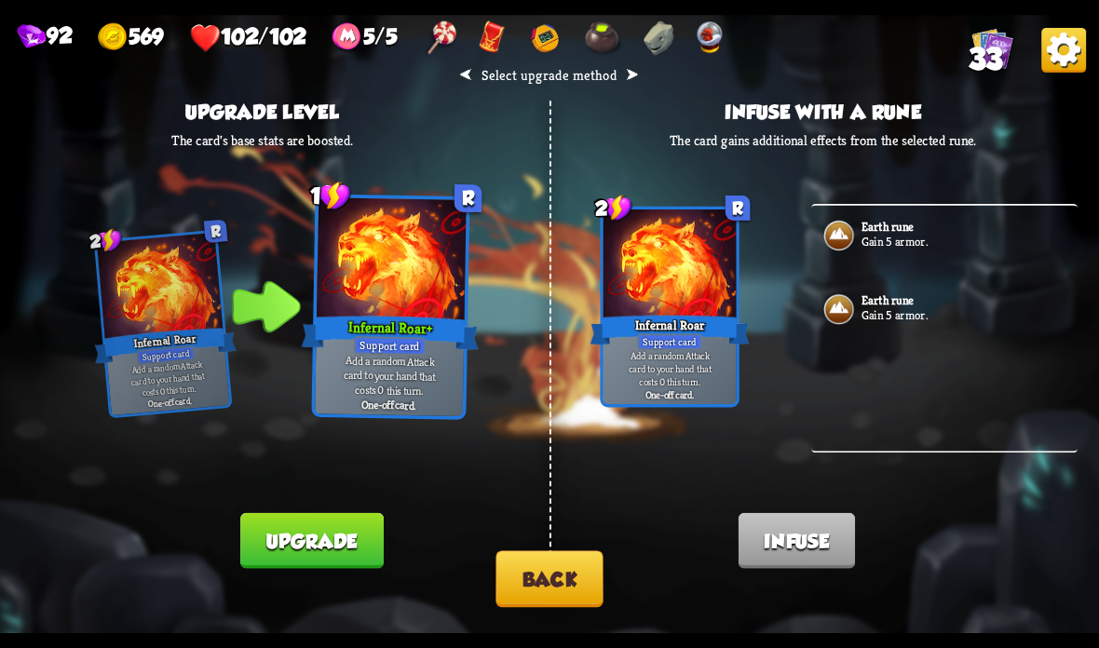
click at [365, 536] on button "Upgrade" at bounding box center [311, 541] width 142 height 56
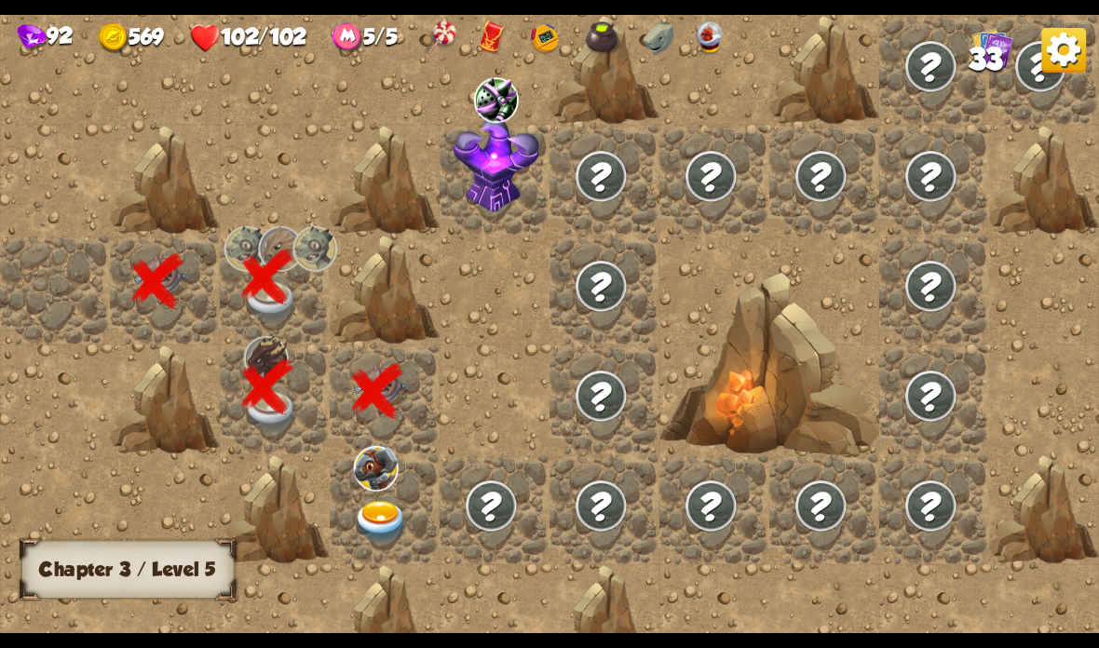
click at [390, 506] on img at bounding box center [381, 522] width 55 height 43
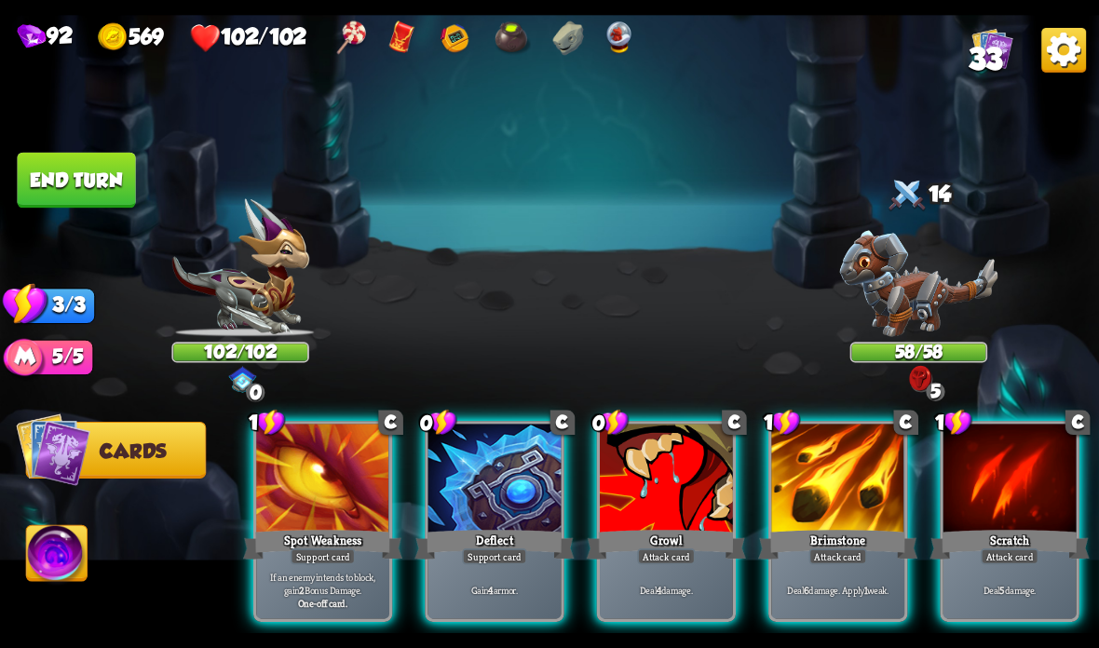
click at [479, 539] on div "Deflect" at bounding box center [493, 544] width 159 height 35
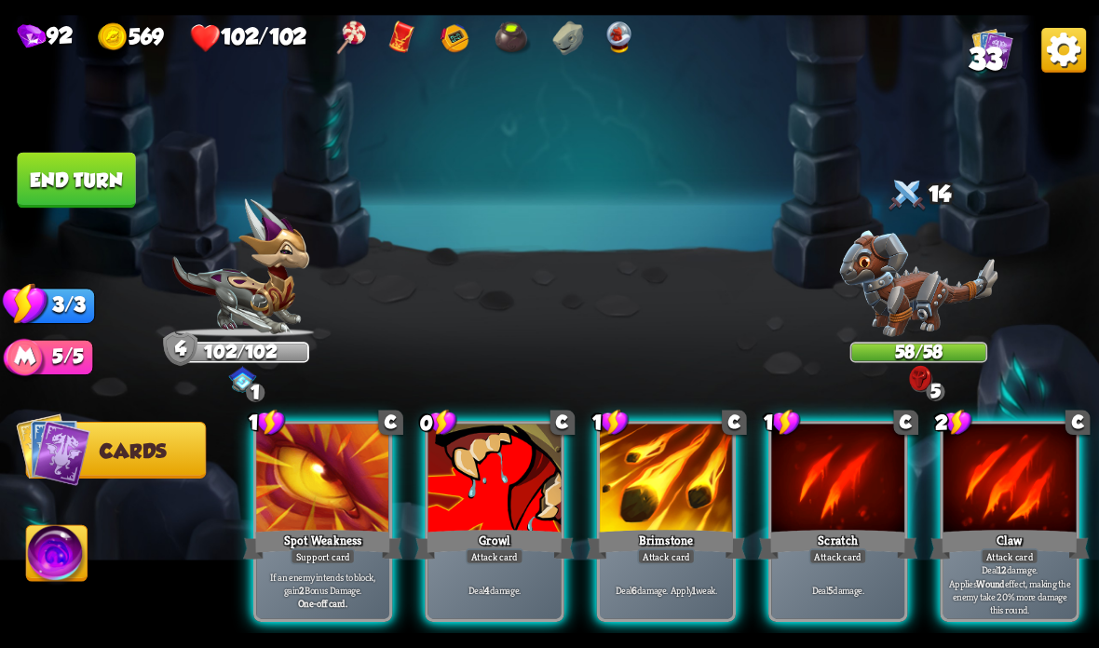
click at [647, 523] on div at bounding box center [666, 480] width 133 height 112
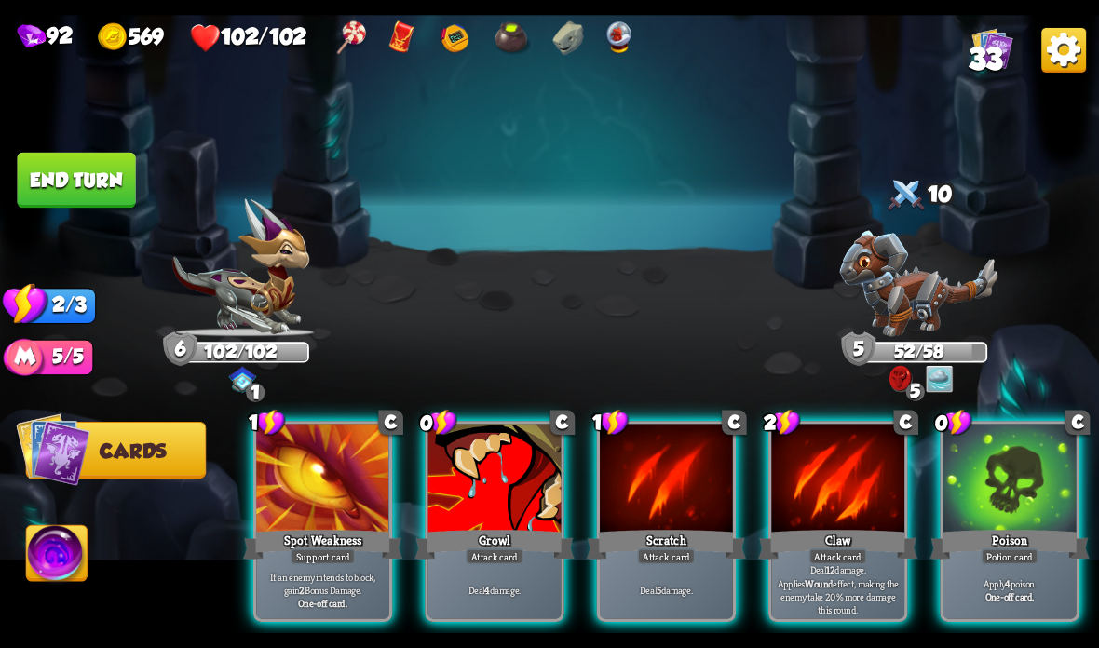
click at [847, 533] on div "Claw" at bounding box center [837, 544] width 159 height 35
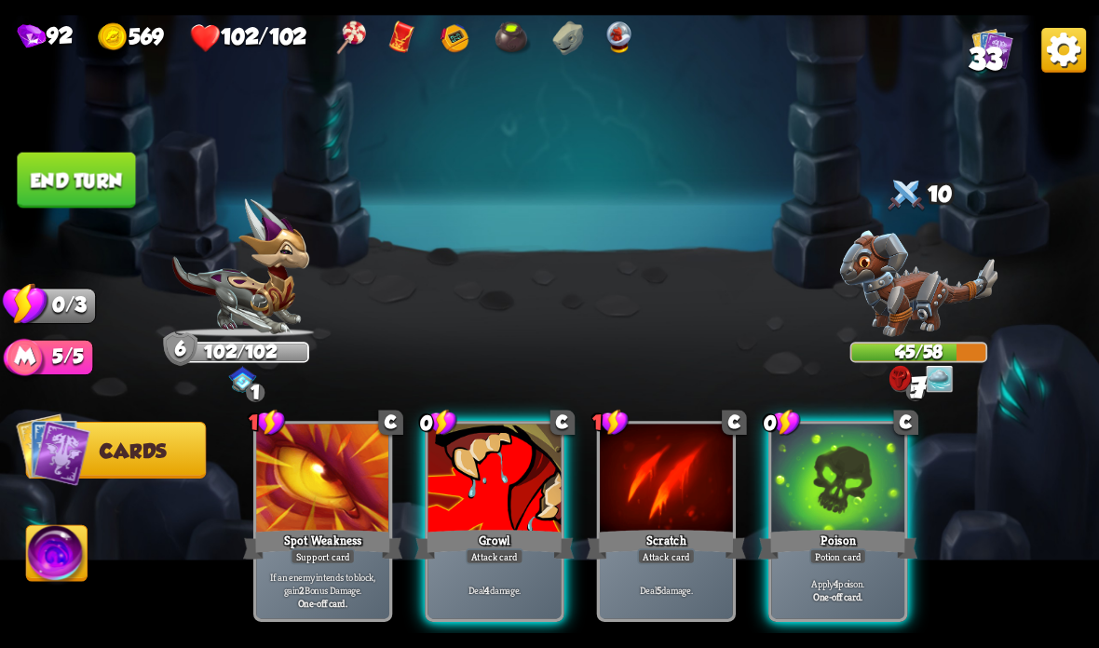
click at [836, 518] on div at bounding box center [837, 480] width 133 height 112
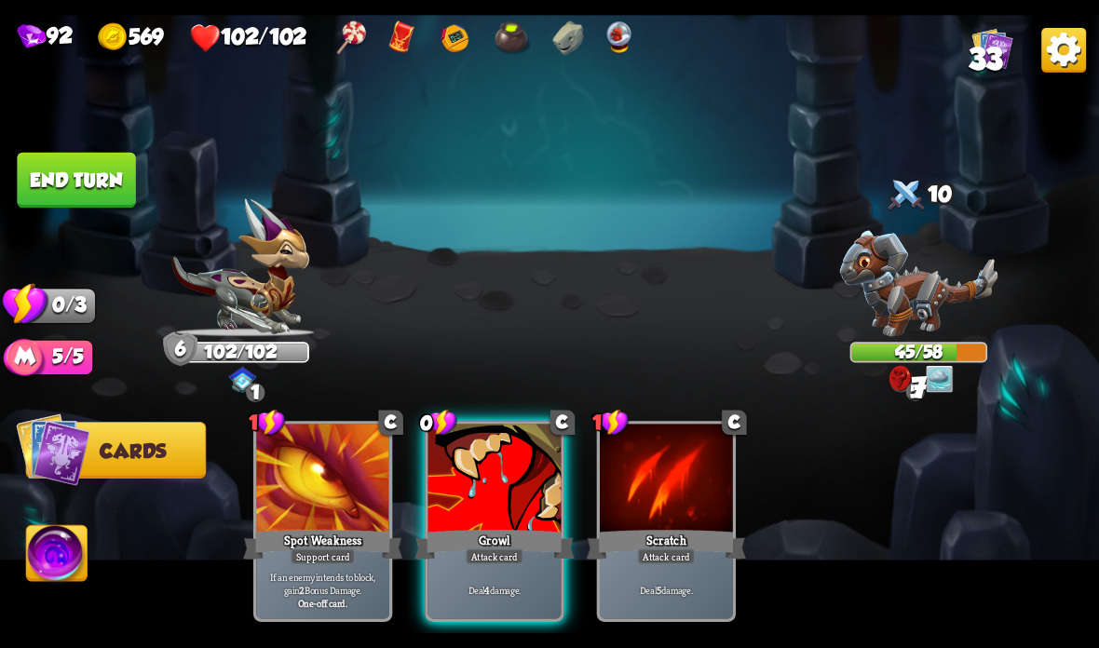
click at [466, 550] on div "Growl" at bounding box center [493, 544] width 159 height 35
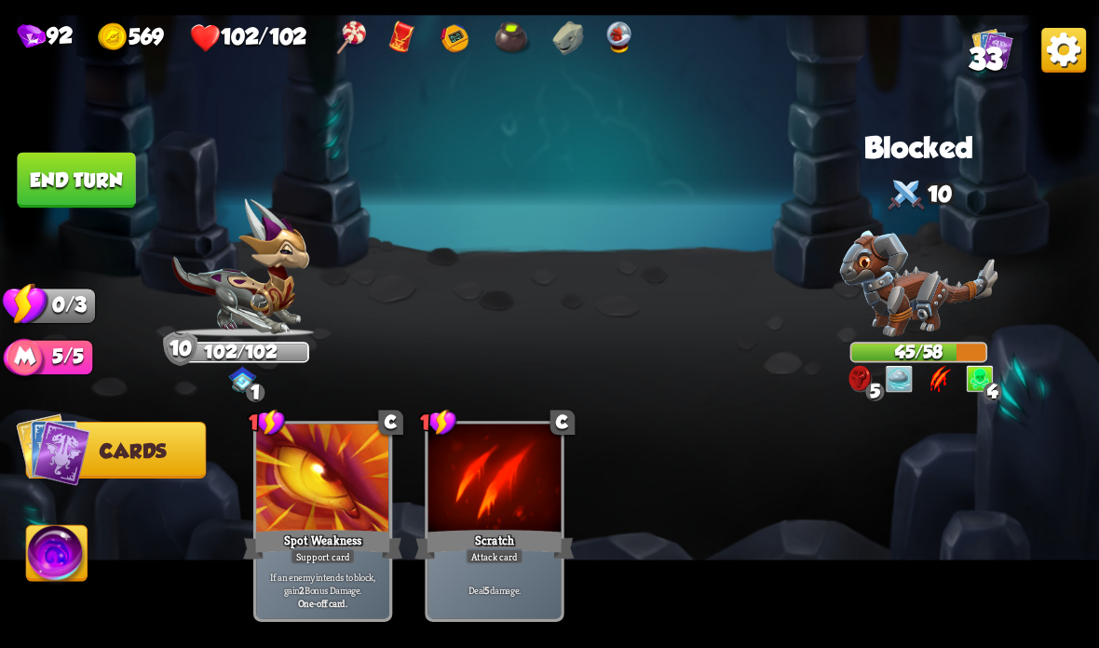
click at [63, 169] on button "End turn" at bounding box center [76, 181] width 118 height 56
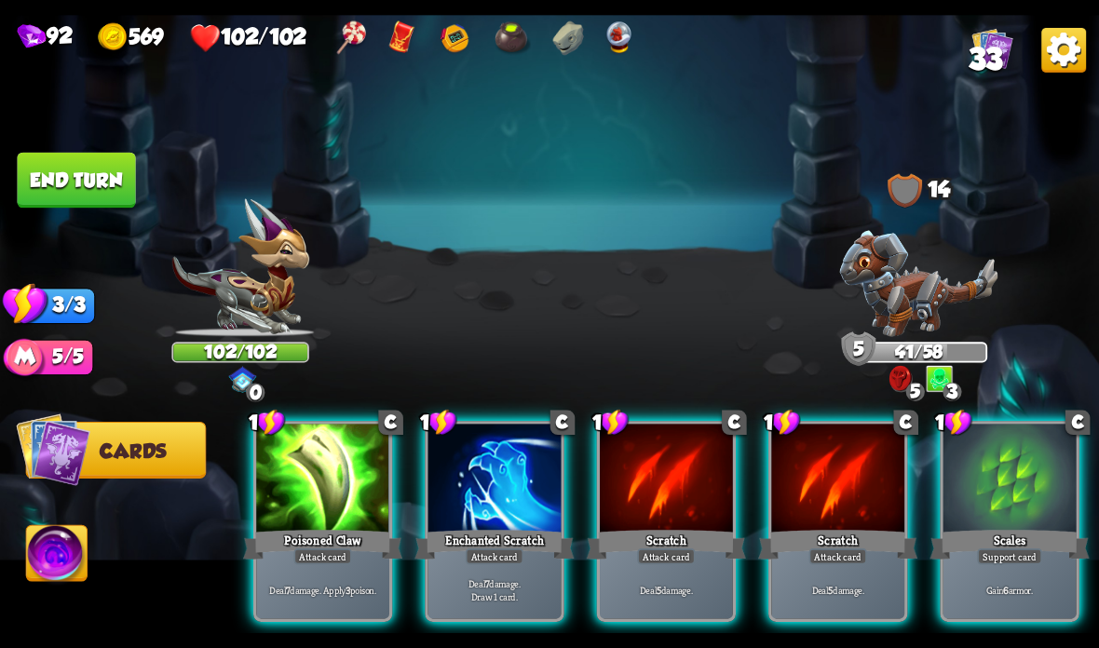
click at [834, 539] on div "Scratch" at bounding box center [837, 544] width 159 height 35
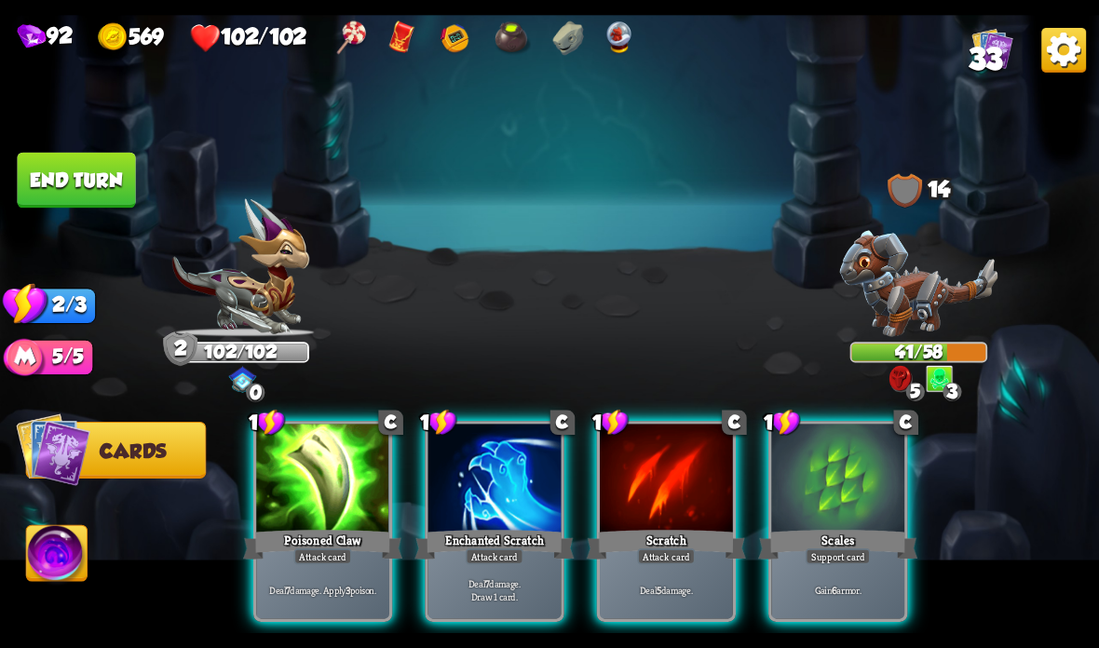
click at [353, 533] on div "Poisoned Claw" at bounding box center [322, 544] width 159 height 35
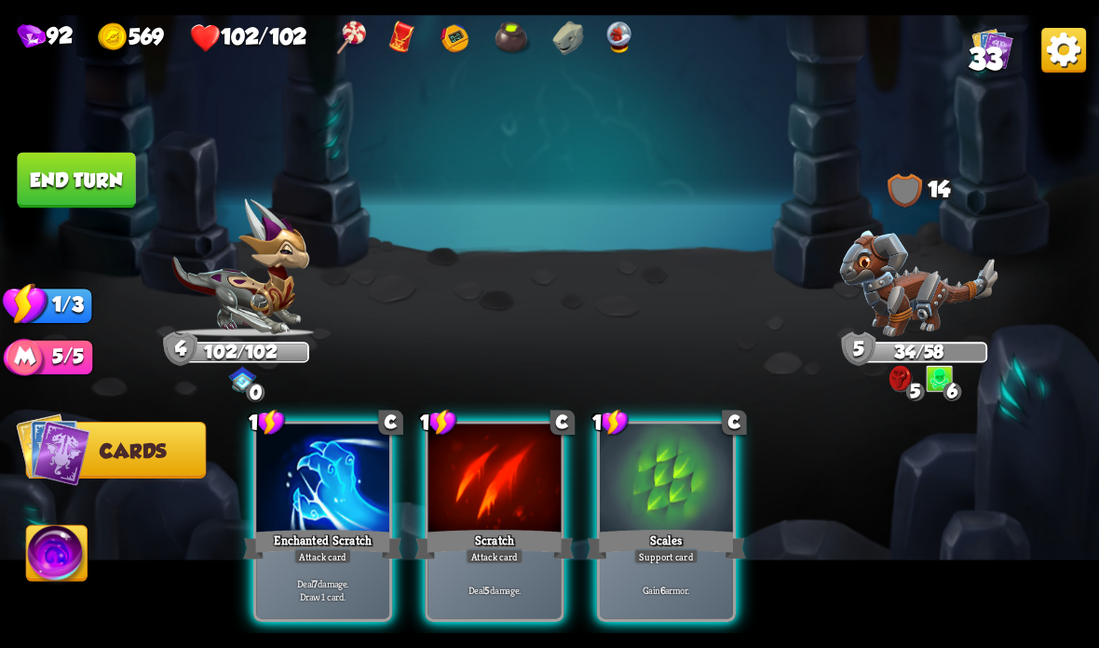
click at [505, 568] on div "Deal 5 damage." at bounding box center [494, 590] width 133 height 58
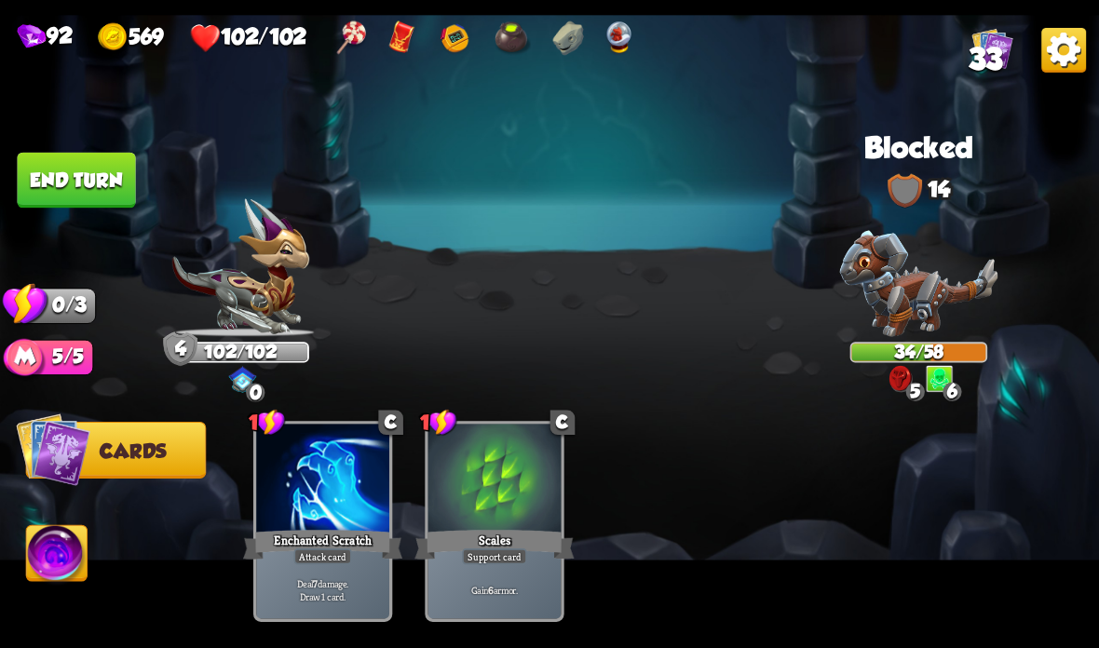
click at [94, 192] on button "End turn" at bounding box center [76, 181] width 118 height 56
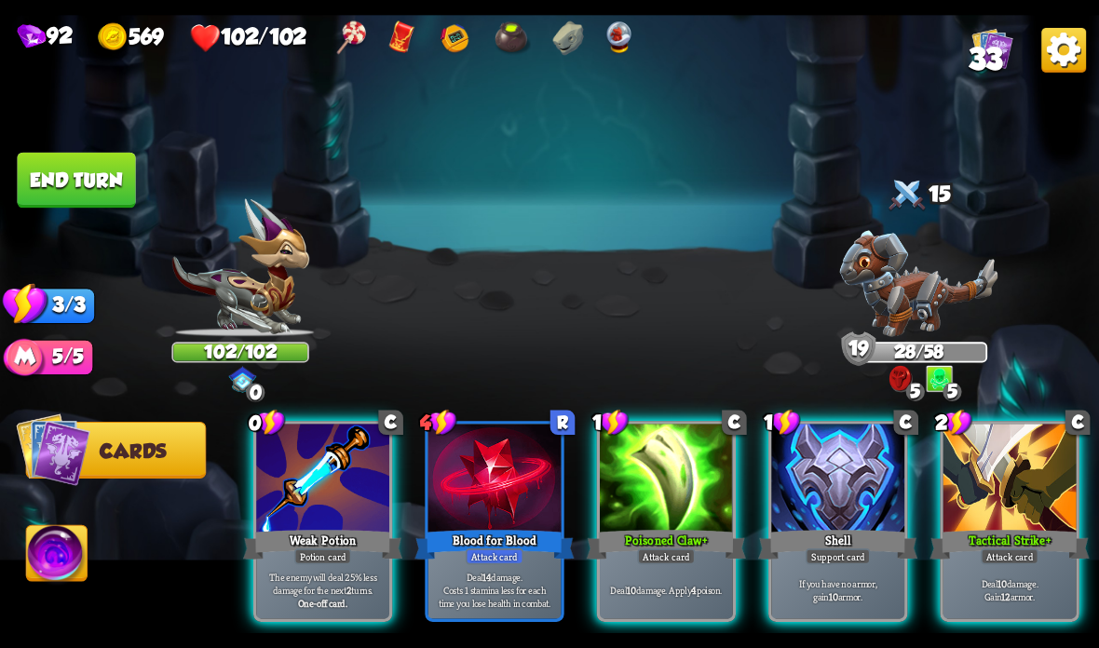
click at [278, 485] on div at bounding box center [322, 480] width 133 height 112
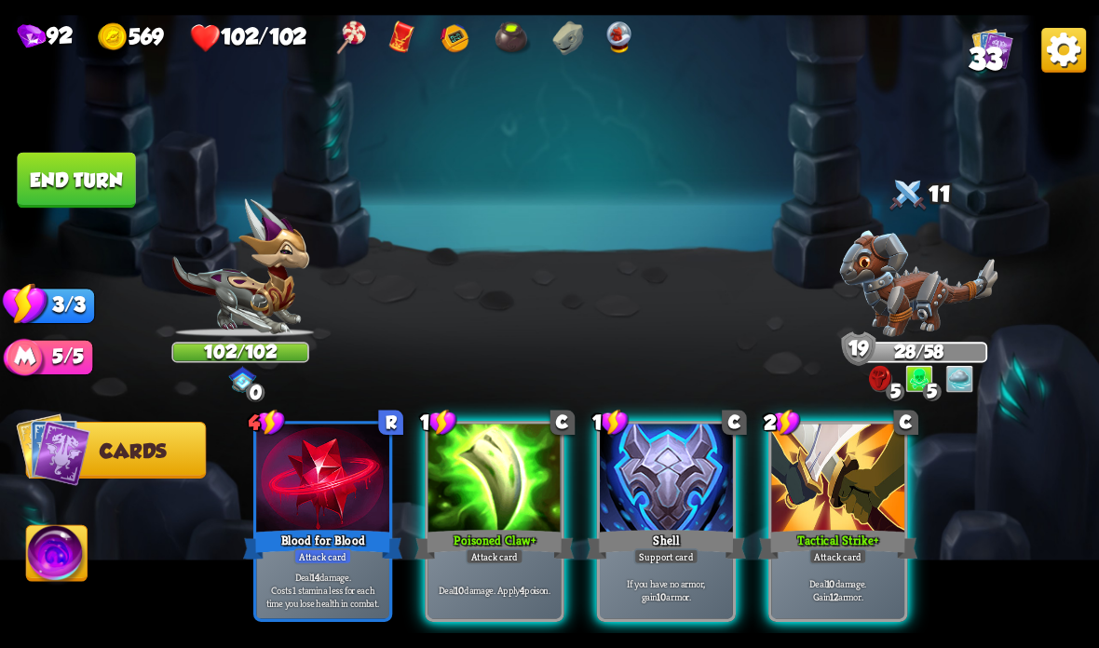
click at [858, 481] on div at bounding box center [837, 480] width 133 height 112
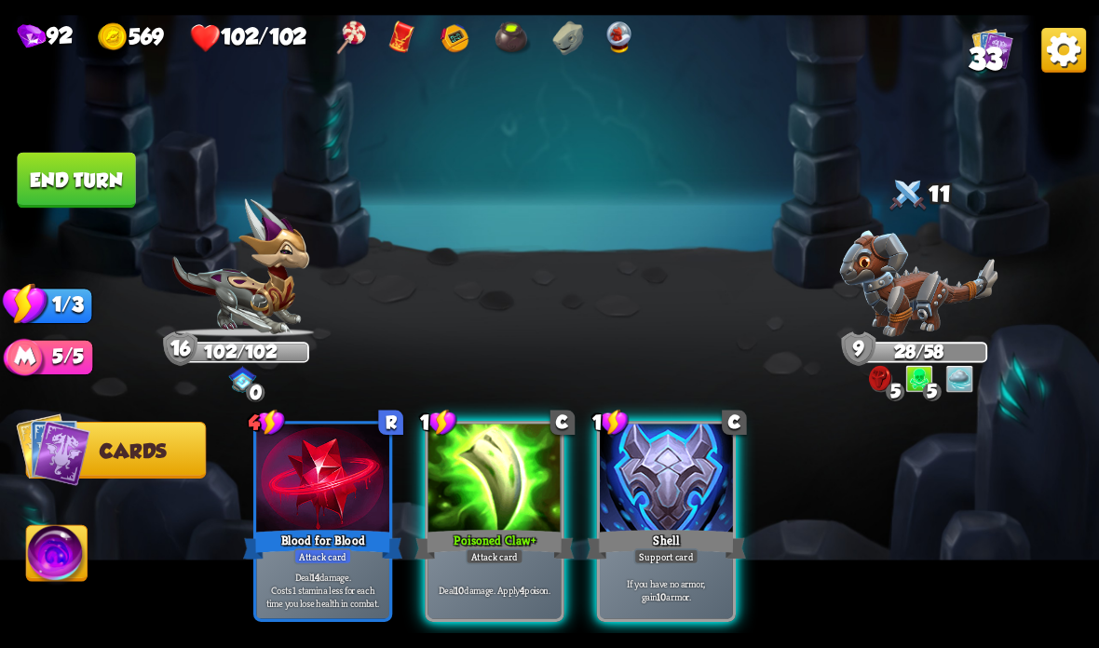
click at [486, 512] on div at bounding box center [494, 480] width 133 height 112
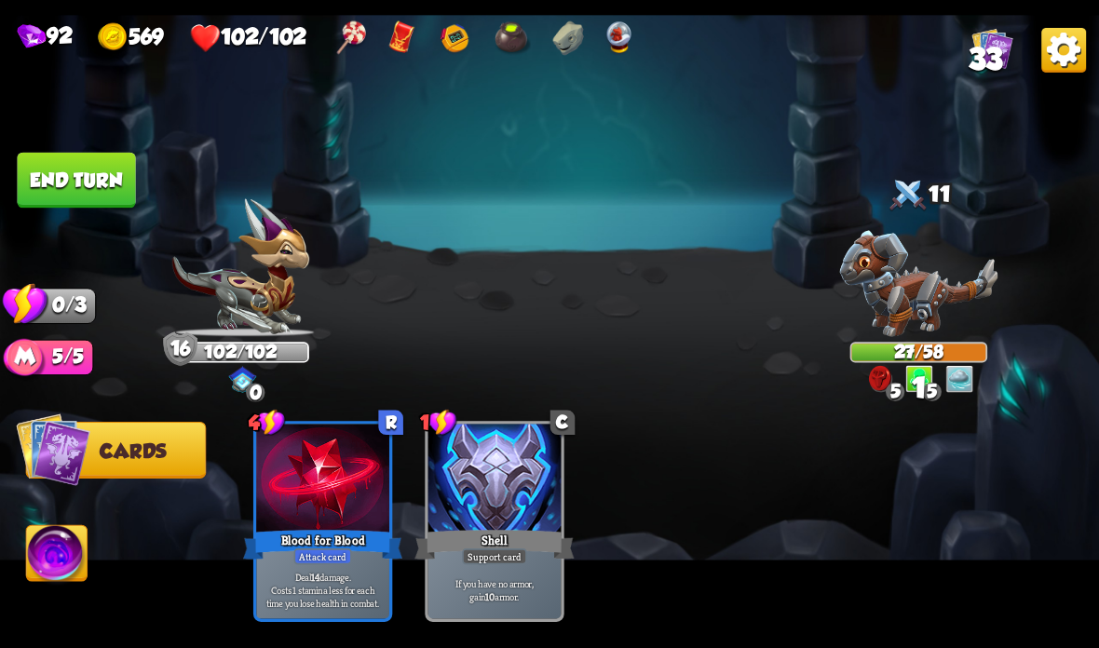
click at [89, 185] on button "End turn" at bounding box center [76, 181] width 118 height 56
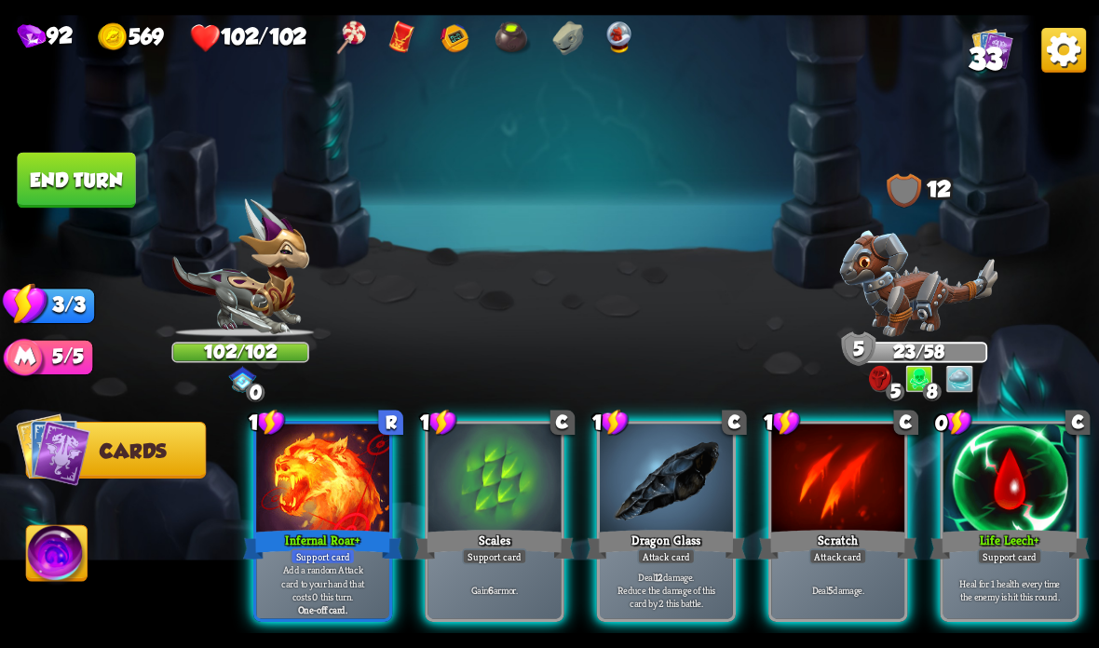
click at [334, 534] on div "Infernal Roar +" at bounding box center [322, 544] width 159 height 35
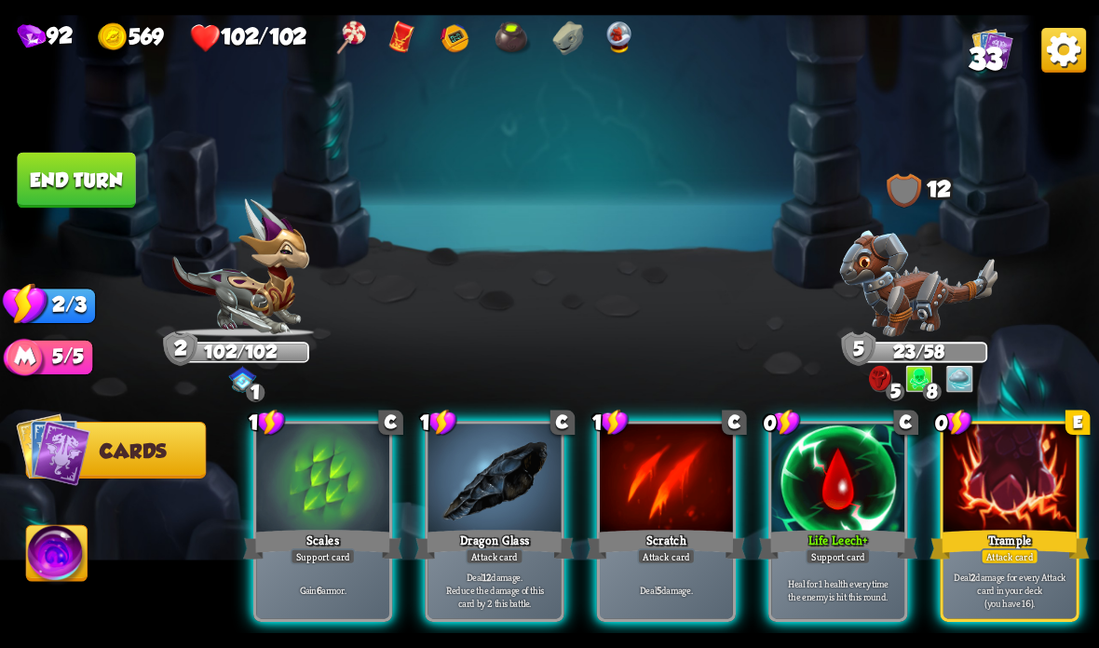
click at [1013, 489] on div at bounding box center [1009, 480] width 133 height 112
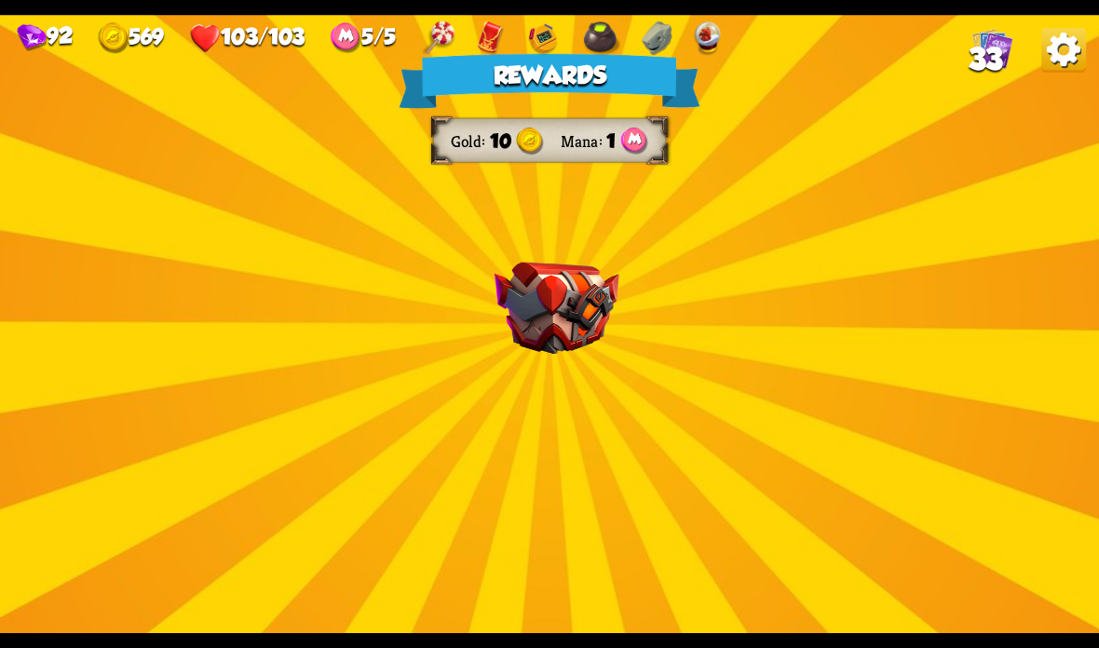
click at [566, 304] on img at bounding box center [556, 309] width 125 height 92
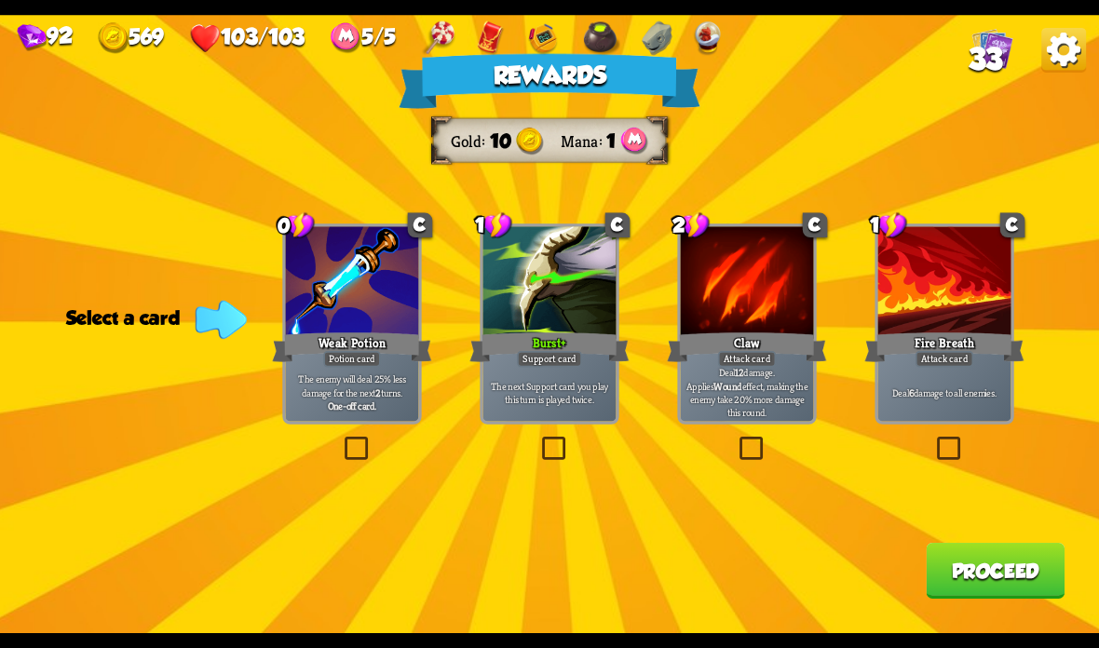
click at [746, 386] on p "Deal 12 damage. Applies Wound effect, making the enemy take 20% more damage thi…" at bounding box center [747, 392] width 127 height 52
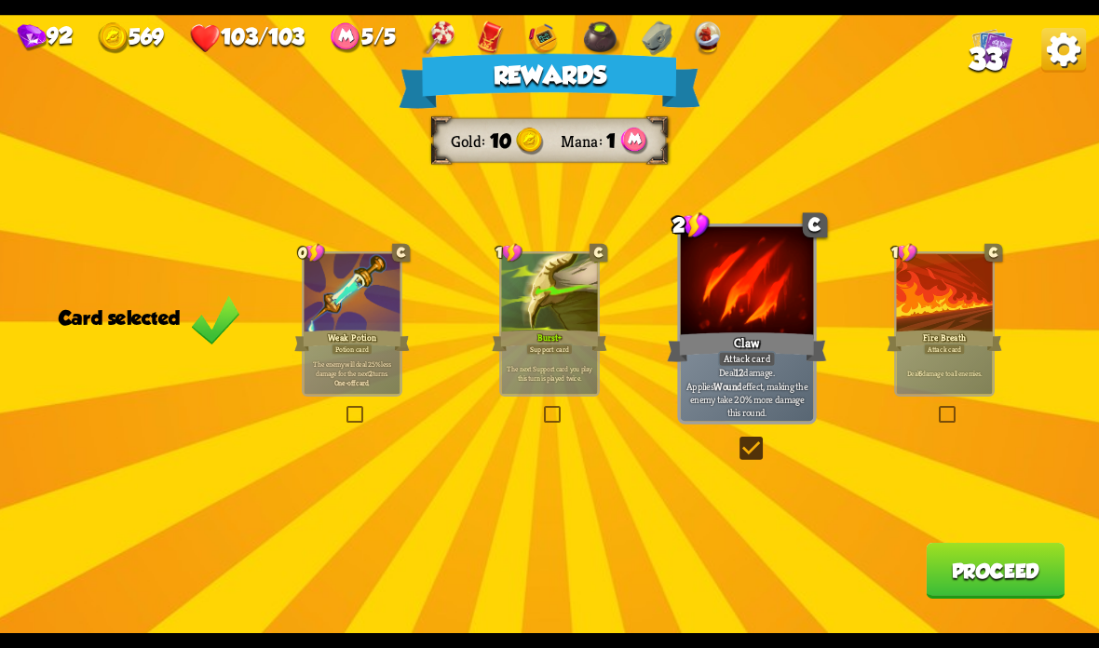
click at [946, 361] on div "Deal 6 damage to all enemies." at bounding box center [945, 374] width 96 height 42
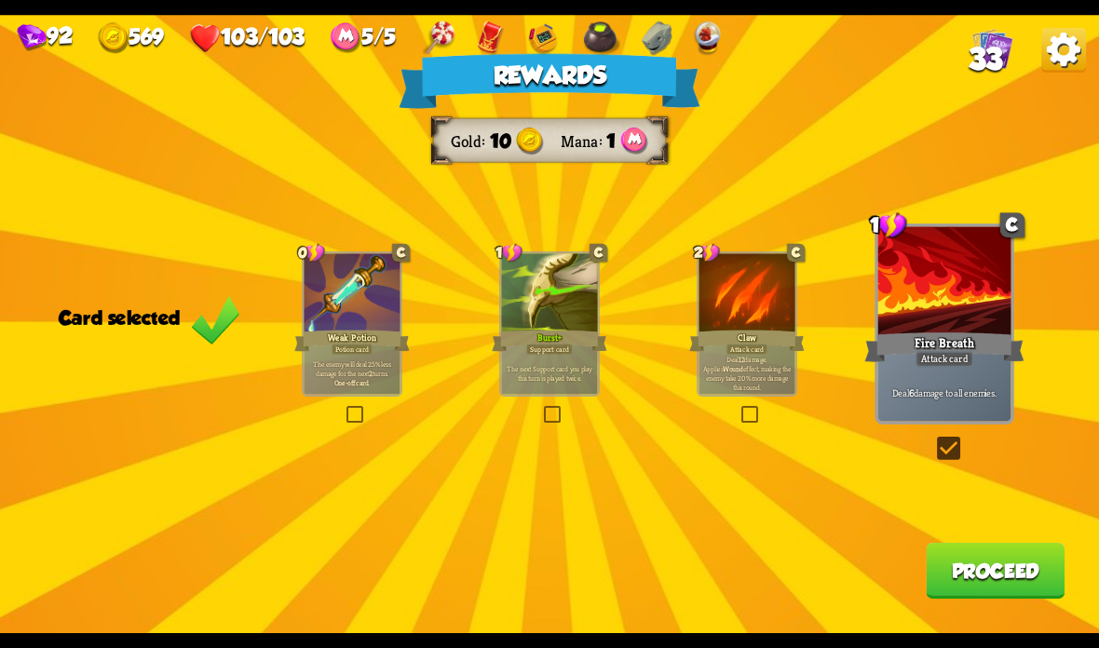
click at [985, 568] on button "Proceed" at bounding box center [995, 571] width 139 height 56
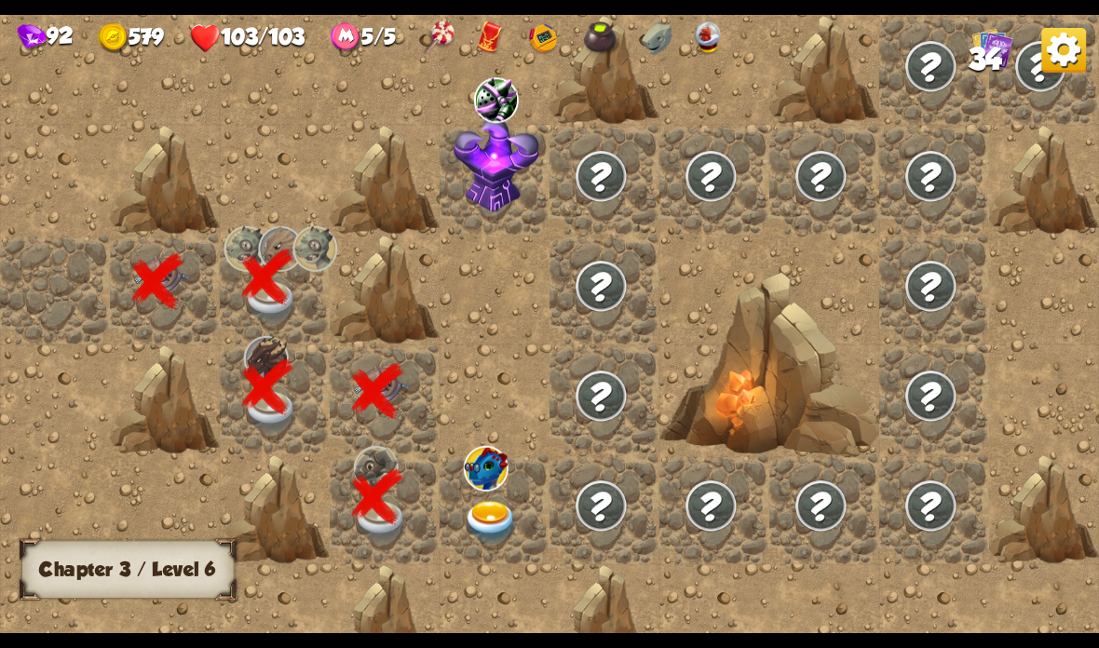
click at [494, 518] on img at bounding box center [491, 522] width 55 height 43
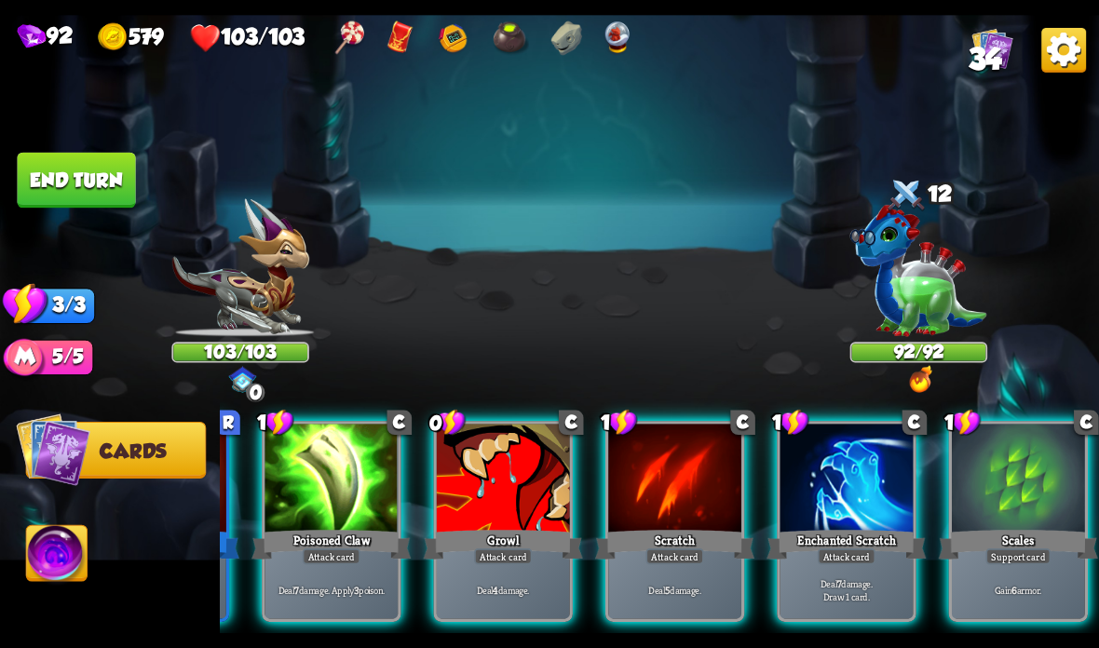
scroll to position [0, 363]
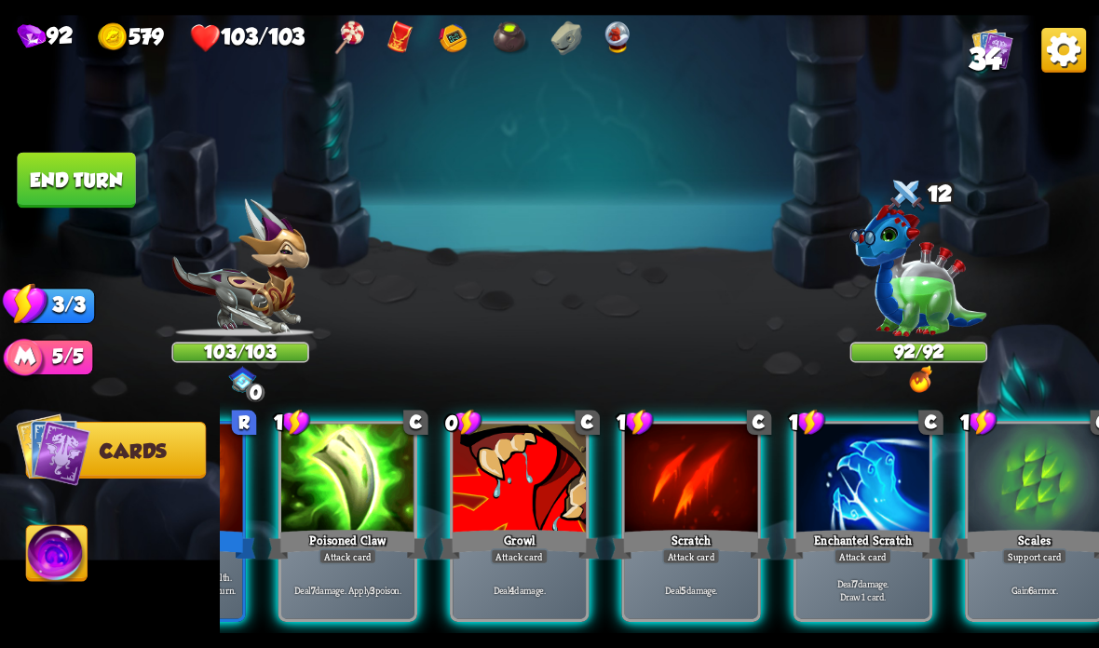
click at [993, 539] on div "Scales" at bounding box center [1034, 544] width 159 height 35
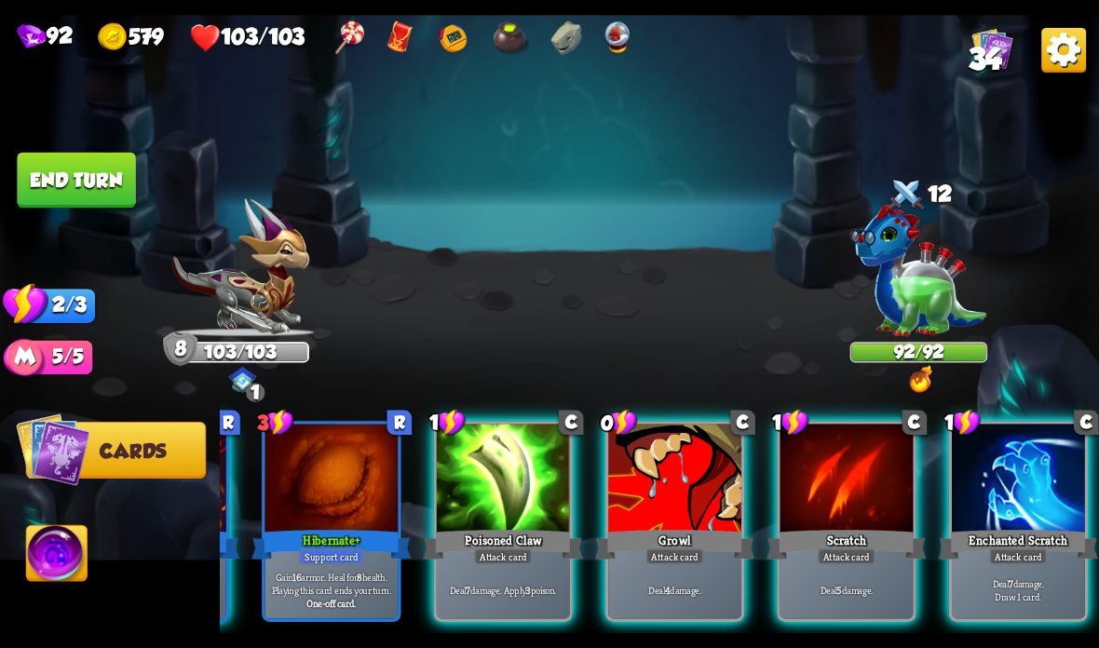
scroll to position [0, 177]
click at [997, 509] on div at bounding box center [1018, 480] width 133 height 112
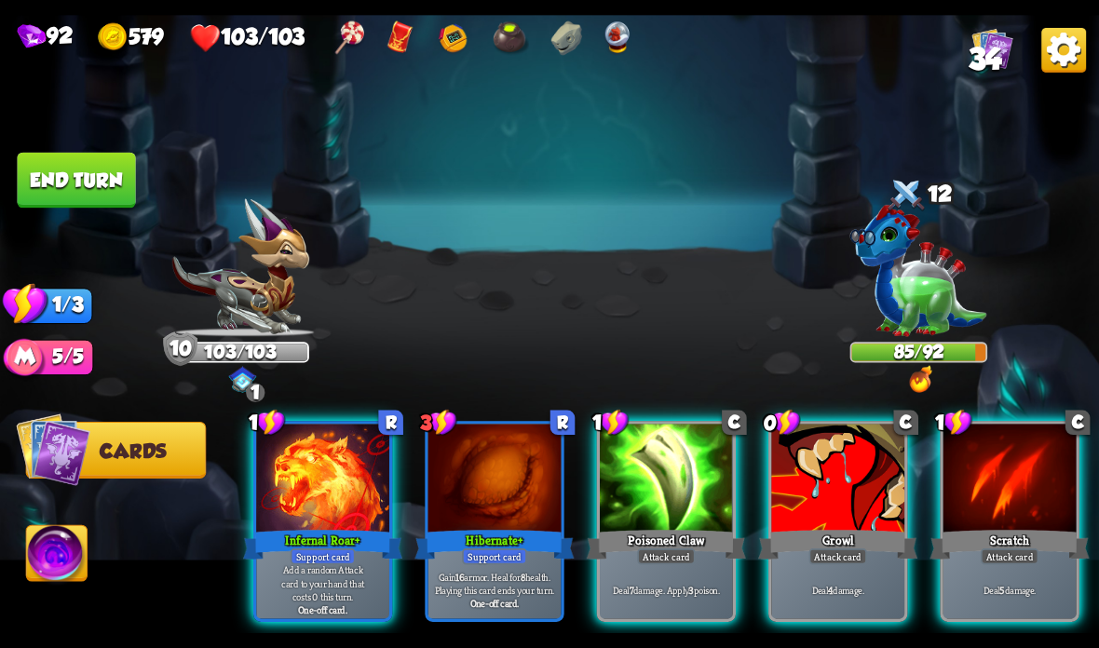
scroll to position [0, 0]
click at [291, 523] on div at bounding box center [322, 480] width 133 height 112
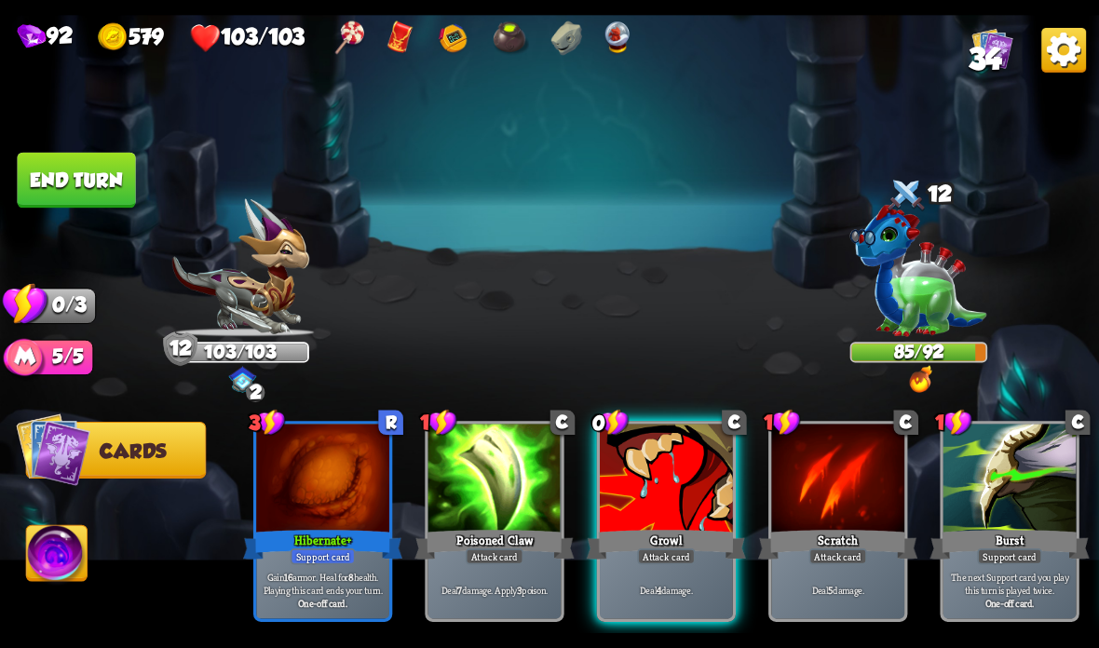
click at [654, 504] on div at bounding box center [666, 480] width 133 height 112
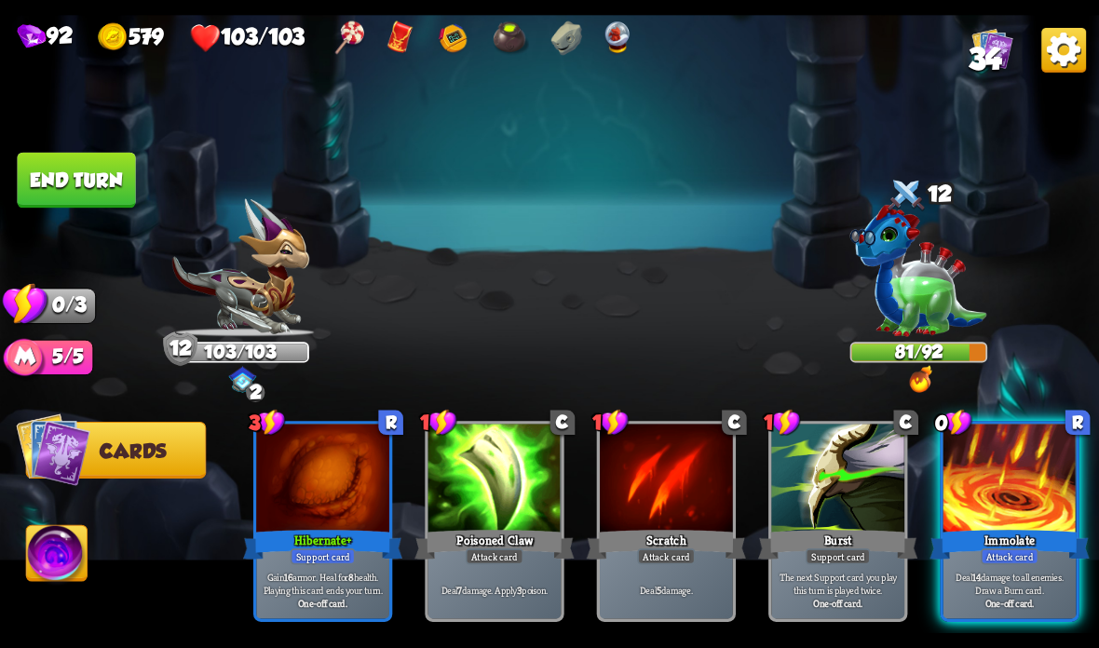
click at [1010, 489] on div at bounding box center [1009, 480] width 133 height 112
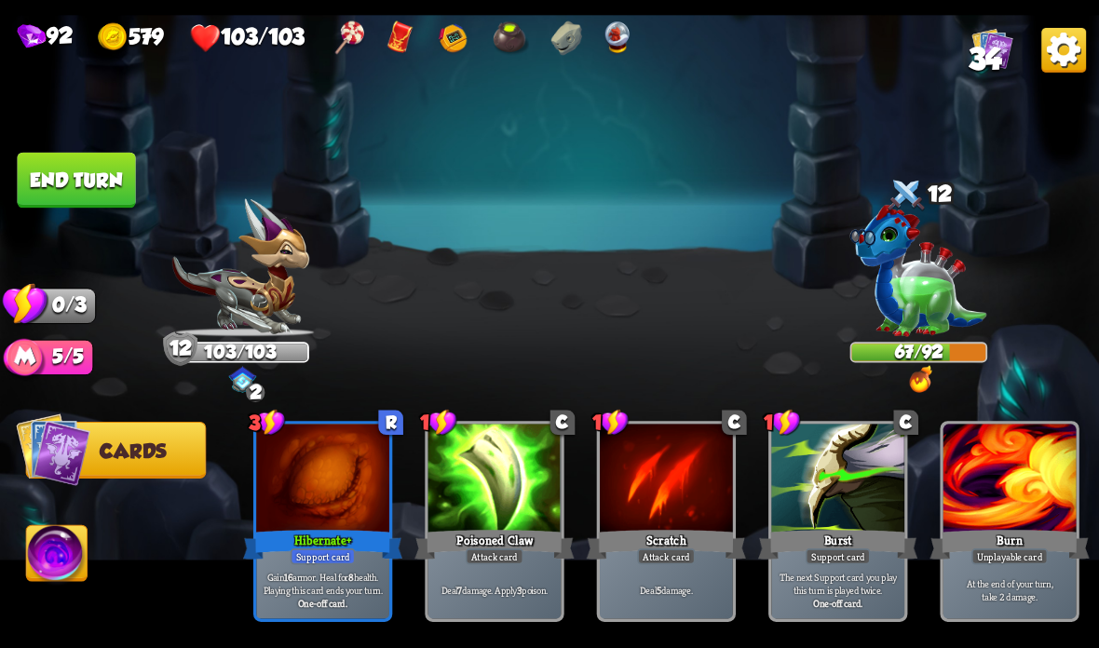
click at [60, 163] on button "End turn" at bounding box center [76, 181] width 118 height 56
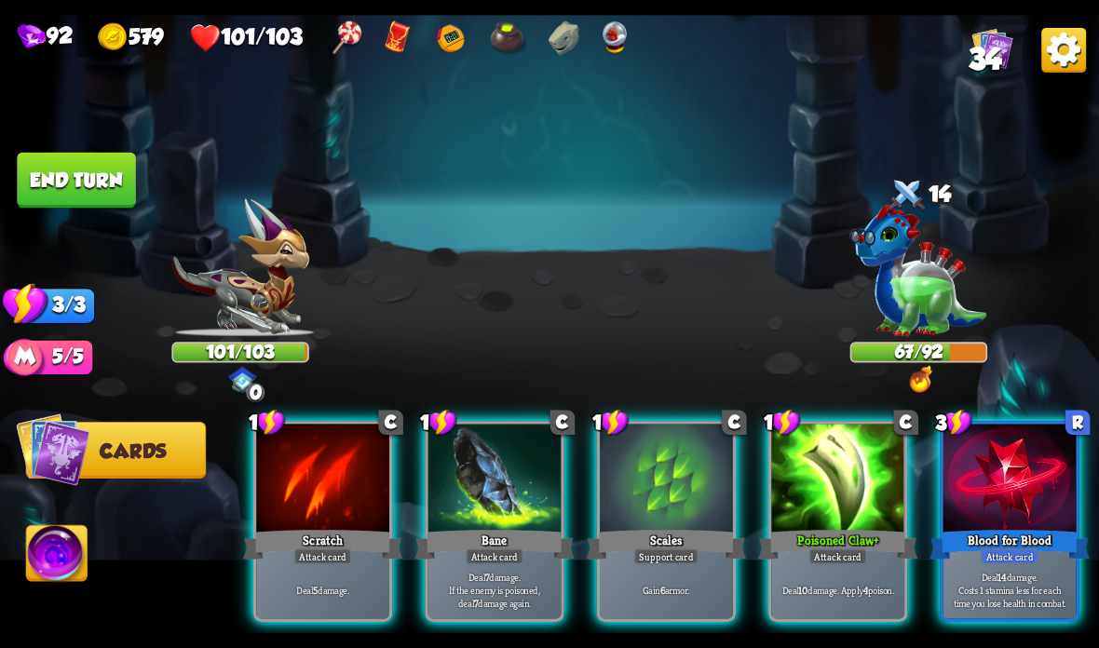
click at [674, 550] on div "Support card" at bounding box center [666, 557] width 65 height 16
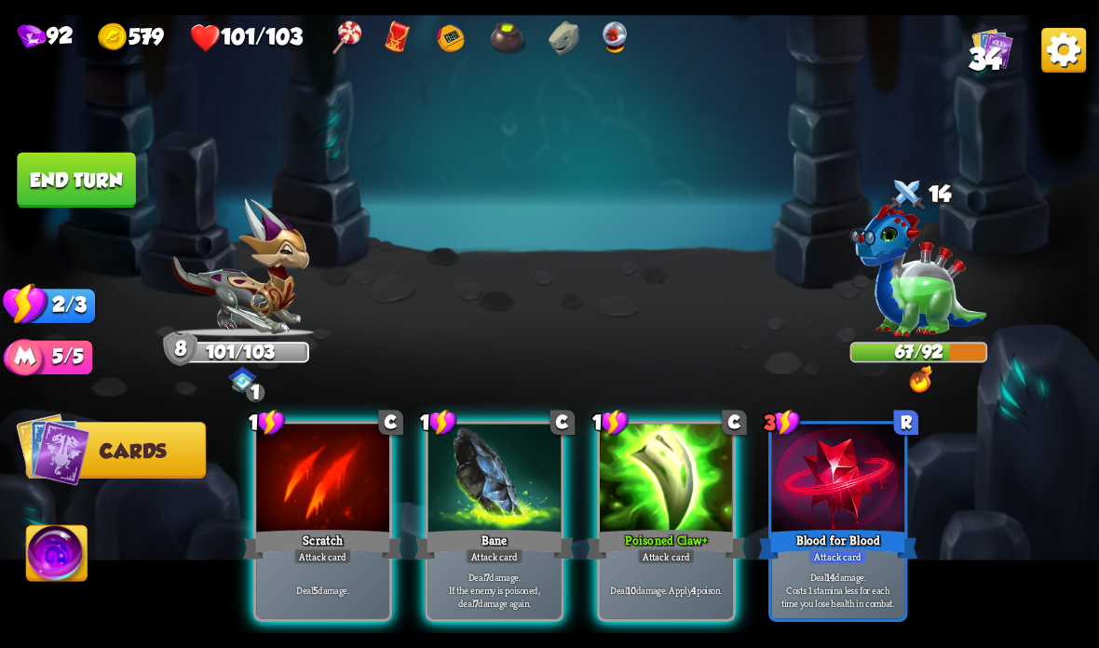
click at [641, 540] on div "Poisoned Claw +" at bounding box center [666, 544] width 159 height 35
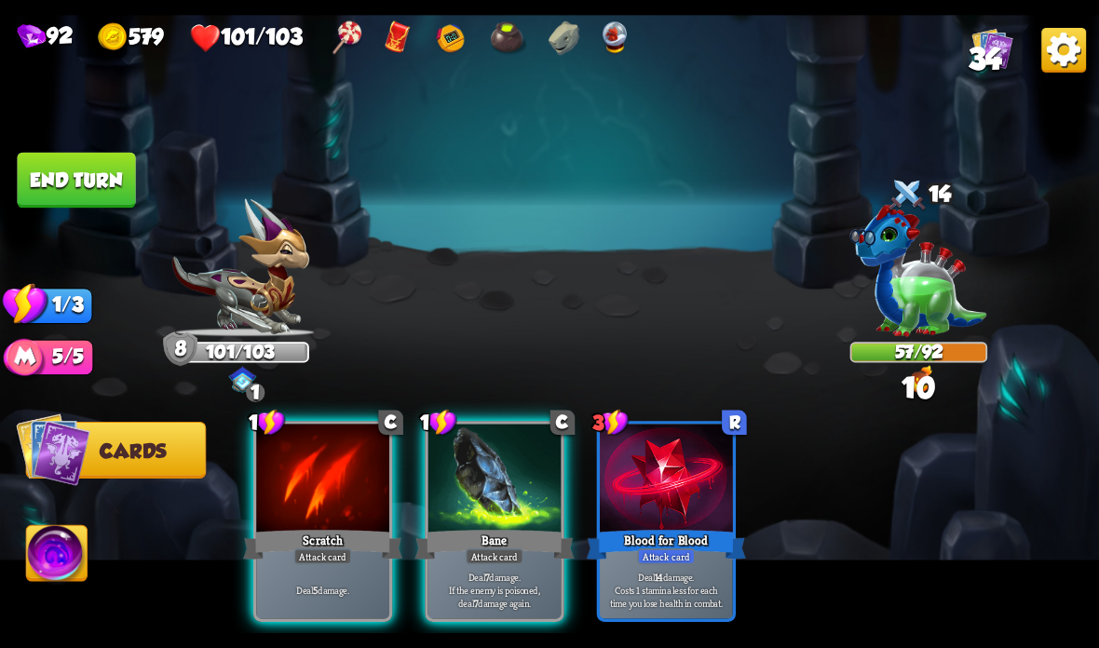
click at [494, 519] on div at bounding box center [494, 480] width 133 height 112
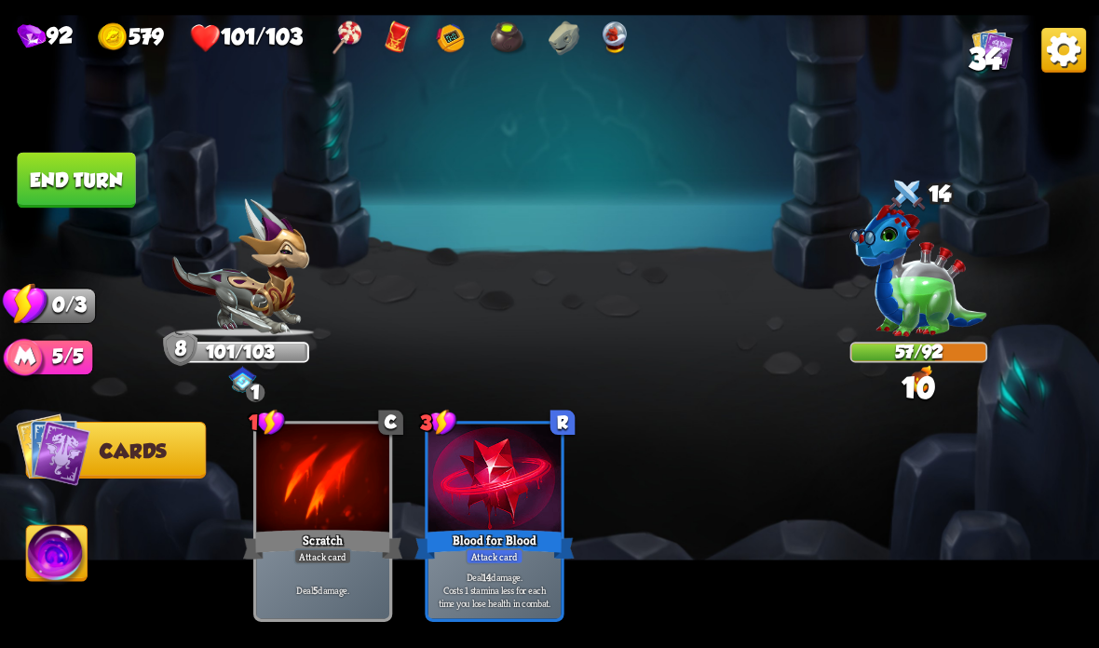
click at [52, 183] on button "End turn" at bounding box center [76, 181] width 118 height 56
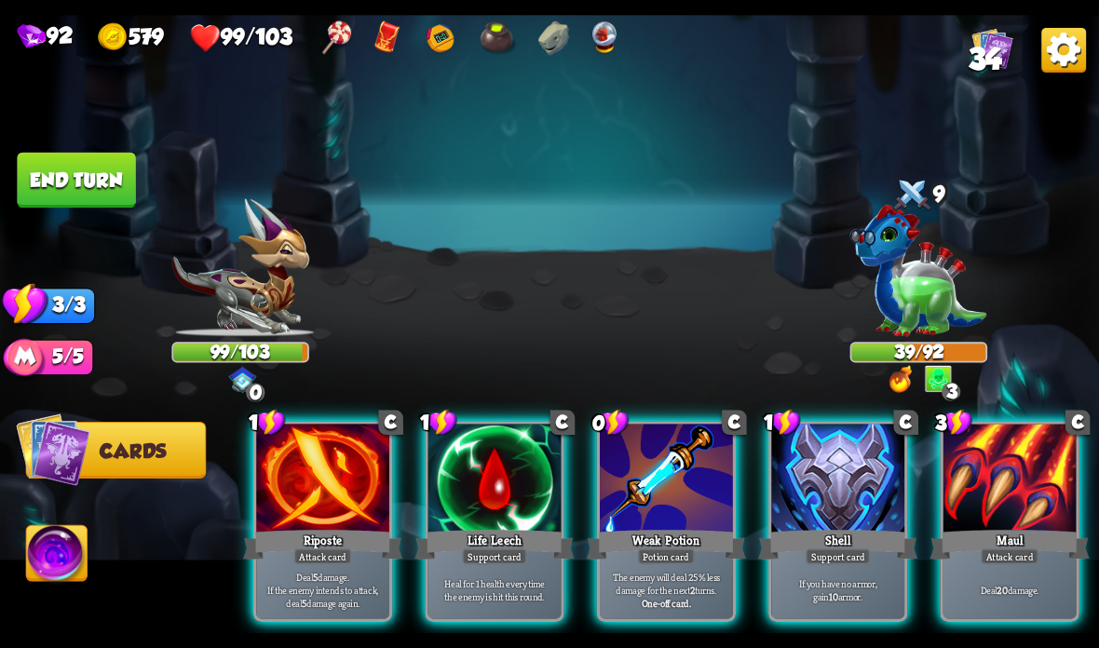
click at [664, 510] on div at bounding box center [666, 480] width 133 height 112
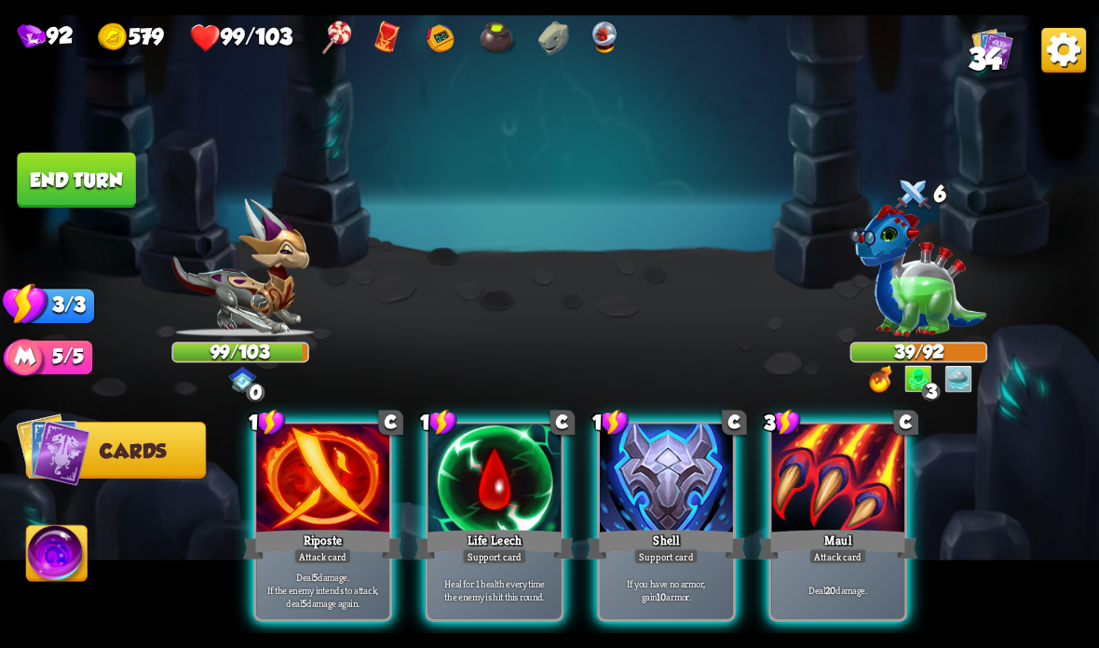
click at [671, 513] on div at bounding box center [666, 480] width 133 height 112
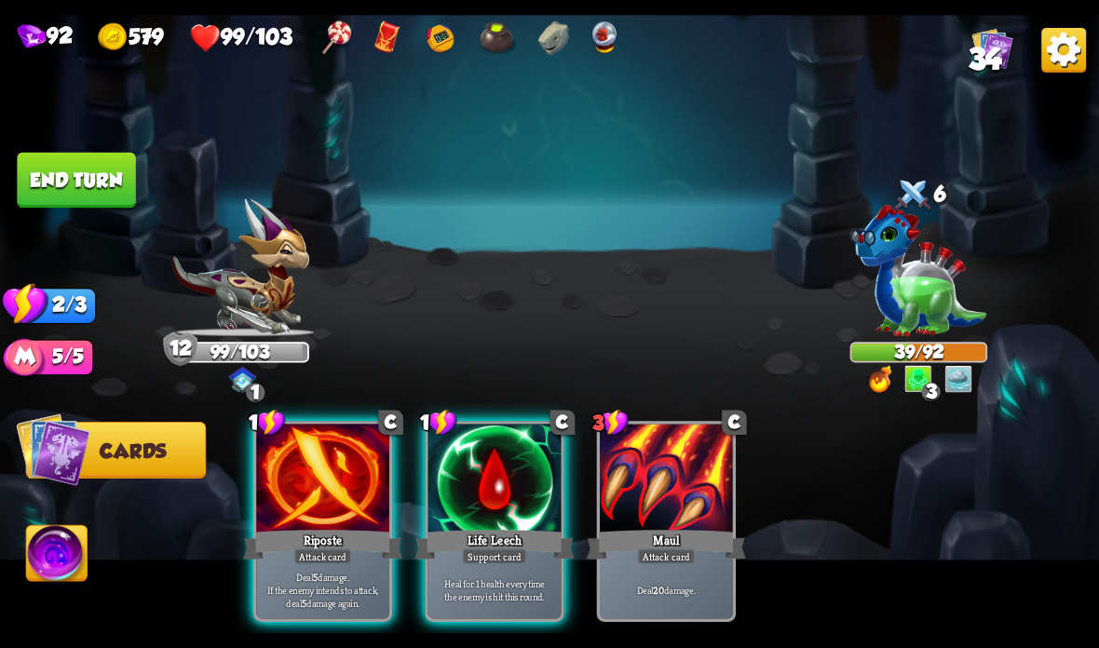
click at [487, 544] on div "Life Leech" at bounding box center [493, 544] width 159 height 35
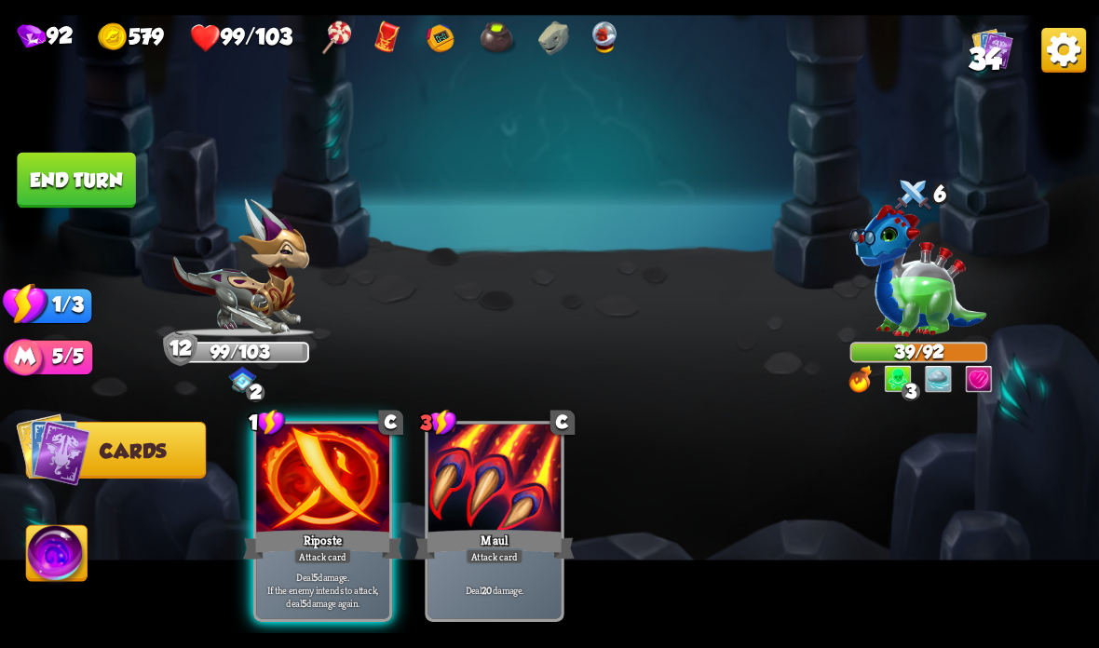
click at [317, 543] on div "Riposte" at bounding box center [322, 544] width 159 height 35
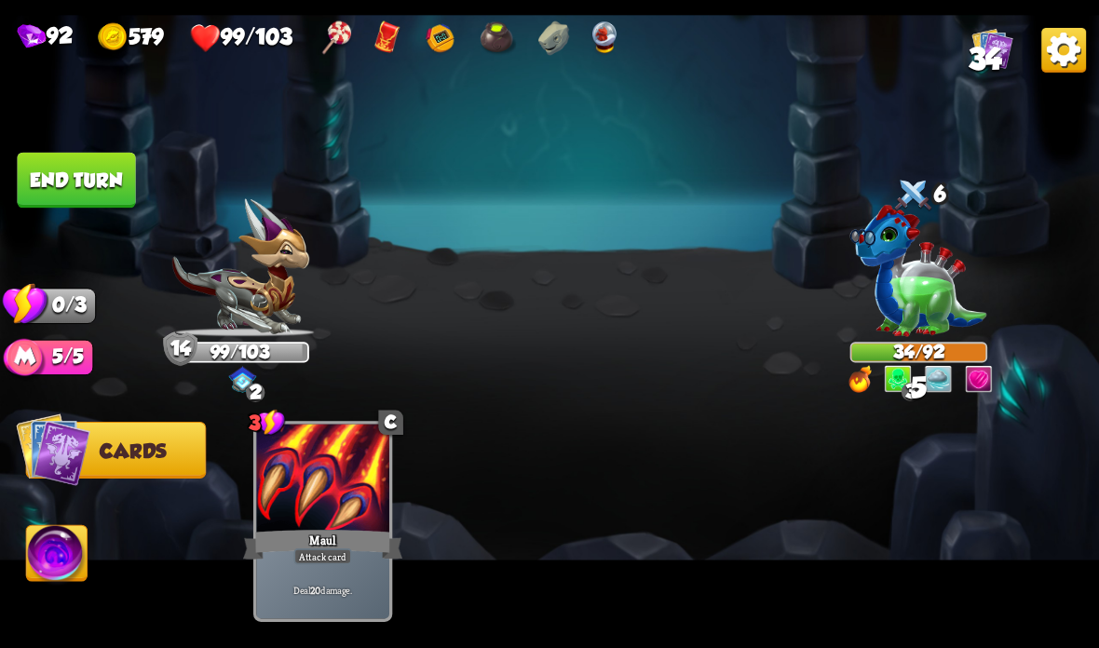
click at [66, 201] on button "End turn" at bounding box center [76, 181] width 118 height 56
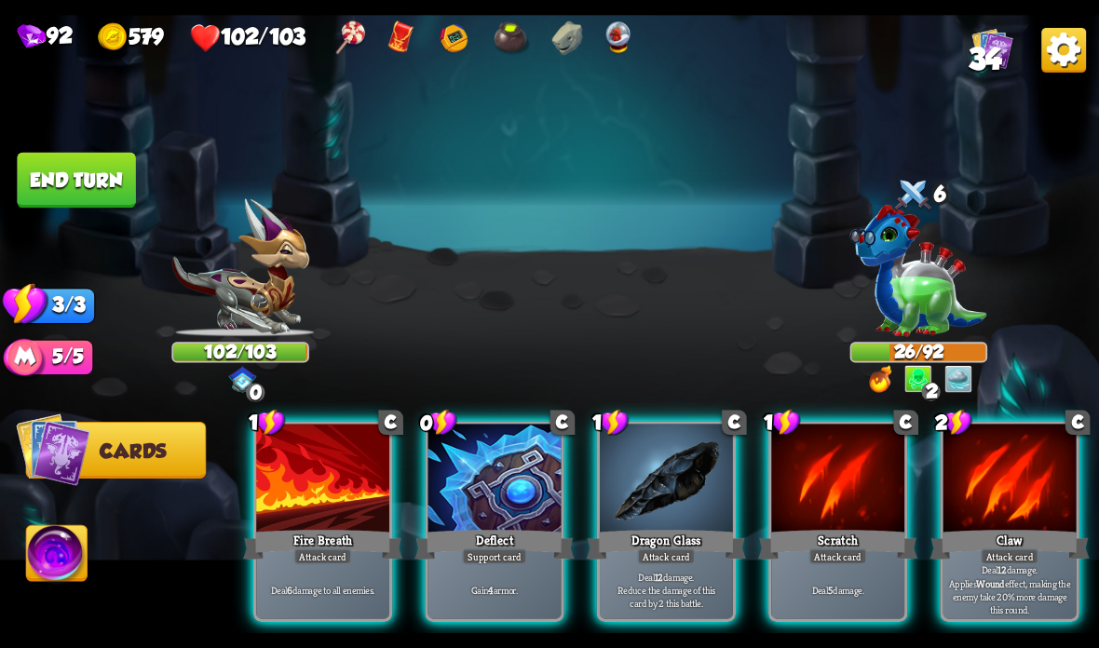
click at [1012, 479] on div at bounding box center [1009, 480] width 133 height 112
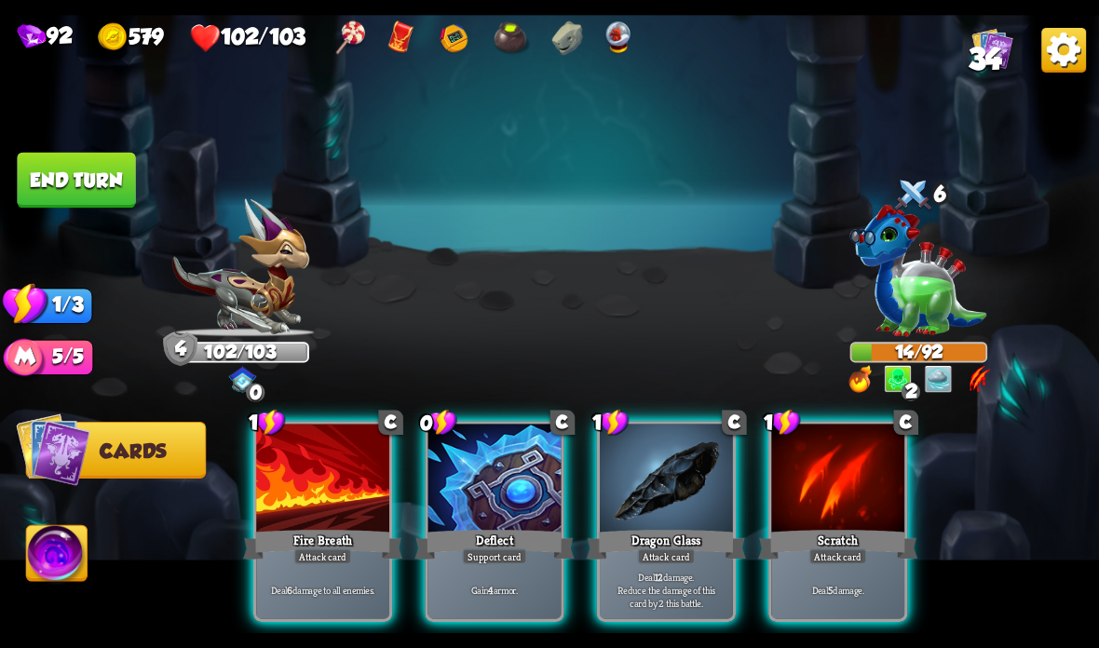
click at [661, 516] on div at bounding box center [666, 480] width 133 height 112
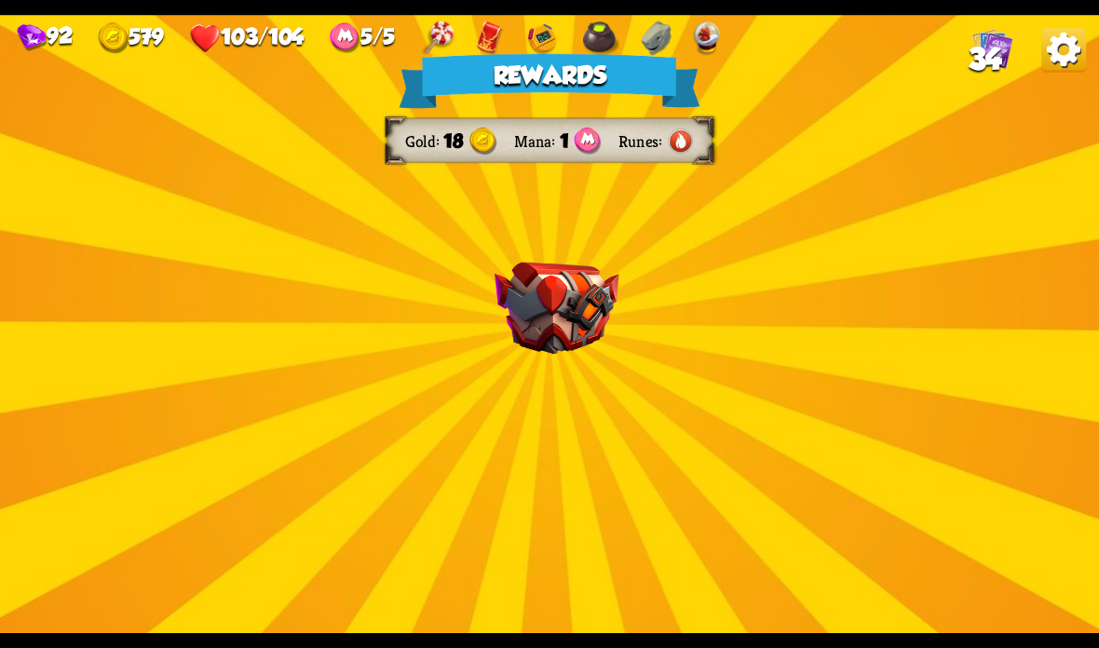
click at [567, 332] on img at bounding box center [556, 309] width 125 height 92
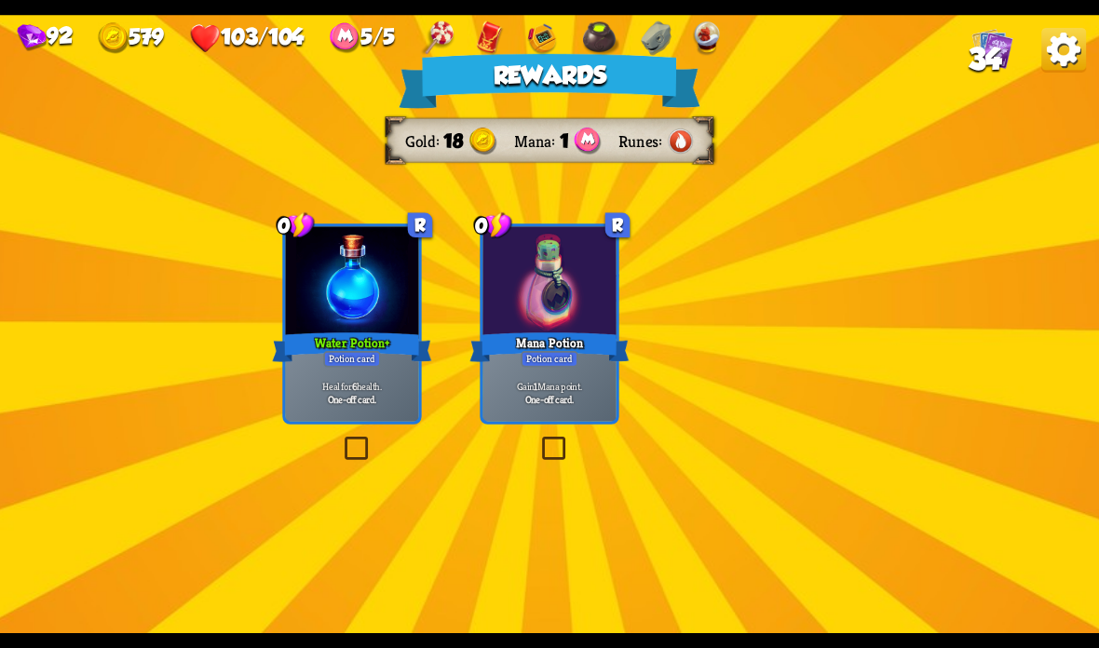
click at [565, 332] on img at bounding box center [556, 309] width 125 height 92
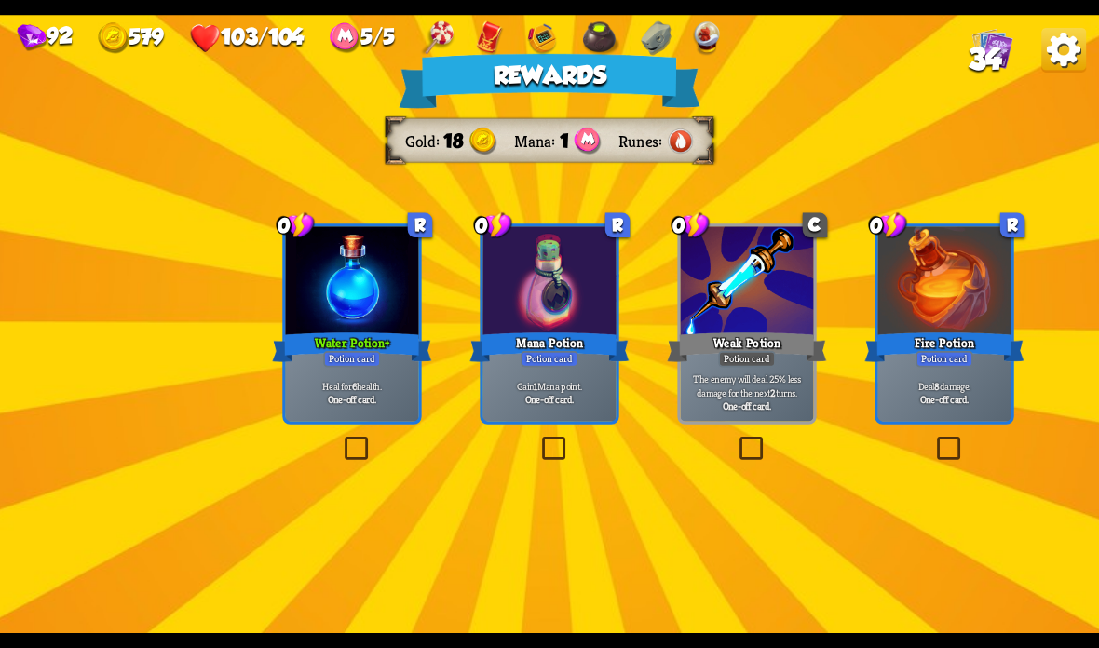
click at [341, 440] on label at bounding box center [341, 440] width 0 height 0
click at [0, 0] on input "checkbox" at bounding box center [0, 0] width 0 height 0
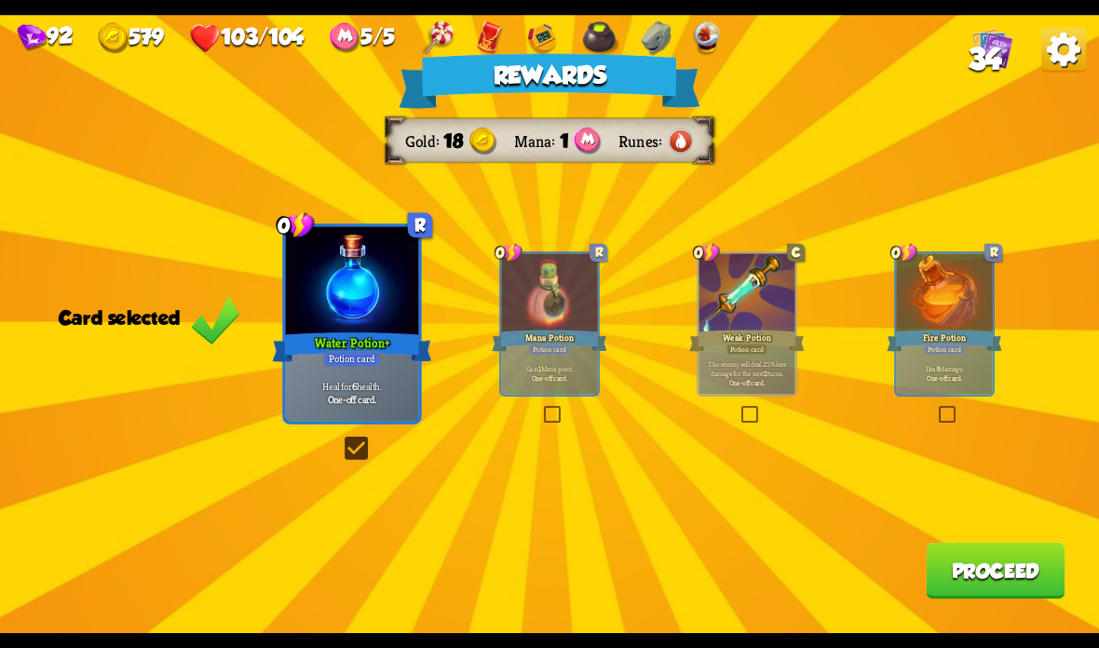
click at [996, 567] on button "Proceed" at bounding box center [995, 571] width 139 height 56
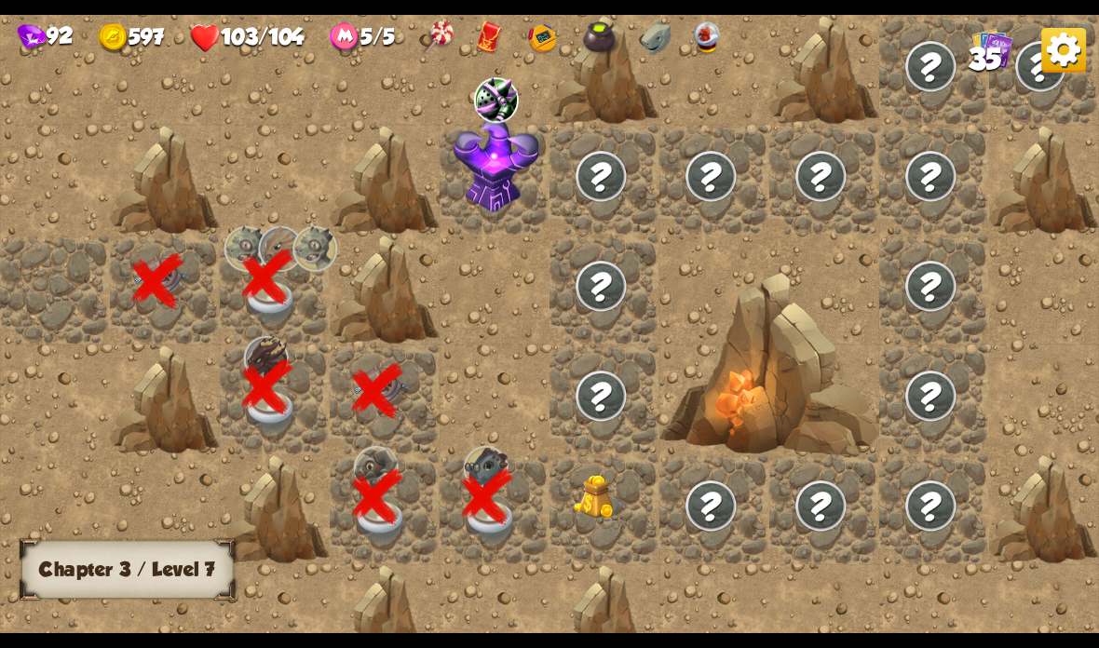
click at [608, 508] on img at bounding box center [601, 497] width 55 height 45
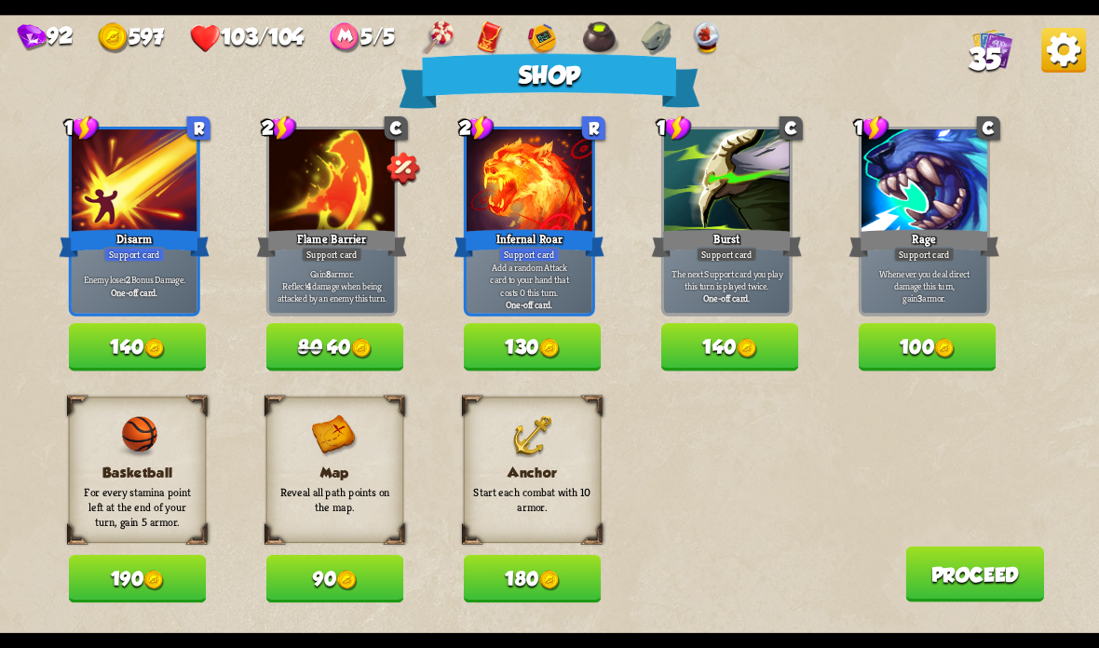
click at [331, 343] on button "80 40" at bounding box center [335, 346] width 138 height 47
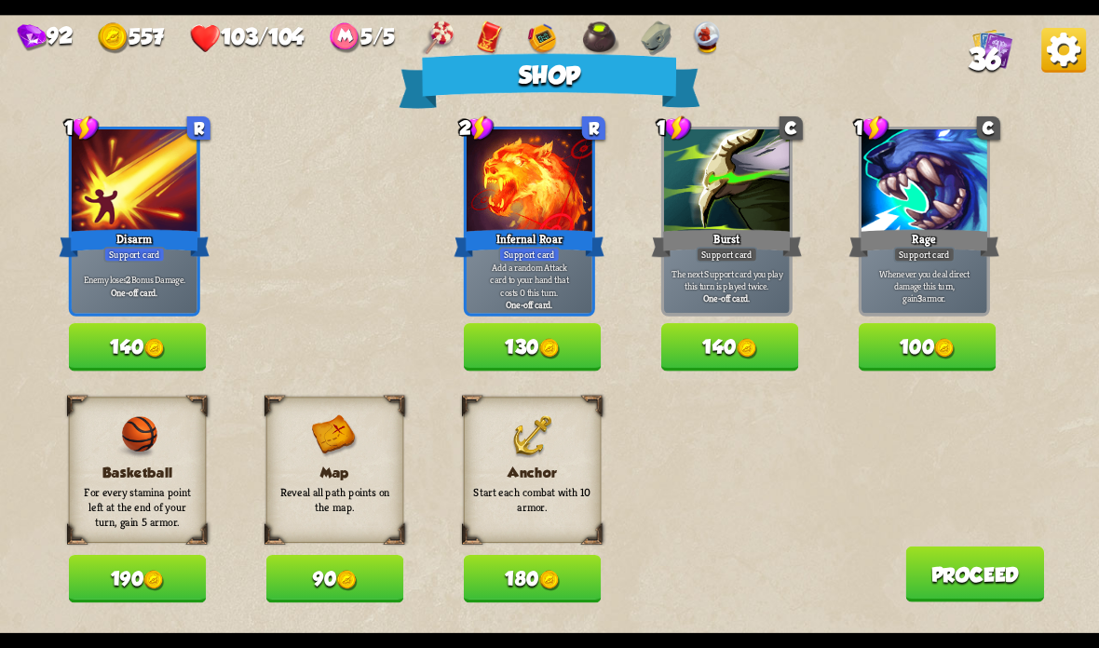
click at [151, 352] on img at bounding box center [154, 349] width 20 height 20
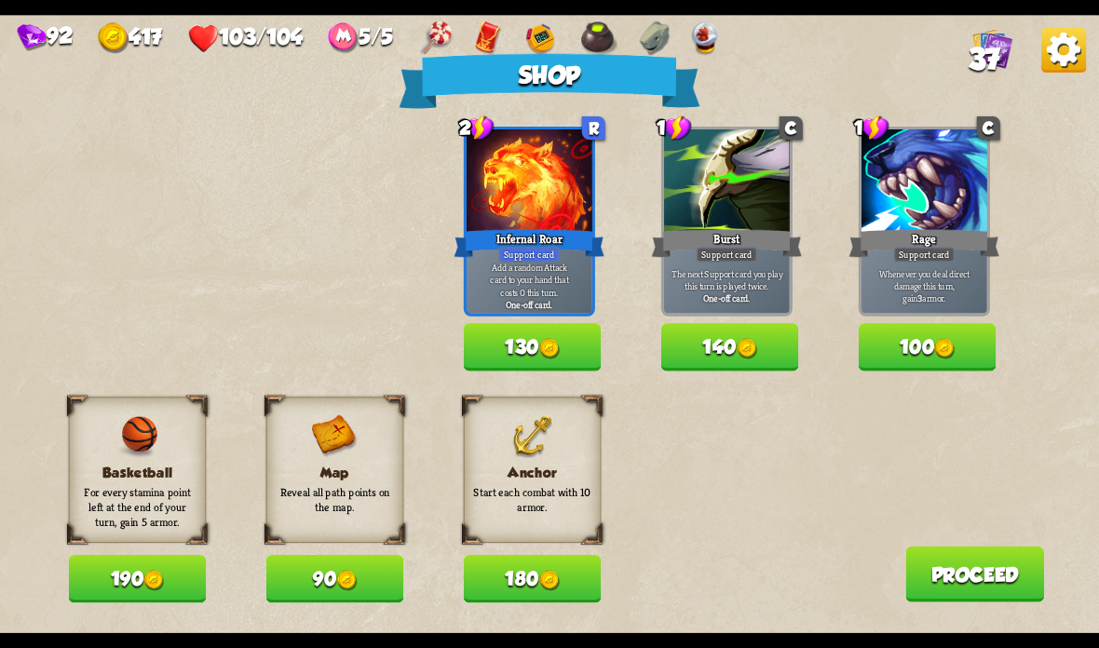
click at [991, 578] on button "Proceed" at bounding box center [974, 575] width 139 height 56
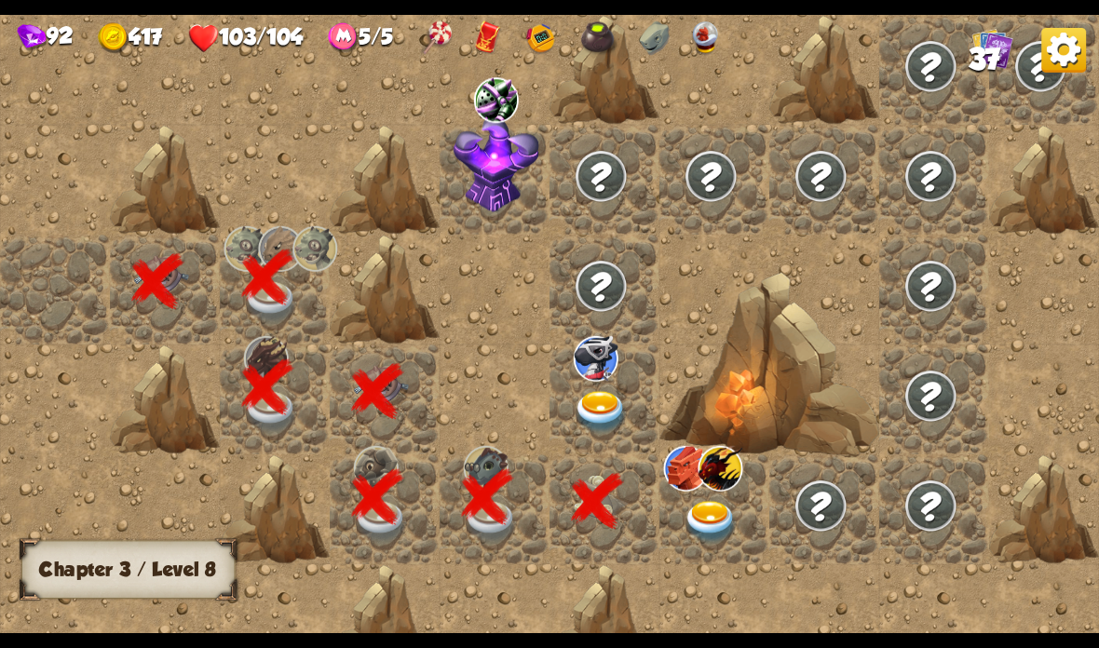
click at [1063, 61] on img at bounding box center [1063, 50] width 45 height 45
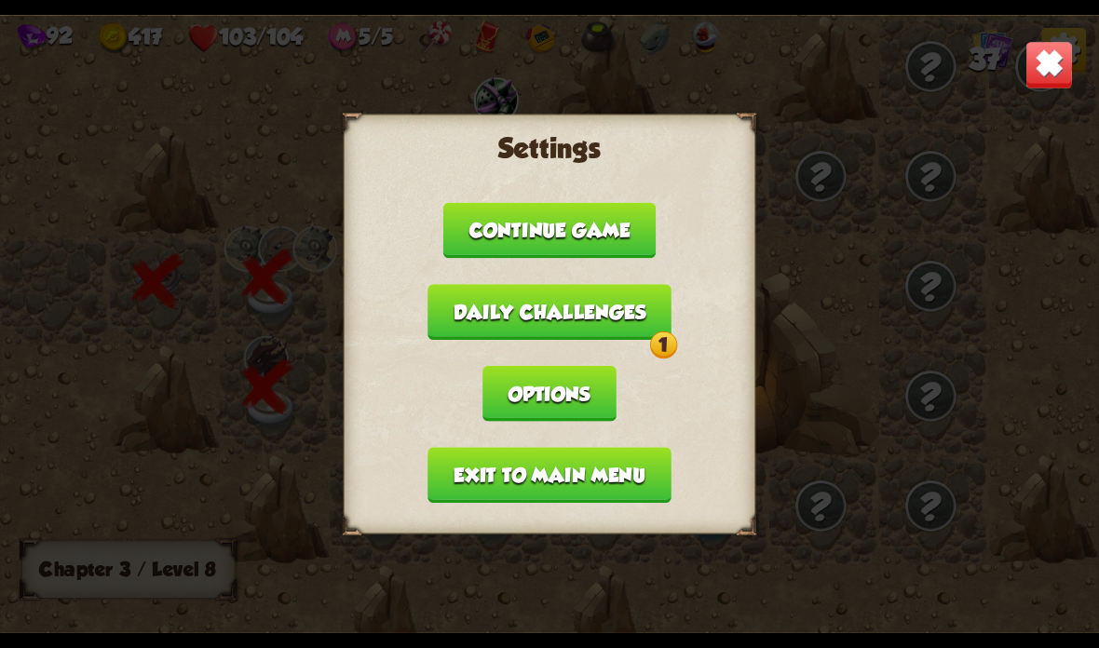
click at [634, 310] on button "Daily challenges 1" at bounding box center [549, 312] width 244 height 56
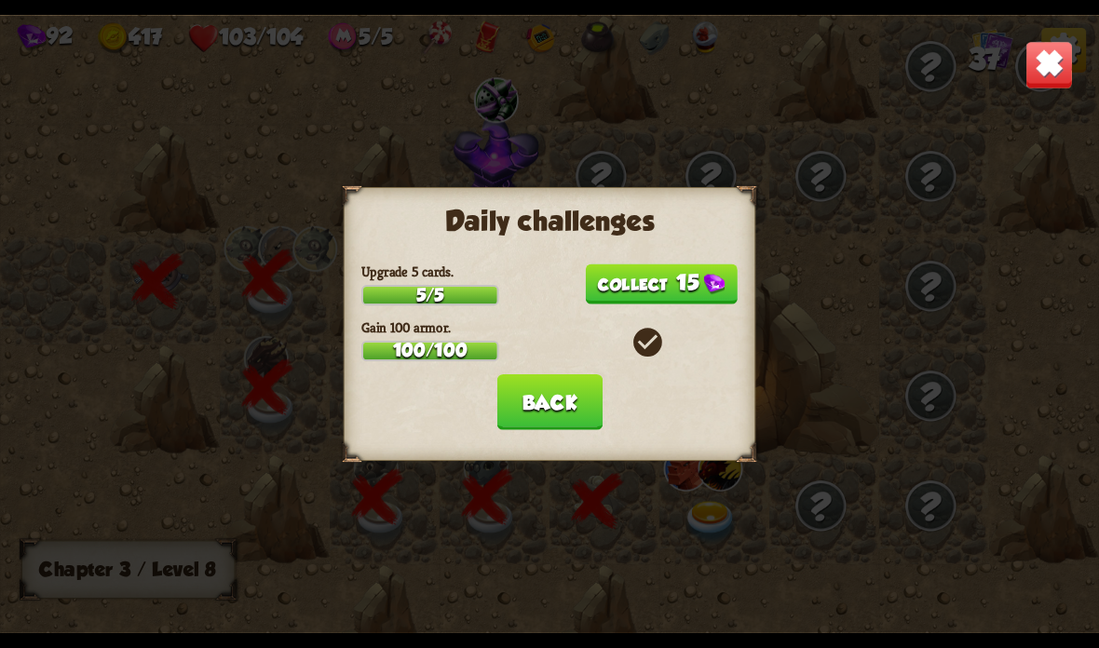
click at [684, 291] on button "15" at bounding box center [661, 284] width 153 height 40
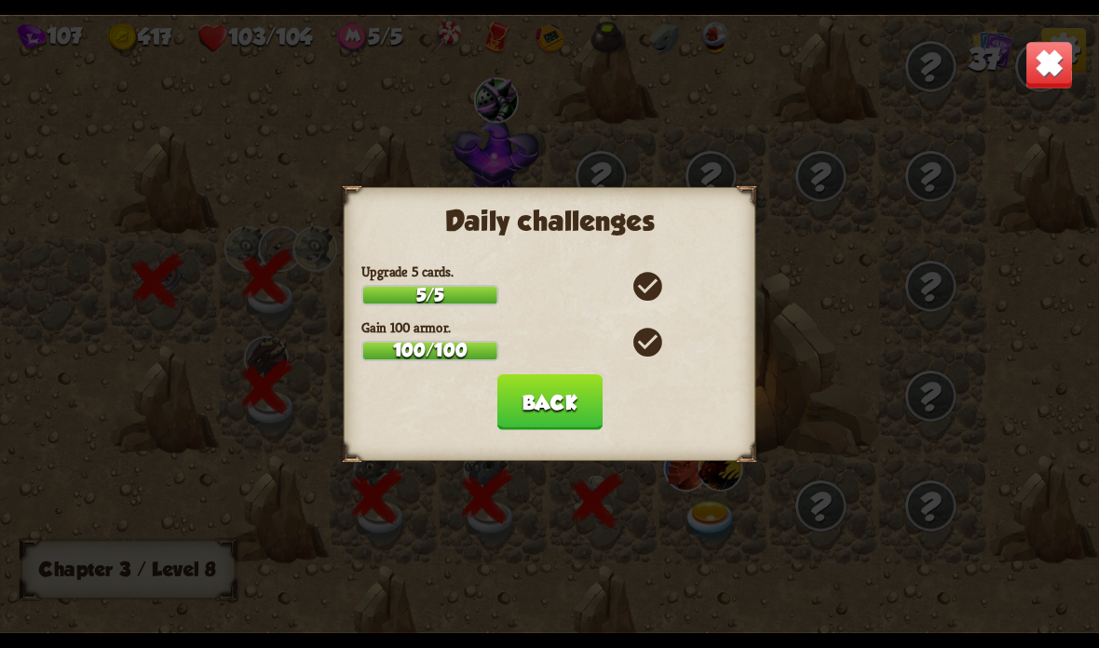
click at [571, 407] on button "Back" at bounding box center [548, 402] width 105 height 56
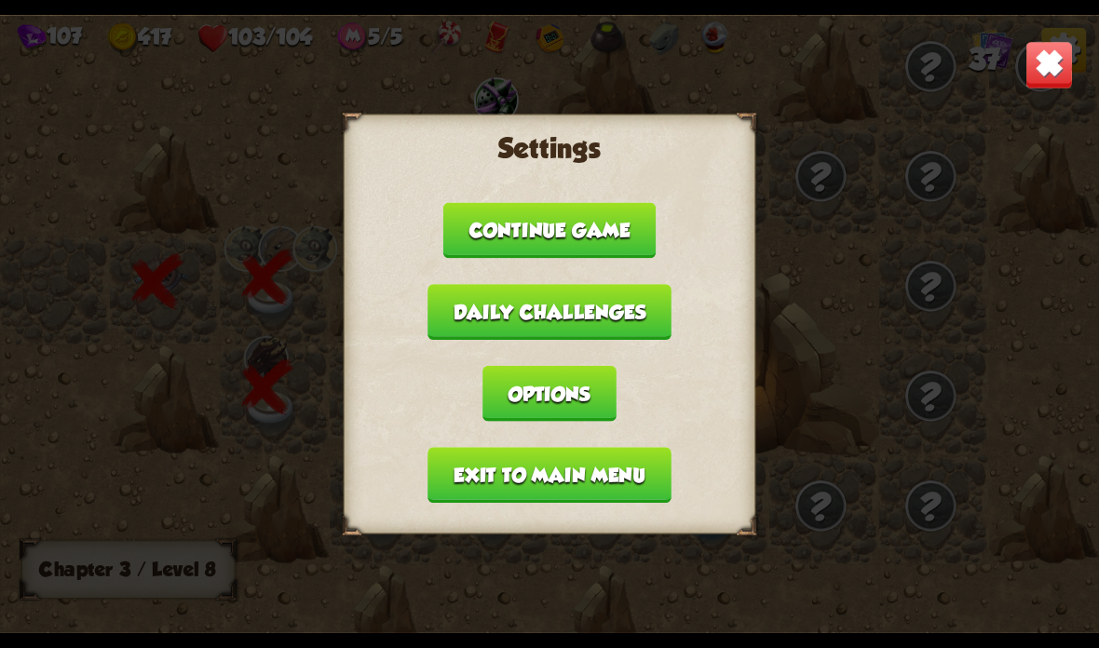
click at [603, 469] on button "Exit to main menu" at bounding box center [548, 475] width 243 height 56
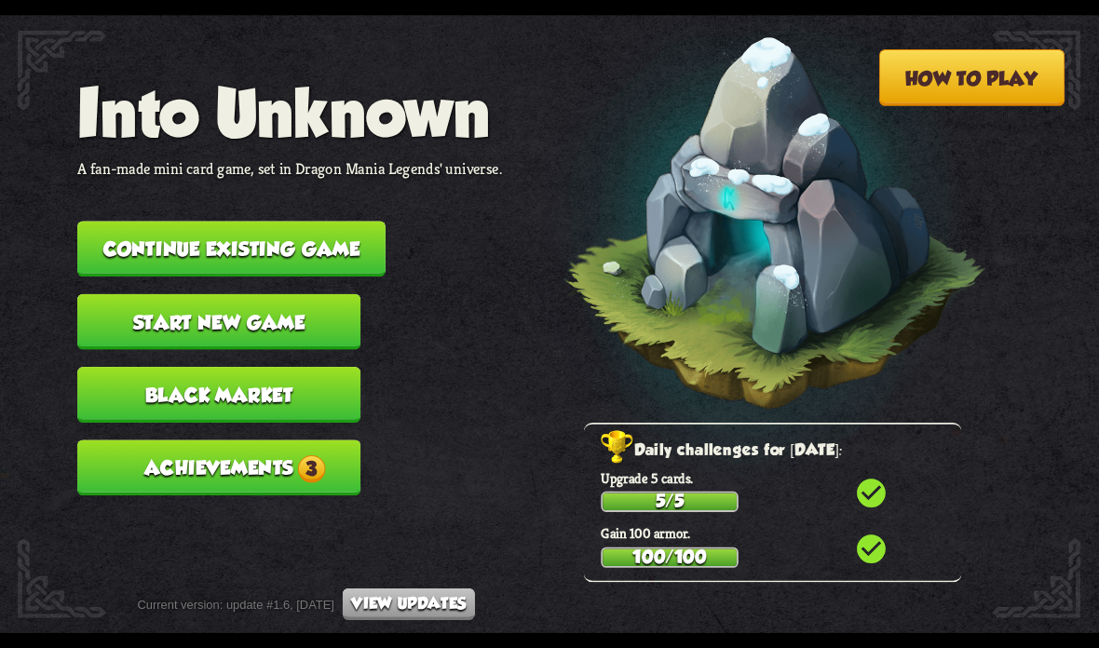
click at [321, 455] on span "3" at bounding box center [311, 469] width 28 height 28
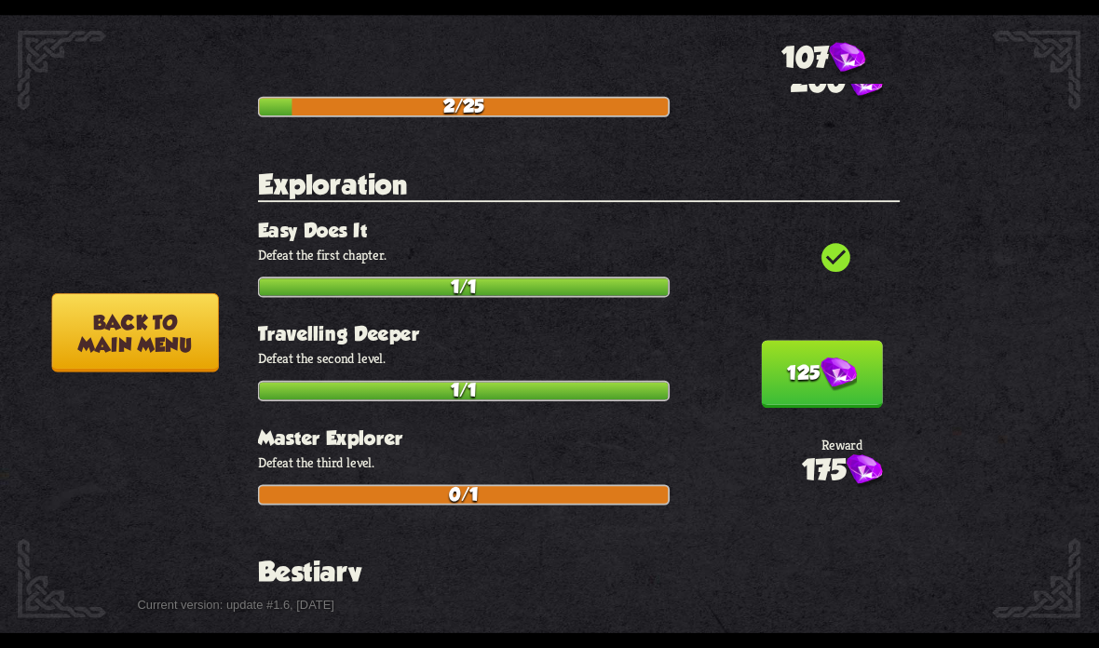
click at [831, 358] on img at bounding box center [838, 375] width 36 height 34
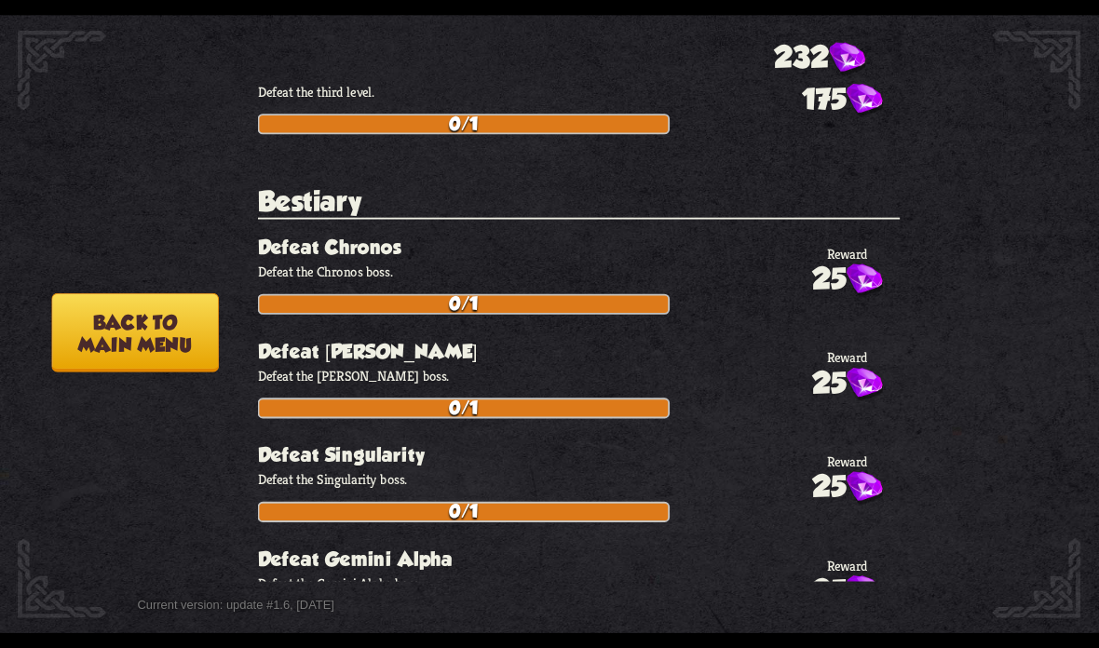
scroll to position [1698, 0]
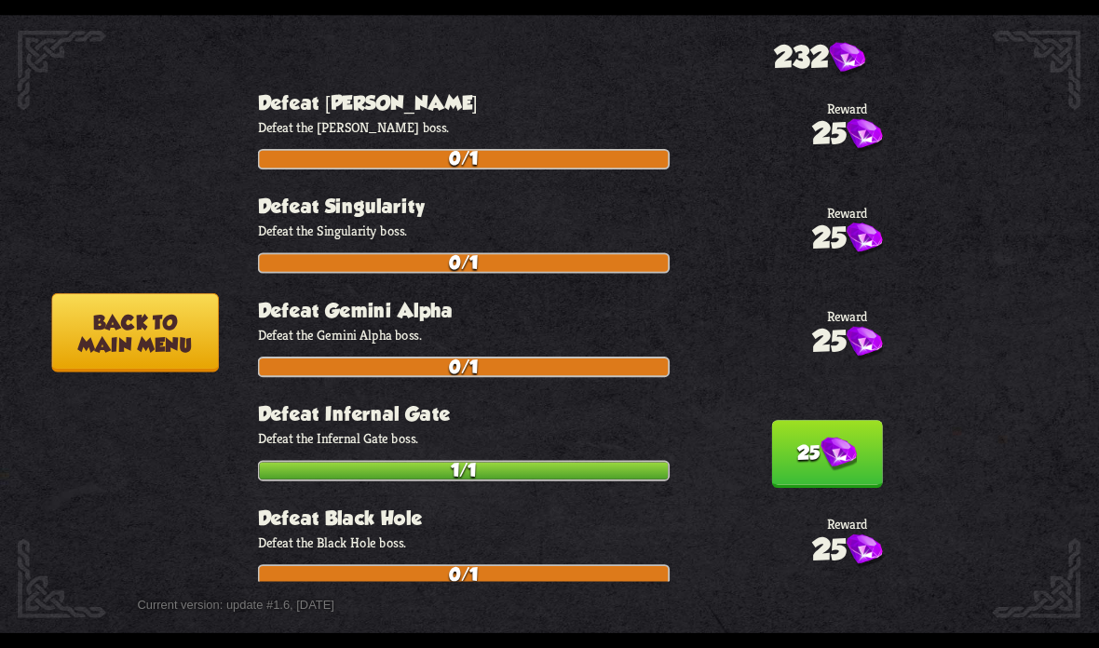
click at [849, 438] on img at bounding box center [838, 455] width 36 height 34
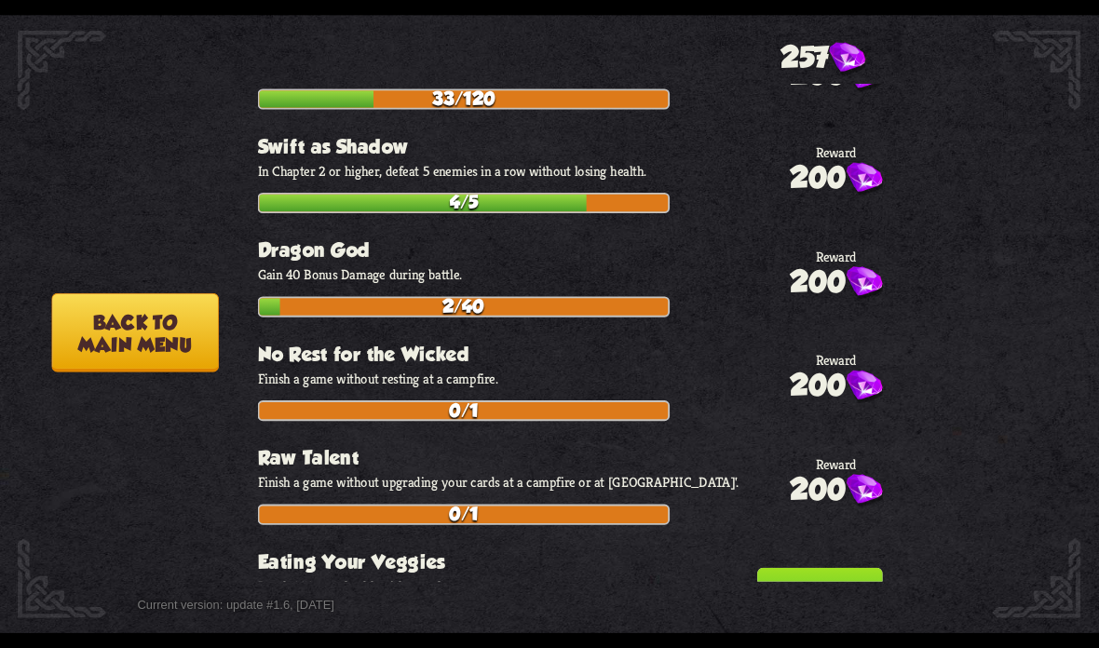
scroll to position [6396, 0]
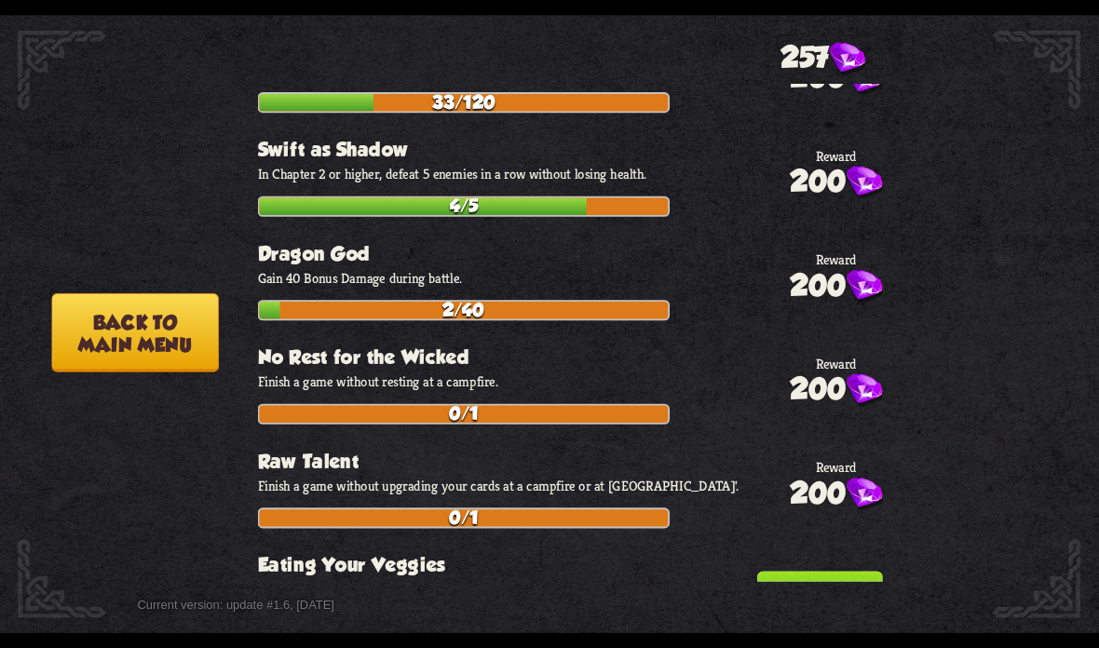
click at [820, 589] on img at bounding box center [838, 606] width 36 height 34
click at [159, 345] on button "Back to main menu" at bounding box center [134, 332] width 167 height 79
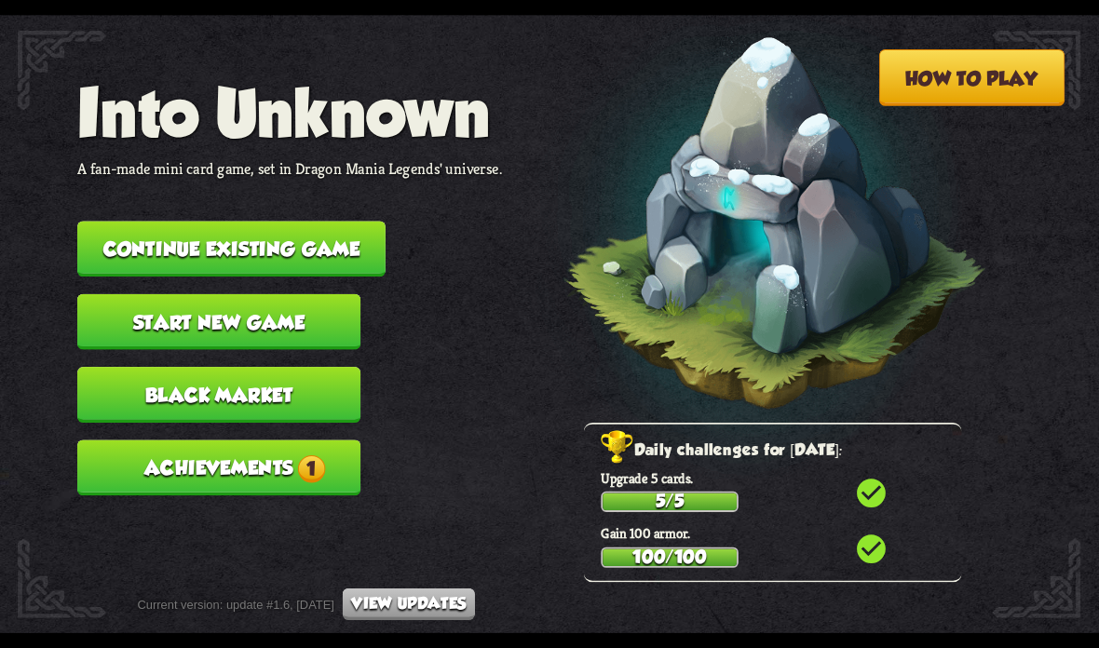
click at [294, 447] on button "Achievements 1" at bounding box center [218, 468] width 283 height 56
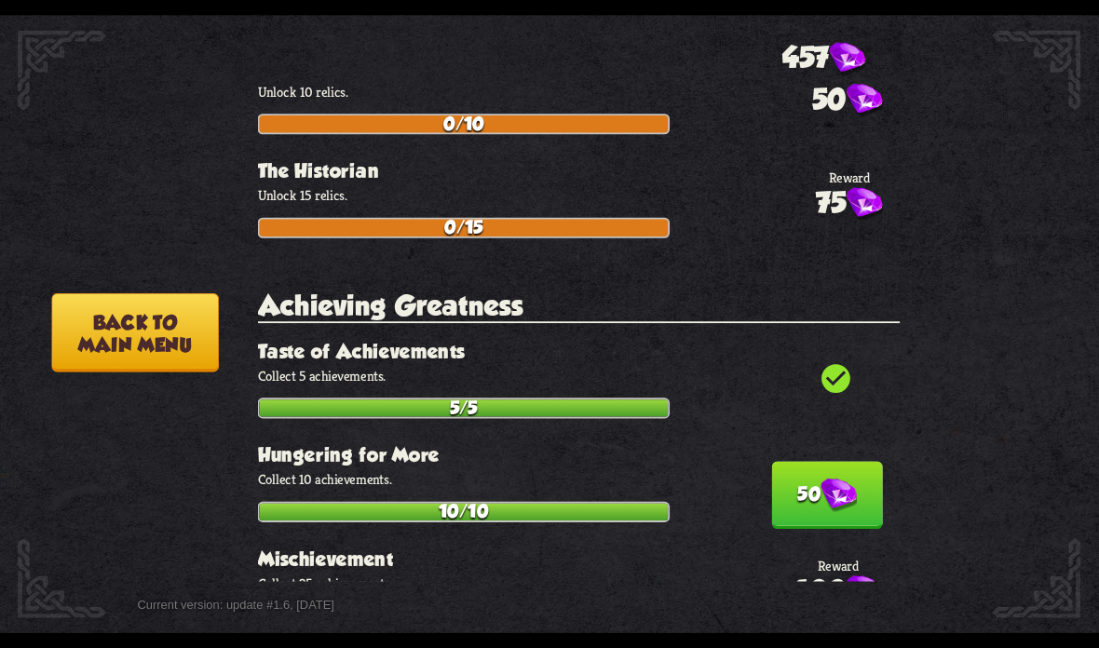
scroll to position [4353, 0]
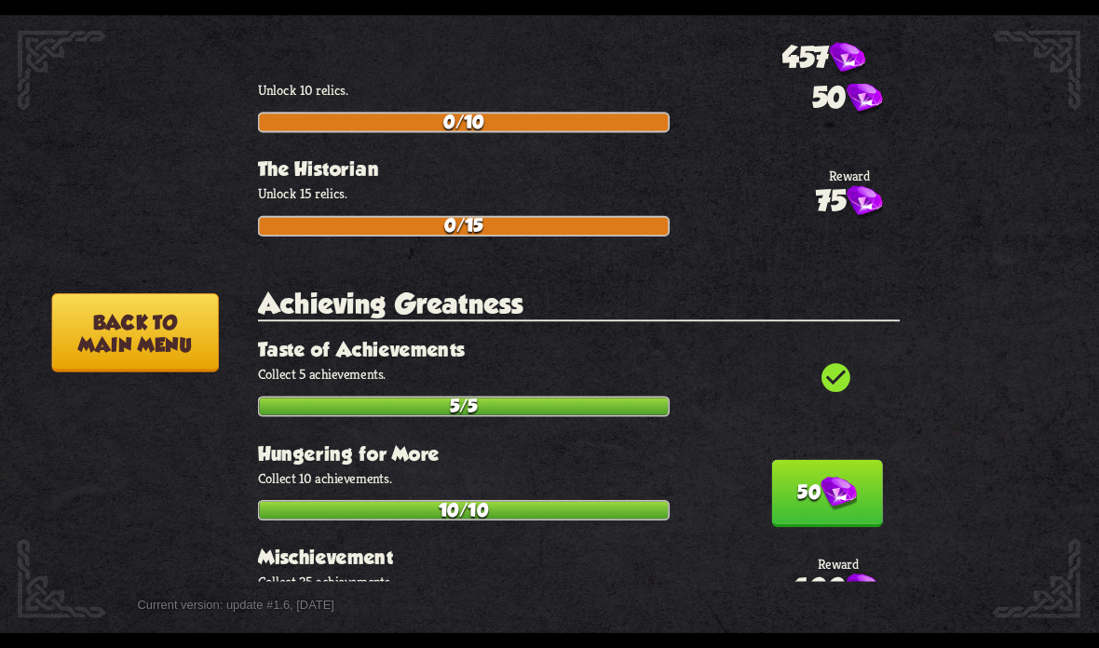
click at [820, 477] on img at bounding box center [838, 494] width 36 height 34
click at [129, 341] on button "Back to main menu" at bounding box center [134, 332] width 167 height 79
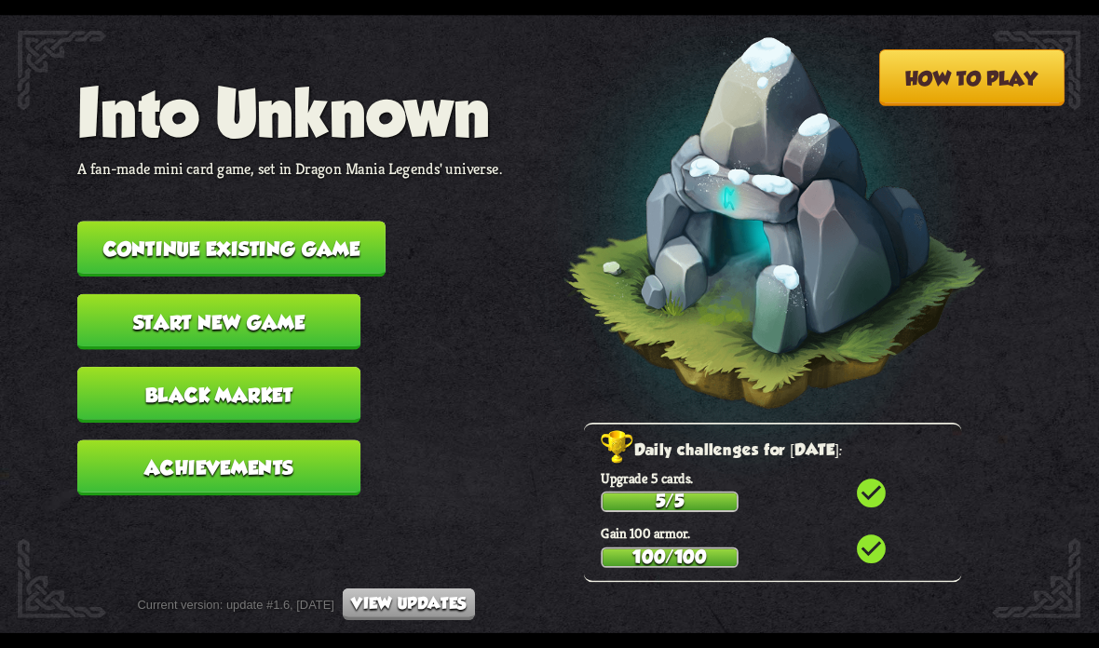
click at [129, 378] on button "Black Market" at bounding box center [218, 395] width 283 height 56
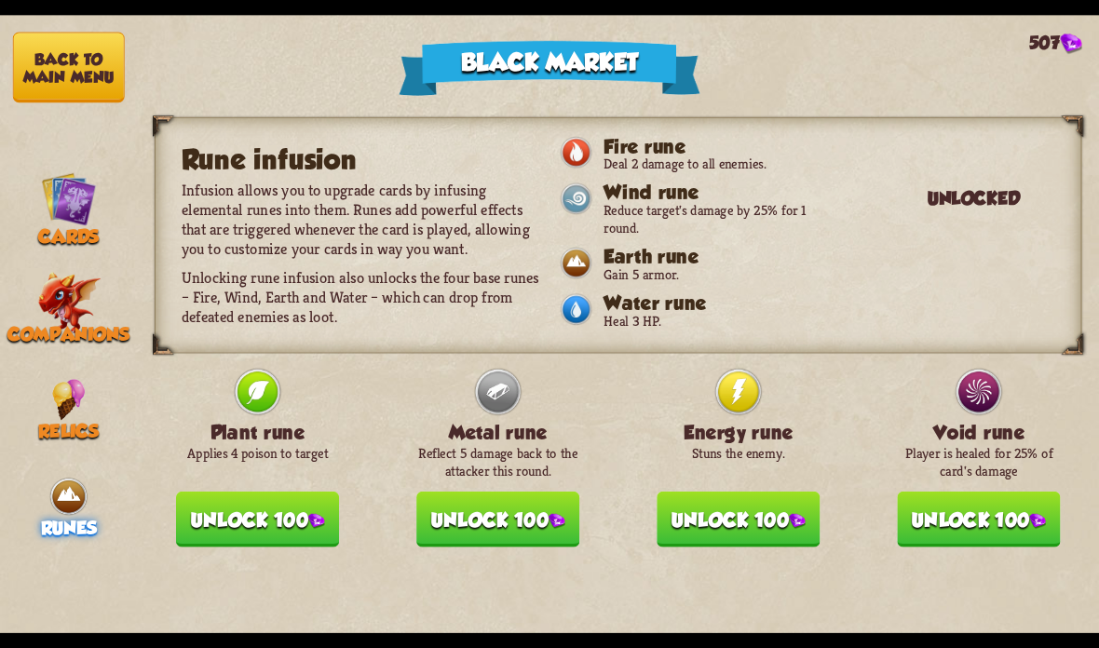
click at [996, 526] on button "Unlock 100" at bounding box center [978, 520] width 163 height 56
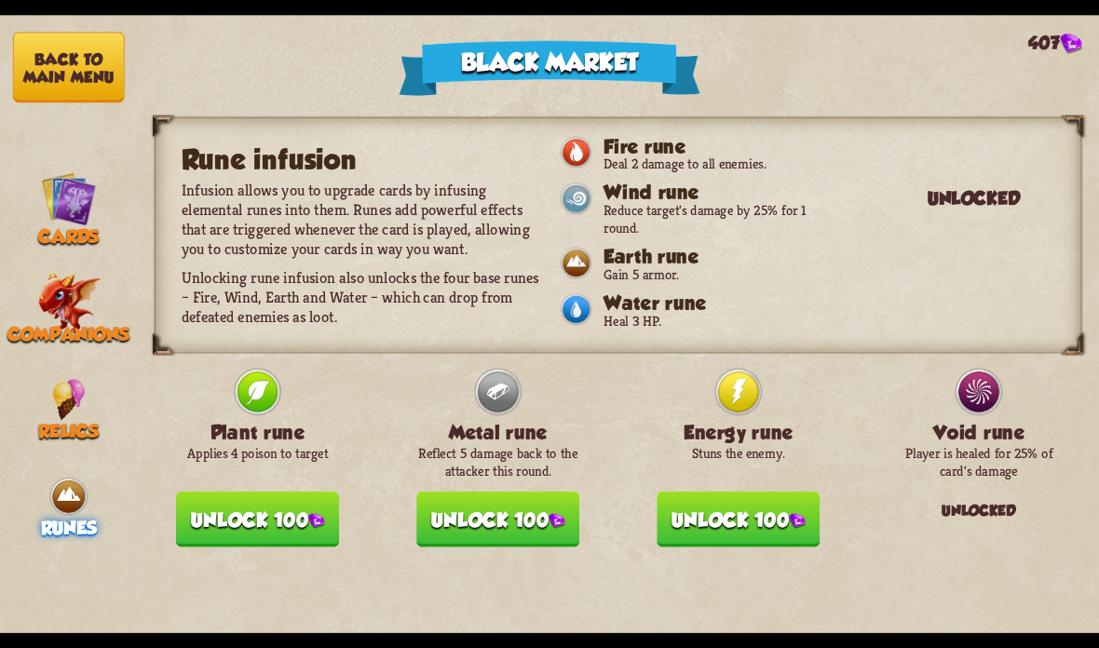
click at [765, 513] on button "Unlock 100" at bounding box center [738, 520] width 163 height 56
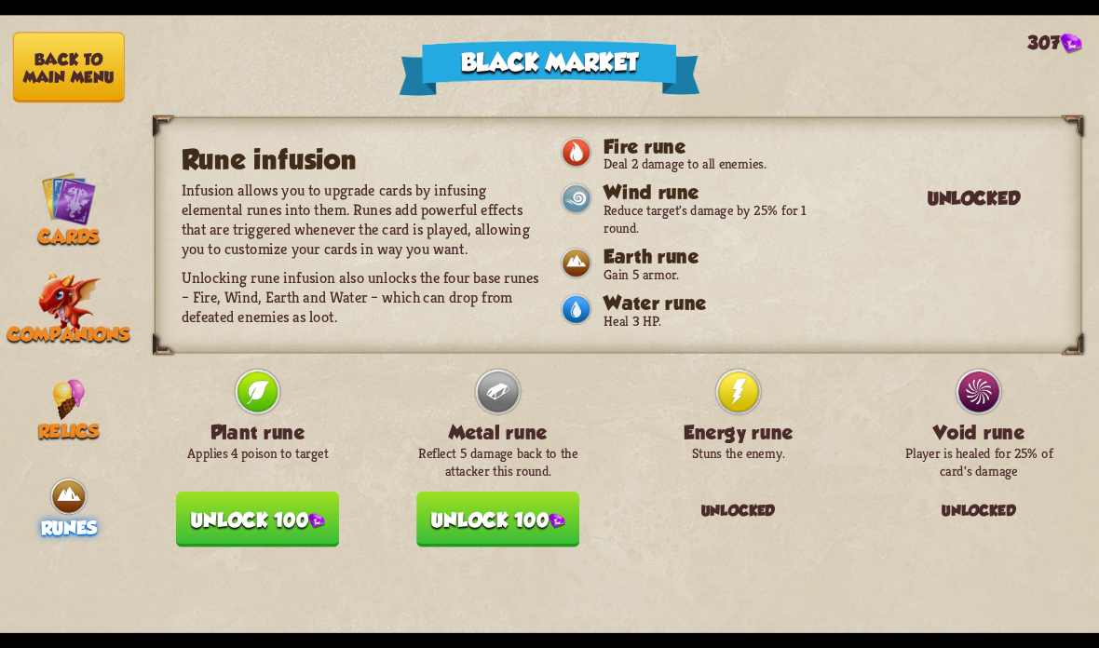
click at [541, 493] on button "Unlock 100" at bounding box center [497, 520] width 163 height 56
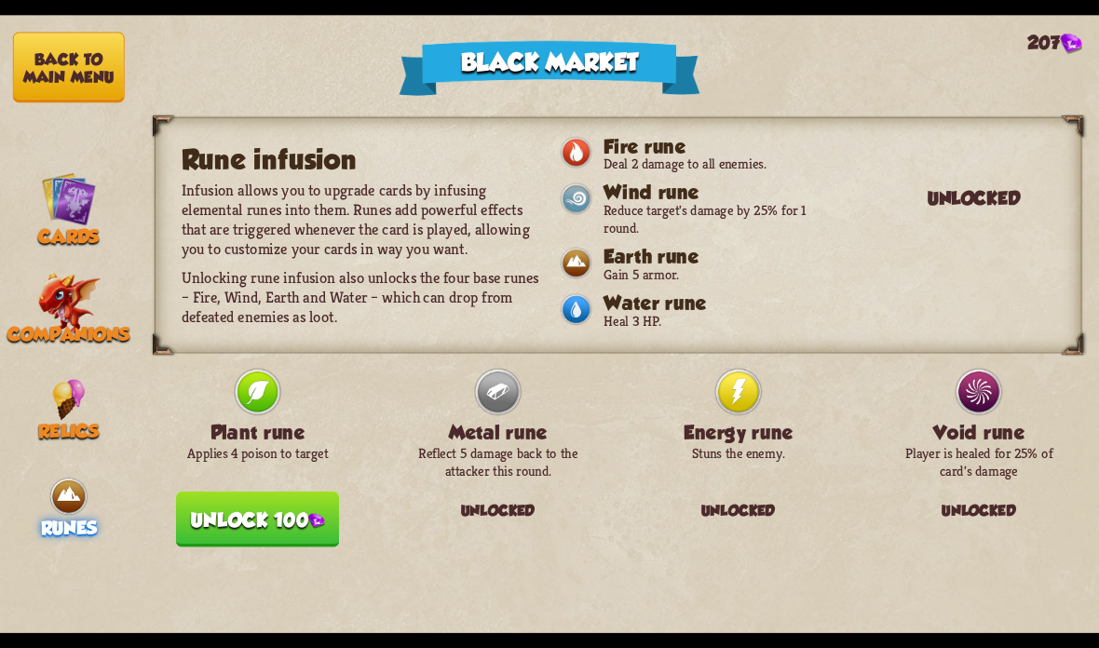
click at [282, 511] on button "Unlock 100" at bounding box center [257, 520] width 163 height 56
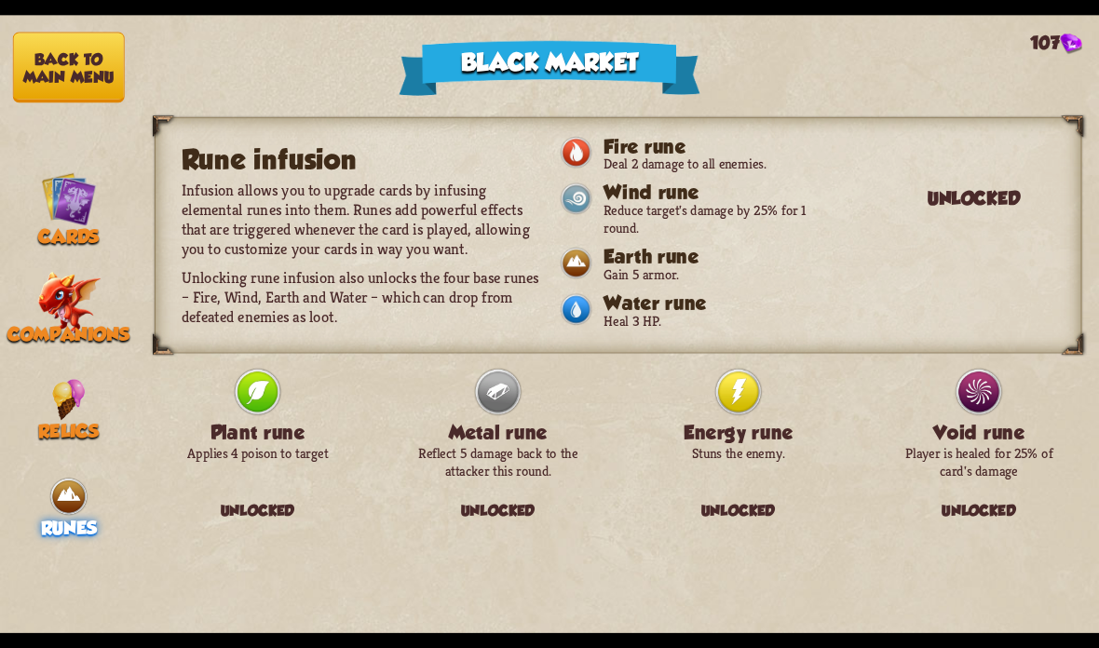
click at [61, 313] on img at bounding box center [68, 302] width 63 height 61
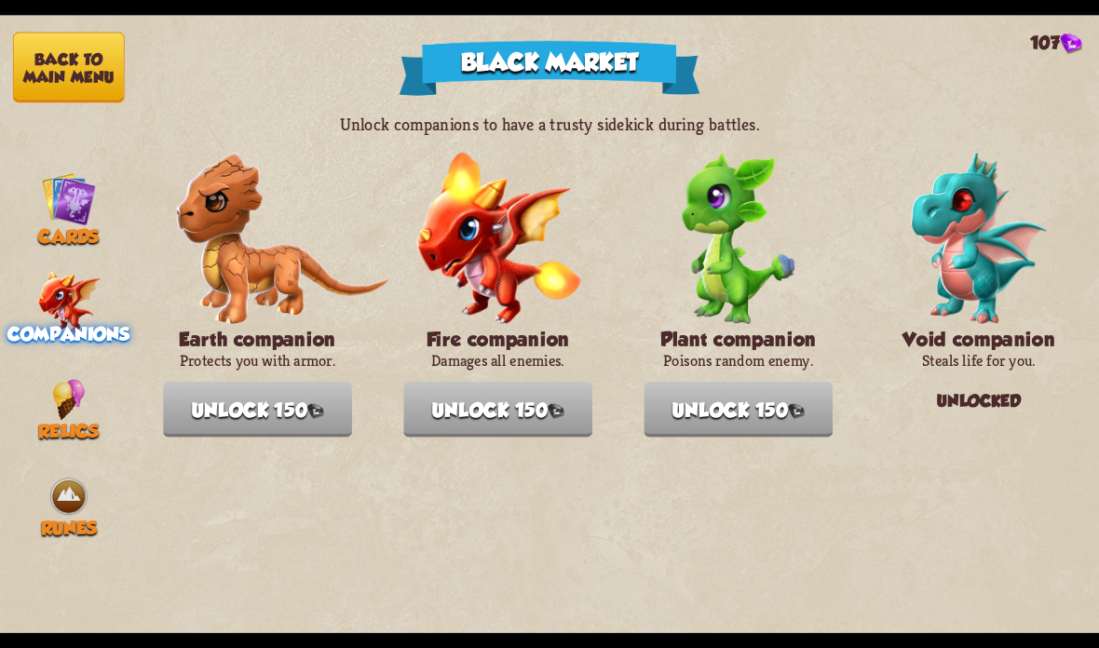
click at [68, 210] on img at bounding box center [68, 198] width 55 height 55
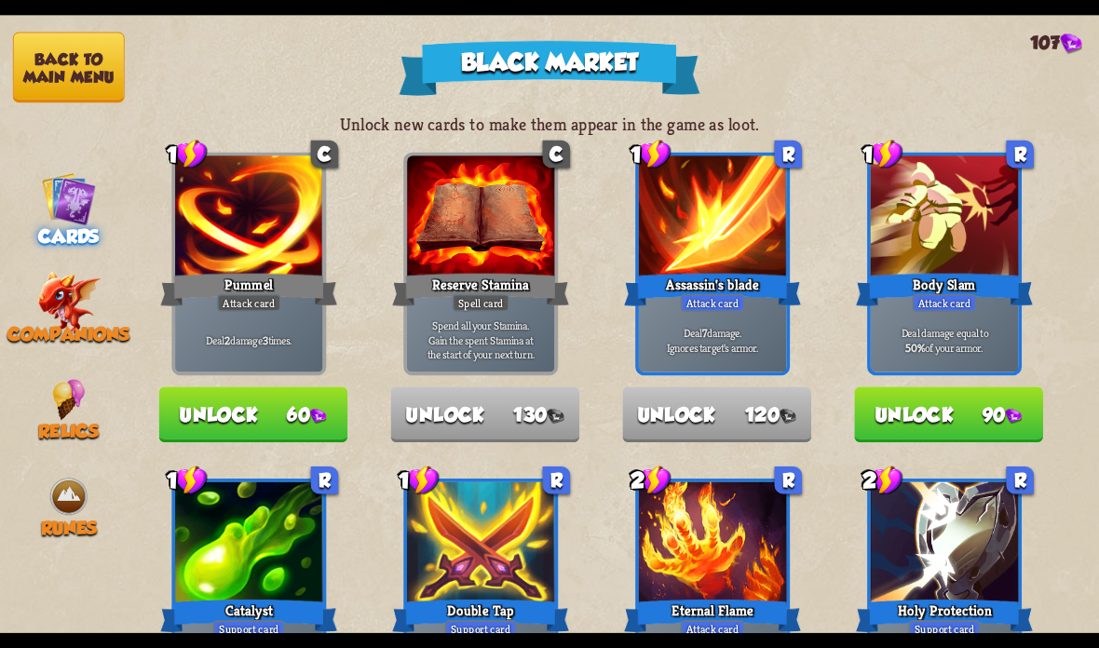
click at [81, 289] on img at bounding box center [68, 302] width 63 height 61
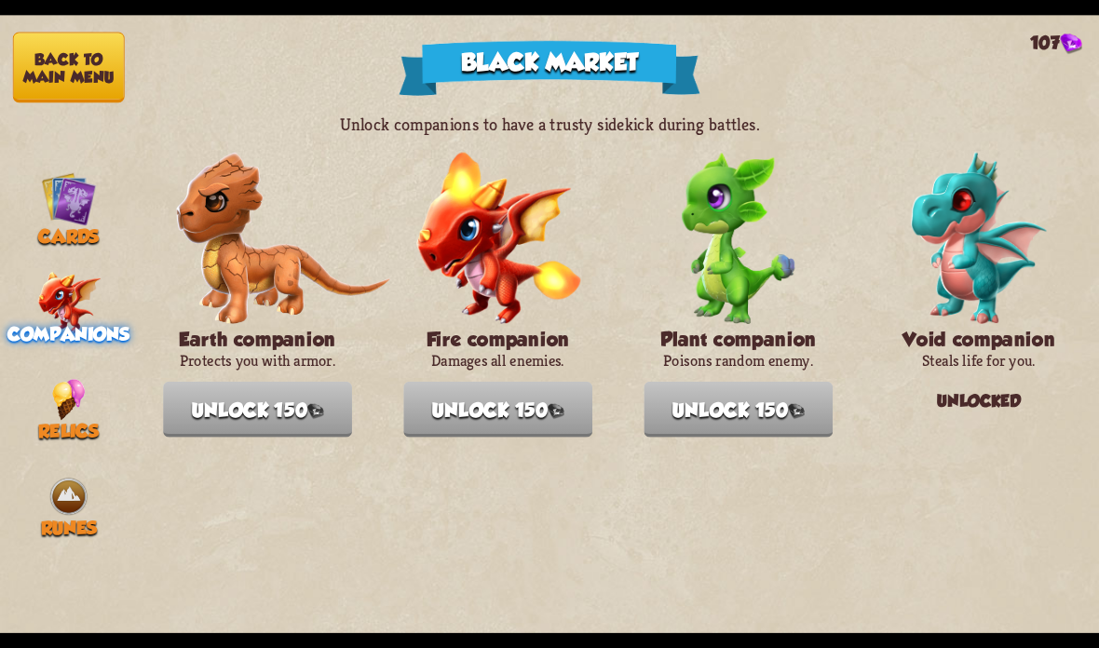
click at [73, 404] on img at bounding box center [69, 399] width 34 height 41
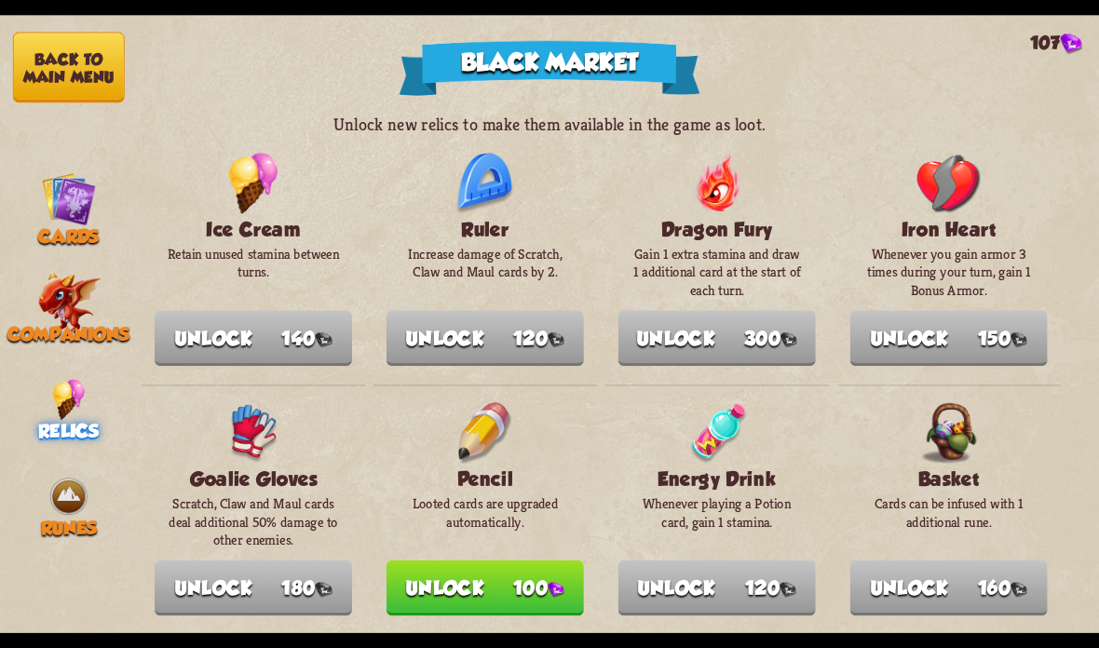
click at [80, 200] on img at bounding box center [68, 198] width 55 height 55
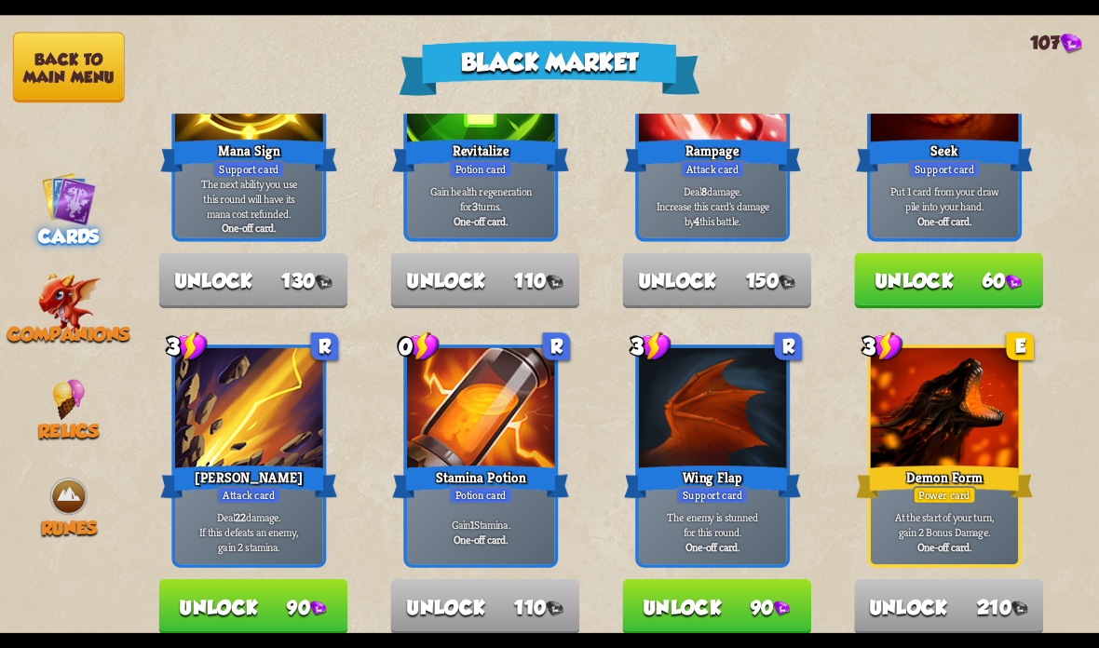
scroll to position [861, 0]
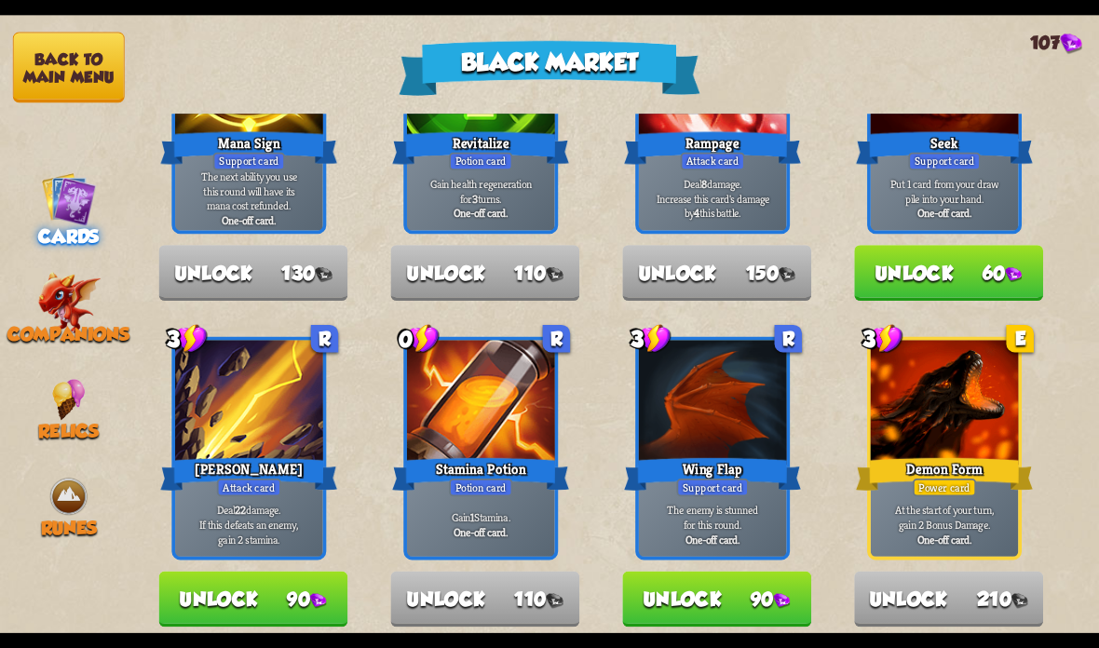
click at [751, 595] on button "Unlock 90" at bounding box center [716, 600] width 189 height 56
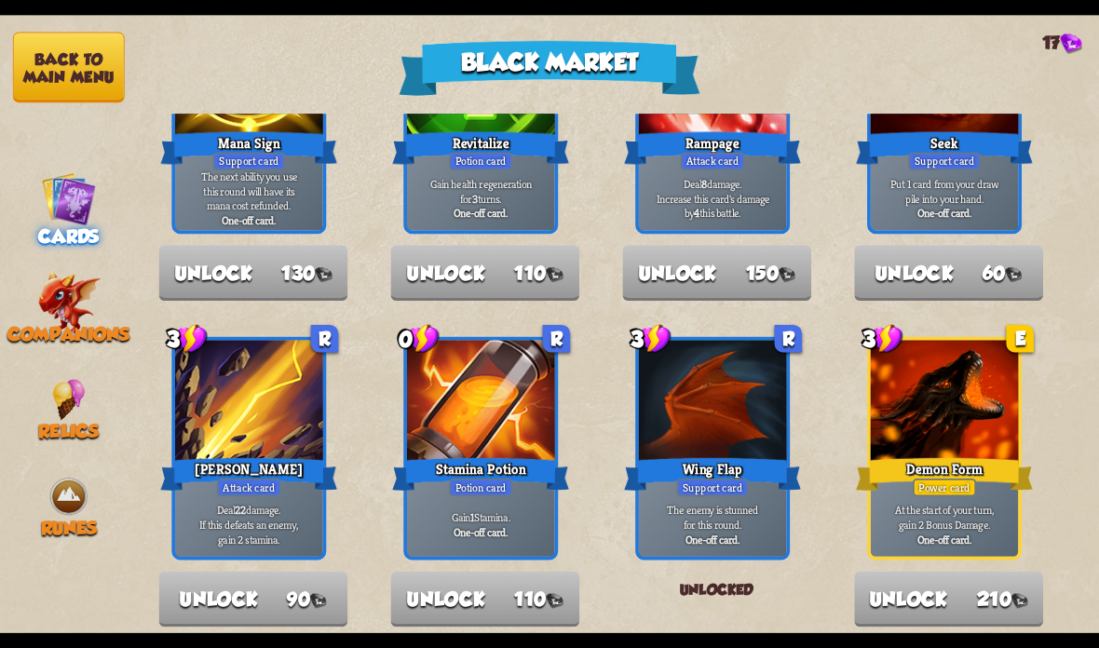
click at [58, 66] on button "Back to main menu" at bounding box center [69, 68] width 112 height 71
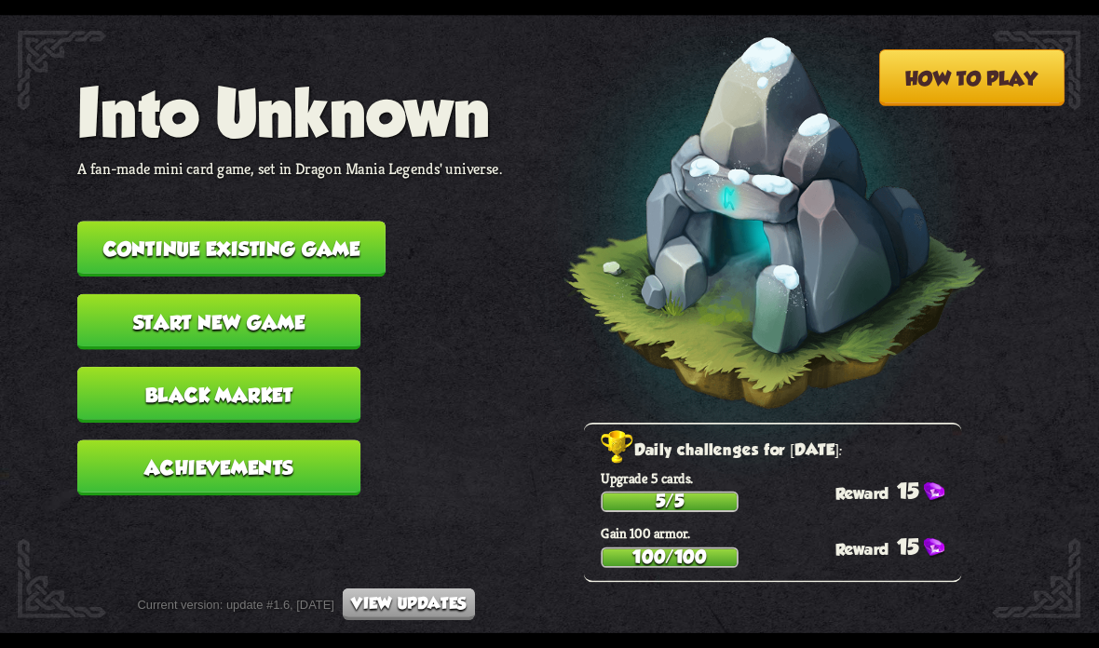
click at [138, 221] on button "Continue existing game" at bounding box center [231, 249] width 308 height 56
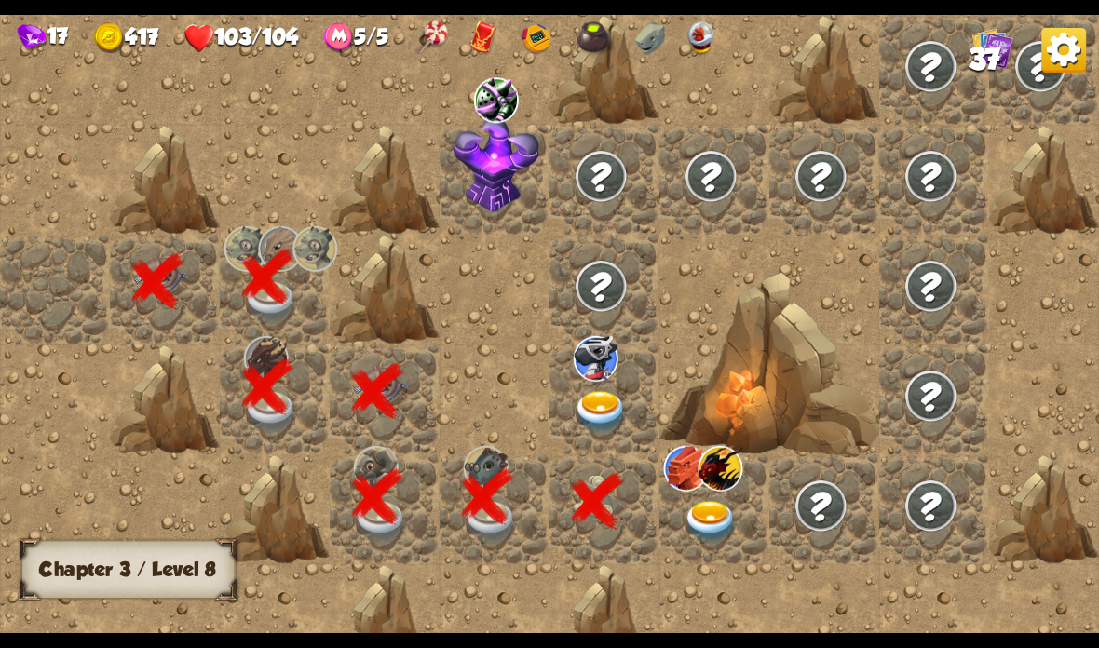
click at [616, 375] on img at bounding box center [596, 359] width 45 height 46
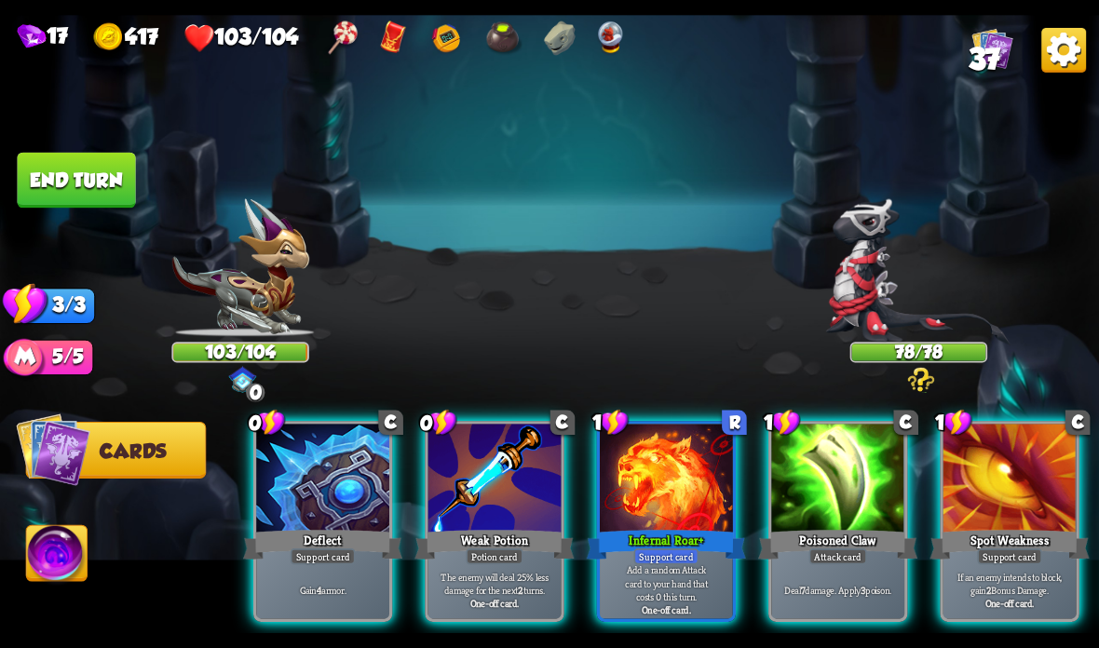
click at [307, 497] on div at bounding box center [322, 480] width 133 height 112
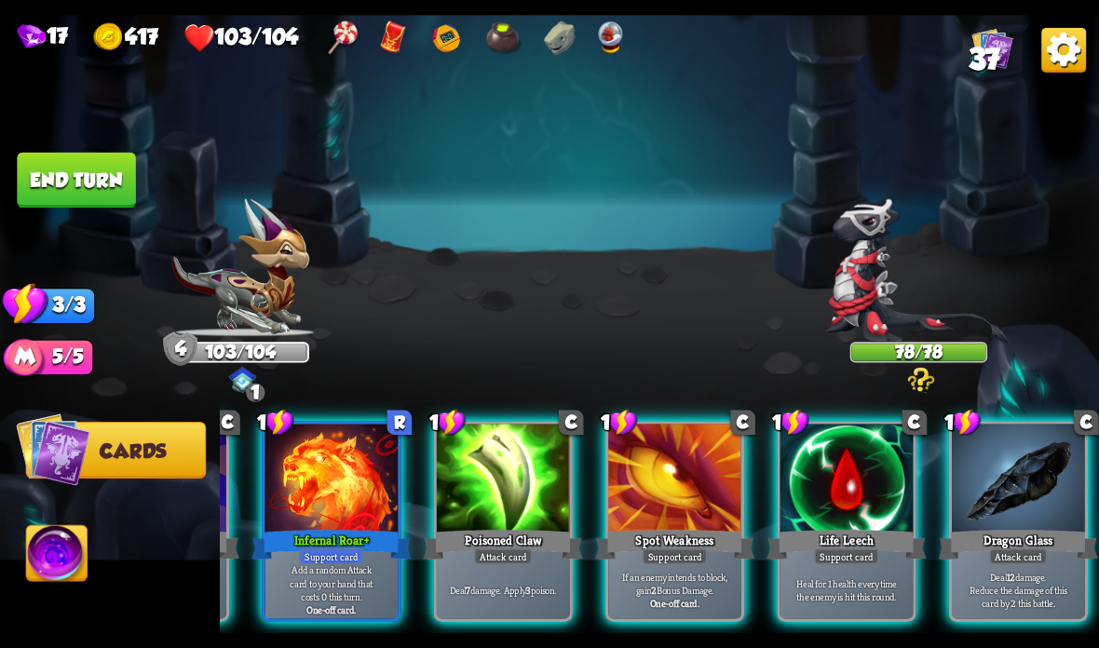
scroll to position [0, 177]
click at [349, 544] on div "Infernal Roar +" at bounding box center [330, 544] width 159 height 35
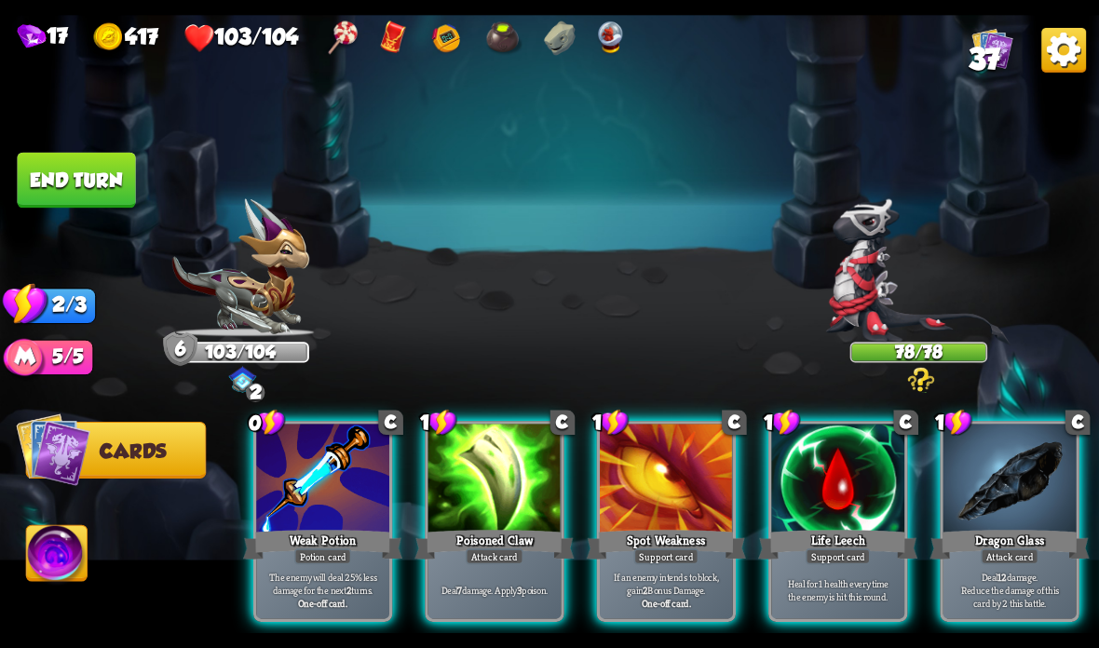
scroll to position [0, 0]
click at [305, 526] on div at bounding box center [322, 480] width 133 height 112
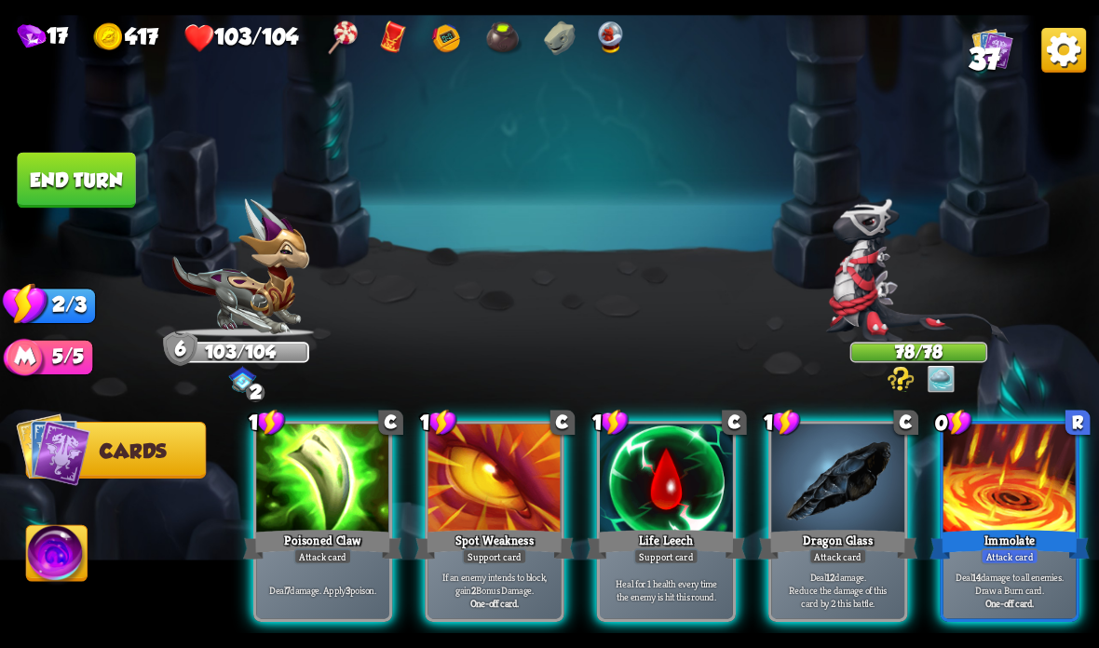
click at [701, 526] on div at bounding box center [666, 480] width 133 height 112
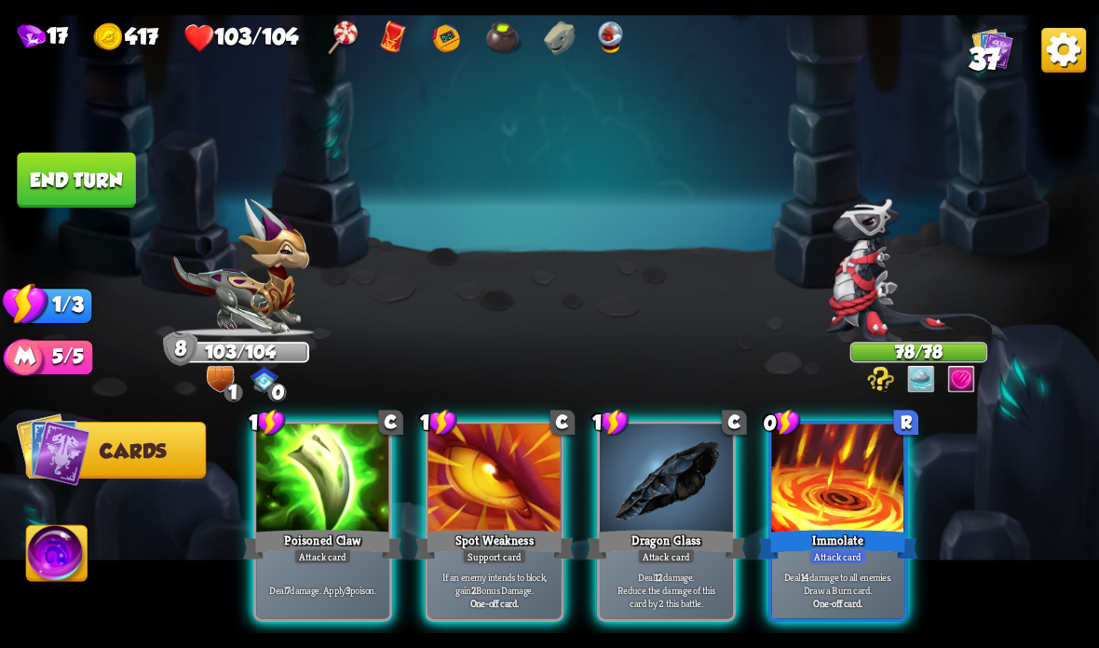
click at [860, 481] on div at bounding box center [837, 480] width 133 height 112
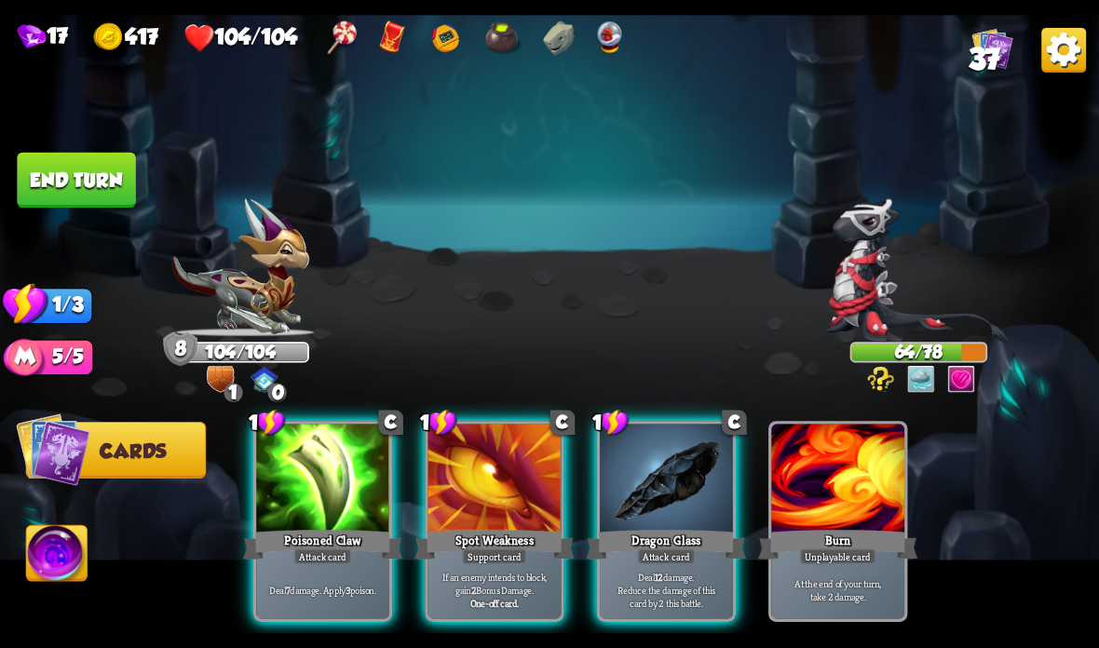
click at [345, 505] on div at bounding box center [322, 480] width 133 height 112
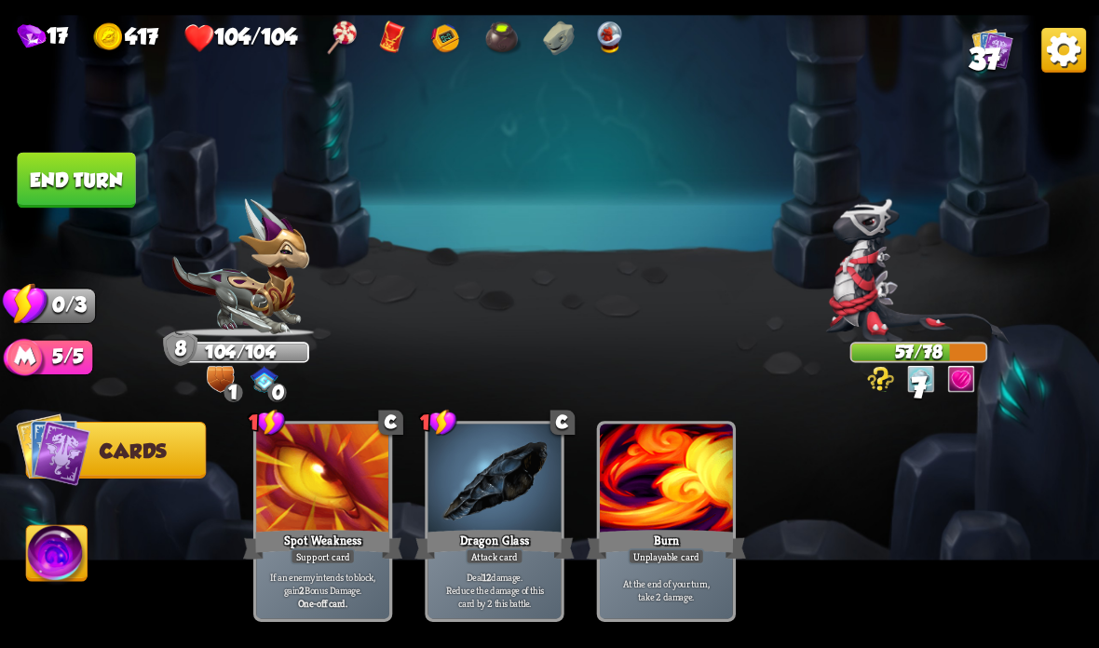
click at [69, 188] on button "End turn" at bounding box center [76, 181] width 118 height 56
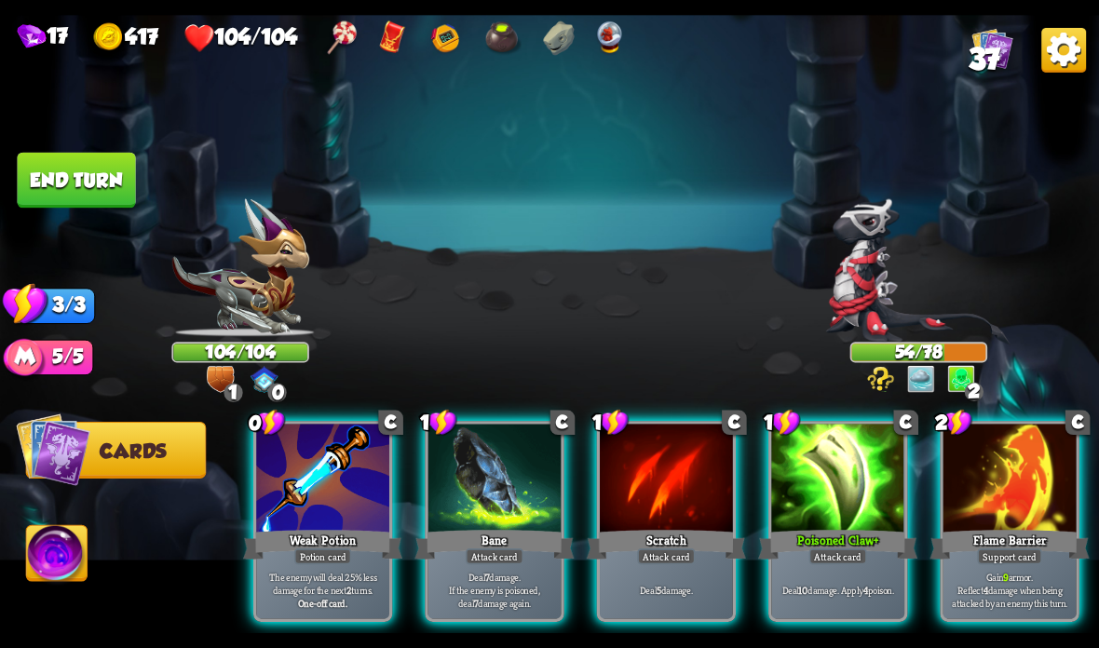
click at [1006, 466] on div at bounding box center [1009, 480] width 133 height 112
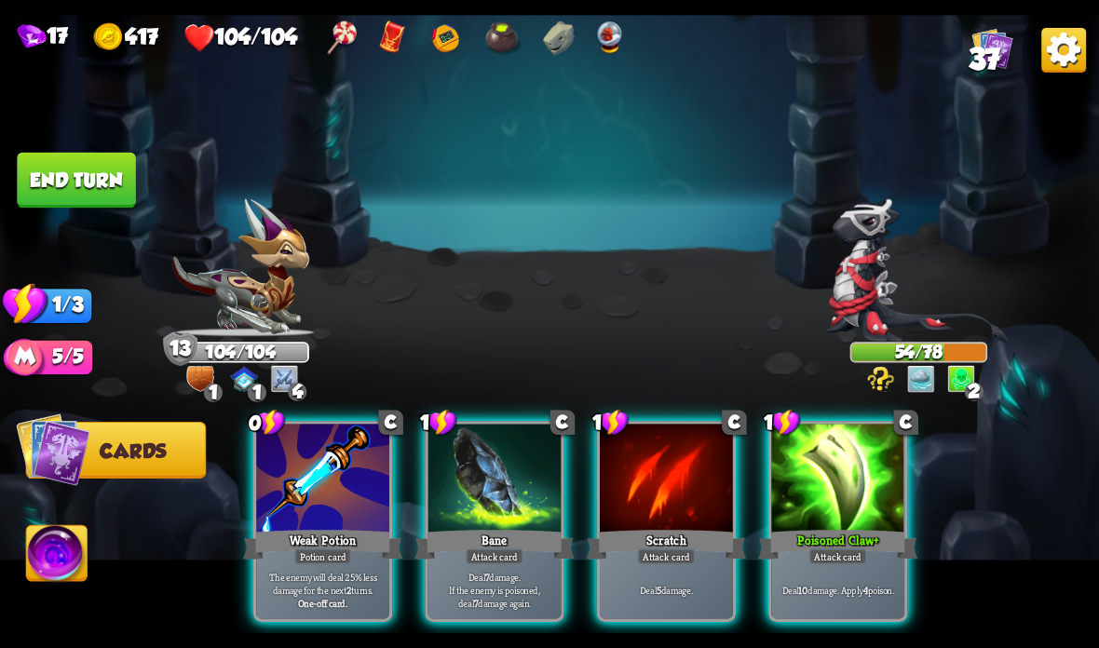
click at [839, 522] on div at bounding box center [837, 480] width 133 height 112
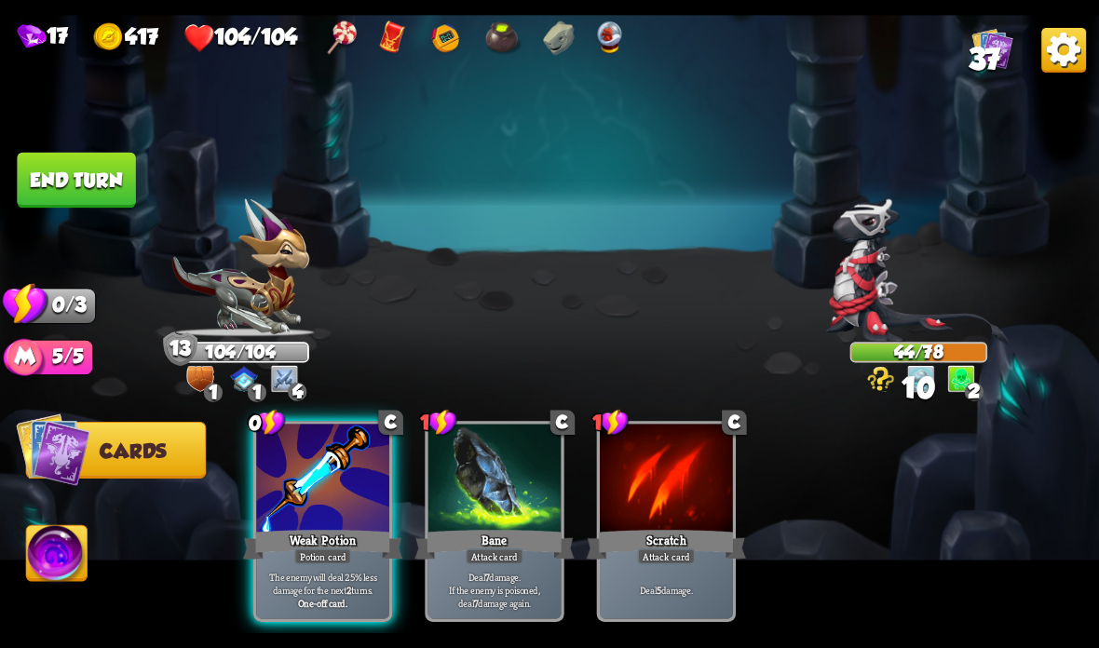
click at [94, 193] on button "End turn" at bounding box center [76, 181] width 118 height 56
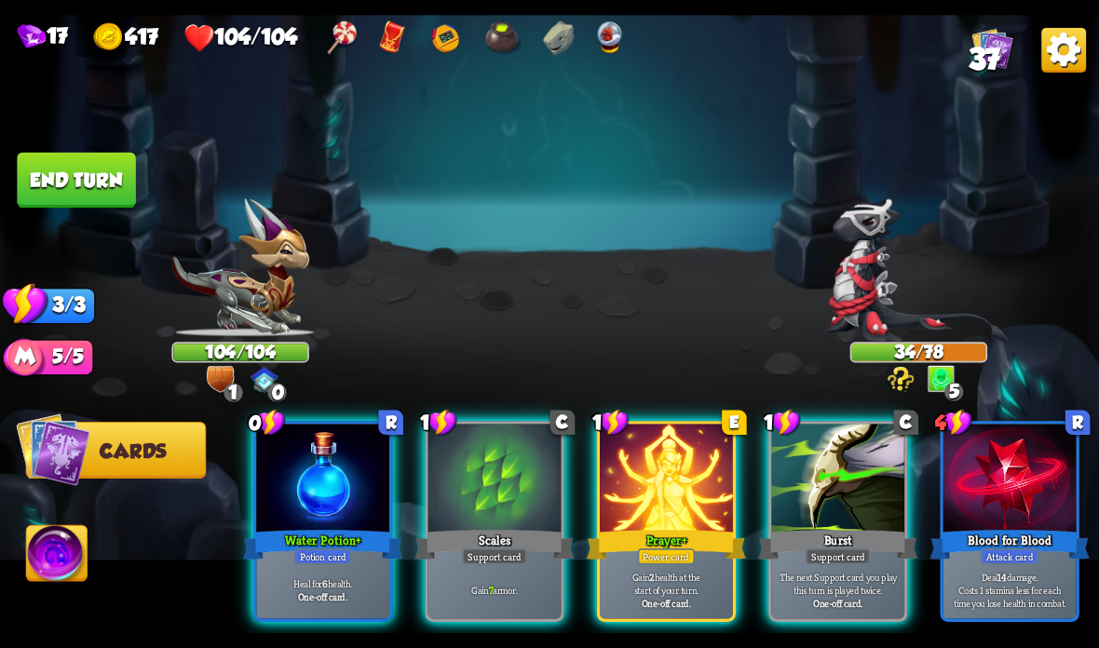
click at [847, 514] on div at bounding box center [837, 480] width 133 height 112
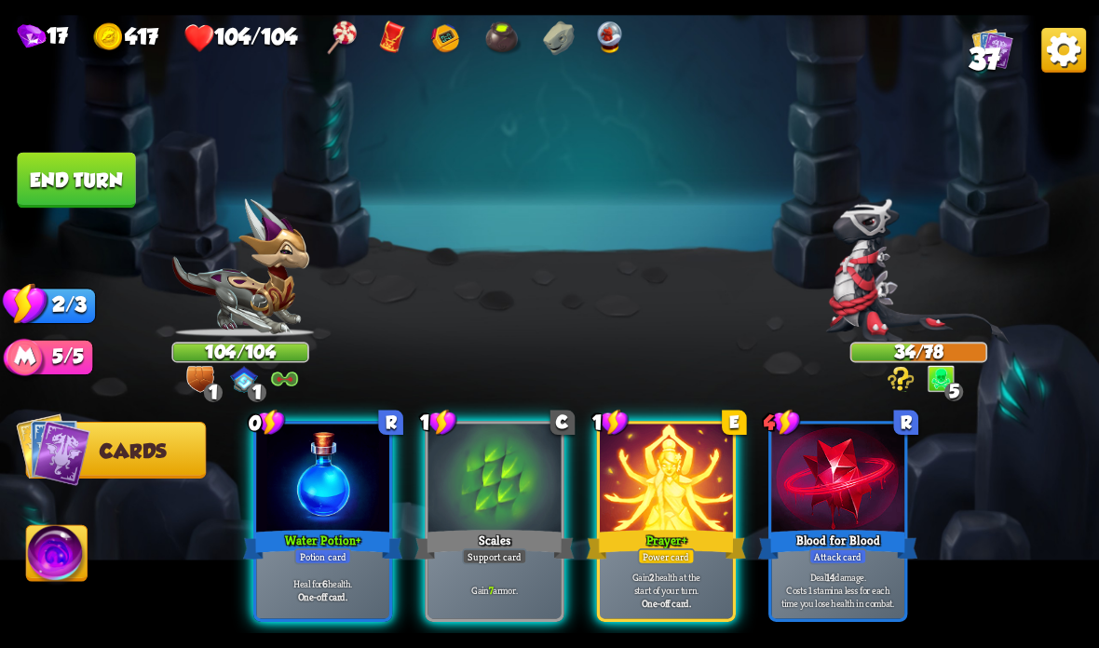
click at [480, 536] on div "Scales" at bounding box center [493, 544] width 159 height 35
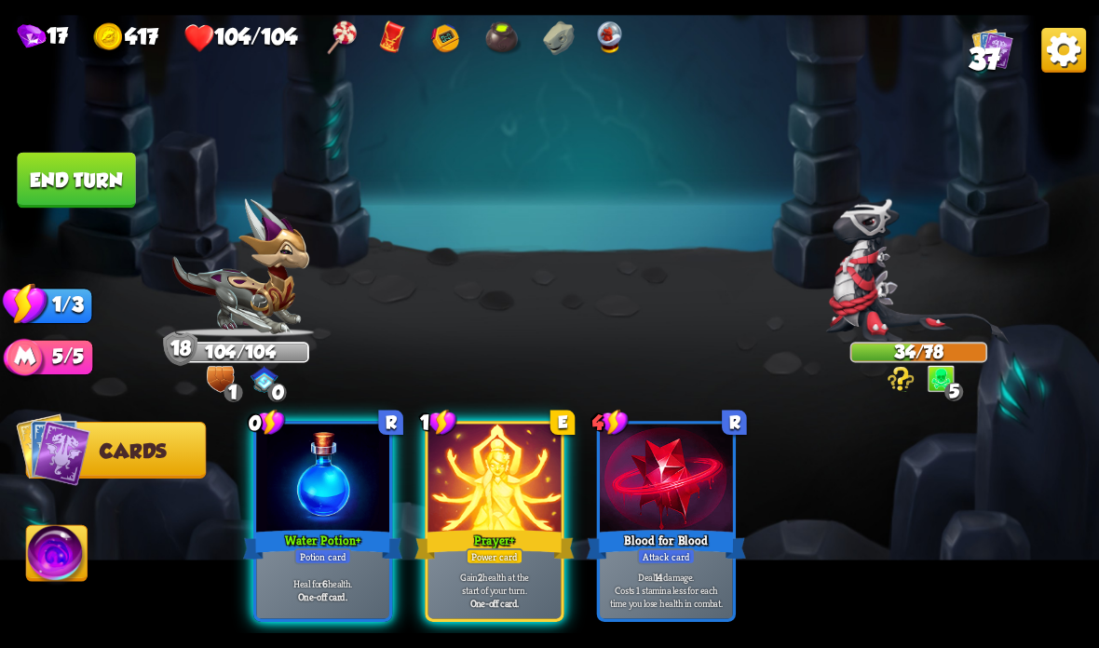
click at [478, 537] on div "Prayer +" at bounding box center [493, 544] width 159 height 35
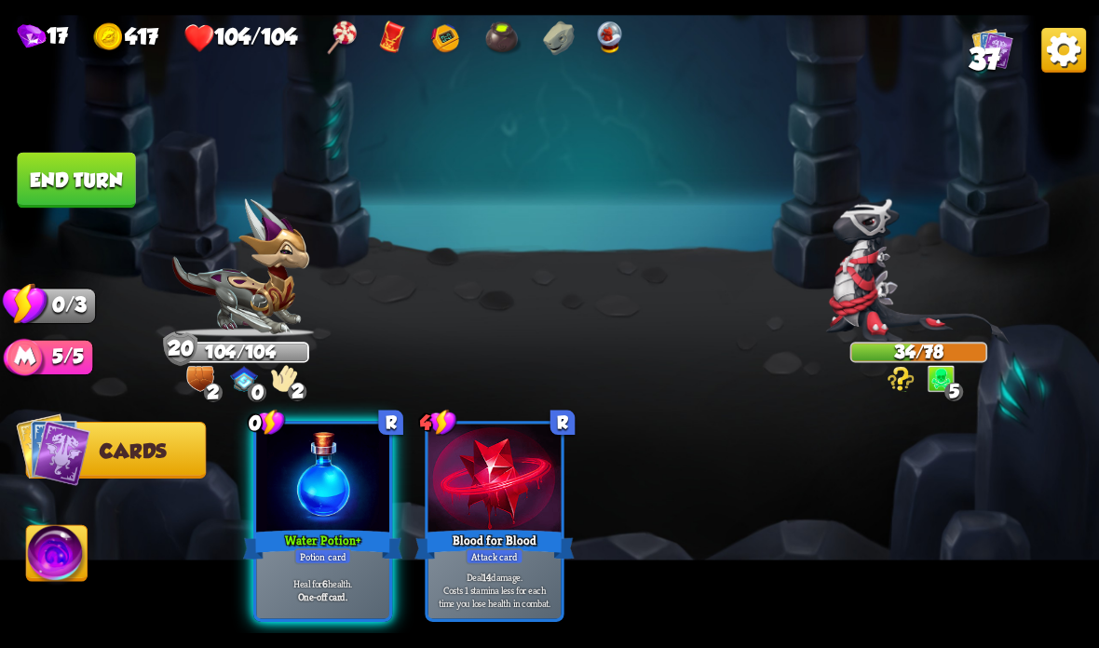
click at [311, 568] on div "Heal for 6 health. One-off card." at bounding box center [322, 590] width 133 height 58
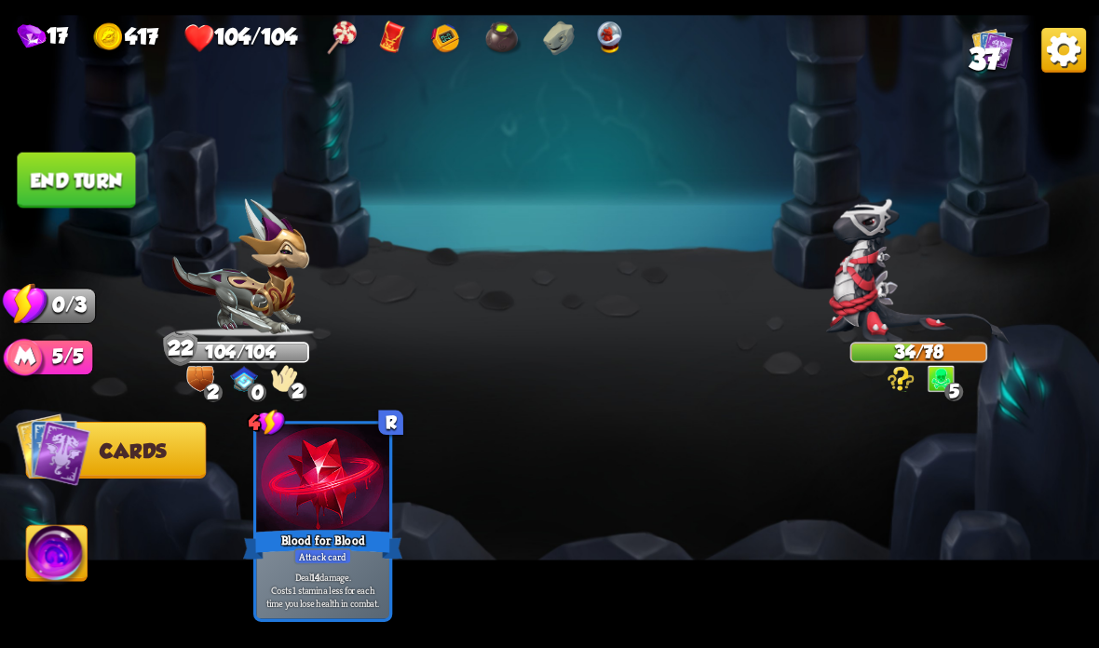
click at [79, 183] on button "End turn" at bounding box center [76, 181] width 118 height 56
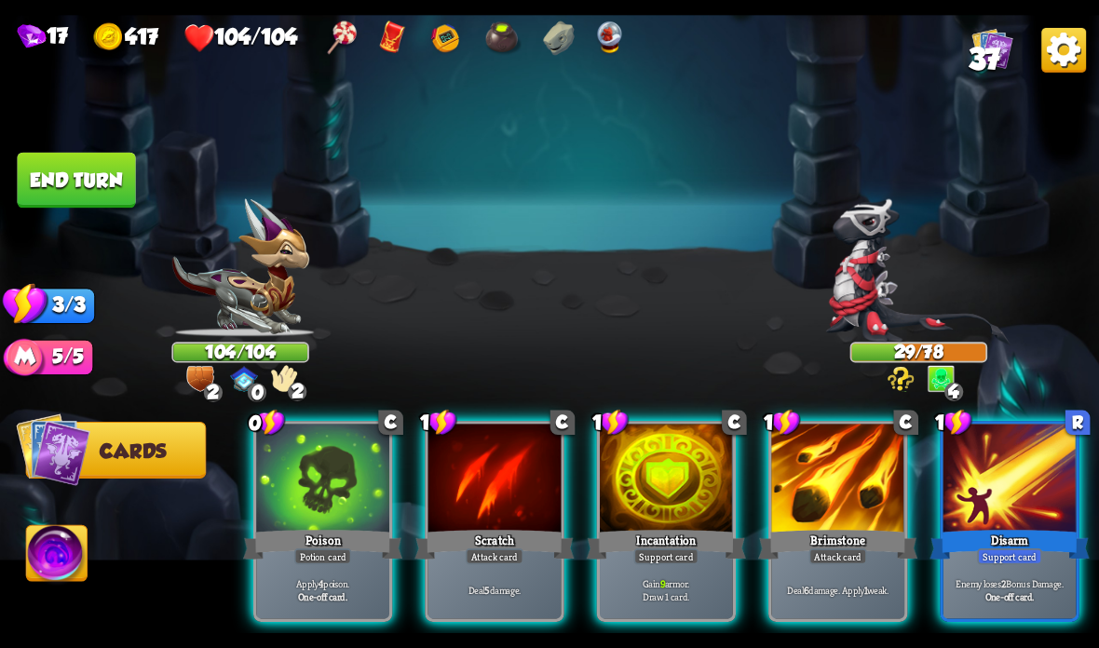
click at [664, 521] on div at bounding box center [666, 480] width 133 height 112
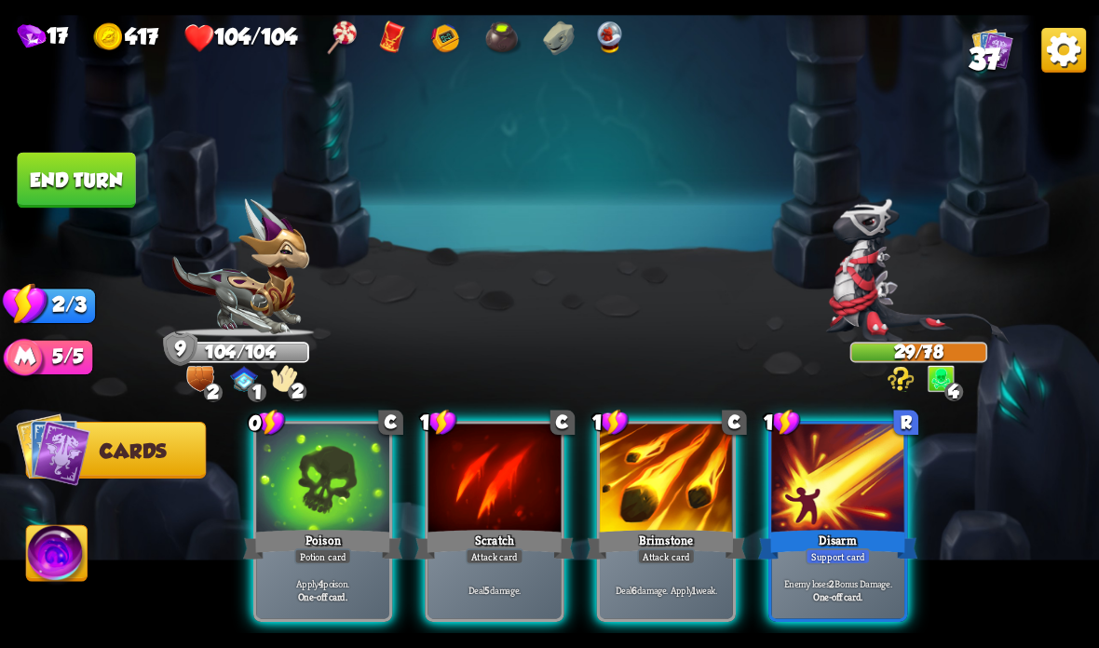
click at [298, 537] on div "Poison" at bounding box center [322, 544] width 159 height 35
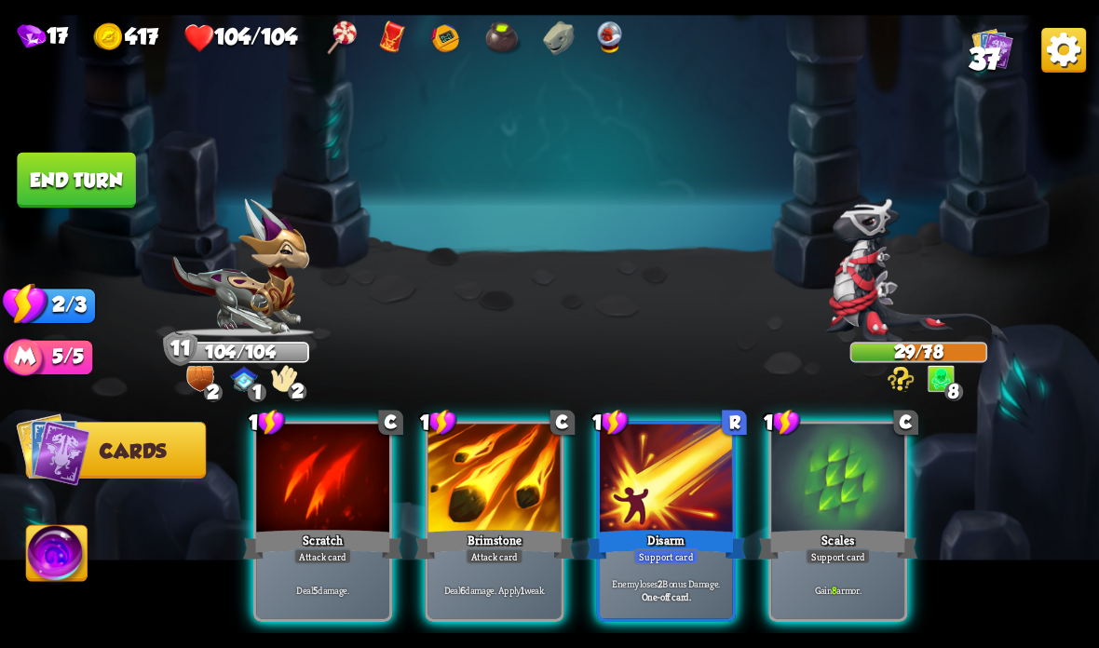
click at [669, 553] on div "Support card" at bounding box center [666, 557] width 65 height 16
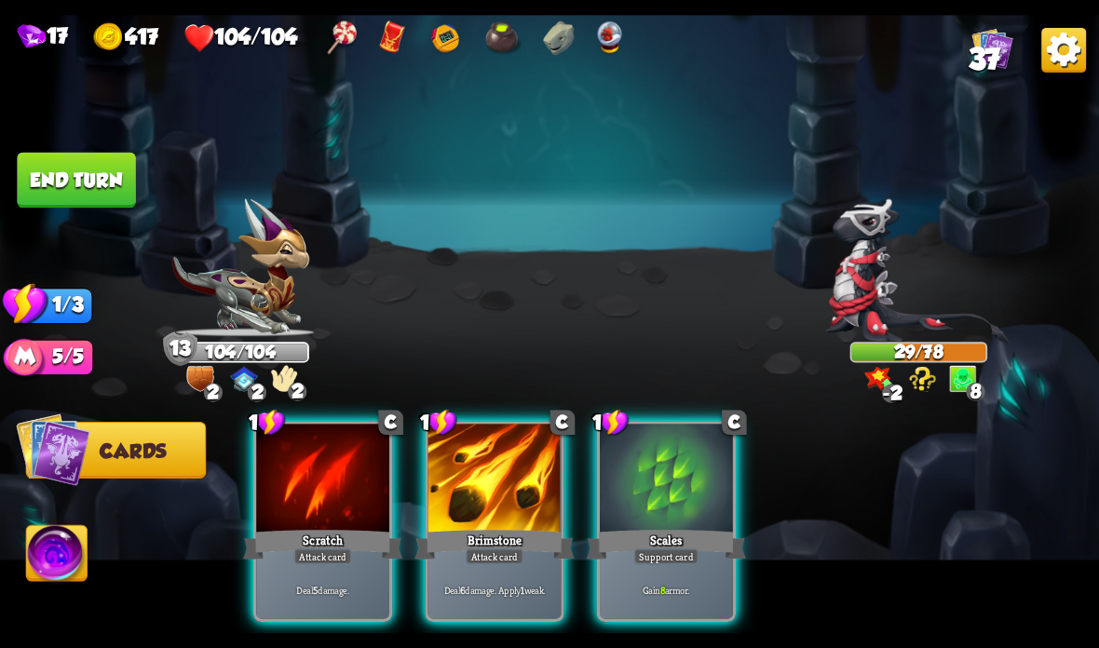
click at [490, 558] on div "Attack card" at bounding box center [495, 557] width 58 height 16
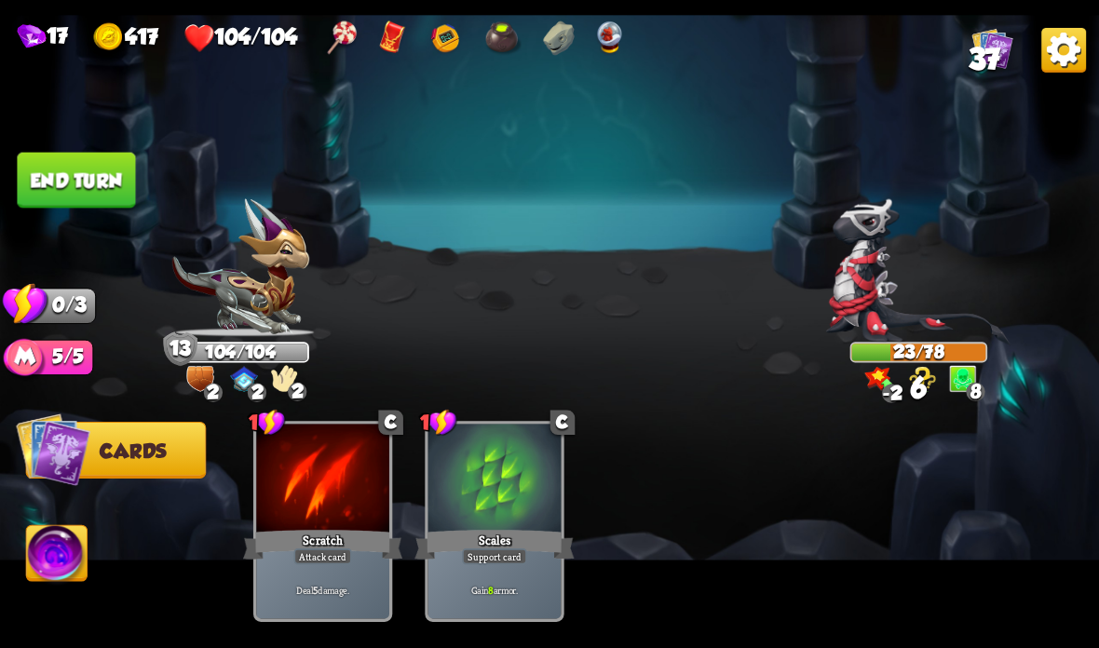
click at [115, 179] on button "End turn" at bounding box center [76, 181] width 118 height 56
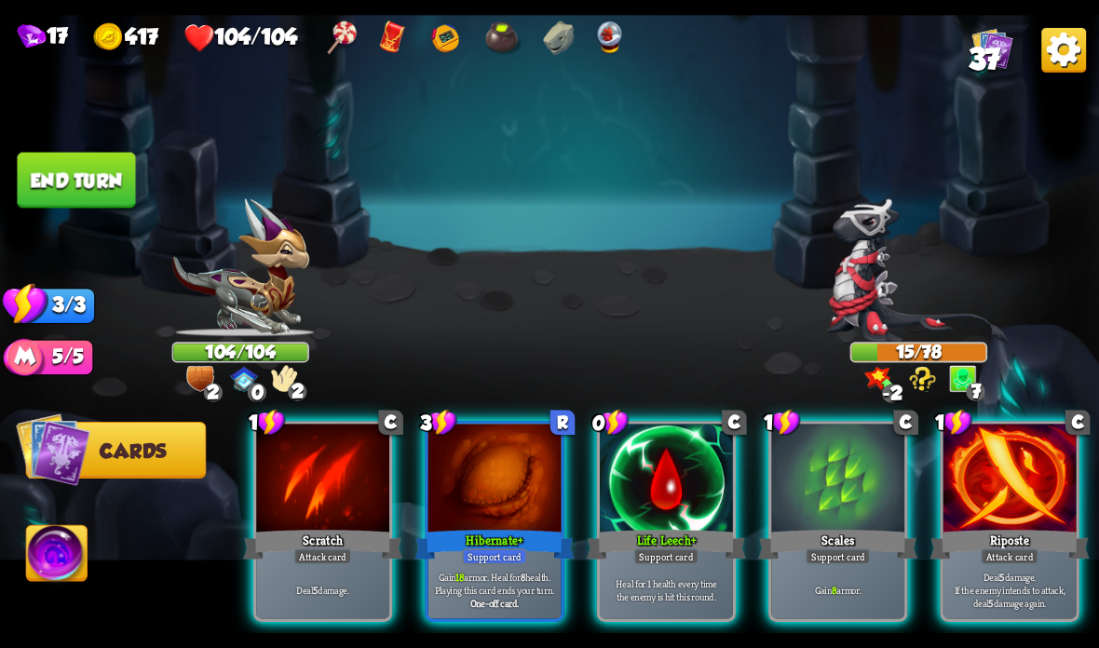
click at [995, 486] on div at bounding box center [1009, 480] width 133 height 112
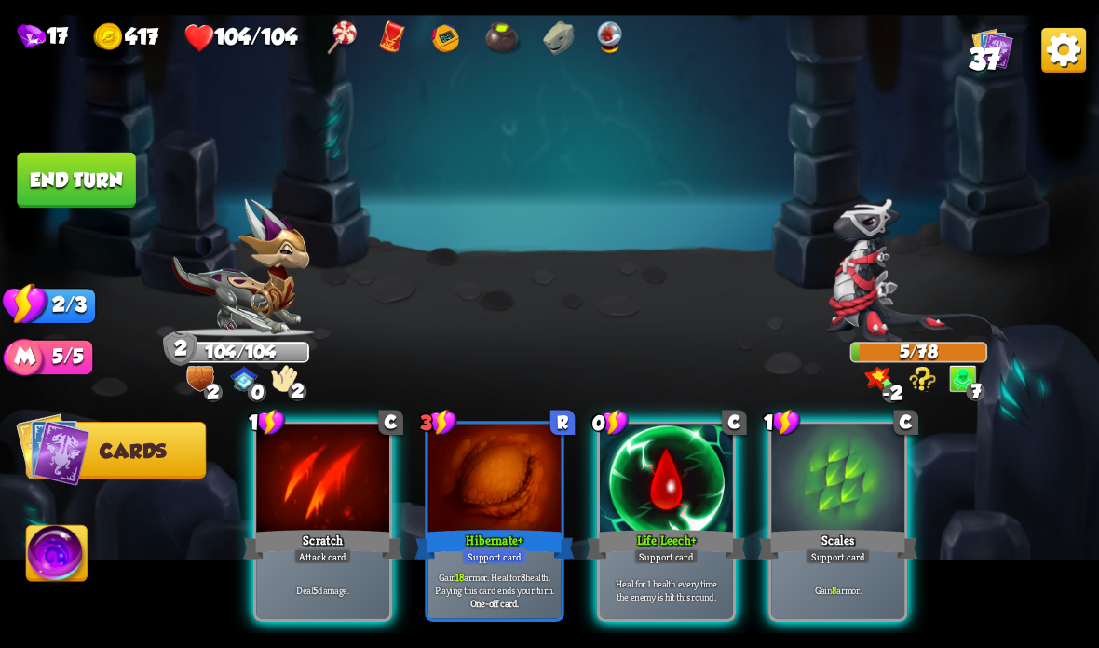
click at [48, 165] on button "End turn" at bounding box center [76, 181] width 118 height 56
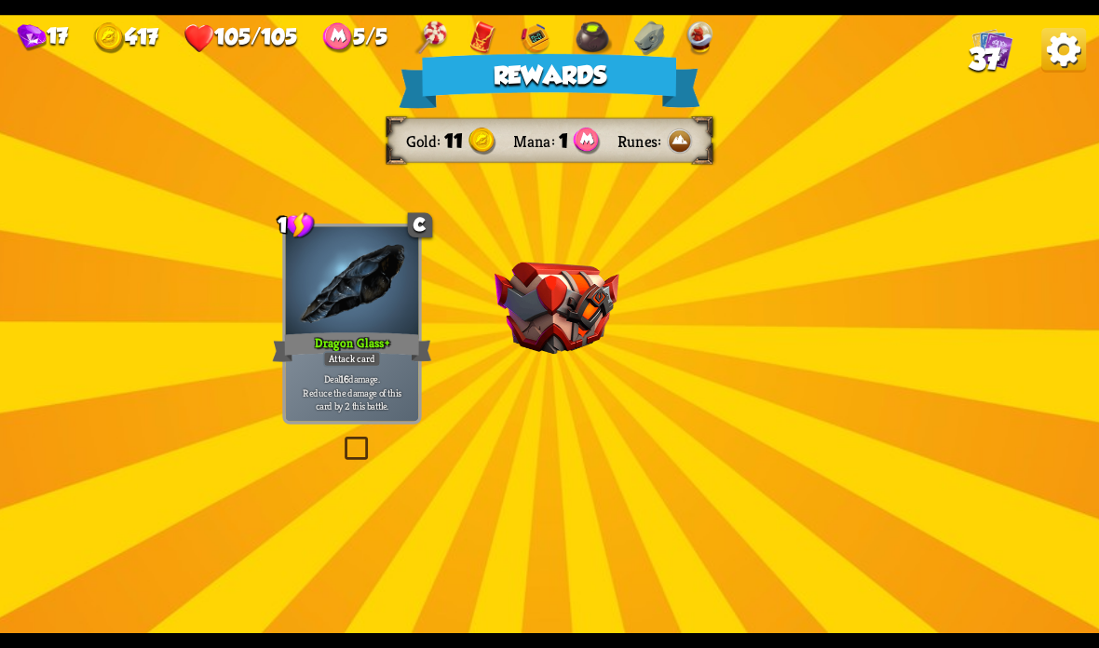
click at [535, 317] on img at bounding box center [556, 309] width 125 height 92
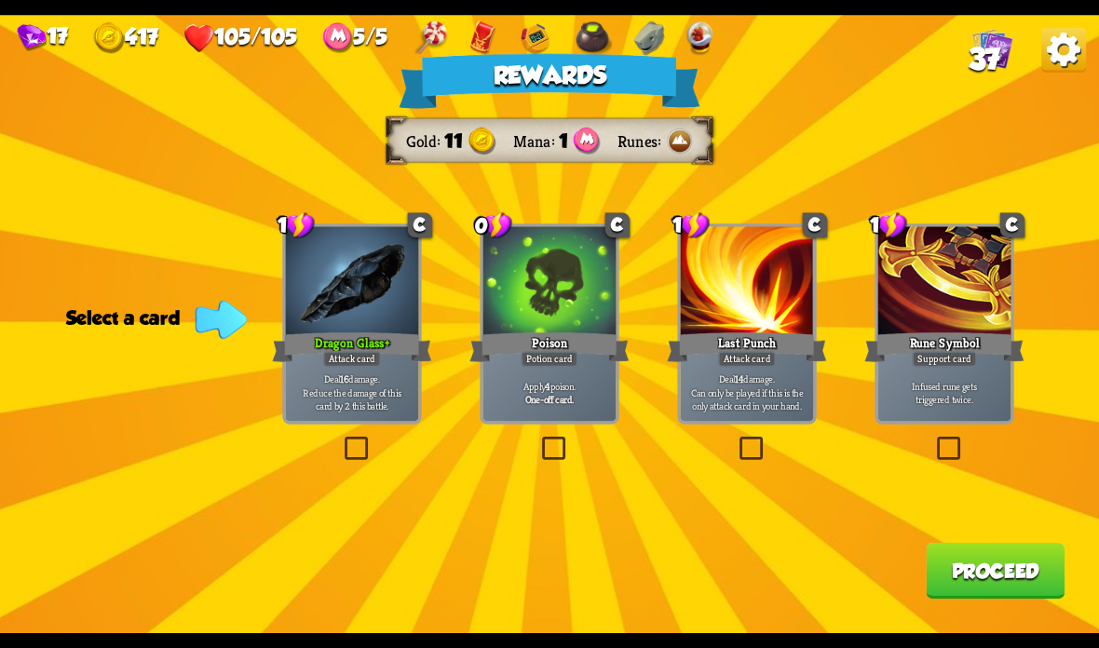
click at [358, 391] on p "Deal 16 damage. Reduce the damage of this card by 2 this battle." at bounding box center [352, 392] width 127 height 39
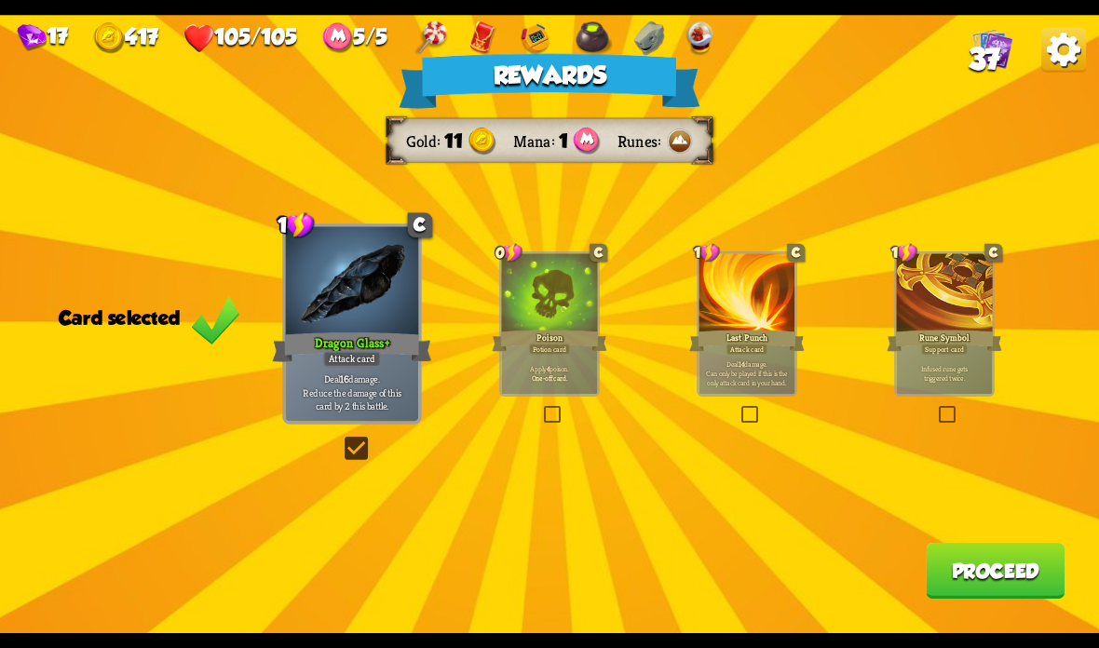
click at [1015, 567] on button "Proceed" at bounding box center [995, 571] width 139 height 56
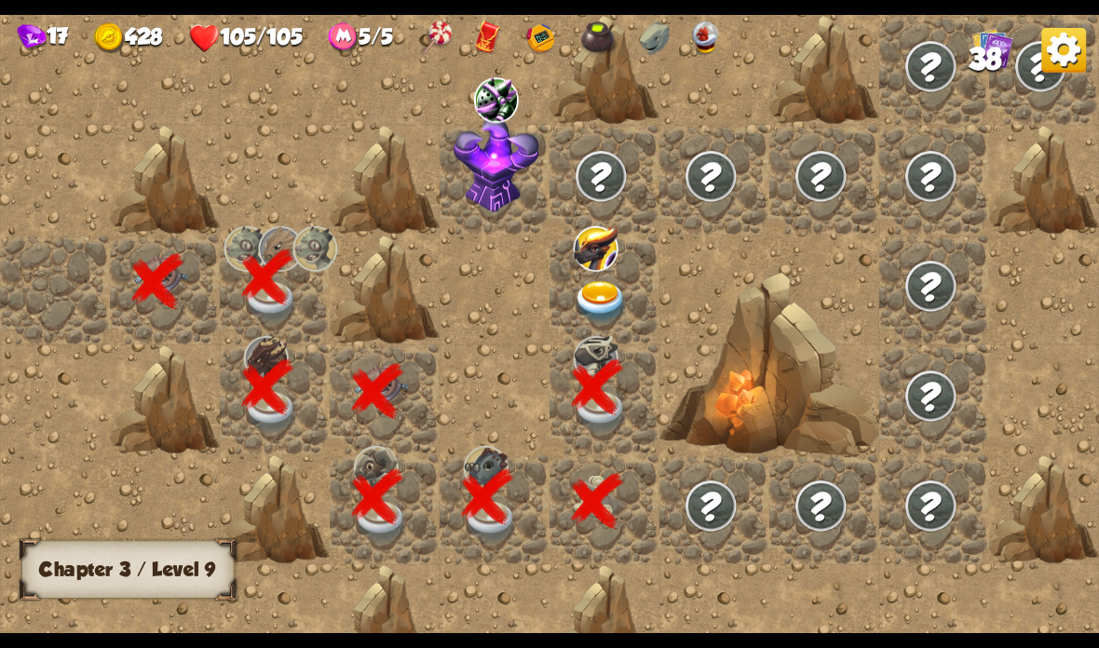
click at [614, 288] on img at bounding box center [601, 302] width 55 height 43
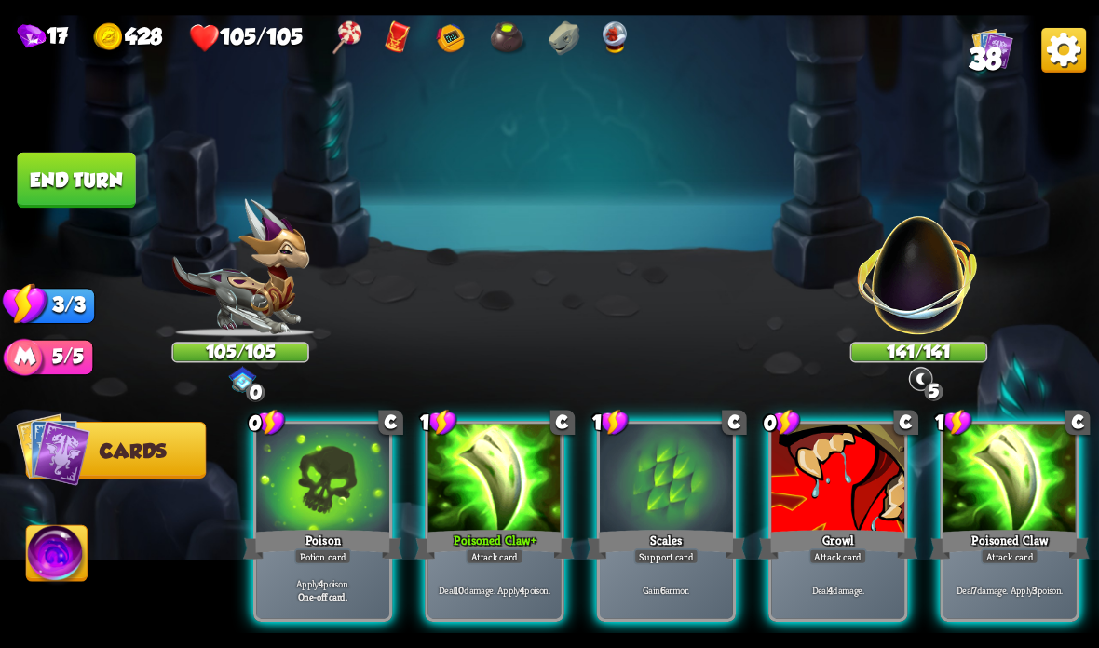
click at [325, 508] on div at bounding box center [322, 480] width 133 height 112
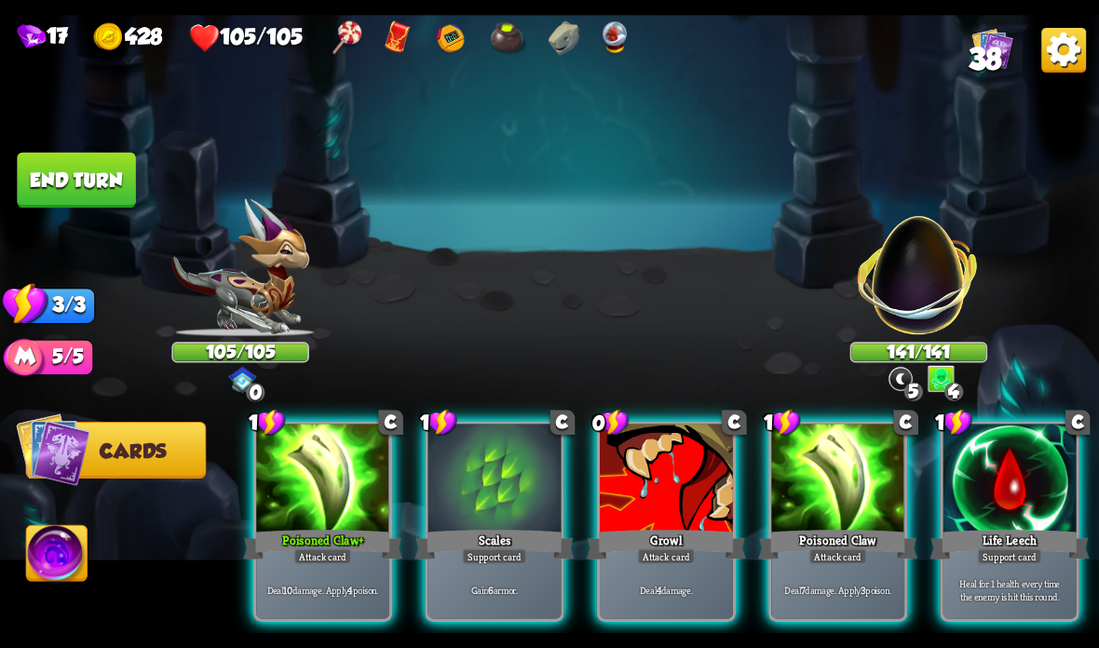
click at [681, 522] on div at bounding box center [666, 480] width 133 height 112
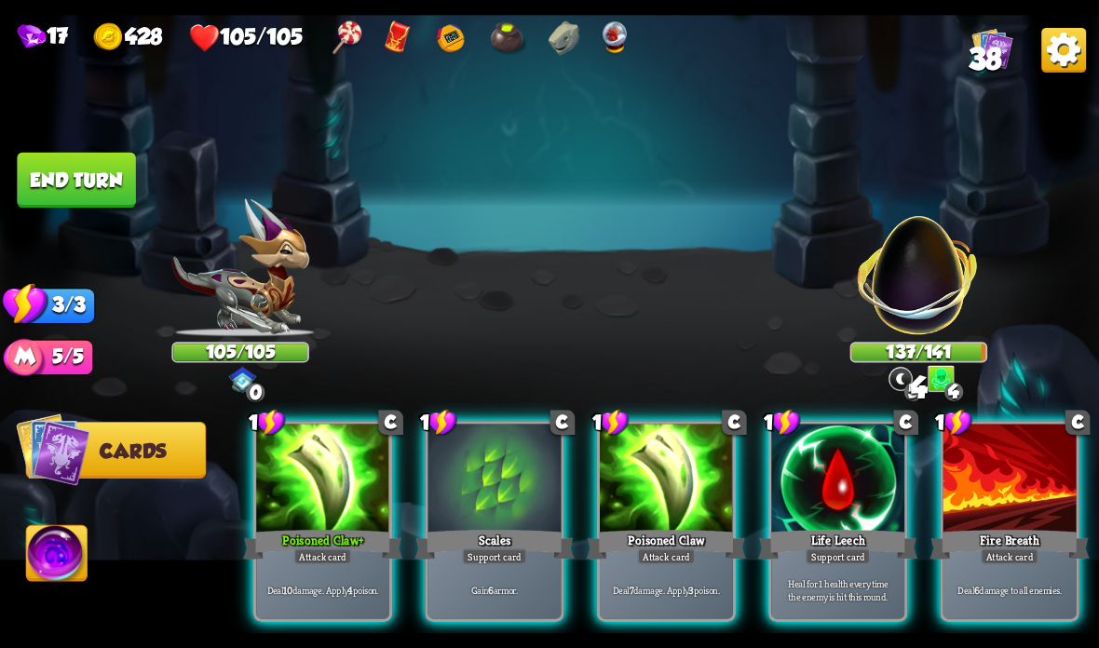
click at [653, 543] on div "Poisoned Claw" at bounding box center [666, 544] width 159 height 35
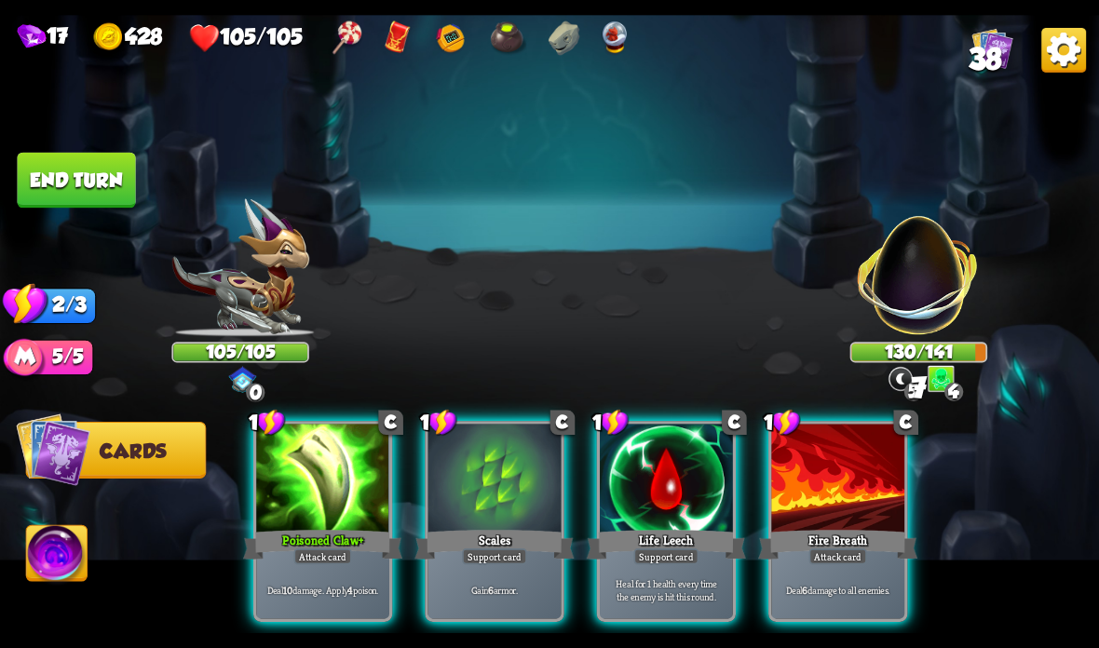
click at [316, 535] on div "Poisoned Claw +" at bounding box center [322, 544] width 159 height 35
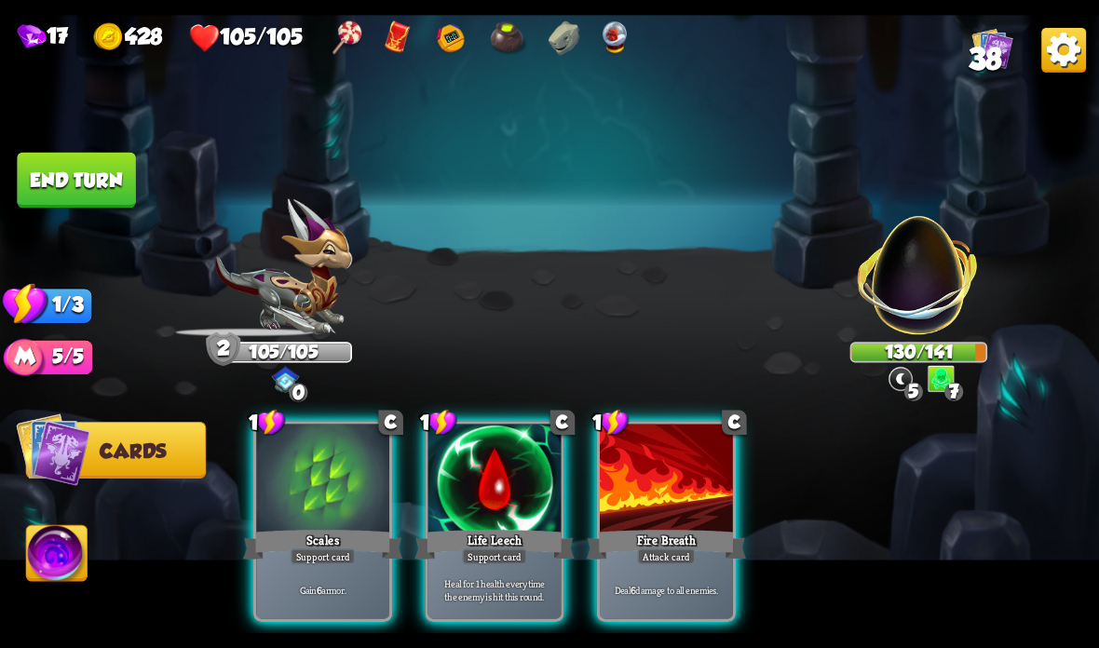
click at [639, 552] on div "Attack card" at bounding box center [666, 557] width 58 height 16
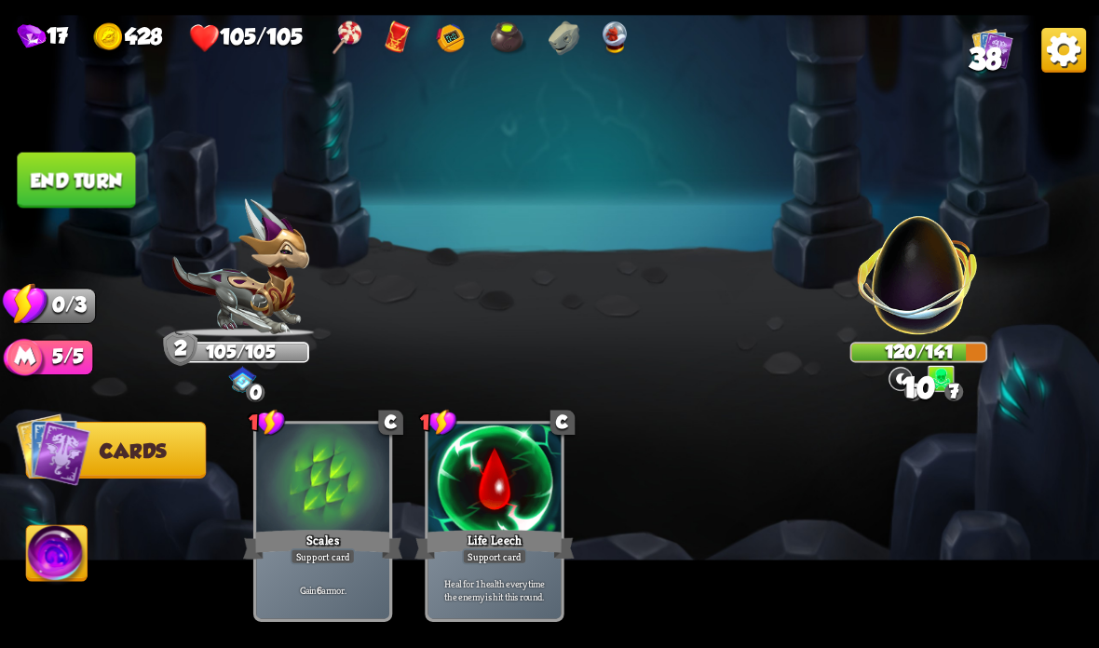
click at [78, 175] on button "End turn" at bounding box center [76, 181] width 118 height 56
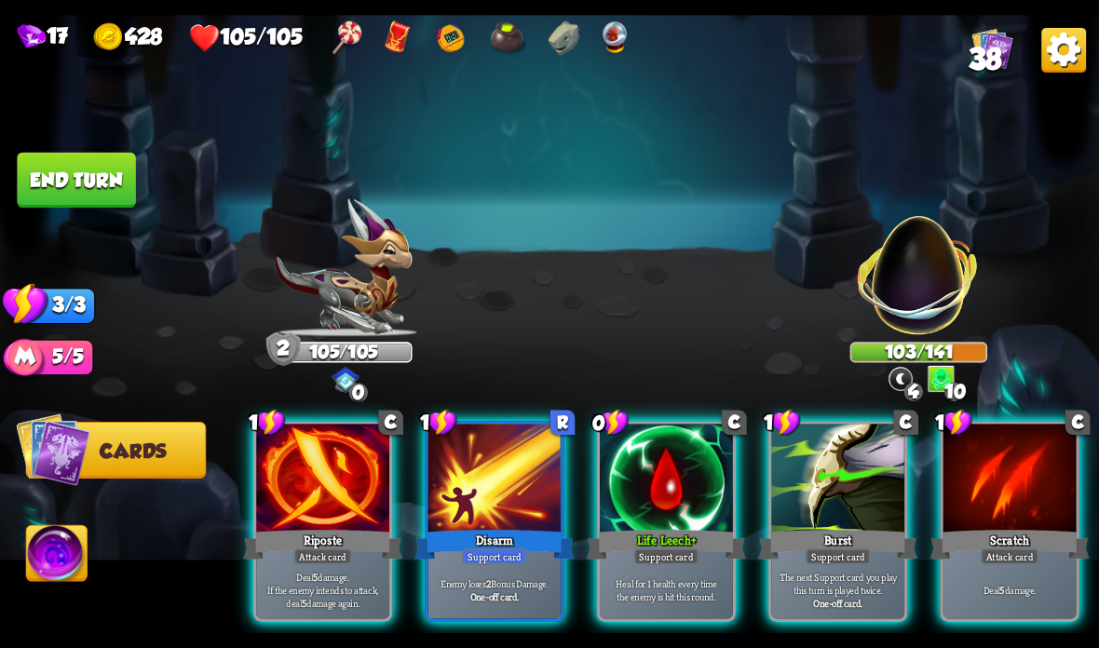
click at [1001, 473] on div at bounding box center [1009, 480] width 133 height 112
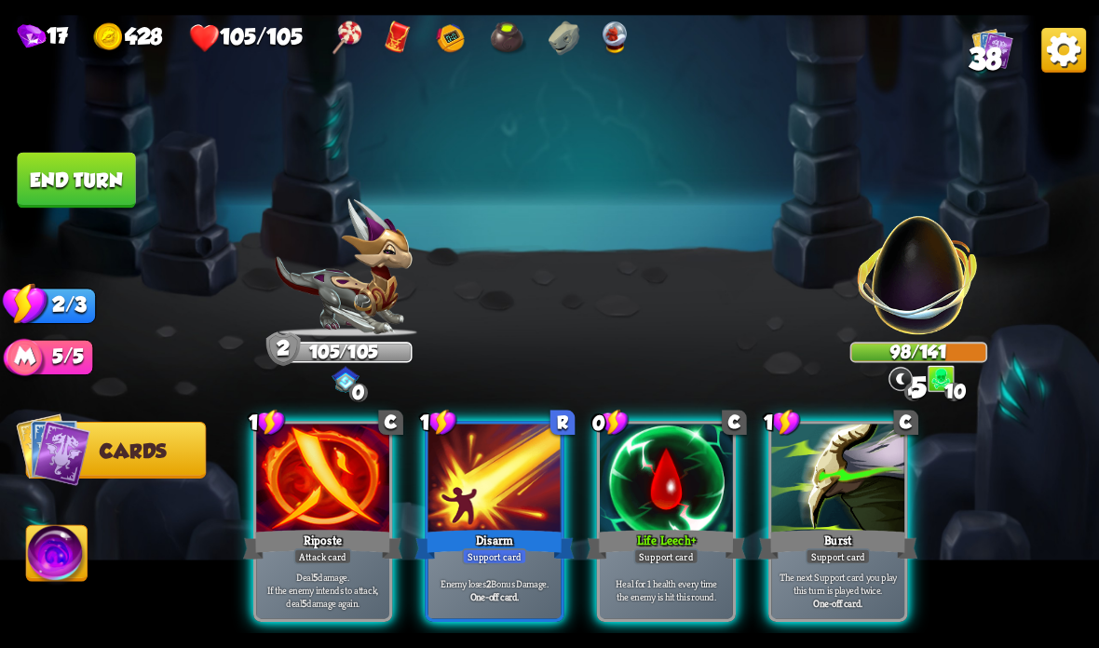
click at [294, 489] on div at bounding box center [322, 480] width 133 height 112
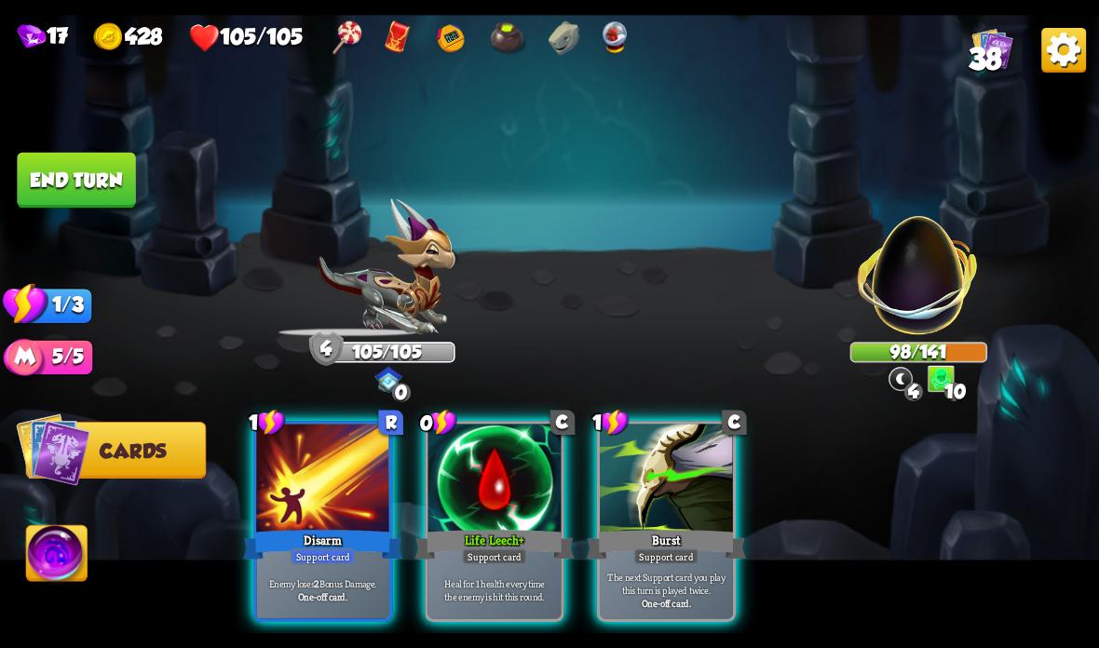
click at [273, 514] on div at bounding box center [322, 480] width 133 height 112
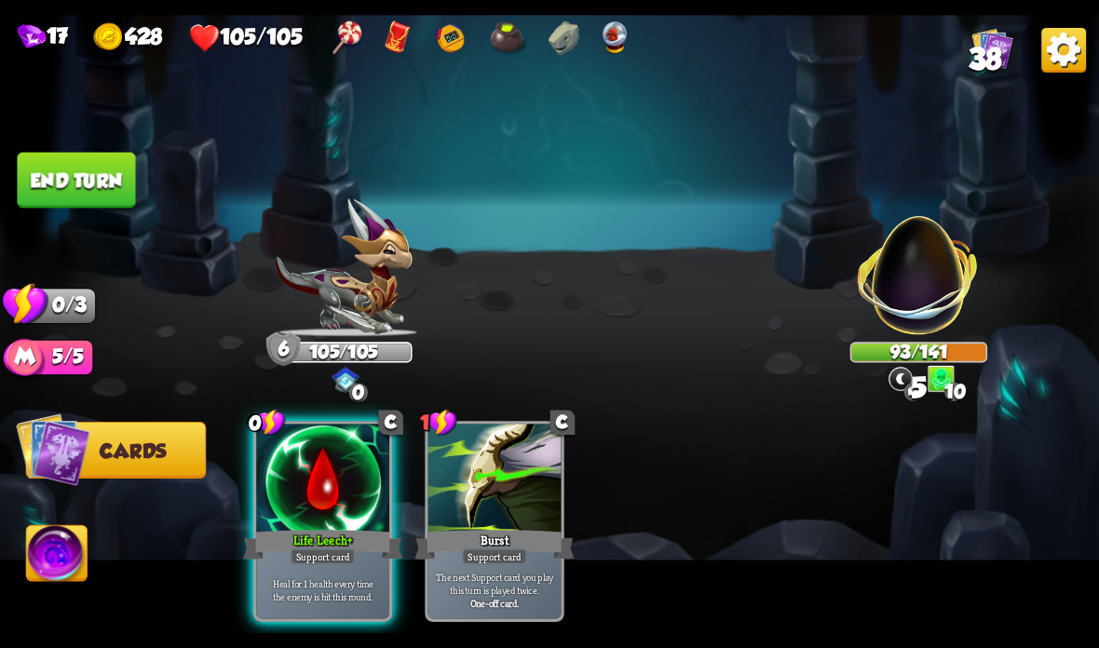
click at [68, 169] on button "End turn" at bounding box center [76, 181] width 118 height 56
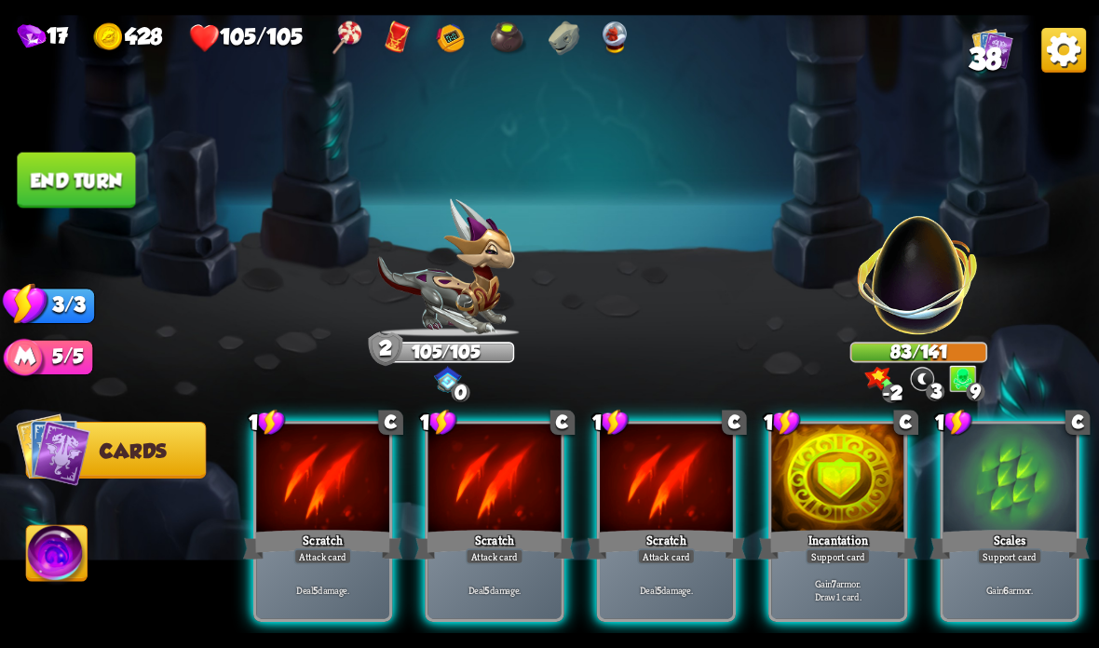
click at [912, 271] on img at bounding box center [919, 265] width 144 height 144
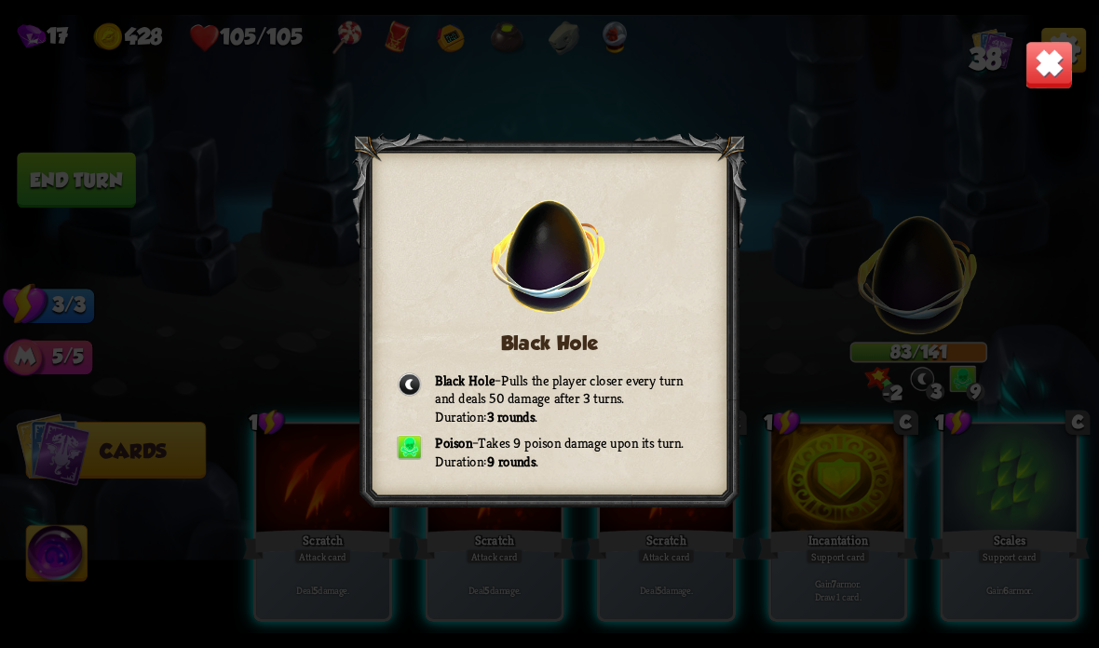
click at [1062, 64] on img at bounding box center [1049, 65] width 48 height 48
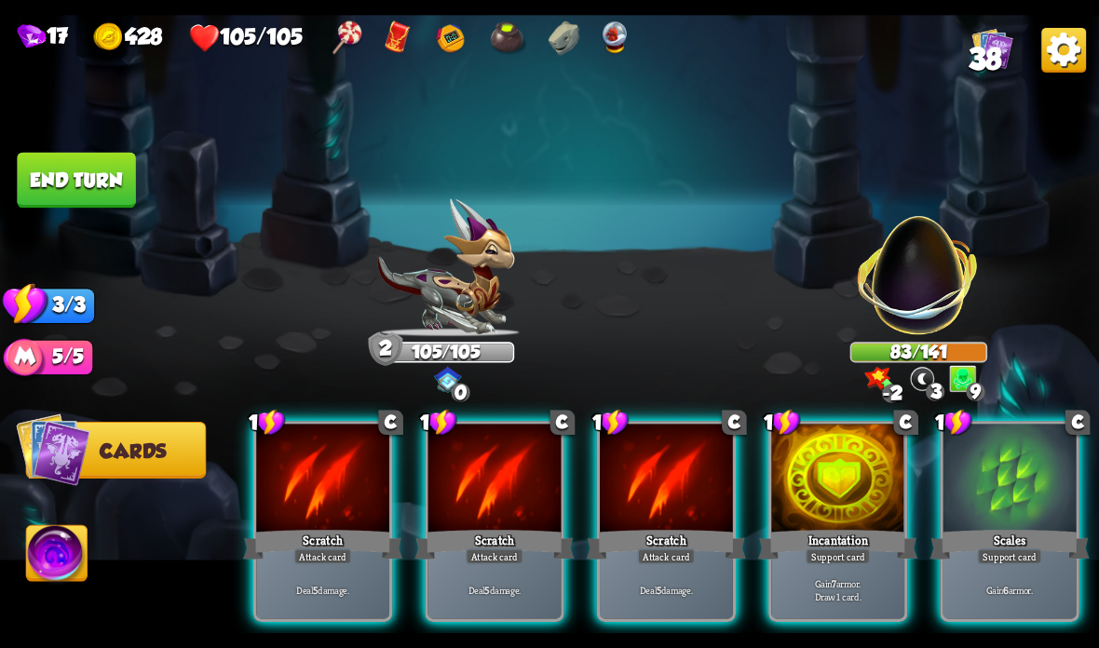
click at [834, 534] on div "Incantation" at bounding box center [837, 544] width 159 height 35
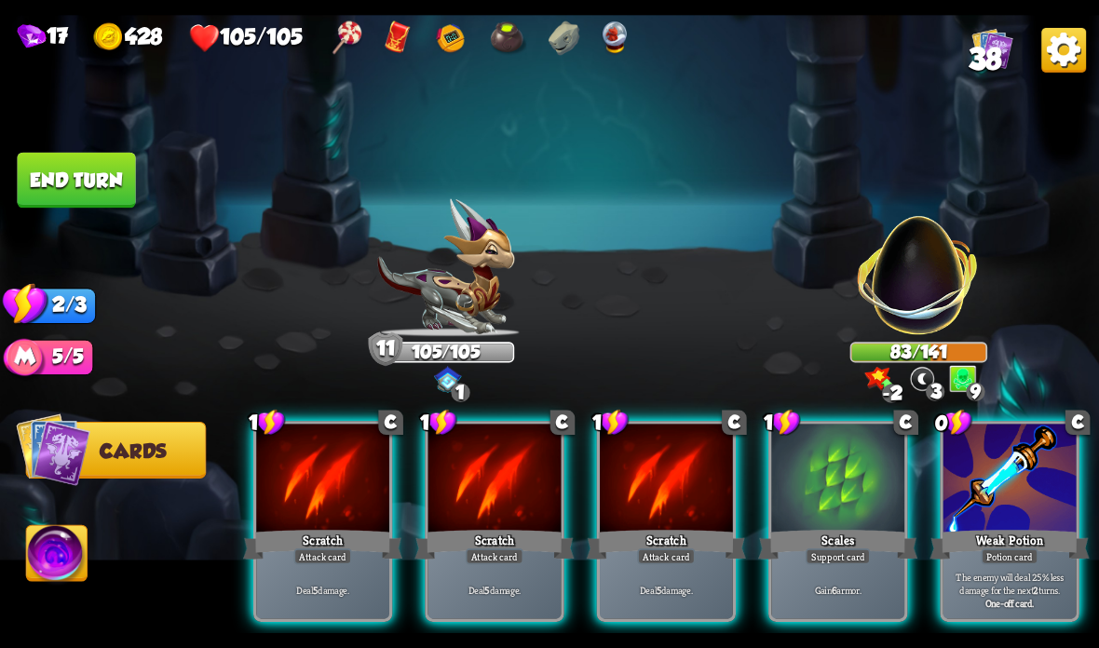
click at [642, 540] on div "Scratch" at bounding box center [666, 544] width 159 height 35
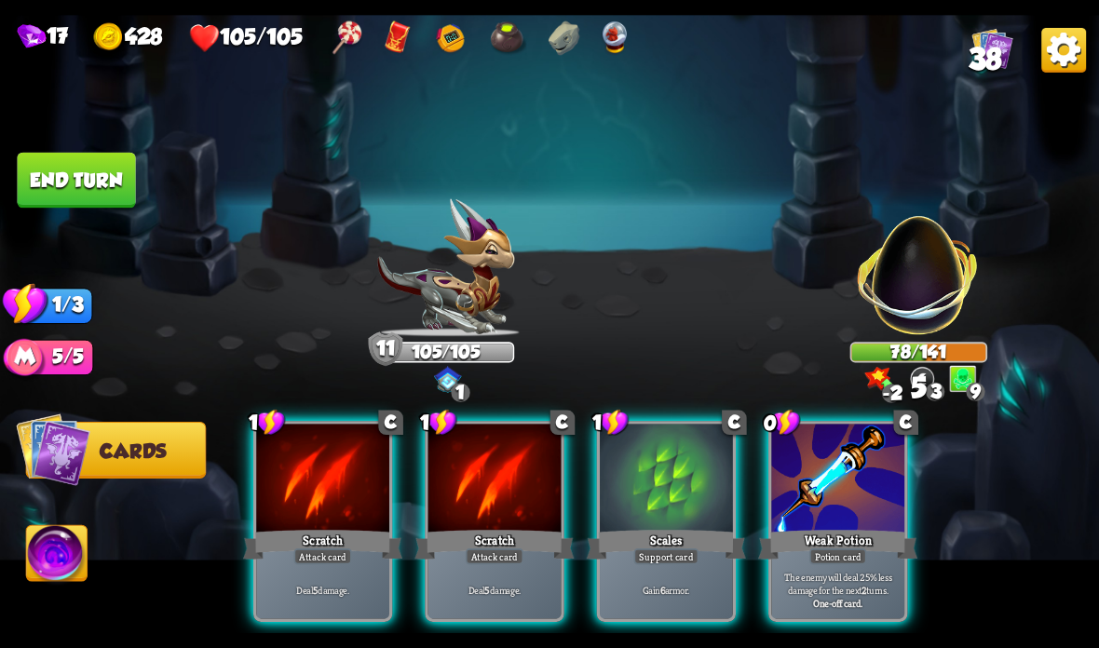
click at [468, 535] on div "Scratch" at bounding box center [493, 544] width 159 height 35
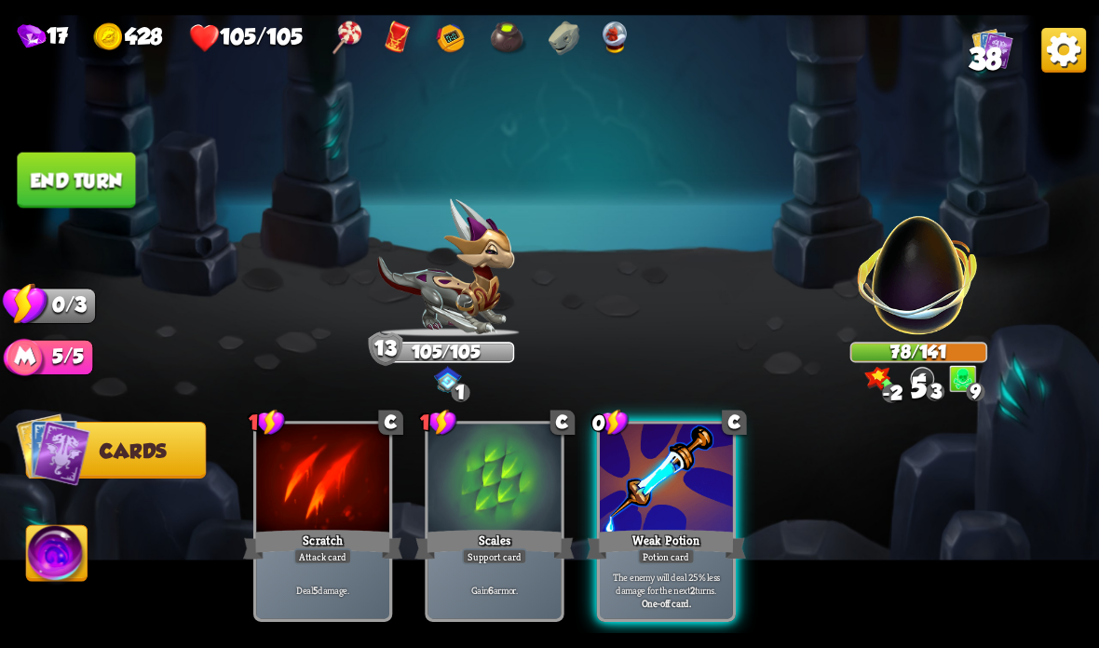
click at [92, 191] on button "End turn" at bounding box center [76, 181] width 118 height 56
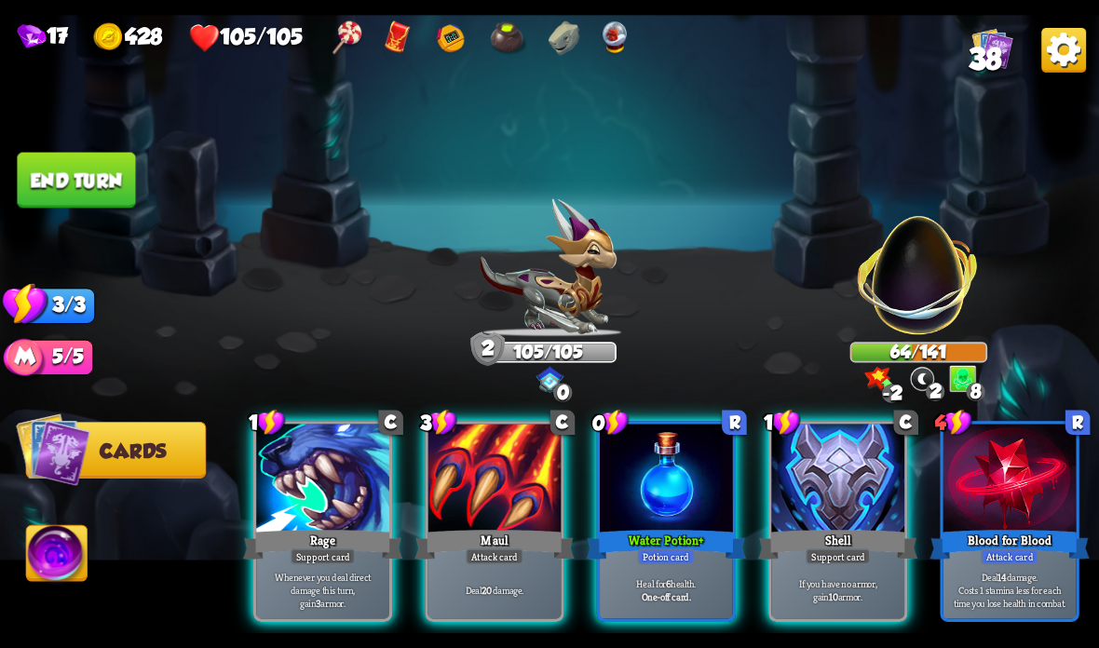
click at [499, 532] on div "Maul" at bounding box center [493, 544] width 159 height 35
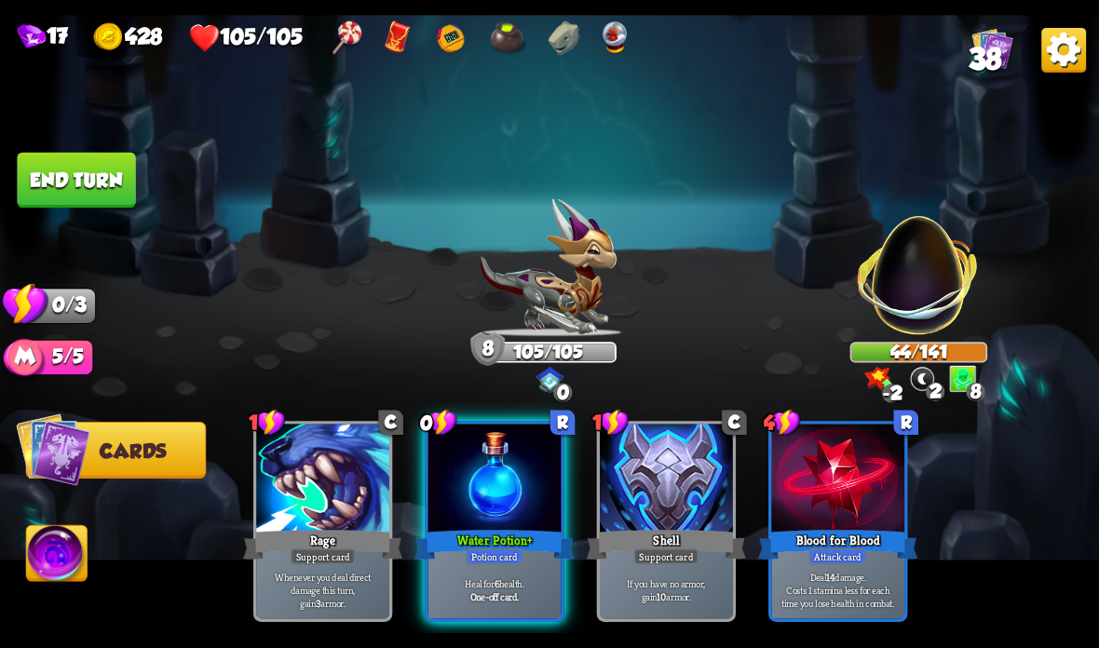
click at [112, 190] on button "End turn" at bounding box center [76, 181] width 118 height 56
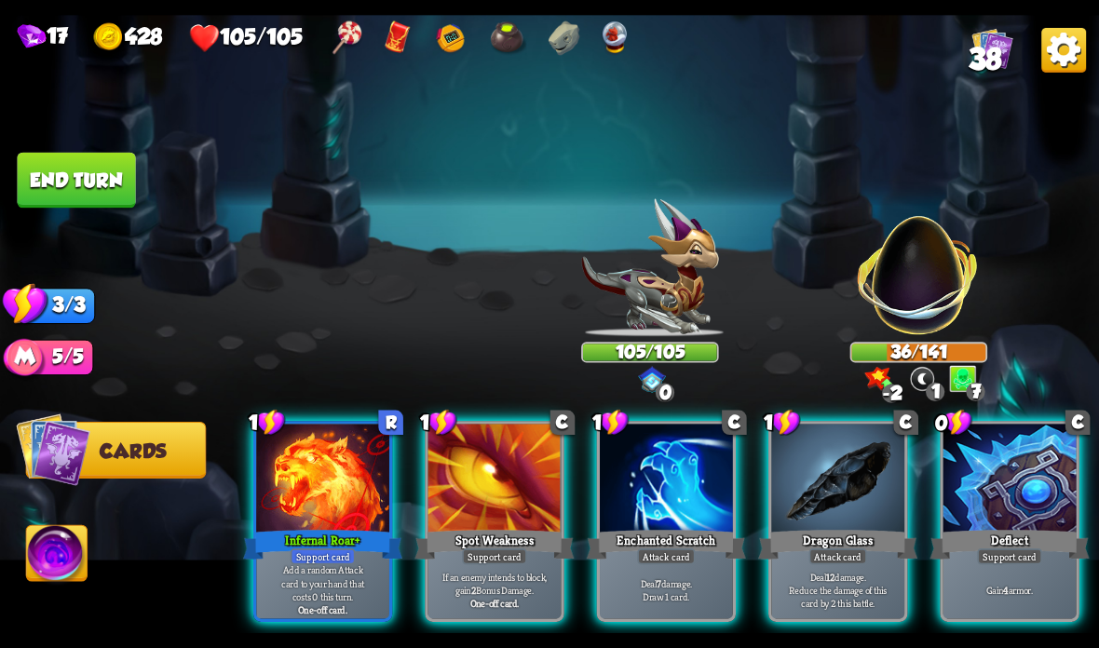
click at [315, 523] on div at bounding box center [322, 480] width 133 height 112
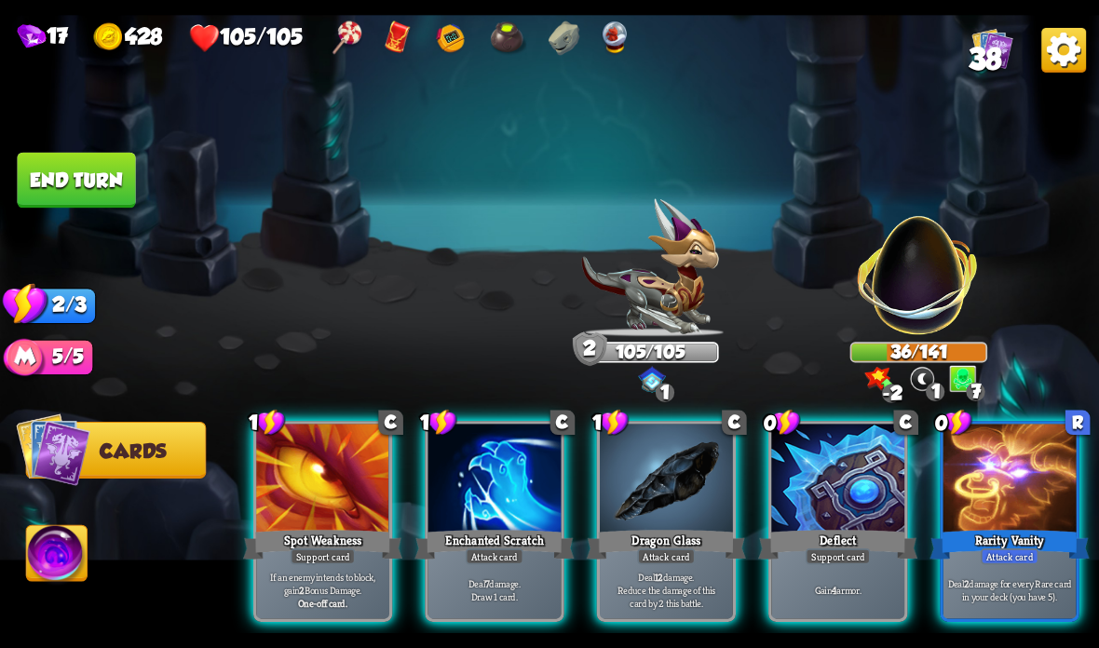
click at [1006, 509] on div at bounding box center [1009, 480] width 133 height 112
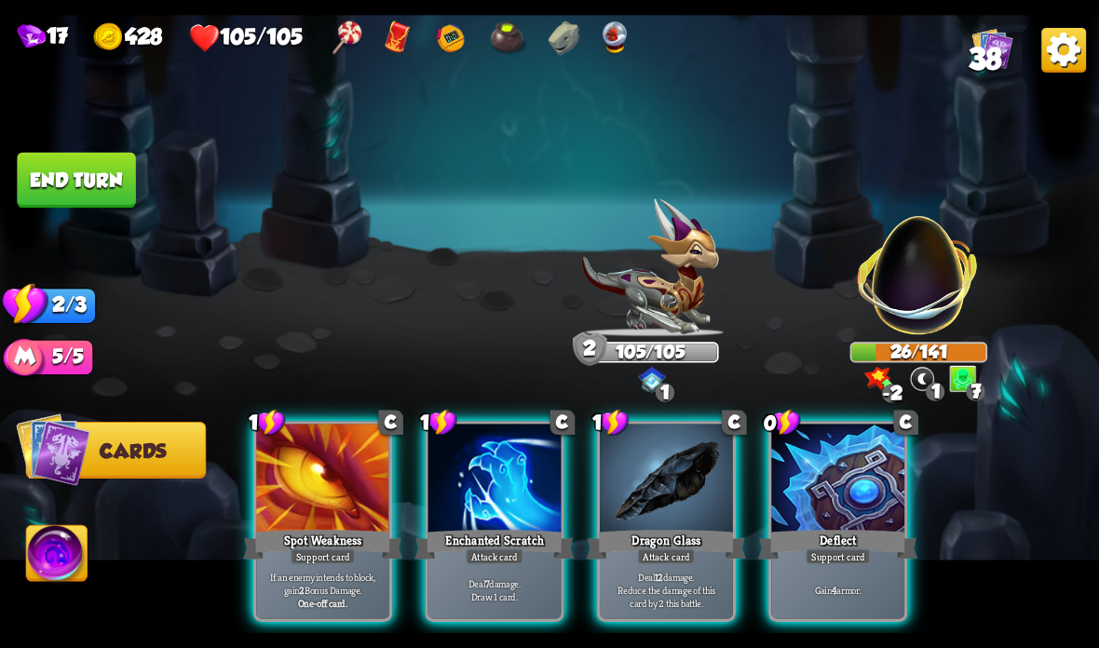
click at [819, 526] on div at bounding box center [837, 480] width 133 height 112
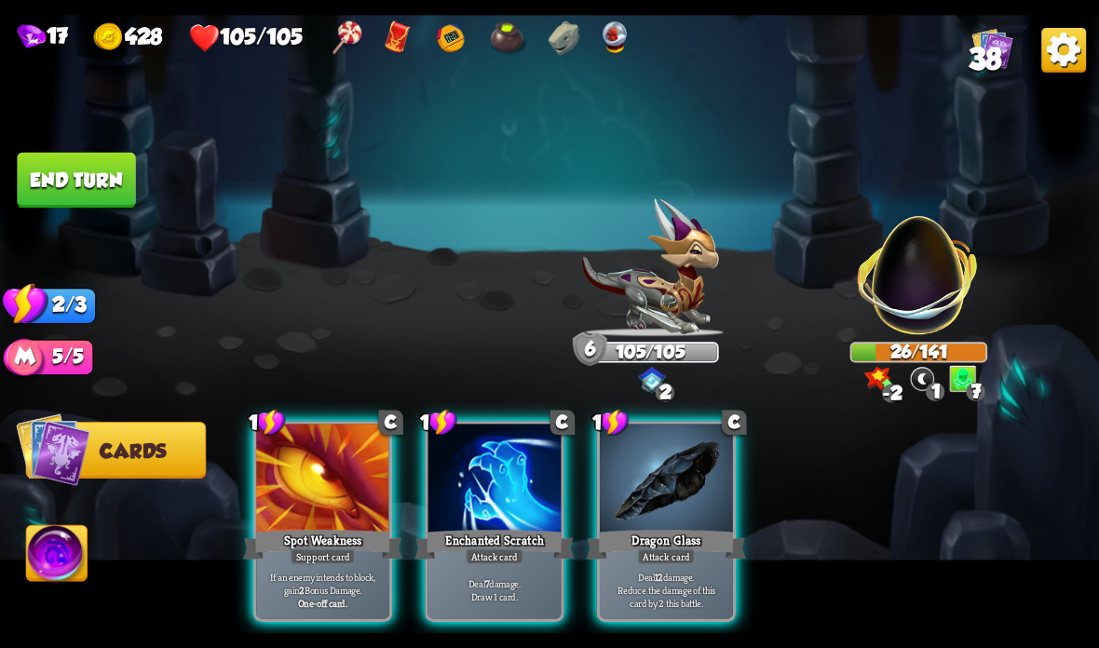
click at [496, 537] on div "Enchanted Scratch" at bounding box center [493, 544] width 159 height 35
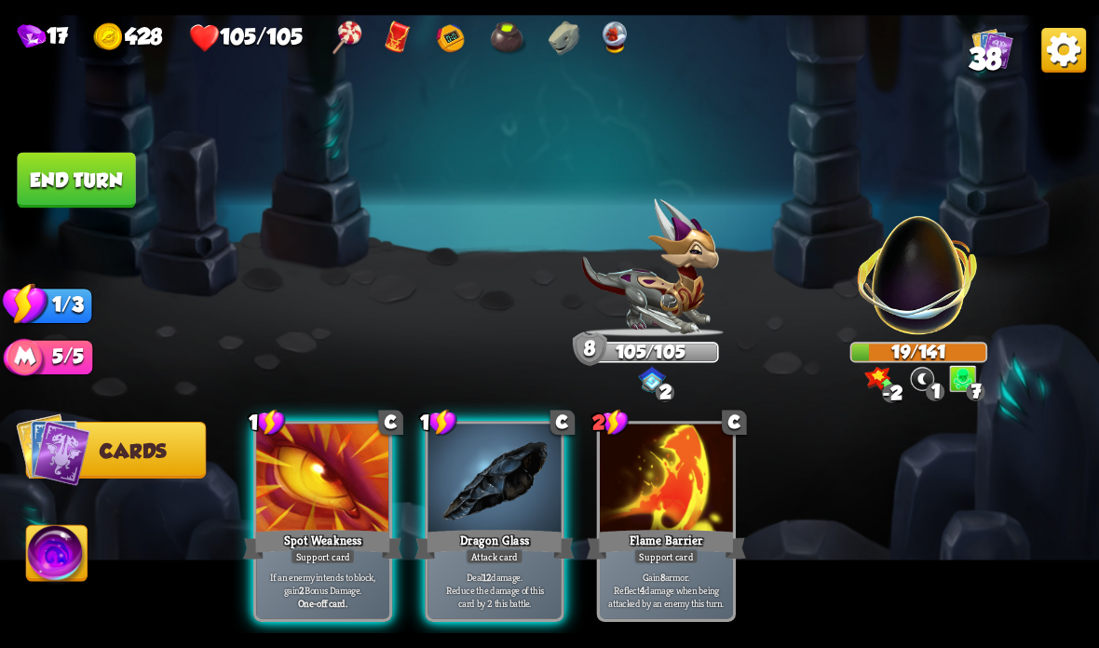
click at [502, 558] on div "Attack card" at bounding box center [495, 557] width 58 height 16
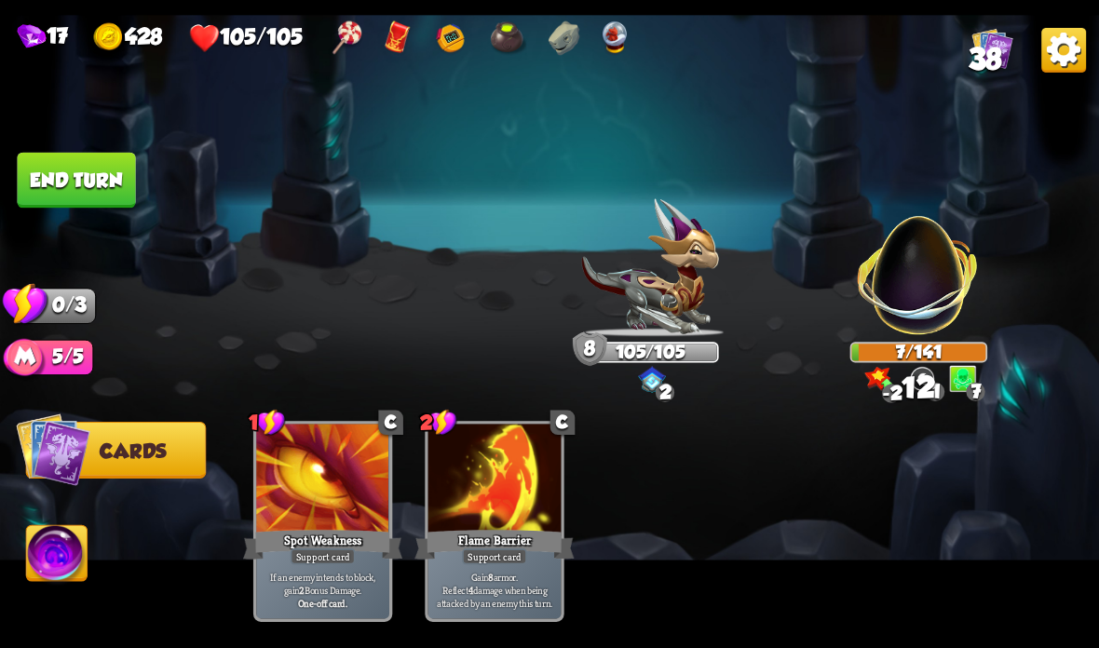
click at [91, 174] on button "End turn" at bounding box center [76, 181] width 118 height 56
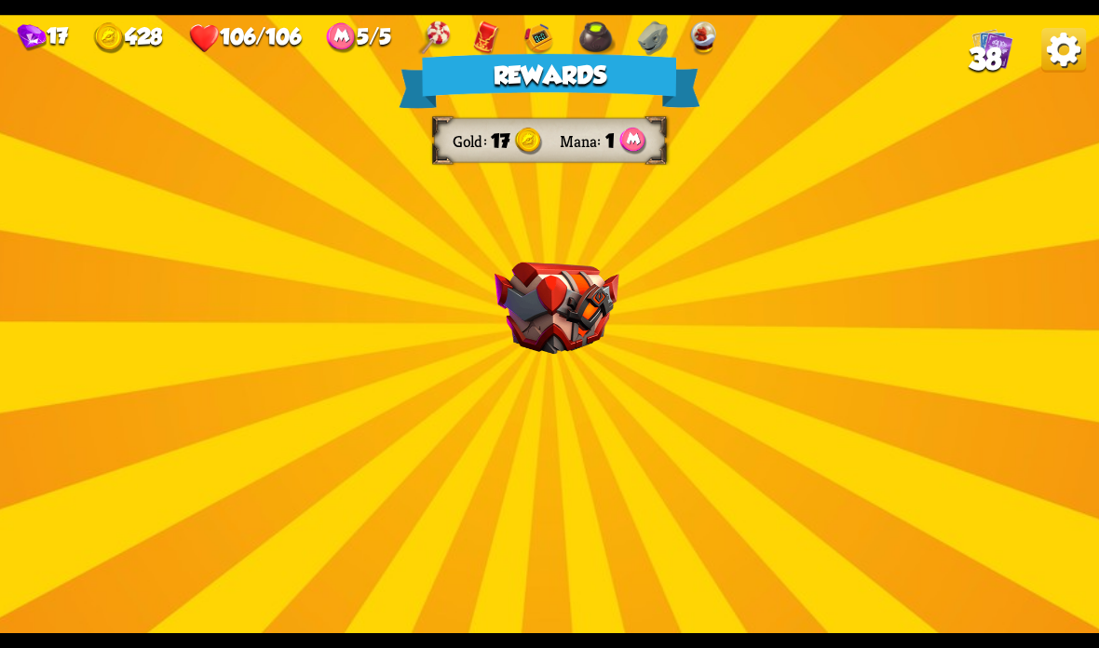
click at [564, 295] on img at bounding box center [556, 309] width 125 height 92
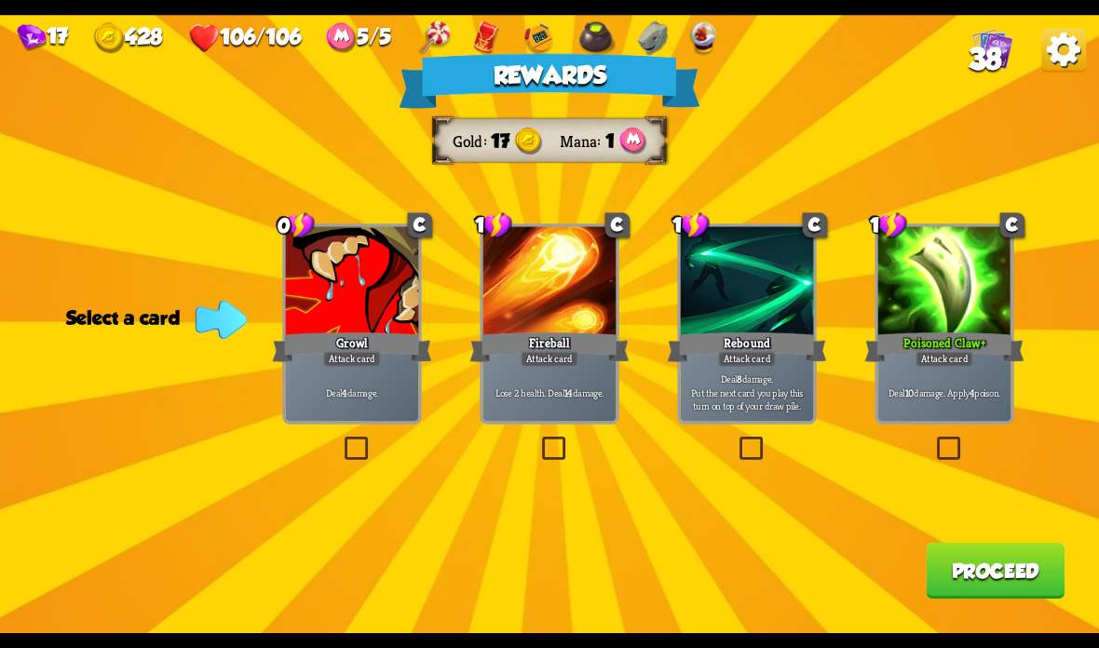
click at [309, 352] on div "Growl" at bounding box center [351, 347] width 159 height 35
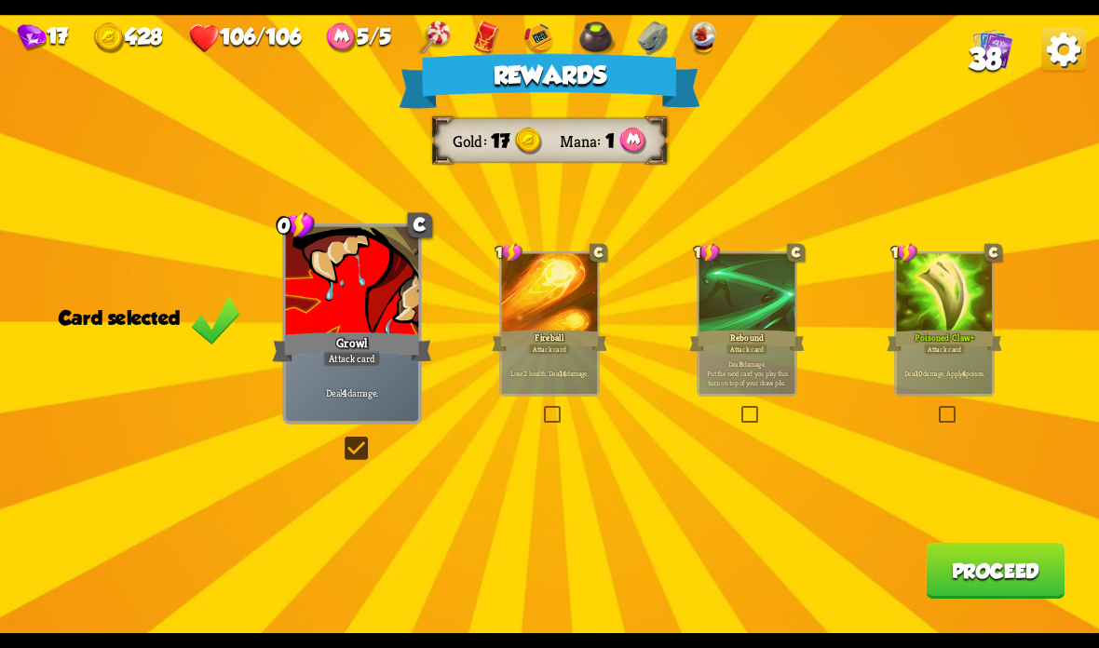
click at [996, 562] on button "Proceed" at bounding box center [995, 571] width 139 height 56
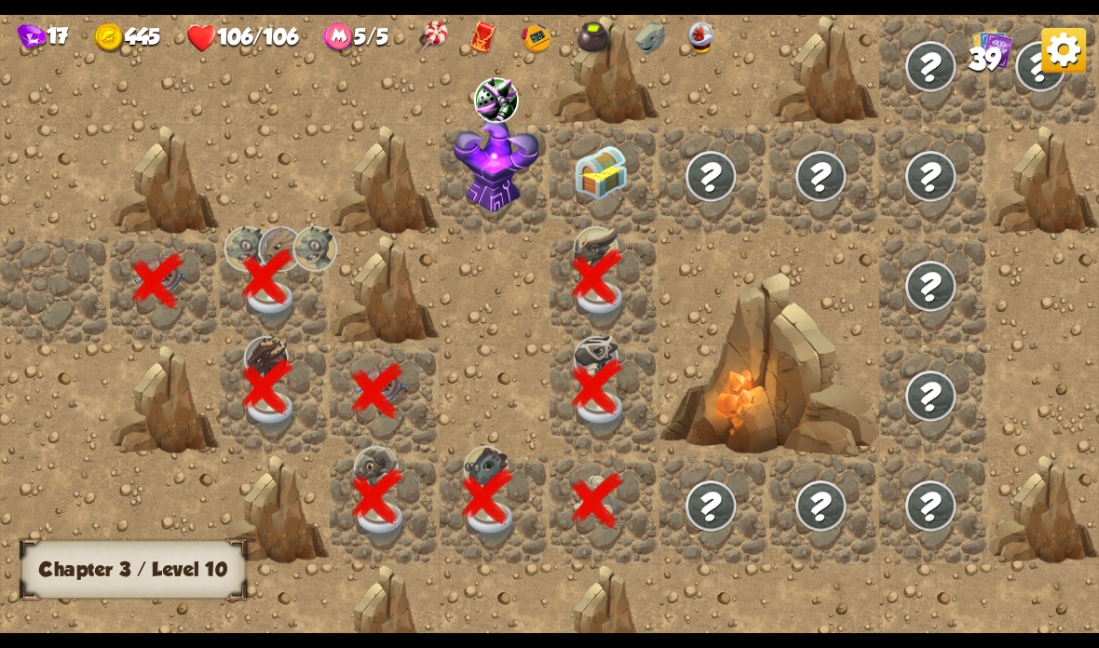
click at [603, 169] on img at bounding box center [601, 172] width 55 height 55
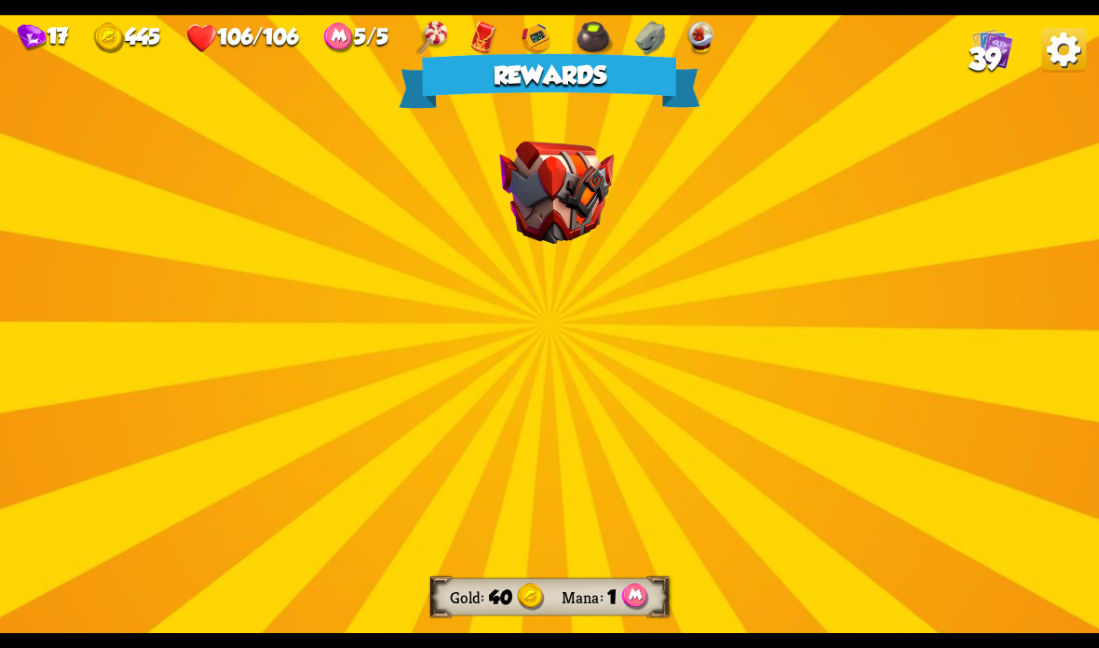
click at [581, 294] on img at bounding box center [556, 309] width 125 height 92
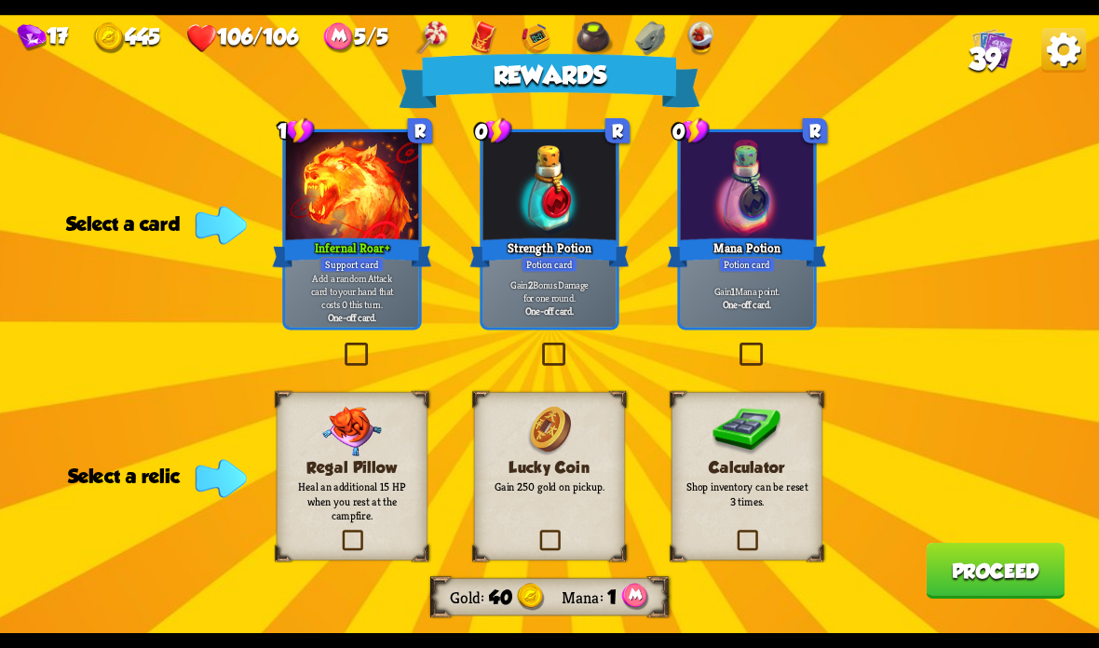
click at [567, 285] on p "Gain 2 Bonus Damage for one round." at bounding box center [549, 291] width 127 height 26
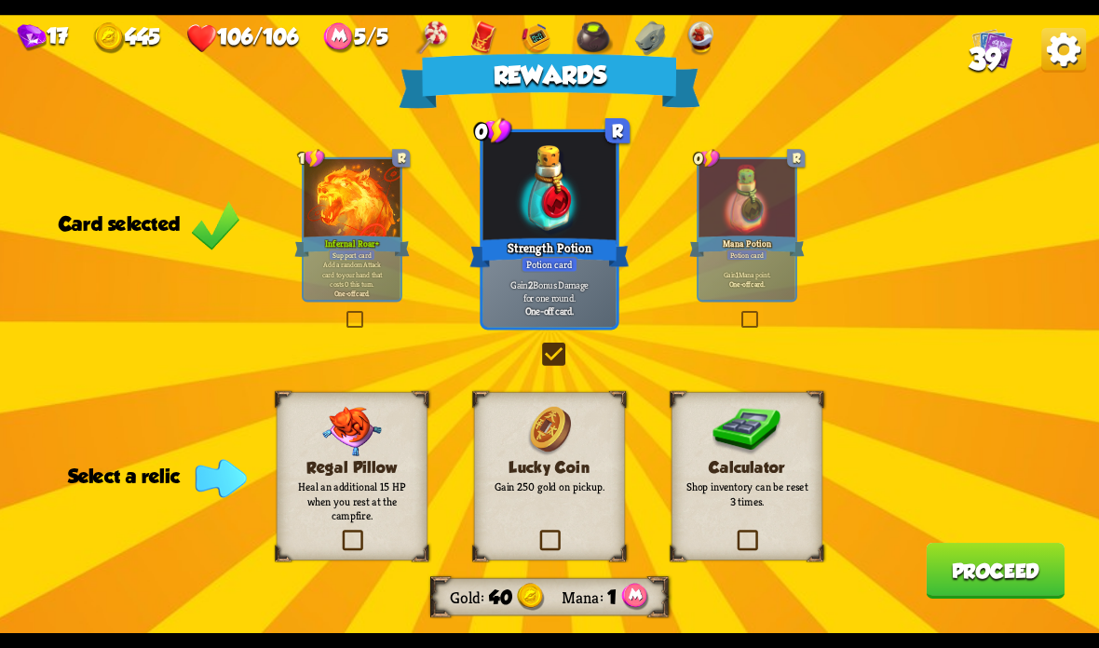
click at [536, 533] on label at bounding box center [536, 533] width 0 height 0
click at [0, 0] on input "checkbox" at bounding box center [0, 0] width 0 height 0
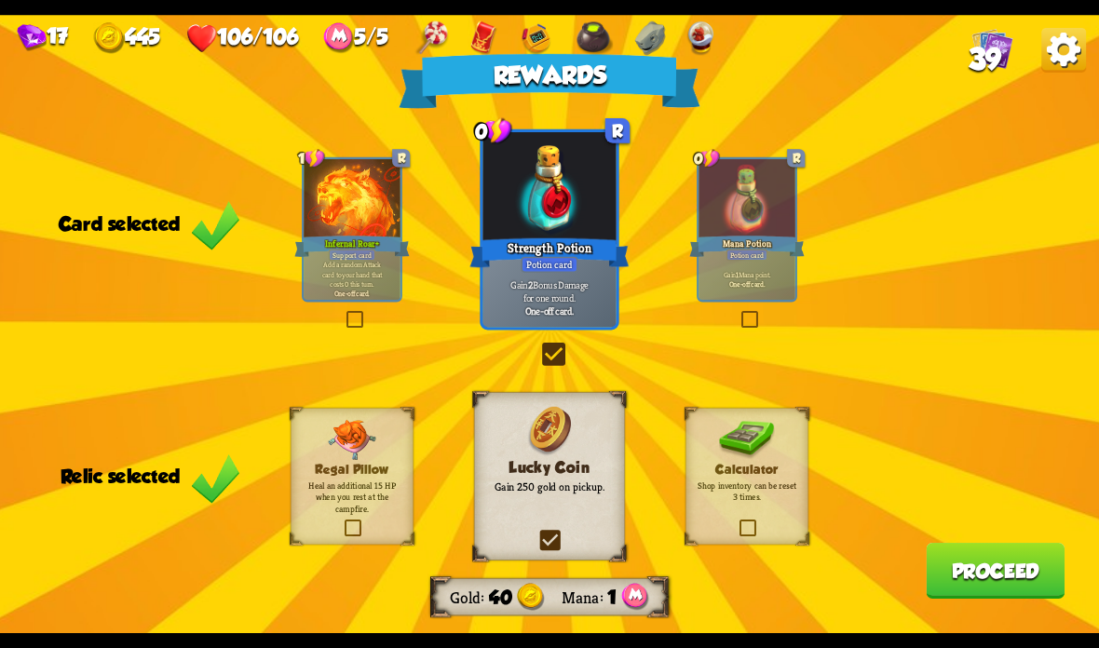
click at [999, 568] on button "Proceed" at bounding box center [995, 571] width 139 height 56
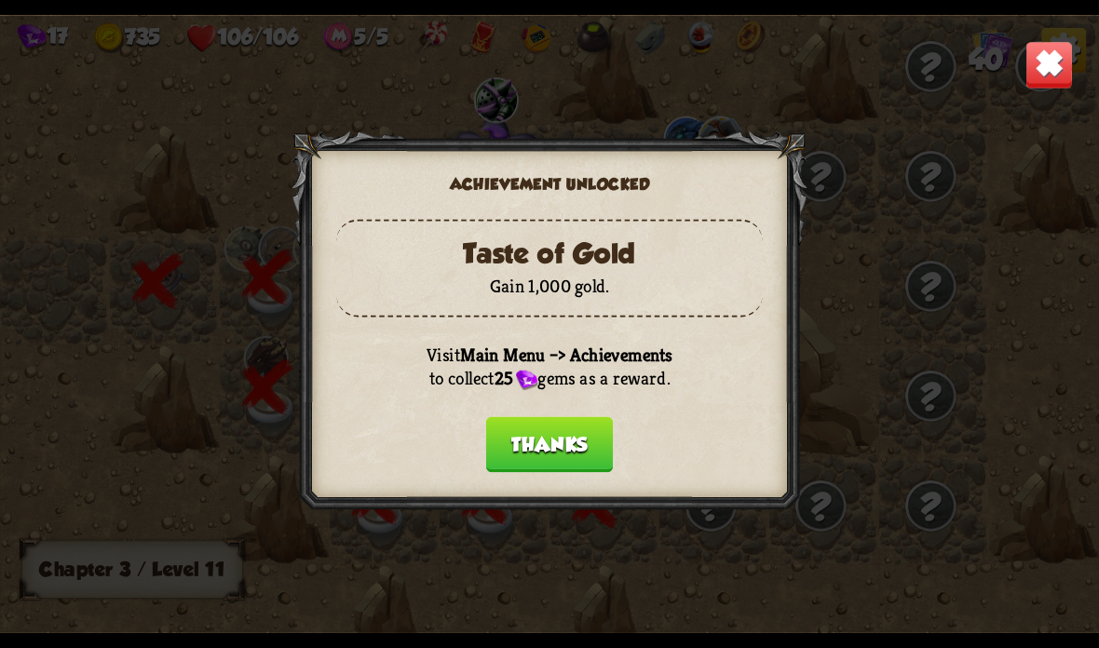
scroll to position [0, 358]
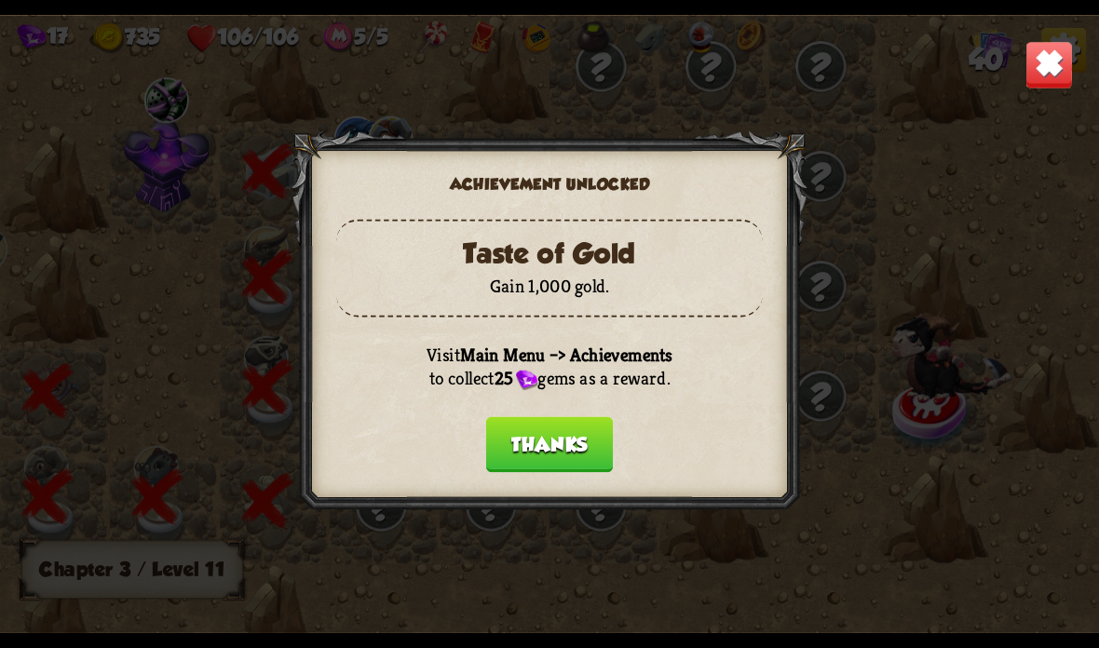
click at [576, 447] on button "Thanks" at bounding box center [549, 445] width 127 height 56
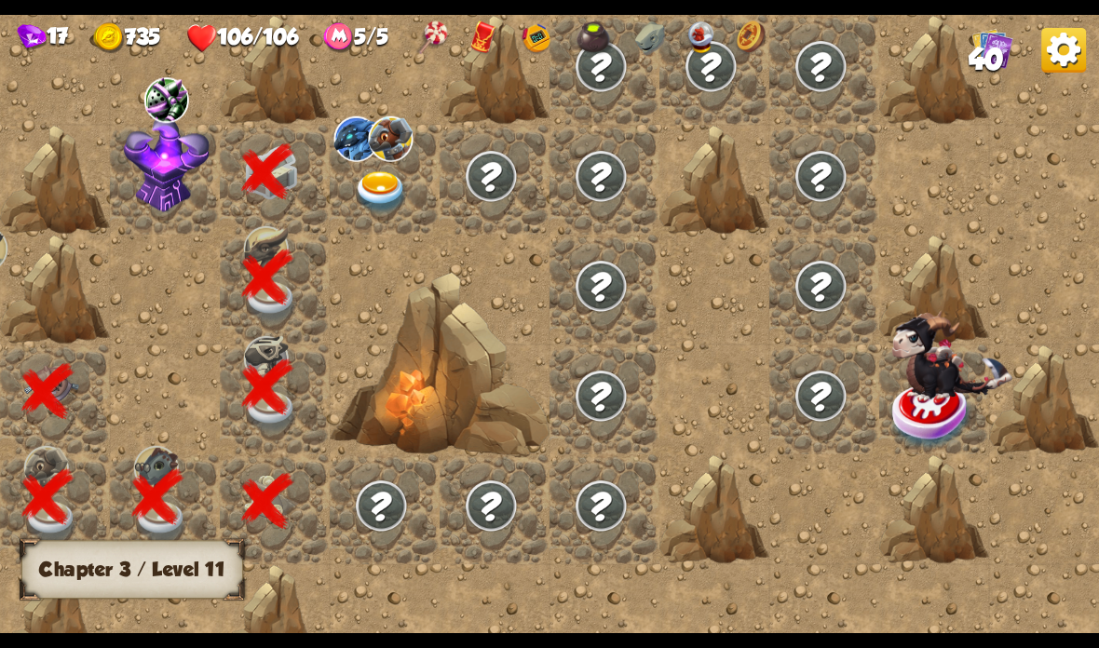
click at [371, 161] on img at bounding box center [390, 139] width 45 height 46
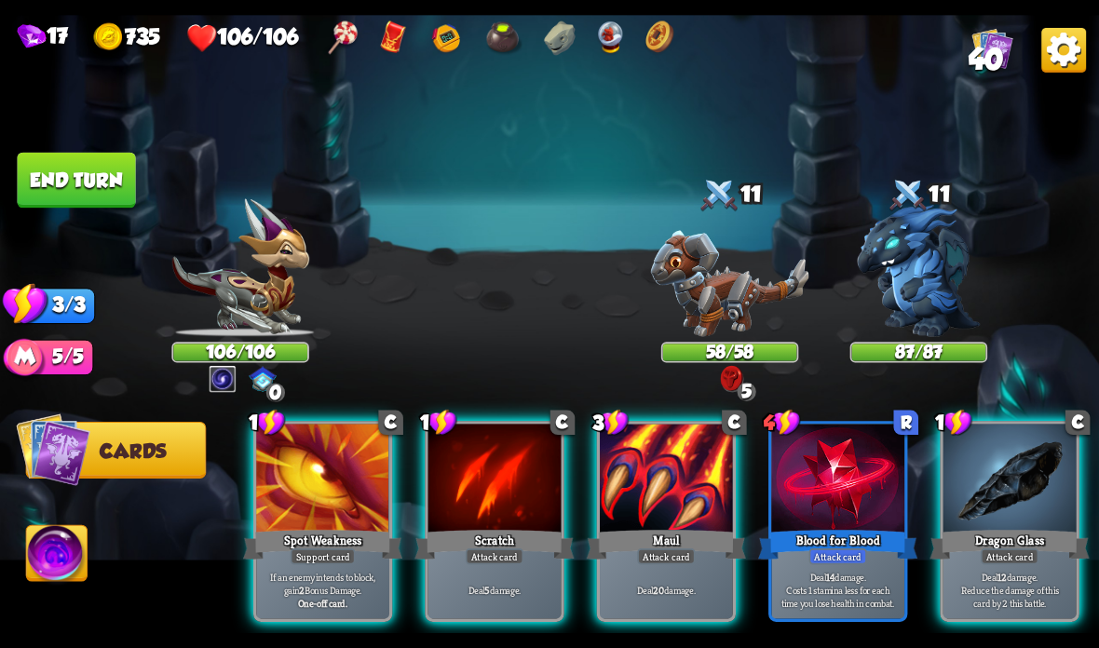
scroll to position [0, 0]
click at [634, 499] on div at bounding box center [666, 480] width 133 height 112
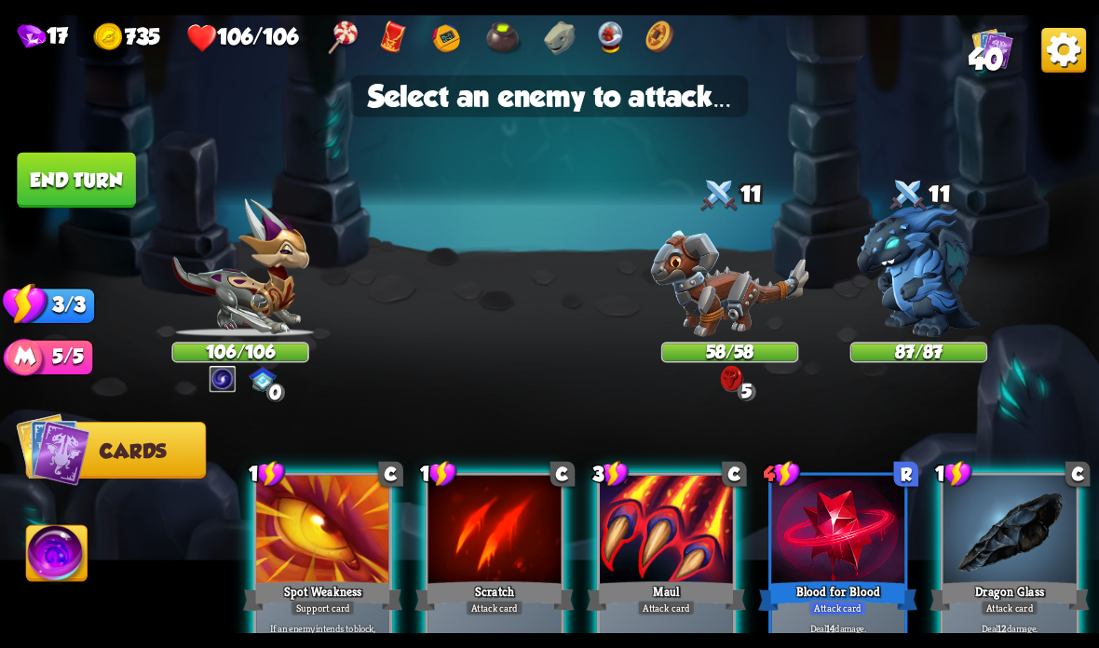
click at [72, 556] on img at bounding box center [57, 556] width 61 height 61
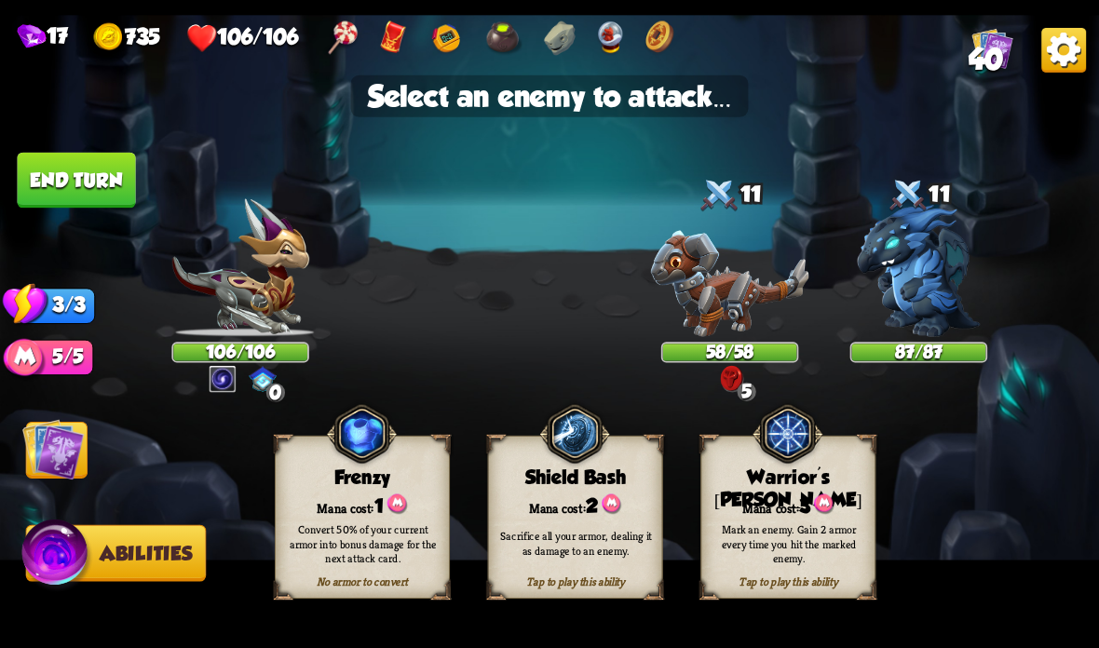
click at [804, 494] on div "Mana cost: 3" at bounding box center [787, 505] width 173 height 25
click at [940, 284] on img at bounding box center [918, 271] width 123 height 132
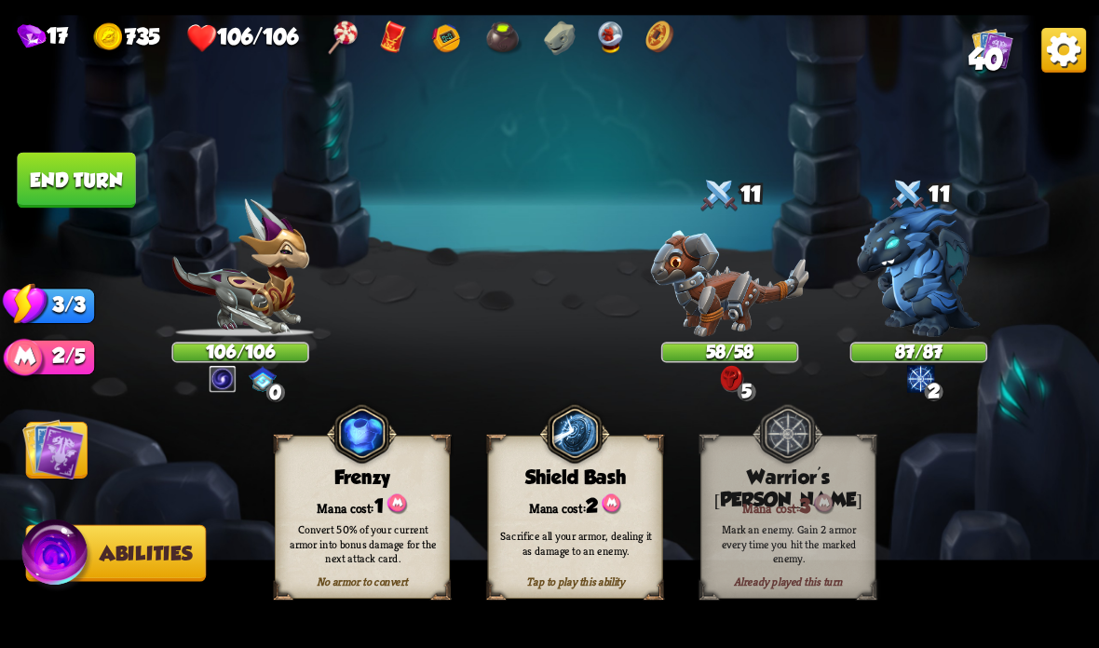
click at [83, 466] on img at bounding box center [52, 448] width 61 height 61
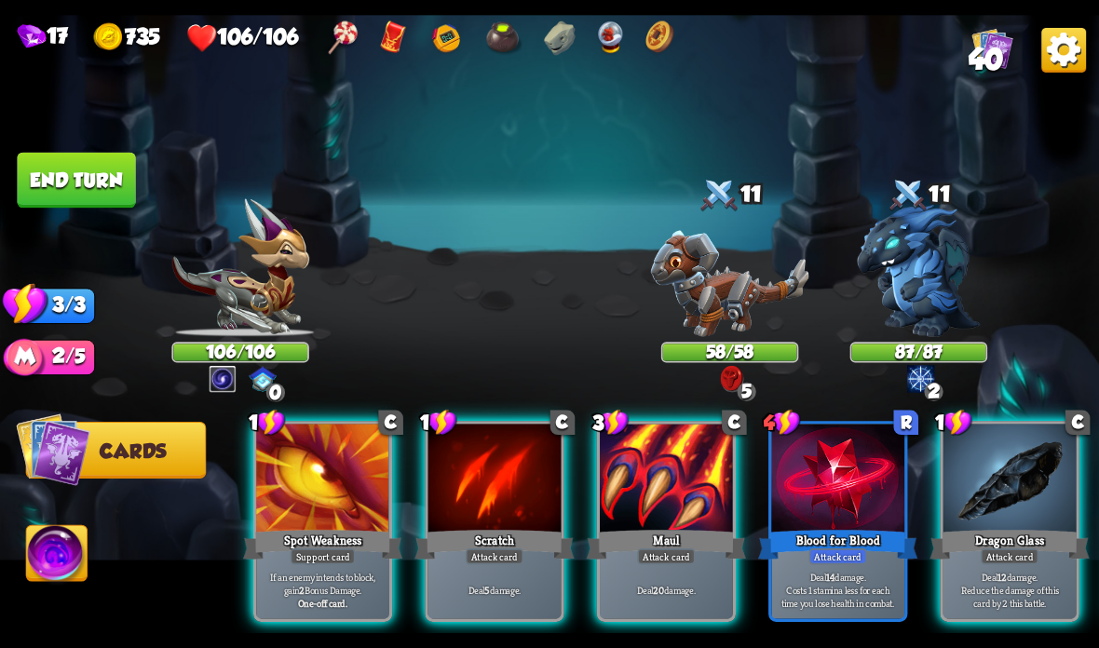
click at [992, 480] on div at bounding box center [1009, 480] width 133 height 112
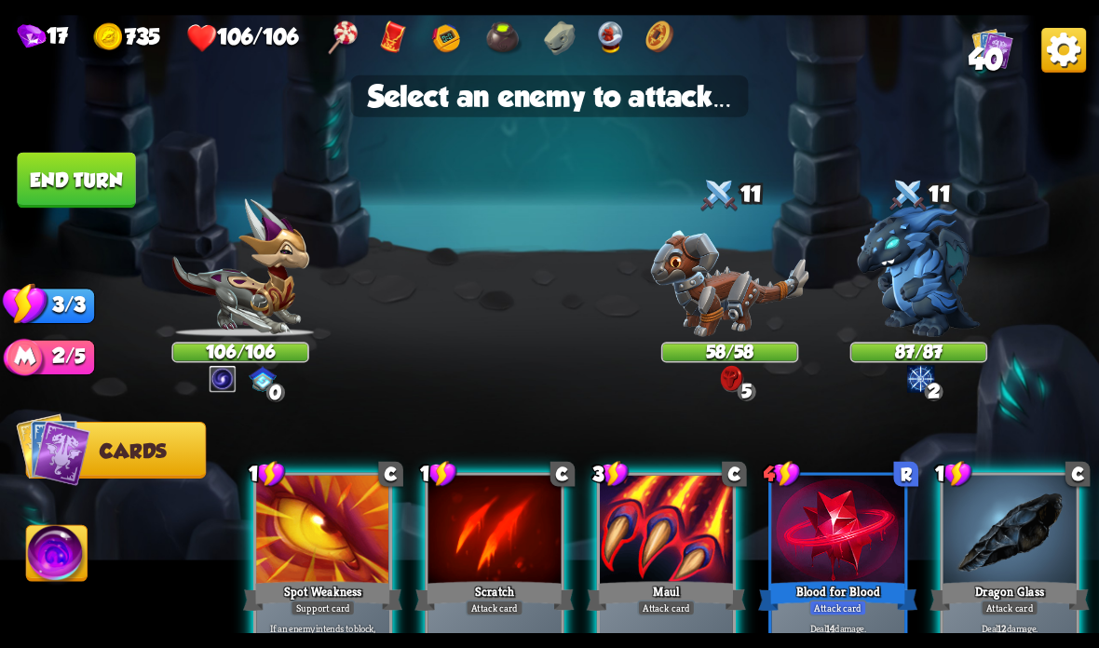
click at [942, 294] on img at bounding box center [918, 271] width 123 height 132
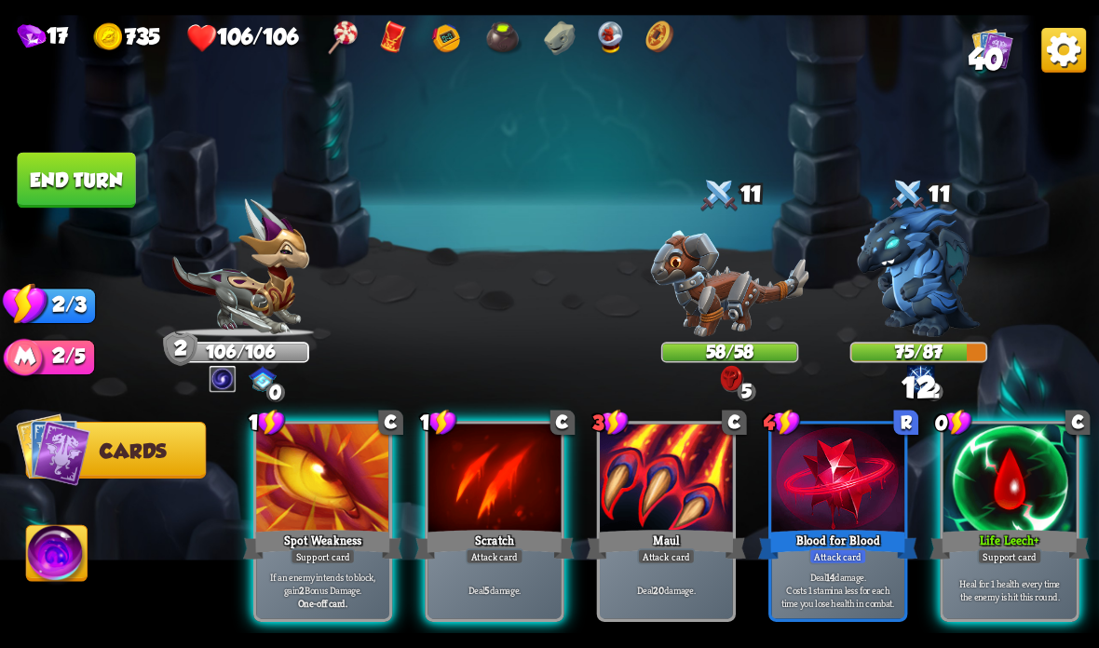
click at [477, 551] on div "Attack card" at bounding box center [495, 557] width 58 height 16
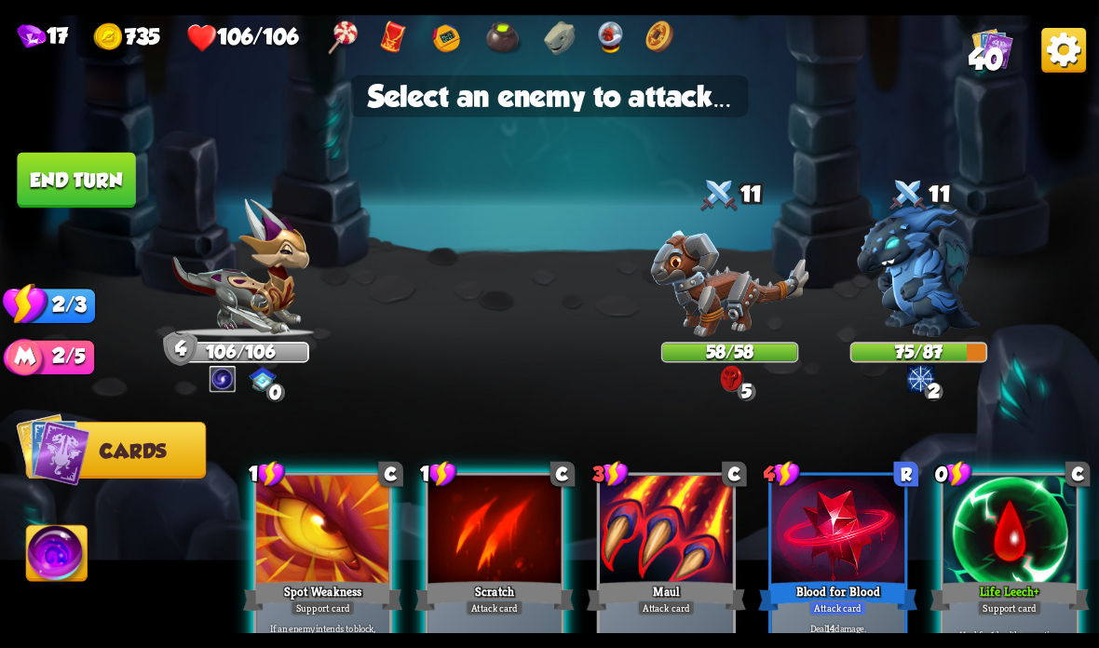
click at [929, 273] on img at bounding box center [918, 271] width 123 height 132
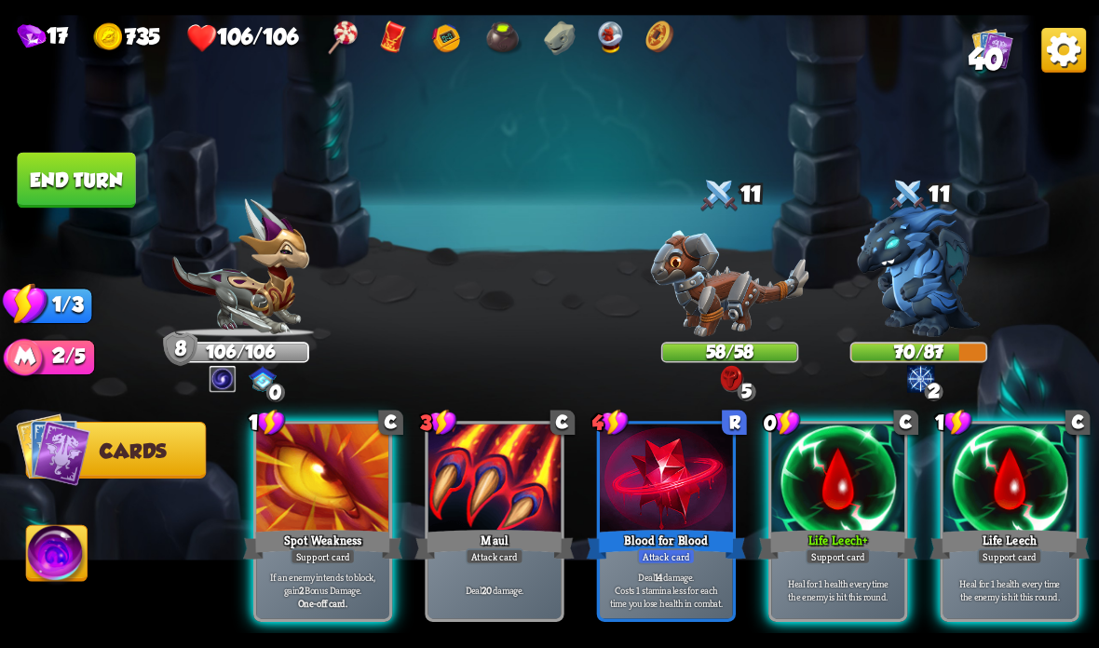
click at [306, 542] on div "Spot Weakness" at bounding box center [322, 544] width 159 height 35
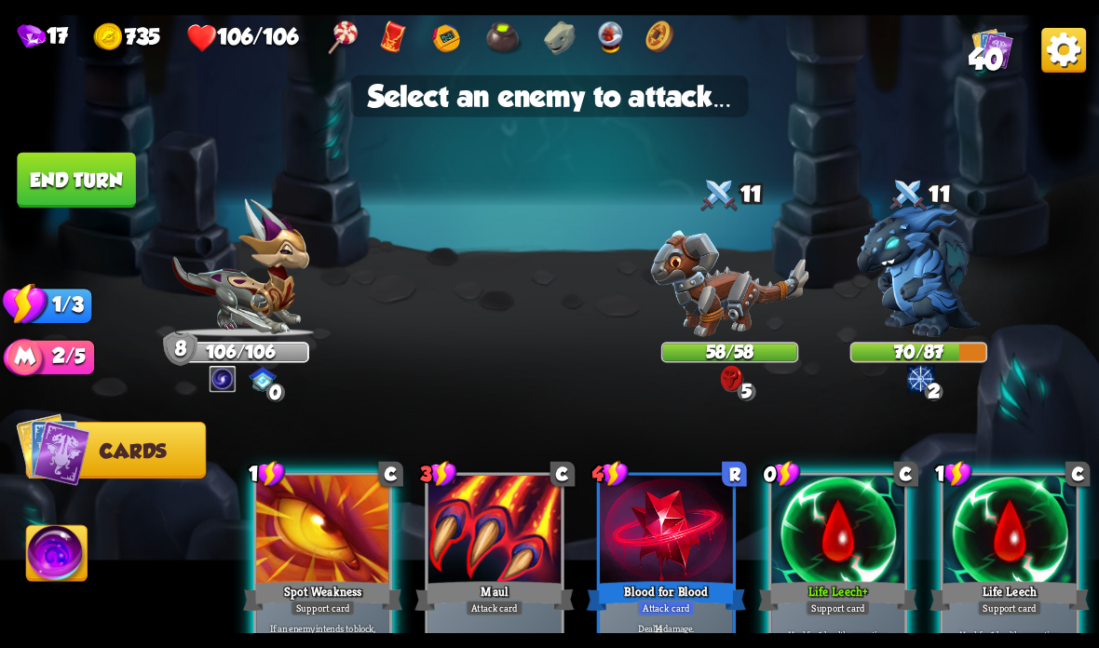
click at [711, 274] on img at bounding box center [730, 283] width 158 height 106
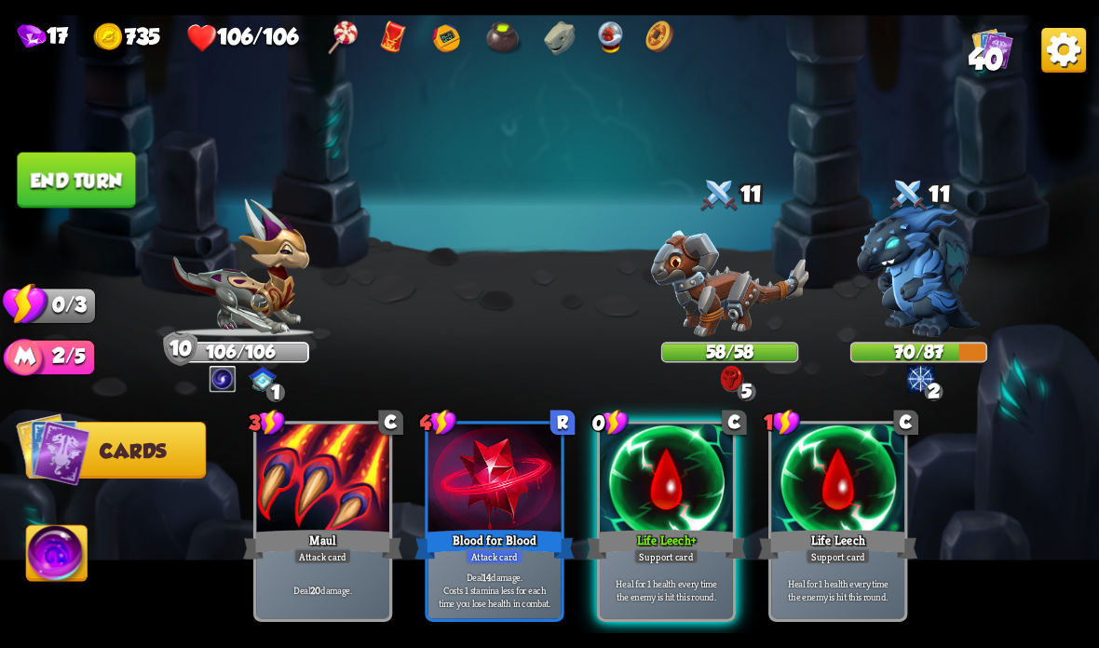
click at [113, 185] on button "End turn" at bounding box center [76, 181] width 118 height 56
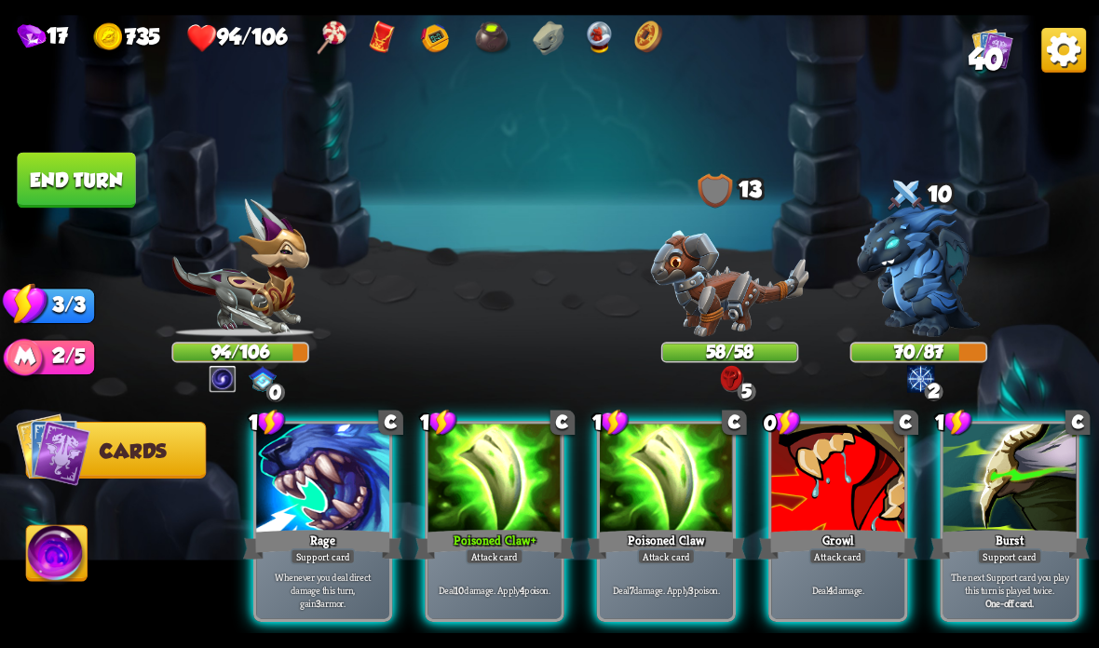
click at [313, 544] on div "Rage" at bounding box center [322, 544] width 159 height 35
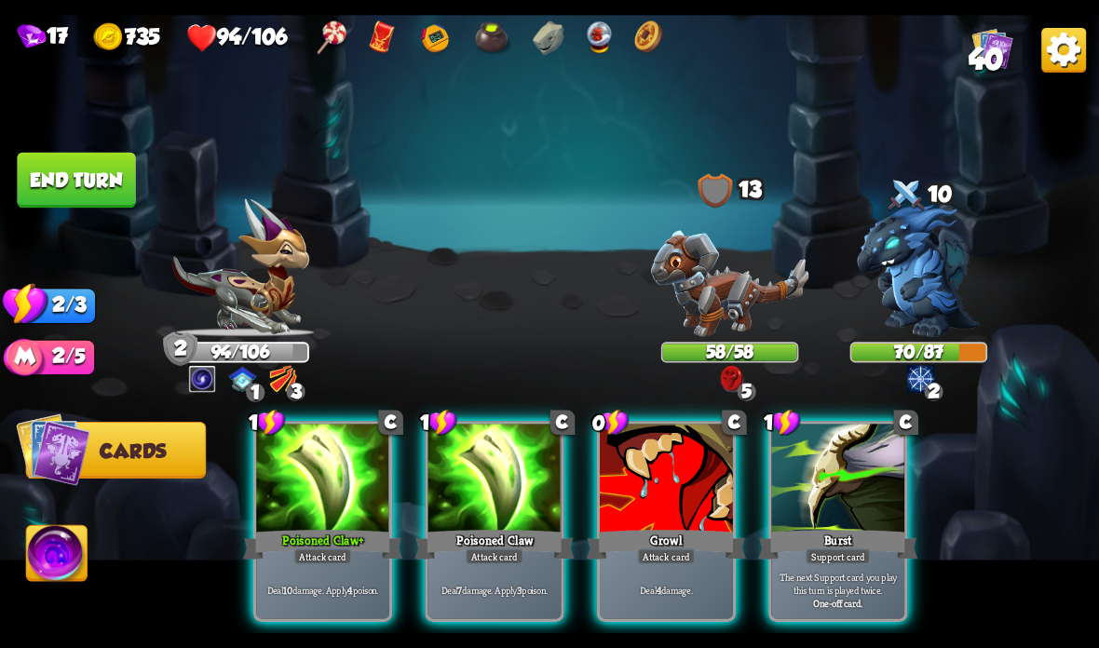
click at [327, 593] on p "Deal 10 damage. Apply 4 poison." at bounding box center [323, 589] width 127 height 13
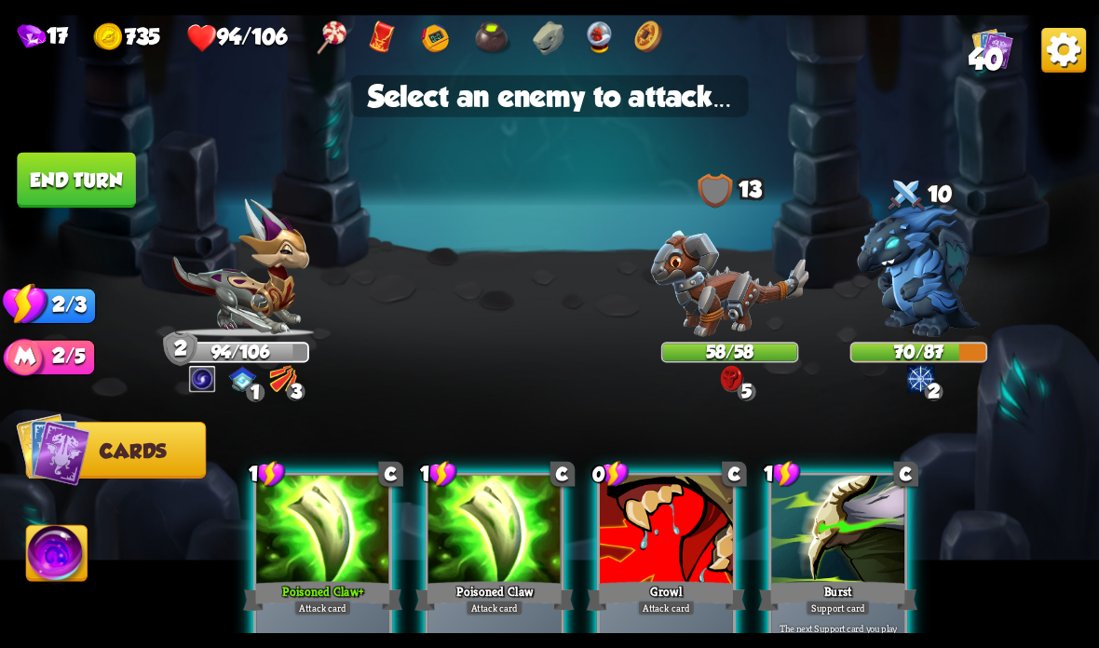
click at [921, 275] on img at bounding box center [918, 271] width 123 height 132
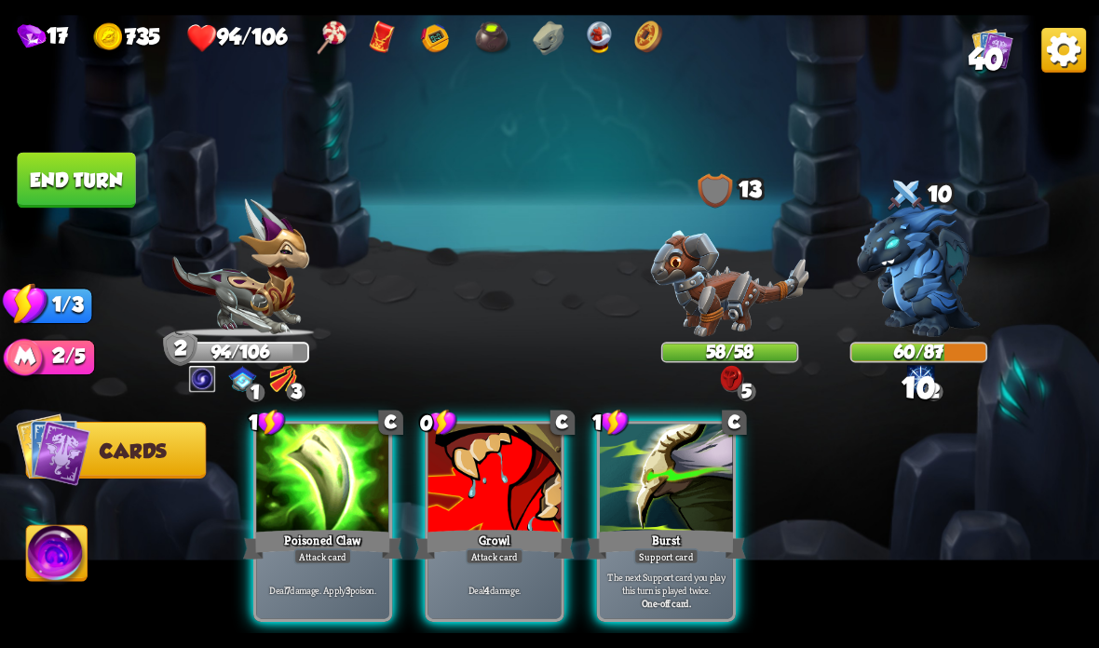
click at [327, 507] on div at bounding box center [322, 480] width 133 height 112
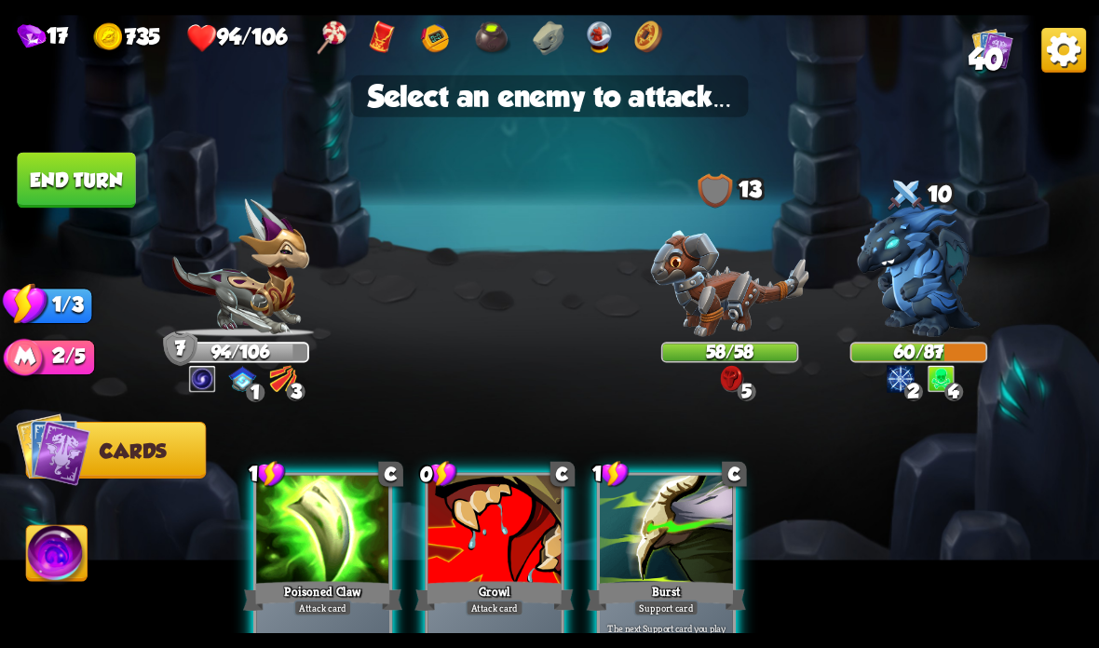
click at [938, 267] on img at bounding box center [918, 271] width 123 height 132
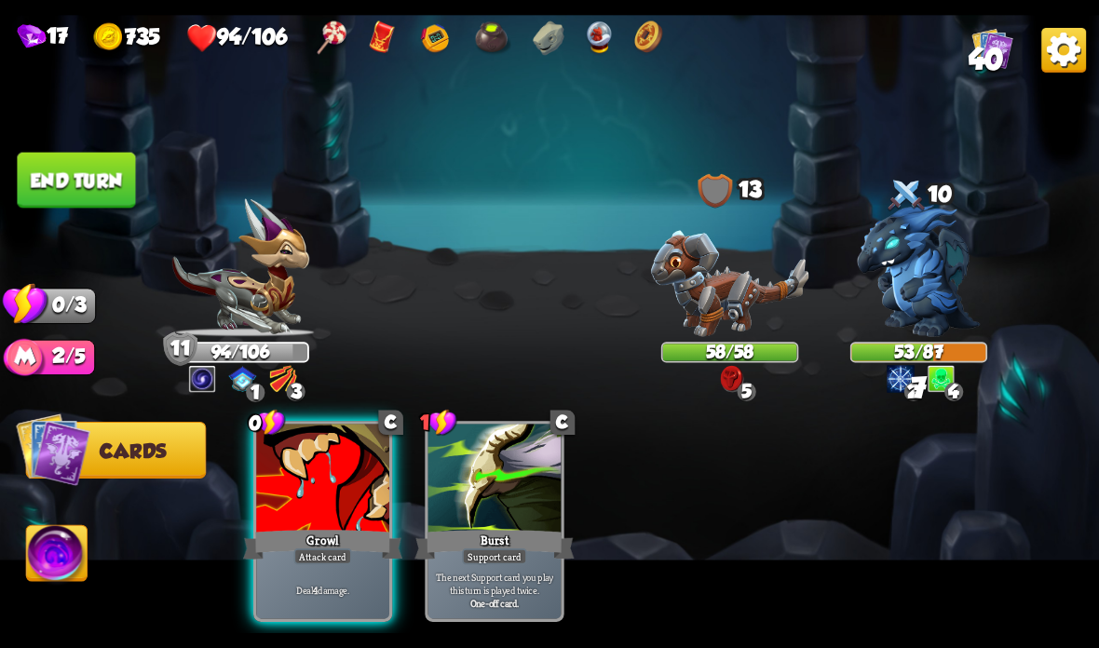
click at [320, 562] on div "Attack card" at bounding box center [323, 557] width 58 height 16
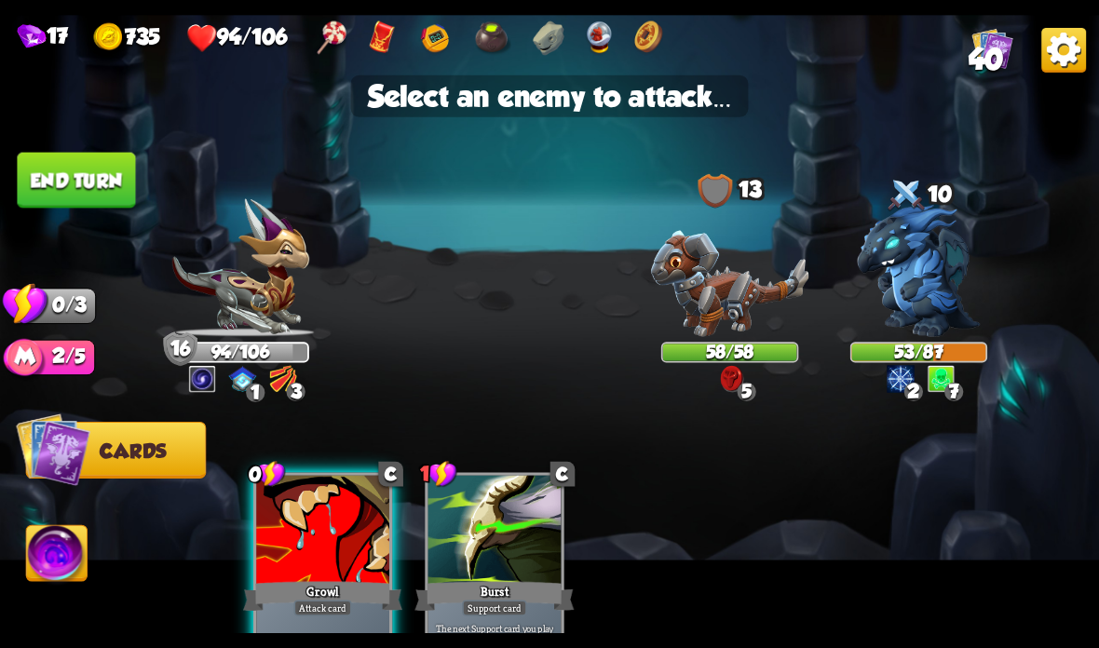
click at [920, 289] on img at bounding box center [918, 271] width 123 height 132
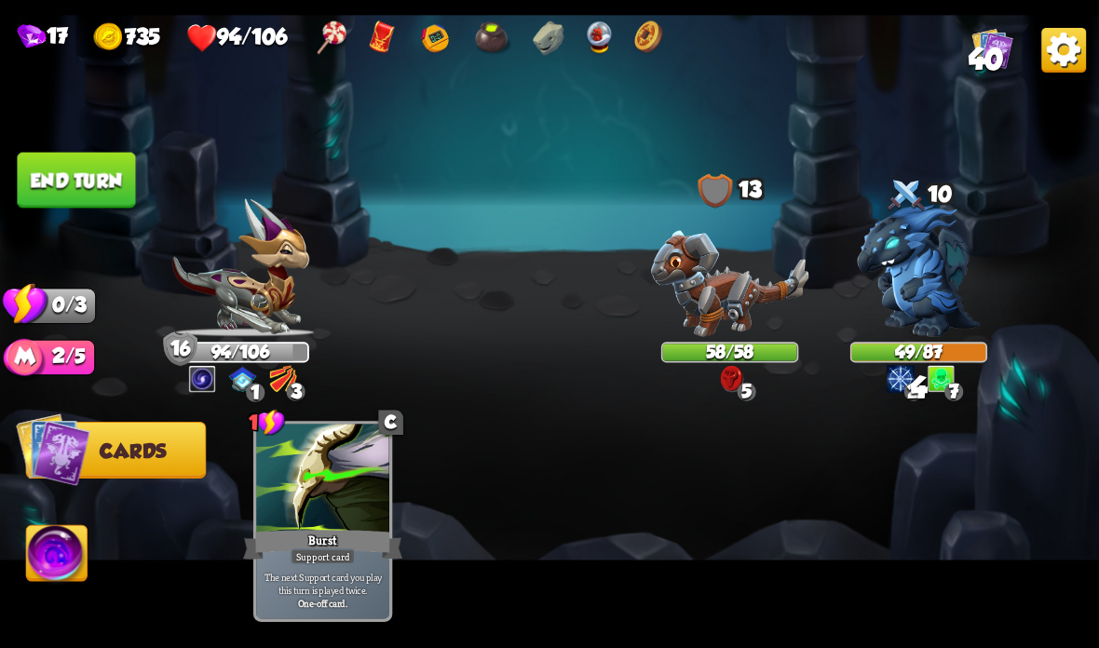
click at [101, 184] on button "End turn" at bounding box center [76, 181] width 118 height 56
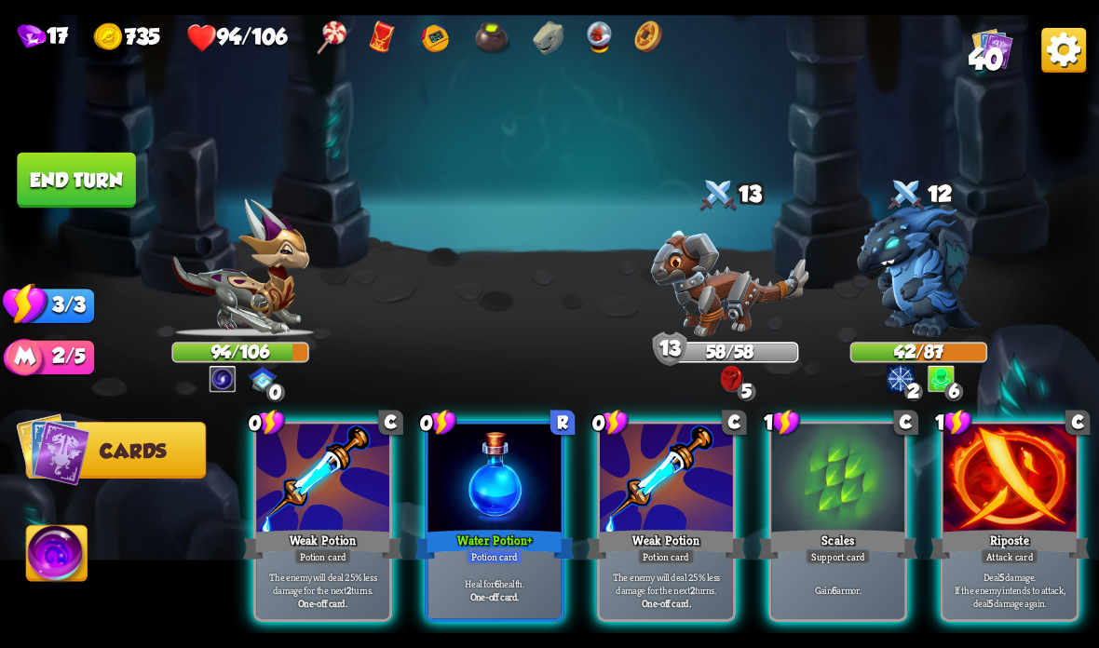
click at [485, 521] on div at bounding box center [494, 480] width 133 height 112
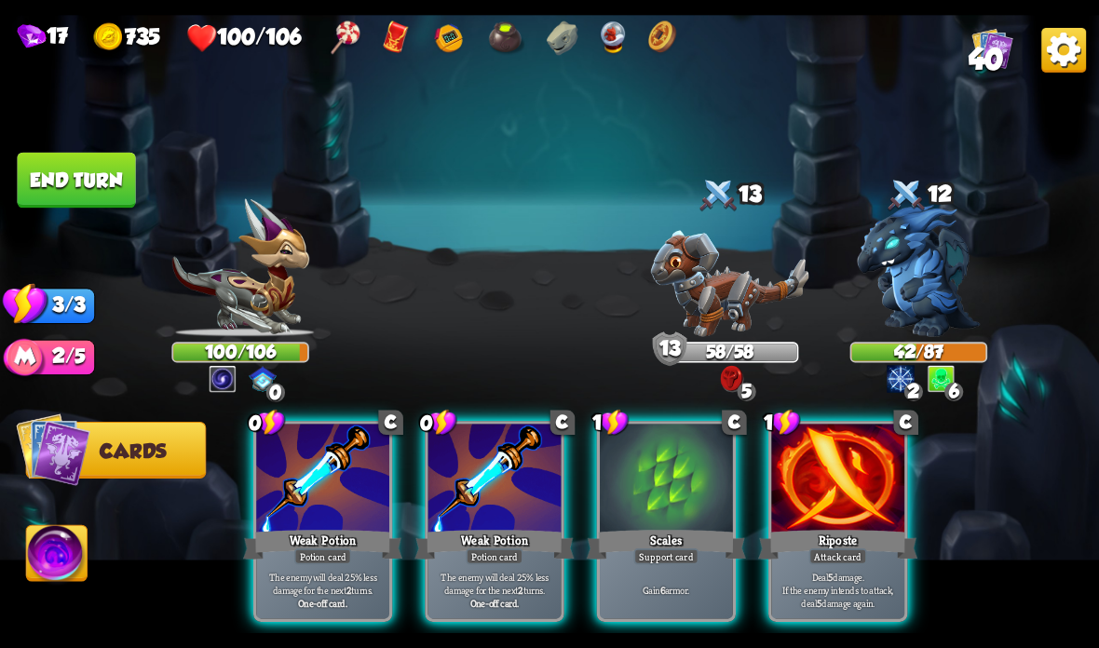
click at [479, 542] on div "Weak Potion" at bounding box center [493, 544] width 159 height 35
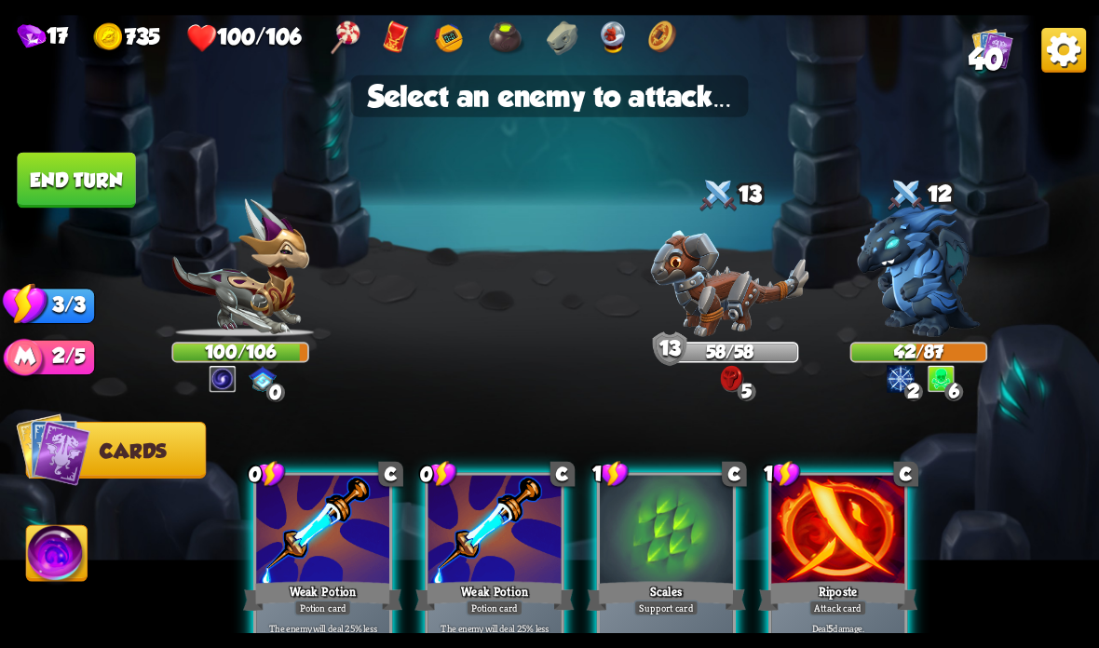
click at [723, 293] on img at bounding box center [730, 283] width 158 height 106
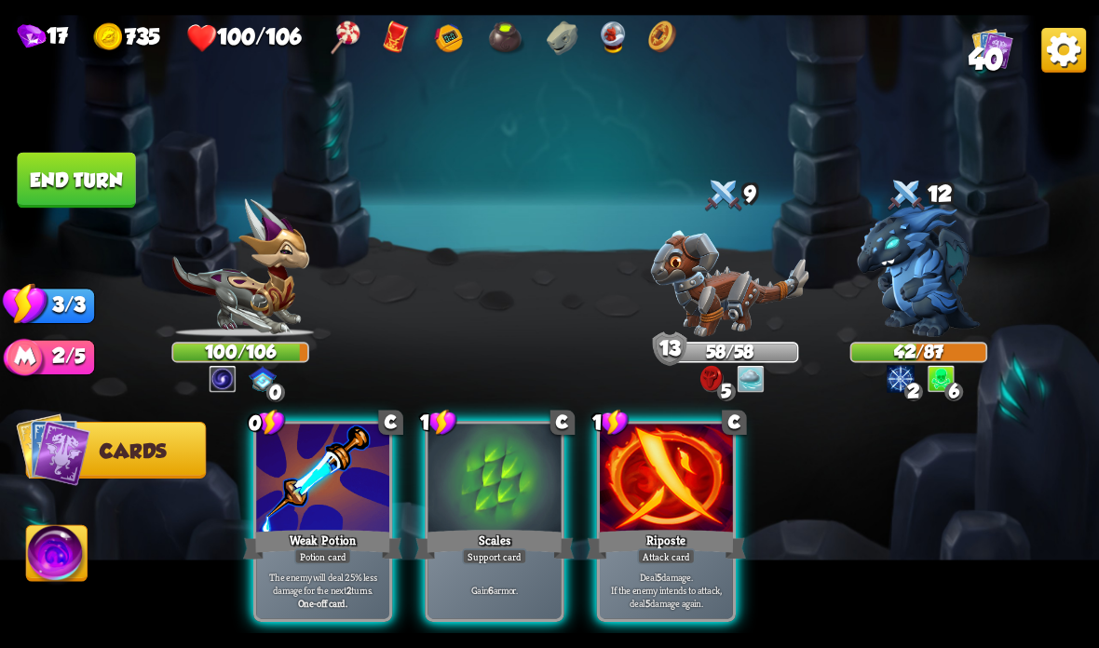
click at [318, 540] on div "Weak Potion" at bounding box center [322, 544] width 159 height 35
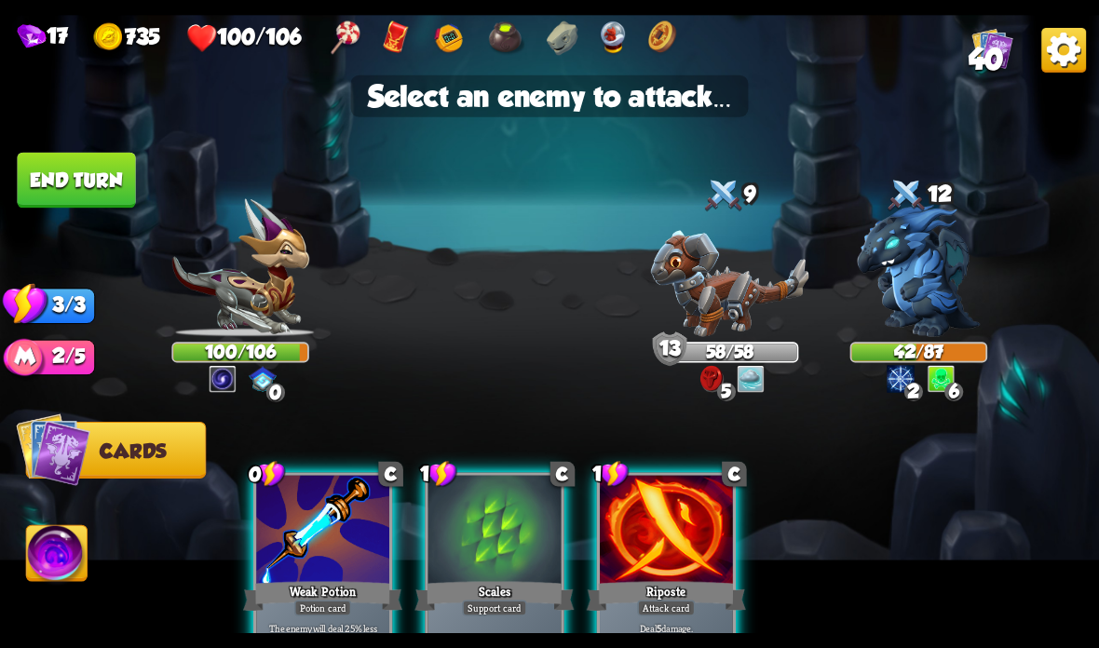
click at [944, 273] on img at bounding box center [918, 271] width 123 height 132
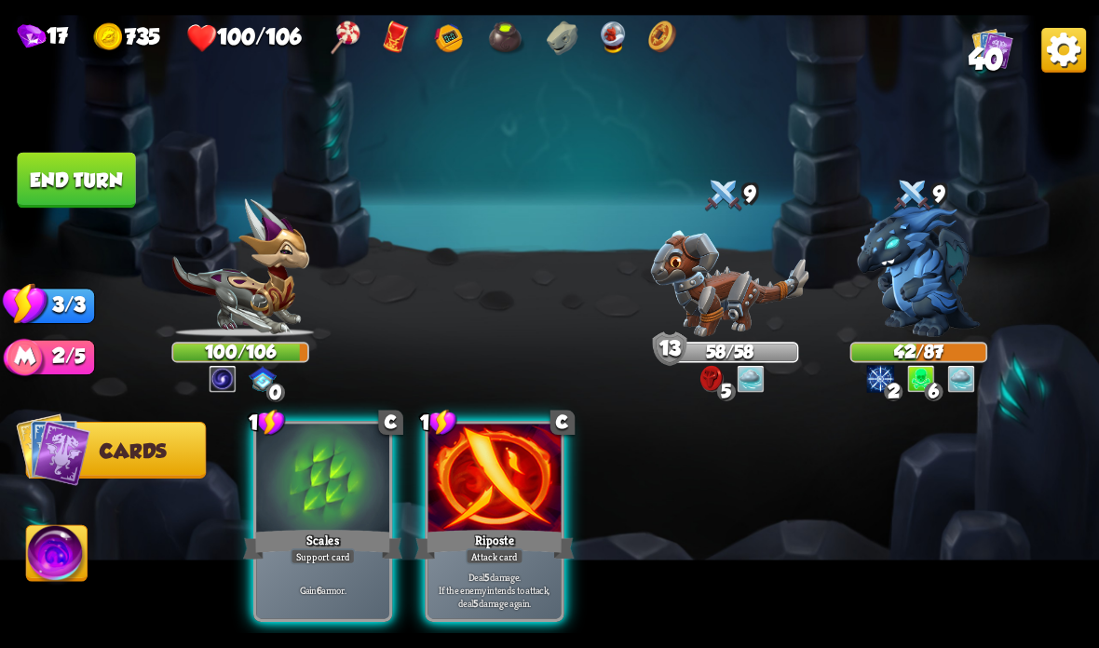
click at [335, 551] on div "Support card" at bounding box center [323, 557] width 65 height 16
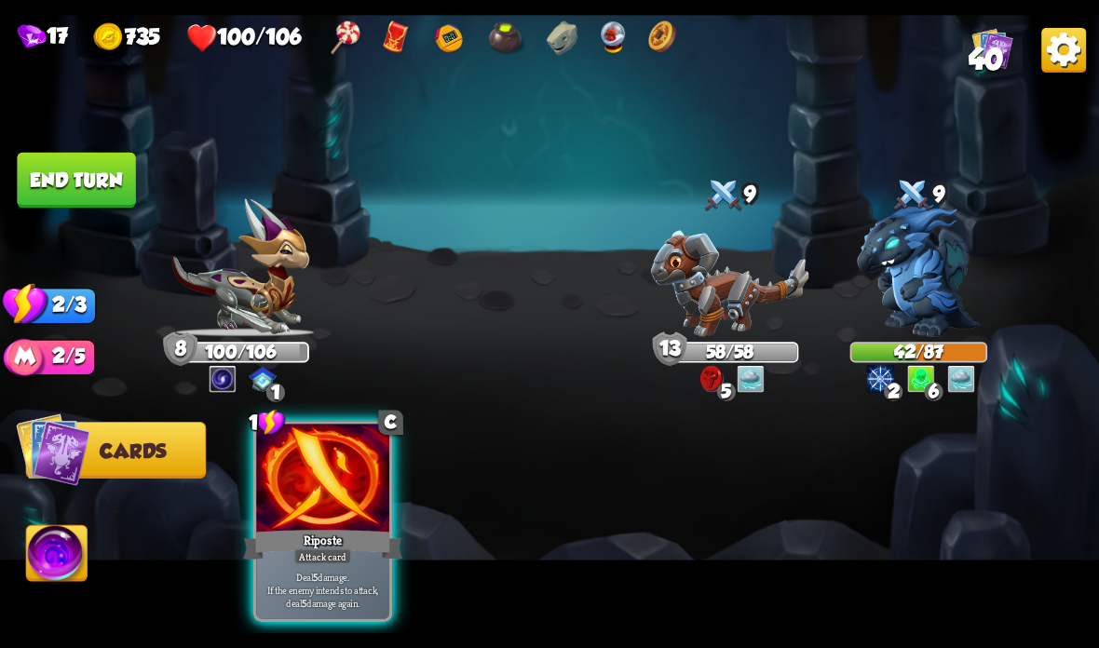
click at [328, 546] on div "Riposte" at bounding box center [322, 544] width 159 height 35
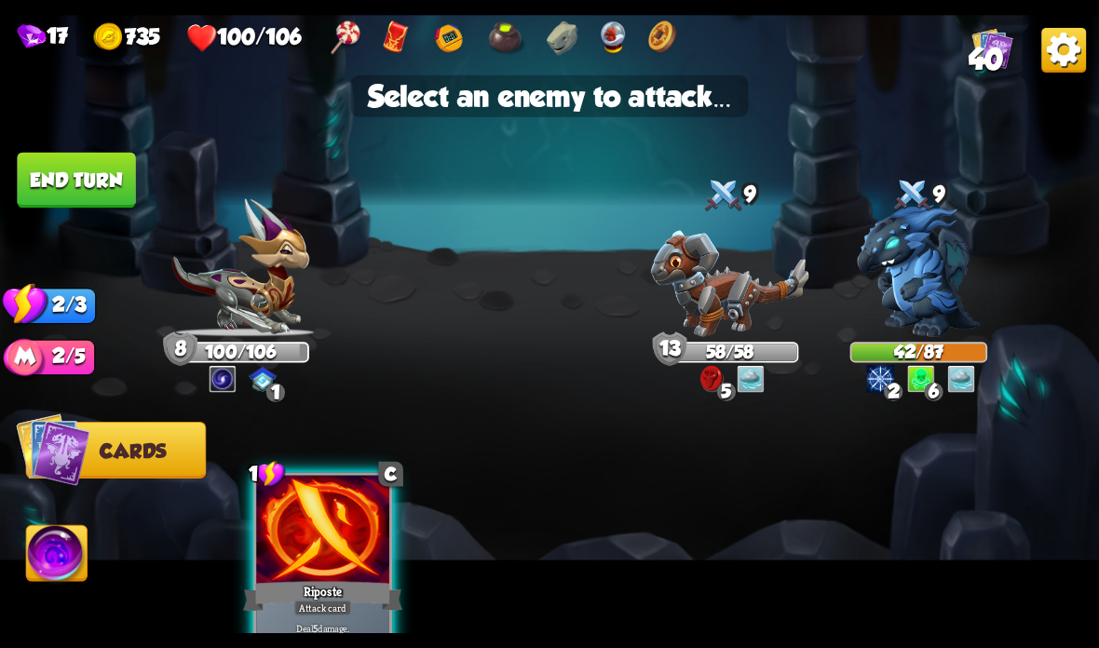
click at [910, 286] on img at bounding box center [918, 271] width 123 height 132
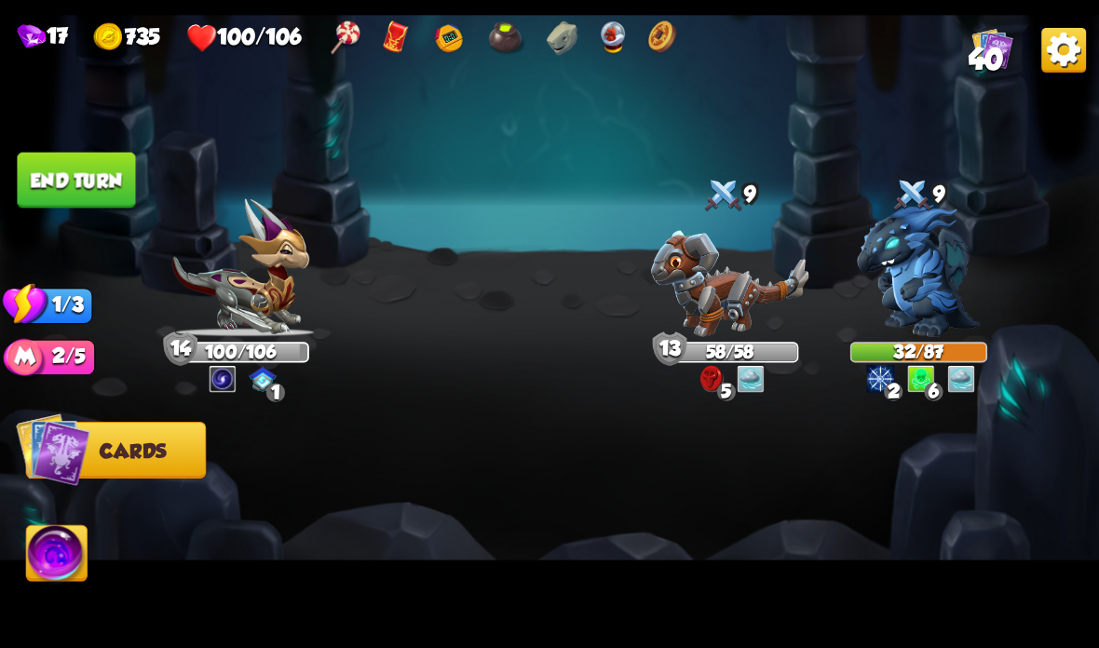
click at [81, 174] on button "End turn" at bounding box center [76, 181] width 118 height 56
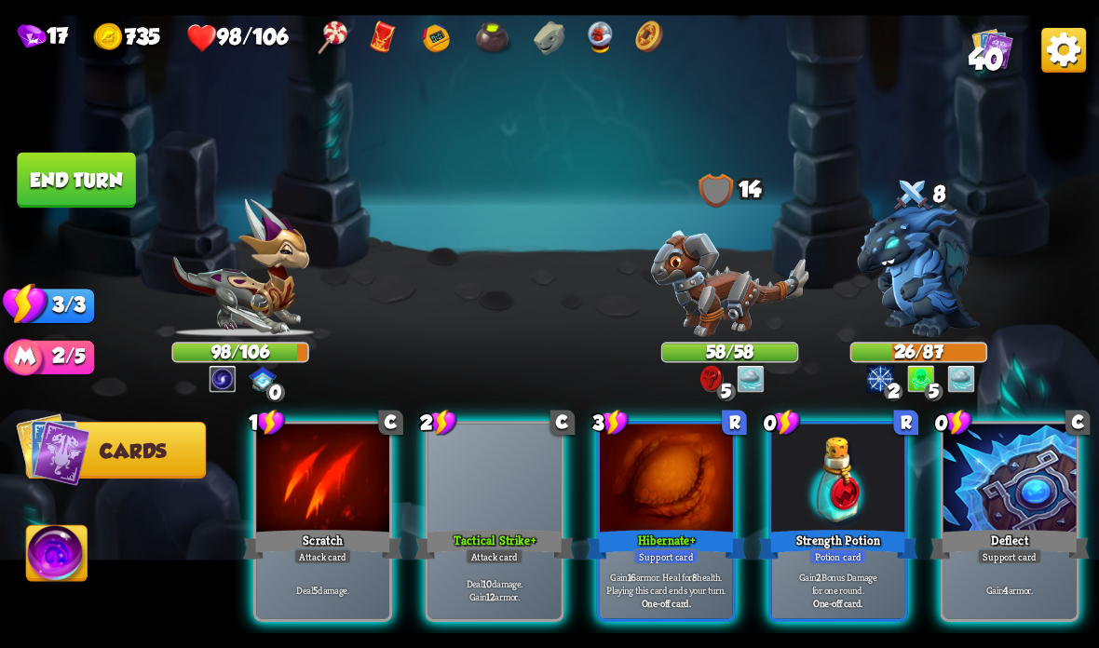
click at [681, 485] on div at bounding box center [666, 480] width 133 height 112
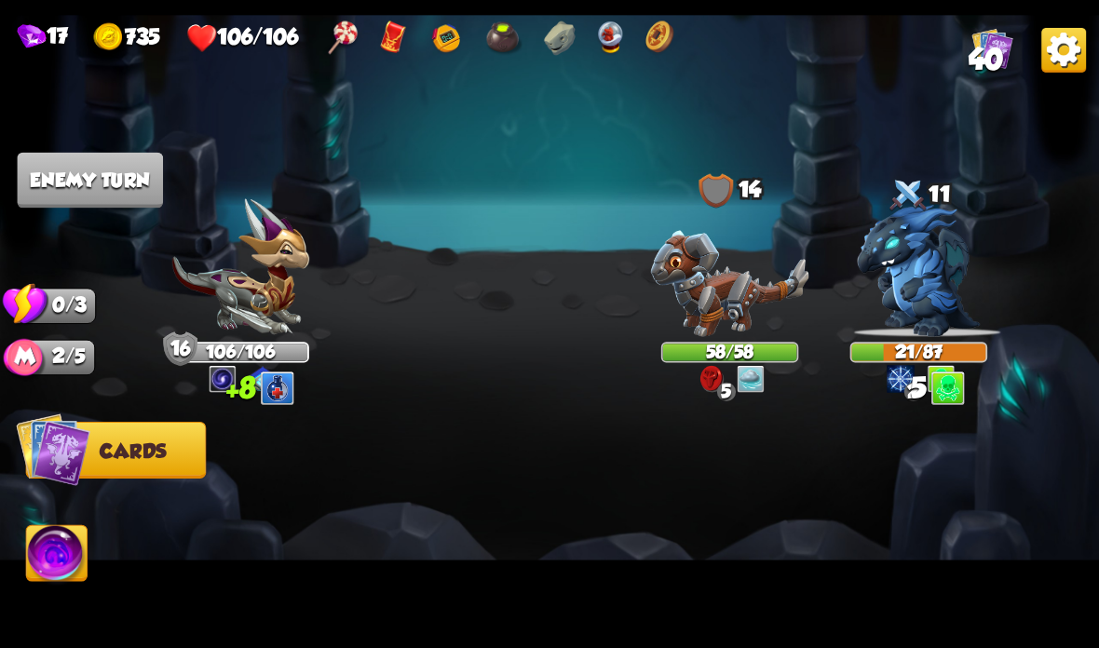
click at [109, 152] on img at bounding box center [549, 324] width 1099 height 618
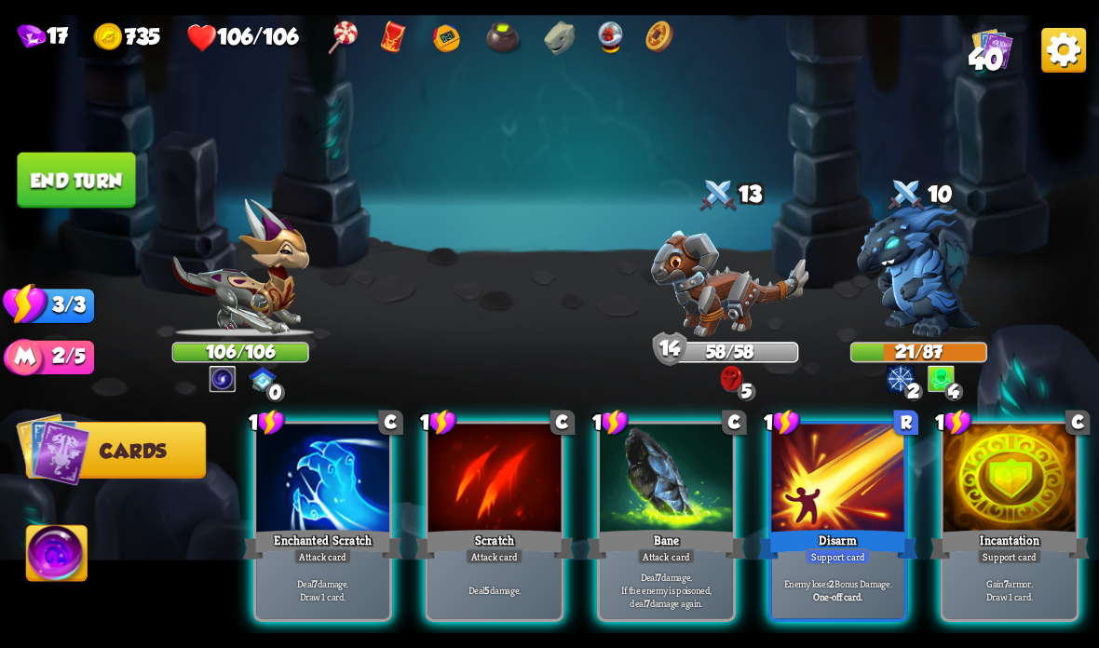
click at [908, 277] on img at bounding box center [918, 271] width 123 height 132
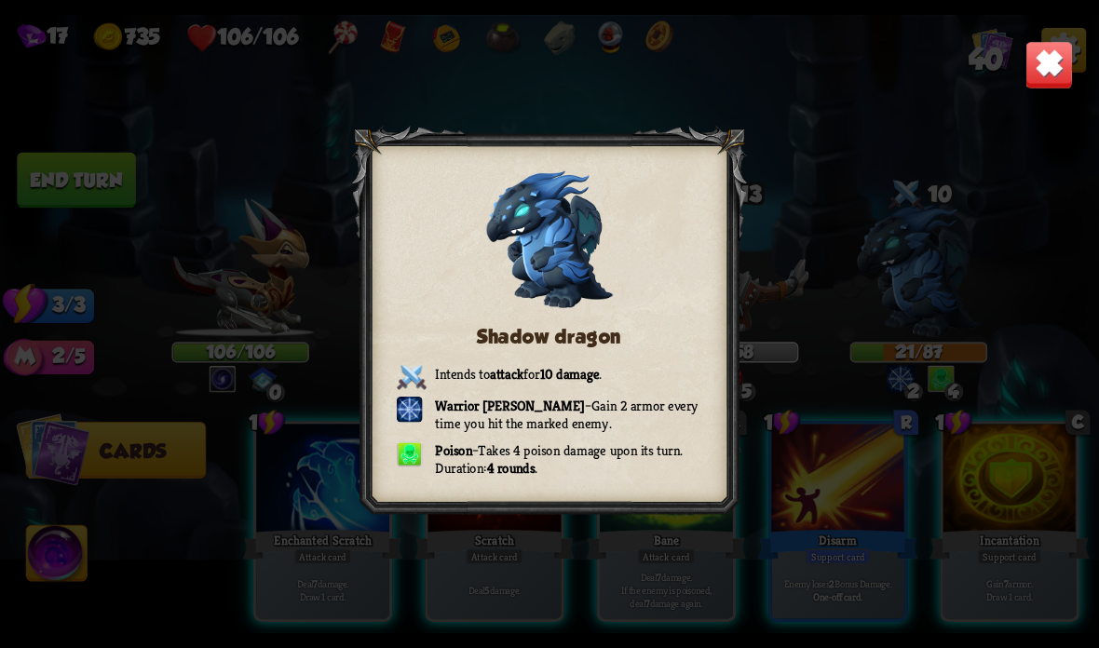
click at [1056, 73] on img at bounding box center [1049, 65] width 48 height 48
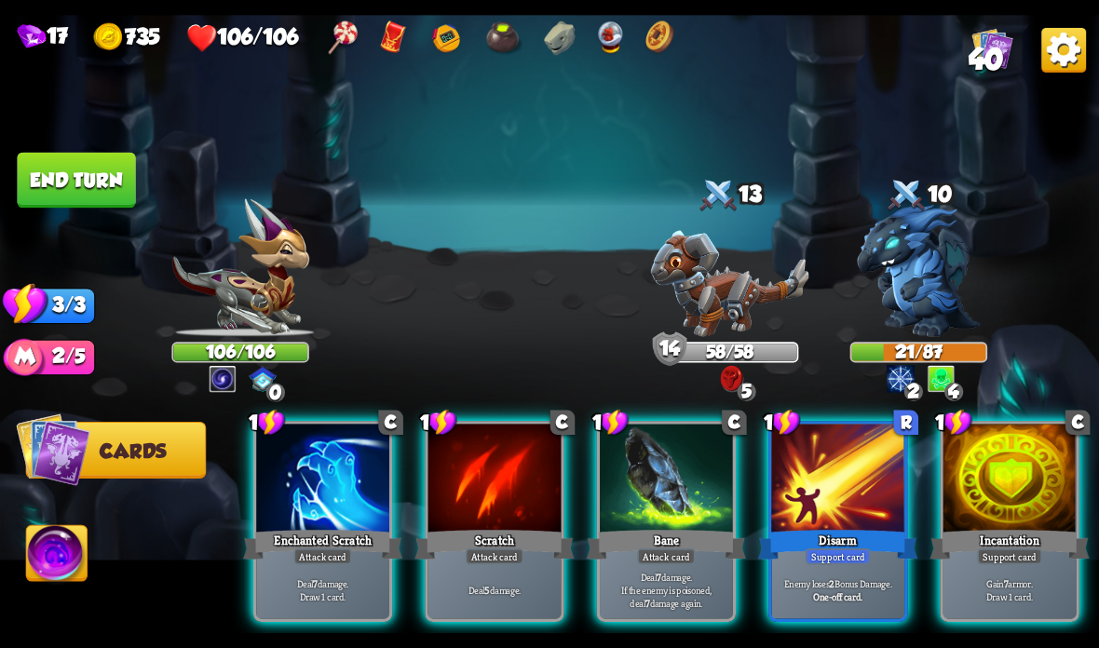
click at [996, 492] on div at bounding box center [1009, 480] width 133 height 112
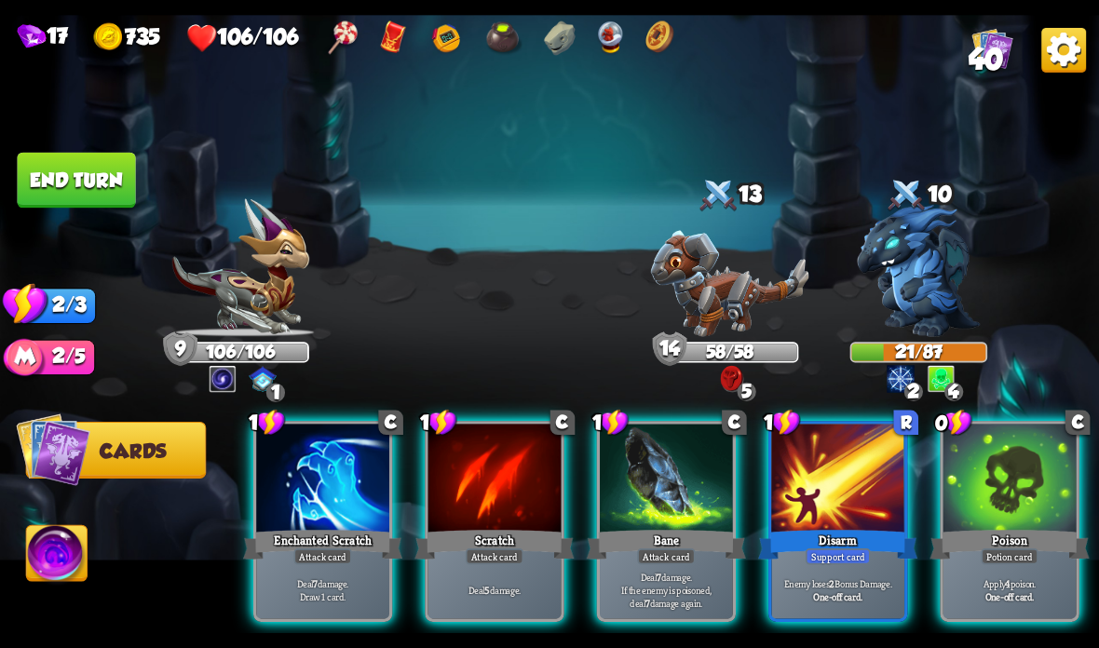
click at [1012, 487] on div at bounding box center [1009, 480] width 133 height 112
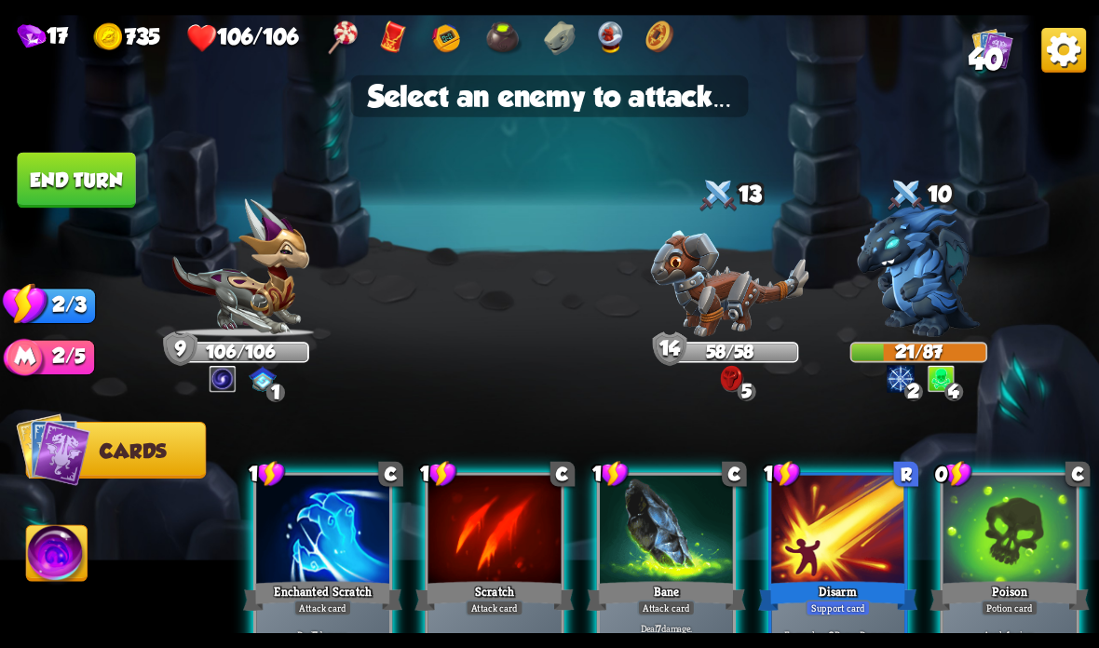
click at [926, 251] on img at bounding box center [918, 271] width 123 height 132
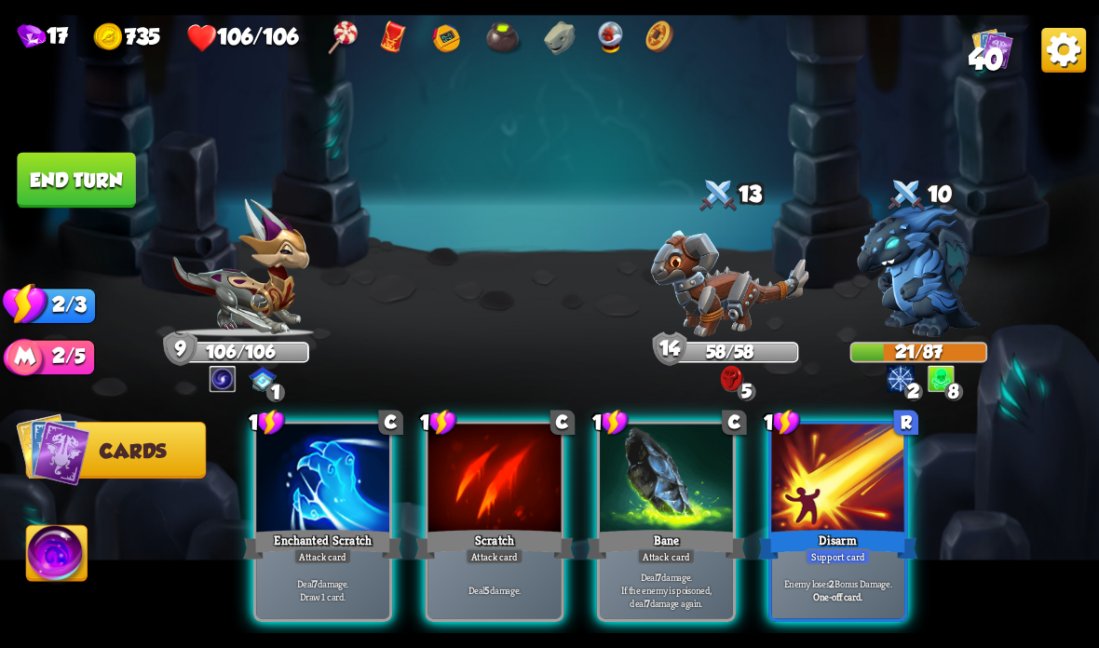
click at [835, 468] on div at bounding box center [837, 480] width 133 height 112
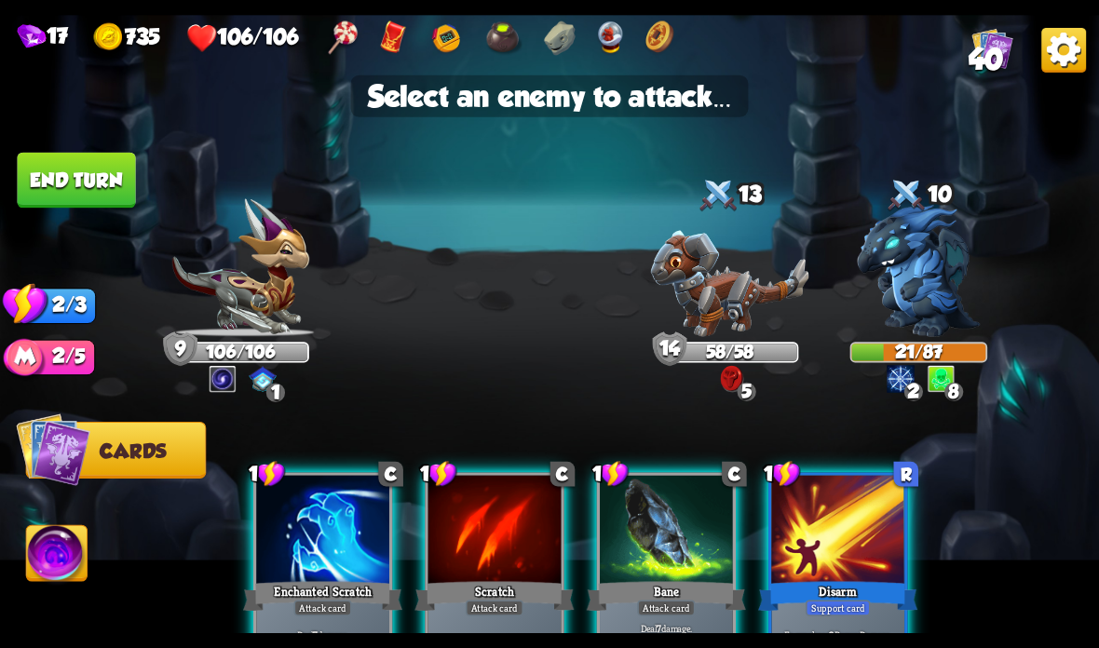
click at [321, 567] on div at bounding box center [322, 532] width 133 height 112
click at [334, 562] on div at bounding box center [322, 532] width 133 height 112
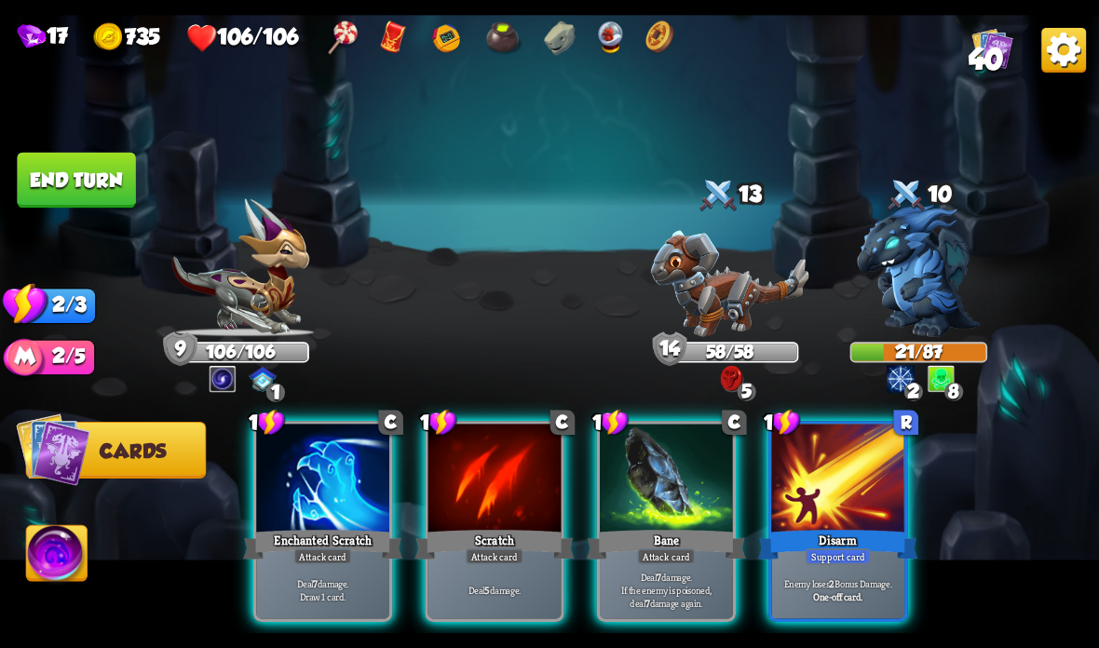
click at [338, 560] on div "Attack card" at bounding box center [323, 557] width 58 height 16
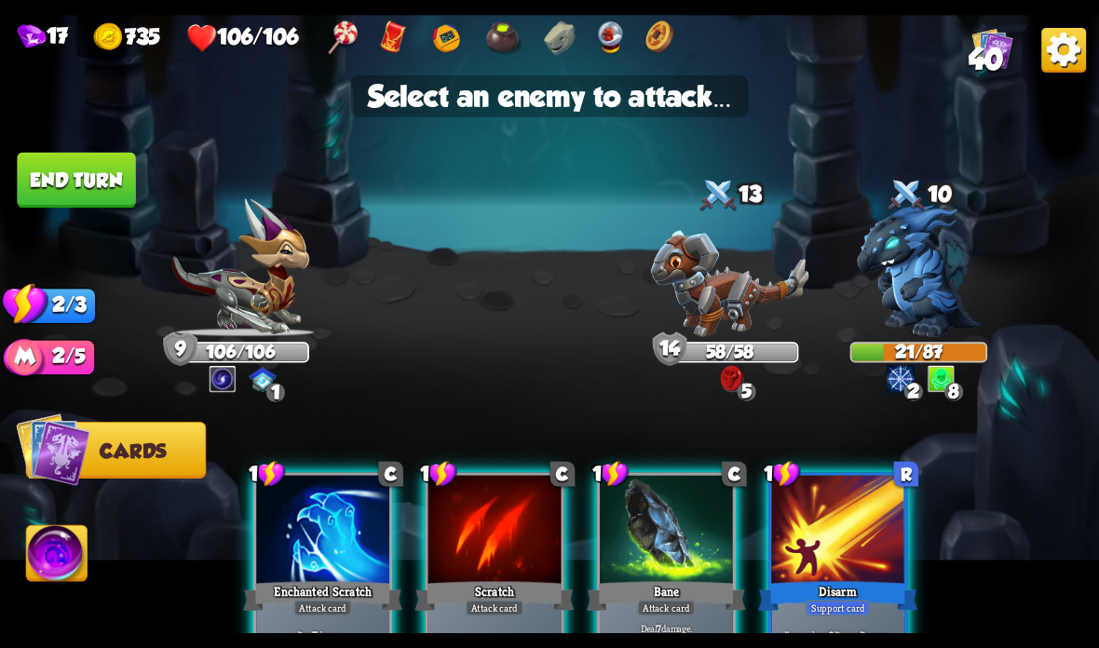
click at [948, 262] on img at bounding box center [918, 271] width 123 height 132
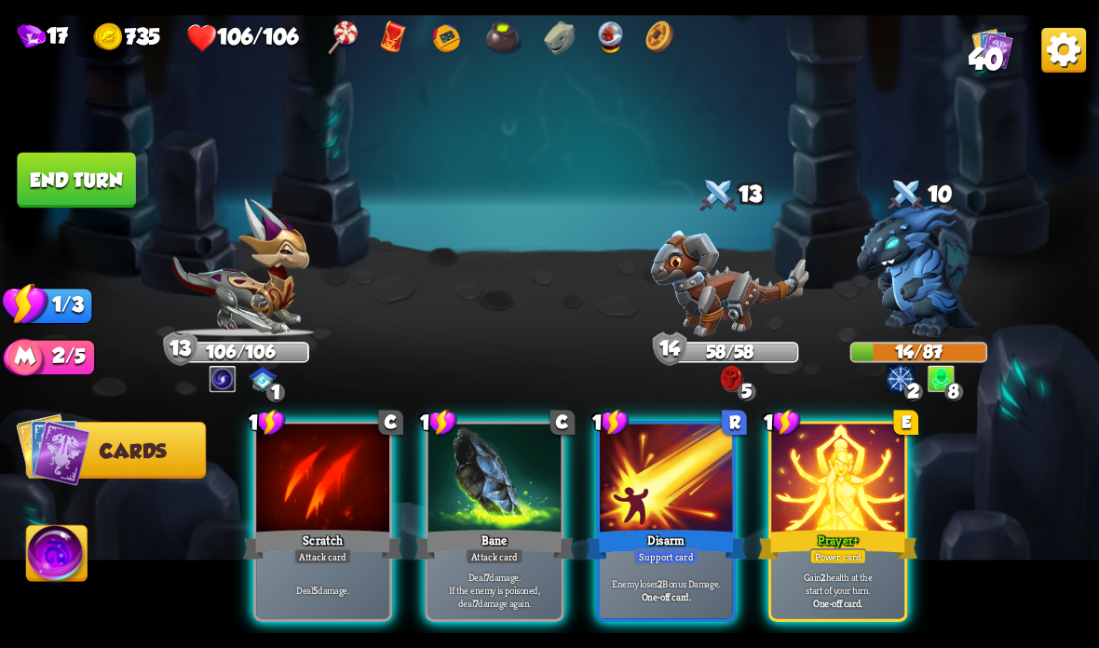
click at [854, 465] on div at bounding box center [837, 480] width 133 height 112
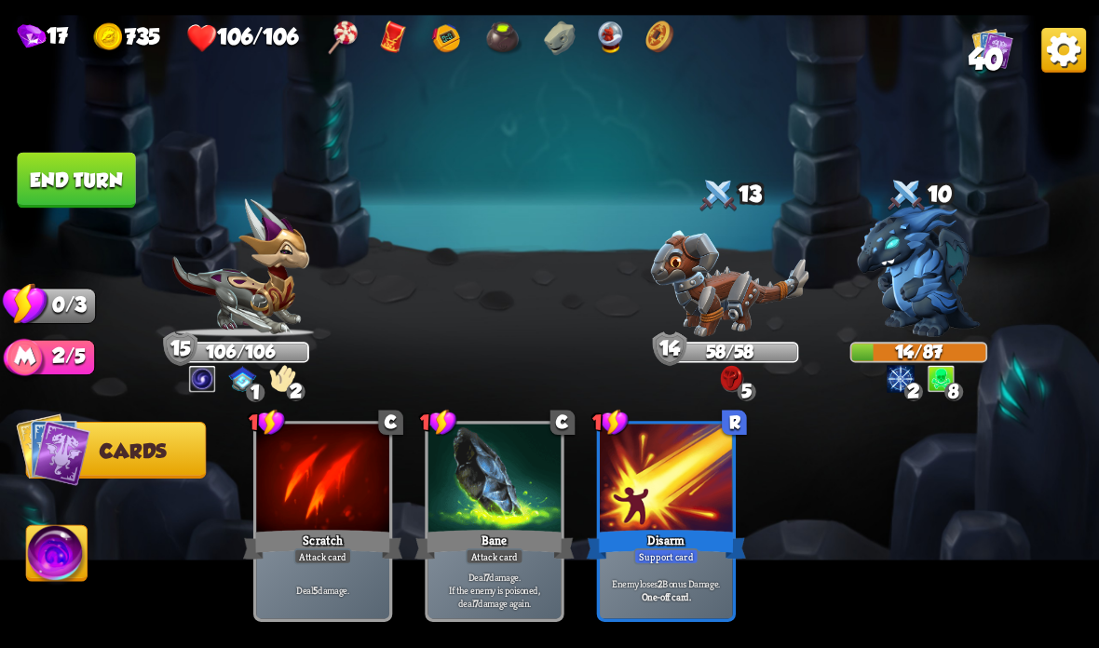
click at [97, 170] on button "End turn" at bounding box center [76, 181] width 118 height 56
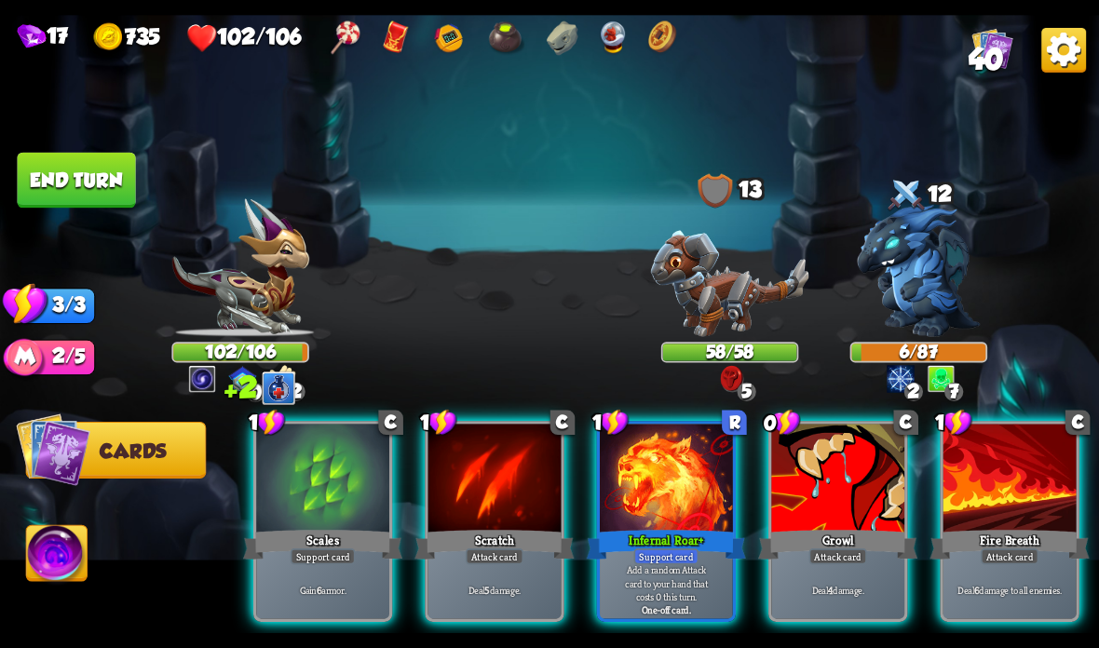
click at [676, 474] on div at bounding box center [666, 480] width 133 height 112
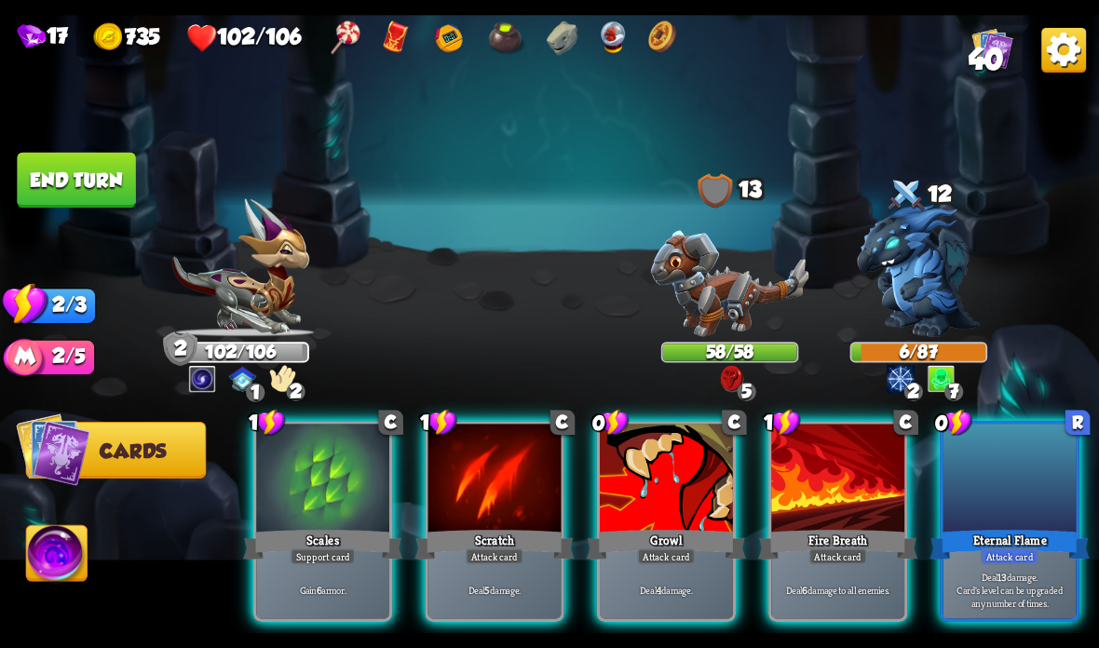
click at [1009, 487] on div at bounding box center [1009, 480] width 133 height 112
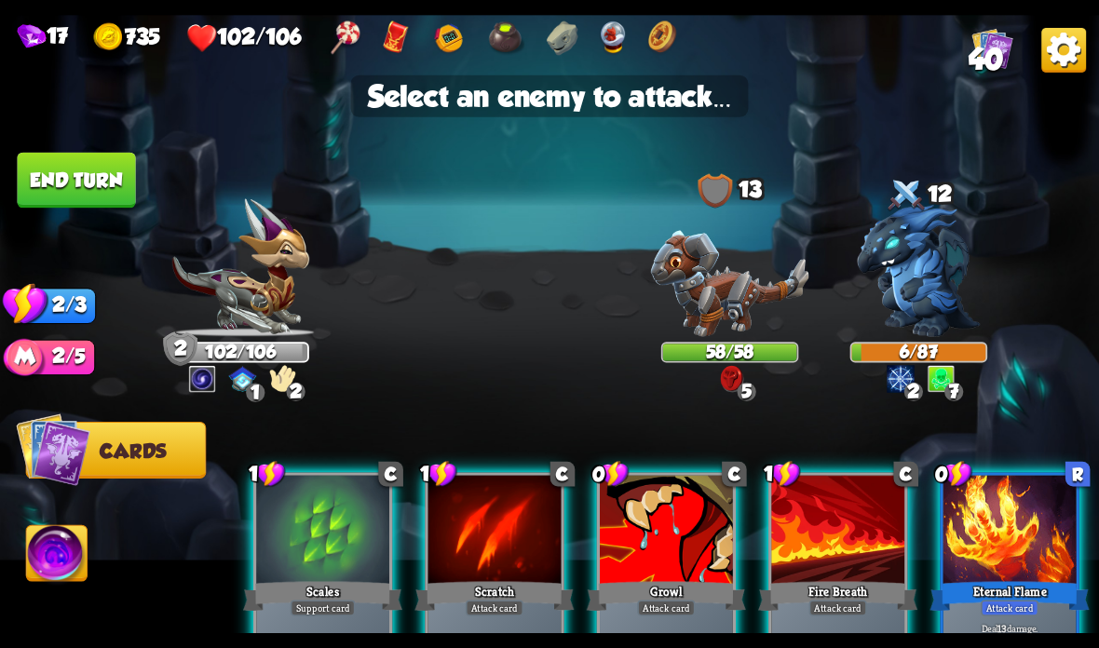
click at [740, 277] on img at bounding box center [730, 283] width 158 height 106
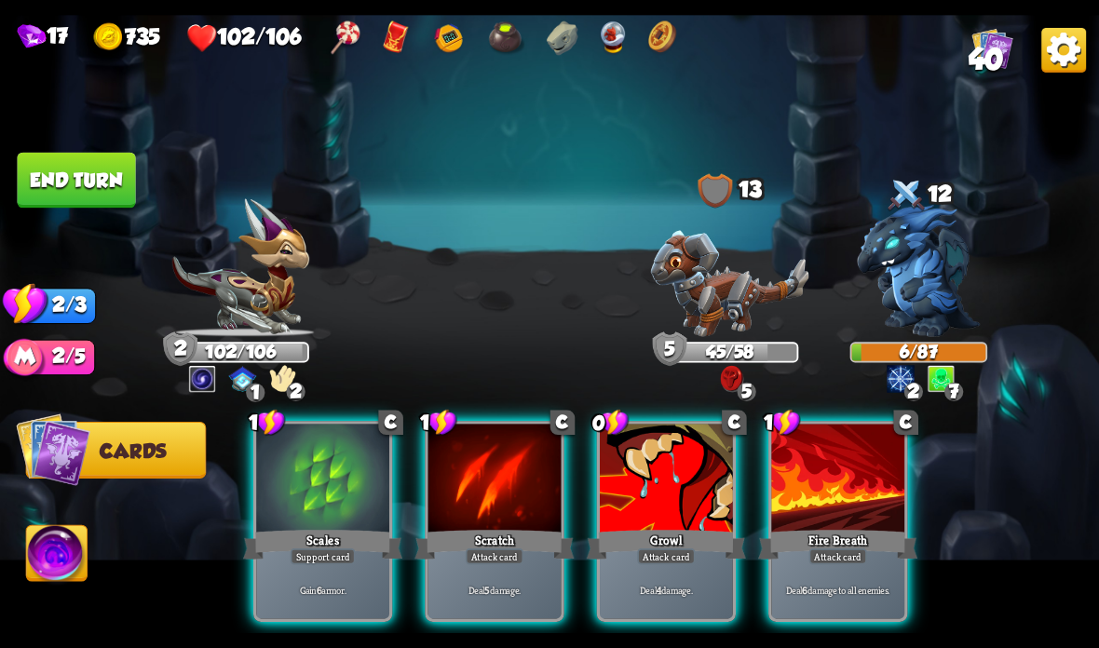
click at [839, 542] on div "Fire Breath" at bounding box center [837, 544] width 159 height 35
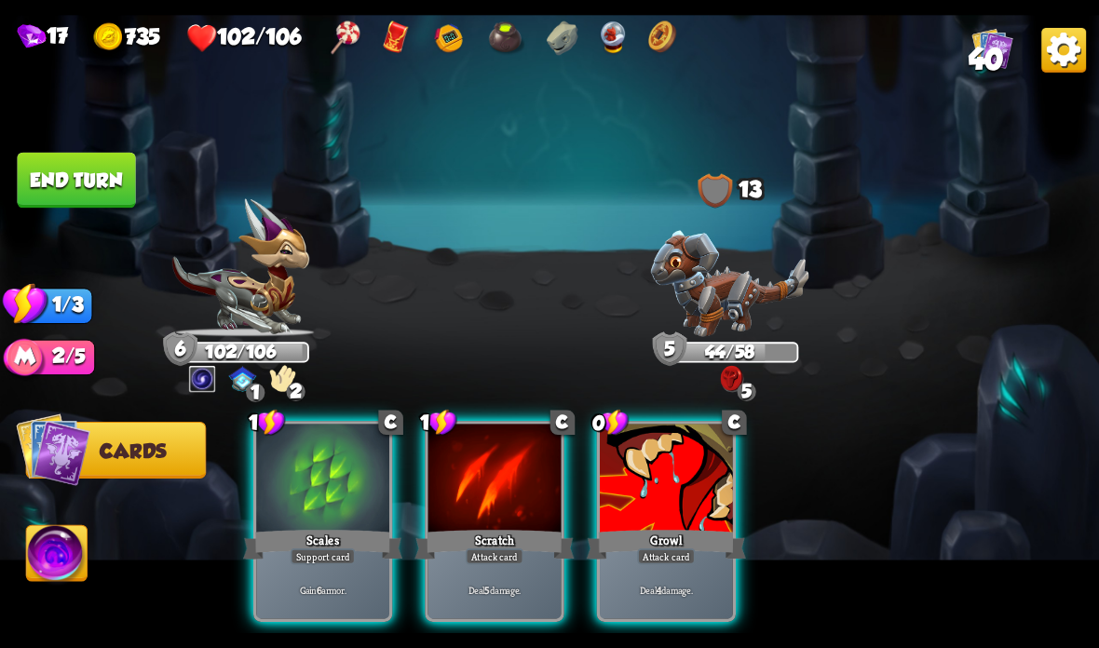
click at [630, 524] on div at bounding box center [666, 480] width 133 height 112
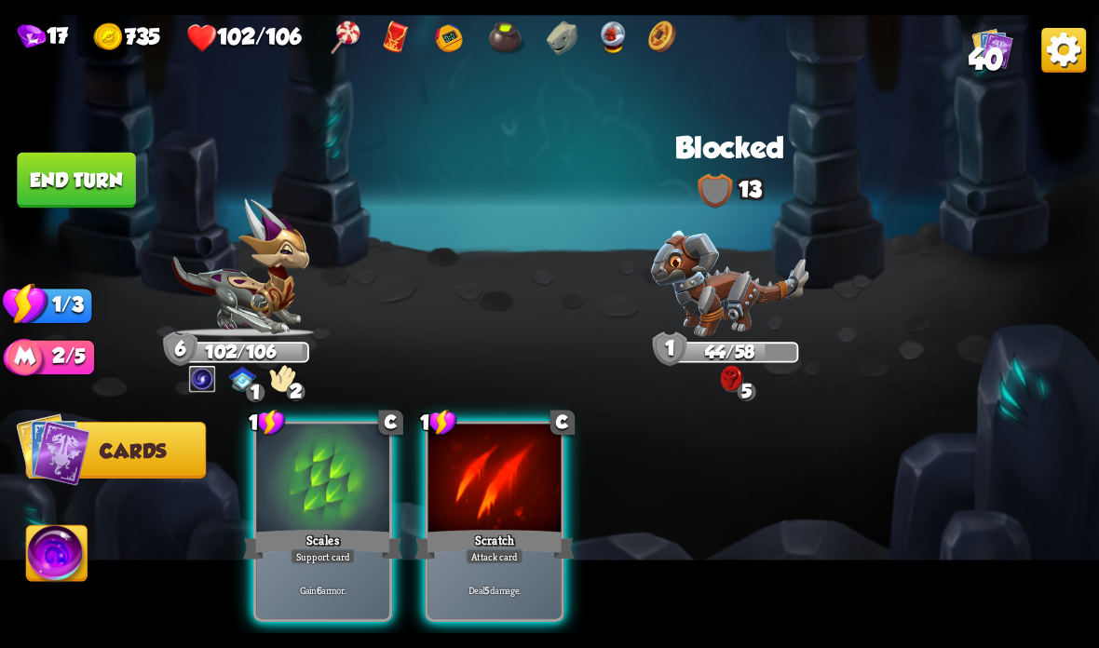
click at [496, 545] on div "Scratch" at bounding box center [493, 544] width 159 height 35
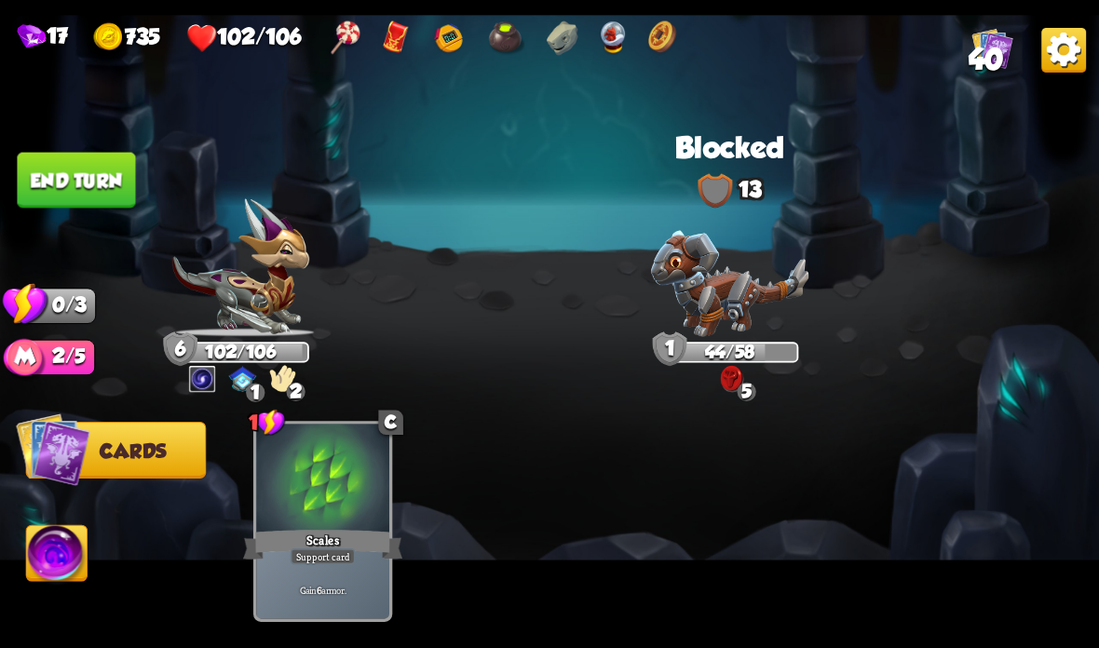
click at [328, 564] on div "Support card" at bounding box center [323, 557] width 65 height 16
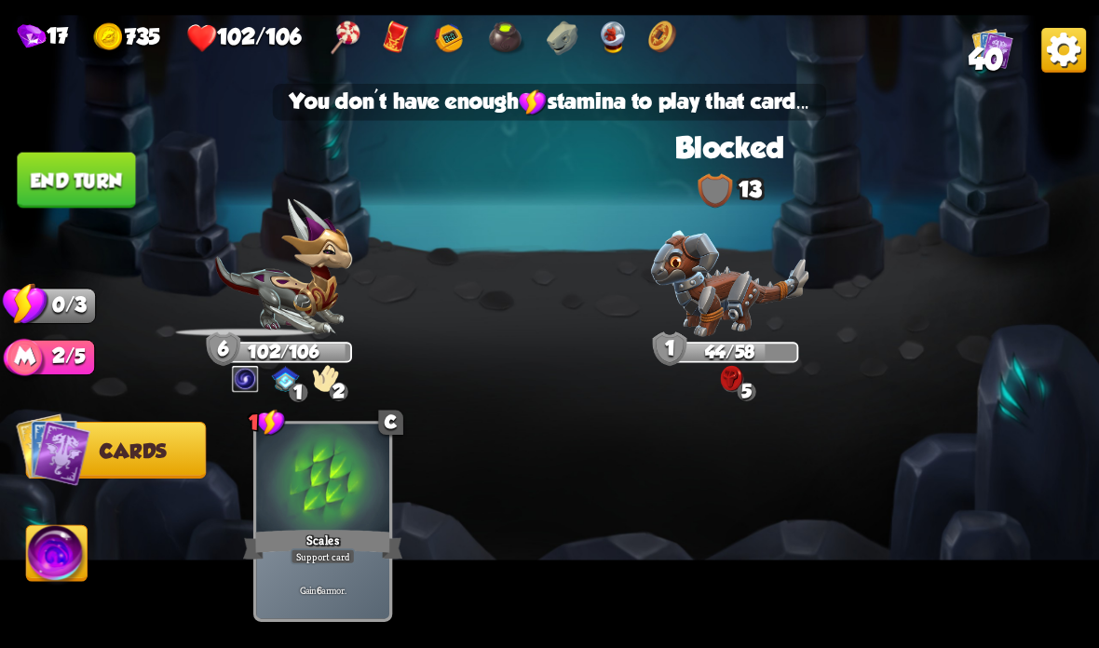
click at [74, 208] on img at bounding box center [549, 324] width 1099 height 618
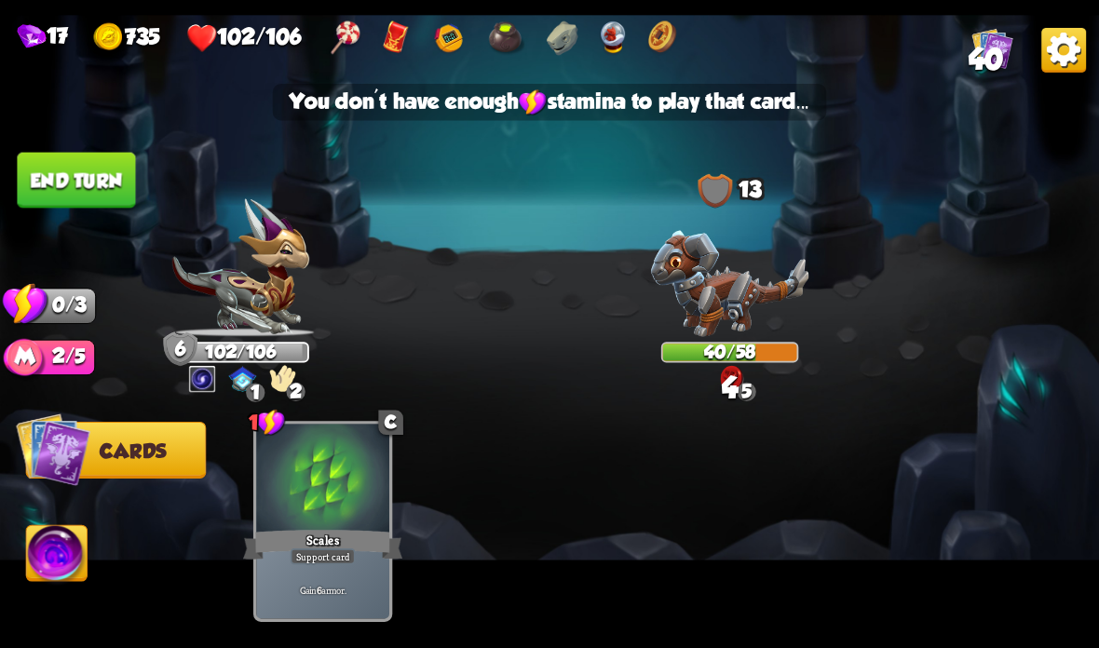
click at [117, 183] on button "End turn" at bounding box center [76, 181] width 118 height 56
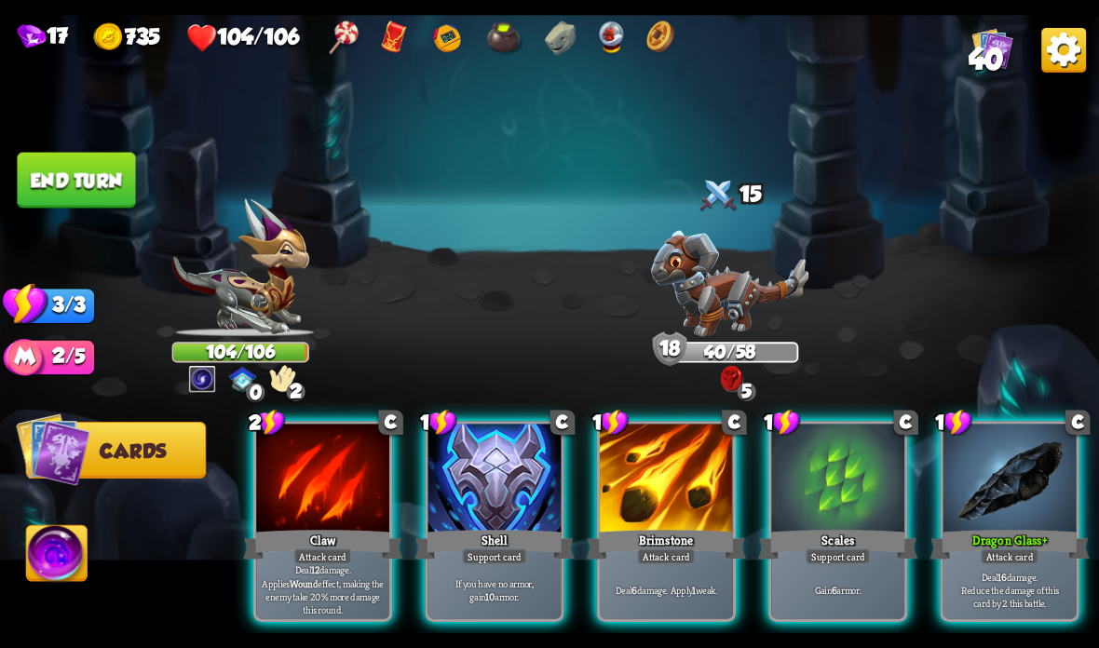
click at [504, 528] on div "Shell" at bounding box center [493, 544] width 159 height 35
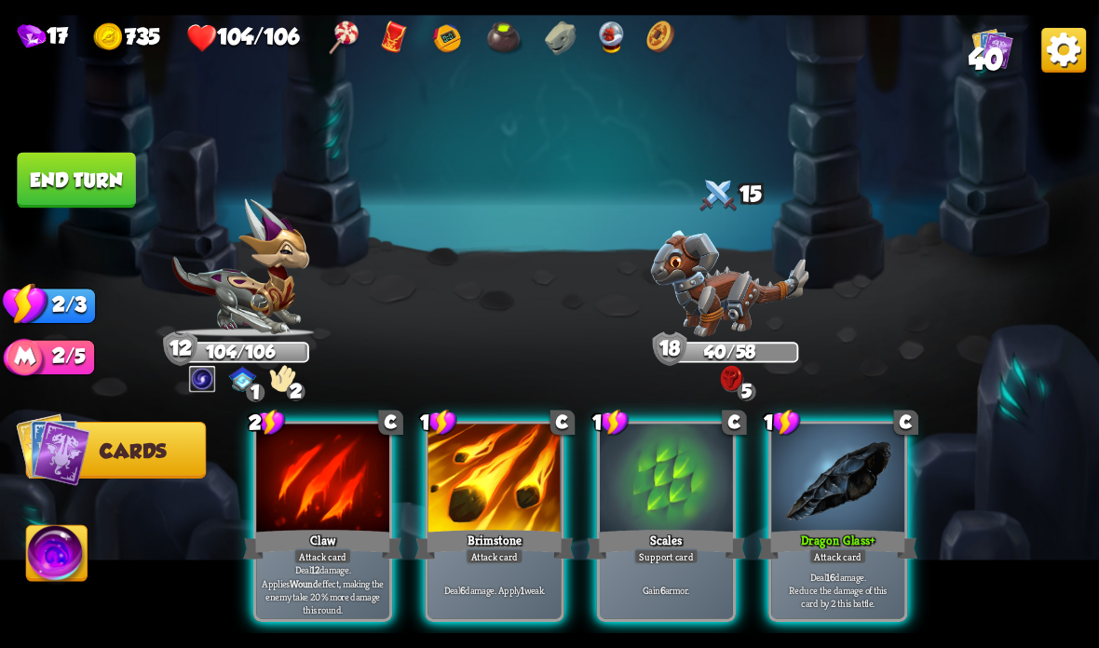
click at [352, 544] on div "Claw" at bounding box center [322, 544] width 159 height 35
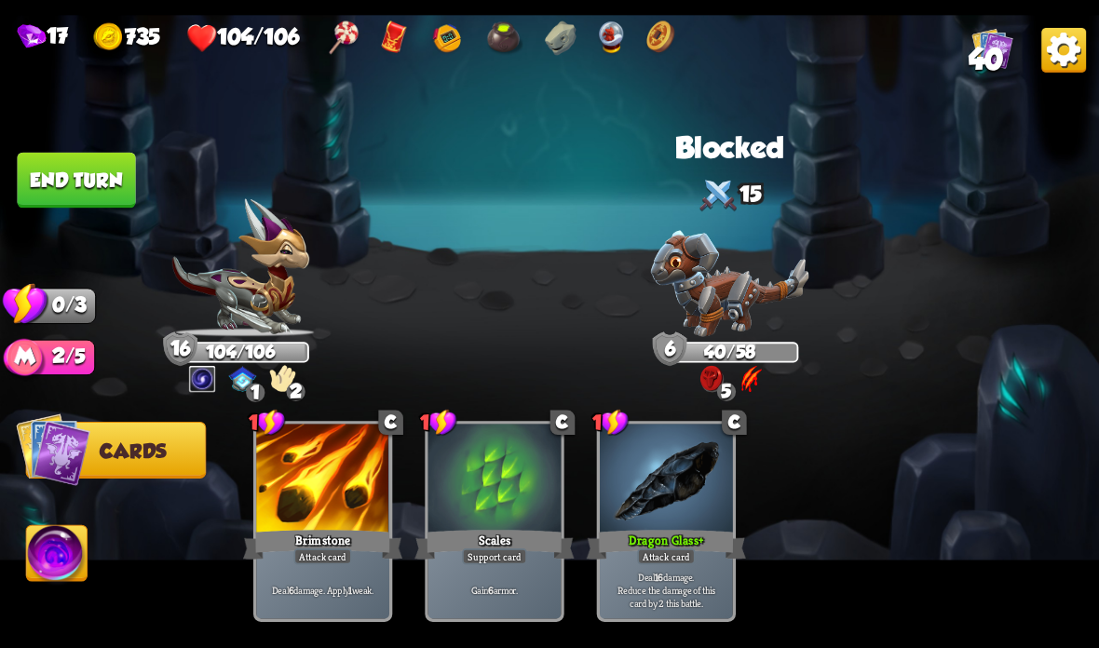
click at [83, 186] on button "End turn" at bounding box center [76, 181] width 118 height 56
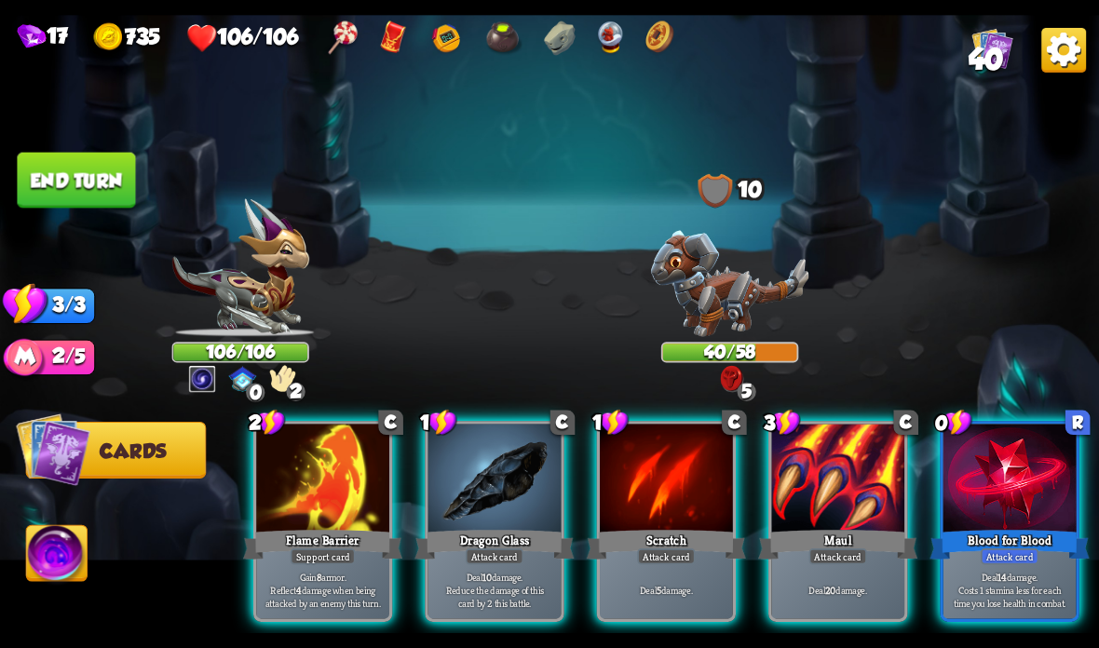
click at [991, 479] on div at bounding box center [1009, 480] width 133 height 112
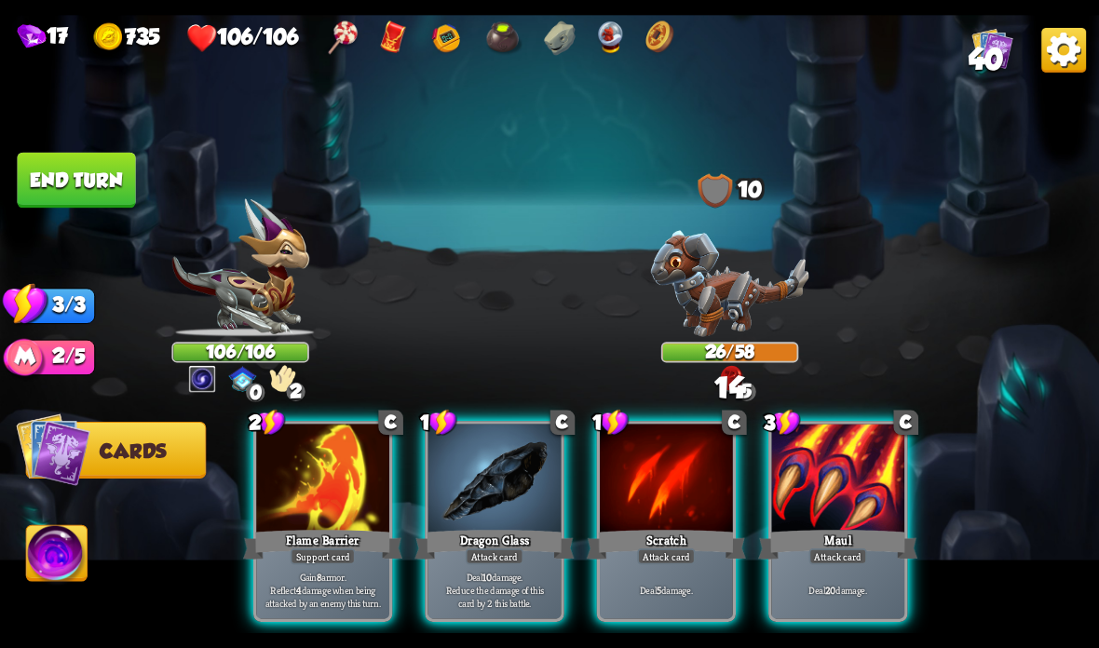
click at [820, 497] on div at bounding box center [837, 480] width 133 height 112
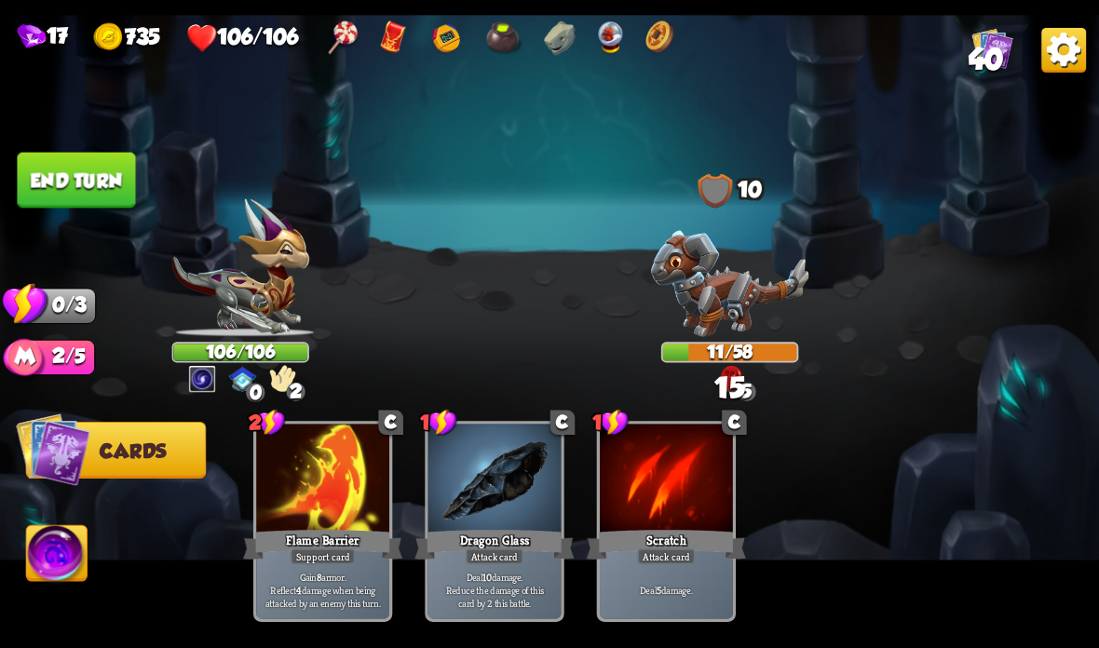
click at [102, 179] on button "End turn" at bounding box center [76, 181] width 118 height 56
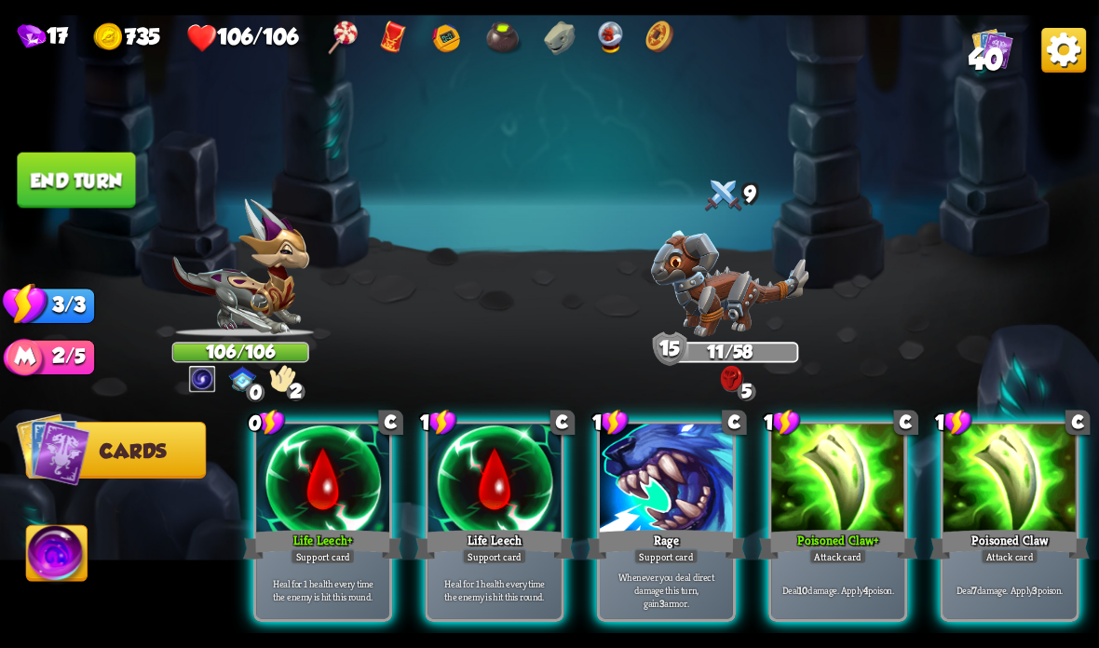
click at [682, 451] on div at bounding box center [666, 480] width 133 height 112
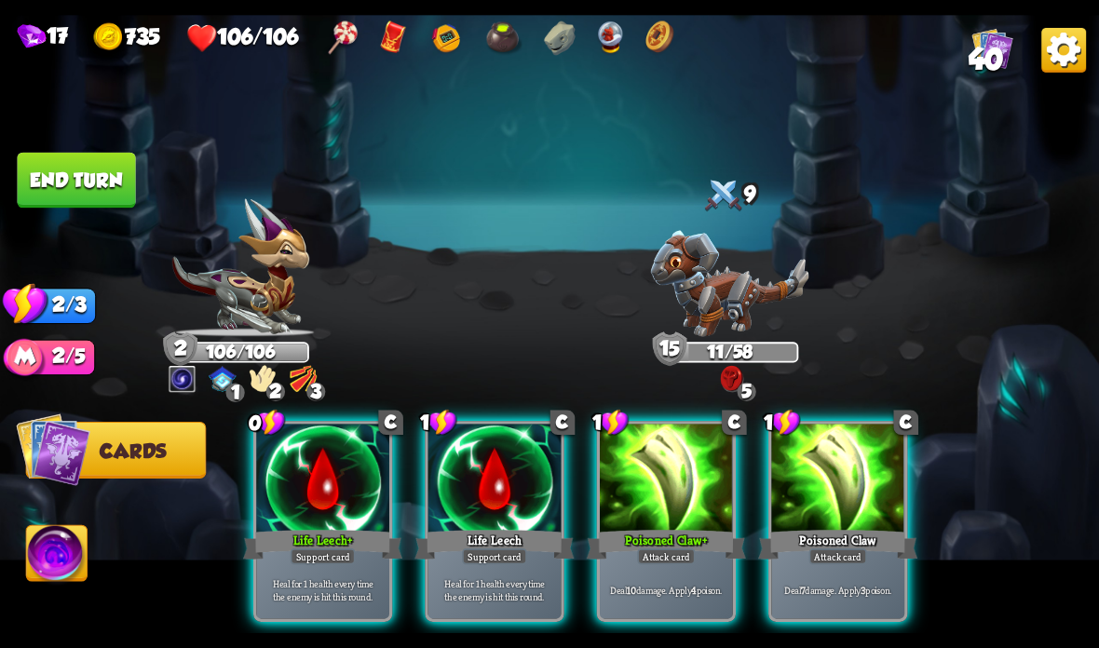
click at [669, 517] on div at bounding box center [666, 480] width 133 height 112
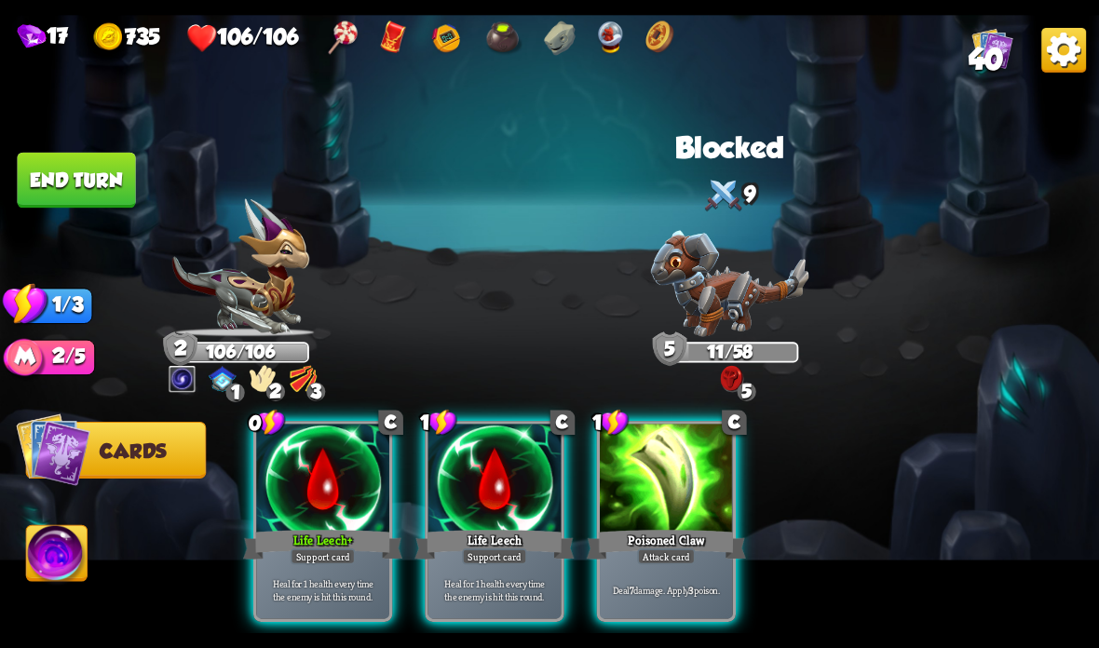
click at [664, 516] on div at bounding box center [666, 480] width 133 height 112
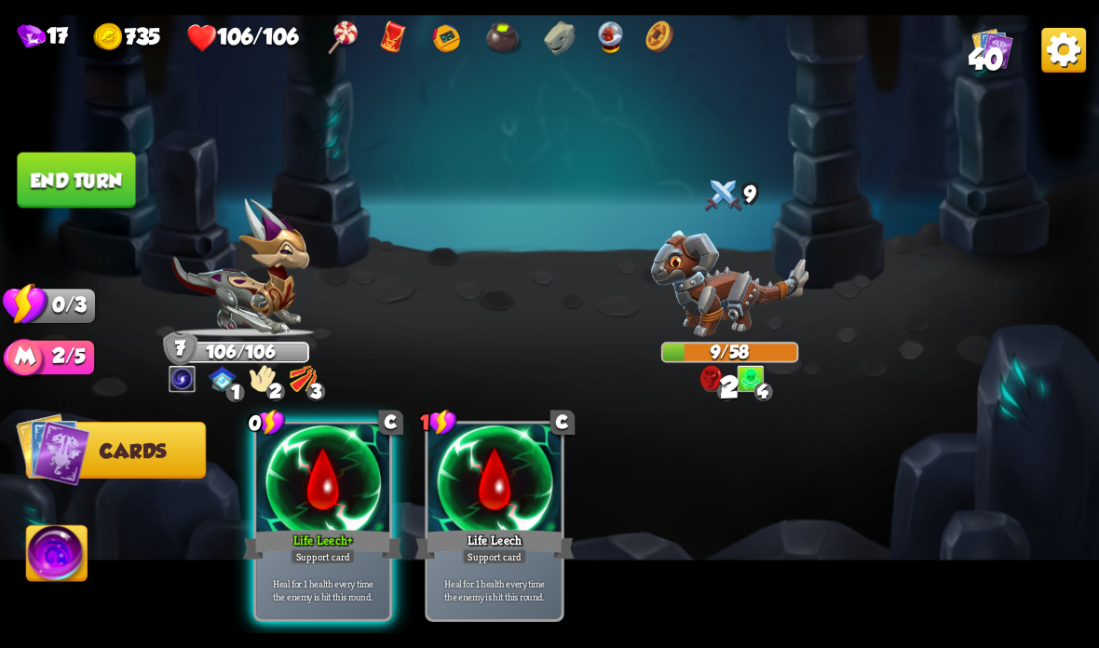
click at [102, 169] on button "End turn" at bounding box center [76, 181] width 118 height 56
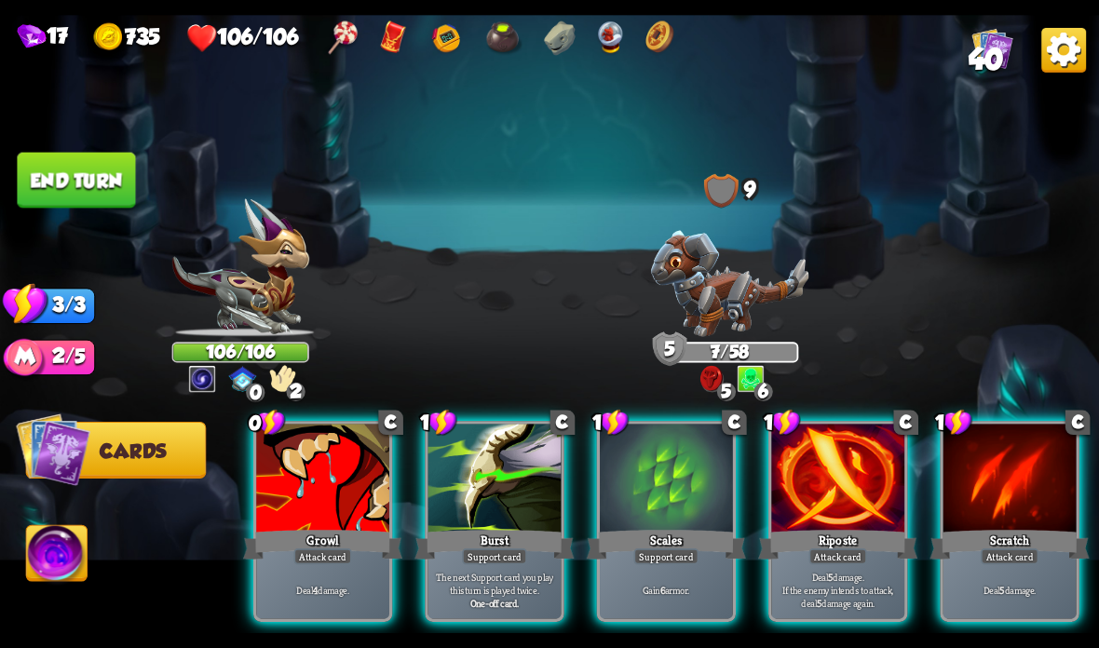
click at [982, 498] on div at bounding box center [1009, 480] width 133 height 112
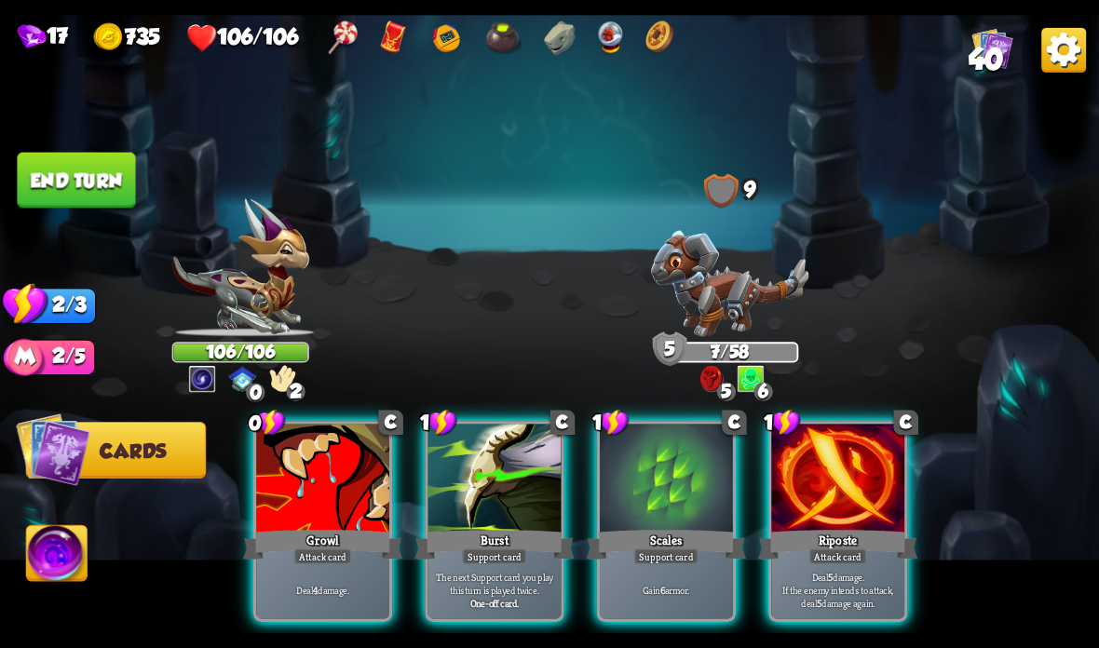
click at [833, 535] on div "Riposte" at bounding box center [837, 544] width 159 height 35
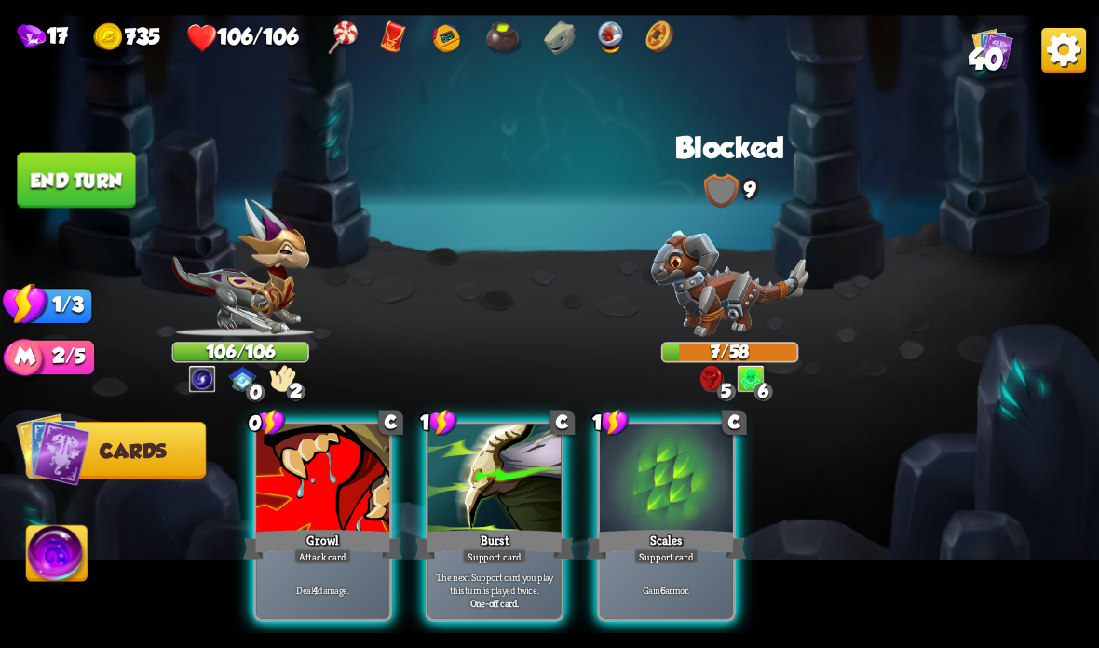
click at [305, 509] on div at bounding box center [322, 480] width 133 height 112
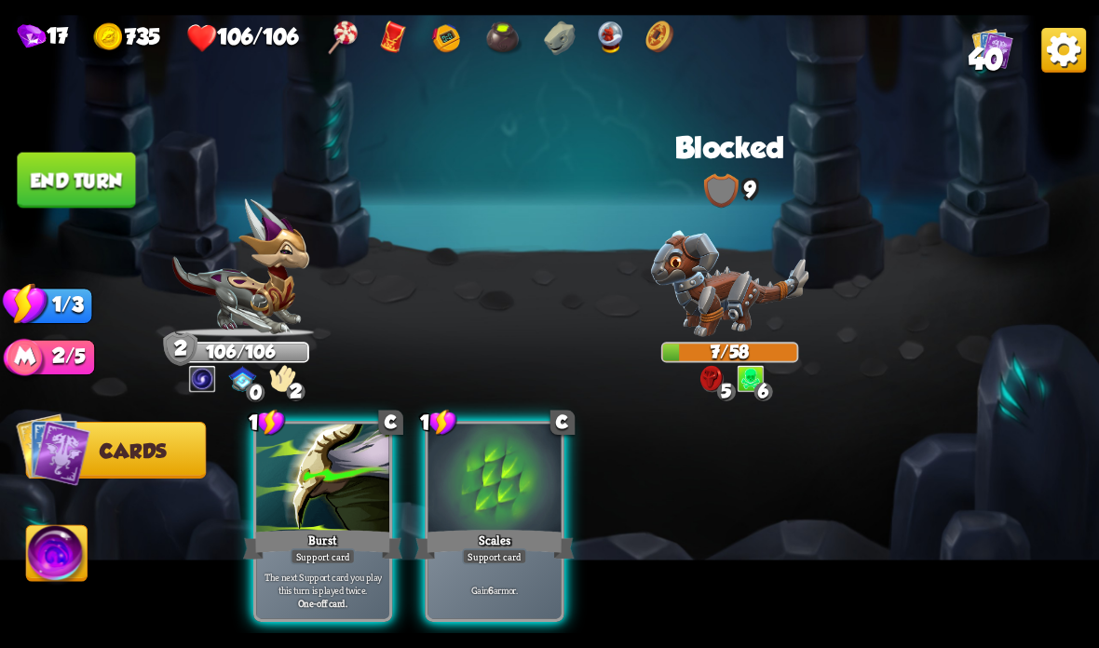
click at [74, 183] on button "End turn" at bounding box center [76, 181] width 118 height 56
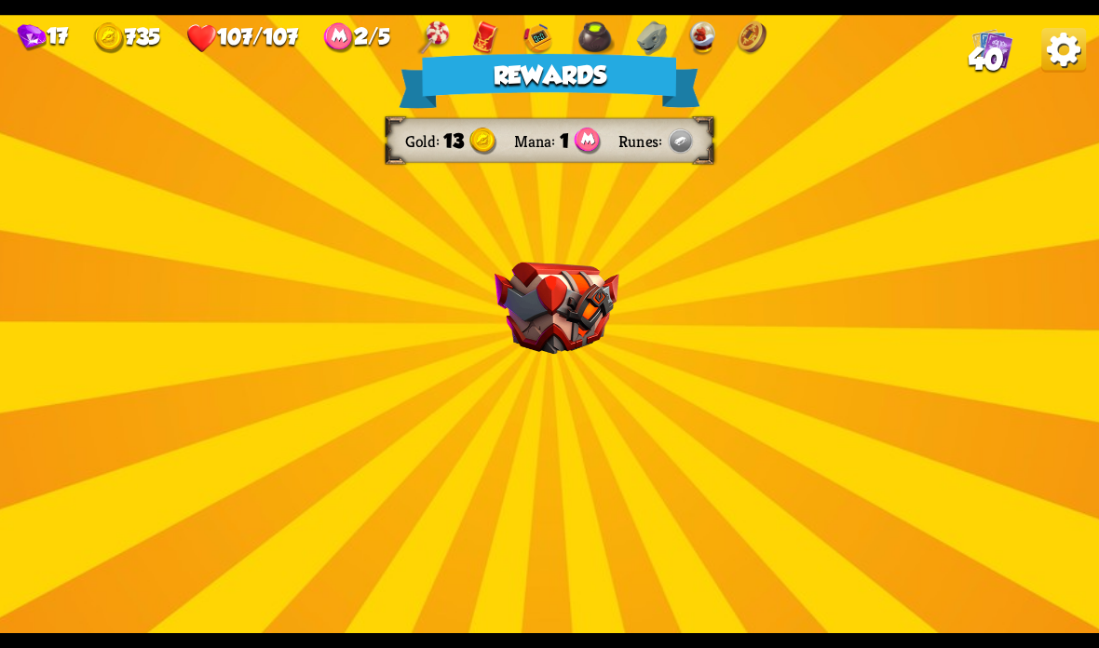
click at [573, 264] on img at bounding box center [556, 309] width 125 height 92
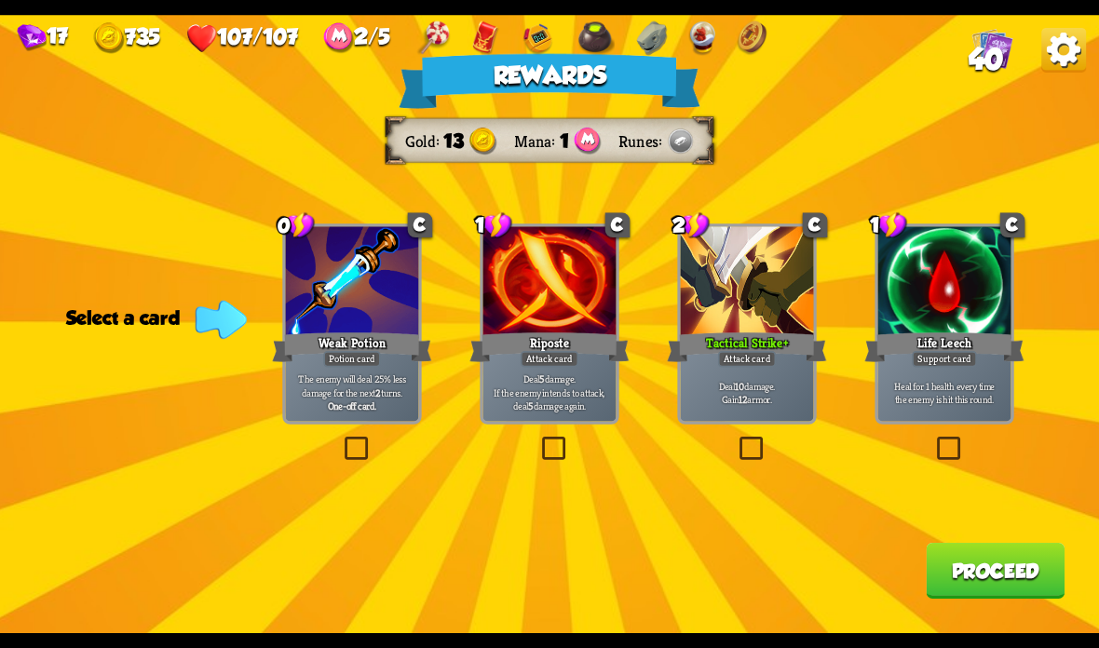
click at [757, 367] on div "Attack card" at bounding box center [747, 359] width 58 height 16
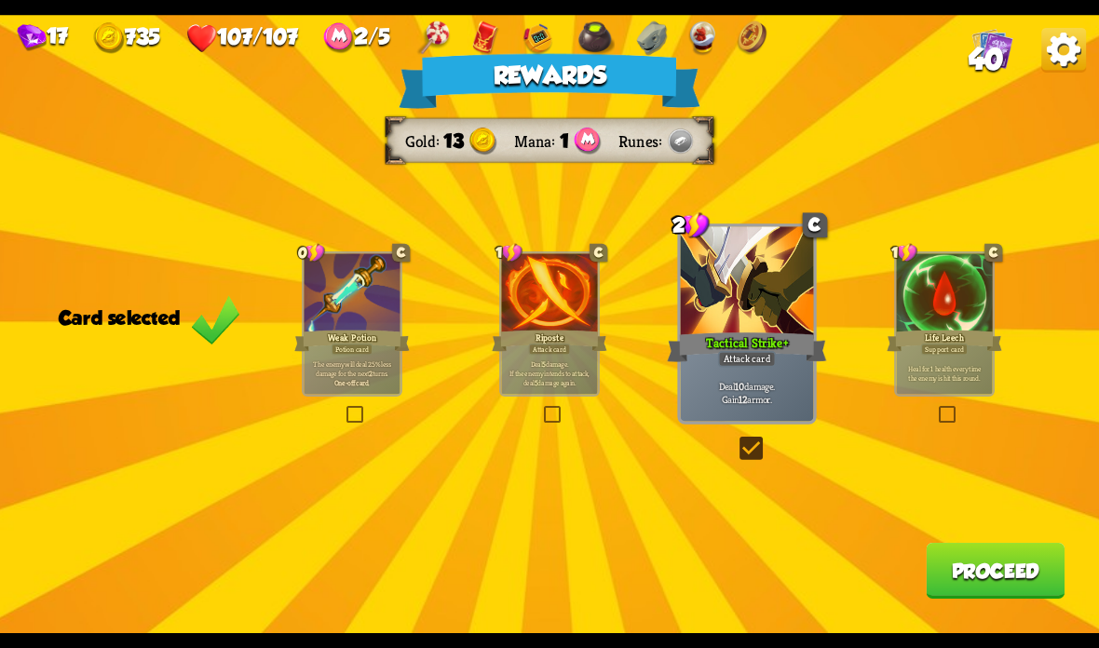
click at [1003, 577] on button "Proceed" at bounding box center [995, 571] width 139 height 56
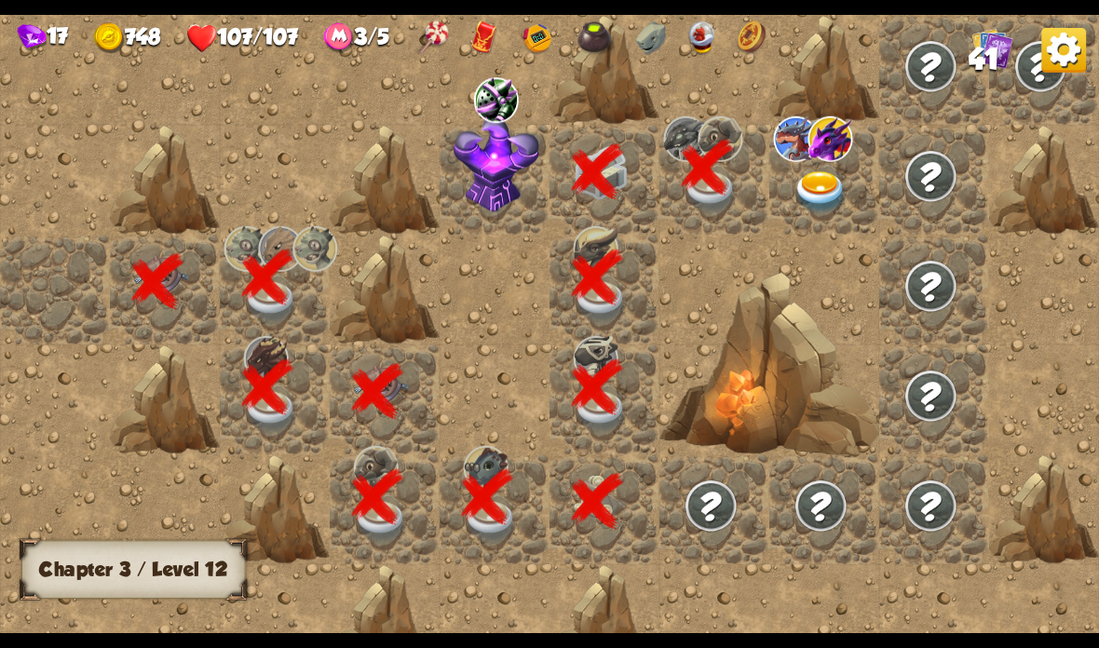
scroll to position [0, 358]
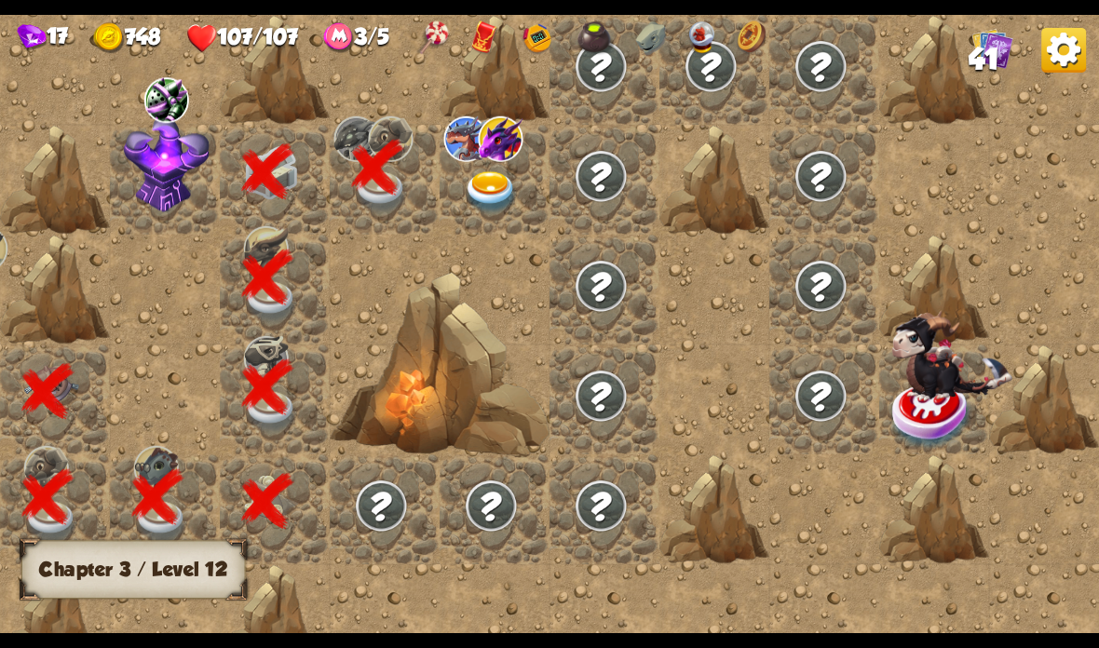
click at [494, 194] on img at bounding box center [491, 192] width 55 height 43
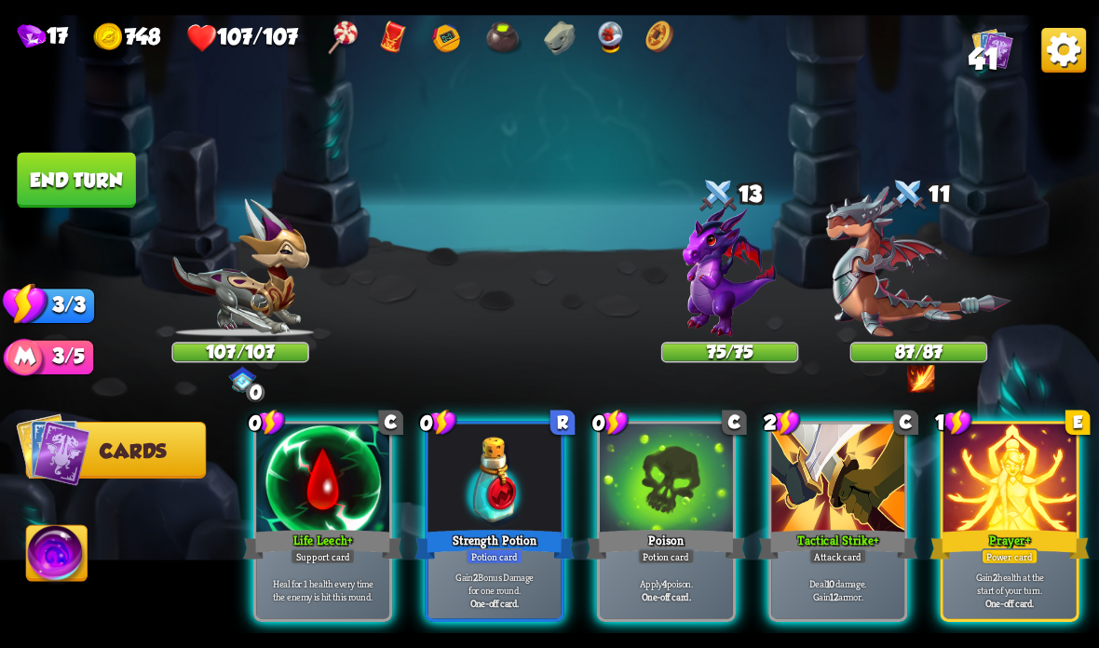
scroll to position [0, 0]
click at [473, 535] on div "Strength Potion" at bounding box center [493, 544] width 159 height 35
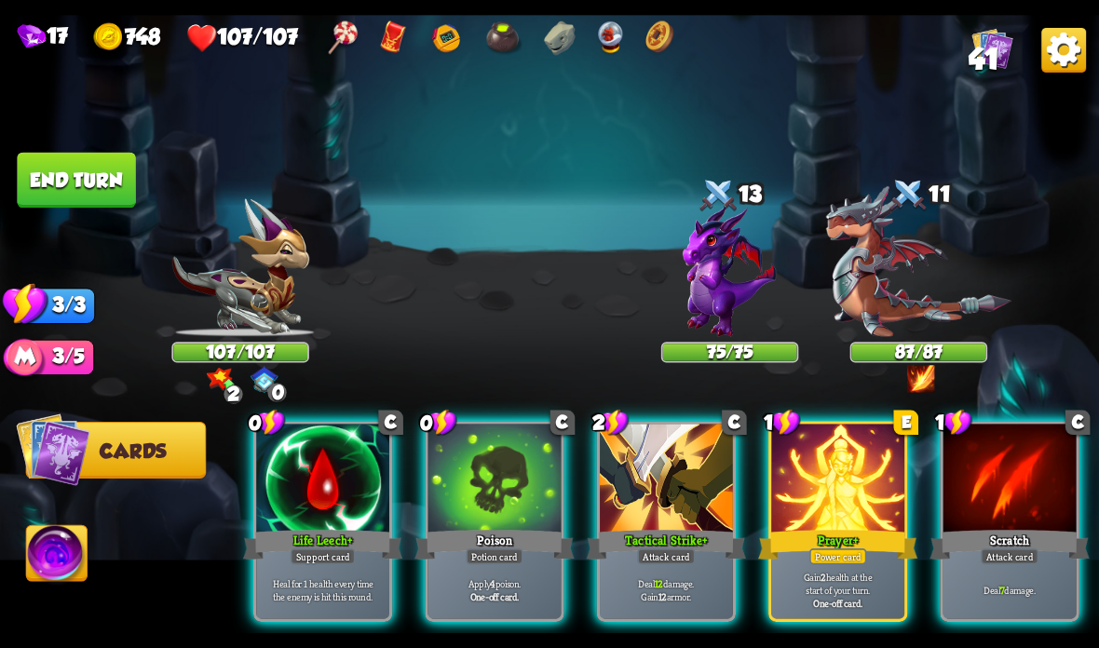
click at [820, 522] on div at bounding box center [837, 480] width 133 height 112
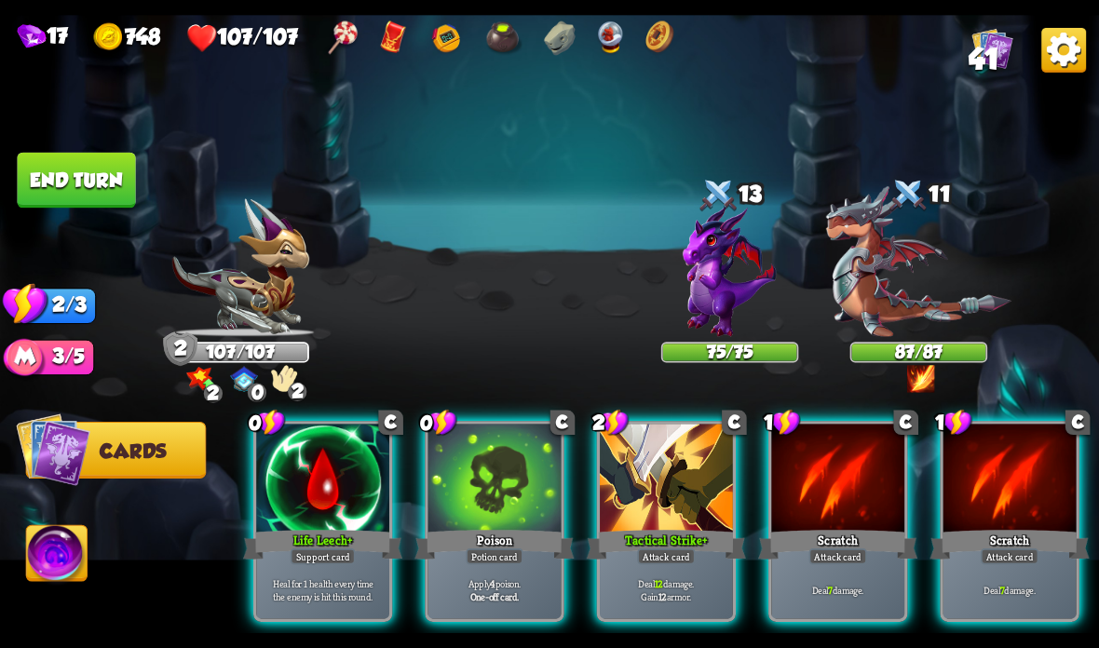
click at [496, 550] on div "Potion card" at bounding box center [494, 557] width 57 height 16
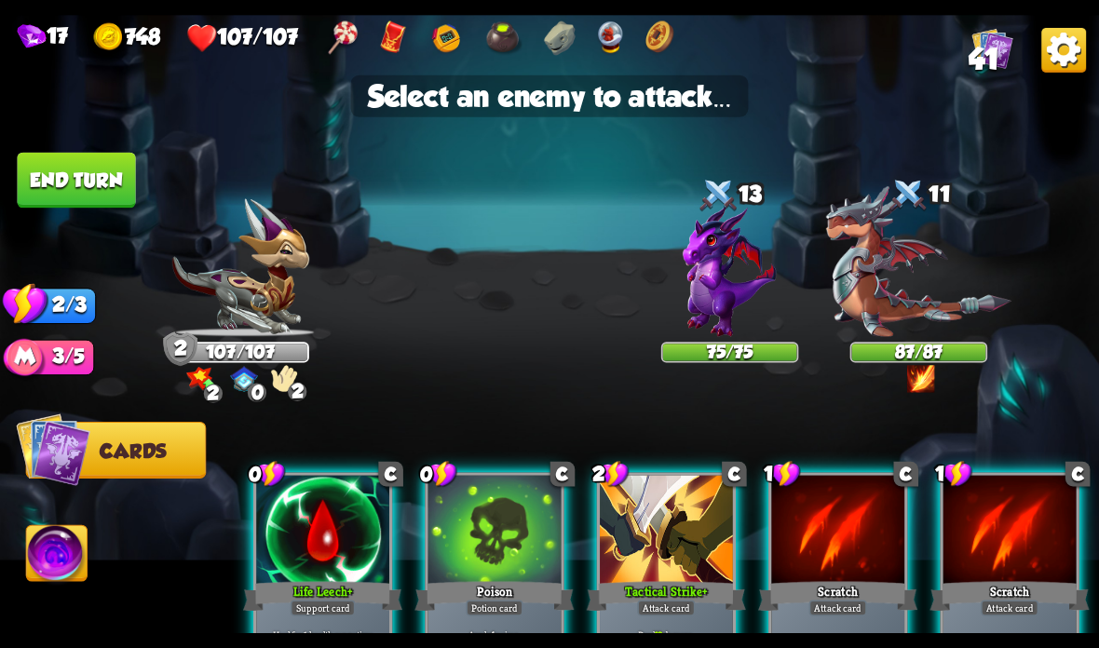
click at [936, 299] on img at bounding box center [918, 261] width 185 height 151
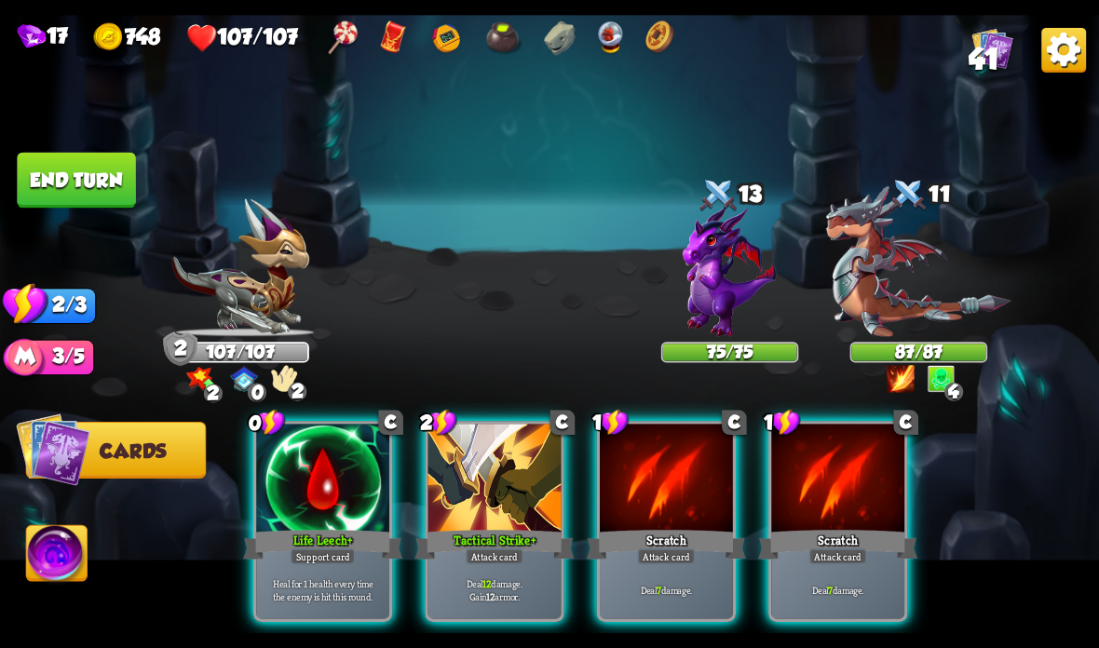
click at [473, 504] on div at bounding box center [494, 480] width 133 height 112
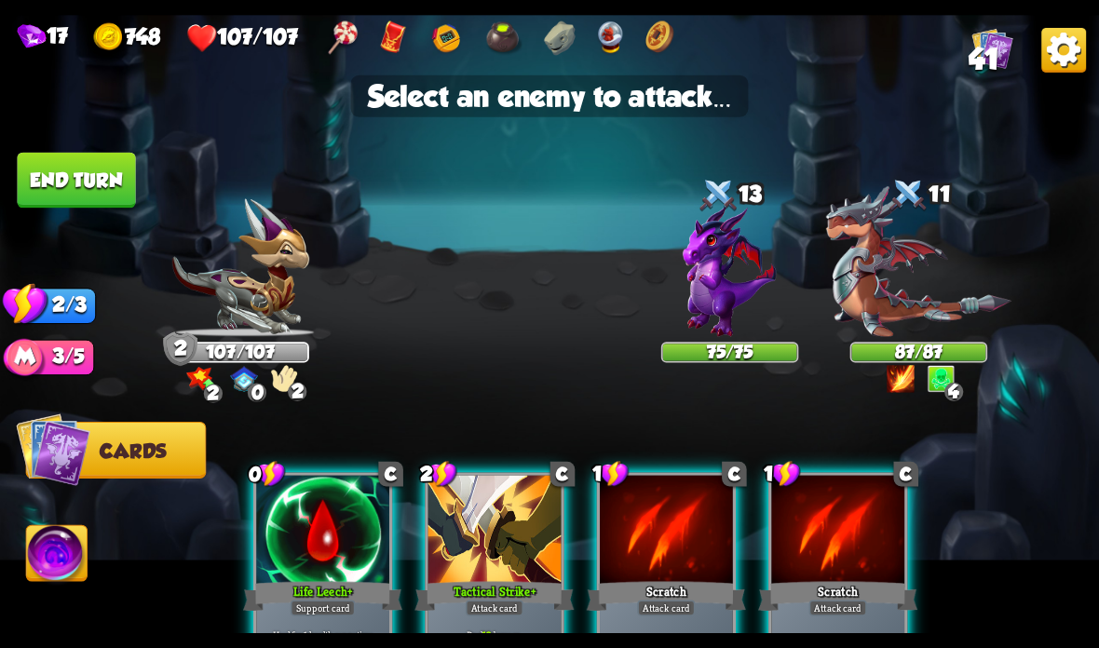
click at [915, 283] on img at bounding box center [918, 261] width 185 height 151
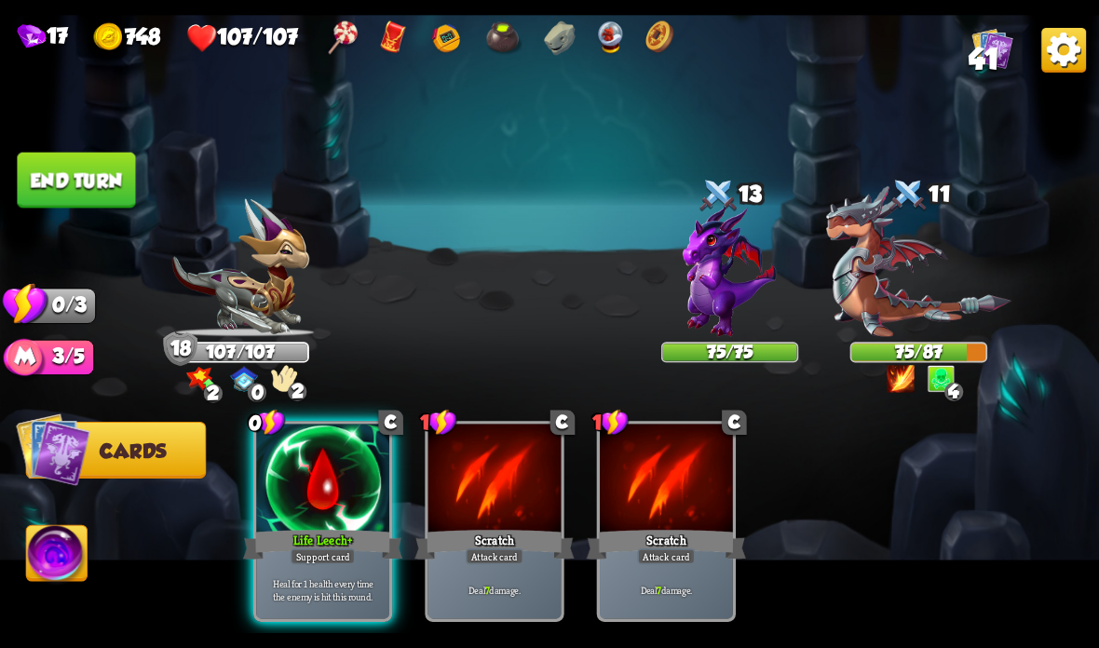
click at [98, 155] on button "End turn" at bounding box center [76, 181] width 118 height 56
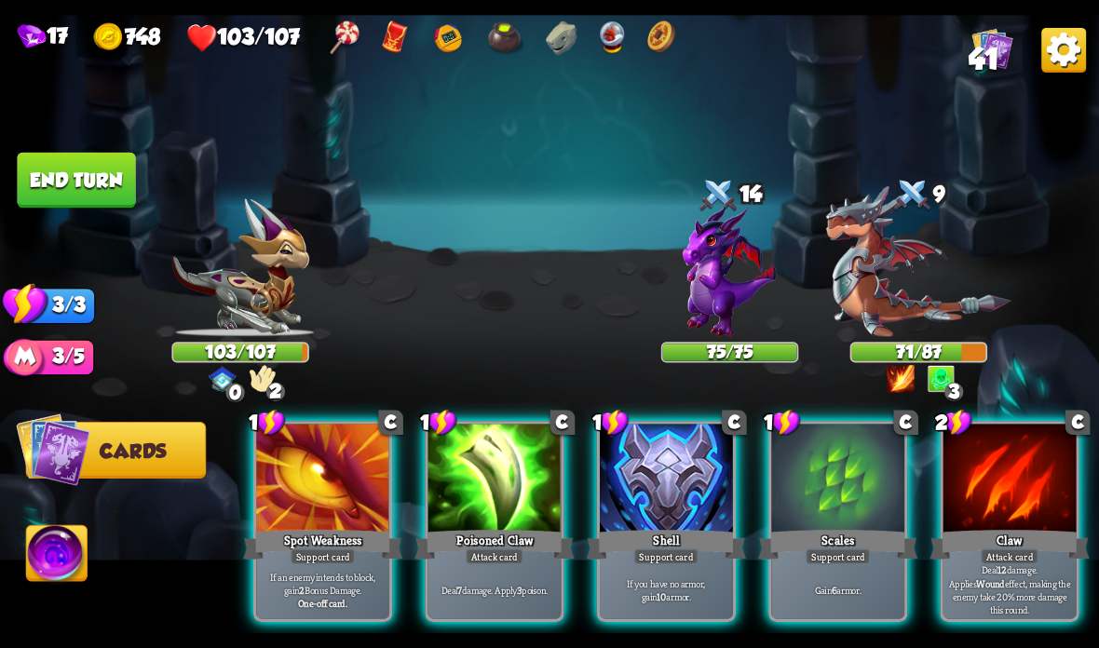
click at [676, 477] on div at bounding box center [666, 480] width 133 height 112
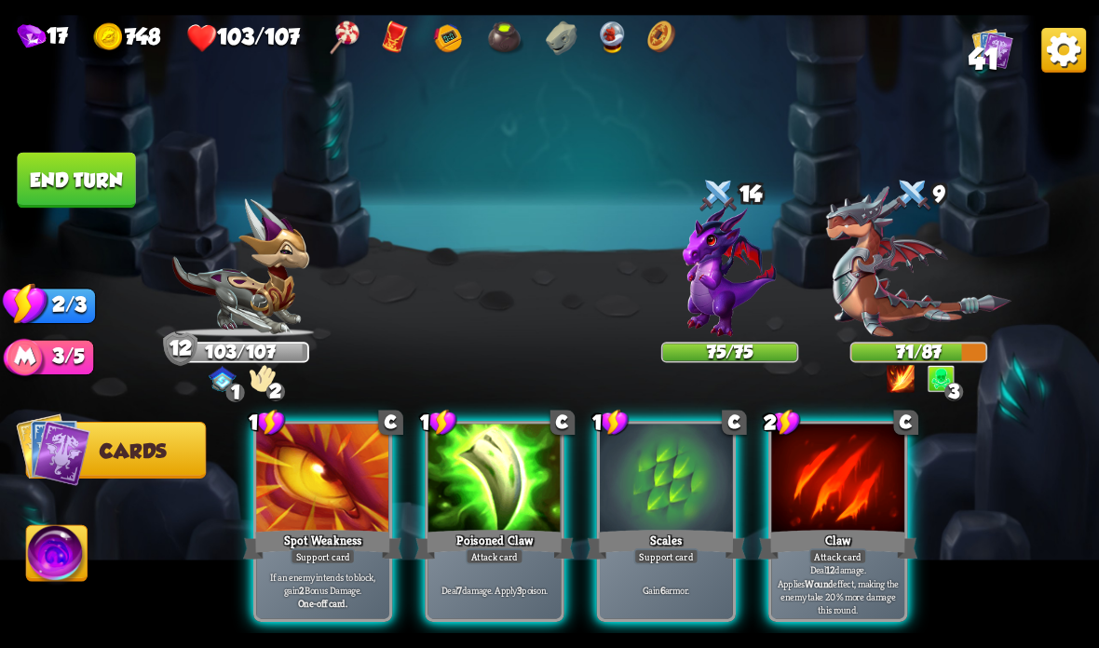
click at [823, 472] on div at bounding box center [837, 480] width 133 height 112
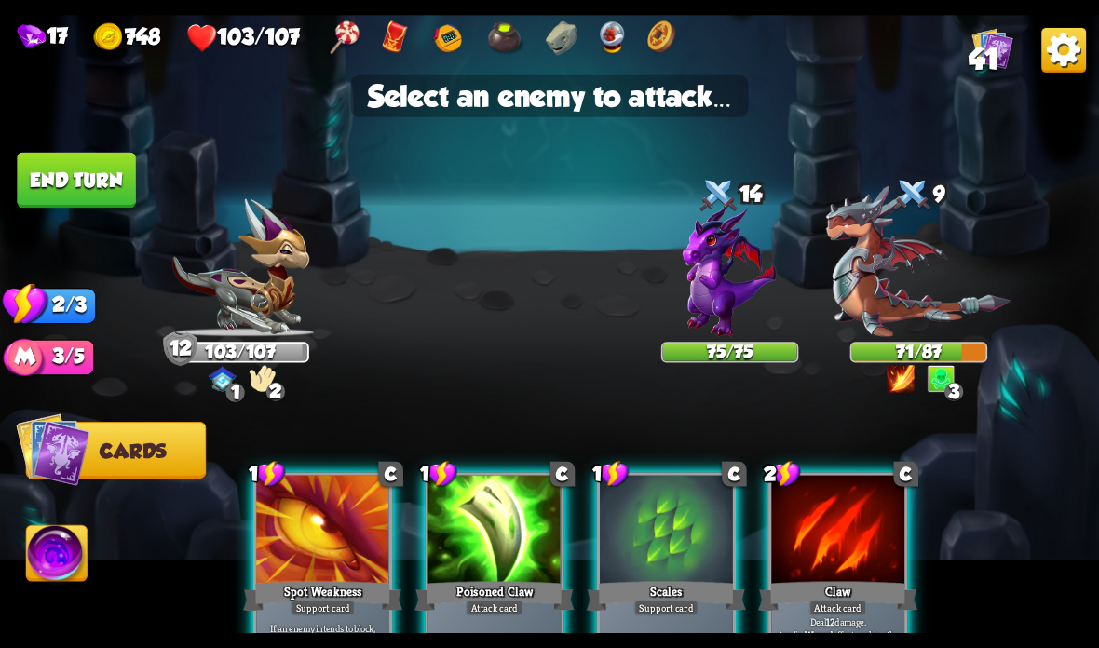
click at [941, 289] on img at bounding box center [918, 261] width 185 height 151
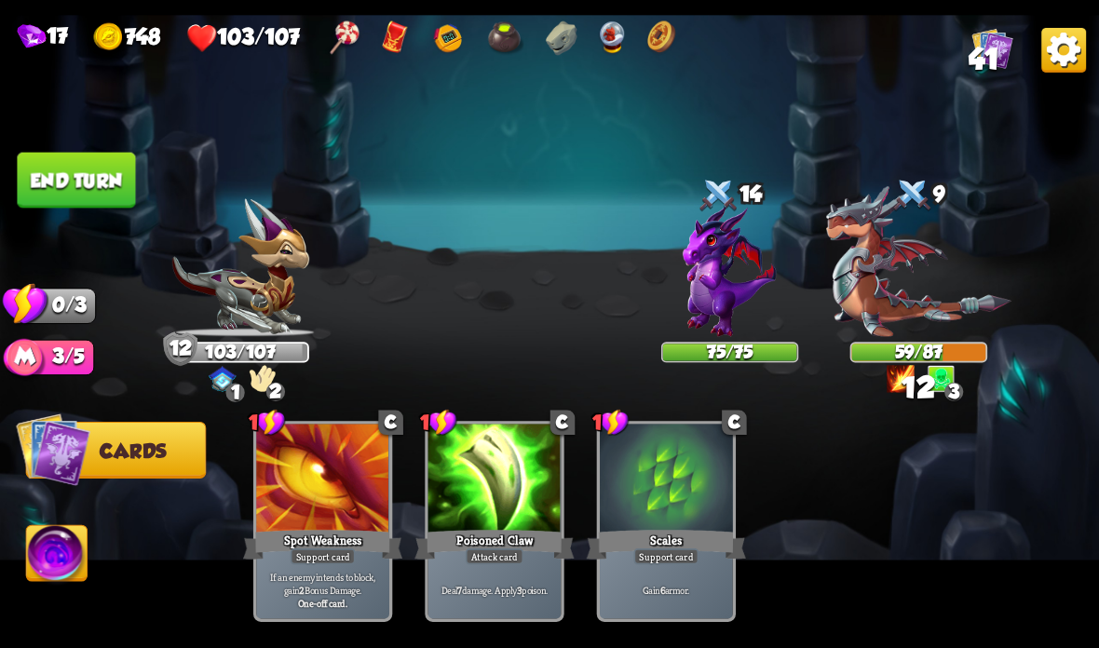
click at [98, 172] on button "End turn" at bounding box center [76, 181] width 118 height 56
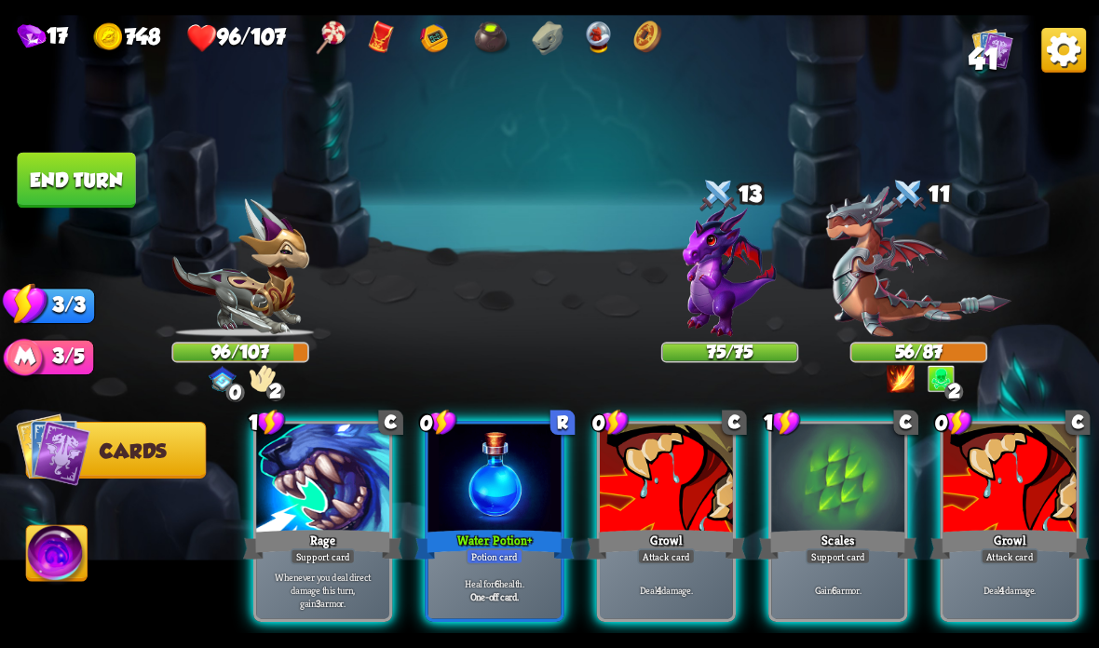
click at [477, 528] on div "Water Potion +" at bounding box center [493, 544] width 159 height 35
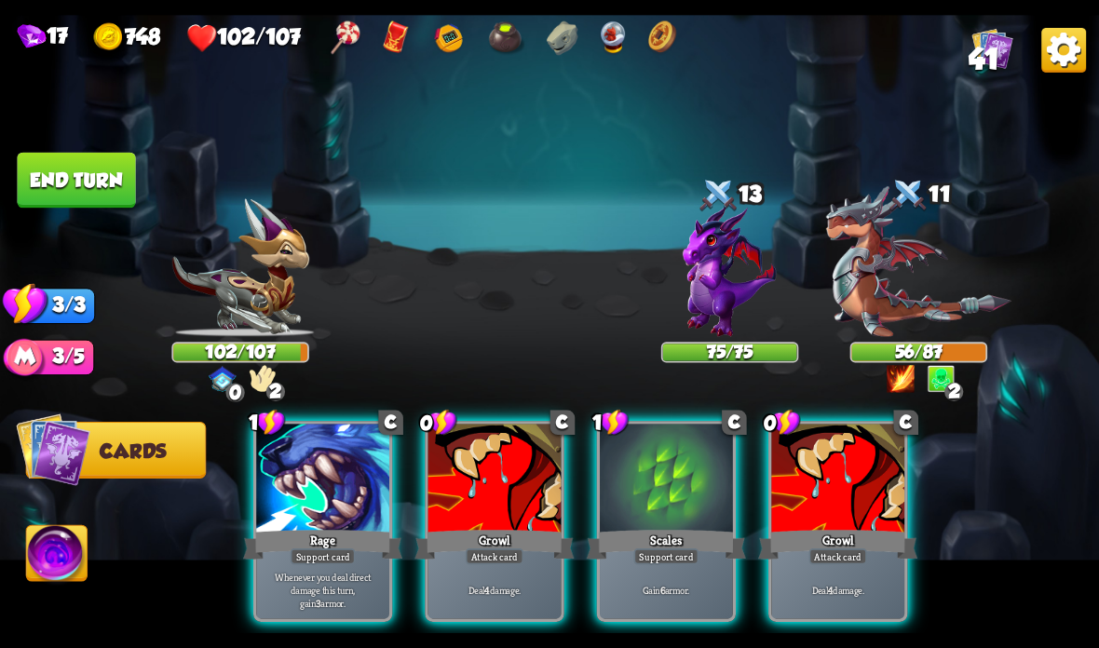
click at [332, 572] on p "Whenever you deal direct damage this turn, gain 3 armor." at bounding box center [323, 589] width 127 height 39
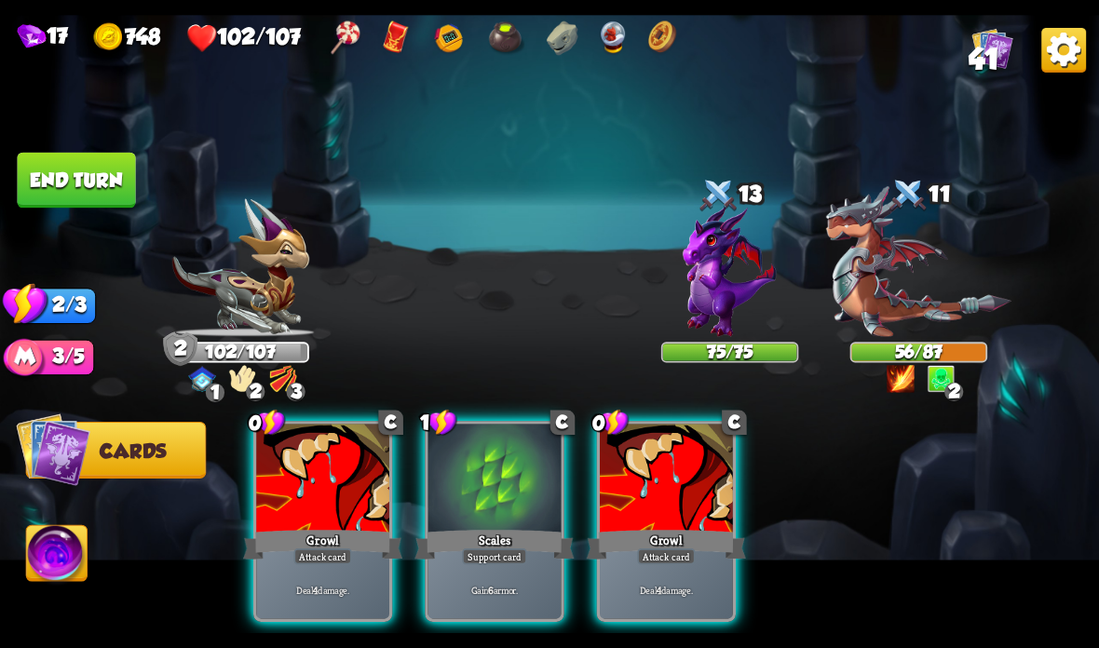
click at [665, 499] on div at bounding box center [666, 480] width 133 height 112
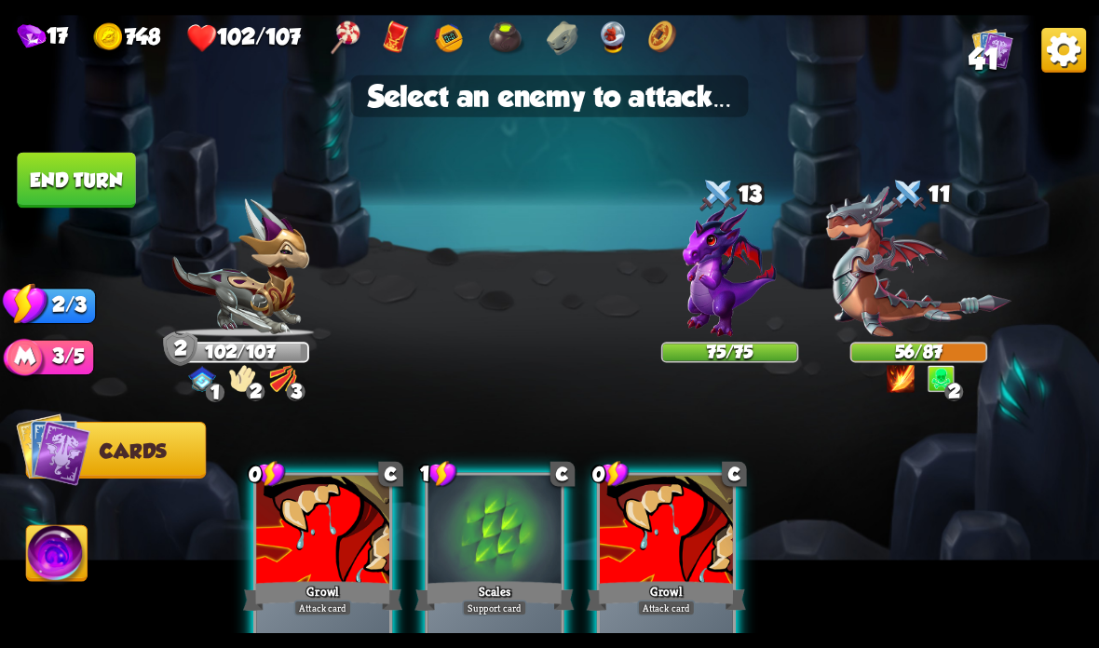
click at [923, 264] on img at bounding box center [918, 261] width 185 height 151
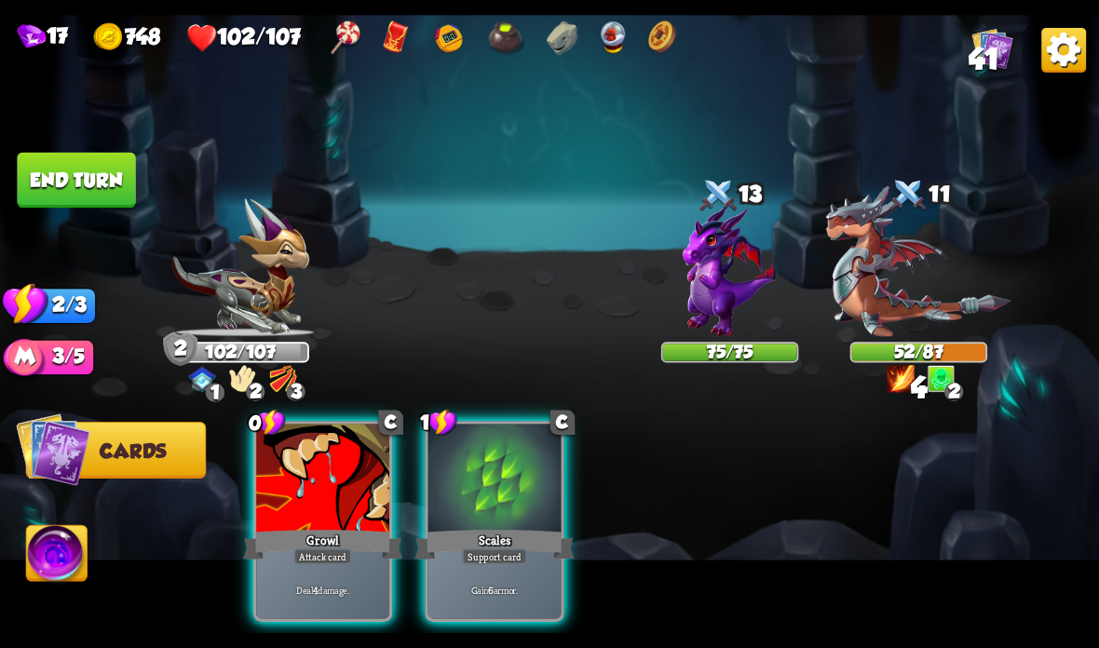
click at [304, 539] on div "Growl" at bounding box center [322, 544] width 159 height 35
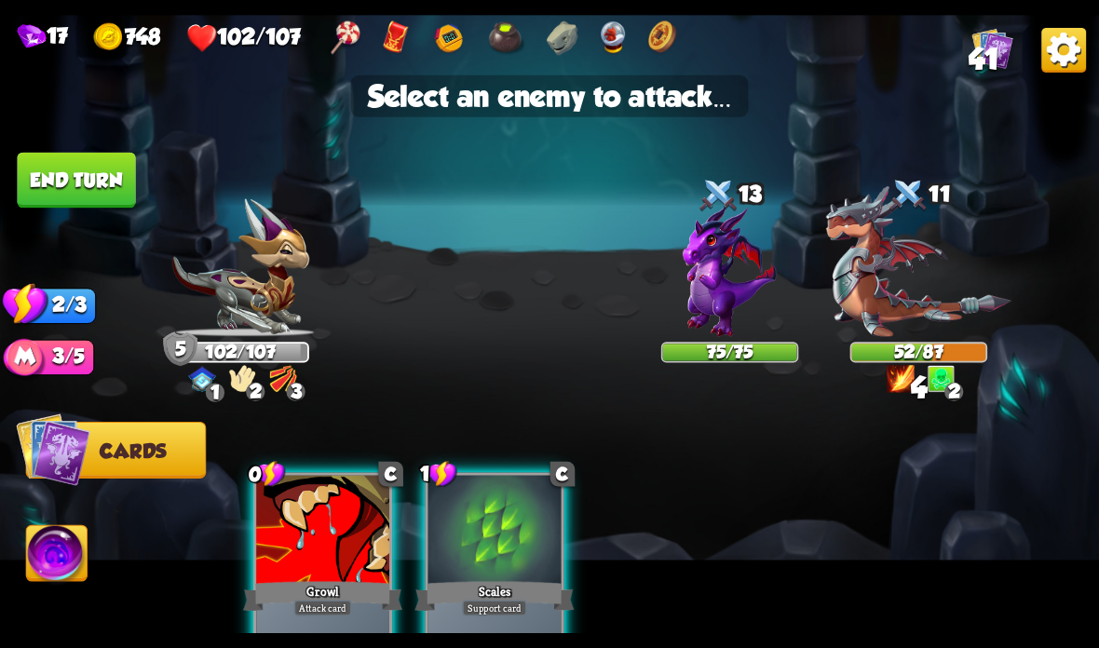
click at [895, 272] on img at bounding box center [918, 261] width 185 height 151
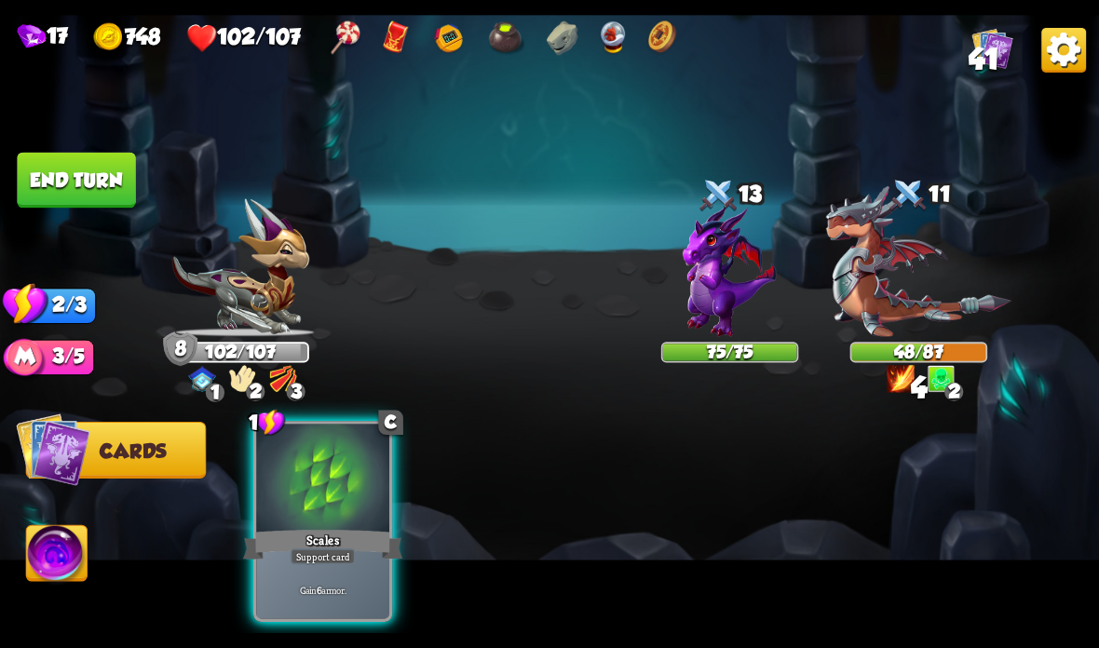
click at [331, 520] on div at bounding box center [322, 480] width 133 height 112
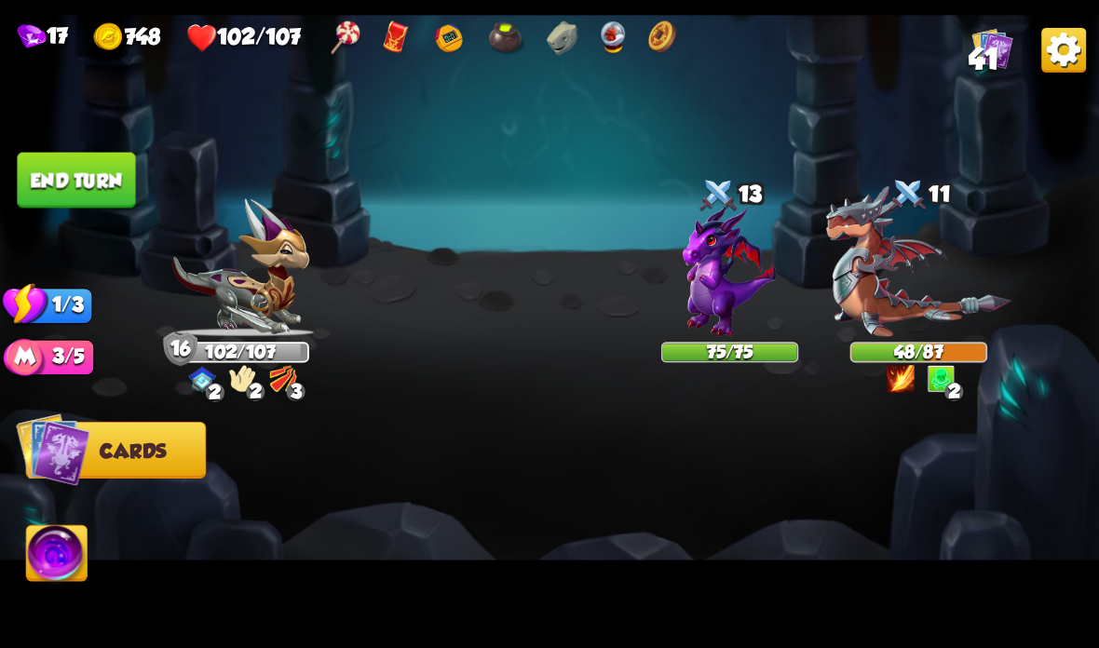
click at [76, 172] on button "End turn" at bounding box center [76, 181] width 118 height 56
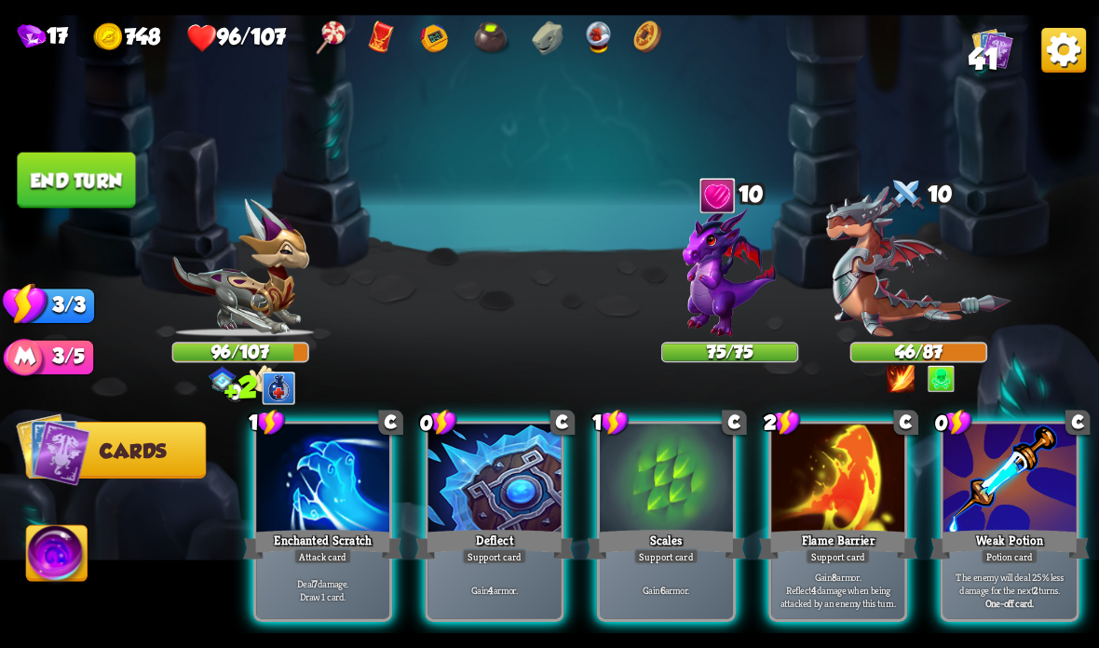
click at [1003, 508] on div at bounding box center [1009, 480] width 133 height 112
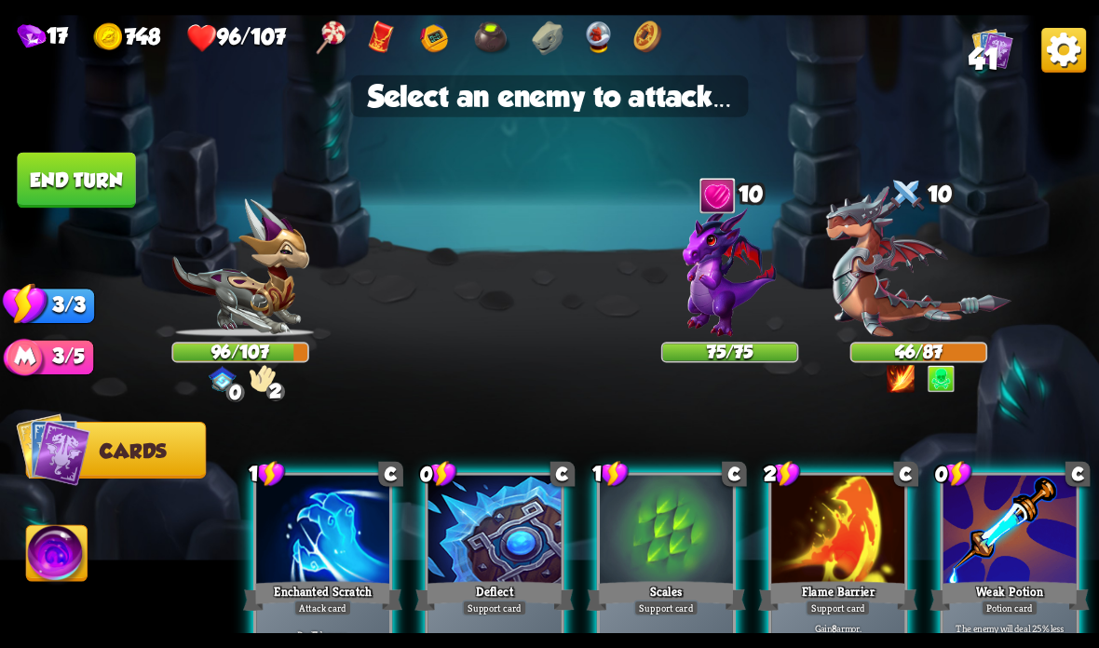
click at [914, 248] on img at bounding box center [918, 261] width 185 height 151
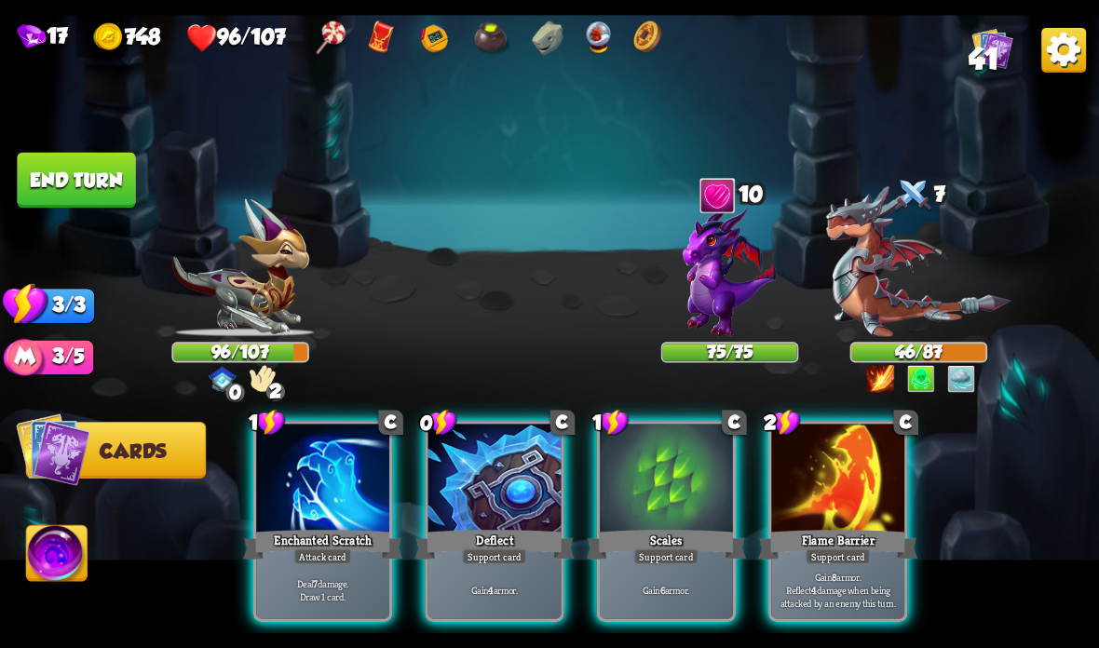
click at [845, 502] on div at bounding box center [837, 480] width 133 height 112
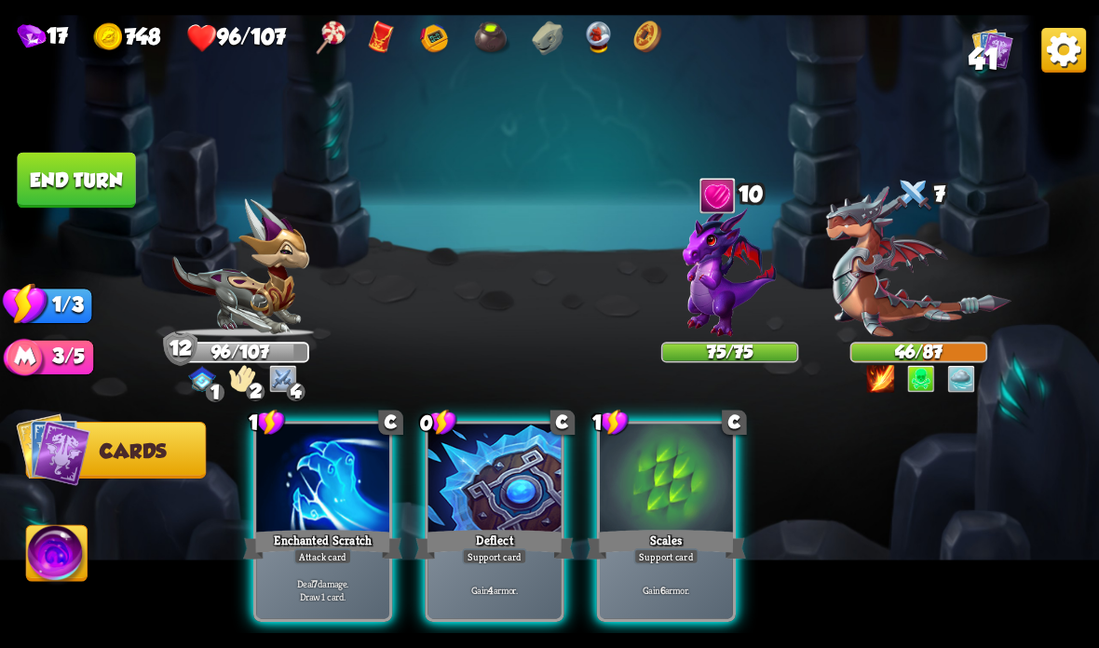
click at [302, 528] on div "Enchanted Scratch" at bounding box center [322, 544] width 159 height 35
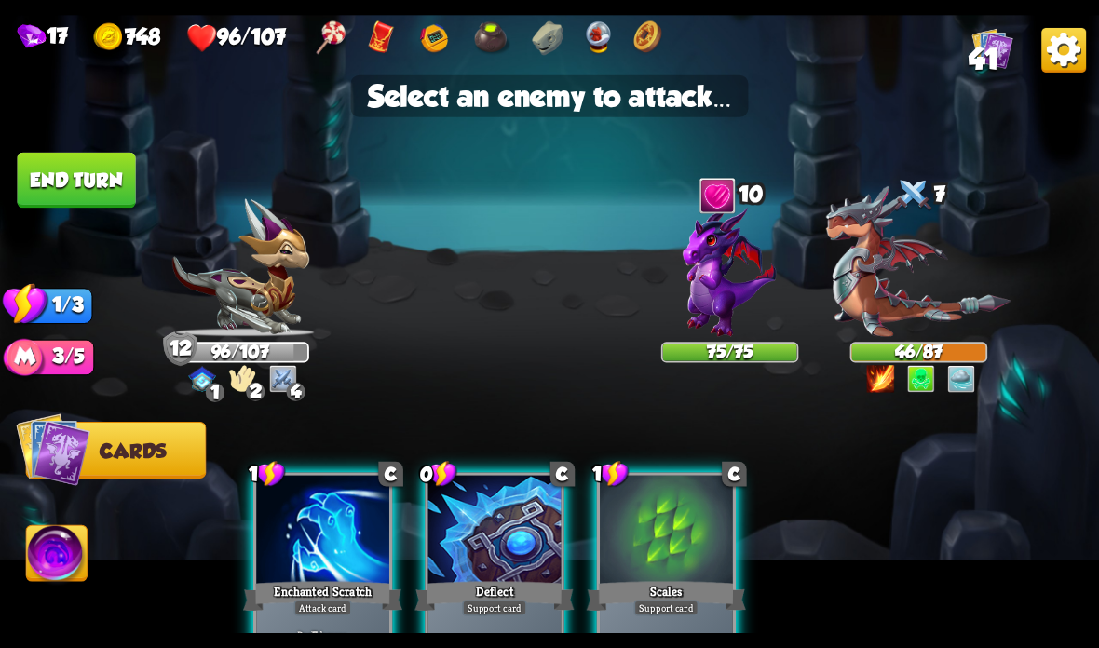
click at [920, 267] on img at bounding box center [918, 261] width 185 height 151
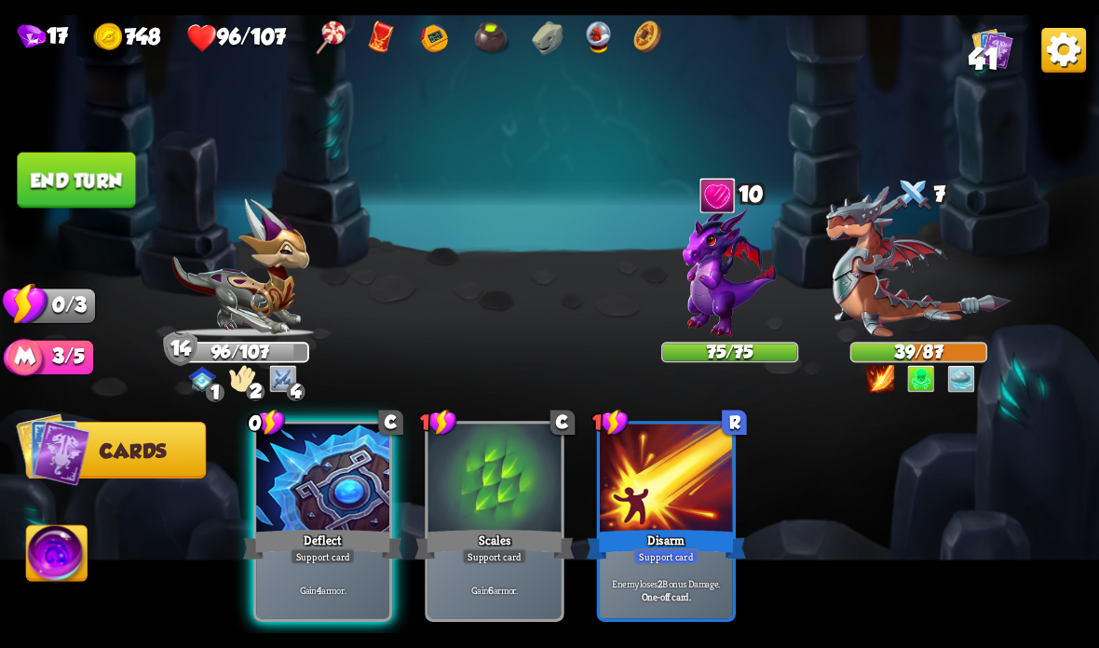
click at [129, 169] on button "End turn" at bounding box center [76, 181] width 118 height 56
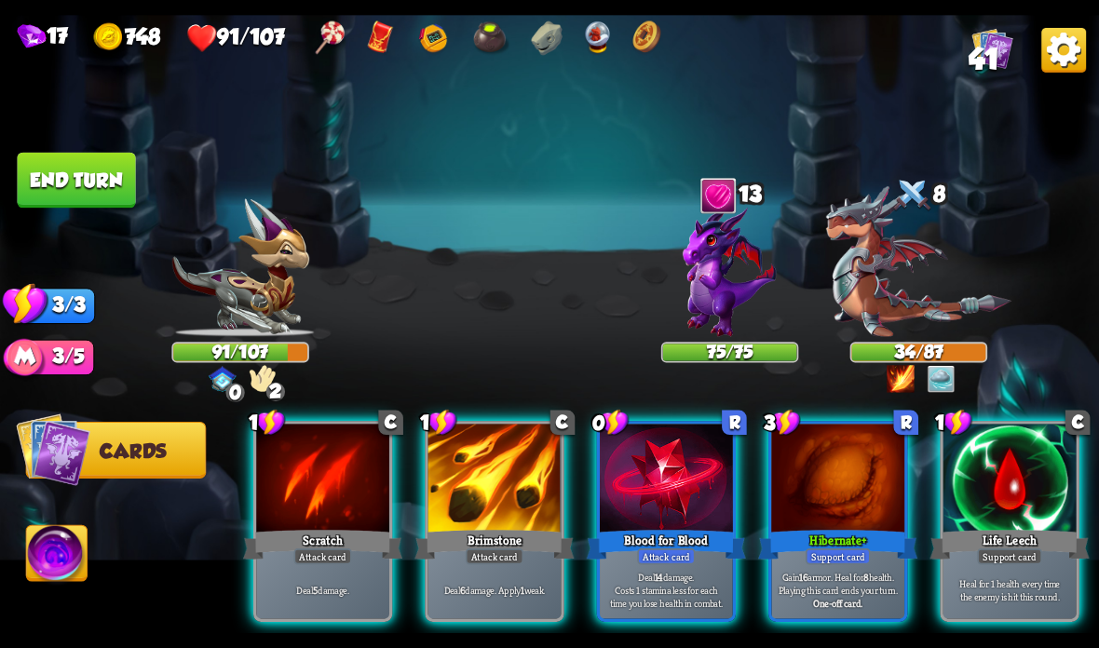
click at [659, 510] on div at bounding box center [666, 480] width 133 height 112
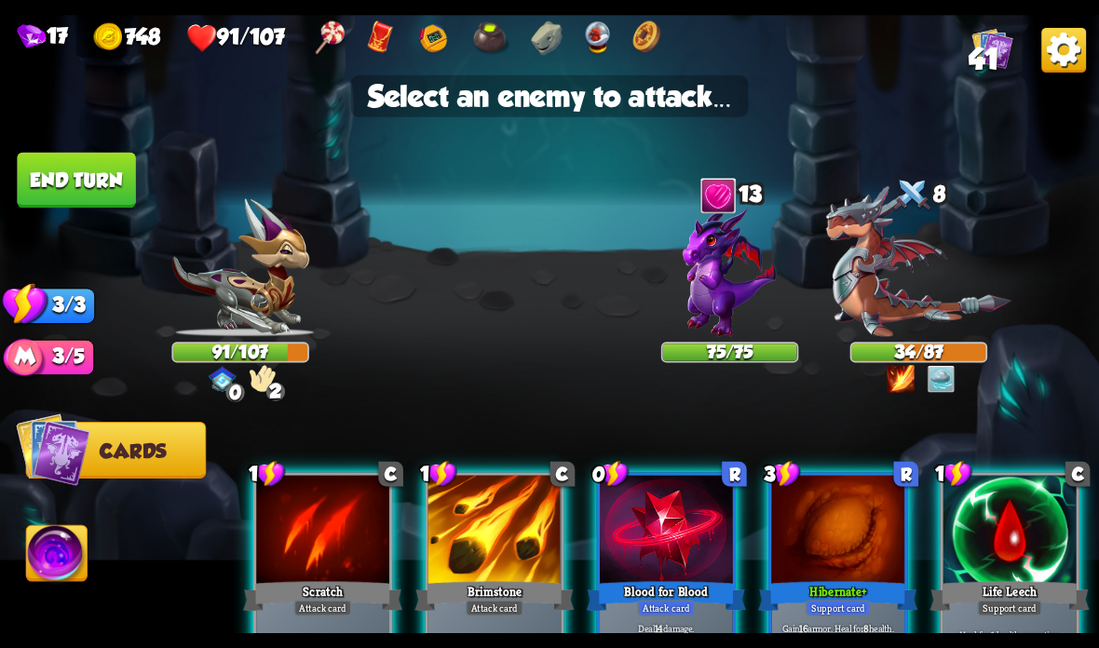
click at [922, 291] on img at bounding box center [918, 261] width 185 height 151
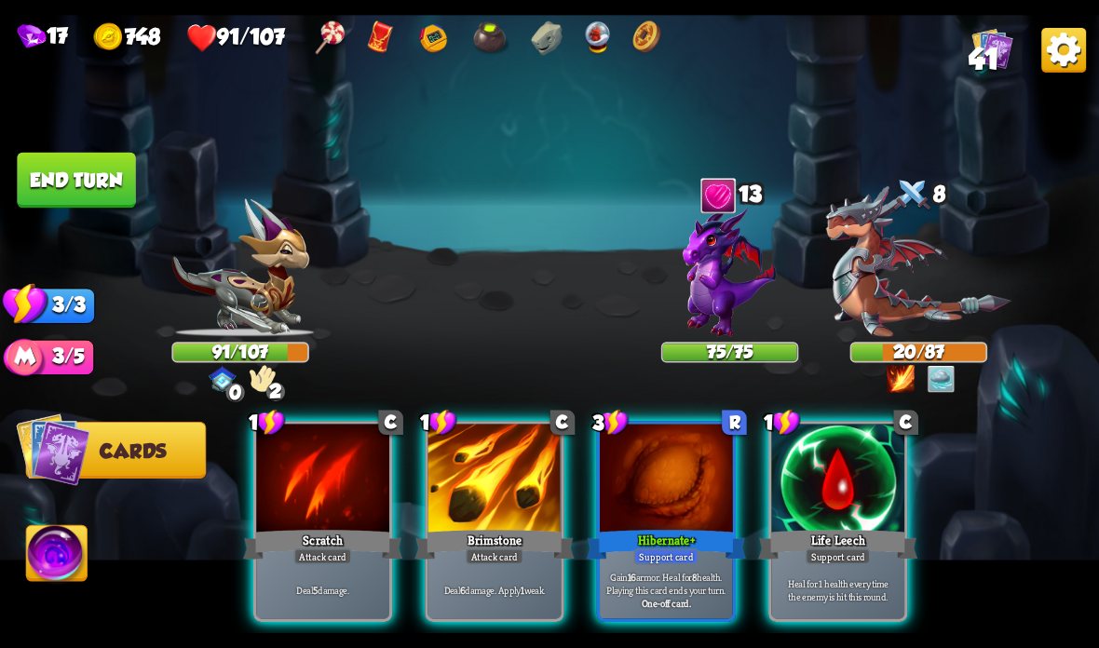
click at [671, 501] on div at bounding box center [666, 480] width 133 height 112
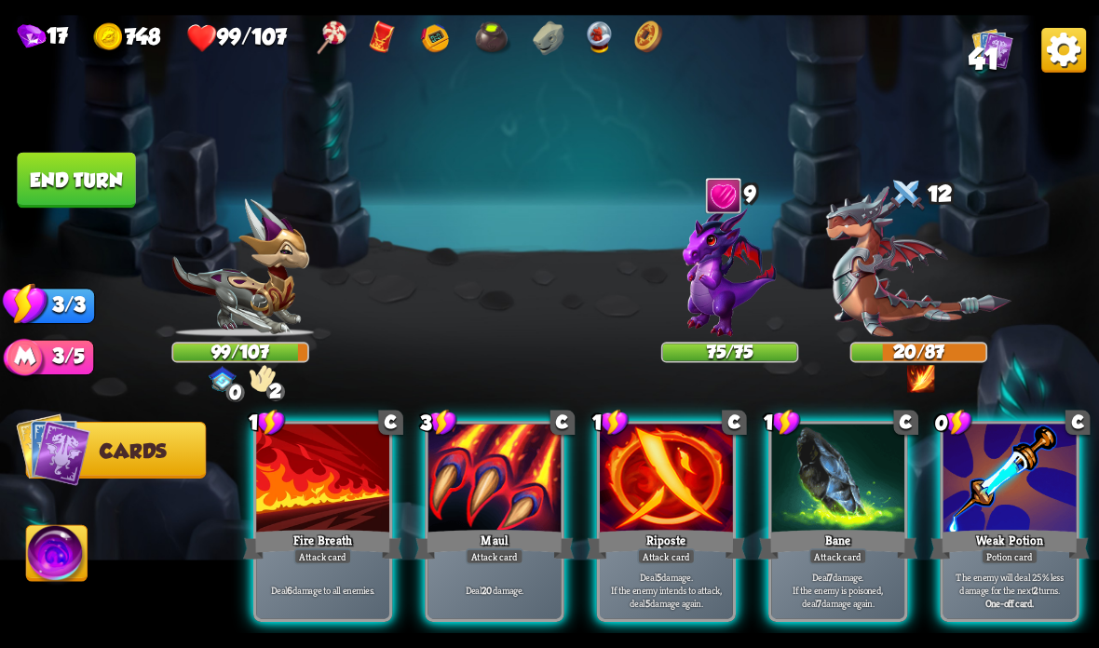
click at [479, 530] on div "Maul" at bounding box center [493, 544] width 159 height 35
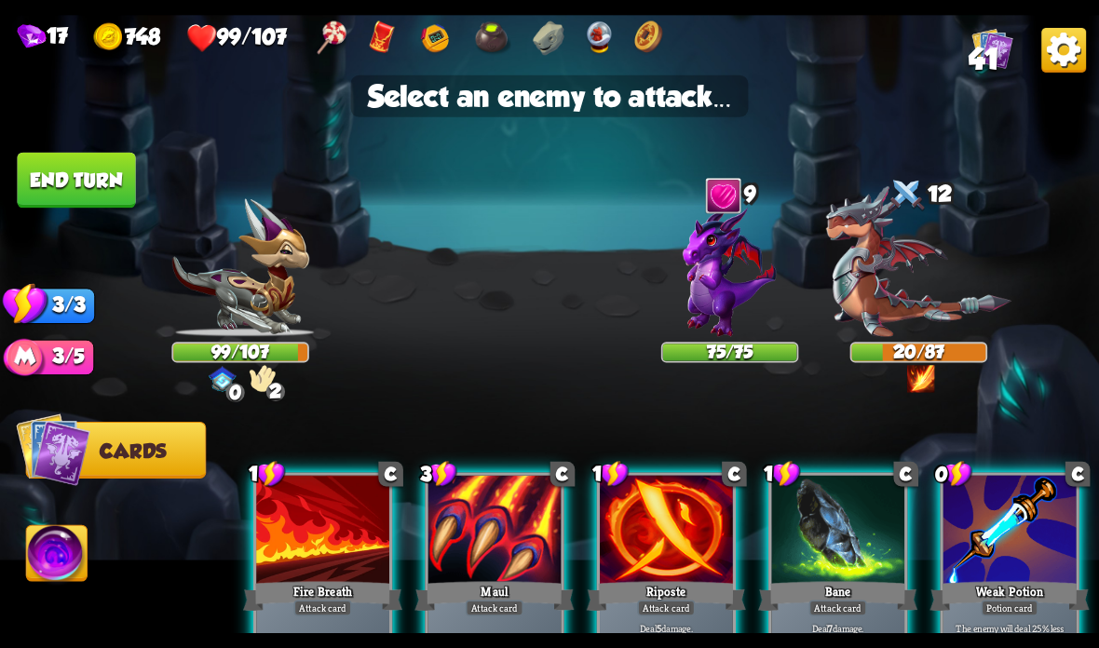
click at [906, 304] on img at bounding box center [918, 261] width 185 height 151
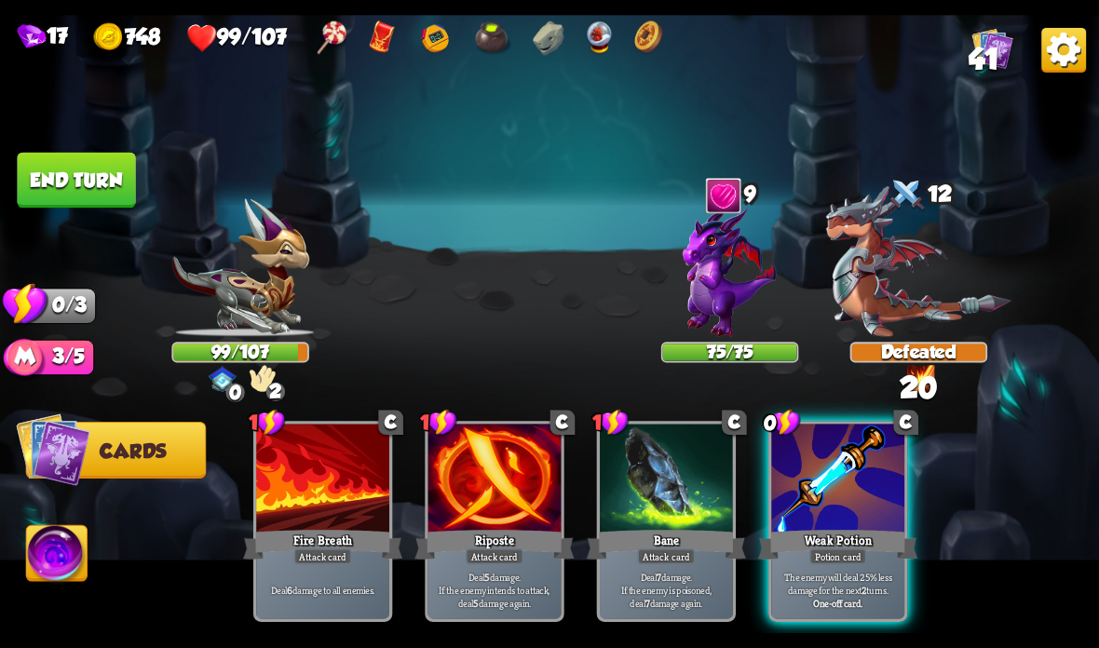
click at [813, 530] on div "Weak Potion" at bounding box center [837, 544] width 159 height 35
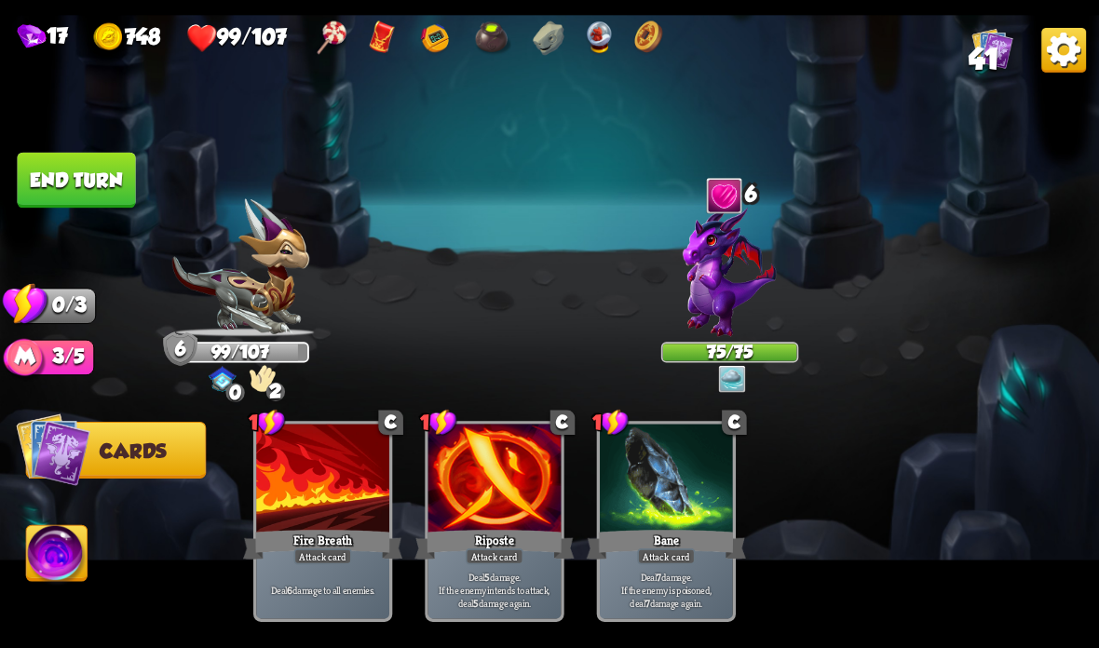
click at [80, 171] on button "End turn" at bounding box center [76, 181] width 118 height 56
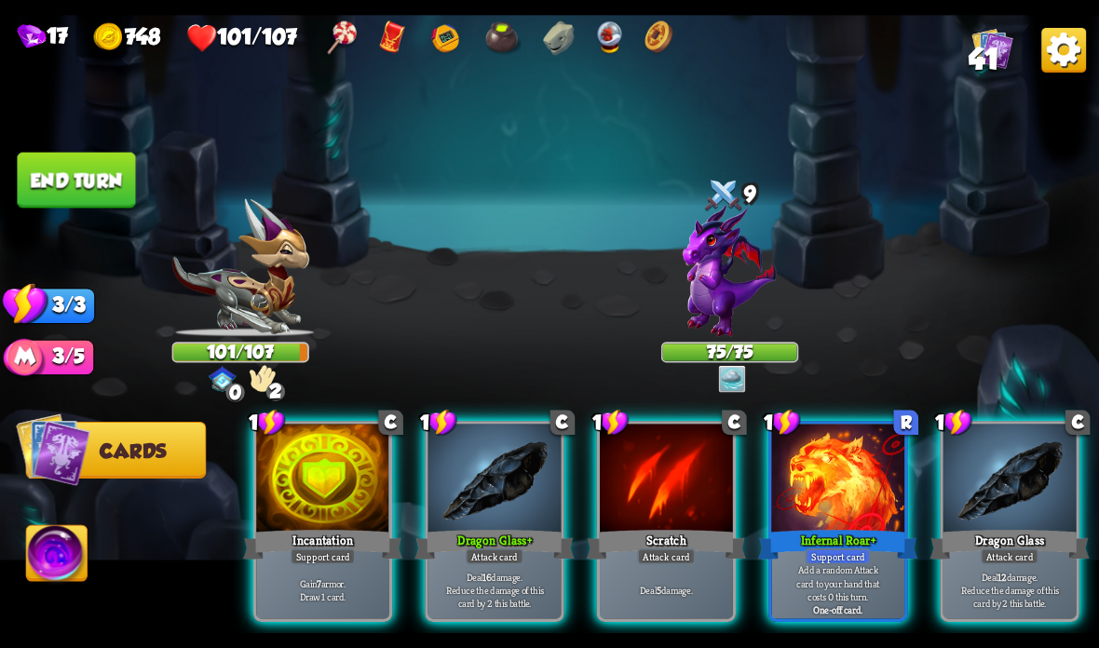
click at [305, 520] on div at bounding box center [322, 480] width 133 height 112
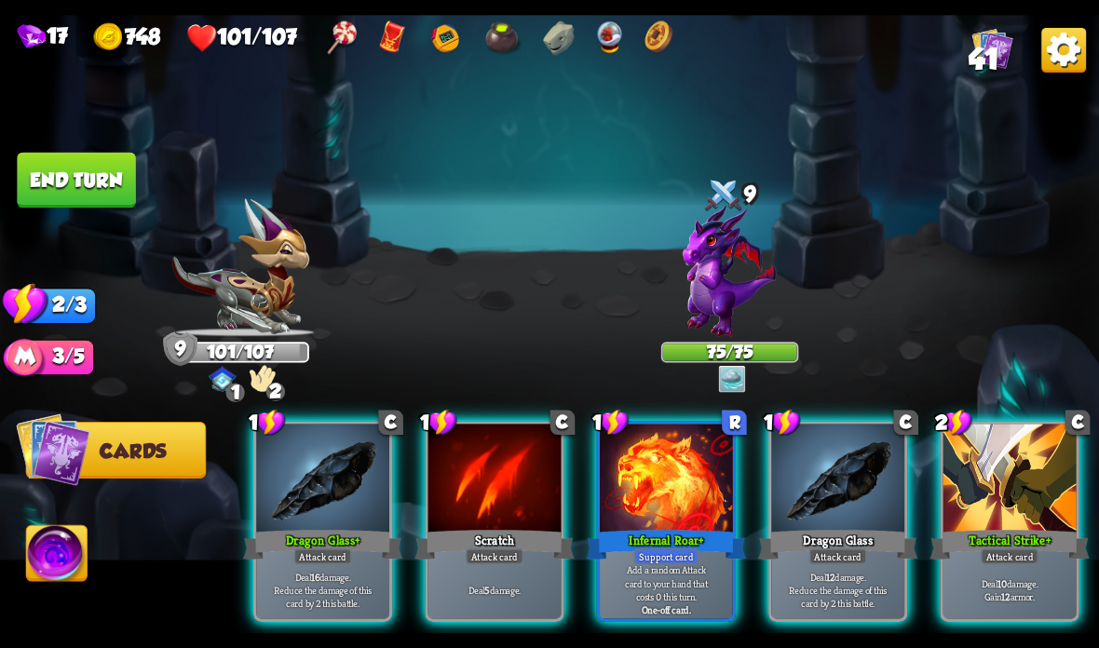
click at [654, 517] on div at bounding box center [666, 480] width 133 height 112
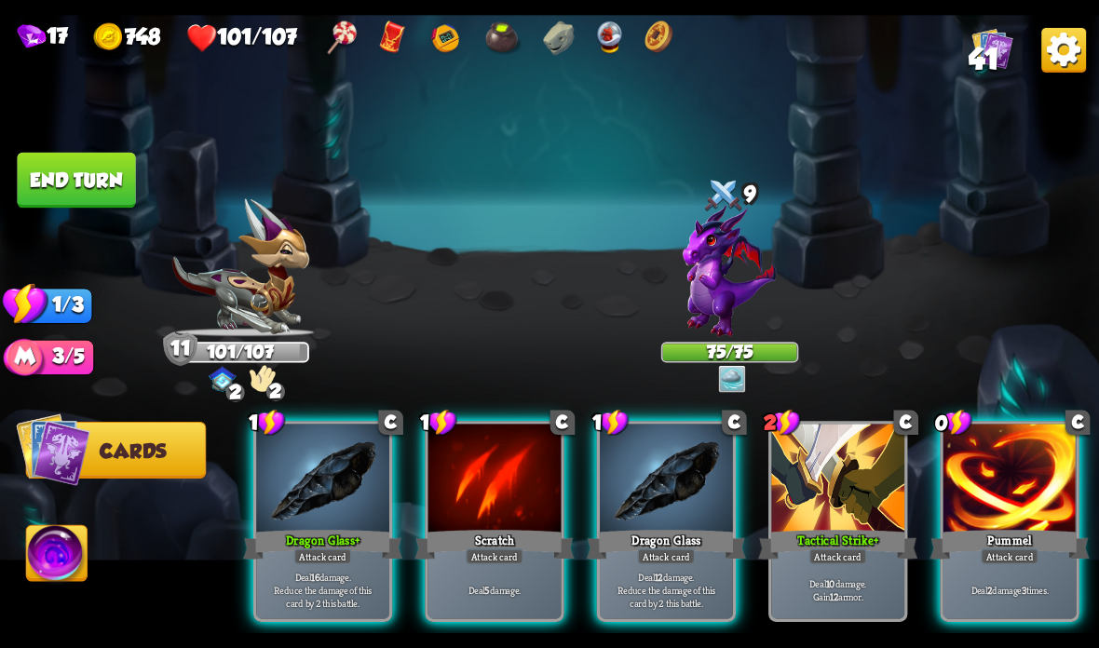
click at [983, 500] on div at bounding box center [1009, 480] width 133 height 112
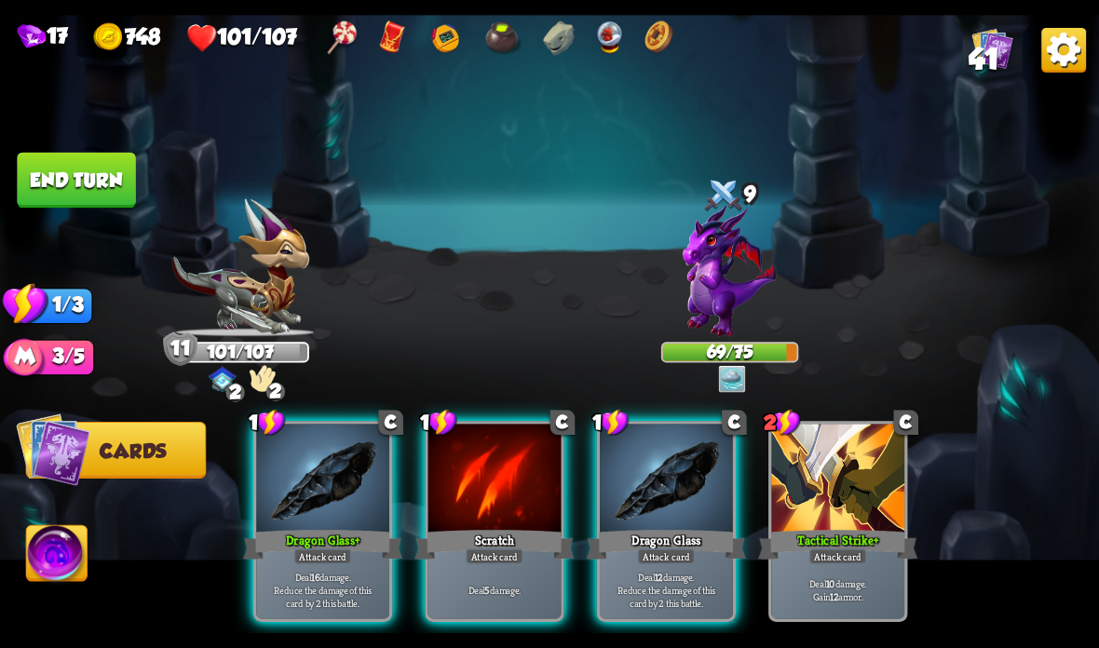
click at [343, 570] on div "Deal 16 damage. Reduce the damage of this card by 2 this battle." at bounding box center [322, 590] width 133 height 58
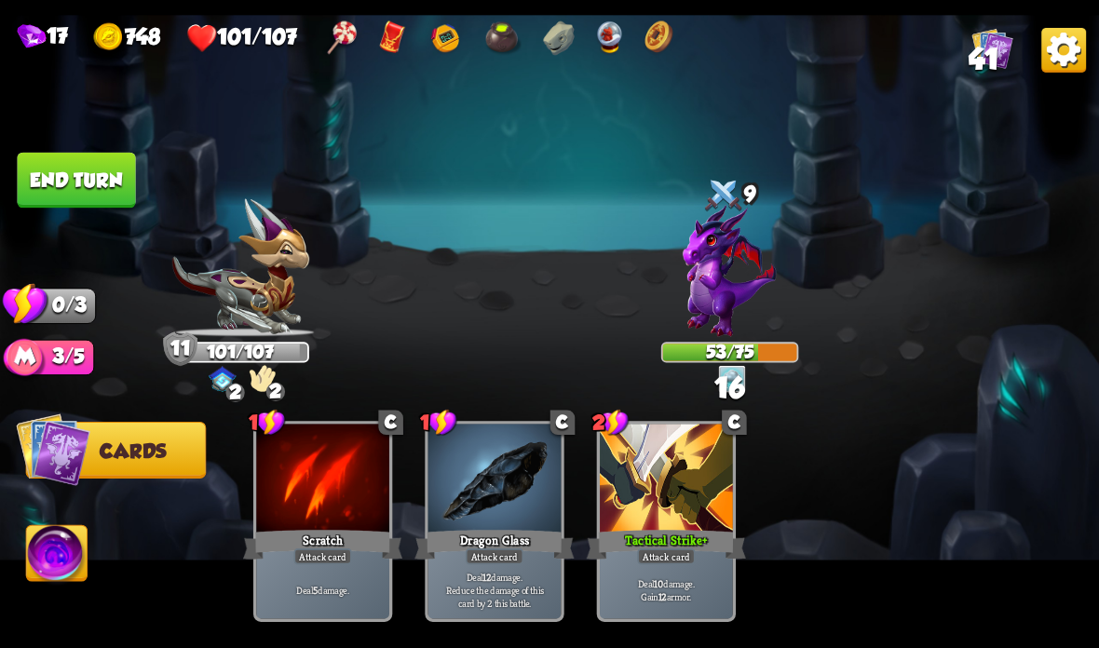
click at [99, 160] on button "End turn" at bounding box center [76, 181] width 118 height 56
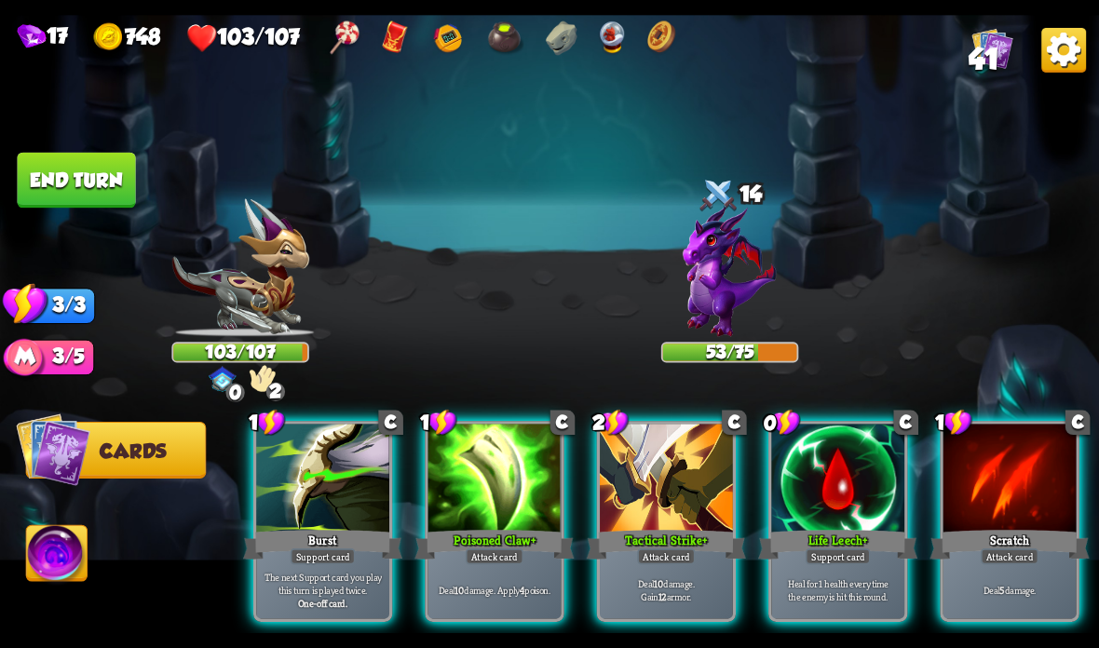
click at [820, 500] on div at bounding box center [837, 480] width 133 height 112
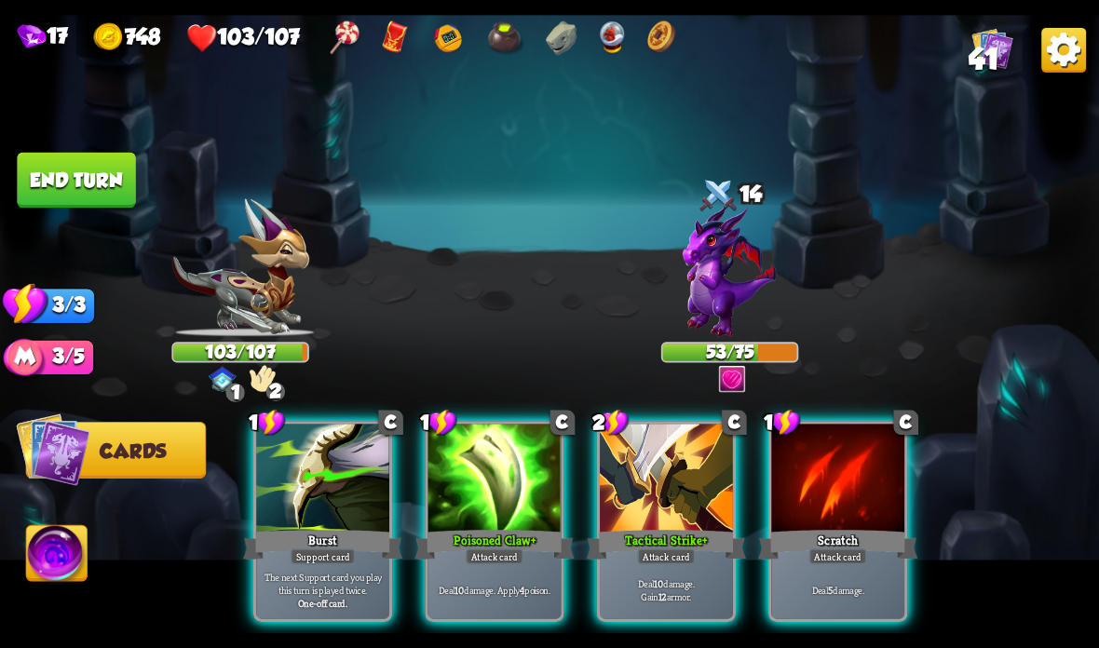
click at [680, 492] on div at bounding box center [666, 480] width 133 height 112
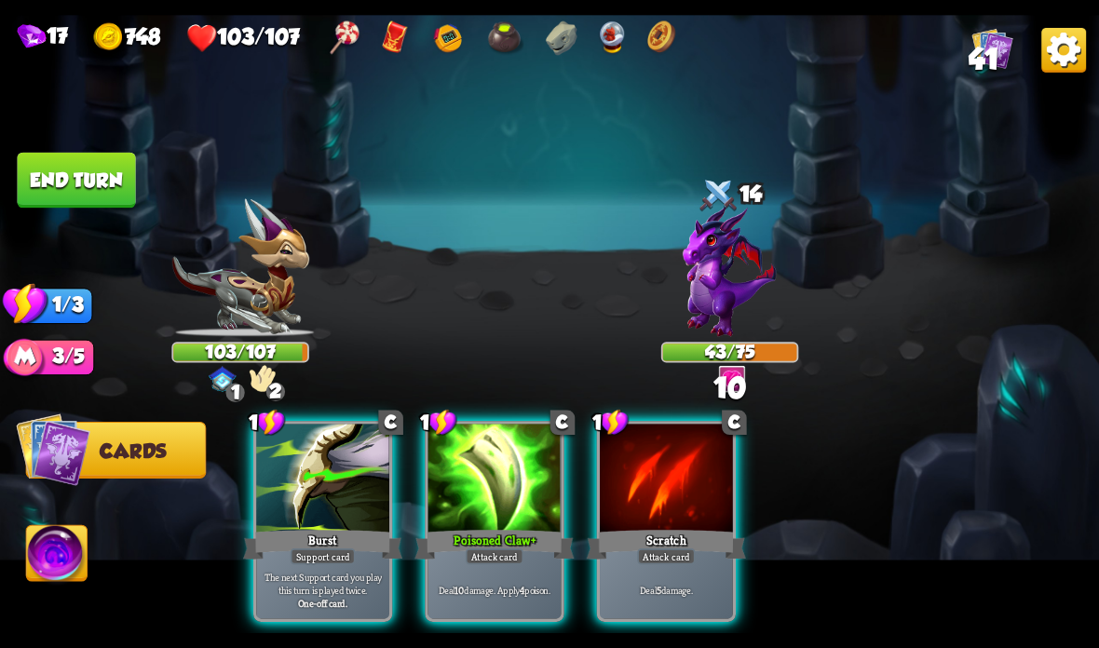
click at [464, 562] on div "Poisoned Claw +" at bounding box center [493, 544] width 159 height 35
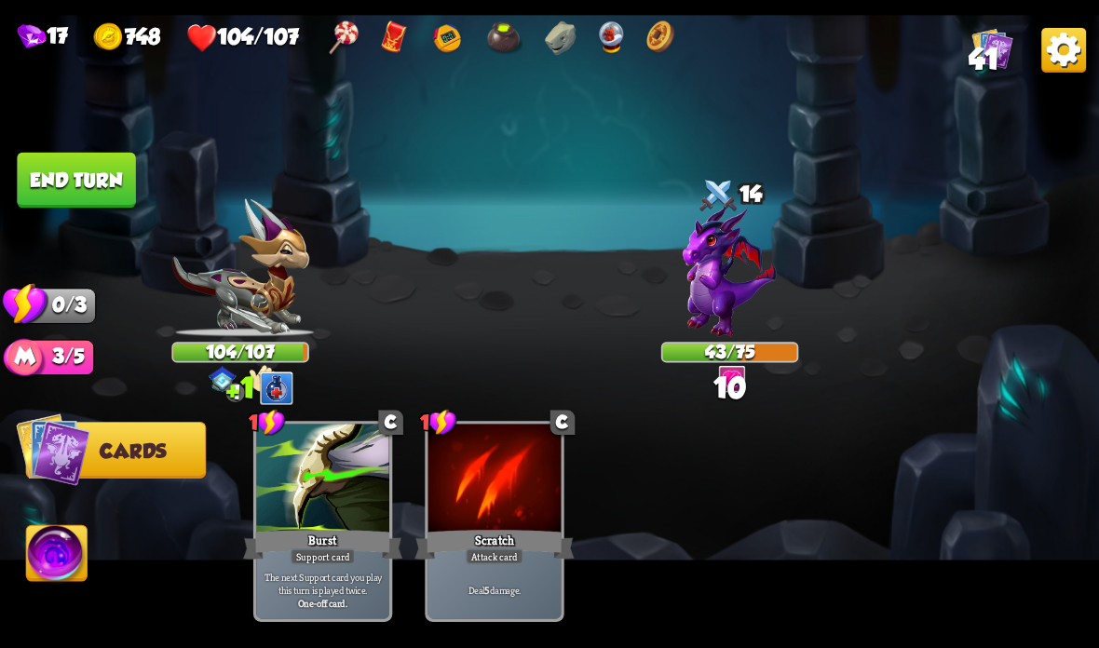
click at [102, 177] on button "End turn" at bounding box center [76, 181] width 118 height 56
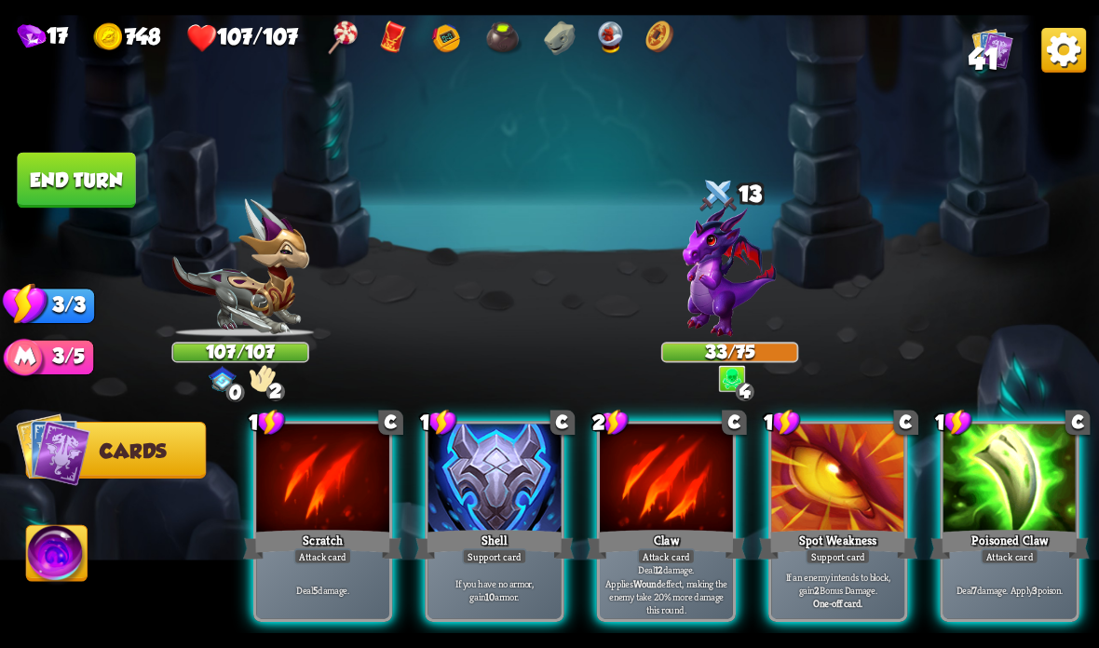
click at [492, 534] on div "Shell" at bounding box center [493, 544] width 159 height 35
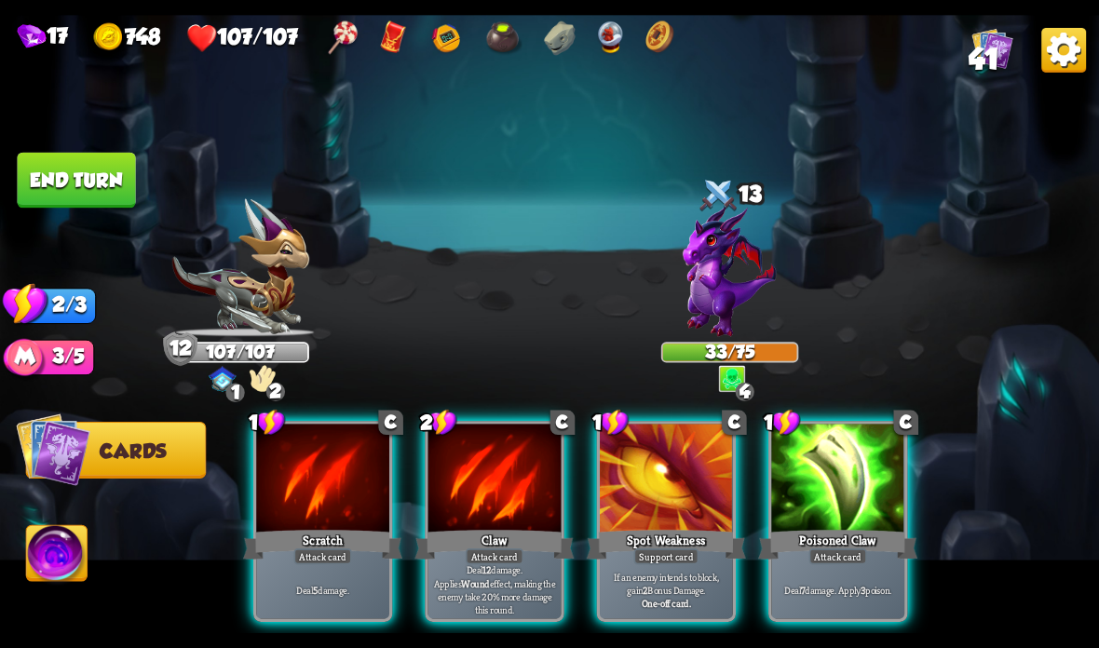
click at [501, 532] on div "Claw" at bounding box center [493, 544] width 159 height 35
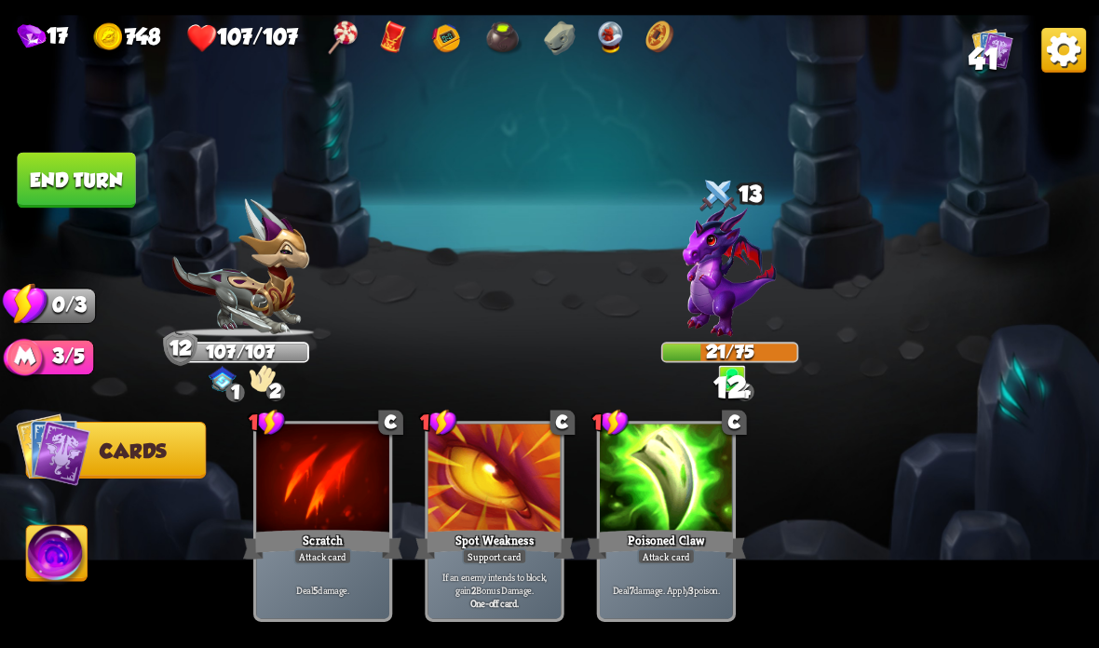
click at [96, 179] on button "End turn" at bounding box center [76, 181] width 118 height 56
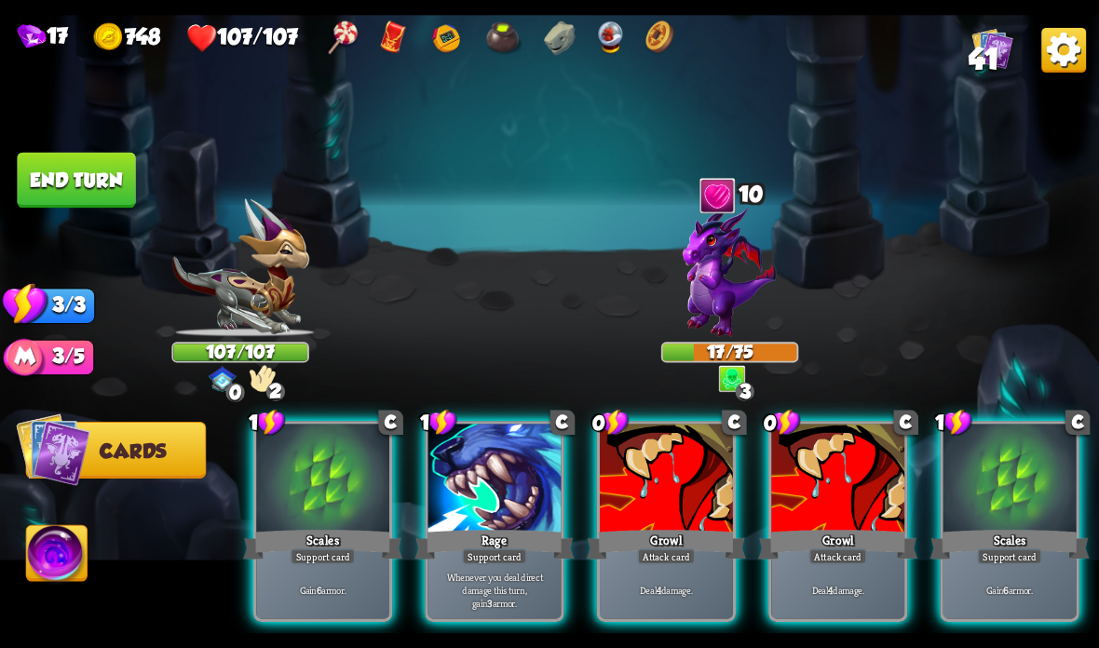
click at [311, 508] on div at bounding box center [322, 480] width 133 height 112
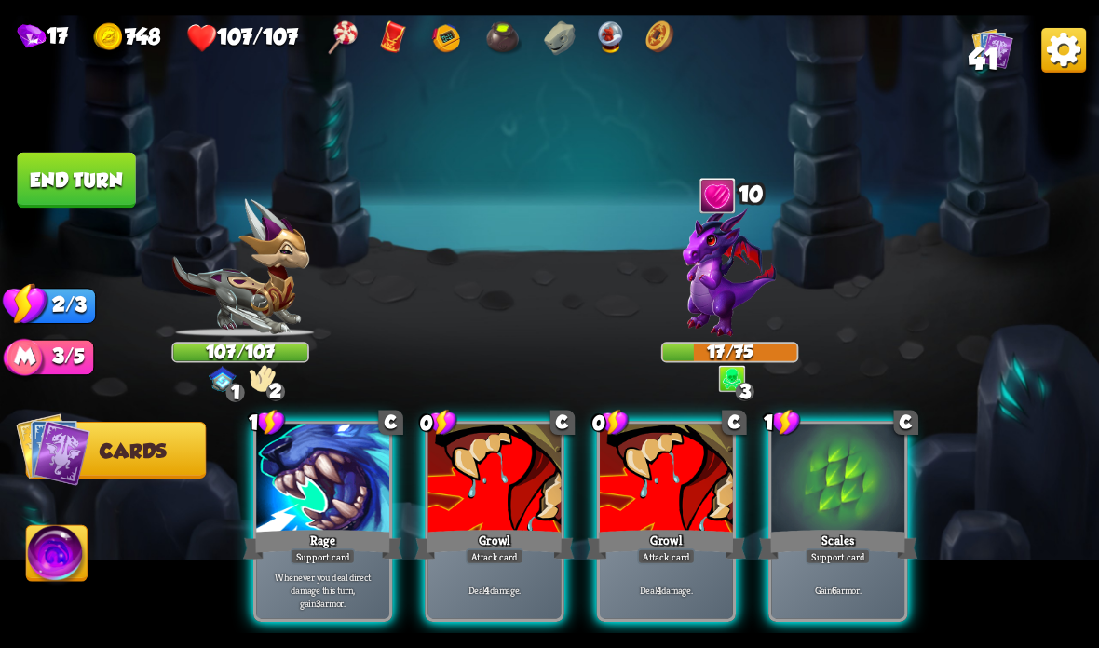
click at [984, 495] on div "1 C Rage Support card Whenever you deal direct damage this turn, gain 3 armor. …" at bounding box center [659, 496] width 879 height 275
click at [318, 508] on div at bounding box center [322, 480] width 133 height 112
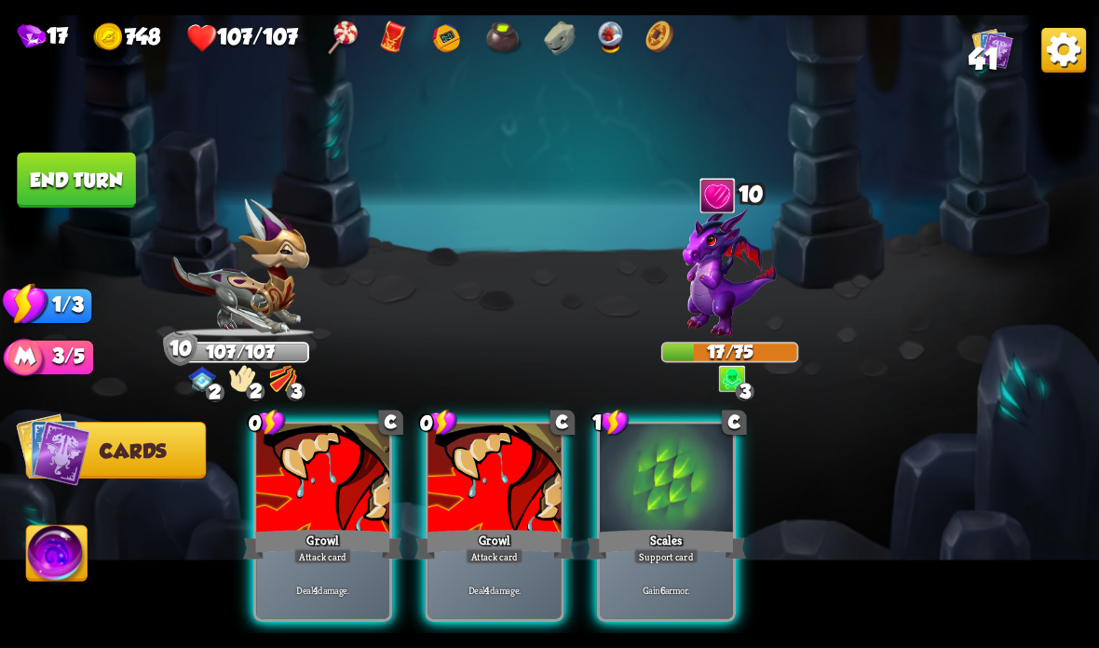
click at [675, 491] on div at bounding box center [666, 480] width 133 height 112
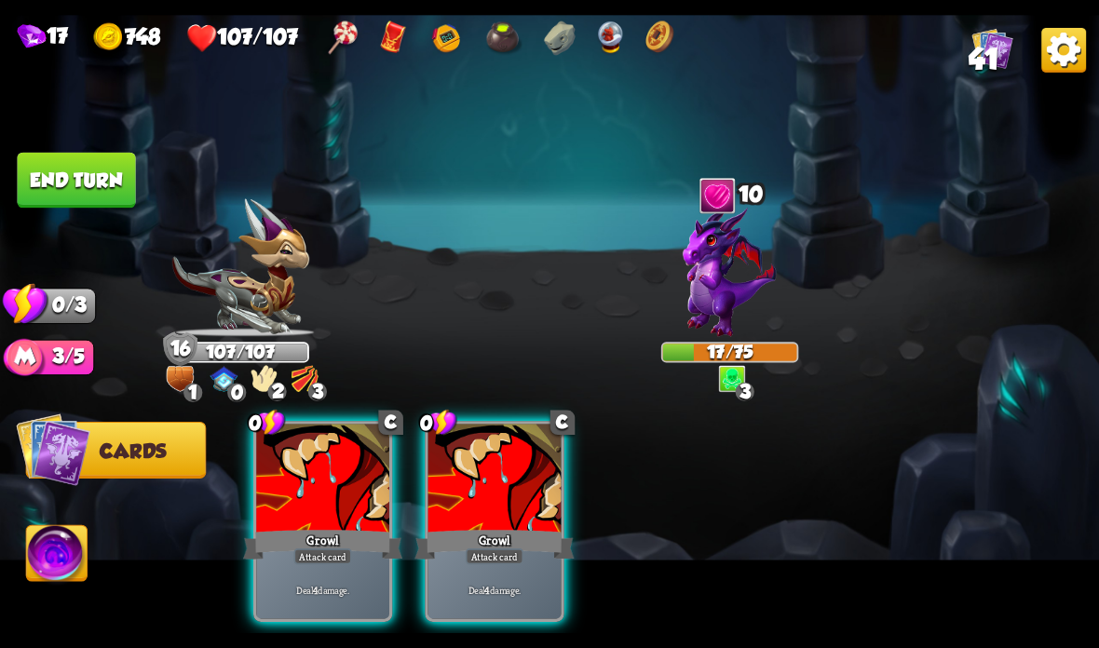
click at [314, 533] on div "Growl" at bounding box center [322, 544] width 159 height 35
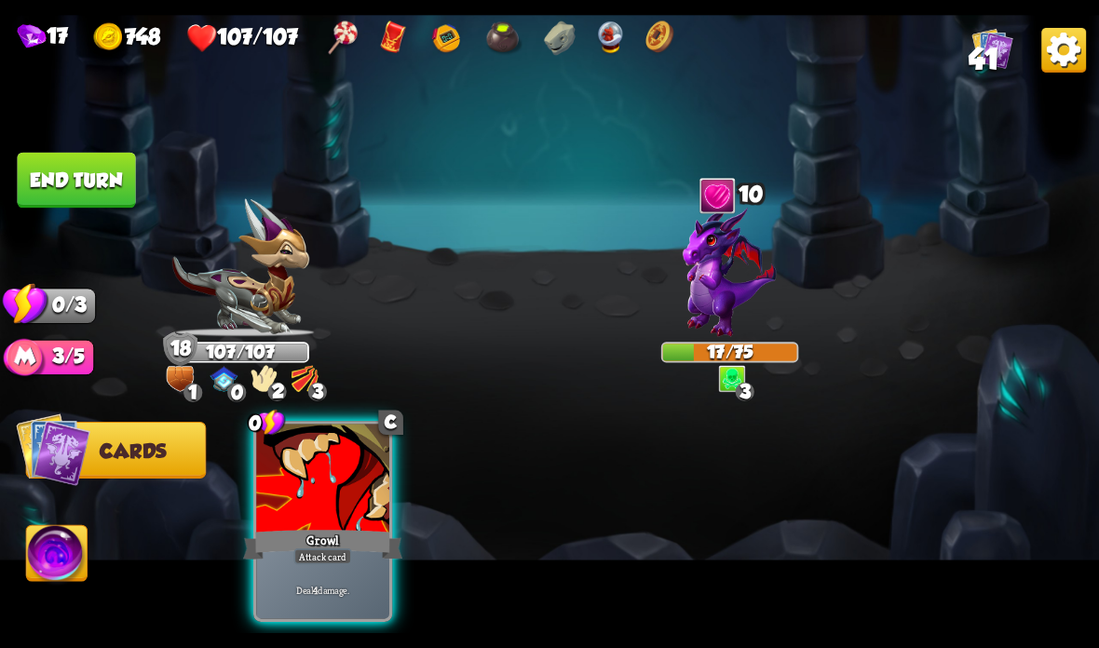
click at [369, 533] on div "Growl" at bounding box center [322, 544] width 159 height 35
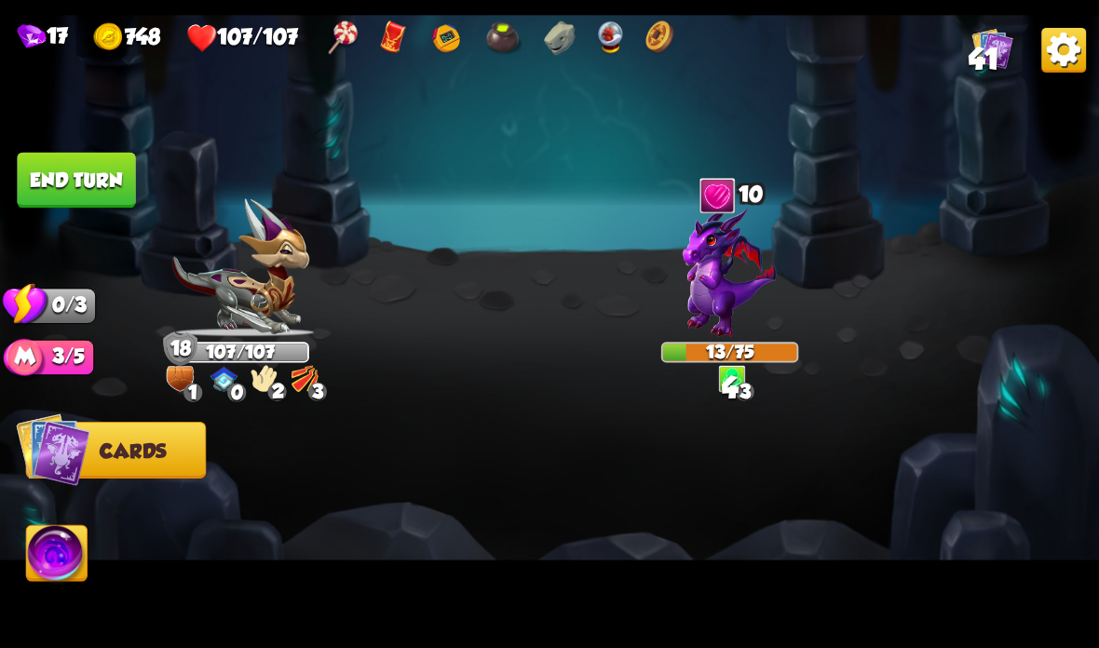
click at [59, 191] on button "End turn" at bounding box center [76, 181] width 118 height 56
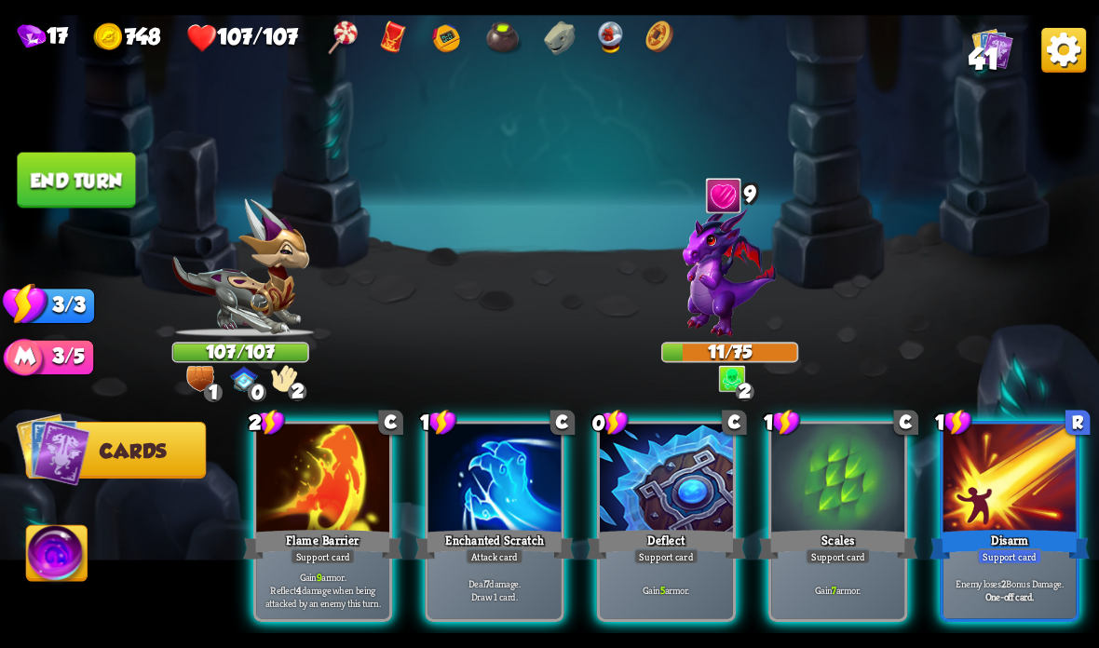
click at [485, 544] on div "Enchanted Scratch" at bounding box center [493, 544] width 159 height 35
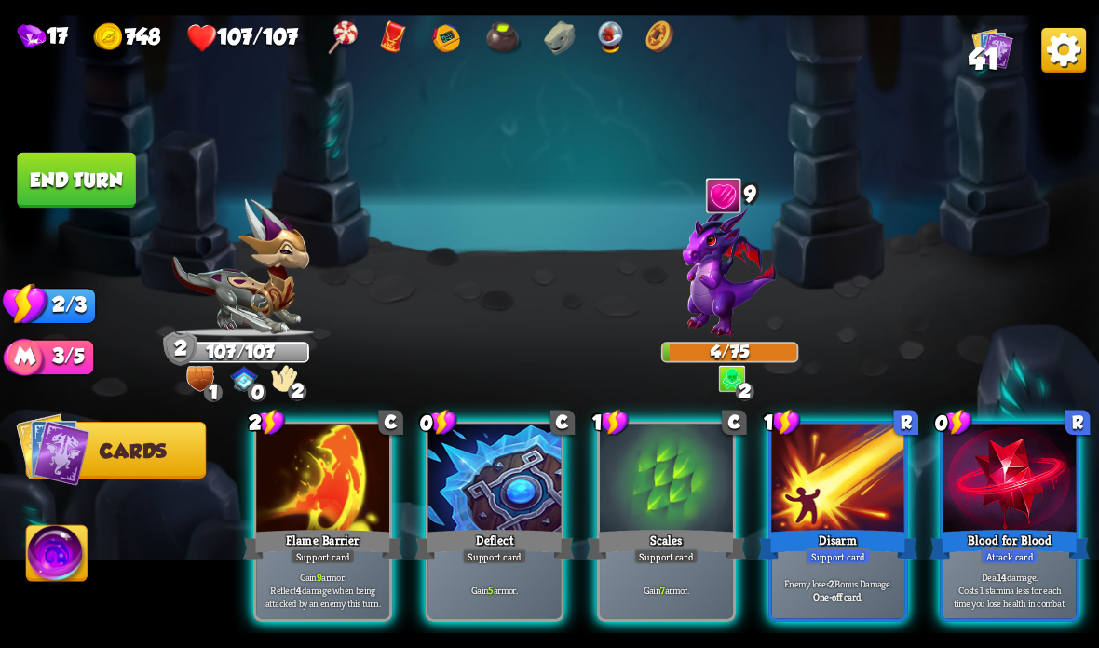
click at [1004, 525] on div at bounding box center [1009, 480] width 133 height 112
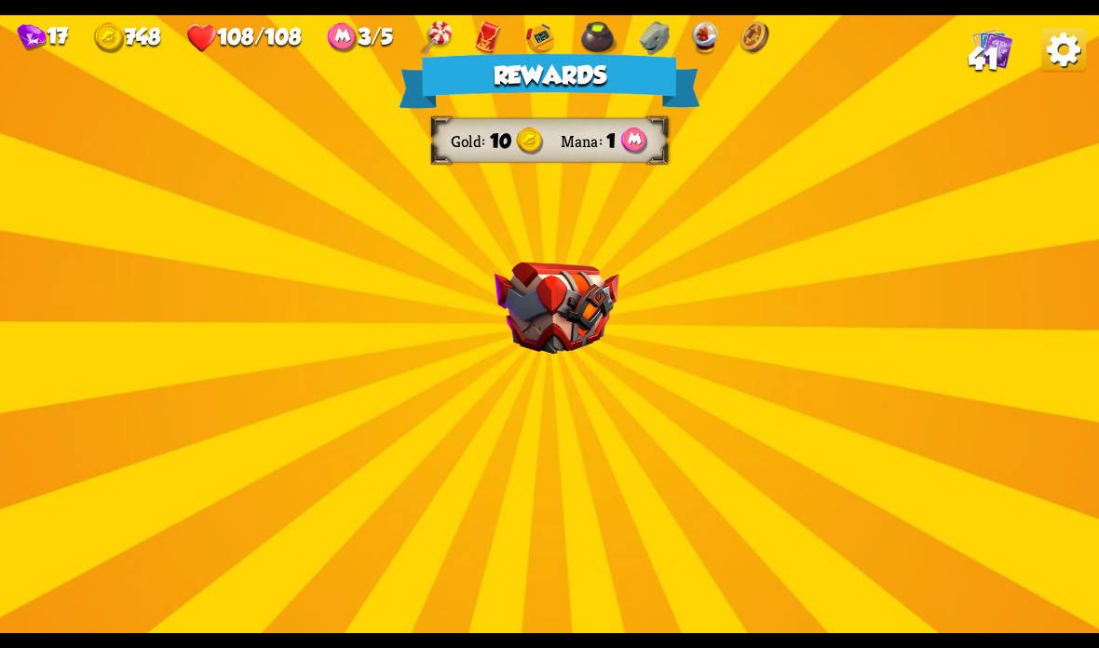
click at [576, 272] on img at bounding box center [556, 309] width 125 height 92
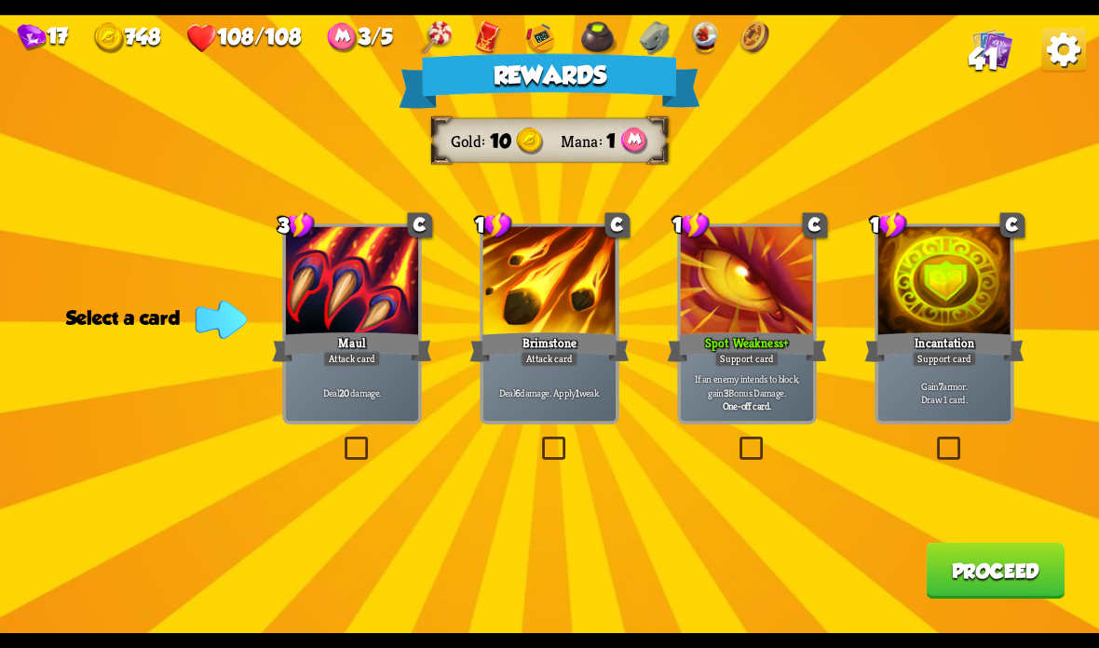
click at [762, 391] on p "If an enemy intends to block, gain 3 Bonus Damage." at bounding box center [747, 386] width 127 height 26
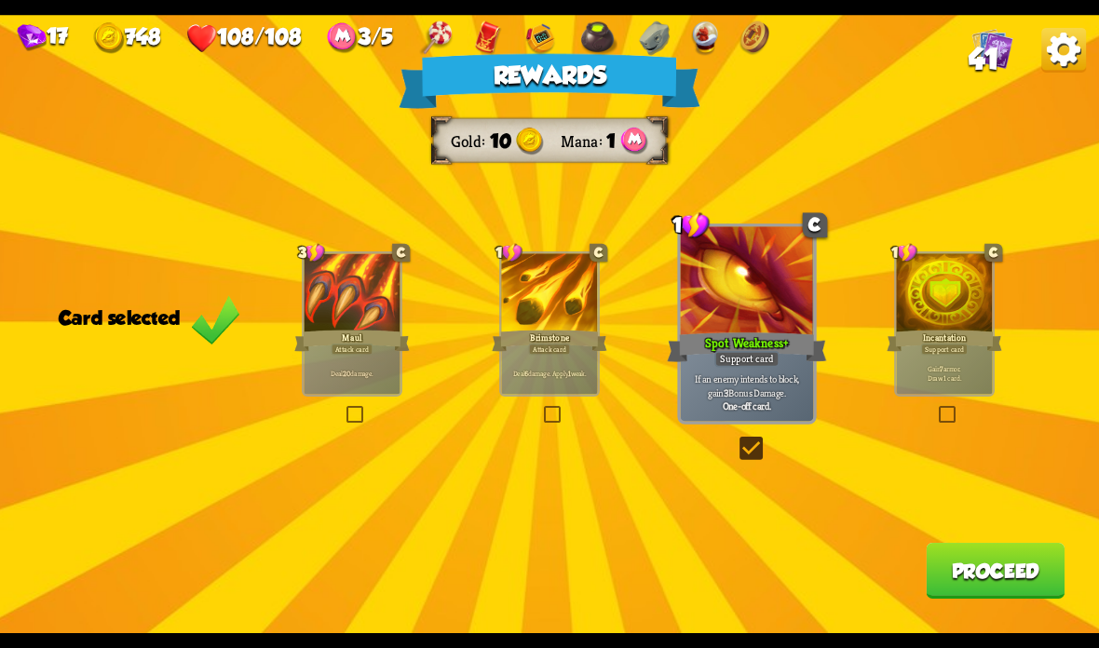
click at [563, 310] on div at bounding box center [549, 293] width 96 height 81
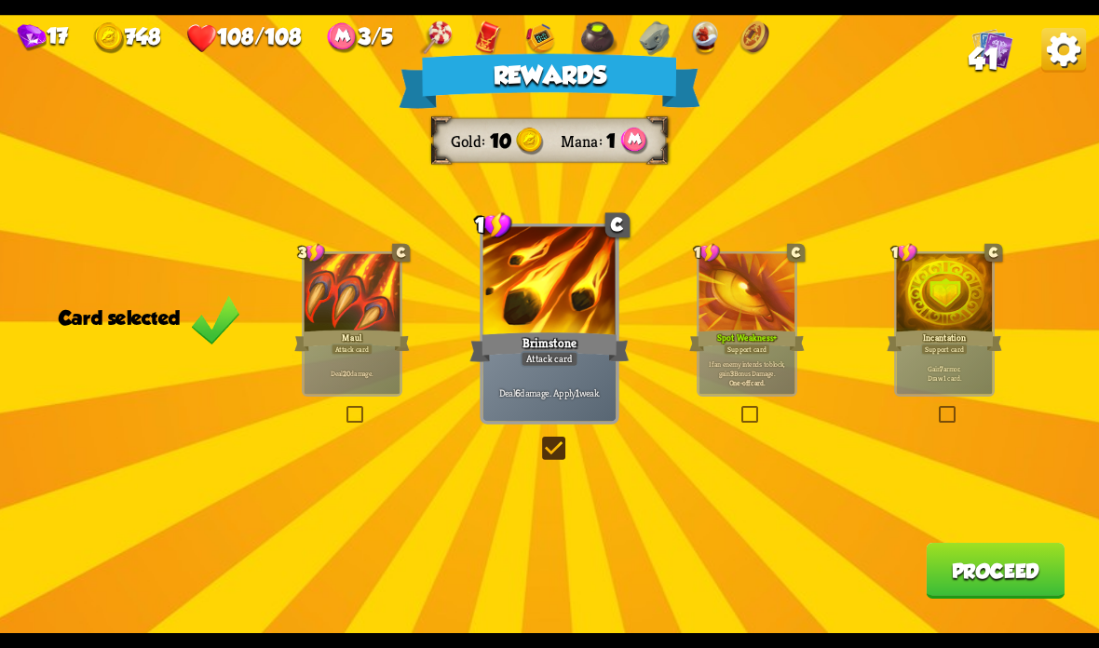
click at [986, 554] on button "Proceed" at bounding box center [995, 571] width 139 height 56
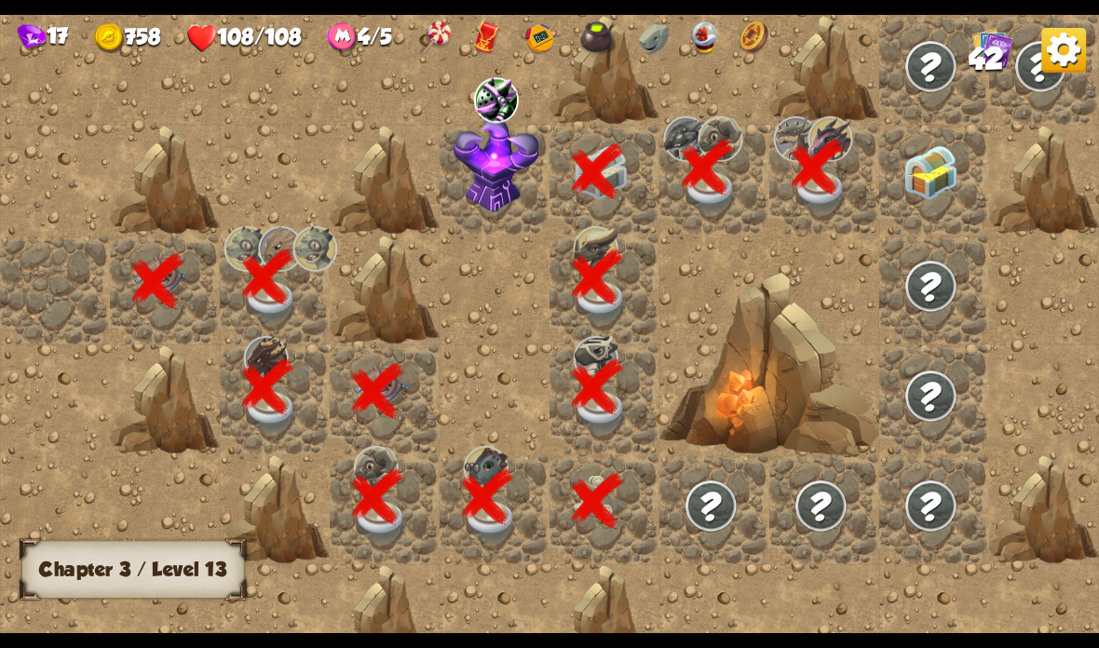
scroll to position [0, 358]
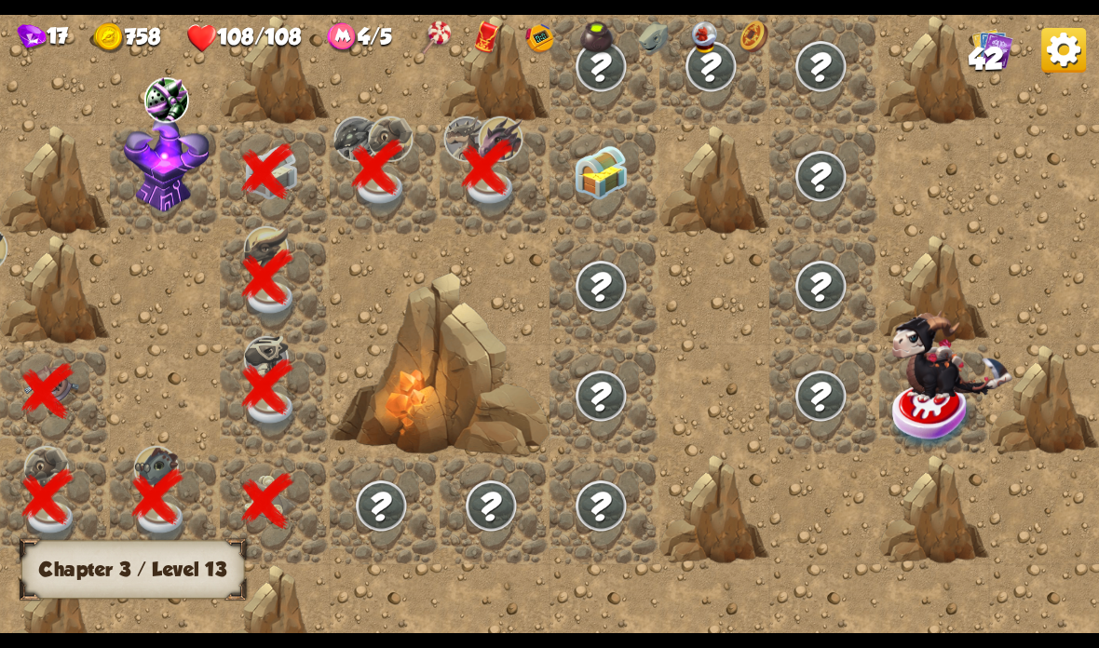
click at [620, 182] on img at bounding box center [601, 172] width 55 height 55
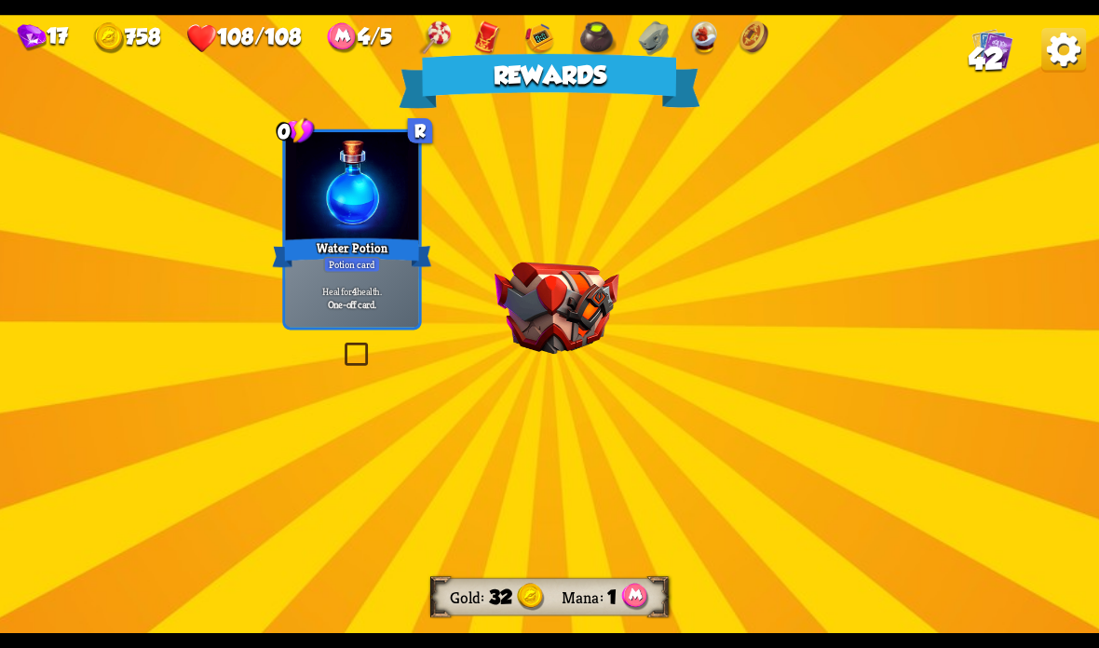
click at [594, 250] on div "Rewards Gold 32 Mana 1 Select a card 0 R Water Potion Potion card Heal for 4 he…" at bounding box center [549, 324] width 1099 height 618
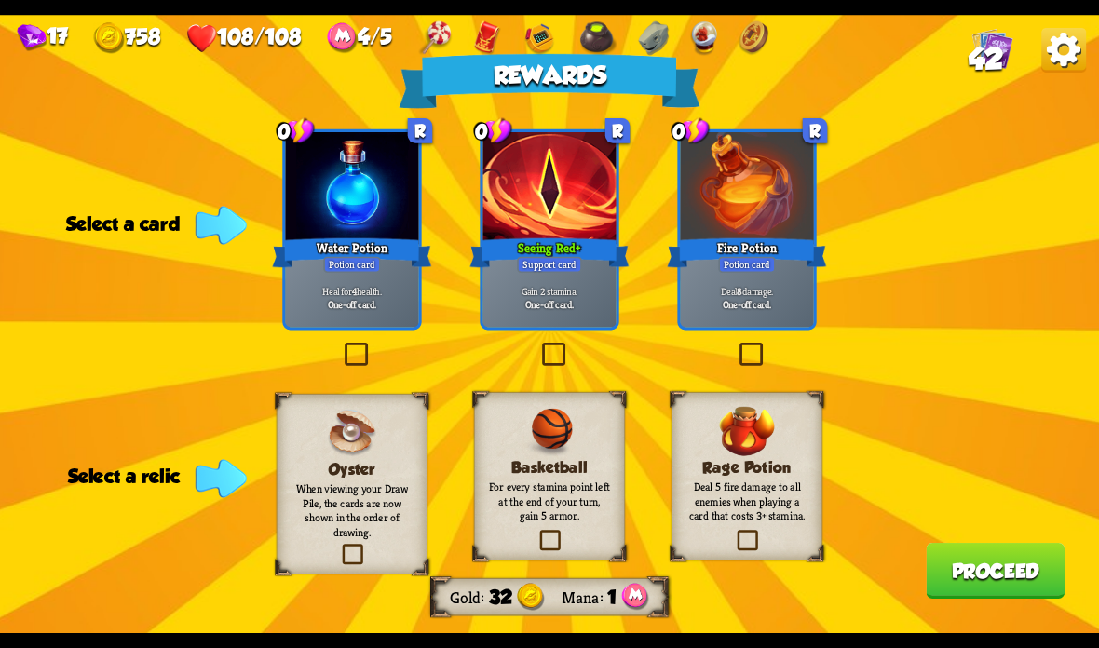
click at [384, 289] on p "Heal for 4 health." at bounding box center [352, 291] width 127 height 13
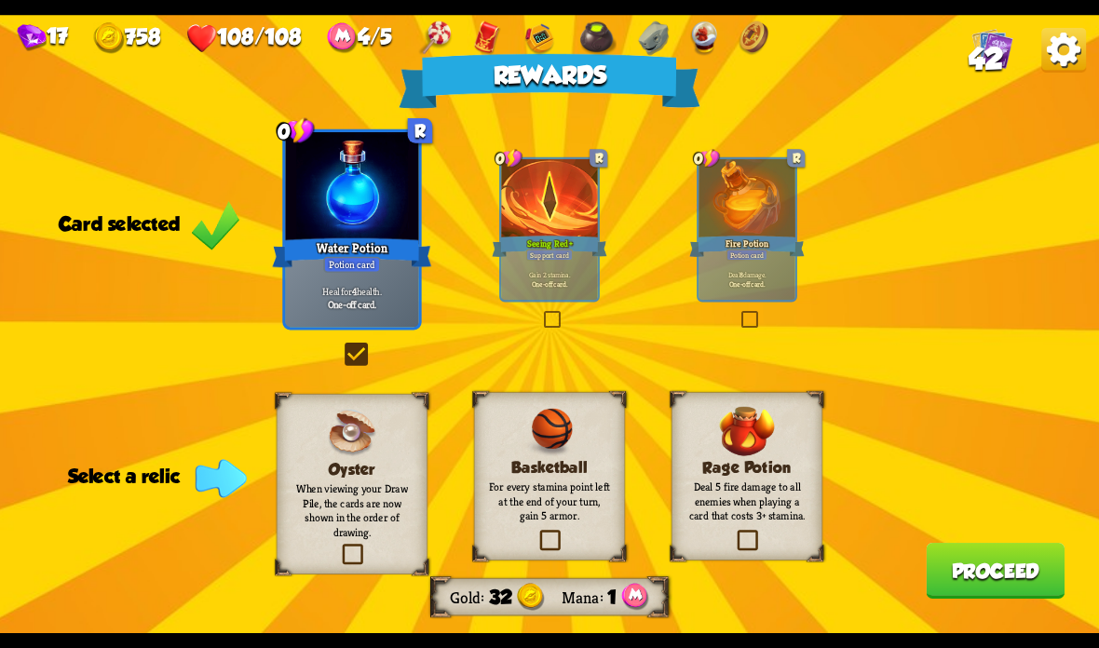
click at [721, 528] on div "Rage Potion Deal 5 fire damage to all enemies when playing a card that costs 3+…" at bounding box center [746, 476] width 151 height 169
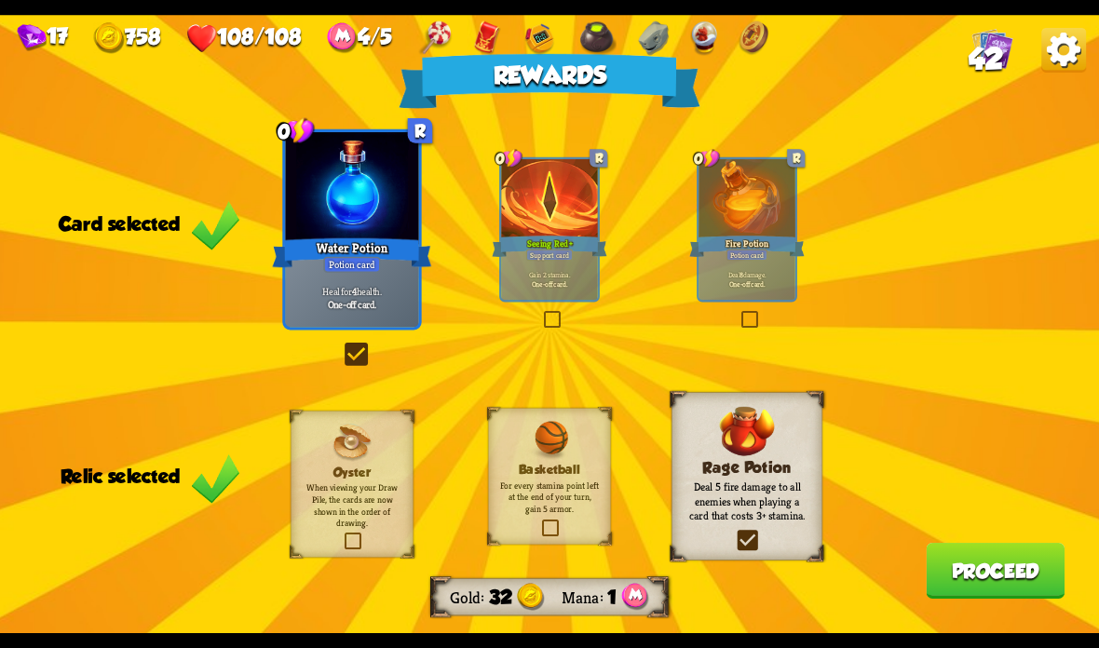
click at [980, 555] on button "Proceed" at bounding box center [995, 571] width 139 height 56
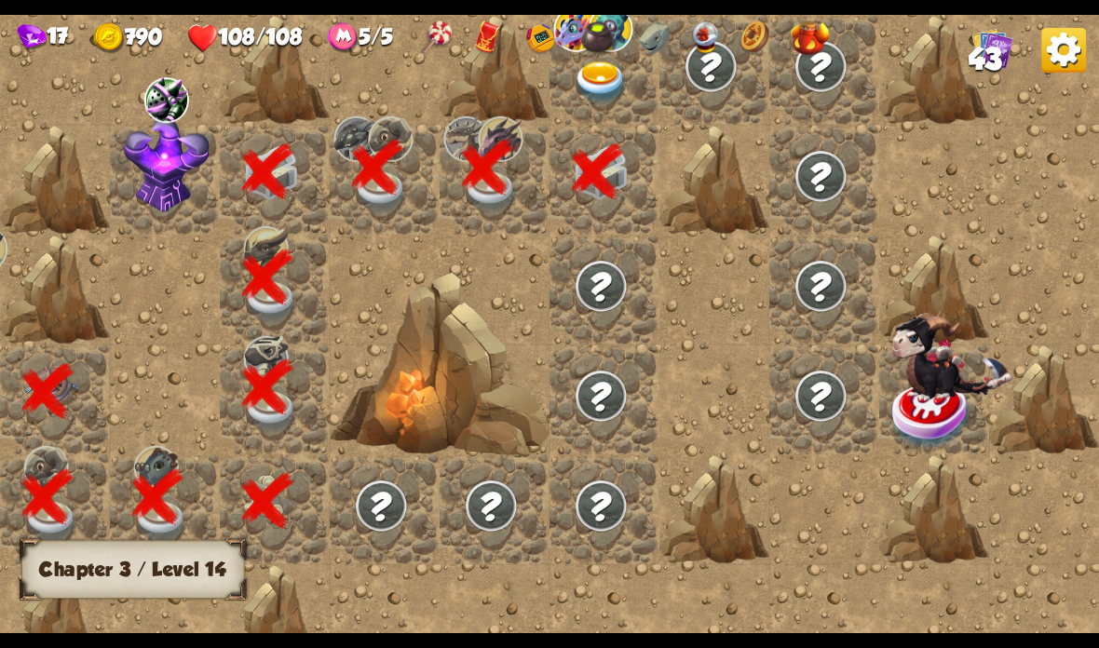
click at [620, 75] on img at bounding box center [601, 82] width 55 height 43
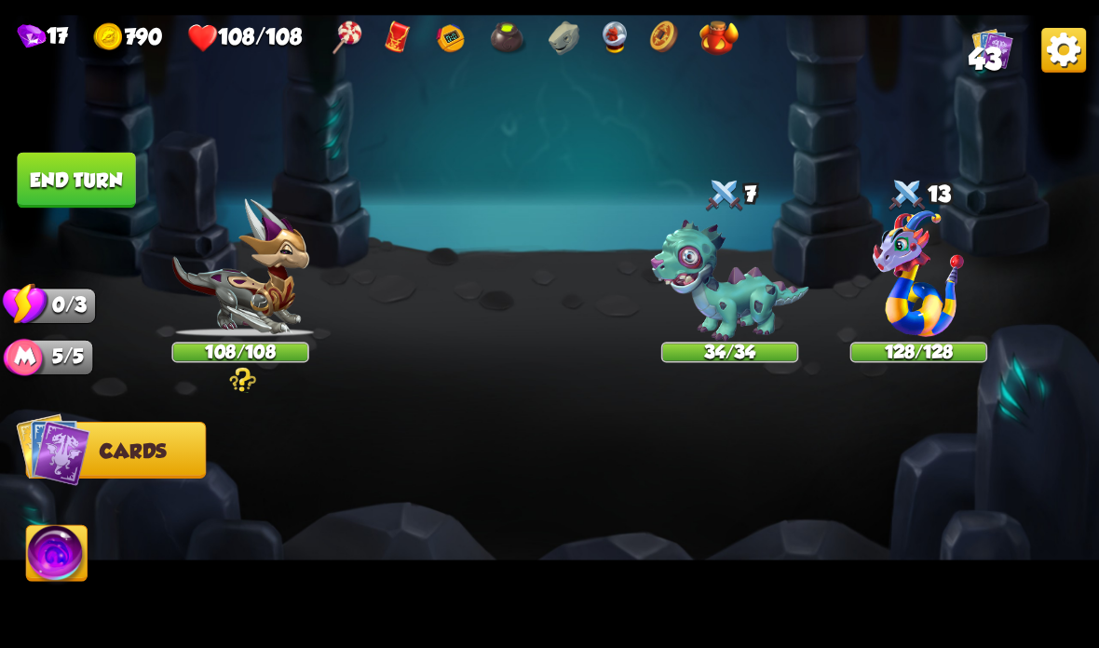
click at [85, 456] on img at bounding box center [53, 450] width 75 height 75
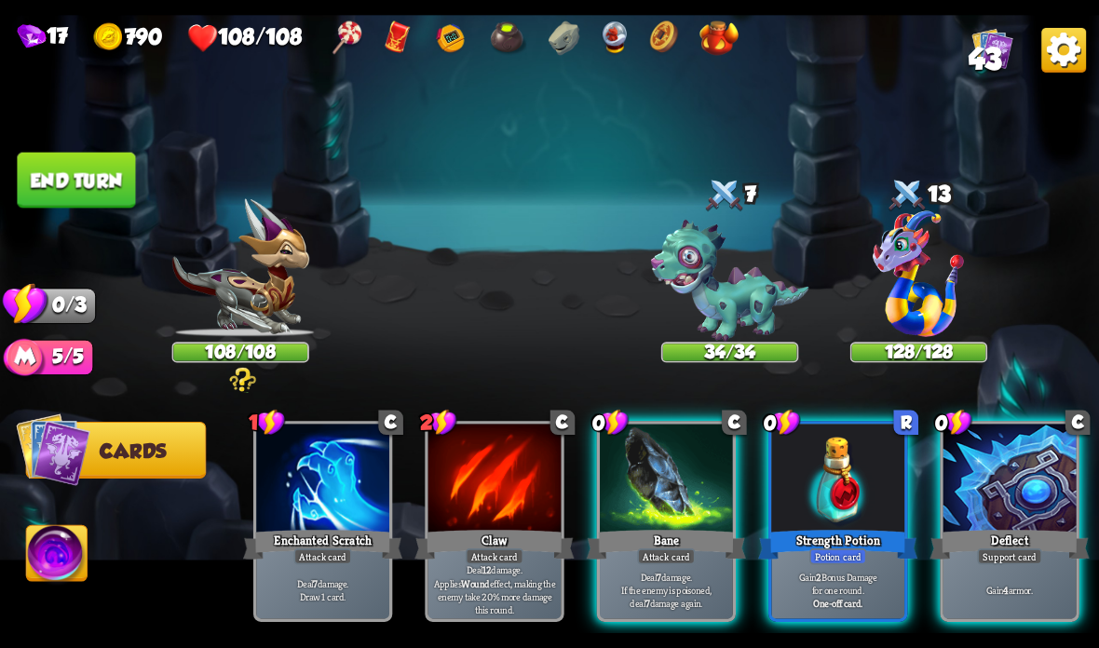
click at [74, 460] on img at bounding box center [53, 450] width 75 height 75
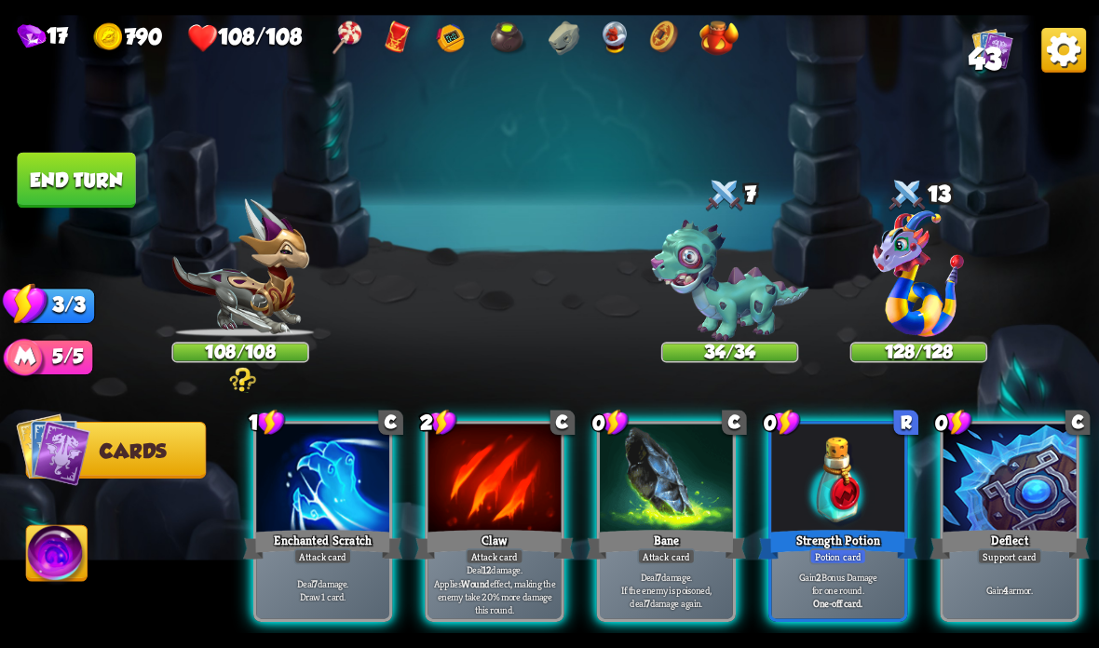
click at [85, 463] on img at bounding box center [53, 450] width 75 height 75
click at [85, 462] on img at bounding box center [53, 450] width 75 height 75
click at [992, 485] on div at bounding box center [1009, 480] width 133 height 112
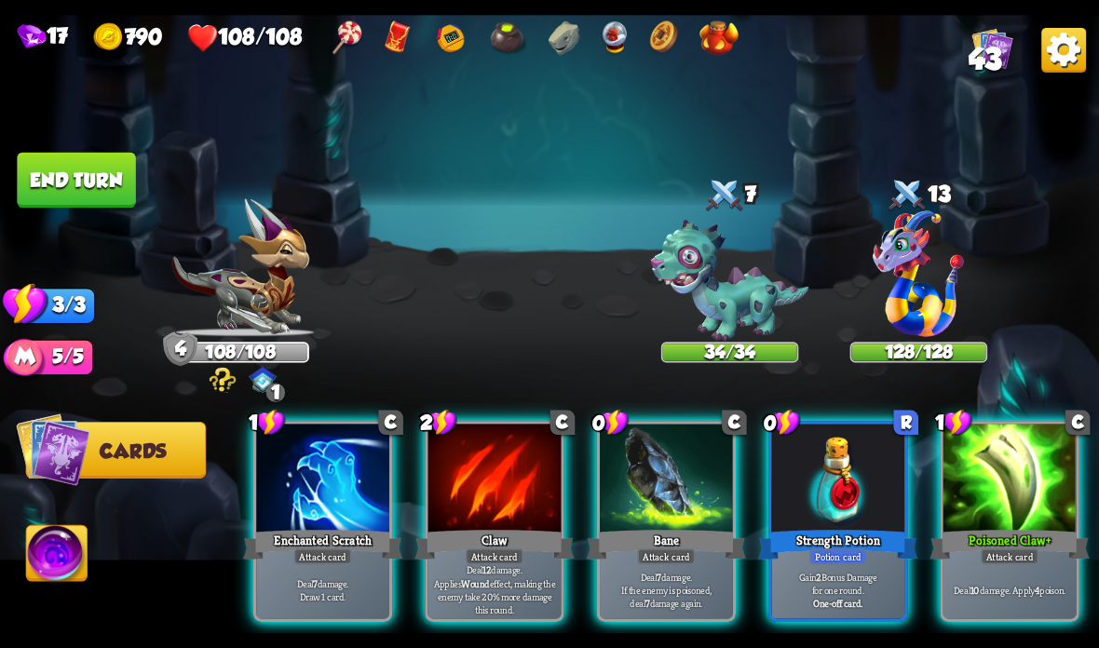
click at [858, 483] on div at bounding box center [837, 480] width 133 height 112
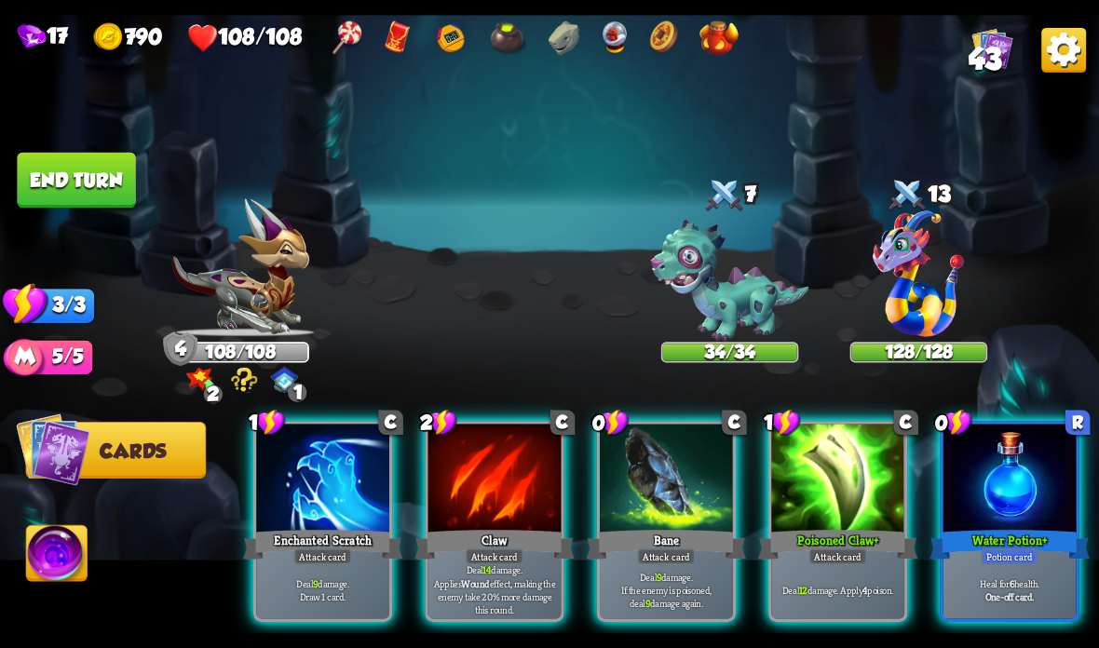
click at [491, 530] on div "Claw" at bounding box center [493, 544] width 159 height 35
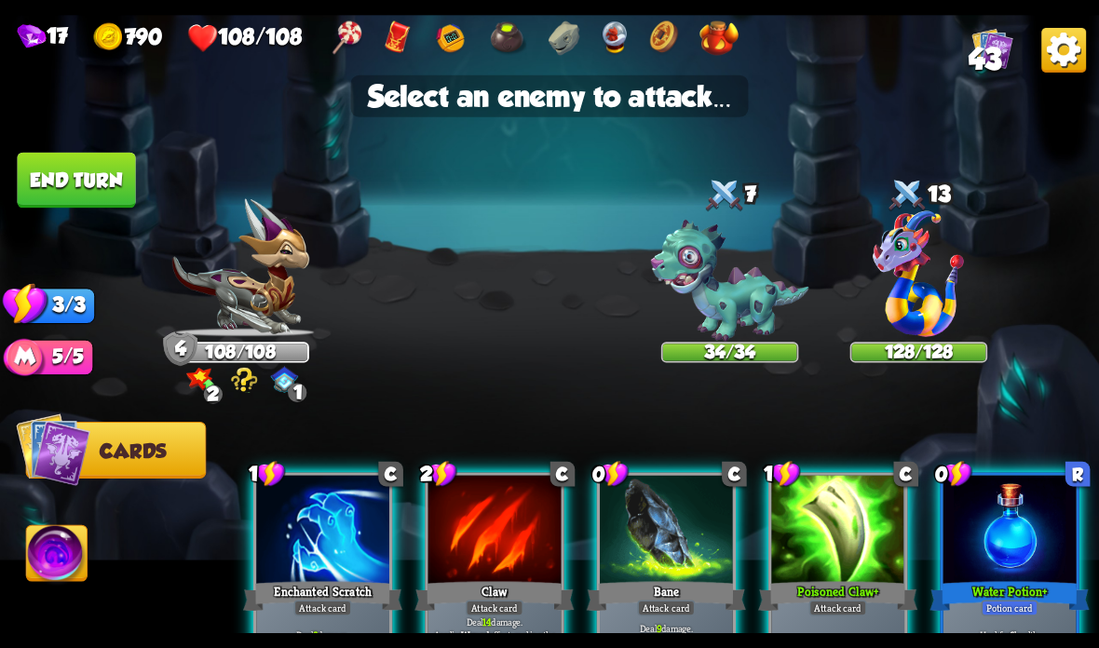
click at [734, 309] on img at bounding box center [730, 281] width 158 height 122
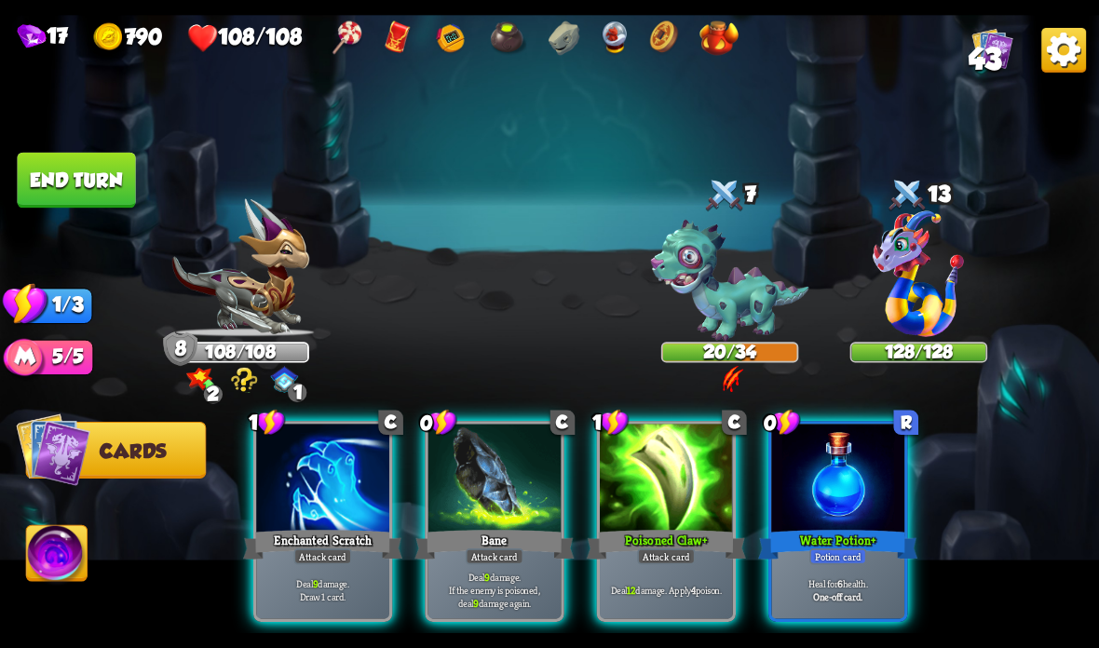
click at [665, 523] on div at bounding box center [666, 480] width 133 height 112
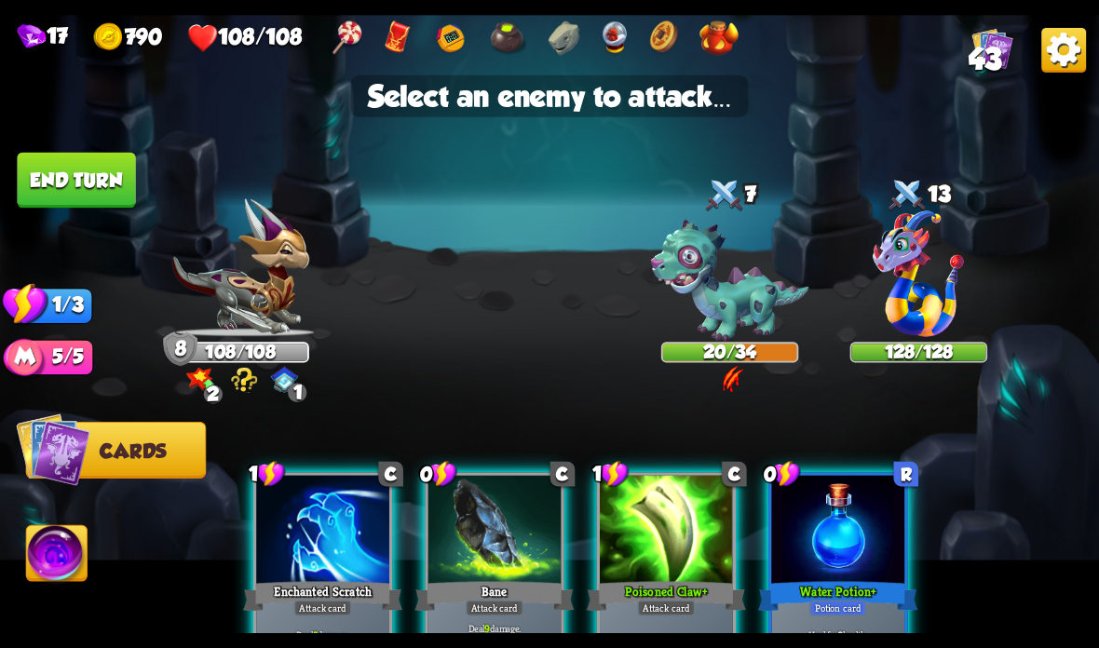
click at [724, 310] on img at bounding box center [730, 281] width 158 height 122
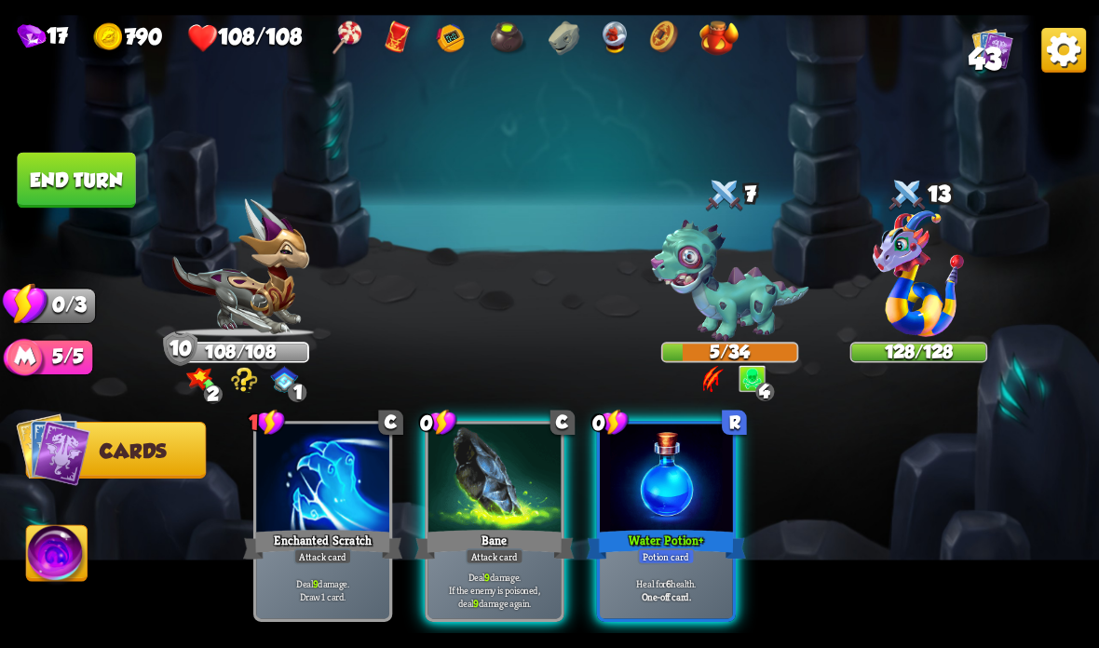
click at [492, 549] on div "Bane" at bounding box center [493, 544] width 159 height 35
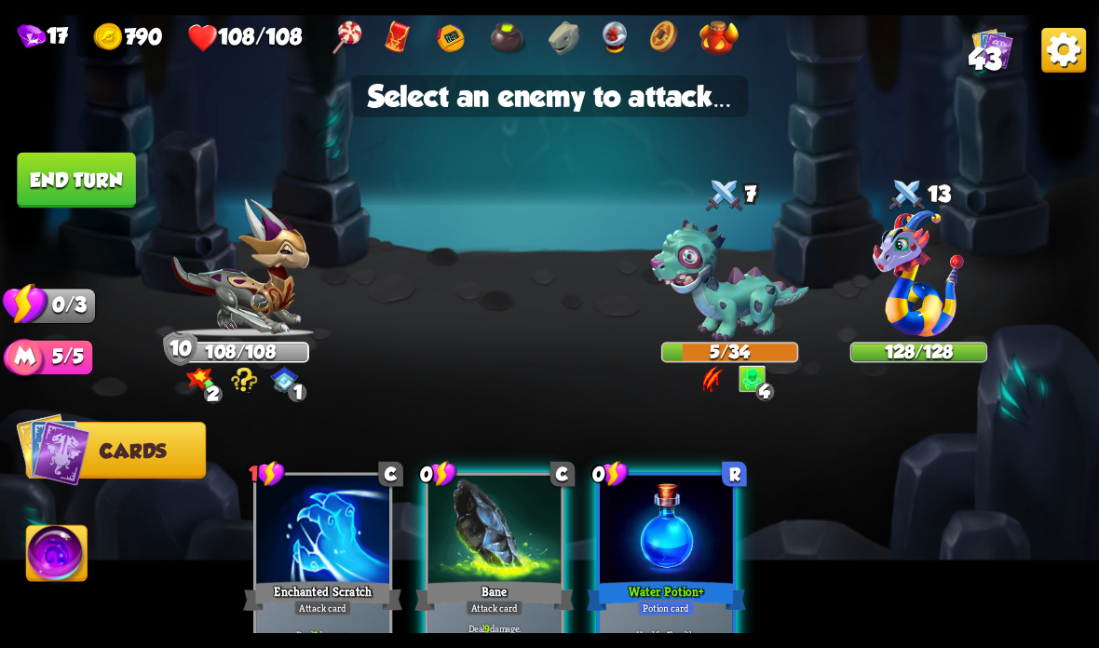
click at [729, 309] on img at bounding box center [730, 281] width 158 height 122
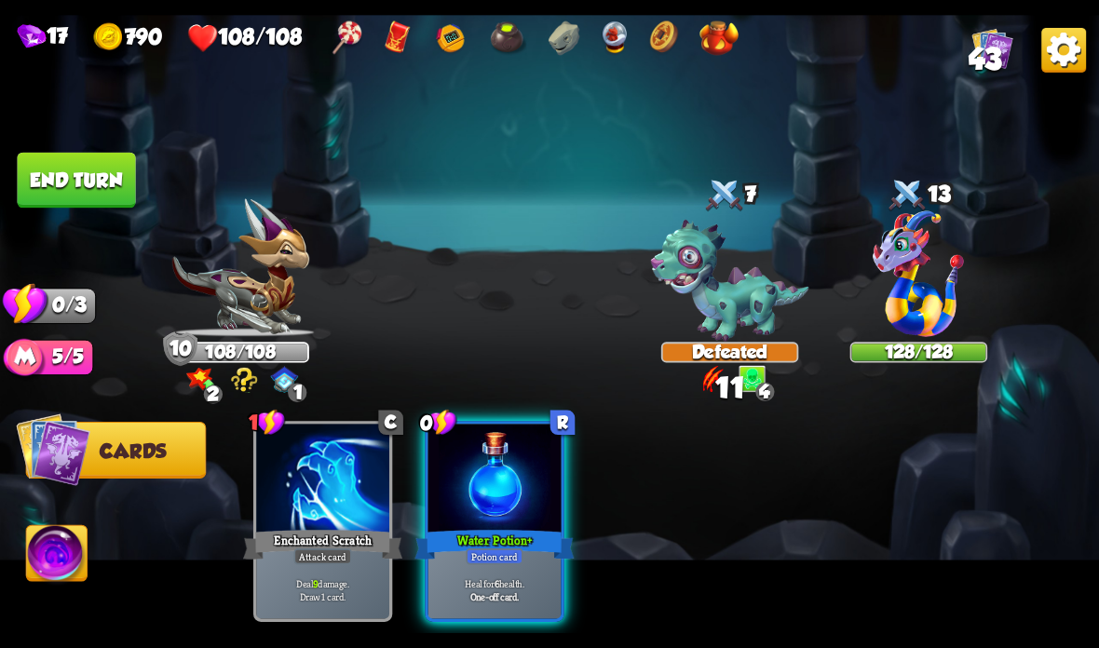
click at [74, 176] on button "End turn" at bounding box center [76, 181] width 118 height 56
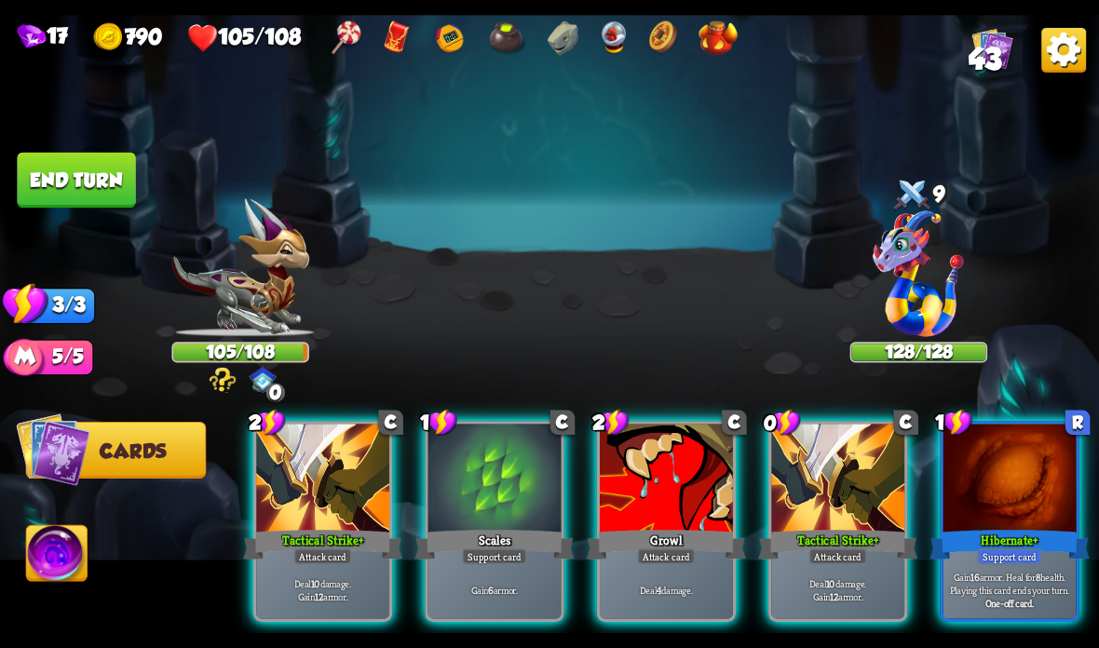
click at [816, 535] on div "Tactical Strike +" at bounding box center [837, 544] width 159 height 35
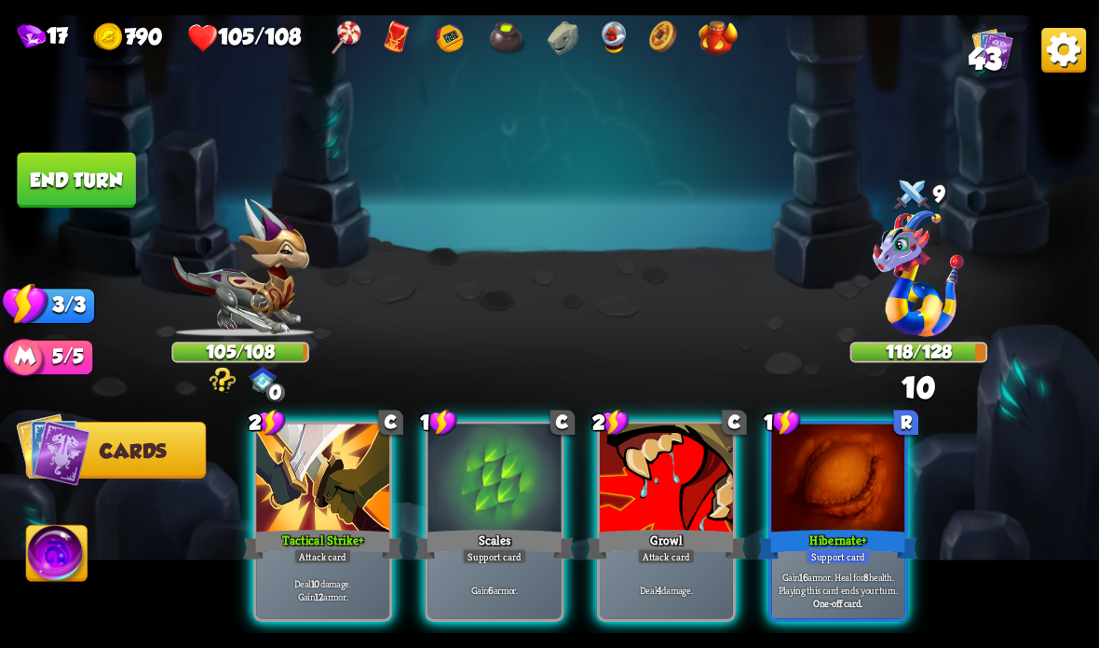
click at [335, 539] on div "Tactical Strike +" at bounding box center [322, 544] width 159 height 35
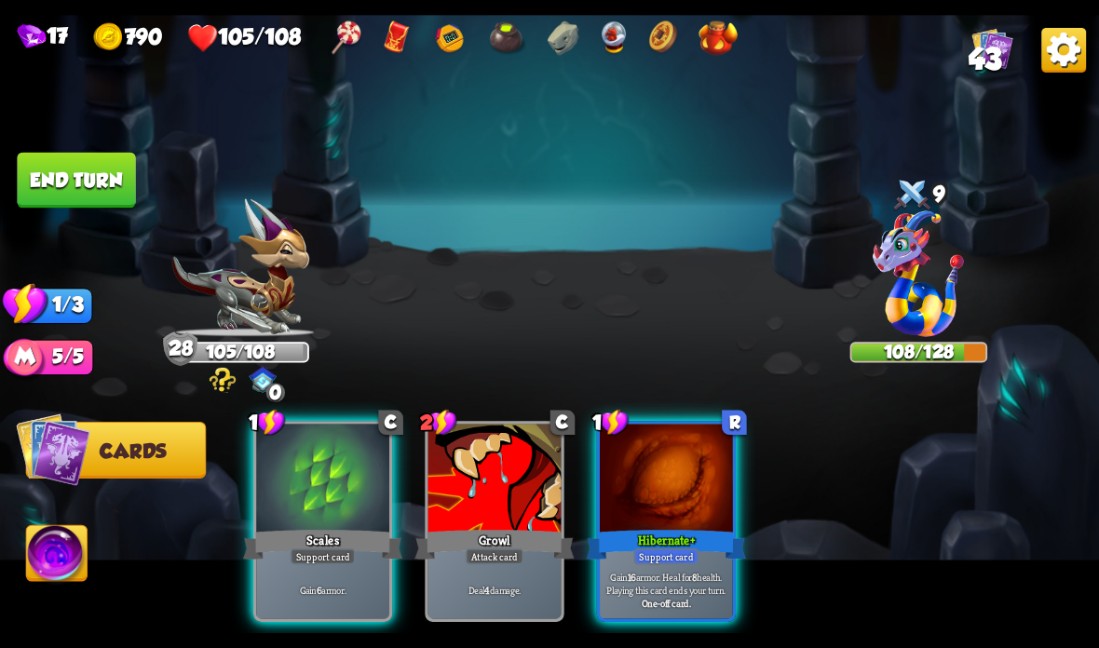
click at [647, 568] on div "Gain 16 armor. Heal for 8 health. Playing this card ends your turn. One-off car…" at bounding box center [666, 590] width 133 height 58
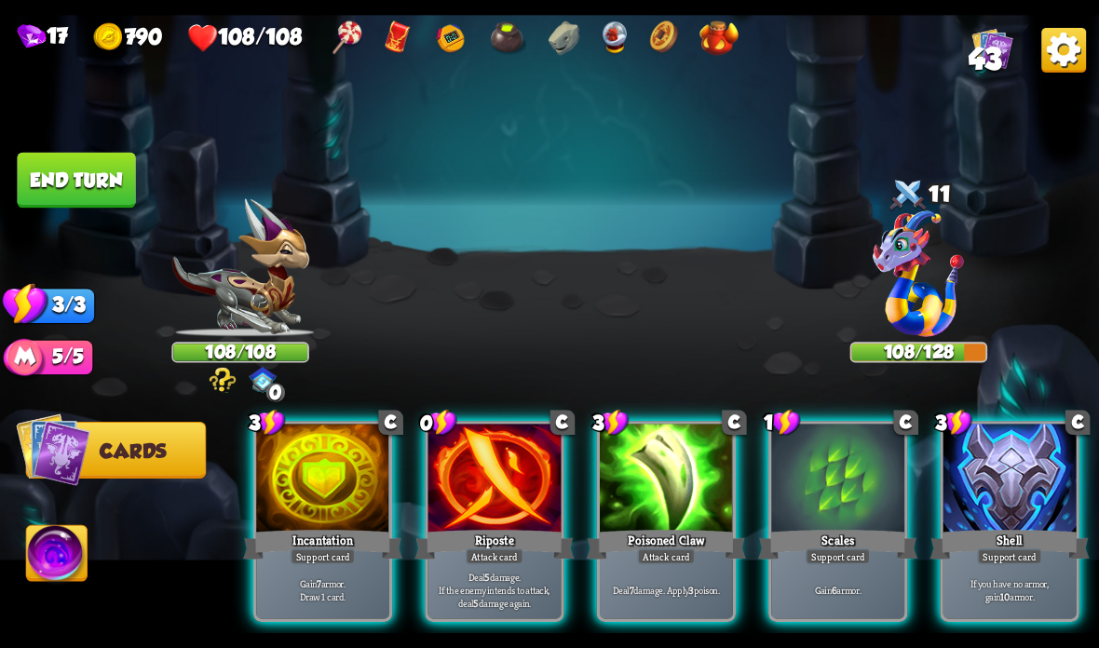
click at [466, 542] on div "Riposte" at bounding box center [493, 544] width 159 height 35
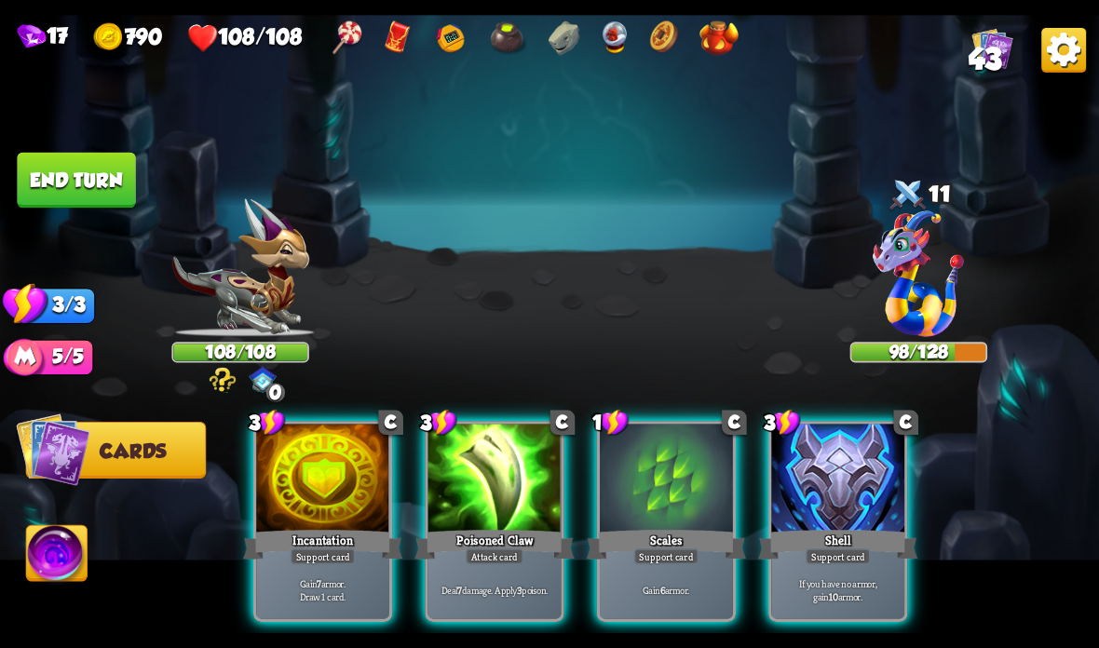
click at [850, 498] on div at bounding box center [837, 480] width 133 height 112
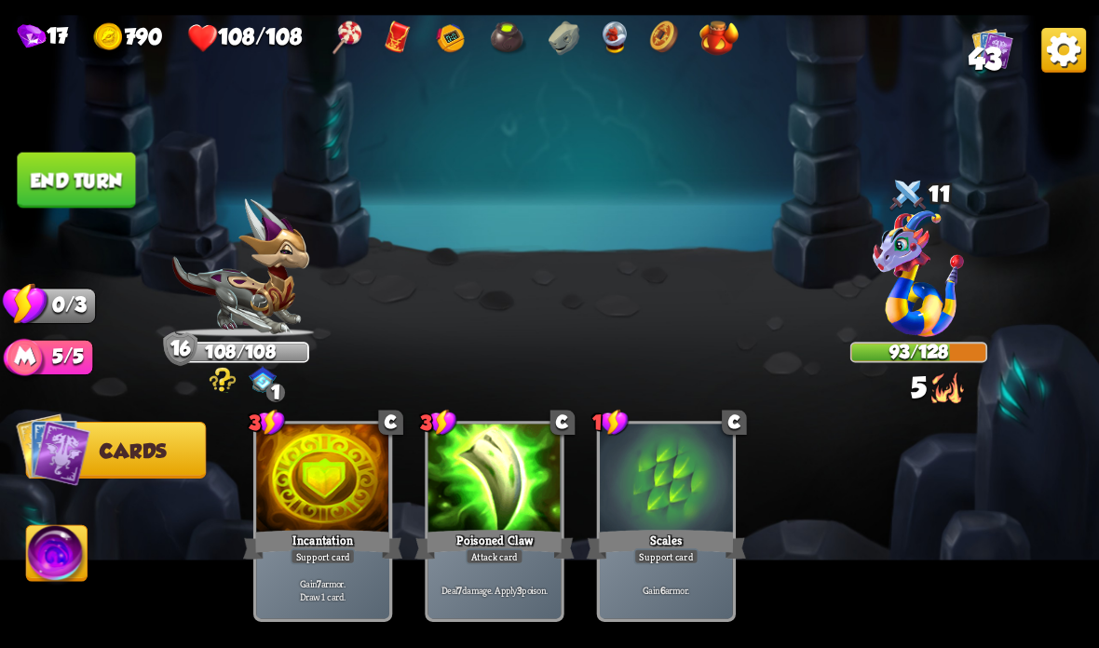
click at [104, 172] on button "End turn" at bounding box center [76, 181] width 118 height 56
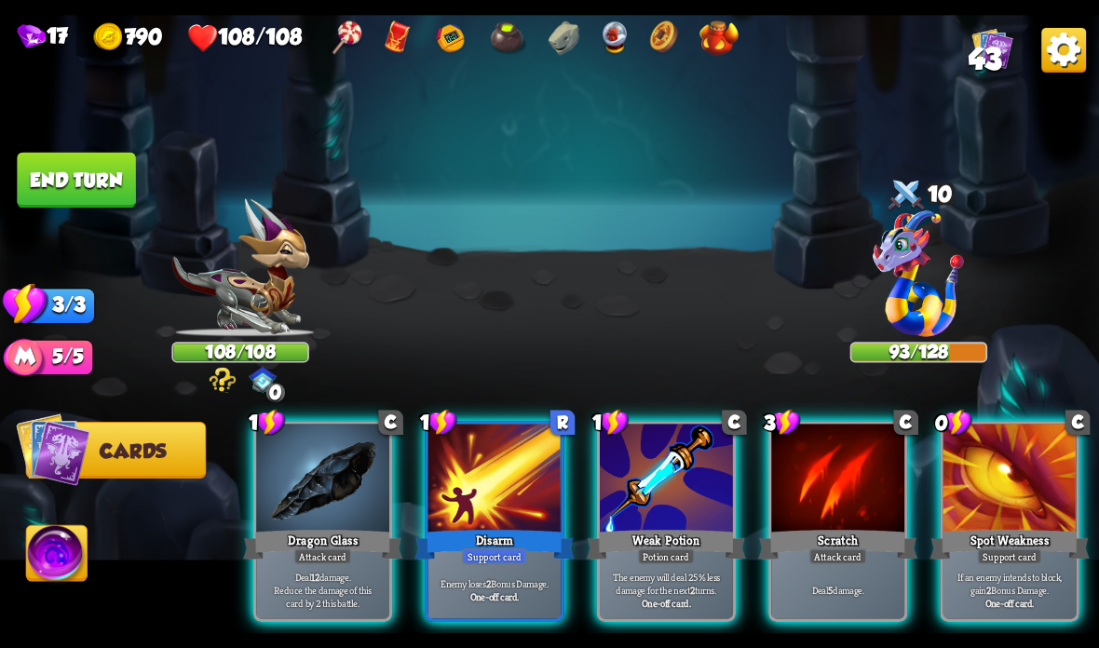
click at [496, 573] on div "Enemy loses 2 Bonus Damage. One-off card." at bounding box center [494, 590] width 133 height 58
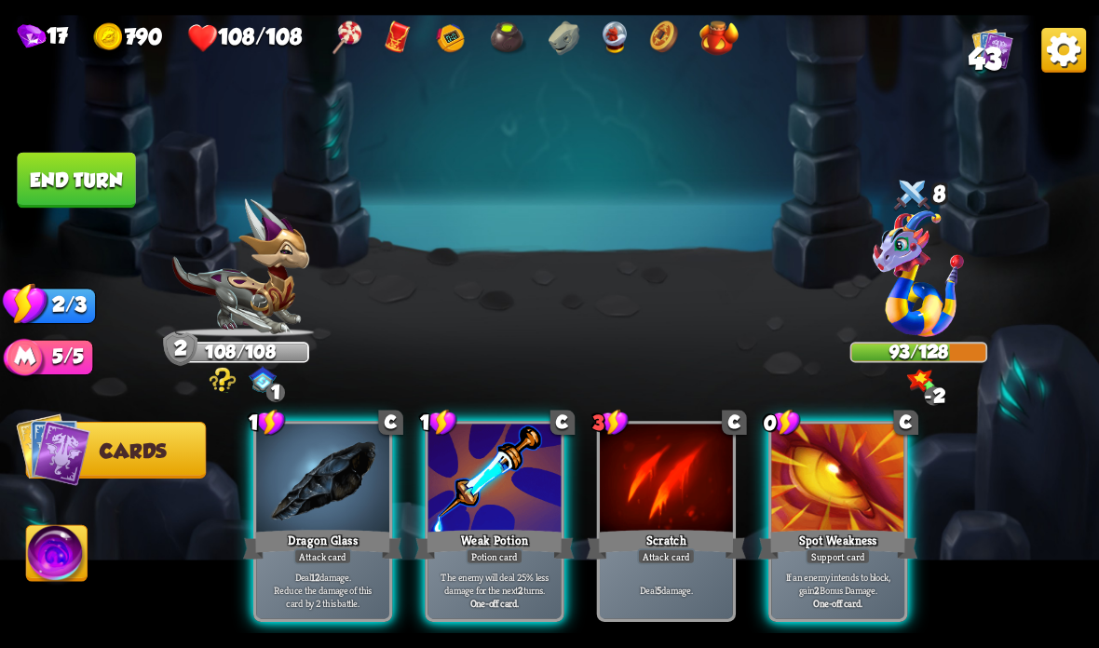
click at [513, 589] on p "The enemy will deal 25% less damage for the next 2 turns." at bounding box center [494, 583] width 127 height 26
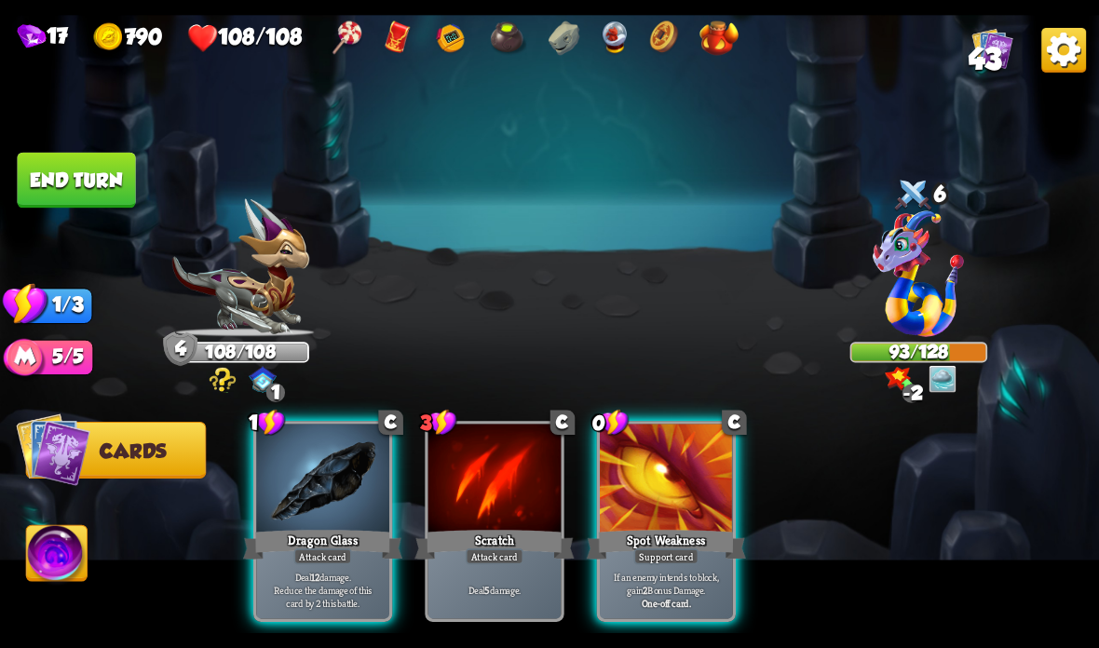
click at [349, 579] on p "Deal 12 damage. Reduce the damage of this card by 2 this battle." at bounding box center [323, 589] width 127 height 39
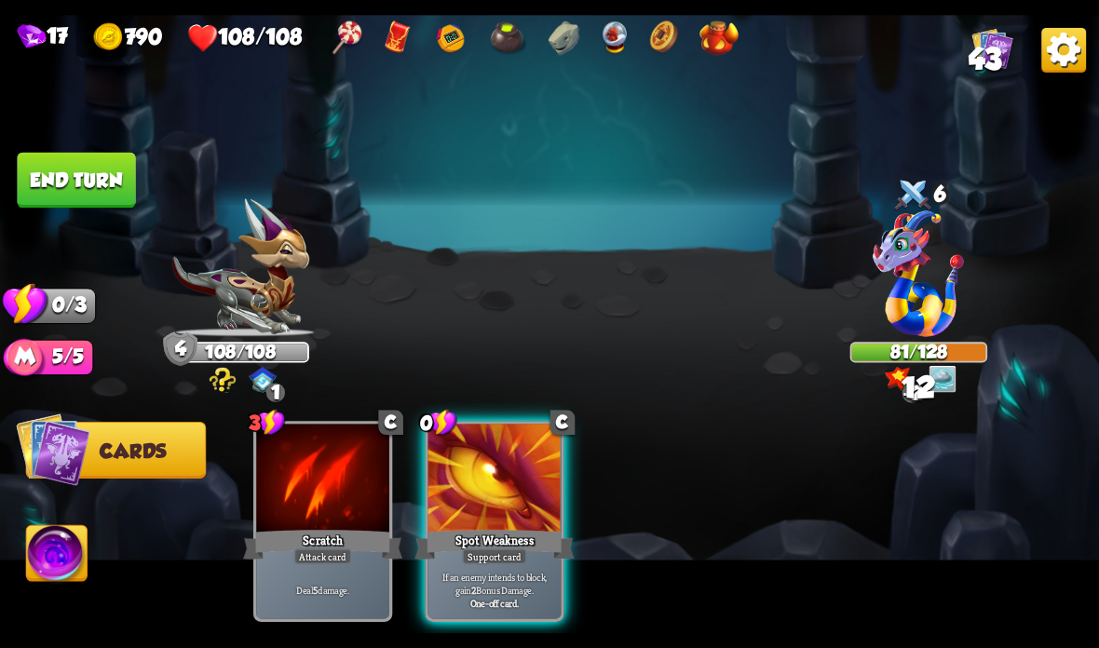
click at [65, 180] on button "End turn" at bounding box center [76, 181] width 118 height 56
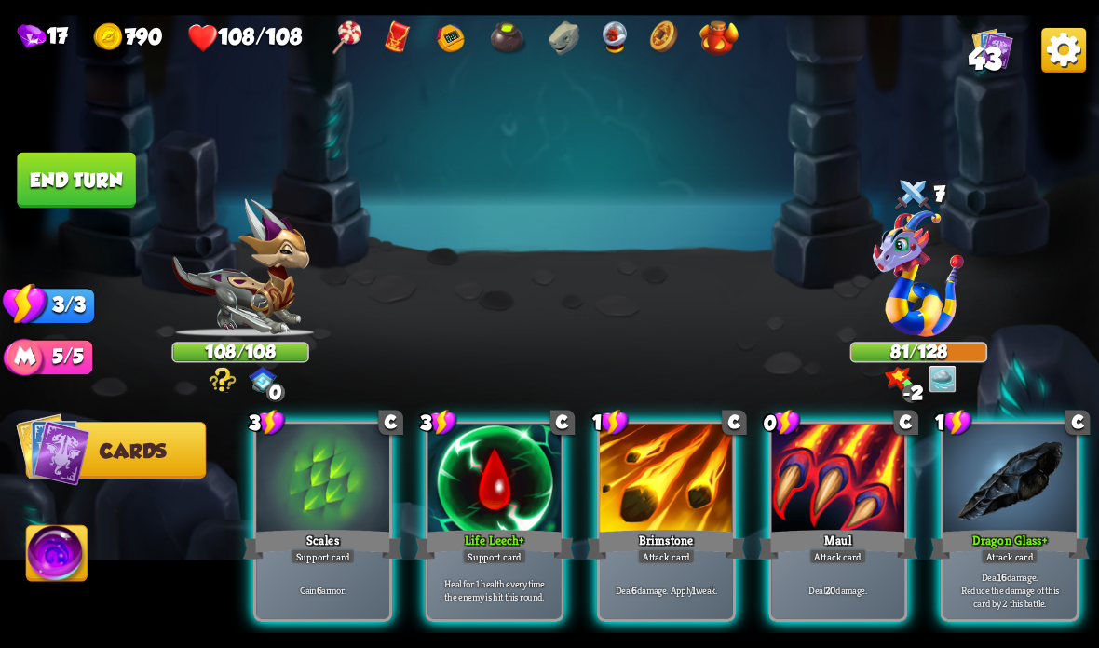
click at [847, 535] on div "Maul" at bounding box center [837, 544] width 159 height 35
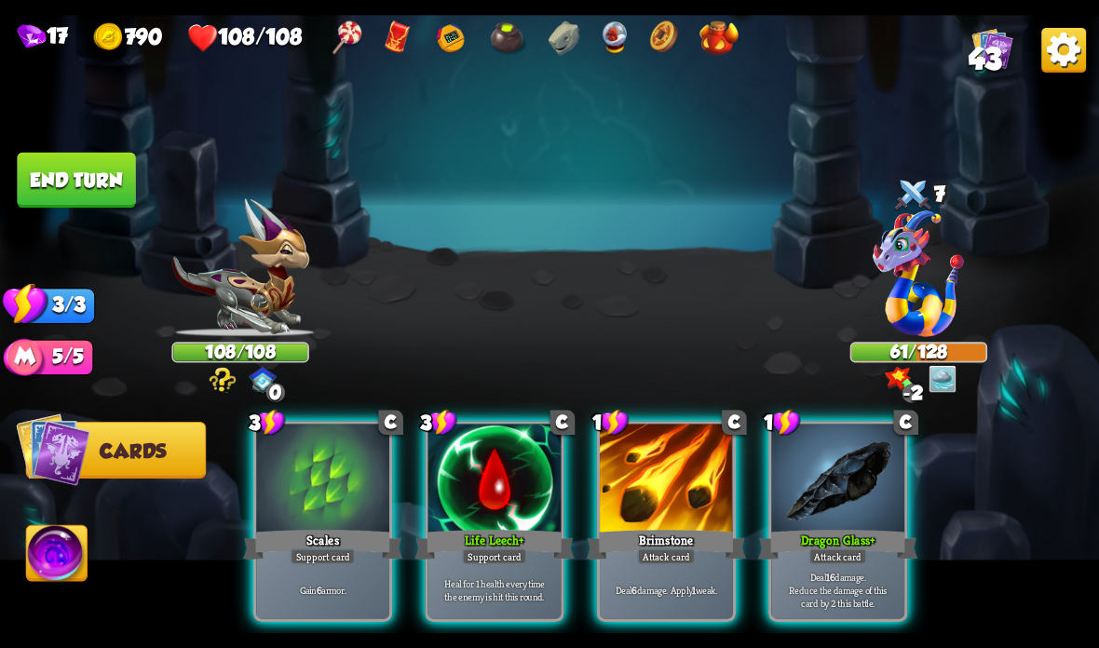
click at [629, 545] on div "Brimstone" at bounding box center [666, 544] width 159 height 35
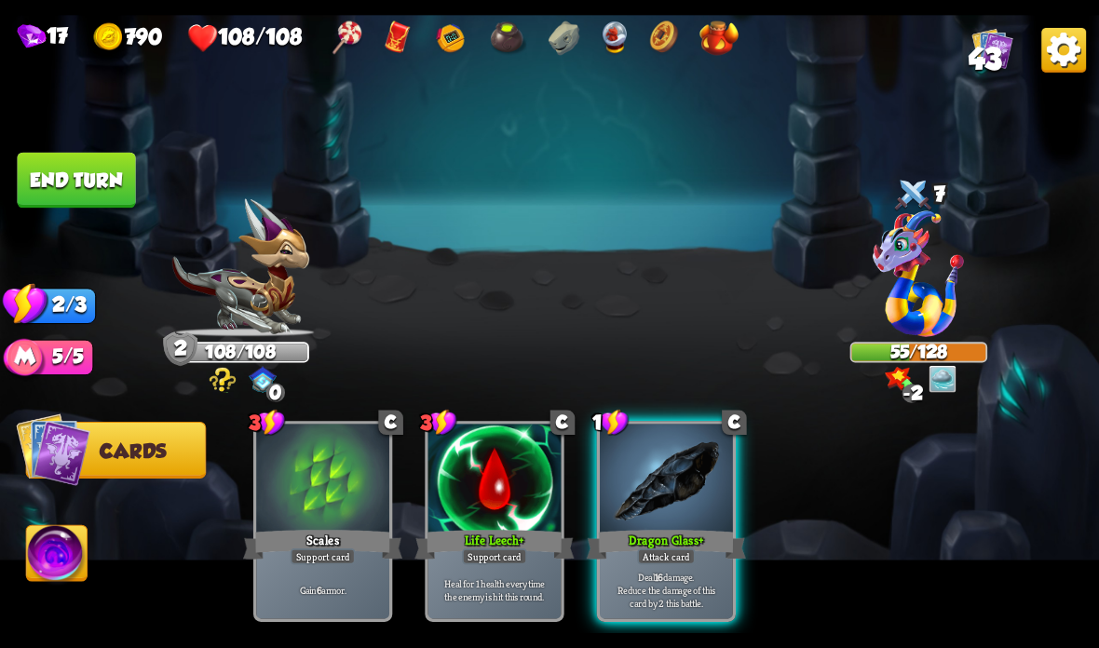
click at [616, 531] on div "Dragon Glass +" at bounding box center [666, 544] width 159 height 35
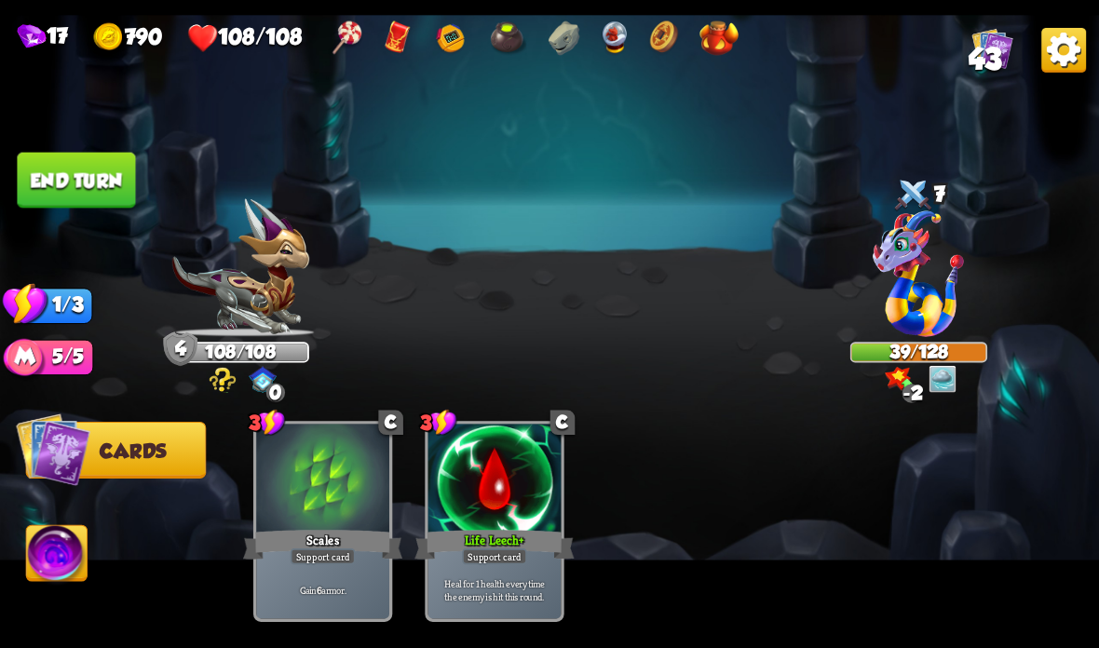
click at [64, 169] on button "End turn" at bounding box center [76, 181] width 118 height 56
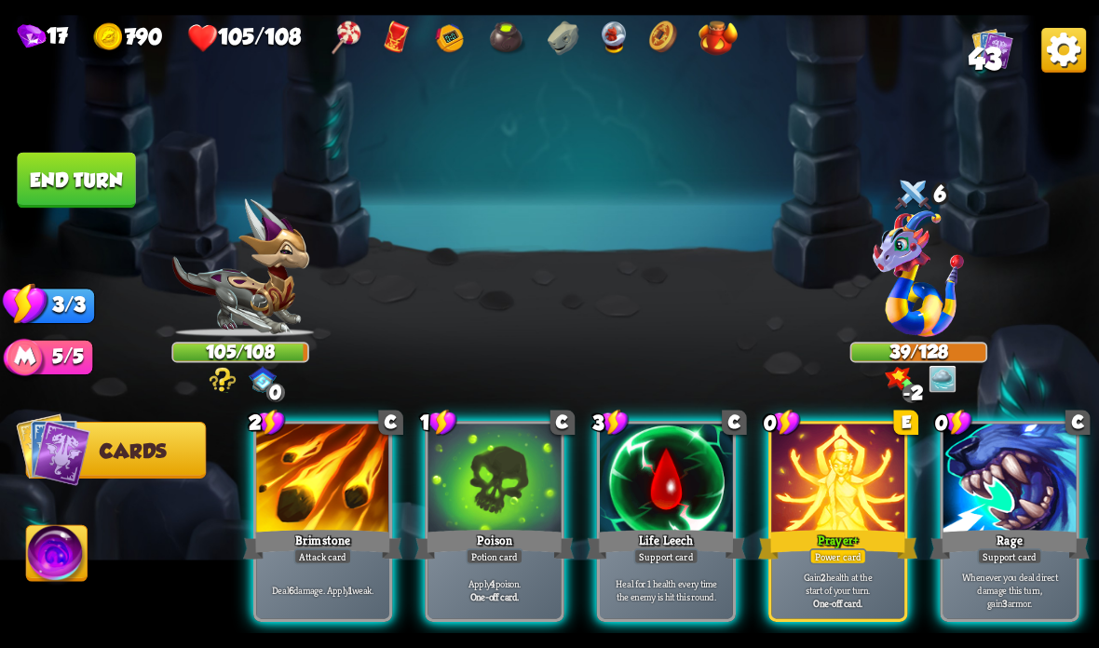
click at [825, 516] on div at bounding box center [837, 480] width 133 height 112
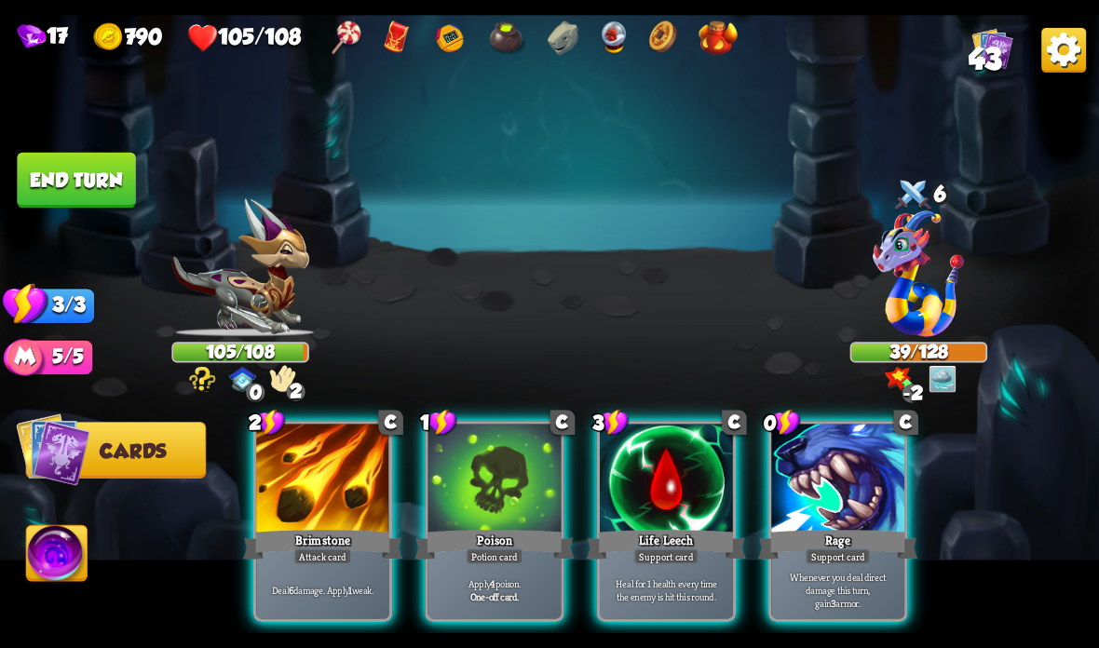
click at [843, 524] on div at bounding box center [837, 480] width 133 height 112
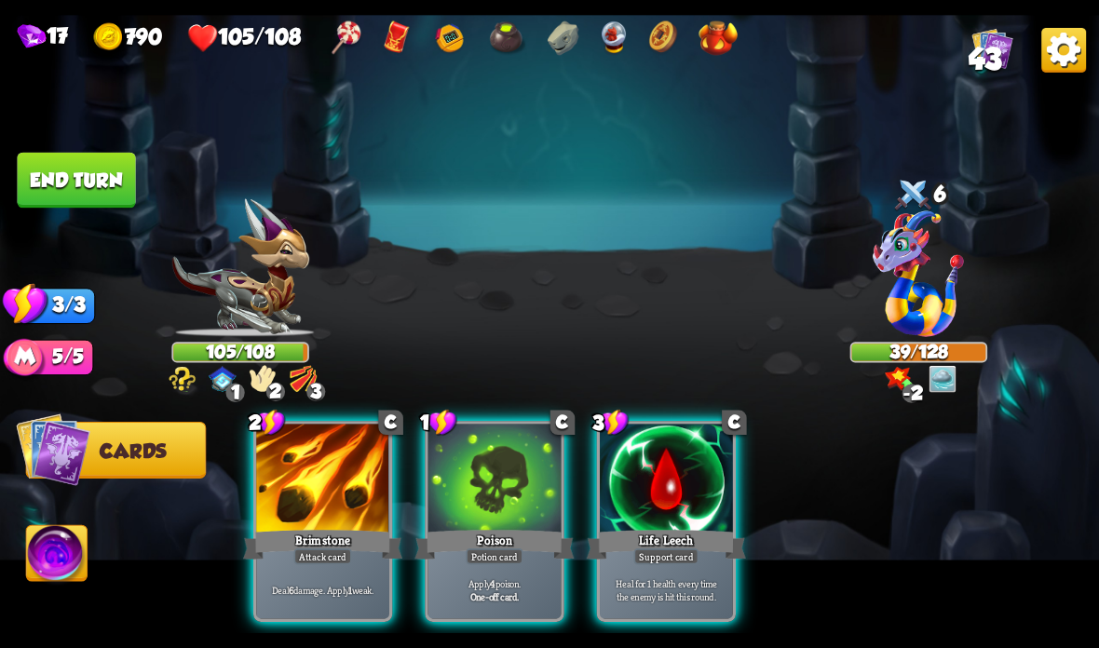
click at [310, 531] on div "Brimstone" at bounding box center [322, 544] width 159 height 35
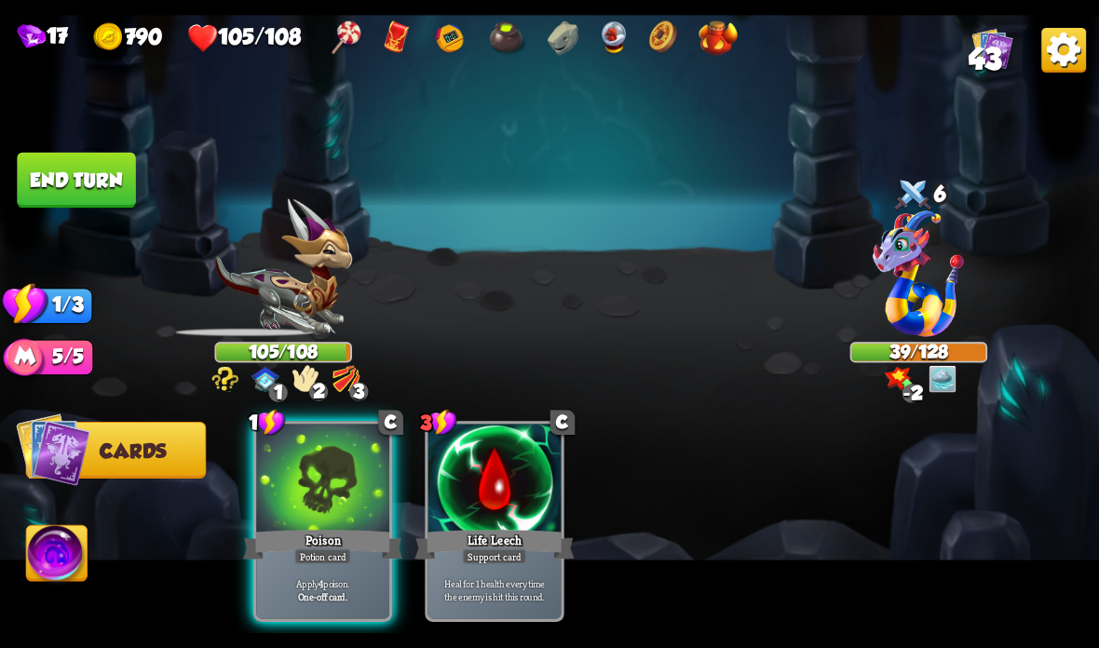
click at [304, 549] on div "Poison" at bounding box center [322, 544] width 159 height 35
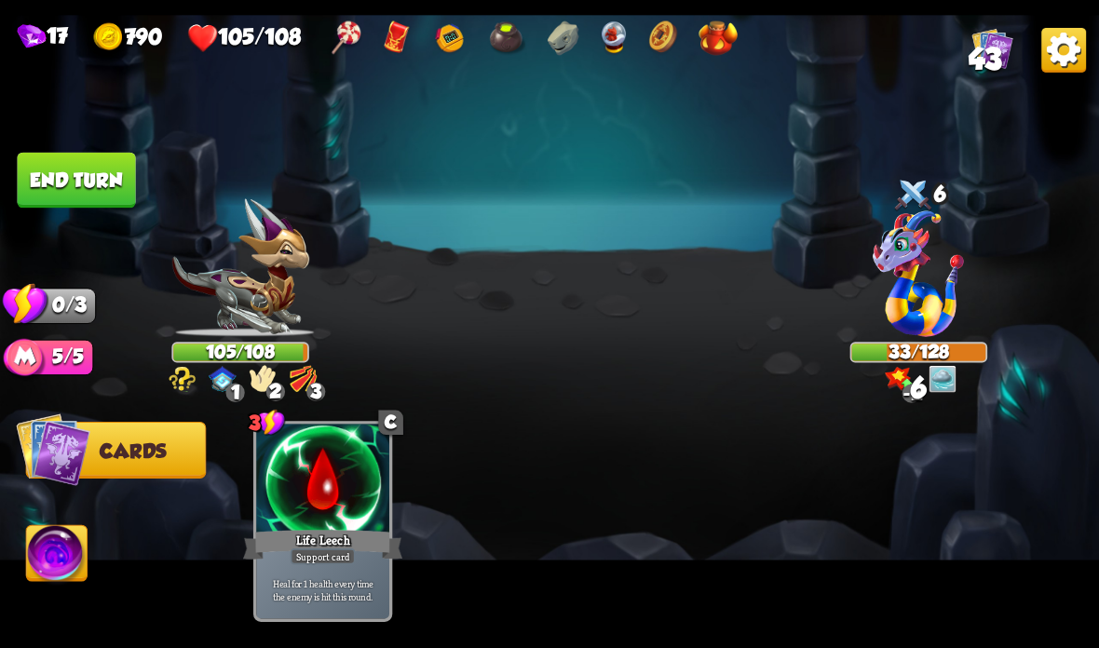
click at [92, 166] on button "End turn" at bounding box center [76, 181] width 118 height 56
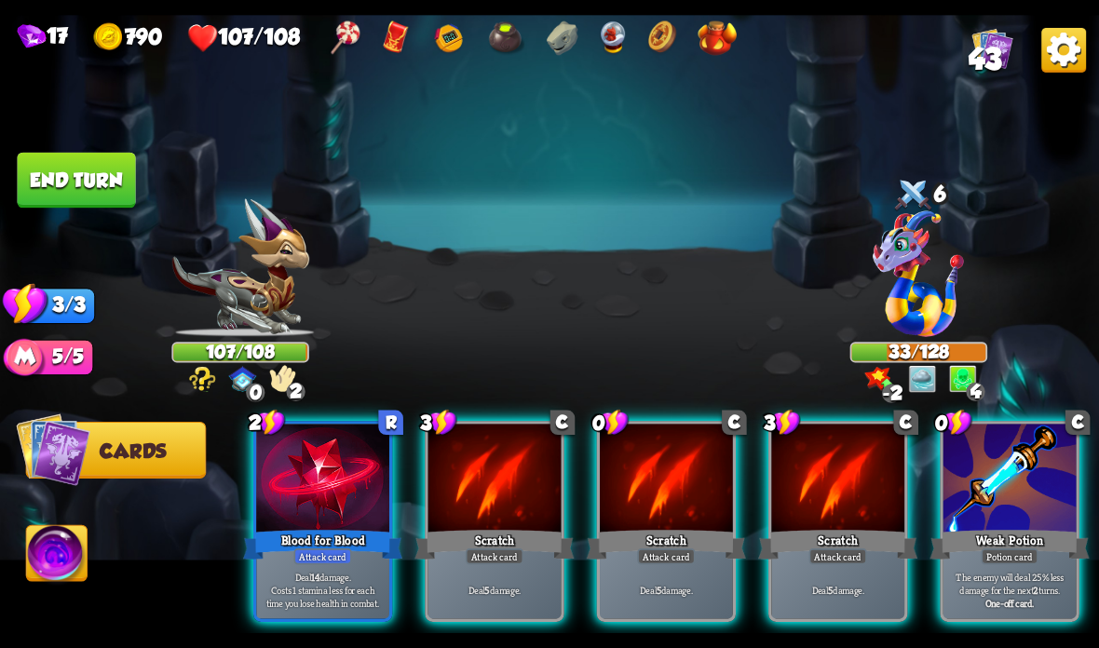
click at [1032, 476] on div at bounding box center [1009, 480] width 133 height 112
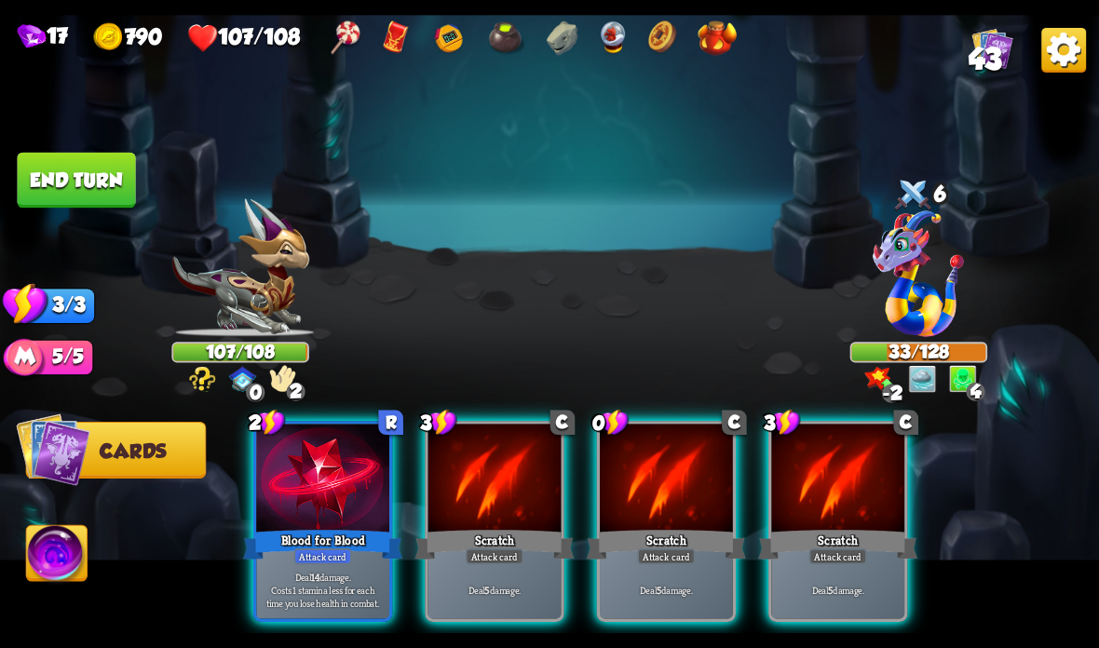
click at [655, 508] on div at bounding box center [666, 480] width 133 height 112
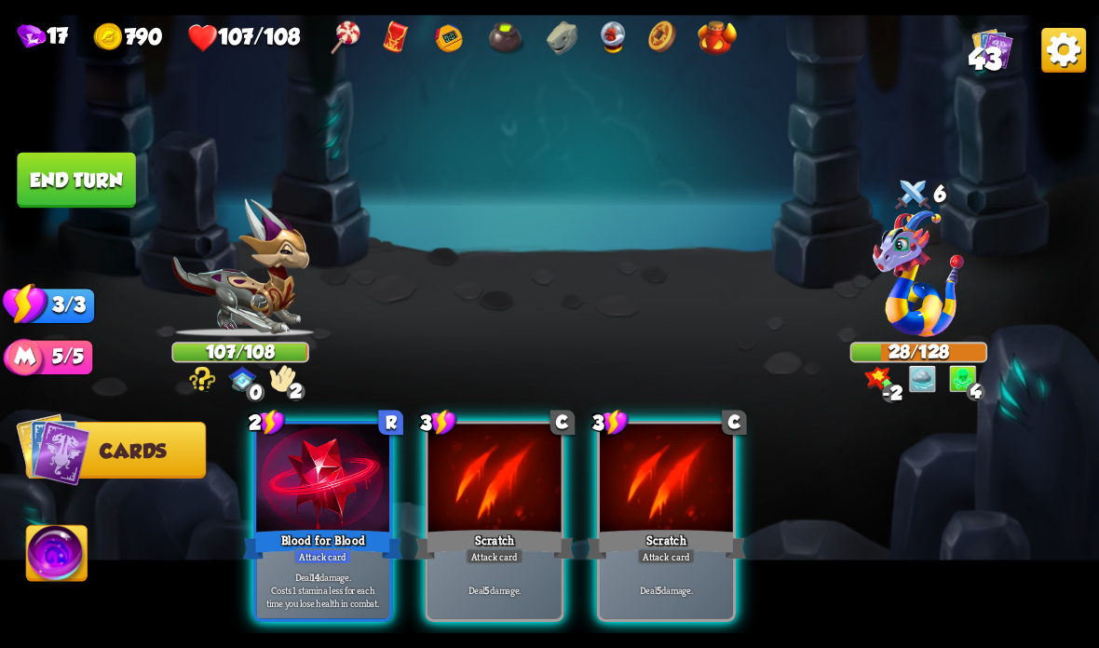
click at [320, 544] on div "Blood for Blood" at bounding box center [322, 544] width 159 height 35
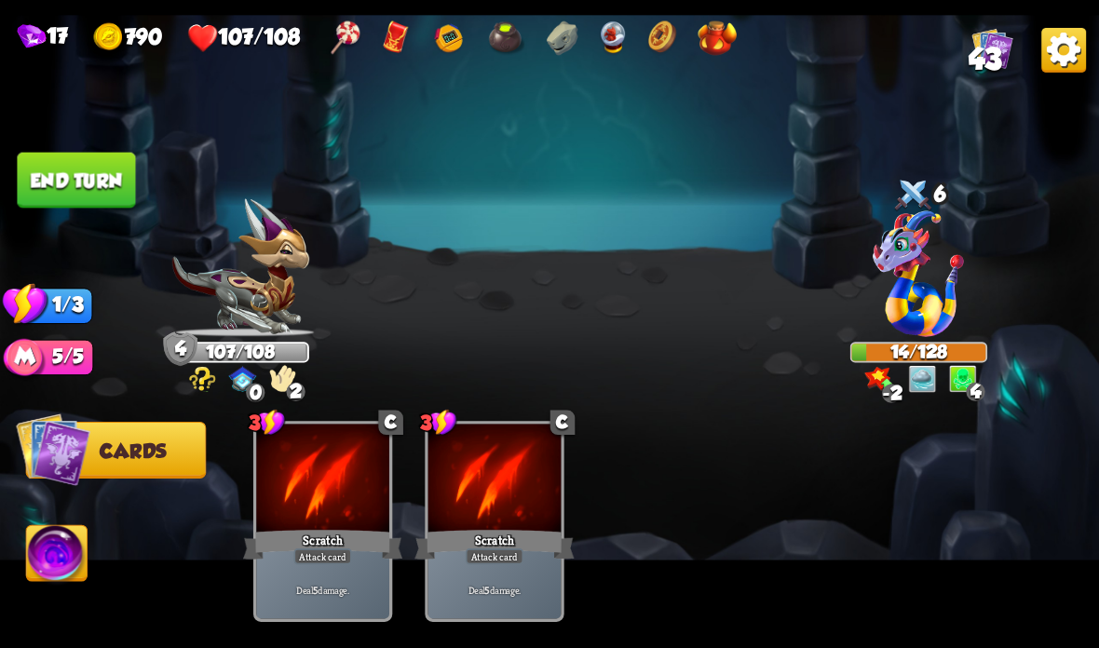
click at [65, 163] on button "End turn" at bounding box center [76, 181] width 118 height 56
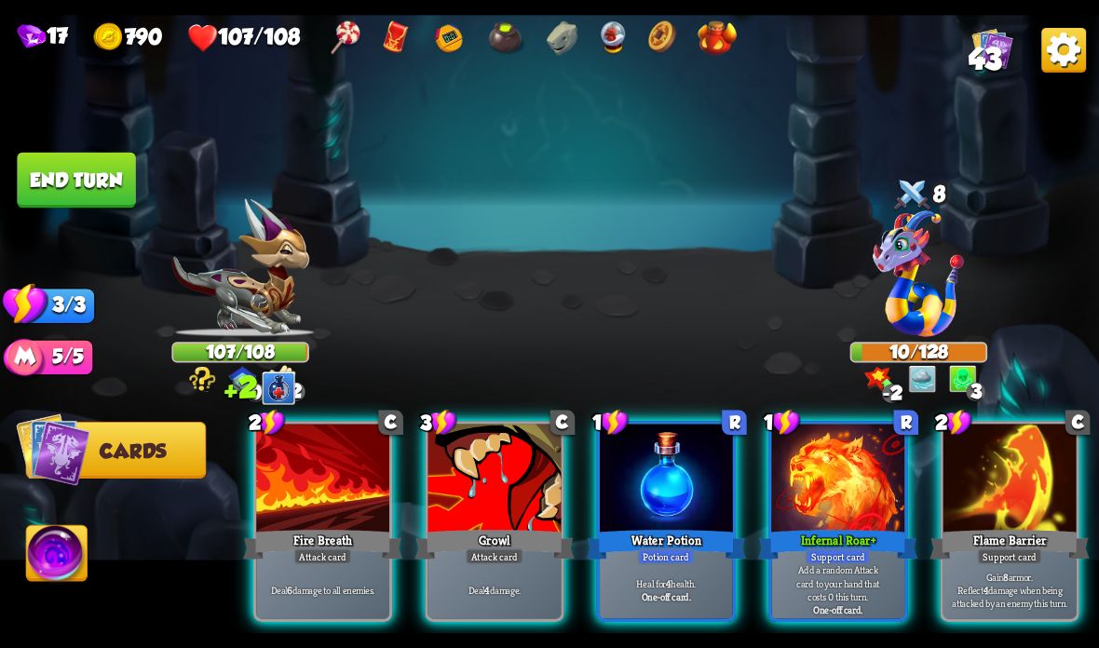
click at [637, 517] on div at bounding box center [666, 480] width 133 height 112
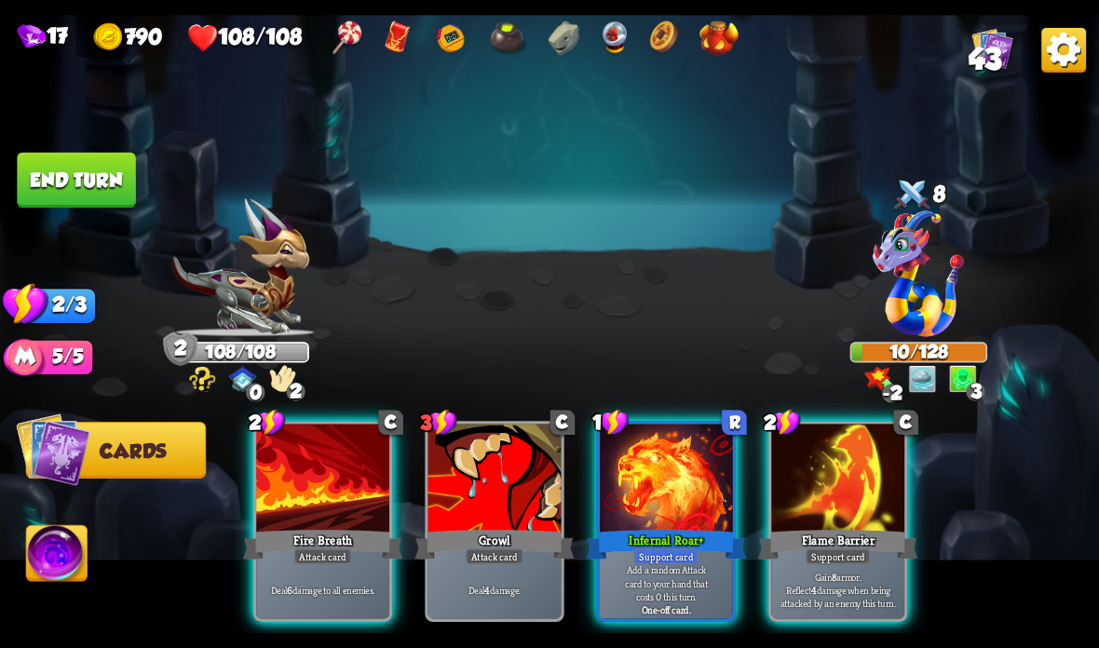
click at [654, 544] on div "Infernal Roar +" at bounding box center [666, 544] width 159 height 35
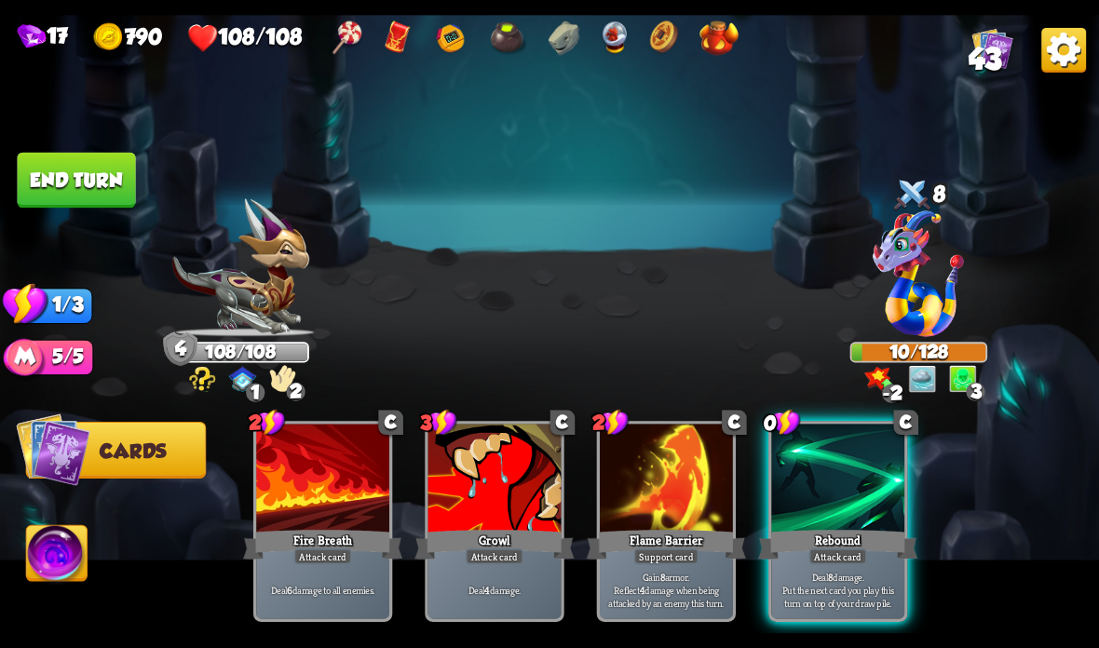
click at [819, 538] on div "Rebound" at bounding box center [837, 544] width 159 height 35
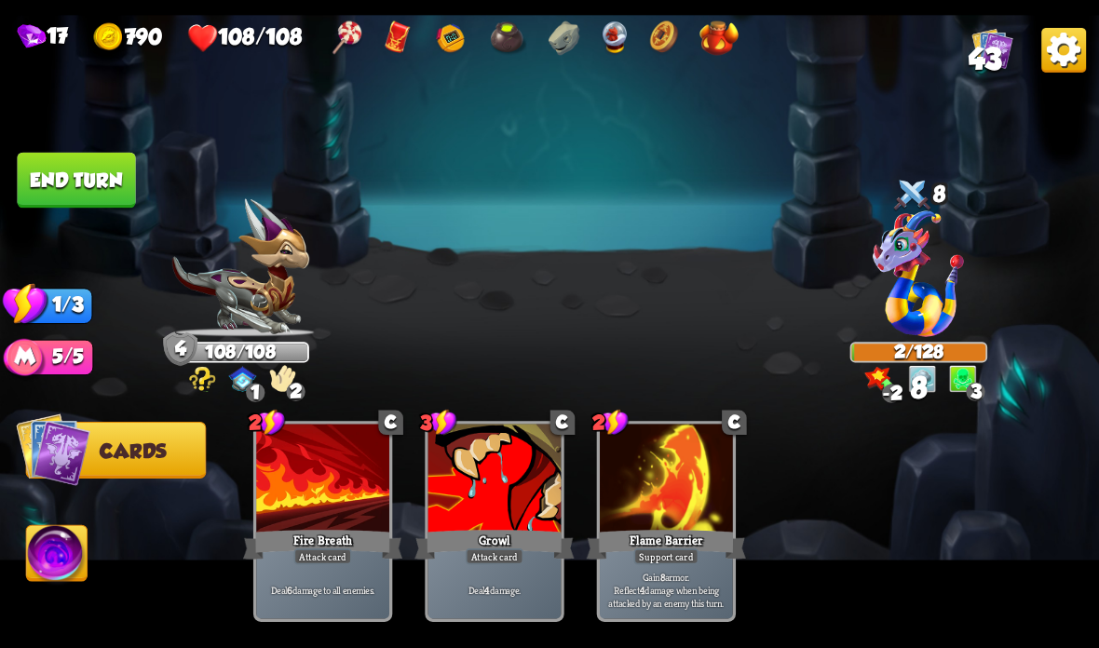
click at [115, 170] on button "End turn" at bounding box center [76, 181] width 118 height 56
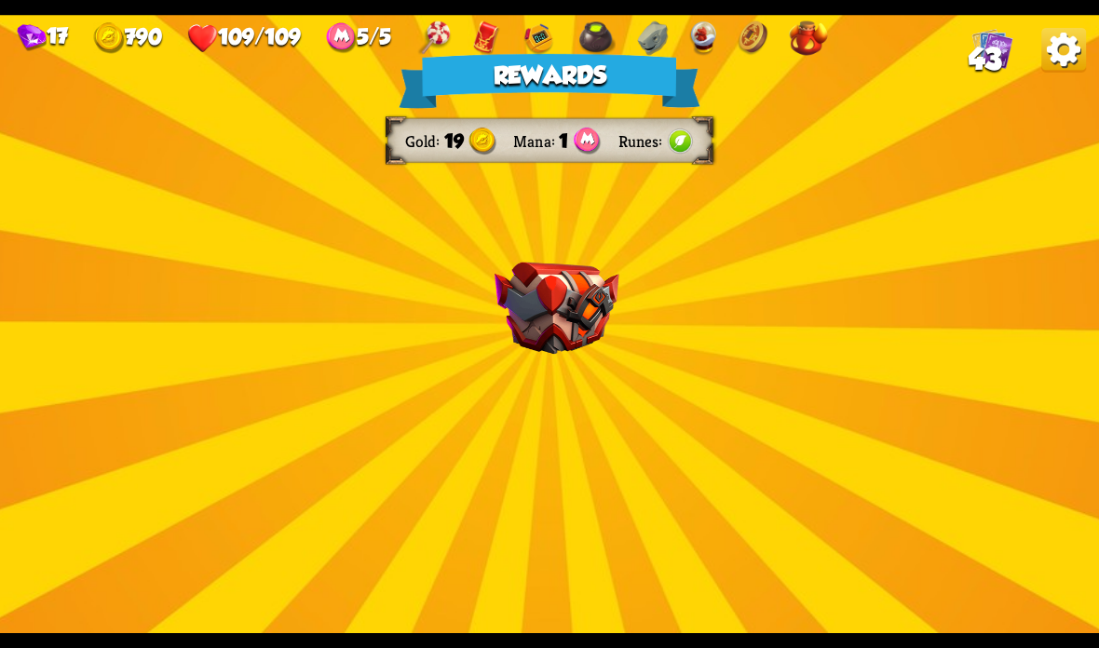
click at [560, 304] on img at bounding box center [556, 309] width 125 height 92
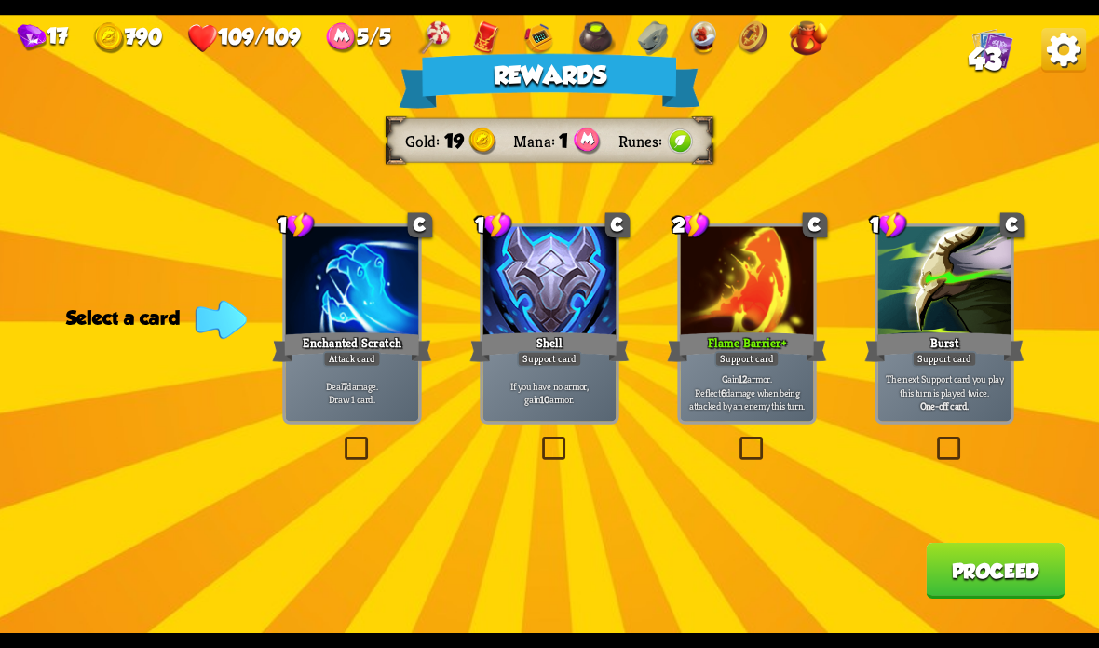
click at [771, 344] on div "Flame Barrier +" at bounding box center [746, 347] width 159 height 35
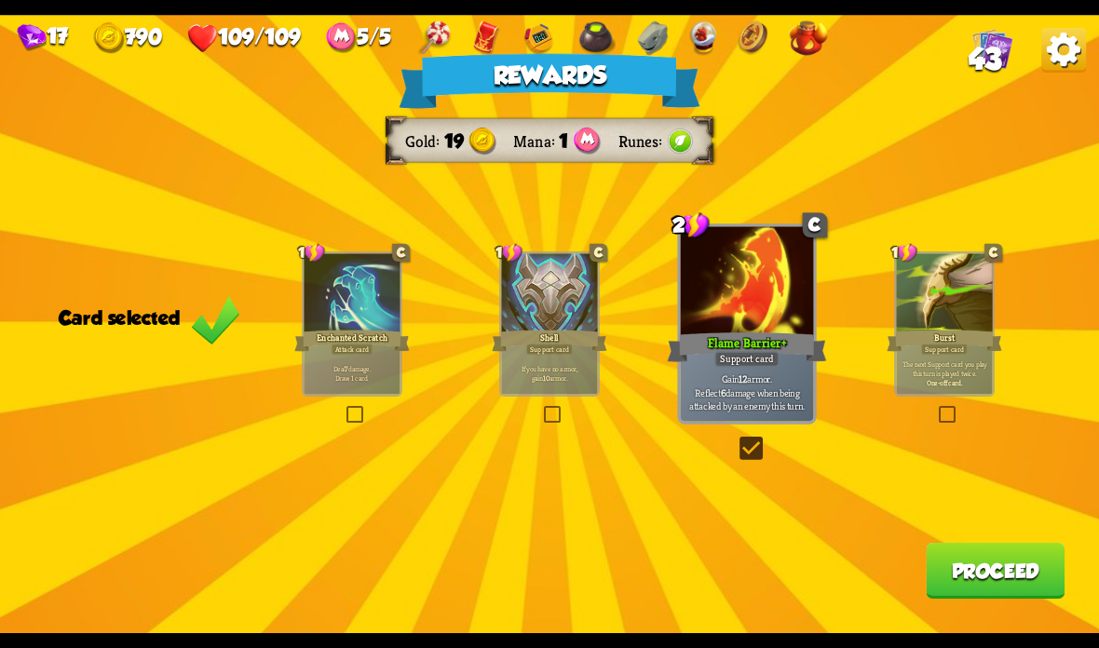
click at [975, 579] on button "Proceed" at bounding box center [995, 571] width 139 height 56
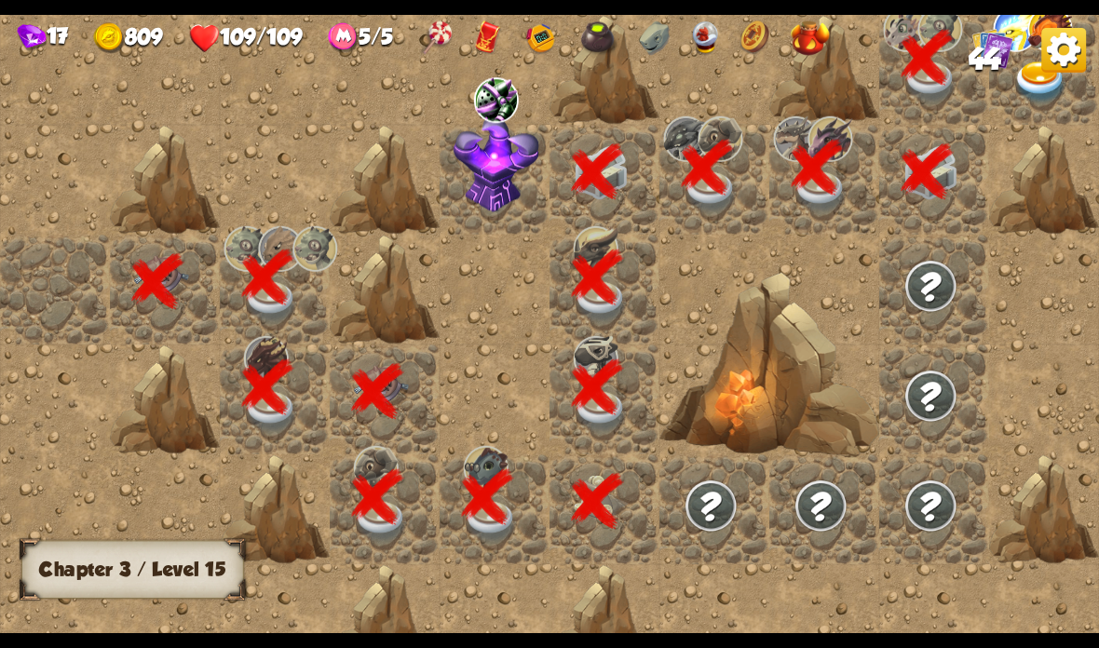
scroll to position [0, 358]
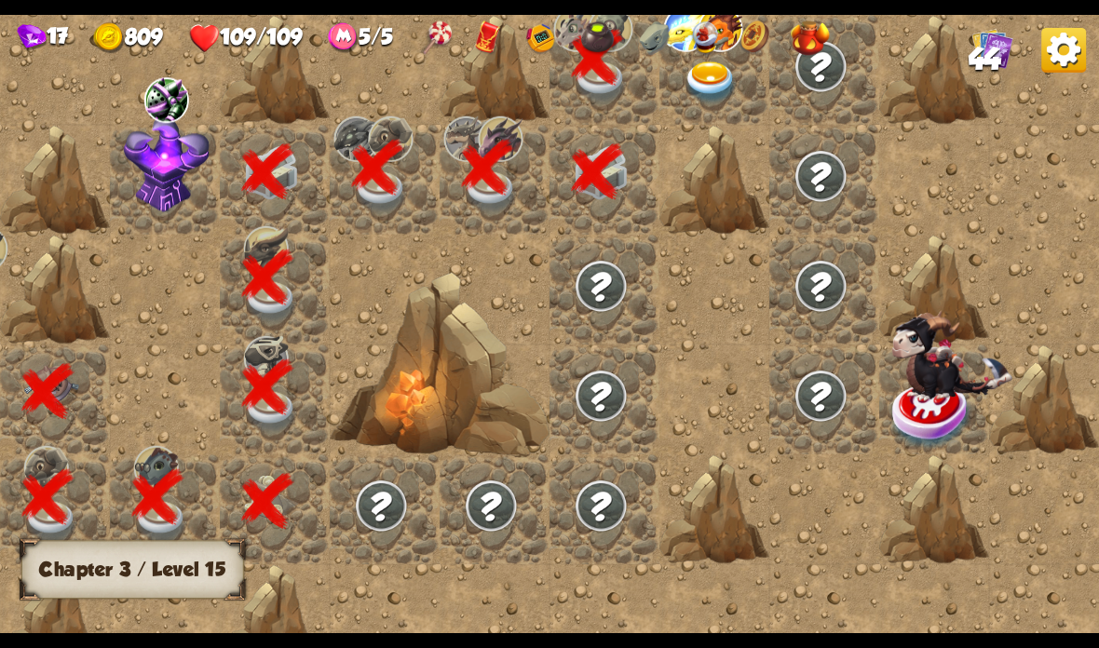
click at [715, 77] on img at bounding box center [711, 82] width 55 height 43
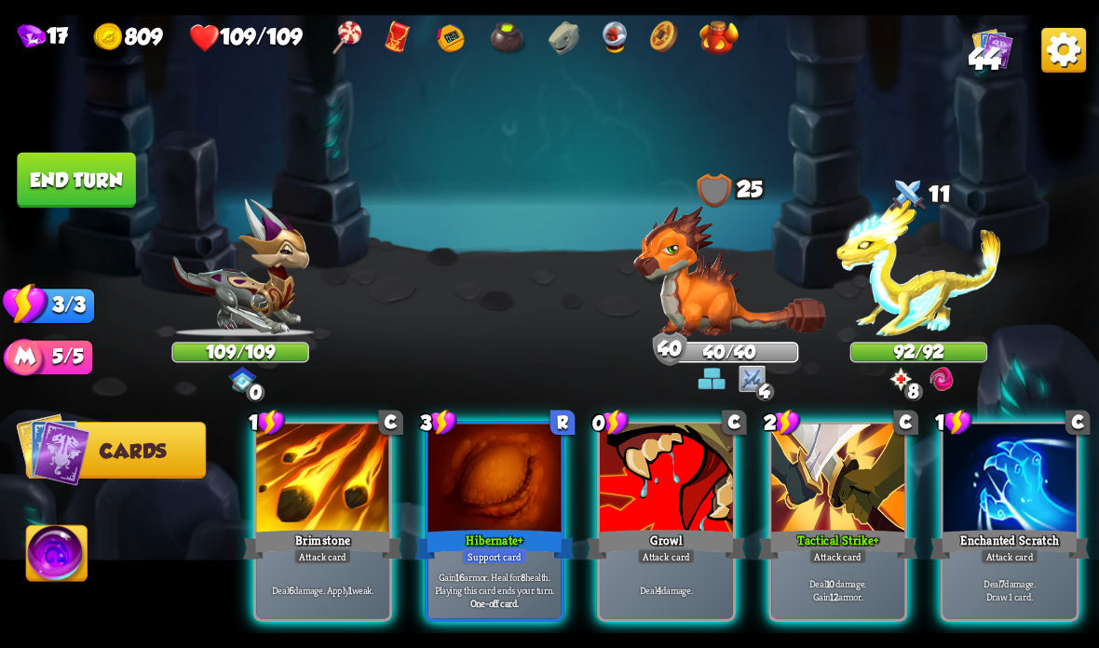
click at [738, 303] on img at bounding box center [729, 271] width 193 height 131
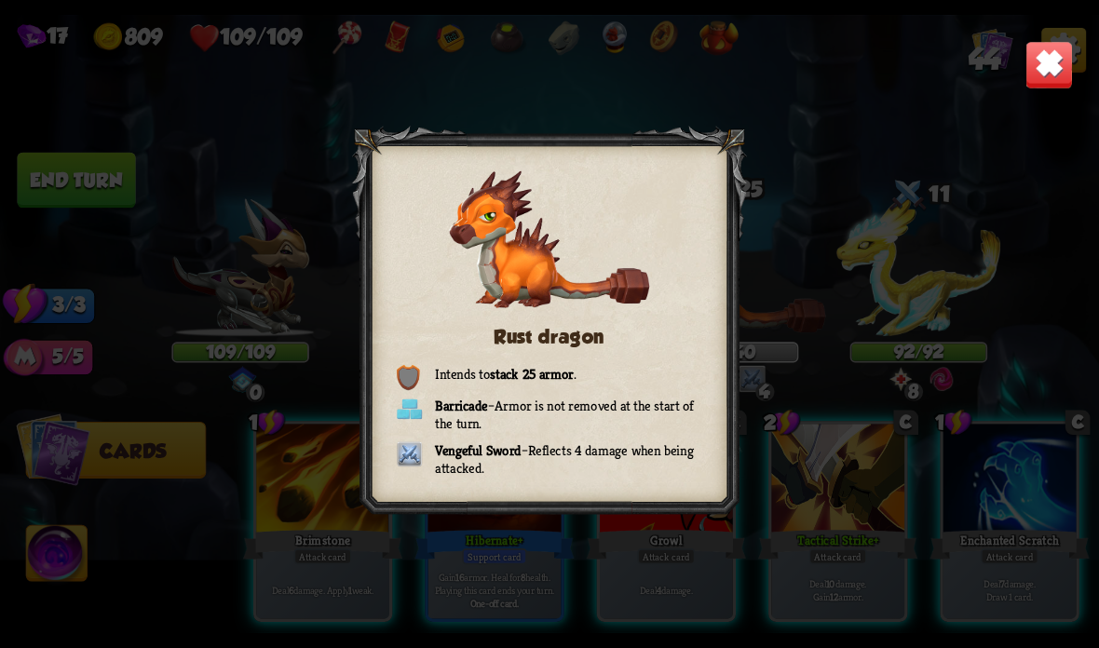
click at [1053, 84] on img at bounding box center [1049, 65] width 48 height 48
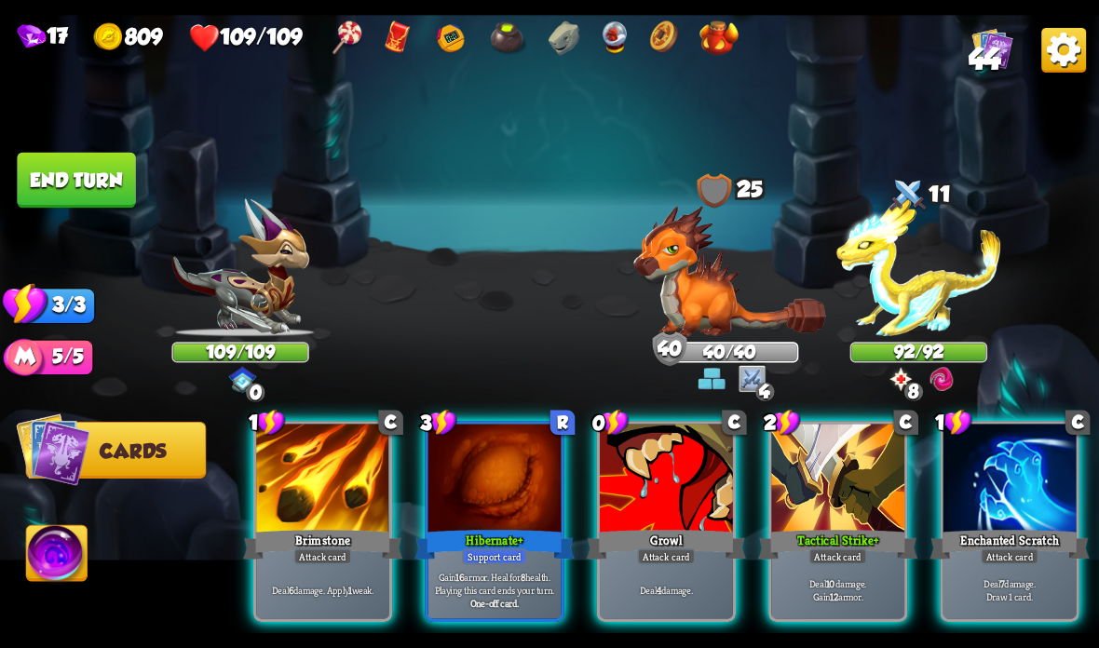
click at [849, 552] on div "Attack card" at bounding box center [838, 557] width 58 height 16
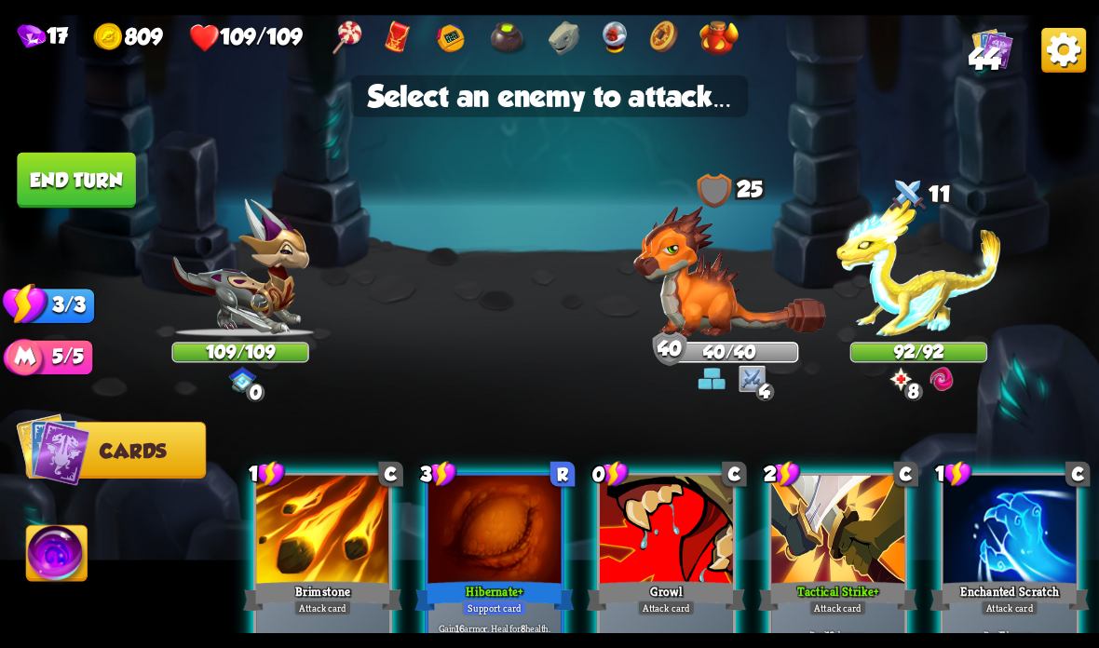
click at [930, 291] on img at bounding box center [918, 268] width 165 height 138
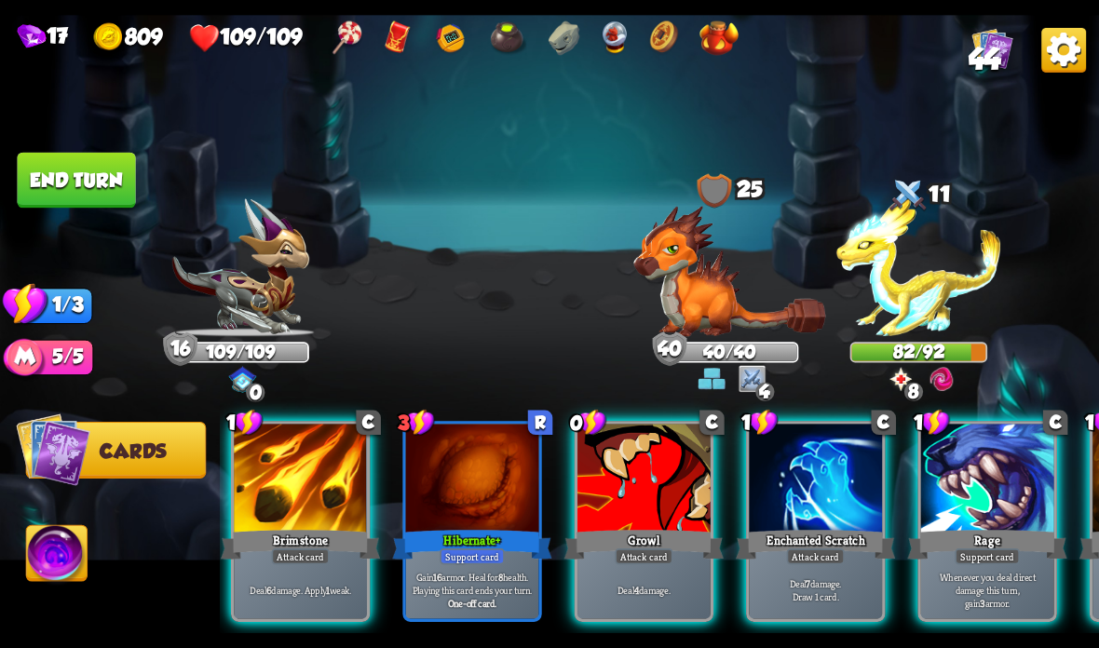
scroll to position [0, 25]
click at [619, 541] on div "Growl" at bounding box center [642, 544] width 159 height 35
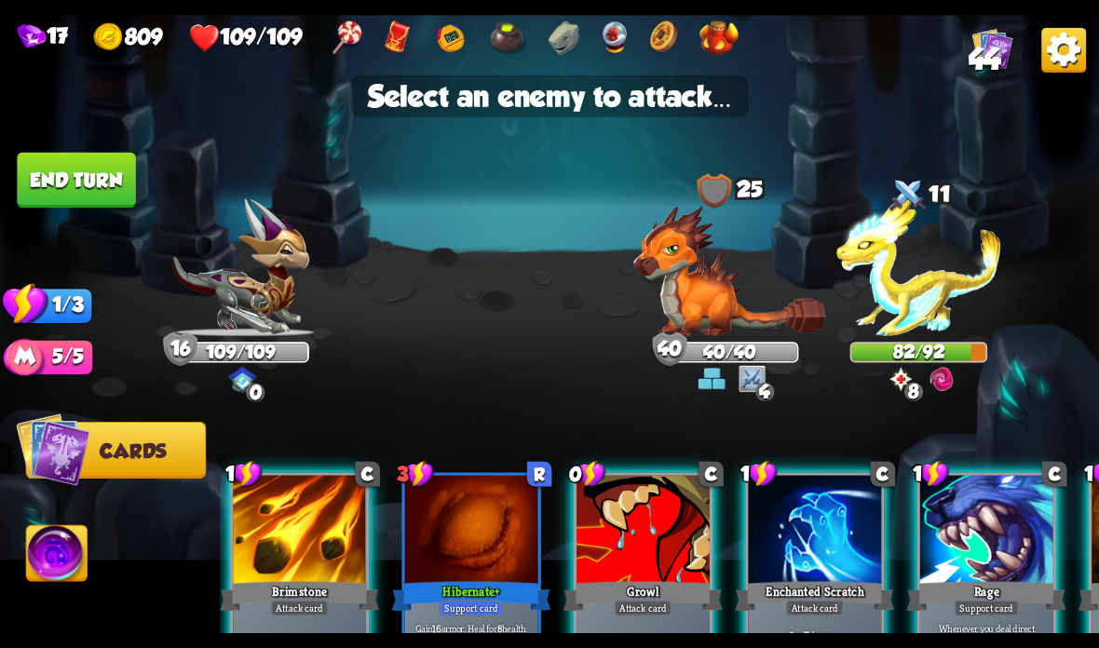
click at [922, 284] on img at bounding box center [918, 268] width 165 height 138
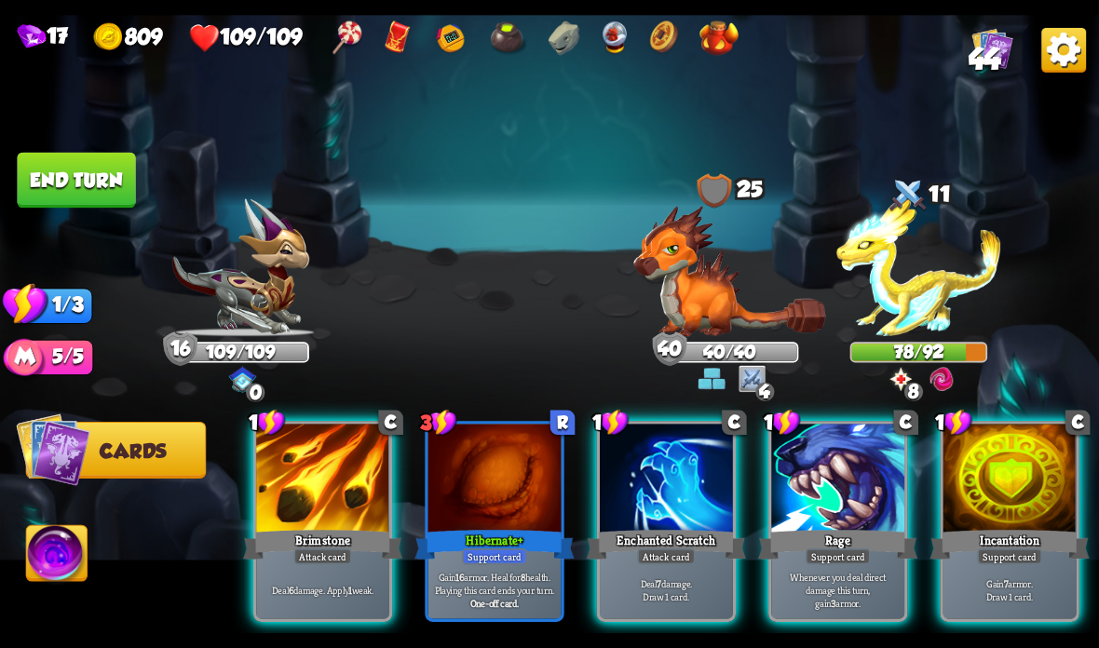
click at [631, 599] on p "Deal 7 damage. Draw 1 card." at bounding box center [666, 589] width 127 height 26
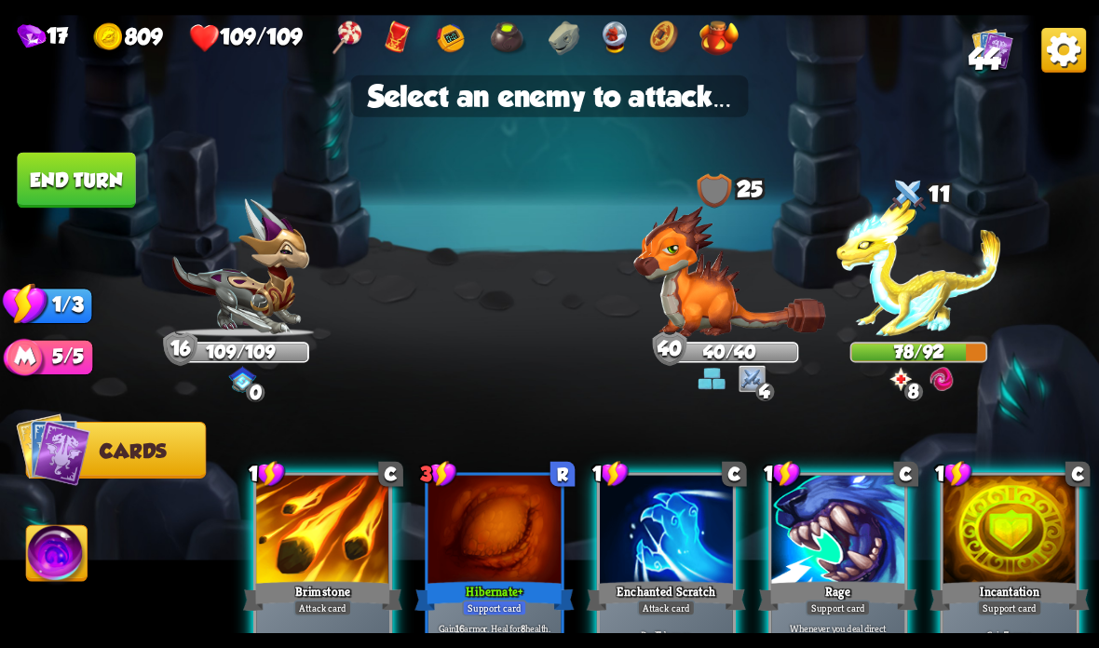
click at [933, 302] on img at bounding box center [918, 268] width 165 height 138
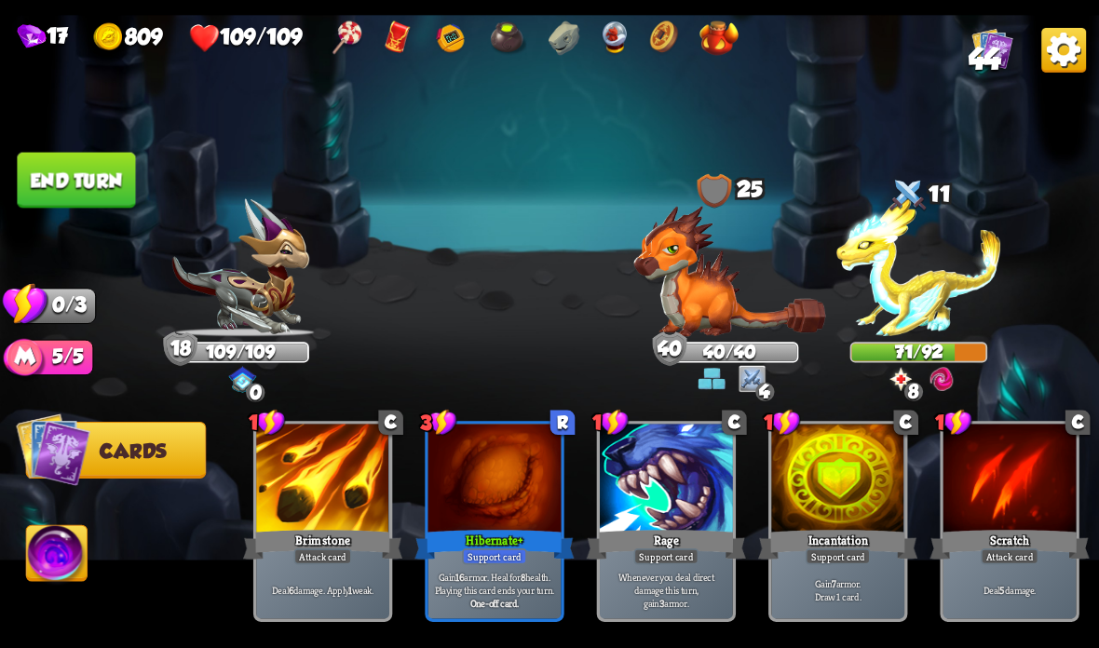
click at [54, 155] on button "End turn" at bounding box center [76, 181] width 118 height 56
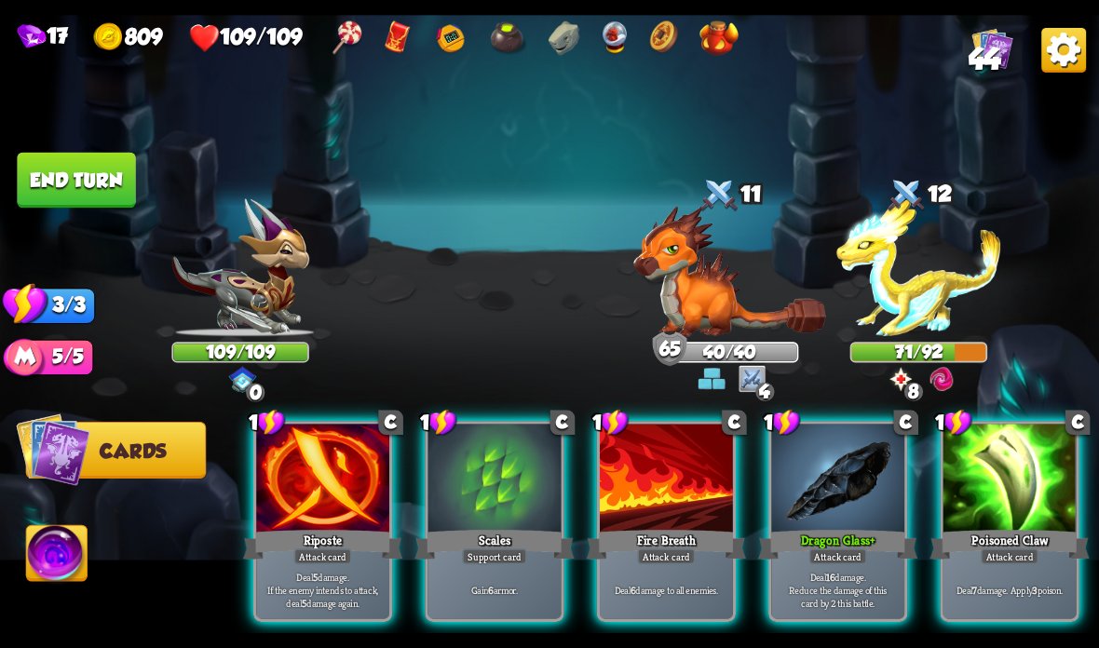
click at [476, 502] on div at bounding box center [494, 480] width 133 height 112
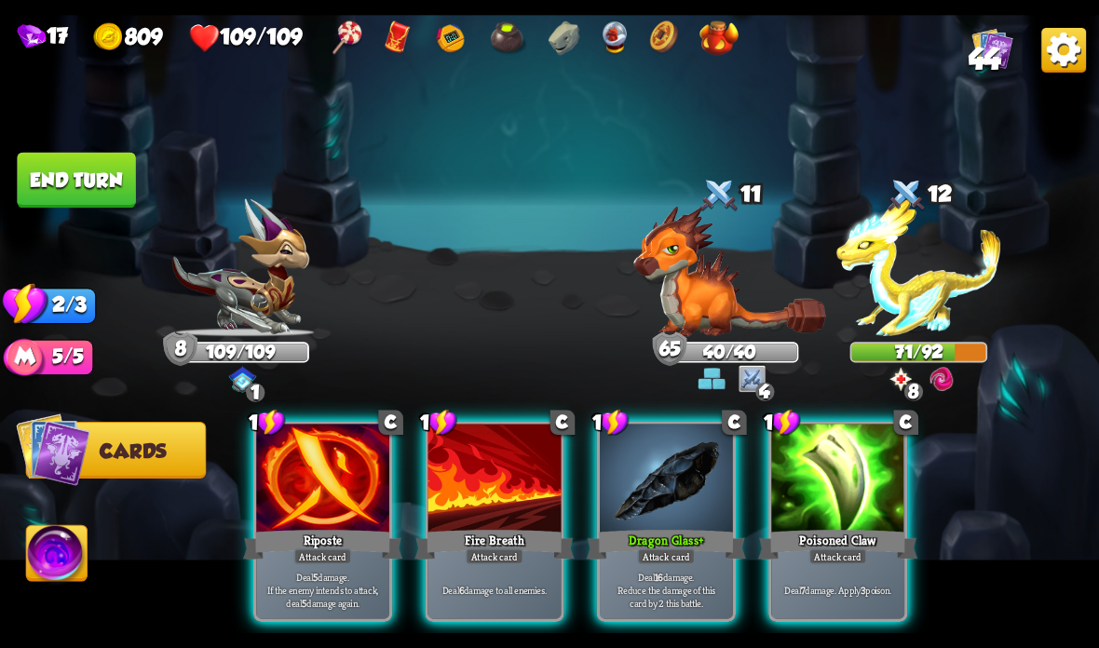
click at [324, 533] on div "Riposte" at bounding box center [322, 544] width 159 height 35
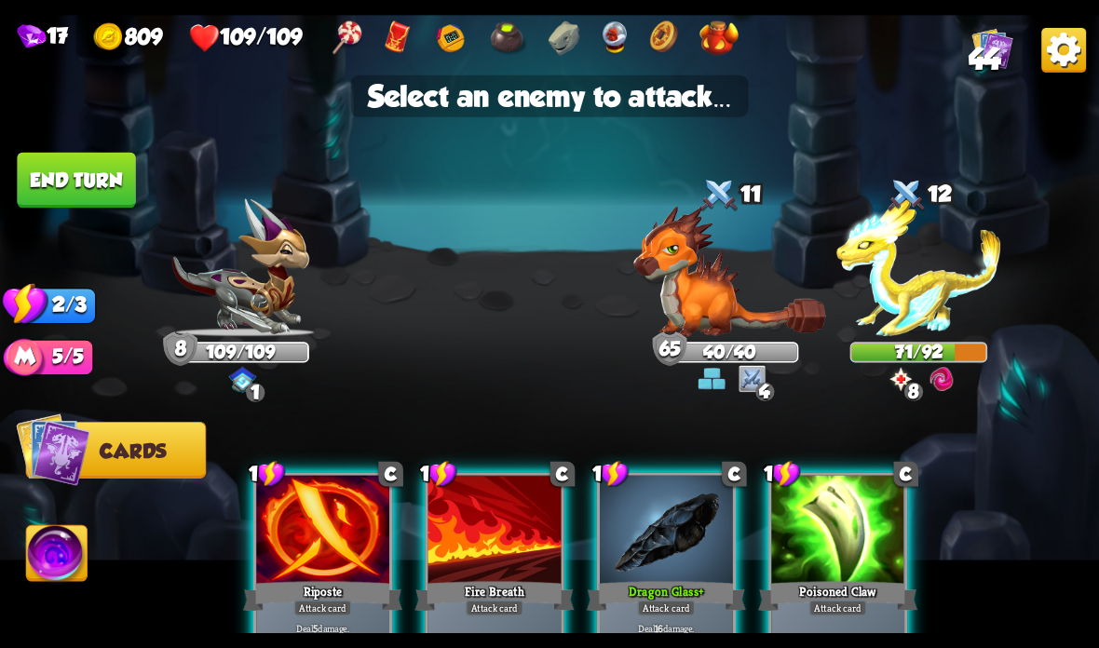
click at [907, 297] on img at bounding box center [918, 268] width 165 height 138
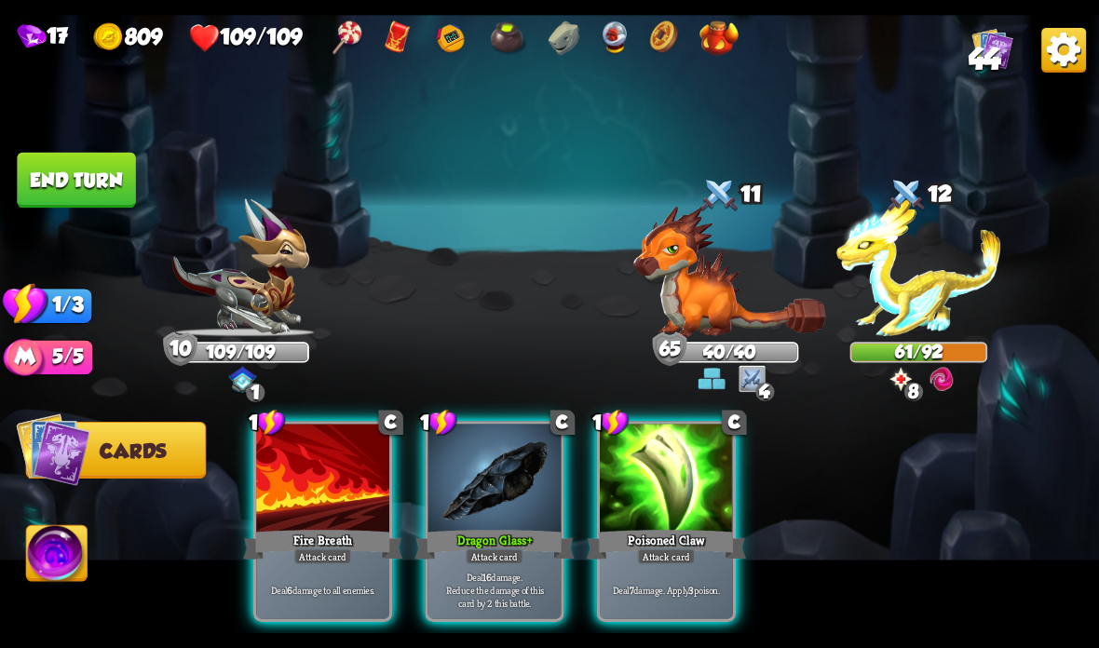
click at [504, 586] on p "Deal 16 damage. Reduce the damage of this card by 2 this battle." at bounding box center [494, 589] width 127 height 39
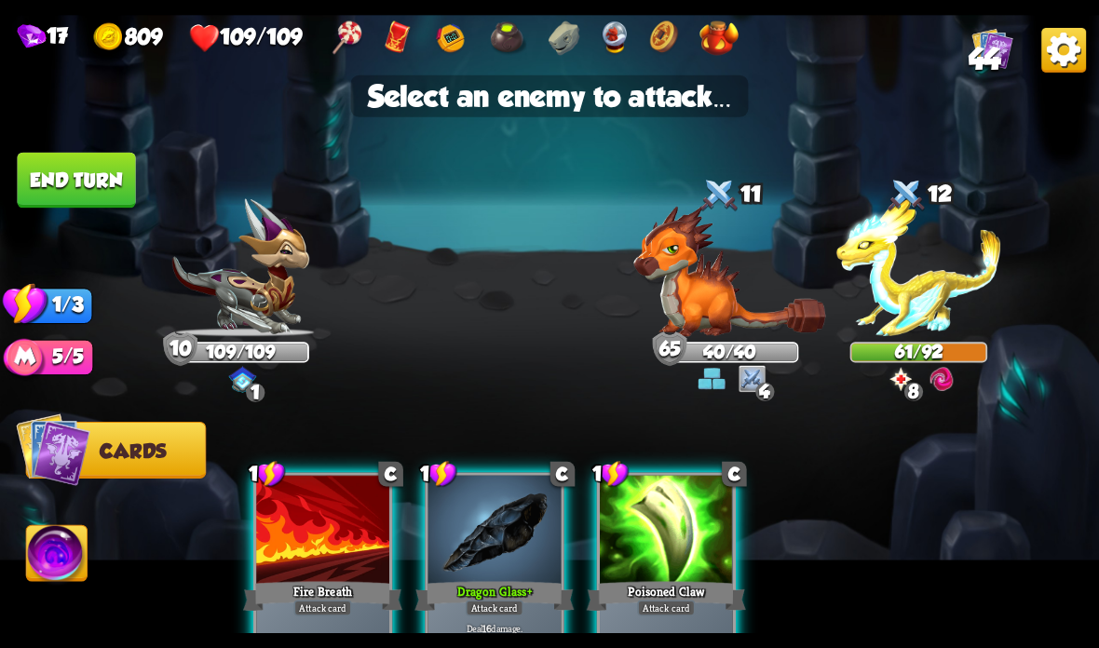
click at [907, 299] on img at bounding box center [918, 268] width 165 height 138
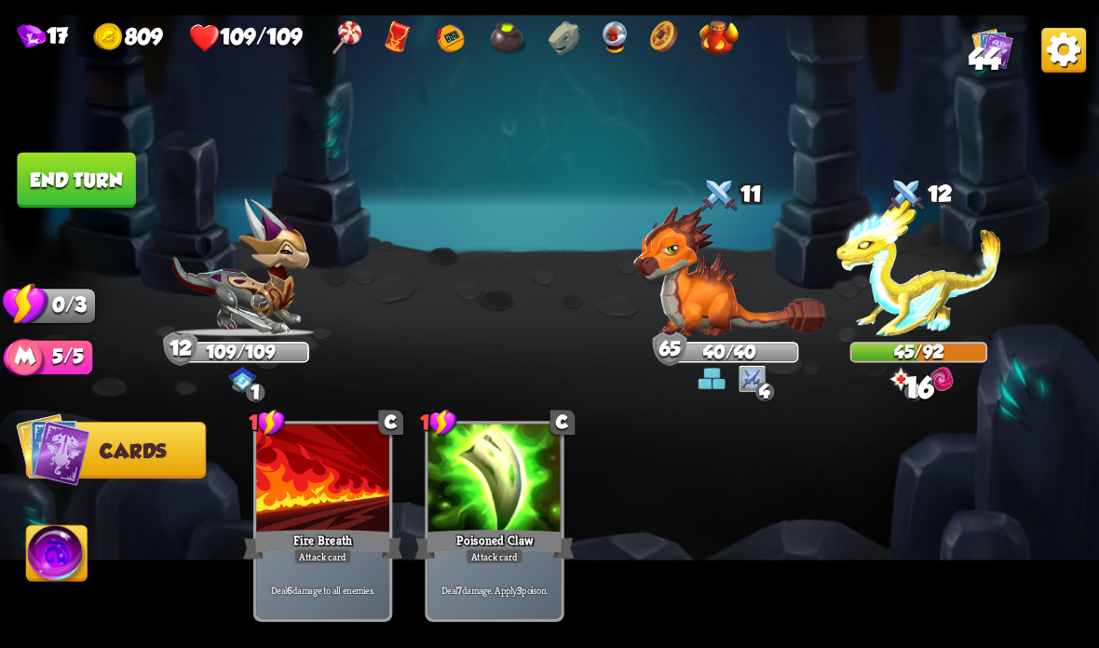
click at [47, 190] on button "End turn" at bounding box center [76, 181] width 118 height 56
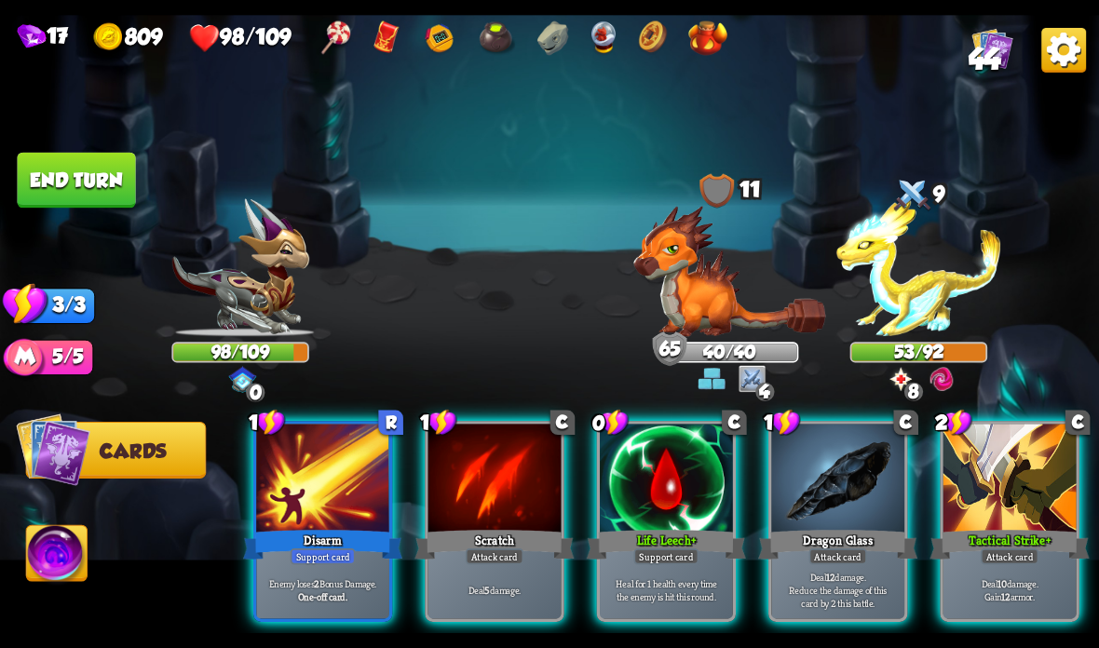
click at [994, 35] on img at bounding box center [992, 48] width 41 height 41
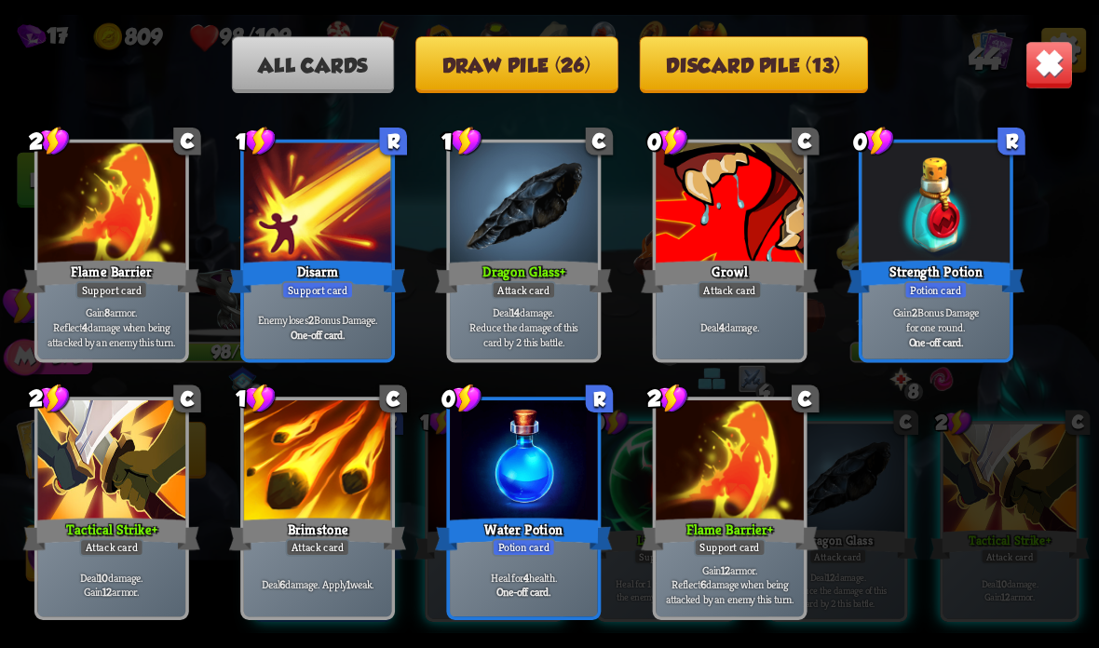
click at [565, 71] on button "Draw pile (26)" at bounding box center [516, 64] width 203 height 57
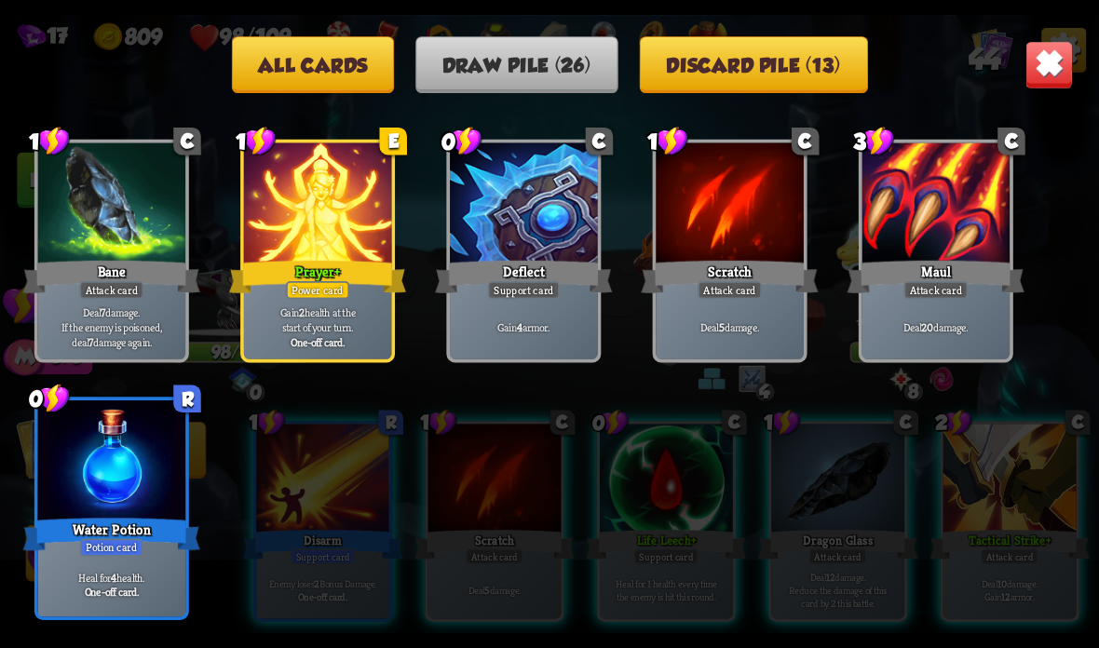
click at [786, 66] on button "Discard pile (13)" at bounding box center [754, 64] width 228 height 57
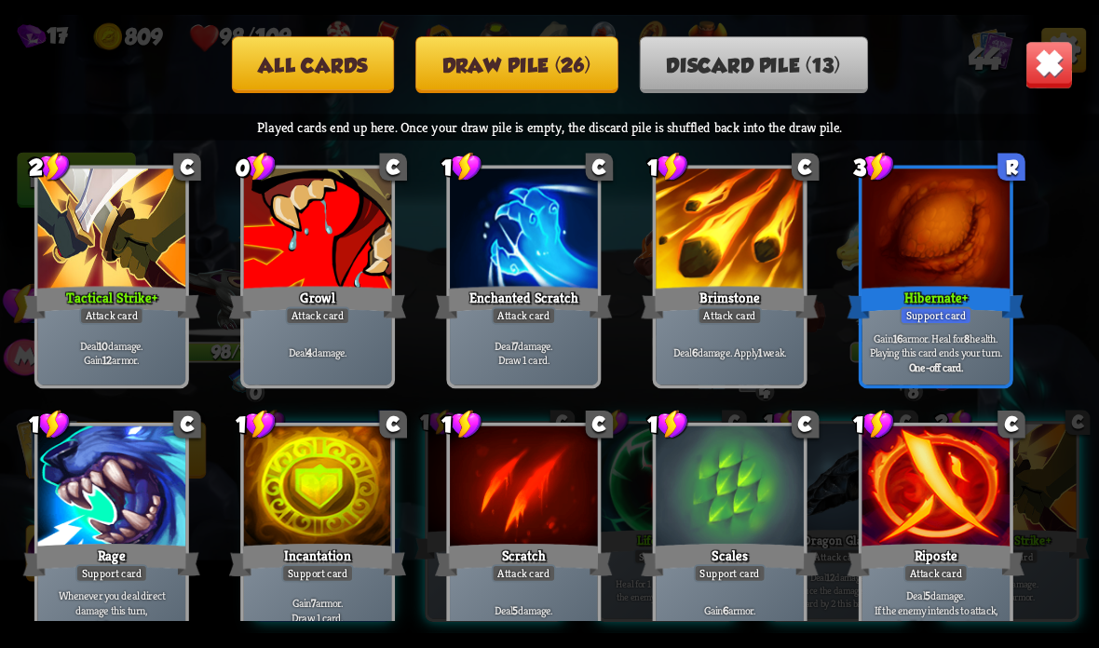
scroll to position [0, 0]
click at [561, 58] on button "Draw pile (26)" at bounding box center [516, 64] width 203 height 57
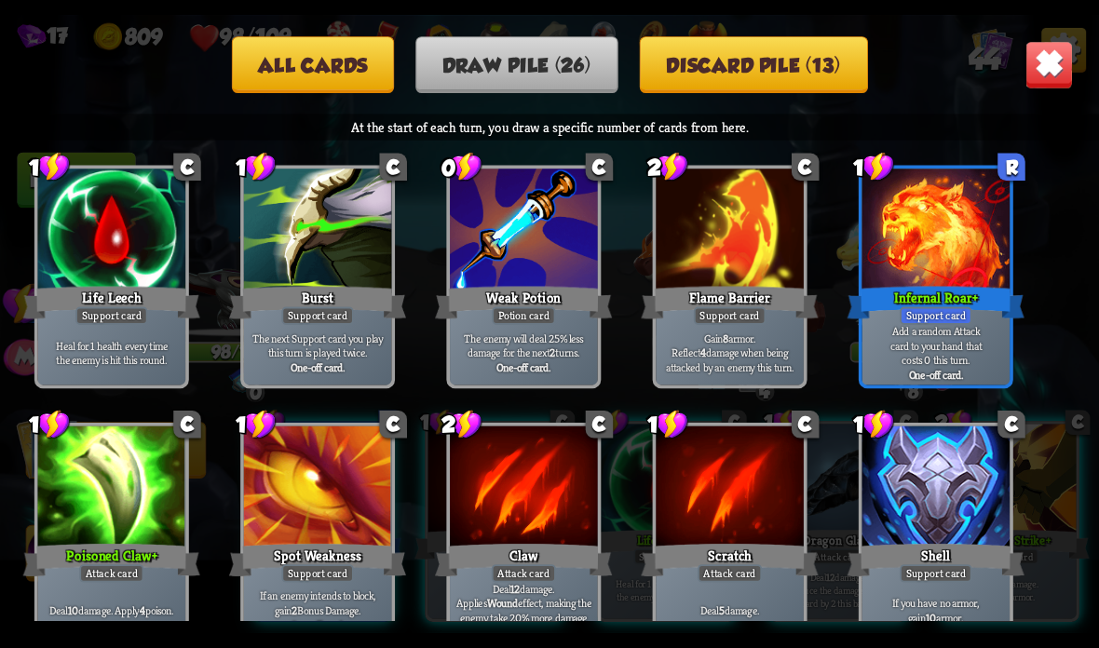
click at [1049, 82] on img at bounding box center [1049, 65] width 48 height 48
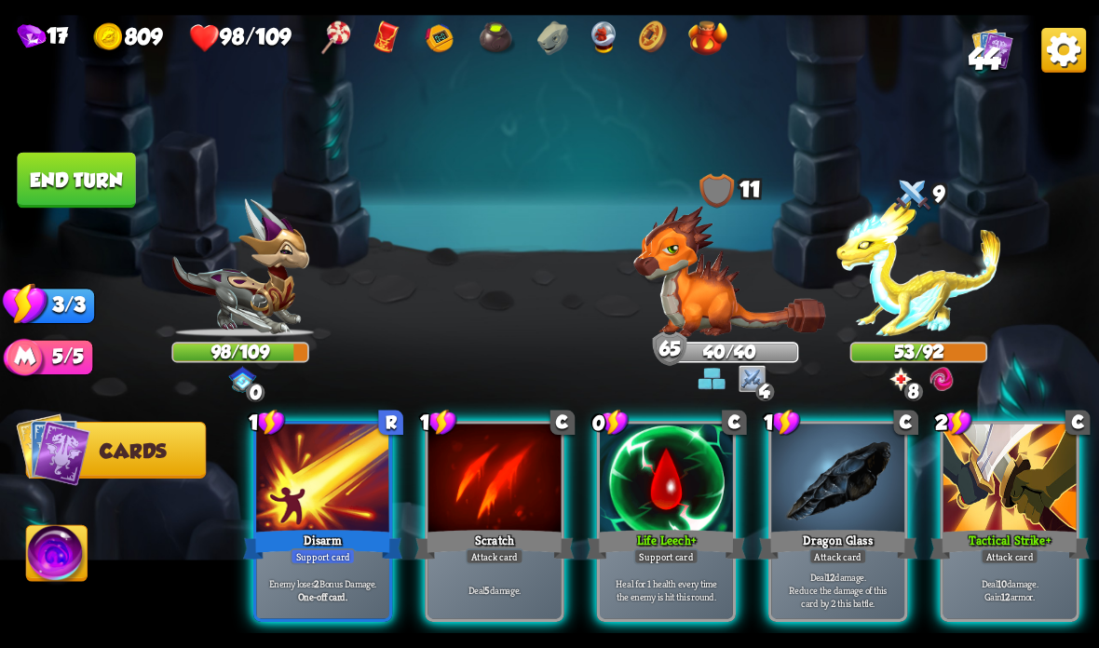
click at [350, 557] on div "Support card" at bounding box center [323, 557] width 65 height 16
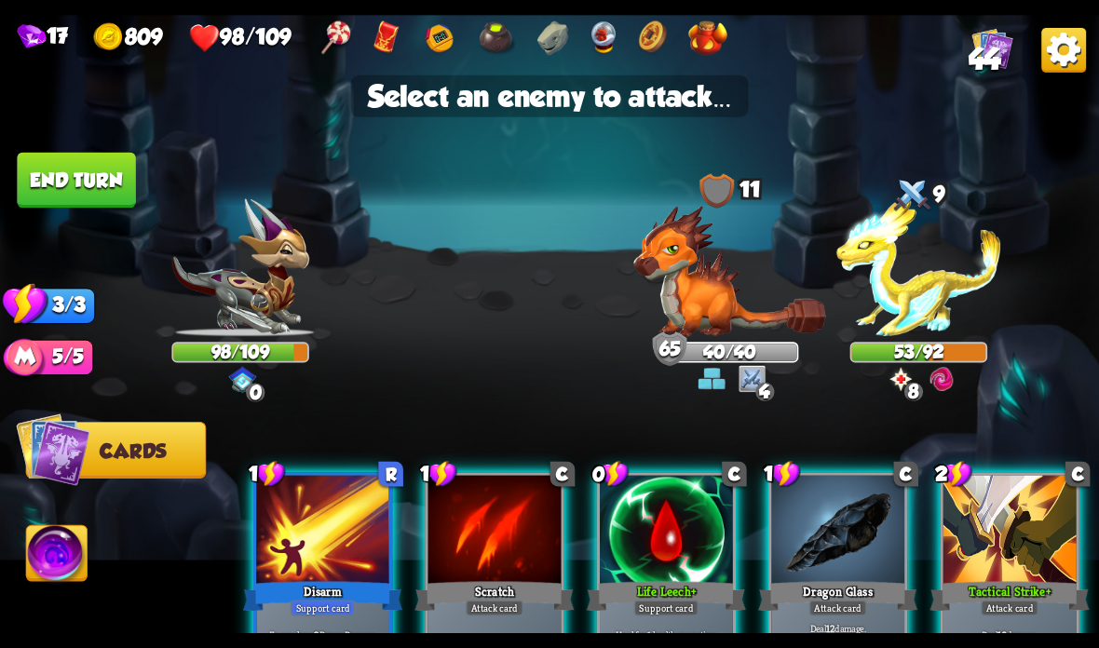
click at [721, 296] on img at bounding box center [729, 271] width 193 height 131
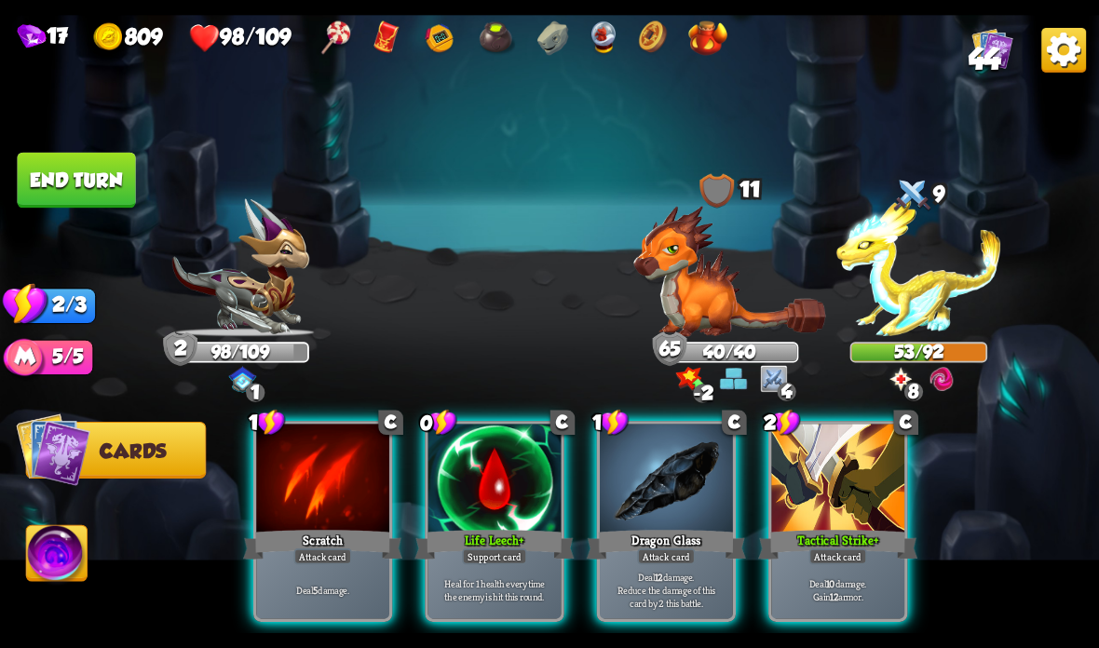
click at [816, 546] on div "Tactical Strike +" at bounding box center [837, 544] width 159 height 35
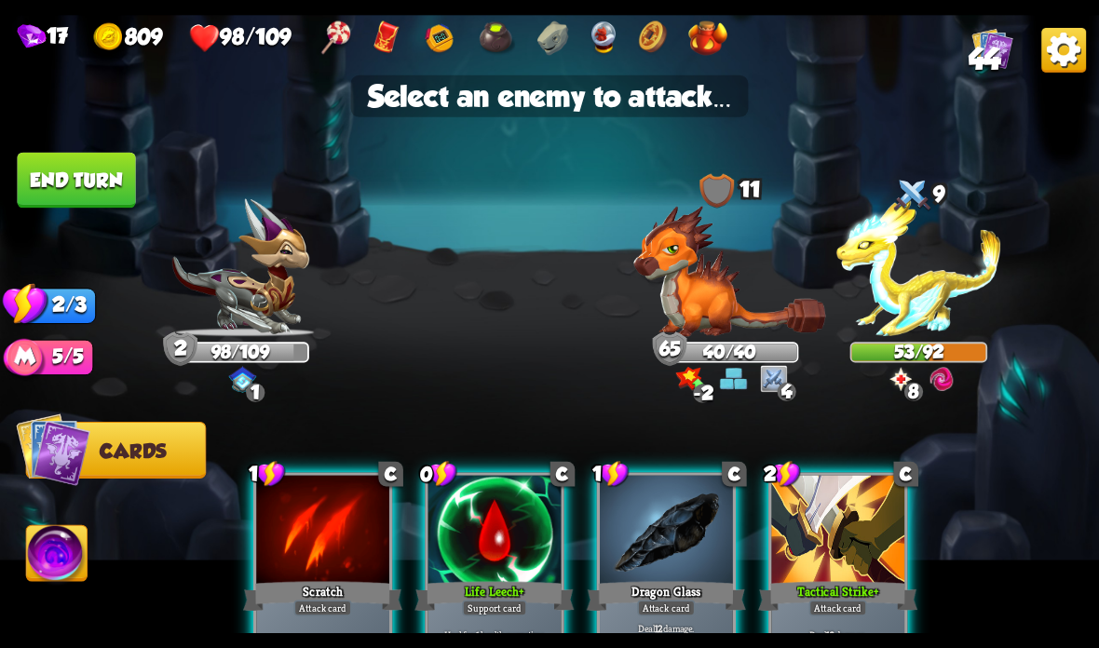
click at [937, 296] on img at bounding box center [918, 268] width 165 height 138
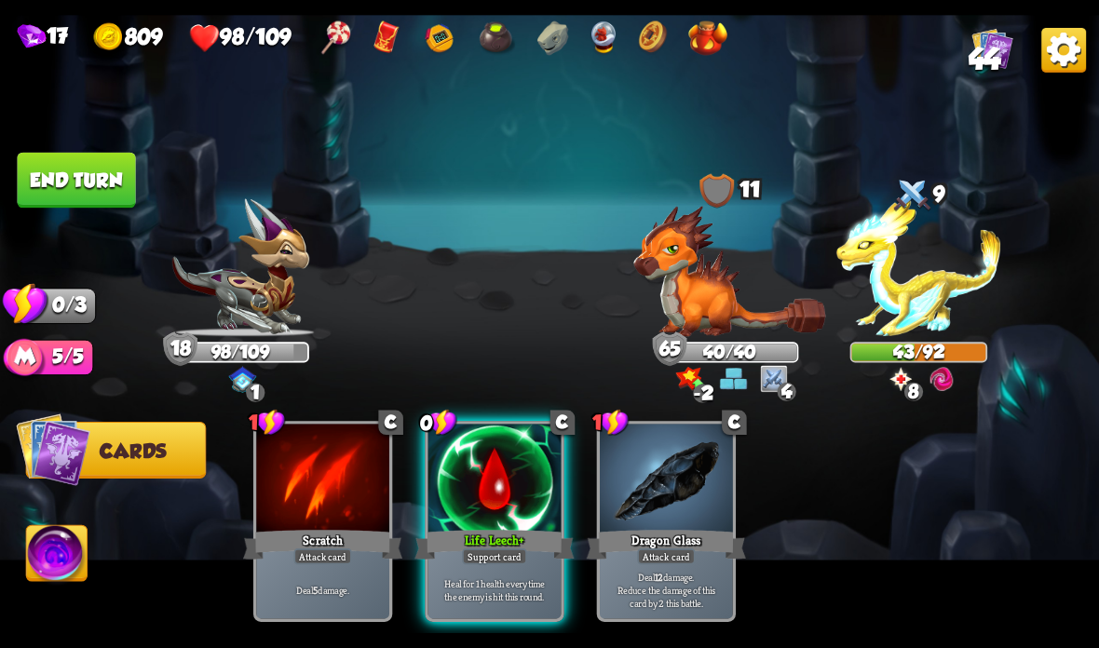
click at [97, 178] on button "End turn" at bounding box center [76, 181] width 118 height 56
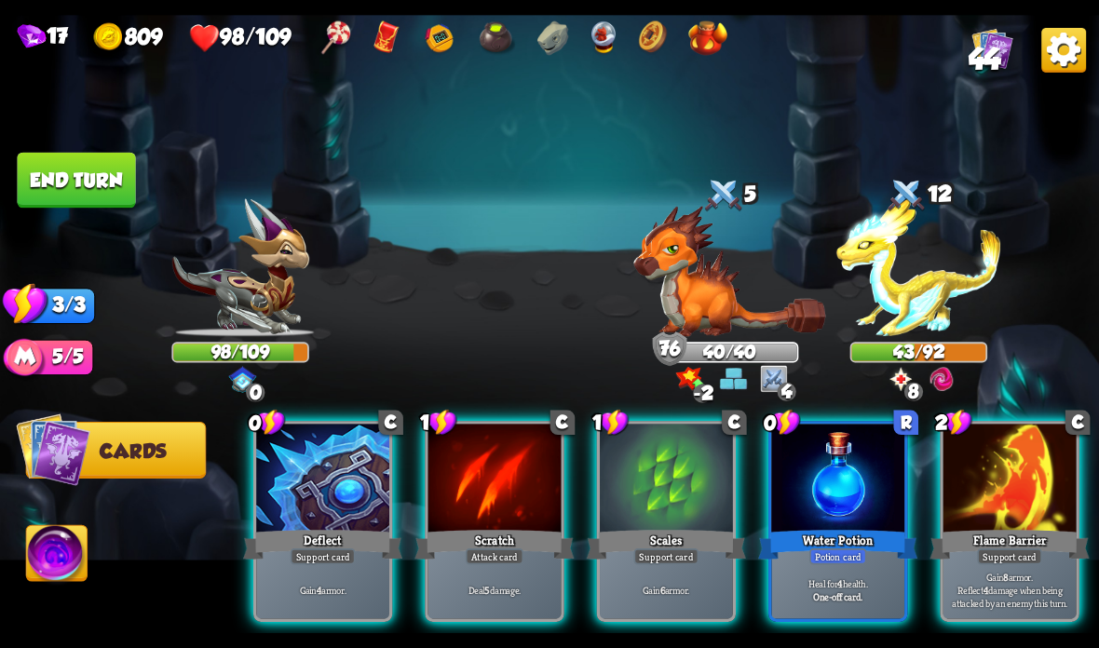
click at [813, 533] on div "Water Potion" at bounding box center [837, 544] width 159 height 35
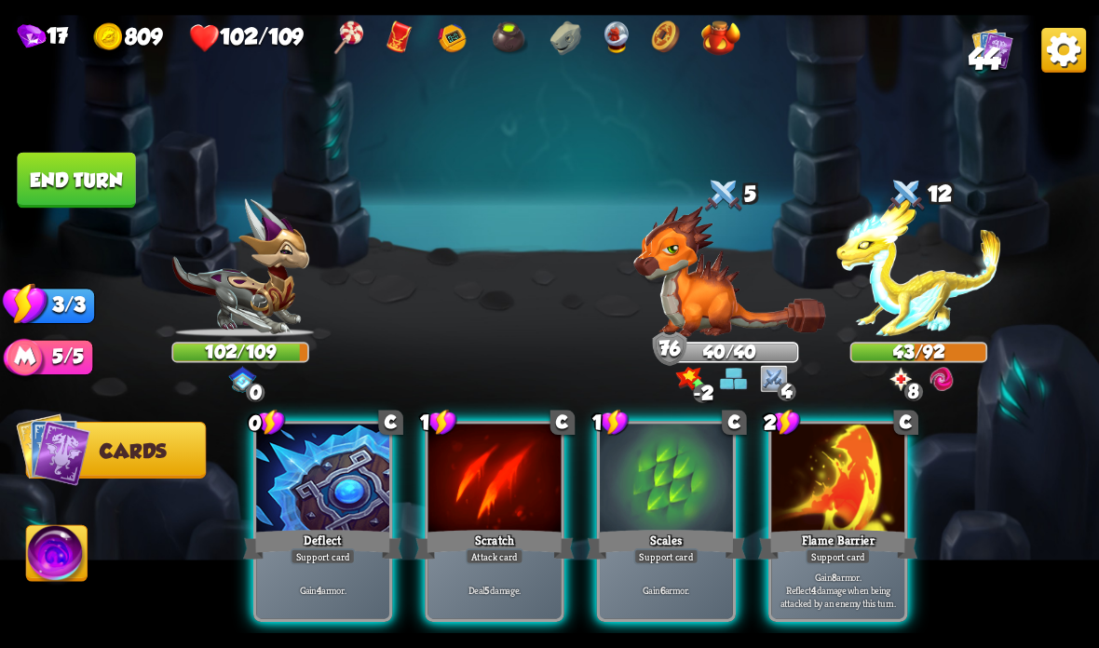
click at [843, 515] on div at bounding box center [837, 480] width 133 height 112
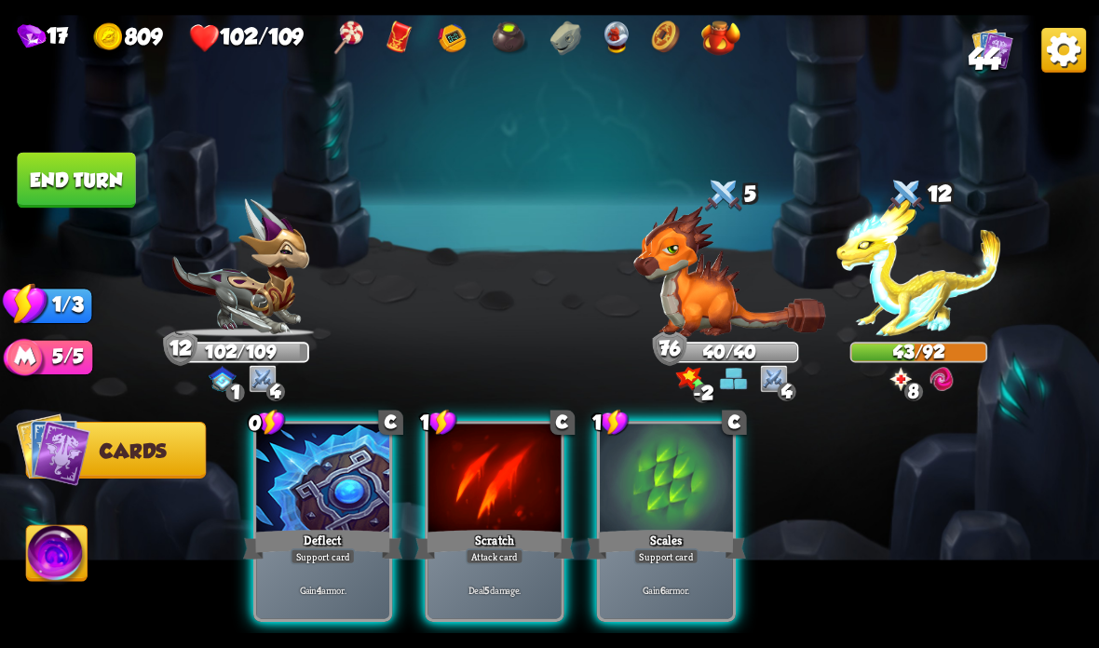
click at [351, 469] on div at bounding box center [322, 480] width 133 height 112
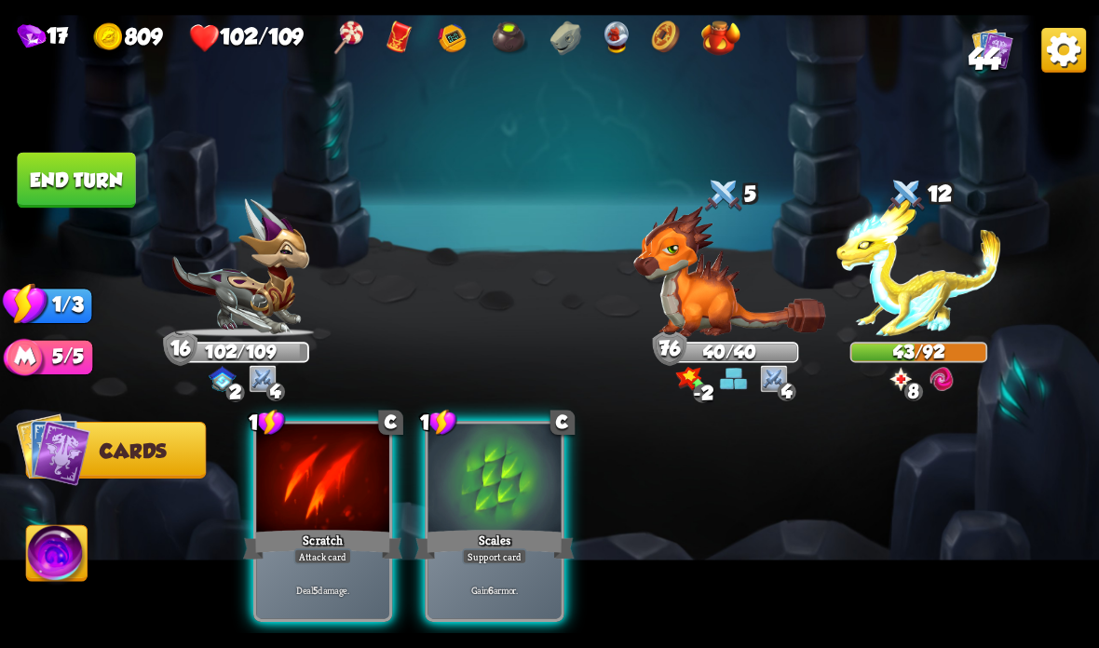
click at [341, 550] on div "Attack card" at bounding box center [323, 557] width 58 height 16
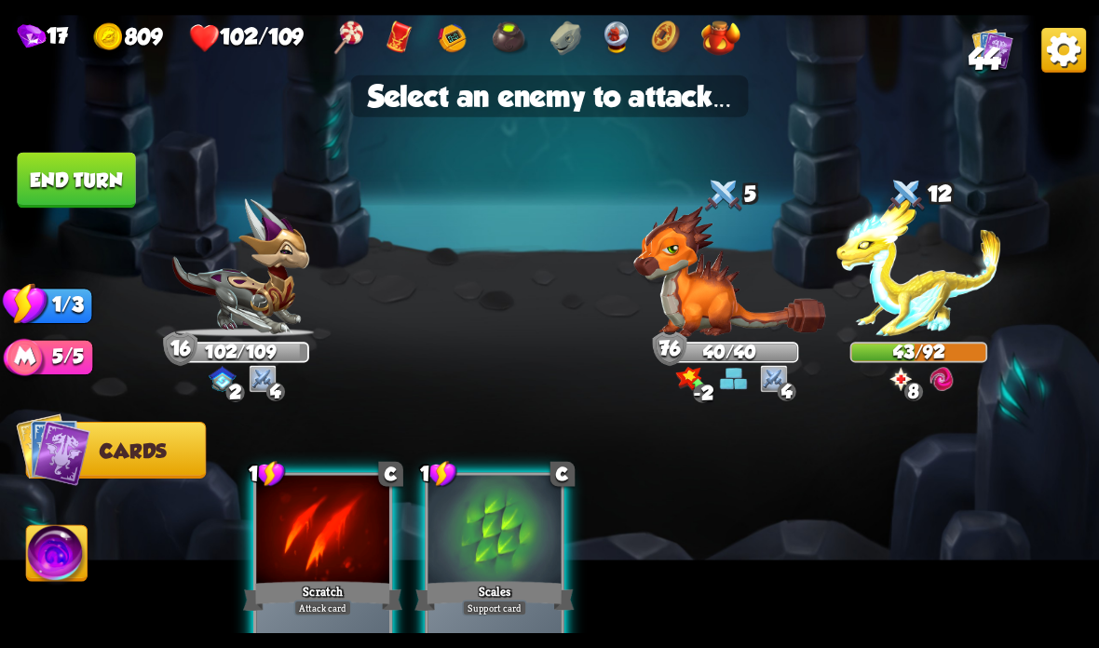
click at [882, 269] on img at bounding box center [918, 268] width 165 height 138
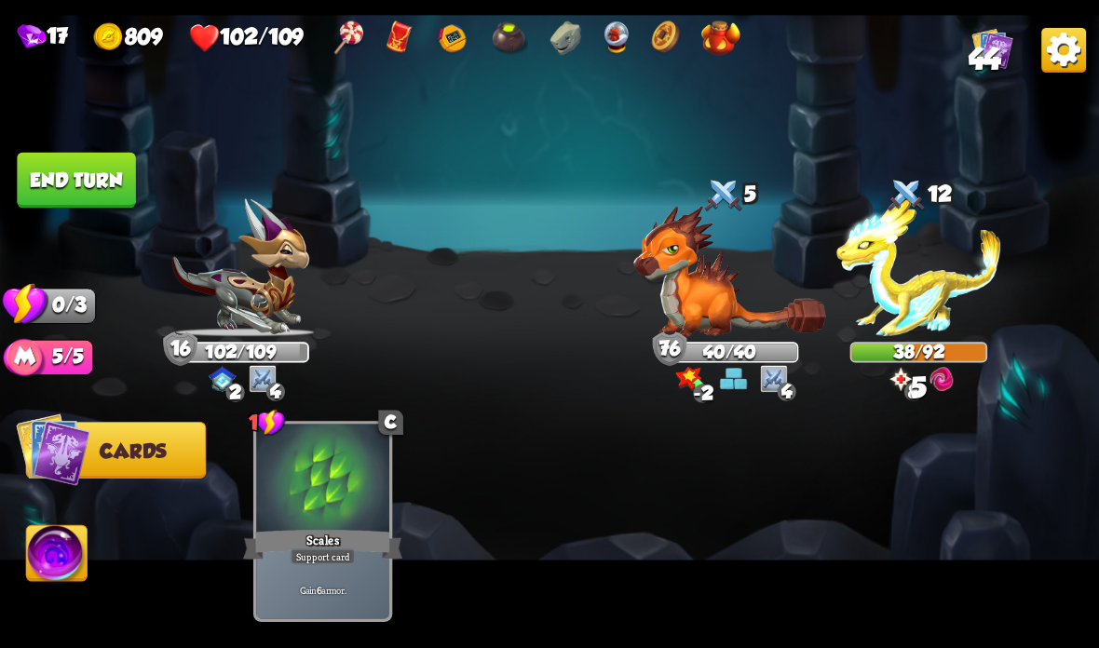
click at [107, 173] on button "End turn" at bounding box center [76, 181] width 118 height 56
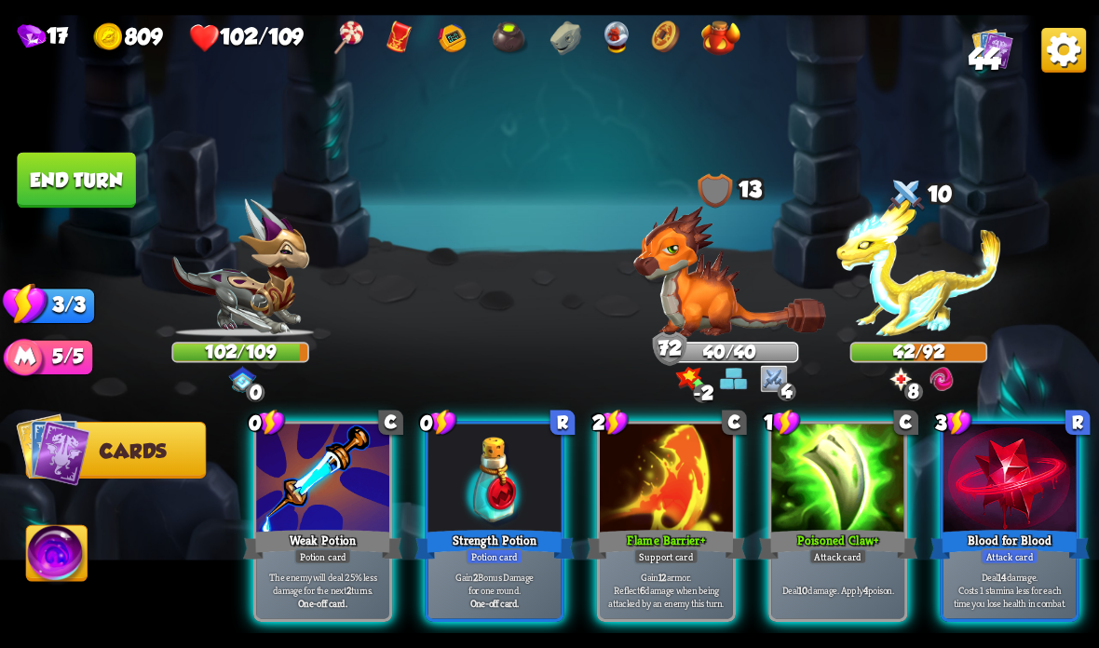
click at [307, 513] on div at bounding box center [322, 480] width 133 height 112
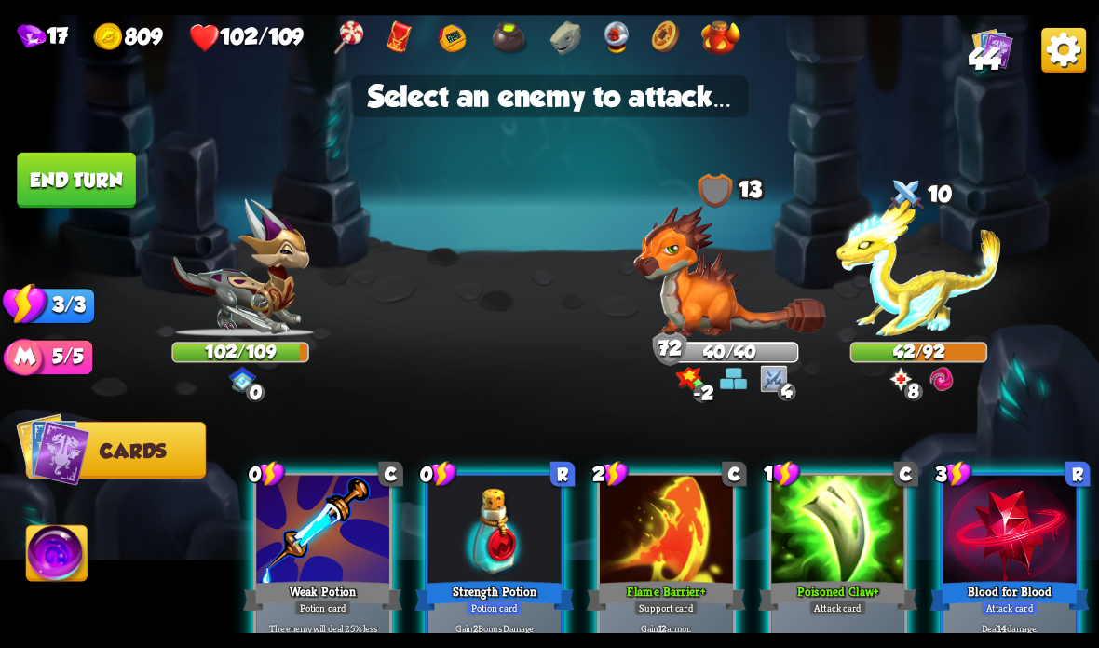
click at [703, 320] on img at bounding box center [729, 271] width 193 height 131
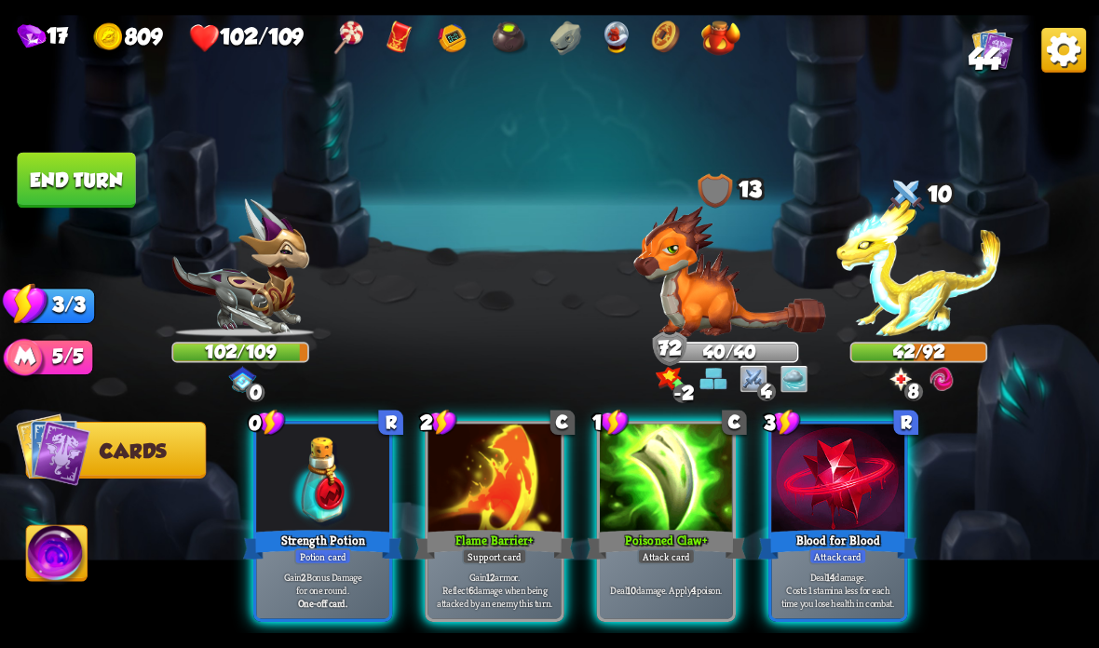
click at [317, 552] on div "Potion card" at bounding box center [322, 557] width 57 height 16
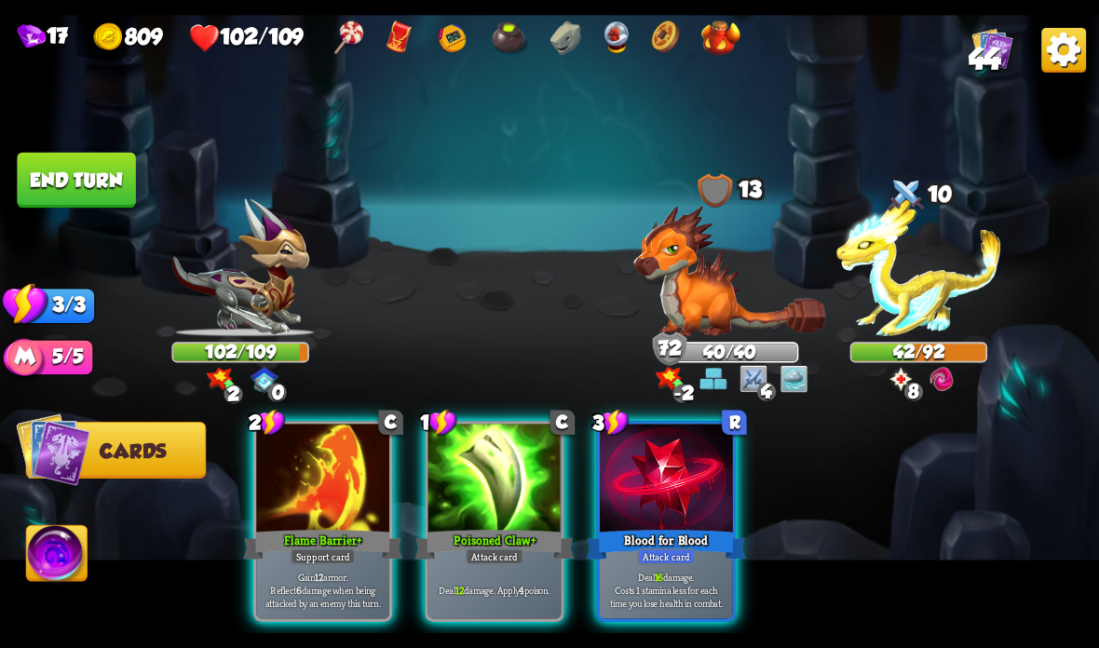
click at [344, 566] on div "Gain 12 armor. Reflect 6 damage when being attacked by an enemy this turn." at bounding box center [322, 590] width 133 height 58
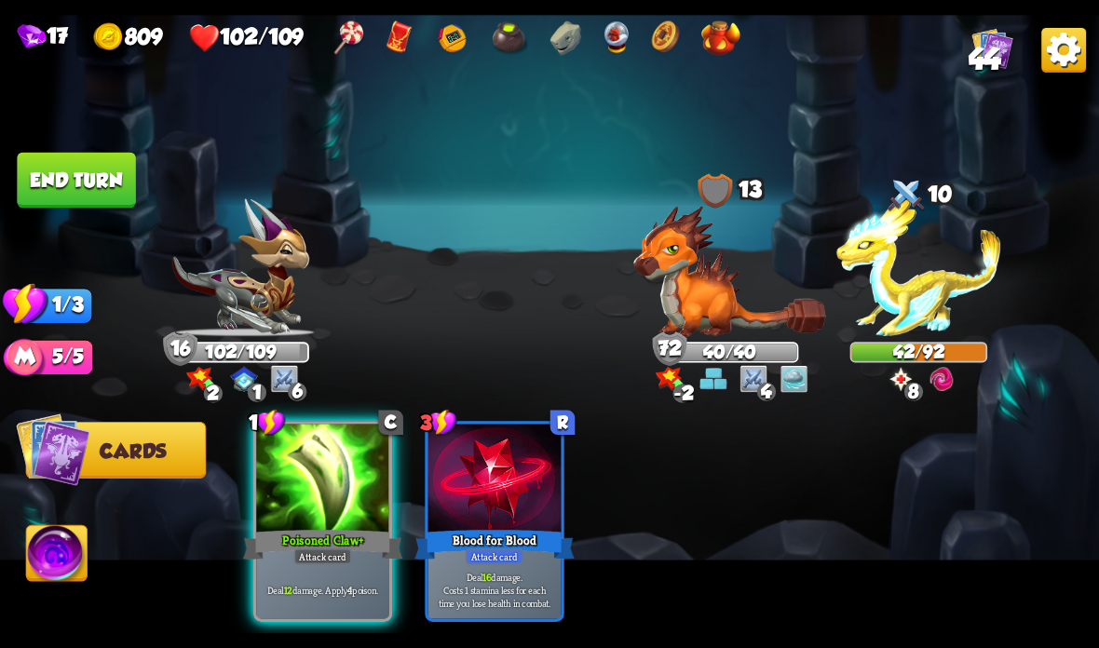
click at [341, 555] on div "Attack card" at bounding box center [323, 557] width 58 height 16
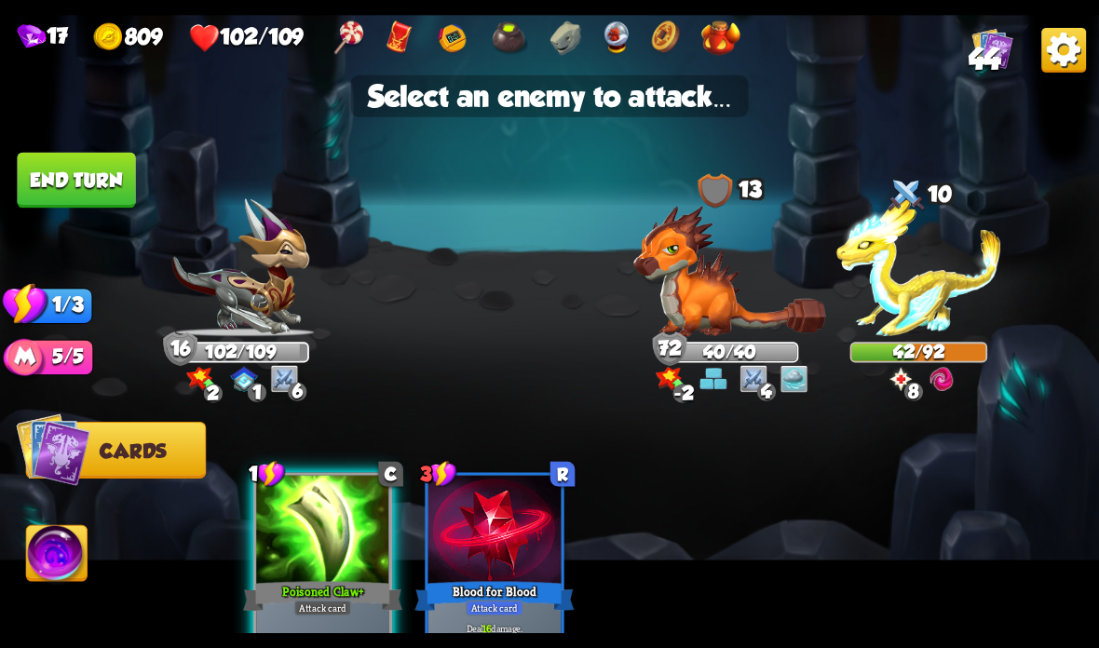
click at [914, 282] on img at bounding box center [918, 268] width 165 height 138
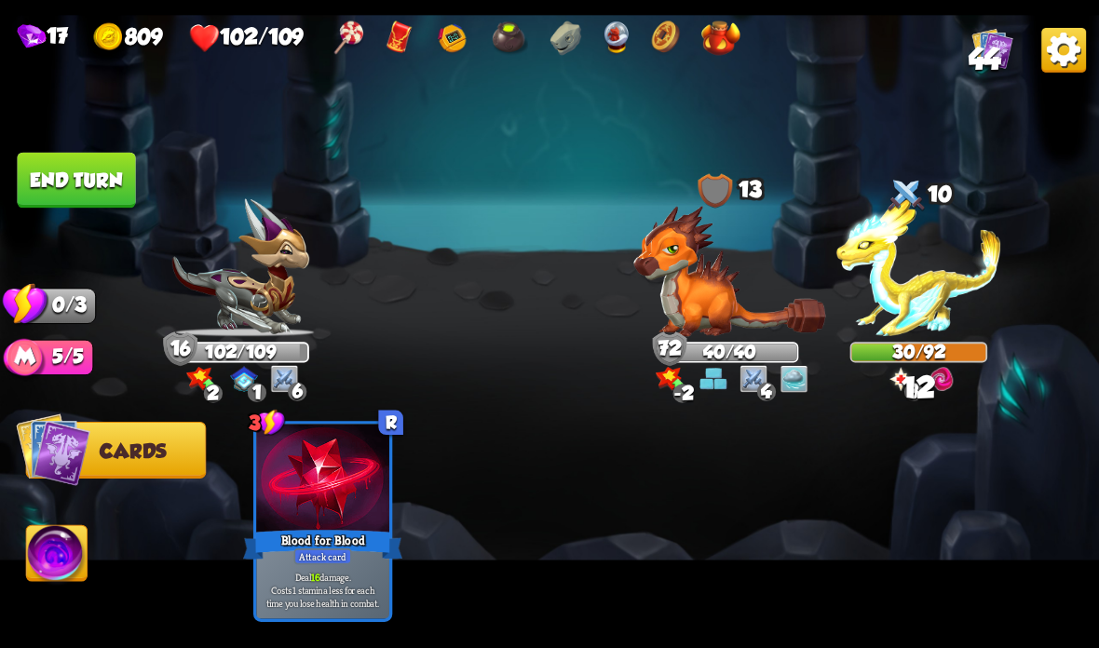
click at [102, 177] on button "End turn" at bounding box center [76, 181] width 118 height 56
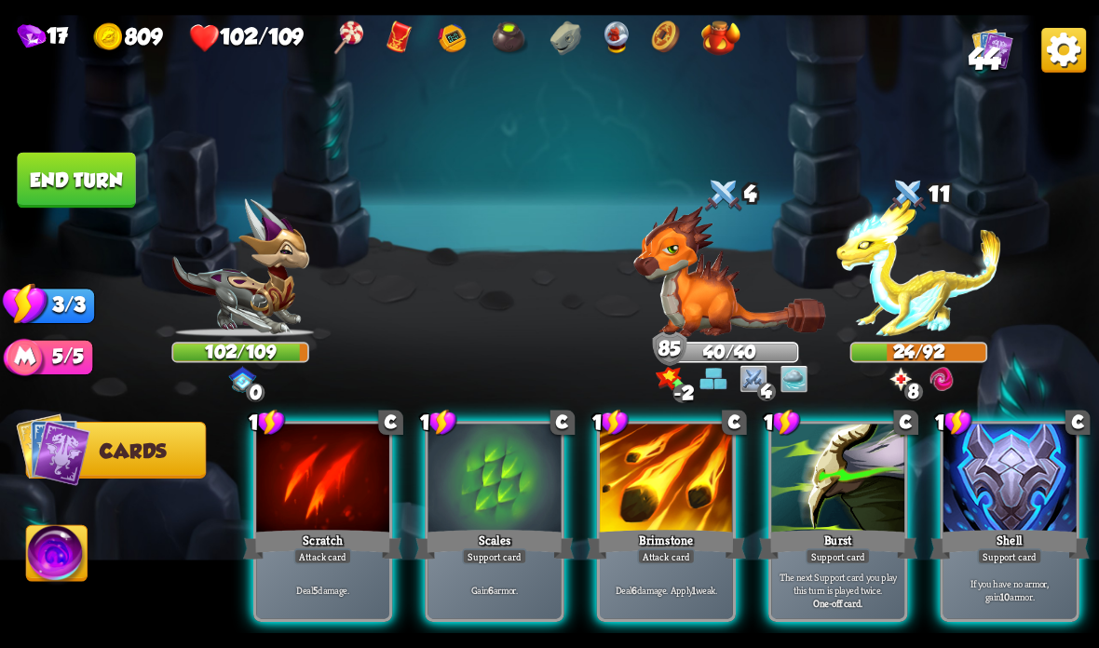
click at [993, 470] on div at bounding box center [1009, 480] width 133 height 112
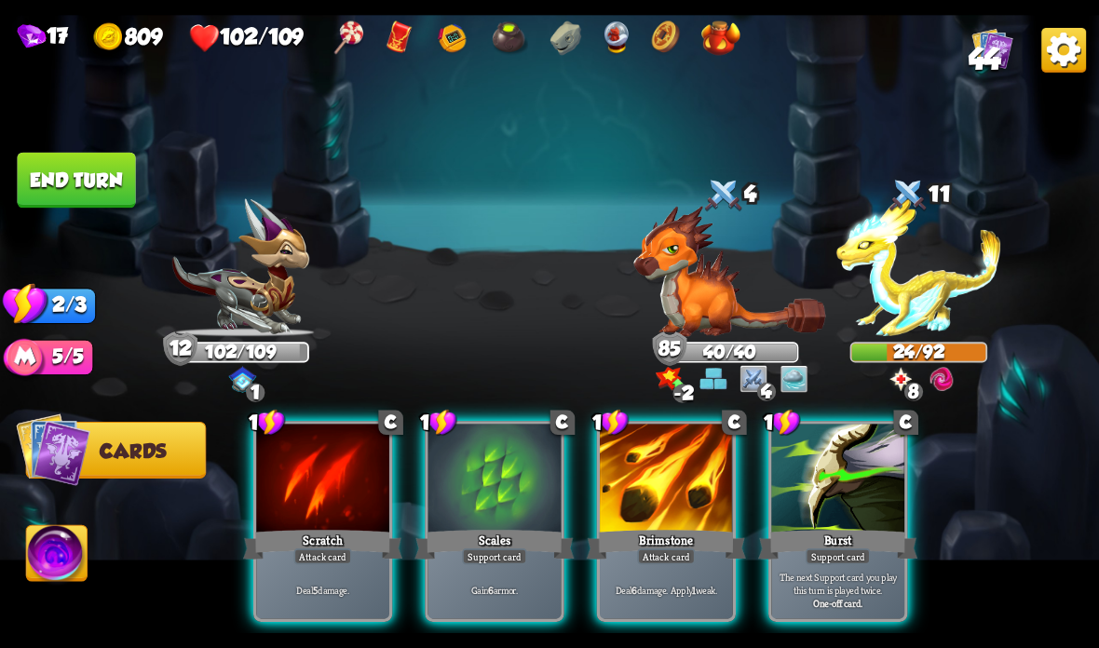
click at [486, 567] on div "Gain 6 armor." at bounding box center [494, 590] width 133 height 58
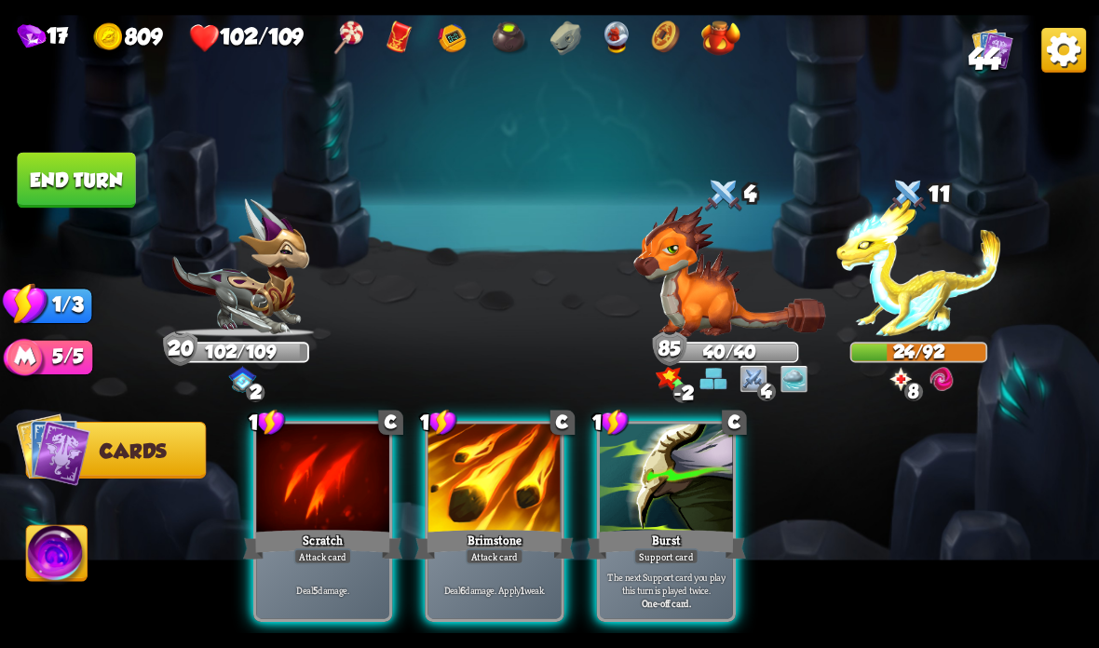
click at [476, 556] on div "Attack card" at bounding box center [495, 557] width 58 height 16
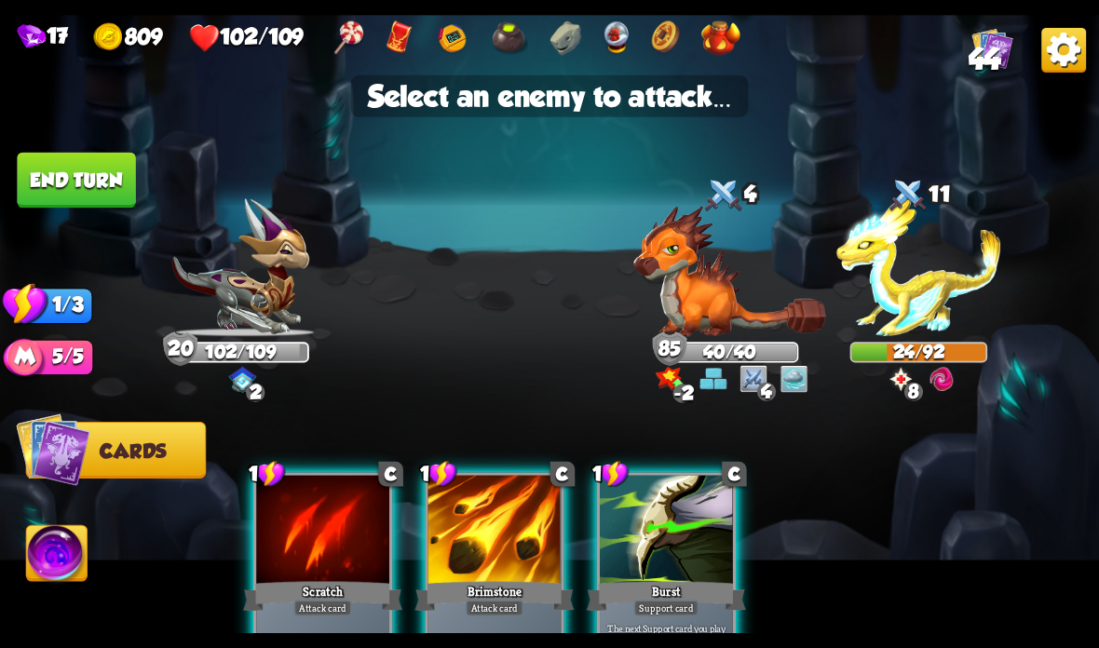
click at [940, 271] on img at bounding box center [918, 268] width 165 height 138
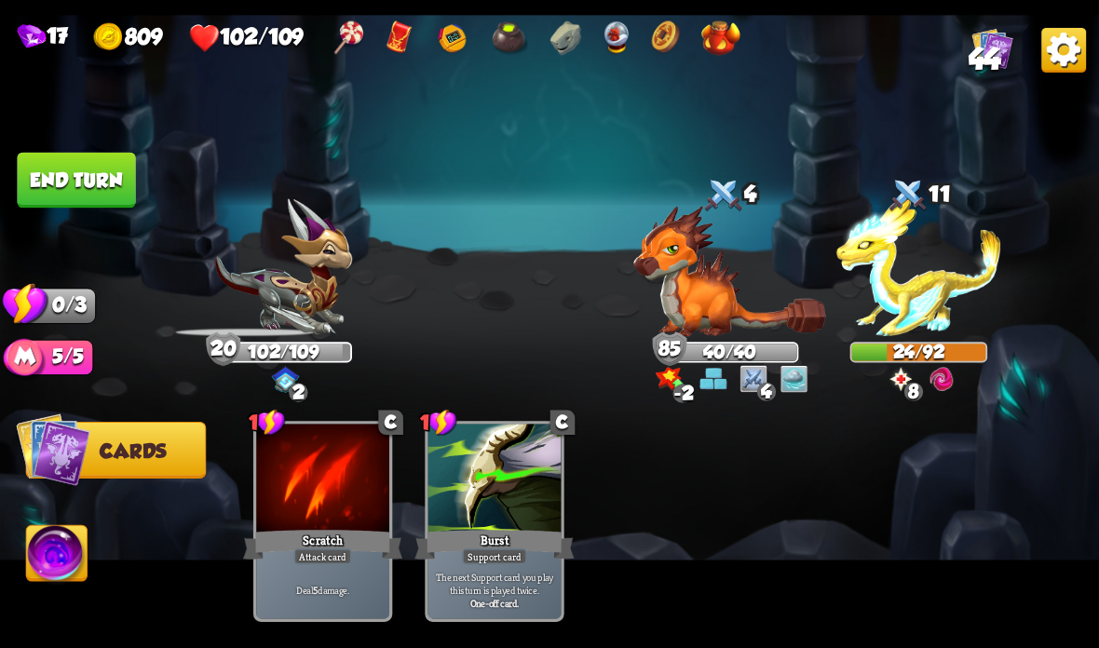
click at [82, 167] on button "End turn" at bounding box center [76, 181] width 118 height 56
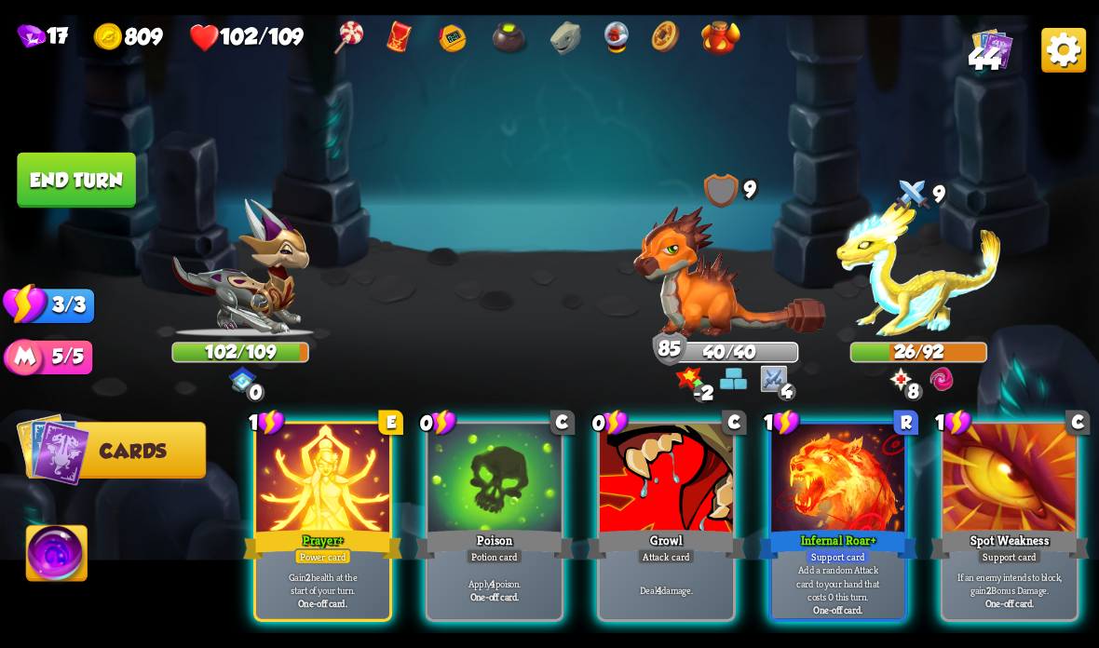
click at [991, 505] on div at bounding box center [1009, 480] width 133 height 112
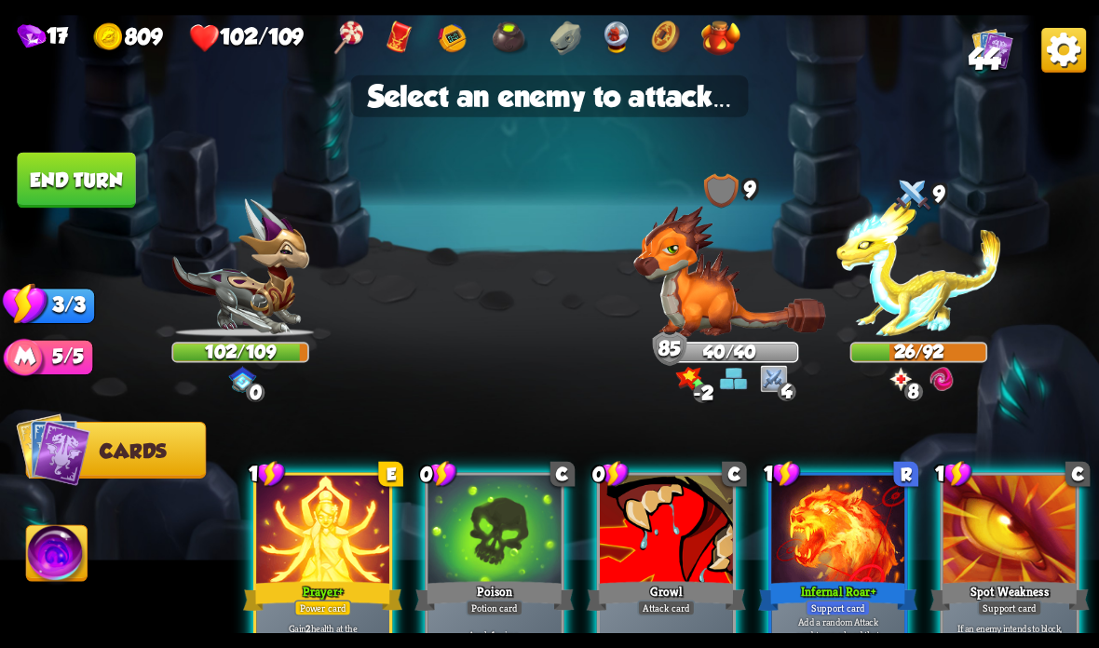
click at [723, 276] on img at bounding box center [729, 271] width 193 height 131
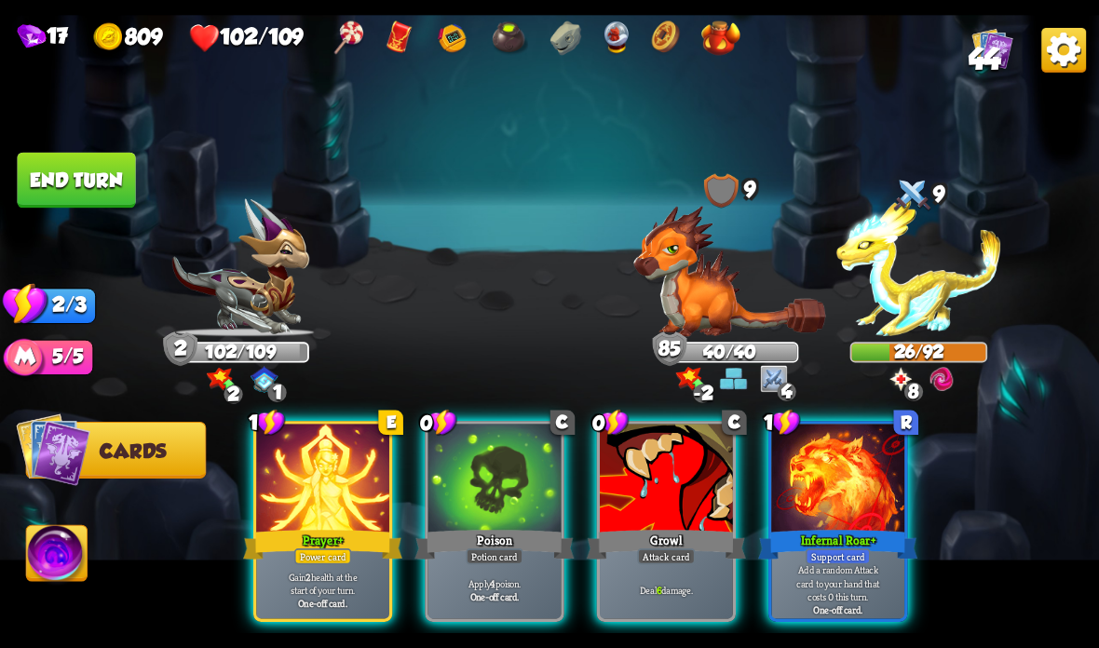
click at [323, 535] on div "Prayer +" at bounding box center [322, 544] width 159 height 35
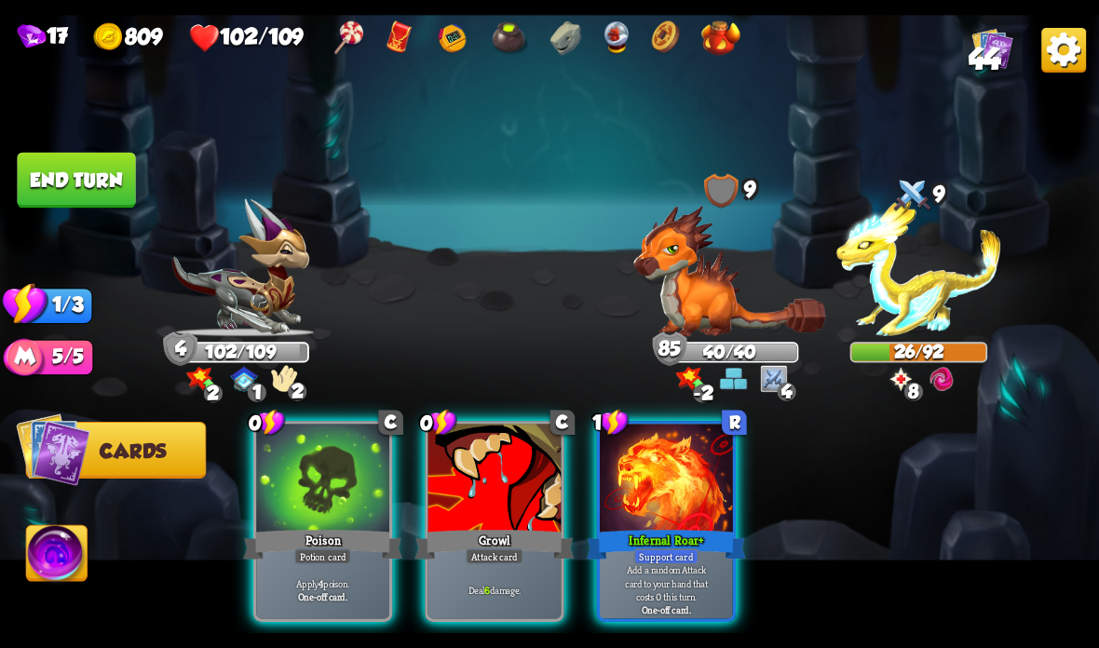
click at [666, 526] on div at bounding box center [666, 480] width 133 height 112
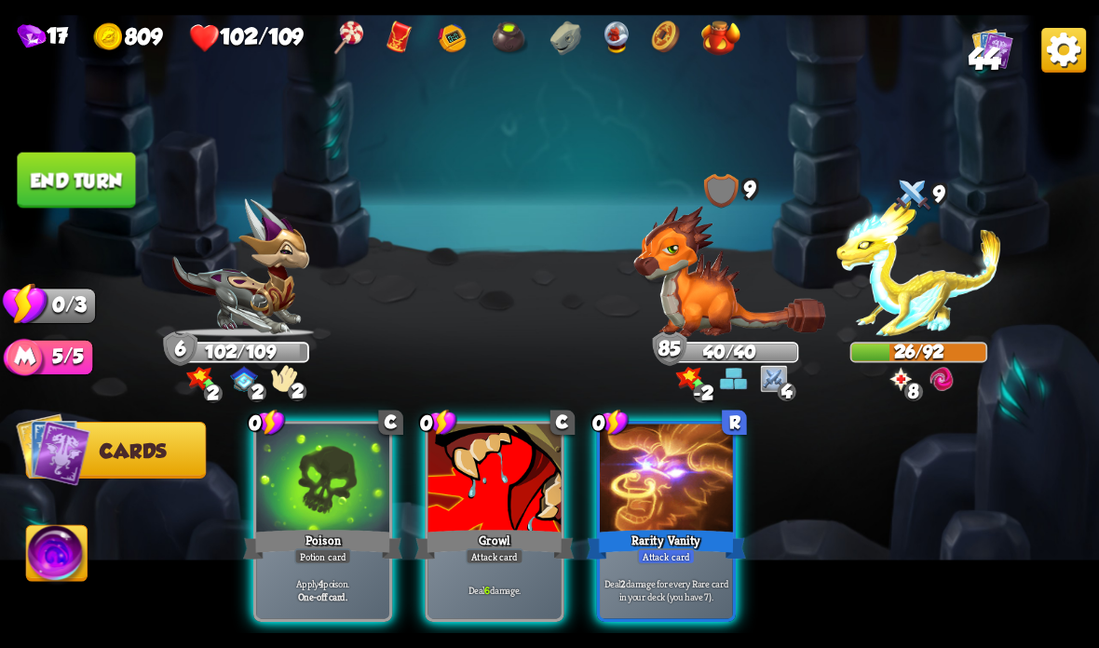
click at [639, 506] on div at bounding box center [666, 480] width 133 height 112
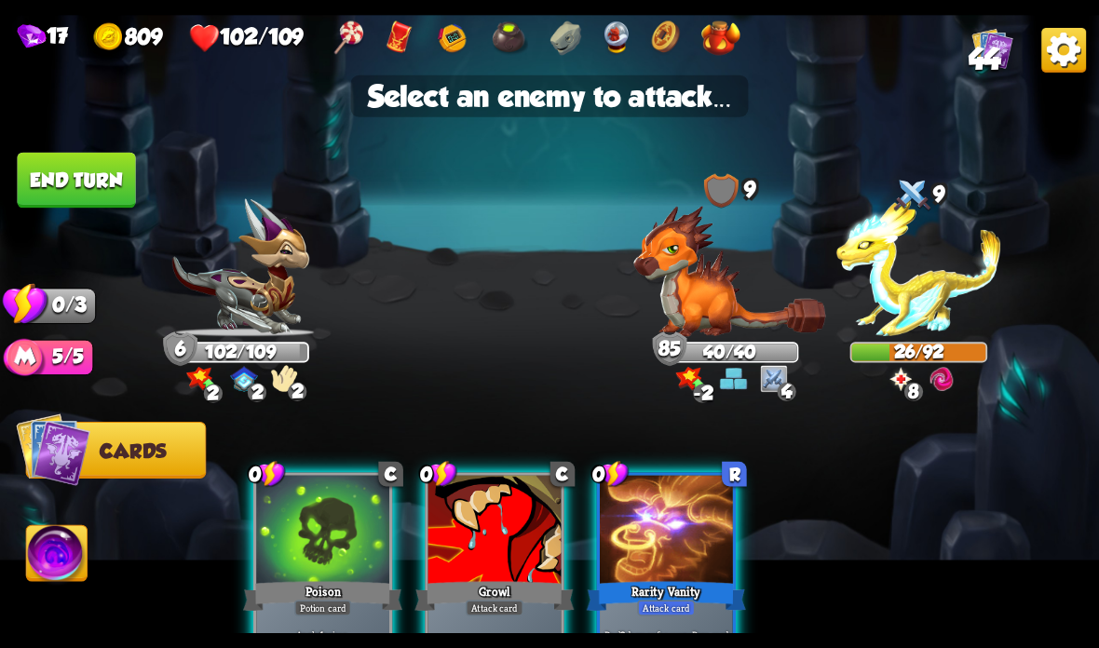
click at [927, 282] on img at bounding box center [918, 268] width 165 height 138
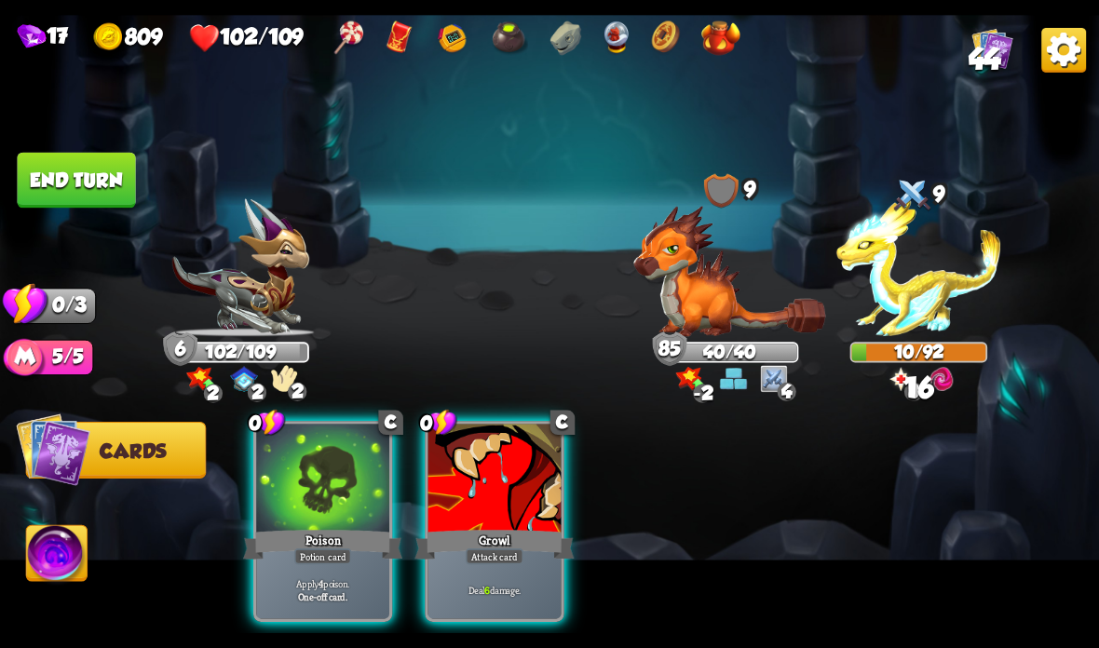
click at [475, 535] on div "Growl" at bounding box center [493, 544] width 159 height 35
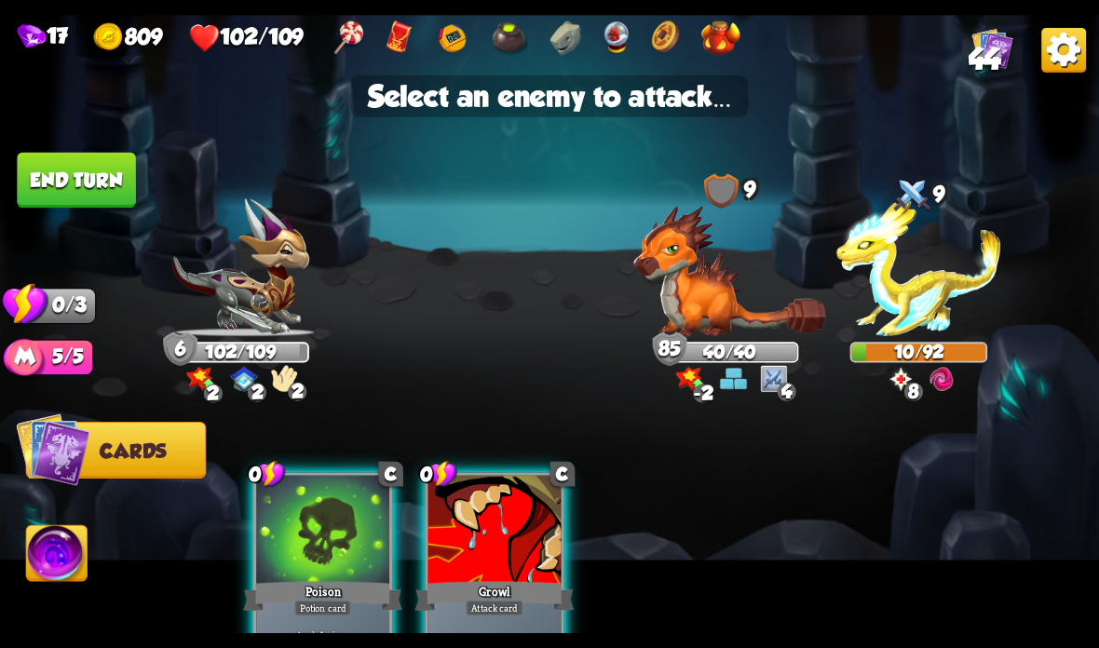
click at [933, 292] on img at bounding box center [918, 268] width 165 height 138
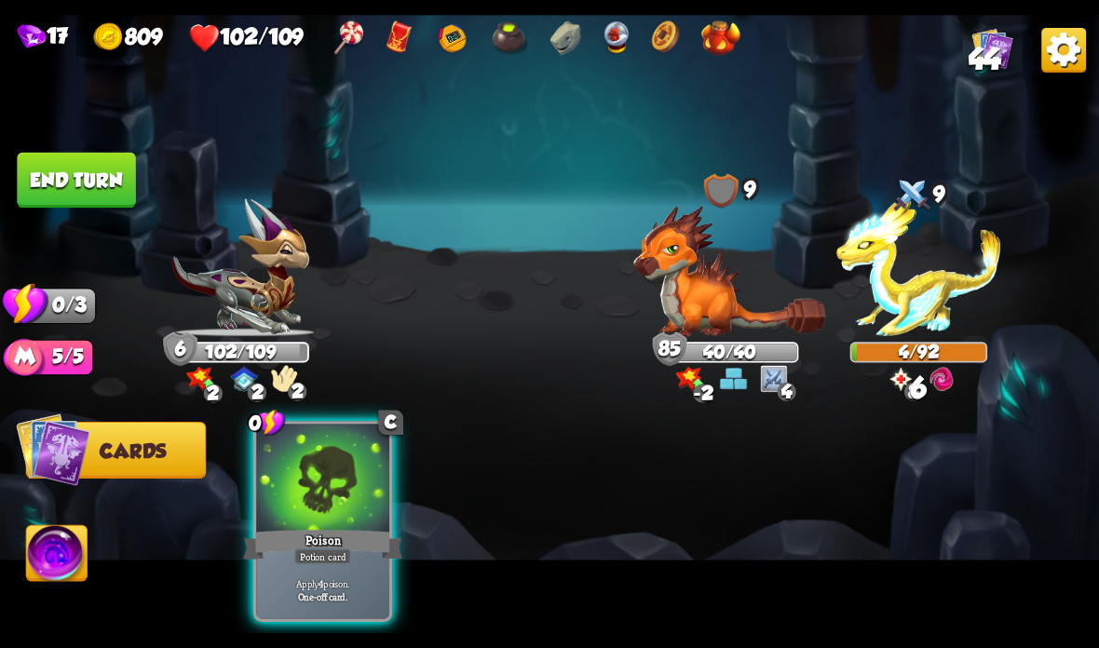
click at [327, 541] on div "Poison" at bounding box center [322, 544] width 159 height 35
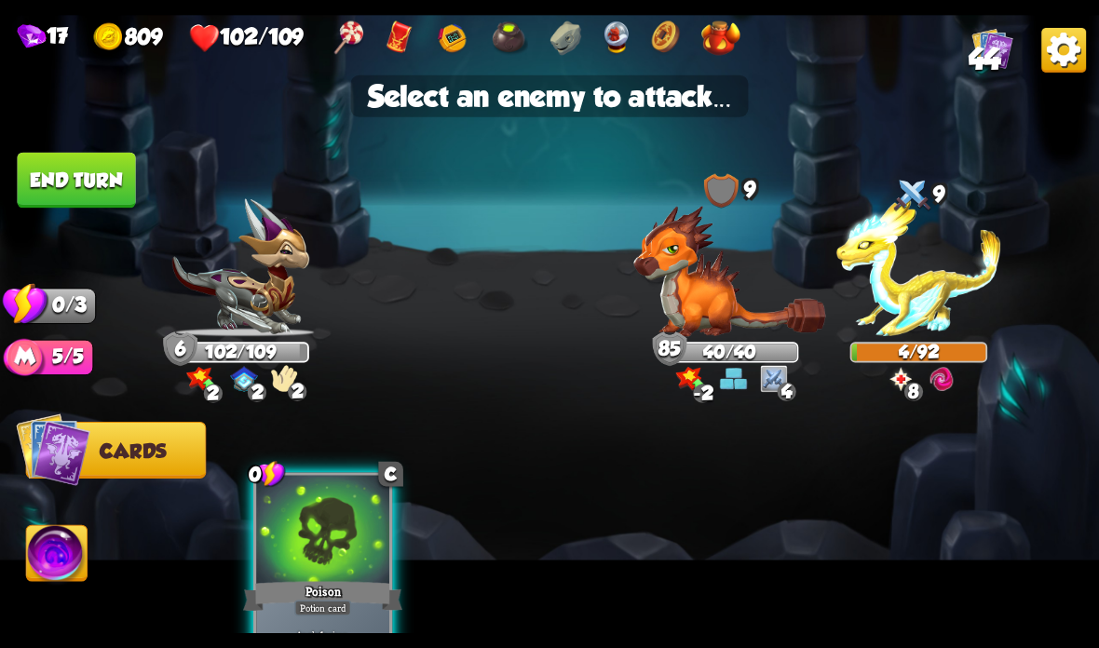
click at [710, 272] on img at bounding box center [729, 271] width 193 height 131
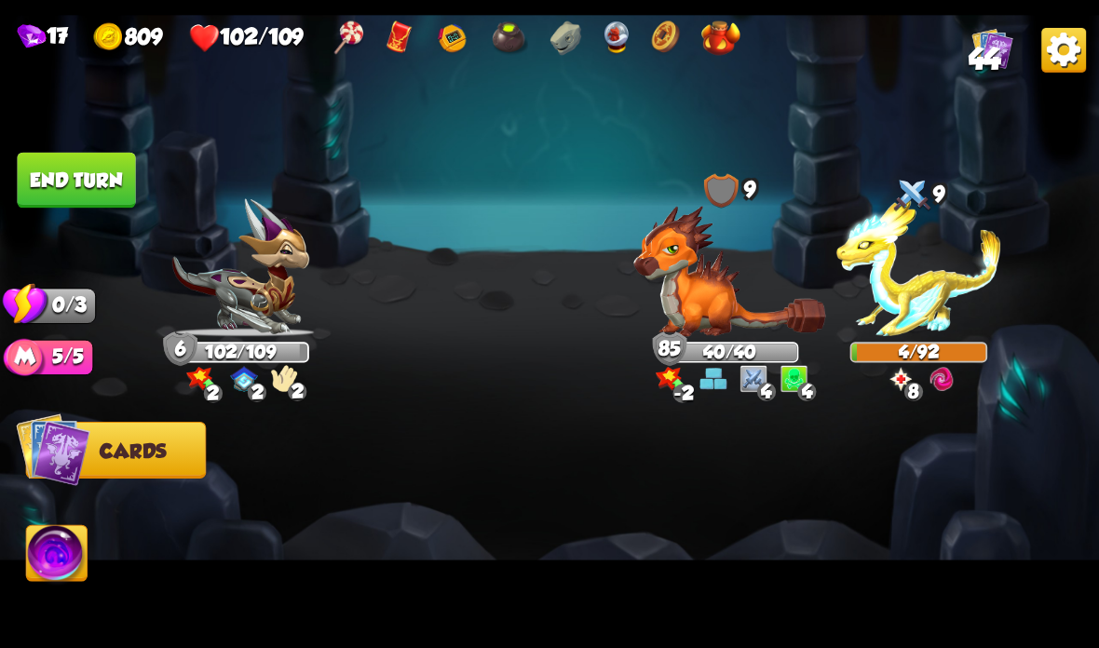
click at [100, 189] on button "End turn" at bounding box center [76, 181] width 118 height 56
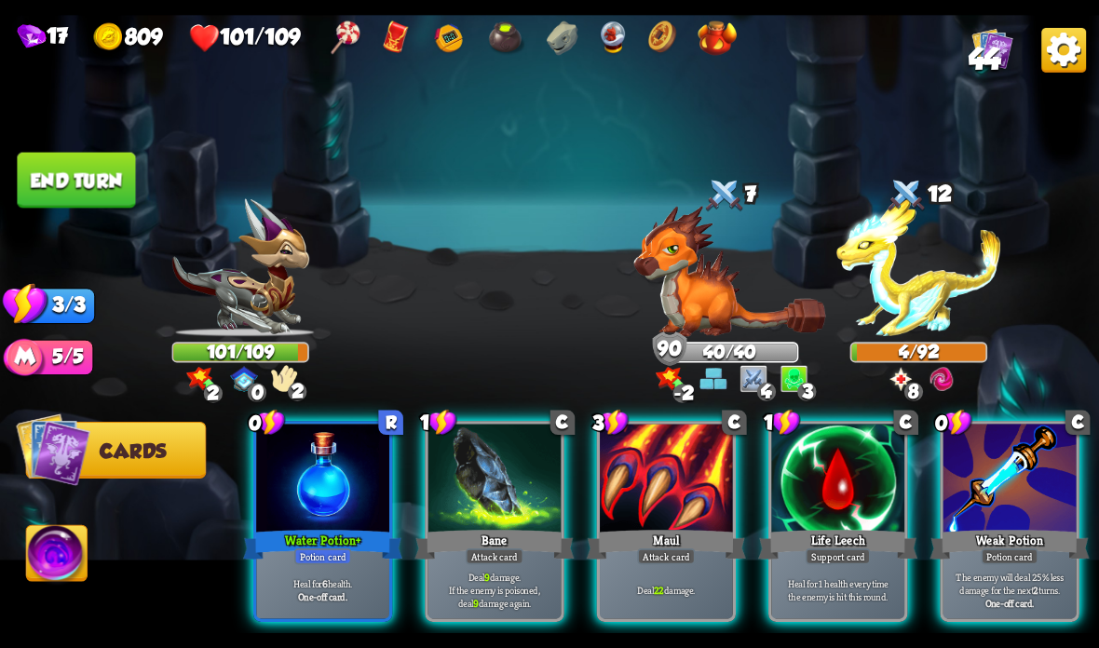
click at [329, 540] on div "Water Potion +" at bounding box center [322, 544] width 159 height 35
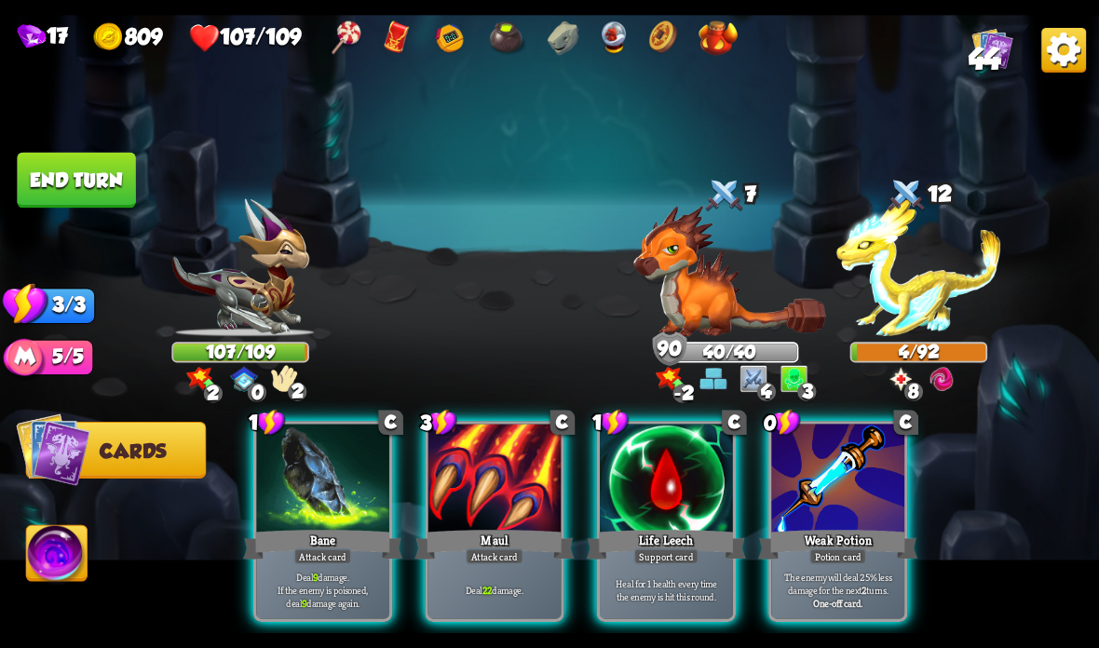
click at [318, 565] on div "Deal 9 damage. If the enemy is poisoned, deal 9 damage again." at bounding box center [322, 590] width 133 height 58
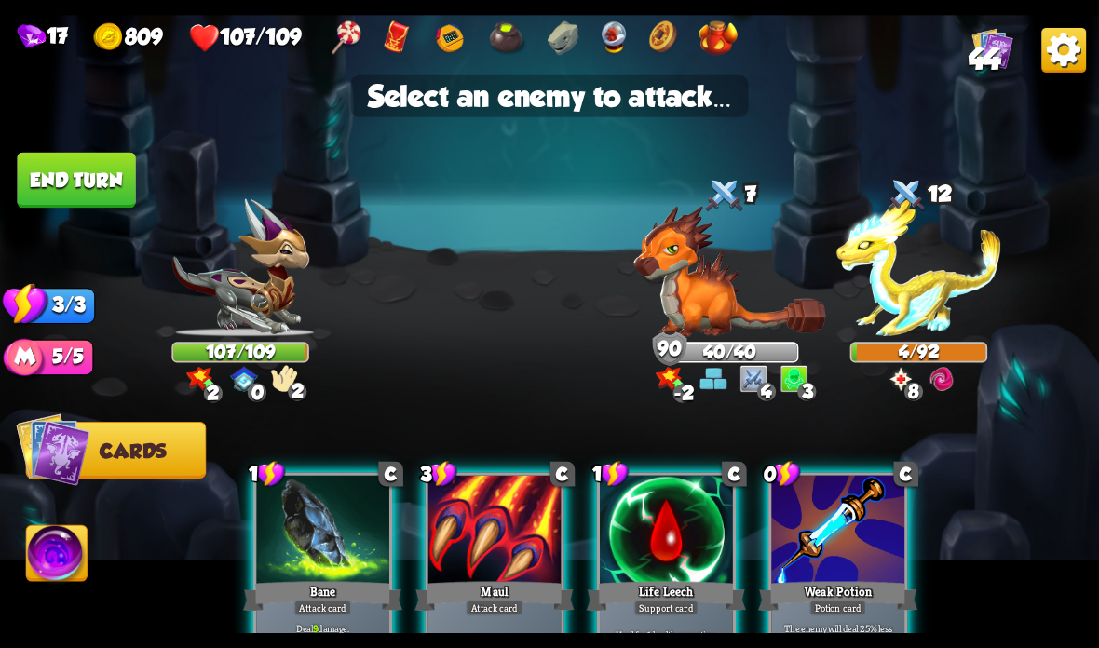
click at [922, 285] on img at bounding box center [918, 268] width 165 height 138
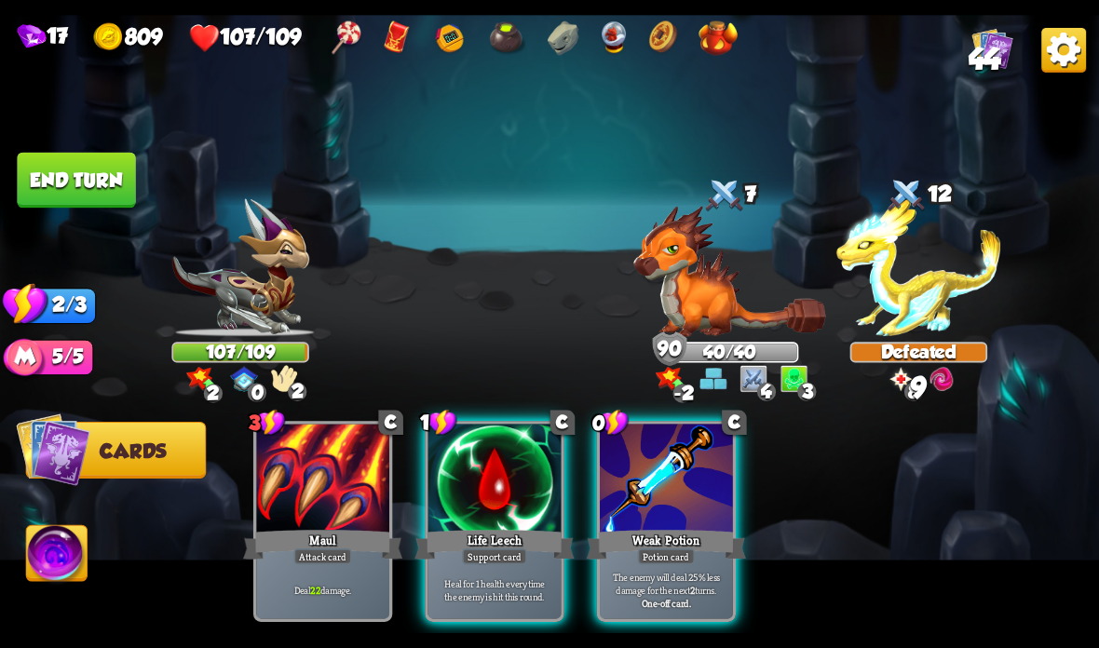
click at [652, 515] on div at bounding box center [666, 480] width 133 height 112
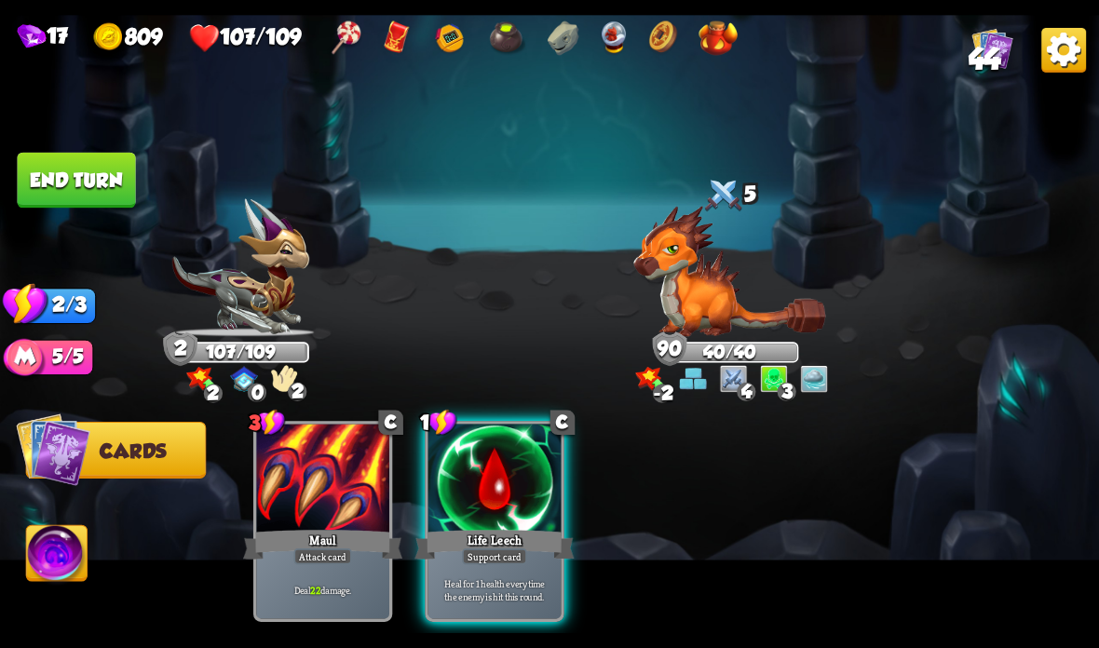
click at [478, 501] on div at bounding box center [494, 480] width 133 height 112
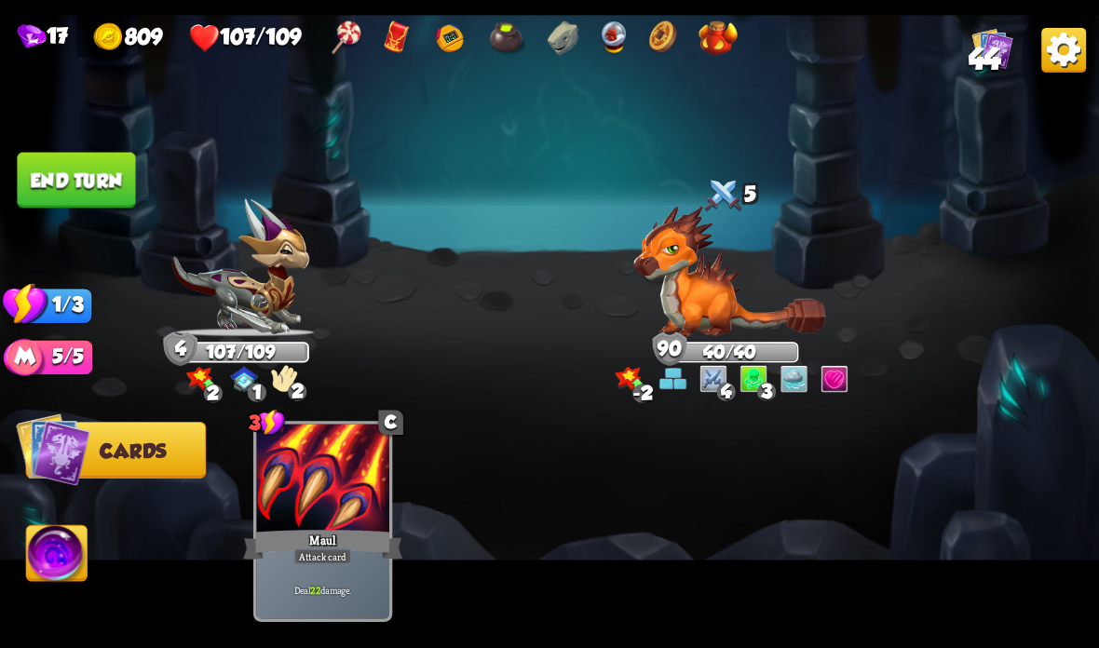
click at [96, 170] on button "End turn" at bounding box center [76, 181] width 118 height 56
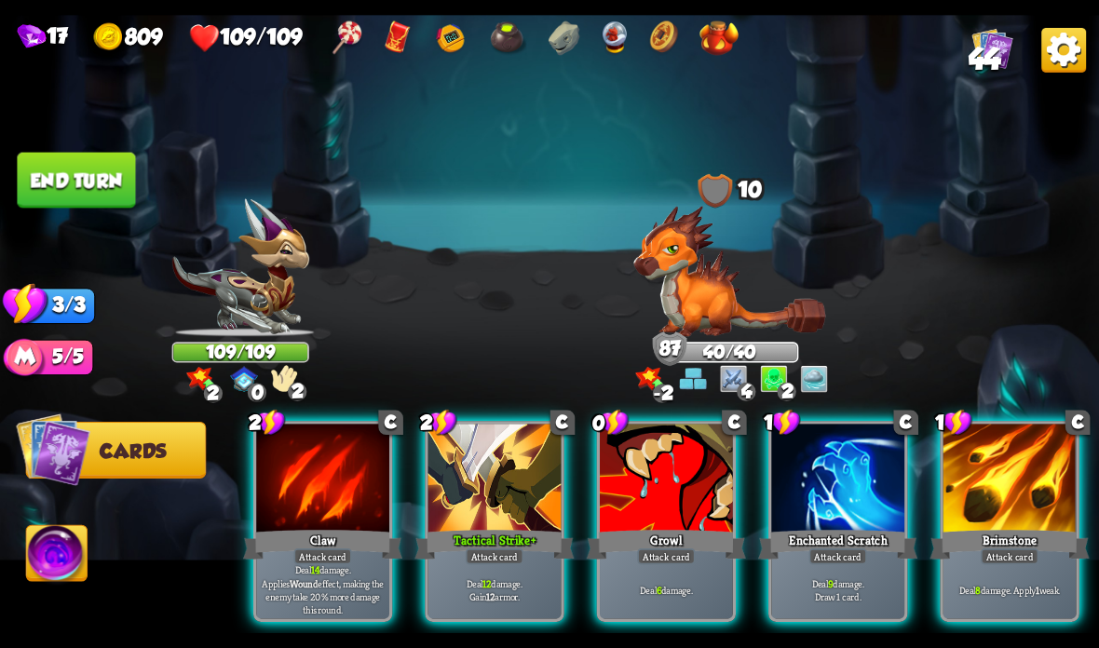
click at [485, 527] on div "Tactical Strike +" at bounding box center [493, 544] width 159 height 35
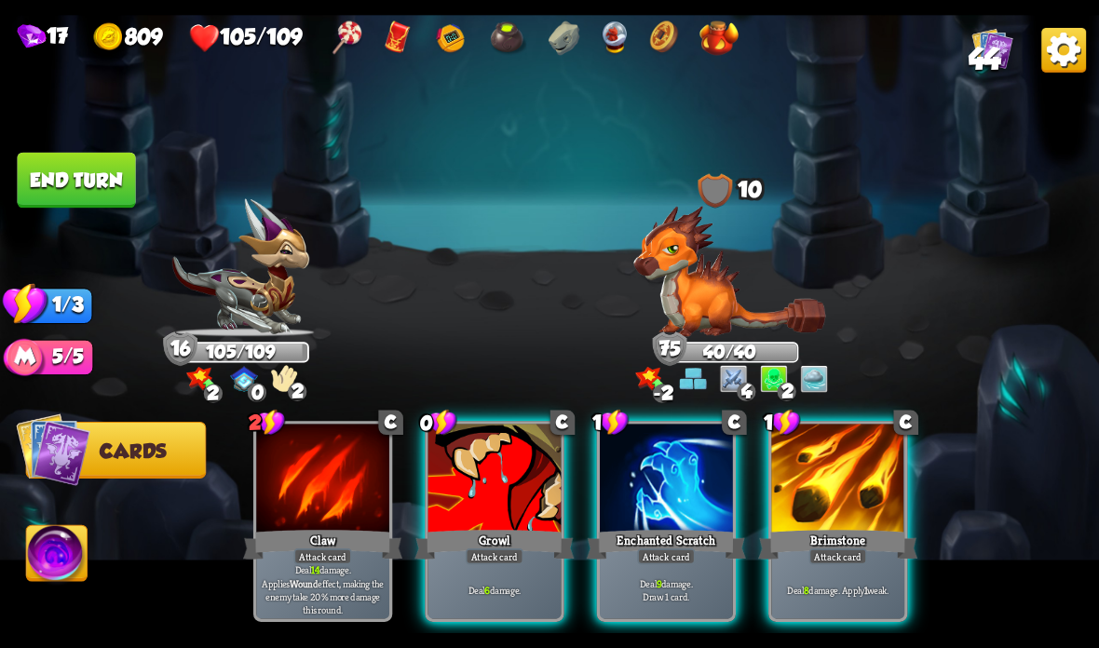
click at [651, 526] on div at bounding box center [666, 480] width 133 height 112
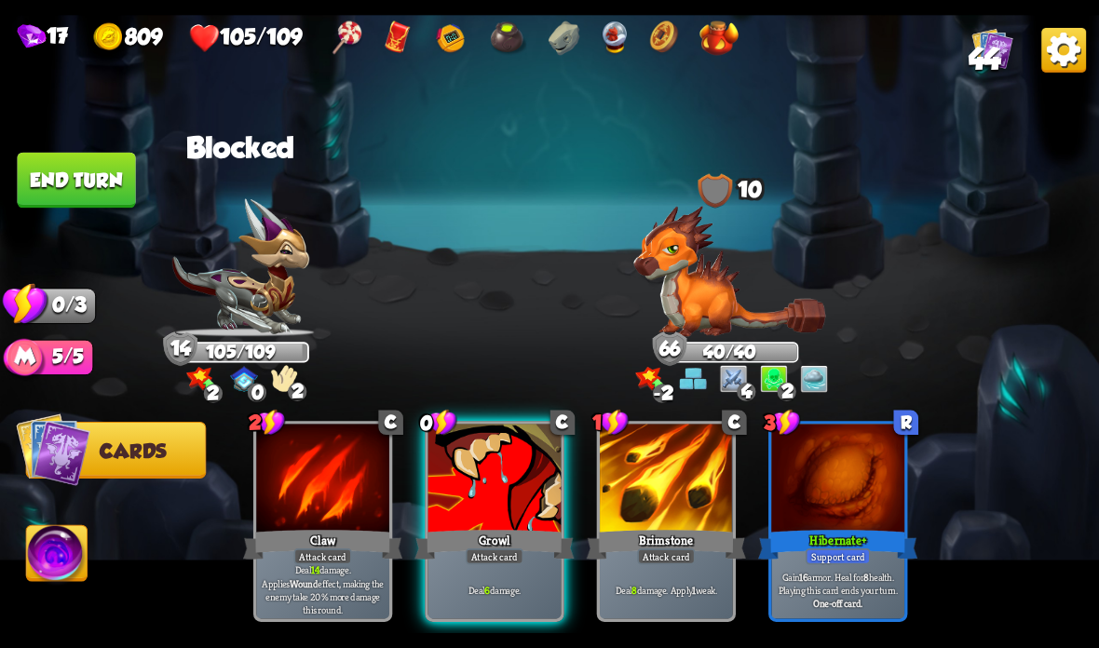
click at [507, 554] on div "Attack card" at bounding box center [495, 557] width 58 height 16
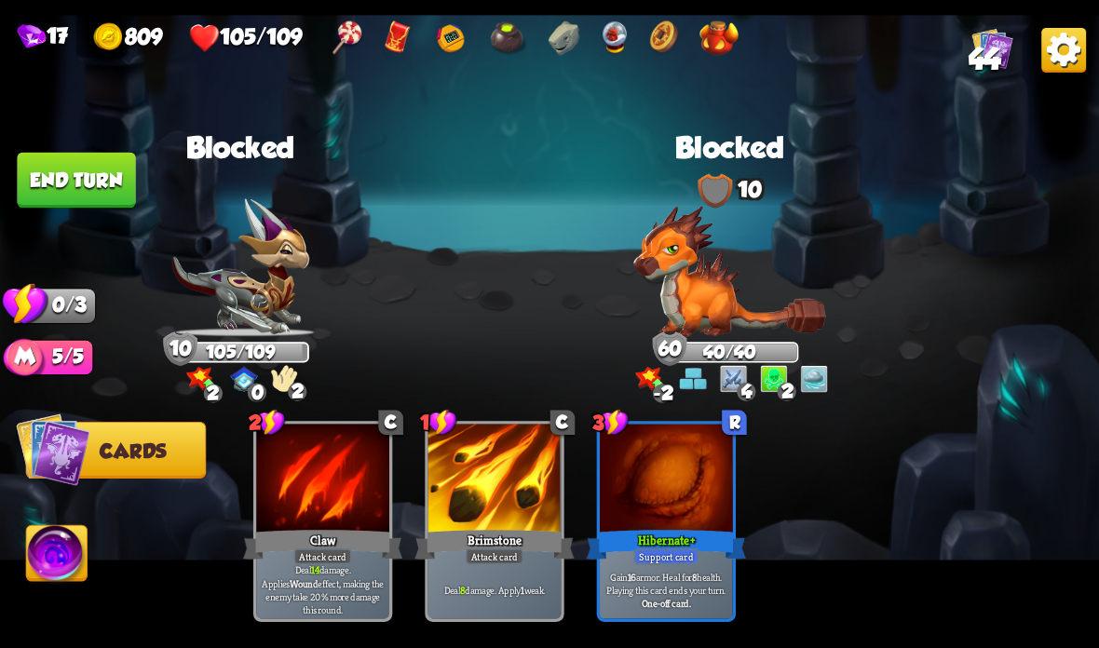
click at [58, 175] on button "End turn" at bounding box center [76, 181] width 118 height 56
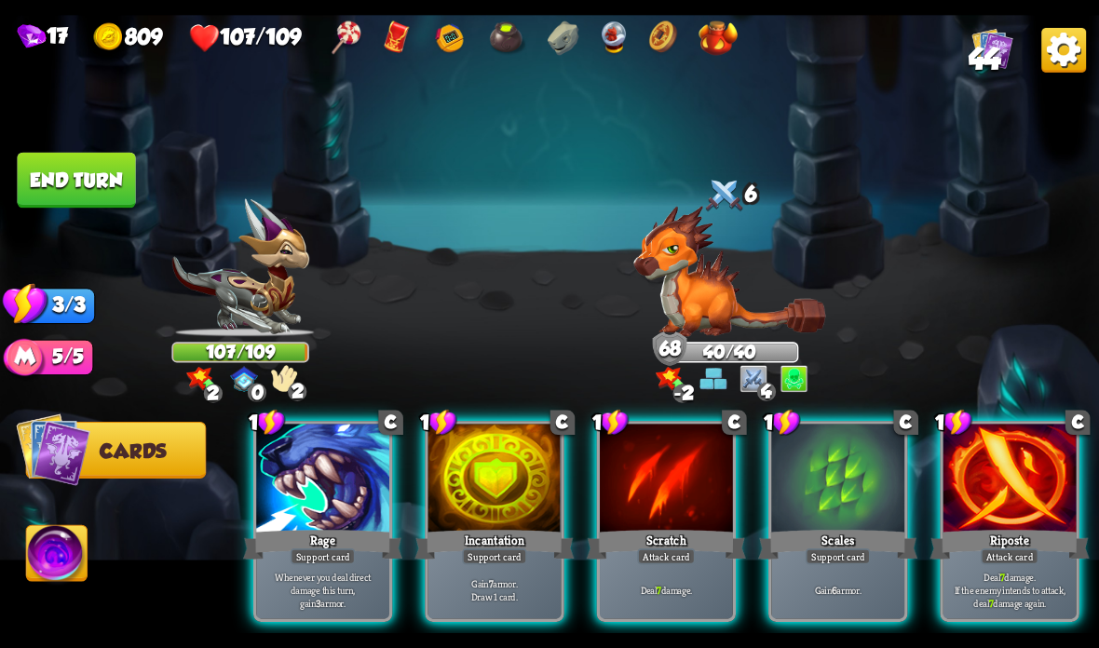
click at [488, 500] on div at bounding box center [494, 480] width 133 height 112
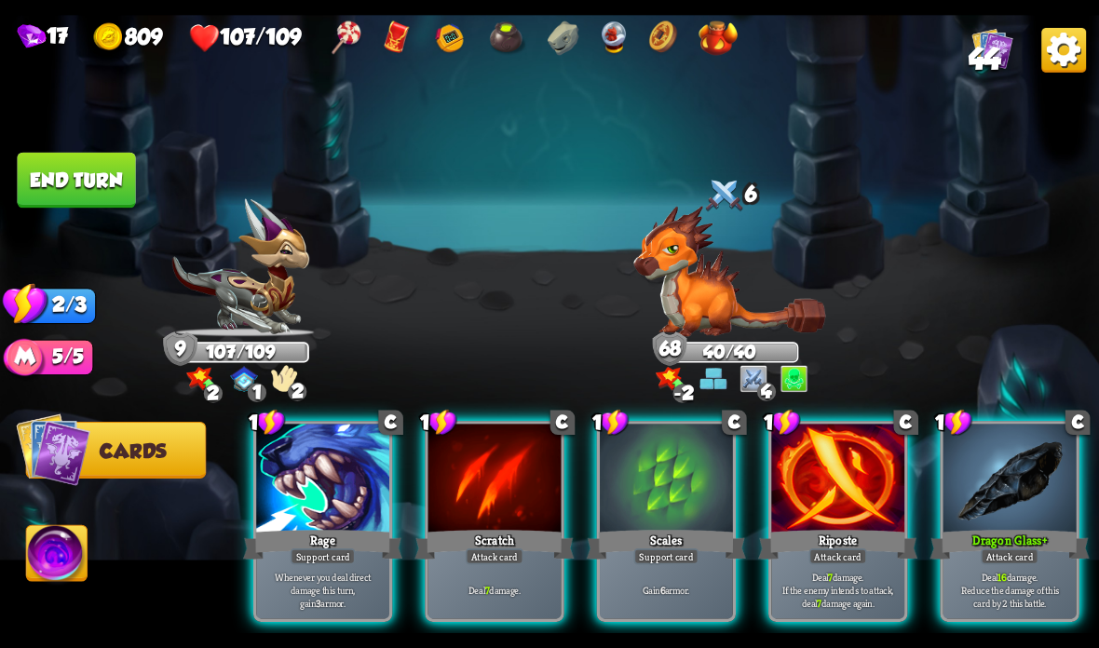
click at [654, 541] on div "Scales" at bounding box center [666, 544] width 159 height 35
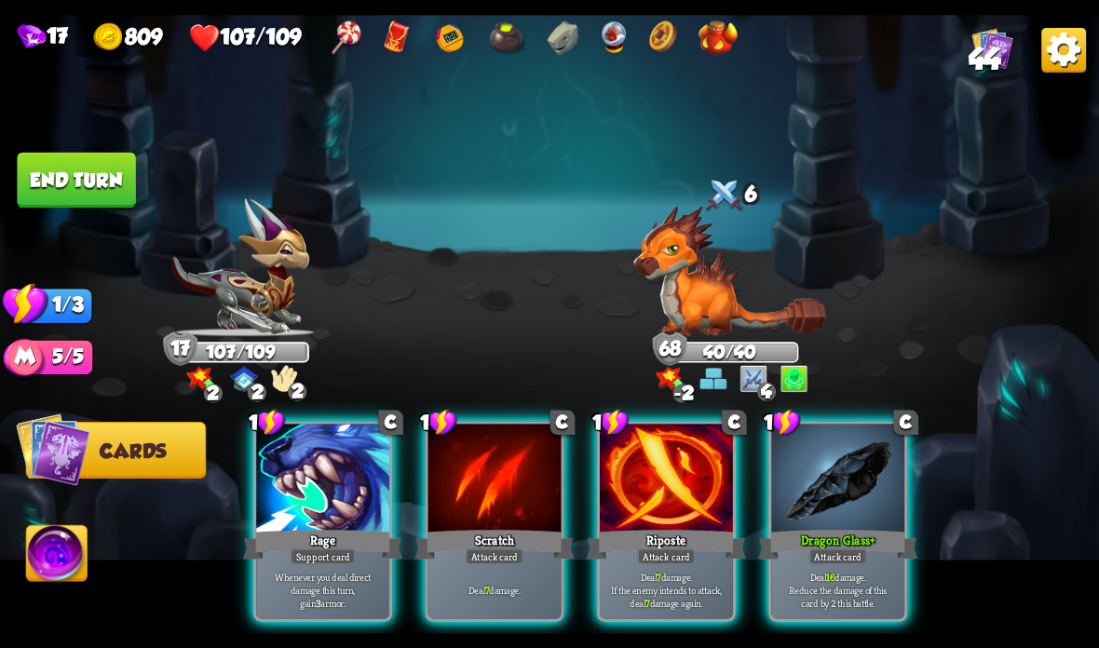
click at [837, 513] on div at bounding box center [837, 480] width 133 height 112
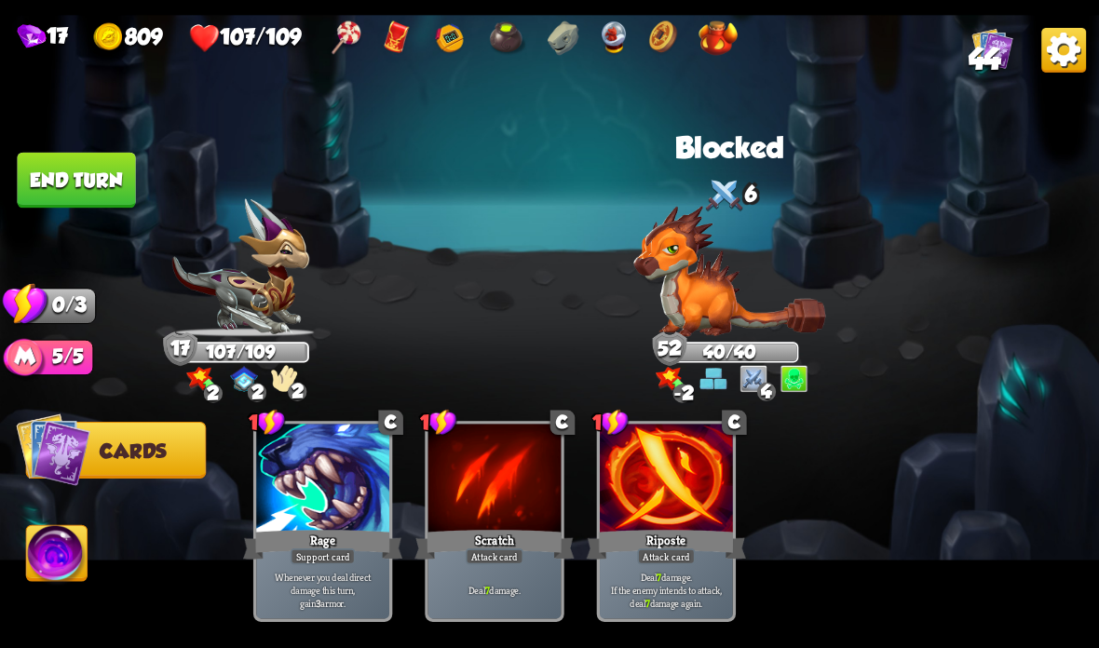
click at [123, 187] on button "End turn" at bounding box center [76, 181] width 118 height 56
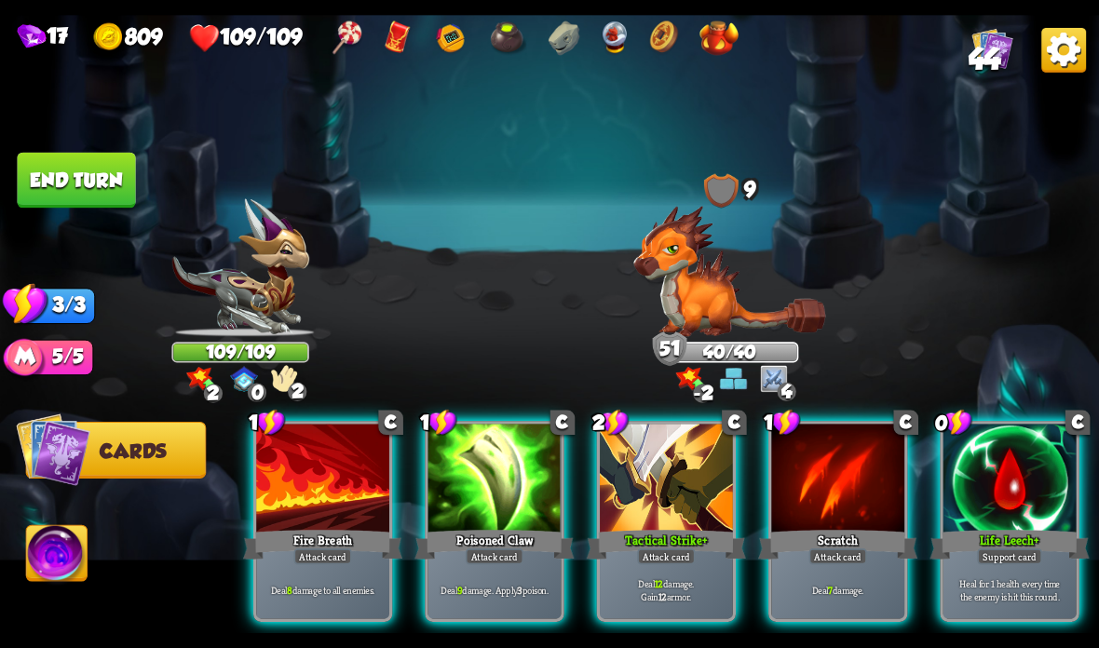
click at [678, 484] on div at bounding box center [666, 480] width 133 height 112
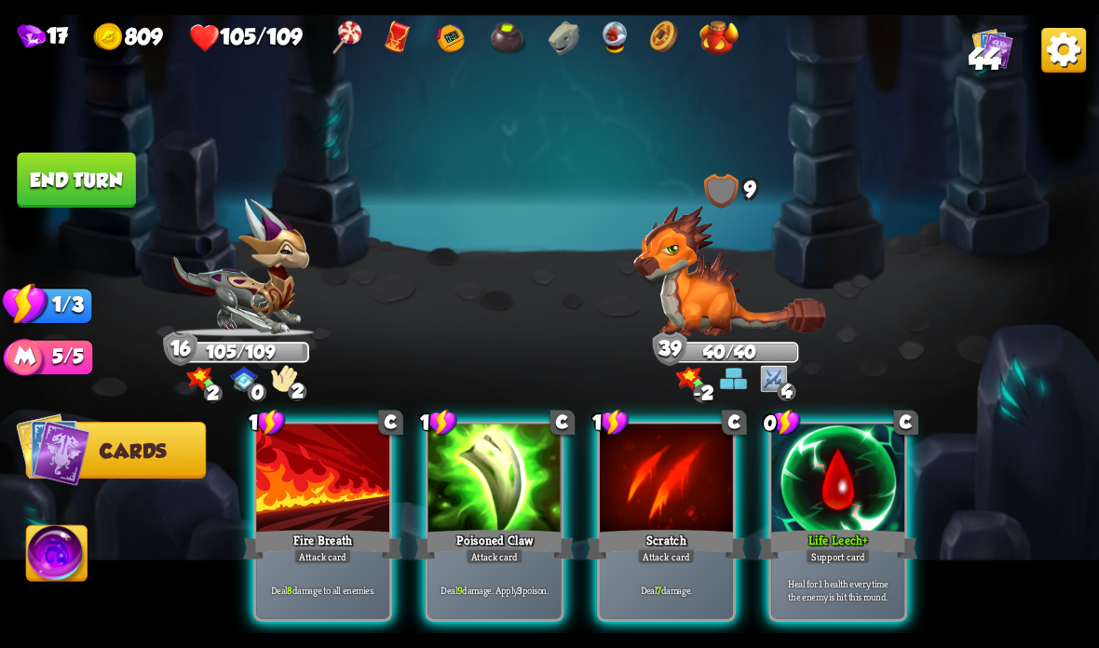
click at [847, 463] on div at bounding box center [837, 480] width 133 height 112
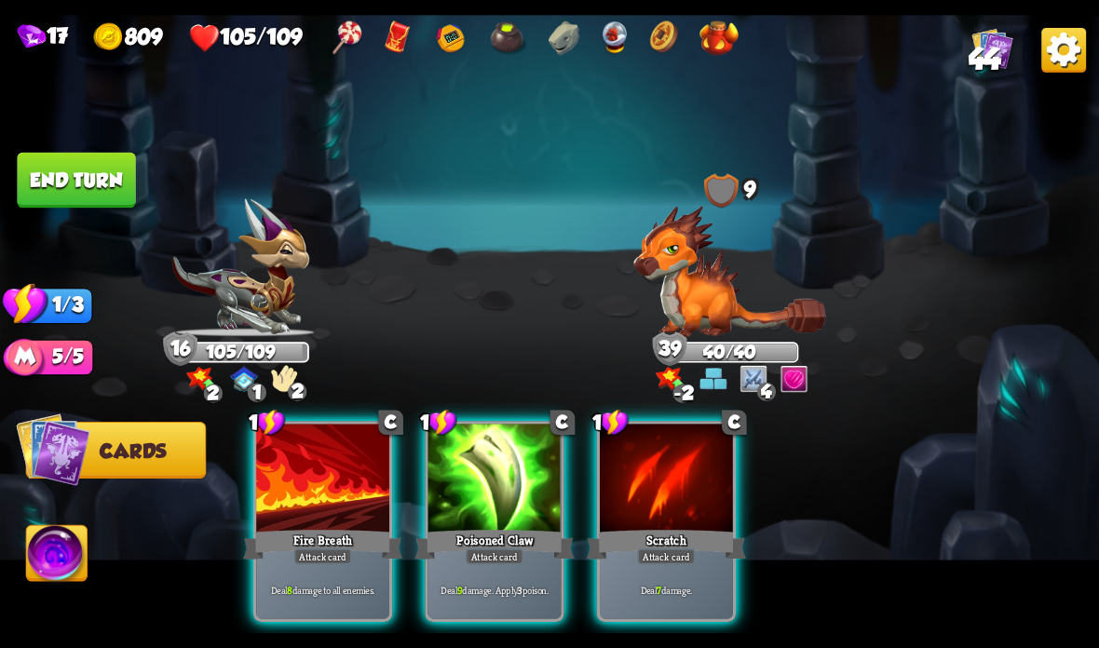
click at [480, 531] on div "Poisoned Claw" at bounding box center [493, 544] width 159 height 35
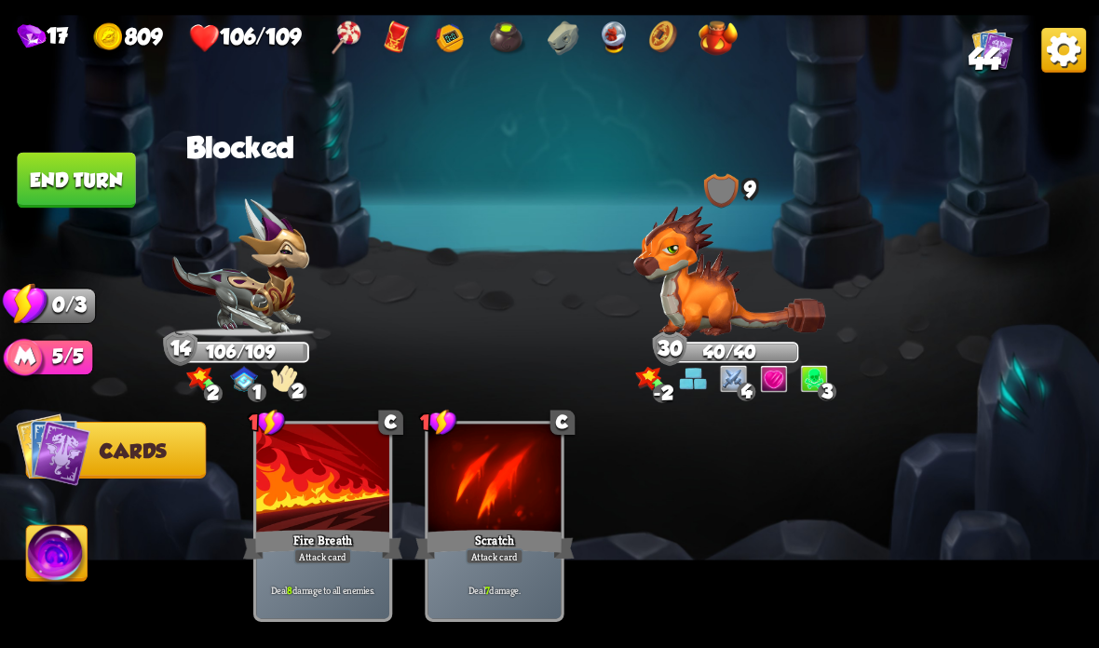
click at [69, 160] on button "End turn" at bounding box center [76, 181] width 118 height 56
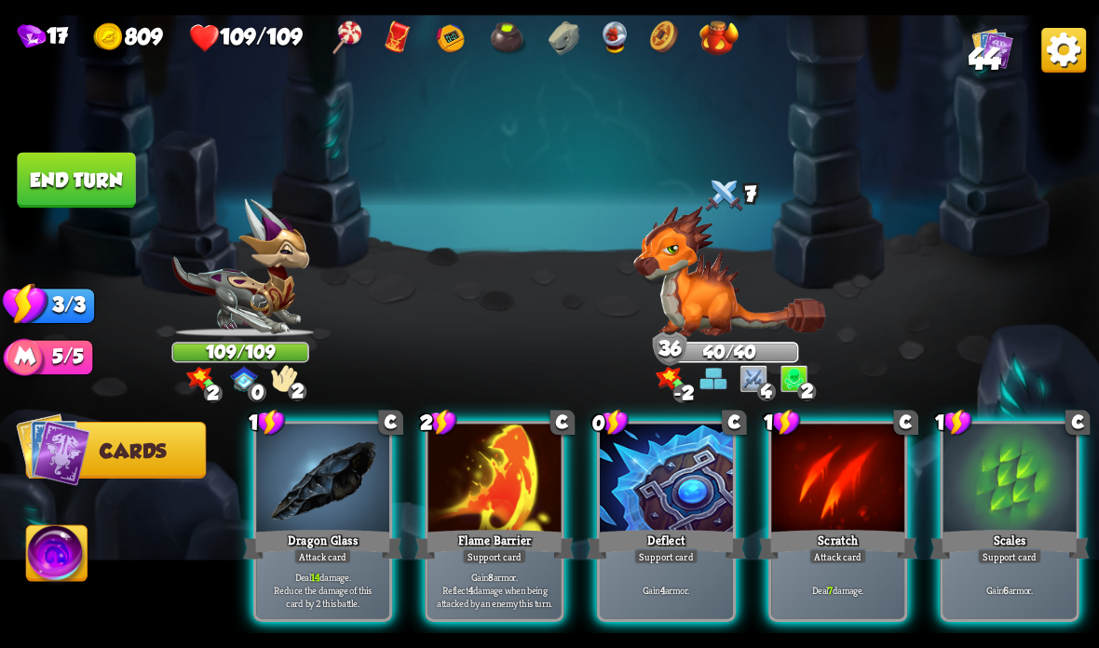
click at [507, 577] on p "Gain 8 armor. Reflect 4 damage when being attacked by an enemy this turn." at bounding box center [494, 589] width 127 height 39
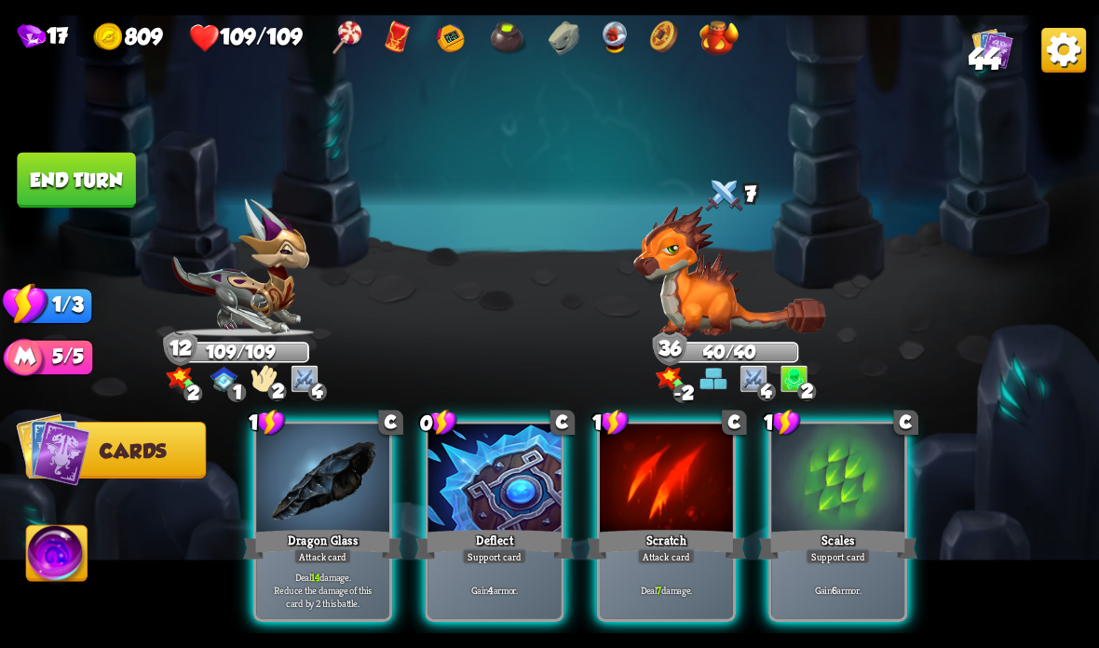
click at [283, 518] on div at bounding box center [322, 480] width 133 height 112
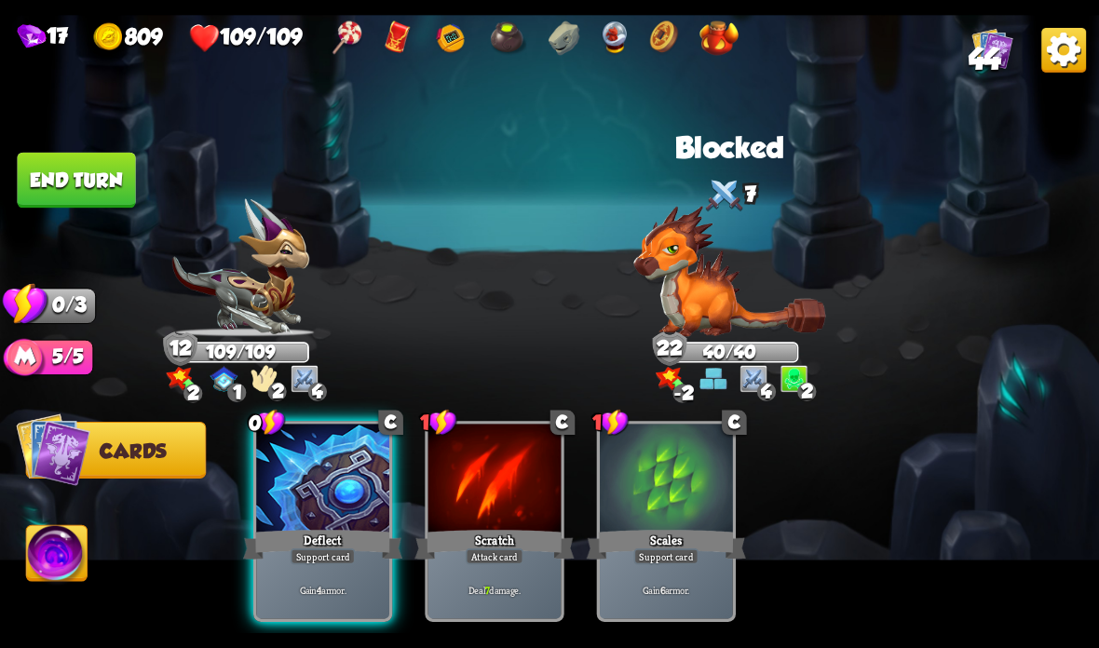
click at [48, 177] on button "End turn" at bounding box center [76, 181] width 118 height 56
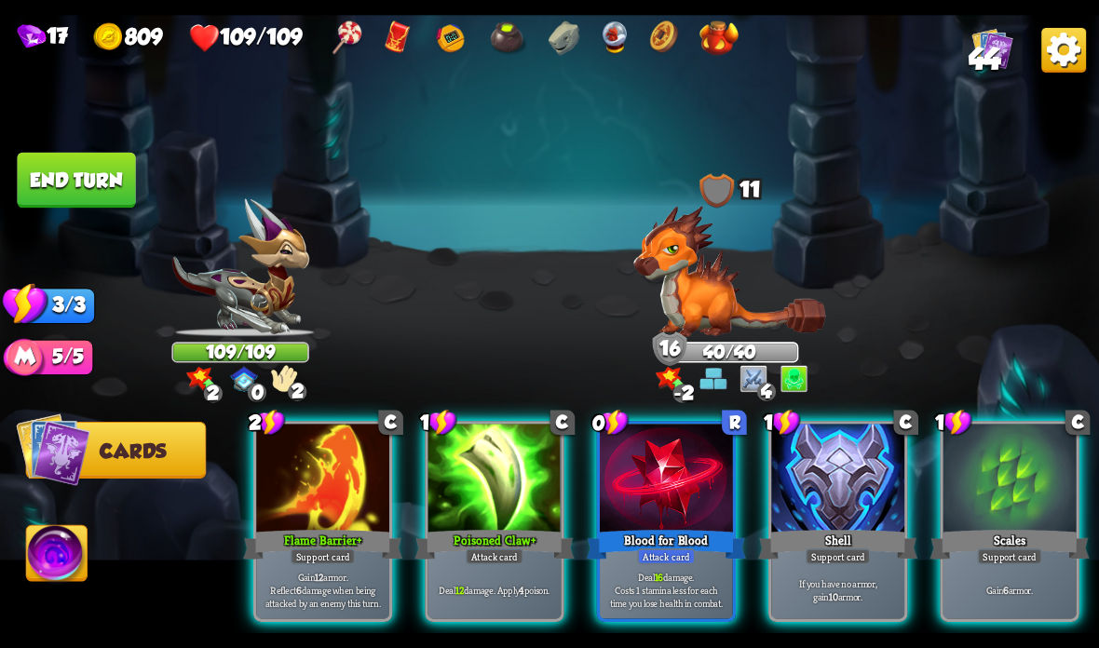
click at [839, 490] on div at bounding box center [837, 480] width 133 height 112
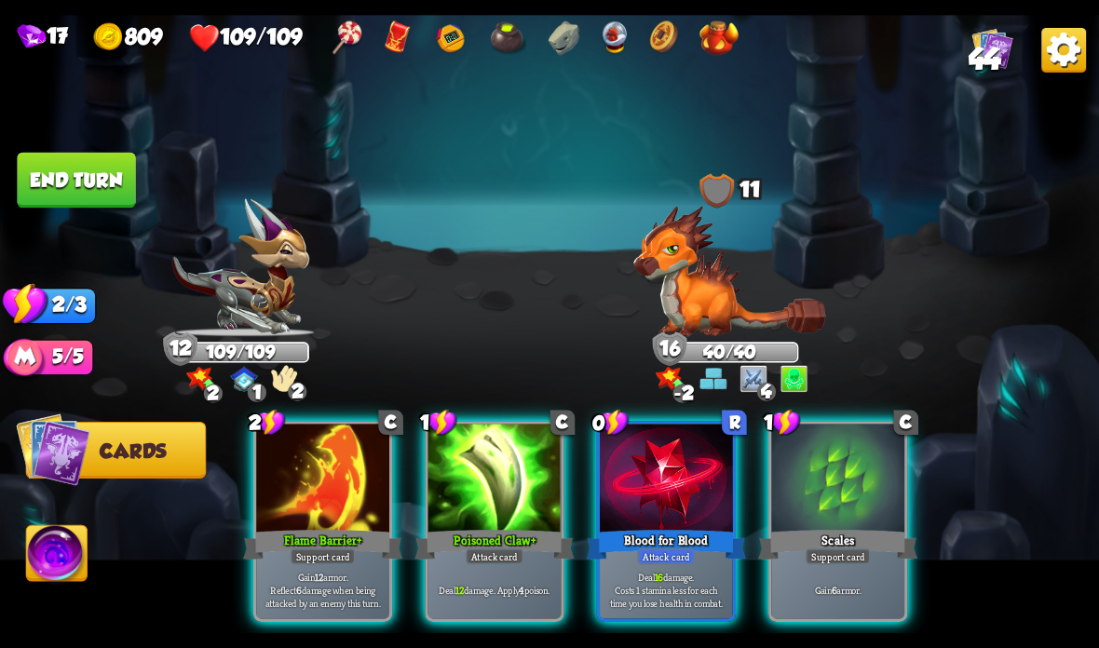
click at [661, 491] on div at bounding box center [666, 480] width 133 height 112
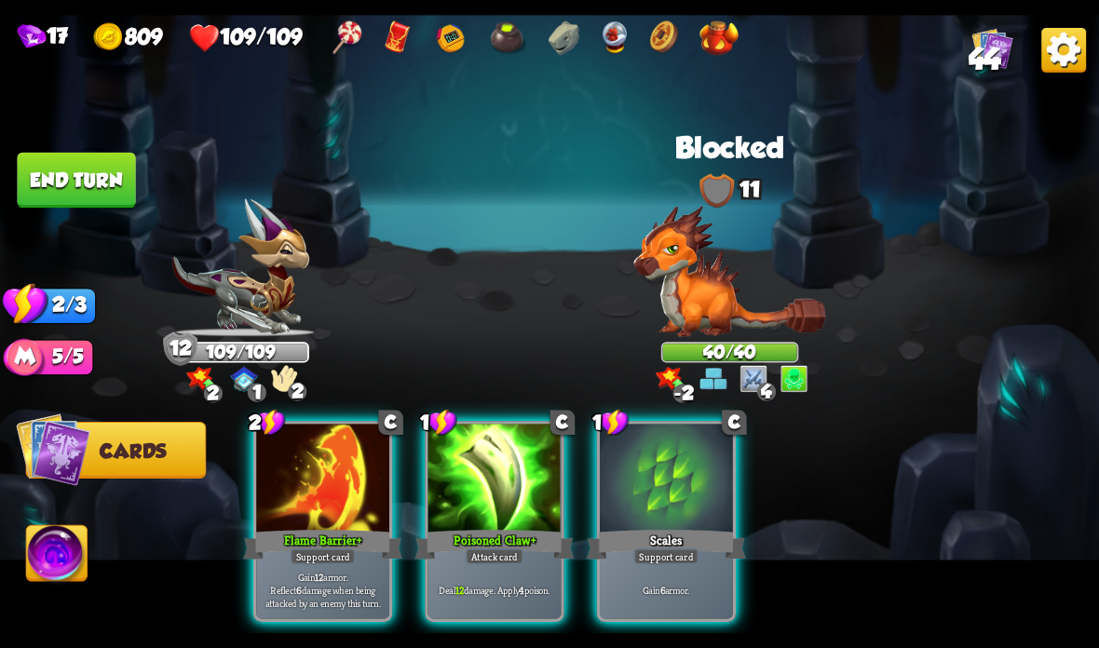
click at [492, 506] on div at bounding box center [494, 480] width 133 height 112
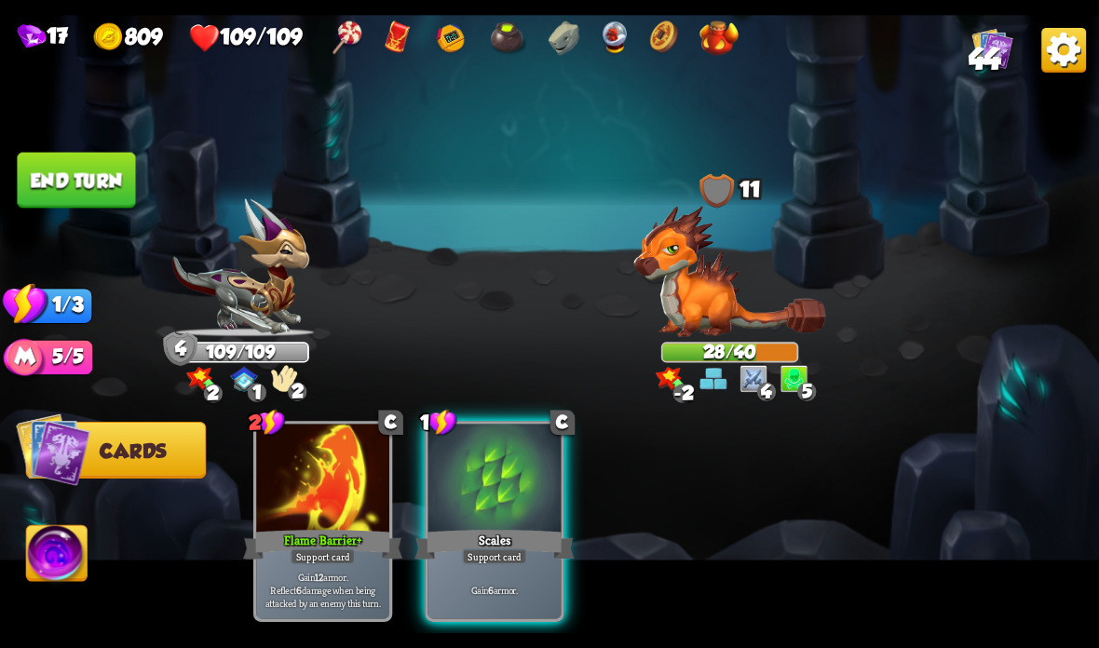
click at [96, 180] on button "End turn" at bounding box center [76, 181] width 118 height 56
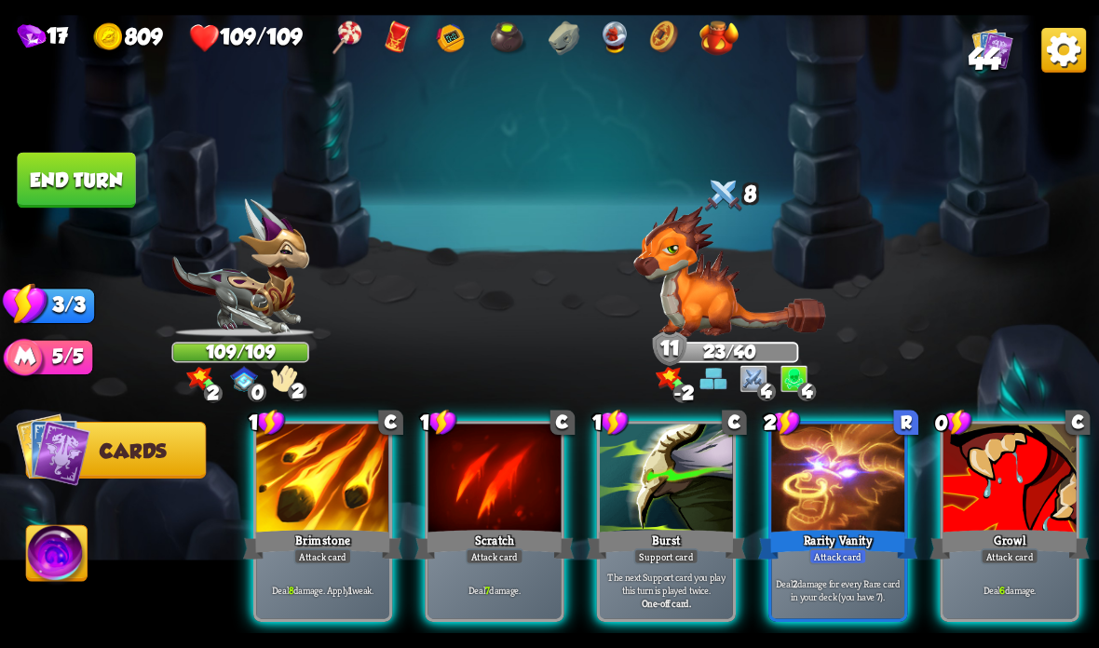
click at [694, 468] on div at bounding box center [666, 480] width 133 height 112
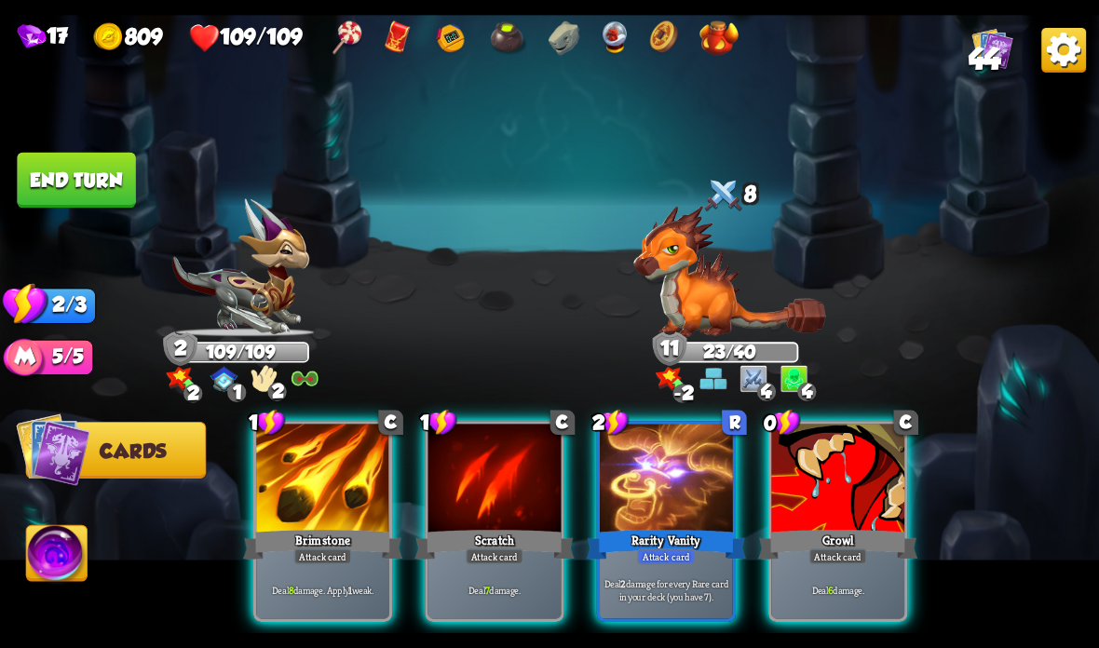
click at [676, 476] on div at bounding box center [666, 480] width 133 height 112
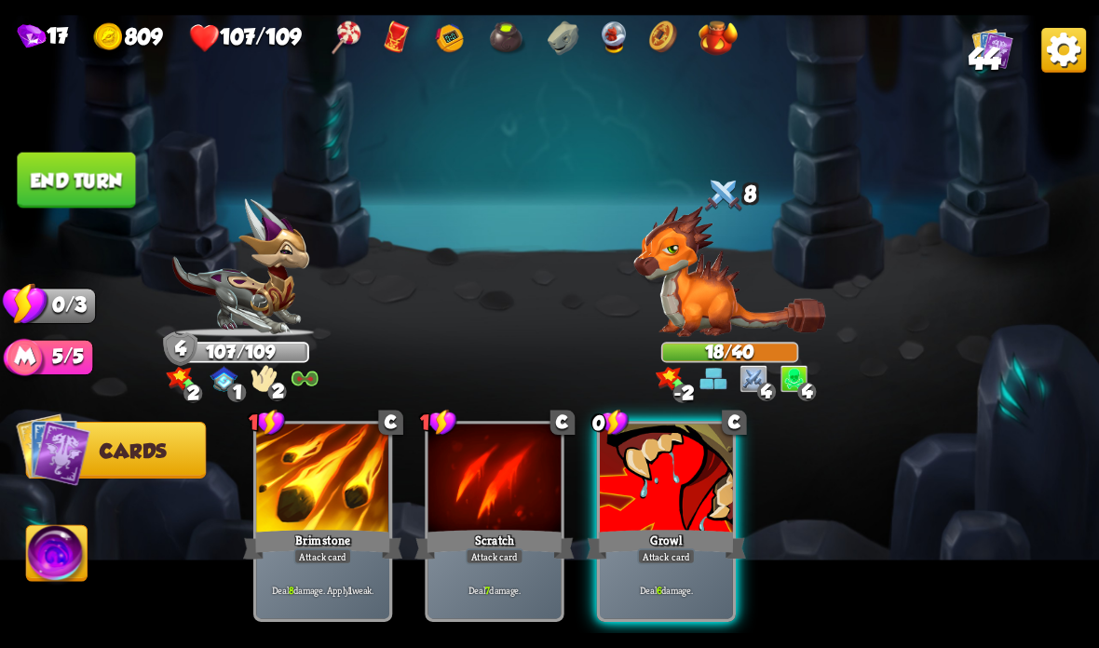
click at [58, 170] on button "End turn" at bounding box center [76, 181] width 118 height 56
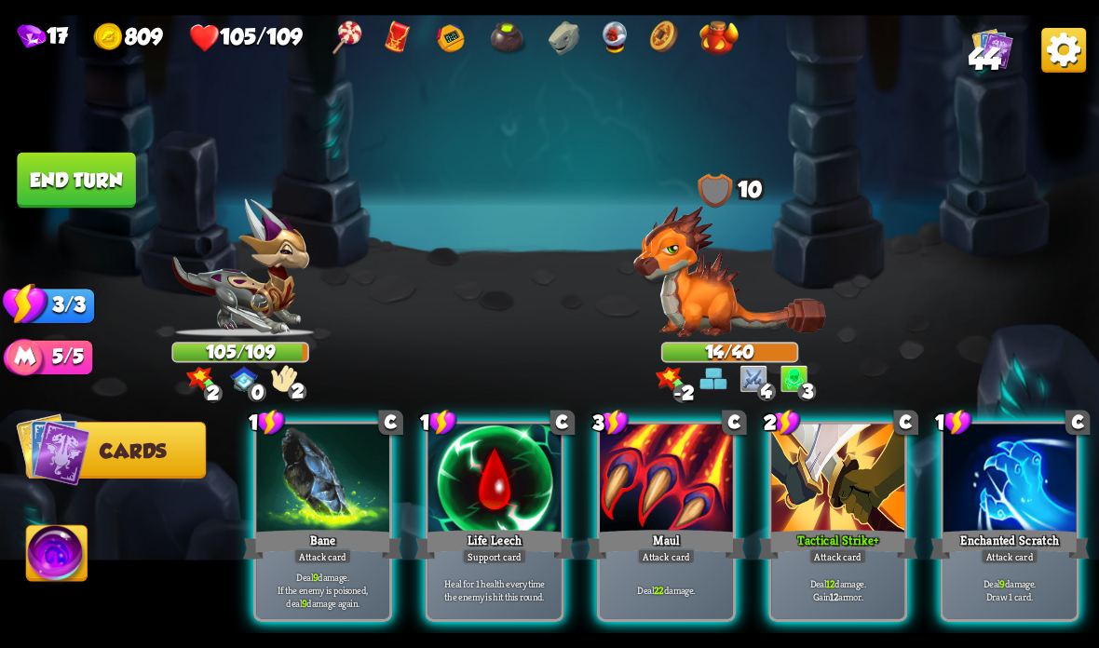
click at [480, 550] on div "Support card" at bounding box center [494, 557] width 65 height 16
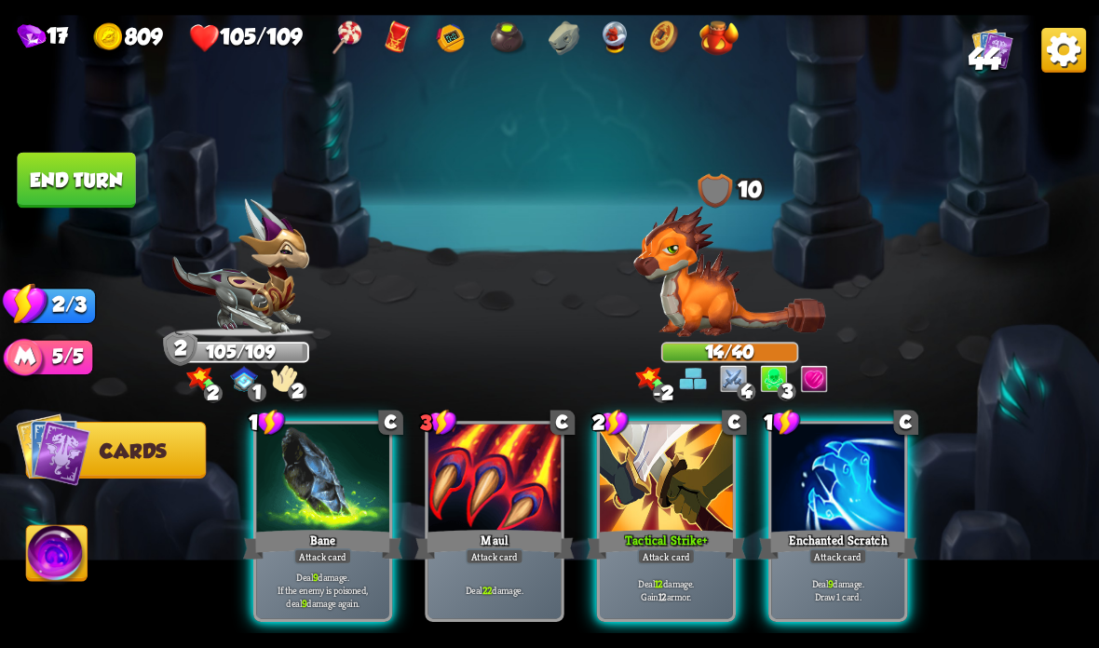
click at [686, 496] on div at bounding box center [666, 480] width 133 height 112
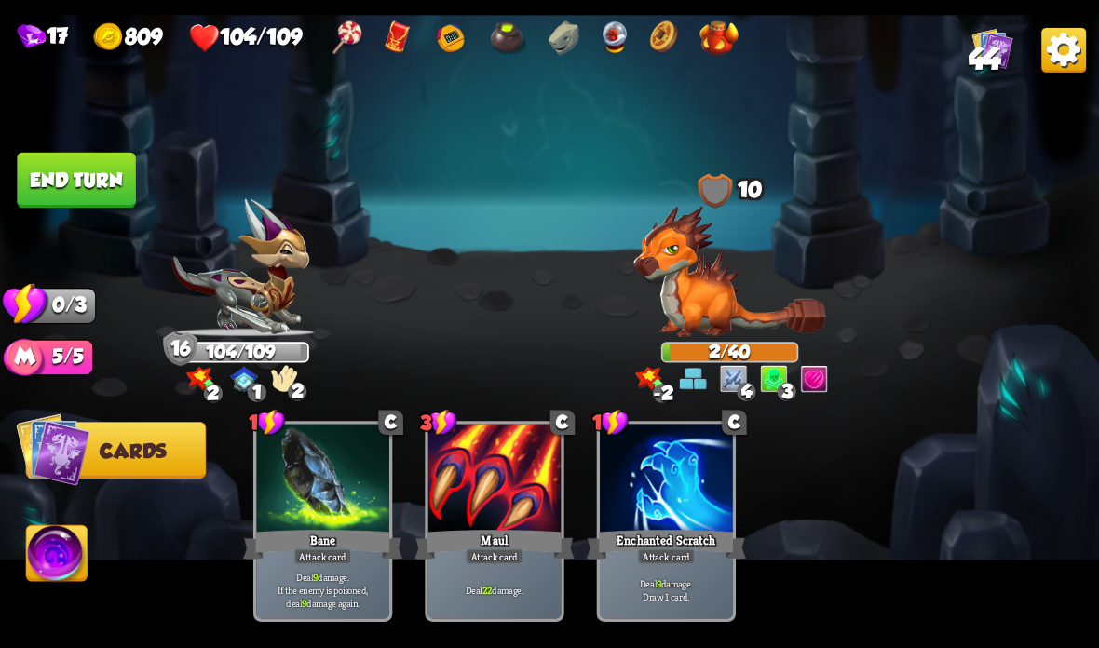
click at [51, 161] on button "End turn" at bounding box center [76, 181] width 118 height 56
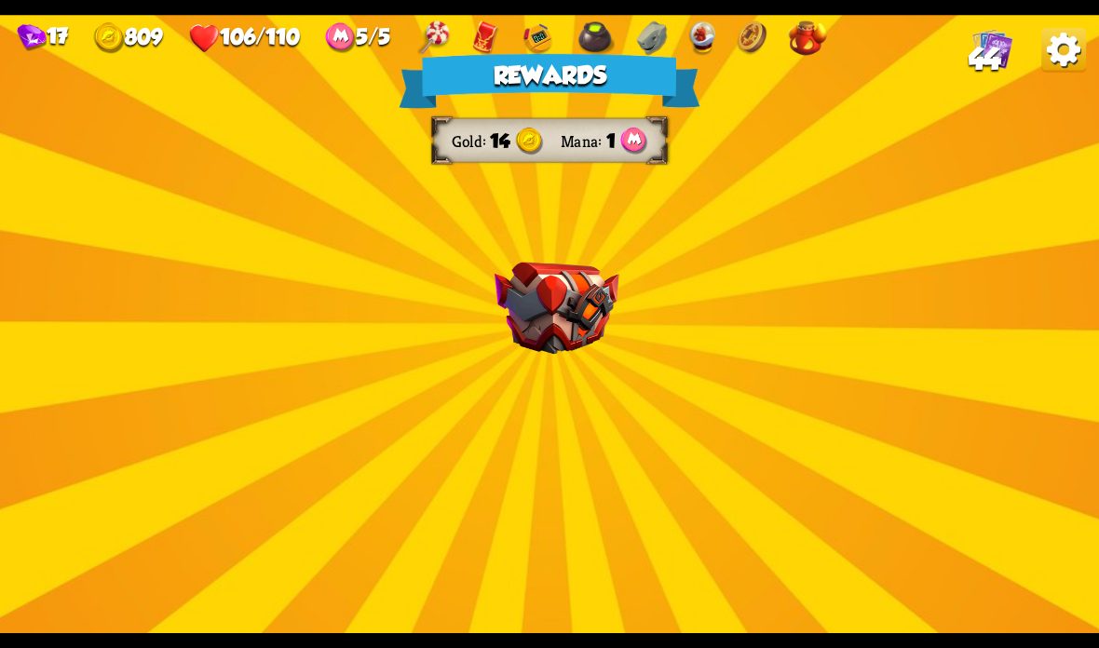
click at [535, 332] on img at bounding box center [556, 309] width 125 height 92
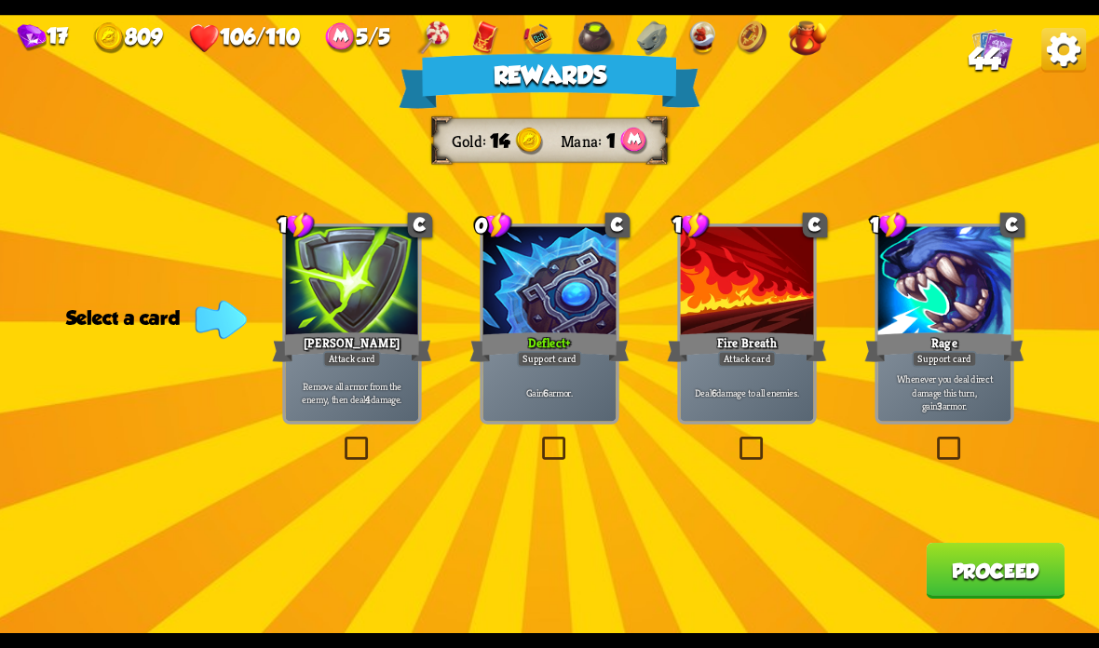
click at [373, 398] on p "Remove all armor from the enemy, then deal 4 damage." at bounding box center [352, 392] width 127 height 26
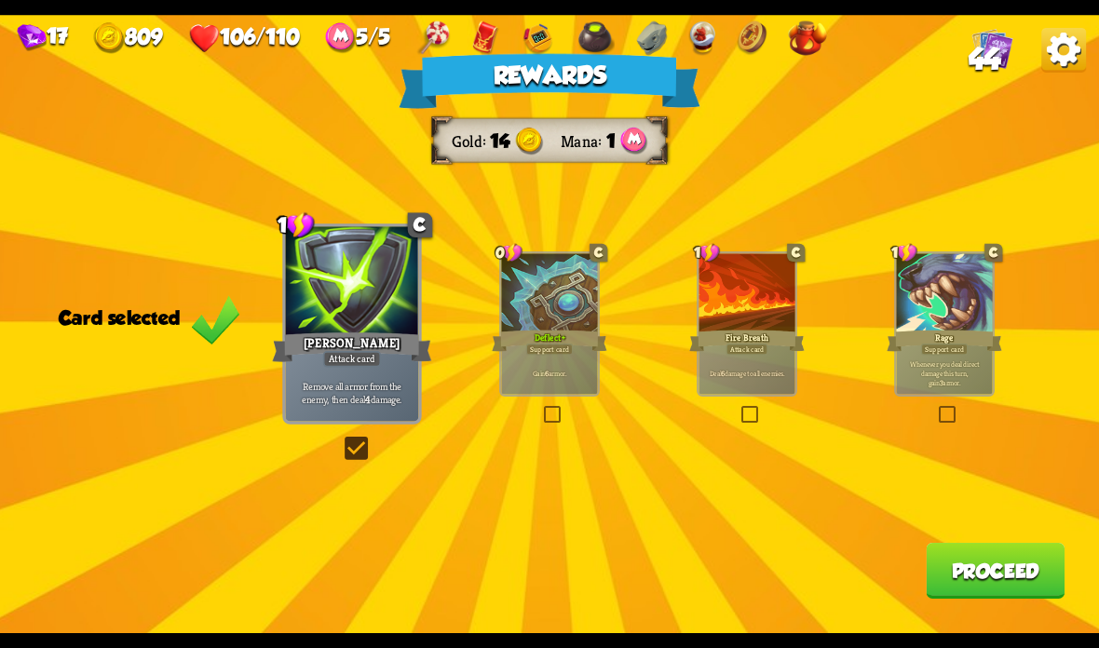
click at [986, 575] on button "Proceed" at bounding box center [995, 571] width 139 height 56
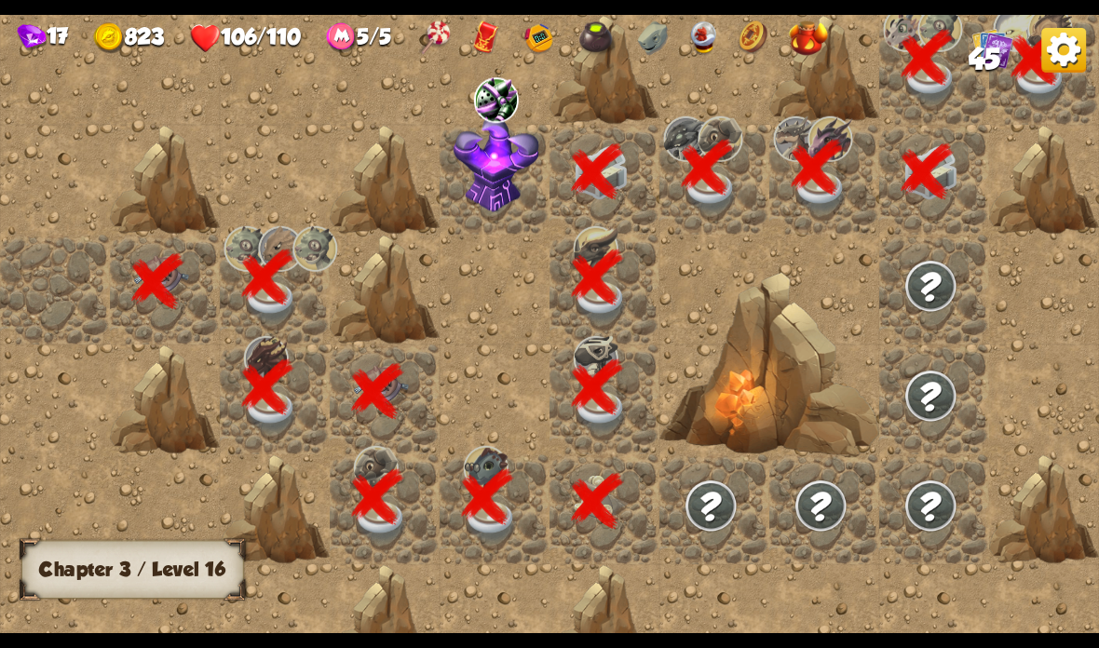
scroll to position [0, 358]
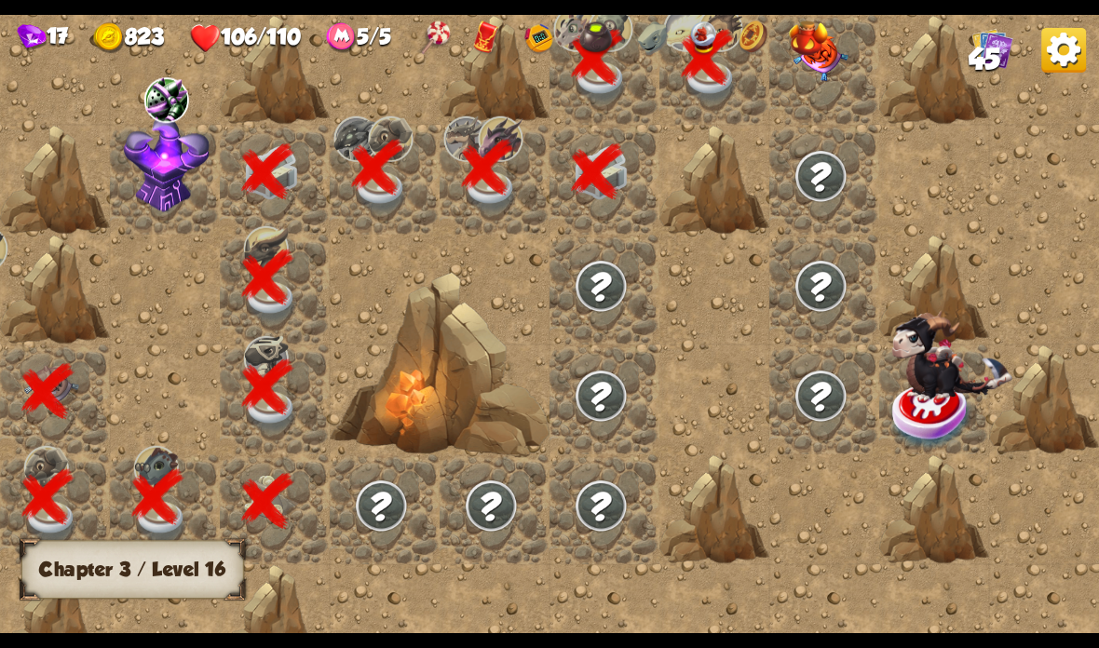
click at [815, 81] on img at bounding box center [820, 58] width 55 height 46
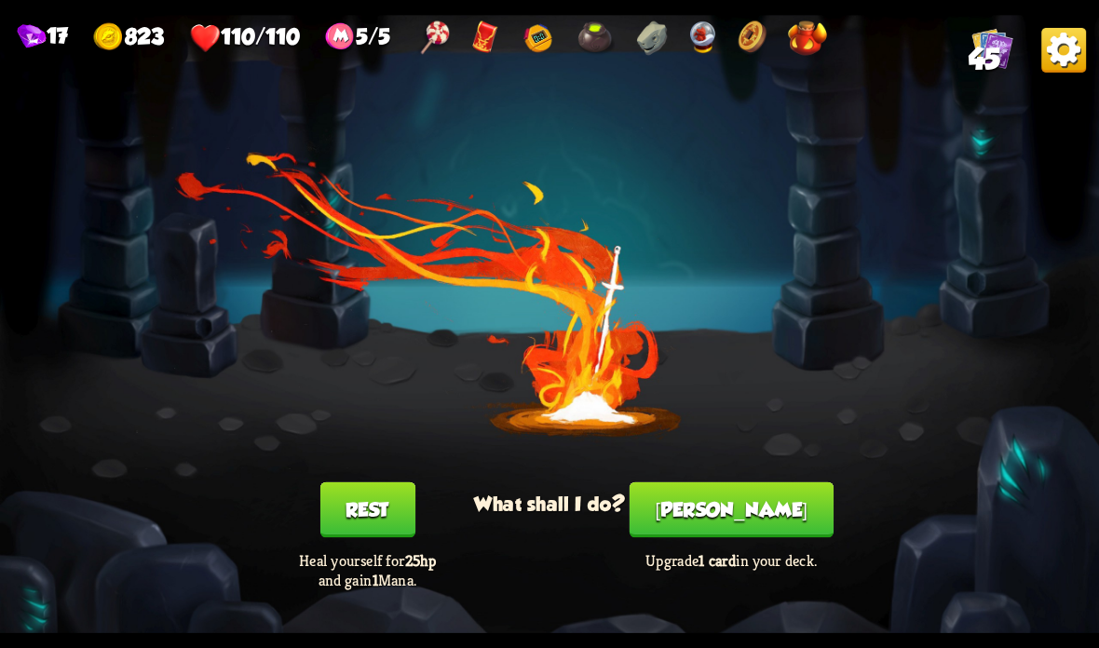
click at [742, 502] on button "[PERSON_NAME]" at bounding box center [732, 510] width 204 height 56
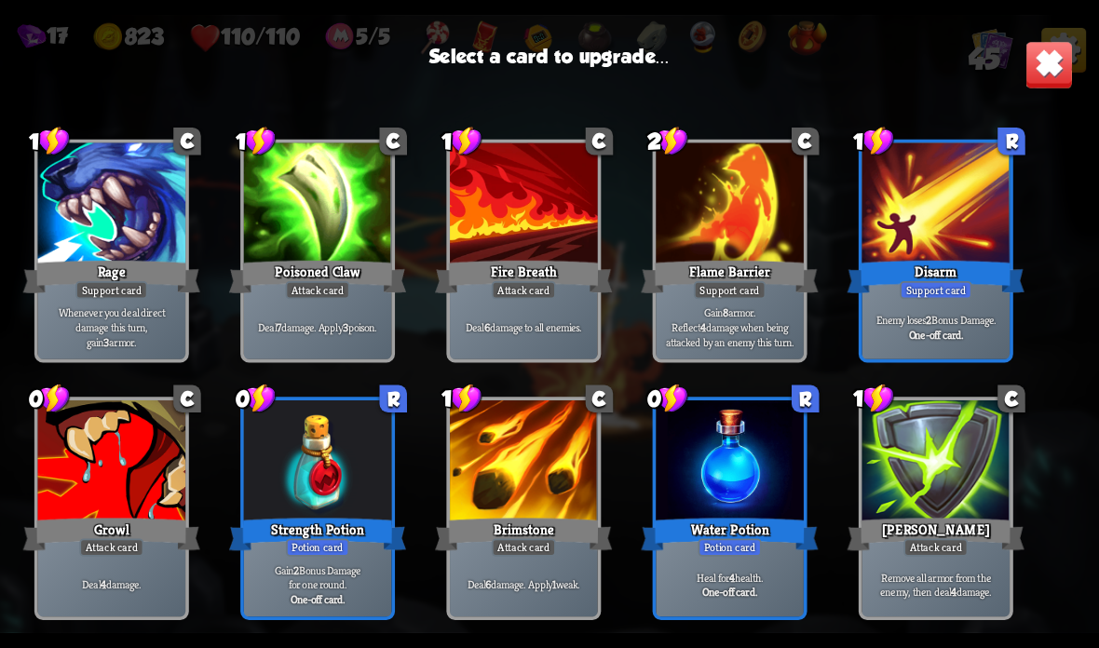
scroll to position [1425, 0]
click at [746, 465] on div at bounding box center [730, 462] width 148 height 125
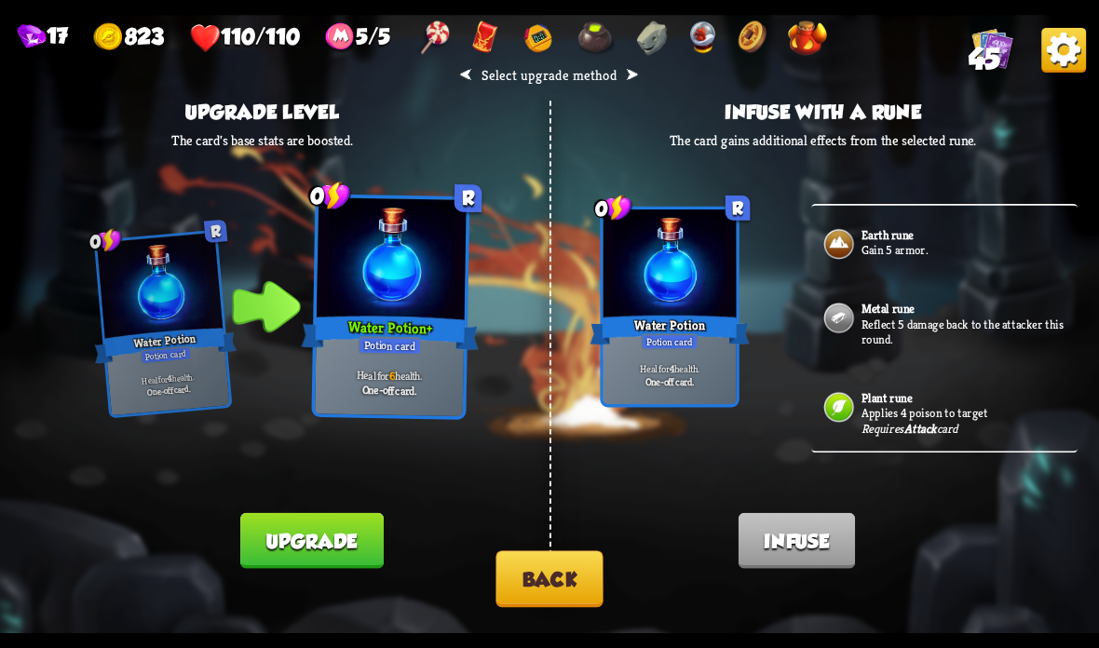
scroll to position [243, 0]
click at [573, 568] on button "Back" at bounding box center [548, 578] width 107 height 57
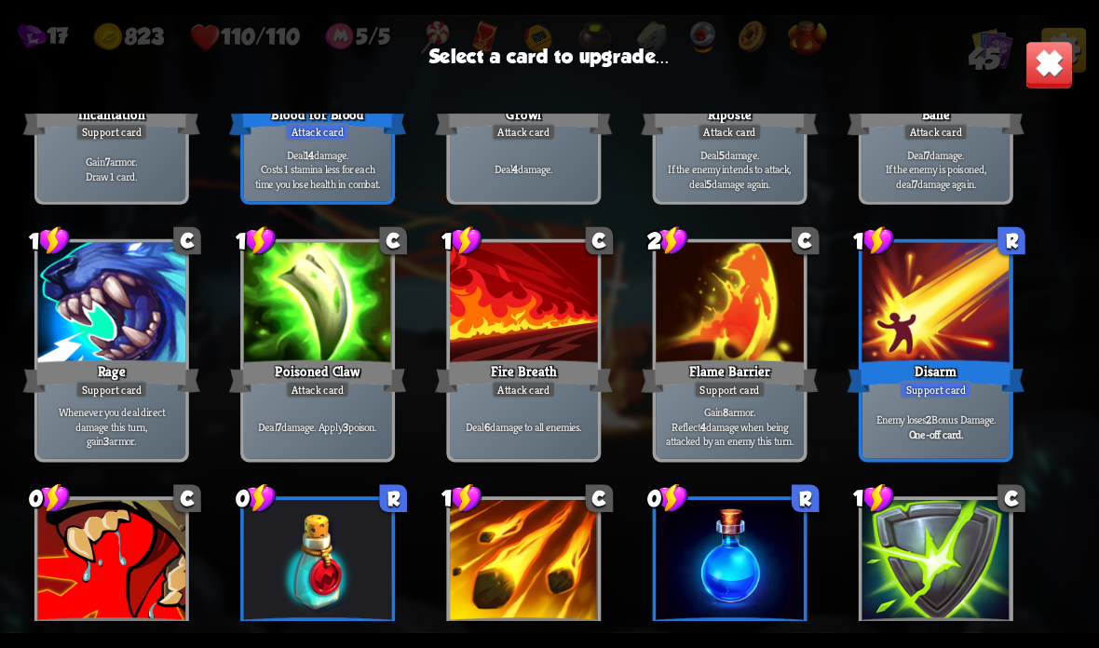
scroll to position [1332, 0]
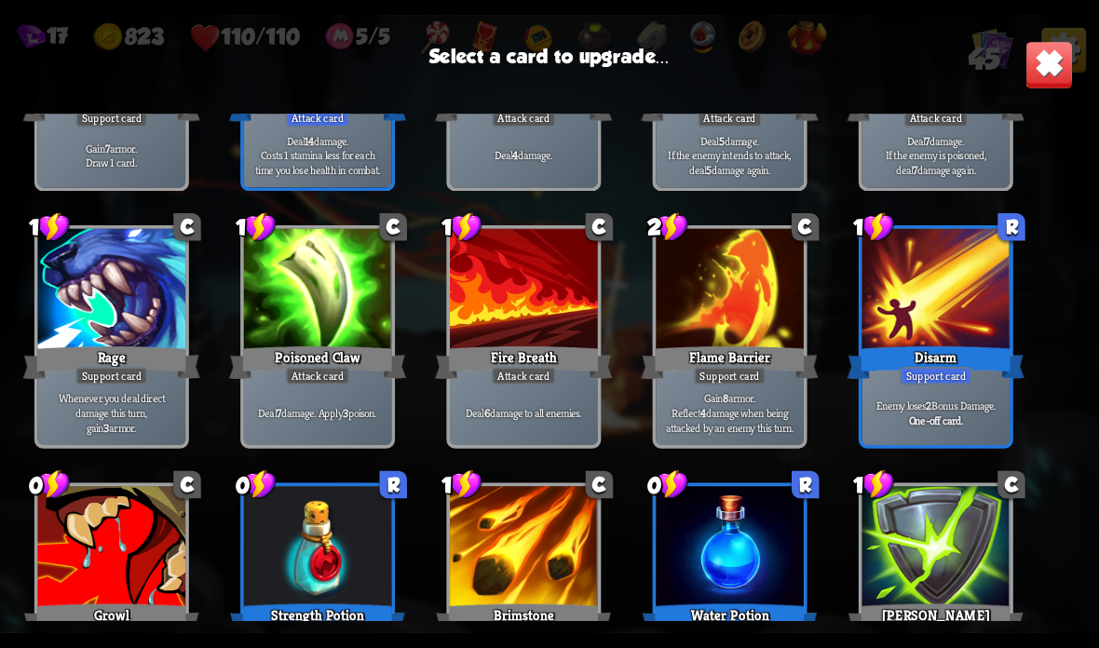
click at [359, 332] on div at bounding box center [318, 291] width 148 height 125
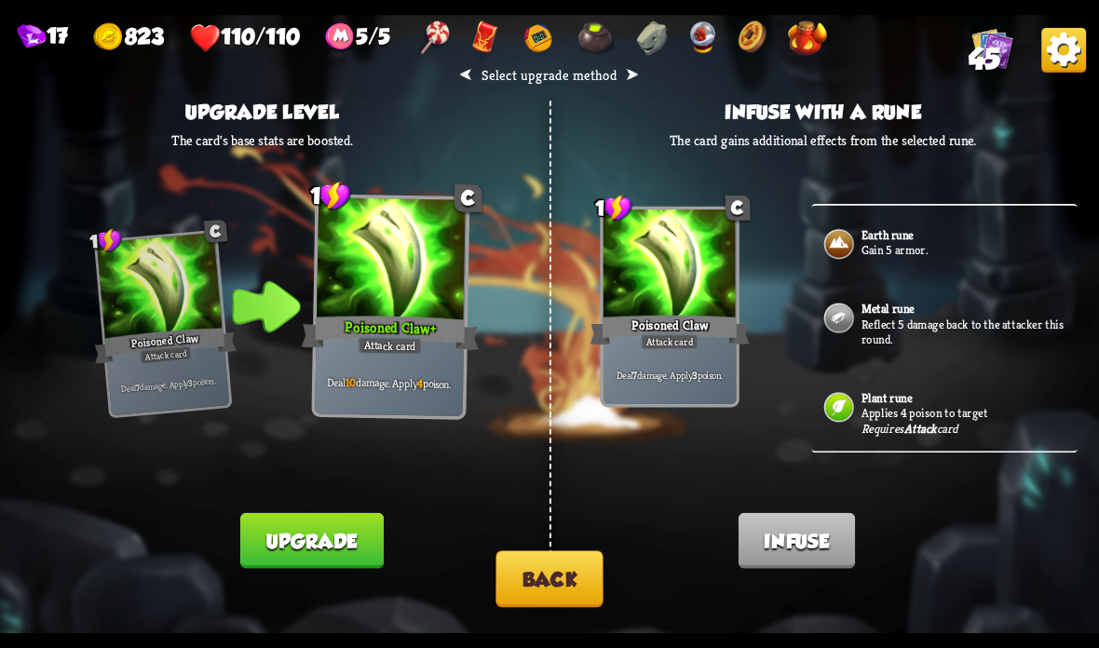
scroll to position [243, 0]
click at [873, 408] on p "Applies 4 poison to target" at bounding box center [967, 414] width 212 height 16
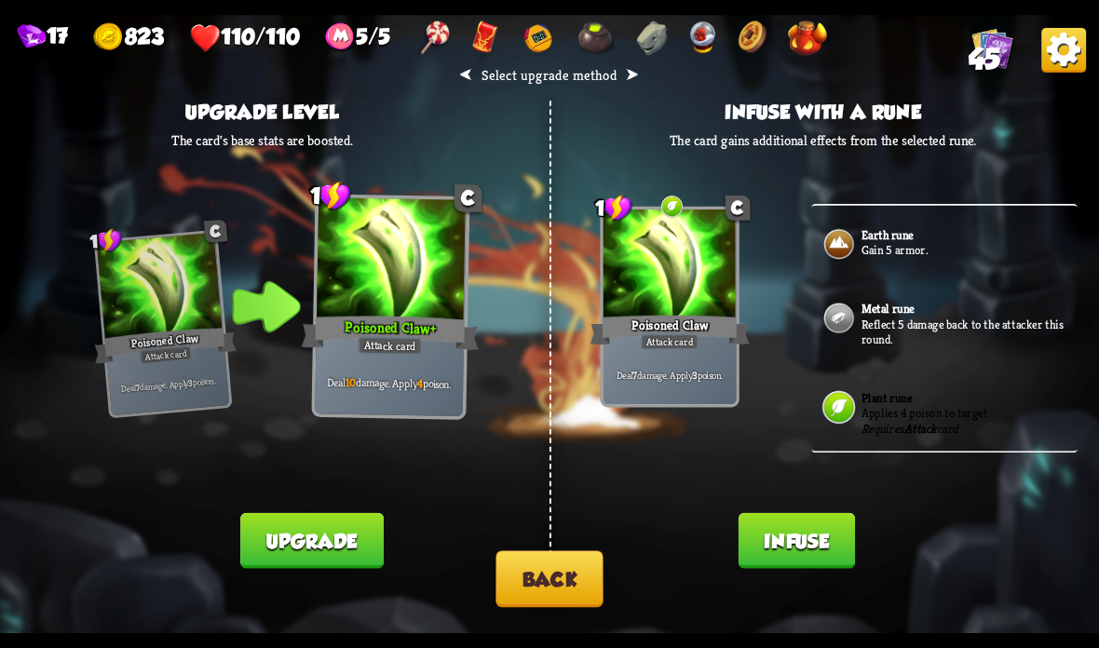
click at [795, 528] on button "Infuse" at bounding box center [796, 541] width 116 height 56
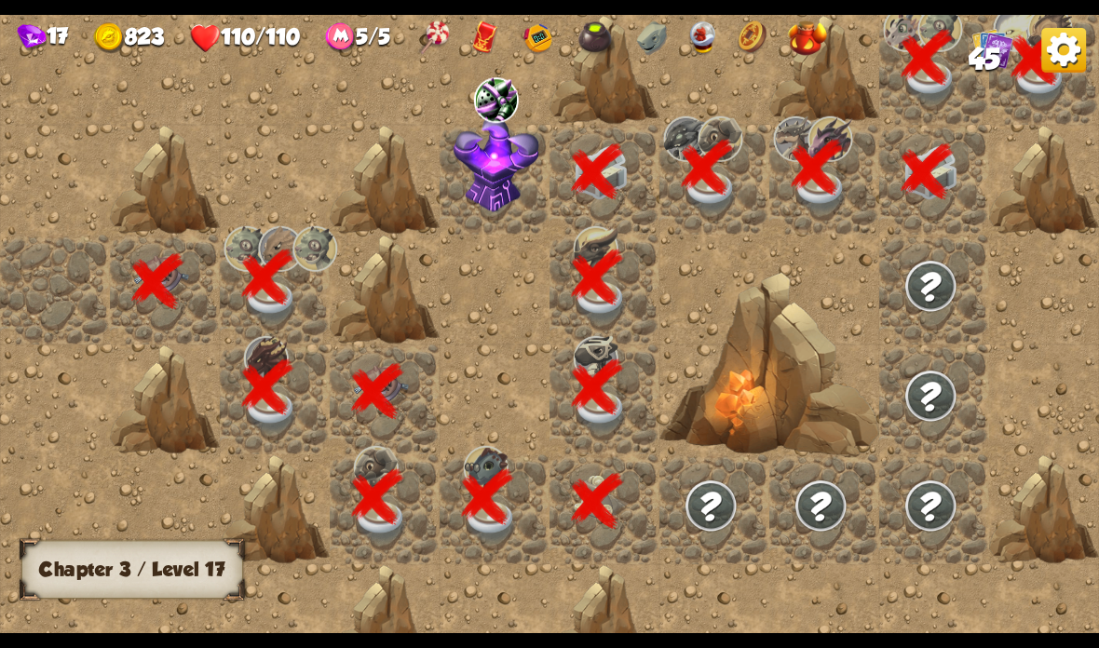
scroll to position [0, 358]
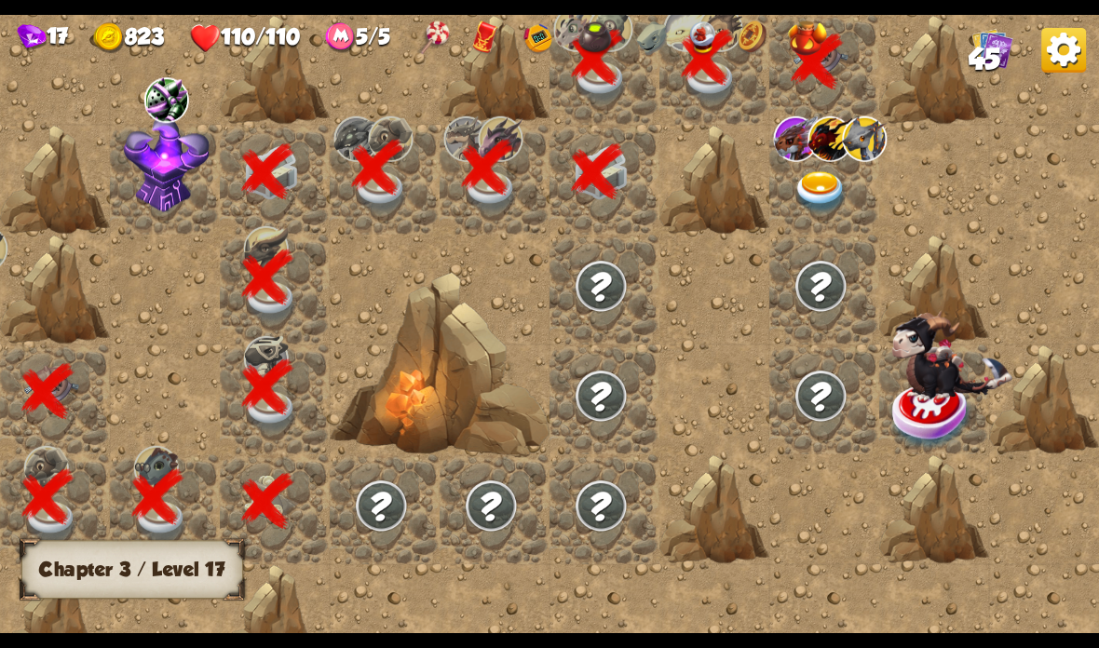
click at [801, 520] on div at bounding box center [384, 324] width 1429 height 838
click at [815, 191] on img at bounding box center [820, 192] width 55 height 43
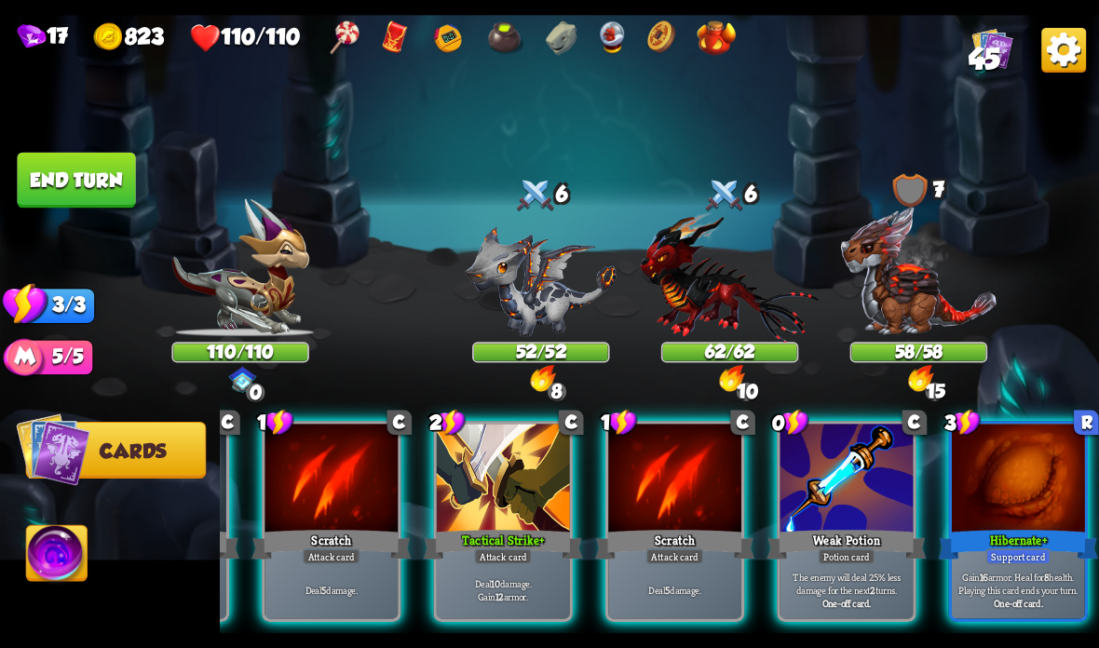
scroll to position [0, 363]
click at [1009, 469] on div at bounding box center [1018, 480] width 133 height 112
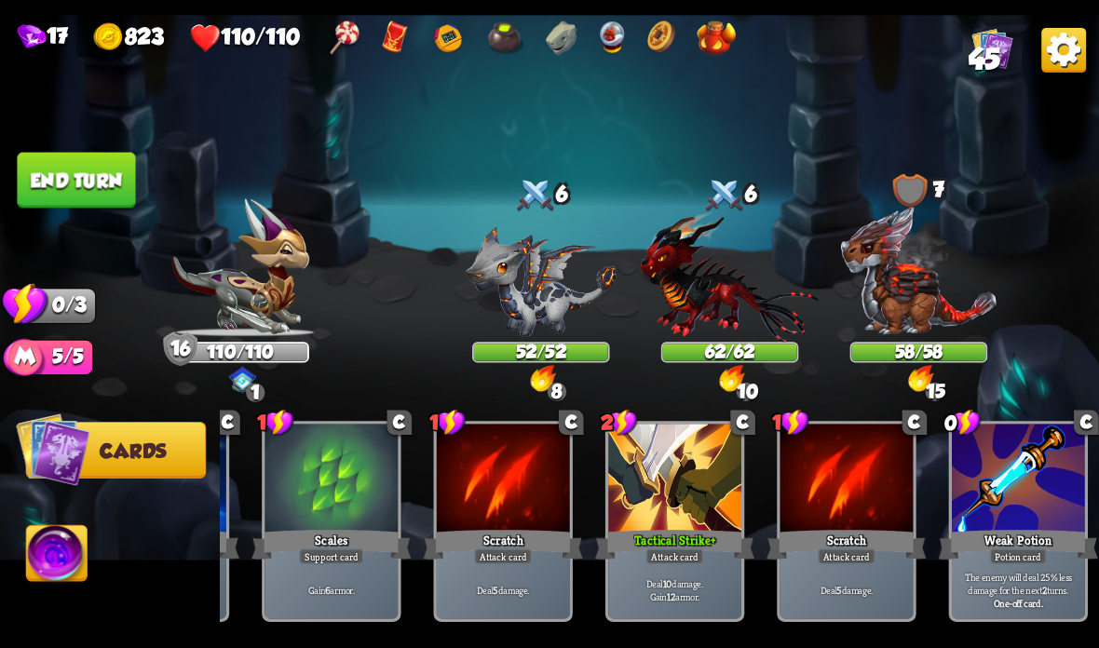
scroll to position [0, 0]
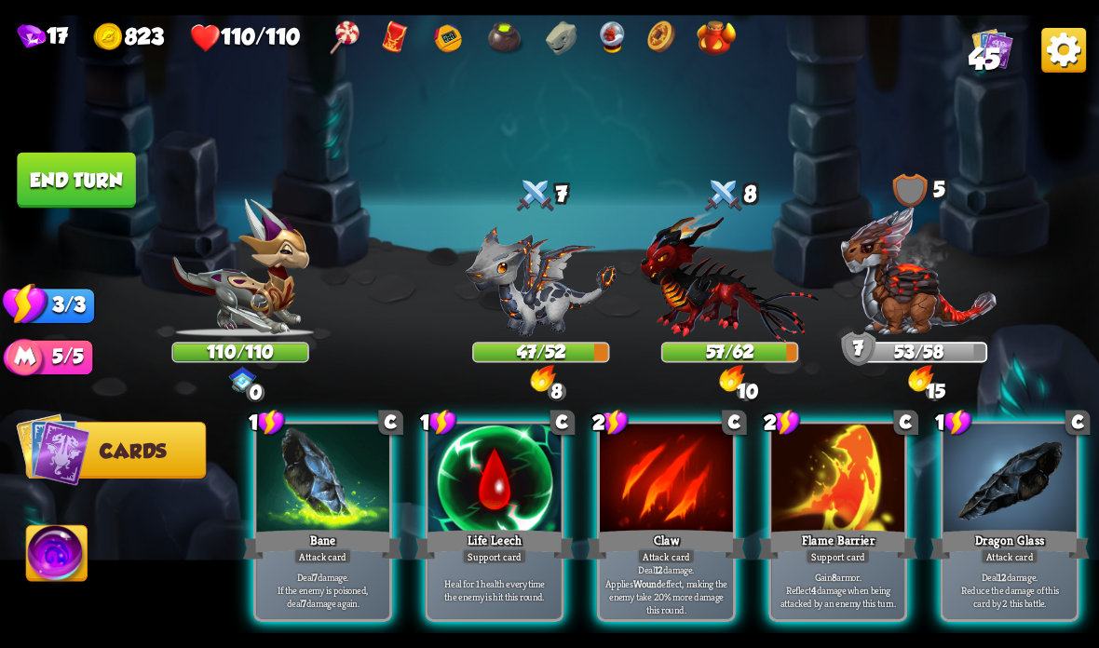
click at [830, 522] on div at bounding box center [837, 480] width 133 height 112
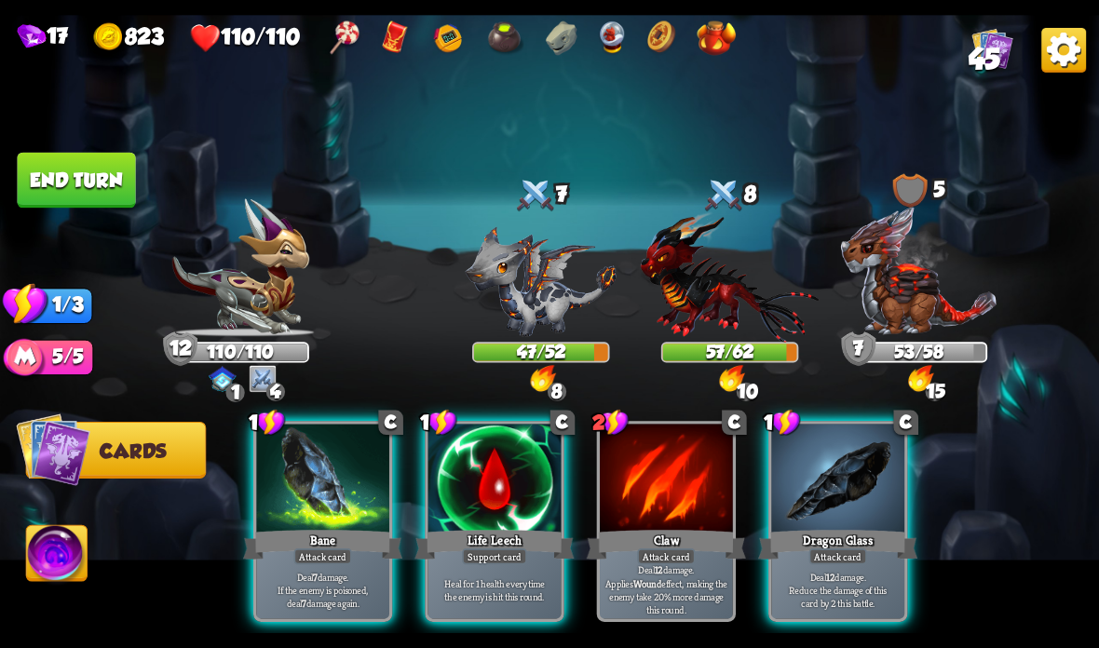
click at [861, 507] on div at bounding box center [837, 480] width 133 height 112
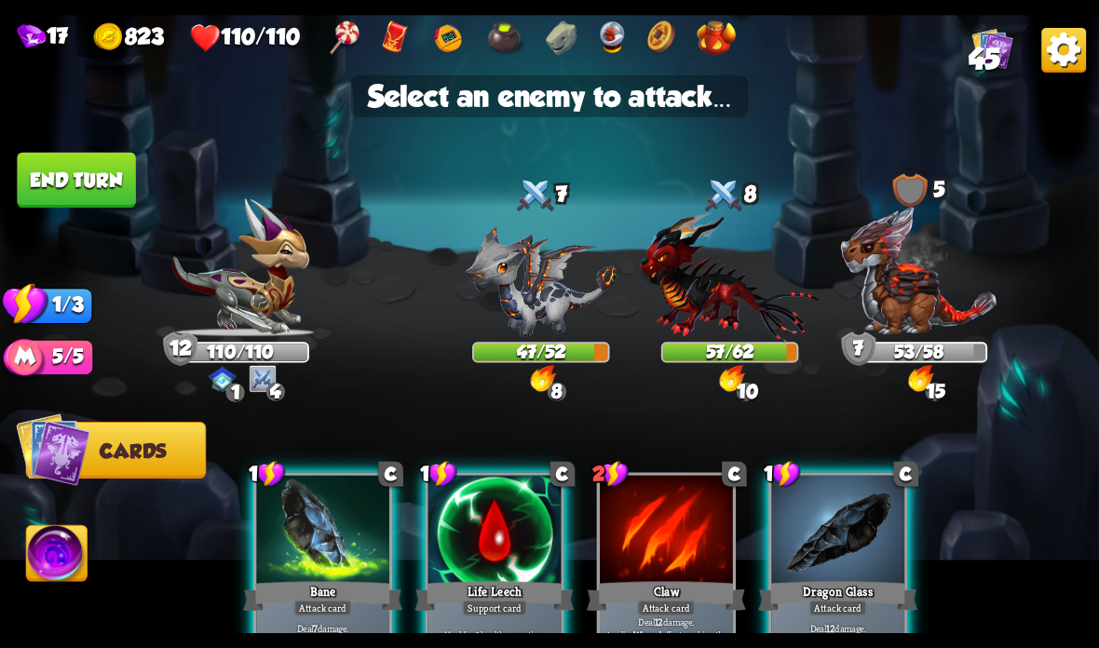
click at [556, 275] on img at bounding box center [541, 281] width 151 height 111
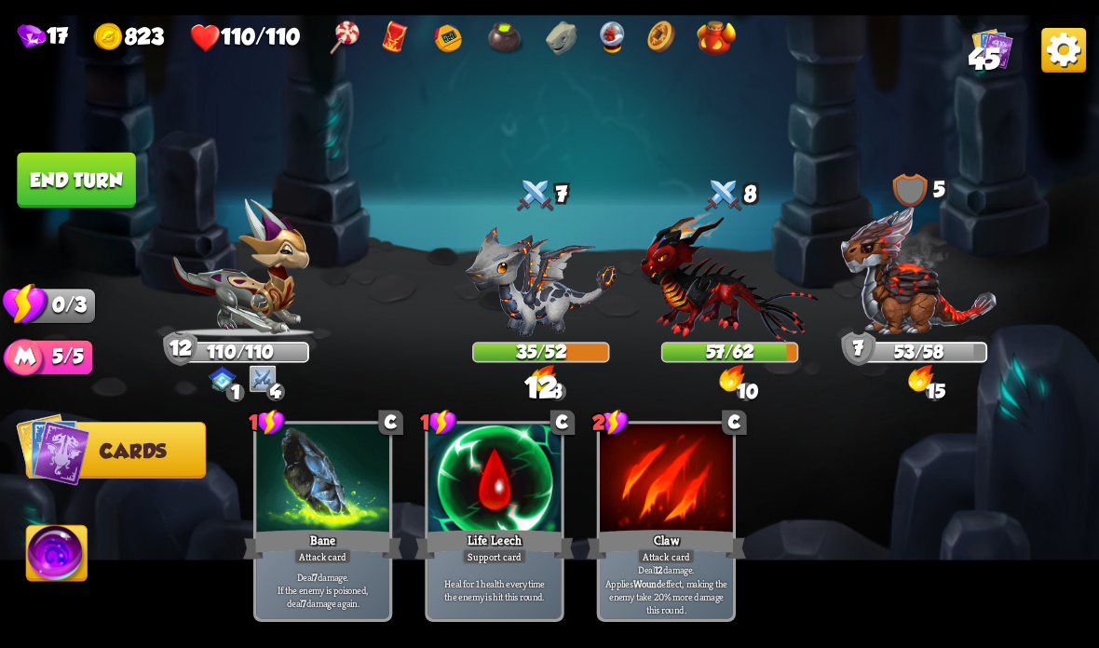
click at [128, 155] on button "End turn" at bounding box center [76, 181] width 118 height 56
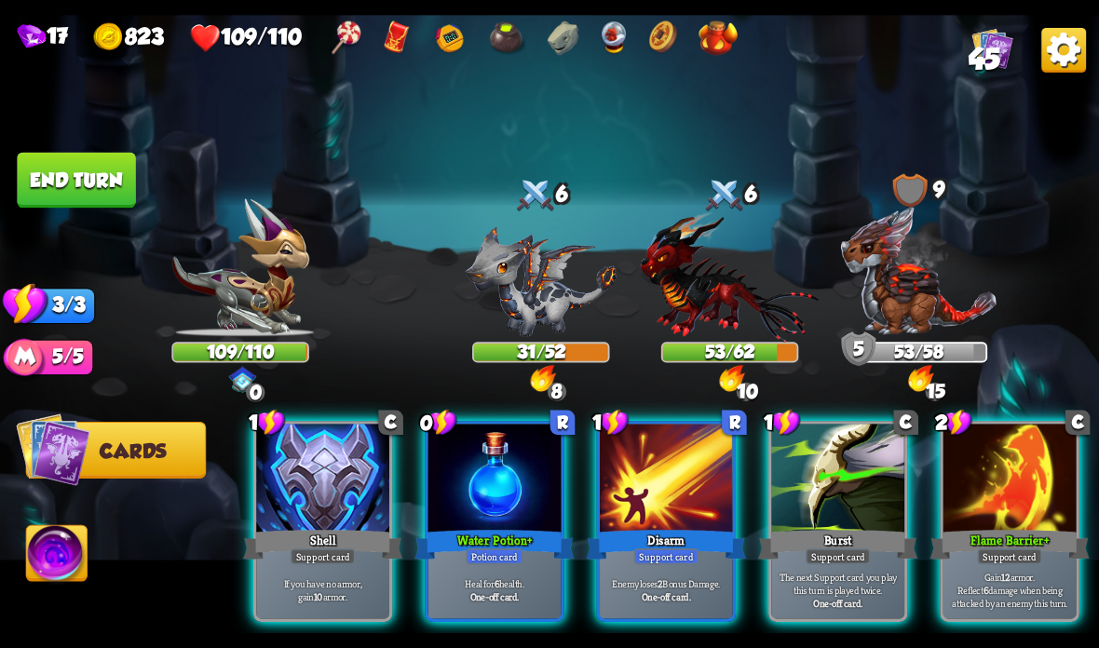
click at [671, 524] on div at bounding box center [666, 480] width 133 height 112
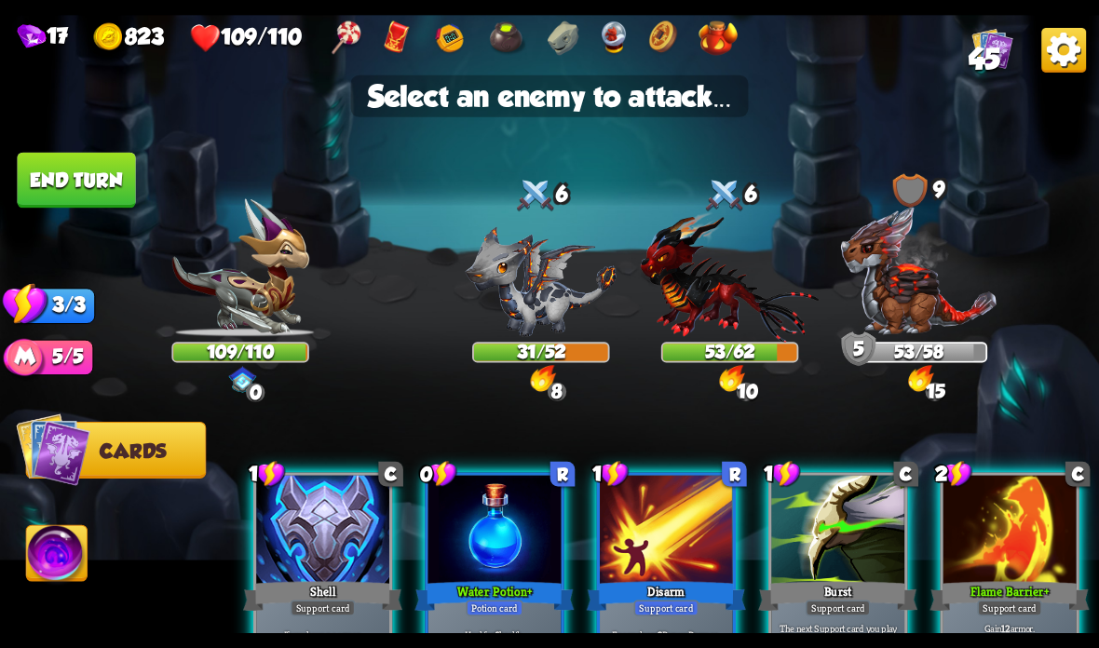
click at [926, 257] on img at bounding box center [919, 270] width 158 height 131
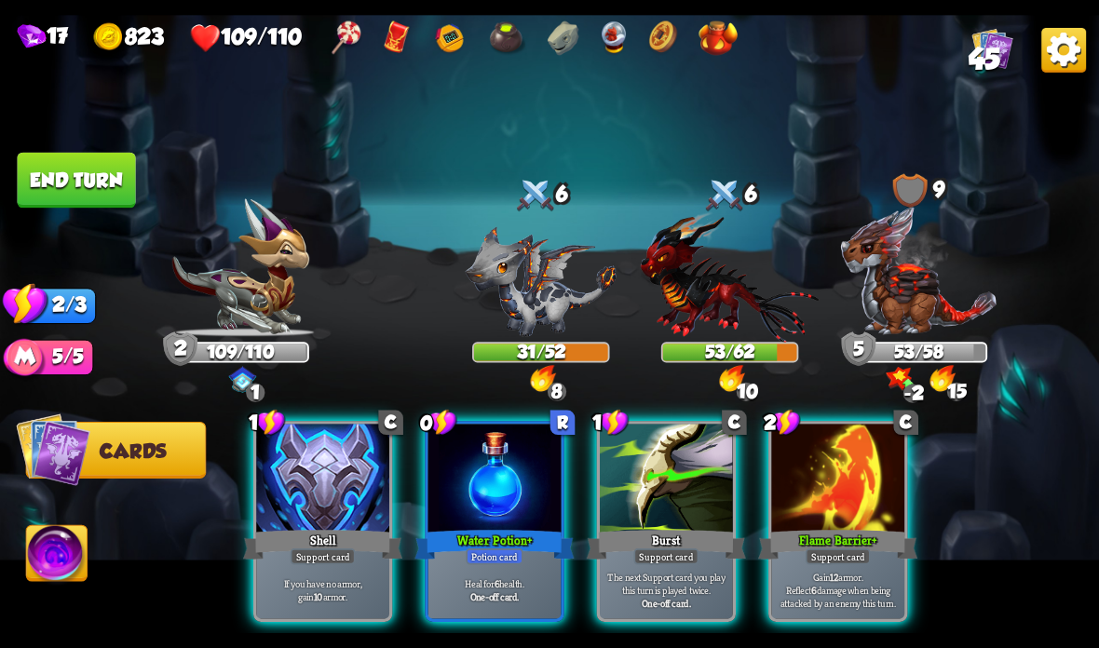
click at [825, 467] on div at bounding box center [837, 480] width 133 height 112
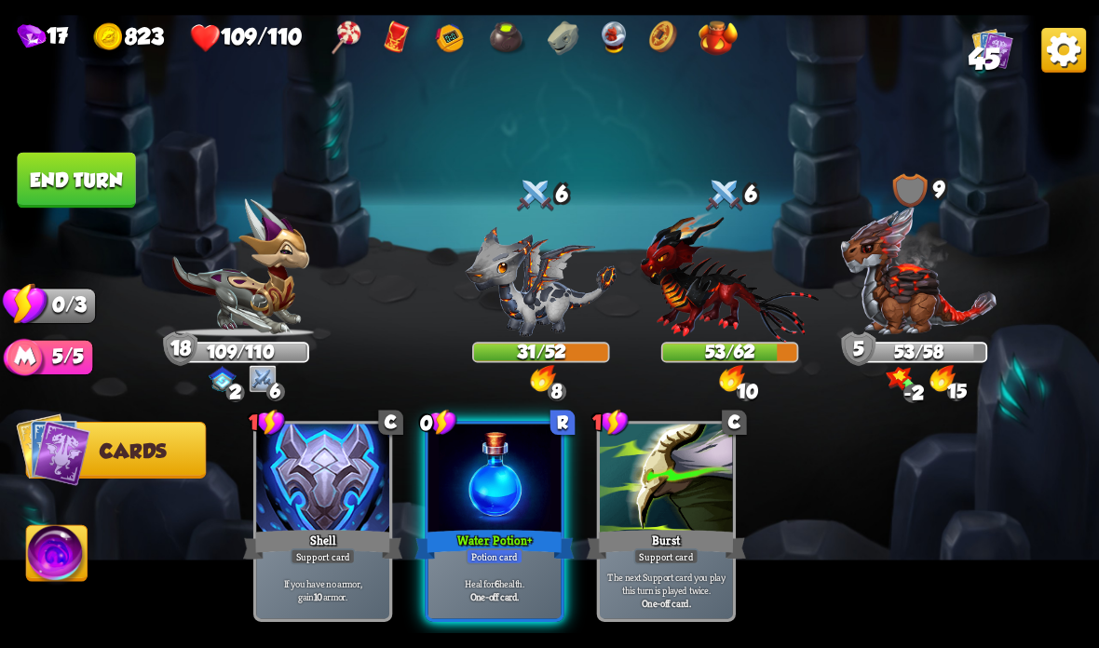
click at [80, 166] on button "End turn" at bounding box center [76, 181] width 118 height 56
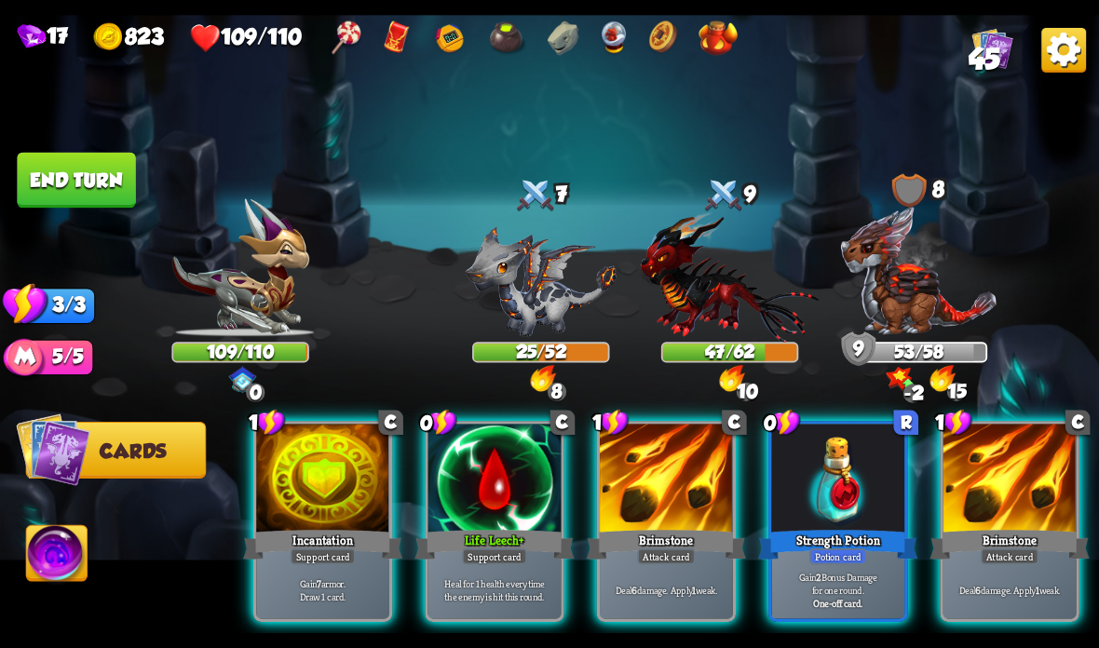
click at [324, 543] on div "Incantation" at bounding box center [322, 544] width 159 height 35
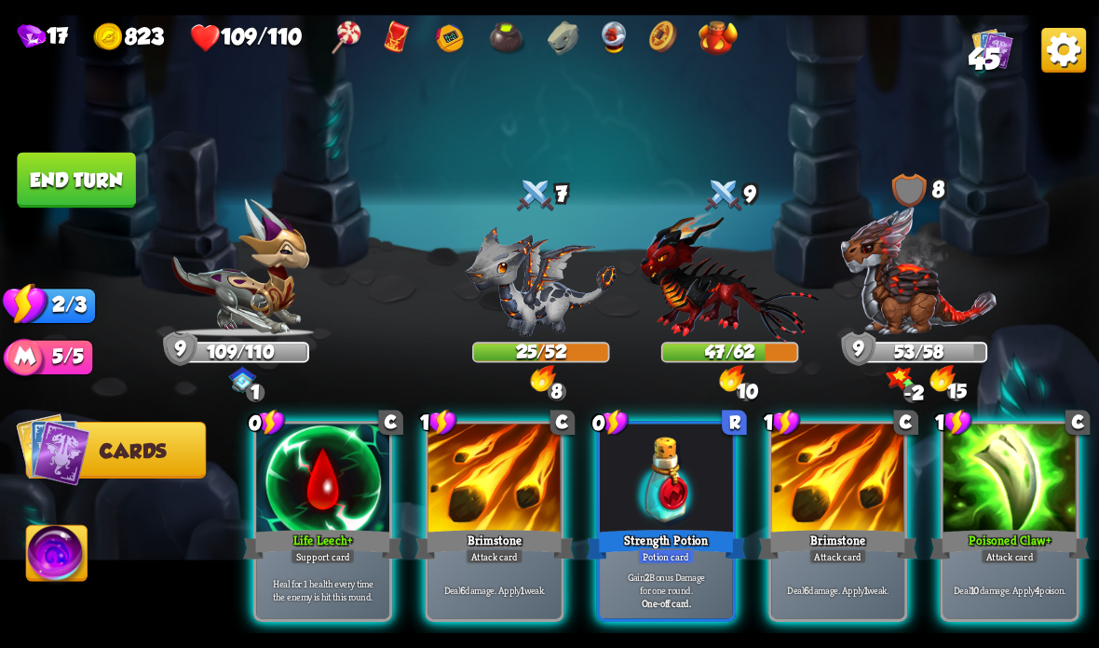
click at [317, 498] on div at bounding box center [322, 480] width 133 height 112
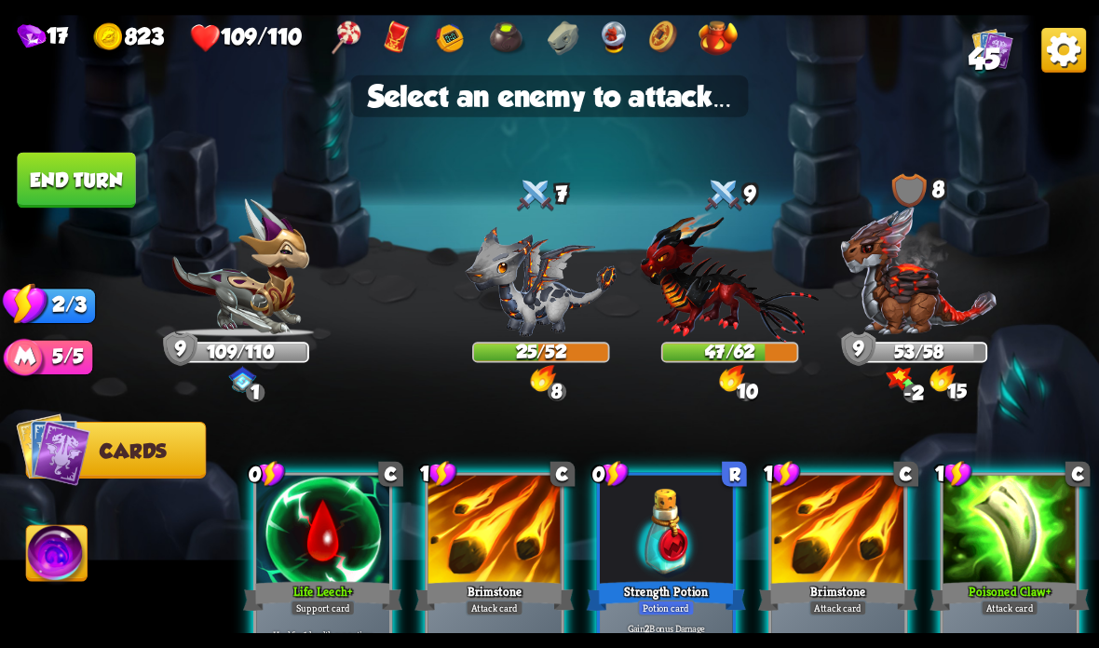
click at [547, 292] on img at bounding box center [541, 281] width 151 height 111
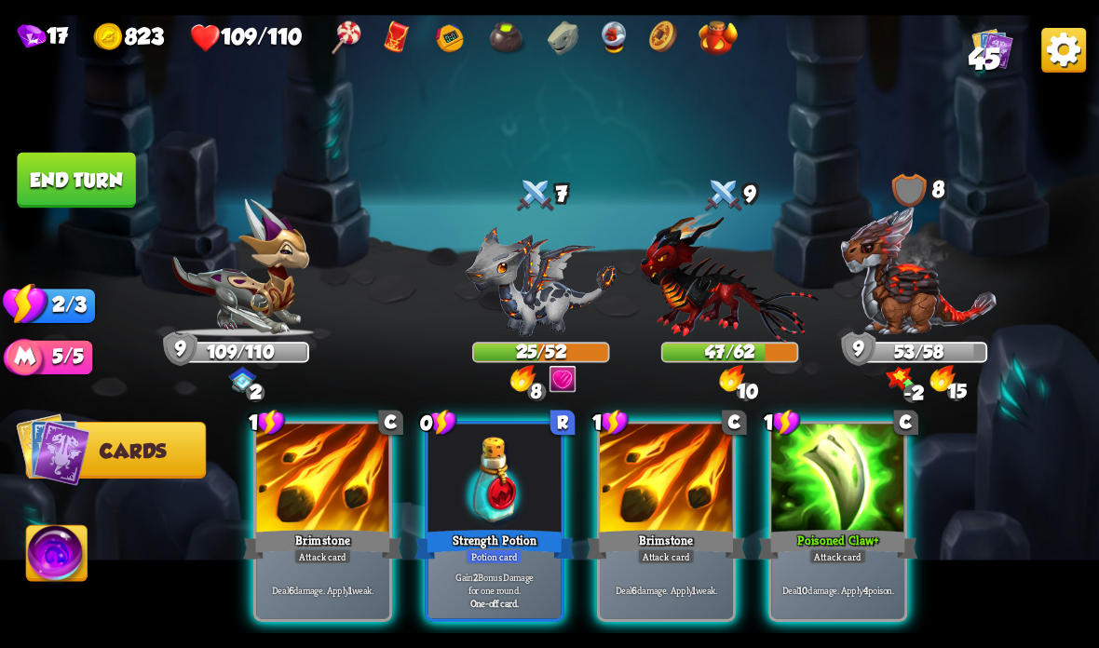
click at [483, 557] on div "Potion card" at bounding box center [494, 557] width 57 height 16
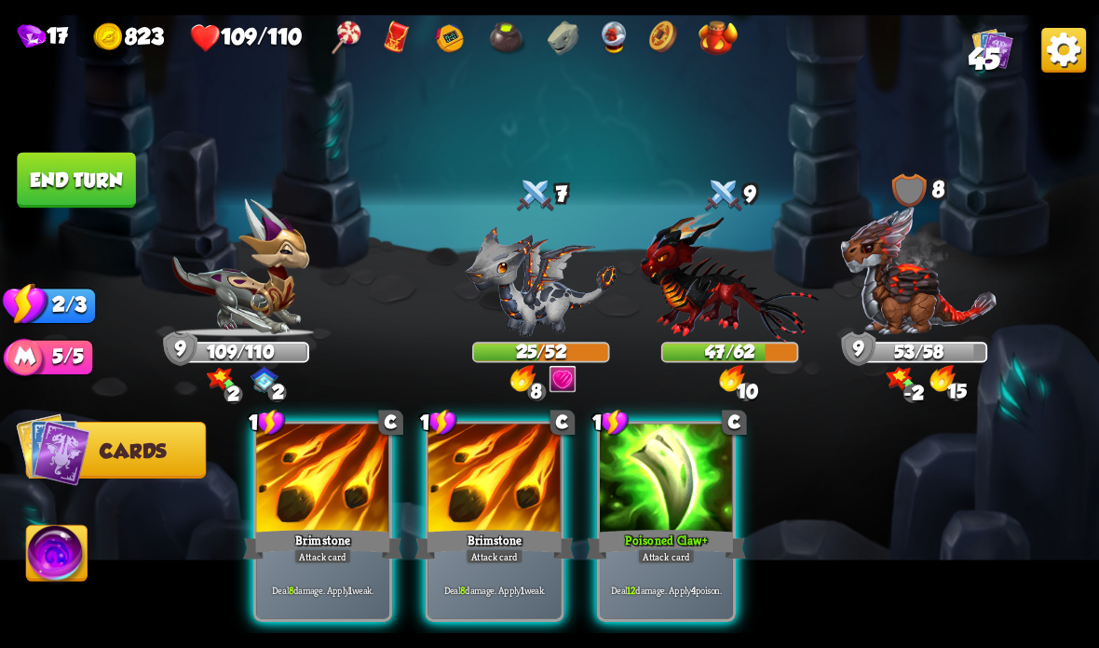
click at [674, 557] on div "Attack card" at bounding box center [666, 557] width 58 height 16
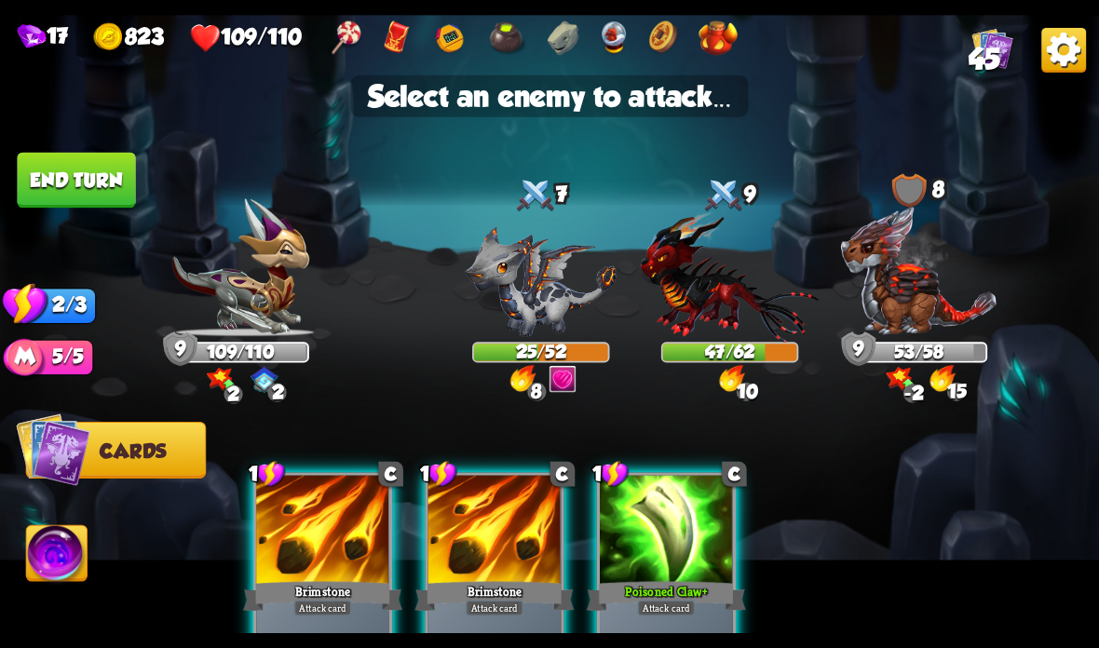
click at [529, 282] on img at bounding box center [541, 281] width 151 height 111
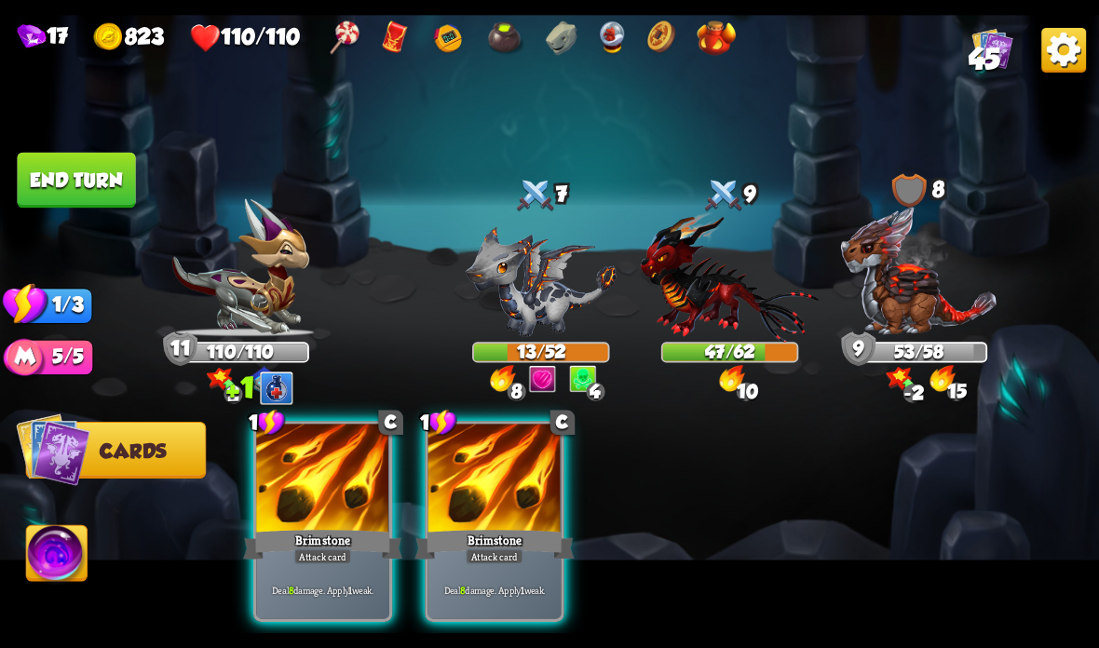
click at [481, 509] on div at bounding box center [494, 480] width 133 height 112
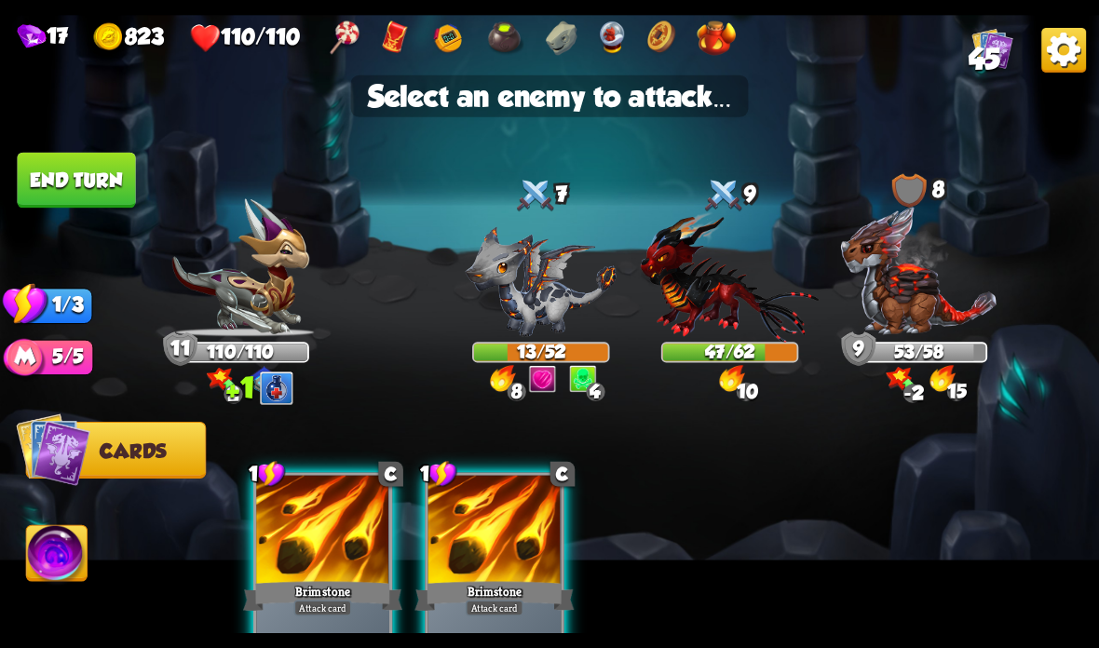
click at [547, 285] on img at bounding box center [541, 281] width 151 height 111
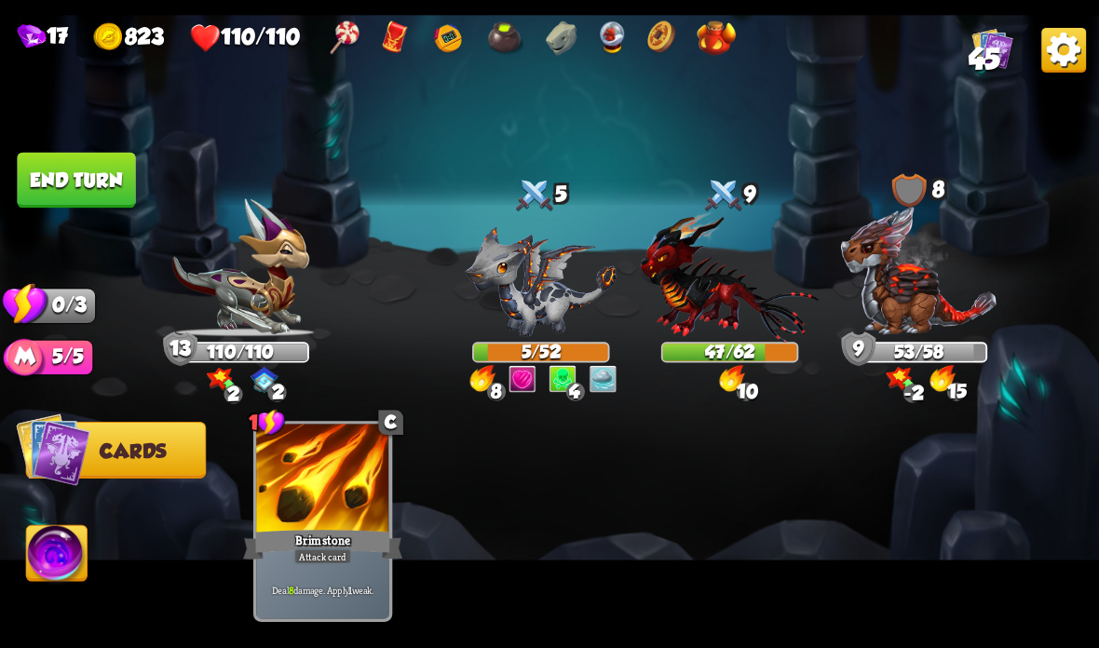
click at [53, 173] on button "End turn" at bounding box center [76, 181] width 118 height 56
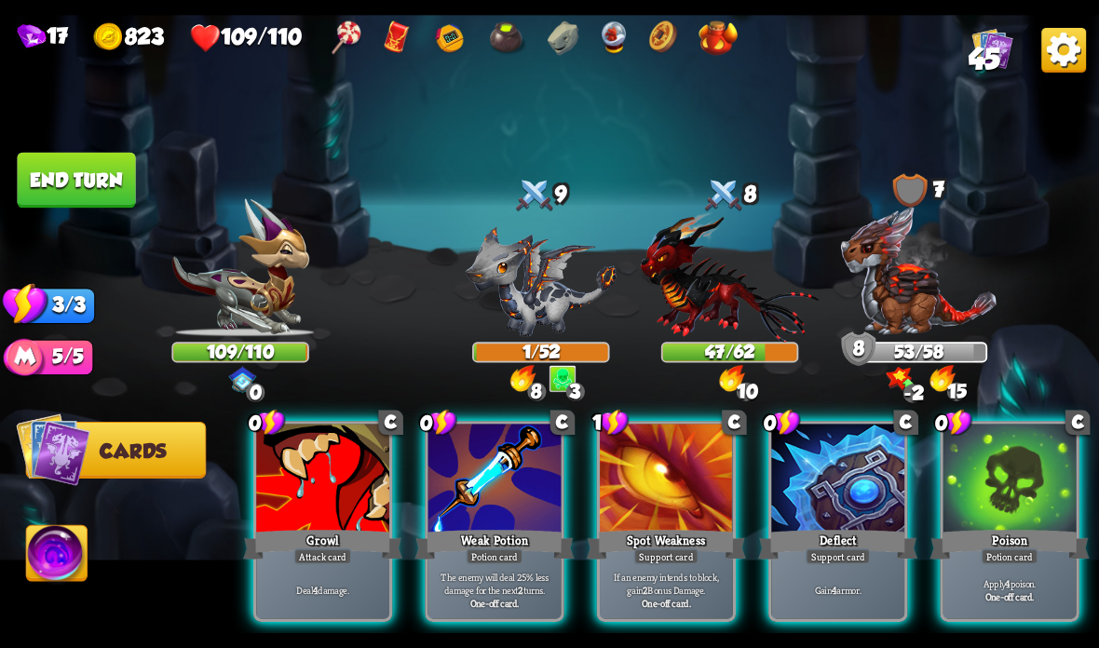
click at [458, 545] on div "Weak Potion" at bounding box center [493, 544] width 159 height 35
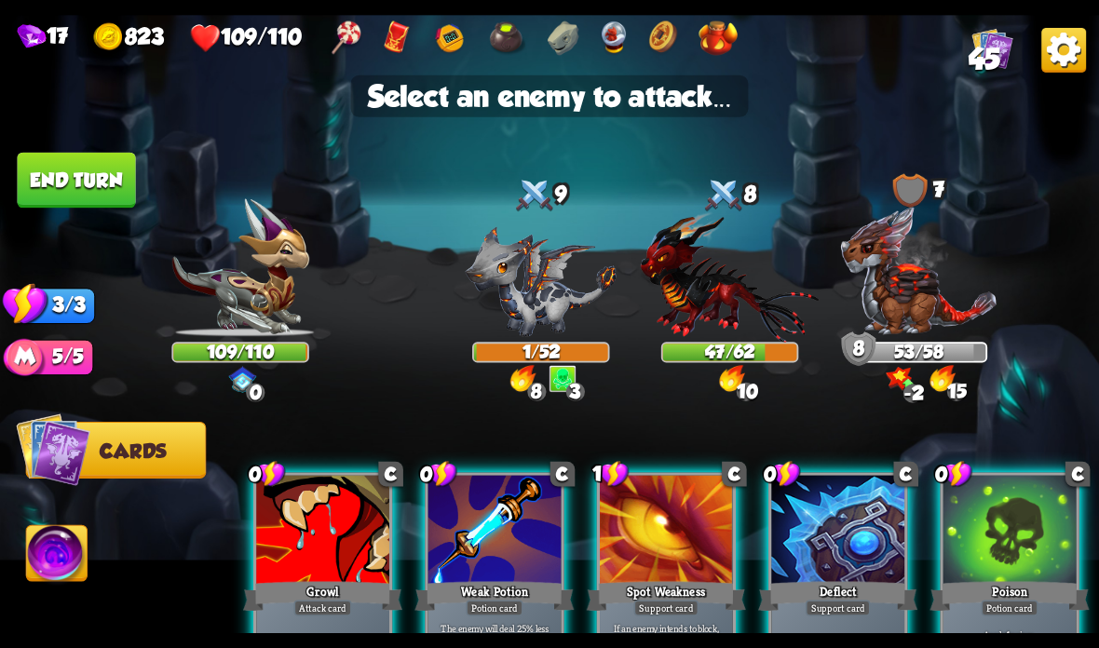
click at [735, 290] on img at bounding box center [730, 276] width 179 height 131
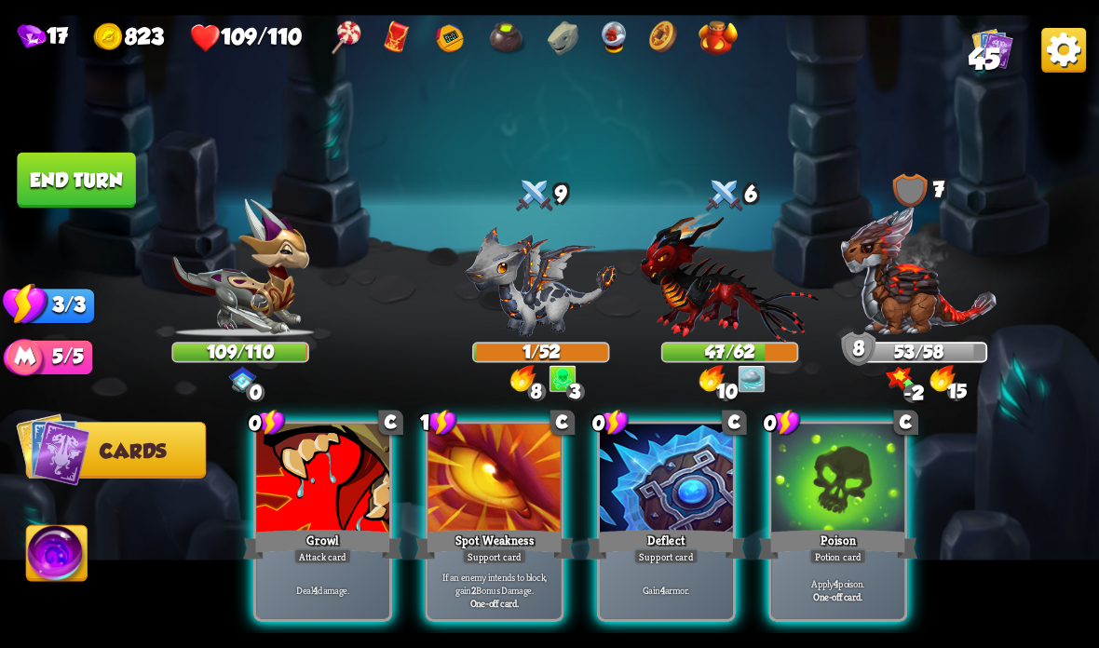
click at [511, 569] on div "If an enemy intends to block, gain 2 Bonus Damage. One-off card." at bounding box center [494, 590] width 133 height 58
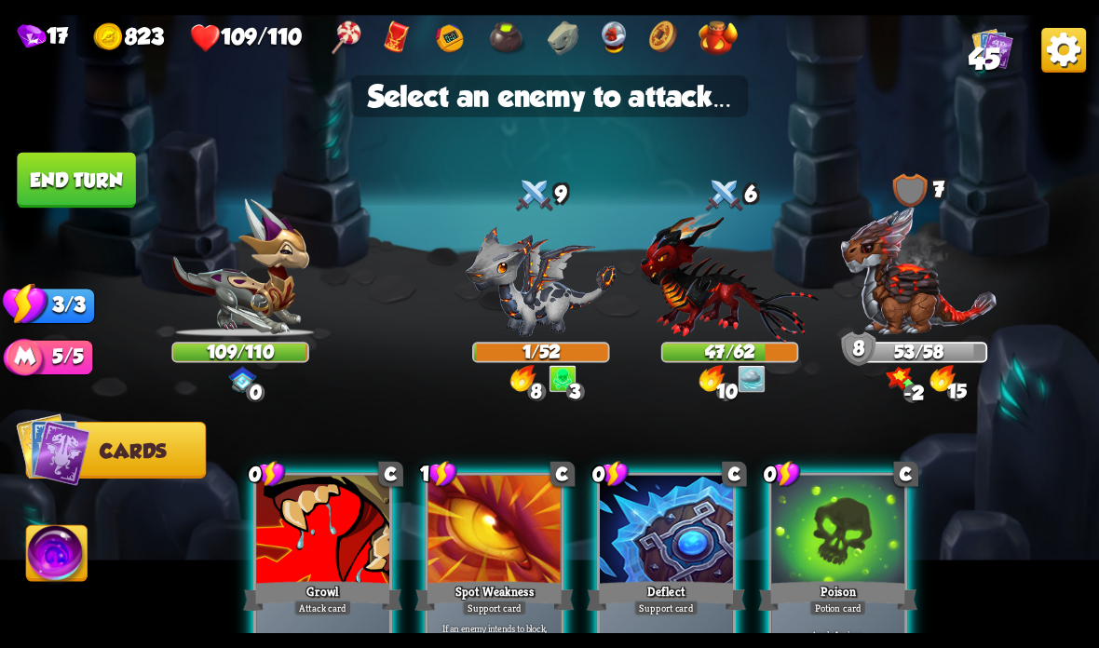
click at [922, 280] on img at bounding box center [919, 270] width 158 height 131
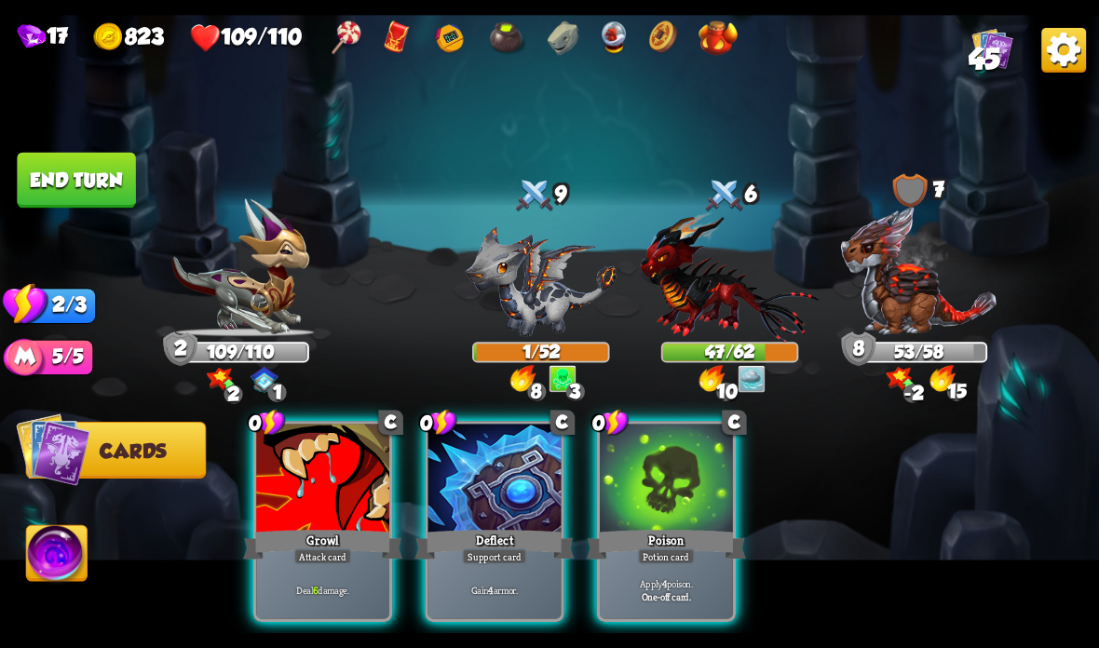
click at [685, 515] on div at bounding box center [666, 480] width 133 height 112
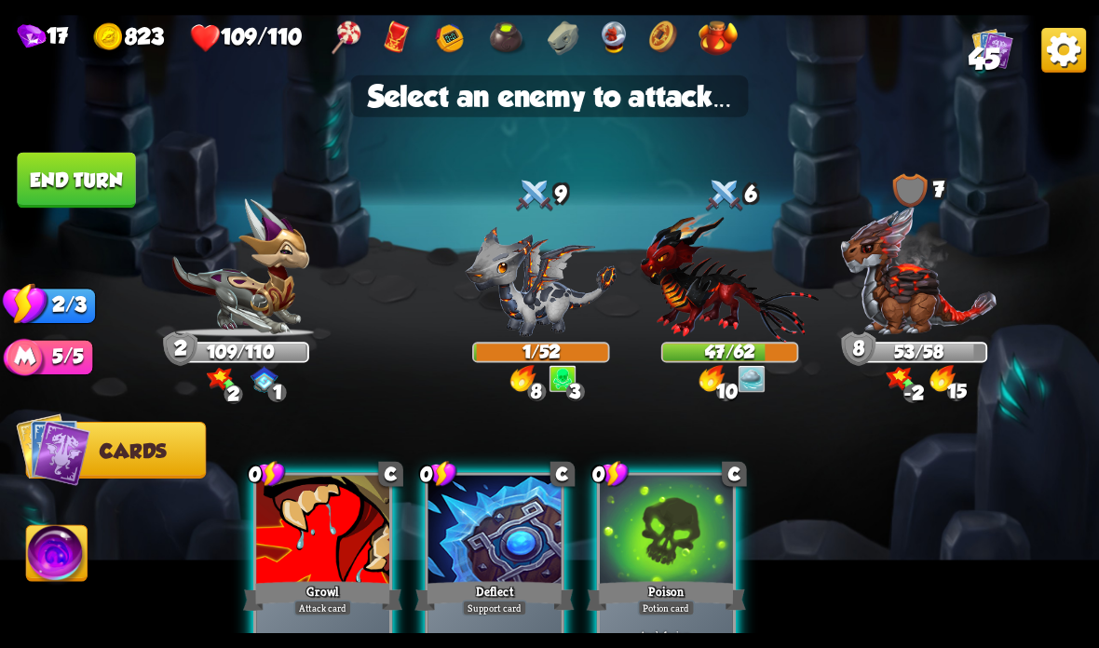
click at [735, 298] on img at bounding box center [730, 276] width 179 height 131
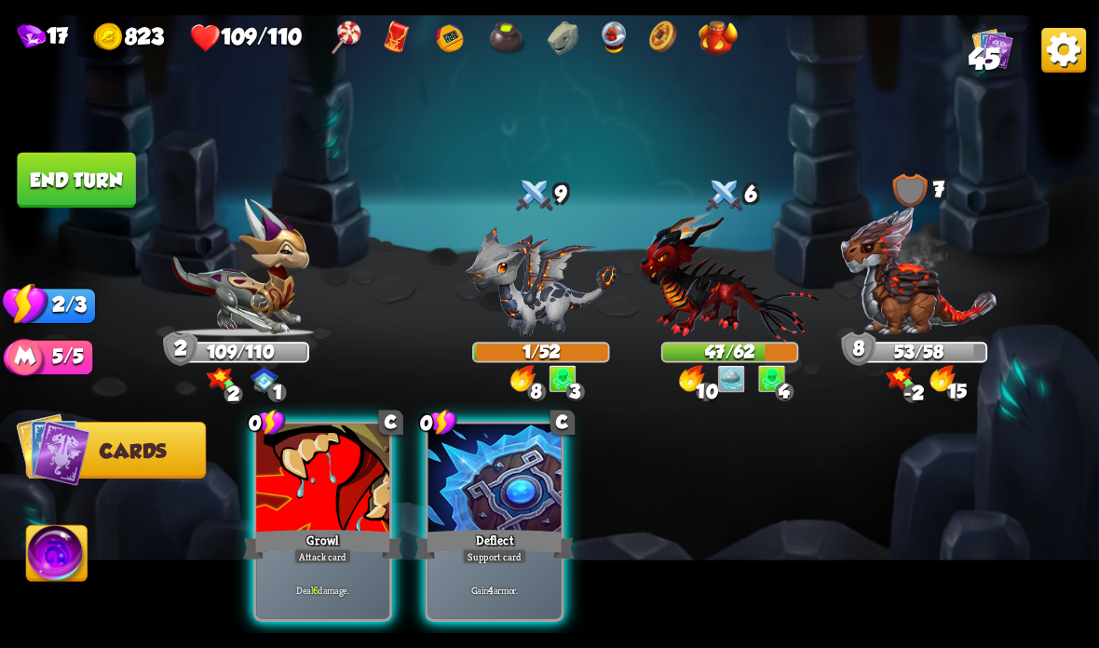
click at [468, 548] on div "Deflect" at bounding box center [493, 544] width 159 height 35
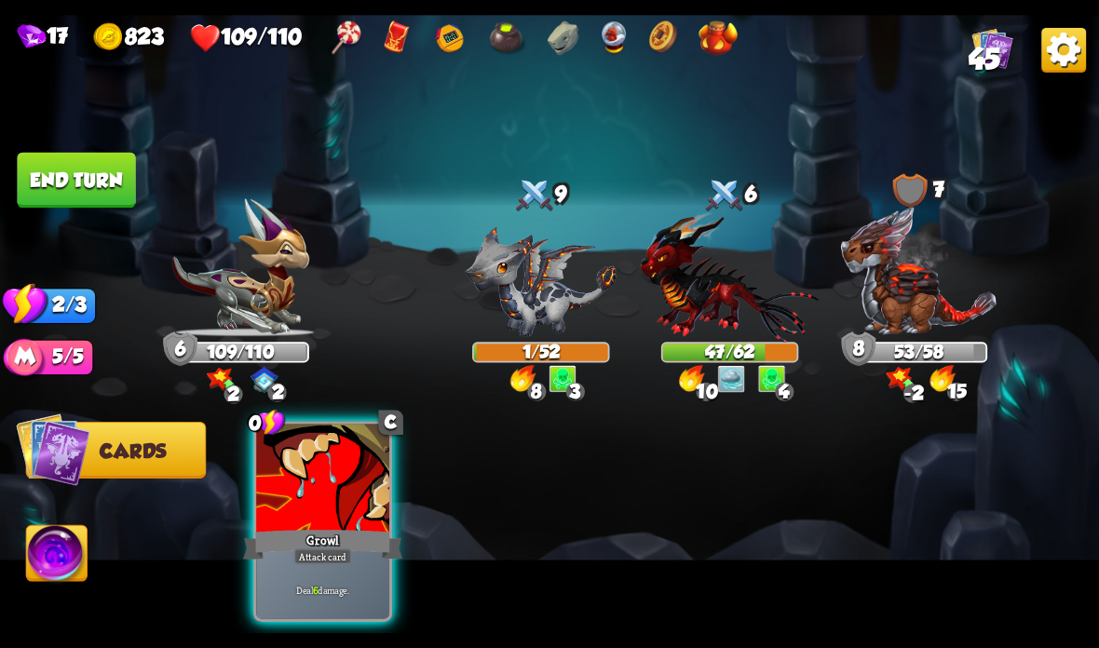
click at [324, 536] on div "Growl" at bounding box center [322, 544] width 159 height 35
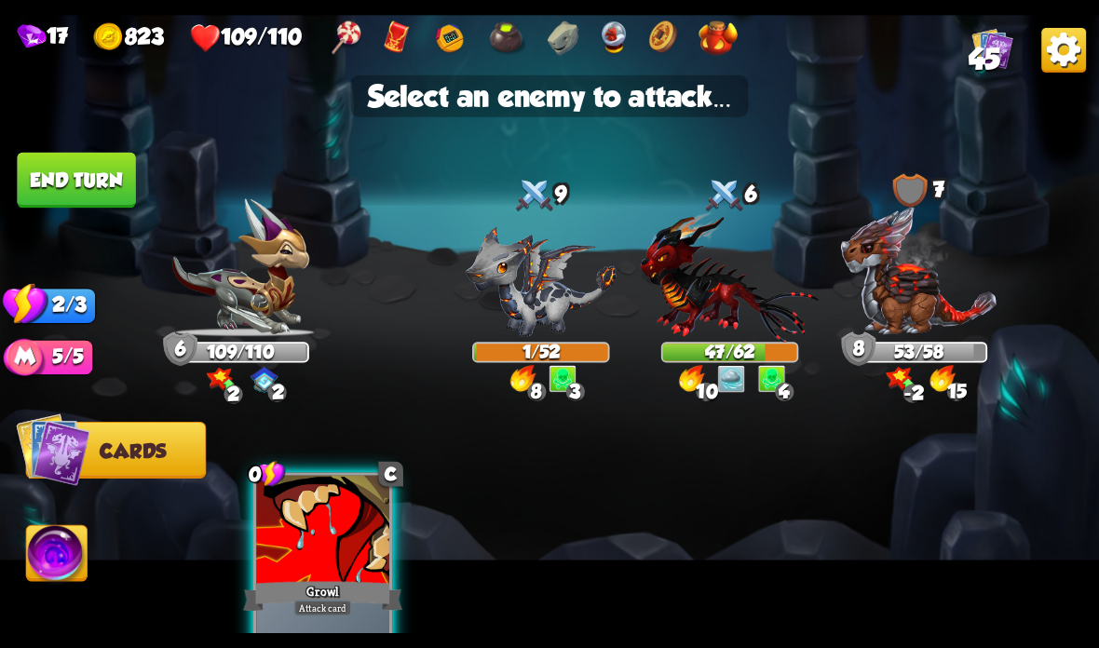
click at [723, 295] on img at bounding box center [730, 276] width 179 height 131
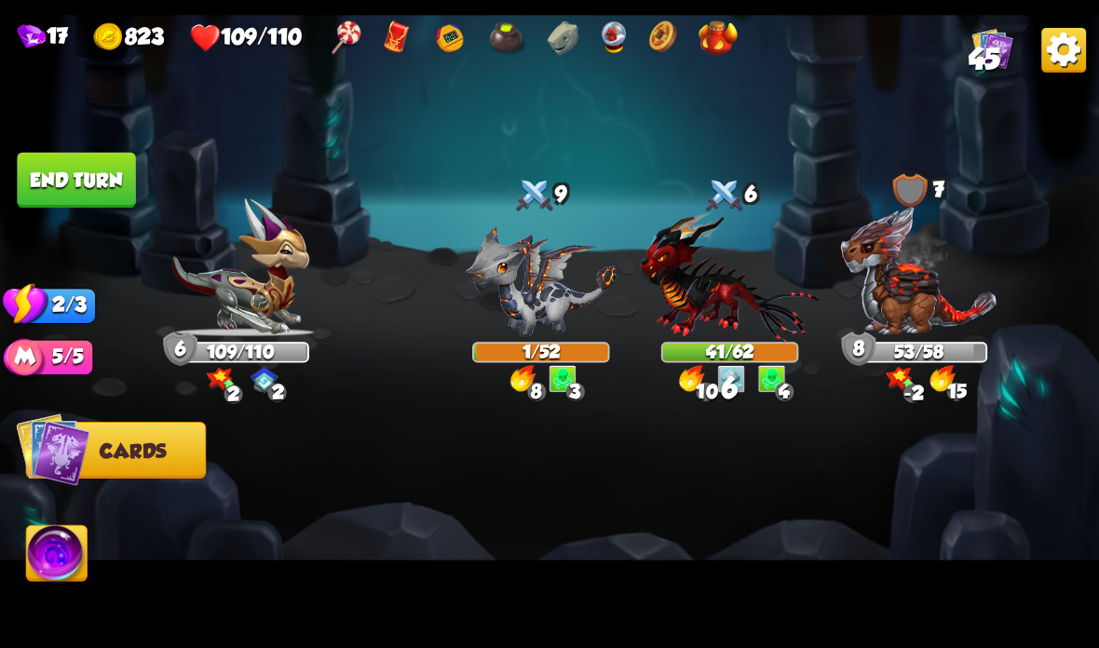
click at [92, 181] on button "End turn" at bounding box center [76, 181] width 118 height 56
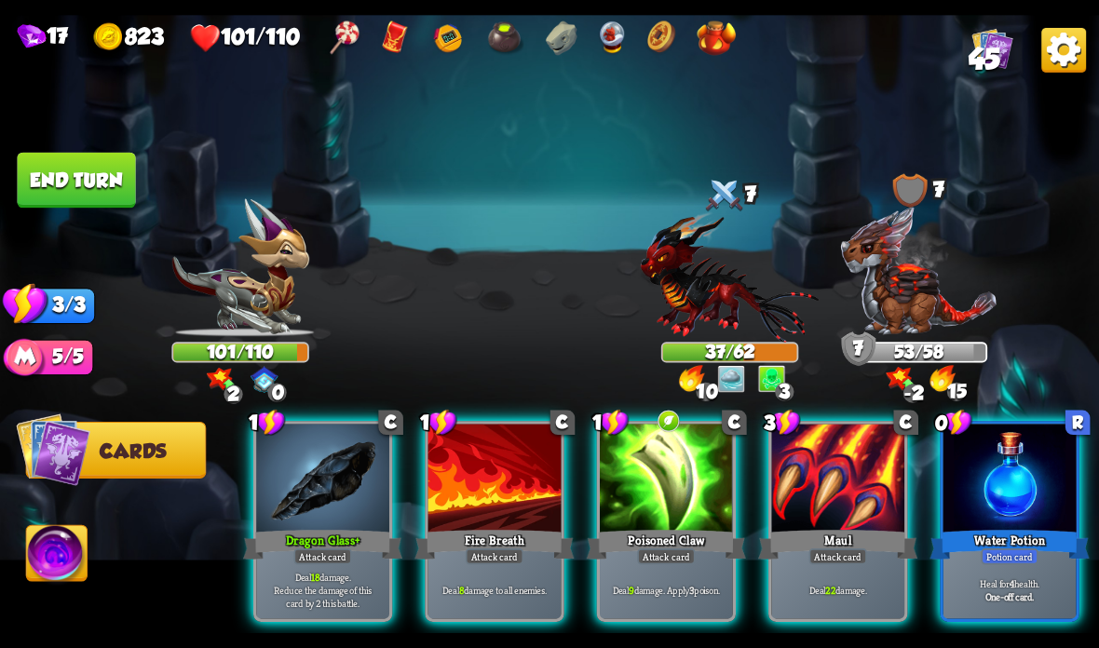
click at [1023, 523] on div at bounding box center [1009, 480] width 133 height 112
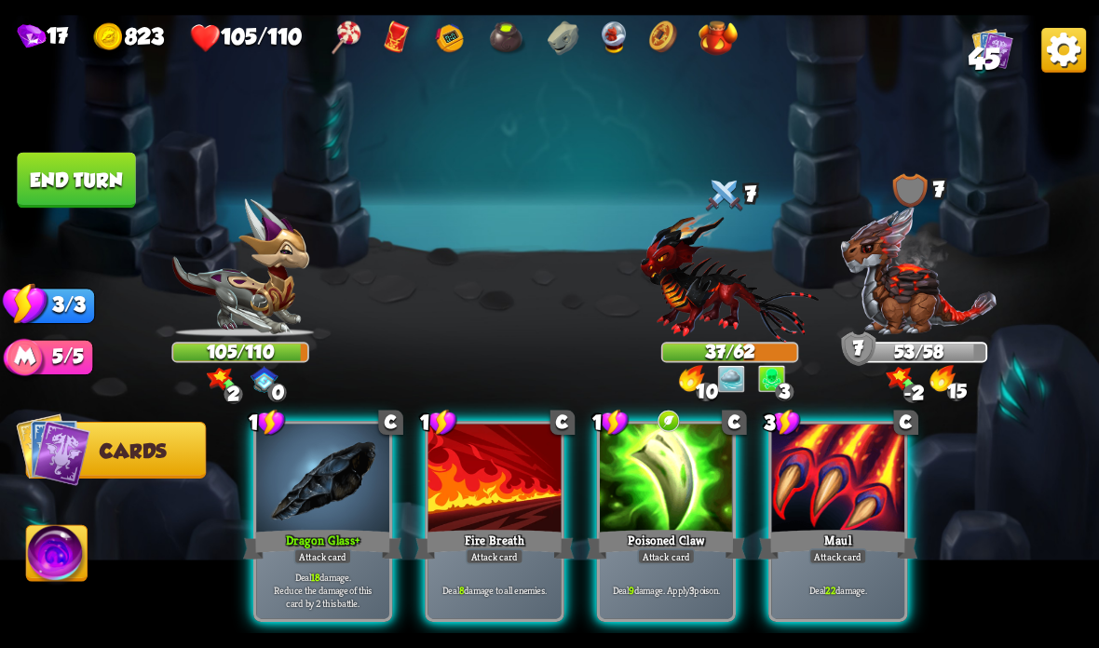
click at [679, 531] on div "Poisoned Claw" at bounding box center [666, 544] width 159 height 35
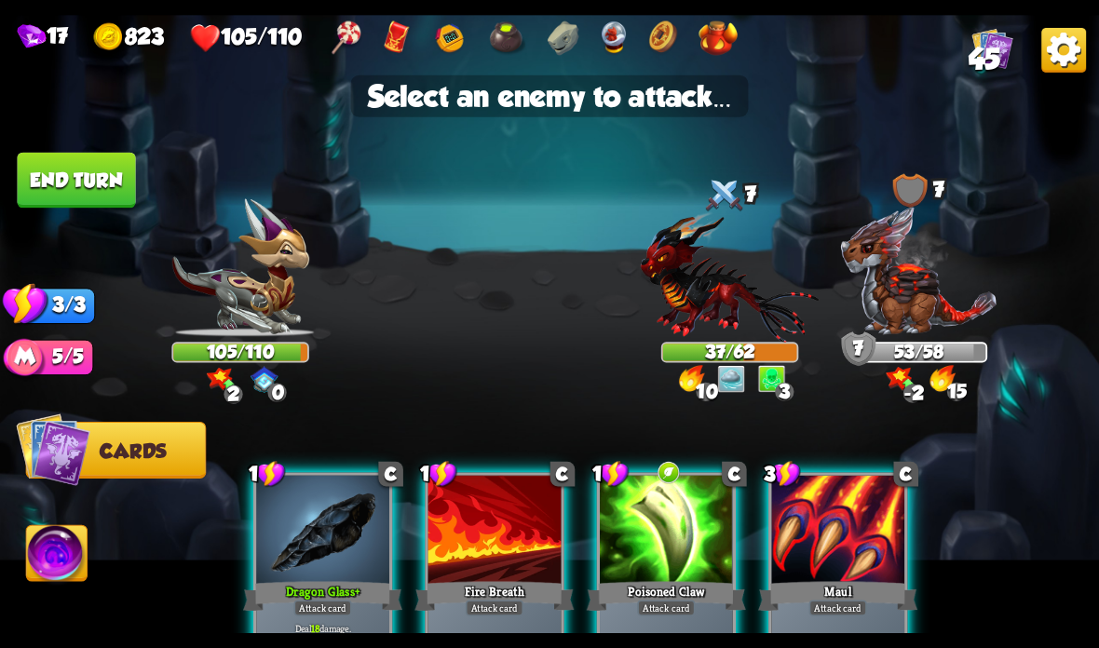
click at [740, 312] on img at bounding box center [730, 276] width 179 height 131
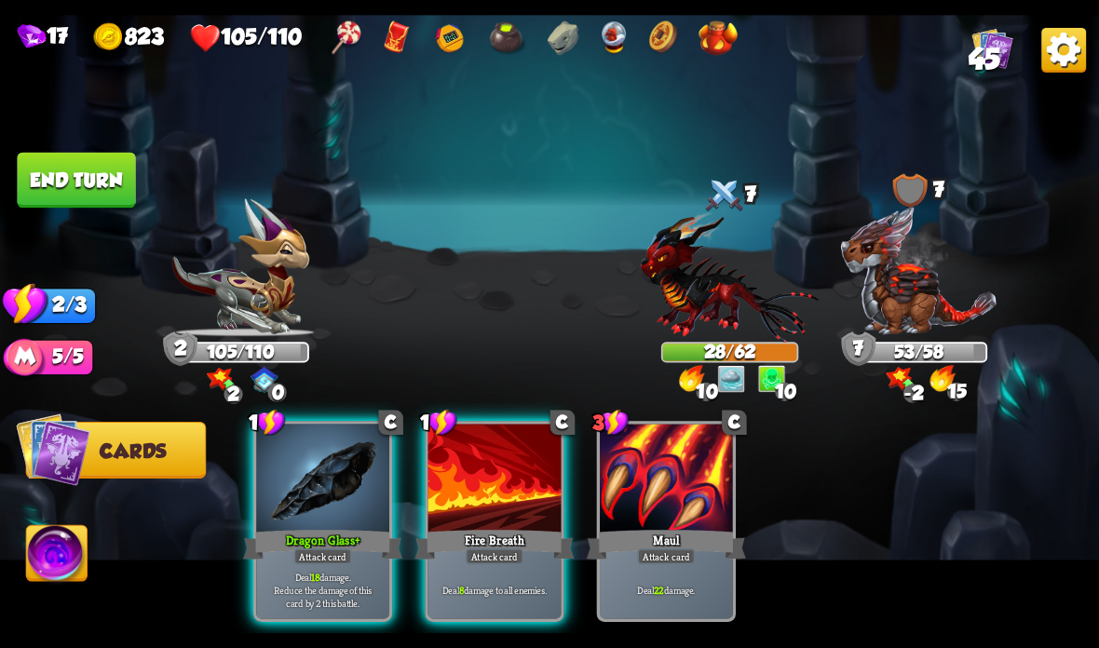
click at [346, 570] on div "Deal 18 damage. Reduce the damage of this card by 2 this battle." at bounding box center [322, 590] width 133 height 58
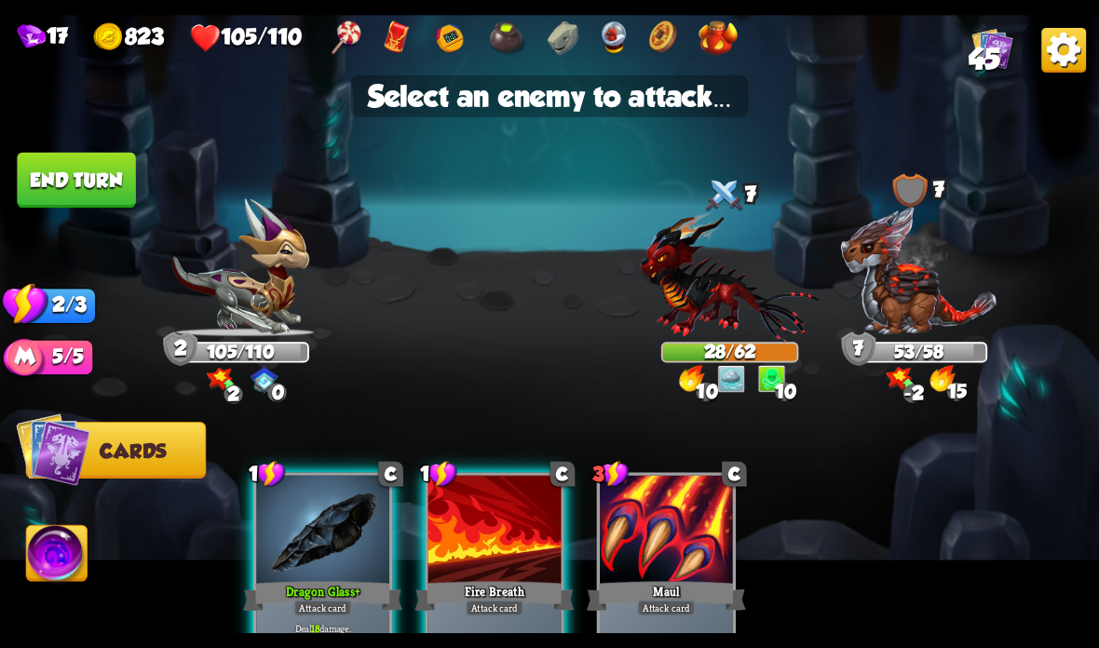
click at [732, 310] on img at bounding box center [730, 276] width 179 height 131
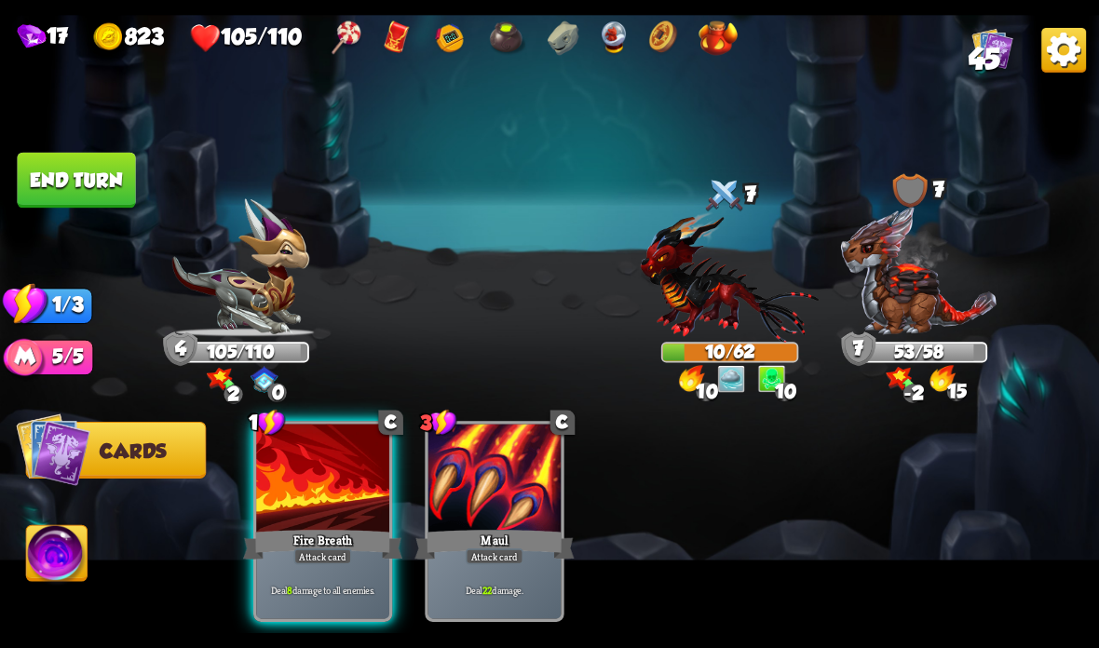
click at [342, 535] on div "Fire Breath" at bounding box center [322, 544] width 159 height 35
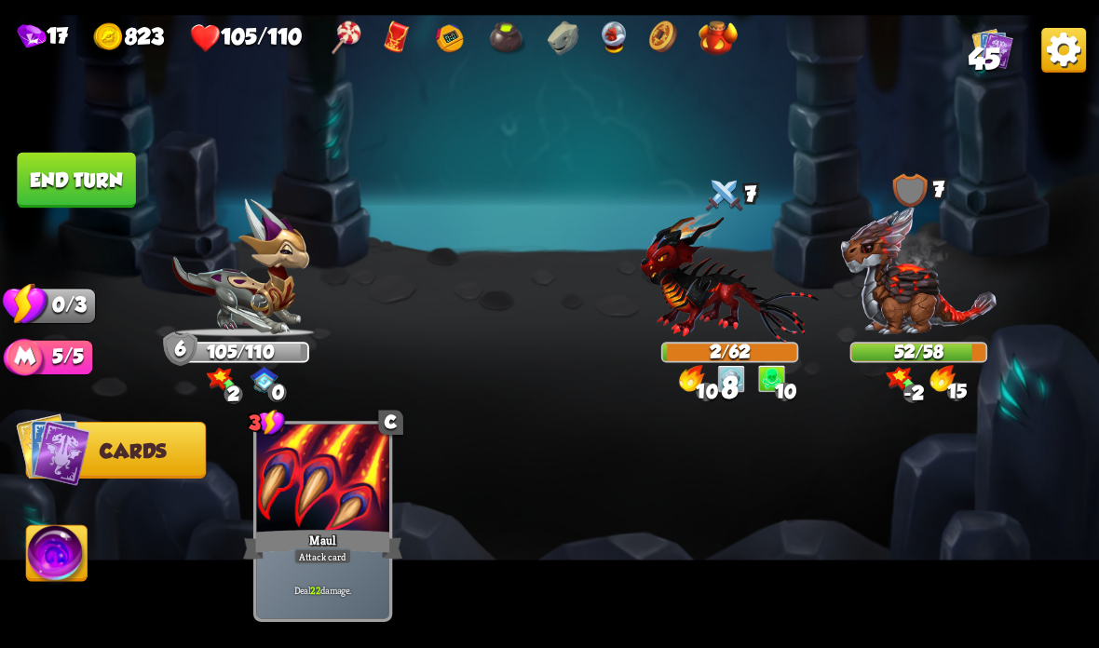
click at [96, 156] on button "End turn" at bounding box center [76, 181] width 118 height 56
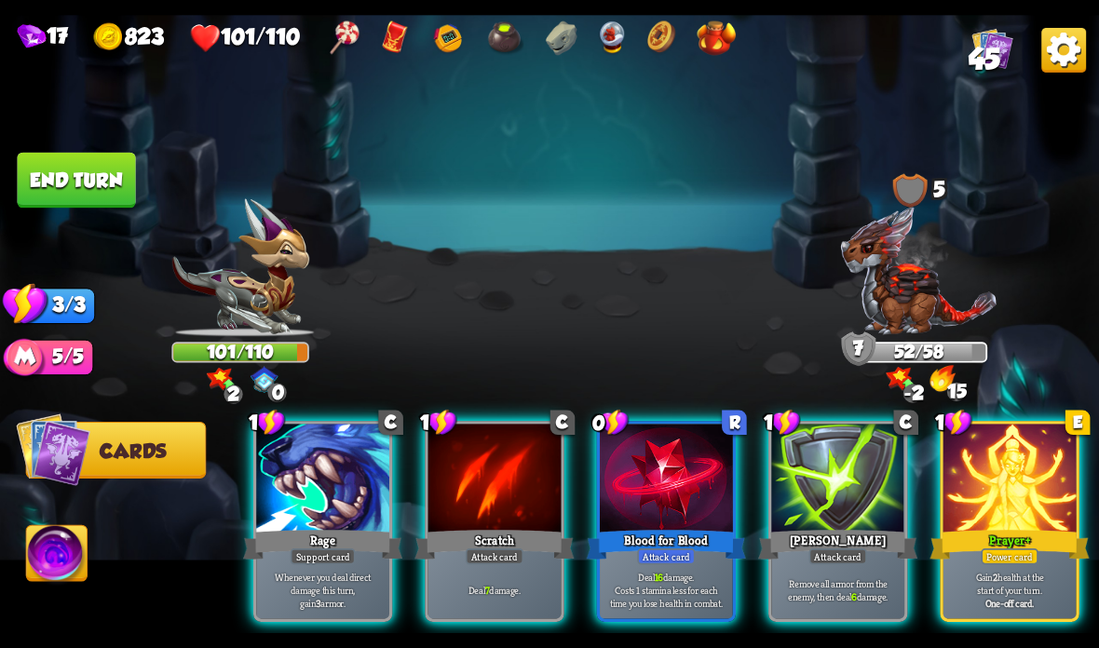
click at [1015, 540] on div "Prayer +" at bounding box center [1009, 544] width 159 height 35
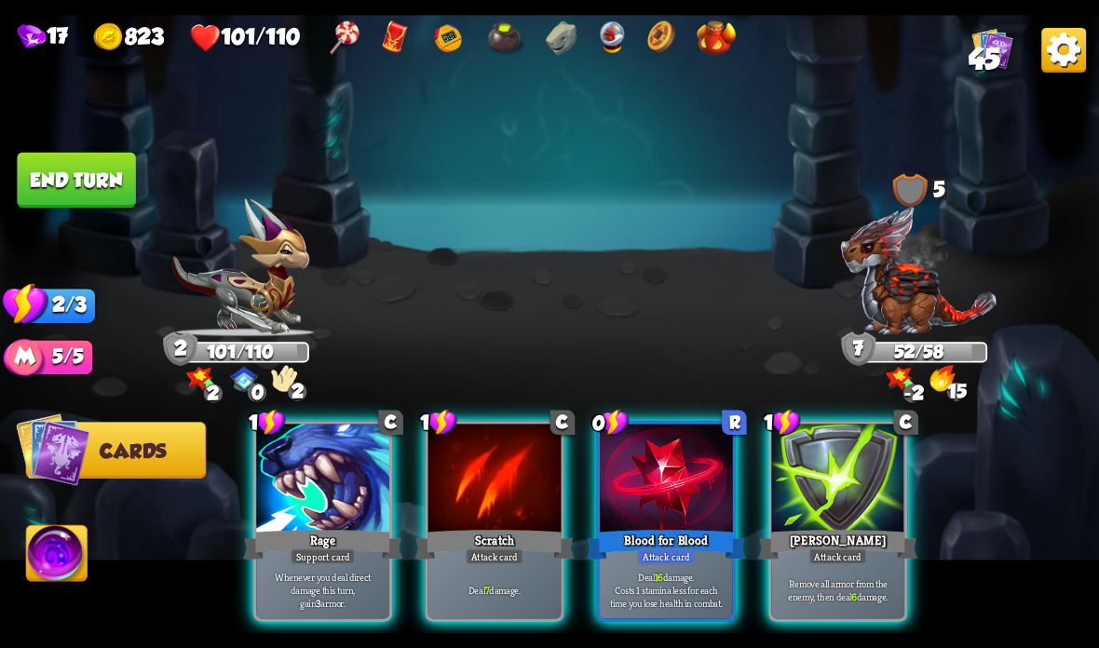
click at [849, 521] on div at bounding box center [837, 480] width 133 height 112
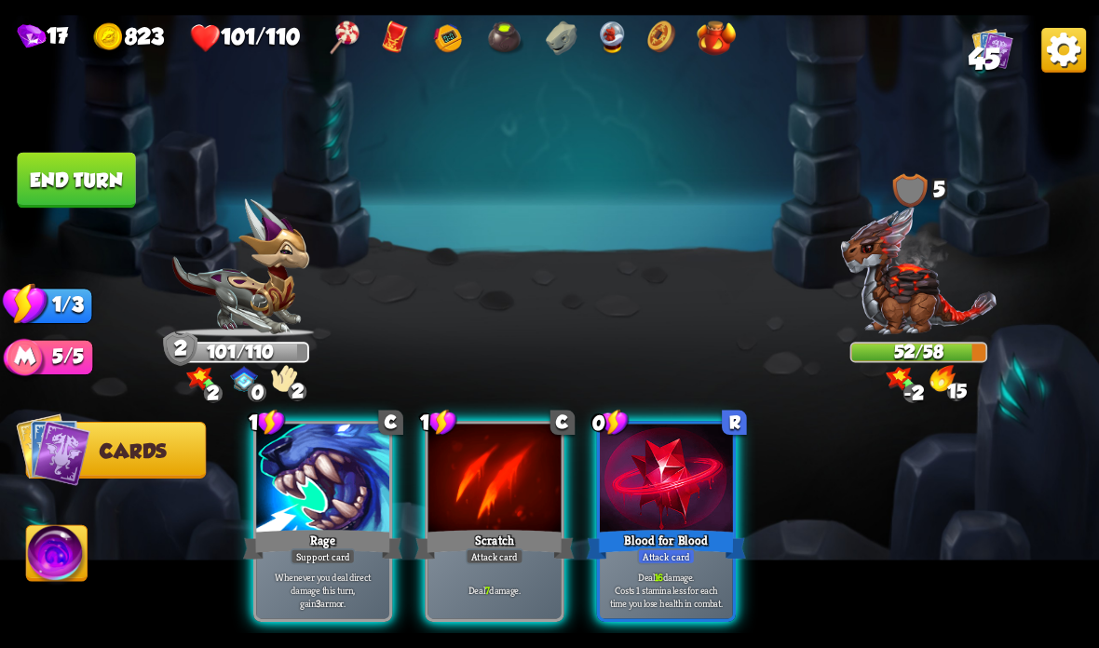
click at [670, 481] on div at bounding box center [666, 480] width 133 height 112
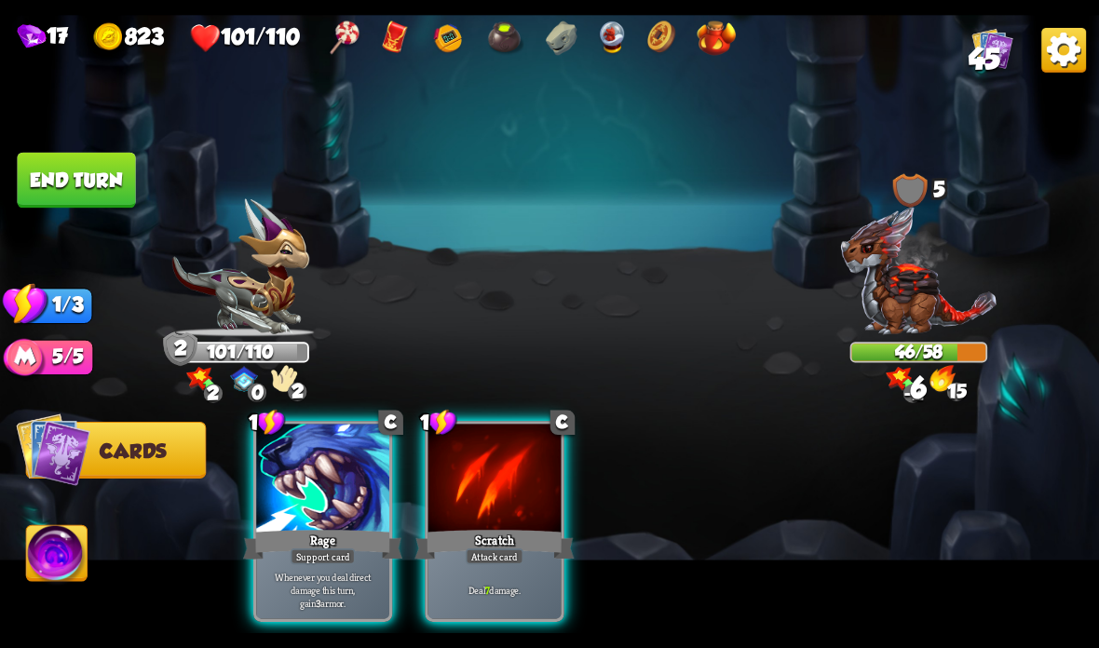
click at [497, 487] on div at bounding box center [494, 480] width 133 height 112
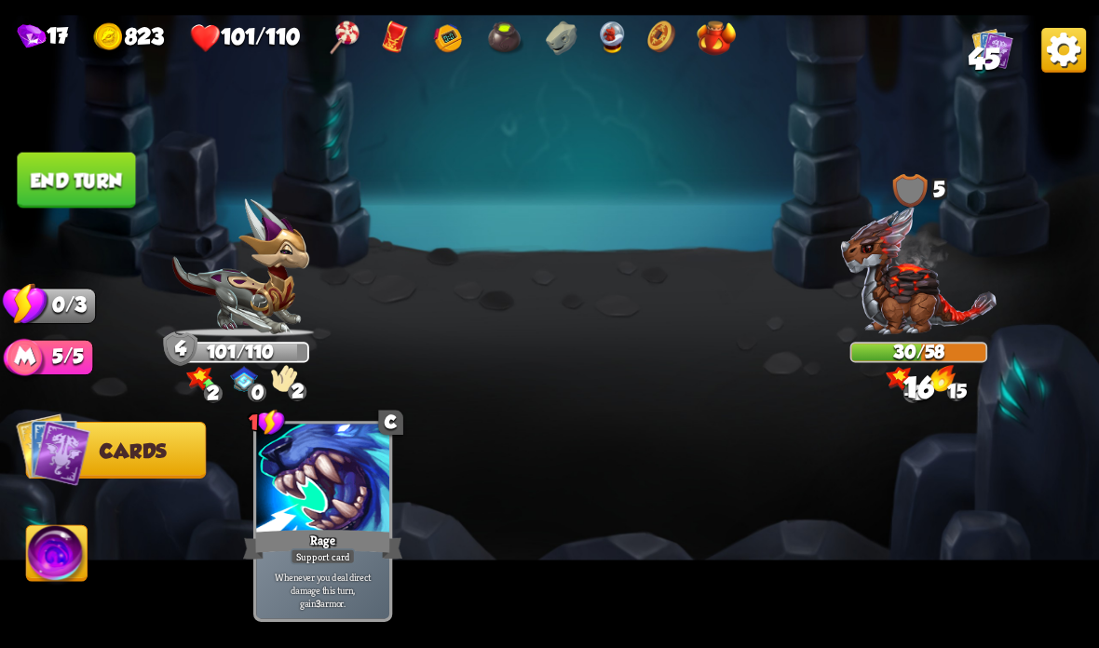
click at [75, 178] on button "End turn" at bounding box center [76, 181] width 118 height 56
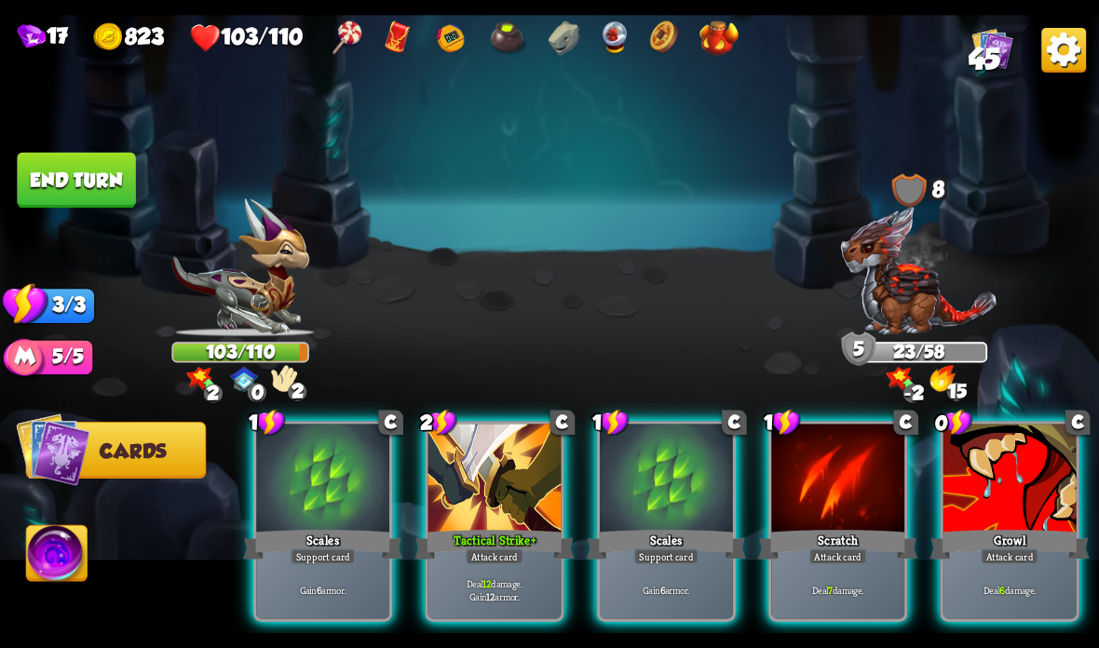
click at [455, 526] on div at bounding box center [494, 480] width 133 height 112
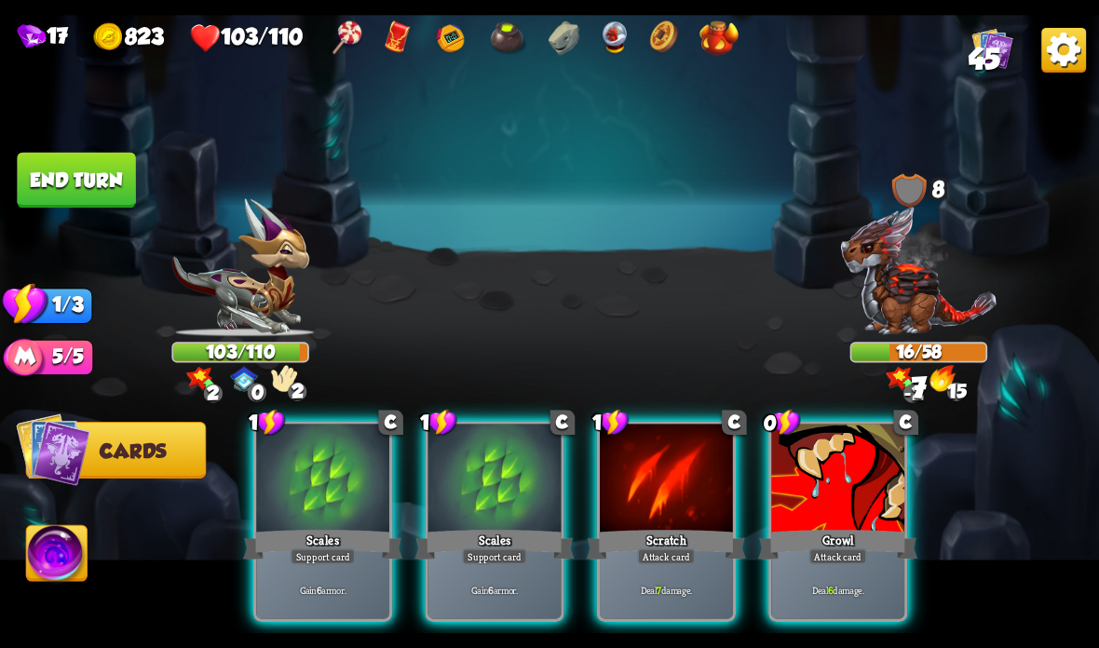
click at [675, 492] on div at bounding box center [666, 480] width 133 height 112
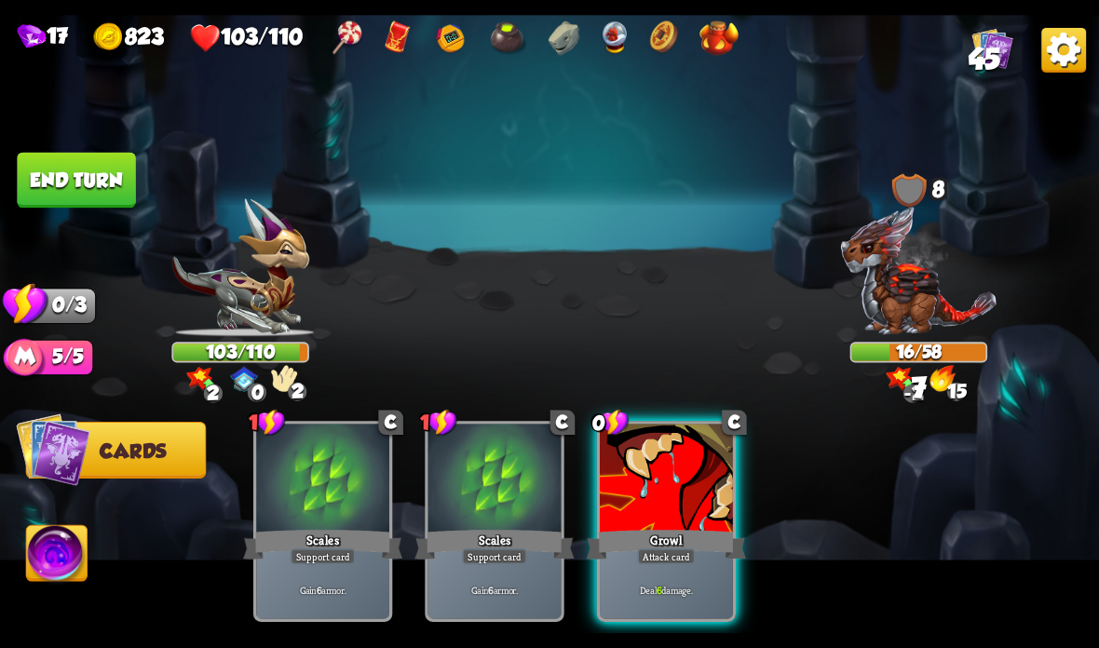
click at [652, 501] on div at bounding box center [666, 480] width 133 height 112
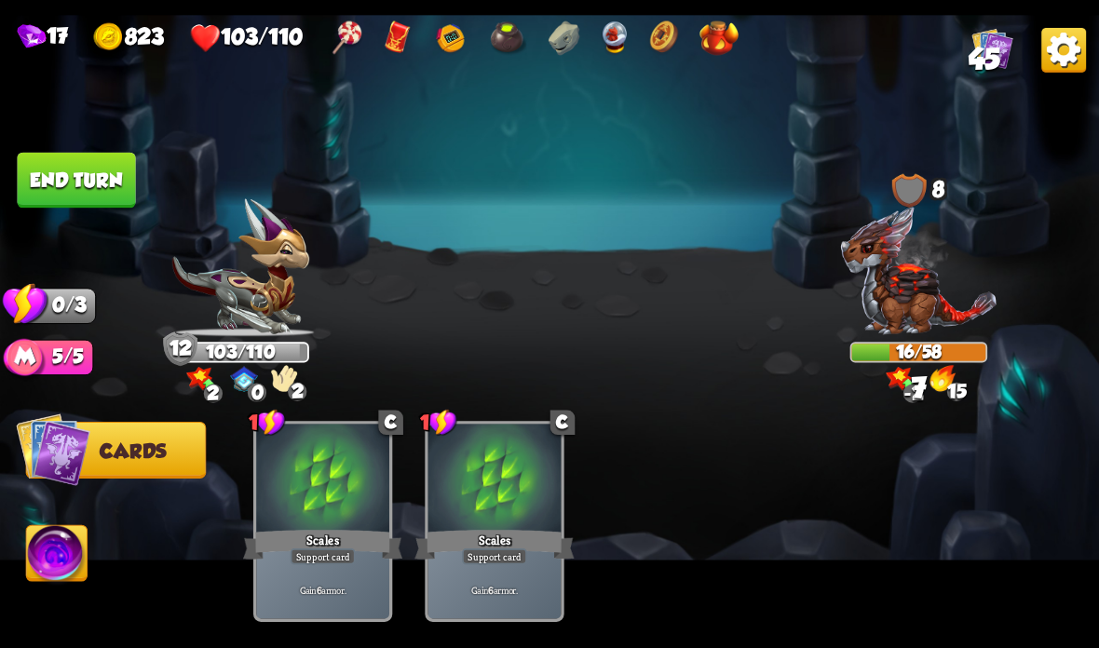
click at [48, 194] on button "End turn" at bounding box center [76, 181] width 118 height 56
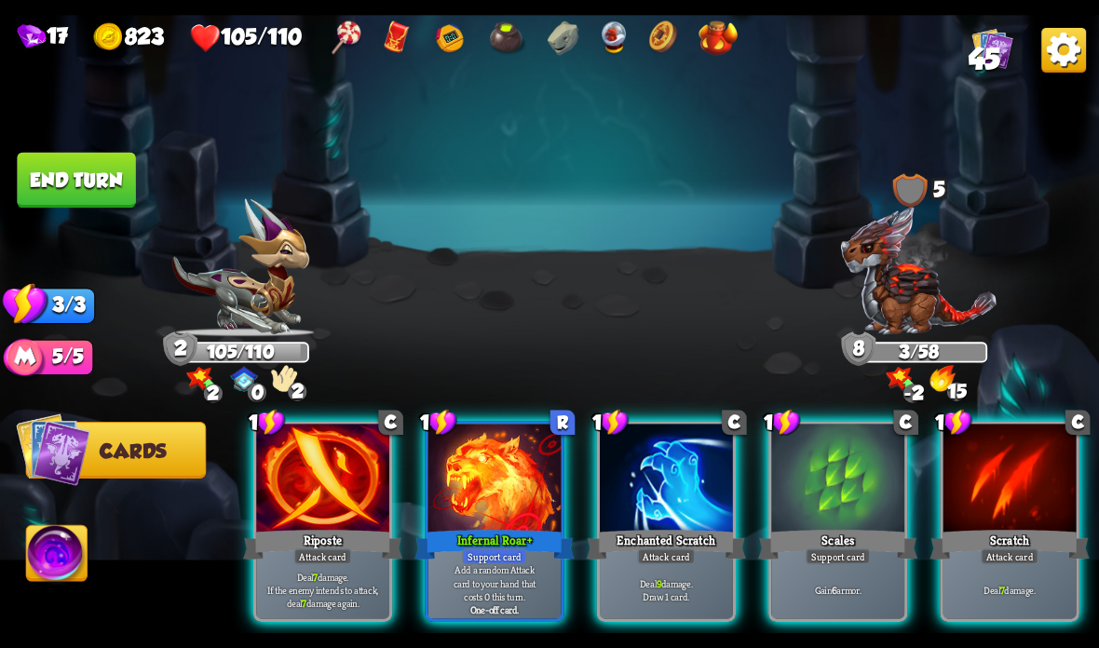
click at [477, 495] on div at bounding box center [494, 480] width 133 height 112
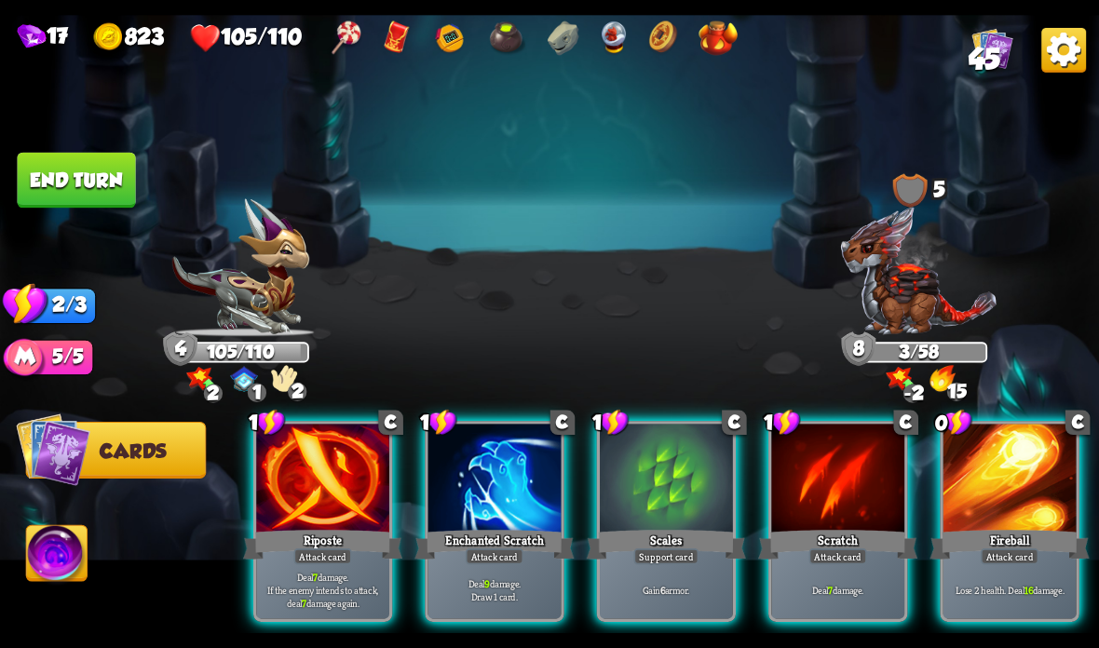
click at [652, 507] on div at bounding box center [666, 480] width 133 height 112
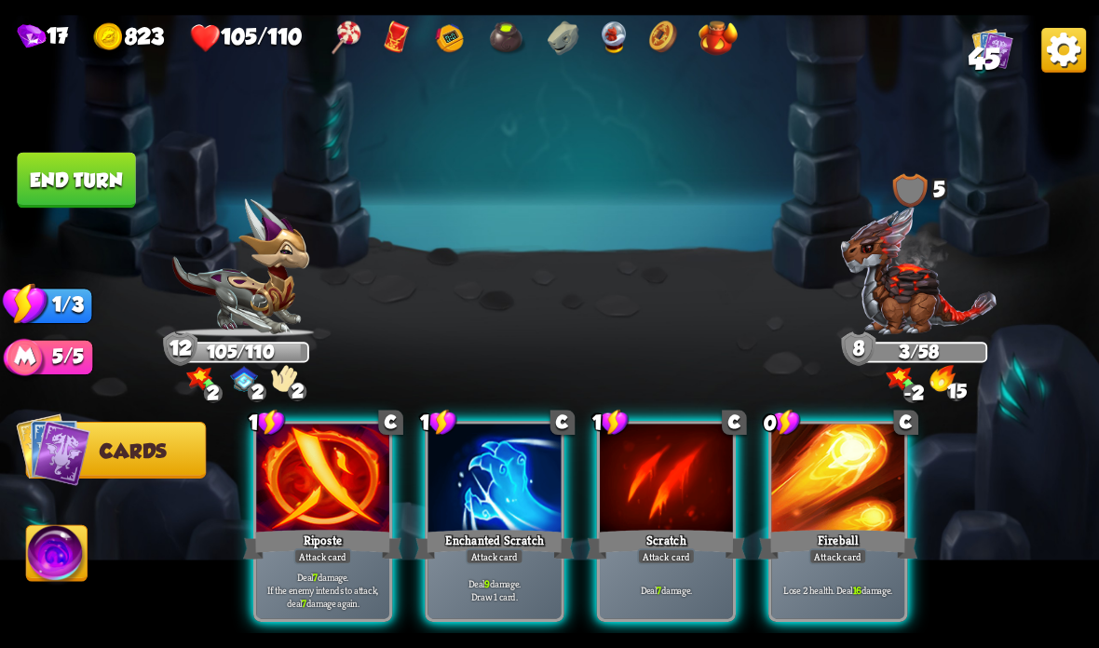
click at [488, 526] on div at bounding box center [494, 480] width 133 height 112
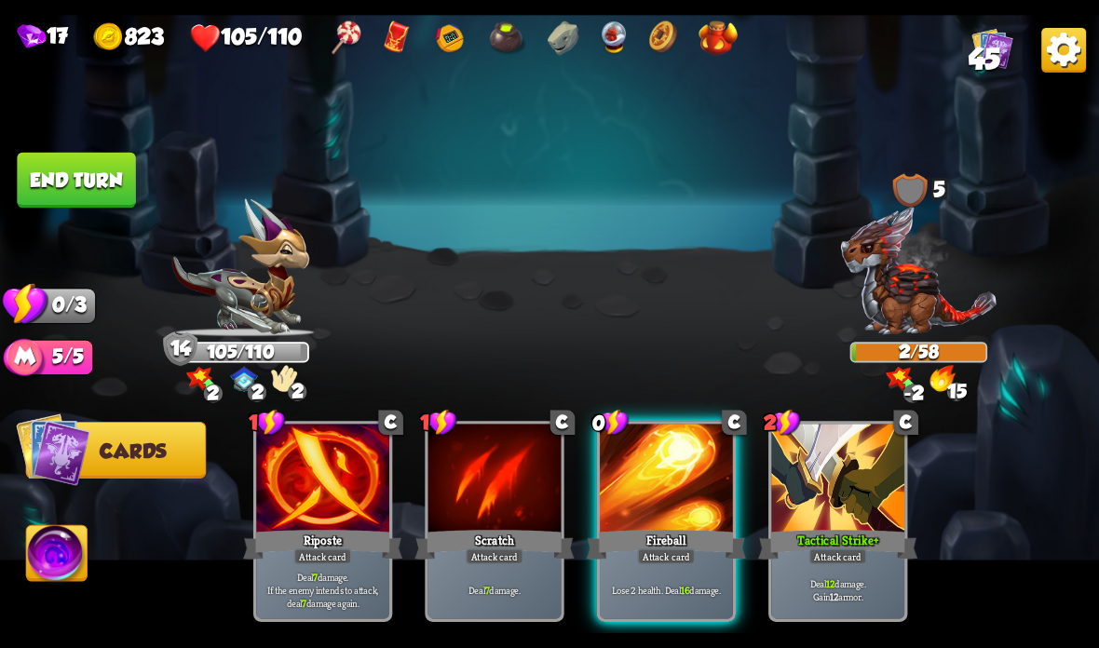
click at [110, 163] on button "End turn" at bounding box center [76, 181] width 118 height 56
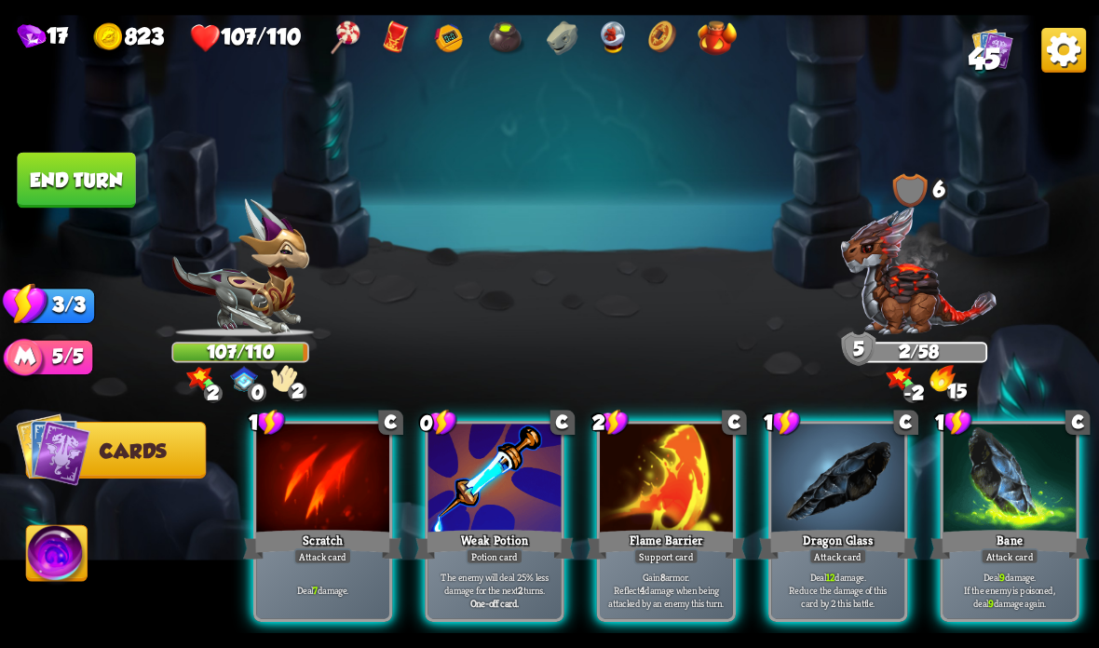
click at [106, 167] on button "End turn" at bounding box center [76, 181] width 118 height 56
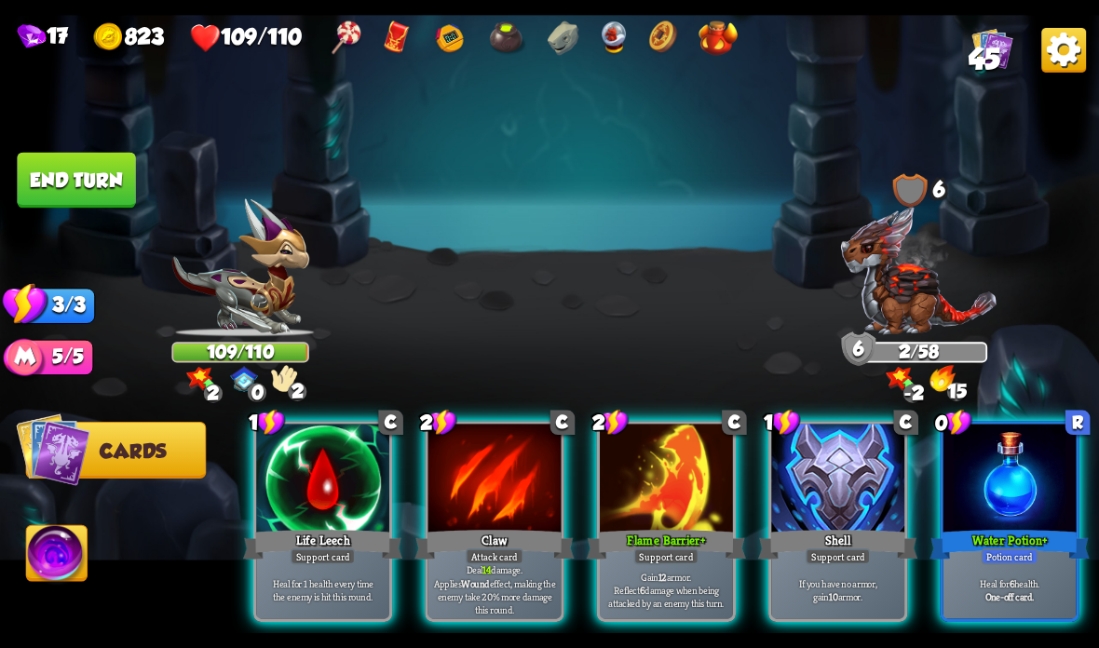
click at [823, 513] on div at bounding box center [837, 480] width 133 height 112
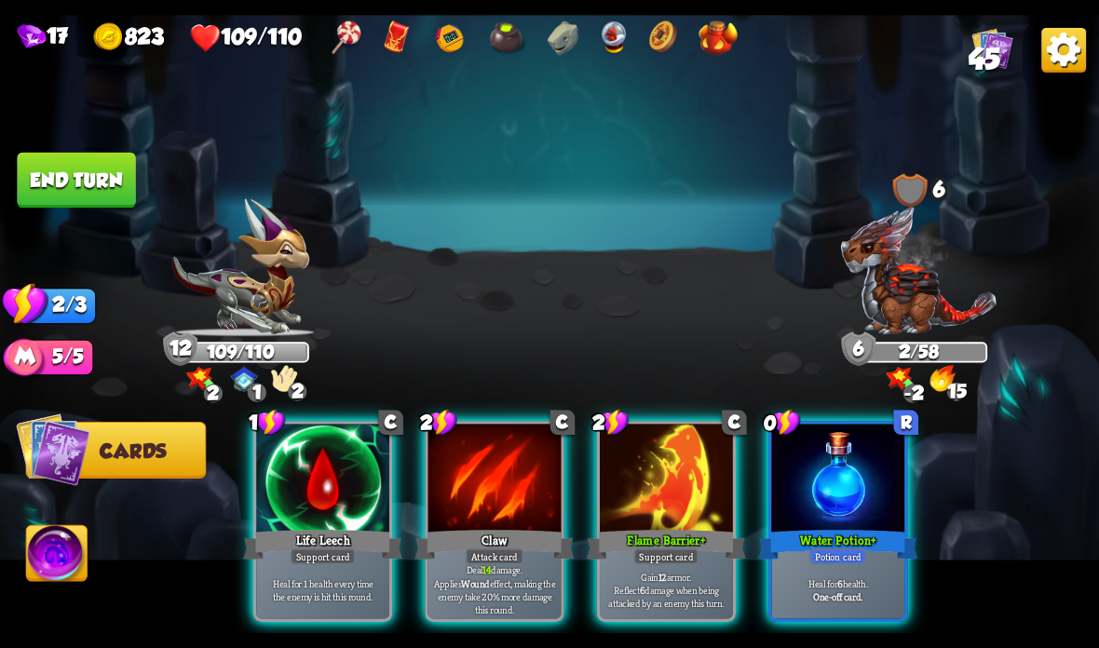
click at [849, 555] on div "Potion card" at bounding box center [837, 557] width 57 height 16
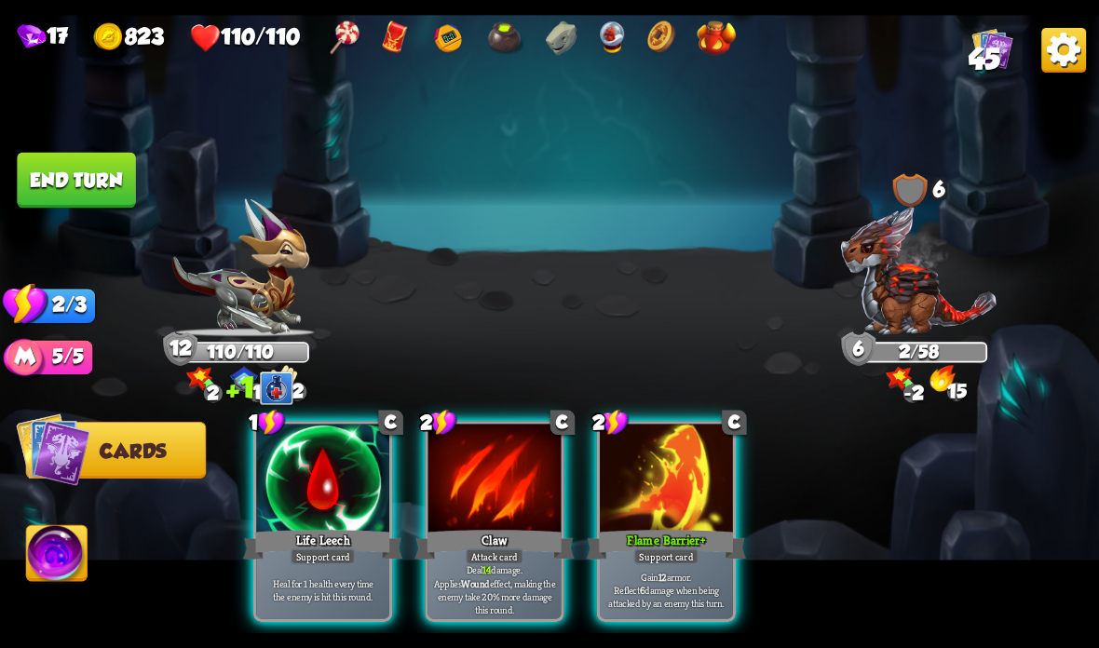
click at [454, 523] on div at bounding box center [494, 480] width 133 height 112
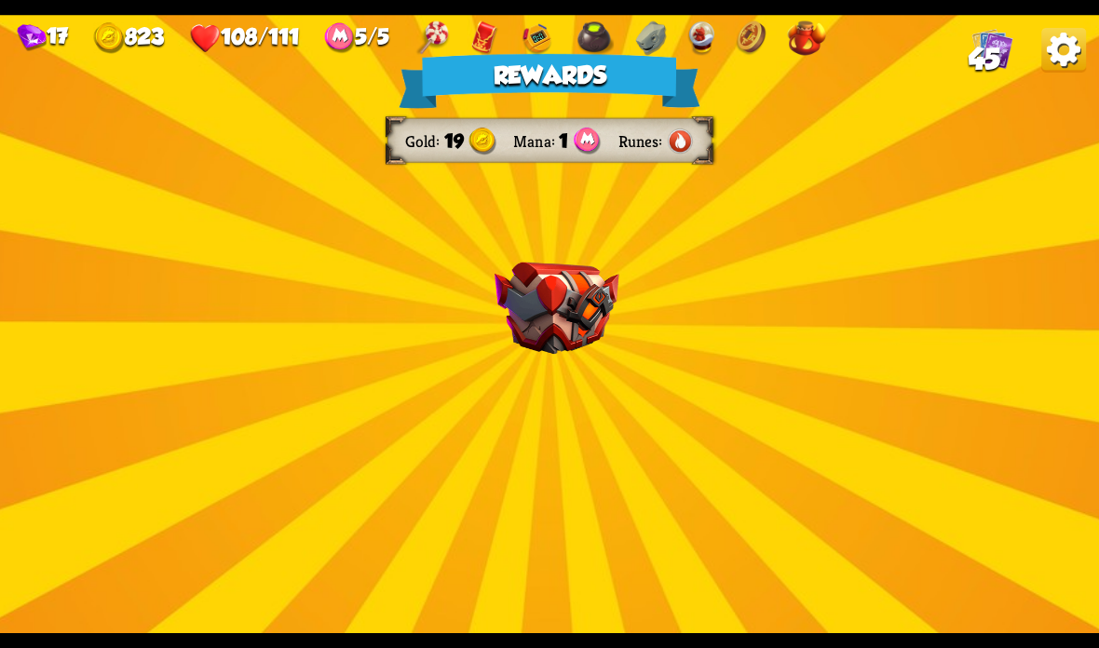
click at [573, 318] on img at bounding box center [556, 309] width 125 height 92
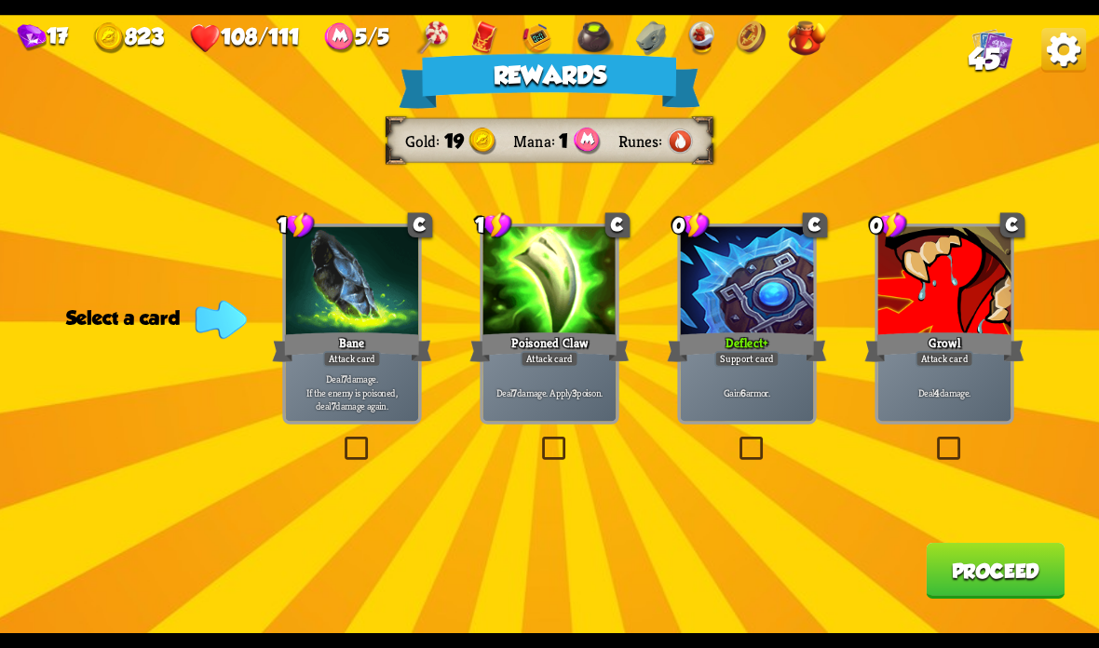
click at [339, 287] on div at bounding box center [352, 282] width 133 height 112
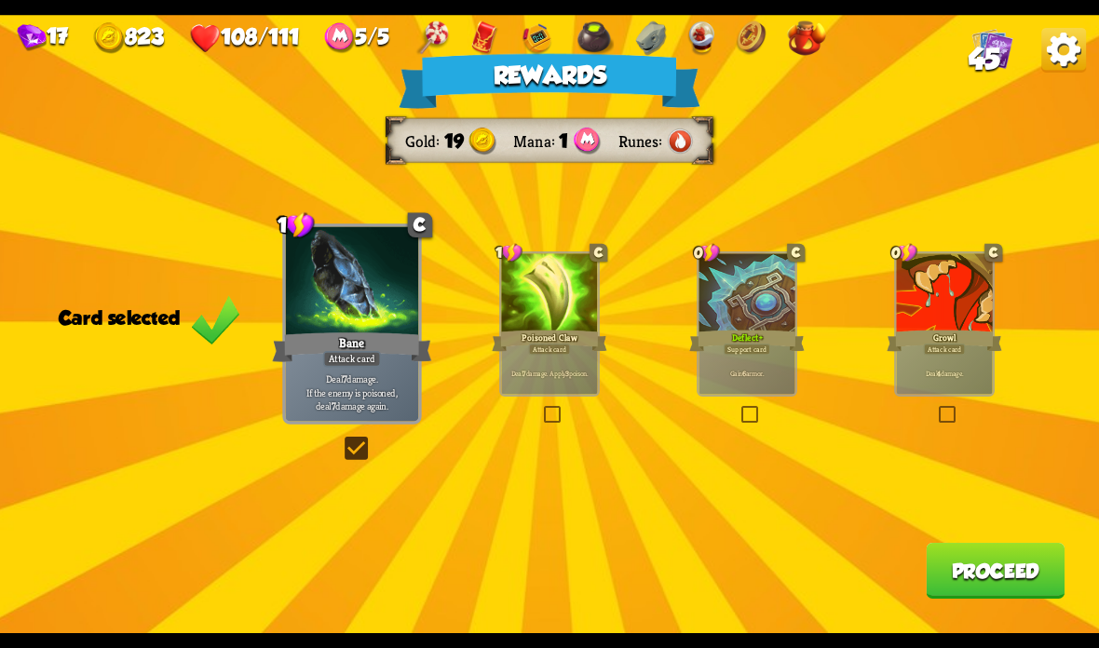
click at [964, 548] on button "Proceed" at bounding box center [995, 571] width 139 height 56
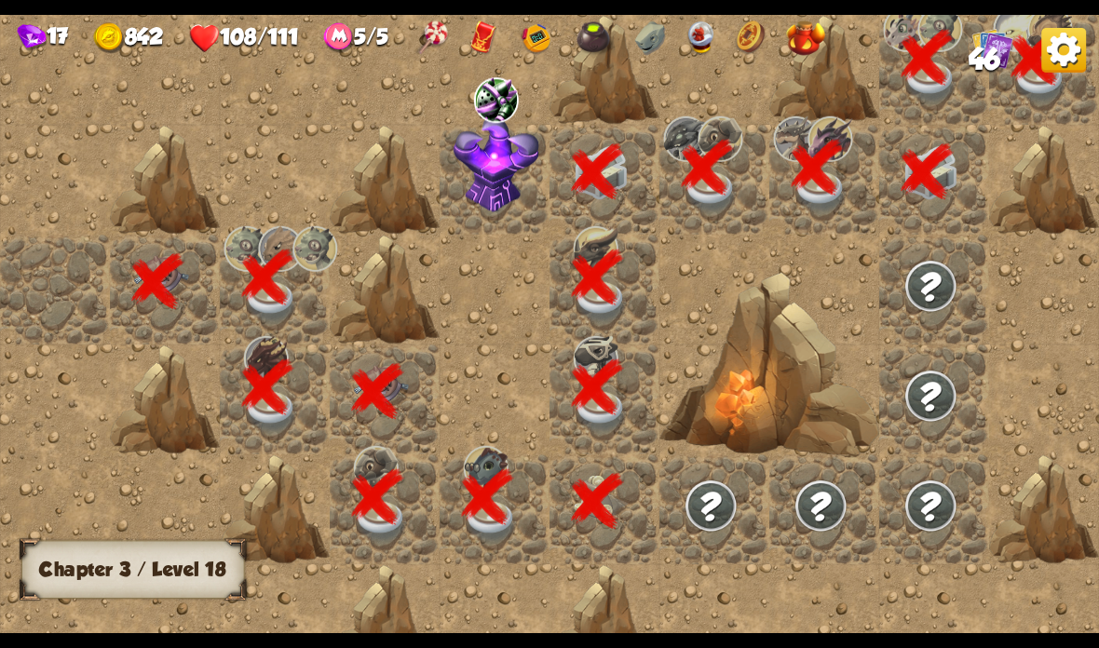
scroll to position [0, 358]
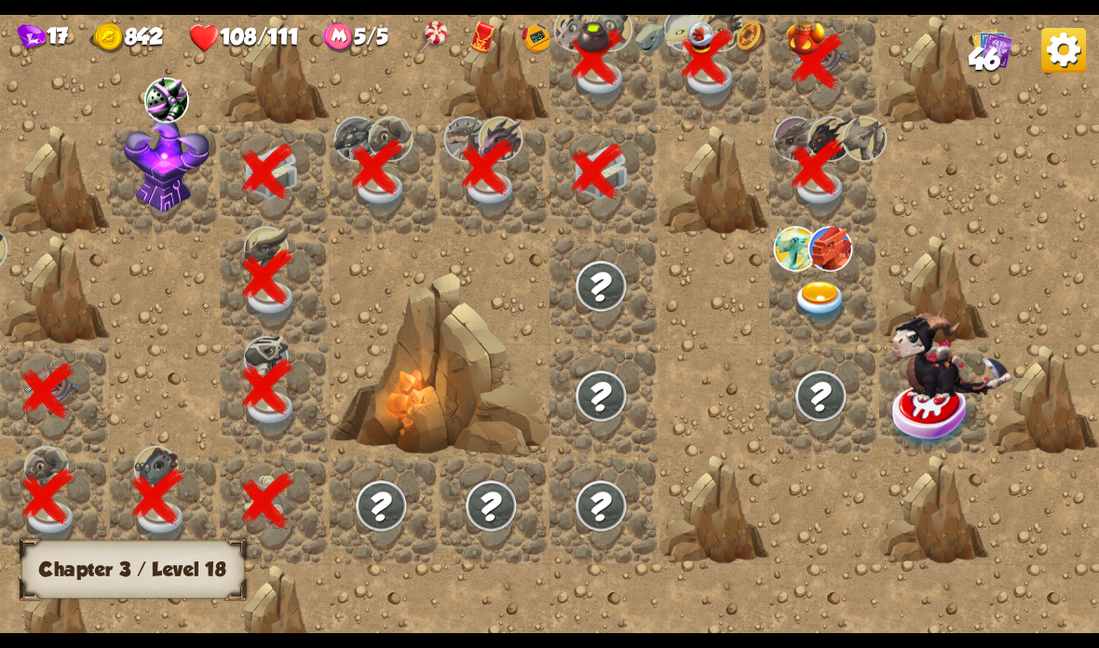
click at [821, 283] on img at bounding box center [820, 302] width 55 height 43
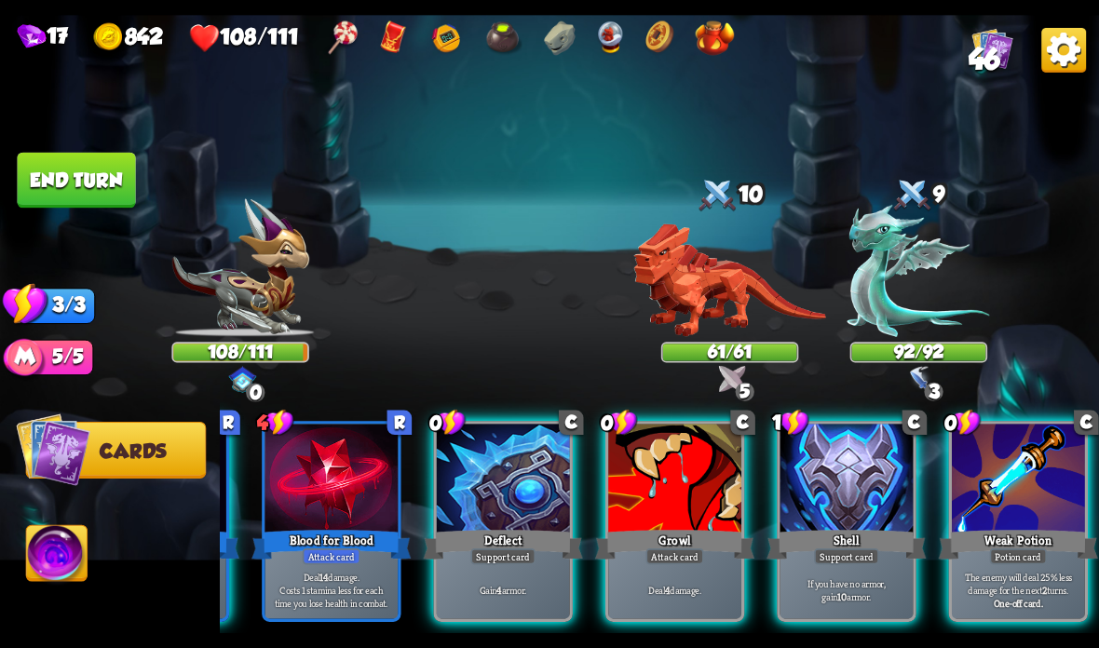
scroll to position [0, 363]
click at [1002, 456] on div at bounding box center [1018, 480] width 133 height 112
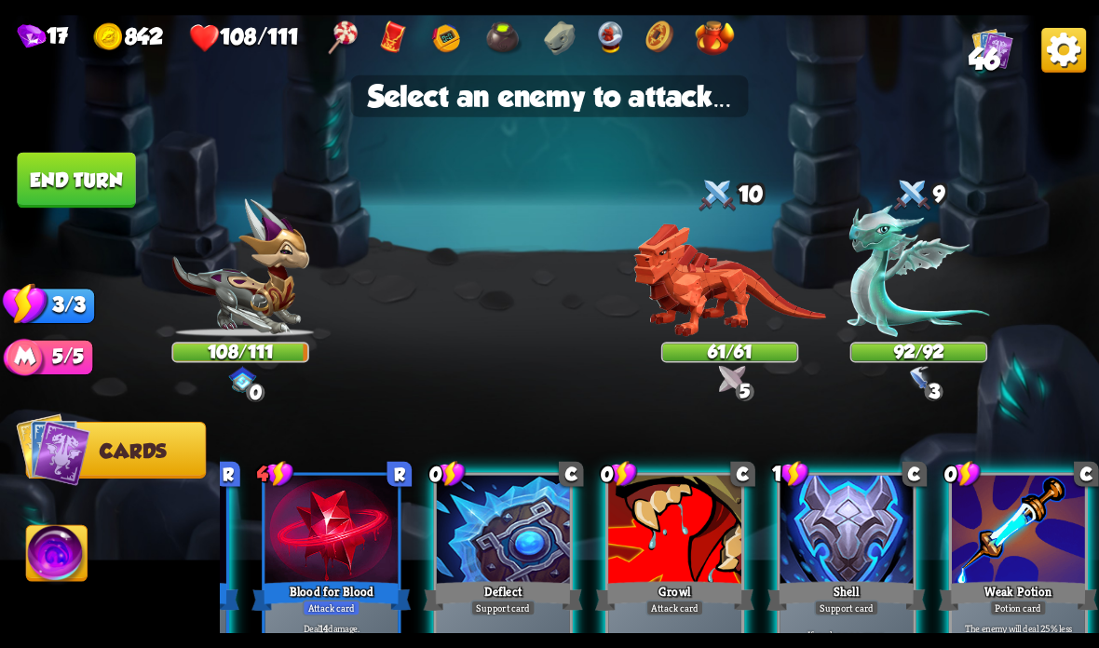
click at [914, 311] on img at bounding box center [918, 271] width 142 height 132
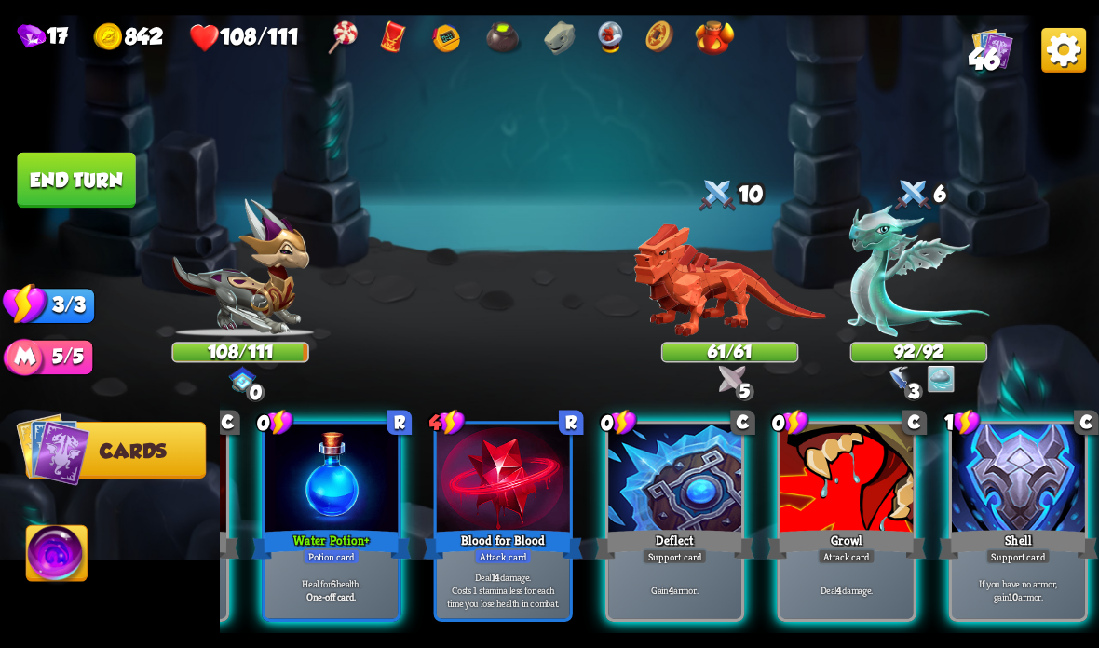
click at [936, 305] on img at bounding box center [918, 271] width 142 height 132
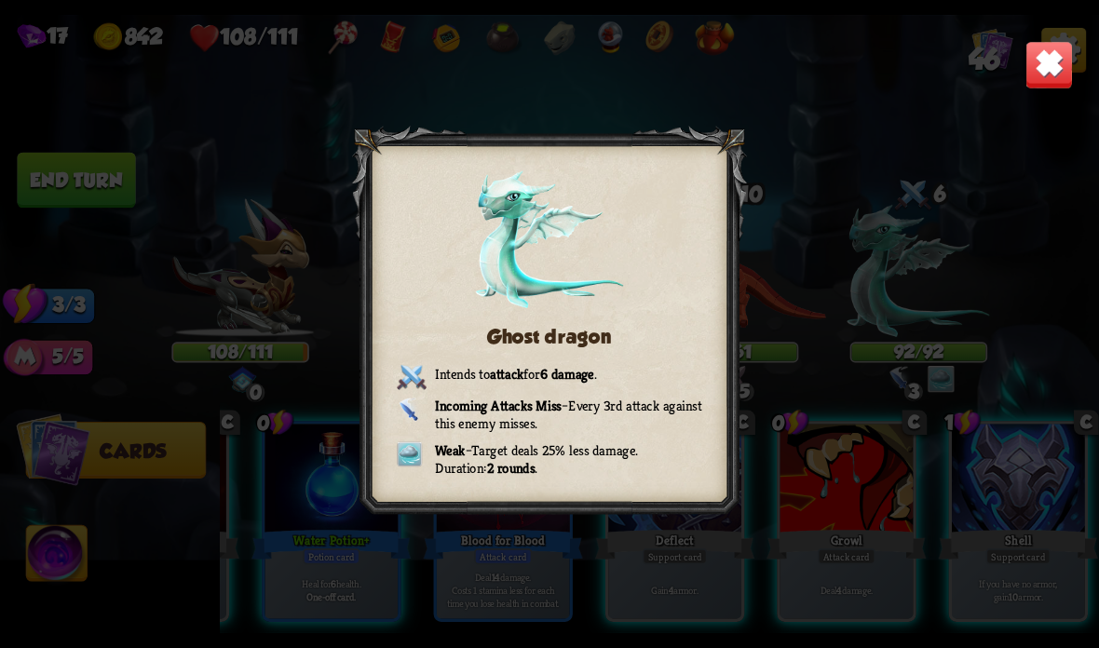
click at [1065, 87] on img at bounding box center [1049, 65] width 48 height 48
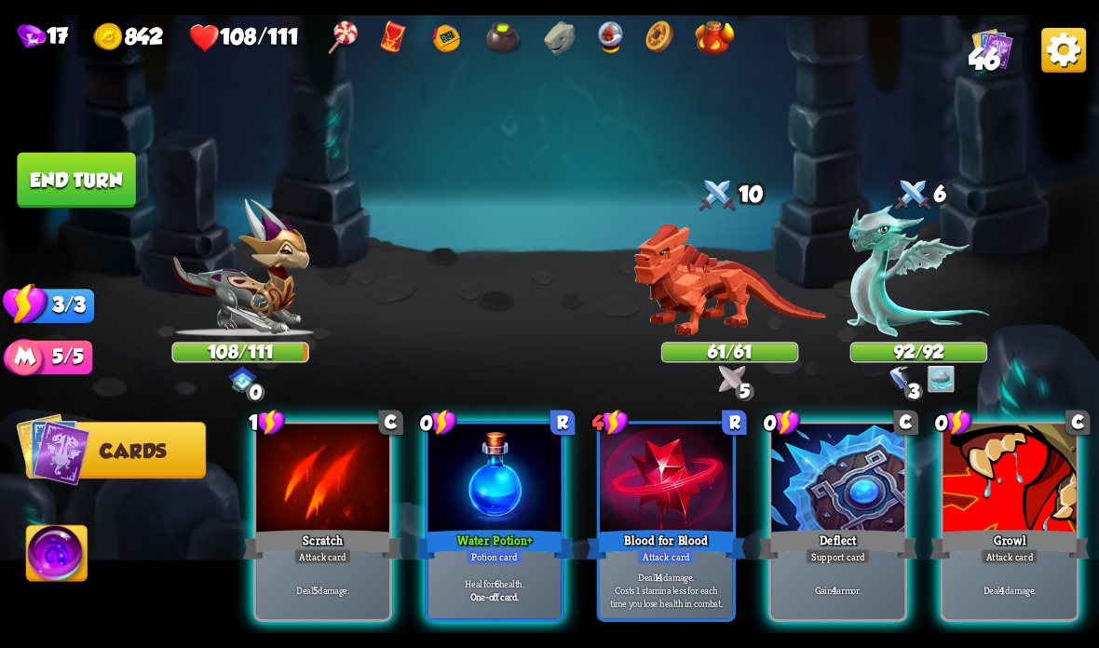
scroll to position [0, 0]
click at [533, 500] on div at bounding box center [494, 480] width 133 height 112
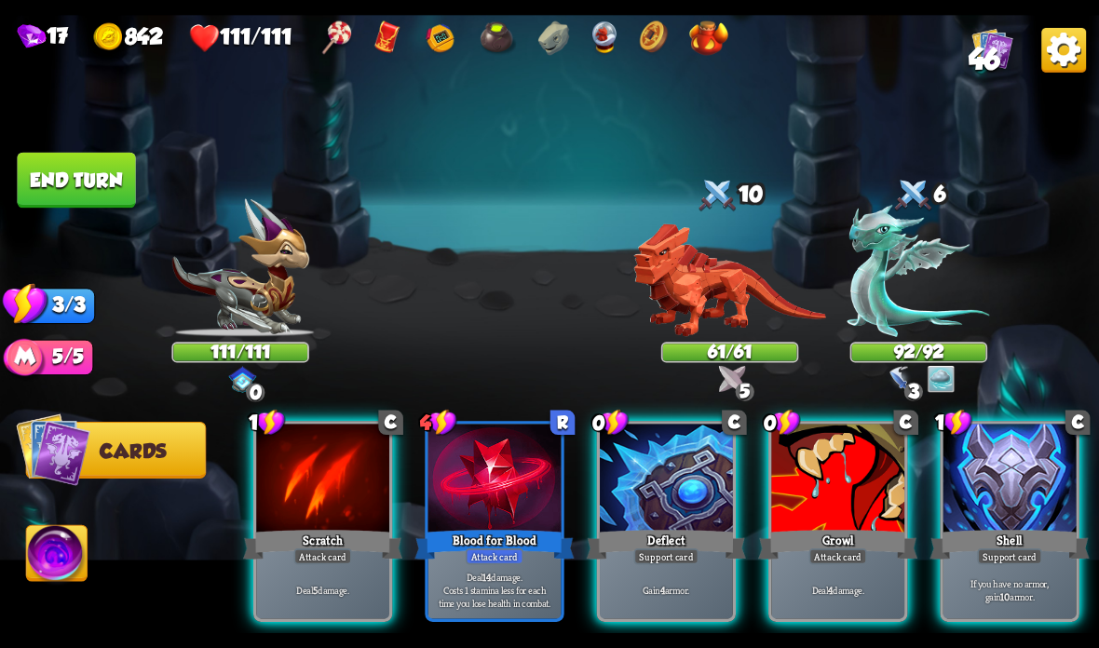
click at [665, 528] on div "Deflect" at bounding box center [666, 544] width 159 height 35
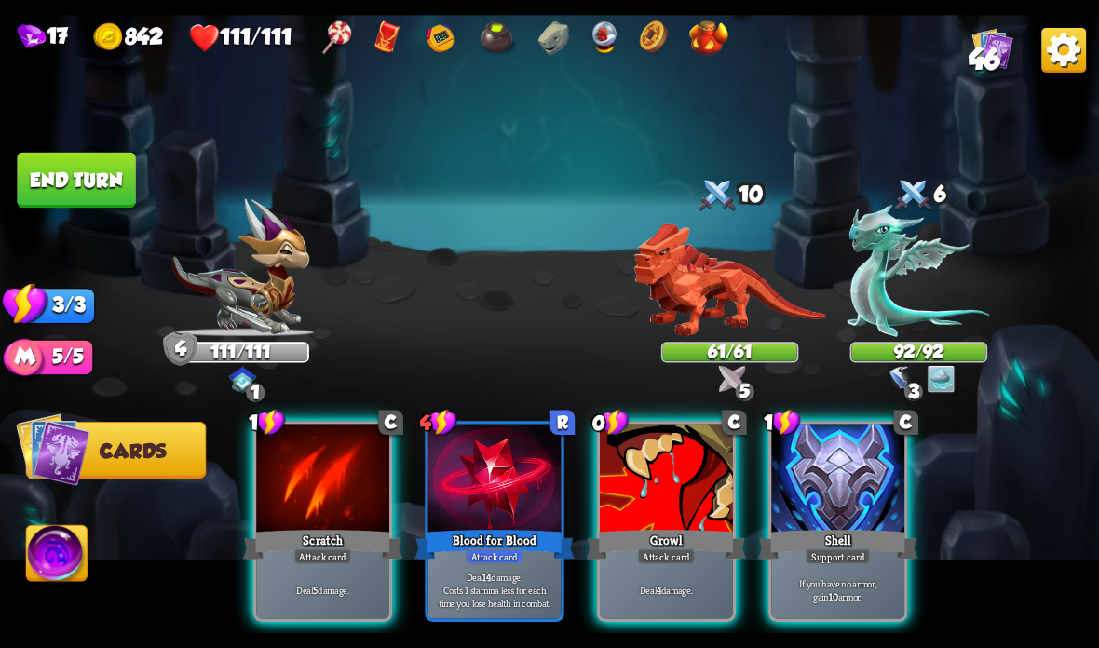
click at [687, 494] on div at bounding box center [666, 480] width 133 height 112
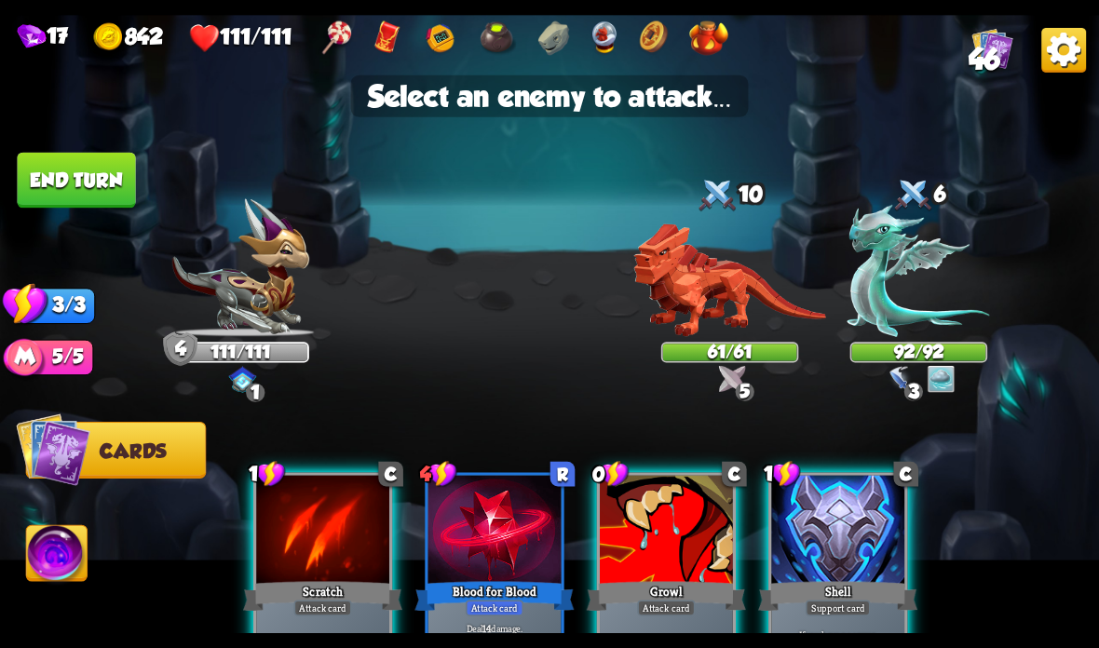
click at [907, 308] on img at bounding box center [918, 271] width 142 height 132
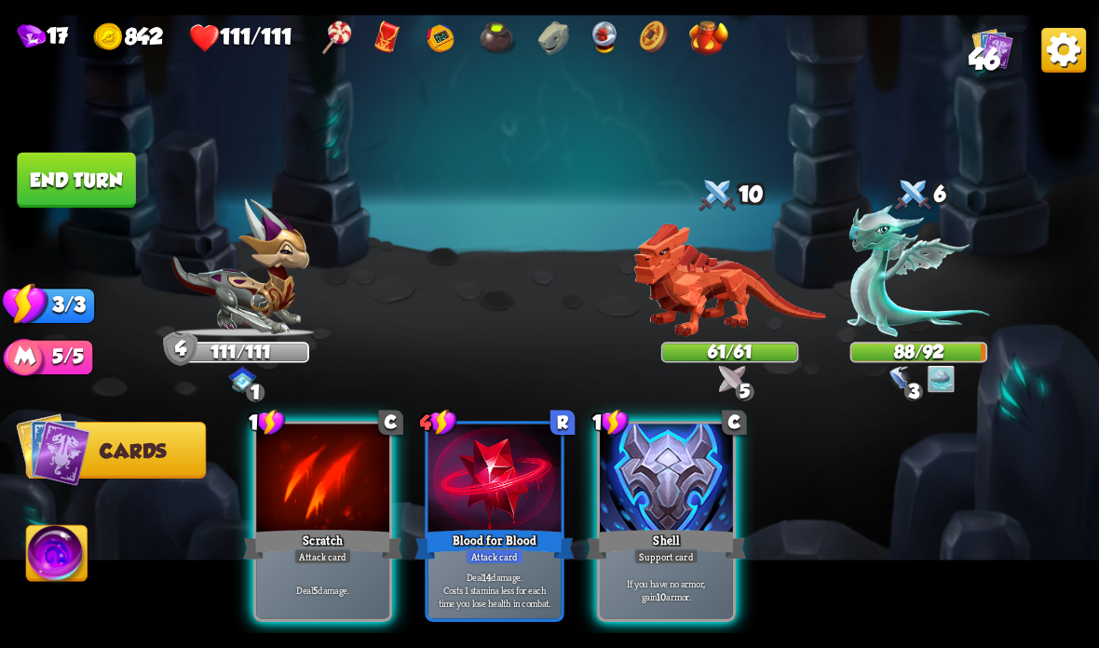
click at [341, 497] on div at bounding box center [322, 480] width 133 height 112
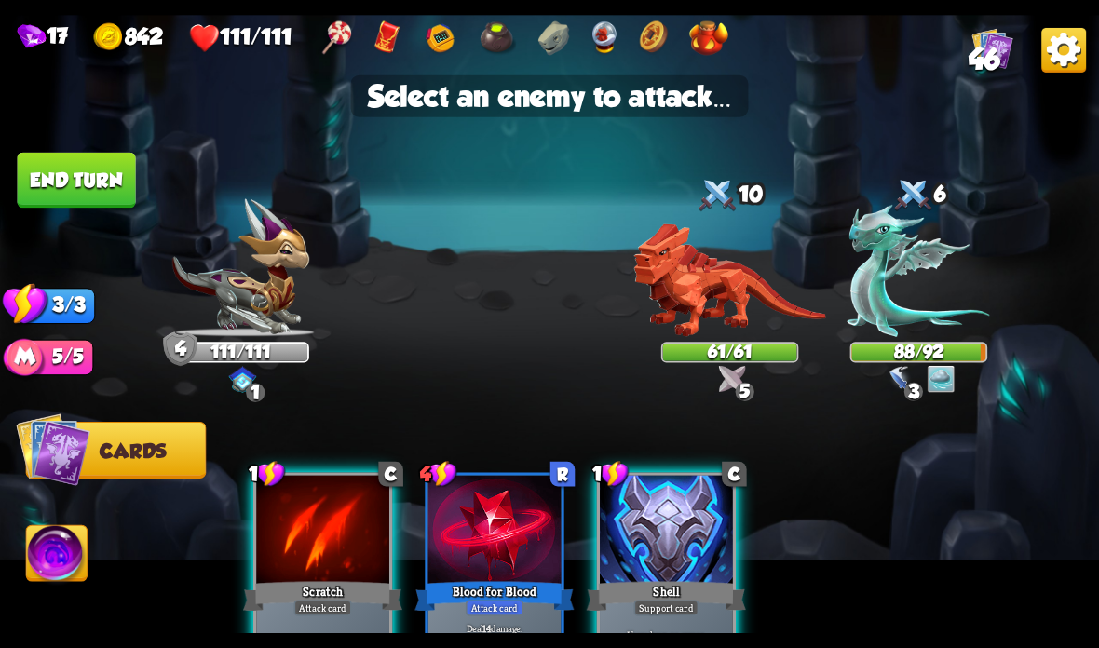
click at [925, 285] on img at bounding box center [918, 271] width 142 height 132
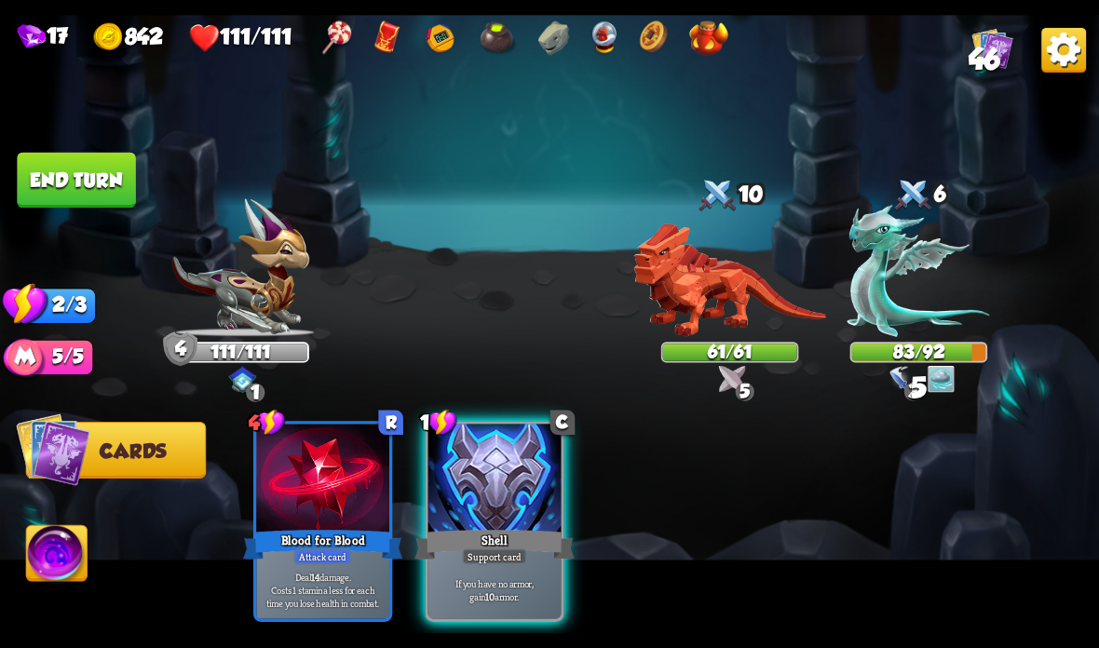
click at [492, 550] on div "Support card" at bounding box center [494, 557] width 65 height 16
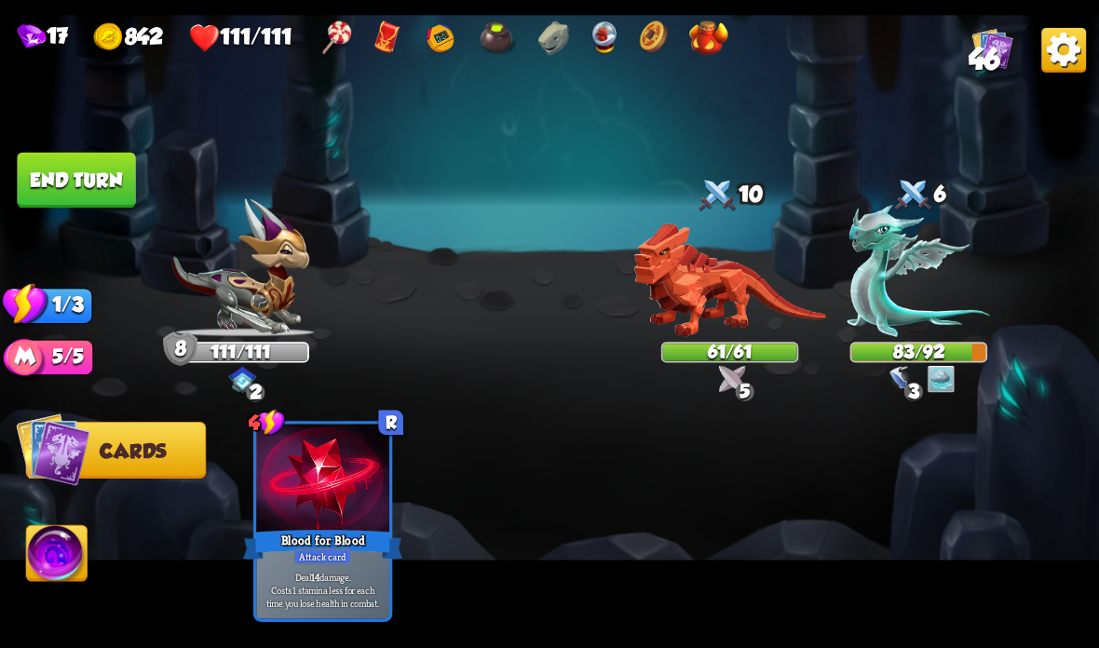
click at [96, 161] on button "End turn" at bounding box center [76, 181] width 118 height 56
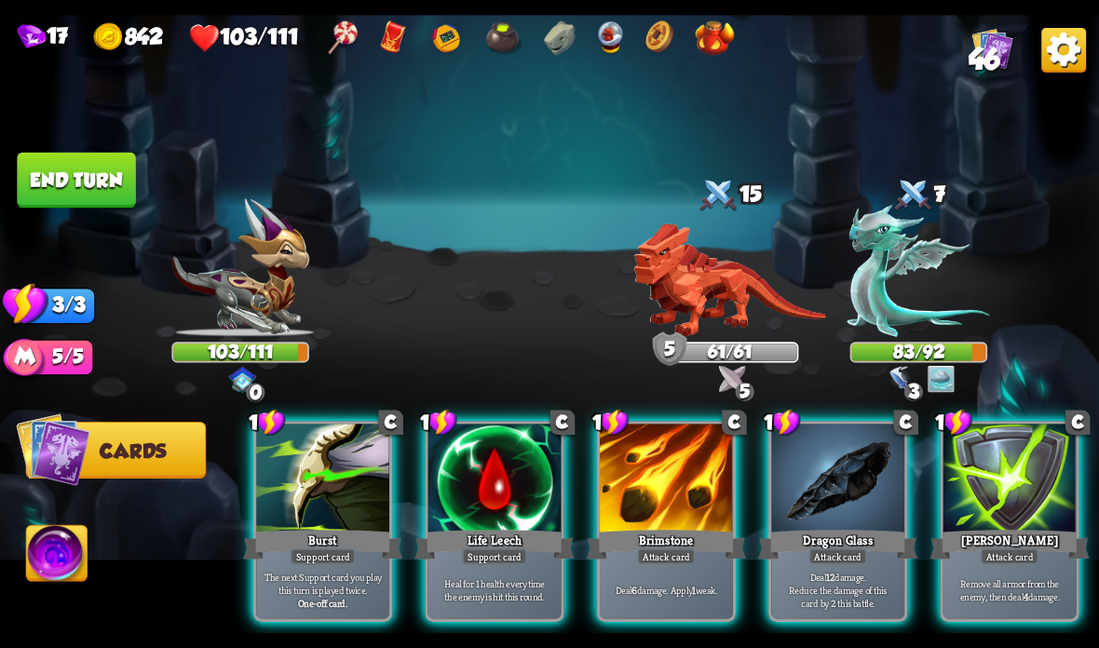
click at [325, 533] on div "Burst" at bounding box center [322, 544] width 159 height 35
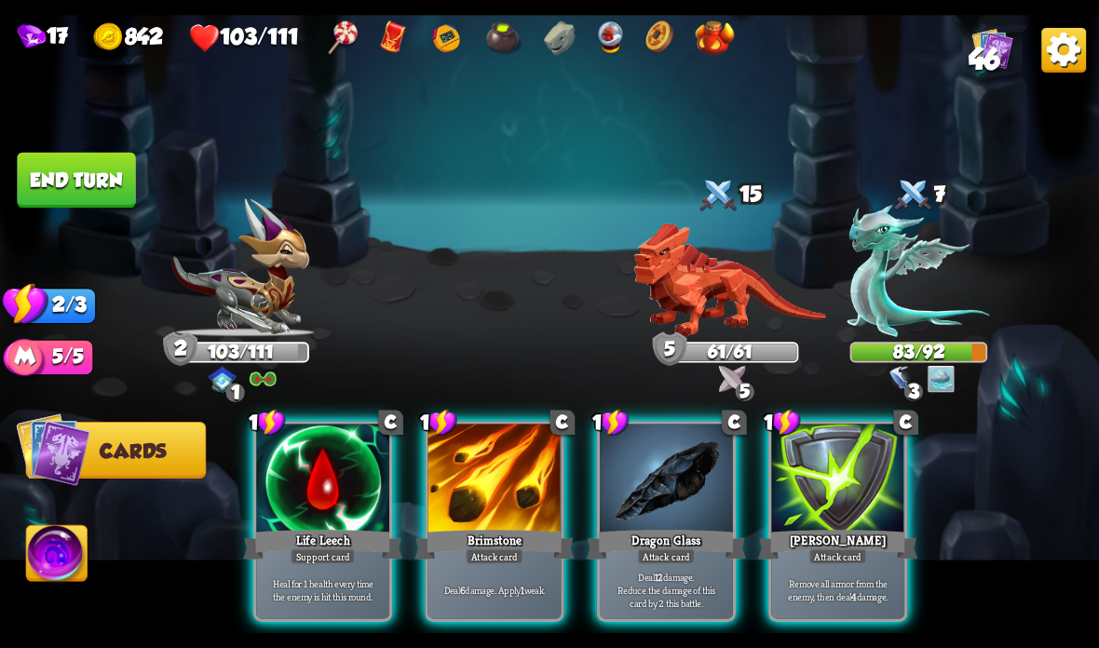
click at [337, 555] on div "Support card" at bounding box center [323, 557] width 65 height 16
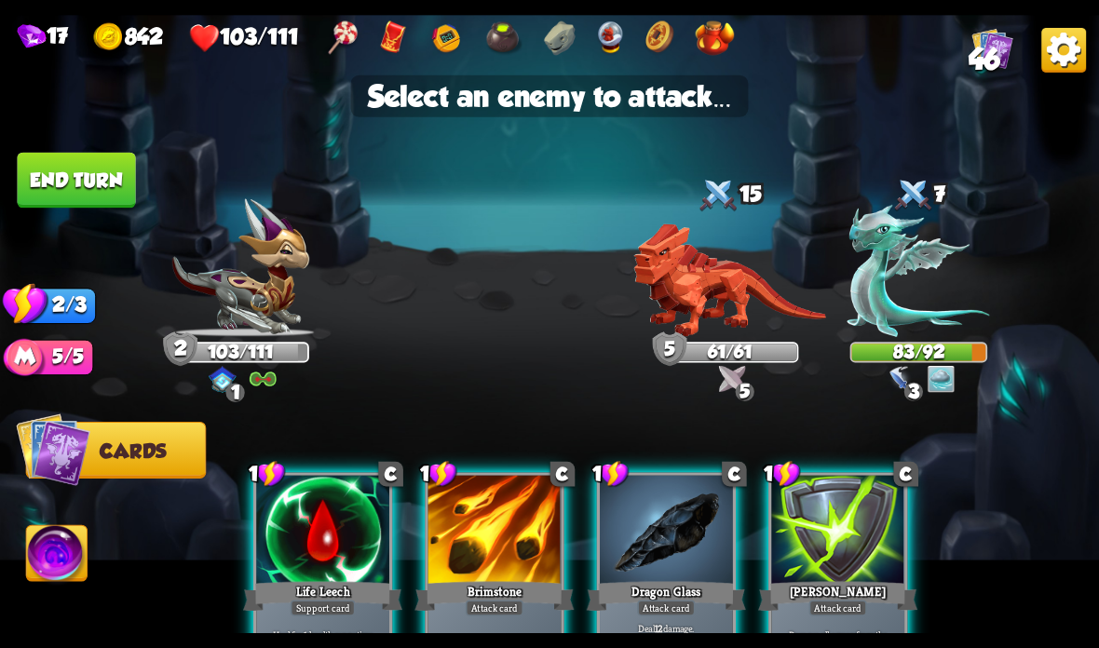
click at [894, 255] on img at bounding box center [918, 271] width 142 height 132
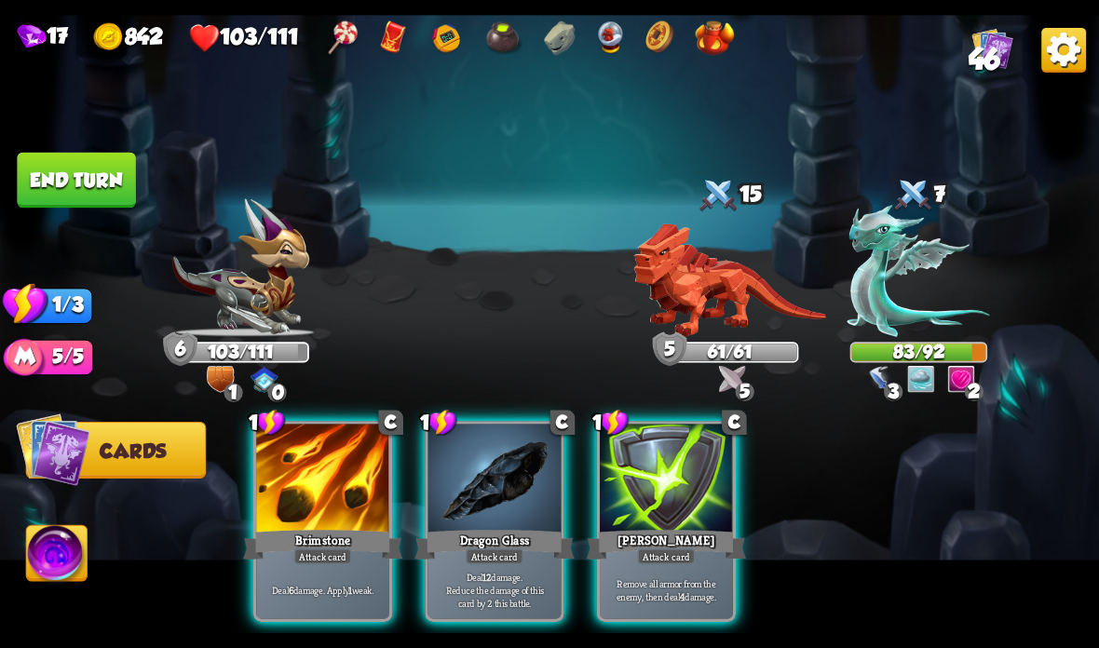
click at [328, 565] on div "Deal 6 damage. Apply 1 weak." at bounding box center [322, 590] width 133 height 58
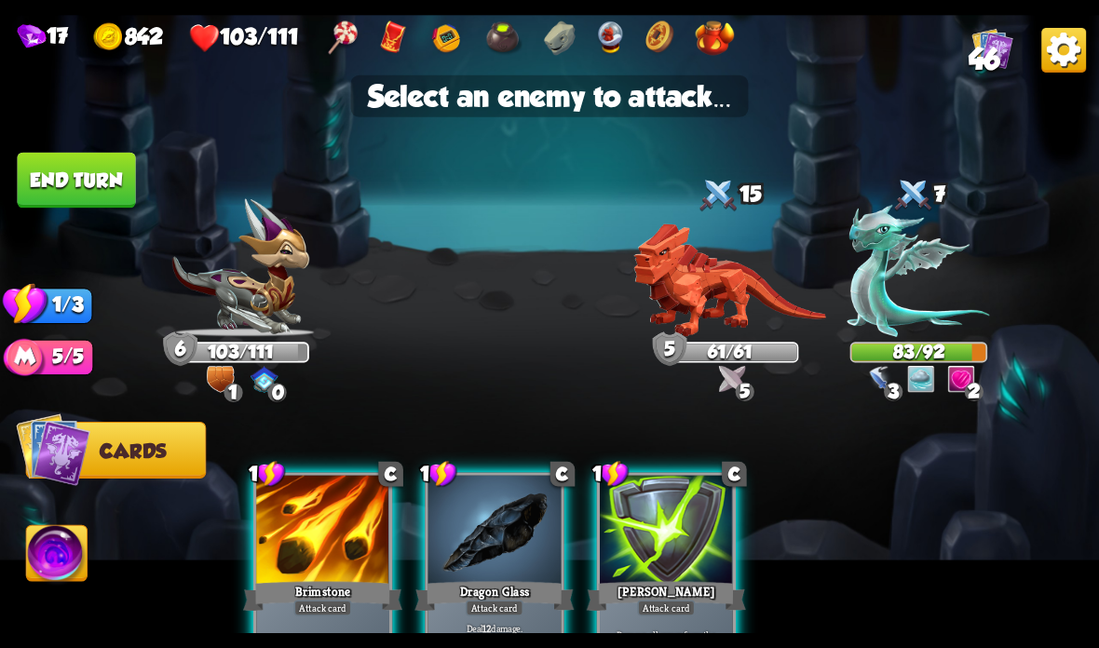
click at [906, 277] on img at bounding box center [918, 271] width 142 height 132
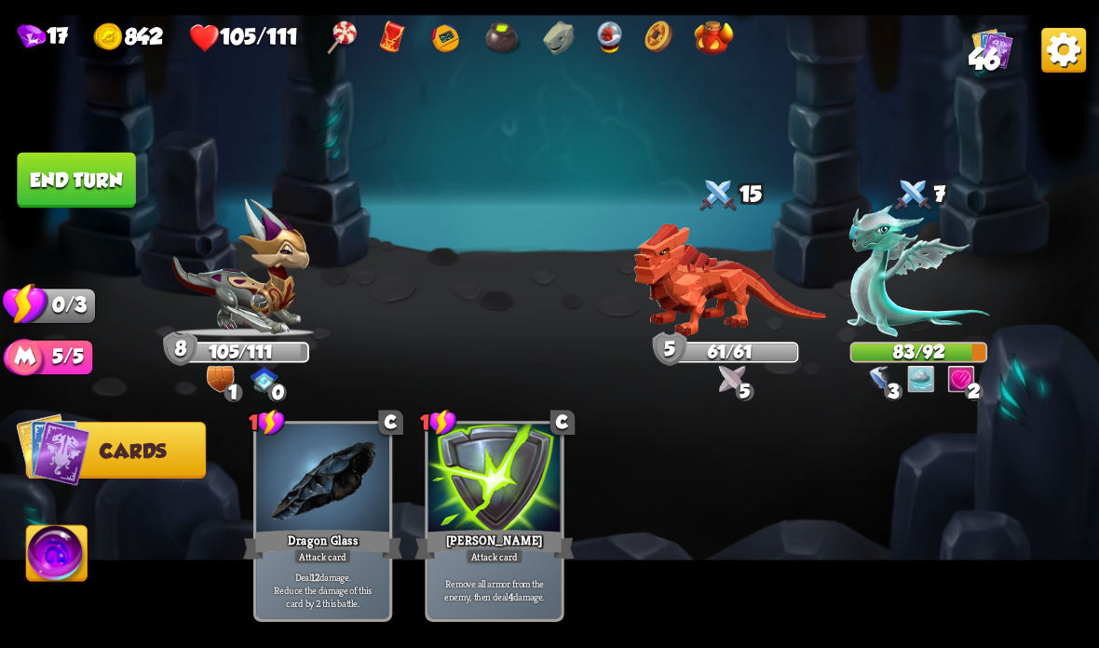
click at [102, 180] on button "End turn" at bounding box center [76, 181] width 118 height 56
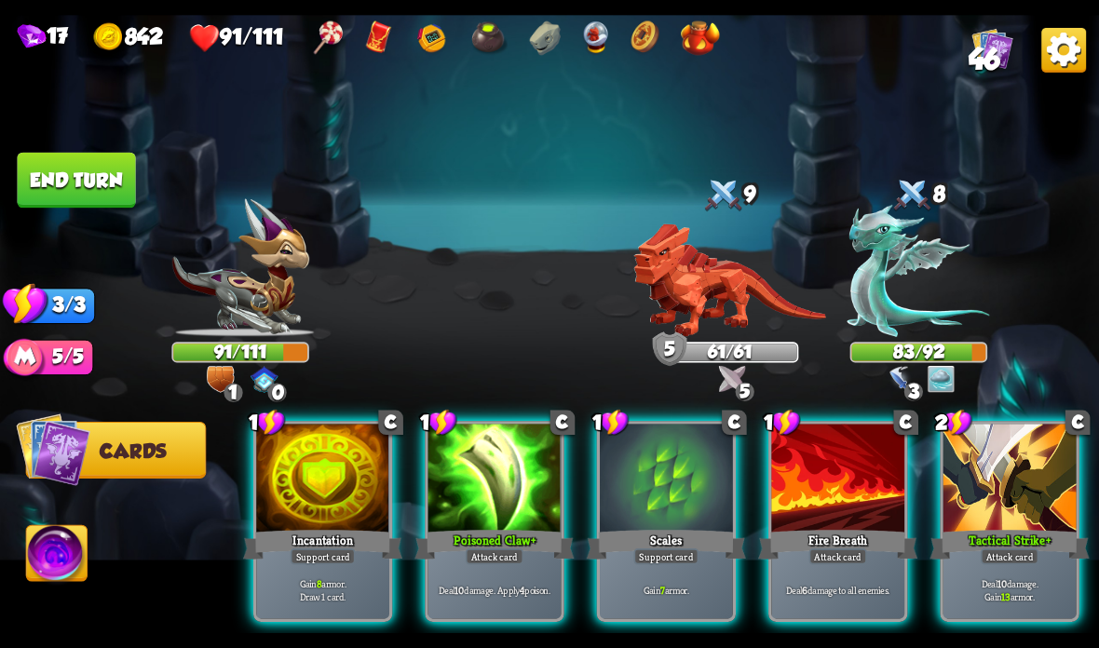
click at [1006, 477] on div at bounding box center [1009, 480] width 133 height 112
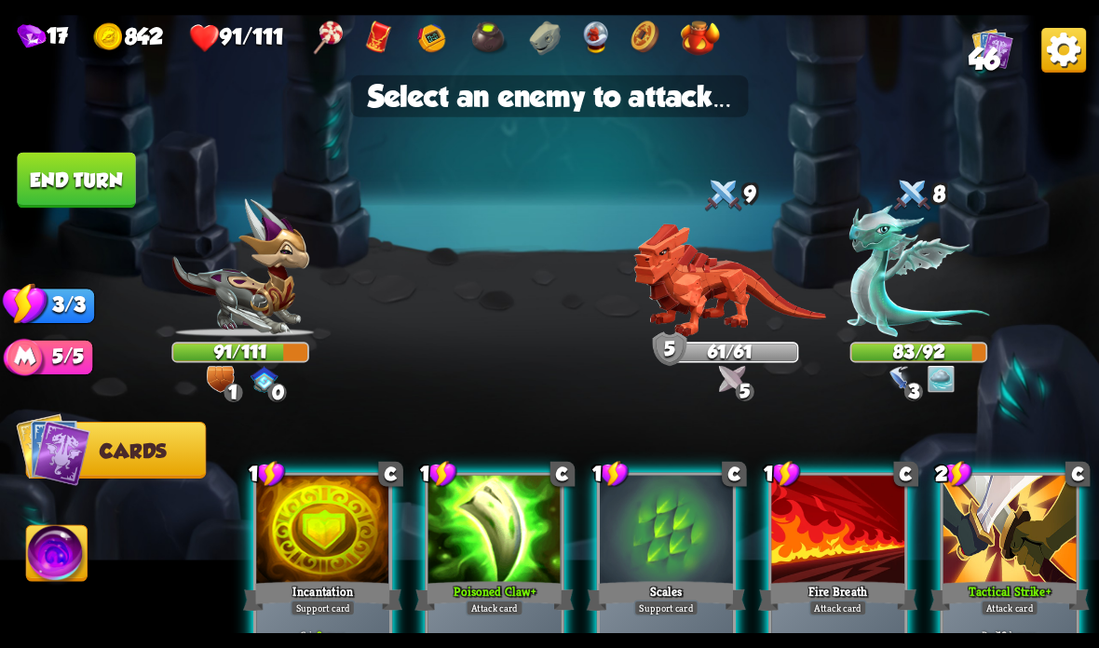
click at [921, 320] on img at bounding box center [918, 271] width 142 height 132
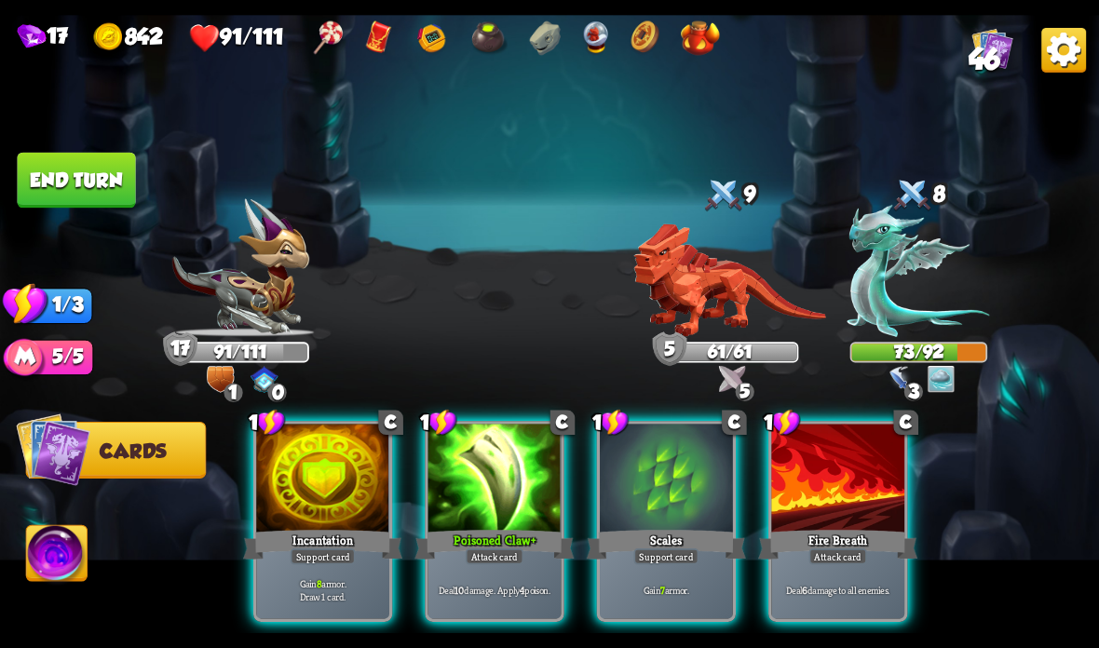
click at [487, 481] on div at bounding box center [494, 480] width 133 height 112
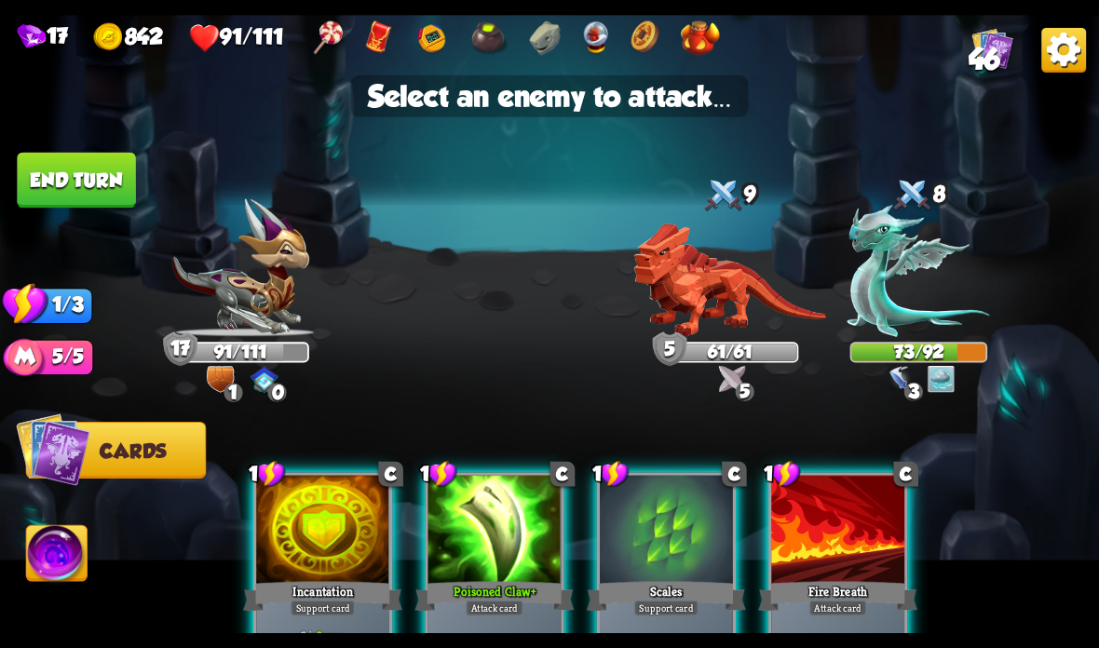
click at [918, 278] on img at bounding box center [918, 271] width 142 height 132
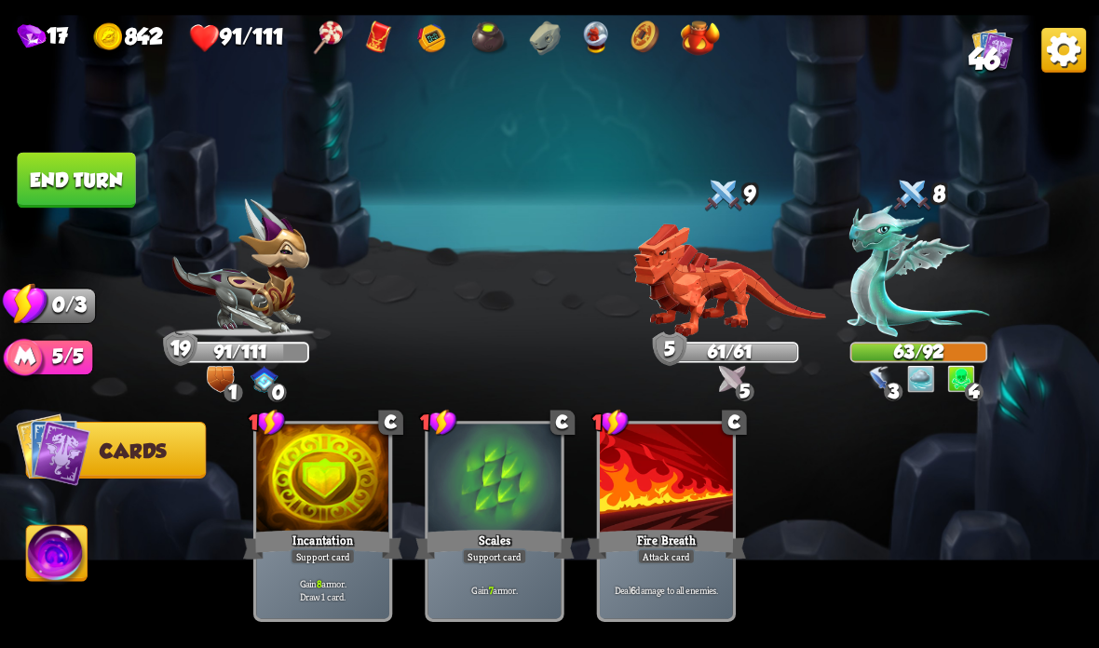
click at [91, 147] on img at bounding box center [549, 324] width 1099 height 618
click at [102, 157] on button "End turn" at bounding box center [76, 181] width 118 height 56
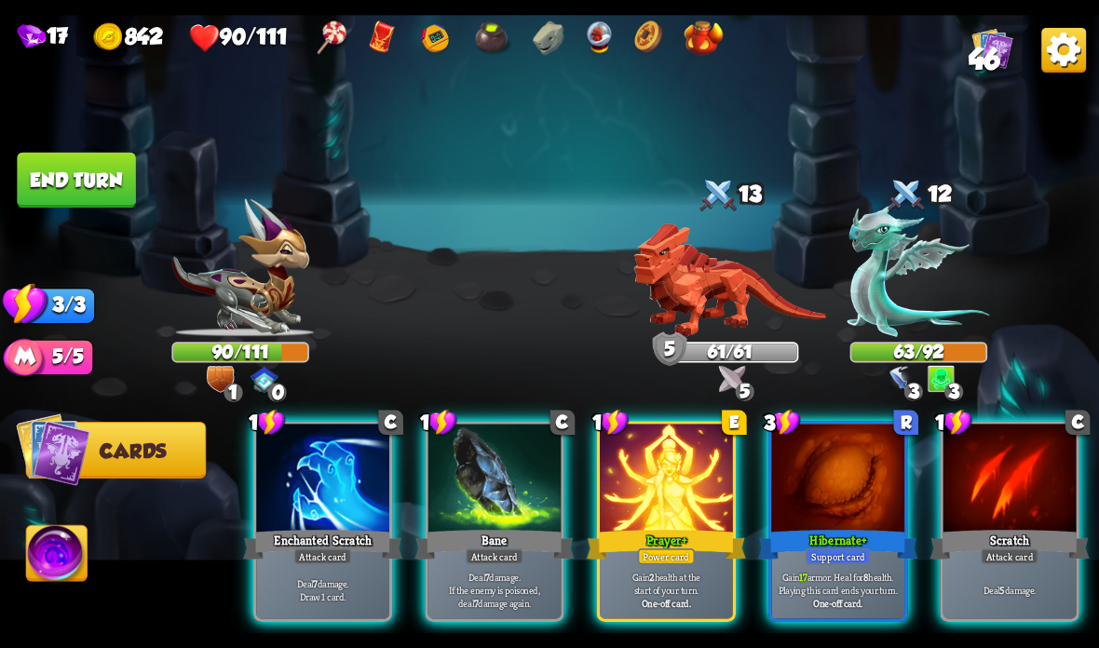
click at [857, 522] on div at bounding box center [837, 480] width 133 height 112
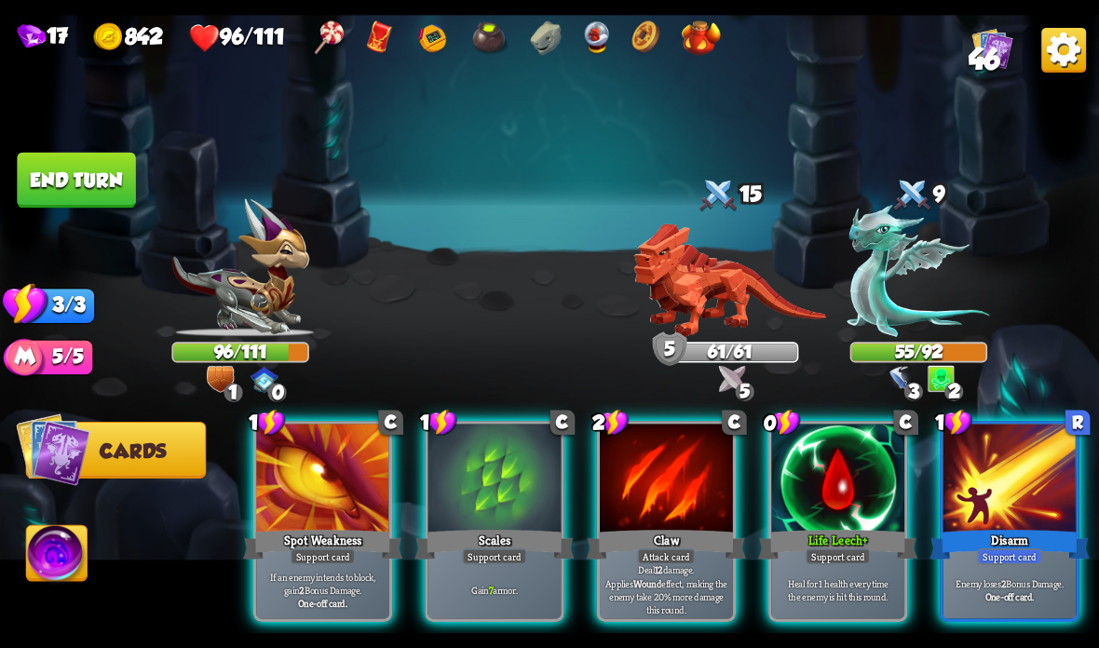
click at [983, 558] on div "Support card" at bounding box center [1009, 557] width 65 height 16
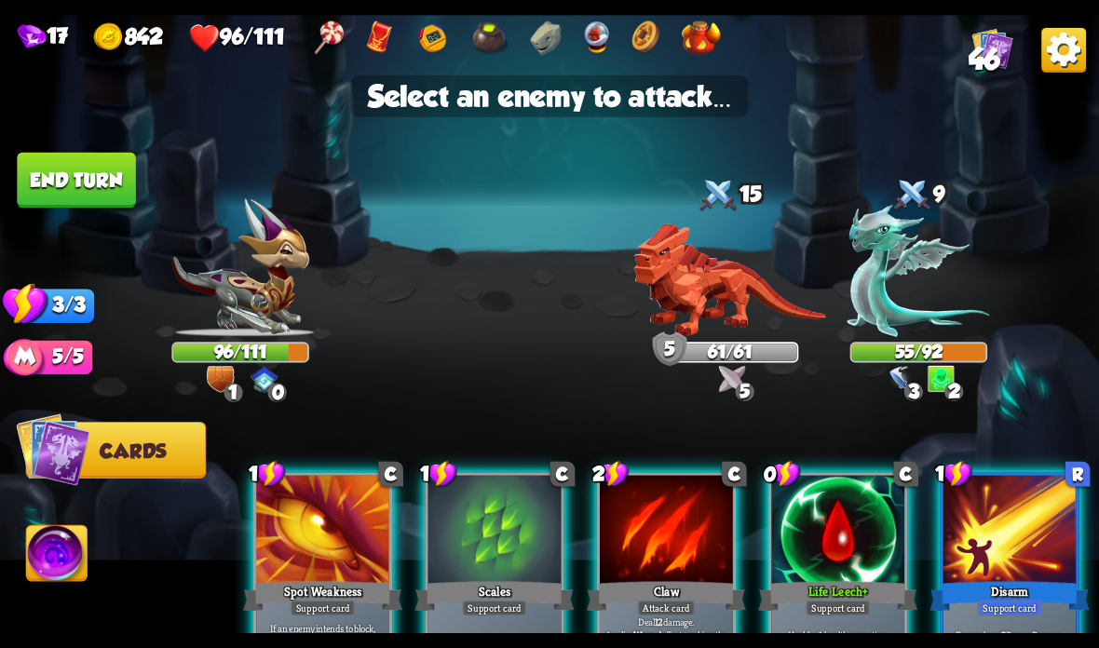
click at [738, 288] on img at bounding box center [729, 281] width 193 height 114
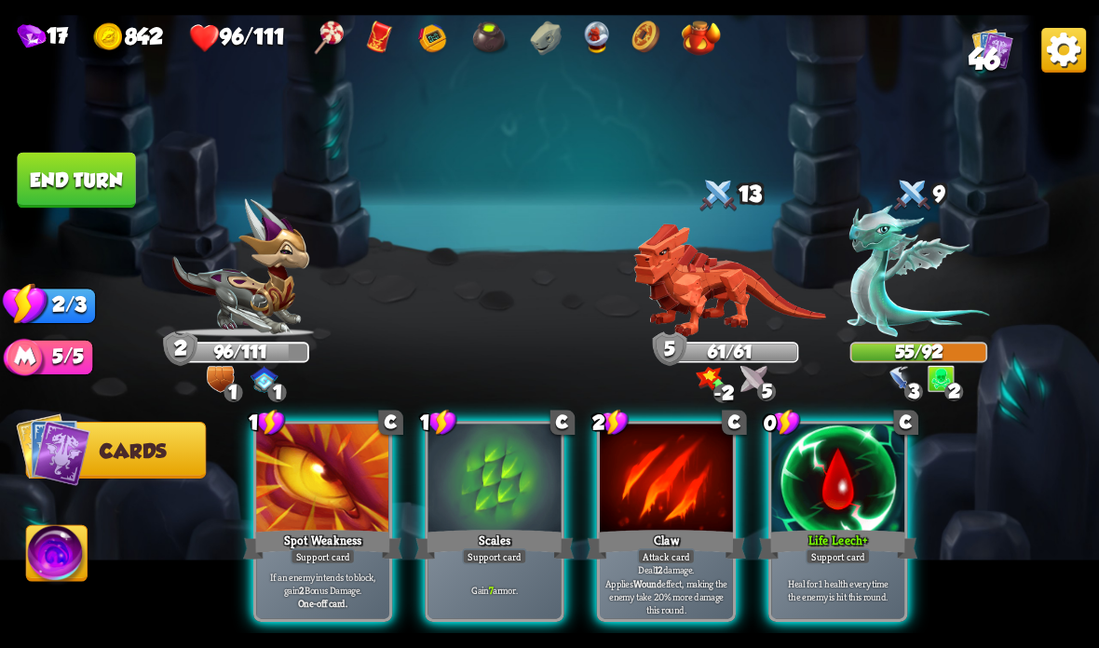
click at [822, 570] on div "Heal for 1 health every time the enemy is hit this round." at bounding box center [837, 590] width 133 height 58
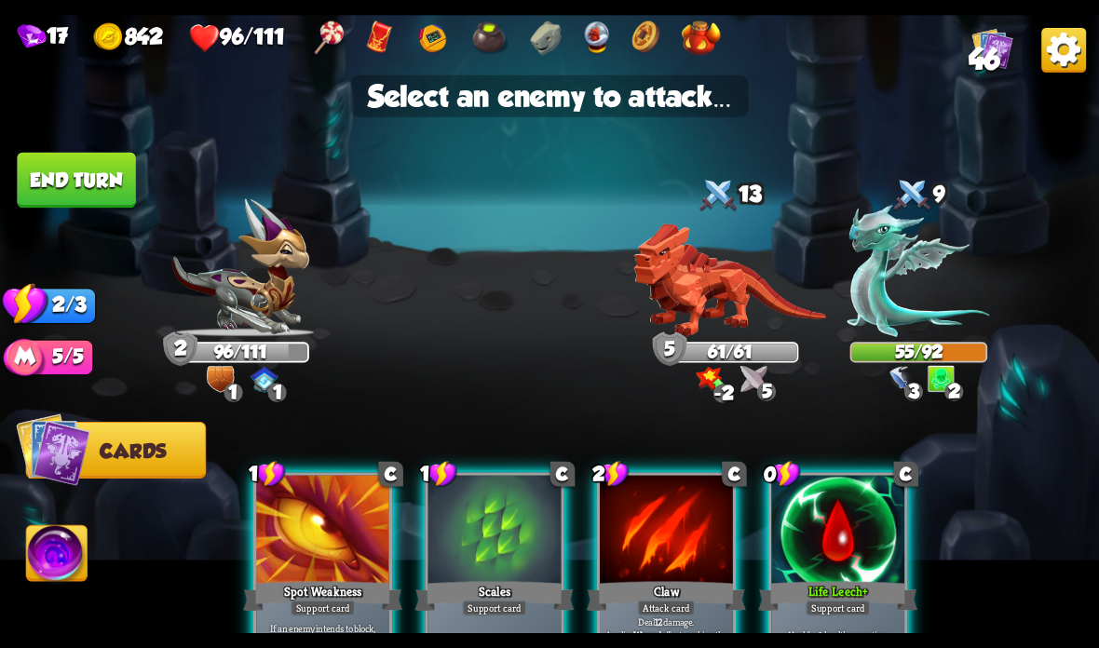
click at [923, 315] on img at bounding box center [918, 271] width 142 height 132
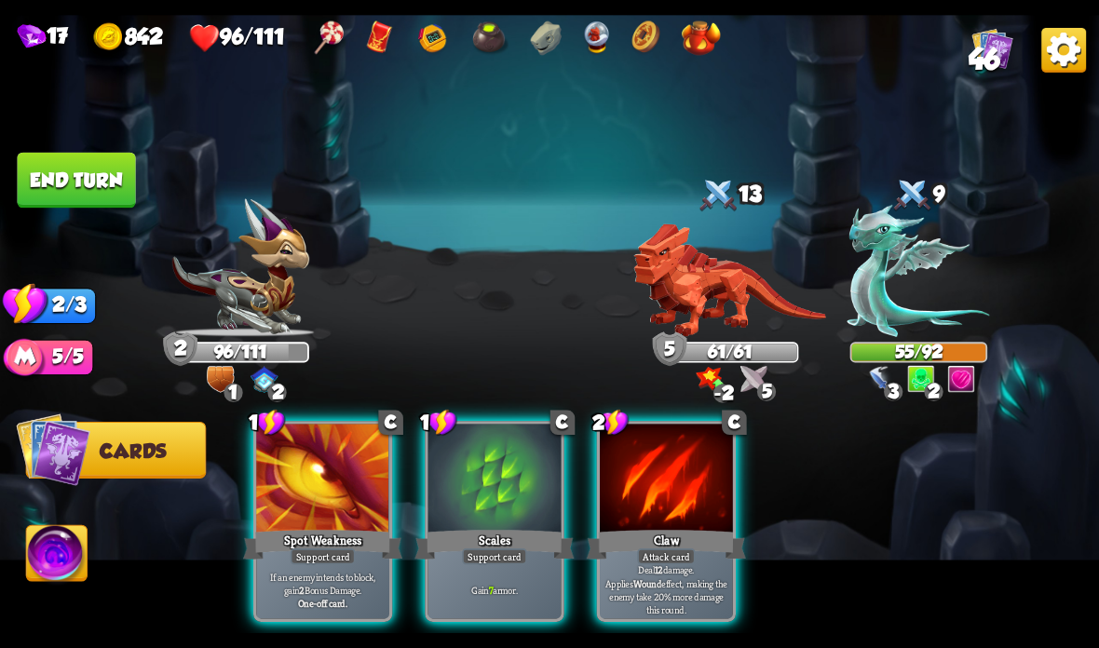
click at [502, 545] on div "Scales" at bounding box center [493, 544] width 159 height 35
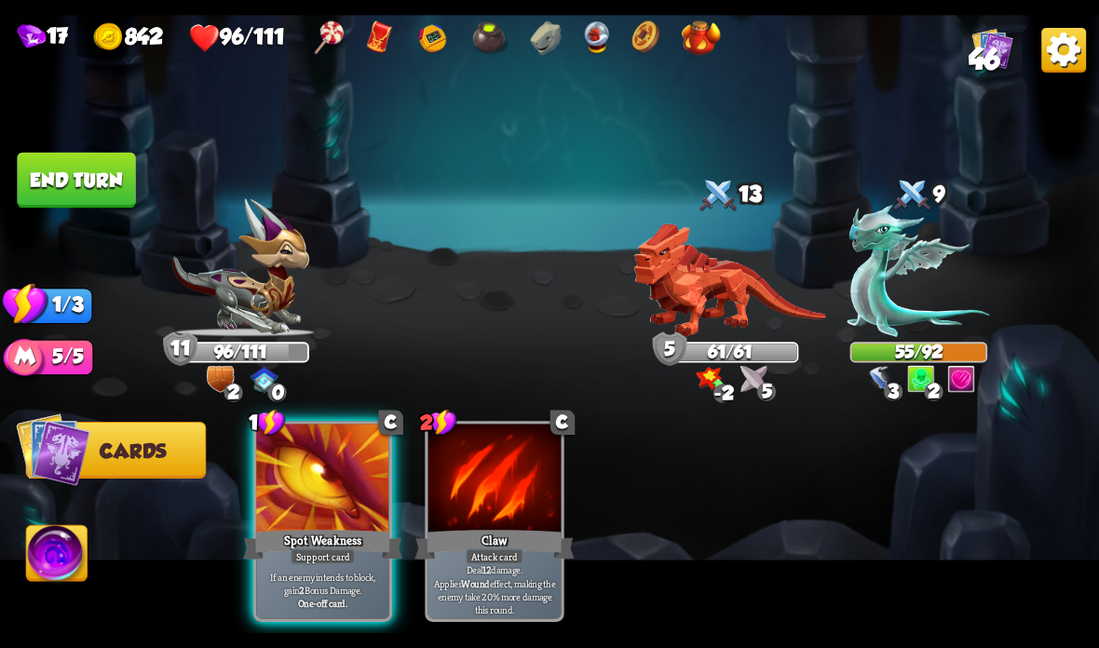
click at [342, 545] on div "Spot Weakness" at bounding box center [322, 544] width 159 height 35
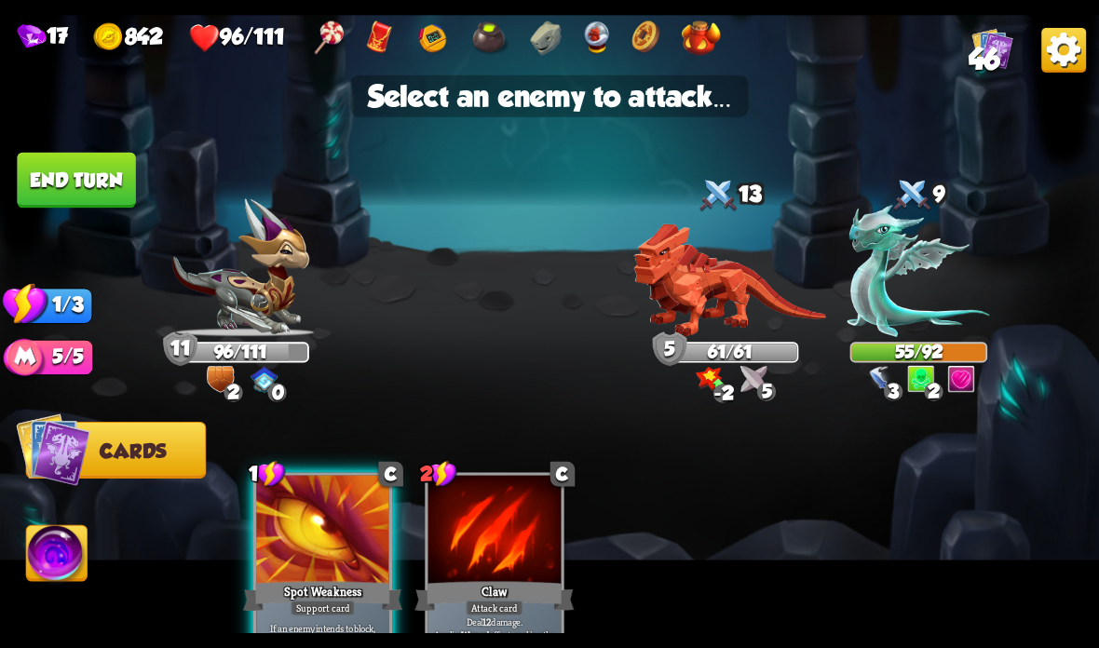
click at [701, 300] on img at bounding box center [729, 281] width 193 height 114
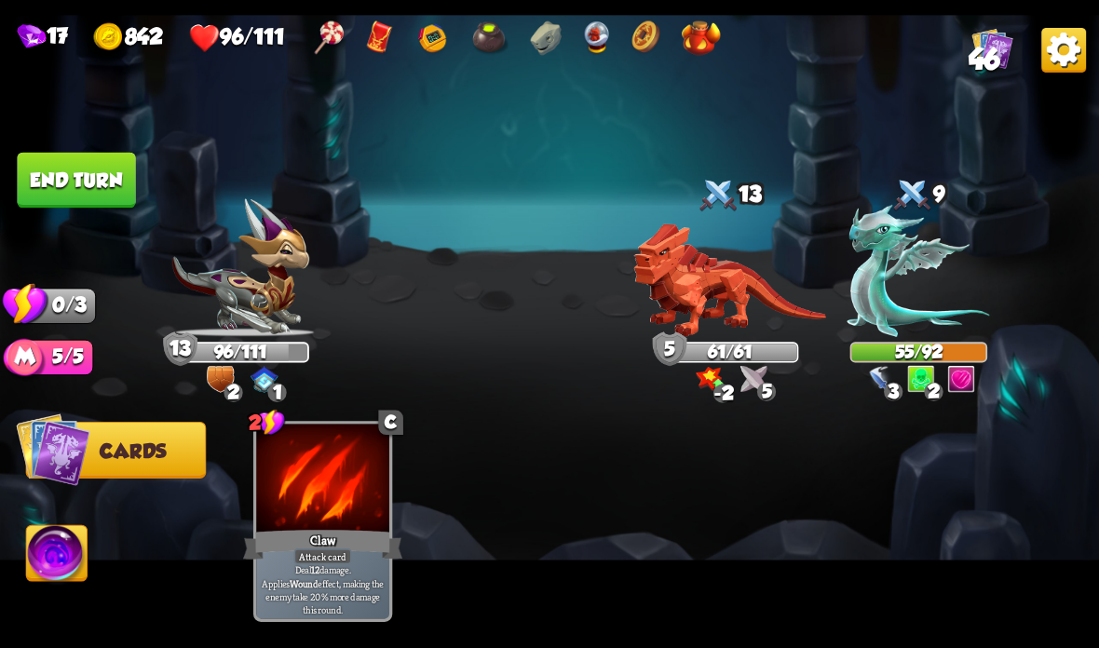
click at [88, 170] on button "End turn" at bounding box center [76, 181] width 118 height 56
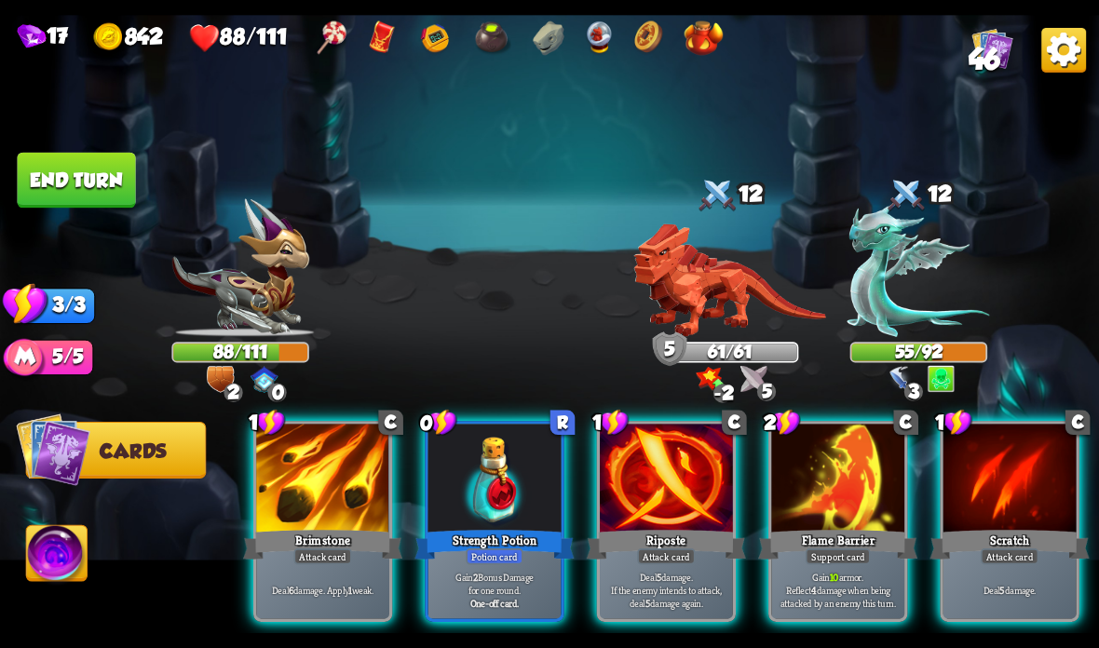
click at [796, 477] on div at bounding box center [837, 480] width 133 height 112
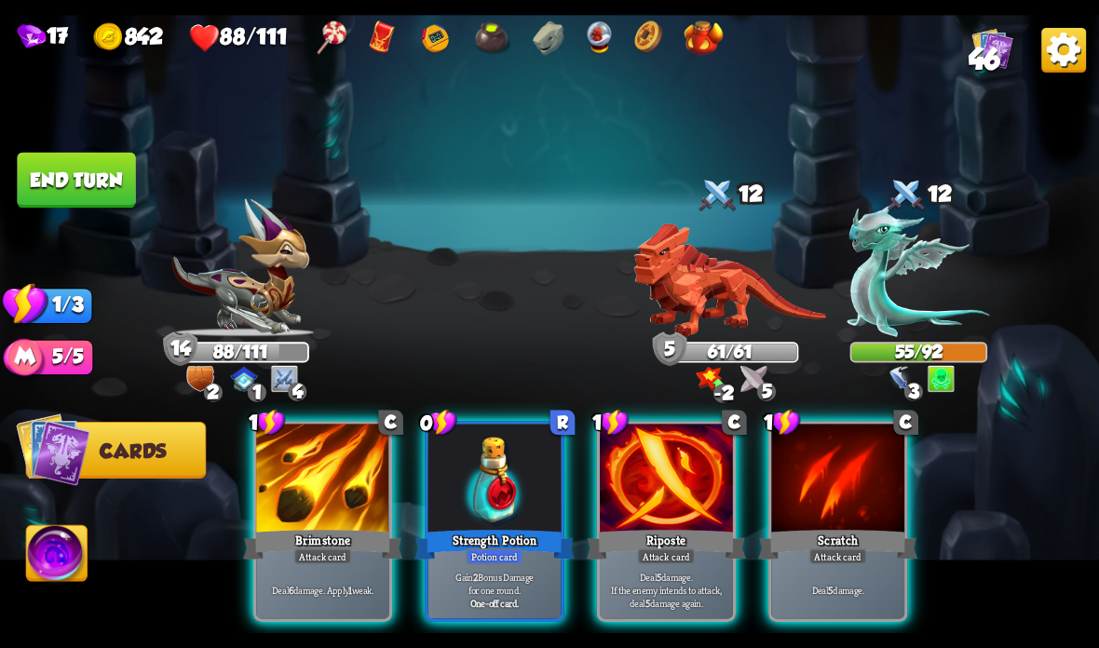
click at [475, 542] on div "Strength Potion" at bounding box center [493, 544] width 159 height 35
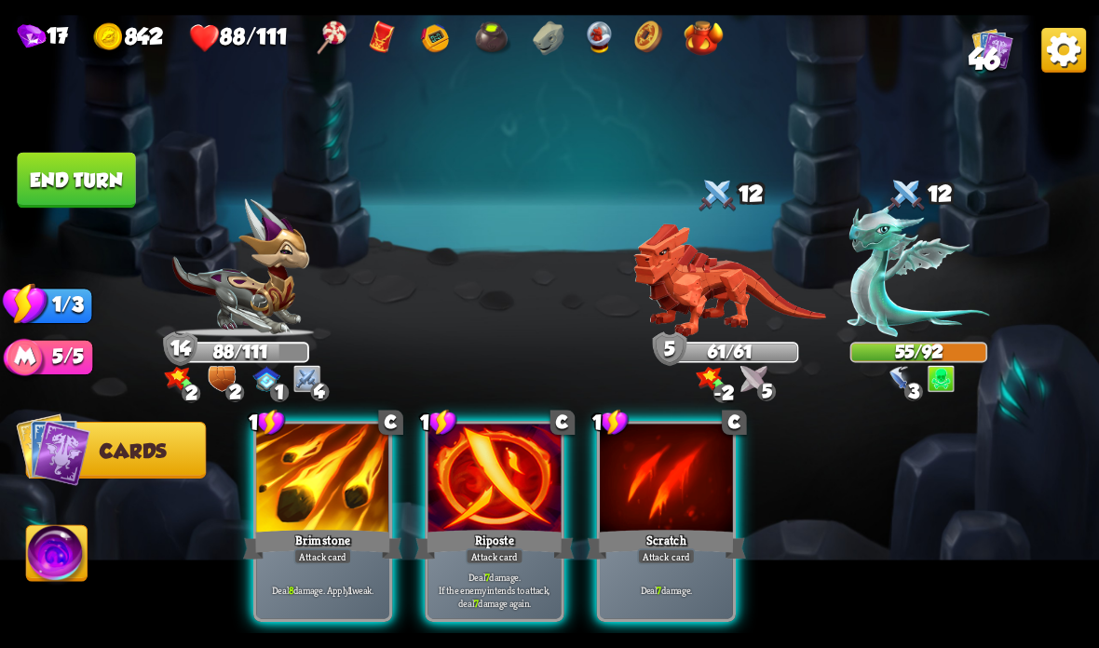
click at [478, 539] on div "Riposte" at bounding box center [493, 544] width 159 height 35
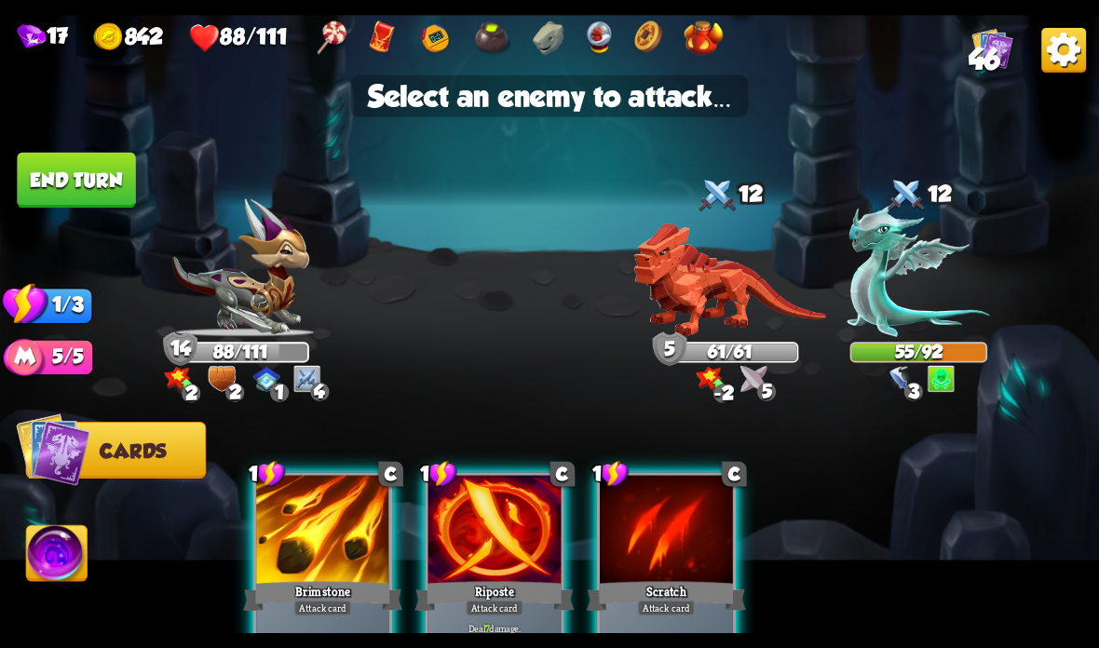
click at [918, 267] on img at bounding box center [918, 271] width 142 height 132
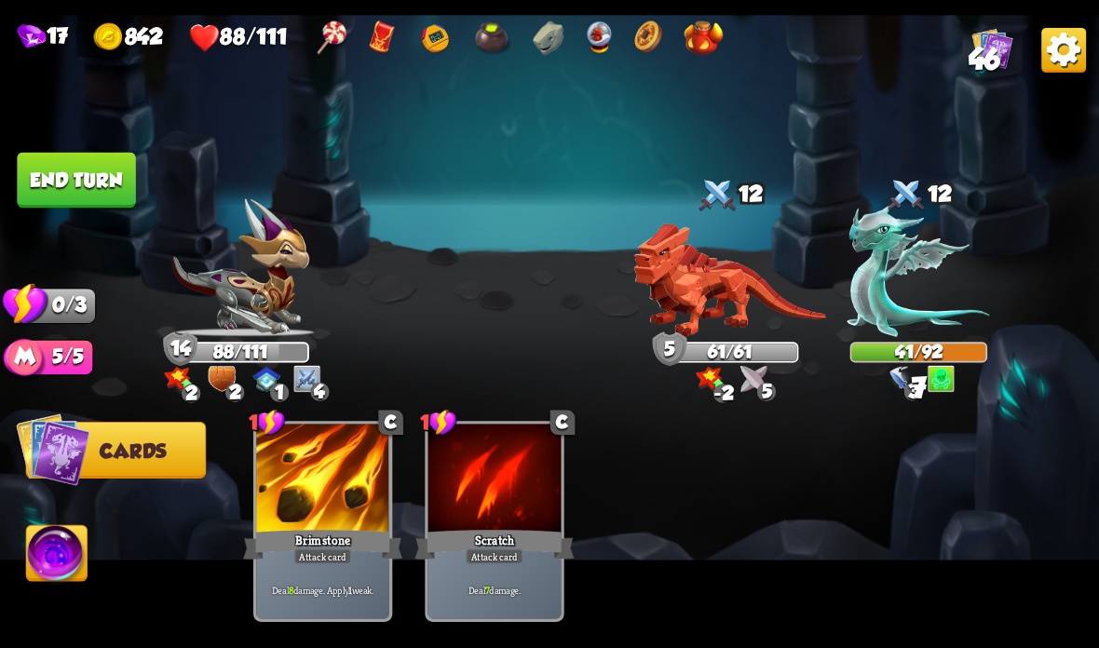
click at [102, 147] on img at bounding box center [549, 324] width 1099 height 618
click at [106, 169] on button "End turn" at bounding box center [76, 181] width 118 height 56
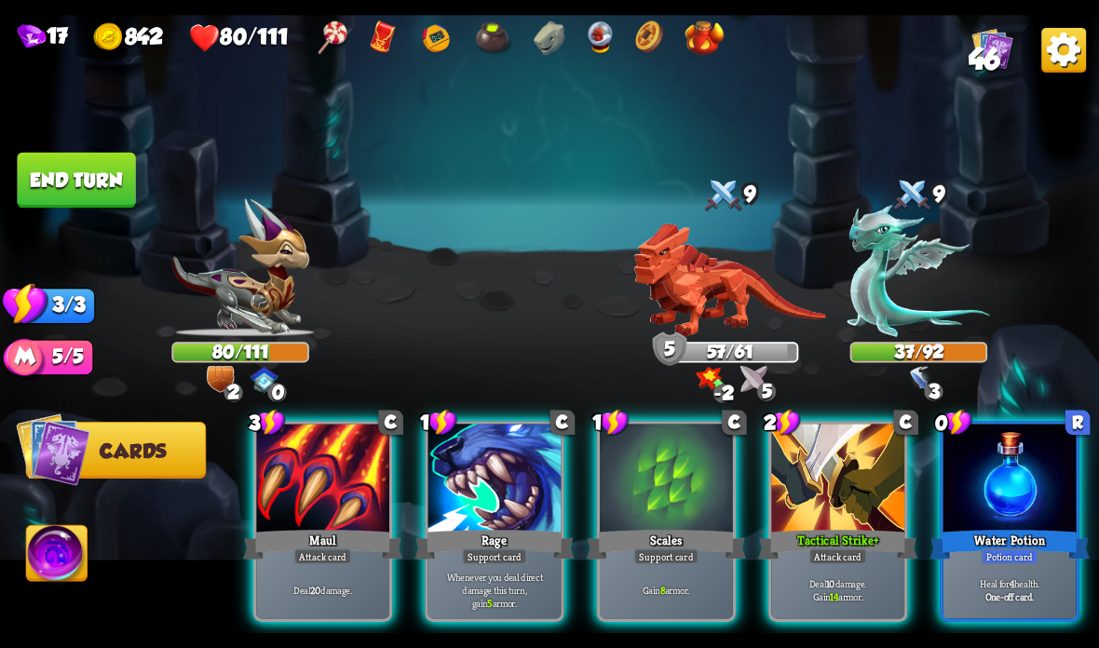
click at [1031, 475] on div at bounding box center [1009, 480] width 133 height 112
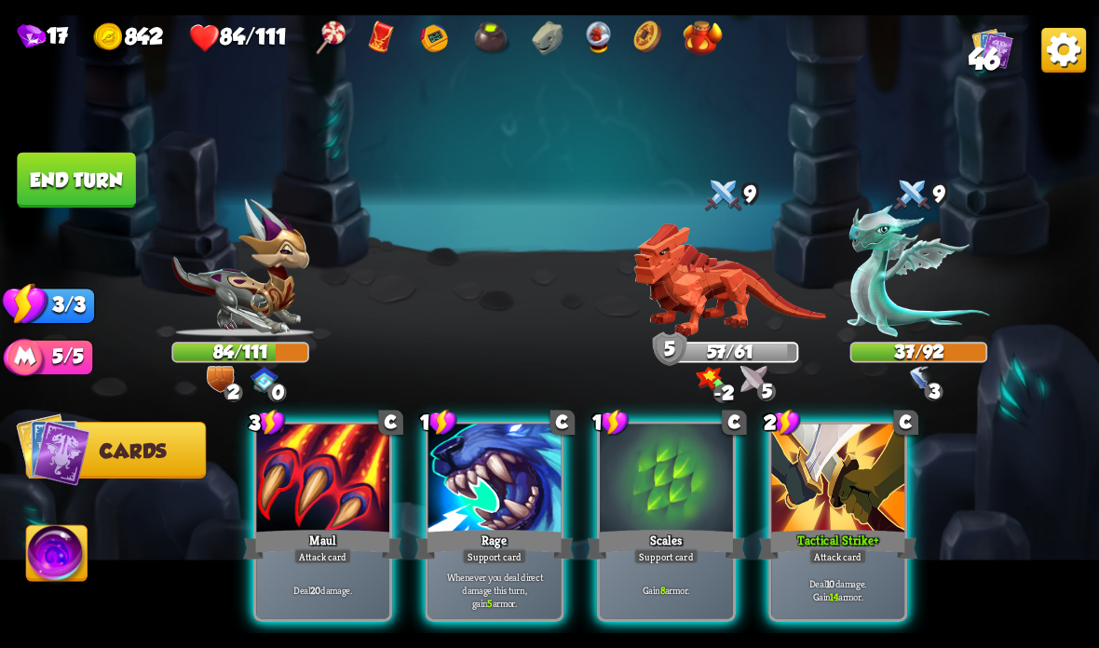
click at [824, 496] on div at bounding box center [837, 480] width 133 height 112
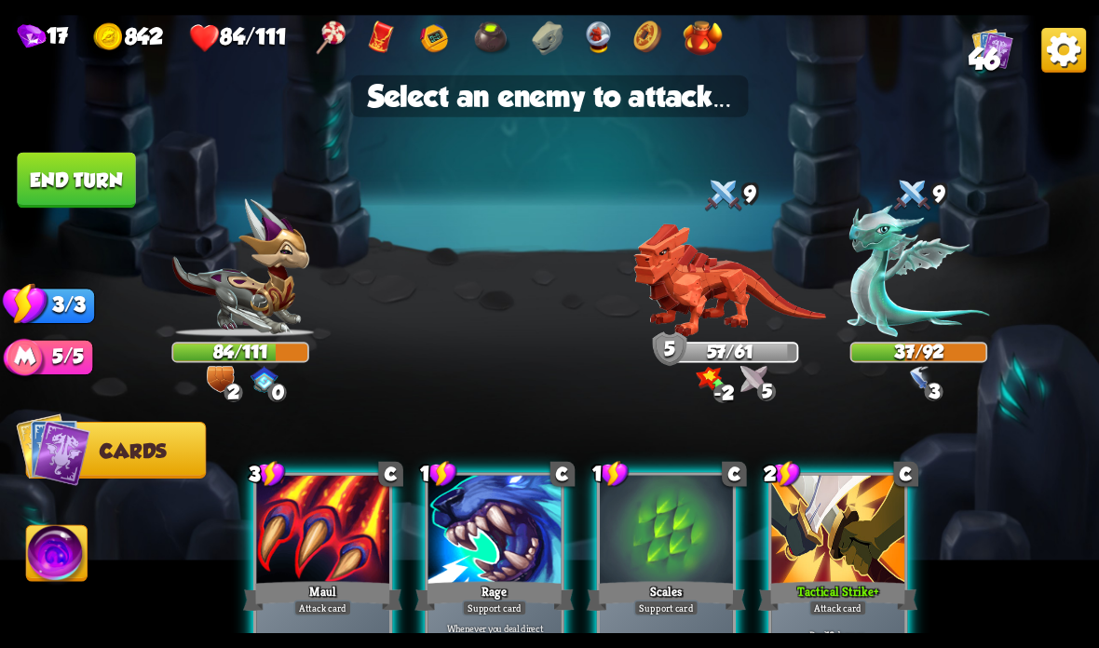
click at [913, 313] on img at bounding box center [918, 271] width 142 height 132
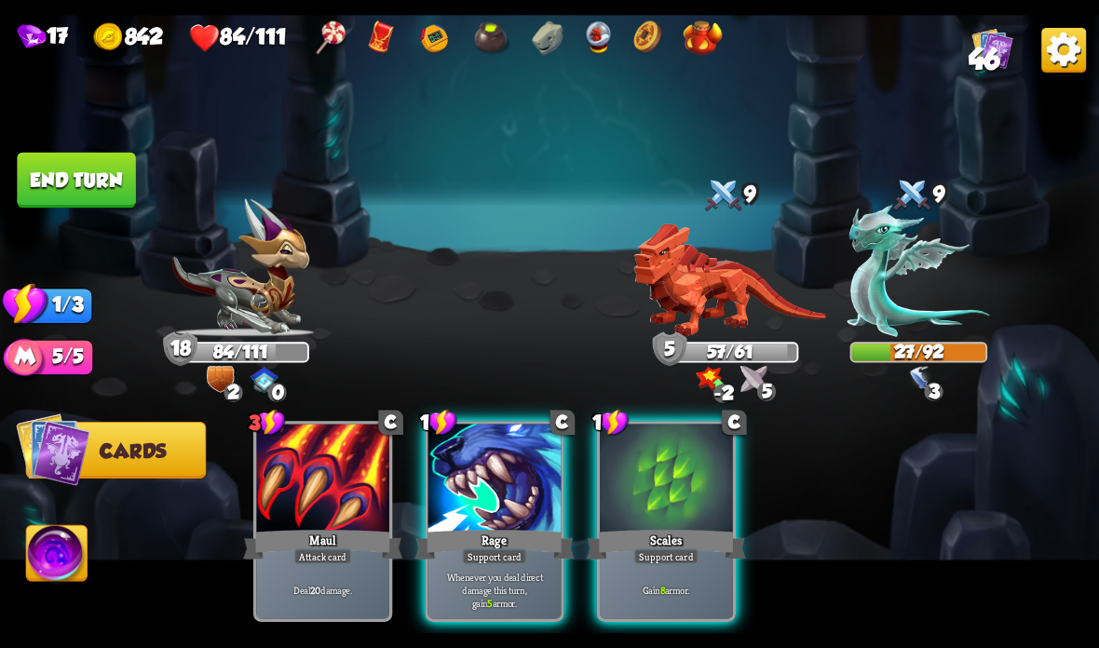
click at [719, 527] on div "Scales" at bounding box center [666, 544] width 159 height 35
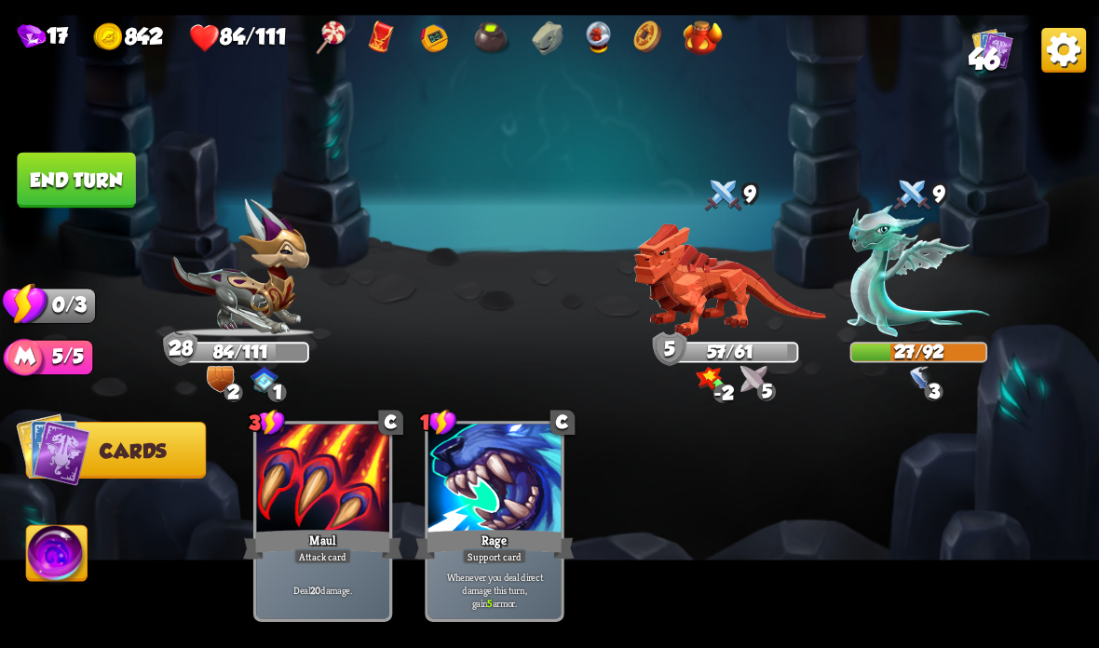
click at [83, 197] on button "End turn" at bounding box center [76, 181] width 118 height 56
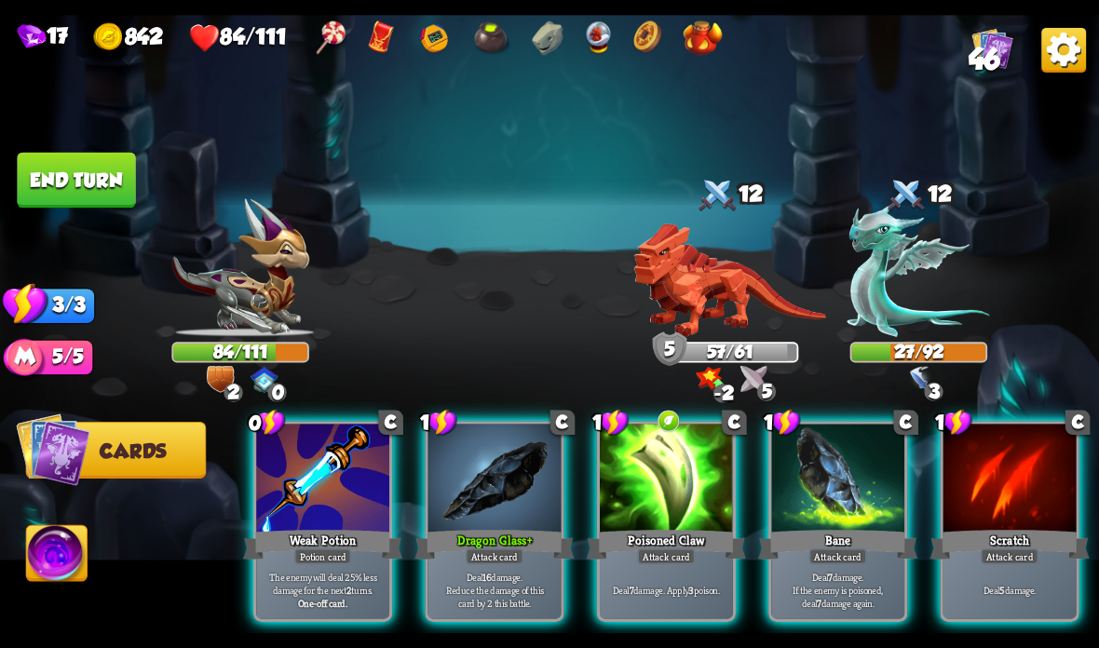
click at [327, 511] on div at bounding box center [322, 480] width 133 height 112
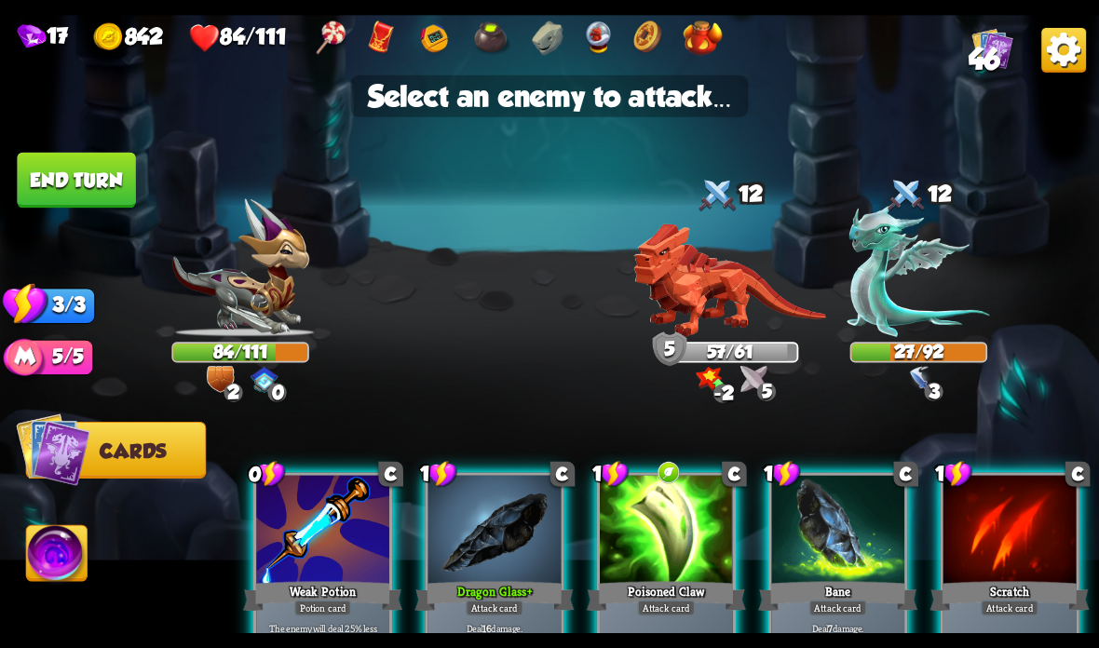
click at [730, 295] on img at bounding box center [729, 281] width 193 height 114
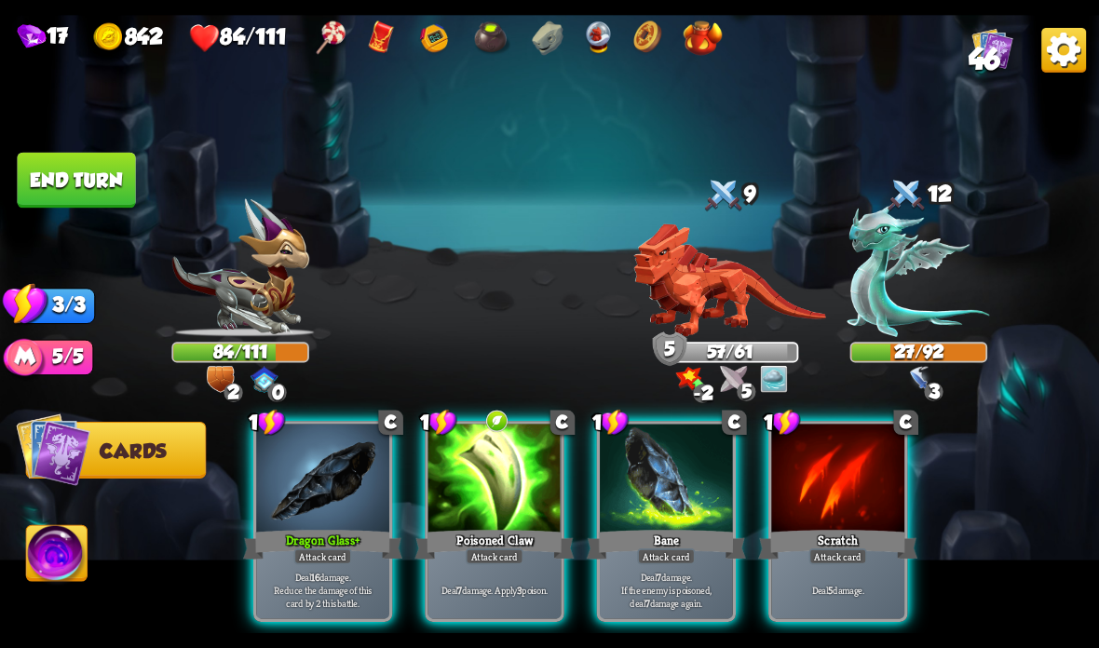
click at [508, 470] on div at bounding box center [494, 480] width 133 height 112
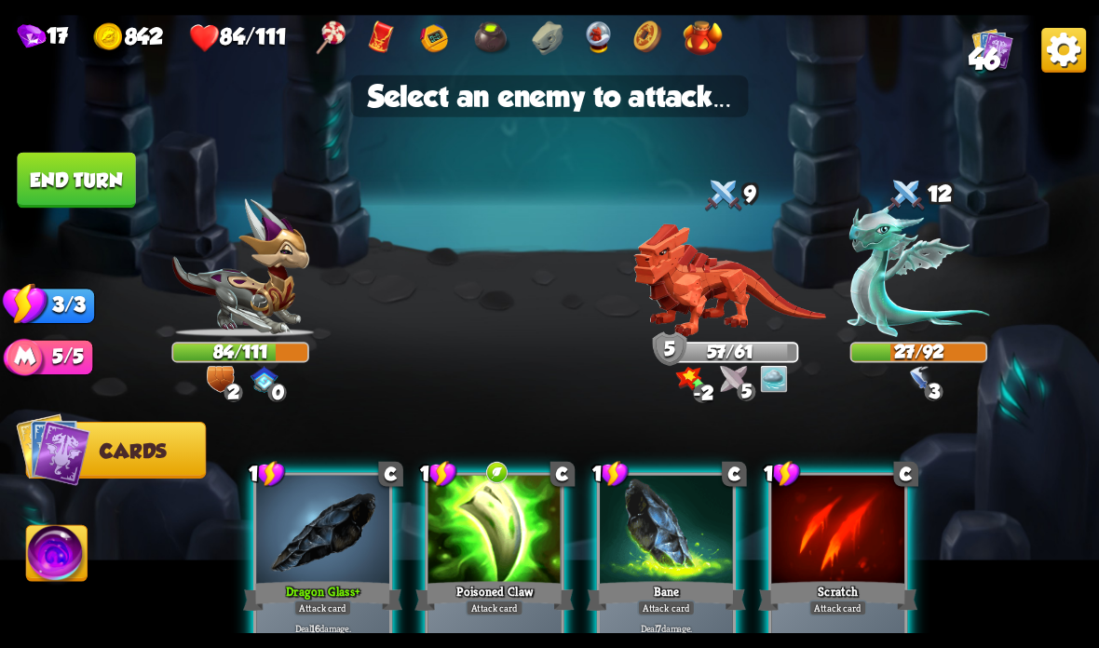
click at [912, 274] on img at bounding box center [918, 271] width 142 height 132
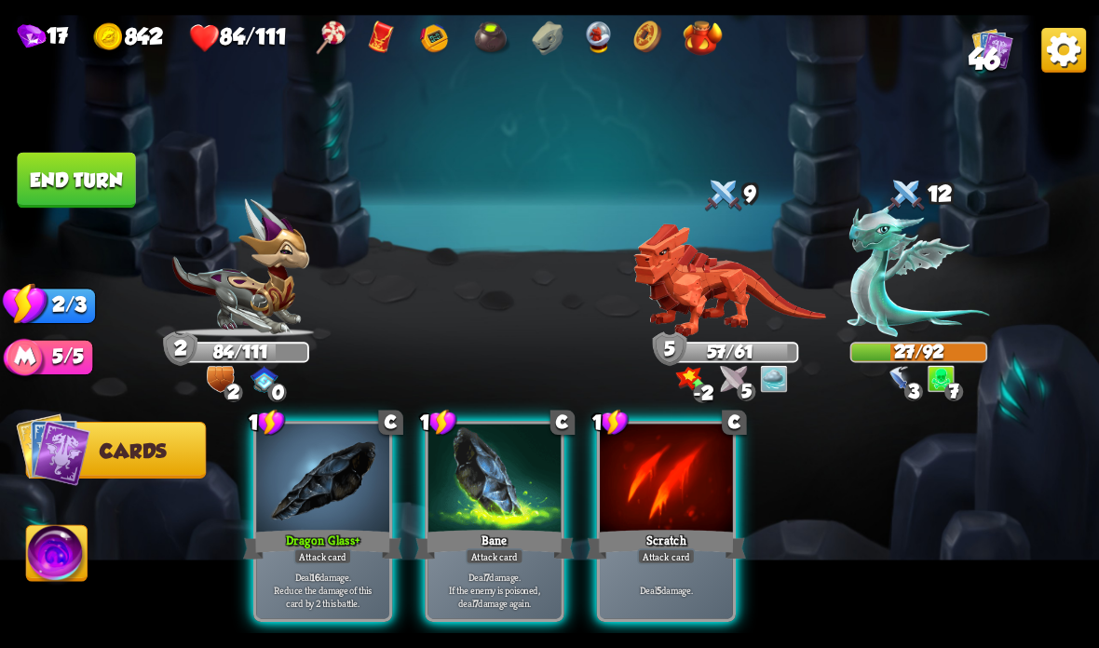
click at [496, 483] on div at bounding box center [494, 480] width 133 height 112
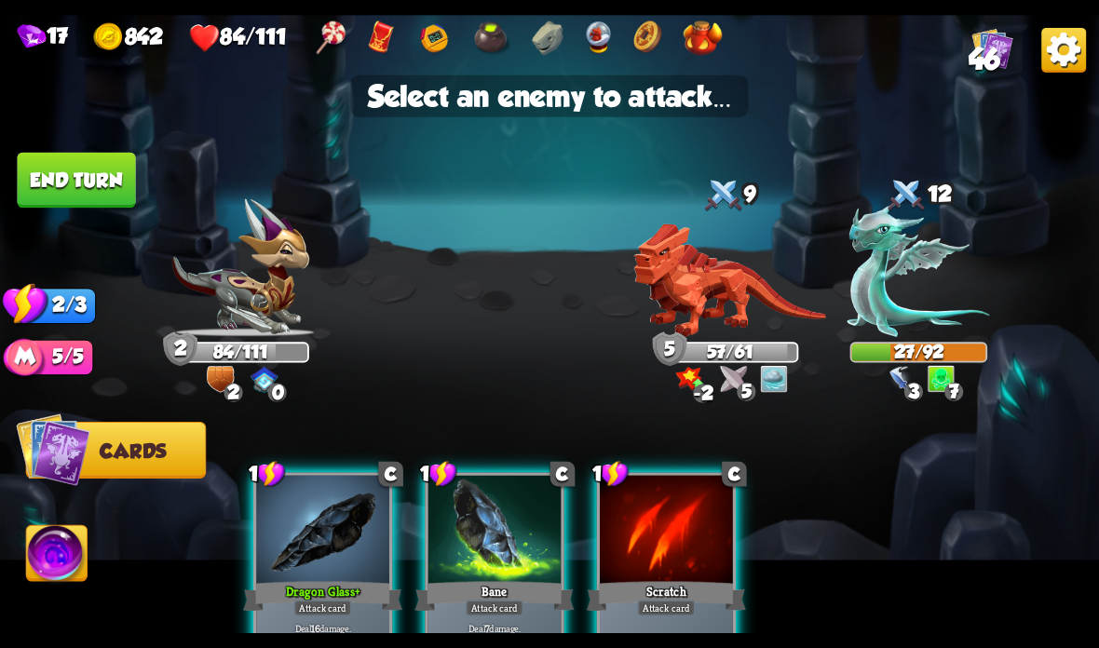
click at [890, 278] on img at bounding box center [918, 271] width 142 height 132
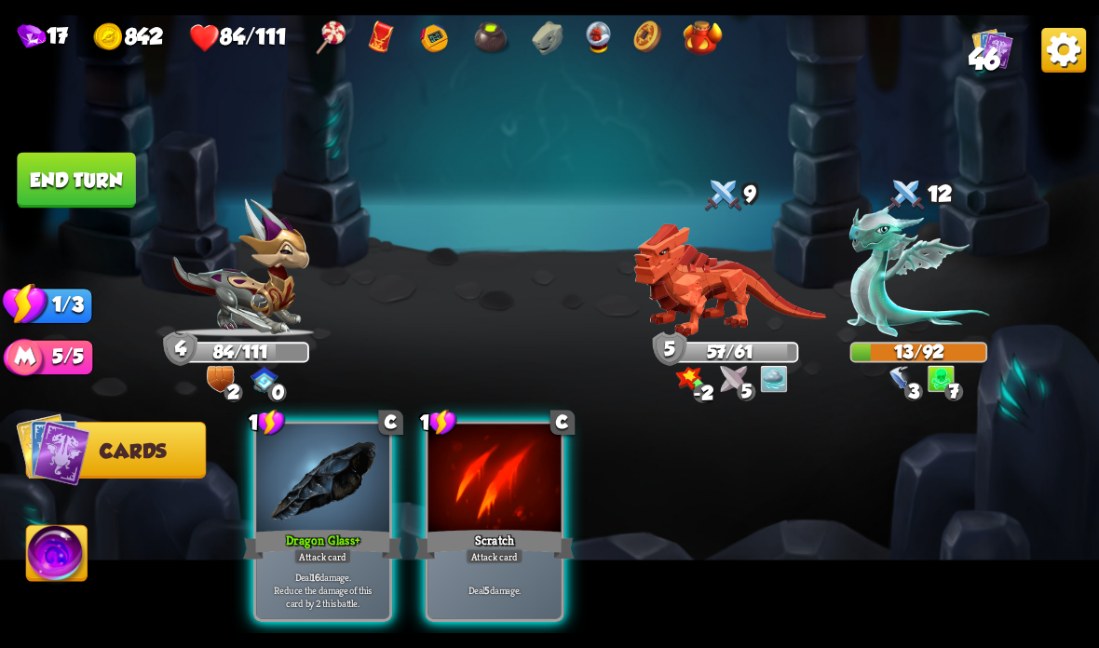
click at [487, 487] on div at bounding box center [494, 480] width 133 height 112
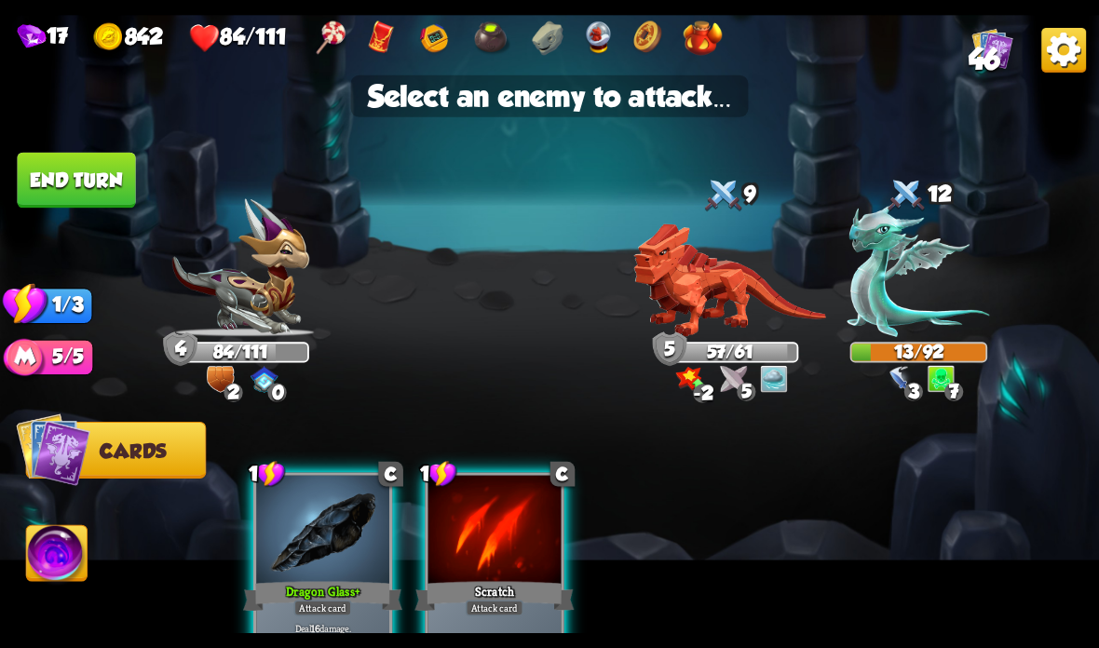
click at [865, 300] on img at bounding box center [918, 271] width 142 height 132
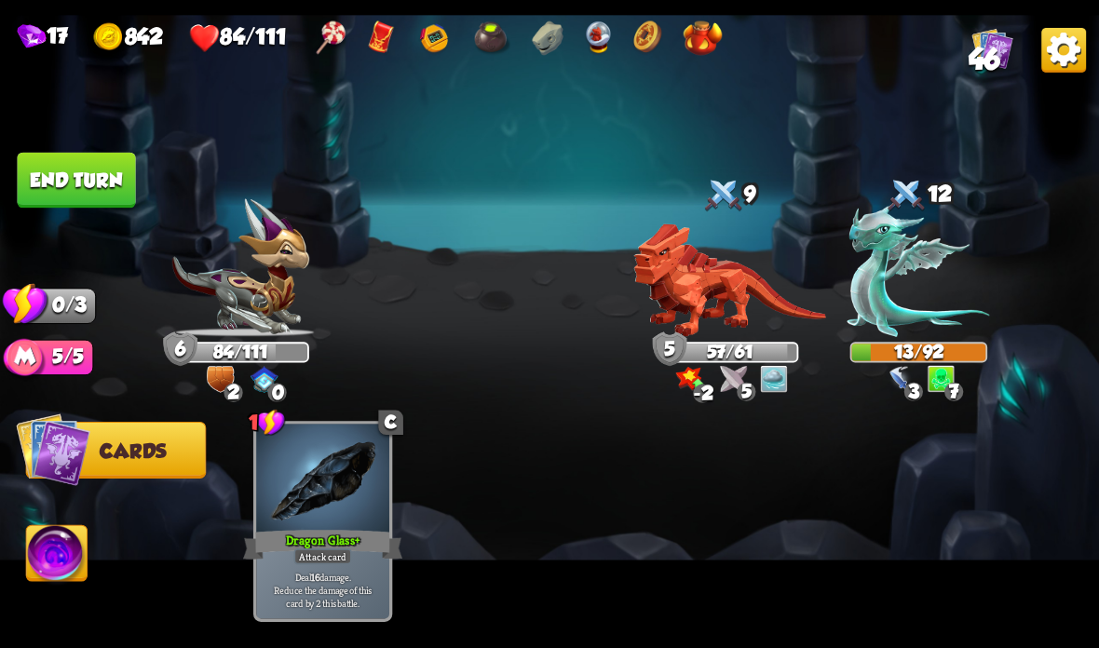
click at [97, 178] on button "End turn" at bounding box center [76, 181] width 118 height 56
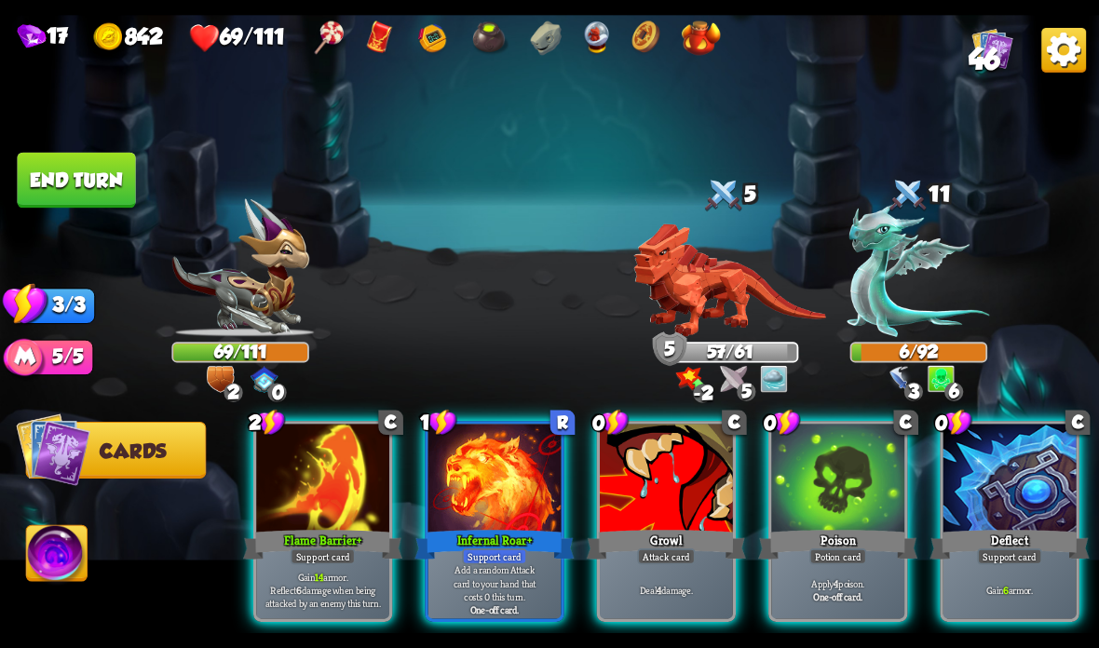
click at [987, 489] on div at bounding box center [1009, 480] width 133 height 112
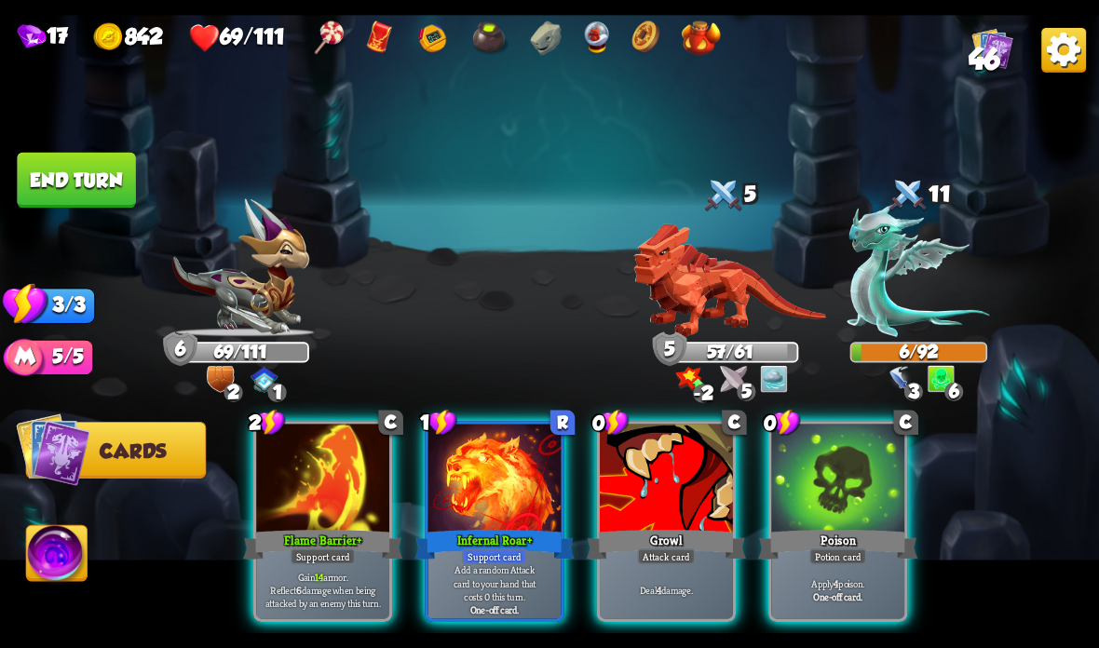
click at [845, 470] on div at bounding box center [837, 480] width 133 height 112
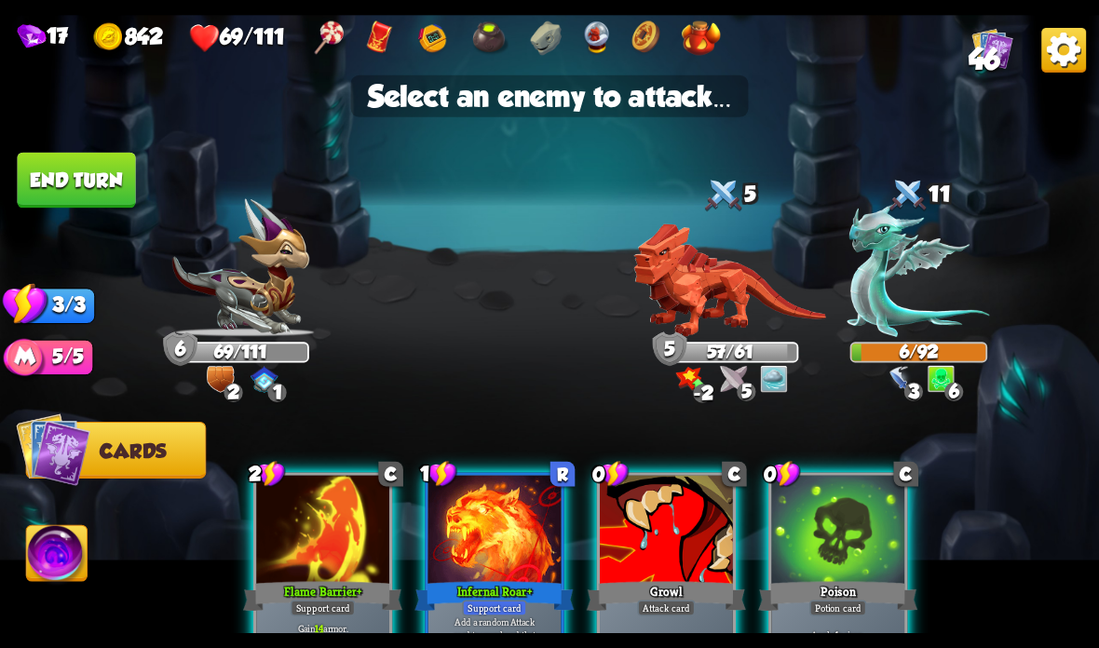
click at [738, 278] on img at bounding box center [729, 281] width 193 height 114
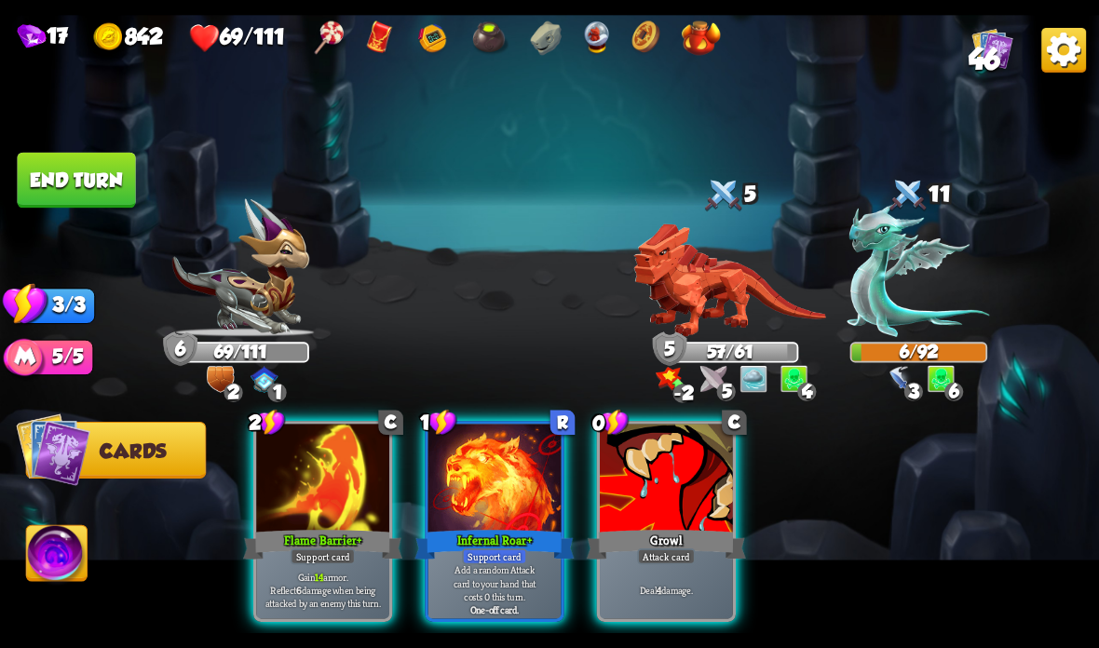
click at [333, 494] on div at bounding box center [322, 480] width 133 height 112
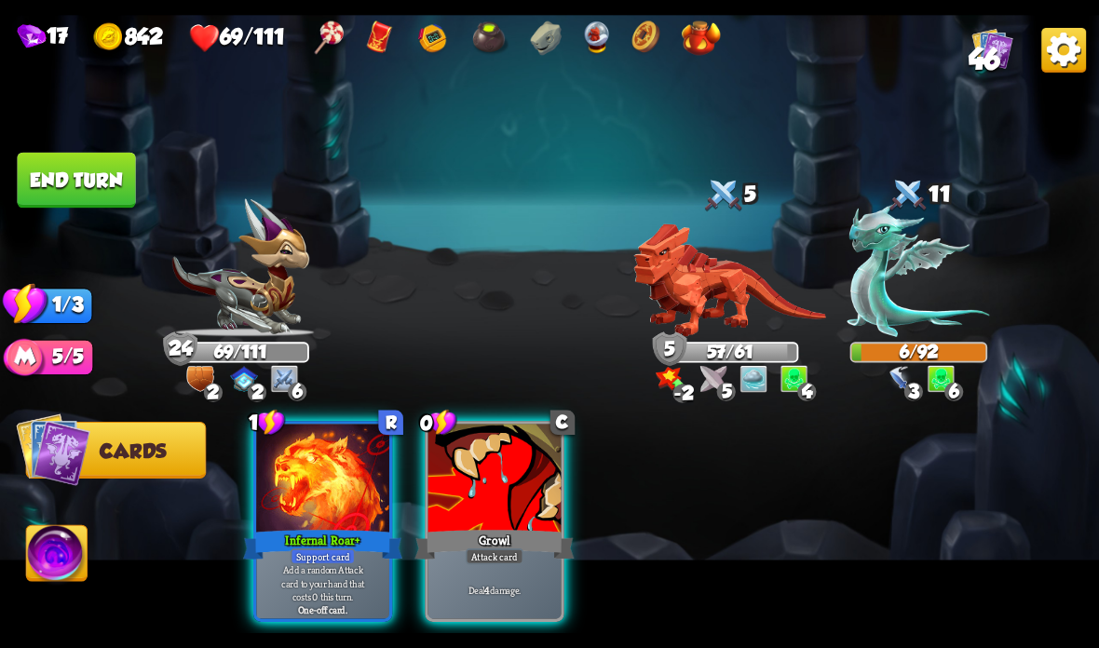
click at [341, 562] on div "Support card" at bounding box center [323, 557] width 65 height 16
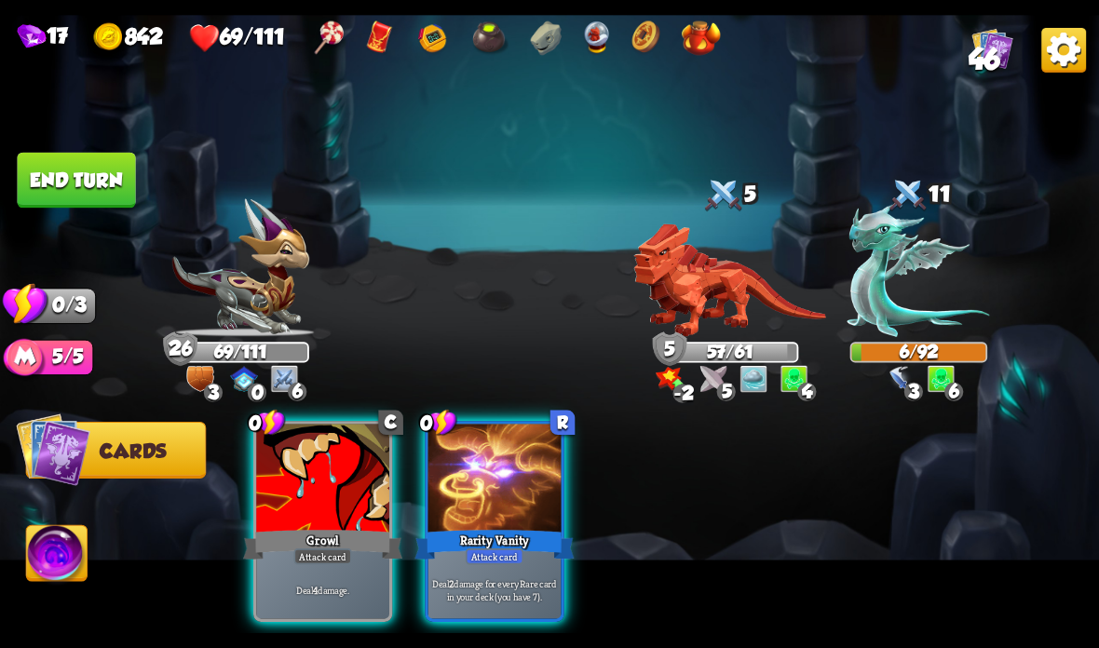
click at [488, 567] on div "Deal 2 damage for every Rare card in your deck (you have 7)." at bounding box center [494, 590] width 133 height 58
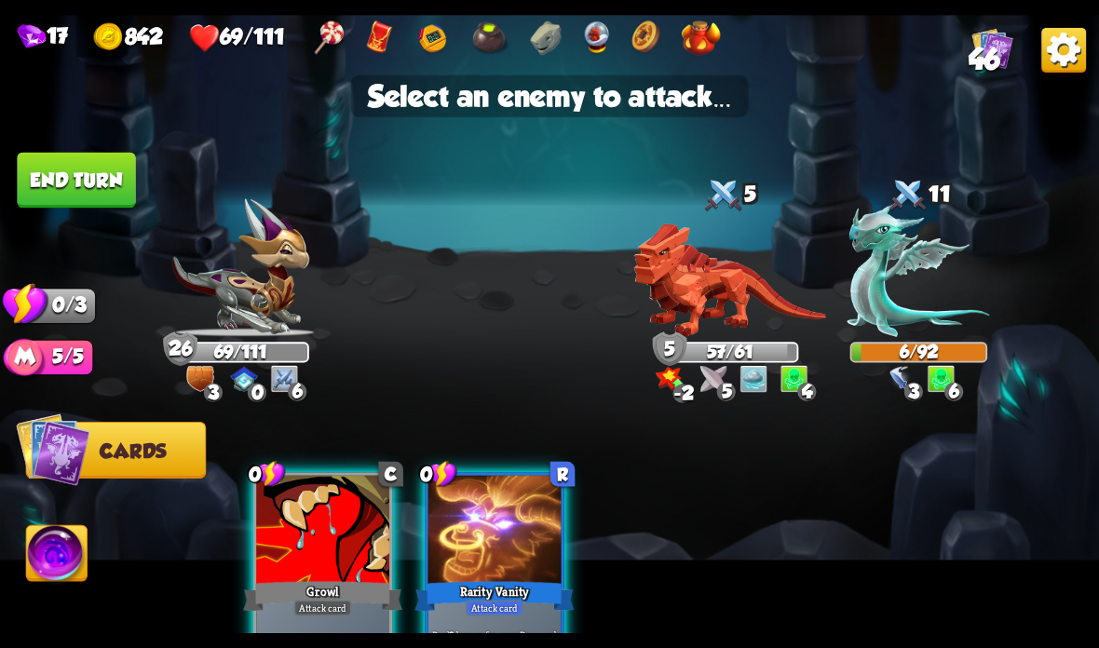
click at [717, 291] on img at bounding box center [729, 281] width 193 height 114
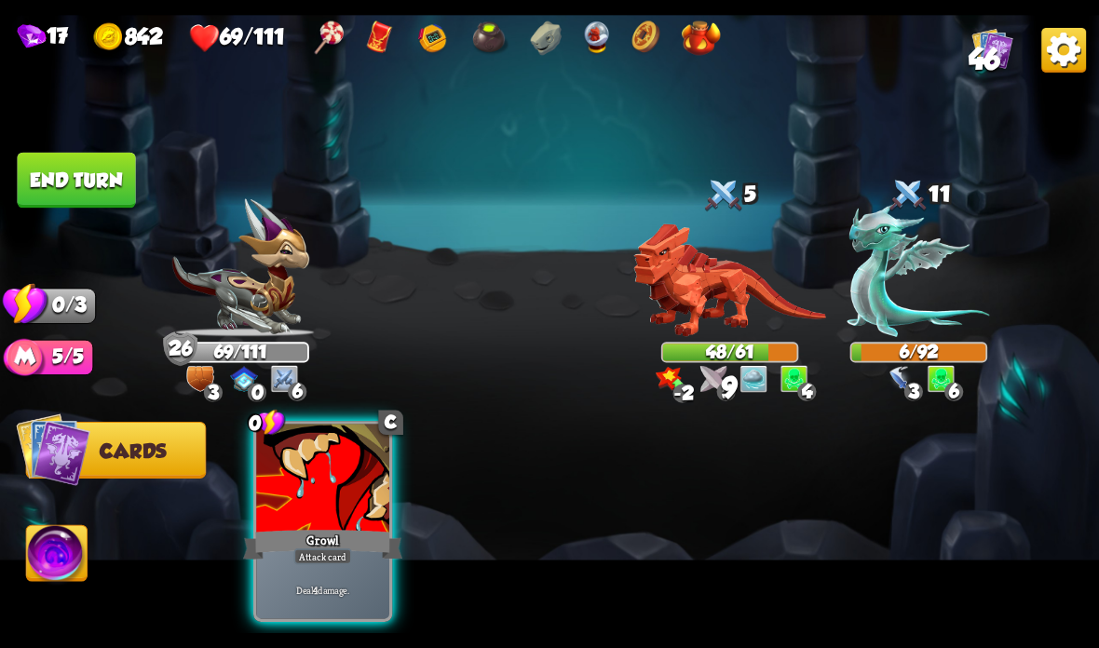
click at [345, 549] on div "Growl" at bounding box center [322, 544] width 159 height 35
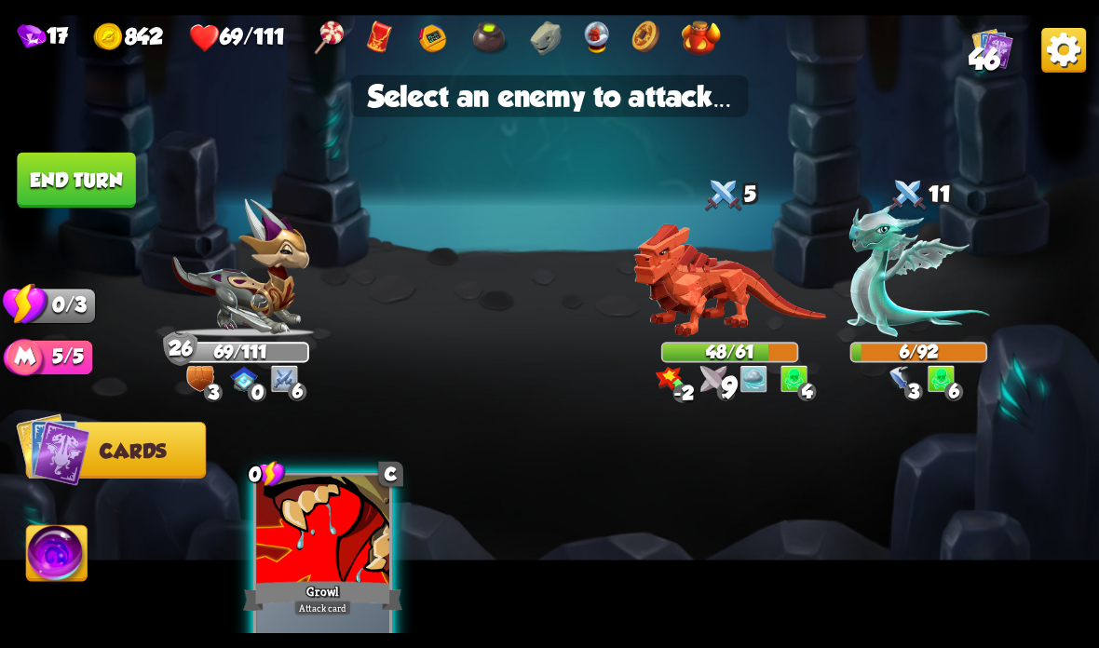
click at [710, 313] on img at bounding box center [729, 281] width 193 height 114
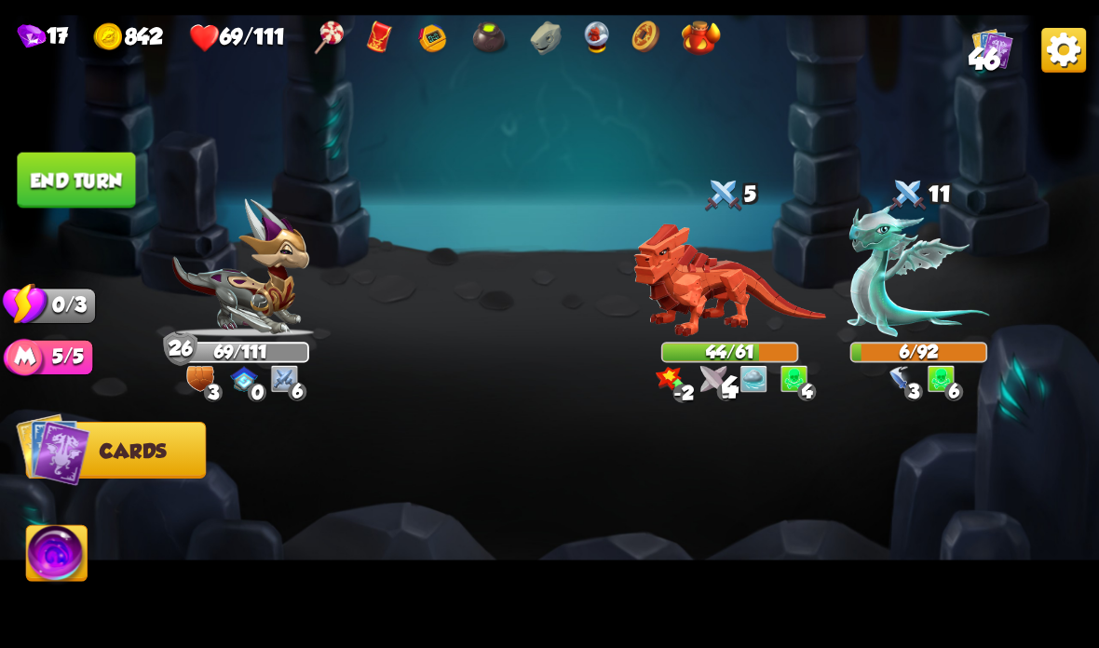
click at [100, 192] on button "End turn" at bounding box center [76, 181] width 118 height 56
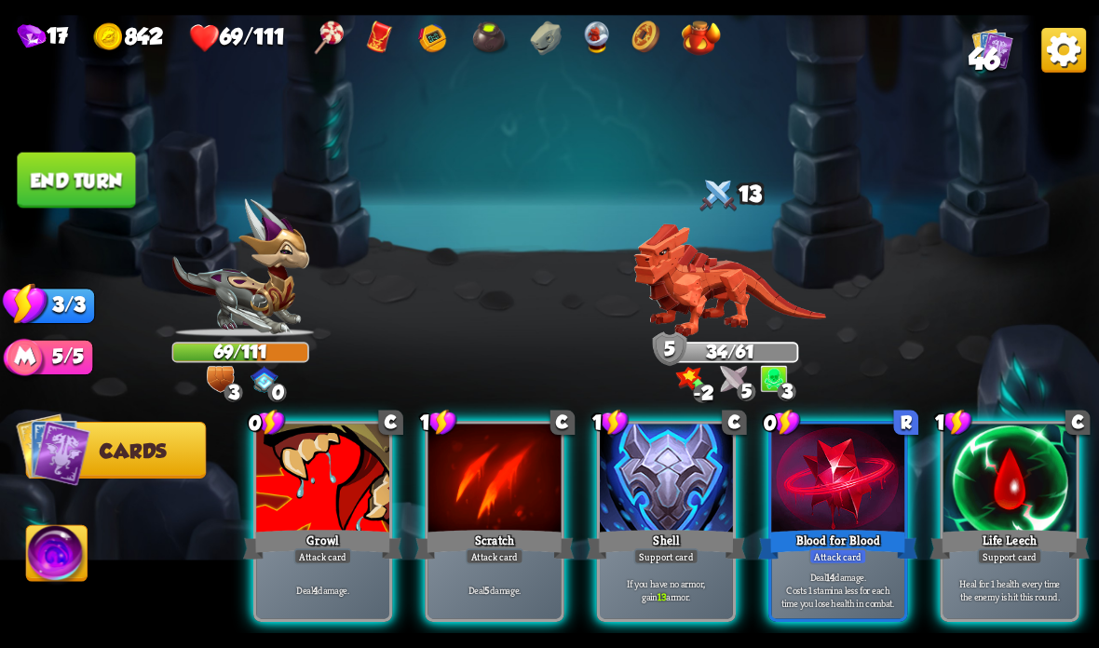
click at [997, 545] on div "Life Leech" at bounding box center [1009, 544] width 159 height 35
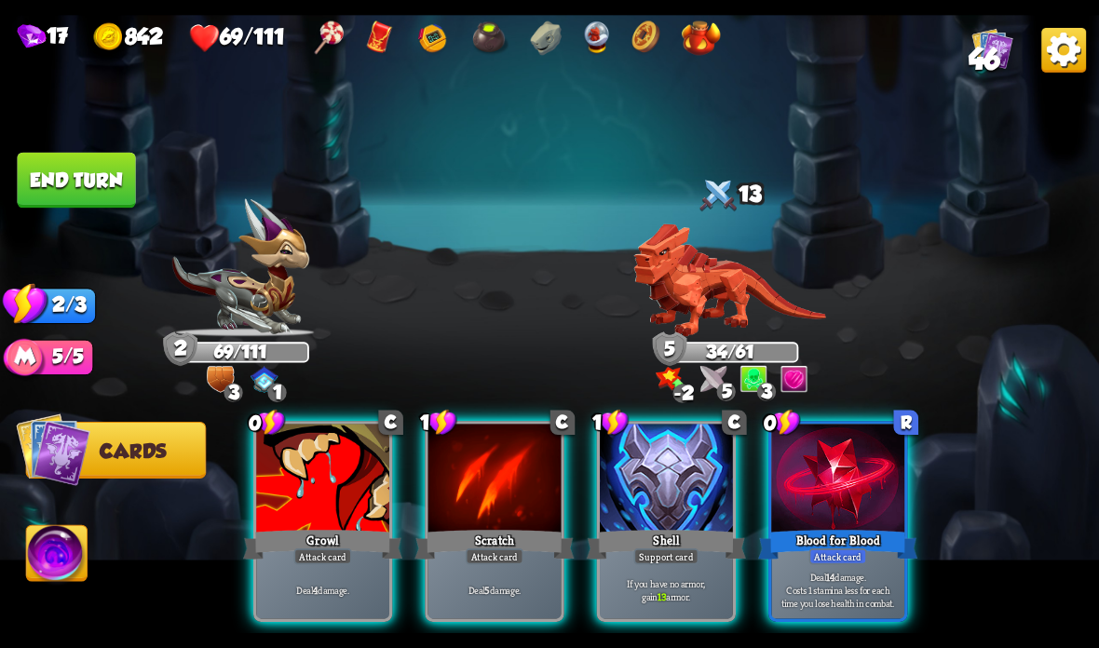
click at [676, 570] on div "If you have no armor, gain 13 armor." at bounding box center [666, 590] width 133 height 58
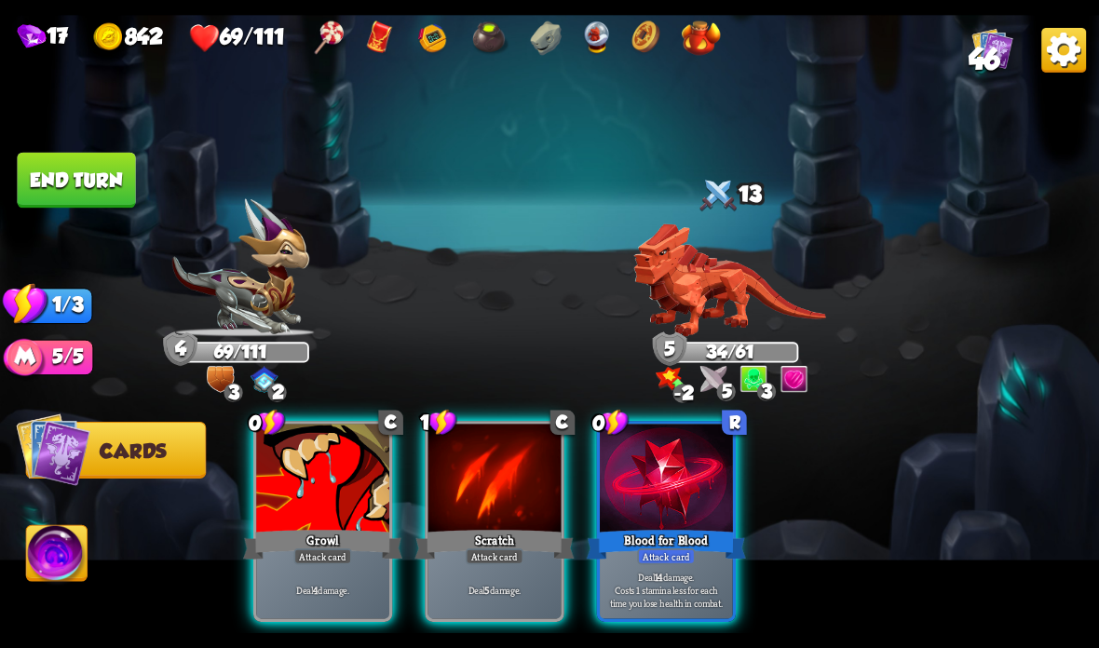
click at [498, 549] on div "Scratch" at bounding box center [493, 544] width 159 height 35
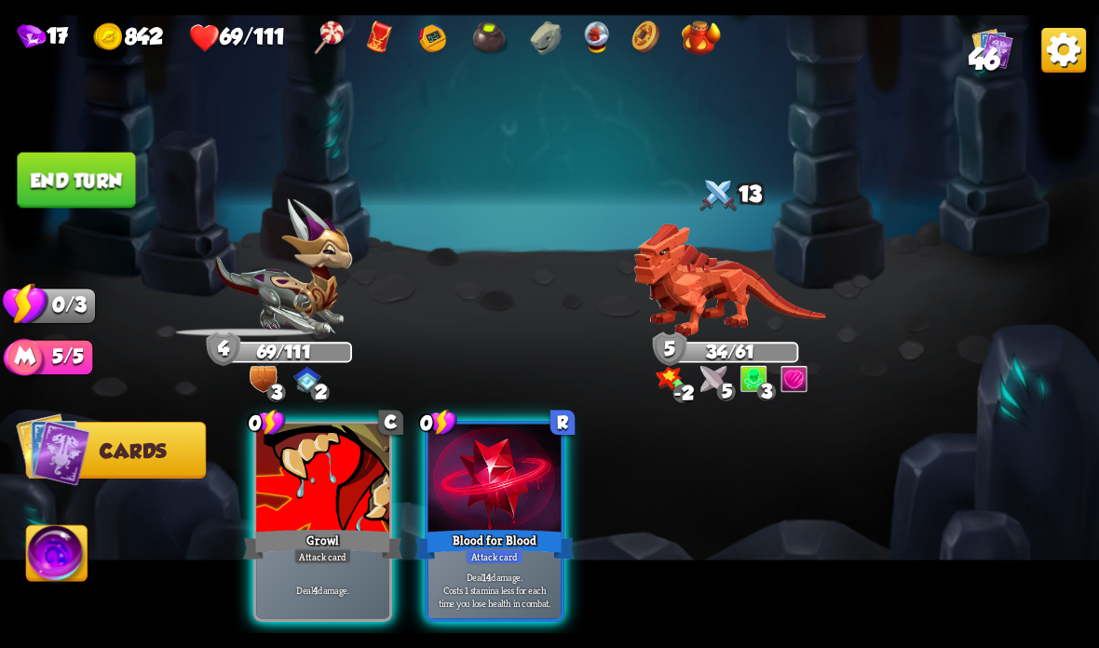
click at [306, 530] on div "Growl" at bounding box center [322, 544] width 159 height 35
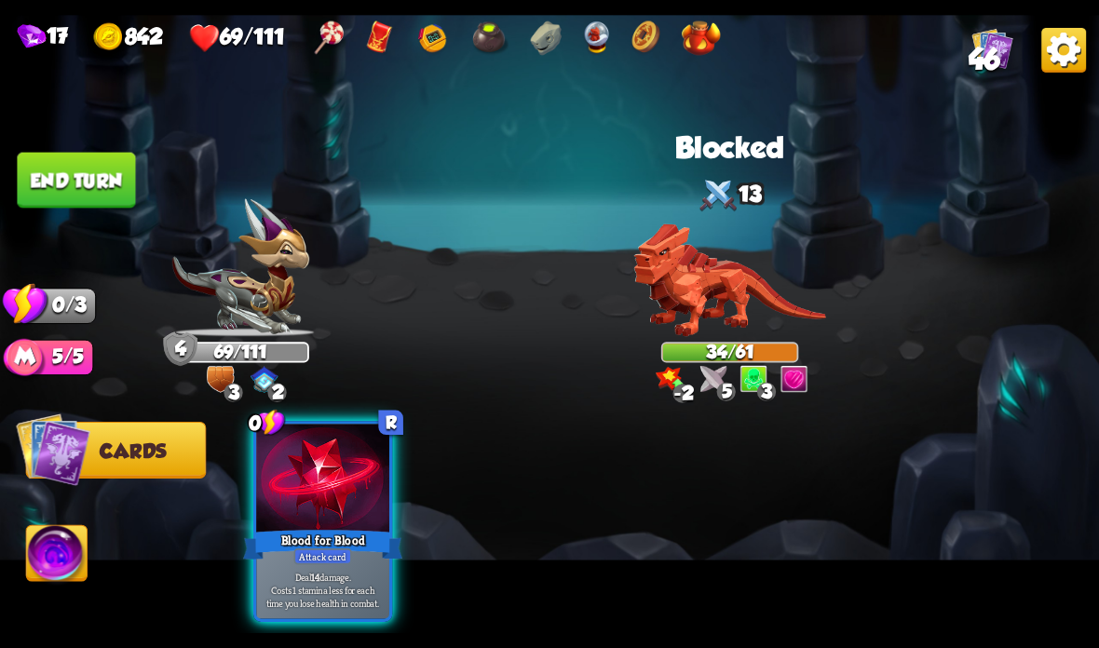
click at [318, 554] on div "Attack card" at bounding box center [323, 557] width 58 height 16
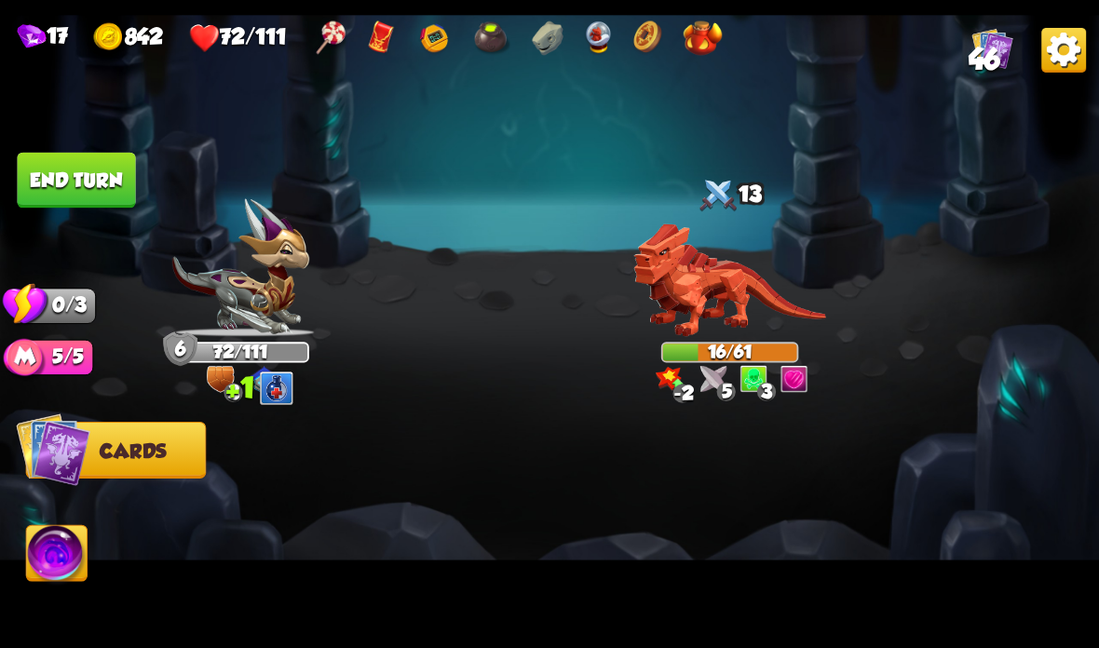
click at [73, 183] on button "End turn" at bounding box center [76, 181] width 118 height 56
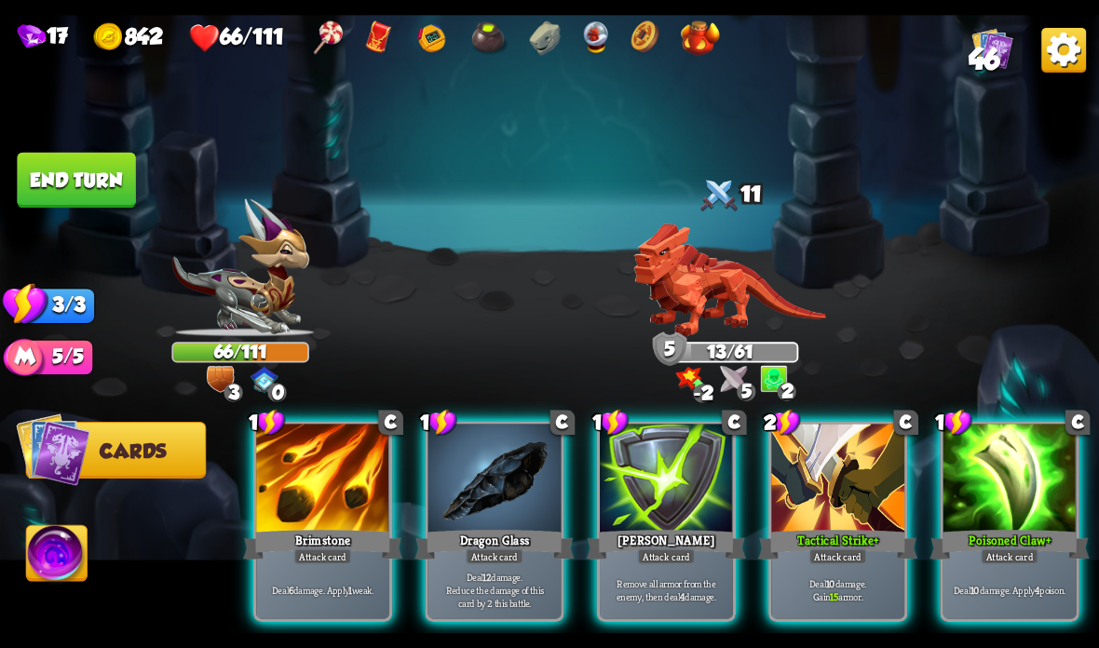
click at [973, 49] on span "46" at bounding box center [985, 60] width 32 height 34
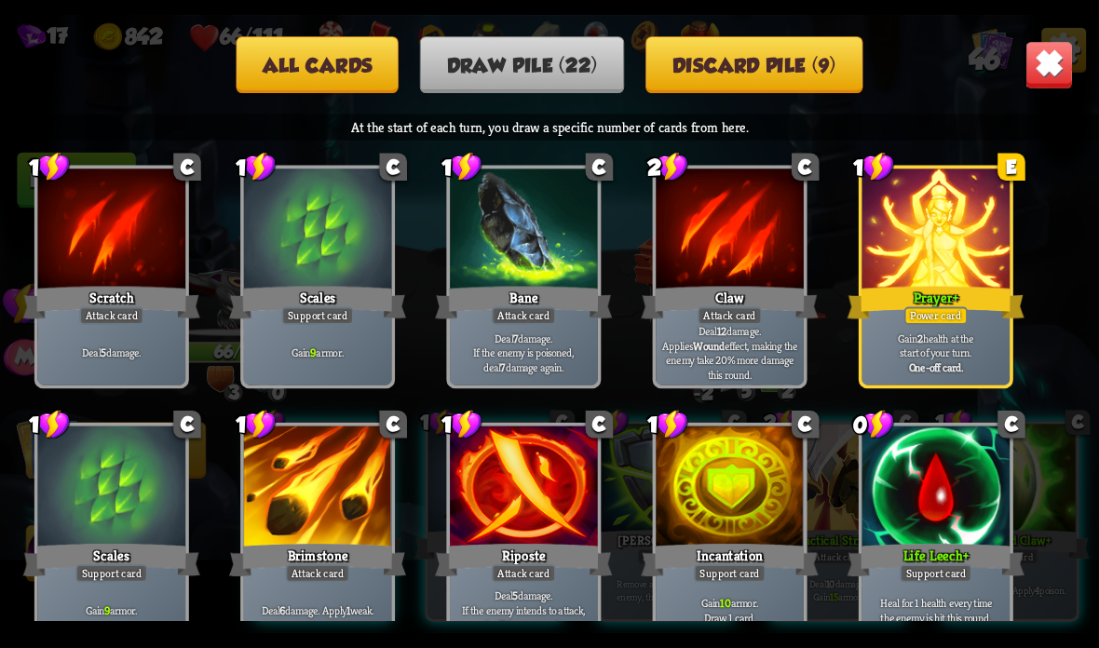
click at [811, 58] on button "Discard pile (9)" at bounding box center [753, 64] width 217 height 57
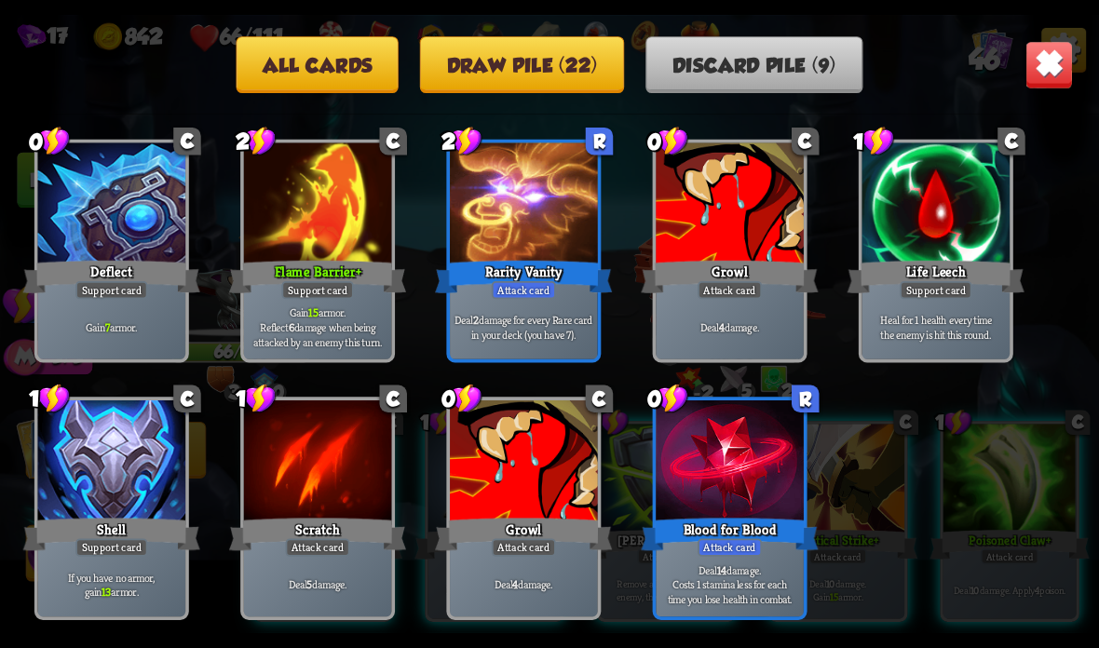
scroll to position [28, 0]
click at [539, 61] on button "Draw pile (22)" at bounding box center [522, 64] width 204 height 57
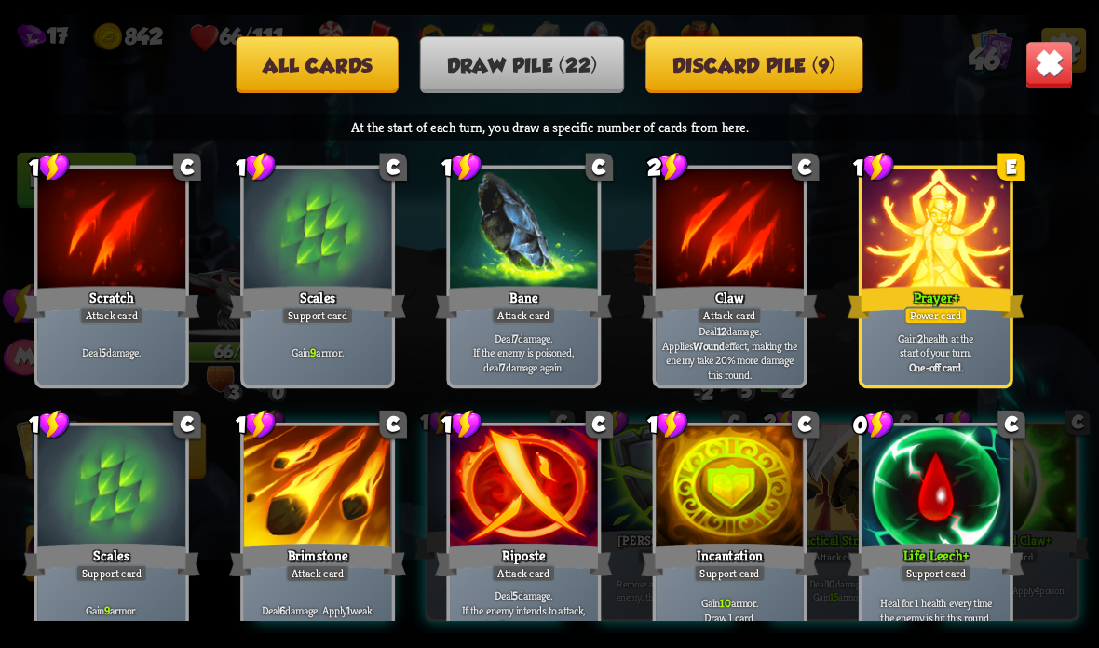
scroll to position [0, 0]
click at [1035, 67] on img at bounding box center [1049, 65] width 48 height 48
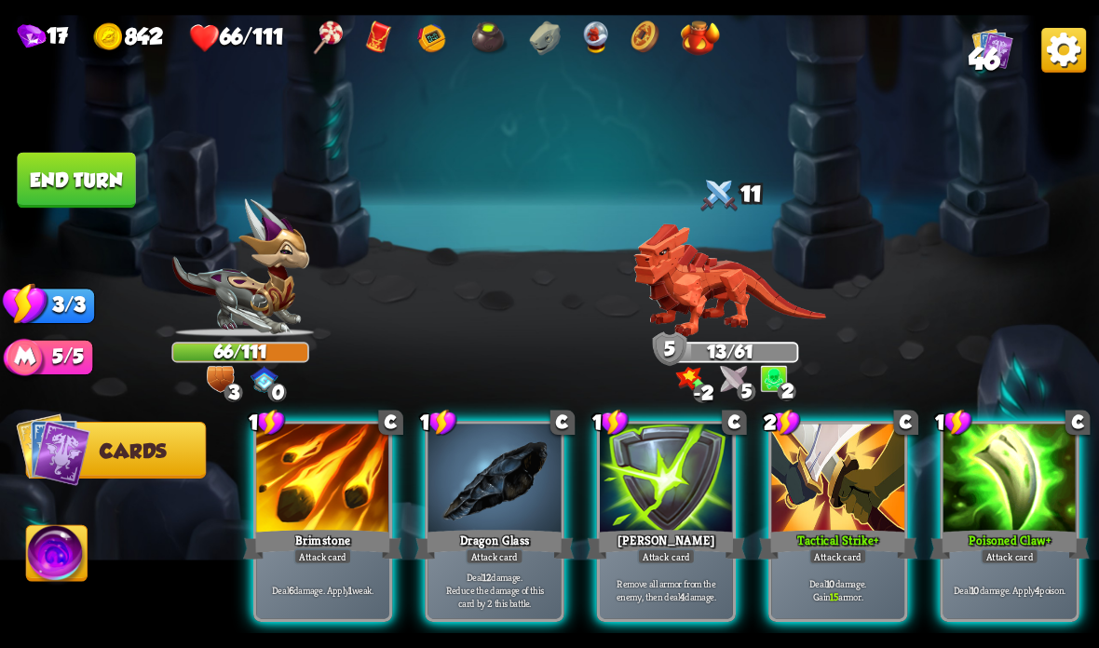
click at [840, 528] on div "Tactical Strike +" at bounding box center [837, 544] width 159 height 35
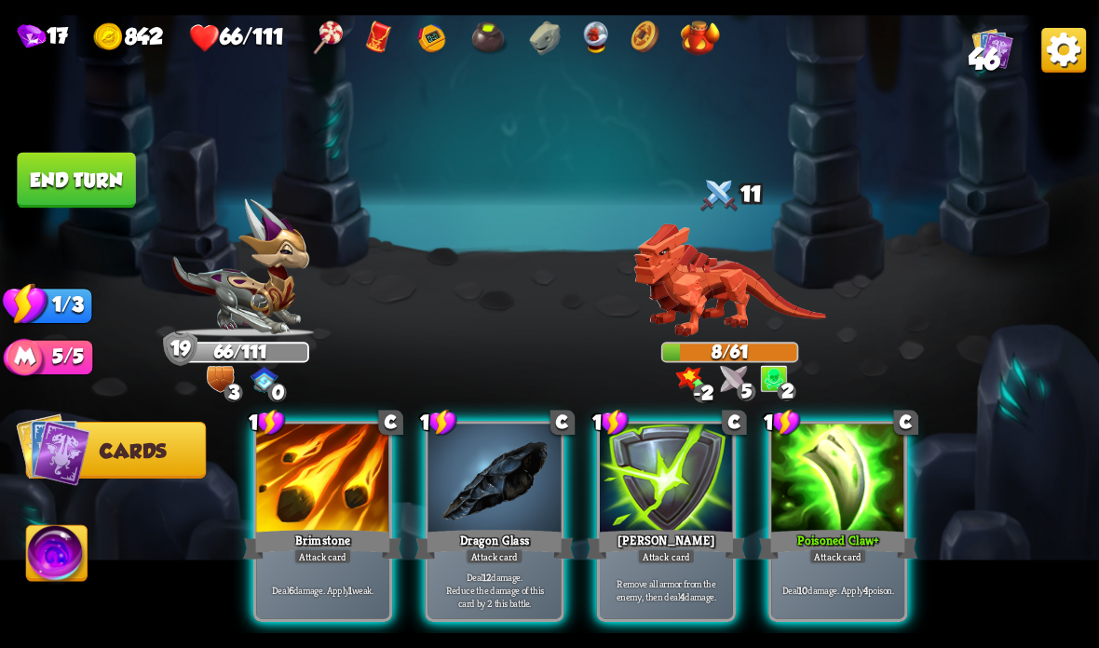
click at [97, 171] on button "End turn" at bounding box center [76, 181] width 118 height 56
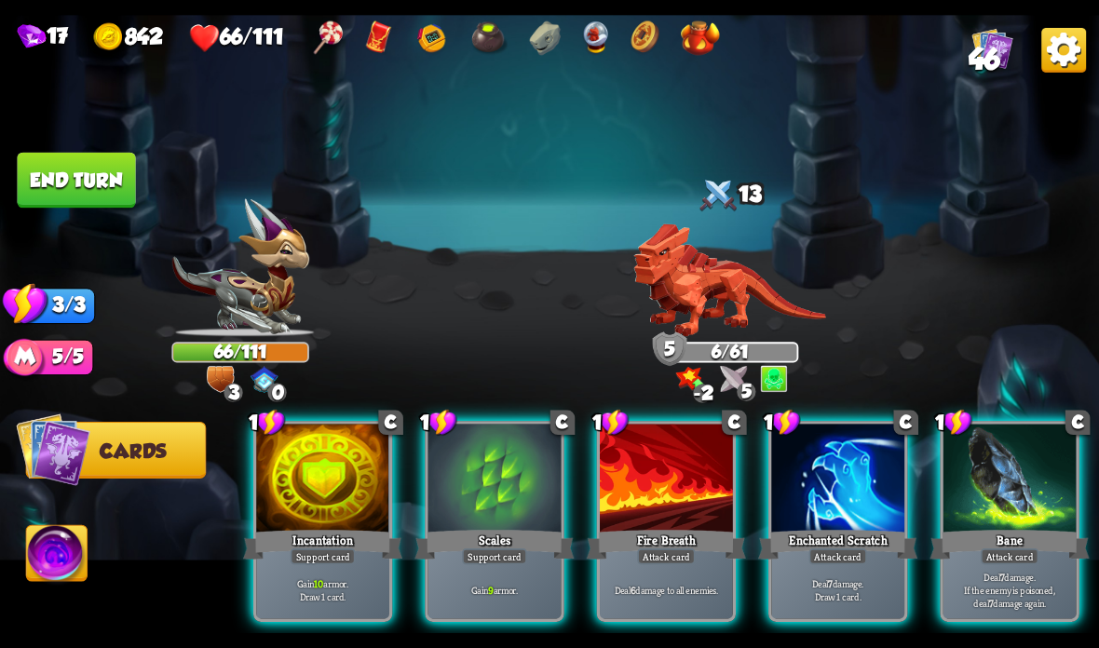
click at [314, 507] on div at bounding box center [322, 480] width 133 height 112
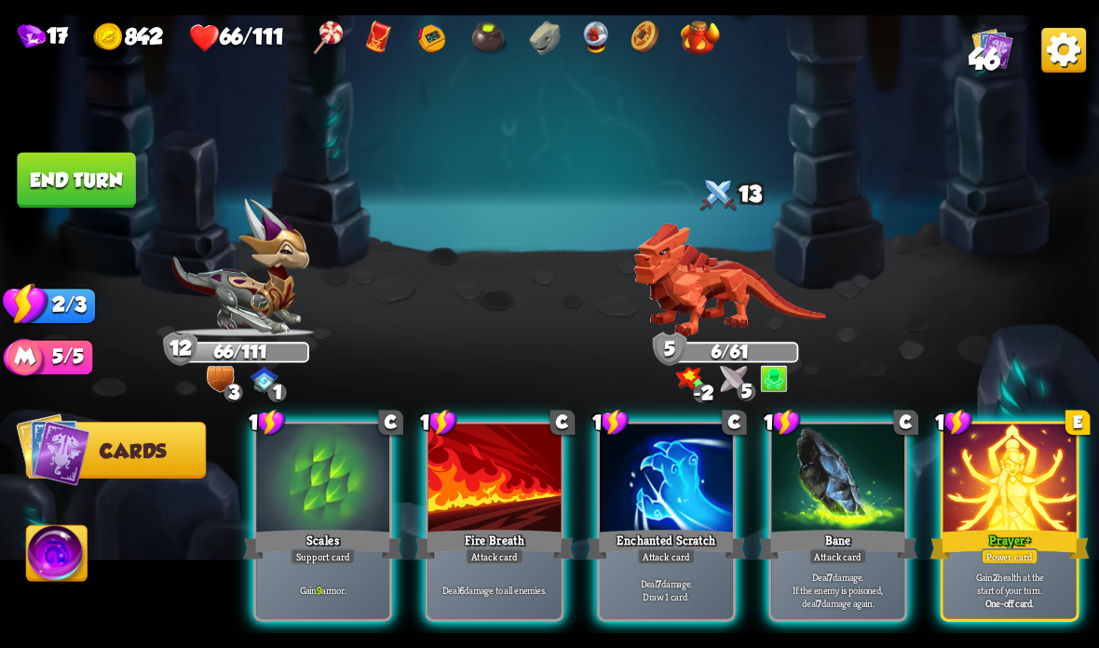
click at [1000, 520] on div at bounding box center [1009, 480] width 133 height 112
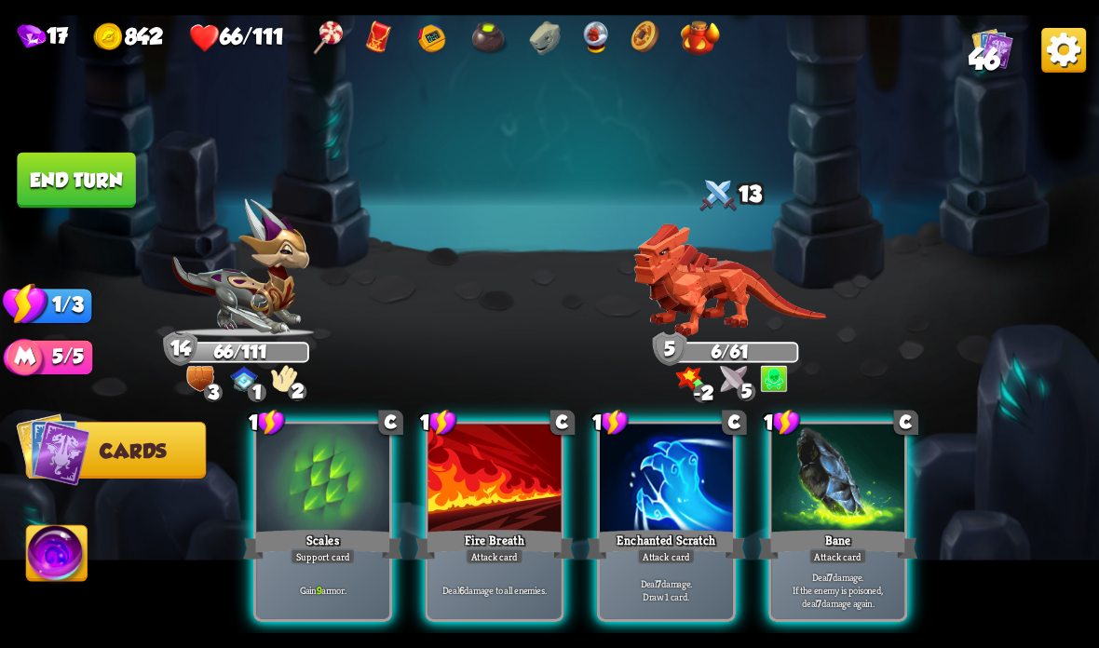
click at [100, 156] on button "End turn" at bounding box center [76, 181] width 118 height 56
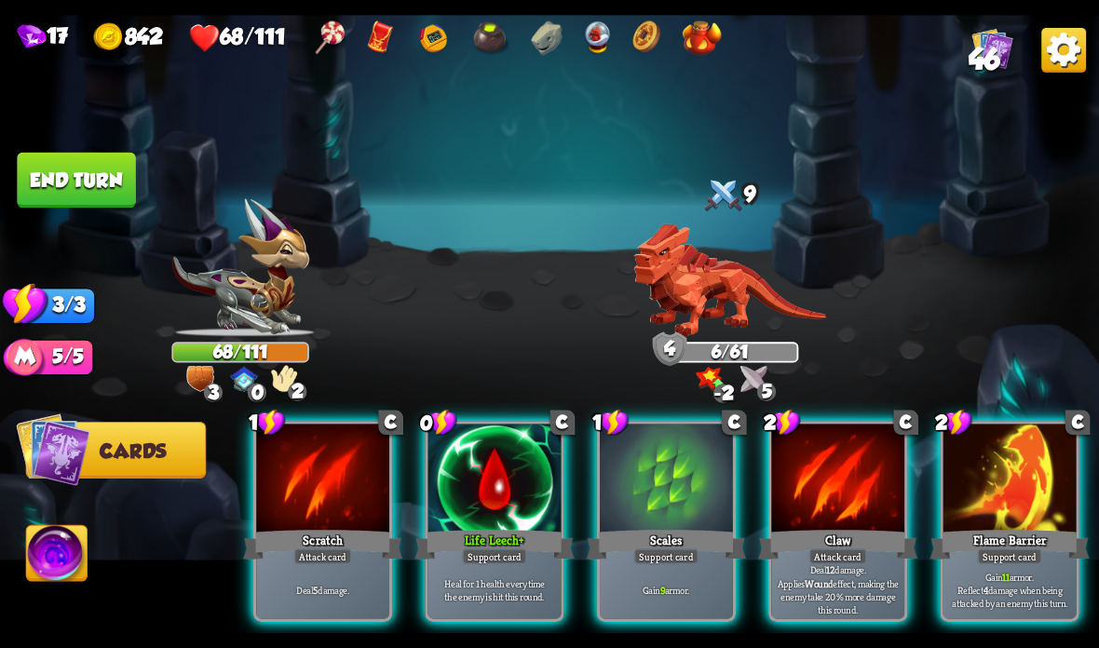
click at [531, 453] on div at bounding box center [494, 480] width 133 height 112
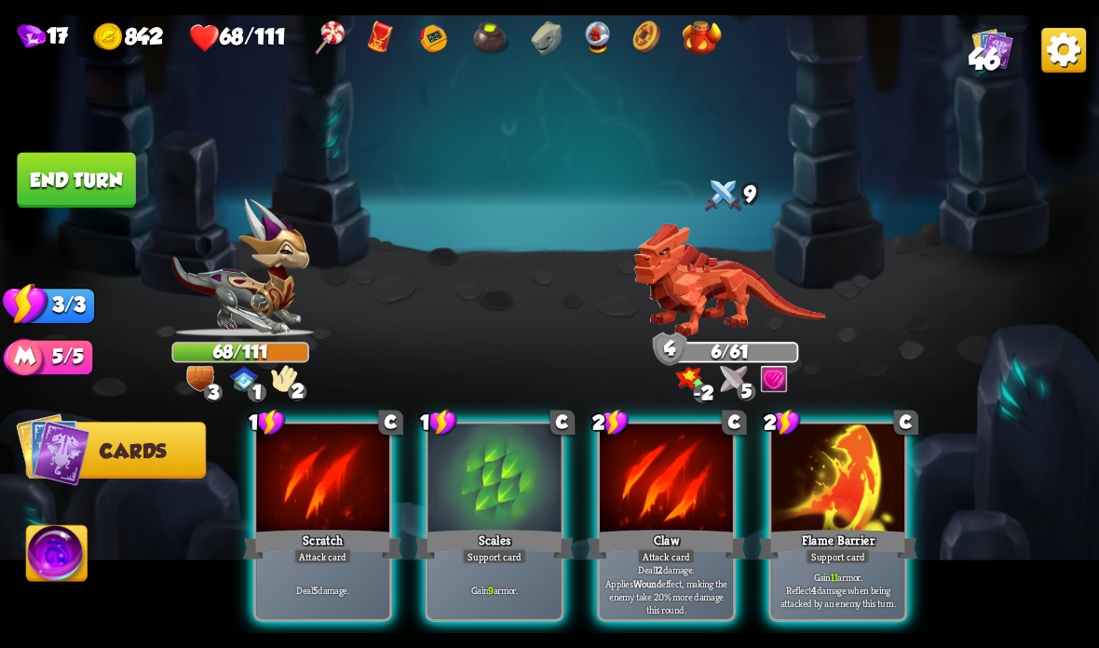
click at [829, 474] on div at bounding box center [837, 480] width 133 height 112
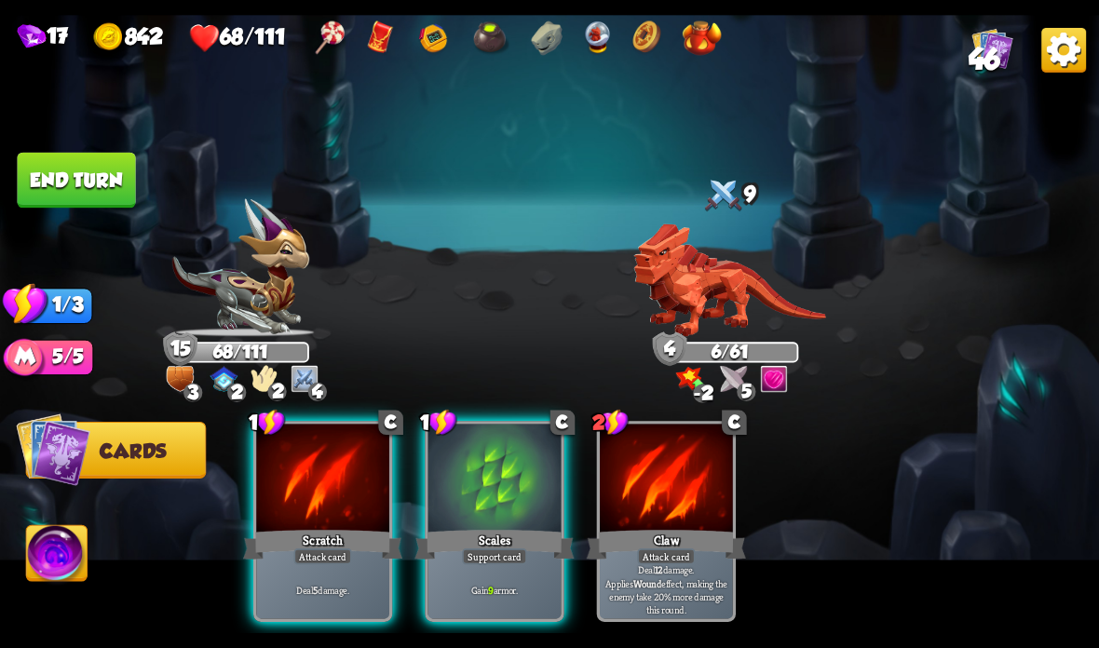
click at [87, 181] on button "End turn" at bounding box center [76, 181] width 118 height 56
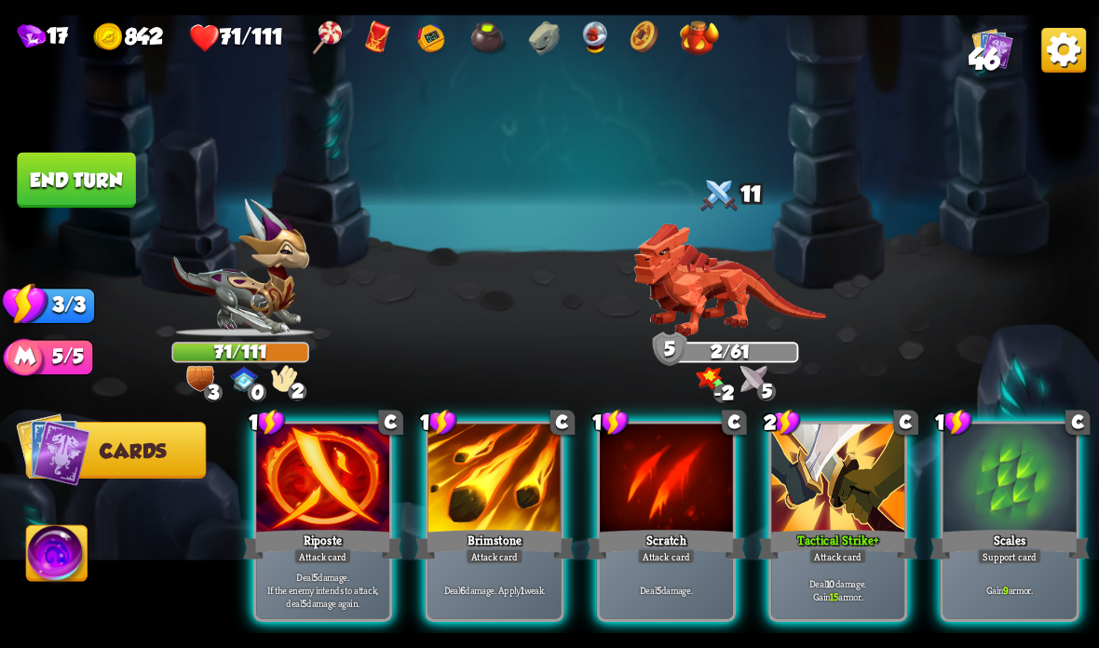
click at [984, 485] on div at bounding box center [1009, 480] width 133 height 112
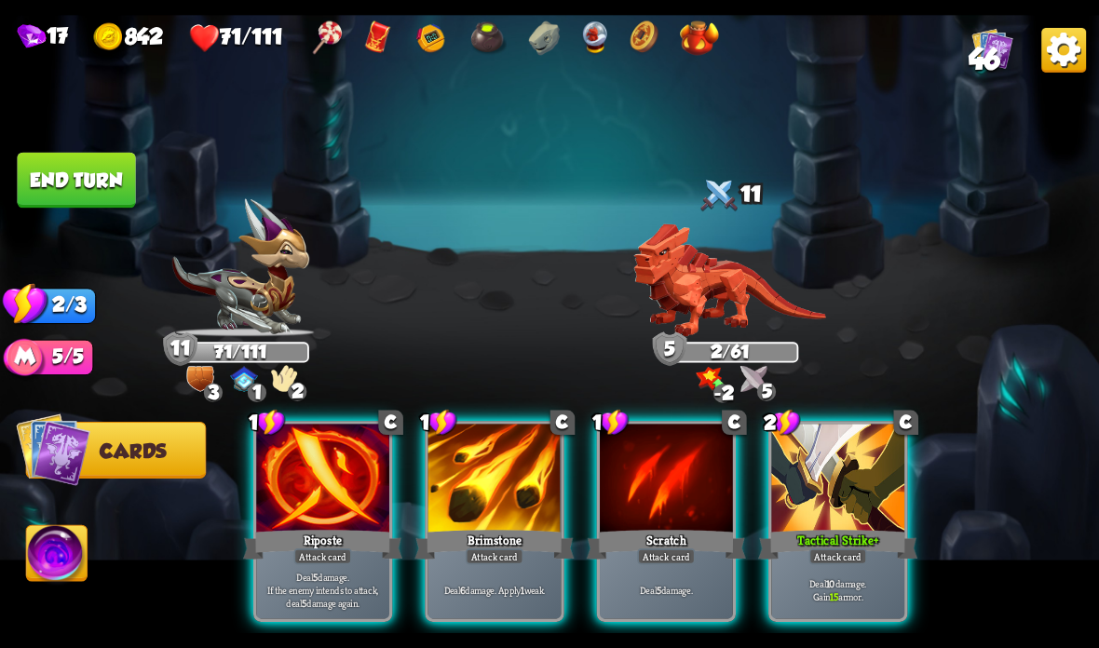
click at [96, 161] on button "End turn" at bounding box center [76, 181] width 118 height 56
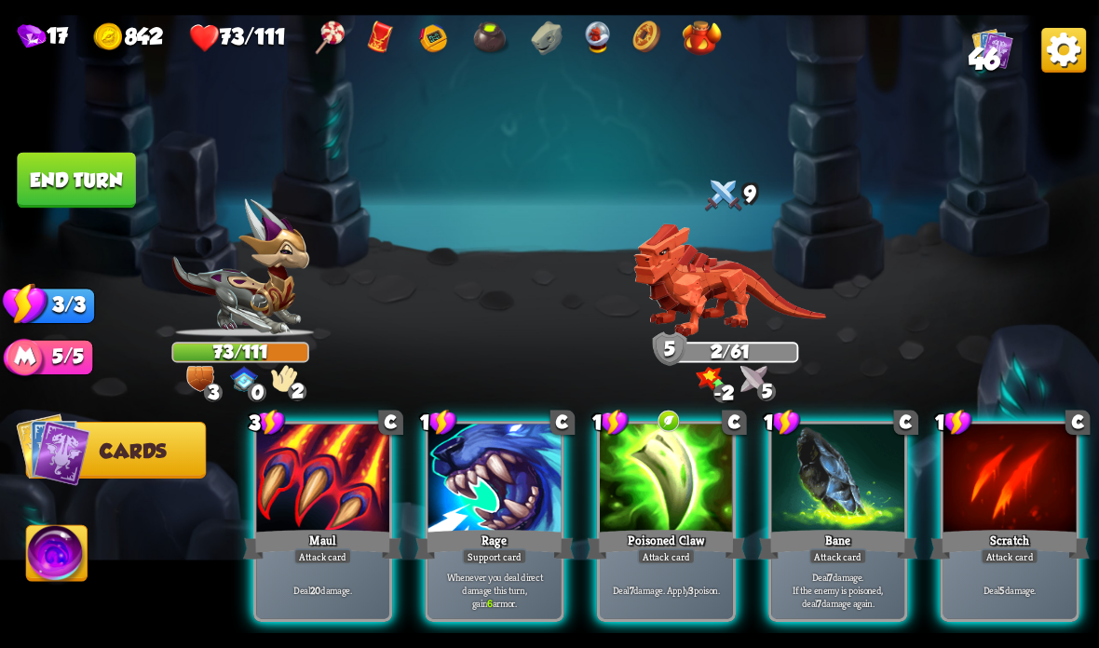
click at [1036, 466] on div at bounding box center [1009, 480] width 133 height 112
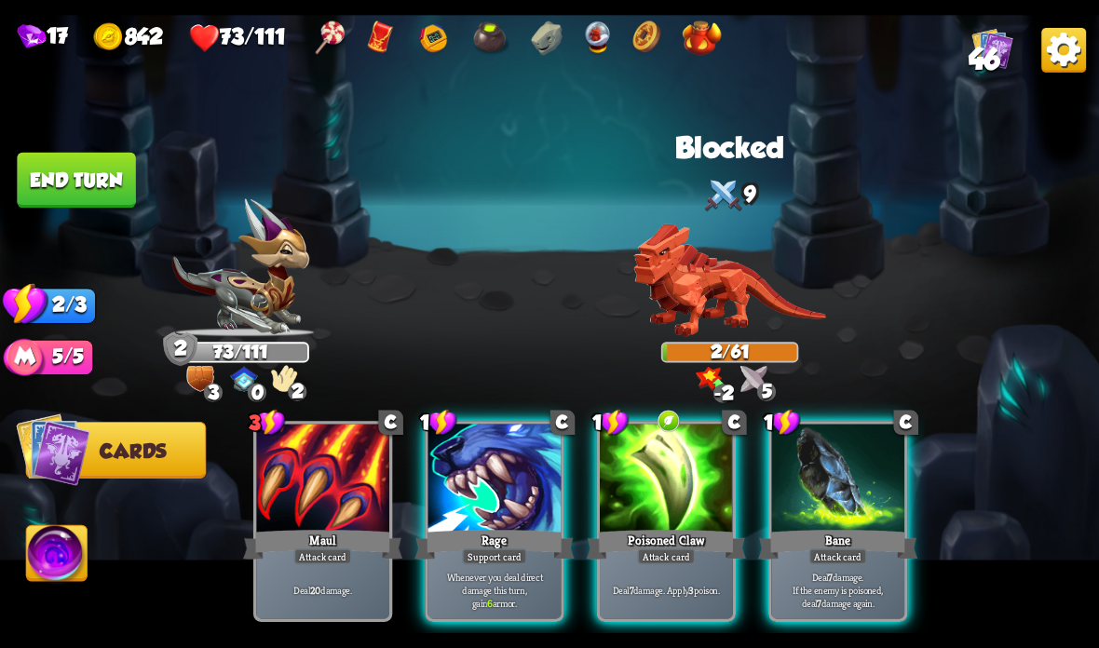
click at [694, 474] on div at bounding box center [666, 480] width 133 height 112
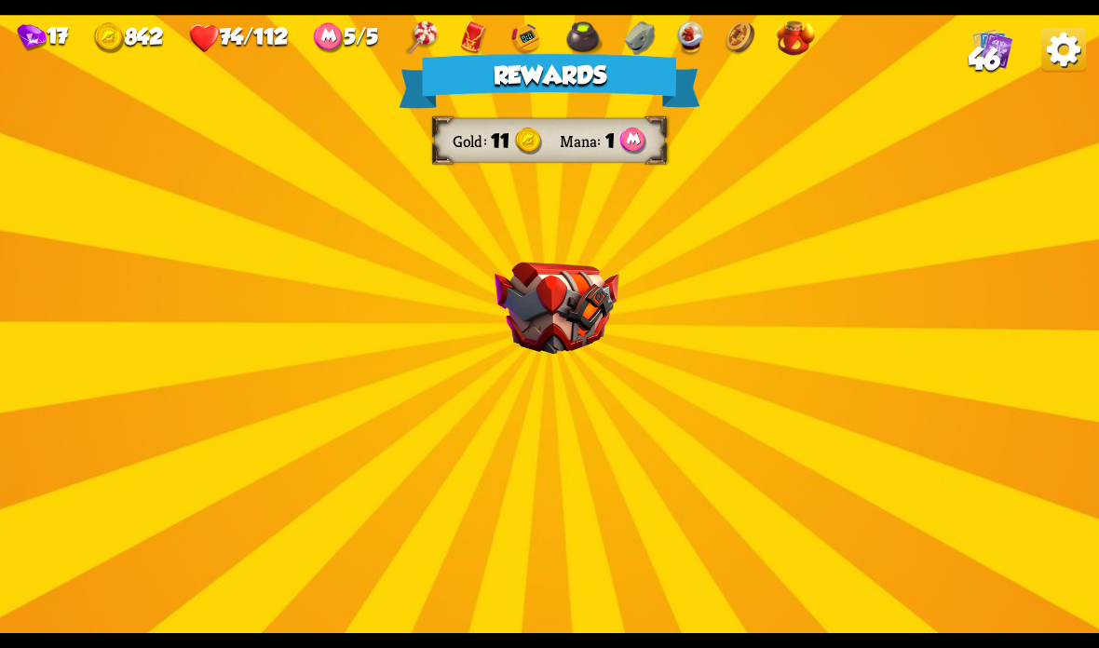
click at [593, 287] on img at bounding box center [556, 309] width 125 height 92
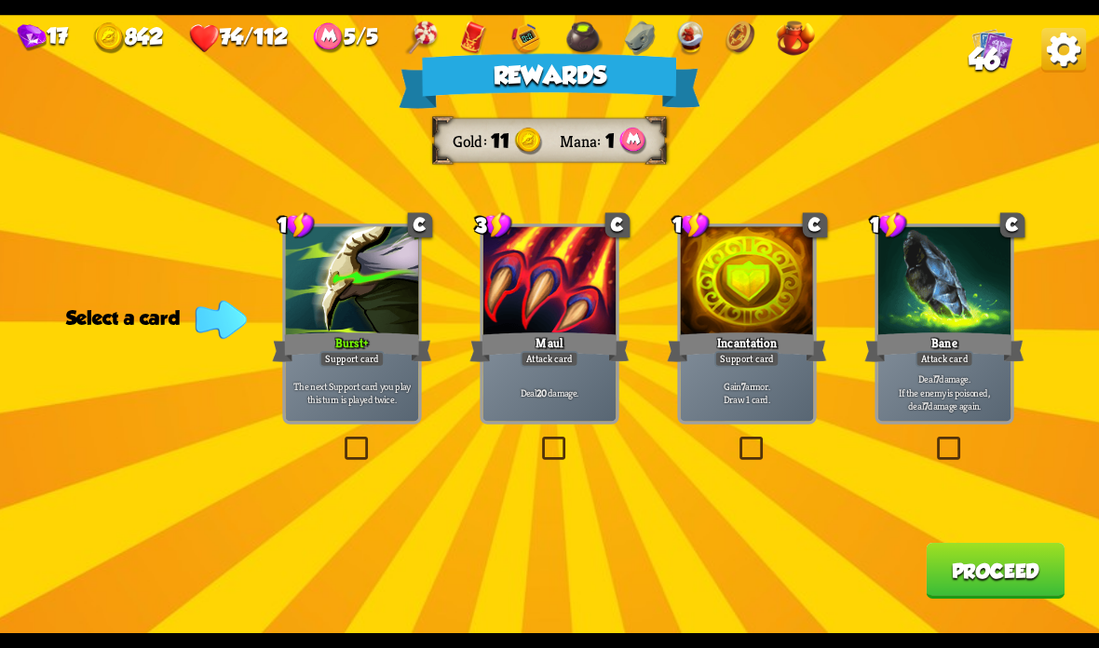
click at [774, 385] on p "Gain 7 armor. Draw 1 card." at bounding box center [747, 392] width 127 height 26
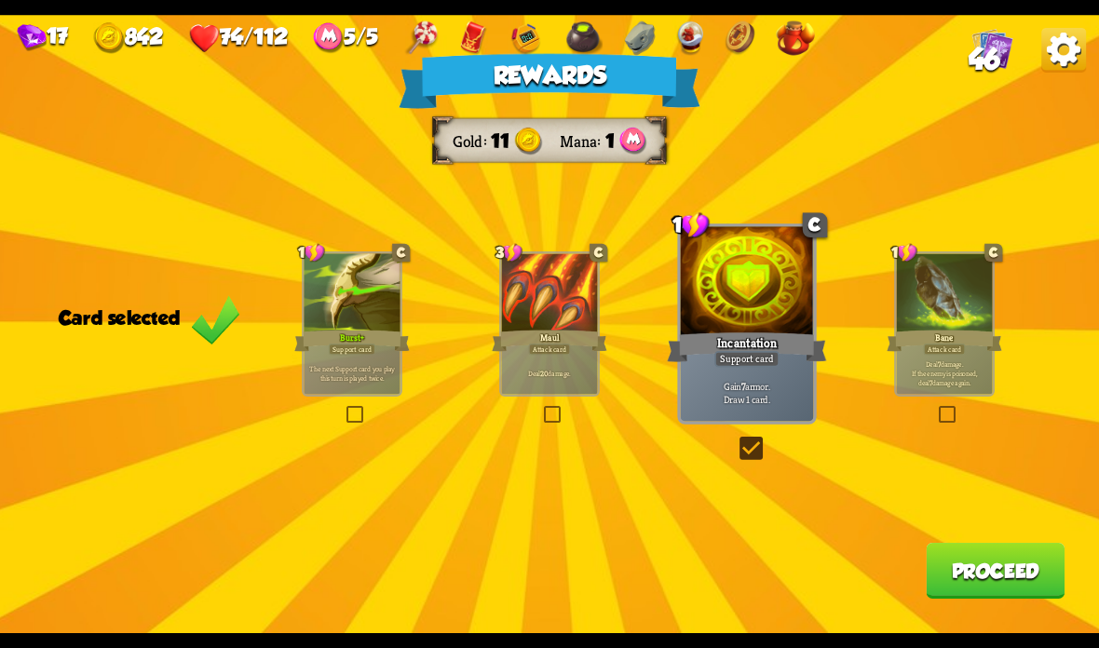
click at [993, 559] on button "Proceed" at bounding box center [995, 571] width 139 height 56
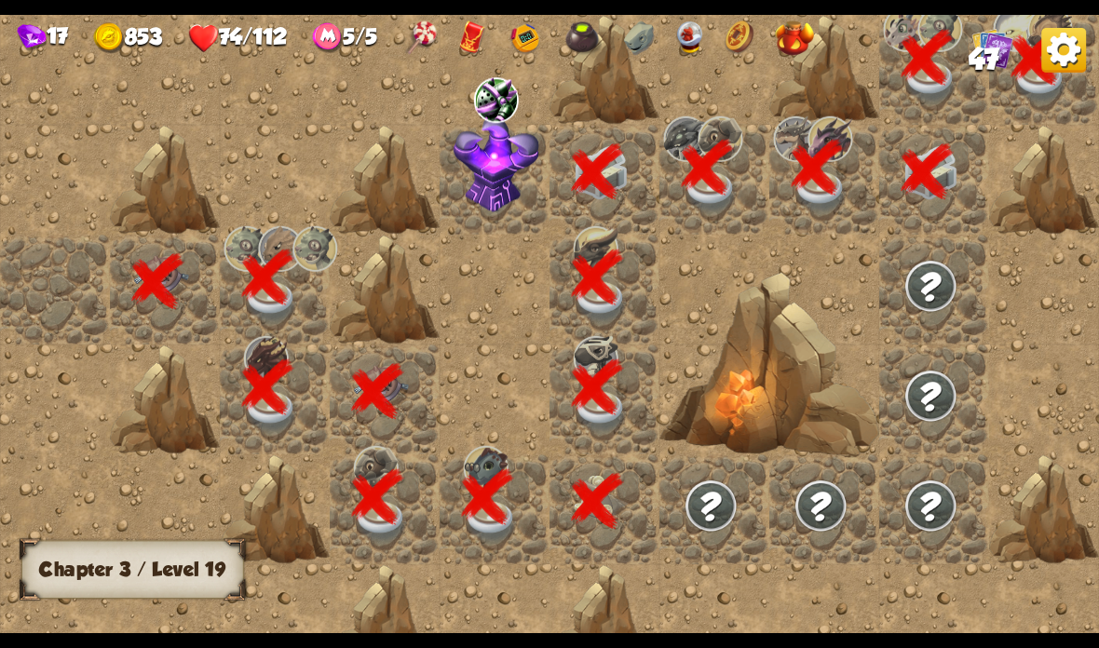
scroll to position [0, 358]
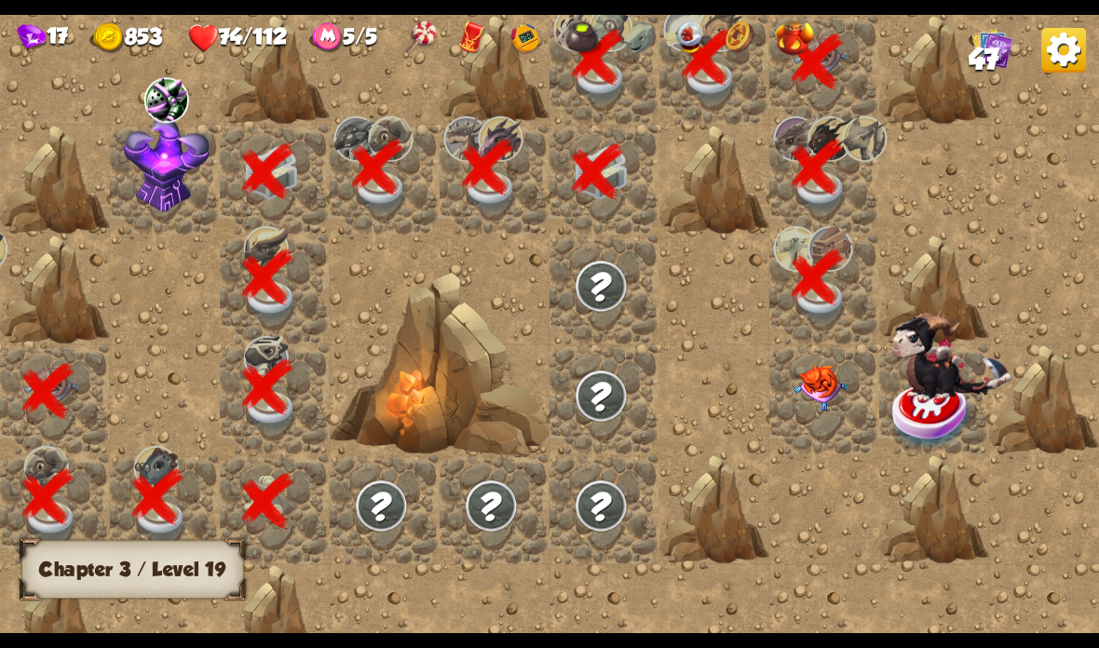
click at [800, 402] on img at bounding box center [820, 388] width 55 height 46
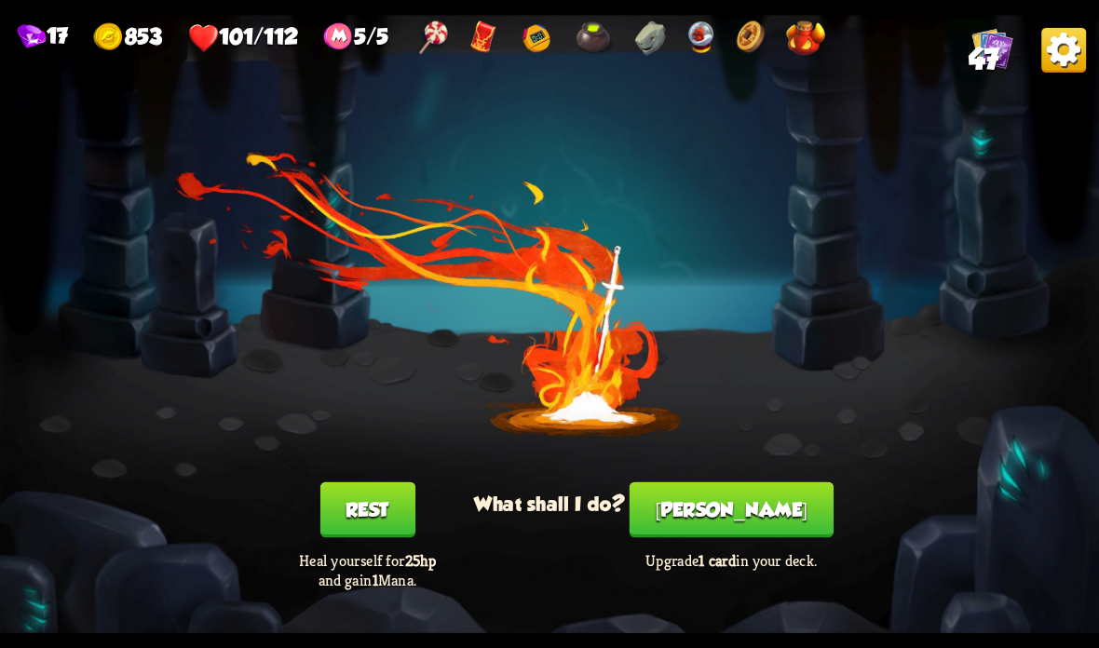
click at [337, 508] on button "Rest" at bounding box center [366, 510] width 95 height 56
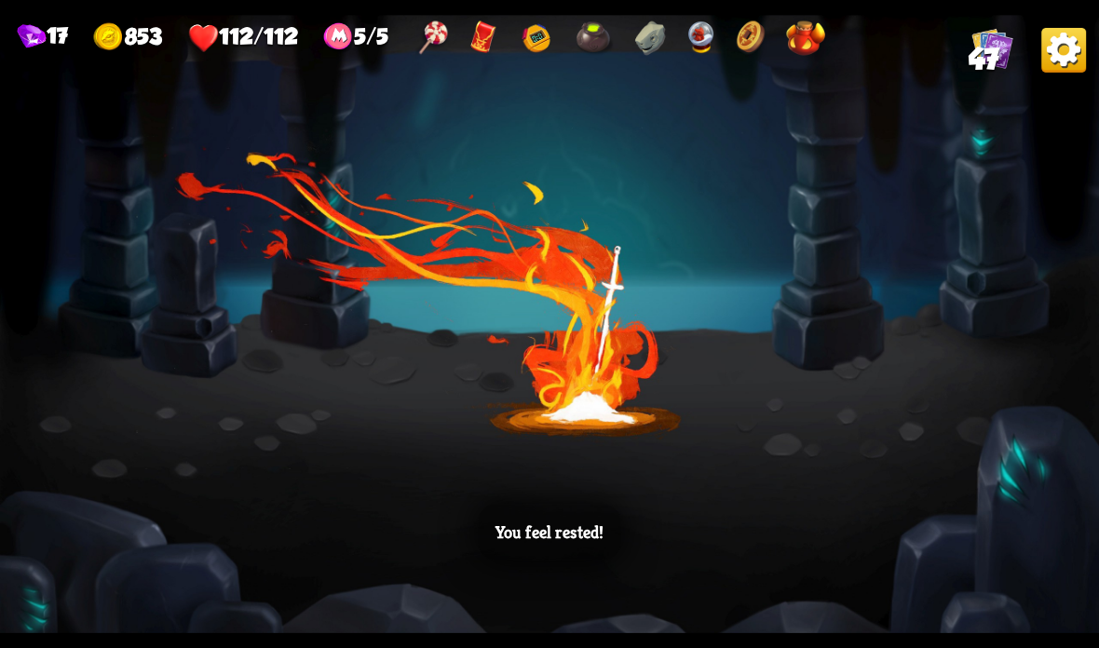
click at [738, 508] on div "You feel rested!" at bounding box center [549, 324] width 1099 height 618
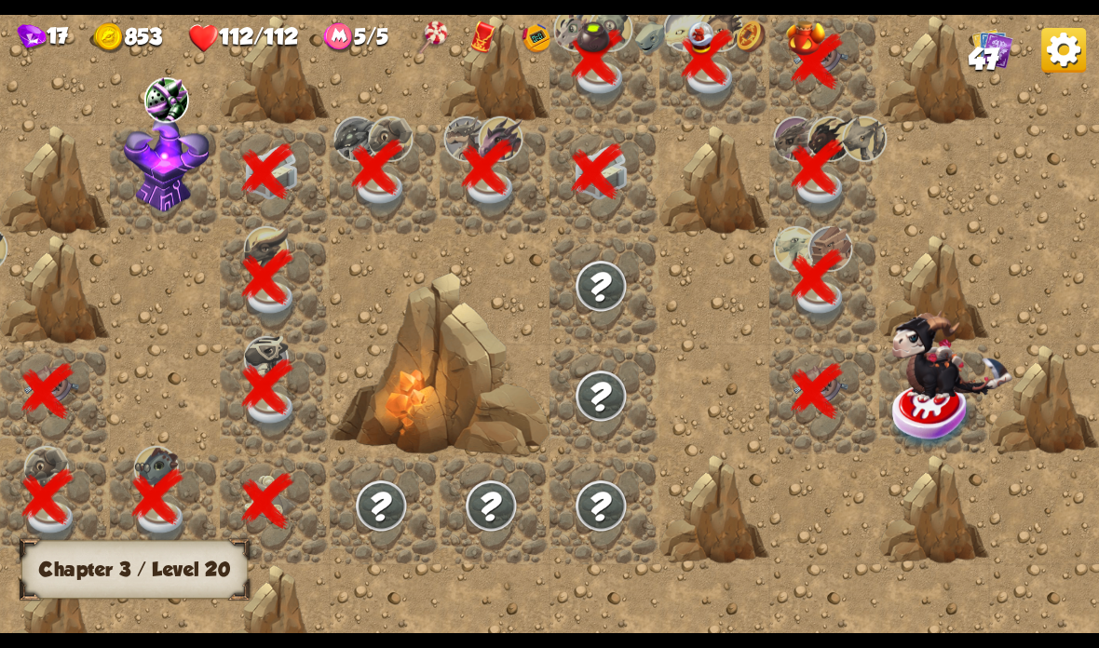
click at [713, 36] on img at bounding box center [700, 38] width 26 height 34
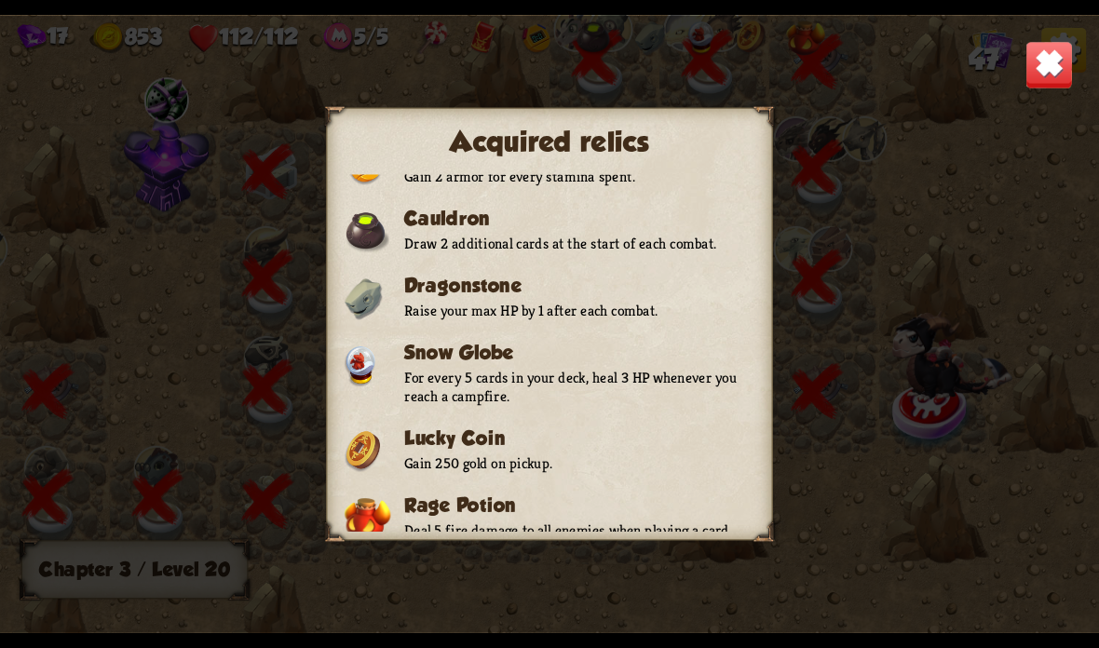
scroll to position [264, 0]
click at [1051, 63] on img at bounding box center [1049, 65] width 48 height 48
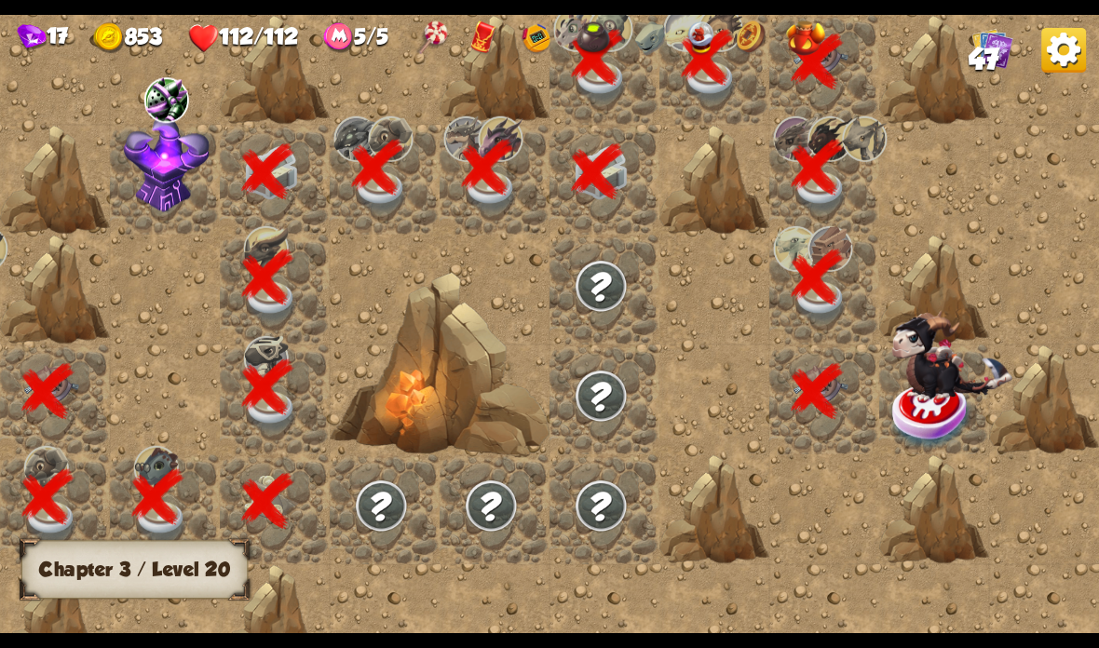
click at [918, 391] on img at bounding box center [952, 355] width 120 height 91
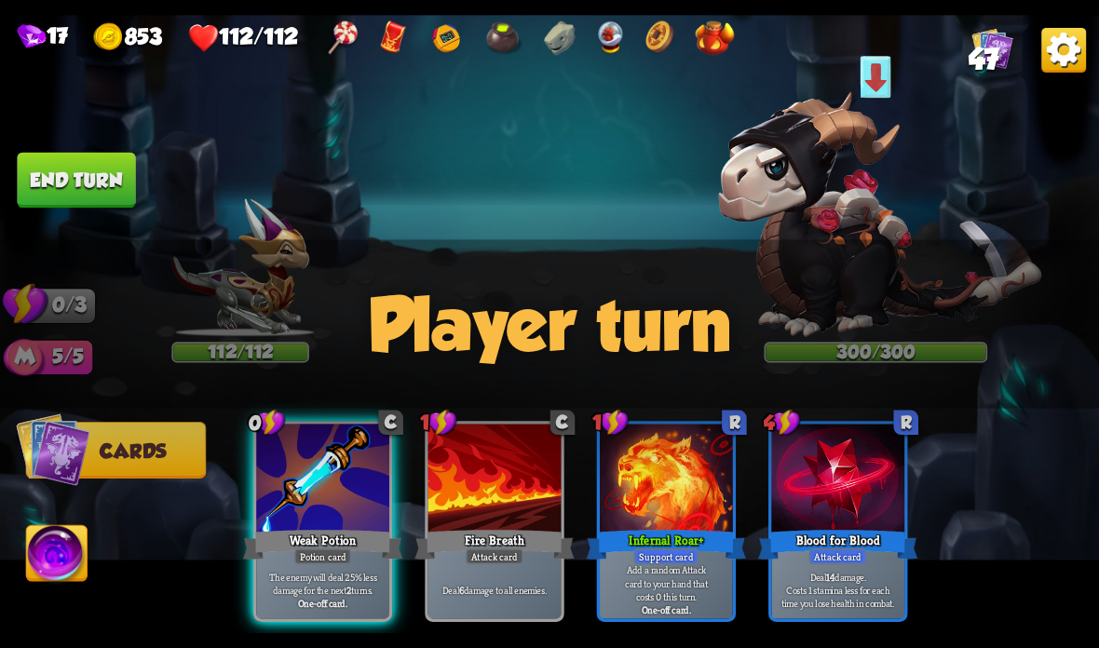
click at [828, 247] on img at bounding box center [880, 214] width 324 height 245
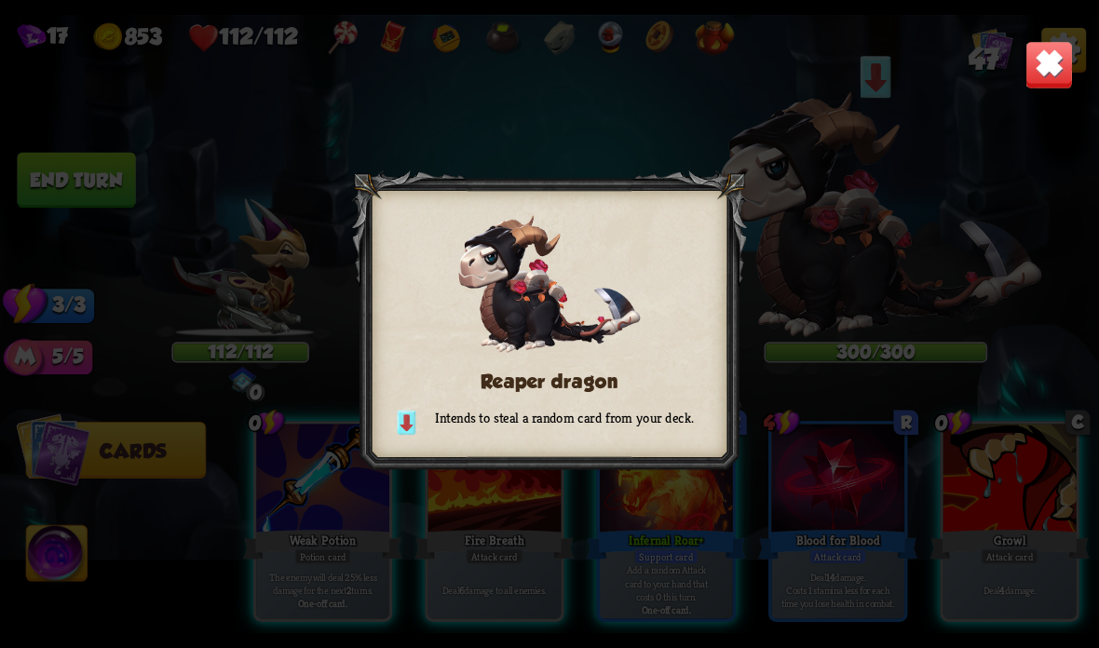
click at [1050, 71] on img at bounding box center [1049, 65] width 48 height 48
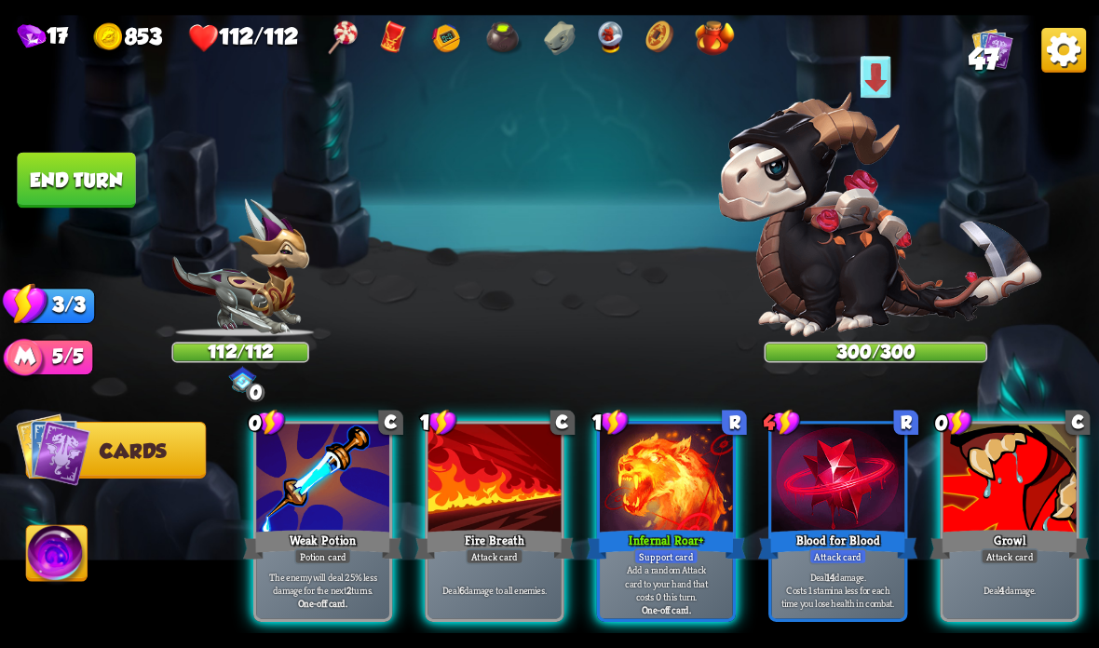
scroll to position [0, 0]
click at [663, 481] on div at bounding box center [666, 480] width 133 height 112
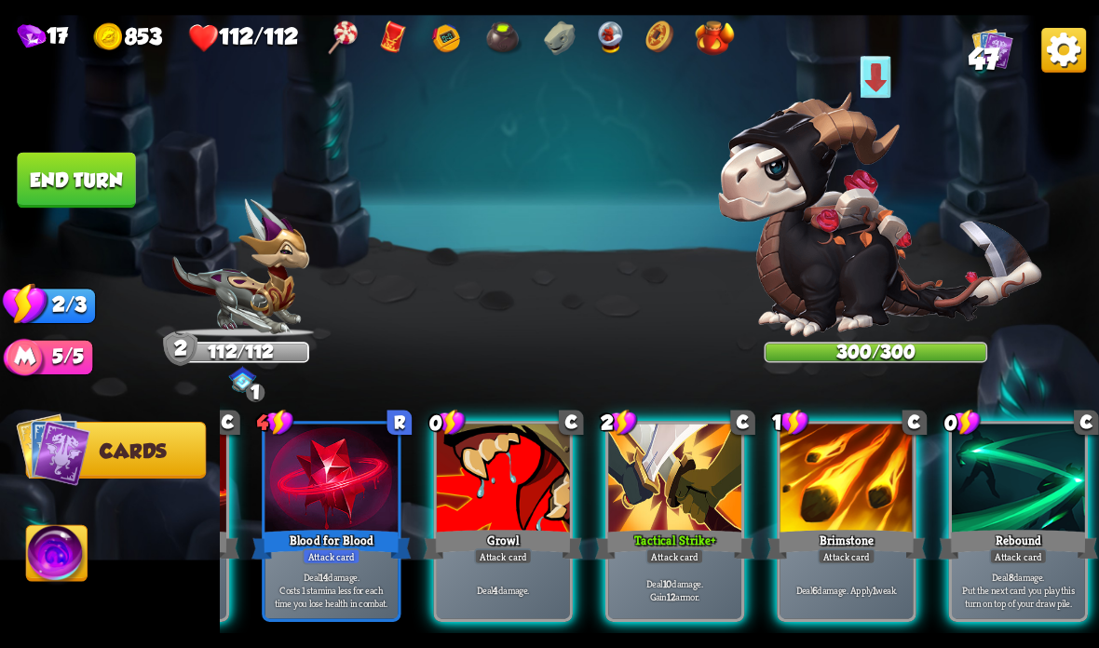
scroll to position [0, 363]
click at [991, 522] on div at bounding box center [1018, 480] width 133 height 112
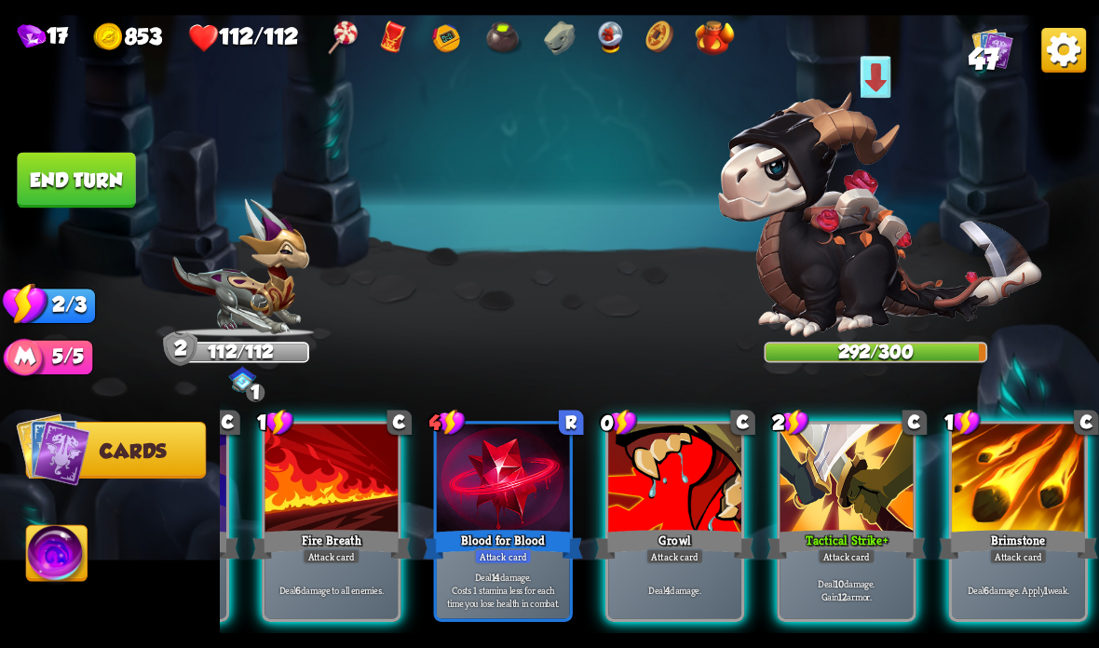
scroll to position [0, 177]
click at [657, 462] on div at bounding box center [674, 480] width 133 height 112
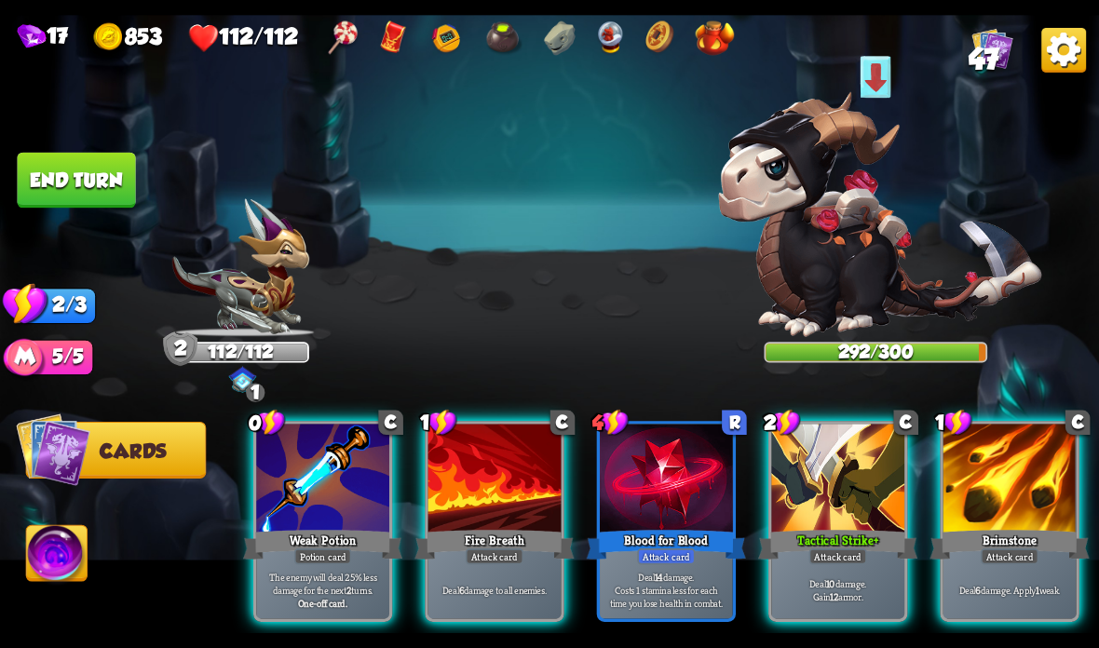
scroll to position [0, 0]
click at [989, 473] on div at bounding box center [1009, 480] width 133 height 112
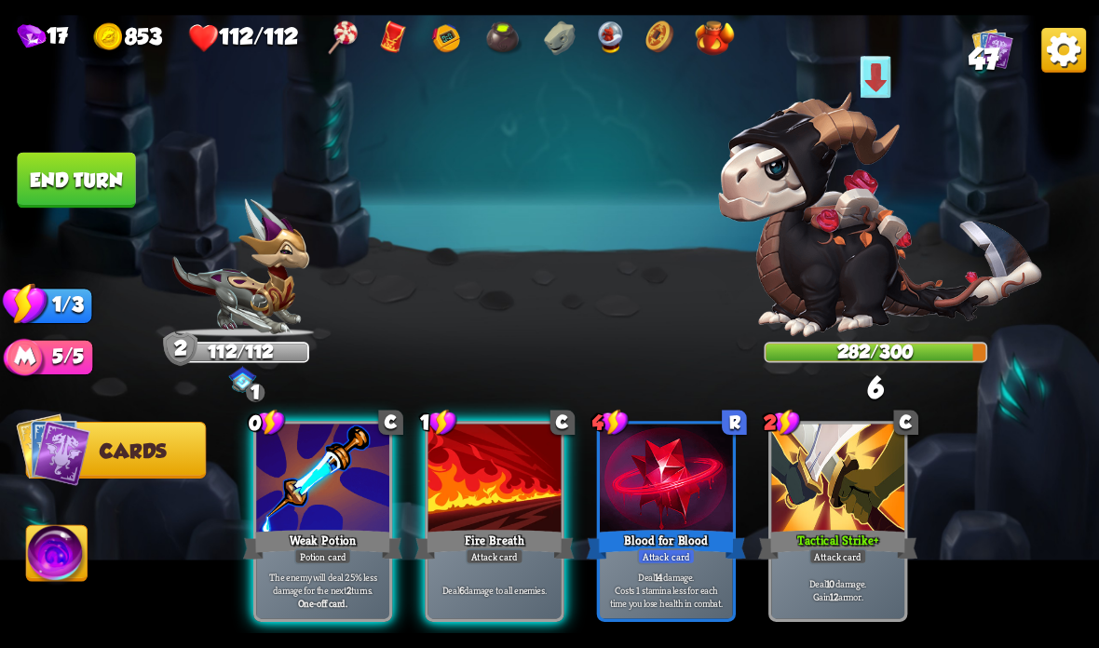
click at [492, 507] on div at bounding box center [494, 480] width 133 height 112
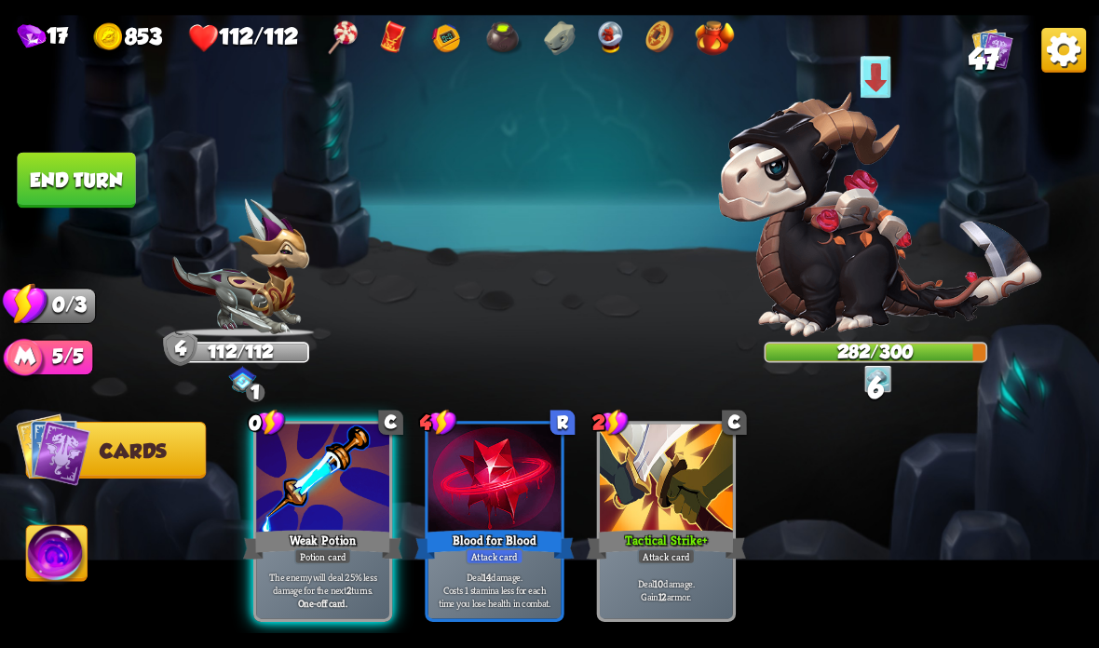
click at [88, 170] on button "End turn" at bounding box center [76, 181] width 118 height 56
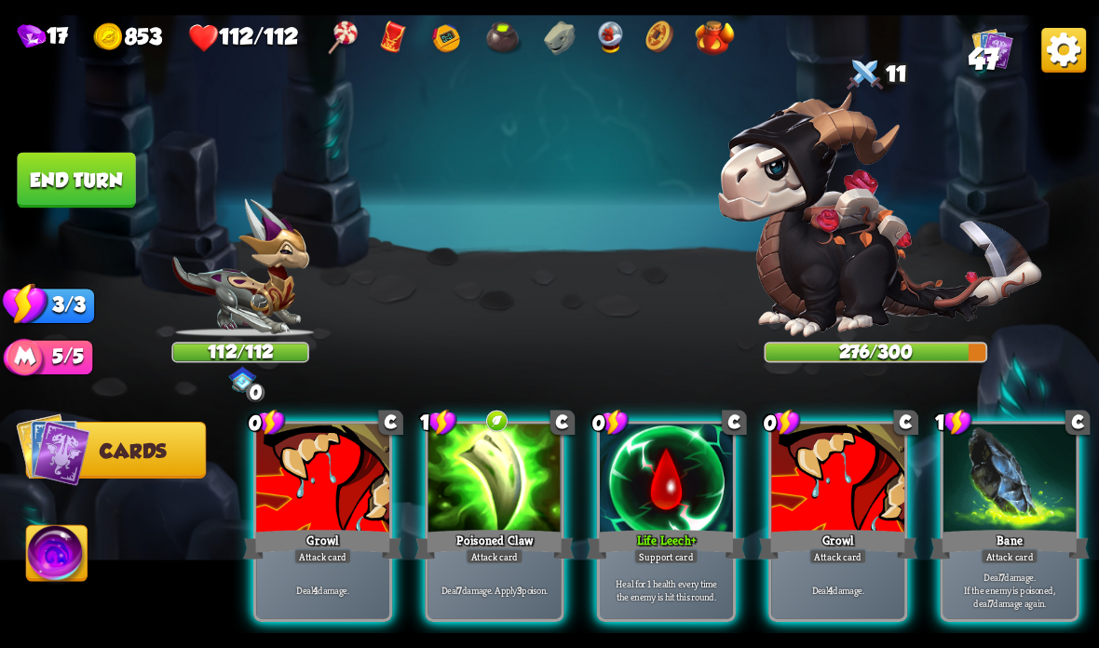
click at [653, 521] on div at bounding box center [666, 480] width 133 height 112
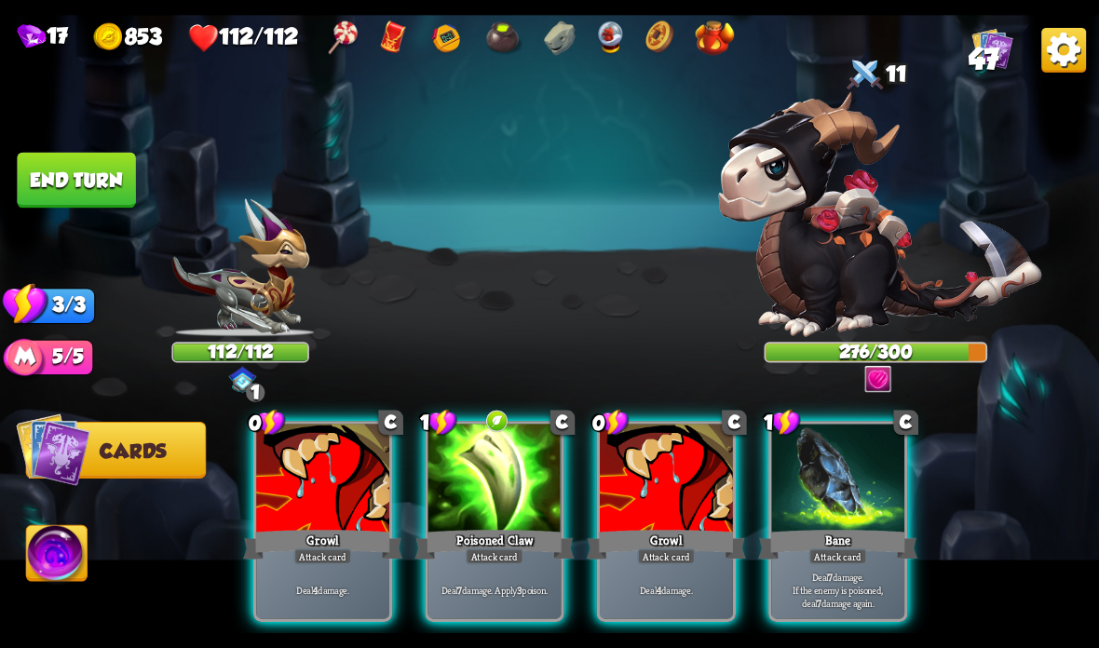
click at [482, 550] on div "Attack card" at bounding box center [495, 557] width 58 height 16
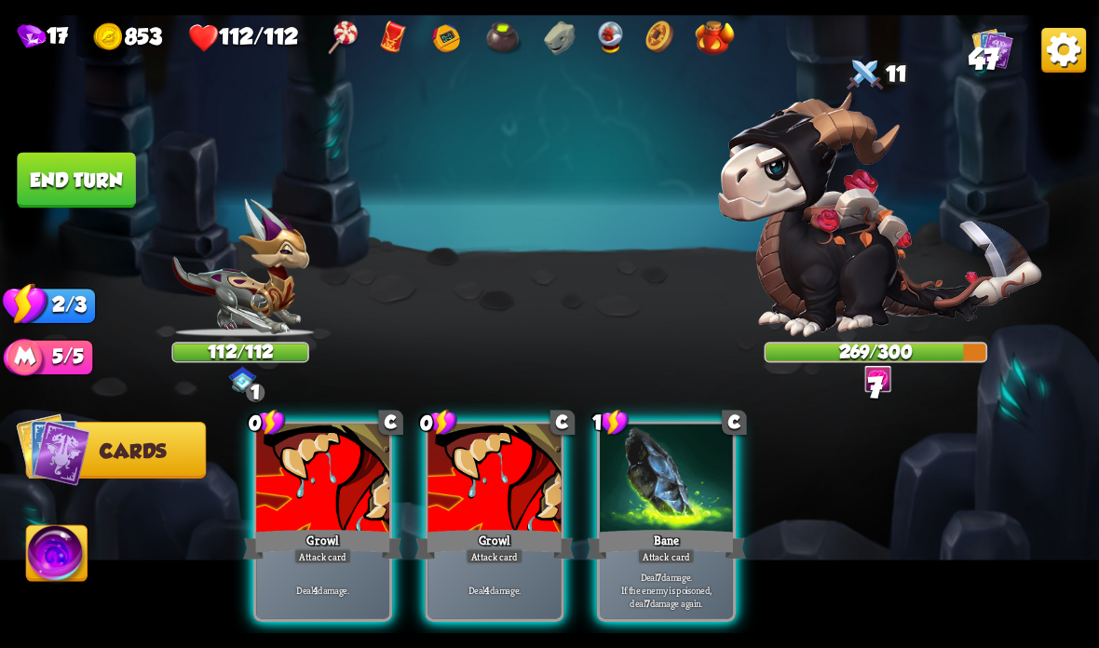
click at [469, 547] on div "Growl" at bounding box center [493, 544] width 159 height 35
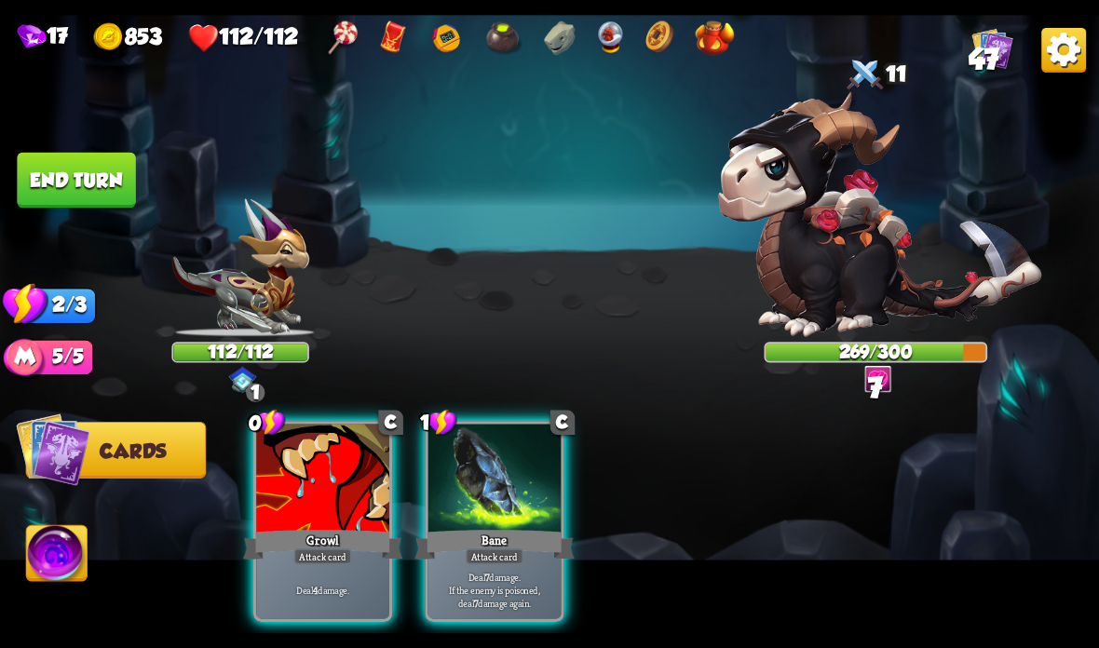
click at [338, 576] on div "Deal 4 damage." at bounding box center [322, 590] width 133 height 58
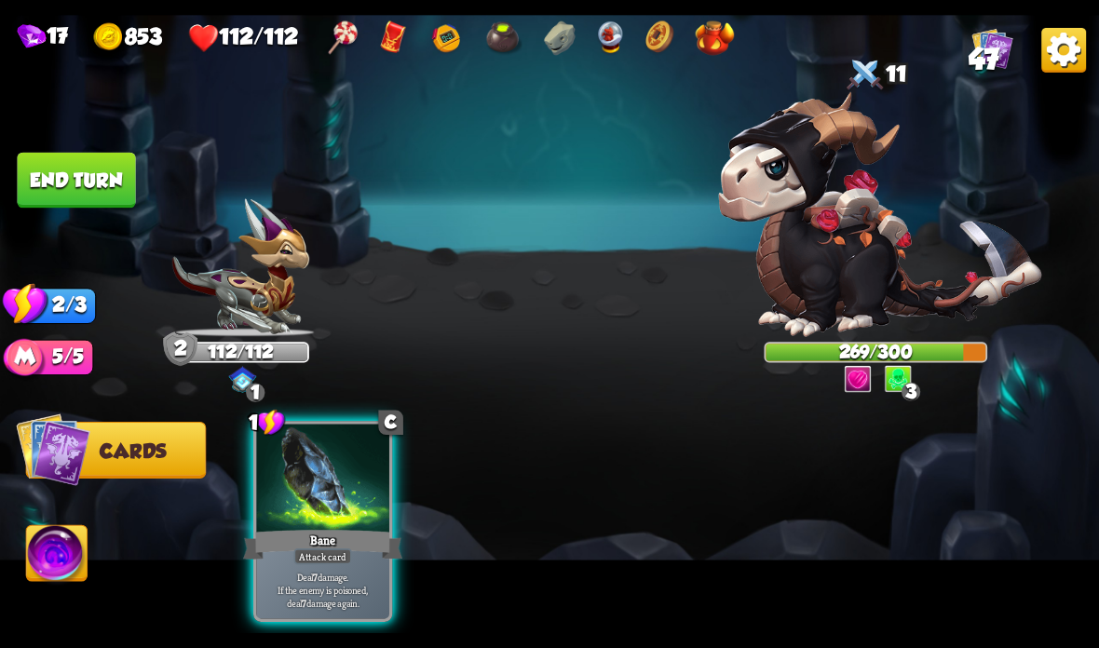
click at [321, 558] on div "Attack card" at bounding box center [323, 557] width 58 height 16
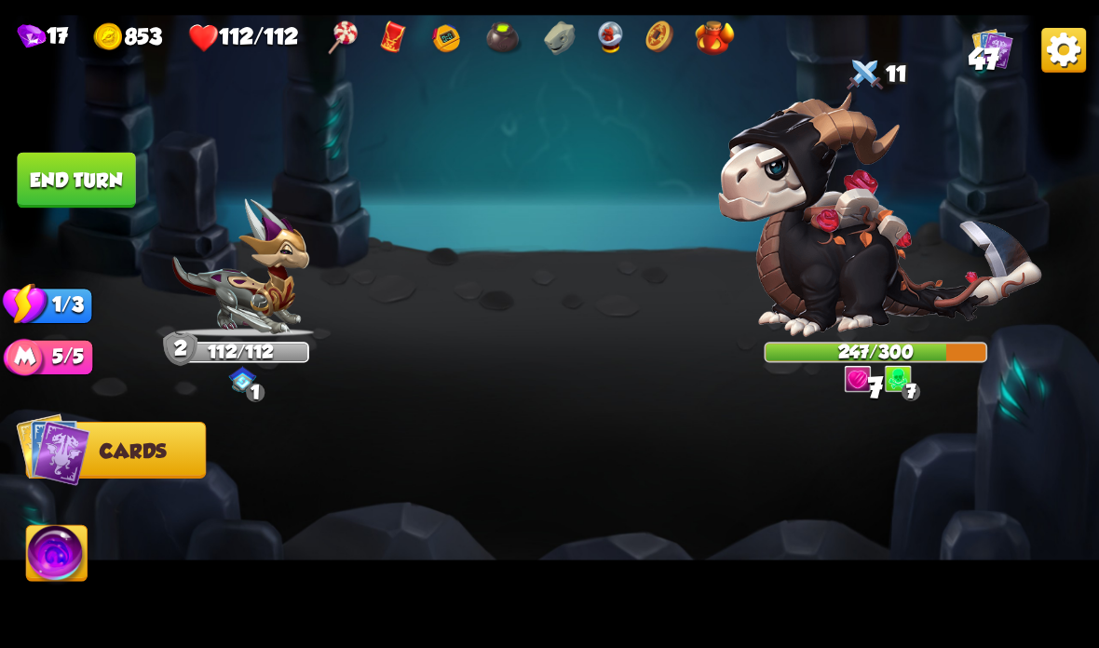
click at [65, 169] on button "End turn" at bounding box center [76, 181] width 118 height 56
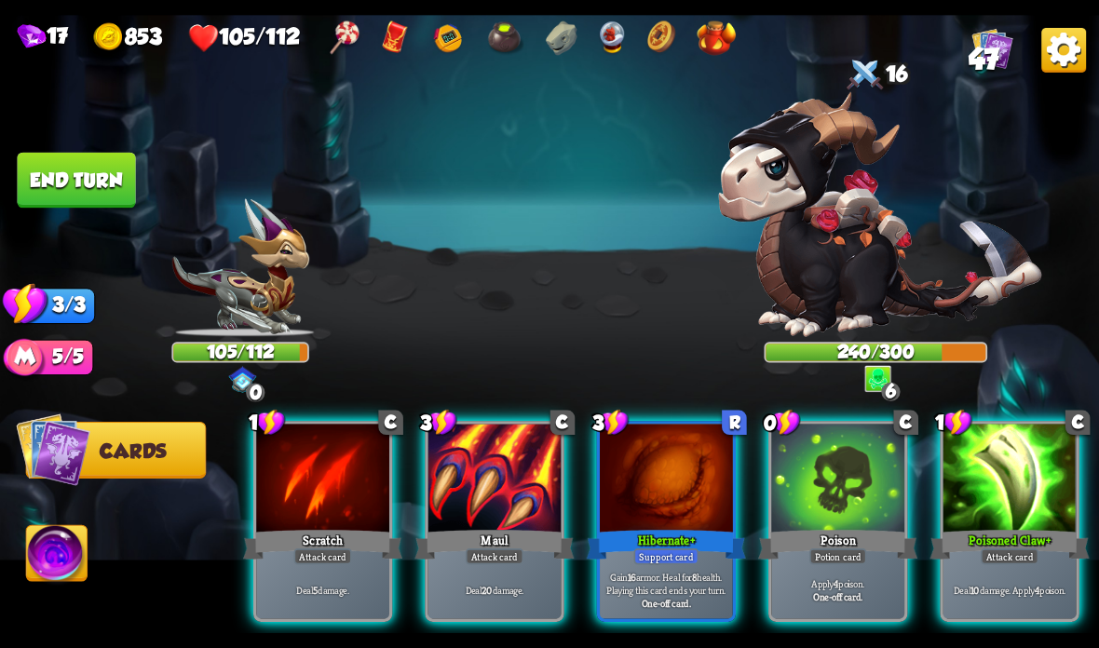
click at [820, 510] on div at bounding box center [837, 480] width 133 height 112
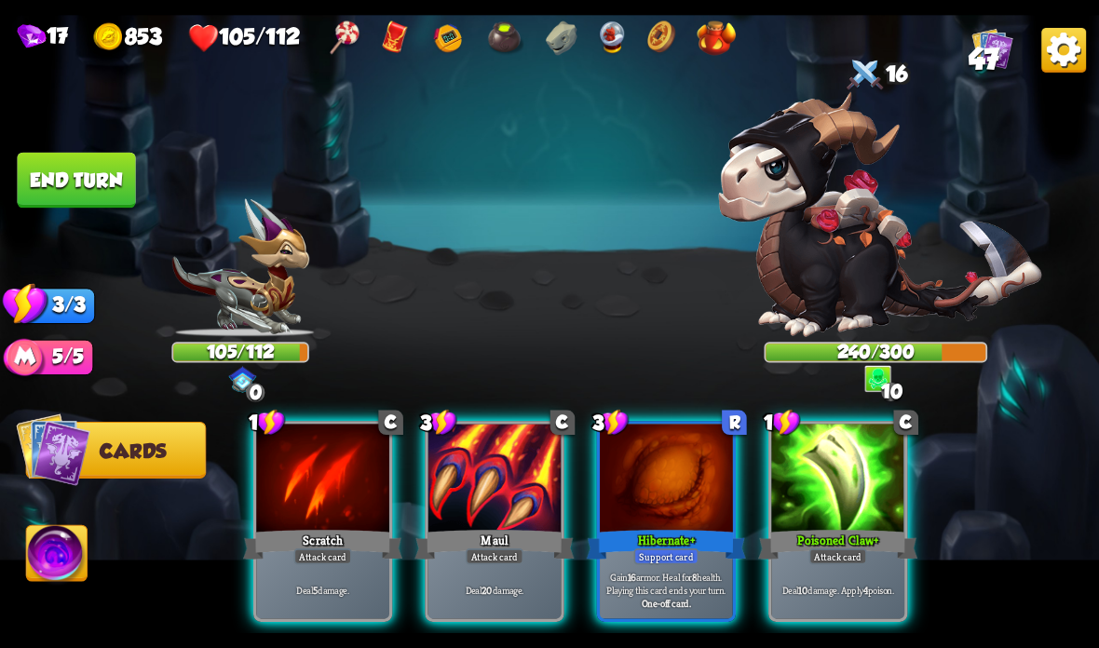
click at [670, 520] on div at bounding box center [666, 480] width 133 height 112
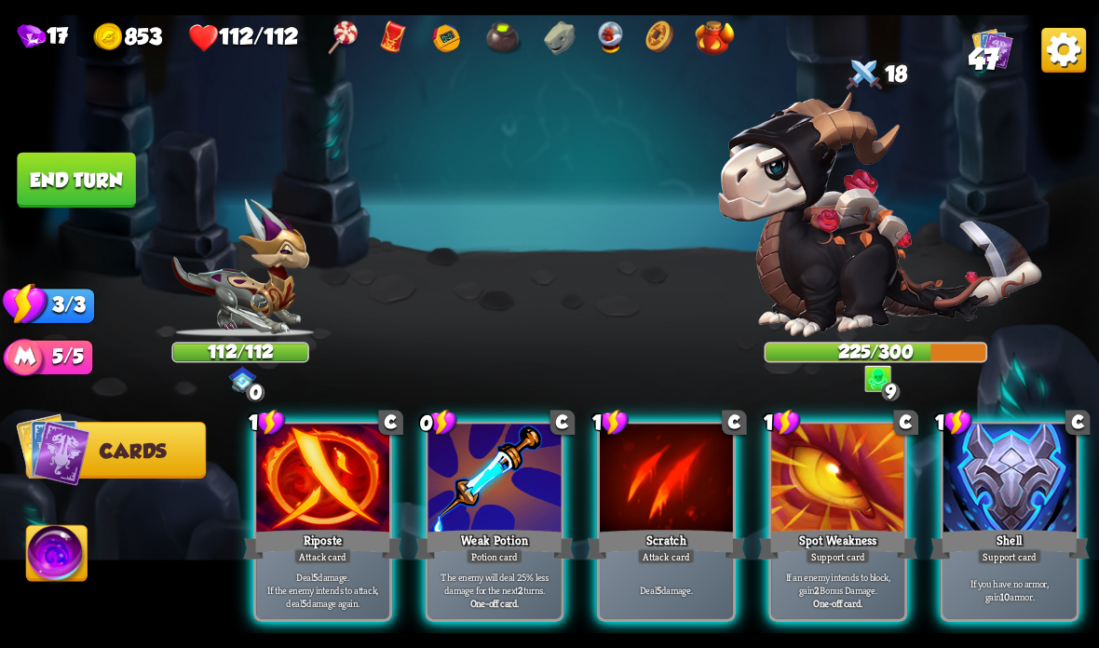
click at [488, 489] on div at bounding box center [494, 480] width 133 height 112
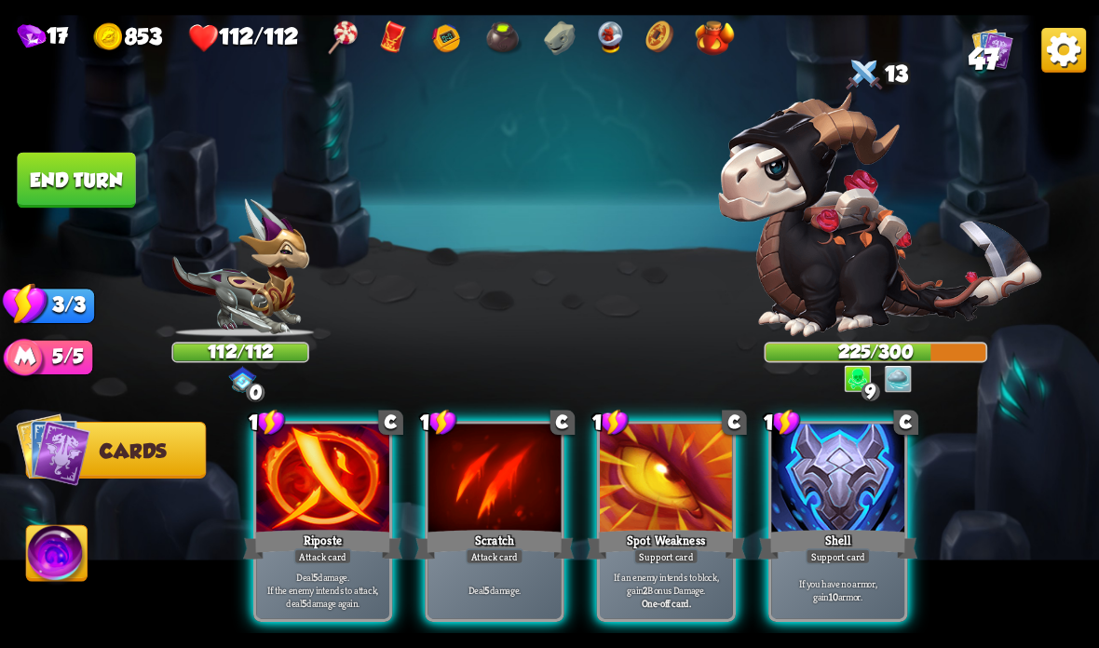
click at [864, 539] on div "Shell" at bounding box center [837, 544] width 159 height 35
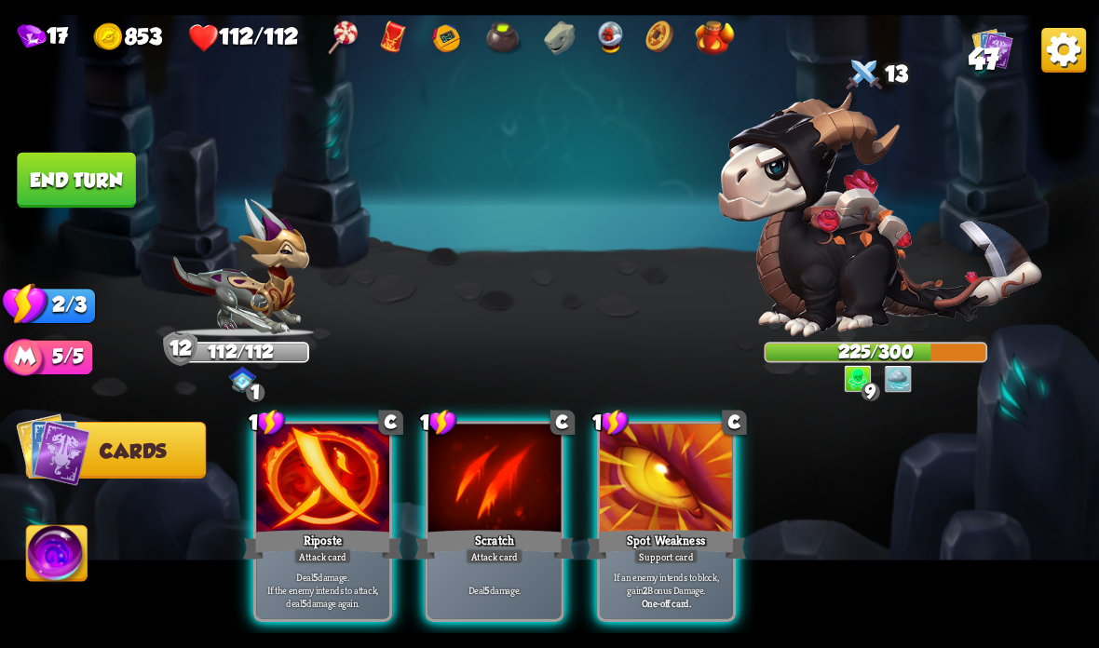
click at [291, 551] on div "Riposte" at bounding box center [322, 544] width 159 height 35
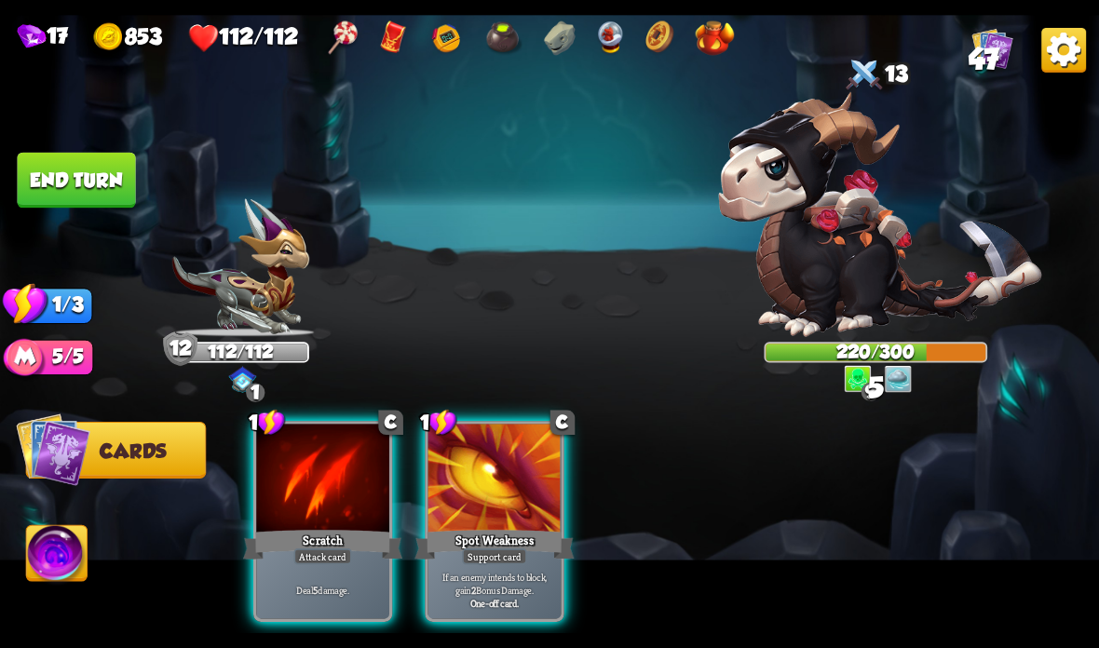
click at [283, 552] on div "Scratch" at bounding box center [322, 544] width 159 height 35
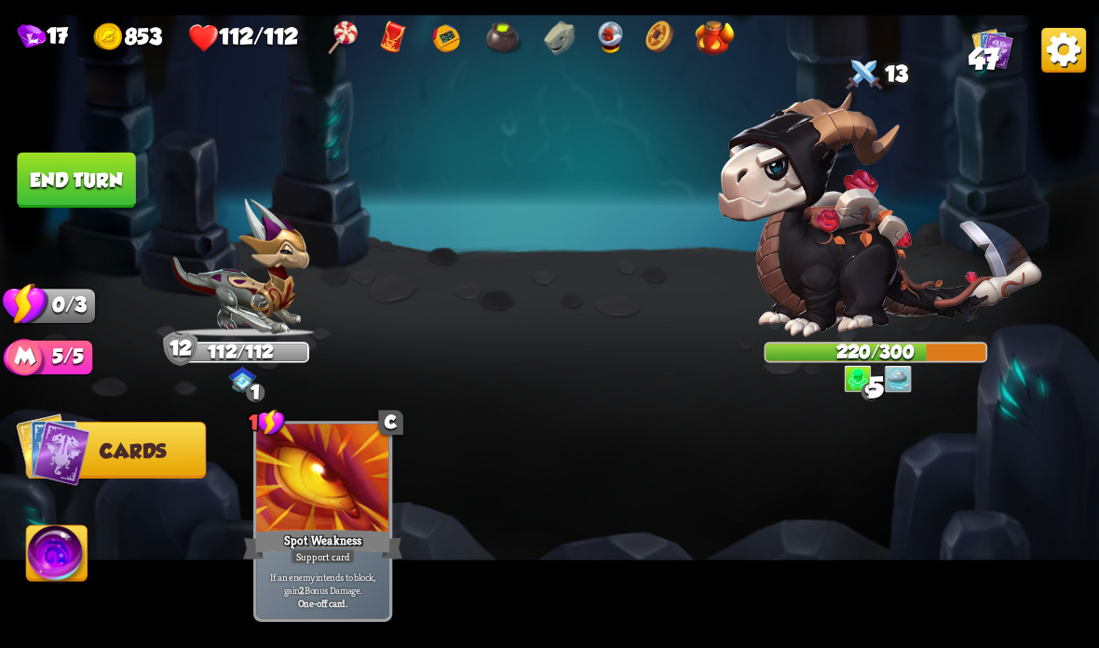
click at [115, 170] on button "End turn" at bounding box center [76, 181] width 118 height 56
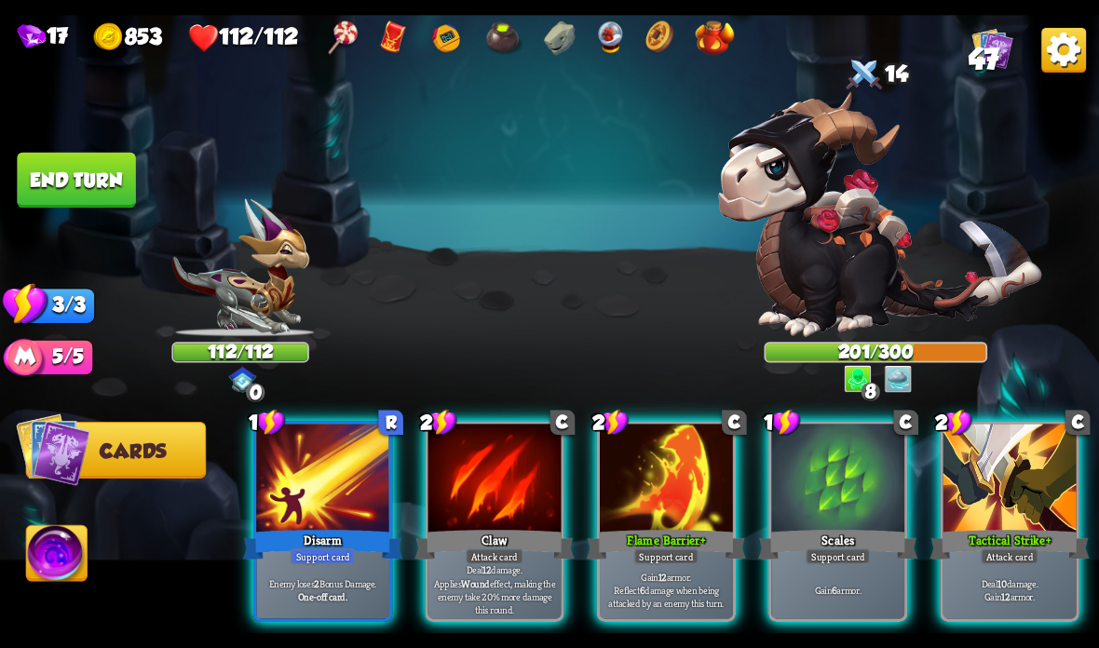
click at [1012, 493] on div at bounding box center [1009, 480] width 133 height 112
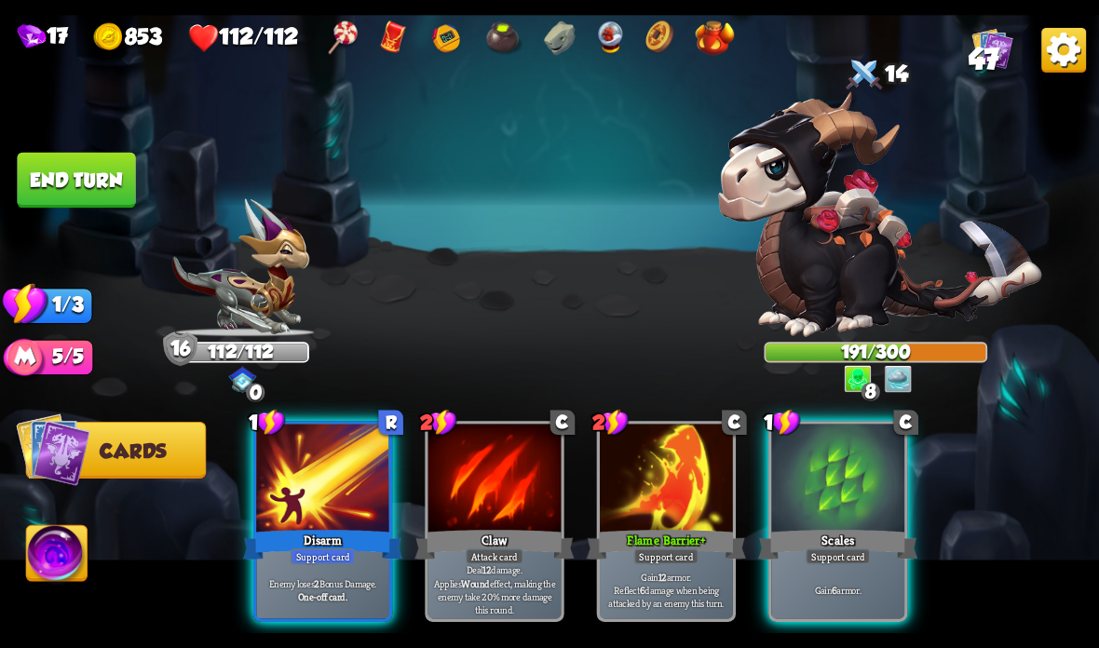
click at [319, 537] on div "Disarm" at bounding box center [322, 544] width 159 height 35
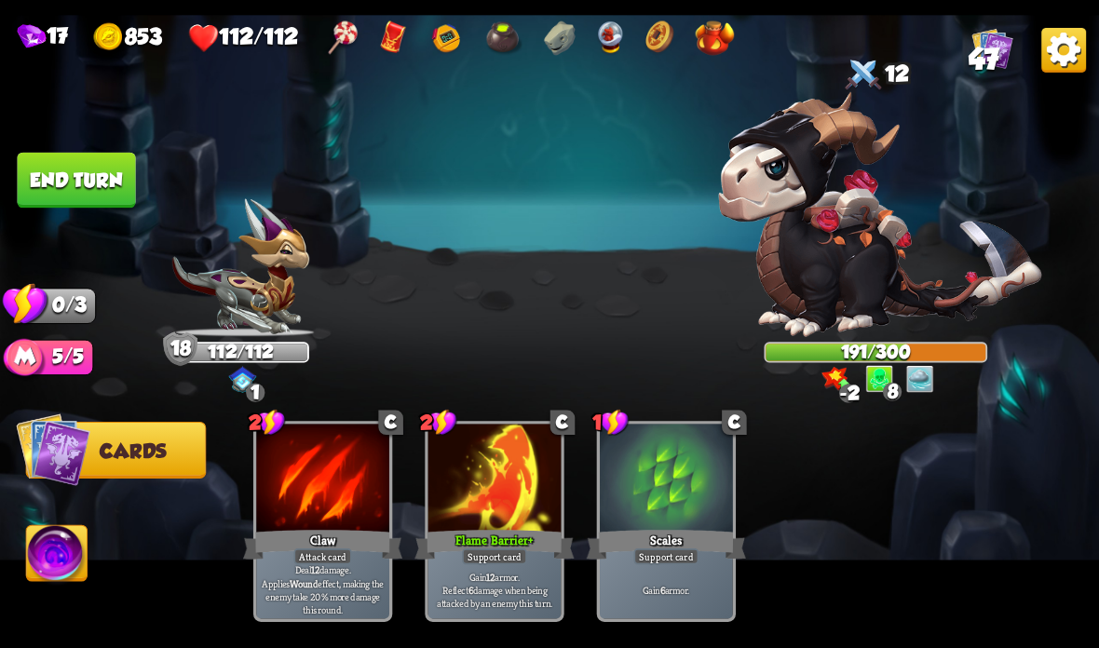
click at [85, 160] on button "End turn" at bounding box center [76, 181] width 118 height 56
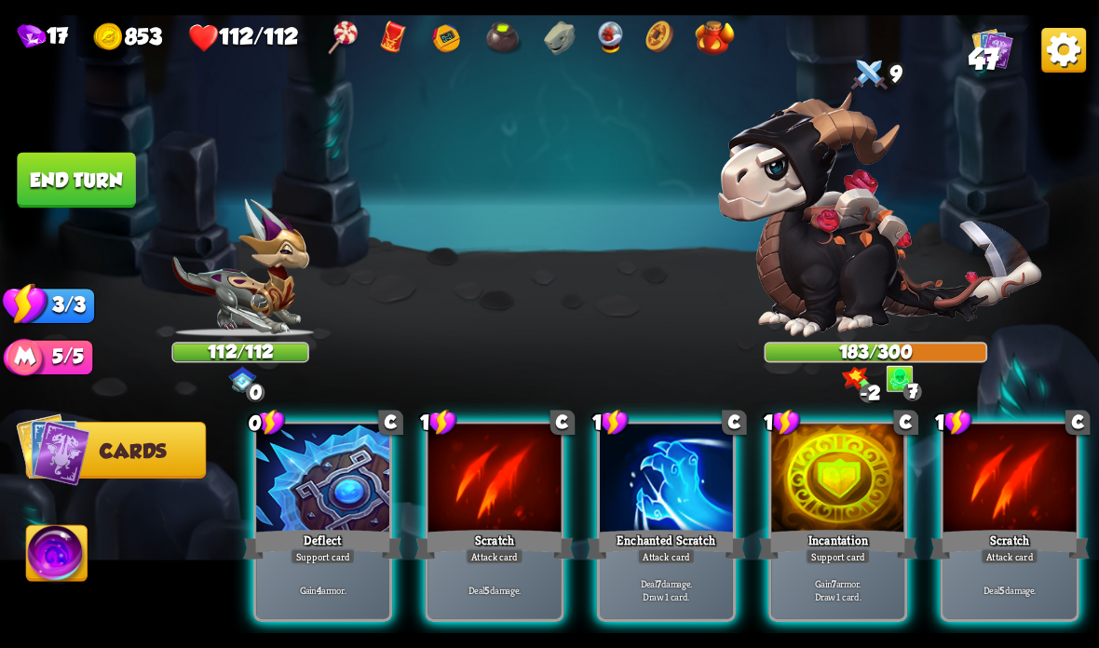
click at [824, 511] on div at bounding box center [837, 480] width 133 height 112
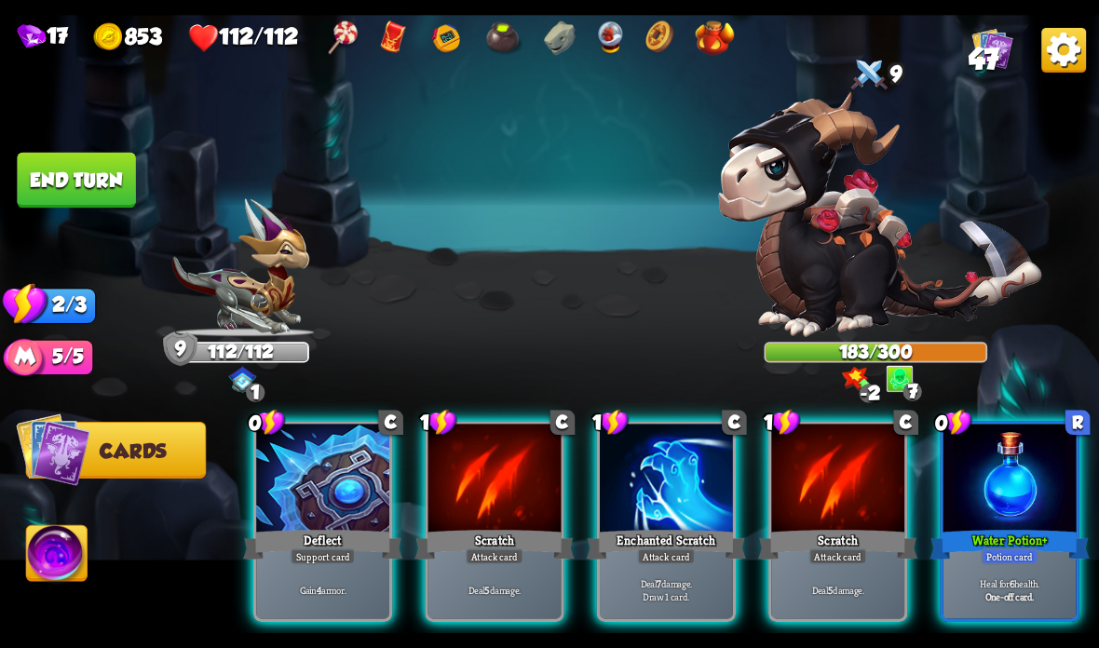
click at [657, 476] on div at bounding box center [666, 480] width 133 height 112
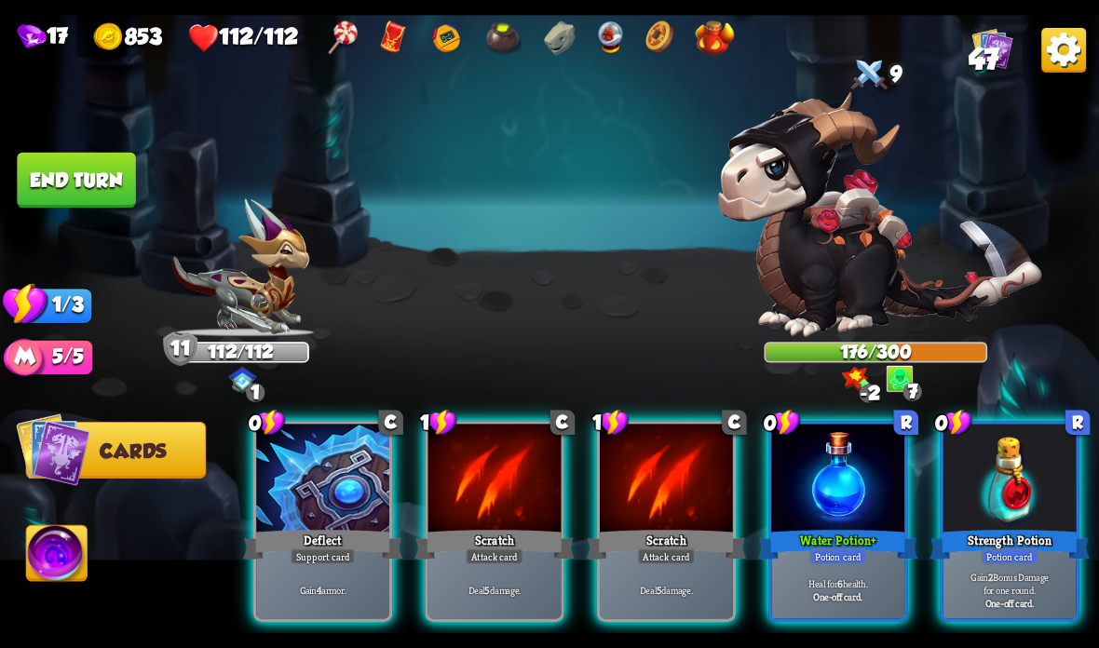
click at [1005, 477] on div at bounding box center [1009, 480] width 133 height 112
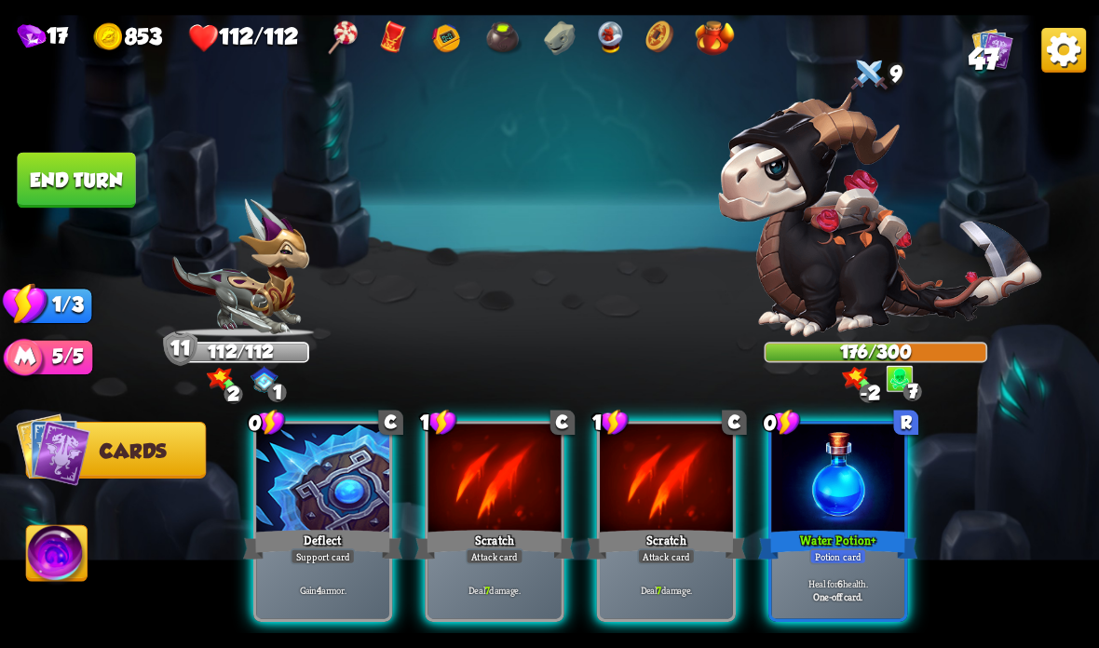
click at [669, 495] on div at bounding box center [666, 480] width 133 height 112
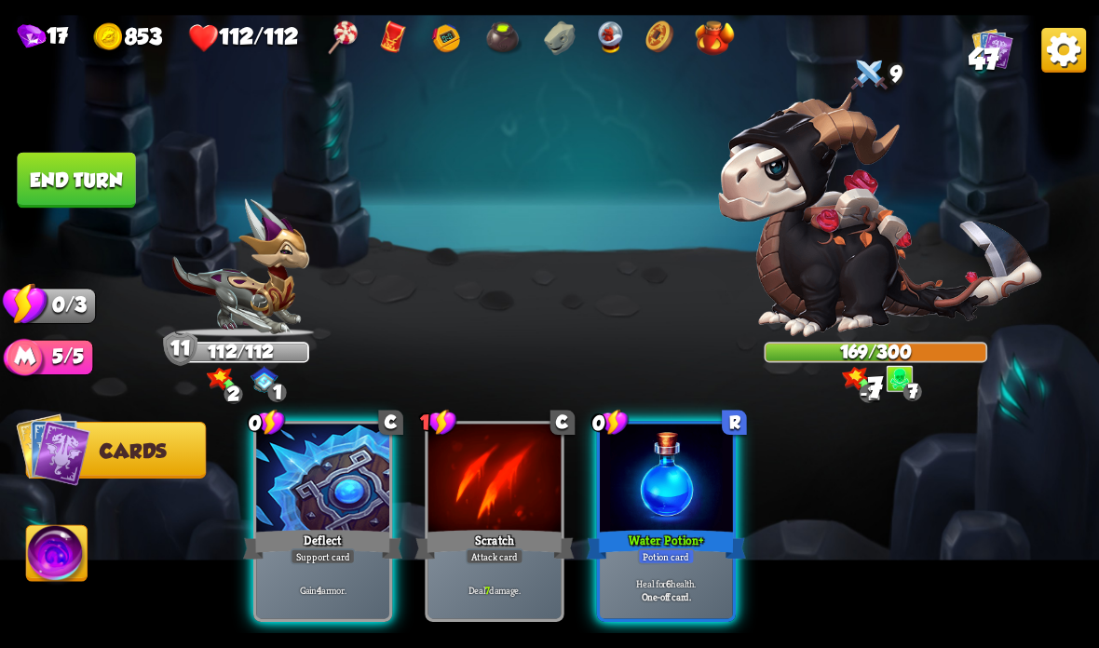
click at [88, 164] on button "End turn" at bounding box center [76, 181] width 118 height 56
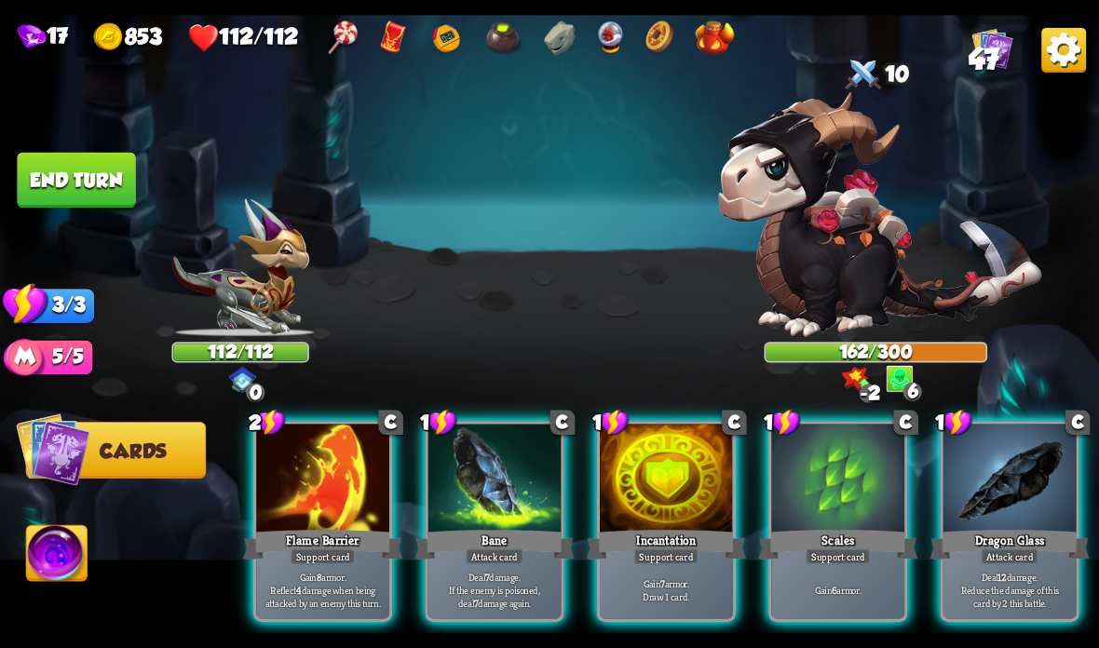
click at [631, 534] on div "Incantation" at bounding box center [666, 544] width 159 height 35
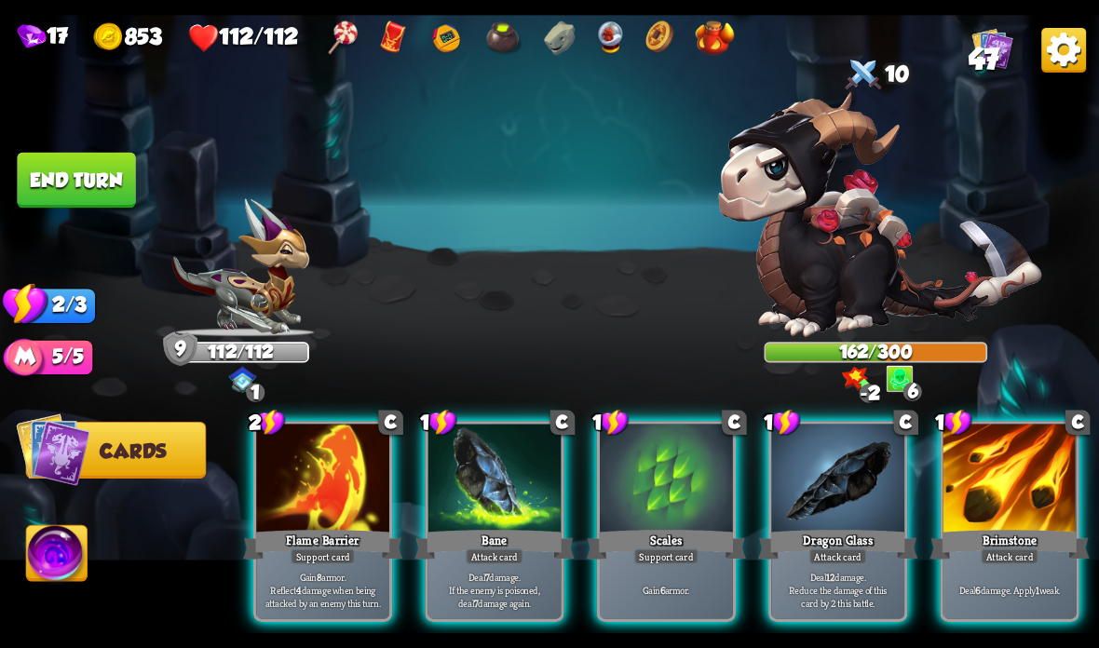
click at [511, 565] on div "Deal 7 damage. If the enemy is poisoned, deal 7 damage again." at bounding box center [494, 590] width 133 height 58
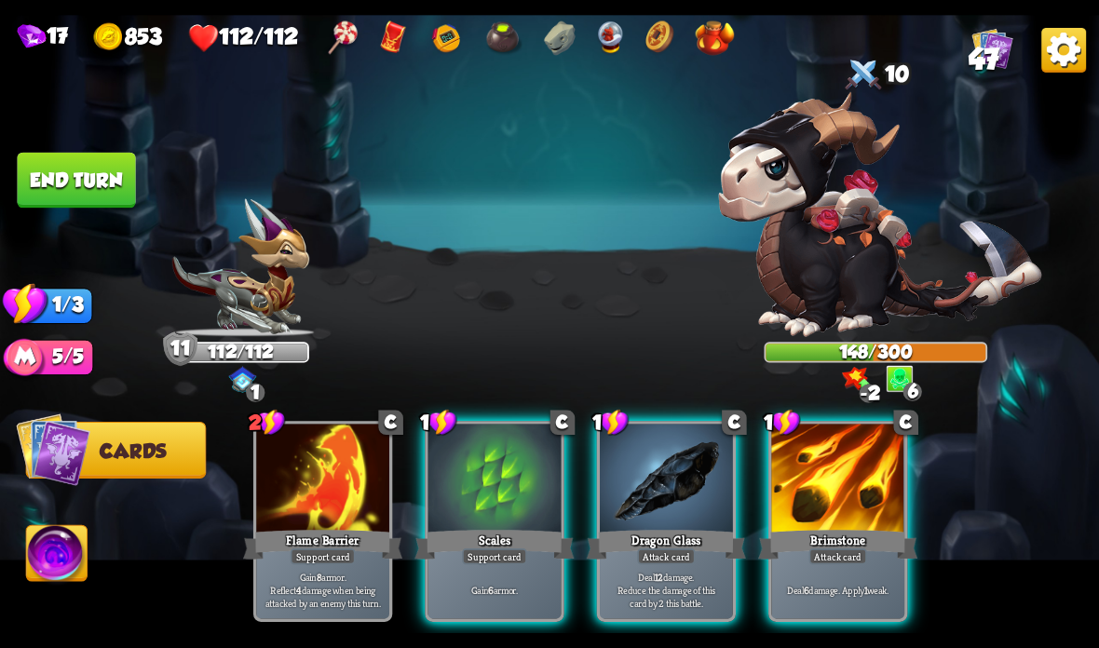
click at [661, 552] on div "Attack card" at bounding box center [666, 557] width 58 height 16
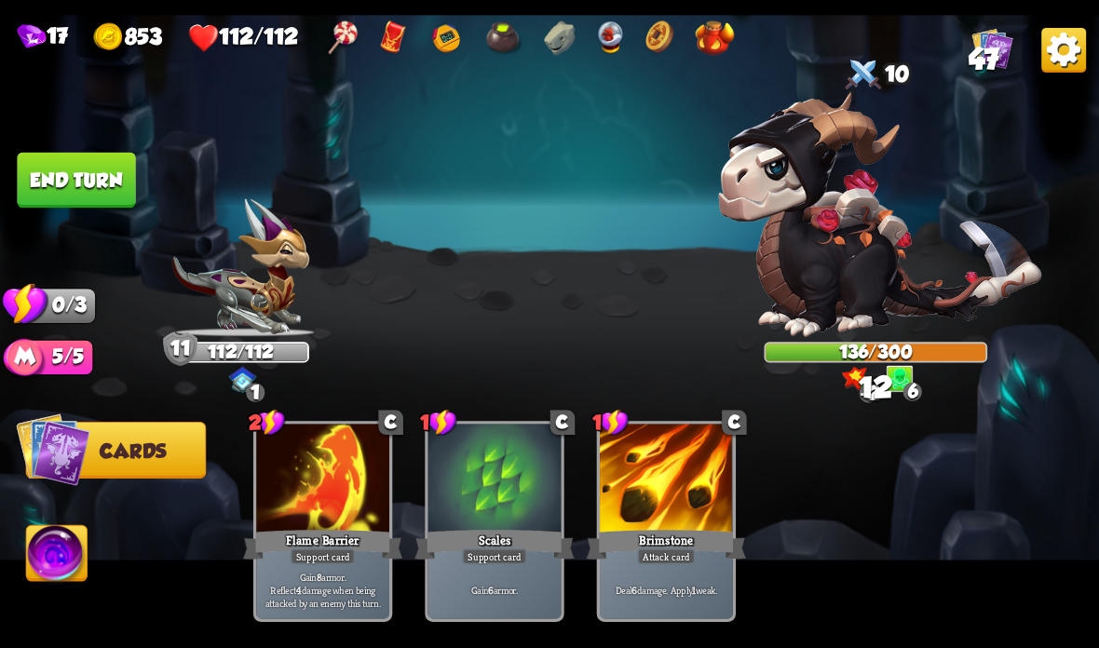
click at [107, 183] on button "End turn" at bounding box center [77, 180] width 120 height 57
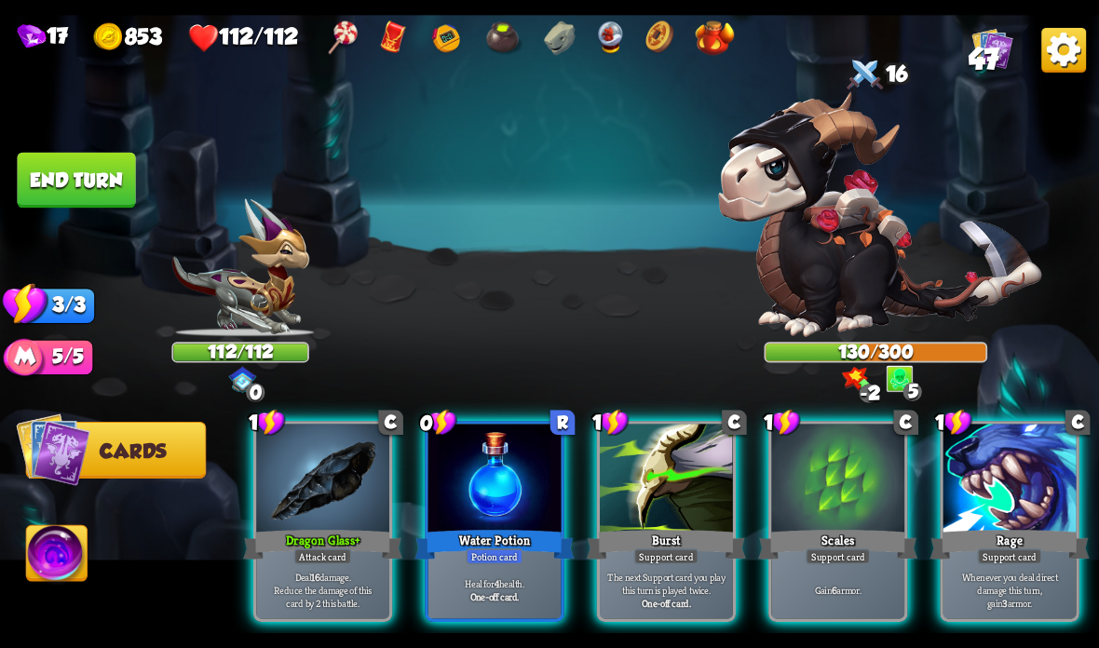
click at [688, 485] on div at bounding box center [666, 480] width 133 height 112
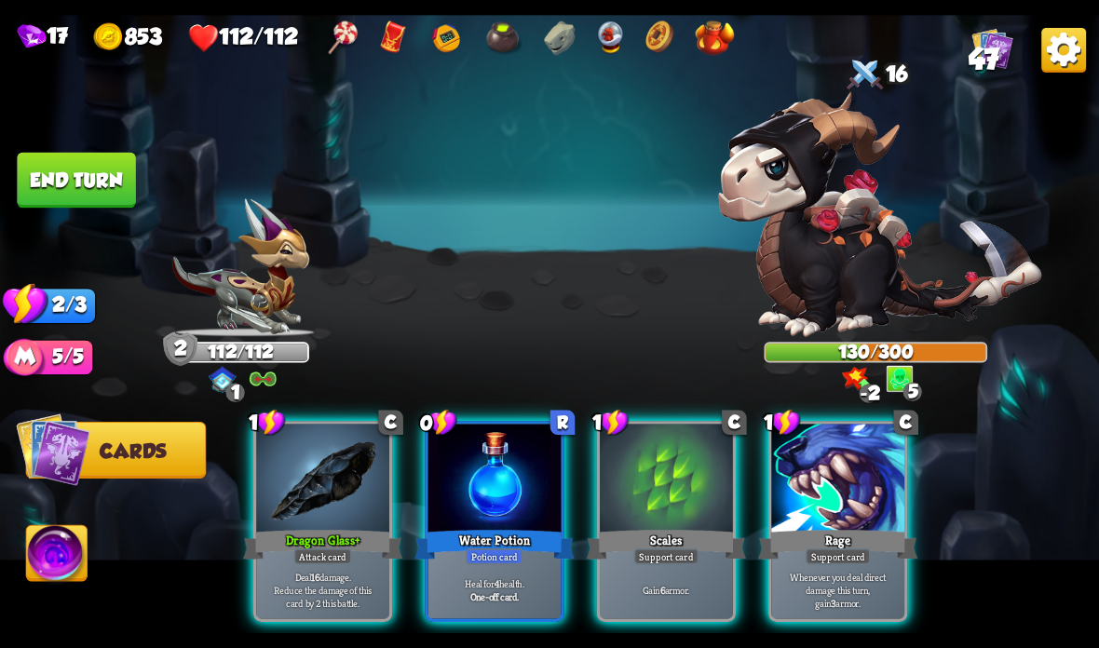
click at [666, 507] on div at bounding box center [666, 480] width 133 height 112
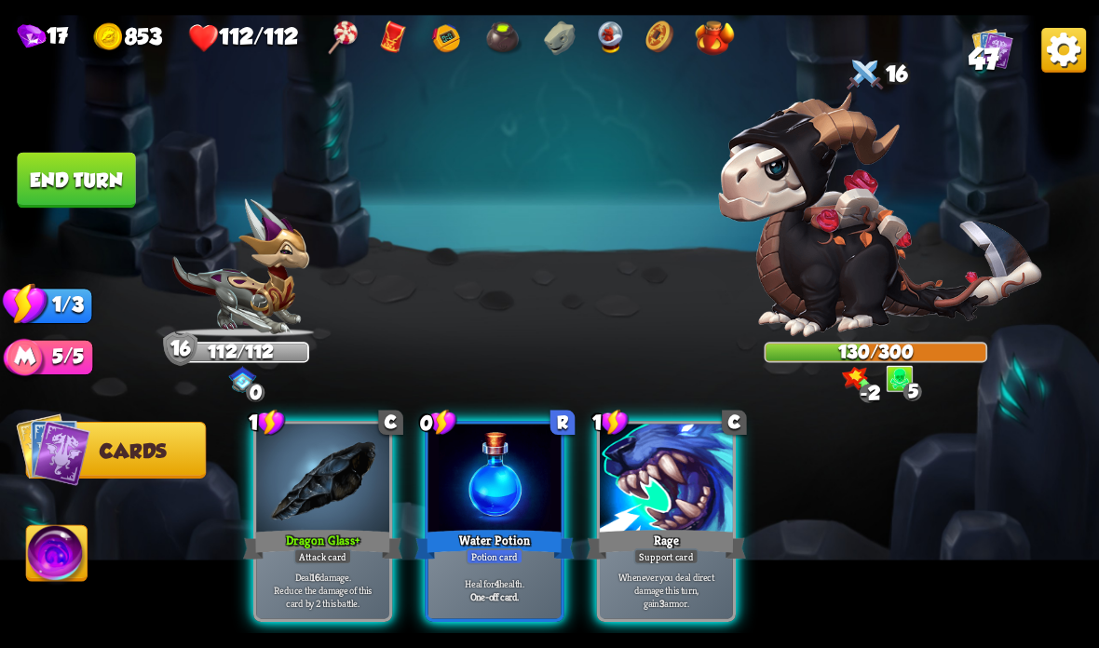
click at [322, 540] on div "Dragon Glass +" at bounding box center [322, 544] width 159 height 35
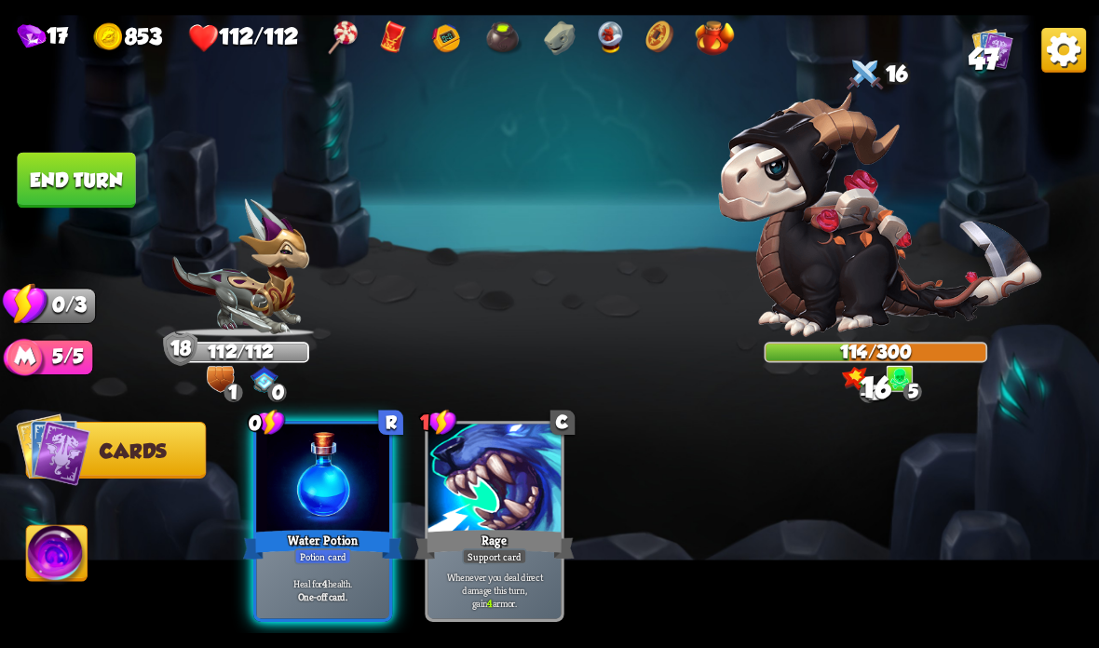
click at [104, 172] on button "End turn" at bounding box center [76, 181] width 118 height 56
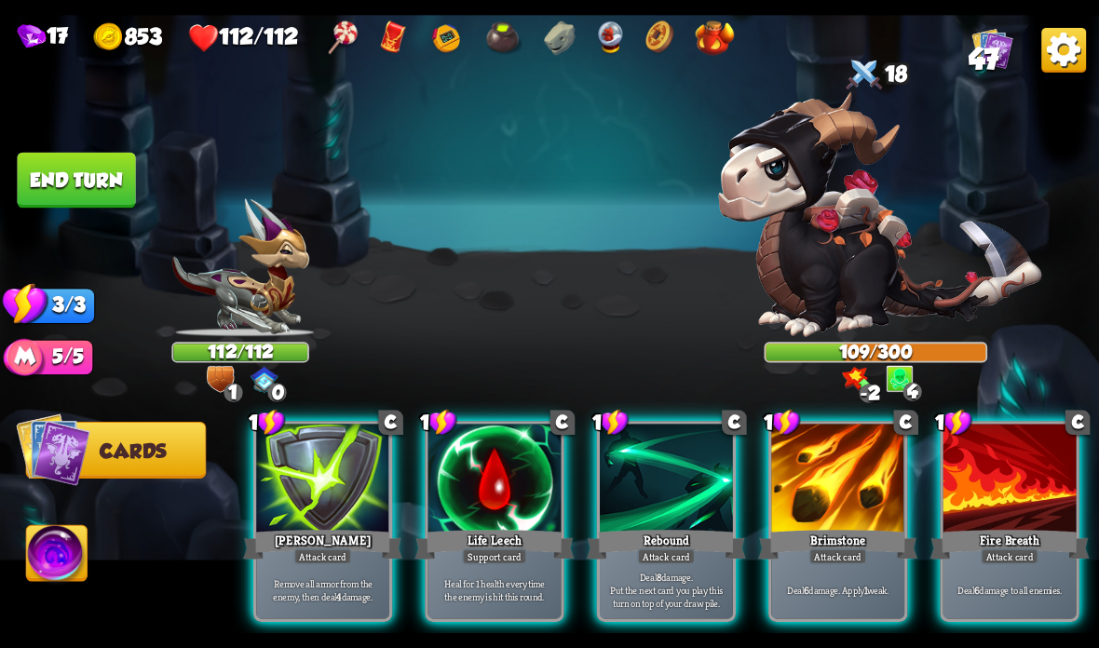
click at [689, 517] on div at bounding box center [666, 480] width 133 height 112
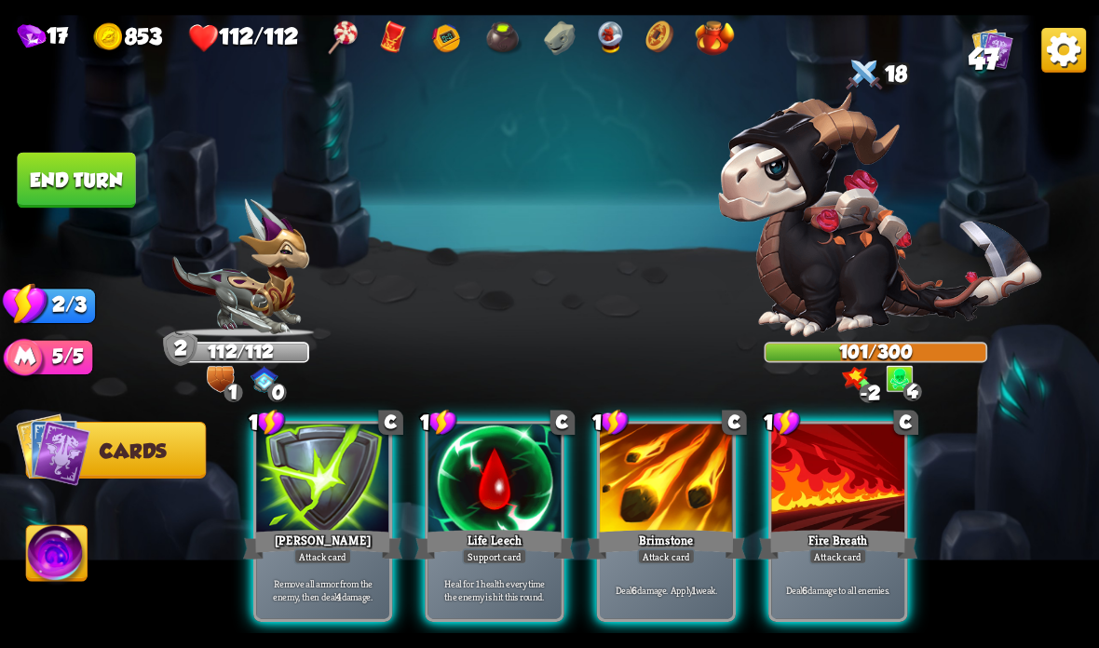
click at [683, 502] on div at bounding box center [666, 480] width 133 height 112
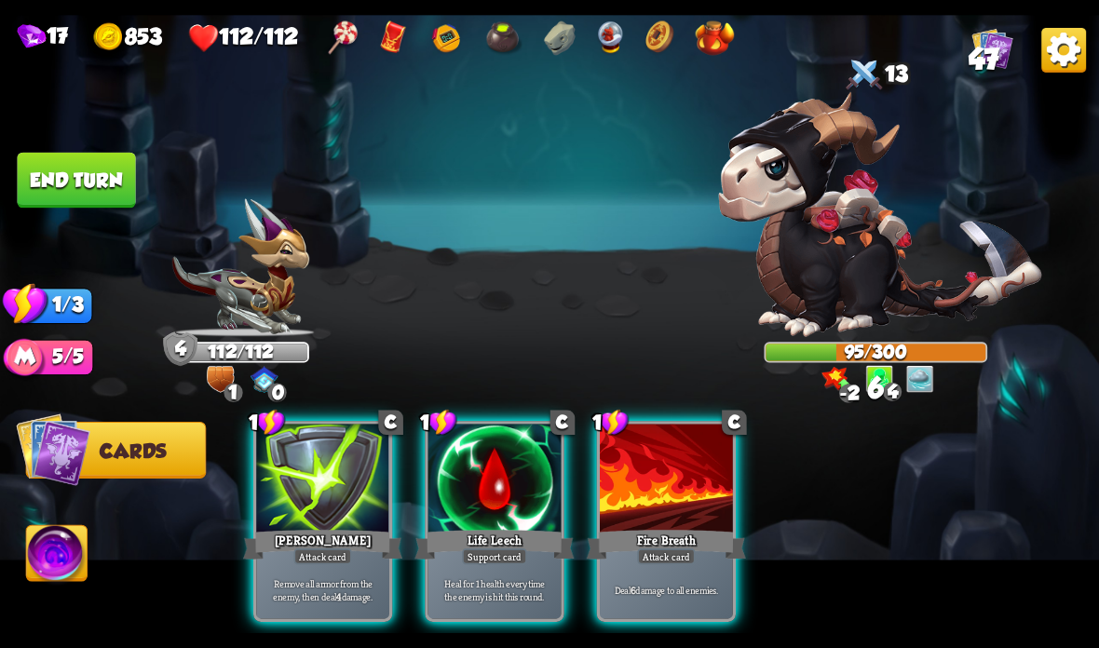
click at [698, 533] on div "Fire Breath" at bounding box center [666, 544] width 159 height 35
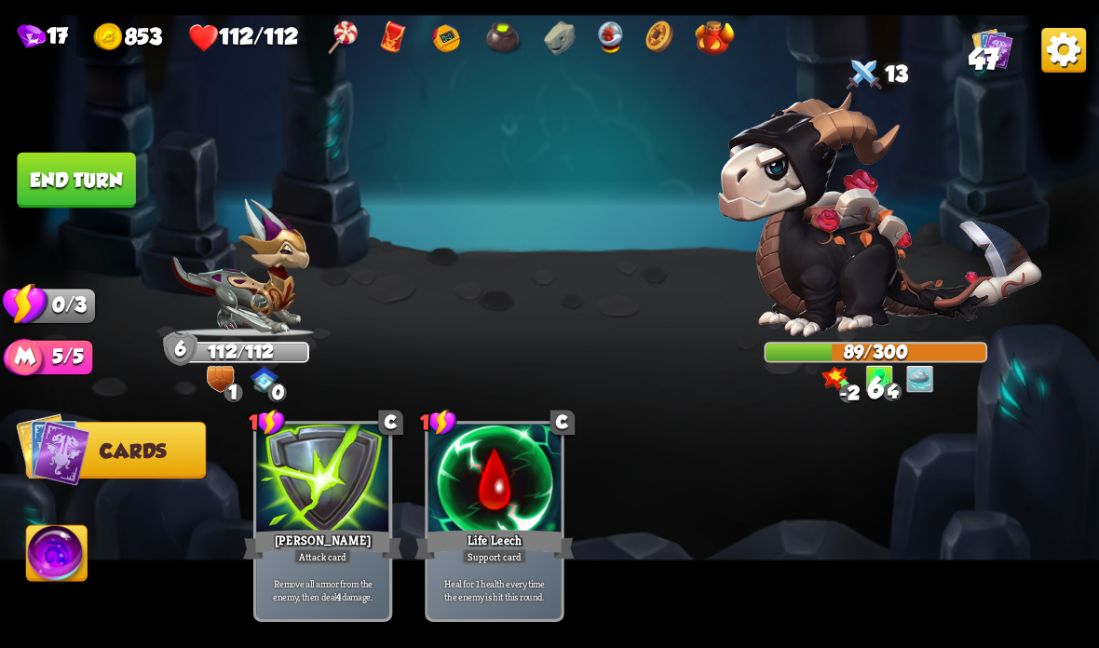
click at [101, 170] on button "End turn" at bounding box center [76, 181] width 118 height 56
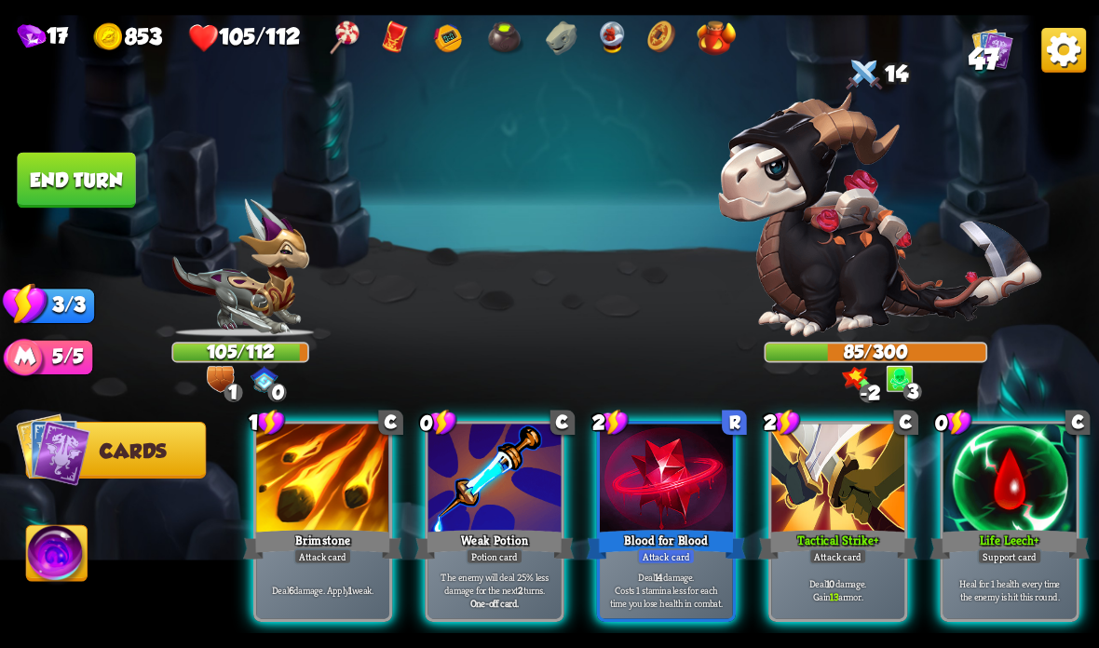
click at [1001, 492] on div at bounding box center [1009, 480] width 133 height 112
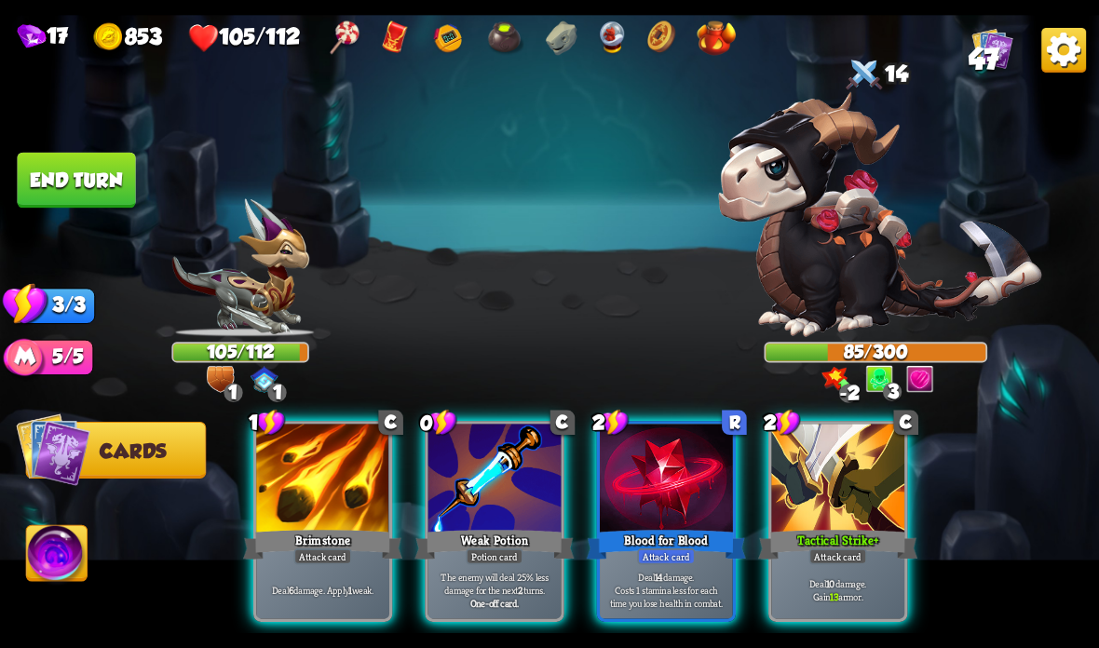
click at [796, 492] on div at bounding box center [837, 480] width 133 height 112
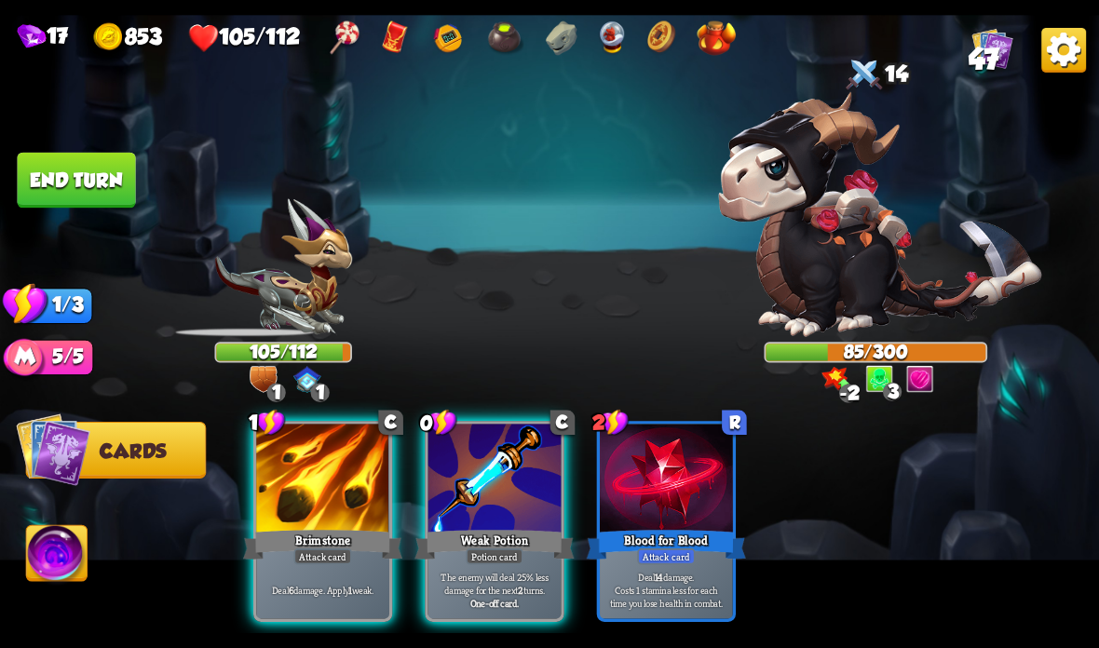
click at [496, 534] on div "Weak Potion" at bounding box center [493, 544] width 159 height 35
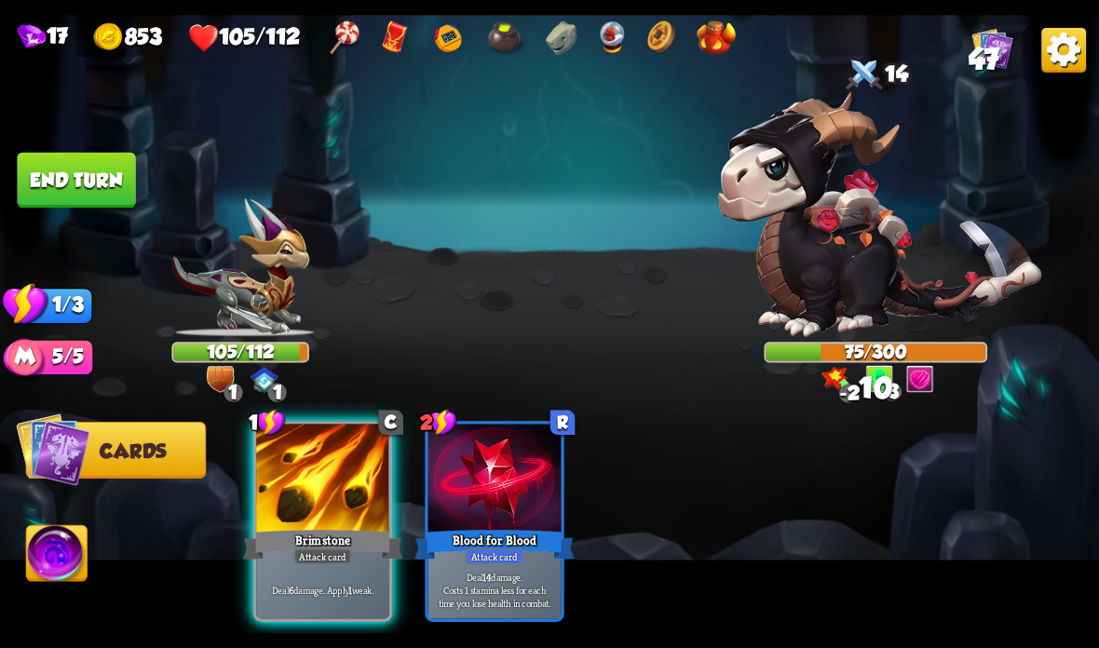
click at [329, 529] on div "Brimstone" at bounding box center [322, 544] width 159 height 35
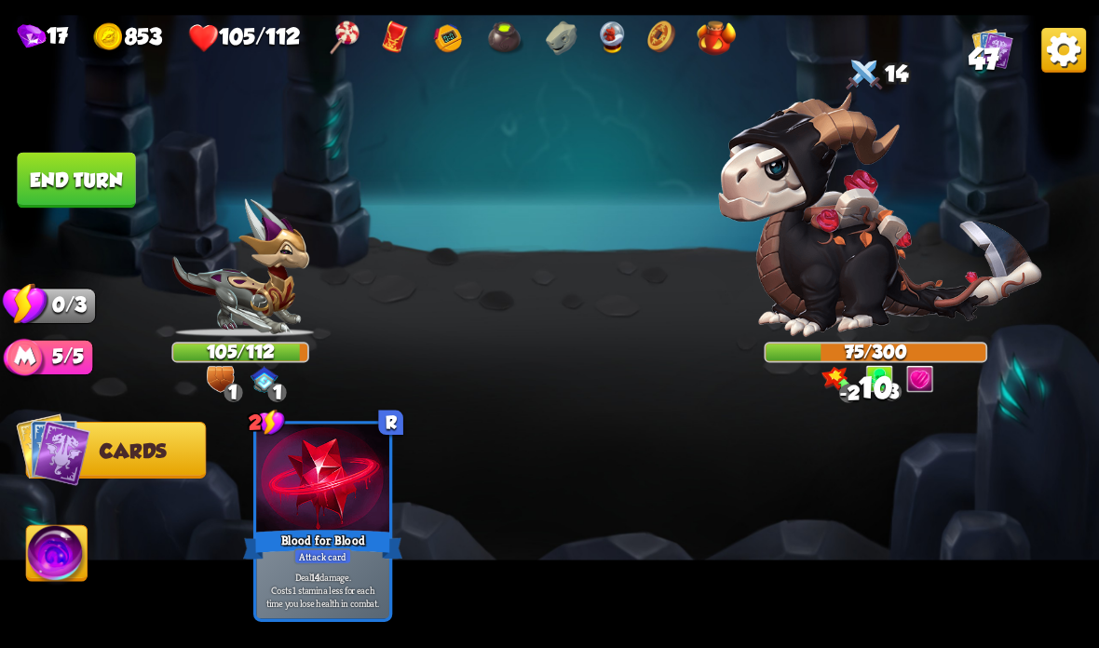
click at [98, 174] on button "End turn" at bounding box center [76, 181] width 118 height 56
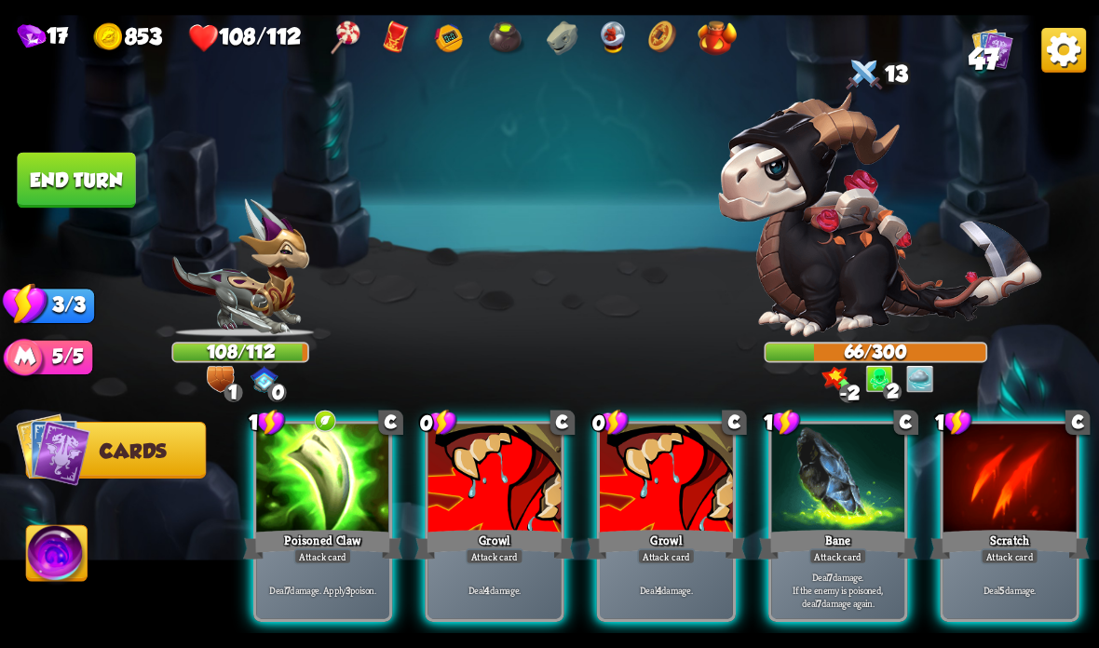
click at [327, 550] on div "Attack card" at bounding box center [323, 557] width 58 height 16
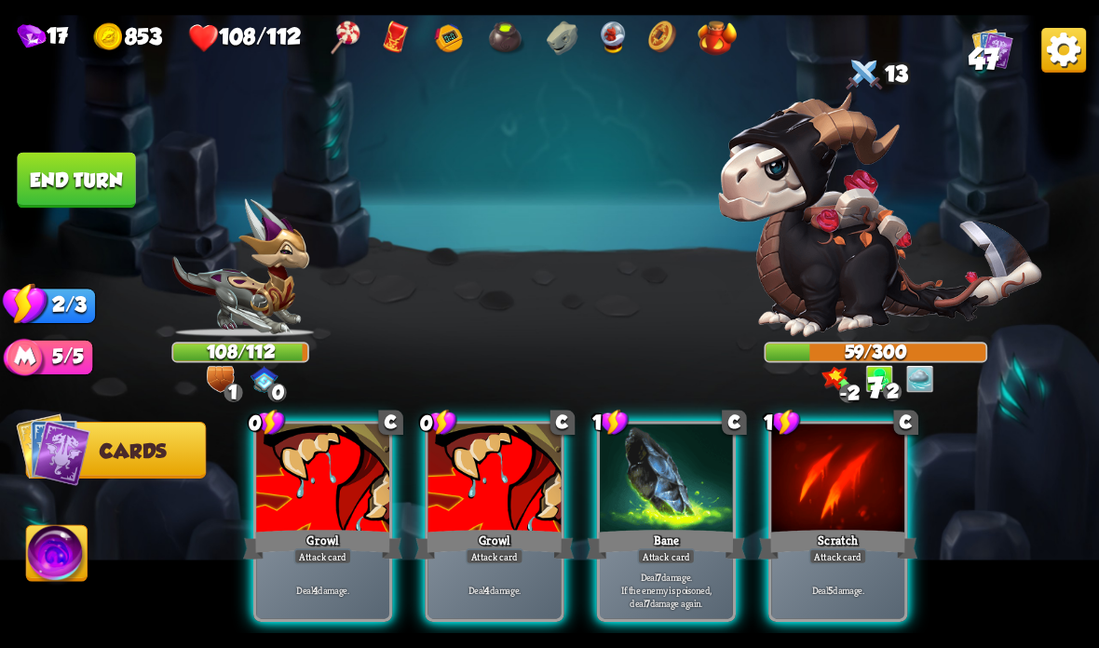
click at [318, 542] on div "Growl" at bounding box center [322, 544] width 159 height 35
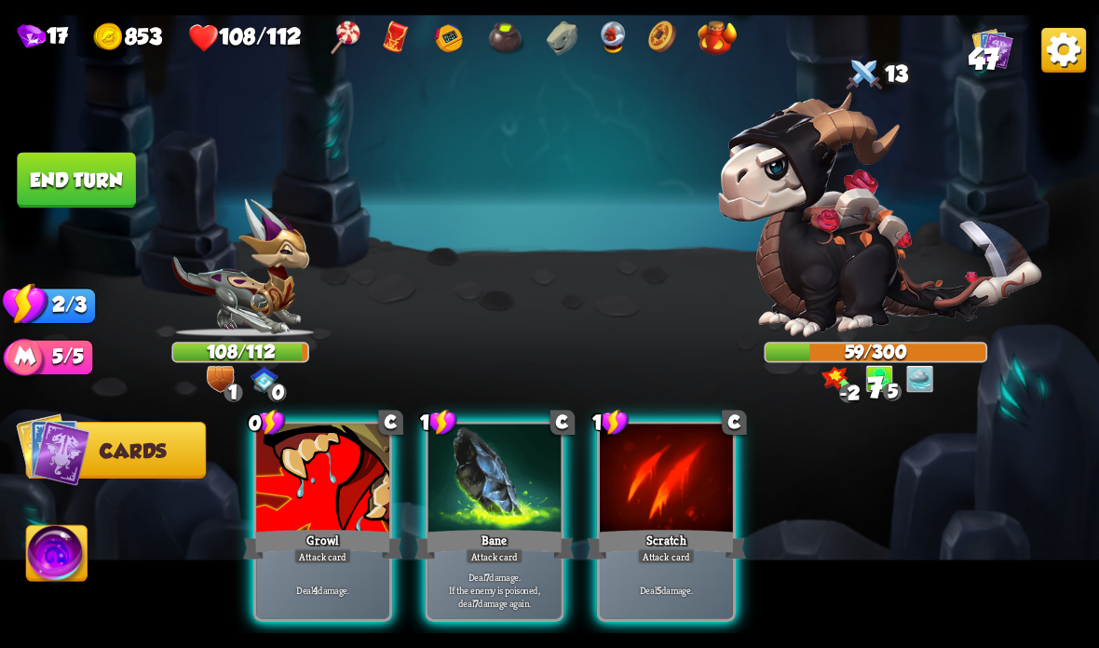
click at [312, 570] on div "Deal 4 damage." at bounding box center [322, 590] width 133 height 58
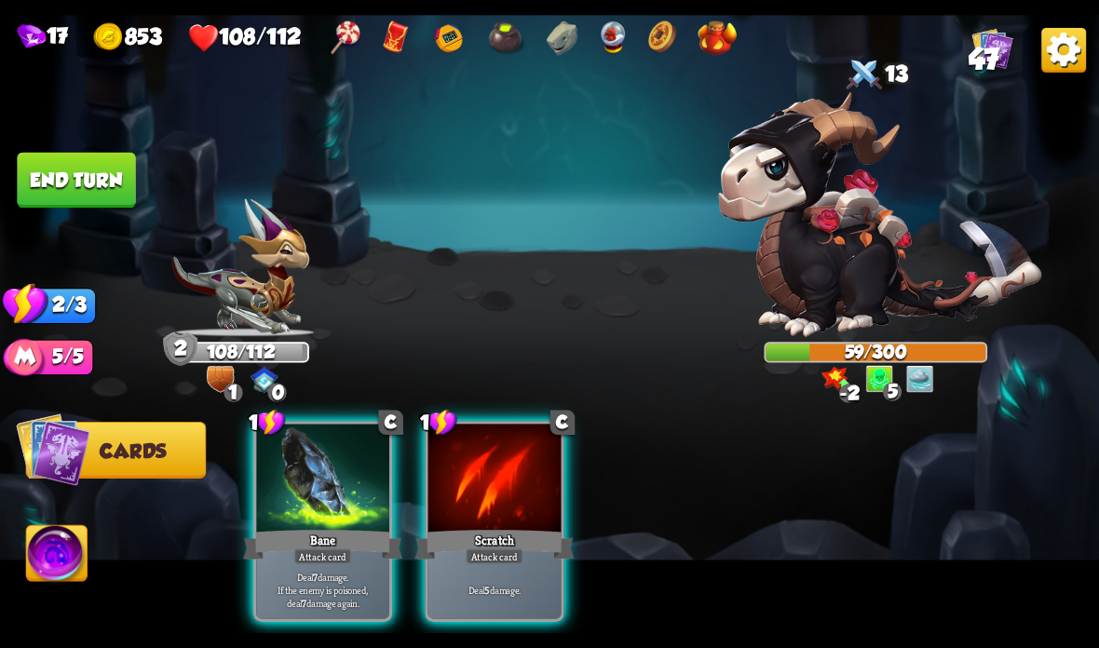
click at [304, 576] on p "Deal 7 damage. If the enemy is poisoned, deal 7 damage again." at bounding box center [323, 589] width 127 height 39
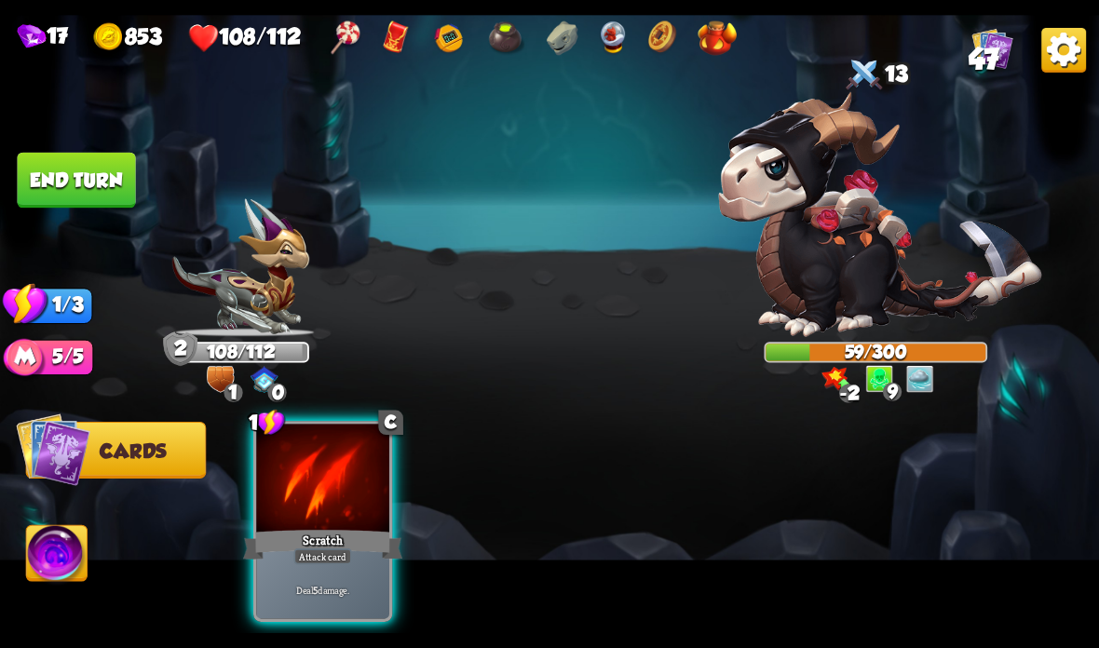
click at [303, 577] on div "Deal 5 damage." at bounding box center [322, 590] width 133 height 58
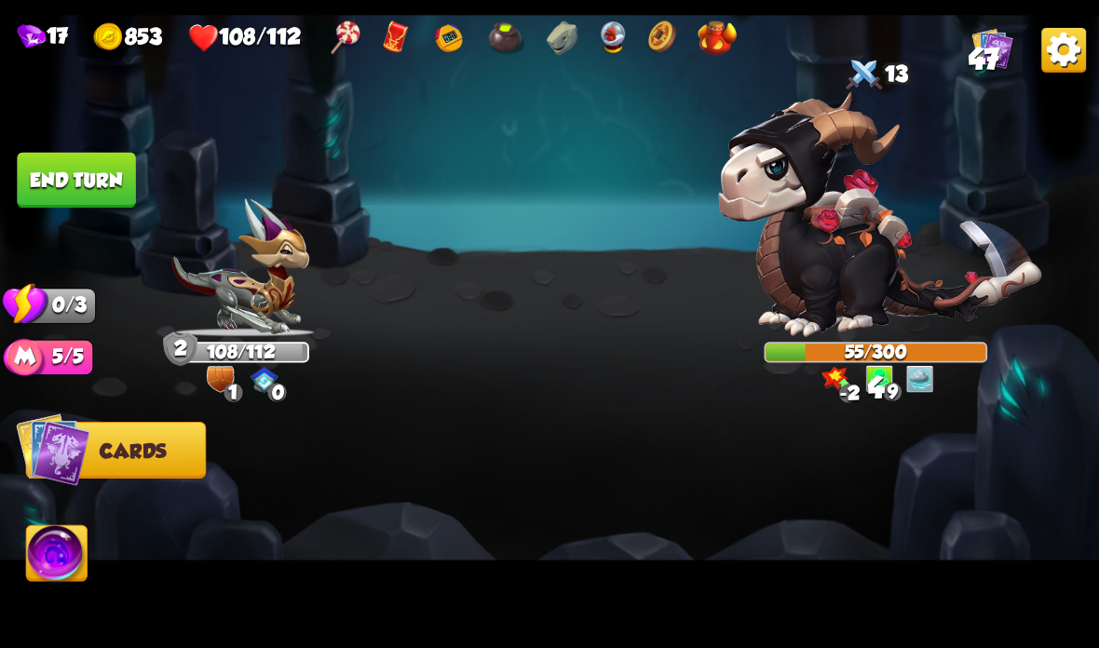
click at [103, 186] on button "End turn" at bounding box center [76, 181] width 118 height 56
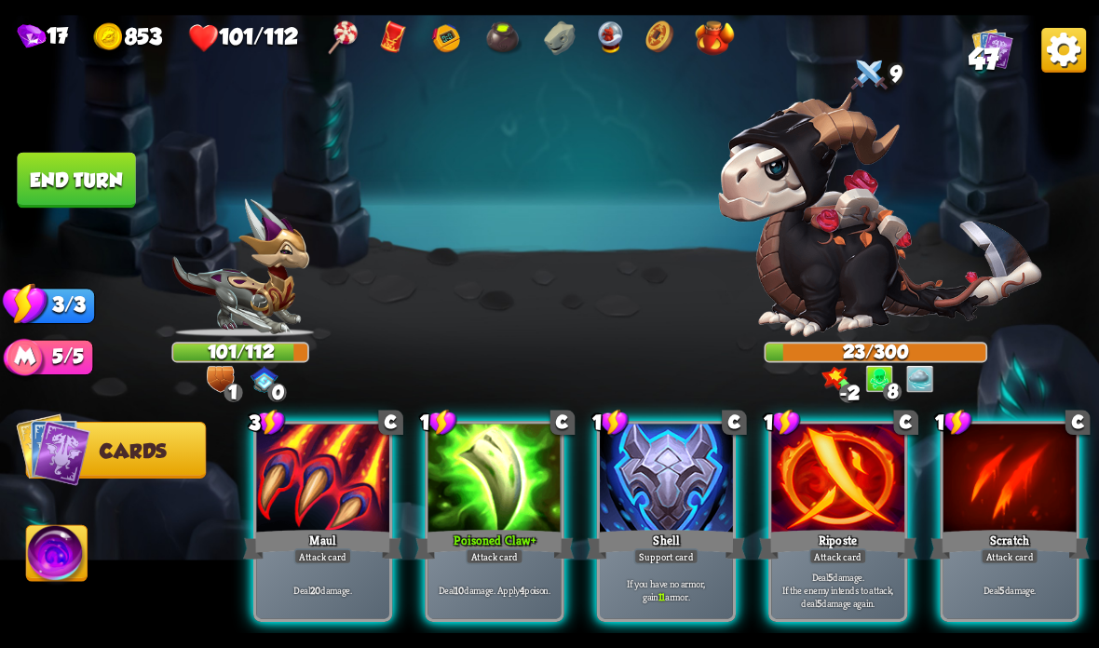
click at [355, 545] on div "Maul" at bounding box center [322, 544] width 159 height 35
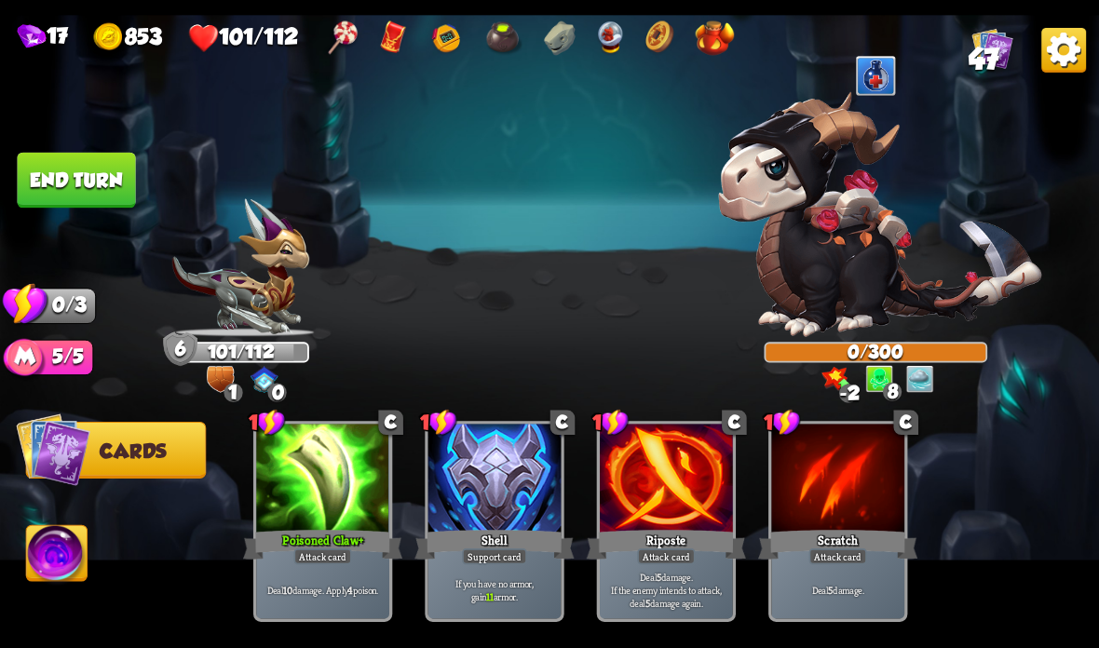
click at [881, 225] on img at bounding box center [880, 214] width 324 height 245
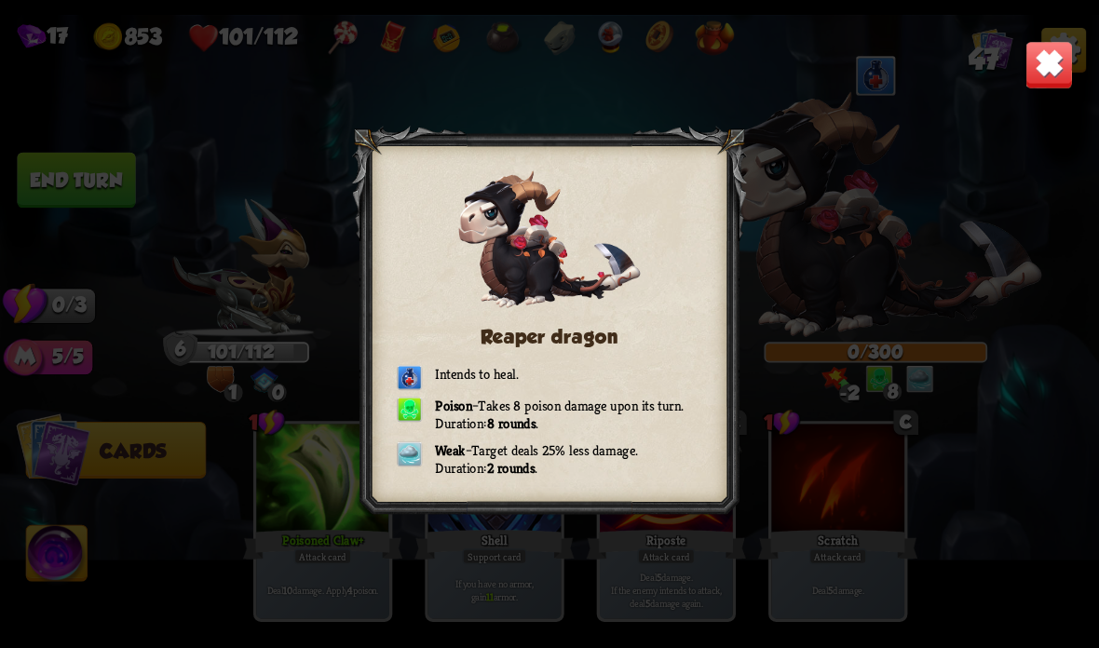
click at [1052, 71] on img at bounding box center [1049, 65] width 48 height 48
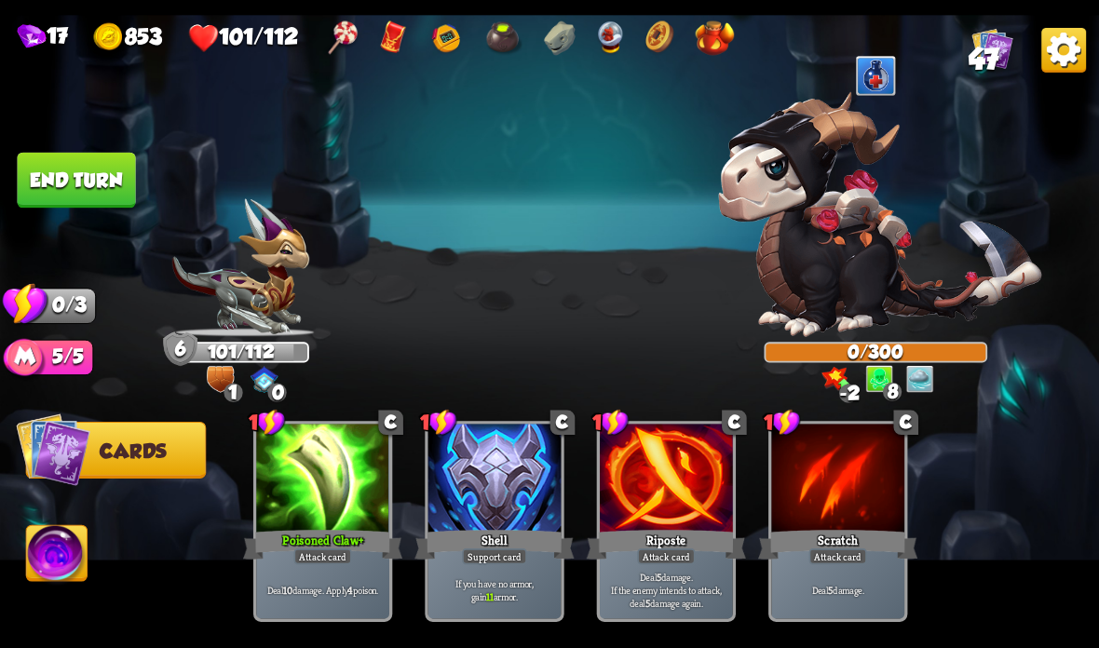
click at [59, 183] on button "End turn" at bounding box center [76, 181] width 118 height 56
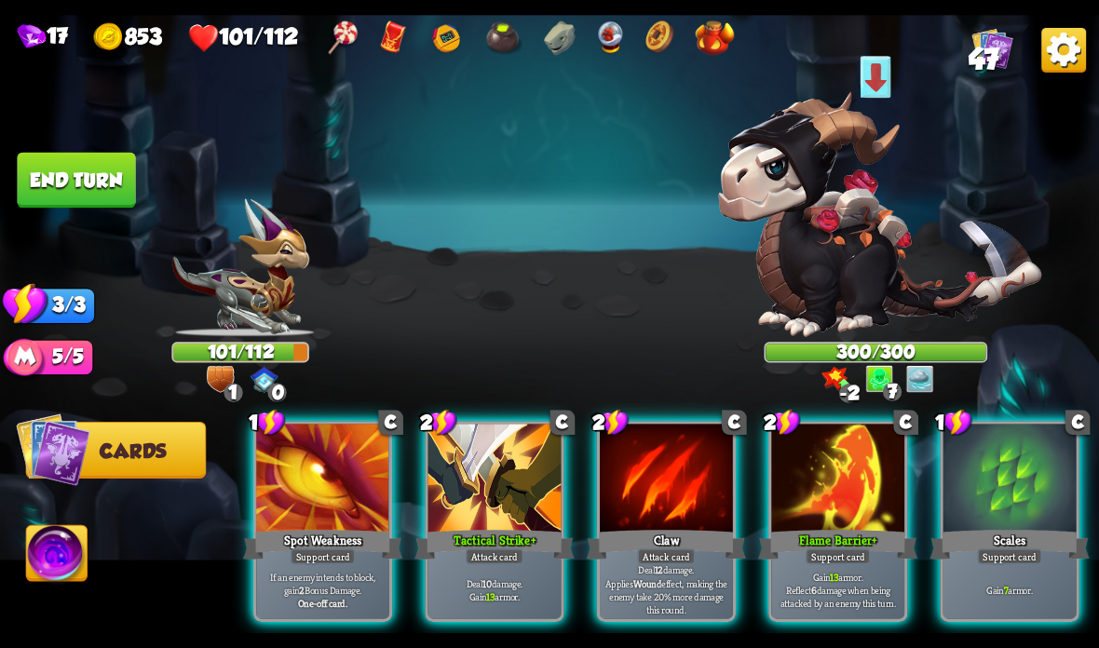
click at [658, 513] on div at bounding box center [666, 480] width 133 height 112
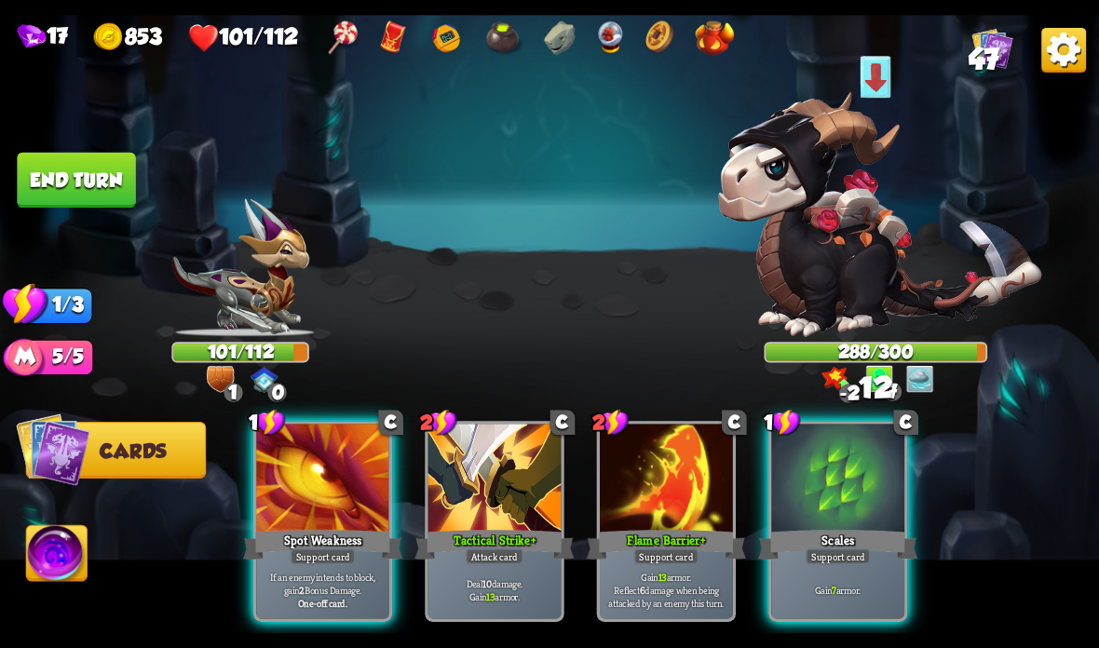
click at [92, 180] on button "End turn" at bounding box center [76, 181] width 118 height 56
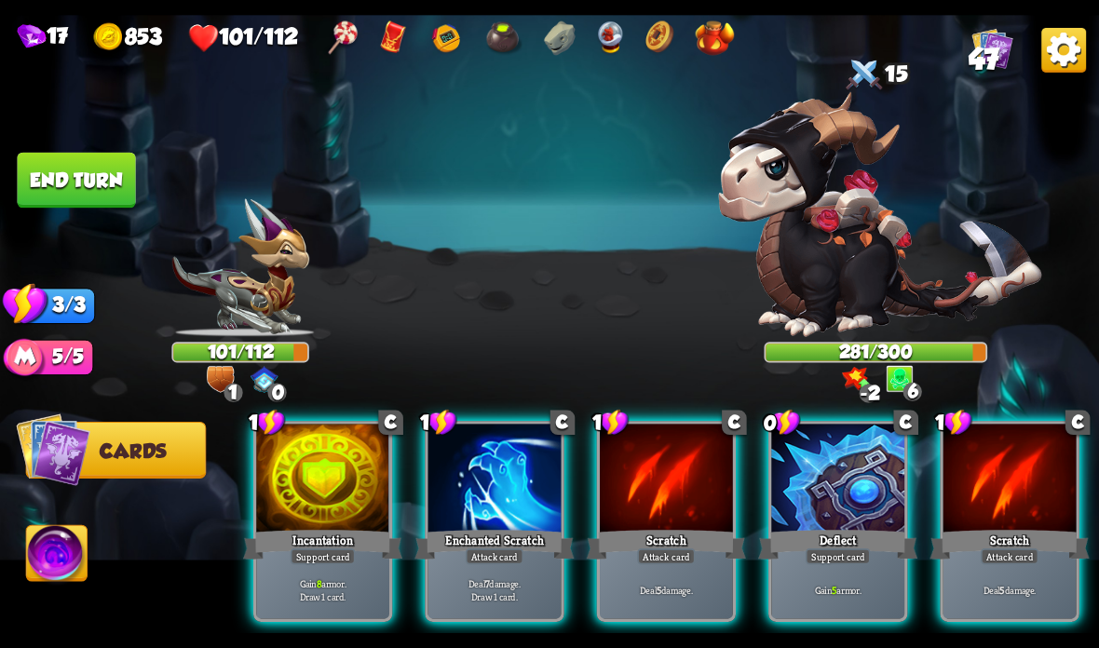
click at [328, 480] on div at bounding box center [322, 480] width 133 height 112
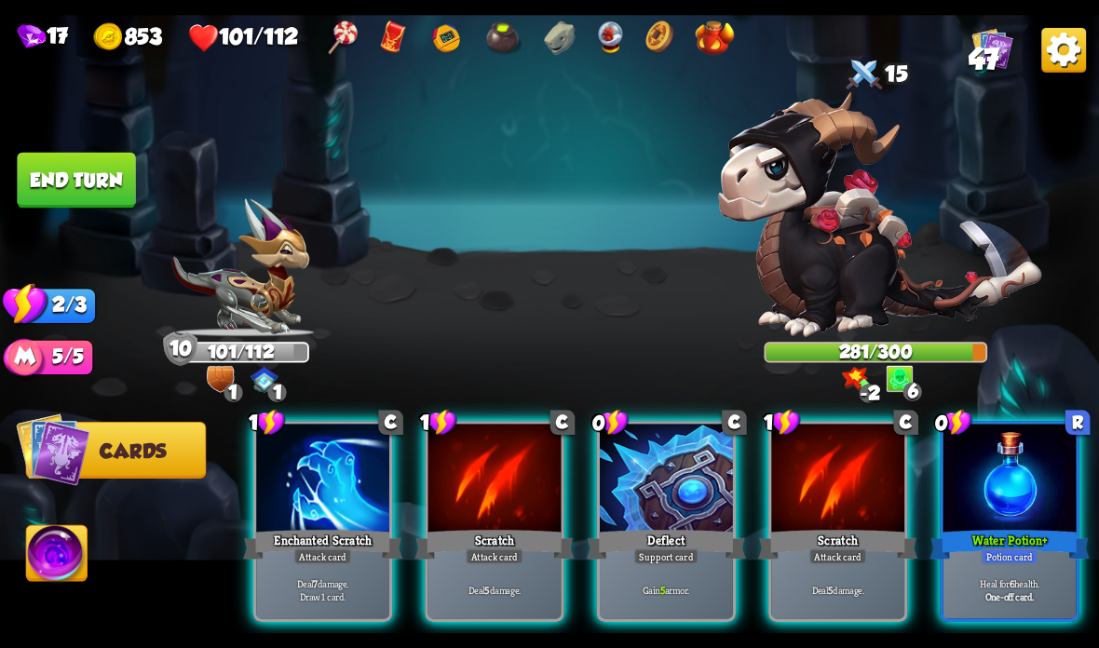
click at [1009, 524] on div at bounding box center [1009, 480] width 133 height 112
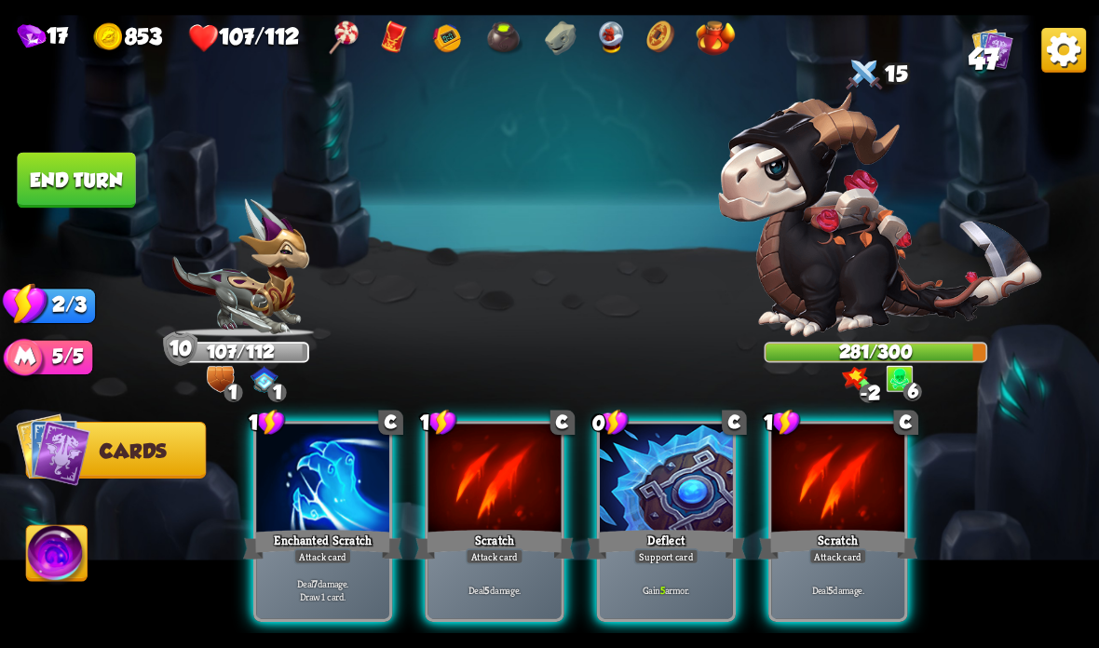
click at [655, 522] on div at bounding box center [666, 480] width 133 height 112
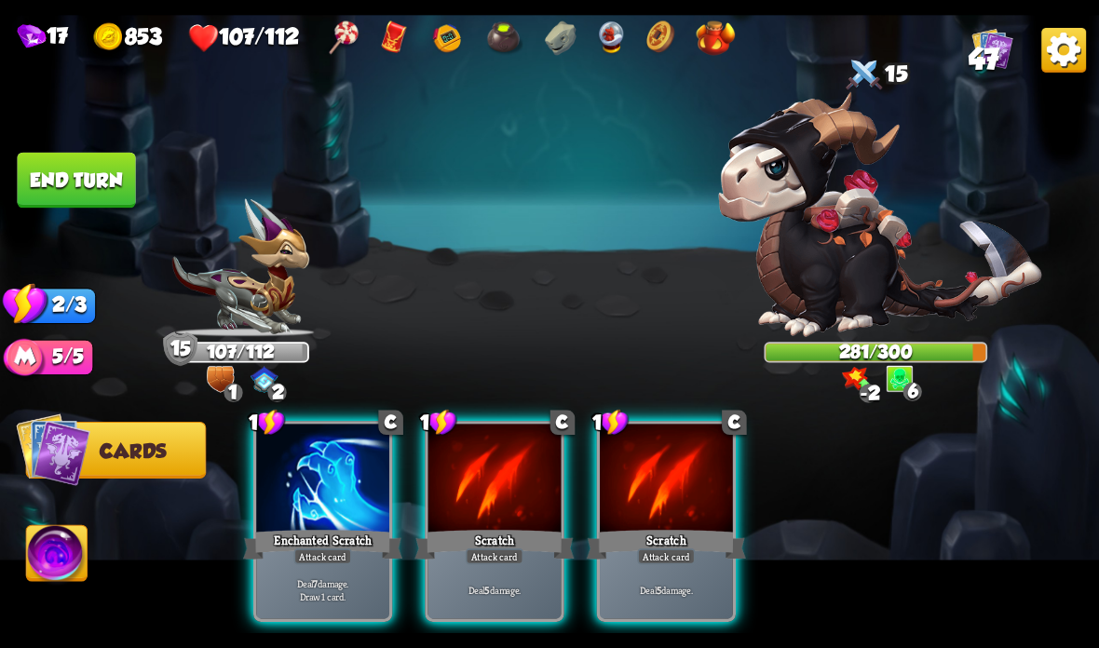
click at [346, 553] on div "Attack card" at bounding box center [323, 557] width 58 height 16
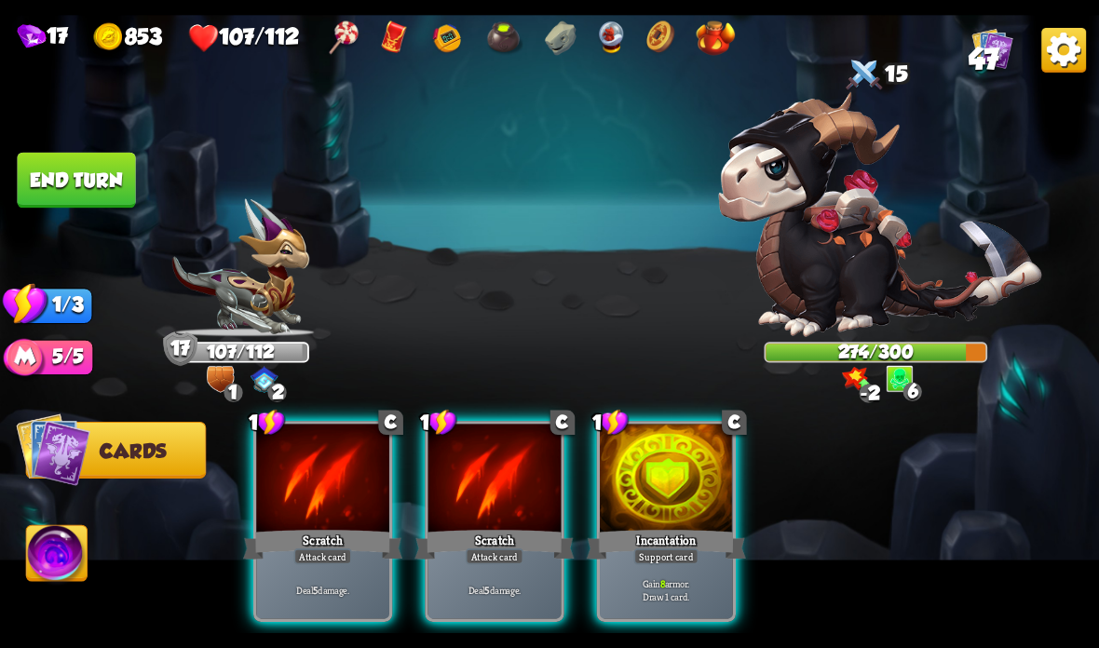
click at [508, 555] on div "Attack card" at bounding box center [495, 557] width 58 height 16
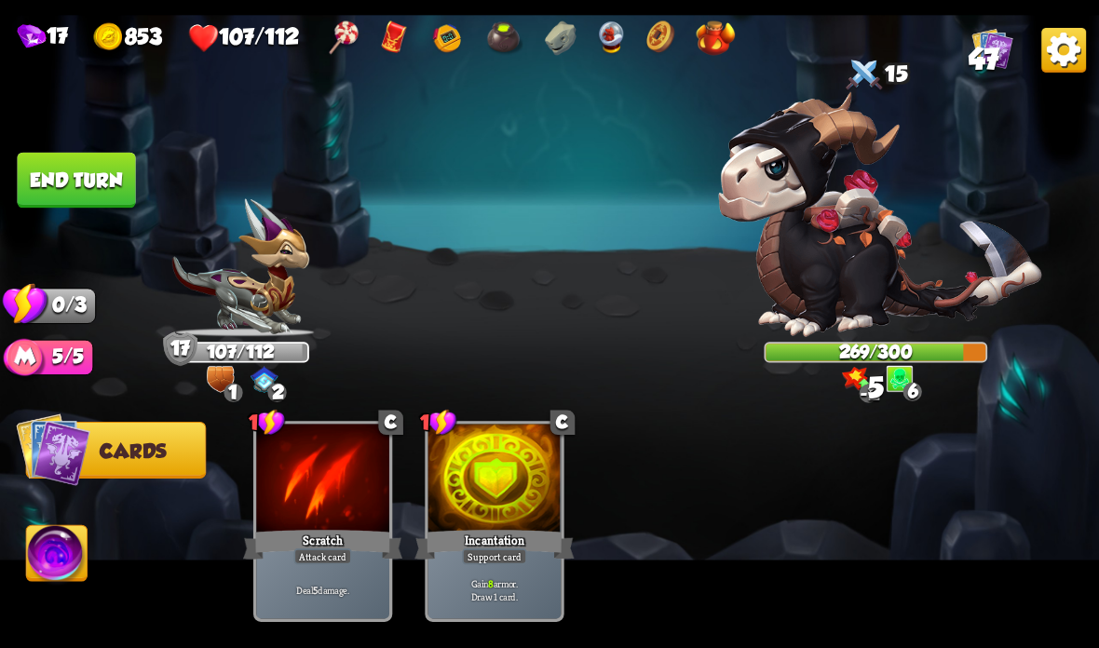
click at [103, 171] on button "End turn" at bounding box center [76, 181] width 118 height 56
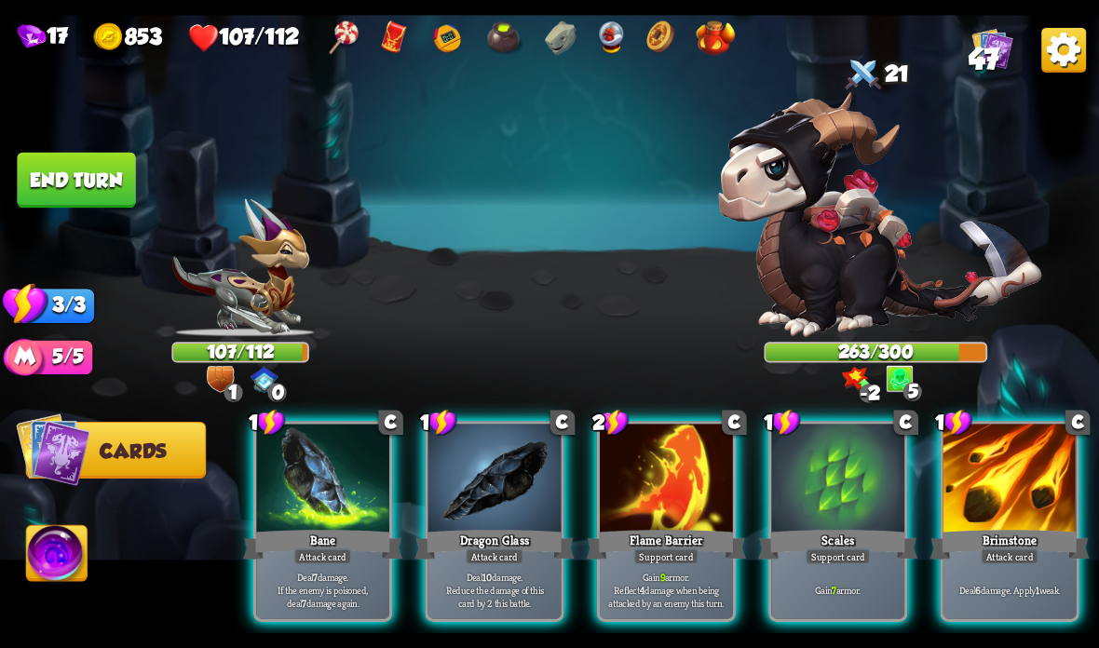
click at [671, 481] on div at bounding box center [666, 480] width 133 height 112
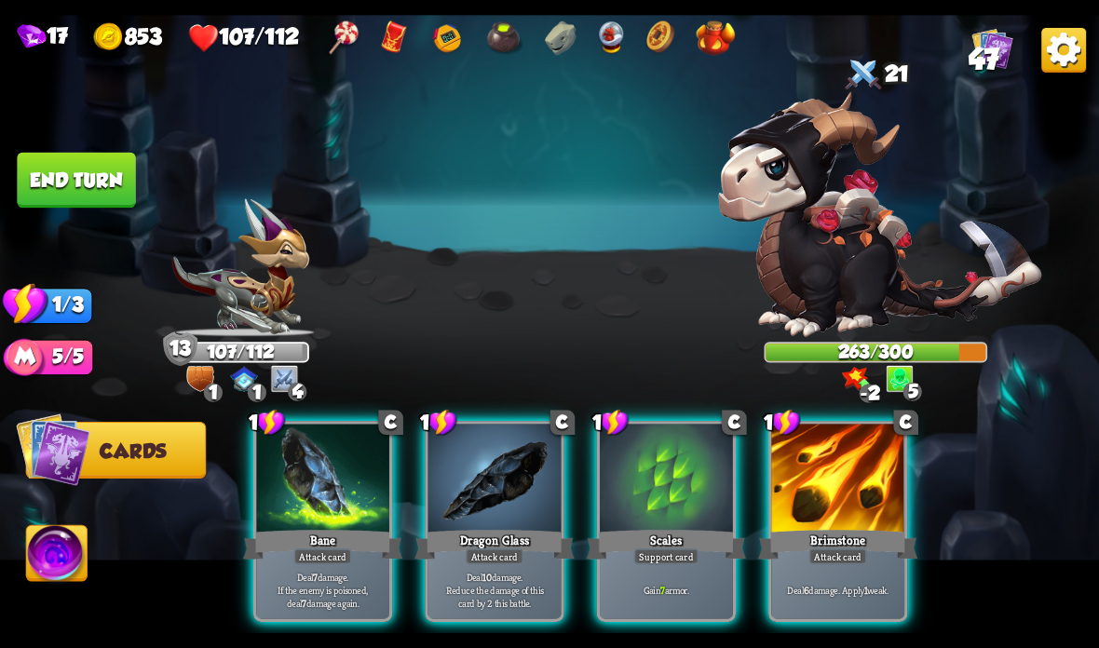
click at [694, 485] on div at bounding box center [666, 480] width 133 height 112
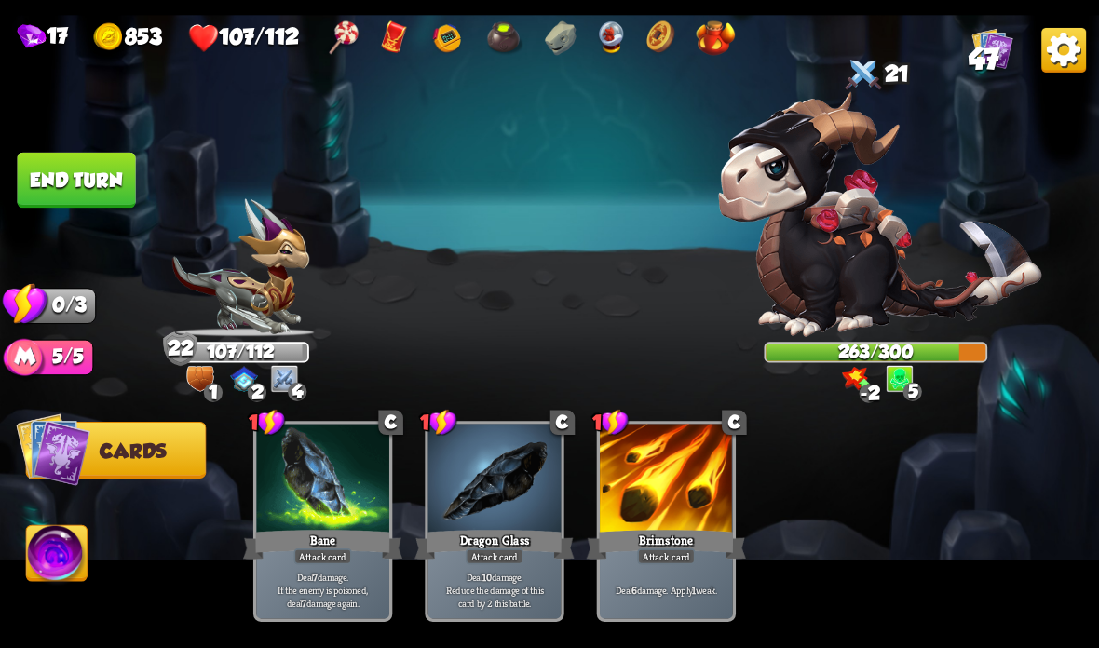
click at [59, 176] on button "End turn" at bounding box center [76, 181] width 118 height 56
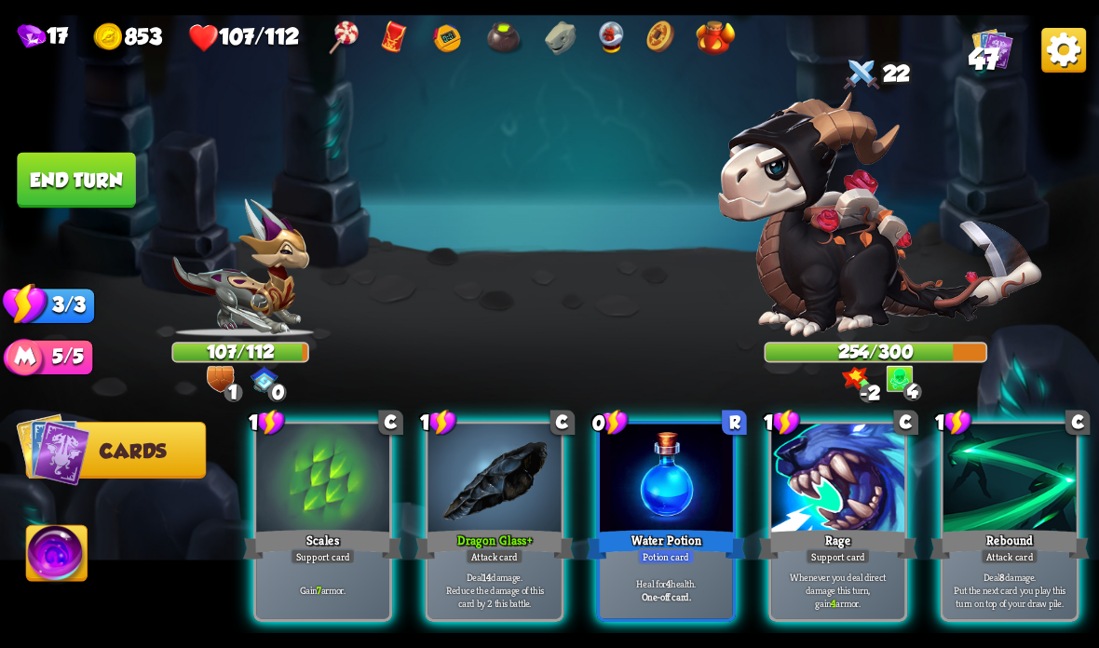
click at [807, 537] on div "Rage" at bounding box center [837, 544] width 159 height 35
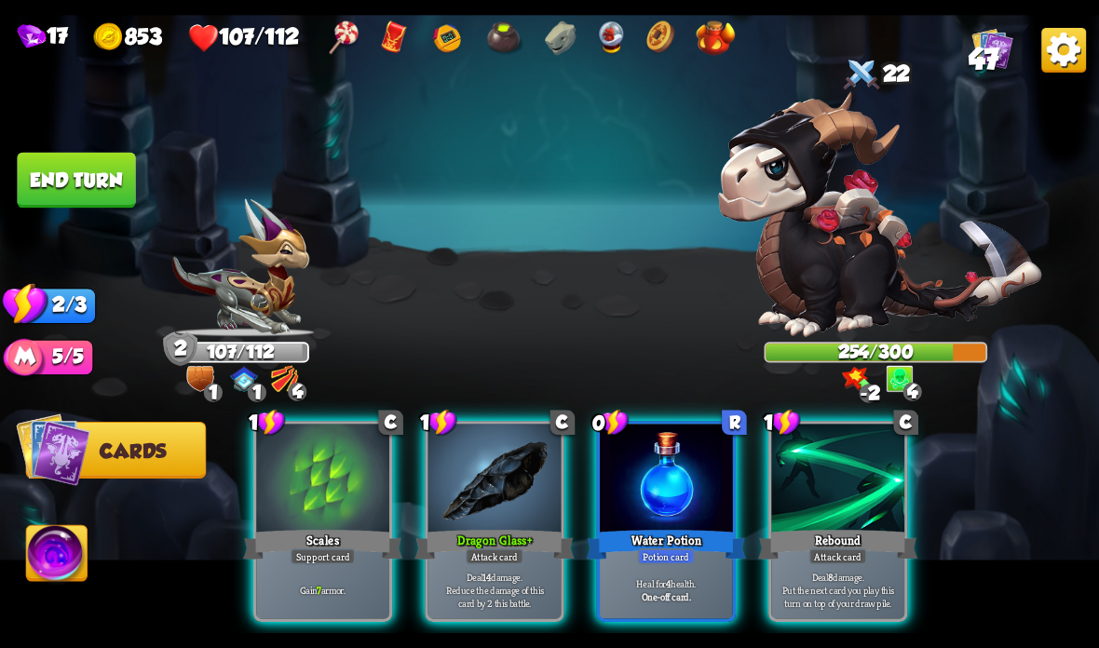
click at [289, 541] on div "Scales" at bounding box center [322, 544] width 159 height 35
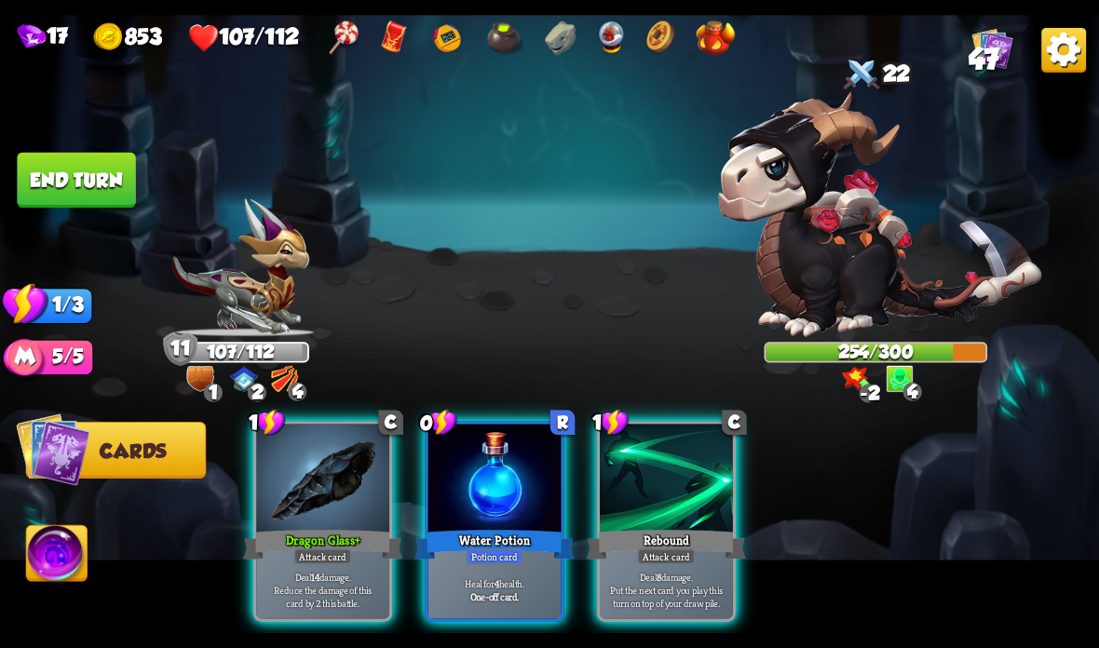
click at [316, 531] on div "Dragon Glass +" at bounding box center [322, 544] width 159 height 35
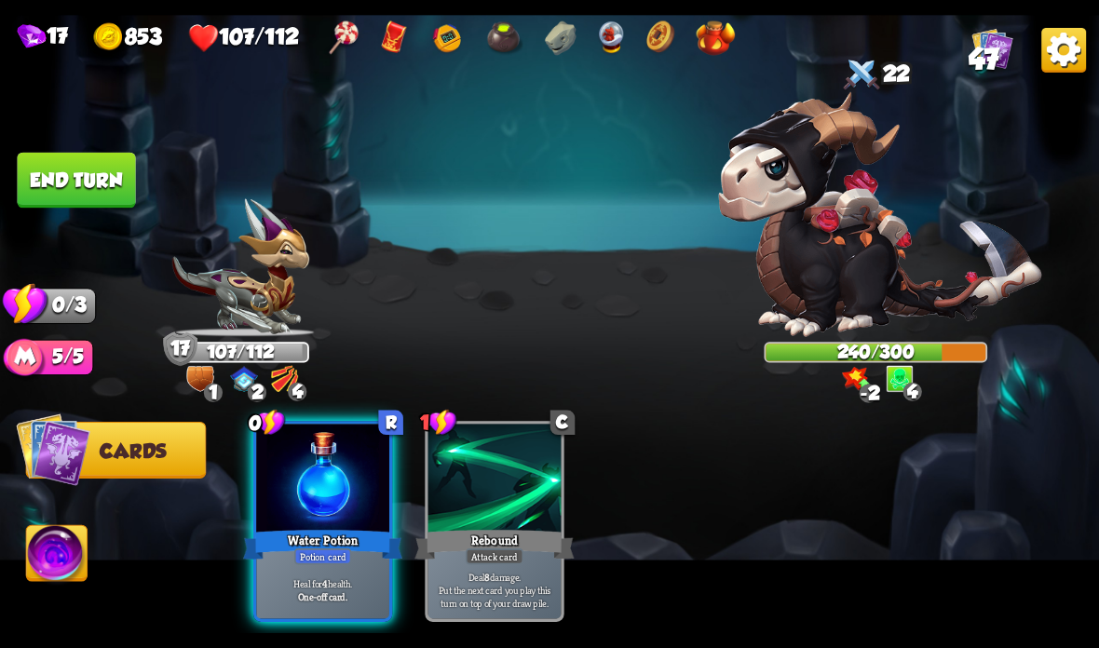
click at [325, 546] on div "Water Potion" at bounding box center [322, 544] width 159 height 35
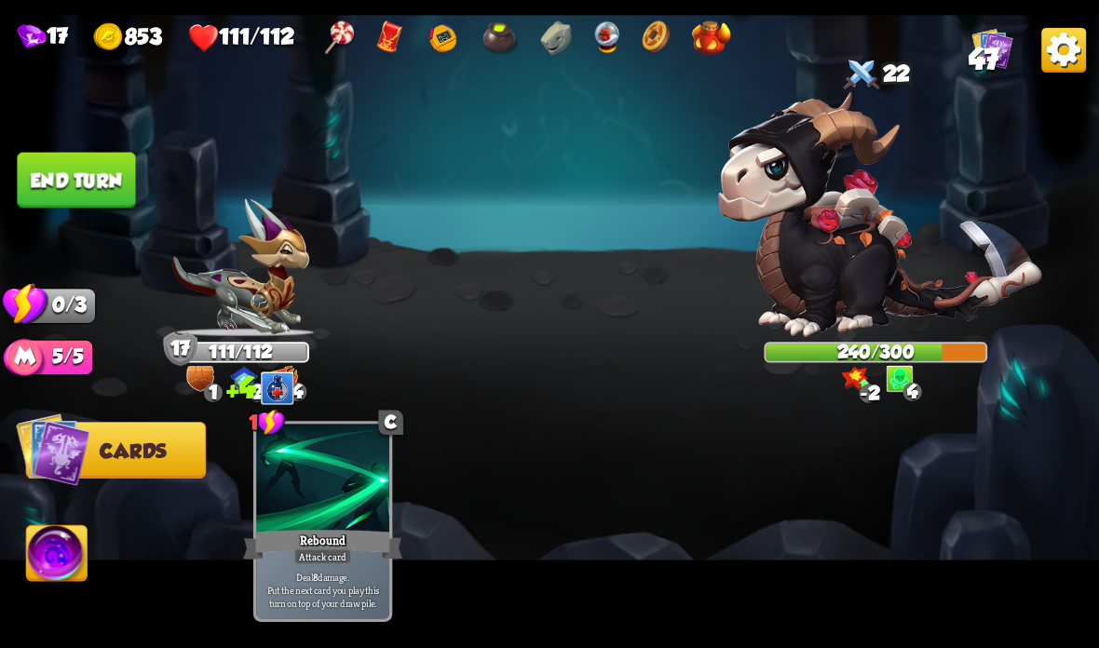
click at [56, 170] on button "End turn" at bounding box center [76, 181] width 118 height 56
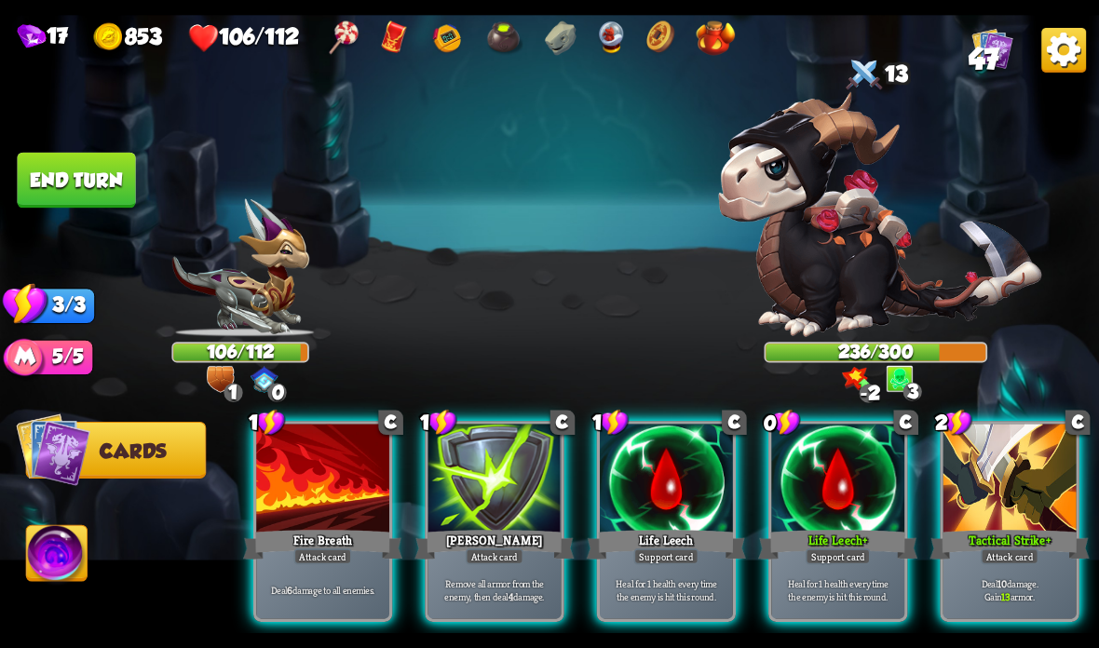
click at [838, 524] on div at bounding box center [837, 480] width 133 height 112
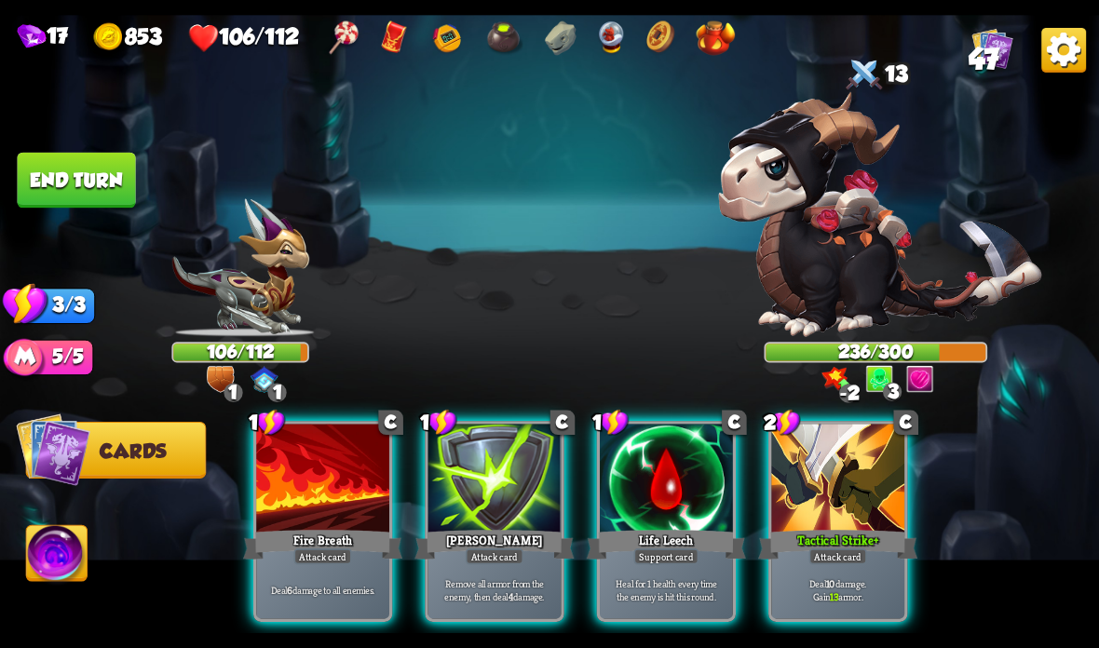
click at [852, 519] on div at bounding box center [837, 480] width 133 height 112
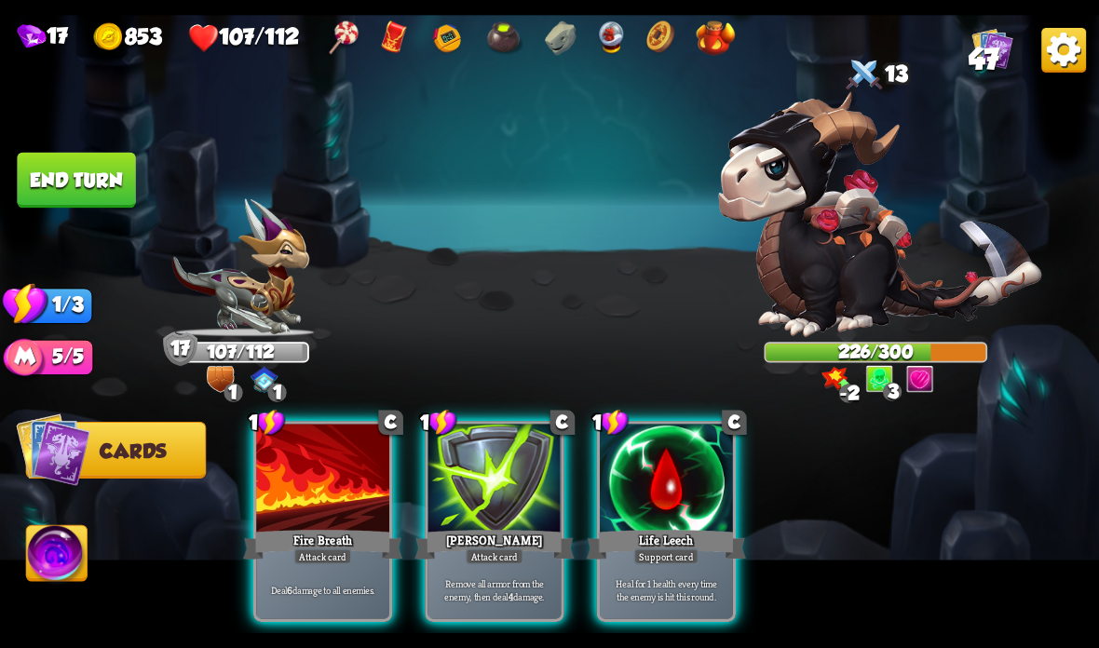
click at [338, 525] on div at bounding box center [322, 480] width 133 height 112
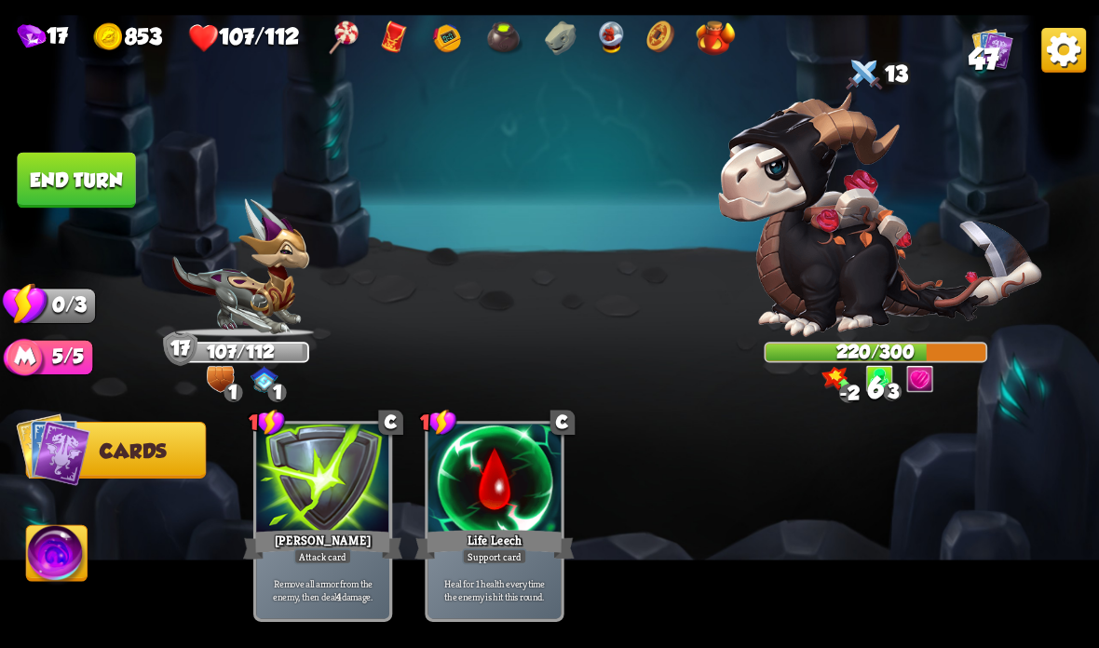
click at [65, 183] on button "End turn" at bounding box center [76, 181] width 118 height 56
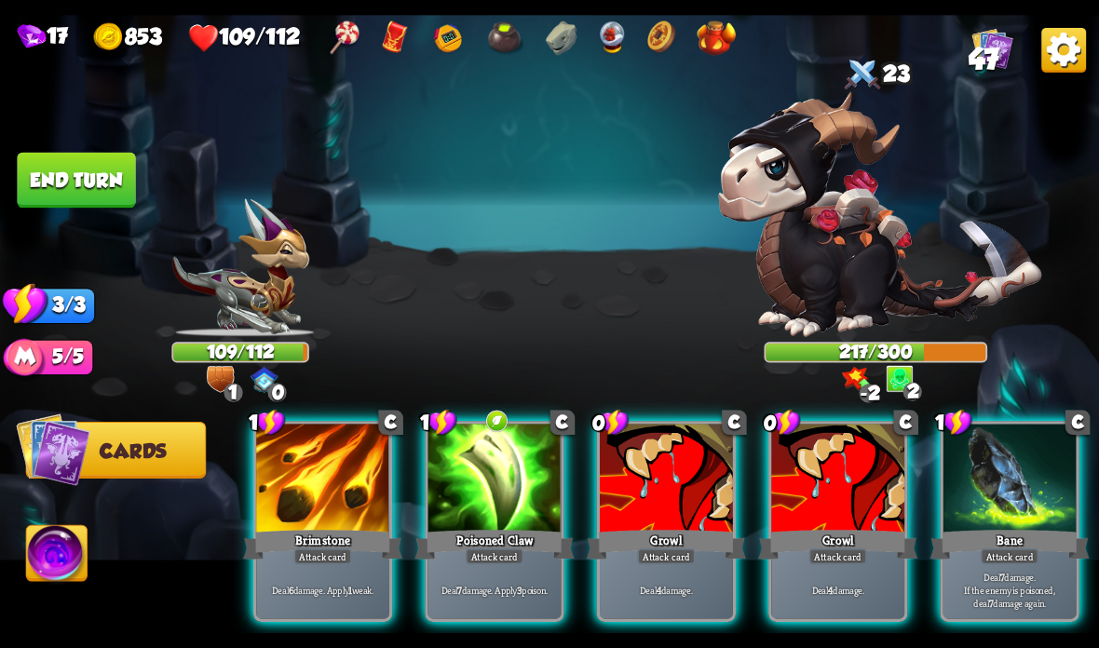
click at [298, 491] on div at bounding box center [322, 480] width 133 height 112
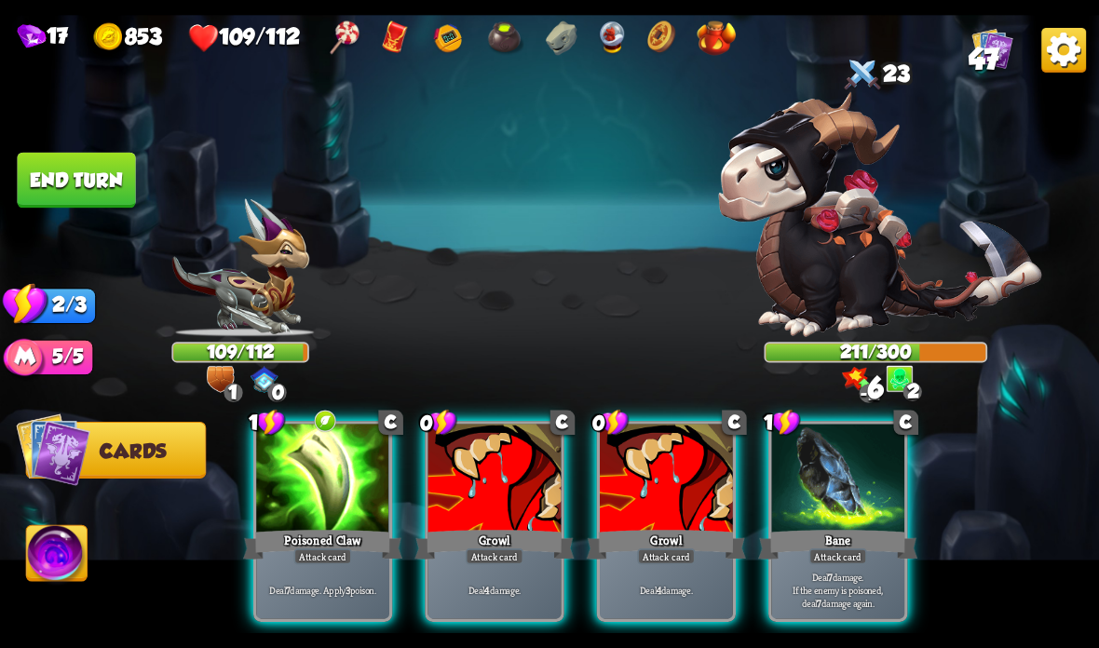
click at [288, 501] on div at bounding box center [322, 480] width 133 height 112
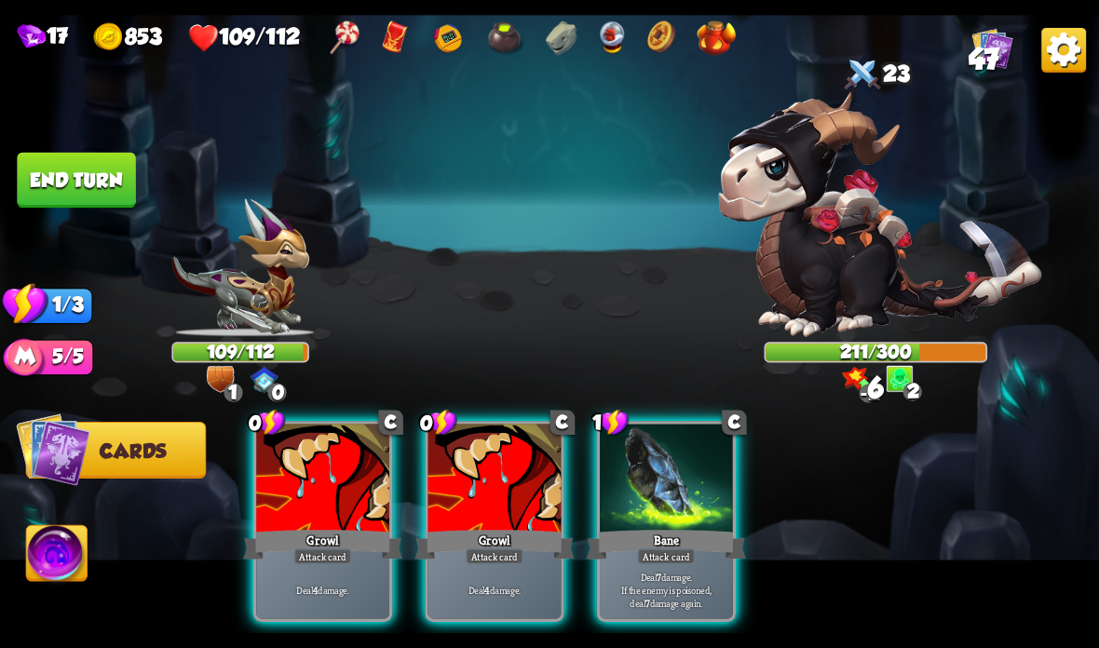
click at [277, 494] on div at bounding box center [322, 480] width 133 height 112
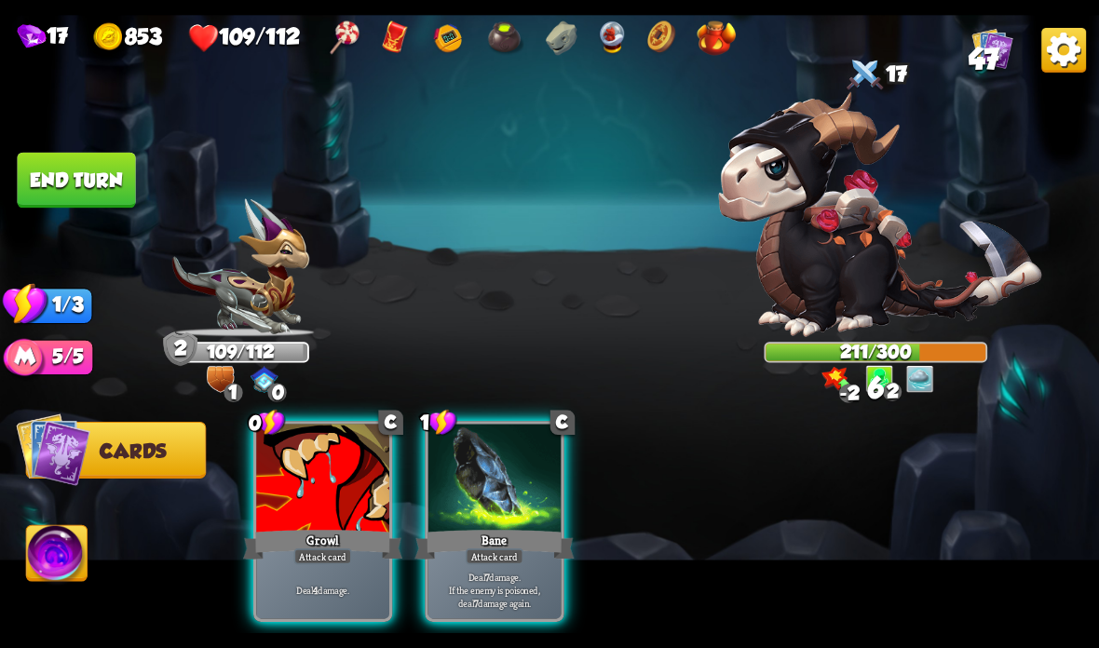
click at [283, 523] on div at bounding box center [322, 480] width 133 height 112
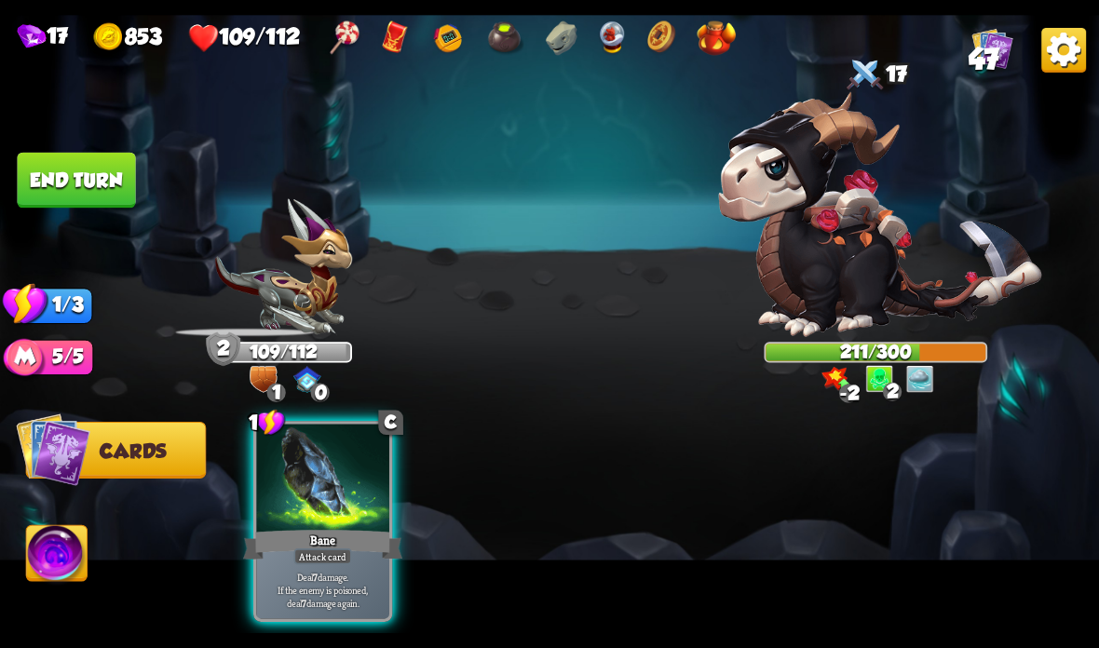
click at [287, 528] on div "Bane" at bounding box center [322, 544] width 159 height 35
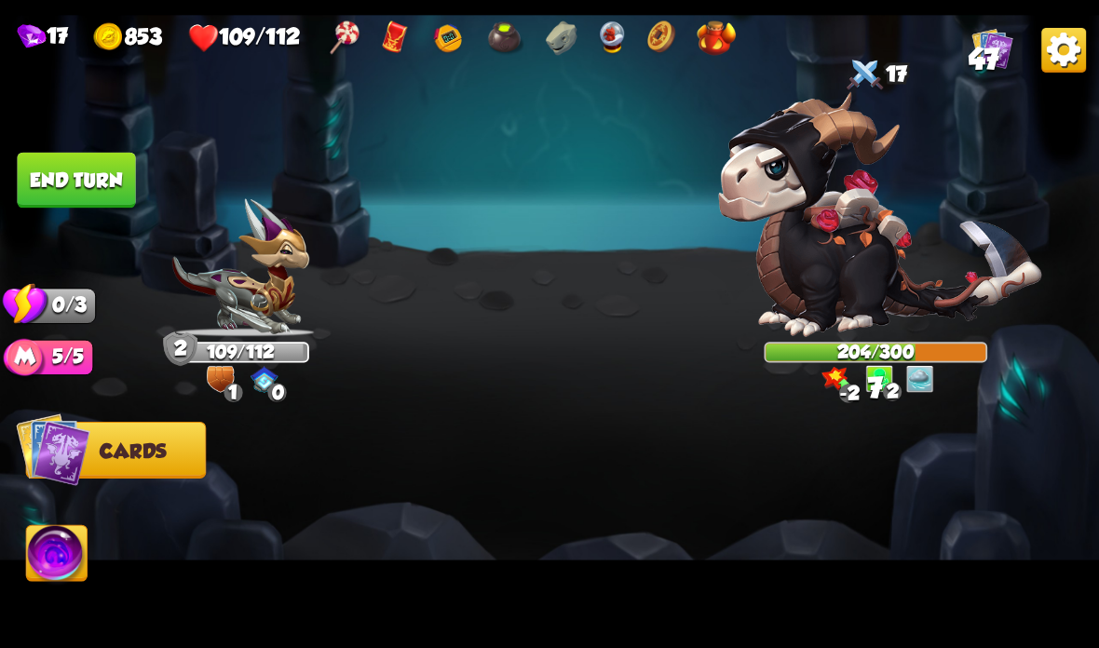
click at [37, 173] on button "End turn" at bounding box center [76, 181] width 118 height 56
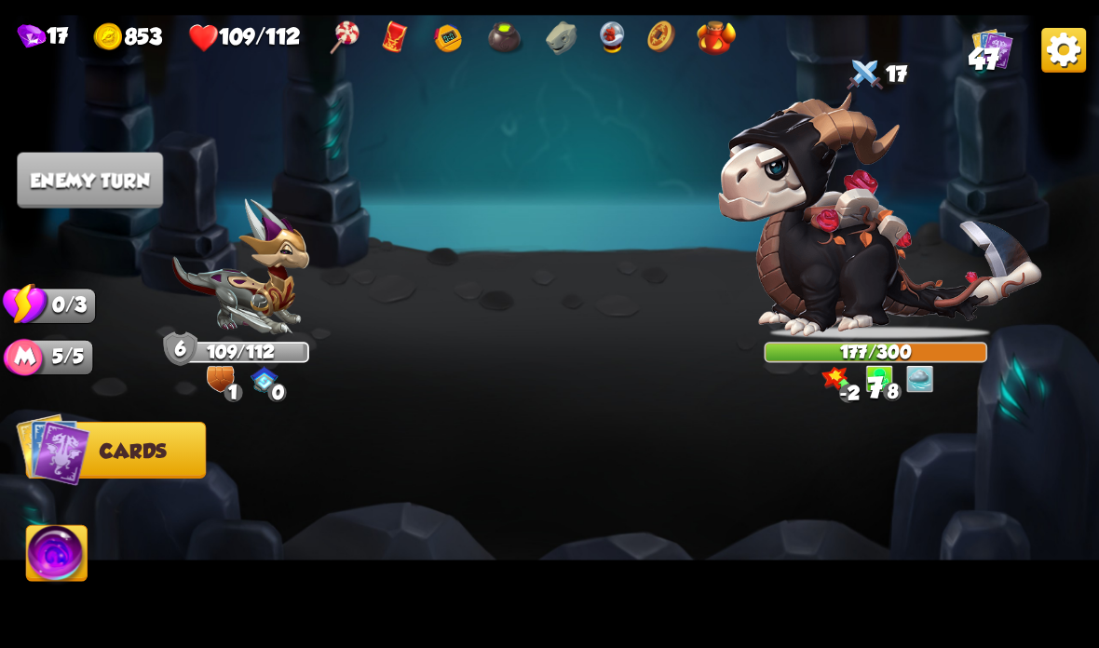
click at [250, 321] on img at bounding box center [239, 267] width 137 height 138
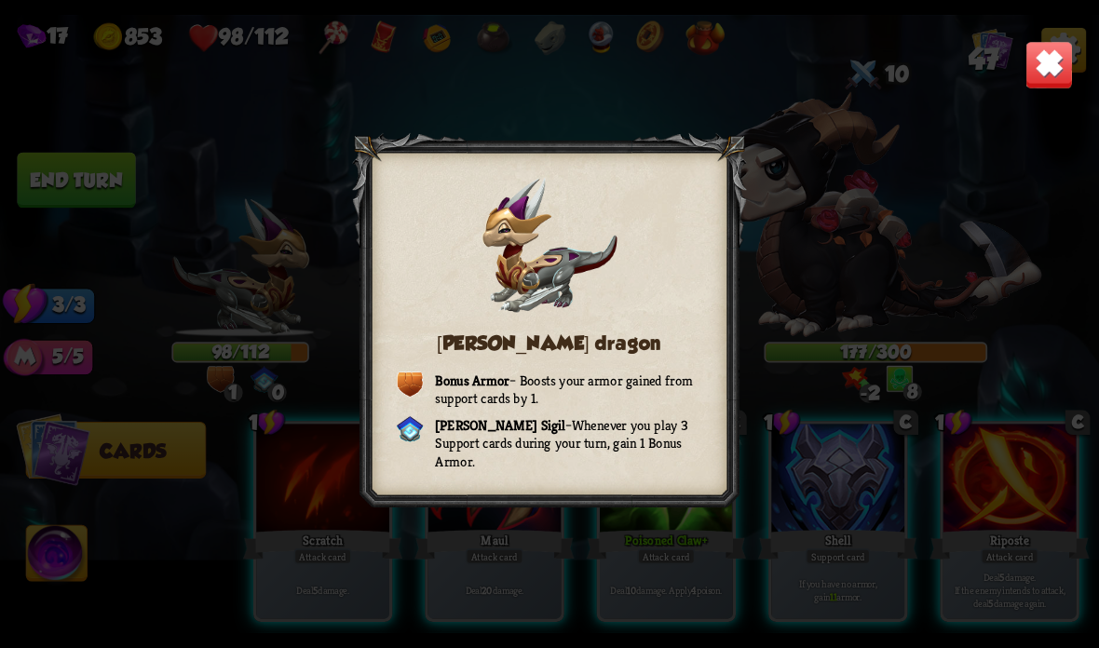
click at [1037, 75] on img at bounding box center [1049, 65] width 48 height 48
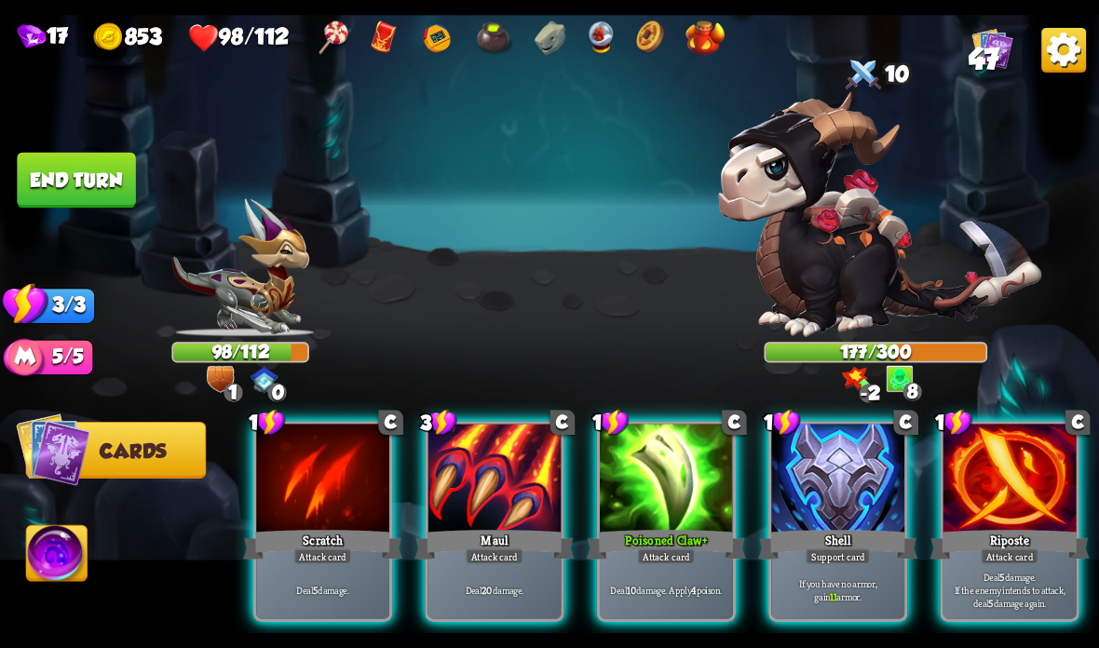
click at [826, 555] on div "Support card" at bounding box center [838, 557] width 65 height 16
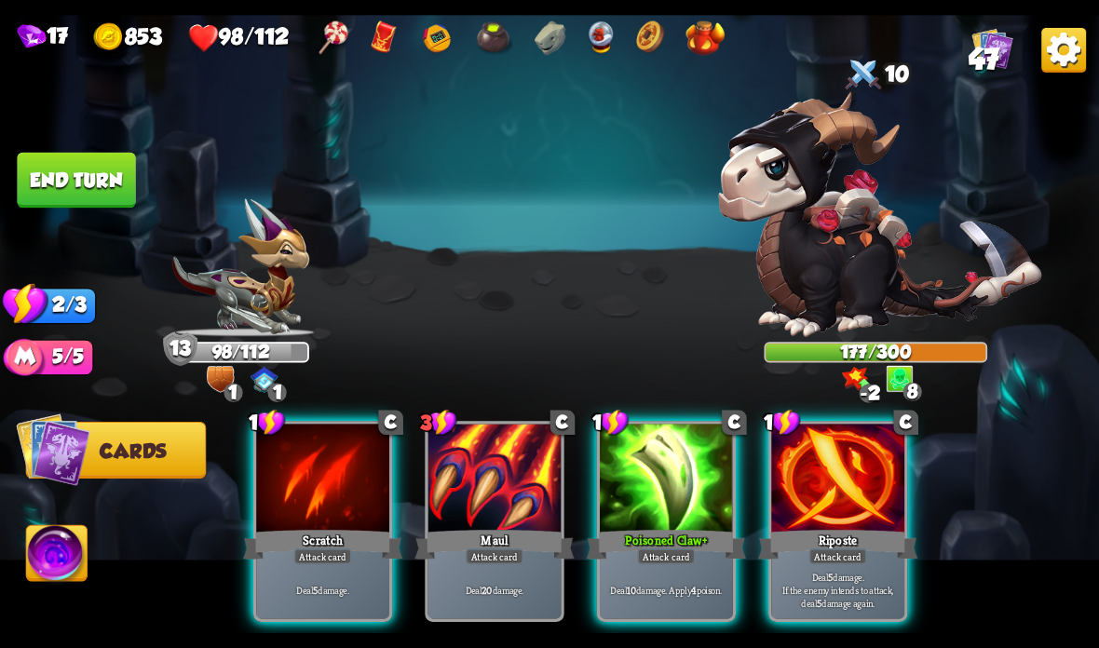
click at [647, 493] on div at bounding box center [666, 480] width 133 height 112
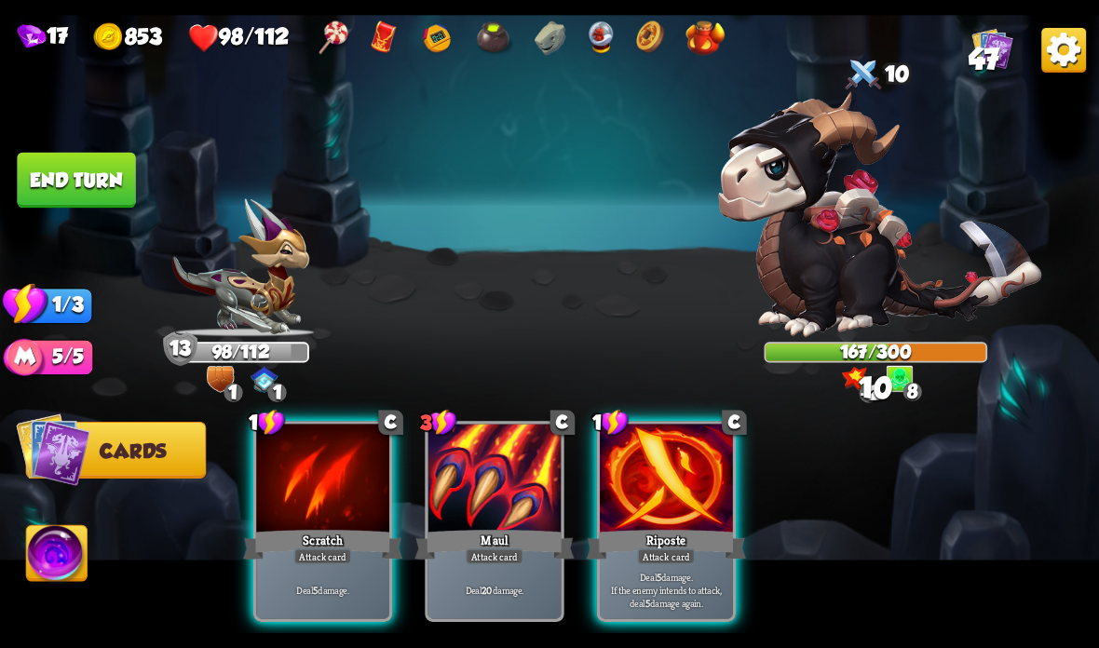
click at [663, 506] on div at bounding box center [666, 480] width 133 height 112
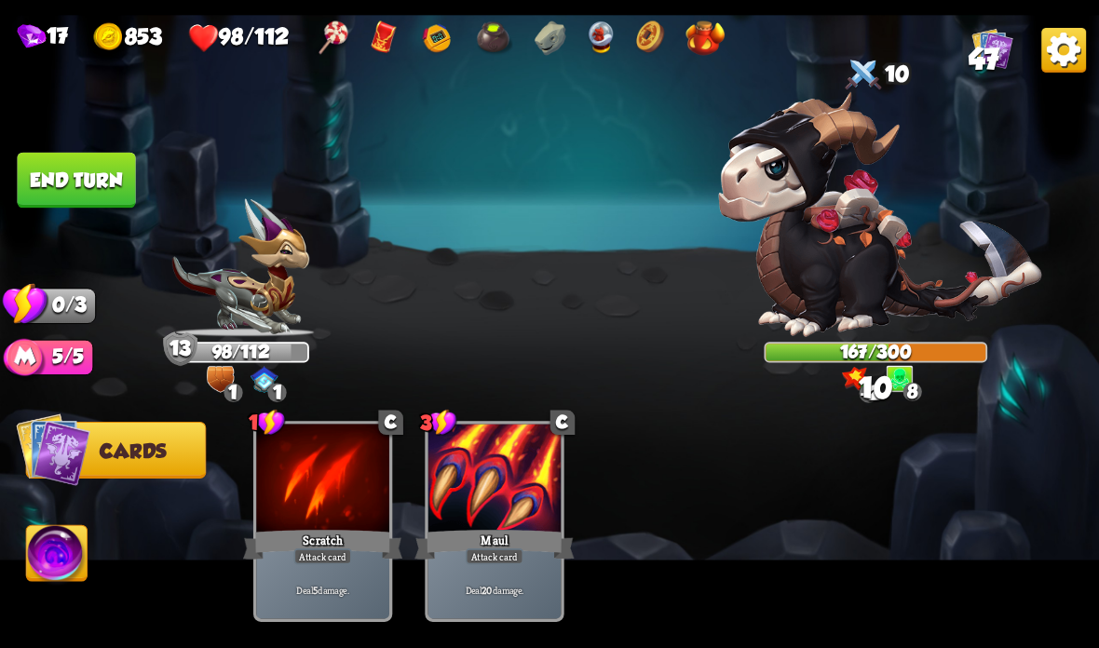
click at [64, 180] on button "End turn" at bounding box center [76, 181] width 118 height 56
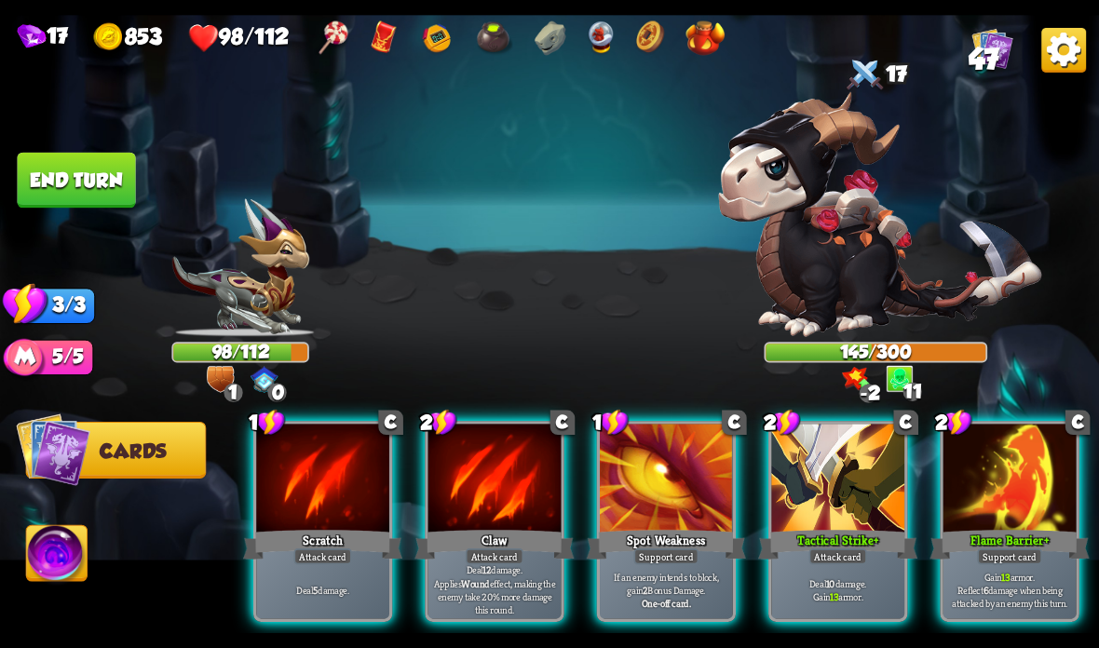
click at [858, 487] on div at bounding box center [837, 480] width 133 height 112
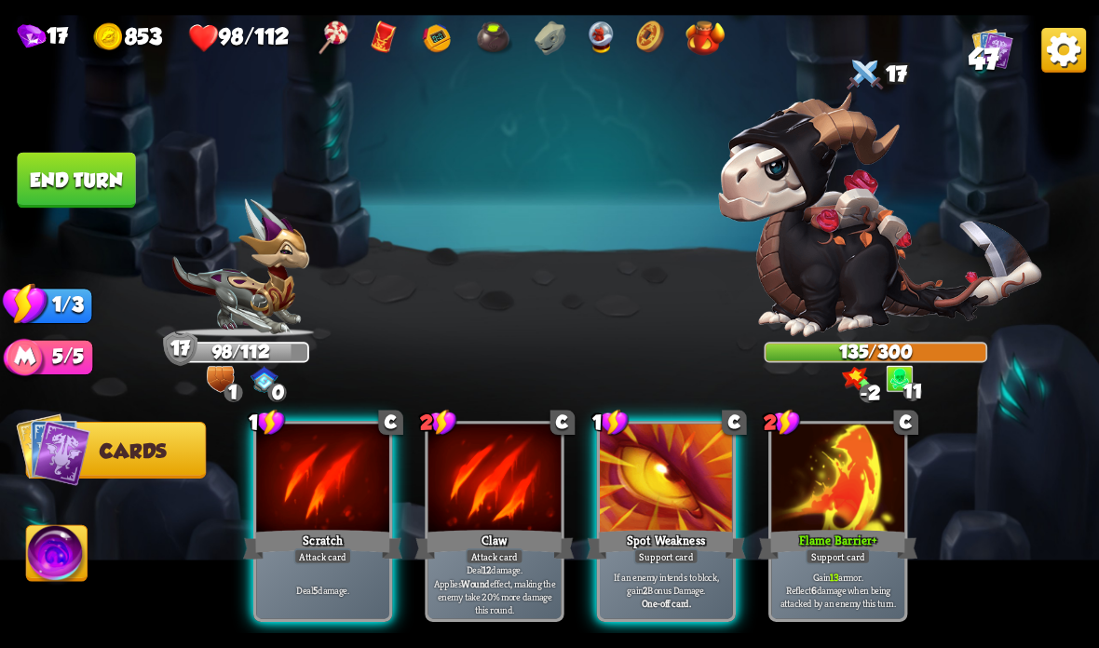
click at [296, 542] on div "Scratch" at bounding box center [322, 544] width 159 height 35
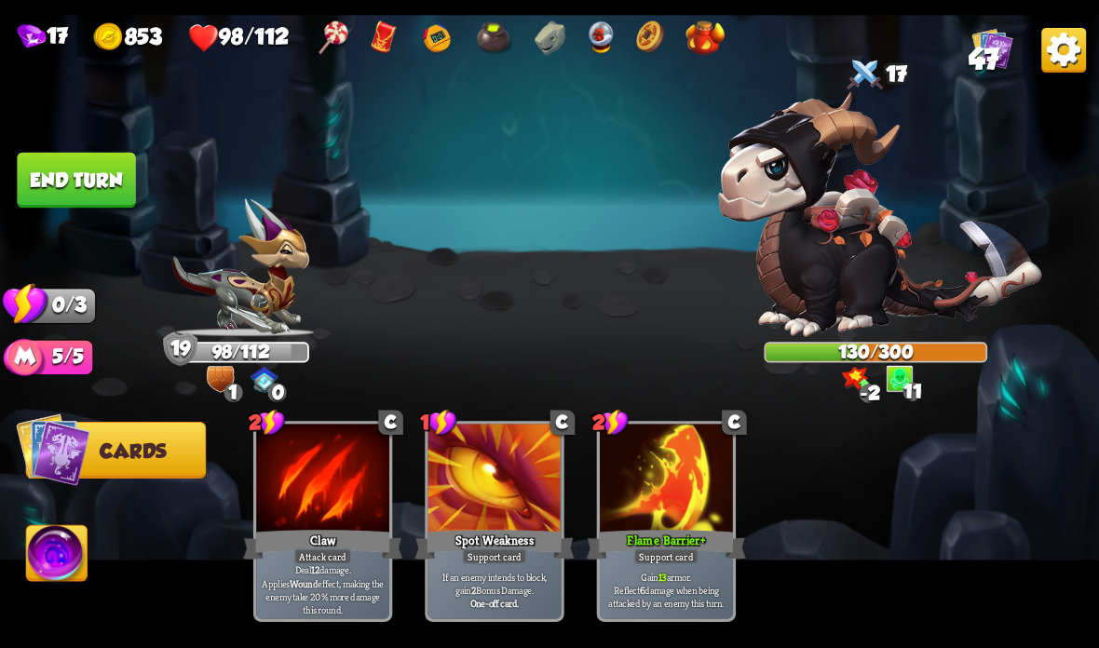
click at [61, 169] on button "End turn" at bounding box center [76, 181] width 118 height 56
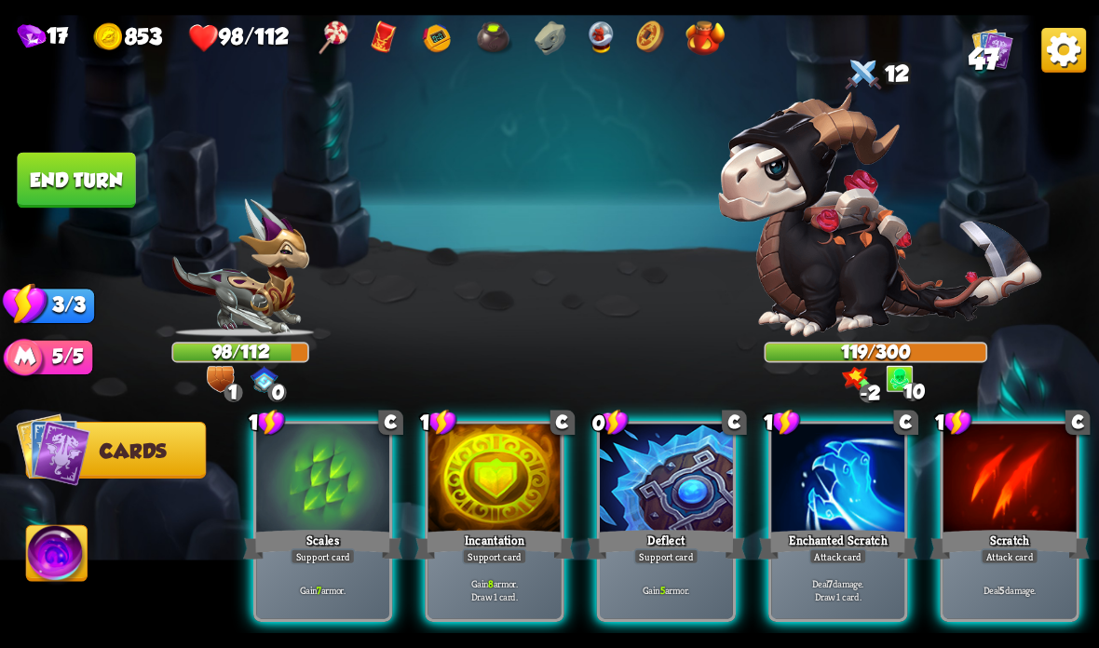
click at [499, 481] on div at bounding box center [494, 480] width 133 height 112
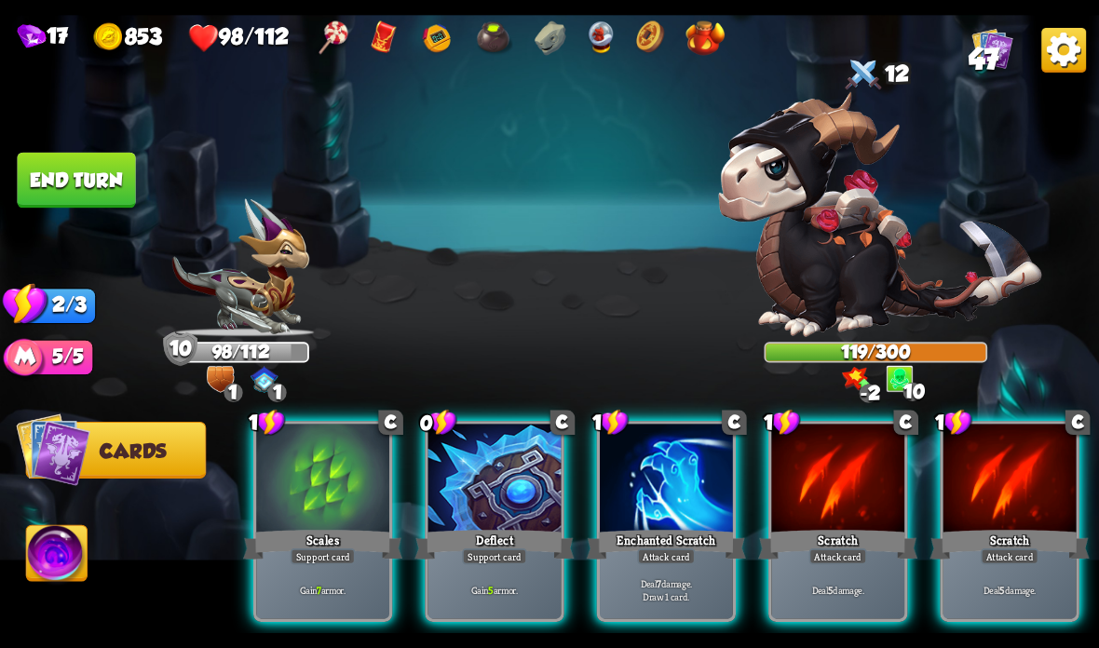
click at [488, 497] on div at bounding box center [494, 480] width 133 height 112
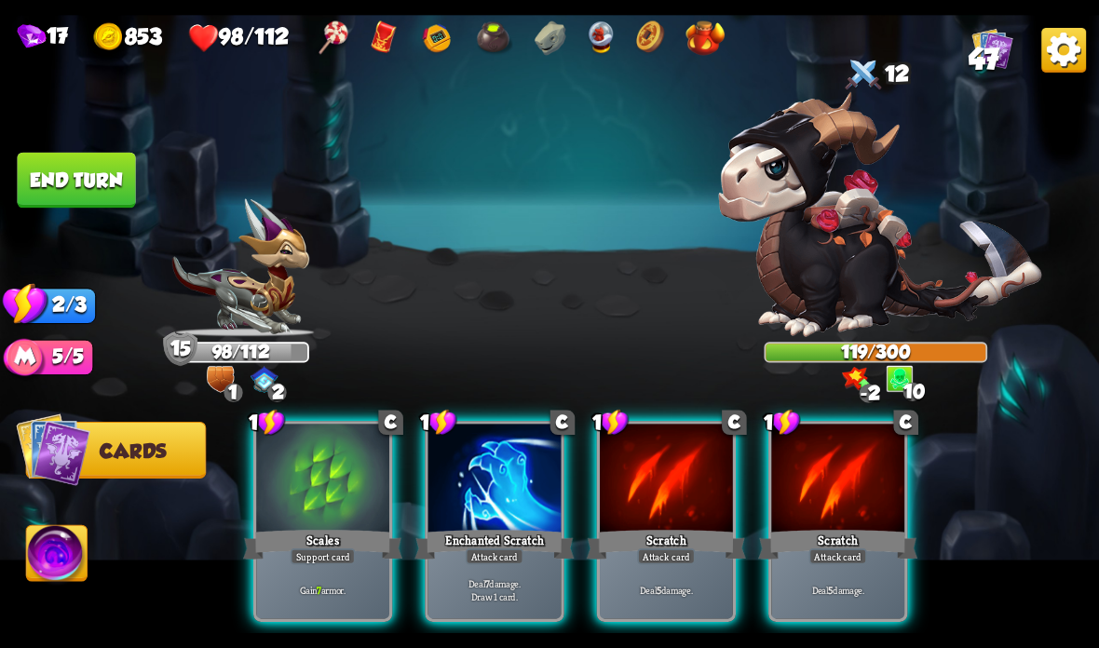
click at [454, 498] on div at bounding box center [494, 480] width 133 height 112
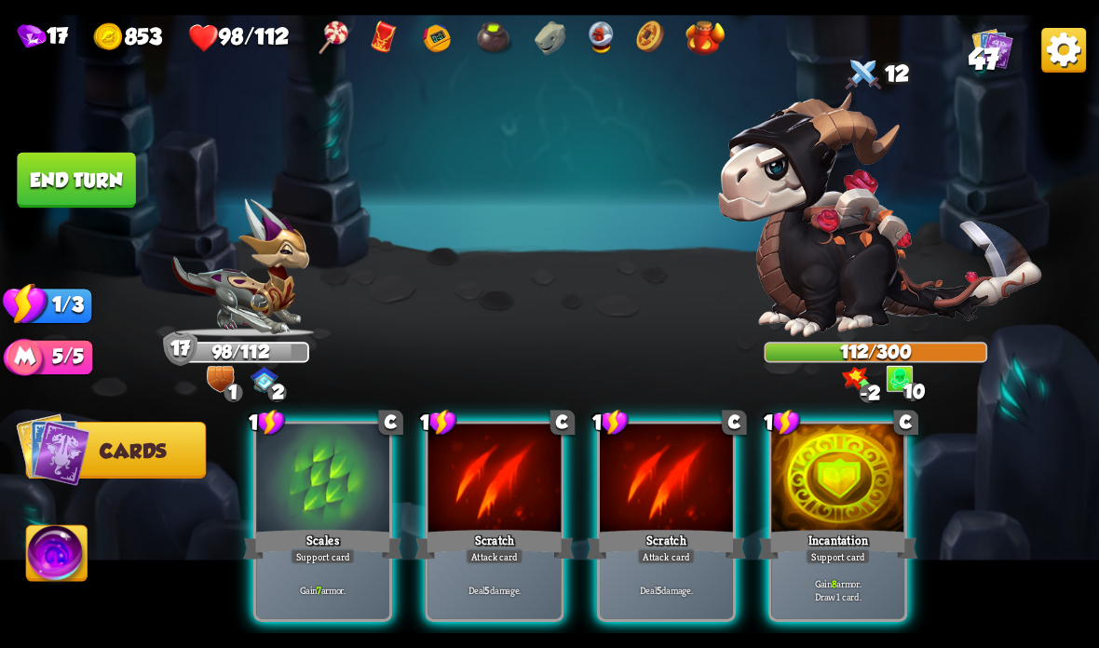
click at [481, 493] on div at bounding box center [494, 480] width 133 height 112
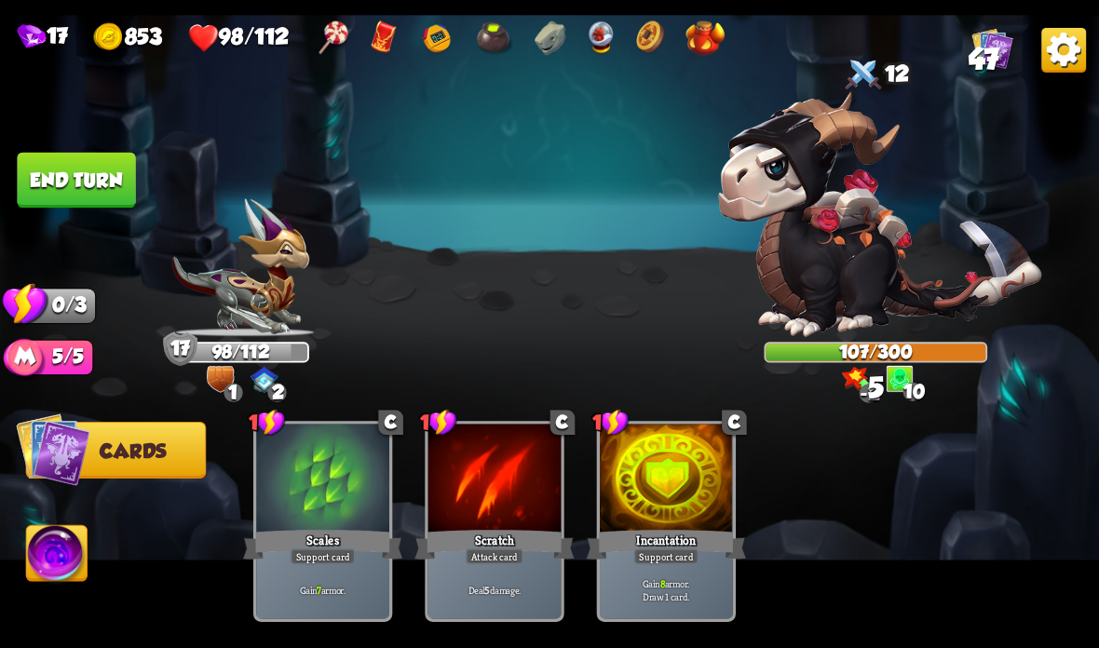
click at [99, 165] on button "End turn" at bounding box center [76, 181] width 118 height 56
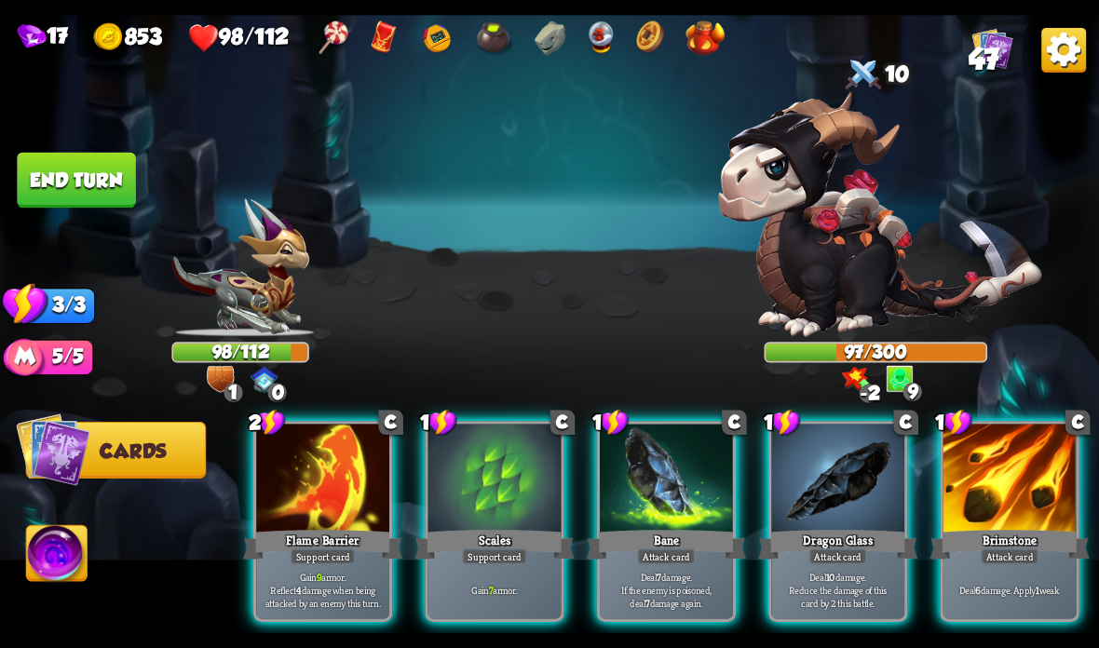
click at [319, 509] on div at bounding box center [322, 480] width 133 height 112
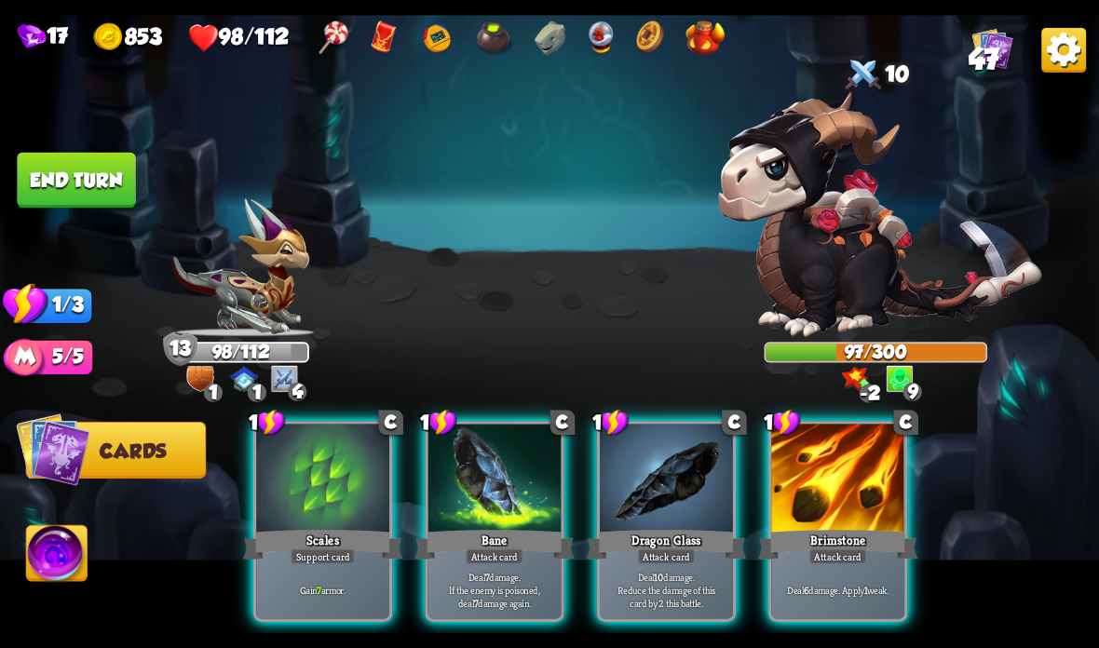
click at [491, 561] on div "Attack card" at bounding box center [495, 557] width 58 height 16
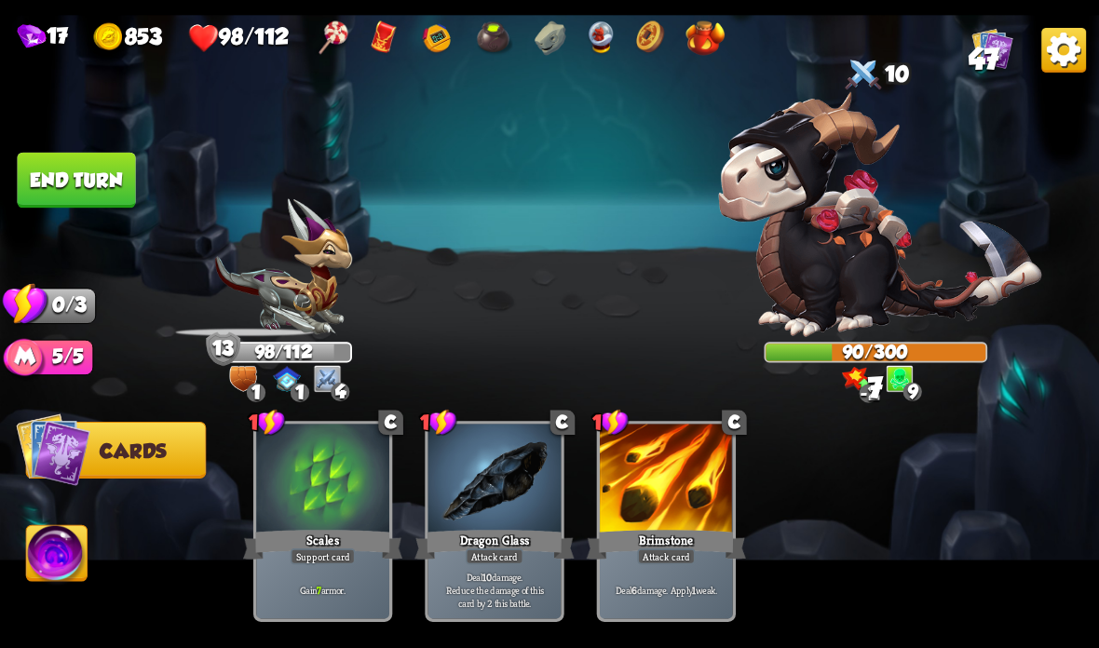
click at [62, 179] on button "End turn" at bounding box center [76, 181] width 118 height 56
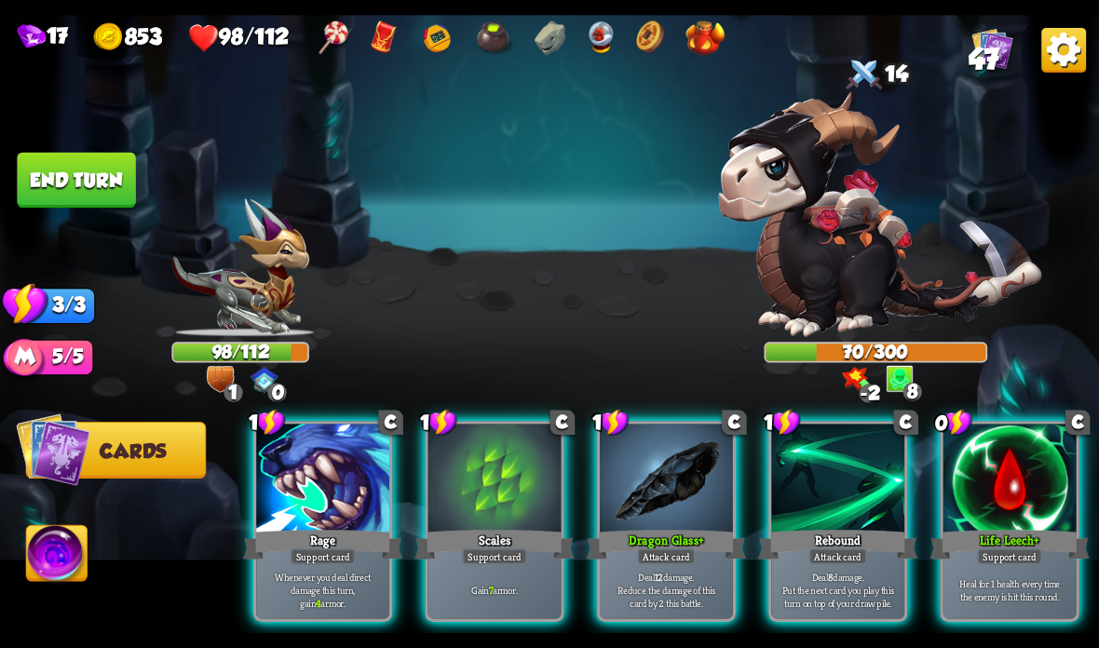
click at [1011, 458] on div at bounding box center [1009, 480] width 133 height 112
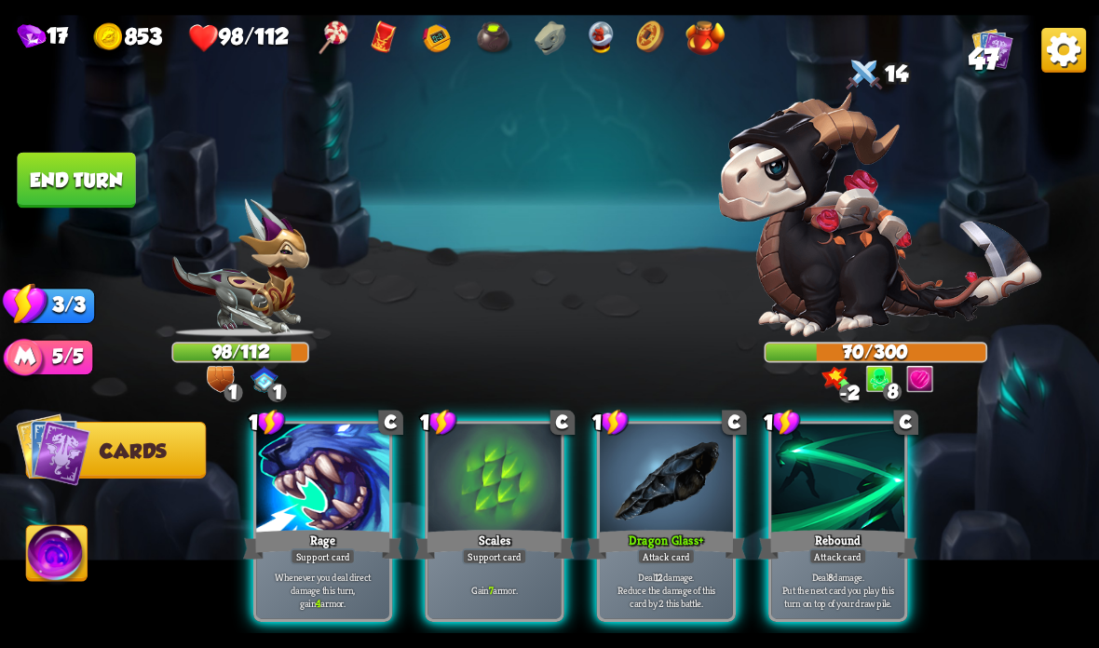
click at [328, 535] on div "Rage" at bounding box center [322, 544] width 159 height 35
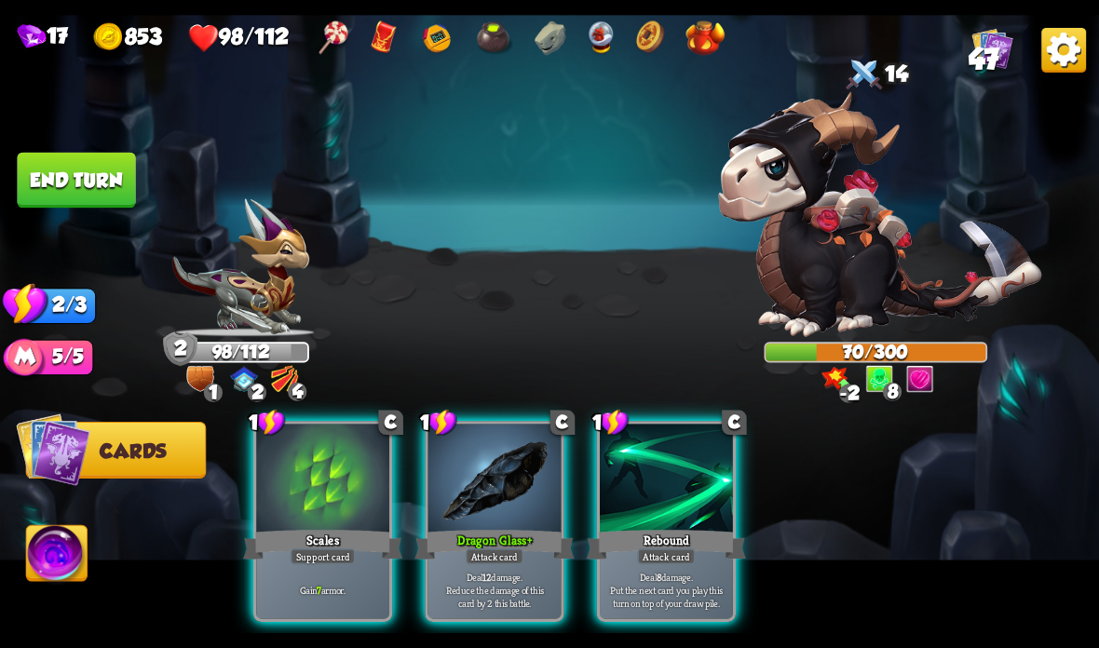
click at [457, 532] on div "Dragon Glass +" at bounding box center [493, 544] width 159 height 35
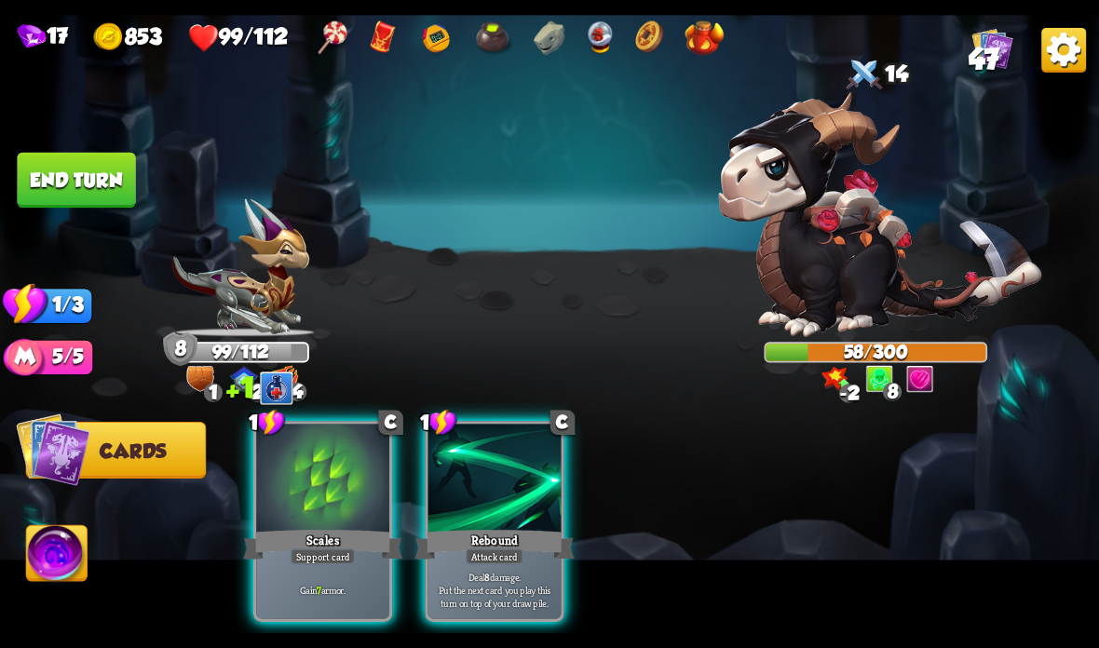
click at [298, 528] on div "Scales" at bounding box center [322, 544] width 159 height 35
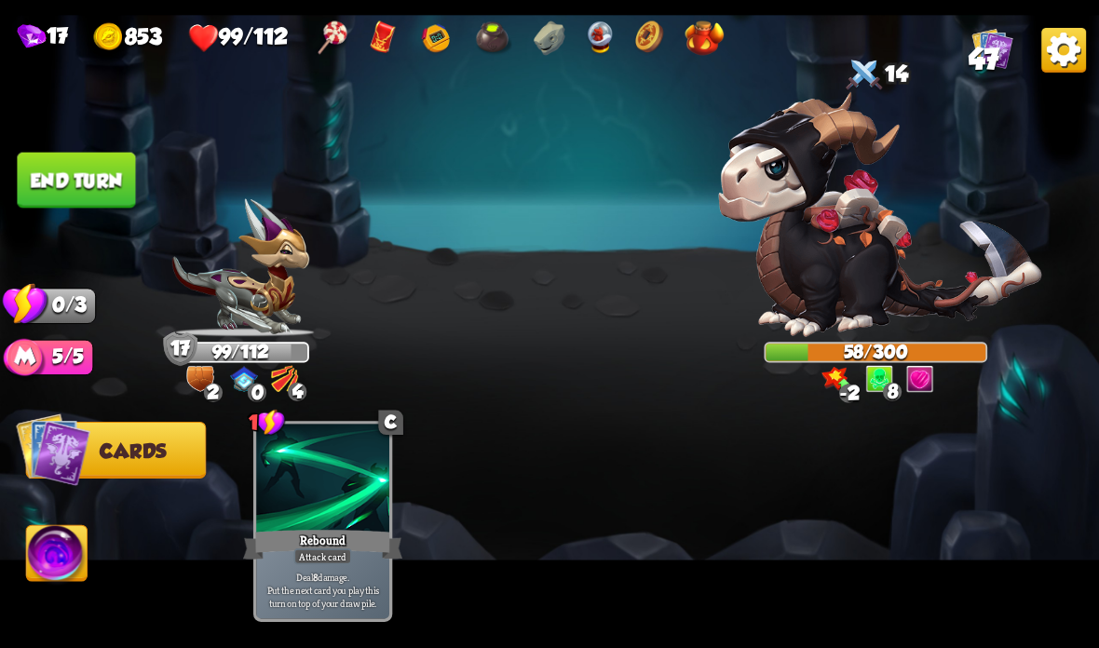
click at [63, 175] on button "End turn" at bounding box center [76, 181] width 118 height 56
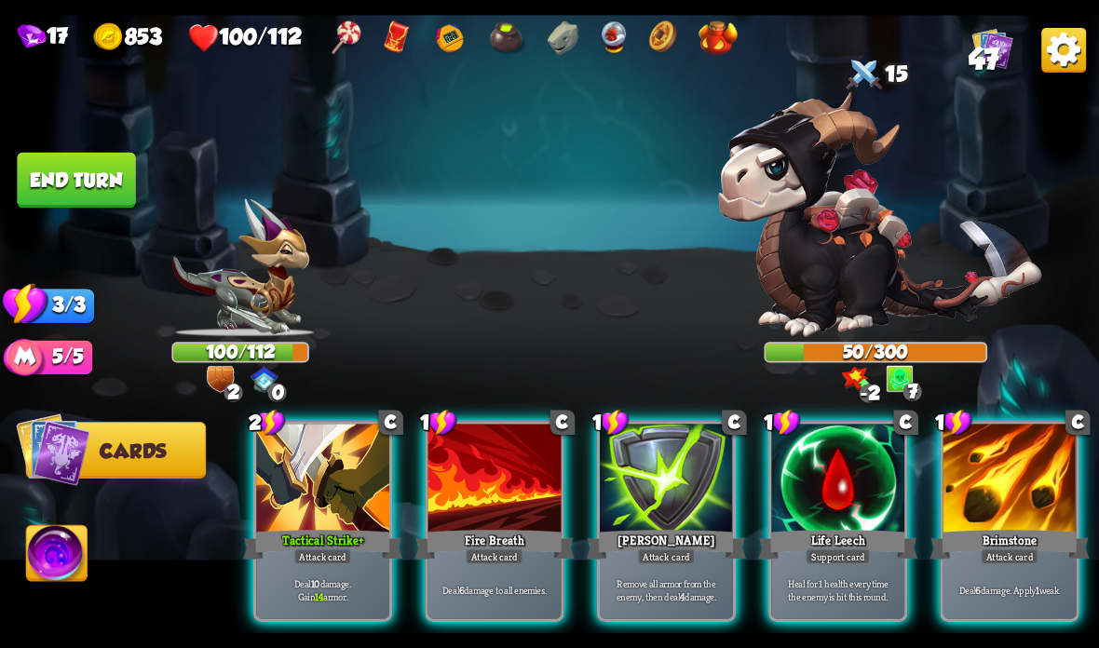
click at [855, 490] on div at bounding box center [837, 480] width 133 height 112
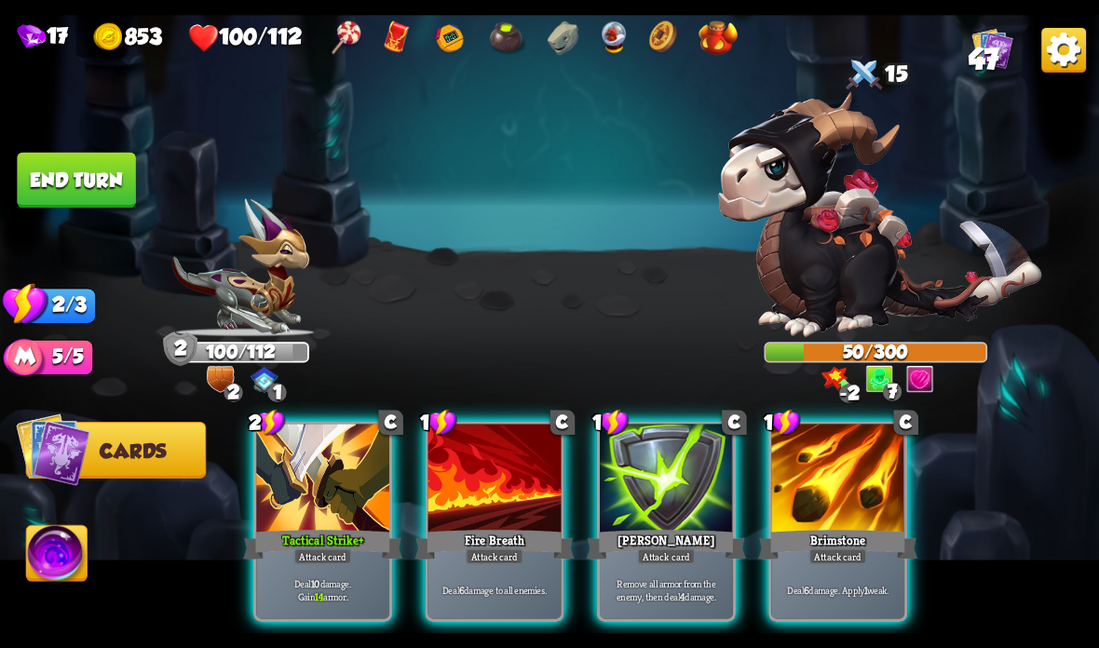
click at [322, 550] on div "Attack card" at bounding box center [323, 557] width 58 height 16
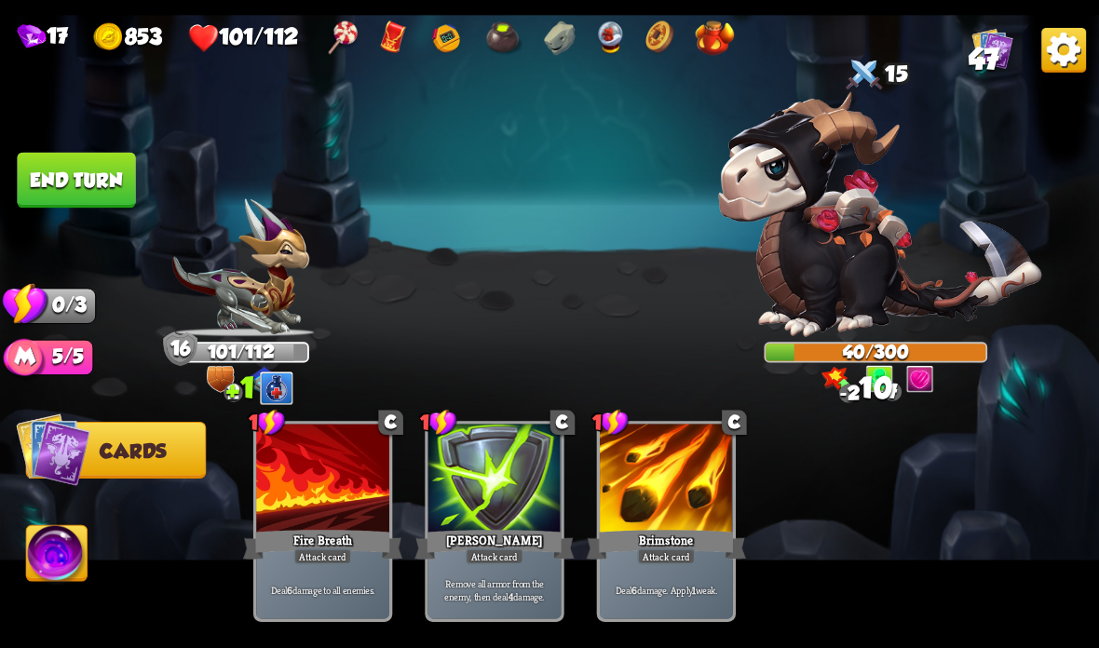
click at [75, 210] on img at bounding box center [549, 324] width 1099 height 618
click at [47, 174] on button "End turn" at bounding box center [76, 181] width 118 height 56
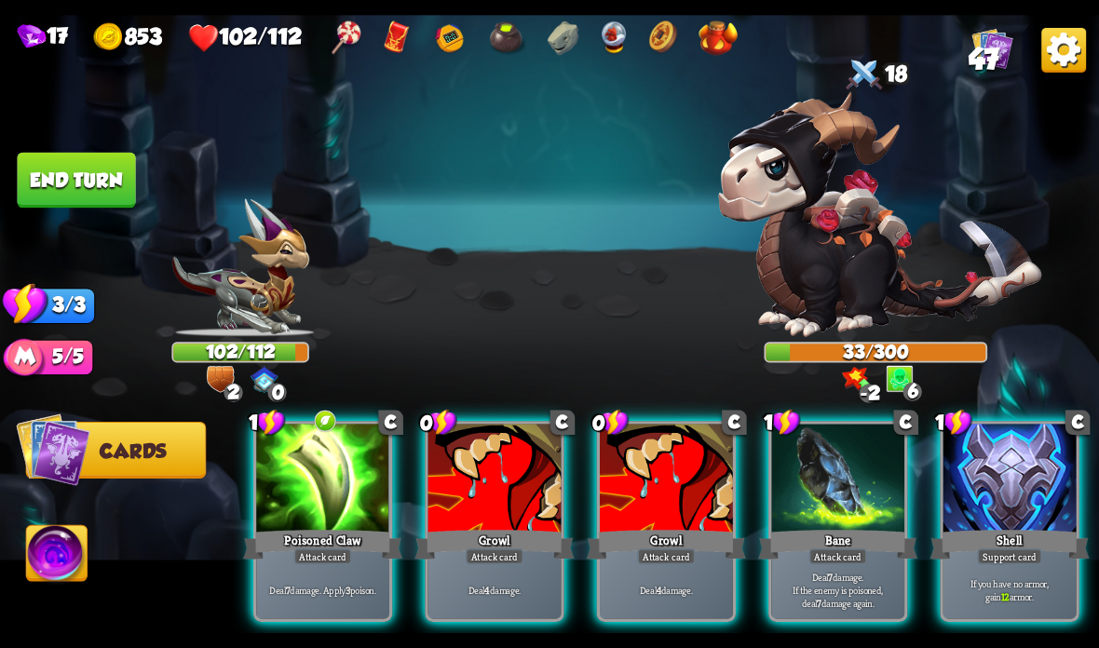
click at [1033, 511] on div at bounding box center [1009, 480] width 133 height 112
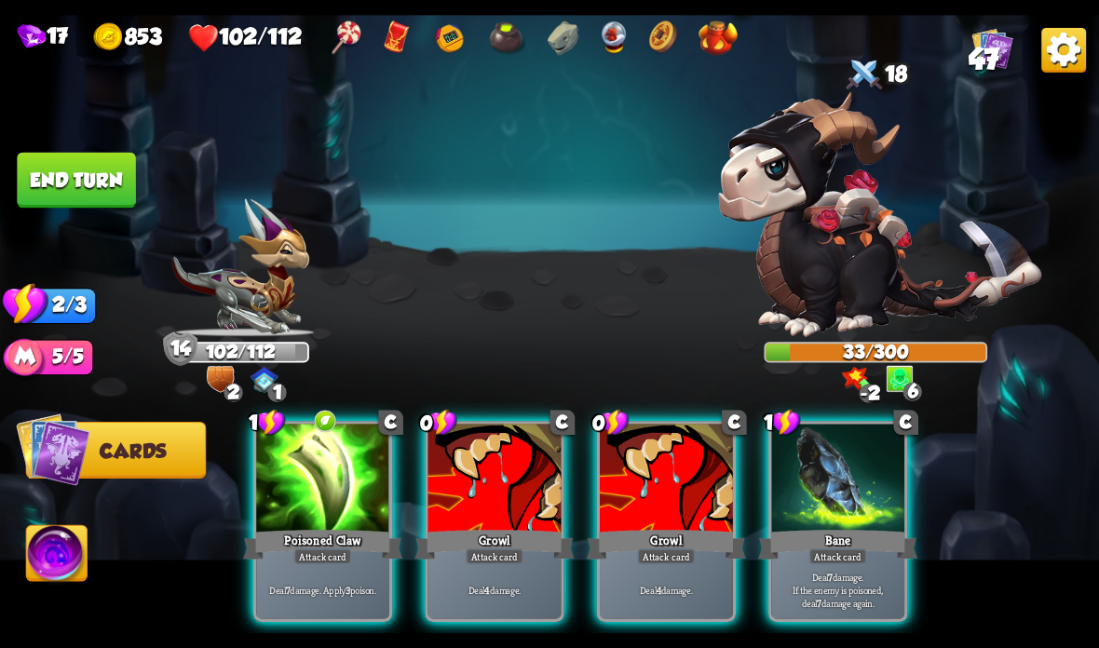
click at [305, 508] on div at bounding box center [322, 480] width 133 height 112
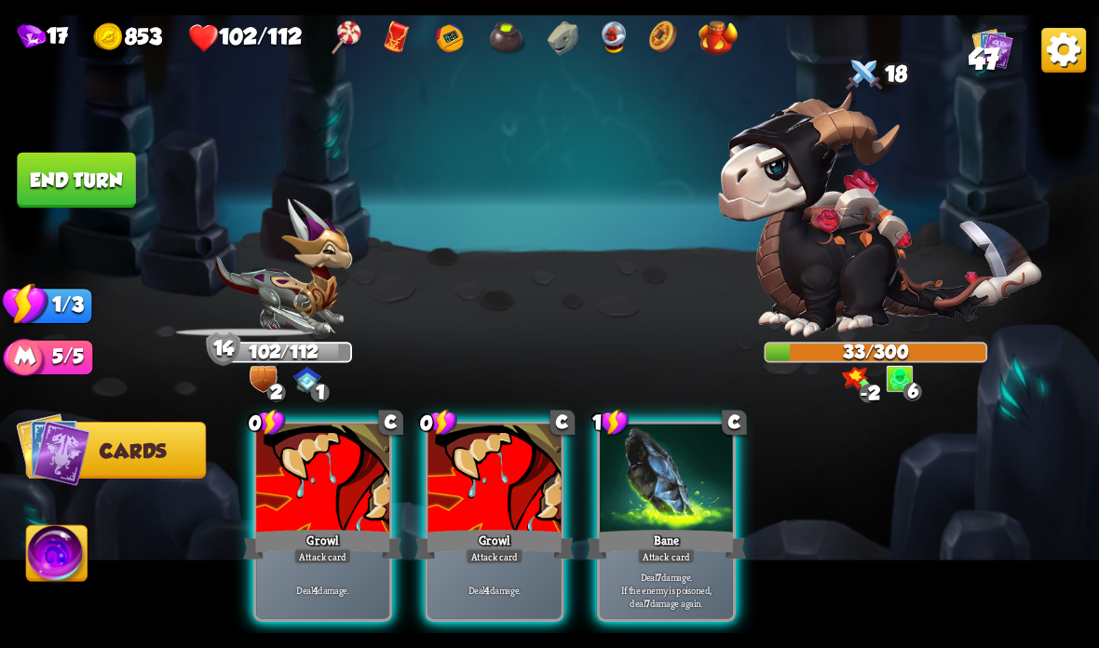
click at [289, 527] on div "Growl" at bounding box center [322, 544] width 159 height 35
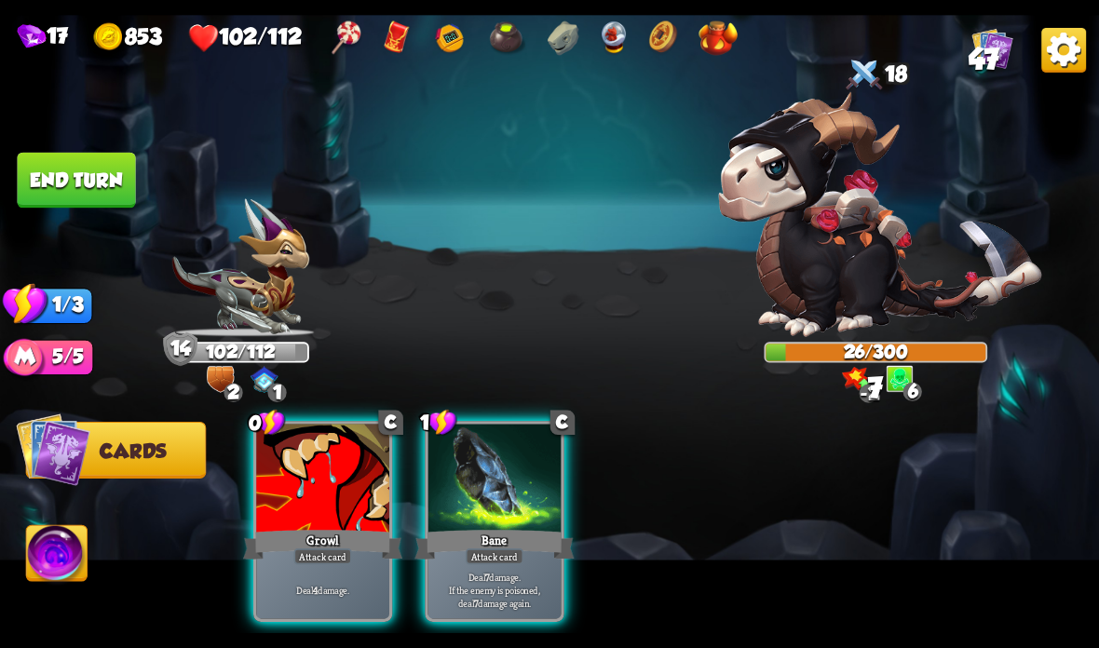
click at [298, 537] on div "Growl" at bounding box center [322, 544] width 159 height 35
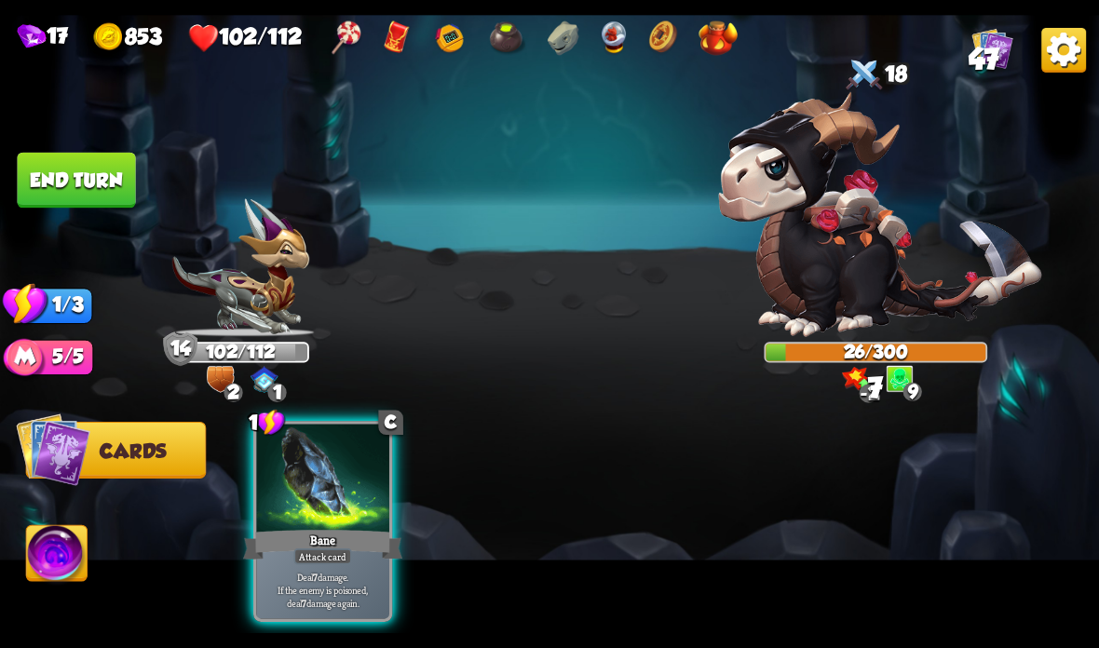
click at [306, 526] on div at bounding box center [322, 480] width 133 height 112
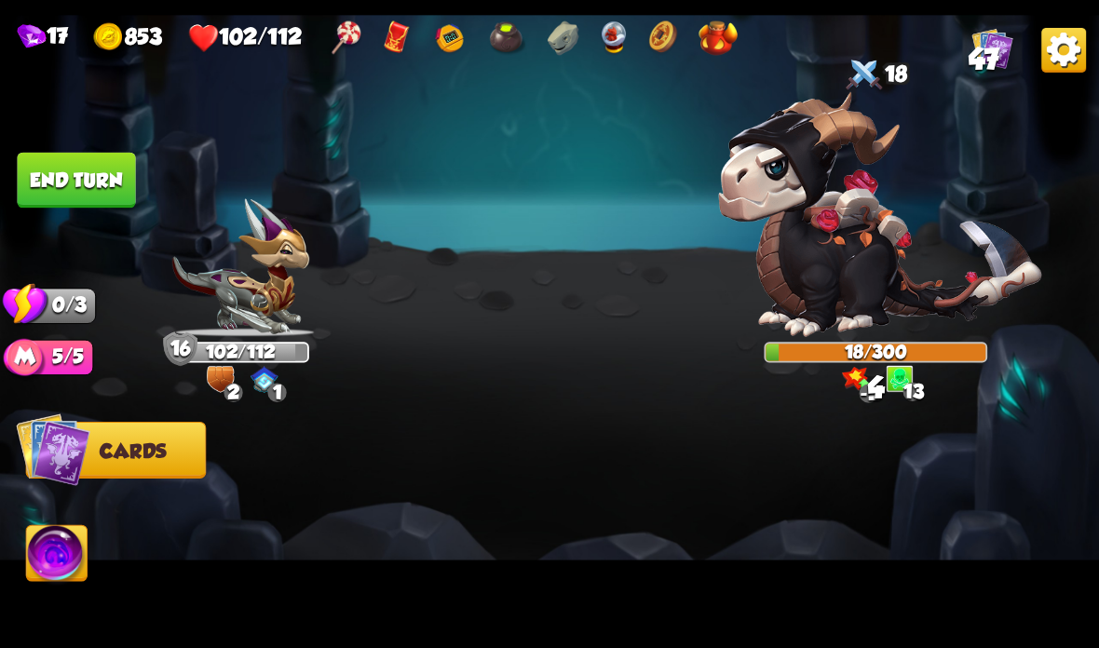
click at [70, 169] on button "End turn" at bounding box center [76, 181] width 118 height 56
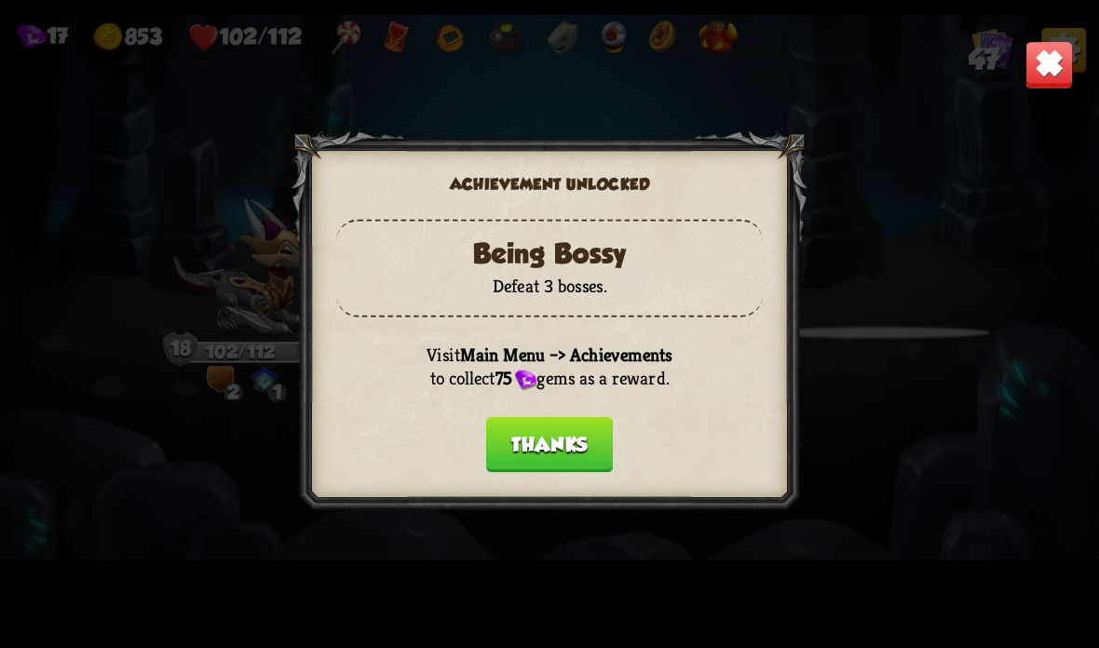
click at [571, 431] on button "Thanks" at bounding box center [549, 445] width 127 height 56
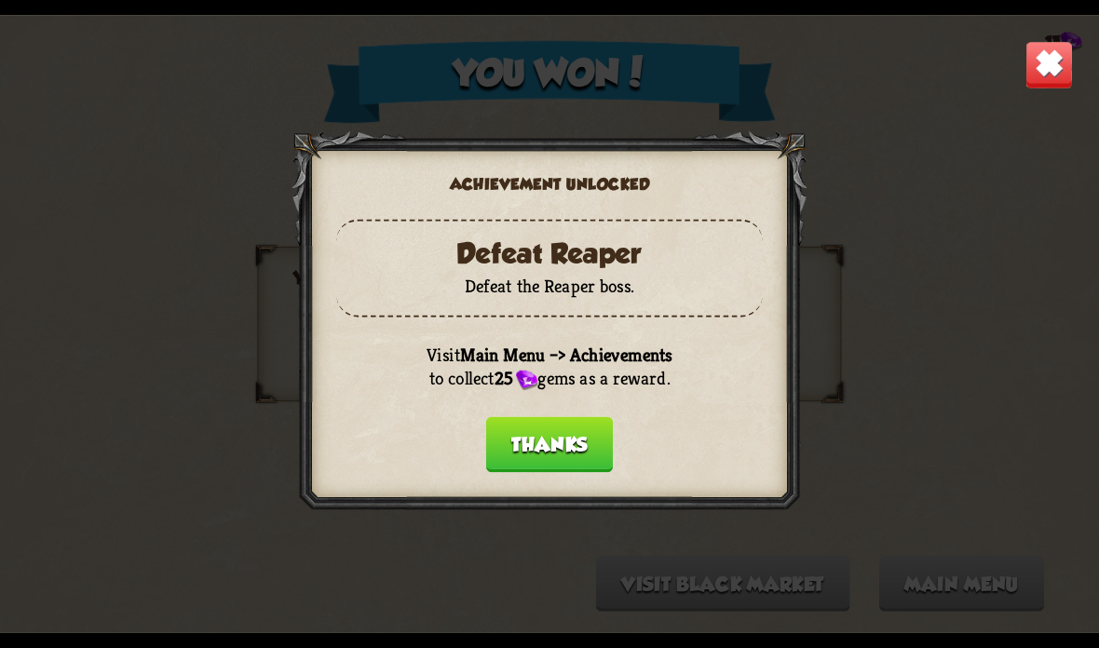
click at [540, 449] on button "Thanks" at bounding box center [549, 445] width 127 height 56
click at [541, 444] on button "Thanks" at bounding box center [549, 445] width 127 height 56
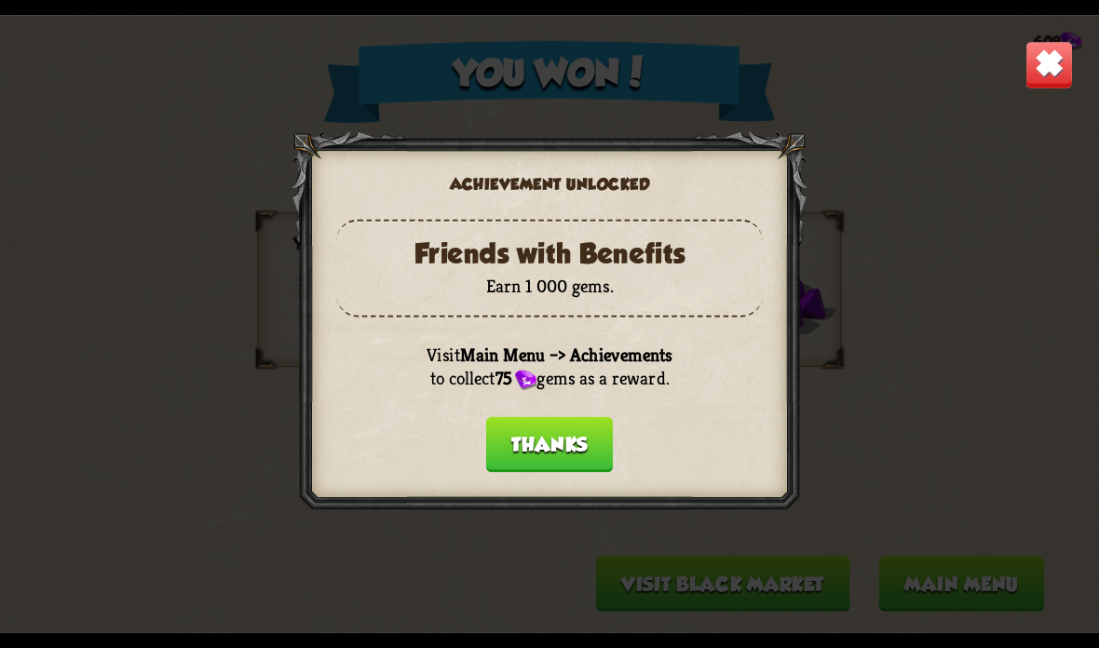
click at [585, 444] on button "Thanks" at bounding box center [549, 445] width 127 height 56
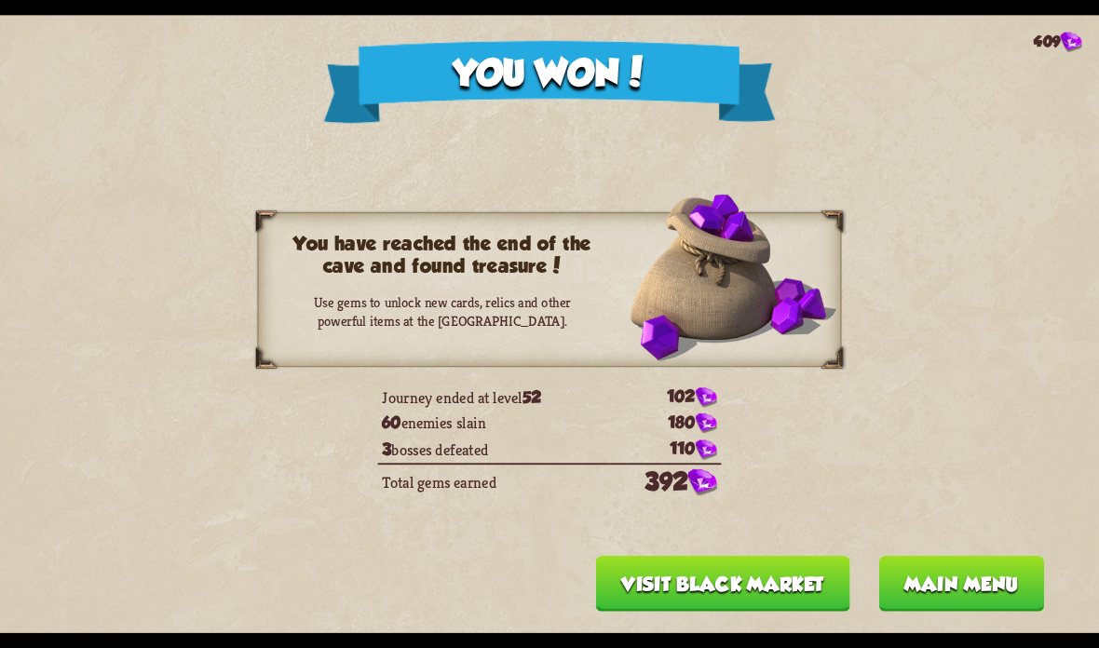
click at [783, 588] on button "Visit Black Market" at bounding box center [723, 584] width 254 height 56
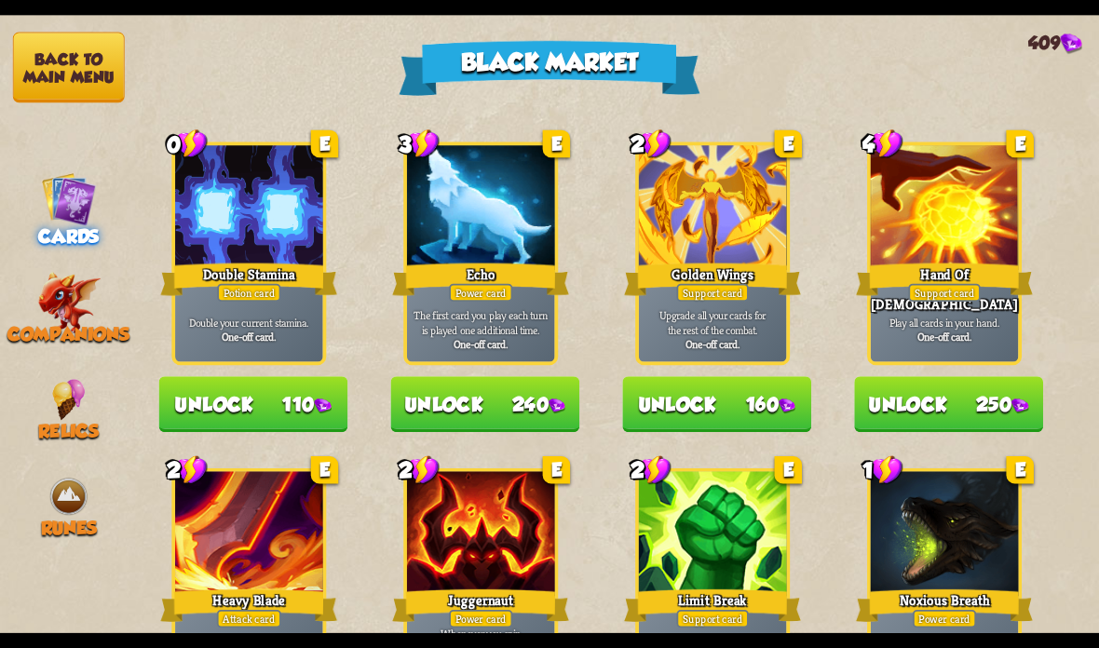
scroll to position [1441, 0]
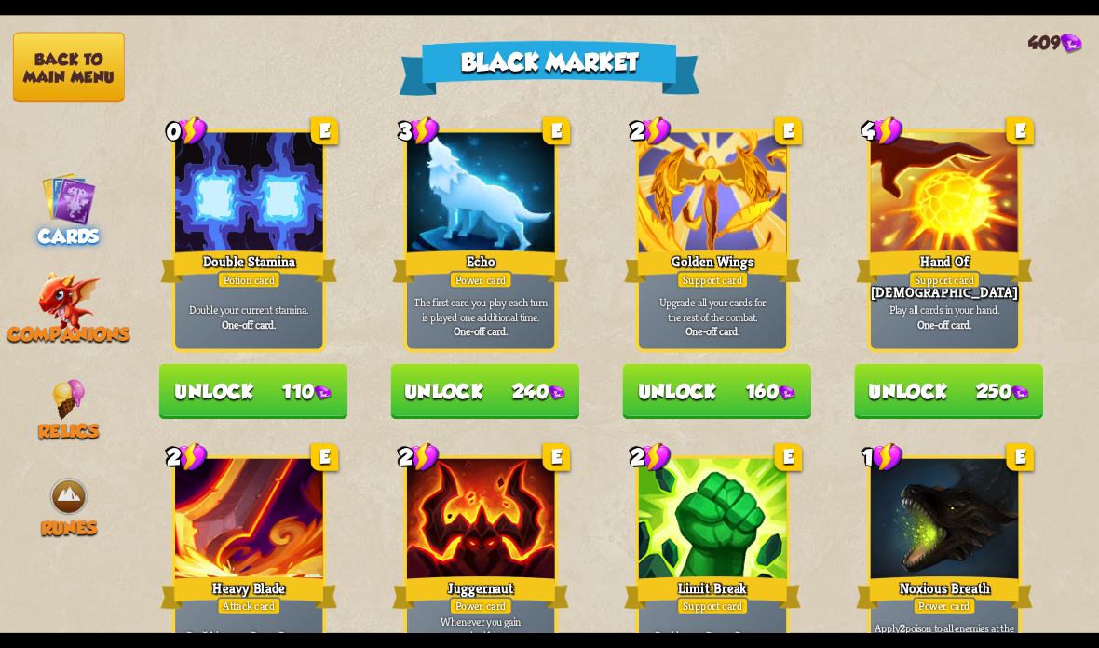
click at [74, 303] on img at bounding box center [68, 302] width 63 height 61
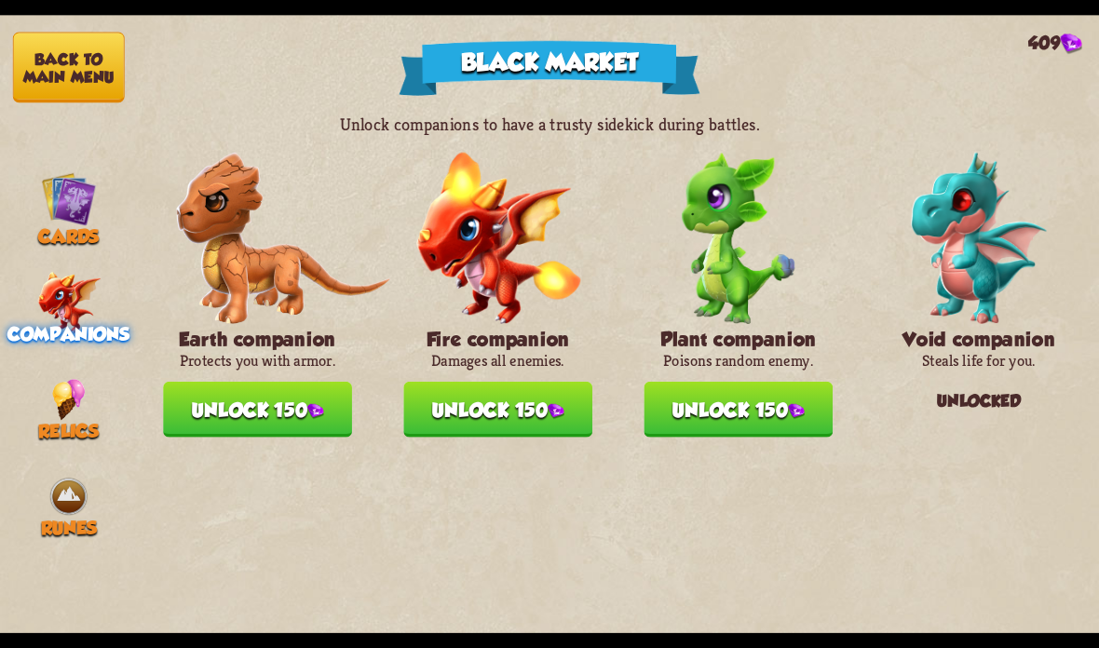
click at [60, 379] on img at bounding box center [69, 399] width 34 height 41
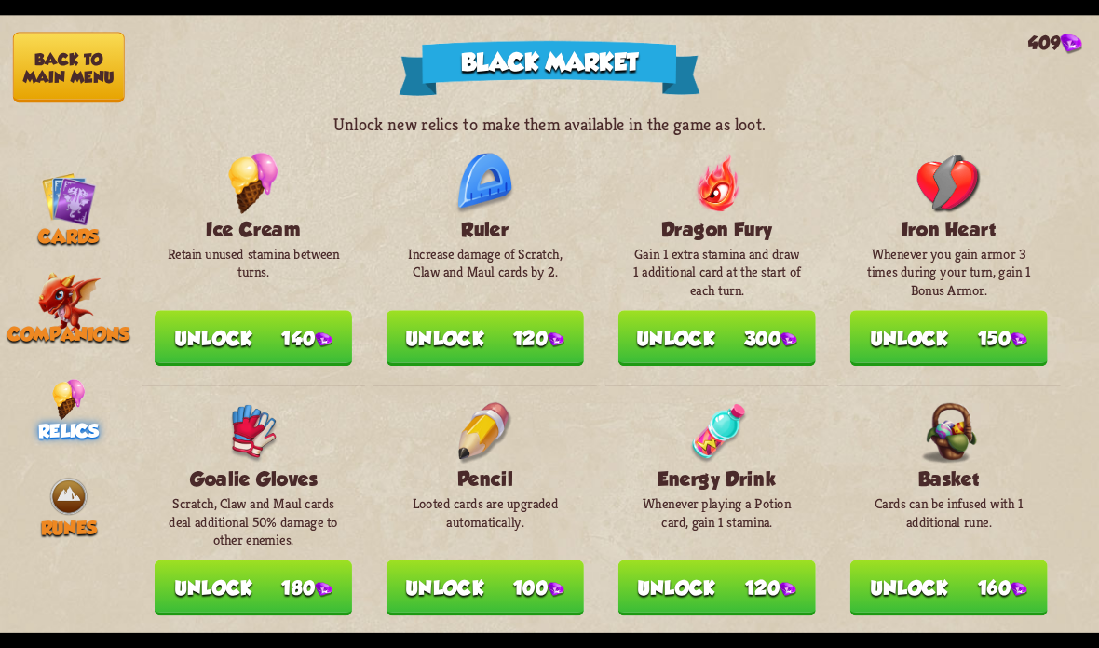
click at [33, 195] on div "Cards" at bounding box center [69, 209] width 138 height 76
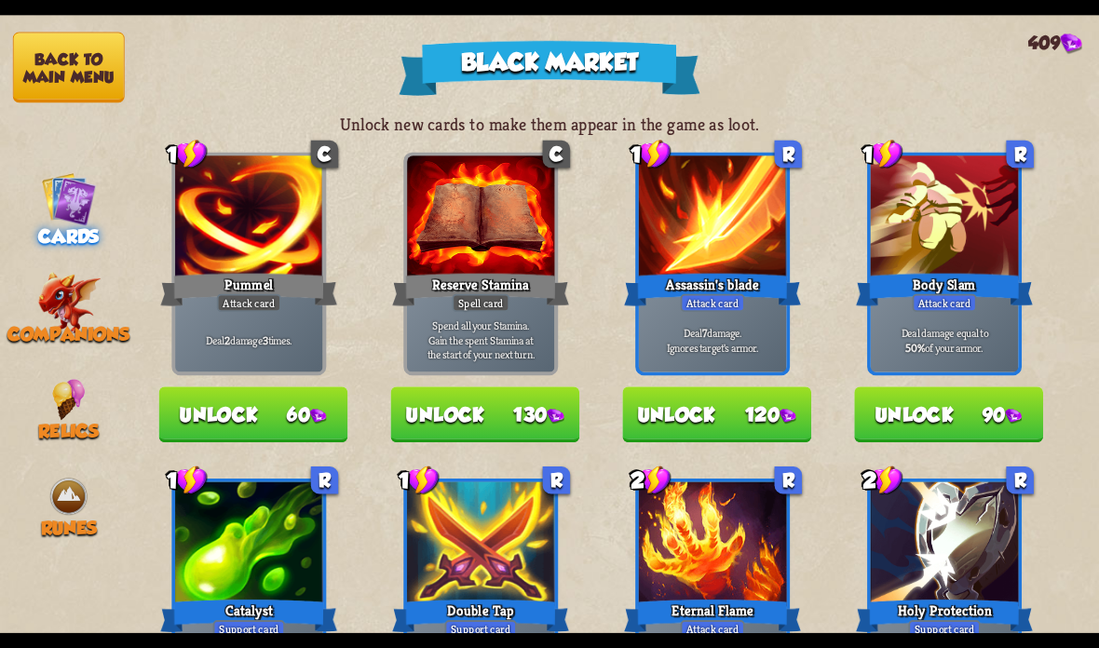
click at [65, 91] on button "Back to main menu" at bounding box center [69, 68] width 112 height 71
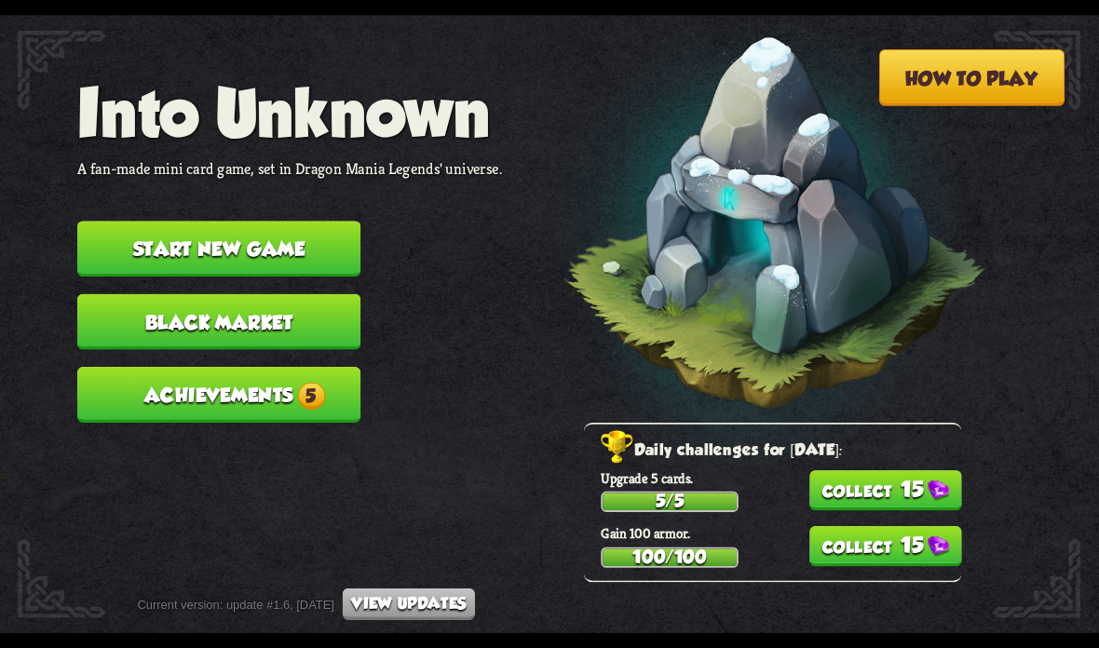
click at [186, 386] on button "Achievements 5" at bounding box center [218, 395] width 283 height 56
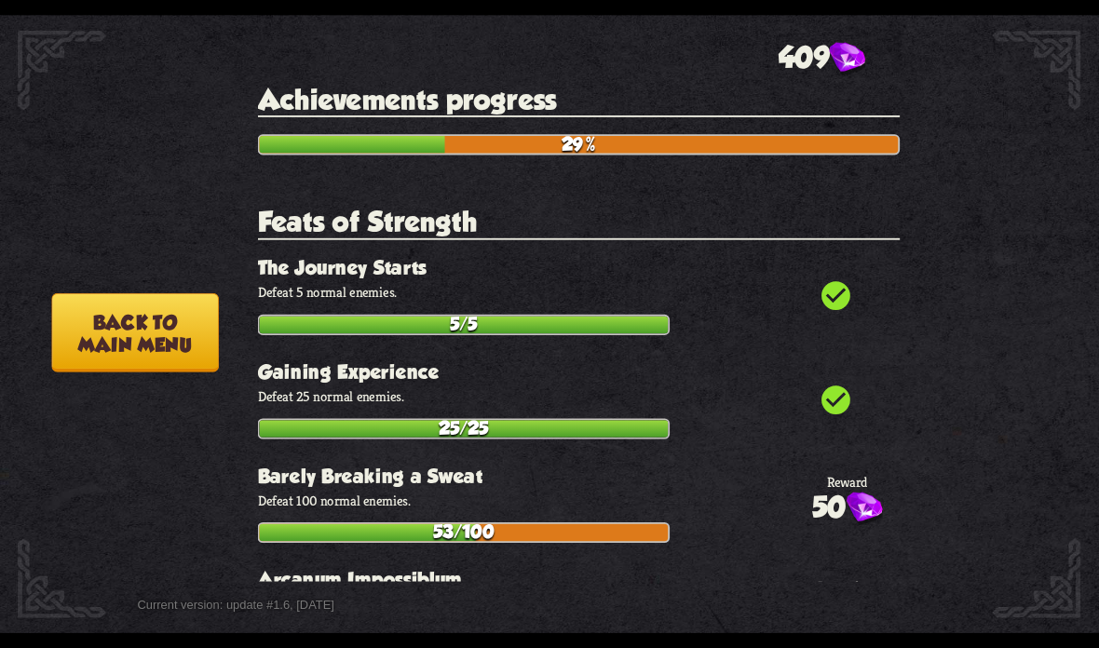
click at [142, 326] on button "Back to main menu" at bounding box center [134, 332] width 167 height 79
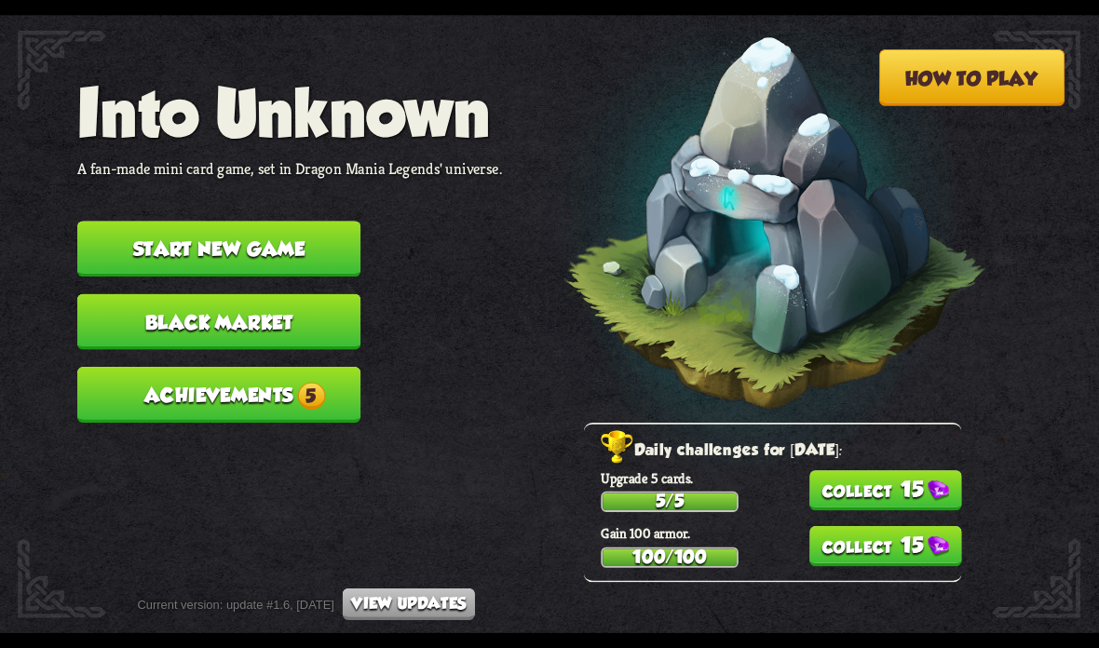
click at [159, 322] on button "Black Market" at bounding box center [218, 322] width 283 height 56
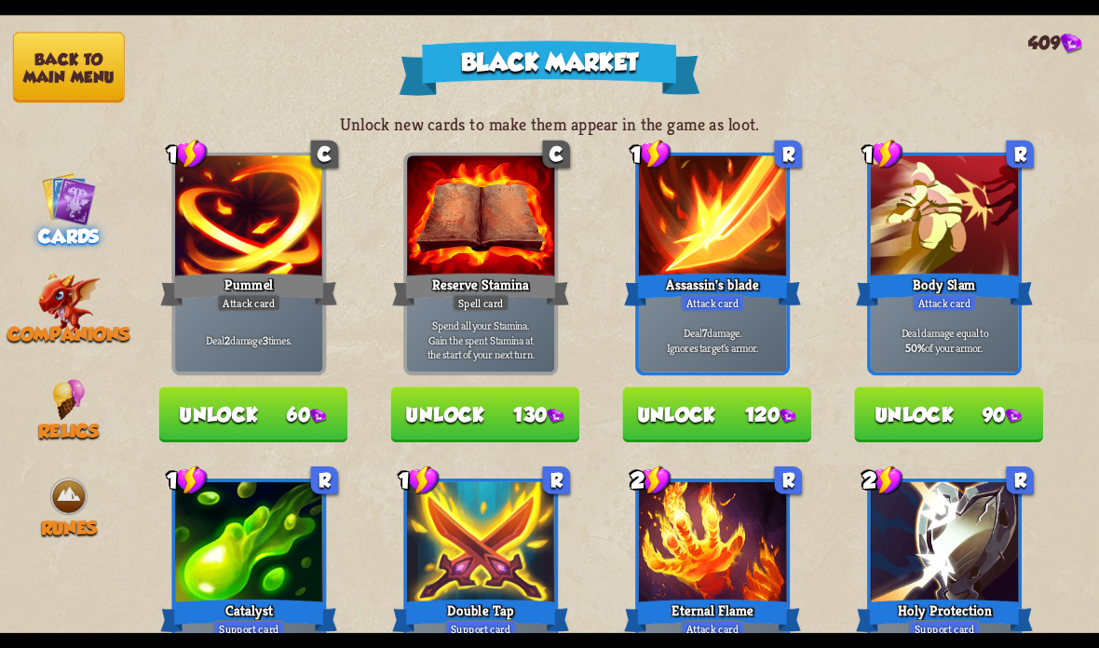
click at [56, 61] on button "Back to main menu" at bounding box center [69, 68] width 112 height 71
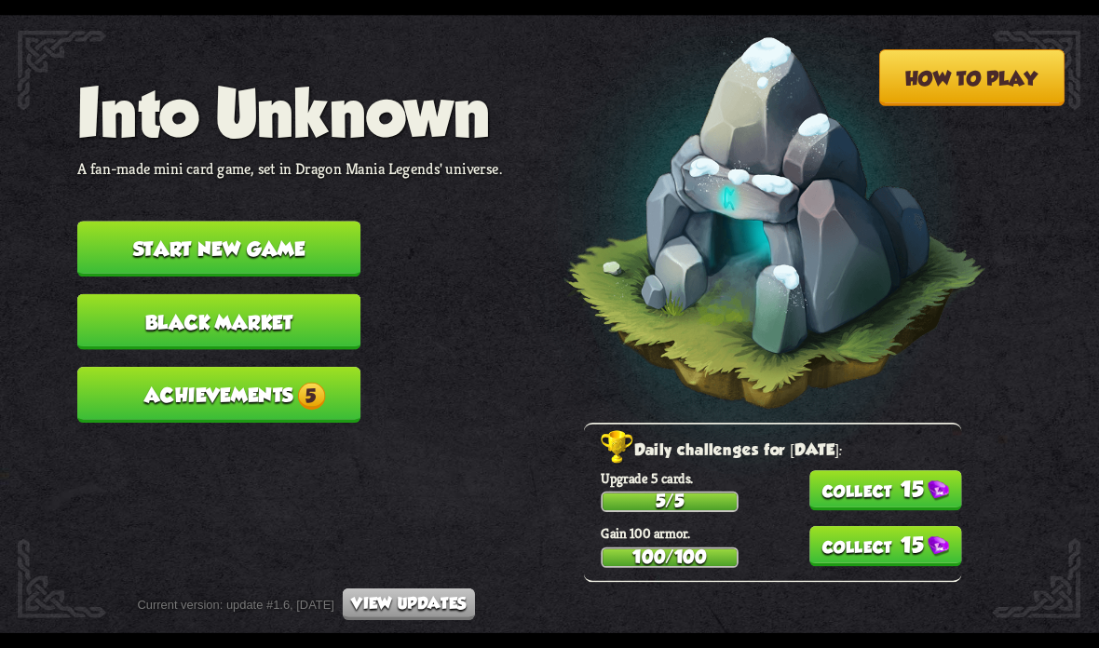
click at [155, 367] on button "Achievements 5" at bounding box center [218, 395] width 283 height 56
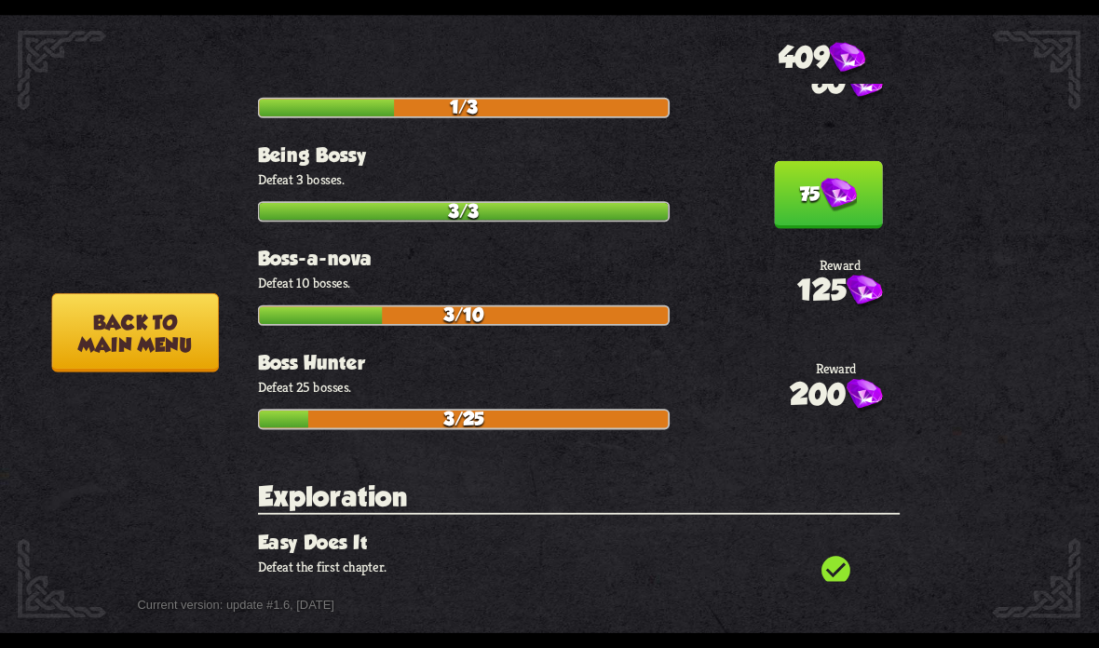
scroll to position [672, 0]
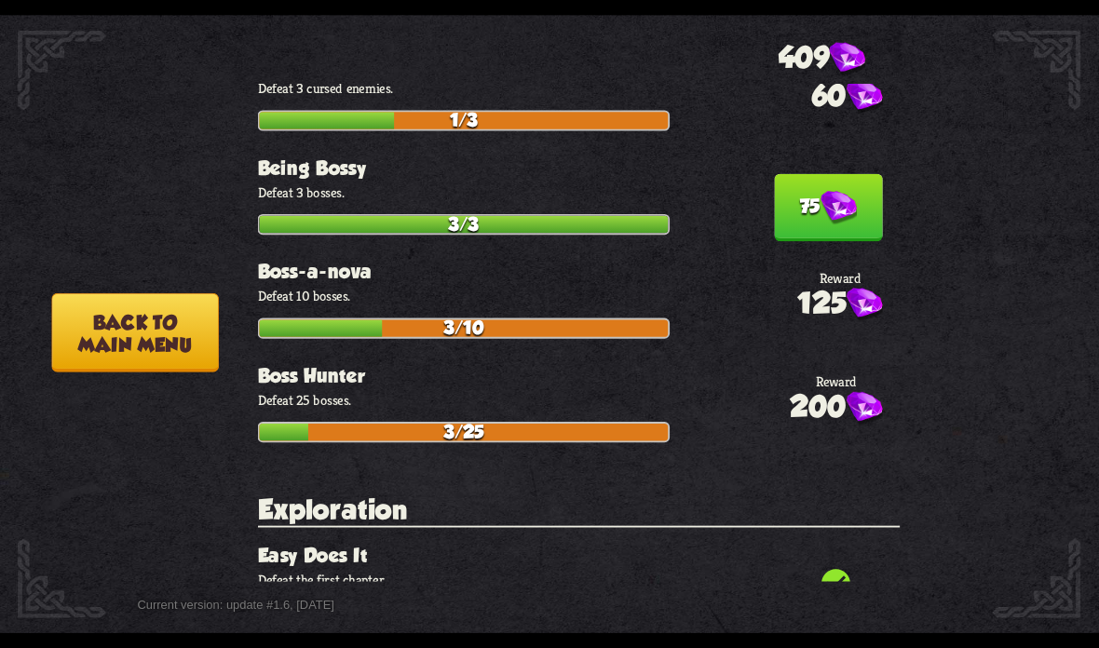
click at [838, 191] on img at bounding box center [838, 208] width 36 height 34
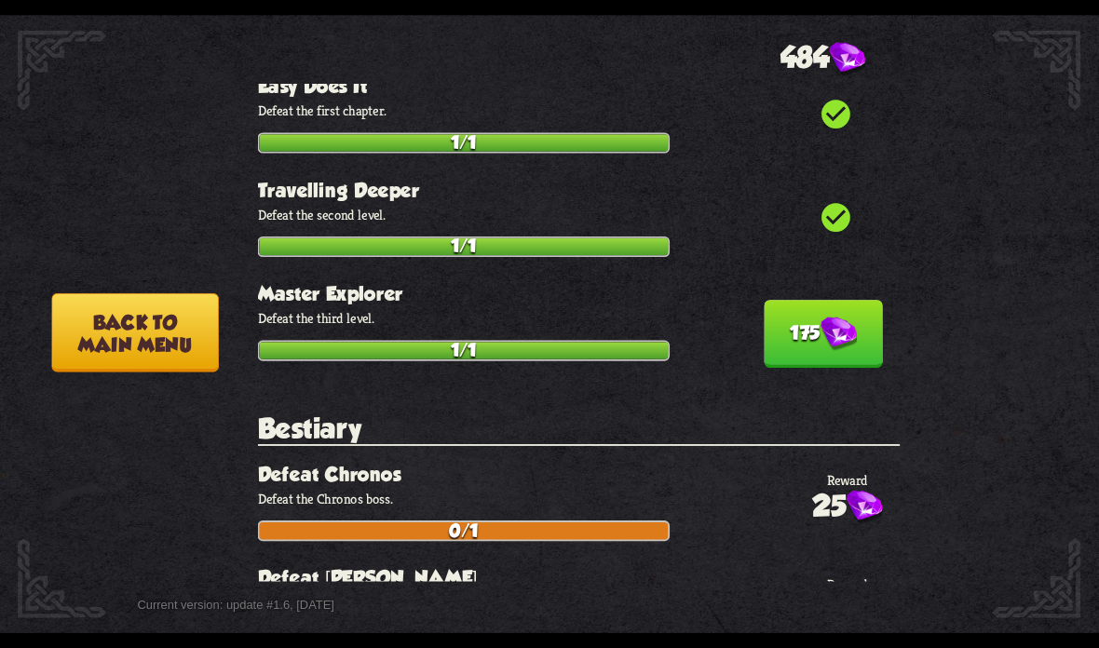
click at [827, 318] on img at bounding box center [838, 335] width 36 height 34
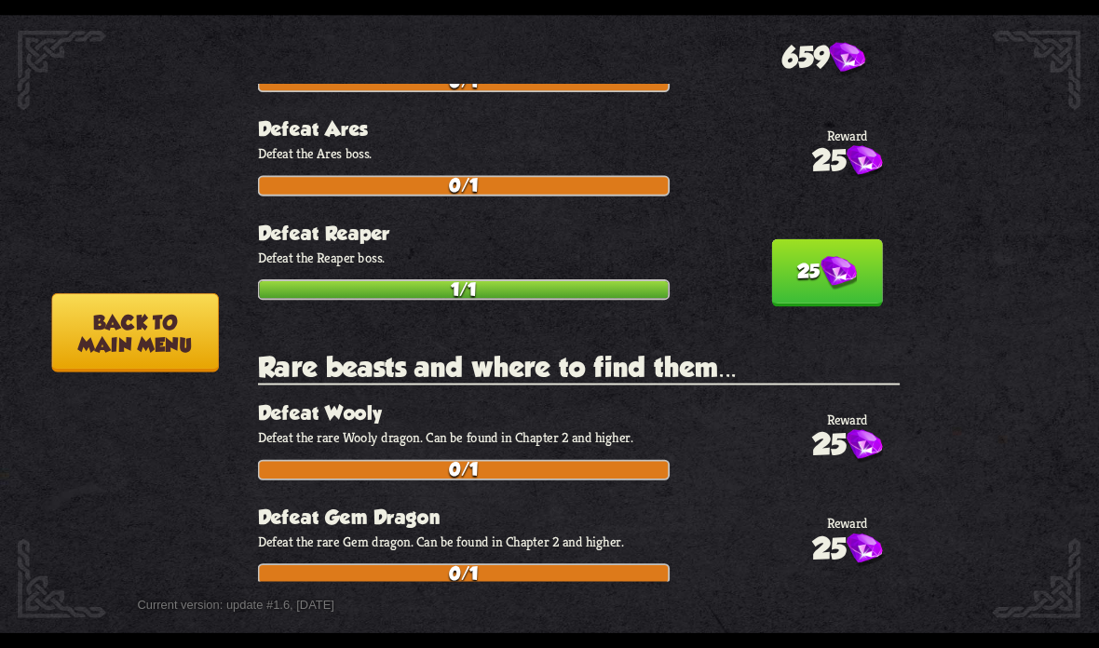
click at [837, 256] on img at bounding box center [838, 273] width 36 height 34
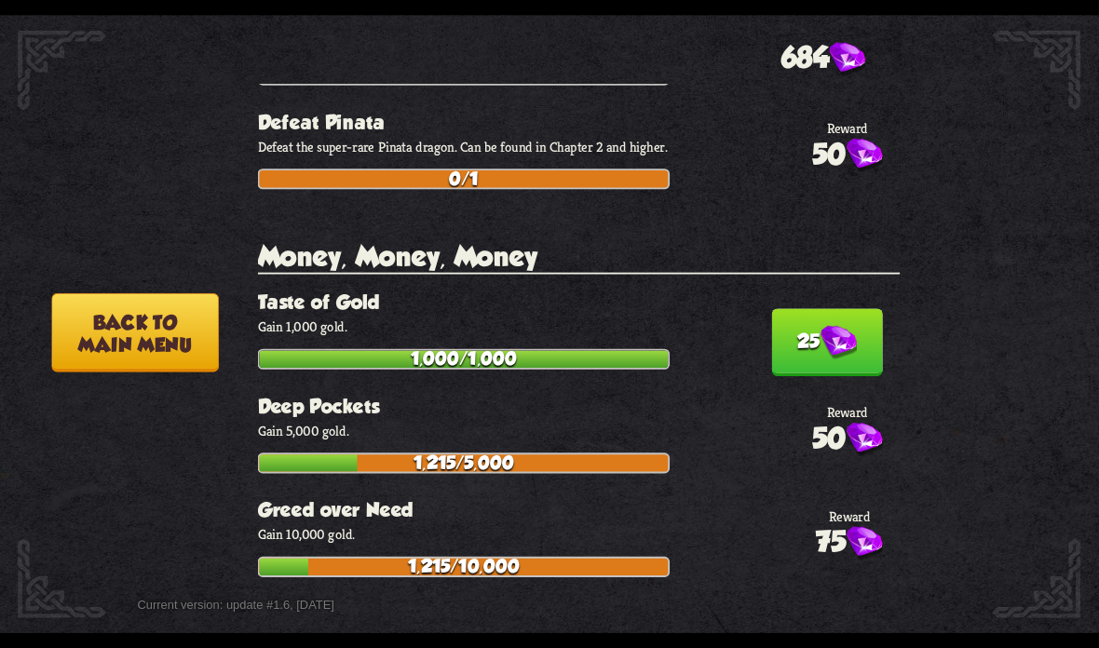
scroll to position [3228, 0]
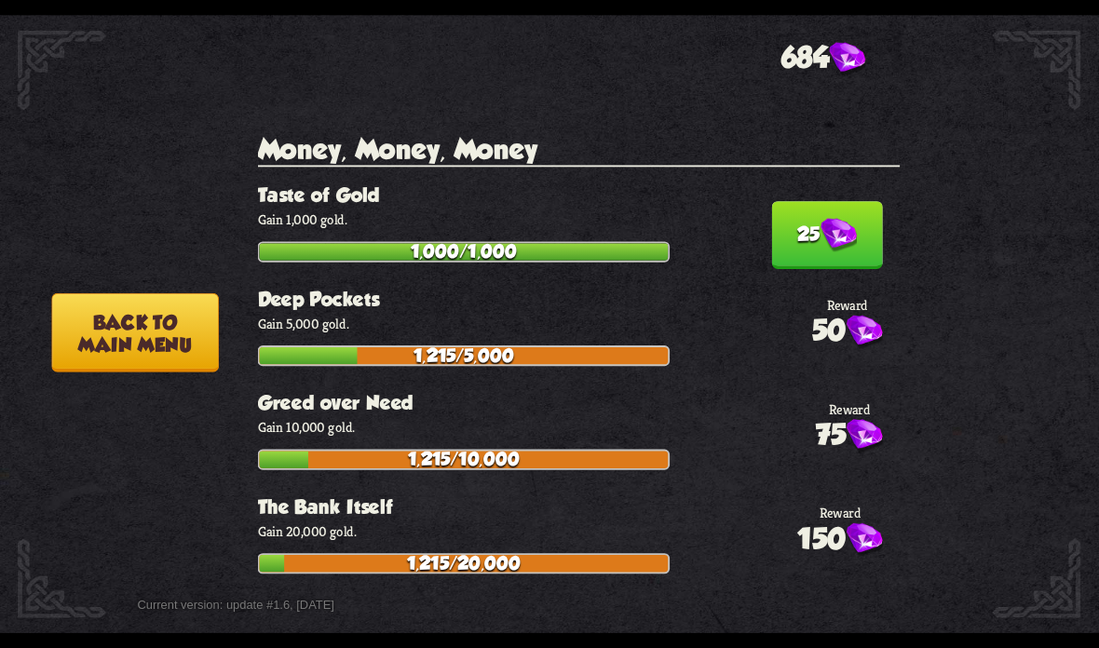
click at [855, 219] on img at bounding box center [838, 236] width 36 height 34
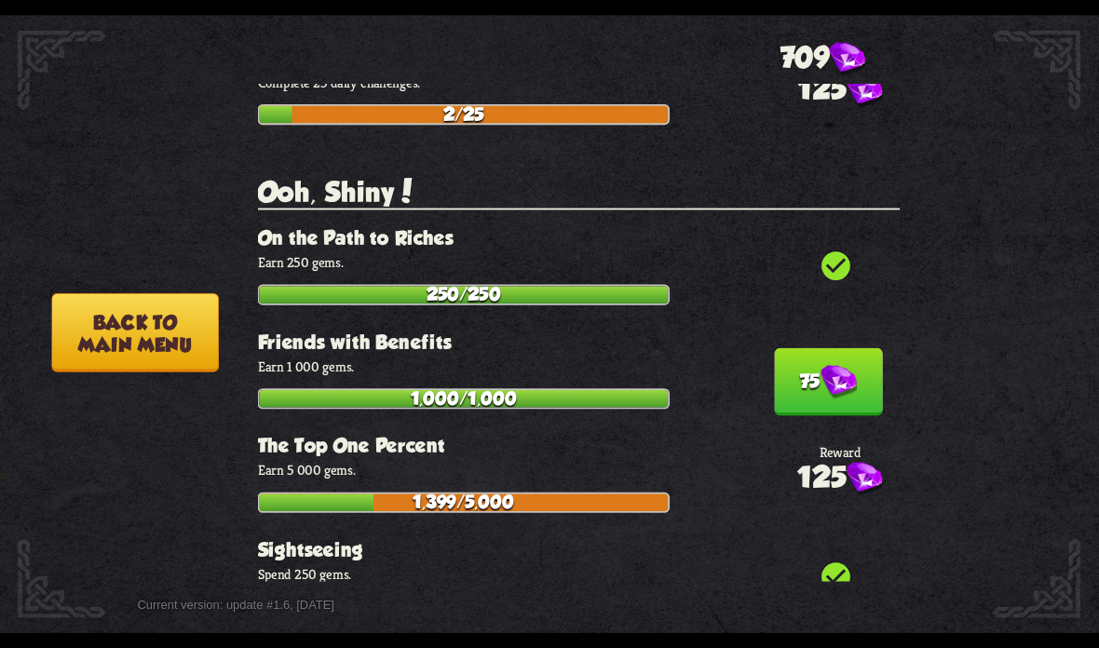
scroll to position [5363, 0]
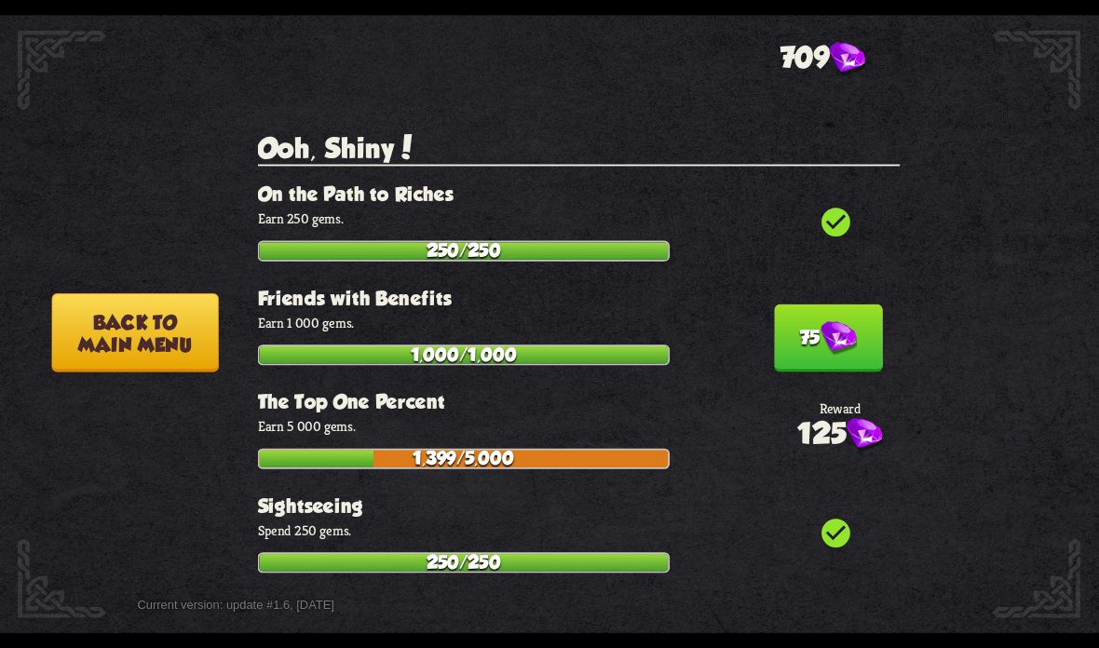
click at [839, 321] on img at bounding box center [838, 338] width 36 height 34
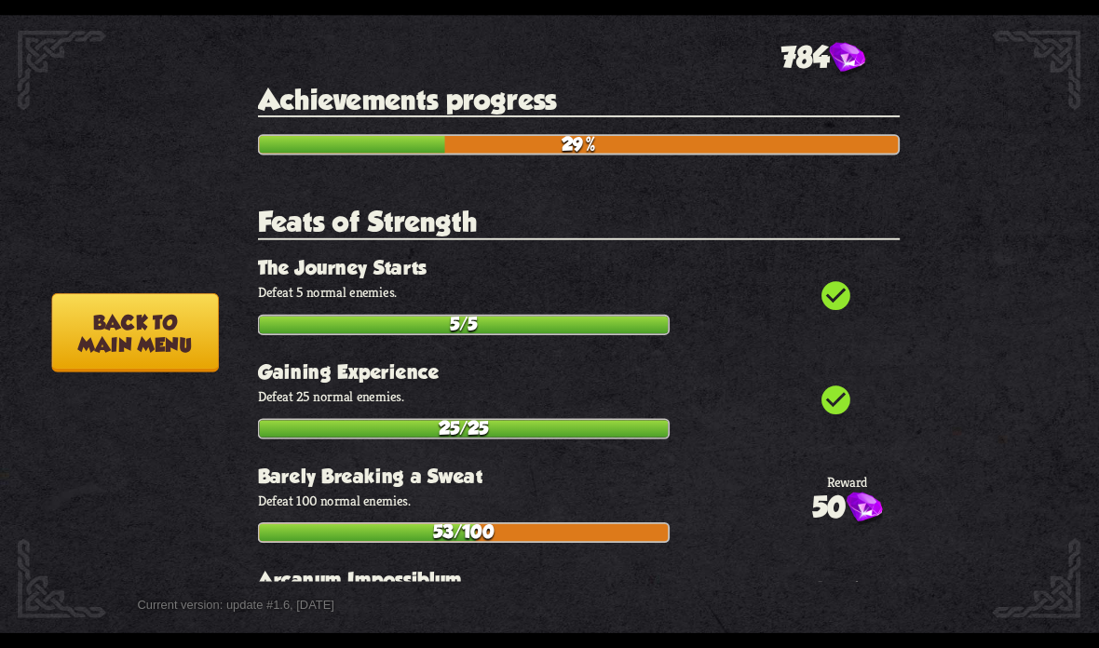
scroll to position [0, 0]
click at [116, 328] on button "Back to main menu" at bounding box center [134, 332] width 167 height 79
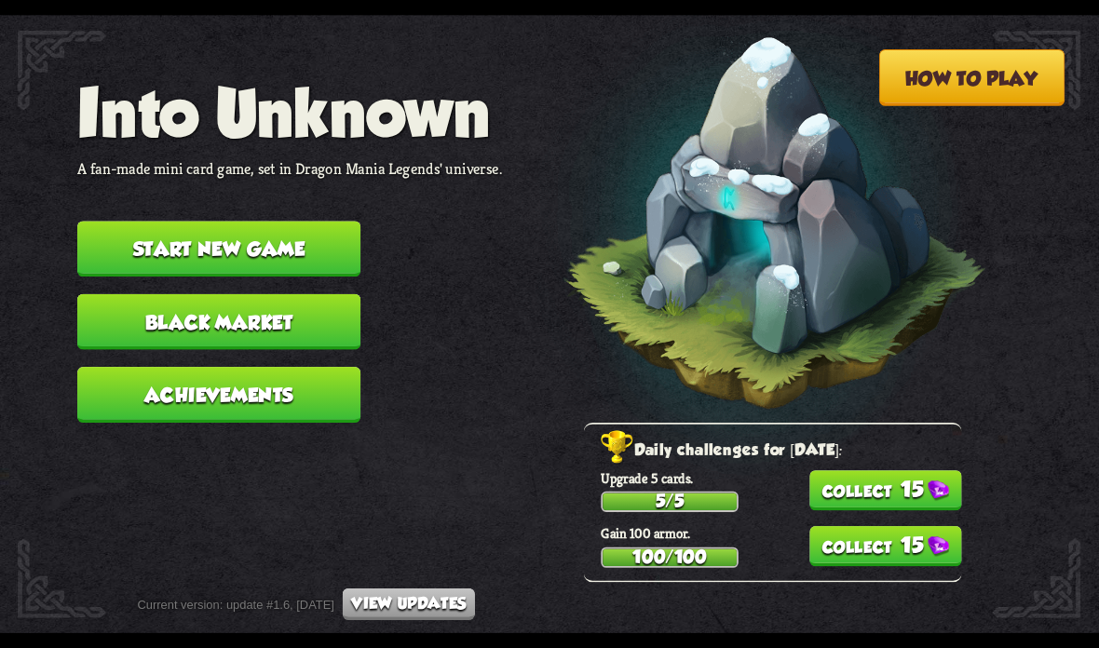
click at [929, 483] on button "15" at bounding box center [885, 490] width 153 height 40
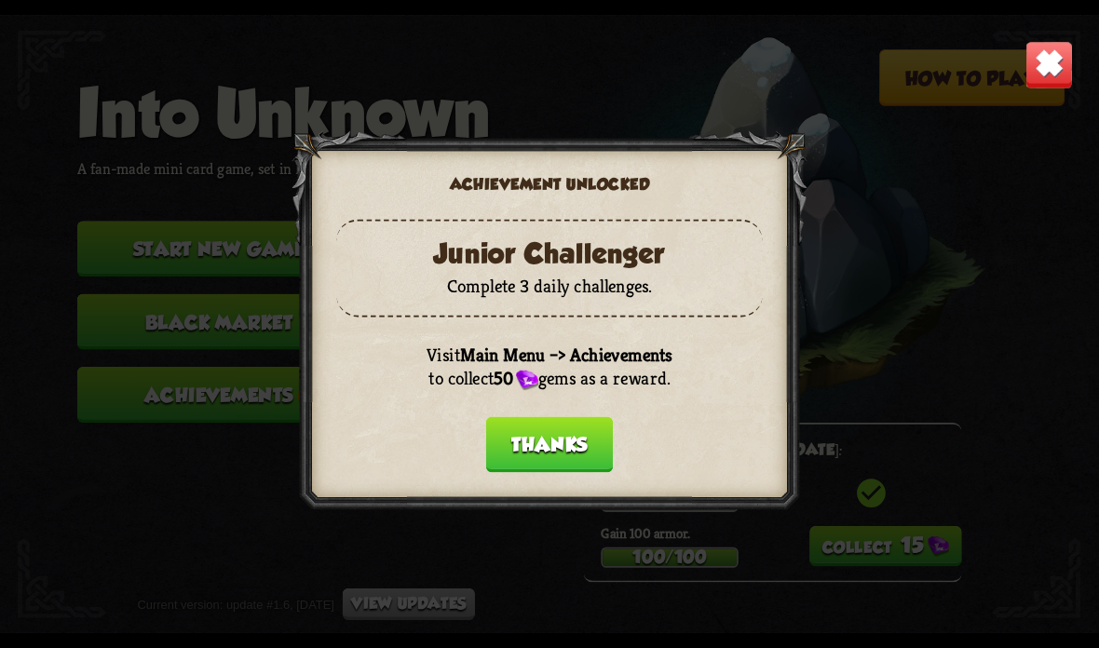
click at [577, 435] on button "Thanks" at bounding box center [549, 445] width 127 height 56
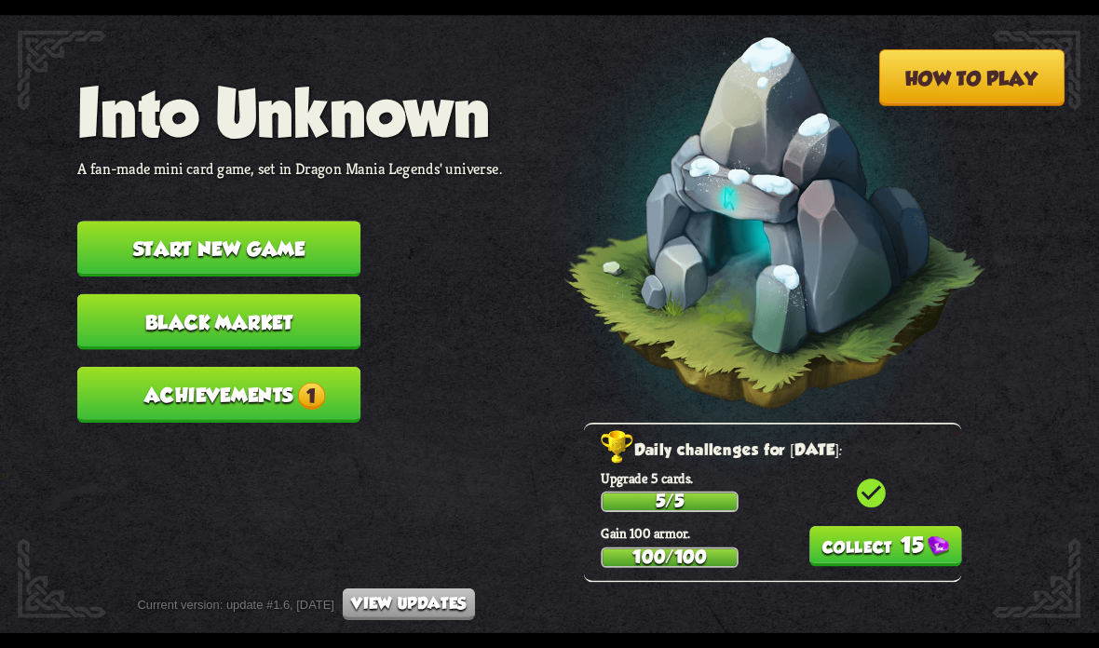
click at [887, 549] on button "15" at bounding box center [885, 546] width 153 height 40
click at [153, 393] on button "Achievements 1" at bounding box center [218, 395] width 283 height 56
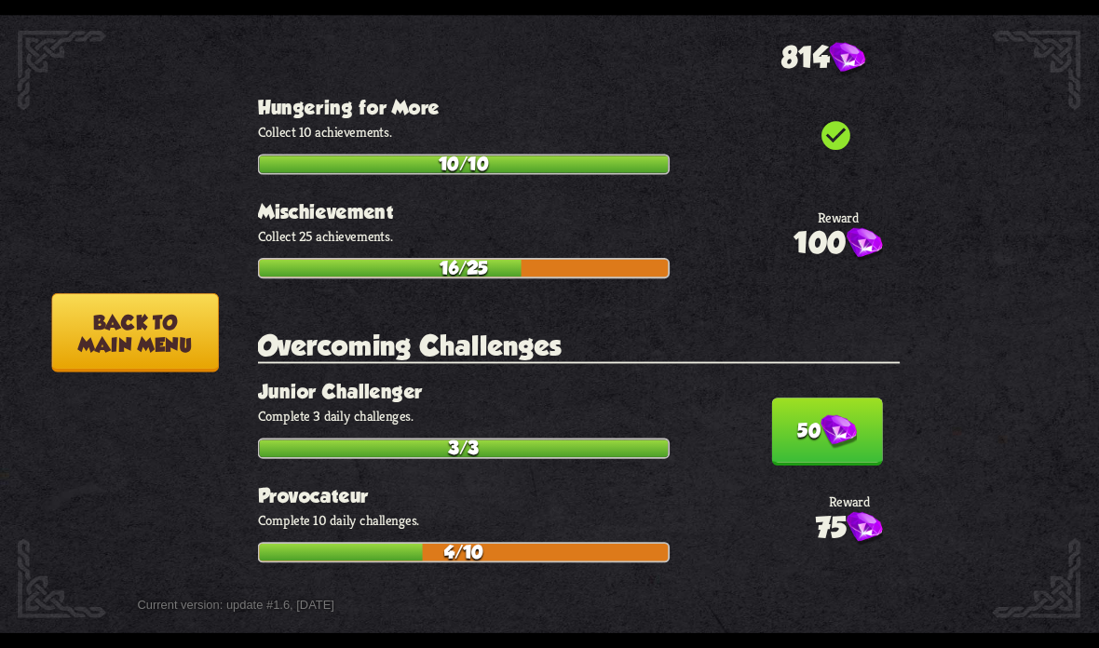
scroll to position [4643, 0]
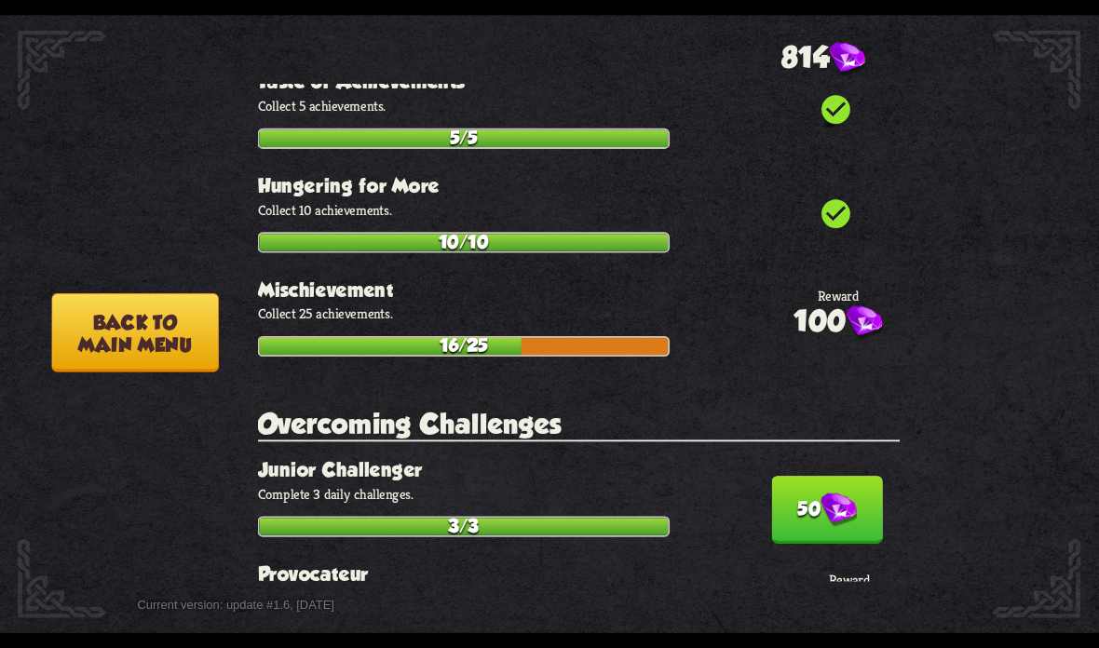
click at [849, 494] on img at bounding box center [838, 511] width 36 height 34
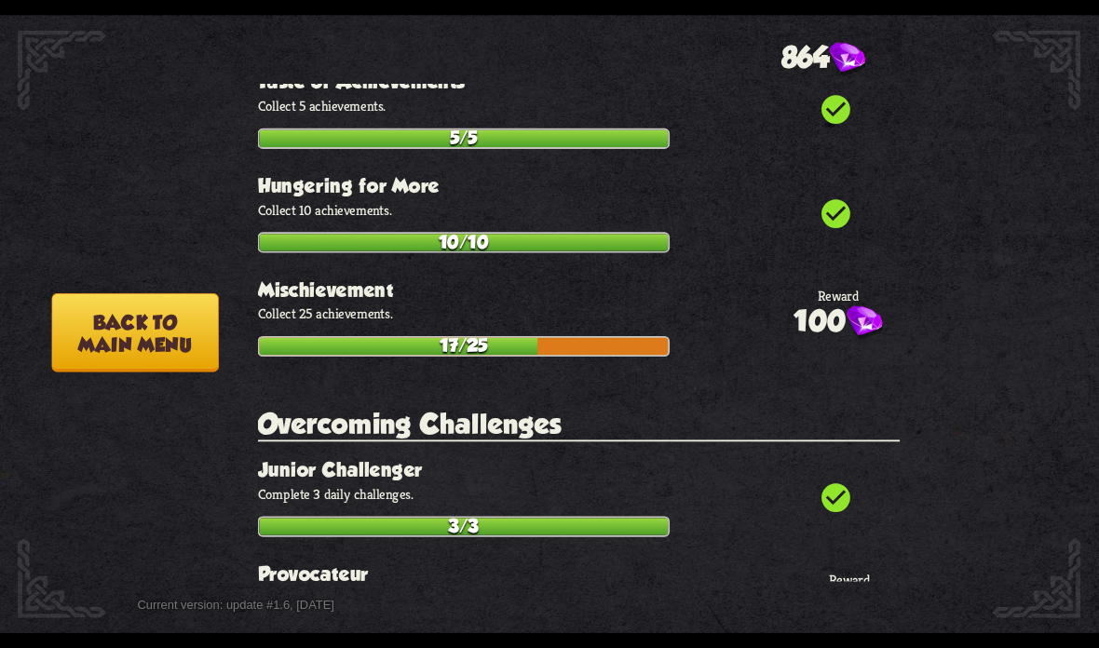
click at [111, 332] on button "Back to main menu" at bounding box center [134, 332] width 167 height 79
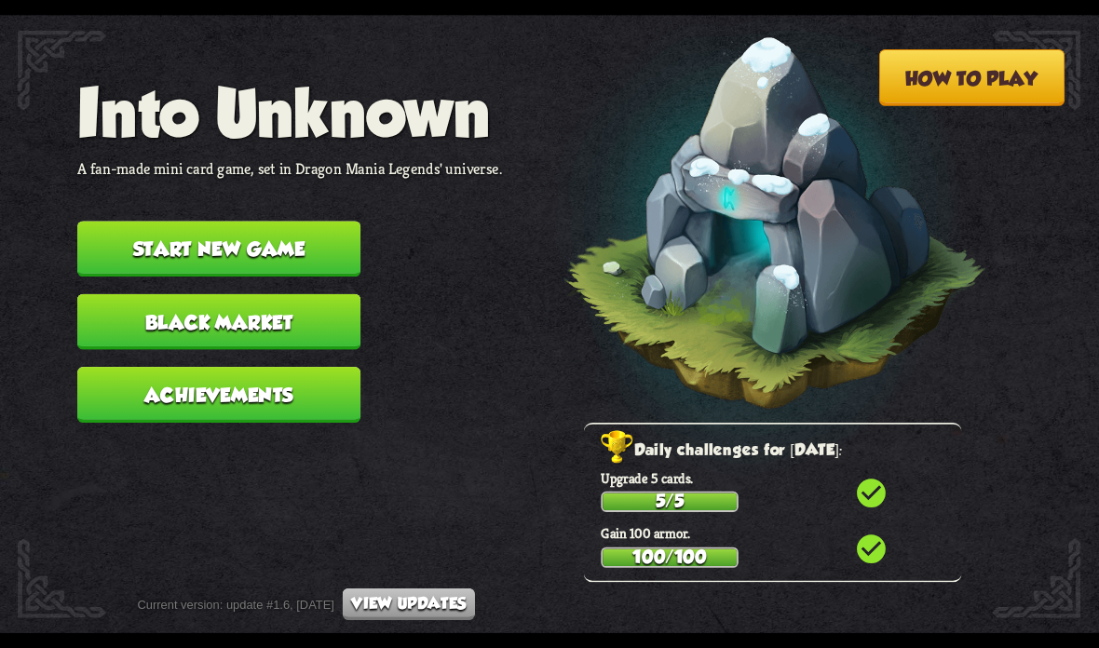
click at [736, 512] on div "Daily challenges for August 25: Upgrade 5 cards. 5/5 check_circle Gain 100 armo…" at bounding box center [773, 502] width 378 height 159
click at [157, 302] on button "Black Market" at bounding box center [218, 322] width 283 height 56
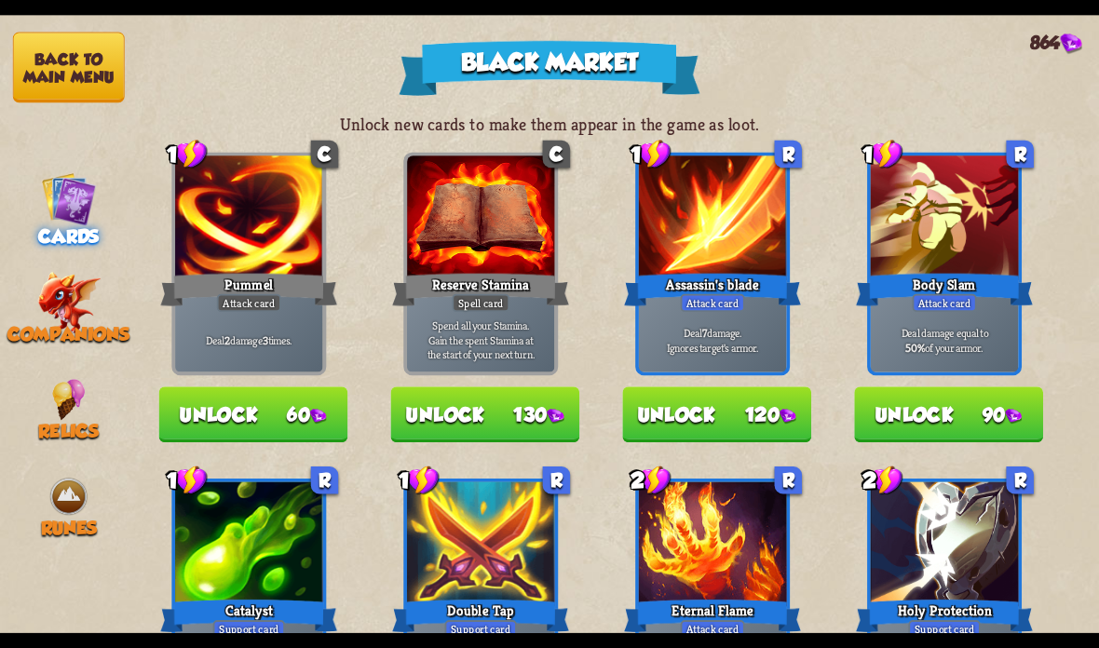
click at [81, 296] on img at bounding box center [68, 302] width 63 height 61
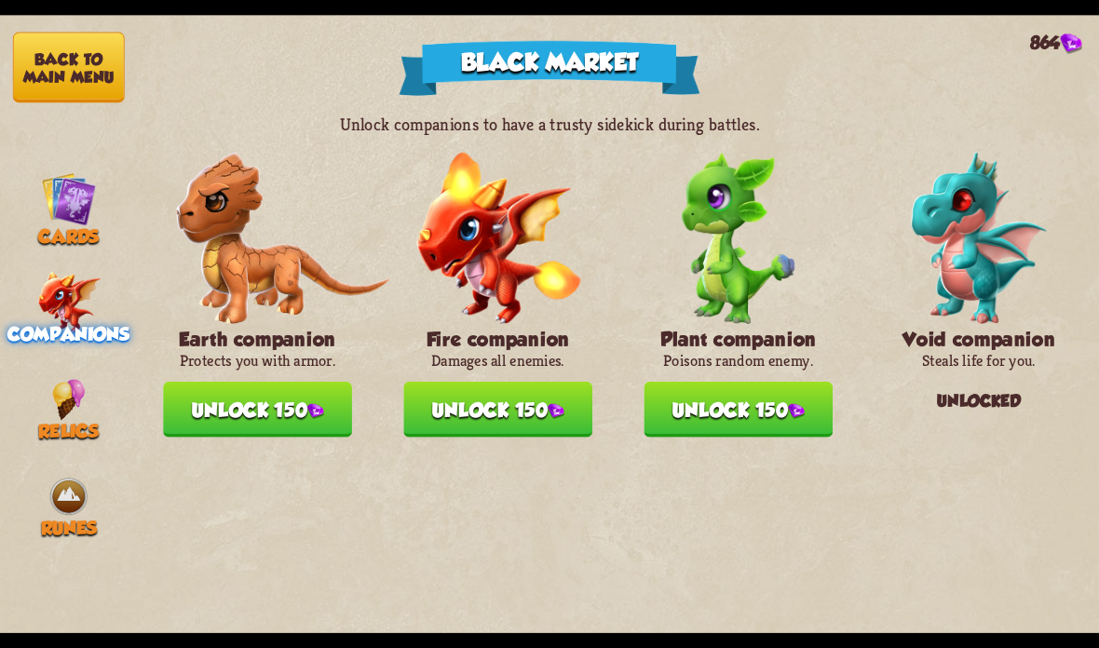
click at [51, 192] on img at bounding box center [68, 198] width 55 height 55
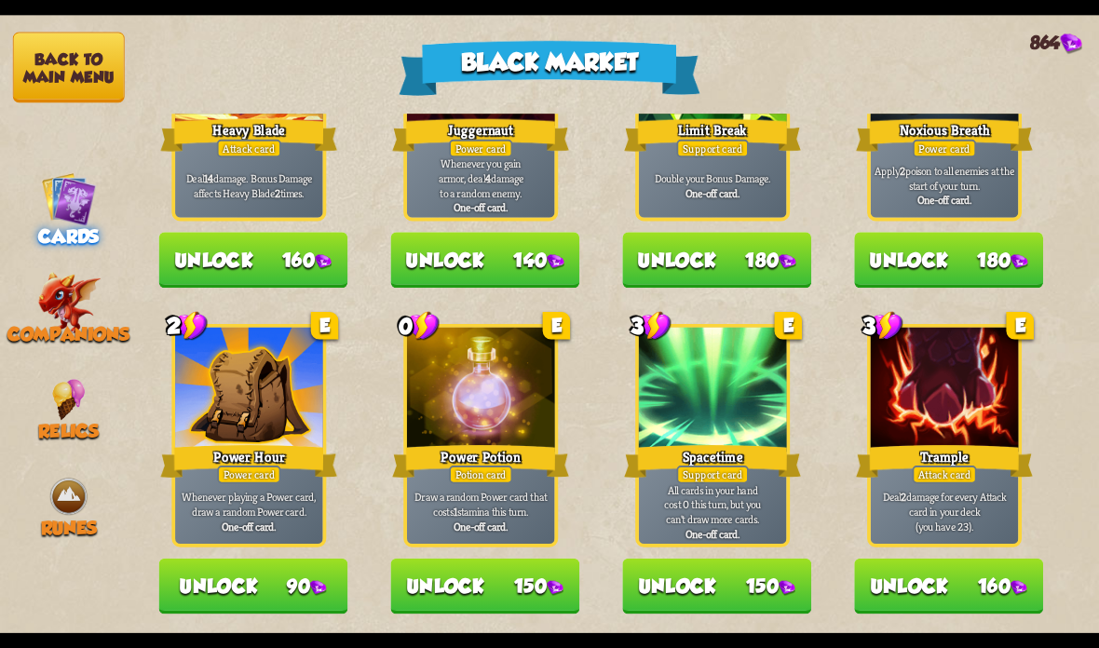
scroll to position [1938, 0]
click at [909, 565] on button "Unlock 160" at bounding box center [948, 587] width 189 height 56
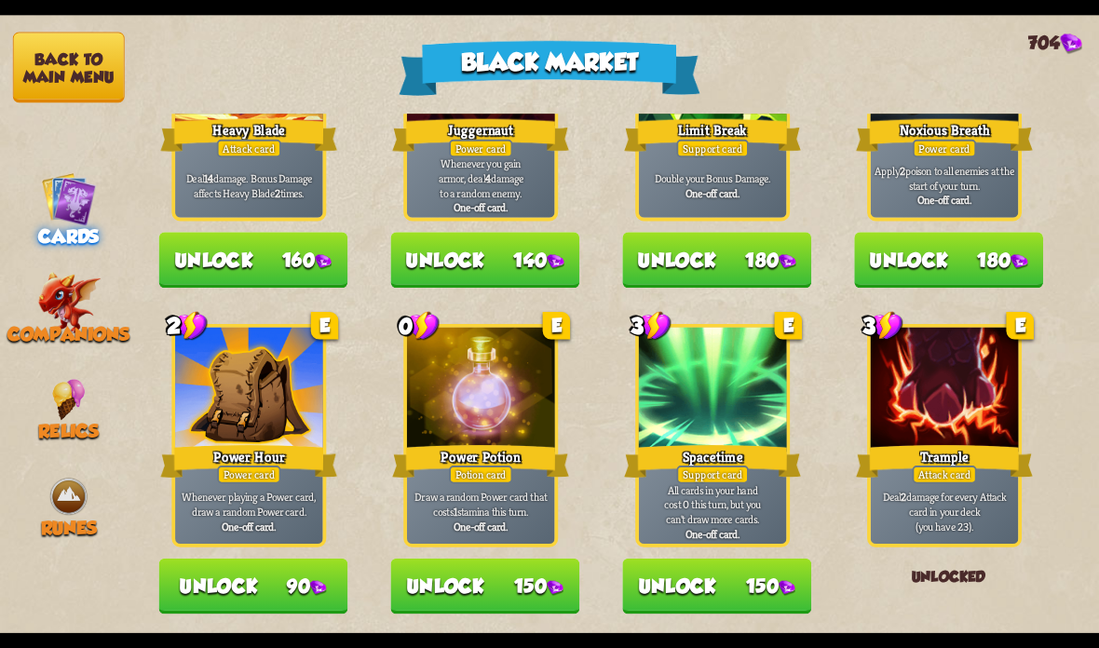
click at [784, 580] on img at bounding box center [787, 588] width 17 height 16
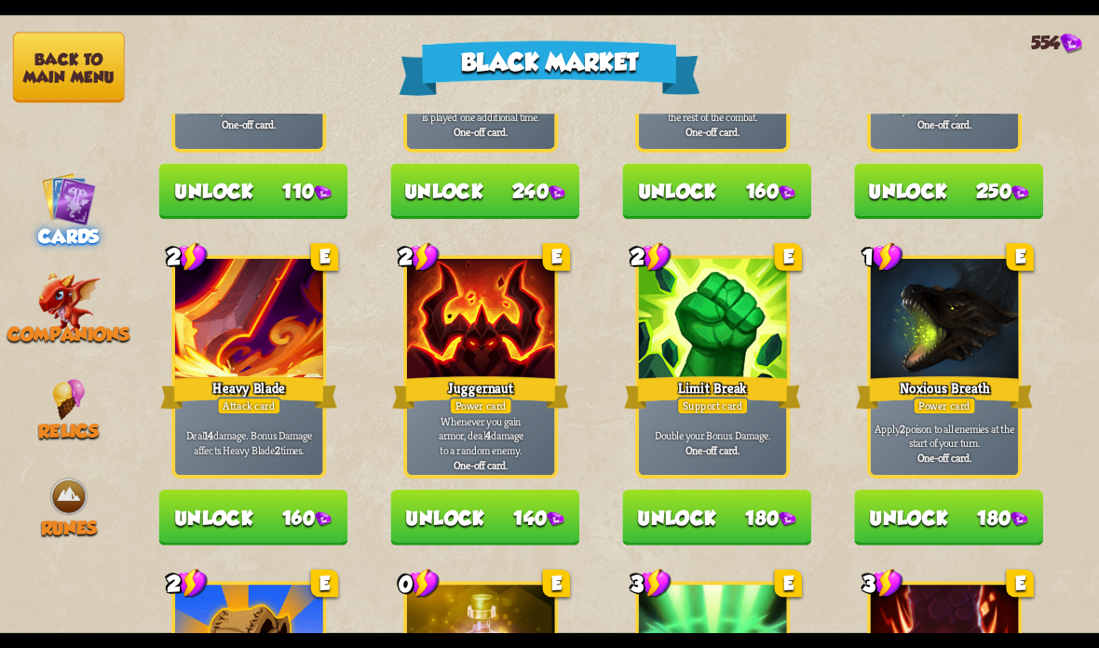
scroll to position [1659, 0]
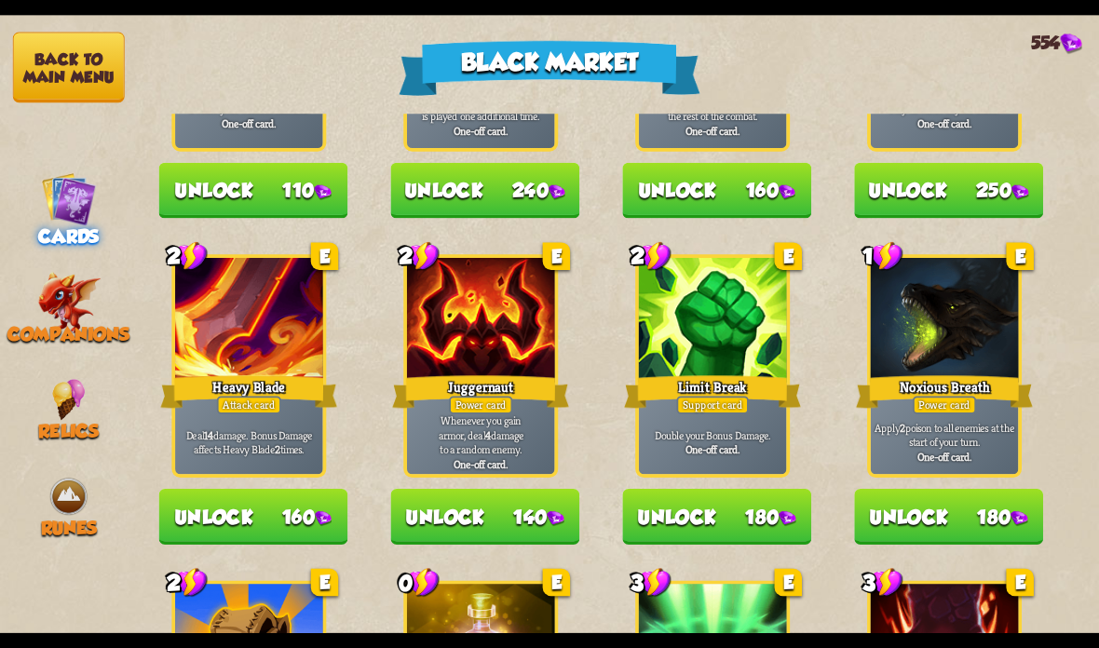
click at [976, 511] on button "Unlock 180" at bounding box center [948, 517] width 189 height 56
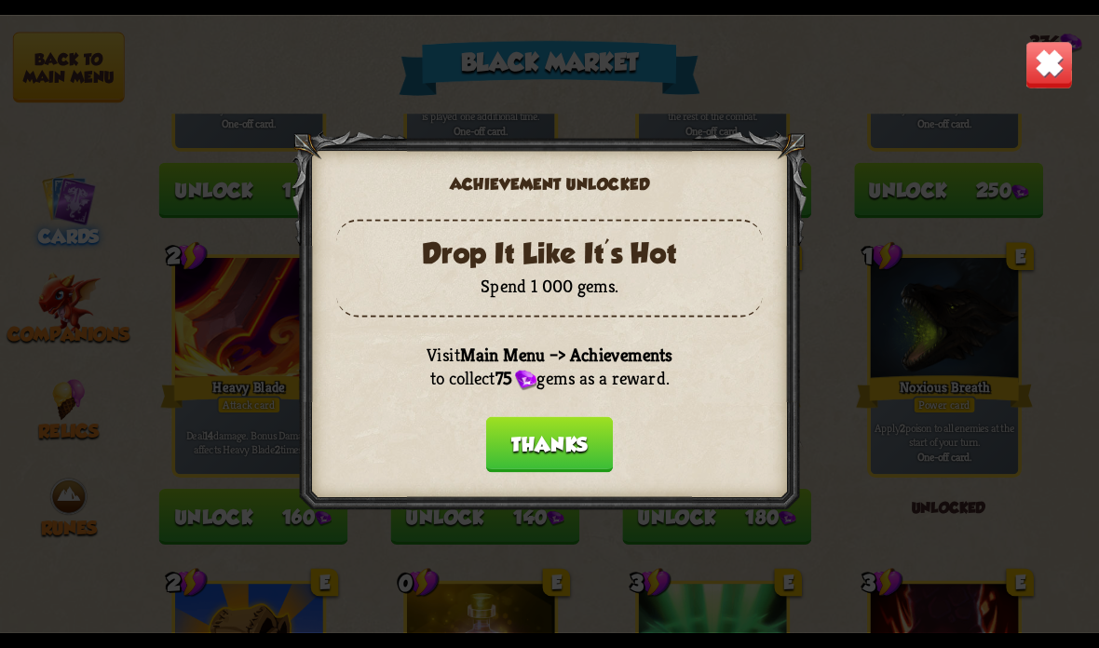
click at [590, 427] on button "Thanks" at bounding box center [549, 445] width 127 height 56
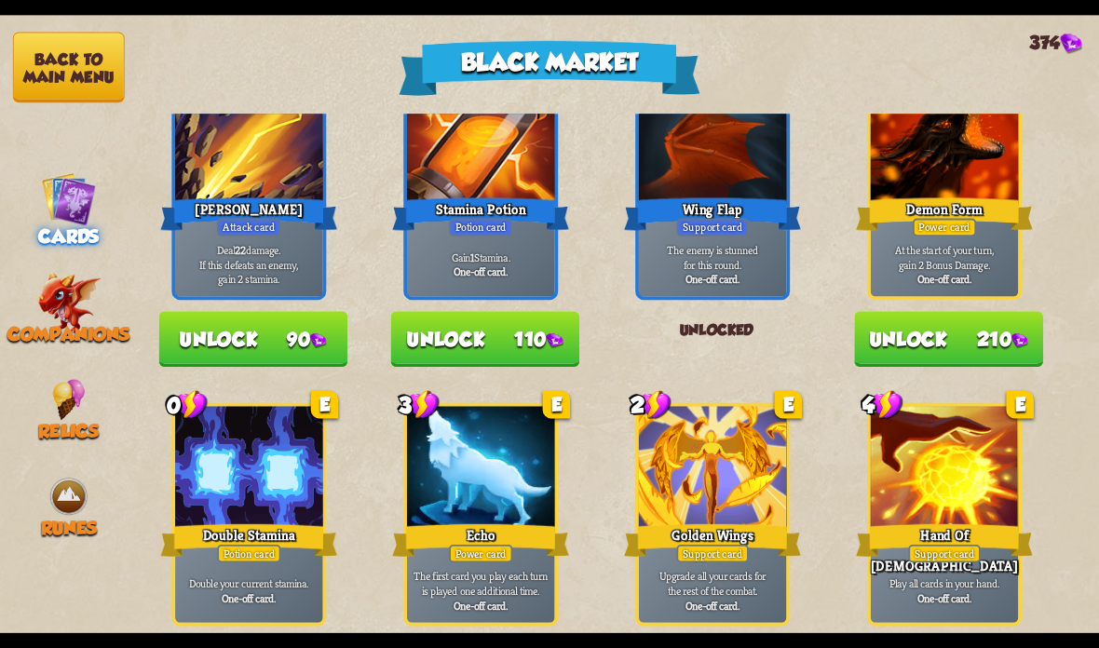
scroll to position [1142, 0]
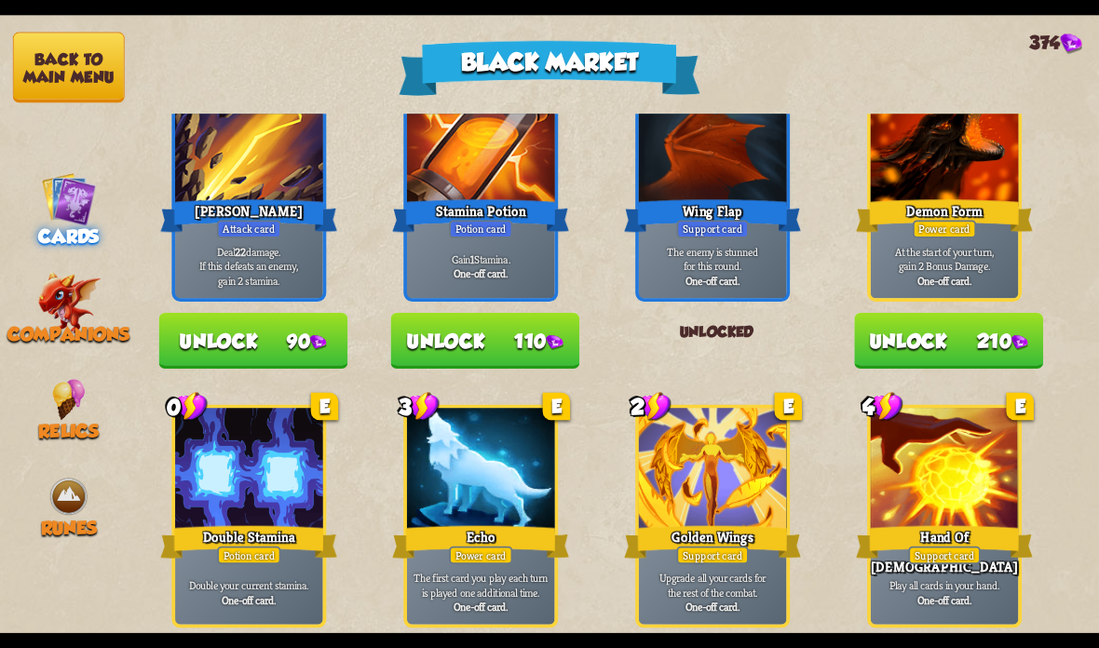
click at [295, 342] on button "Unlock 90" at bounding box center [253, 341] width 189 height 56
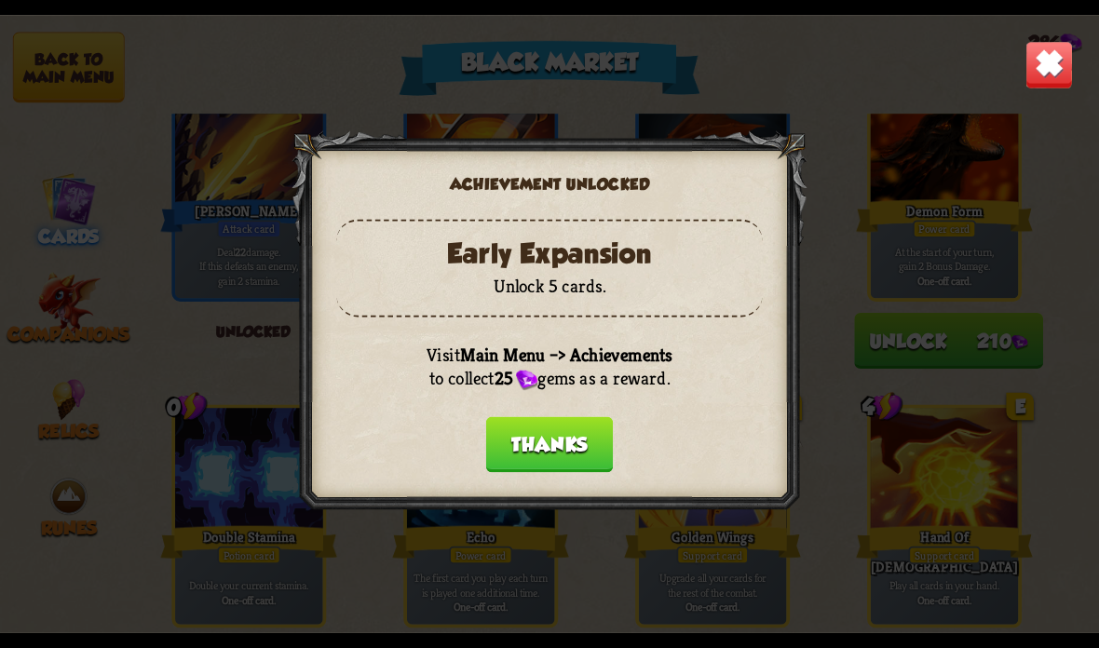
click at [539, 454] on button "Thanks" at bounding box center [549, 445] width 127 height 56
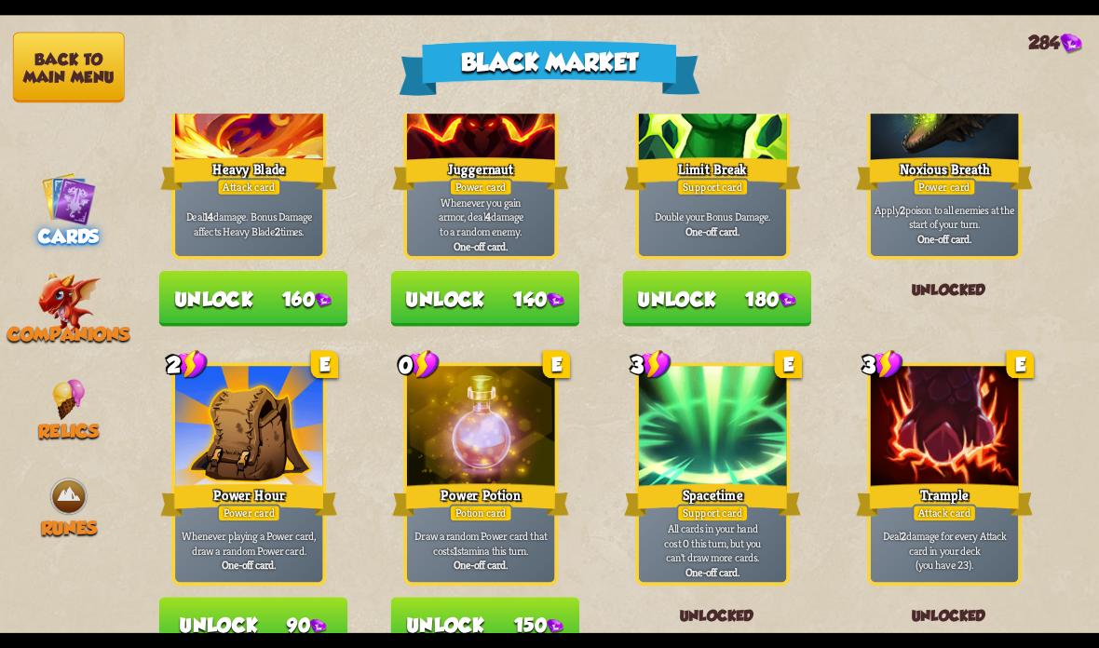
scroll to position [1896, 0]
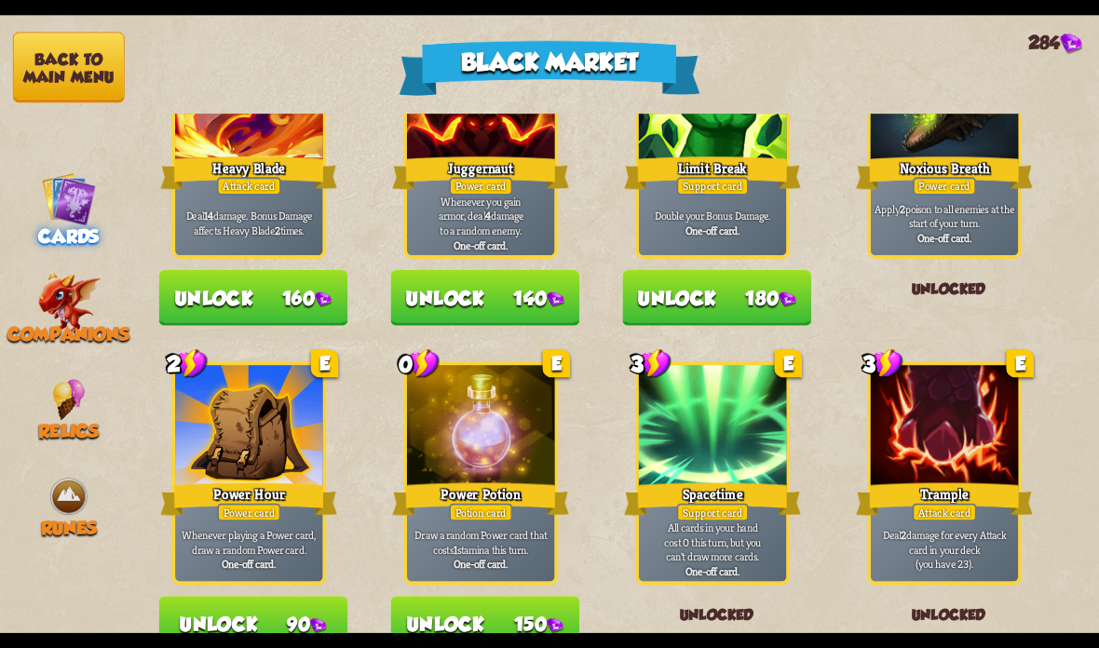
click at [71, 75] on button "Back to main menu" at bounding box center [69, 68] width 112 height 71
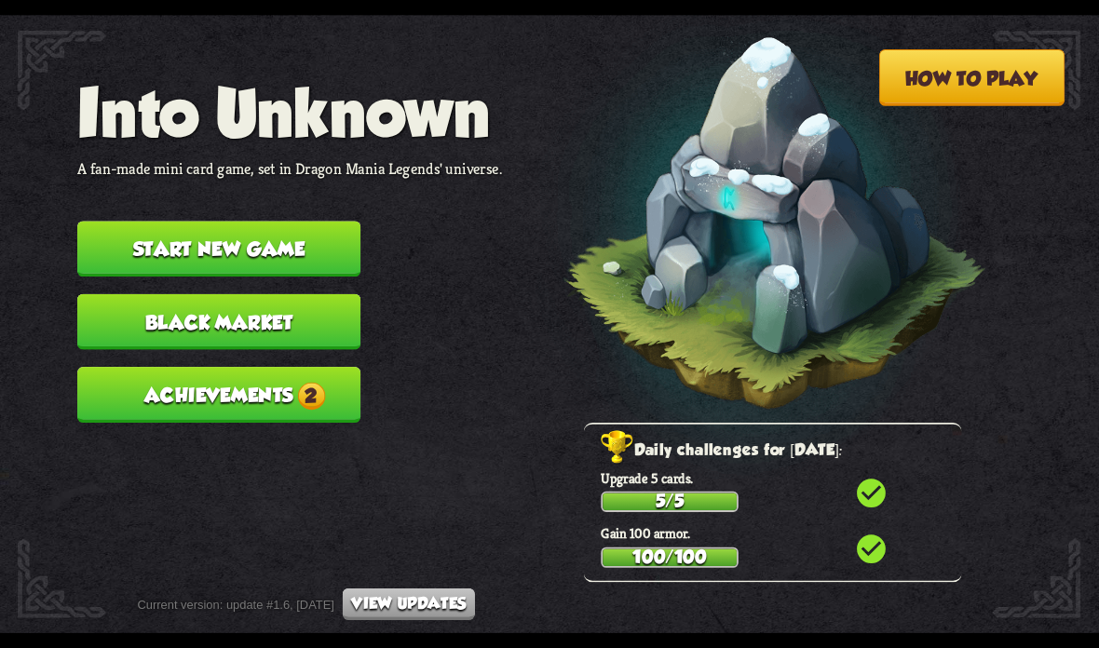
click at [324, 382] on span "2" at bounding box center [311, 396] width 28 height 28
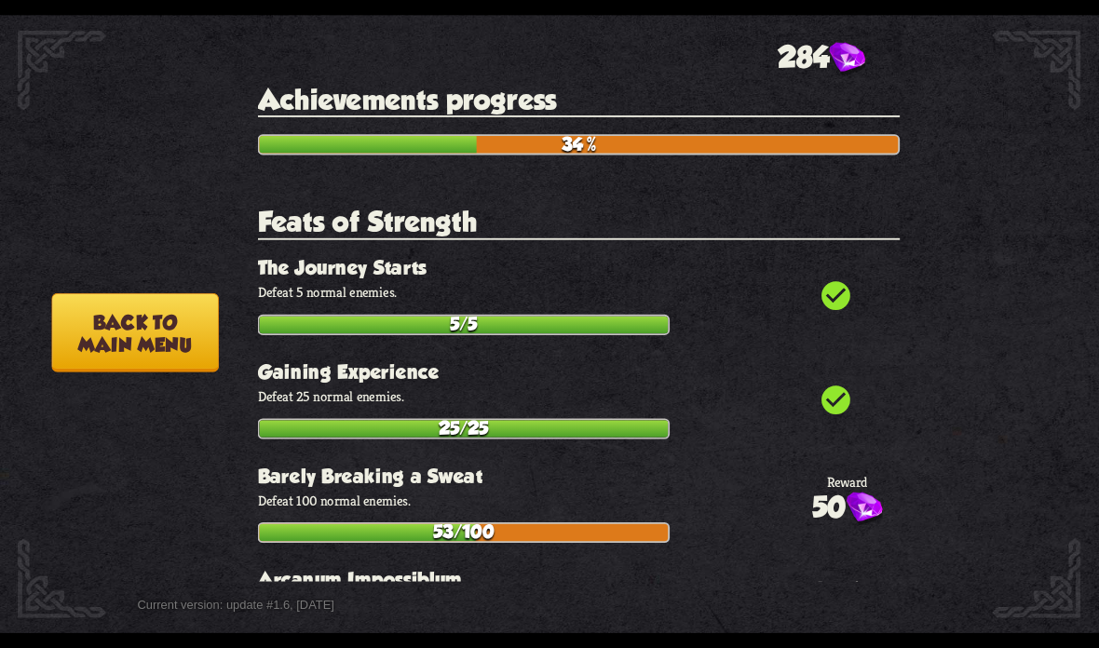
click at [183, 342] on button "Back to main menu" at bounding box center [134, 332] width 167 height 79
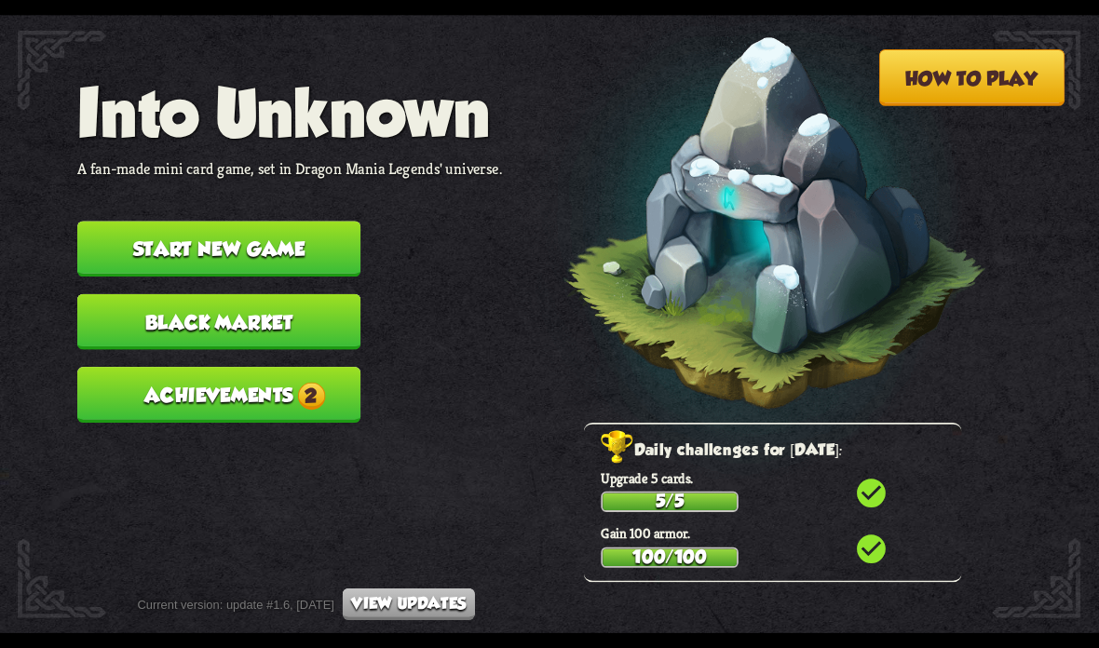
click at [260, 372] on button "Achievements 2" at bounding box center [218, 395] width 283 height 56
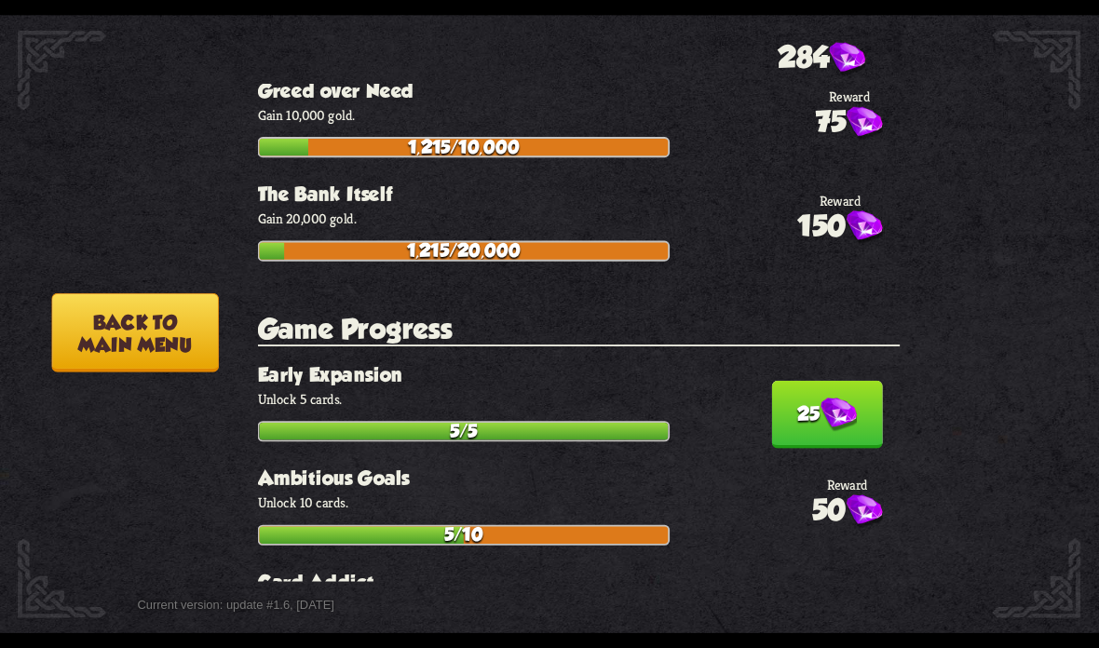
scroll to position [3634, 0]
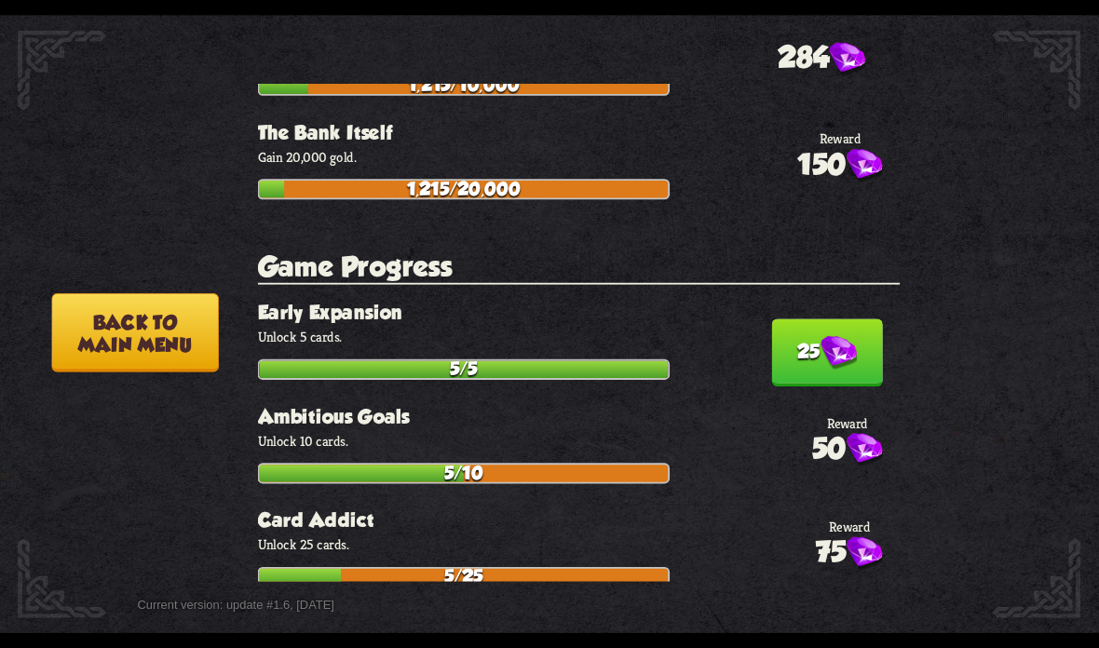
click at [812, 318] on button "25" at bounding box center [826, 352] width 111 height 68
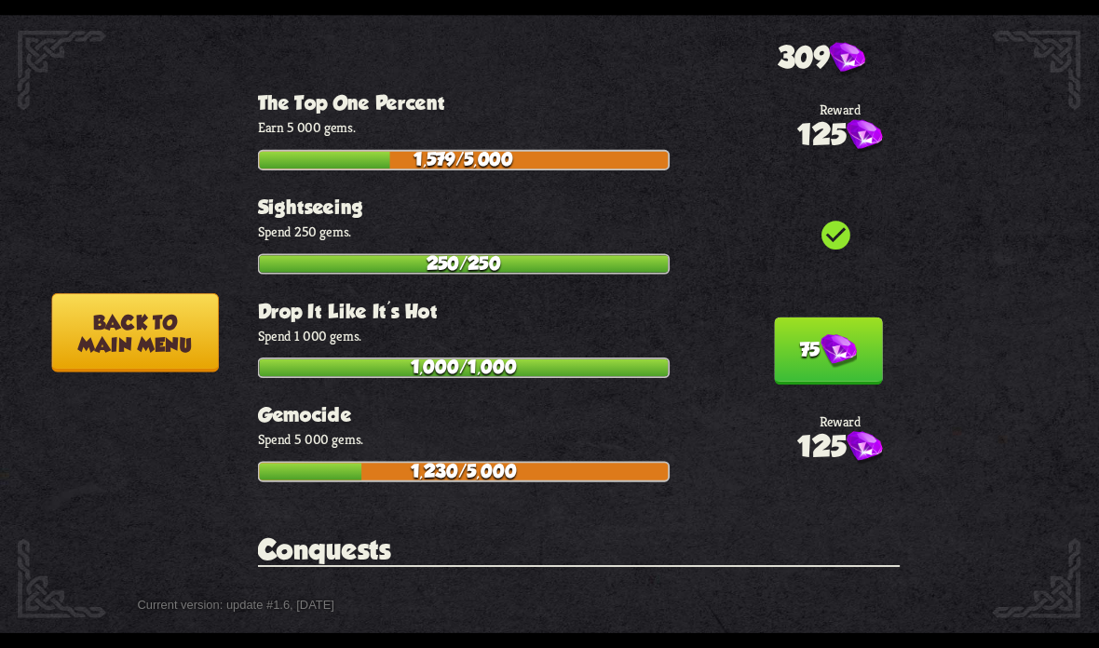
scroll to position [5668, 0]
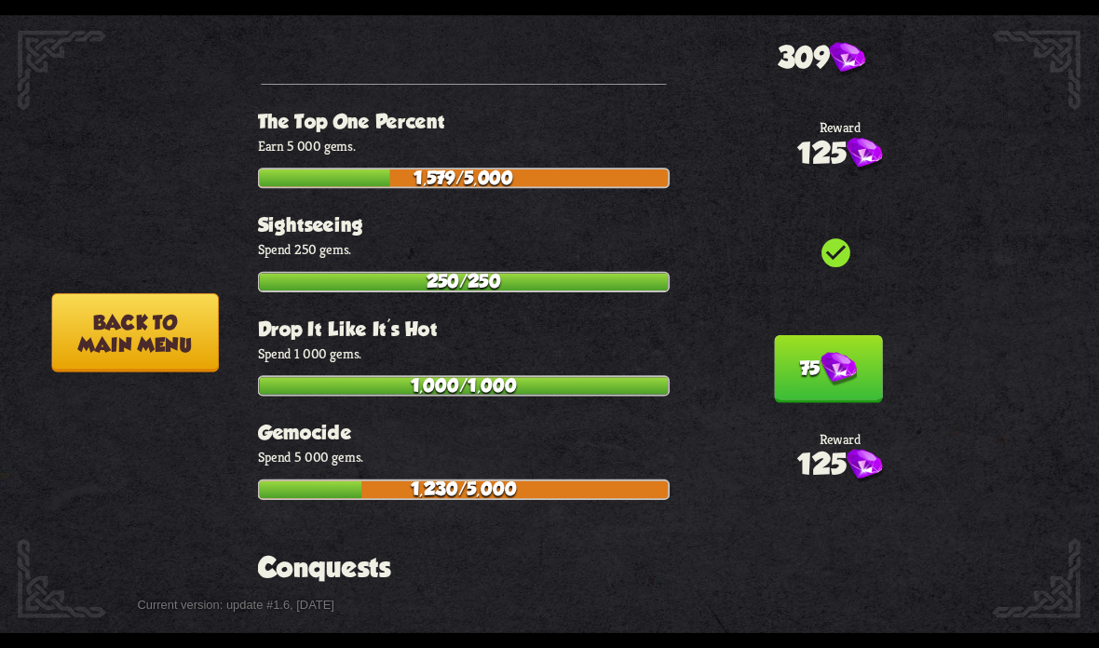
click at [811, 335] on button "75" at bounding box center [828, 369] width 109 height 68
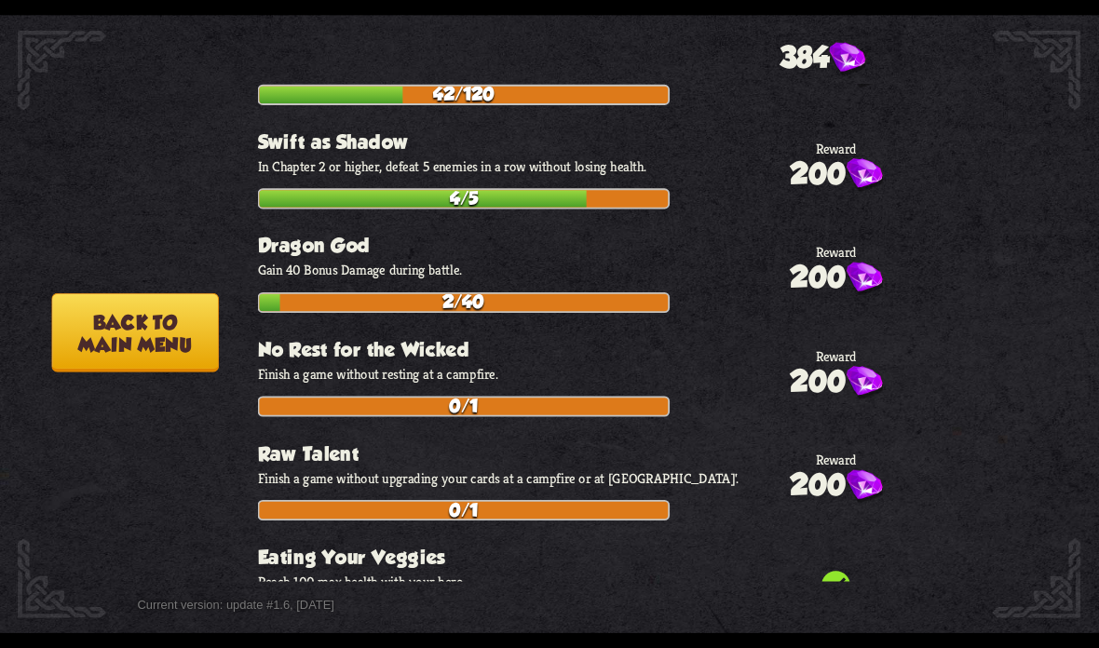
click at [179, 334] on button "Back to main menu" at bounding box center [134, 332] width 167 height 79
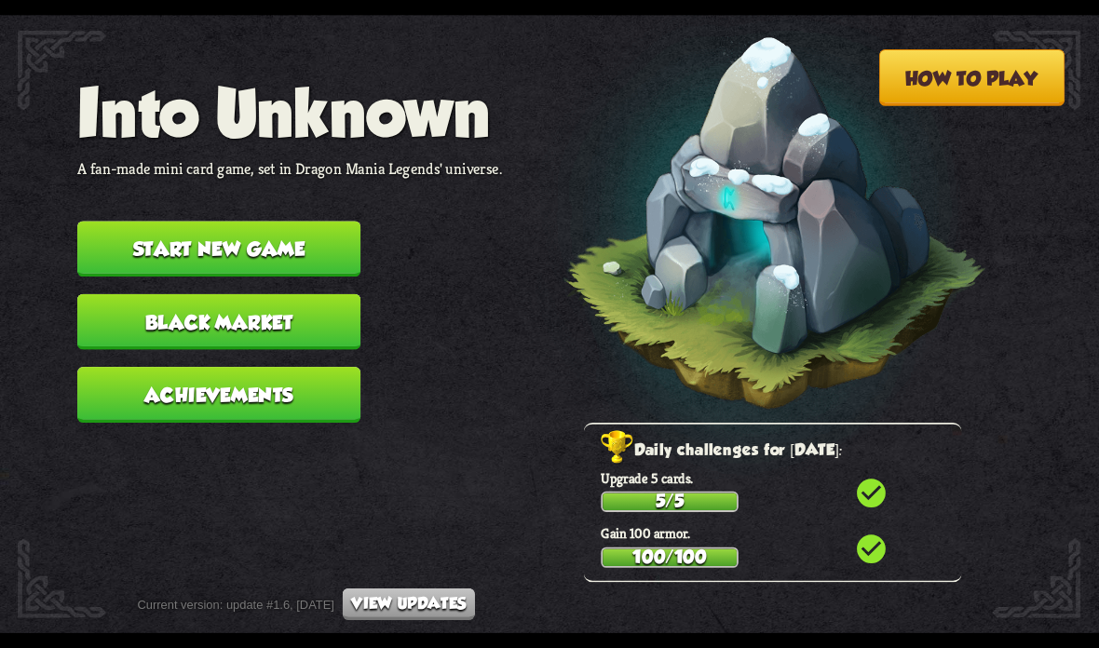
scroll to position [6396, 0]
click at [328, 318] on button "Black Market" at bounding box center [218, 322] width 283 height 56
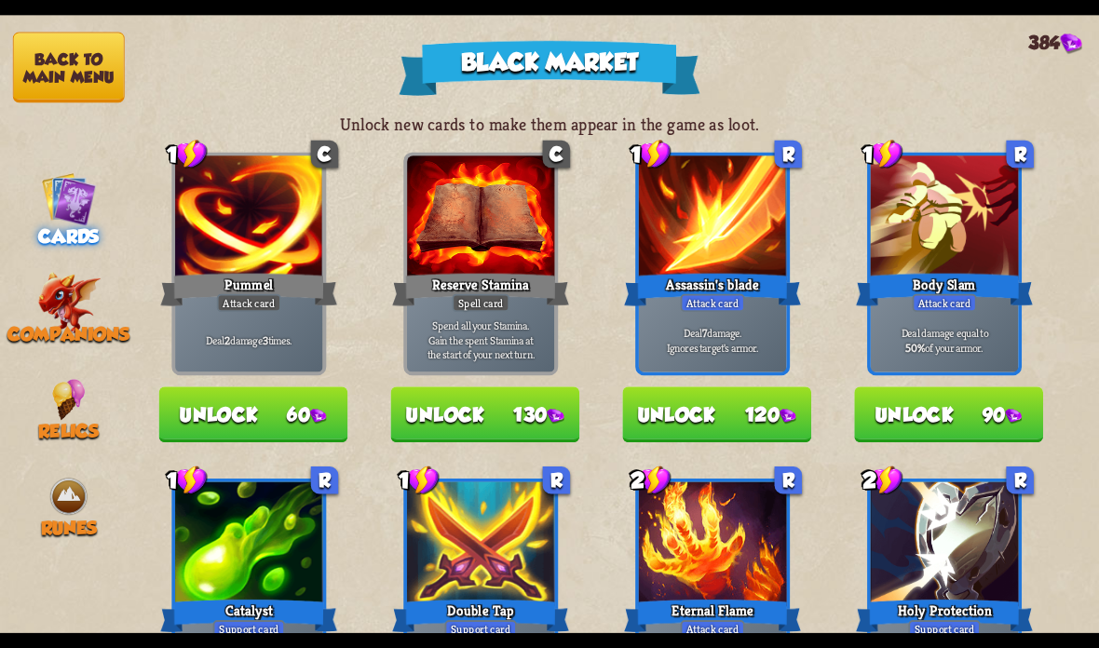
click at [47, 362] on nav "Back to main menu Cards Companions Relics Runes" at bounding box center [69, 324] width 138 height 618
click at [61, 387] on img at bounding box center [69, 399] width 34 height 41
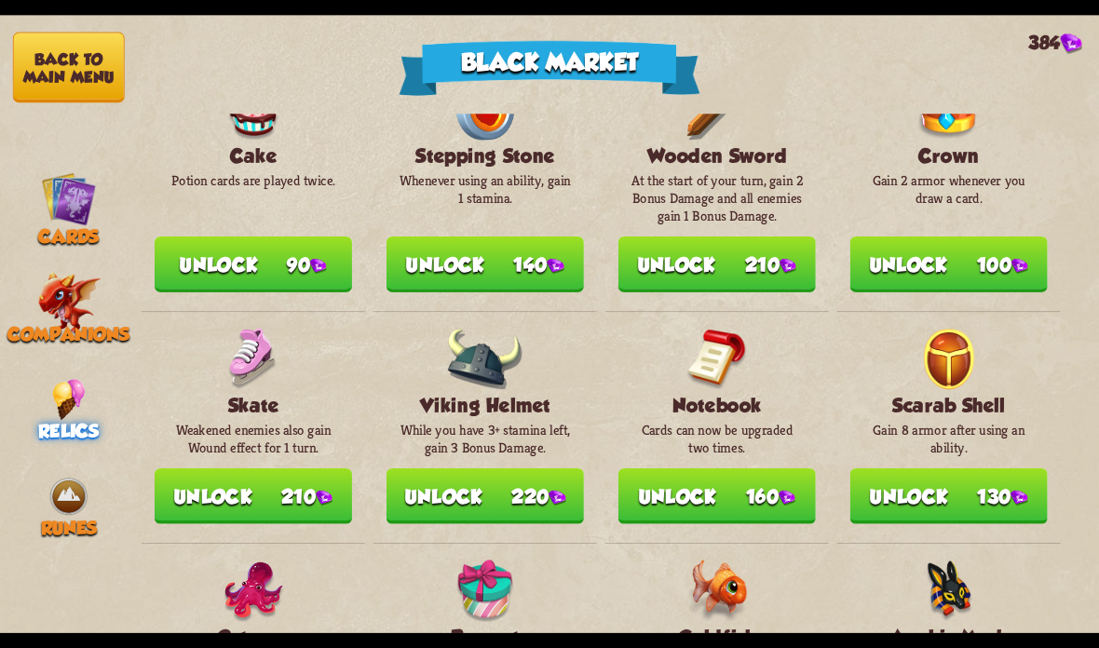
scroll to position [873, 0]
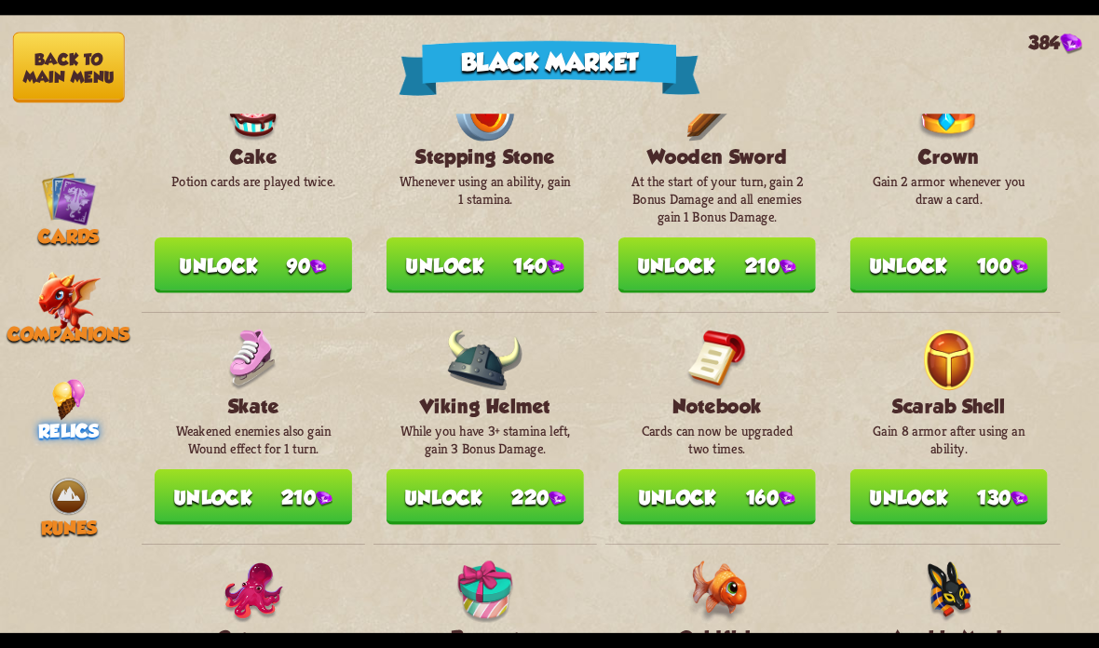
click at [54, 294] on img at bounding box center [68, 302] width 63 height 61
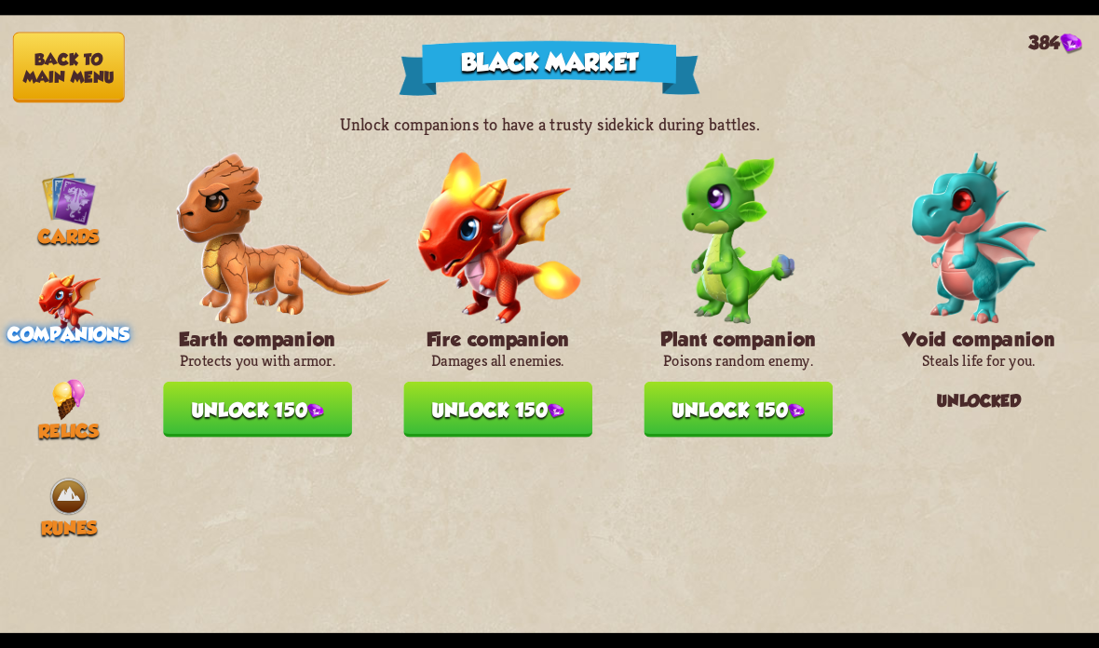
click at [79, 397] on img at bounding box center [69, 399] width 34 height 41
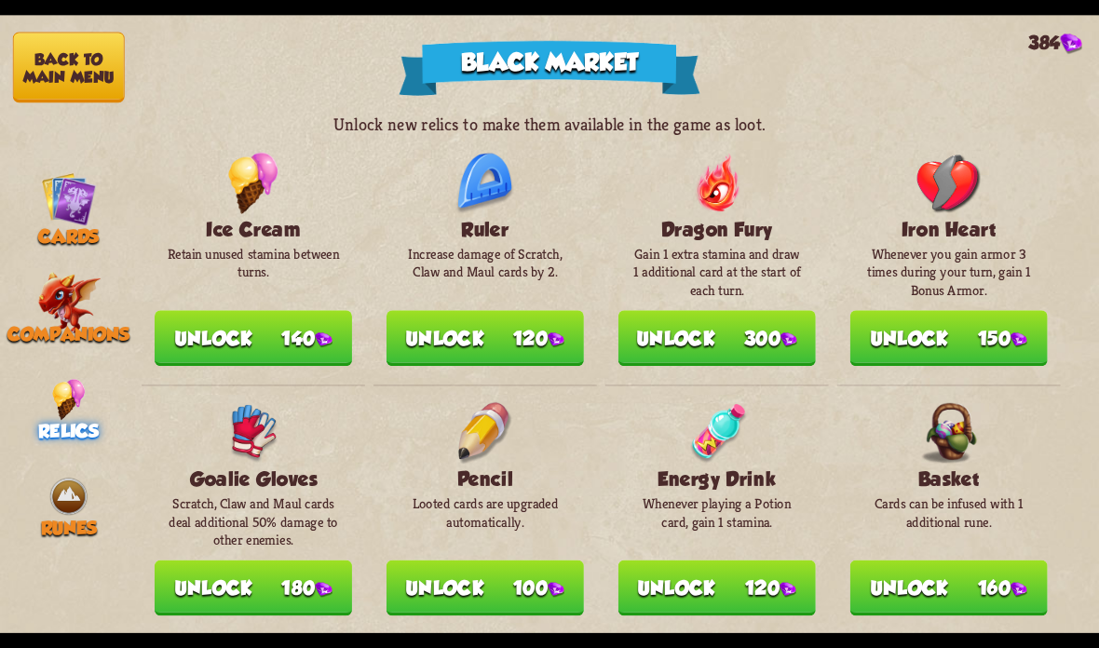
click at [69, 205] on img at bounding box center [68, 198] width 55 height 55
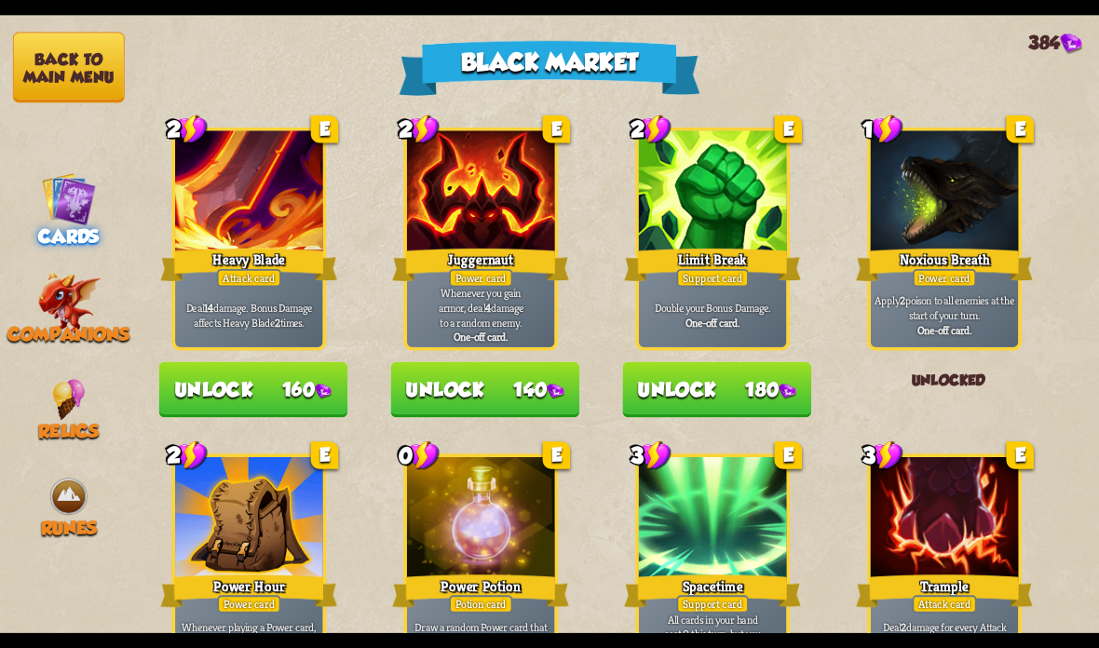
scroll to position [1798, 0]
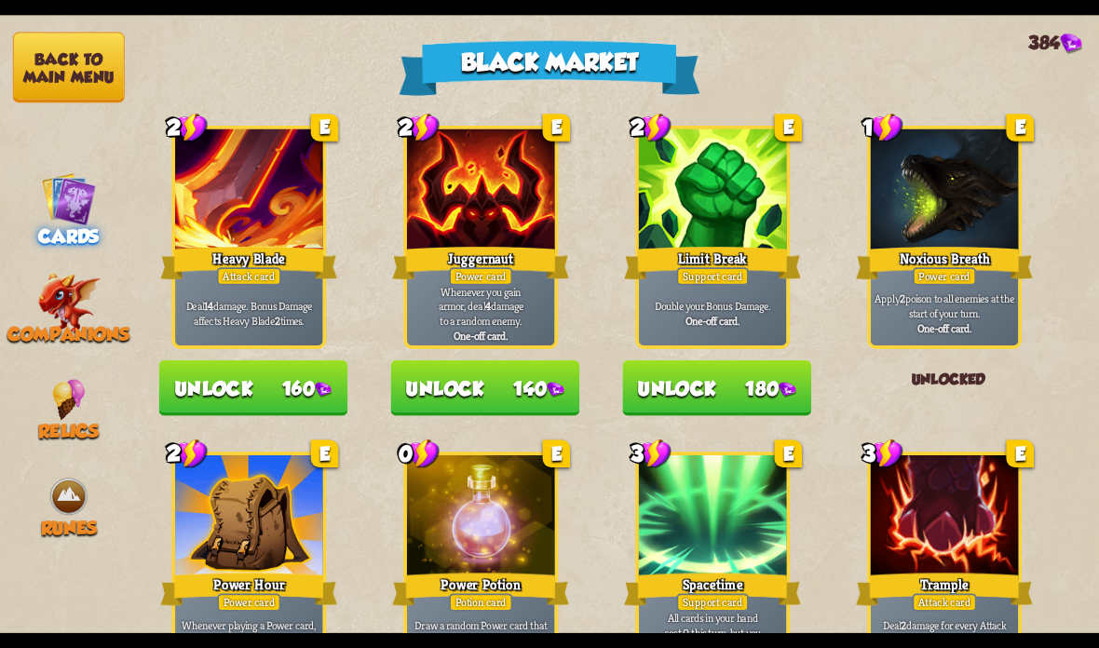
click at [299, 384] on button "Unlock 160" at bounding box center [253, 388] width 189 height 56
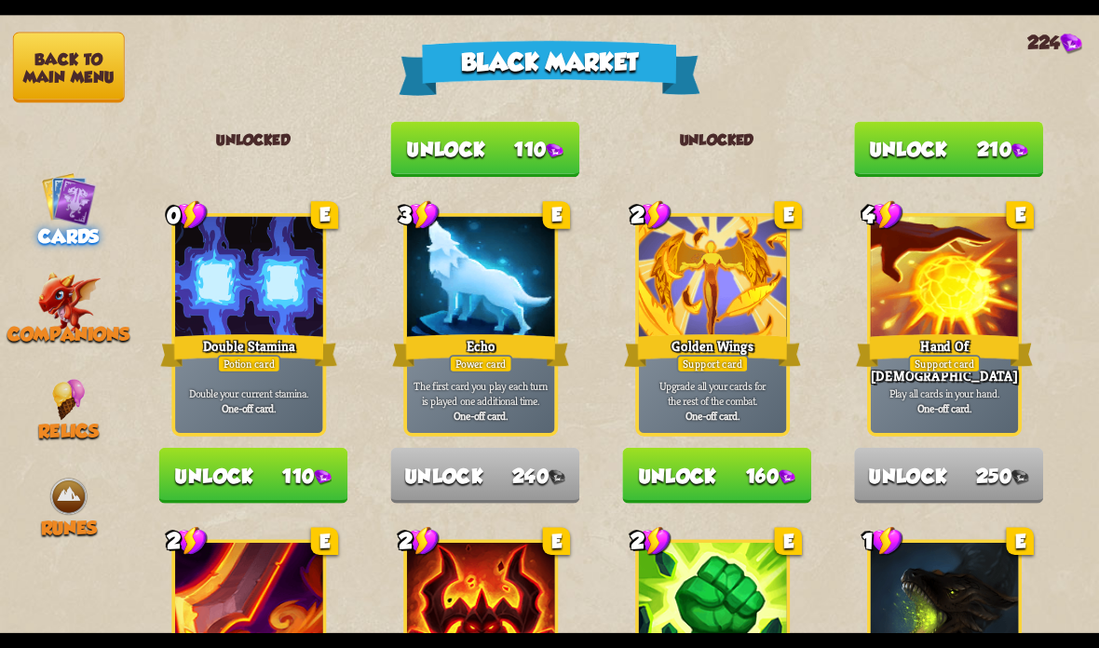
scroll to position [1343, 0]
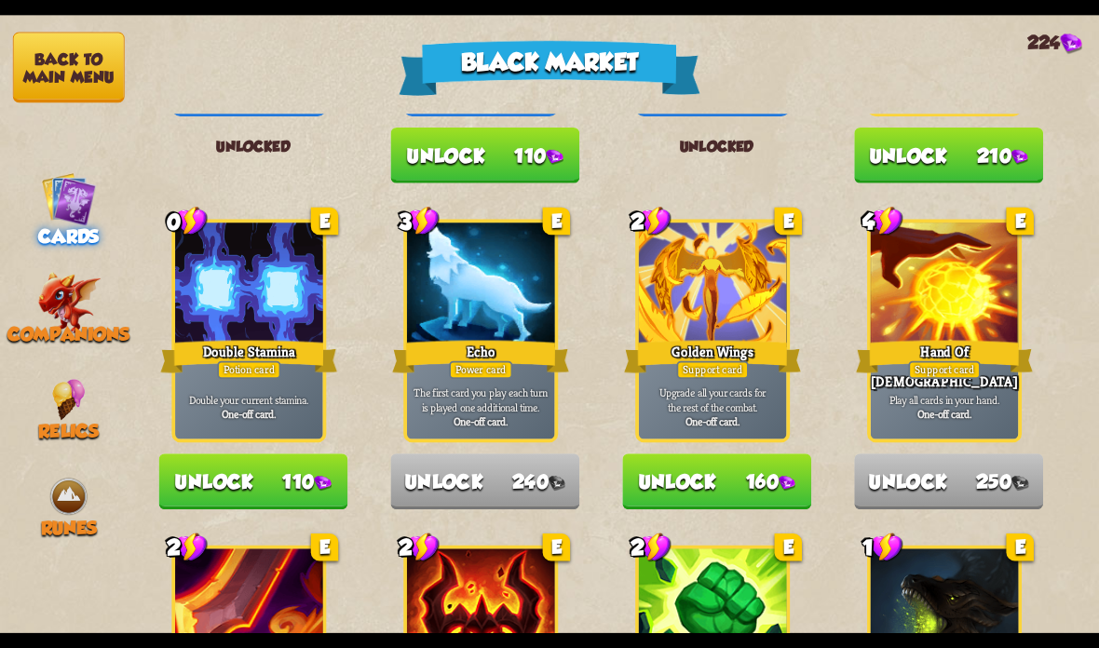
click at [747, 471] on button "Unlock 160" at bounding box center [716, 482] width 189 height 56
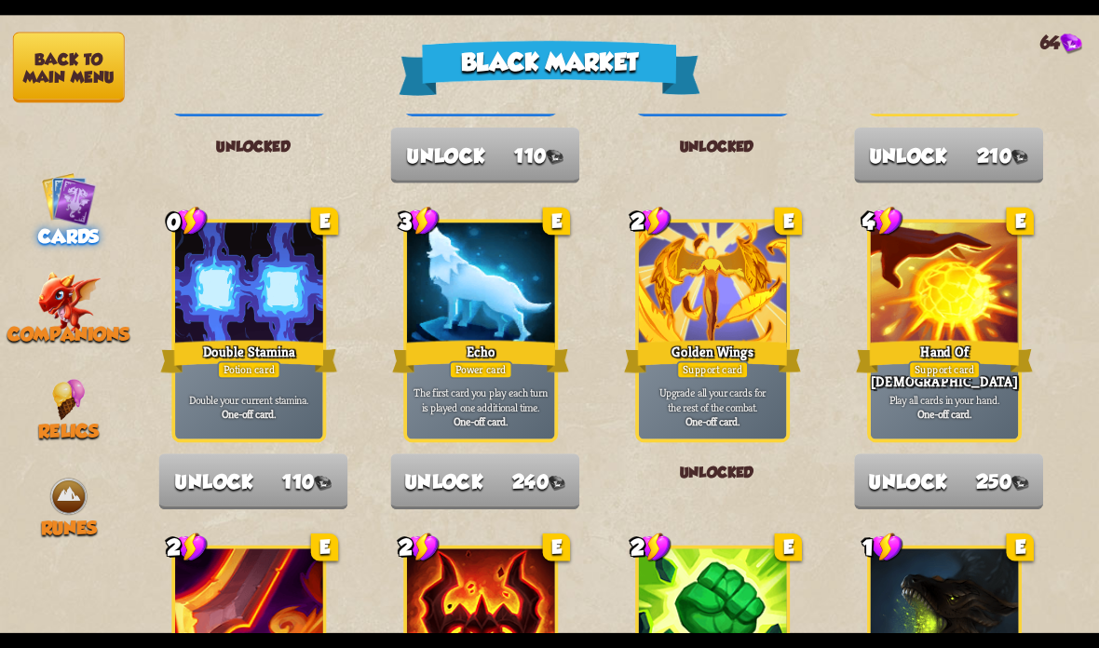
click at [81, 313] on img at bounding box center [68, 302] width 63 height 61
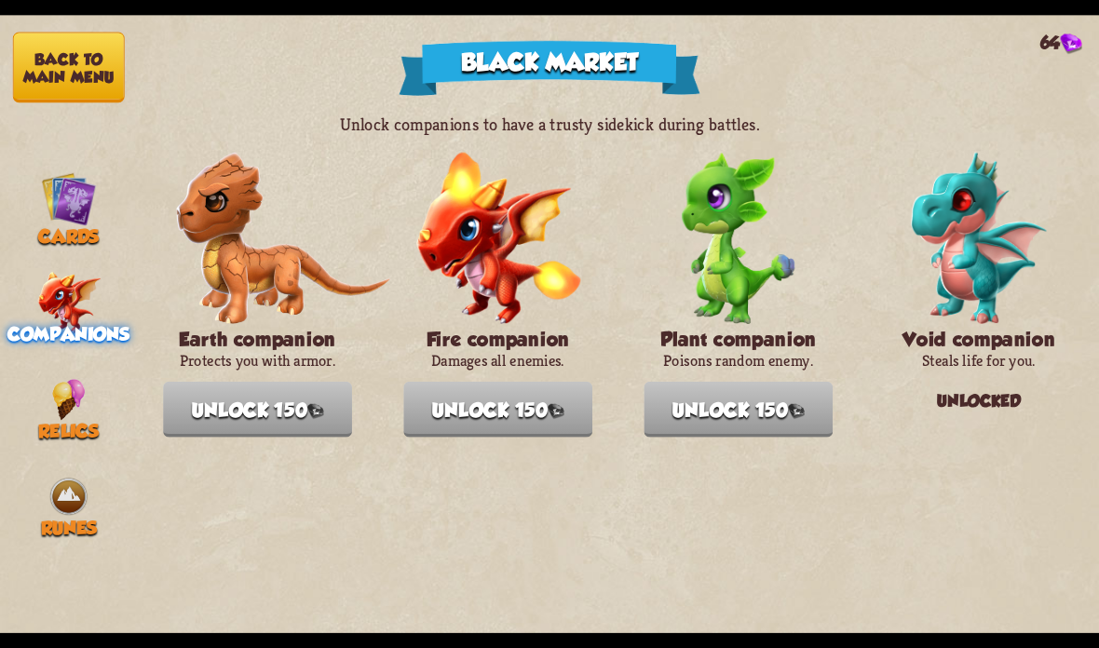
click at [89, 77] on button "Back to main menu" at bounding box center [69, 68] width 112 height 71
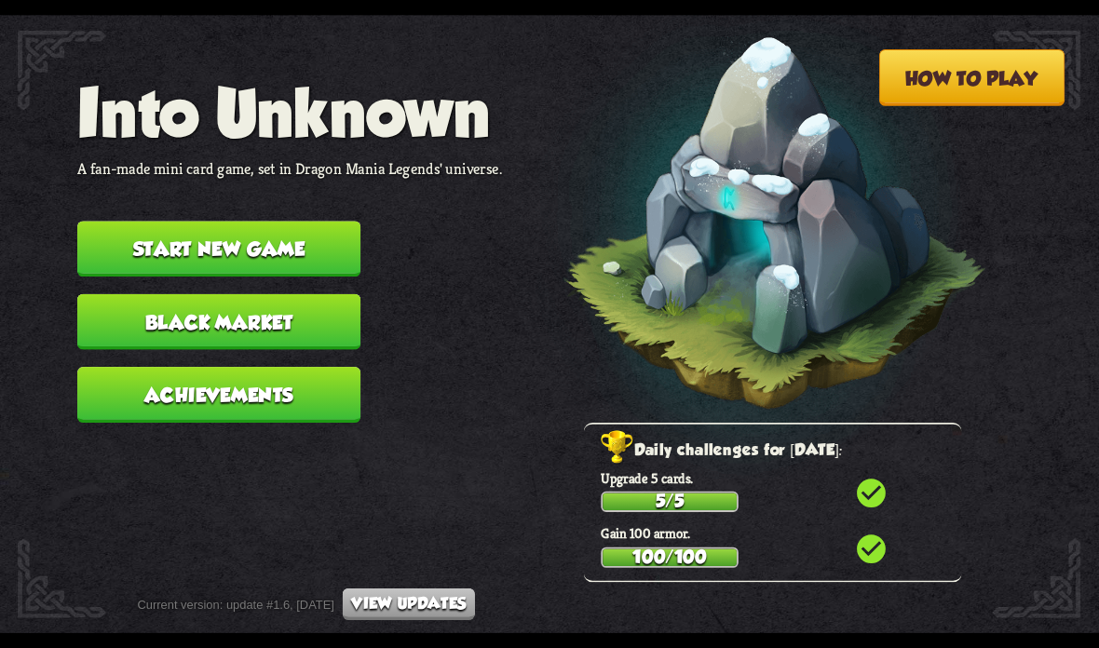
click at [324, 311] on button "Black Market" at bounding box center [218, 322] width 283 height 56
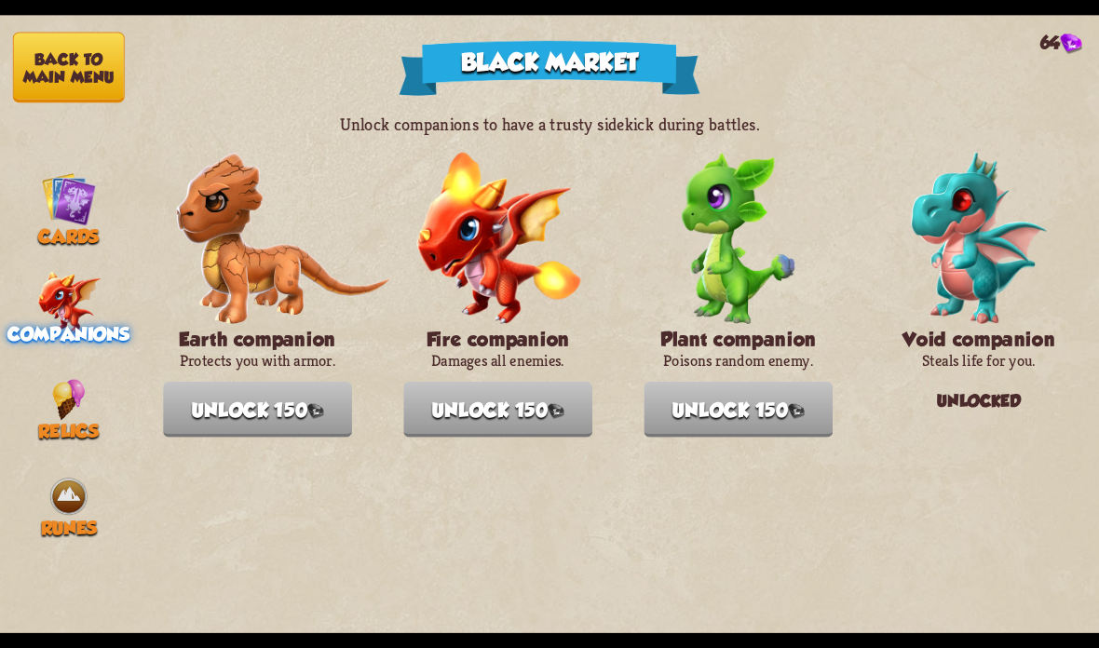
click at [63, 209] on img at bounding box center [68, 198] width 55 height 55
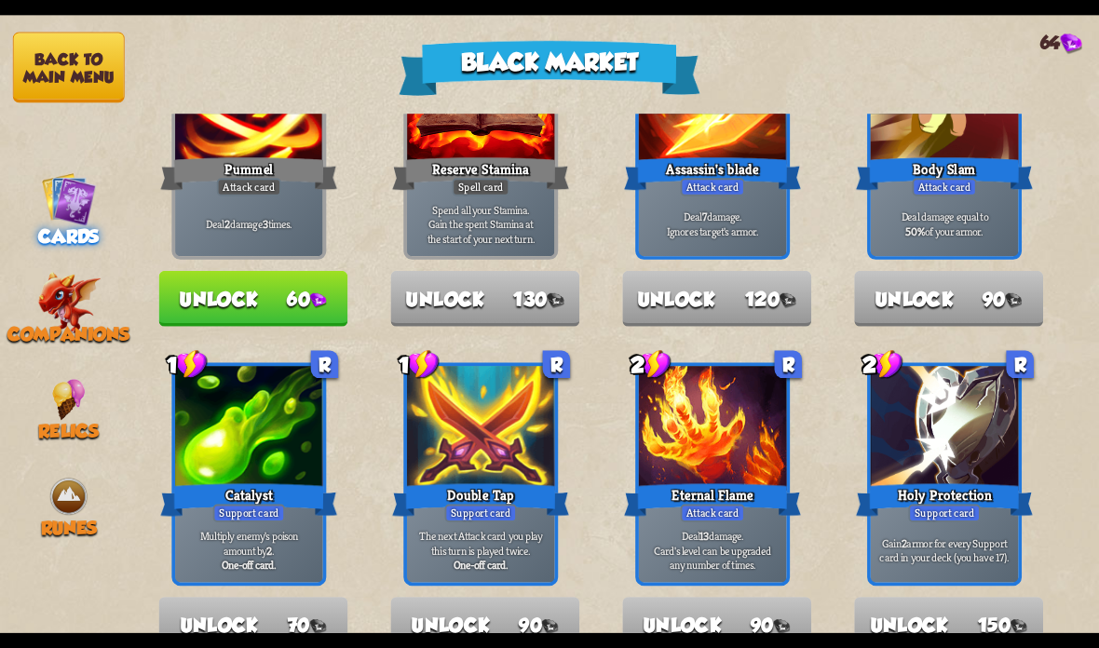
scroll to position [125, 0]
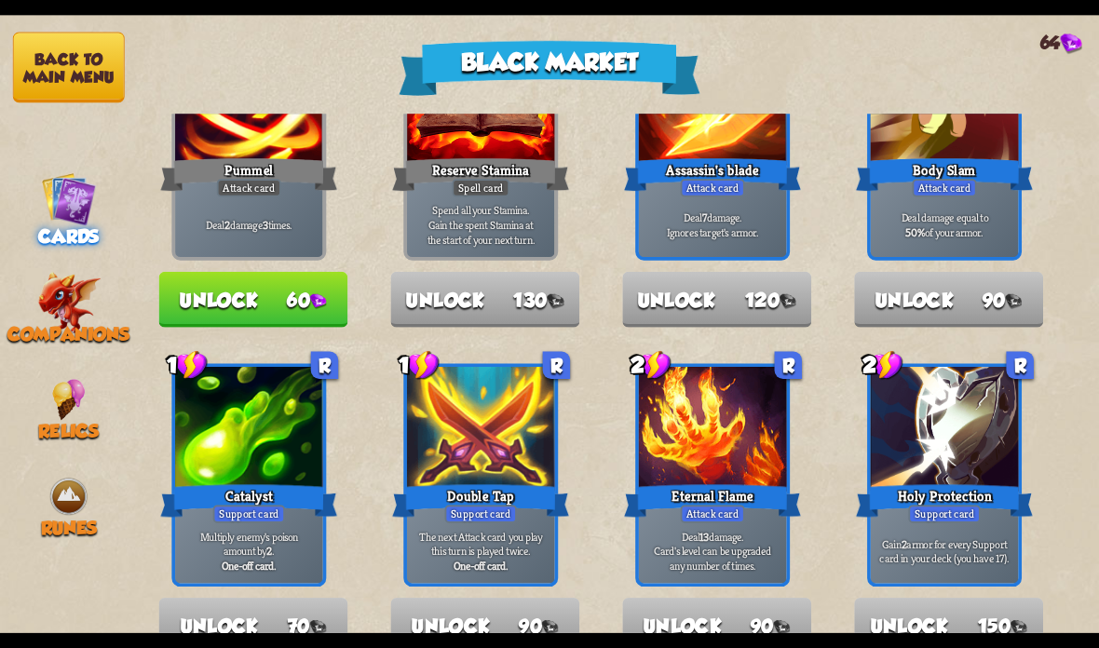
click at [241, 280] on button "Unlock 60" at bounding box center [253, 300] width 189 height 56
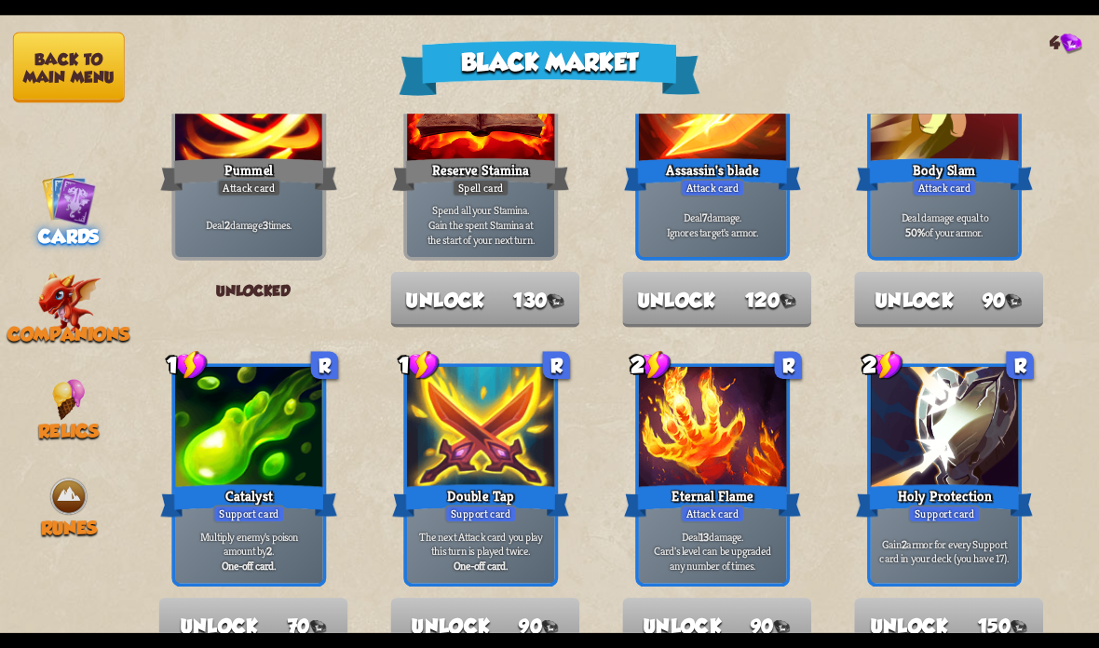
click at [64, 67] on button "Back to main menu" at bounding box center [69, 68] width 112 height 71
